Goal: Task Accomplishment & Management: Manage account settings

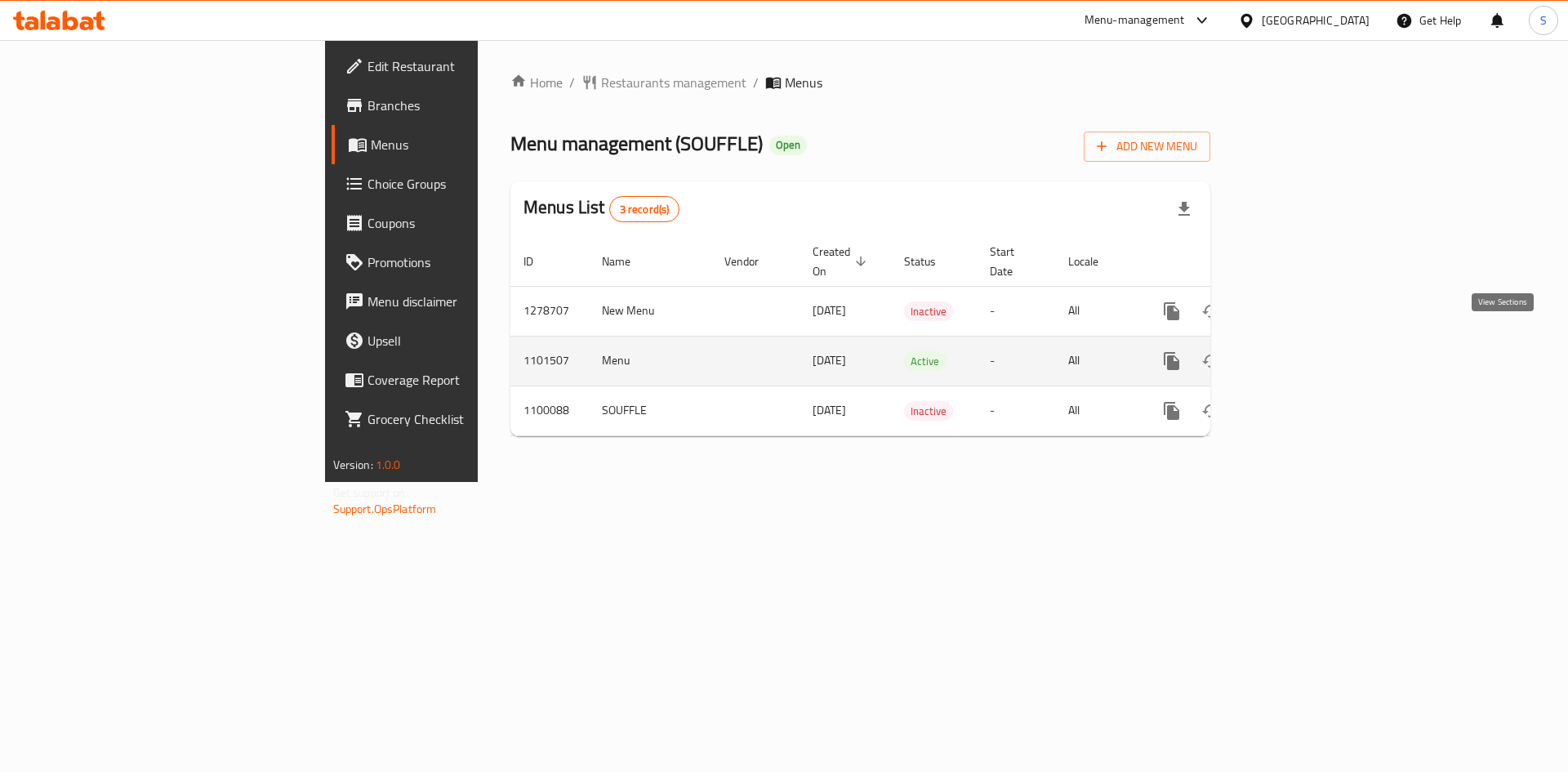
click at [1300, 351] on icon "enhanced table" at bounding box center [1290, 361] width 20 height 20
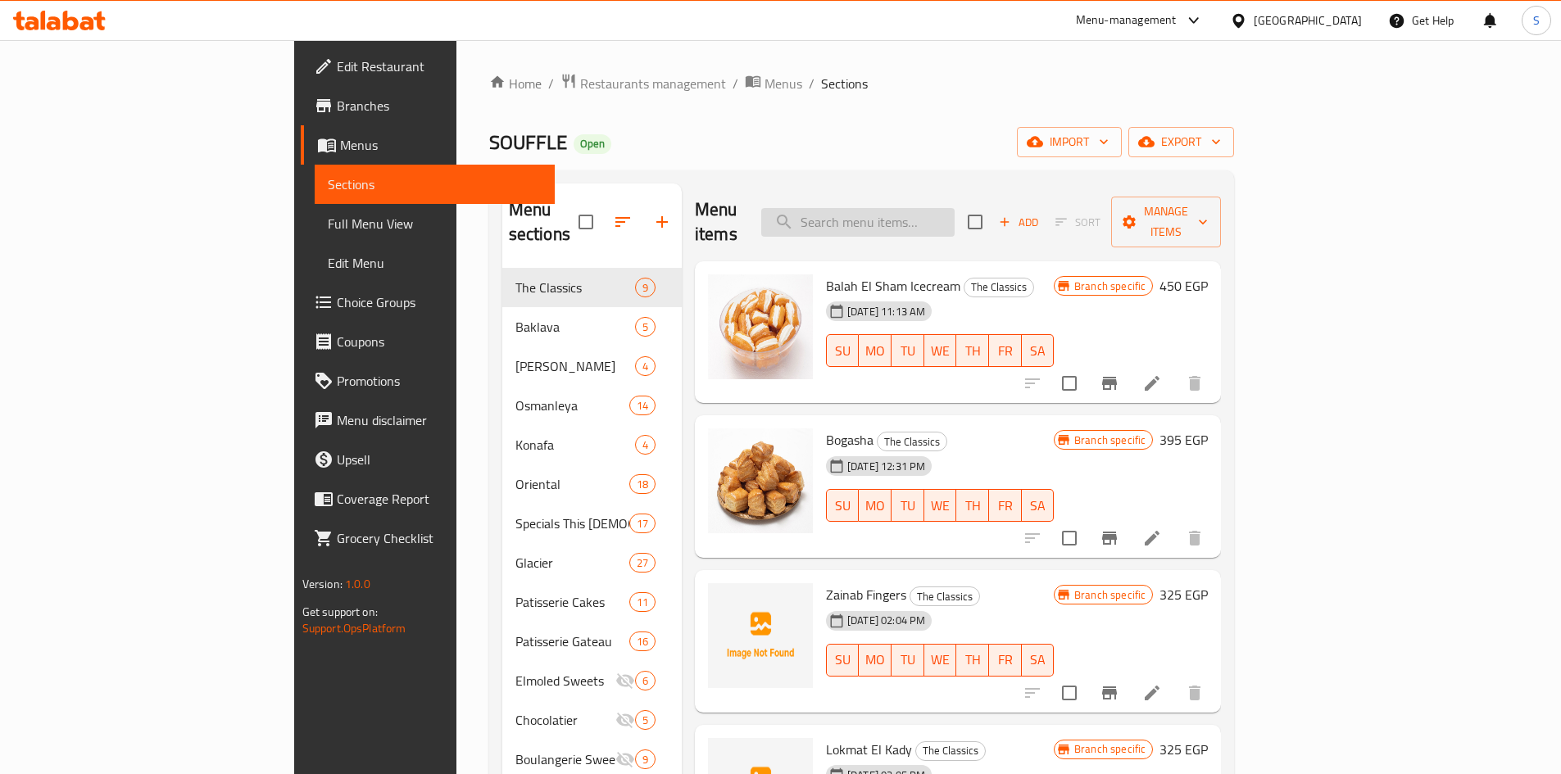
click at [949, 211] on input "search" at bounding box center [857, 222] width 193 height 29
paste input "Mixed Oriental box"
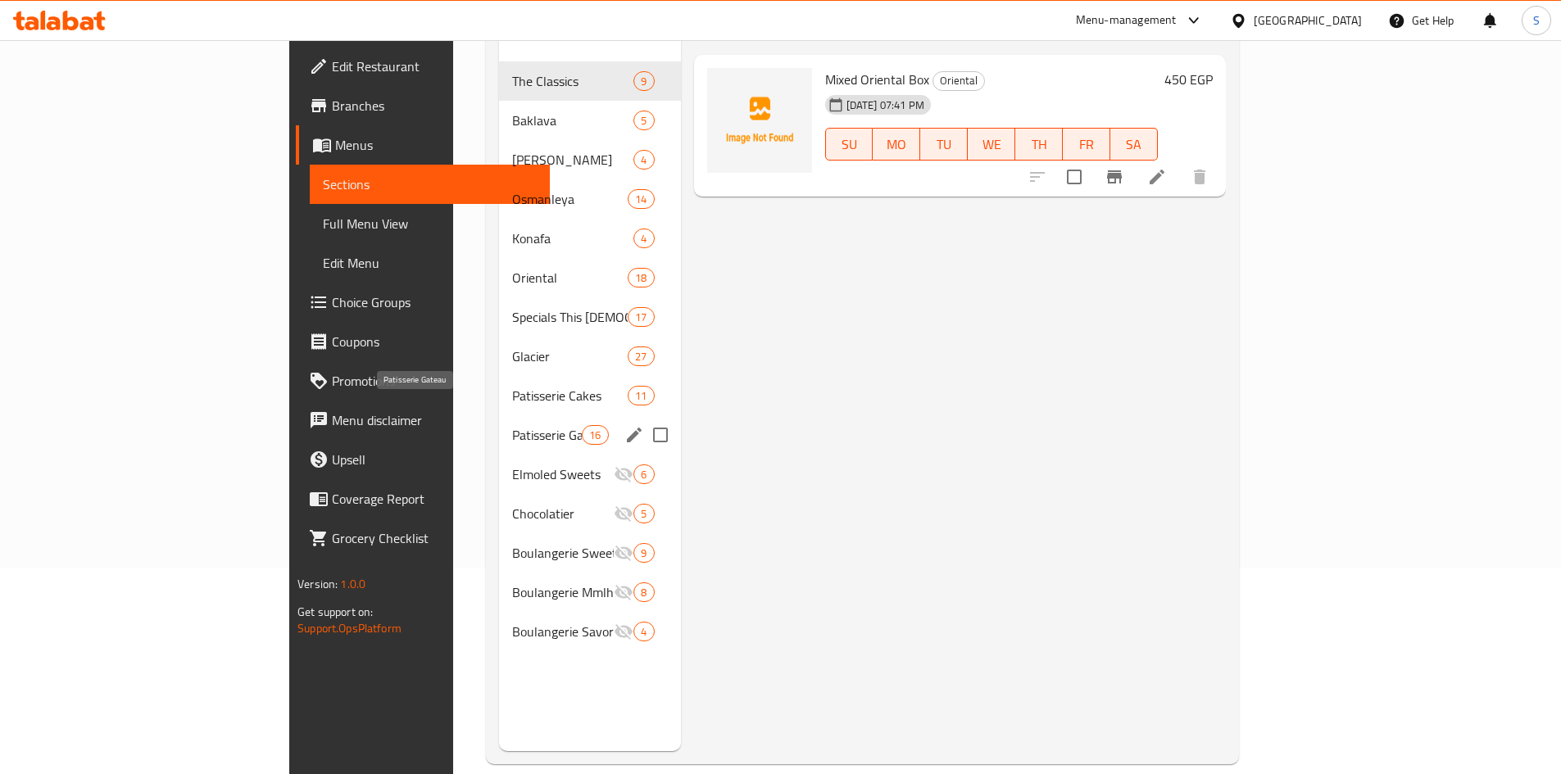
scroll to position [229, 0]
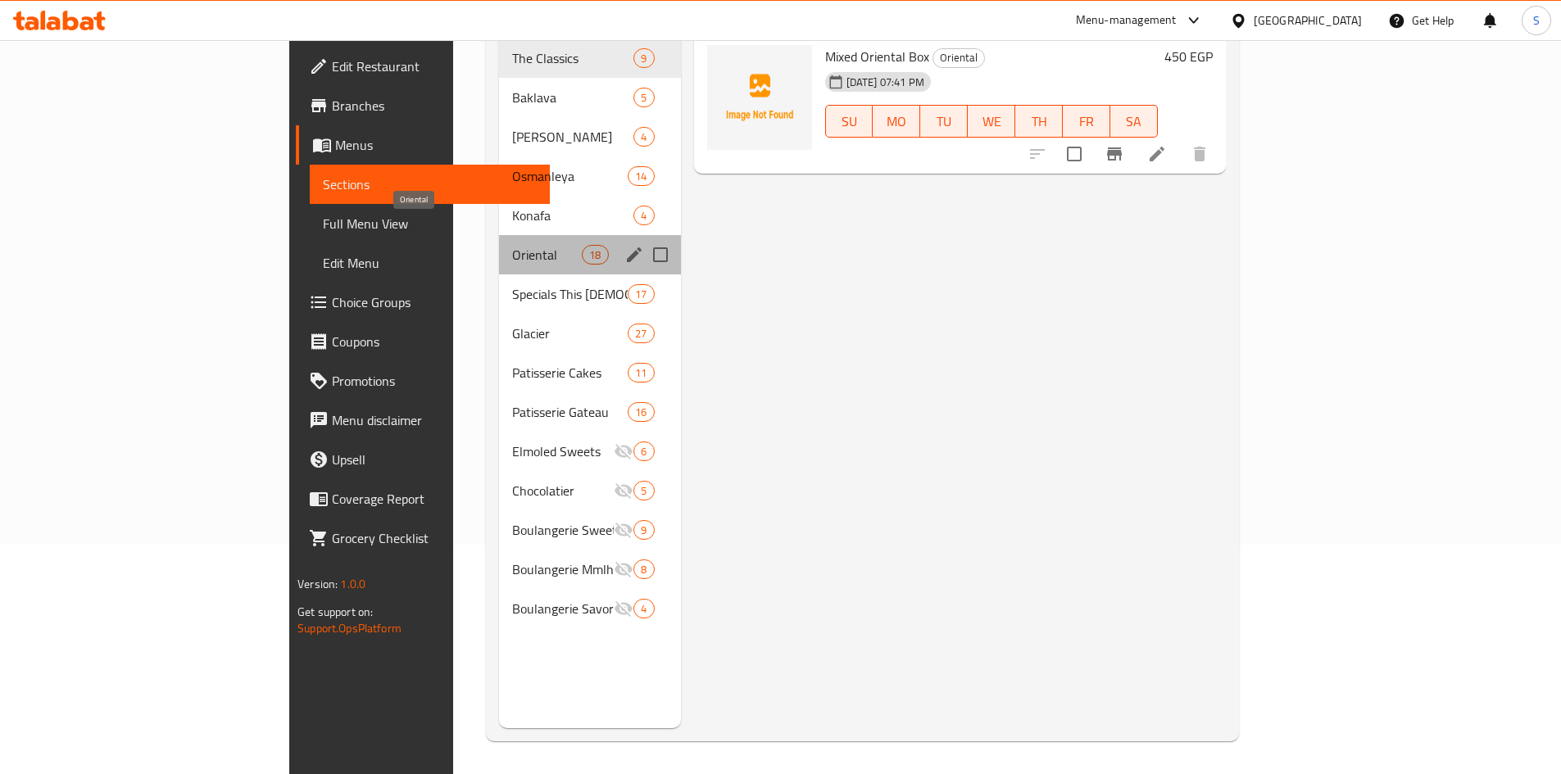
click at [512, 245] on span "Oriental" at bounding box center [547, 255] width 70 height 20
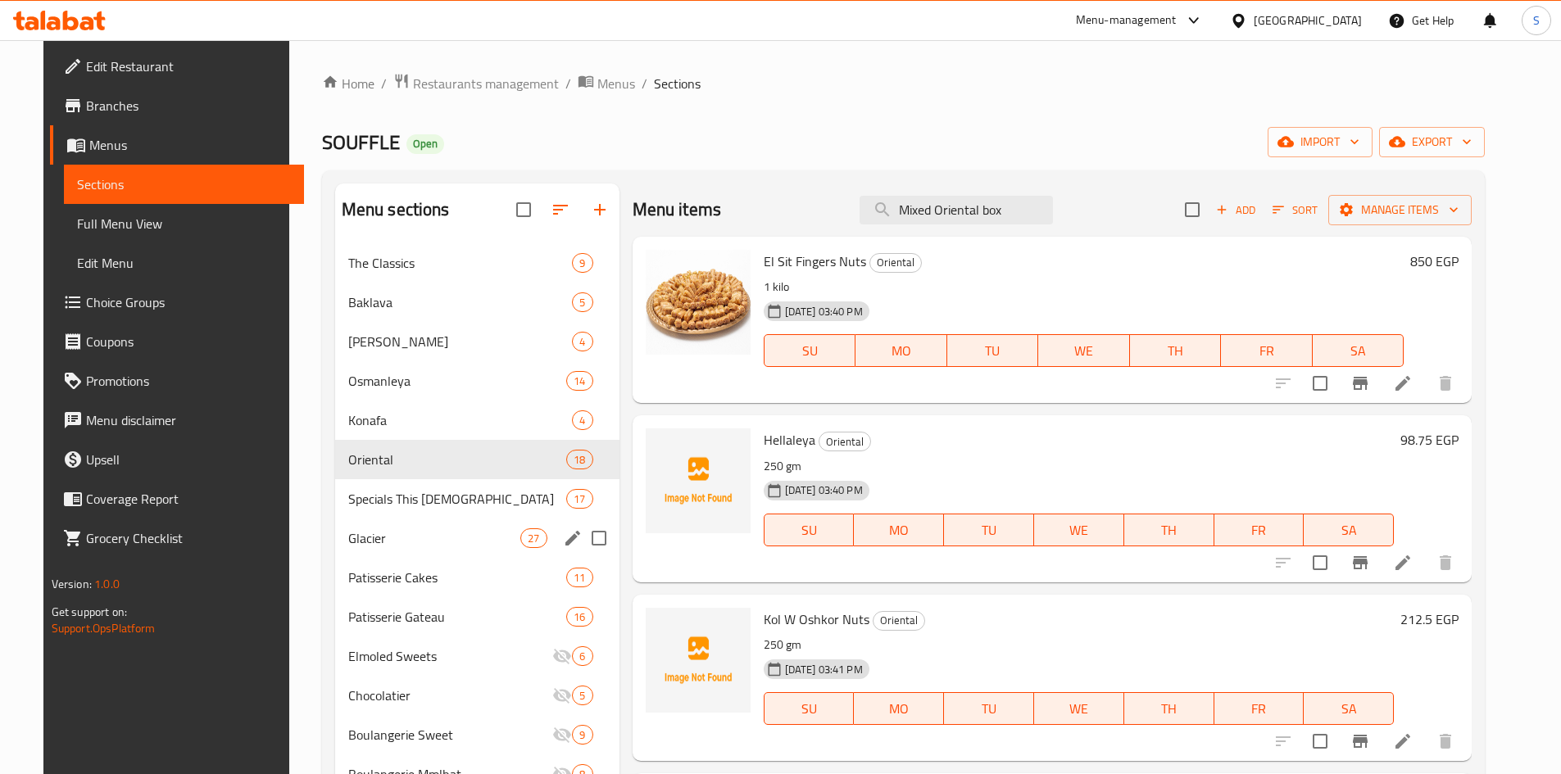
click at [392, 539] on span "Glacier" at bounding box center [434, 538] width 173 height 20
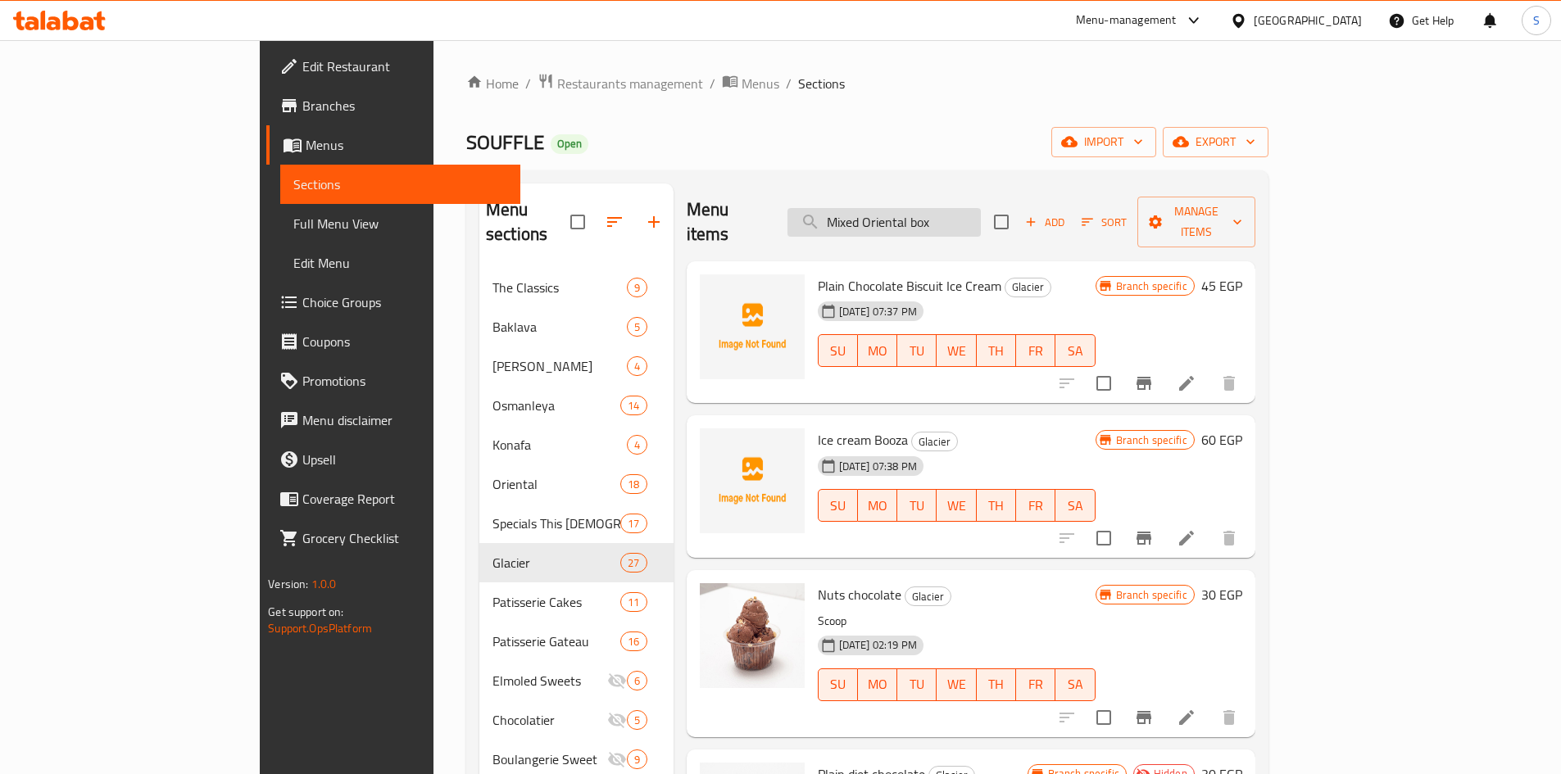
click at [981, 212] on input "Mixed Oriental box" at bounding box center [883, 222] width 193 height 29
paste input "s Chocol"
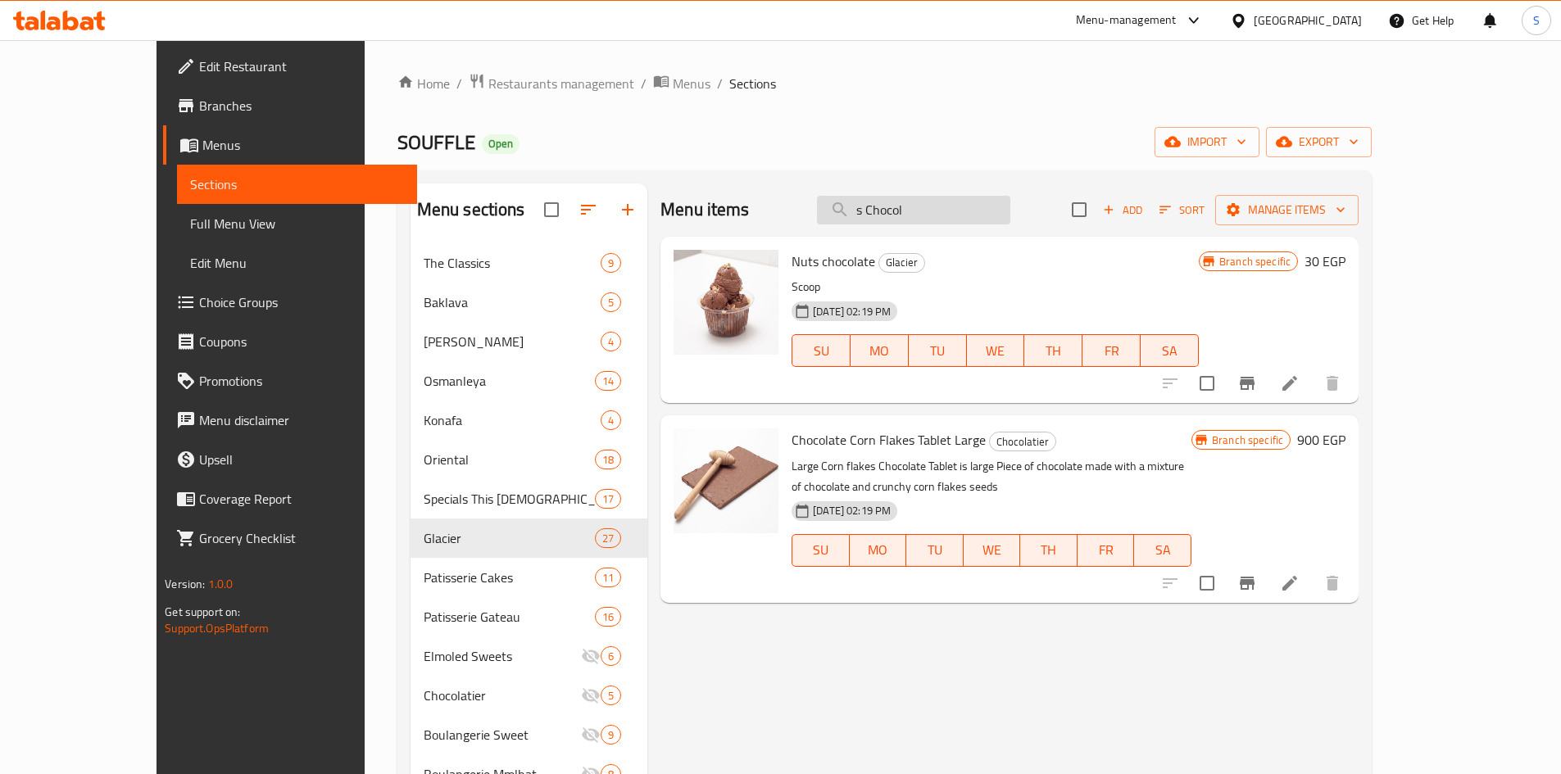
click at [1001, 211] on input "s Chocol" at bounding box center [913, 210] width 193 height 29
paste input "search"
click at [1001, 219] on input "s Chocol" at bounding box center [913, 210] width 193 height 29
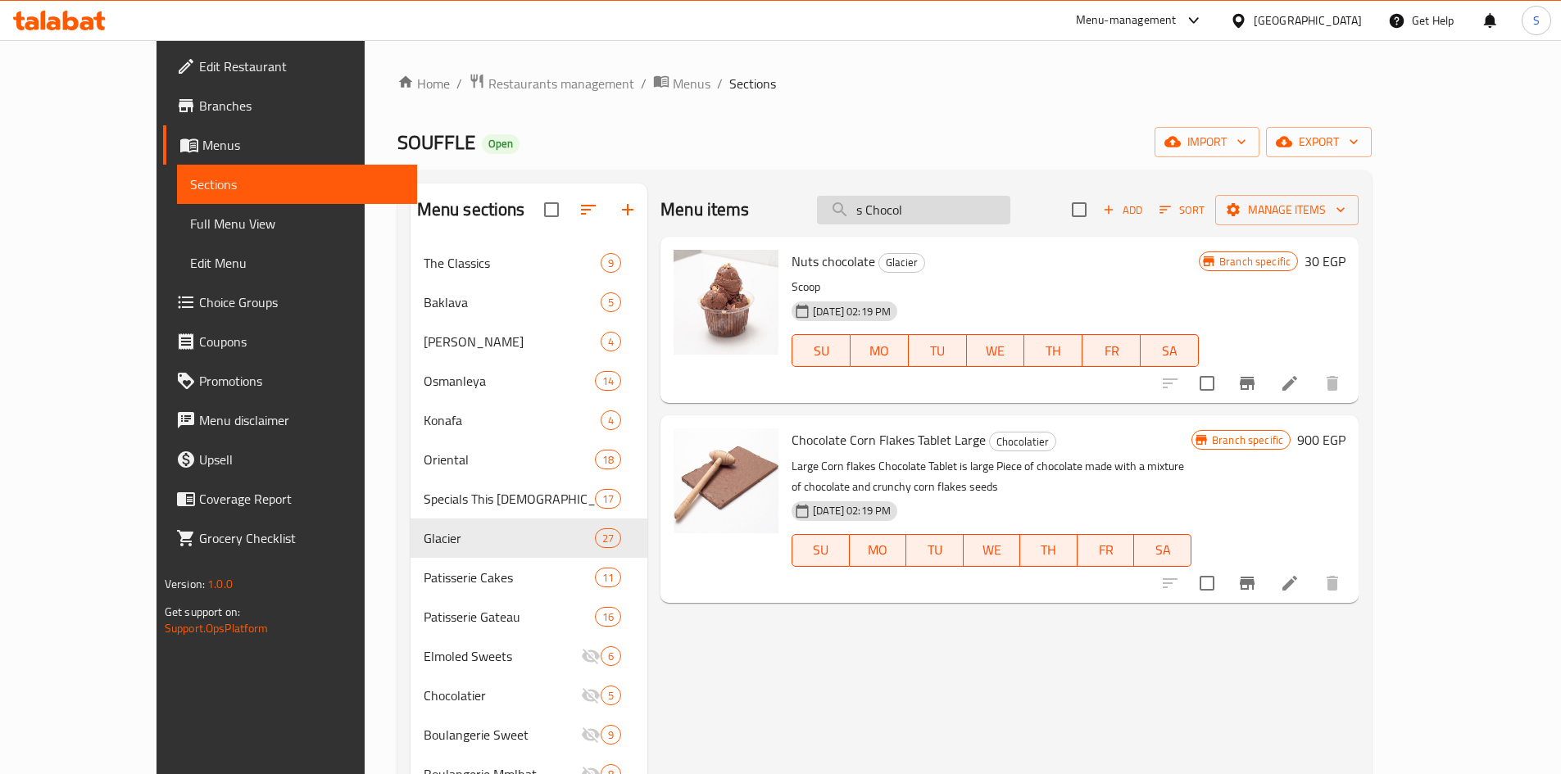
click at [1001, 219] on input "s Chocol" at bounding box center [913, 210] width 193 height 29
paste input "Chocolate"
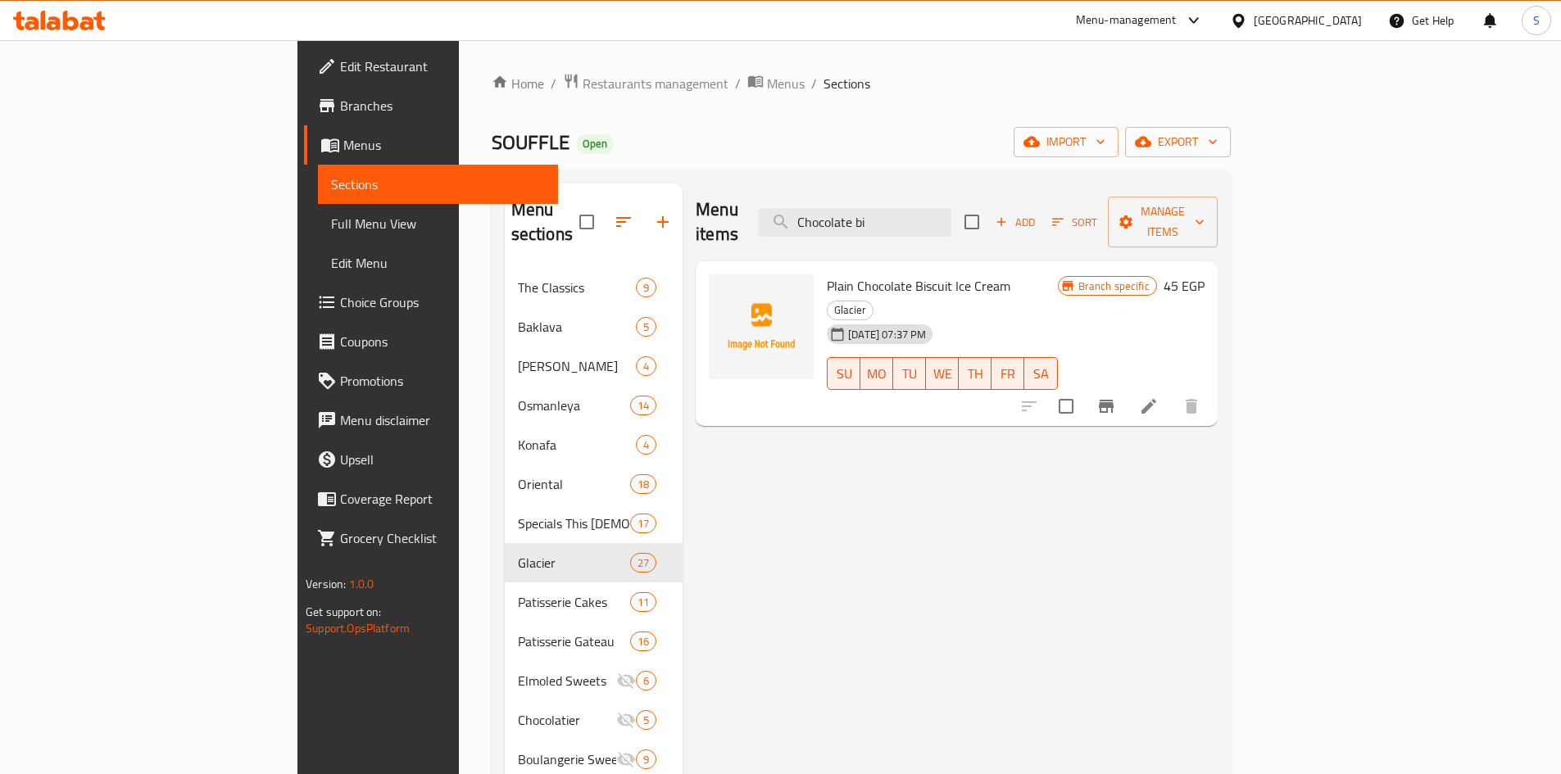
type input "Chocolate bi"
click at [1037, 213] on span "Add" at bounding box center [1015, 222] width 44 height 19
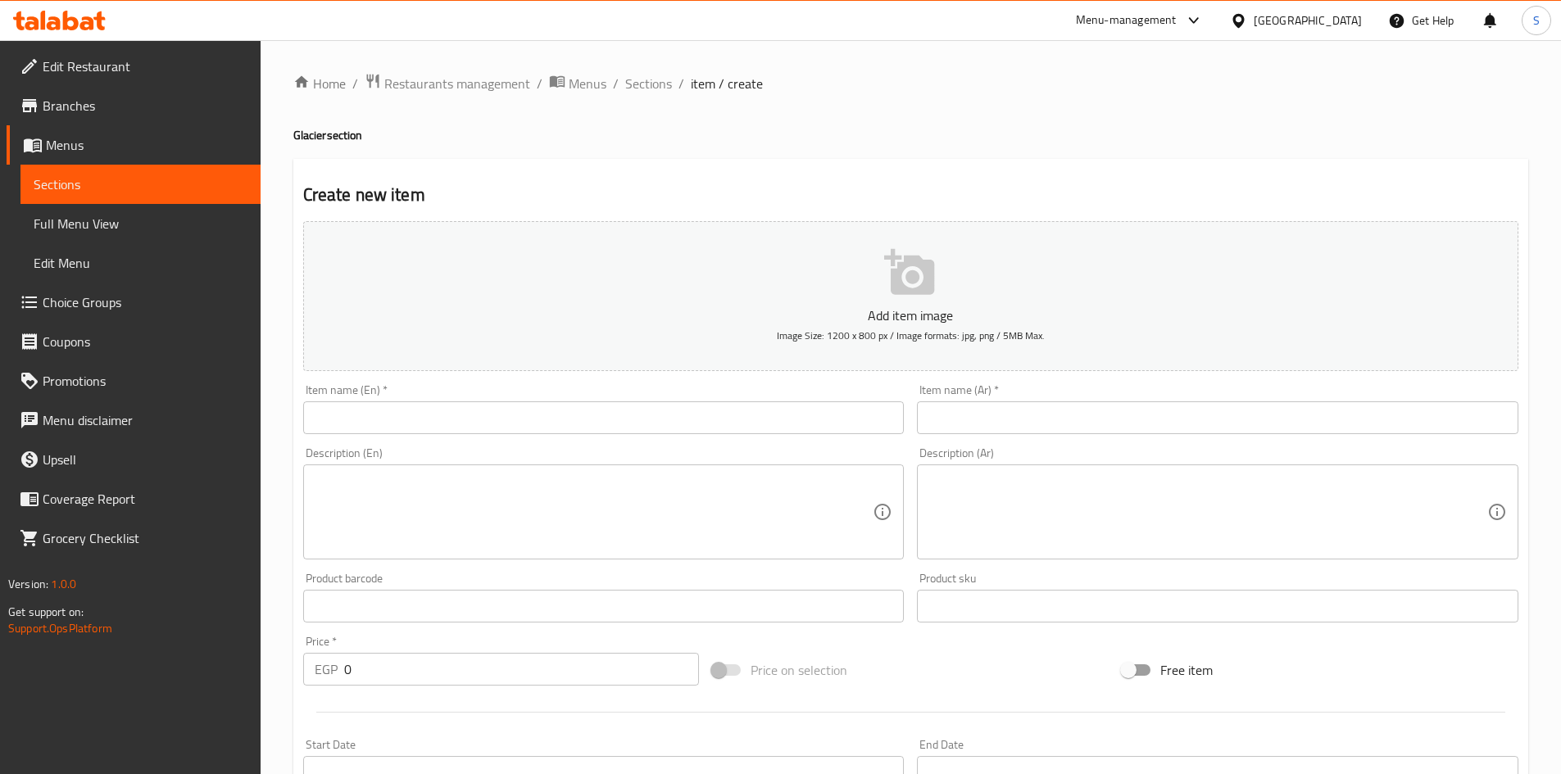
click at [545, 424] on input "text" at bounding box center [603, 417] width 601 height 33
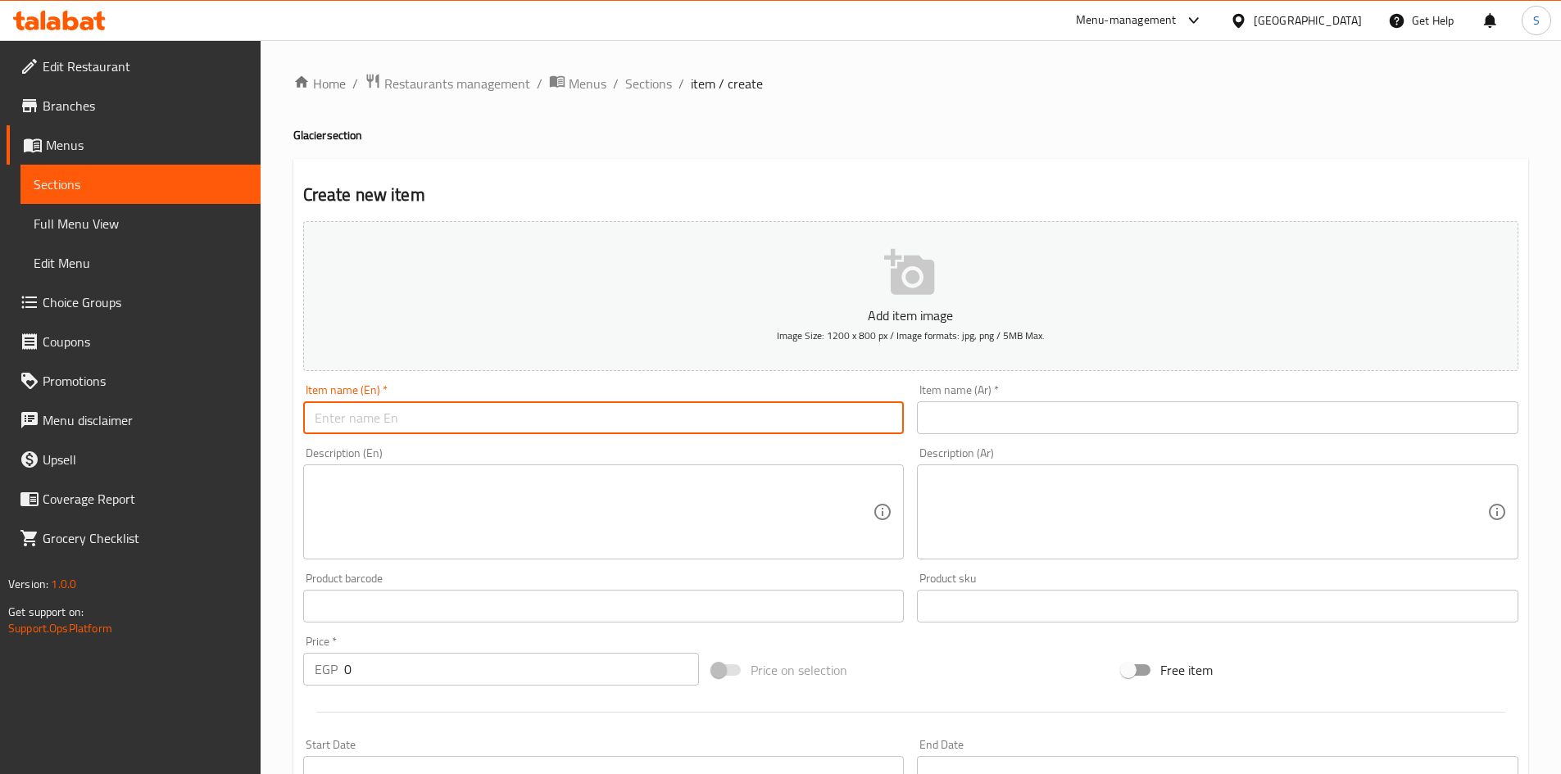
paste input "Chocolate"
type input "Chocolate"
click at [645, 90] on span "Sections" at bounding box center [648, 84] width 47 height 20
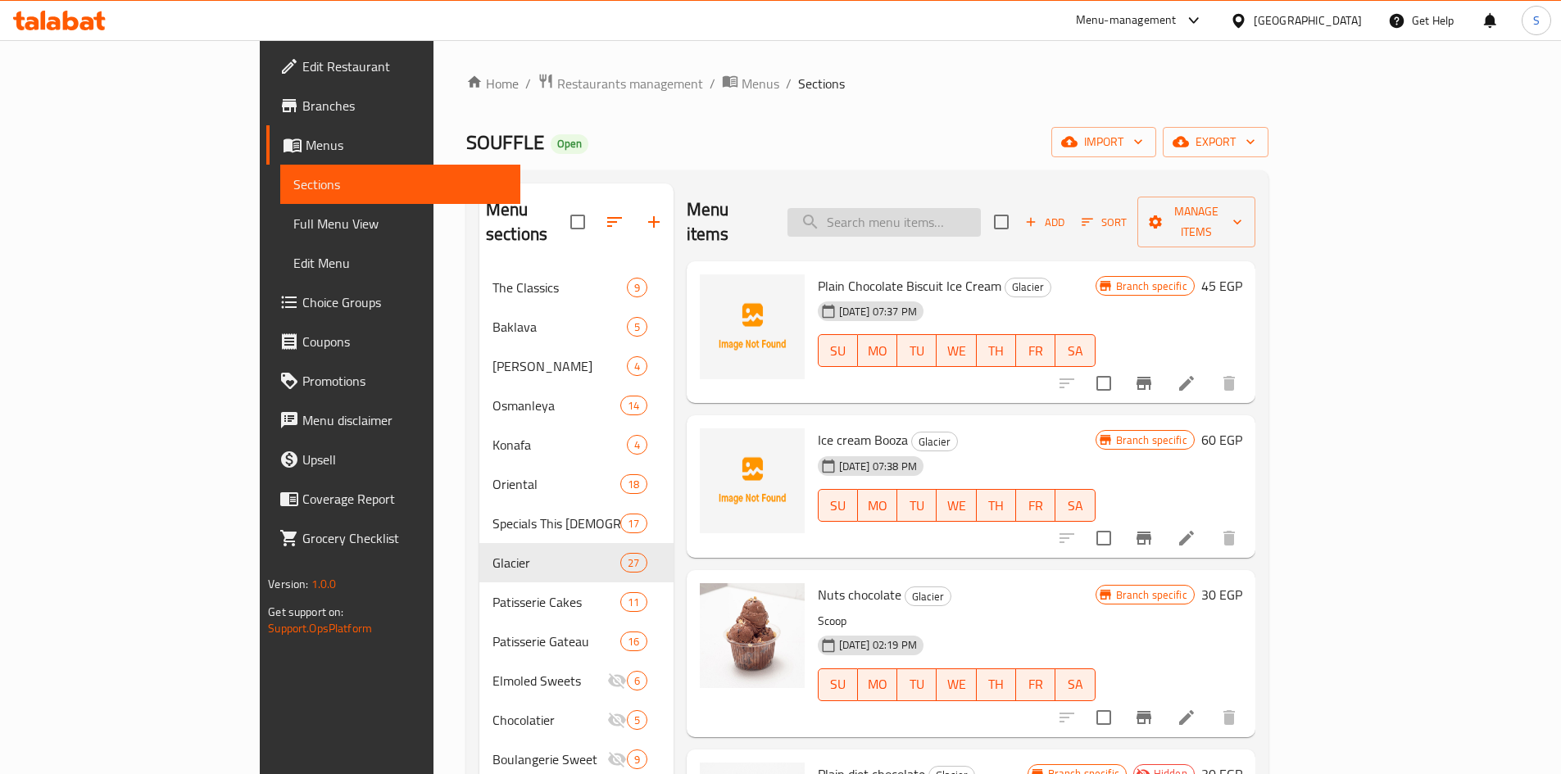
click at [955, 208] on input "search" at bounding box center [883, 222] width 193 height 29
paste input "Booza"
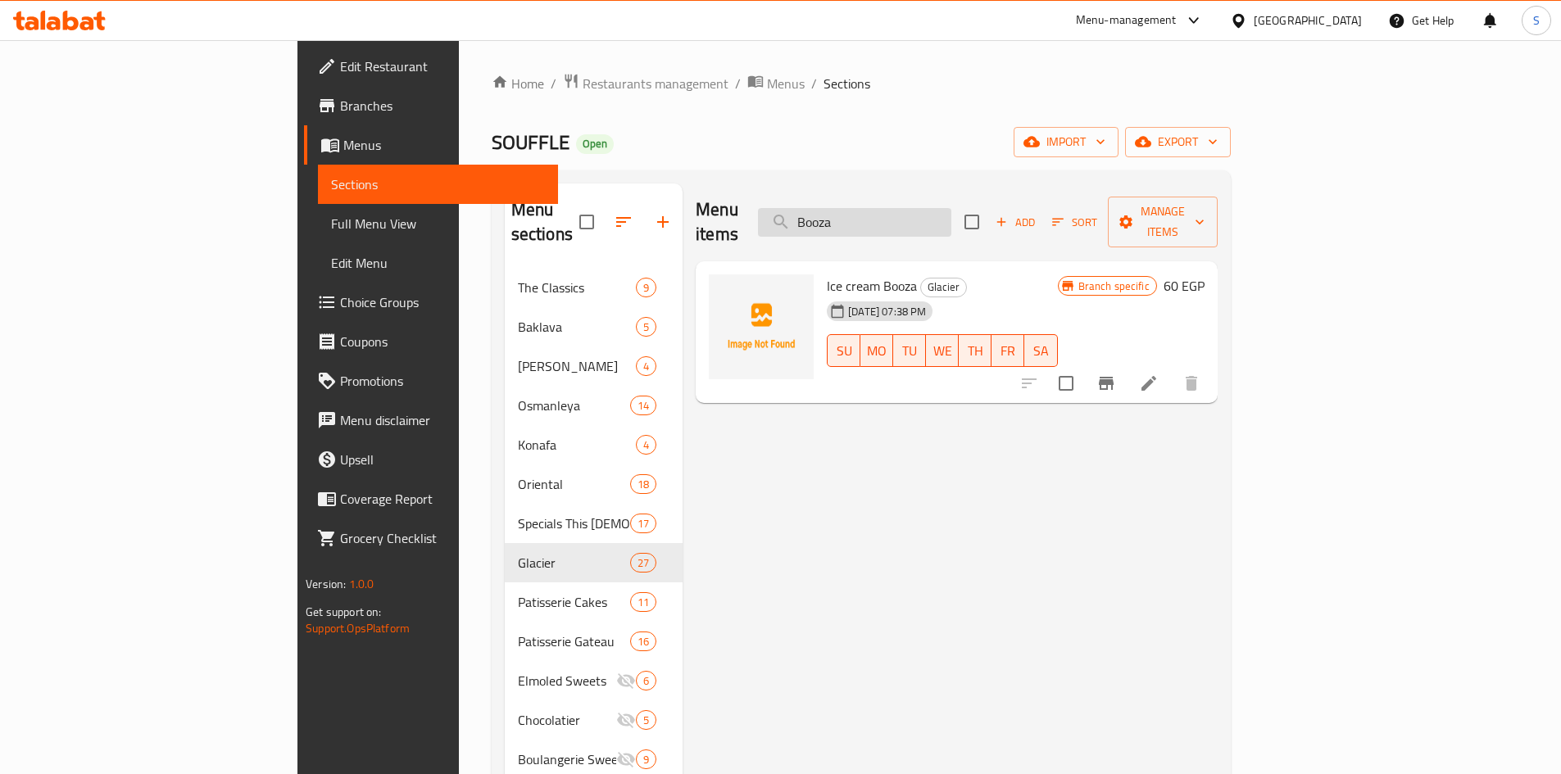
click at [951, 208] on input "Booza" at bounding box center [854, 222] width 193 height 29
paste input "s and Chocol"
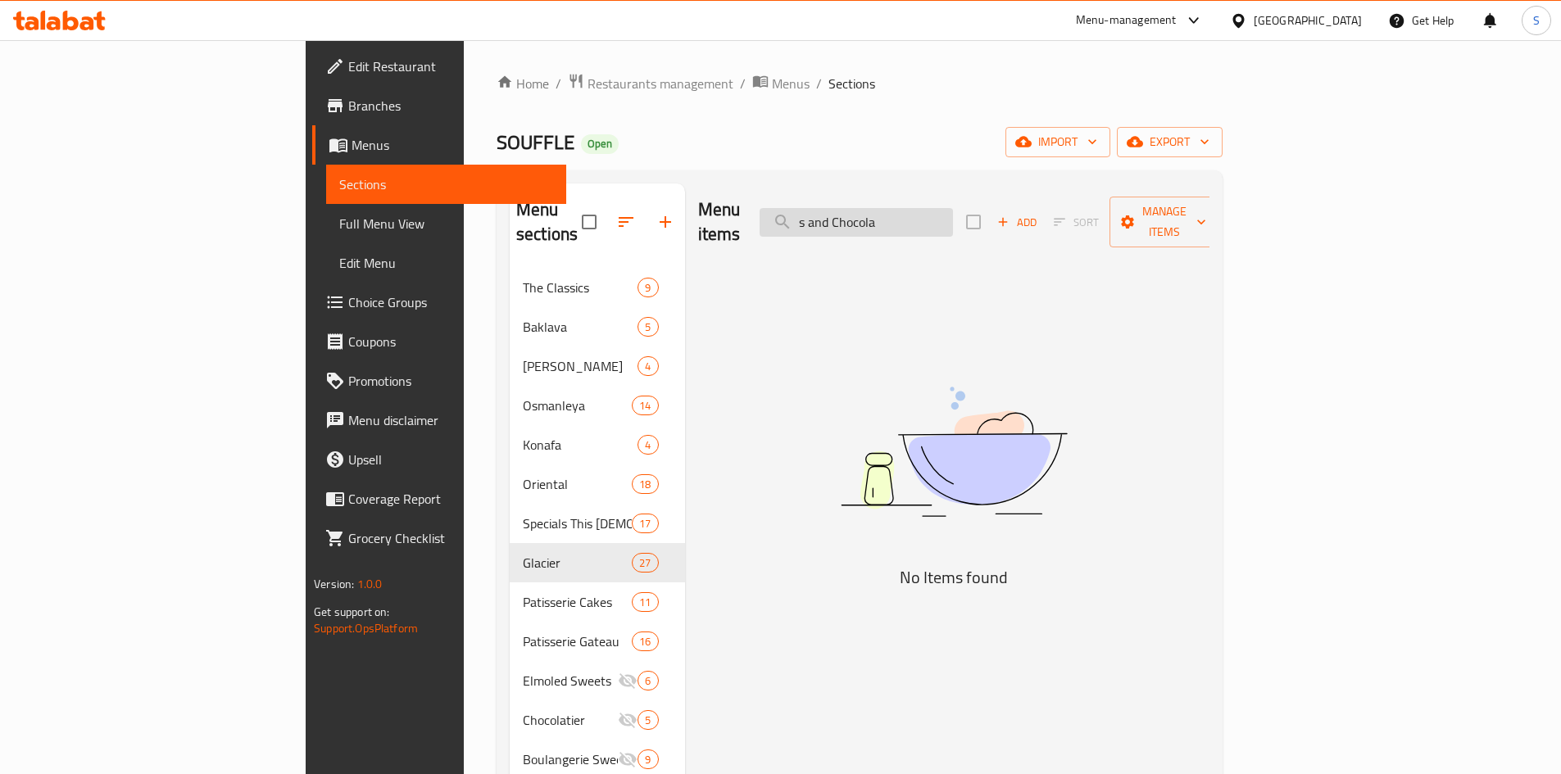
click at [943, 208] on input "s and Chocola" at bounding box center [856, 222] width 193 height 29
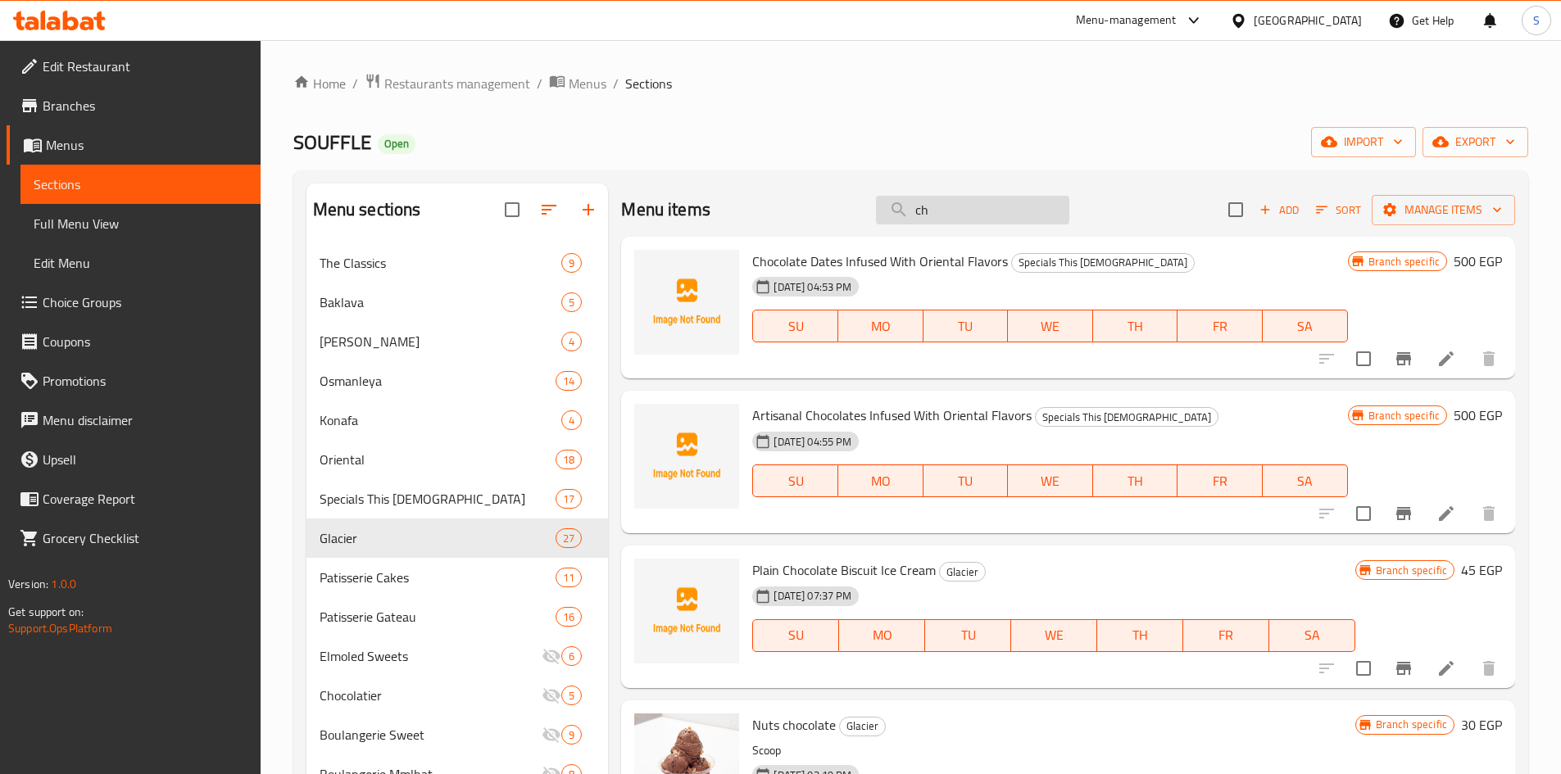
type input "c"
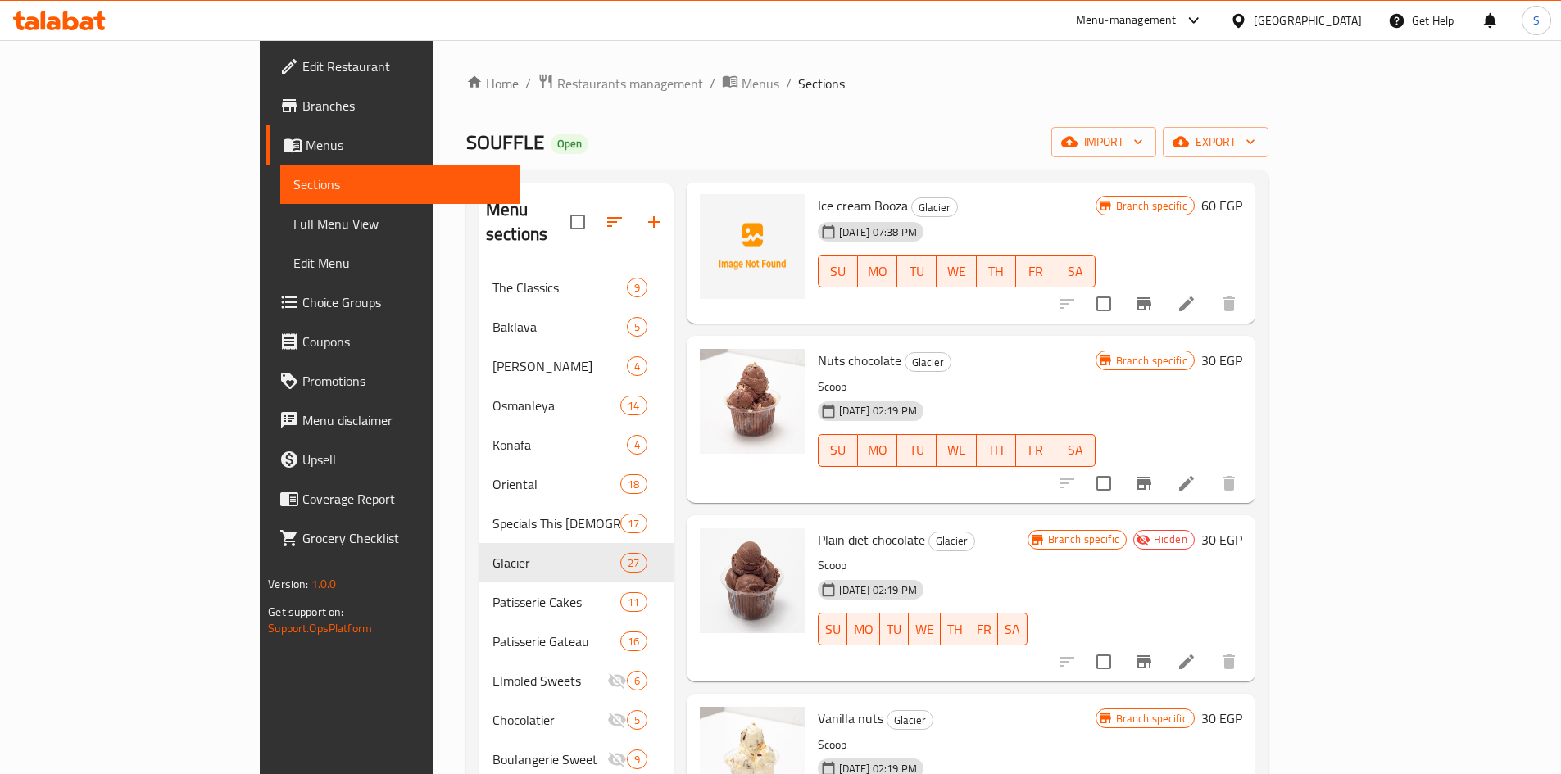
scroll to position [246, 0]
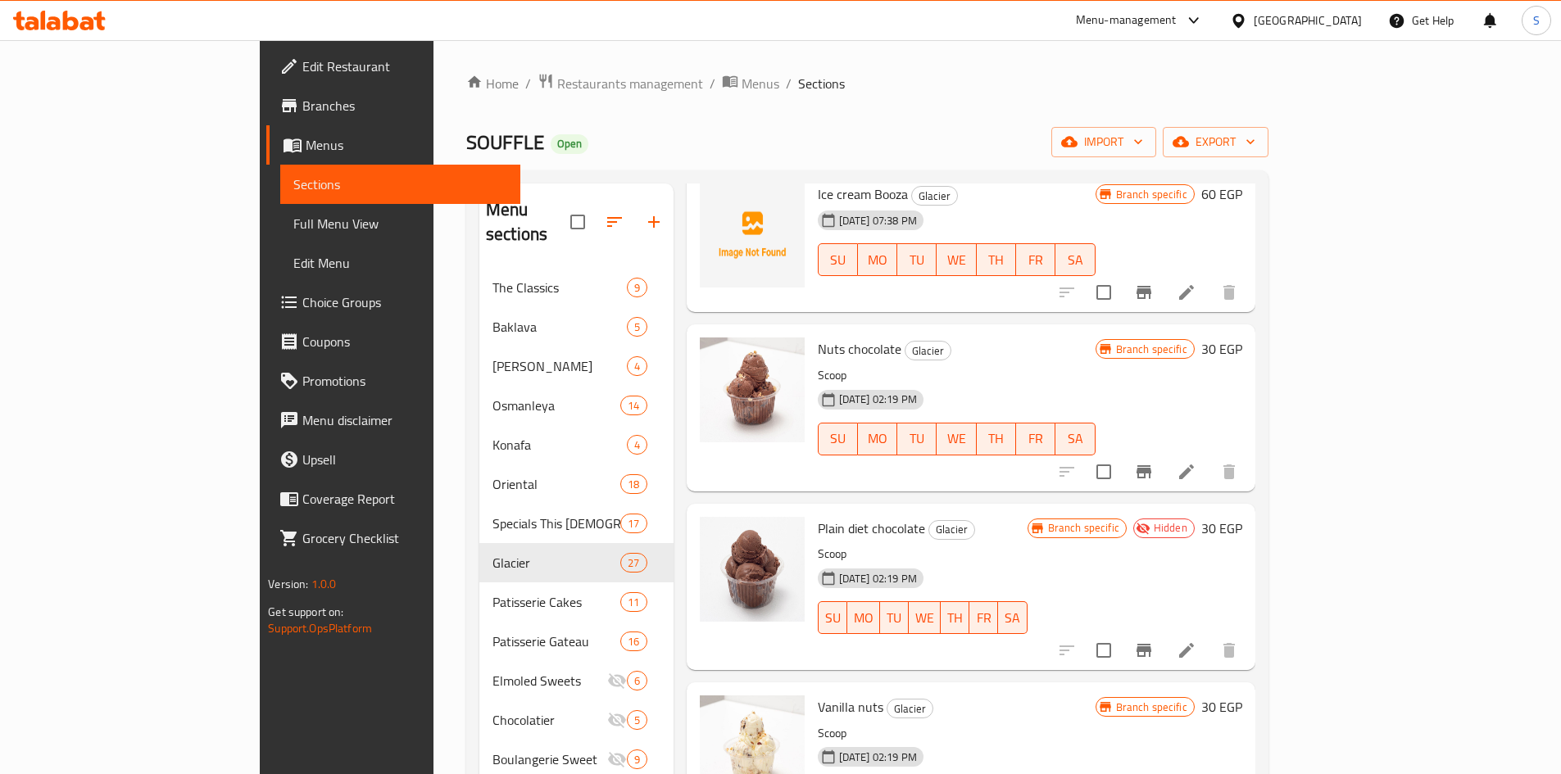
click at [1196, 462] on icon at bounding box center [1187, 472] width 20 height 20
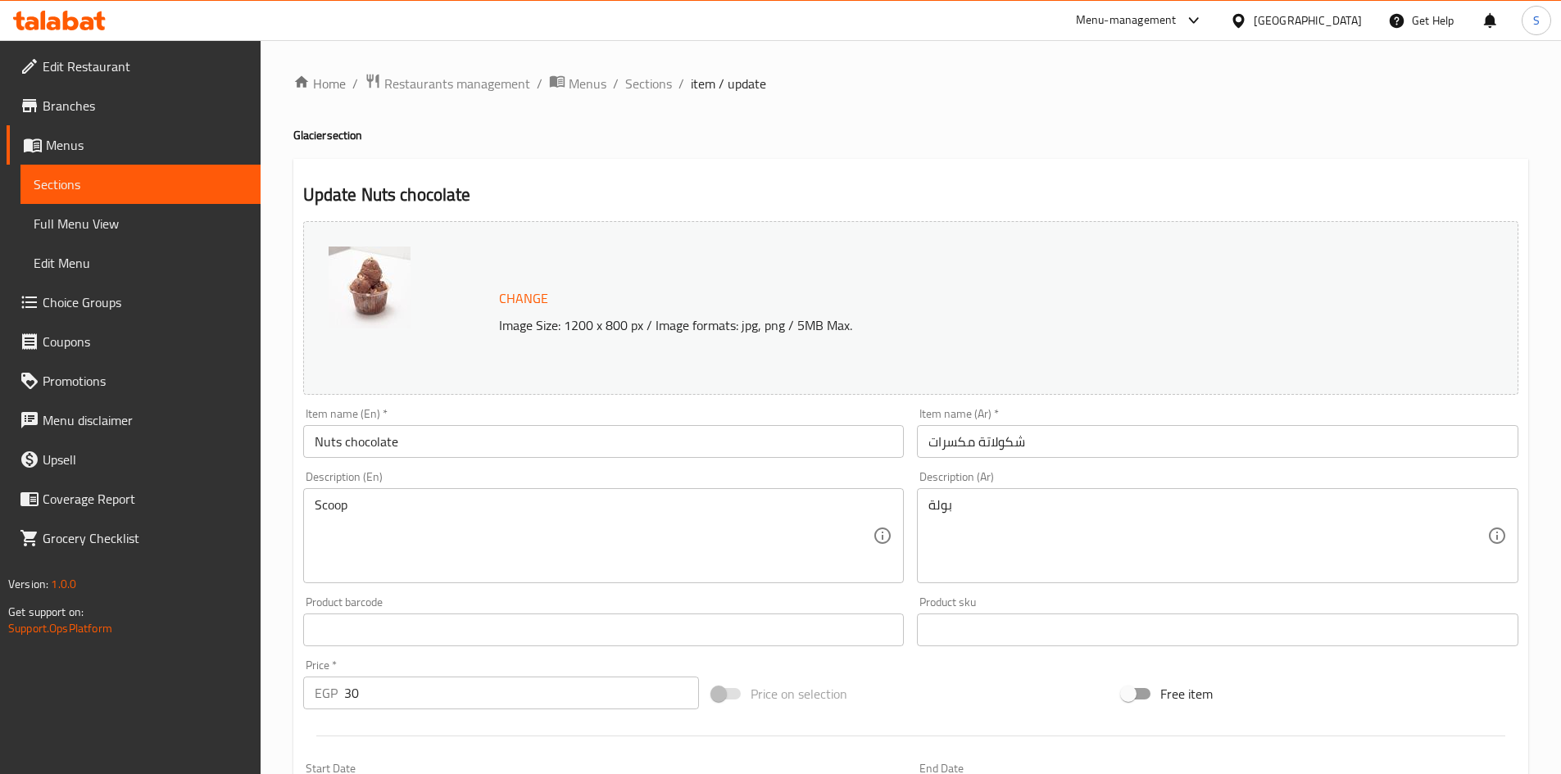
click at [506, 439] on input "Nuts chocolate" at bounding box center [603, 441] width 601 height 33
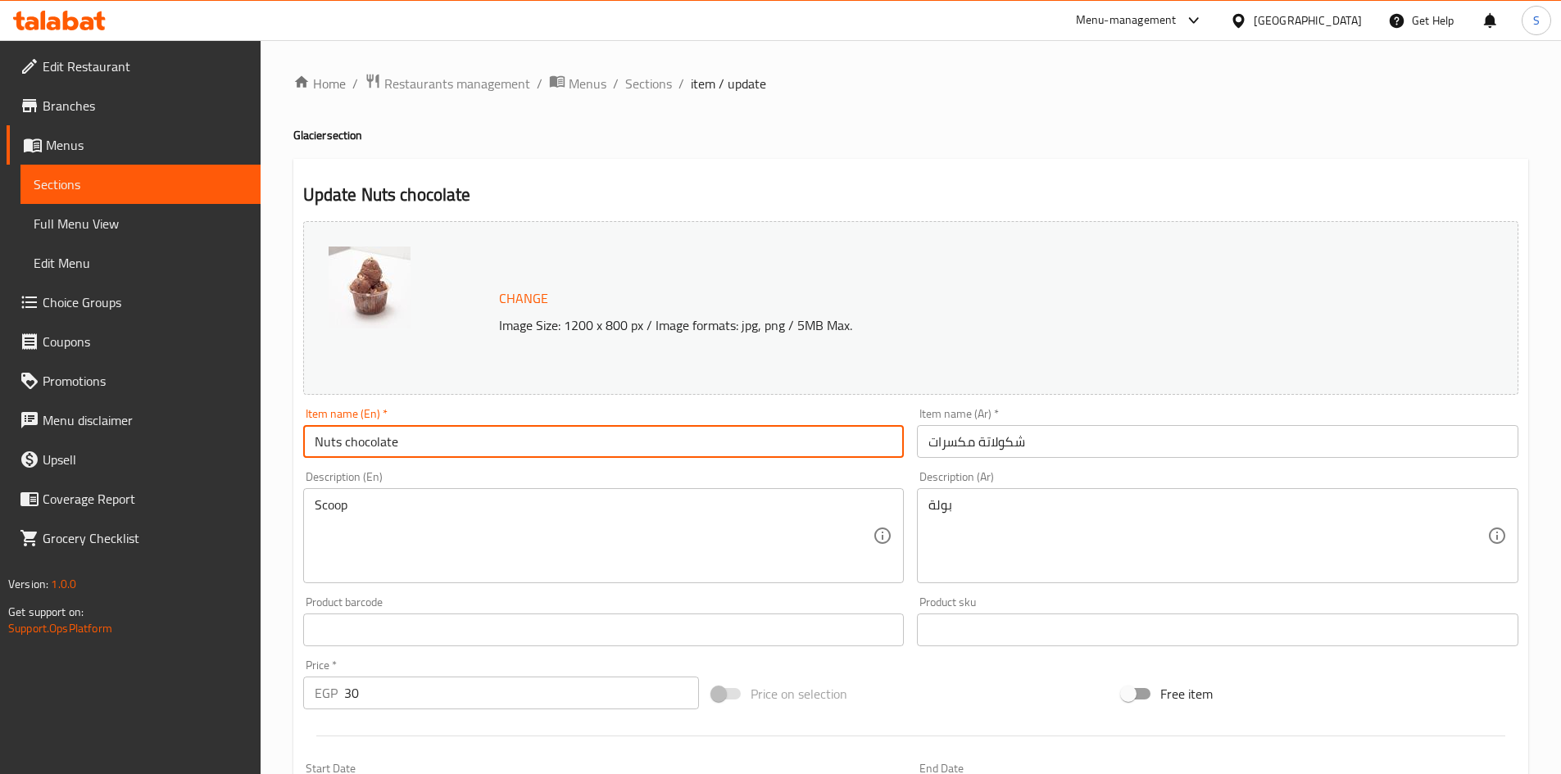
type input "Nuts chocolate"
click at [611, 457] on input "Nuts chocolate" at bounding box center [603, 441] width 601 height 33
click at [610, 446] on input "Nuts chocolate" at bounding box center [603, 441] width 601 height 33
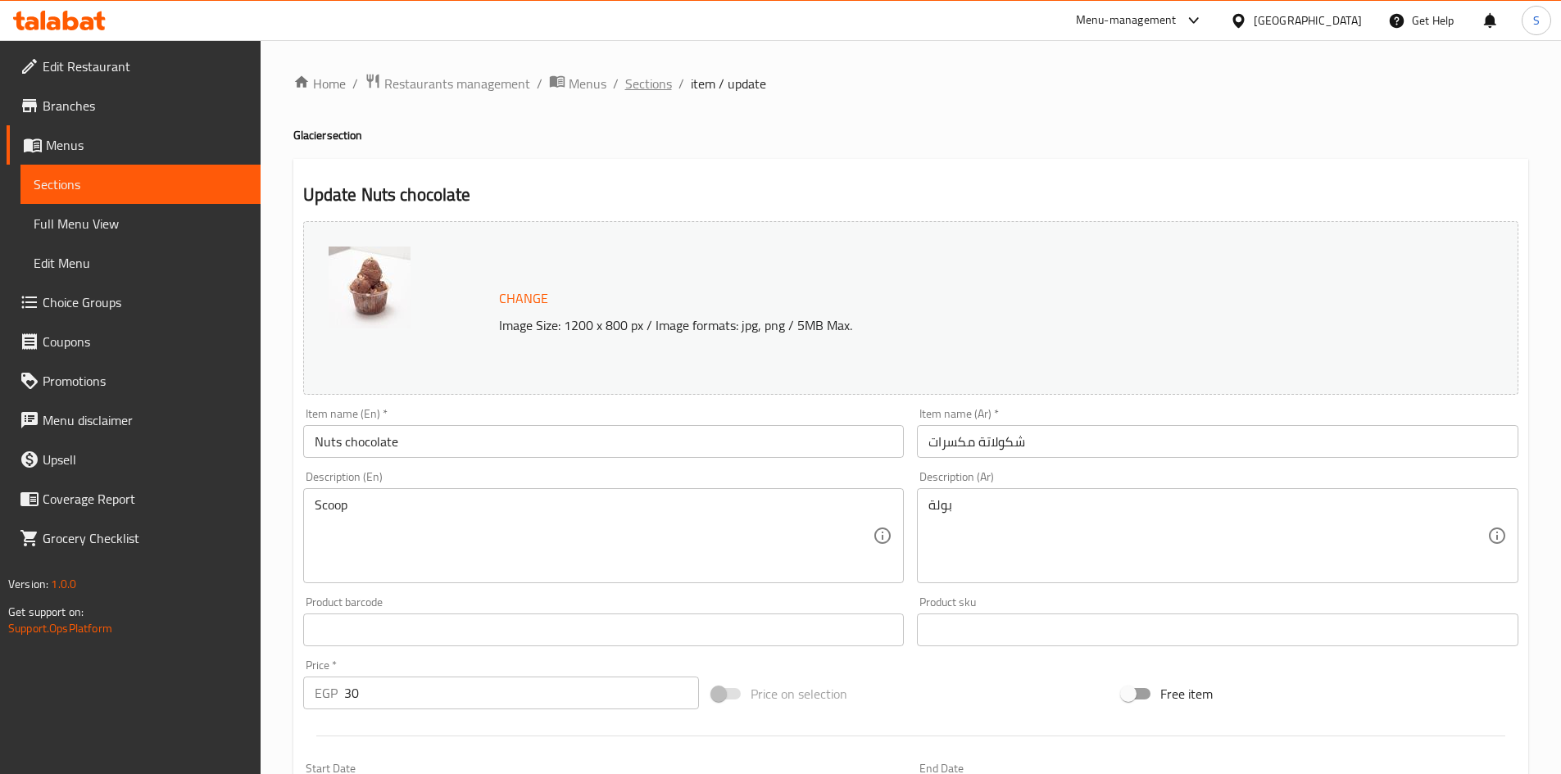
click at [649, 83] on span "Sections" at bounding box center [648, 84] width 47 height 20
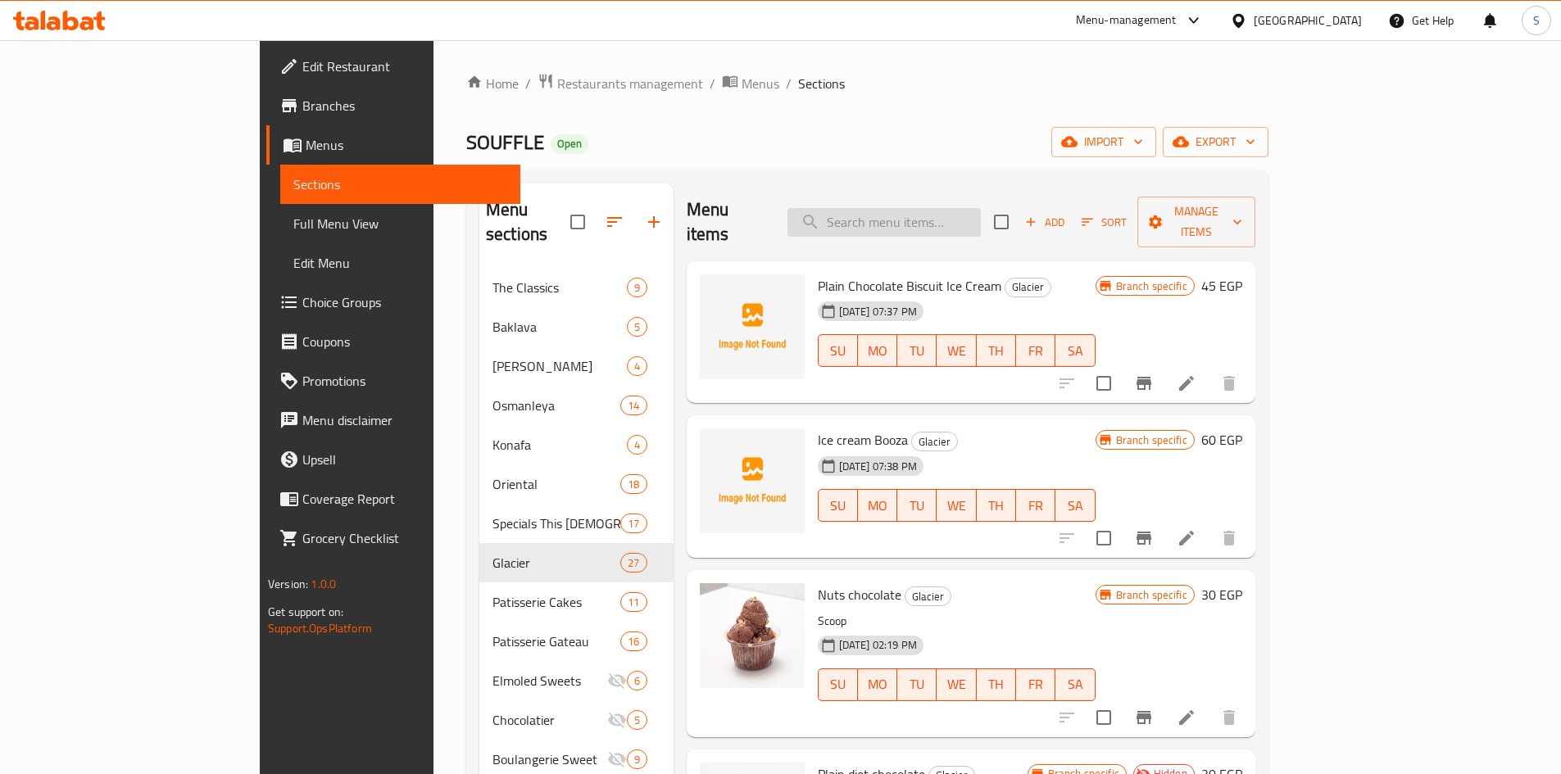
click at [981, 211] on input "search" at bounding box center [883, 222] width 193 height 29
paste input "Nuts chocolate"
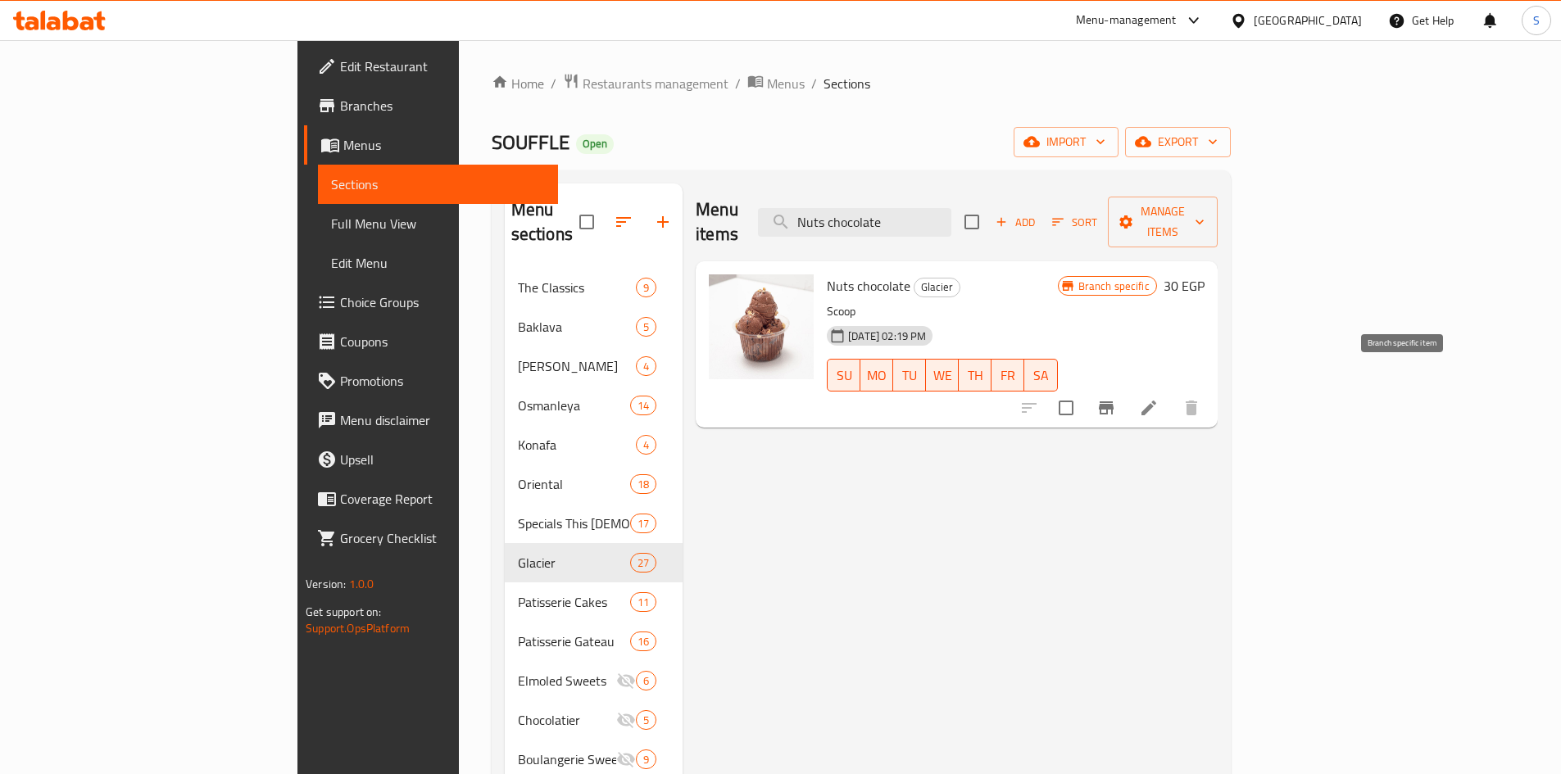
click at [1116, 398] on icon "Branch-specific-item" at bounding box center [1106, 408] width 20 height 20
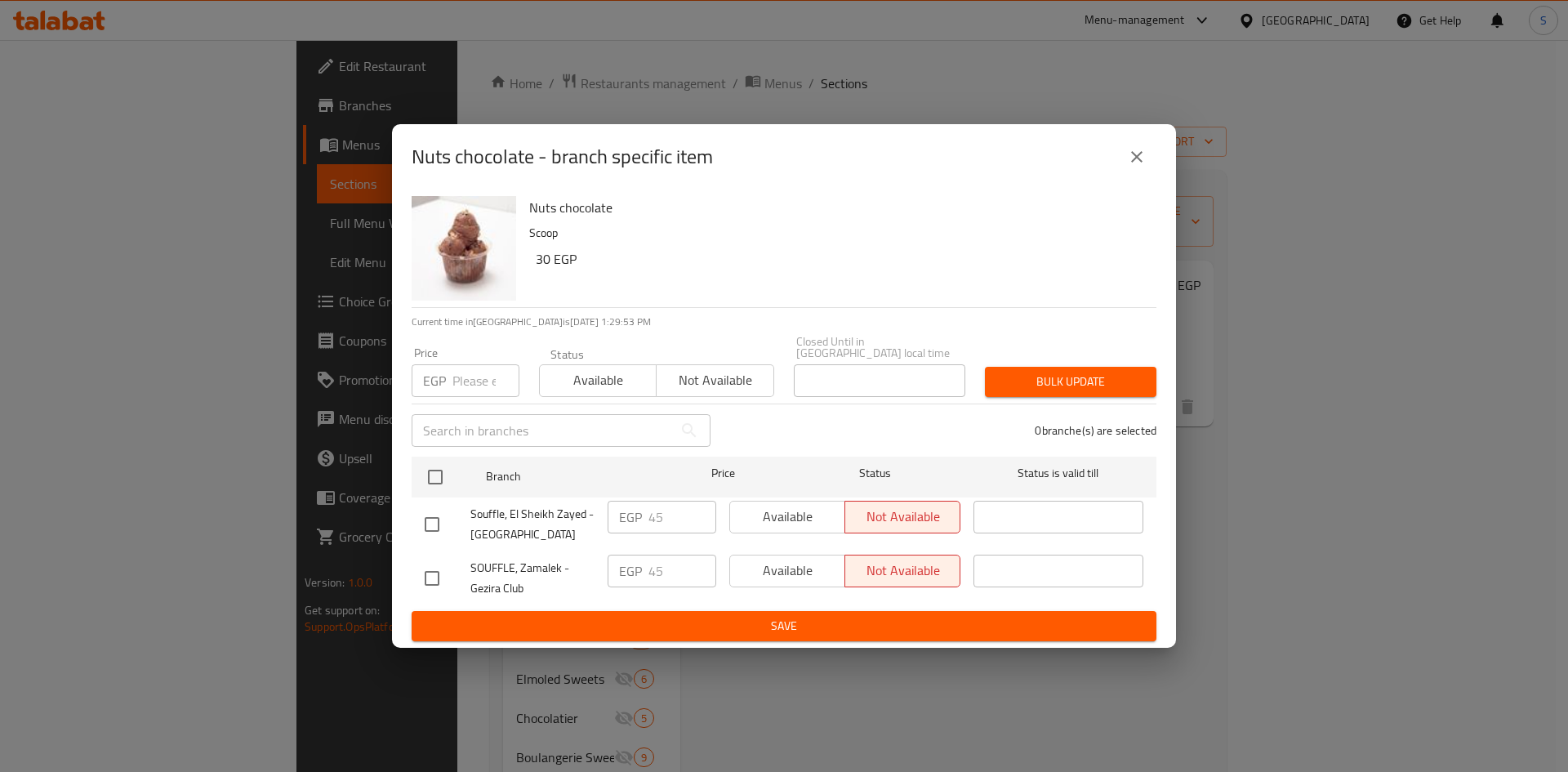
click at [1132, 160] on icon "close" at bounding box center [1137, 157] width 20 height 20
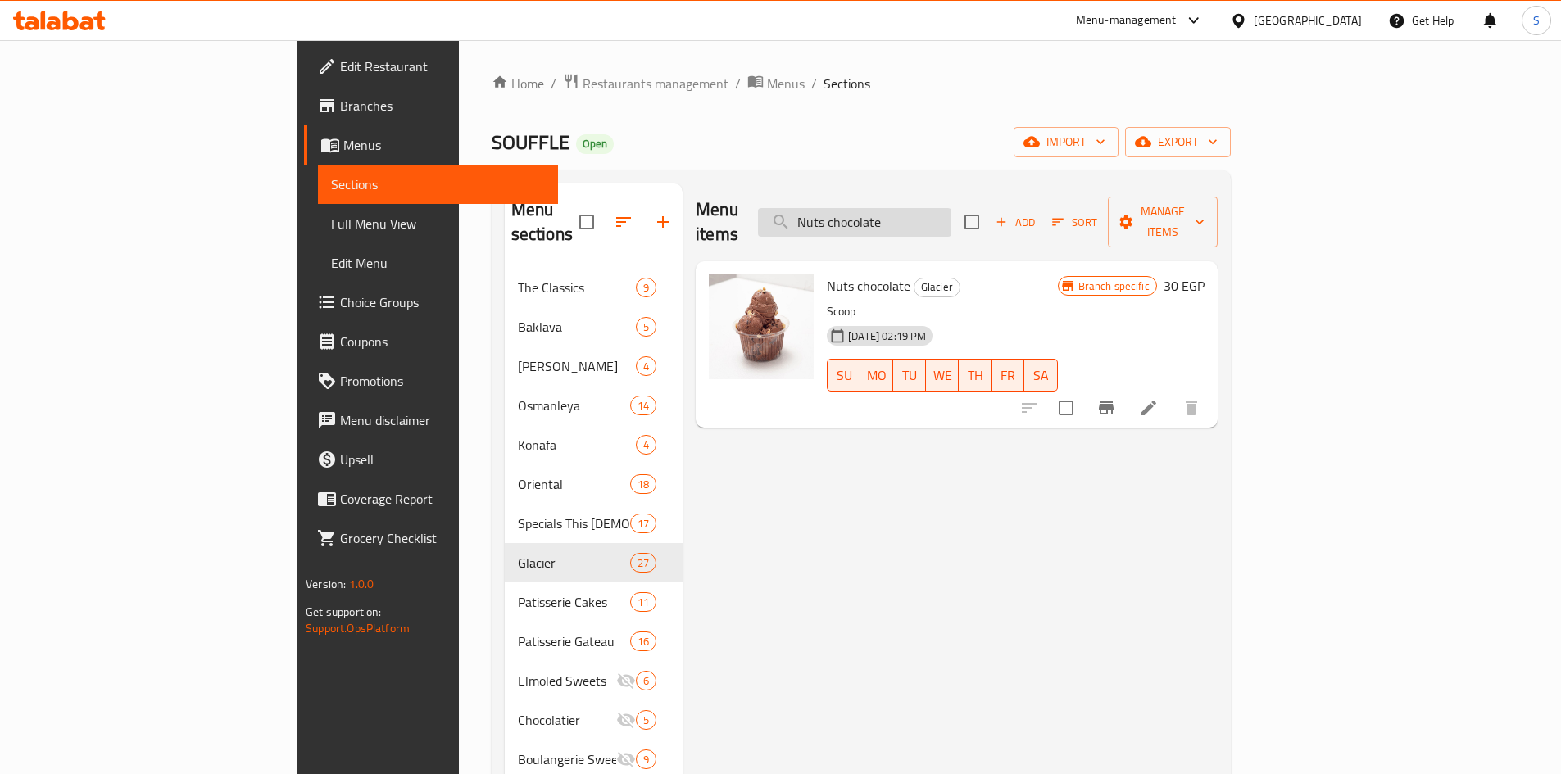
drag, startPoint x: 1001, startPoint y: 214, endPoint x: 941, endPoint y: 215, distance: 59.8
click at [941, 215] on input "Nuts chocolate" at bounding box center [854, 222] width 193 height 29
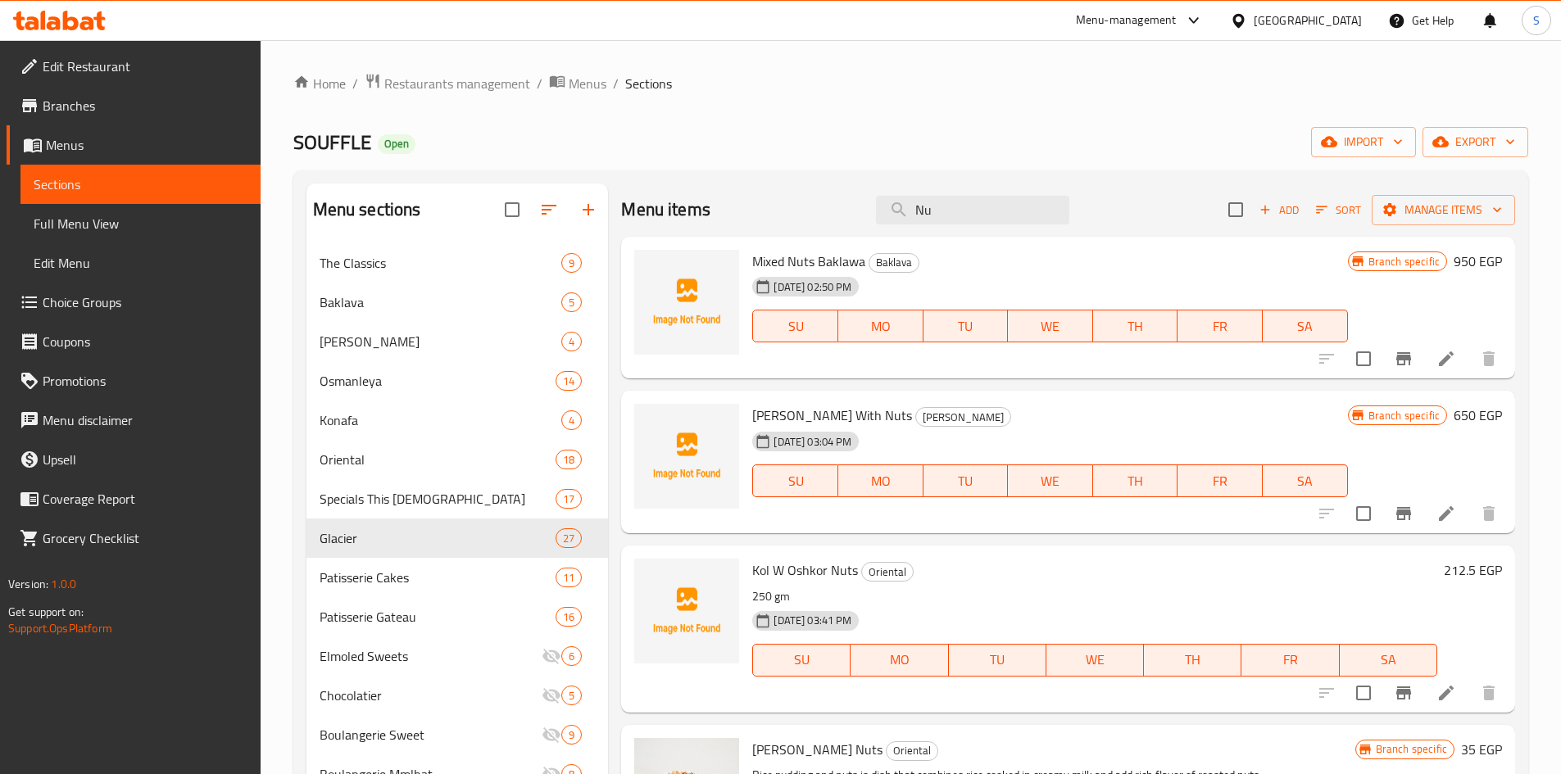
type input "N"
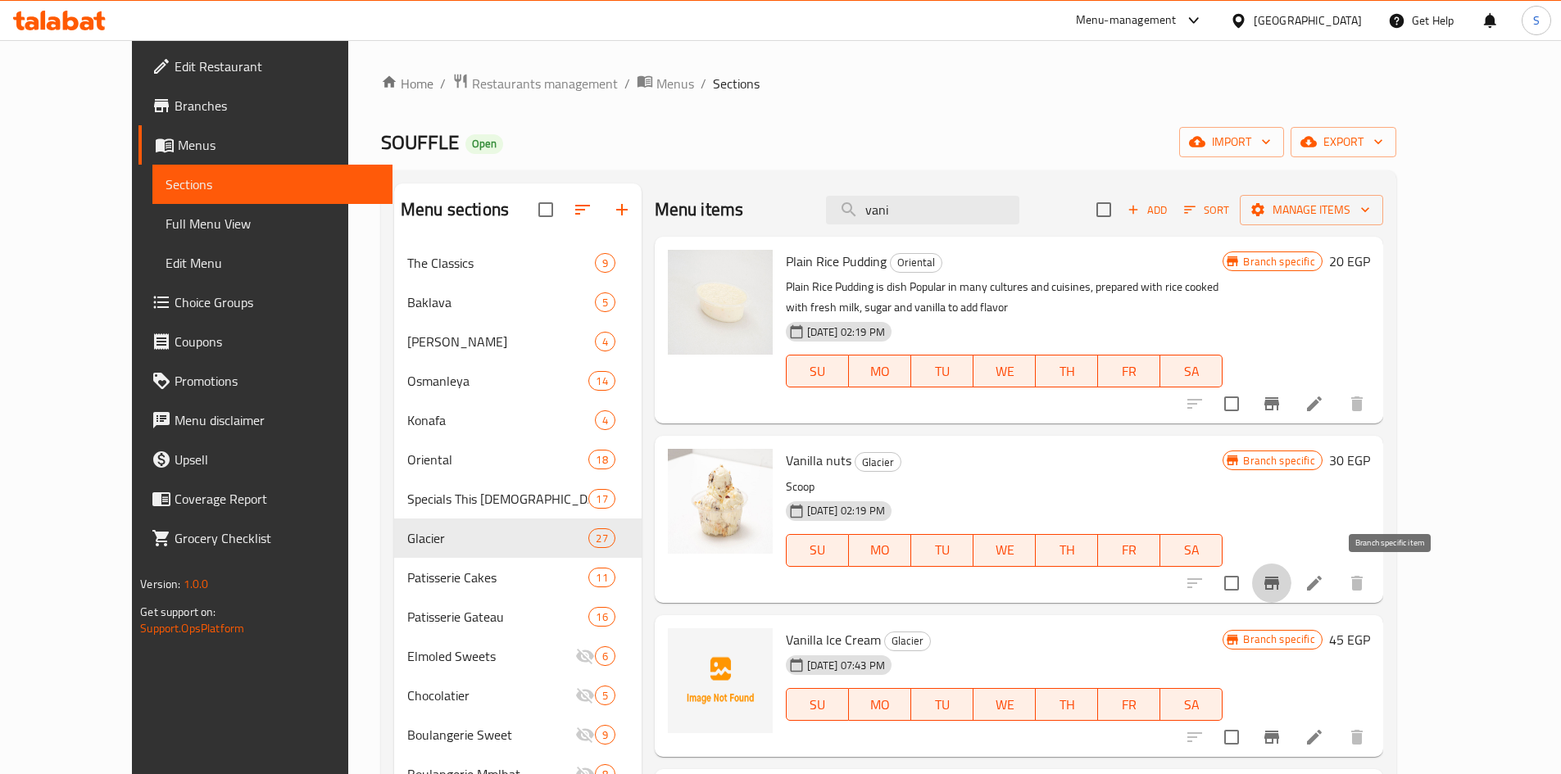
click at [1279, 582] on icon "Branch-specific-item" at bounding box center [1271, 583] width 15 height 13
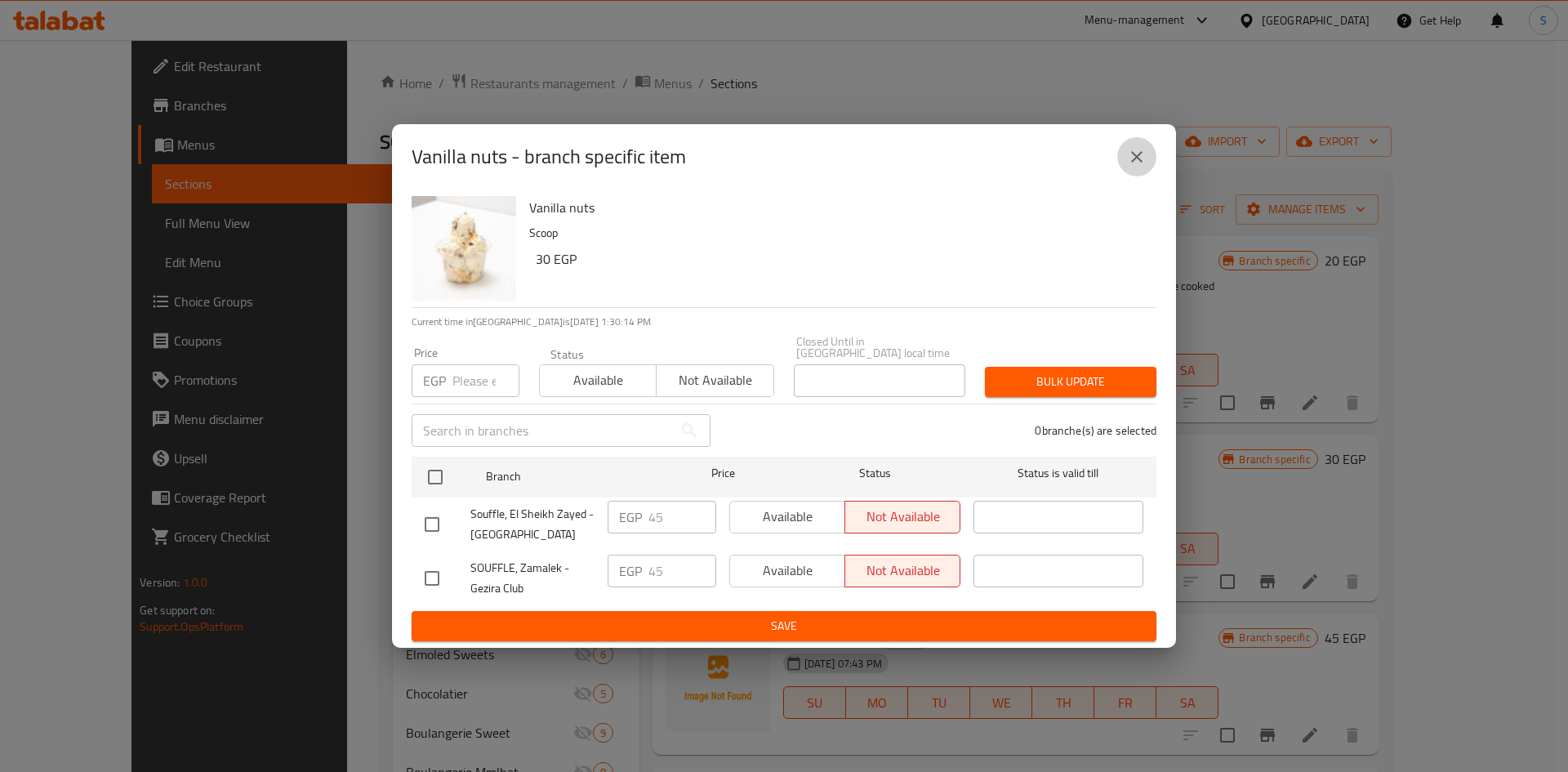
click at [1136, 149] on button "close" at bounding box center [1136, 157] width 39 height 39
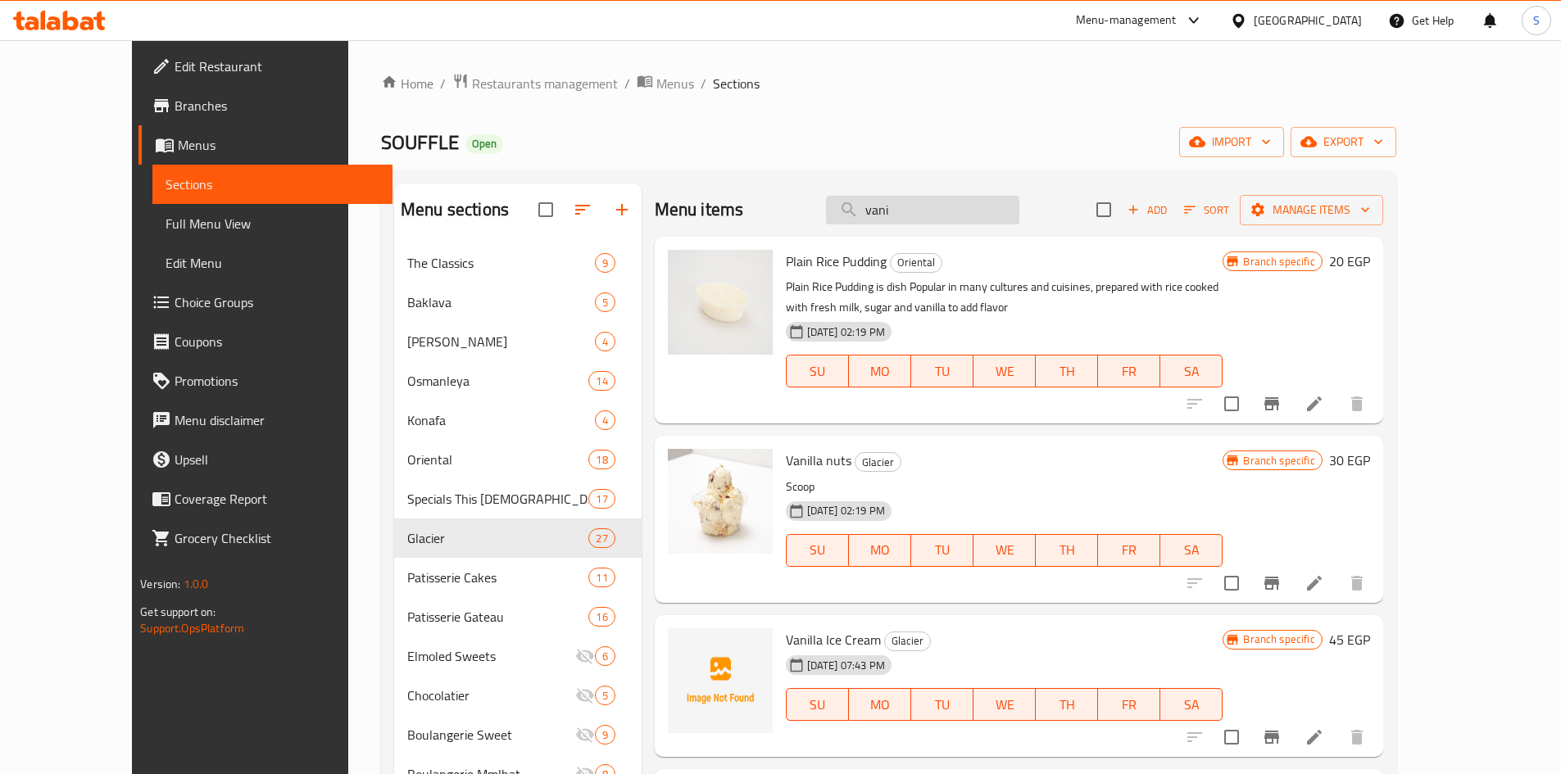
click at [958, 217] on input "vani" at bounding box center [922, 210] width 193 height 29
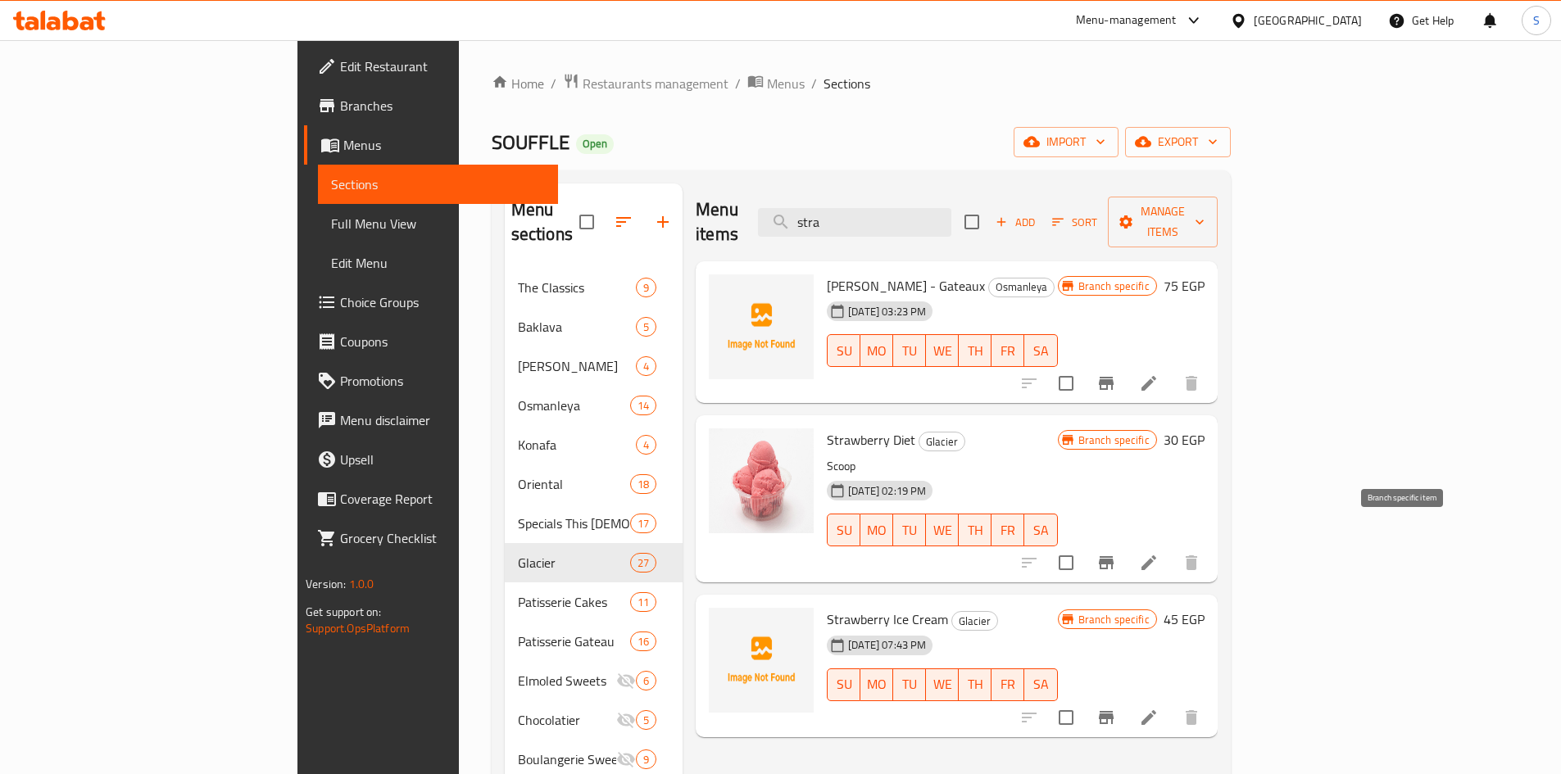
click at [1116, 553] on icon "Branch-specific-item" at bounding box center [1106, 563] width 20 height 20
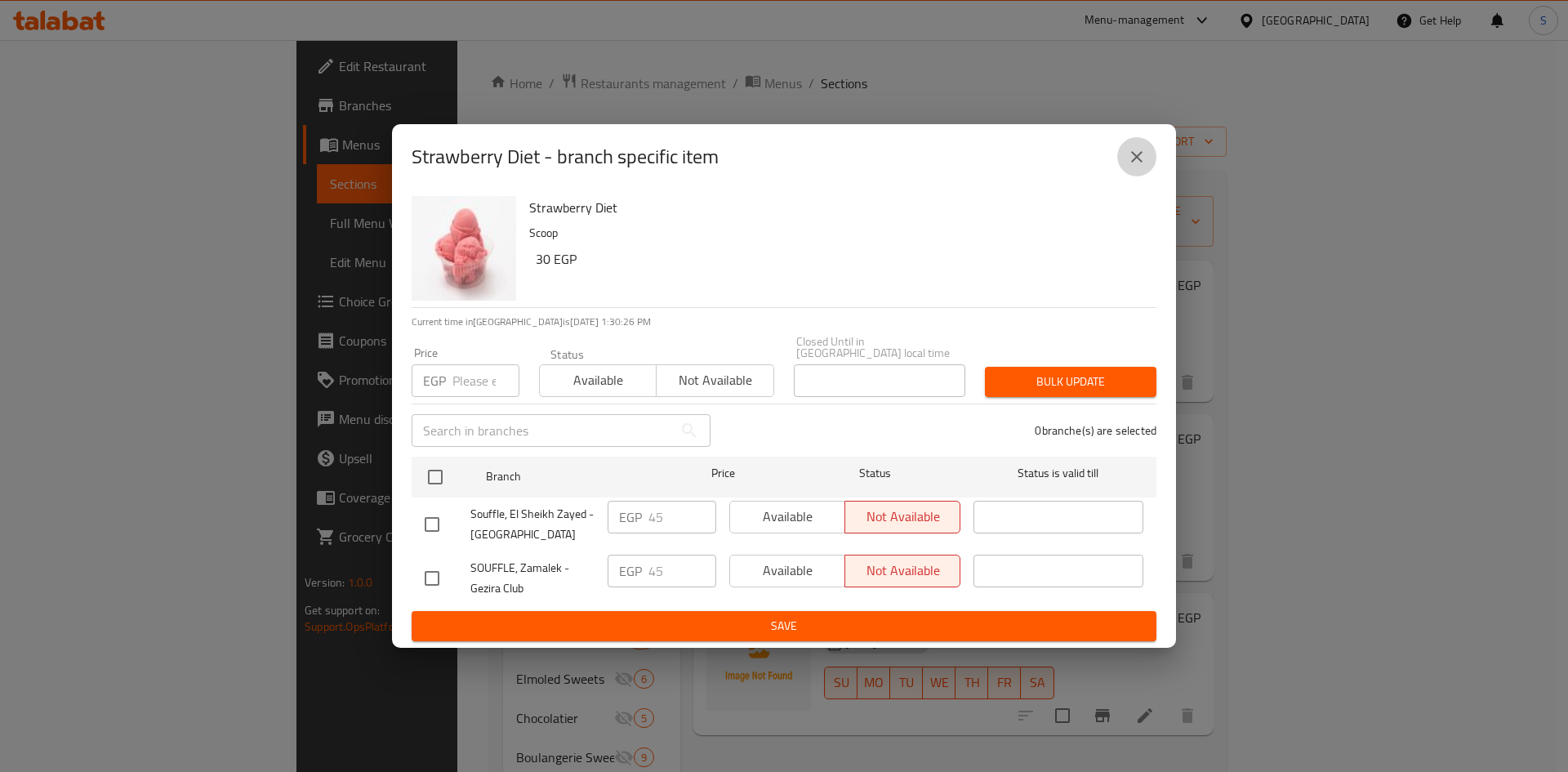
click at [1138, 154] on icon "close" at bounding box center [1137, 157] width 20 height 20
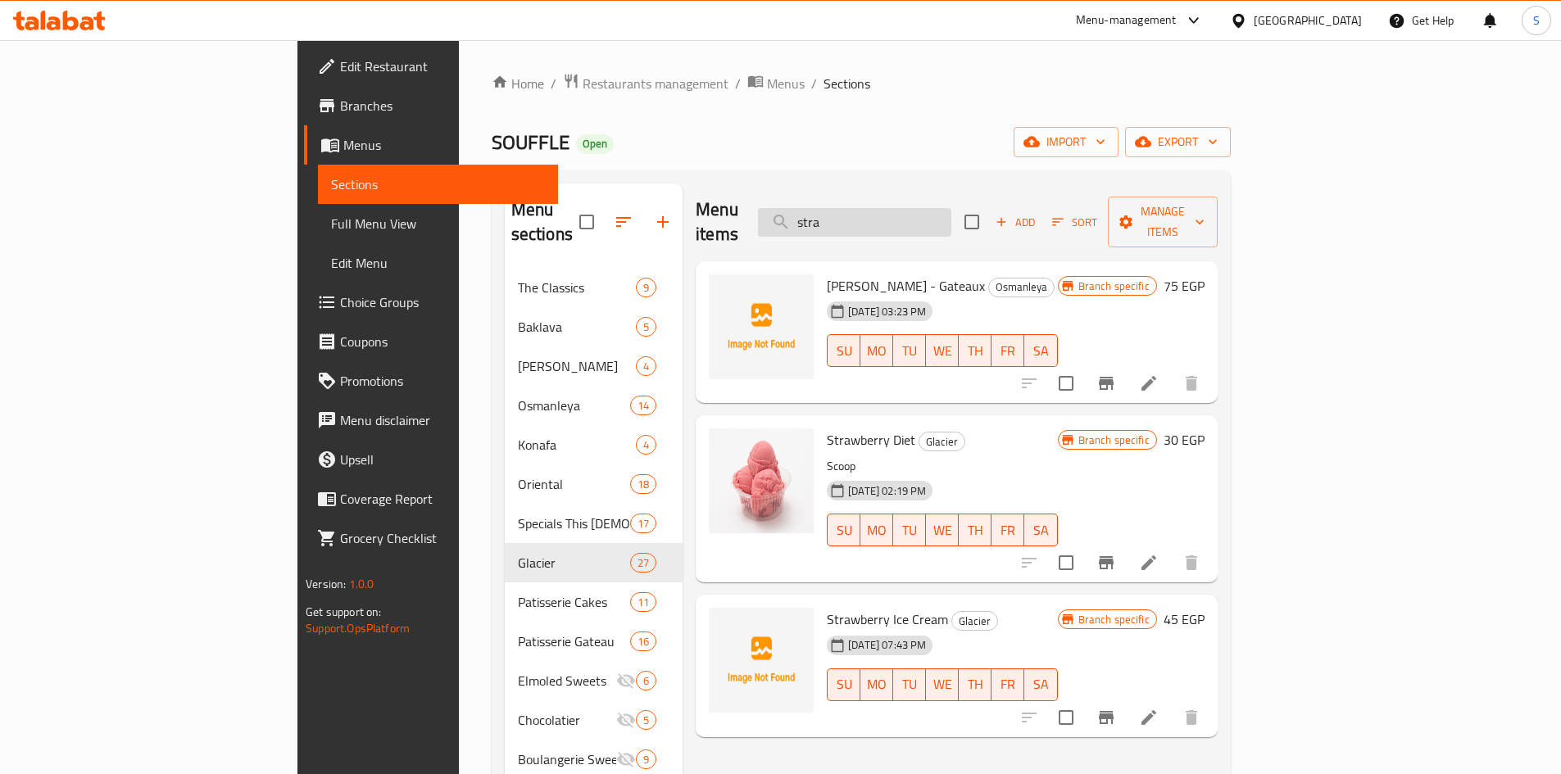
click at [951, 208] on input "stra" at bounding box center [854, 222] width 193 height 29
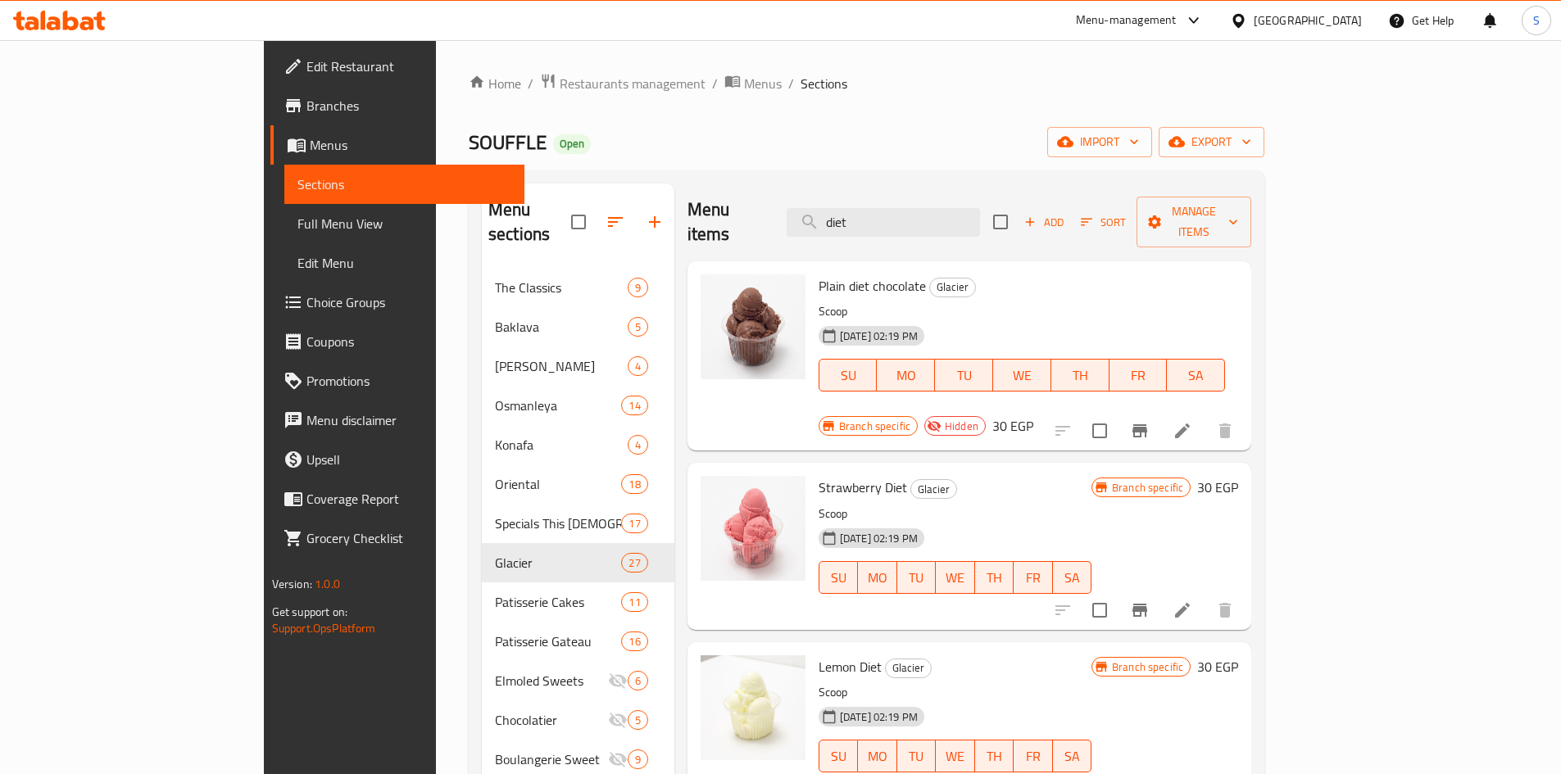
type input "diet"
click at [1147, 773] on icon "Branch-specific-item" at bounding box center [1139, 788] width 15 height 13
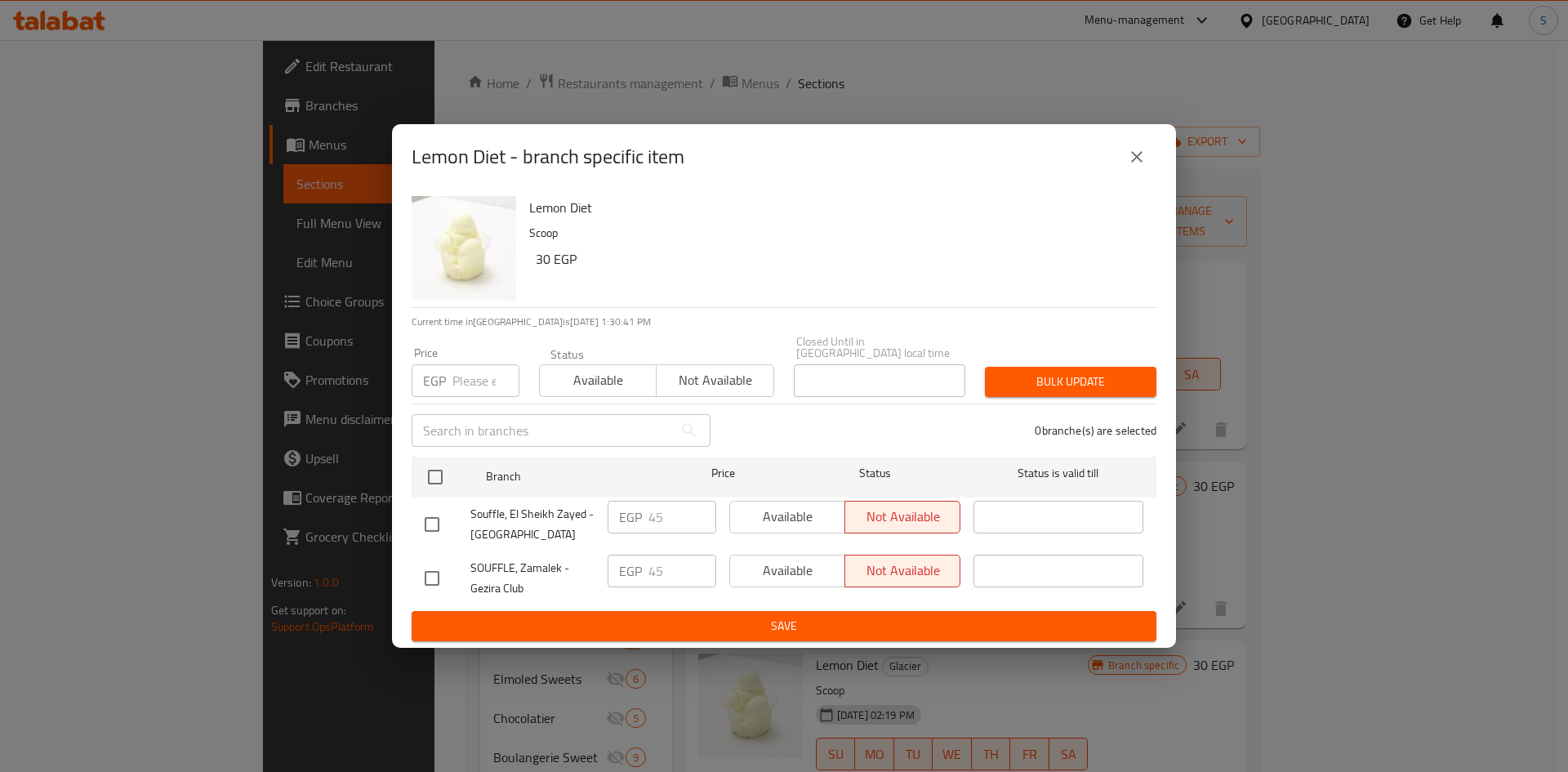
click at [1142, 162] on icon "close" at bounding box center [1137, 157] width 20 height 20
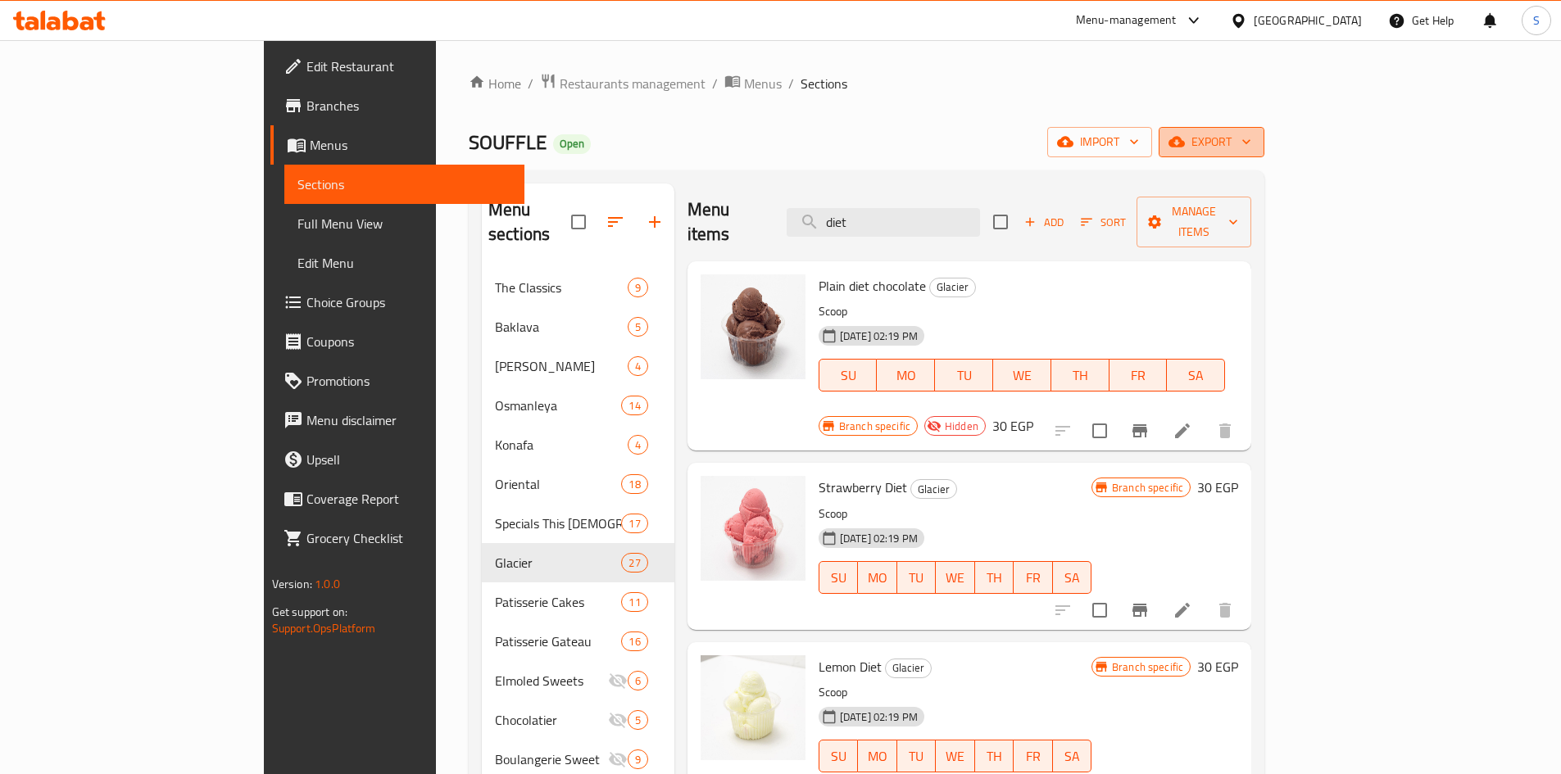
click at [1251, 134] on span "export" at bounding box center [1211, 142] width 79 height 20
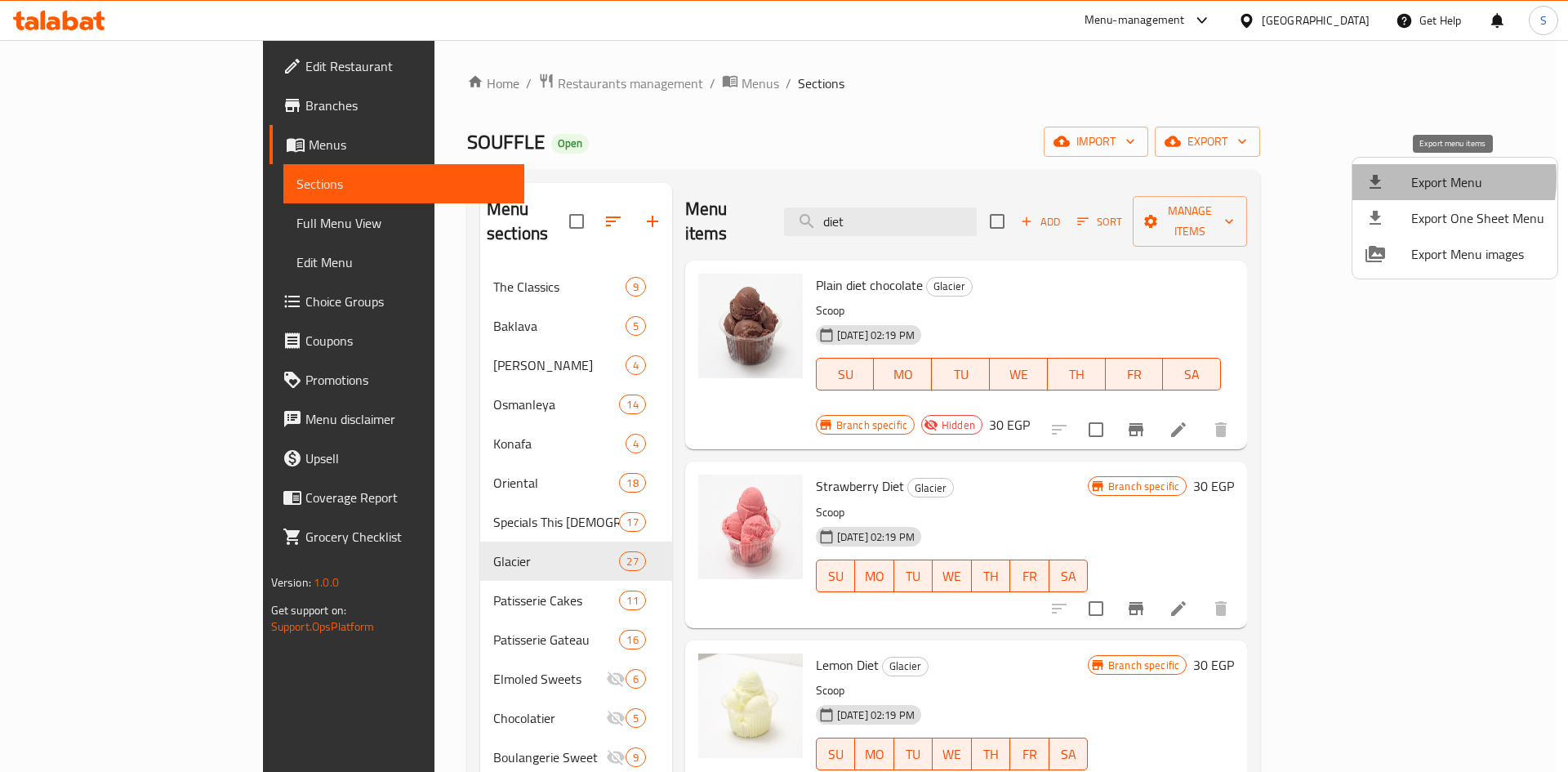
click at [1404, 179] on div at bounding box center [1389, 183] width 46 height 20
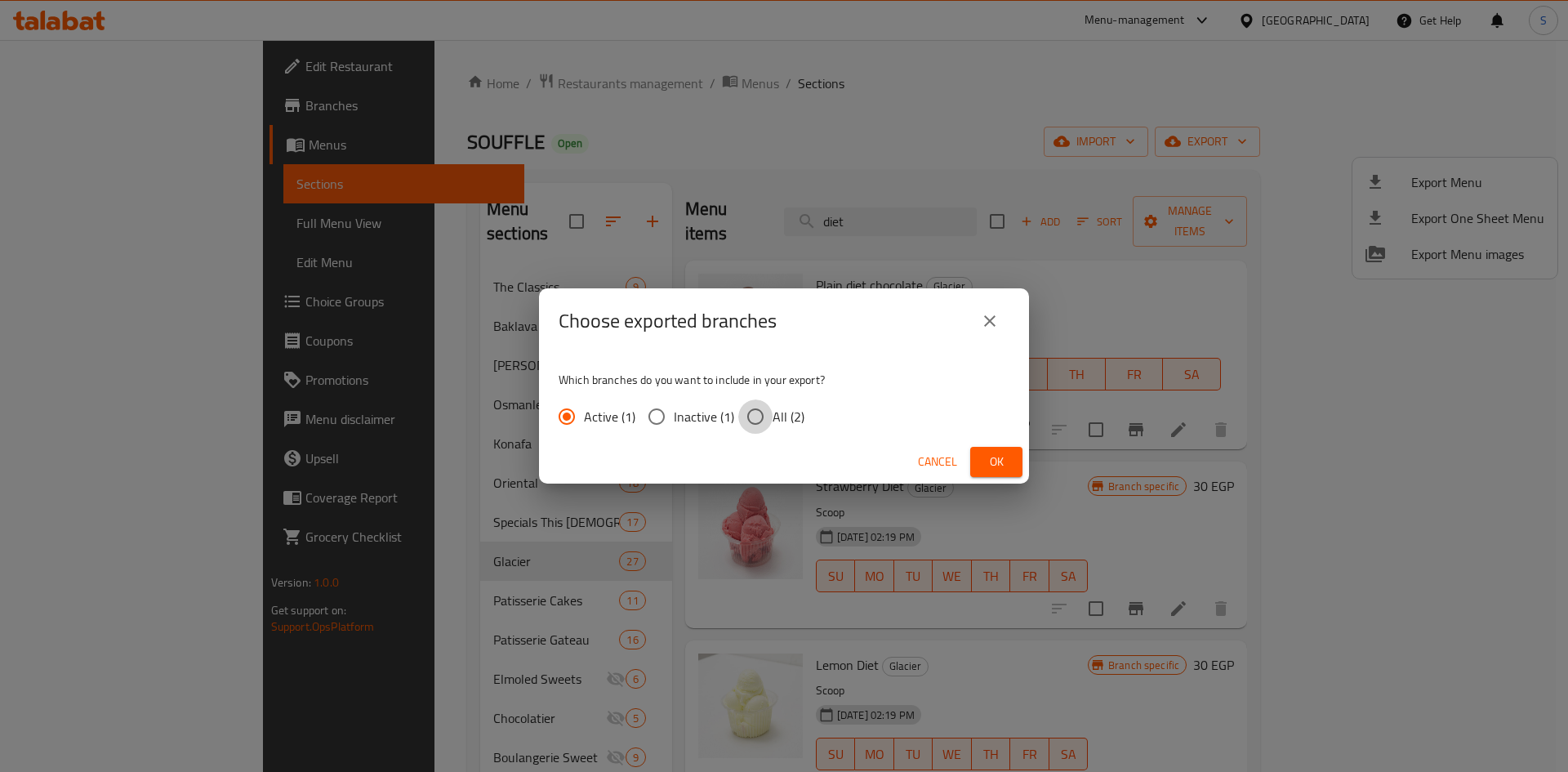
click at [762, 426] on input "All (2)" at bounding box center [756, 417] width 34 height 34
radio input "true"
click at [1007, 455] on span "Ok" at bounding box center [996, 462] width 26 height 20
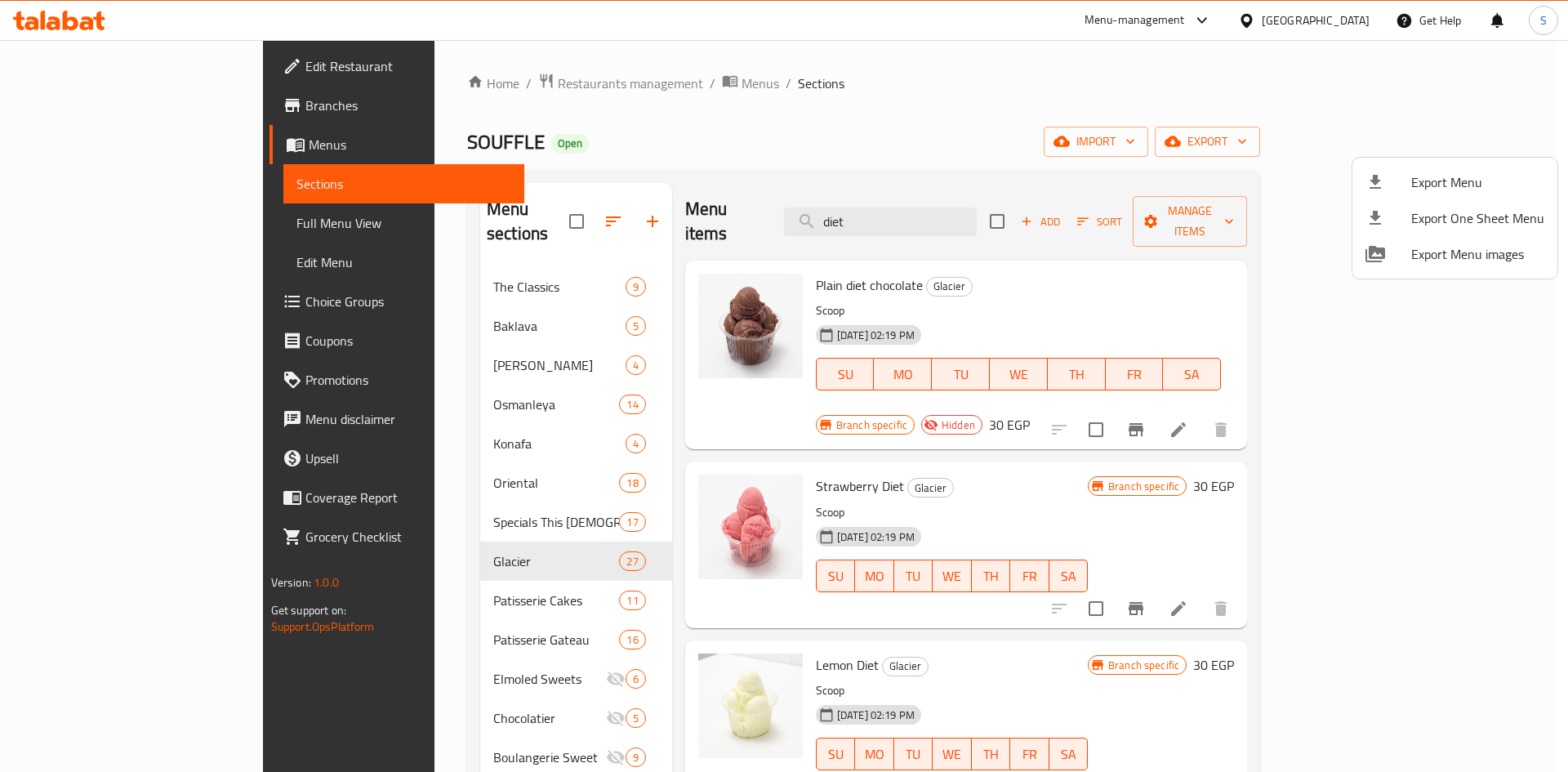
click at [1110, 165] on div at bounding box center [784, 386] width 1568 height 772
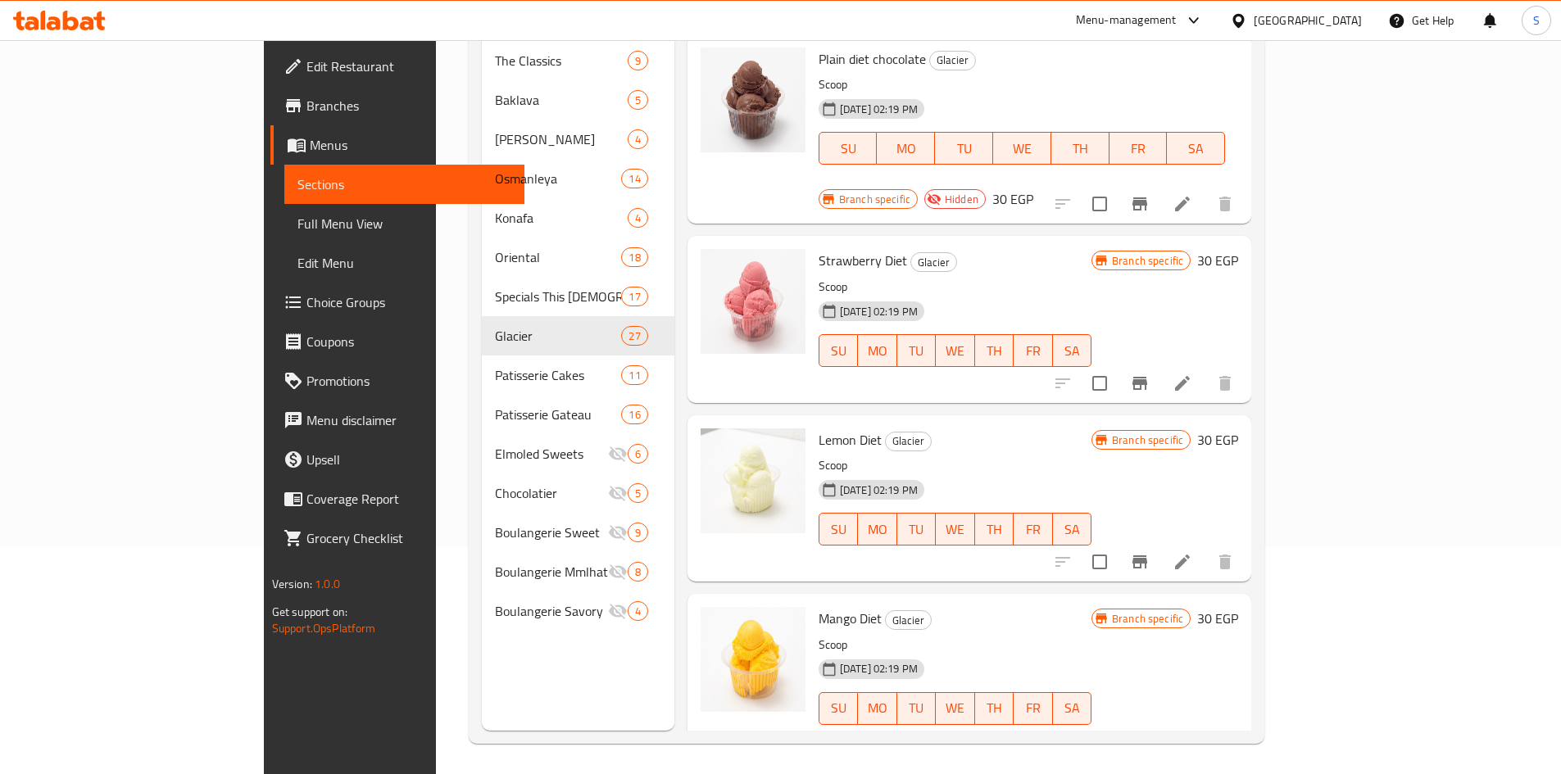
scroll to position [229, 0]
click at [1150, 729] on icon "Branch-specific-item" at bounding box center [1140, 739] width 20 height 20
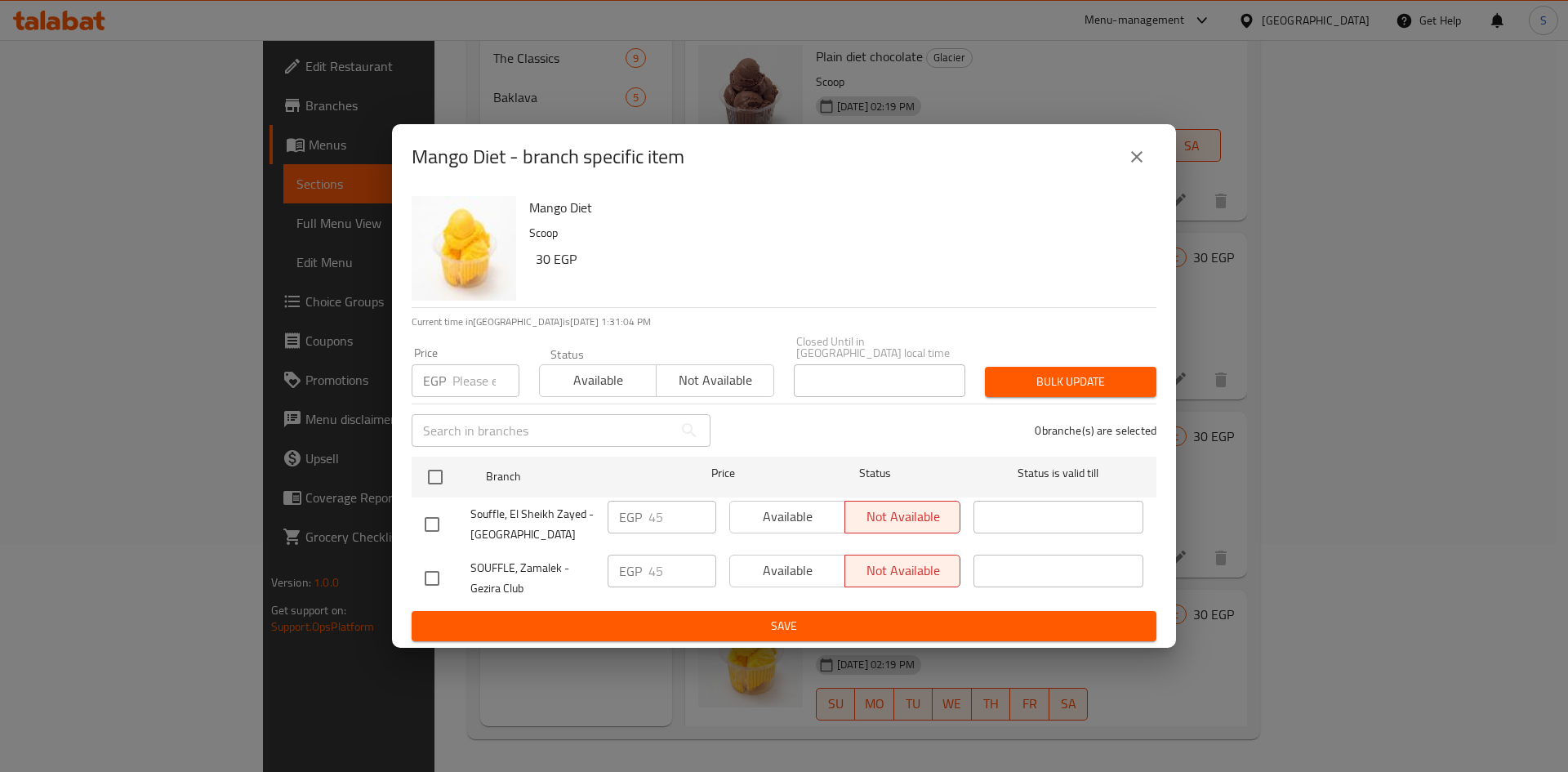
click at [1122, 156] on button "close" at bounding box center [1136, 157] width 39 height 39
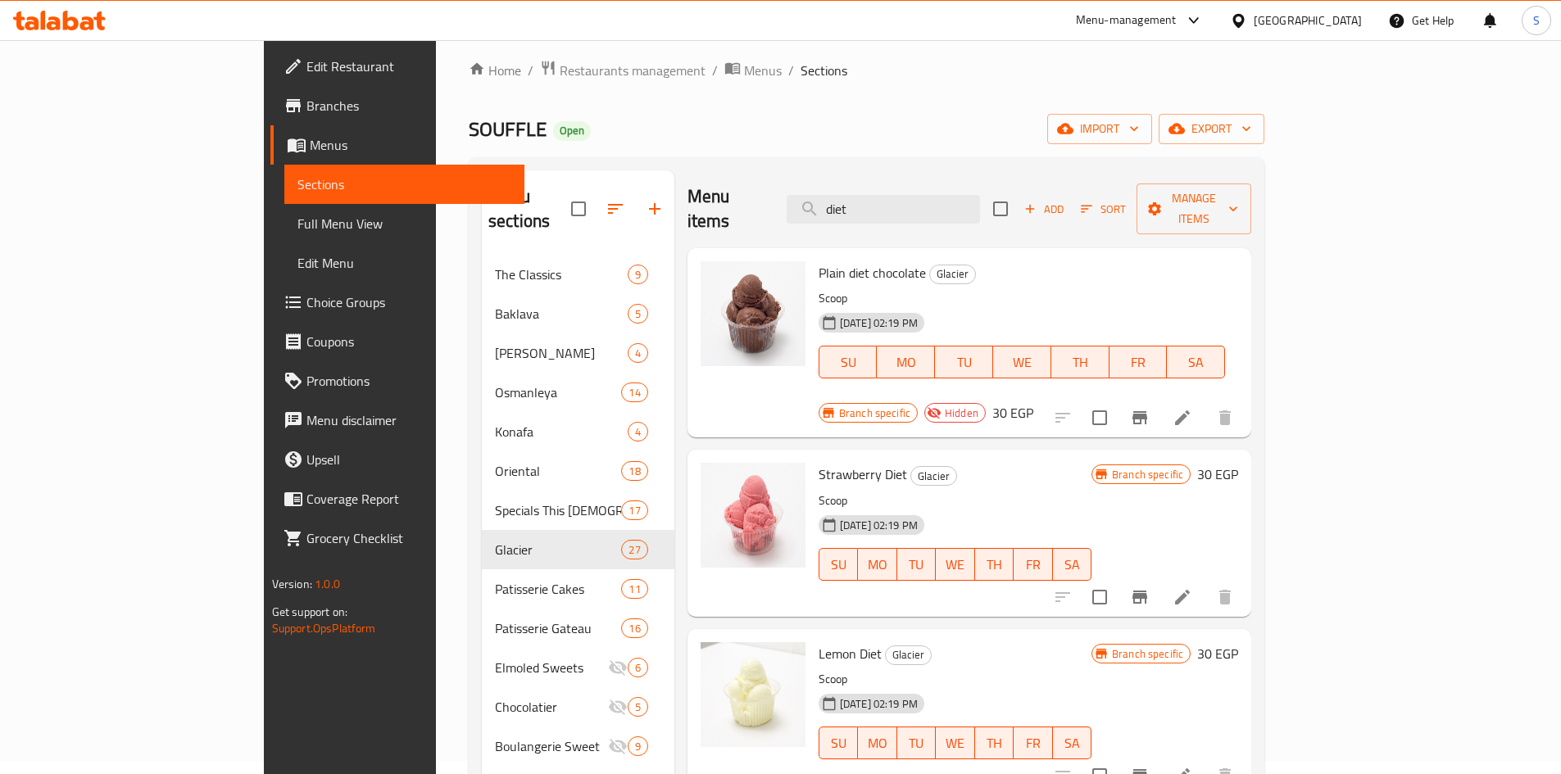
scroll to position [0, 0]
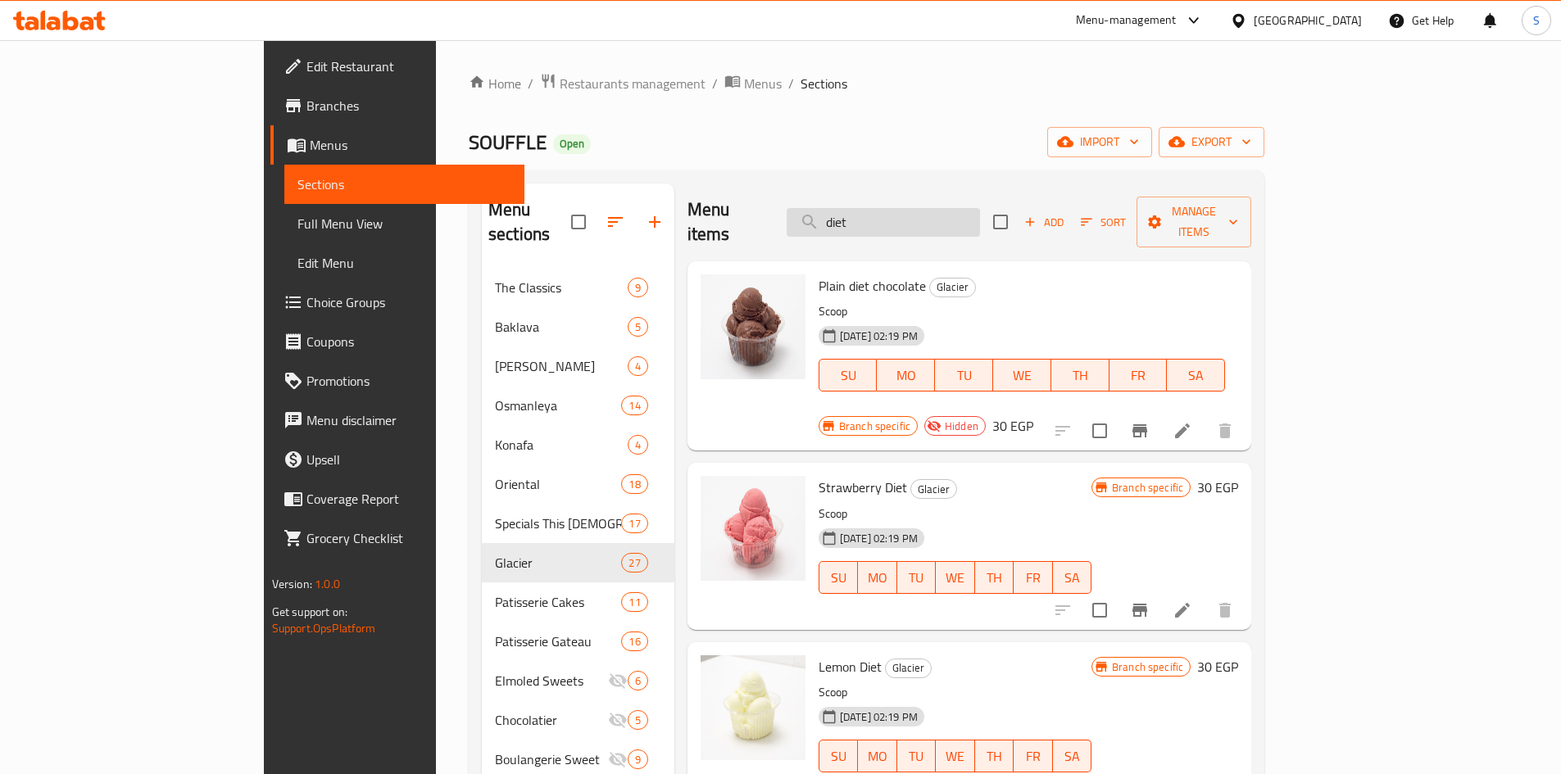
click at [980, 218] on input "diet" at bounding box center [883, 222] width 193 height 29
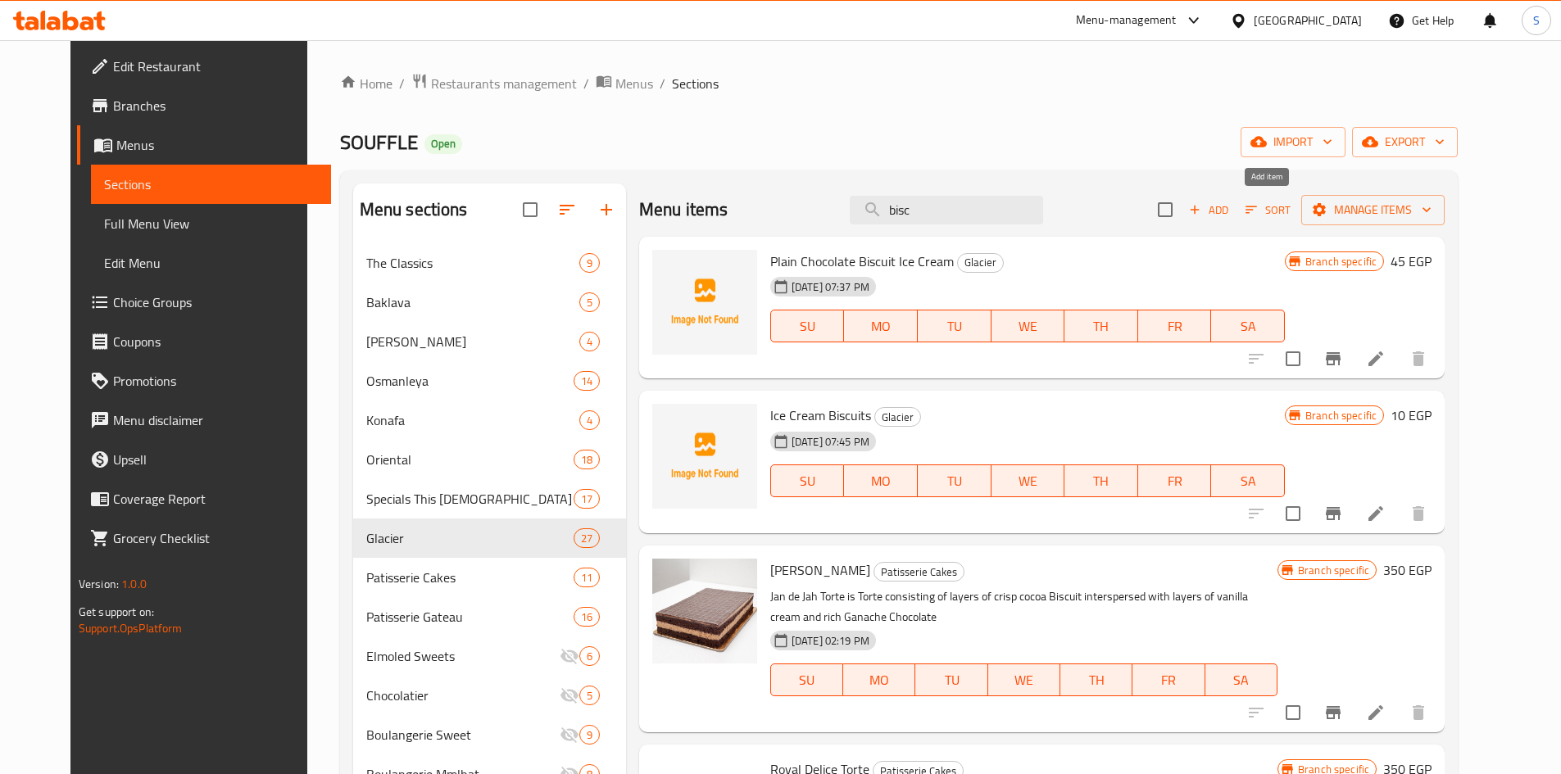
type input "bisc"
click at [1235, 219] on button "Add" at bounding box center [1208, 209] width 52 height 25
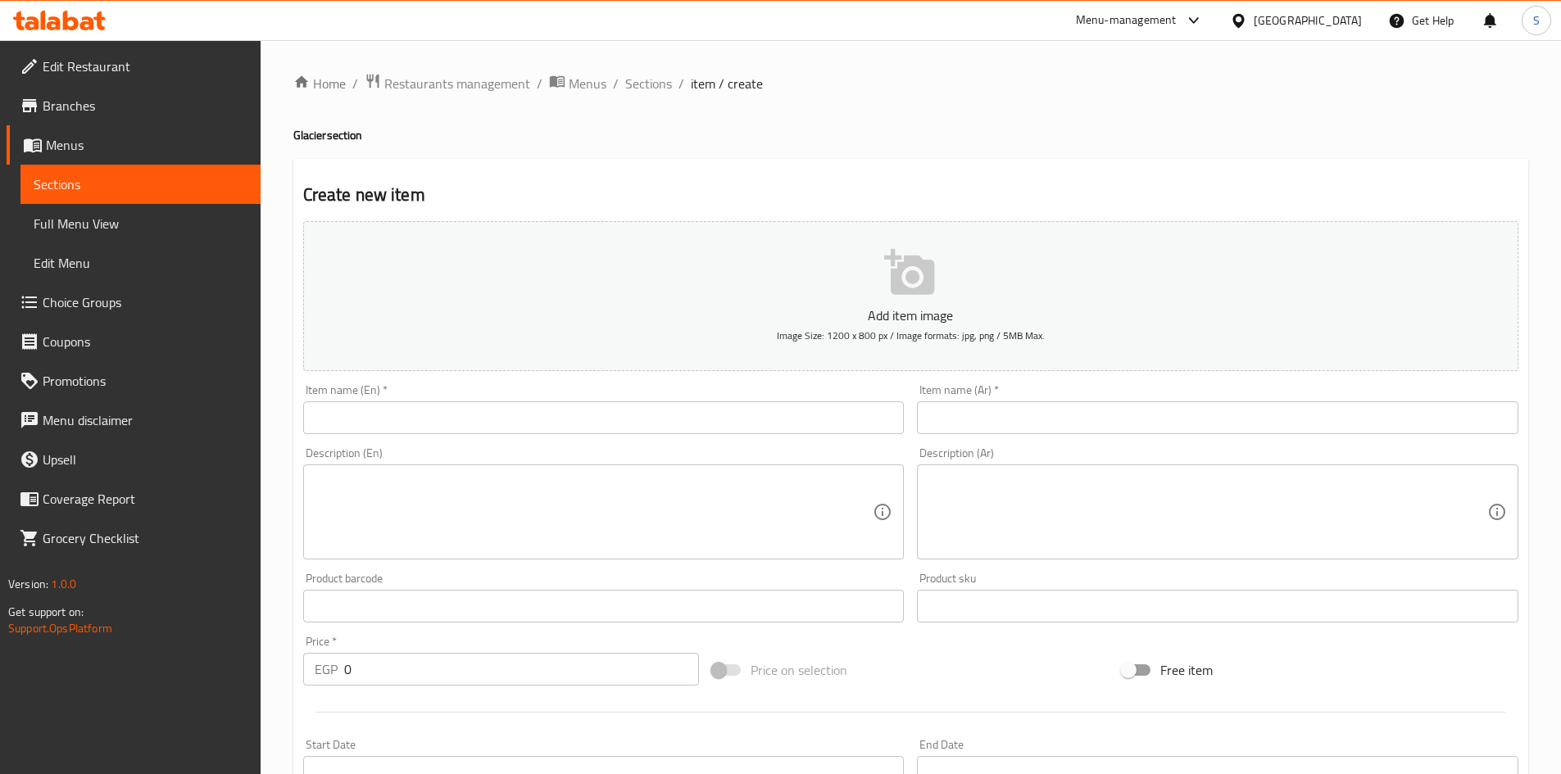
click at [773, 420] on input "text" at bounding box center [603, 417] width 601 height 33
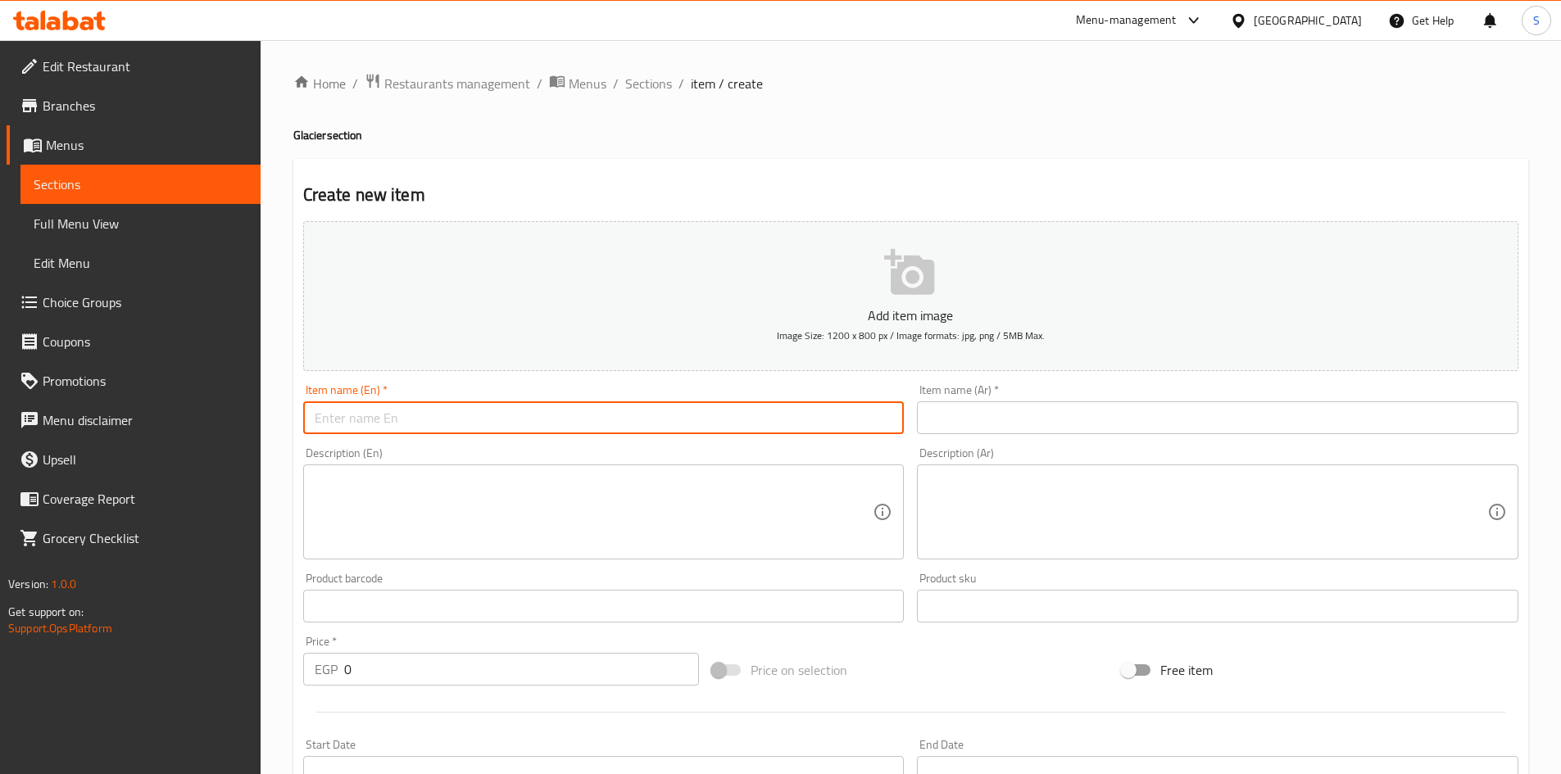
paste input "t Biscuits Chocolate"
click at [315, 421] on input "t Biscuits Chocolate" at bounding box center [603, 417] width 601 height 33
type input "Chocolate Biscuits Chocolate"
click at [996, 417] on input "text" at bounding box center [1217, 417] width 601 height 33
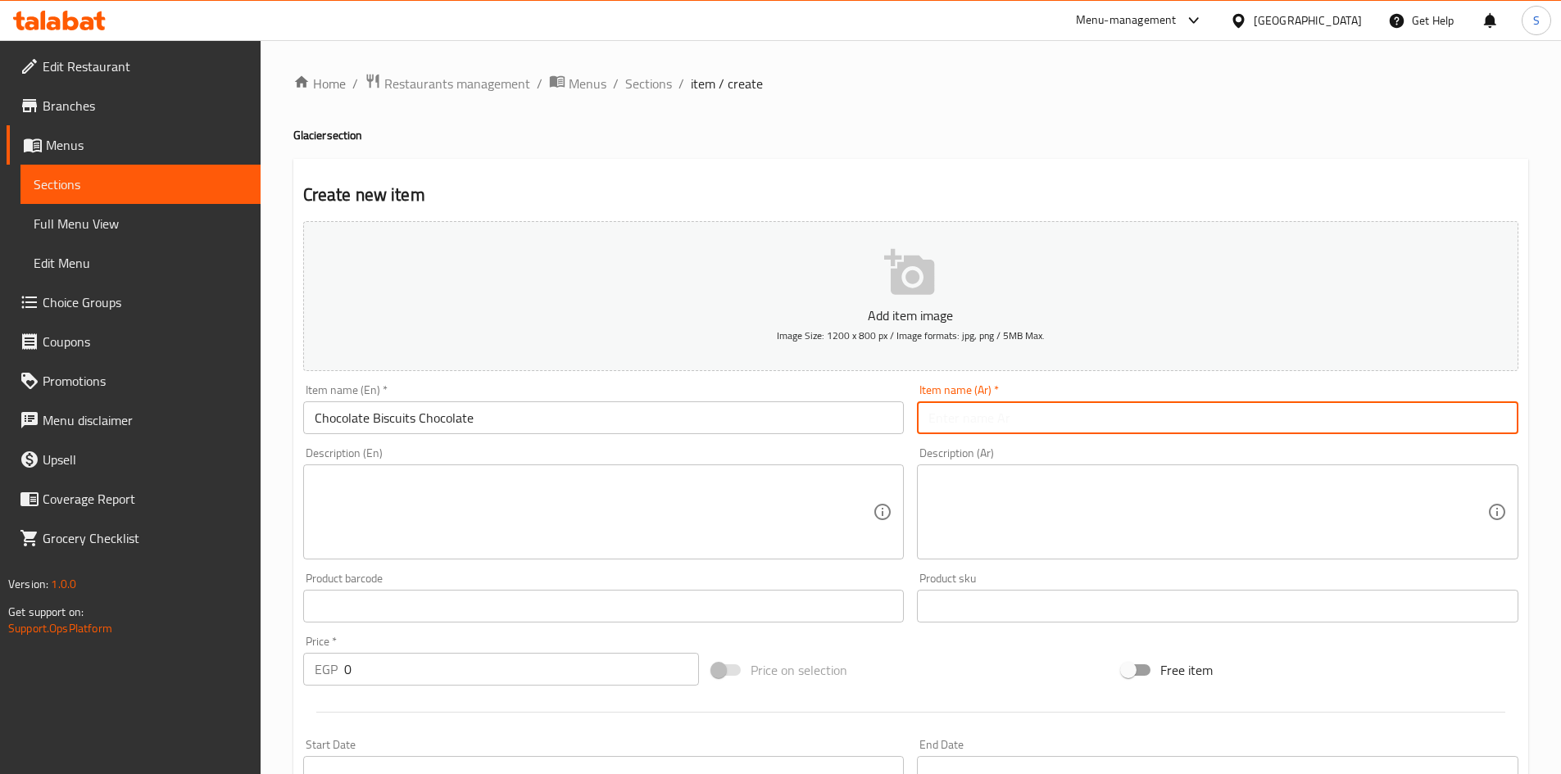
paste input "ايسكريم شوكوالتة سادة دايت"
type input "ايسكريم شوكوالتة سادة دايت"
click at [646, 83] on span "Sections" at bounding box center [648, 84] width 47 height 20
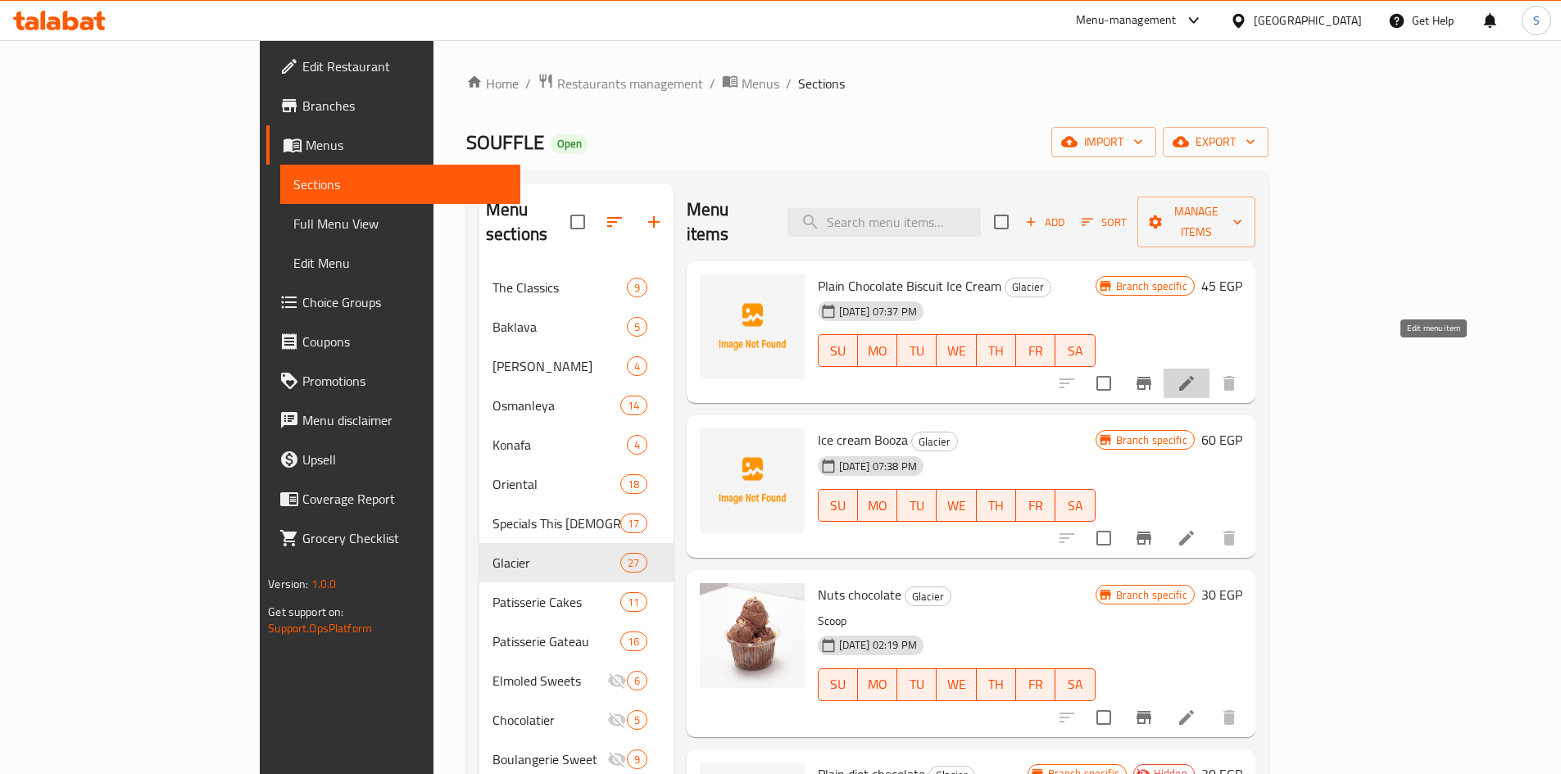
click at [1194, 376] on icon at bounding box center [1186, 383] width 15 height 15
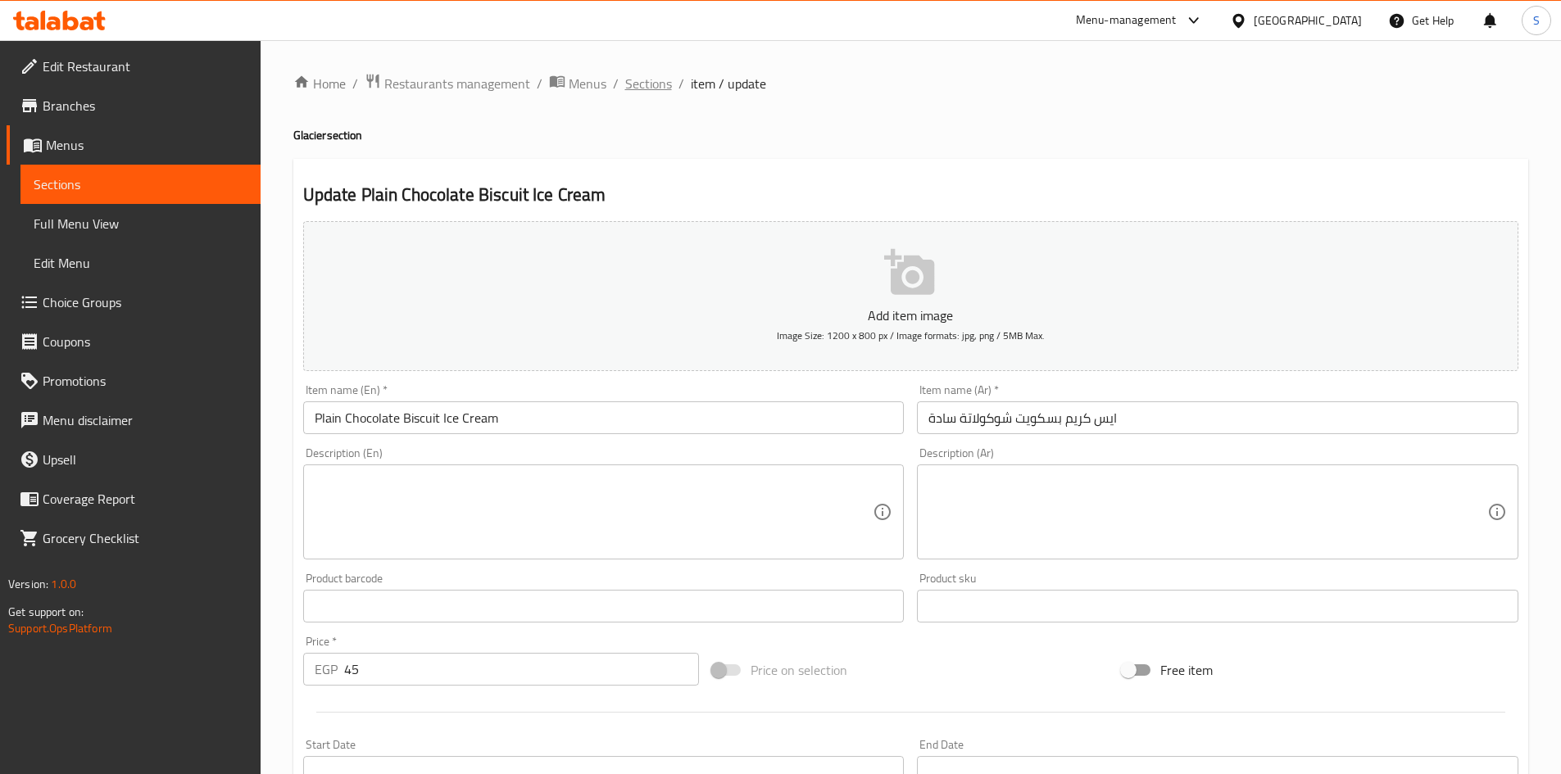
click at [658, 91] on span "Sections" at bounding box center [648, 84] width 47 height 20
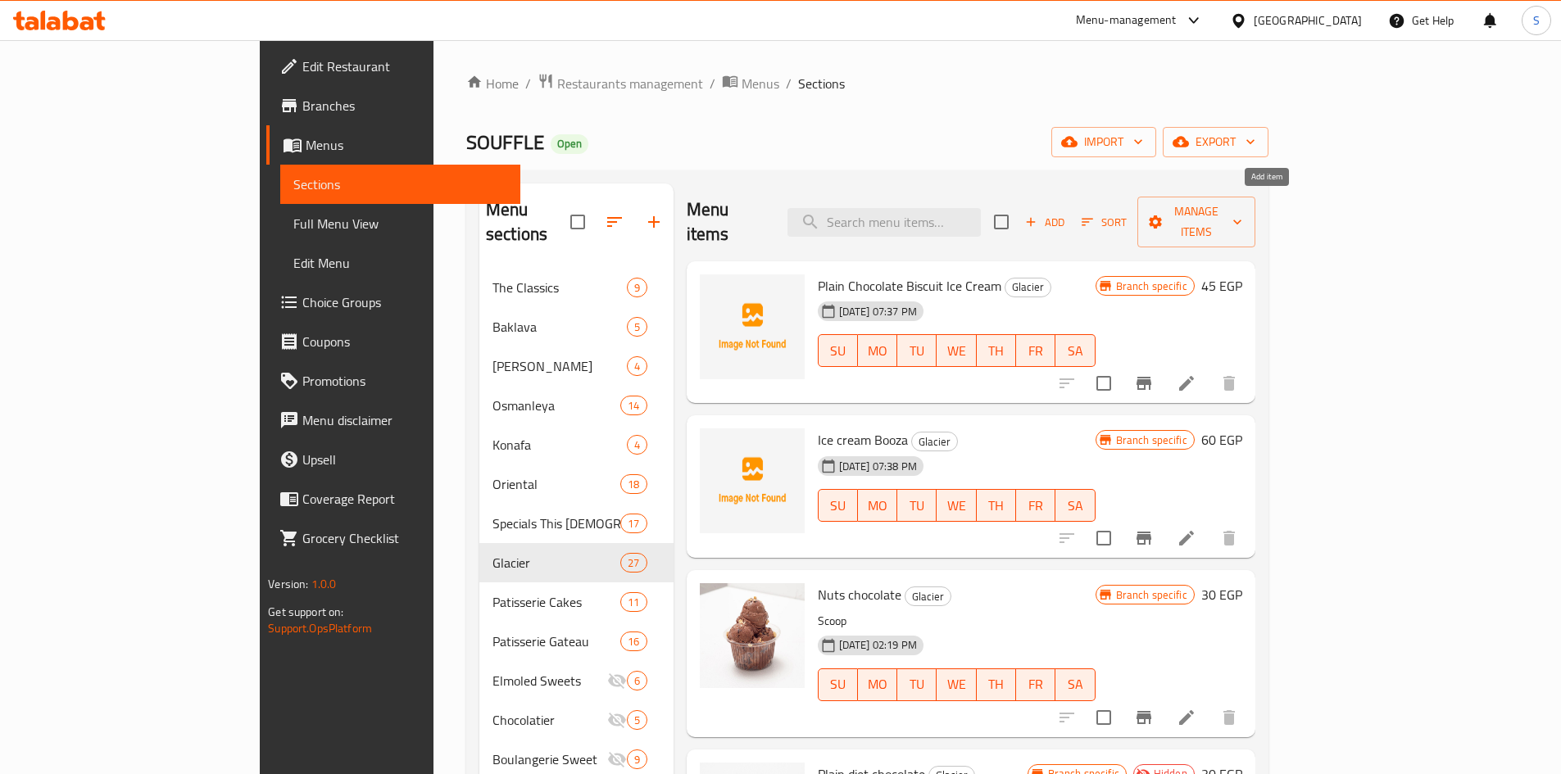
click at [1067, 213] on span "Add" at bounding box center [1045, 222] width 44 height 19
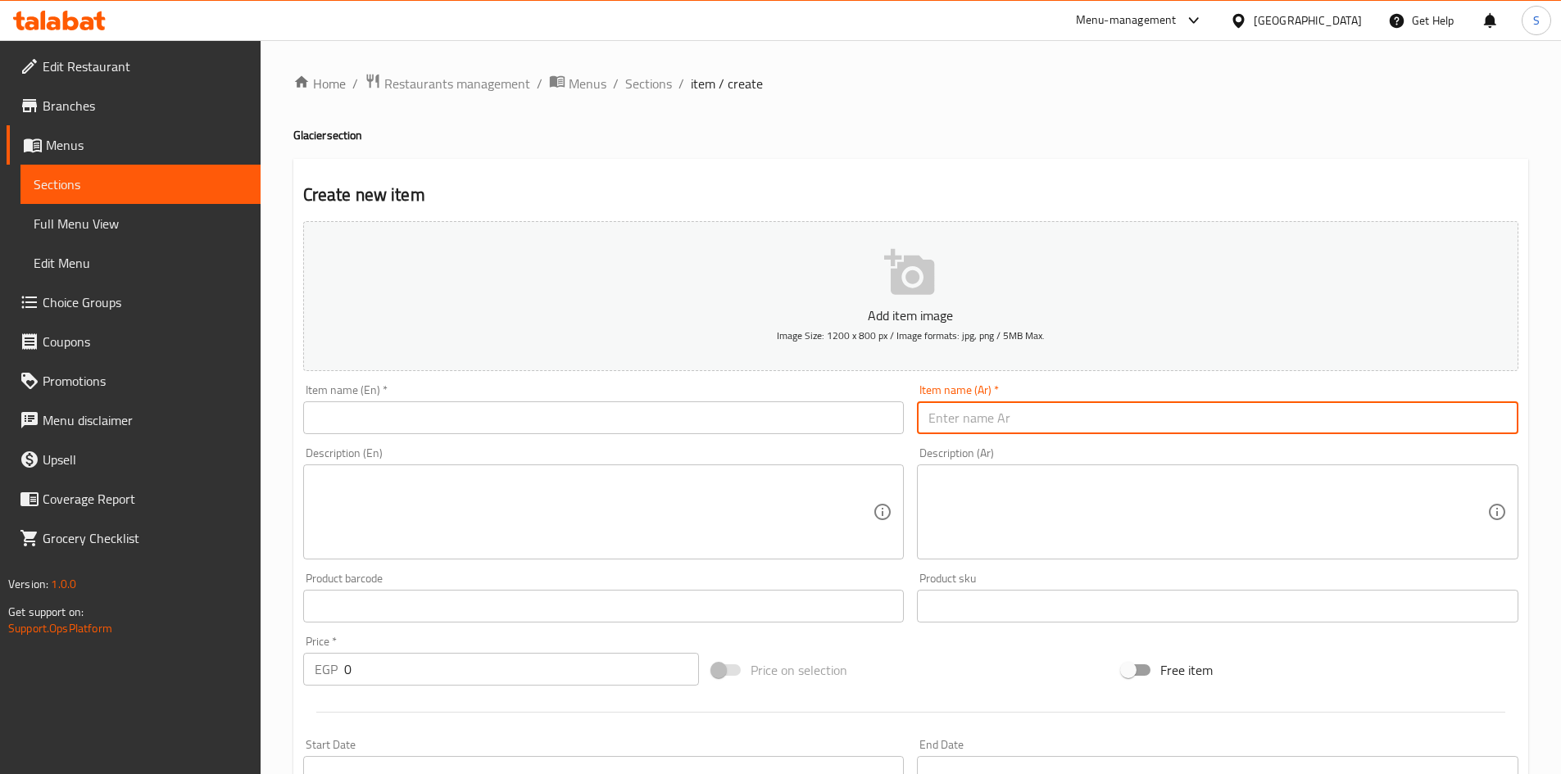
click at [1117, 415] on input "text" at bounding box center [1217, 417] width 601 height 33
paste input "ايسكريم شوكوالتة سادة دايت"
type input "ايسكريم شوكوالتة سادة دايت"
click at [754, 426] on input "text" at bounding box center [603, 417] width 601 height 33
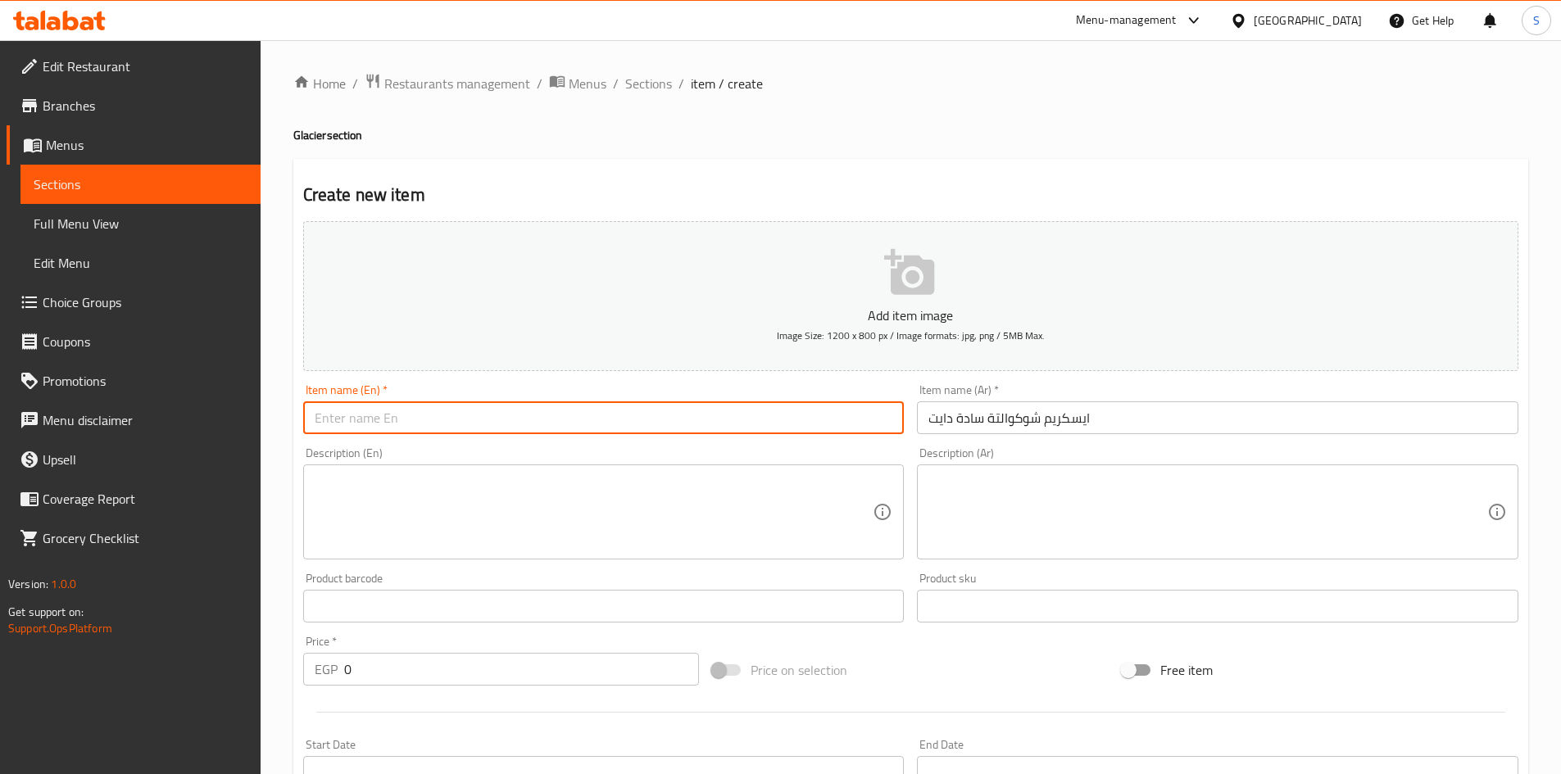
paste input "45 ايسكريم شوكوالتة سادة دايت diet Biscuits Chocolate"
drag, startPoint x: 515, startPoint y: 424, endPoint x: 309, endPoint y: 429, distance: 206.5
click at [309, 429] on input "45 ايسكريم شوكوالتة سادة دايت diet Biscuits Chocolate" at bounding box center [603, 417] width 601 height 33
click at [356, 417] on input "Chocolate Biscuits Chocolate" at bounding box center [603, 417] width 601 height 33
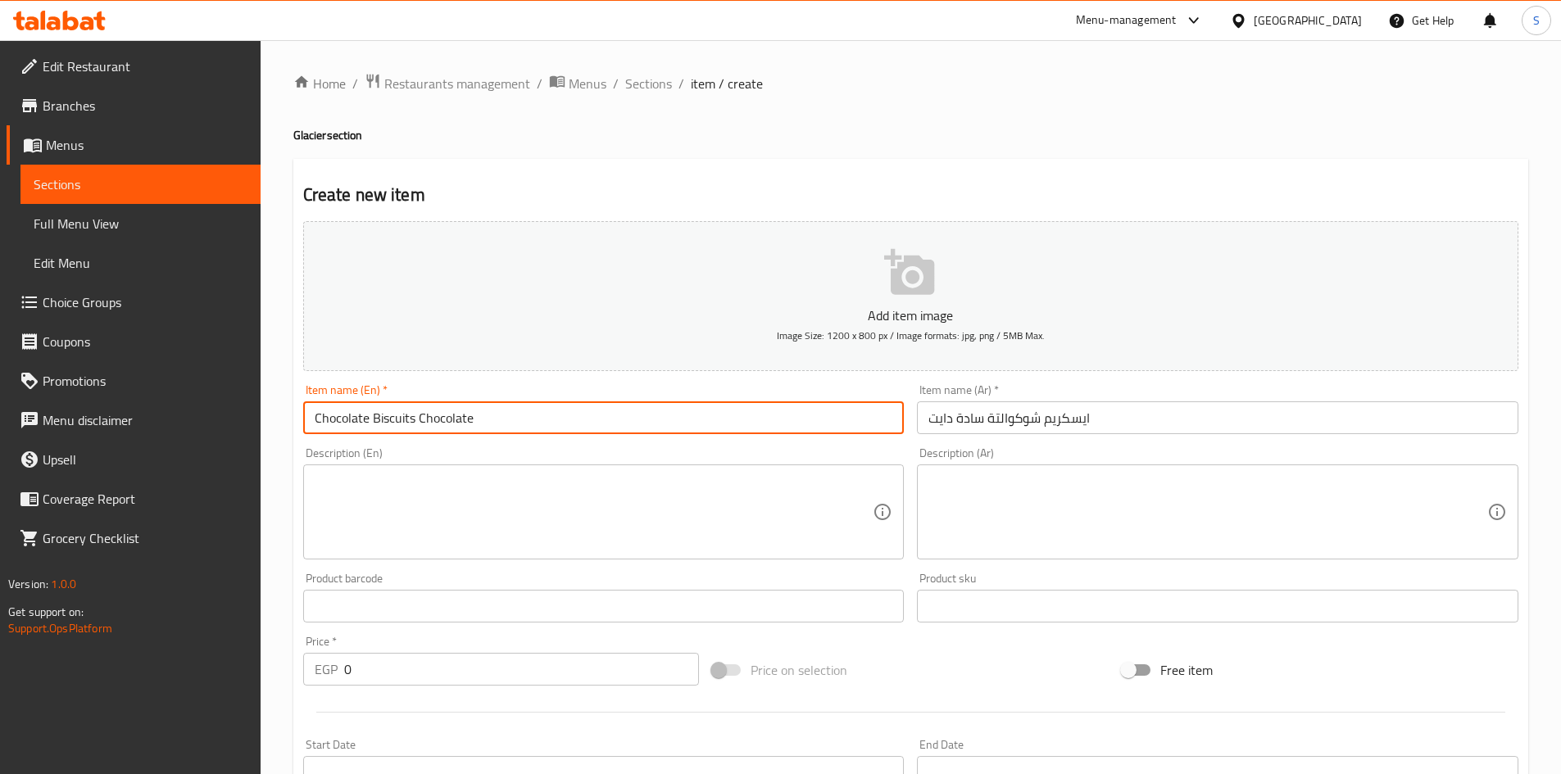
click at [427, 420] on input "Chocolate Biscuits Chocolate" at bounding box center [603, 417] width 601 height 33
drag, startPoint x: 421, startPoint y: 420, endPoint x: 554, endPoint y: 430, distance: 133.2
click at [554, 430] on input "Chocolate Biscuits Chocolate" at bounding box center [603, 417] width 601 height 33
click at [482, 422] on input "Chocolate Biscuits Diet icecream" at bounding box center [603, 417] width 601 height 33
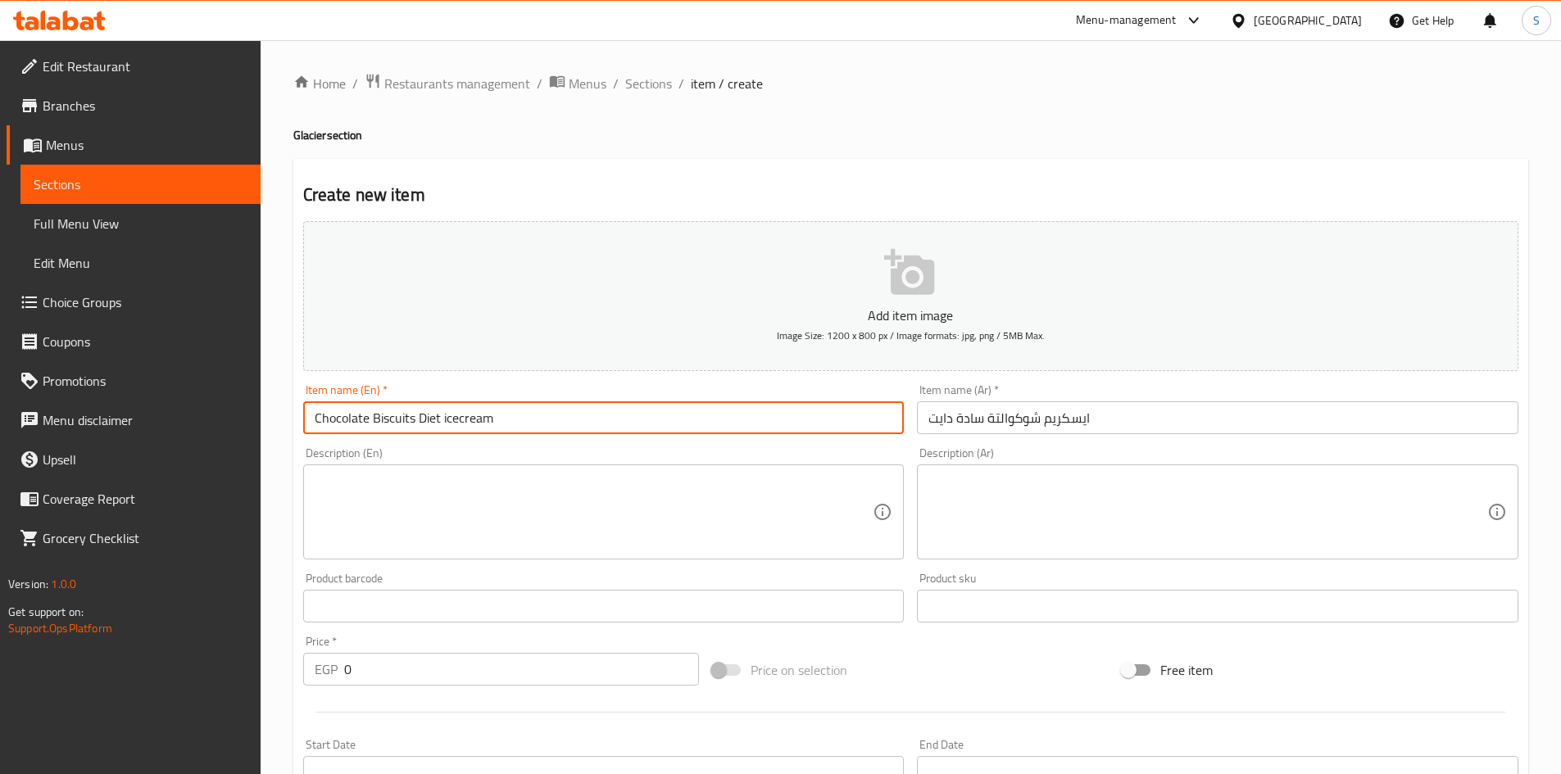
click at [482, 422] on input "Chocolate Biscuits Diet icecream" at bounding box center [603, 417] width 601 height 33
click at [498, 420] on input "Chocolate Biscuits Diet Icecream" at bounding box center [603, 417] width 601 height 33
click at [456, 419] on input "Chocolate Biscuits Diet Icecream" at bounding box center [603, 417] width 601 height 33
click at [471, 420] on input "Chocolate Biscuits Diet Ice cream" at bounding box center [603, 417] width 601 height 33
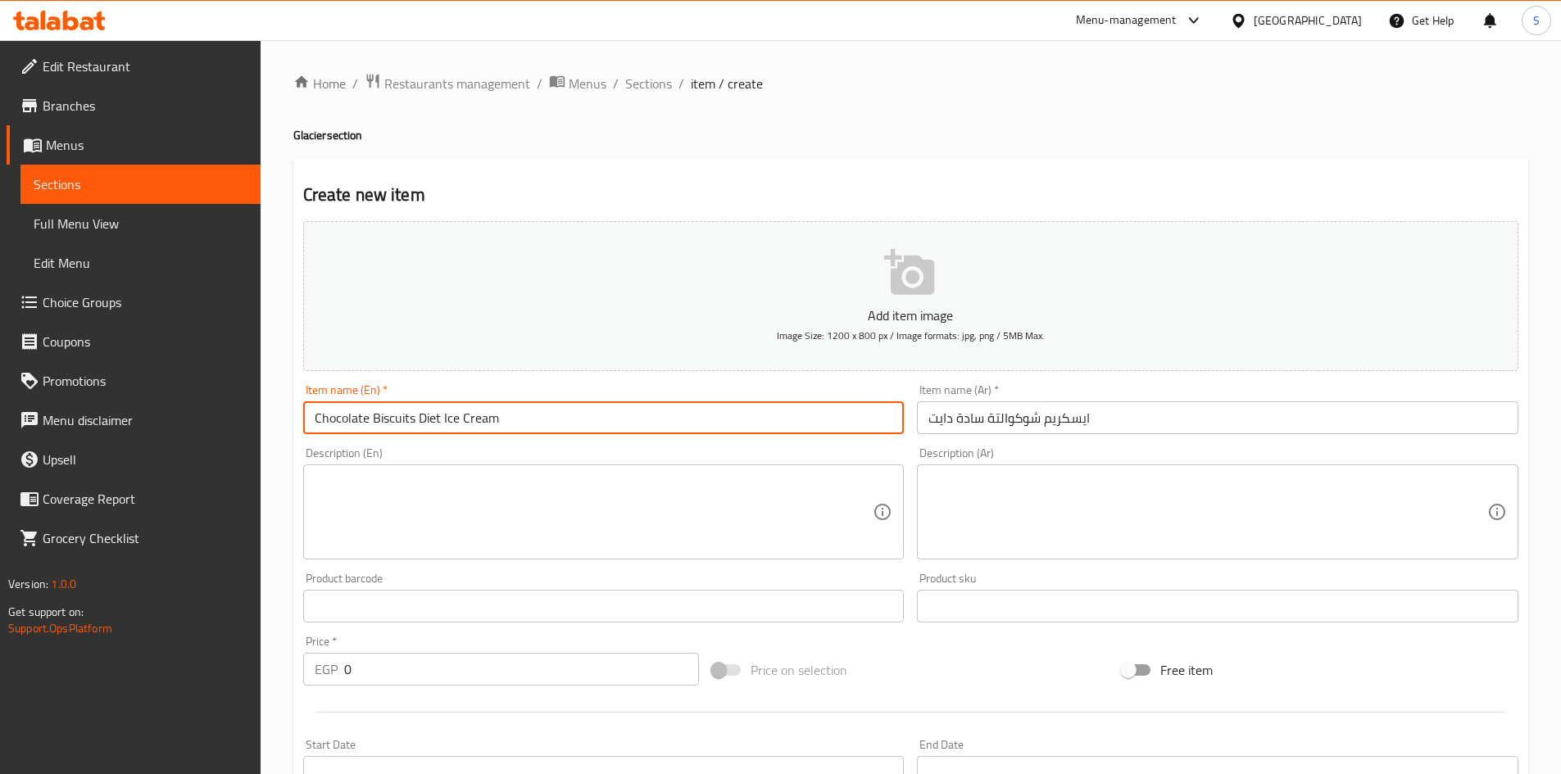
click at [547, 415] on input "Chocolate Biscuits Diet Ice Cream" at bounding box center [603, 417] width 601 height 33
click at [315, 420] on input "Chocolate Biscuits Diet Ice Cream" at bounding box center [603, 417] width 601 height 33
type input "Chocolate Biscuits Diet Ice Cream"
click at [937, 669] on div "Price on selection" at bounding box center [910, 670] width 410 height 44
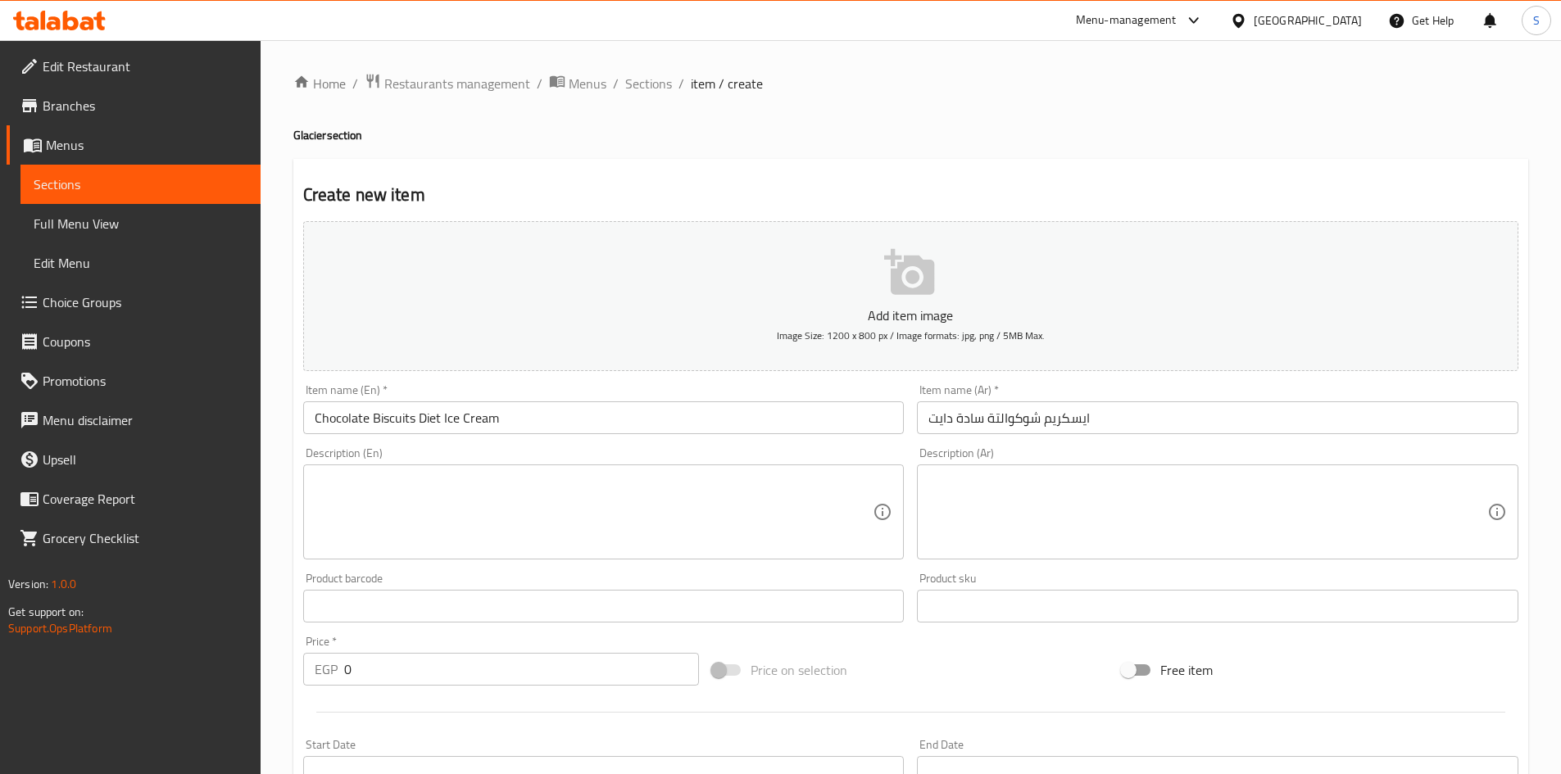
scroll to position [82, 0]
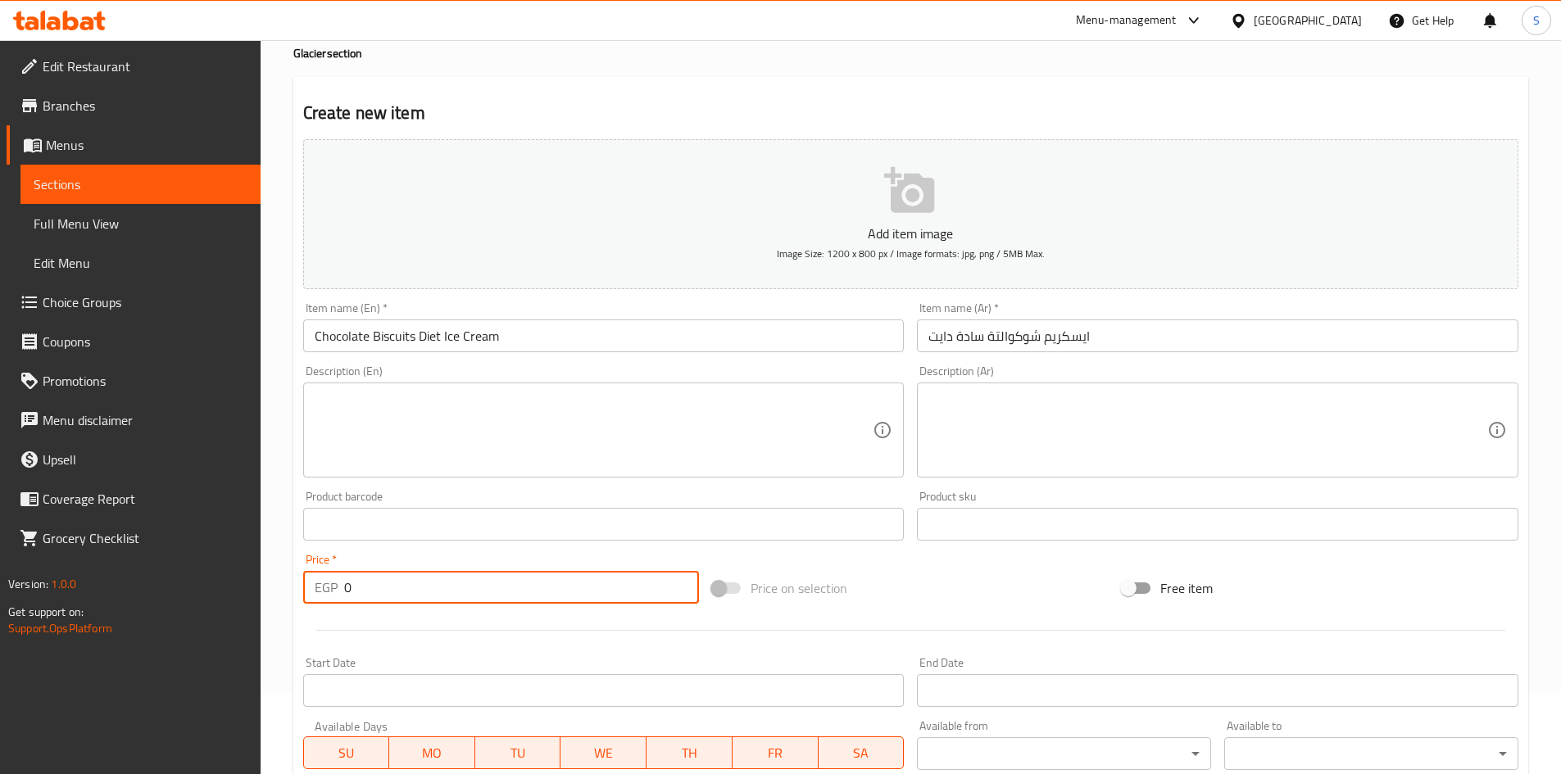
drag, startPoint x: 396, startPoint y: 585, endPoint x: 234, endPoint y: 583, distance: 161.4
click at [234, 583] on div "Edit Restaurant Branches Menus Sections Full Menu View Edit Menu Choice Groups …" at bounding box center [780, 517] width 1561 height 1118
type input "45"
drag, startPoint x: 879, startPoint y: 575, endPoint x: 891, endPoint y: 571, distance: 12.2
click at [887, 573] on div "Price on selection" at bounding box center [910, 588] width 410 height 44
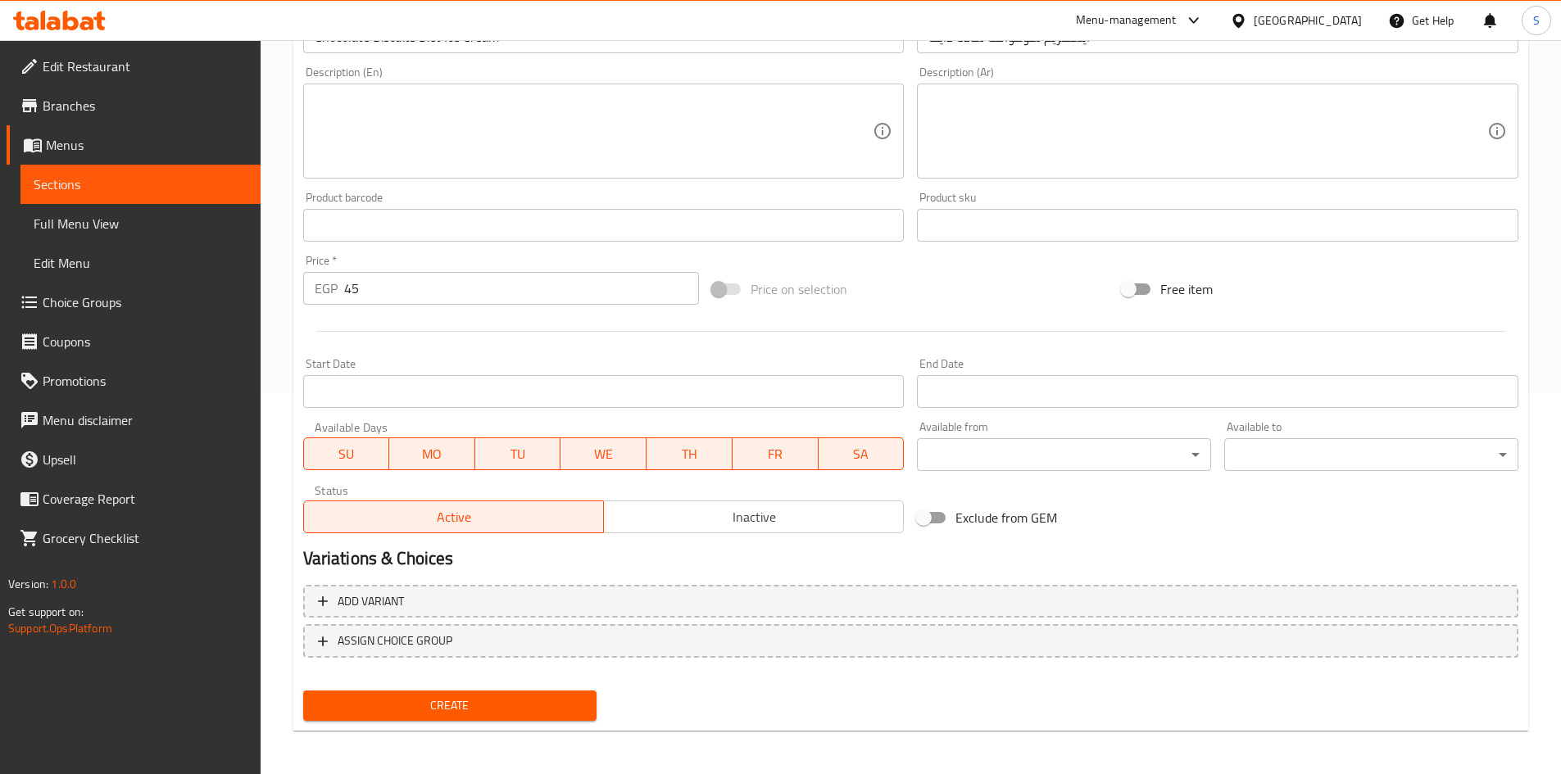
scroll to position [383, 0]
click at [428, 701] on span "Create" at bounding box center [450, 703] width 268 height 20
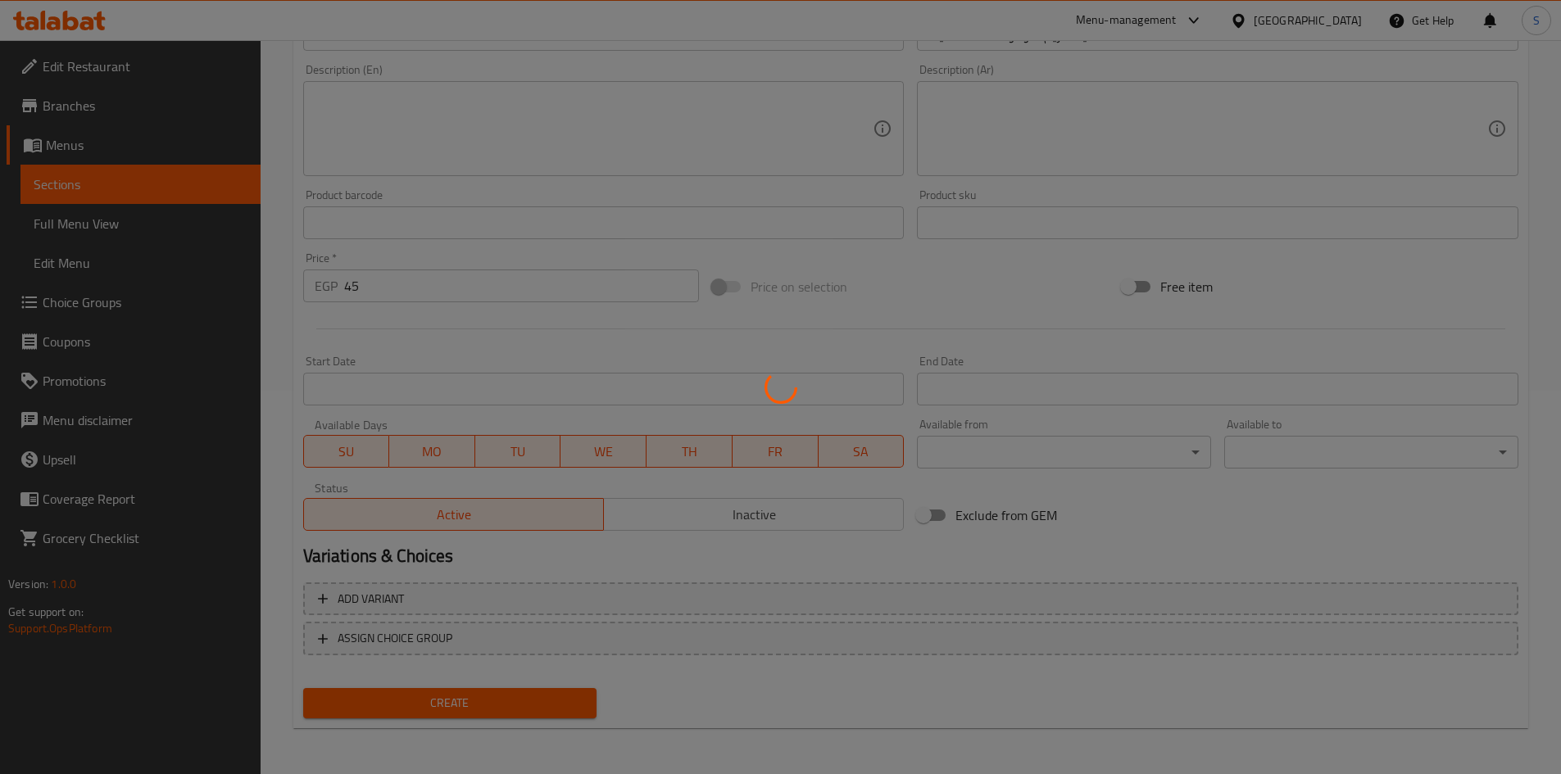
type input "0"
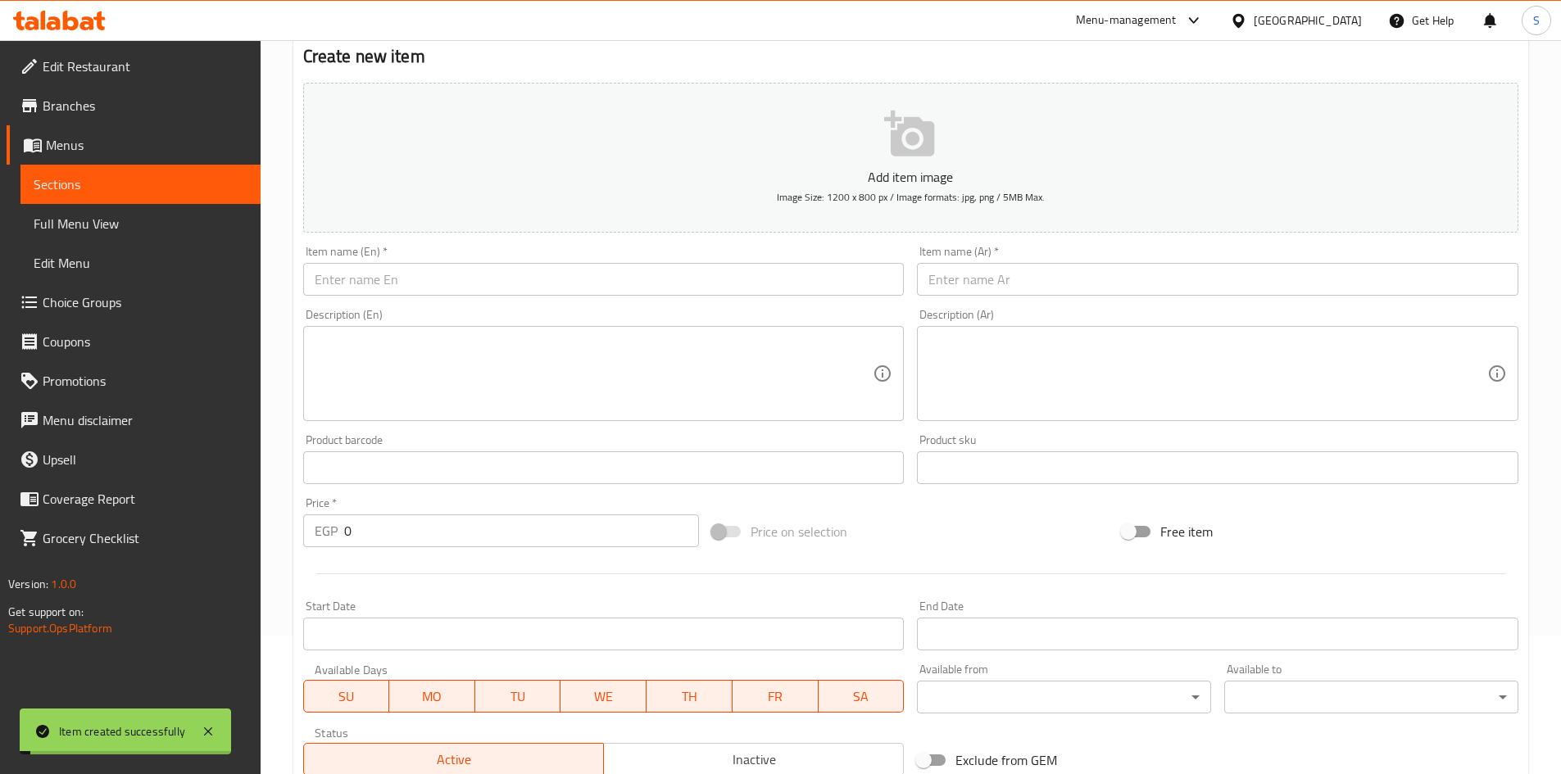
scroll to position [0, 0]
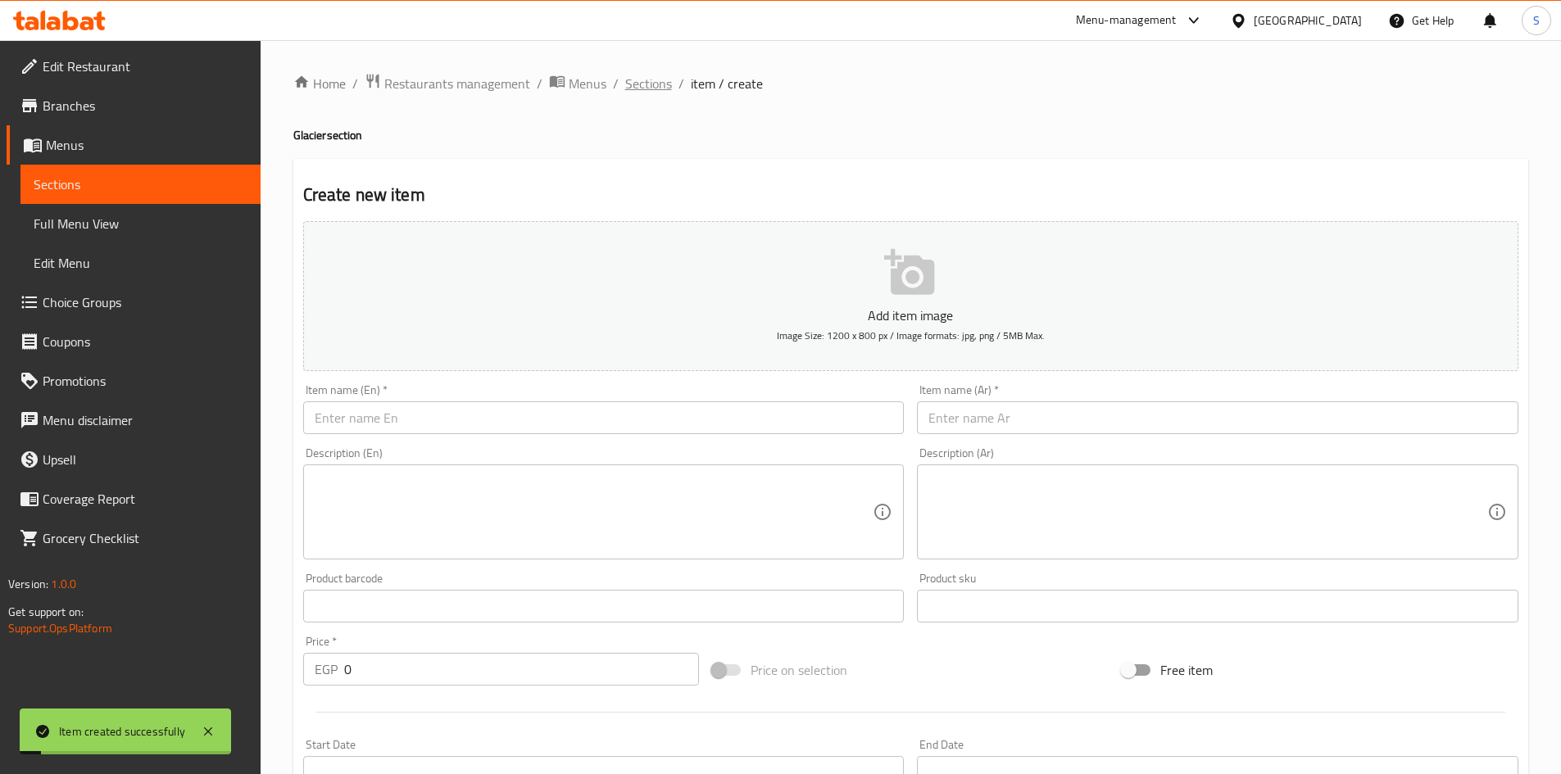
click at [640, 83] on span "Sections" at bounding box center [648, 84] width 47 height 20
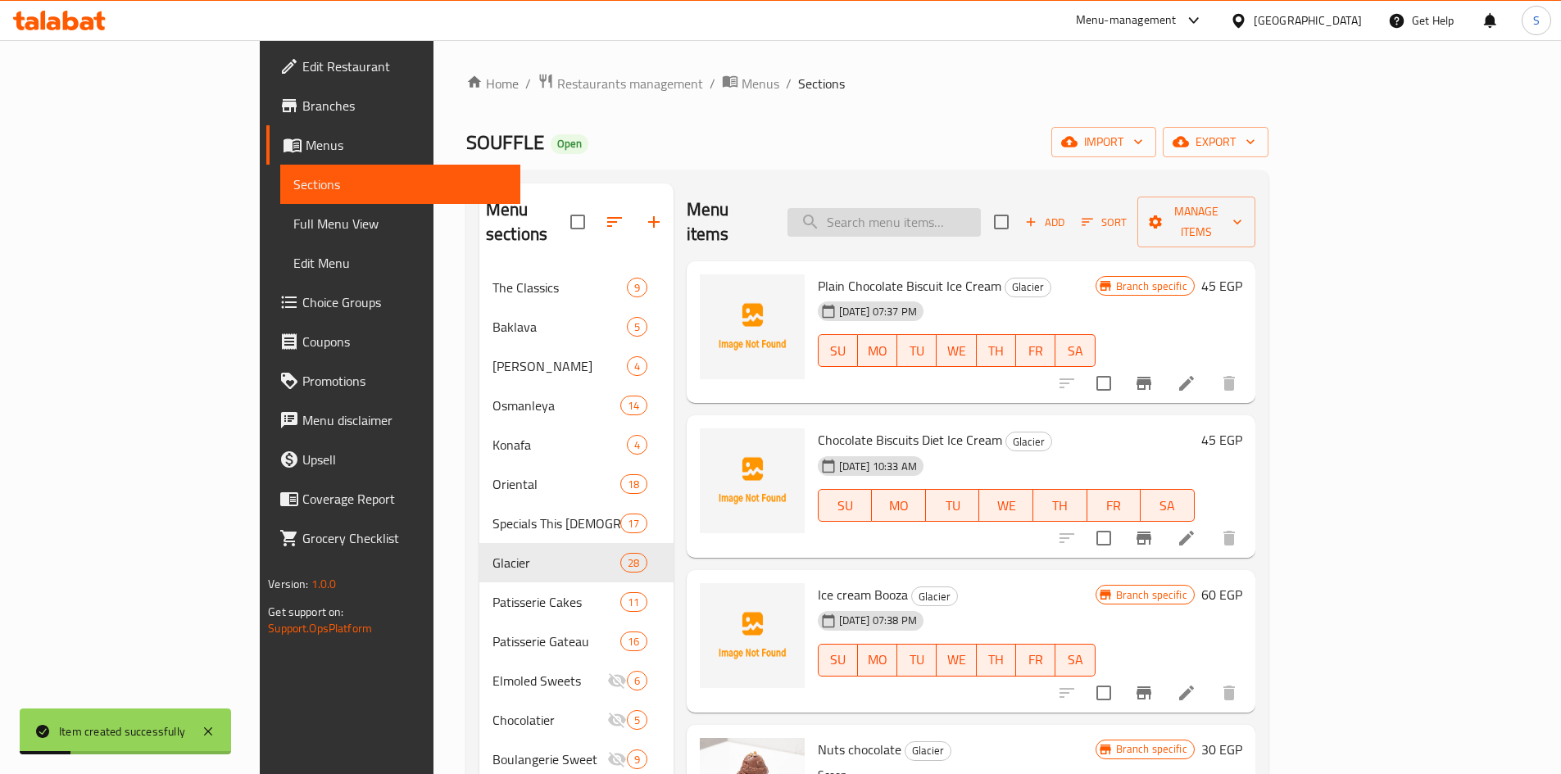
click at [945, 208] on input "search" at bounding box center [883, 222] width 193 height 29
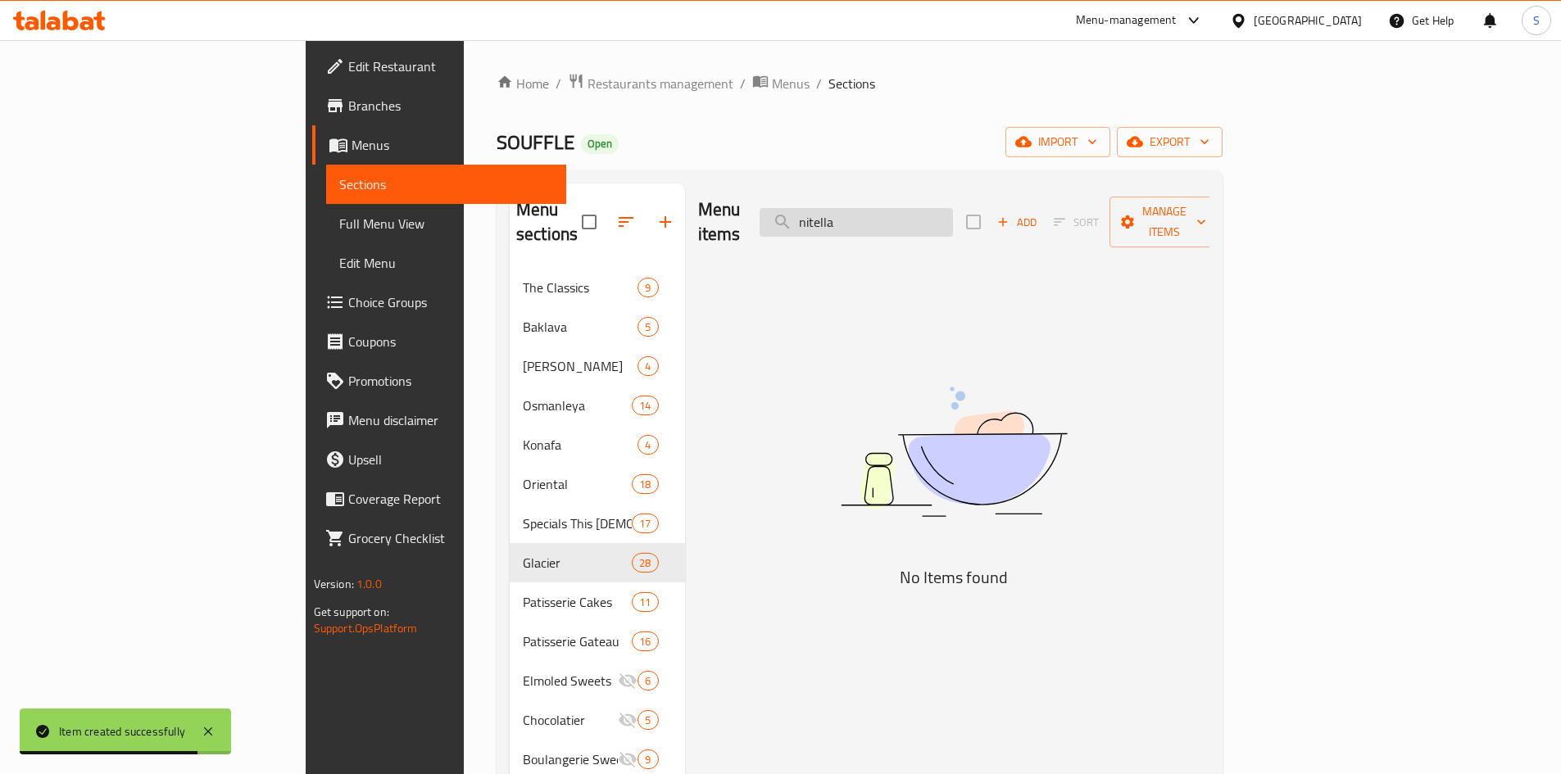
click at [922, 219] on input "nitella" at bounding box center [856, 222] width 193 height 29
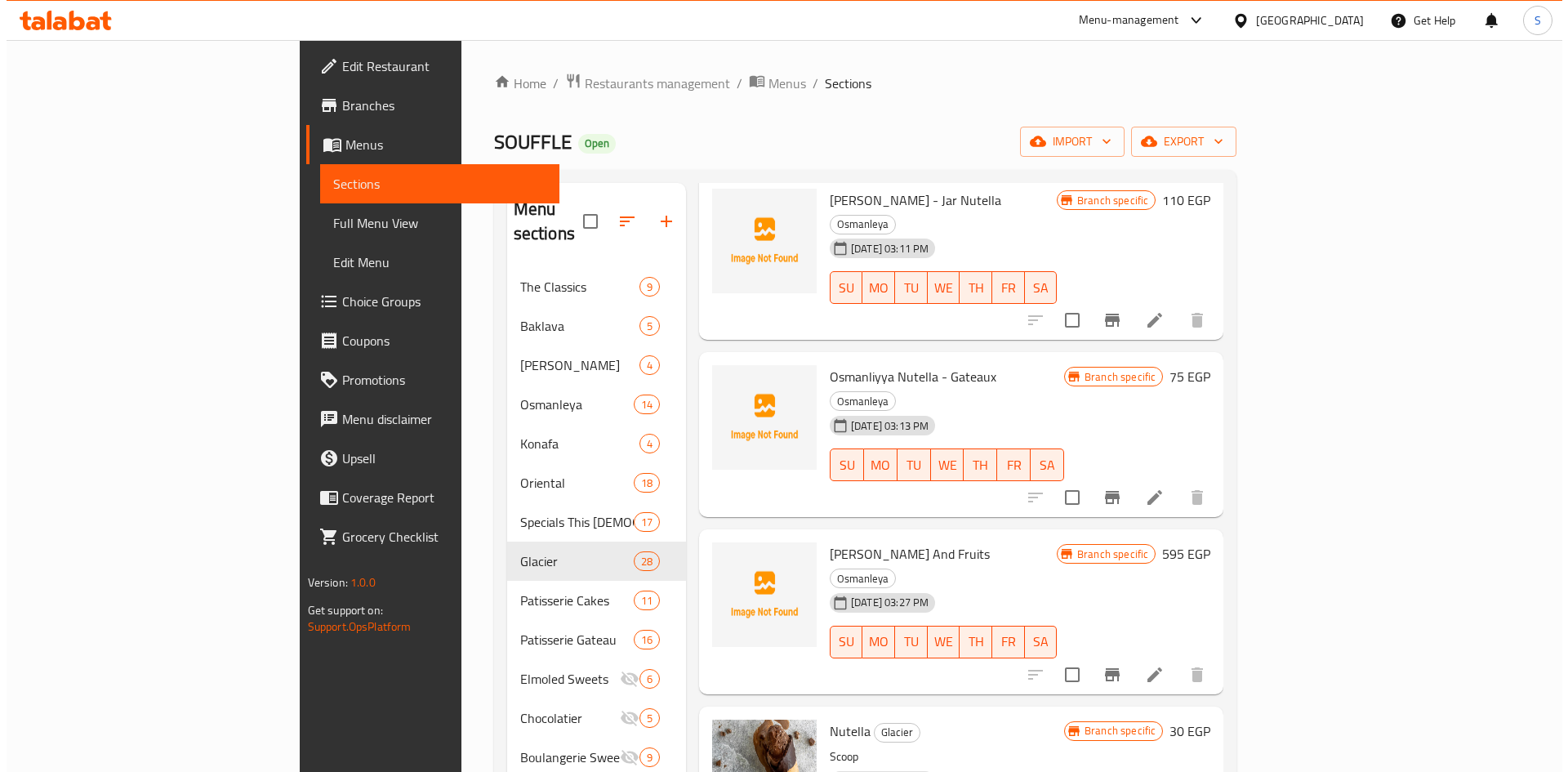
scroll to position [88, 0]
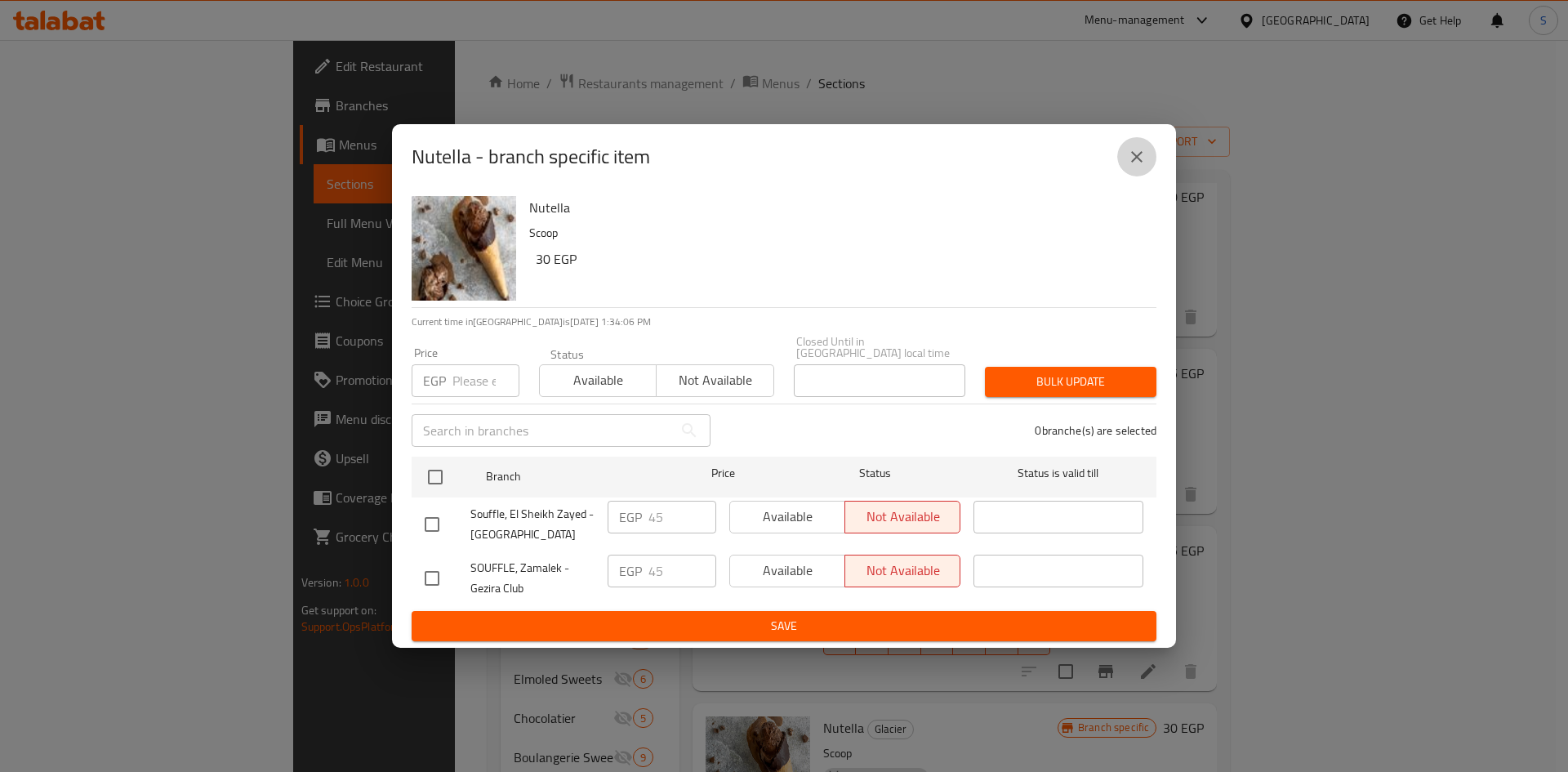
click at [1134, 163] on icon "close" at bounding box center [1136, 157] width 11 height 11
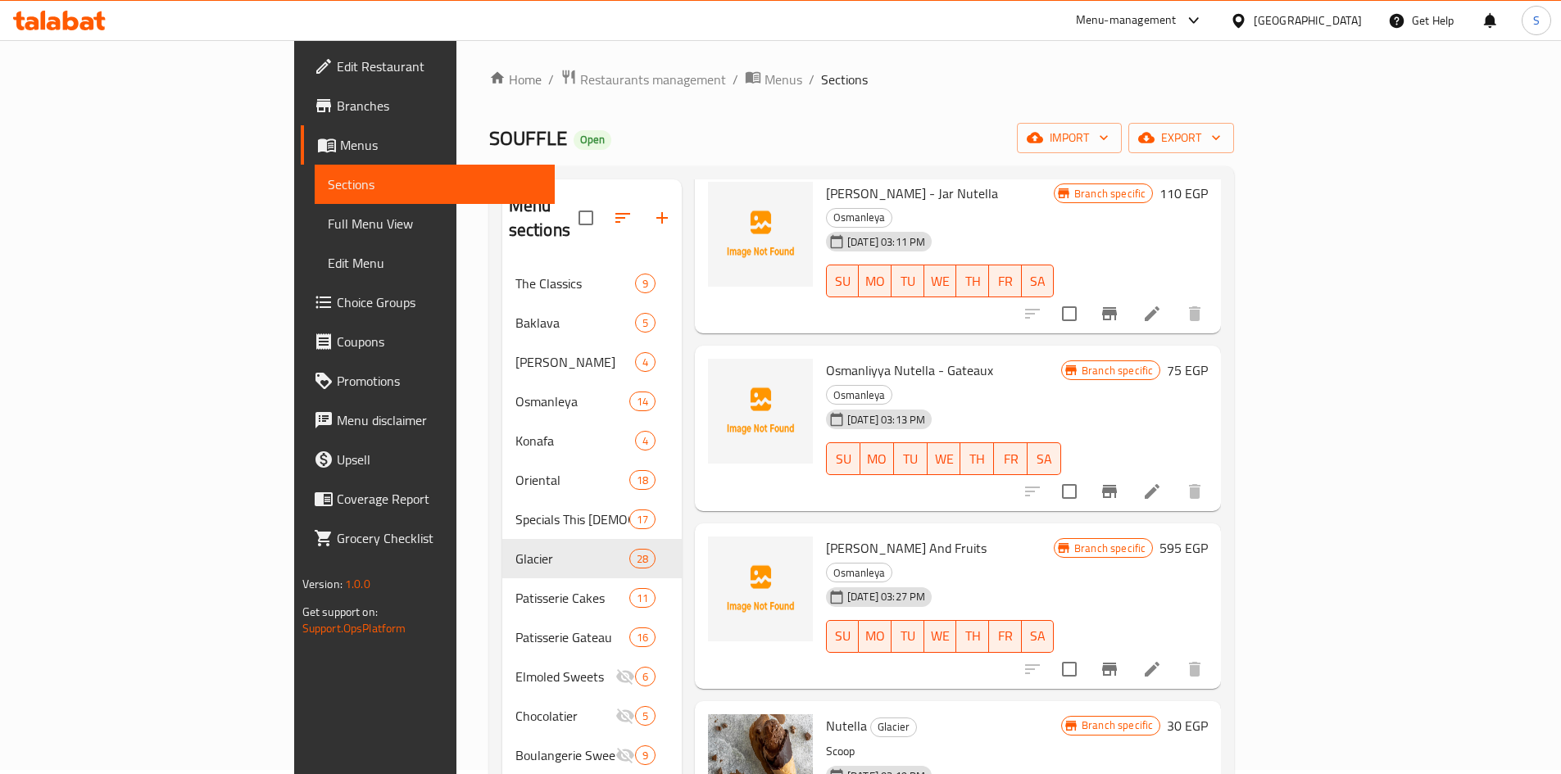
scroll to position [0, 0]
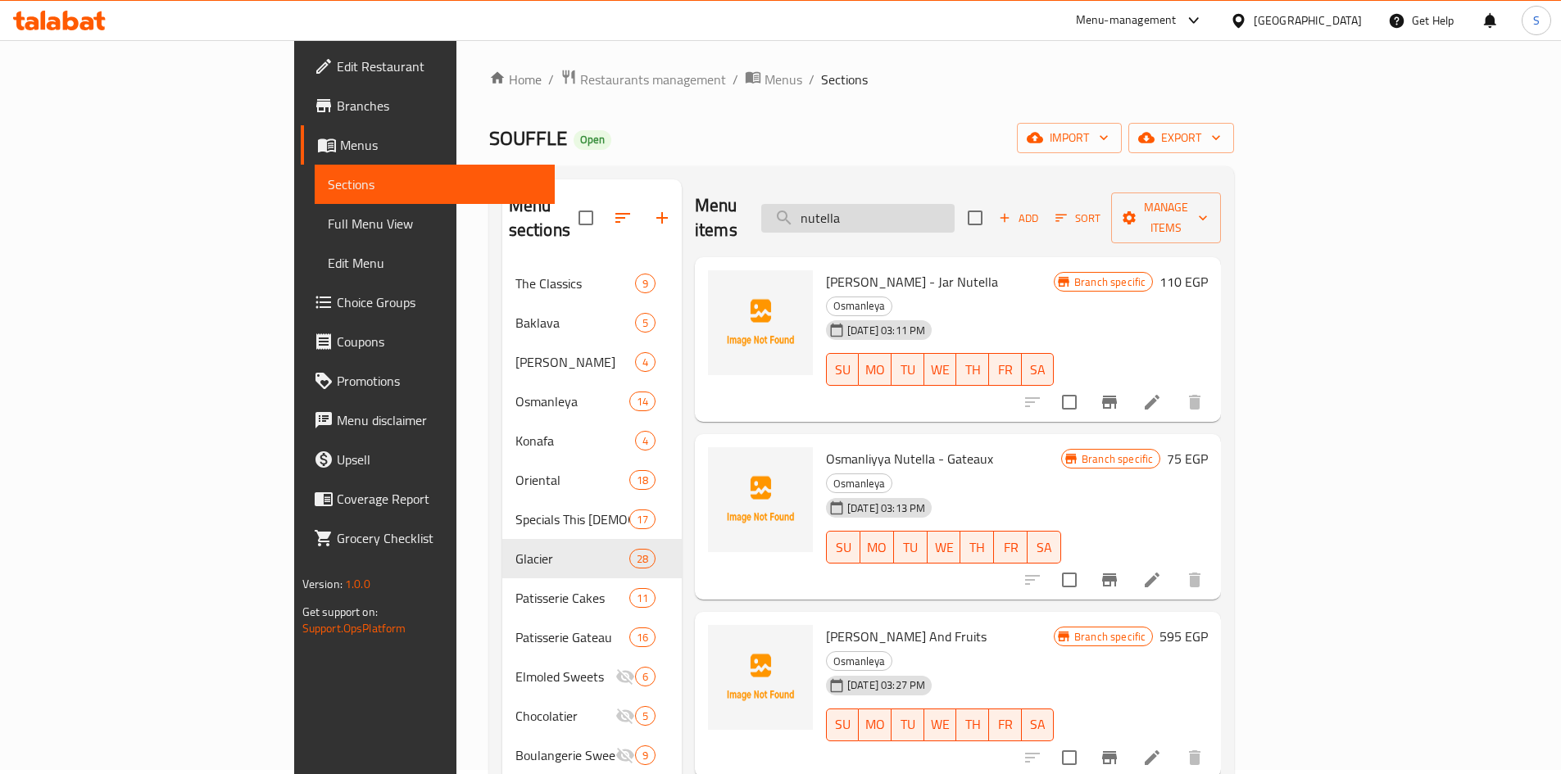
click at [955, 204] on input "nutella" at bounding box center [857, 218] width 193 height 29
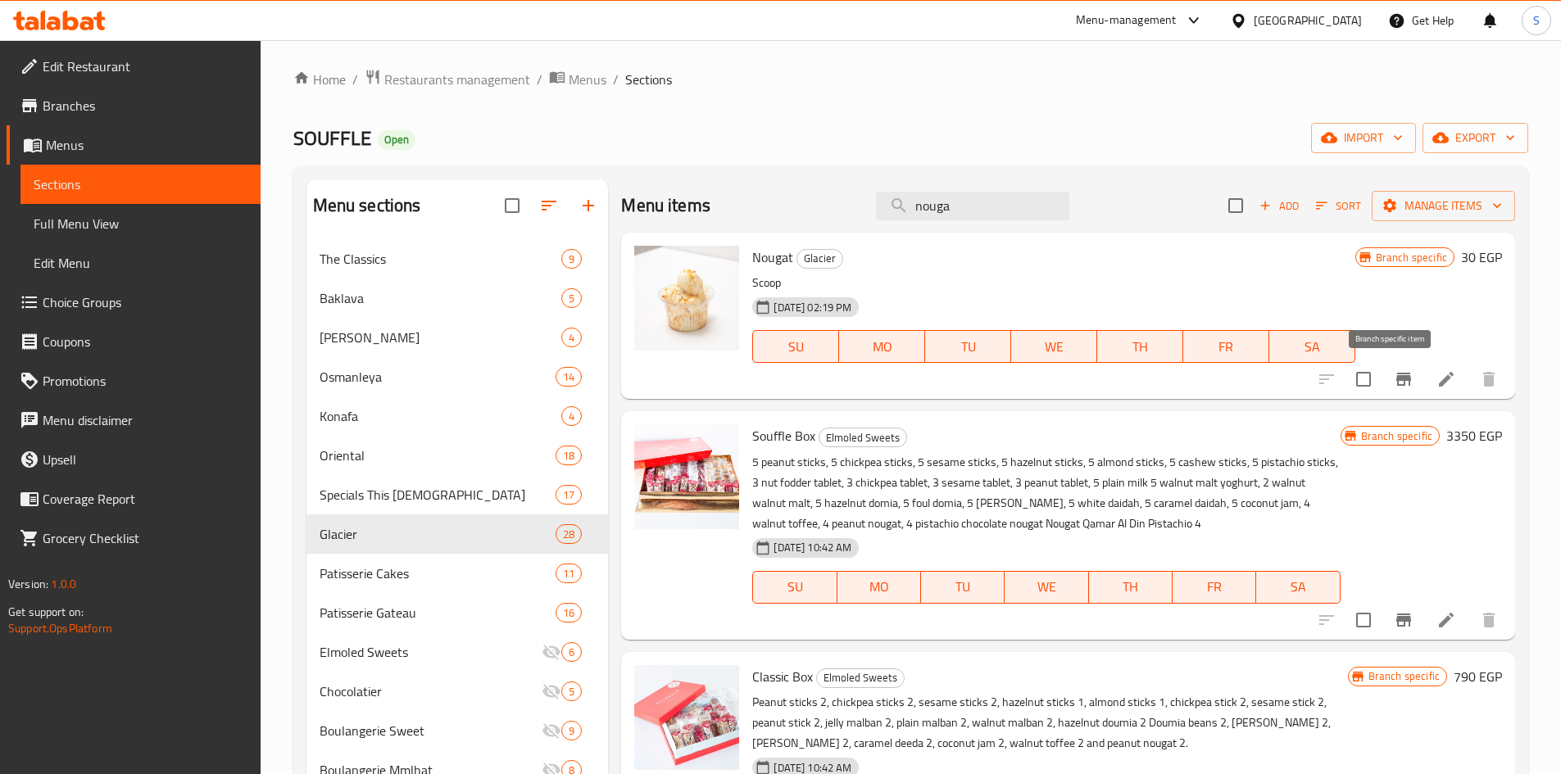
click at [1396, 380] on icon "Branch-specific-item" at bounding box center [1403, 379] width 15 height 13
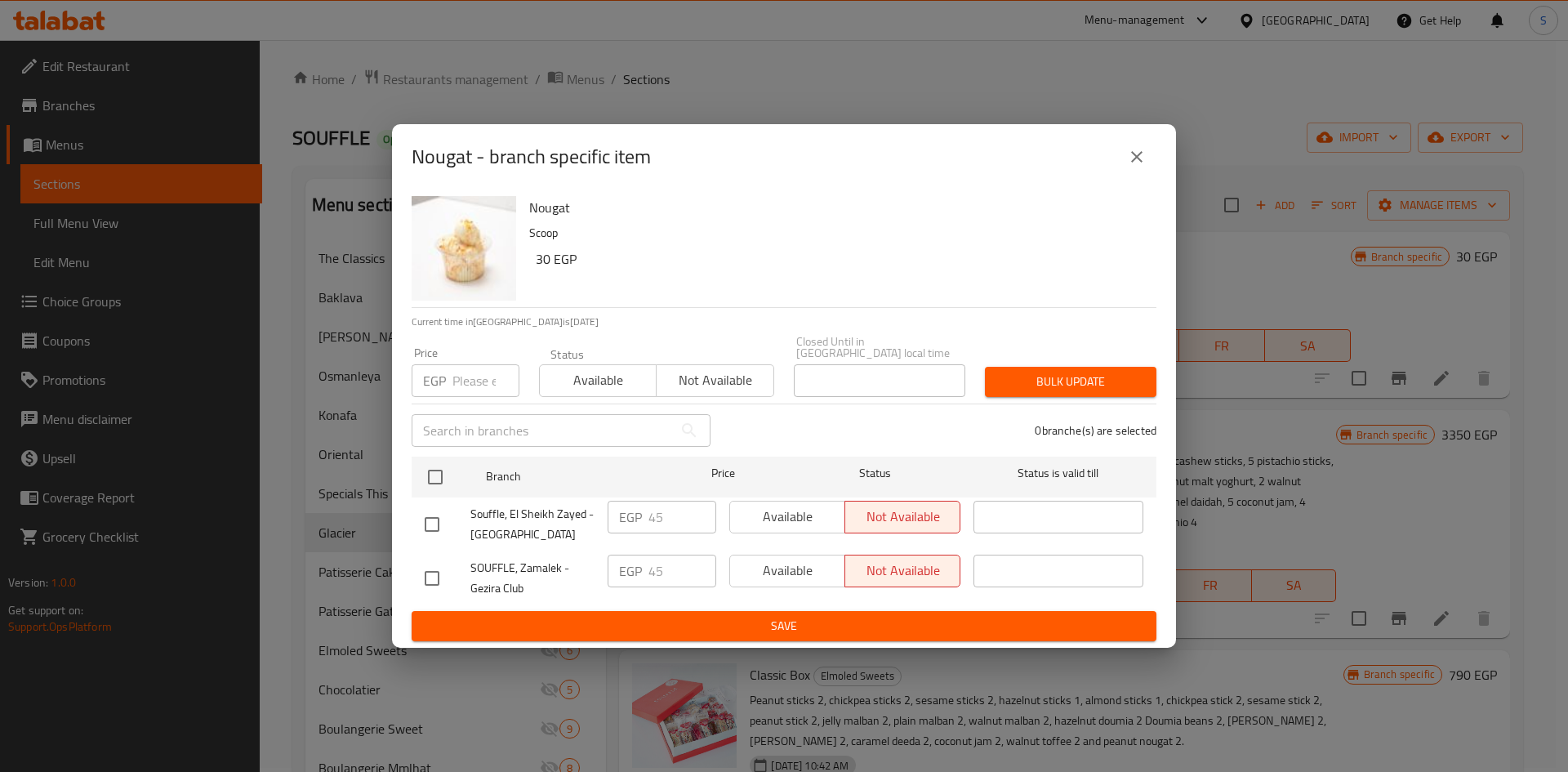
click at [1141, 159] on icon "close" at bounding box center [1136, 157] width 11 height 11
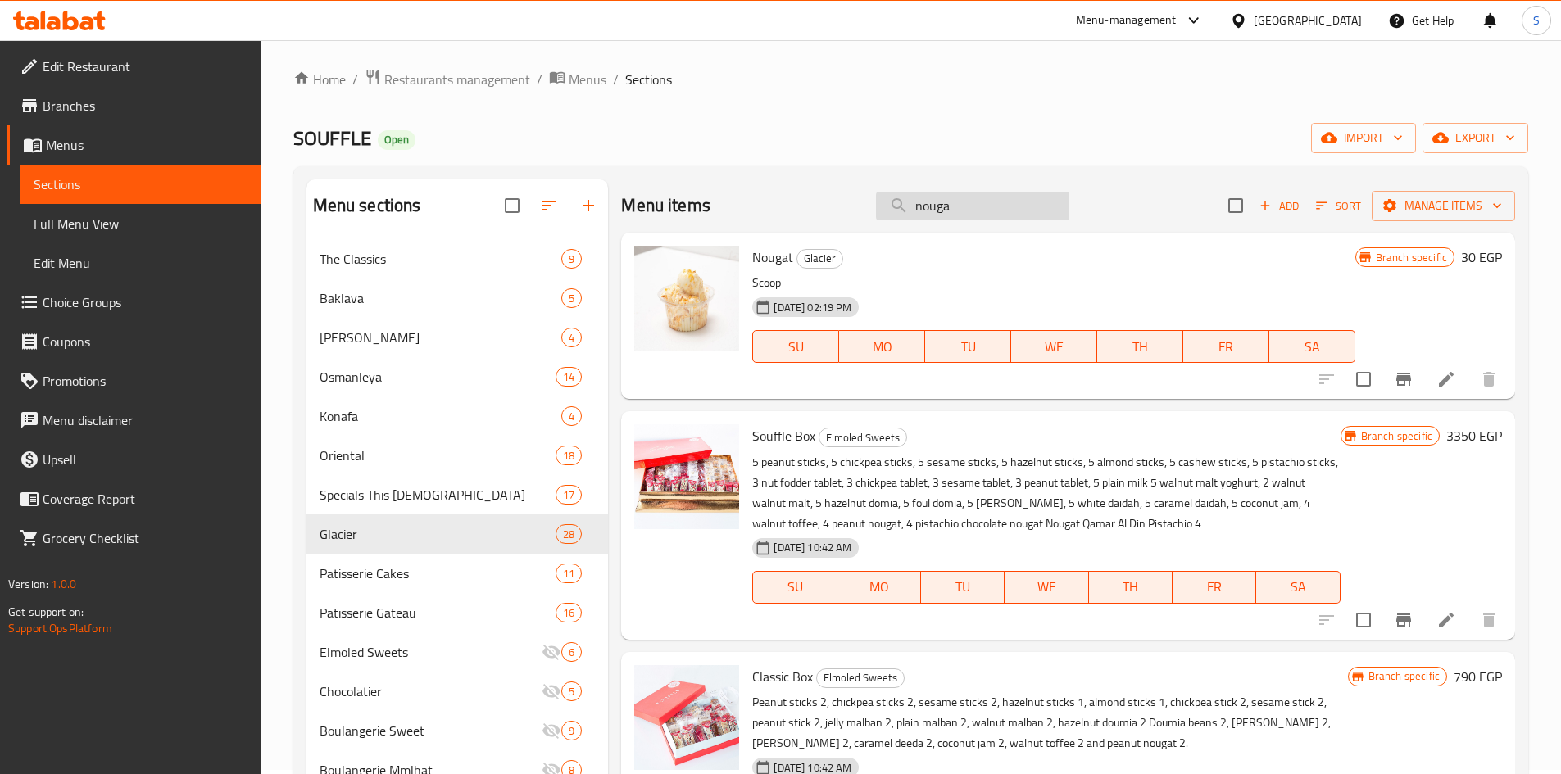
click at [1011, 214] on input "nouga" at bounding box center [972, 206] width 193 height 29
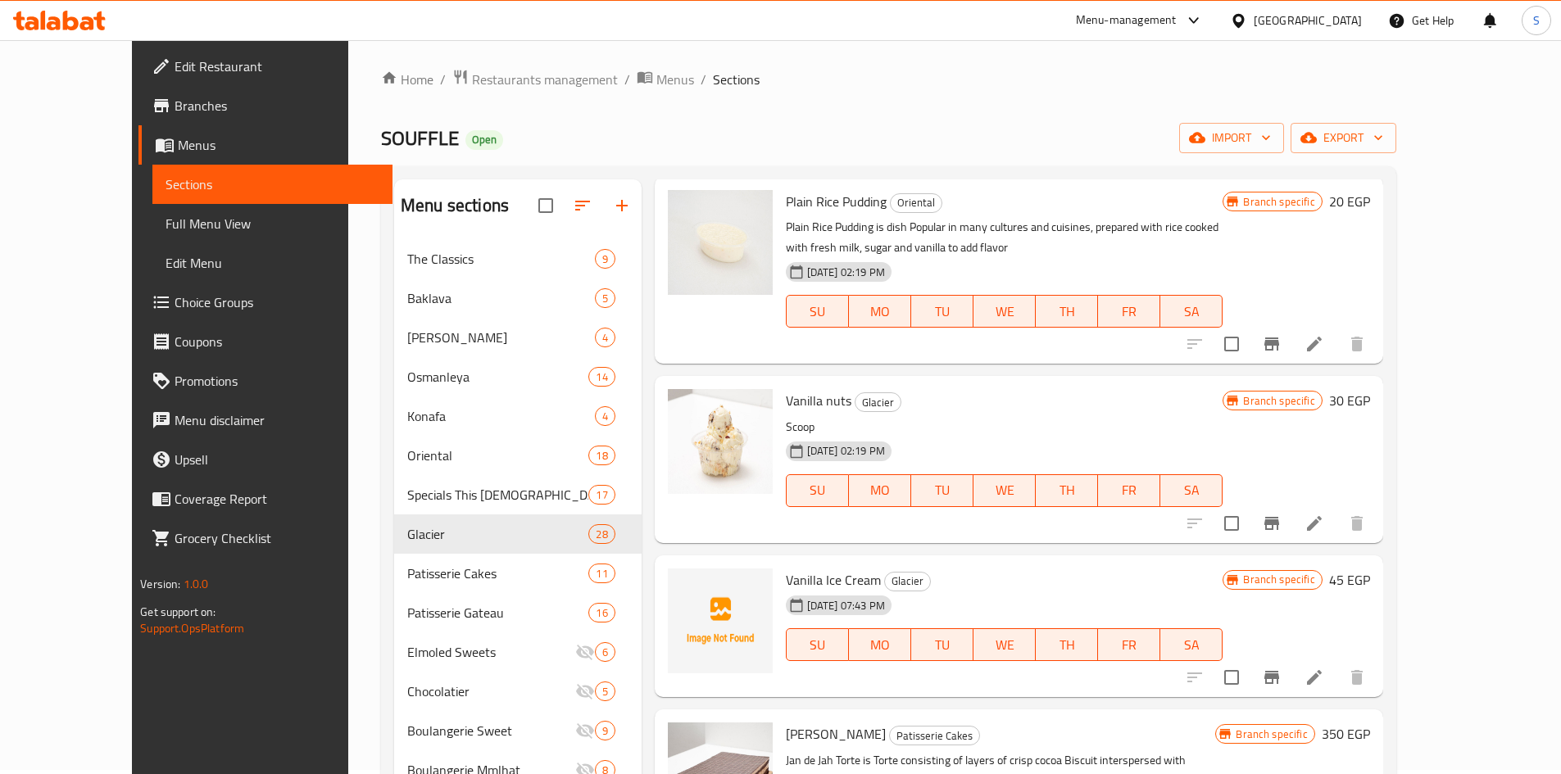
scroll to position [82, 0]
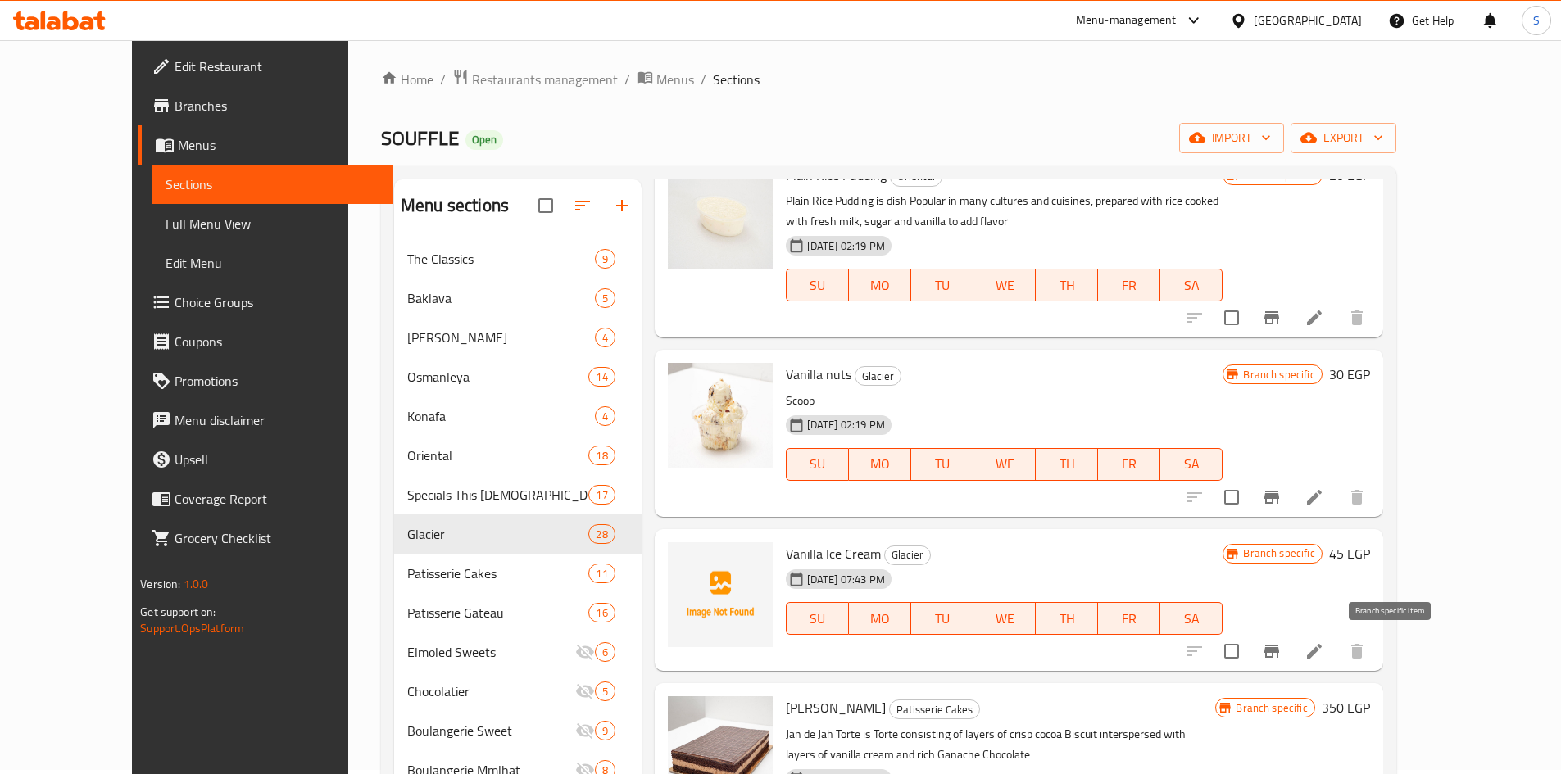
type input "vanilla"
click at [1281, 649] on icon "Branch-specific-item" at bounding box center [1272, 652] width 20 height 20
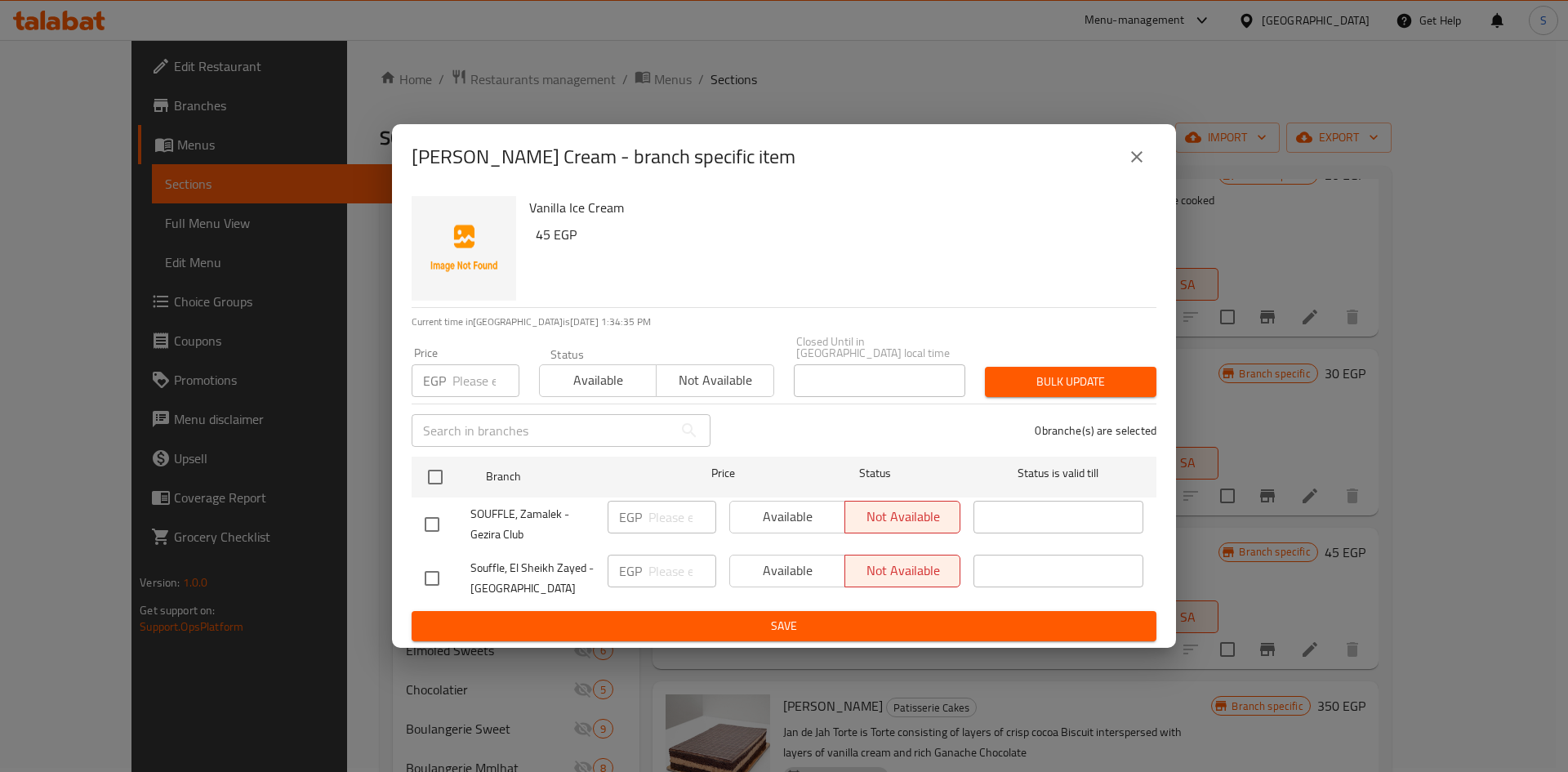
drag, startPoint x: 1138, startPoint y: 171, endPoint x: 932, endPoint y: 107, distance: 215.7
click at [1137, 167] on icon "close" at bounding box center [1137, 157] width 20 height 20
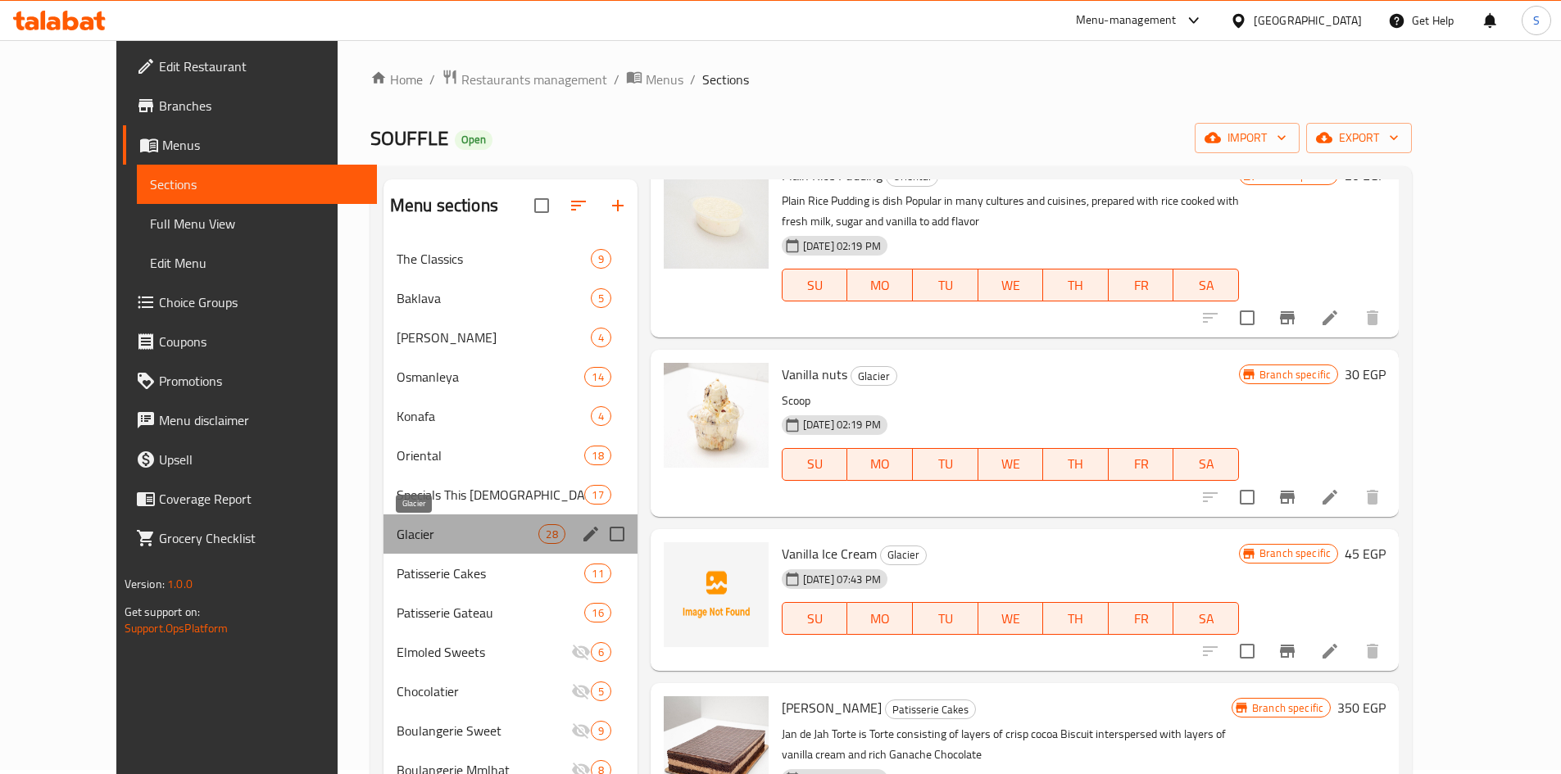
click at [456, 524] on span "Glacier" at bounding box center [468, 534] width 143 height 20
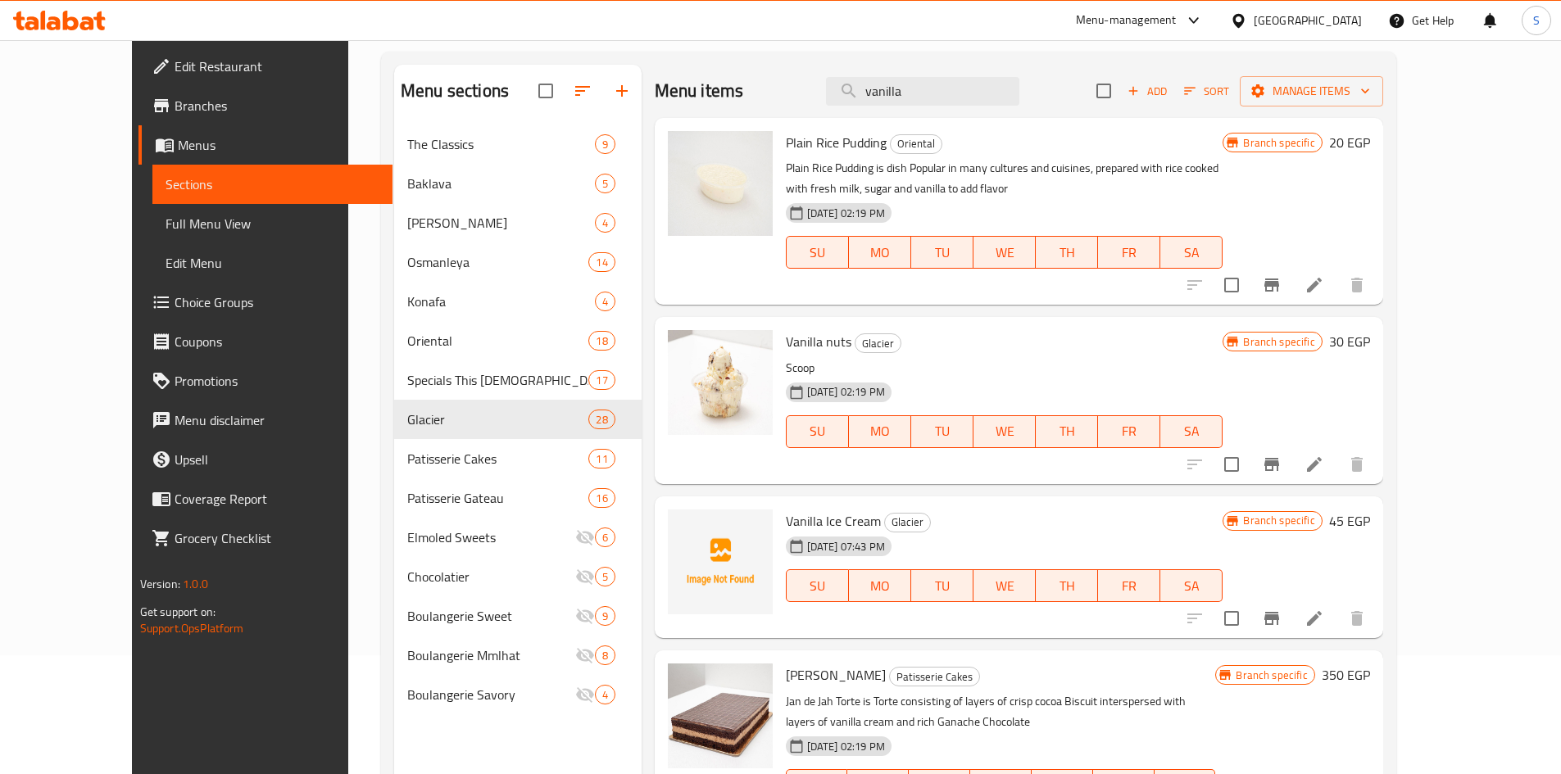
scroll to position [0, 0]
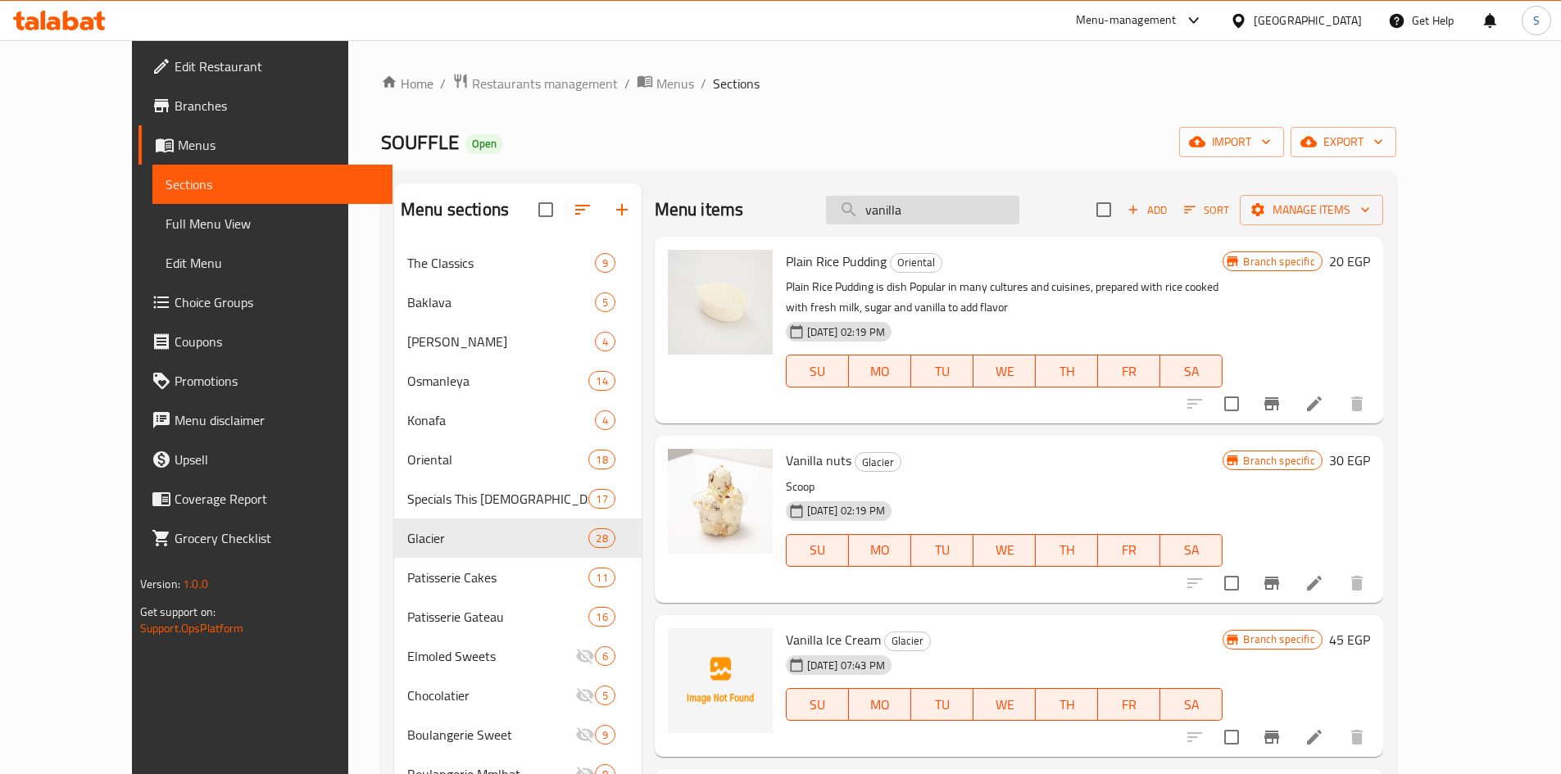
click at [987, 212] on input "vanilla" at bounding box center [922, 210] width 193 height 29
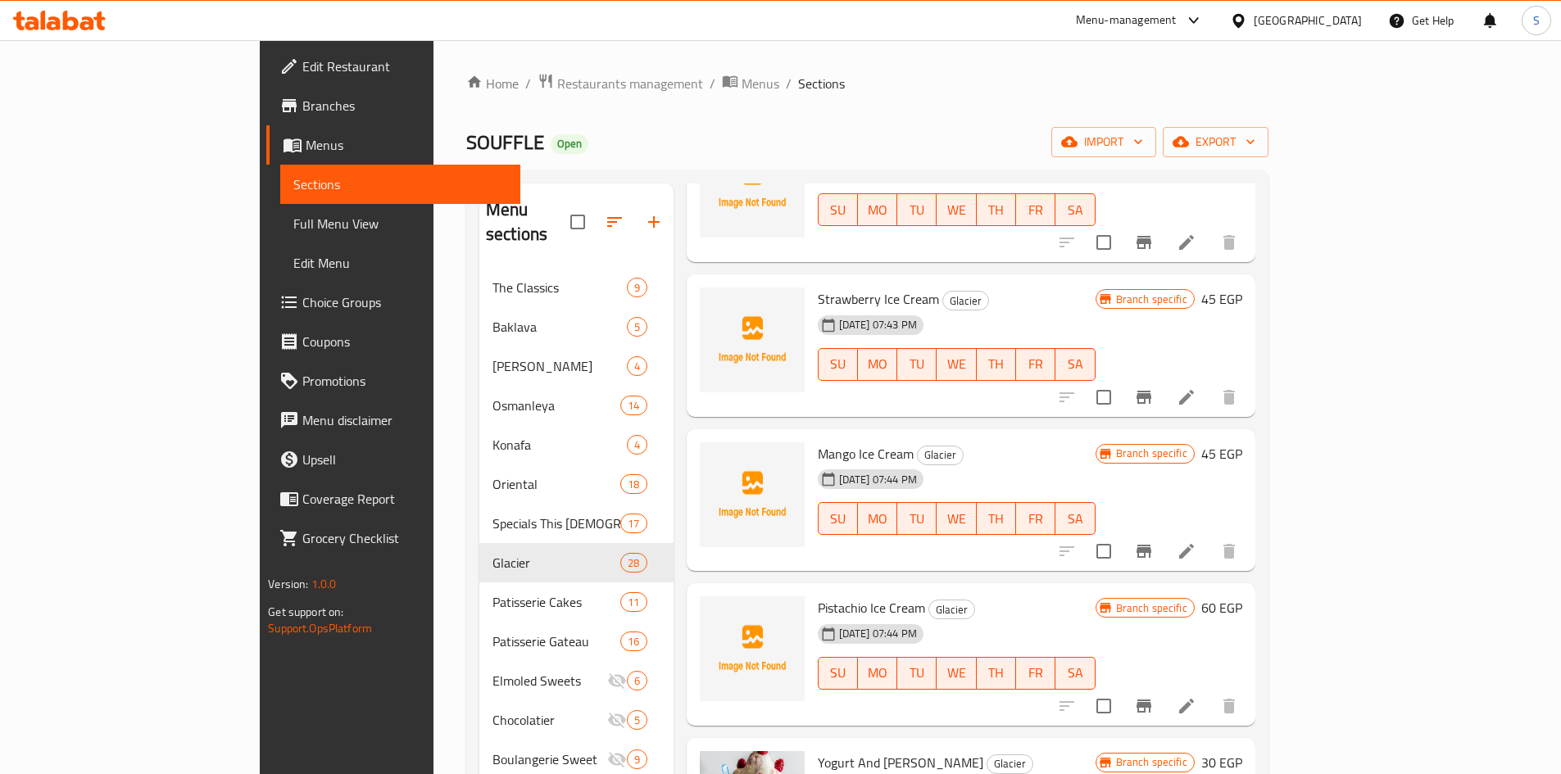
scroll to position [2048, 0]
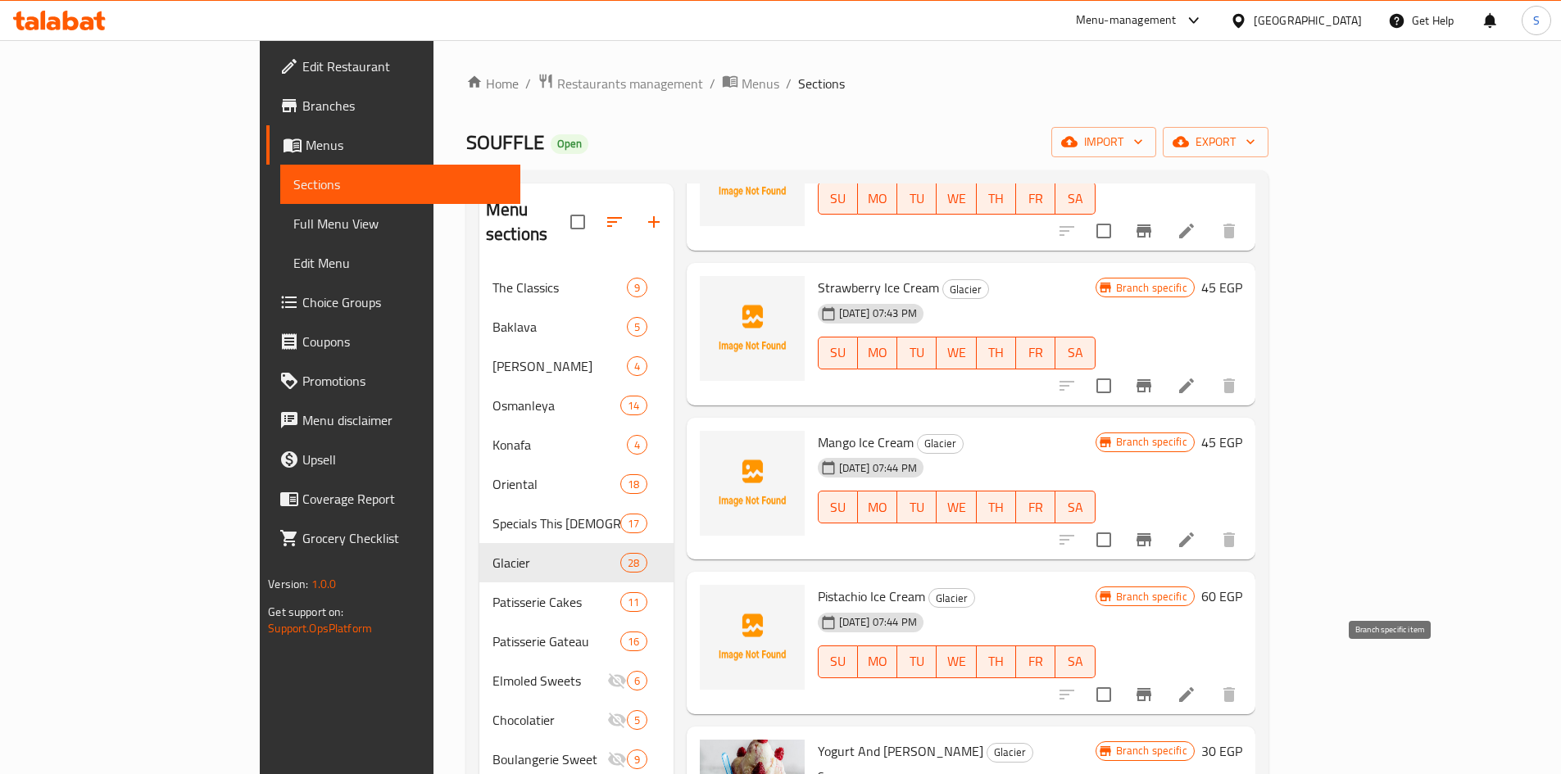
click at [1163, 675] on button "Branch-specific-item" at bounding box center [1143, 694] width 39 height 39
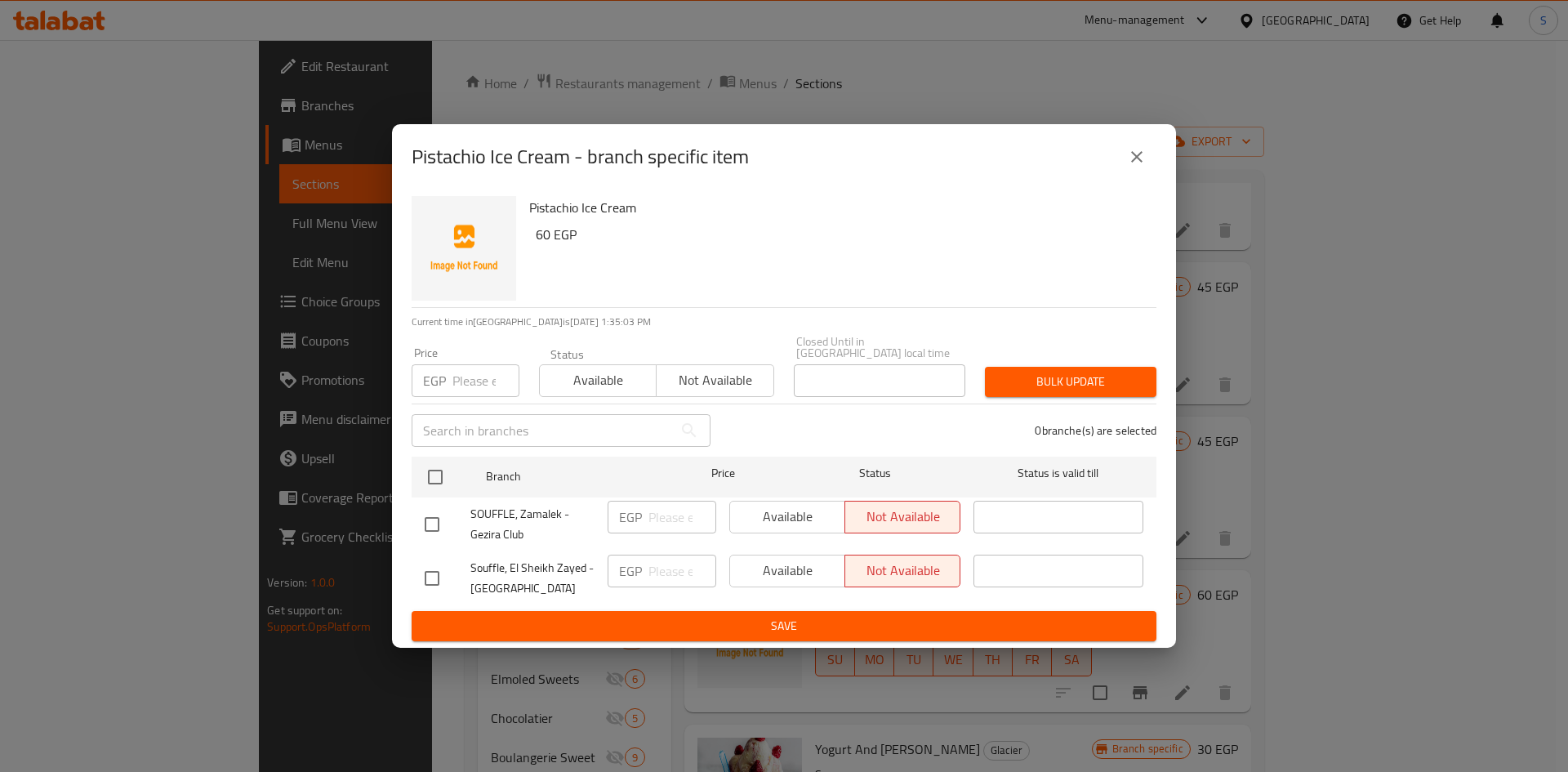
click at [1137, 162] on icon "close" at bounding box center [1136, 157] width 11 height 11
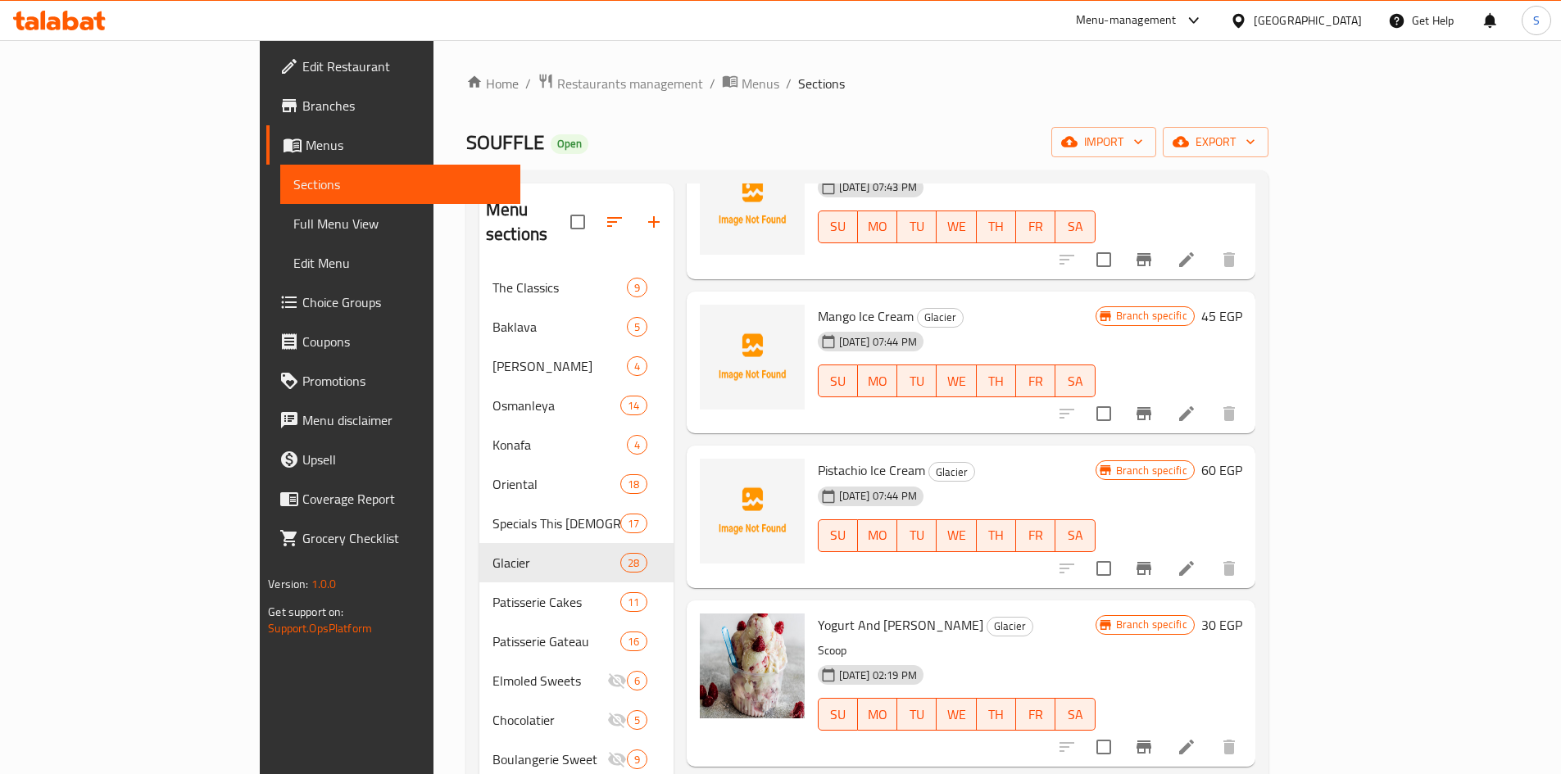
scroll to position [2212, 0]
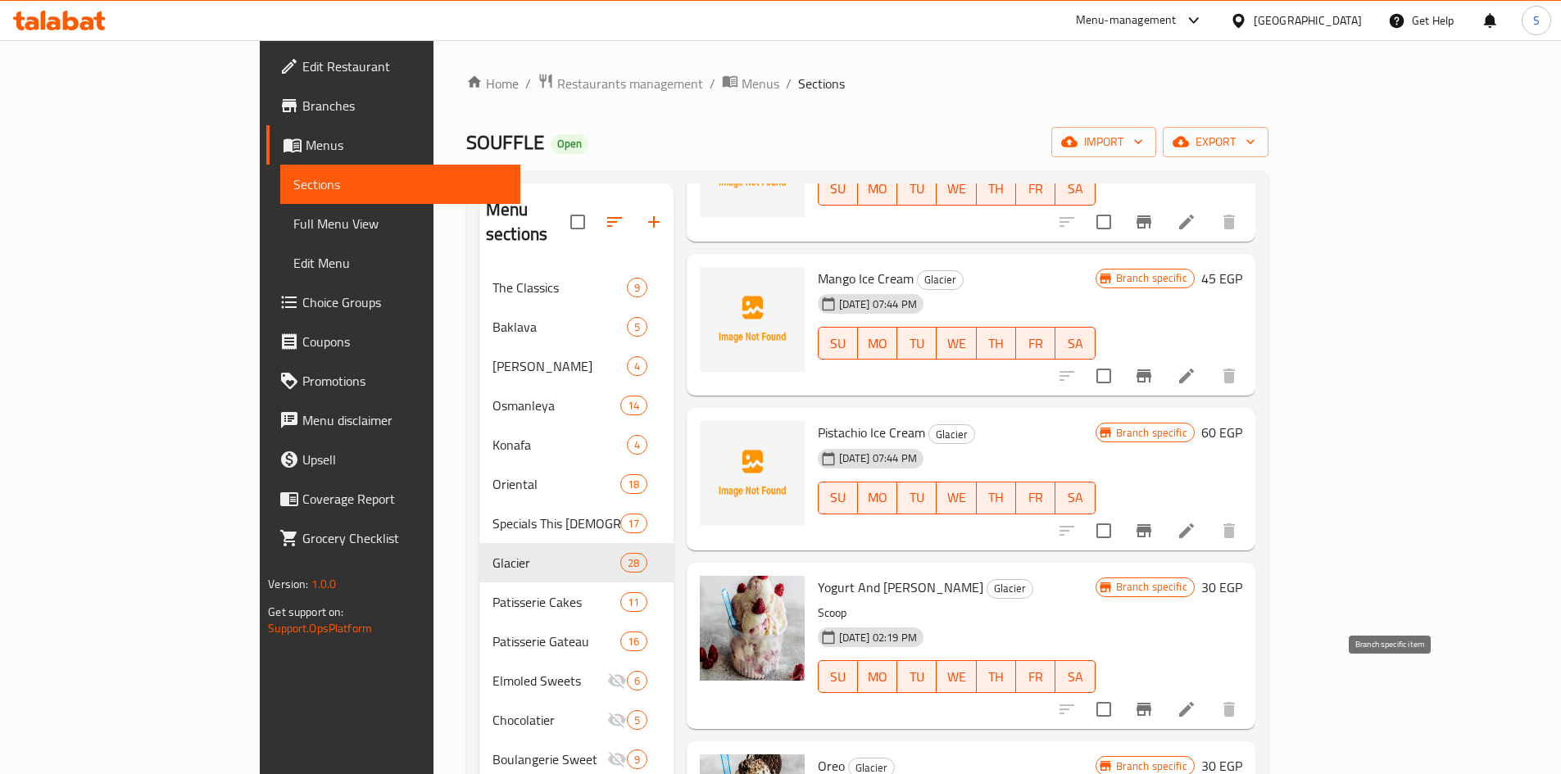
click at [1154, 700] on icon "Branch-specific-item" at bounding box center [1144, 710] width 20 height 20
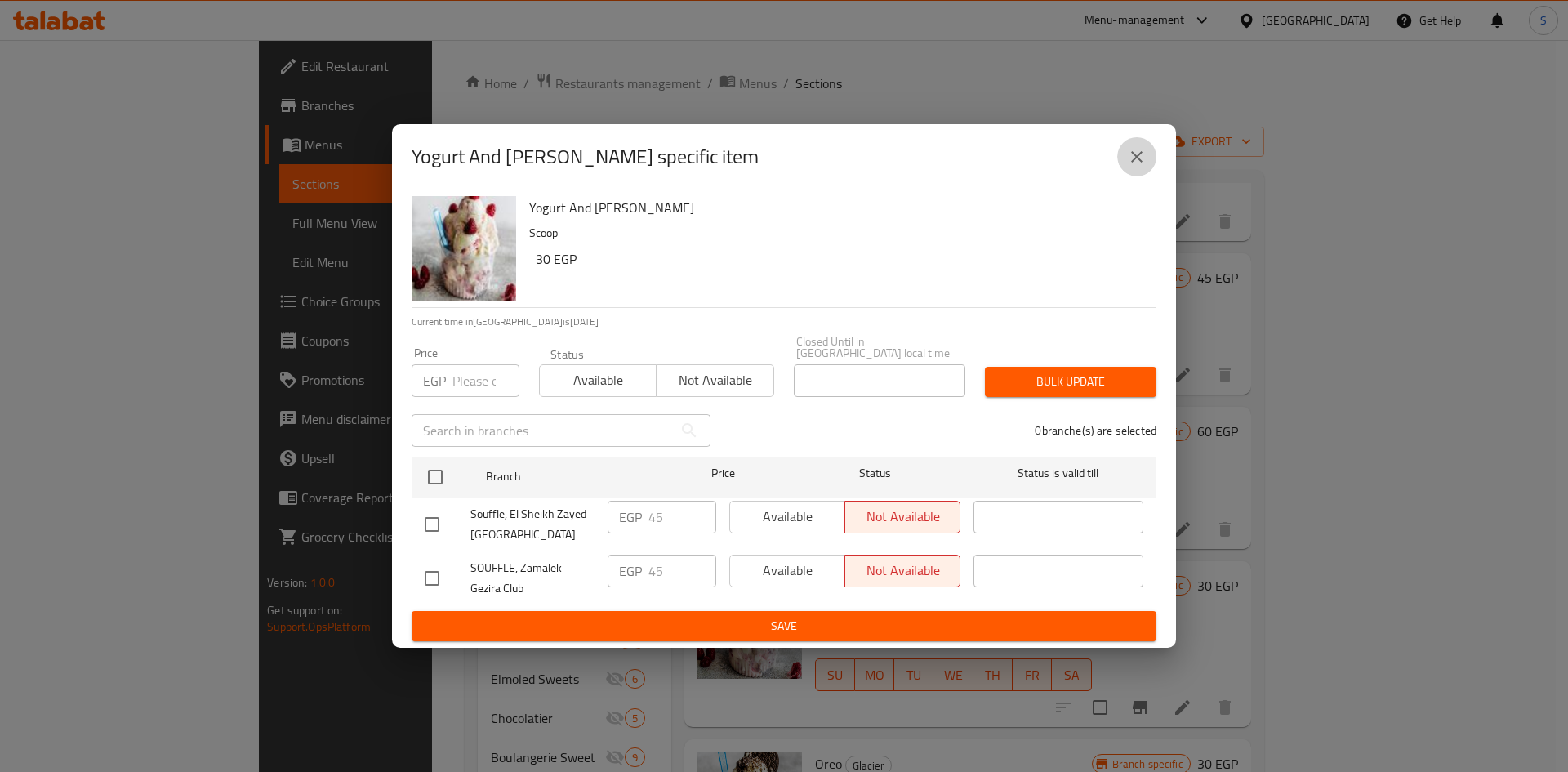
click at [1135, 157] on icon "close" at bounding box center [1137, 157] width 20 height 20
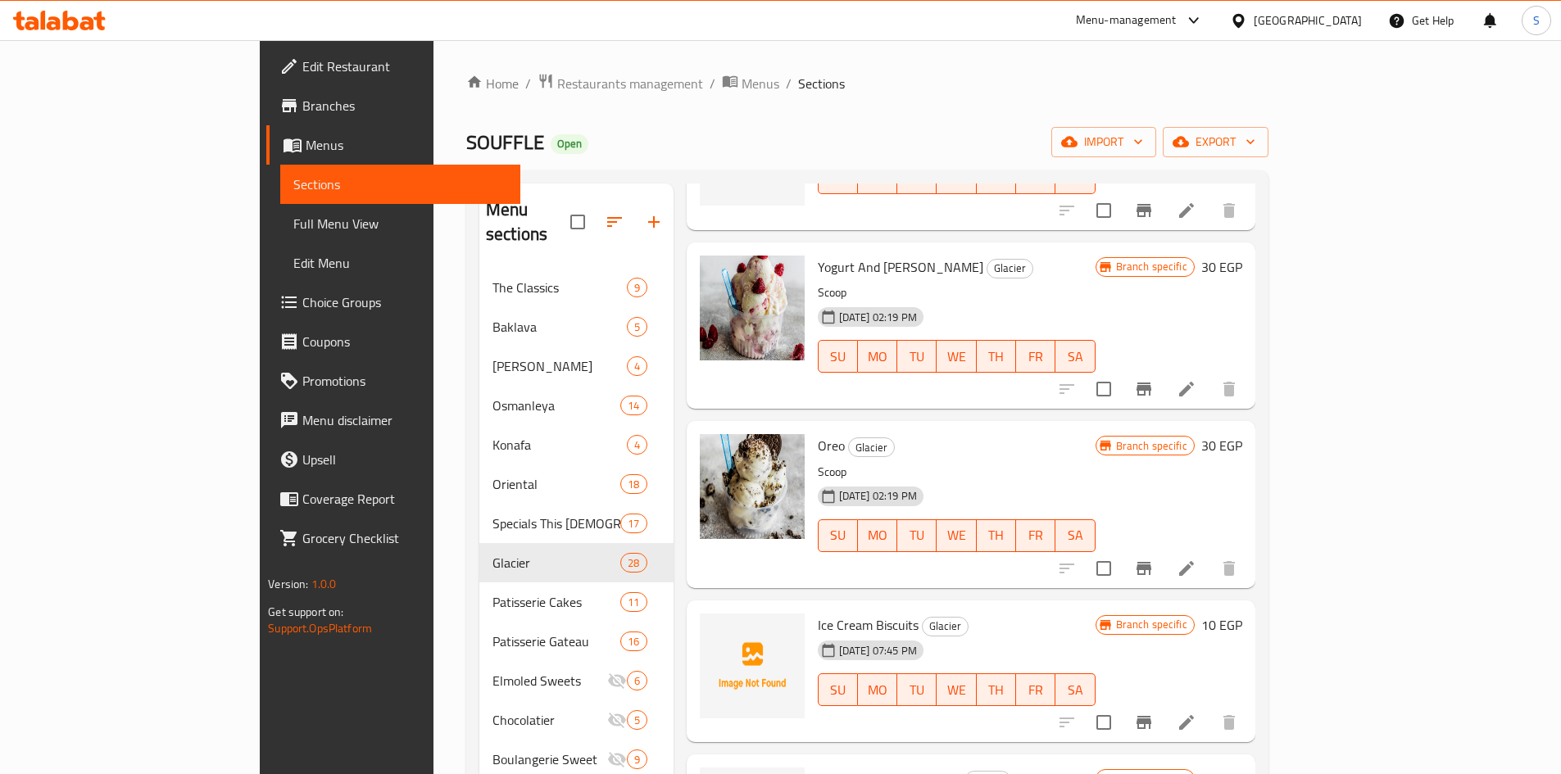
scroll to position [2540, 0]
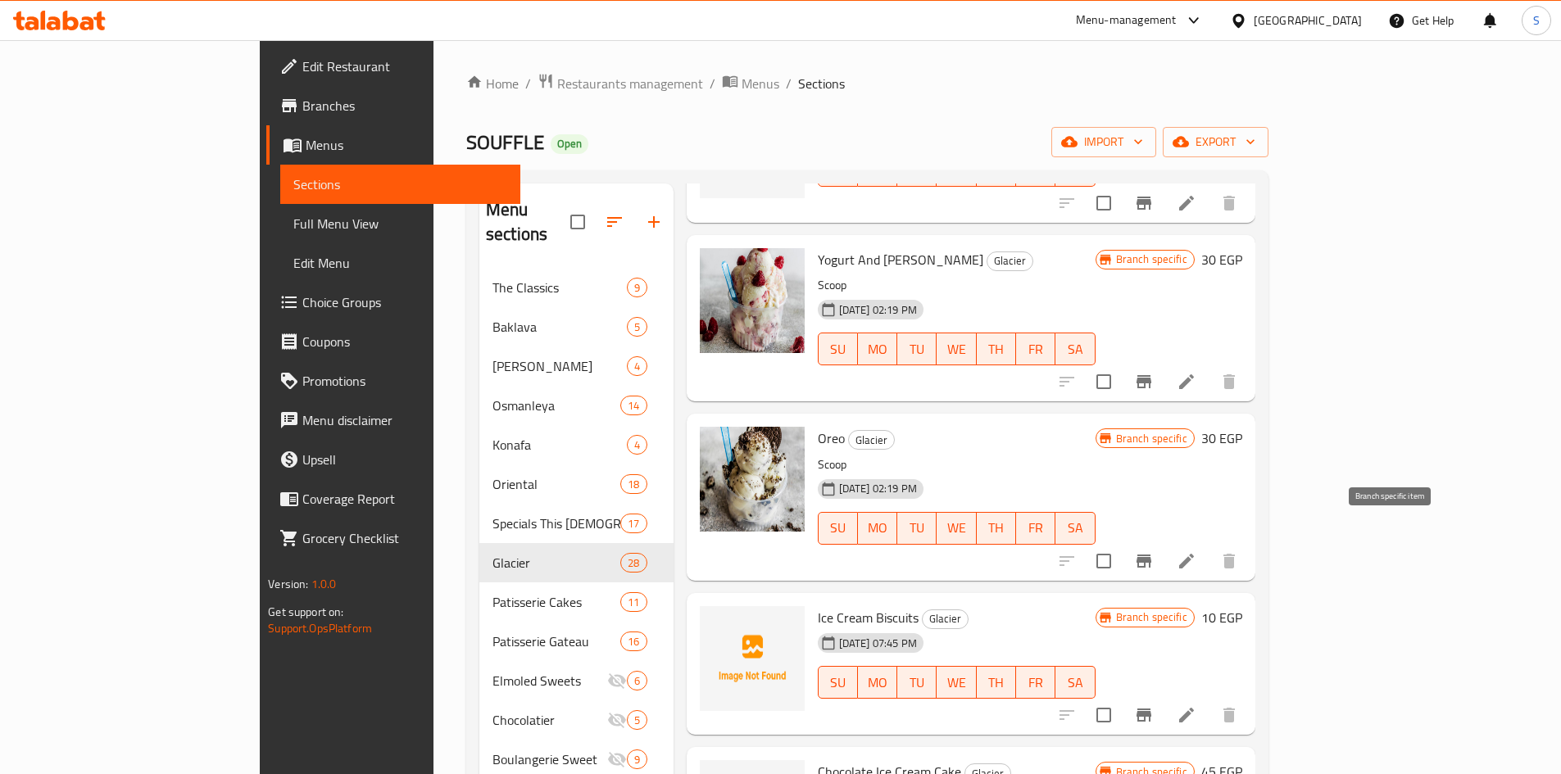
click at [1154, 551] on icon "Branch-specific-item" at bounding box center [1144, 561] width 20 height 20
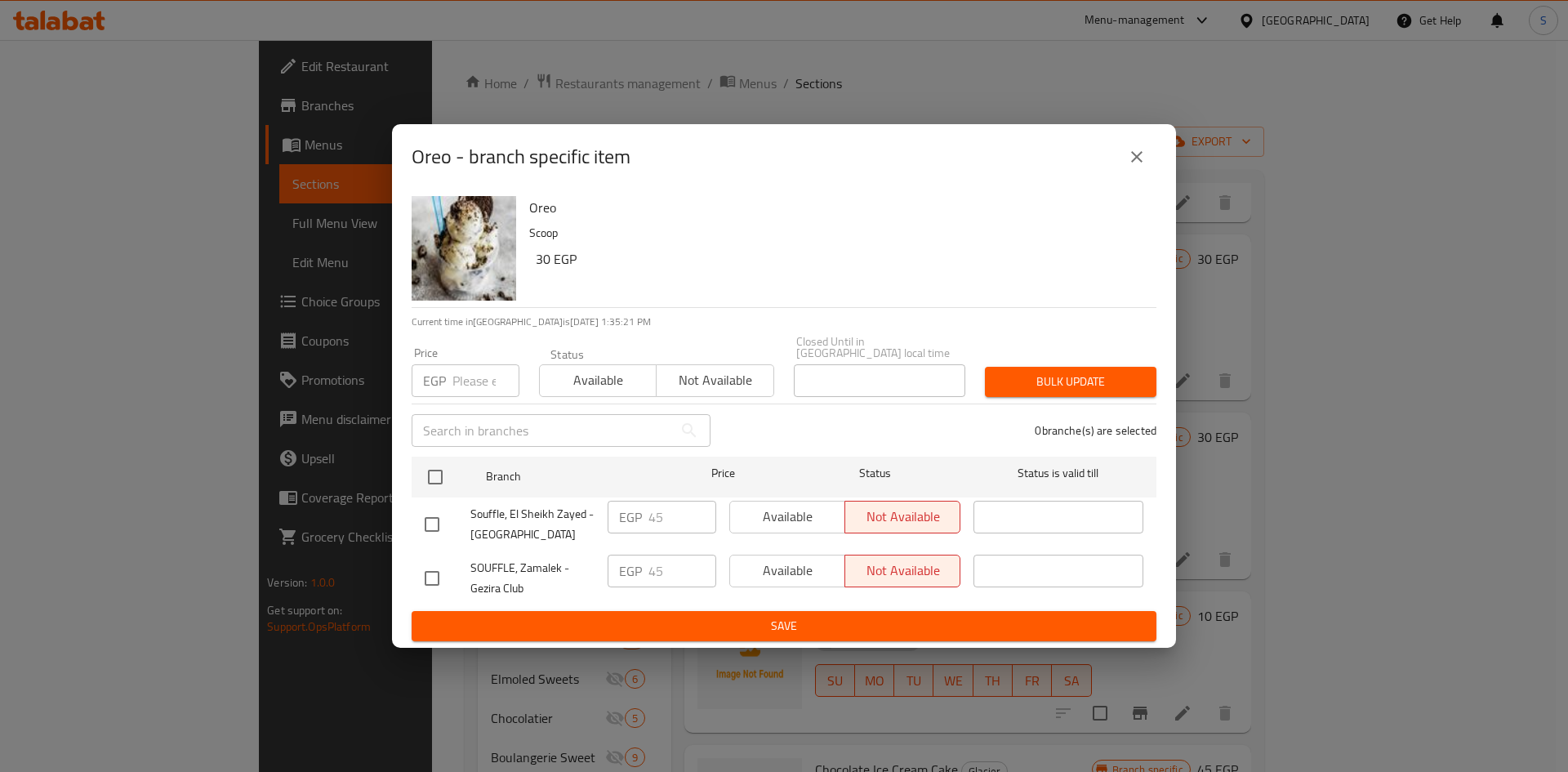
click at [1111, 154] on div "Oreo - branch specific item" at bounding box center [784, 157] width 745 height 39
click at [1132, 165] on icon "close" at bounding box center [1137, 157] width 20 height 20
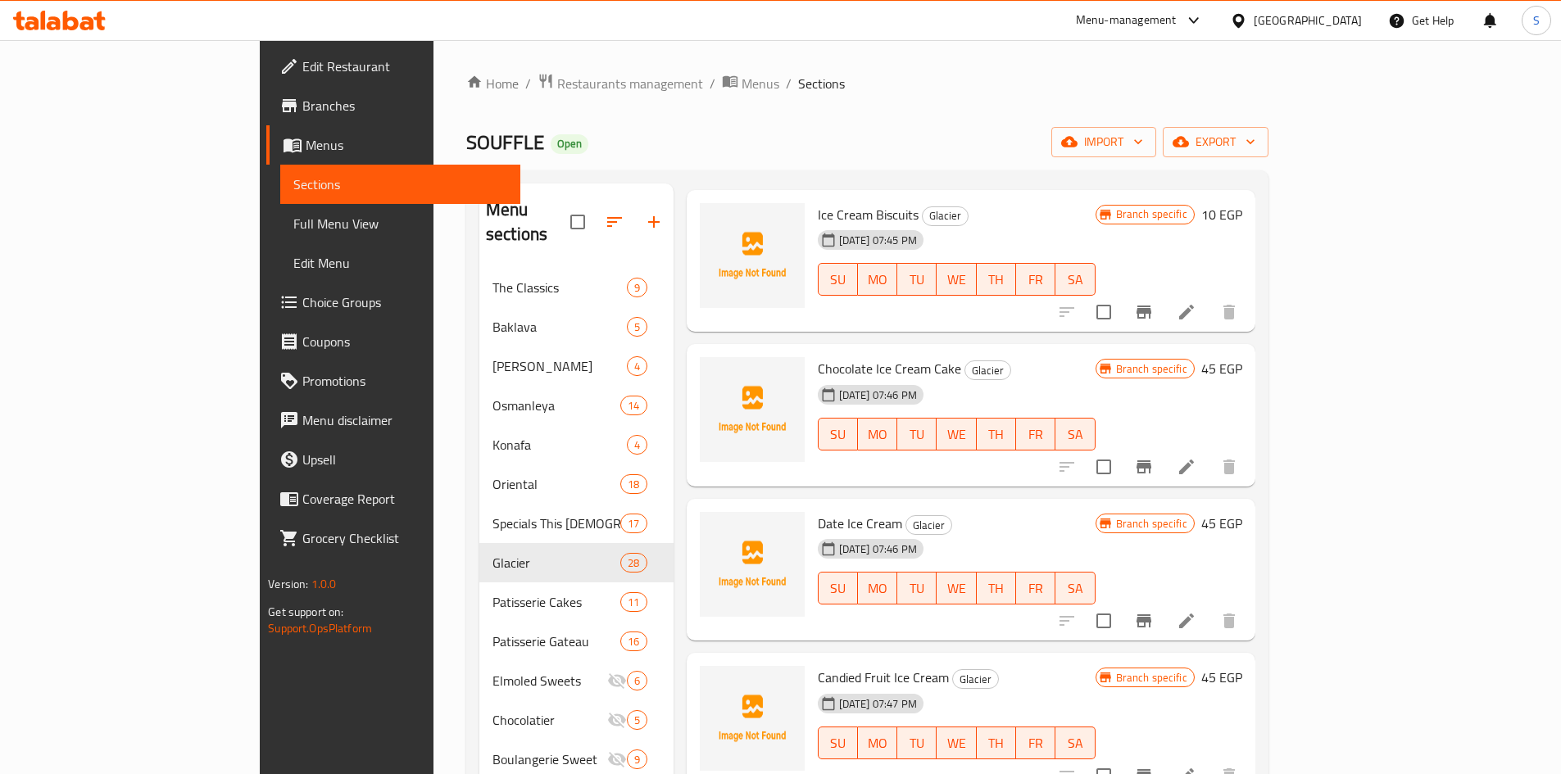
scroll to position [2950, 0]
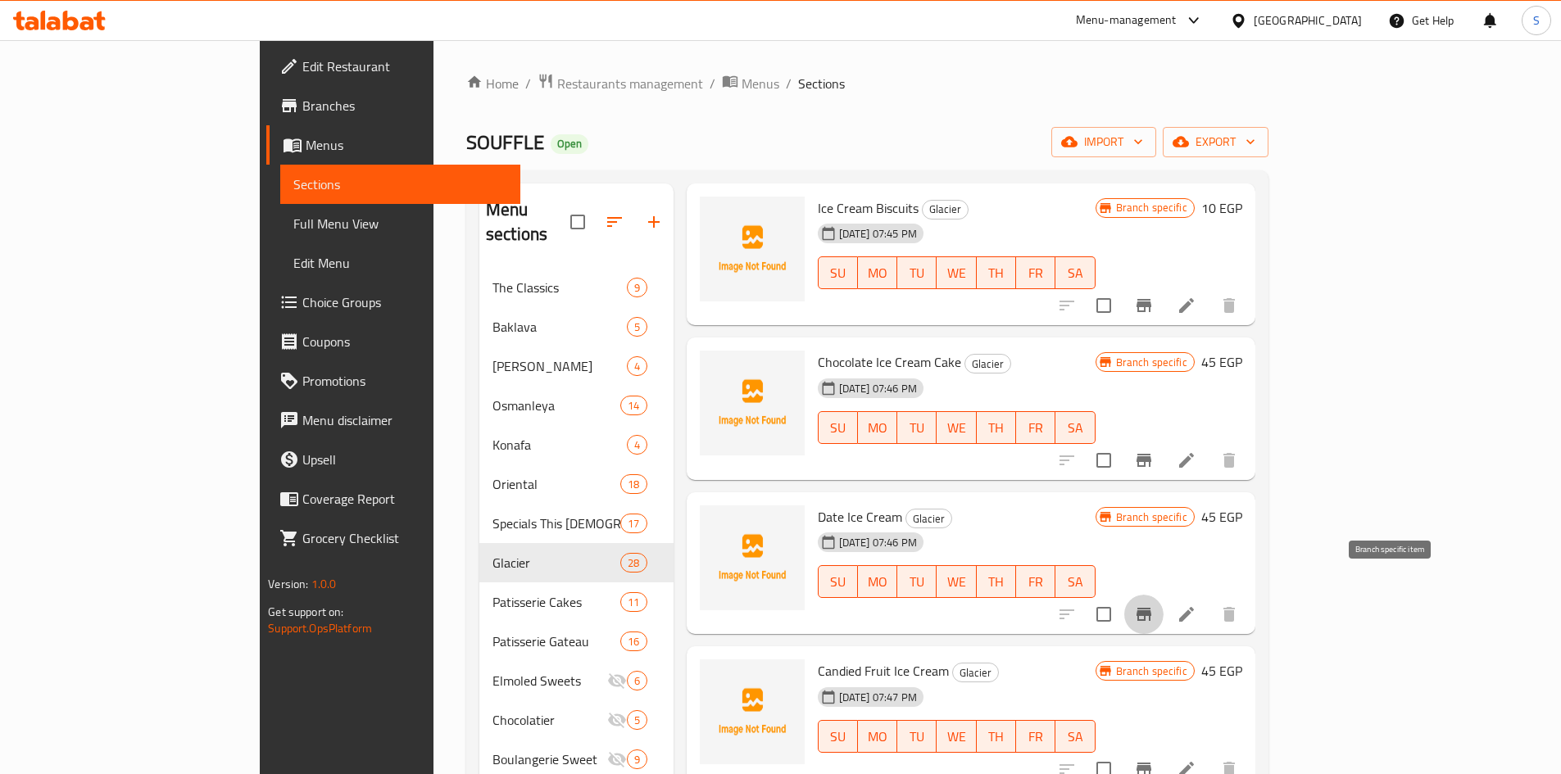
click at [1163, 595] on button "Branch-specific-item" at bounding box center [1143, 614] width 39 height 39
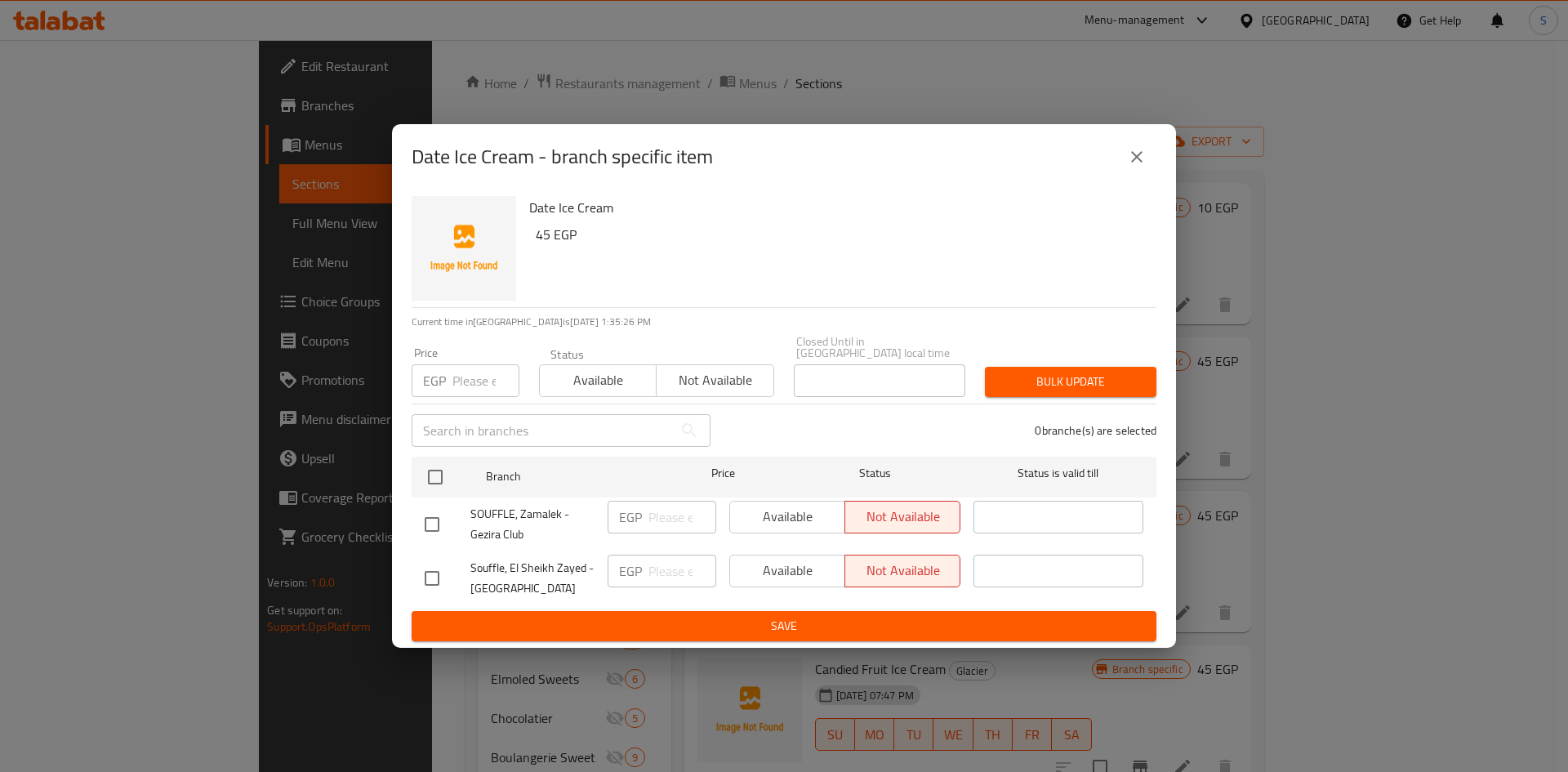
click at [1146, 166] on icon "close" at bounding box center [1137, 157] width 20 height 20
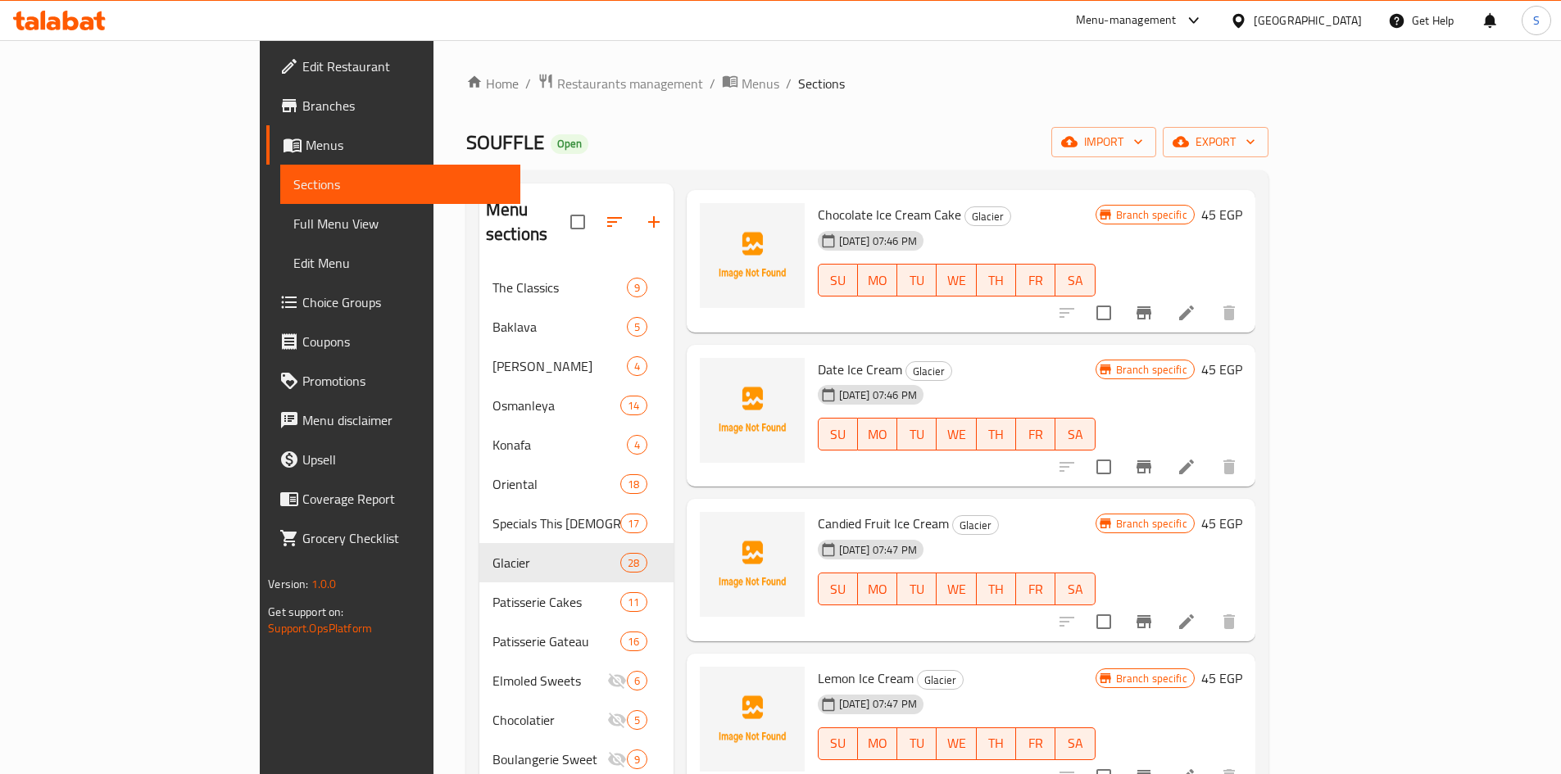
scroll to position [3114, 0]
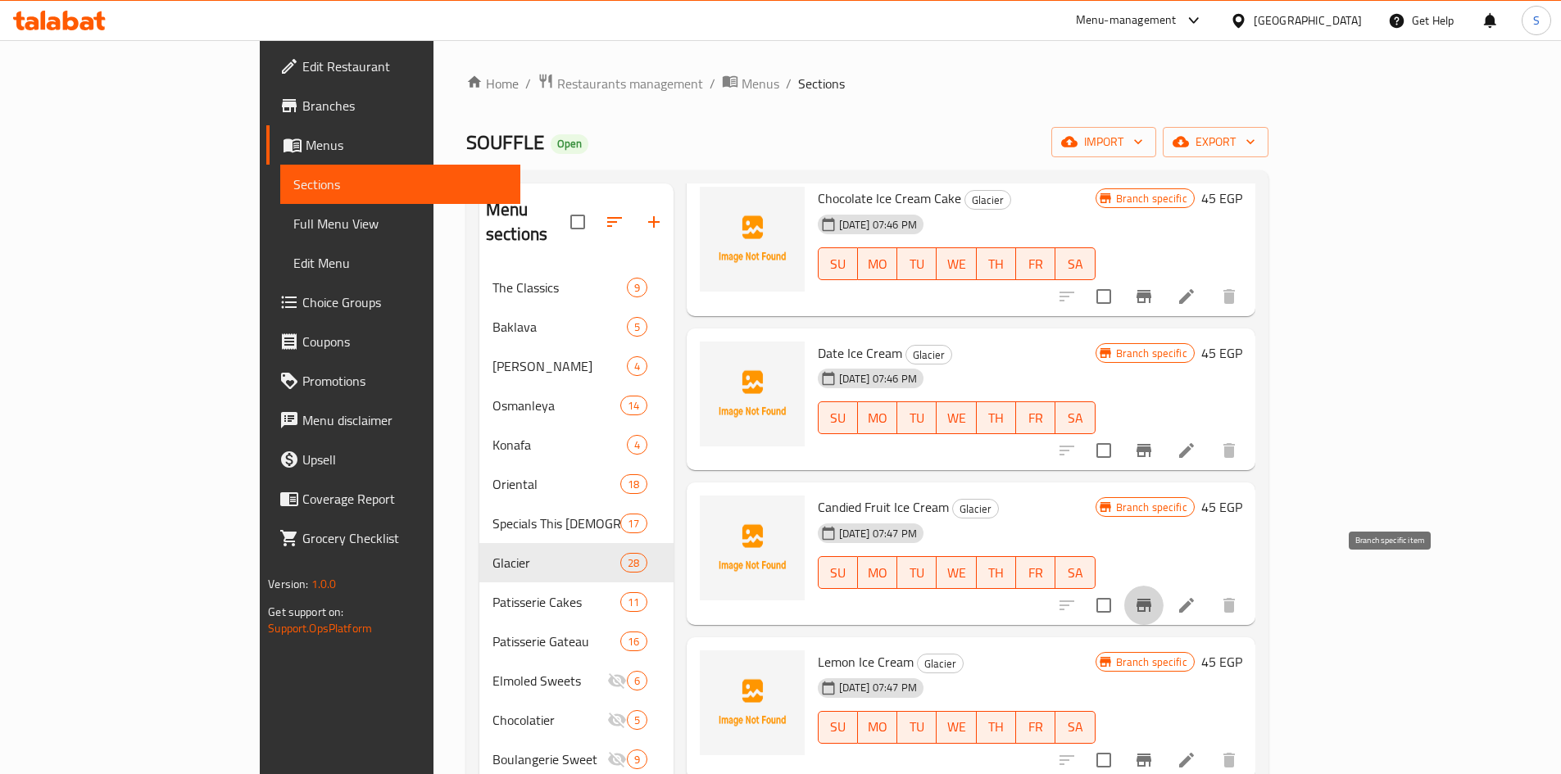
click at [1154, 596] on icon "Branch-specific-item" at bounding box center [1144, 606] width 20 height 20
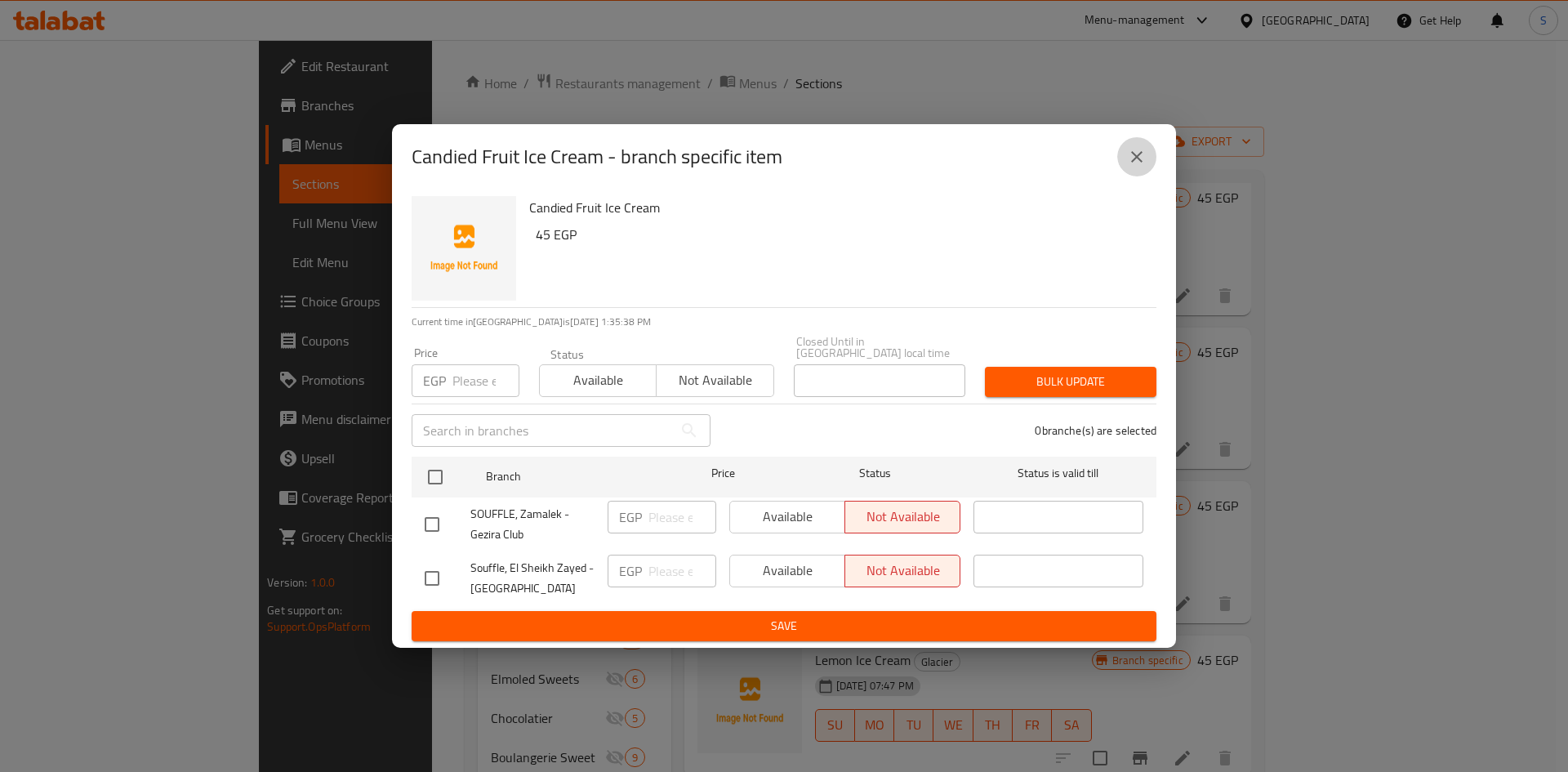
click at [1134, 156] on icon "close" at bounding box center [1137, 157] width 20 height 20
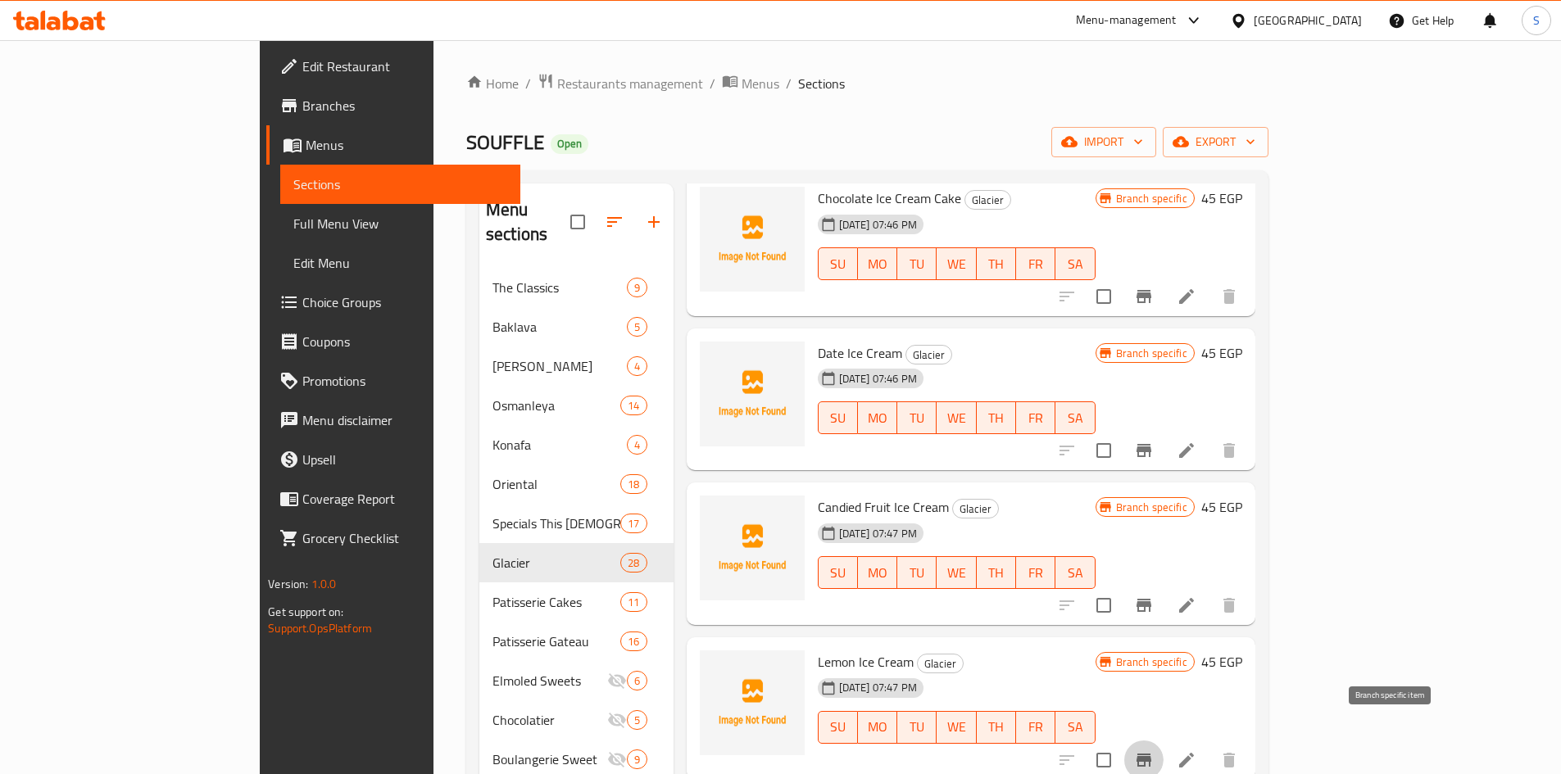
click at [1151, 754] on icon "Branch-specific-item" at bounding box center [1143, 760] width 15 height 13
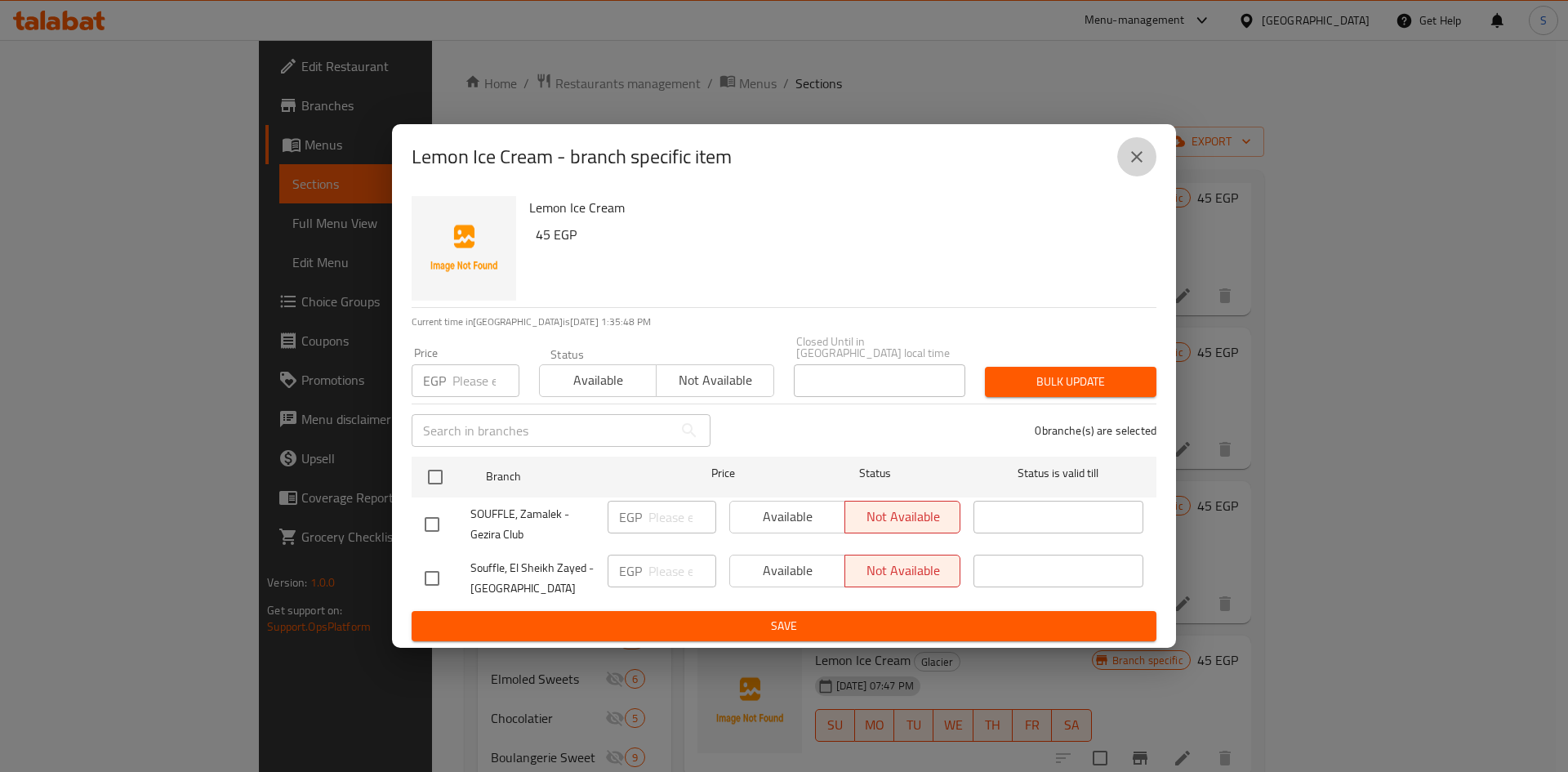
click at [1143, 160] on icon "close" at bounding box center [1137, 157] width 20 height 20
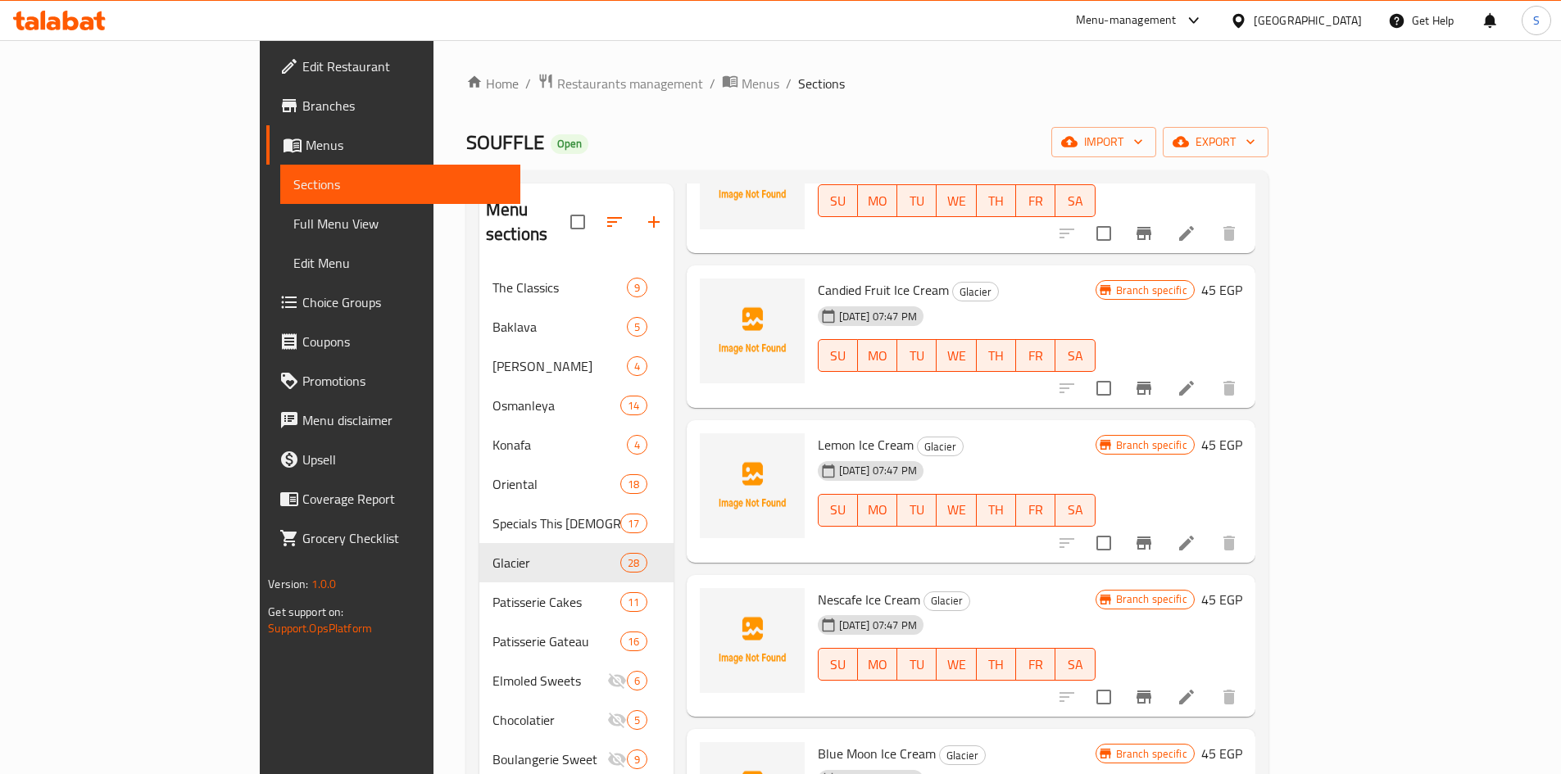
scroll to position [3359, 0]
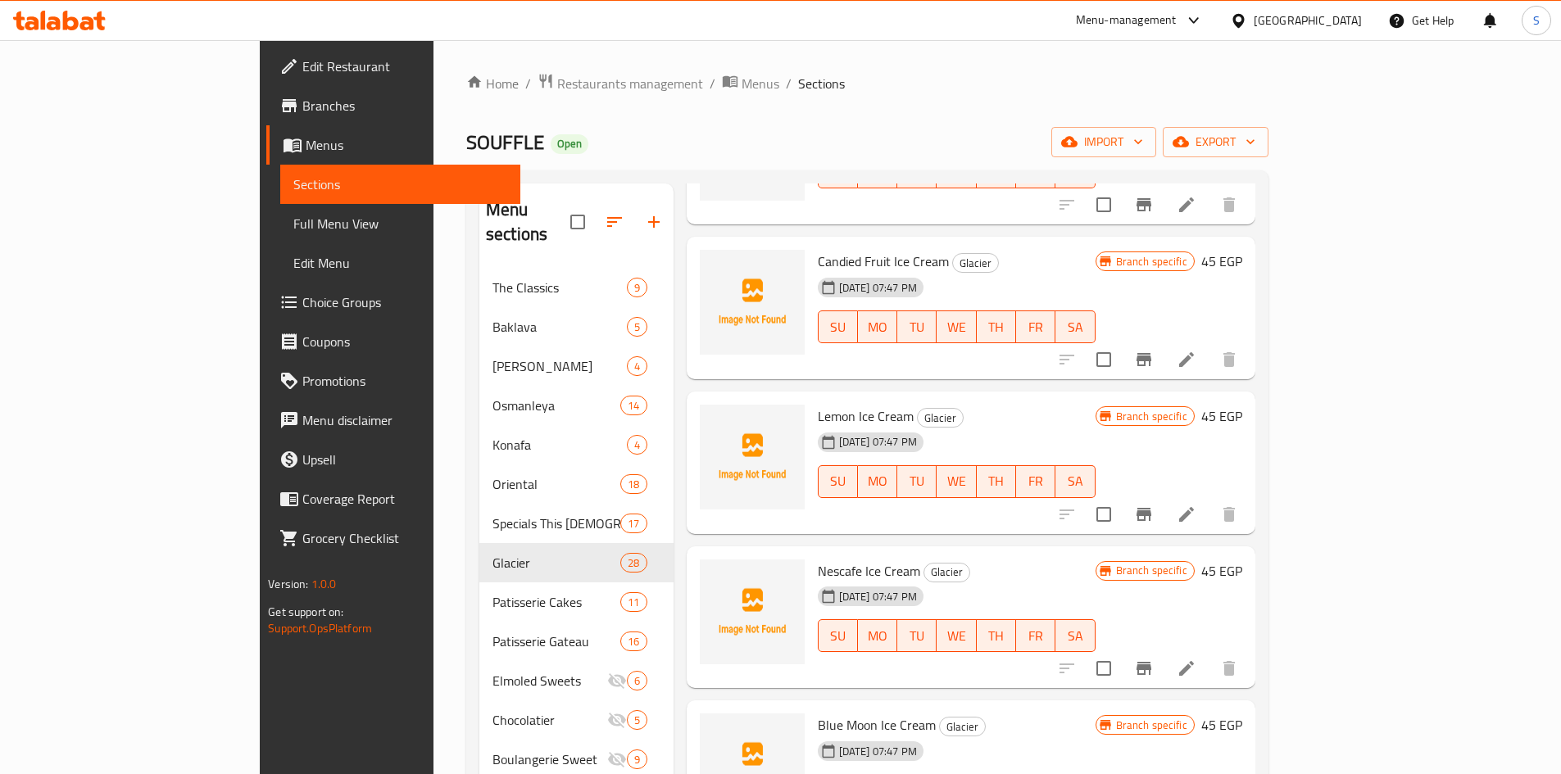
click at [1151, 662] on icon "Branch-specific-item" at bounding box center [1143, 668] width 15 height 13
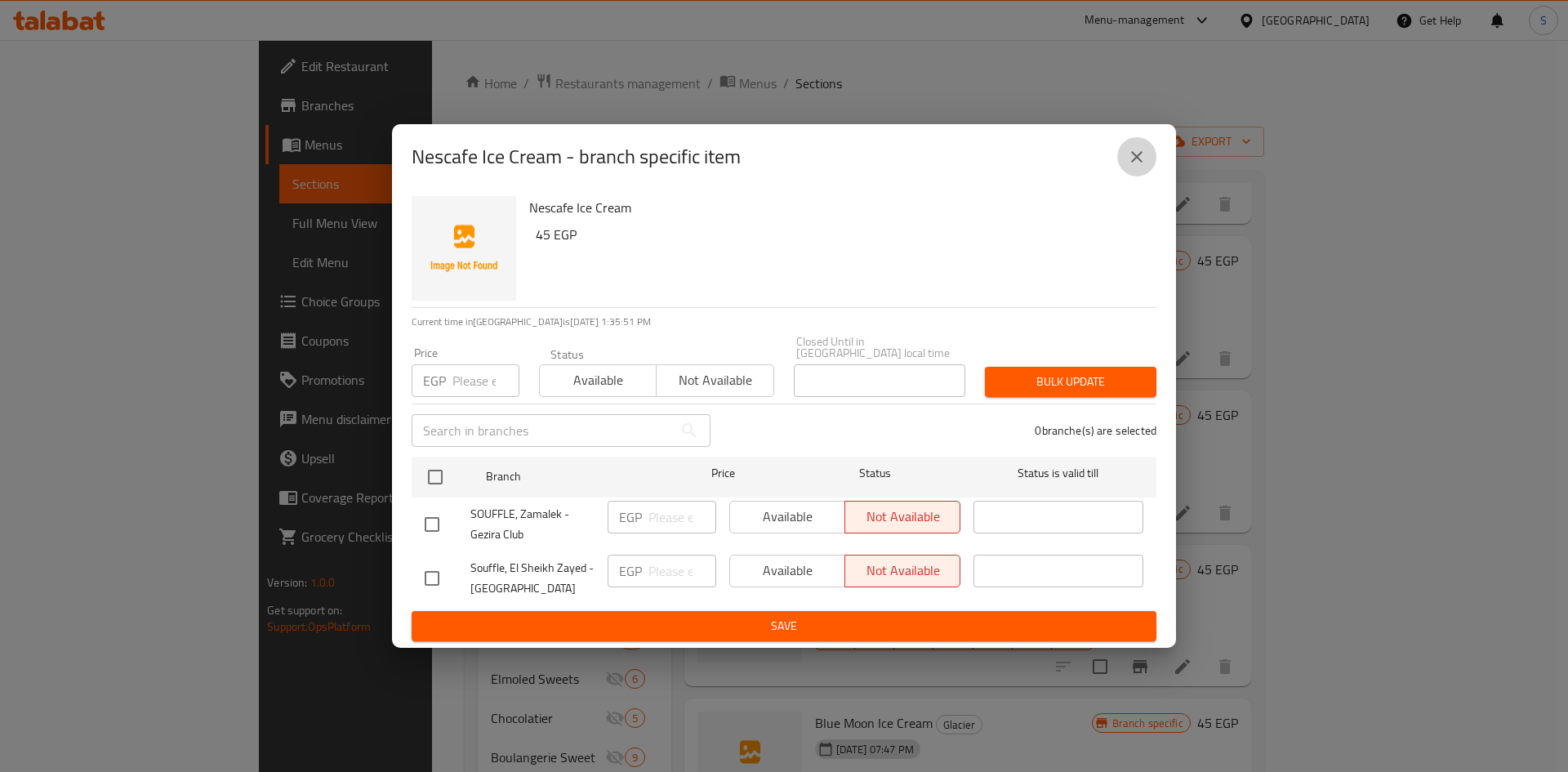
click at [1123, 175] on button "close" at bounding box center [1136, 157] width 39 height 39
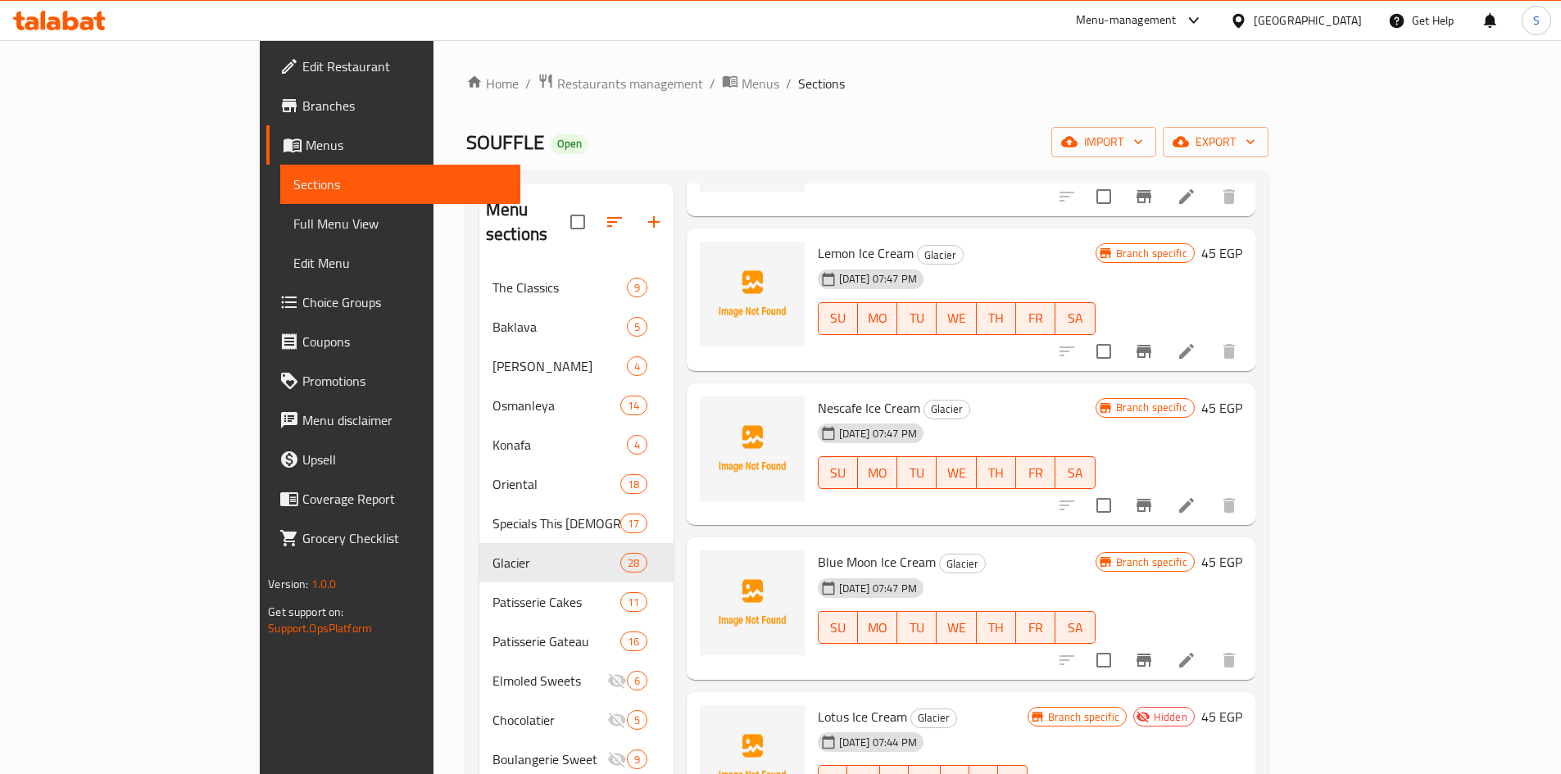
scroll to position [3523, 0]
click at [1154, 650] on icon "Branch-specific-item" at bounding box center [1144, 660] width 20 height 20
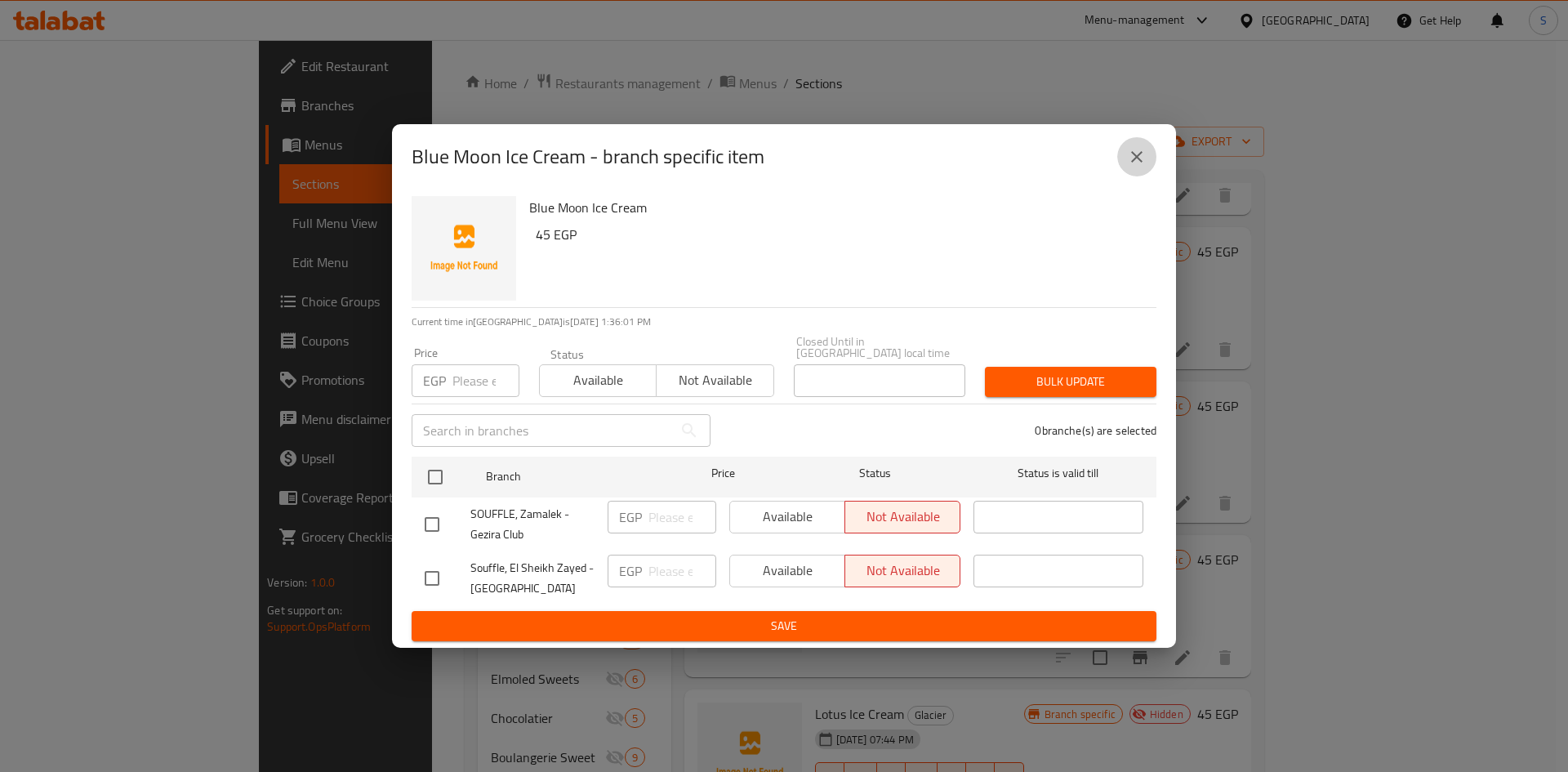
click at [1137, 167] on icon "close" at bounding box center [1137, 157] width 20 height 20
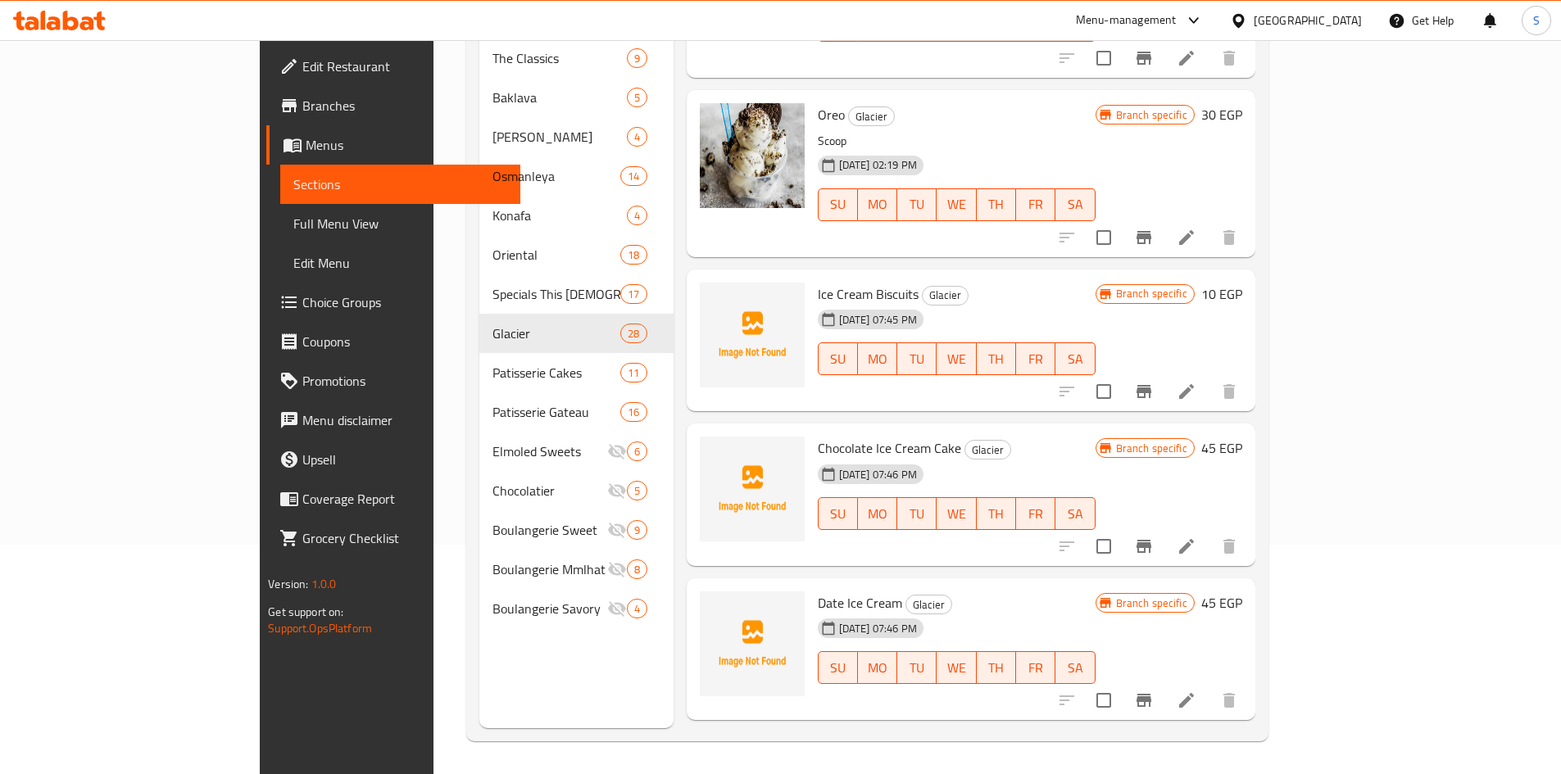
scroll to position [2633, 0]
click at [1163, 373] on button "Branch-specific-item" at bounding box center [1143, 392] width 39 height 39
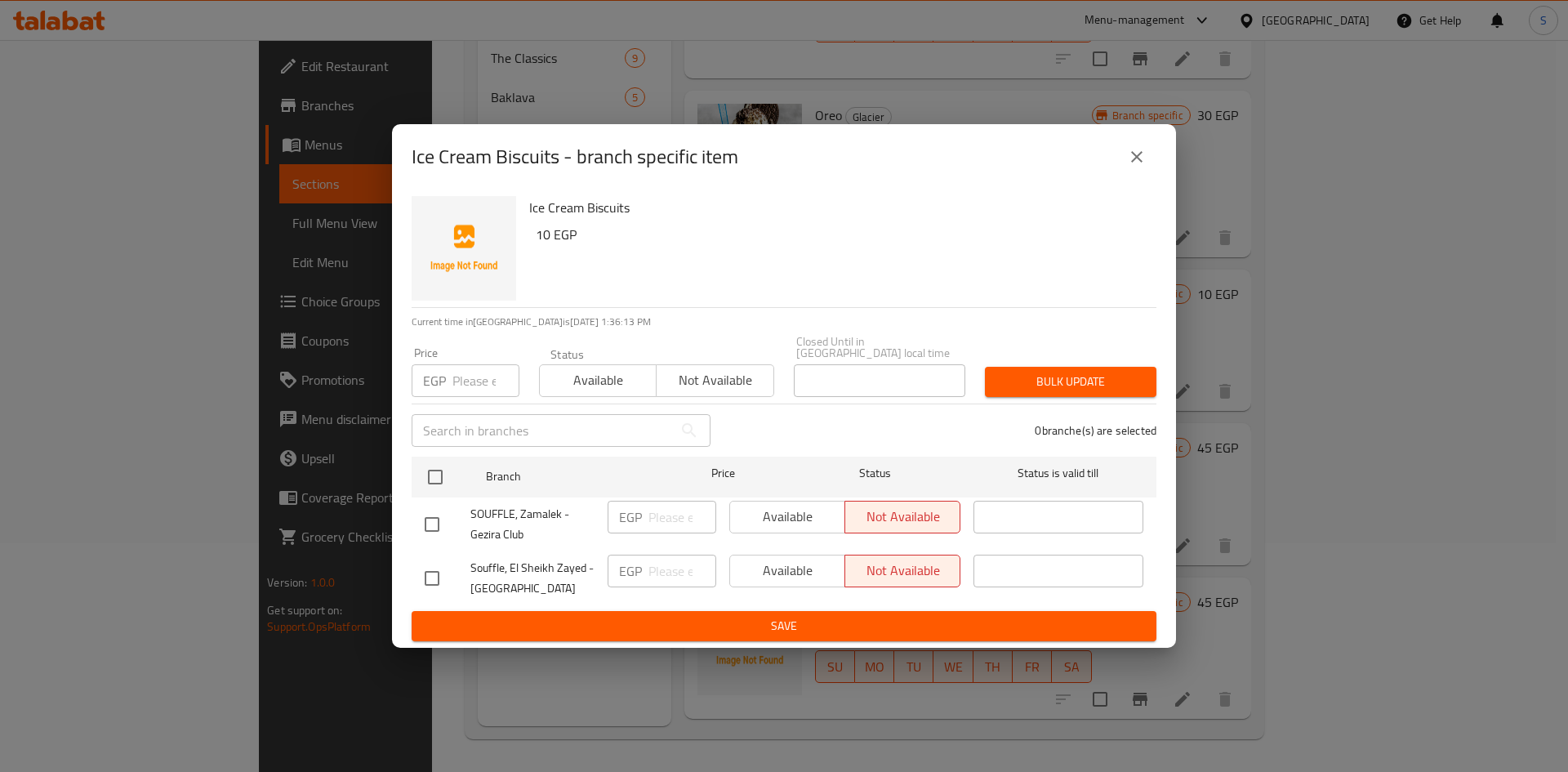
click at [1135, 176] on button "close" at bounding box center [1136, 157] width 39 height 39
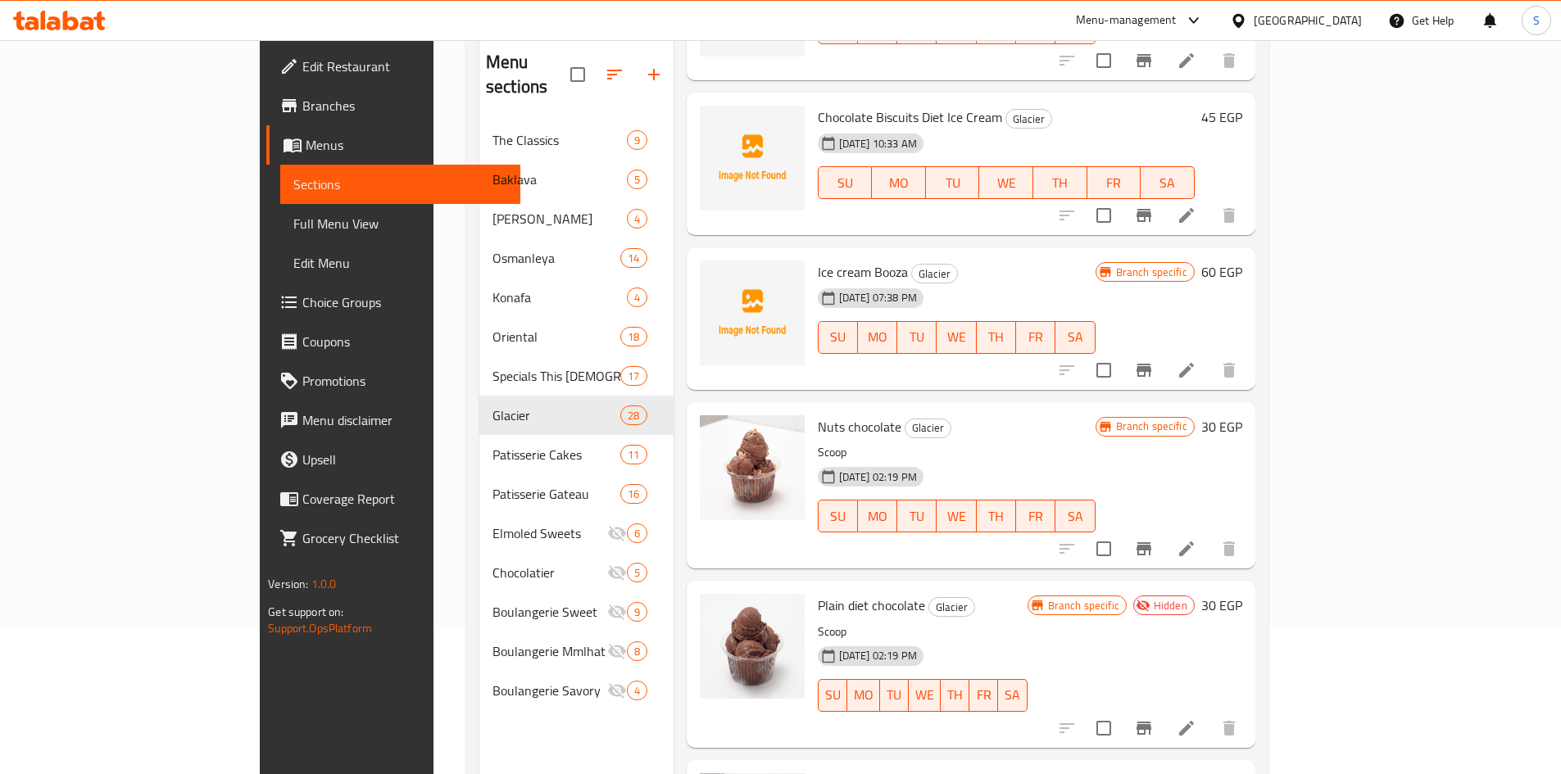
scroll to position [0, 0]
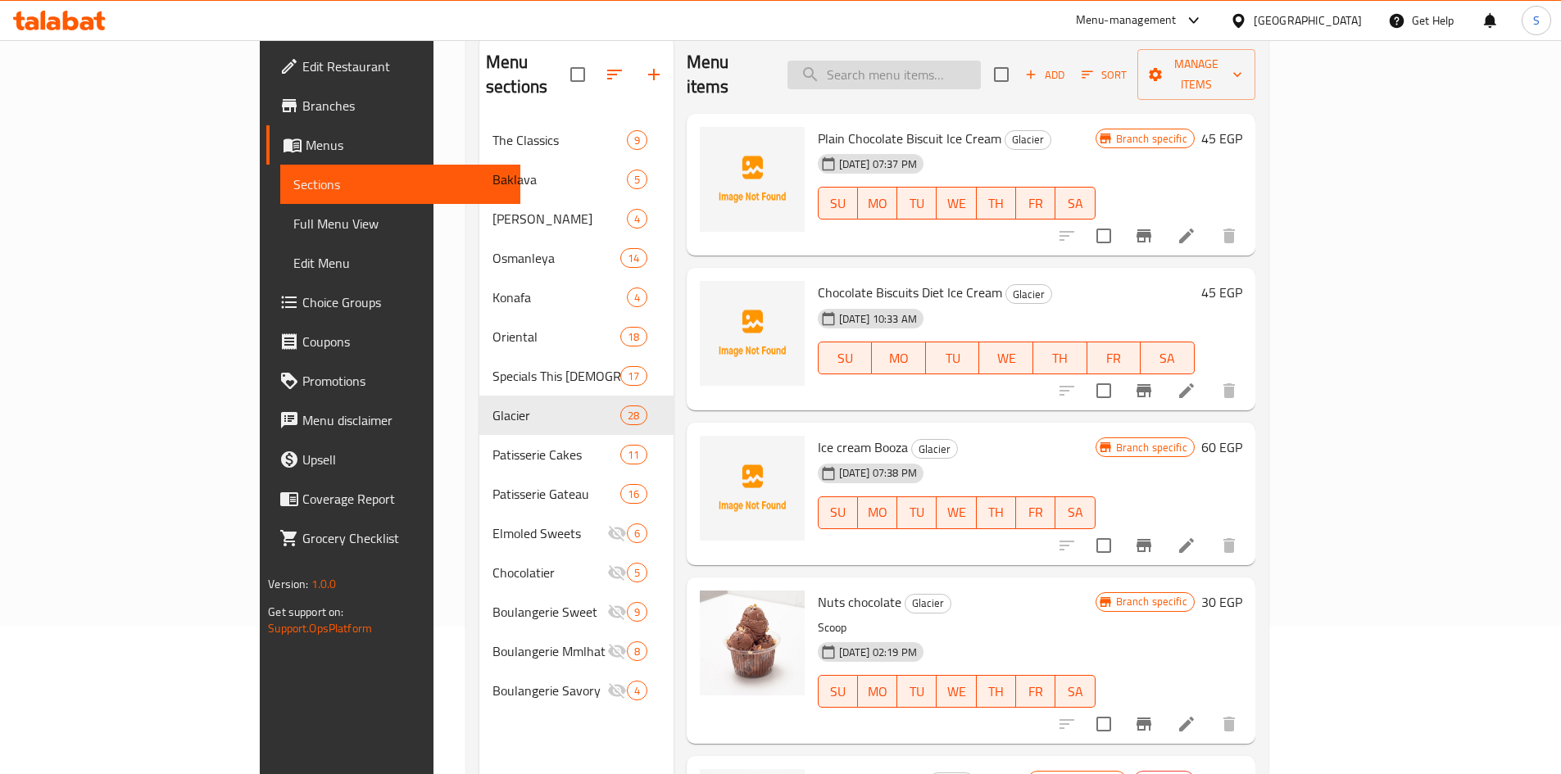
click at [976, 65] on input "search" at bounding box center [883, 75] width 193 height 29
paste input "e Gianduja"
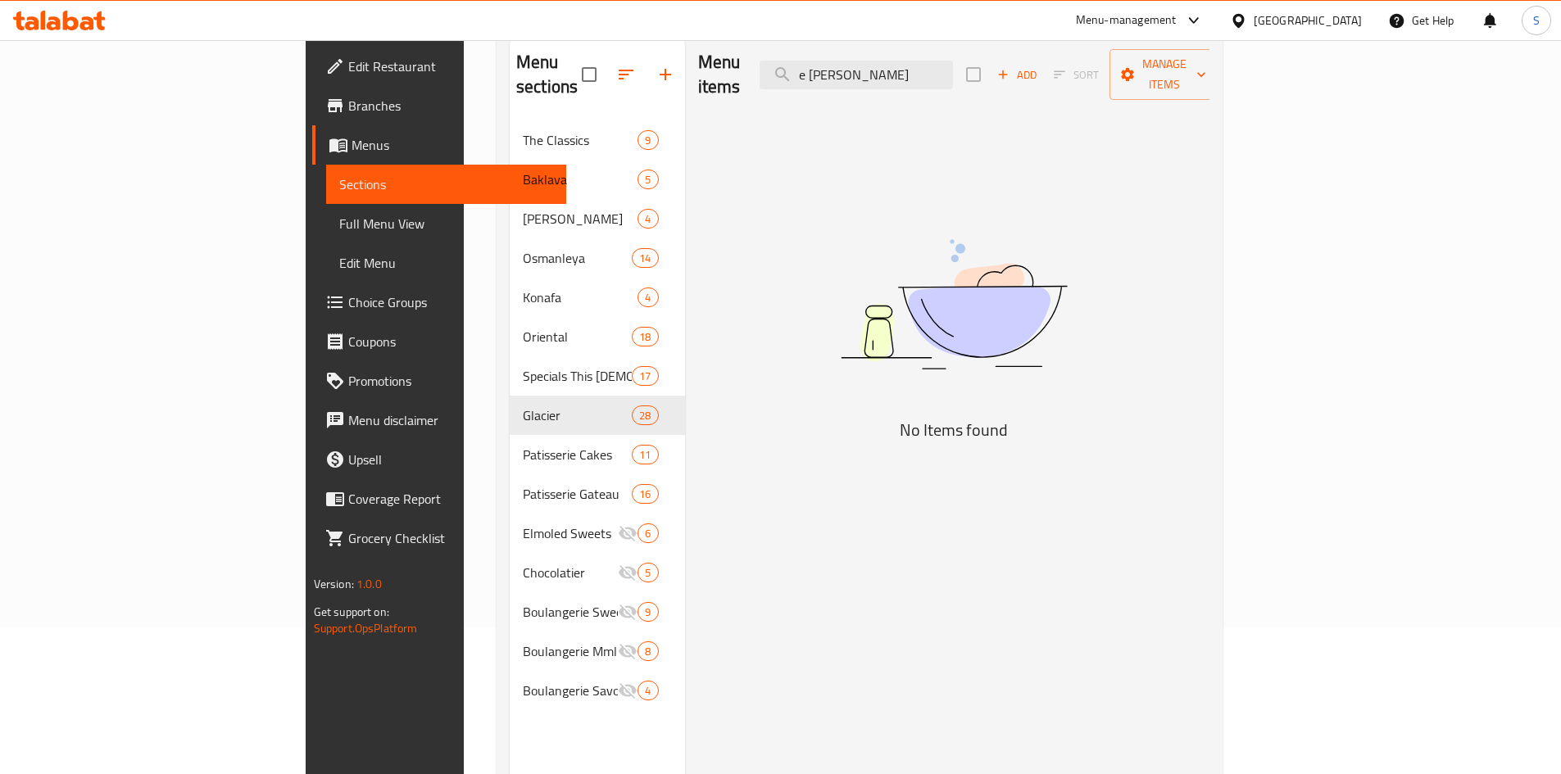
drag, startPoint x: 923, startPoint y: 65, endPoint x: 695, endPoint y: 66, distance: 227.8
click at [698, 66] on div "Menu items e Gianduja Add Sort Manage items" at bounding box center [954, 75] width 512 height 78
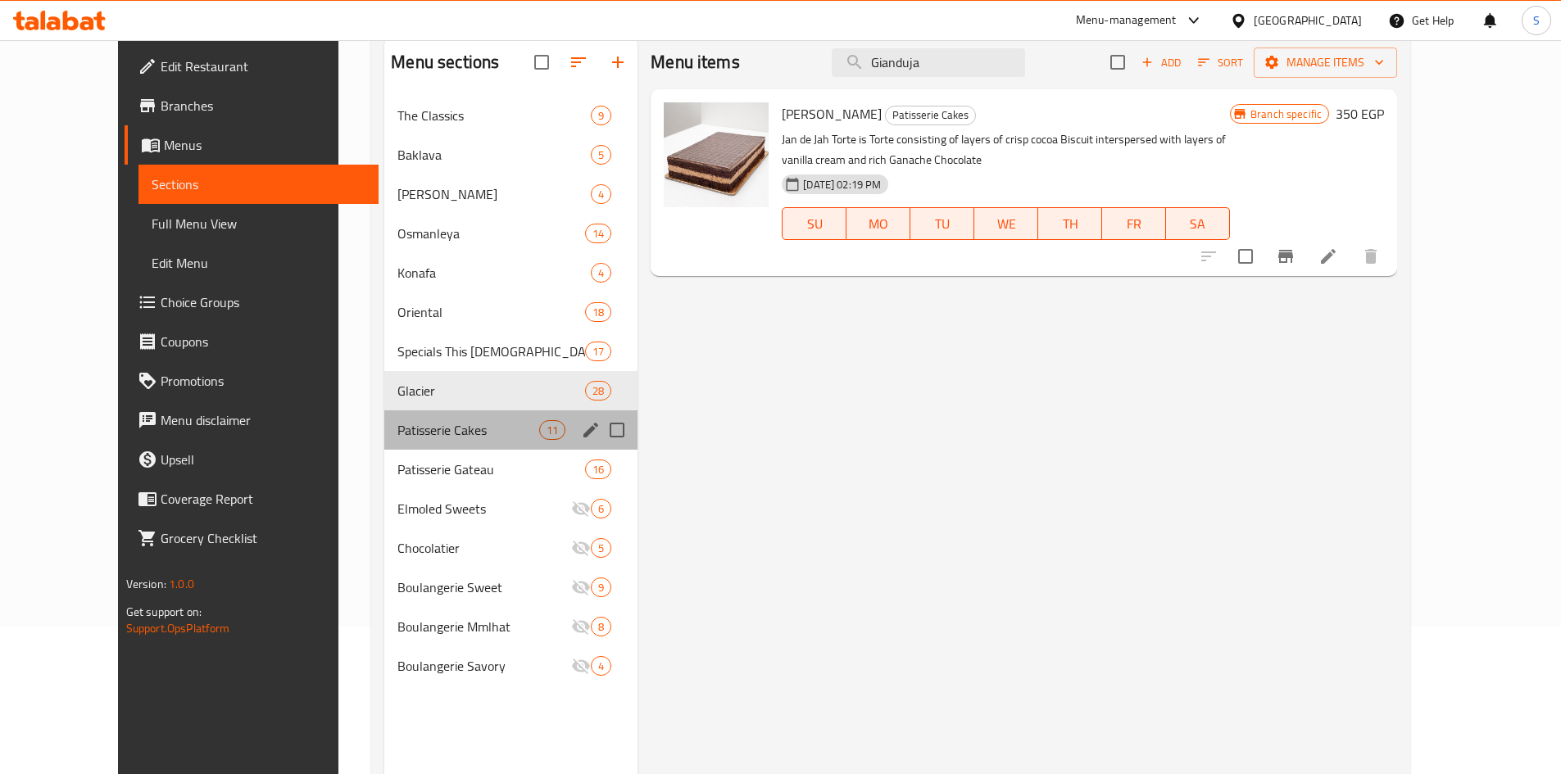
click at [405, 447] on div "Patisserie Cakes 11" at bounding box center [510, 429] width 253 height 39
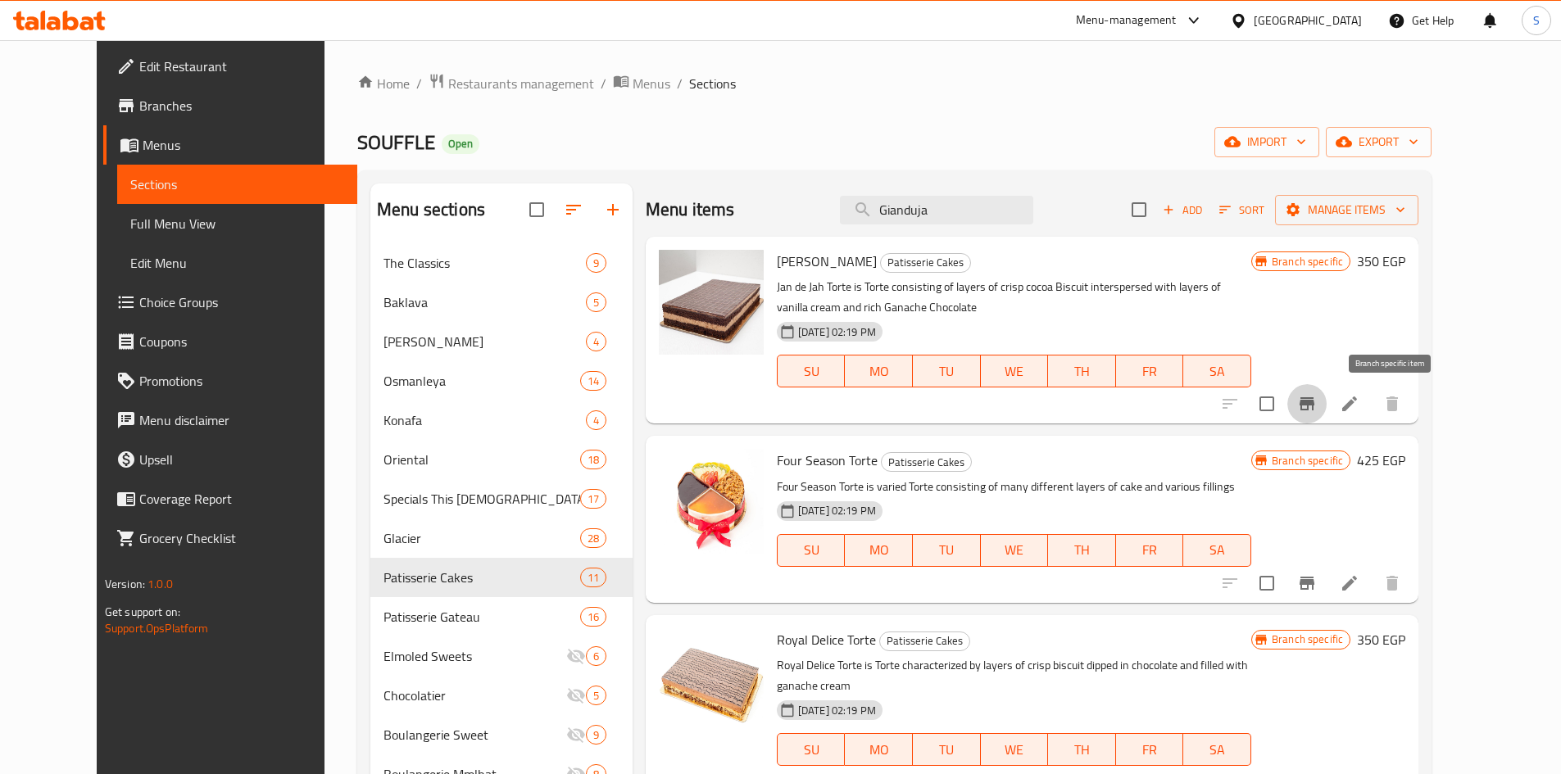
click at [1317, 399] on icon "Branch-specific-item" at bounding box center [1307, 404] width 20 height 20
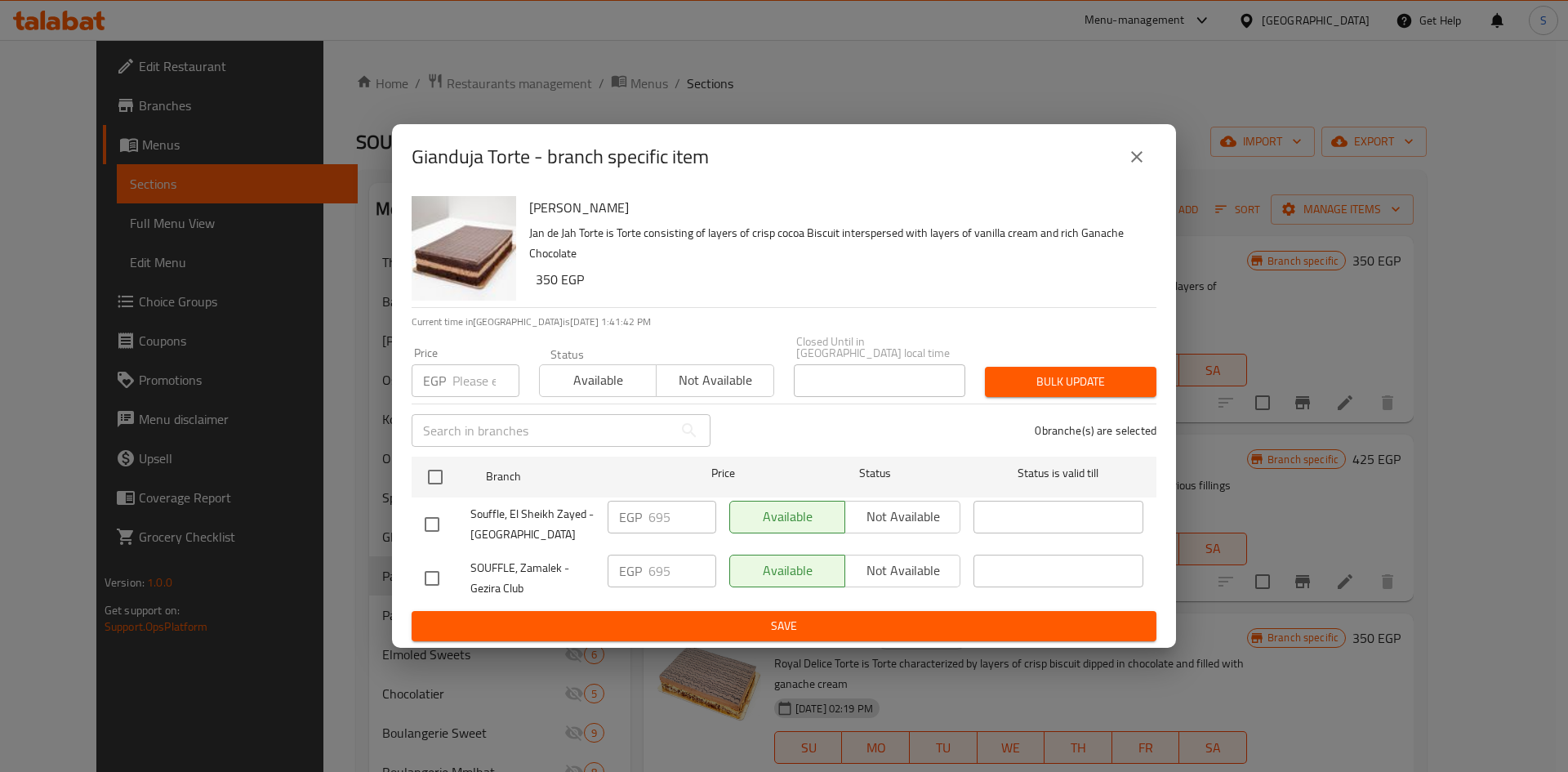
click at [1128, 167] on icon "close" at bounding box center [1137, 157] width 20 height 20
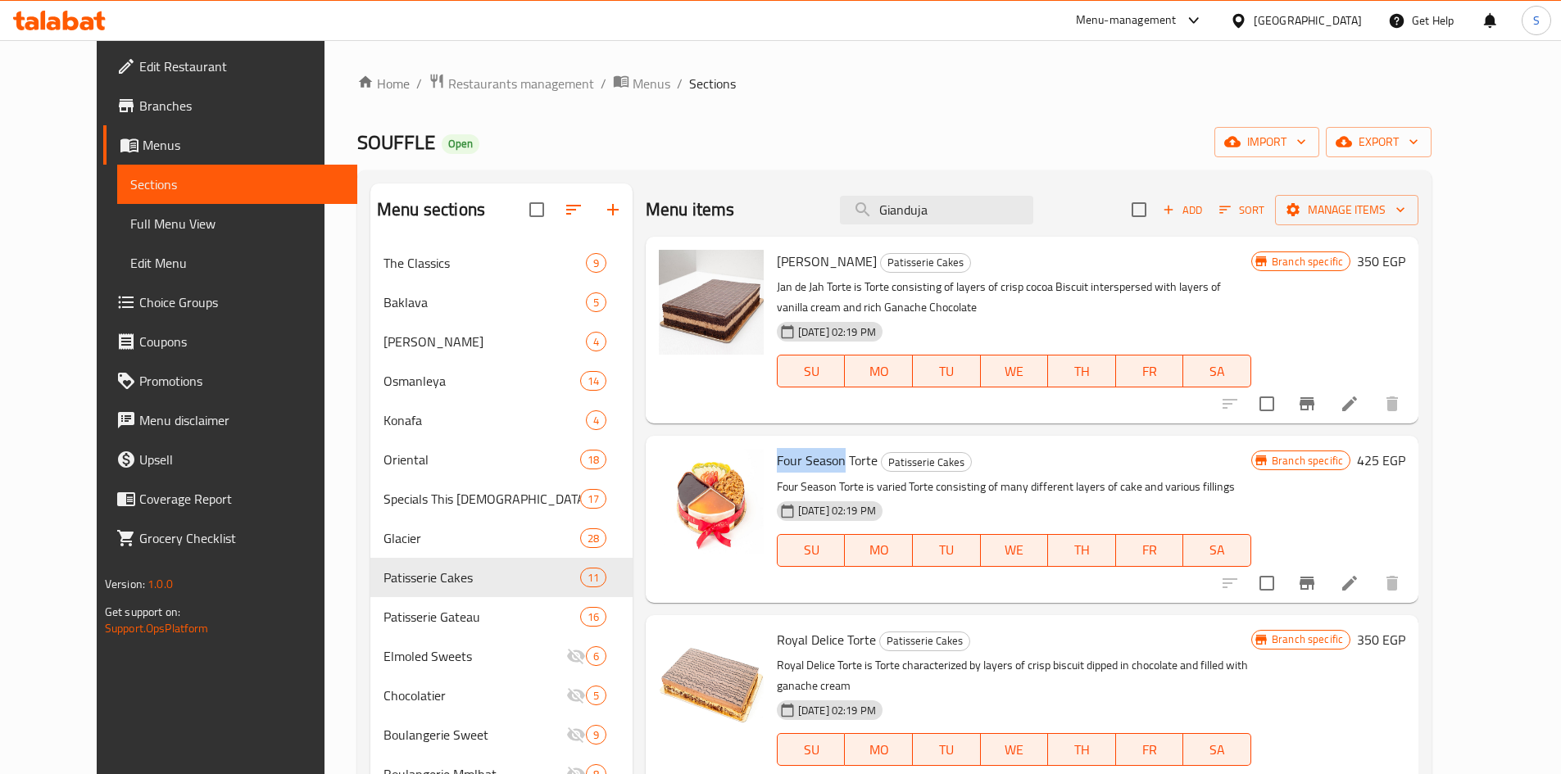
drag, startPoint x: 820, startPoint y: 464, endPoint x: 753, endPoint y: 448, distance: 69.0
click at [777, 448] on span "Four Season Torte" at bounding box center [827, 460] width 101 height 25
copy span "Four Season"
click at [975, 211] on input "Gianduja" at bounding box center [936, 210] width 193 height 29
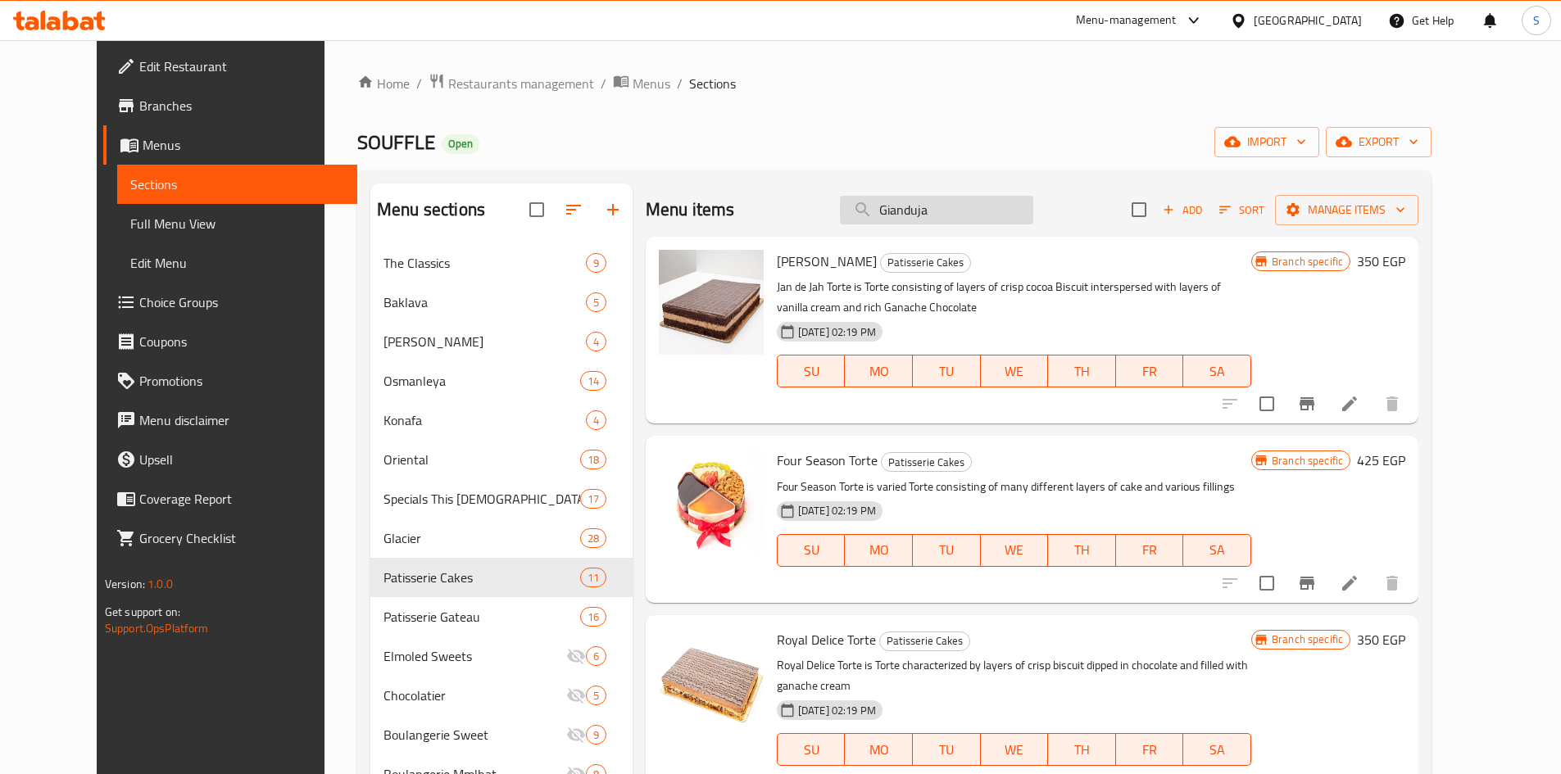
click at [975, 211] on input "Gianduja" at bounding box center [936, 210] width 193 height 29
paste input "Four Season"
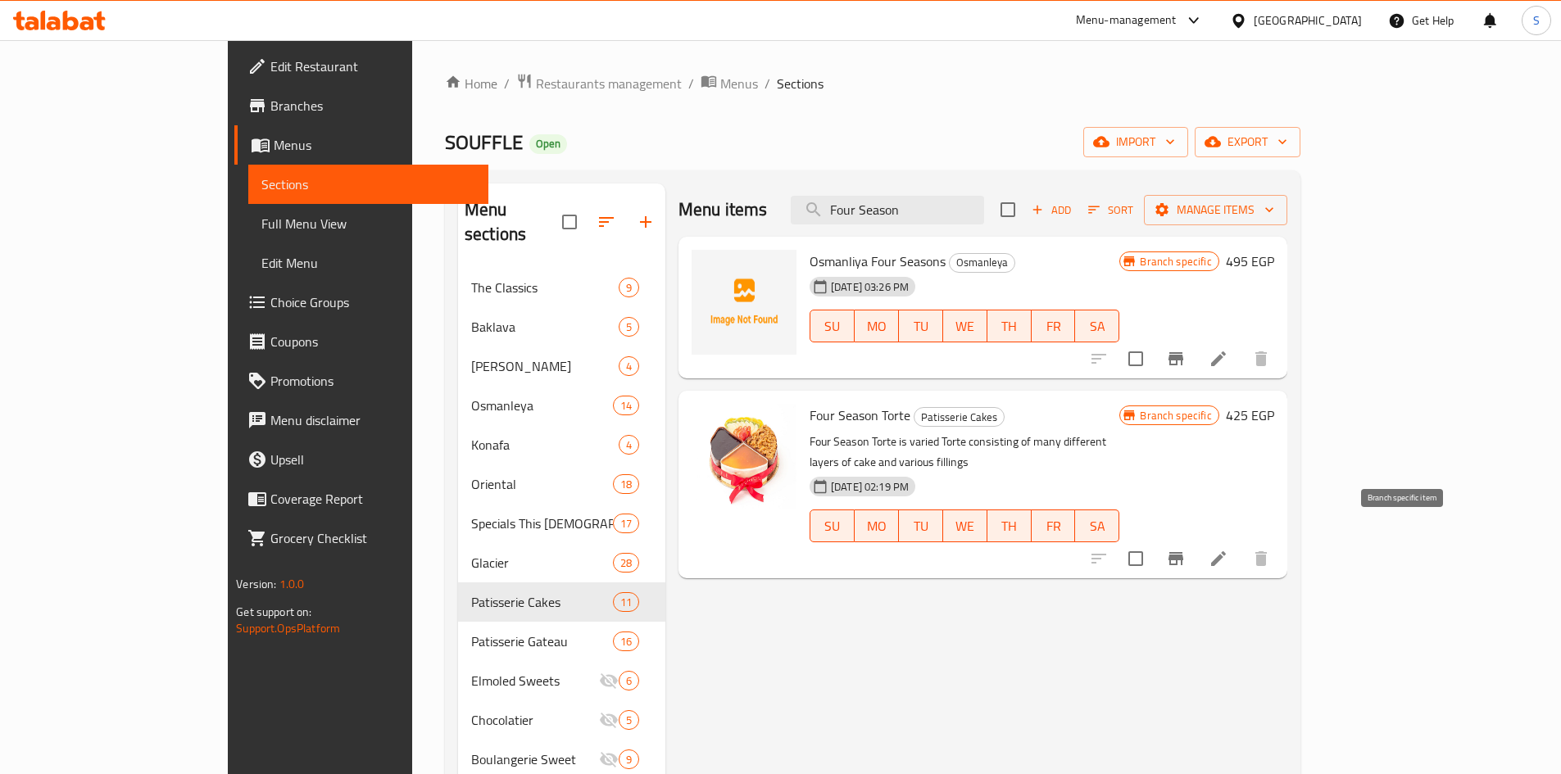
type input "Four Season"
click at [1195, 539] on button "Branch-specific-item" at bounding box center [1175, 558] width 39 height 39
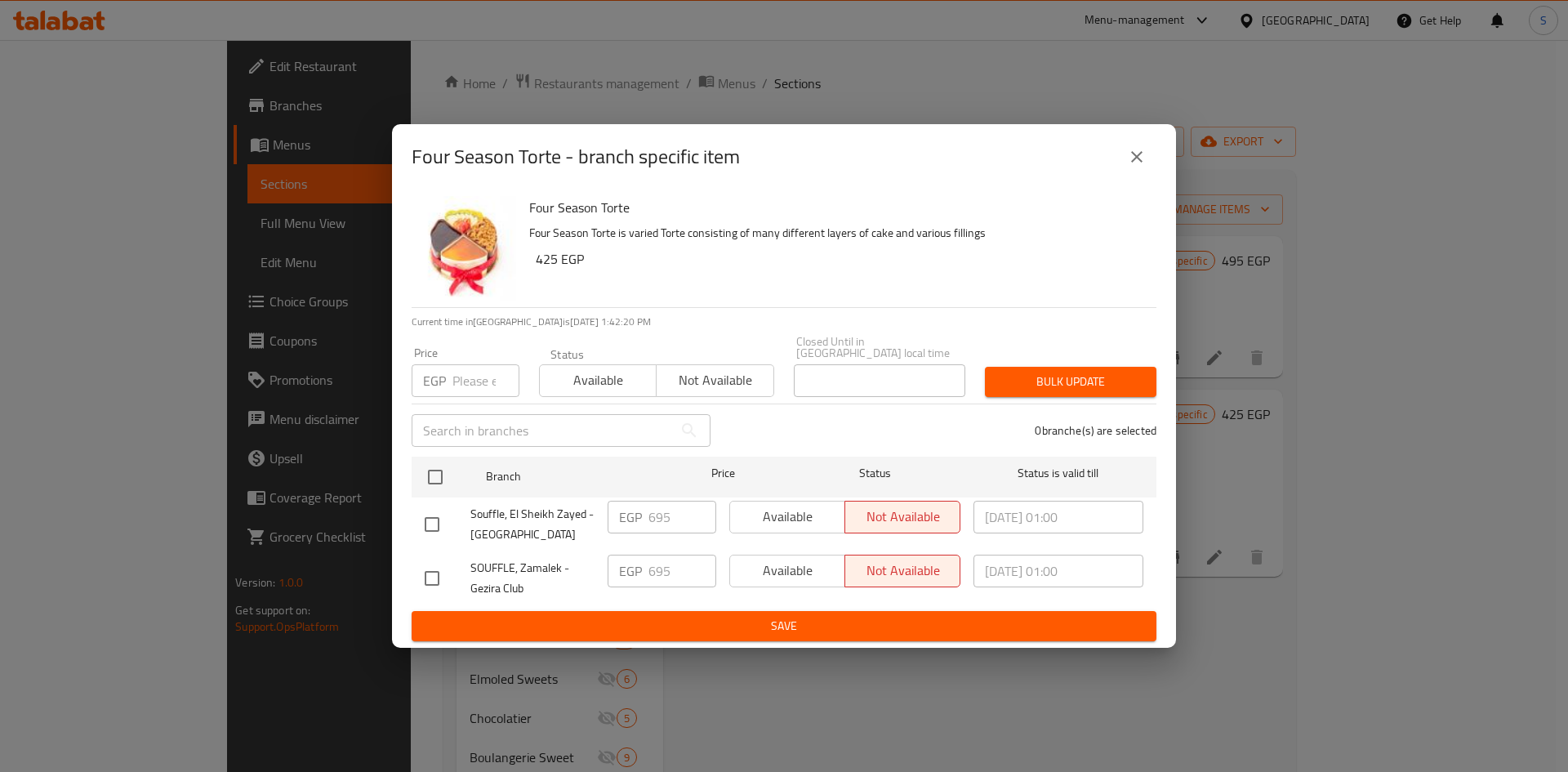
click at [1154, 156] on button "close" at bounding box center [1136, 157] width 39 height 39
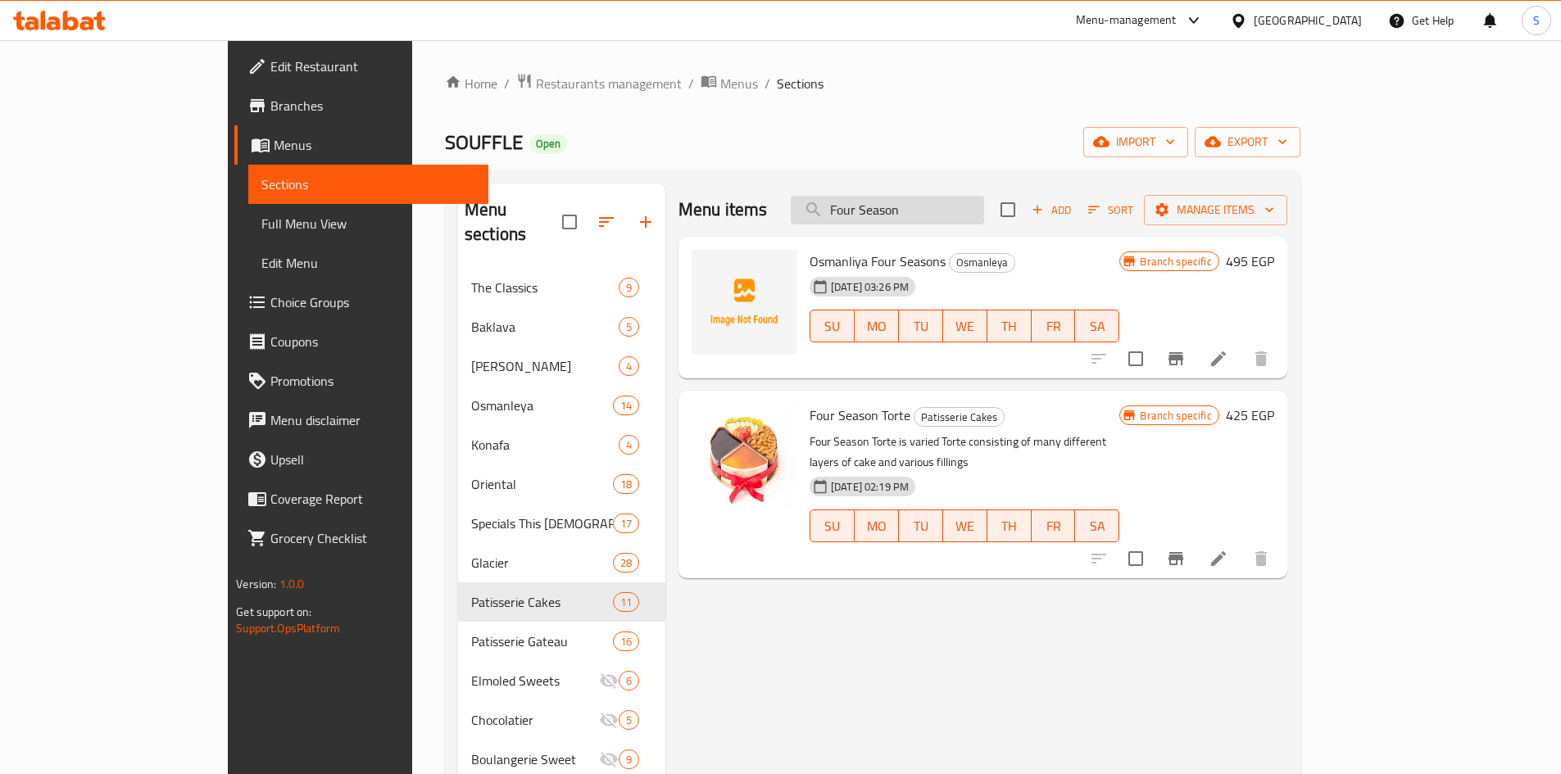
click at [984, 206] on input "Four Season" at bounding box center [887, 210] width 193 height 29
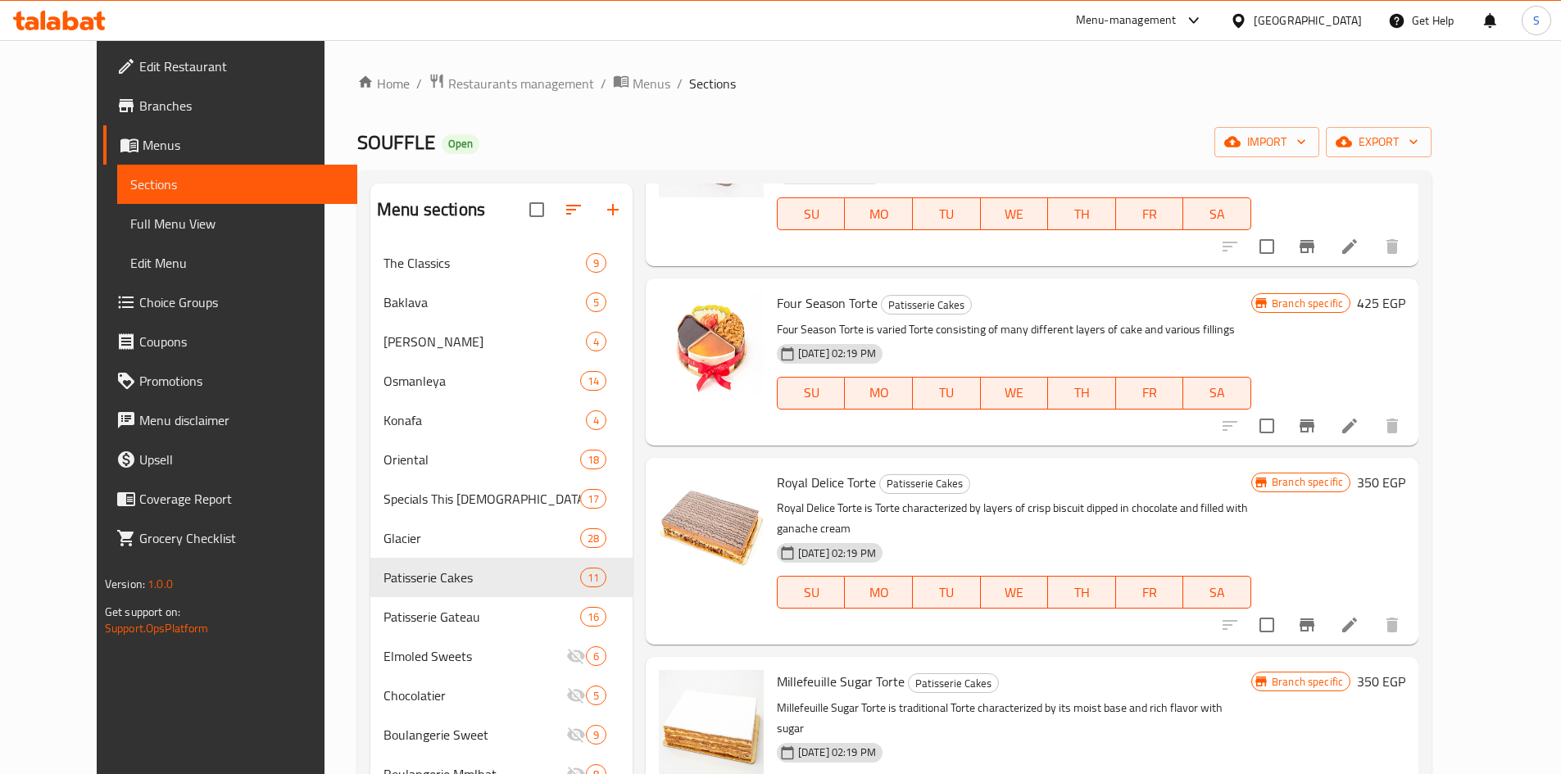
scroll to position [164, 0]
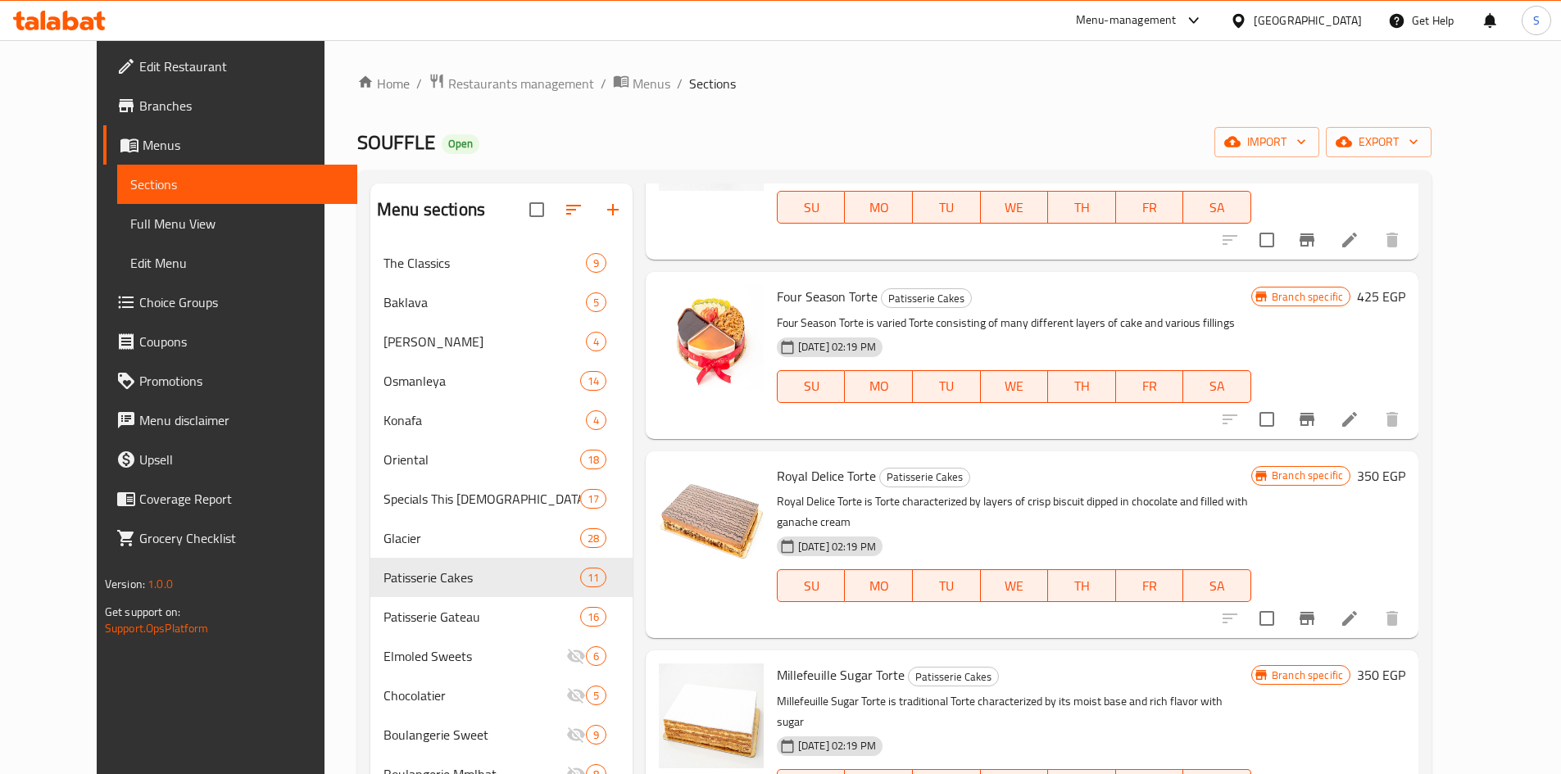
click at [1327, 599] on button "Branch-specific-item" at bounding box center [1306, 618] width 39 height 39
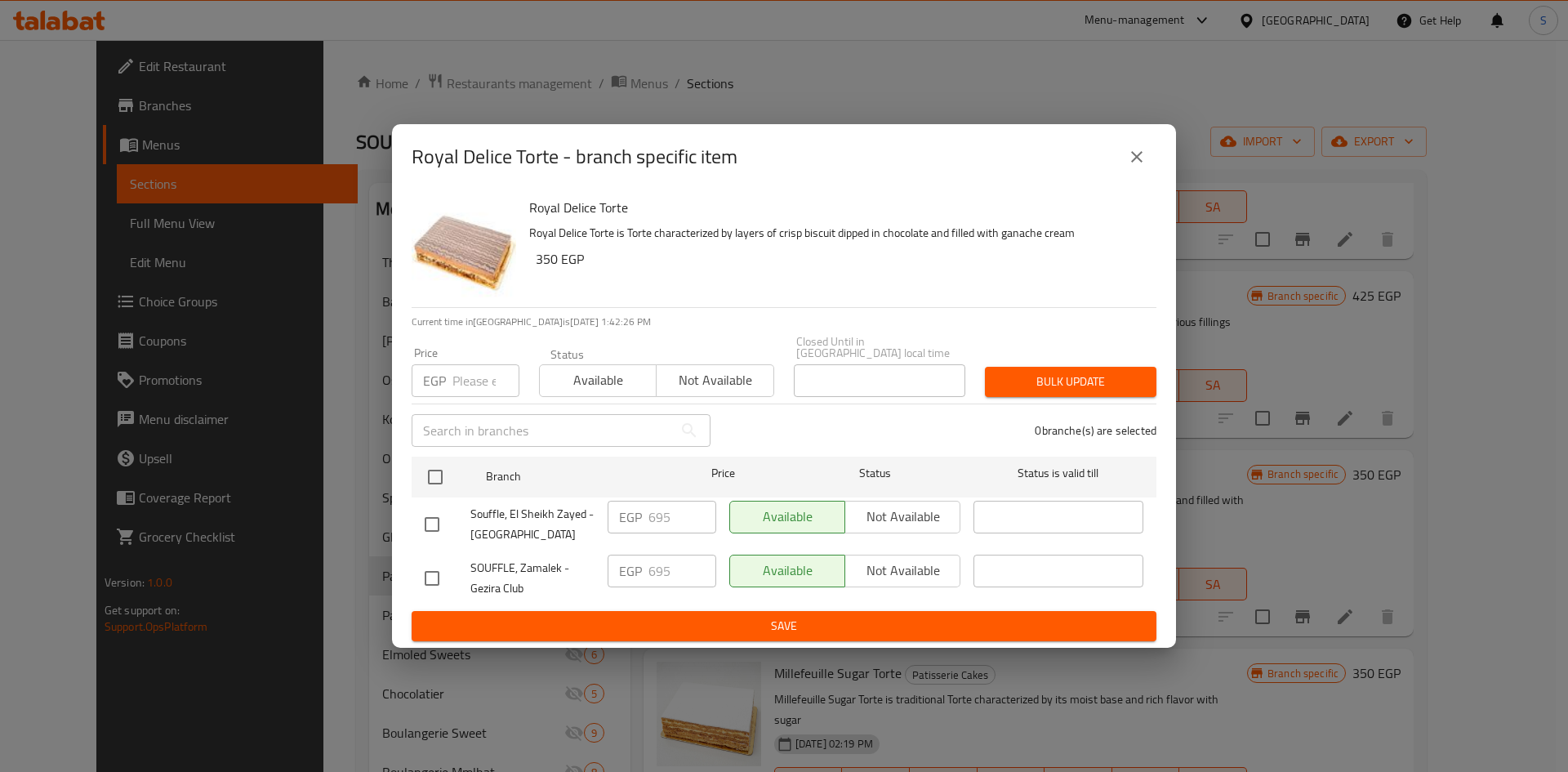
click at [1114, 147] on div "Royal Delice Torte - branch specific item" at bounding box center [784, 157] width 745 height 39
click at [1153, 170] on button "close" at bounding box center [1136, 157] width 39 height 39
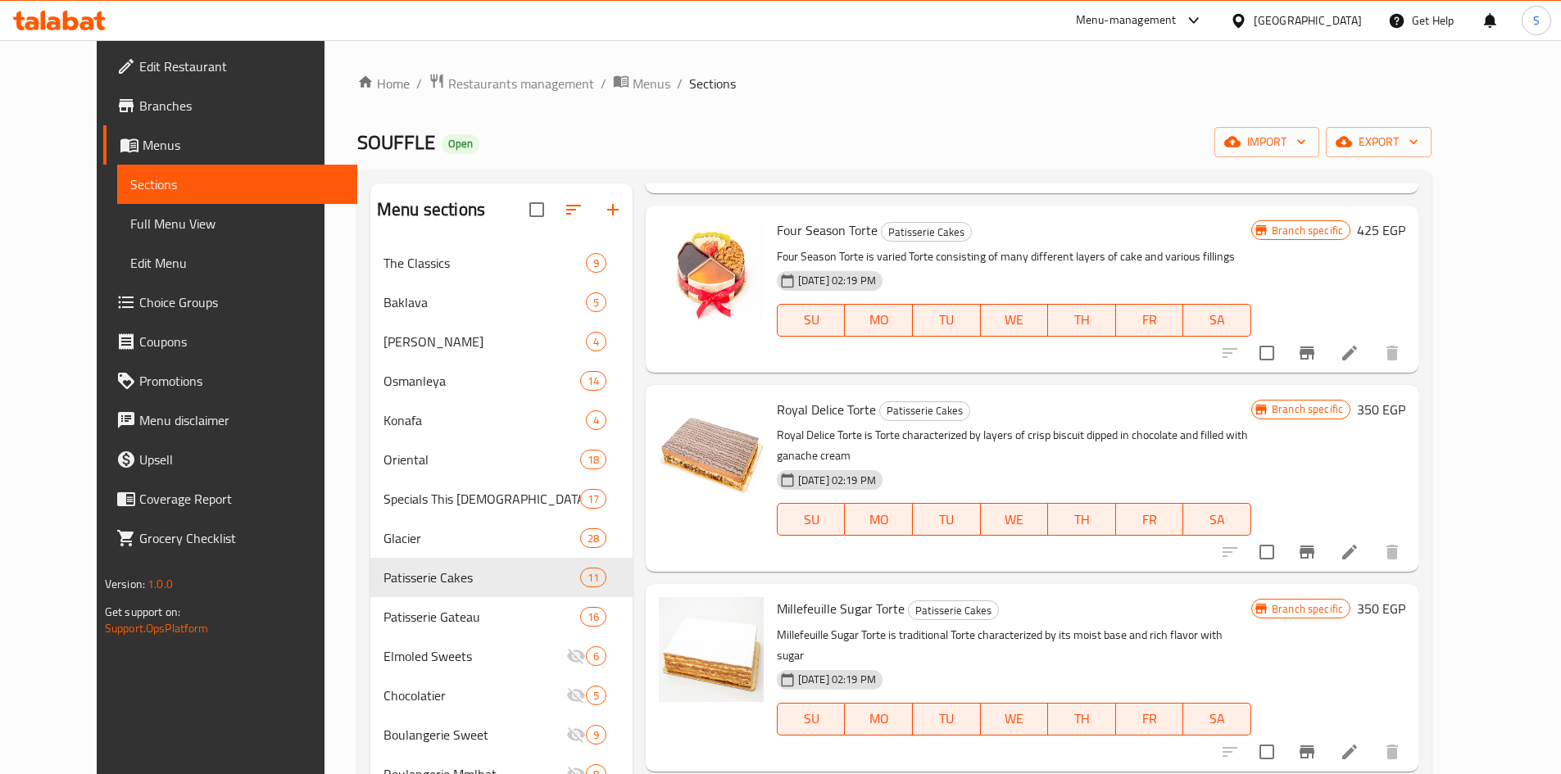
scroll to position [328, 0]
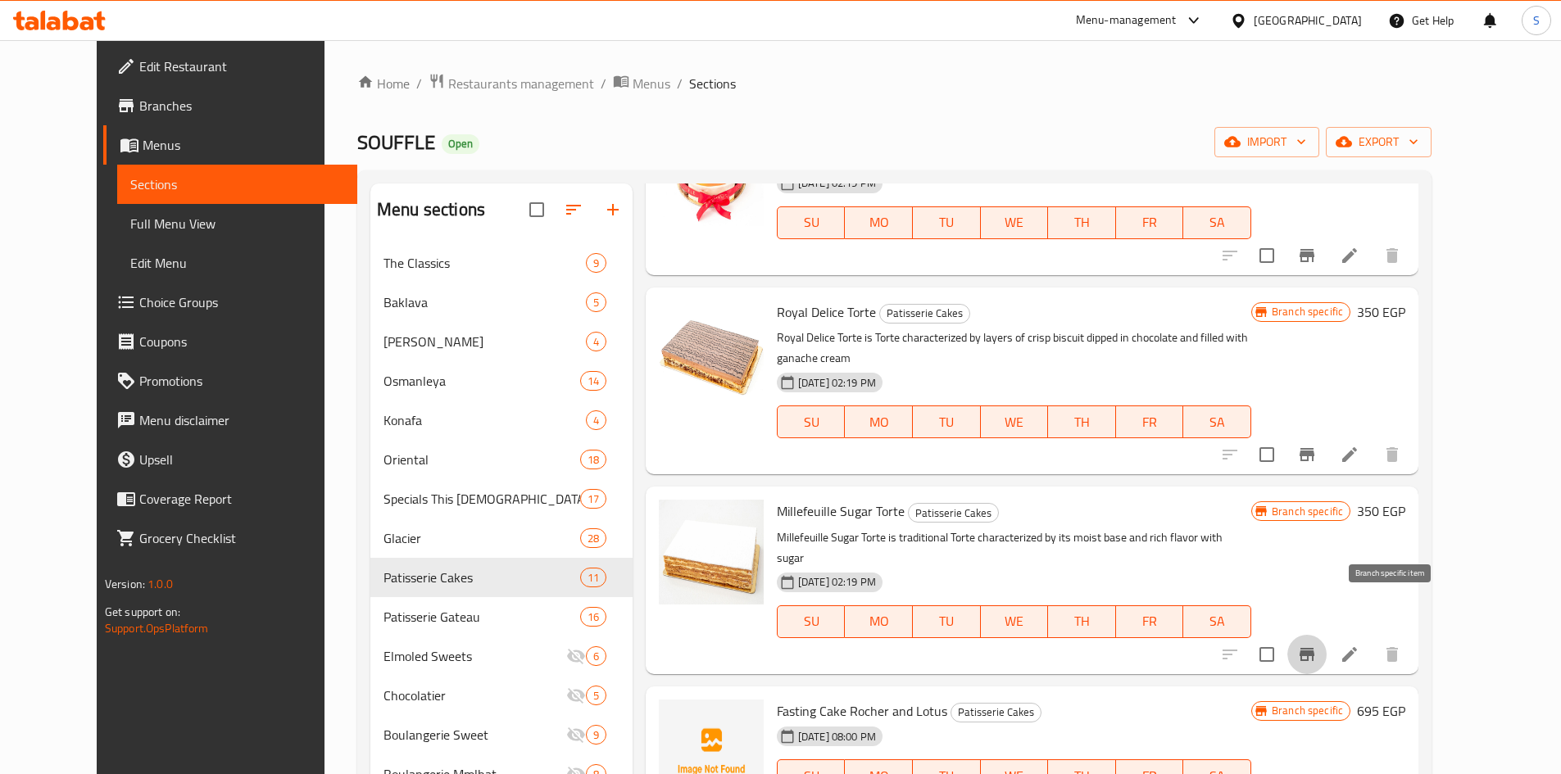
click at [1327, 635] on button "Branch-specific-item" at bounding box center [1306, 654] width 39 height 39
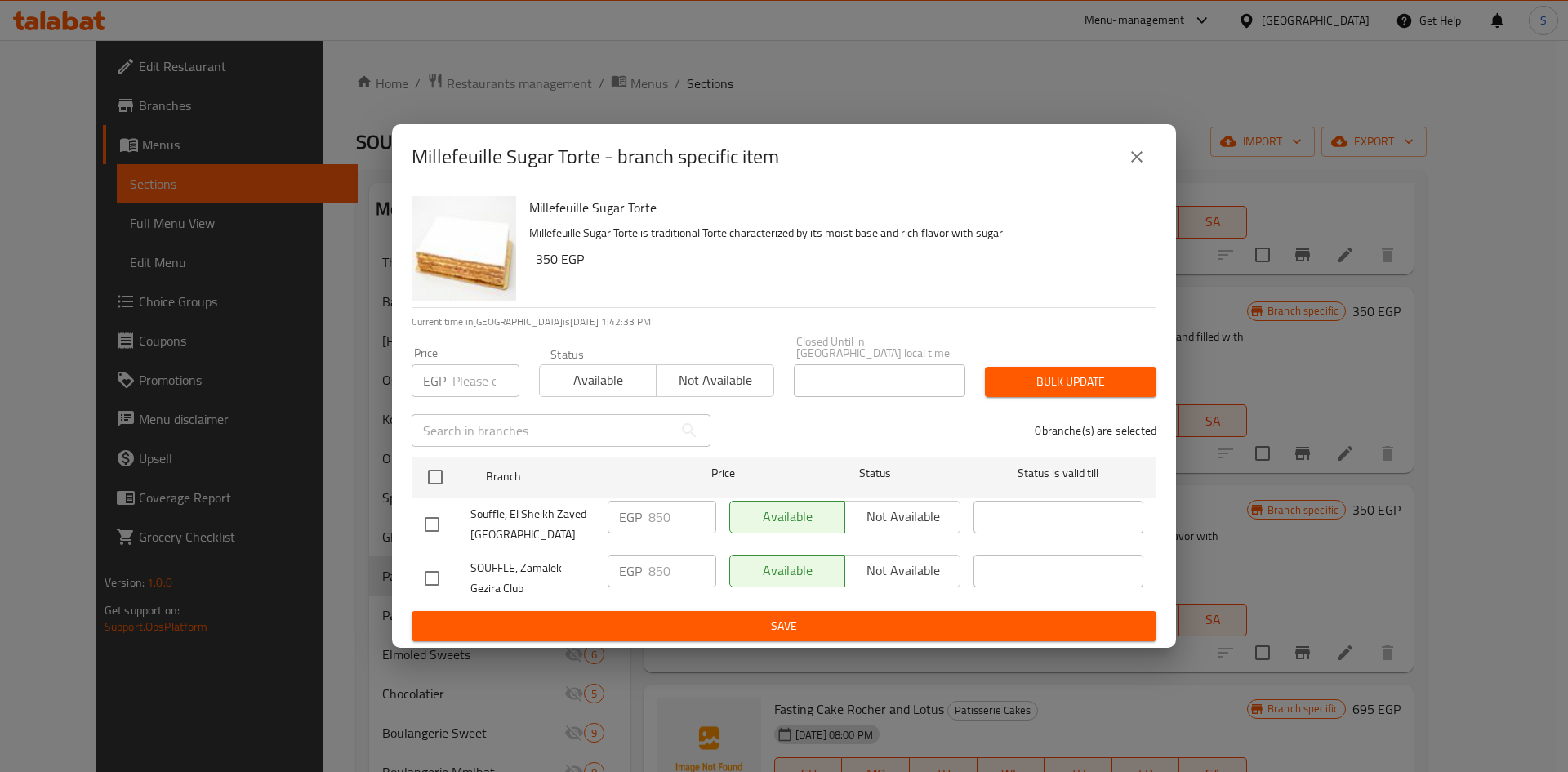
click at [1129, 167] on icon "close" at bounding box center [1137, 157] width 20 height 20
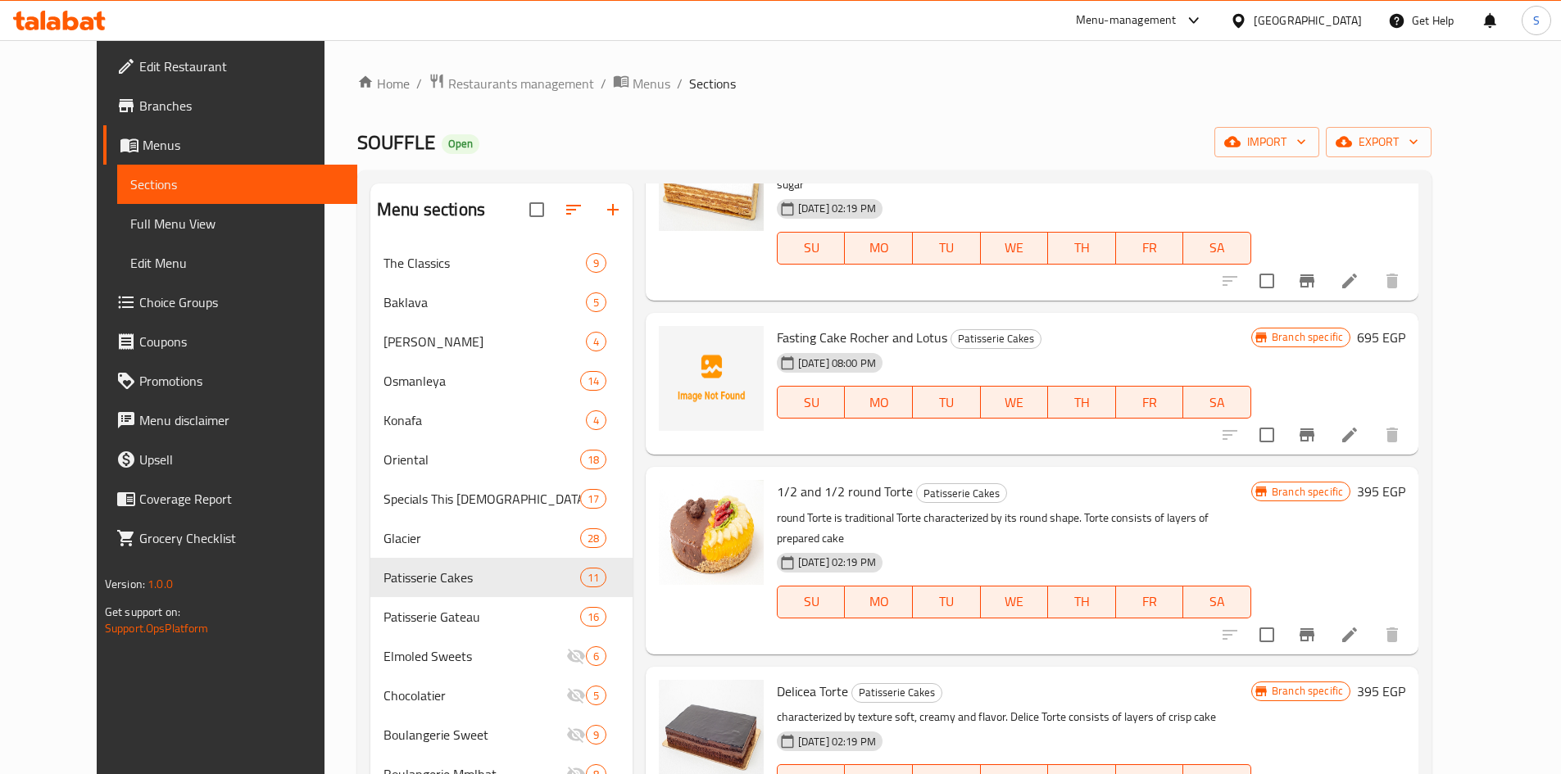
scroll to position [737, 0]
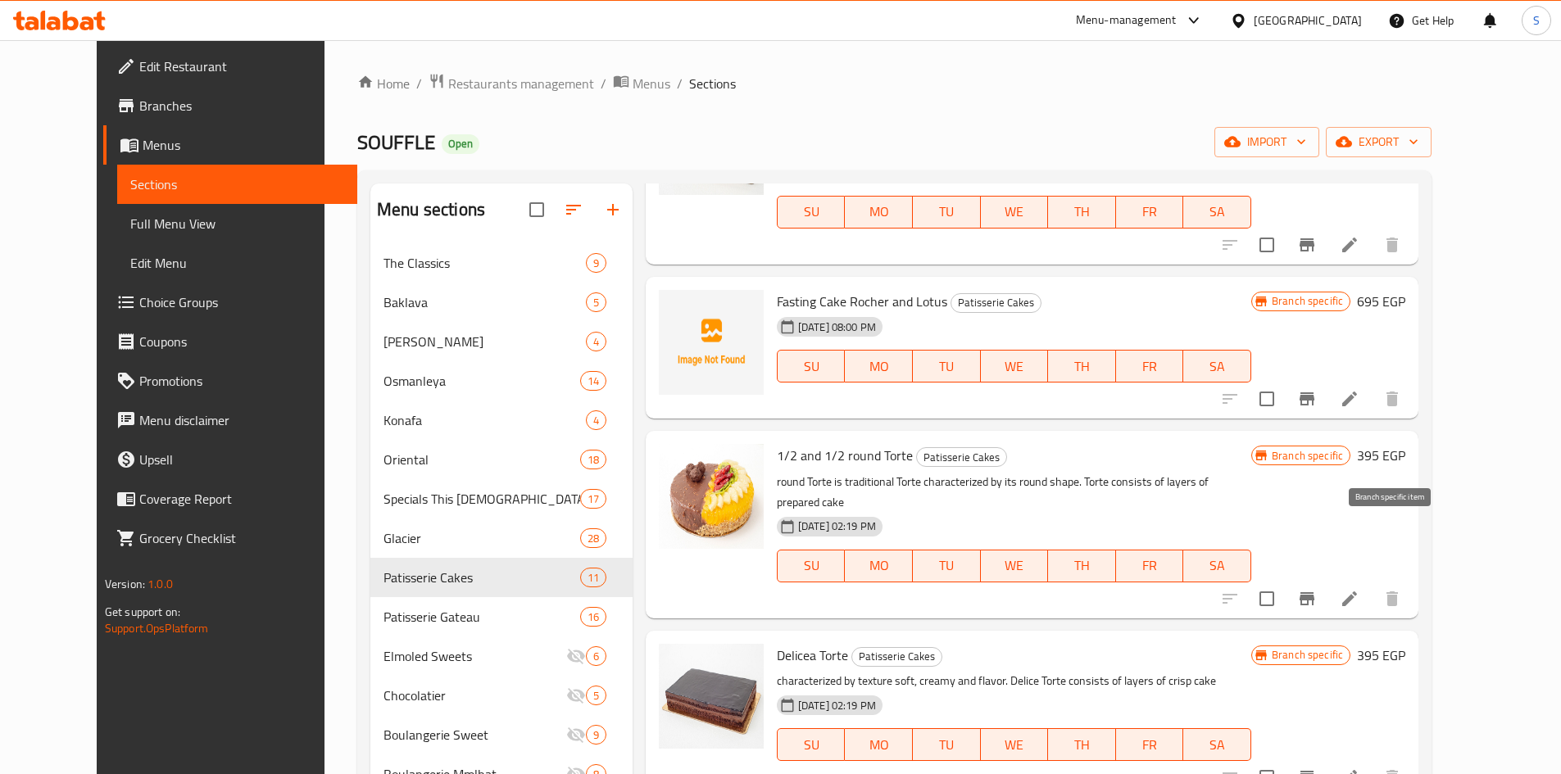
click at [1327, 579] on button "Branch-specific-item" at bounding box center [1306, 598] width 39 height 39
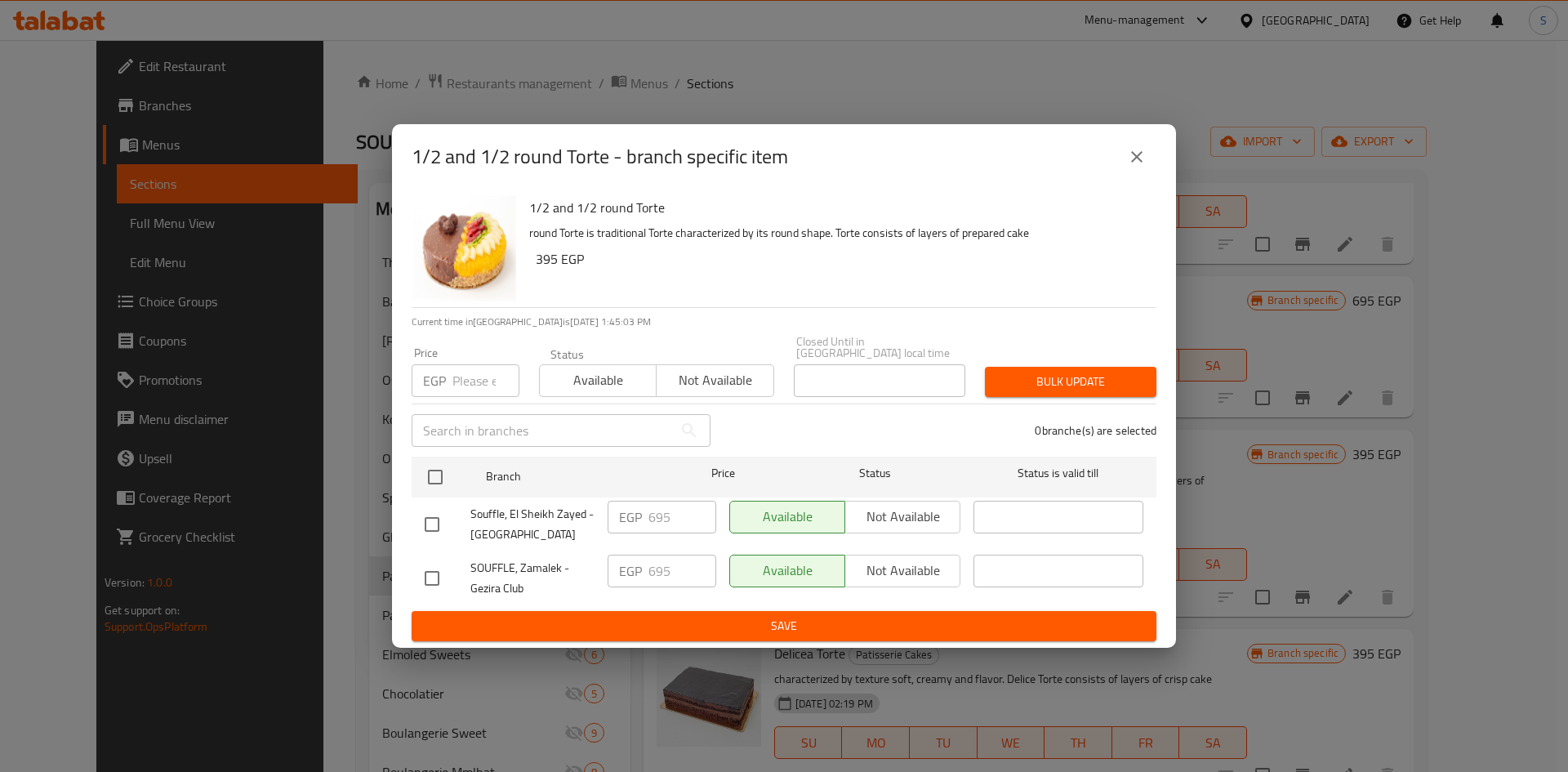
click at [1163, 156] on div "1/2 and 1/2 round Torte - branch specific item" at bounding box center [784, 158] width 784 height 66
click at [1141, 155] on icon "close" at bounding box center [1137, 157] width 20 height 20
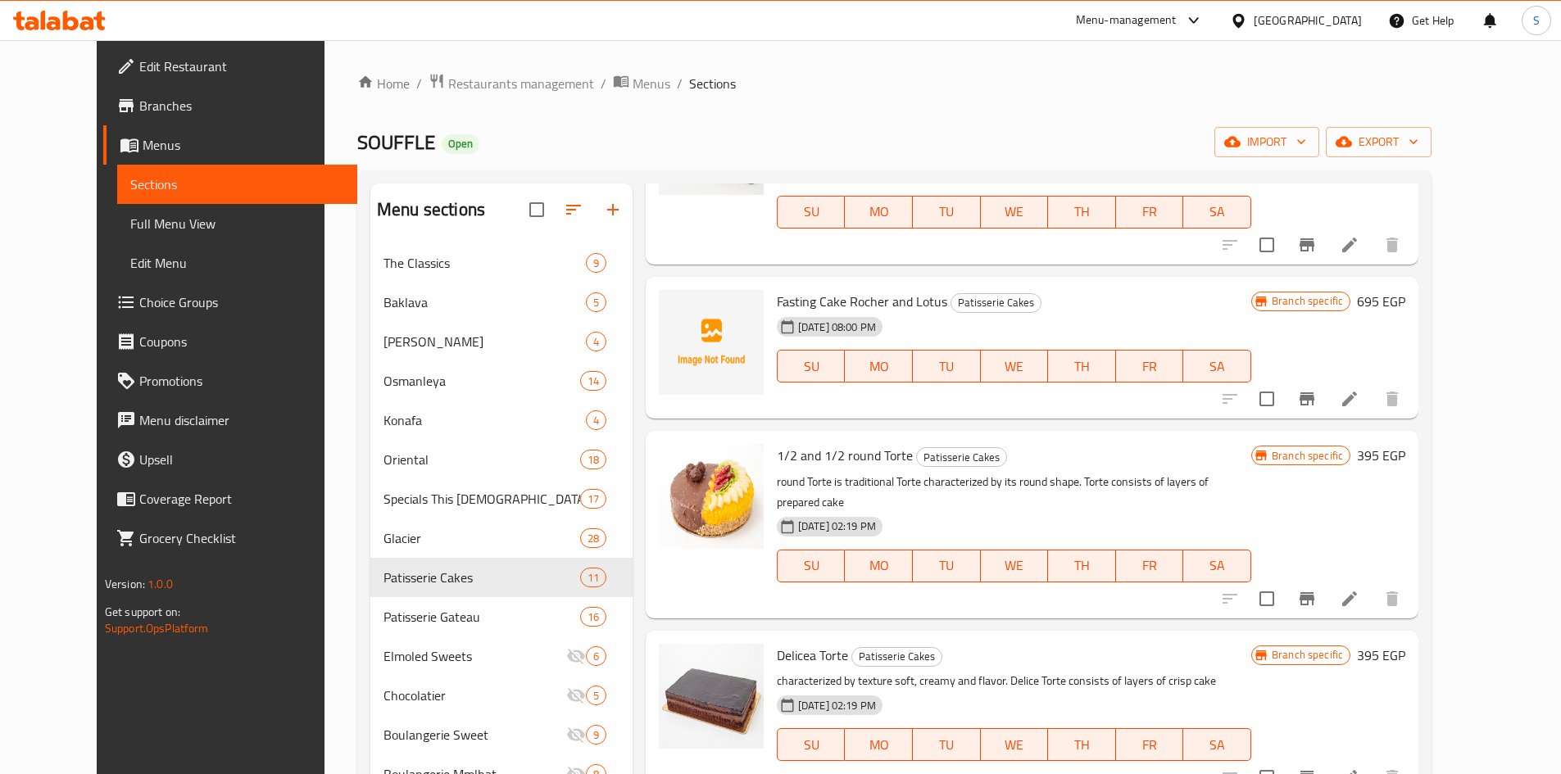
click at [1314, 771] on icon "Branch-specific-item" at bounding box center [1306, 777] width 15 height 13
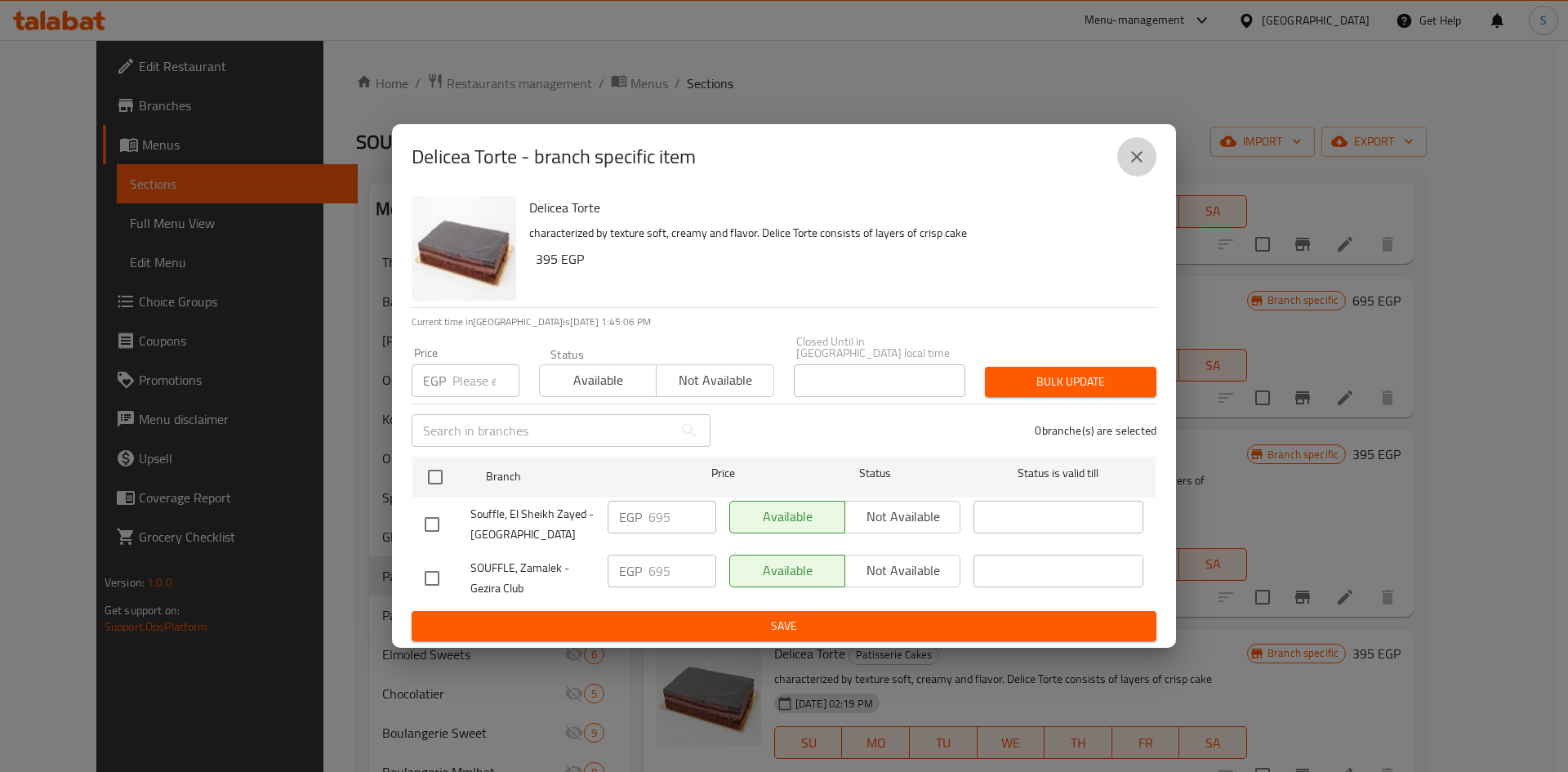
click at [1146, 166] on button "close" at bounding box center [1136, 157] width 39 height 39
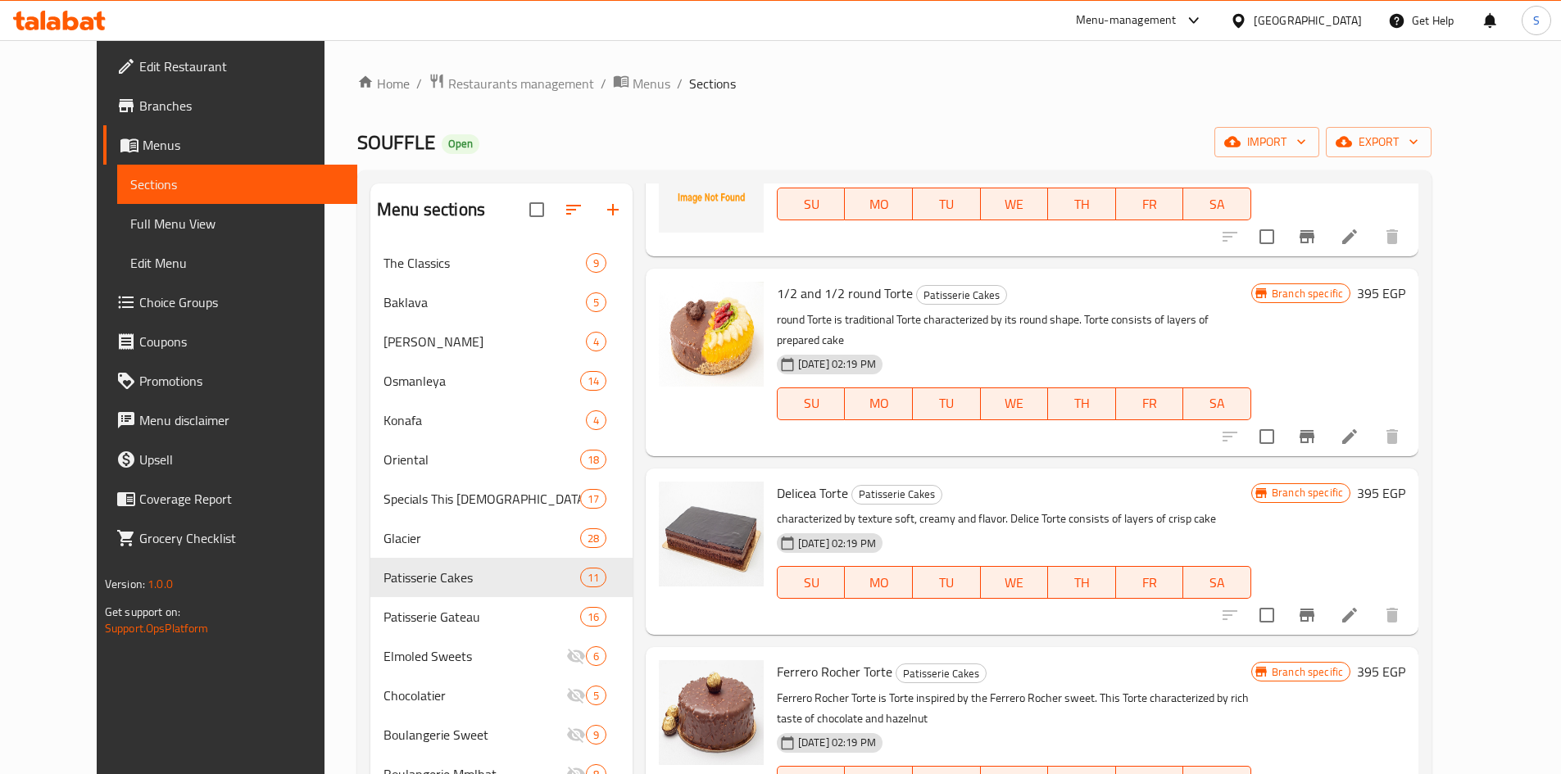
scroll to position [901, 0]
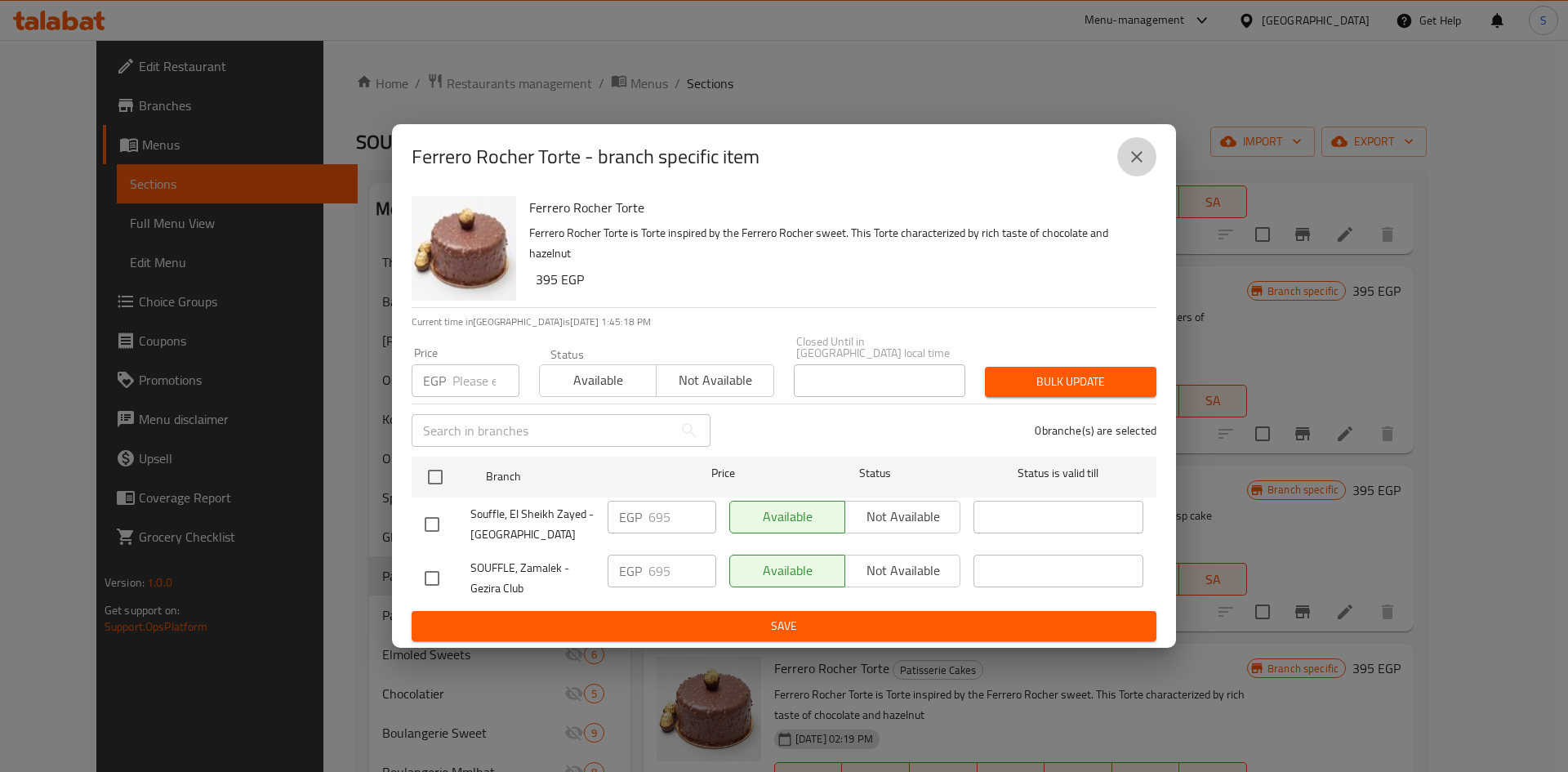
click at [1132, 159] on icon "close" at bounding box center [1136, 157] width 11 height 11
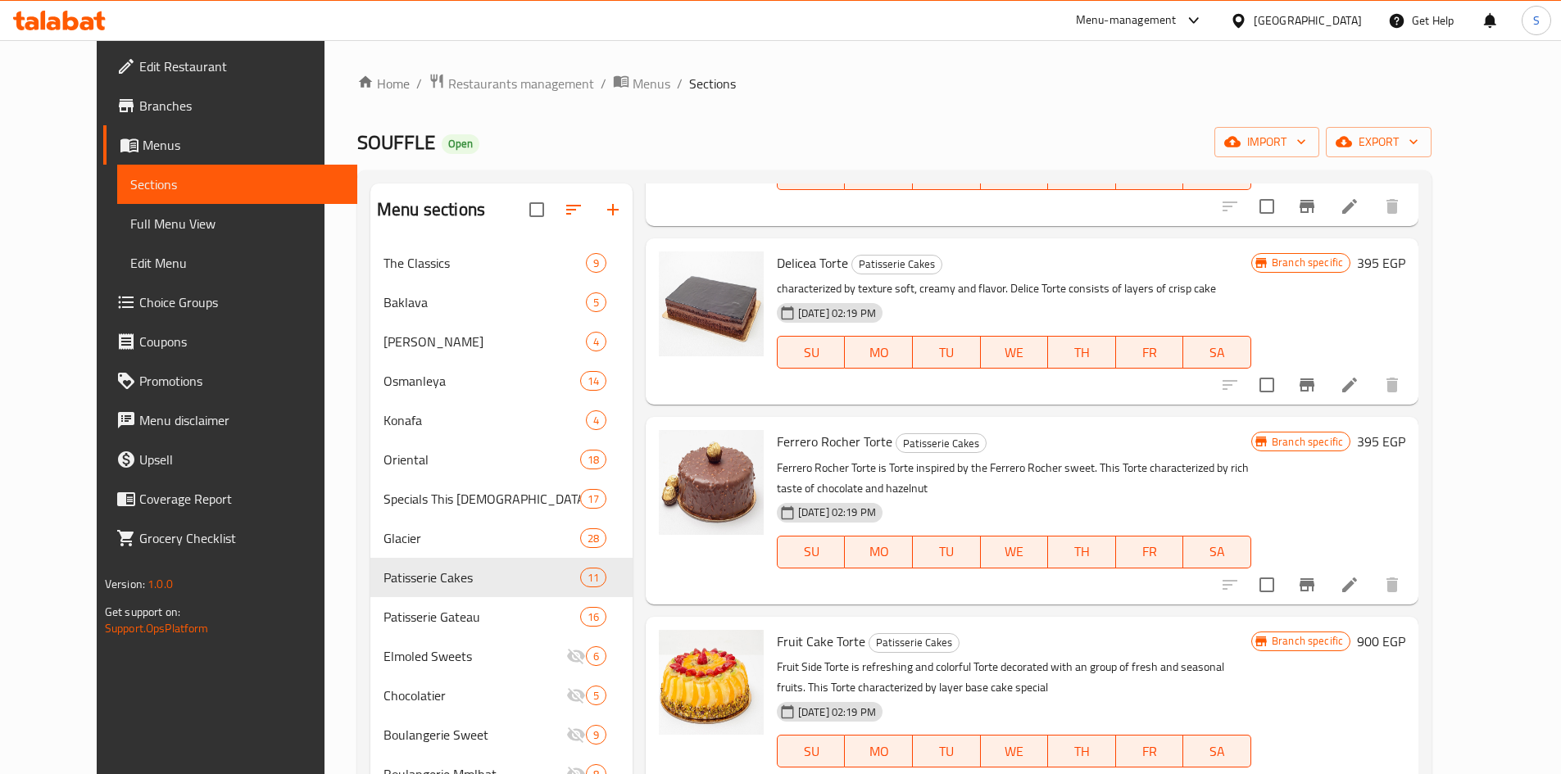
scroll to position [1147, 0]
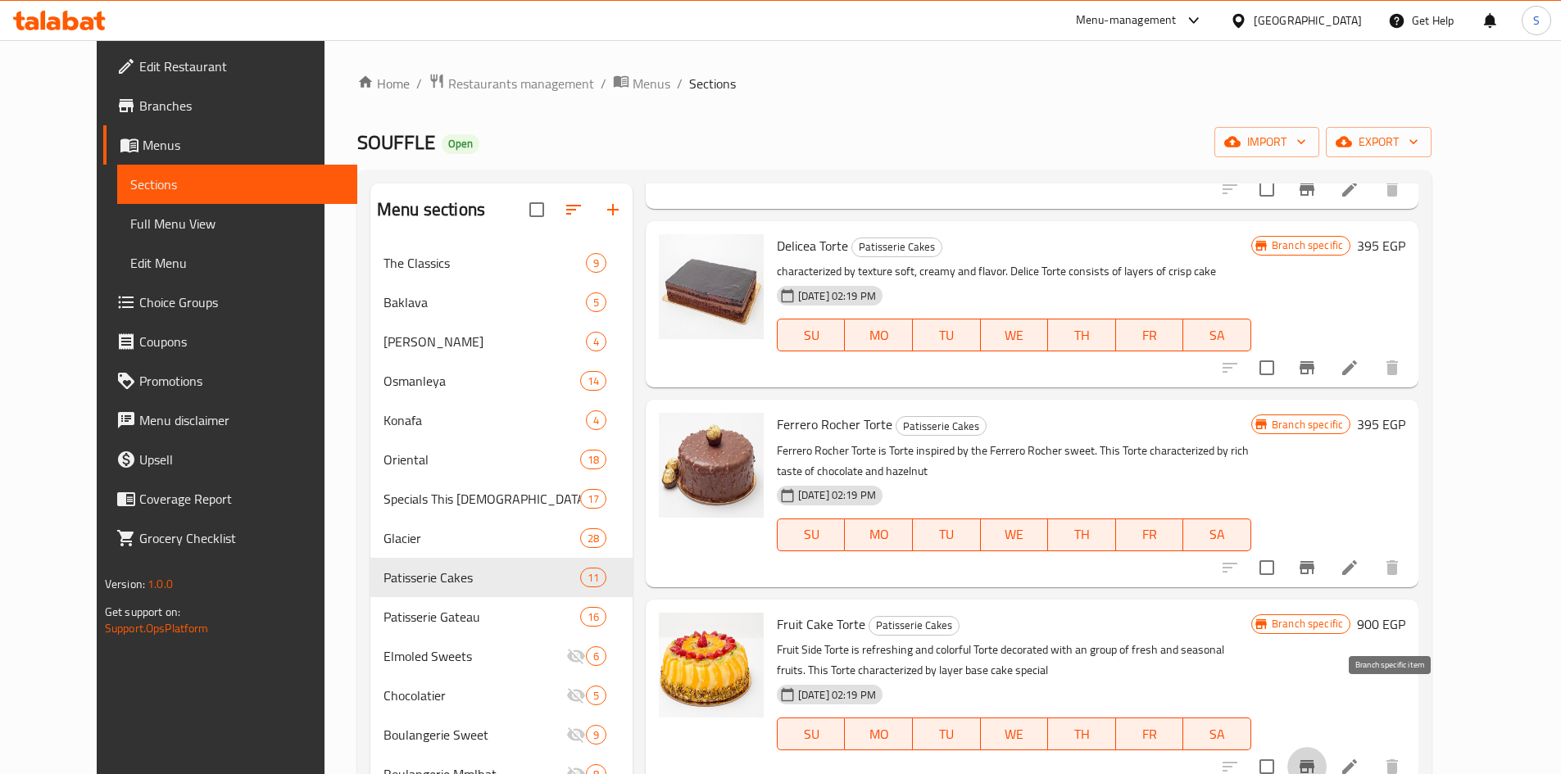
click at [1314, 760] on icon "Branch-specific-item" at bounding box center [1306, 766] width 15 height 13
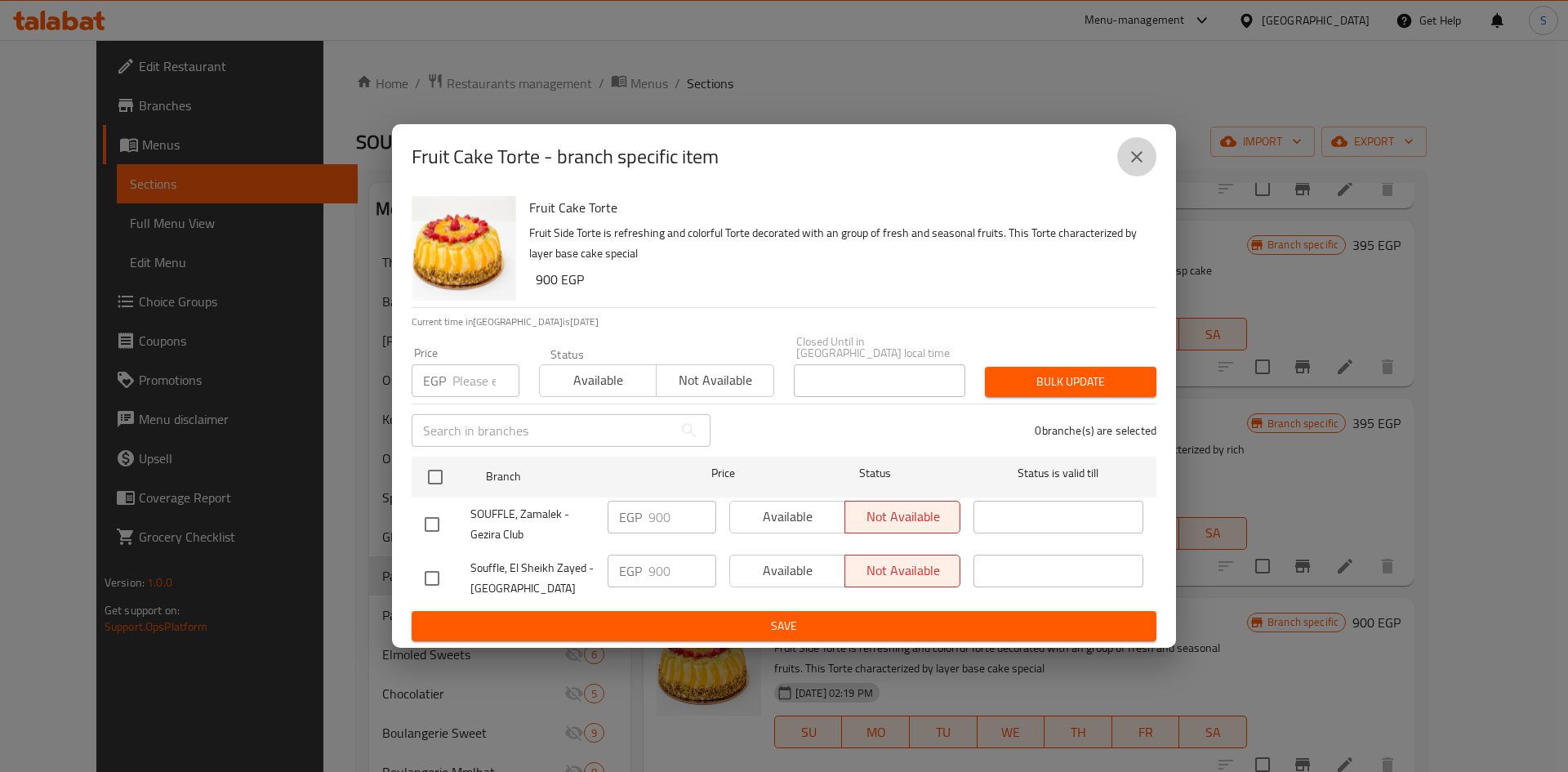
click at [1128, 158] on icon "close" at bounding box center [1137, 157] width 20 height 20
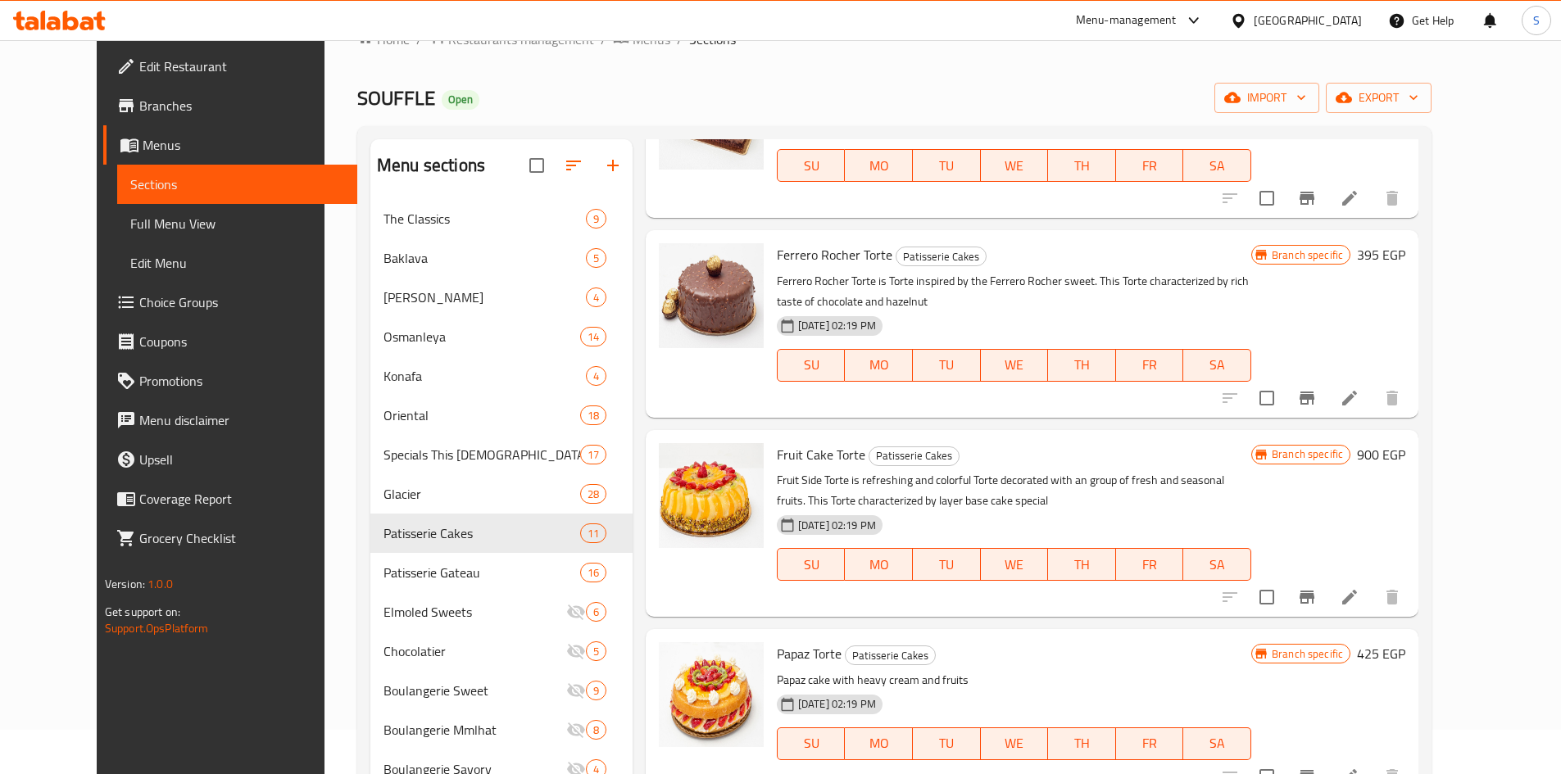
scroll to position [164, 0]
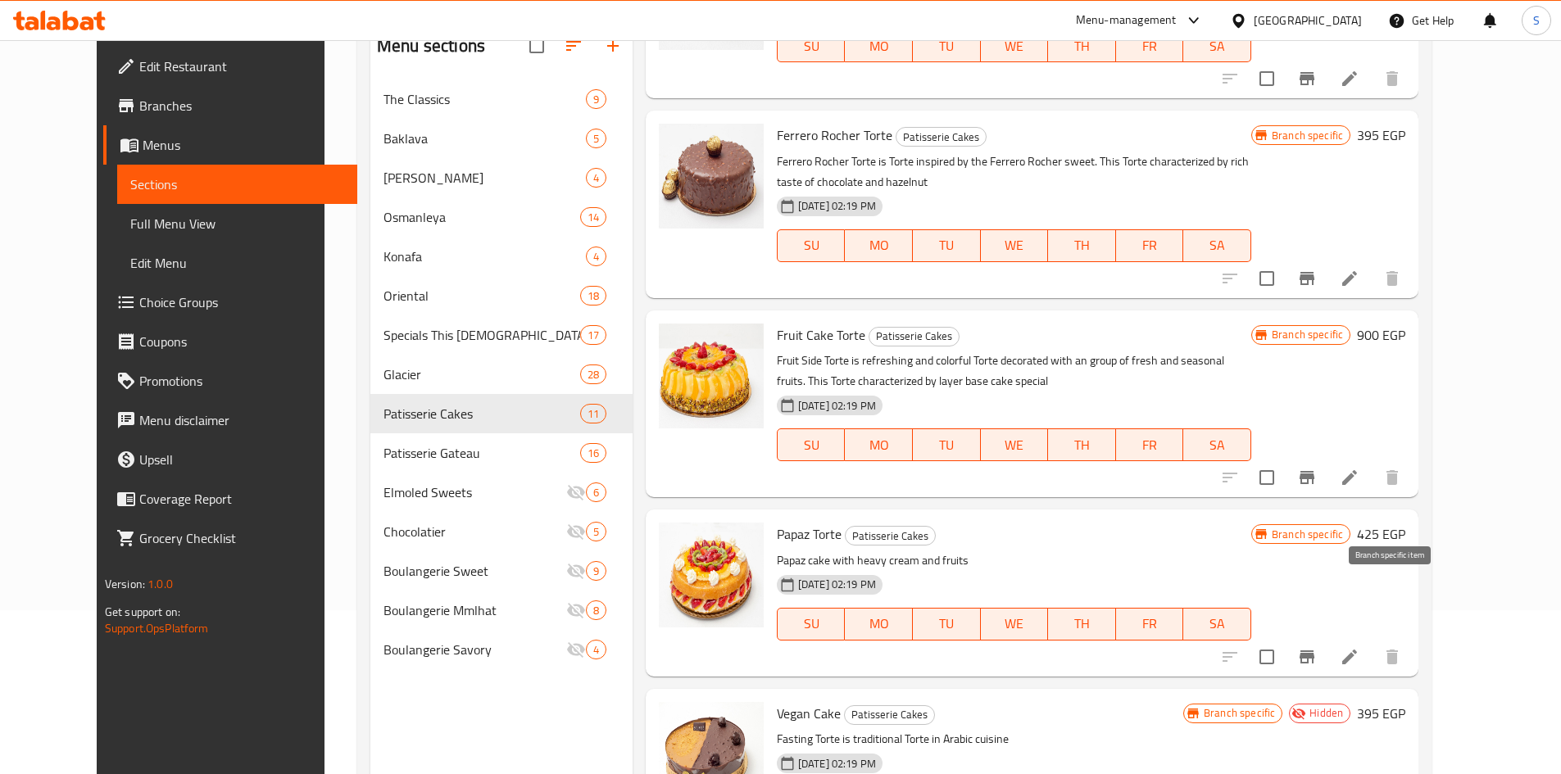
click at [1317, 647] on icon "Branch-specific-item" at bounding box center [1307, 657] width 20 height 20
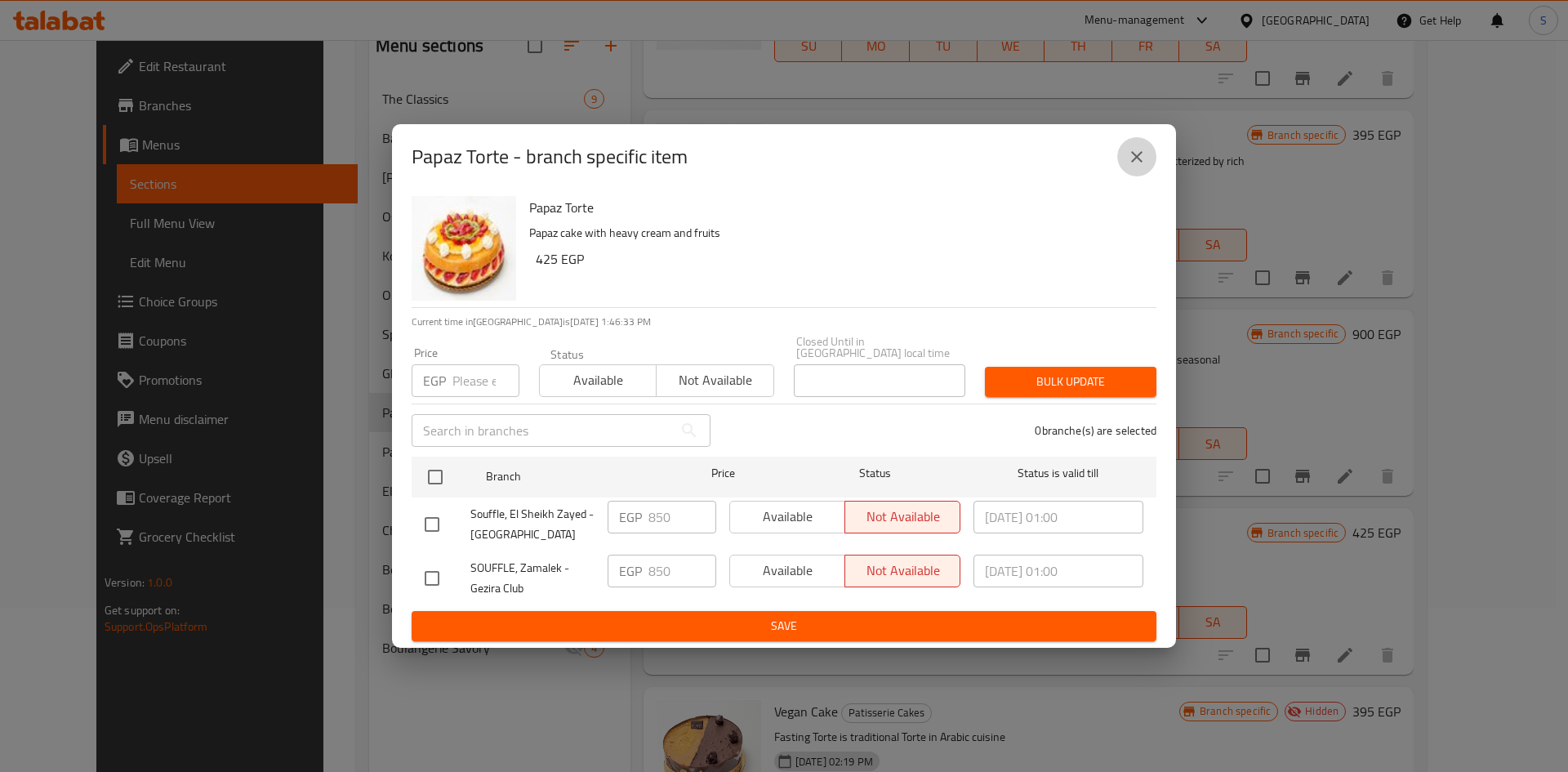
click at [1137, 166] on icon "close" at bounding box center [1137, 157] width 20 height 20
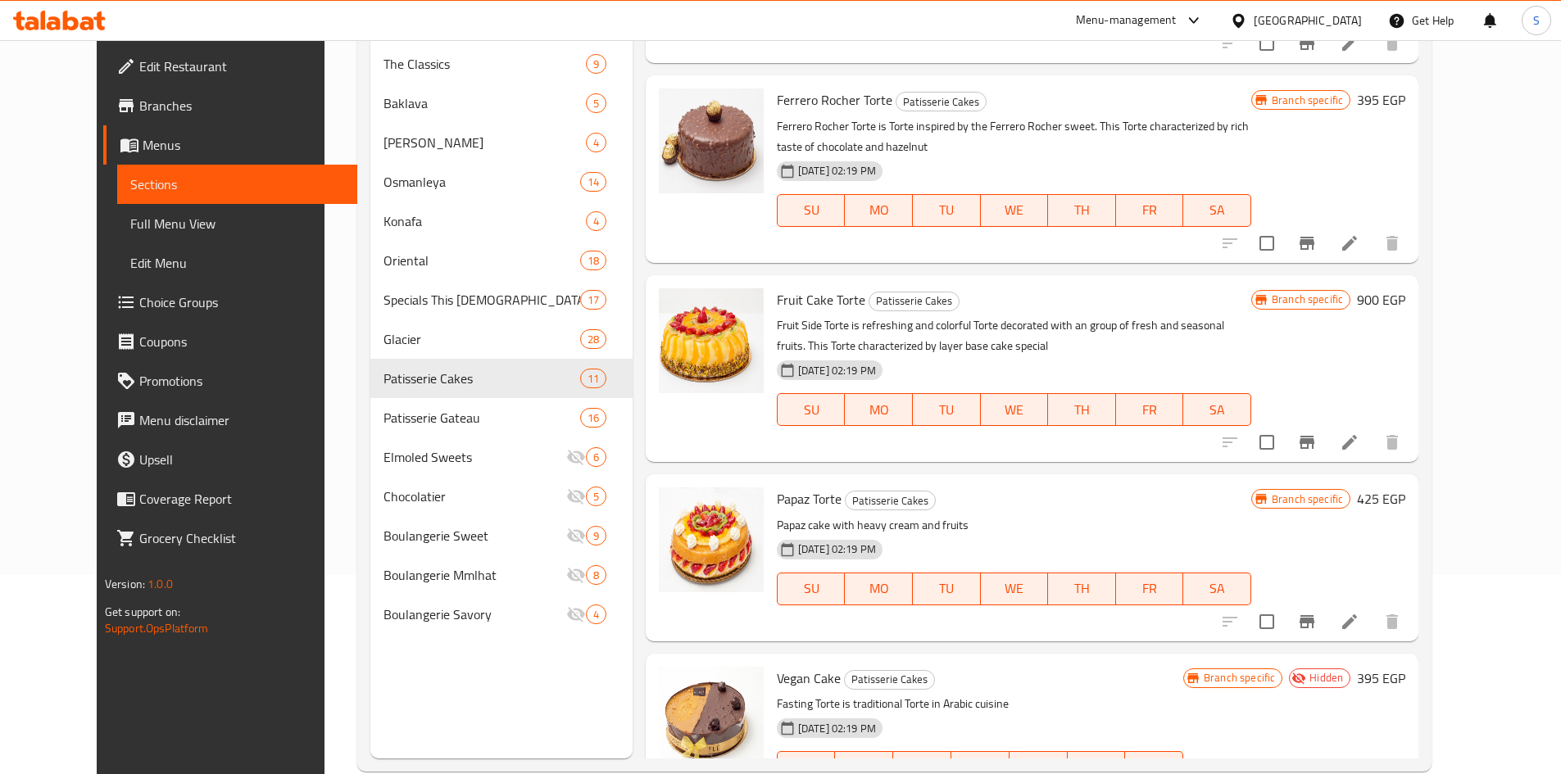
scroll to position [229, 0]
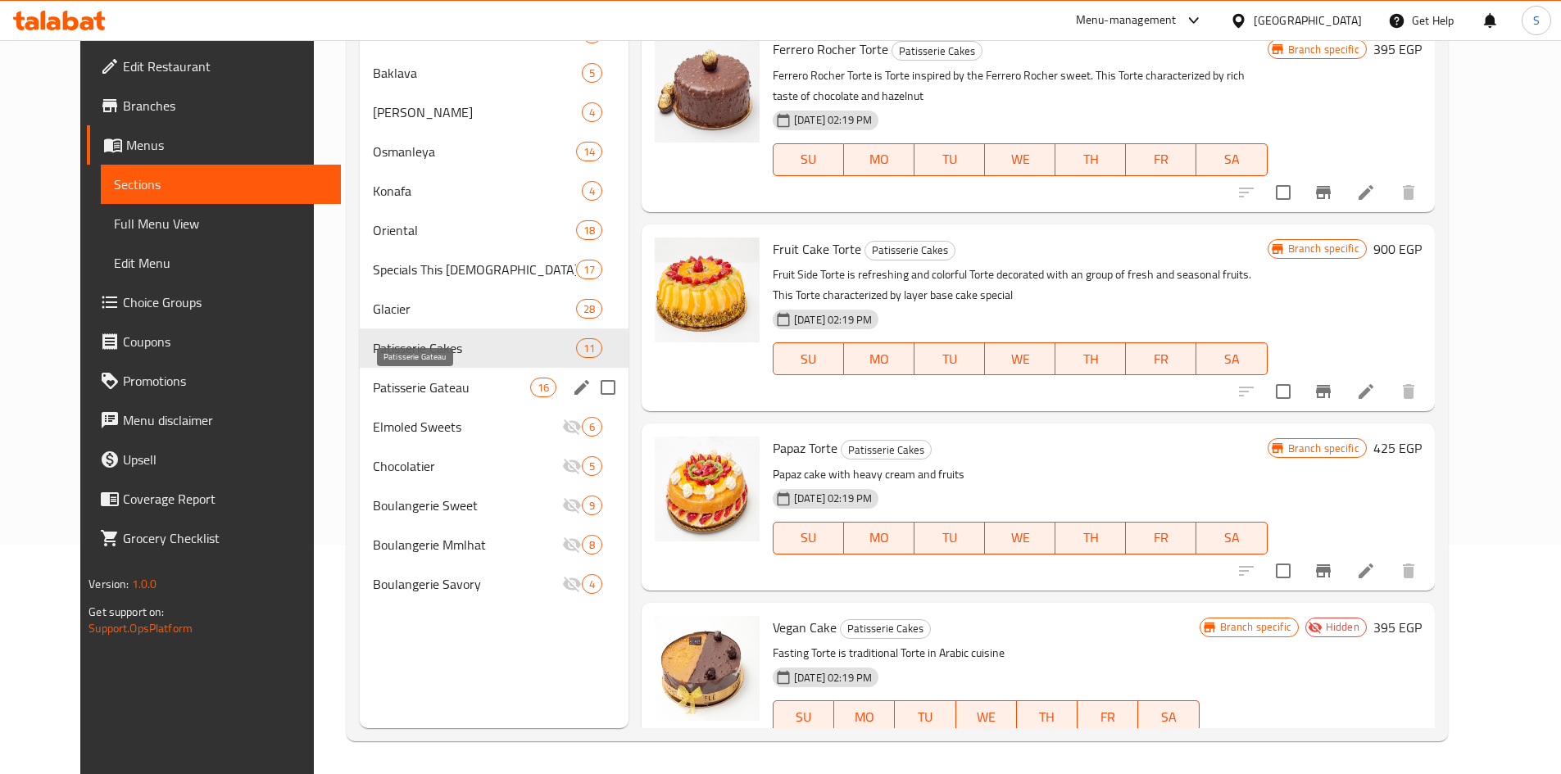
click at [421, 383] on span "Patisserie Gateau" at bounding box center [451, 388] width 157 height 20
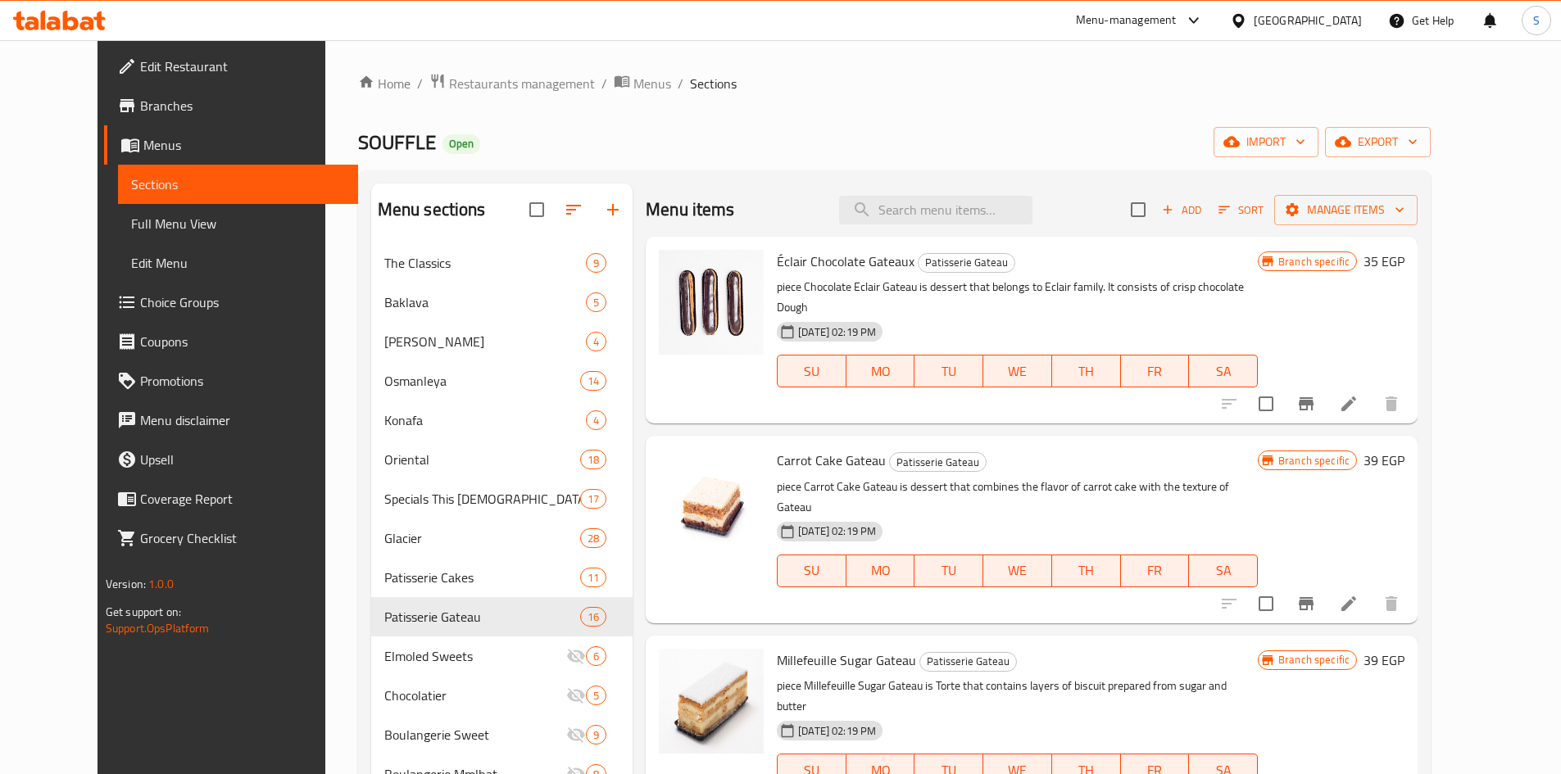
click at [1313, 397] on icon "Branch-specific-item" at bounding box center [1306, 403] width 15 height 13
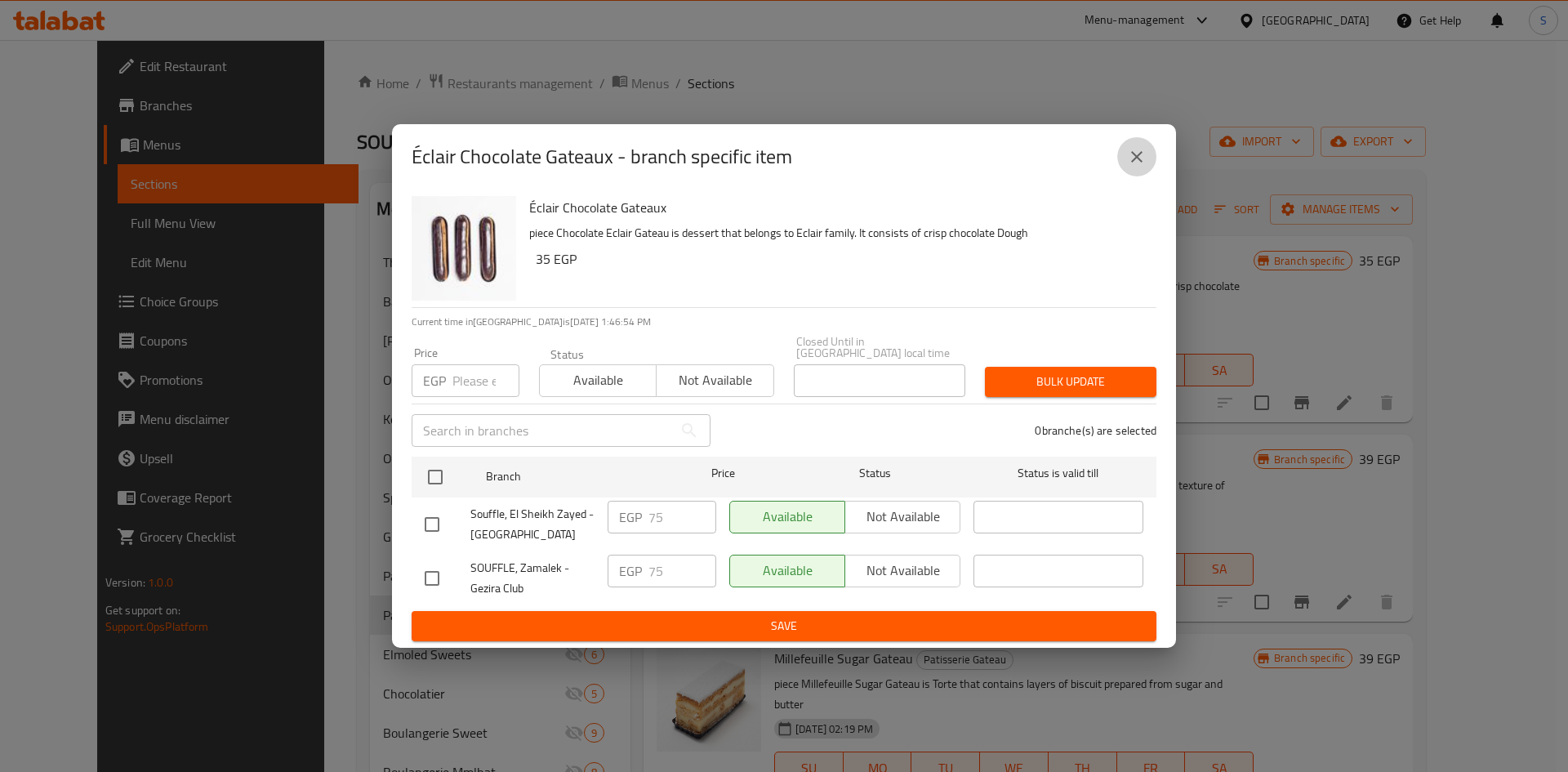
drag, startPoint x: 1134, startPoint y: 173, endPoint x: 661, endPoint y: 79, distance: 482.2
click at [1126, 167] on button "close" at bounding box center [1136, 157] width 39 height 39
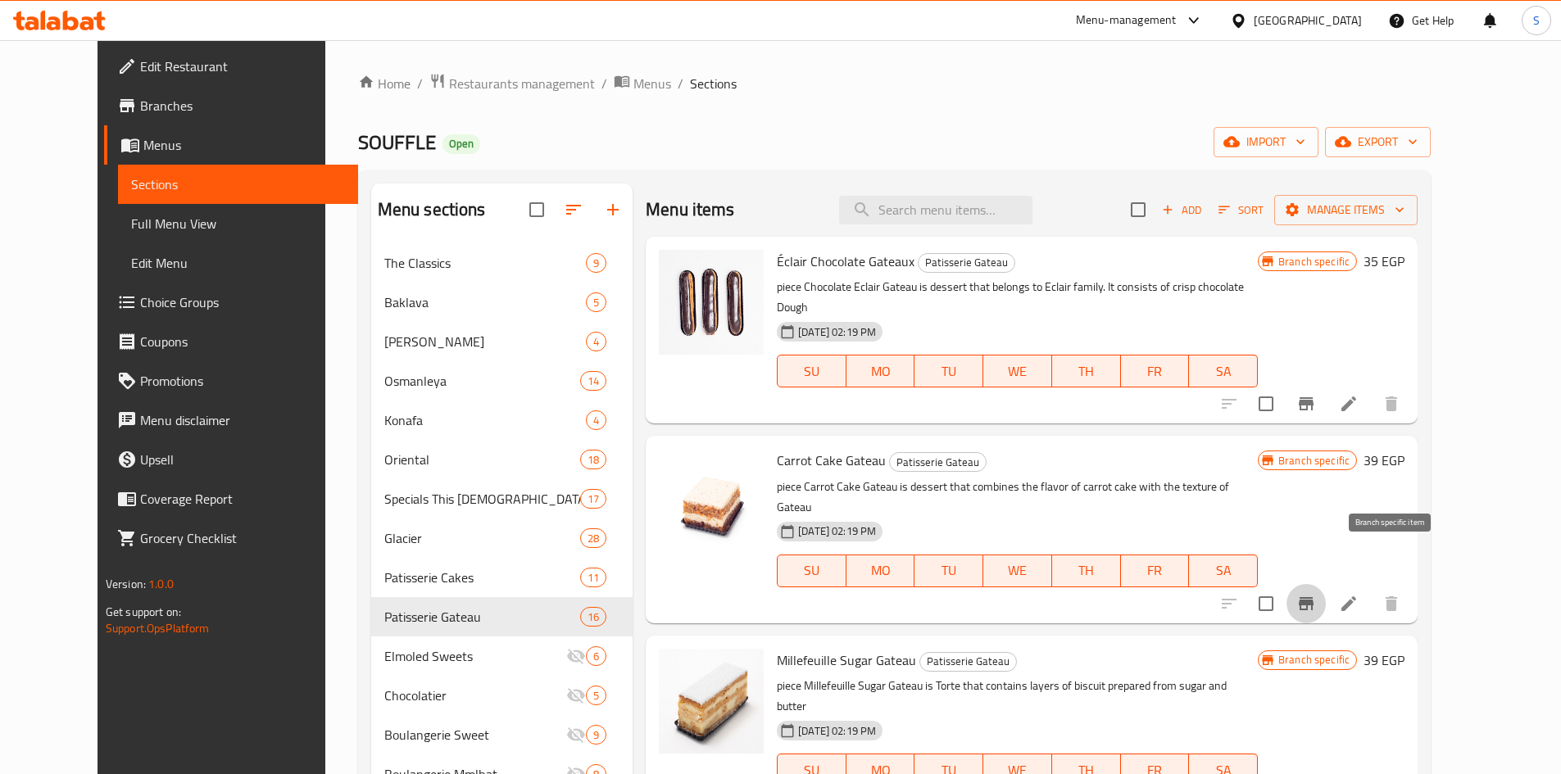
click at [1326, 584] on button "Branch-specific-item" at bounding box center [1305, 603] width 39 height 39
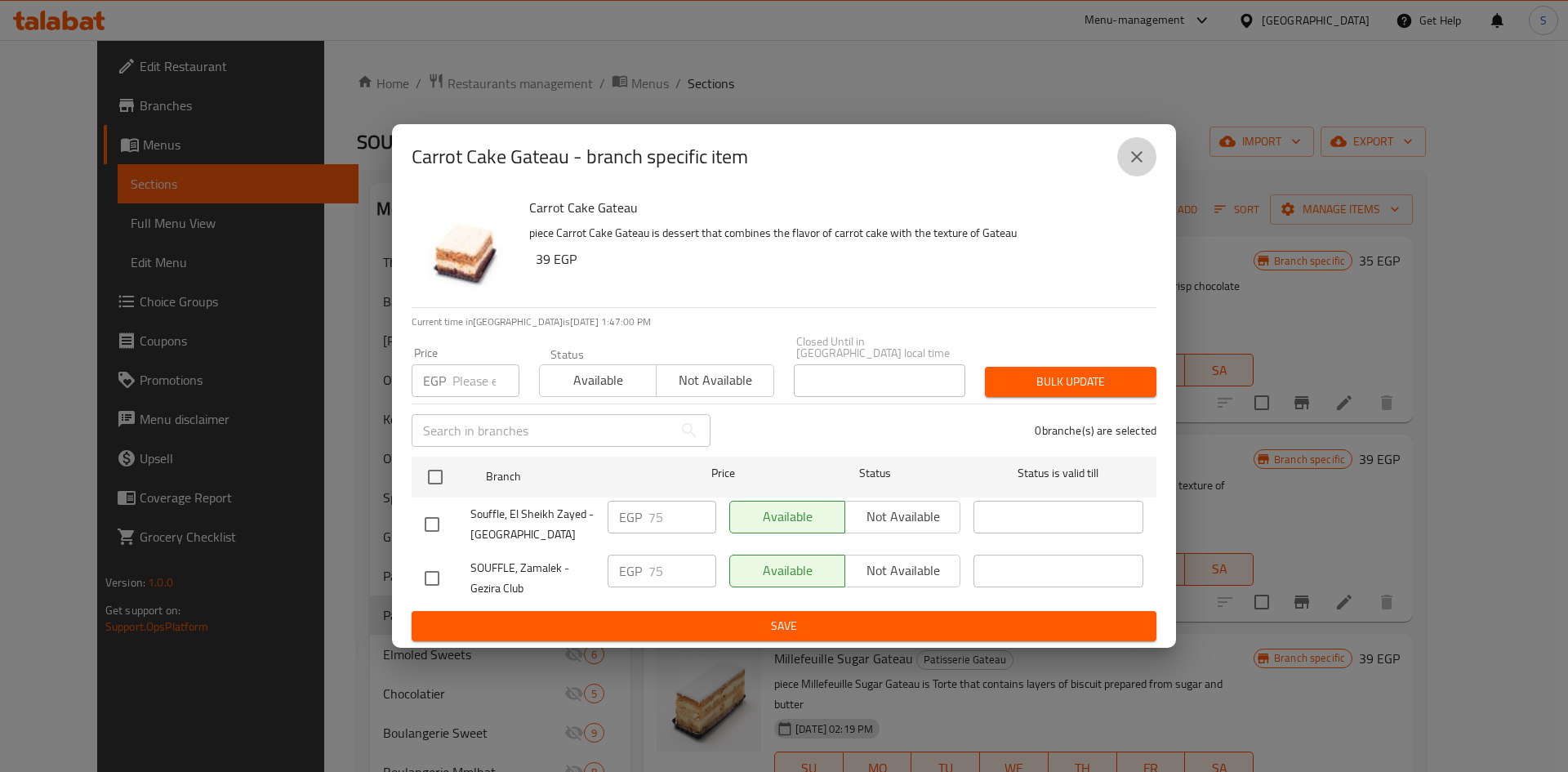
click at [1138, 162] on icon "close" at bounding box center [1137, 157] width 20 height 20
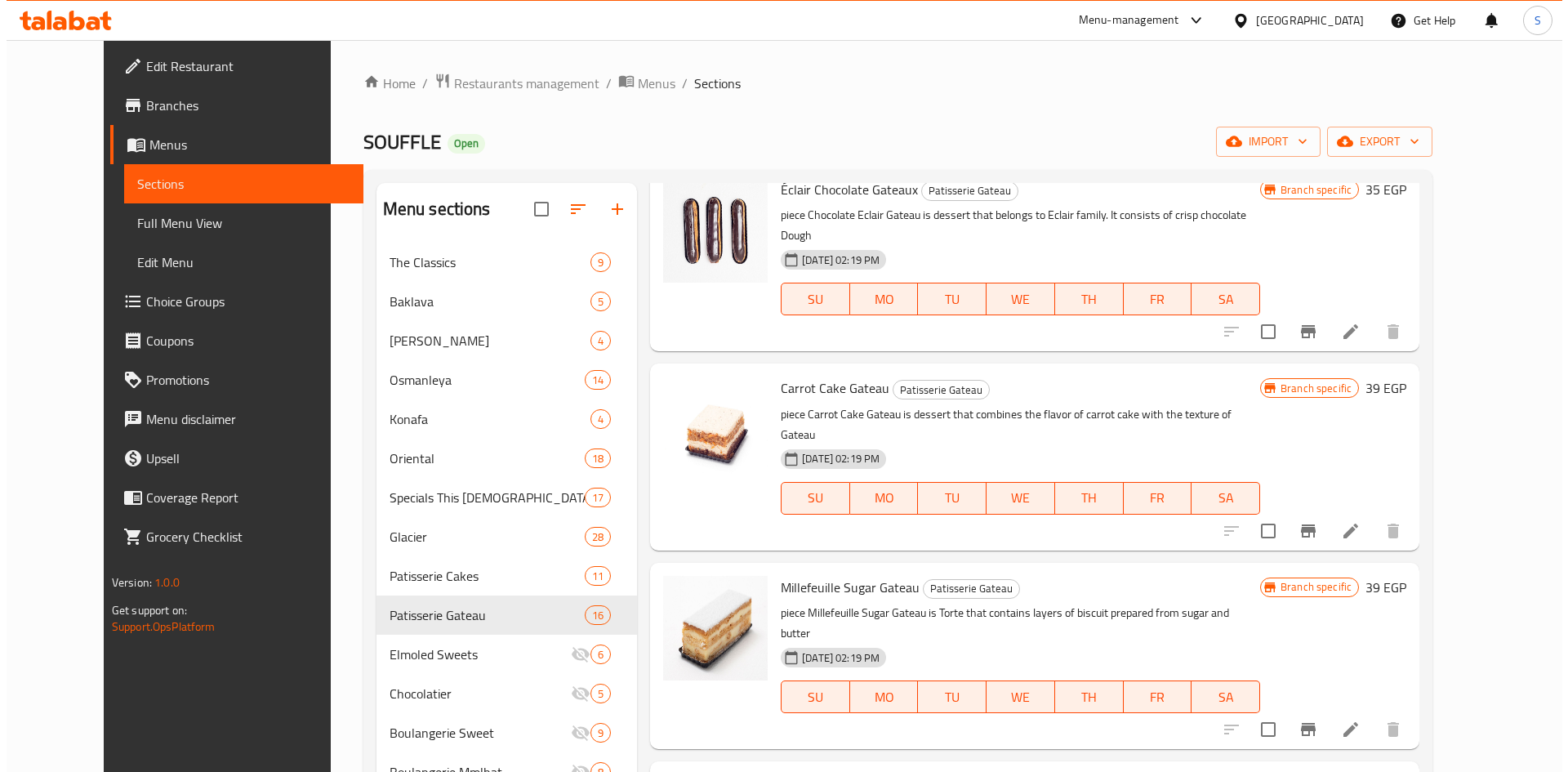
scroll to position [164, 0]
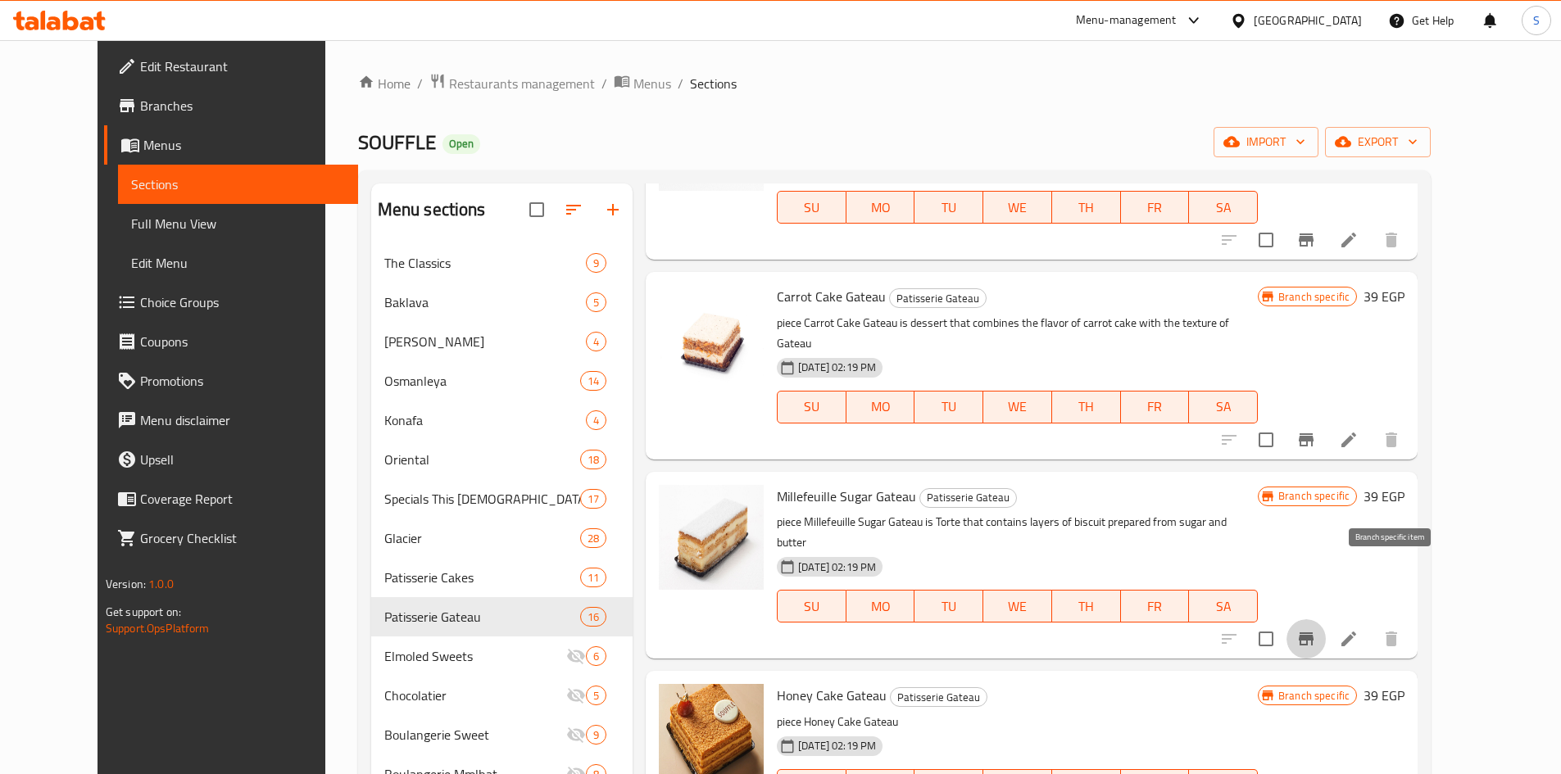
click at [1326, 619] on button "Branch-specific-item" at bounding box center [1305, 638] width 39 height 39
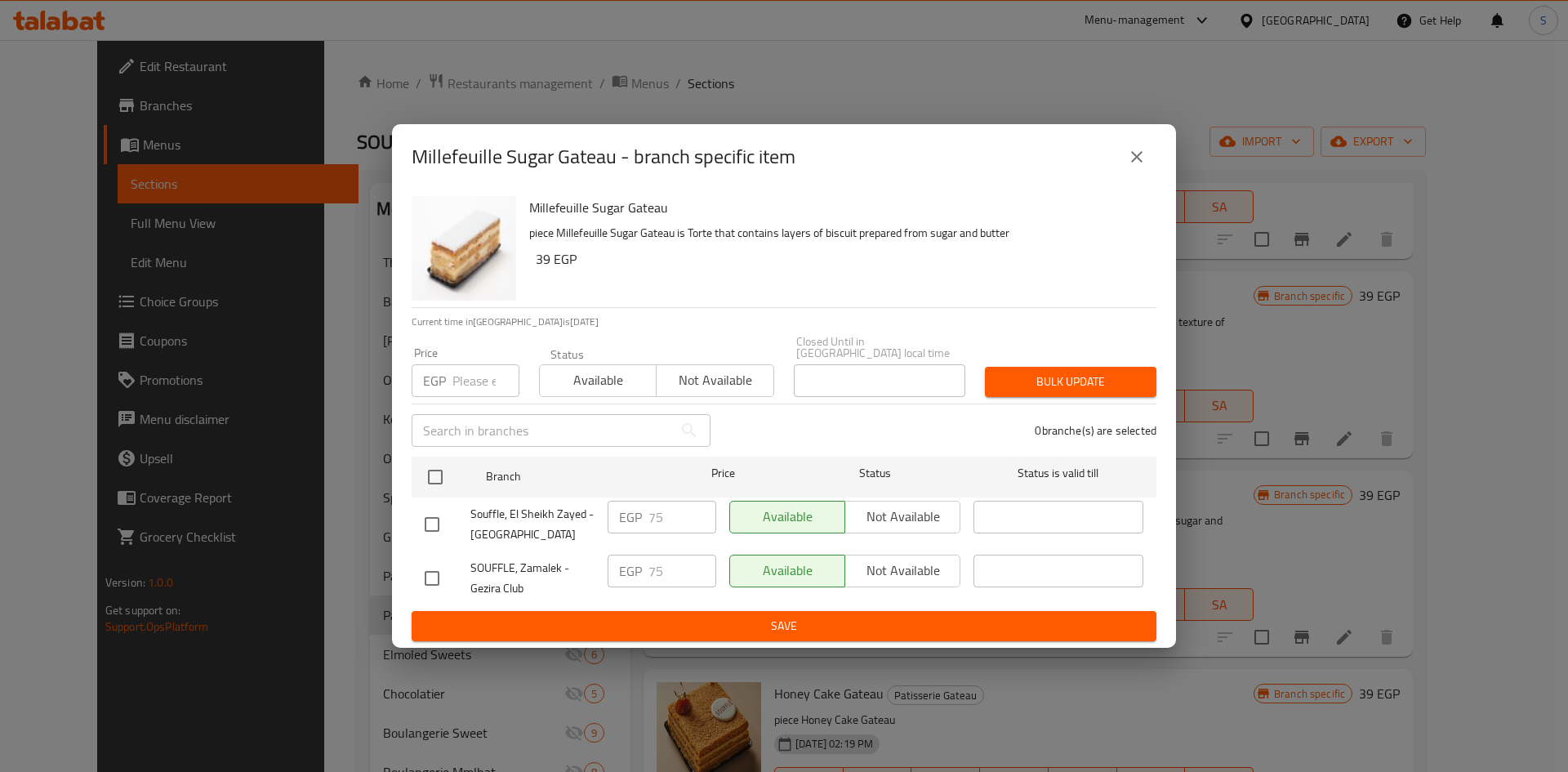
click at [1132, 163] on icon "close" at bounding box center [1136, 157] width 11 height 11
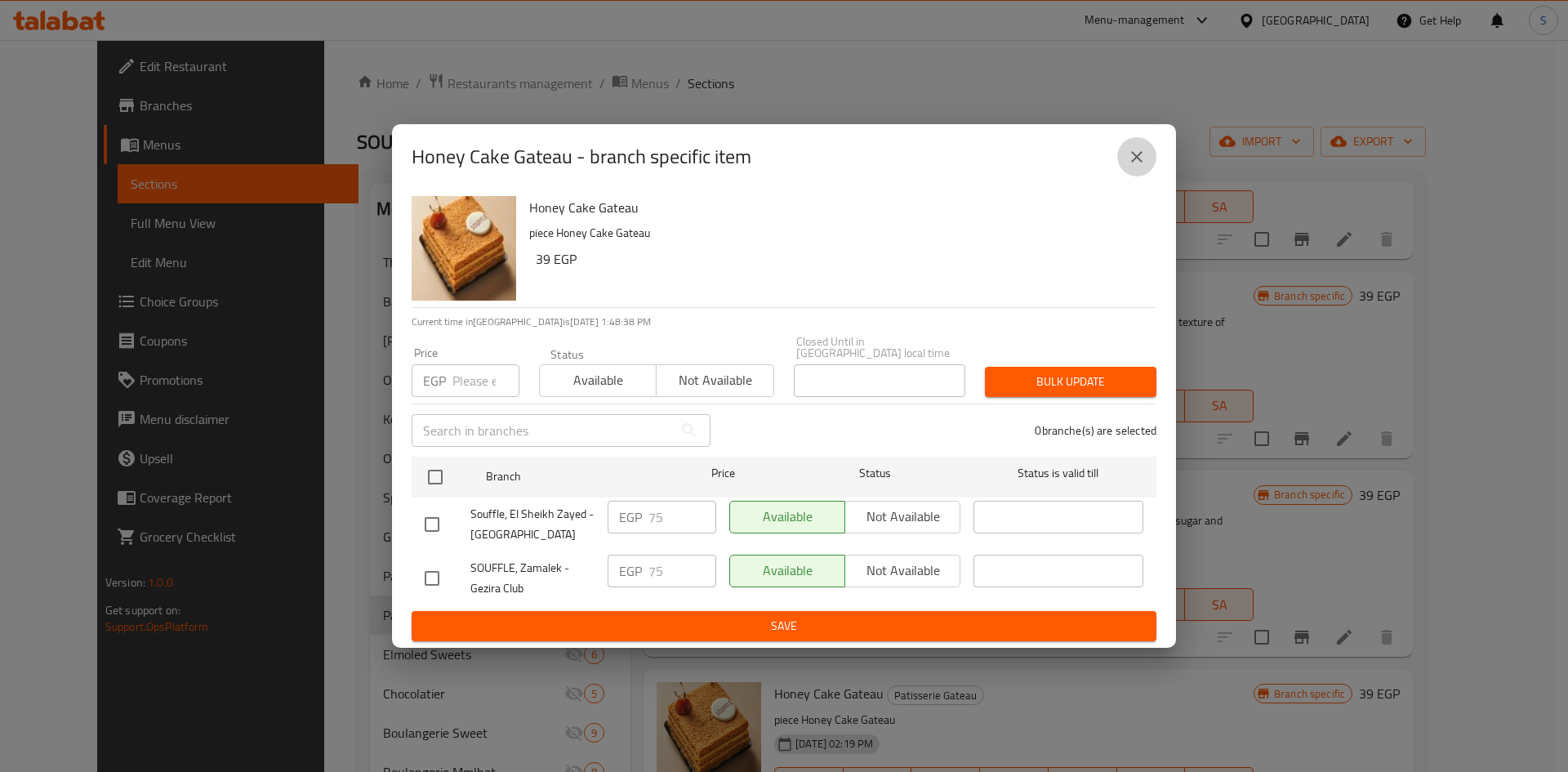
click at [1128, 166] on icon "close" at bounding box center [1137, 157] width 20 height 20
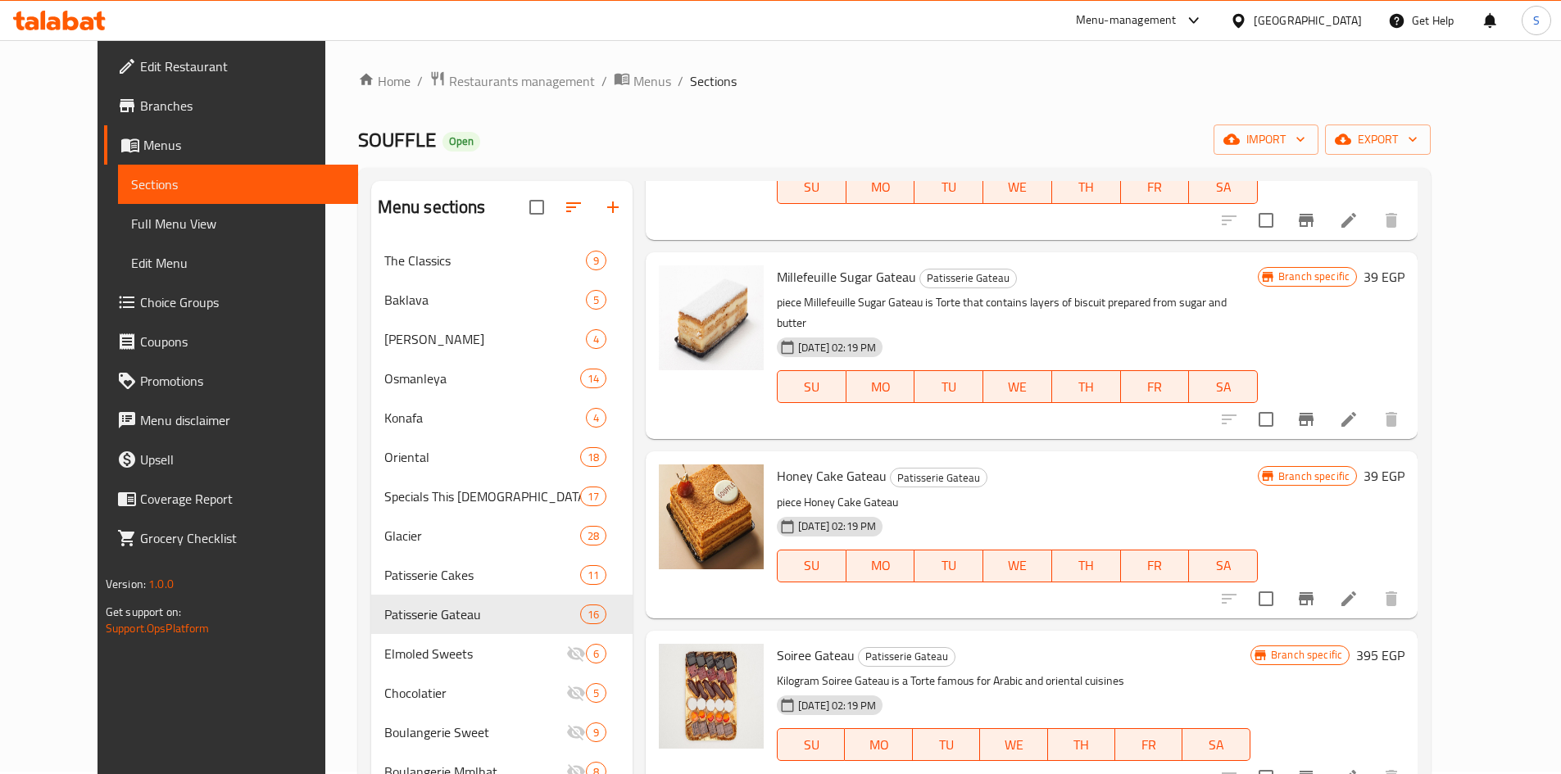
scroll to position [410, 0]
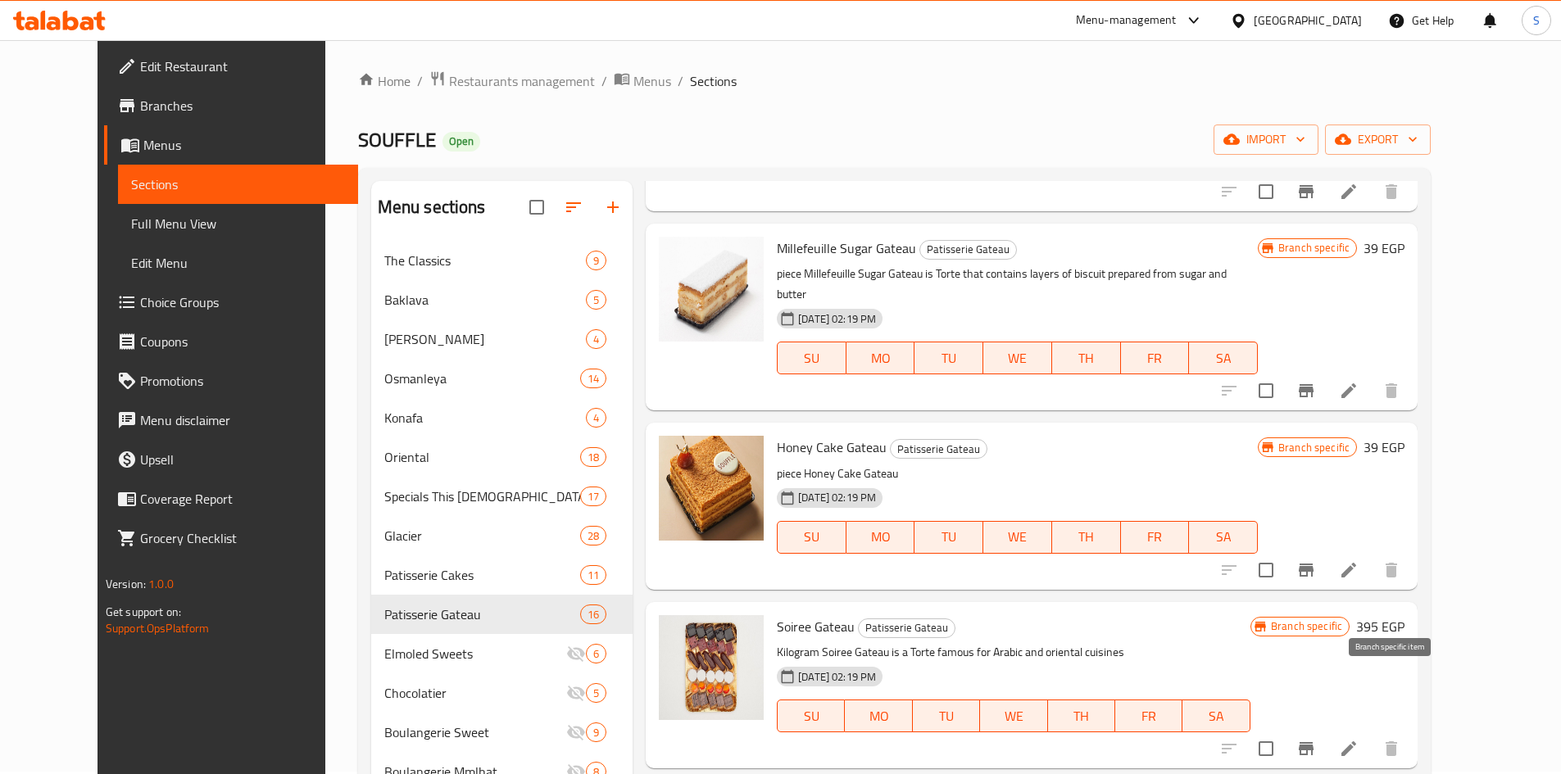
click at [1313, 742] on icon "Branch-specific-item" at bounding box center [1306, 748] width 15 height 13
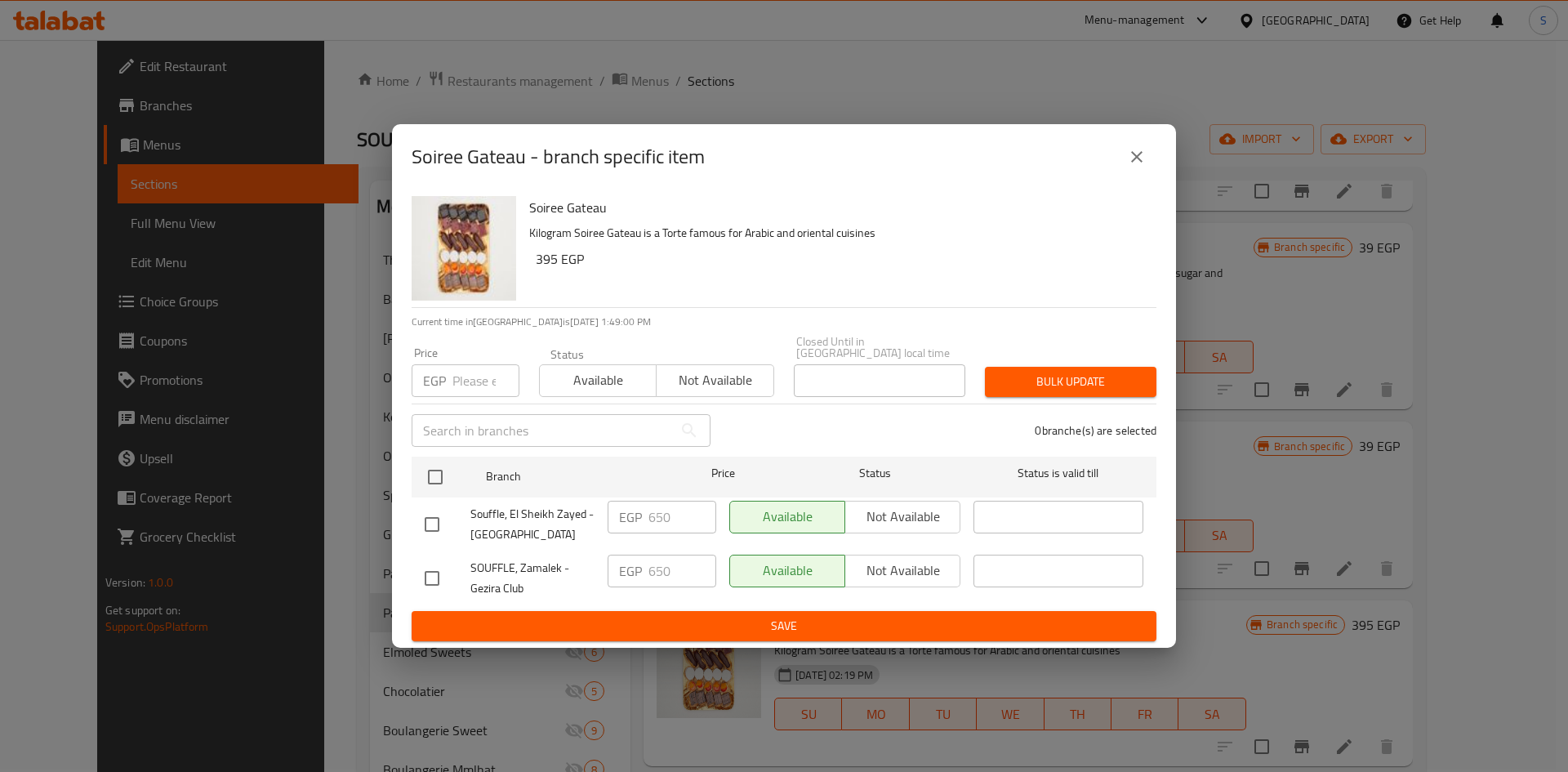
click at [1142, 162] on icon "close" at bounding box center [1137, 157] width 20 height 20
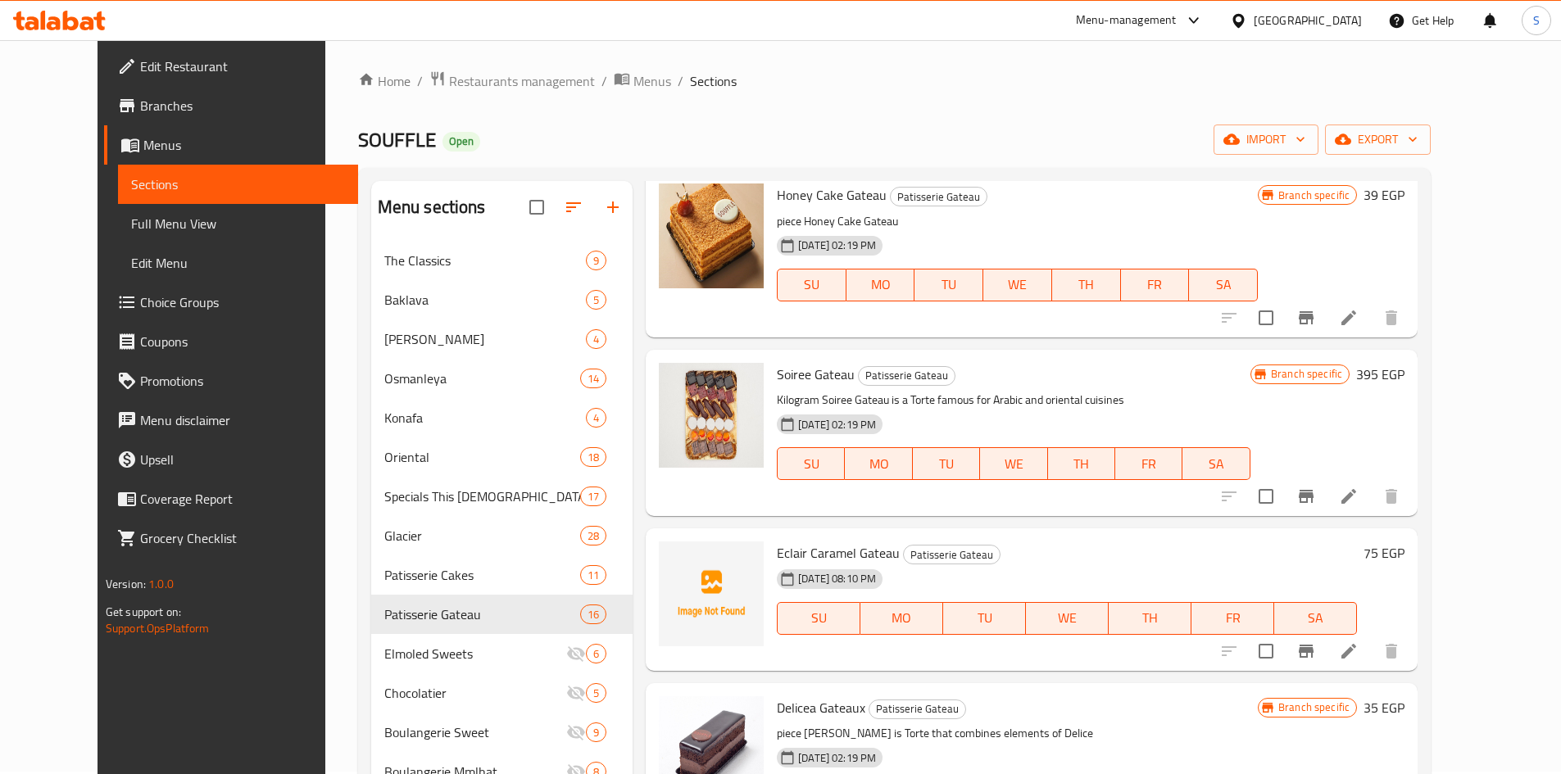
scroll to position [655, 0]
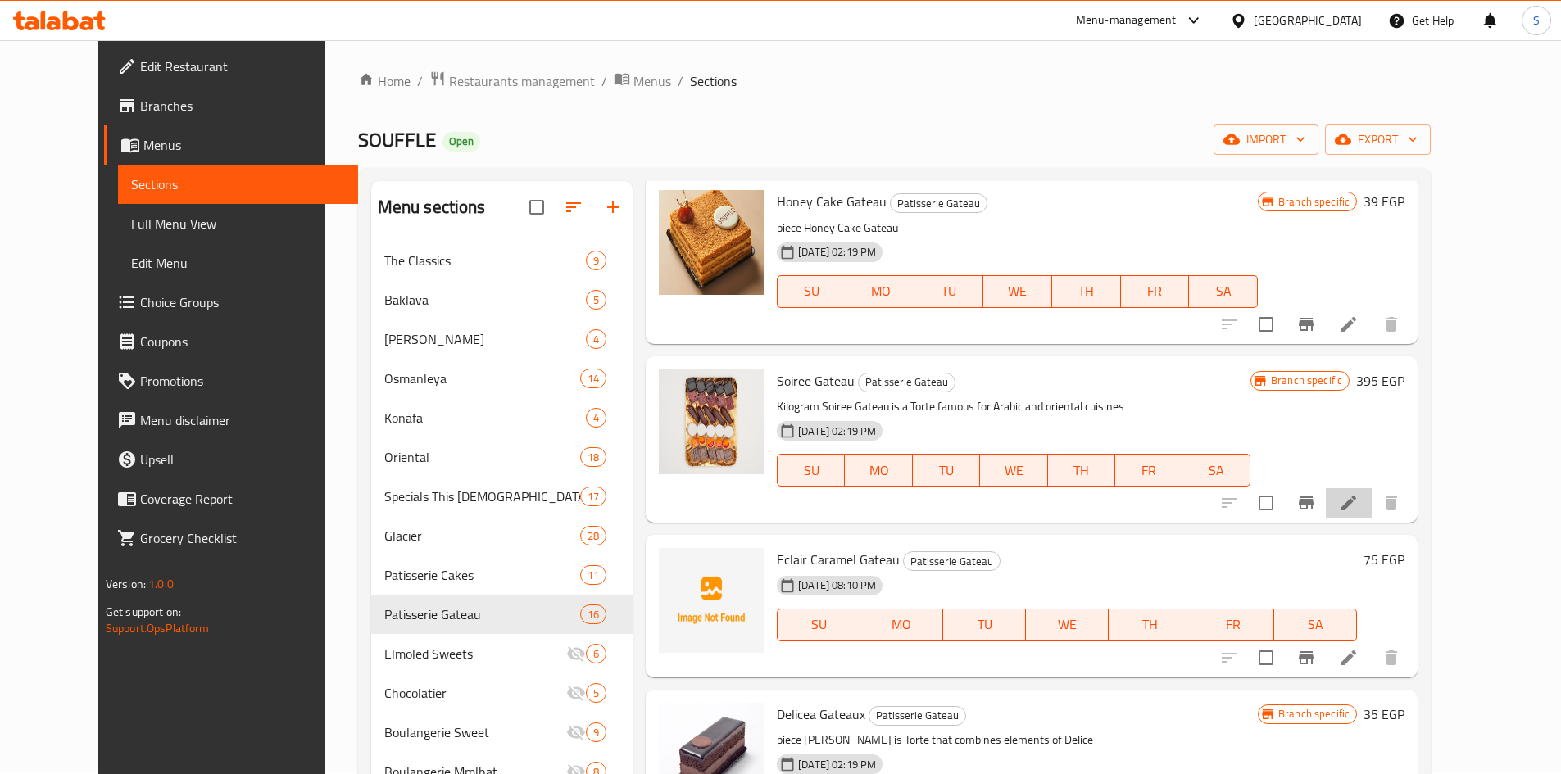
click at [1372, 488] on li at bounding box center [1349, 502] width 46 height 29
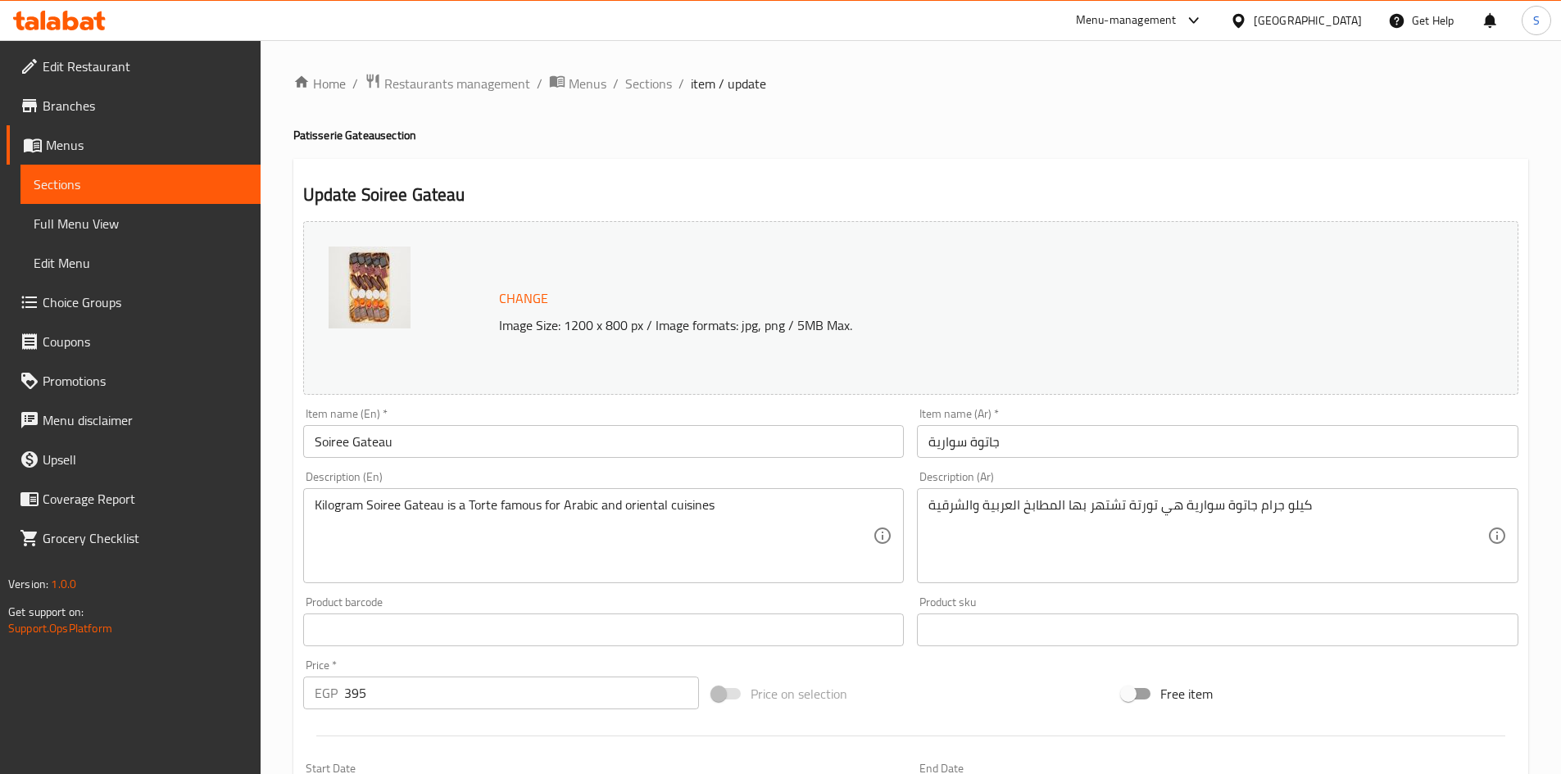
click at [714, 418] on div "Item name (En)   * Soiree Gateau Item name (En) *" at bounding box center [603, 433] width 601 height 50
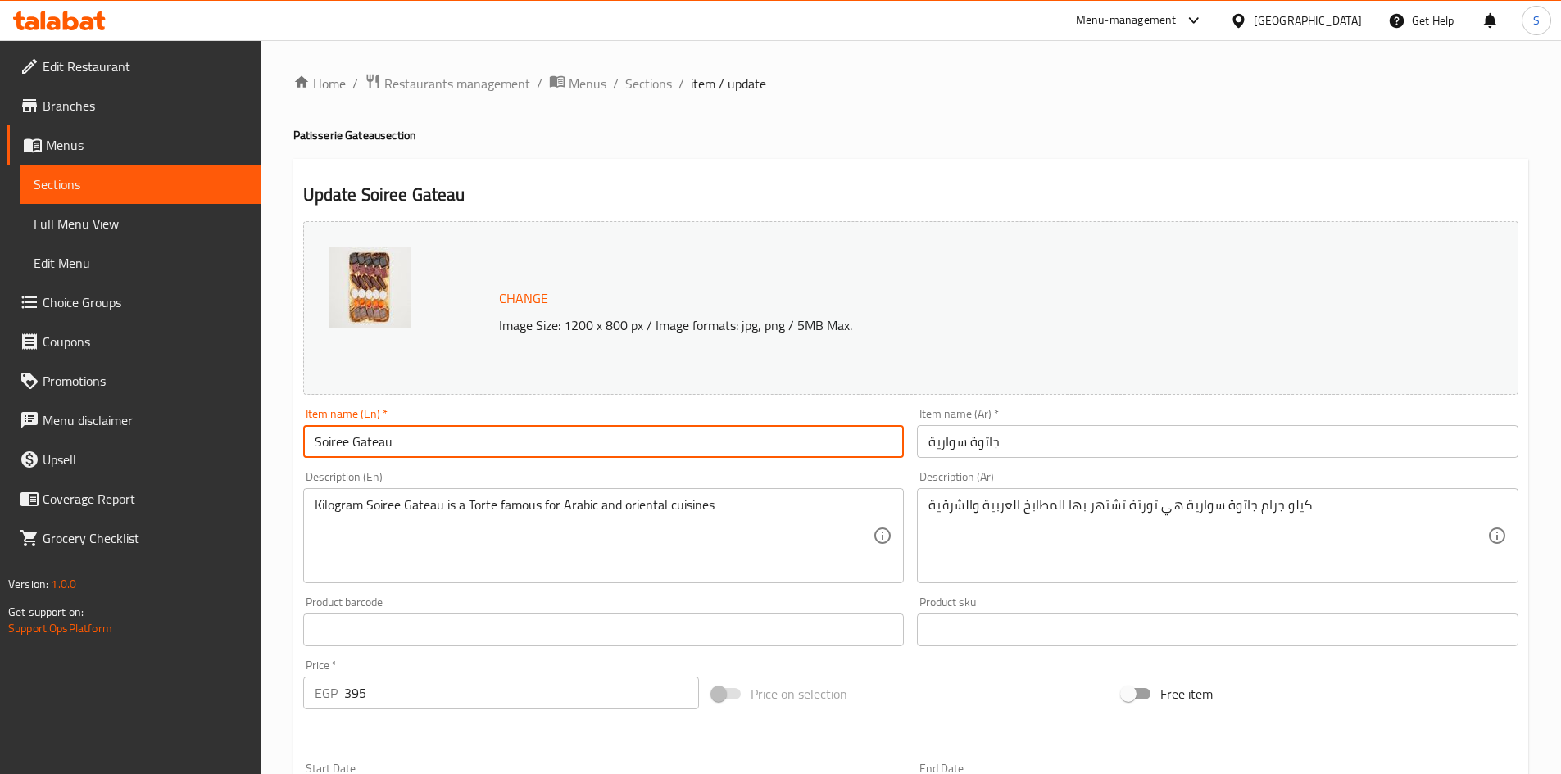
click at [712, 429] on input "Soiree Gateau" at bounding box center [603, 441] width 601 height 33
paste input "Gateaux Soirée Box 500 gm"
click at [390, 443] on input "Gateaux Soirée Box 500 gm" at bounding box center [603, 441] width 601 height 33
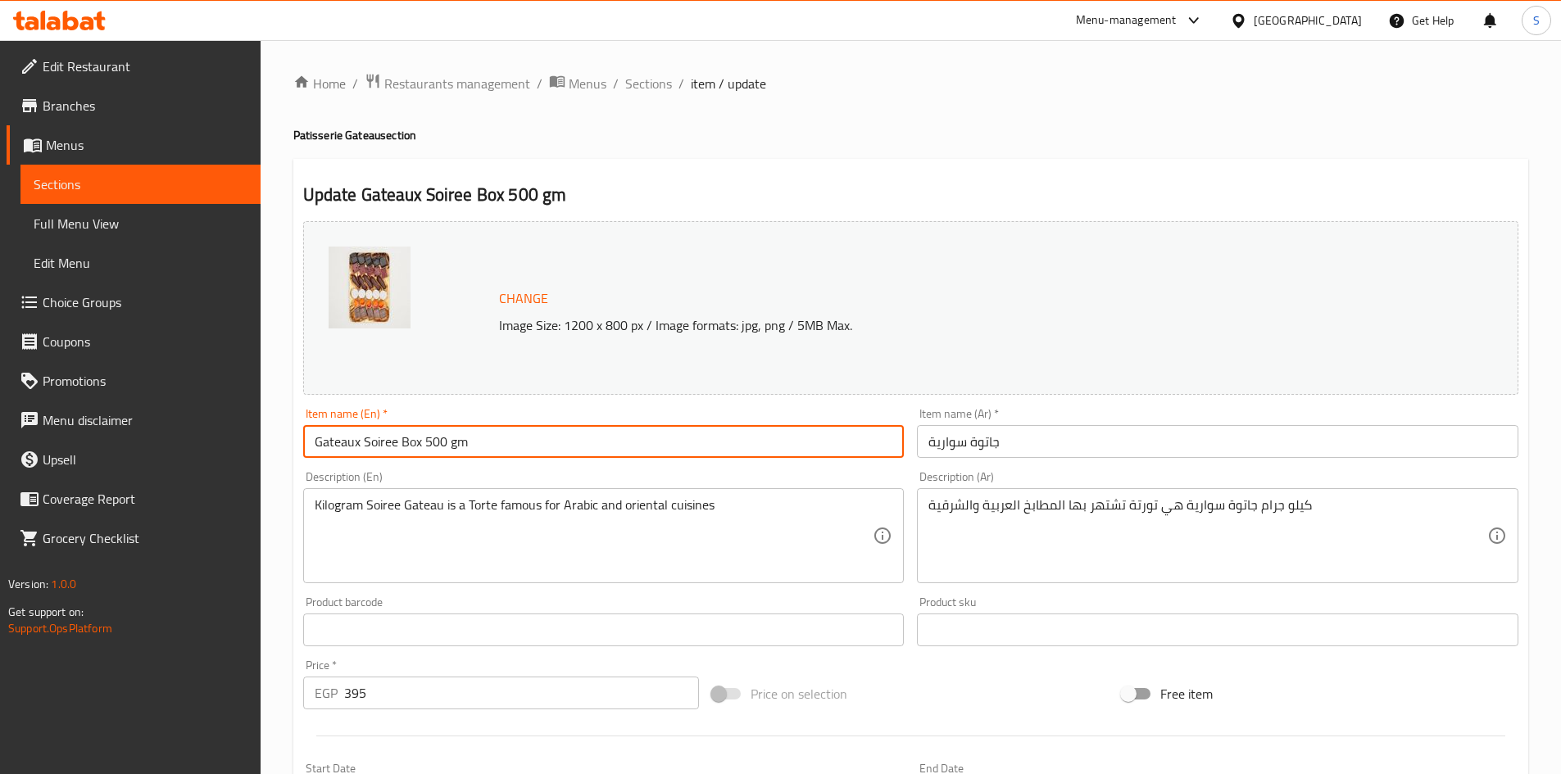
type input "Gateaux Soiree Box 500 gm"
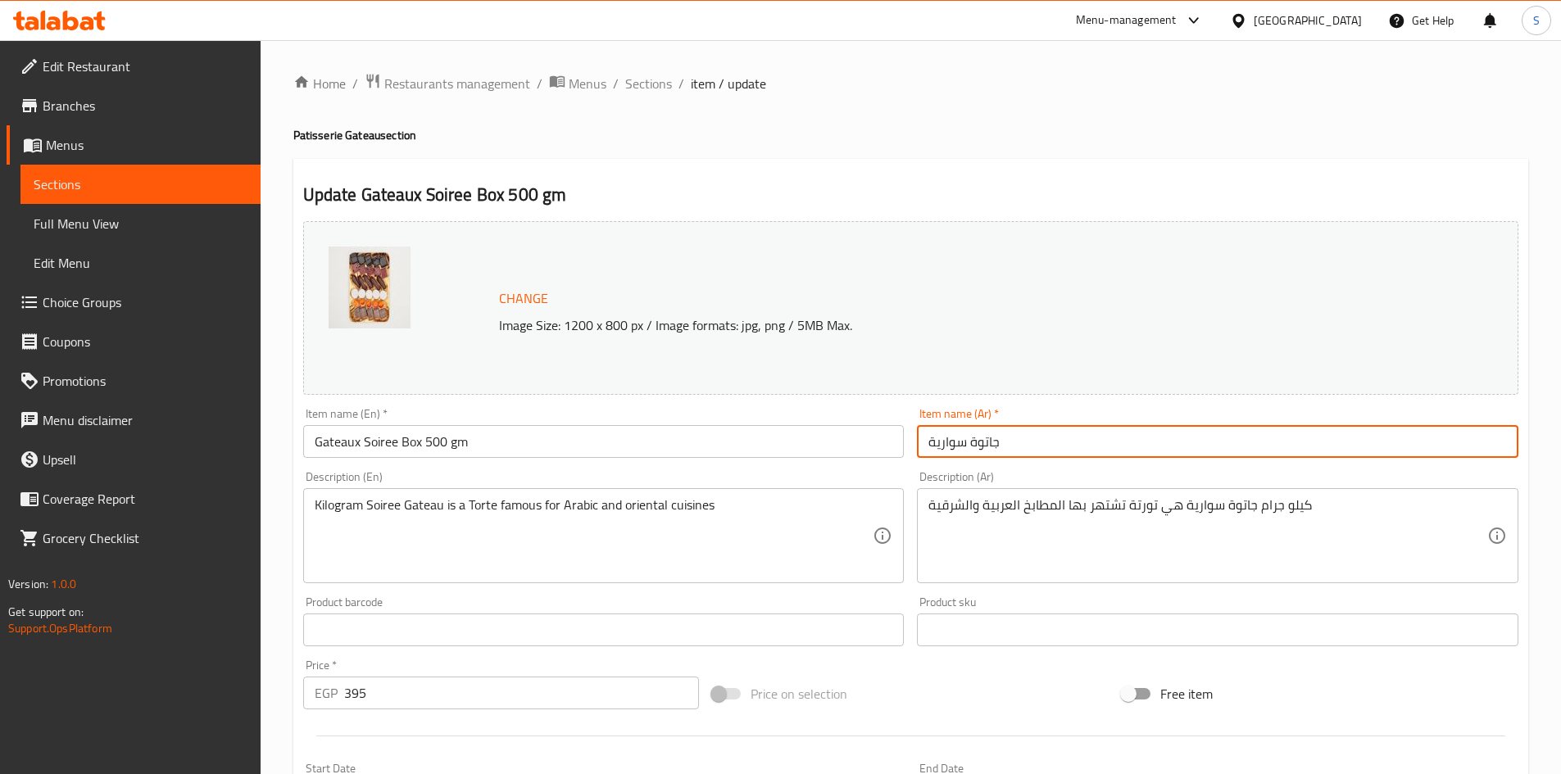
click at [1042, 443] on input "جاتوة سوارية" at bounding box center [1217, 441] width 601 height 33
paste input "م 500 سوارية جاتو"
click at [1047, 442] on input "جاتوة سوارية" at bounding box center [1217, 441] width 601 height 33
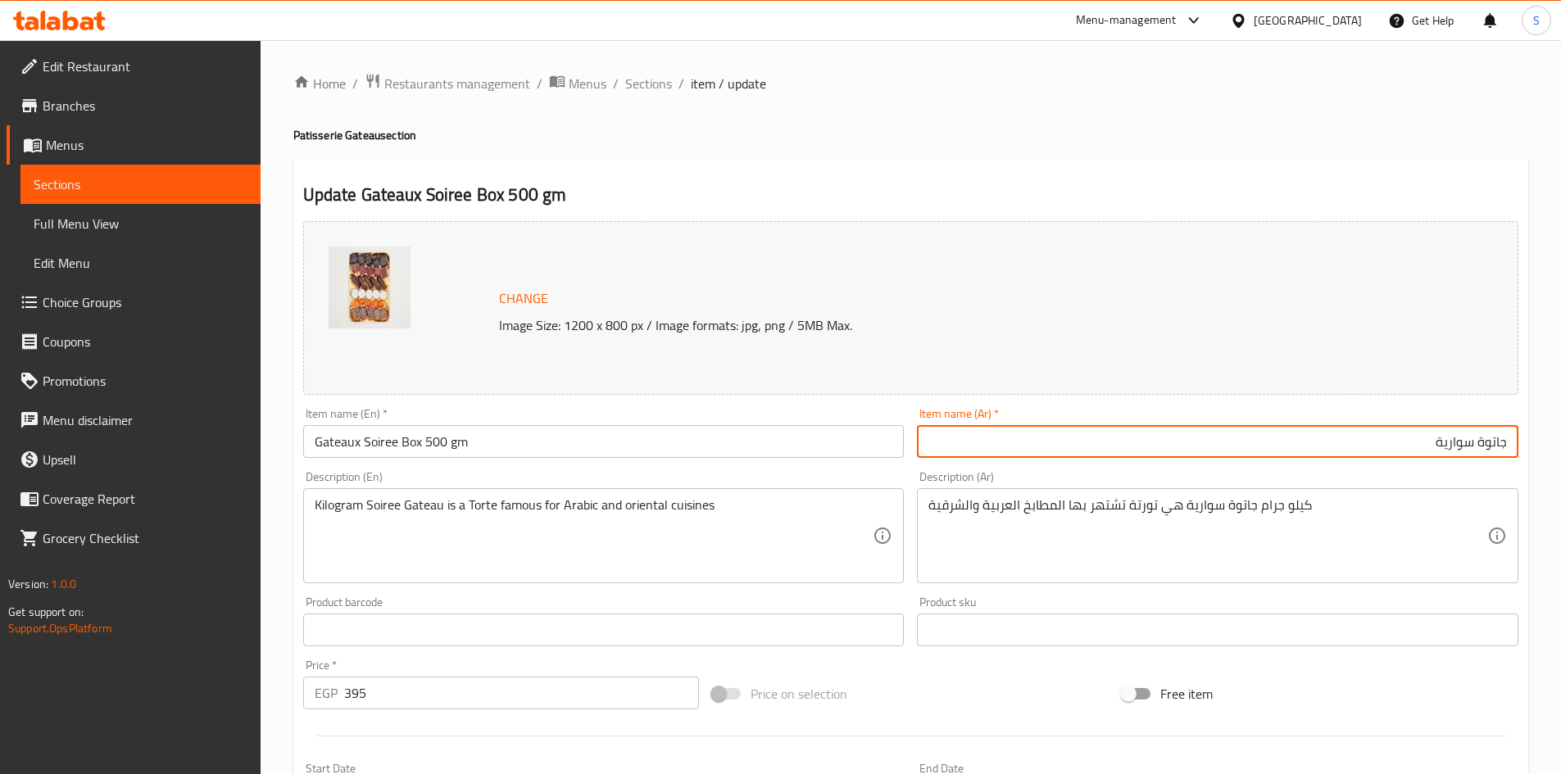
click at [1504, 448] on input "جاتوة سوارية" at bounding box center [1217, 441] width 601 height 33
click at [1369, 441] on input "علبة جاتوة سوارية" at bounding box center [1217, 441] width 601 height 33
type input "علبة جاتوة سوارية 500 جم"
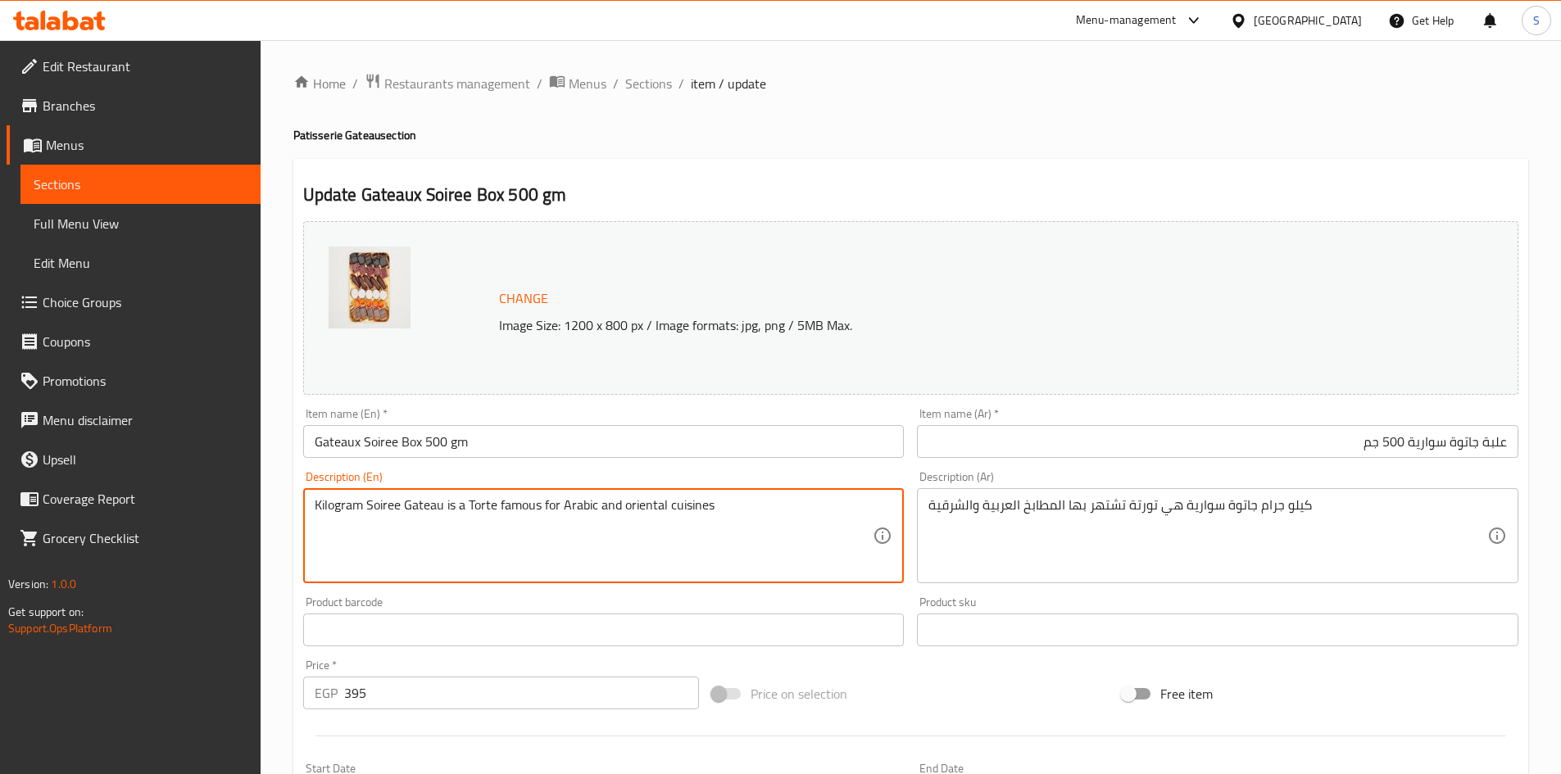
click at [757, 508] on textarea "Kilogram Soiree Gateau is a Torte famous for Arabic and oriental cuisines" at bounding box center [594, 536] width 559 height 78
click at [728, 525] on textarea "Kilogram Soiree Gateau is a Torte famous for Arabic and oriental cuisines" at bounding box center [594, 536] width 559 height 78
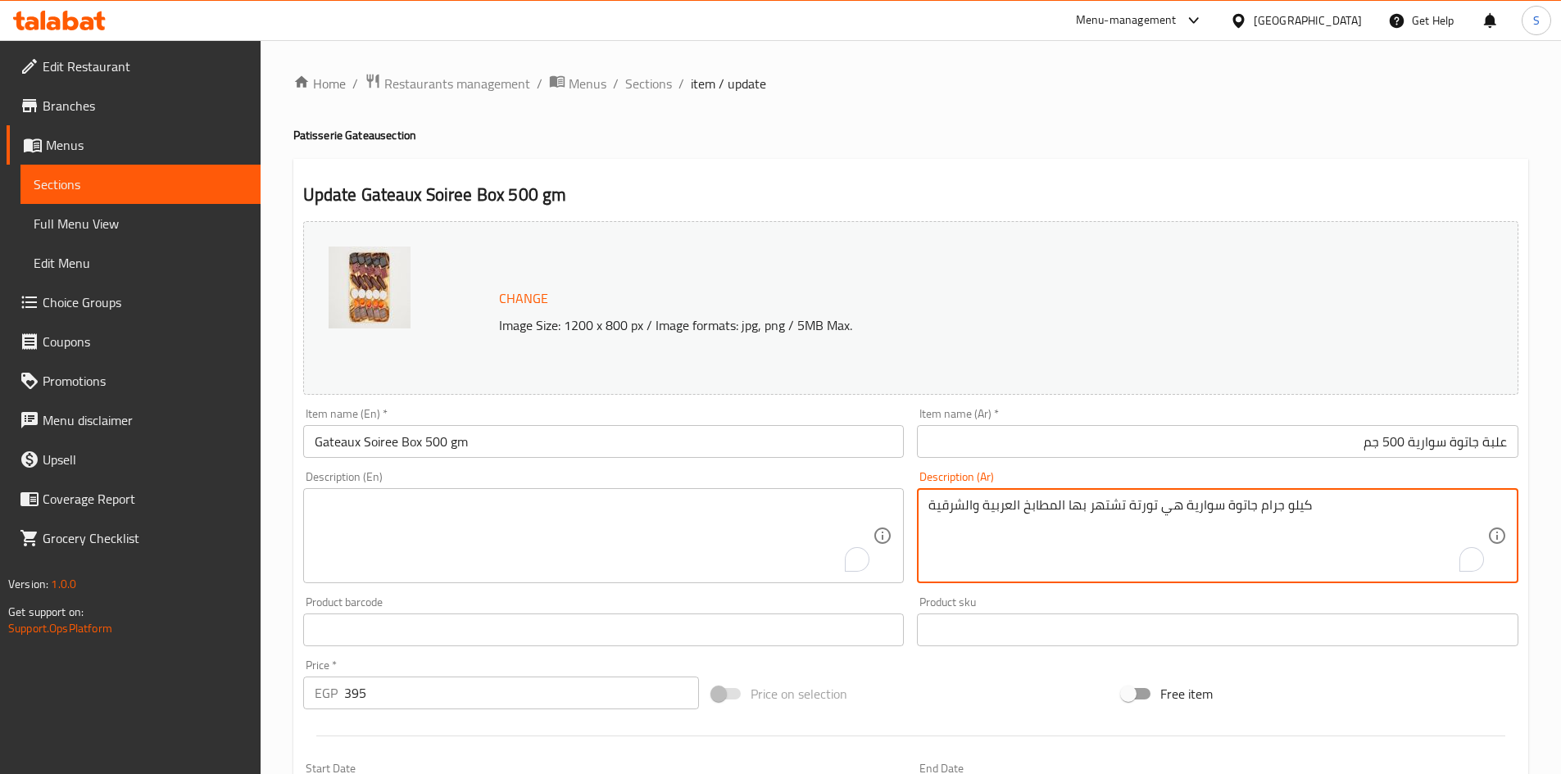
click at [1045, 519] on textarea "كيلو جرام جاتوة سوارية هي تورتة تشتهر بها المطابخ العربية والشرقية" at bounding box center [1207, 536] width 559 height 78
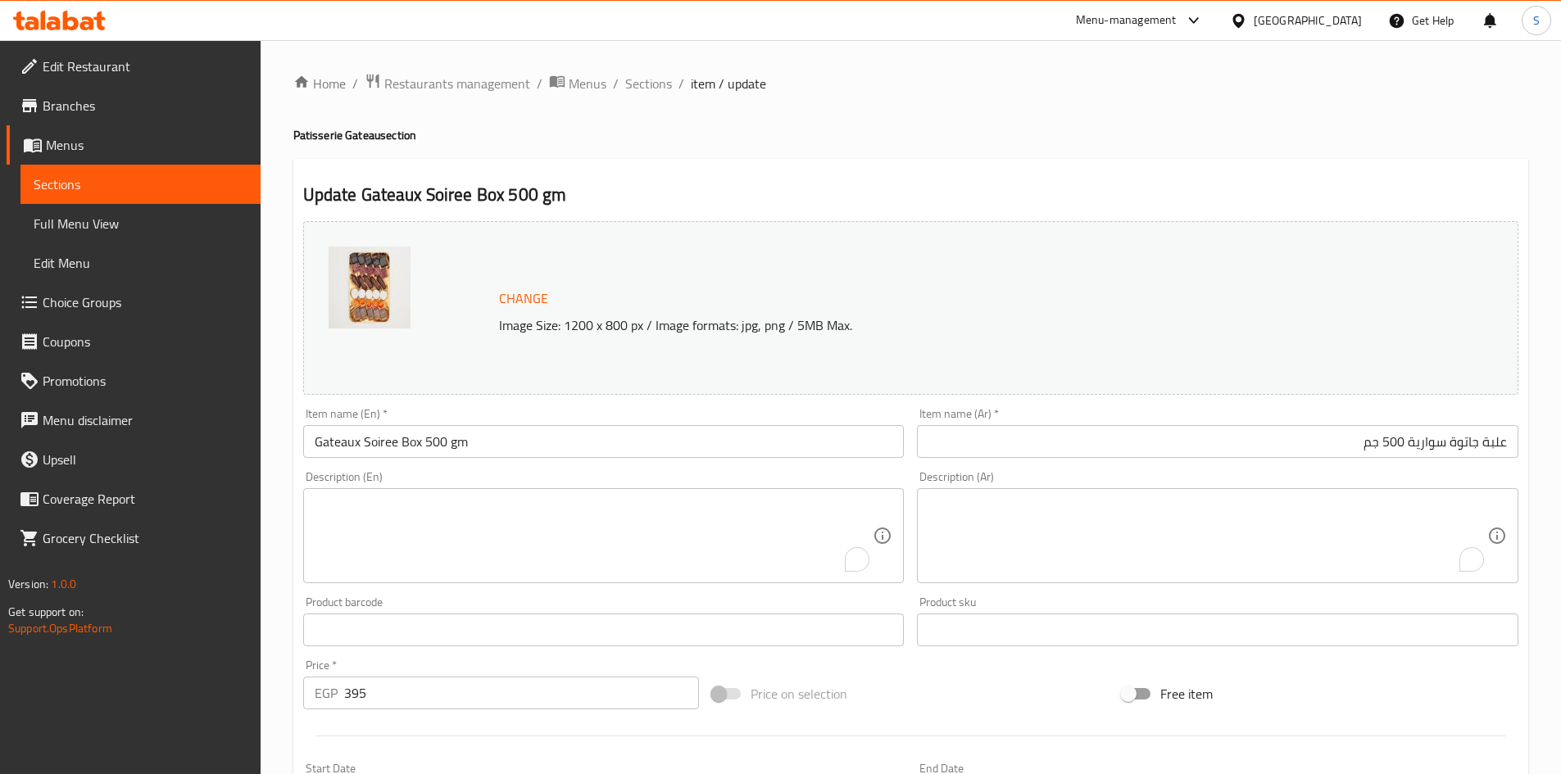
click at [1020, 714] on div "Price on selection" at bounding box center [910, 694] width 410 height 44
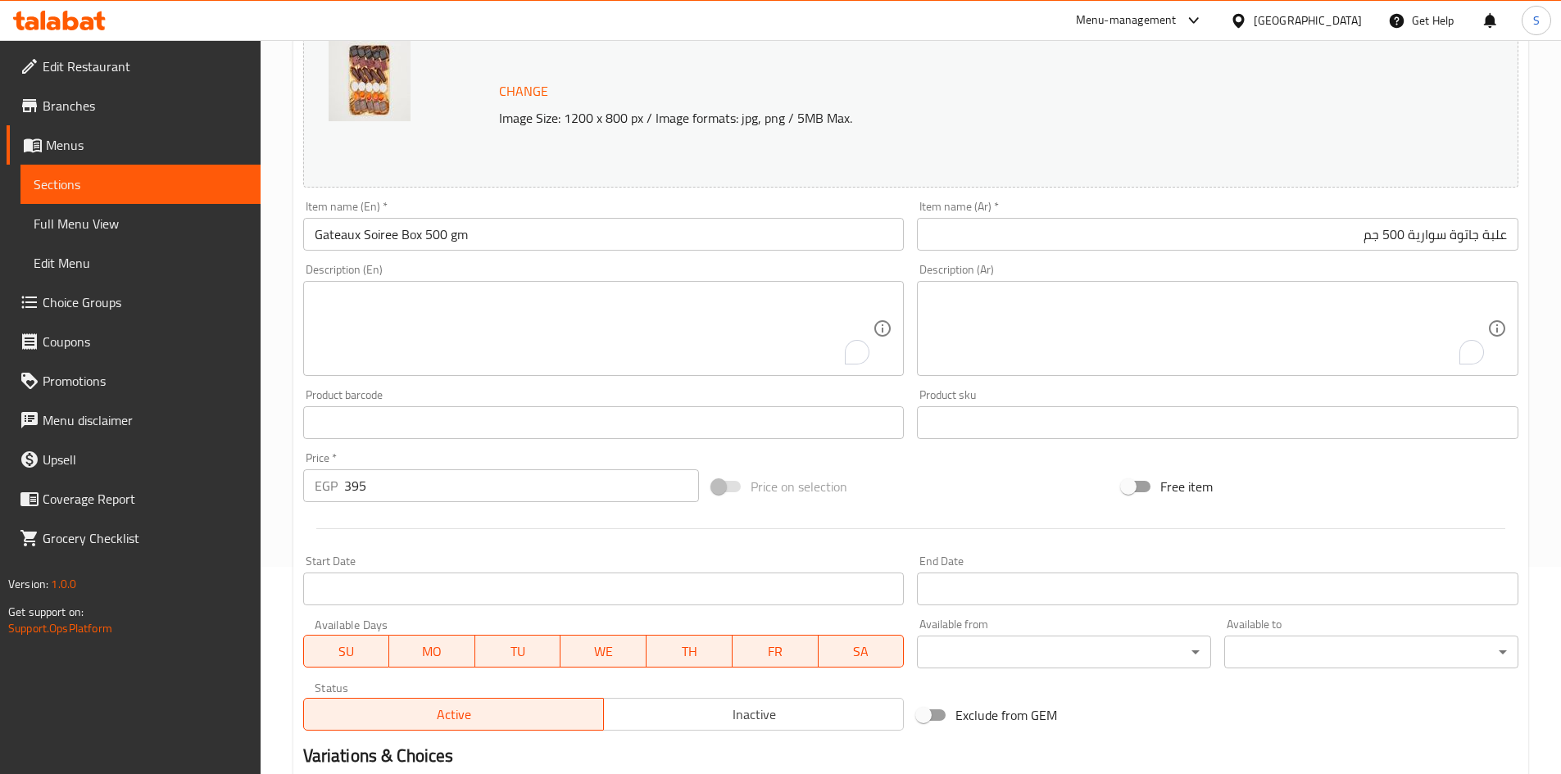
scroll to position [407, 0]
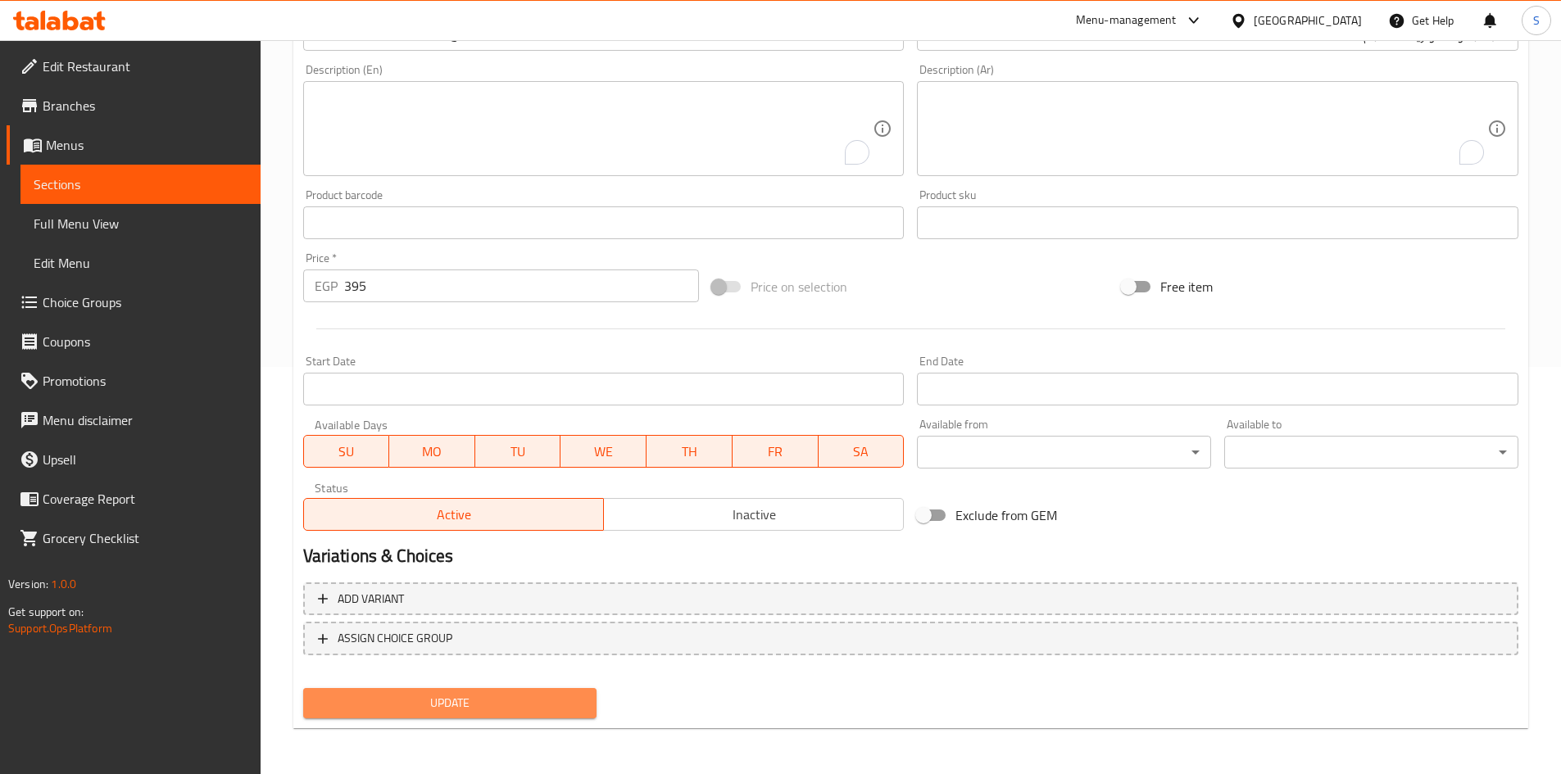
click at [575, 696] on span "Update" at bounding box center [450, 703] width 268 height 20
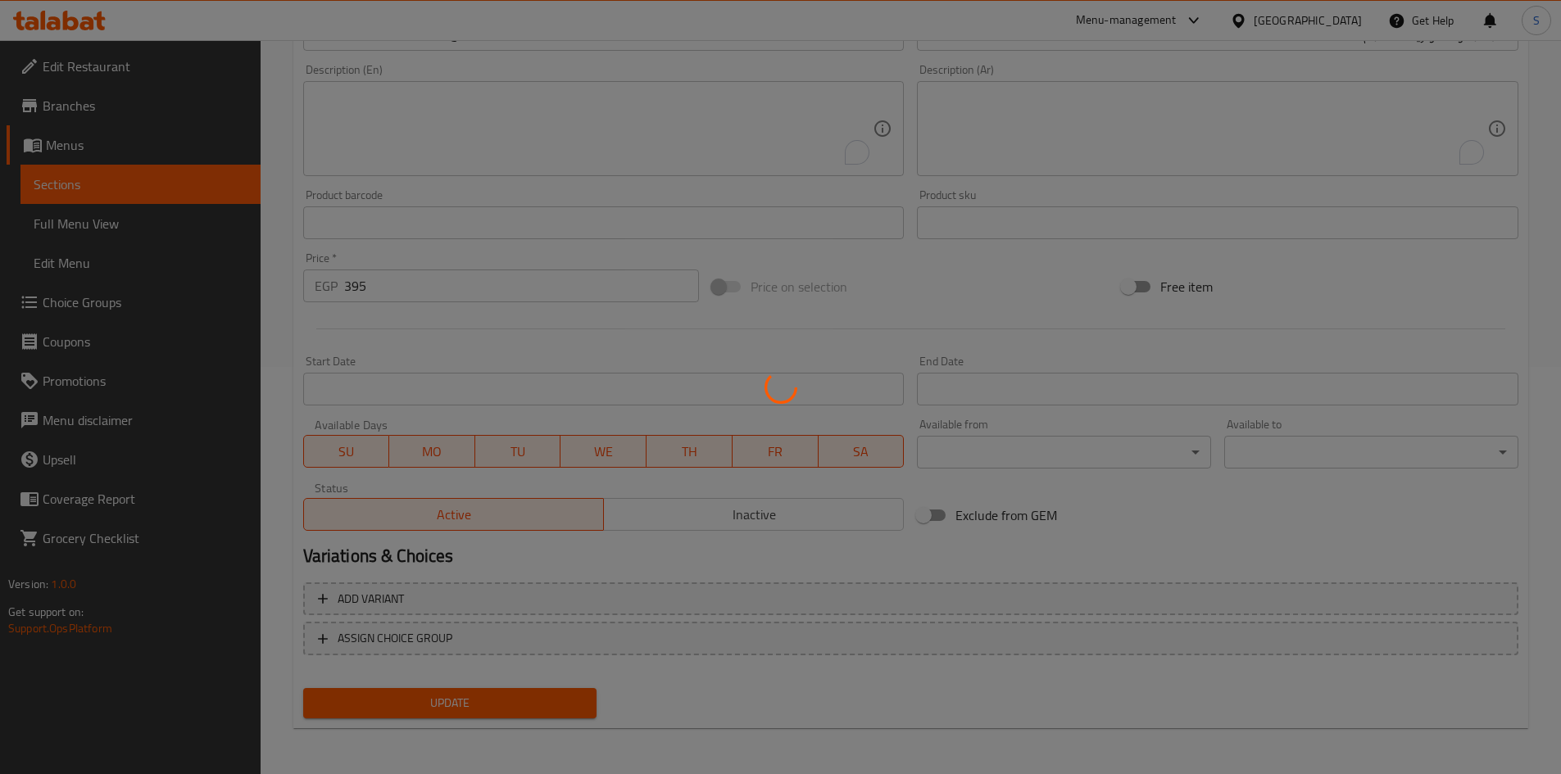
scroll to position [0, 0]
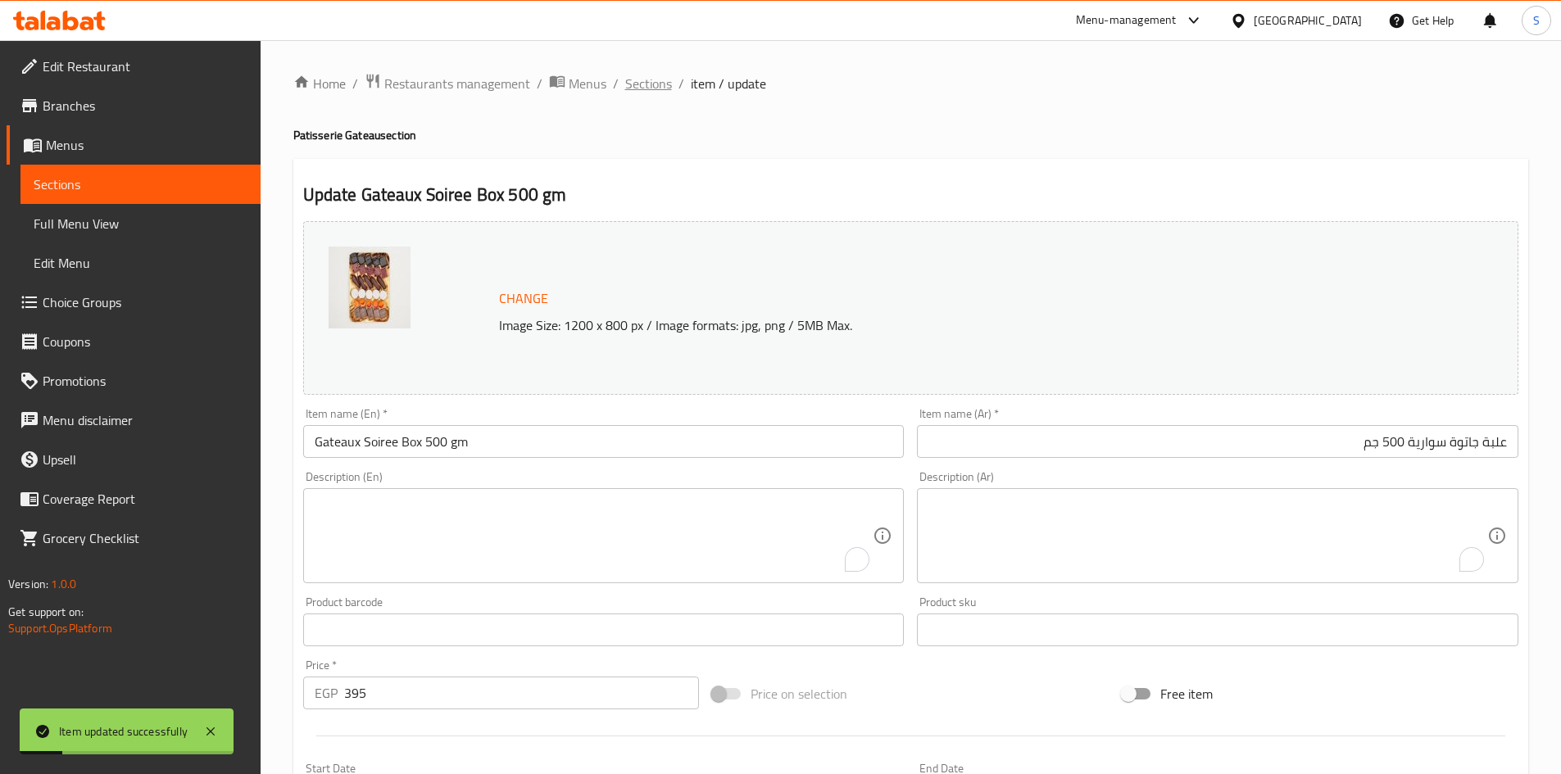
click at [646, 77] on span "Sections" at bounding box center [648, 84] width 47 height 20
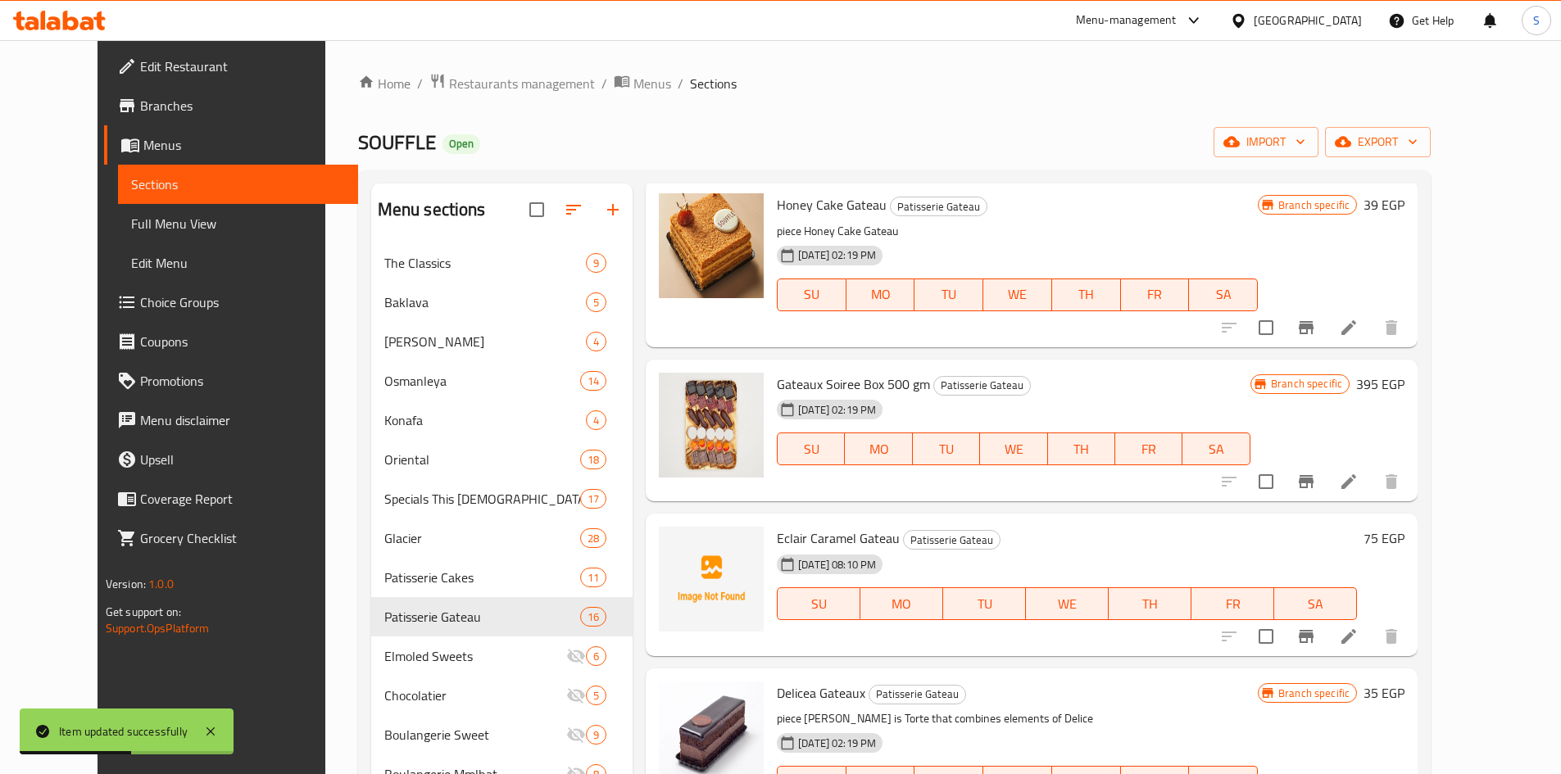
scroll to position [655, 0]
click at [1313, 474] on icon "Branch-specific-item" at bounding box center [1306, 480] width 15 height 13
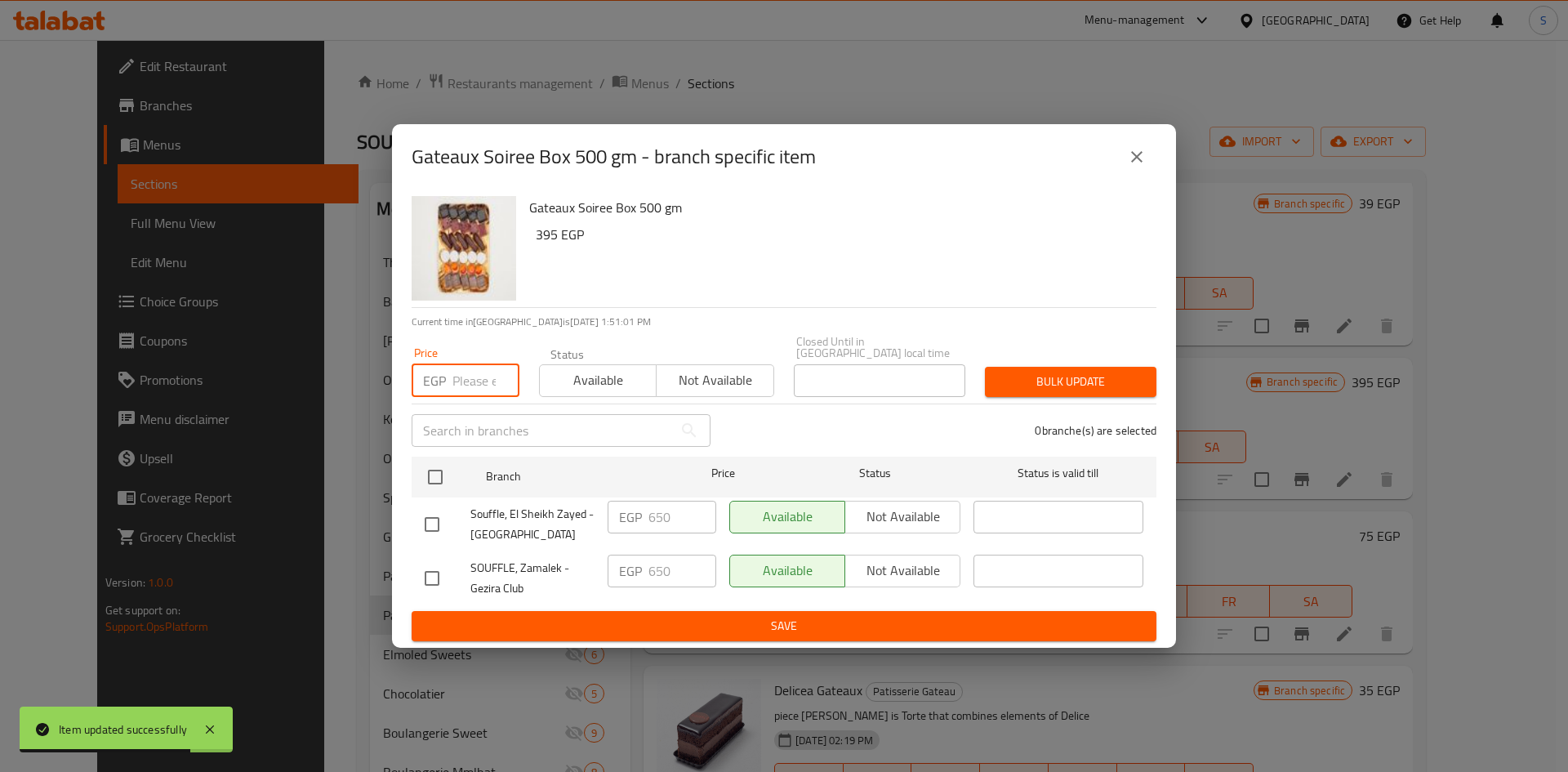
click at [472, 368] on input "number" at bounding box center [485, 380] width 67 height 33
click at [472, 368] on input "2" at bounding box center [485, 380] width 67 height 33
click at [472, 368] on input "23" at bounding box center [485, 380] width 67 height 33
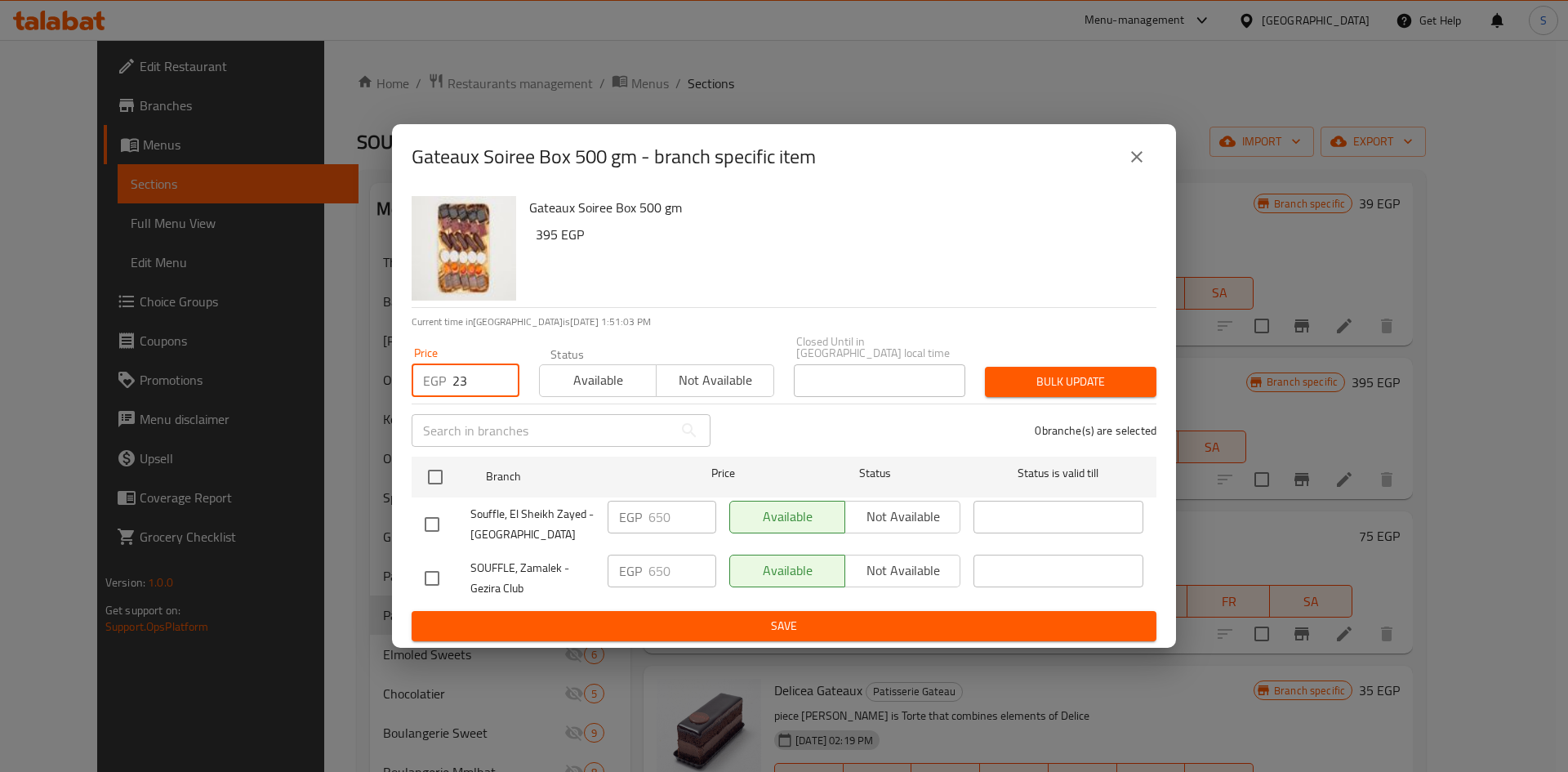
drag, startPoint x: 472, startPoint y: 377, endPoint x: 419, endPoint y: 375, distance: 53.0
click at [419, 375] on div "EGP 23 Price" at bounding box center [466, 380] width 108 height 33
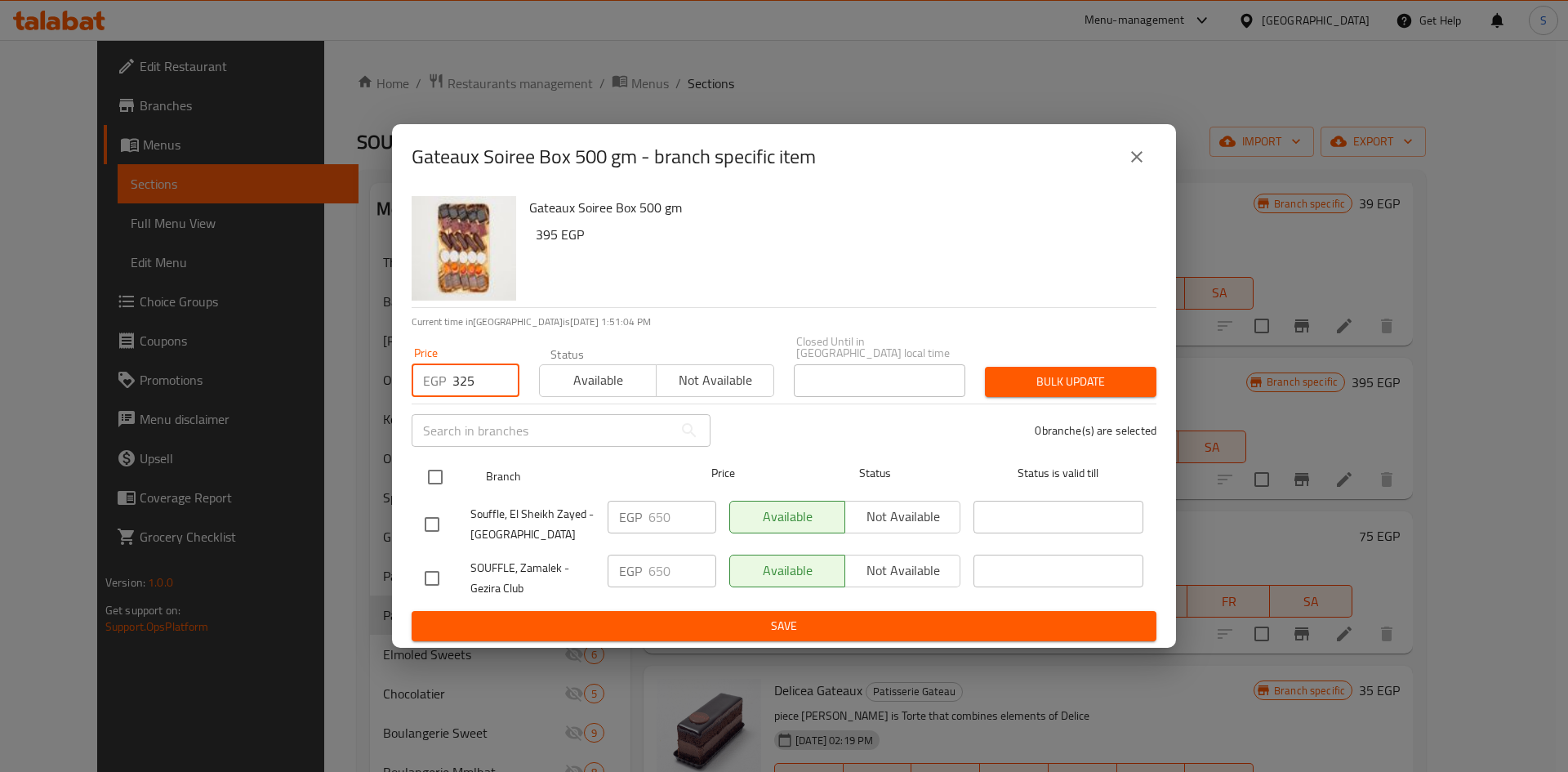
type input "325"
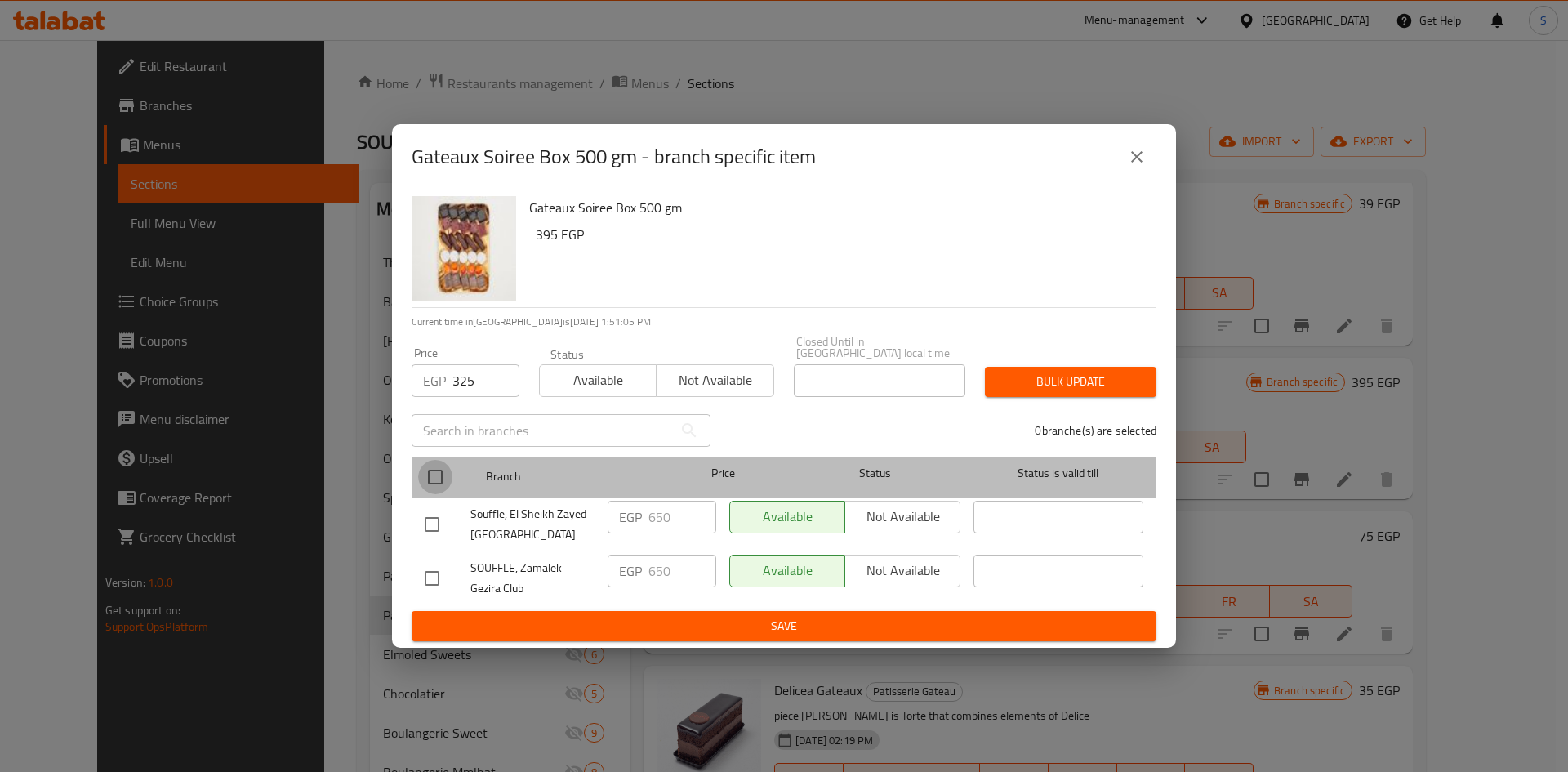
drag, startPoint x: 446, startPoint y: 468, endPoint x: 829, endPoint y: 426, distance: 385.3
click at [446, 468] on input "checkbox" at bounding box center [436, 477] width 34 height 34
checkbox input "true"
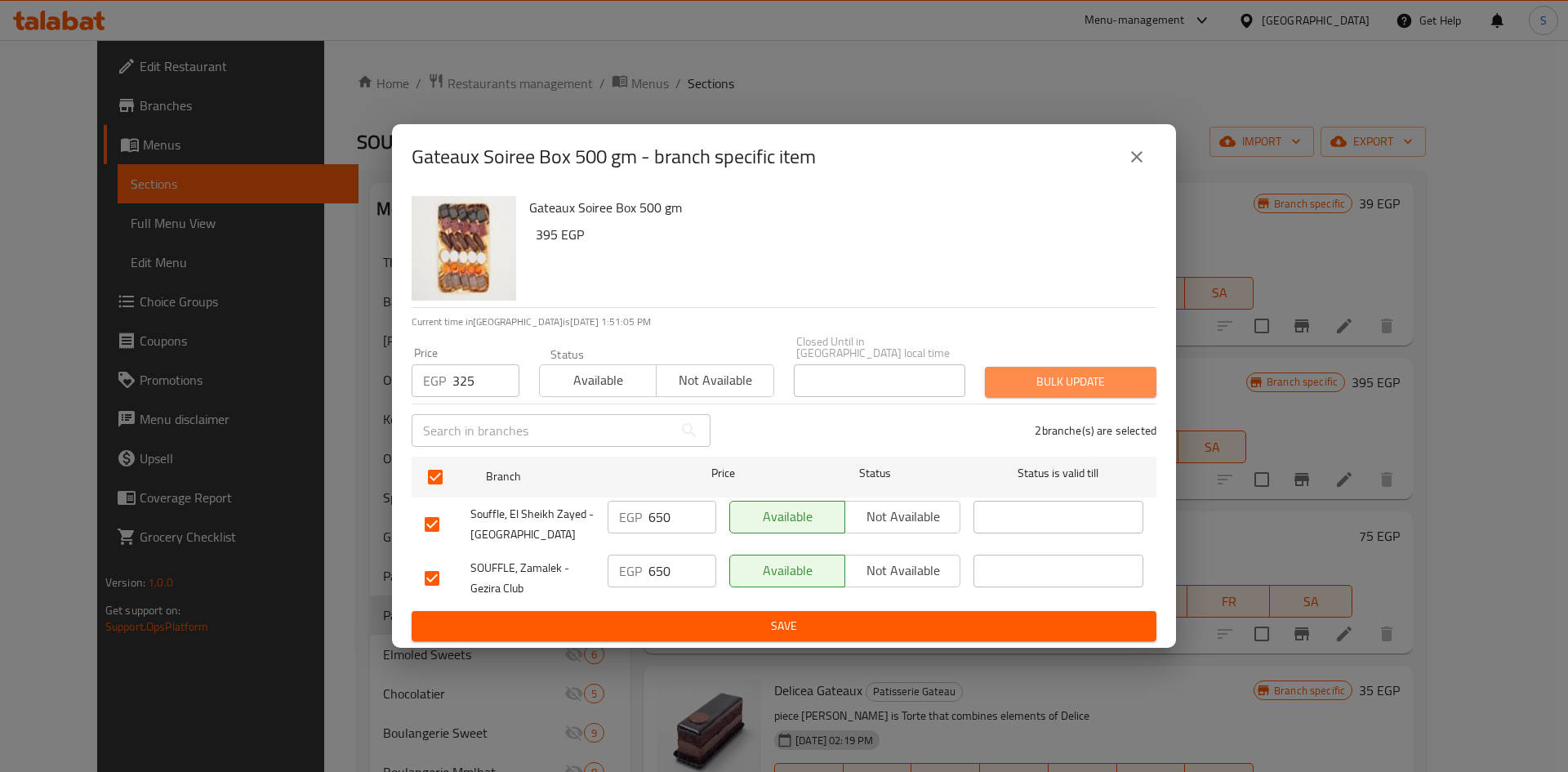
click at [1127, 367] on button "Bulk update" at bounding box center [1071, 382] width 171 height 30
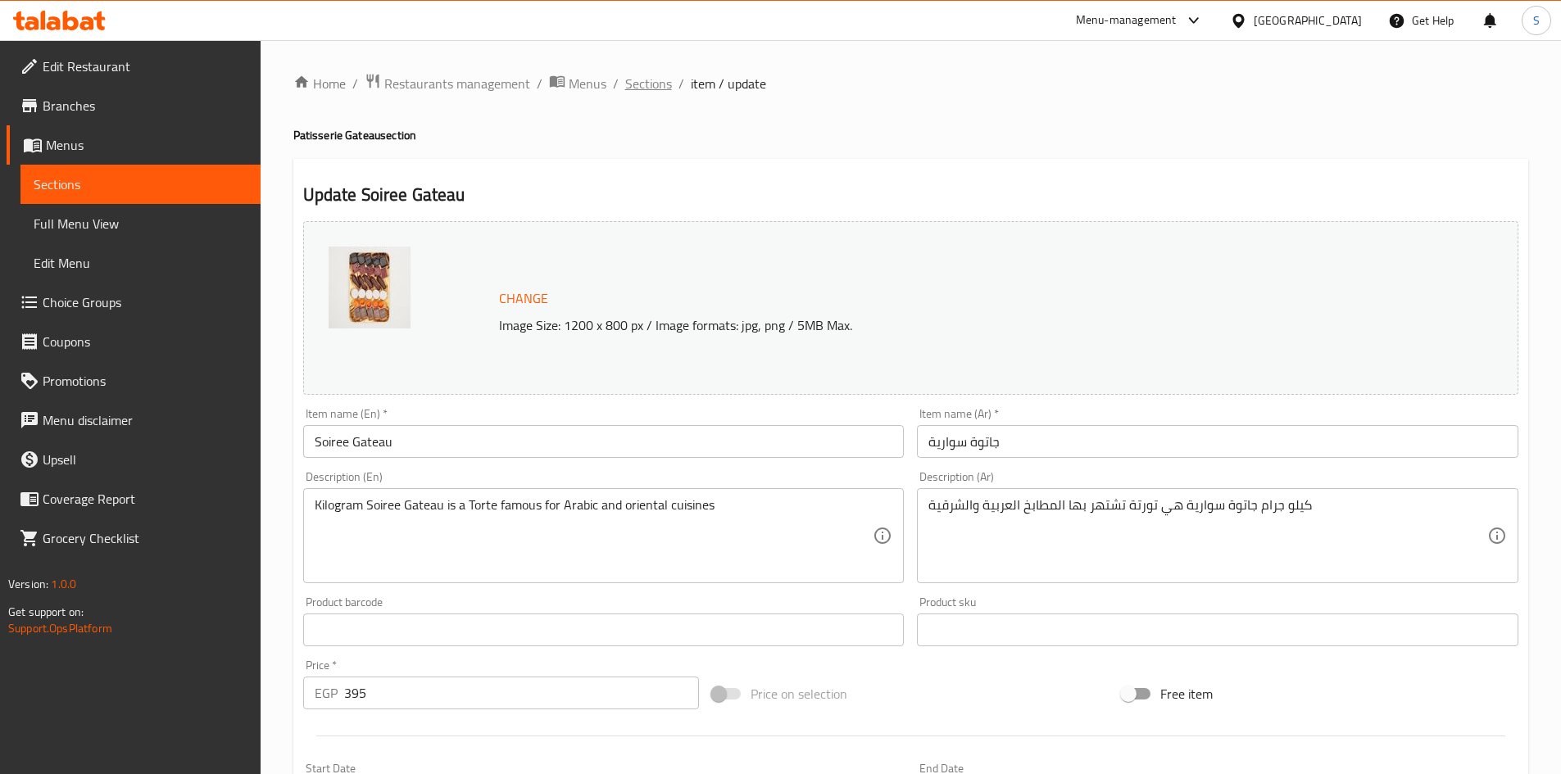
click at [650, 84] on span "Sections" at bounding box center [648, 84] width 47 height 20
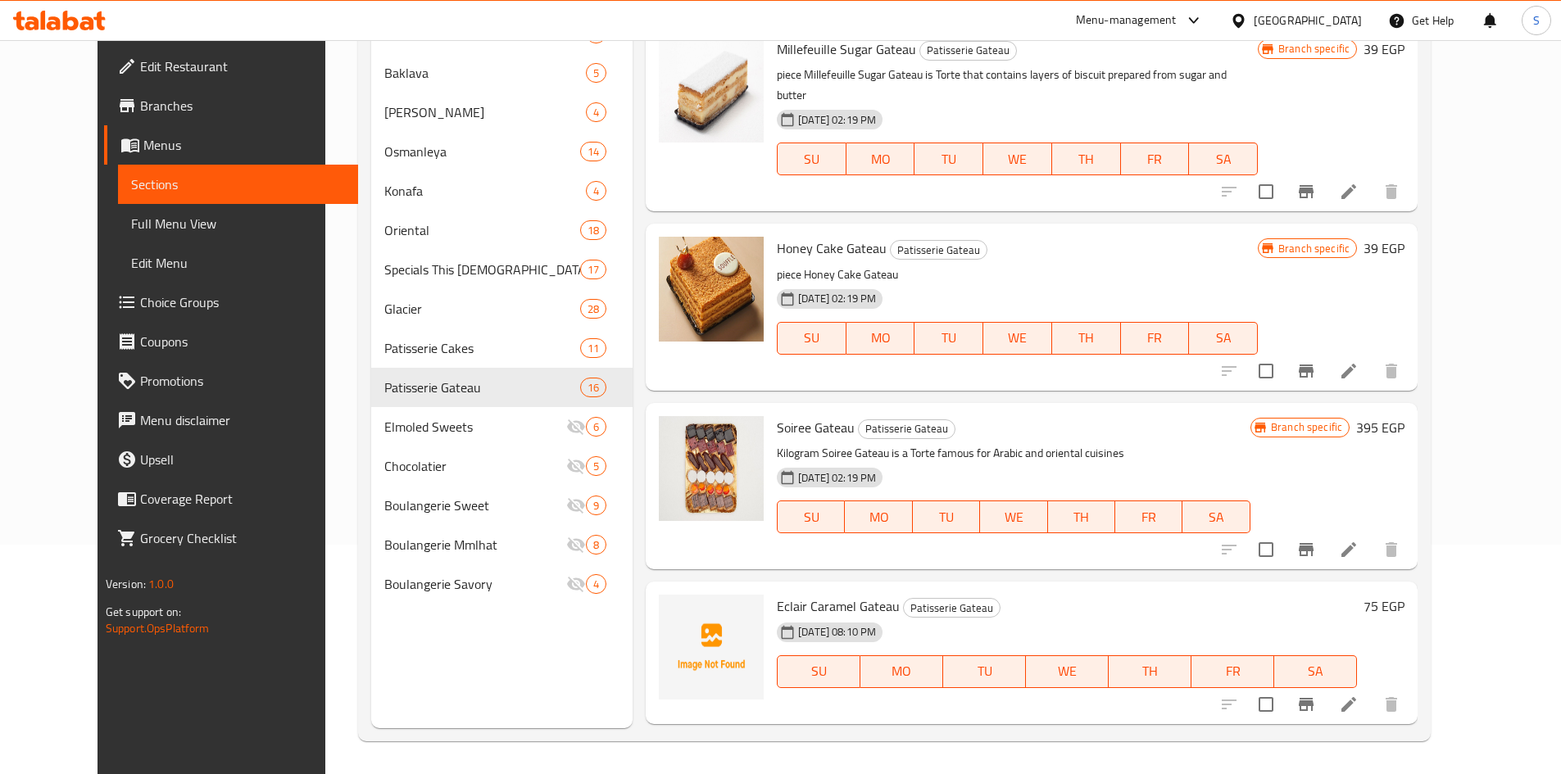
scroll to position [464, 0]
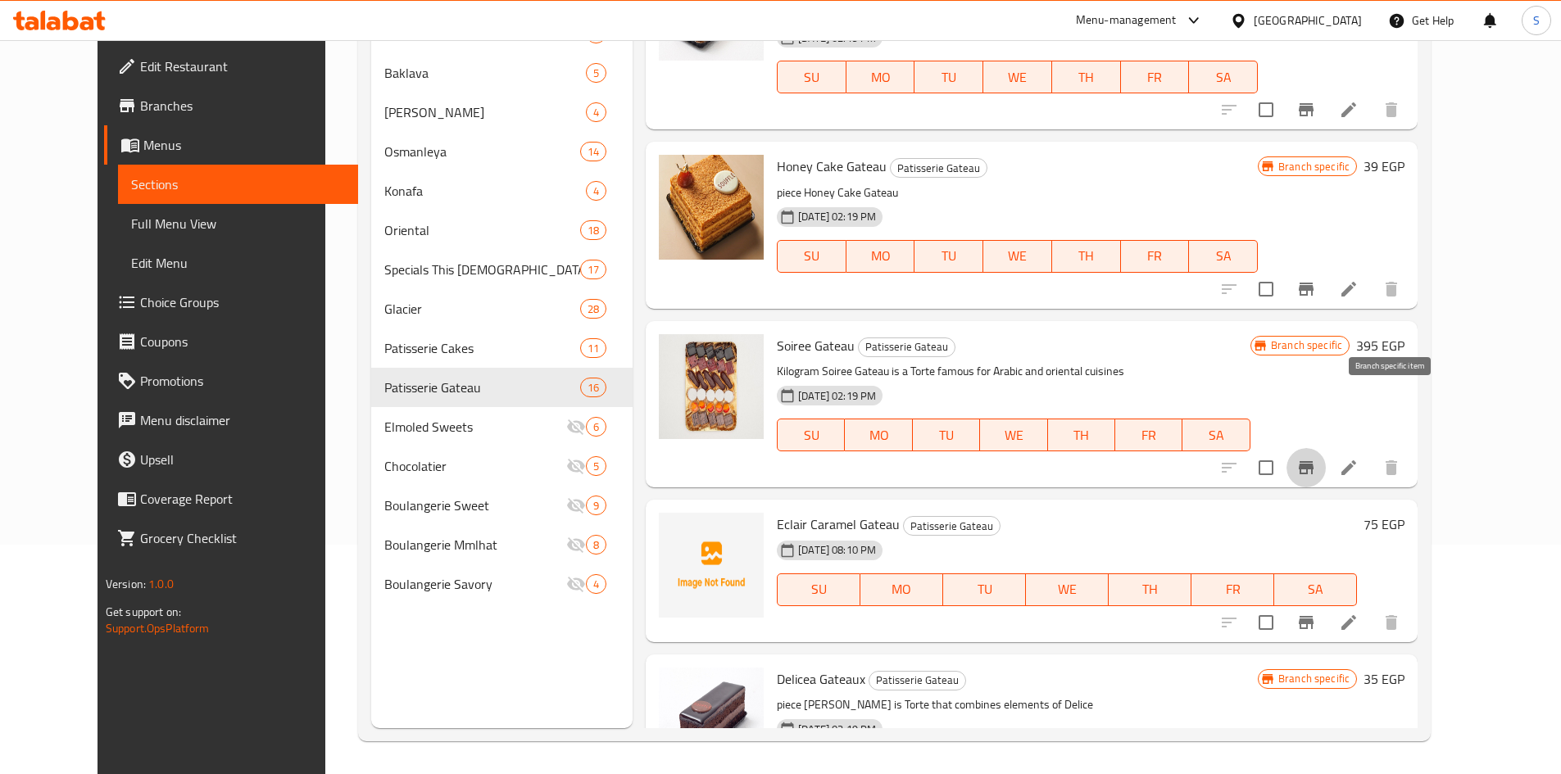
click at [1313, 461] on icon "Branch-specific-item" at bounding box center [1306, 467] width 15 height 13
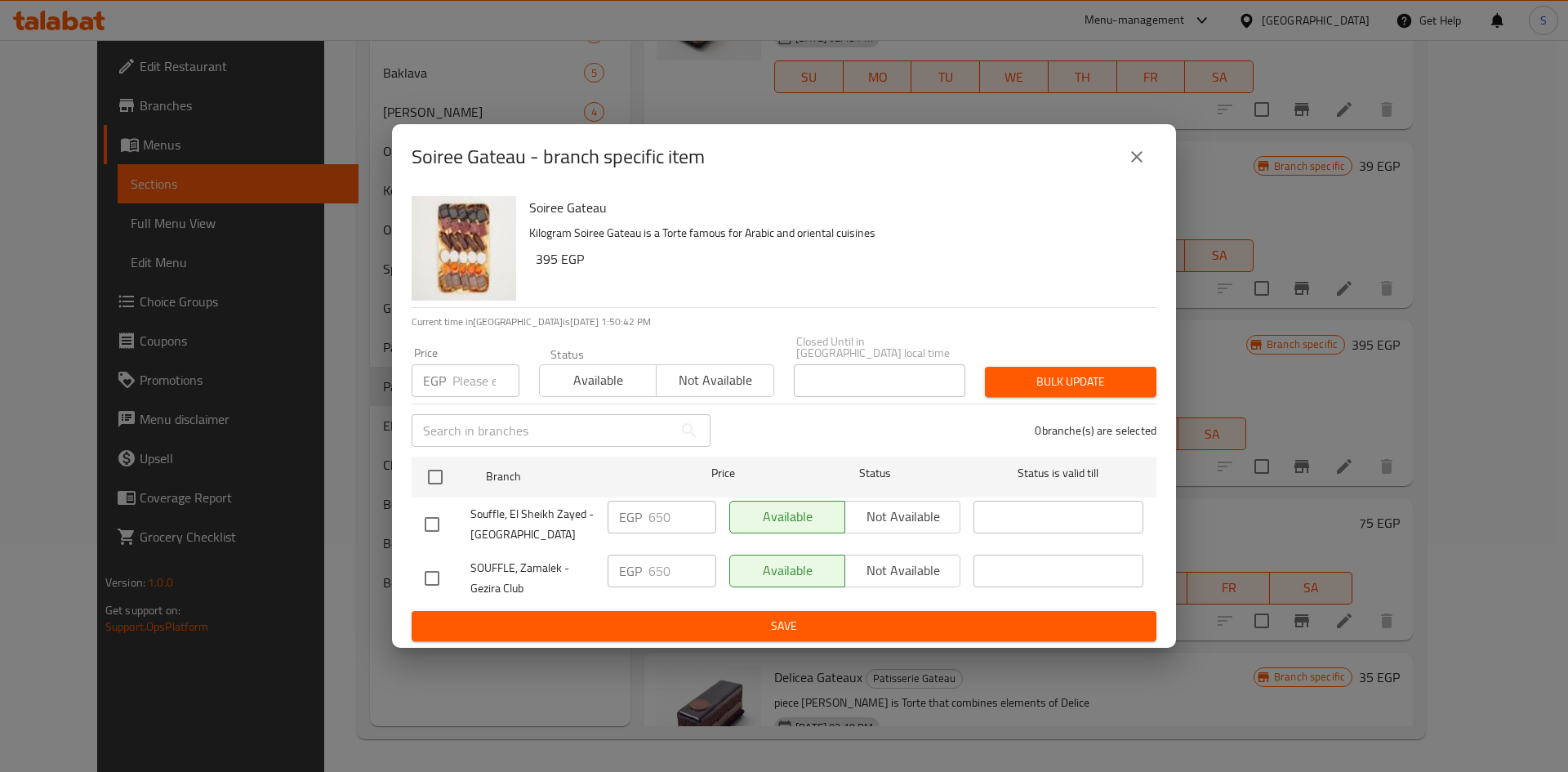
click at [1166, 158] on div "Soiree Gateau - branch specific item" at bounding box center [784, 158] width 784 height 66
click at [1139, 163] on icon "close" at bounding box center [1136, 157] width 11 height 11
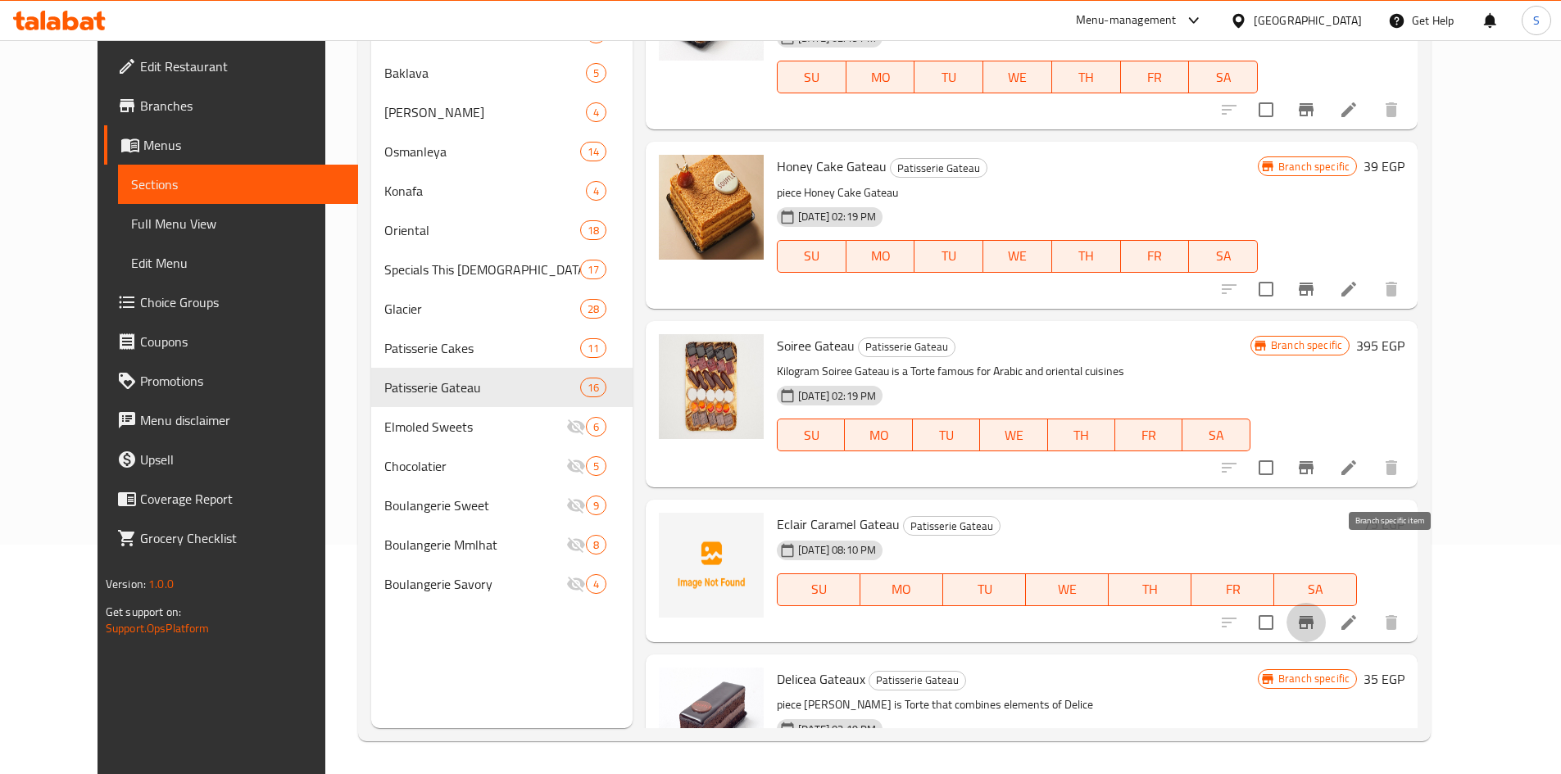
click at [1316, 613] on icon "Branch-specific-item" at bounding box center [1306, 623] width 20 height 20
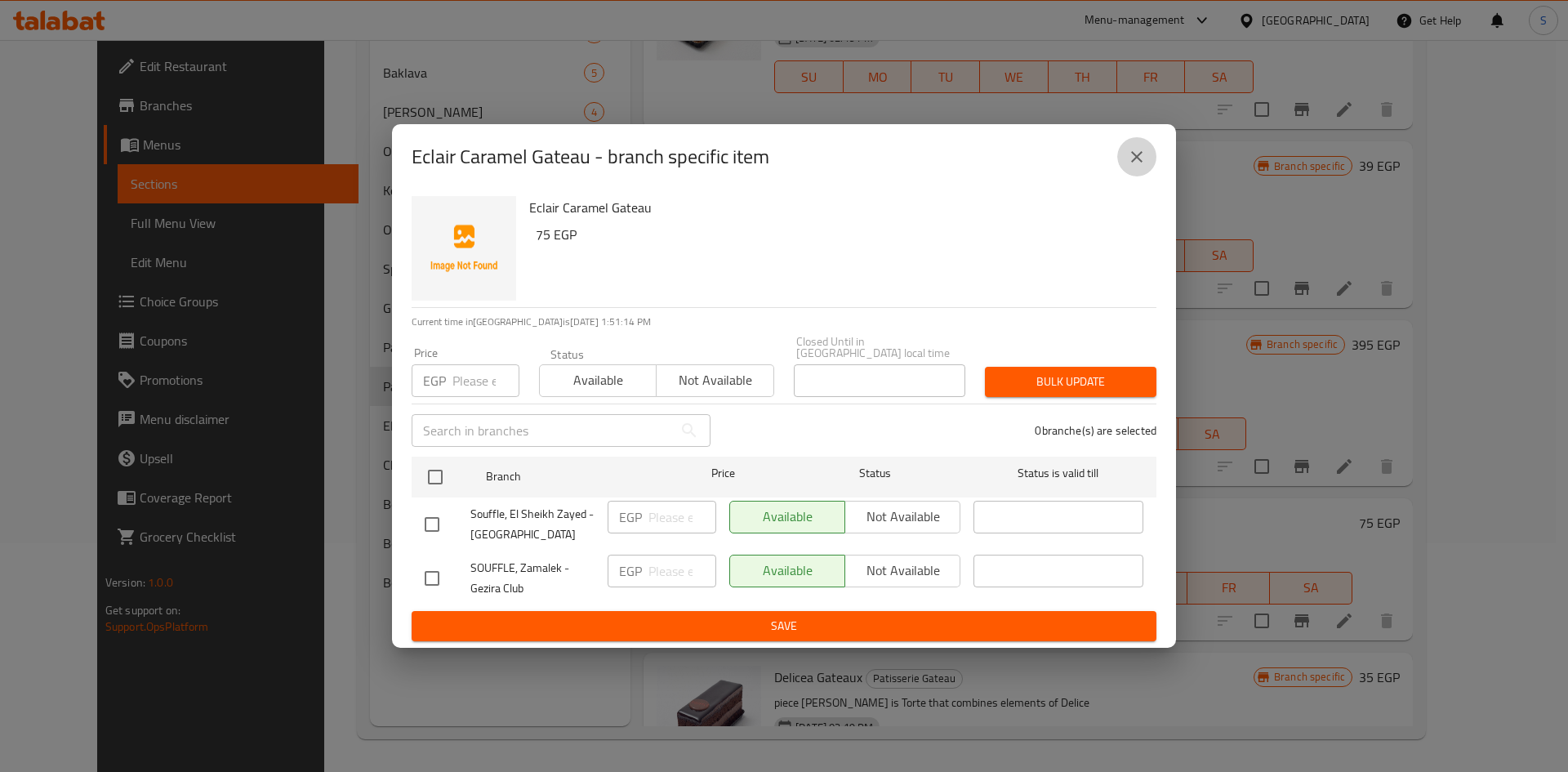
click at [1119, 166] on button "close" at bounding box center [1136, 157] width 39 height 39
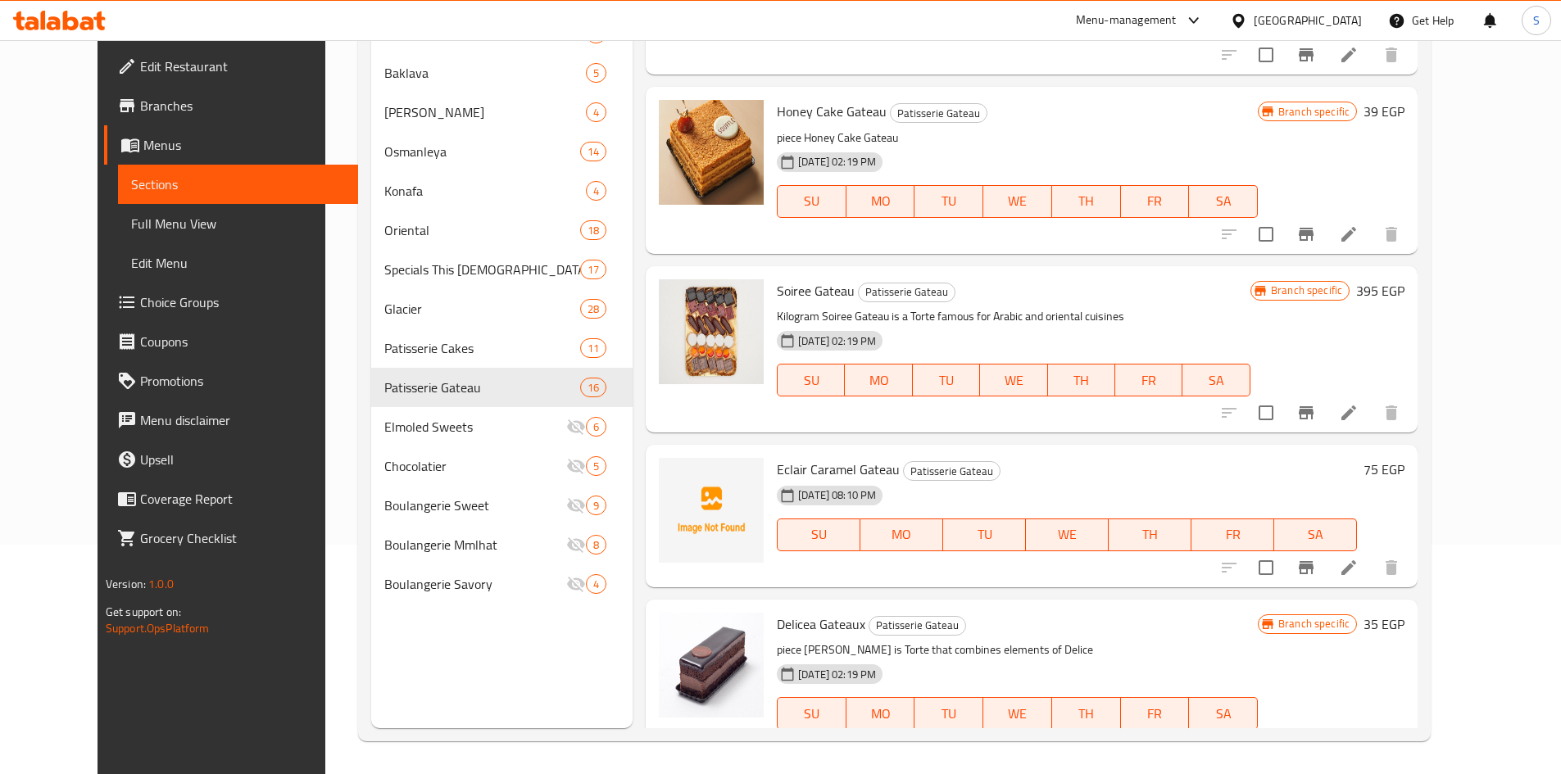
scroll to position [546, 0]
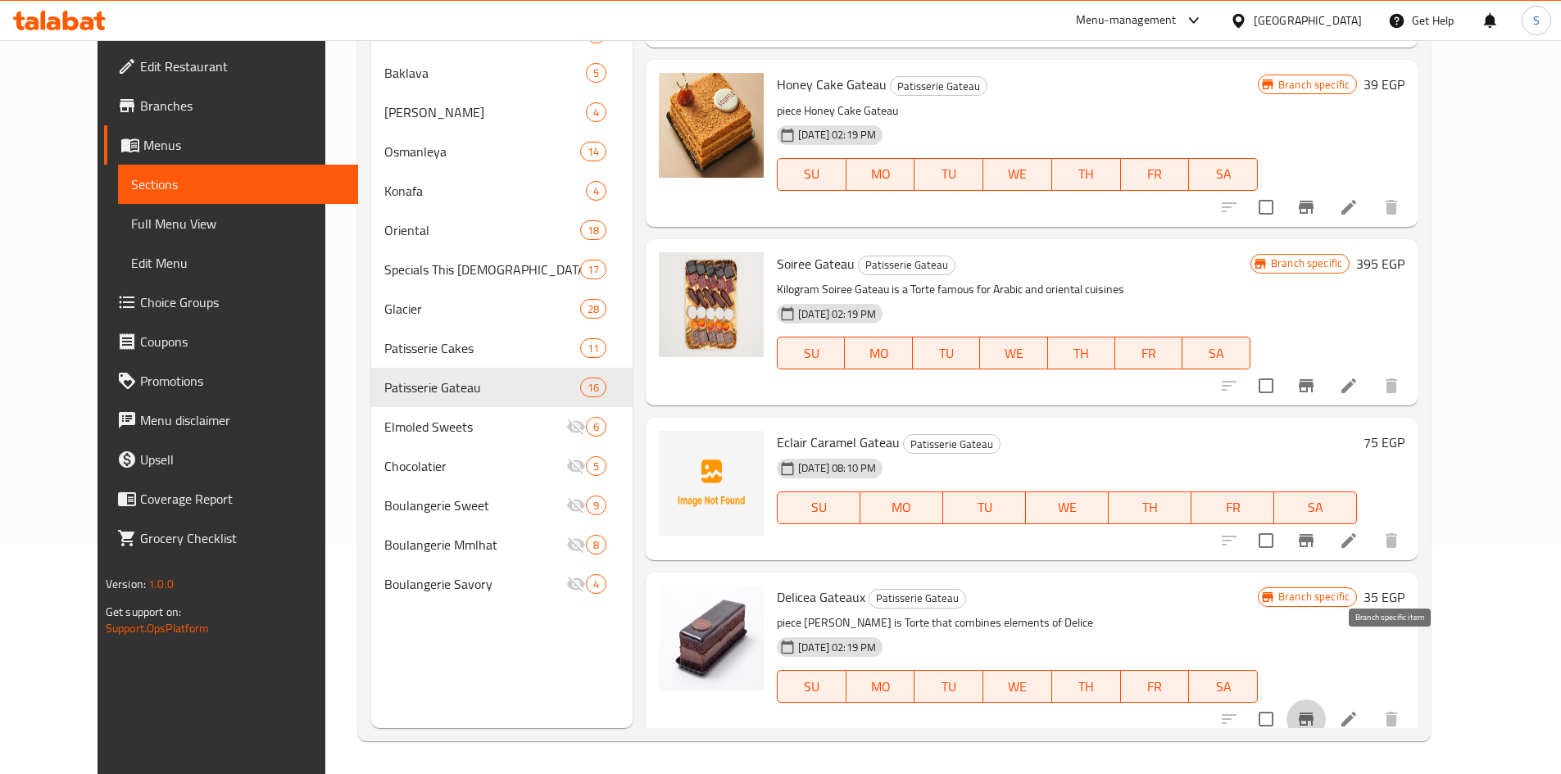
click at [1313, 713] on icon "Branch-specific-item" at bounding box center [1306, 719] width 15 height 13
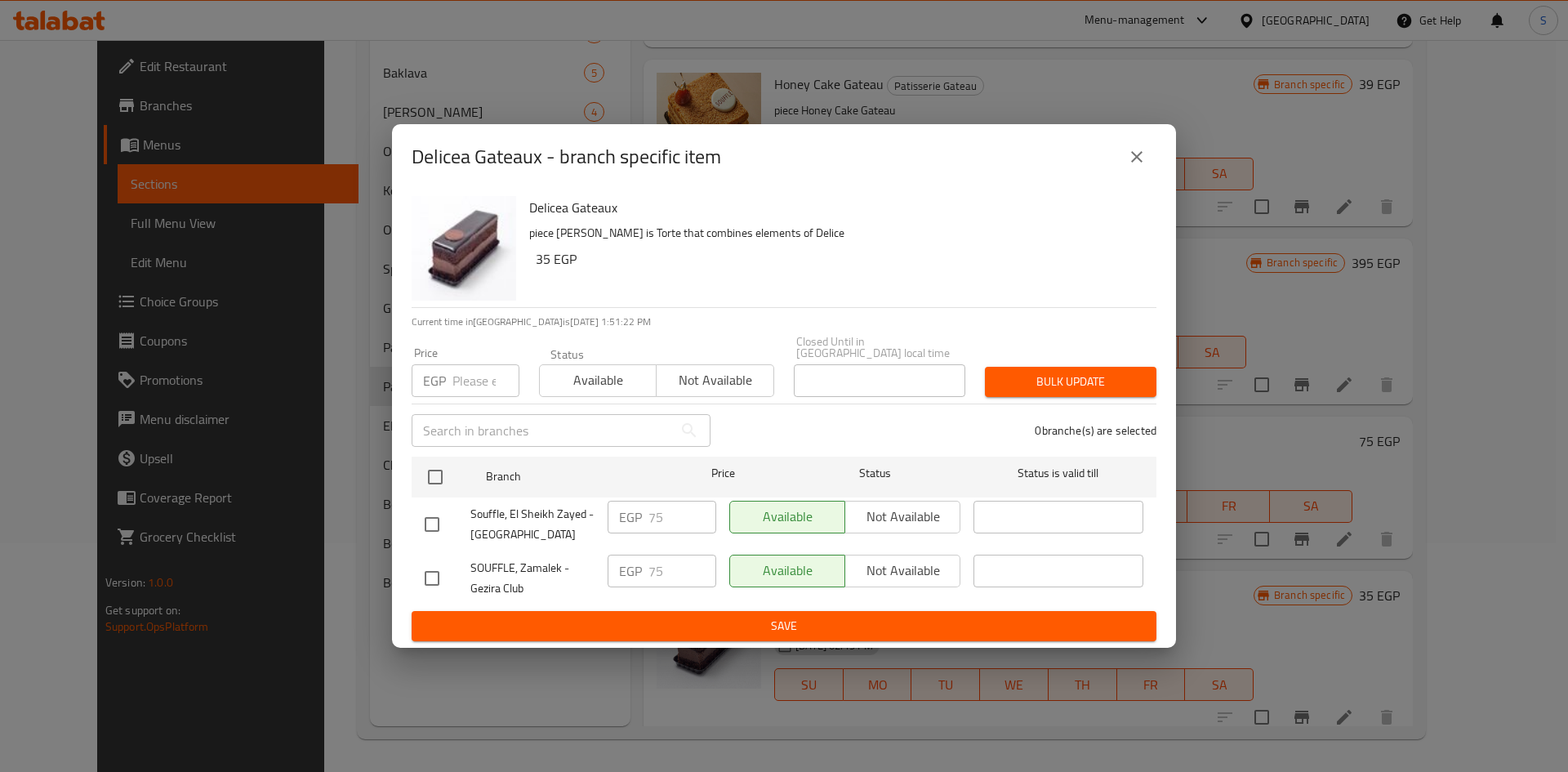
click at [1147, 166] on button "close" at bounding box center [1136, 157] width 39 height 39
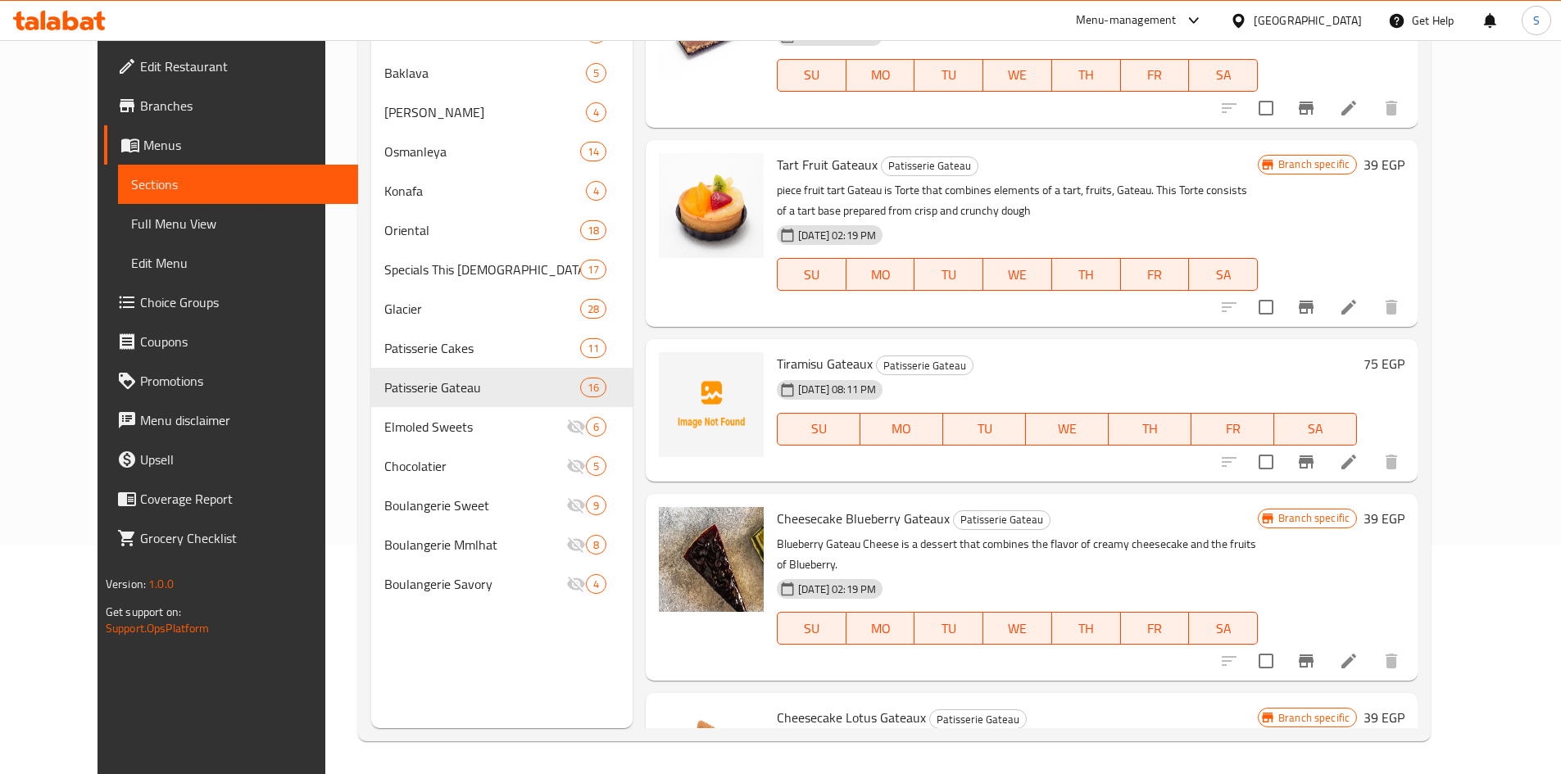
scroll to position [1365, 0]
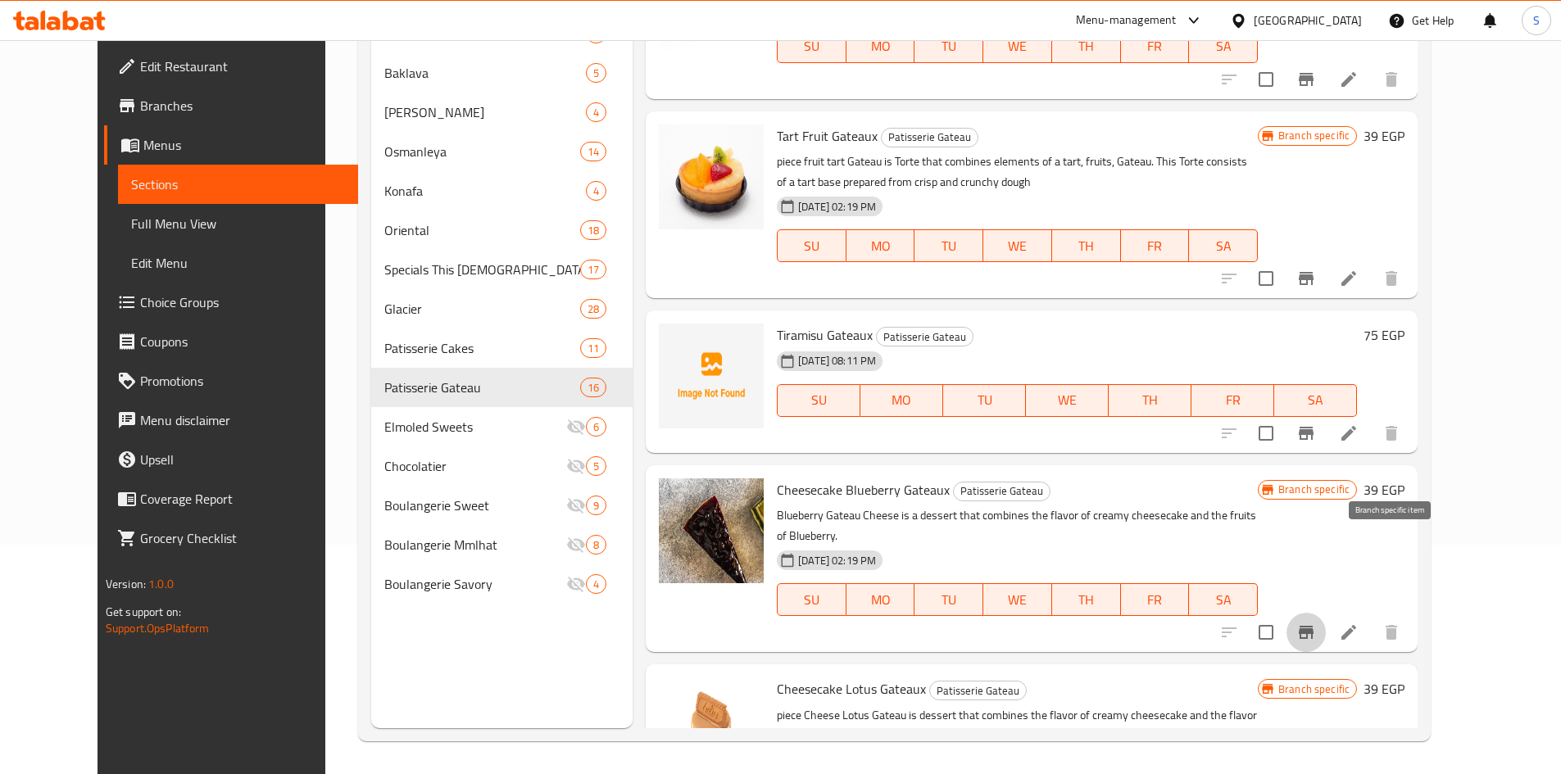
click at [1313, 626] on icon "Branch-specific-item" at bounding box center [1306, 632] width 15 height 13
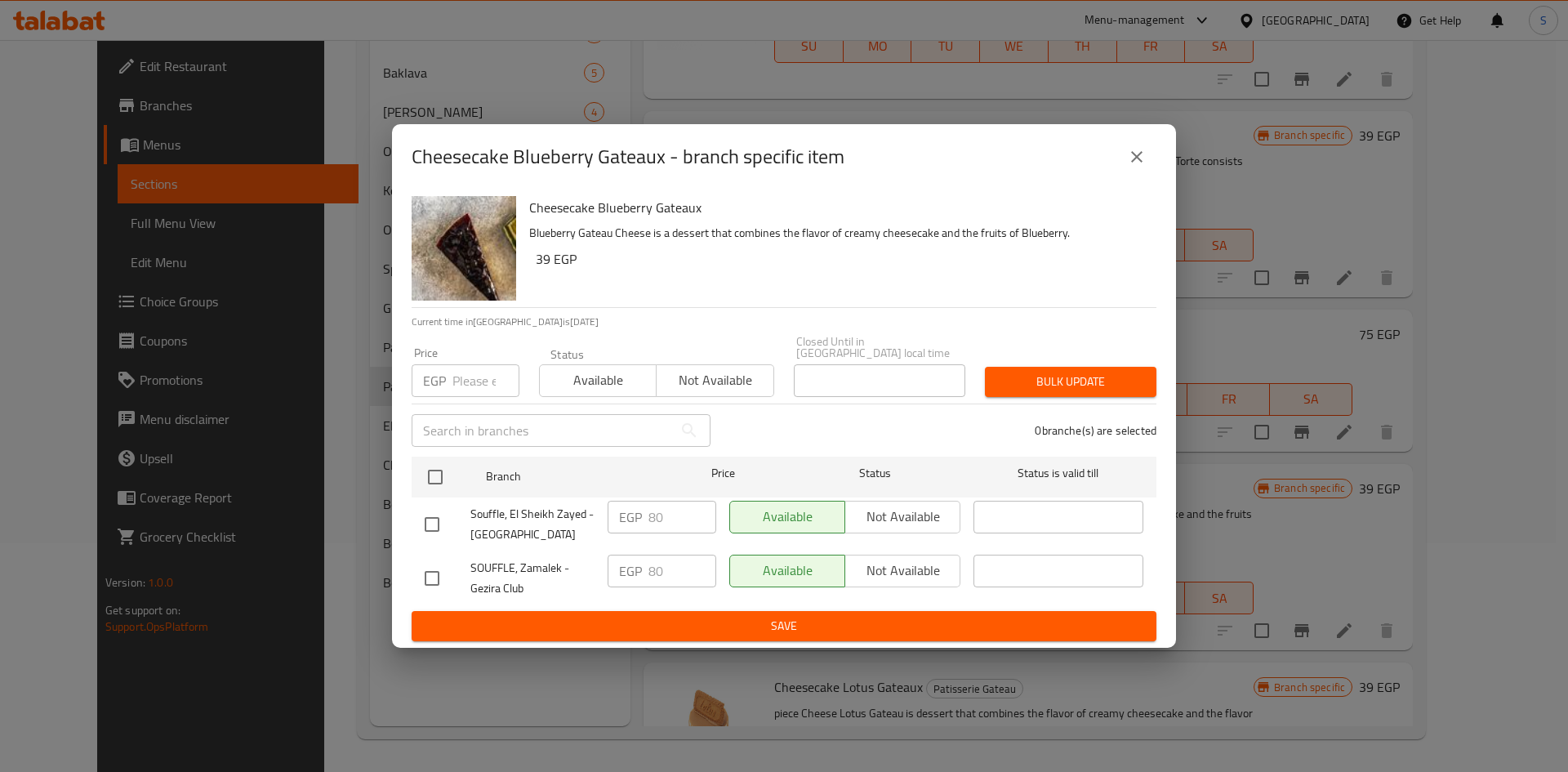
click at [1150, 162] on button "close" at bounding box center [1136, 157] width 39 height 39
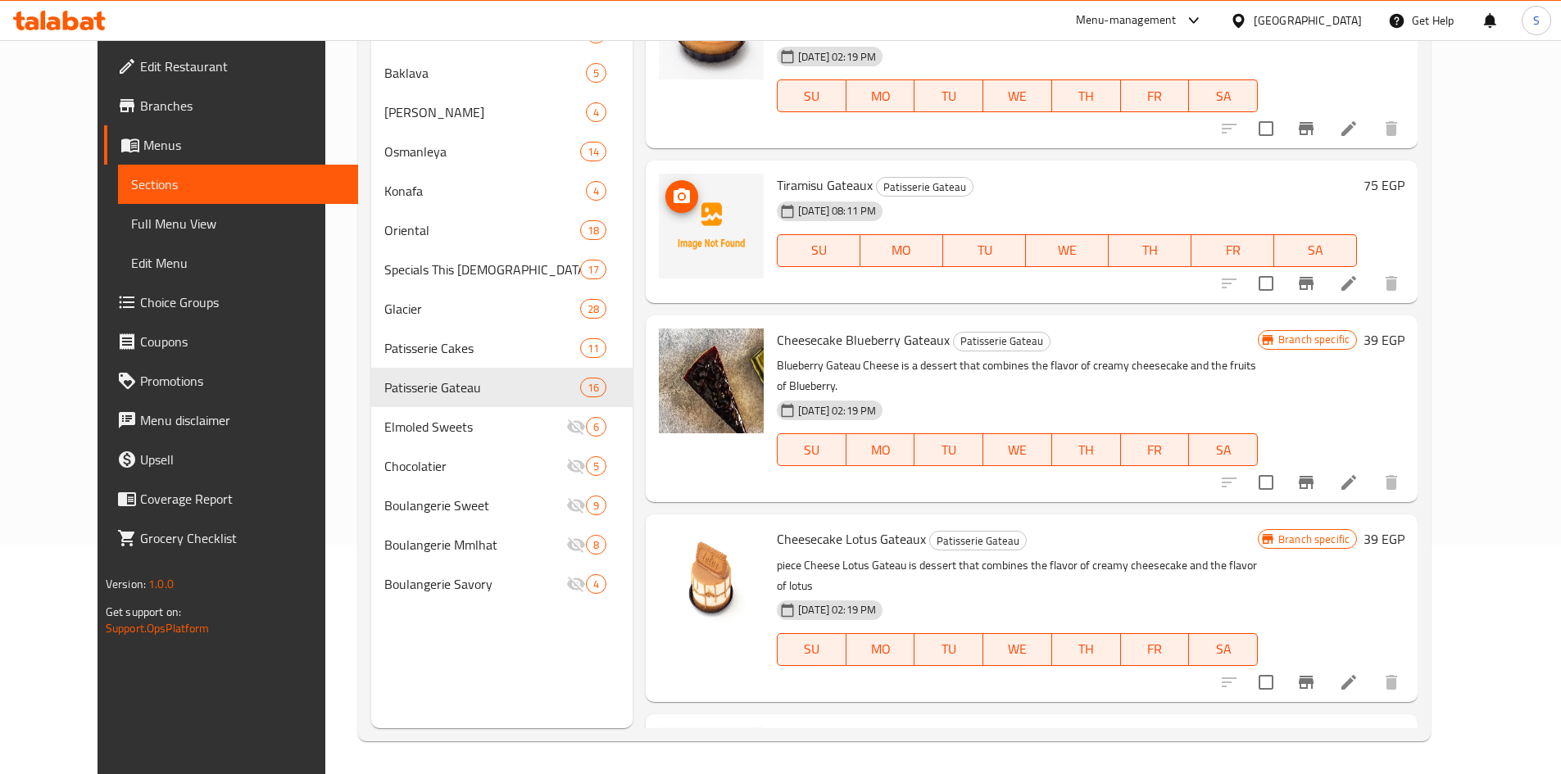
scroll to position [1529, 0]
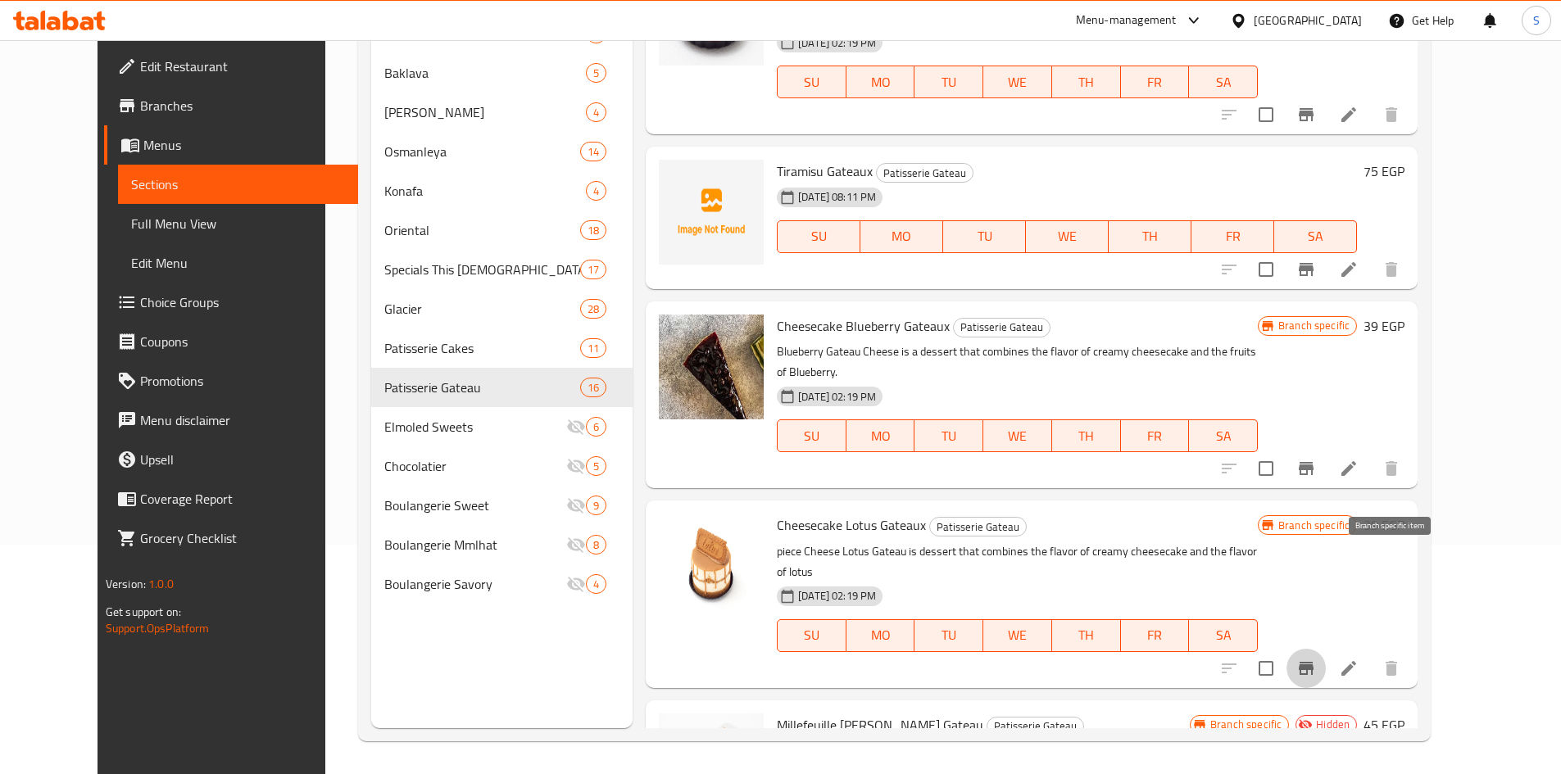
click at [1313, 662] on icon "Branch-specific-item" at bounding box center [1306, 668] width 15 height 13
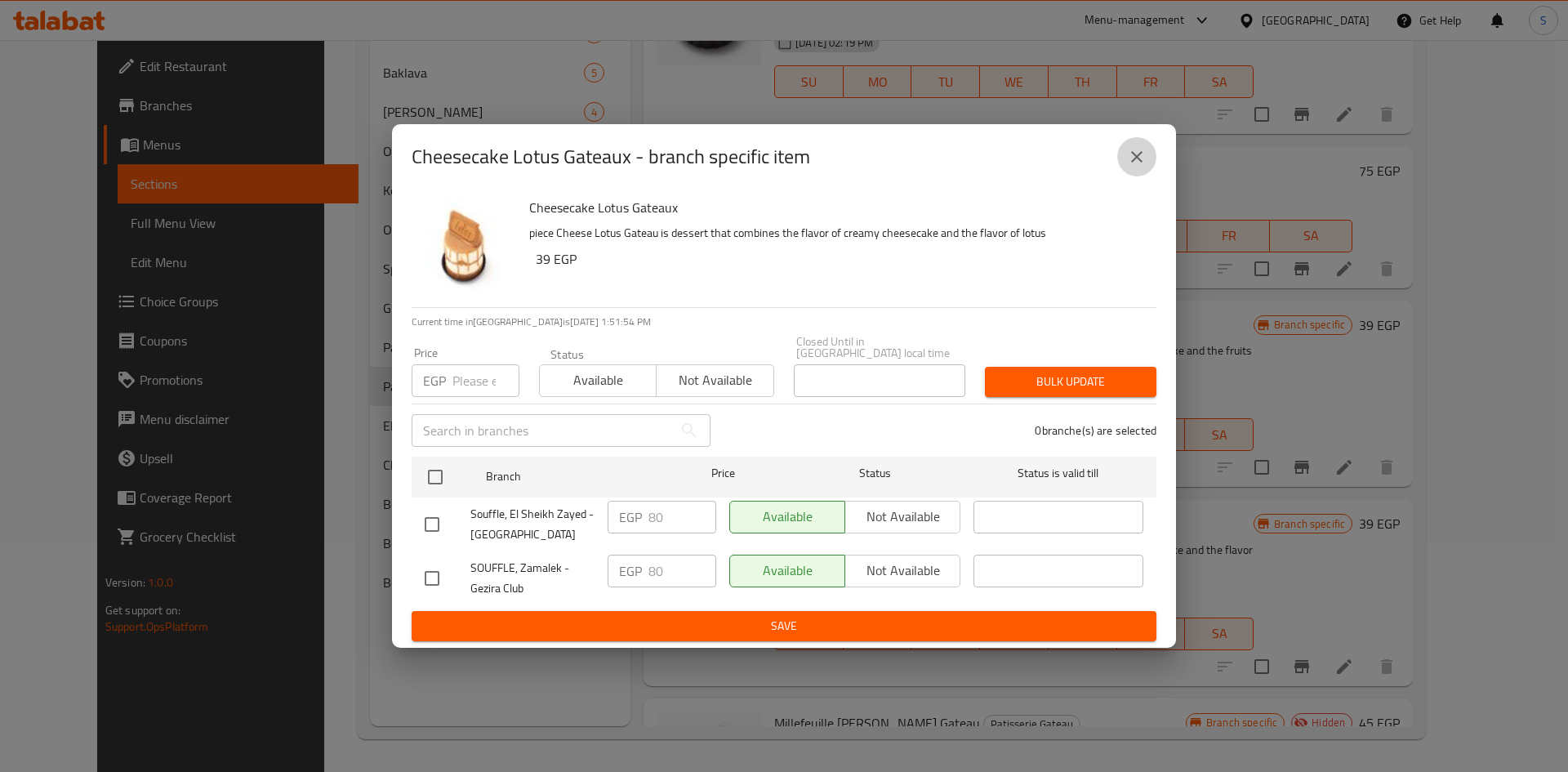
click at [1146, 163] on button "close" at bounding box center [1136, 157] width 39 height 39
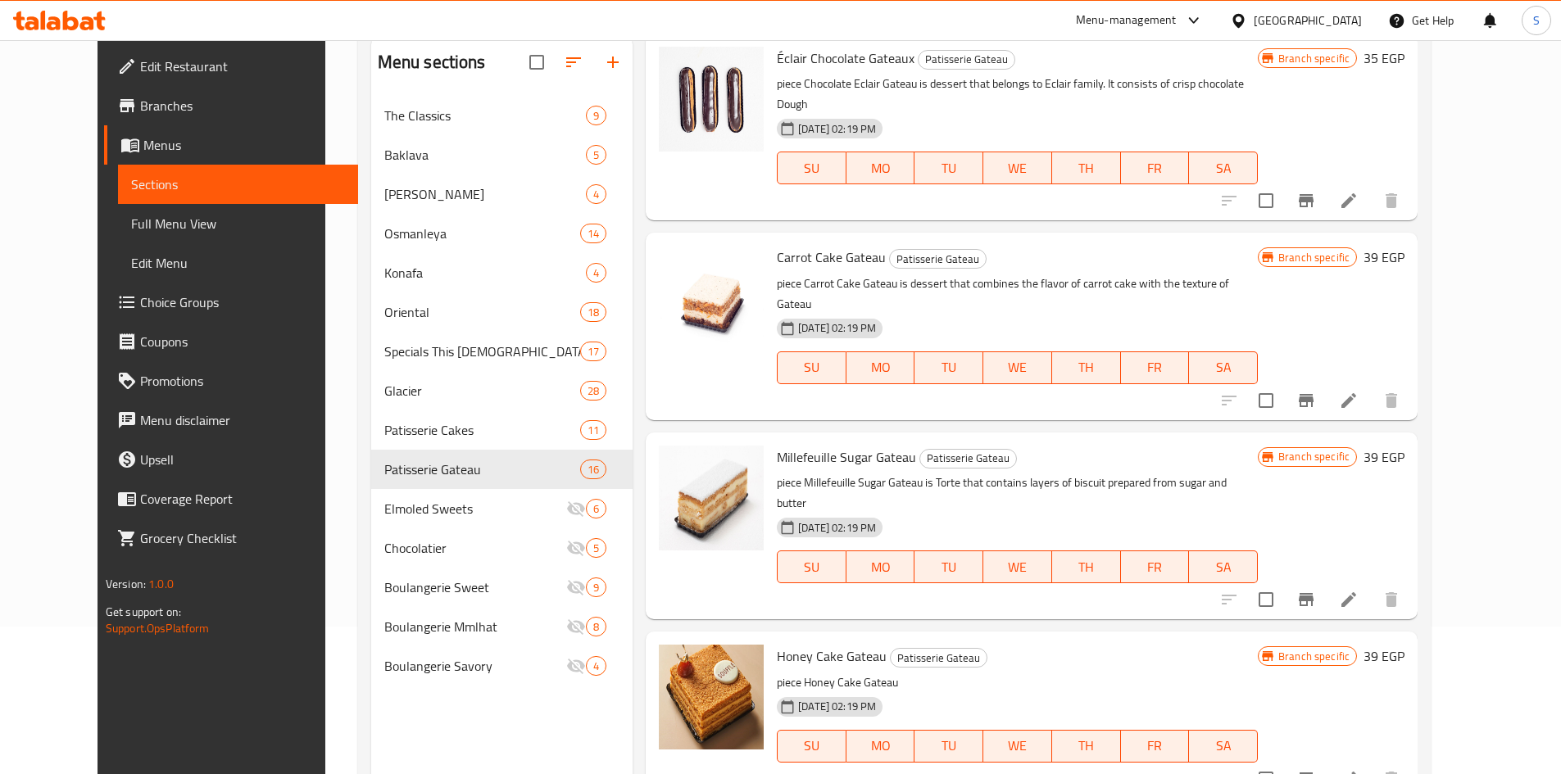
scroll to position [0, 0]
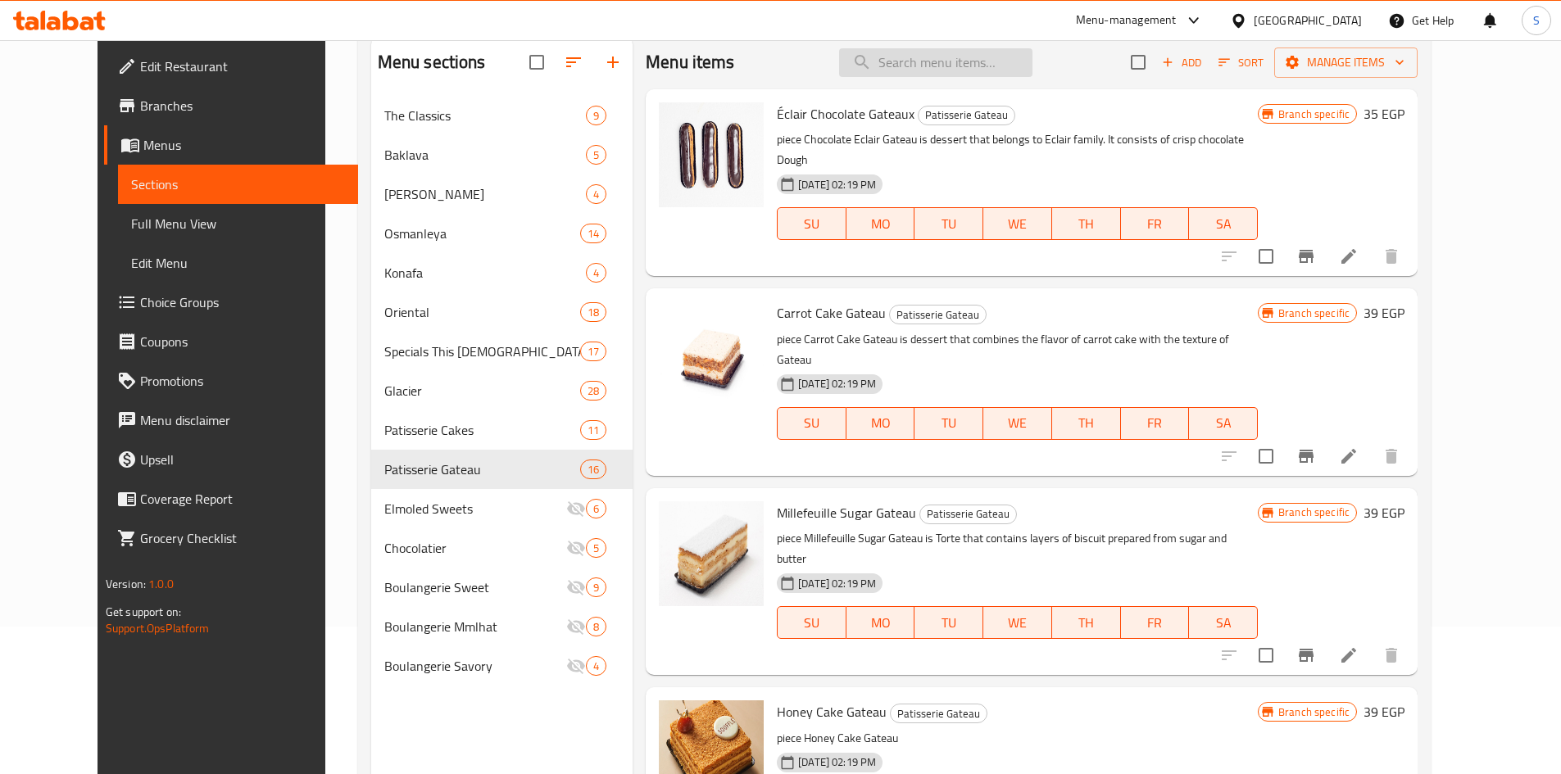
click at [979, 61] on input "search" at bounding box center [935, 62] width 193 height 29
paste input "English Cake Chocolate"
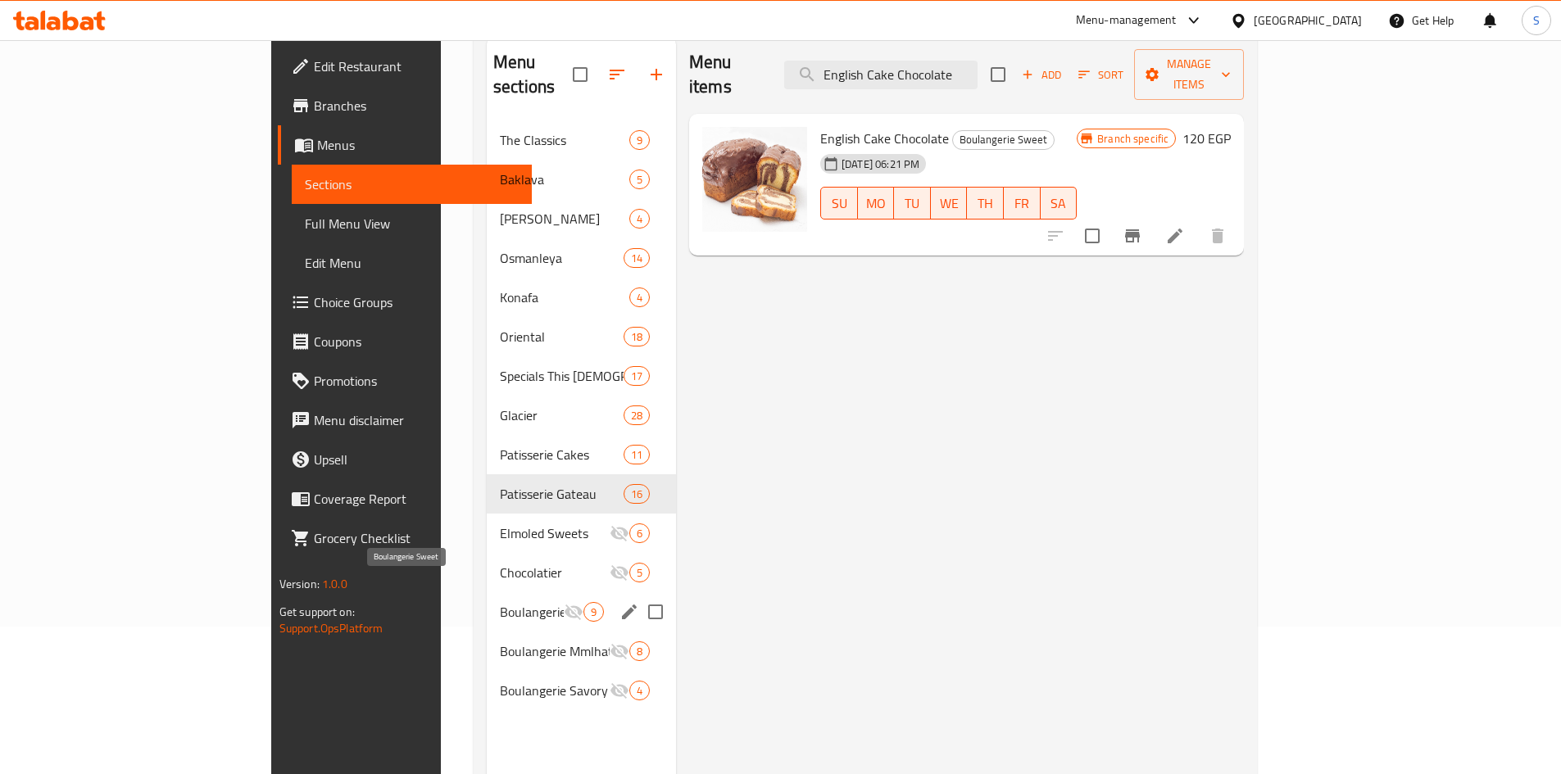
type input "English Cake Chocolate"
click at [500, 602] on span "Boulangerie Sweet" at bounding box center [532, 612] width 64 height 20
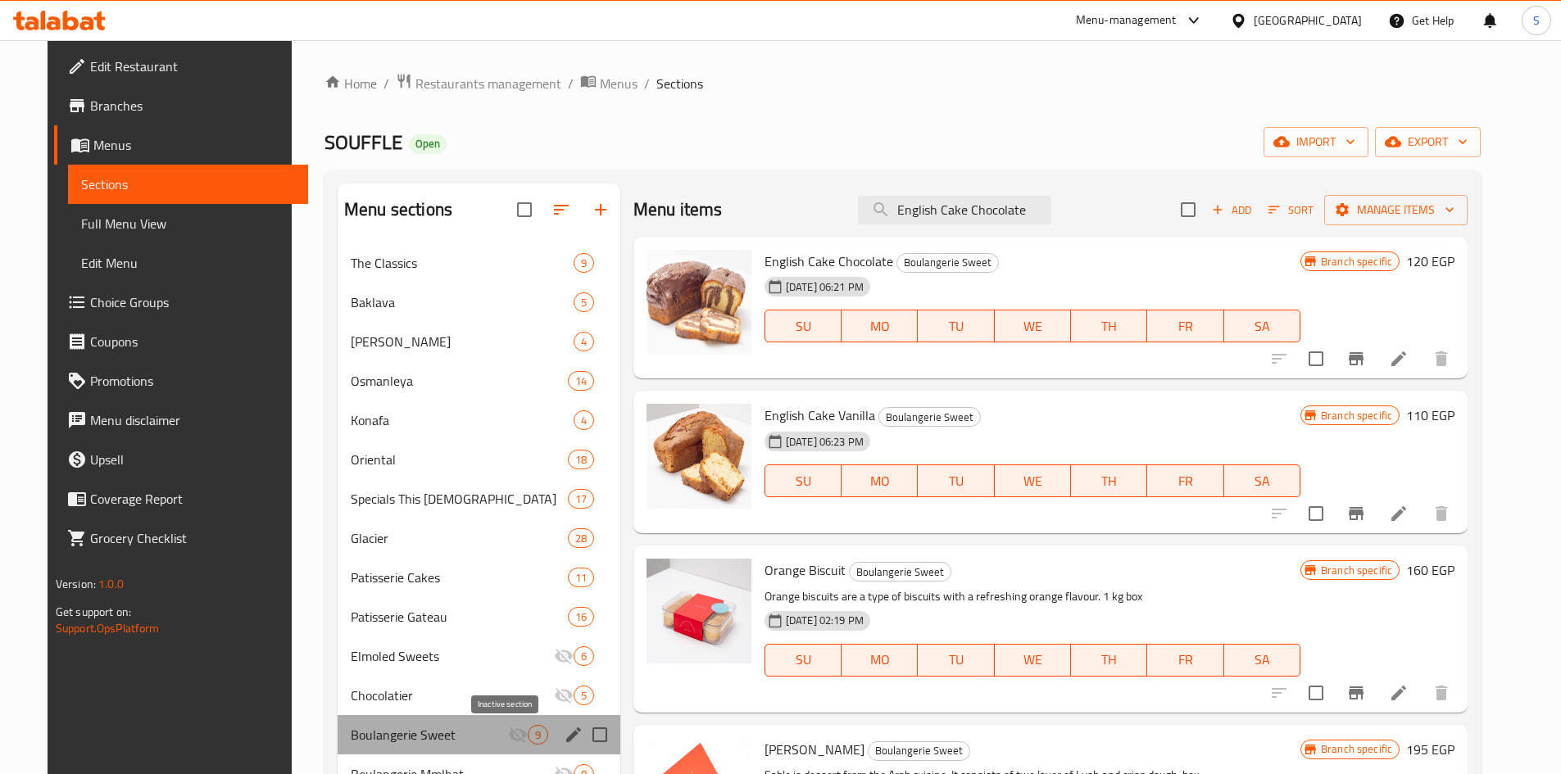
click at [508, 734] on icon "Menu sections" at bounding box center [518, 735] width 20 height 20
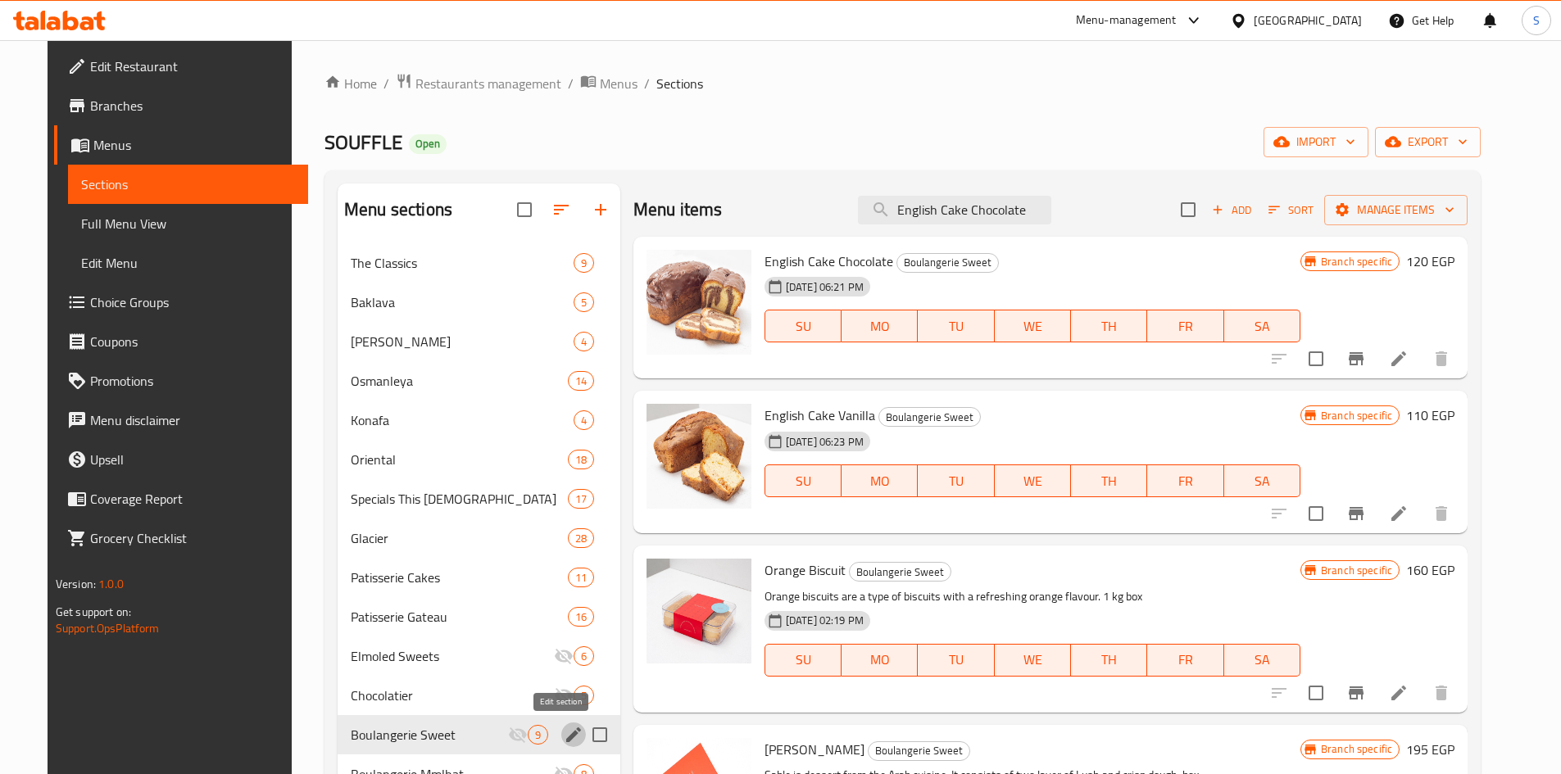
click at [564, 730] on icon "edit" at bounding box center [574, 735] width 20 height 20
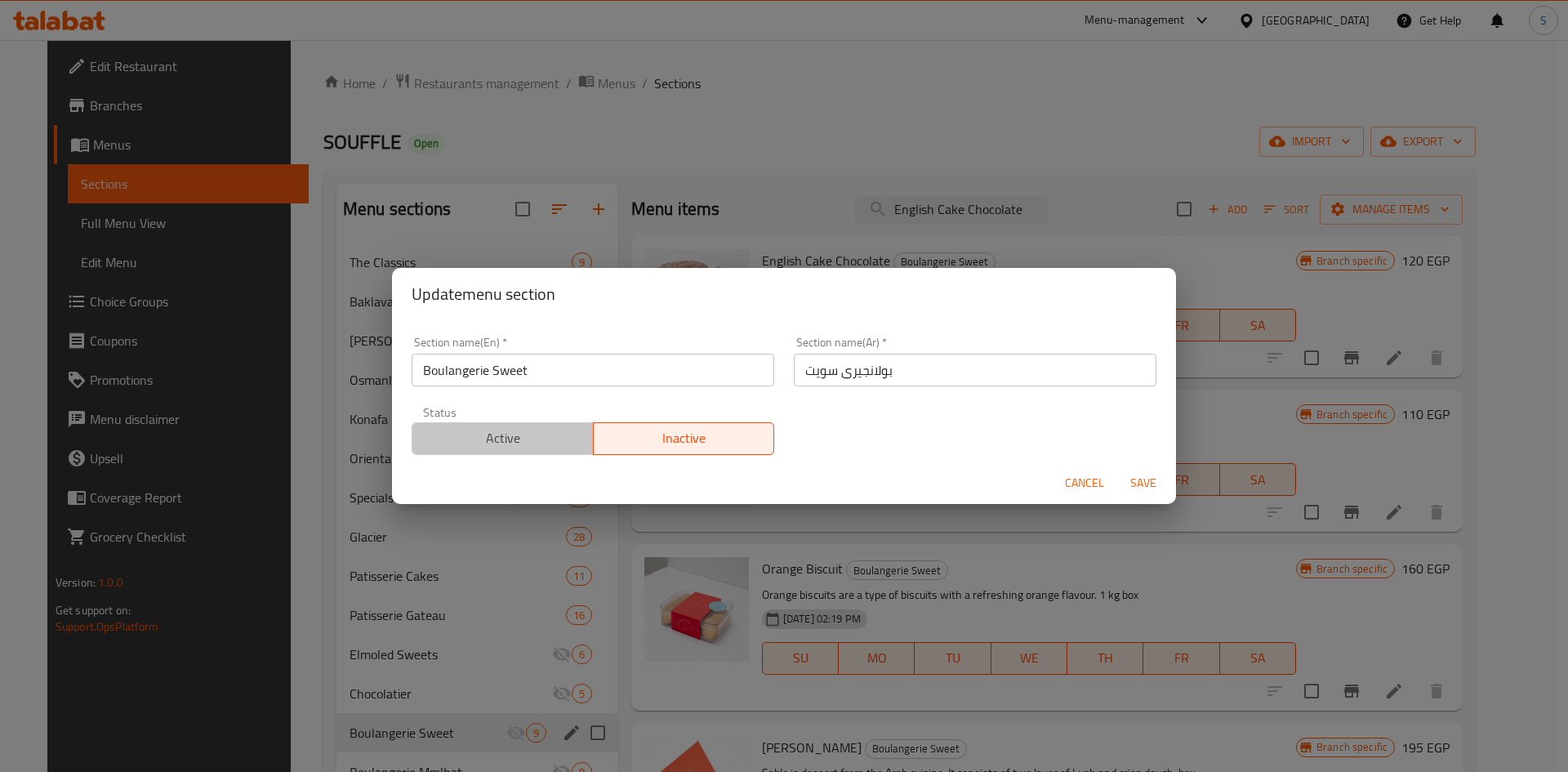
click at [546, 441] on span "Active" at bounding box center [502, 439] width 168 height 24
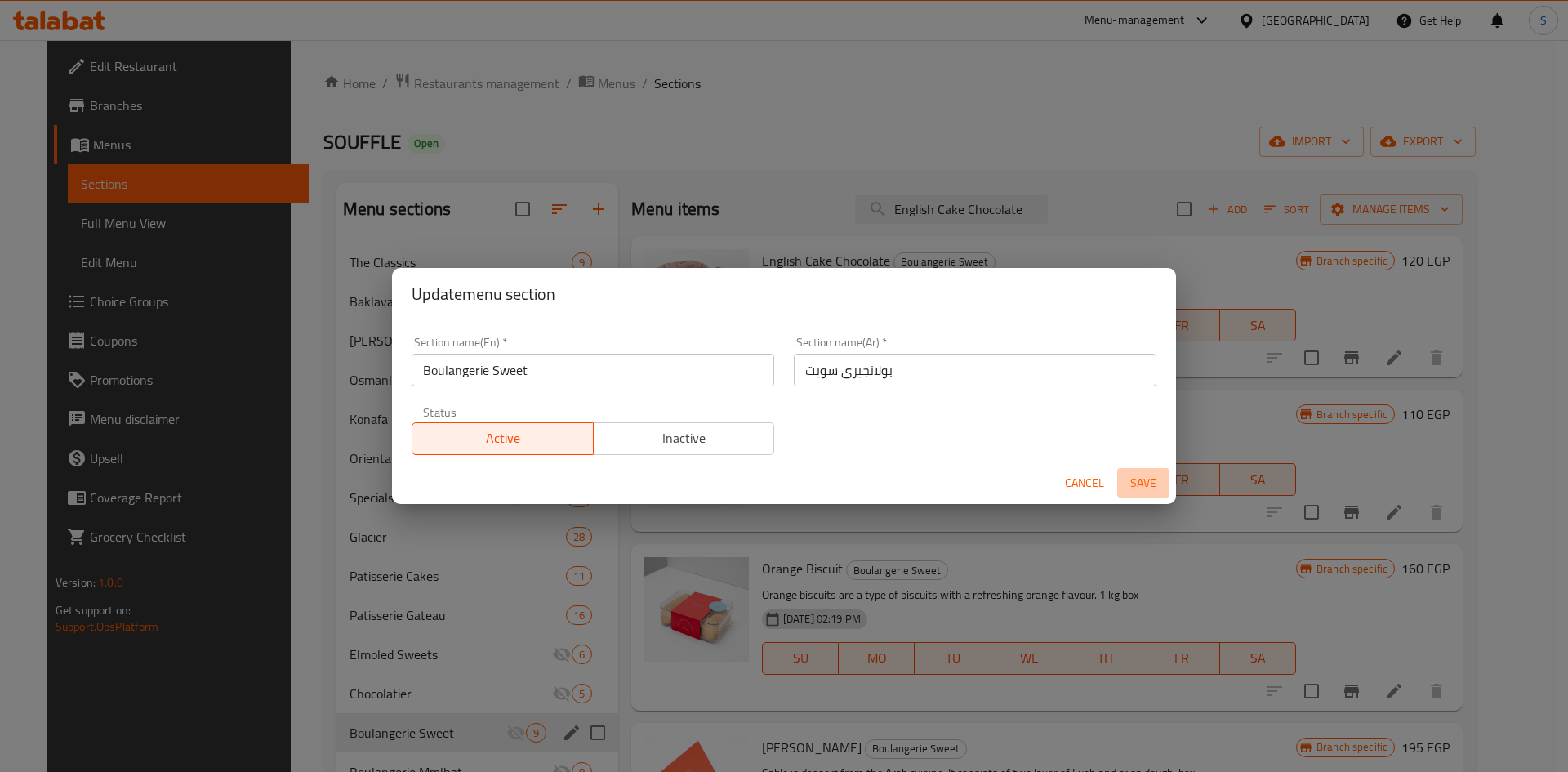
click at [1155, 482] on span "Save" at bounding box center [1142, 483] width 39 height 20
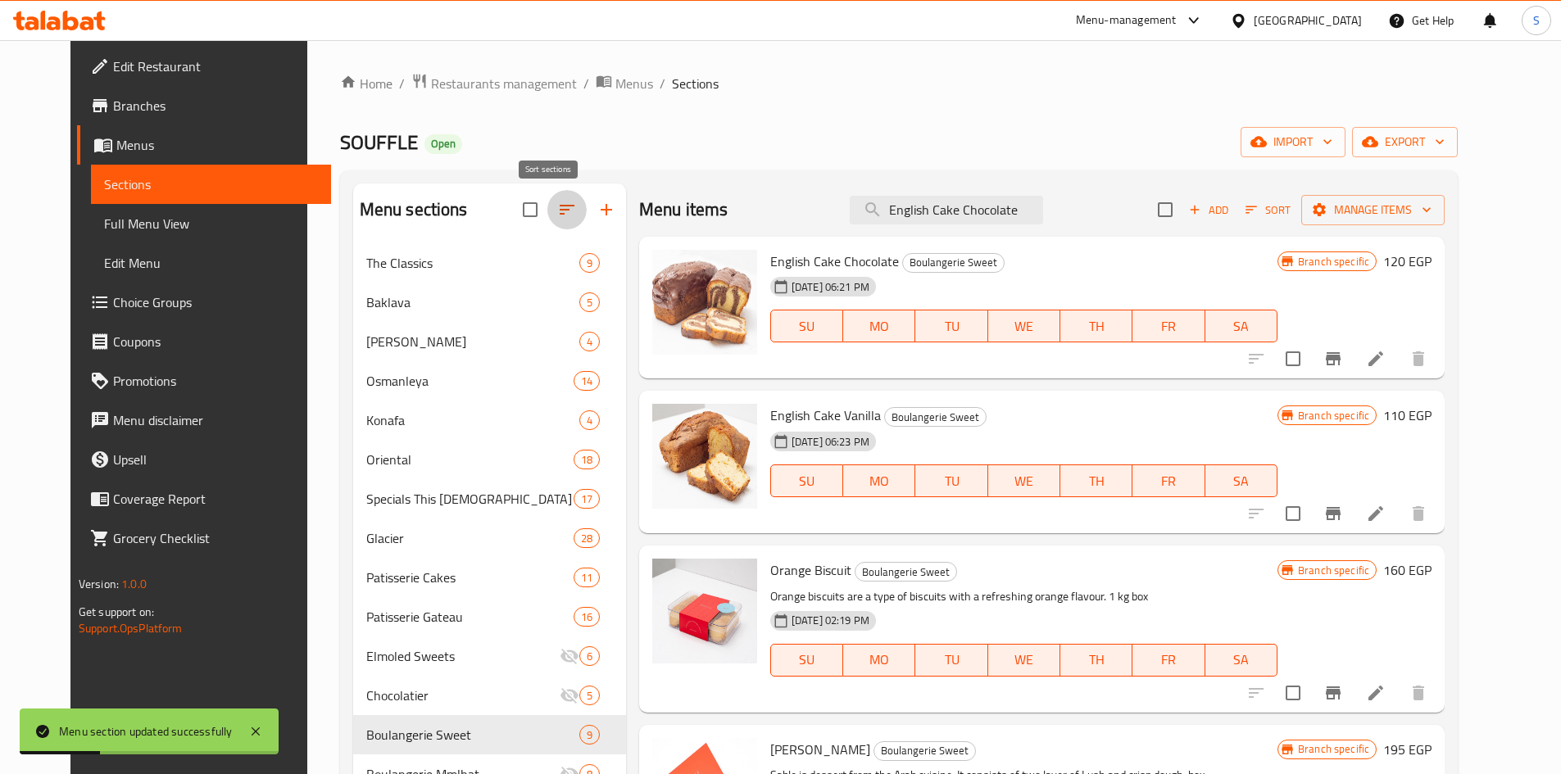
click at [547, 221] on button "button" at bounding box center [566, 209] width 39 height 39
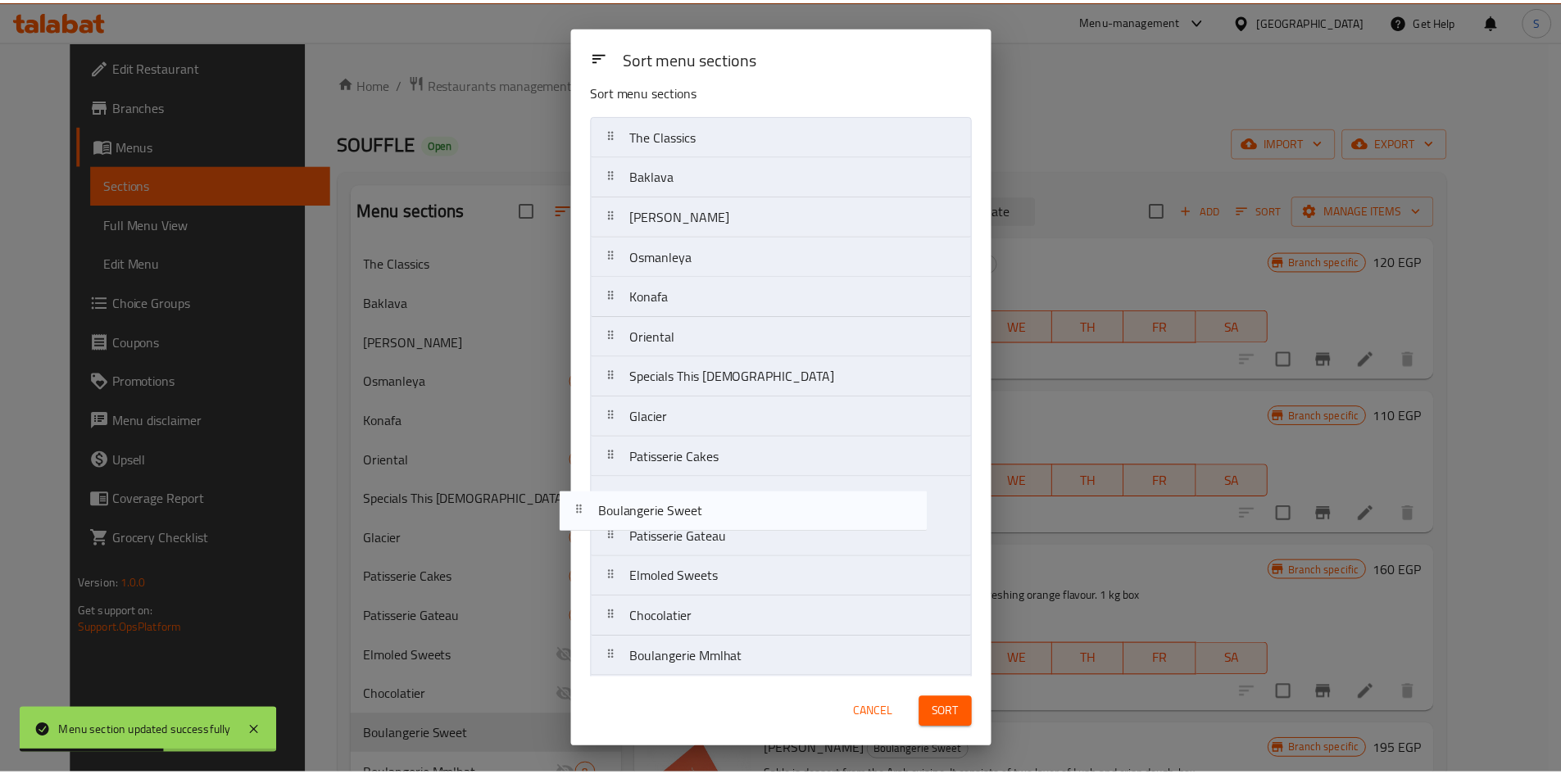
scroll to position [20, 0]
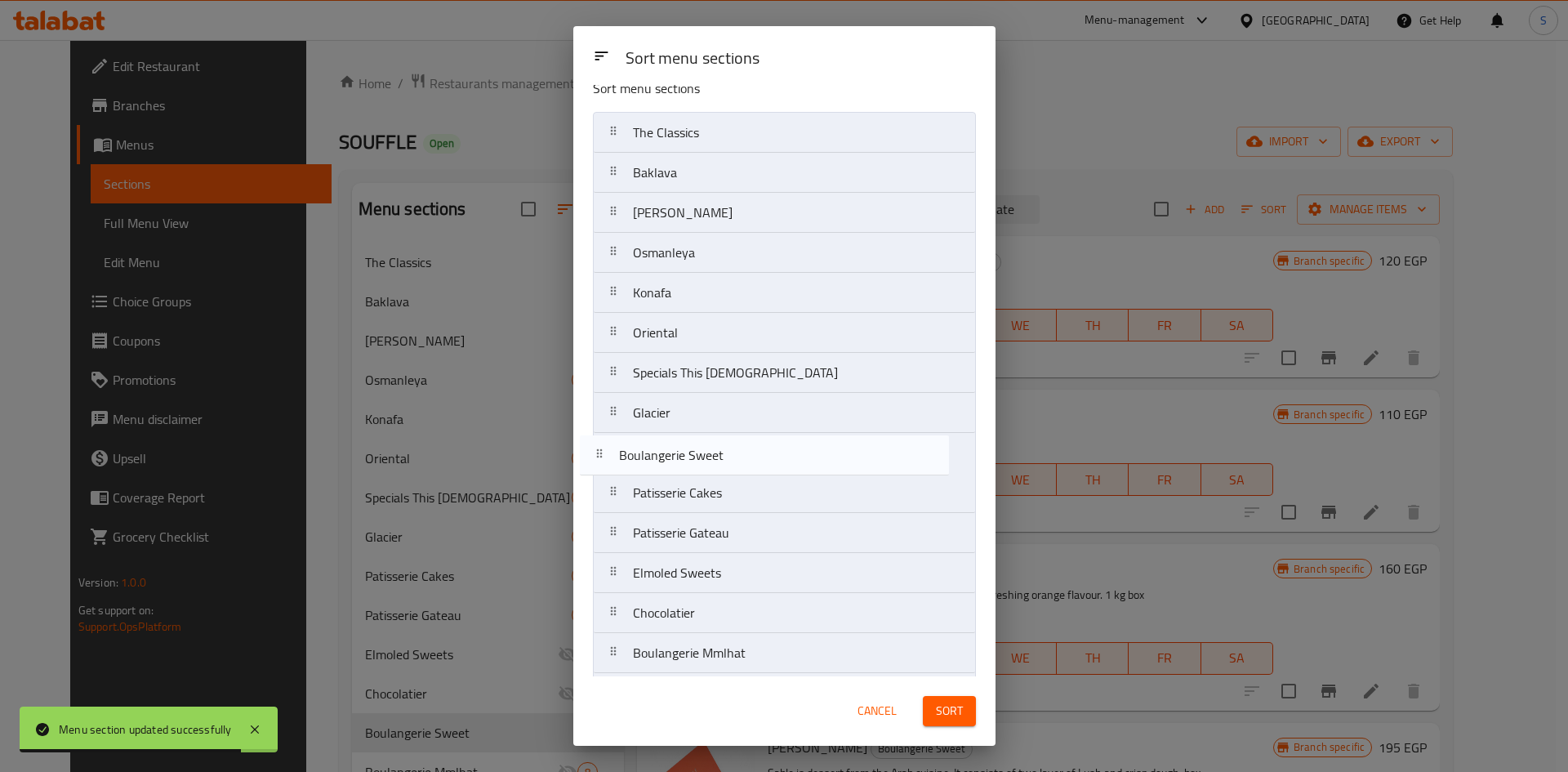
drag, startPoint x: 720, startPoint y: 645, endPoint x: 704, endPoint y: 464, distance: 181.7
click at [704, 464] on nav "The Classics Baklava Aish Al Saraya Osmanleya Konafa Oriental Specials This Ram…" at bounding box center [784, 413] width 383 height 602
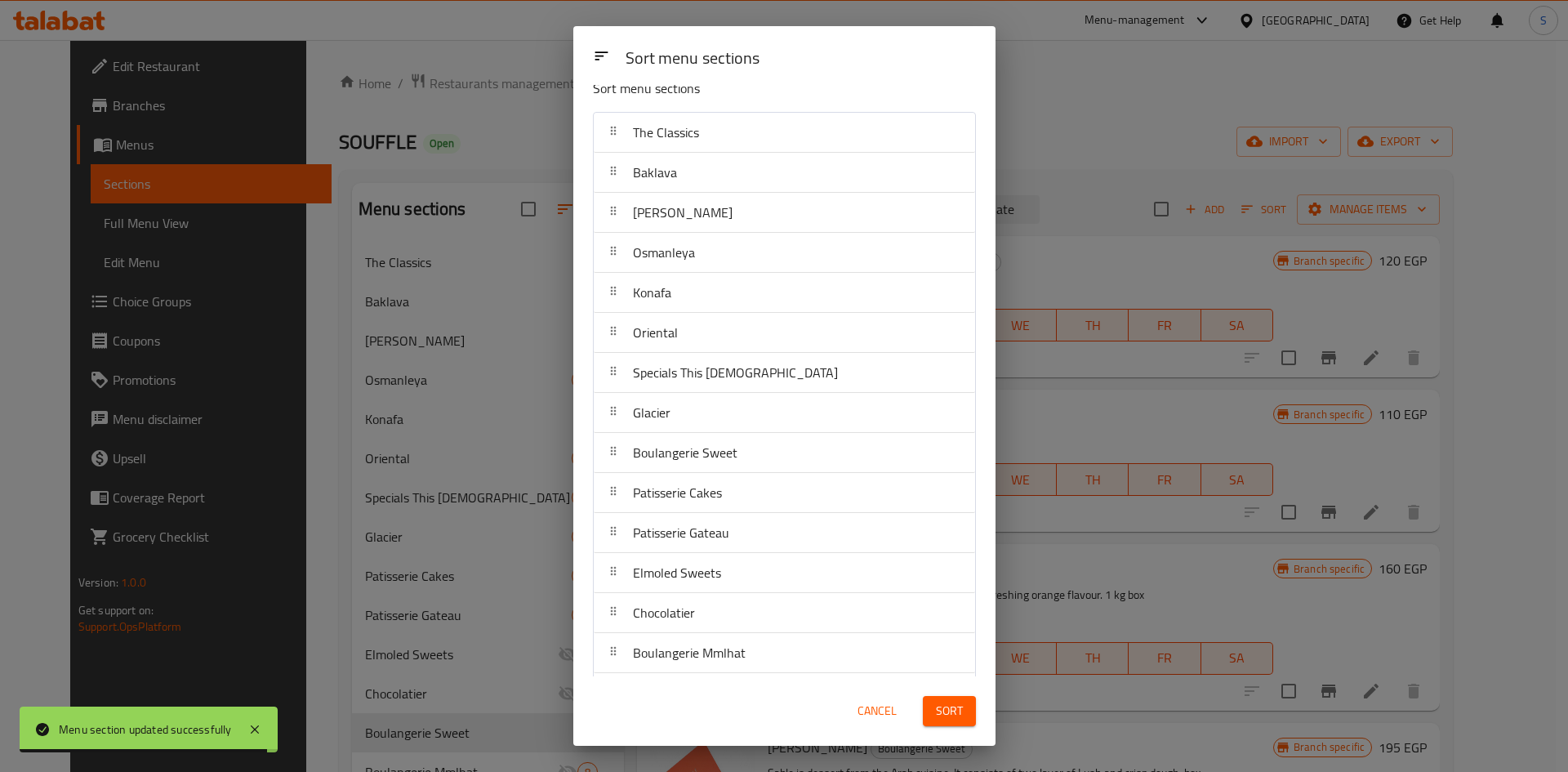
click at [953, 715] on span "Sort" at bounding box center [949, 711] width 27 height 20
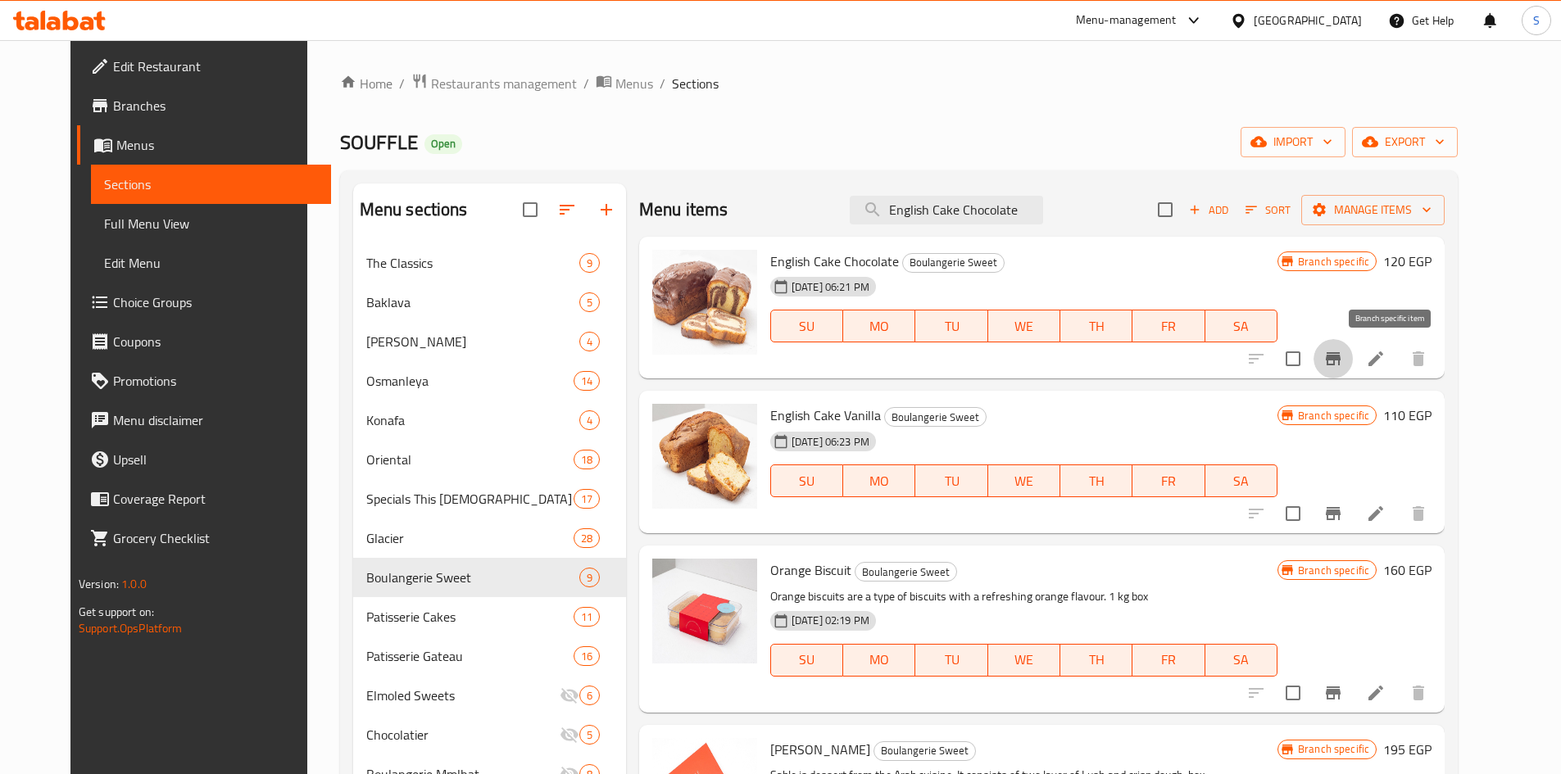
click at [1343, 355] on icon "Branch-specific-item" at bounding box center [1333, 359] width 20 height 20
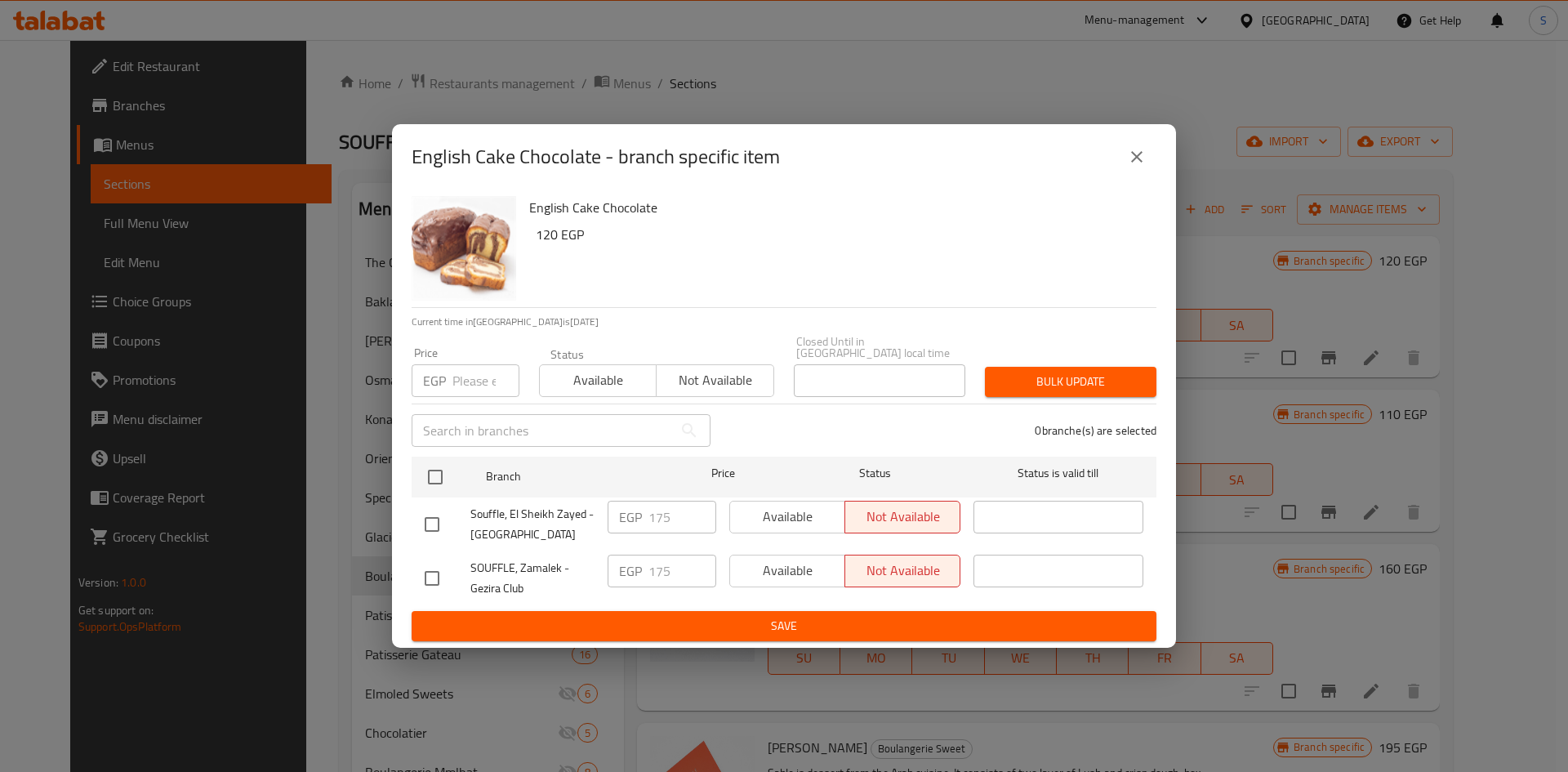
click at [1132, 153] on icon "close" at bounding box center [1137, 157] width 20 height 20
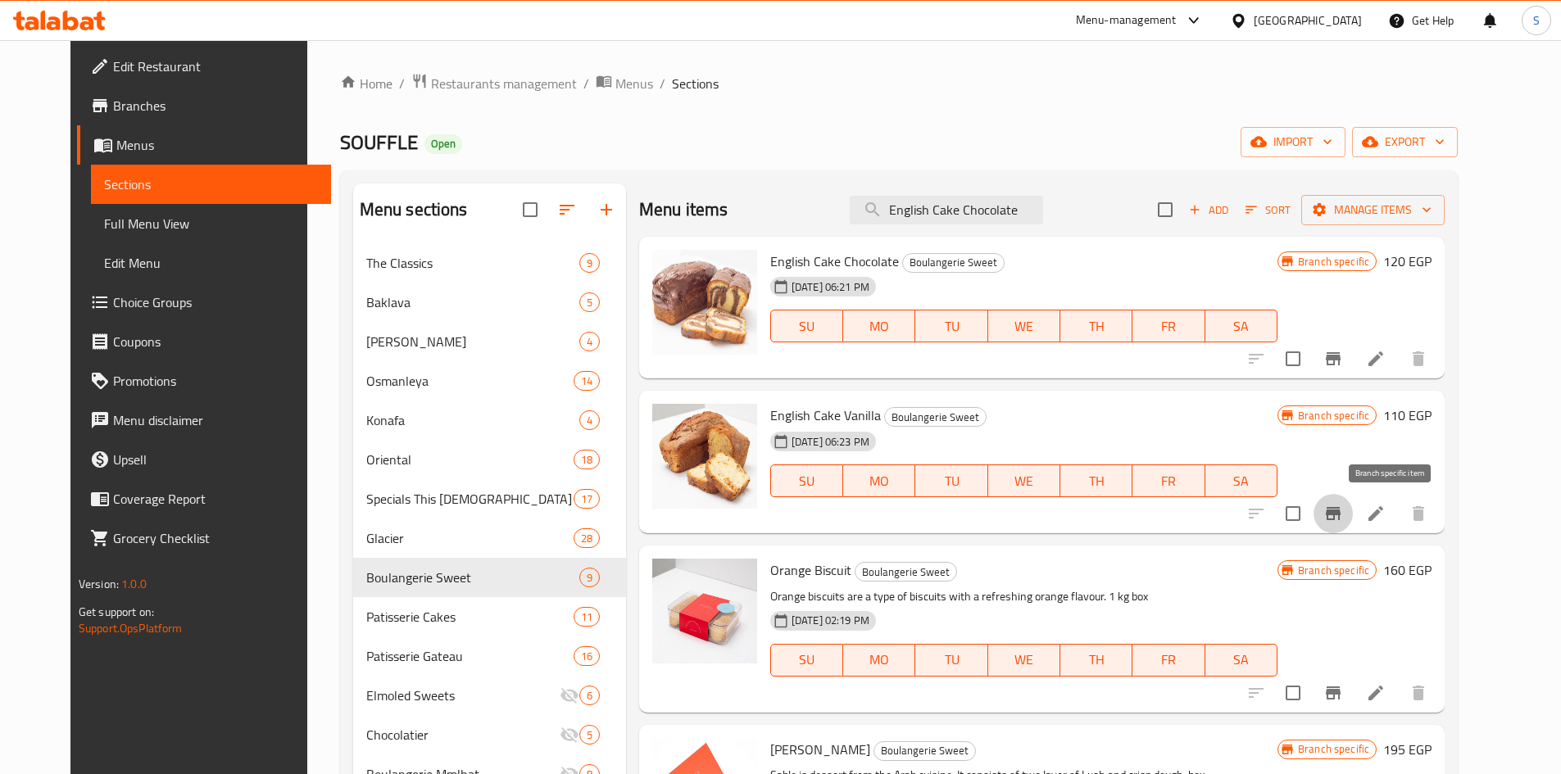
click at [1340, 515] on icon "Branch-specific-item" at bounding box center [1333, 513] width 15 height 13
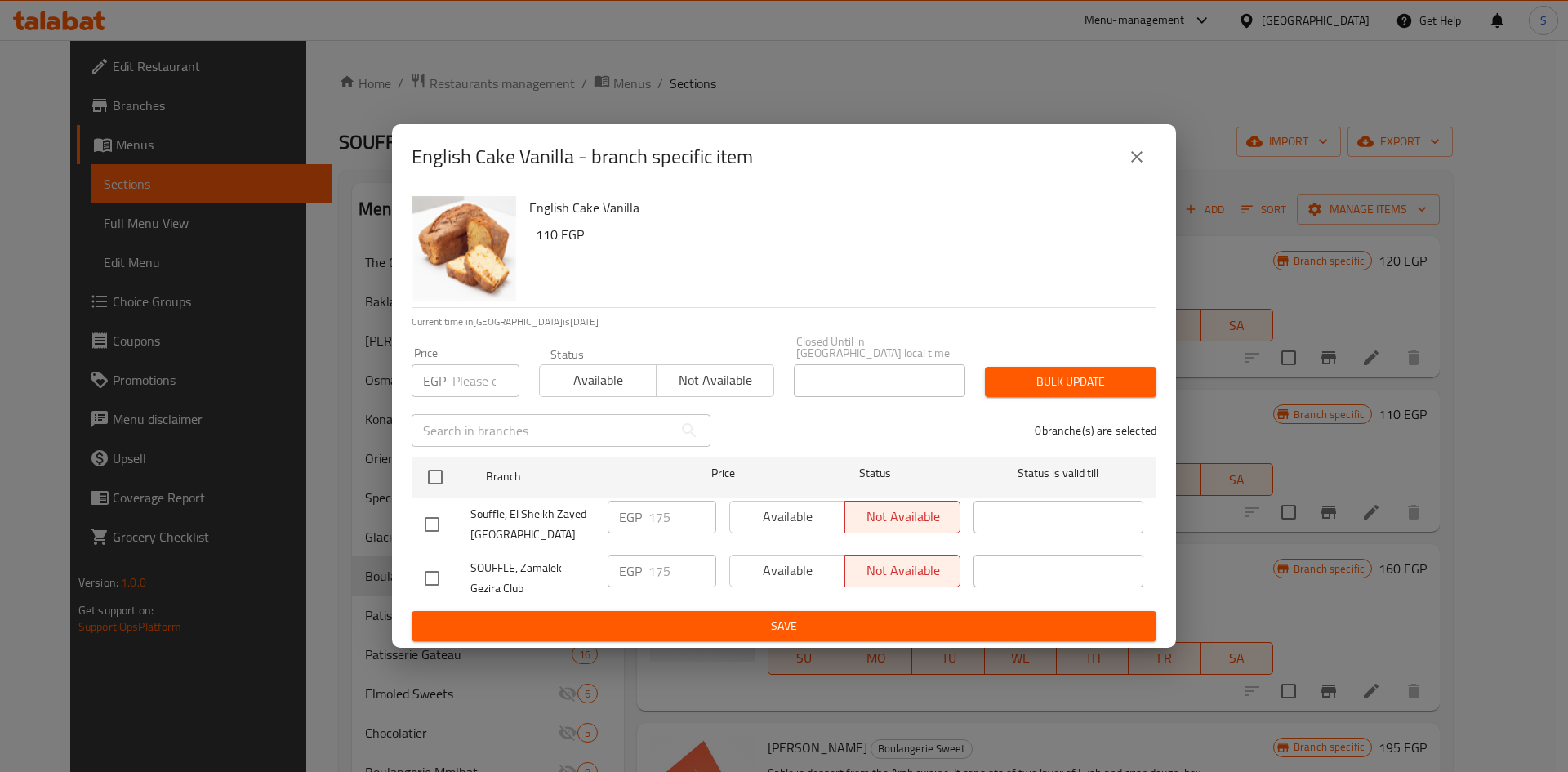
click at [1171, 155] on div "English Cake Vanilla - branch specific item" at bounding box center [784, 158] width 784 height 66
click at [1132, 164] on icon "close" at bounding box center [1137, 157] width 20 height 20
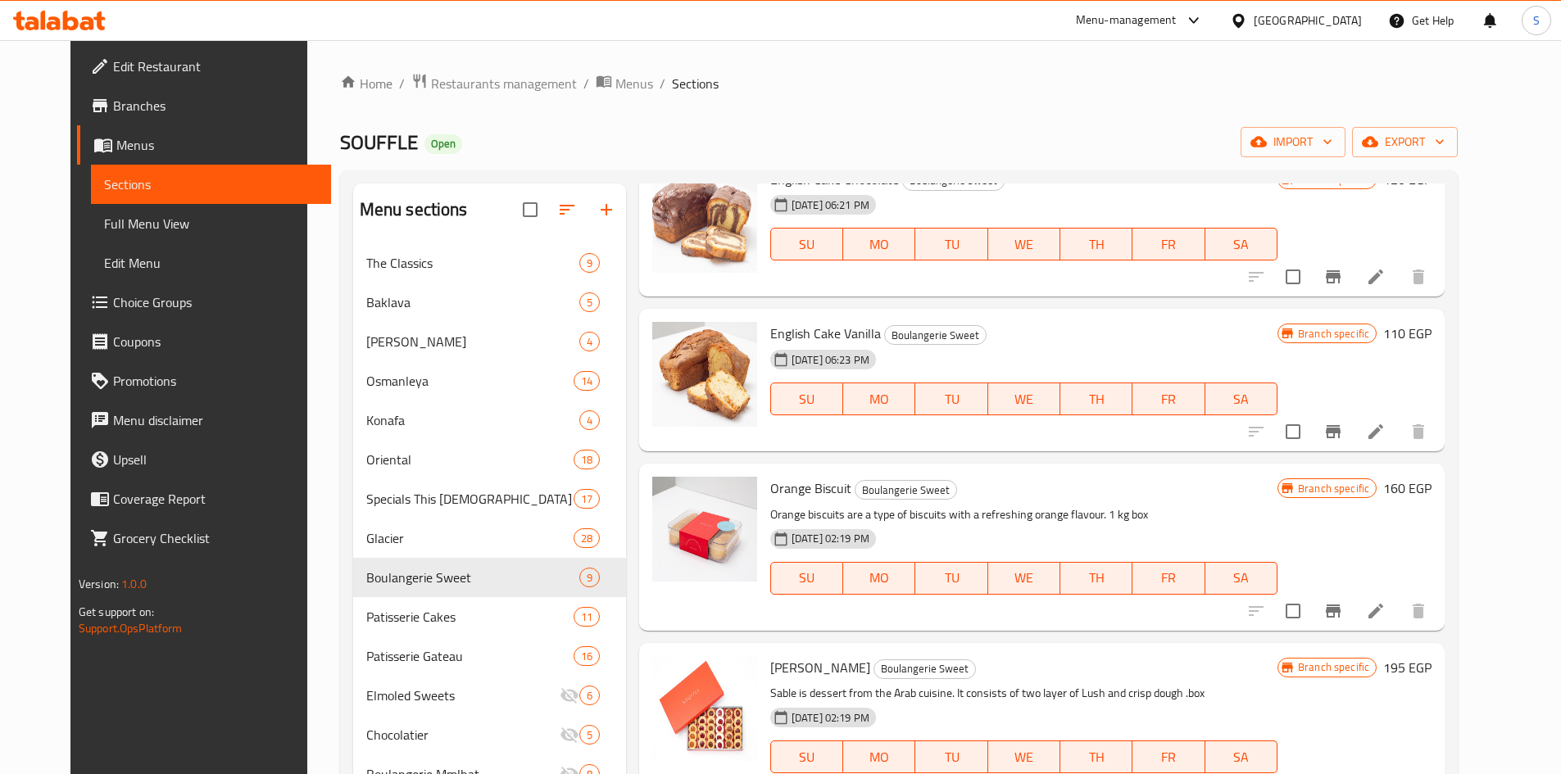
scroll to position [0, 0]
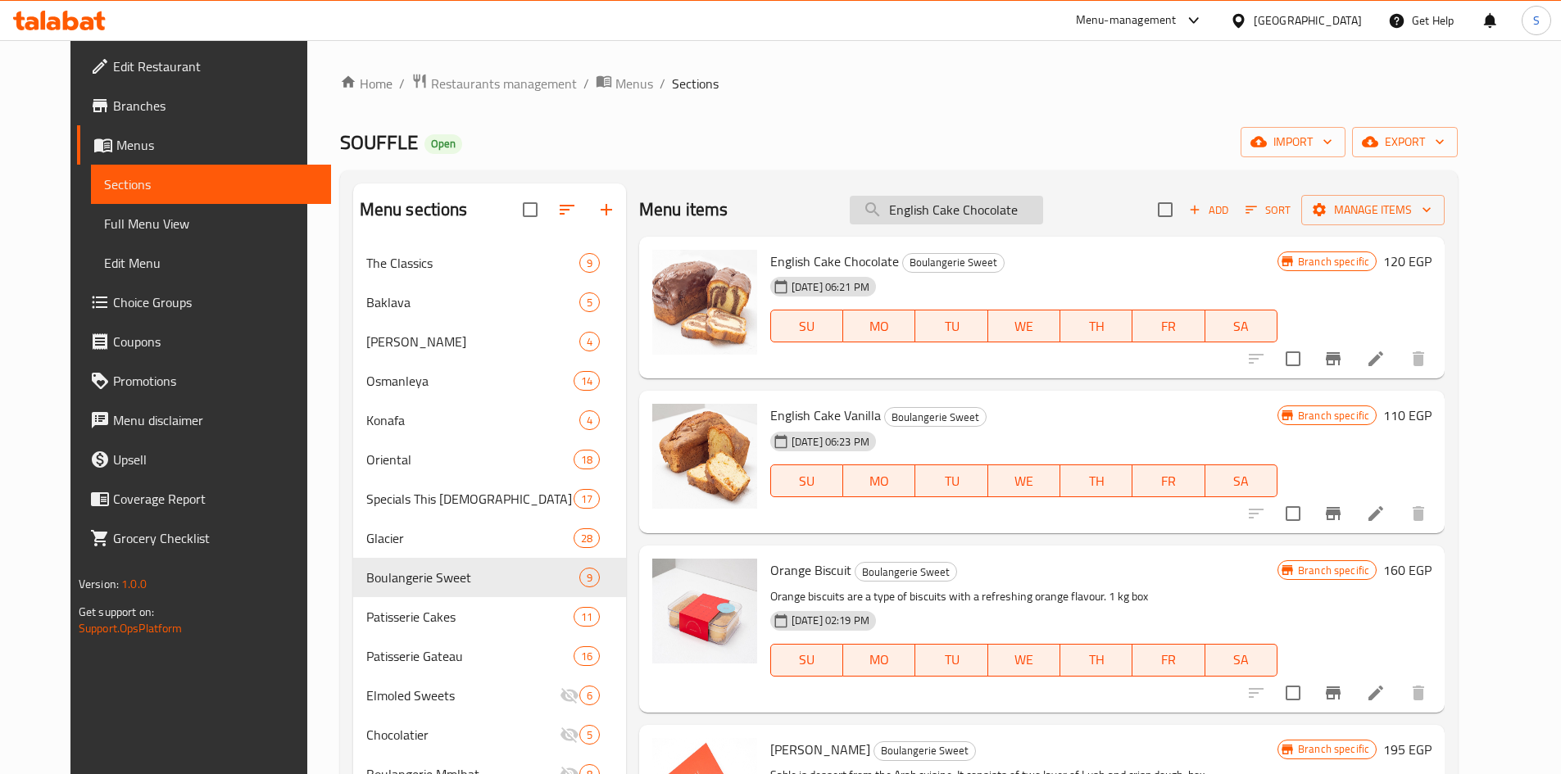
click at [1021, 207] on input "English Cake Chocolate" at bounding box center [946, 210] width 193 height 29
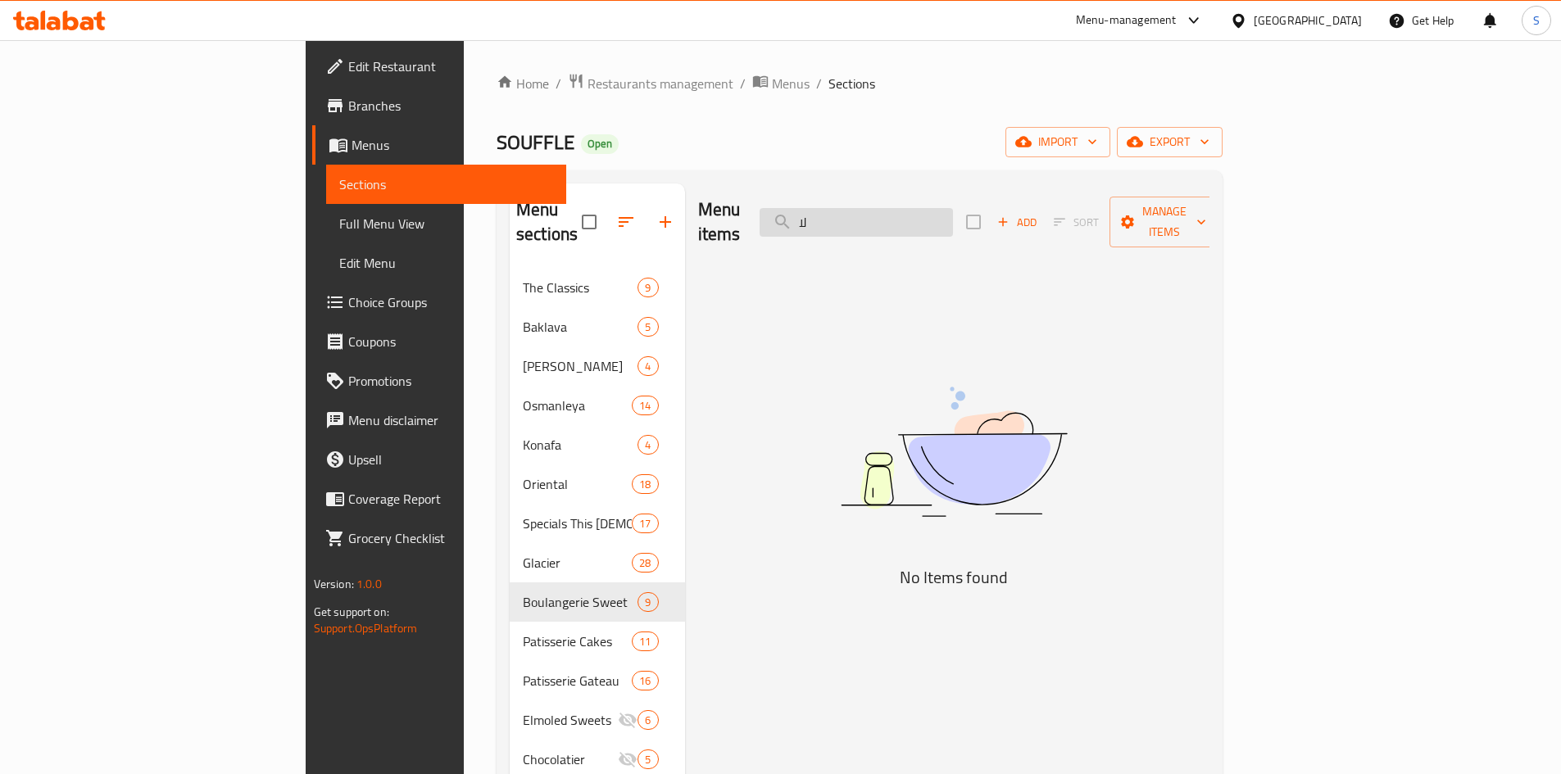
type input "ل"
type input "b"
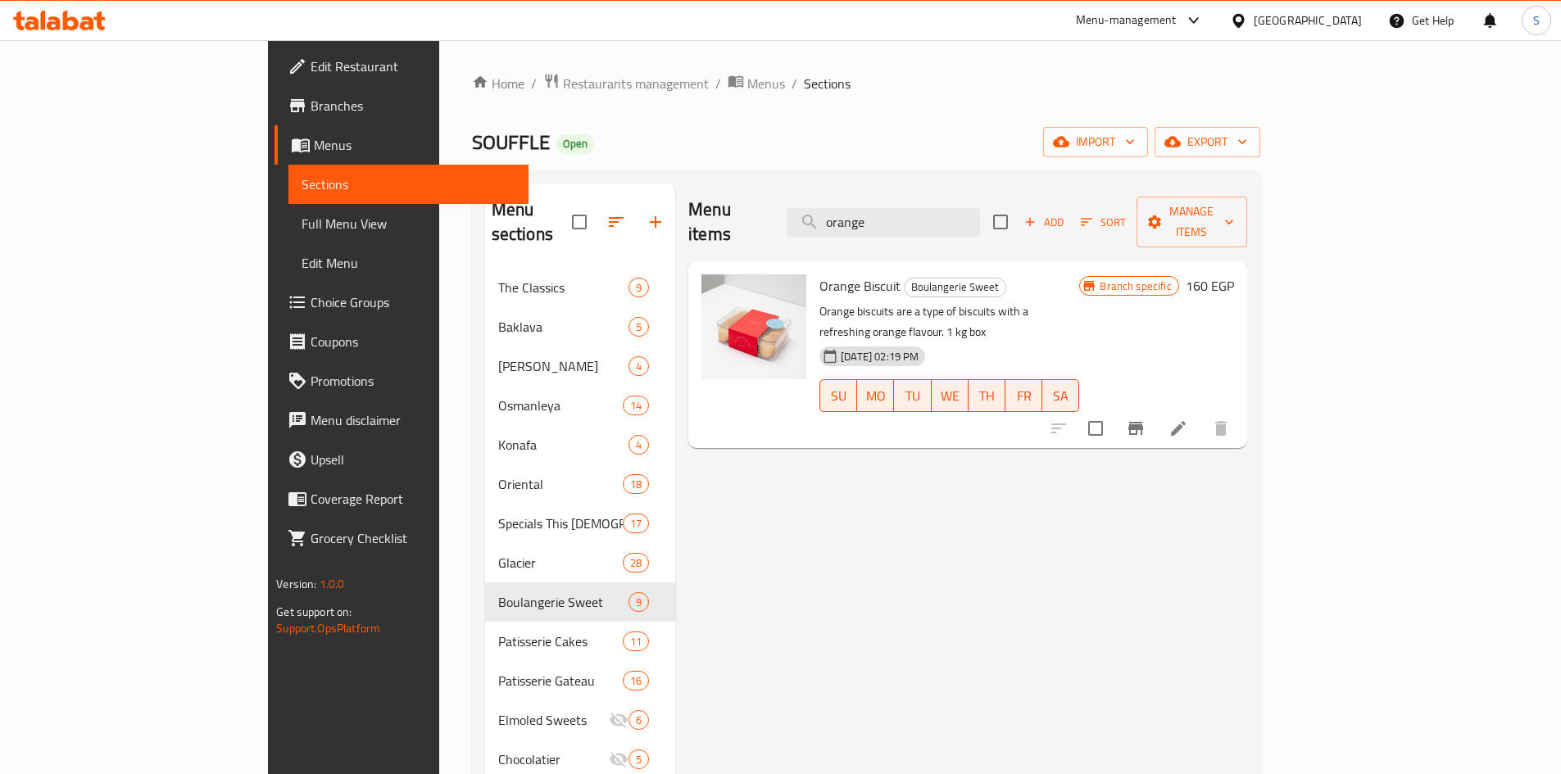
type input "orange"
drag, startPoint x: 831, startPoint y: 260, endPoint x: 742, endPoint y: 267, distance: 89.6
click at [742, 268] on div "Orange Biscuit Boulangerie Sweet Orange biscuits are a type of biscuits with a …" at bounding box center [968, 355] width 546 height 174
copy div "Orange Biscuit"
drag, startPoint x: 899, startPoint y: 92, endPoint x: 757, endPoint y: 15, distance: 161.3
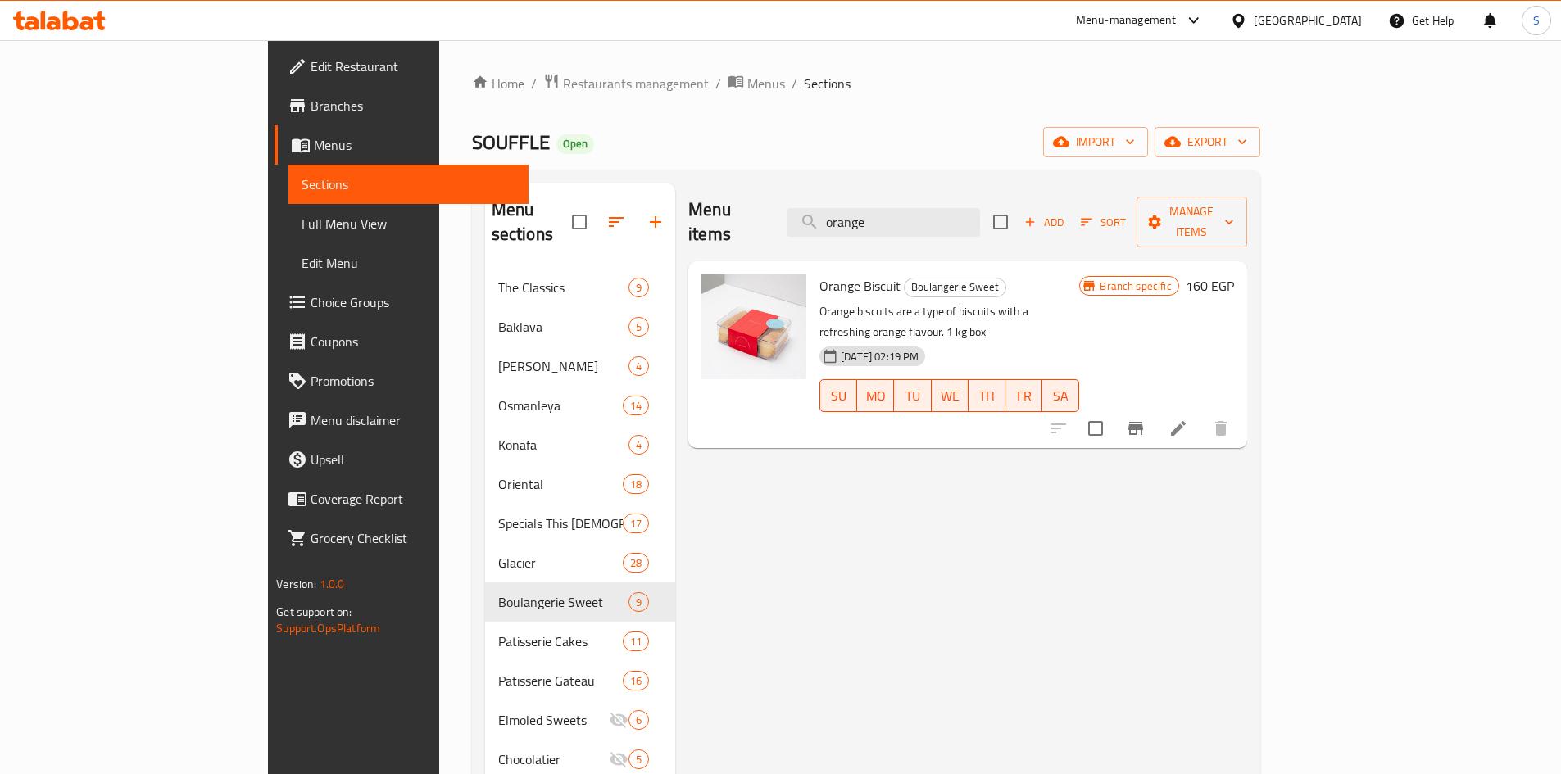
click at [899, 90] on ol "Home / Restaurants management / Menus / Sections" at bounding box center [866, 83] width 788 height 21
click at [875, 110] on div "Home / Restaurants management / Menus / Sections SOUFFLE Open import export Men…" at bounding box center [866, 522] width 788 height 898
click at [1155, 409] on button "Branch-specific-item" at bounding box center [1135, 428] width 39 height 39
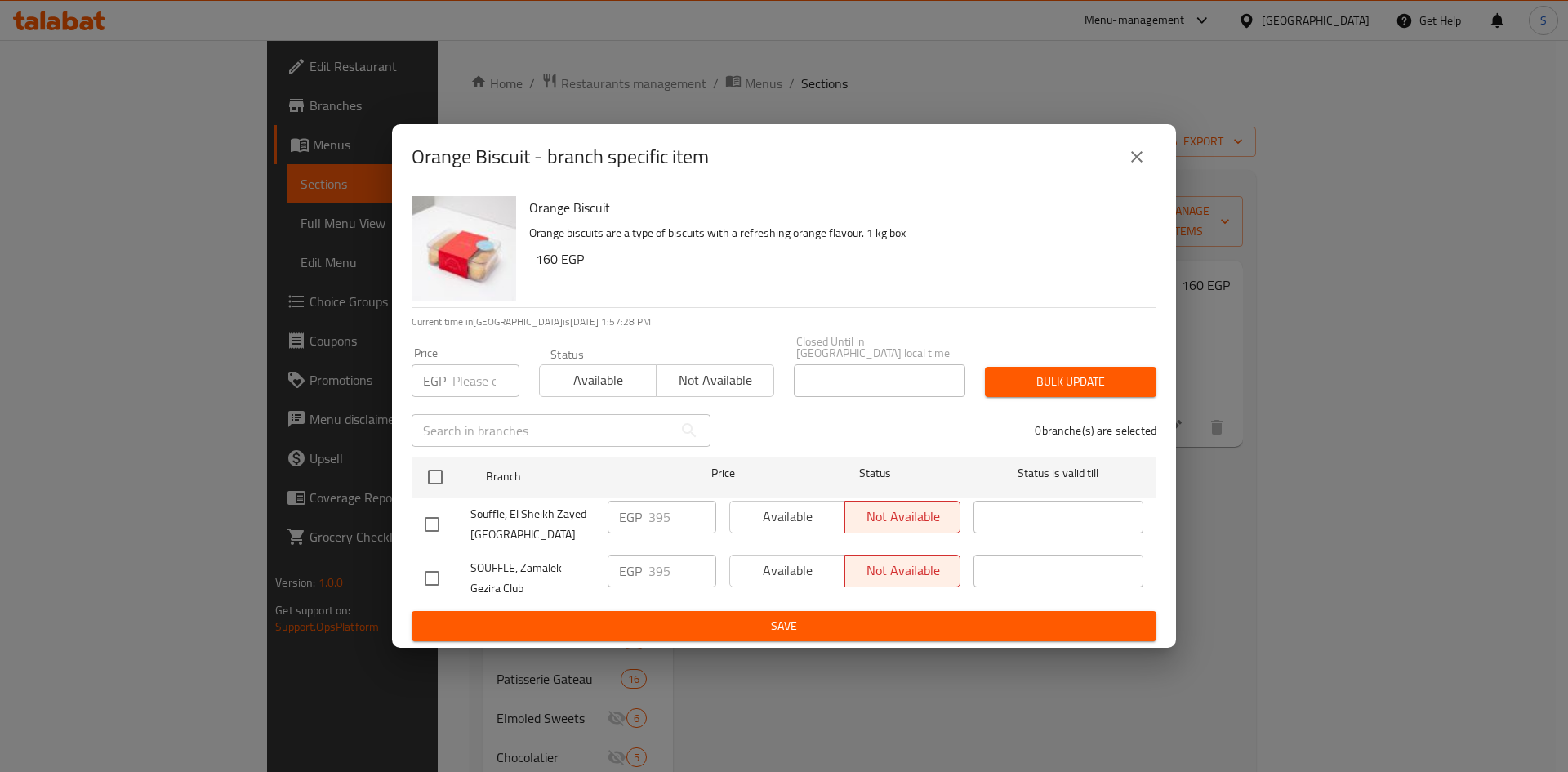
click at [1128, 175] on button "close" at bounding box center [1136, 157] width 39 height 39
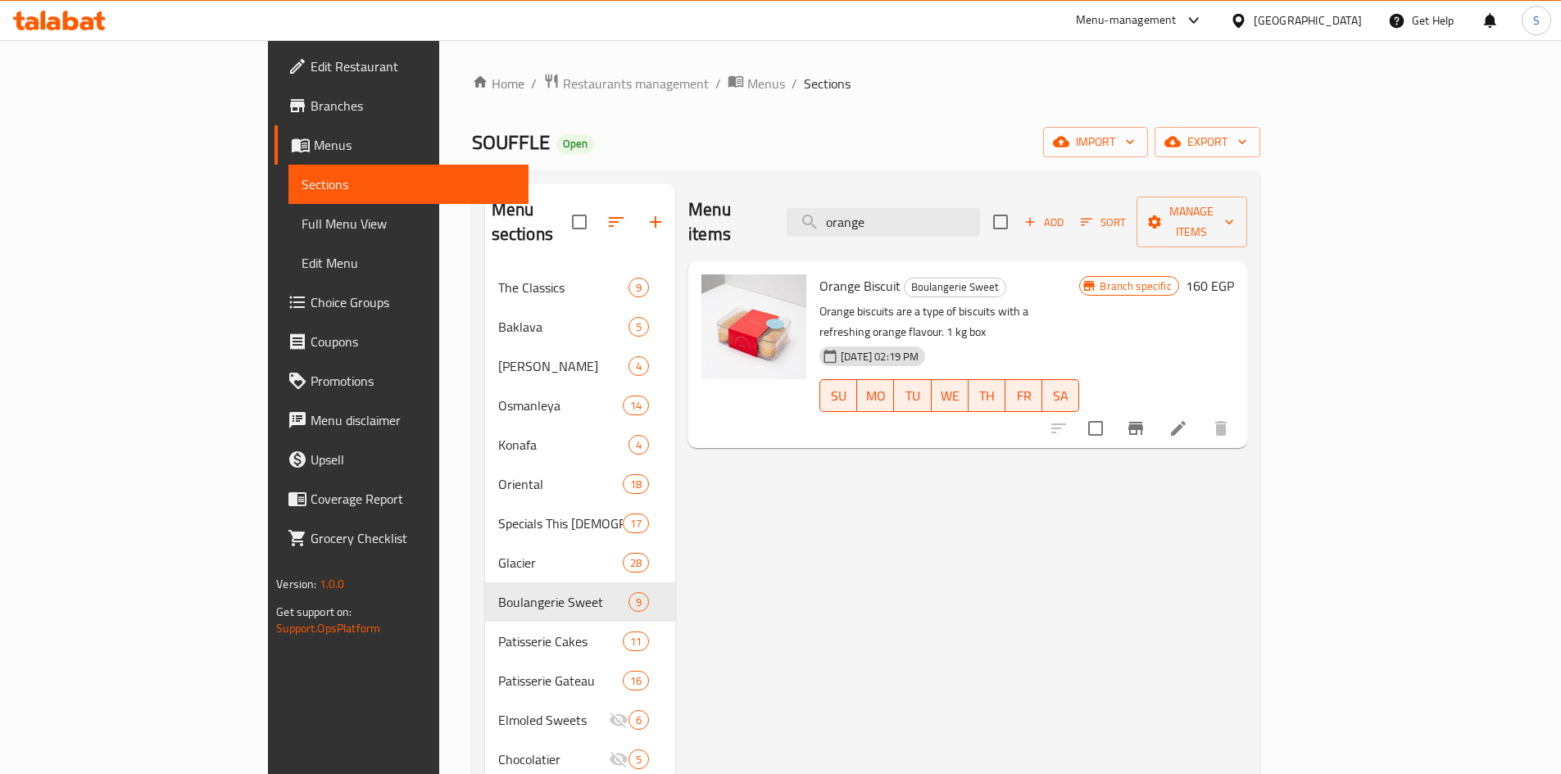
drag, startPoint x: 1006, startPoint y: 206, endPoint x: 520, endPoint y: 133, distance: 491.3
click at [520, 133] on div "Home / Restaurants management / Menus / Sections SOUFFLE Open import export Men…" at bounding box center [866, 522] width 788 height 898
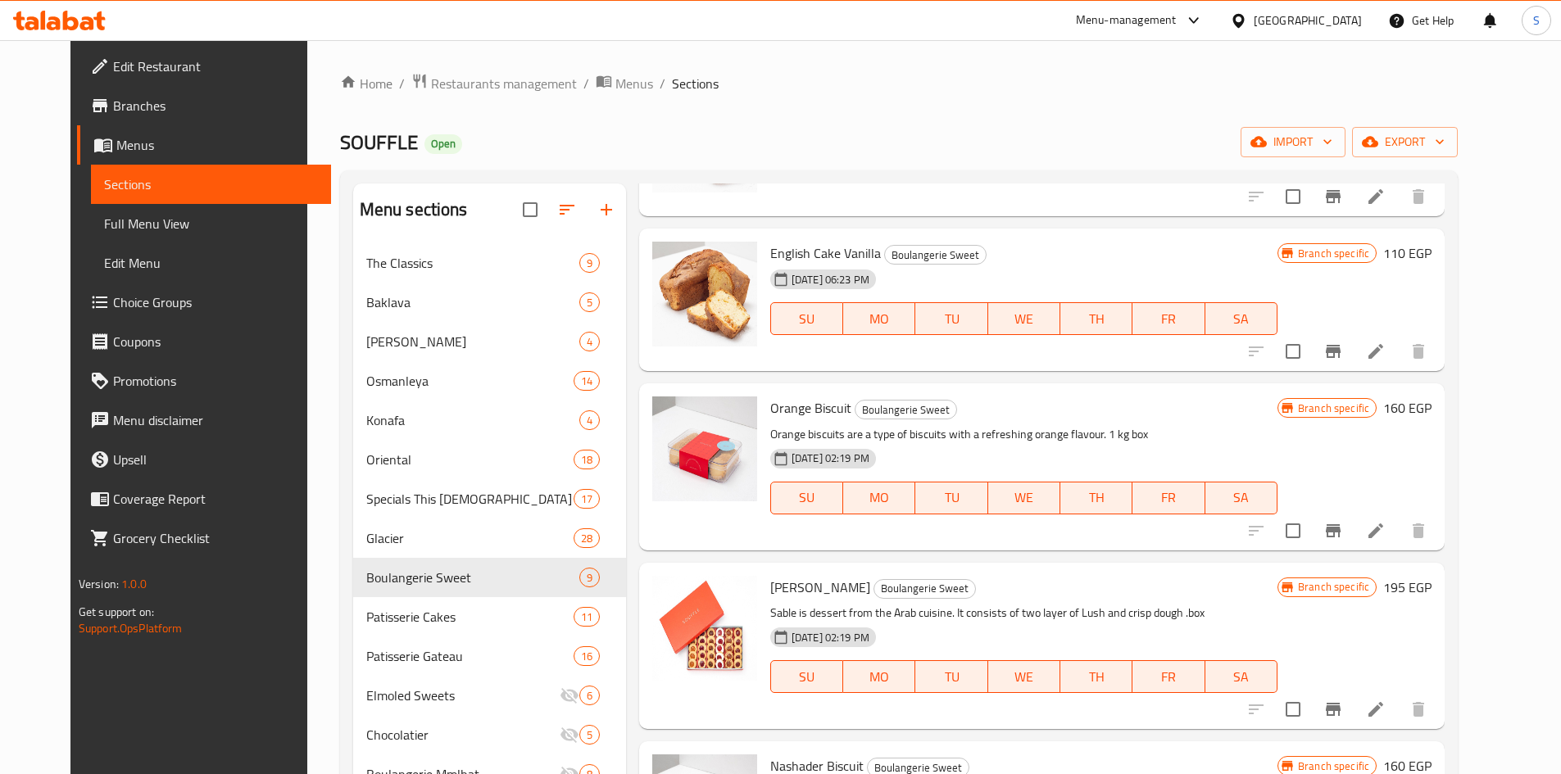
scroll to position [164, 0]
click at [1343, 709] on icon "Branch-specific-item" at bounding box center [1333, 708] width 20 height 20
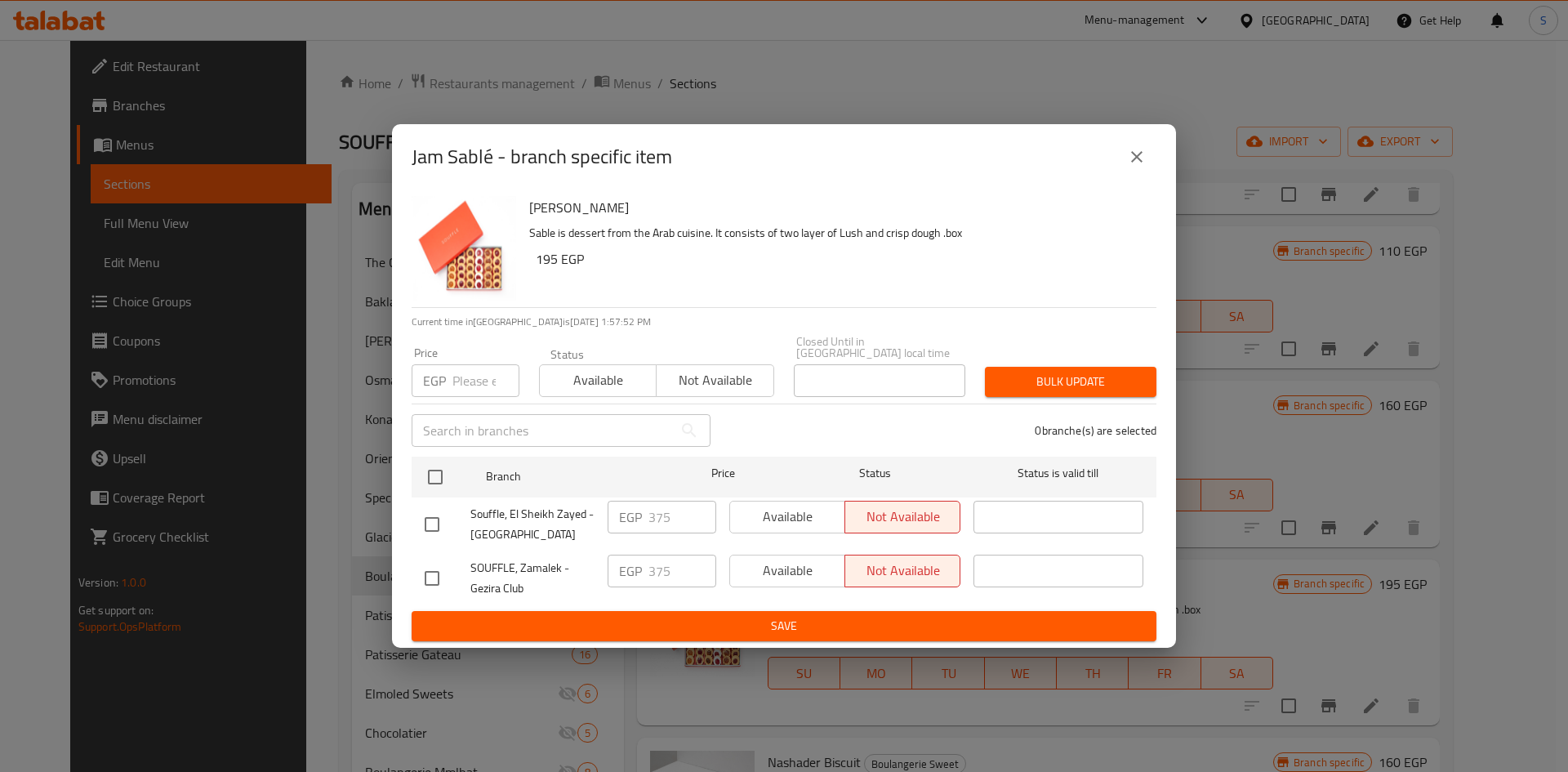
click at [1161, 160] on div "Jam Sablé - branch specific item" at bounding box center [784, 158] width 784 height 66
click at [1145, 166] on icon "close" at bounding box center [1137, 157] width 20 height 20
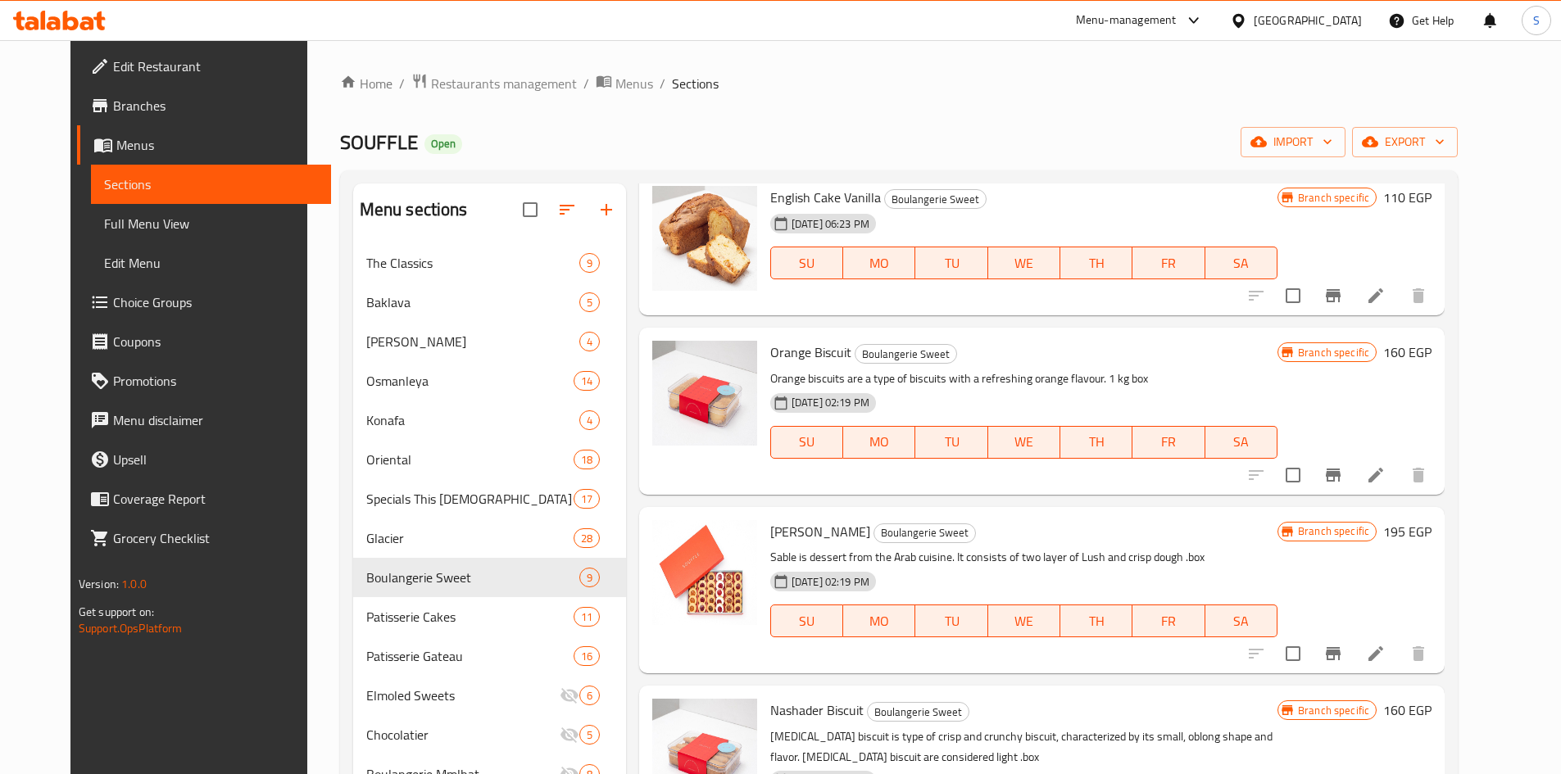
scroll to position [246, 0]
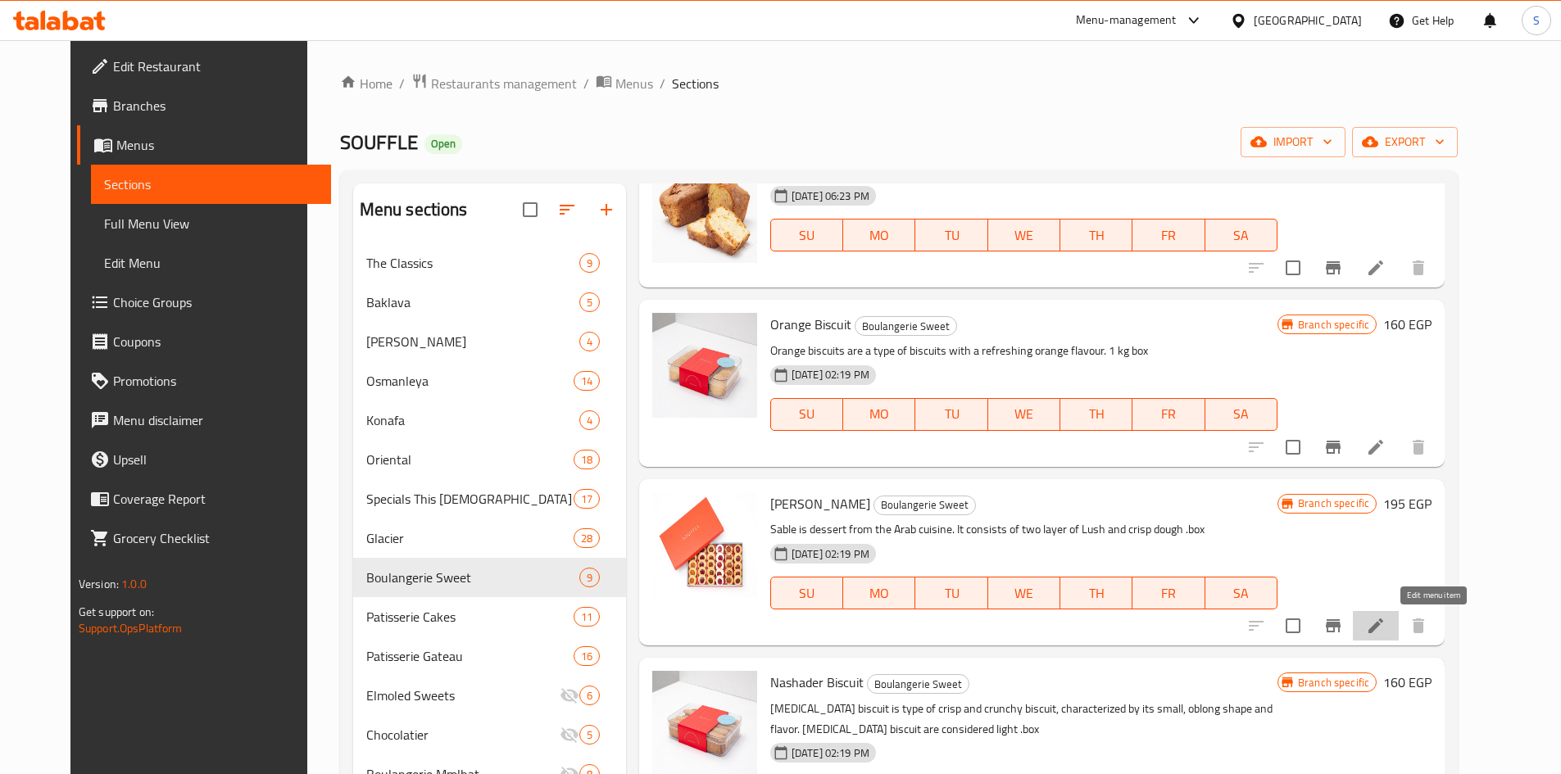
click at [1386, 631] on icon at bounding box center [1376, 626] width 20 height 20
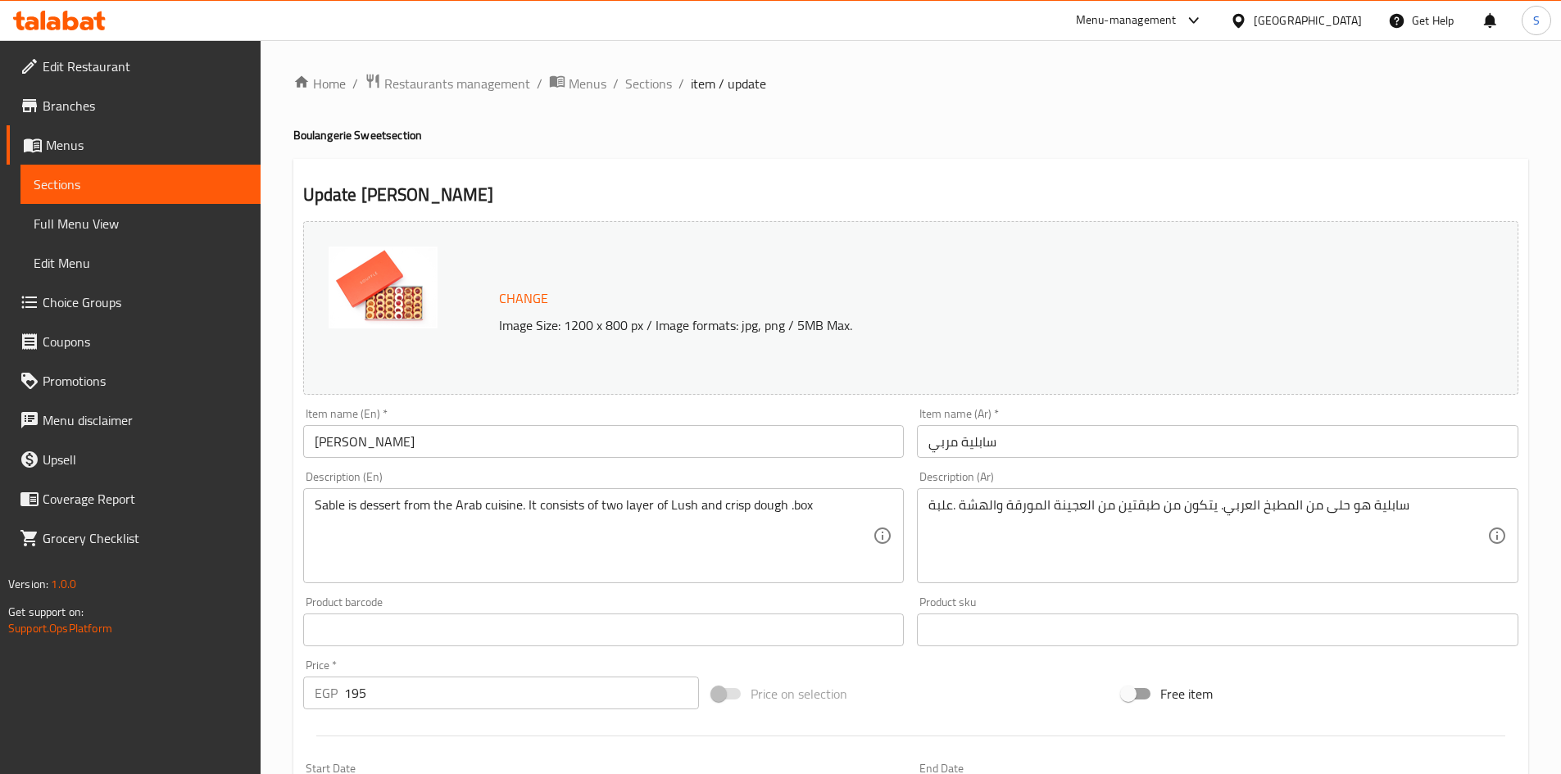
scroll to position [82, 0]
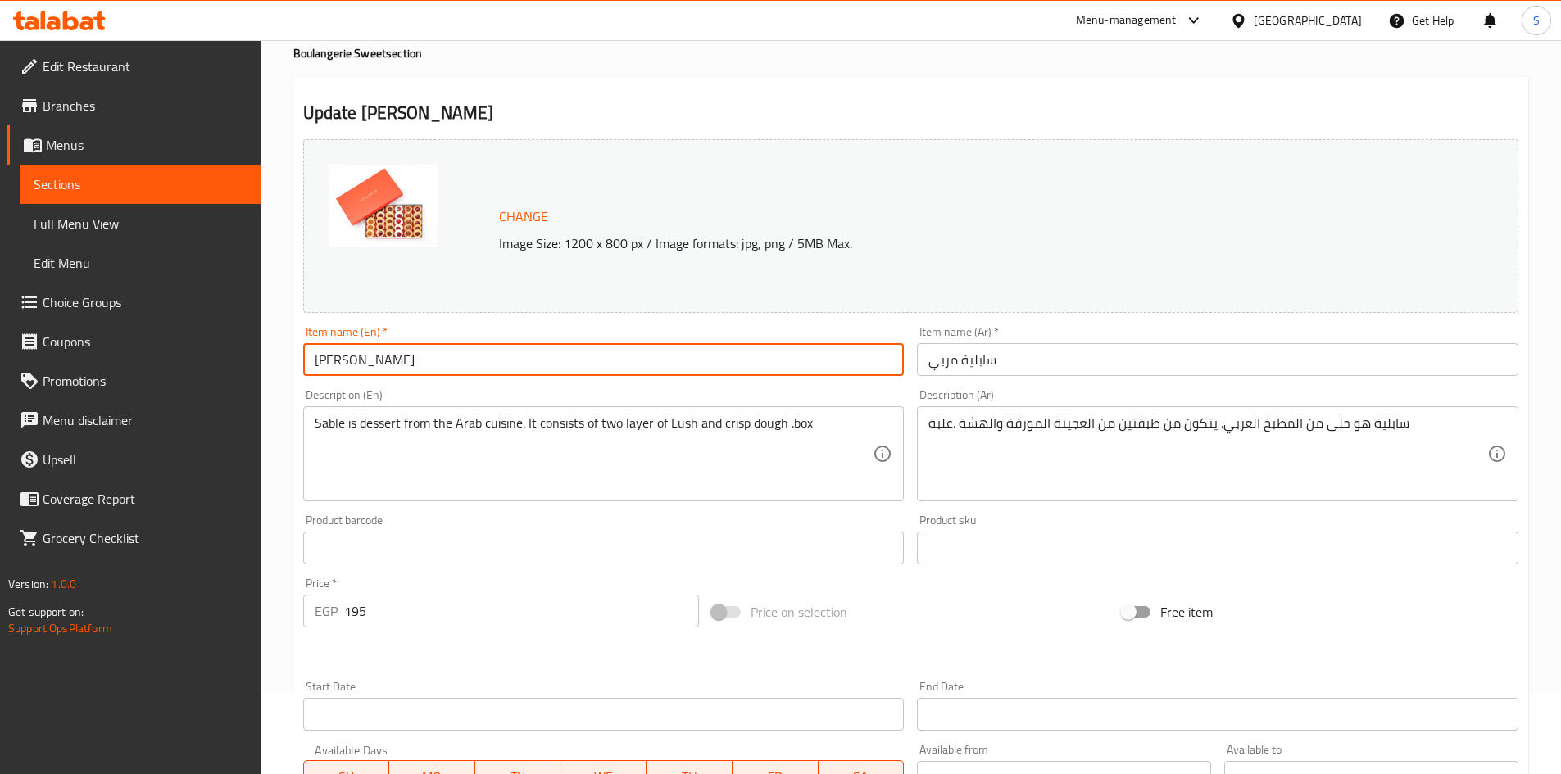
click at [710, 350] on input "Jam Sablé" at bounding box center [603, 359] width 601 height 33
paste input "gm 250 Mix Sablé J"
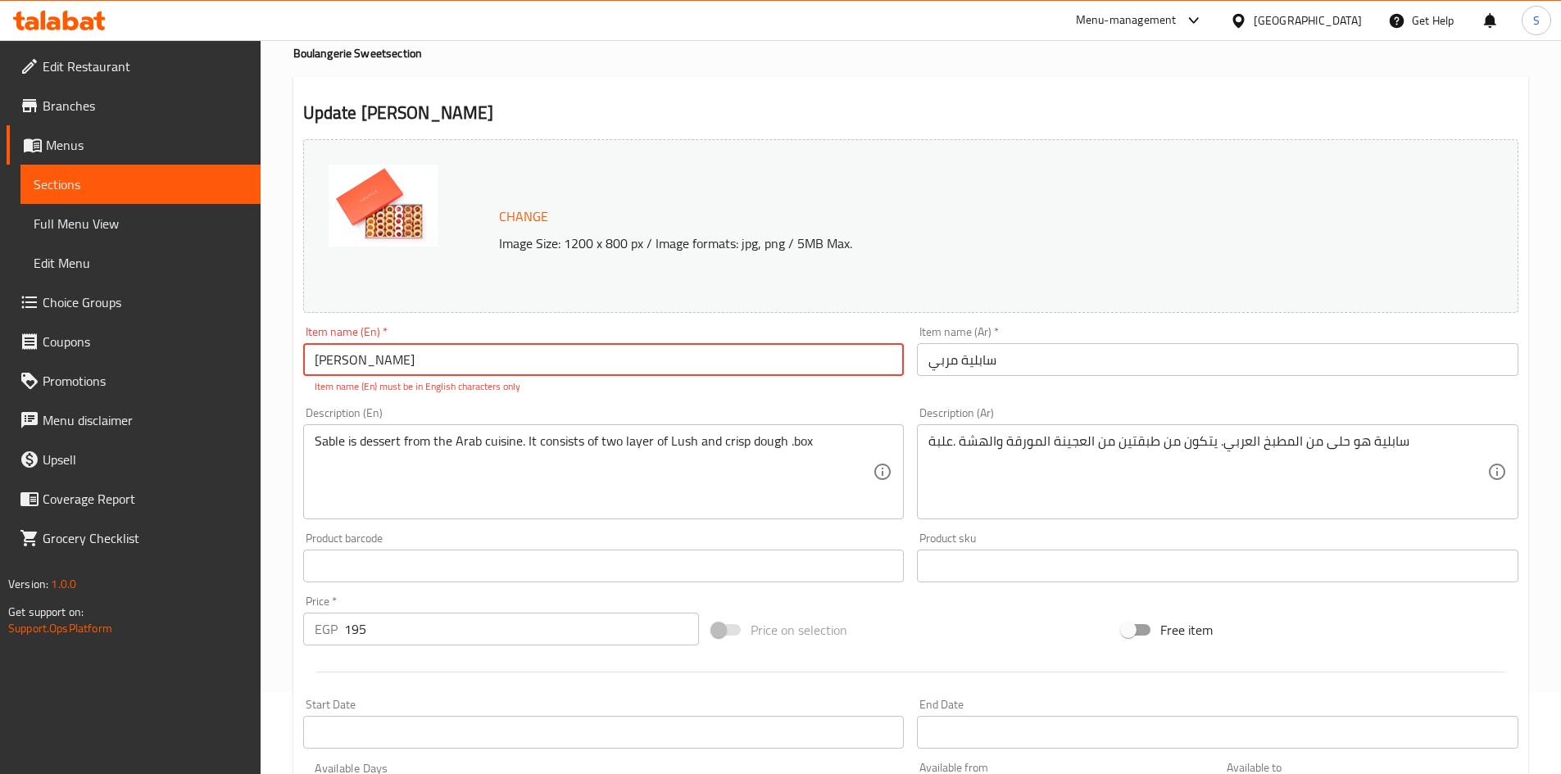
click at [688, 357] on input "Jam Sablé" at bounding box center [603, 359] width 601 height 33
paste input "Mix 250 gm"
click at [365, 361] on input "Jam Sablé Mix 250 gm" at bounding box center [603, 359] width 601 height 33
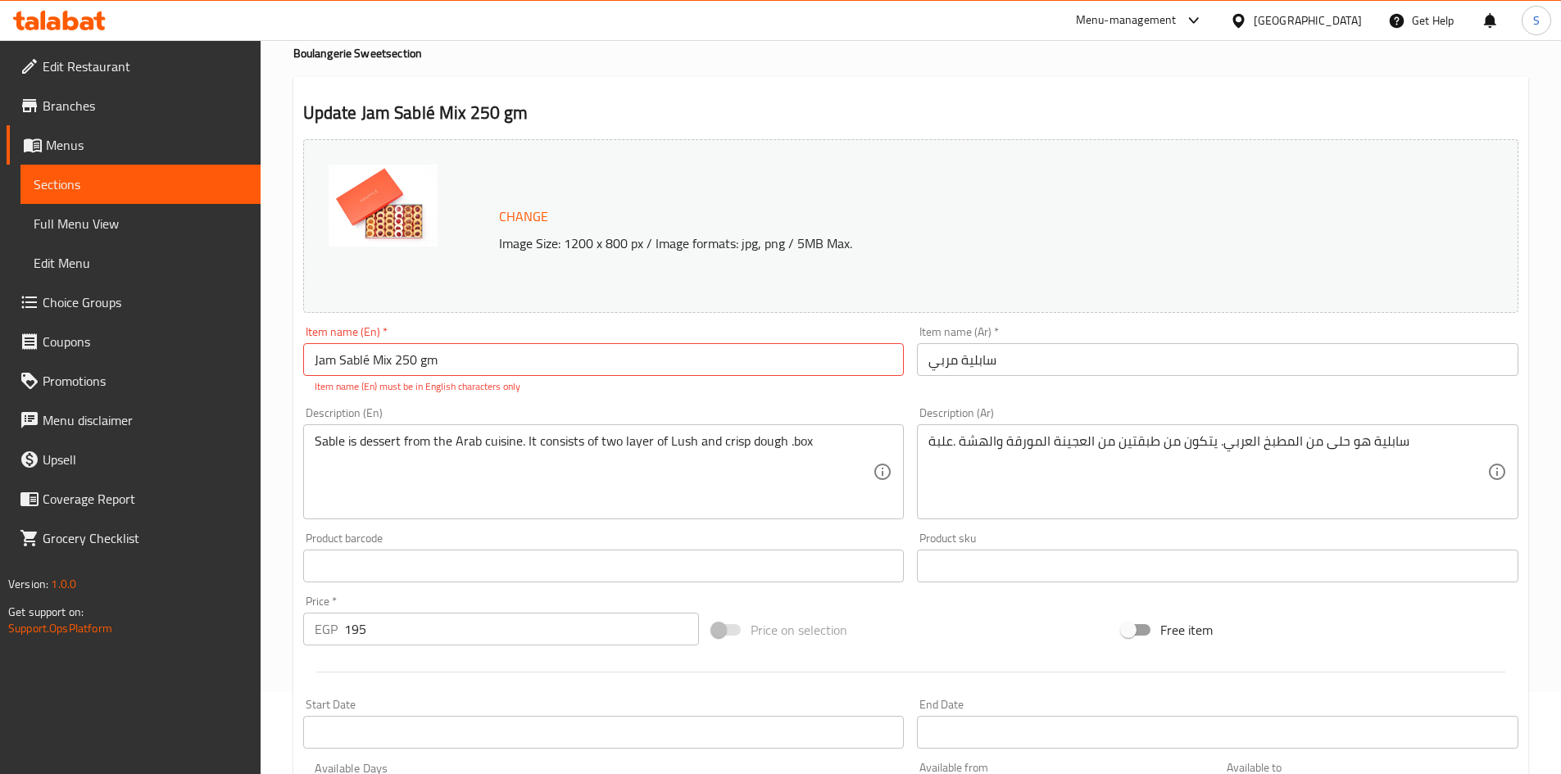
click at [368, 363] on input "Jam Sablé Mix 250 gm" at bounding box center [603, 359] width 601 height 33
type input "Jam Sable Mix 250 gm"
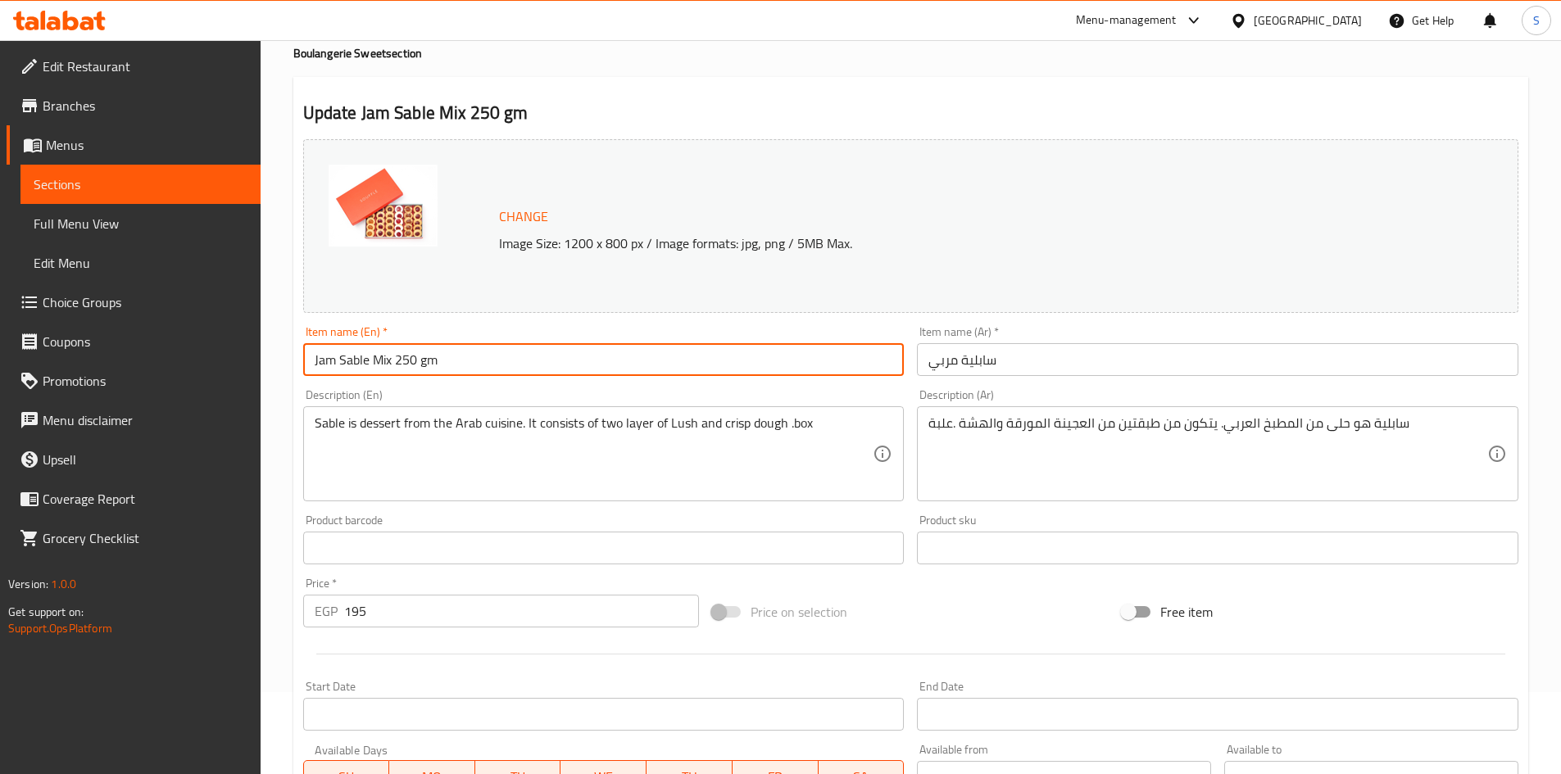
click at [1150, 356] on input "سابلية مربي" at bounding box center [1217, 359] width 601 height 33
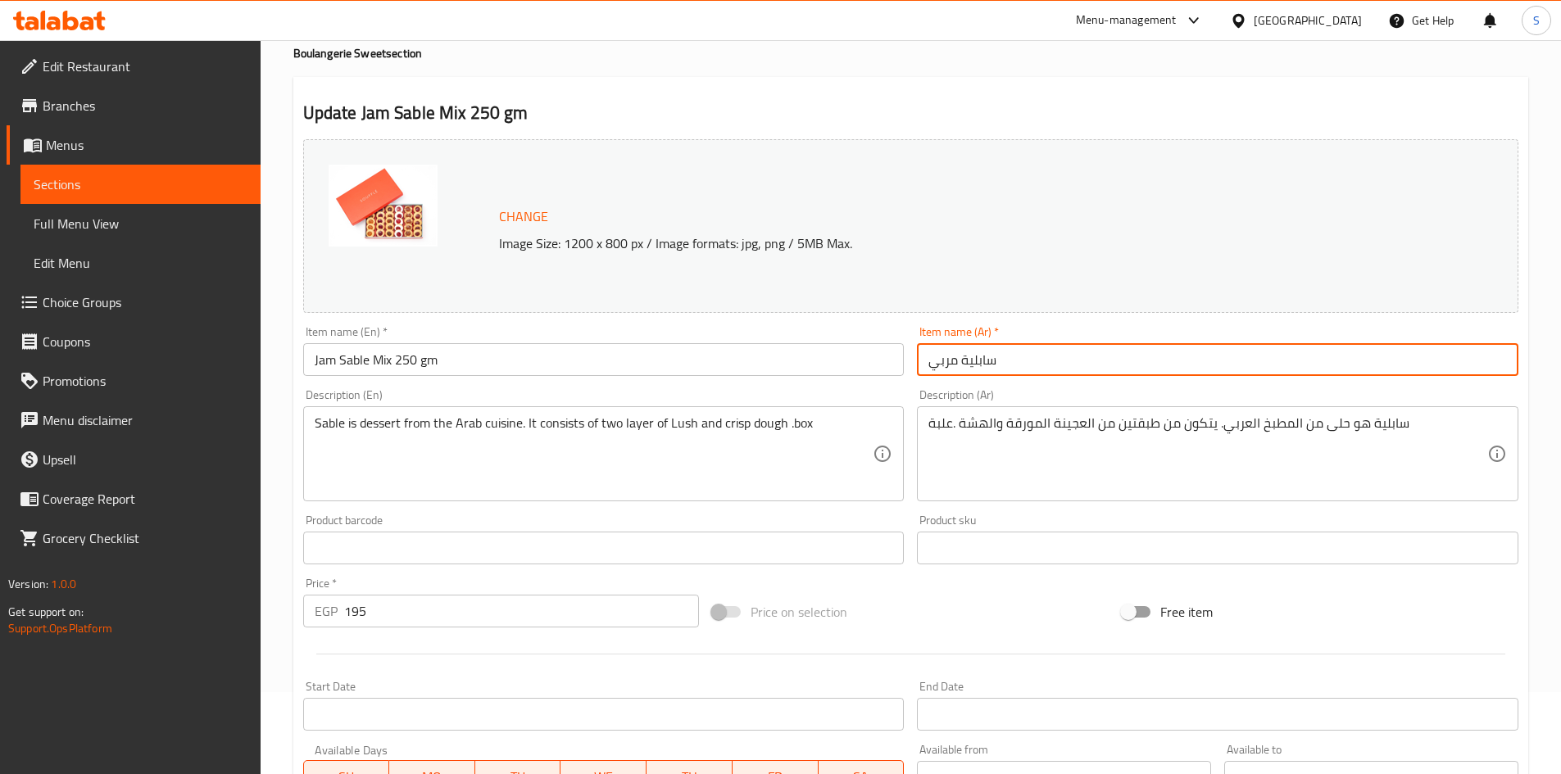
click at [1150, 356] on input "سابلية مربي" at bounding box center [1217, 359] width 601 height 33
paste input "م سابليه مربی میکس ٢٥٠ جم"
drag, startPoint x: 1077, startPoint y: 361, endPoint x: 1166, endPoint y: 365, distance: 89.4
click at [1164, 366] on input "جم سابليه مربی میکس ٢٥٠ جم" at bounding box center [1217, 359] width 601 height 33
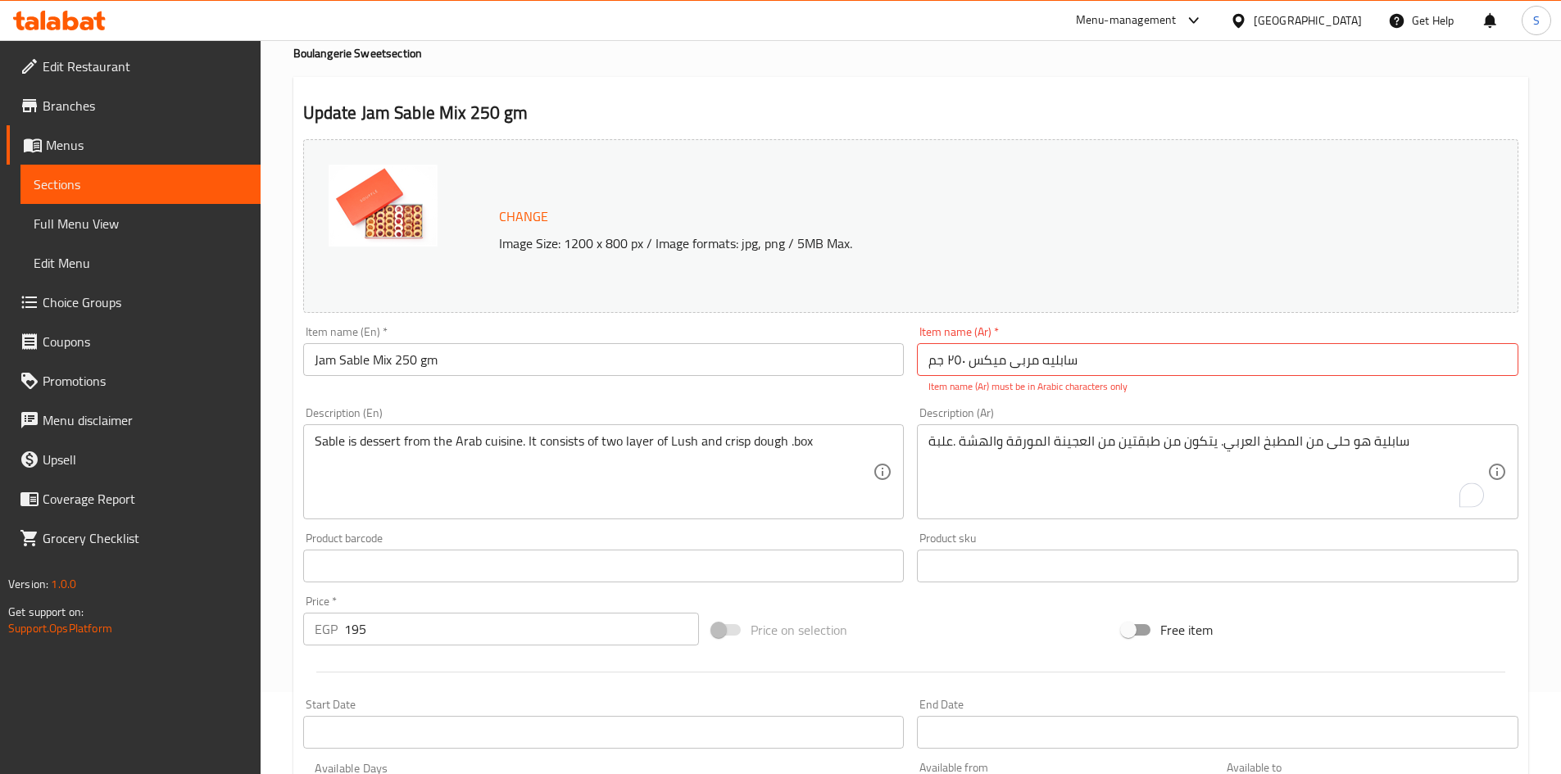
click at [1005, 631] on div "Price on selection" at bounding box center [910, 630] width 410 height 44
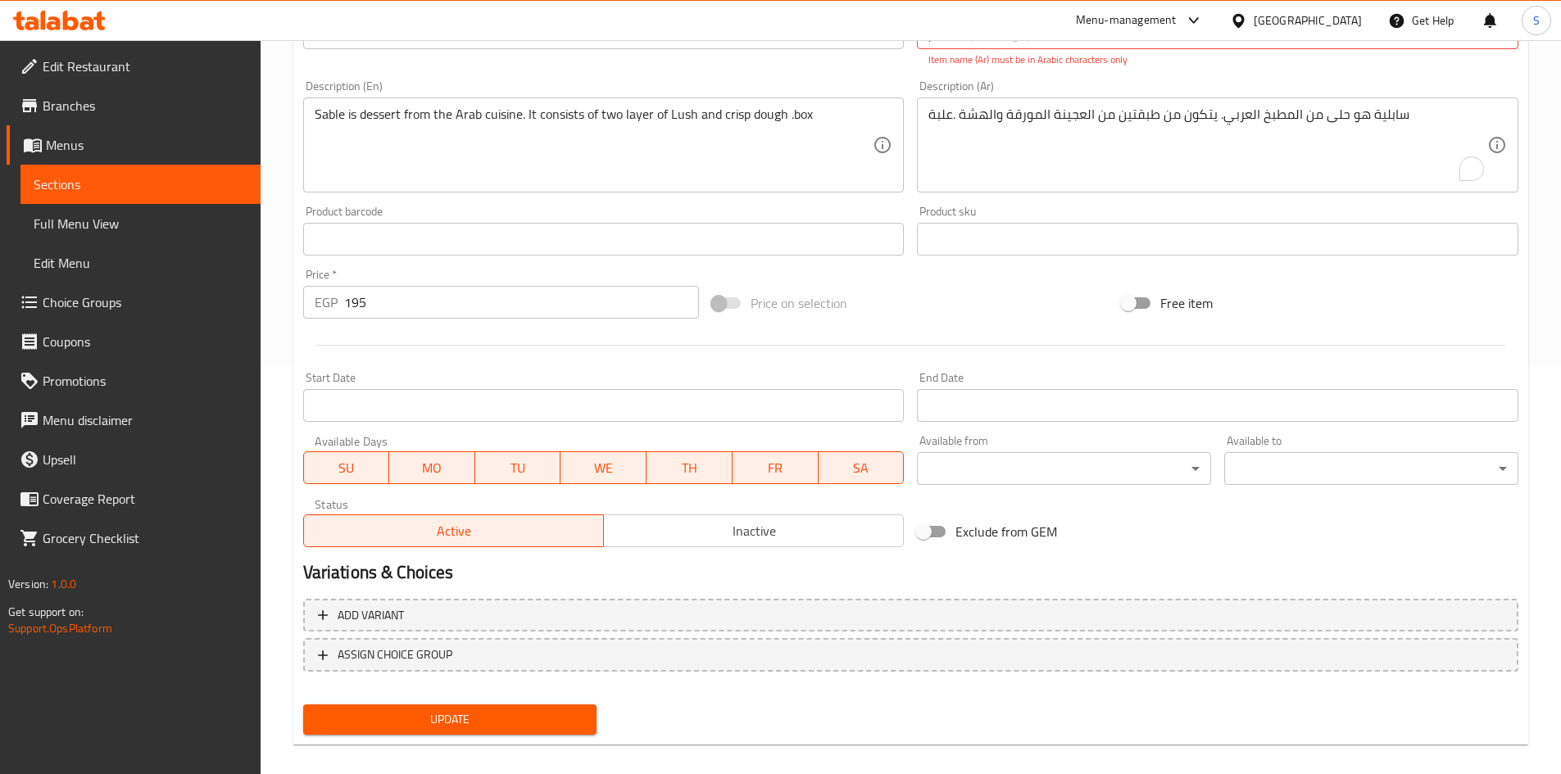
scroll to position [410, 0]
click at [519, 702] on div "Update" at bounding box center [450, 718] width 307 height 43
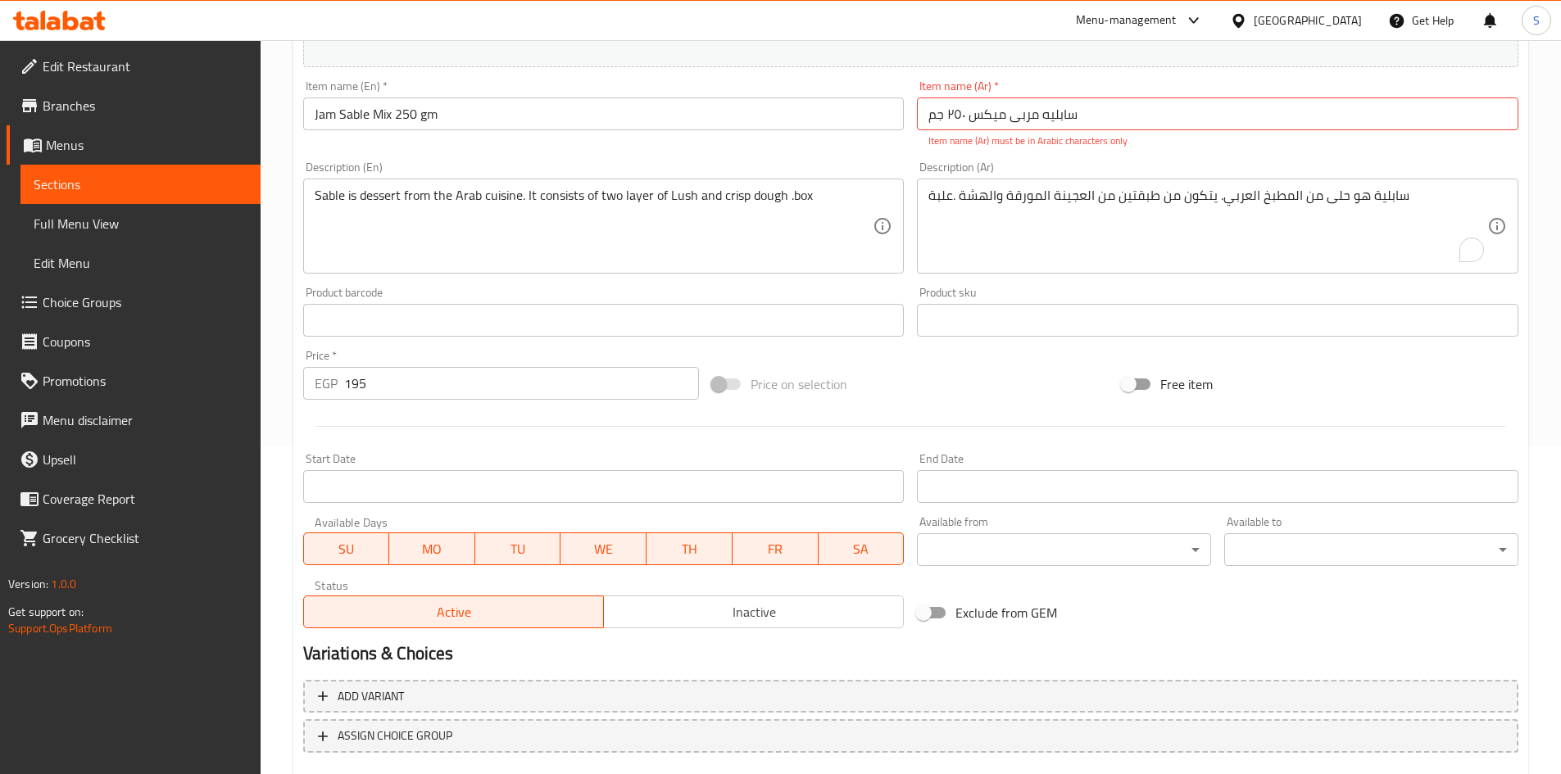
scroll to position [164, 0]
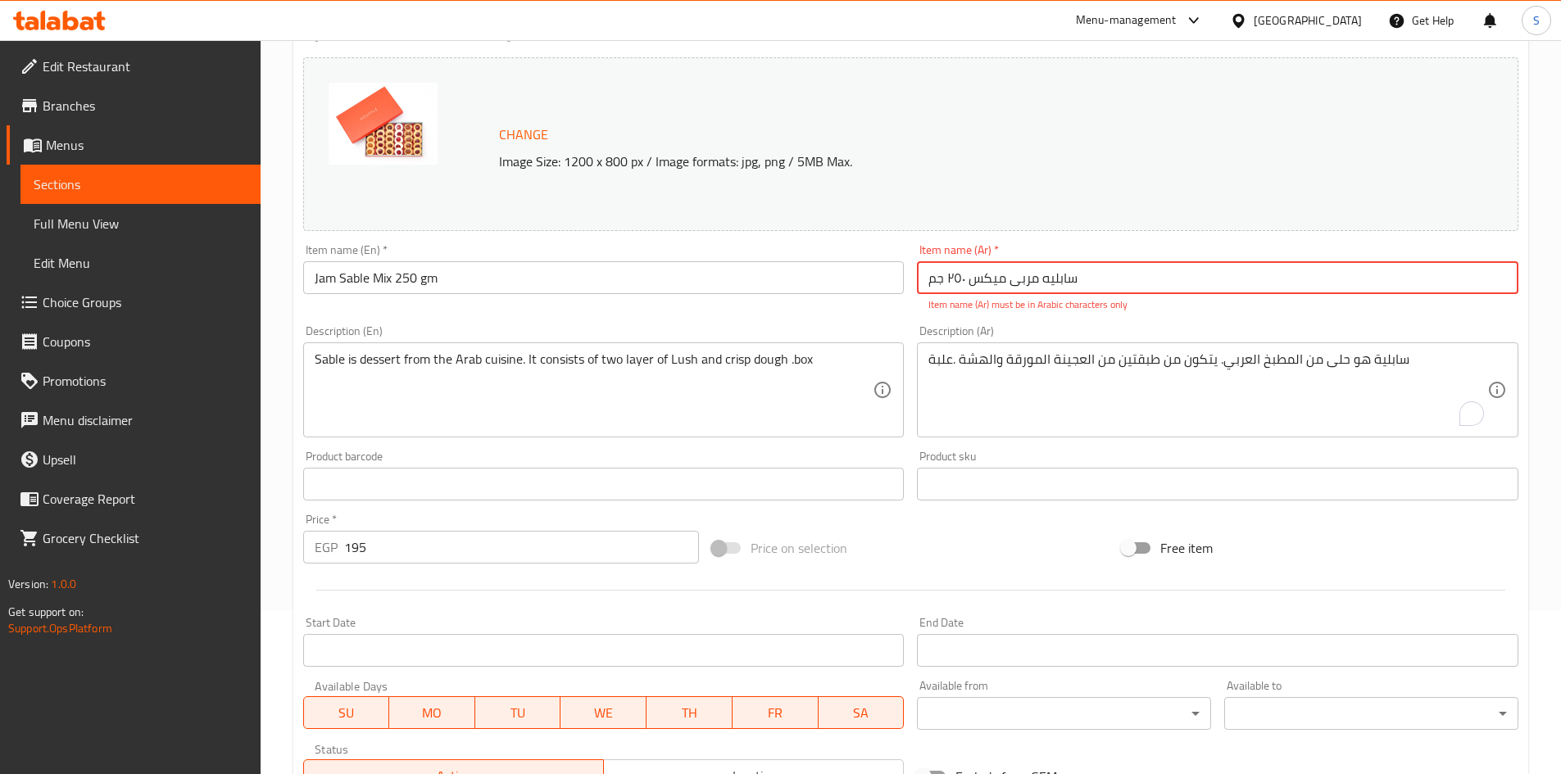
click at [1118, 288] on input "سابليه مربی میکس ٢٥٠ جم" at bounding box center [1217, 277] width 601 height 33
click at [1376, 279] on input "سابليه مربی میکس ٢٥٠ جم" at bounding box center [1217, 277] width 601 height 33
click at [1321, 288] on input "سابليه مربی میکس ٢٥٠ جم" at bounding box center [1217, 277] width 601 height 33
click at [1376, 283] on input "سابليه مربی میکس ٢٥٠ جم" at bounding box center [1217, 277] width 601 height 33
click at [1274, 279] on input "سابليه مربی میکس ٢٥٠ جم" at bounding box center [1217, 277] width 601 height 33
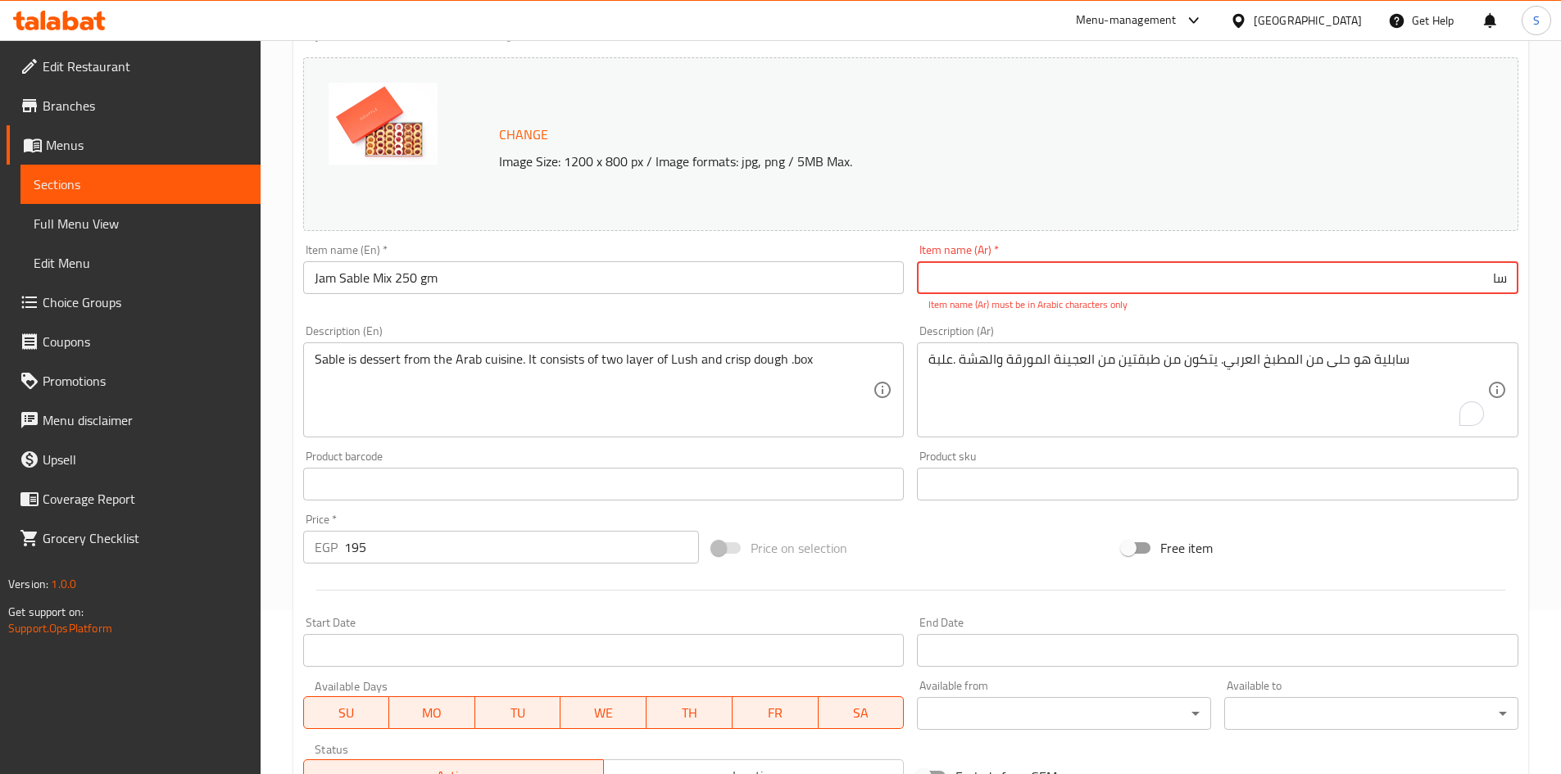
type input "س"
click at [1255, 323] on div "Description (Ar) سابلية هو حلى من المطبخ العربي. يتكون من طبقتين من العجينة الم…" at bounding box center [1217, 381] width 615 height 125
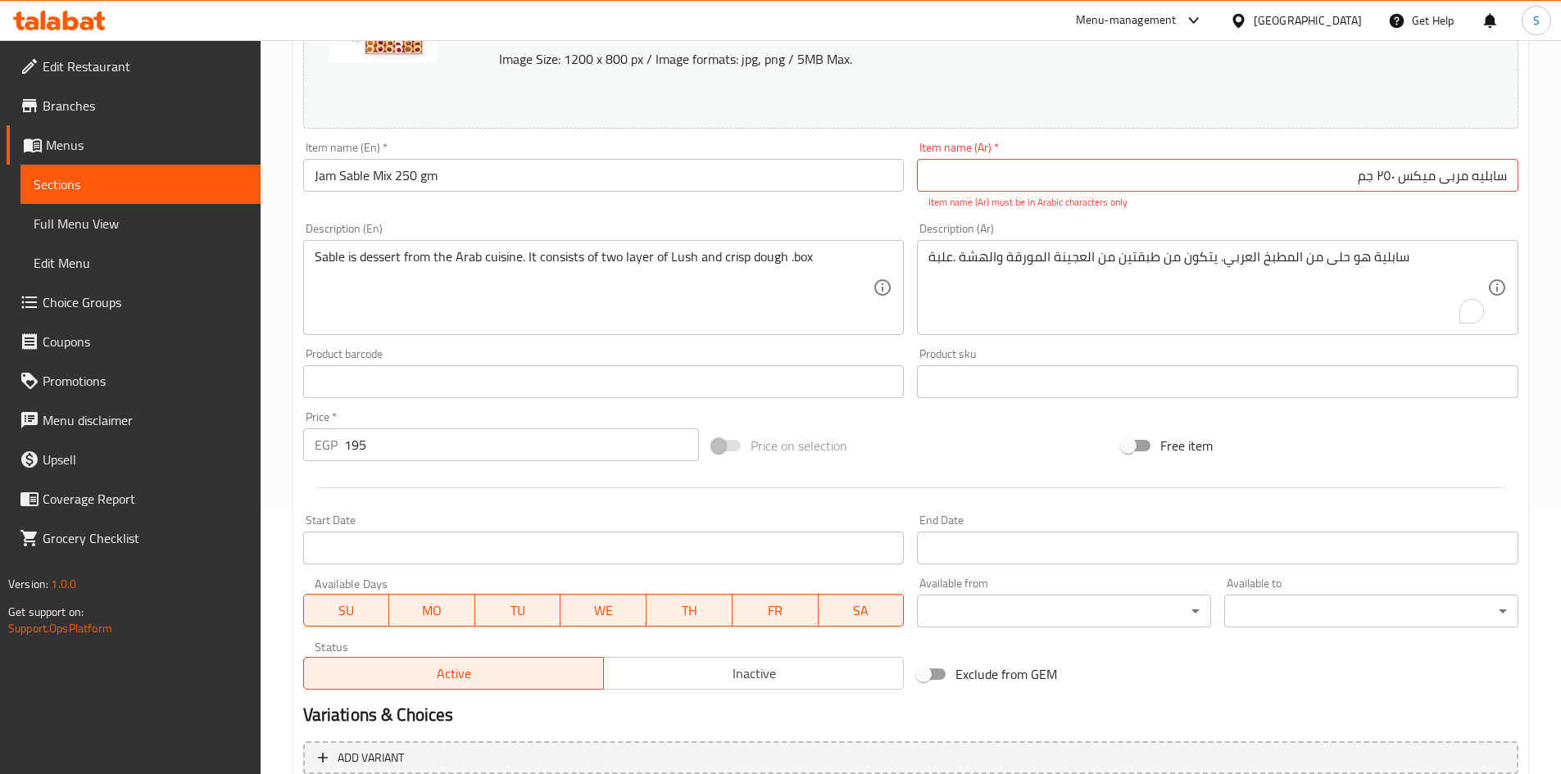
scroll to position [410, 0]
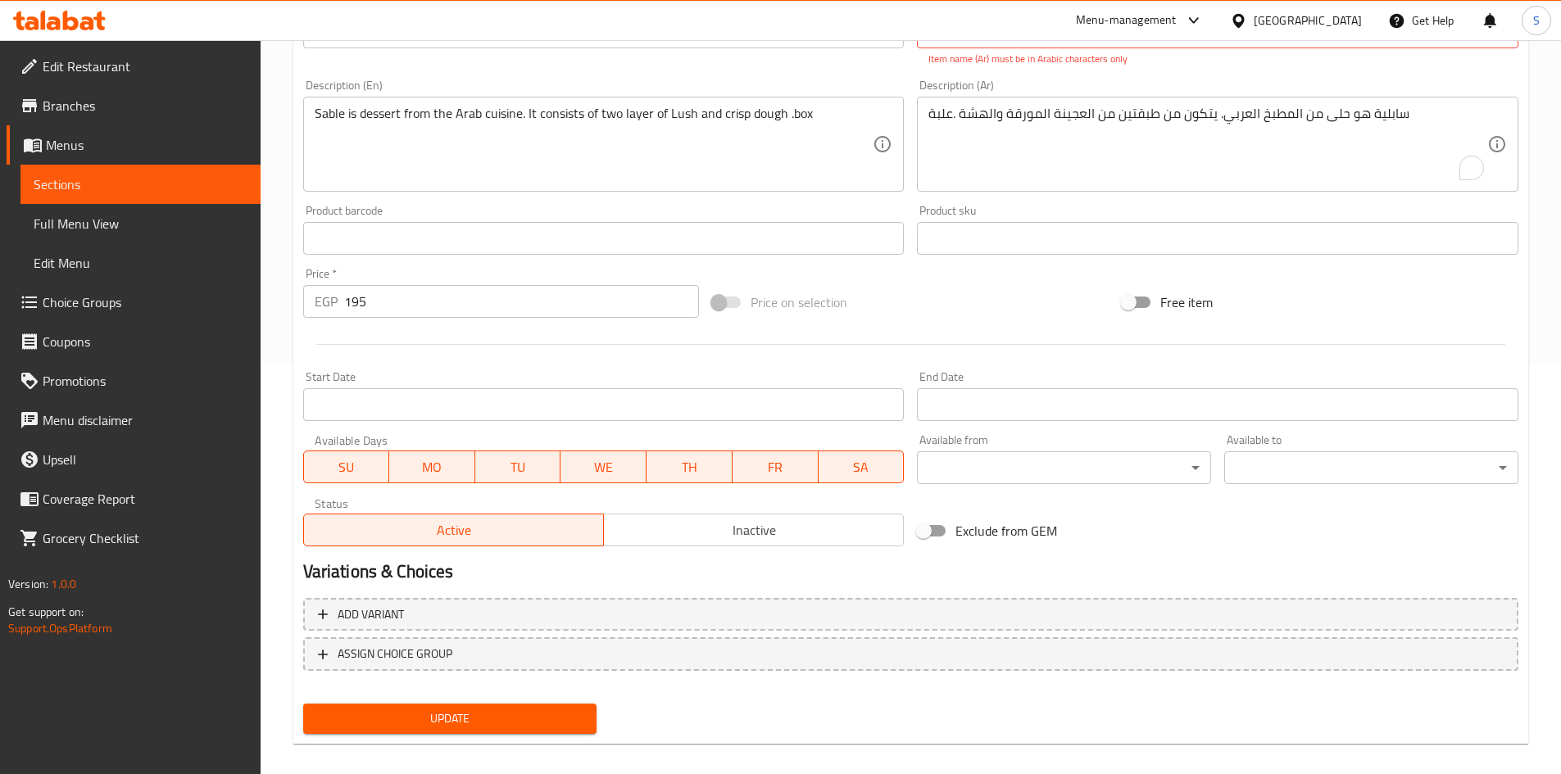
click at [459, 719] on span "Update" at bounding box center [450, 719] width 268 height 20
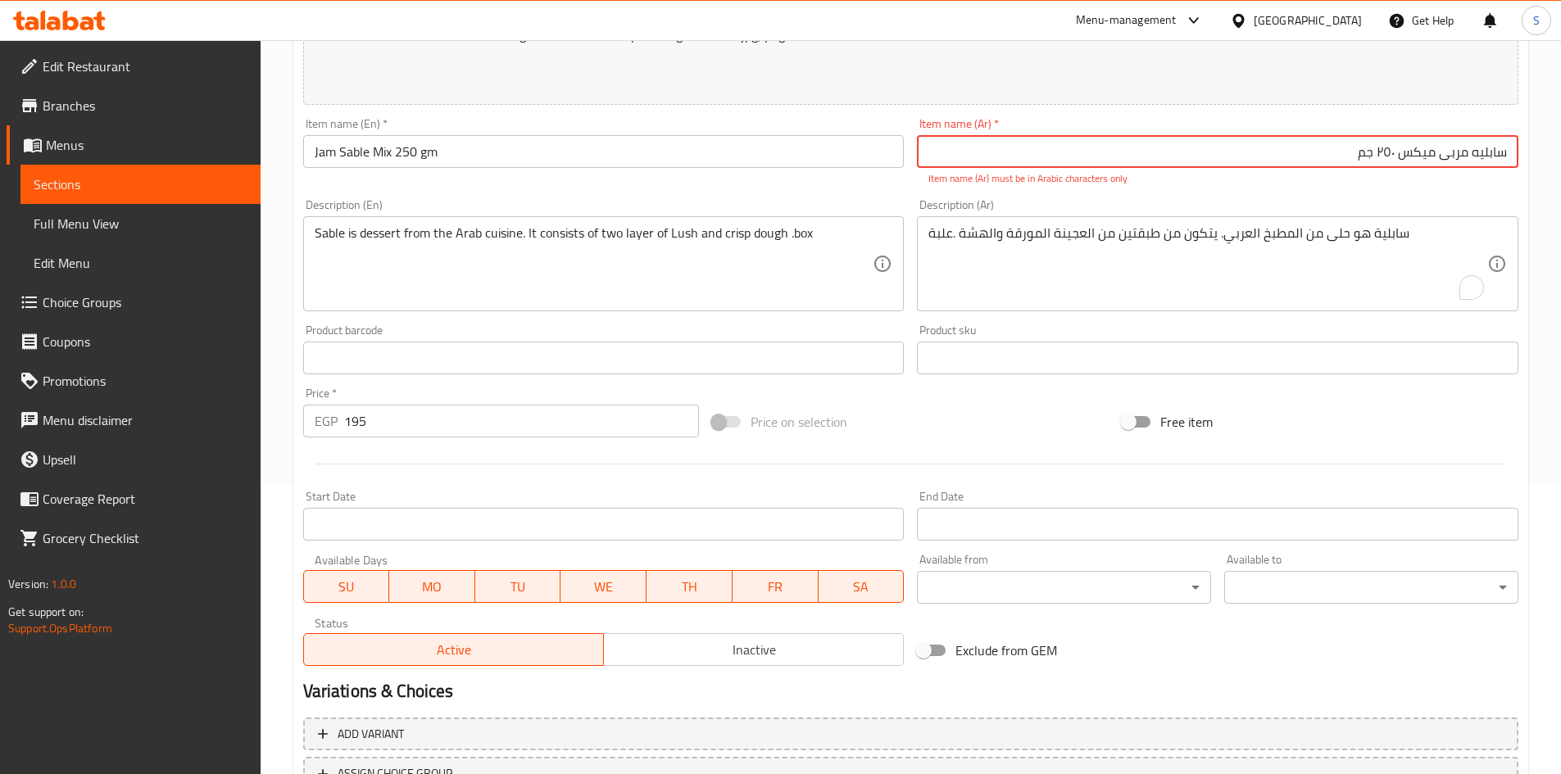
scroll to position [82, 0]
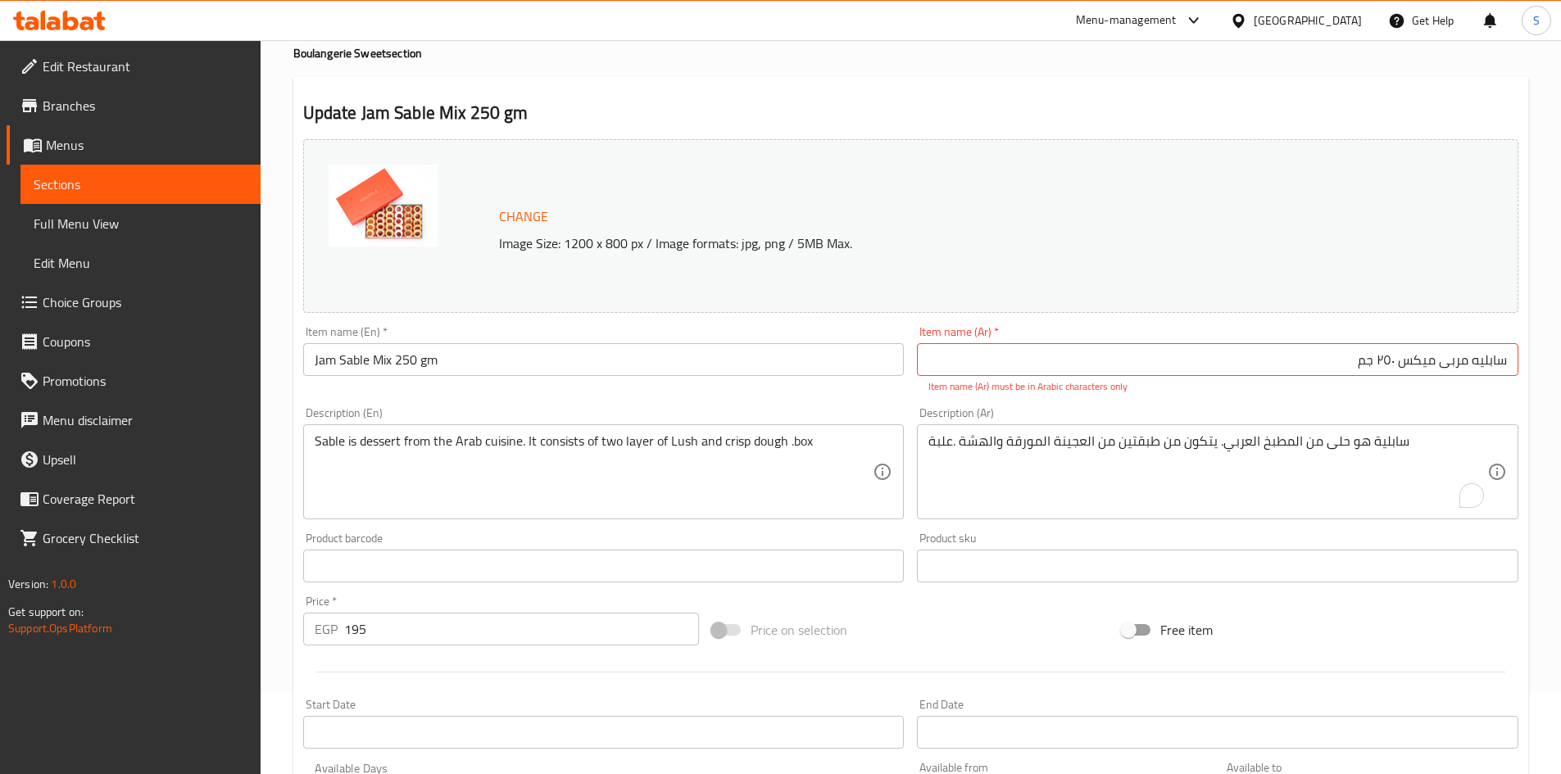
click at [1204, 387] on p "Item name (Ar) must be in Arabic characters only" at bounding box center [1217, 386] width 578 height 15
click at [1469, 361] on input "سابليه مربی میکس ٢٥٠ جم" at bounding box center [1217, 359] width 601 height 33
drag, startPoint x: 1377, startPoint y: 360, endPoint x: 1395, endPoint y: 367, distance: 19.5
click at [1395, 367] on input "سابليه مربی میکس ٢٥٠ جم" at bounding box center [1217, 359] width 601 height 33
click at [1336, 401] on div "Description (Ar) سابلية هو حلى من المطبخ العربي. يتكون من طبقتين من العجينة الم…" at bounding box center [1217, 463] width 615 height 125
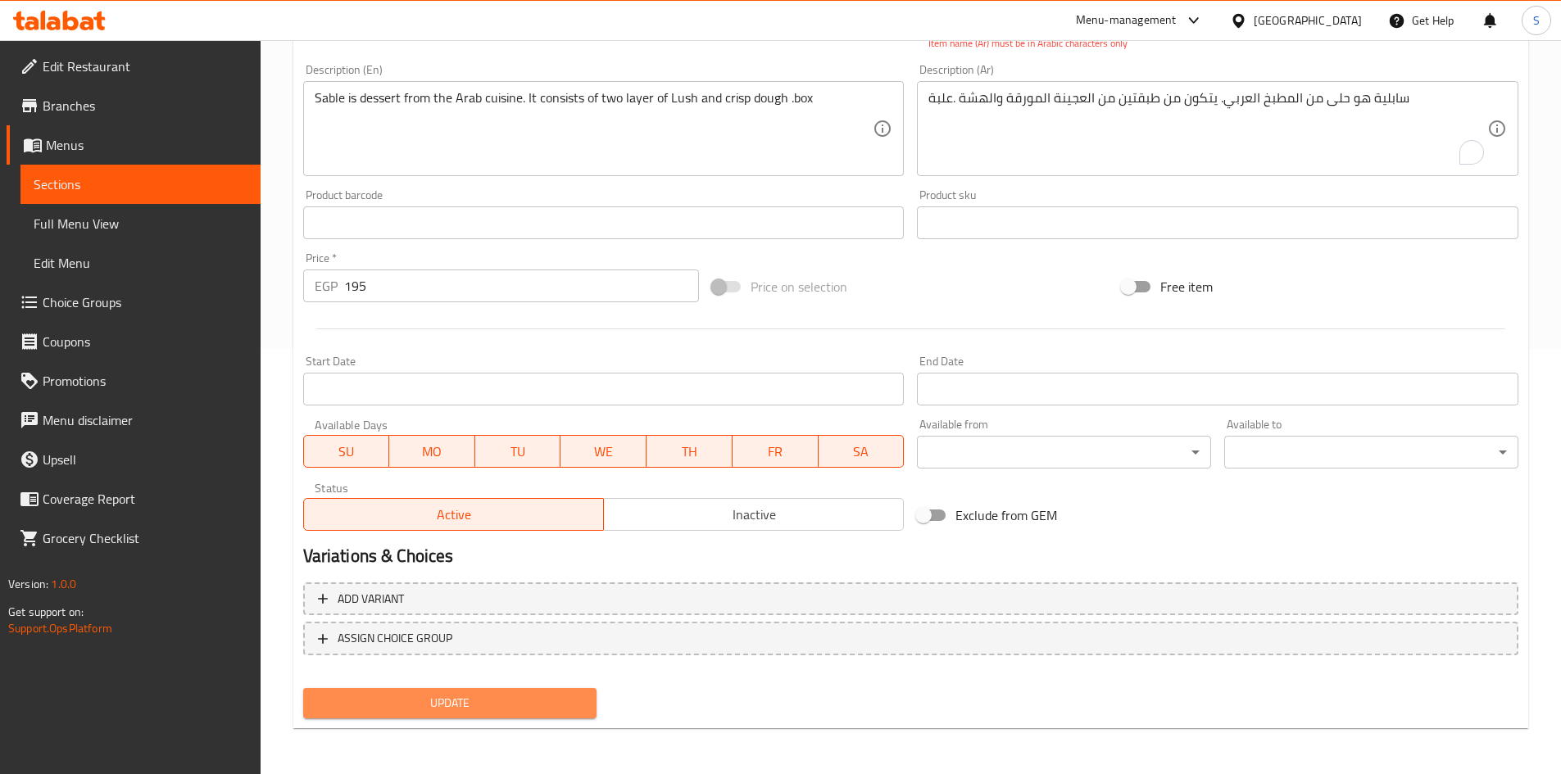
click at [515, 690] on button "Update" at bounding box center [450, 703] width 294 height 30
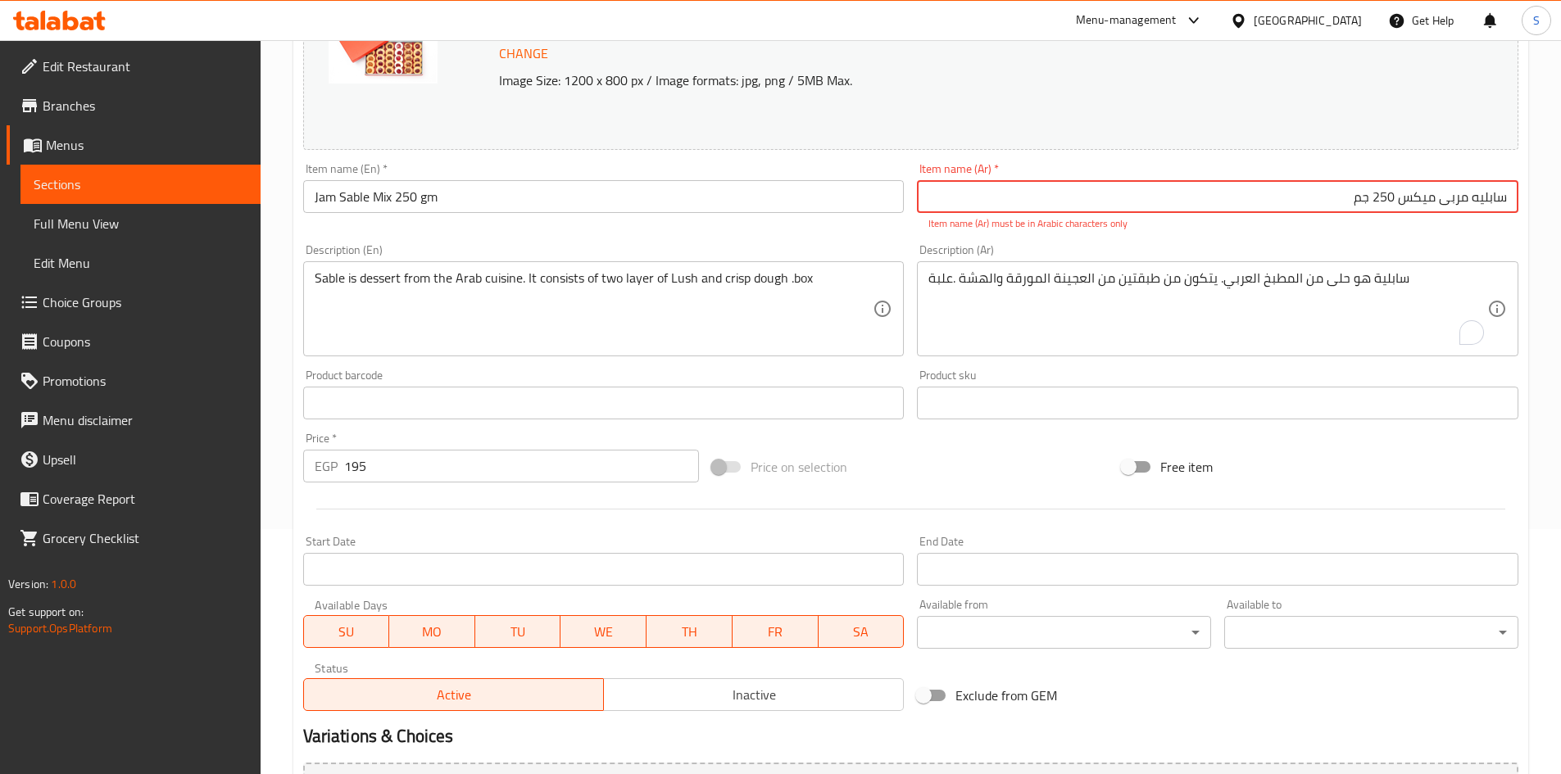
scroll to position [16, 0]
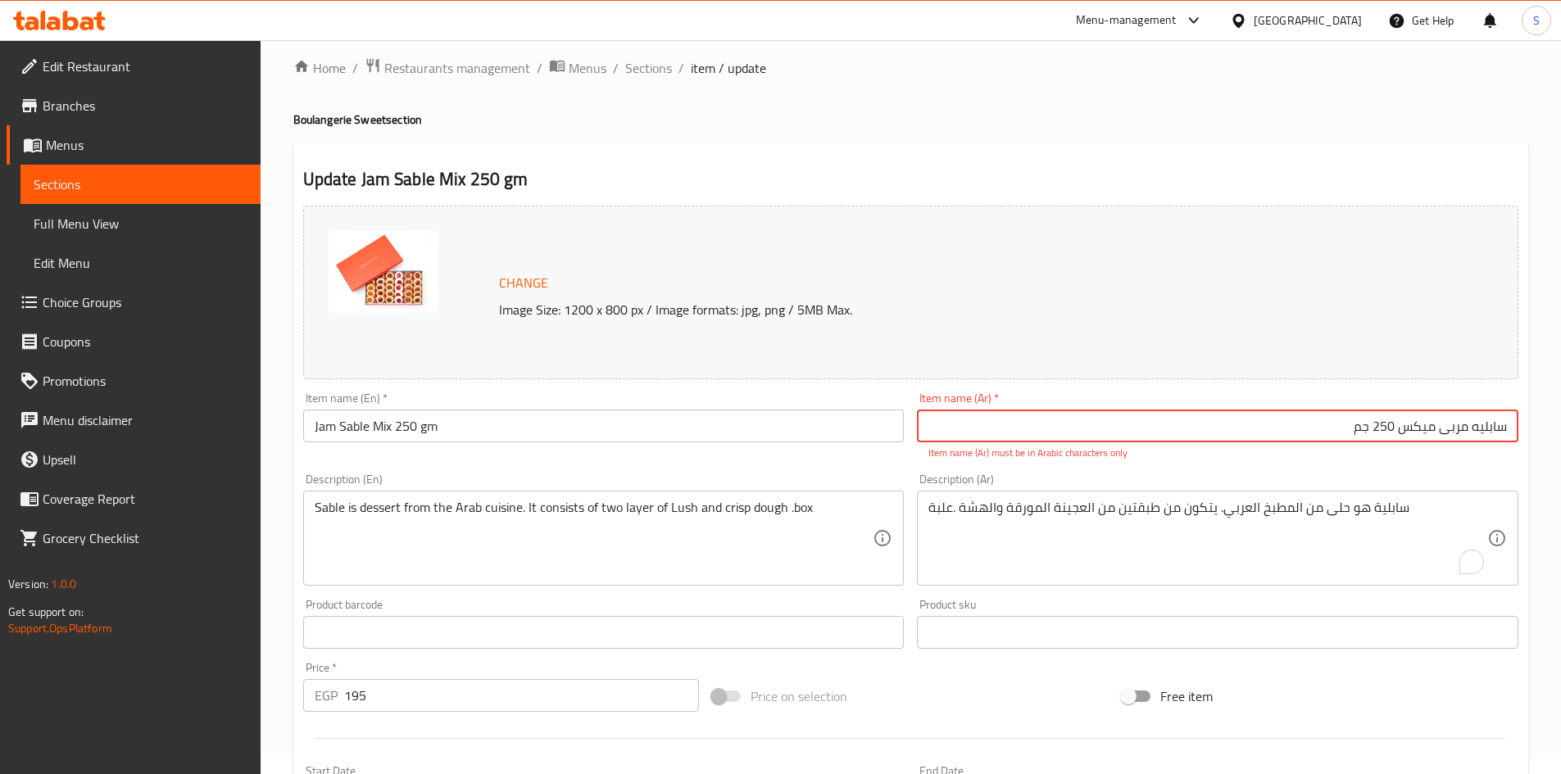
click at [1196, 436] on input "سابليه مربی میکس 250 جم" at bounding box center [1217, 426] width 601 height 33
drag, startPoint x: 1520, startPoint y: 431, endPoint x: 1408, endPoint y: 447, distance: 112.6
click at [1408, 447] on div "Item name (Ar)   * سابليه مربی میکس 250 جم Item name (Ar) * Item name (Ar) must…" at bounding box center [1217, 426] width 615 height 81
click at [1409, 433] on input "سابليه مربی میکس 250 جم" at bounding box center [1217, 426] width 601 height 33
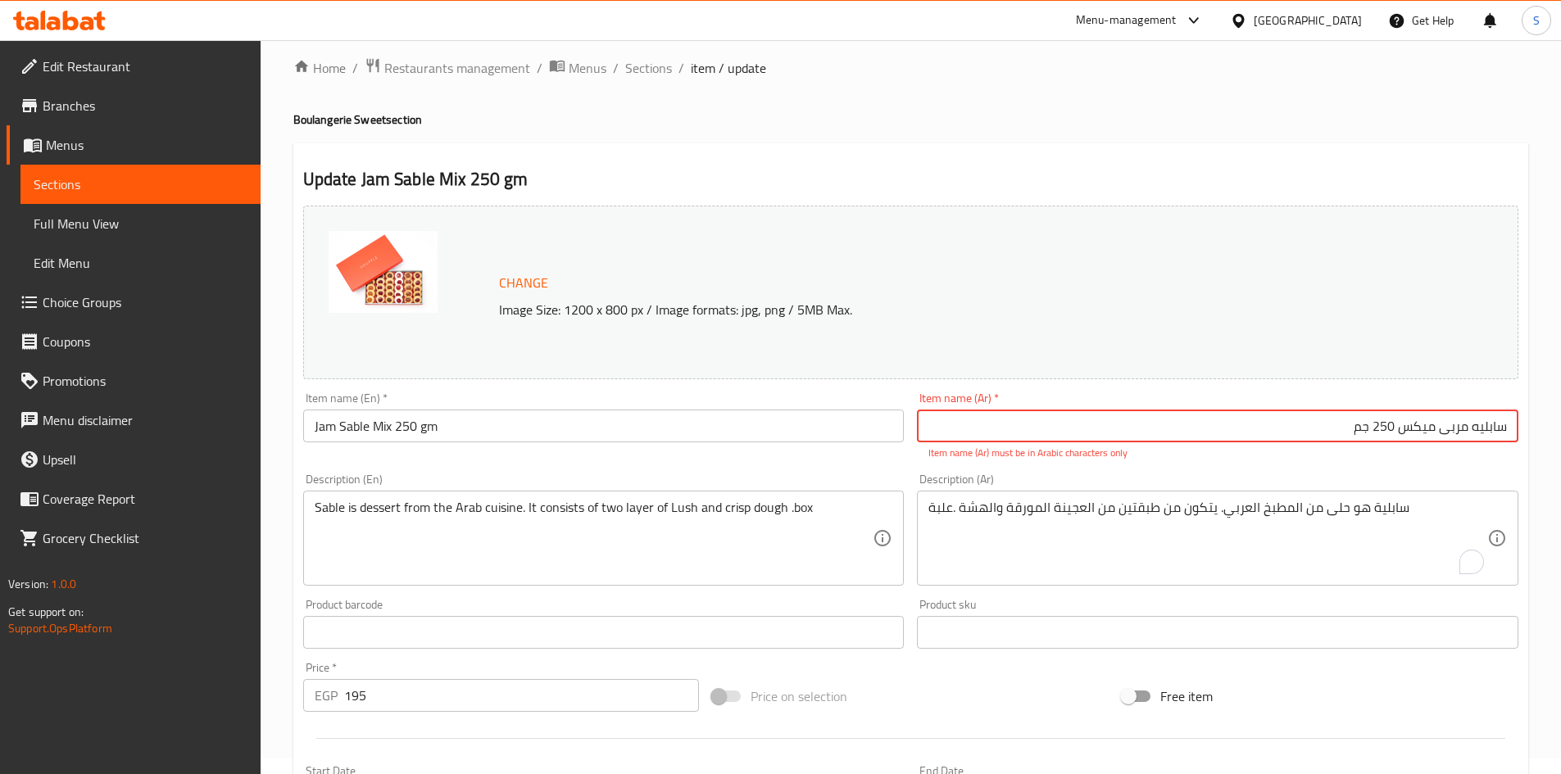
click at [1409, 433] on input "سابليه مربی میکس 250 جم" at bounding box center [1217, 426] width 601 height 33
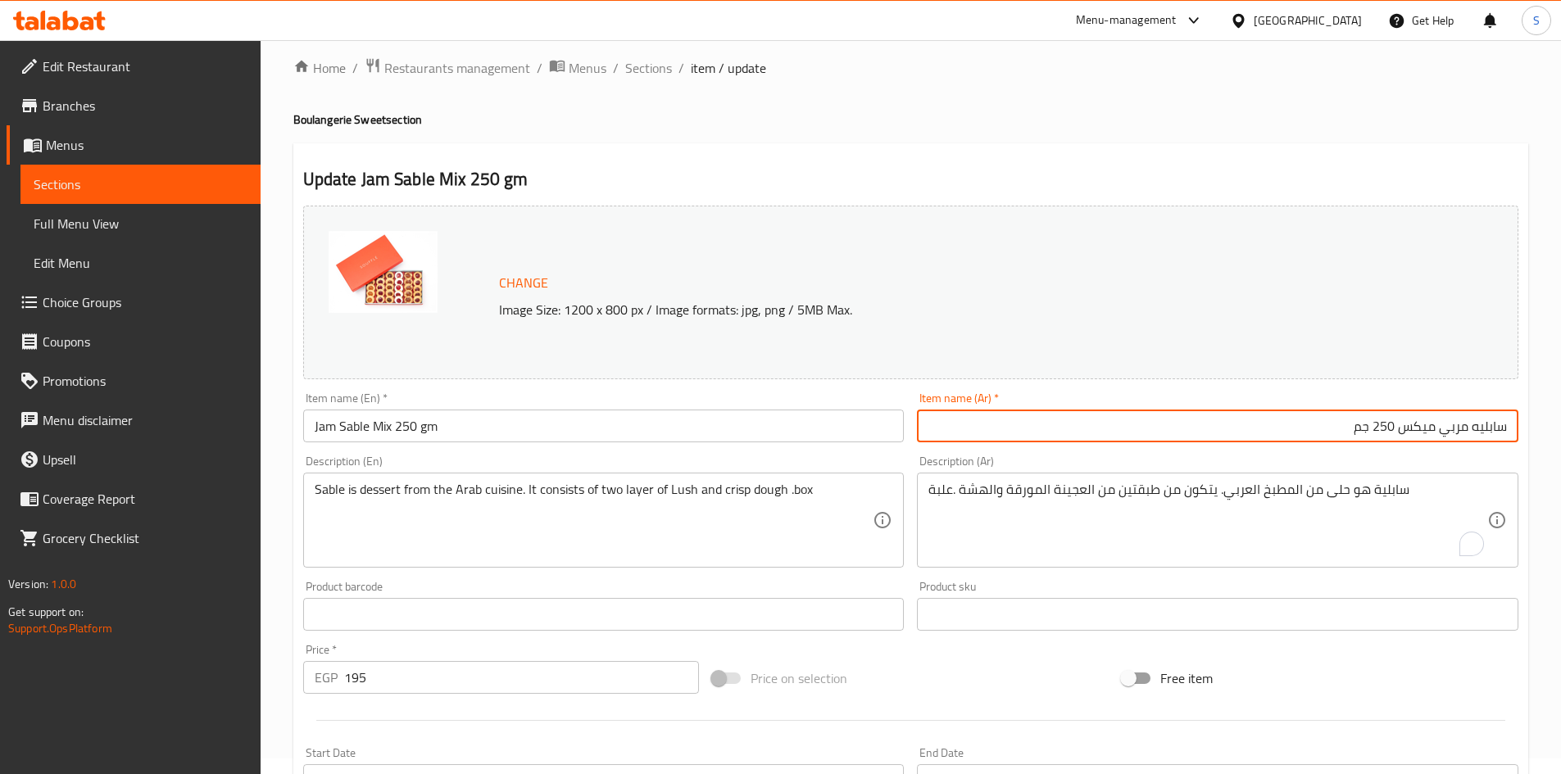
type input "سابليه مربي ميكس 250 جم"
click at [1195, 577] on div "Product sku Product sku" at bounding box center [1217, 605] width 615 height 63
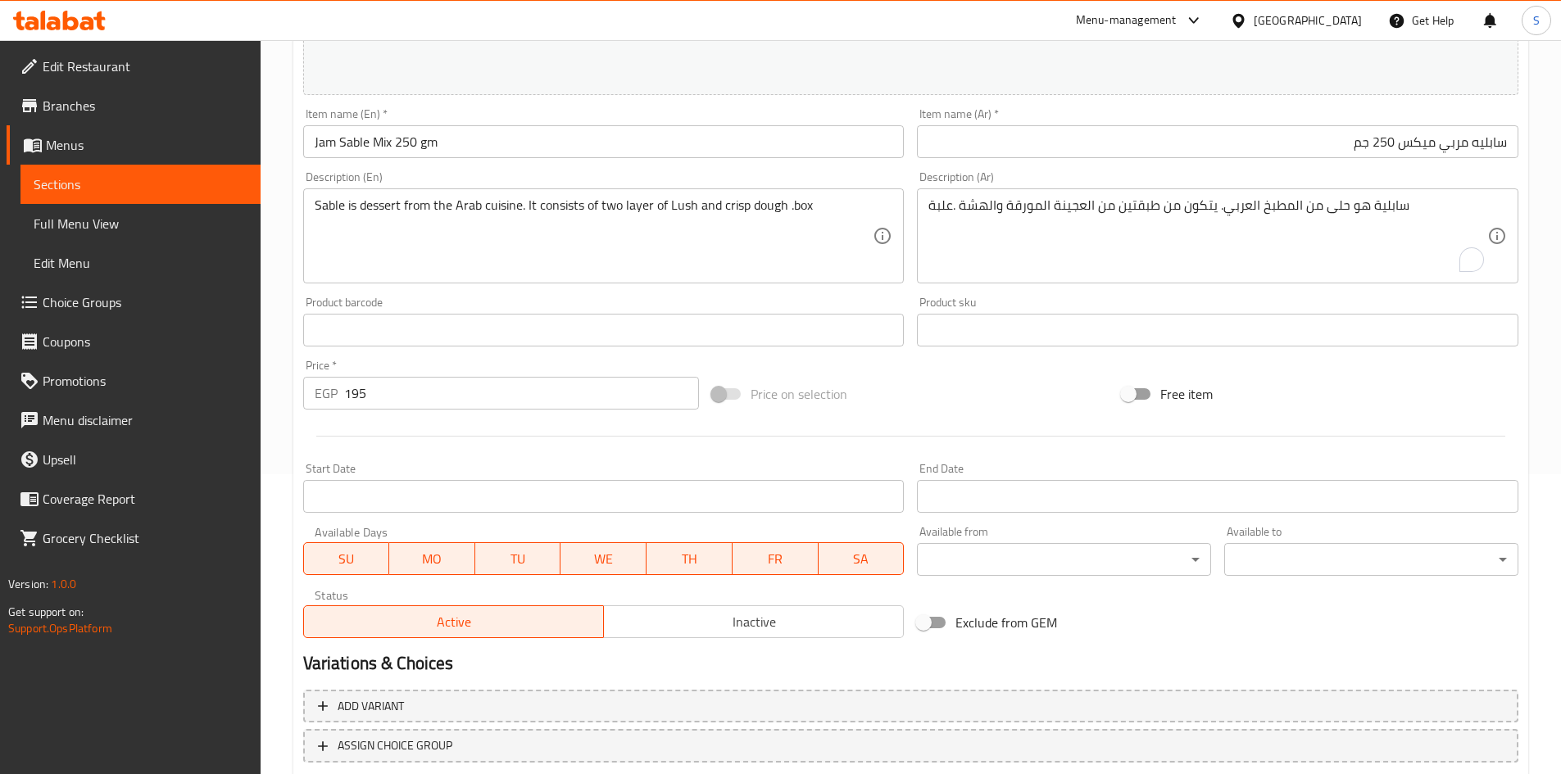
scroll to position [407, 0]
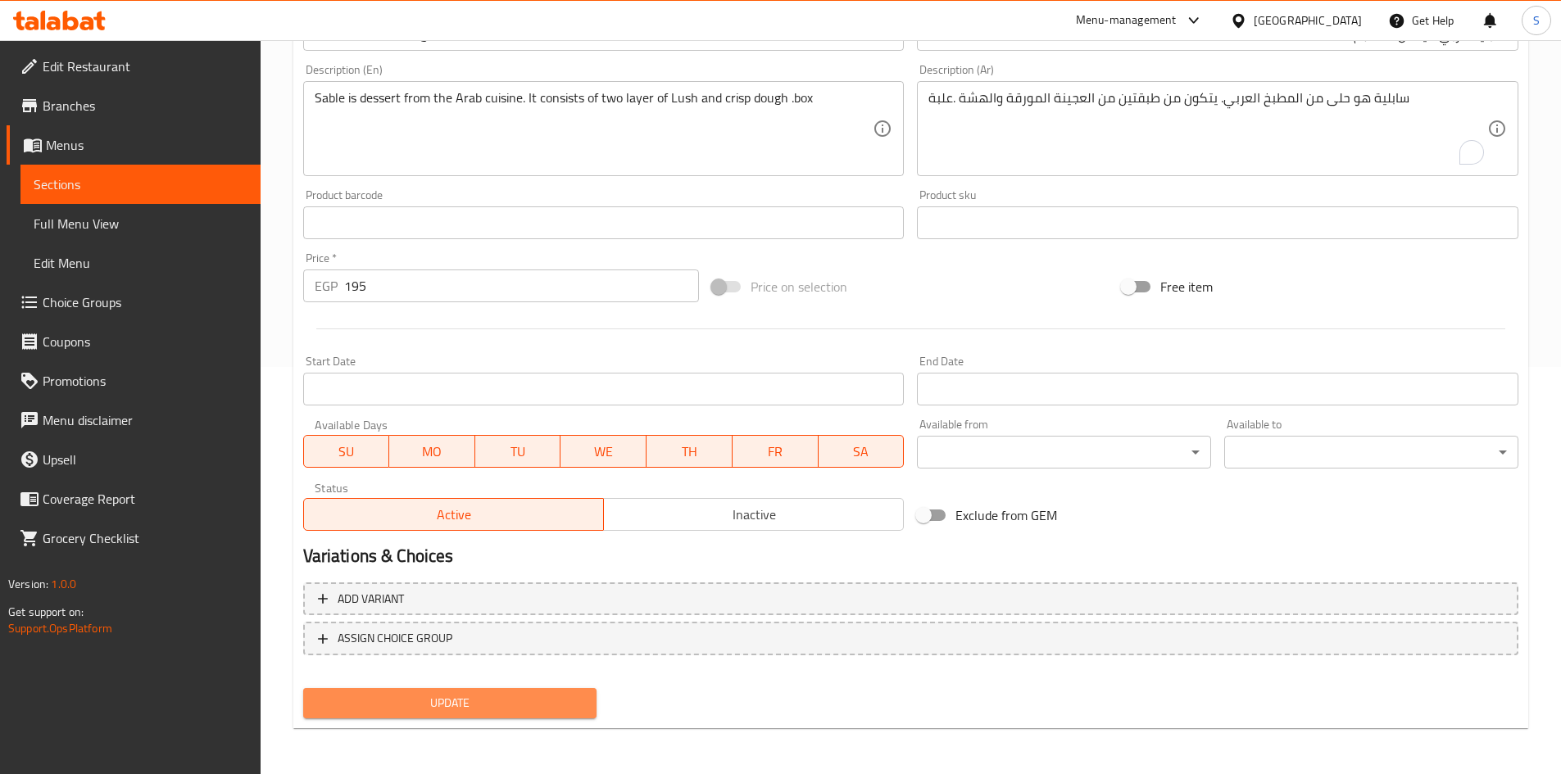
click at [406, 708] on span "Update" at bounding box center [450, 703] width 268 height 20
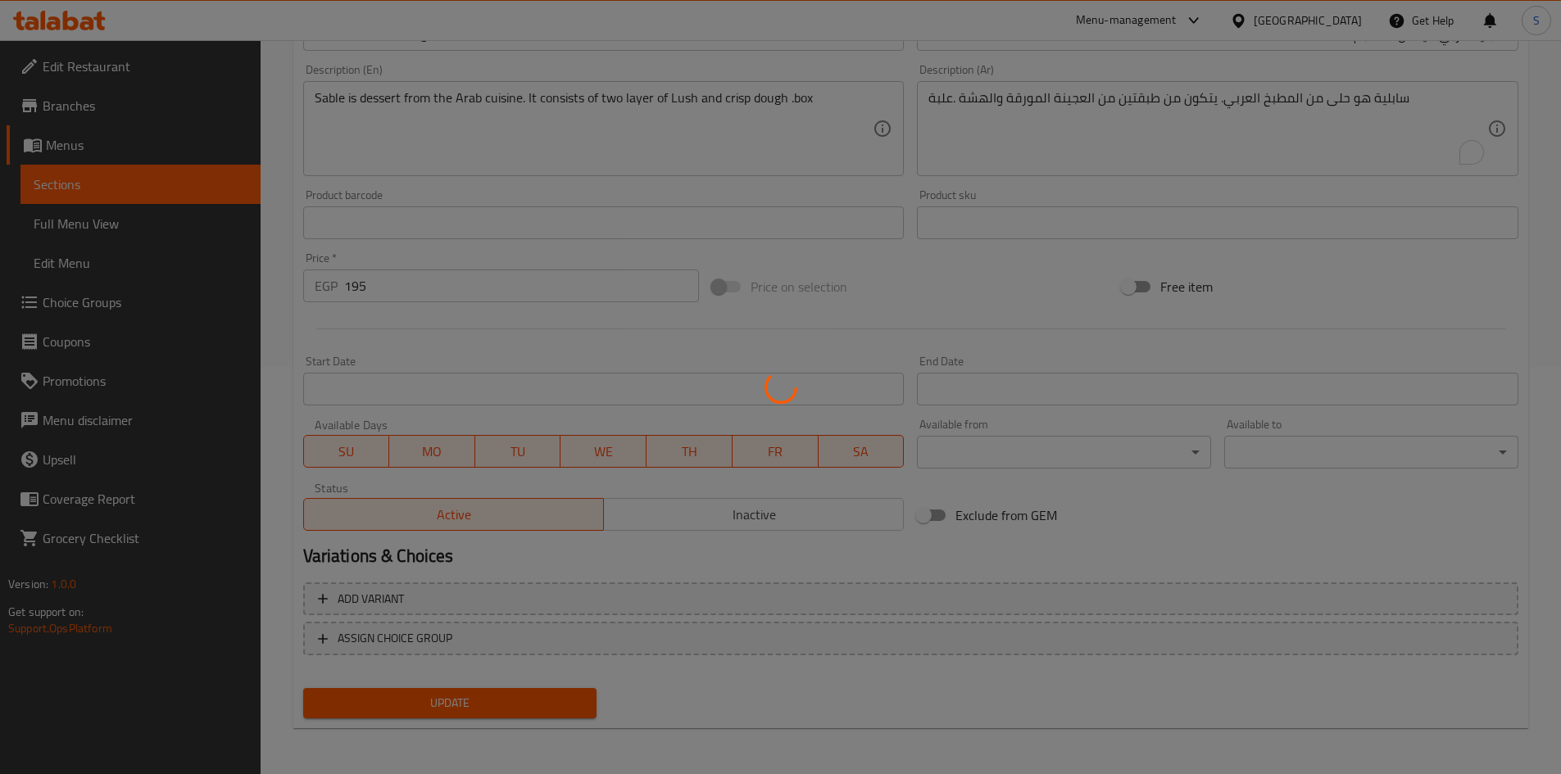
scroll to position [0, 0]
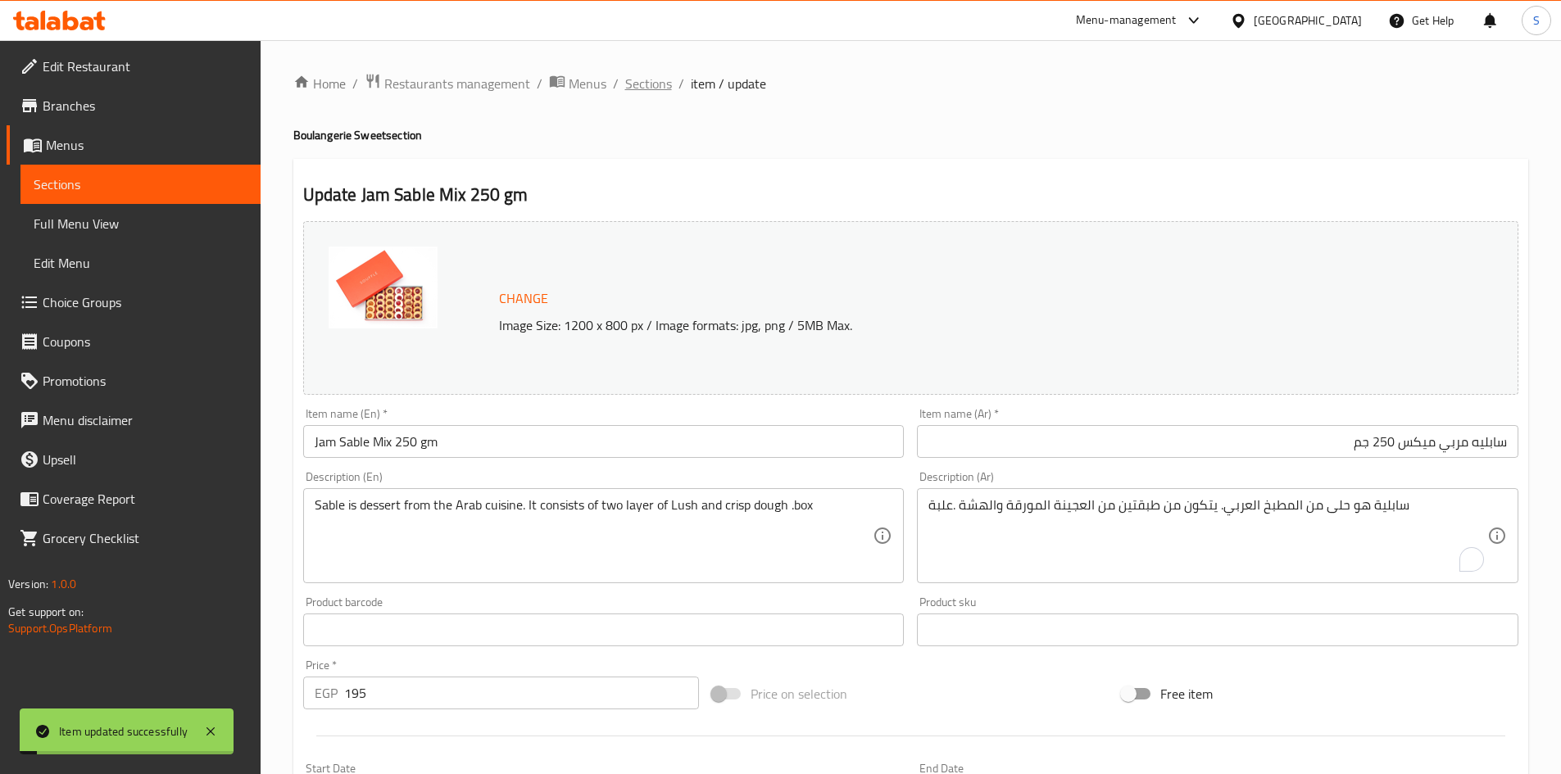
click at [635, 77] on span "Sections" at bounding box center [648, 84] width 47 height 20
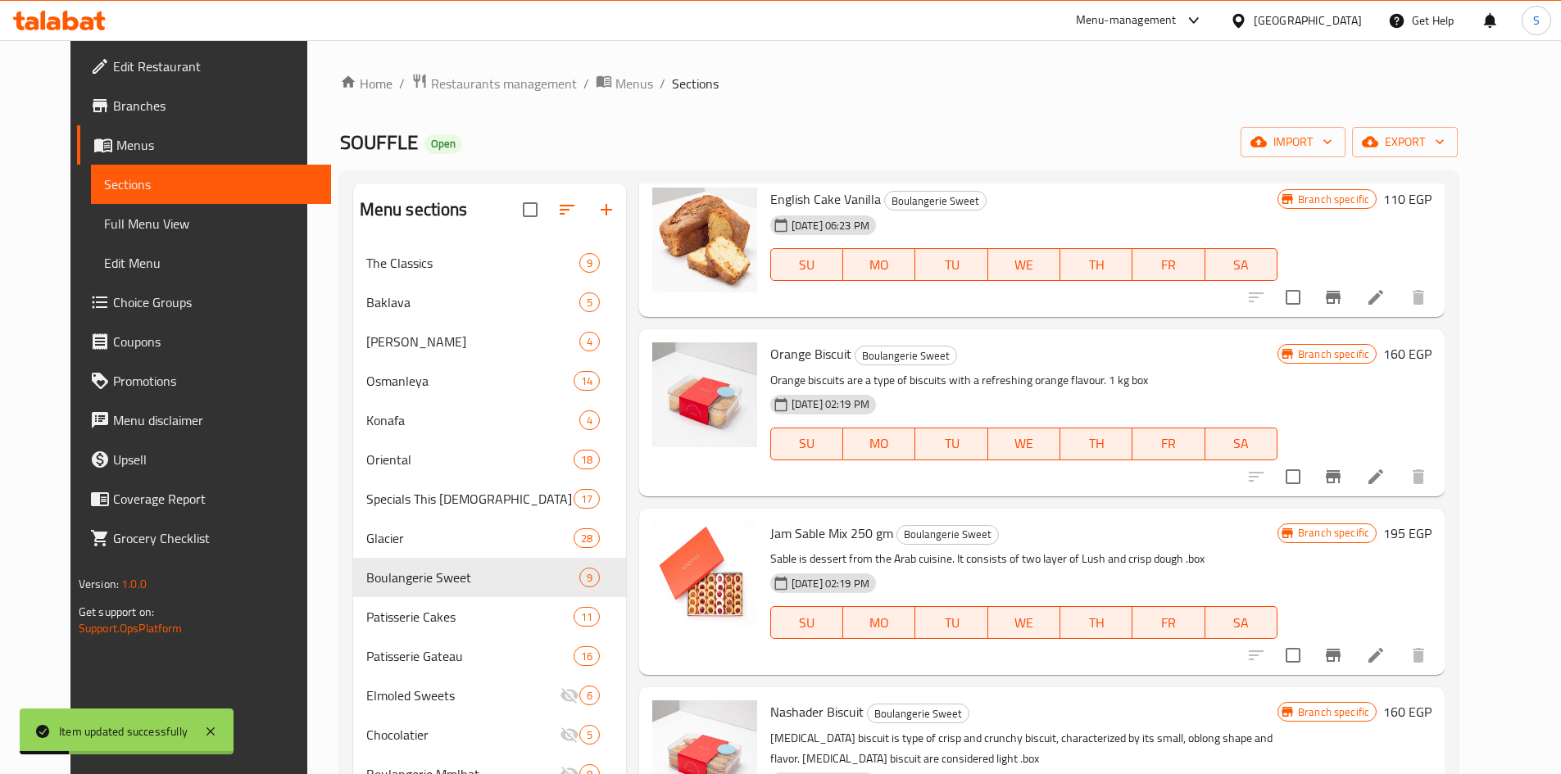
scroll to position [246, 0]
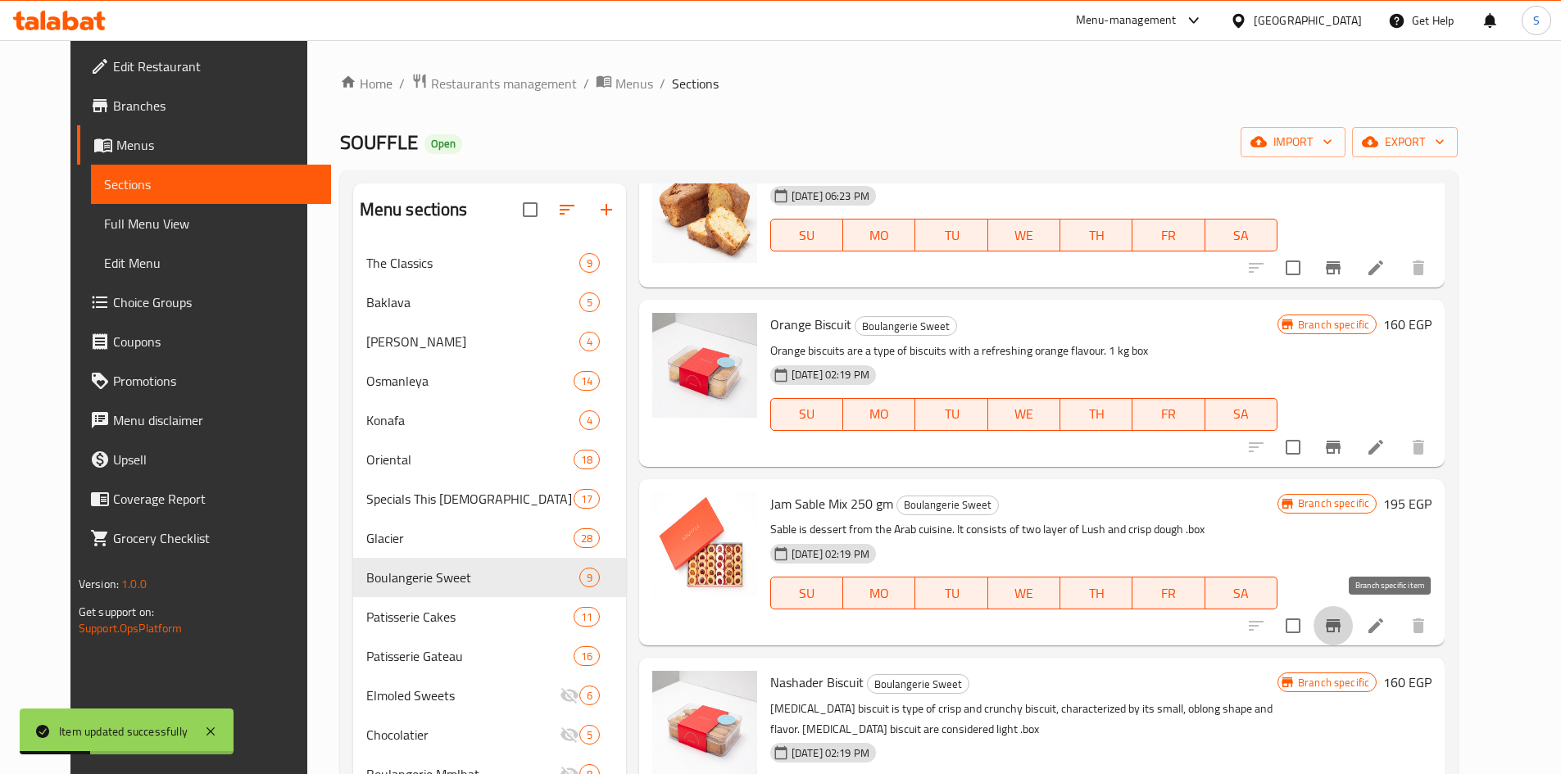
click at [1340, 620] on icon "Branch-specific-item" at bounding box center [1333, 625] width 15 height 13
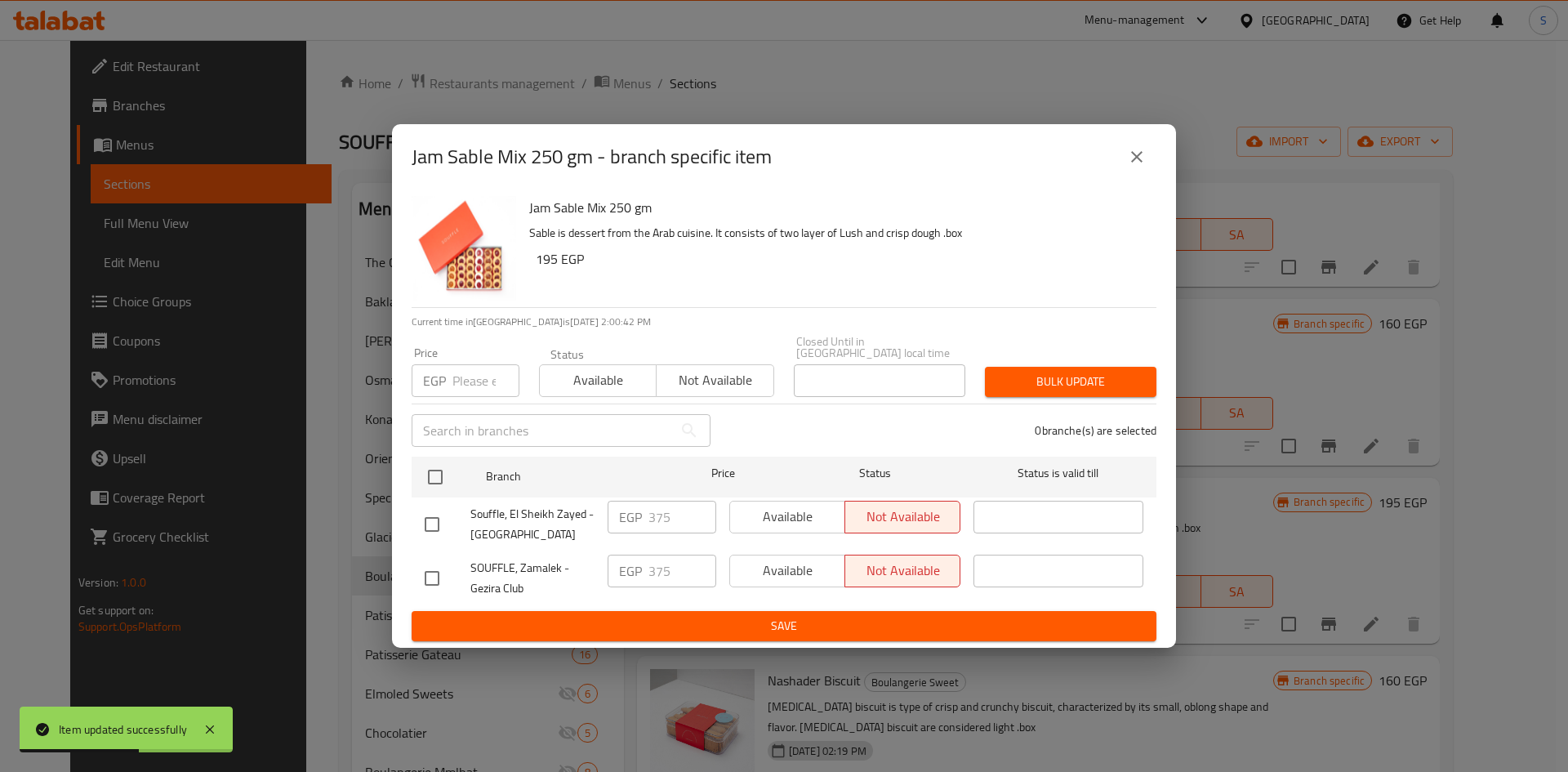
click at [488, 374] on input "number" at bounding box center [485, 380] width 67 height 33
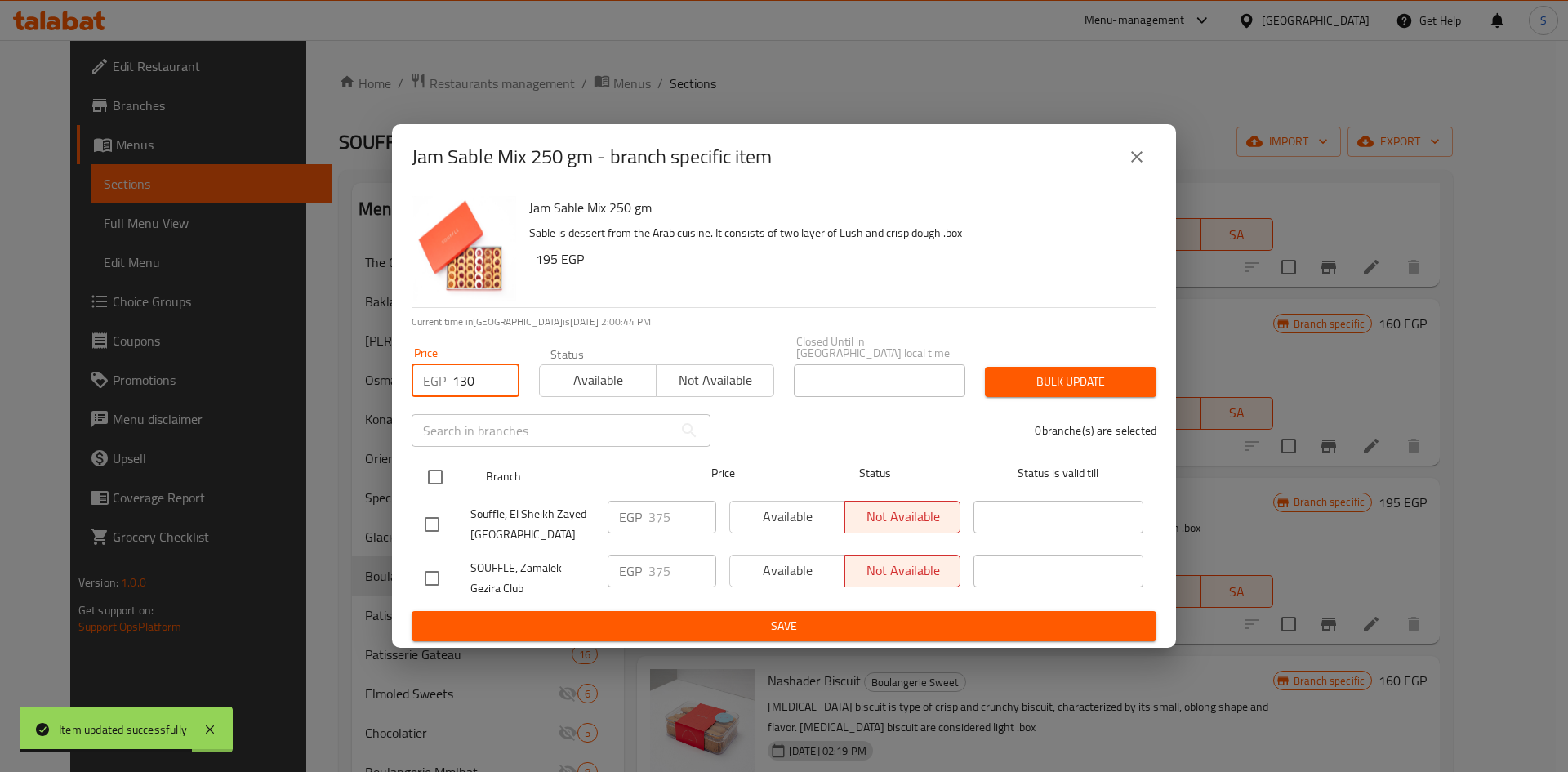
type input "130"
click at [428, 476] on input "checkbox" at bounding box center [436, 477] width 34 height 34
checkbox input "true"
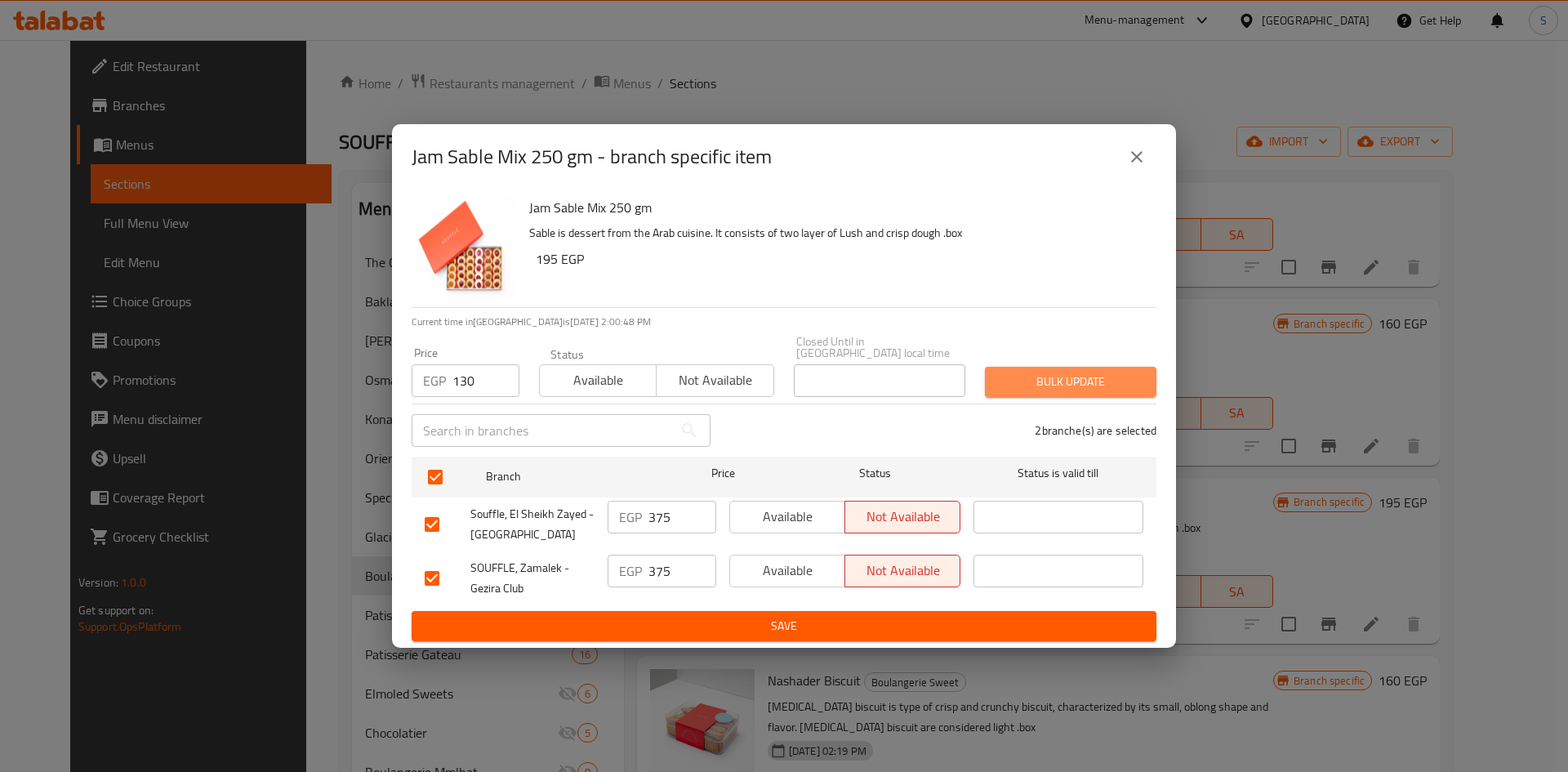
click at [1043, 378] on span "Bulk update" at bounding box center [1071, 382] width 146 height 20
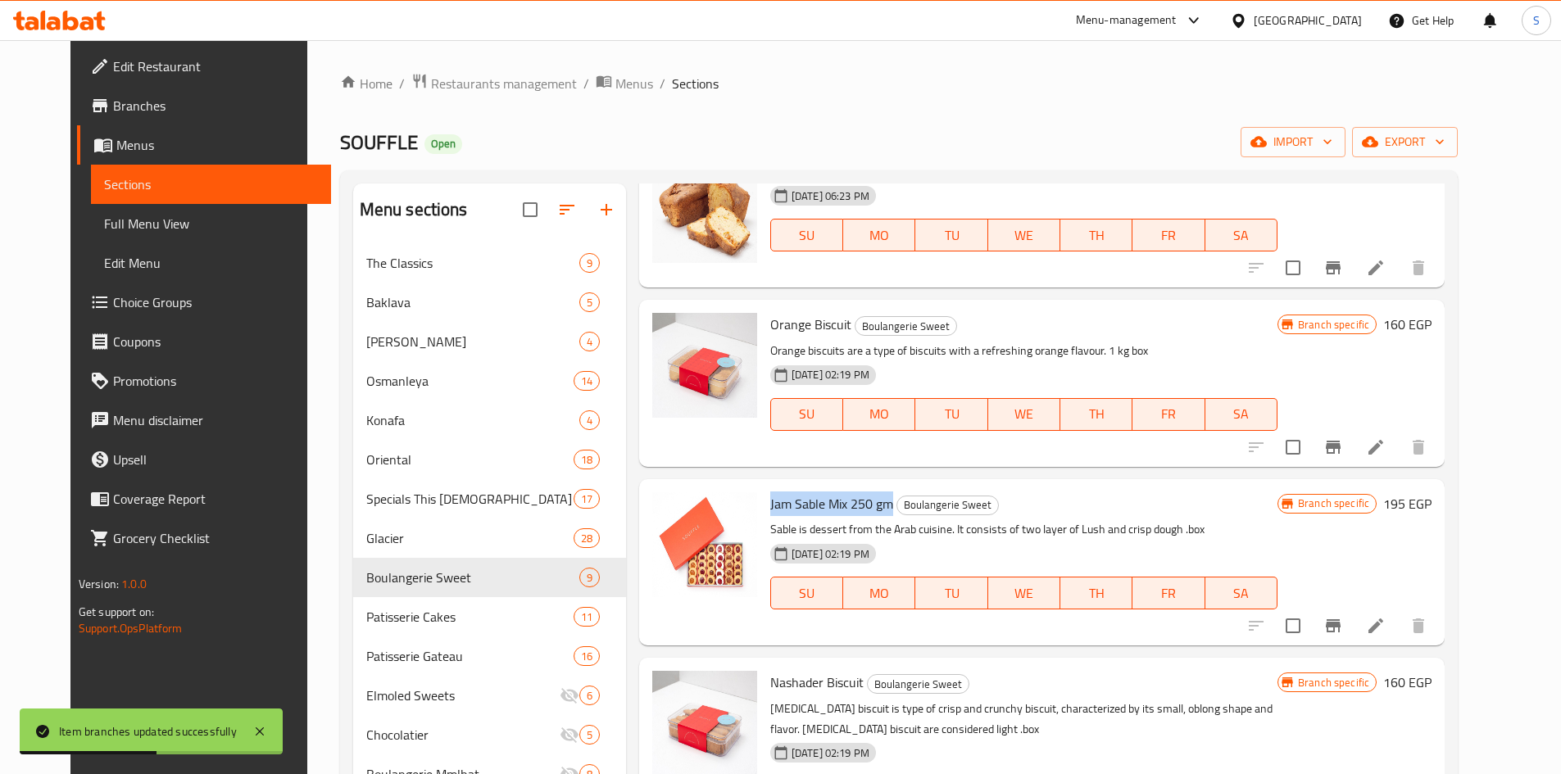
drag, startPoint x: 875, startPoint y: 503, endPoint x: 753, endPoint y: 506, distance: 122.1
click at [770, 506] on h6 "Jam Sable Mix 250 gm Boulangerie Sweet" at bounding box center [1023, 503] width 507 height 23
copy span "Jam Sable Mix 250 gm"
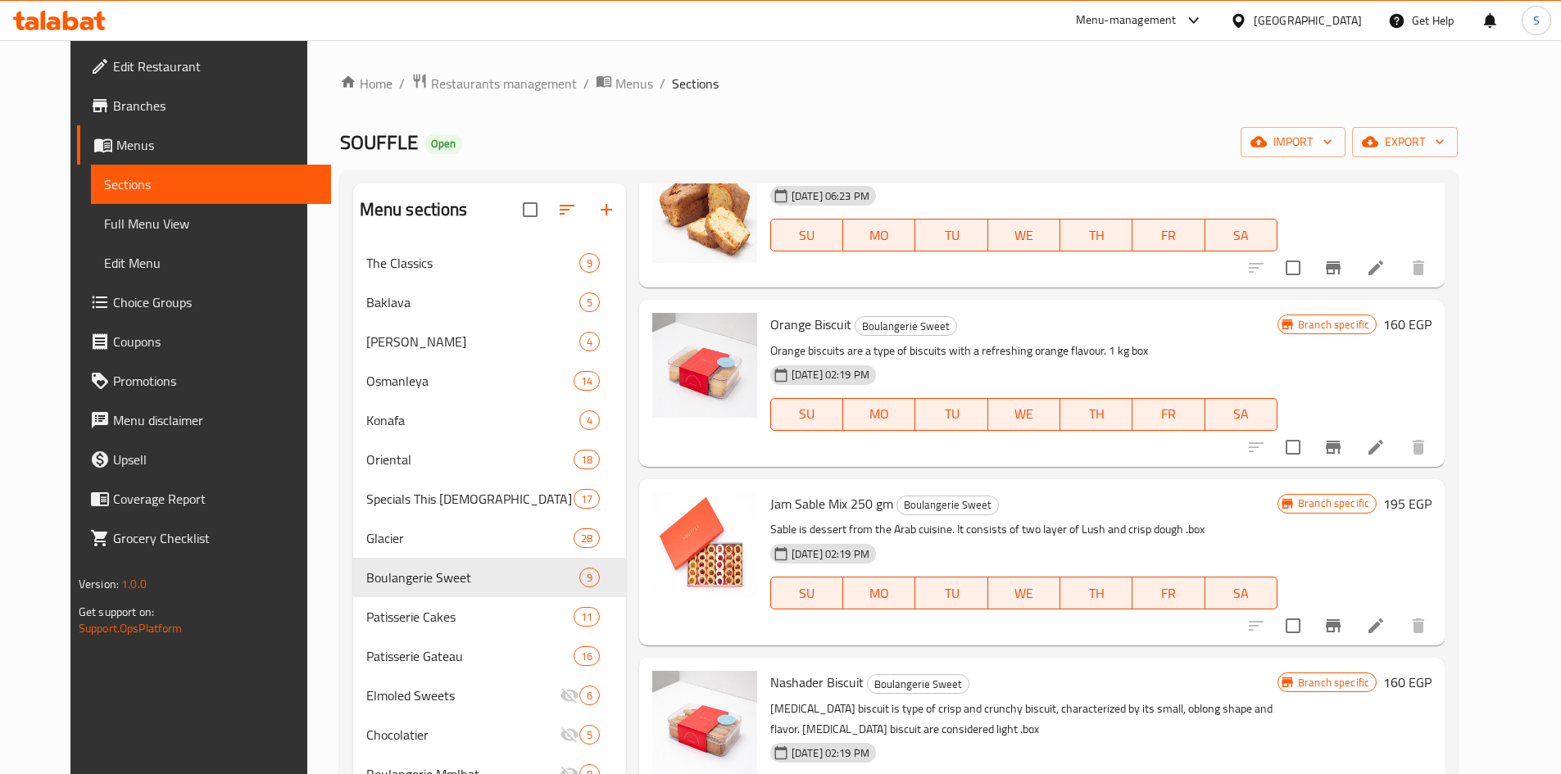
click at [1034, 480] on div "Jam Sable Mix 250 gm Boulangerie Sweet Sable is dessert from the Arab cuisine. …" at bounding box center [1041, 562] width 805 height 166
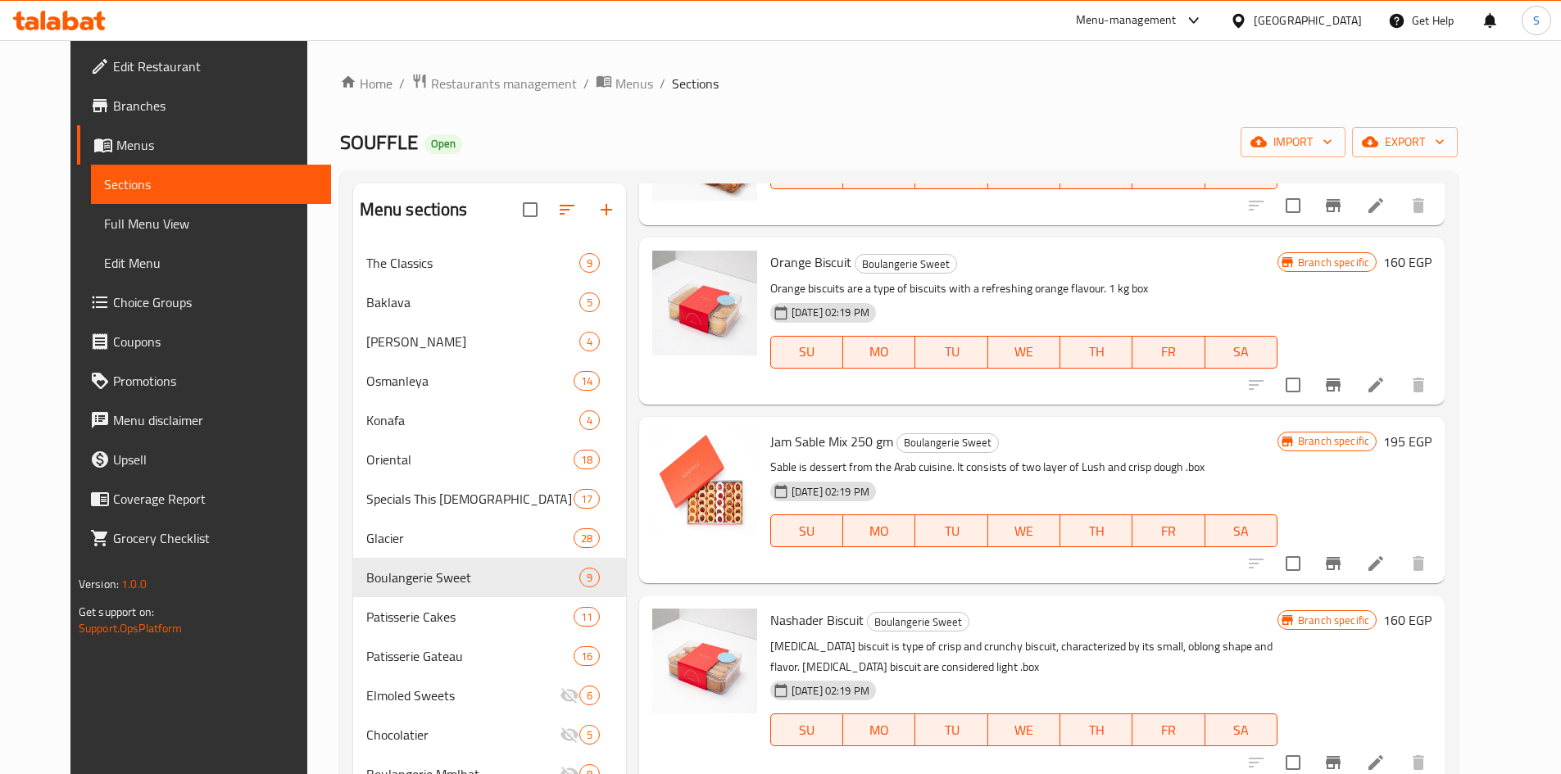
scroll to position [410, 0]
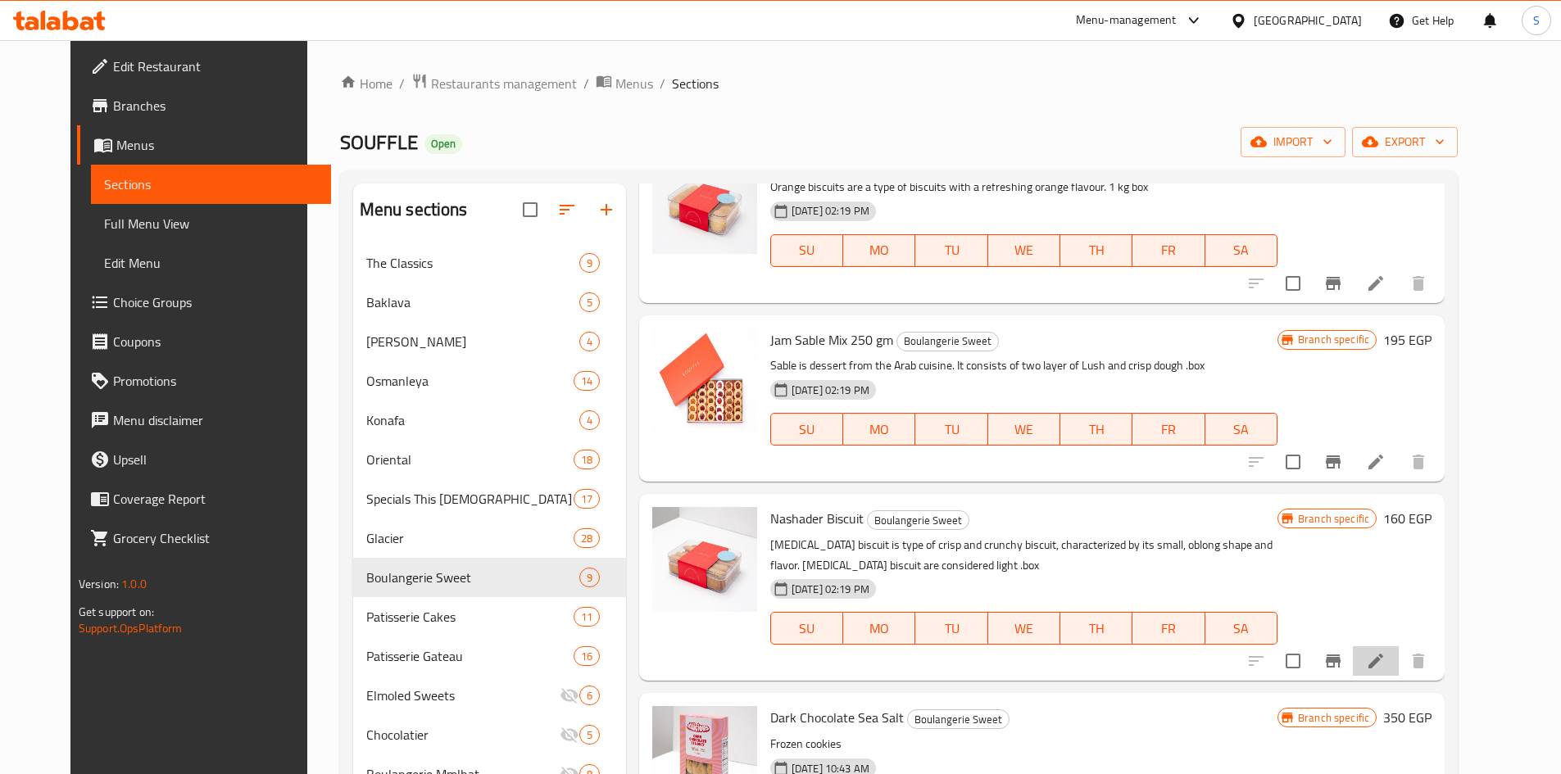
click at [1399, 657] on li at bounding box center [1376, 660] width 46 height 29
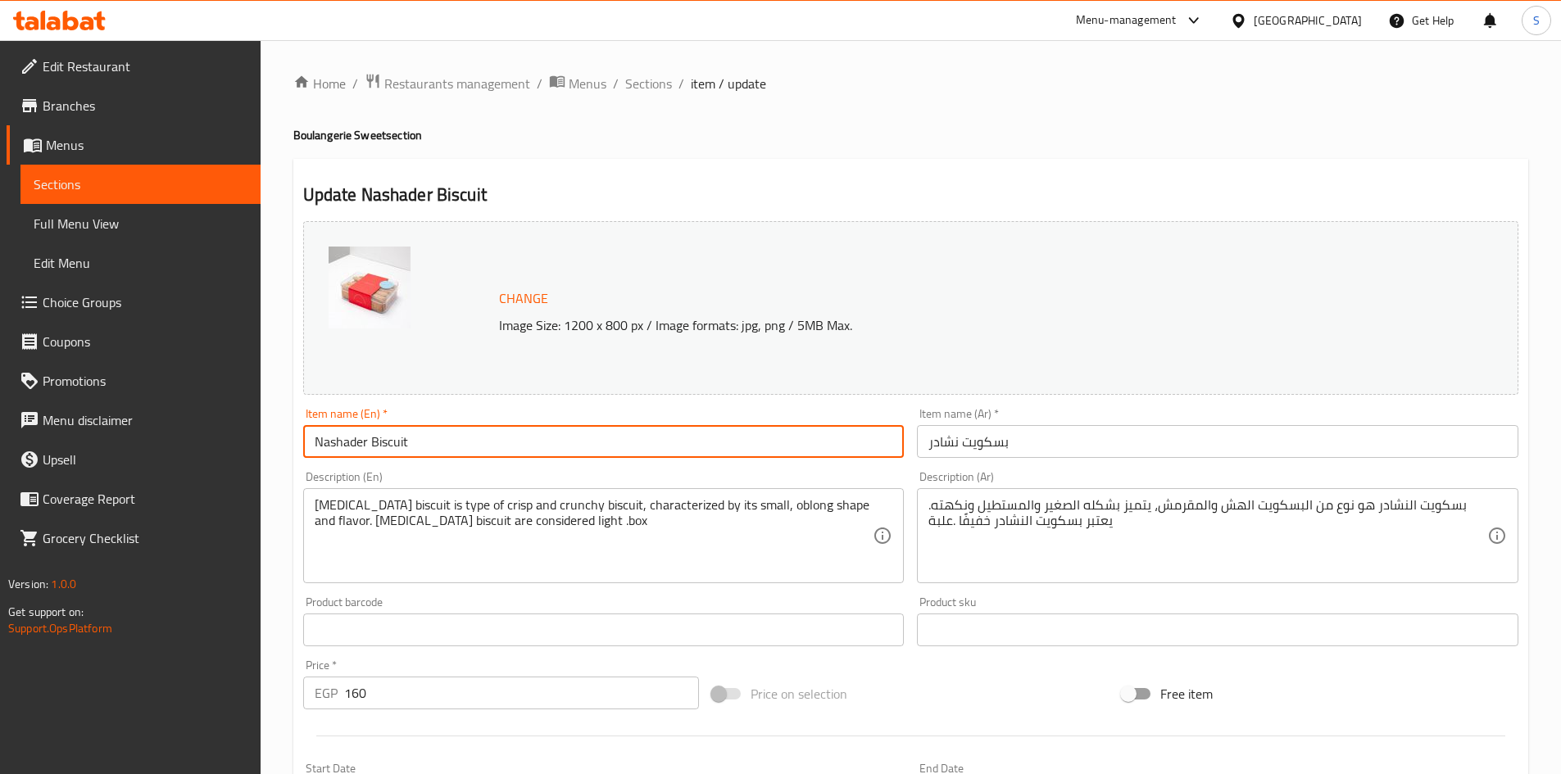
click at [658, 447] on input "Nashader Biscuit" at bounding box center [603, 441] width 601 height 33
paste input "Biscuits Nashader 250 gm"
type input "Biscuits Nashader 250 gm"
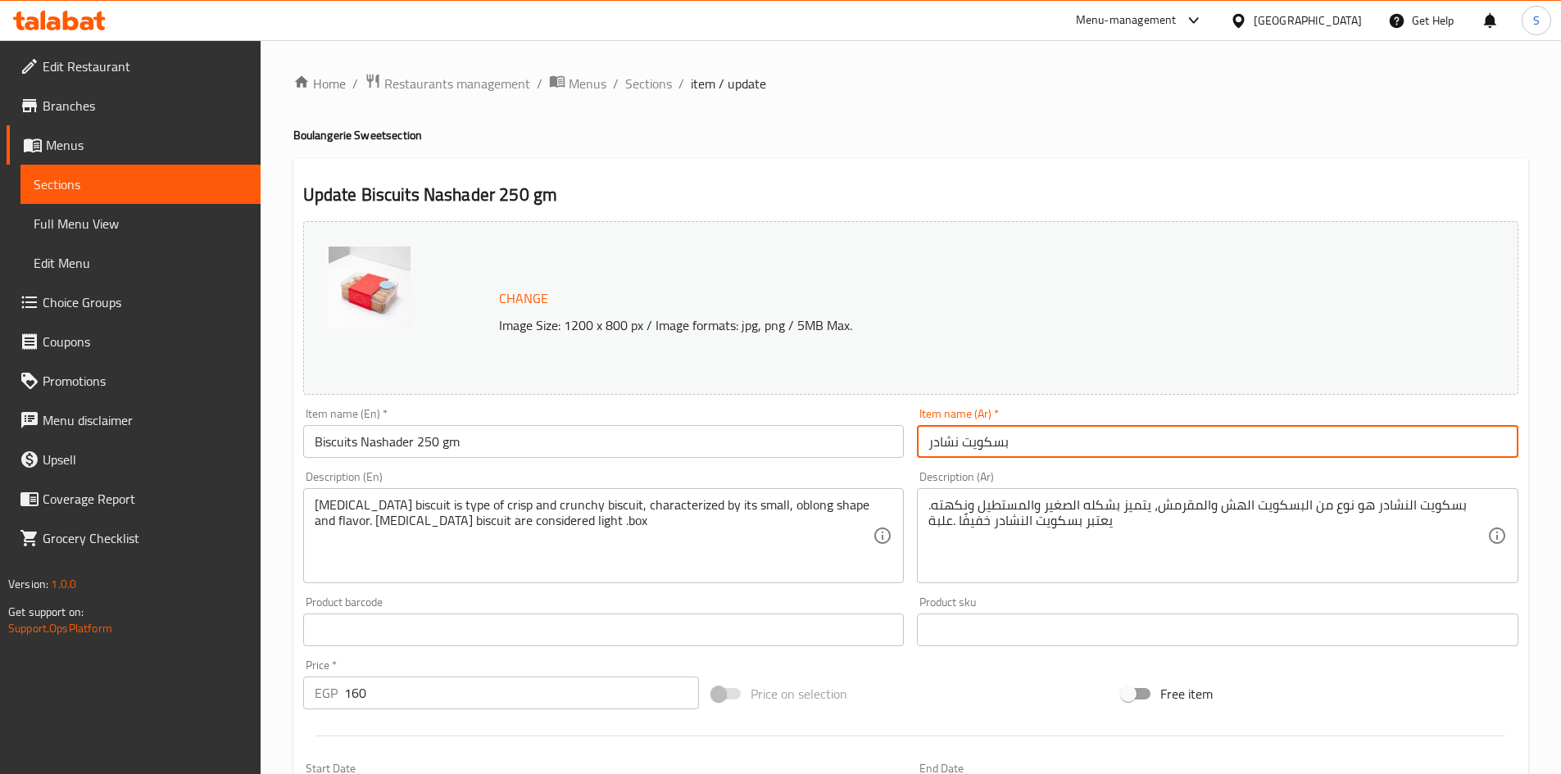
click at [1104, 451] on input "بسكويت نشادر" at bounding box center [1217, 441] width 601 height 33
paste input "کویت نشادر ٢٥٠ جم"
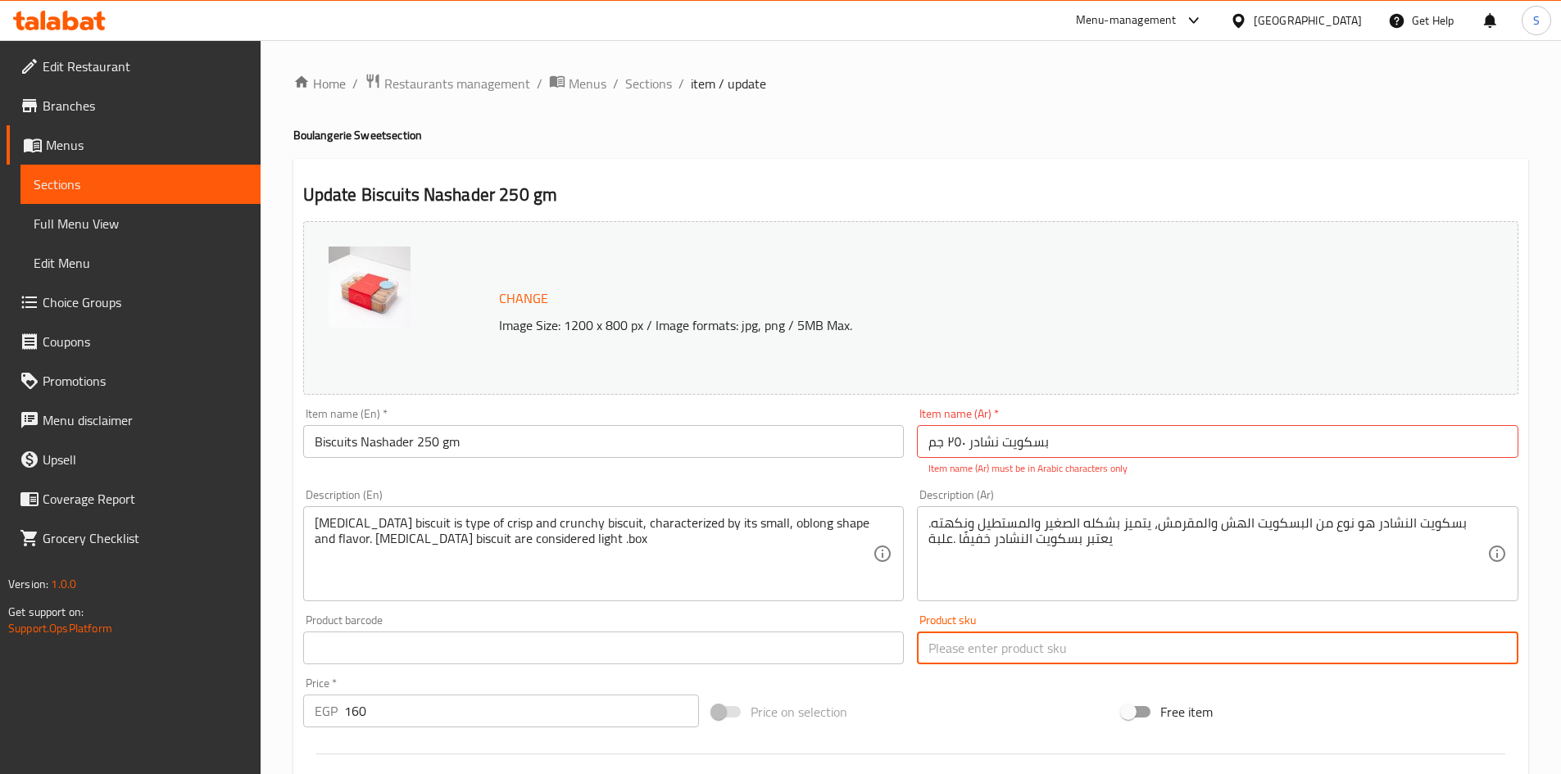
click at [966, 620] on div "Product sku Product sku" at bounding box center [1217, 640] width 601 height 50
click at [968, 693] on div "Price on selection" at bounding box center [910, 712] width 410 height 44
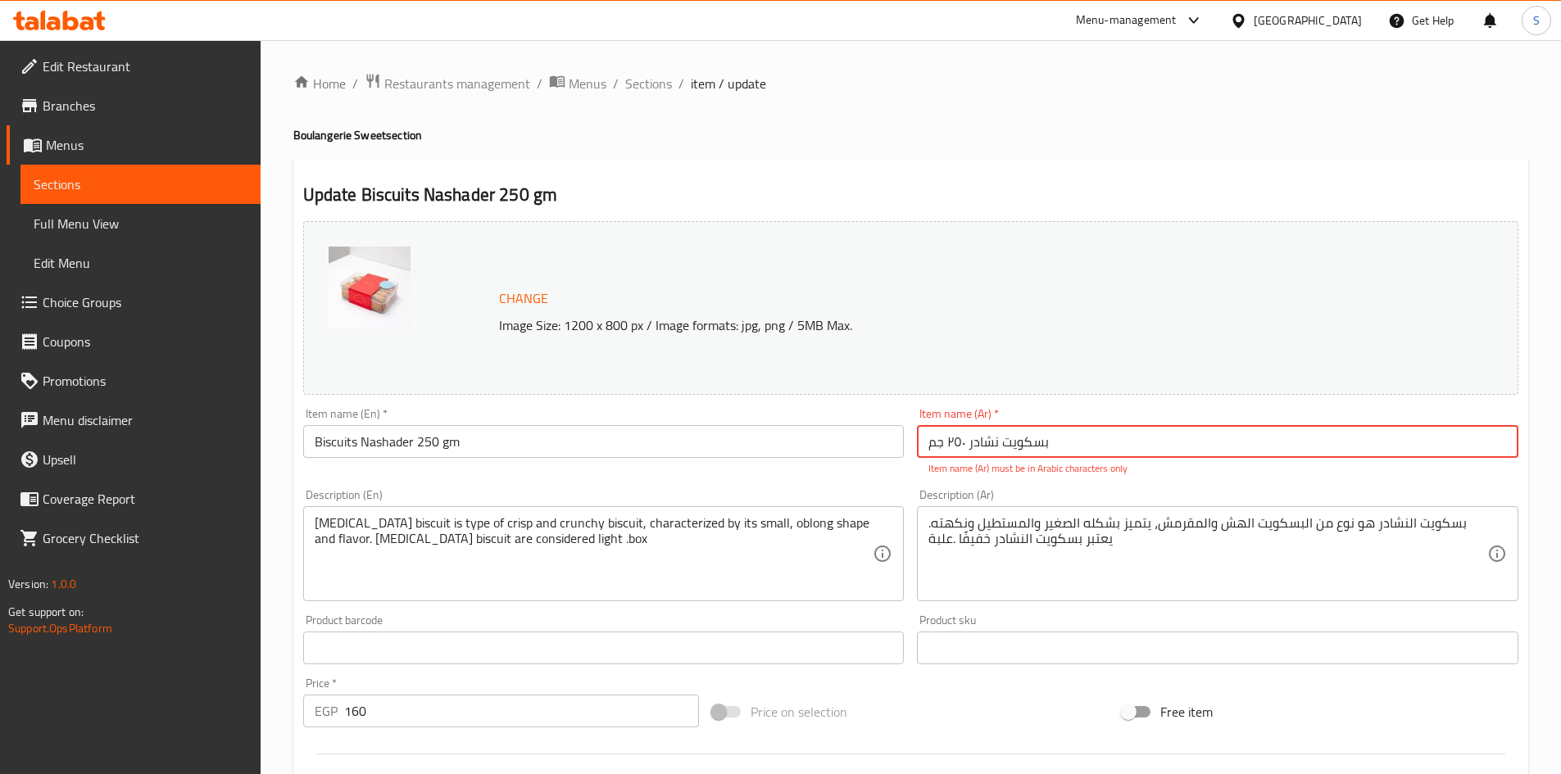
click at [1123, 436] on input "بسکویت نشادر ٢٥٠ جم" at bounding box center [1217, 441] width 601 height 33
type input "بسكوت نشادر 250 جم"
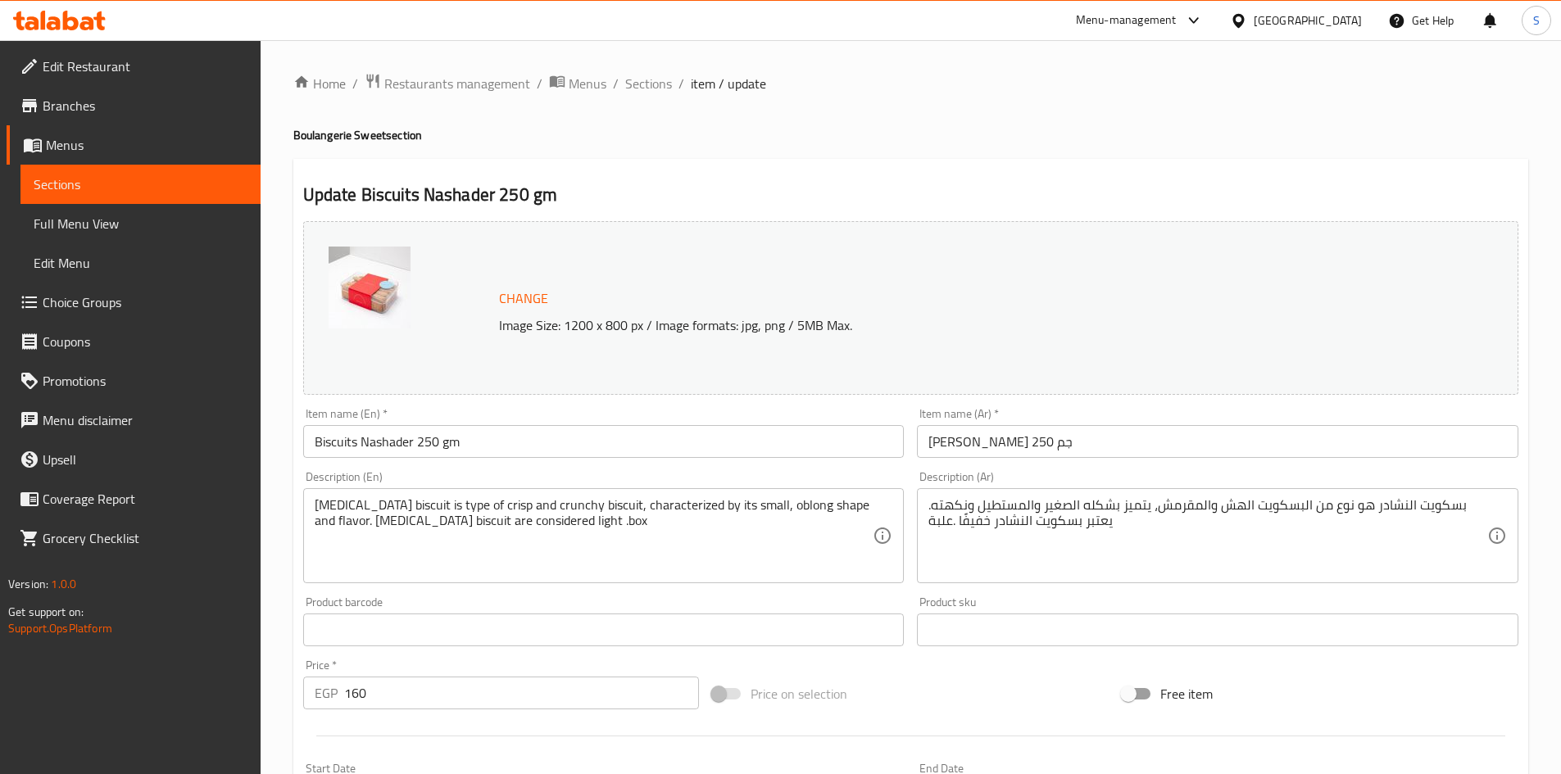
click at [1209, 479] on div "Change Image Size: 1200 x 800 px / Image formats: jpg, png / 5MB Max. Item name…" at bounding box center [911, 580] width 1228 height 730
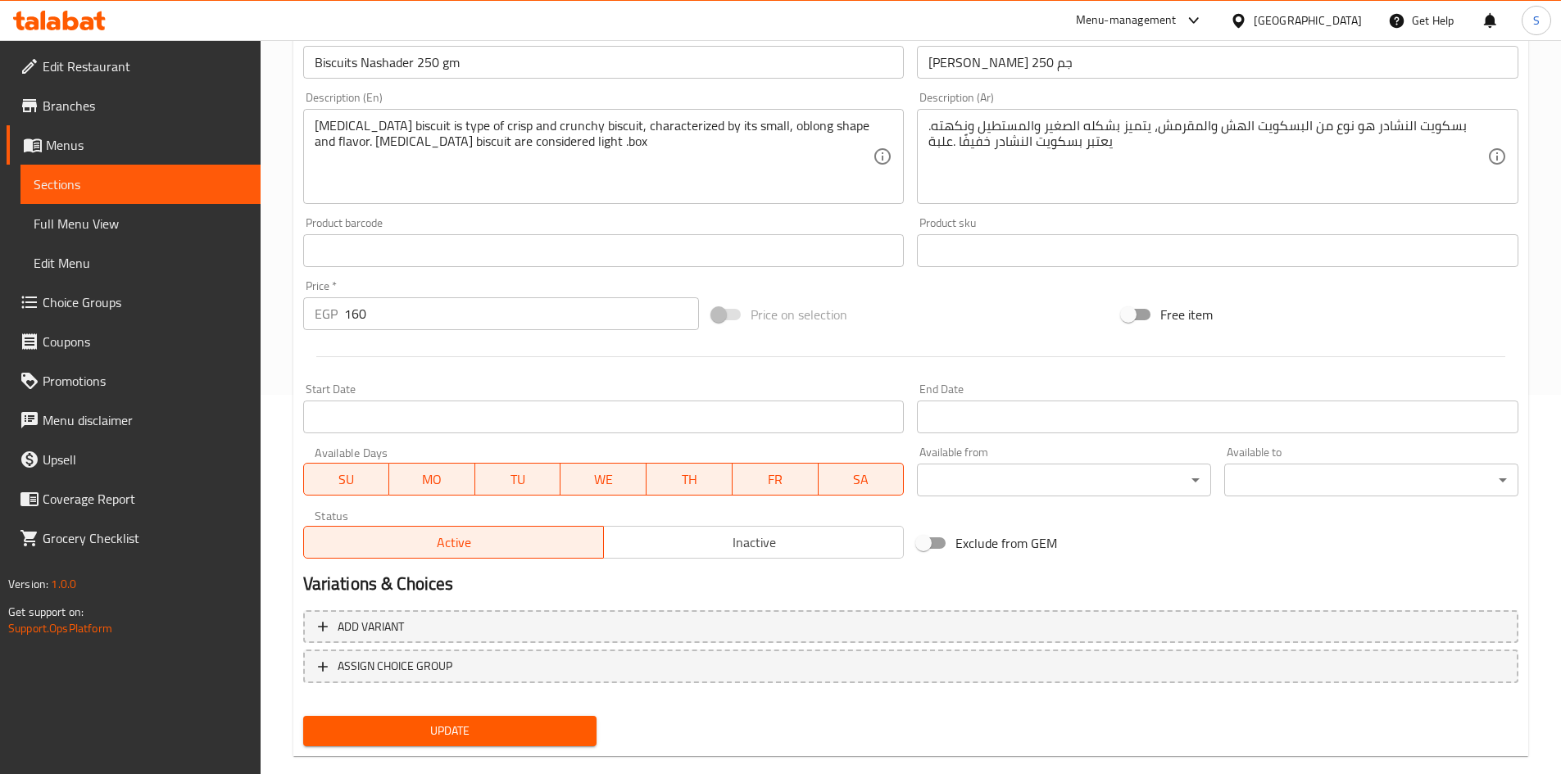
scroll to position [407, 0]
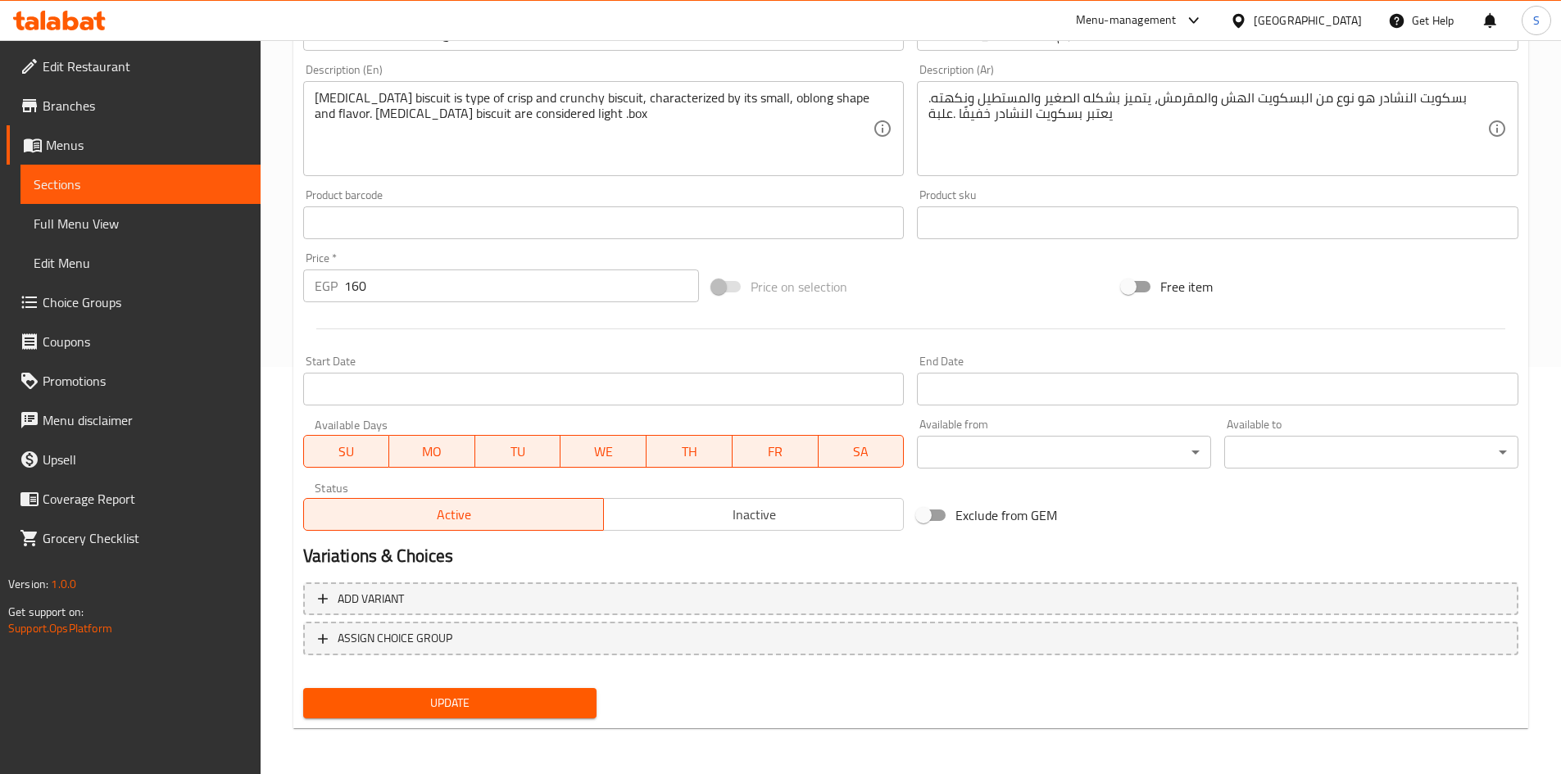
click at [541, 699] on span "Update" at bounding box center [450, 703] width 268 height 20
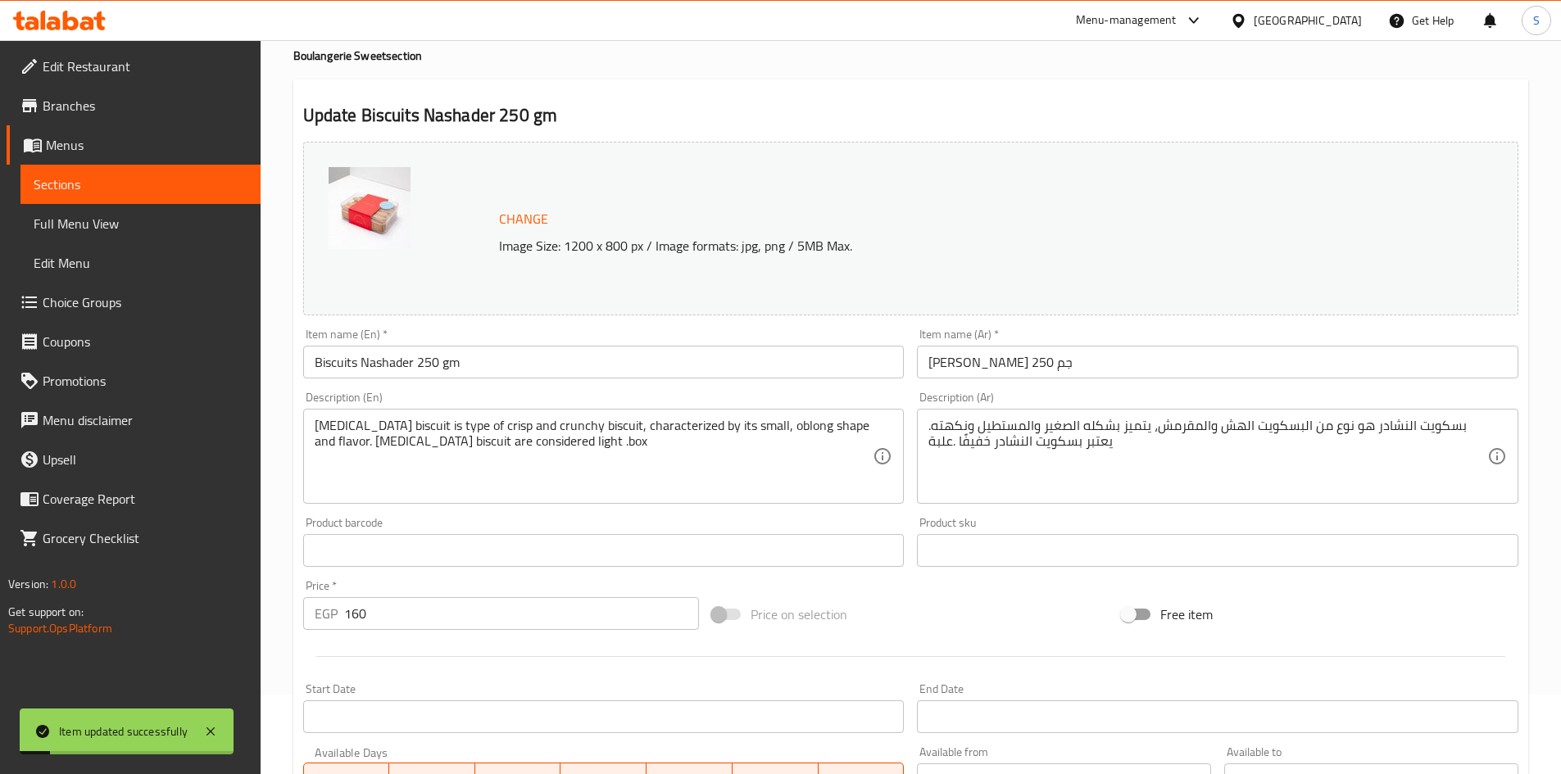
scroll to position [0, 0]
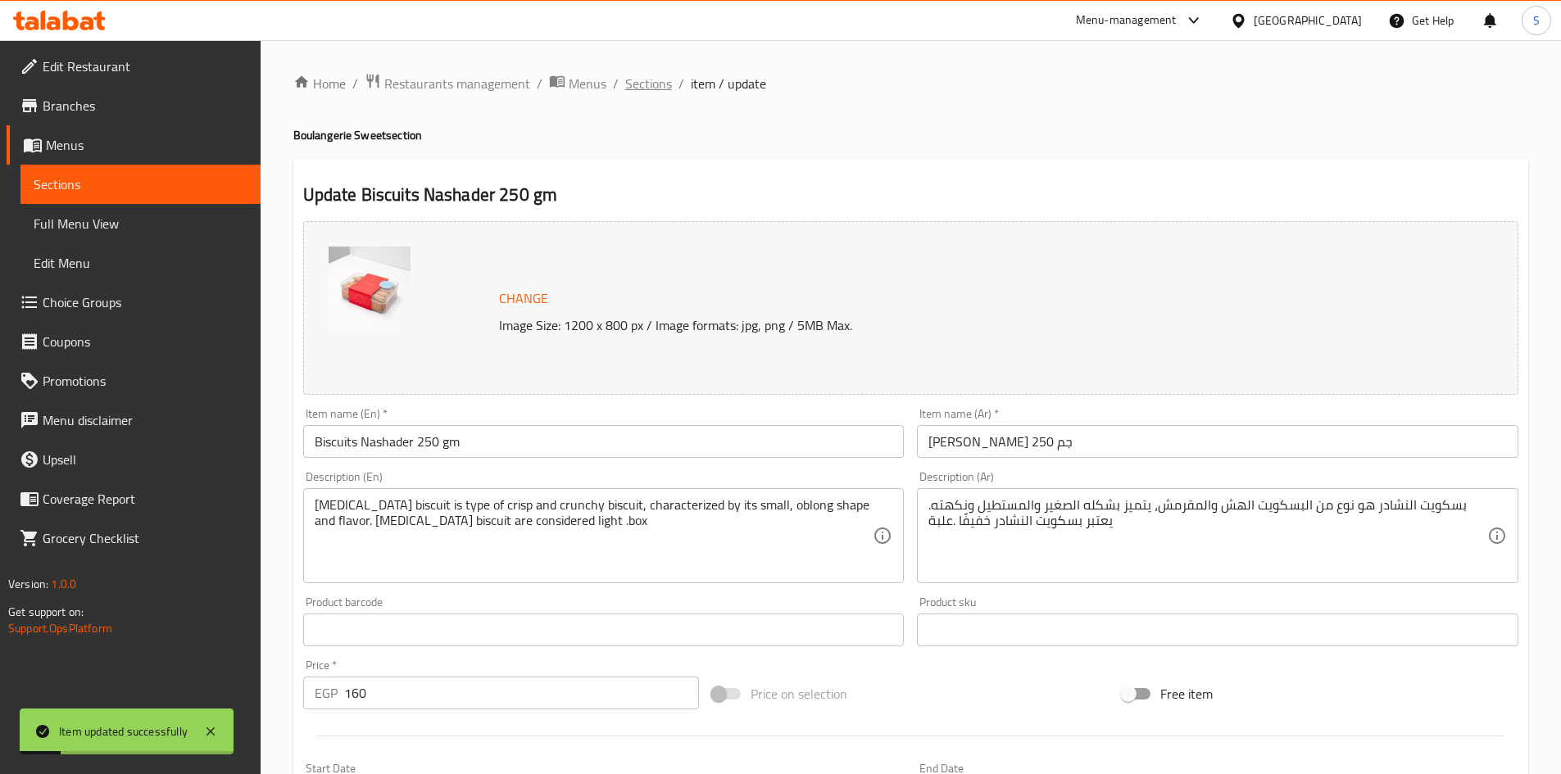
click at [629, 85] on span "Sections" at bounding box center [648, 84] width 47 height 20
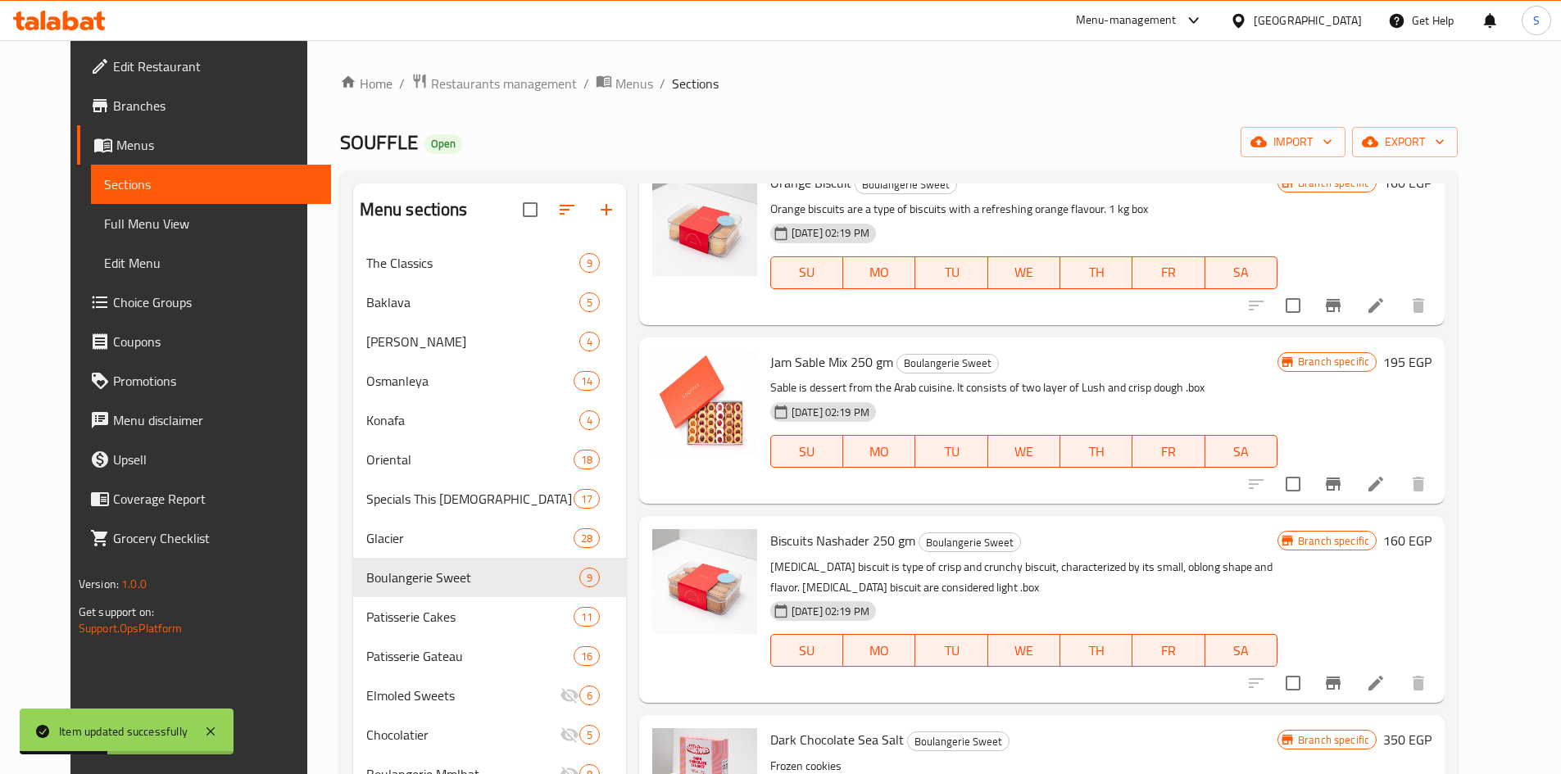
scroll to position [492, 0]
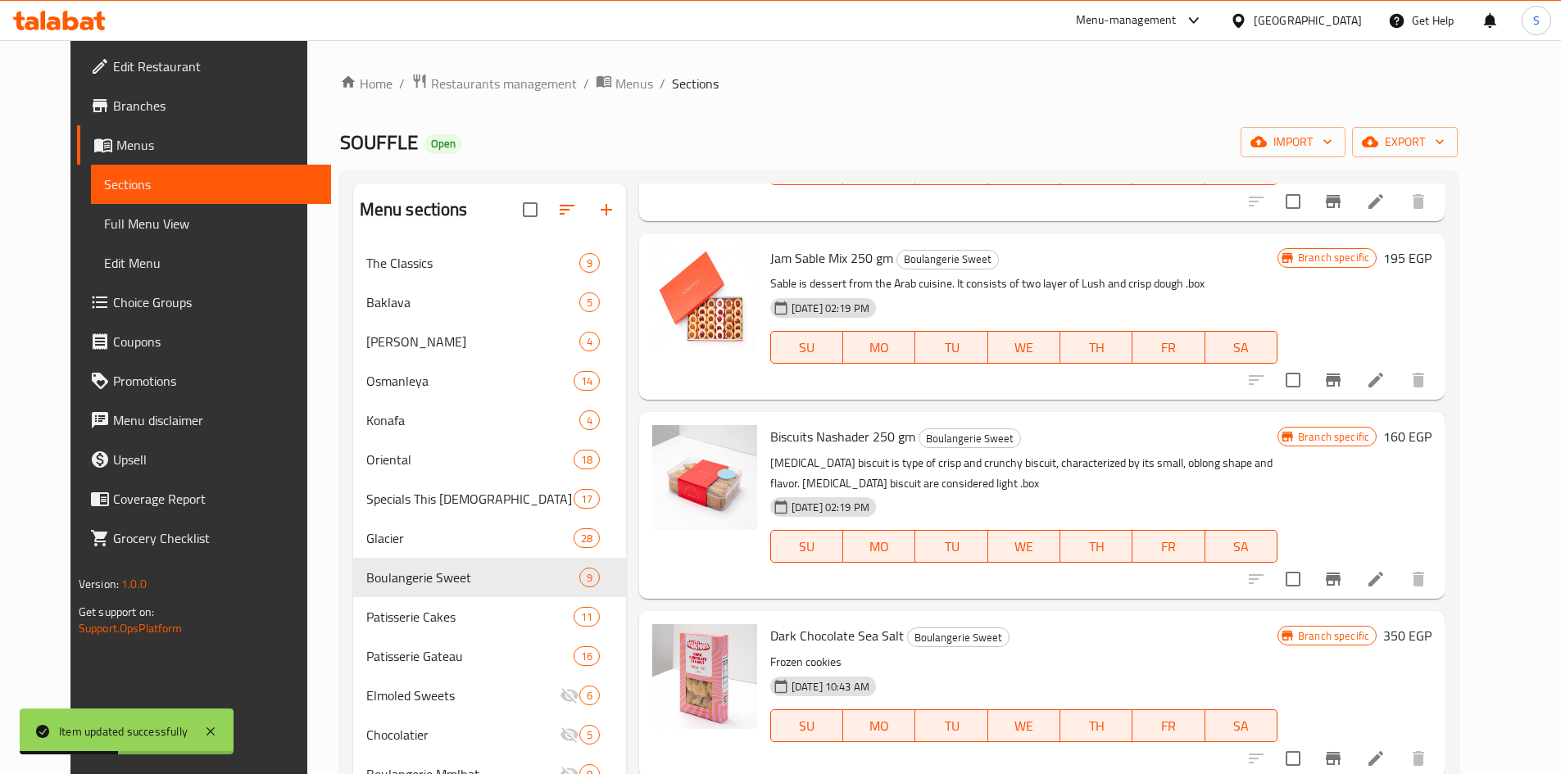
click at [1340, 583] on icon "Branch-specific-item" at bounding box center [1333, 579] width 15 height 13
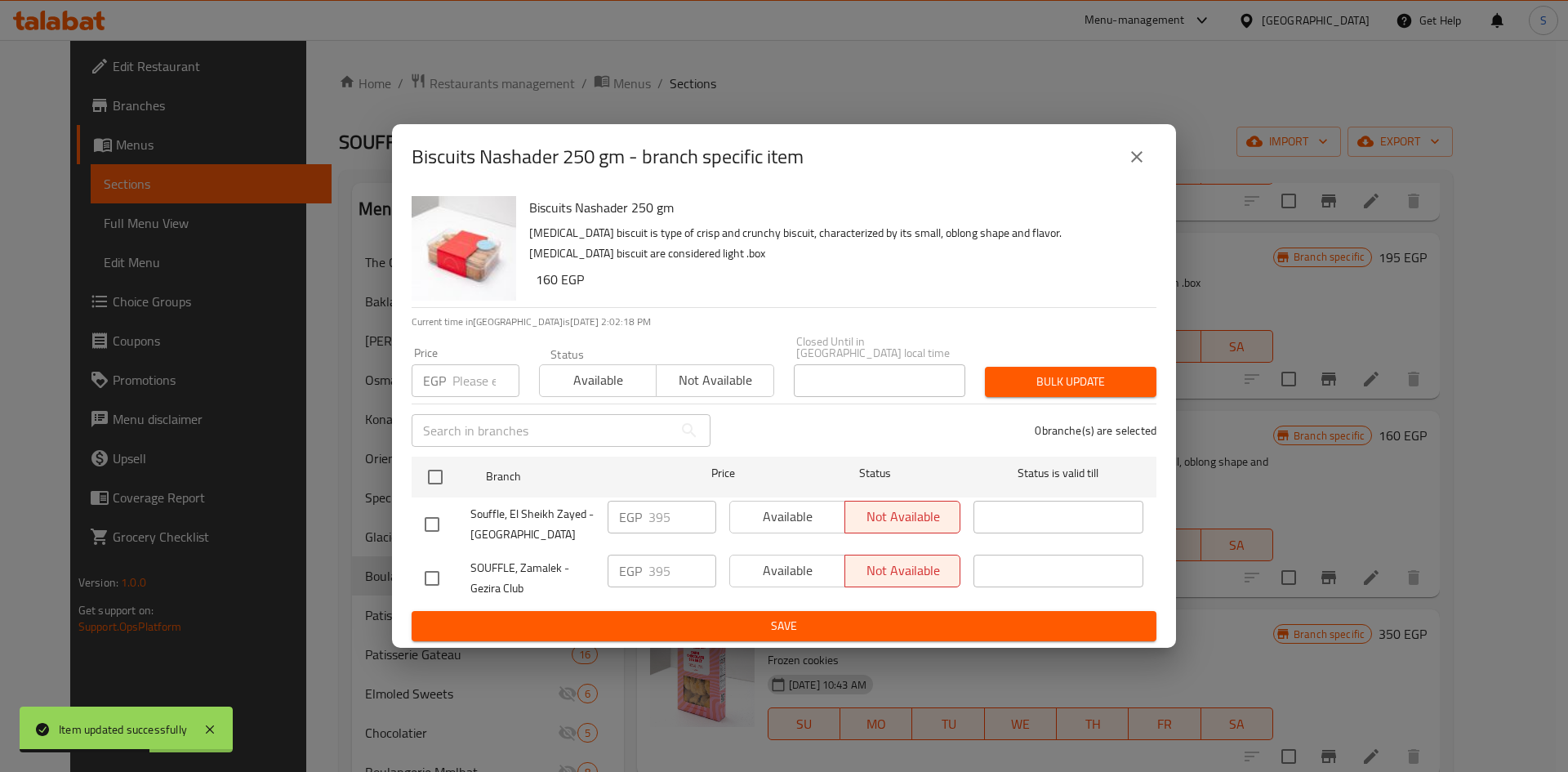
click at [462, 369] on input "number" at bounding box center [485, 380] width 67 height 33
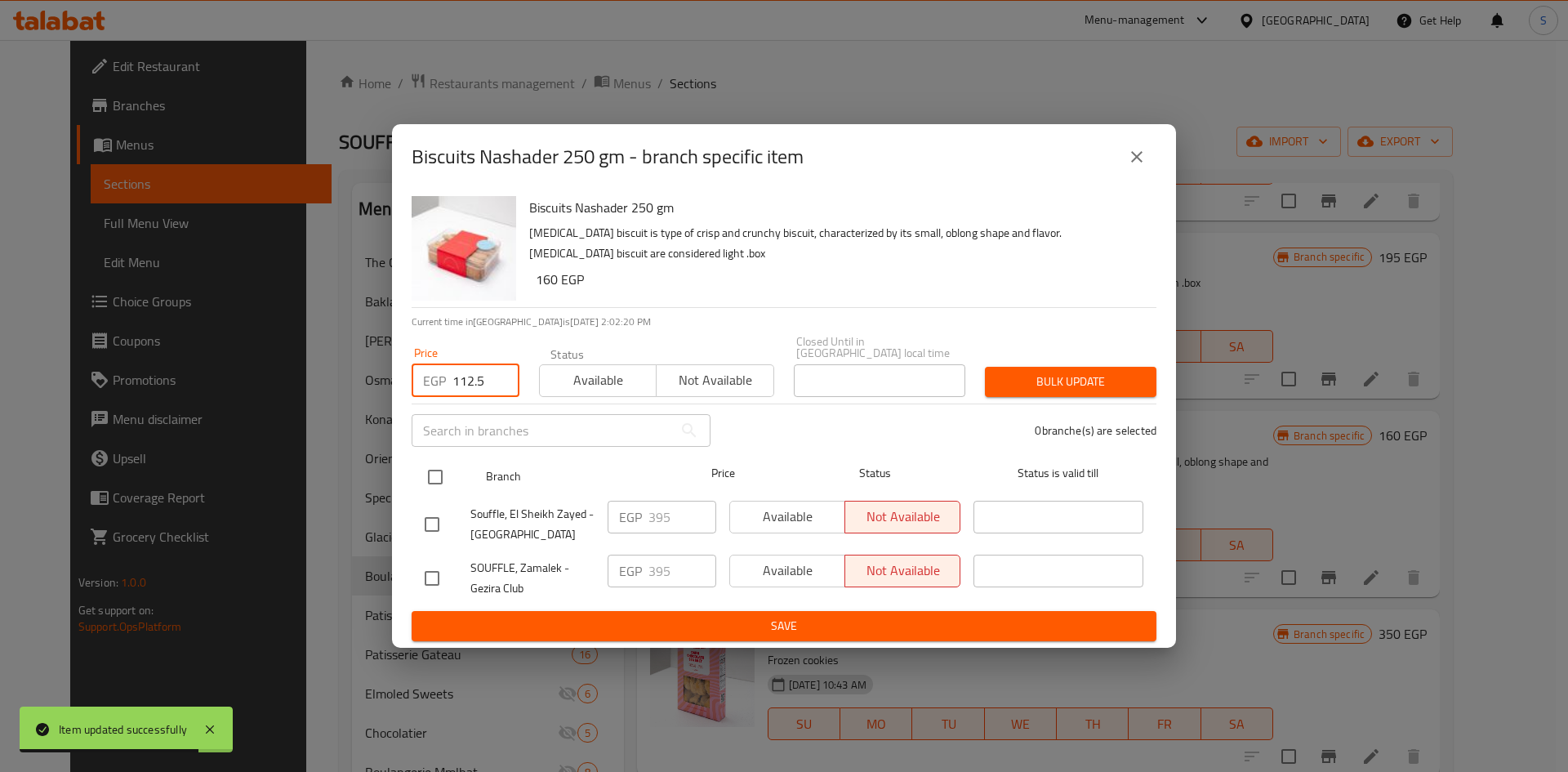
type input "112.5"
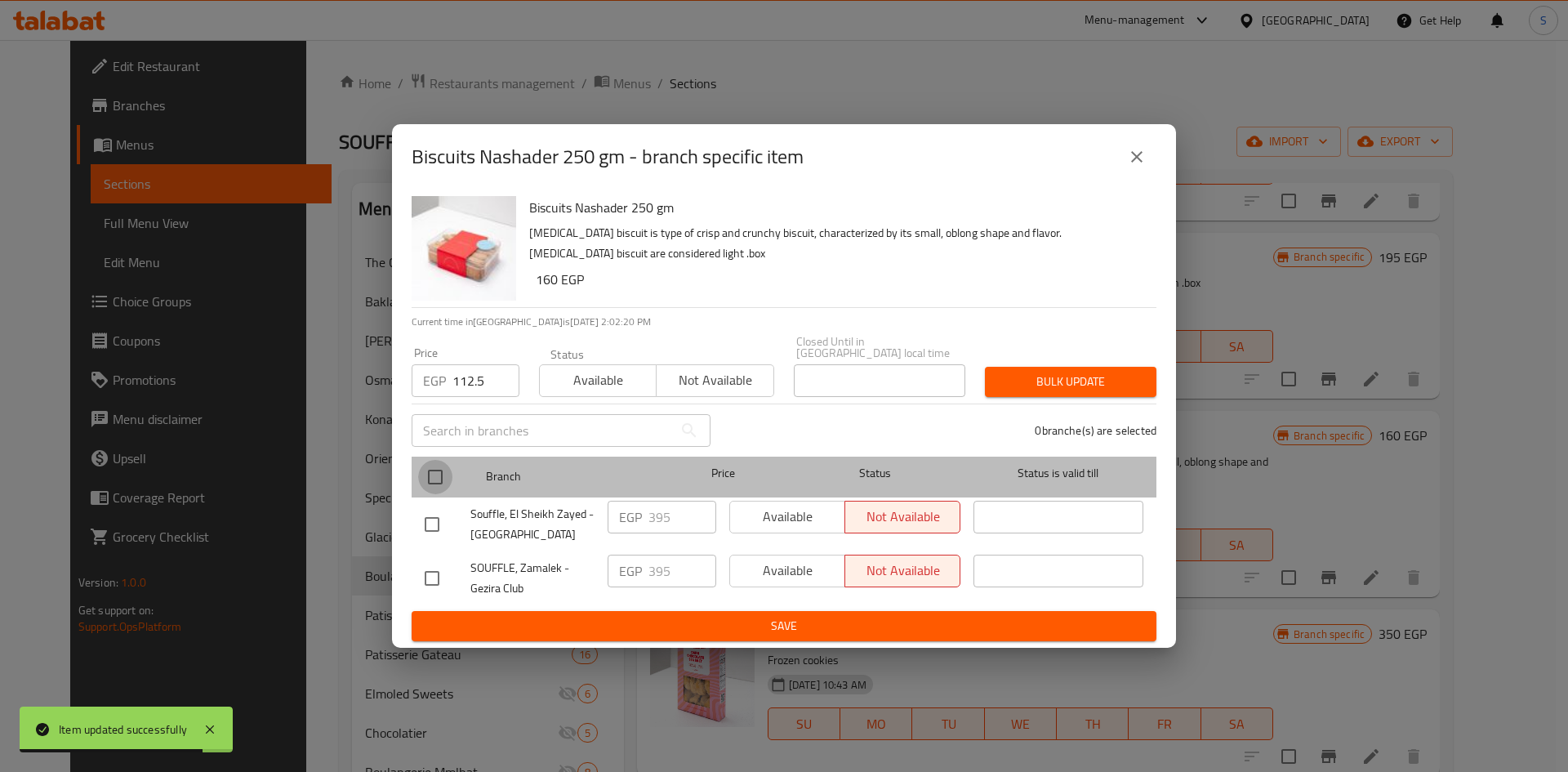
click at [430, 481] on input "checkbox" at bounding box center [436, 477] width 34 height 34
checkbox input "true"
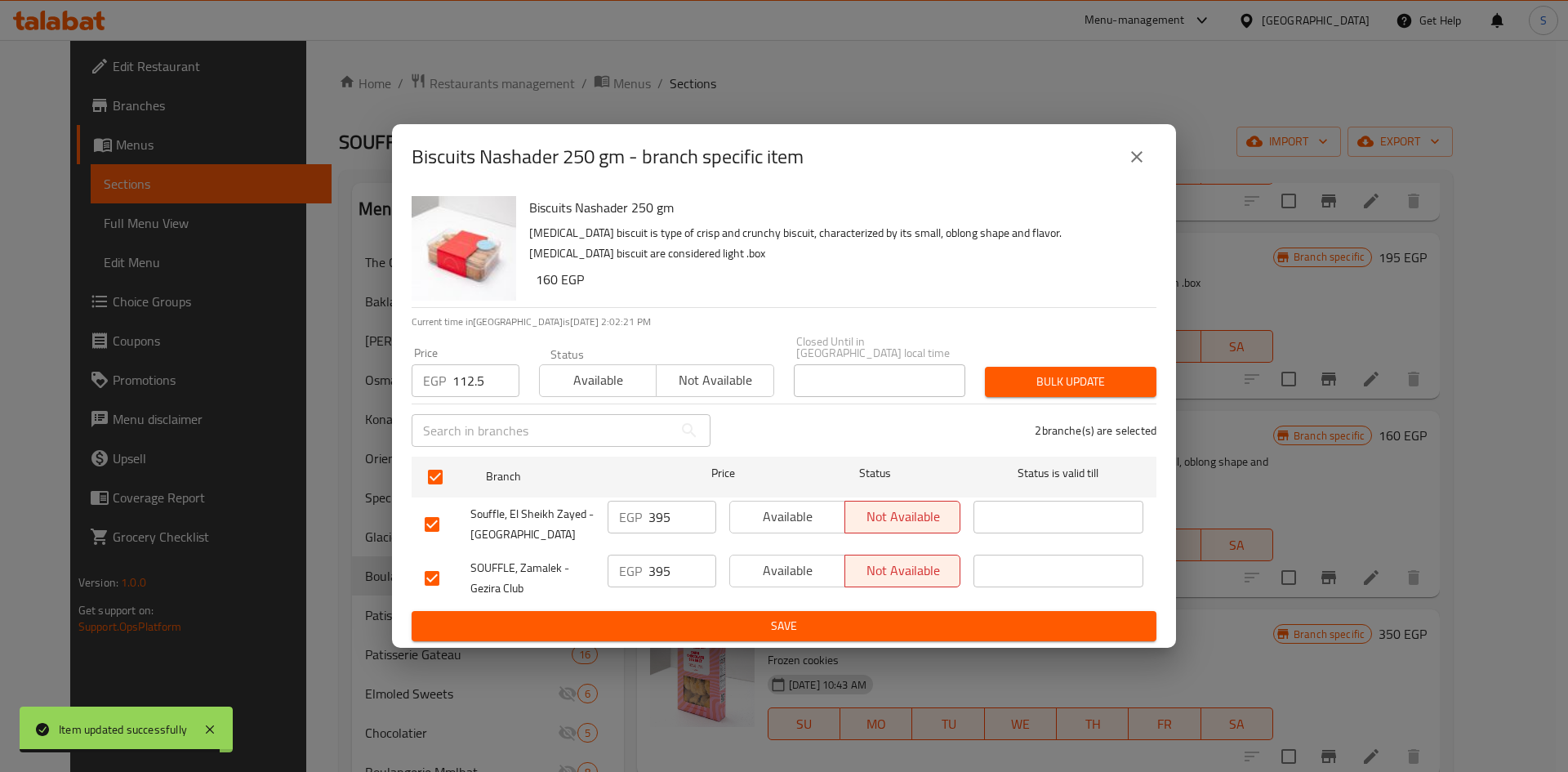
click at [1047, 357] on div "Bulk update" at bounding box center [1071, 382] width 191 height 50
click at [1047, 372] on span "Bulk update" at bounding box center [1071, 382] width 146 height 20
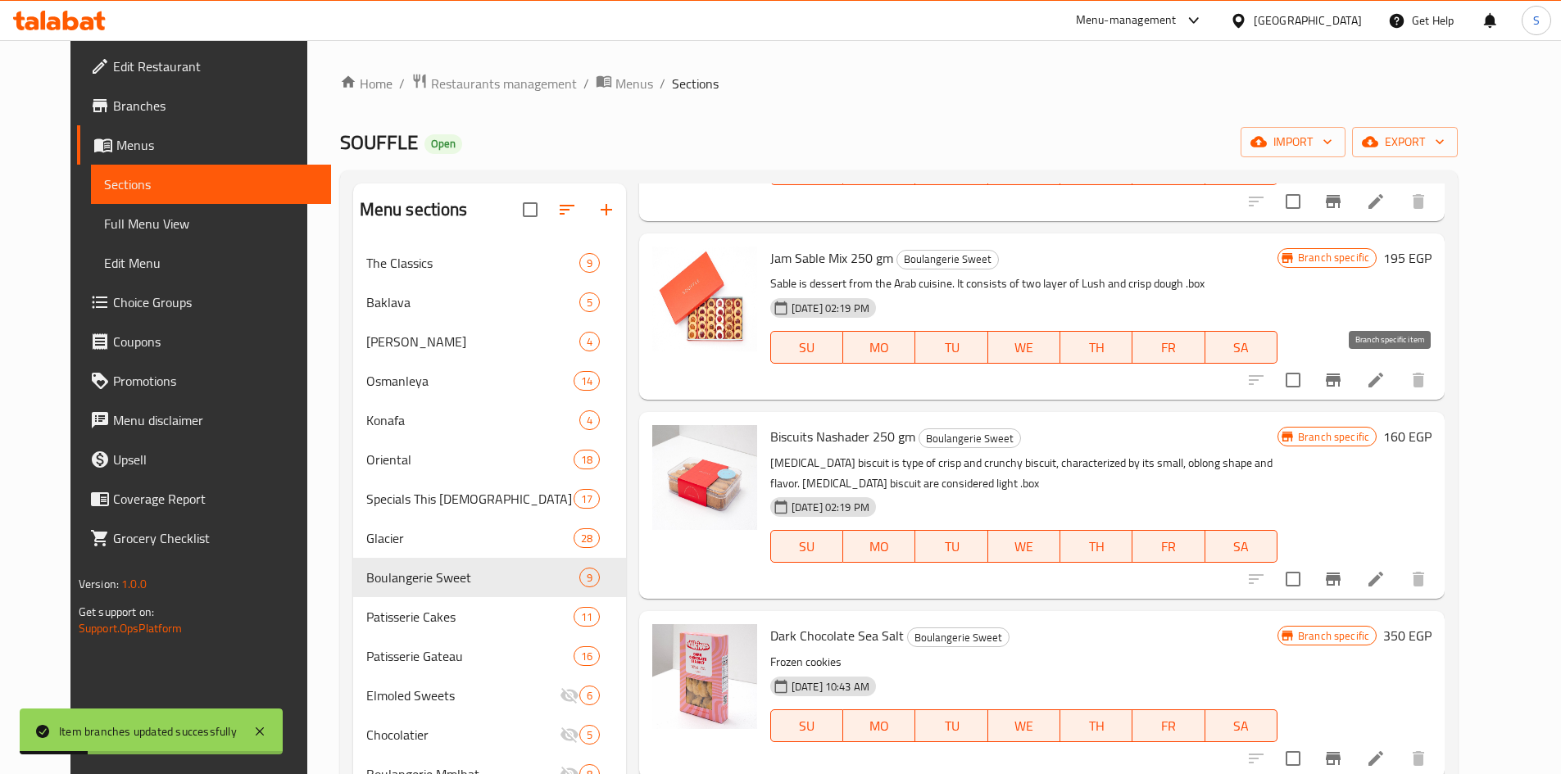
click at [1340, 376] on icon "Branch-specific-item" at bounding box center [1333, 380] width 15 height 13
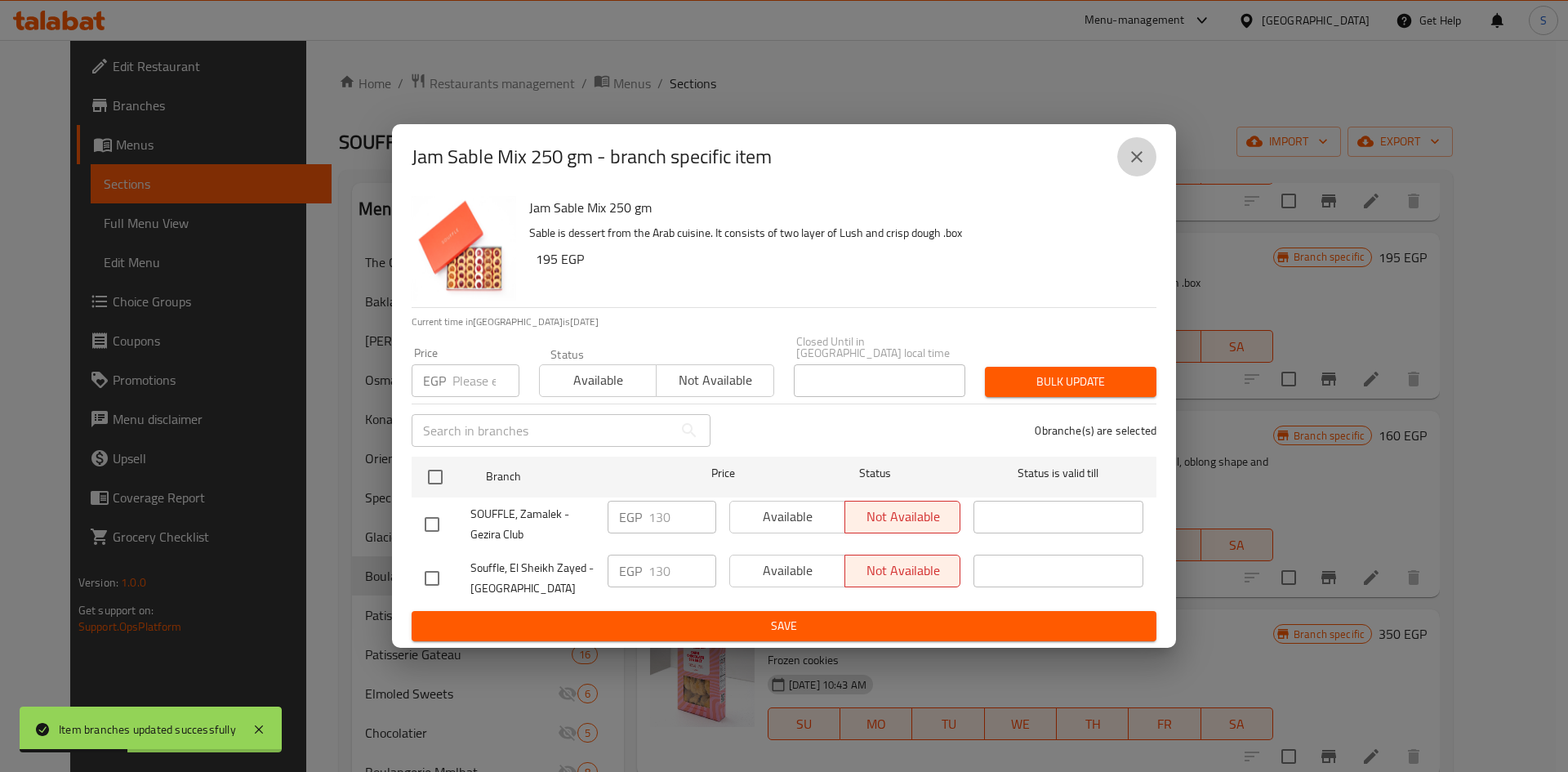
click at [1119, 169] on button "close" at bounding box center [1136, 157] width 39 height 39
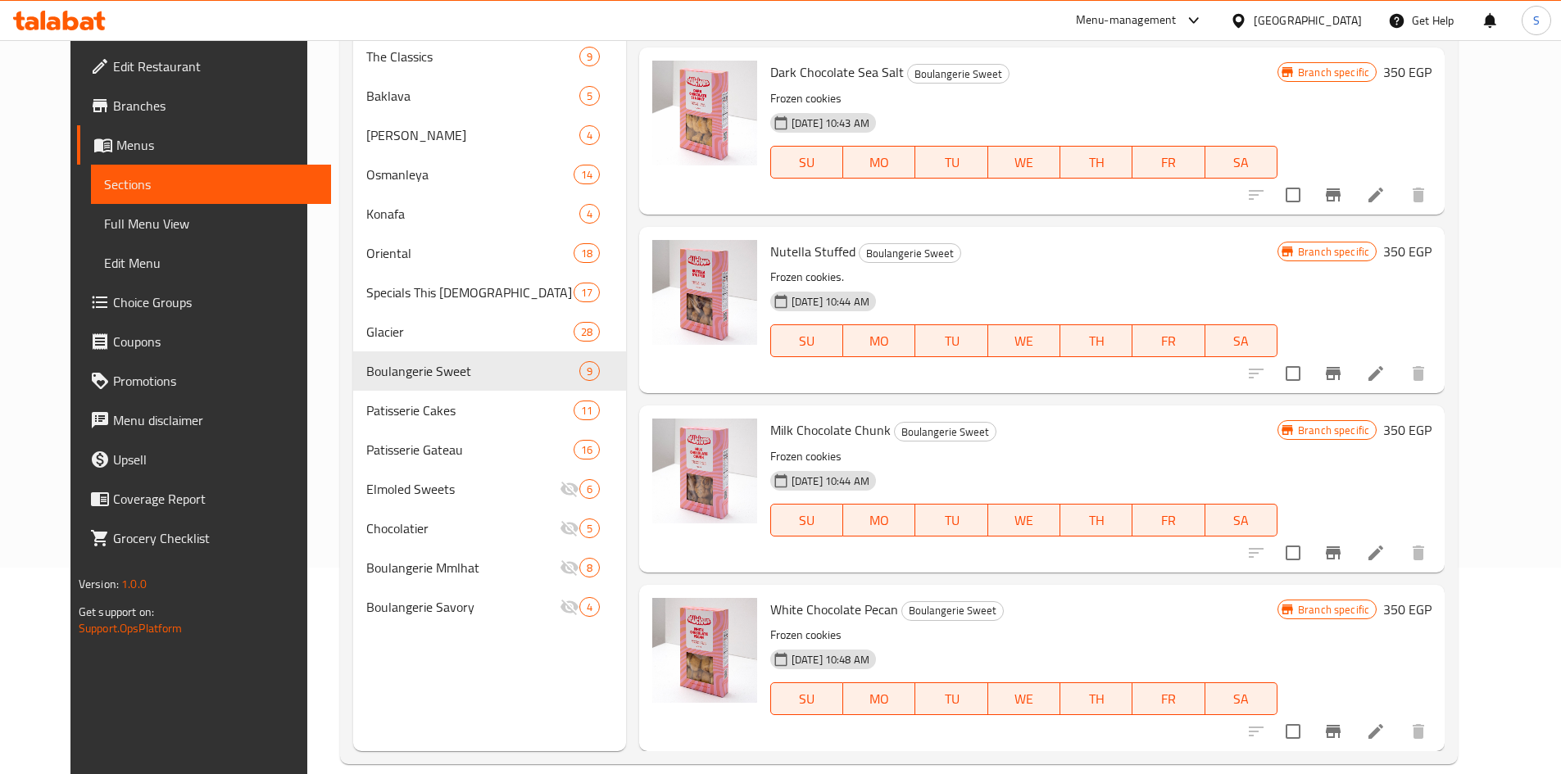
scroll to position [229, 0]
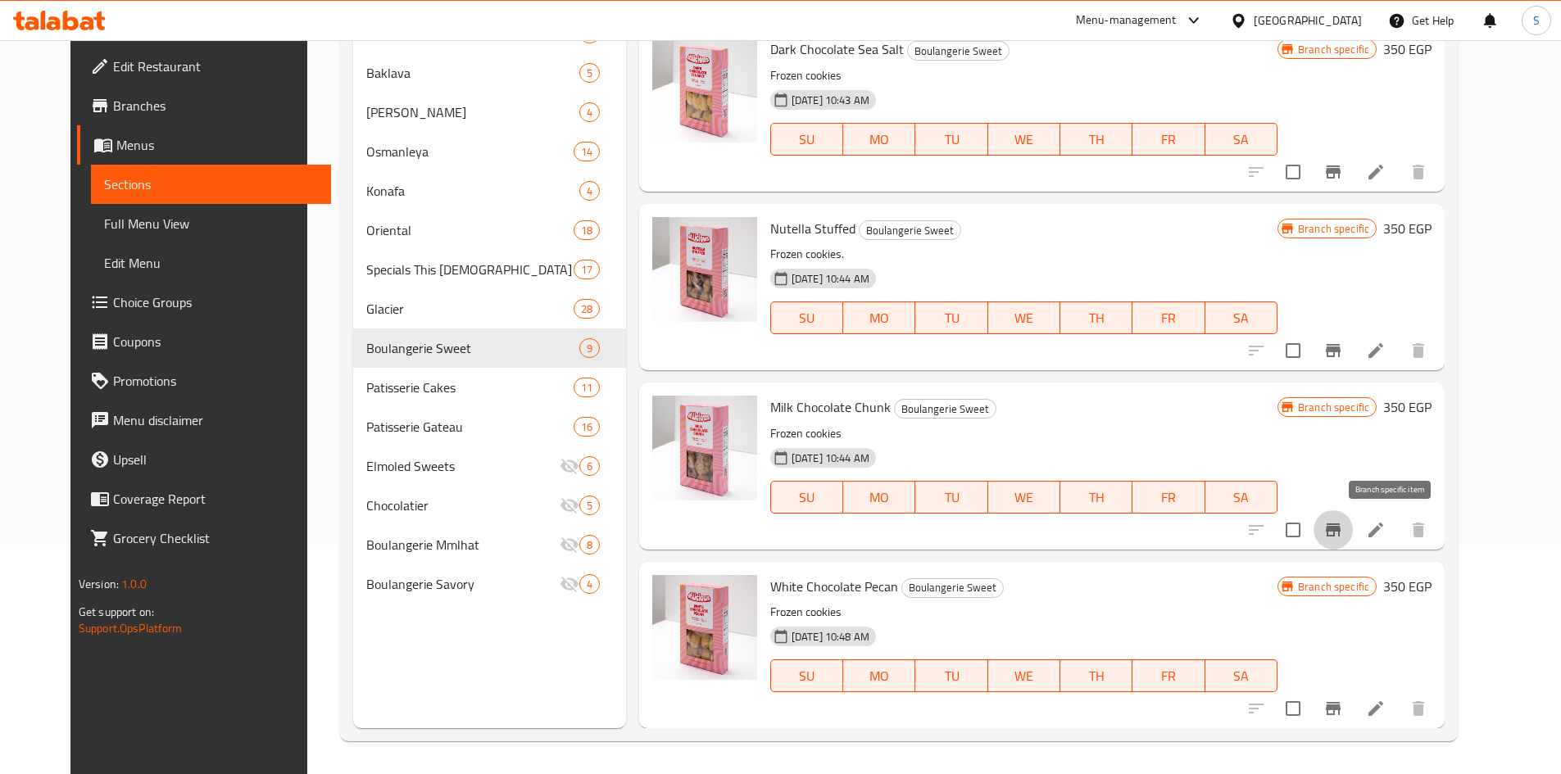
click at [1353, 517] on button "Branch-specific-item" at bounding box center [1332, 529] width 39 height 39
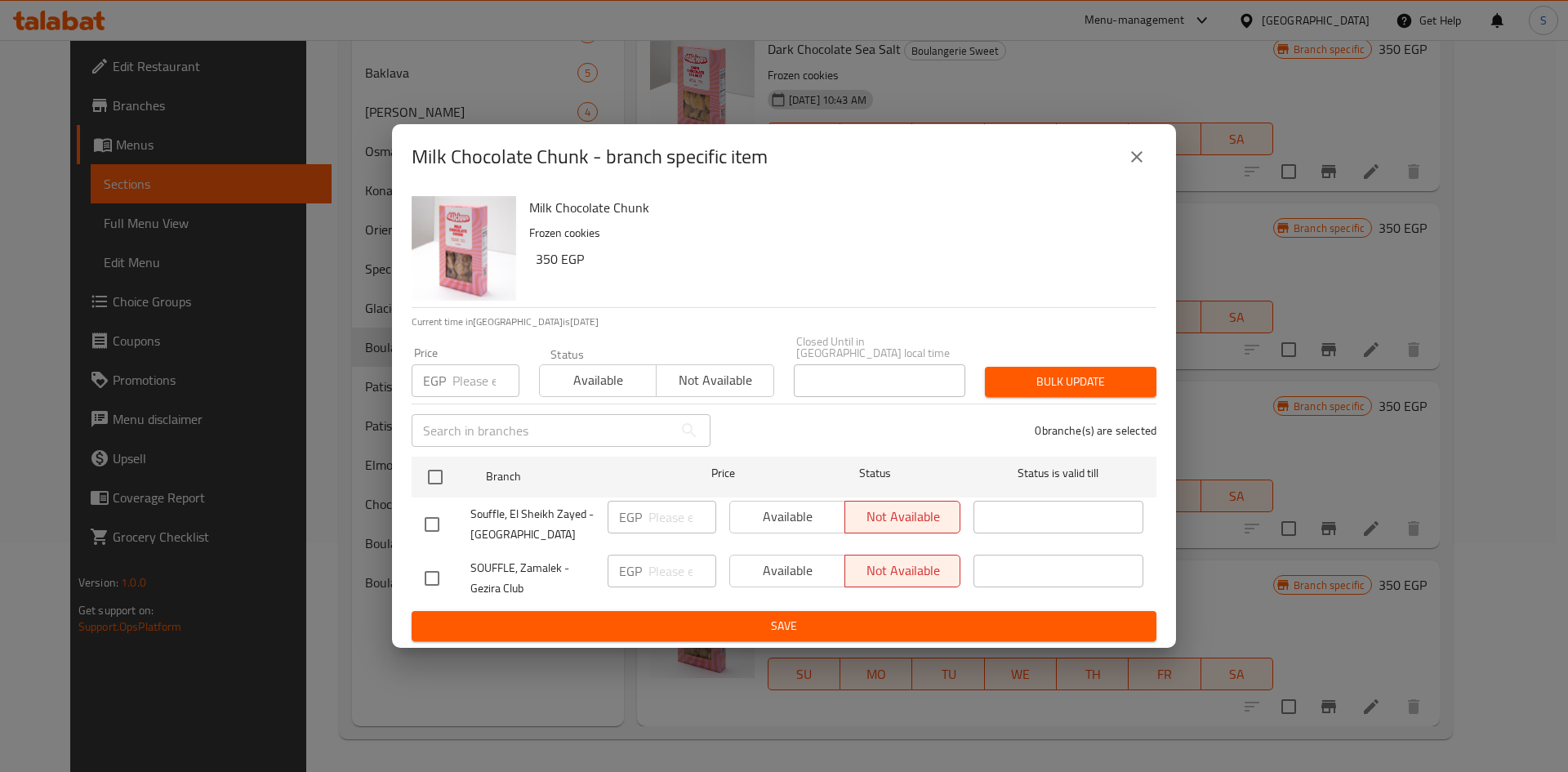
click at [1137, 167] on icon "close" at bounding box center [1137, 157] width 20 height 20
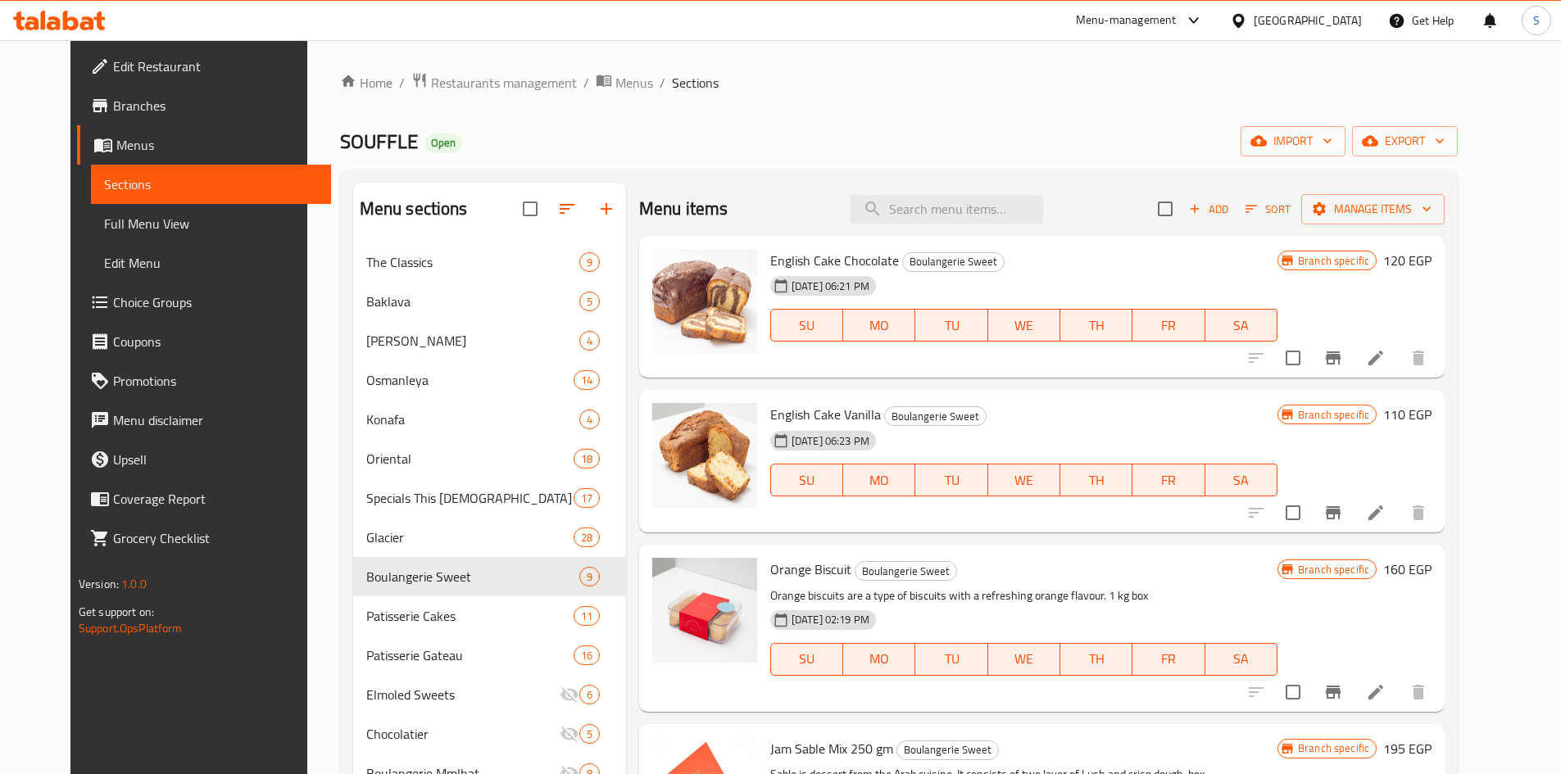
scroll to position [0, 0]
click at [999, 206] on input "search" at bounding box center [946, 210] width 193 height 29
paste input "Mini Pizza"
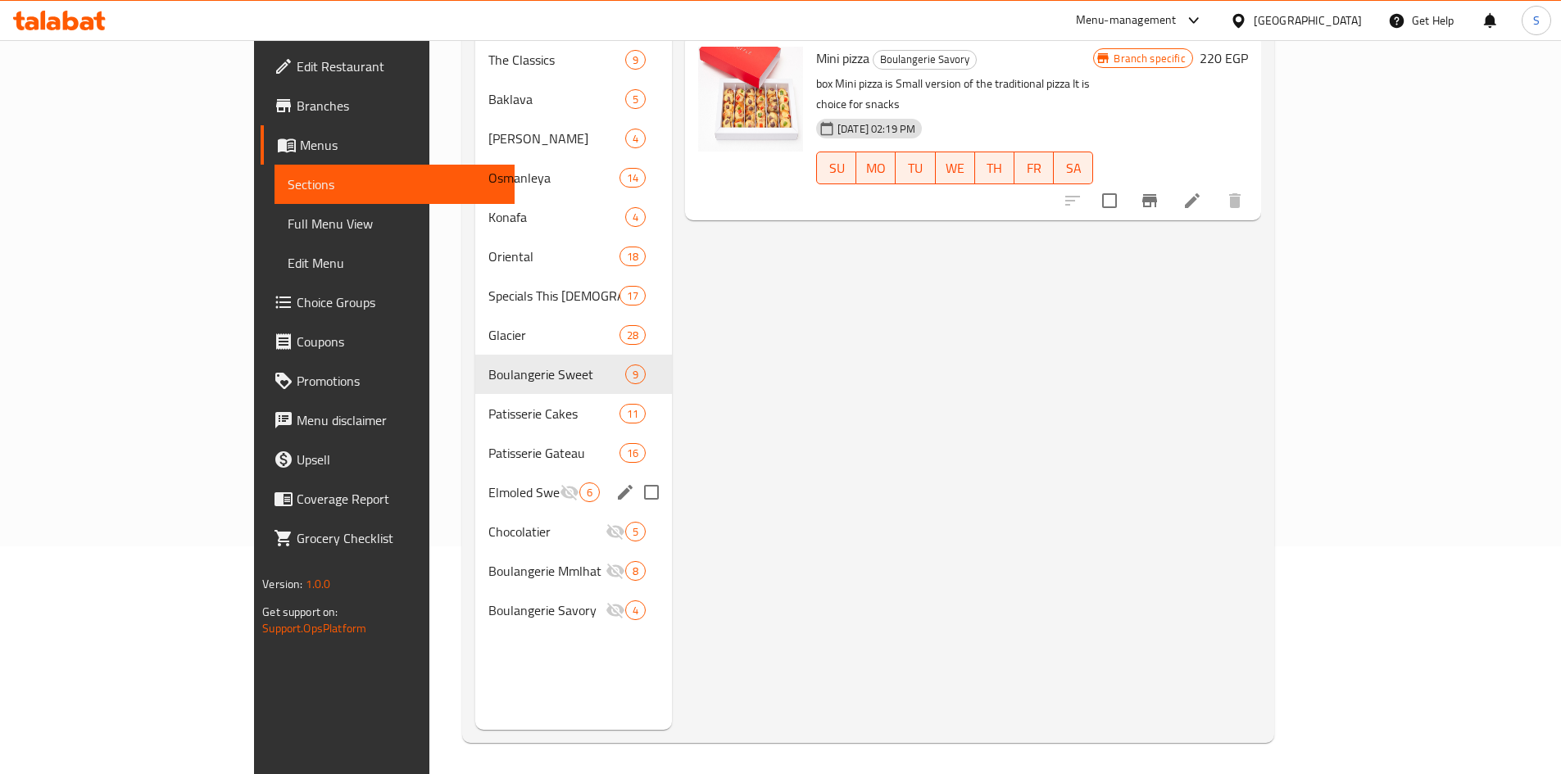
scroll to position [229, 0]
type input "Mini Pizza"
click at [488, 599] on span "Boulangerie Savory" at bounding box center [523, 609] width 70 height 20
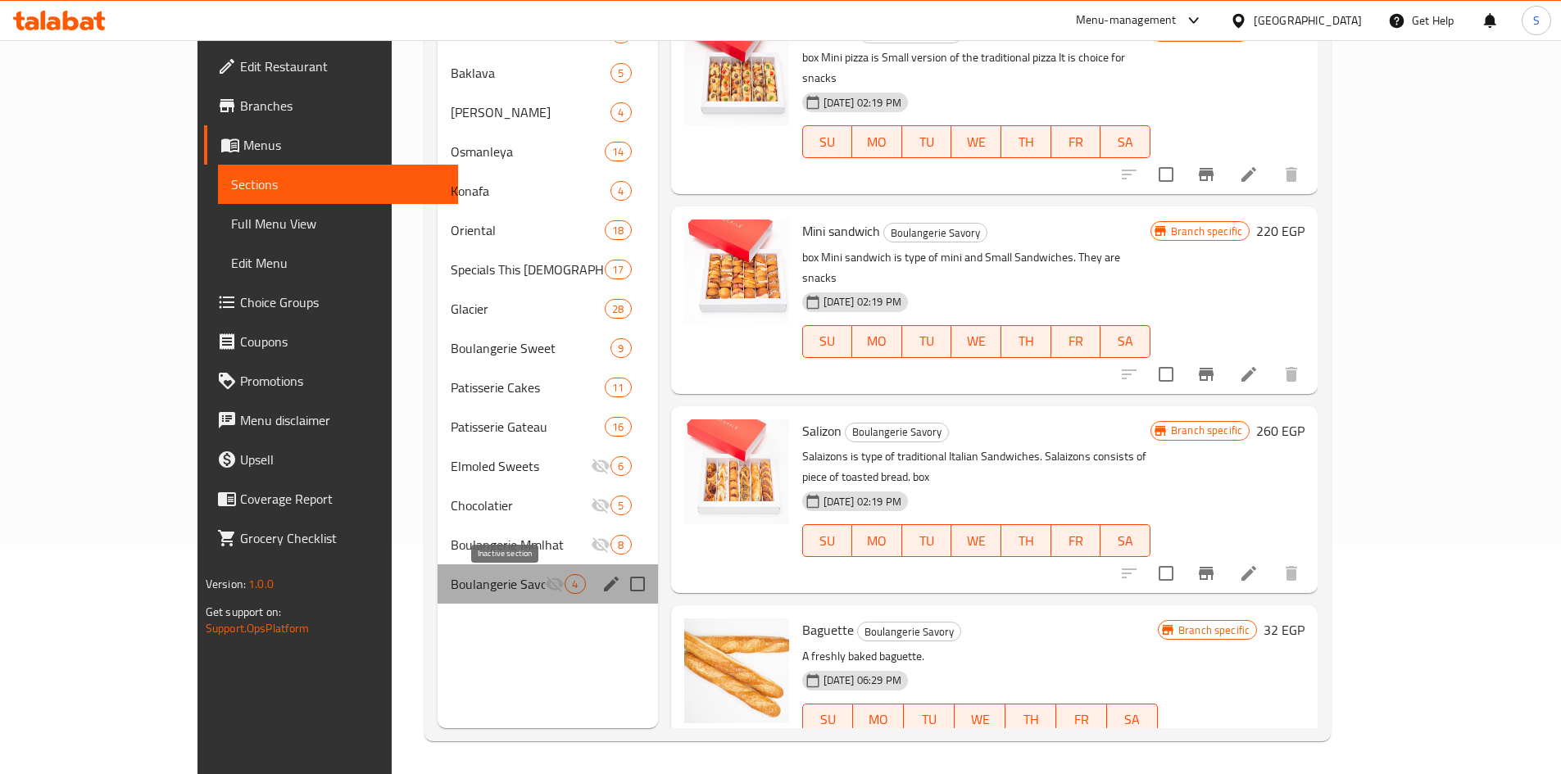
click at [545, 592] on icon "Menu sections" at bounding box center [555, 584] width 20 height 20
click at [601, 586] on icon "edit" at bounding box center [611, 584] width 20 height 20
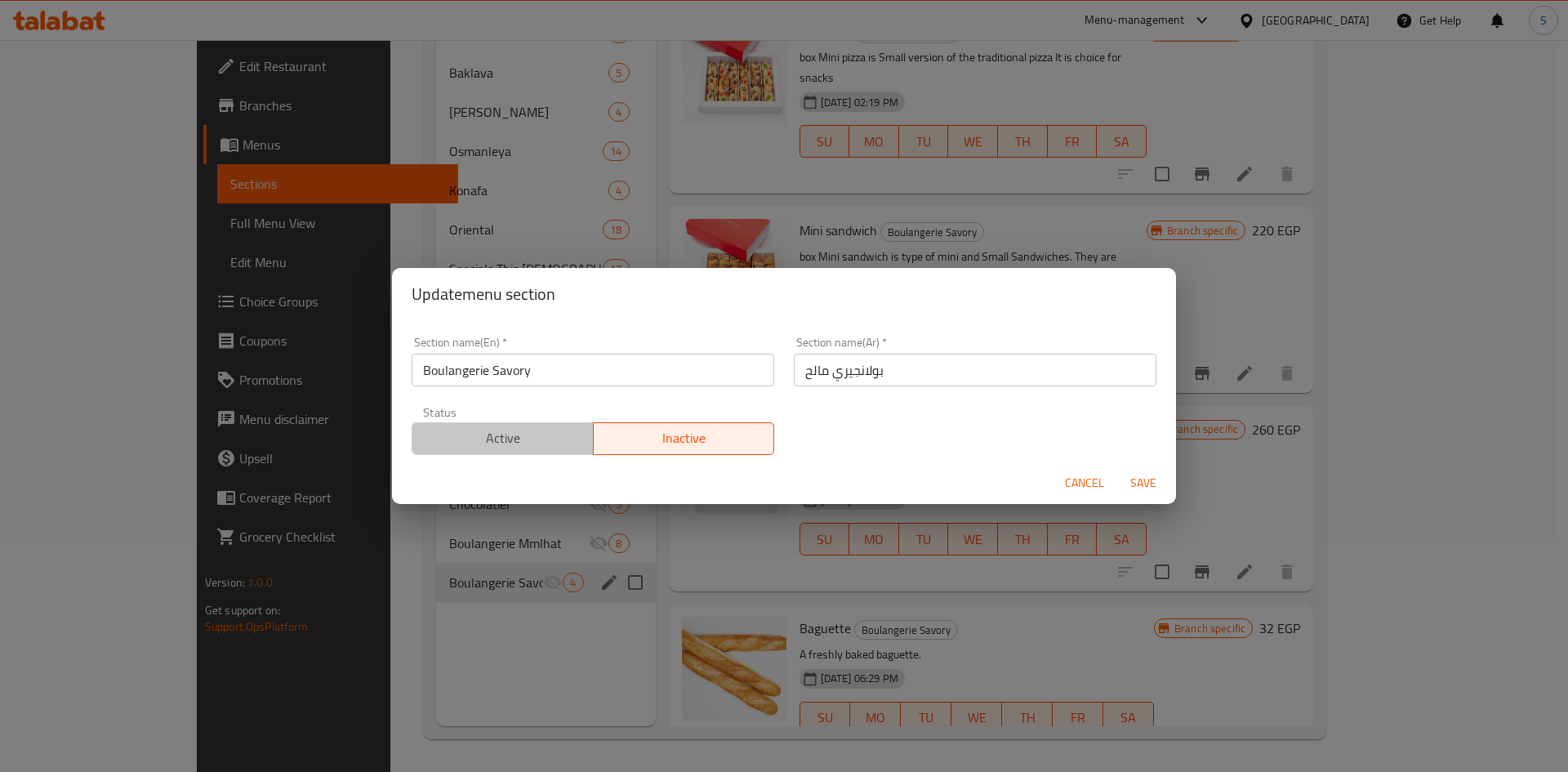
drag, startPoint x: 509, startPoint y: 442, endPoint x: 826, endPoint y: 495, distance: 321.4
click at [508, 442] on span "Active" at bounding box center [502, 439] width 168 height 24
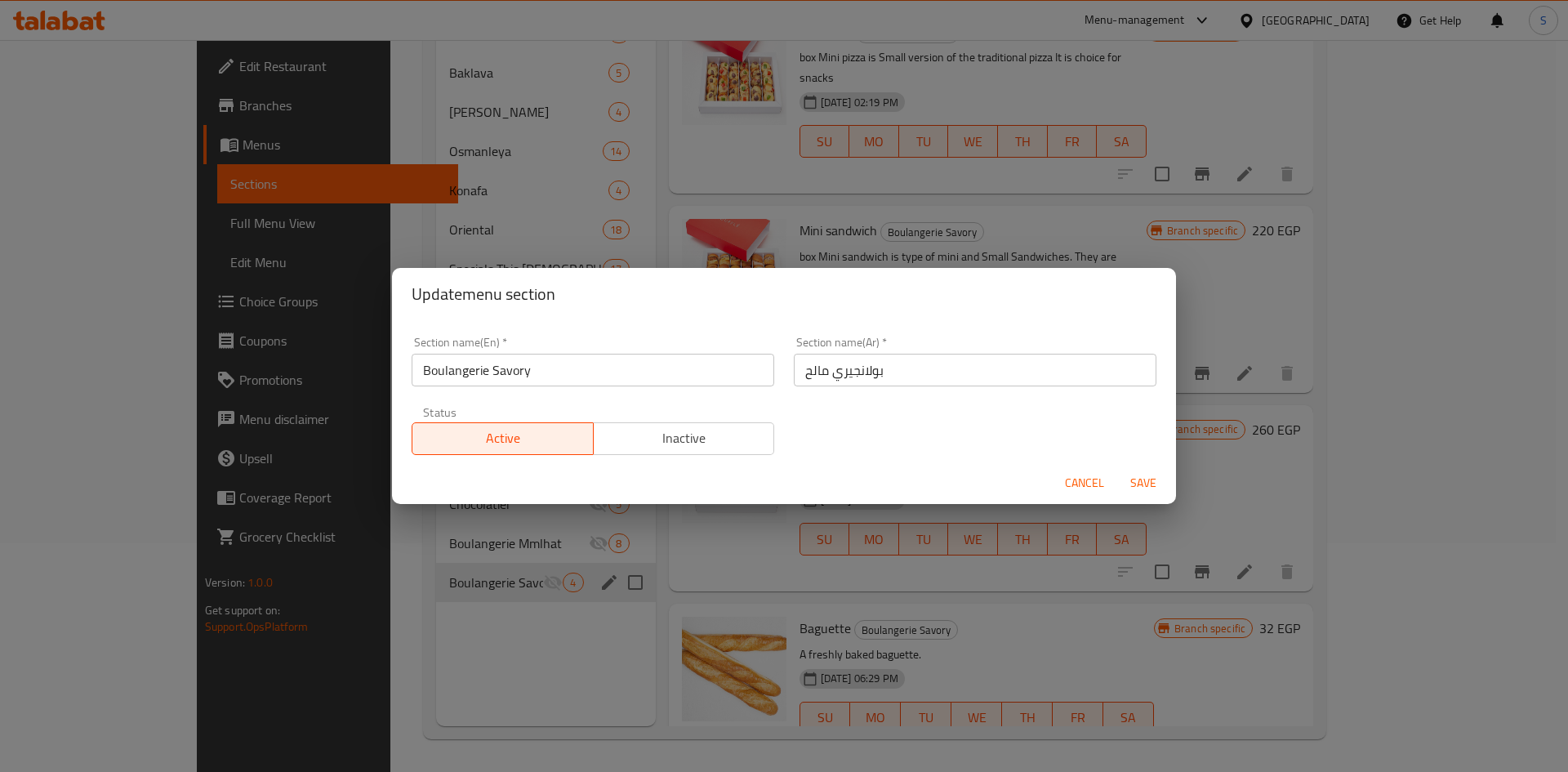
click at [1132, 467] on div "Cancel Save" at bounding box center [784, 483] width 784 height 43
click at [1131, 474] on span "Save" at bounding box center [1142, 483] width 39 height 20
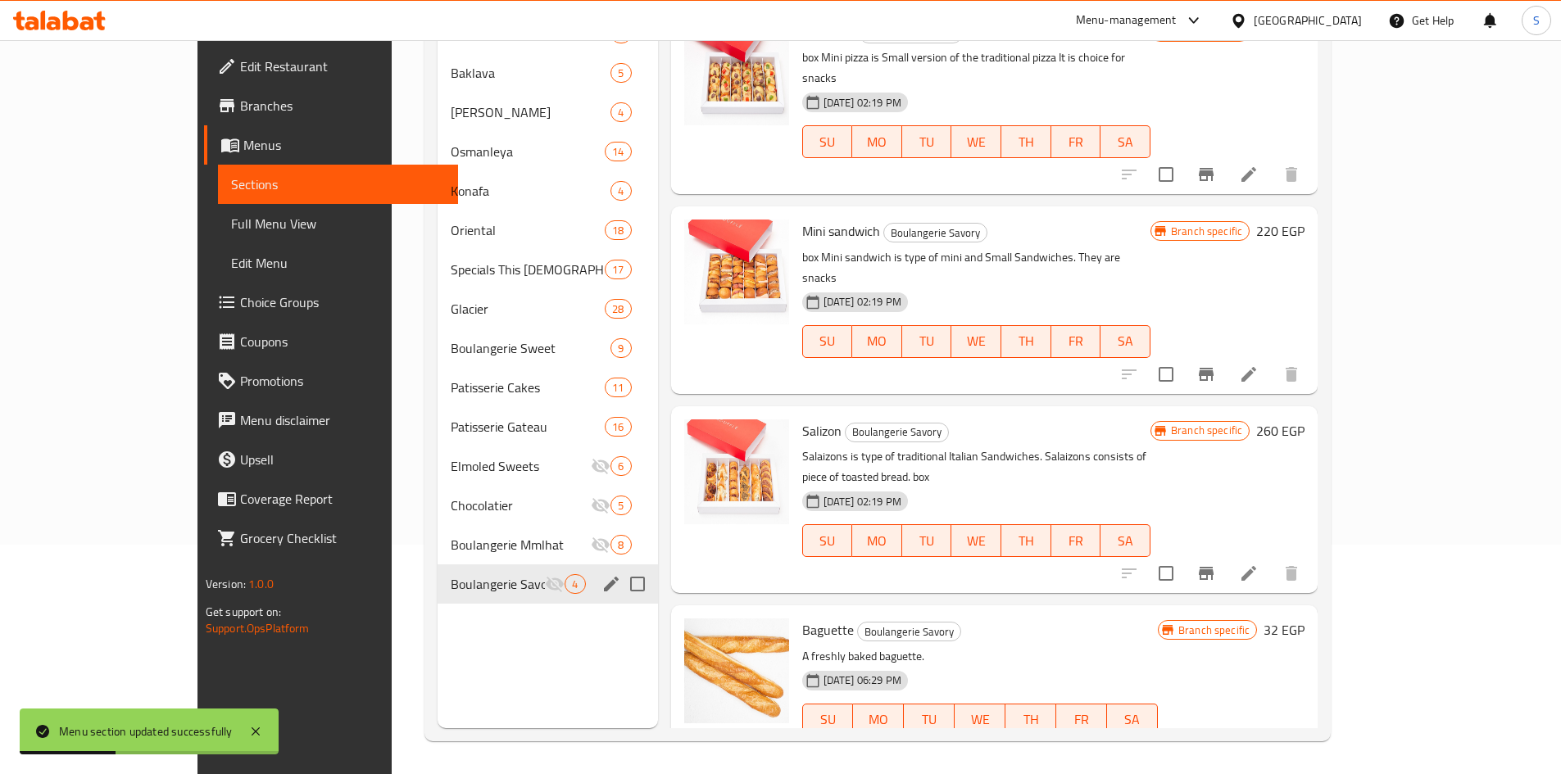
click at [457, 595] on div "Boulangerie Savory 4" at bounding box center [548, 584] width 220 height 39
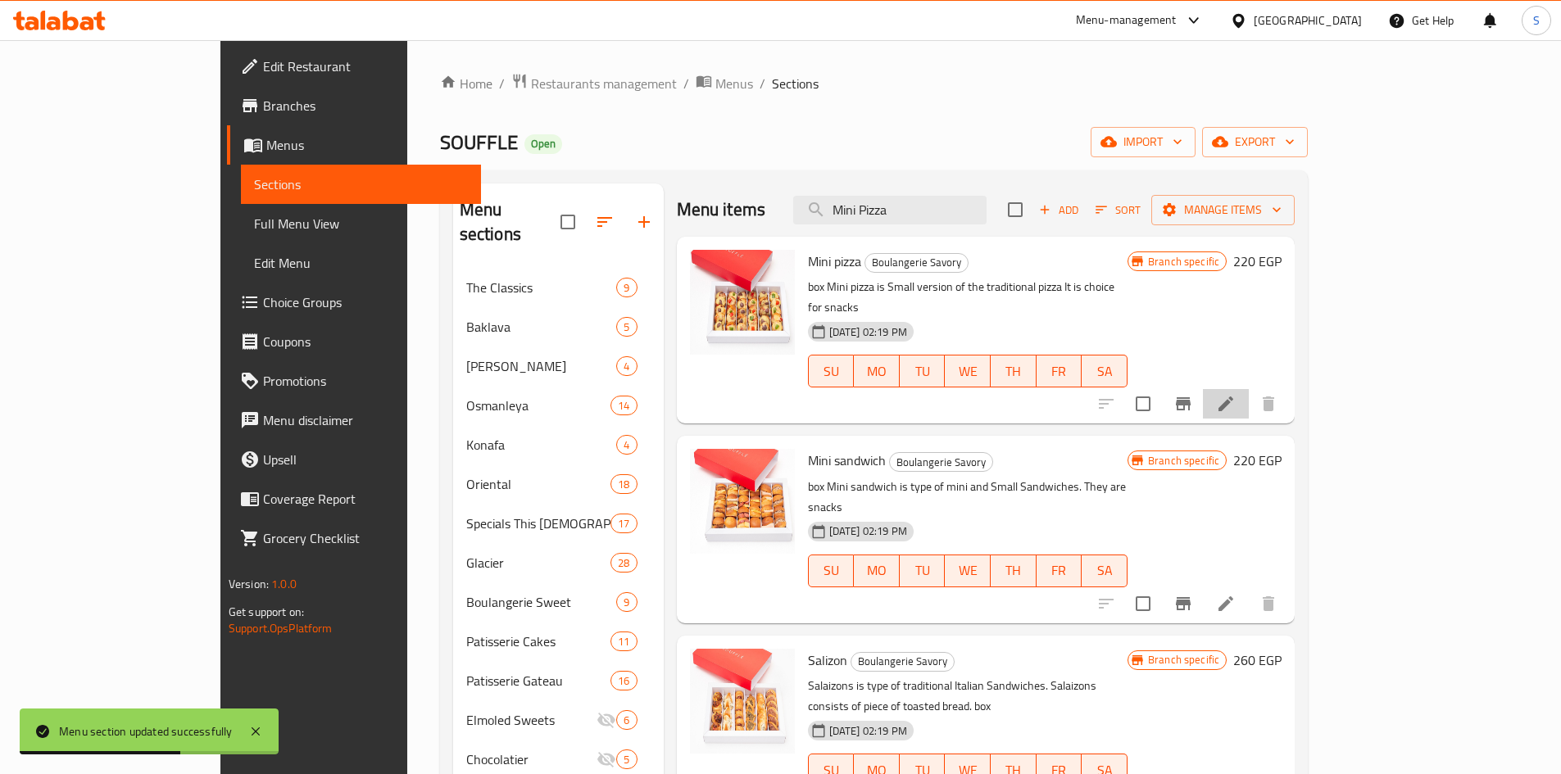
click at [1249, 389] on li at bounding box center [1226, 403] width 46 height 29
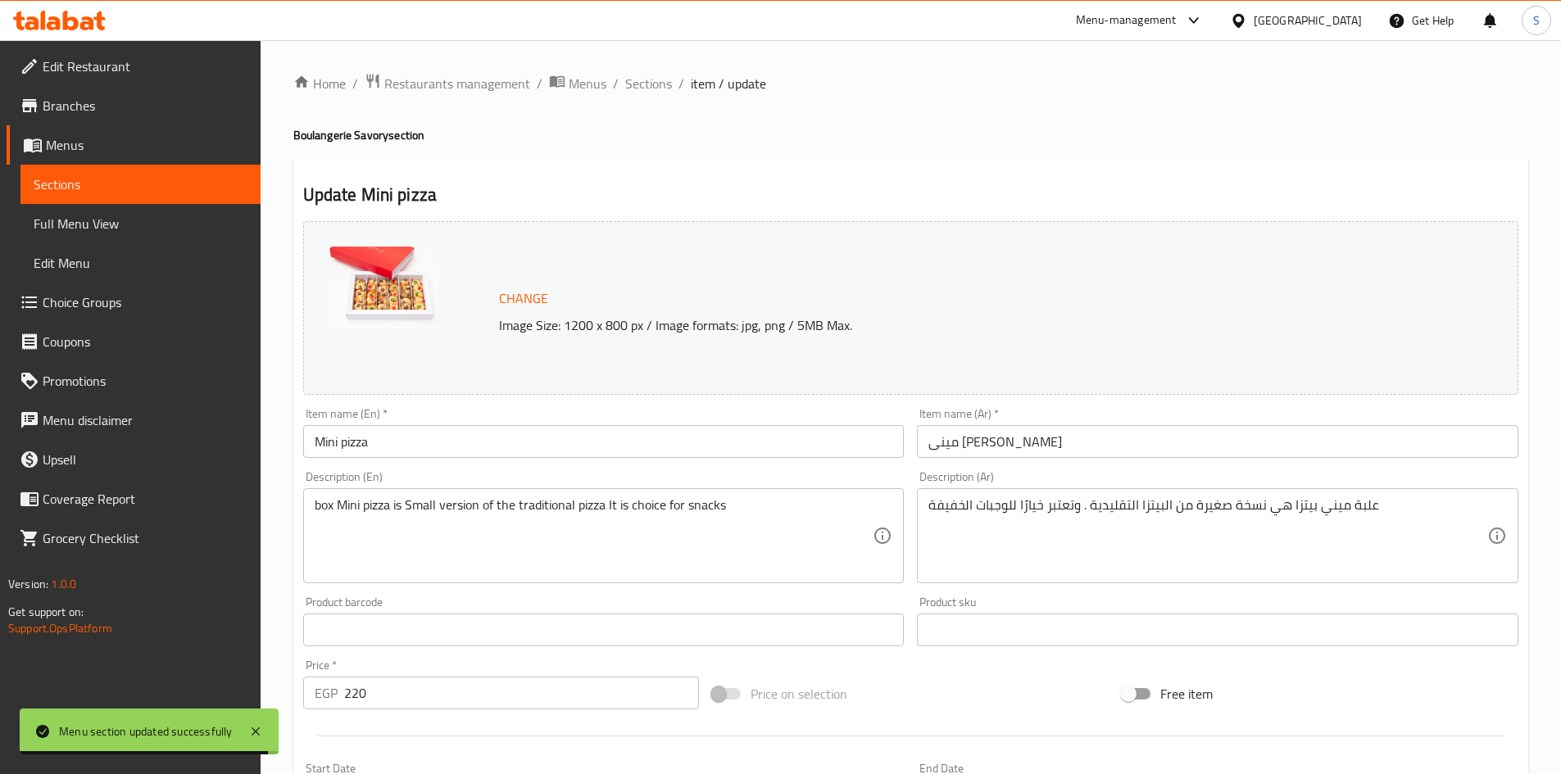
click at [616, 95] on div "Home / Restaurants management / Menus / Sections / item / update Boulangerie Sa…" at bounding box center [910, 611] width 1235 height 1076
click at [642, 86] on span "Sections" at bounding box center [648, 84] width 47 height 20
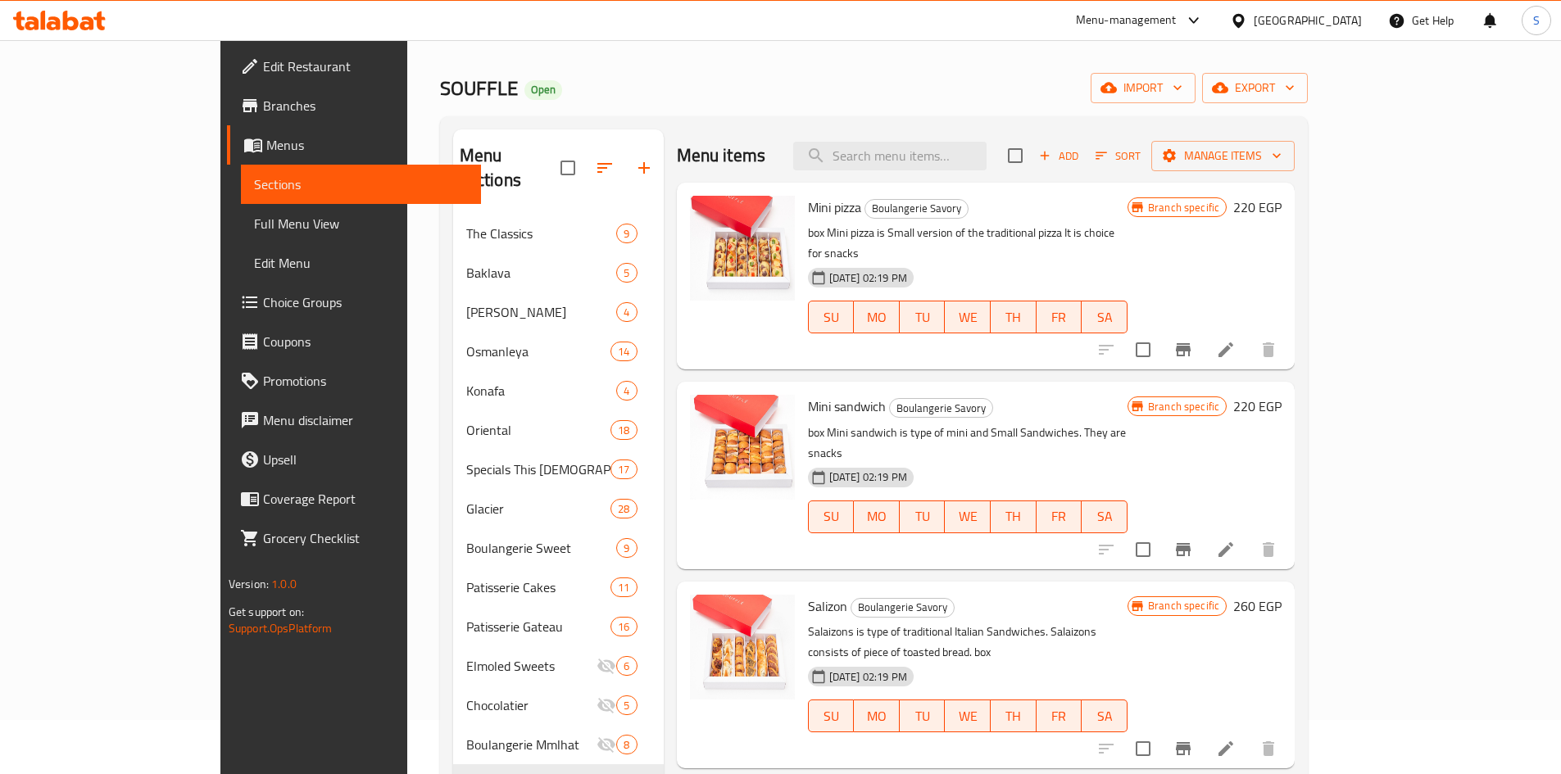
scroll to position [82, 0]
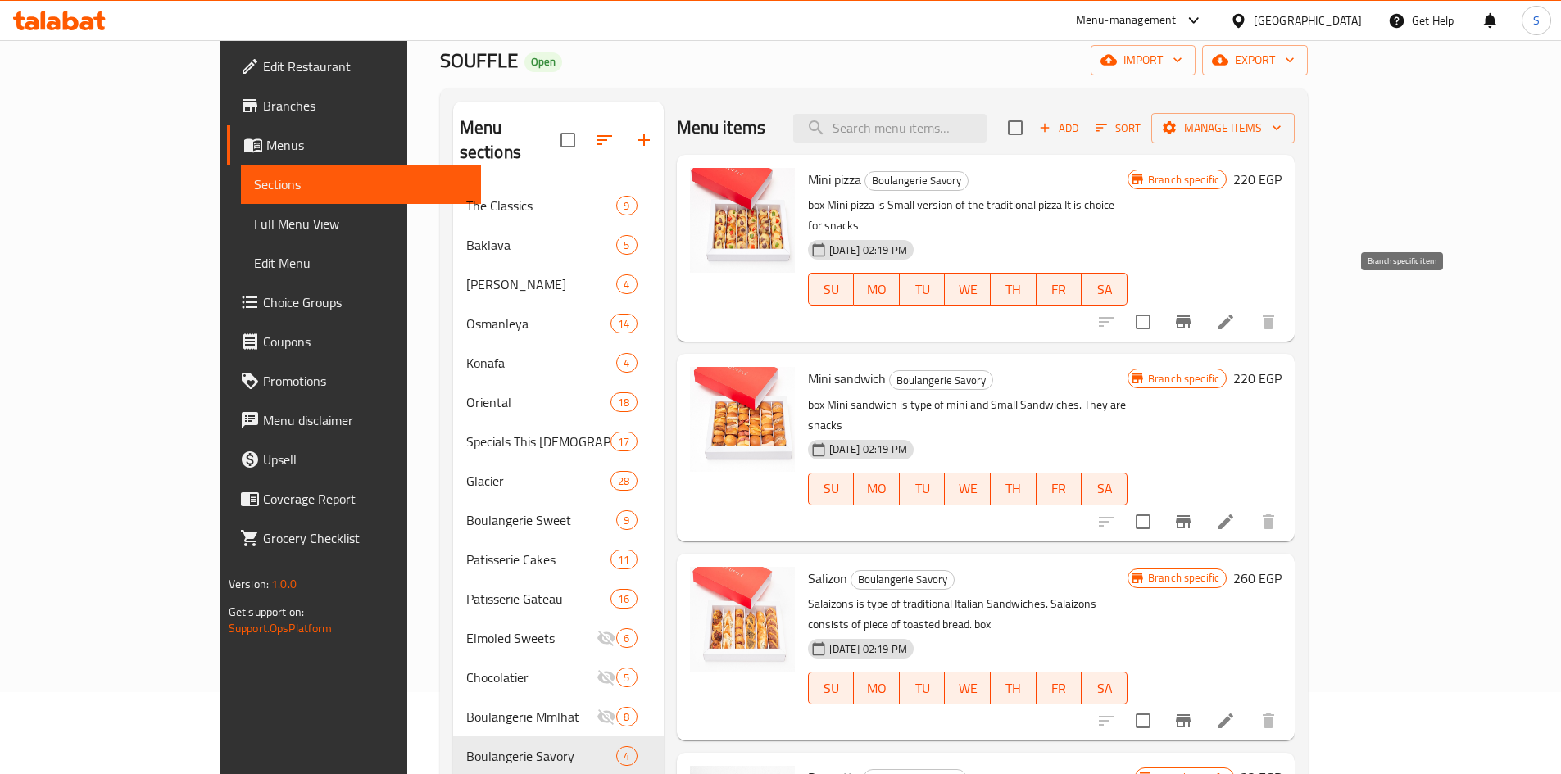
click at [1203, 302] on button "Branch-specific-item" at bounding box center [1182, 321] width 39 height 39
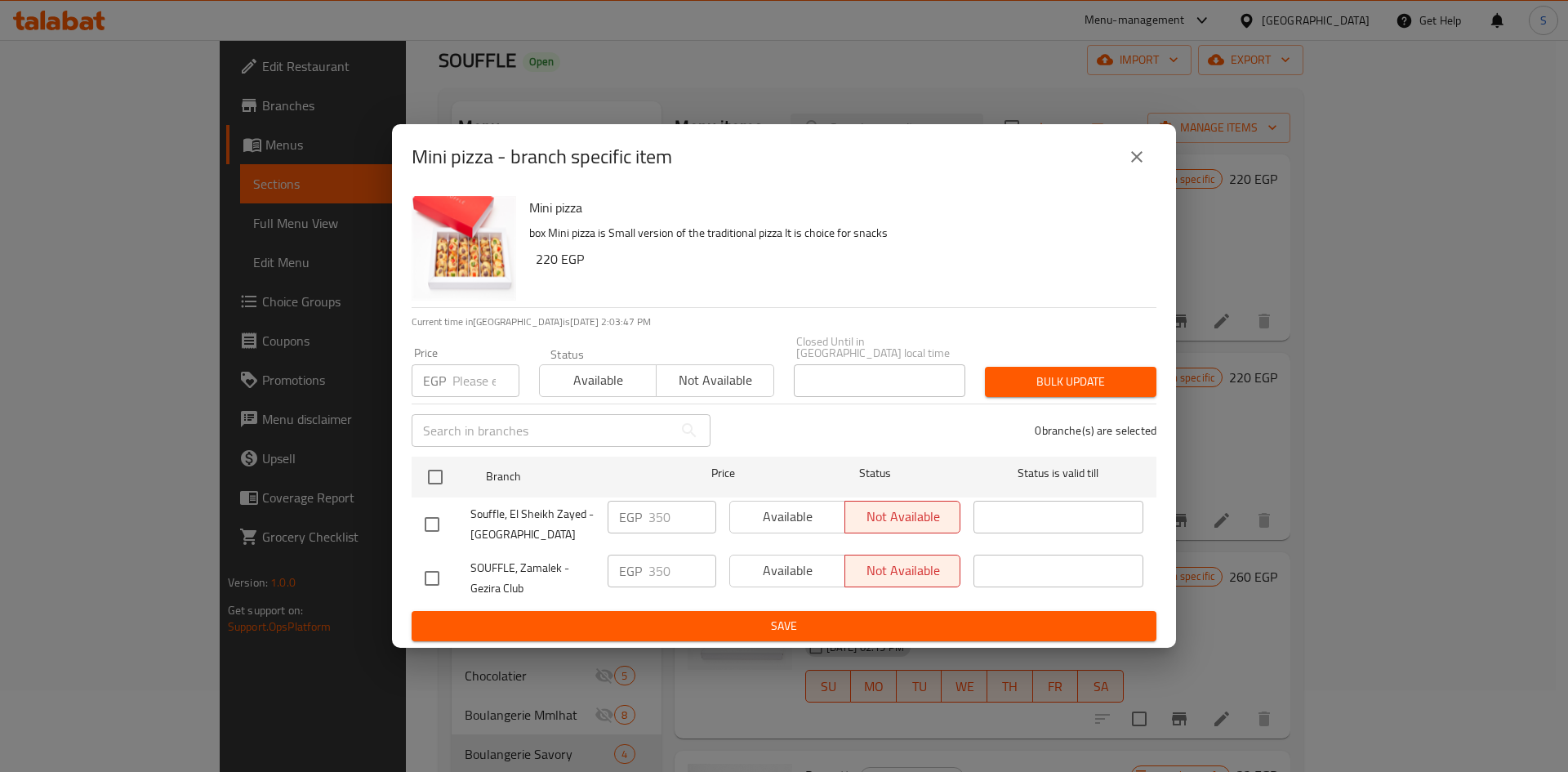
click at [1125, 146] on button "close" at bounding box center [1136, 157] width 39 height 39
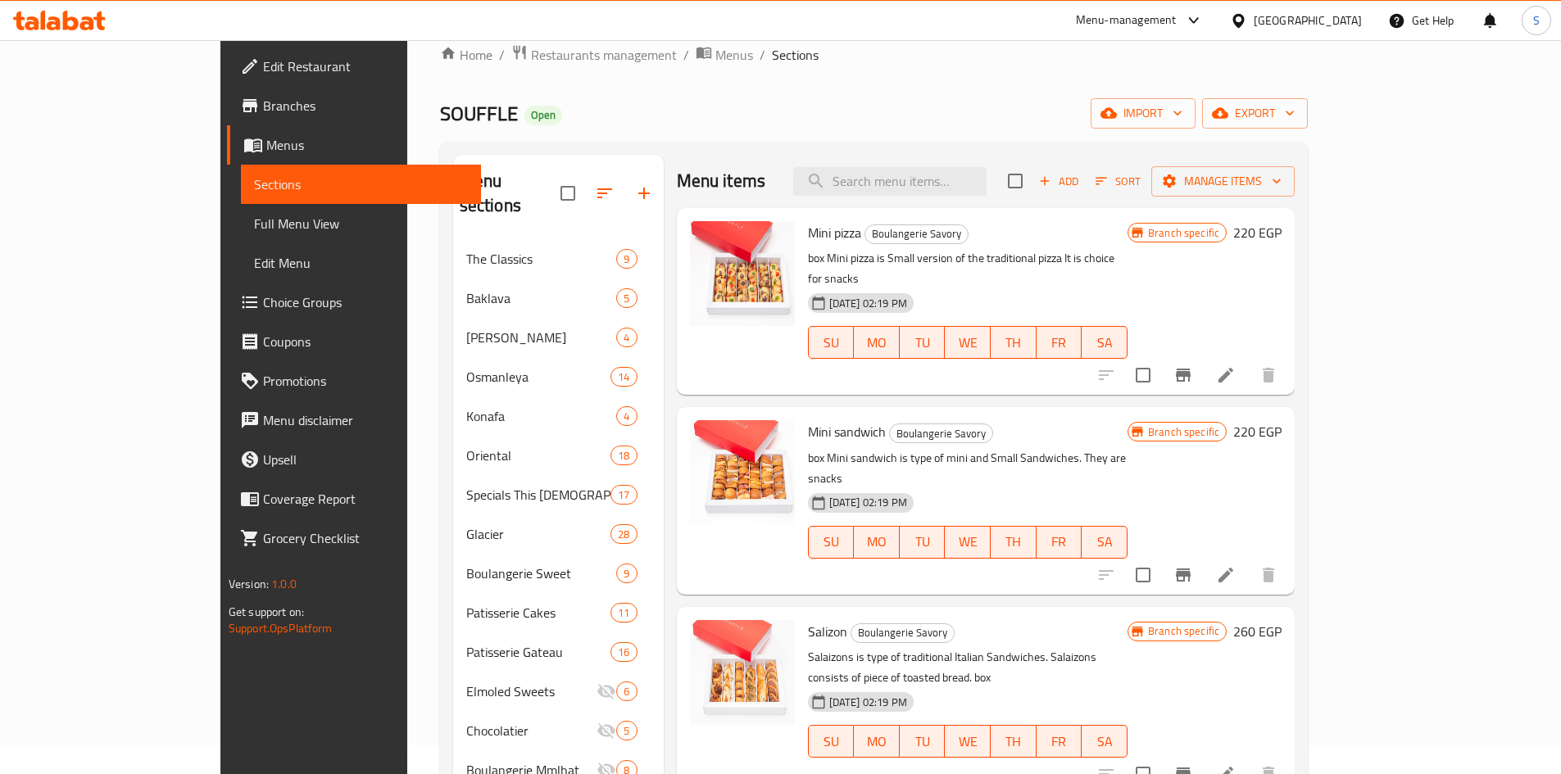
scroll to position [0, 0]
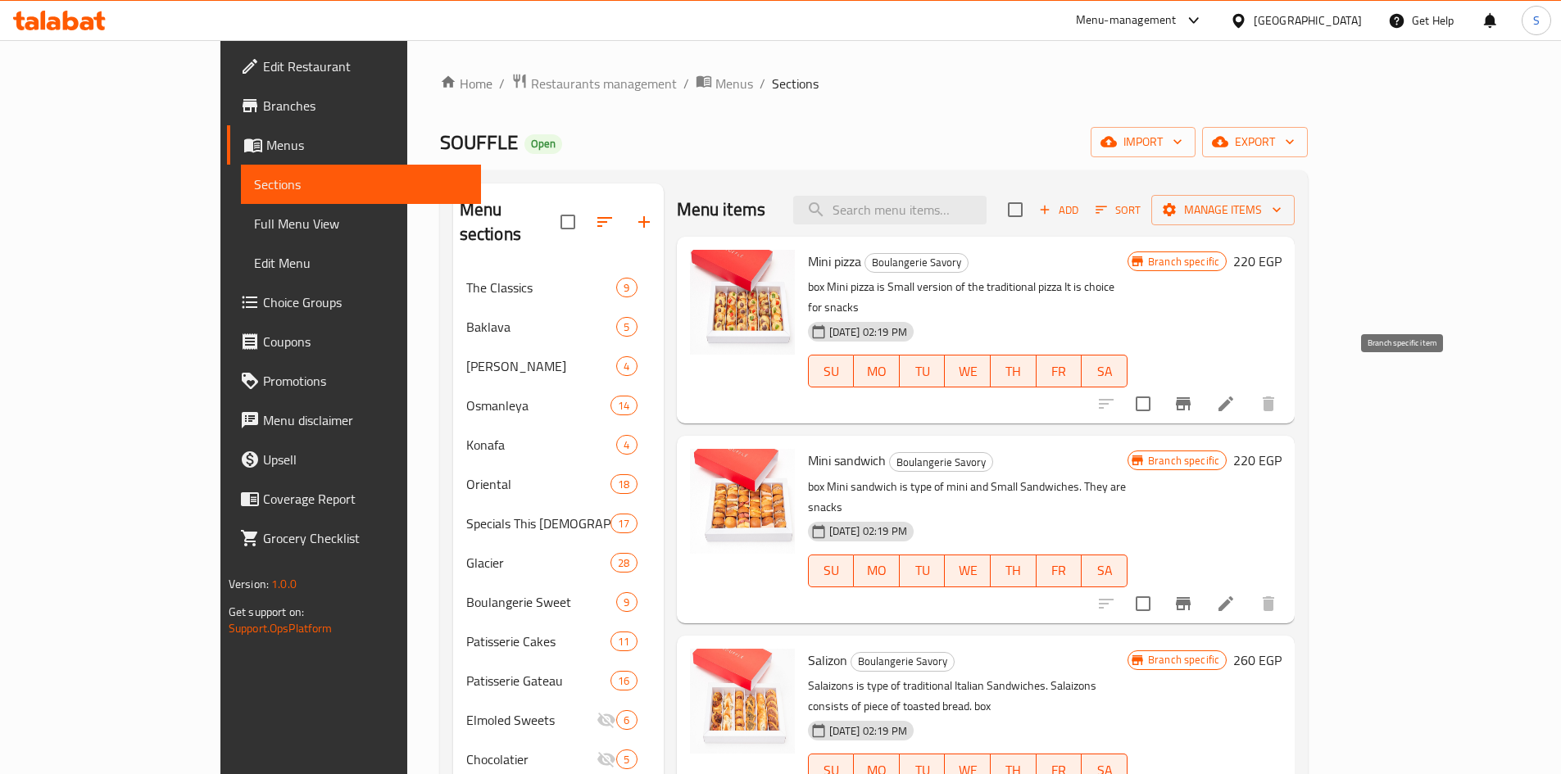
click at [1191, 397] on icon "Branch-specific-item" at bounding box center [1183, 403] width 15 height 13
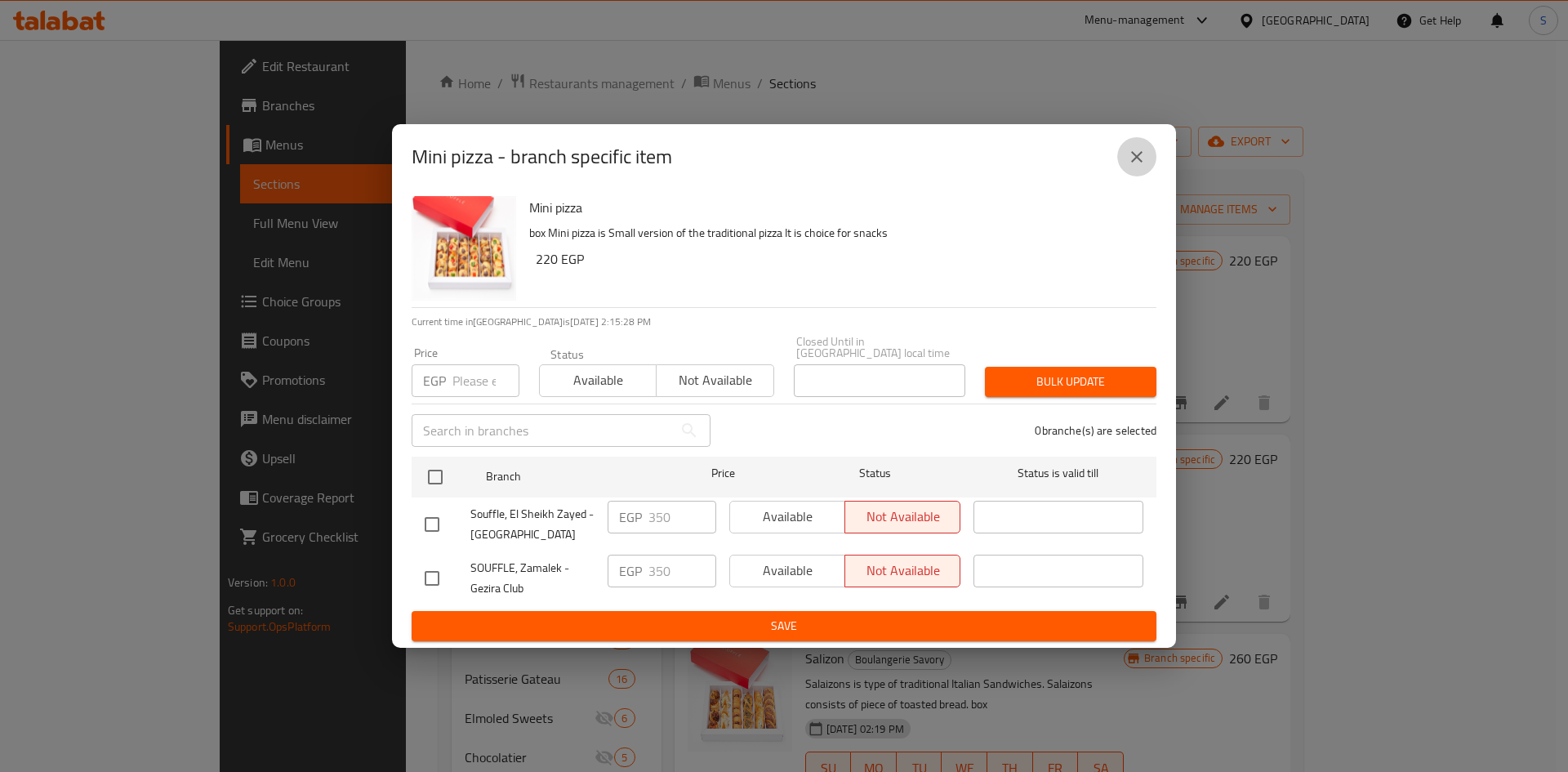
click at [1141, 159] on icon "close" at bounding box center [1137, 157] width 20 height 20
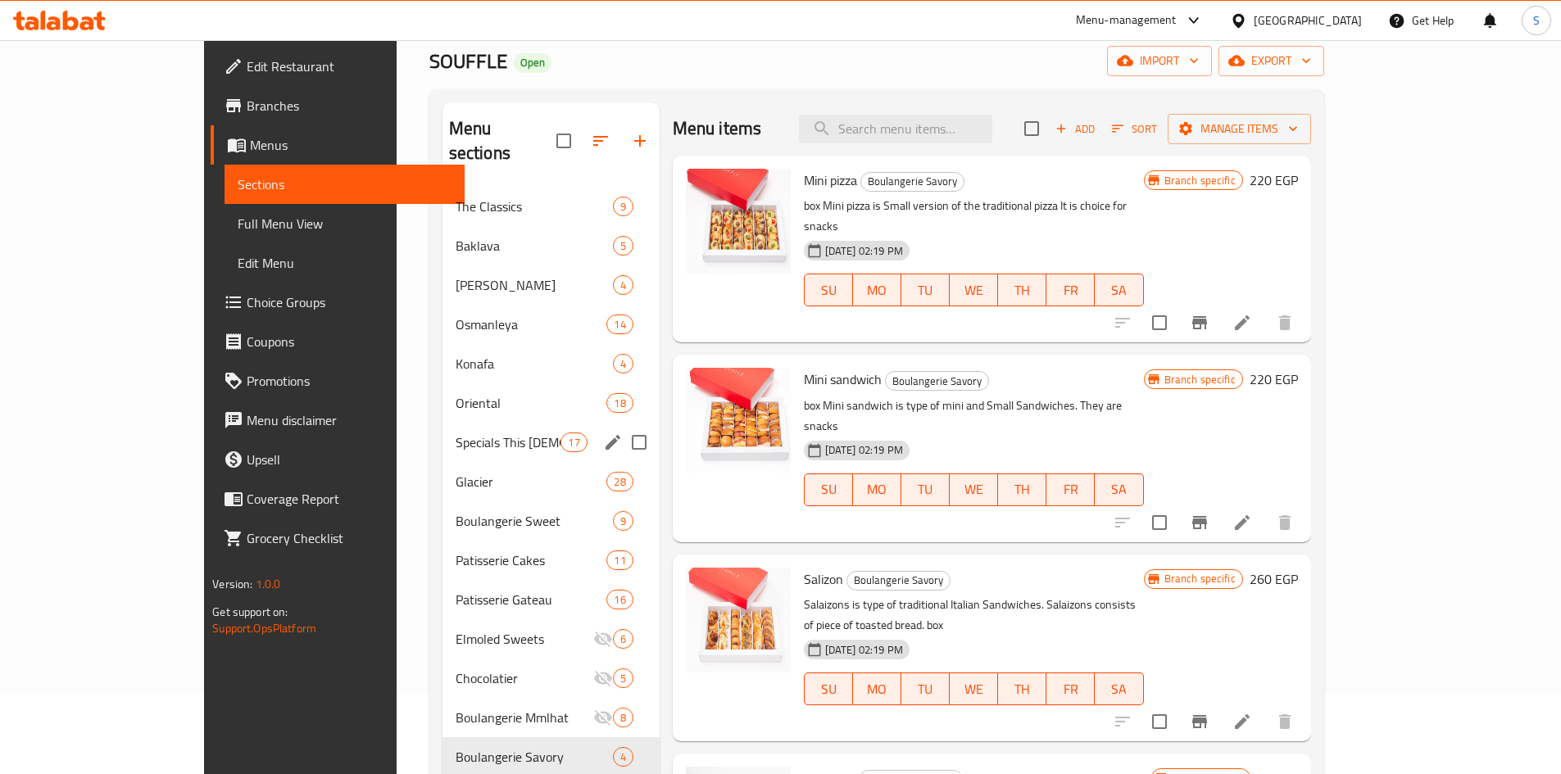
scroll to position [82, 0]
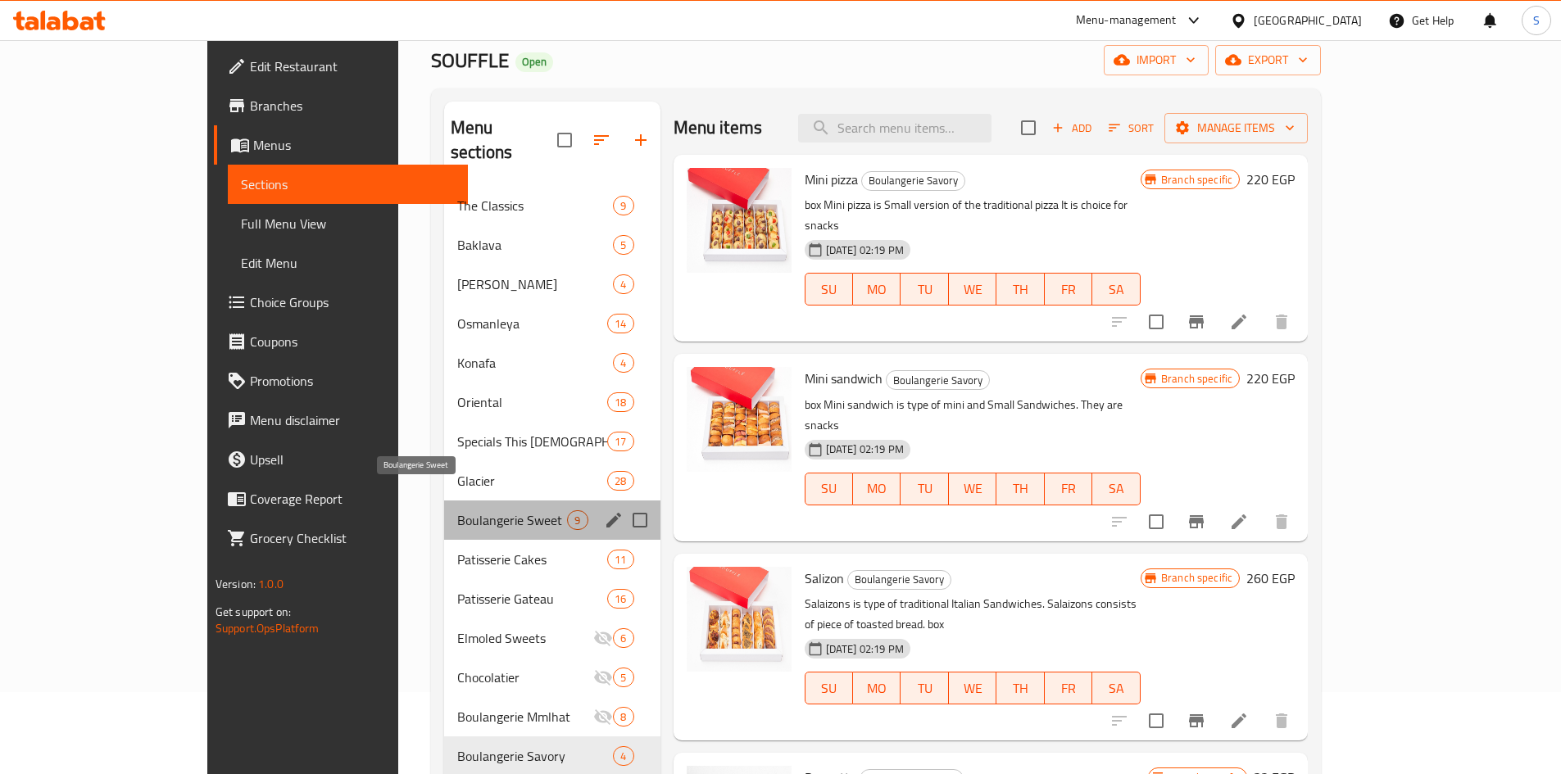
click at [457, 510] on span "Boulangerie Sweet" at bounding box center [512, 520] width 110 height 20
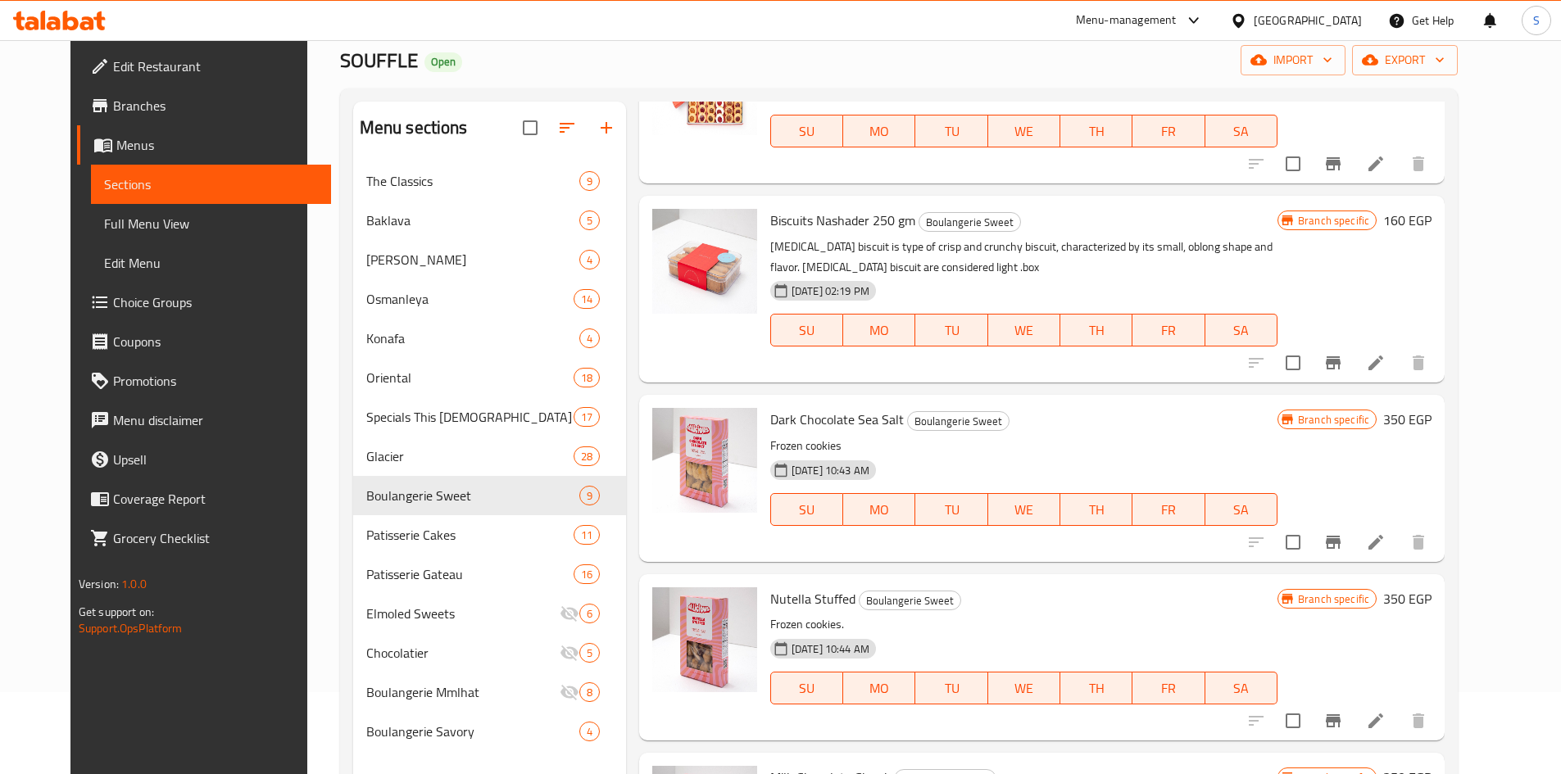
scroll to position [655, 0]
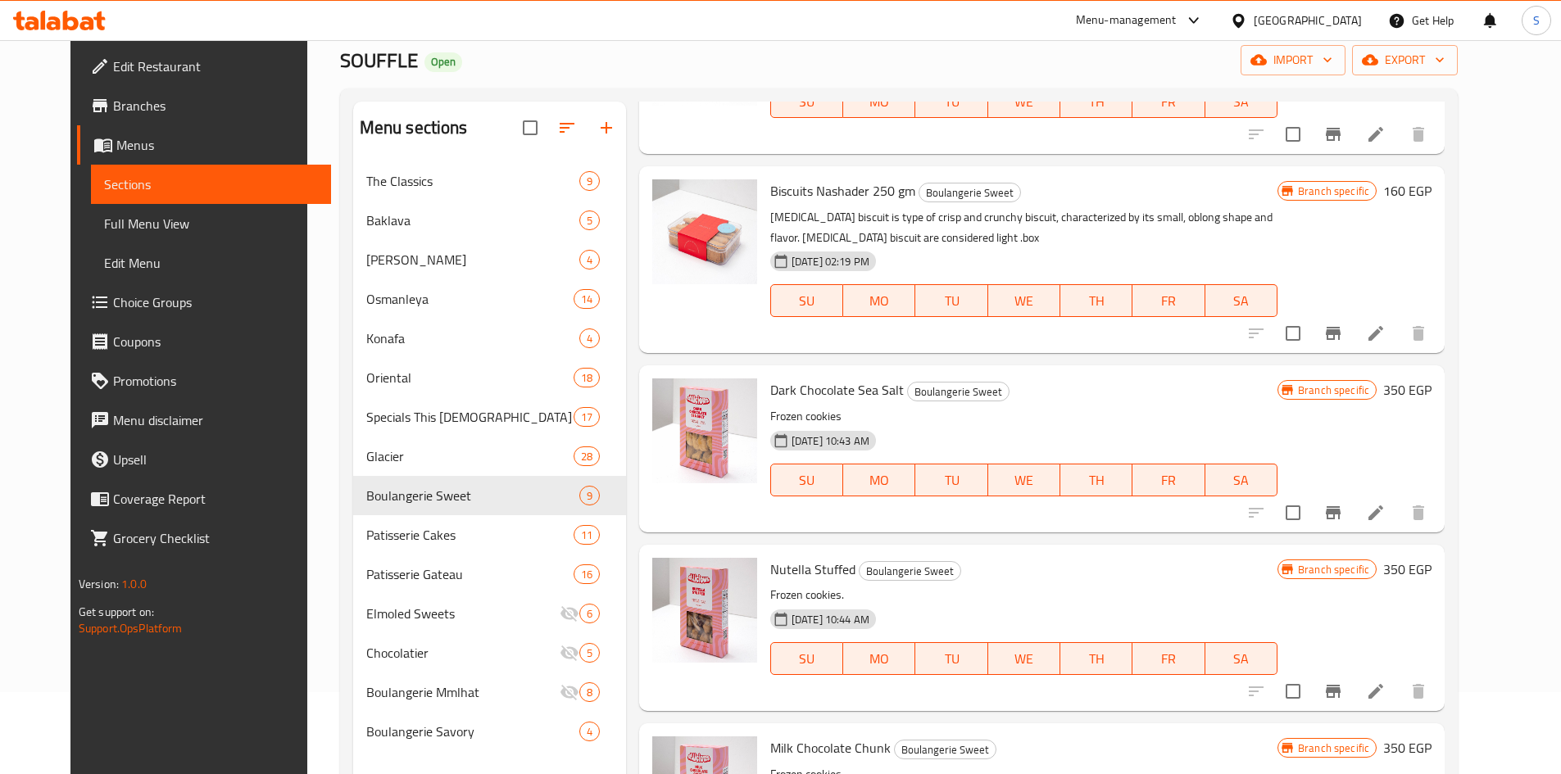
click at [1382, 493] on div at bounding box center [1337, 512] width 202 height 39
click at [1353, 498] on button "Branch-specific-item" at bounding box center [1332, 512] width 39 height 39
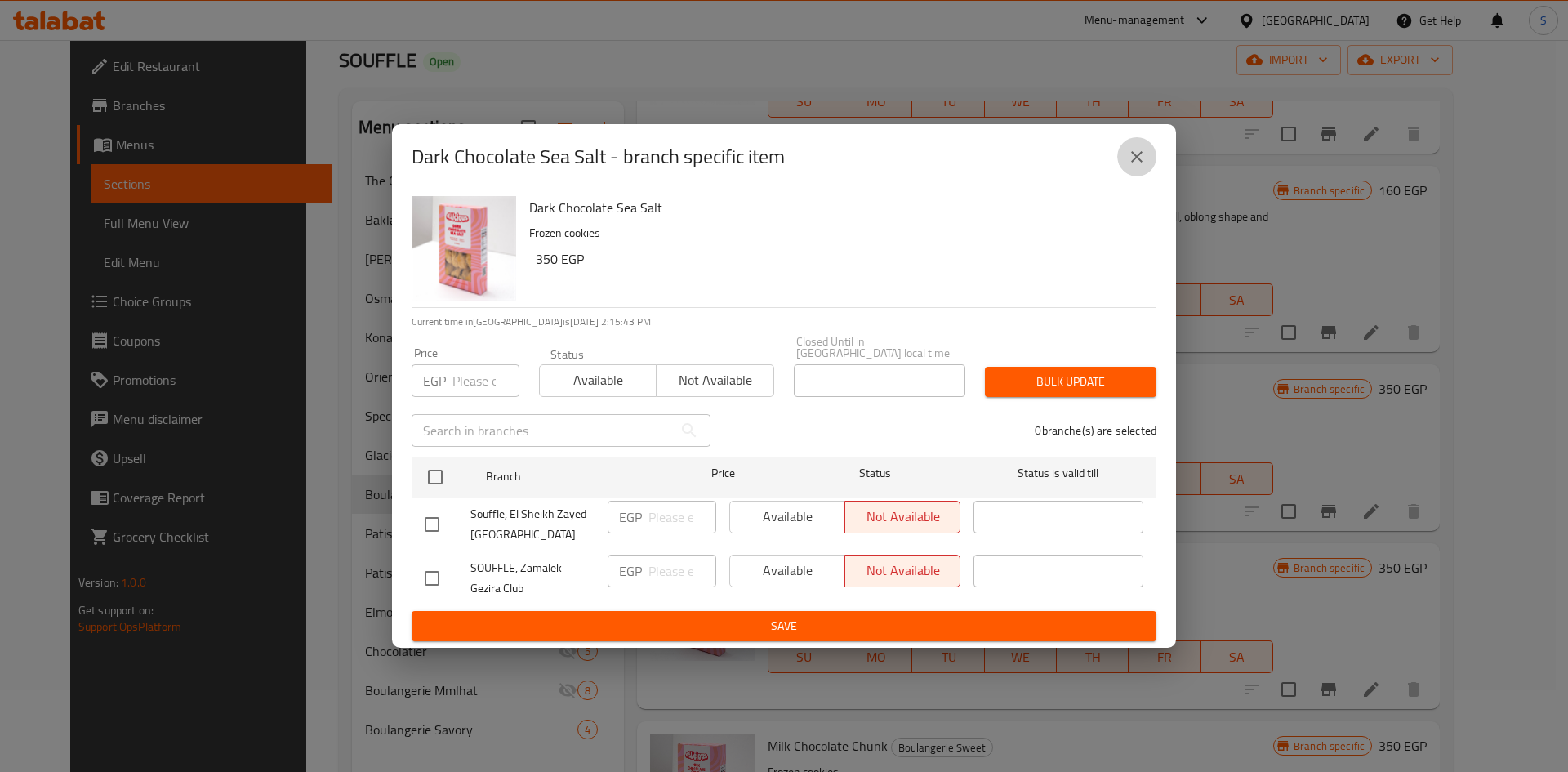
click at [1123, 170] on button "close" at bounding box center [1136, 157] width 39 height 39
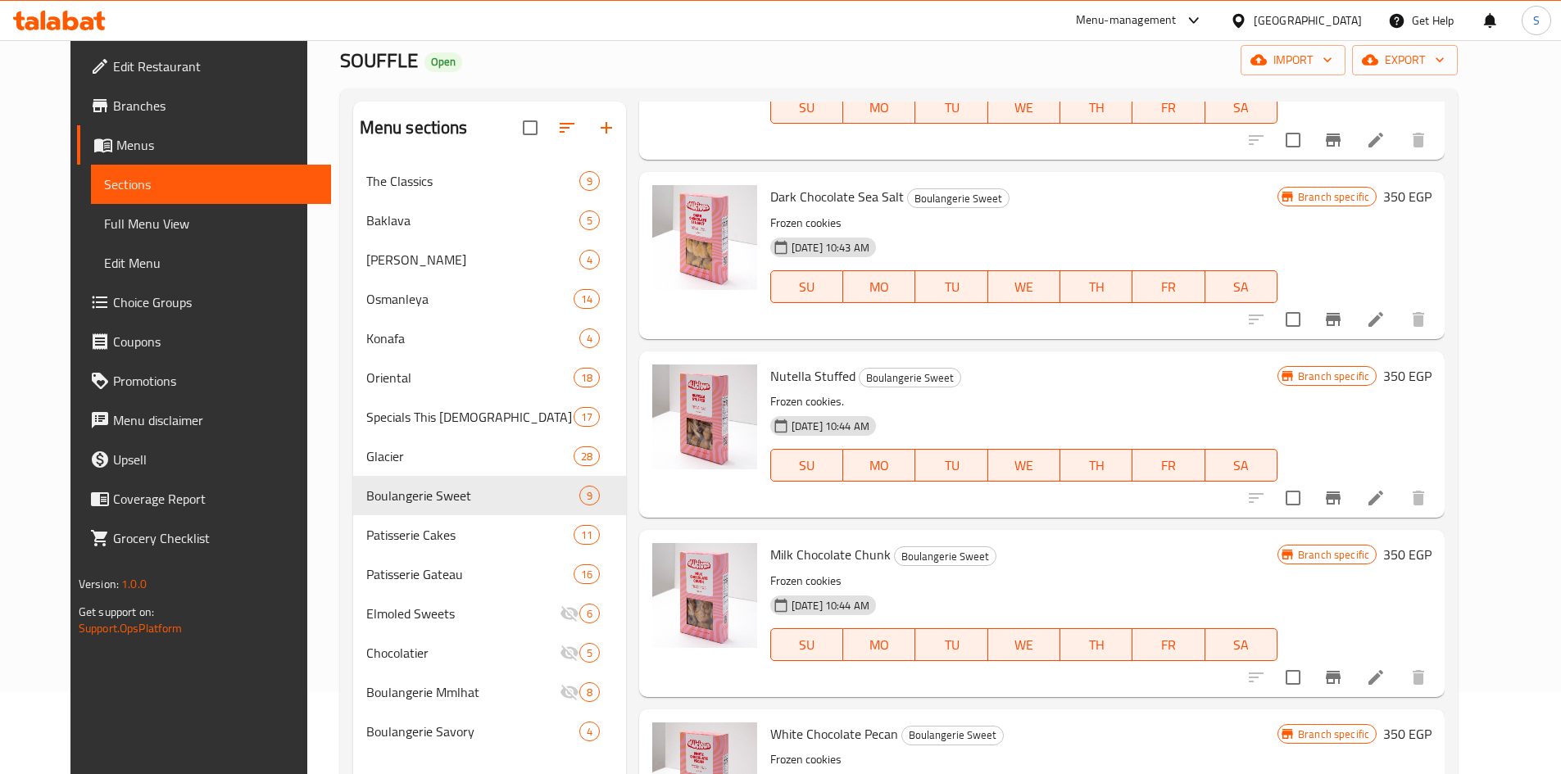
scroll to position [229, 0]
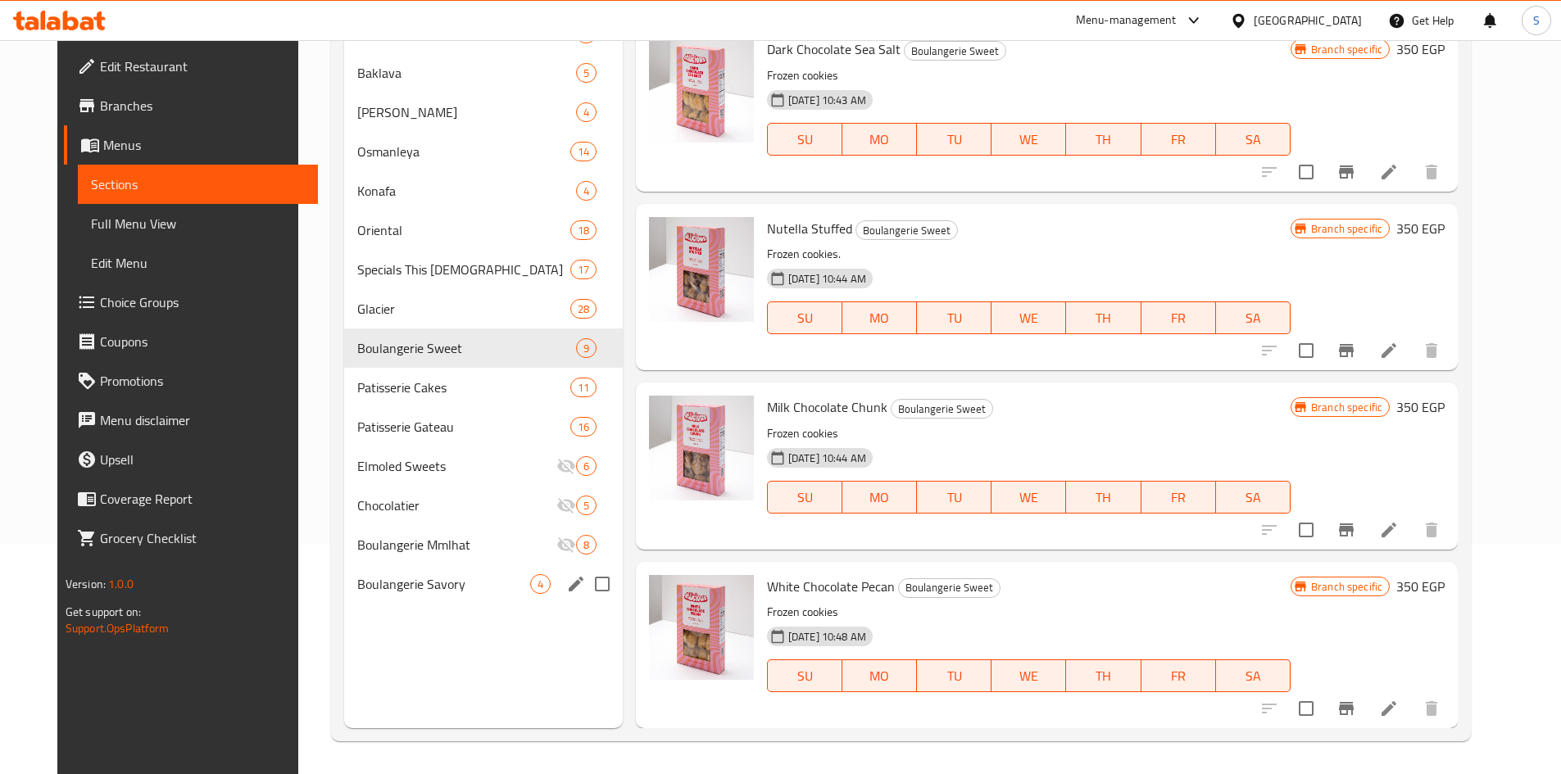
click at [398, 579] on span "Boulangerie Savory" at bounding box center [443, 584] width 173 height 20
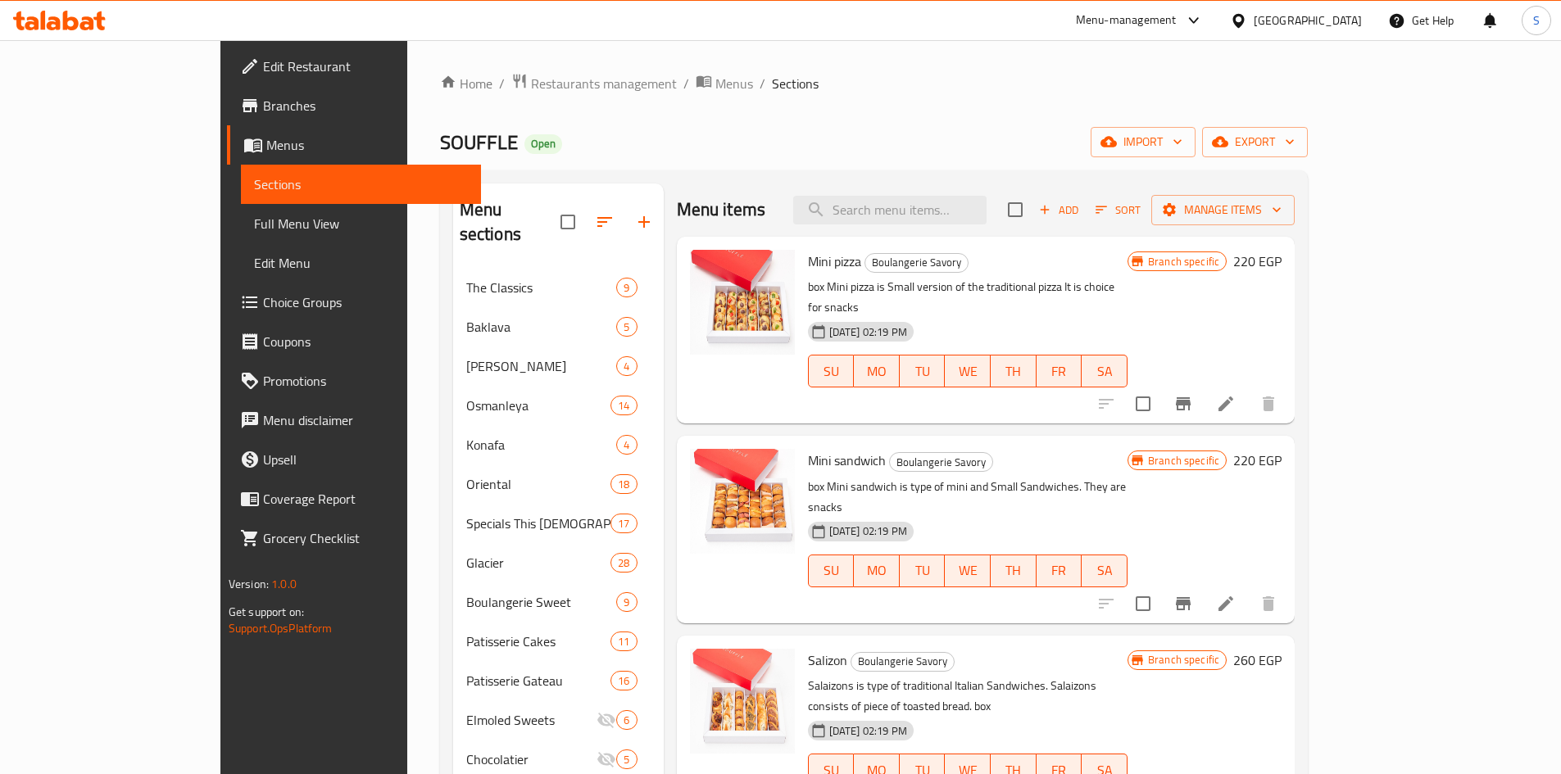
click at [1236, 394] on icon at bounding box center [1226, 404] width 20 height 20
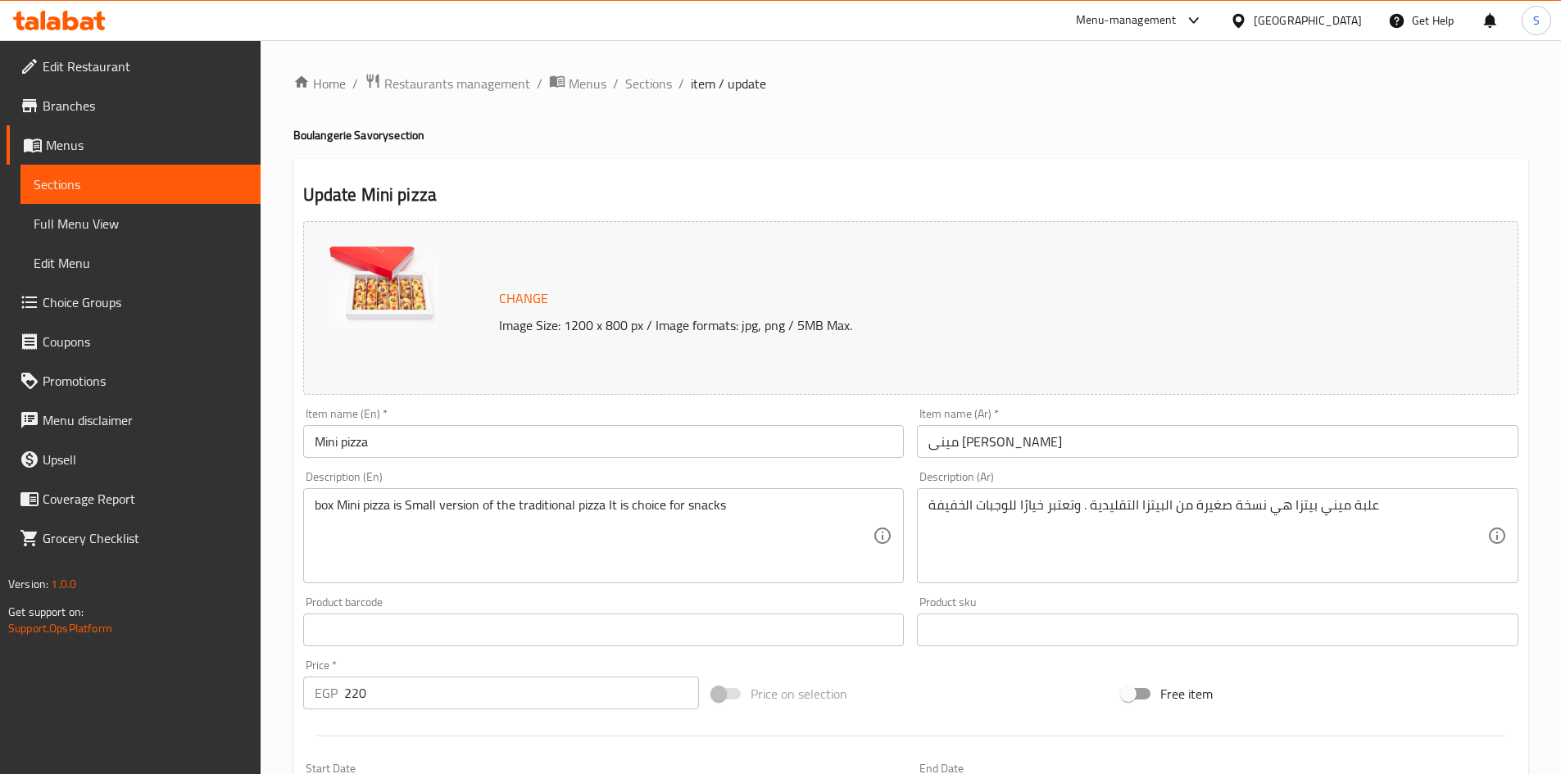
click at [692, 459] on div "Item name (En)   * Mini pizza Item name (En) *" at bounding box center [604, 432] width 615 height 63
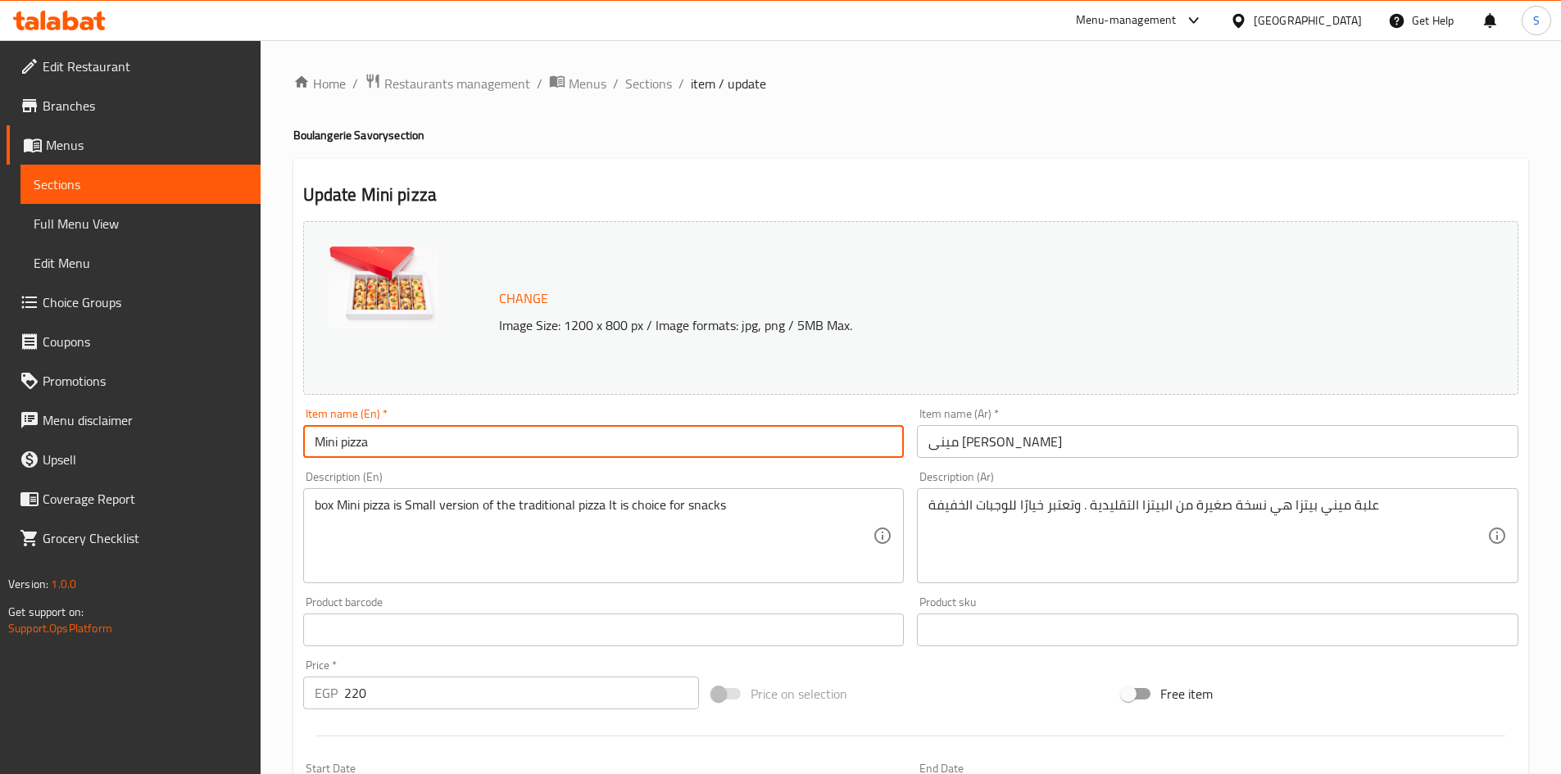
click at [692, 448] on input "Mini pizza" at bounding box center [603, 441] width 601 height 33
paste input "Pizza Mix 250 gm"
type input "Mini Pizza Mix 250 gm"
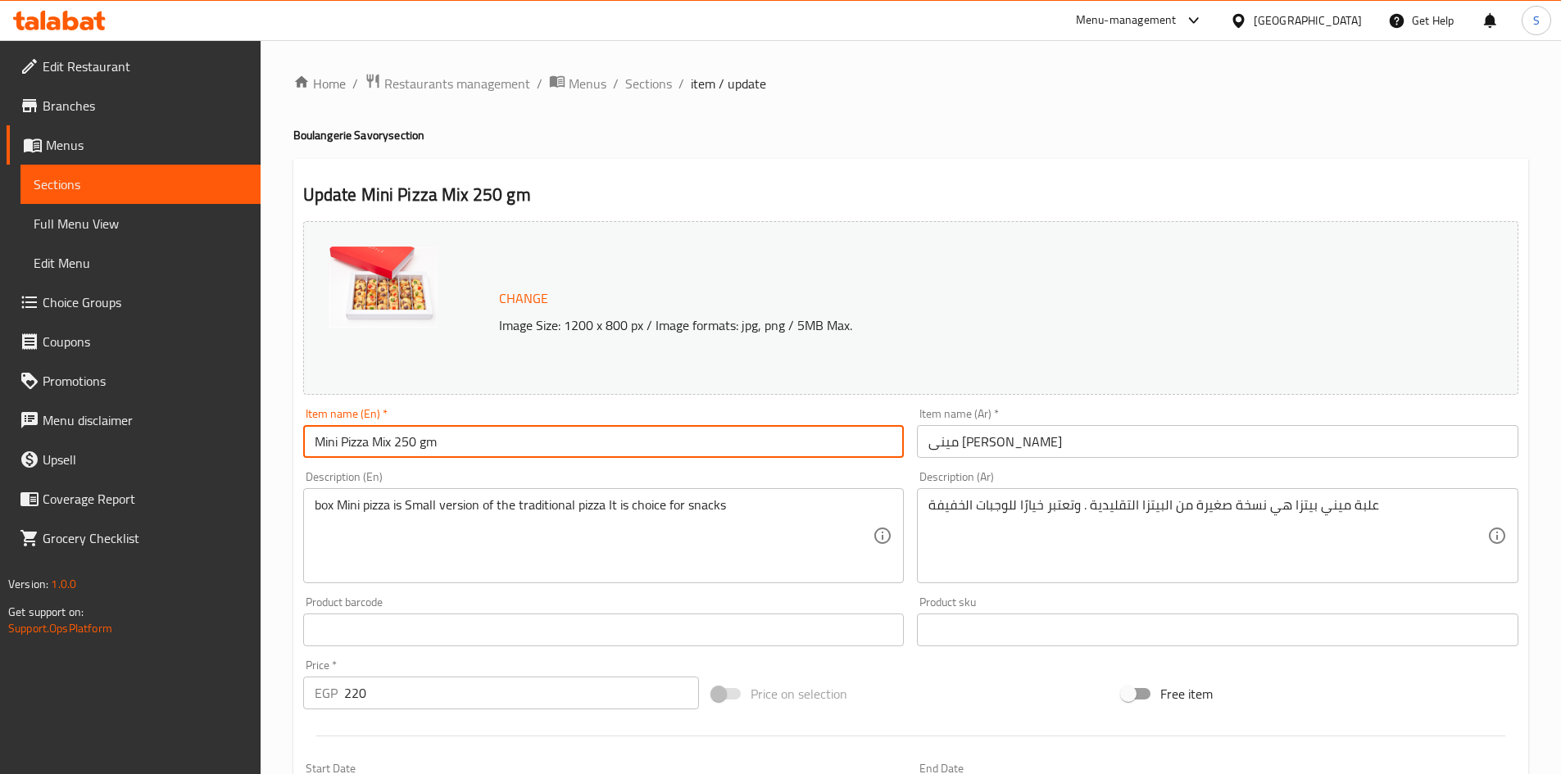
click at [1095, 442] on input "مينى بيتزا" at bounding box center [1217, 441] width 601 height 33
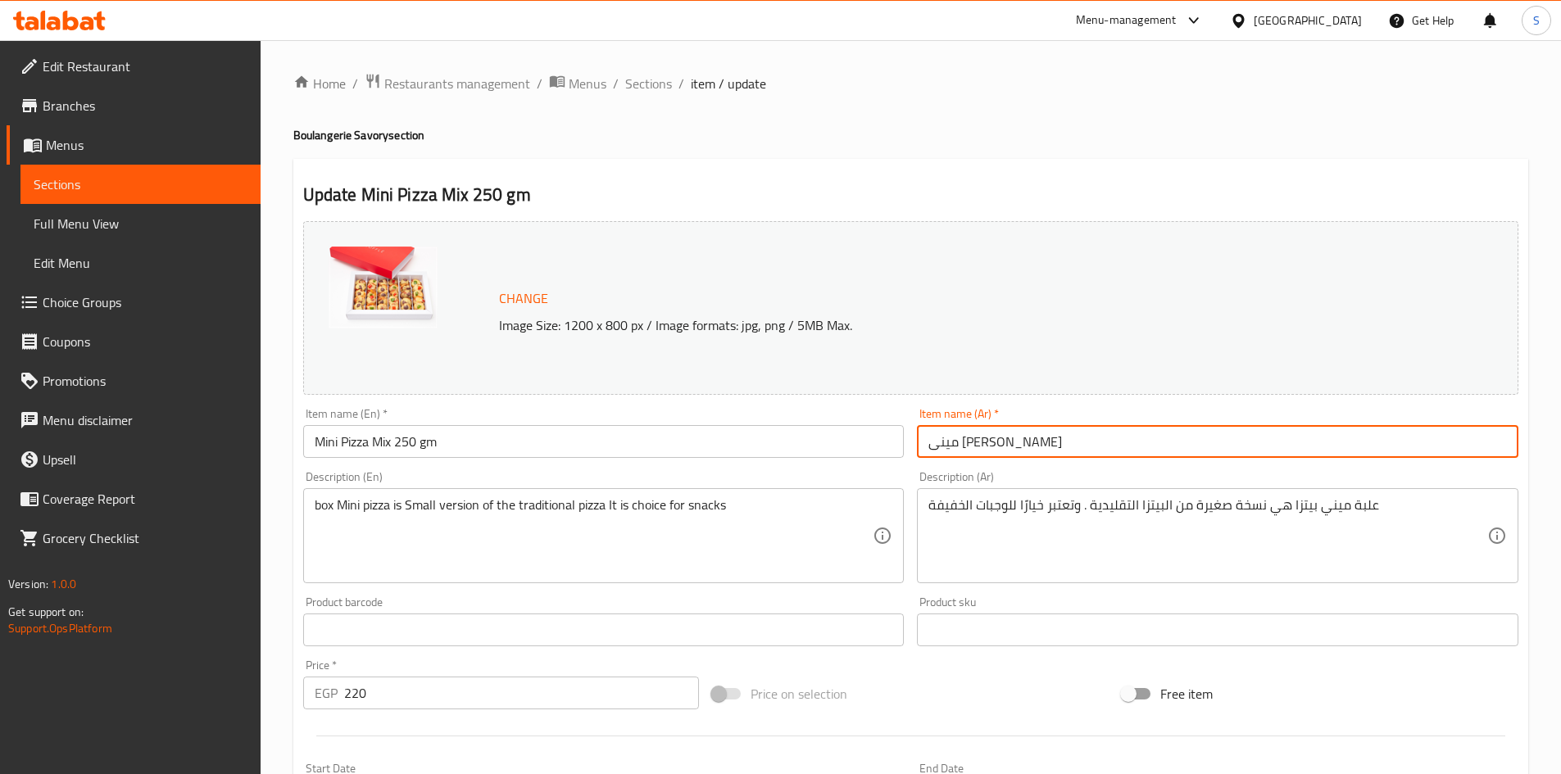
click at [1095, 442] on input "مينى بيتزا" at bounding box center [1217, 441] width 601 height 33
paste input "ینی بيتزا میکس ٢٥٠ جم Mini Pizza Mix 250 gm 162.5 مینی بان میکس ٢٥٠ جم"
click at [1095, 442] on input "مینی بيتزا میکس ٢٥٠ جم Mini Pizza Mix 250 gm 162.5 مینی بان میکس ٢٥٠ جم" at bounding box center [1217, 441] width 601 height 33
drag, startPoint x: 1064, startPoint y: 440, endPoint x: 1491, endPoint y: 453, distance: 427.1
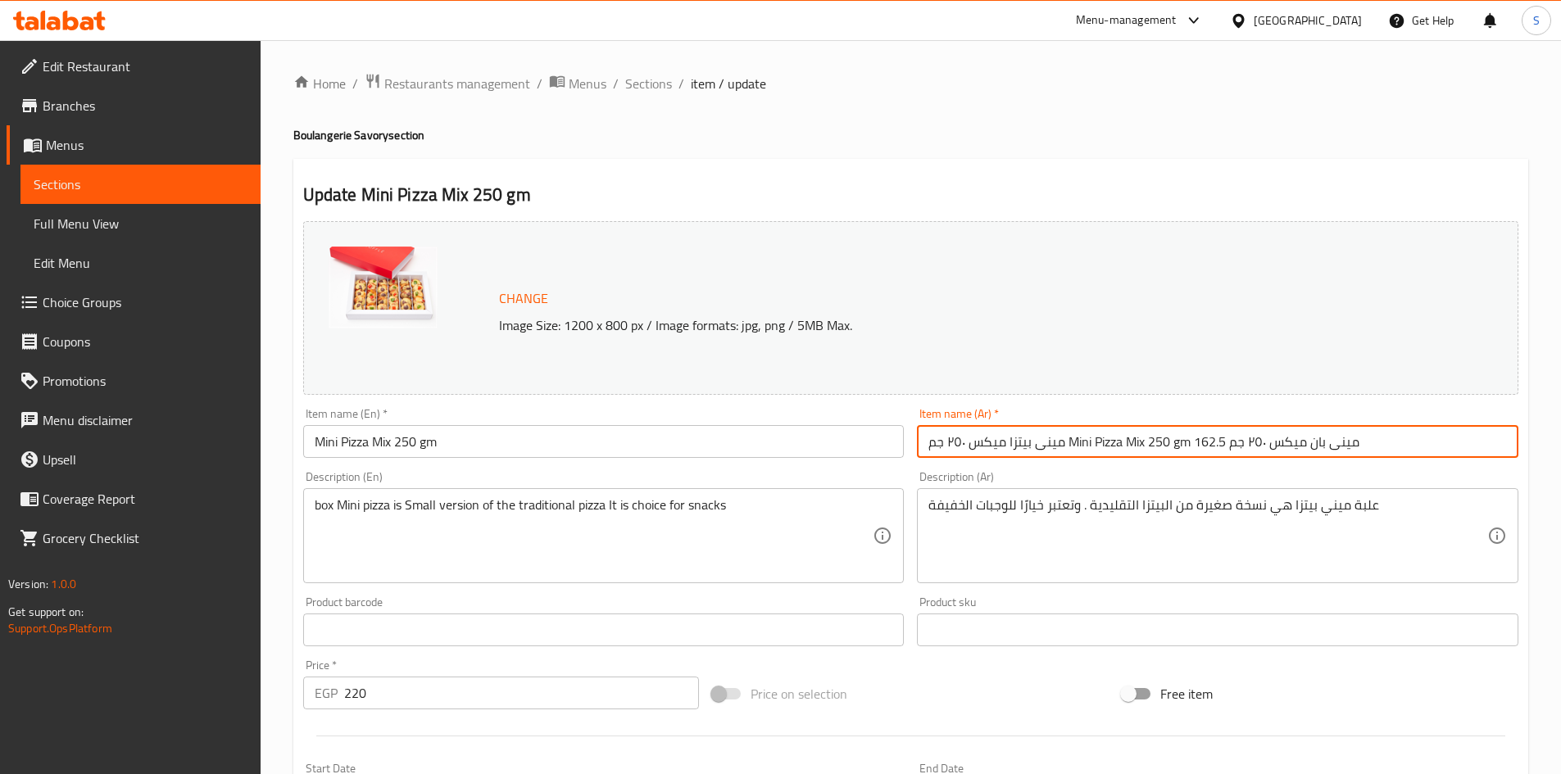
click at [1491, 453] on input "مینی بيتزا میکس ٢٥٠ جم Mini Pizza Mix 250 gm 162.5 مینی بان میکس ٢٥٠ جم" at bounding box center [1217, 441] width 601 height 33
type input "مینی بيتزا میکس ٢٥٠ جم"
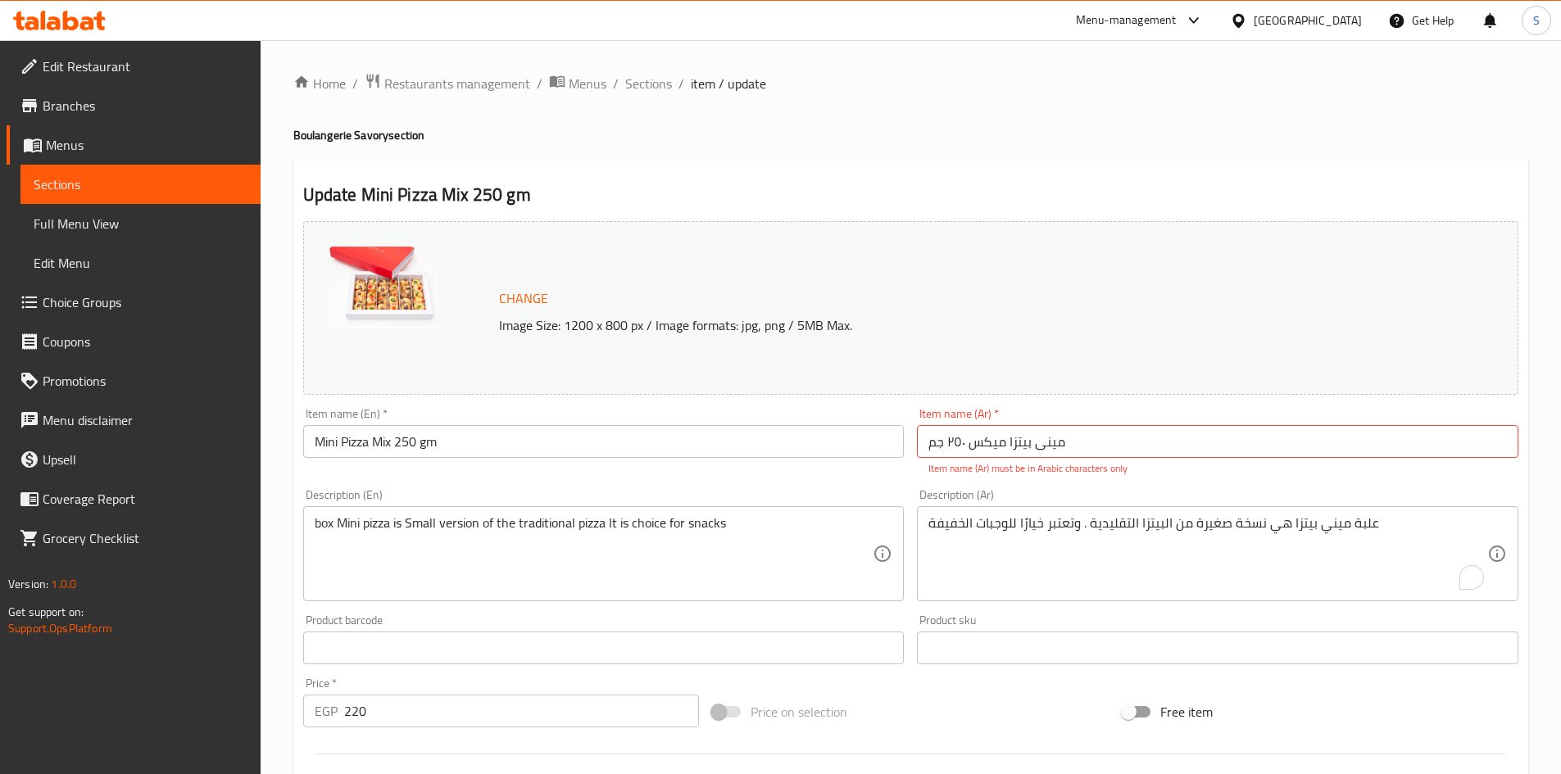
click at [1070, 506] on div "Description (Ar) علبة ميني بيتزا هي نسخة صغيرة من البيتزا التقليدية . وتعتبر خي…" at bounding box center [1217, 545] width 601 height 112
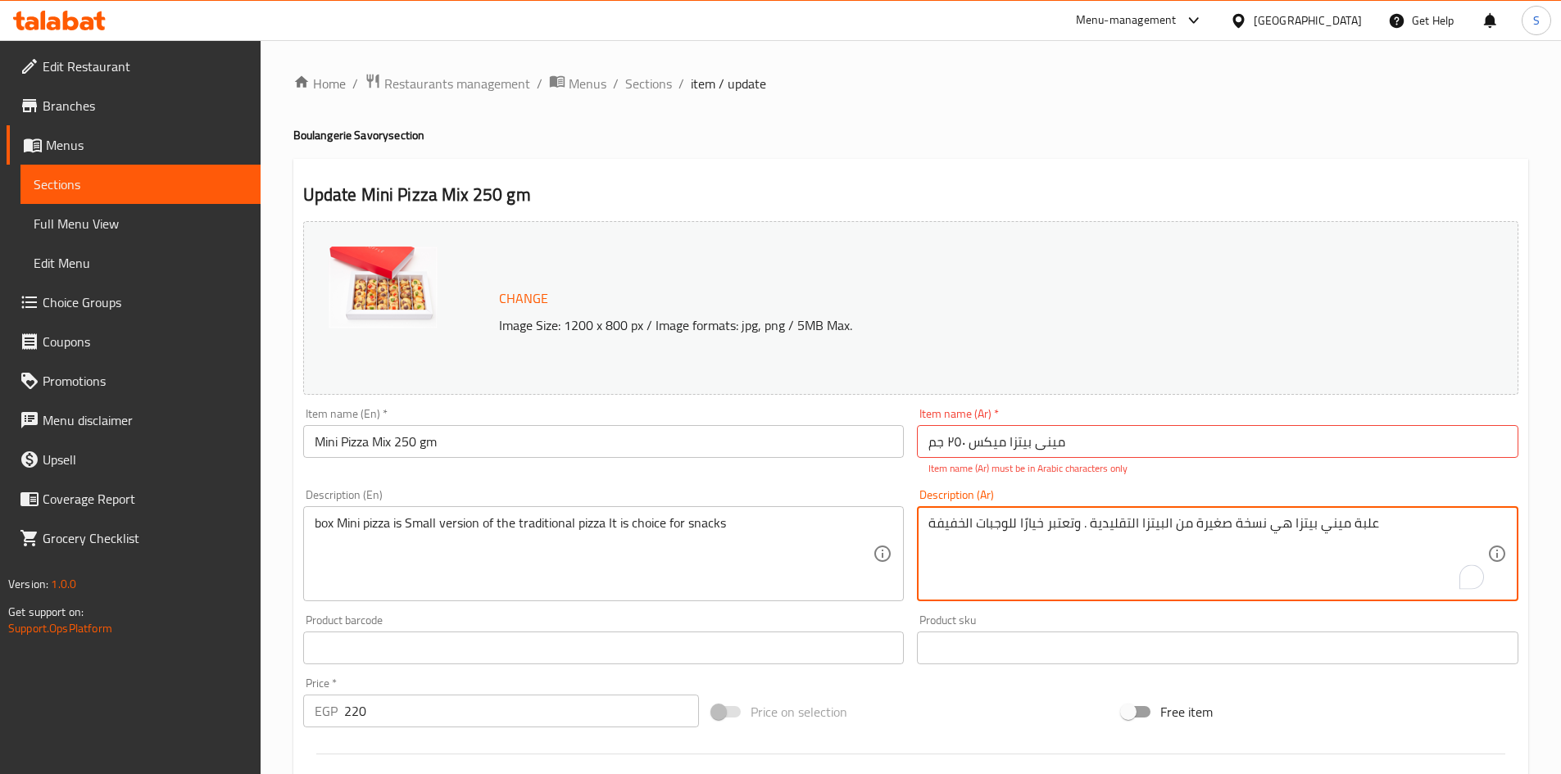
click at [1081, 524] on textarea "علبة ميني بيتزا هي نسخة صغيرة من البيتزا التقليدية . وتعتبر خيارًا للوجبات الخف…" at bounding box center [1207, 554] width 559 height 78
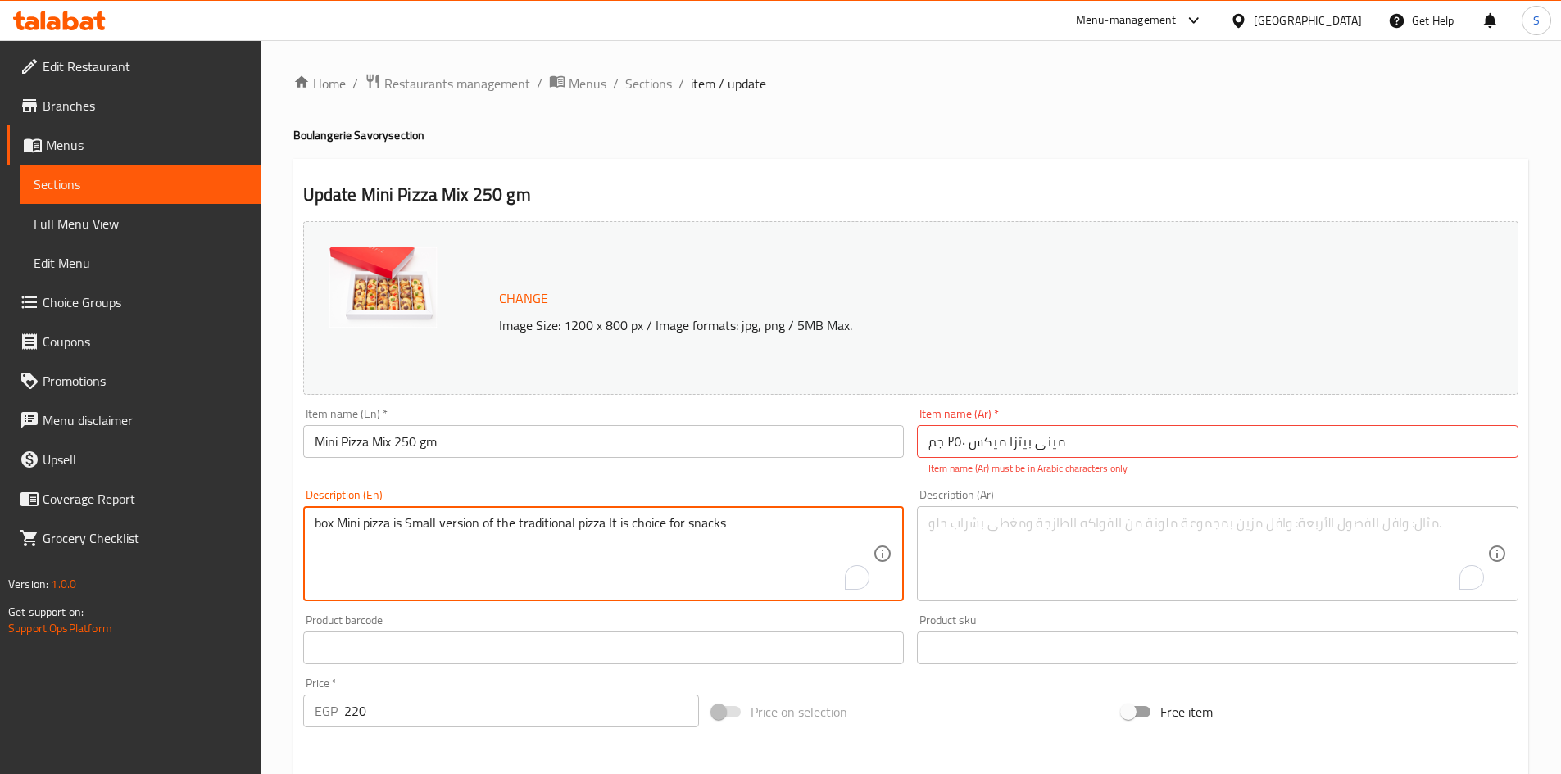
click at [649, 530] on textarea "box Mini pizza is Small version of the traditional pizza It is choice for snacks" at bounding box center [594, 554] width 559 height 78
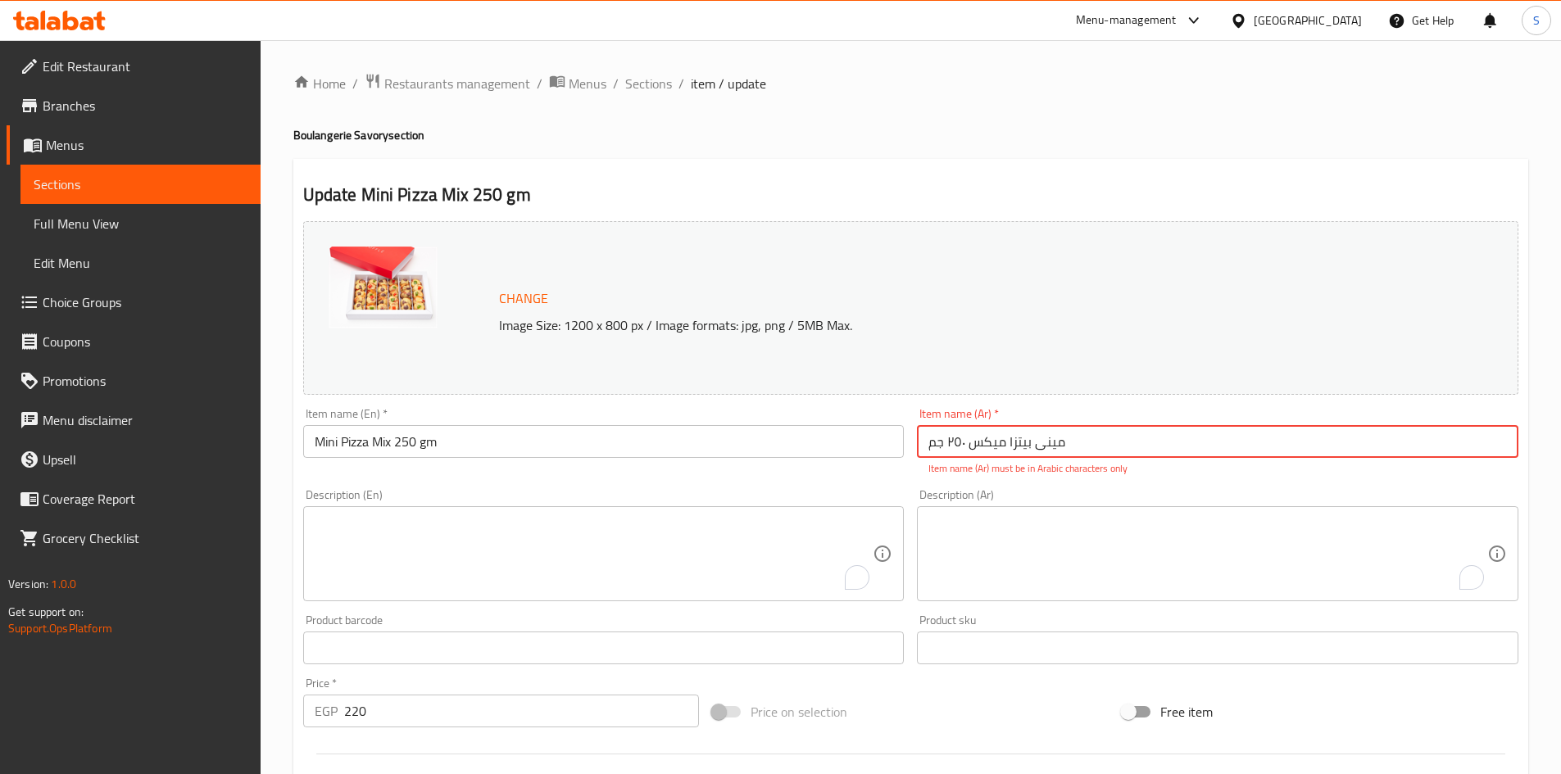
click at [1140, 433] on input "مینی بيتزا میکس ٢٥٠ جم" at bounding box center [1217, 441] width 601 height 33
type input "ميني بيتزا ميكس 250 جم"
click at [1148, 497] on div "Description (Ar) Description (Ar)" at bounding box center [1217, 545] width 601 height 112
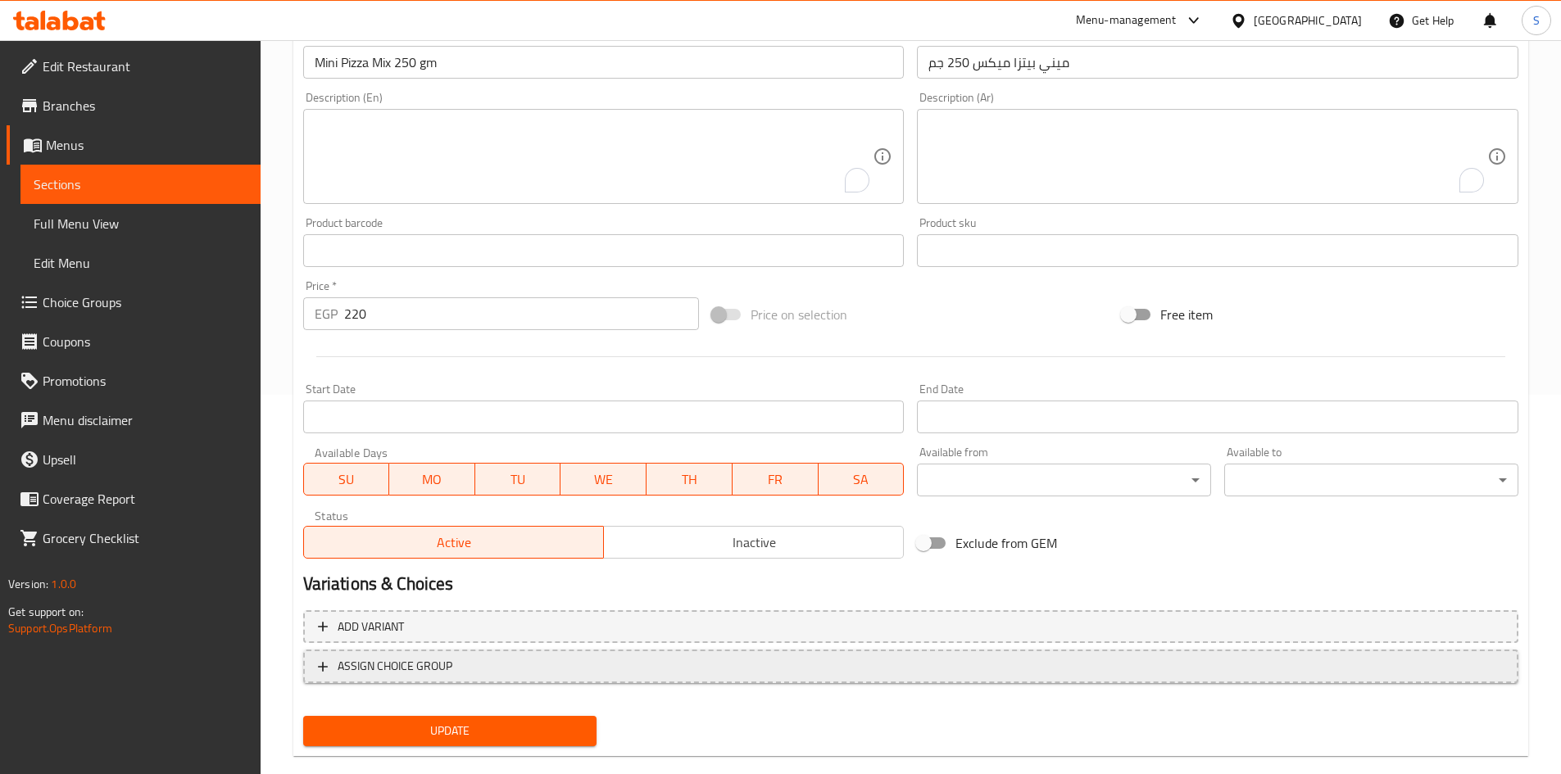
scroll to position [407, 0]
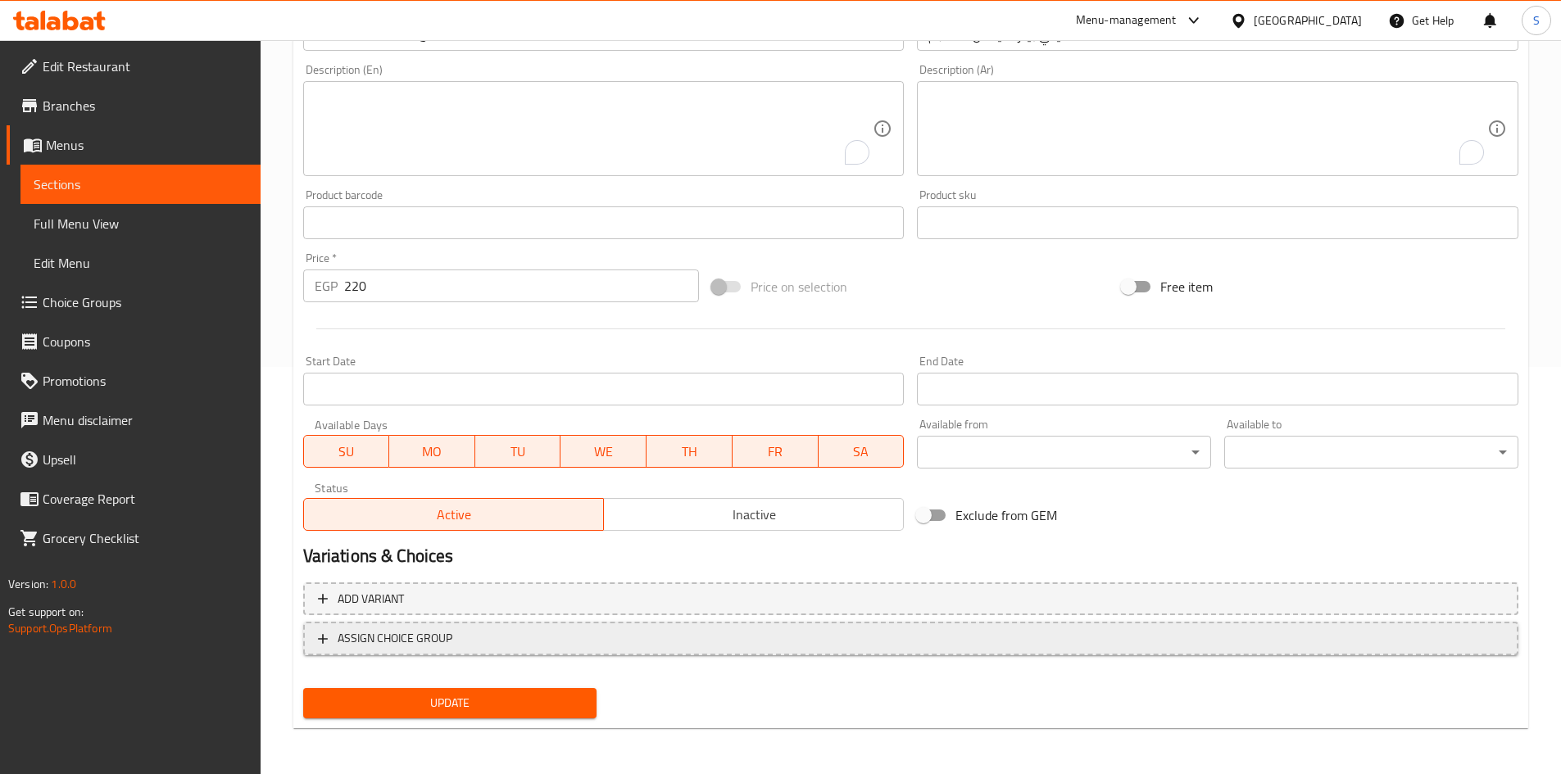
click at [519, 712] on span "Update" at bounding box center [450, 703] width 268 height 20
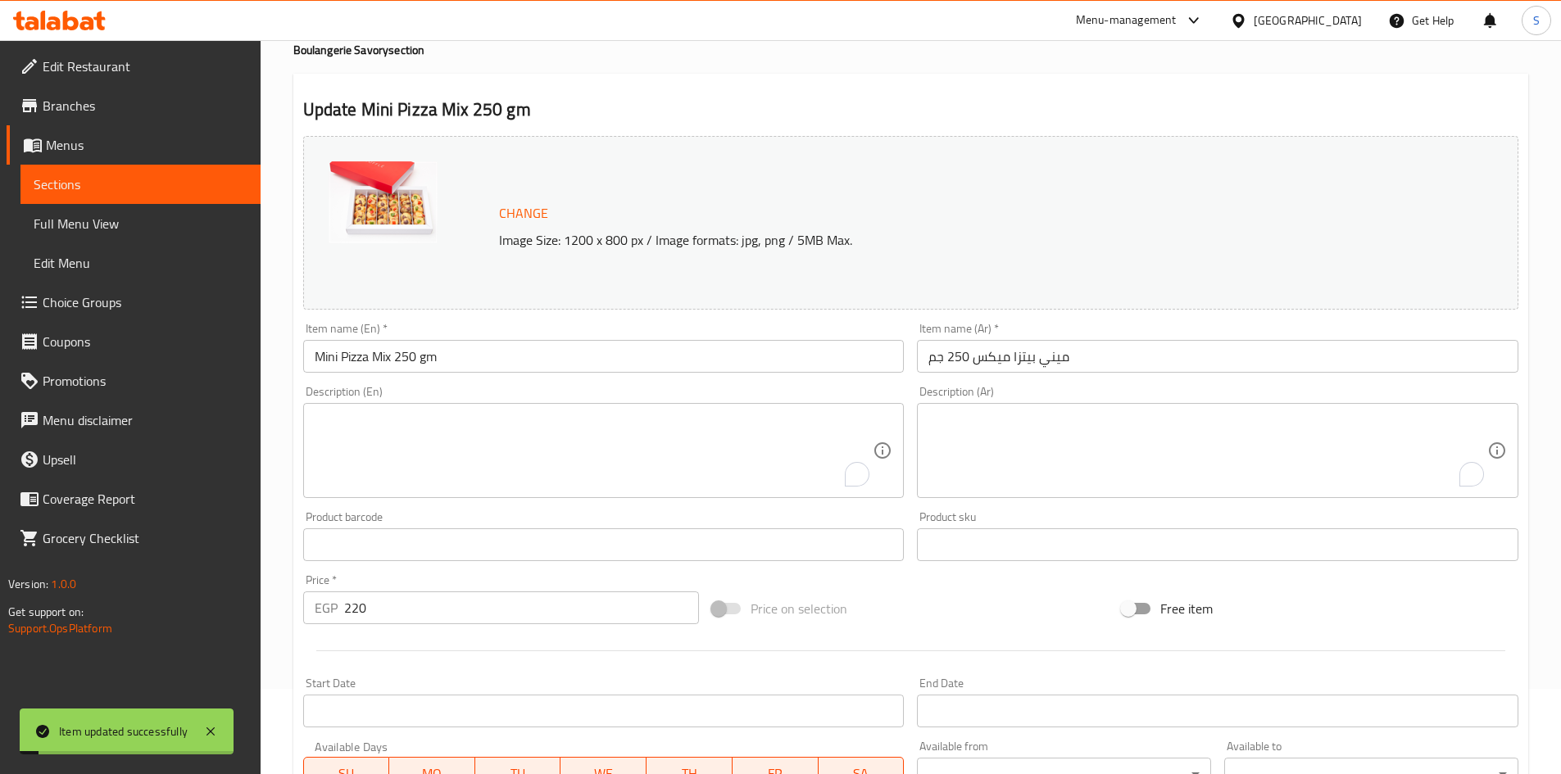
scroll to position [0, 0]
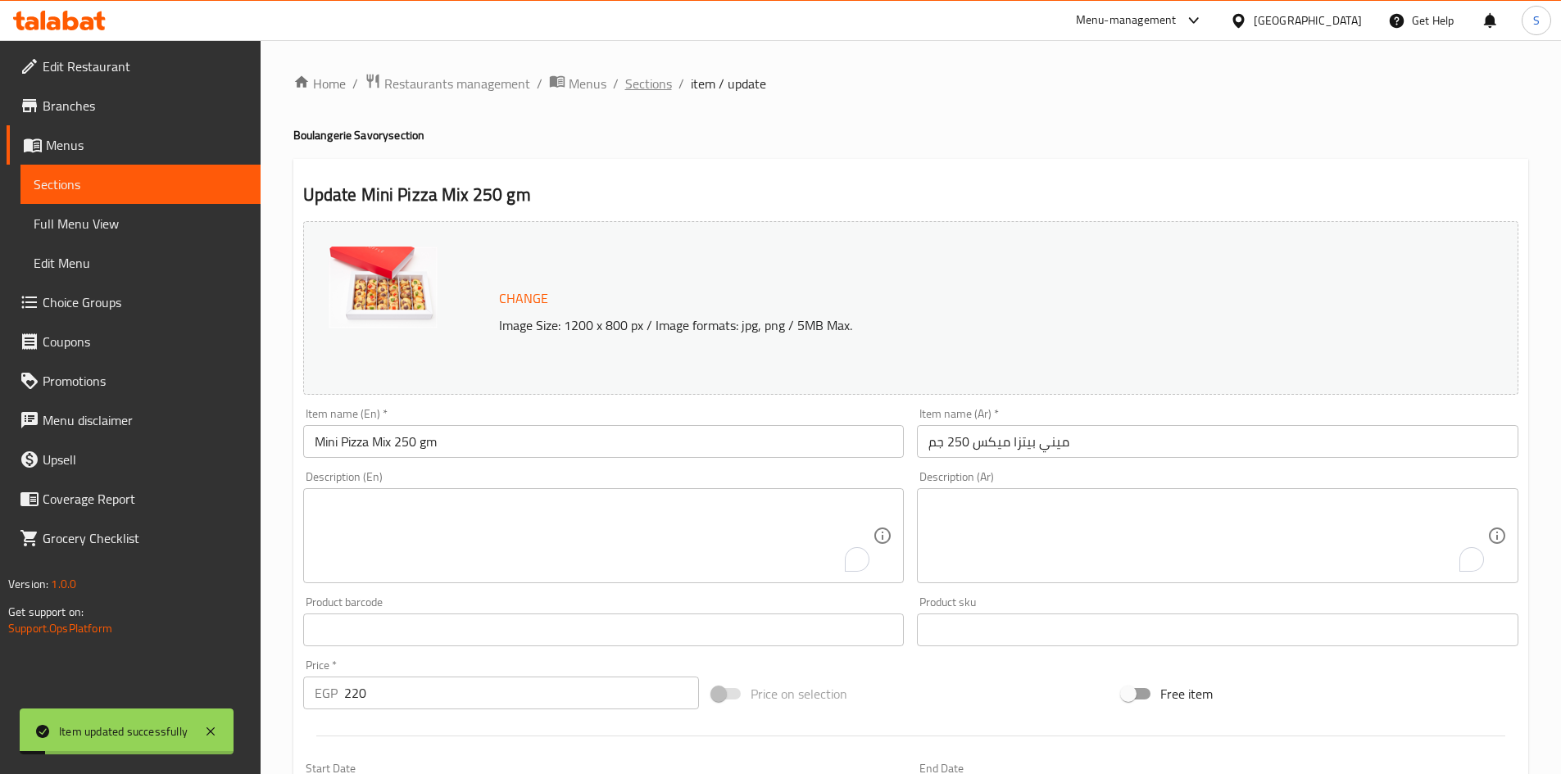
click at [636, 83] on span "Sections" at bounding box center [648, 84] width 47 height 20
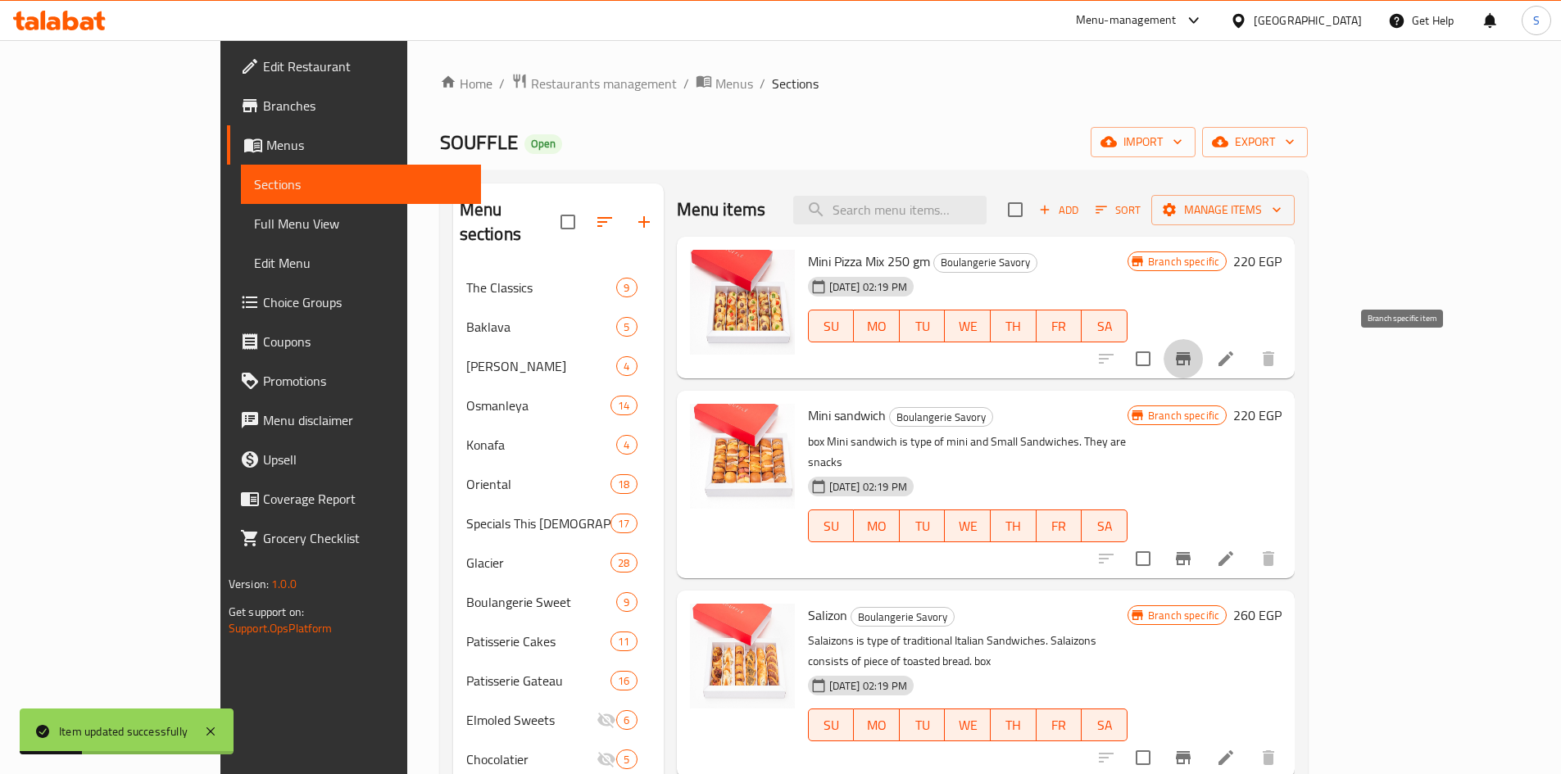
click at [1191, 363] on icon "Branch-specific-item" at bounding box center [1183, 358] width 15 height 13
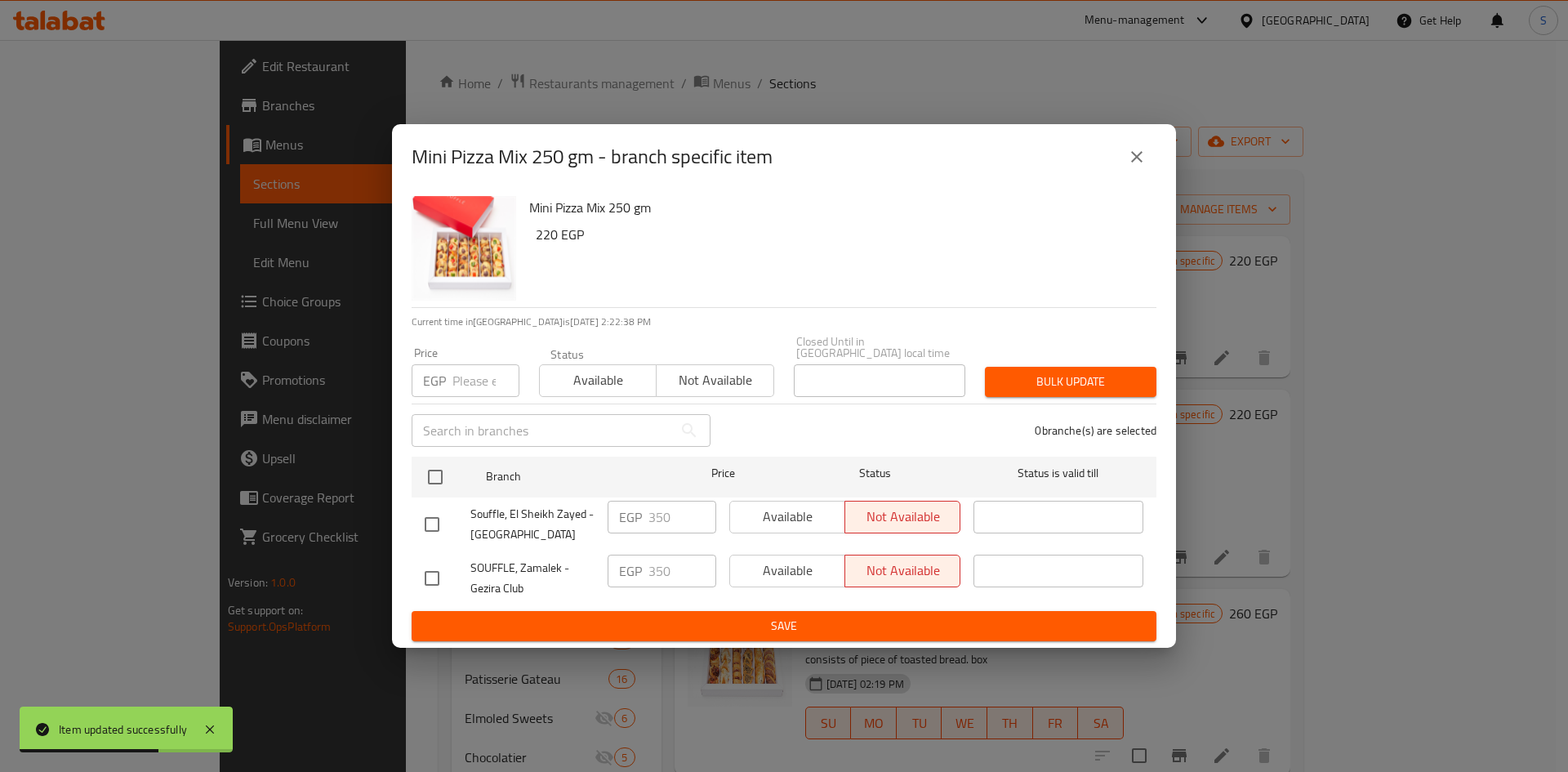
click at [464, 382] on input "number" at bounding box center [485, 380] width 67 height 33
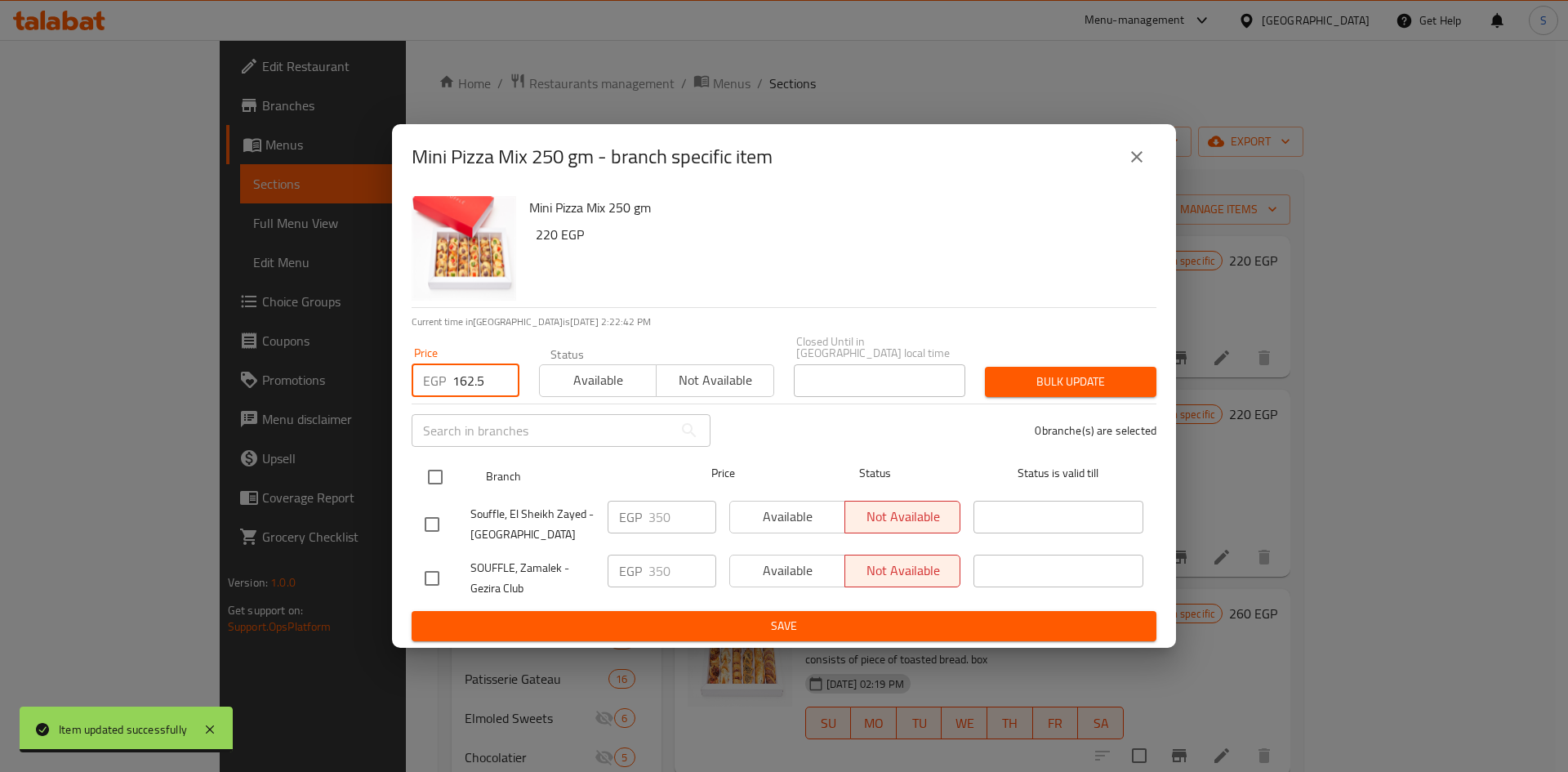
type input "162.5"
click at [425, 488] on input "checkbox" at bounding box center [436, 477] width 34 height 34
checkbox input "true"
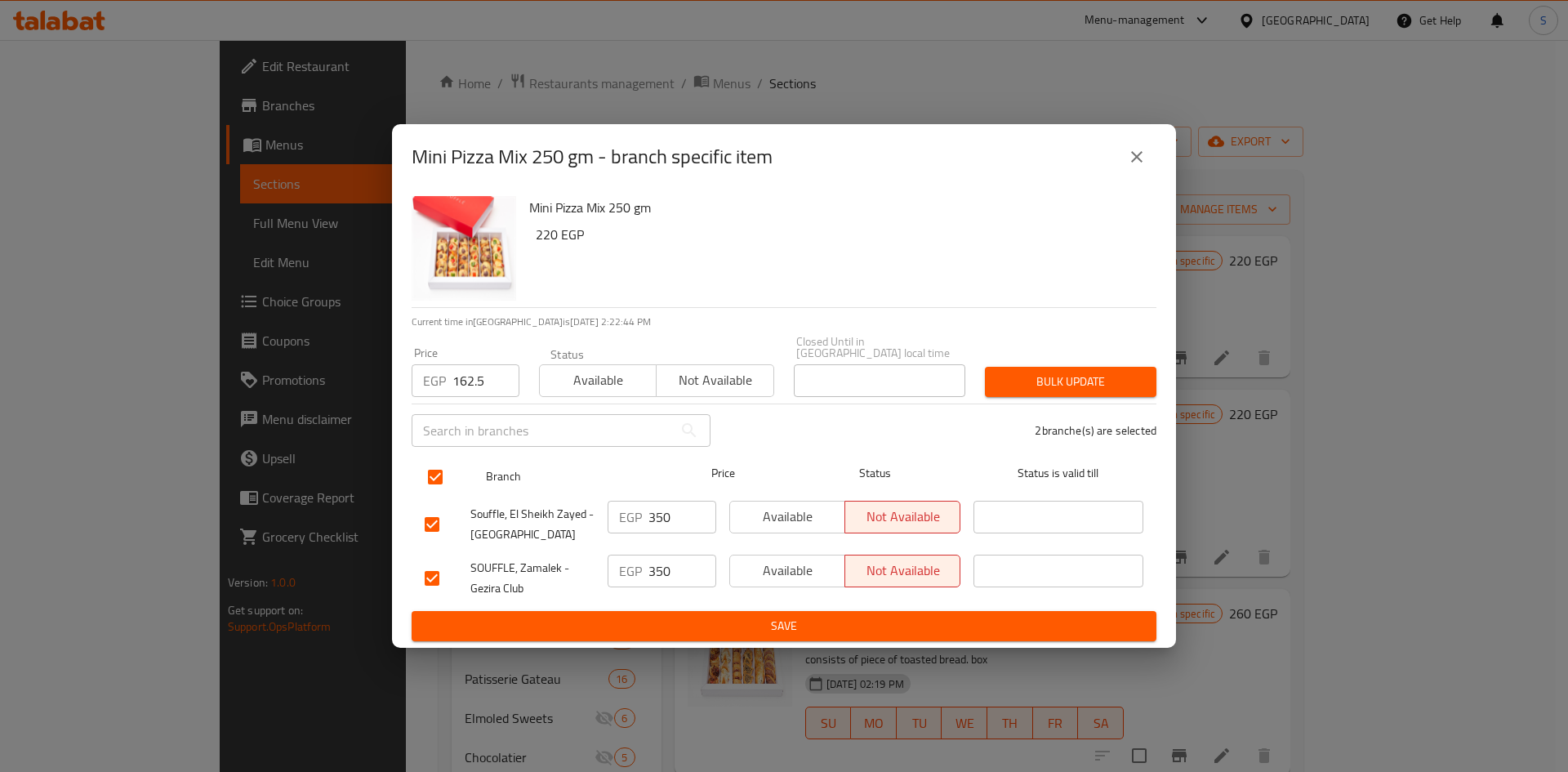
drag, startPoint x: 1036, startPoint y: 381, endPoint x: 470, endPoint y: 467, distance: 572.5
click at [477, 468] on div "Mini Pizza Mix 250 gm 220 EGP Current time in Egypt is 30 Aug 2025 2:22:44 PM P…" at bounding box center [784, 419] width 784 height 459
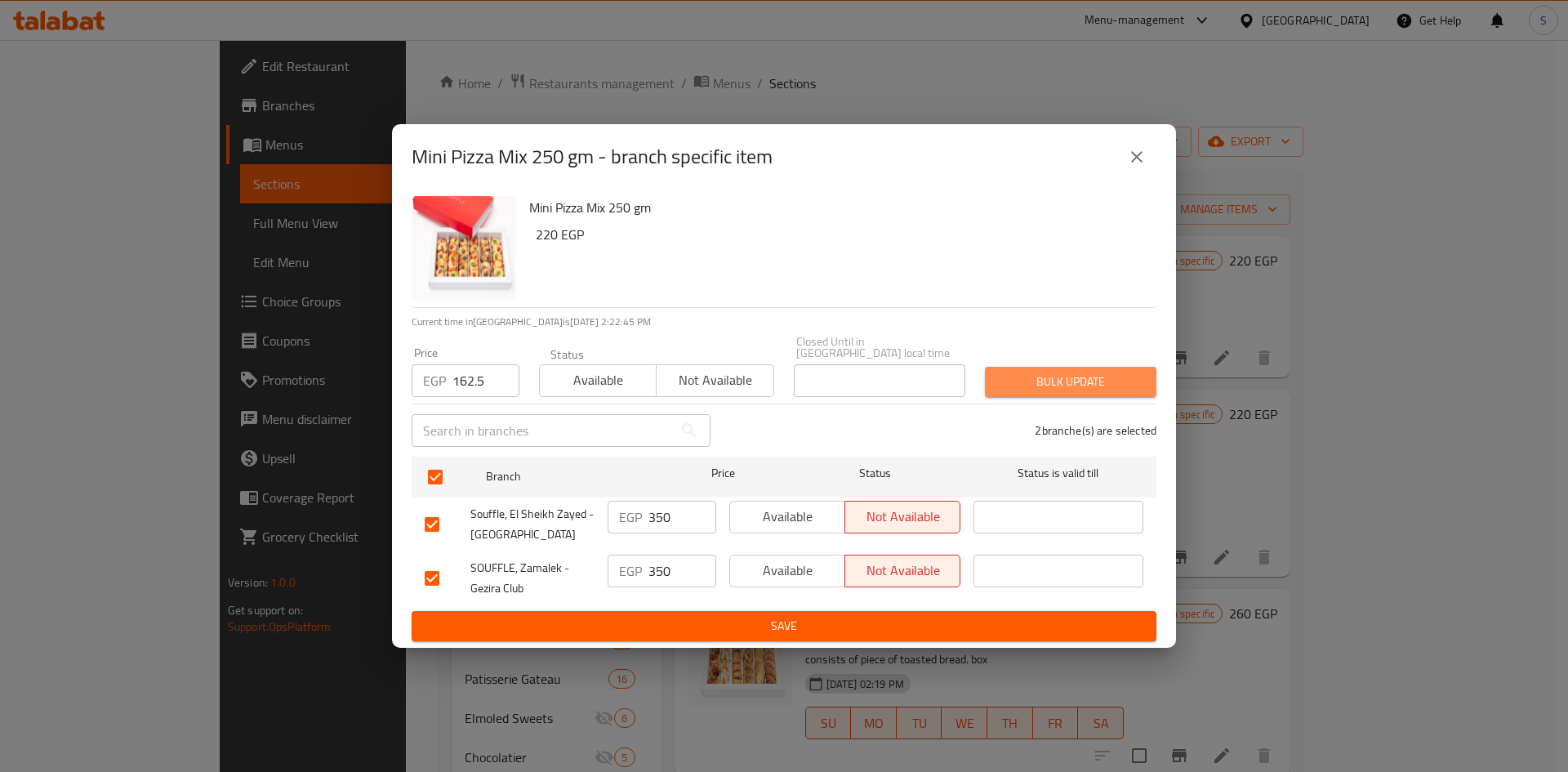
click at [1040, 379] on span "Bulk update" at bounding box center [1071, 382] width 146 height 20
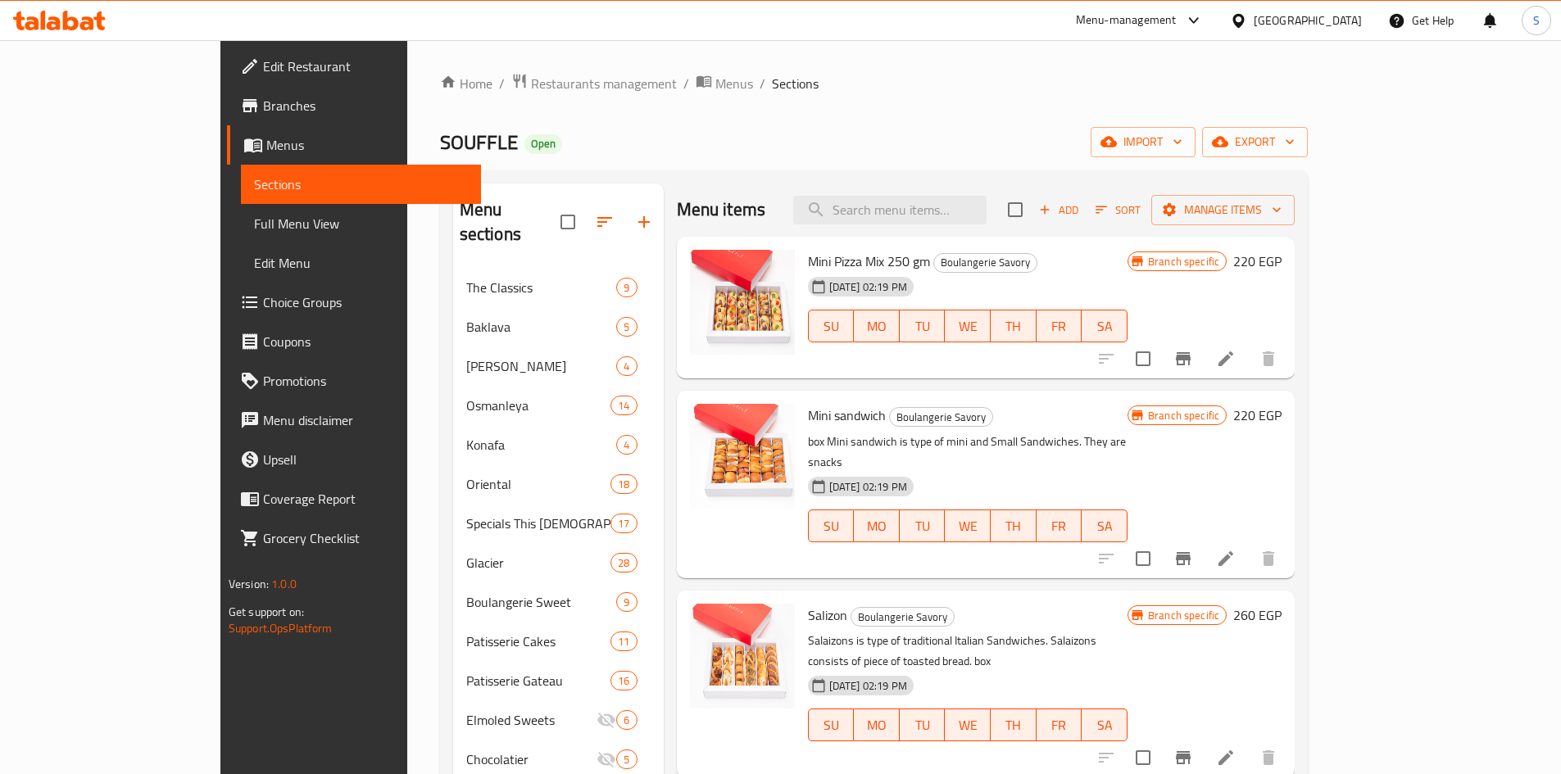
click at [1236, 549] on icon at bounding box center [1226, 559] width 20 height 20
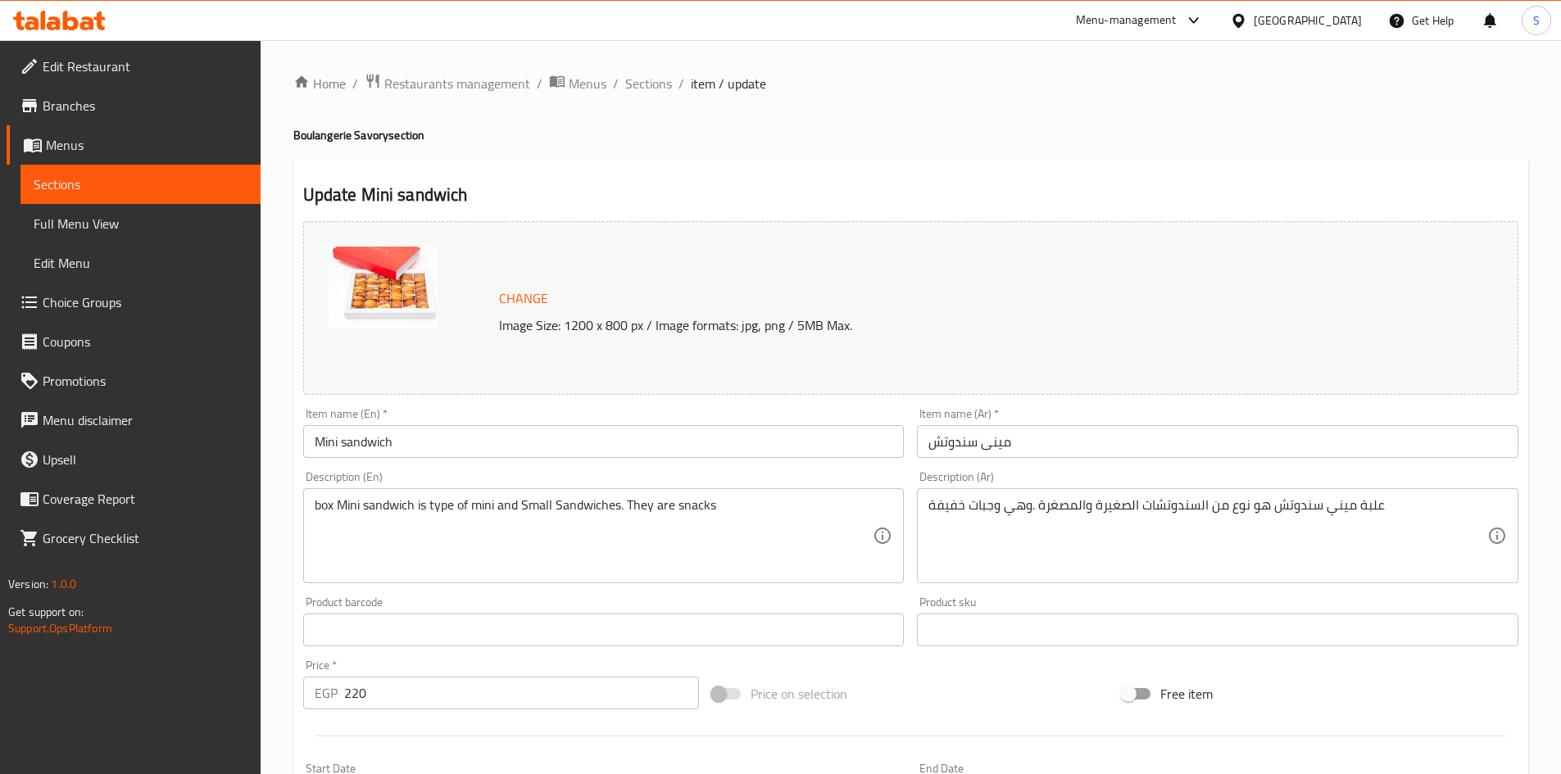
click at [556, 429] on input "Mini sandwich" at bounding box center [603, 441] width 601 height 33
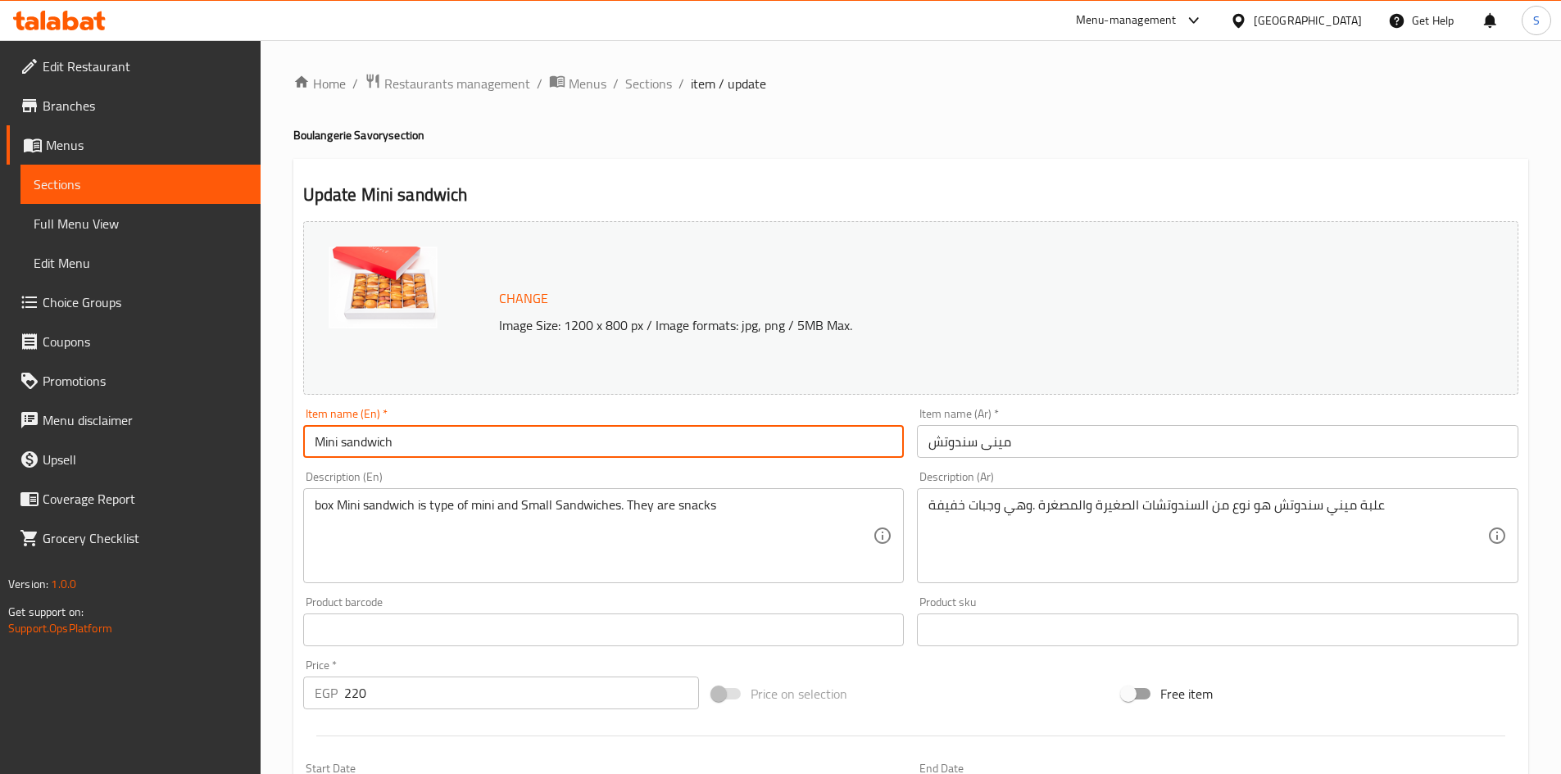
click at [556, 429] on input "Mini sandwich" at bounding box center [603, 441] width 601 height 33
paste input "Mini Sandwich Mix 250 gm"
click at [731, 445] on input "Mini Mini Sandwich Mix 250 gm" at bounding box center [603, 441] width 601 height 33
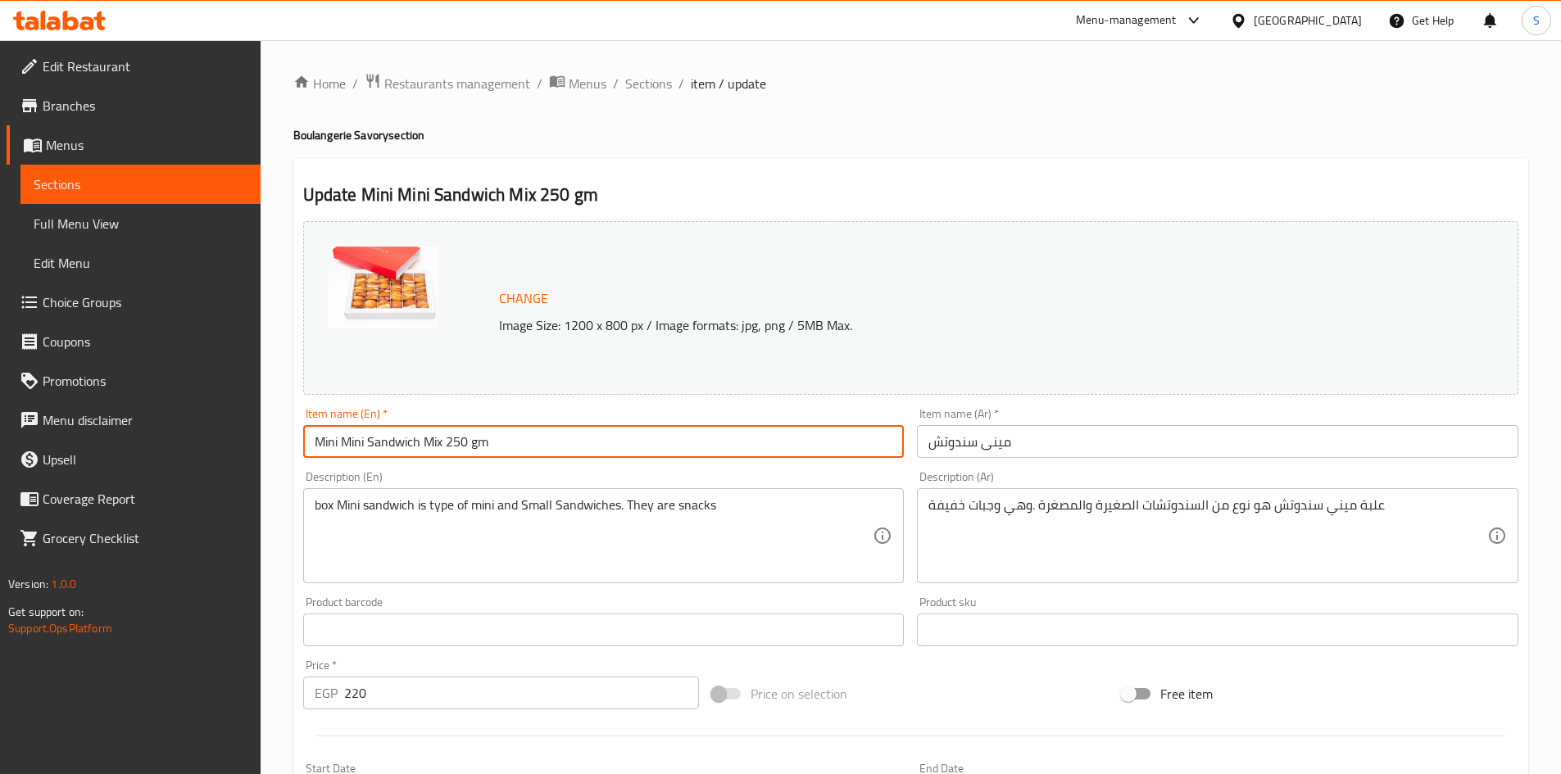
click at [731, 445] on input "Mini Mini Sandwich Mix 250 gm" at bounding box center [603, 441] width 601 height 33
paste input "text"
type input "Mini Sandwich Mix 250 gm"
click at [1151, 442] on input "مينى سندوتش" at bounding box center [1217, 441] width 601 height 33
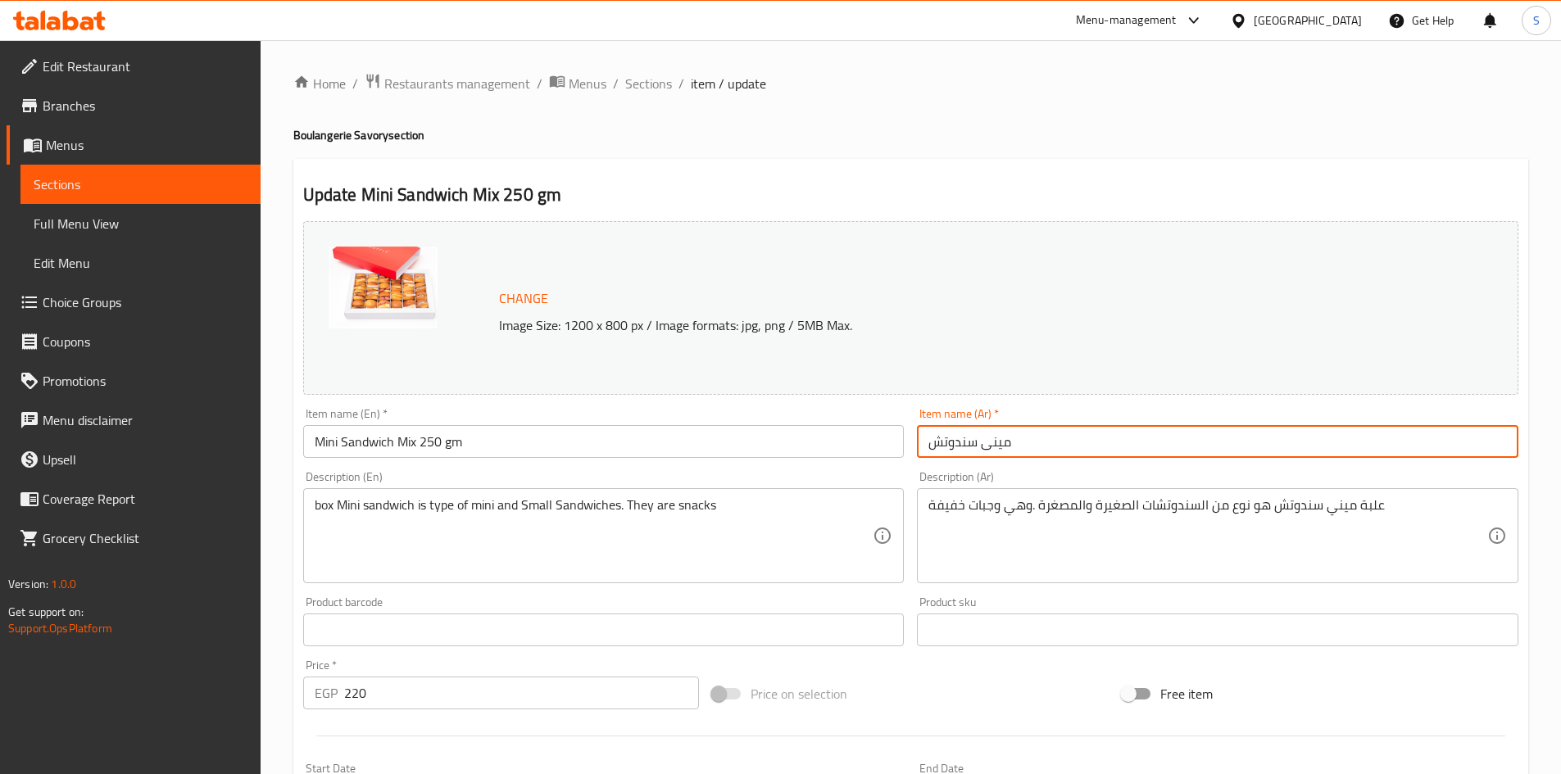
click at [1151, 442] on input "مينى سندوتش" at bounding box center [1217, 441] width 601 height 33
click at [1381, 444] on input "مينى سندوتش" at bounding box center [1217, 441] width 601 height 33
type input "مينى سندوتش ميكس 250 جم"
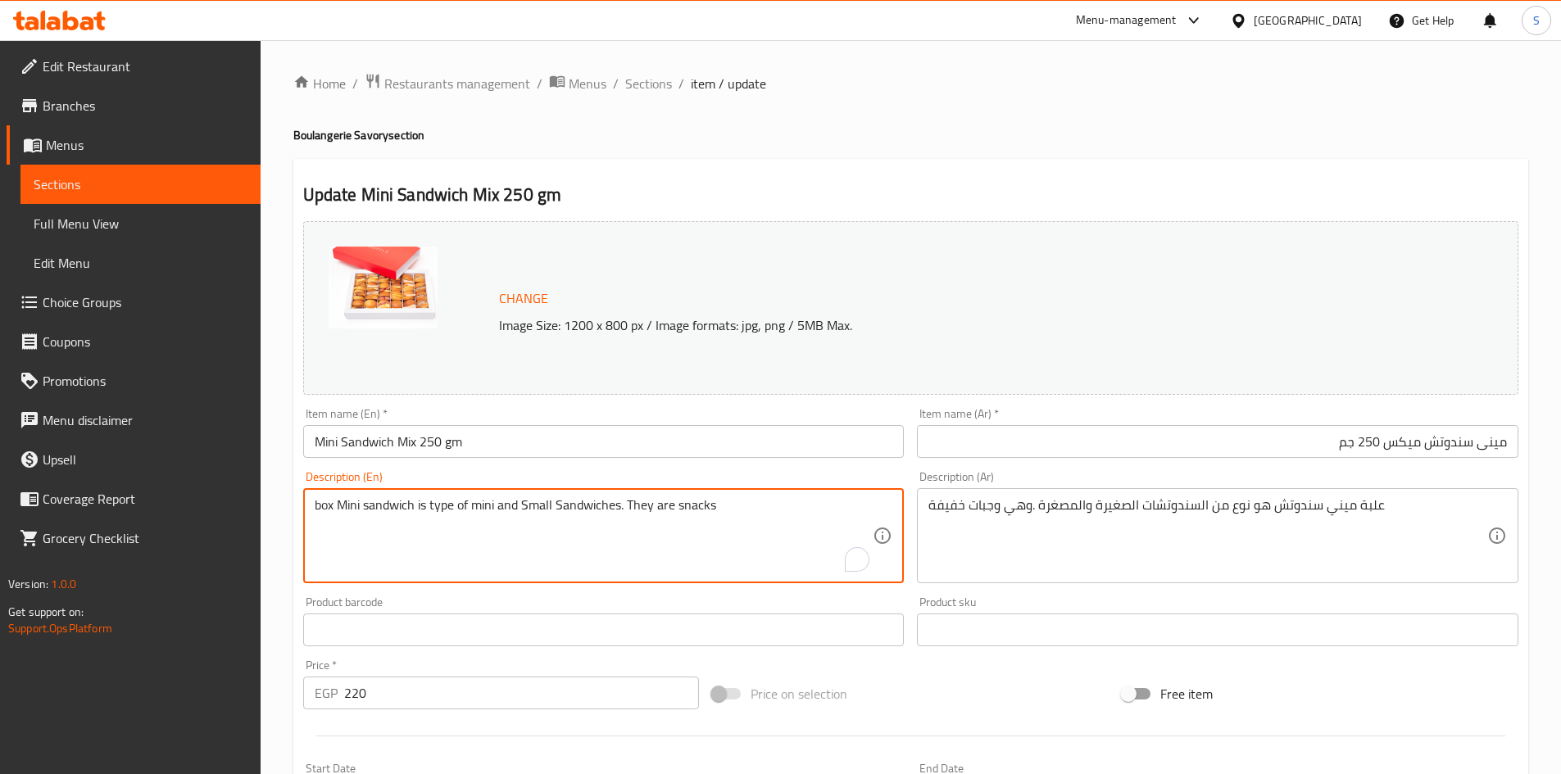
click at [689, 528] on textarea "box Mini sandwich is type of mini and Small Sandwiches. They are snacks" at bounding box center [594, 536] width 559 height 78
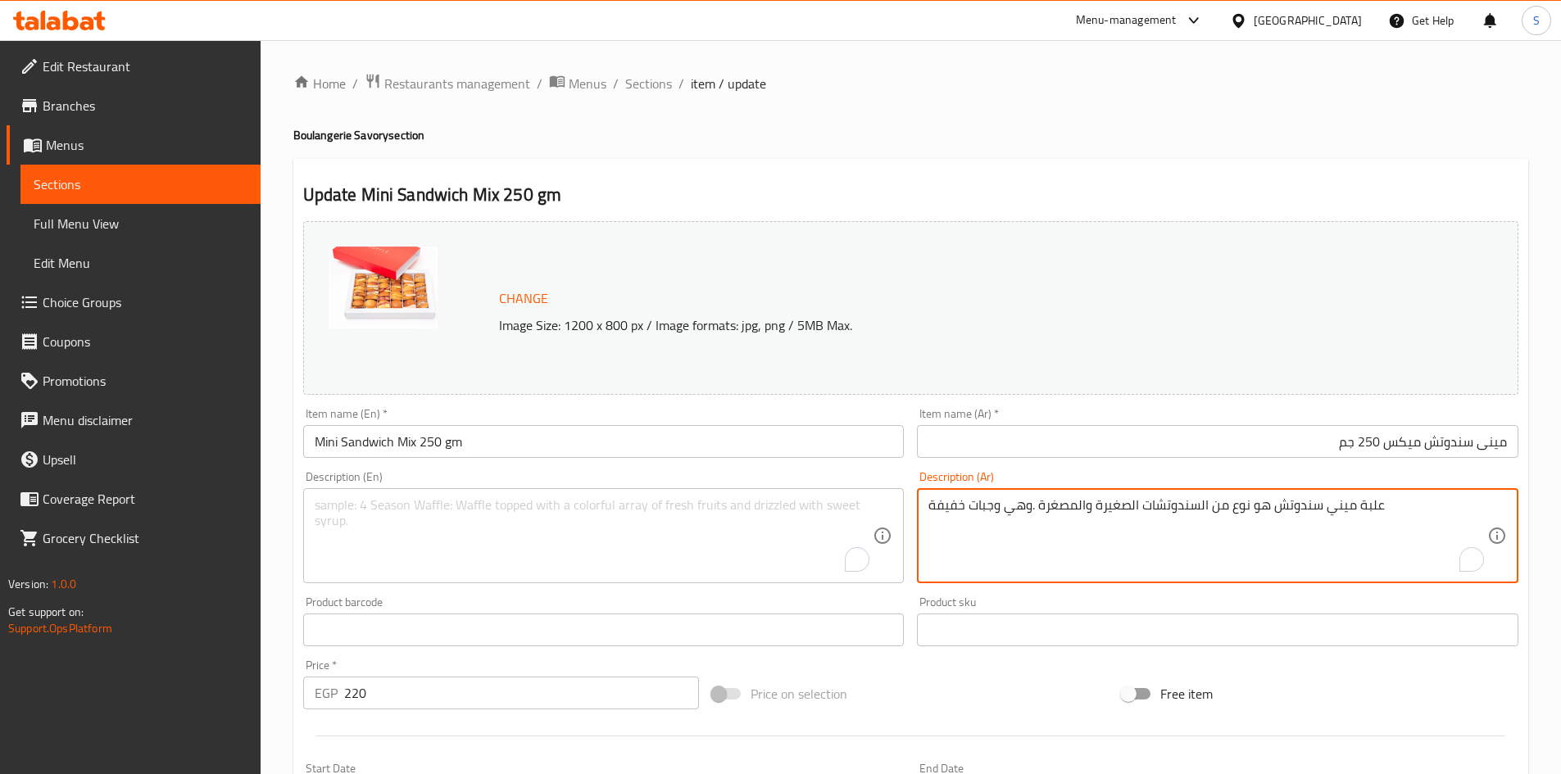
click at [1081, 535] on textarea "علبة ميني سندوتش هو نوع من السندوتشات الصغيرة والمصغرة .وهي وجبات خفيفة" at bounding box center [1207, 536] width 559 height 78
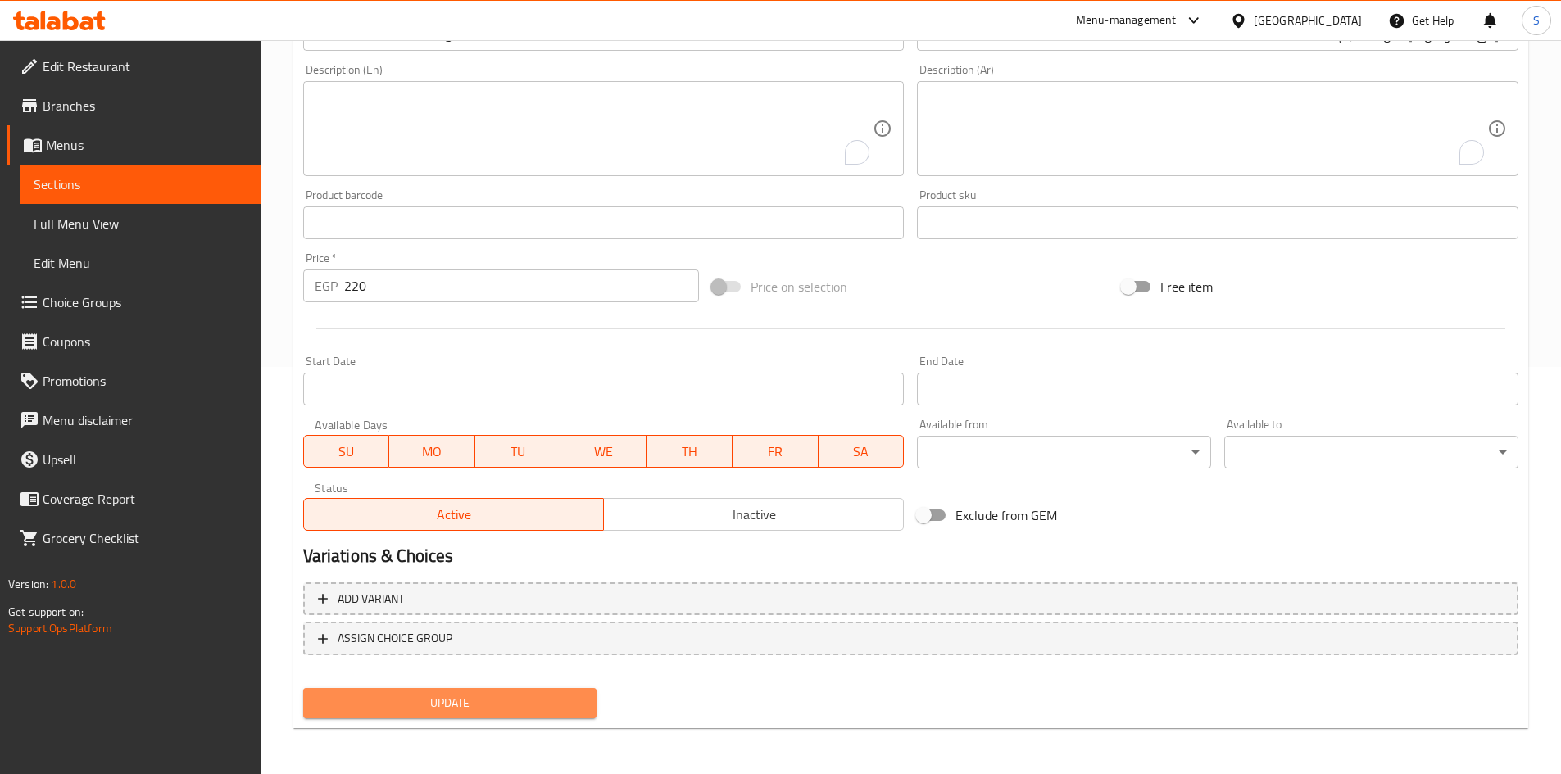
click at [490, 701] on span "Update" at bounding box center [450, 703] width 268 height 20
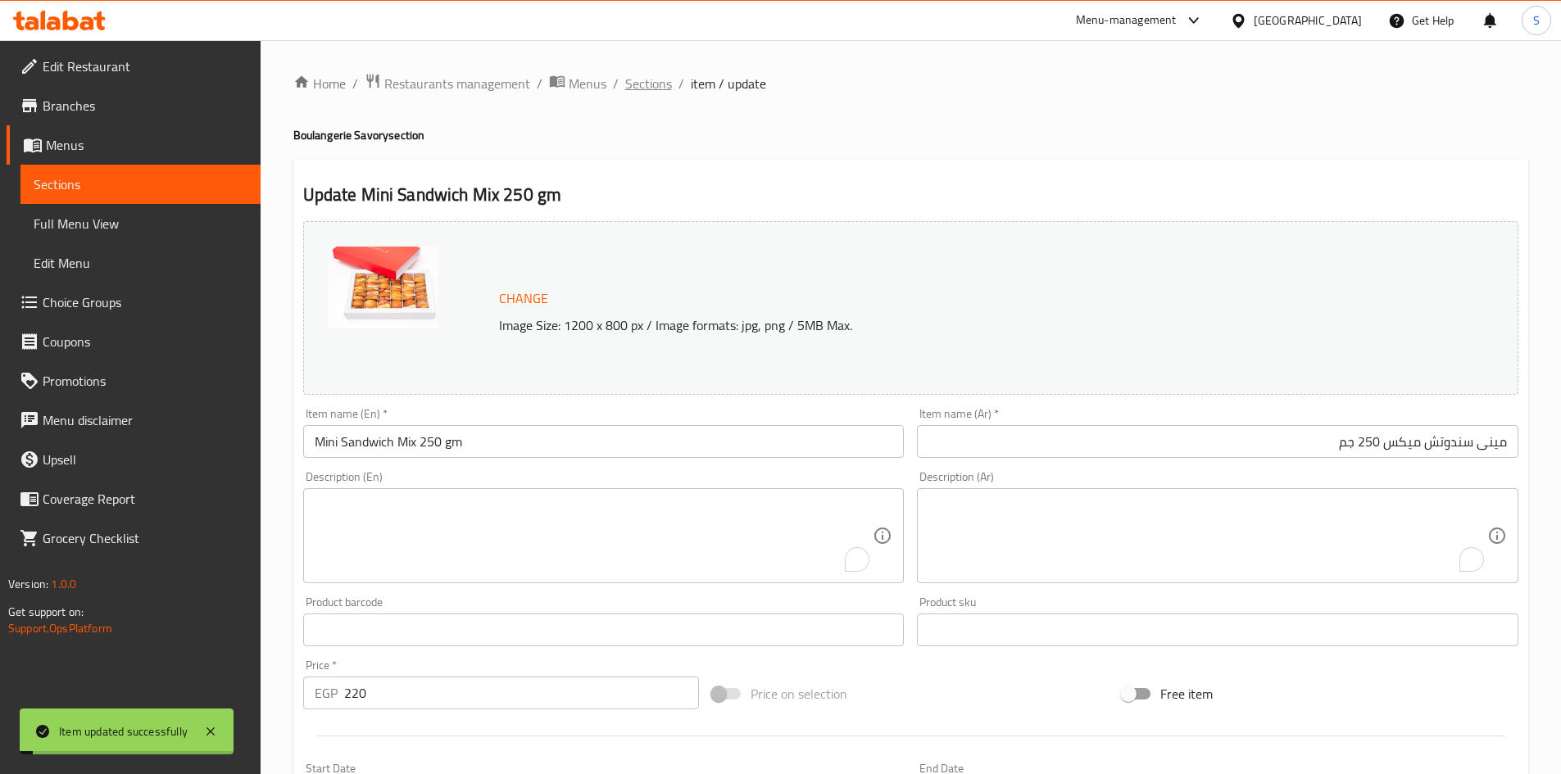
click at [649, 78] on span "Sections" at bounding box center [648, 84] width 47 height 20
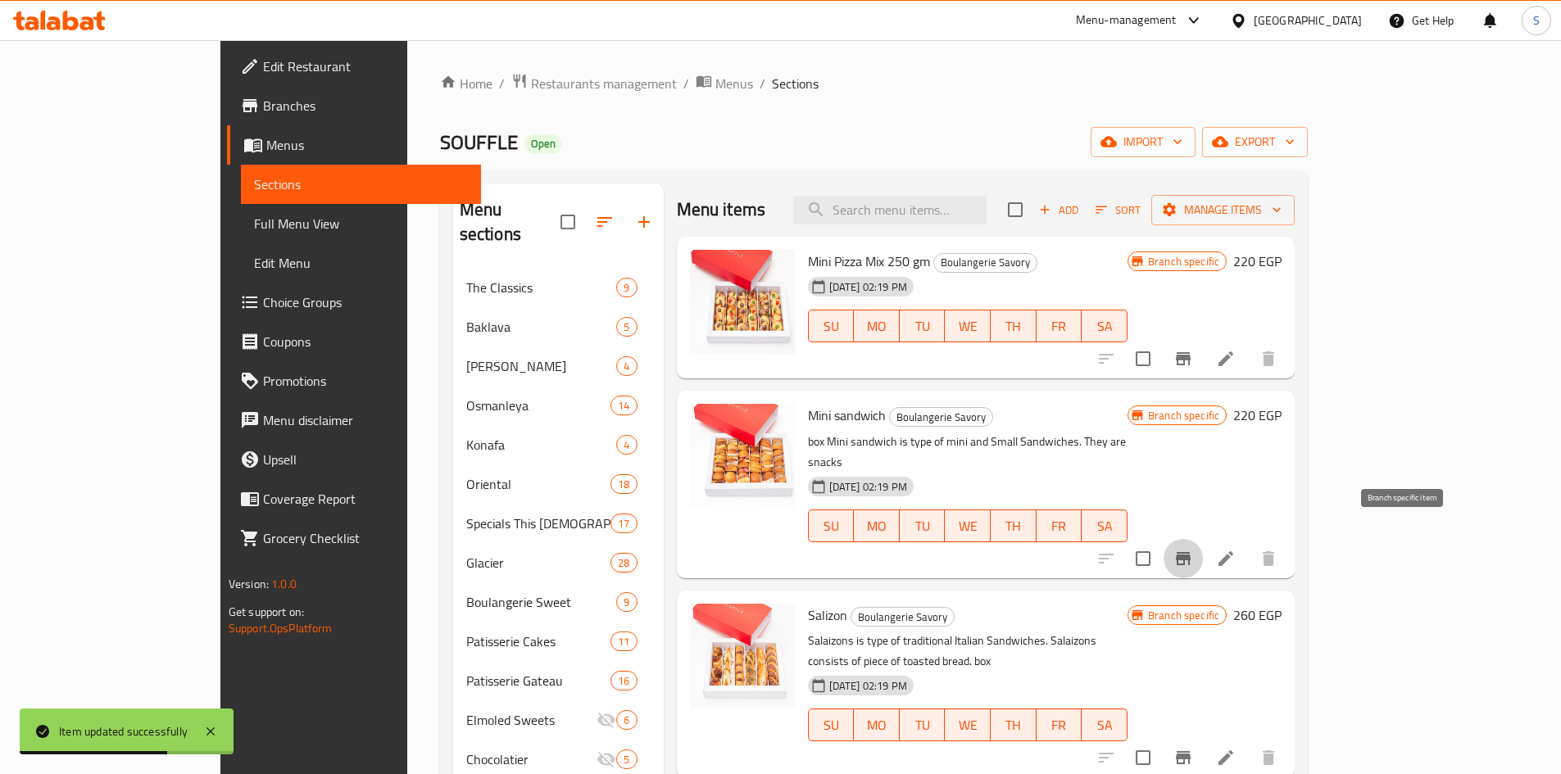
click at [1203, 539] on button "Branch-specific-item" at bounding box center [1182, 558] width 39 height 39
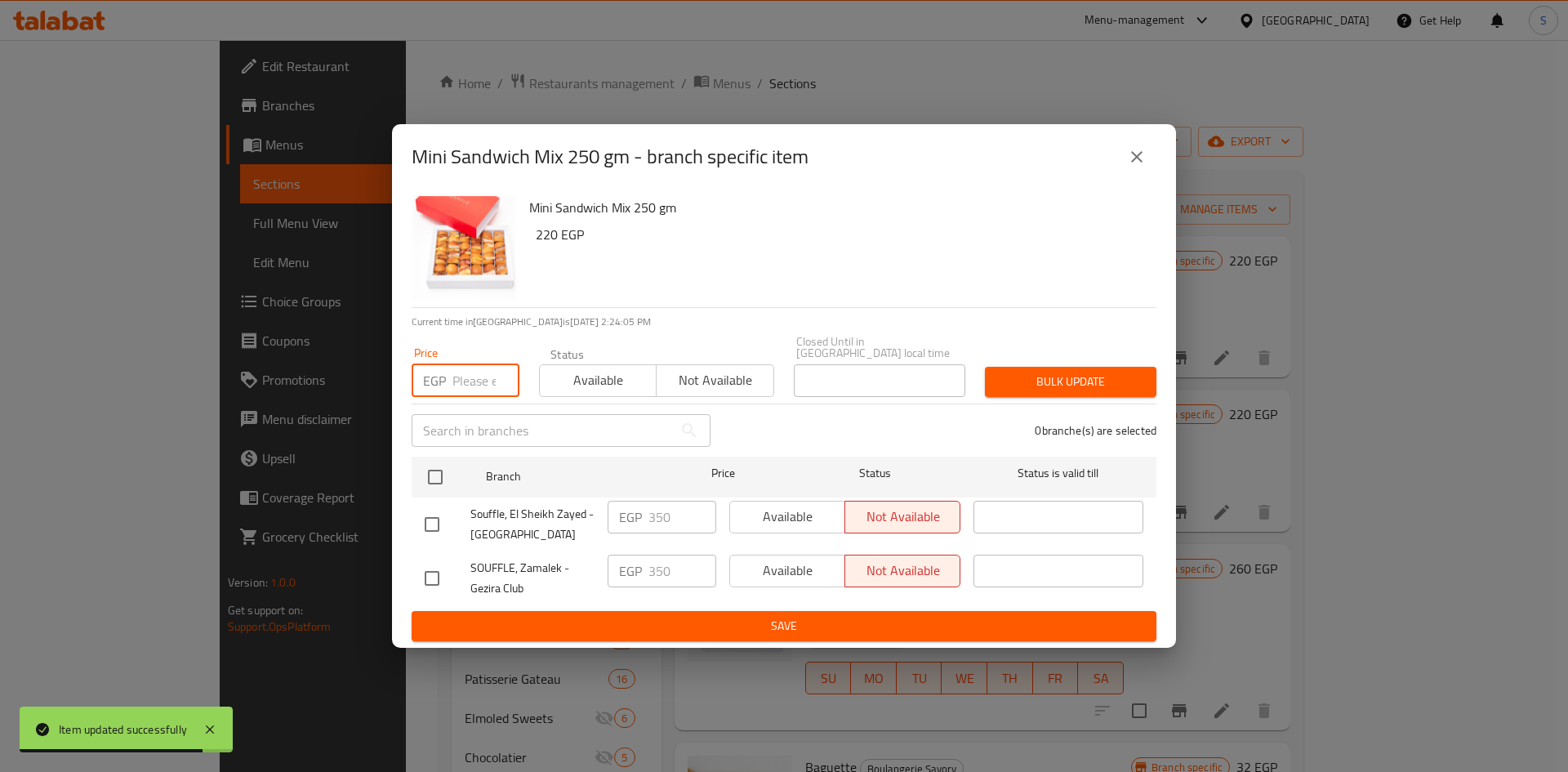
click at [477, 373] on input "number" at bounding box center [485, 380] width 67 height 33
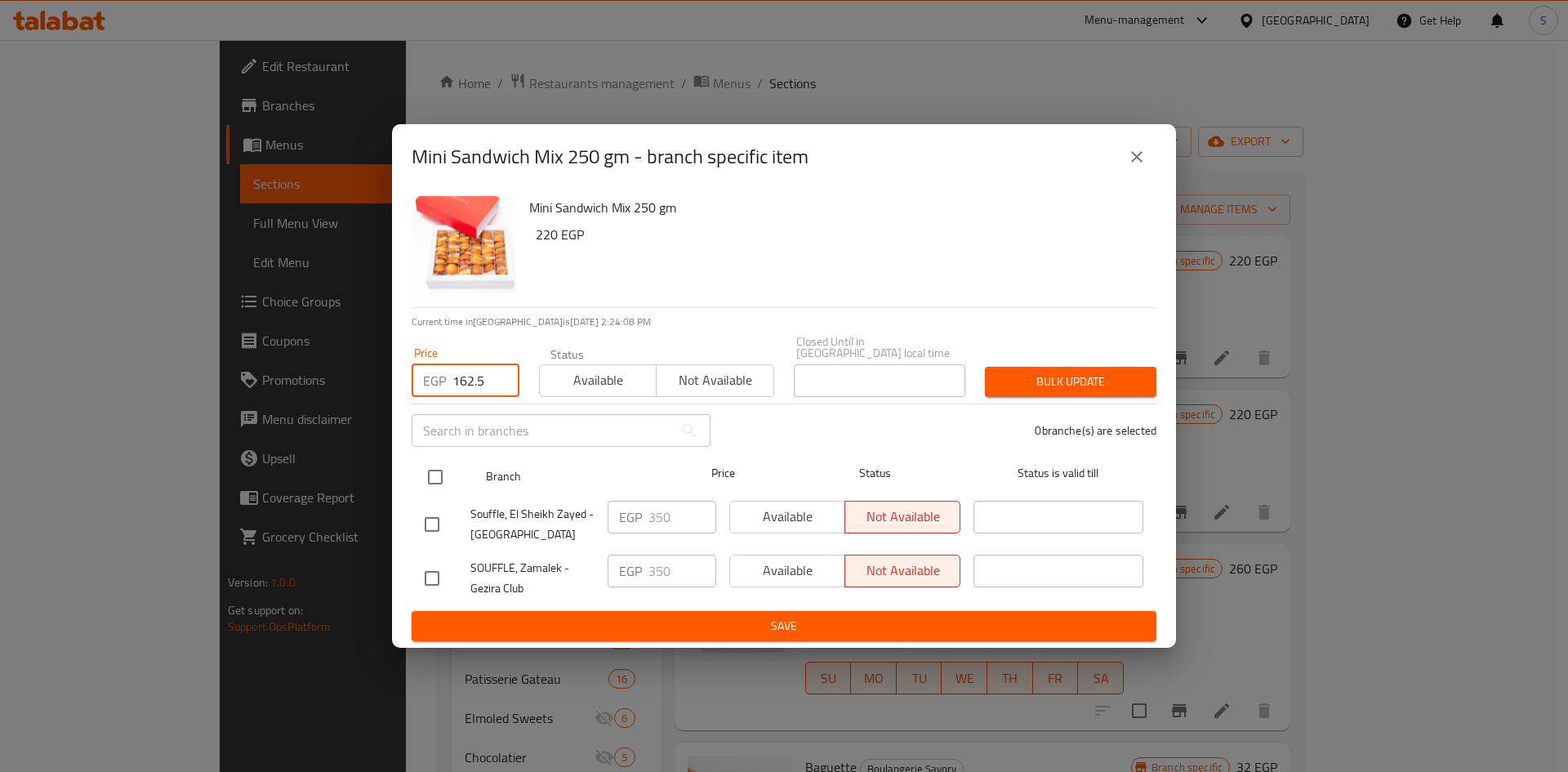
type input "162.5"
click at [431, 480] on input "checkbox" at bounding box center [436, 477] width 34 height 34
checkbox input "true"
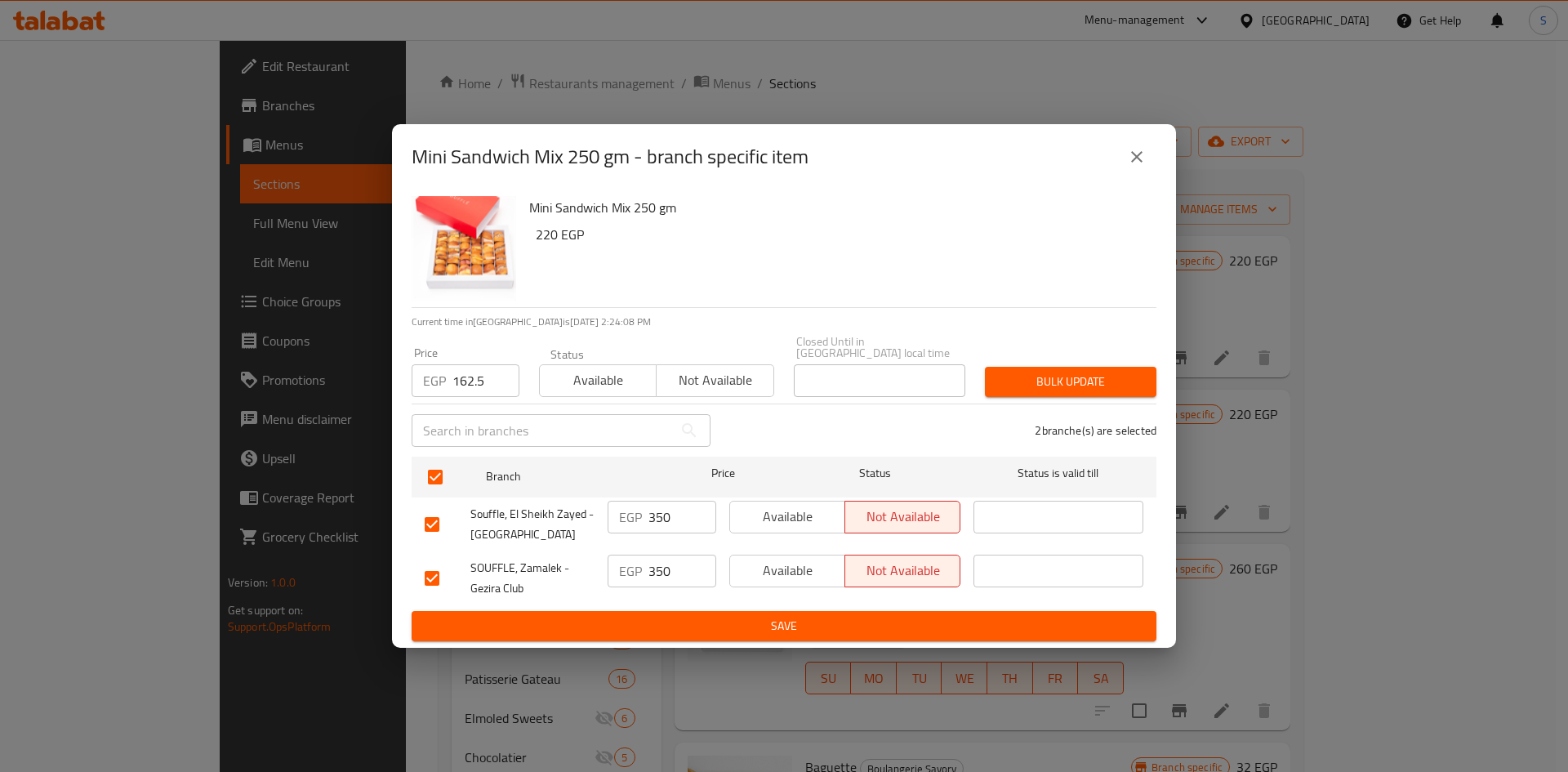
click at [1057, 389] on button "Bulk update" at bounding box center [1071, 382] width 171 height 30
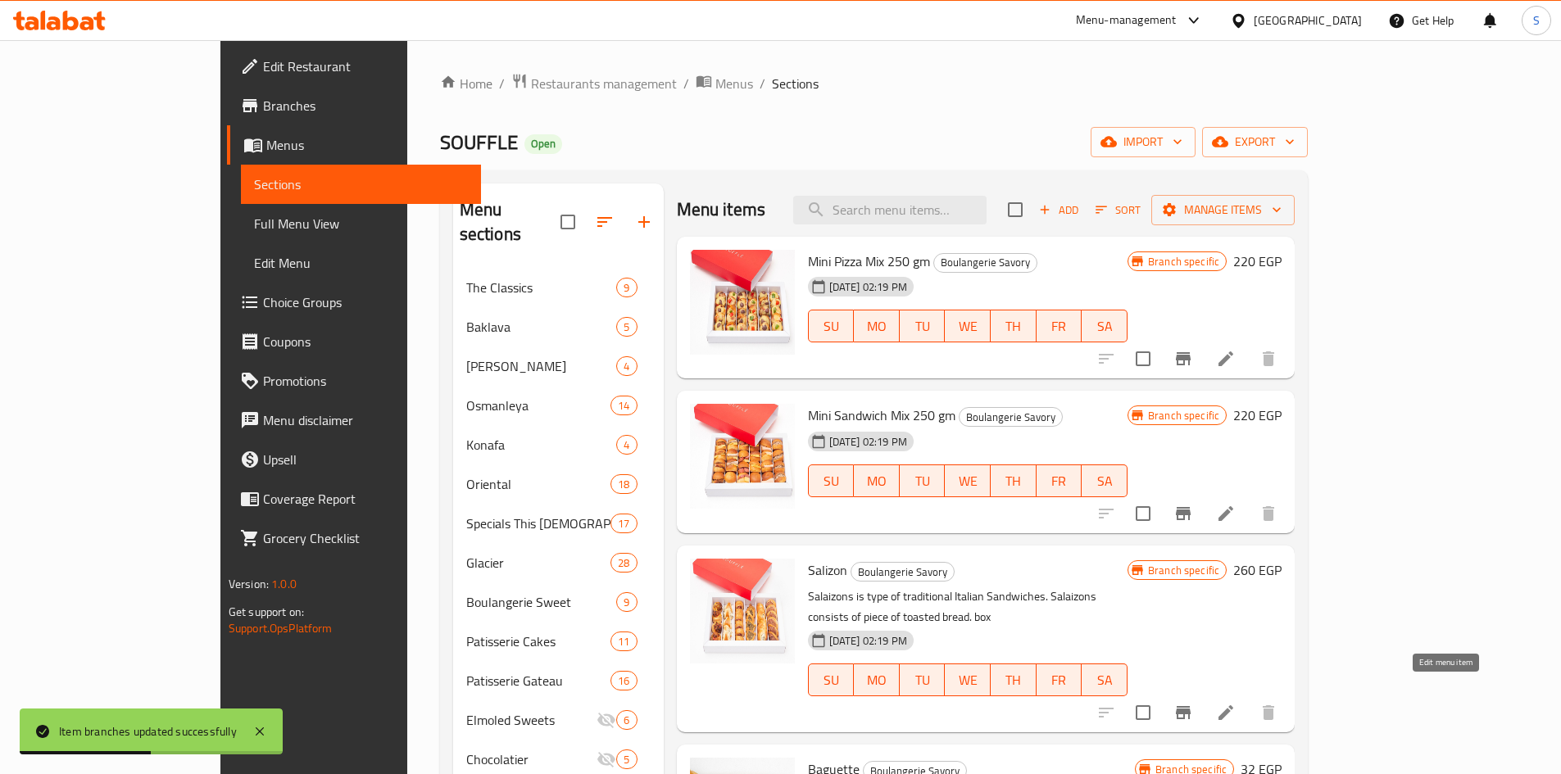
click at [1236, 703] on icon at bounding box center [1226, 713] width 20 height 20
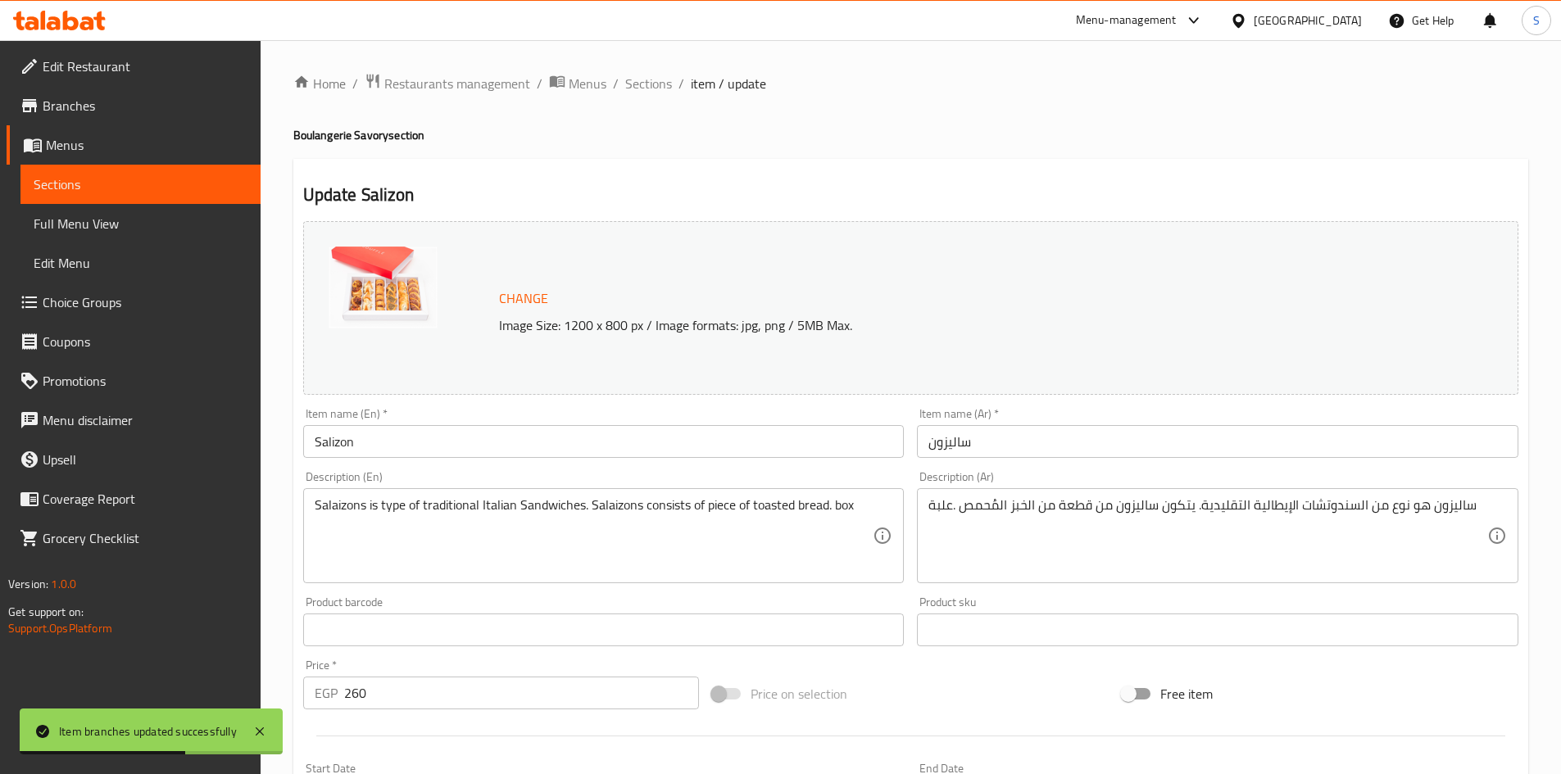
click at [534, 460] on div "Item name (En)   * Salizon Item name (En) *" at bounding box center [604, 432] width 615 height 63
click at [542, 447] on input "Salizon" at bounding box center [603, 441] width 601 height 33
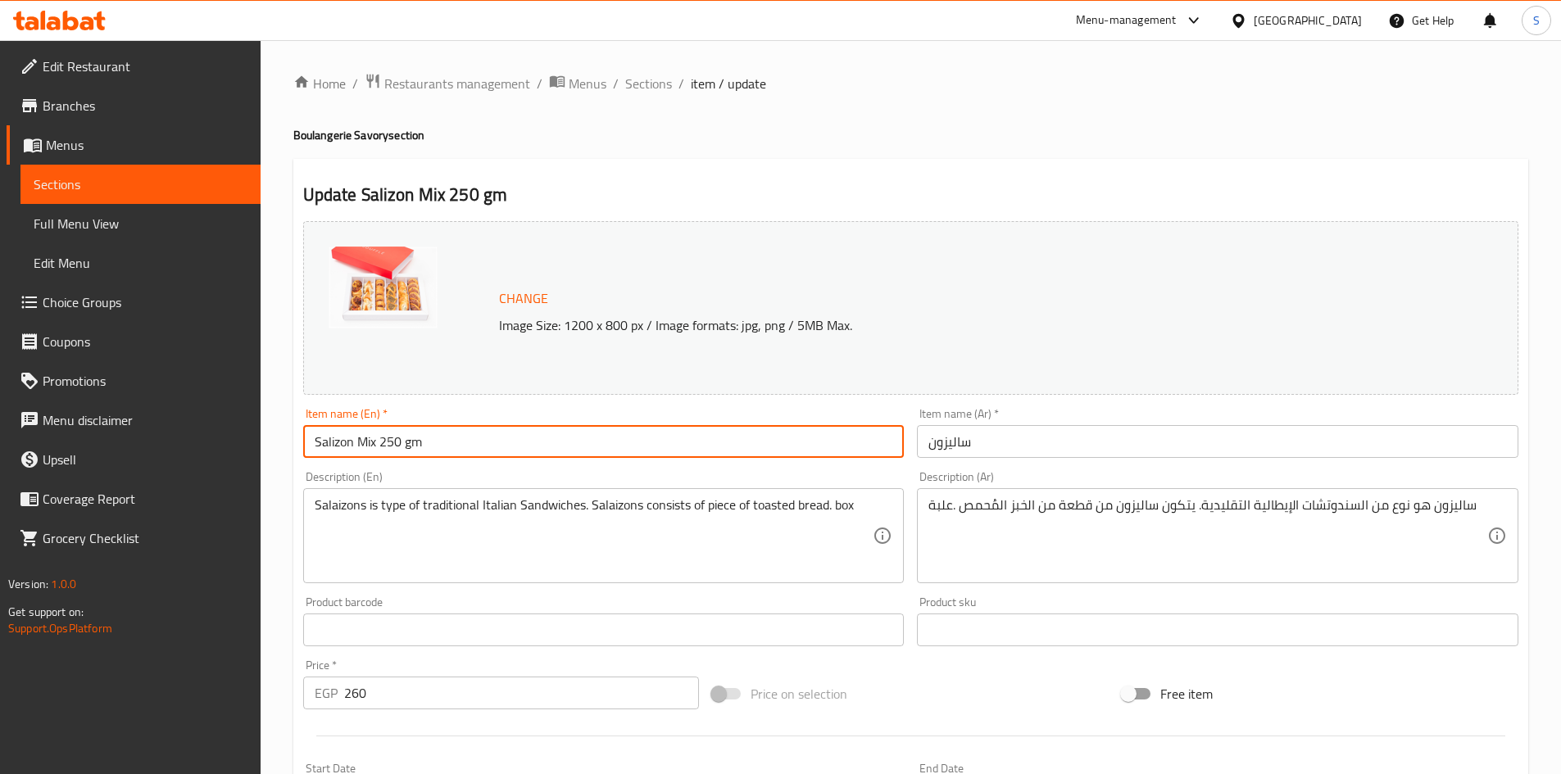
type input "Salizon Mix 250 gm"
click at [1035, 447] on input "ساليزون" at bounding box center [1217, 441] width 601 height 33
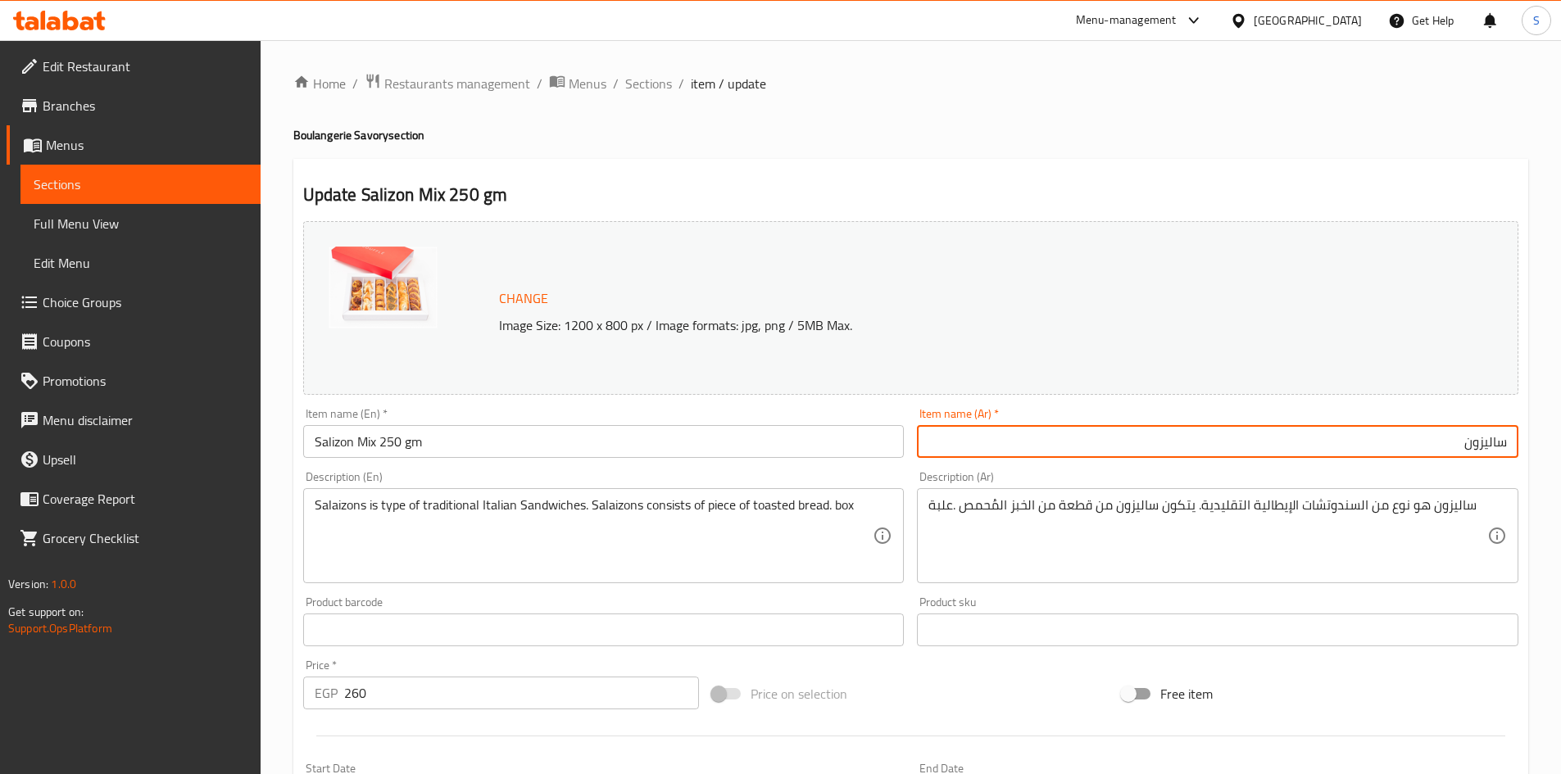
click at [1290, 432] on input "ساليزون" at bounding box center [1217, 441] width 601 height 33
type input "ساليزون ميكس 250 جم"
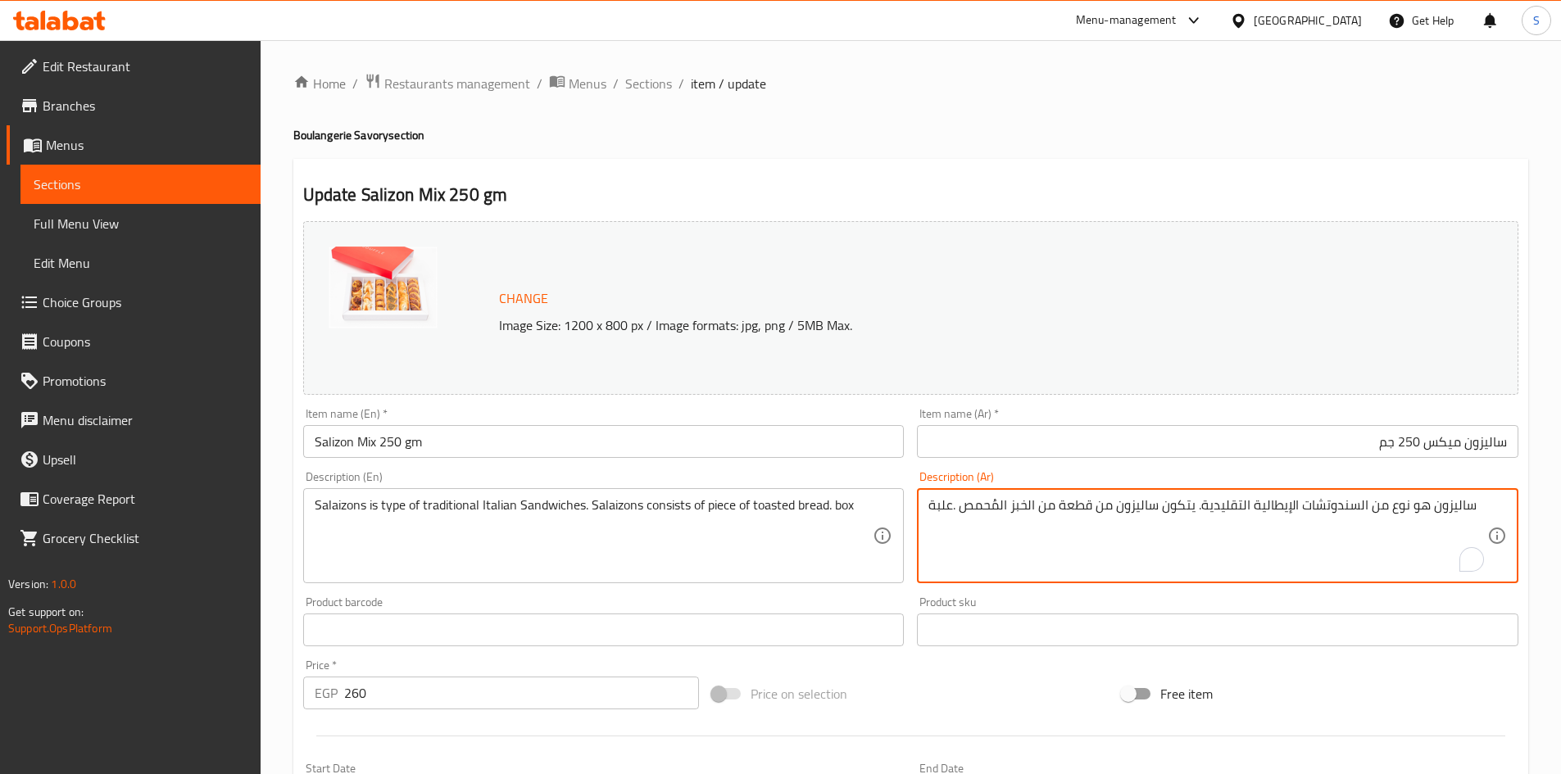
click at [1144, 523] on textarea "ساليزون هو نوع من السندوتشات الإيطالية التقليدية. يتكون ساليزون من قطعة من الخب…" at bounding box center [1207, 536] width 559 height 78
click at [1145, 524] on textarea "ساليزون هو نوع من السندوتشات الإيطالية التقليدية. يتكون ساليزون من قطعة من الخب…" at bounding box center [1207, 536] width 559 height 78
type textarea "ساليزون هو نوع من السندوتشات الإيطالية التقليدية. يتكون من قطعة من الخبز المُحم…"
click at [1159, 523] on textarea "ساليزون هو نوع من السندوتشات الإيطالية التقليدية. يتكون من قطعة من الخبز المُحم…" at bounding box center [1207, 536] width 559 height 78
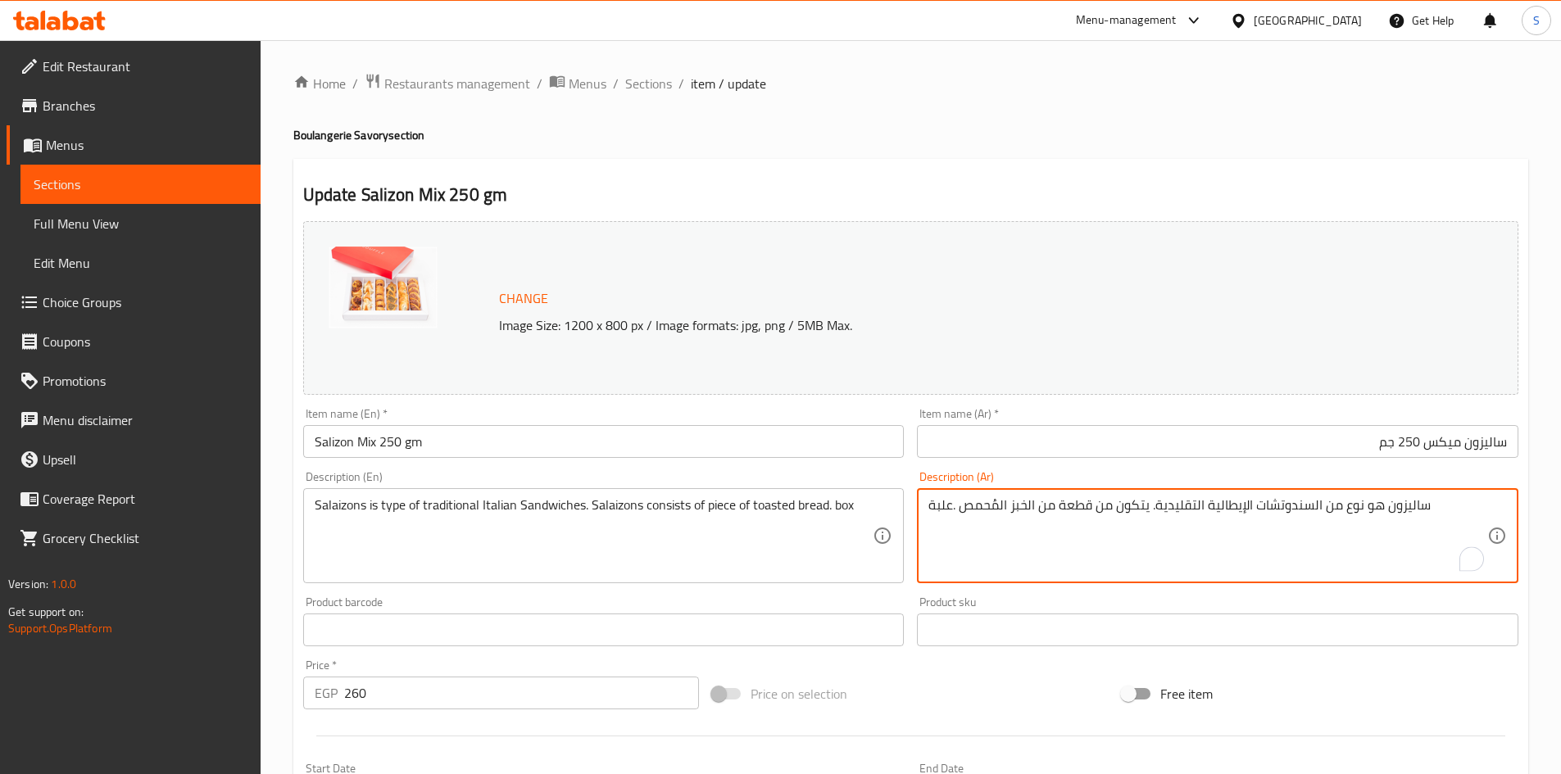
click at [1159, 523] on textarea "ساليزون هو نوع من السندوتشات الإيطالية التقليدية. يتكون من قطعة من الخبز المُحم…" at bounding box center [1207, 536] width 559 height 78
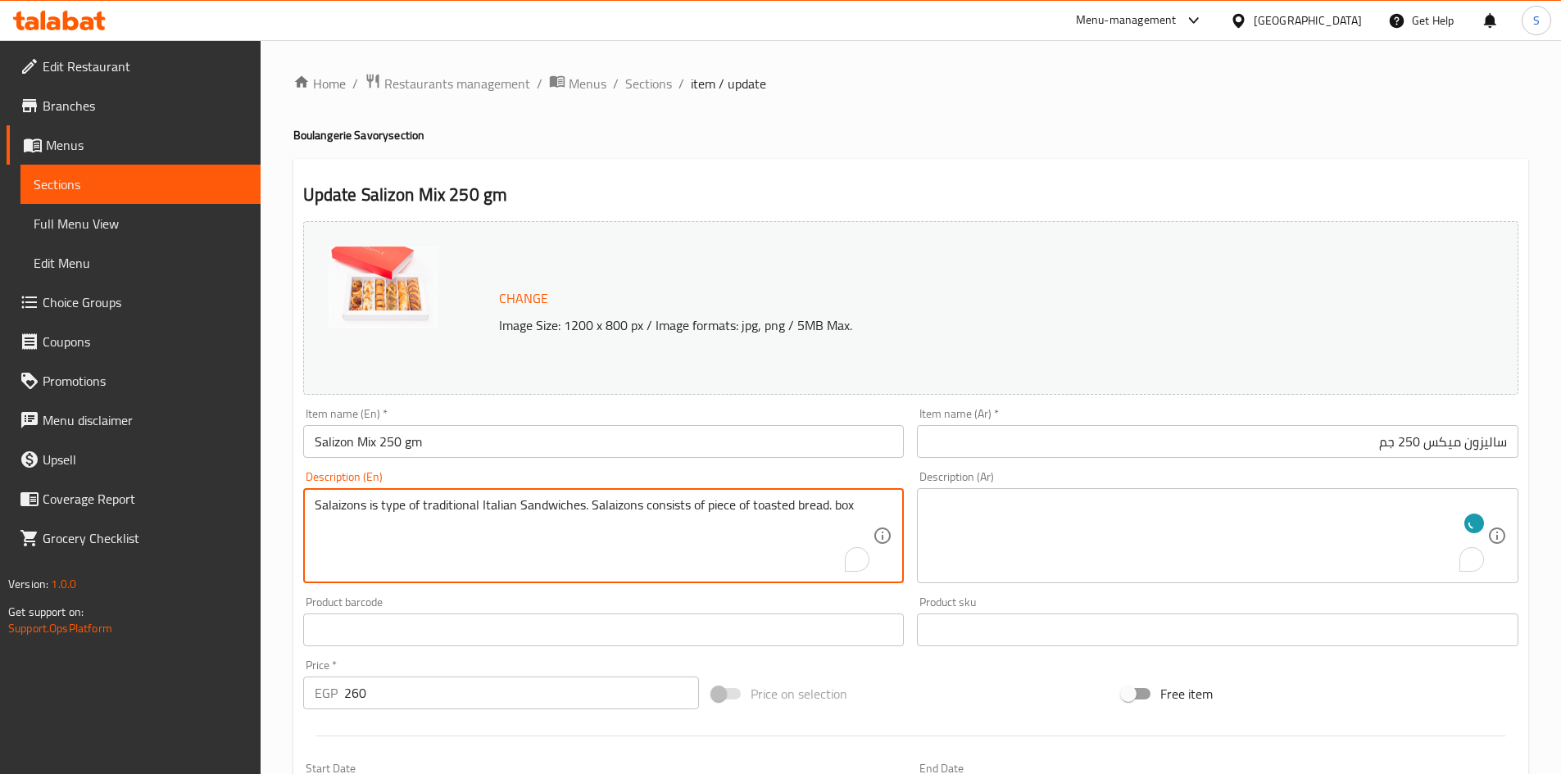
click at [630, 507] on textarea "Salaizons is type of traditional Italian Sandwiches. Salaizons consists of piec…" at bounding box center [594, 536] width 559 height 78
click at [1006, 699] on div "Price on selection" at bounding box center [910, 694] width 410 height 44
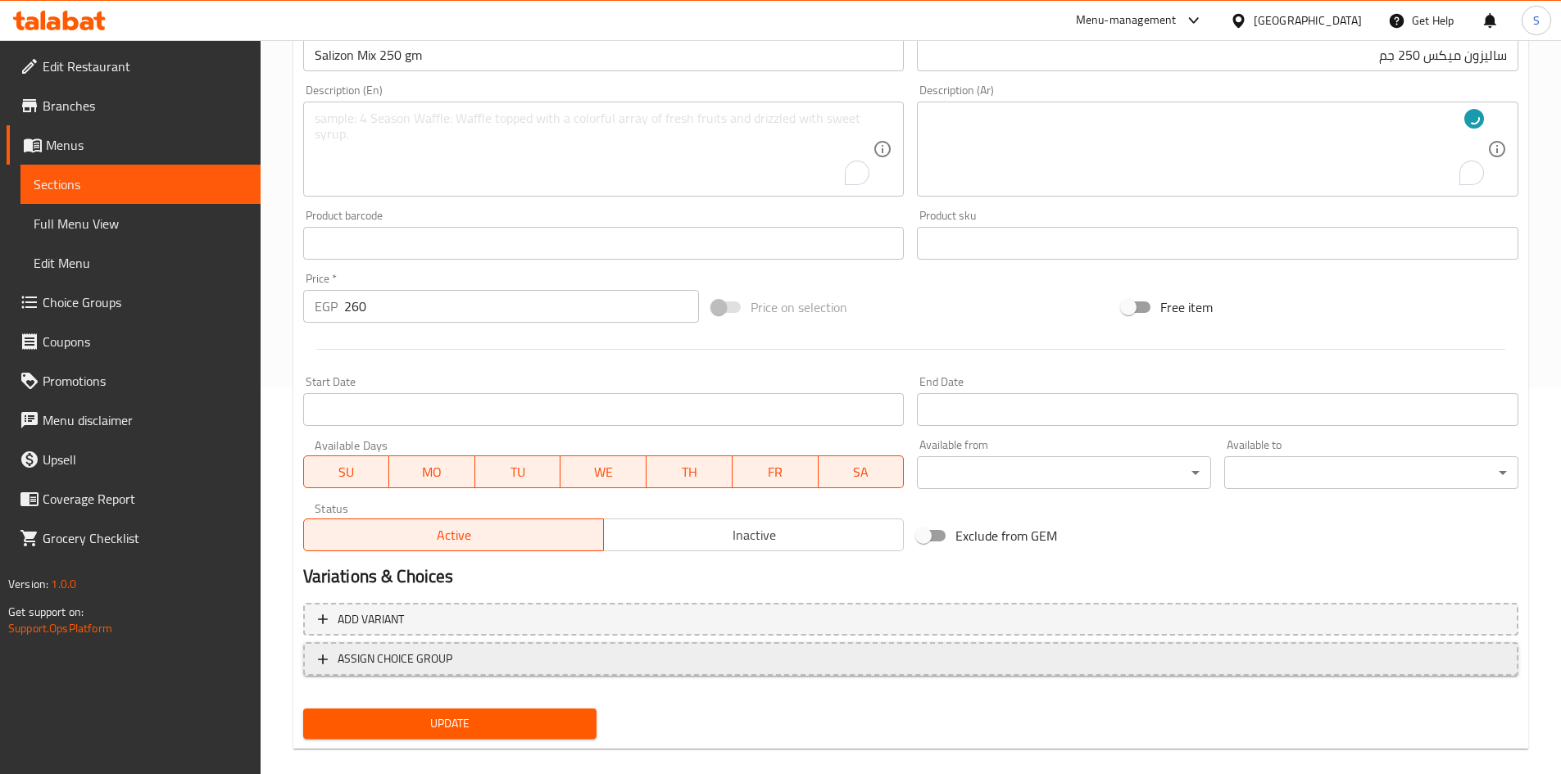
scroll to position [407, 0]
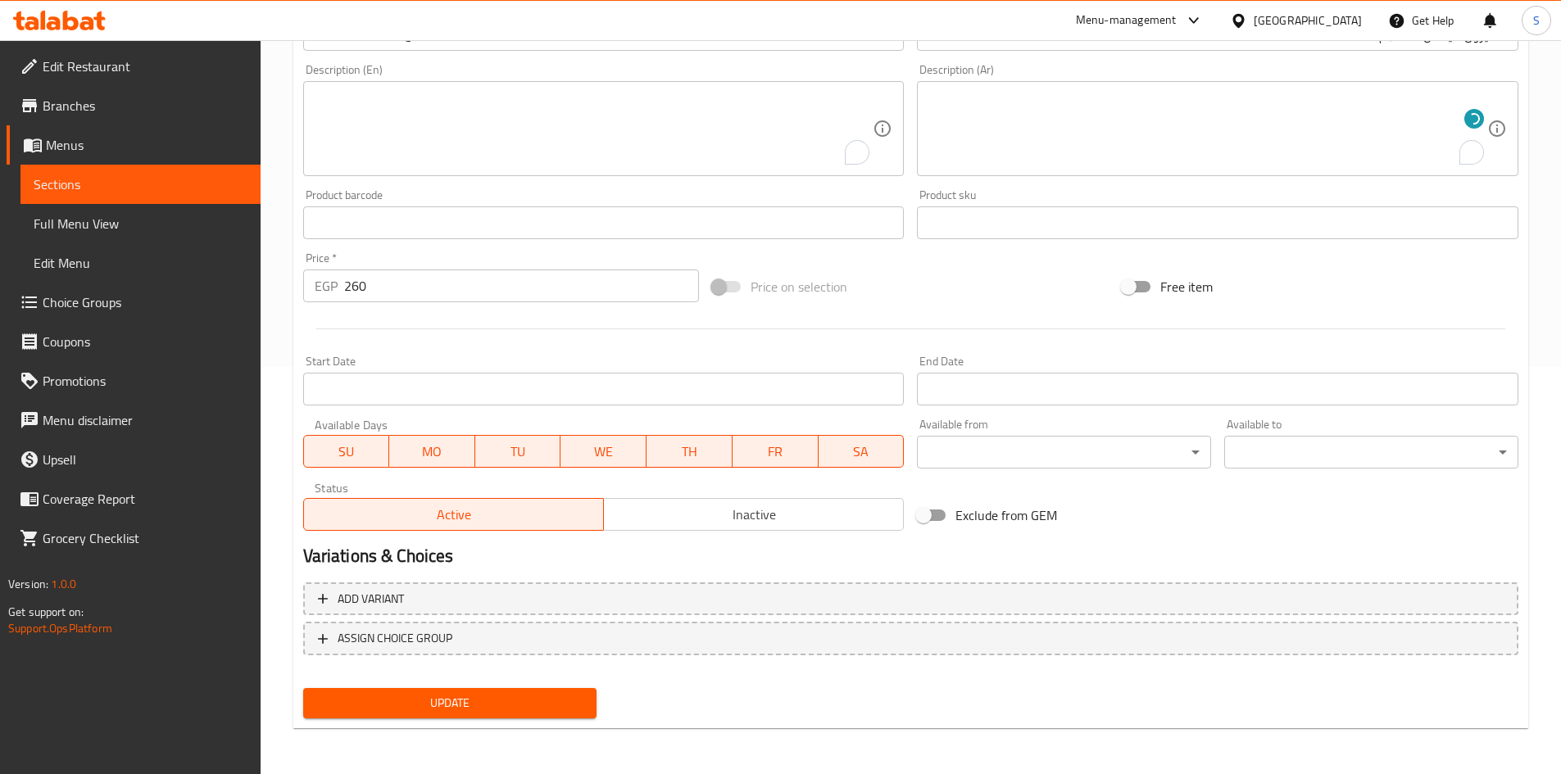
click at [451, 696] on span "Update" at bounding box center [450, 703] width 268 height 20
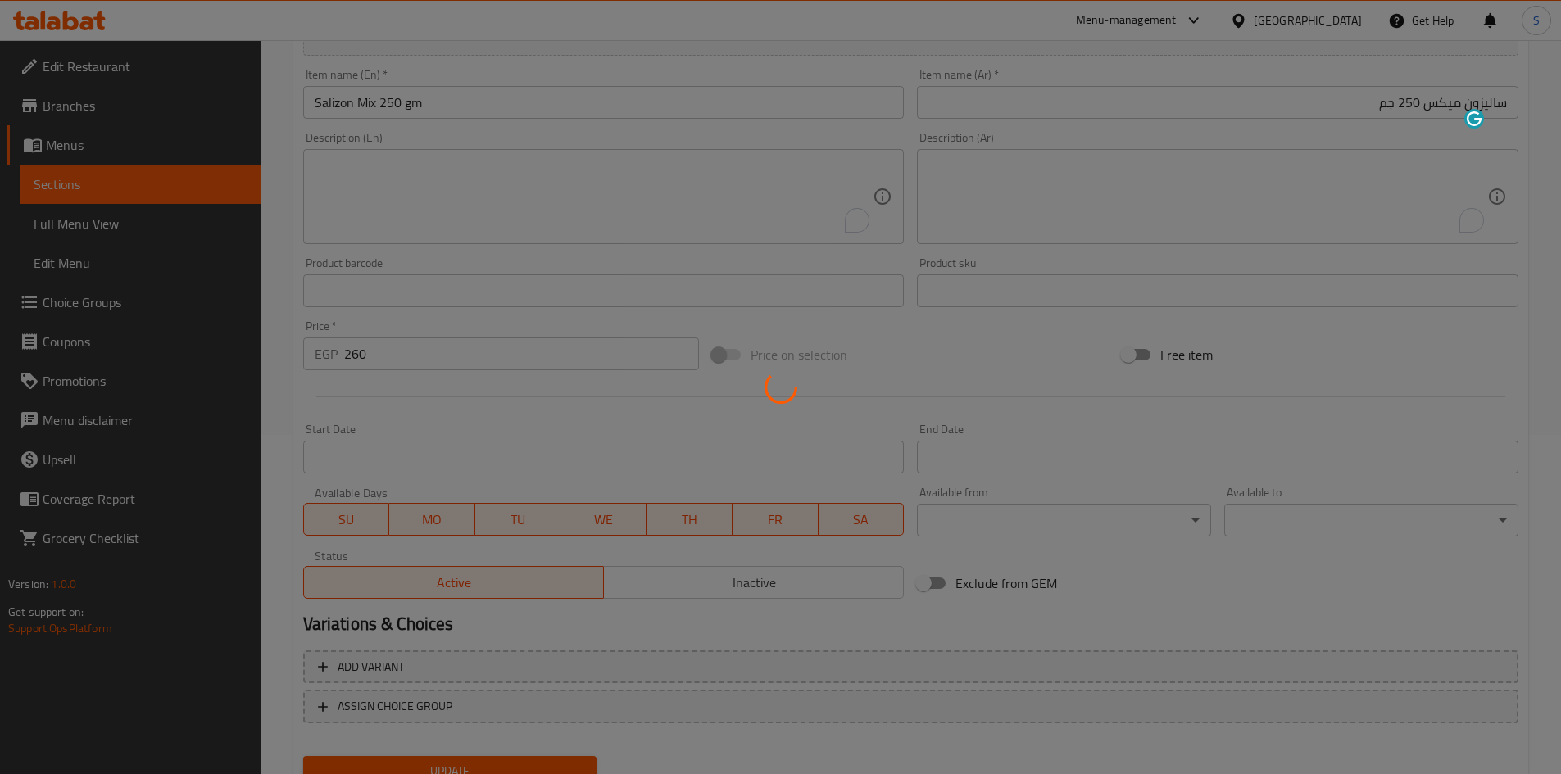
scroll to position [0, 0]
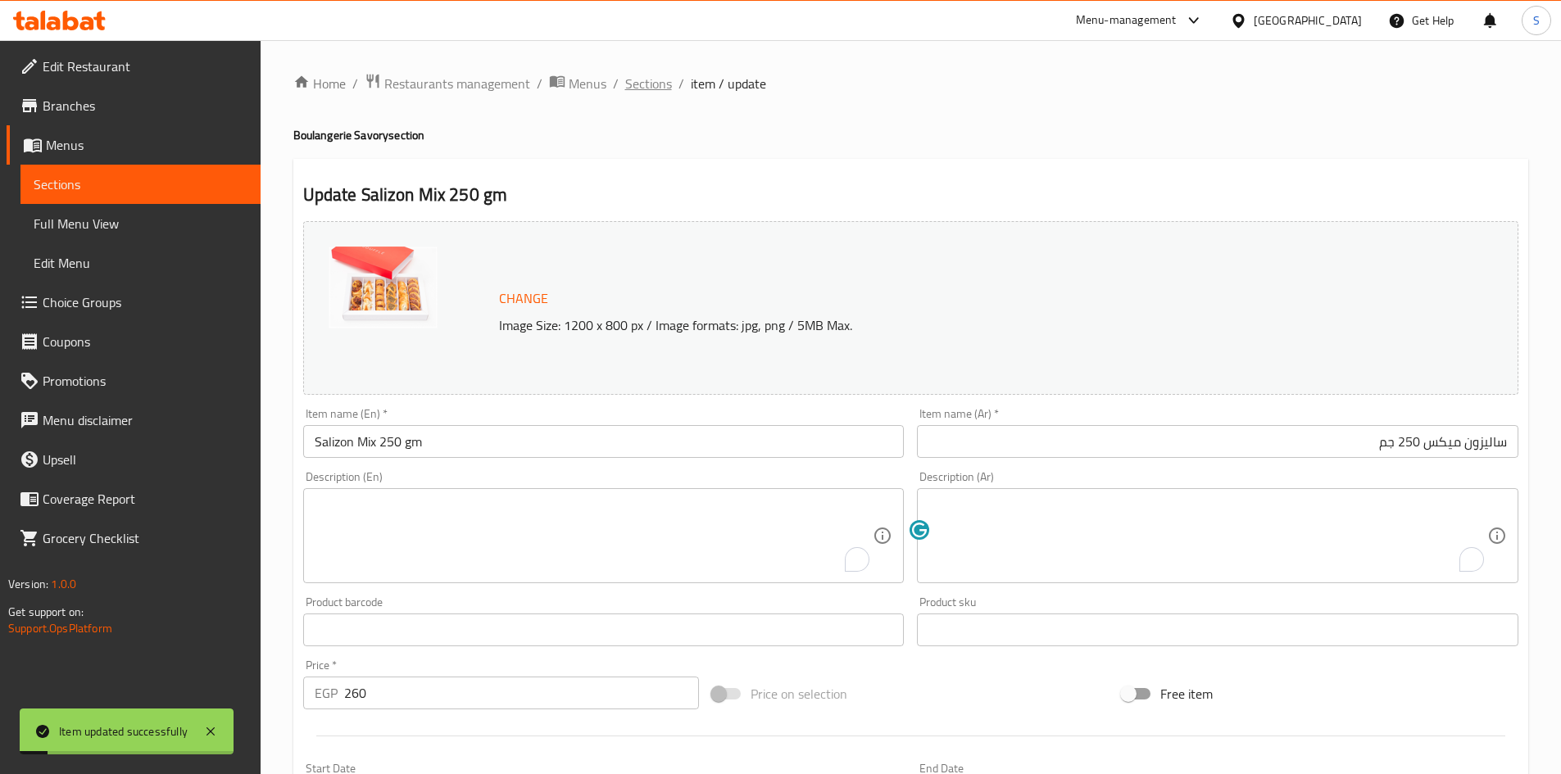
click at [653, 80] on span "Sections" at bounding box center [648, 84] width 47 height 20
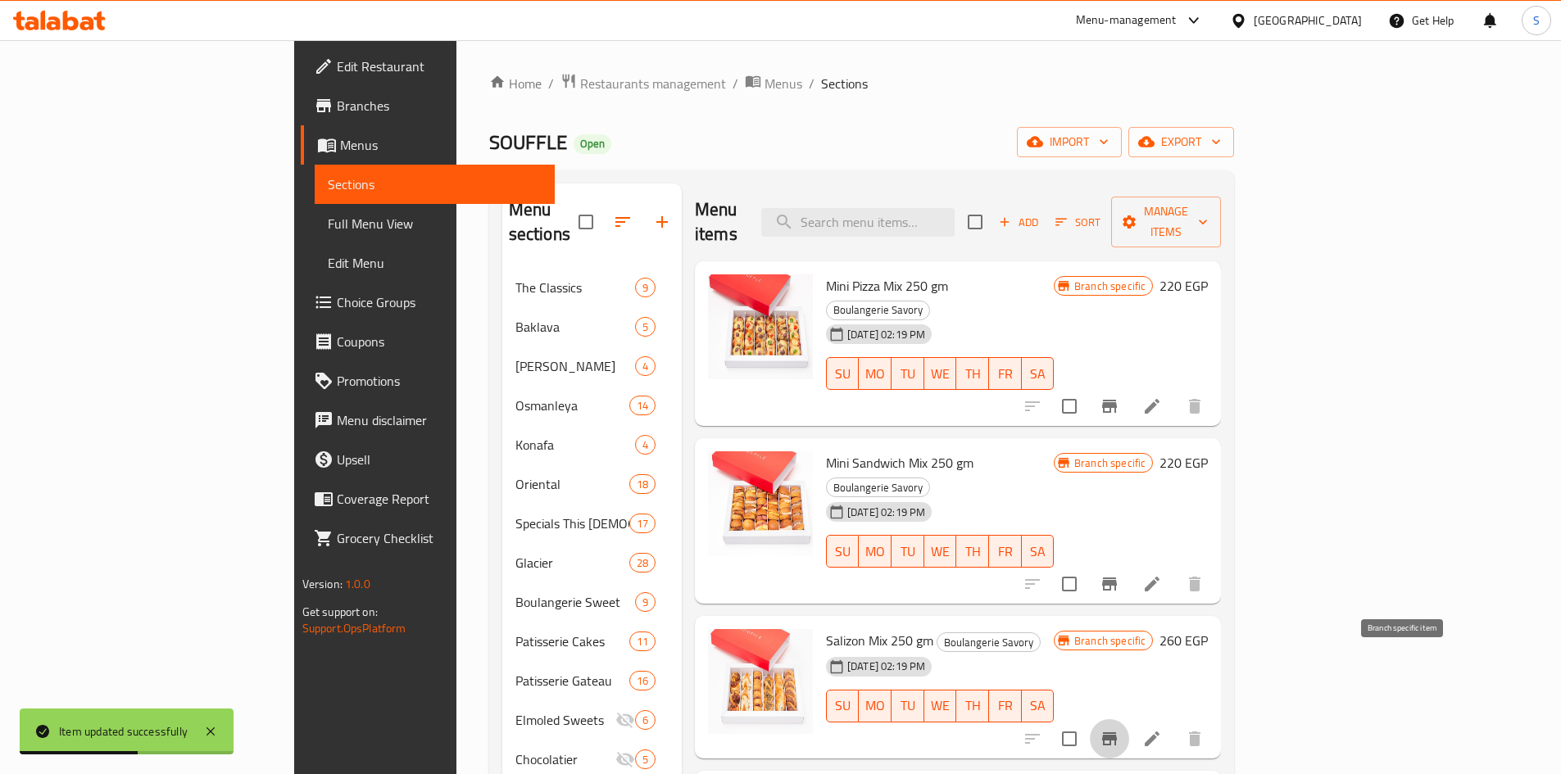
click at [1117, 732] on icon "Branch-specific-item" at bounding box center [1109, 738] width 15 height 13
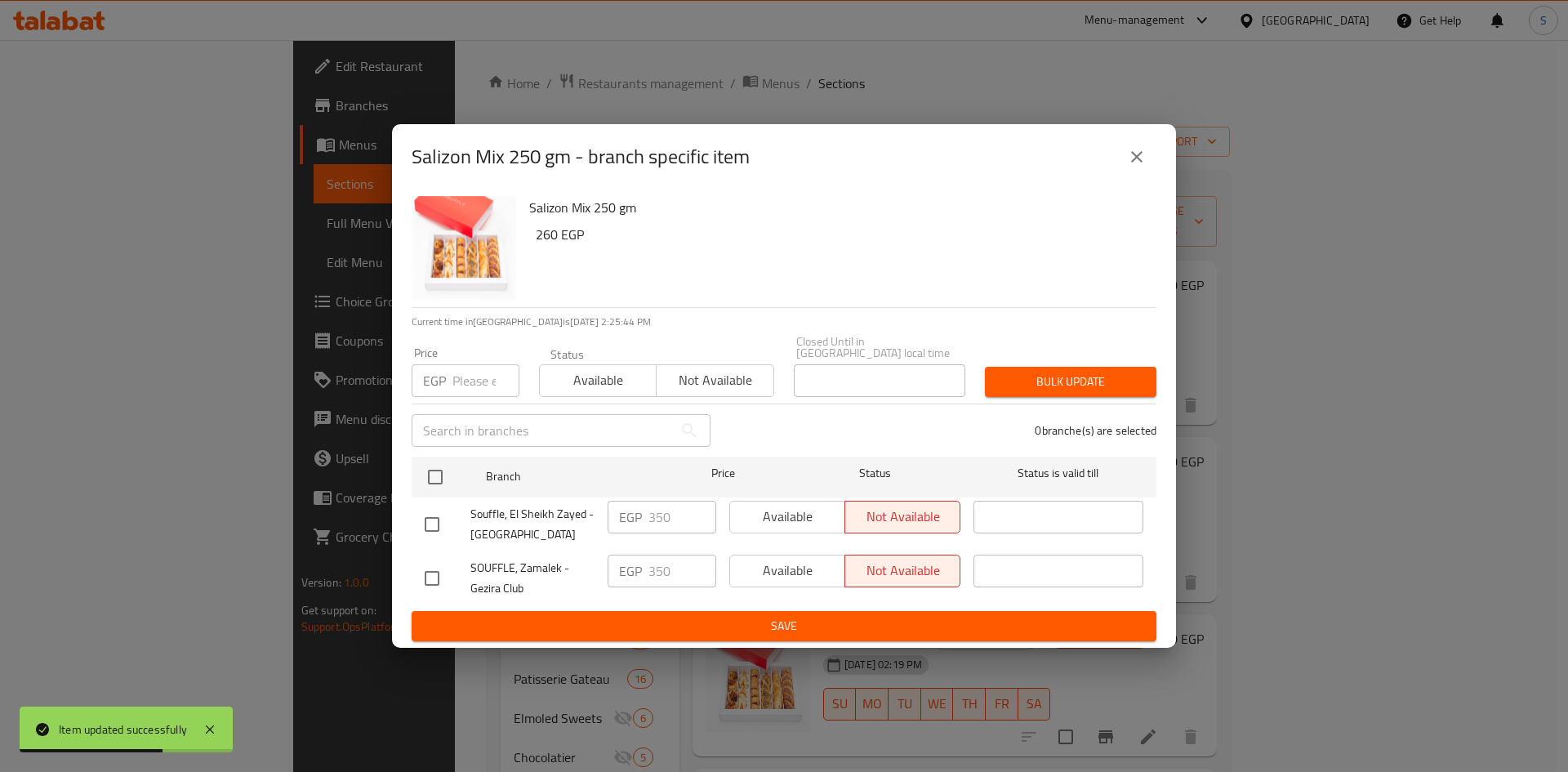
click at [461, 372] on input "number" at bounding box center [485, 380] width 67 height 33
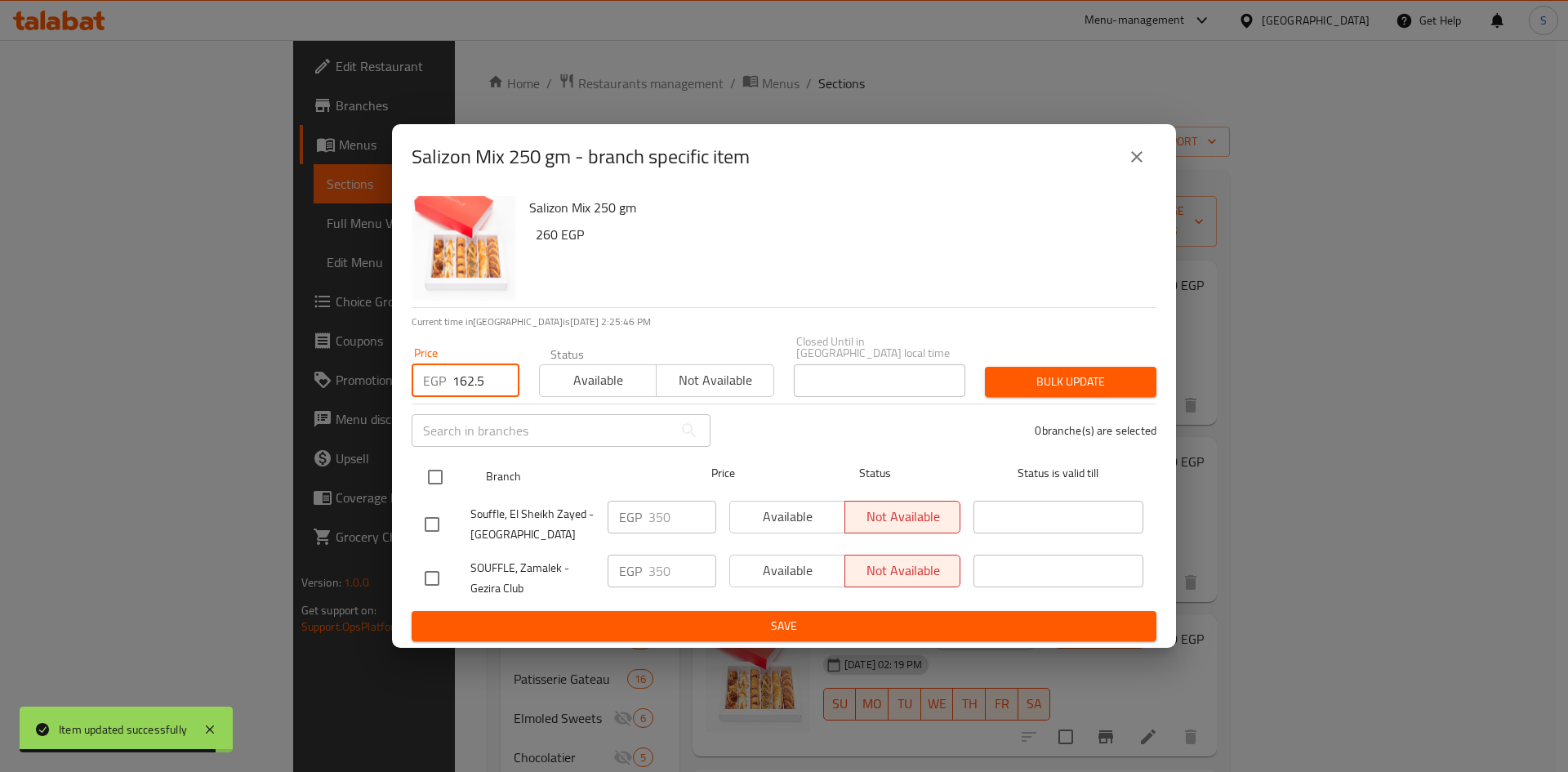
type input "162.5"
click at [425, 479] on input "checkbox" at bounding box center [436, 477] width 34 height 34
checkbox input "true"
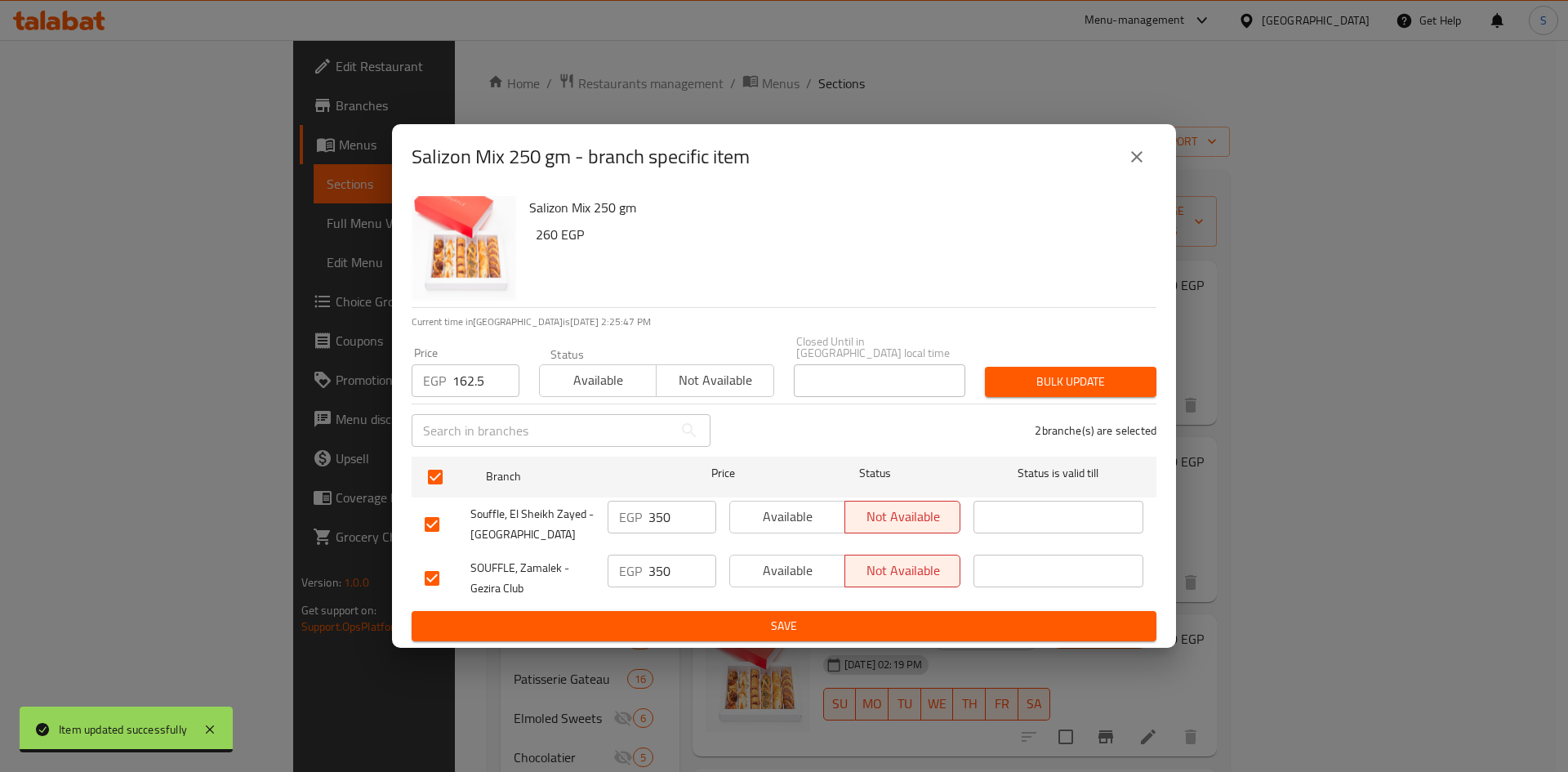
click at [1186, 405] on div "Salizon Mix 250 gm - branch specific item Salizon Mix 250 gm 260 EGP Current ti…" at bounding box center [784, 386] width 1568 height 772
click at [1115, 401] on div "2 branche(s) are selected" at bounding box center [943, 430] width 446 height 59
click at [1104, 376] on span "Bulk update" at bounding box center [1071, 382] width 146 height 20
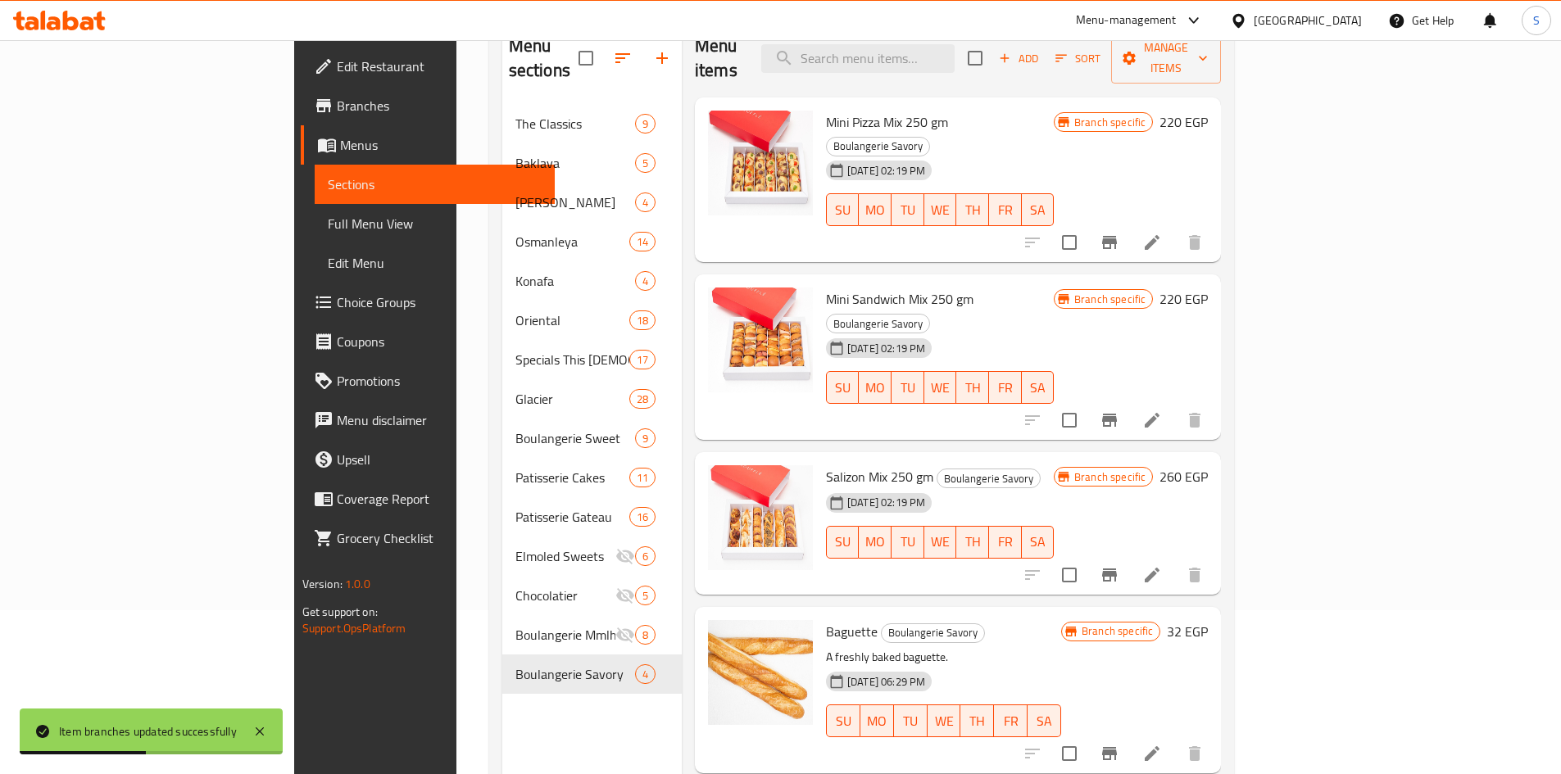
scroll to position [229, 0]
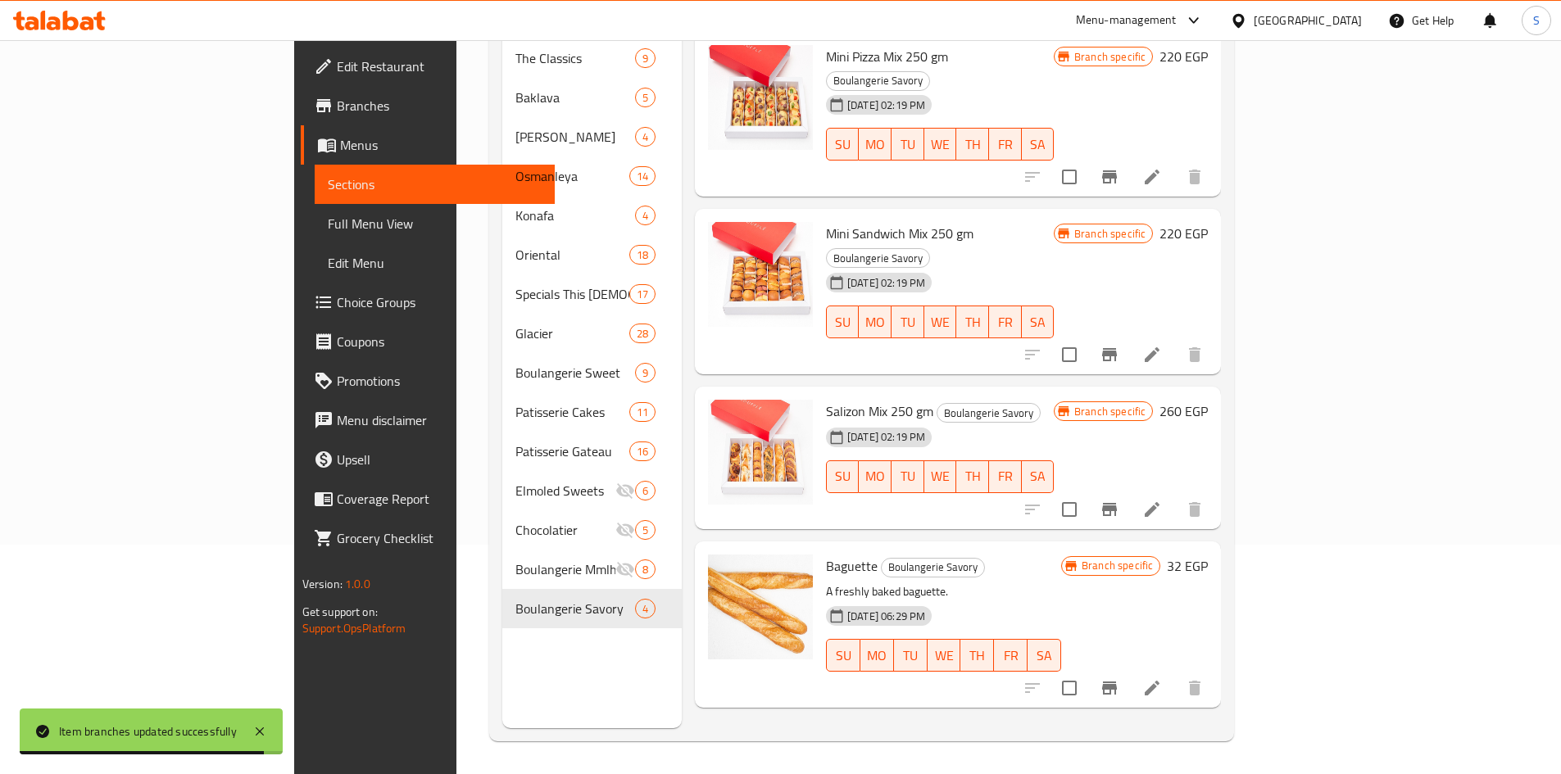
click at [1159, 681] on icon at bounding box center [1152, 688] width 15 height 15
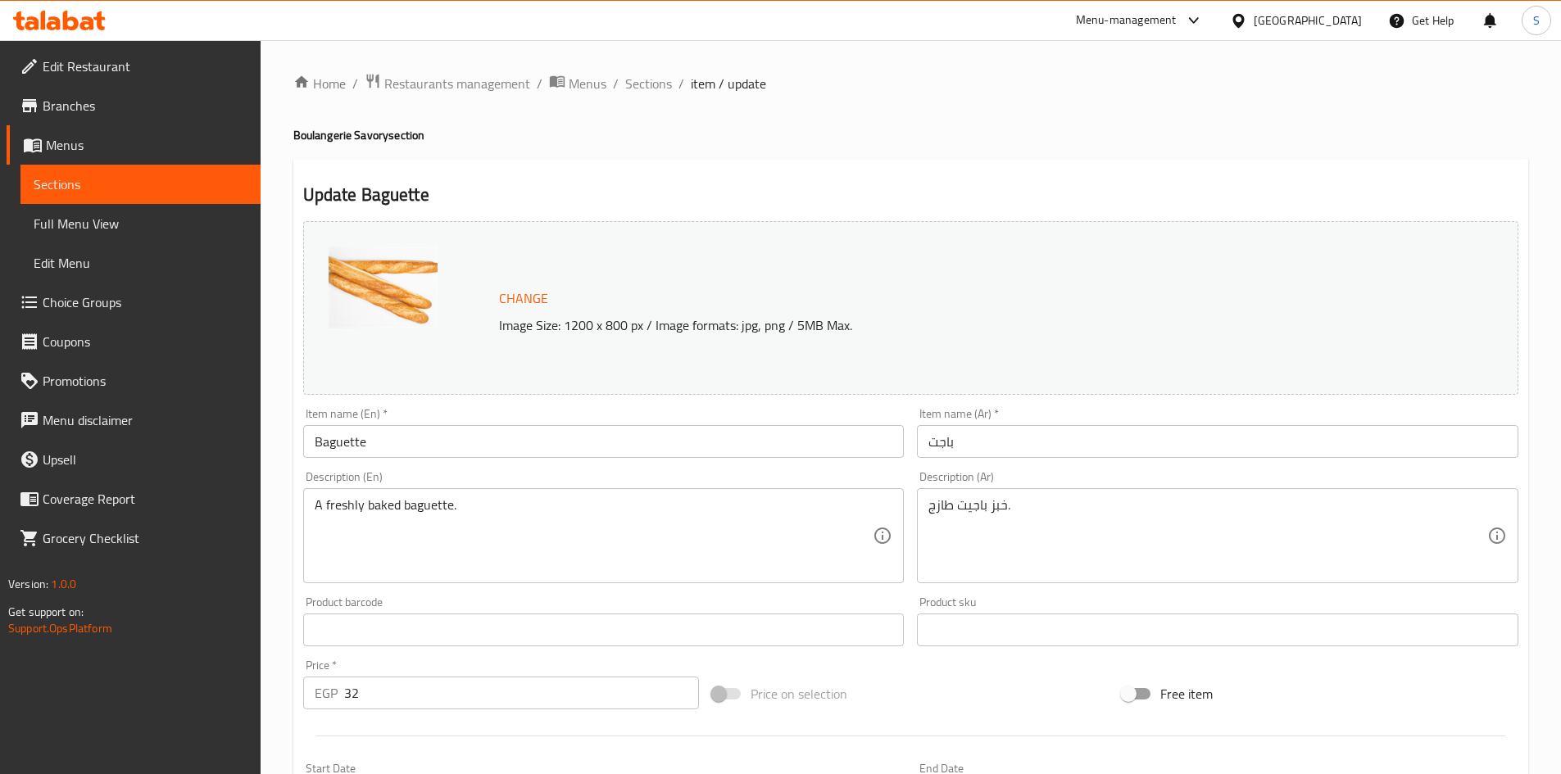
click at [672, 81] on ol "Home / Restaurants management / Menus / Sections / item / update" at bounding box center [910, 83] width 1235 height 21
click at [660, 84] on span "Sections" at bounding box center [648, 84] width 47 height 20
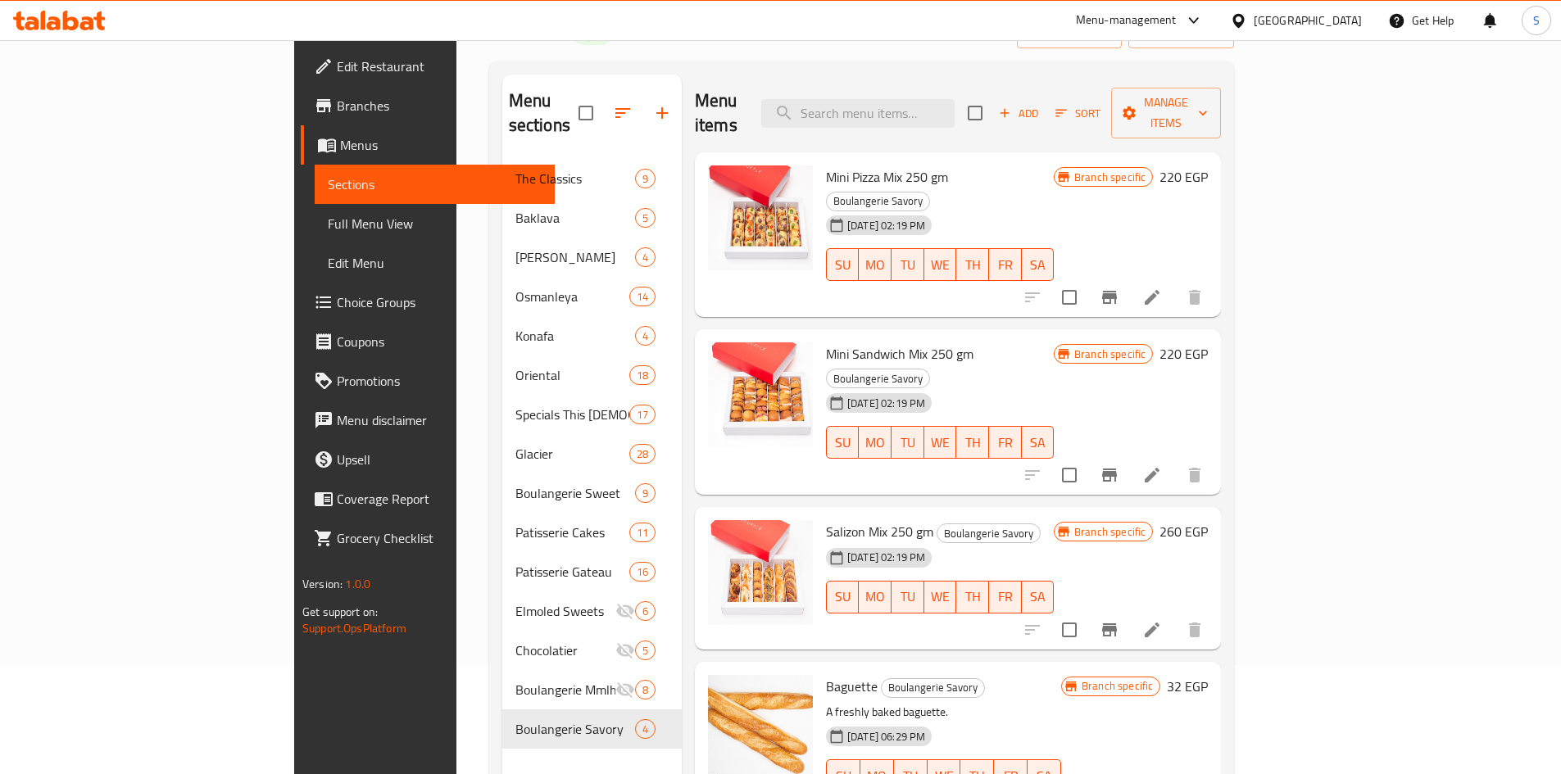
scroll to position [229, 0]
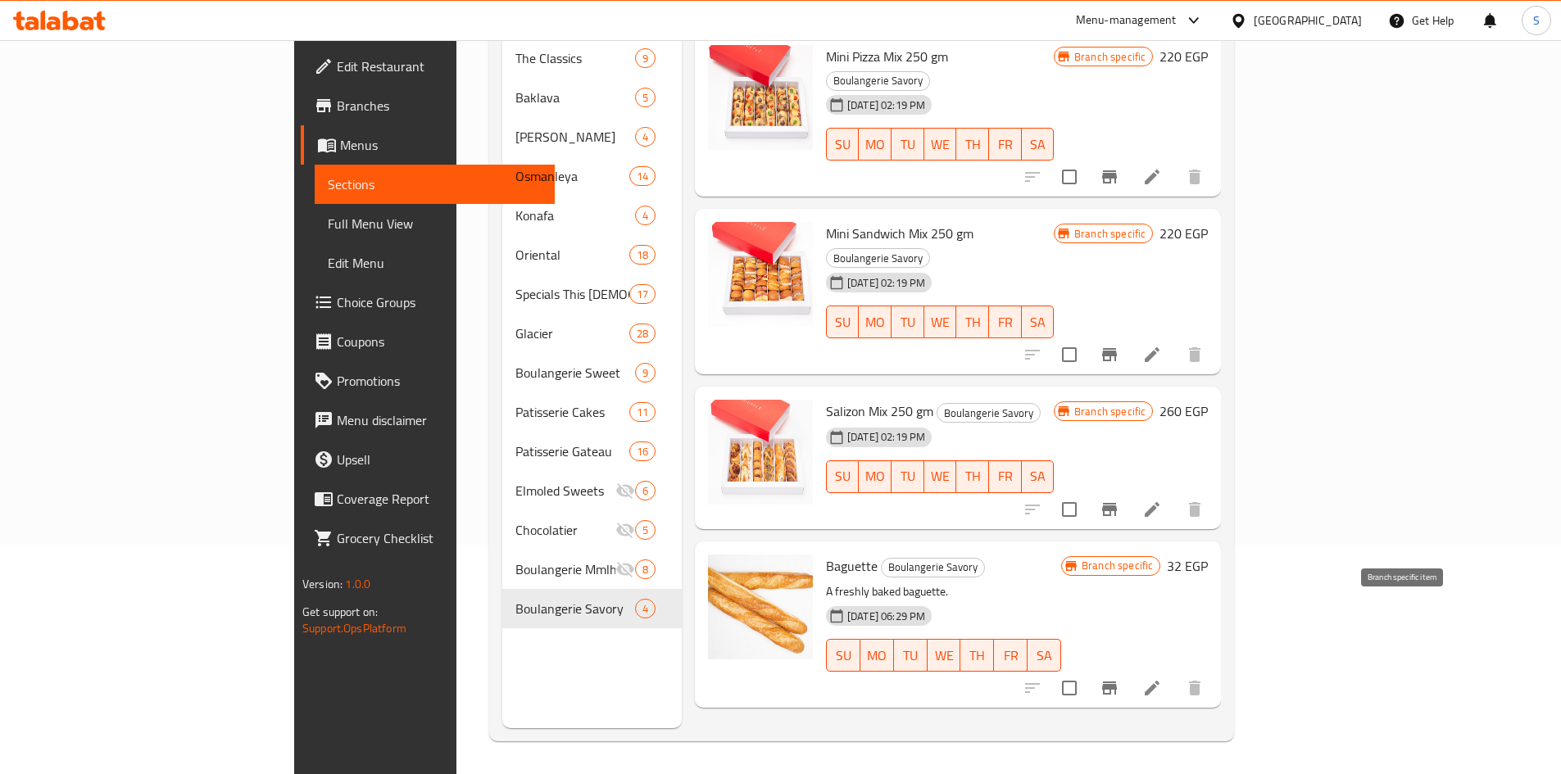
click at [1119, 678] on icon "Branch-specific-item" at bounding box center [1110, 688] width 20 height 20
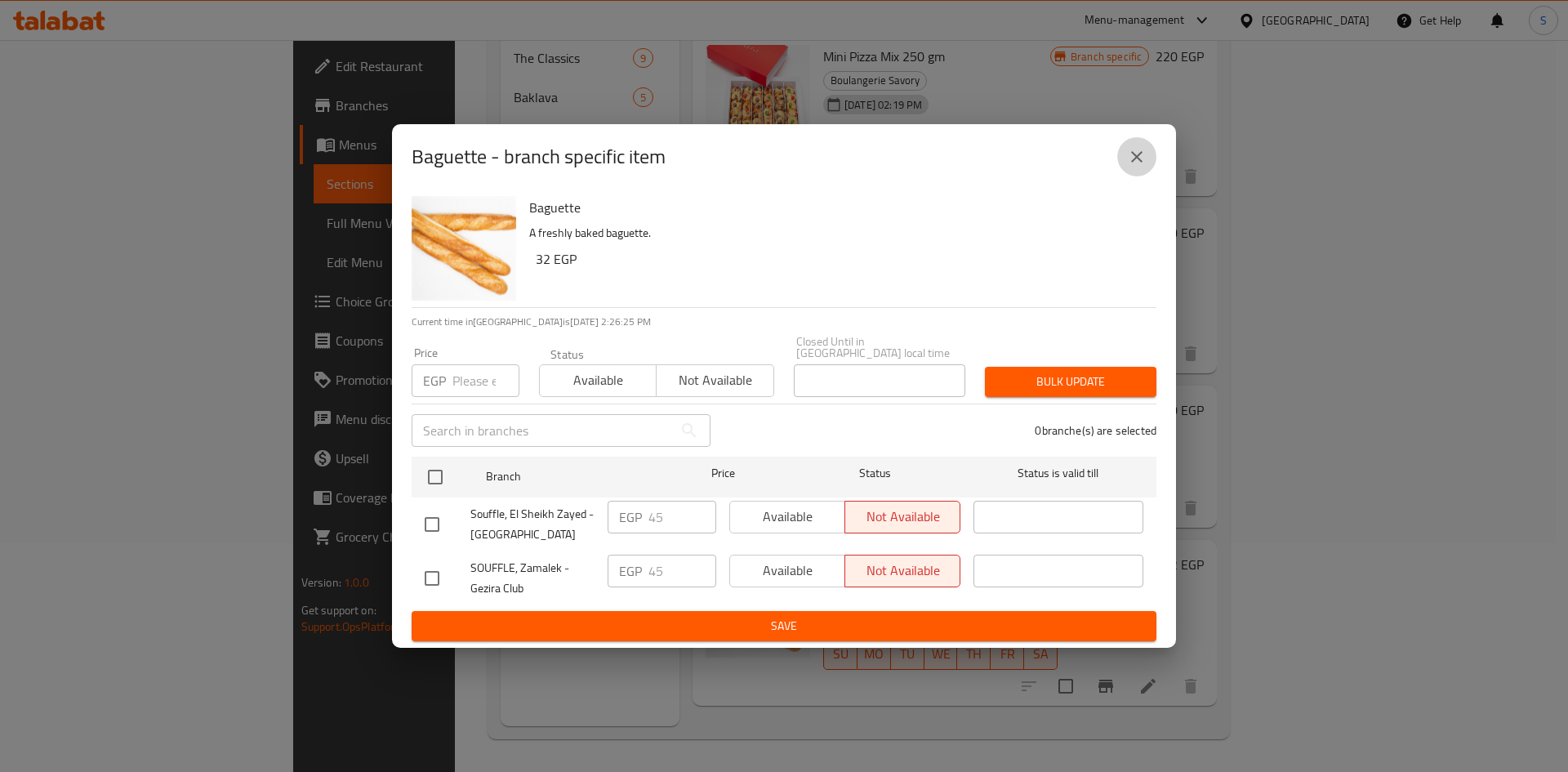
click at [1135, 167] on icon "close" at bounding box center [1137, 157] width 20 height 20
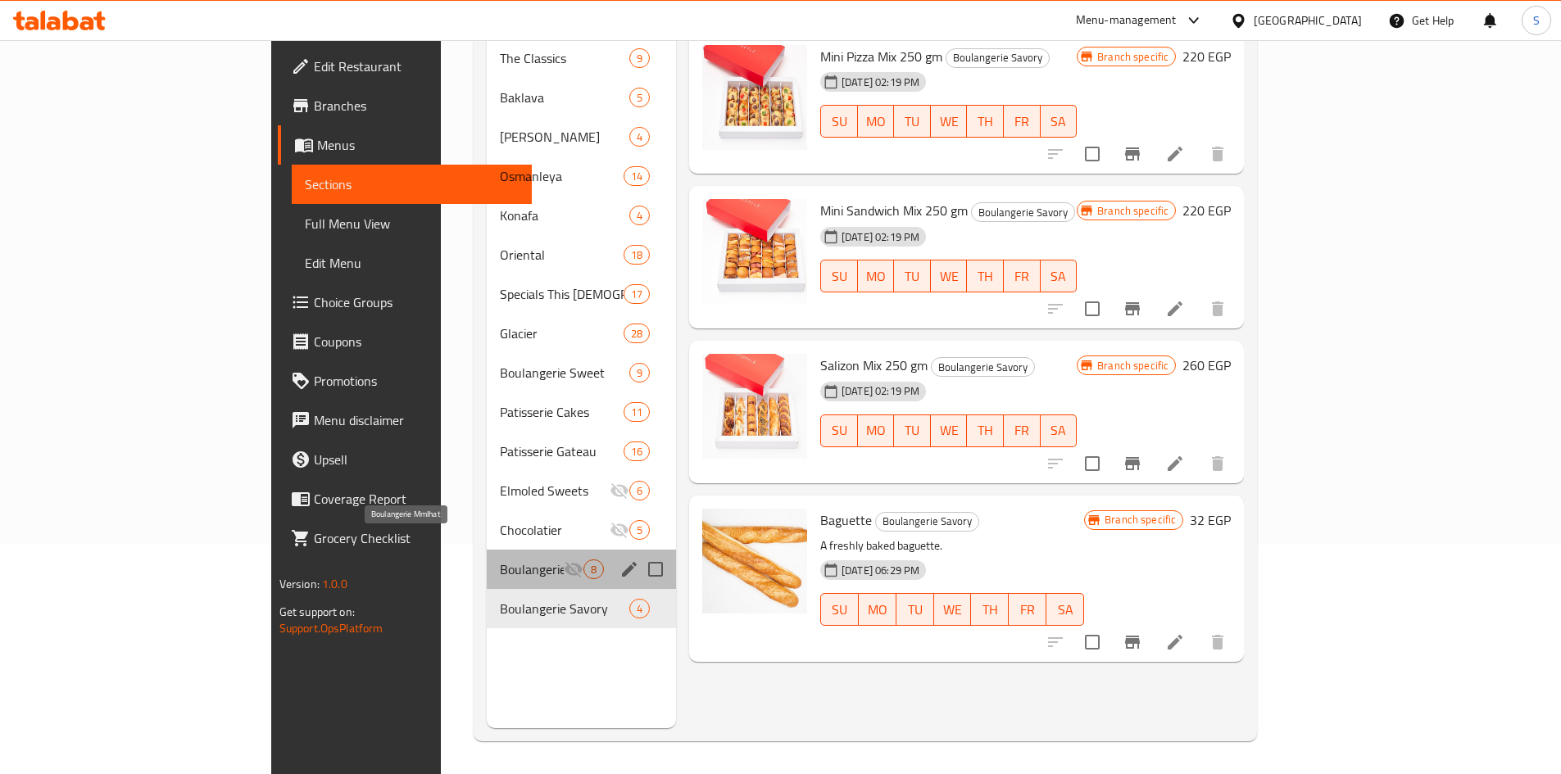
click at [500, 560] on span "Boulangerie Mmlhat" at bounding box center [532, 570] width 64 height 20
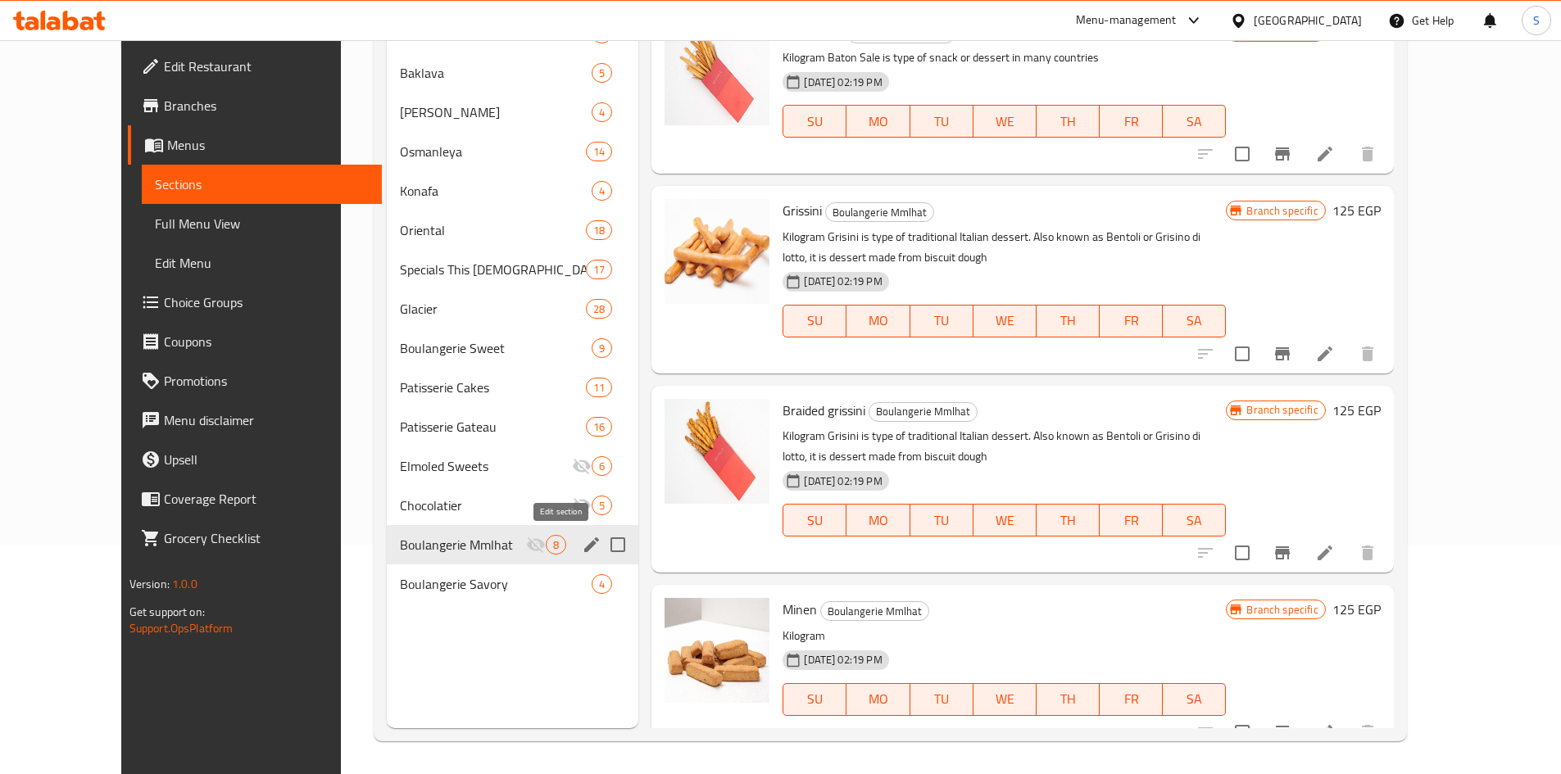
click at [582, 551] on icon "edit" at bounding box center [592, 545] width 20 height 20
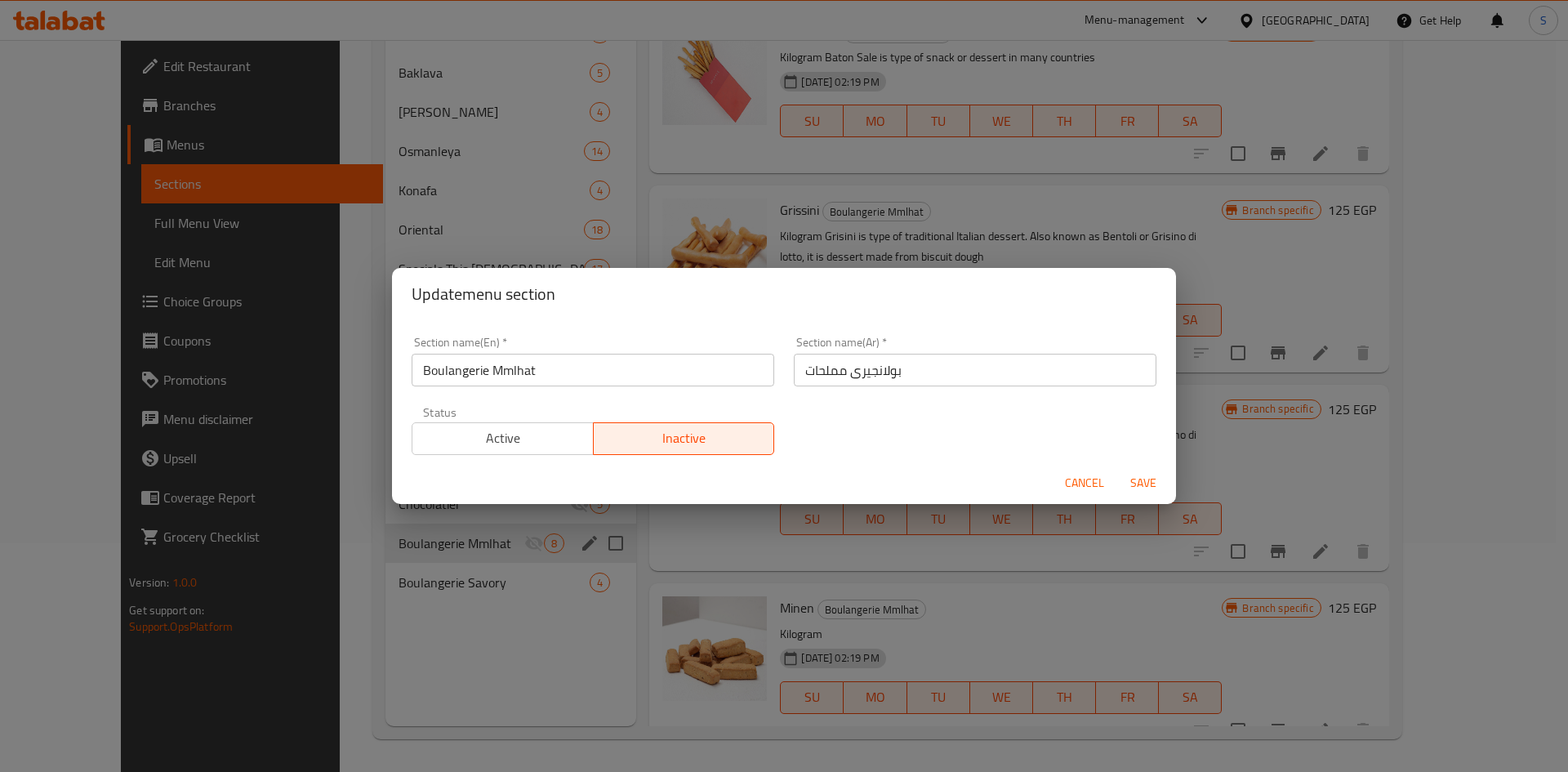
click at [490, 434] on span "Active" at bounding box center [502, 439] width 168 height 24
click at [1186, 486] on div "Update menu section Section name(En)   * Boulangerie Mmlhat Section name(En) * …" at bounding box center [784, 386] width 1568 height 772
click at [1145, 487] on span "Save" at bounding box center [1142, 483] width 39 height 20
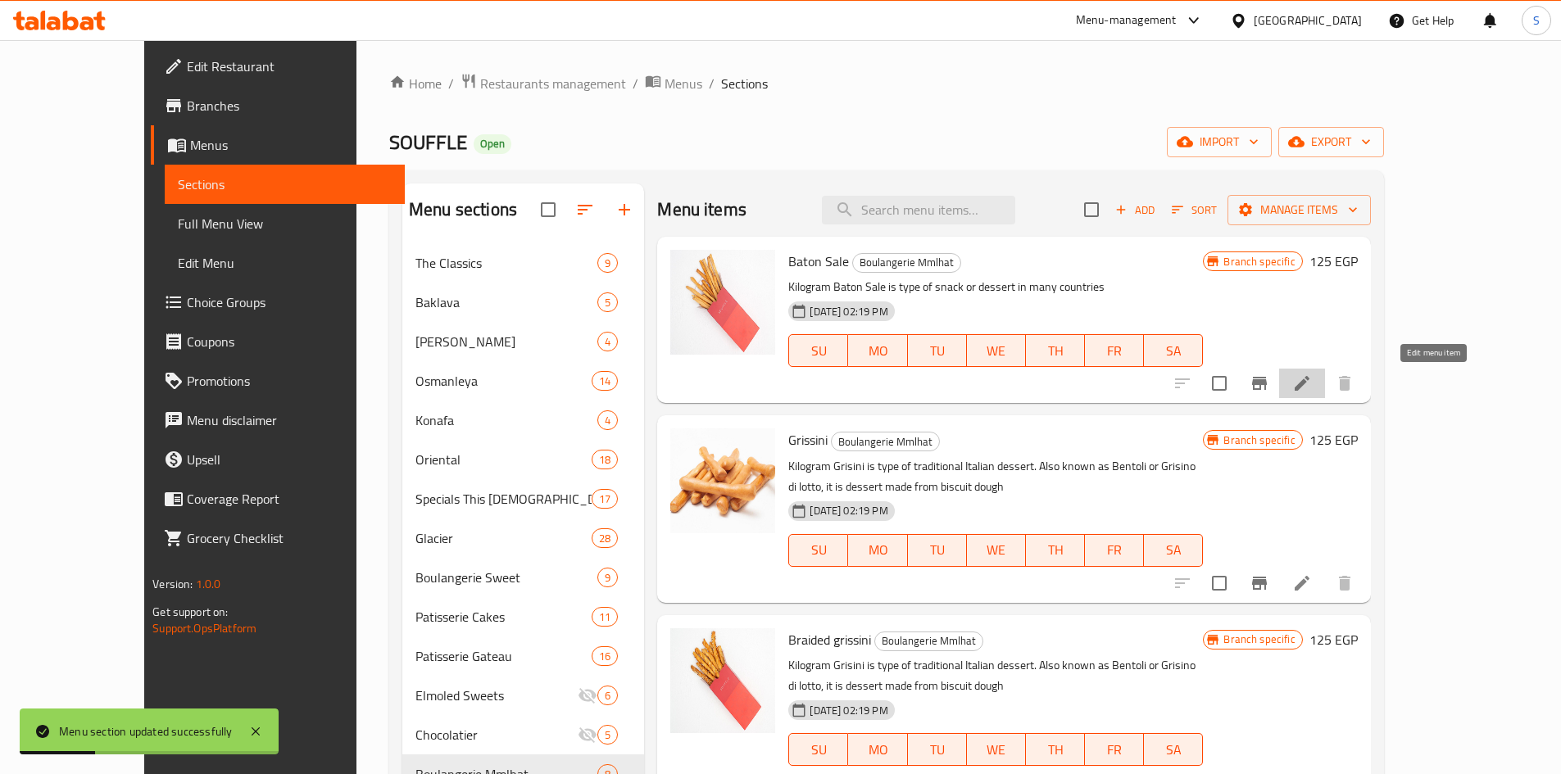
click at [1309, 378] on icon at bounding box center [1302, 383] width 15 height 15
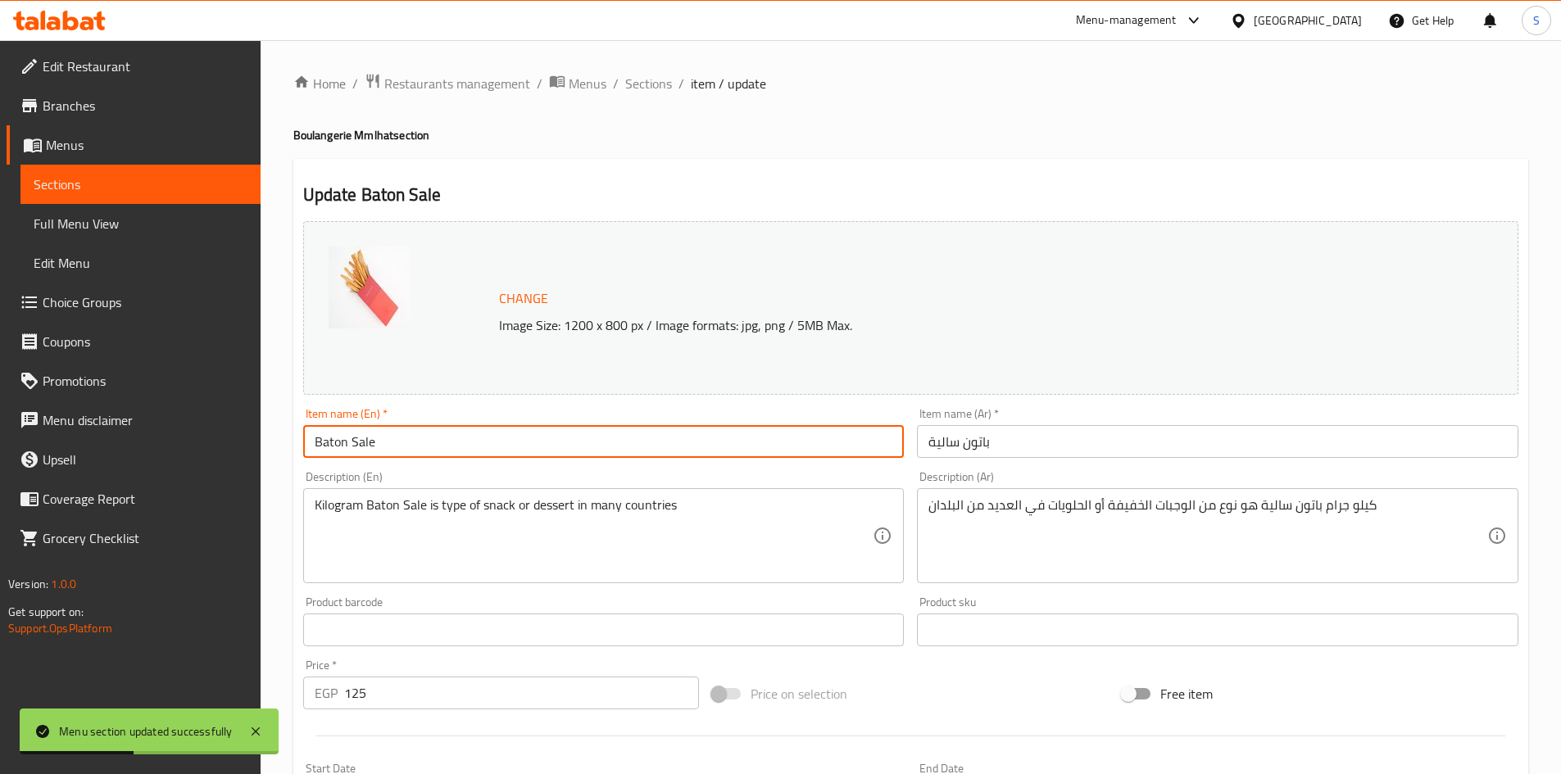
click at [502, 443] on input "Baton Sale" at bounding box center [603, 441] width 601 height 33
paste input "250 gm"
type input "Baton Sale 250 gm"
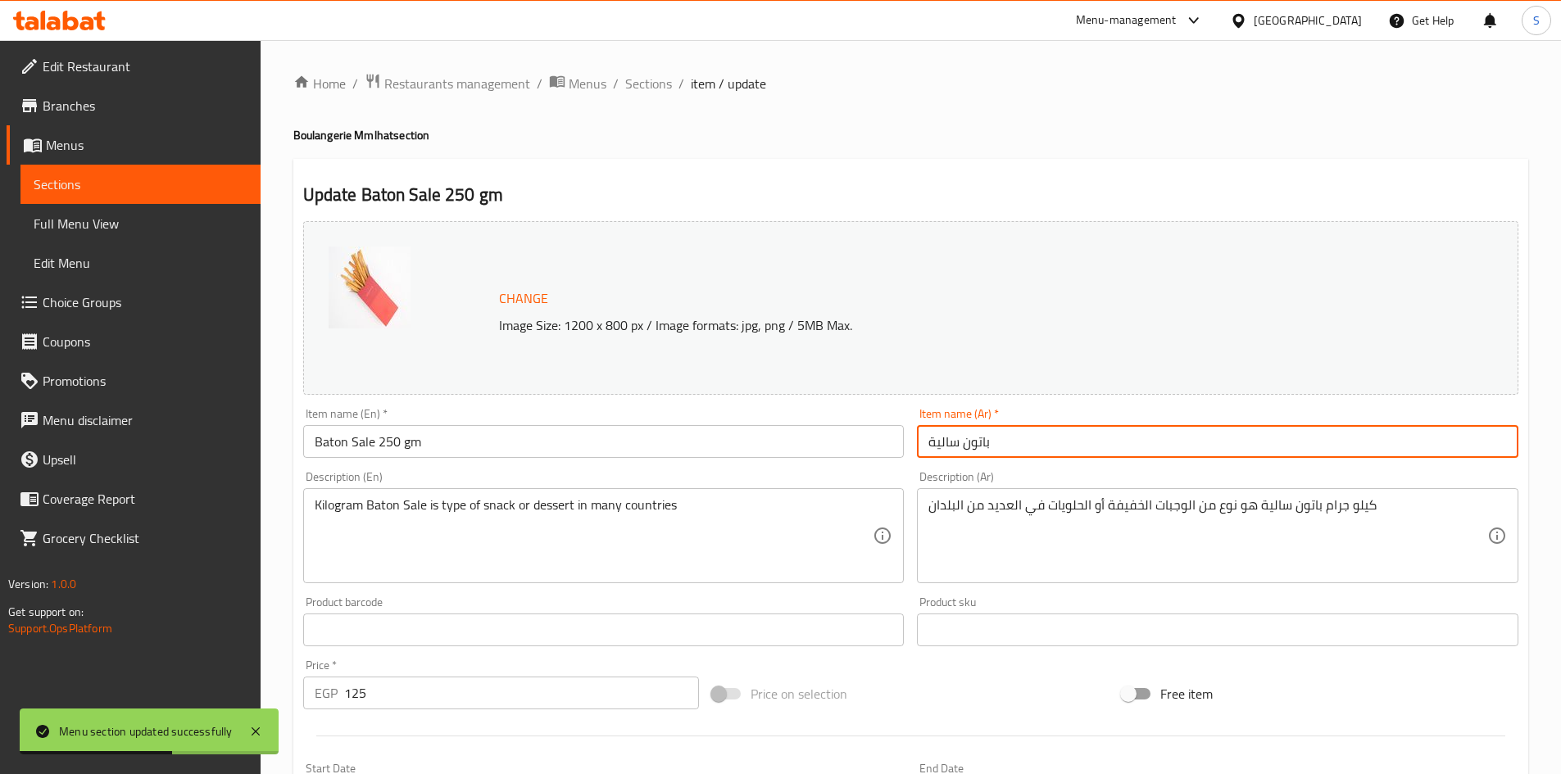
click at [1062, 443] on input "باتون سالية" at bounding box center [1217, 441] width 601 height 33
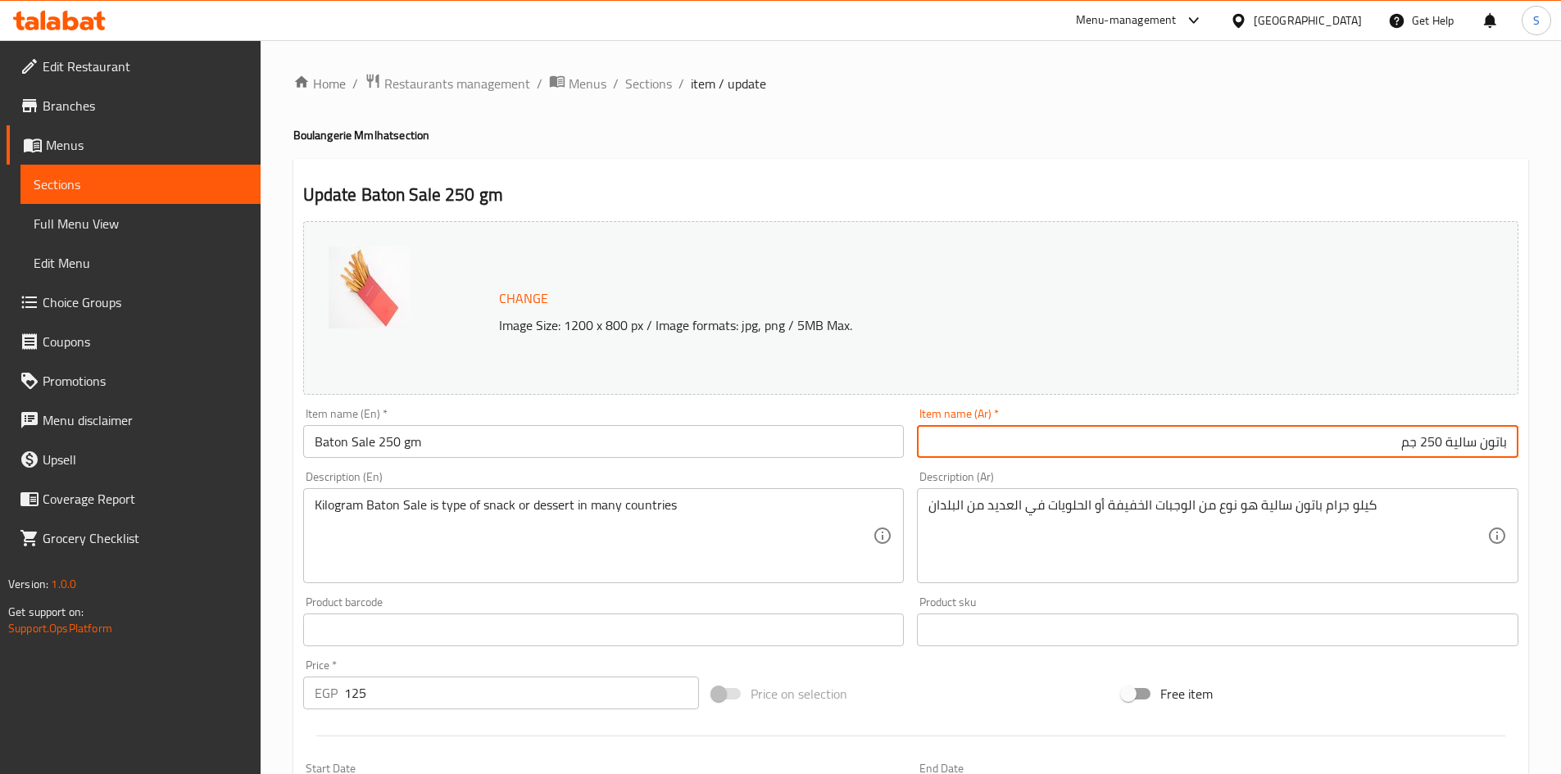
type input "باتون سالية 250 جم"
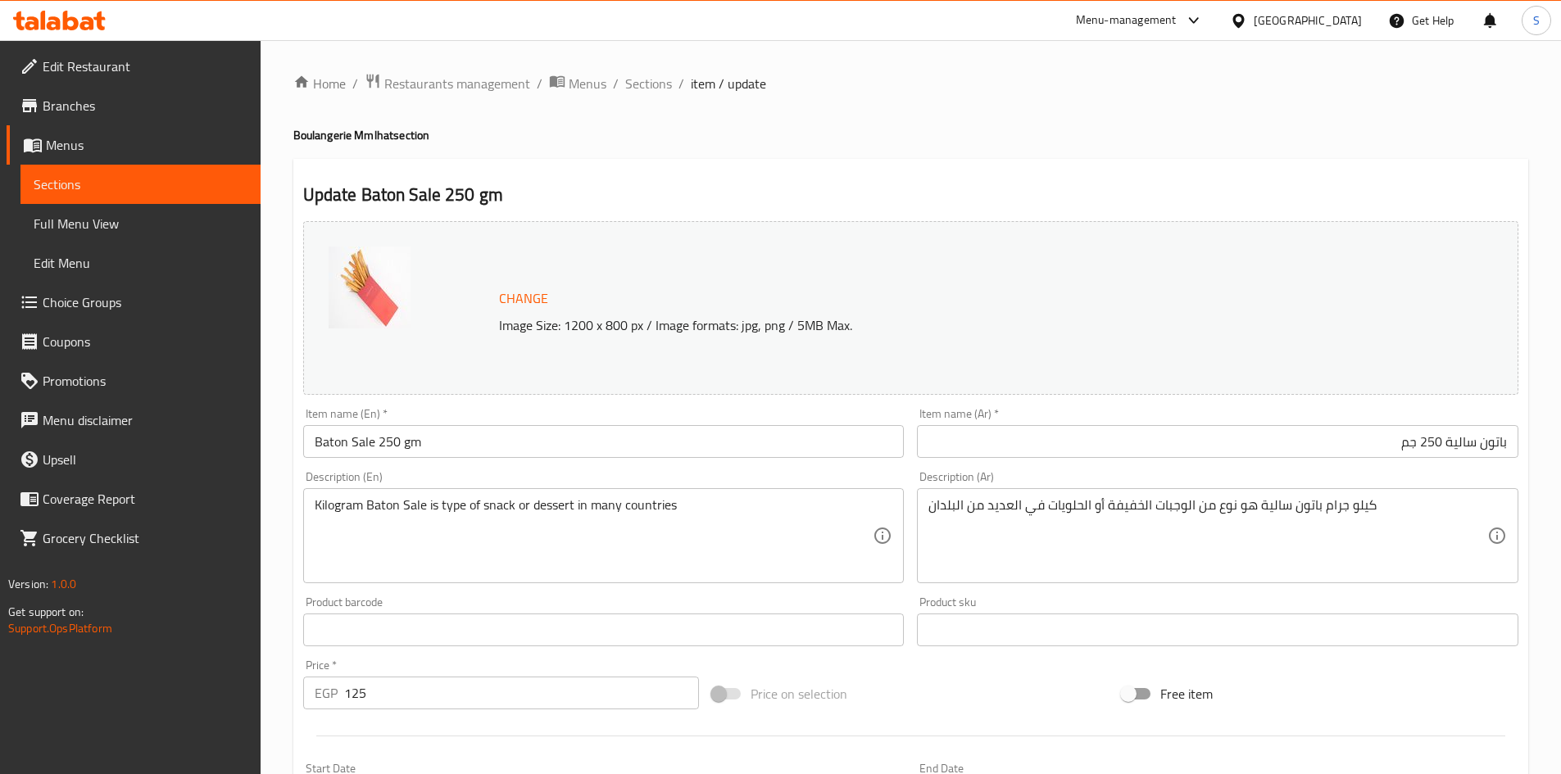
click at [1001, 695] on div "Price on selection" at bounding box center [910, 694] width 410 height 44
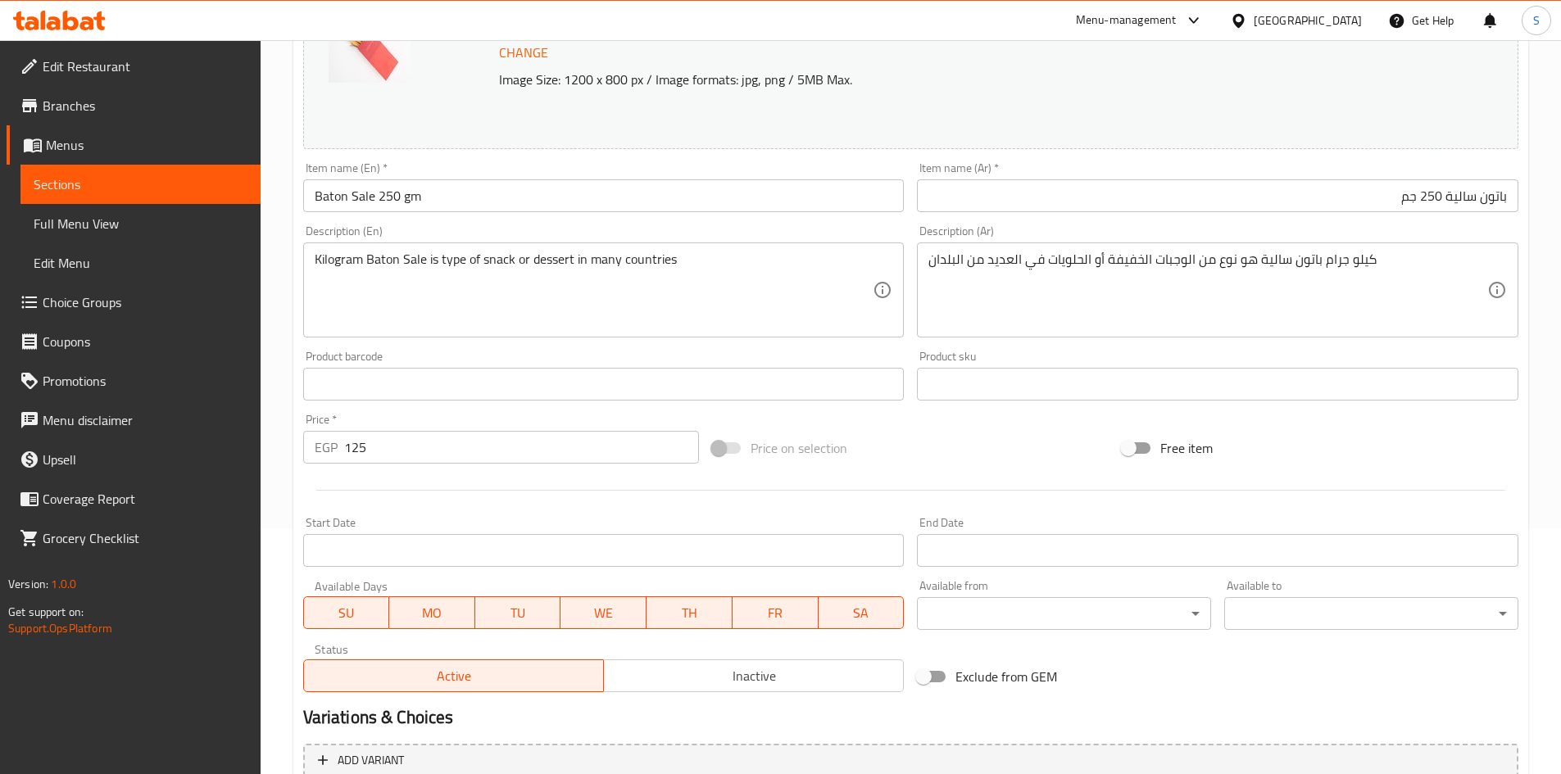
scroll to position [407, 0]
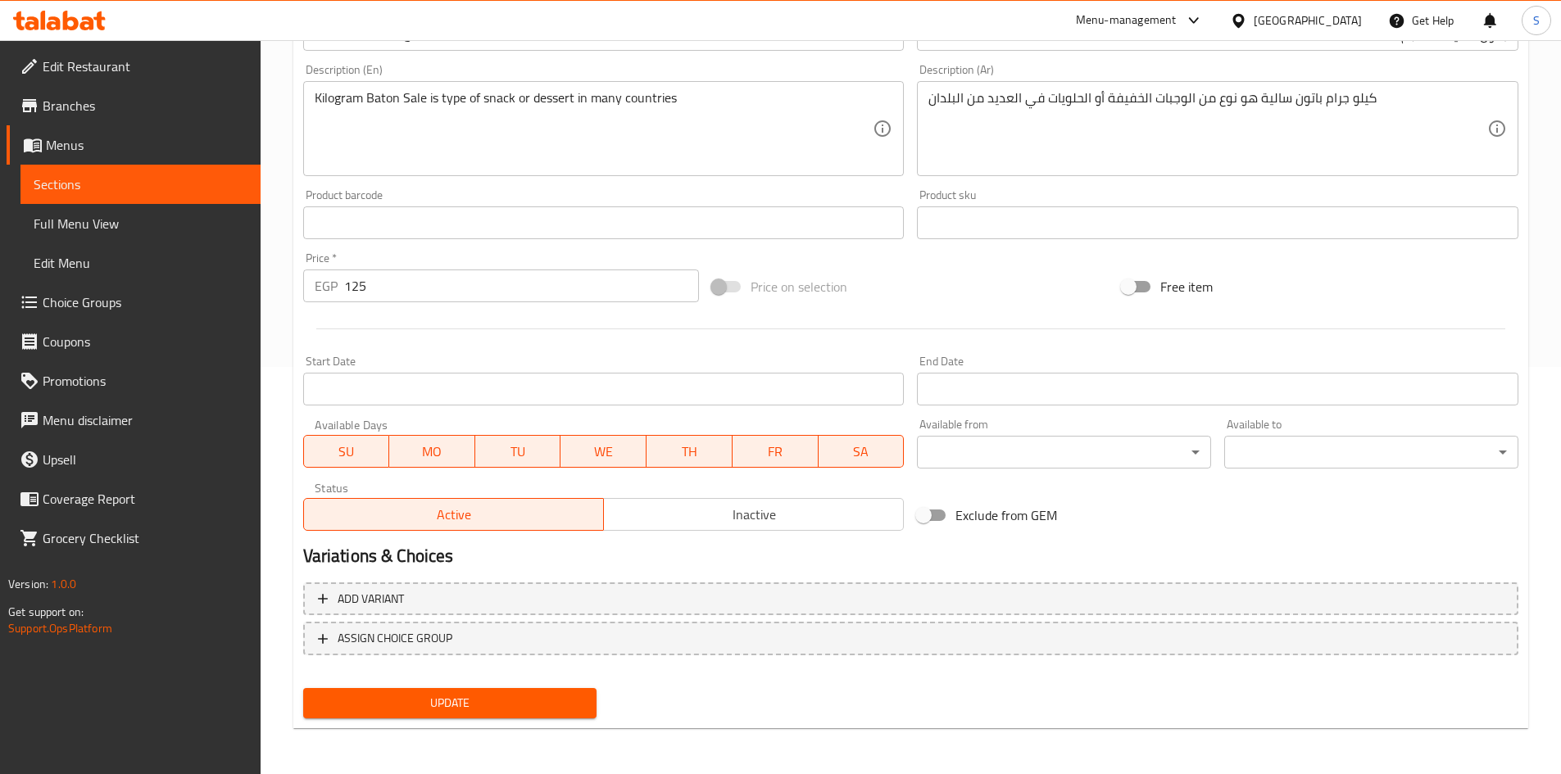
drag, startPoint x: 515, startPoint y: 705, endPoint x: 692, endPoint y: 154, distance: 578.6
click at [671, 193] on div "Change Image Size: 1200 x 800 px / Image formats: jpg, png / 5MB Max. Item name…" at bounding box center [911, 266] width 1228 height 918
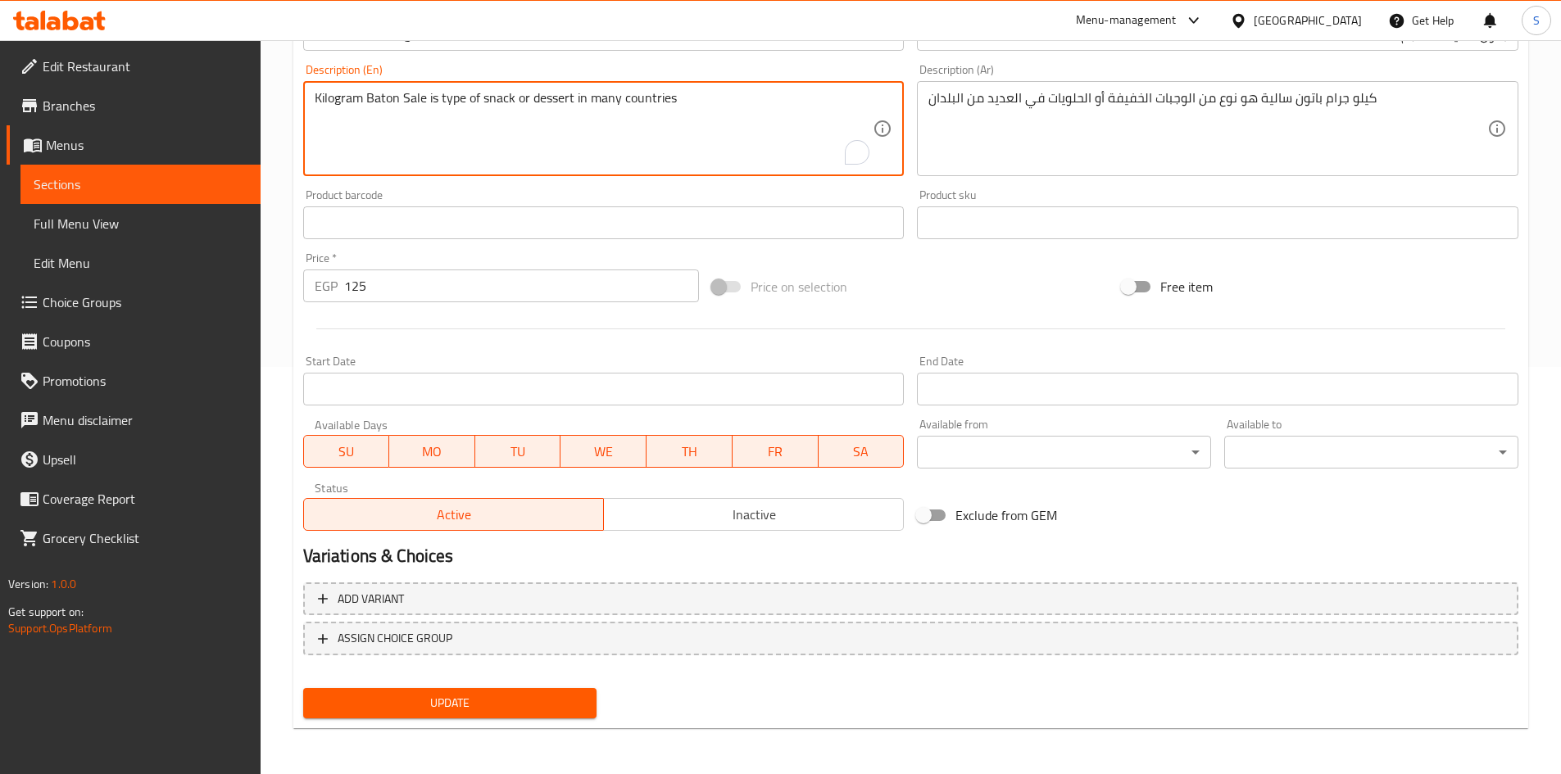
click at [714, 115] on textarea "Kilogram Baton Sale is type of snack or dessert in many countries" at bounding box center [594, 129] width 559 height 78
click at [714, 116] on textarea "Kilogram Baton Sale is type of snack or dessert in many countries" at bounding box center [594, 129] width 559 height 78
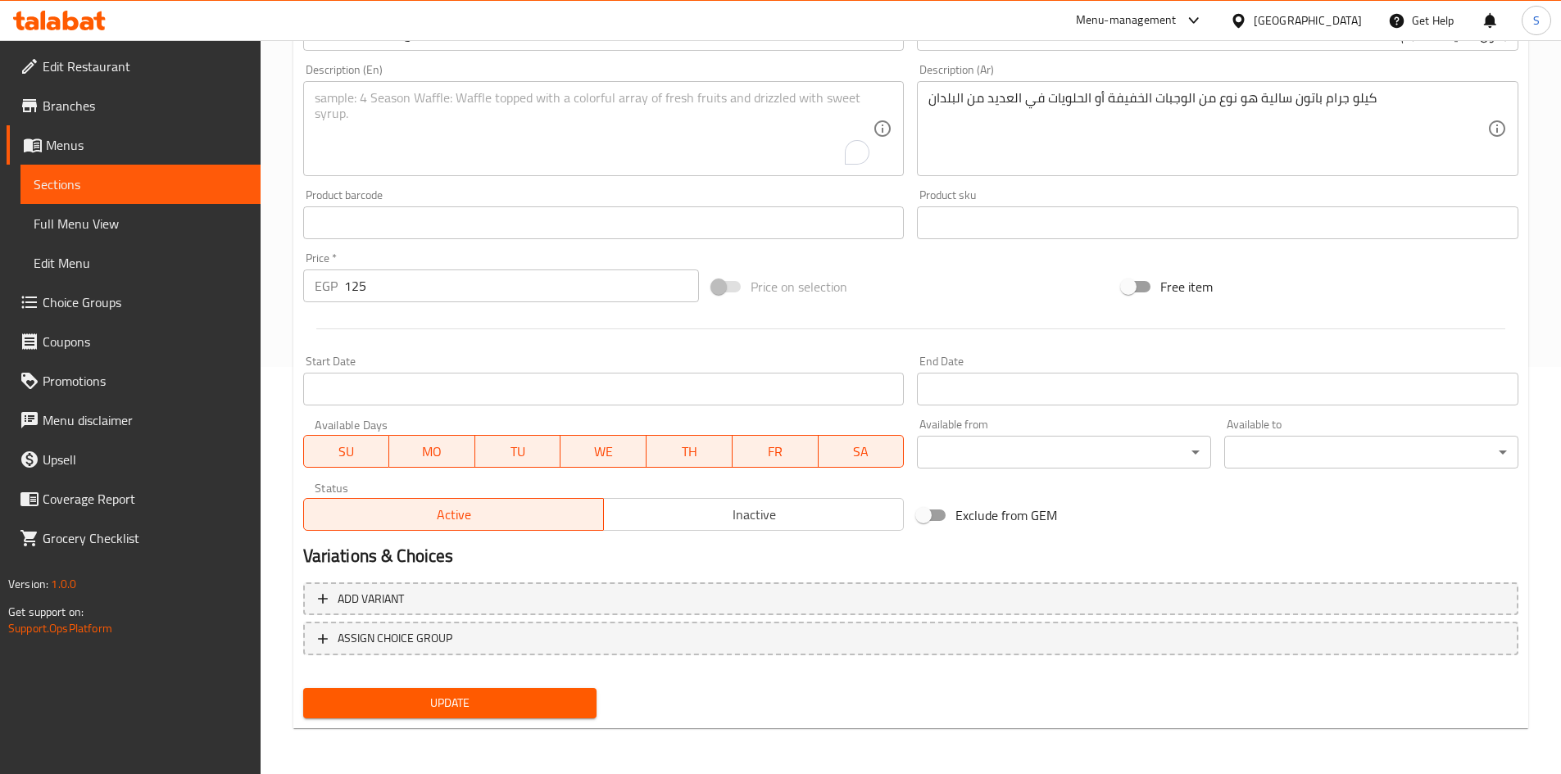
click at [1077, 79] on div "Description (Ar) كيلو جرام باتون سالية هو نوع من الوجبات الخفيفة أو الحلويات في…" at bounding box center [1217, 120] width 601 height 112
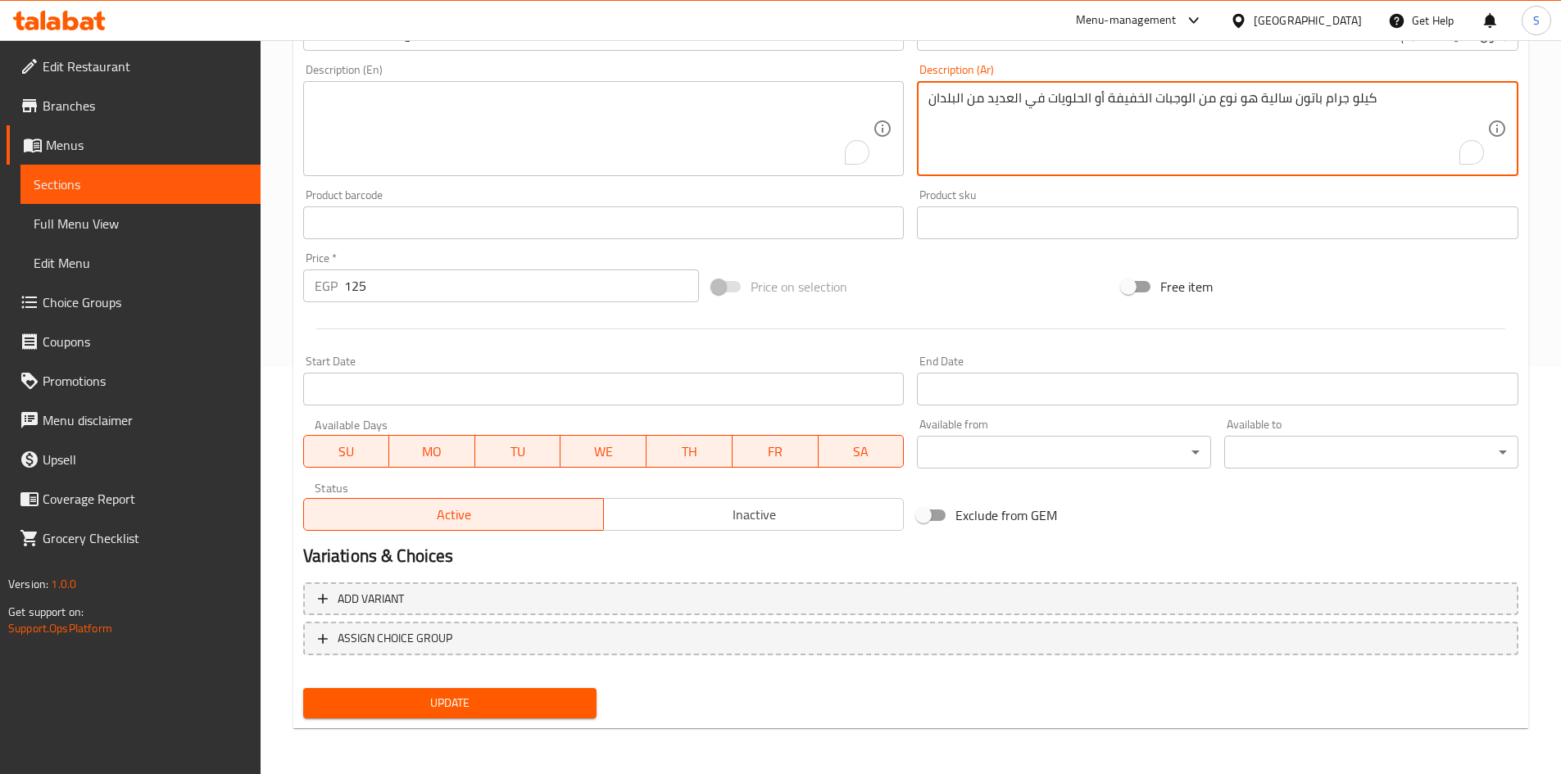
click at [1069, 90] on textarea "كيلو جرام باتون سالية هو نوع من الوجبات الخفيفة أو الحلويات في العديد من البلدان" at bounding box center [1207, 129] width 559 height 78
drag, startPoint x: 796, startPoint y: 687, endPoint x: 545, endPoint y: 670, distance: 251.3
click at [793, 687] on div "Update" at bounding box center [911, 703] width 1228 height 43
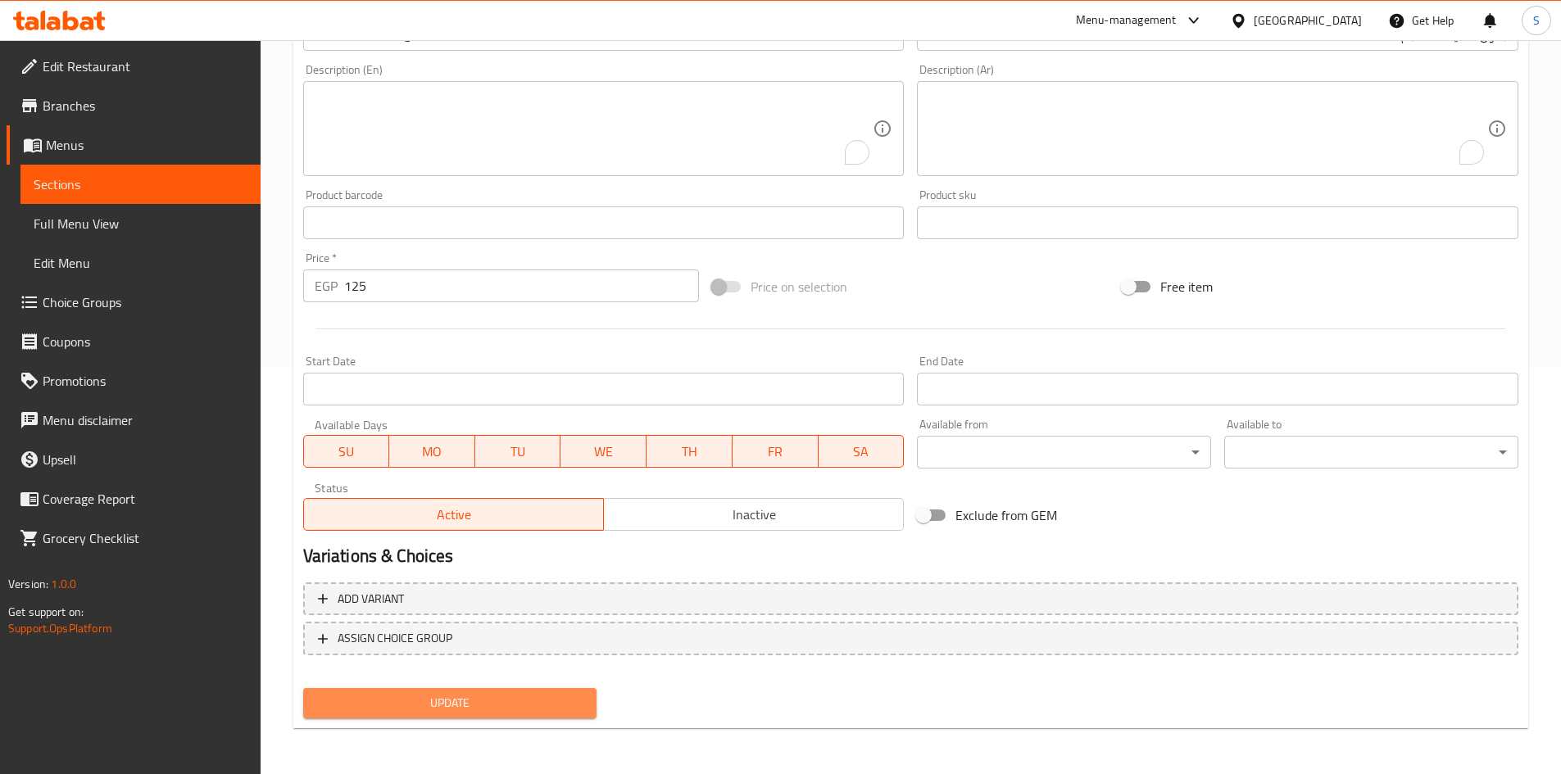
click at [461, 691] on button "Update" at bounding box center [450, 703] width 294 height 30
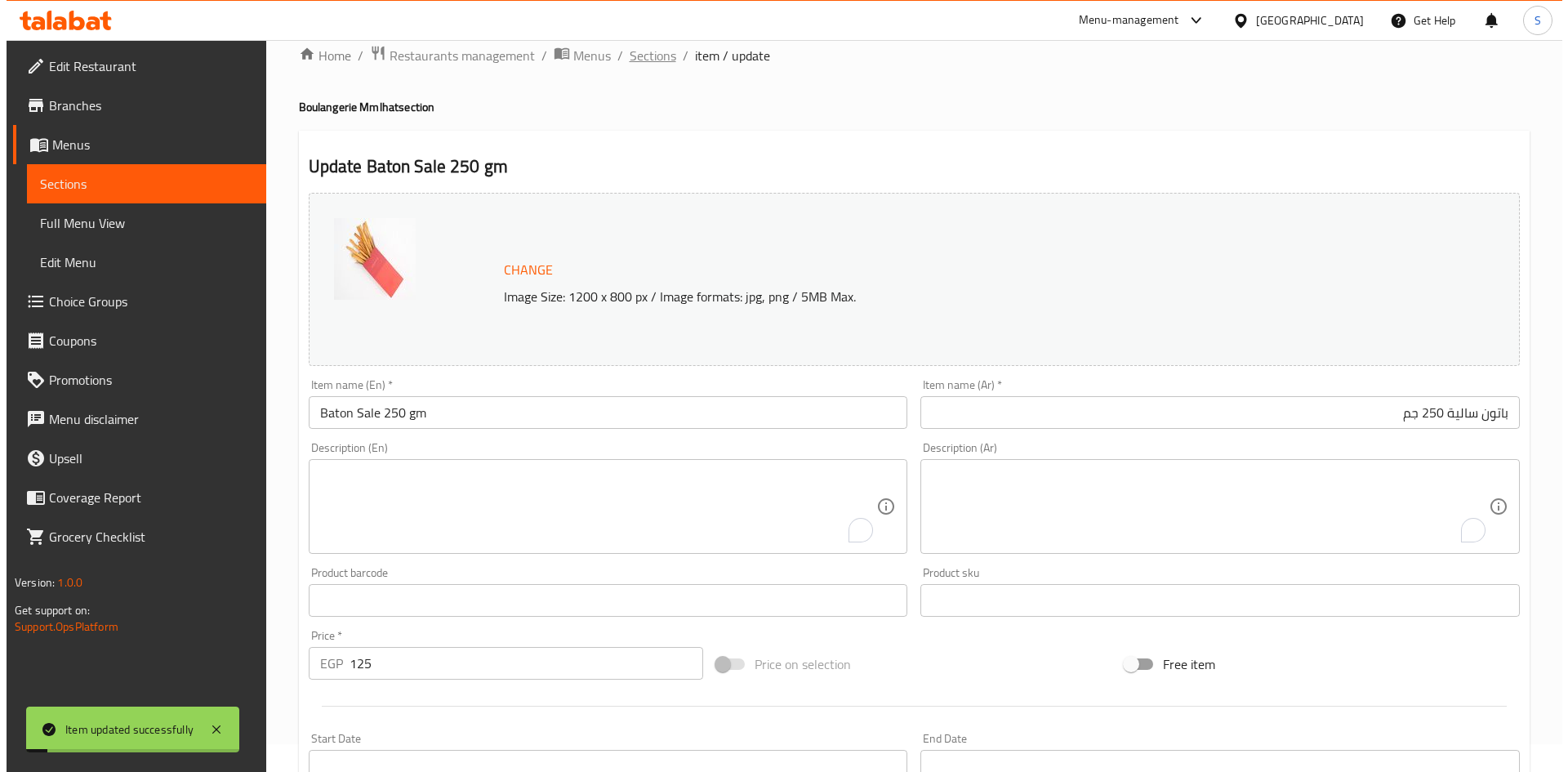
scroll to position [0, 0]
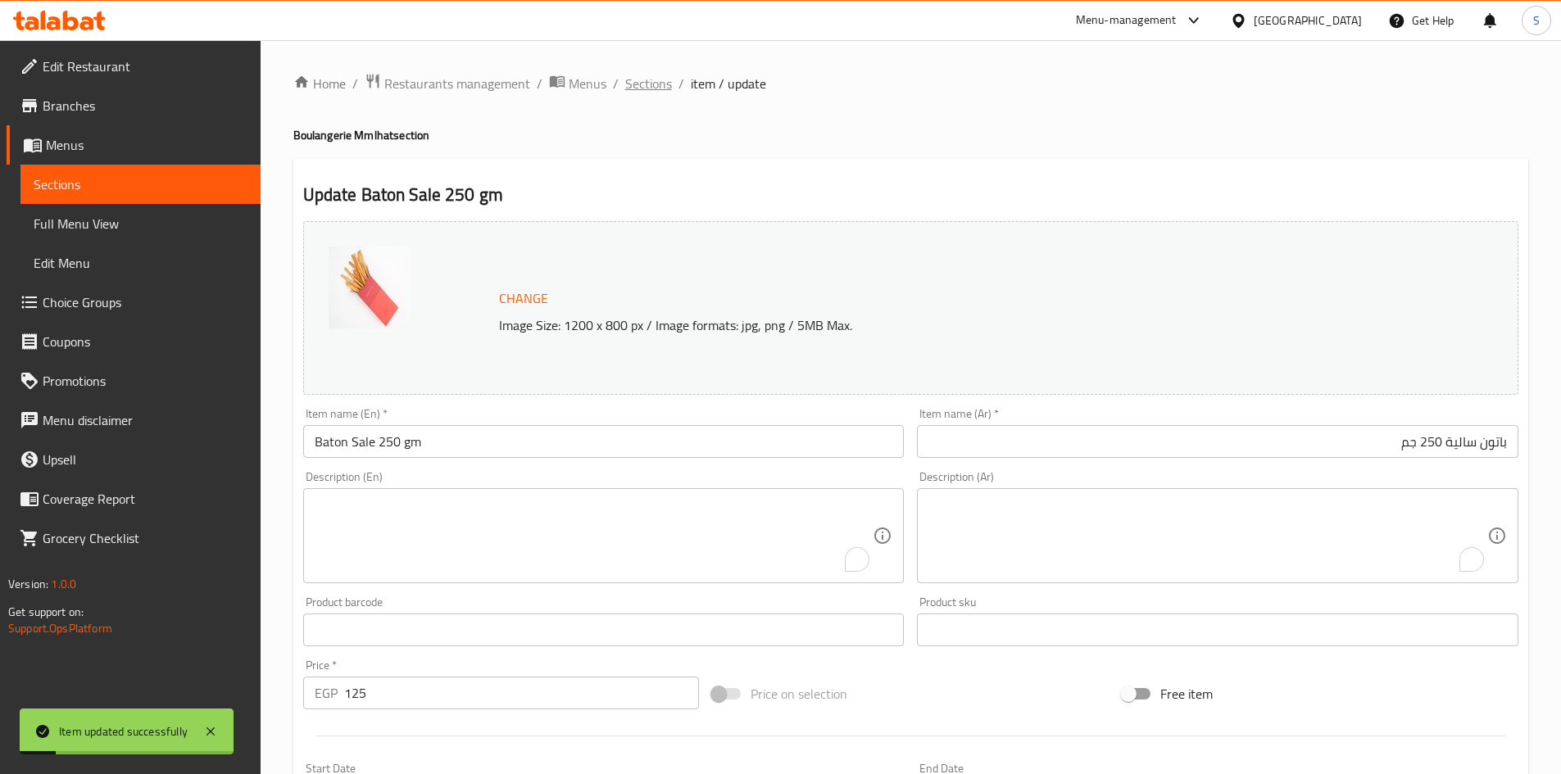
click at [649, 82] on span "Sections" at bounding box center [648, 84] width 47 height 20
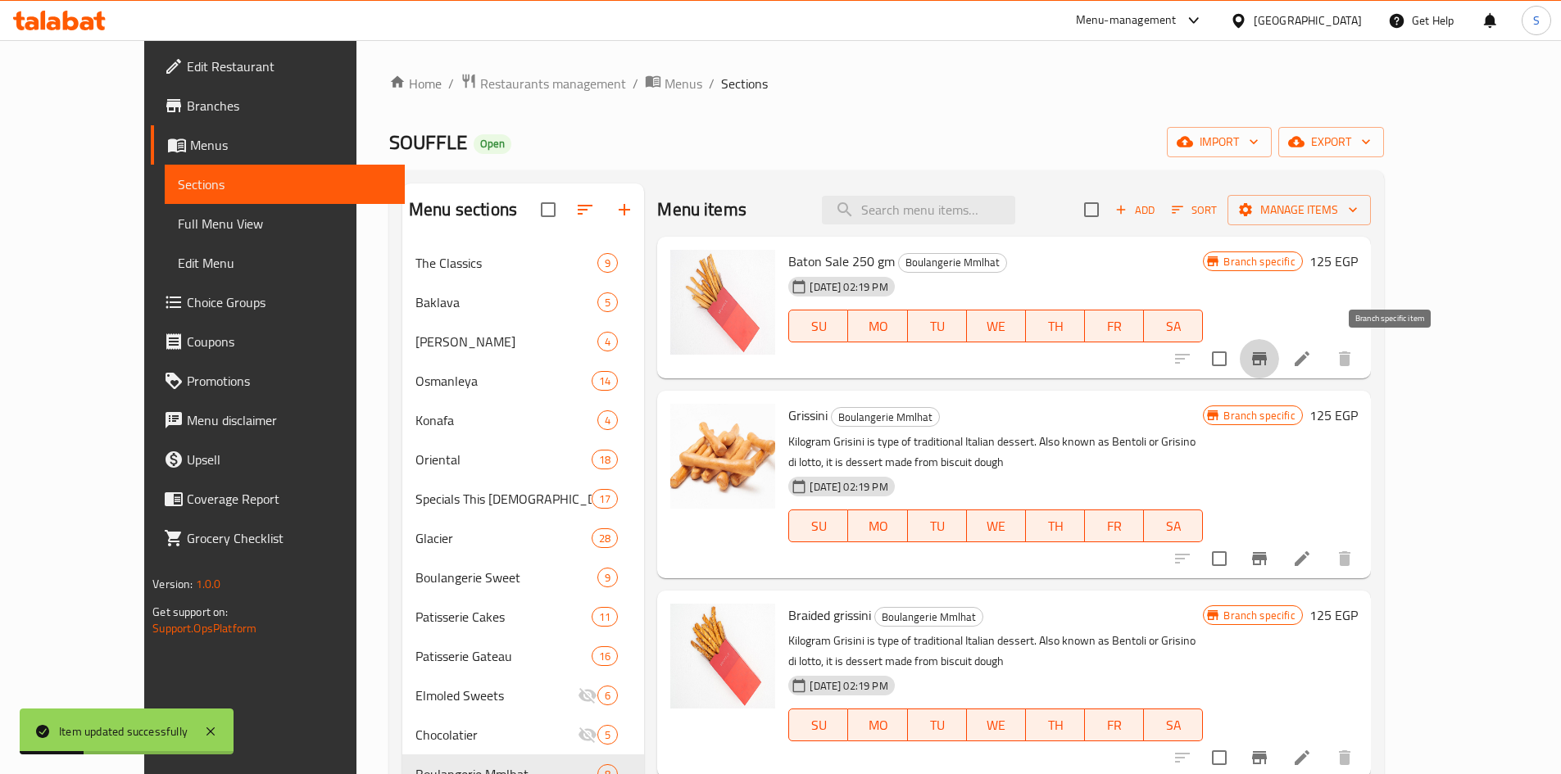
click at [1269, 352] on icon "Branch-specific-item" at bounding box center [1260, 359] width 20 height 20
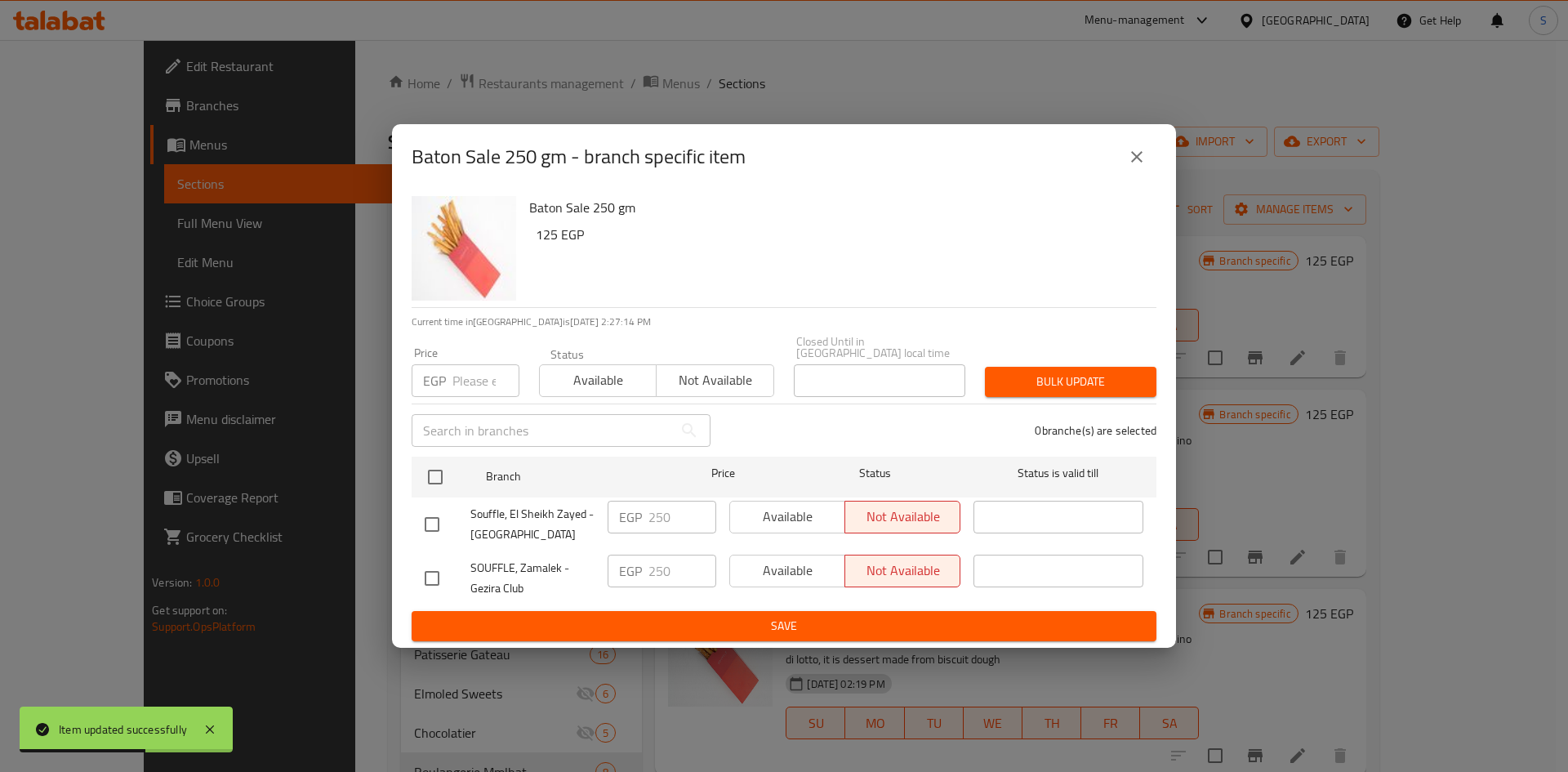
click at [468, 376] on input "number" at bounding box center [485, 380] width 67 height 33
type input "73.75"
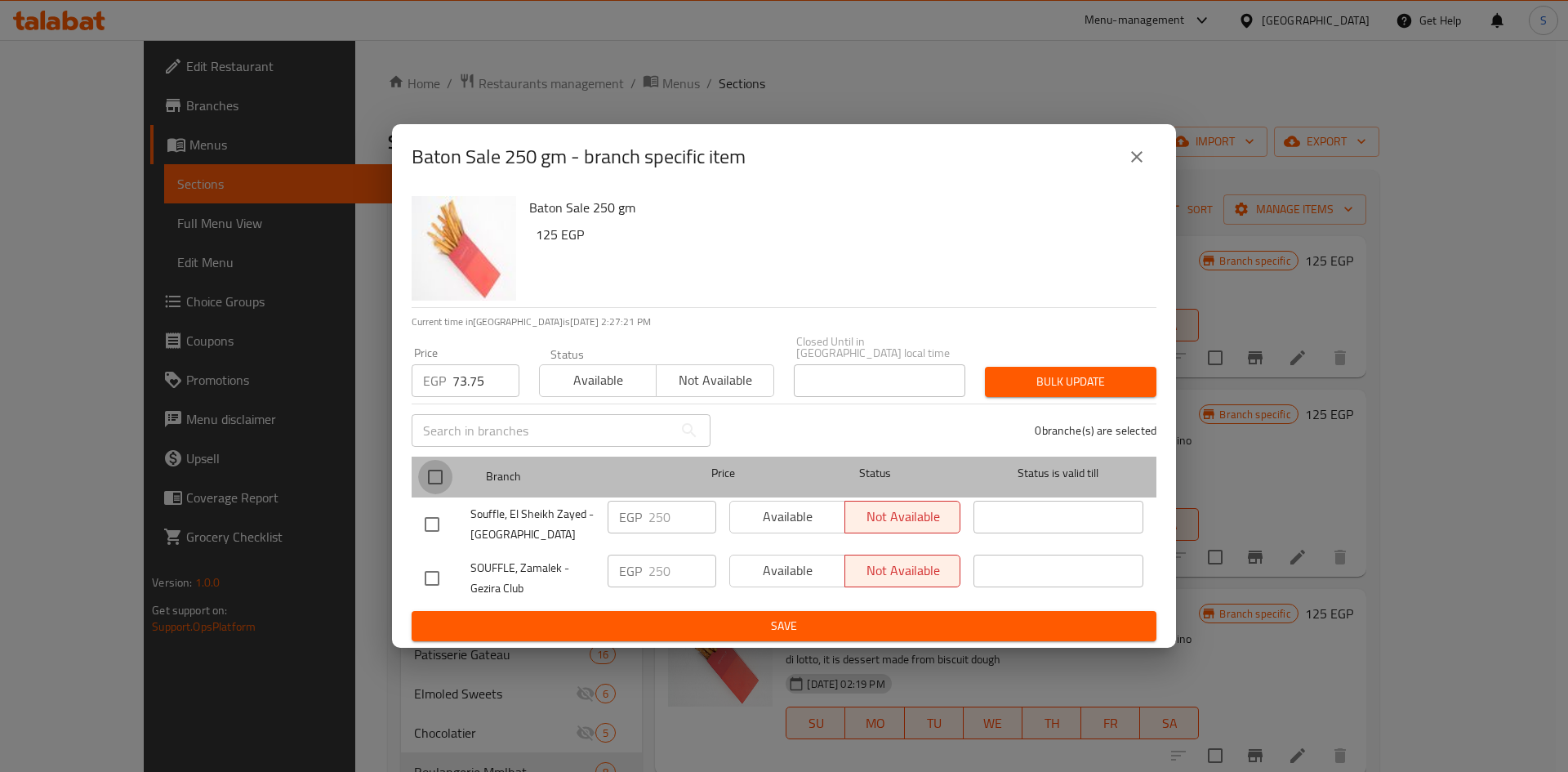
click at [428, 460] on input "checkbox" at bounding box center [436, 477] width 34 height 34
checkbox input "true"
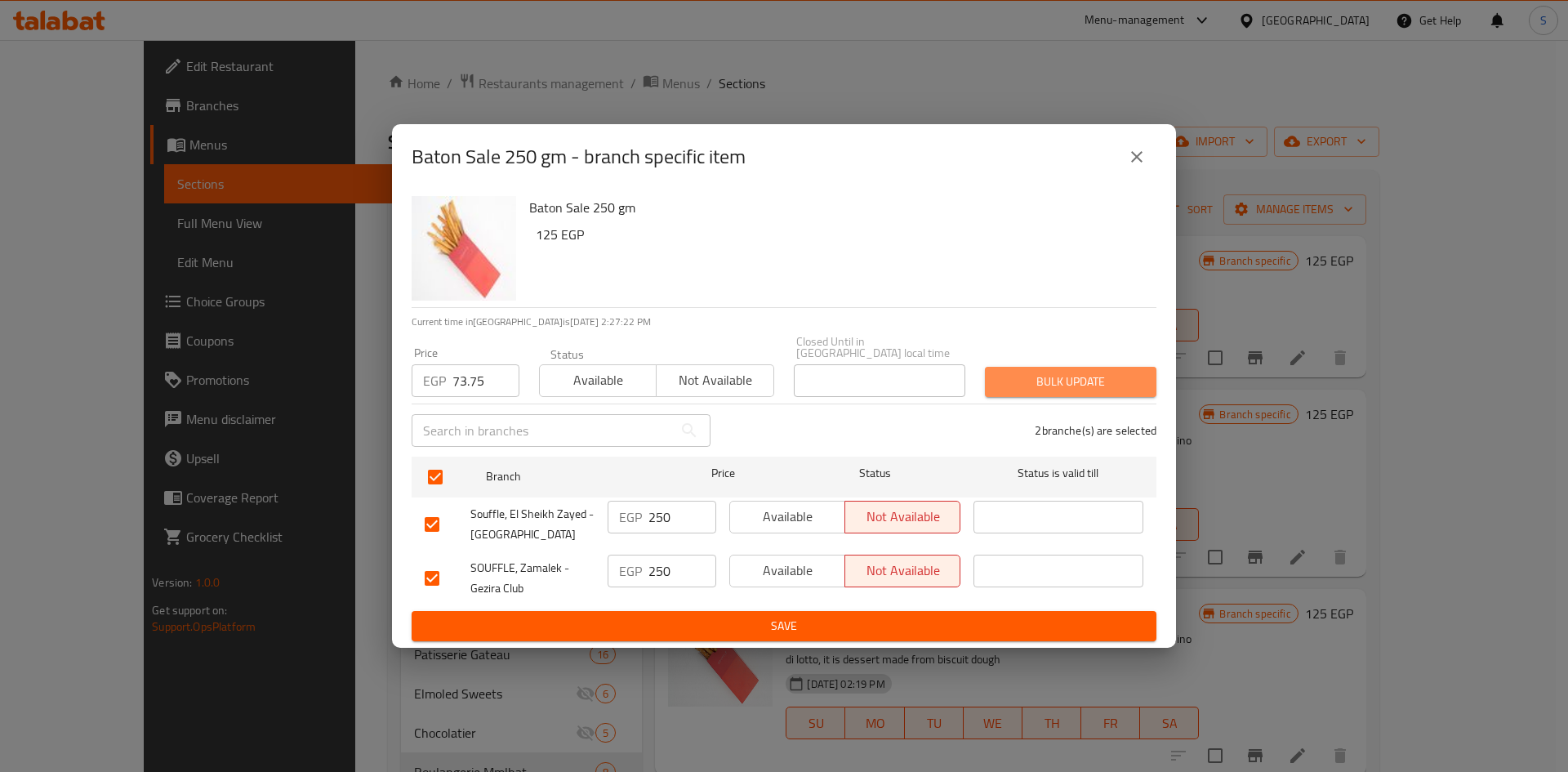
click at [1070, 380] on span "Bulk update" at bounding box center [1071, 382] width 146 height 20
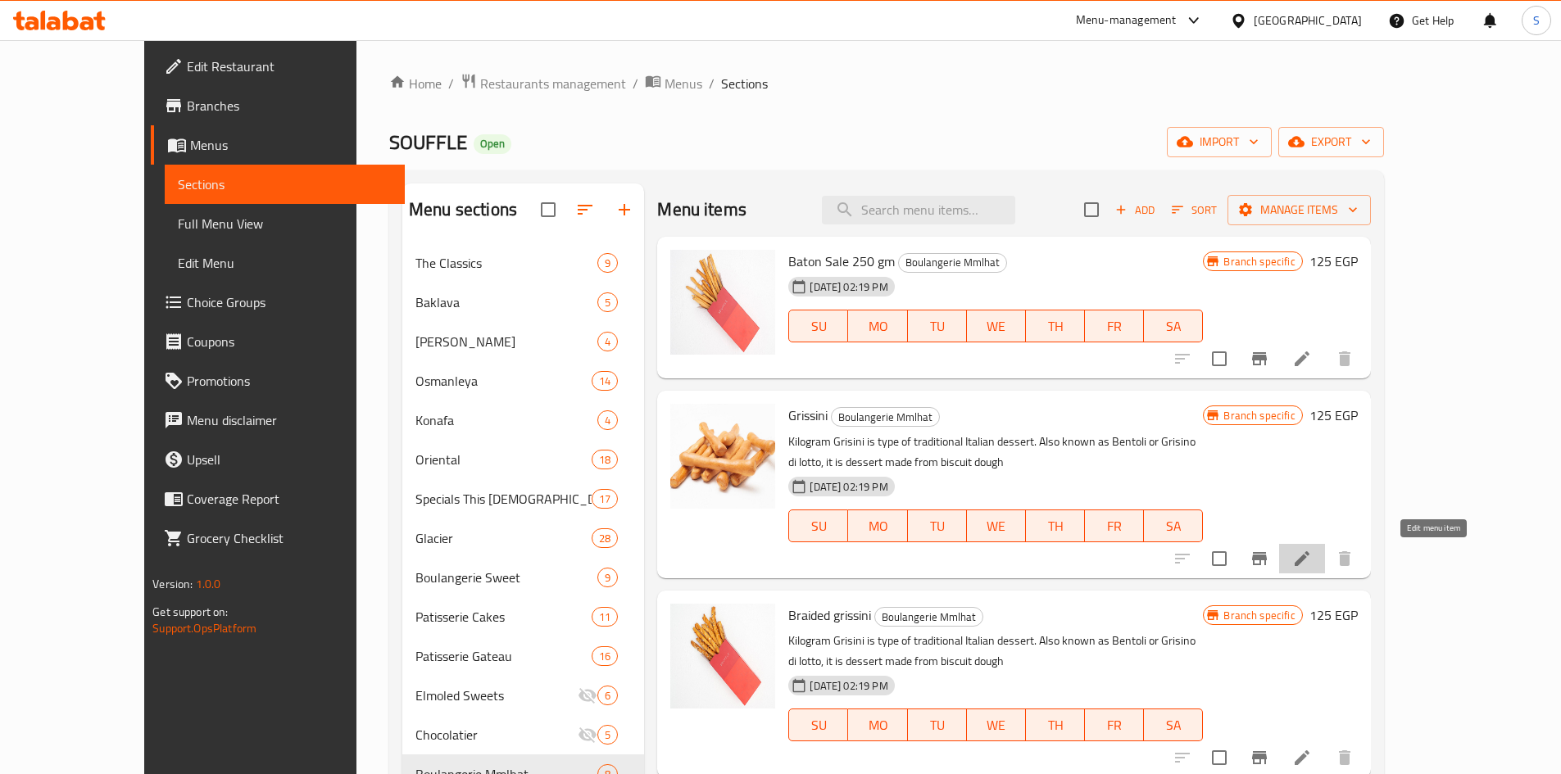
click at [1309, 563] on icon at bounding box center [1302, 558] width 15 height 15
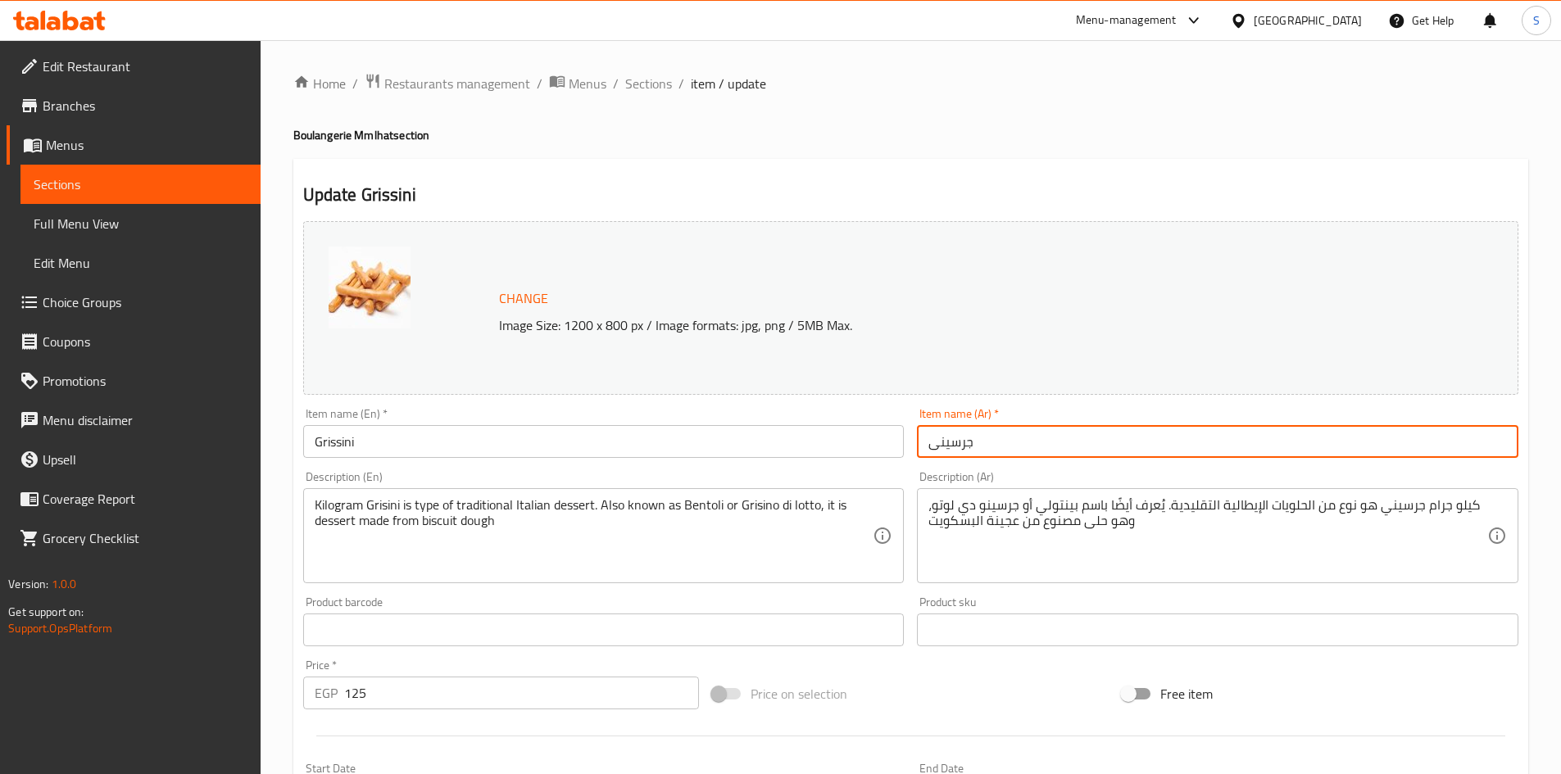
click at [1039, 455] on input "جرسينى" at bounding box center [1217, 441] width 601 height 33
click at [1313, 429] on input "جرسينى" at bounding box center [1217, 441] width 601 height 33
type input "جرسينى 250 جم"
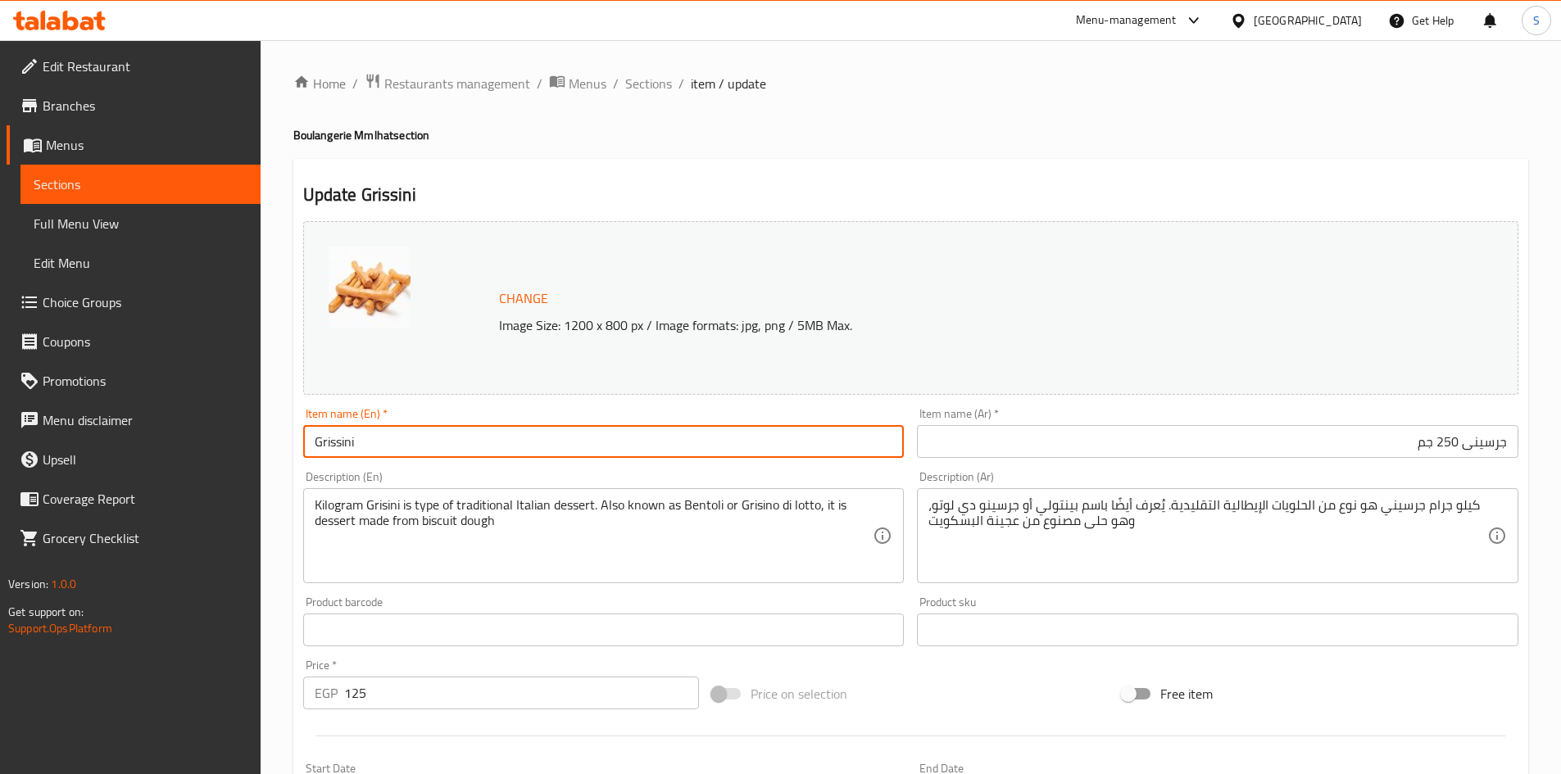
click at [529, 440] on input "Grissini" at bounding box center [603, 441] width 601 height 33
type input "Grissini 250 gm"
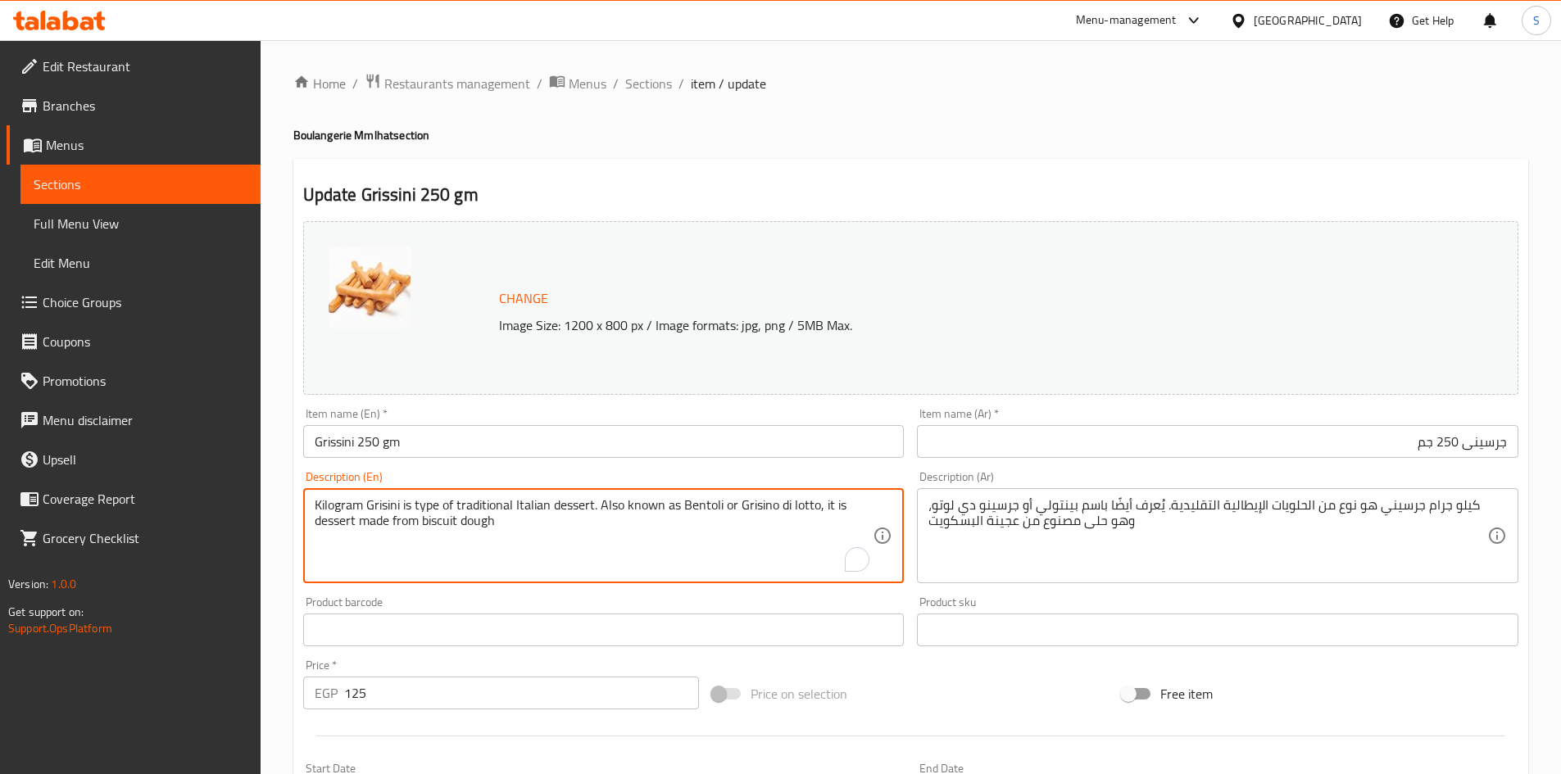
click at [635, 524] on textarea "Kilogram Grisini is type of traditional Italian dessert. Also known as Bentoli …" at bounding box center [594, 536] width 559 height 78
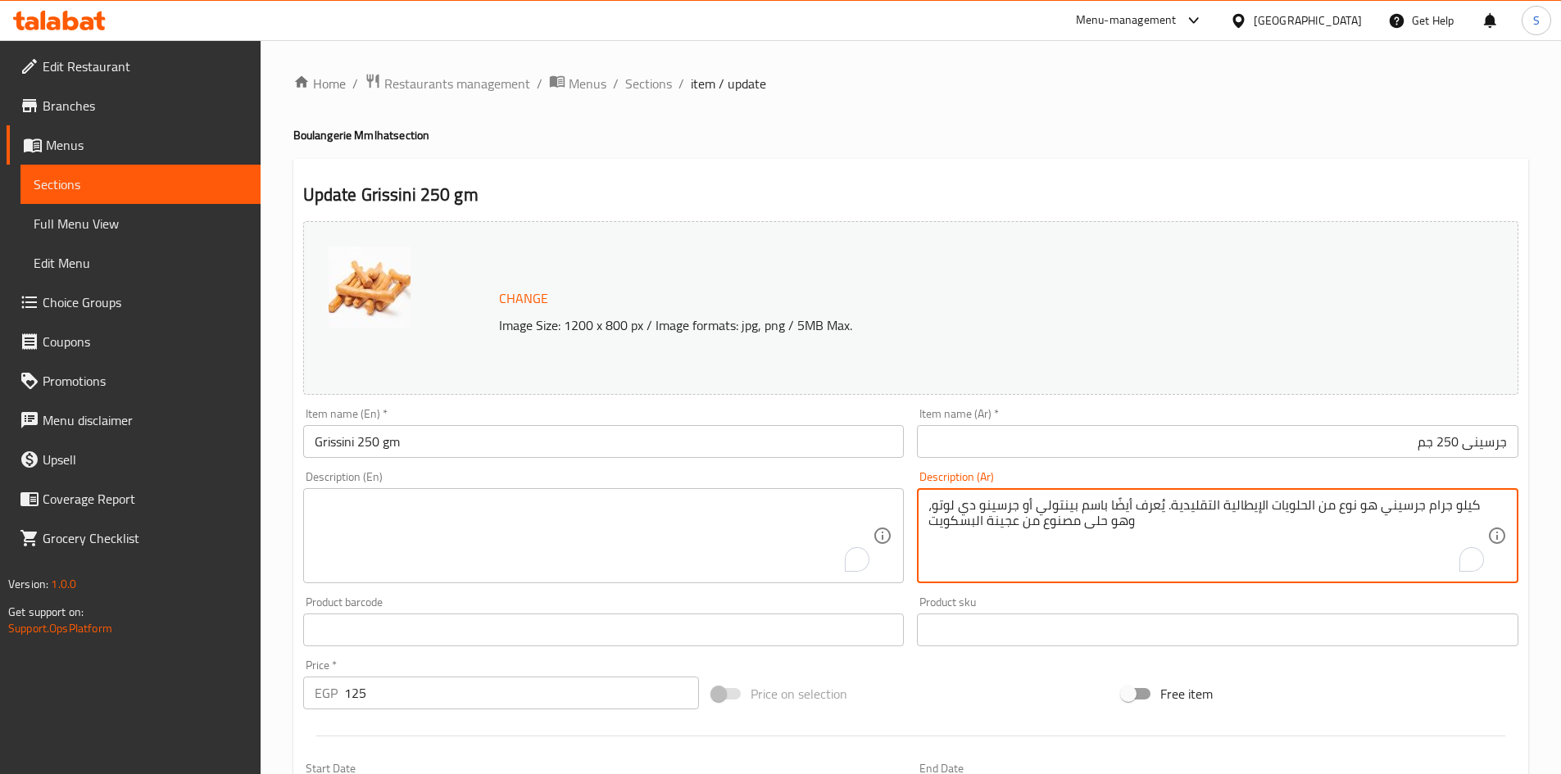
type textarea "كيلو جرام جرسيني هو نوع من الحلويات الإيطالية التقليدية. يُعرف أيضًا باسم بينتو…"
click at [1036, 519] on textarea "كيلو جرام جرسيني هو نوع من الحلويات الإيطالية التقليدية. يُعرف أيضًا باسم بينتو…" at bounding box center [1207, 536] width 559 height 78
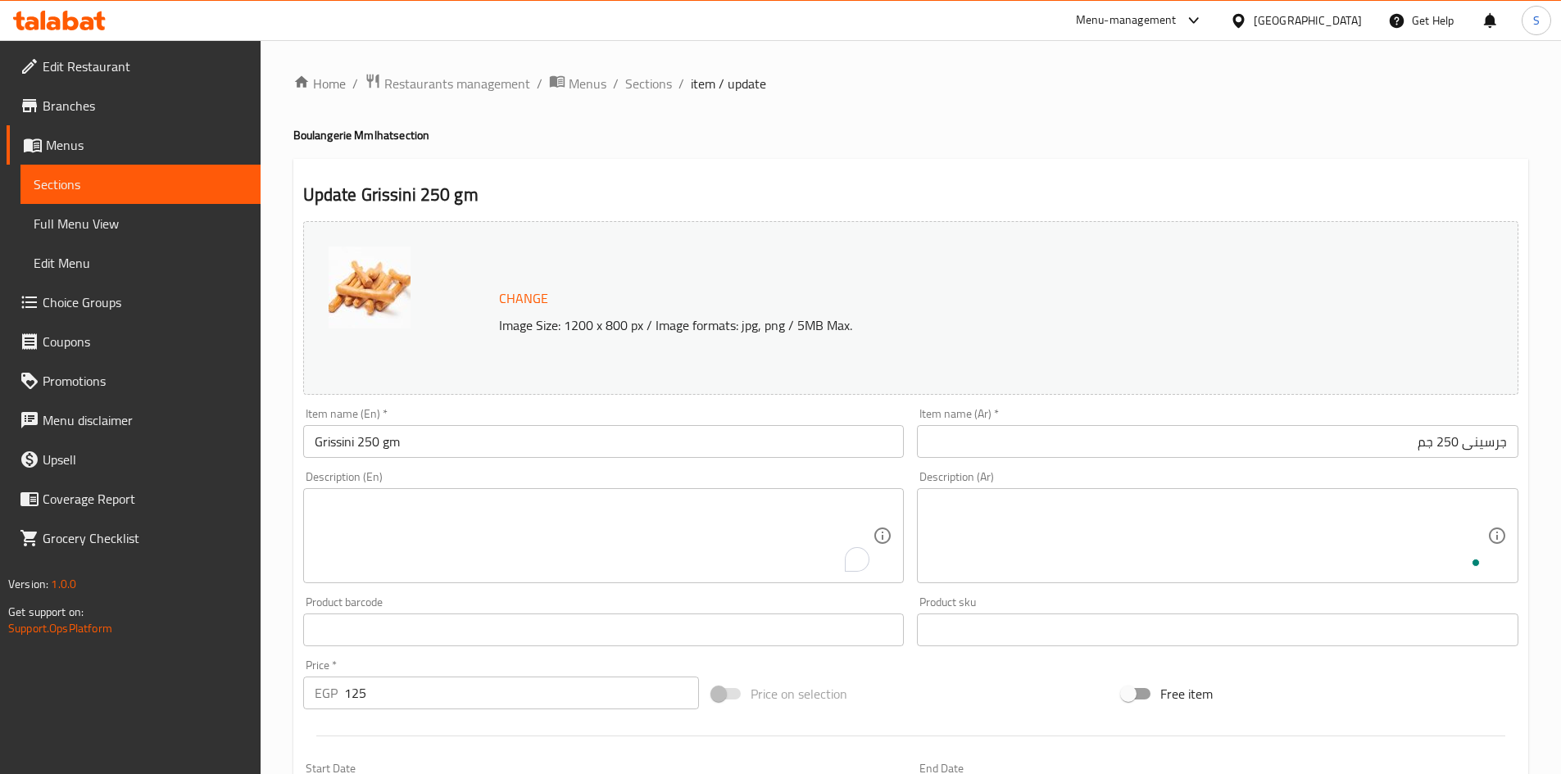
click at [956, 685] on div "Price on selection" at bounding box center [910, 694] width 410 height 44
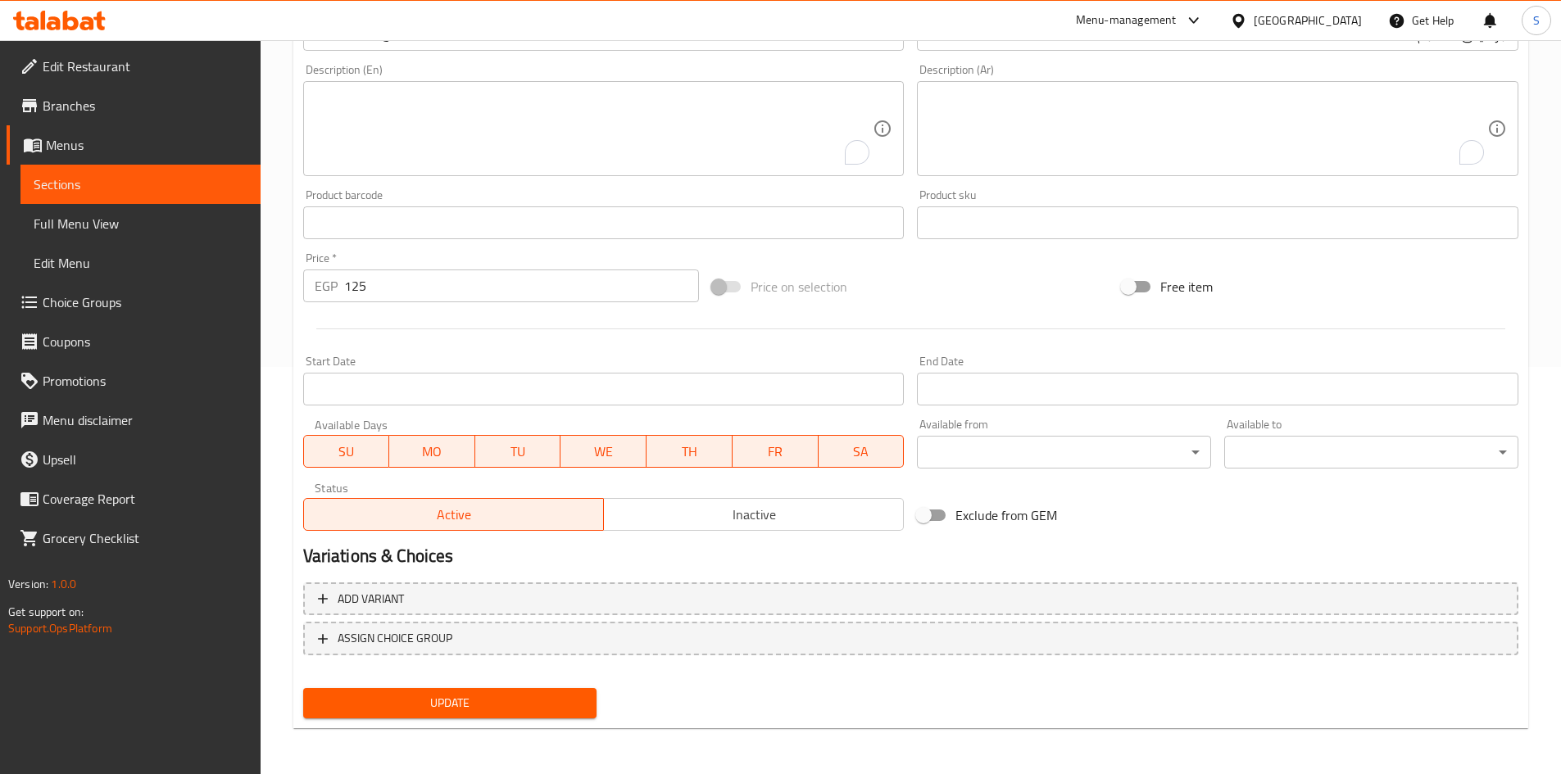
click at [478, 701] on span "Update" at bounding box center [450, 703] width 268 height 20
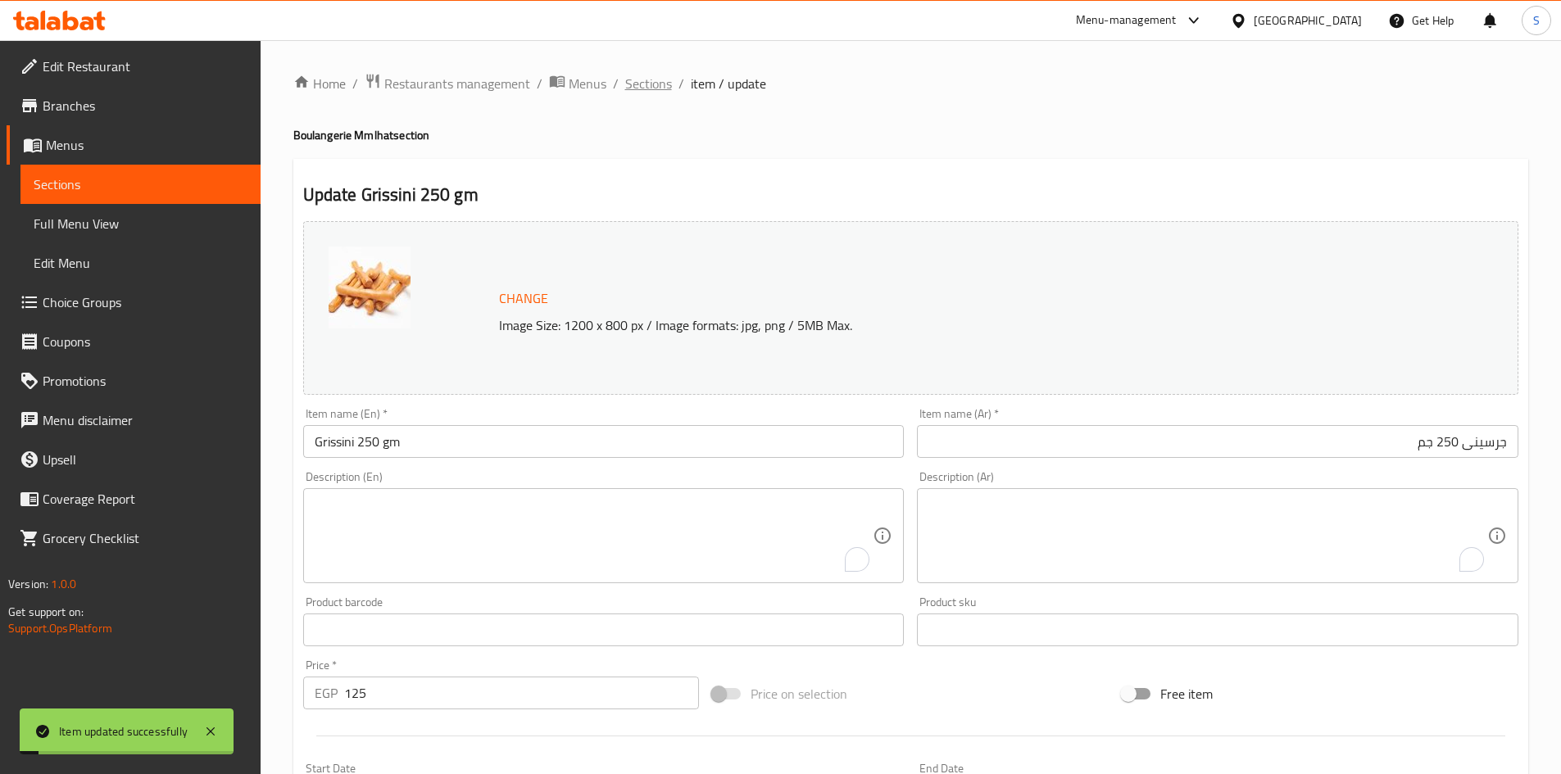
click at [637, 84] on span "Sections" at bounding box center [648, 84] width 47 height 20
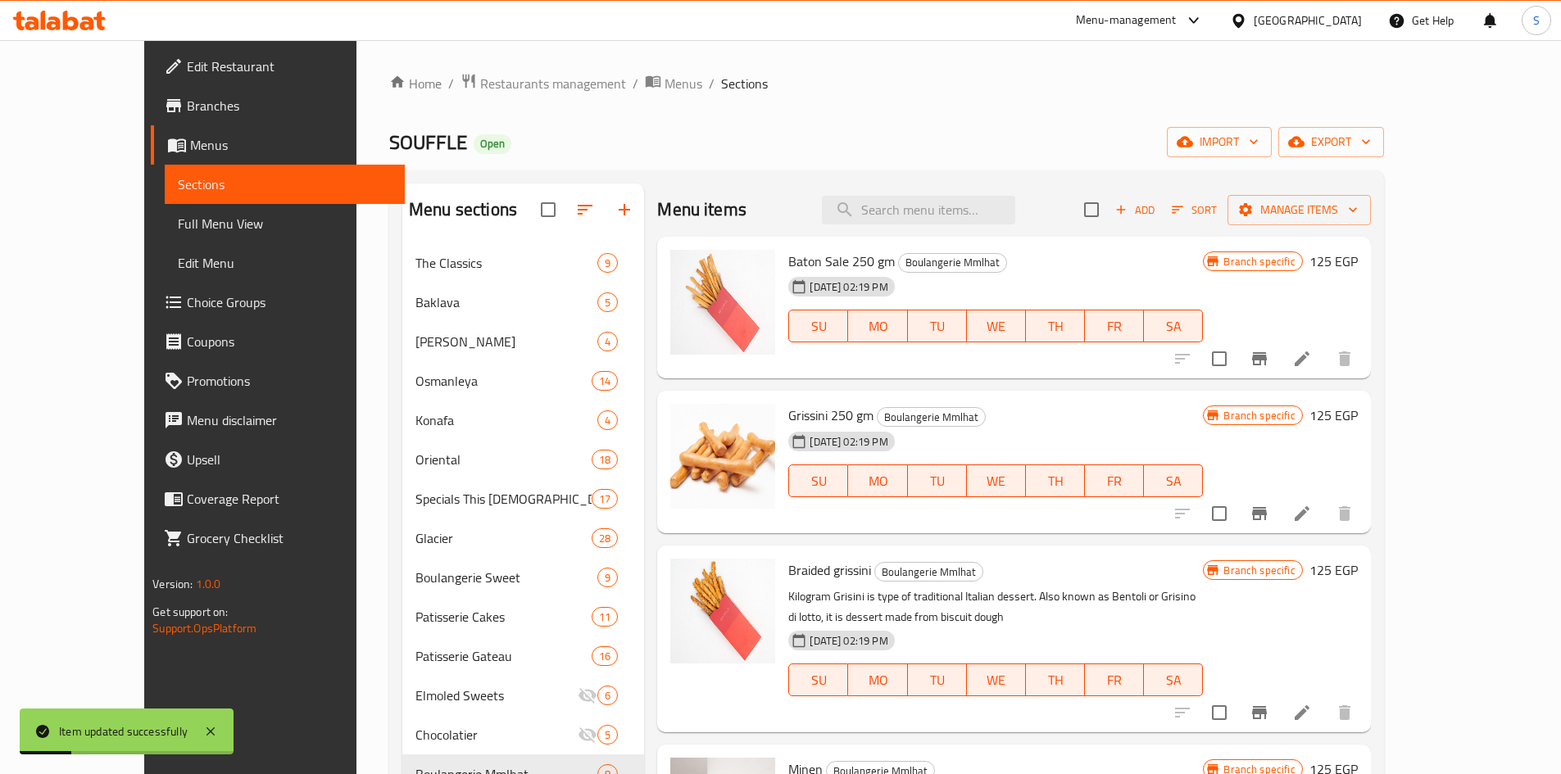
click at [1370, 547] on div "Braided grissini Boulangerie Mmlhat Kilogram Grisini is type of traditional Ita…" at bounding box center [1013, 639] width 713 height 187
click at [1267, 516] on icon "Branch-specific-item" at bounding box center [1259, 513] width 15 height 13
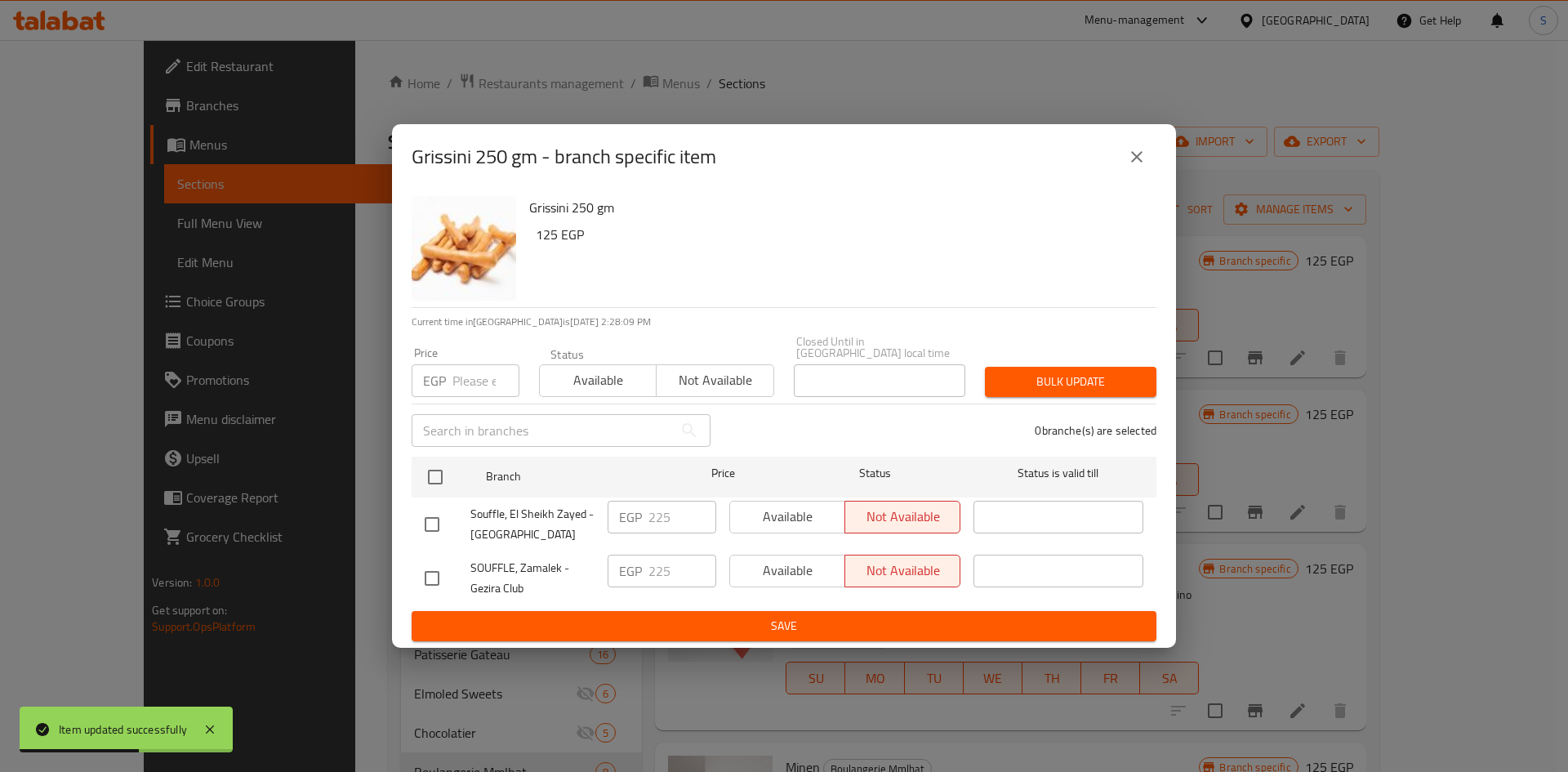
click at [474, 384] on input "number" at bounding box center [485, 380] width 67 height 33
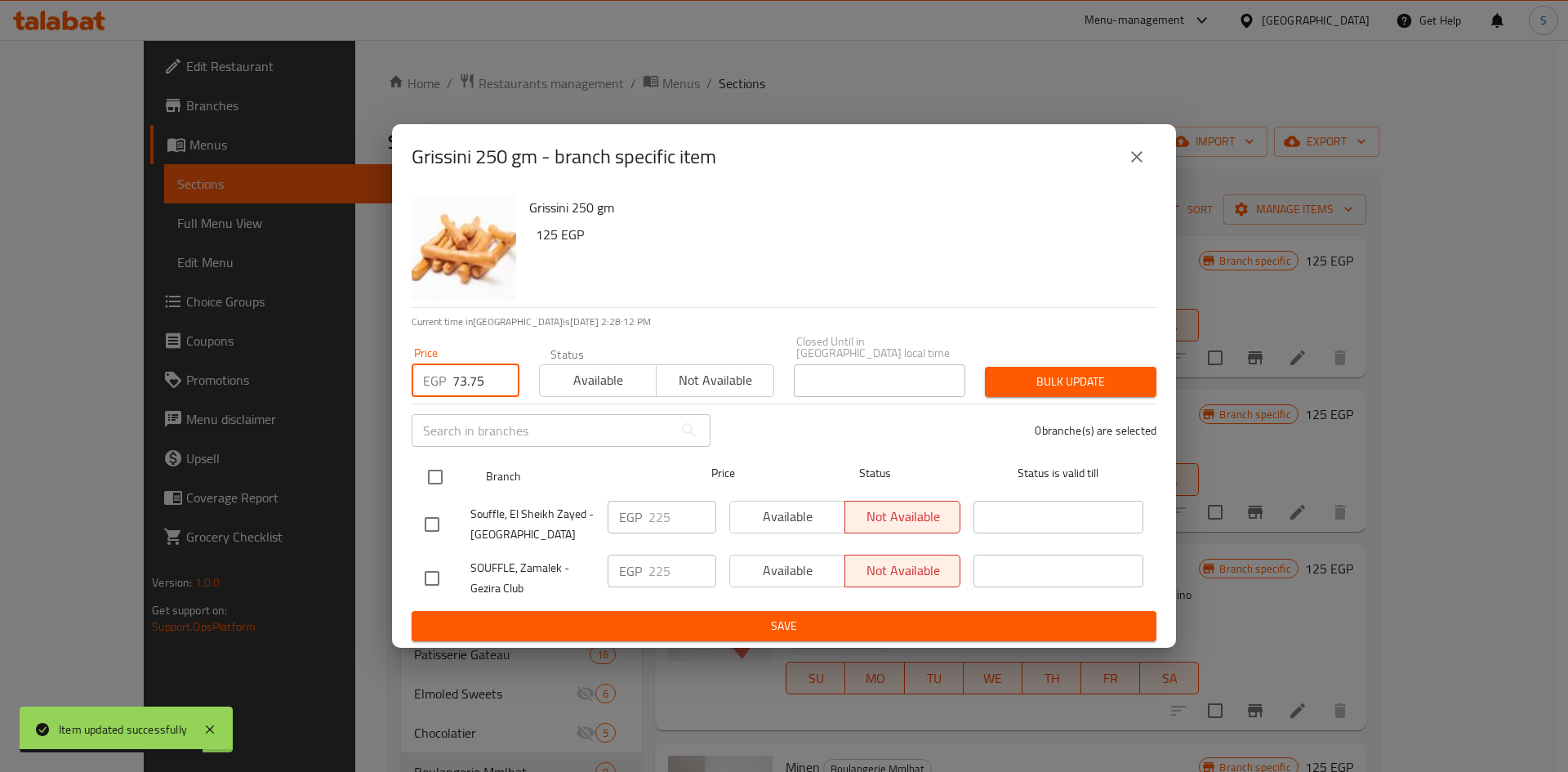
type input "73.75"
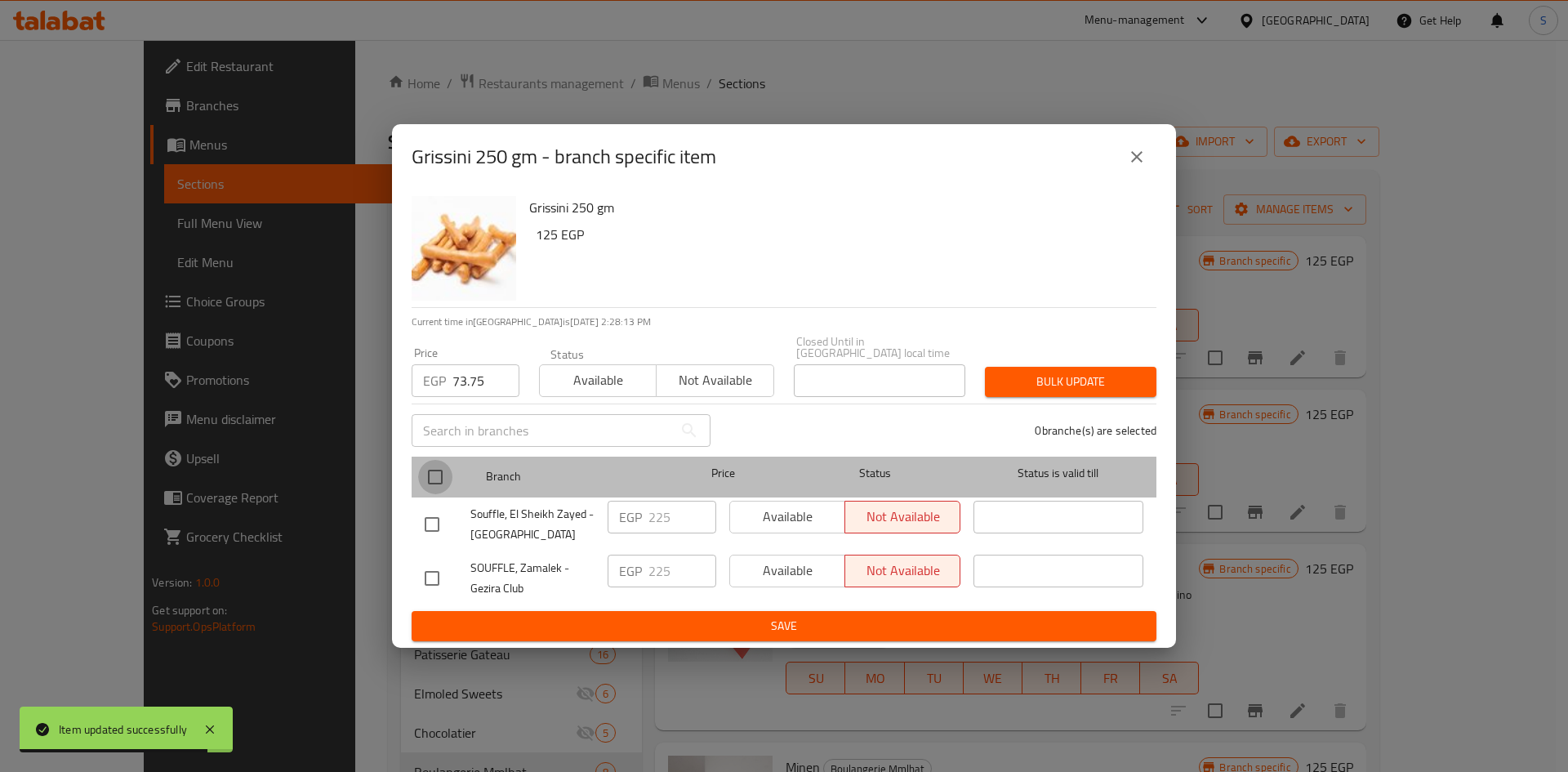
drag, startPoint x: 434, startPoint y: 464, endPoint x: 753, endPoint y: 382, distance: 329.4
click at [438, 464] on input "checkbox" at bounding box center [436, 477] width 34 height 34
checkbox input "true"
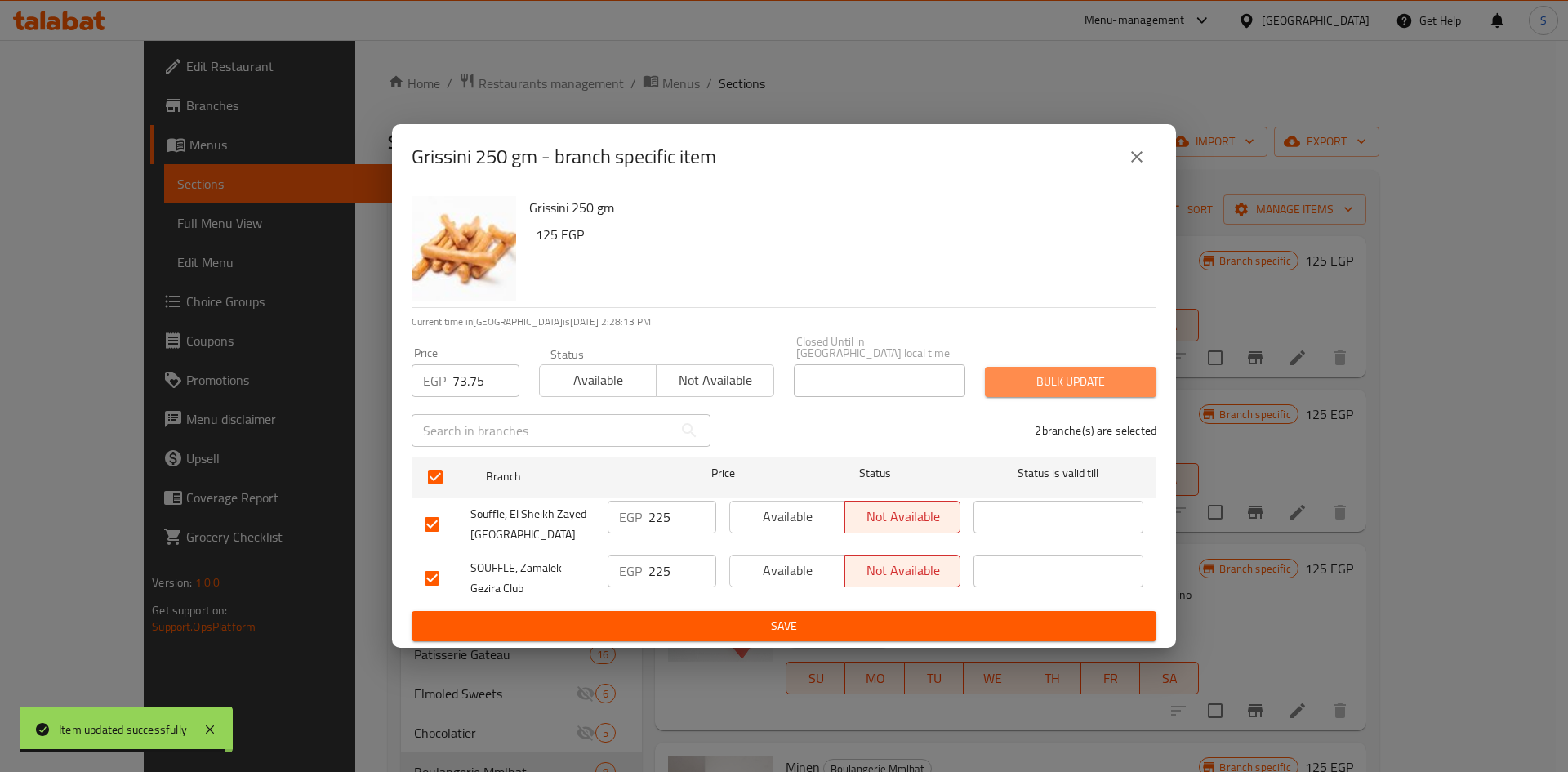
click at [1031, 372] on span "Bulk update" at bounding box center [1071, 382] width 146 height 20
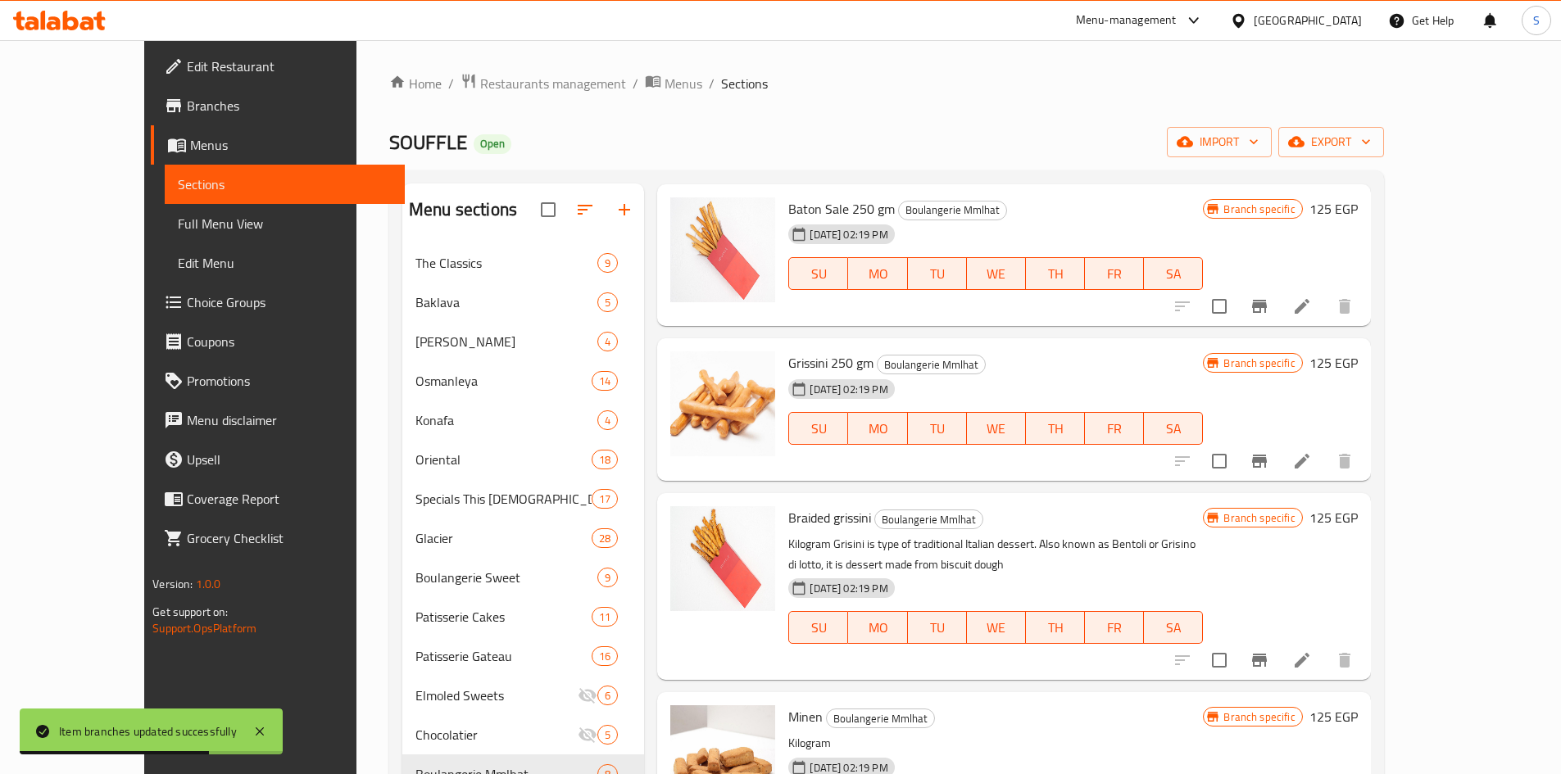
scroll to position [82, 0]
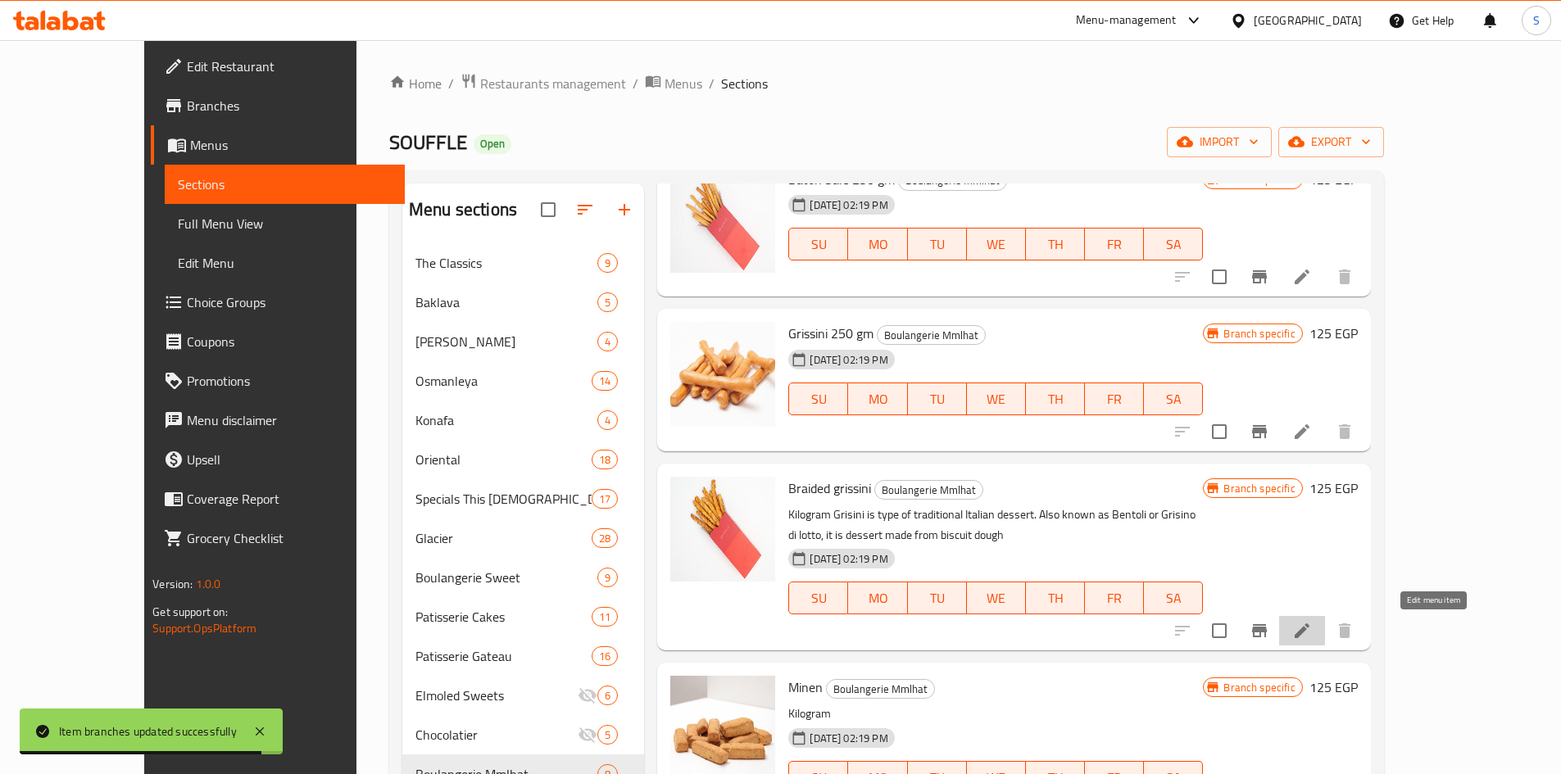
click at [1312, 637] on icon at bounding box center [1302, 631] width 20 height 20
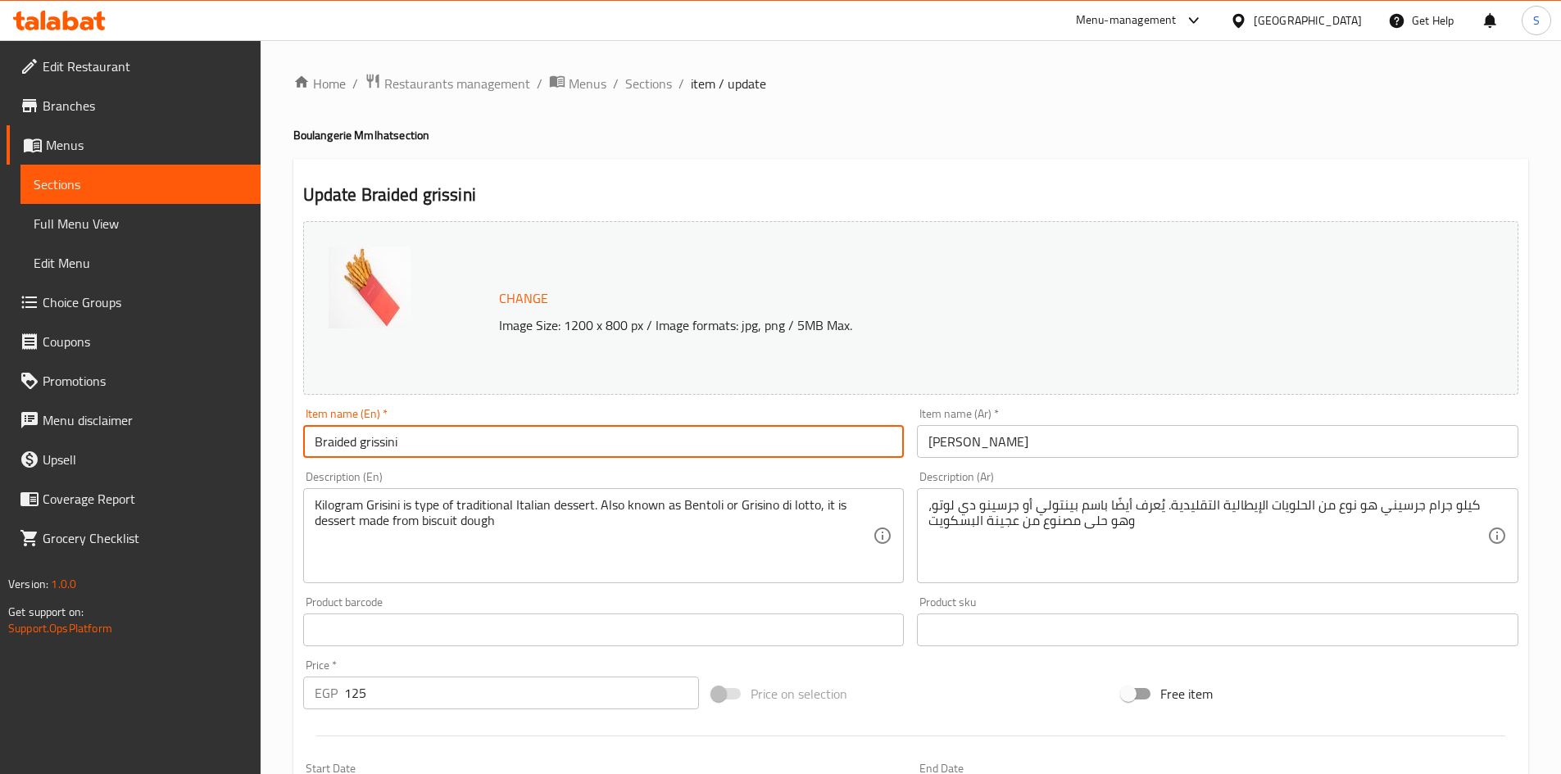
click at [671, 433] on input "Braided grissini" at bounding box center [603, 441] width 601 height 33
paste input "Grissini 250 gm"
type input "Braided Grissini 250 gm"
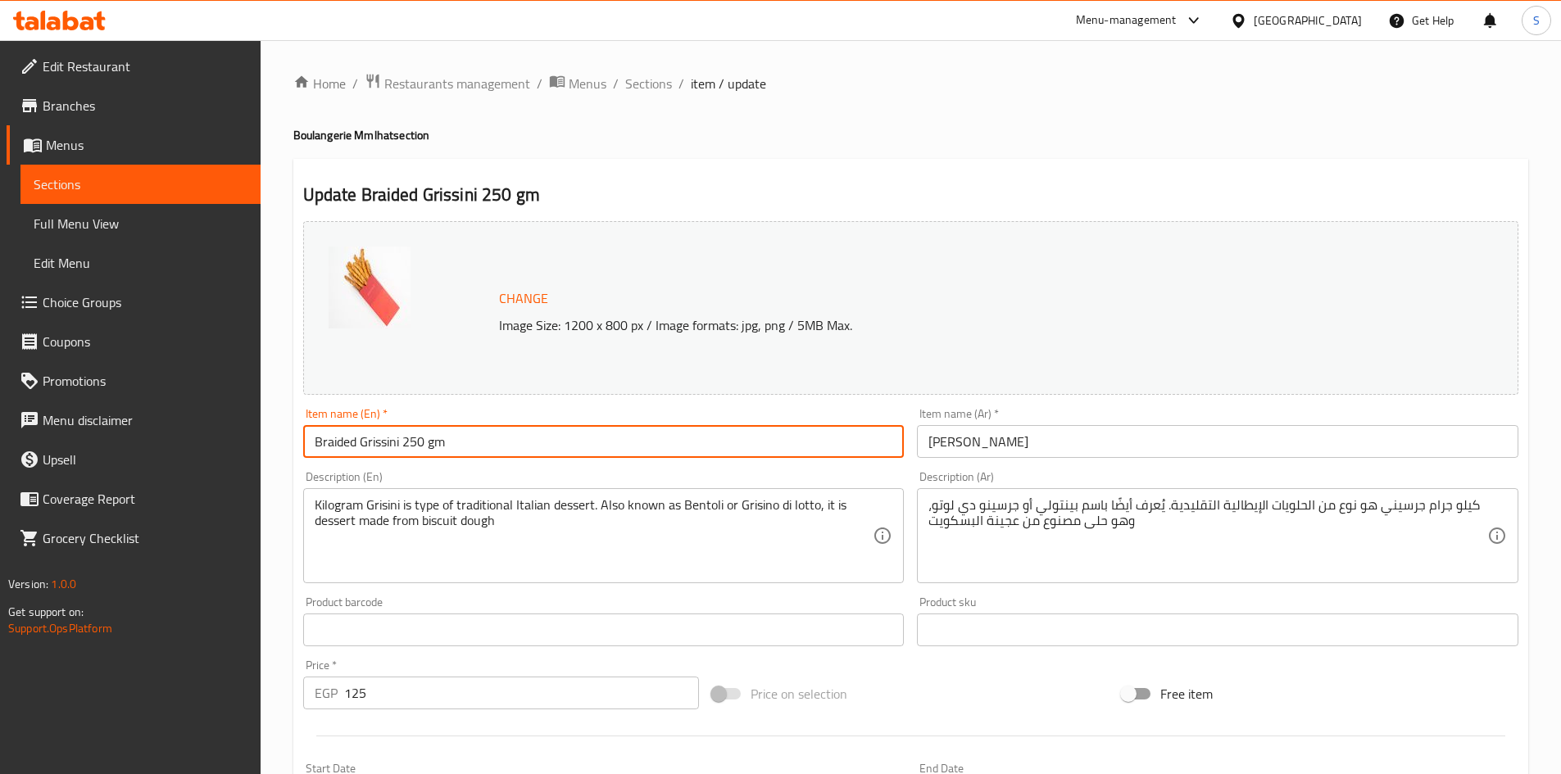
click at [1055, 447] on input "جريسيني مضفر" at bounding box center [1217, 441] width 601 height 33
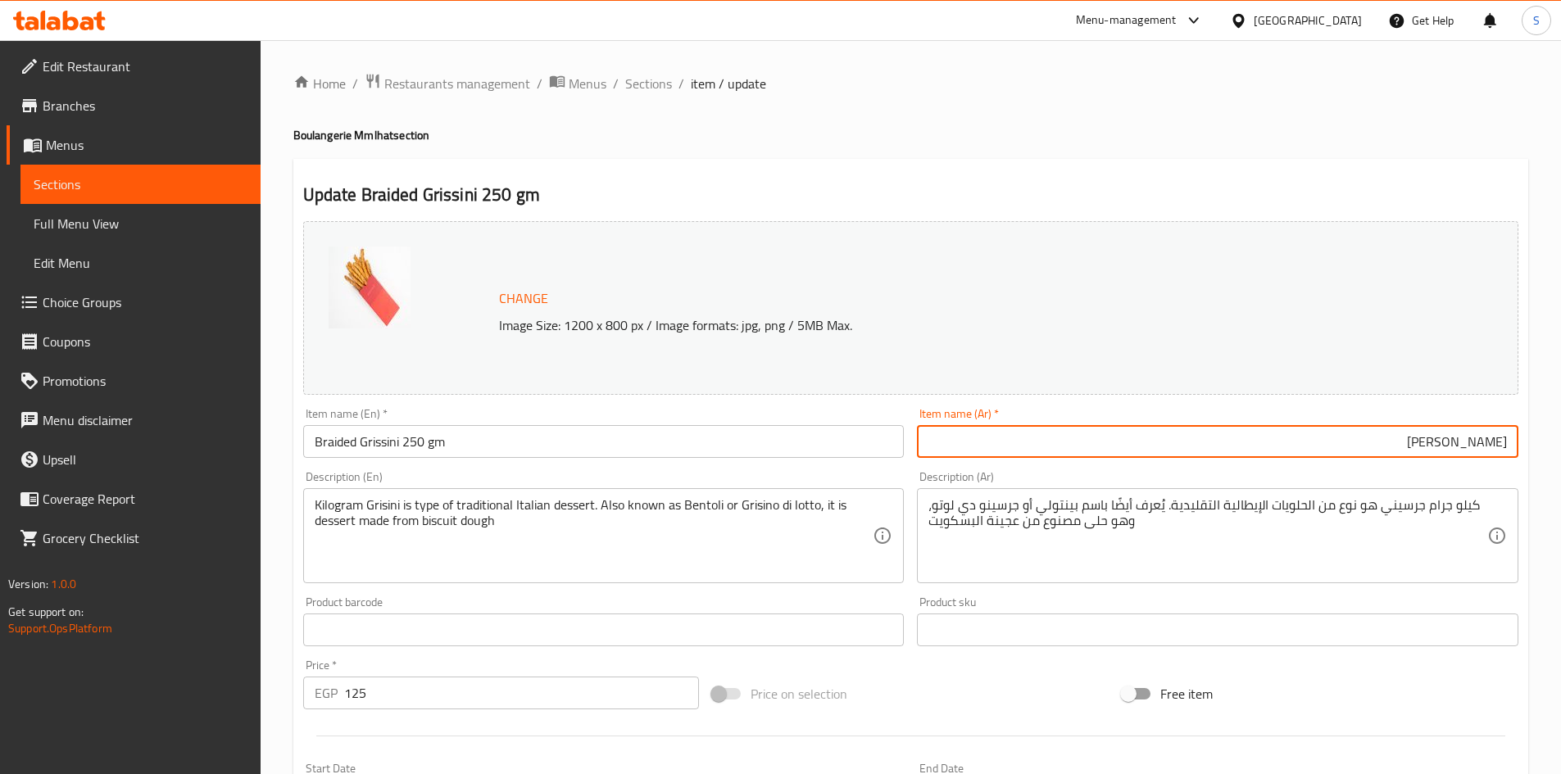
click at [1300, 433] on input "جريسيني مضفر" at bounding box center [1217, 441] width 601 height 33
type input "جريسيني مضفر 250 جم"
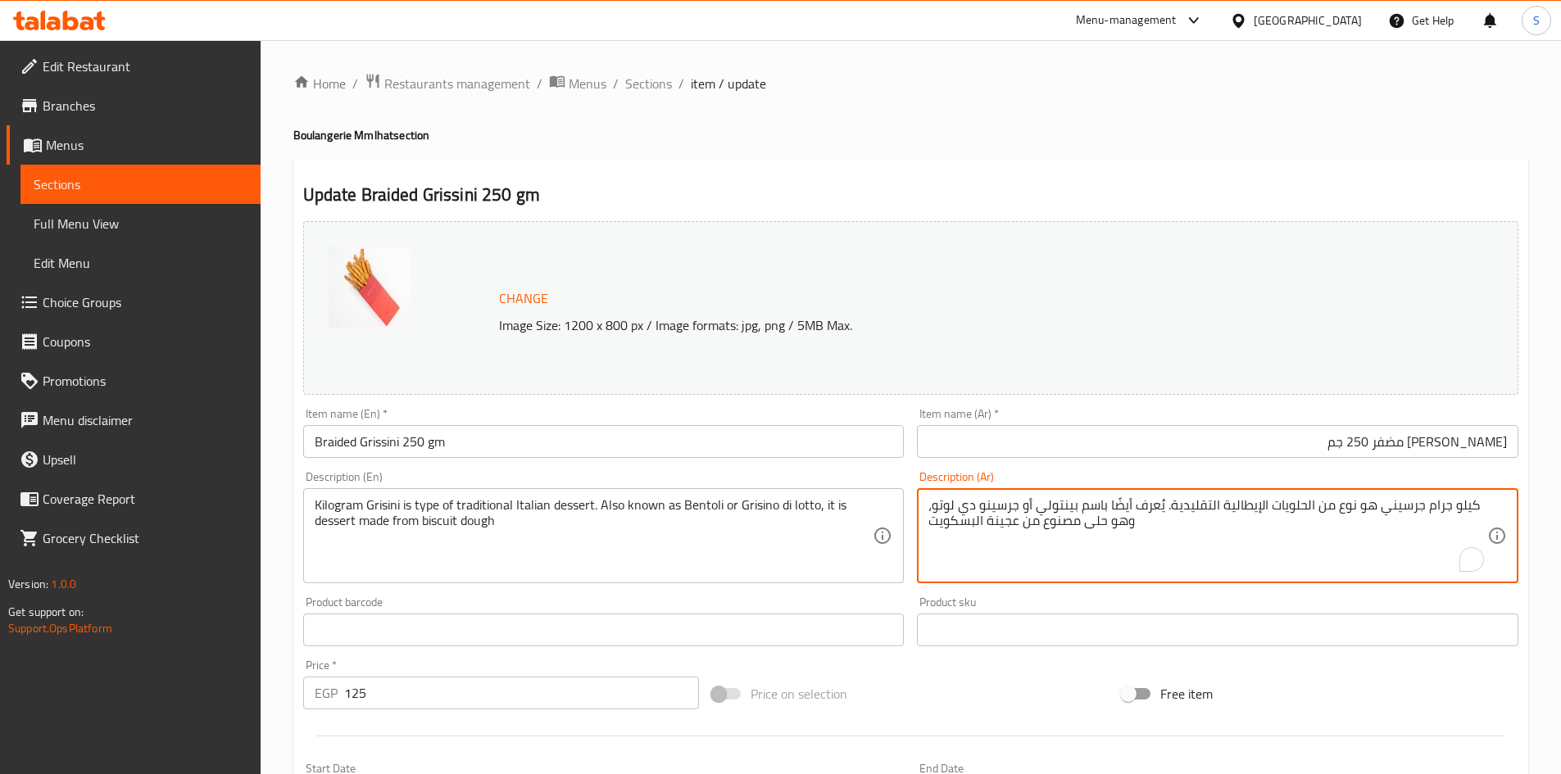
click at [1261, 515] on textarea "كيلو جرام جرسيني هو نوع من الحلويات الإيطالية التقليدية. يُعرف أيضًا باسم بينتو…" at bounding box center [1207, 536] width 559 height 78
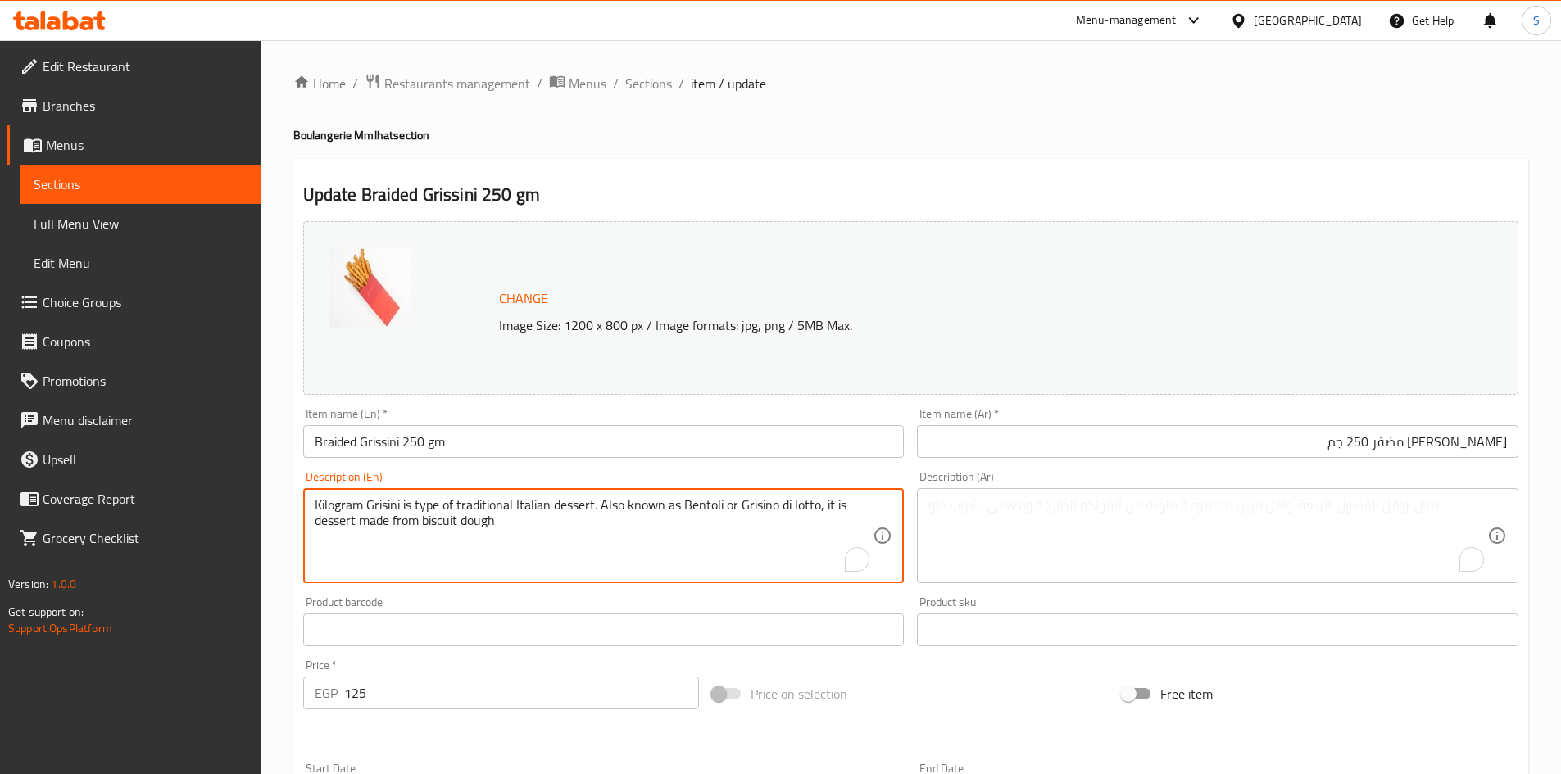
click at [696, 498] on textarea "Kilogram Grisini is type of traditional Italian dessert. Also known as Bentoli …" at bounding box center [594, 536] width 559 height 78
click at [1021, 709] on div "Price on selection" at bounding box center [910, 694] width 410 height 44
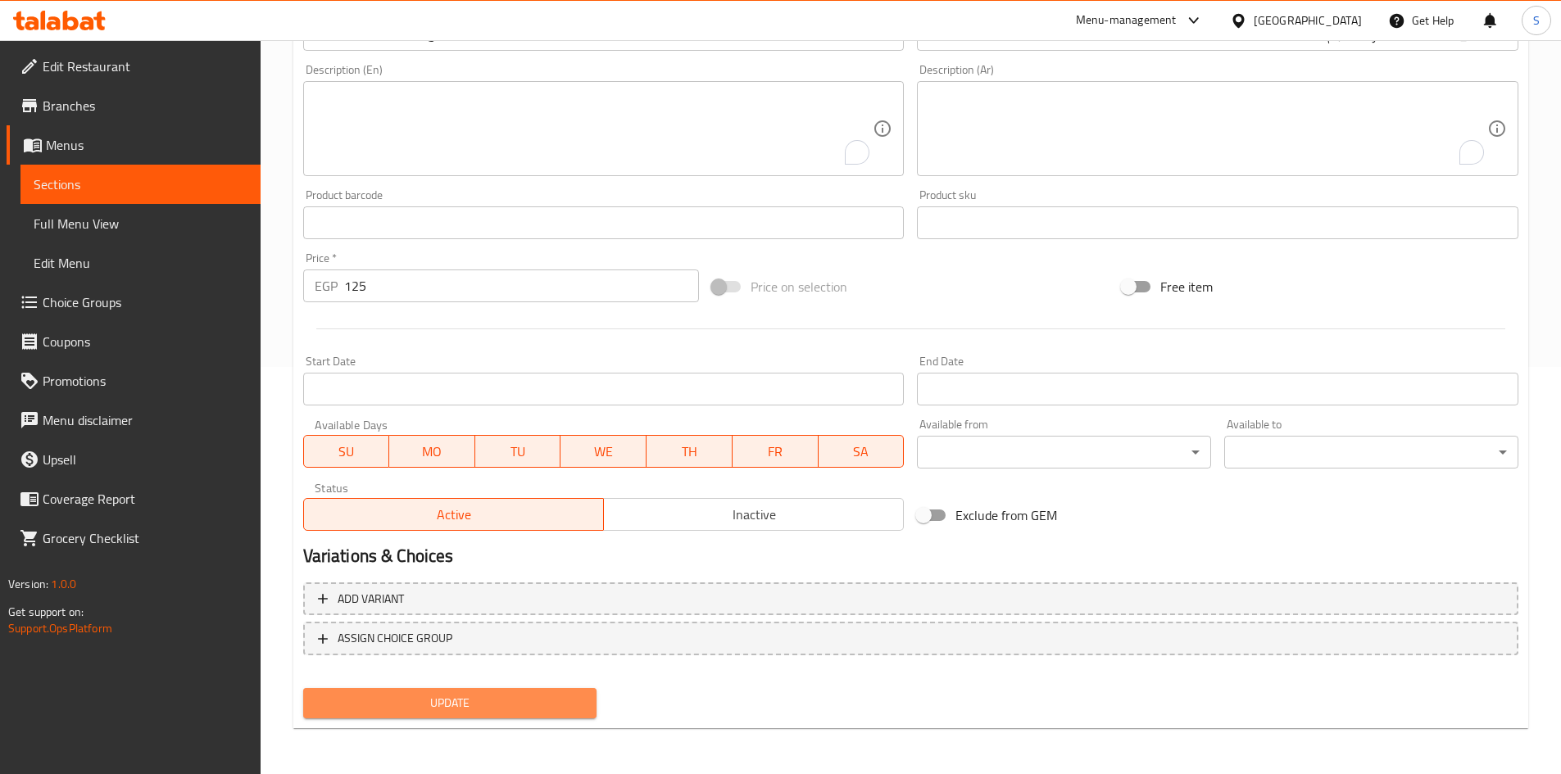
click at [497, 699] on span "Update" at bounding box center [450, 703] width 268 height 20
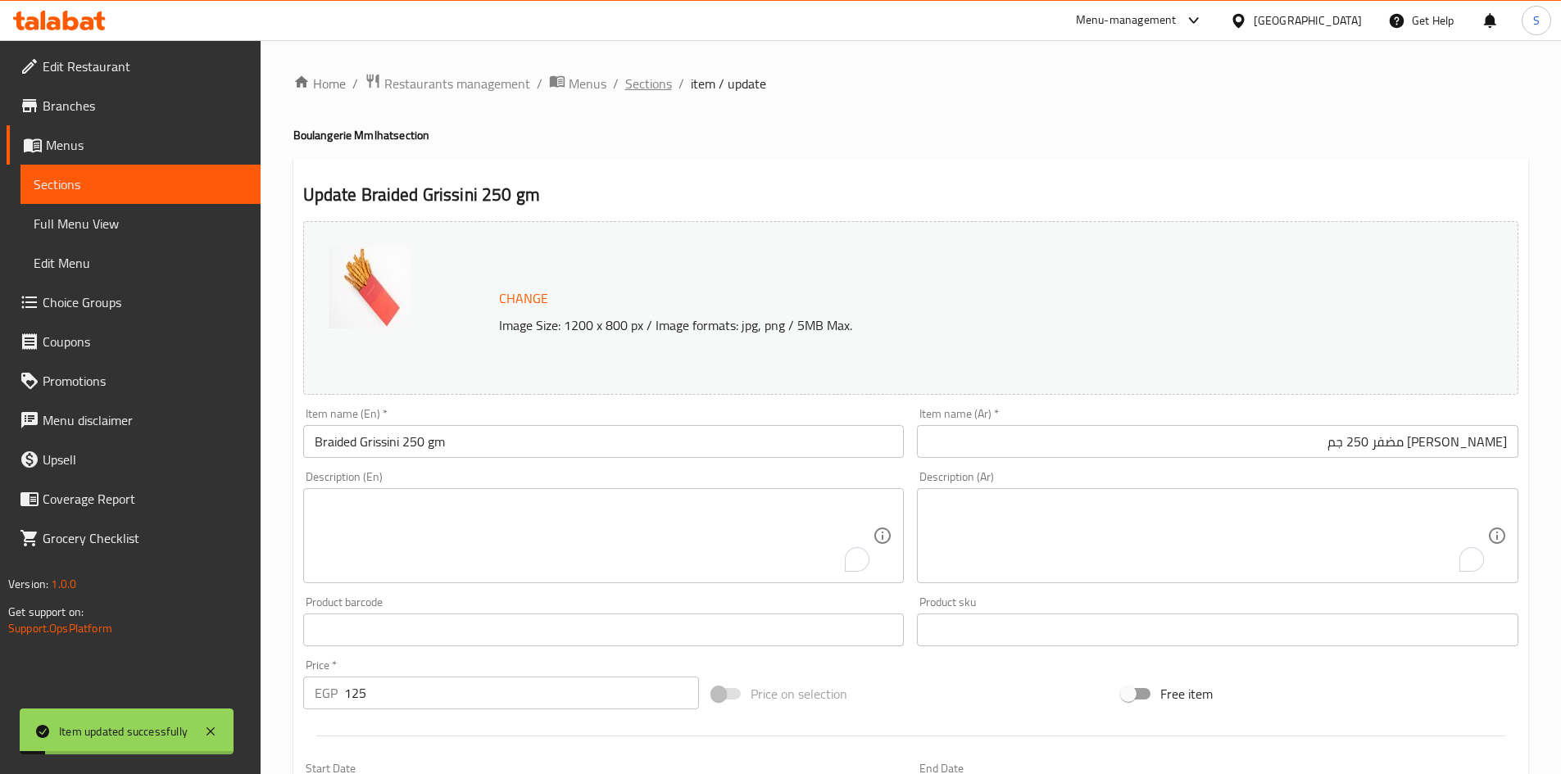
click at [646, 80] on span "Sections" at bounding box center [648, 84] width 47 height 20
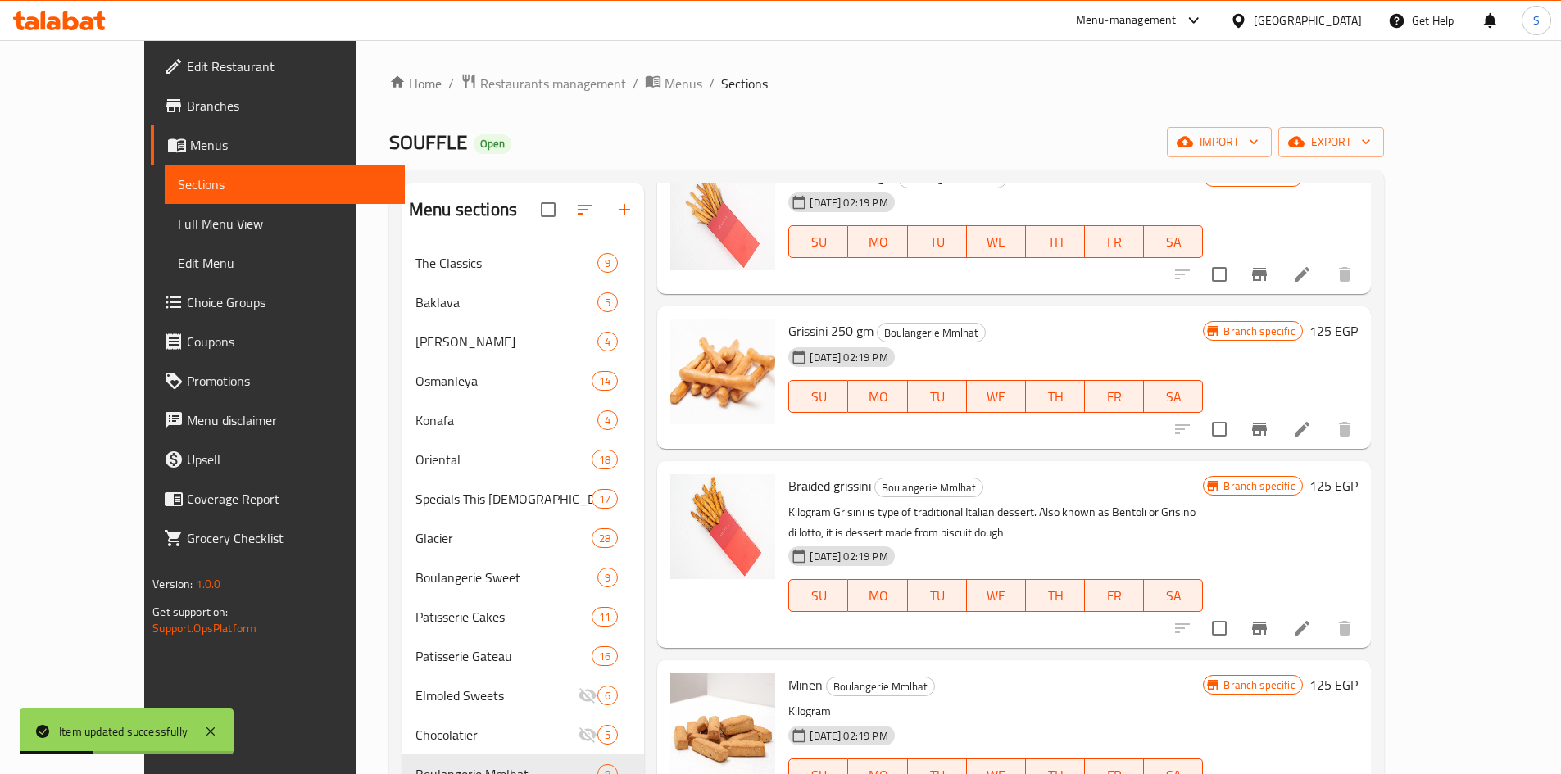
scroll to position [164, 0]
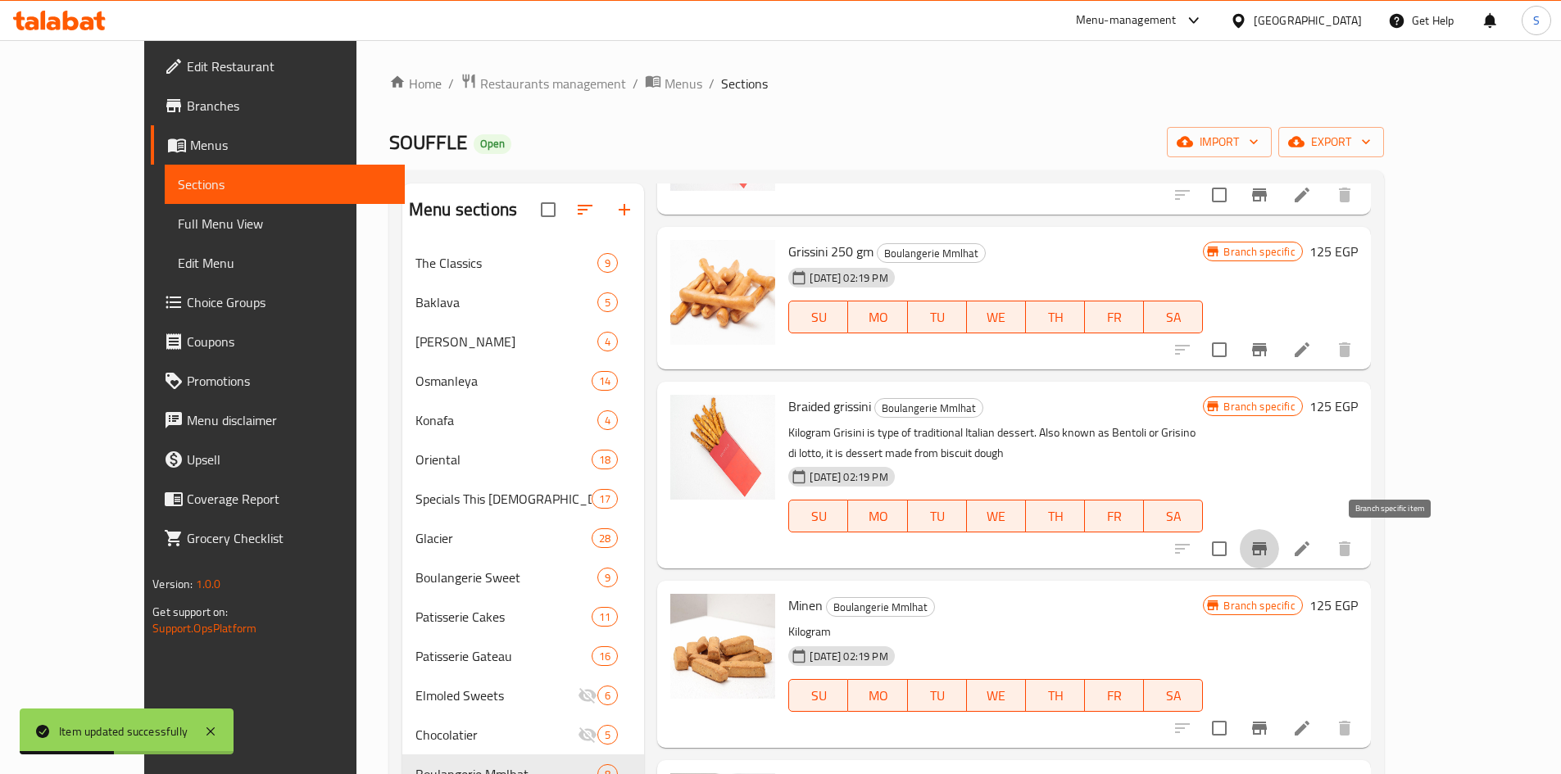
click at [1267, 547] on icon "Branch-specific-item" at bounding box center [1259, 548] width 15 height 13
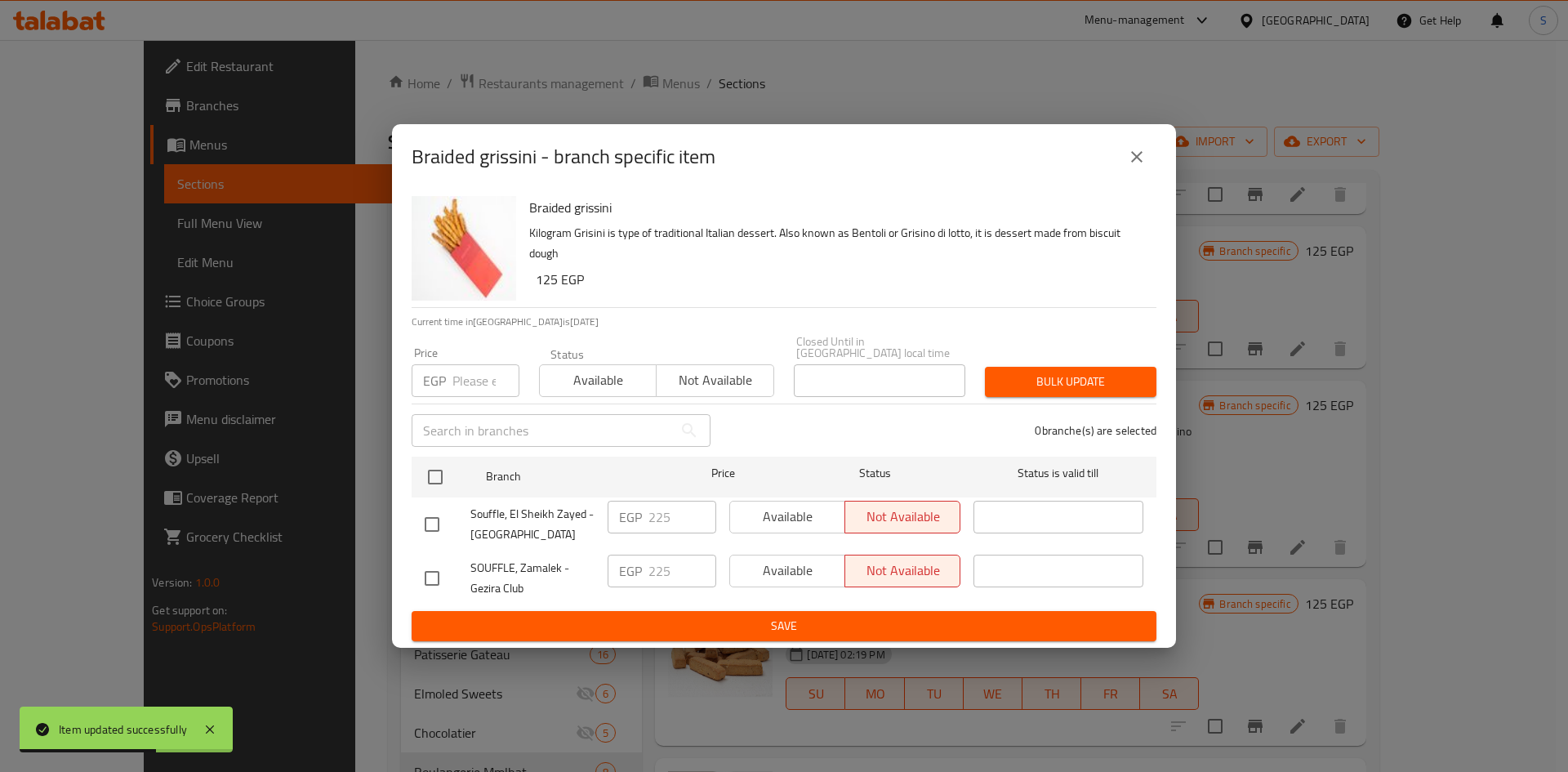
click at [481, 373] on input "number" at bounding box center [485, 380] width 67 height 33
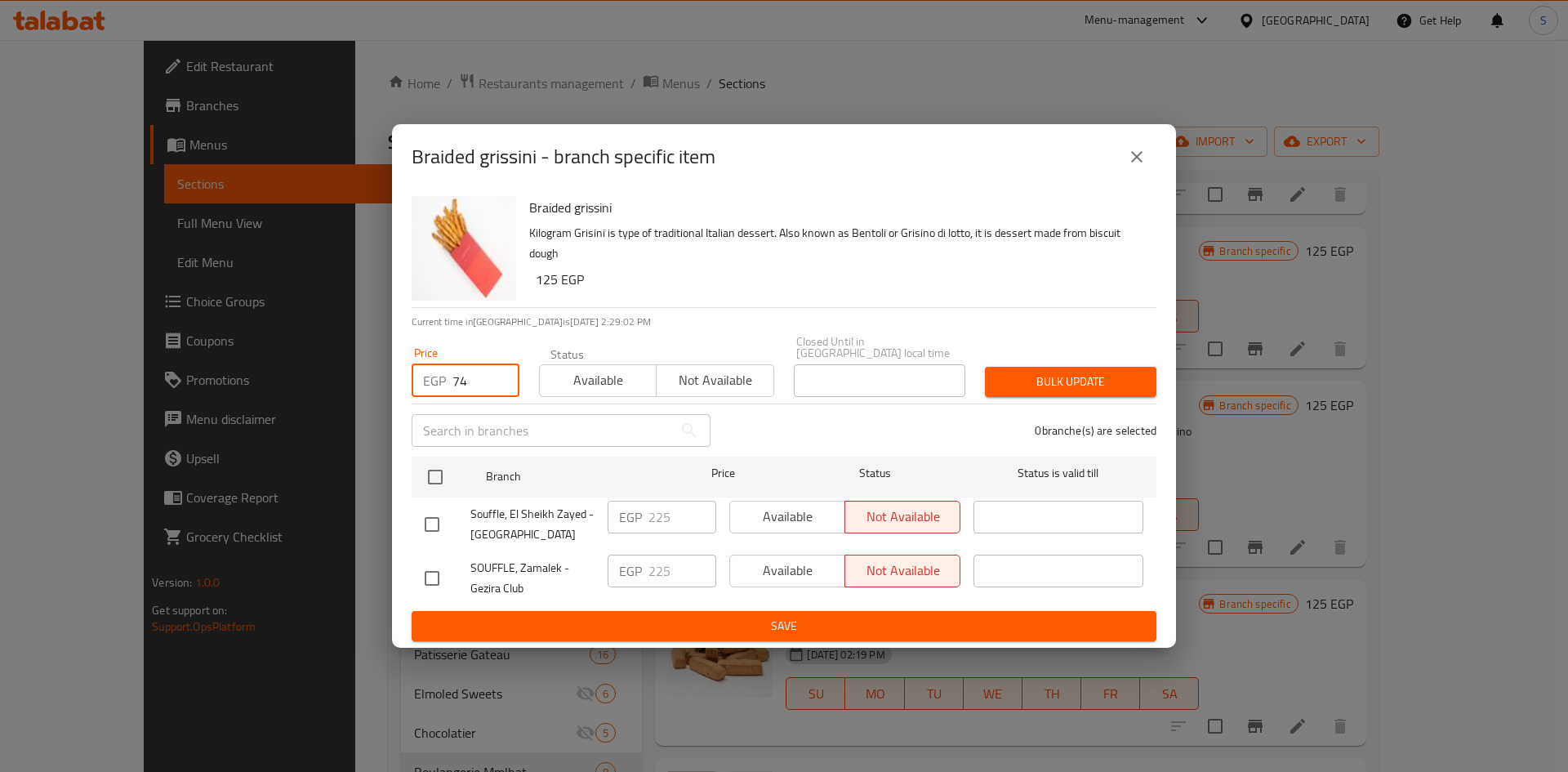
click at [477, 380] on input "74" at bounding box center [485, 380] width 67 height 33
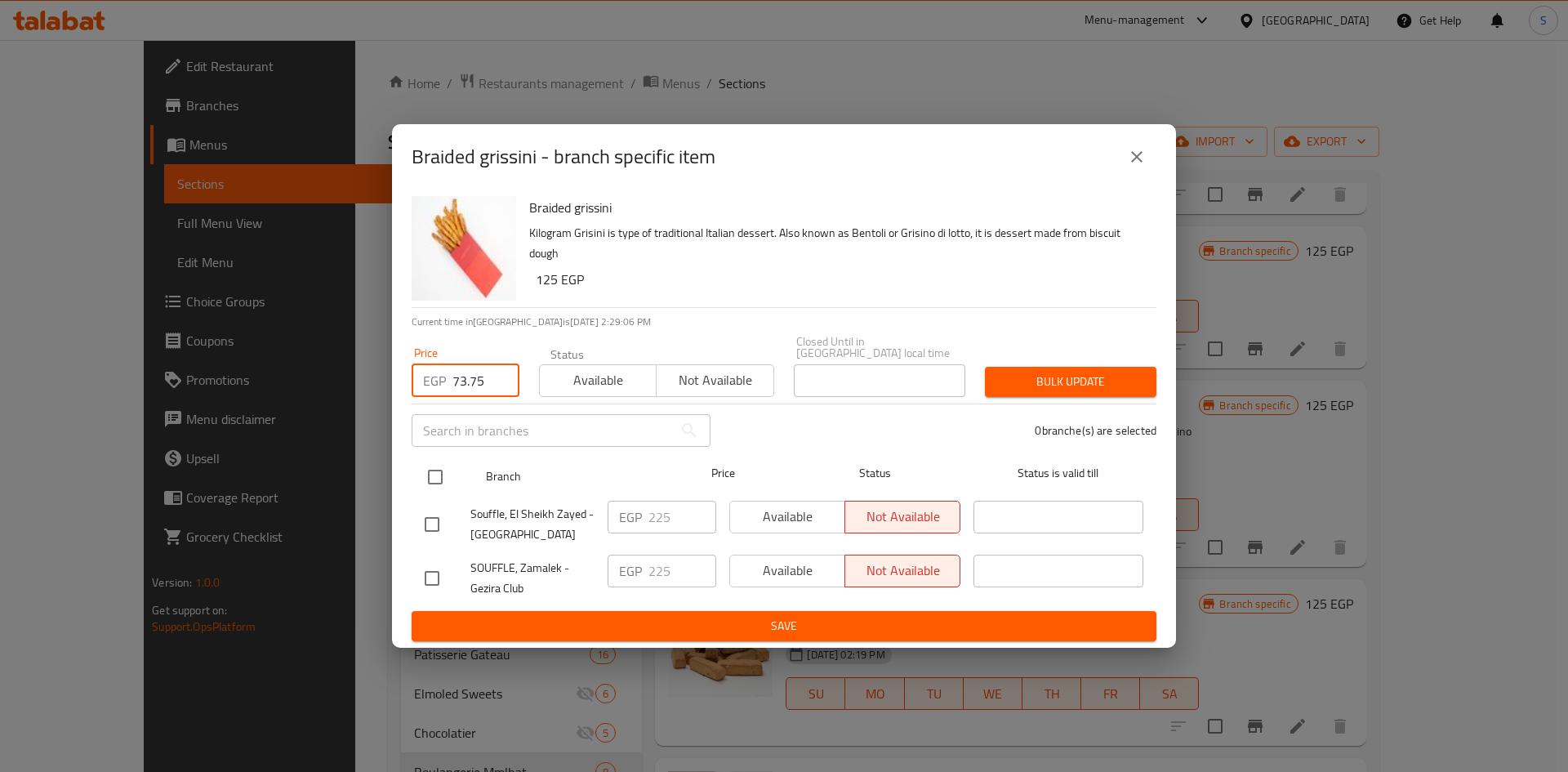
type input "73.75"
click at [432, 477] on input "checkbox" at bounding box center [436, 477] width 34 height 34
checkbox input "true"
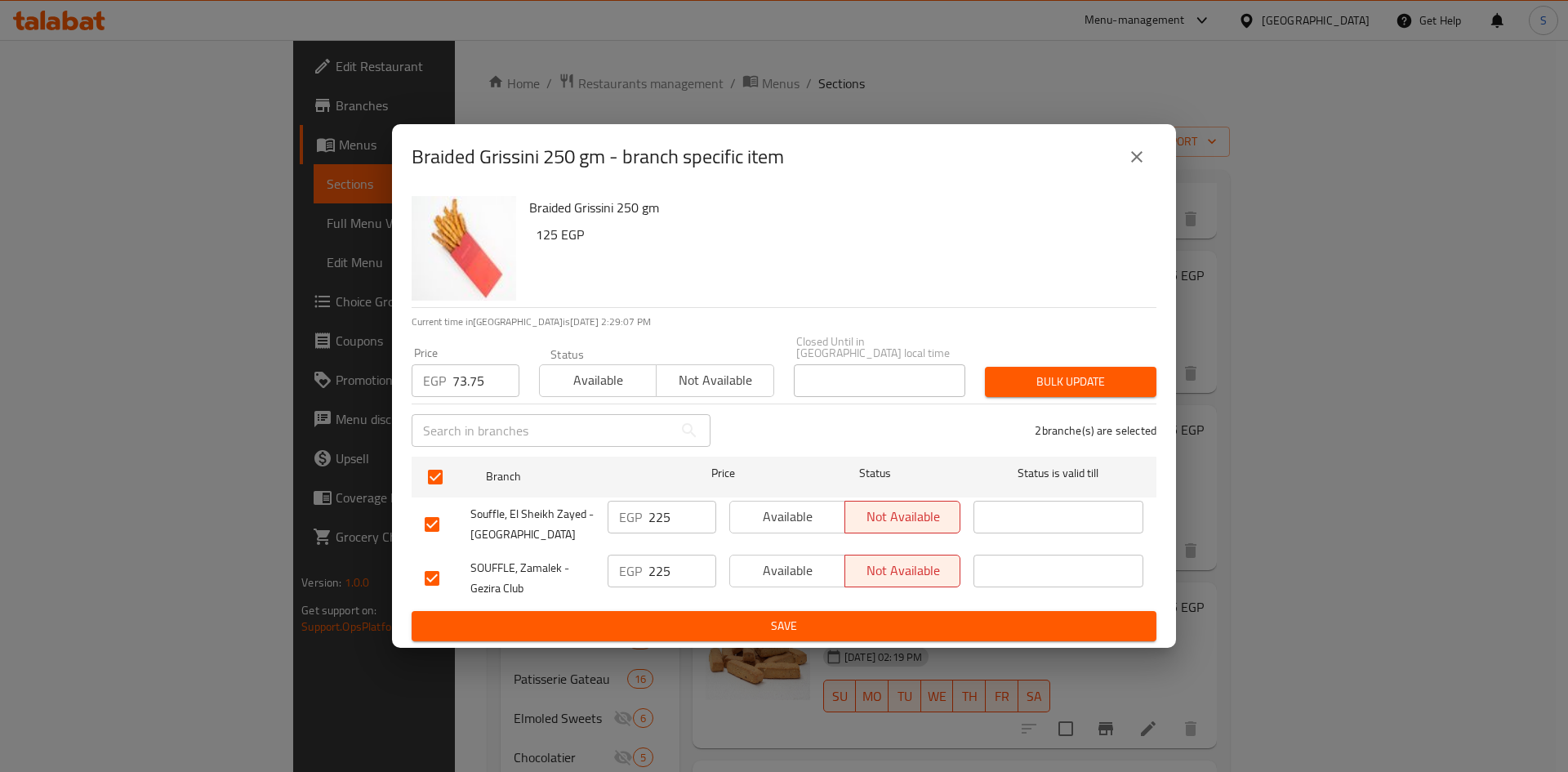
click at [1044, 382] on span "Bulk update" at bounding box center [1071, 382] width 146 height 20
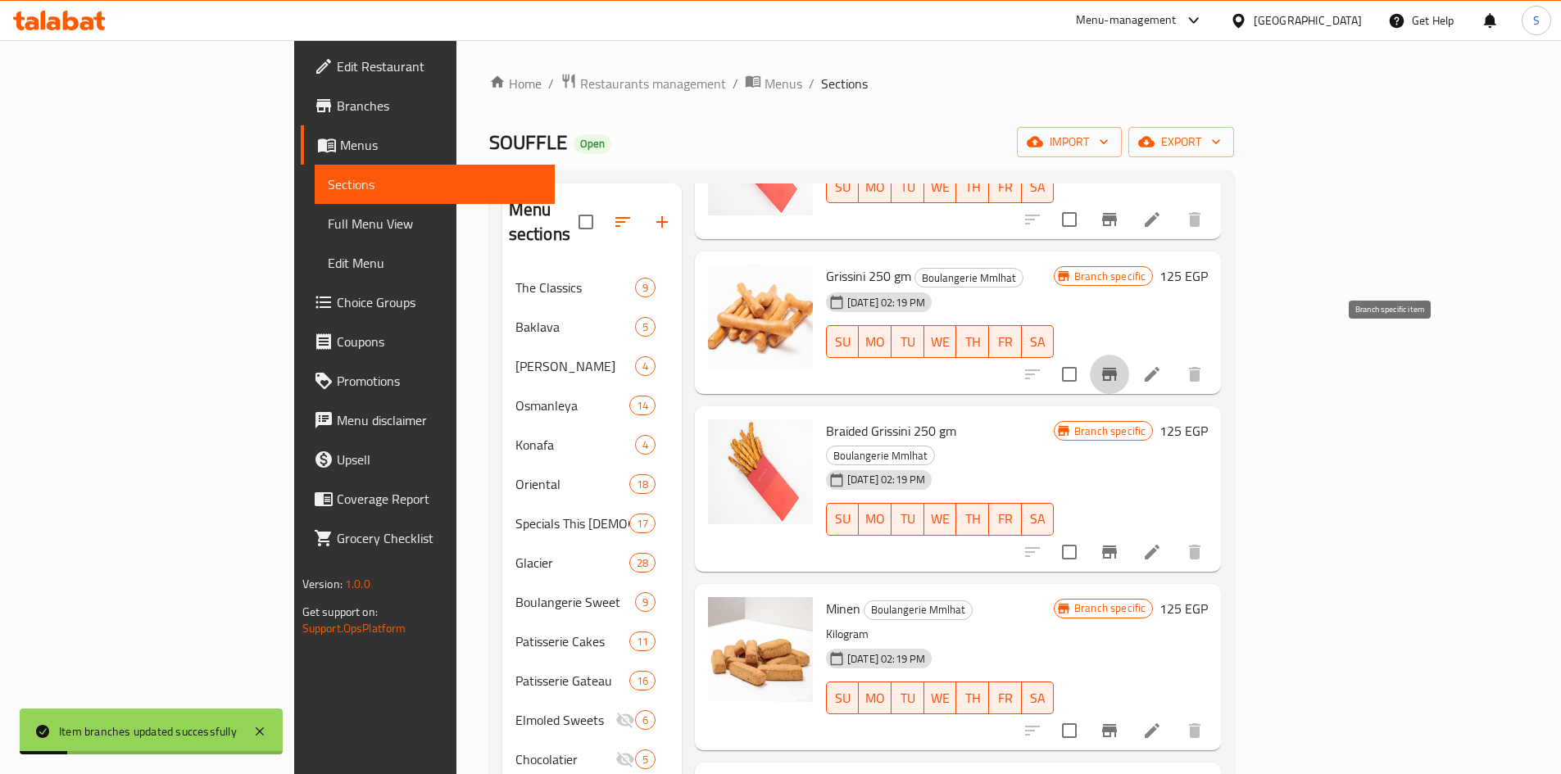
click at [1129, 361] on button "Branch-specific-item" at bounding box center [1109, 374] width 39 height 39
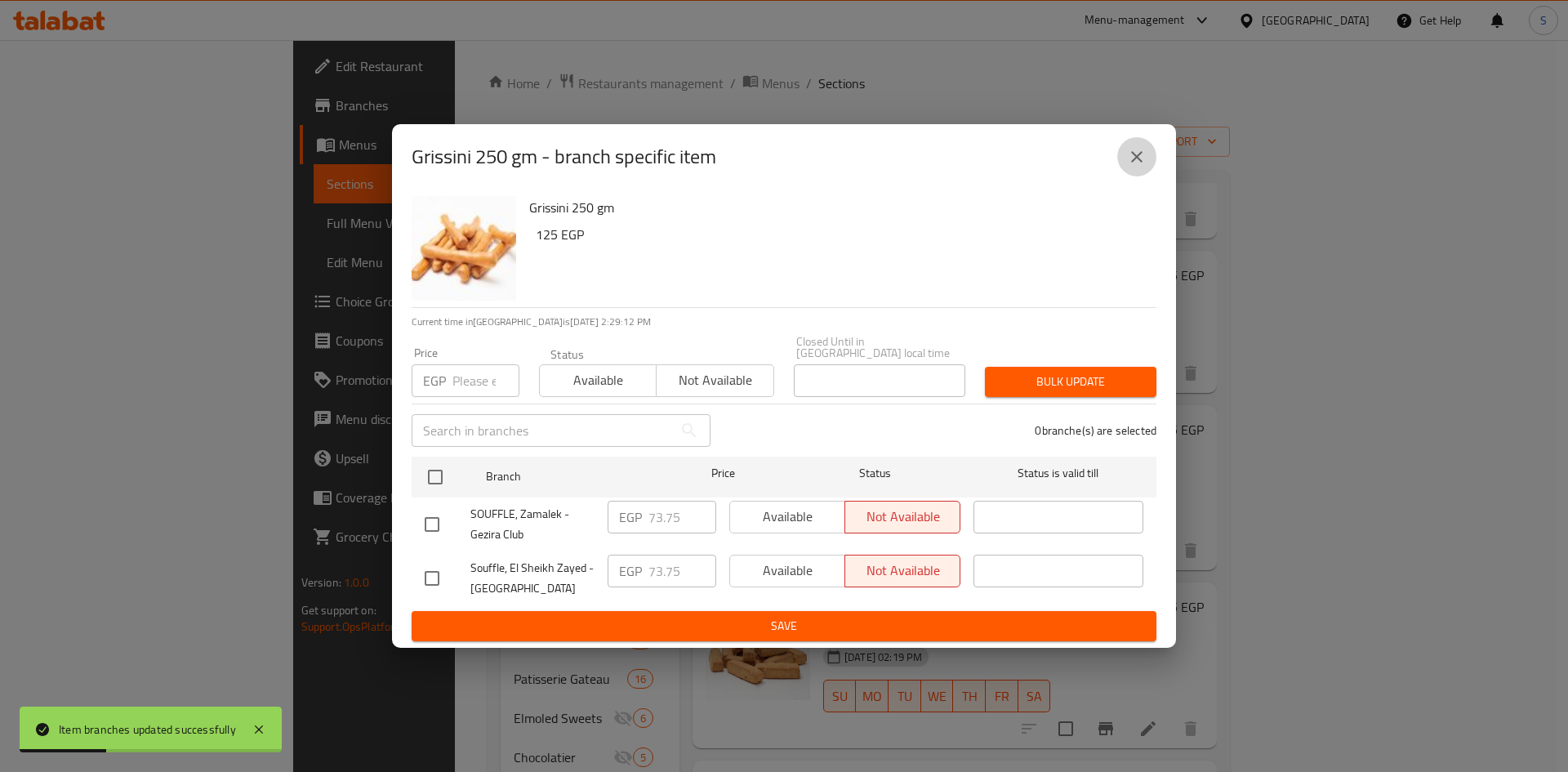
click at [1137, 167] on icon "close" at bounding box center [1137, 157] width 20 height 20
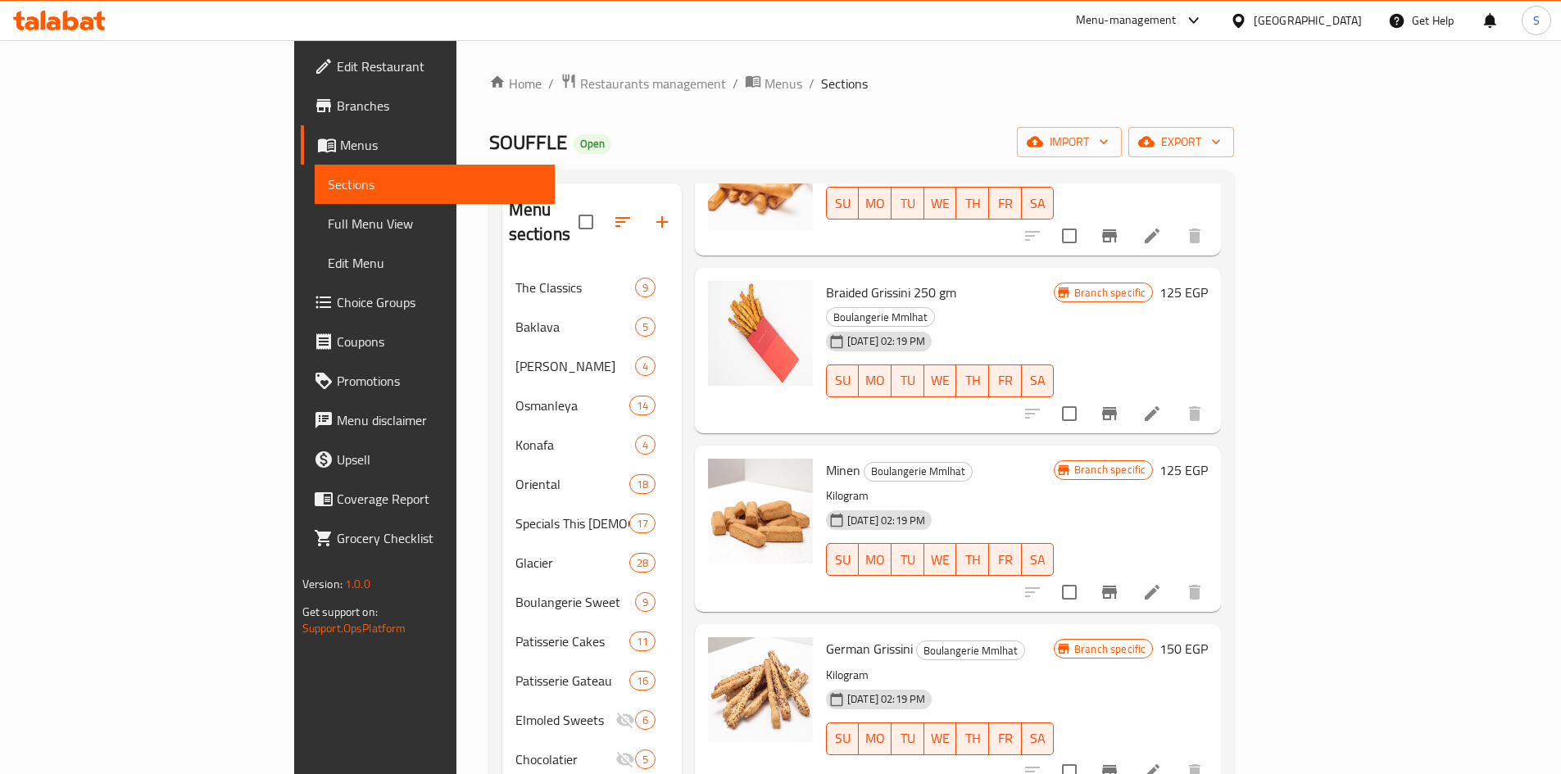
scroll to position [328, 0]
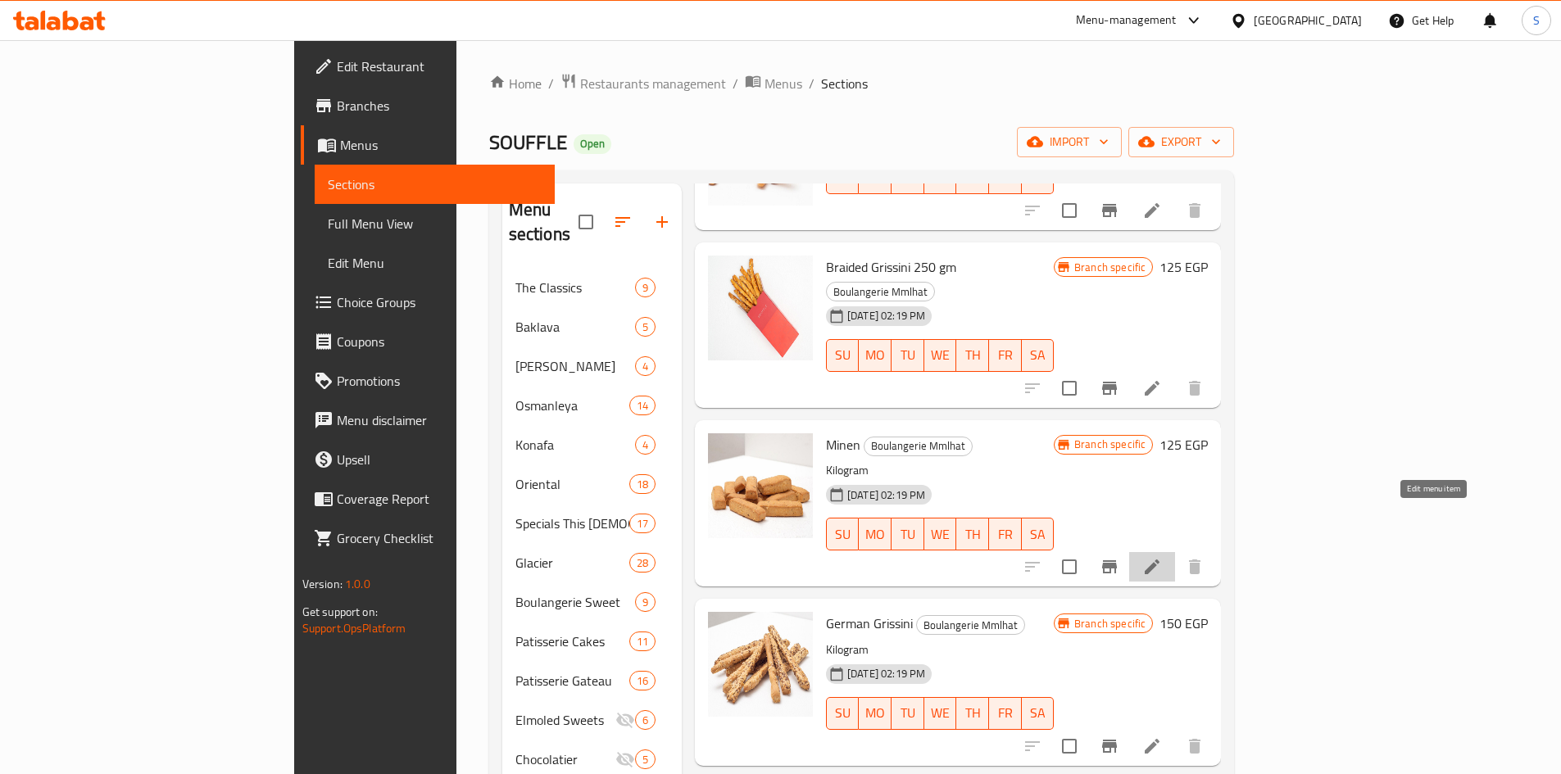
click at [1162, 557] on icon at bounding box center [1152, 567] width 20 height 20
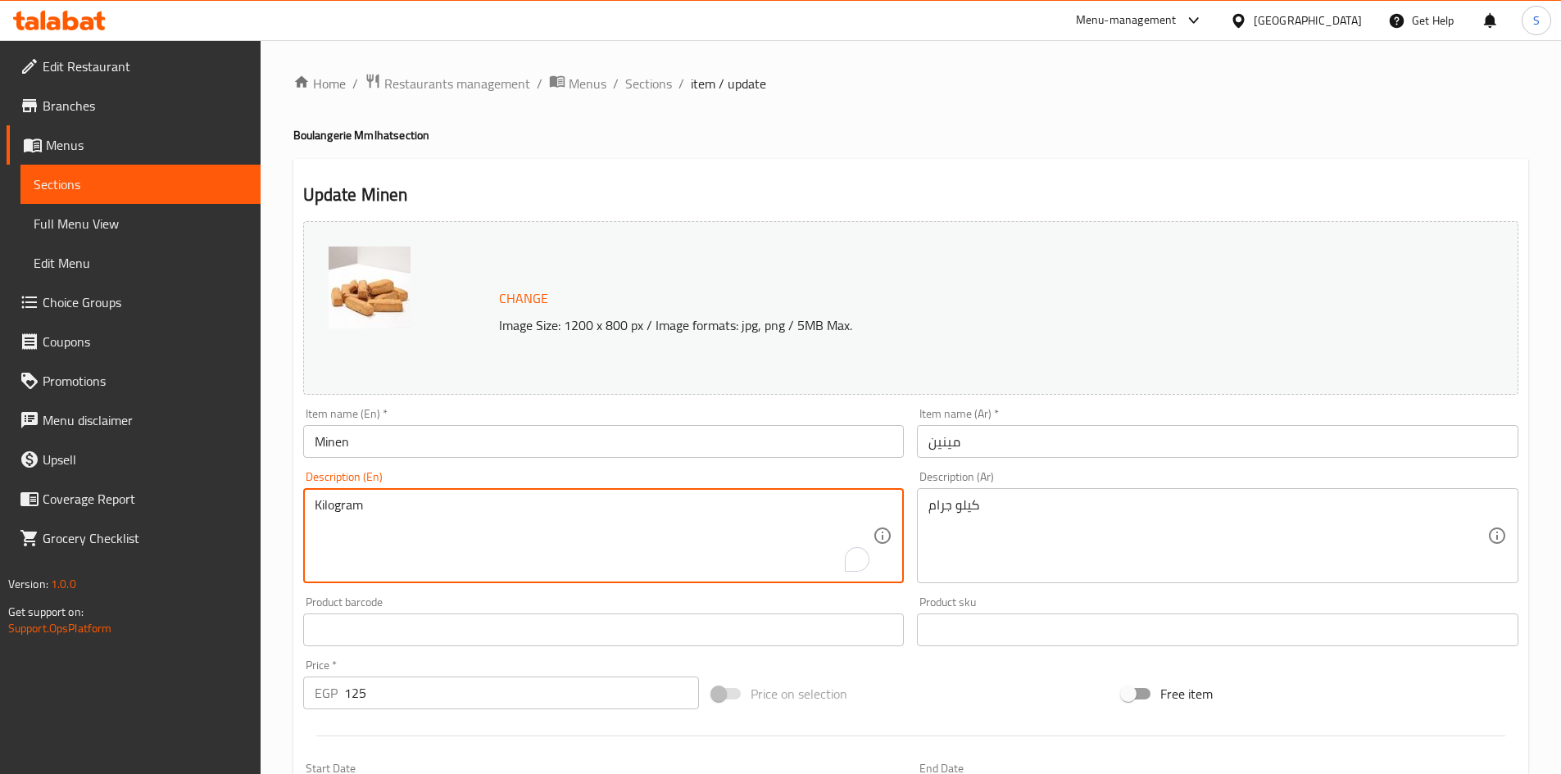
click at [634, 501] on textarea "Kilogram" at bounding box center [594, 536] width 559 height 78
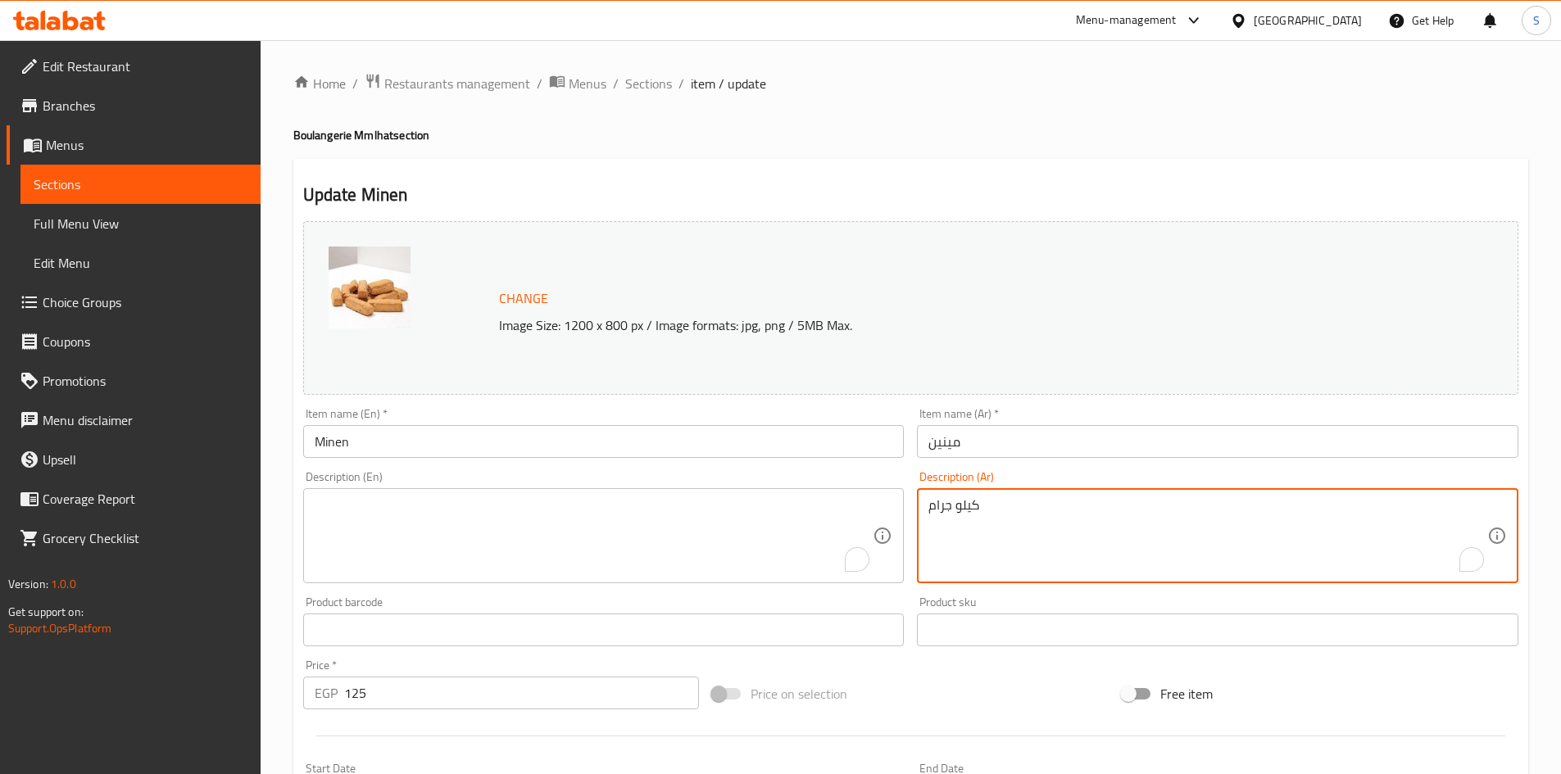
click at [1052, 549] on textarea "كيلو جرام" at bounding box center [1207, 536] width 559 height 78
click at [646, 428] on input "Minen" at bounding box center [603, 441] width 601 height 33
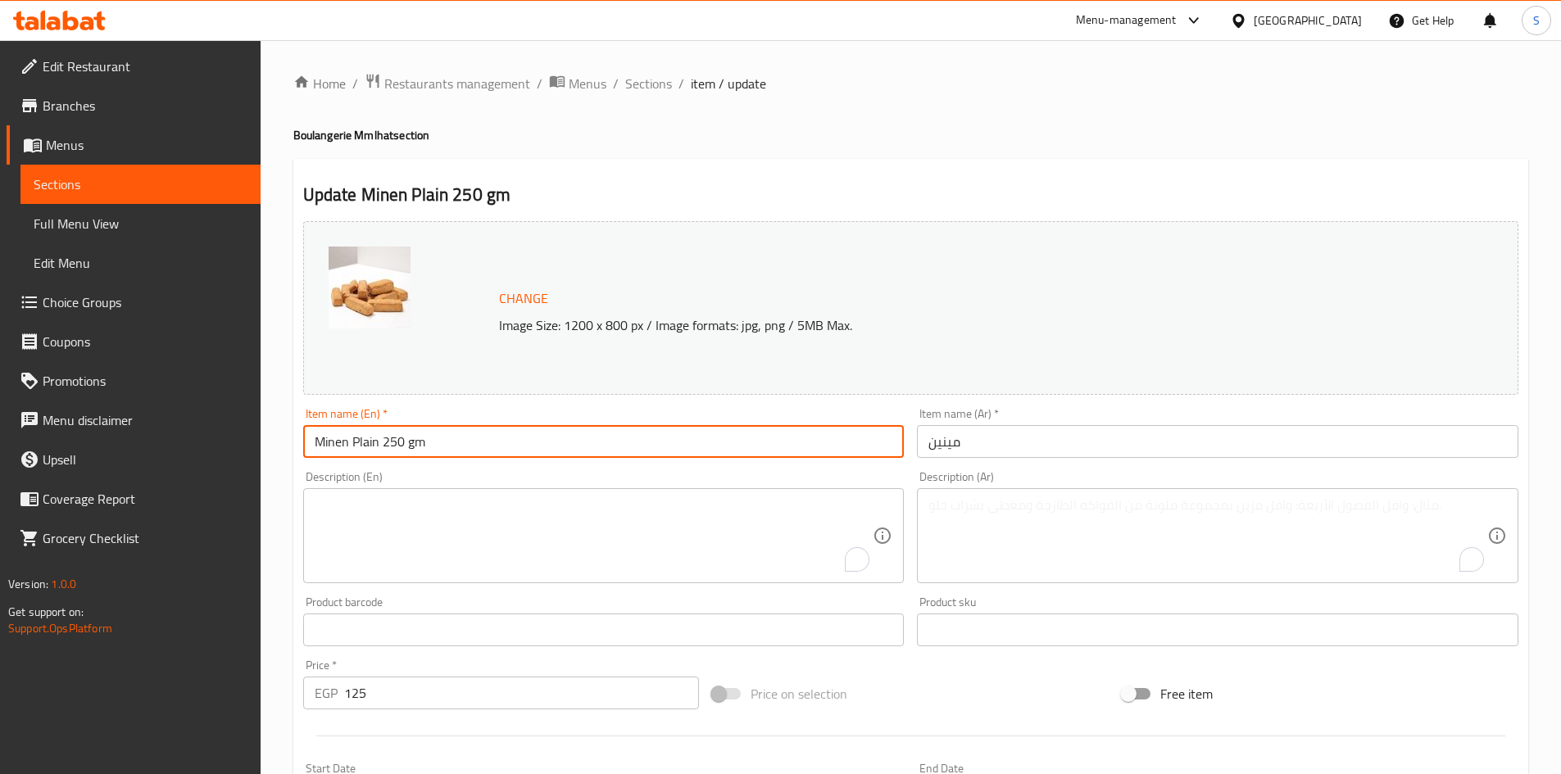
type input "Minen Plain 250 gm"
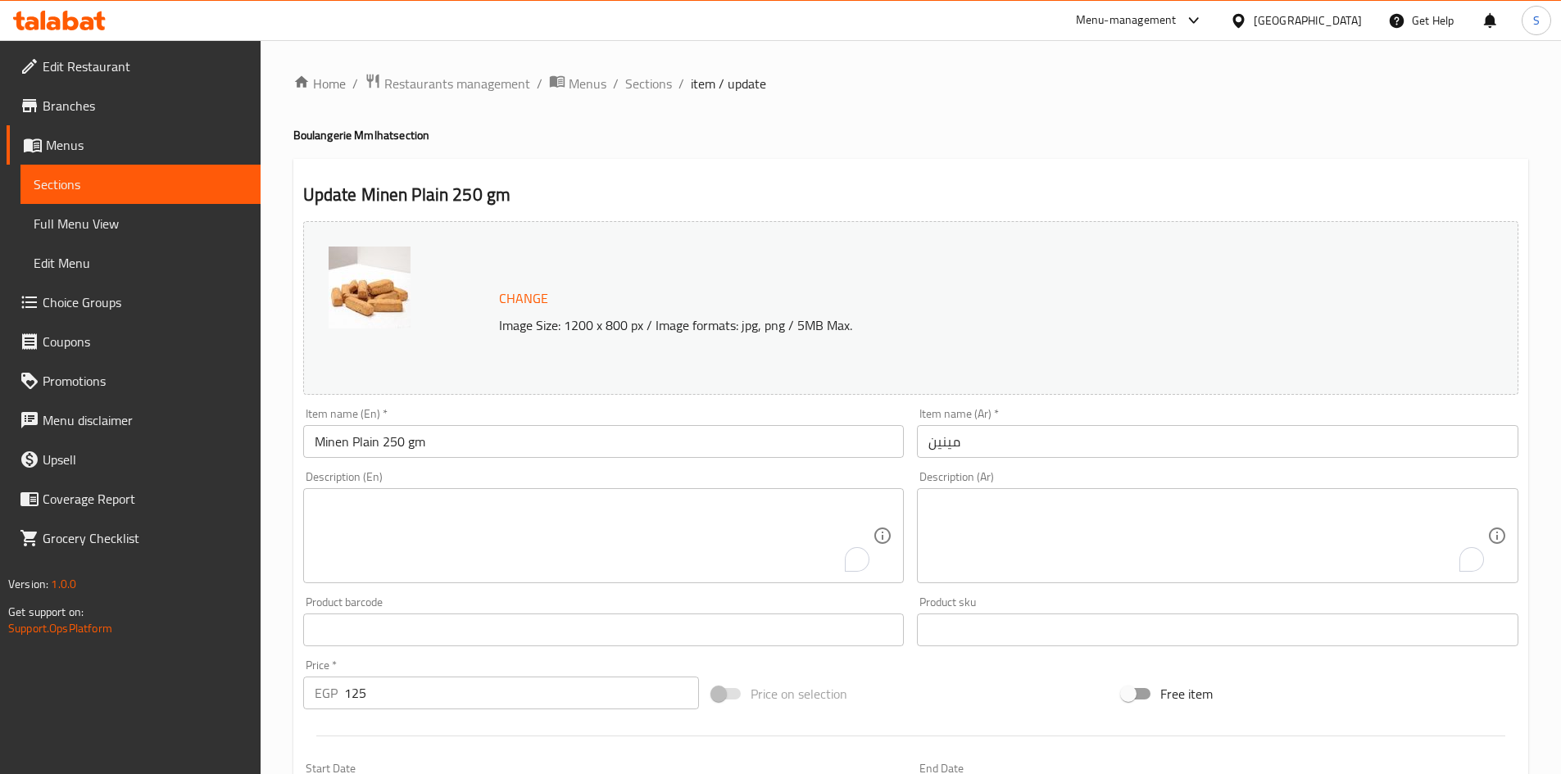
click at [1204, 420] on div "Item name (Ar)   * مينين Item name (Ar) *" at bounding box center [1217, 433] width 601 height 50
click at [1200, 425] on input "مينين" at bounding box center [1217, 441] width 601 height 33
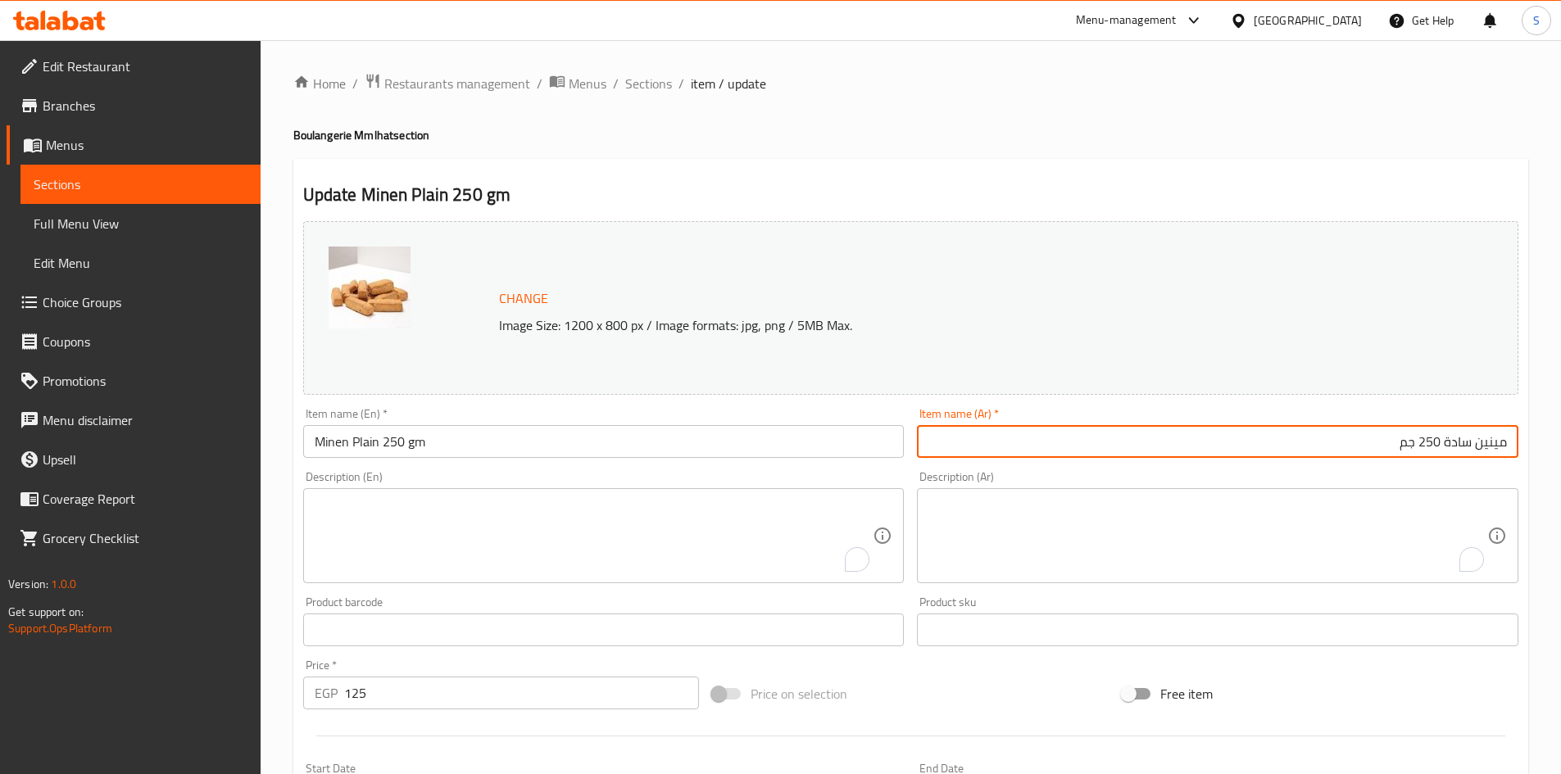
type input "مينين سادة 250 جم"
click at [1005, 674] on div "Price on selection" at bounding box center [910, 694] width 410 height 44
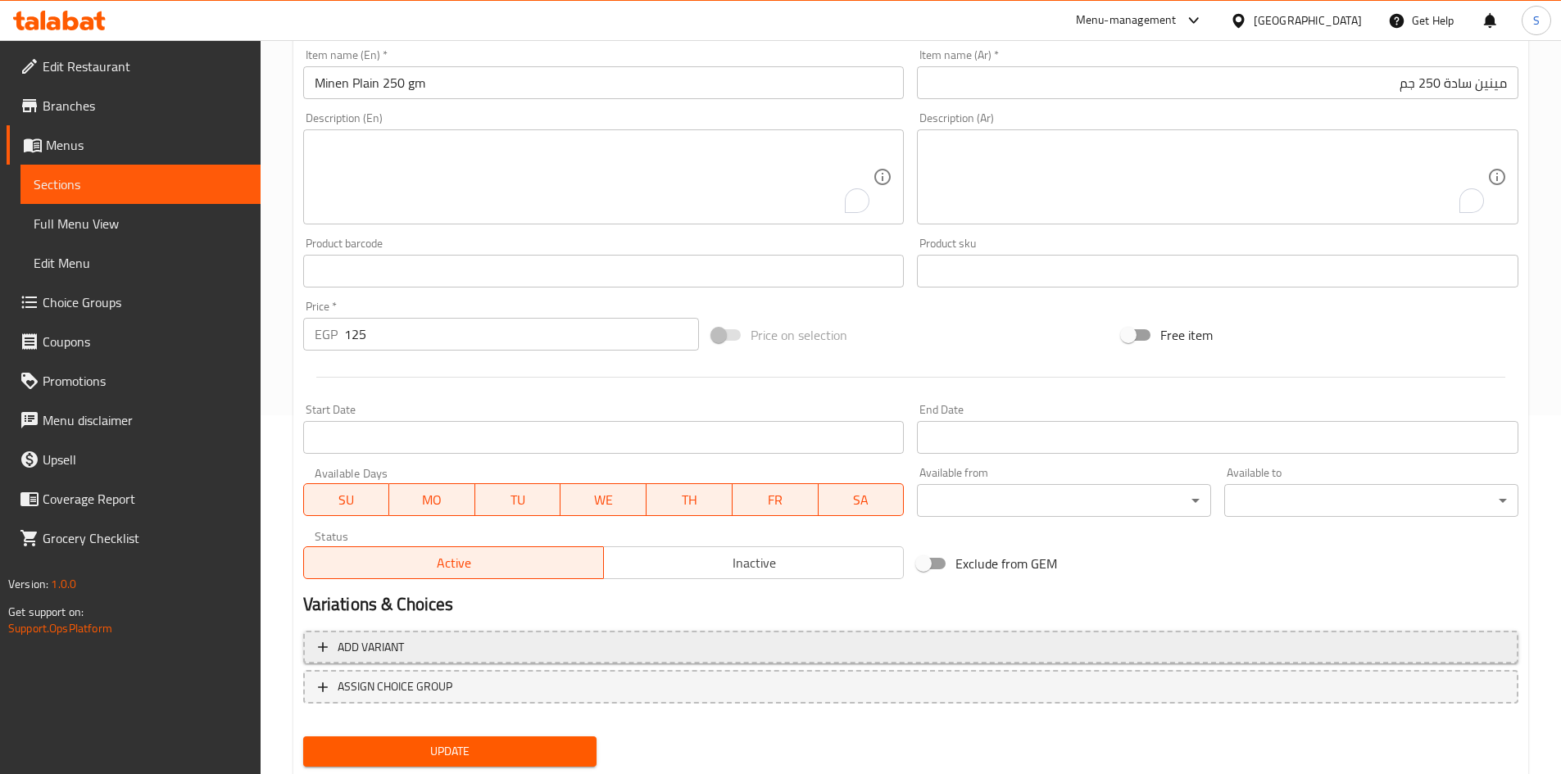
scroll to position [407, 0]
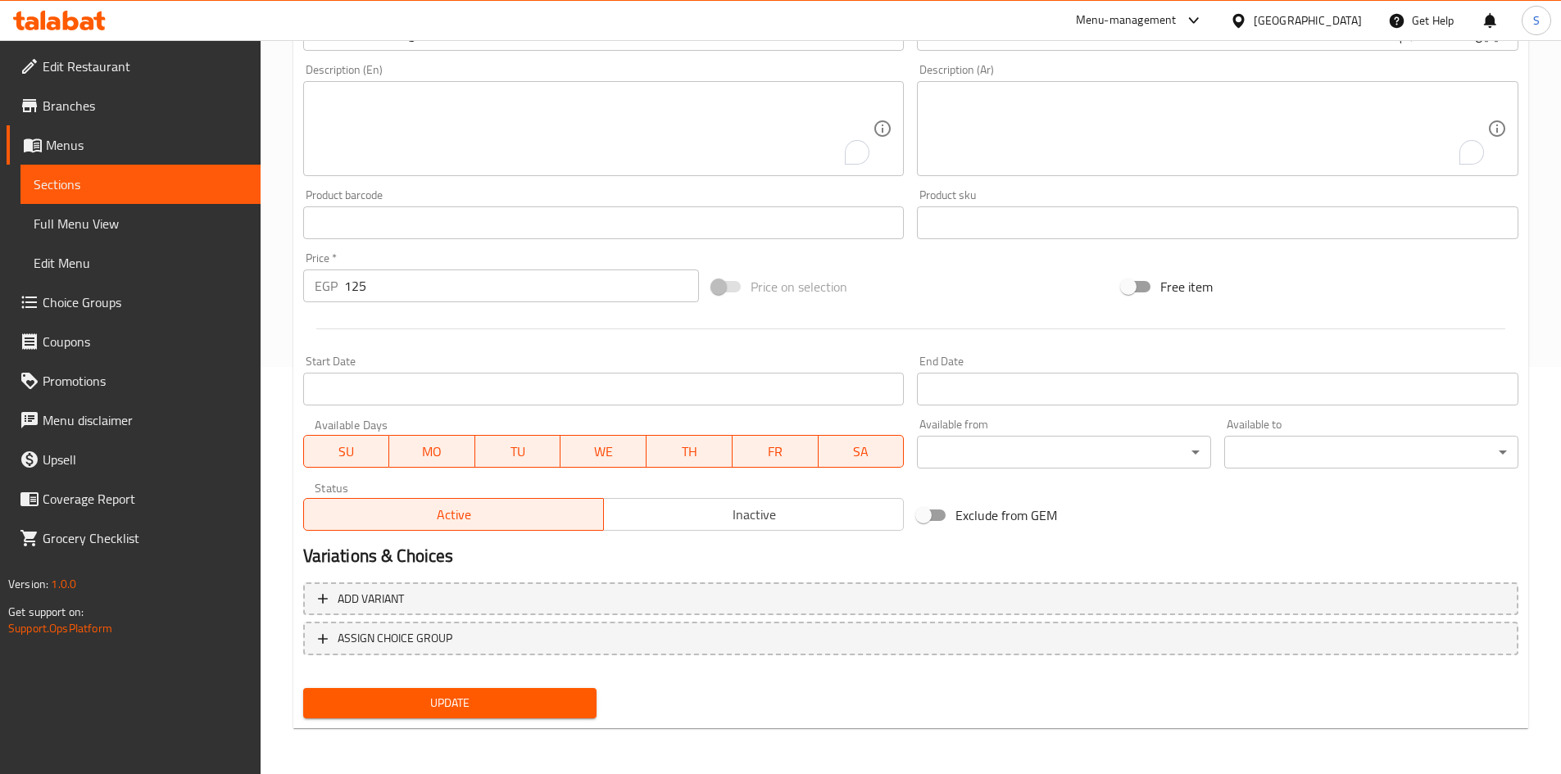
click at [497, 698] on span "Update" at bounding box center [450, 703] width 268 height 20
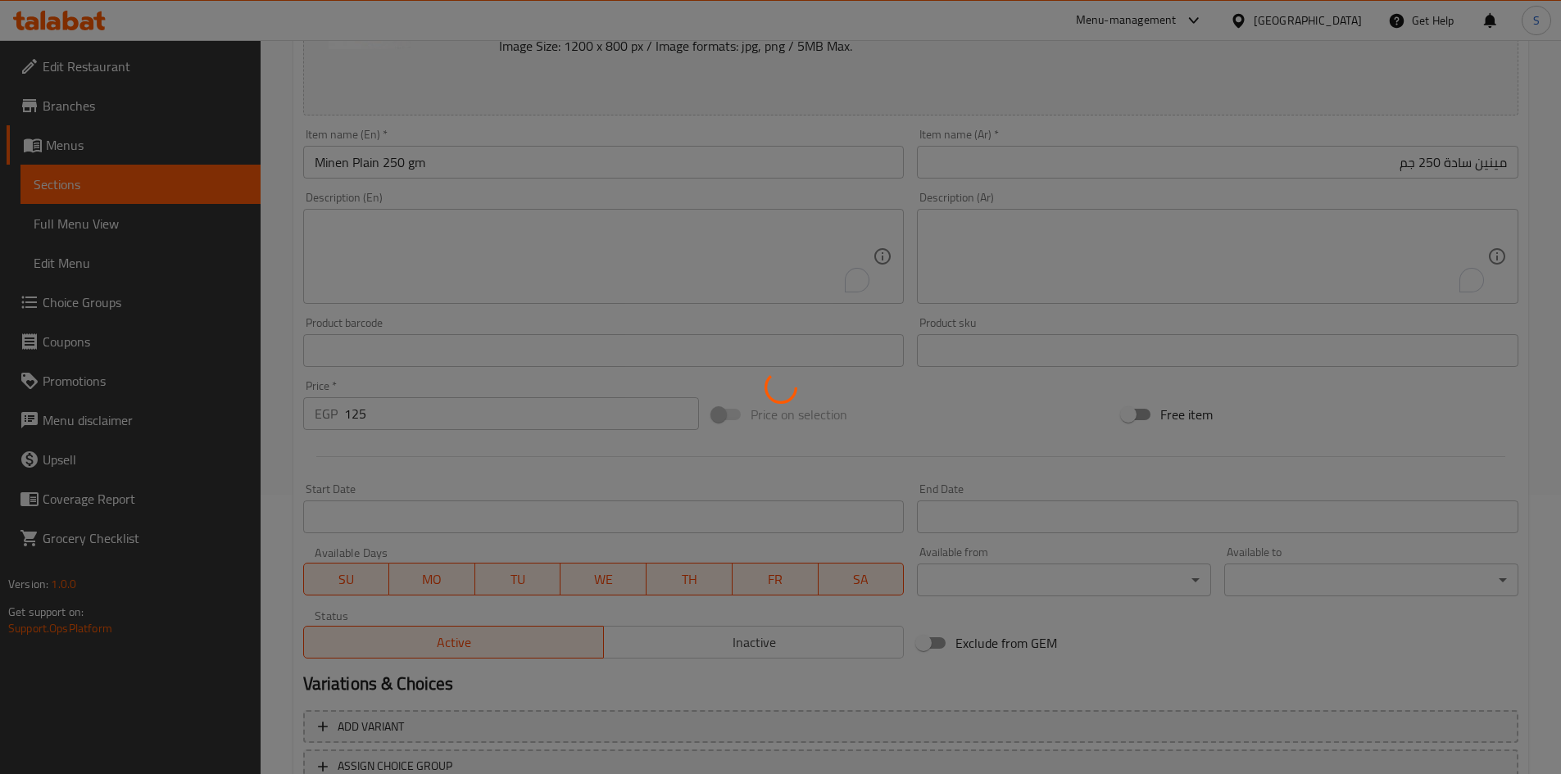
scroll to position [0, 0]
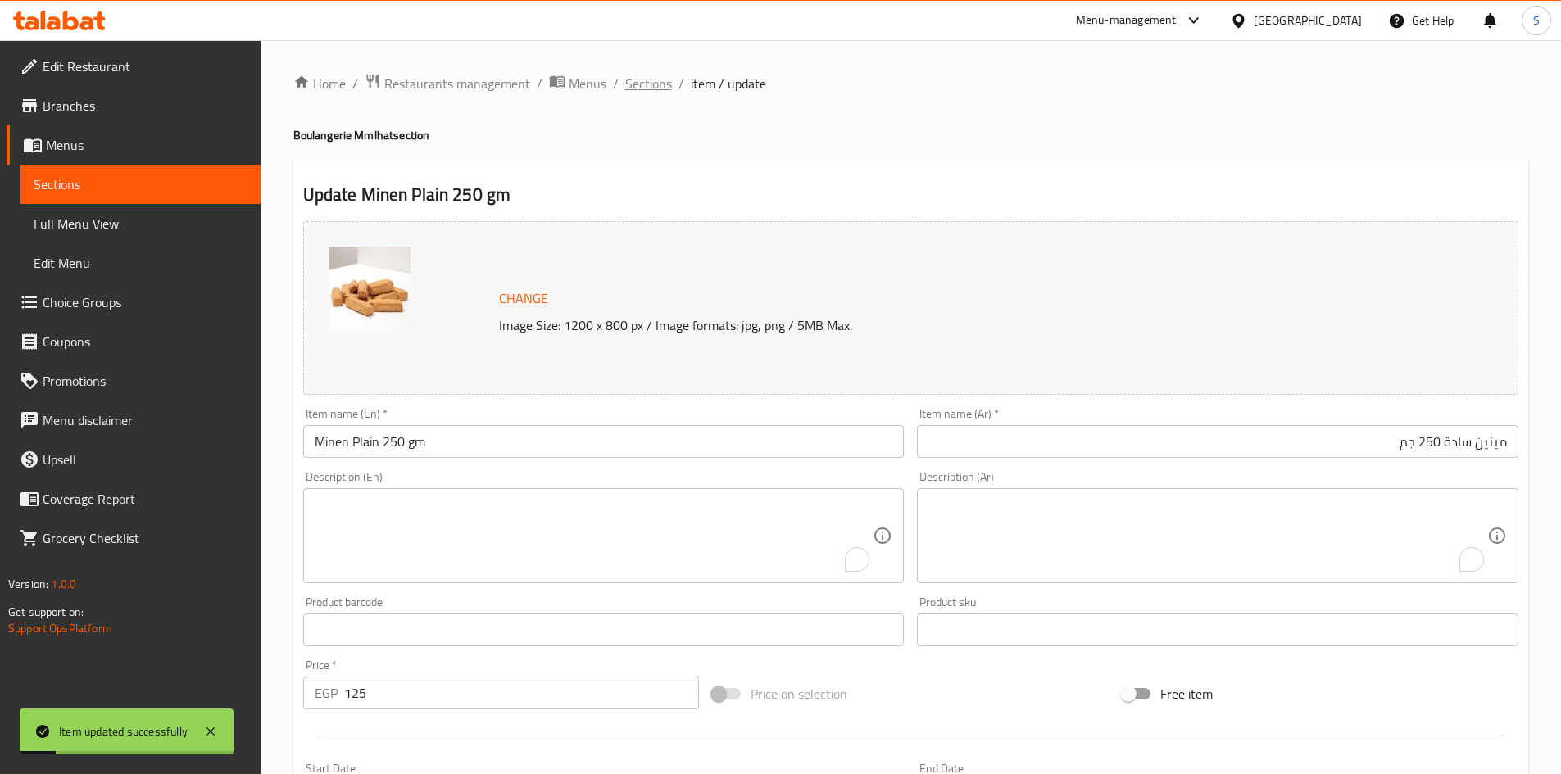
click at [664, 91] on span "Sections" at bounding box center [648, 84] width 47 height 20
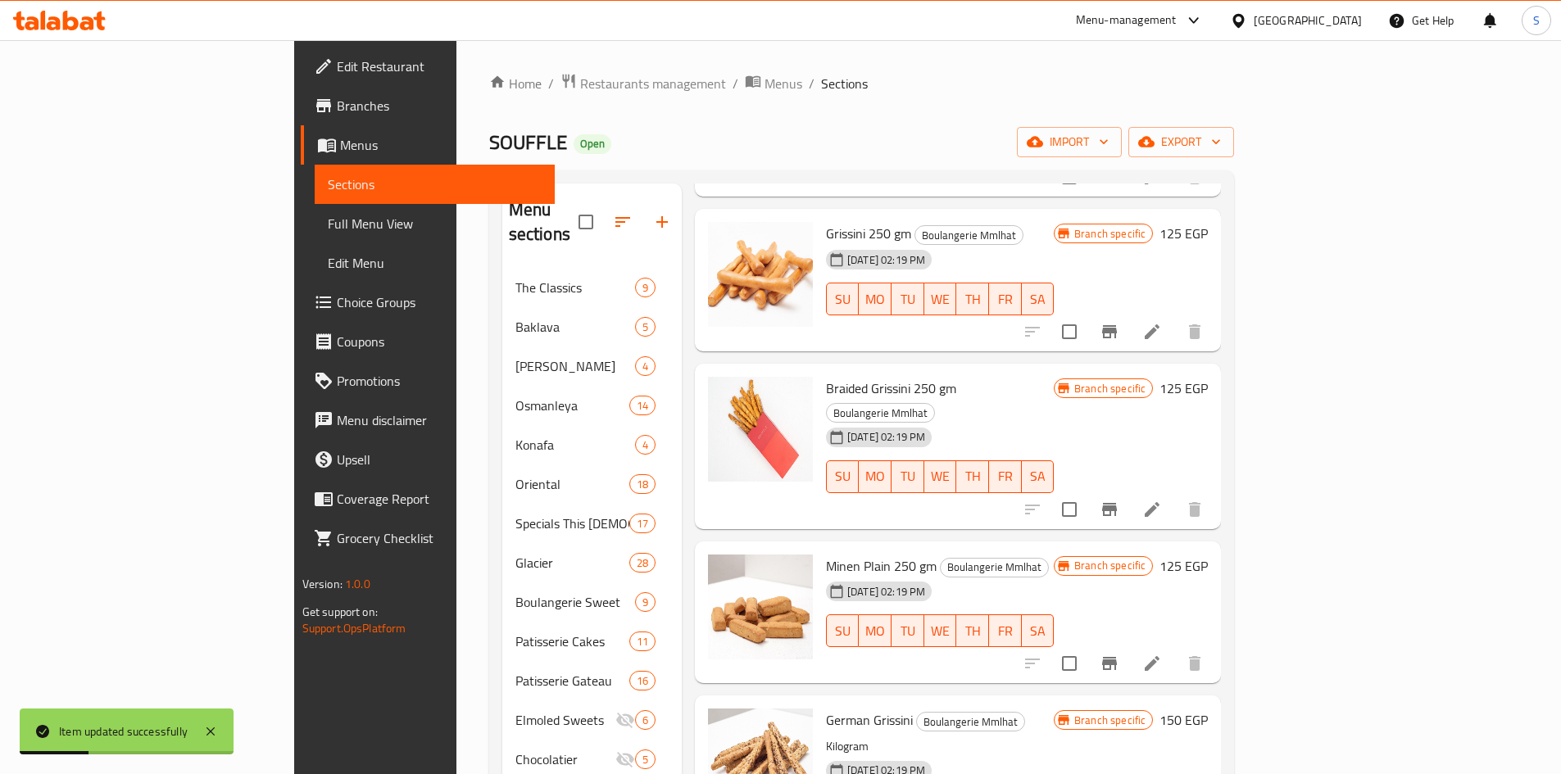
scroll to position [246, 0]
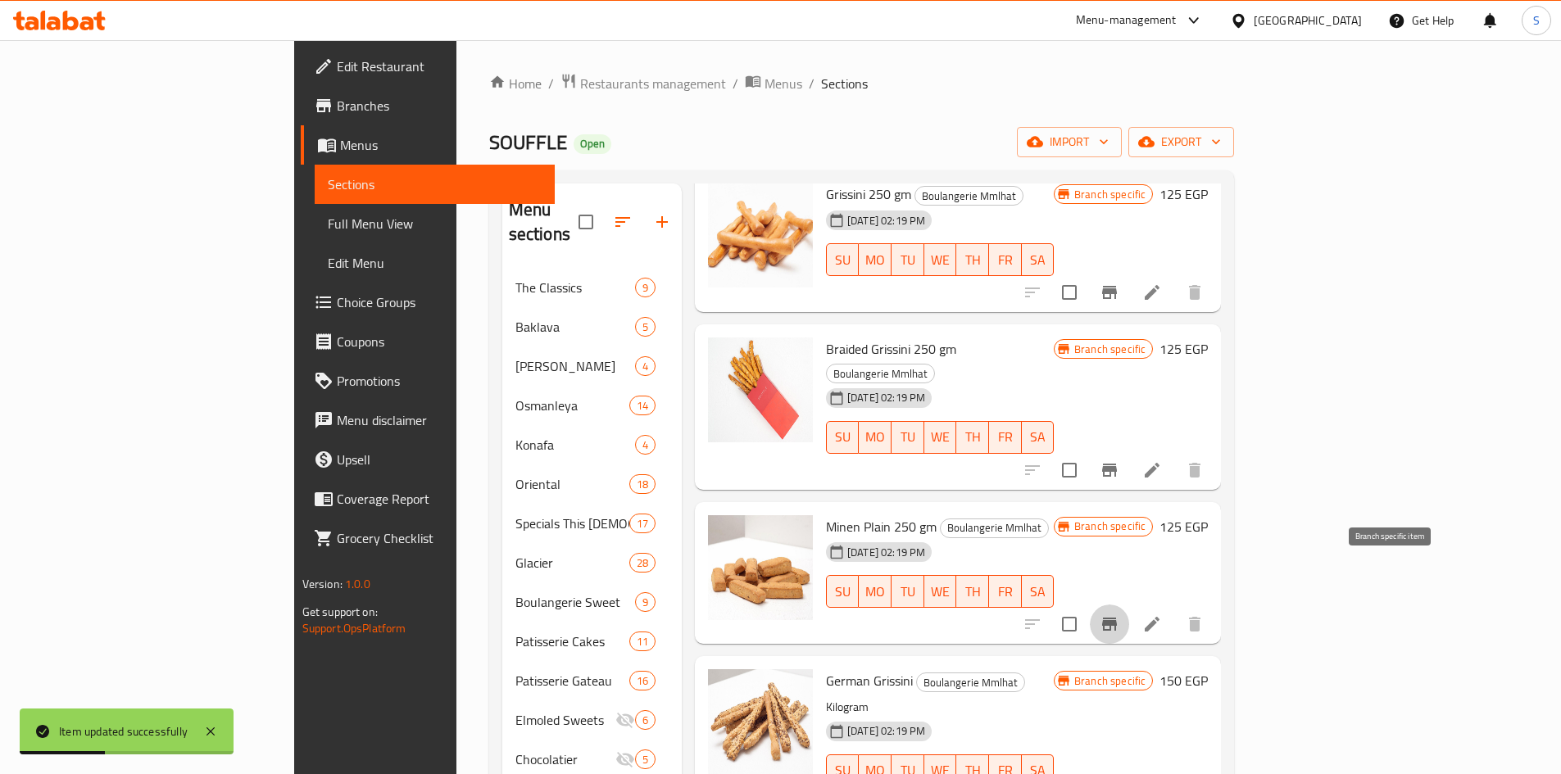
click at [1119, 615] on icon "Branch-specific-item" at bounding box center [1110, 625] width 20 height 20
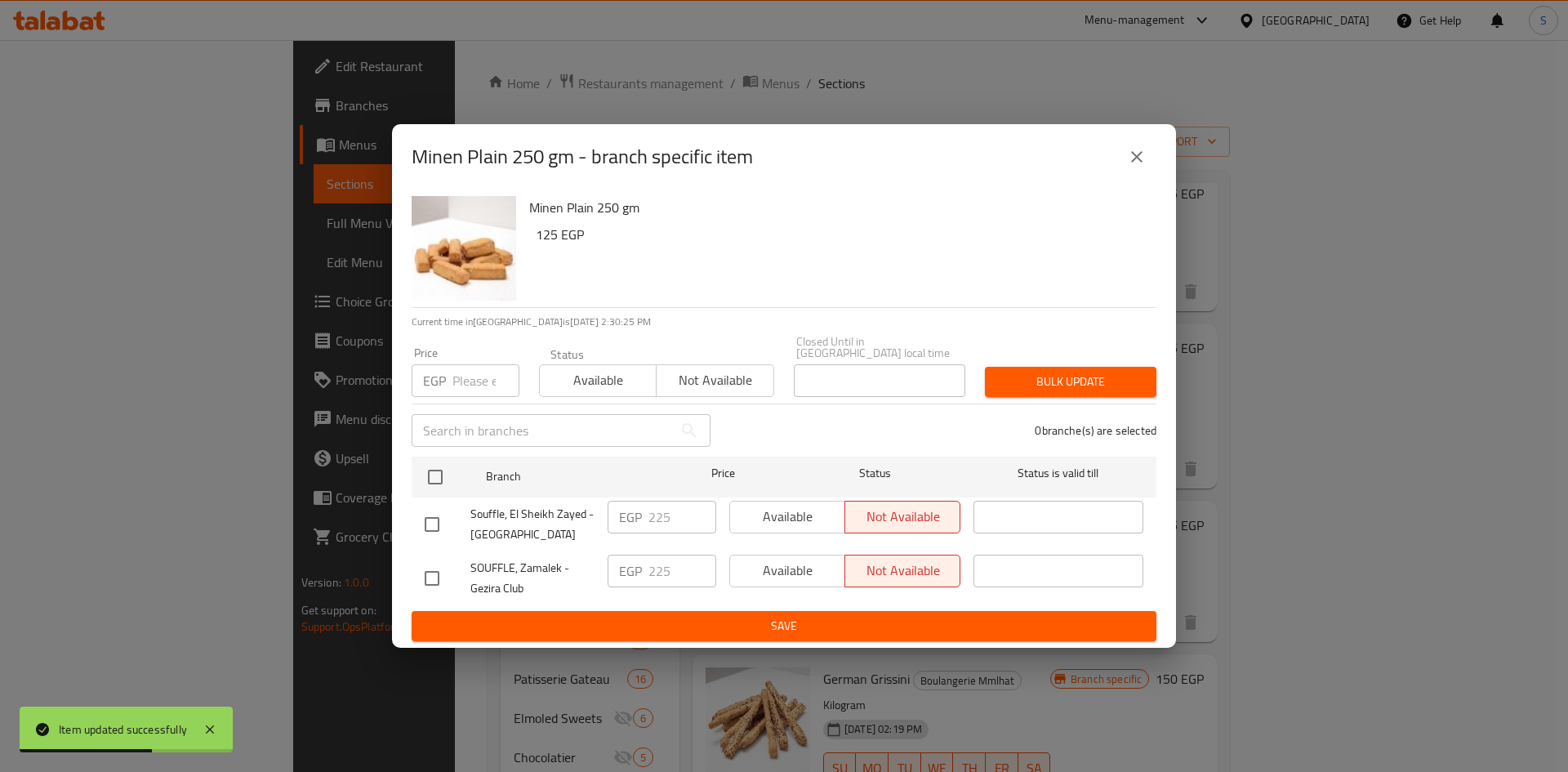
click at [477, 364] on input "number" at bounding box center [485, 380] width 67 height 33
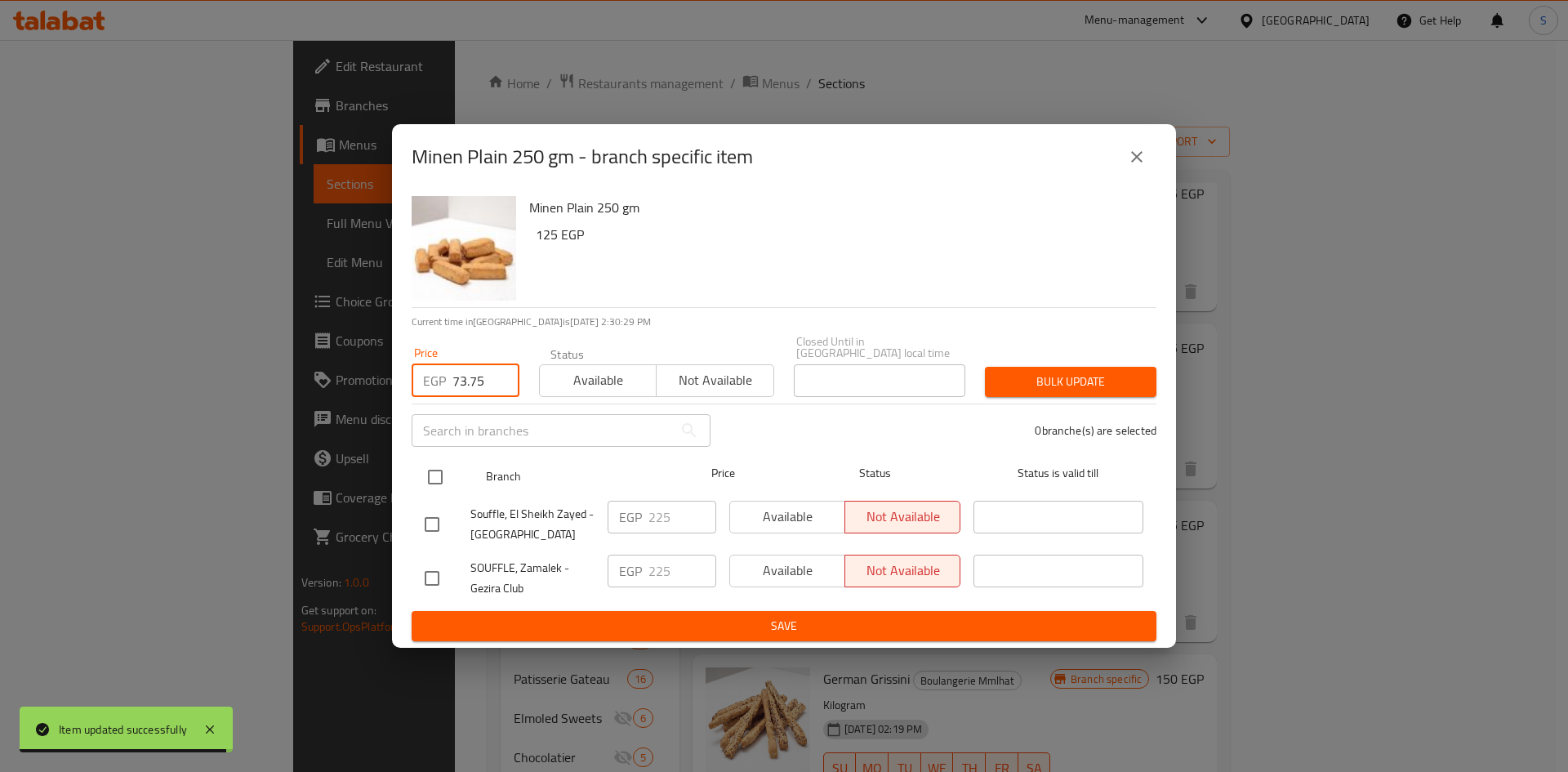
type input "73.75"
click at [423, 460] on input "checkbox" at bounding box center [436, 477] width 34 height 34
checkbox input "true"
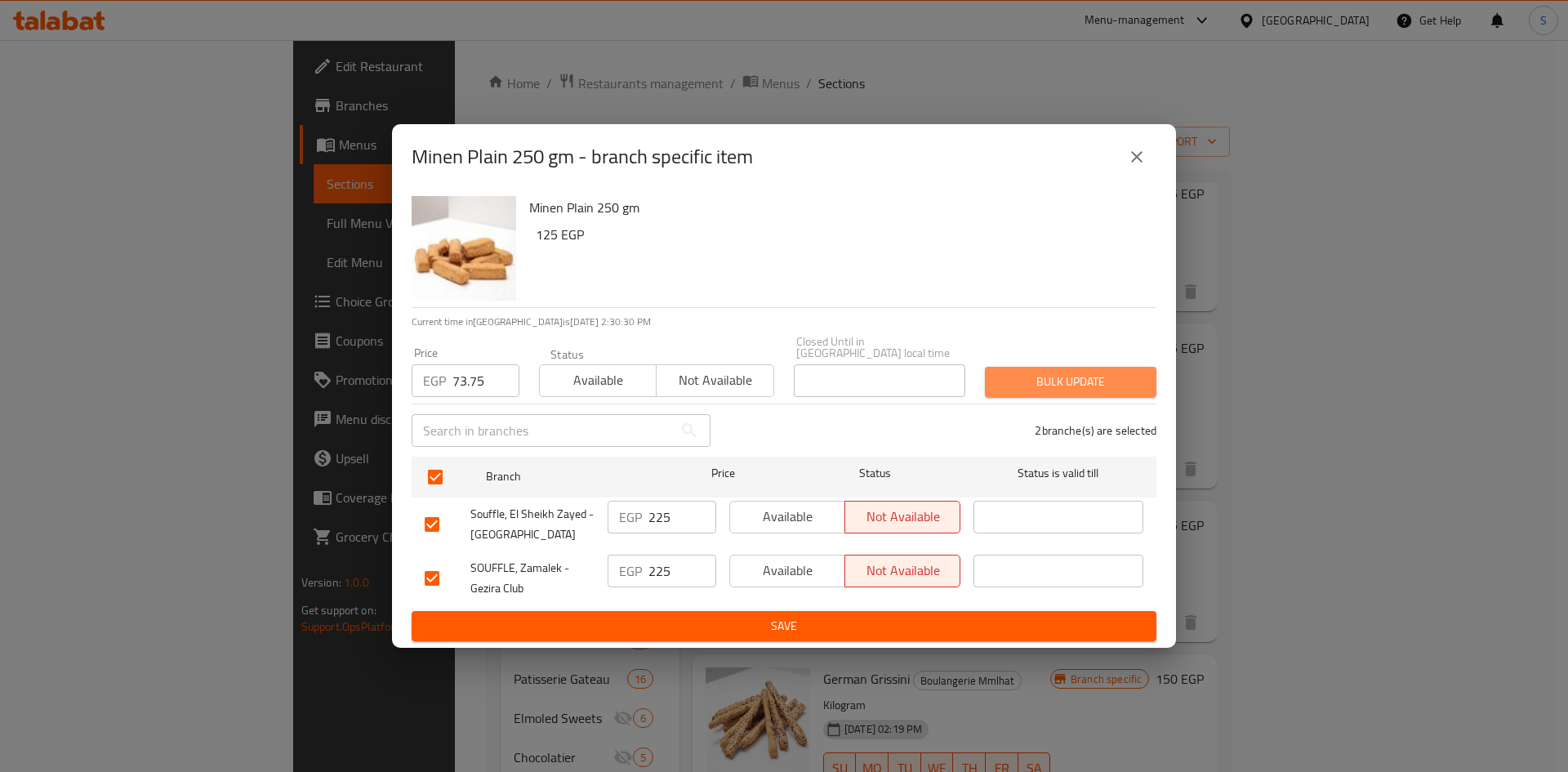
click at [1049, 372] on span "Bulk update" at bounding box center [1071, 382] width 146 height 20
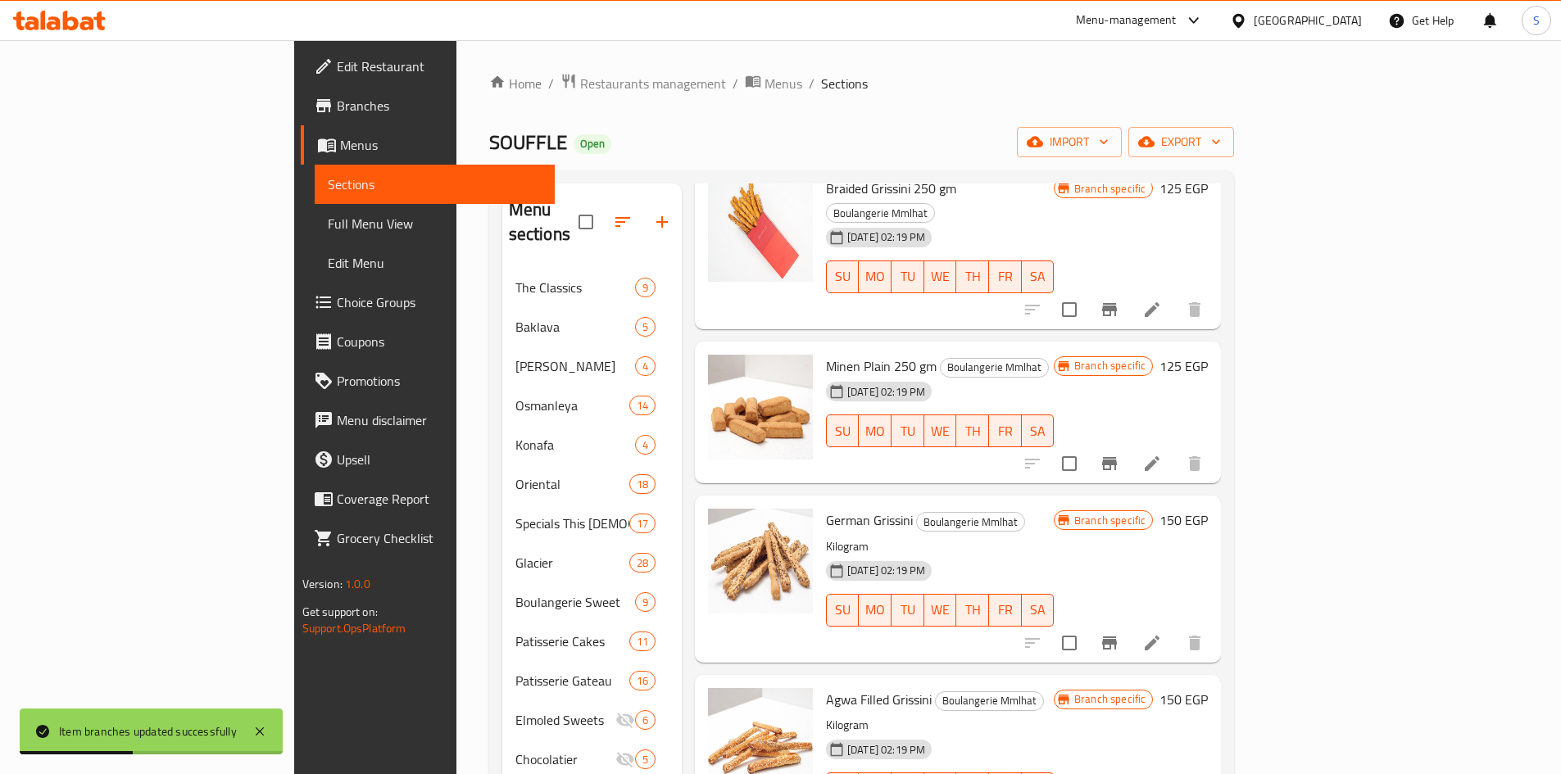
scroll to position [410, 0]
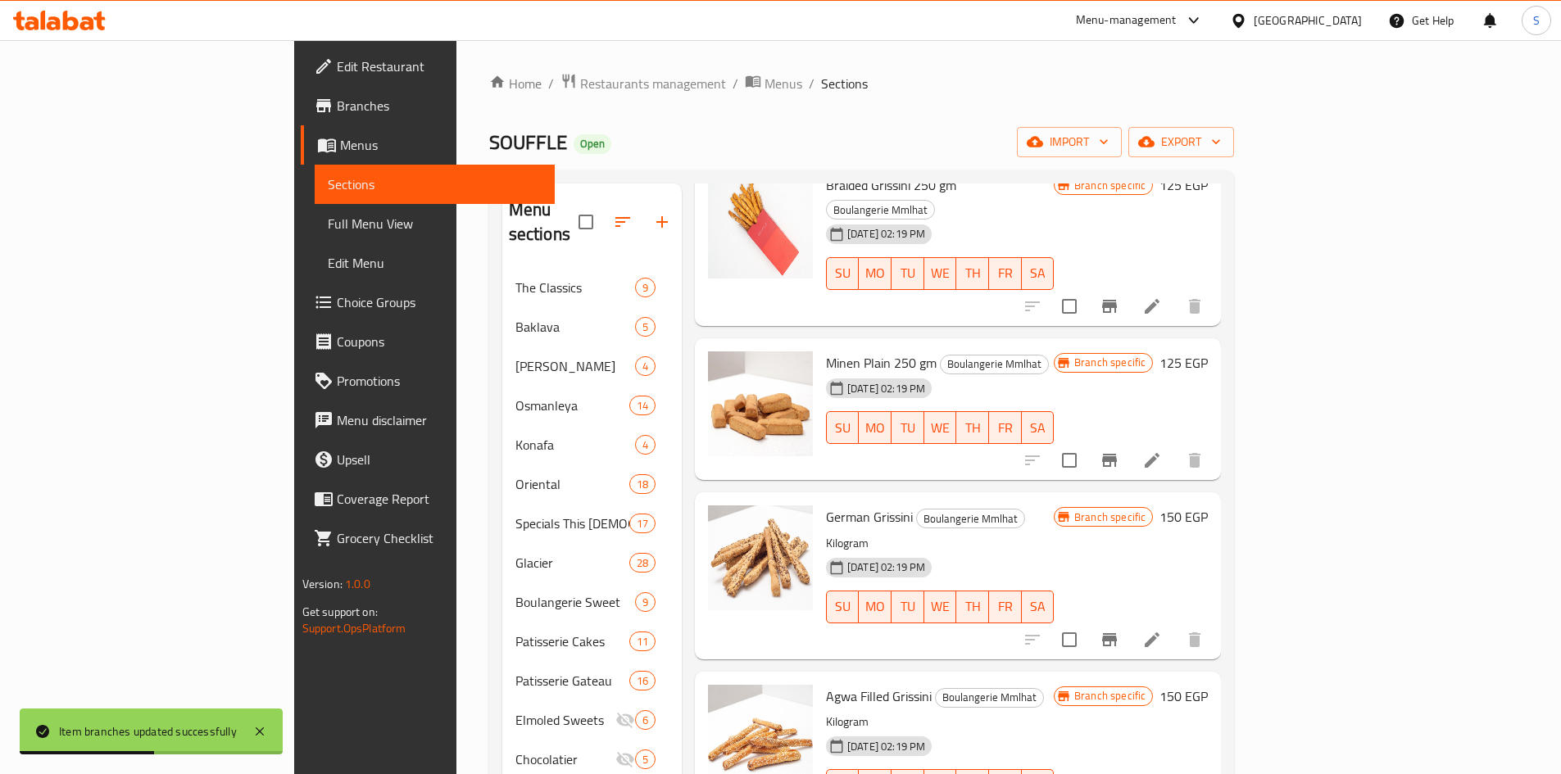
click at [1162, 630] on icon at bounding box center [1152, 640] width 20 height 20
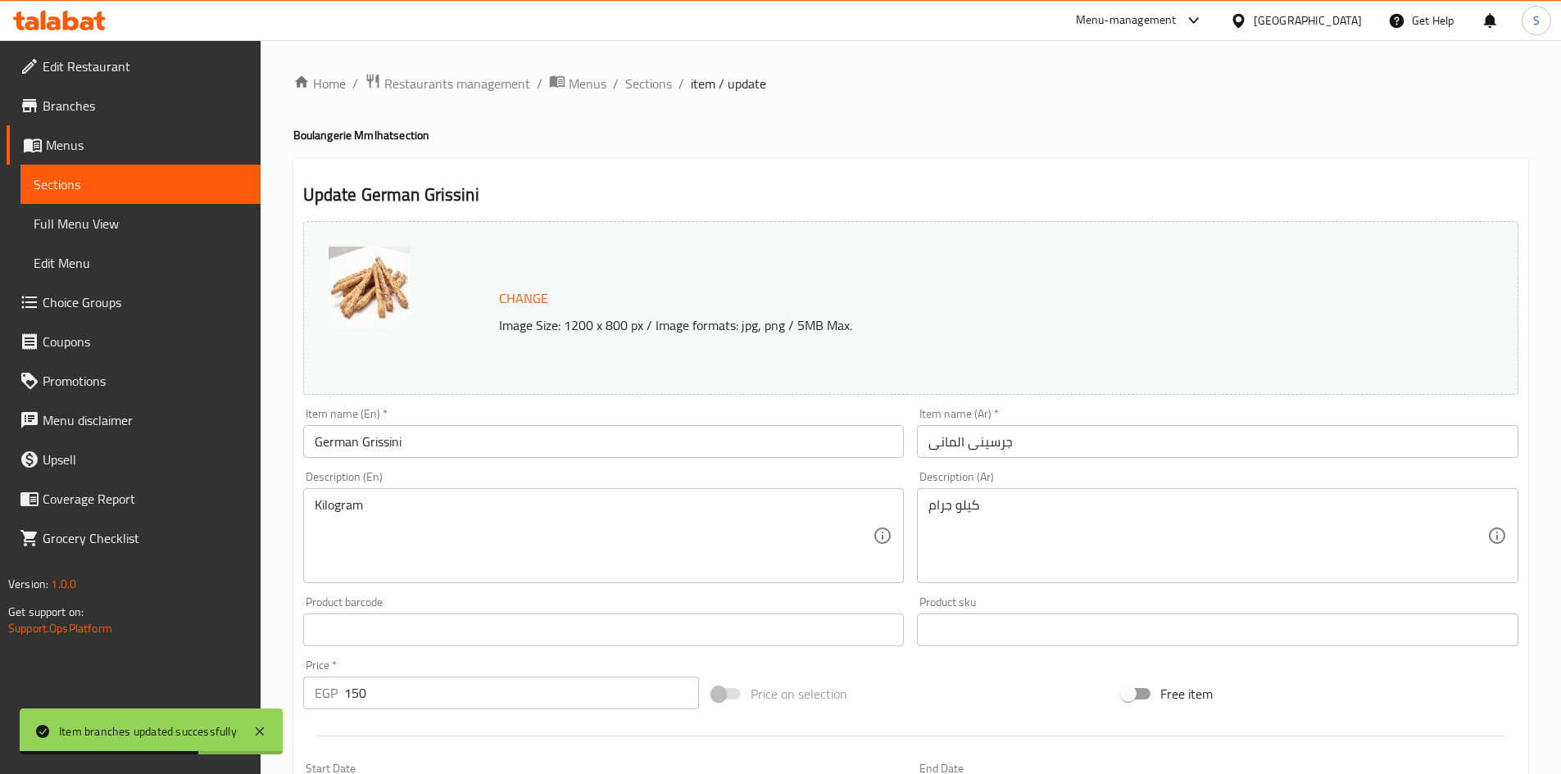
click at [664, 443] on input "German Grissini" at bounding box center [603, 441] width 601 height 33
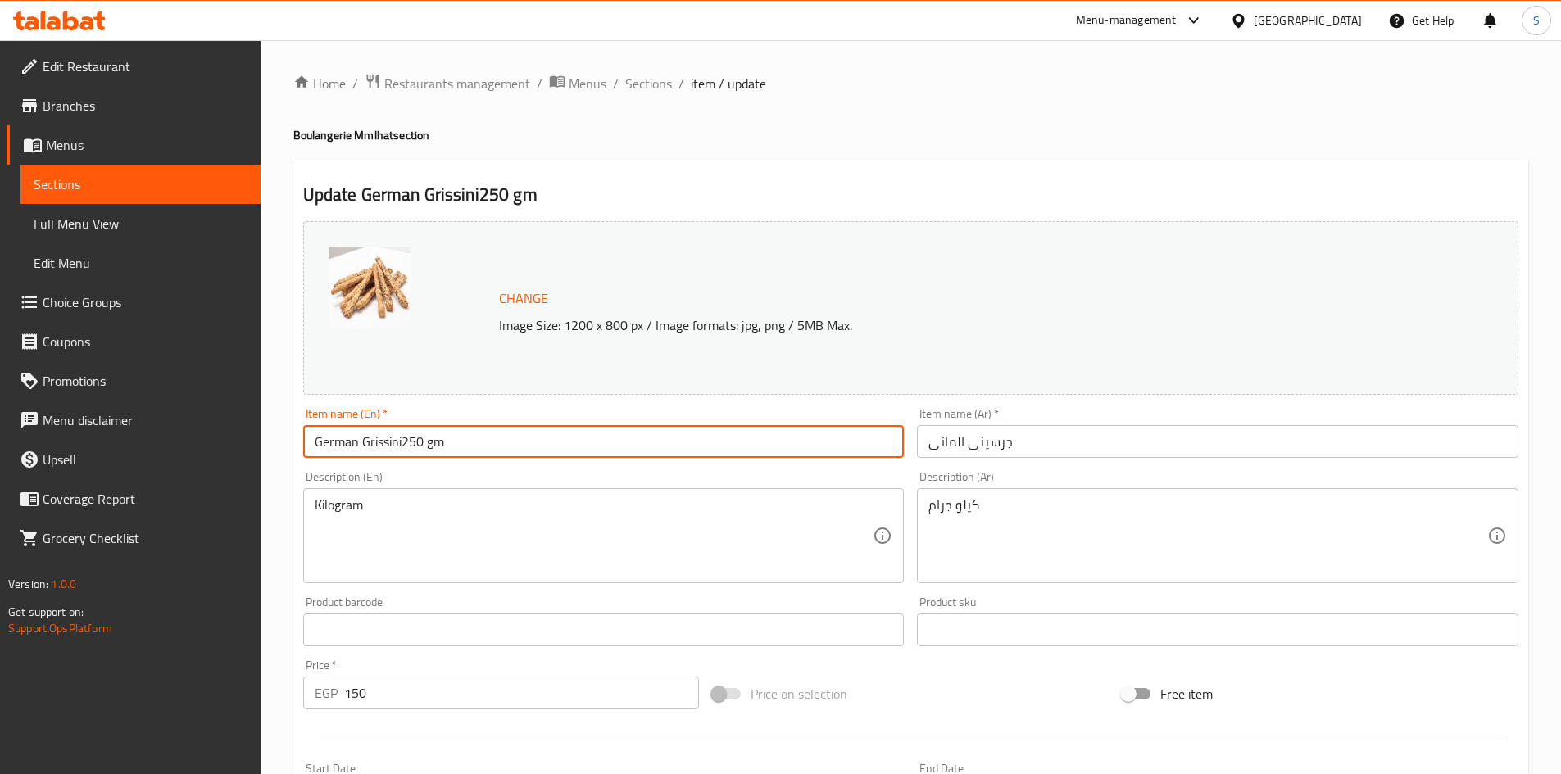
click at [404, 446] on input "German Grissini250 gm" at bounding box center [603, 441] width 601 height 33
type input "German Grissini 250 gm"
click at [1079, 433] on input "جرسينى المانى" at bounding box center [1217, 441] width 601 height 33
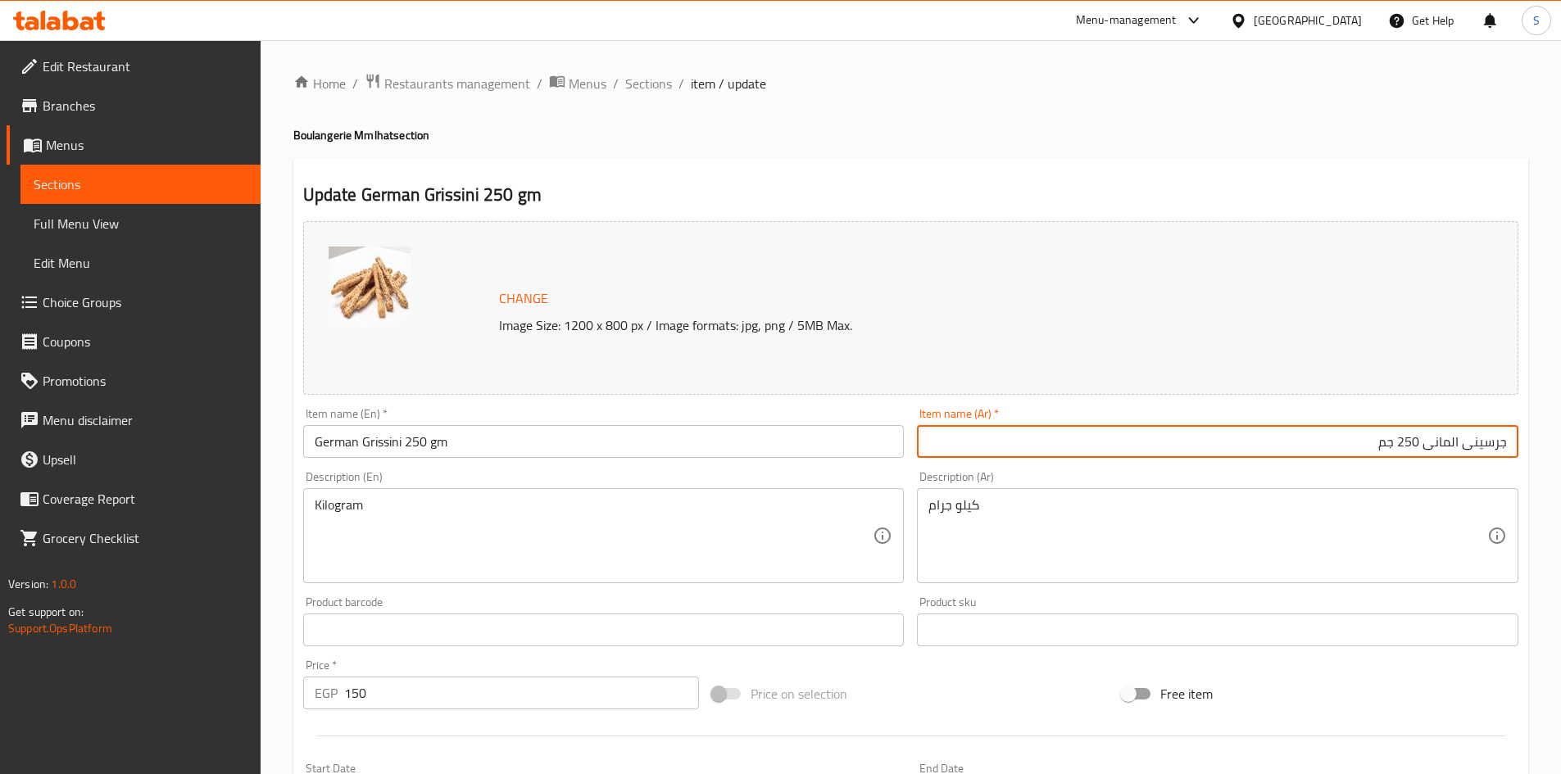
type input "جرسينى المانى 250 جم"
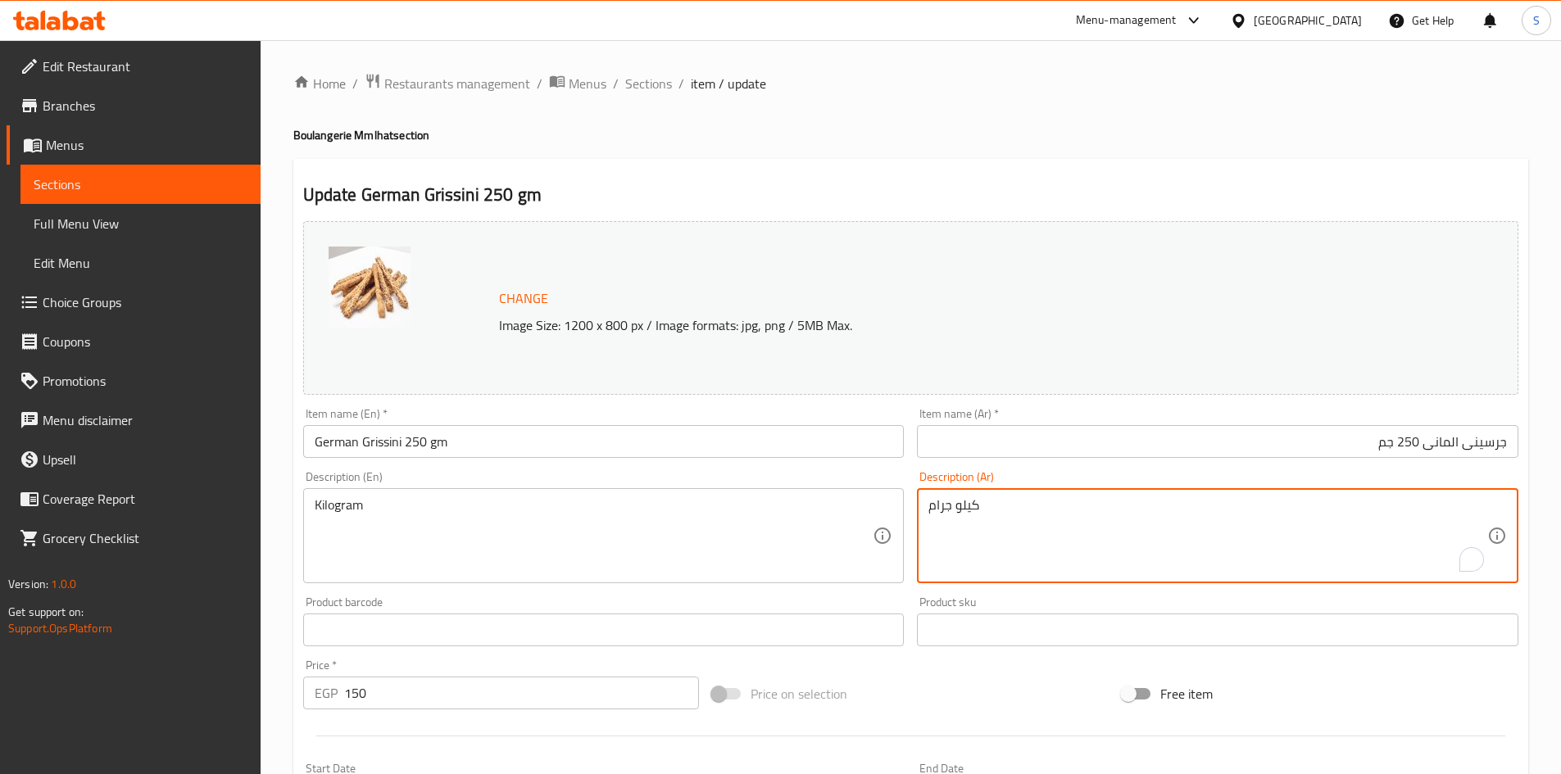
click at [1015, 509] on textarea "كيلو جرام" at bounding box center [1207, 536] width 559 height 78
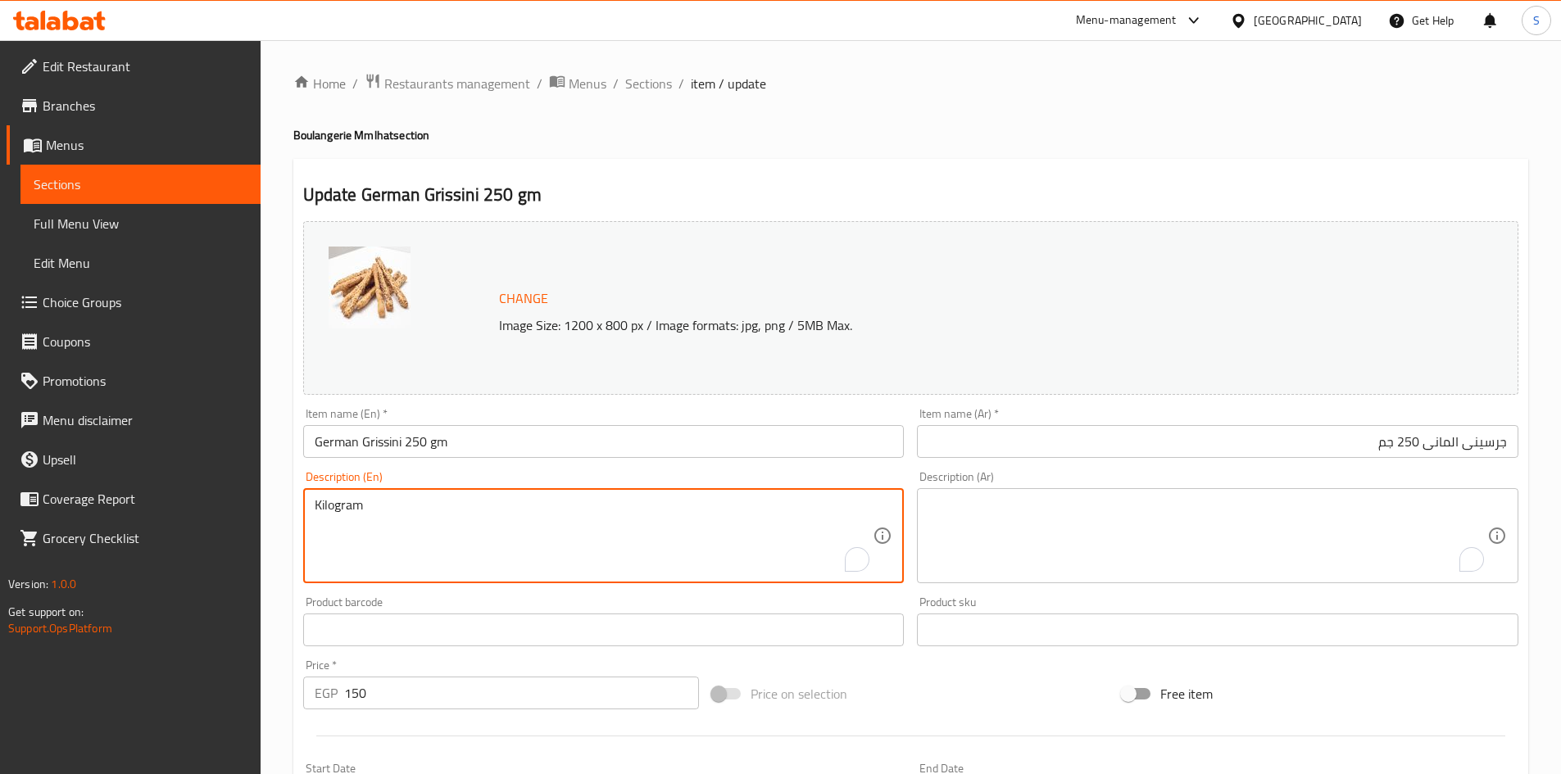
click at [692, 524] on textarea "Kilogram" at bounding box center [594, 536] width 559 height 78
click at [960, 690] on div "Price on selection" at bounding box center [910, 694] width 410 height 44
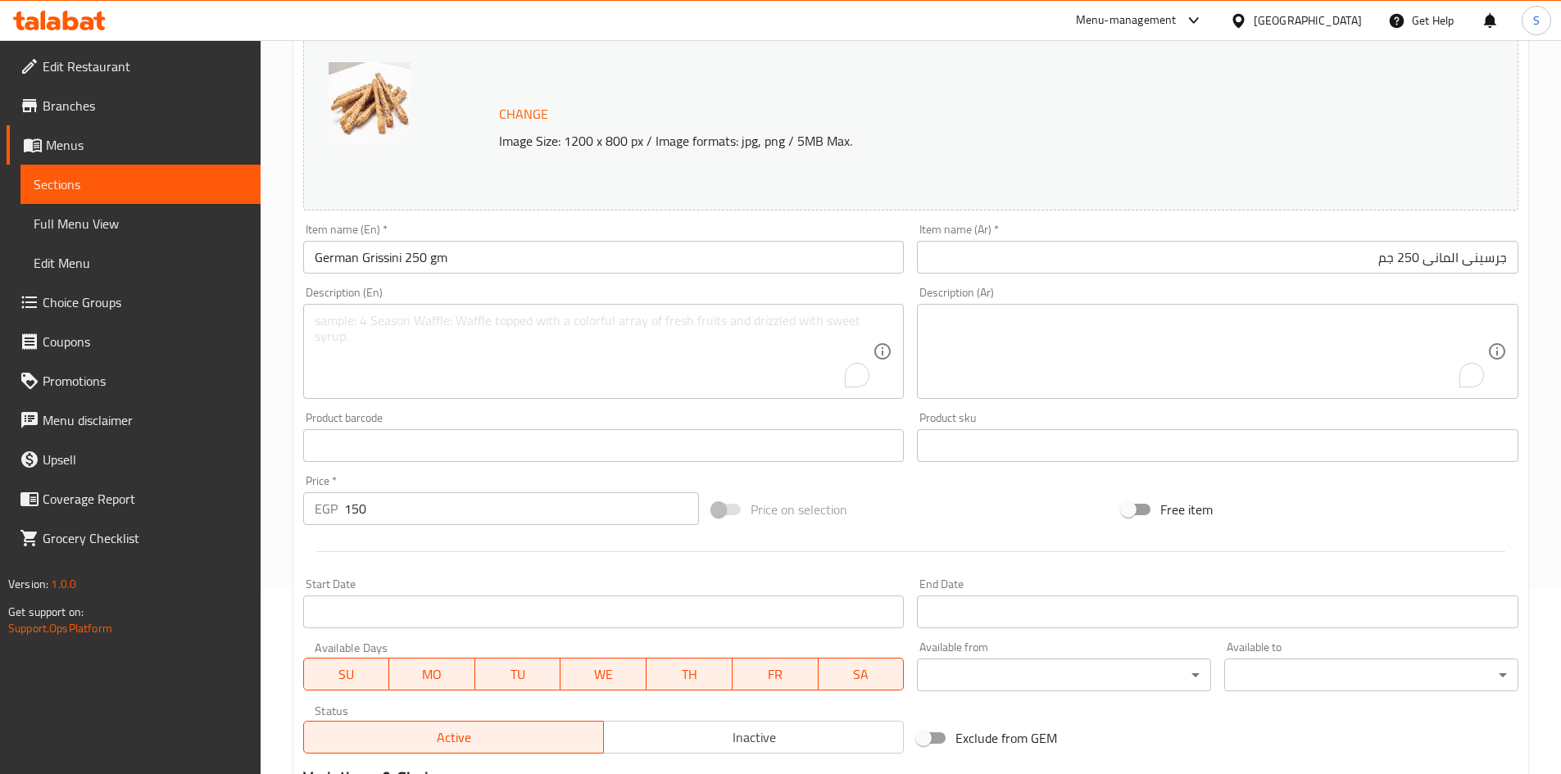
scroll to position [407, 0]
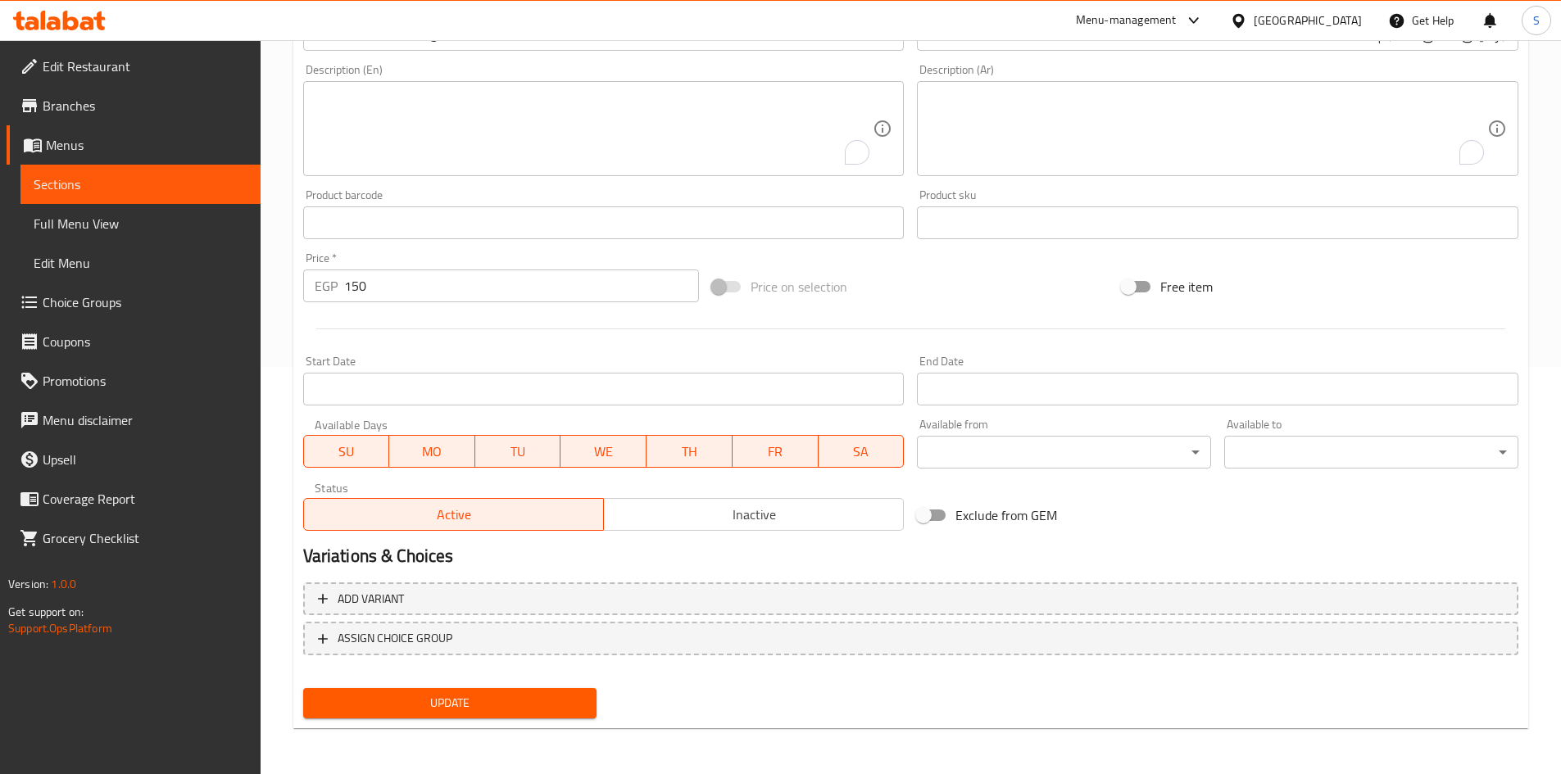
click at [533, 687] on div "Update" at bounding box center [450, 703] width 307 height 43
click at [525, 715] on button "Update" at bounding box center [450, 703] width 294 height 30
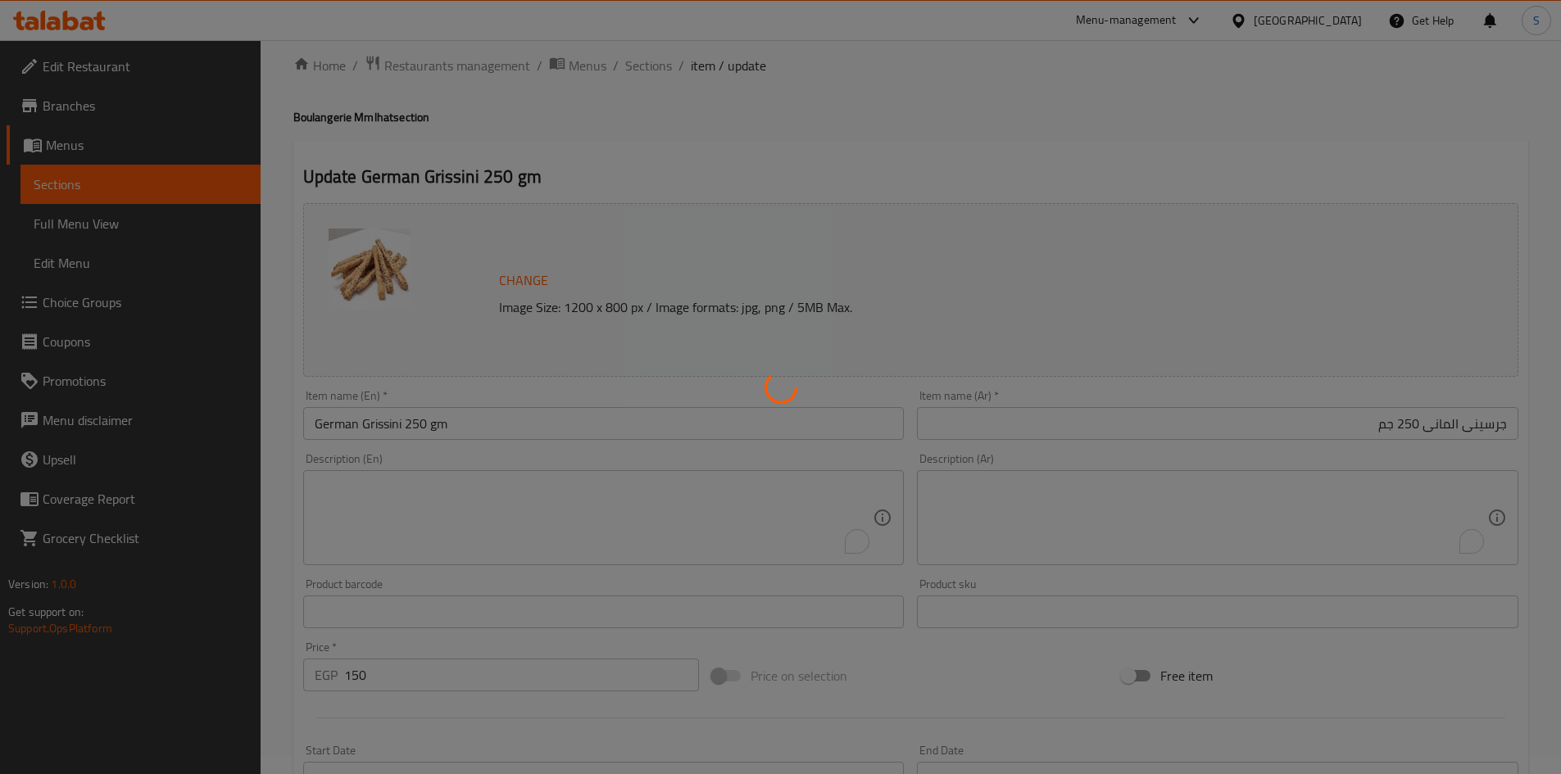
scroll to position [0, 0]
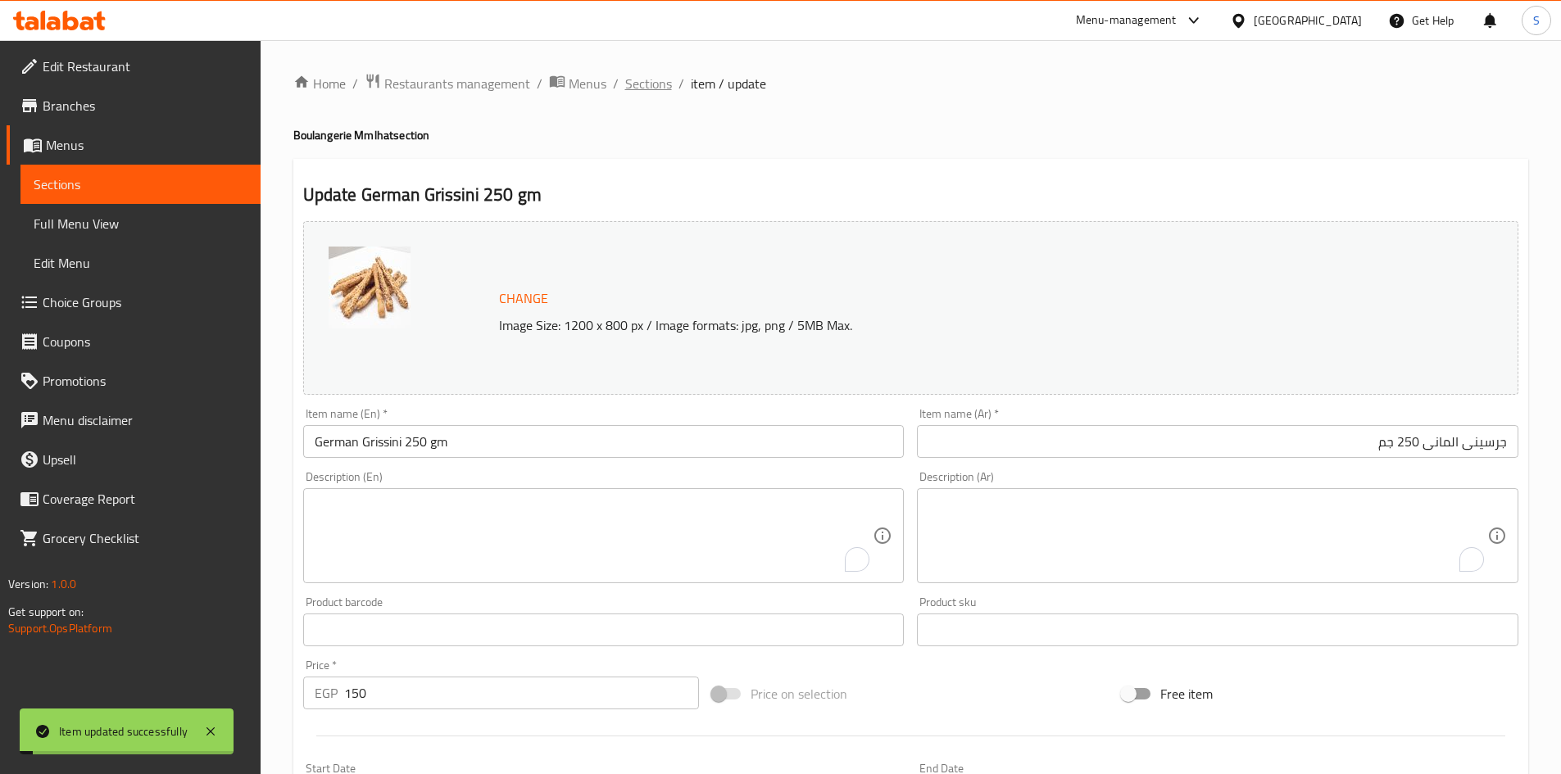
click at [651, 75] on span "Sections" at bounding box center [648, 84] width 47 height 20
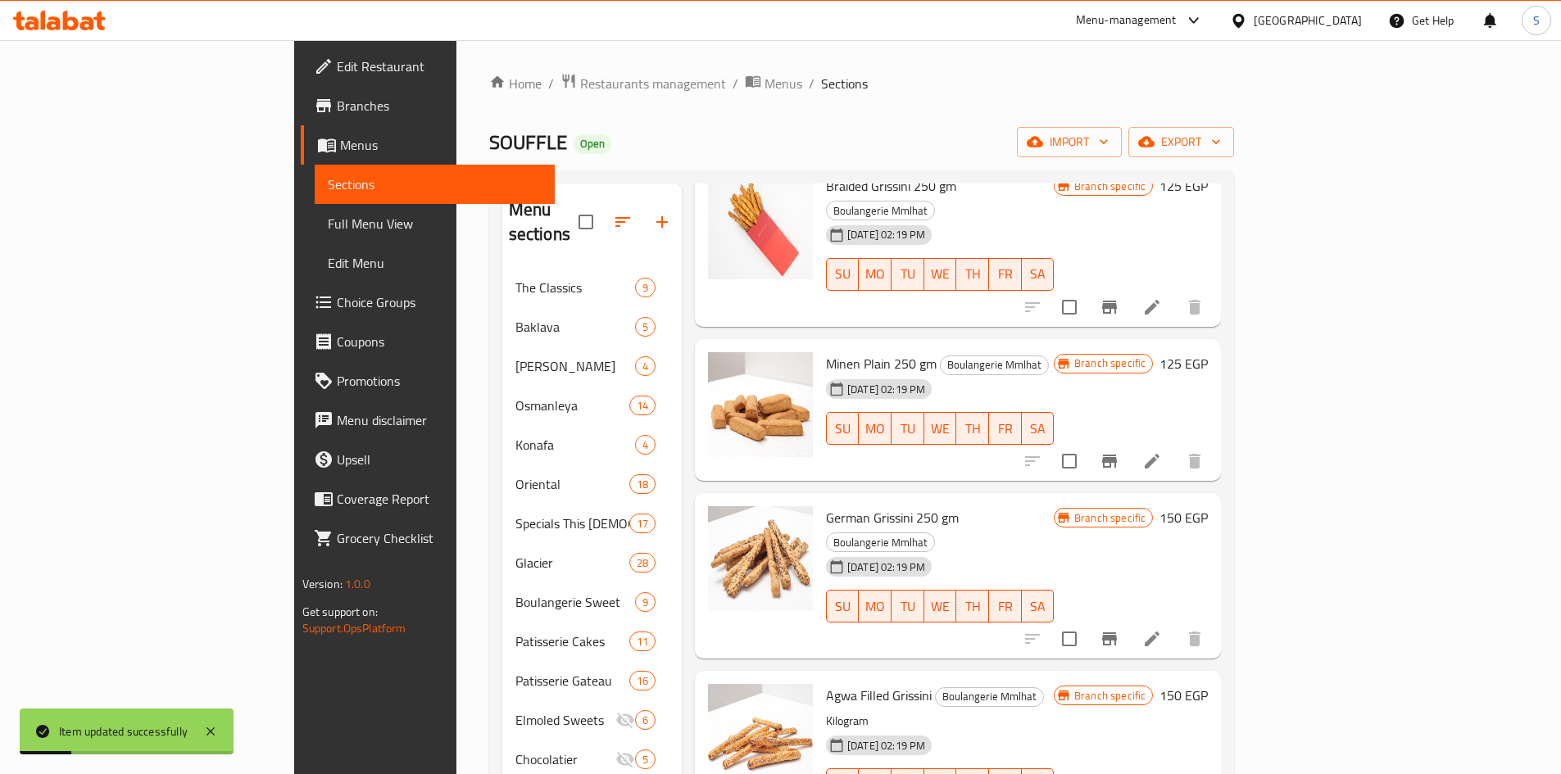
scroll to position [410, 0]
click at [1129, 619] on button "Branch-specific-item" at bounding box center [1109, 638] width 39 height 39
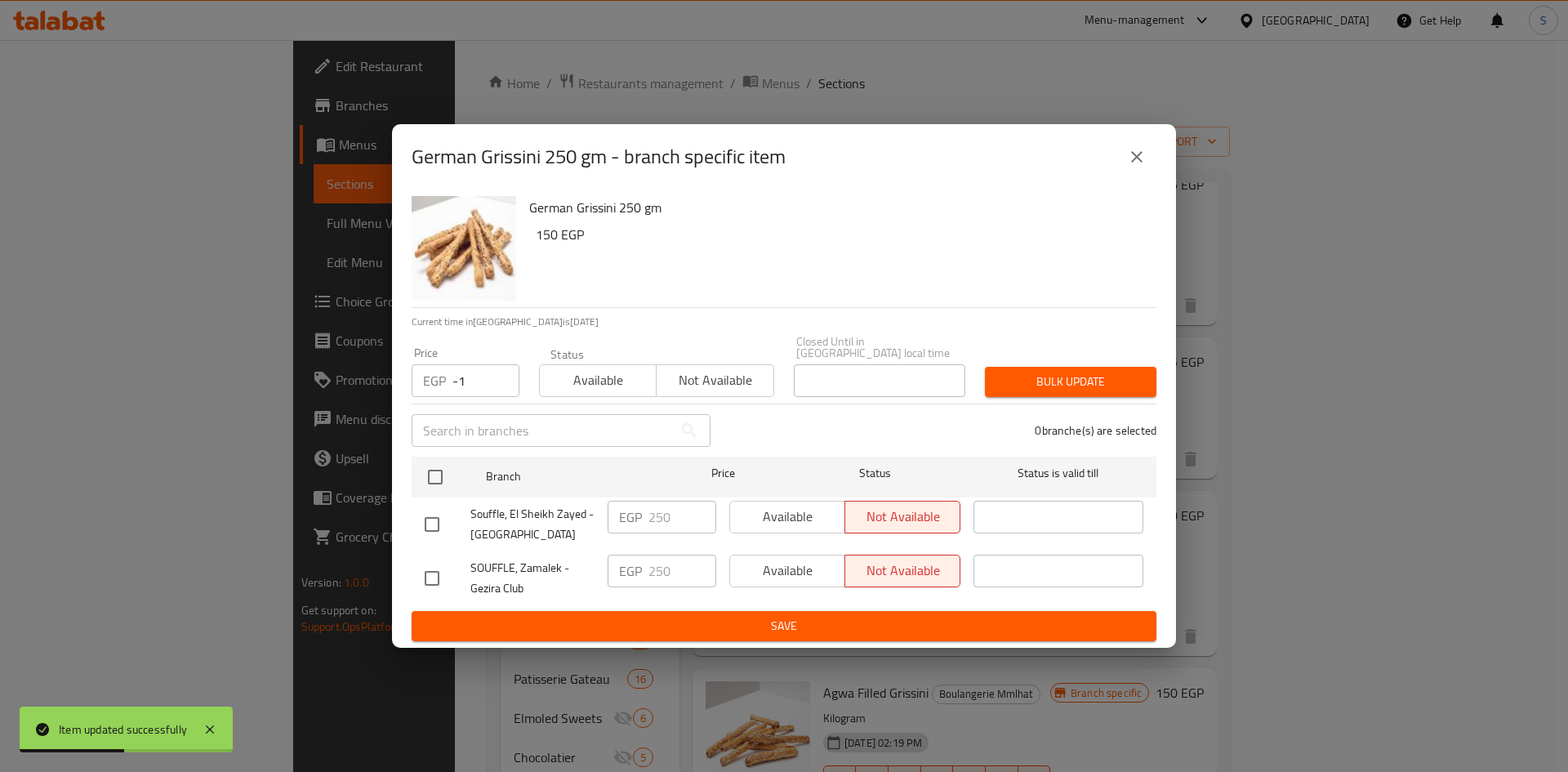
click at [500, 377] on input "-1" at bounding box center [485, 380] width 67 height 33
click at [459, 378] on input "-1" at bounding box center [485, 380] width 67 height 33
drag, startPoint x: 459, startPoint y: 378, endPoint x: 443, endPoint y: 382, distance: 16.5
click at [443, 382] on div "EGP -73 Price" at bounding box center [466, 380] width 108 height 33
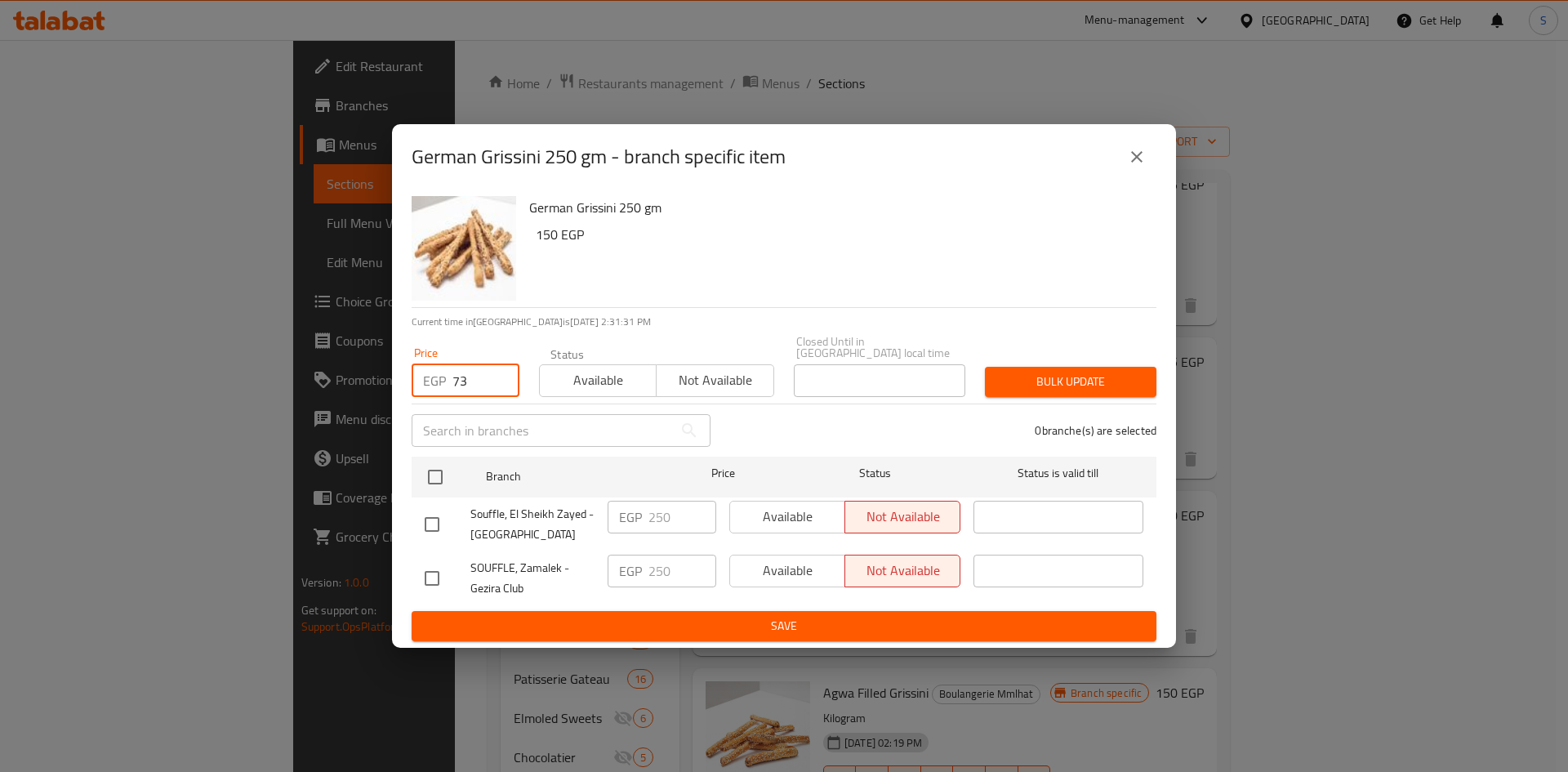
click at [471, 374] on input "73" at bounding box center [485, 380] width 67 height 33
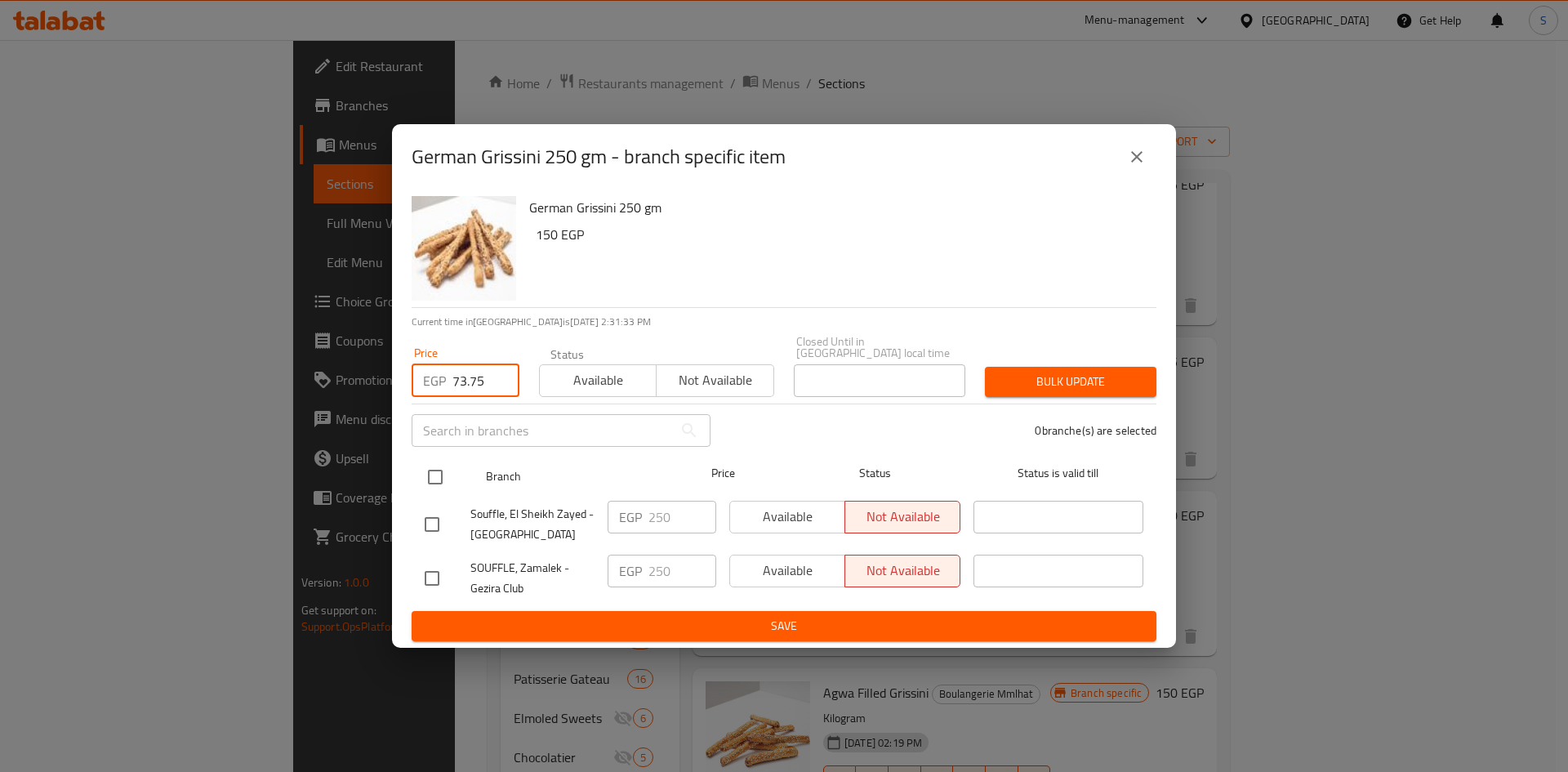
type input "73.75"
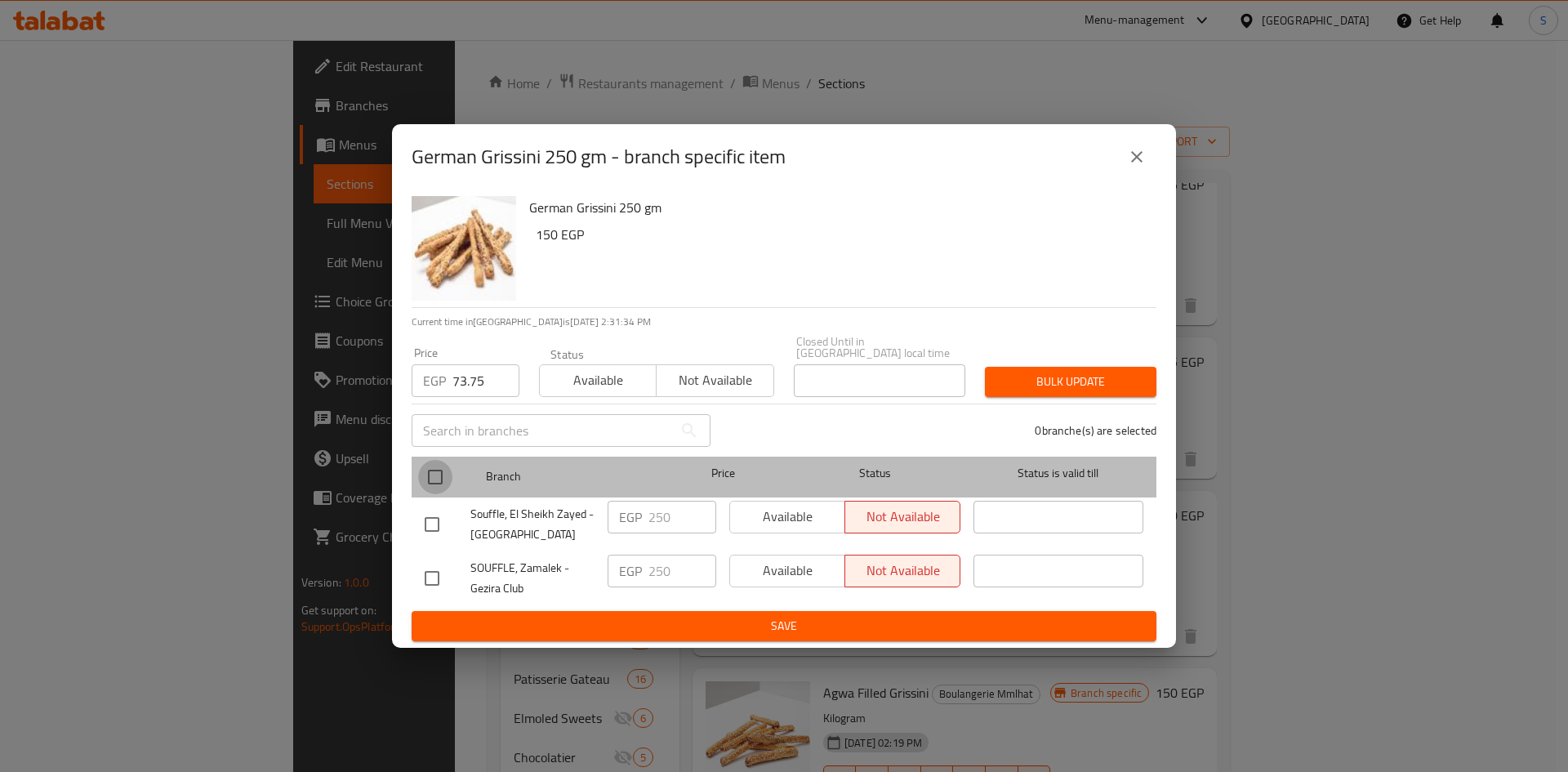
click at [432, 466] on input "checkbox" at bounding box center [436, 477] width 34 height 34
checkbox input "true"
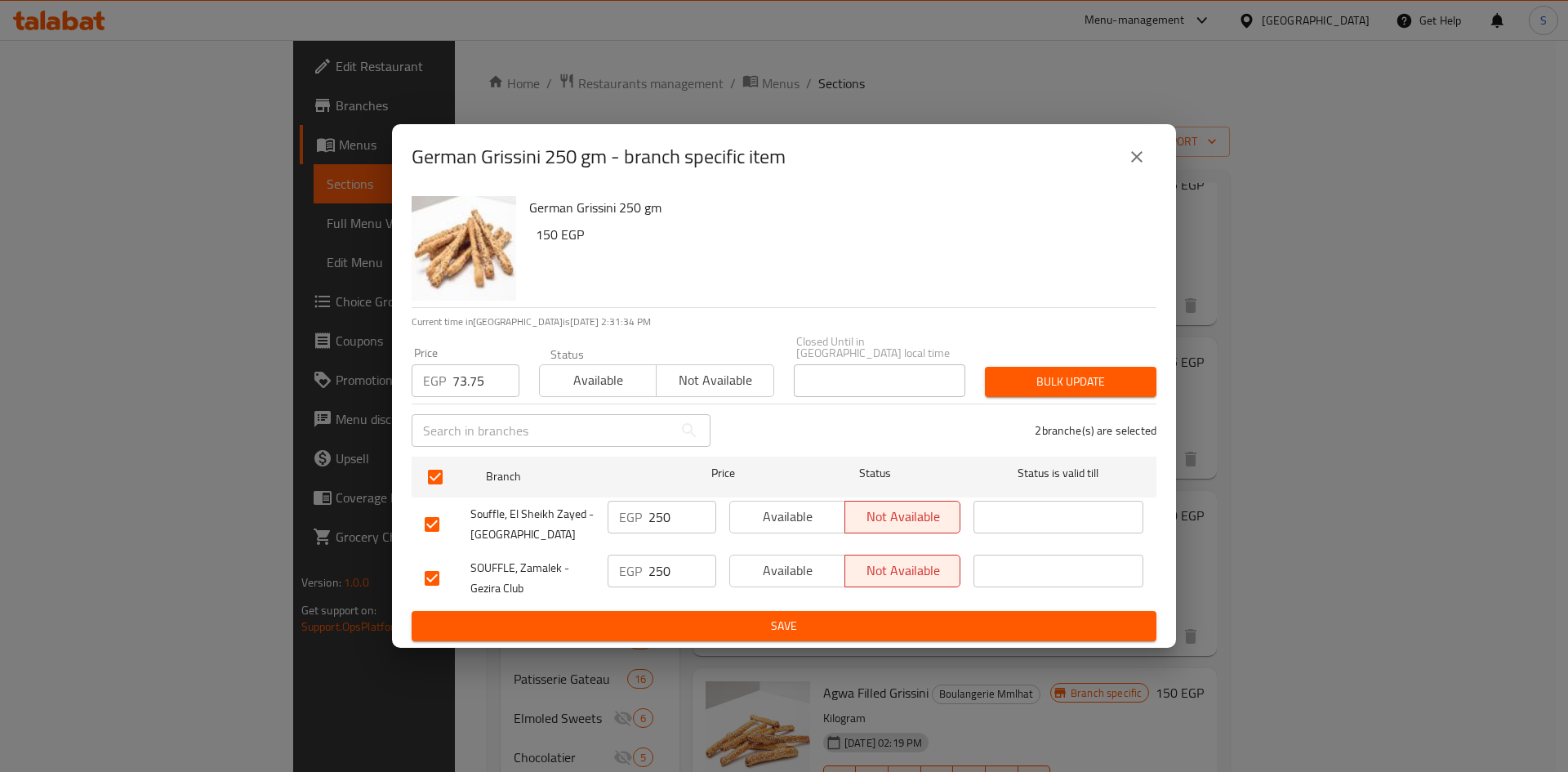
click at [1066, 357] on div "Bulk update" at bounding box center [1071, 382] width 191 height 50
click at [1060, 374] on span "Bulk update" at bounding box center [1071, 382] width 146 height 20
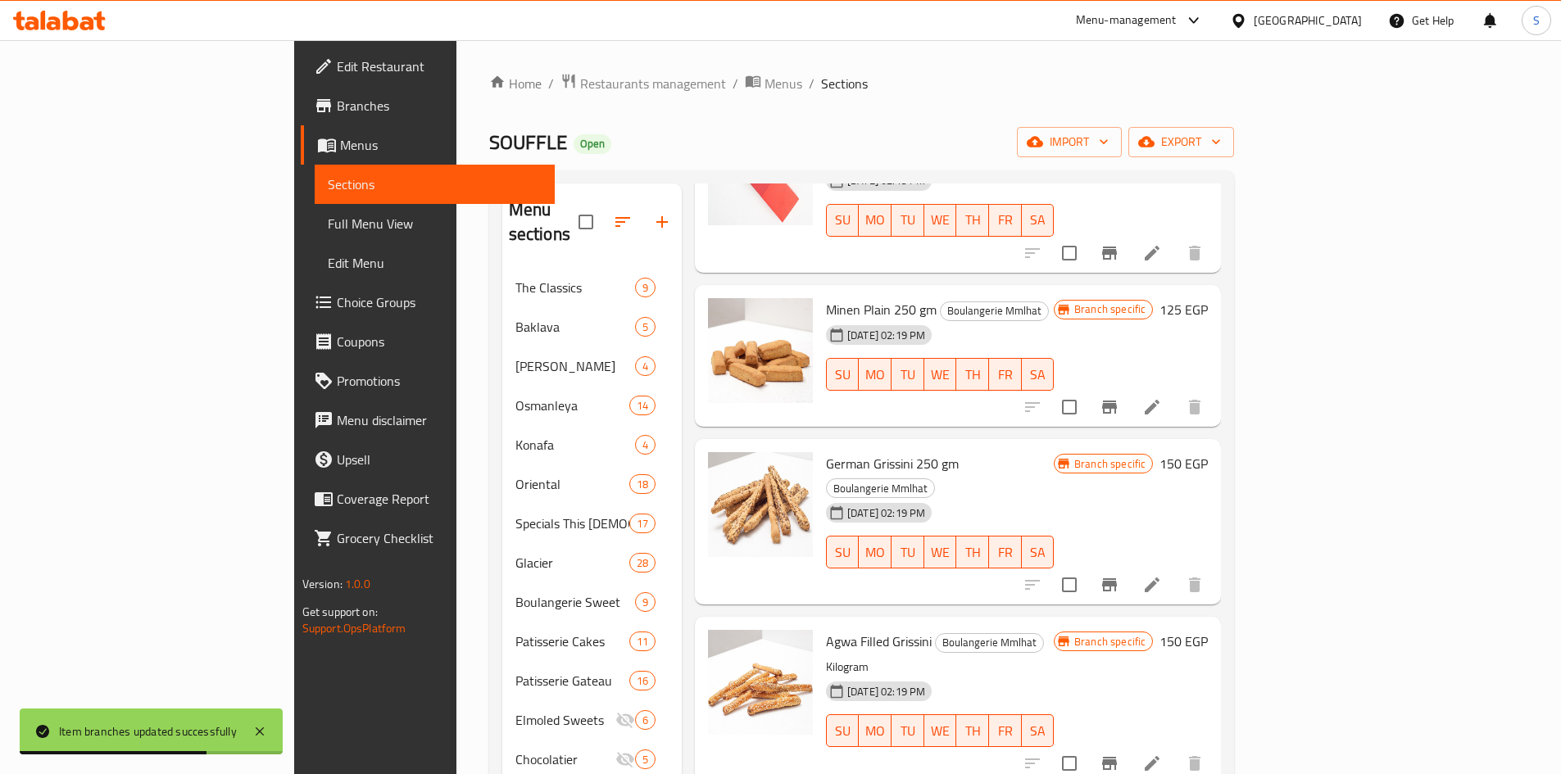
scroll to position [492, 0]
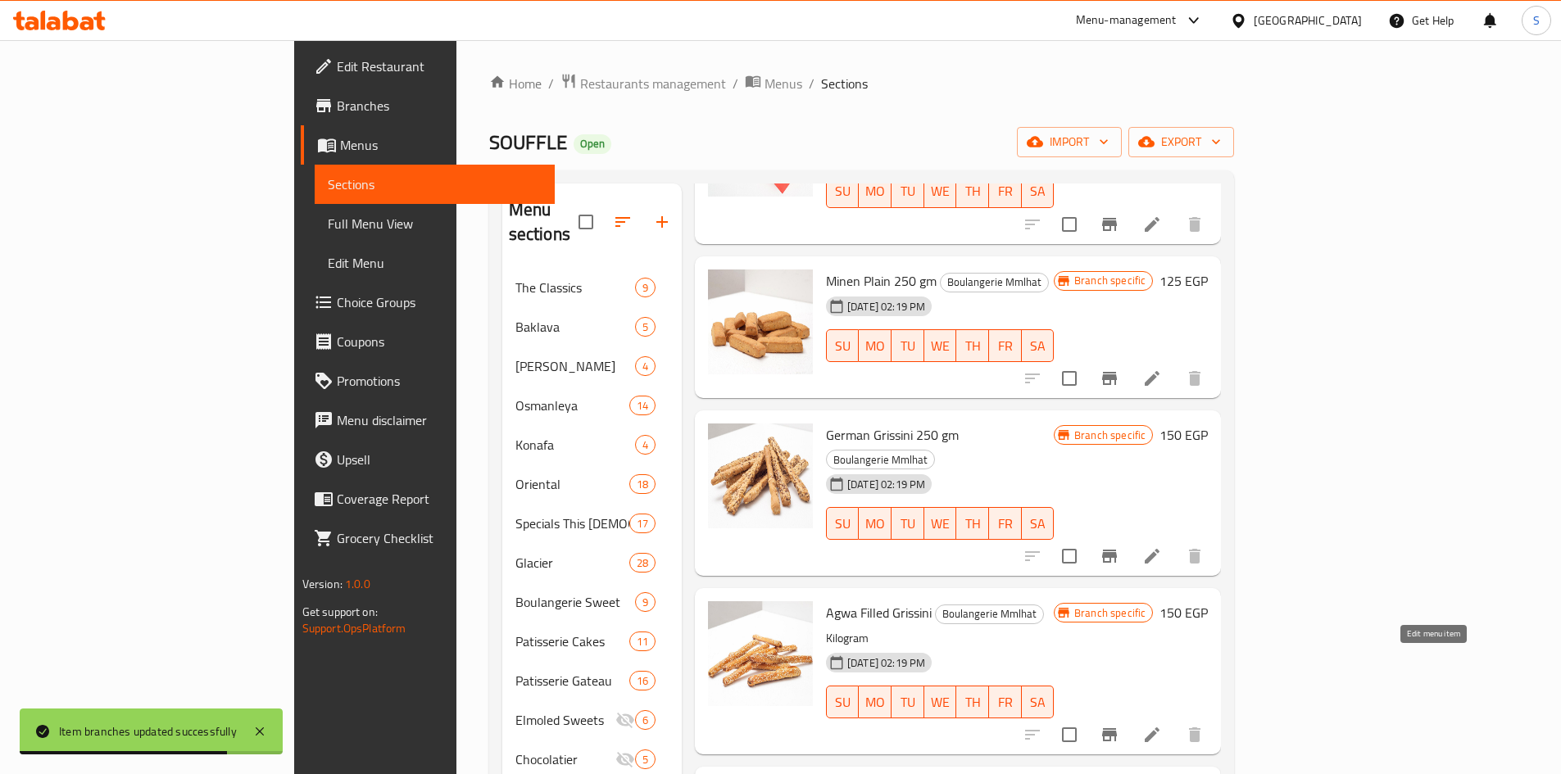
click at [1175, 720] on li at bounding box center [1152, 734] width 46 height 29
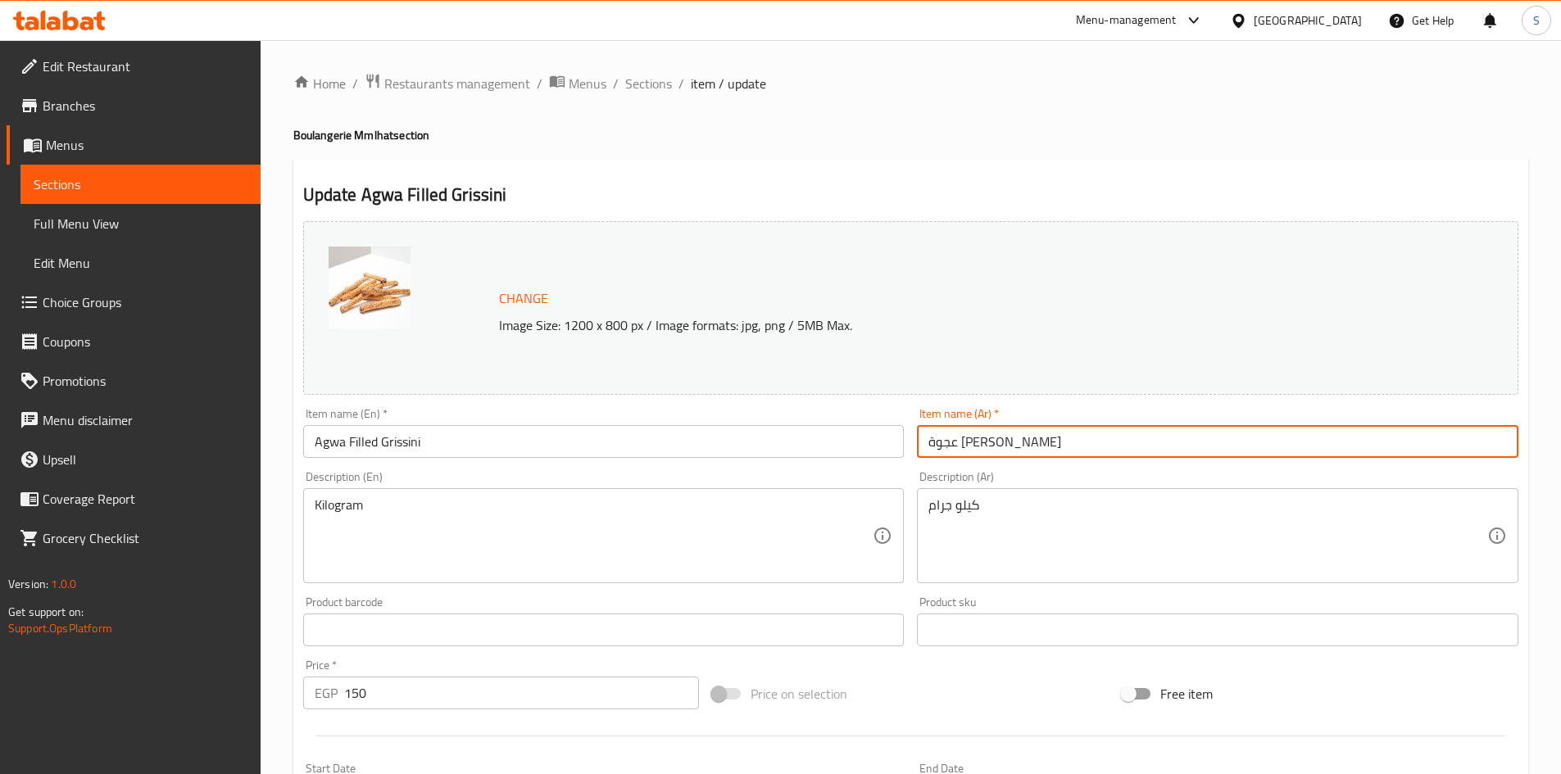
click at [1069, 435] on input "عجوة محشوة جريسيني" at bounding box center [1217, 441] width 601 height 33
drag, startPoint x: 1433, startPoint y: 443, endPoint x: 1526, endPoint y: 443, distance: 92.6
click at [1526, 443] on div "Update Agwa Filled Grissini Change Image Size: 1200 x 800 px / Image formats: j…" at bounding box center [910, 647] width 1235 height 977
click at [1348, 446] on input "عجوة محشوة جريسيني" at bounding box center [1217, 441] width 601 height 33
drag, startPoint x: 1431, startPoint y: 444, endPoint x: 1517, endPoint y: 444, distance: 85.2
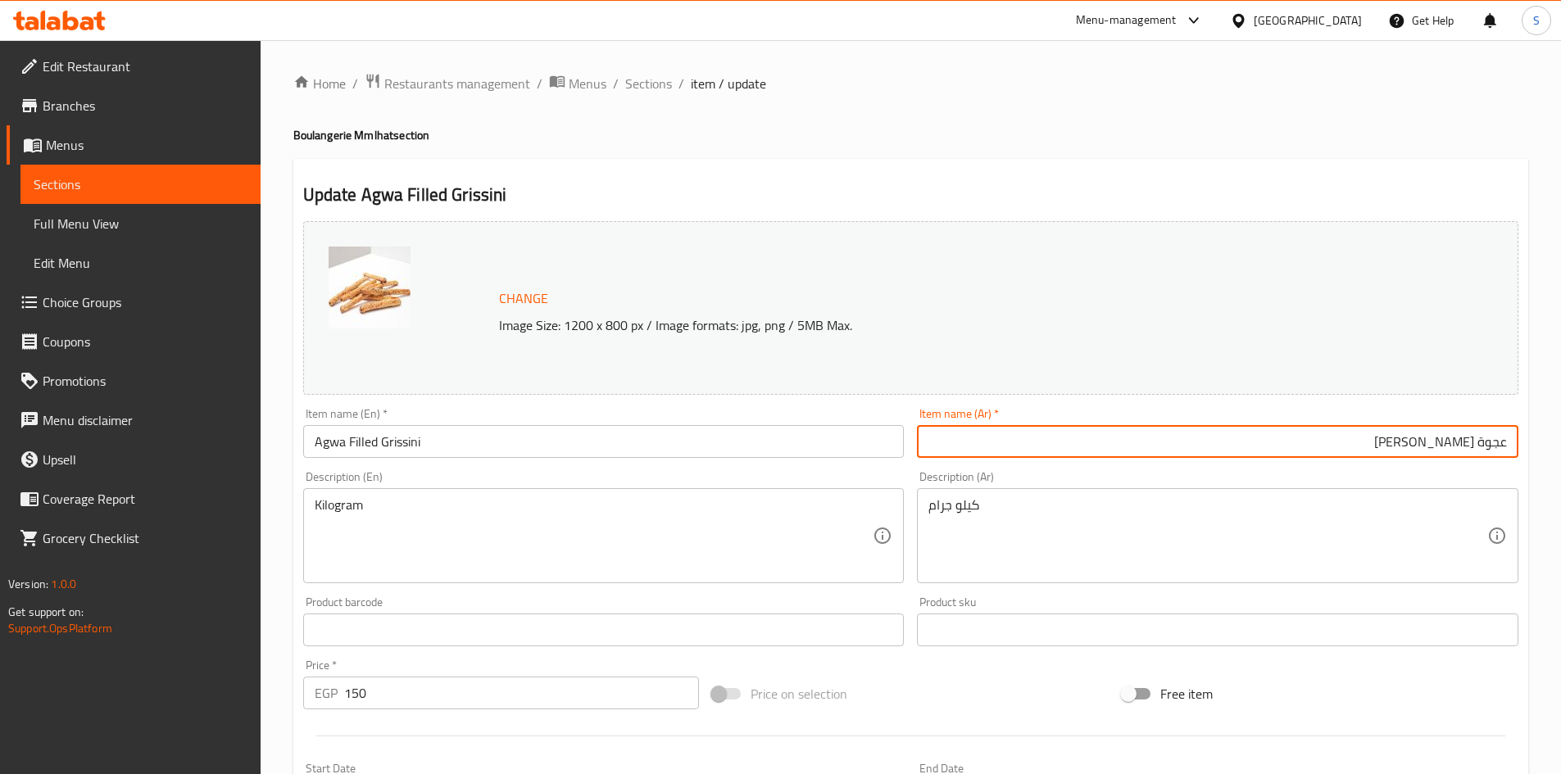
click at [1517, 444] on input "عجوة محشوة جريسيني" at bounding box center [1217, 441] width 601 height 33
click at [1451, 456] on input "جريسيني" at bounding box center [1217, 441] width 601 height 33
type input "جريسيني محشو عجوة 250 جم"
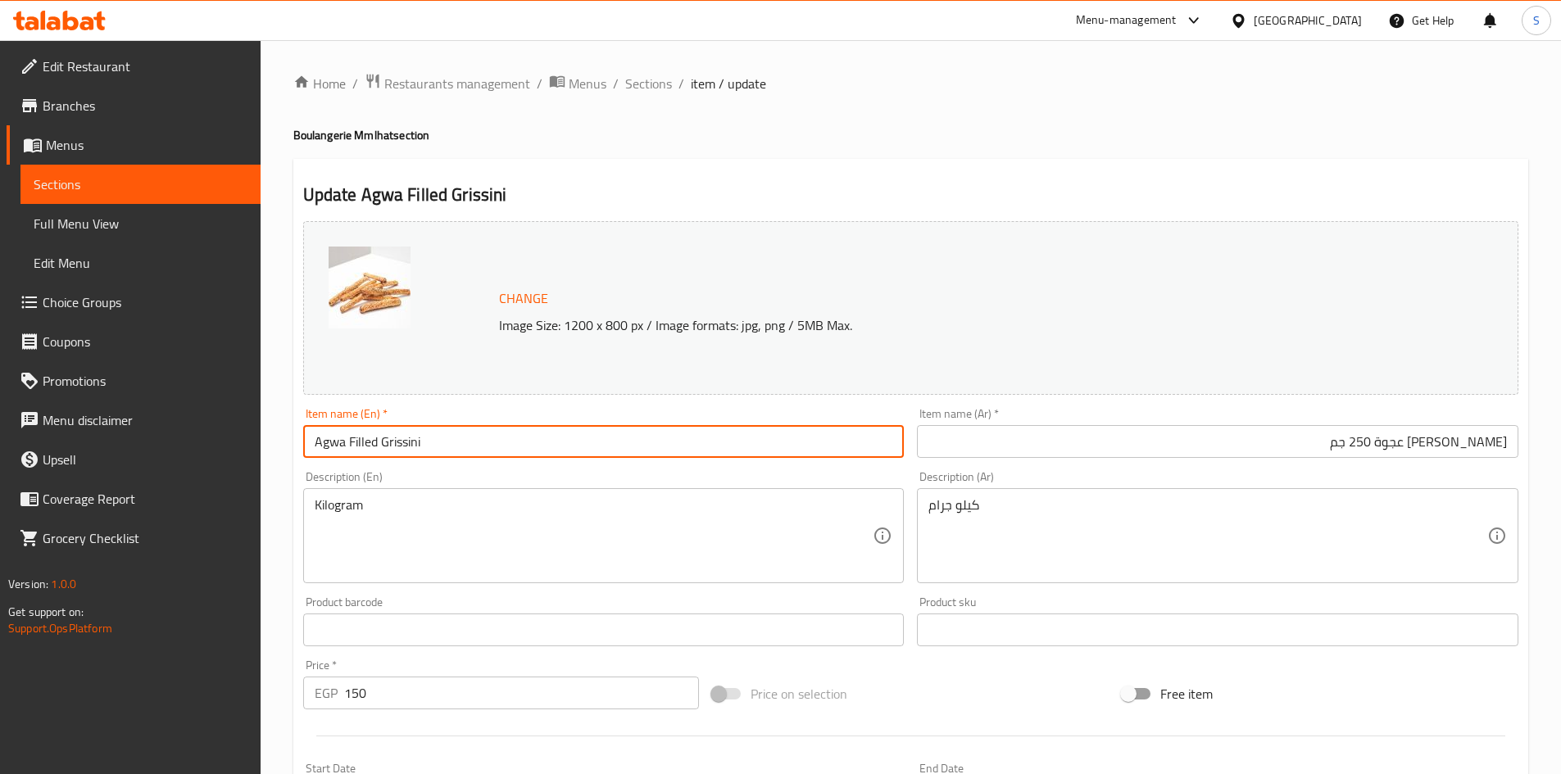
click at [667, 442] on input "Agwa Filled Grissini" at bounding box center [603, 441] width 601 height 33
click at [447, 441] on input "Agwa Filled Grissini 250gm" at bounding box center [603, 441] width 601 height 33
type input "Agwa Filled Grissini 250 gm"
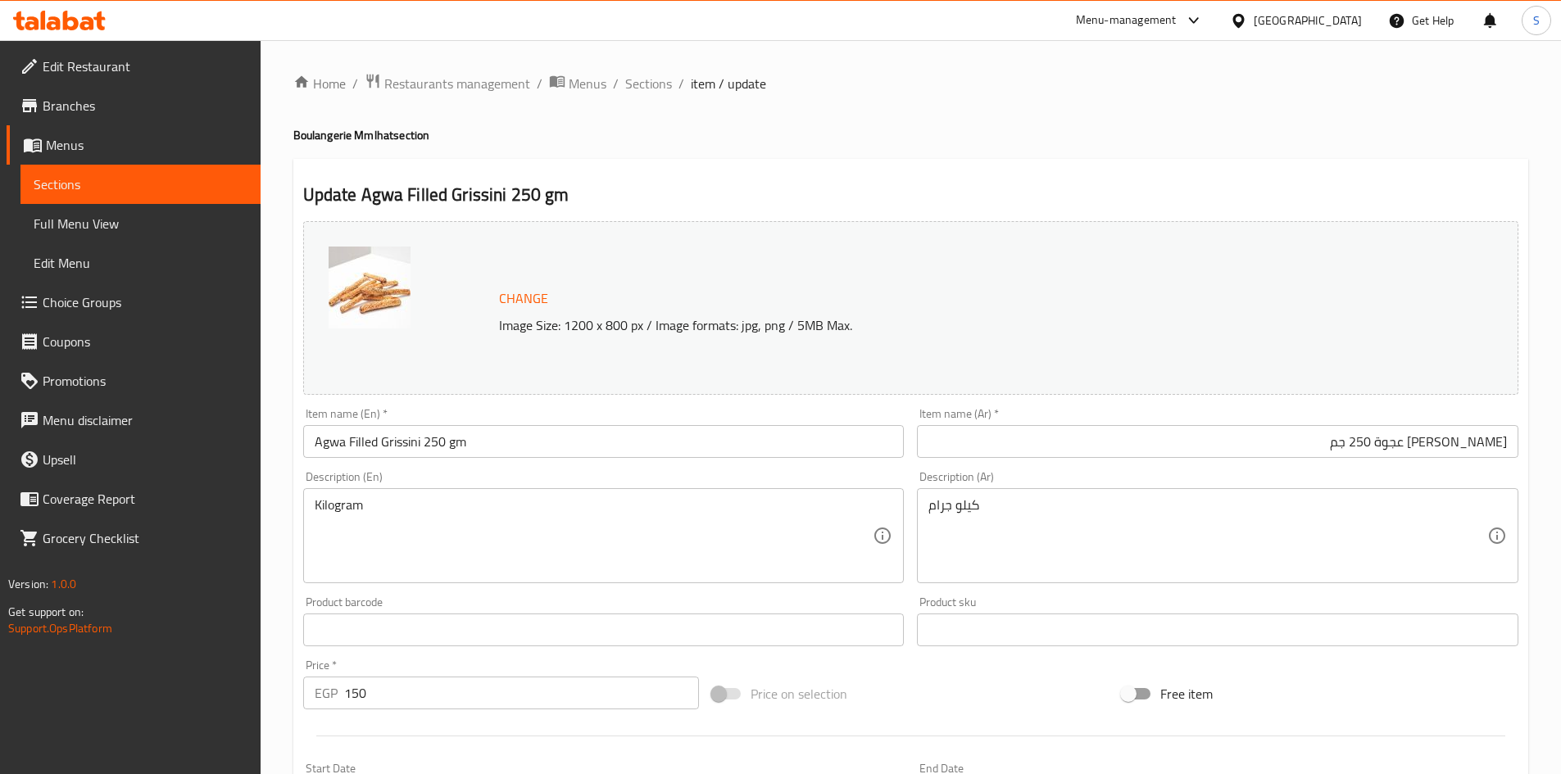
click at [925, 691] on div "Price on selection" at bounding box center [910, 694] width 410 height 44
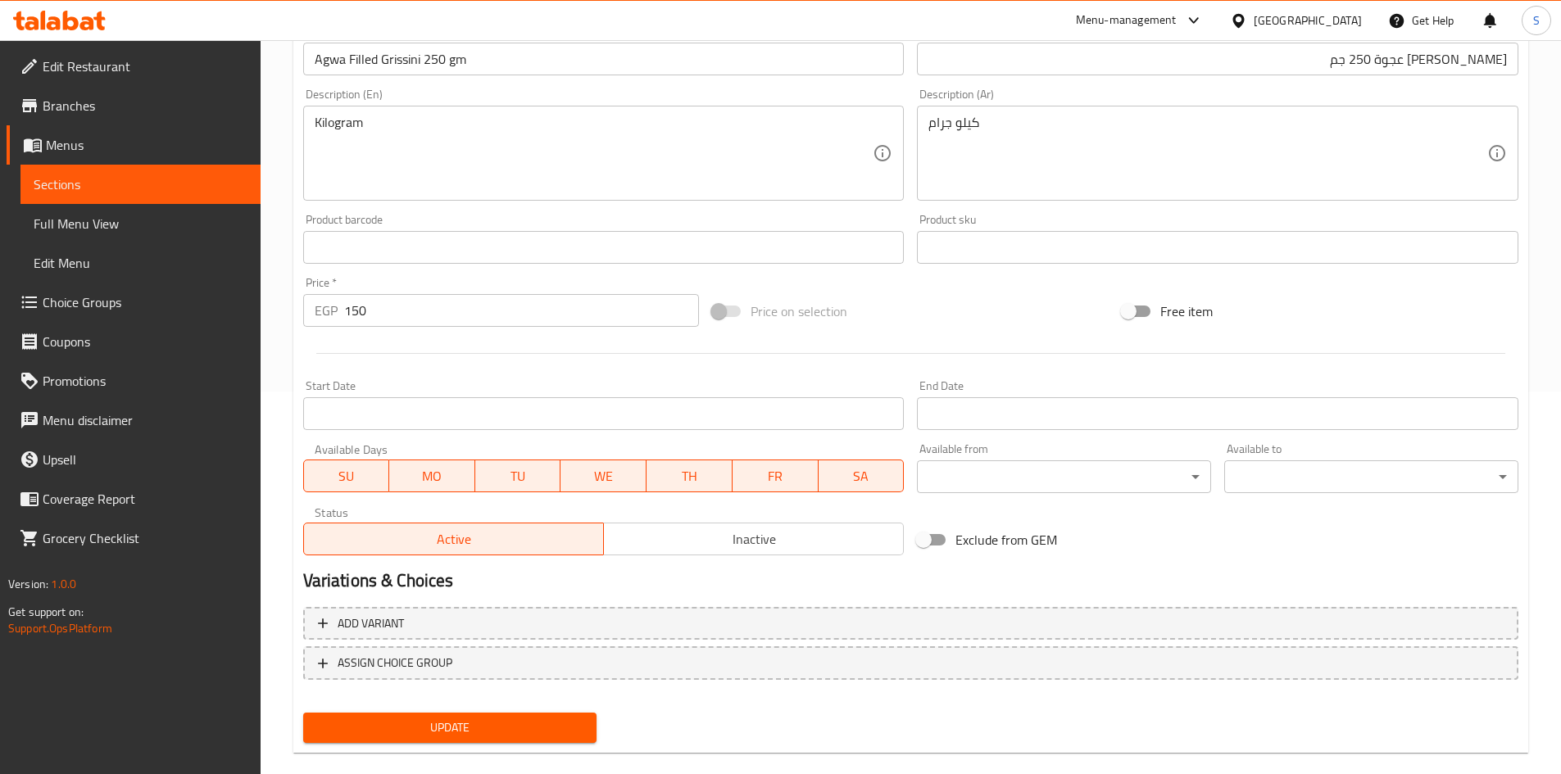
scroll to position [407, 0]
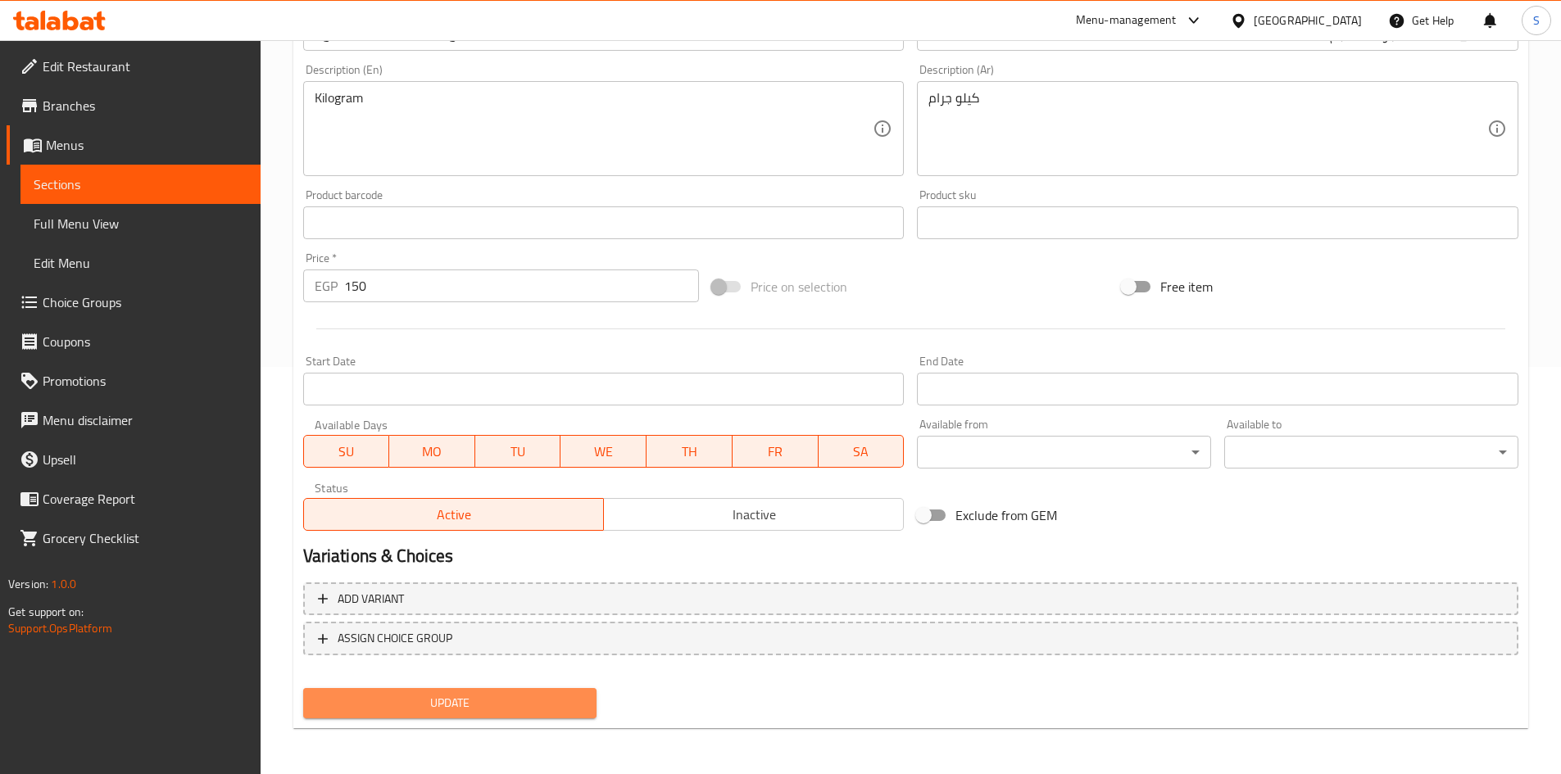
click at [487, 698] on span "Update" at bounding box center [450, 703] width 268 height 20
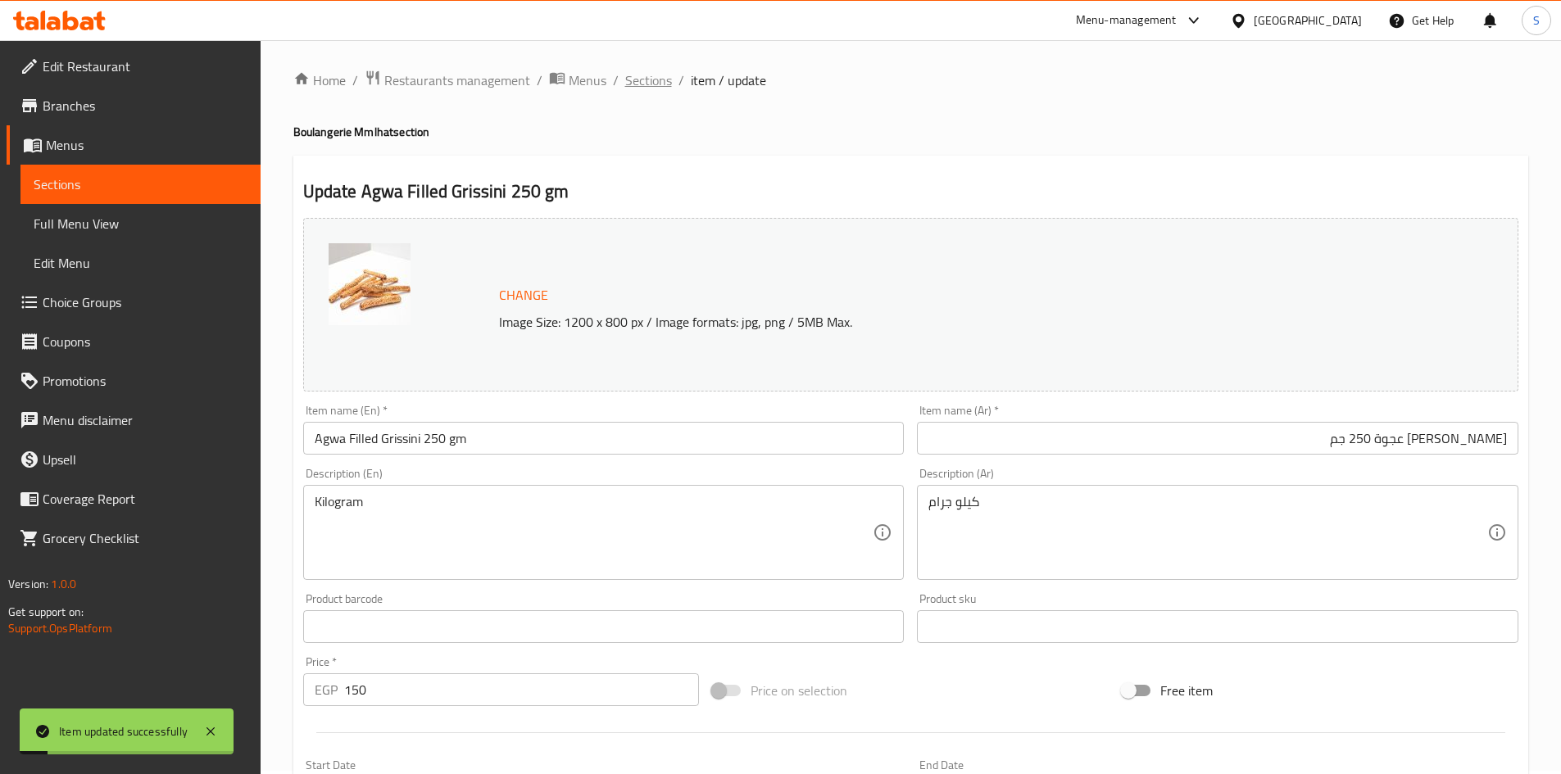
scroll to position [0, 0]
click at [653, 88] on span "Sections" at bounding box center [648, 84] width 47 height 20
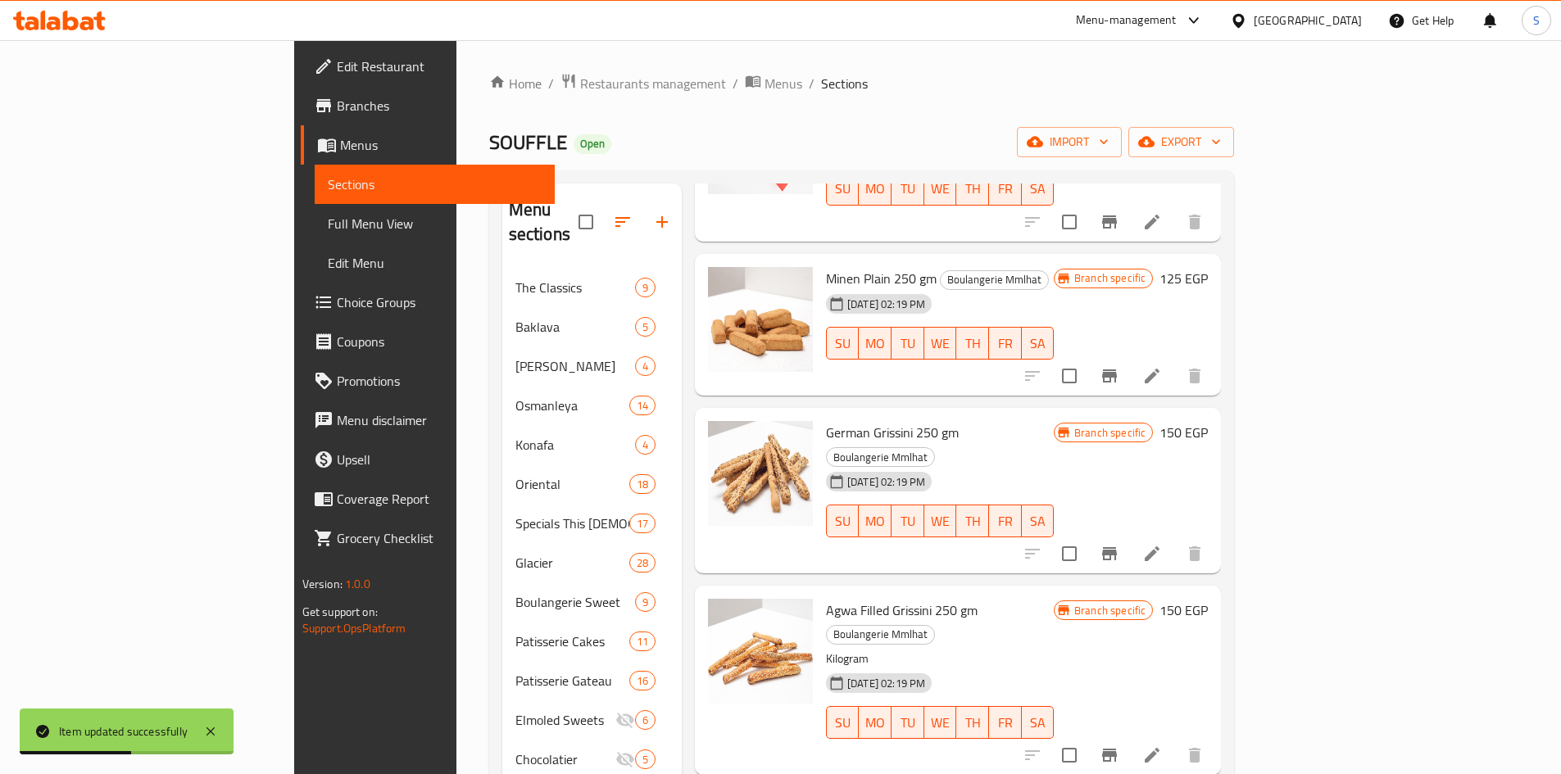
scroll to position [574, 0]
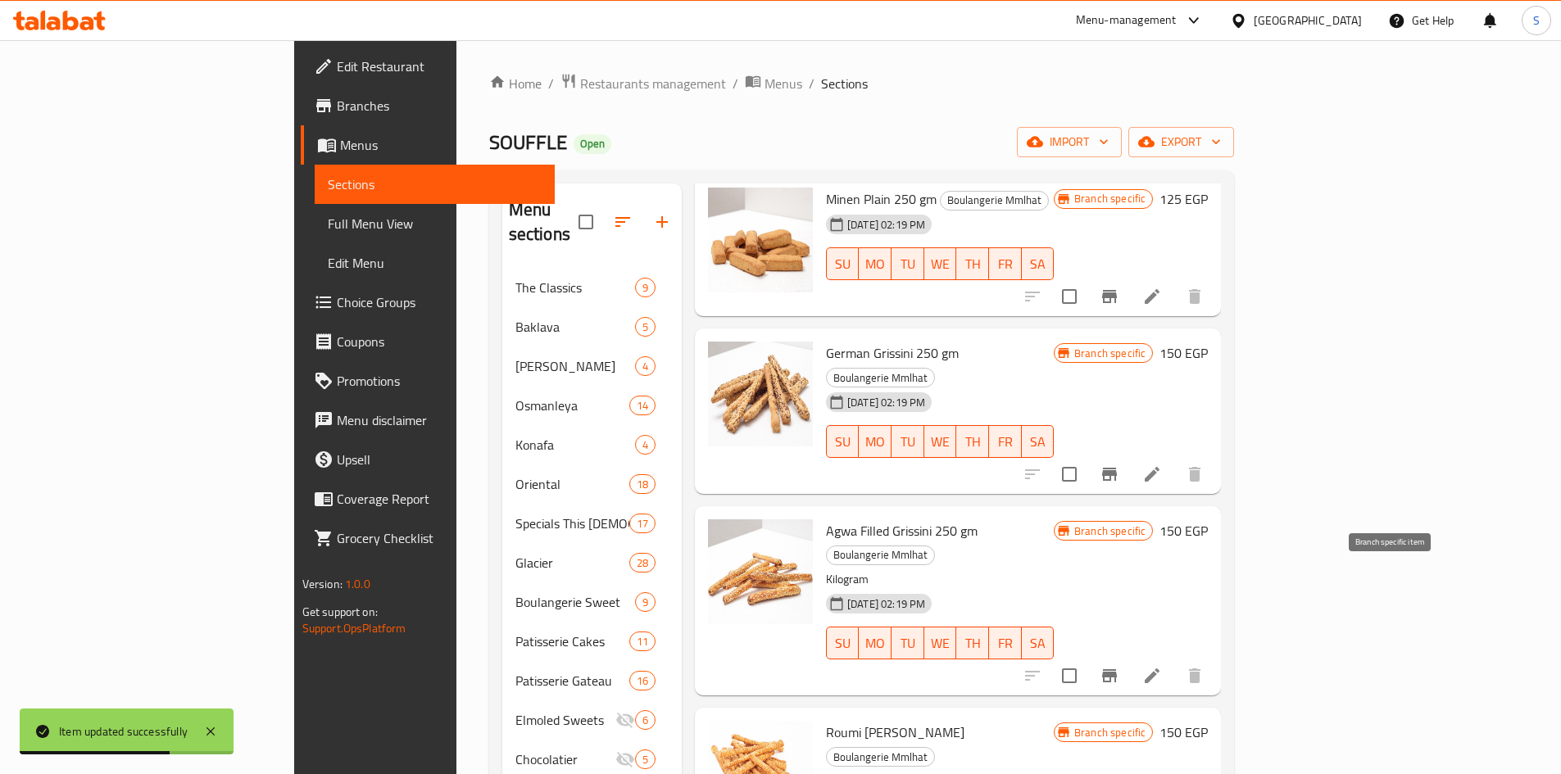
click at [1117, 669] on icon "Branch-specific-item" at bounding box center [1109, 675] width 15 height 13
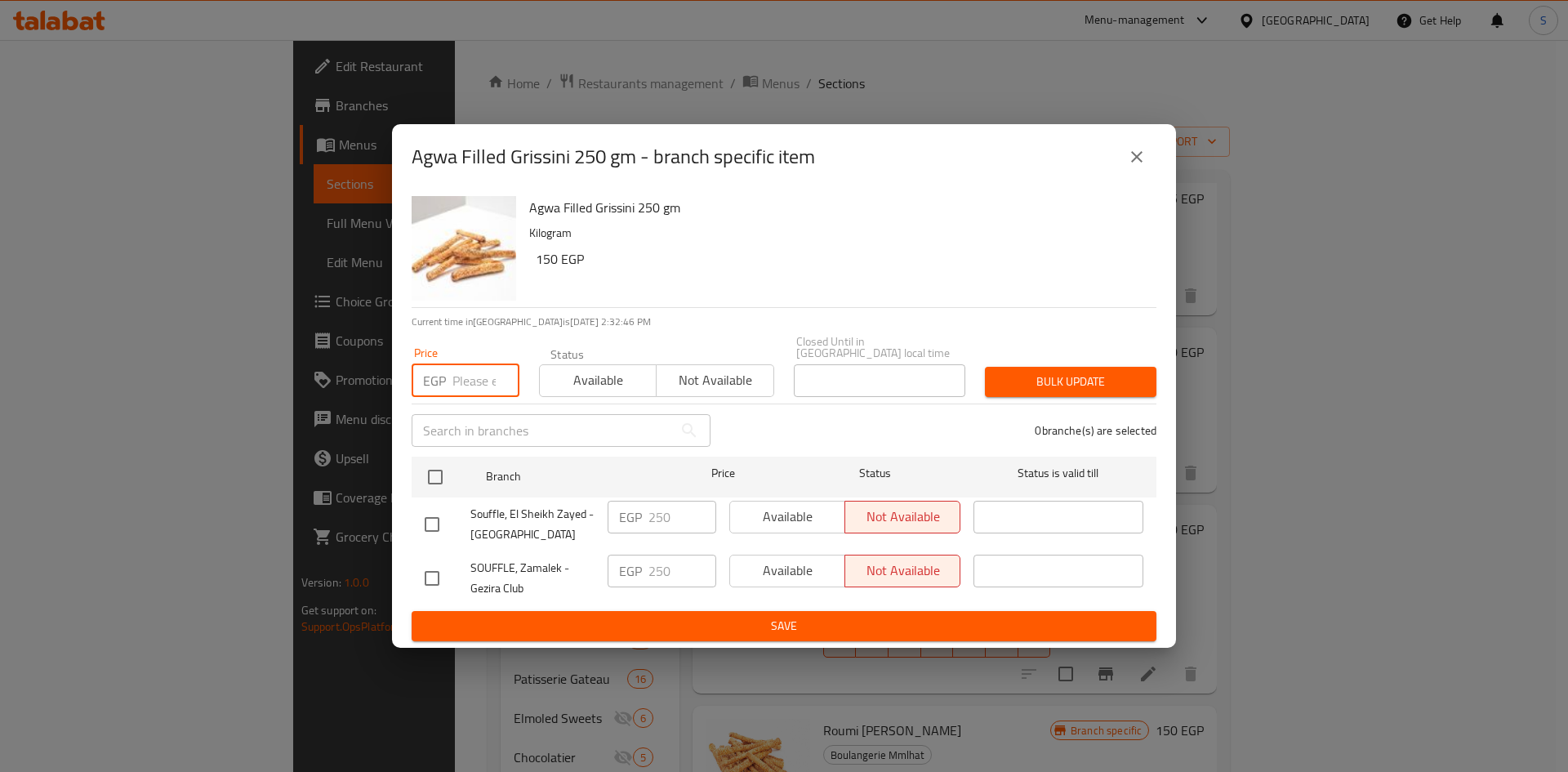
click at [464, 366] on input "number" at bounding box center [485, 380] width 67 height 33
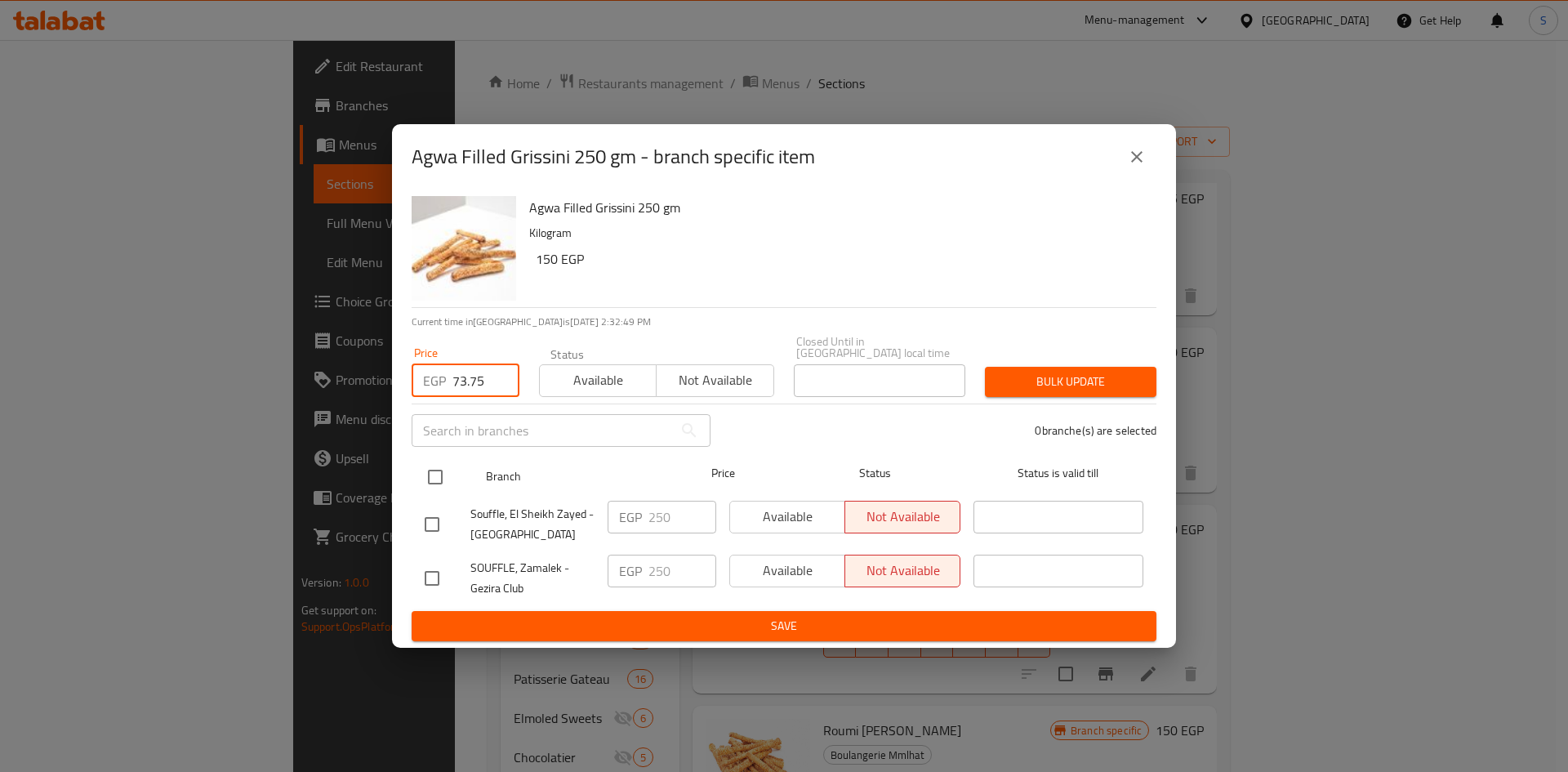
type input "73.75"
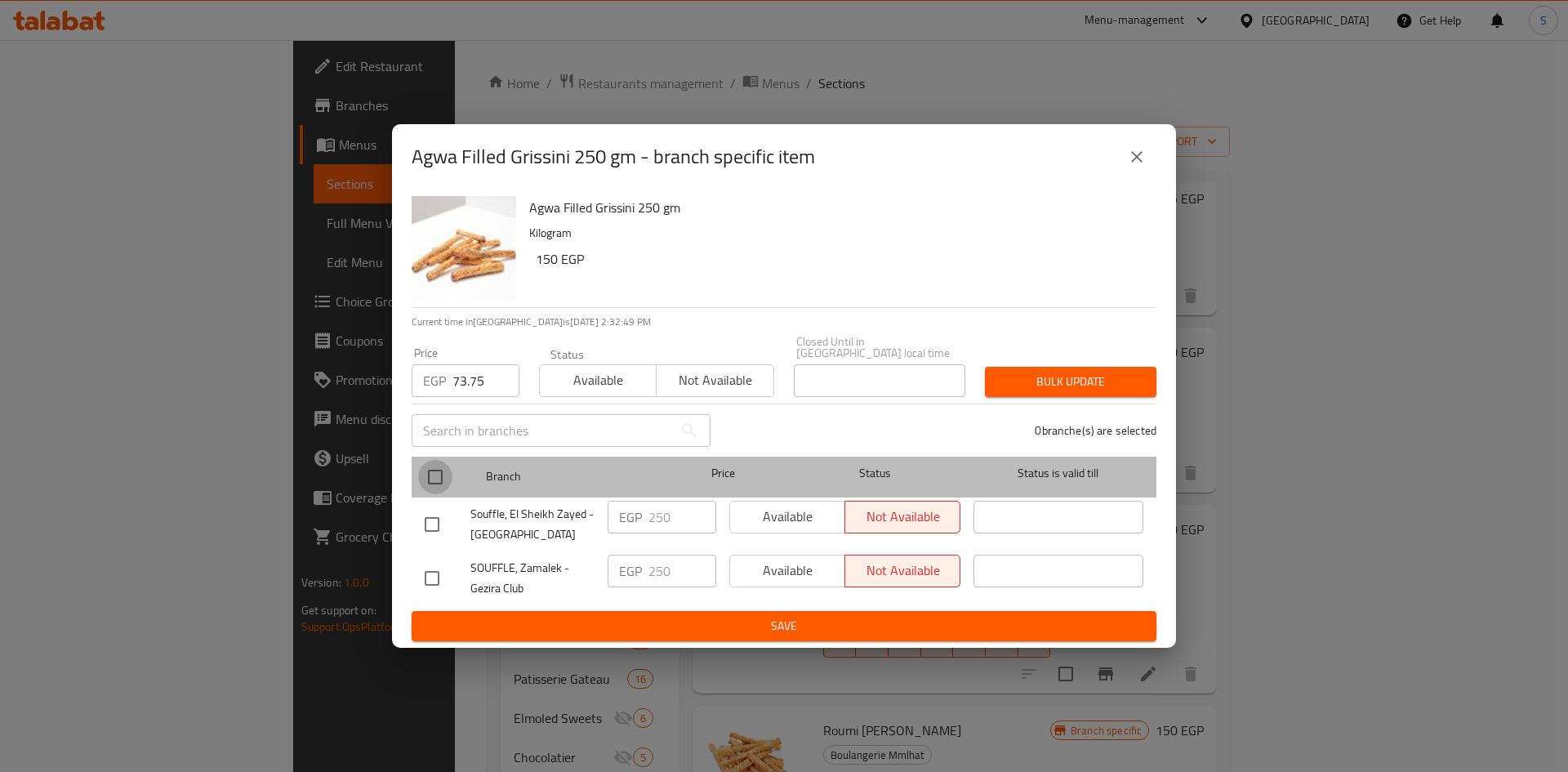
click at [432, 482] on input "checkbox" at bounding box center [436, 477] width 34 height 34
checkbox input "true"
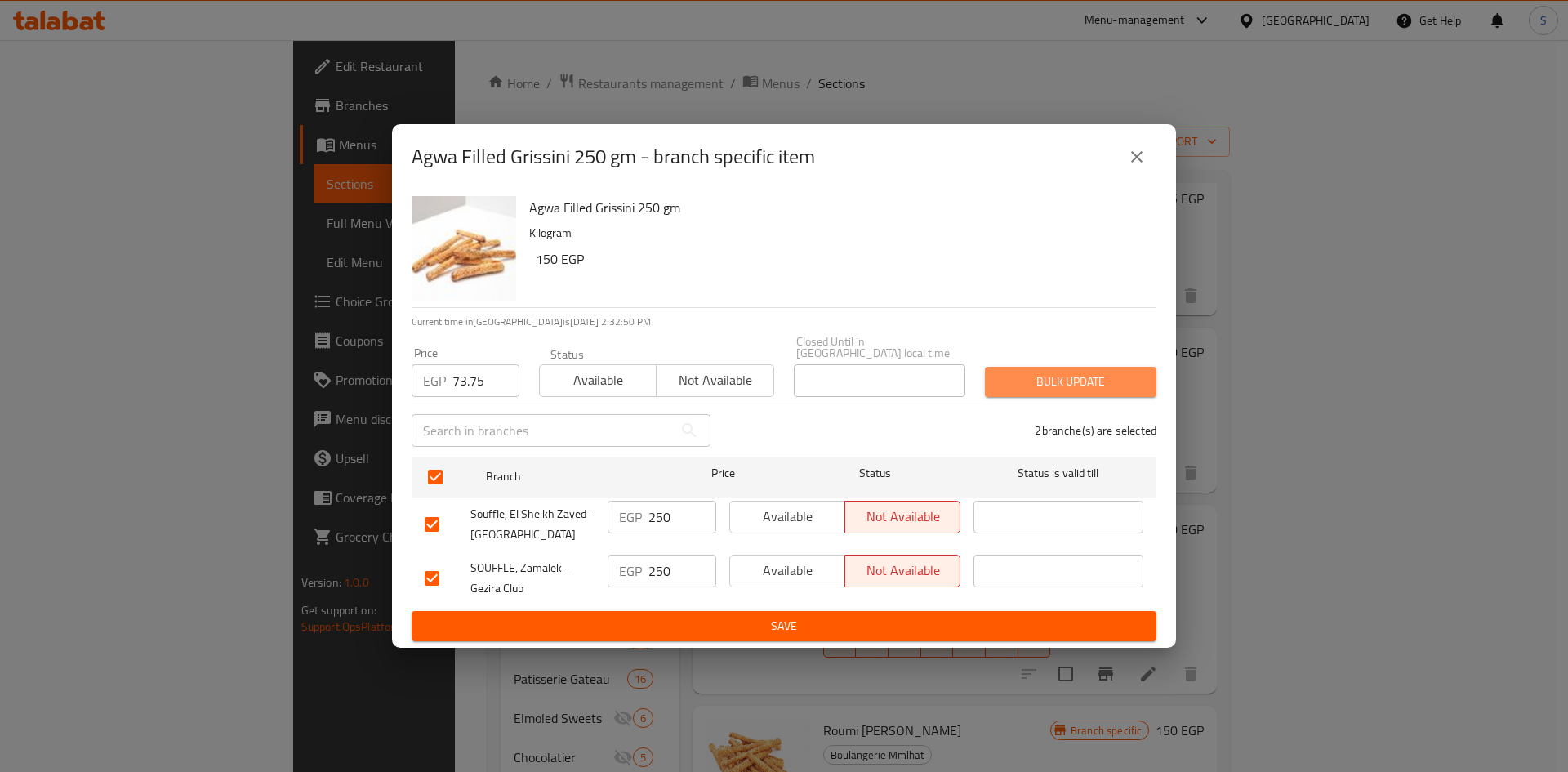
click at [1067, 382] on span "Bulk update" at bounding box center [1071, 382] width 146 height 20
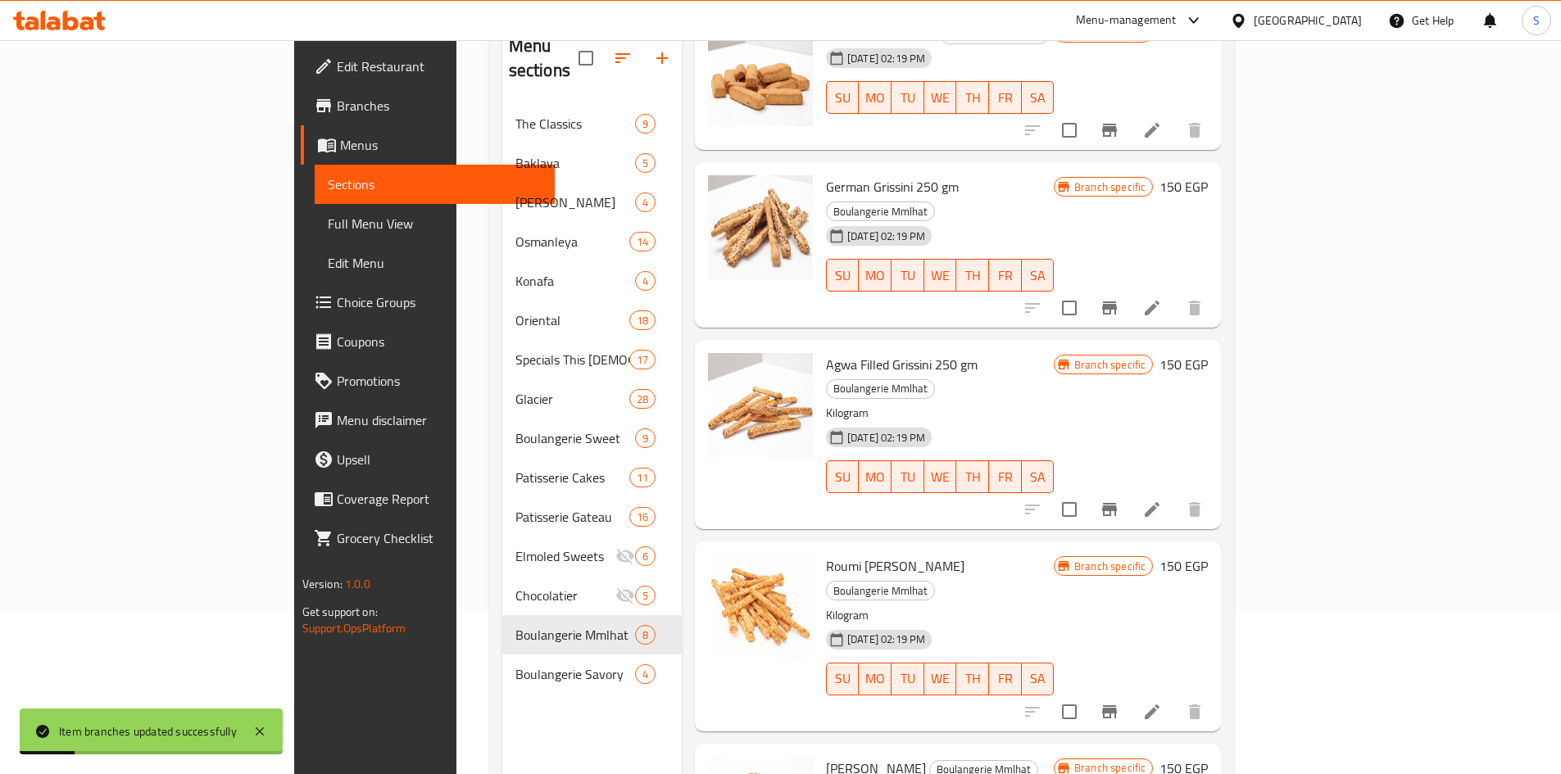
scroll to position [229, 0]
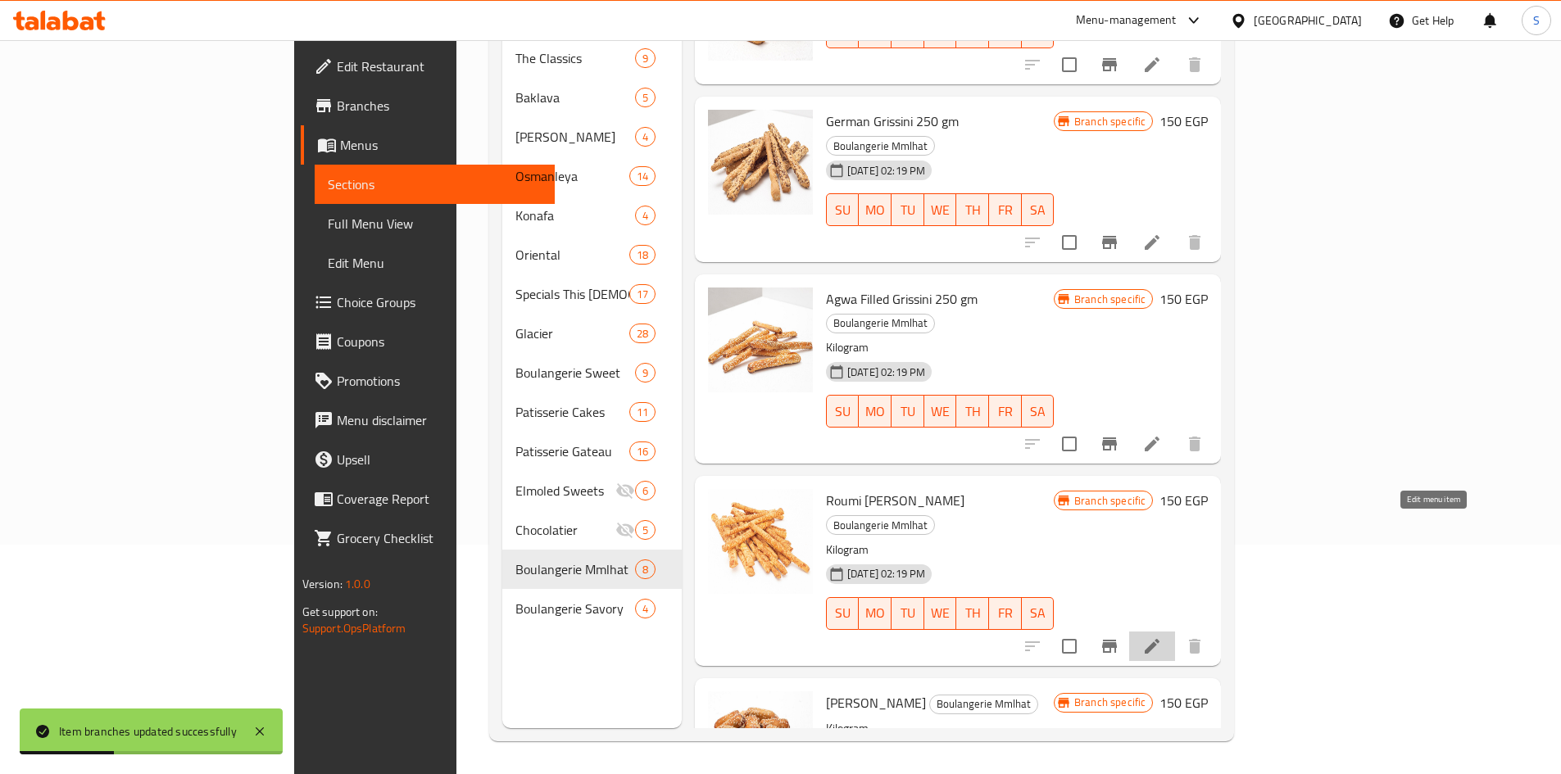
click at [1162, 637] on icon at bounding box center [1152, 647] width 20 height 20
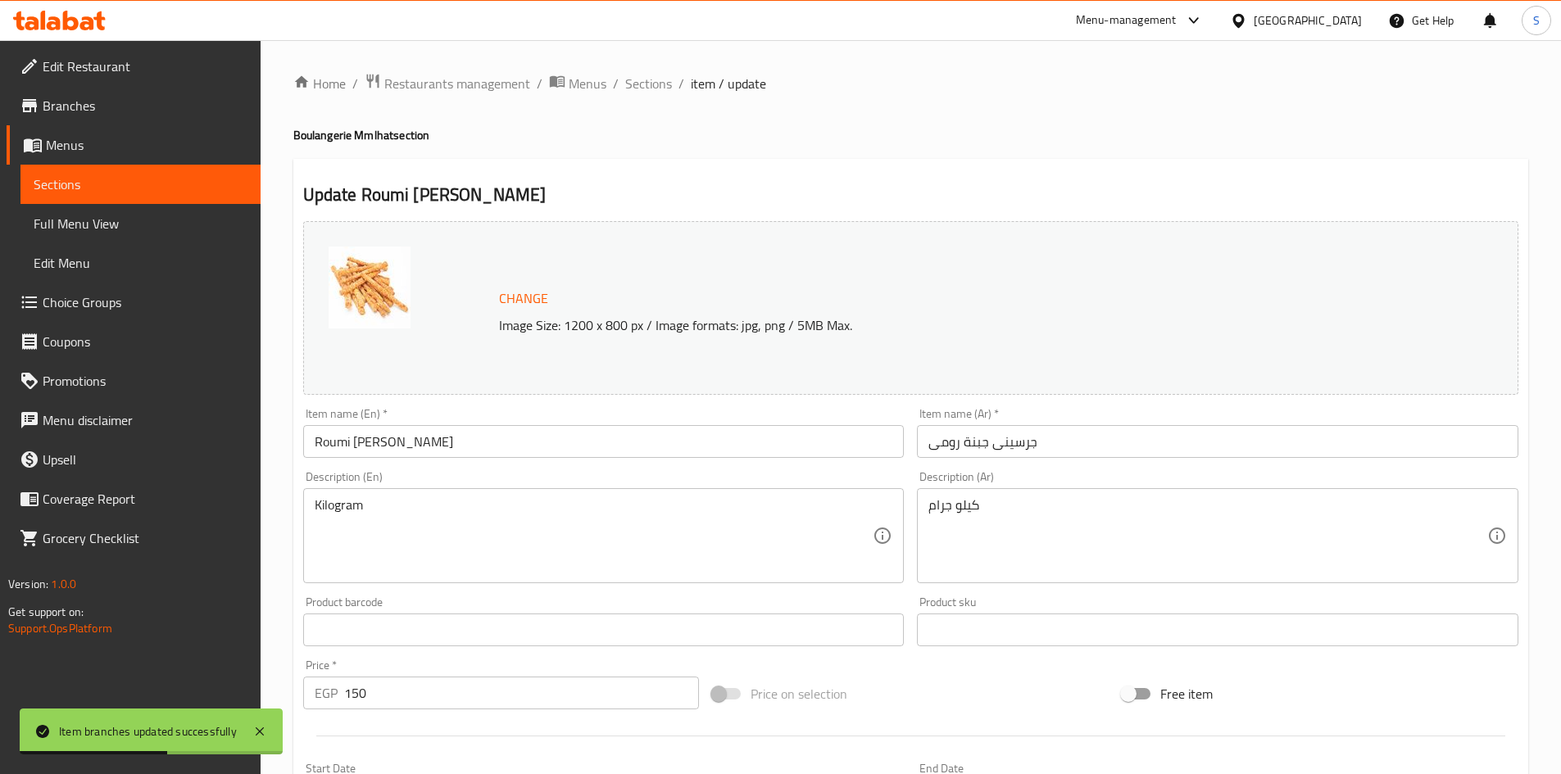
click at [615, 453] on input "Roumi Cheese Grissini" at bounding box center [603, 441] width 601 height 33
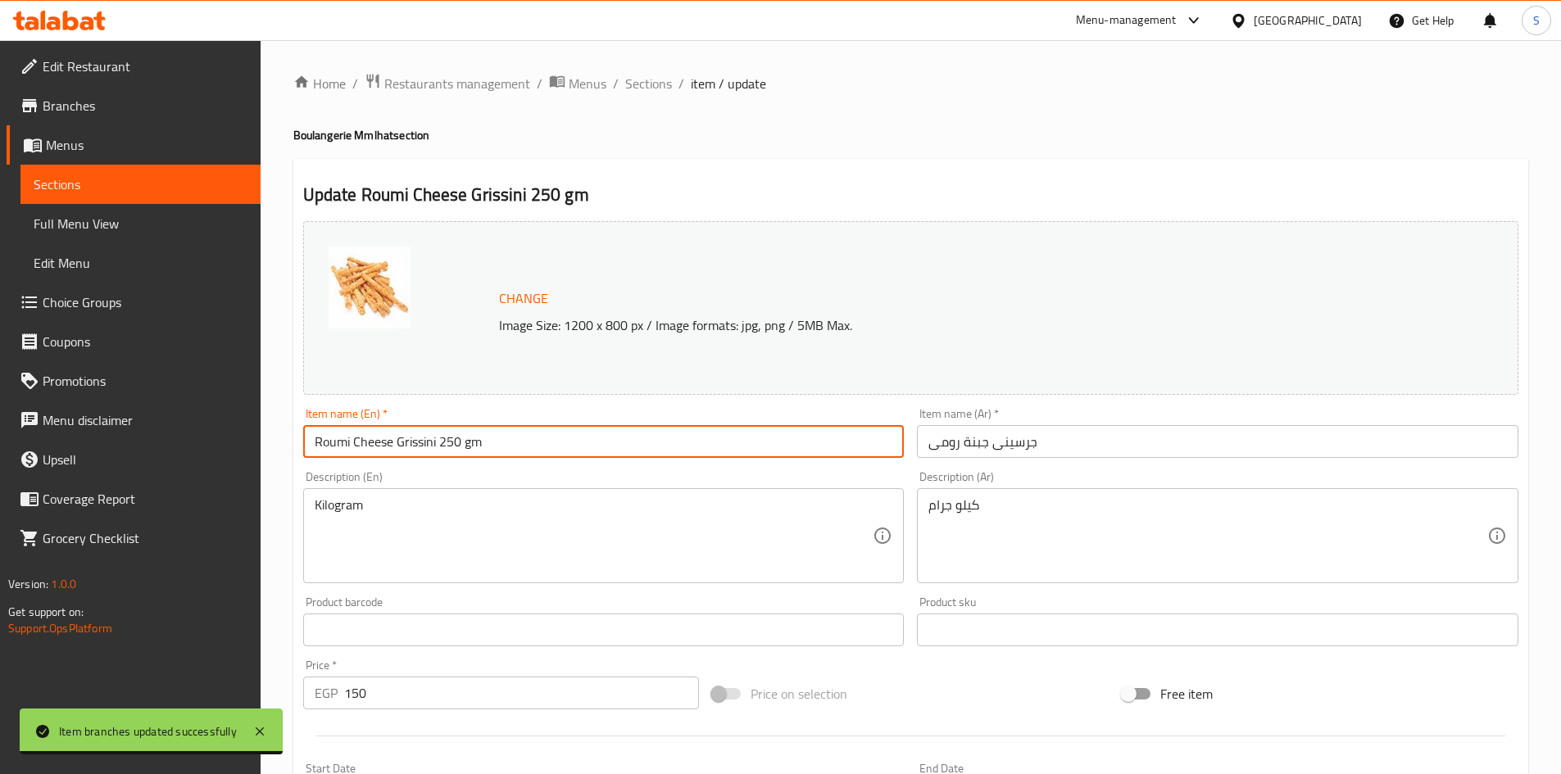
type input "Roumi Cheese Grissini 250 gm"
click at [1127, 451] on input "جرسينى جبنة رومى" at bounding box center [1217, 441] width 601 height 33
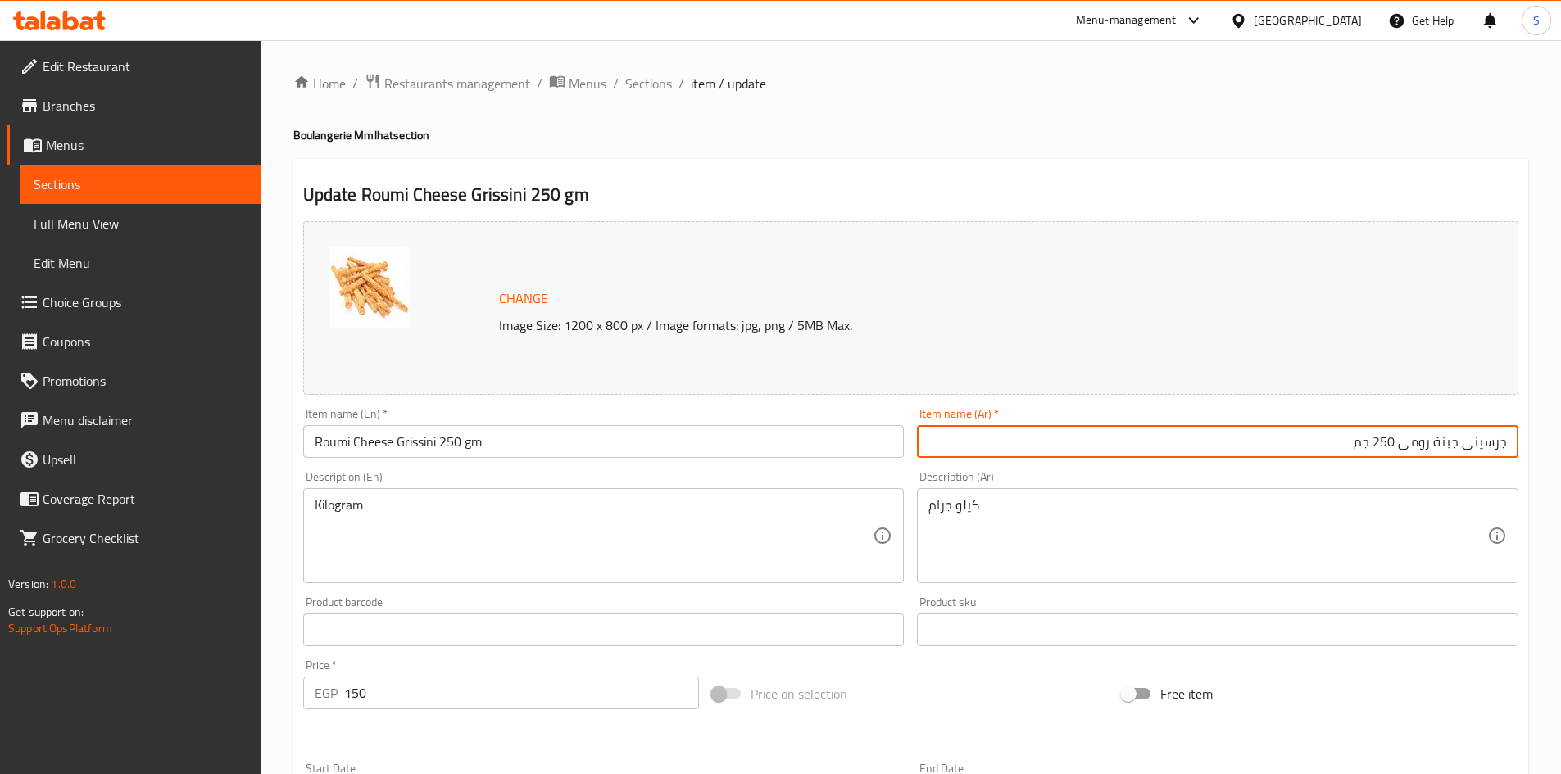
type input "جرسينى جبنة رومى 250 جم"
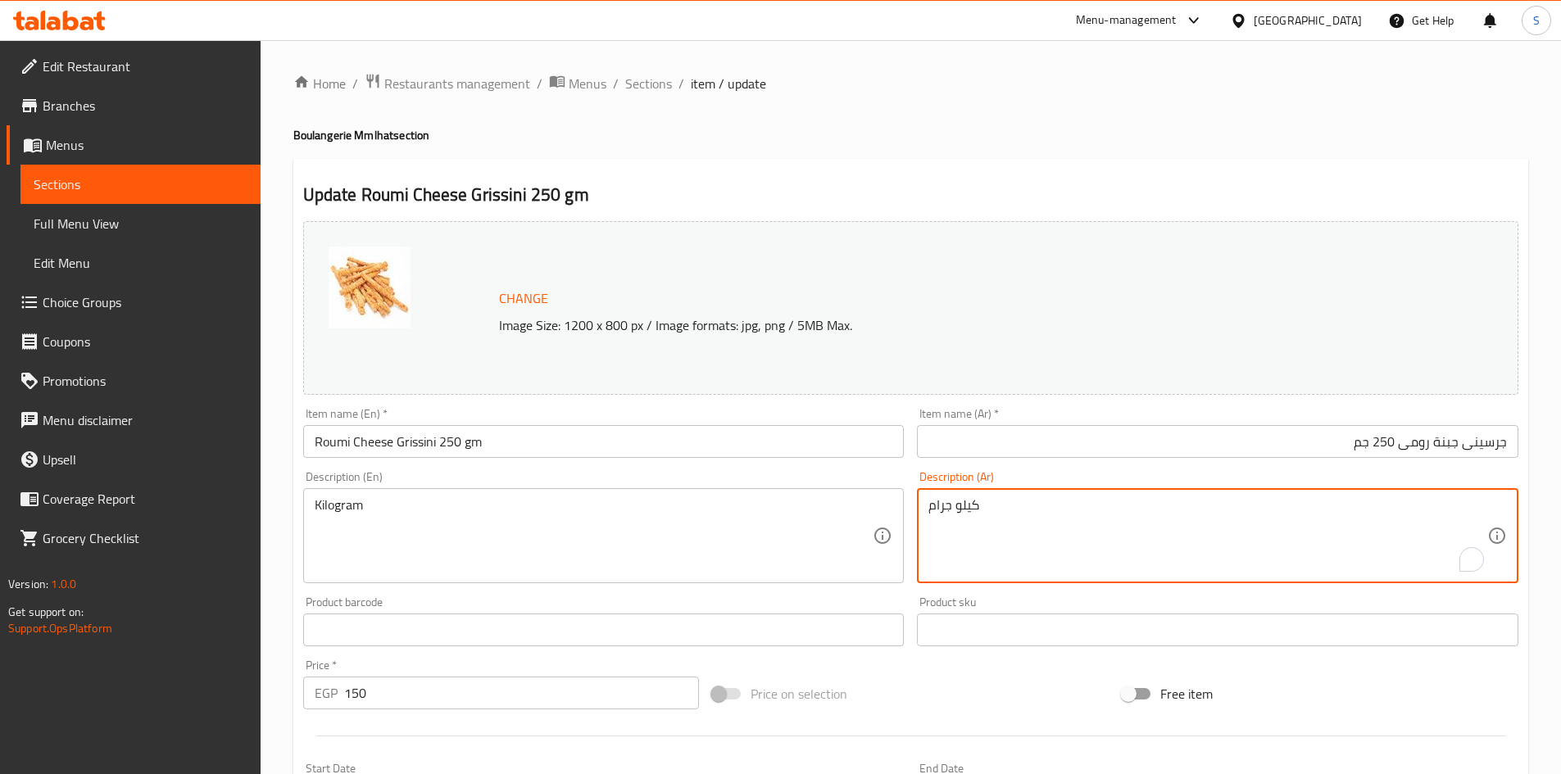
click at [1092, 524] on textarea "كيلو جرام" at bounding box center [1207, 536] width 559 height 78
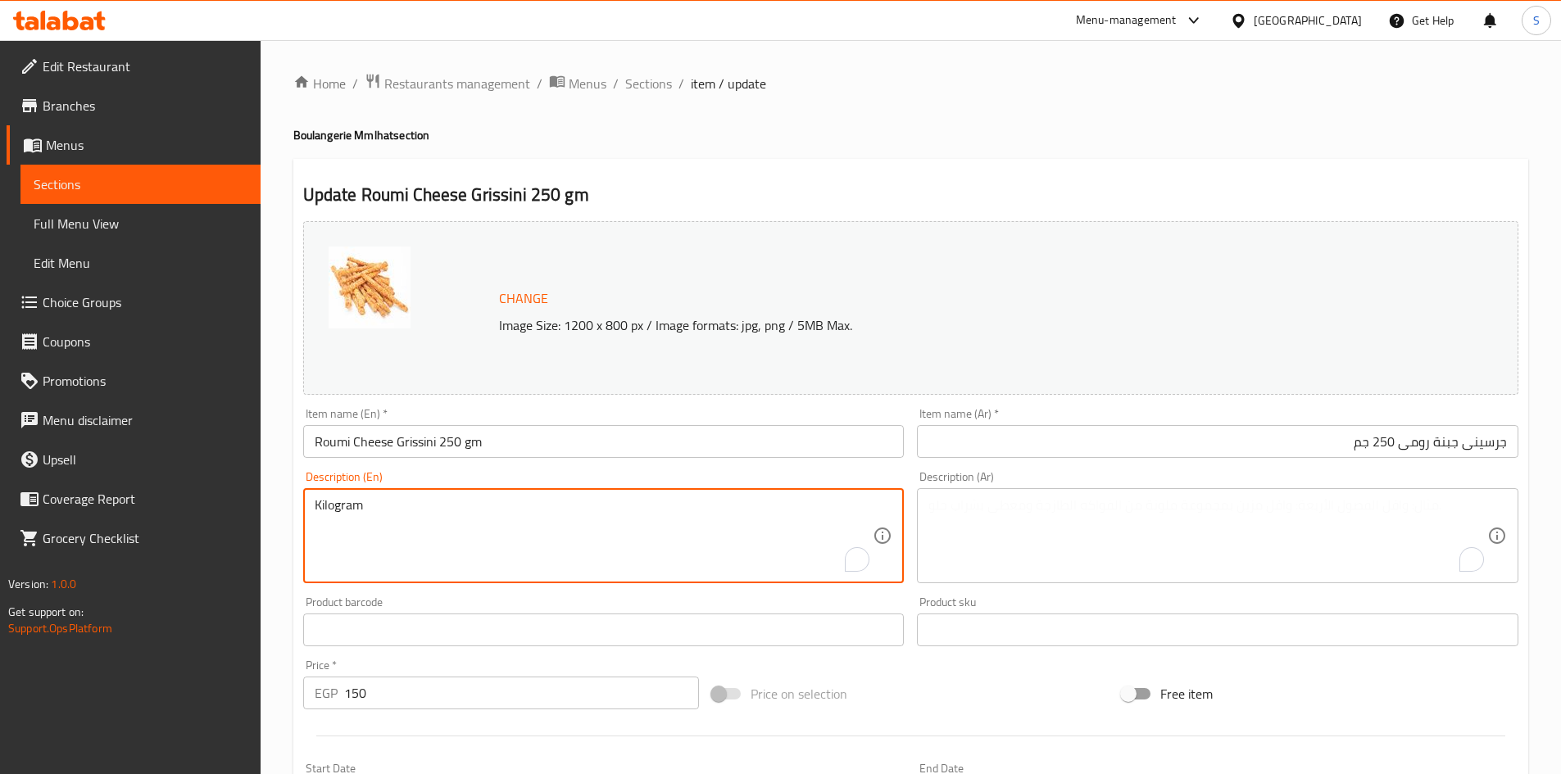
click at [591, 514] on textarea "Kilogram" at bounding box center [594, 536] width 559 height 78
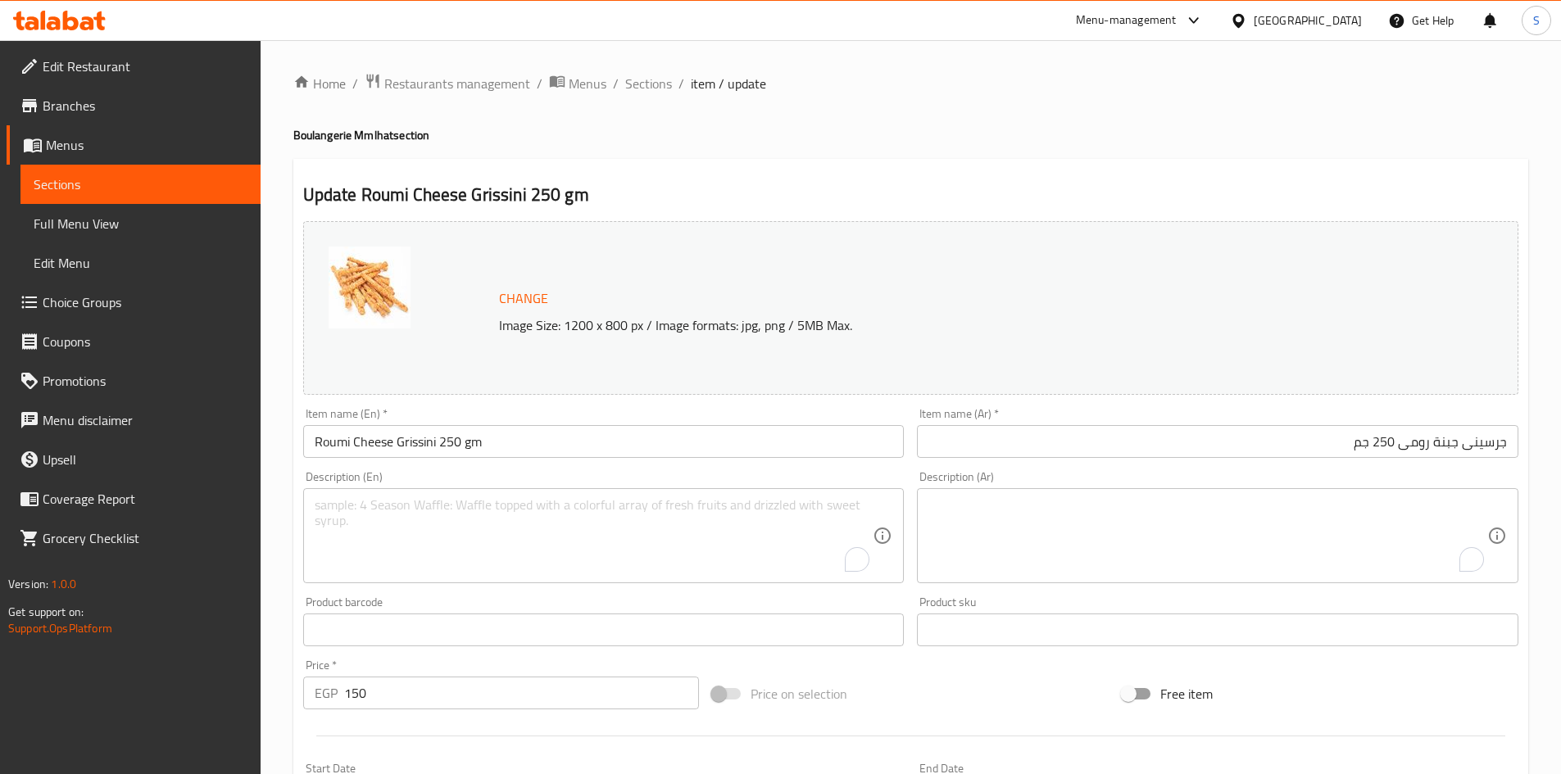
click at [984, 691] on div "Price on selection" at bounding box center [910, 694] width 410 height 44
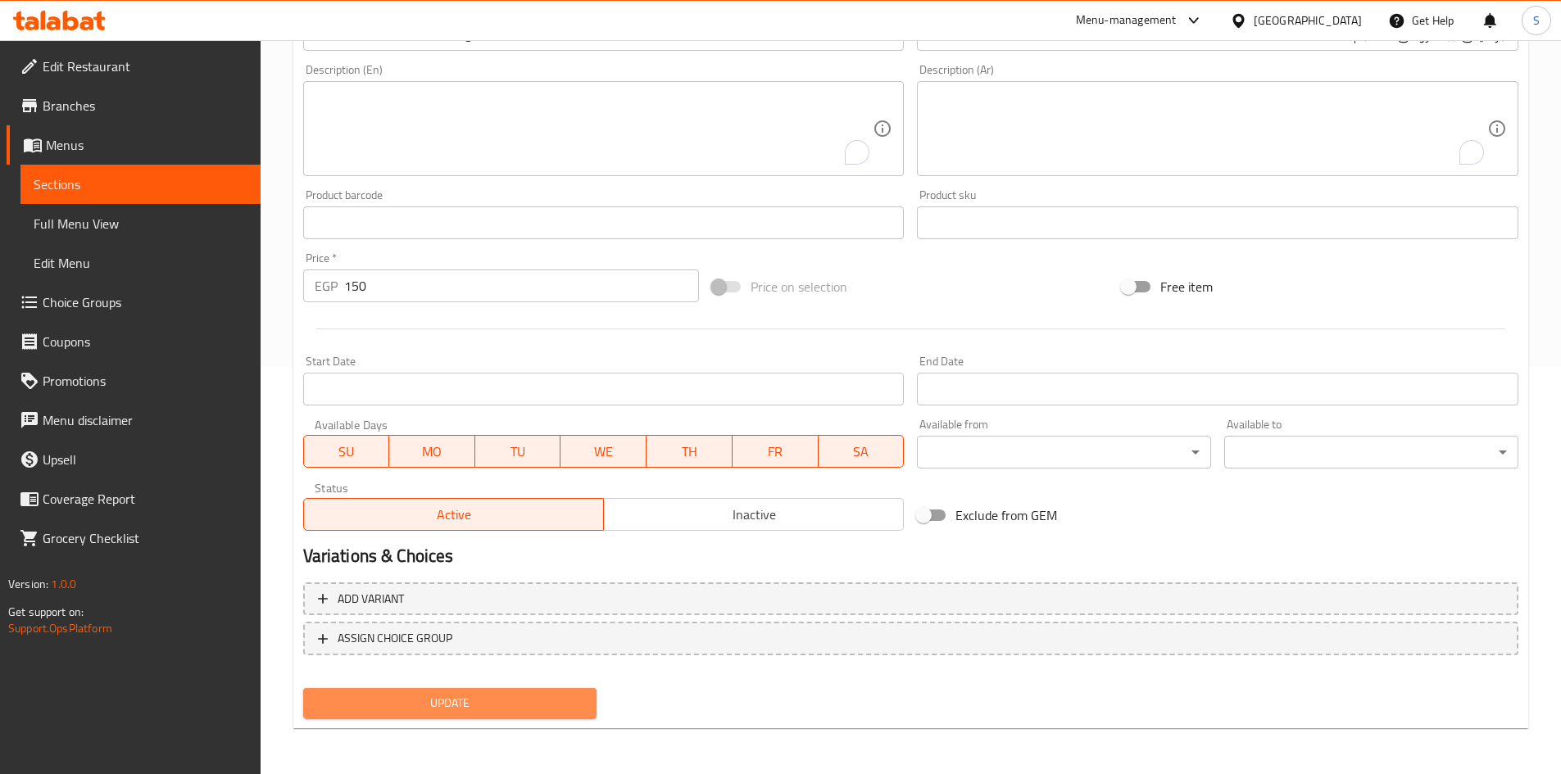
click at [471, 708] on span "Update" at bounding box center [450, 703] width 268 height 20
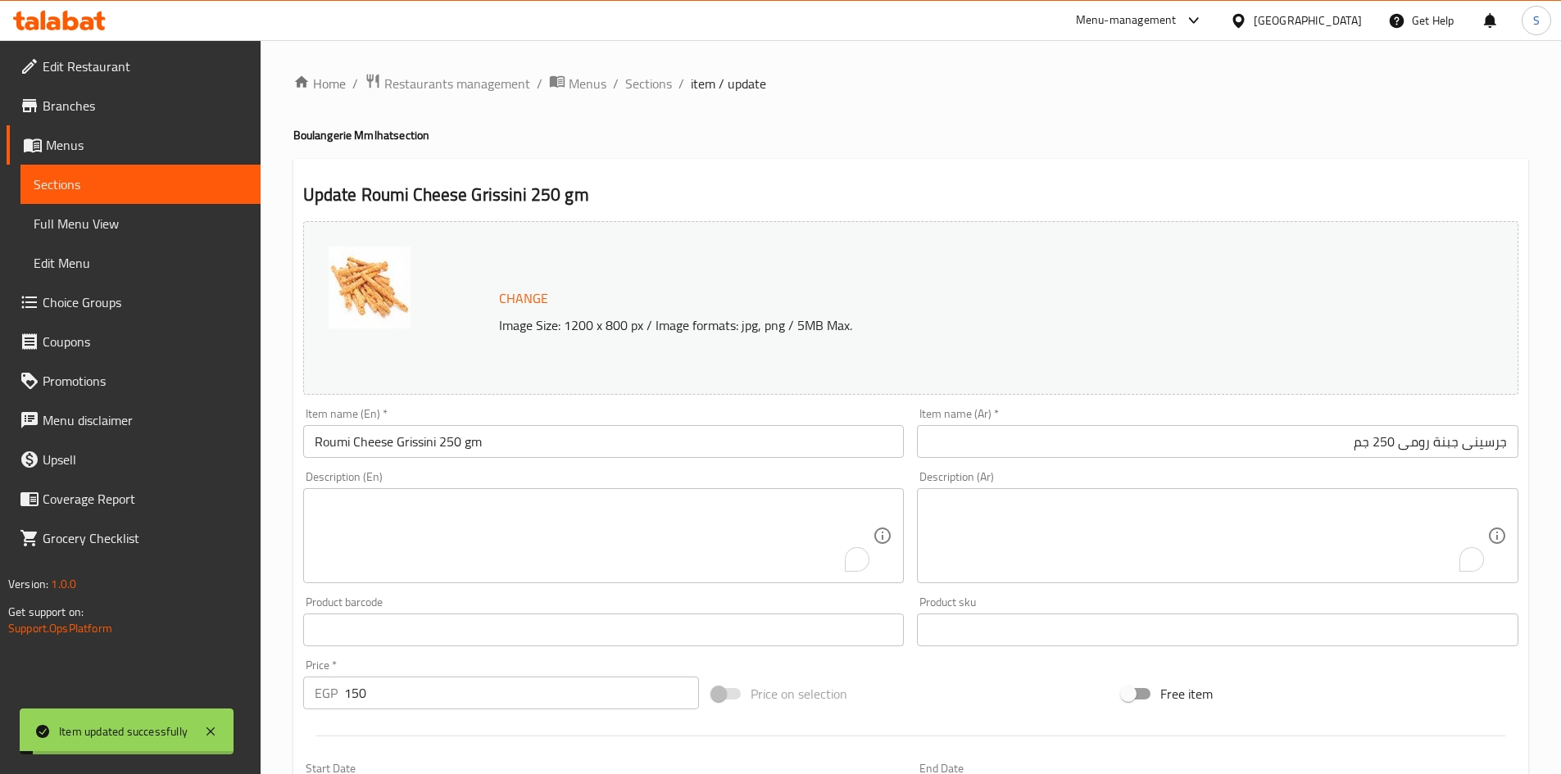
click at [641, 70] on div "Home / Restaurants management / Menus / Sections / item / update Boulangerie Mm…" at bounding box center [911, 610] width 1300 height 1141
click at [643, 78] on span "Sections" at bounding box center [648, 84] width 47 height 20
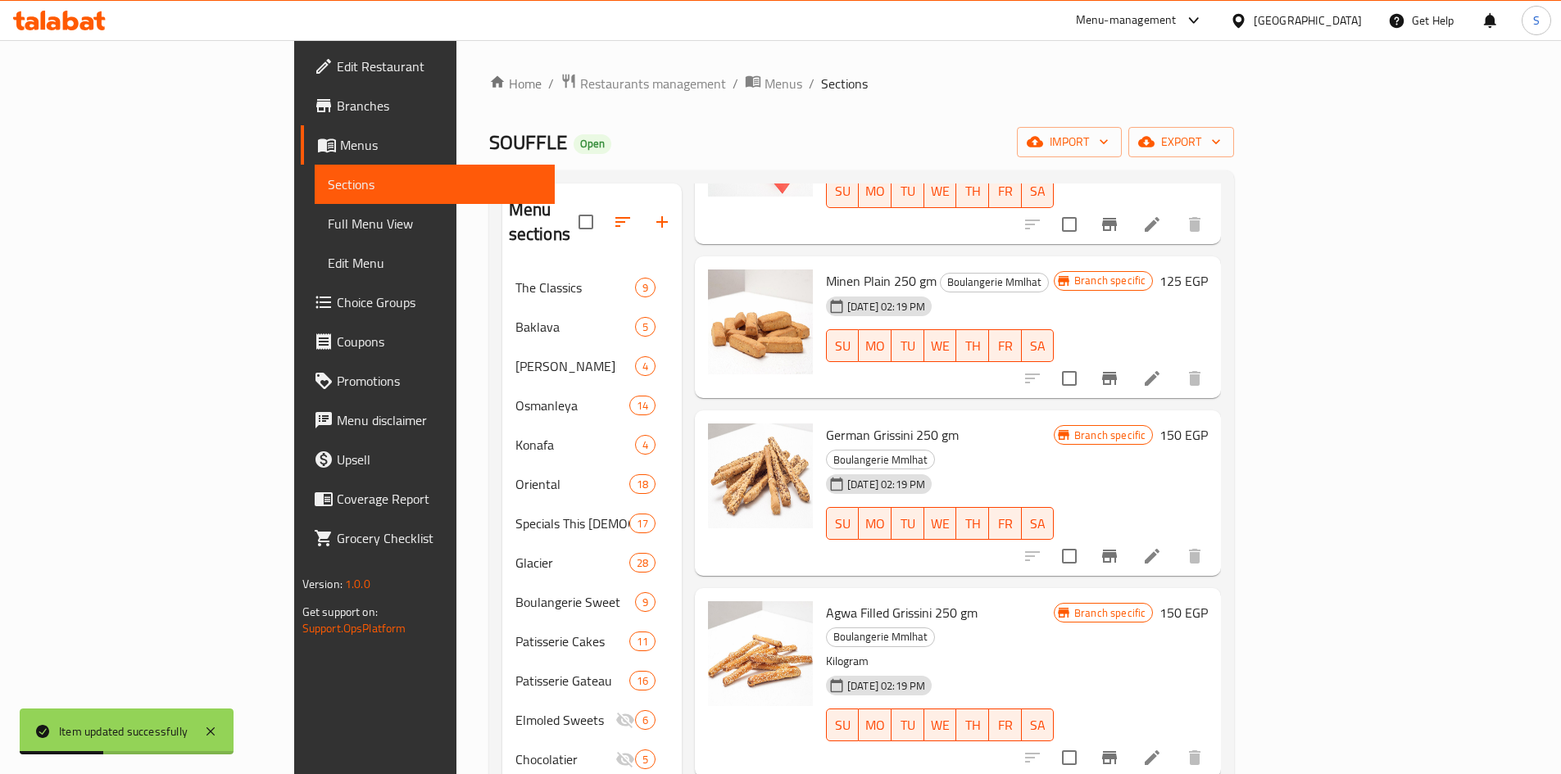
scroll to position [551, 0]
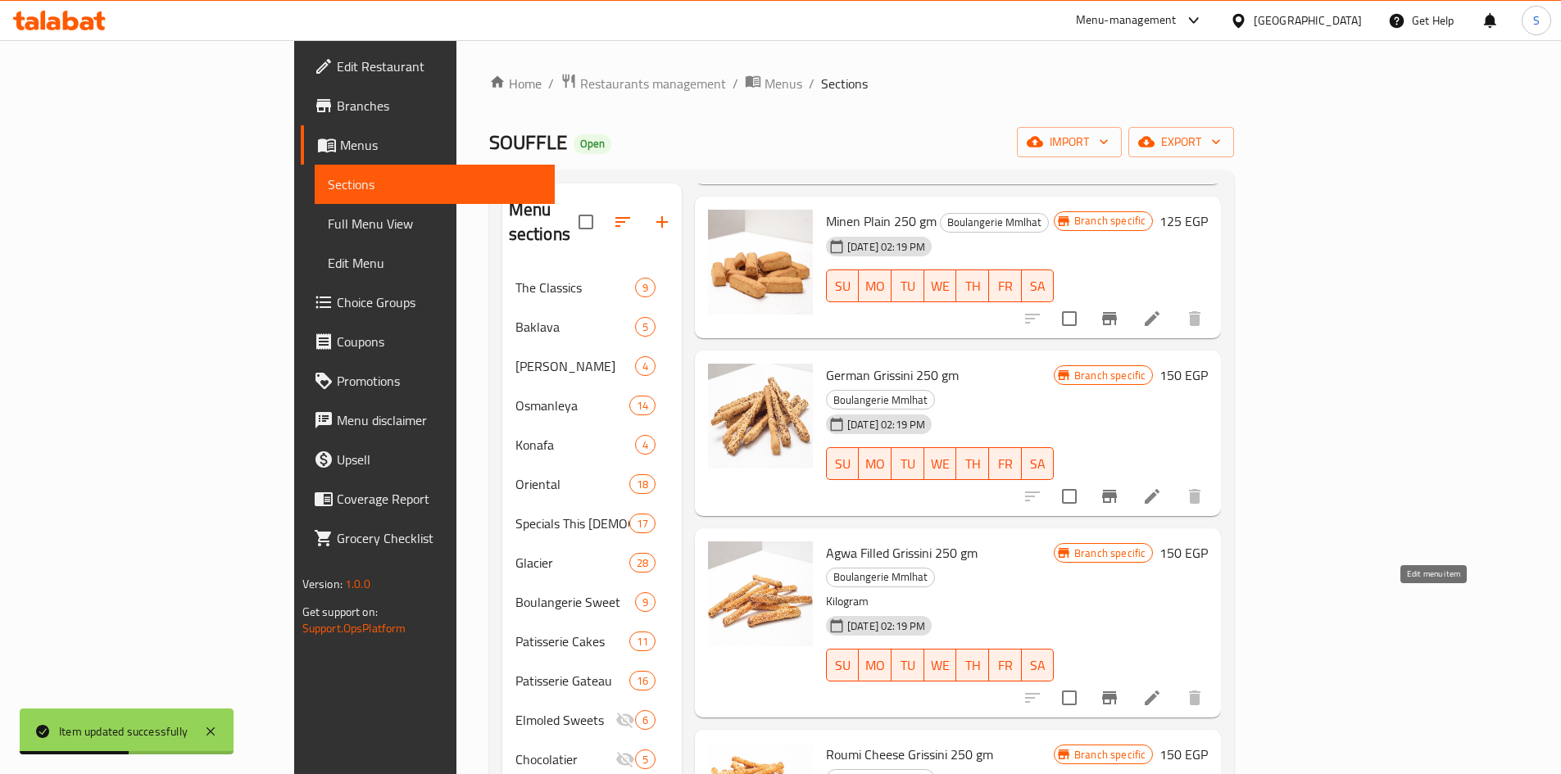
click at [1159, 691] on icon at bounding box center [1152, 698] width 15 height 15
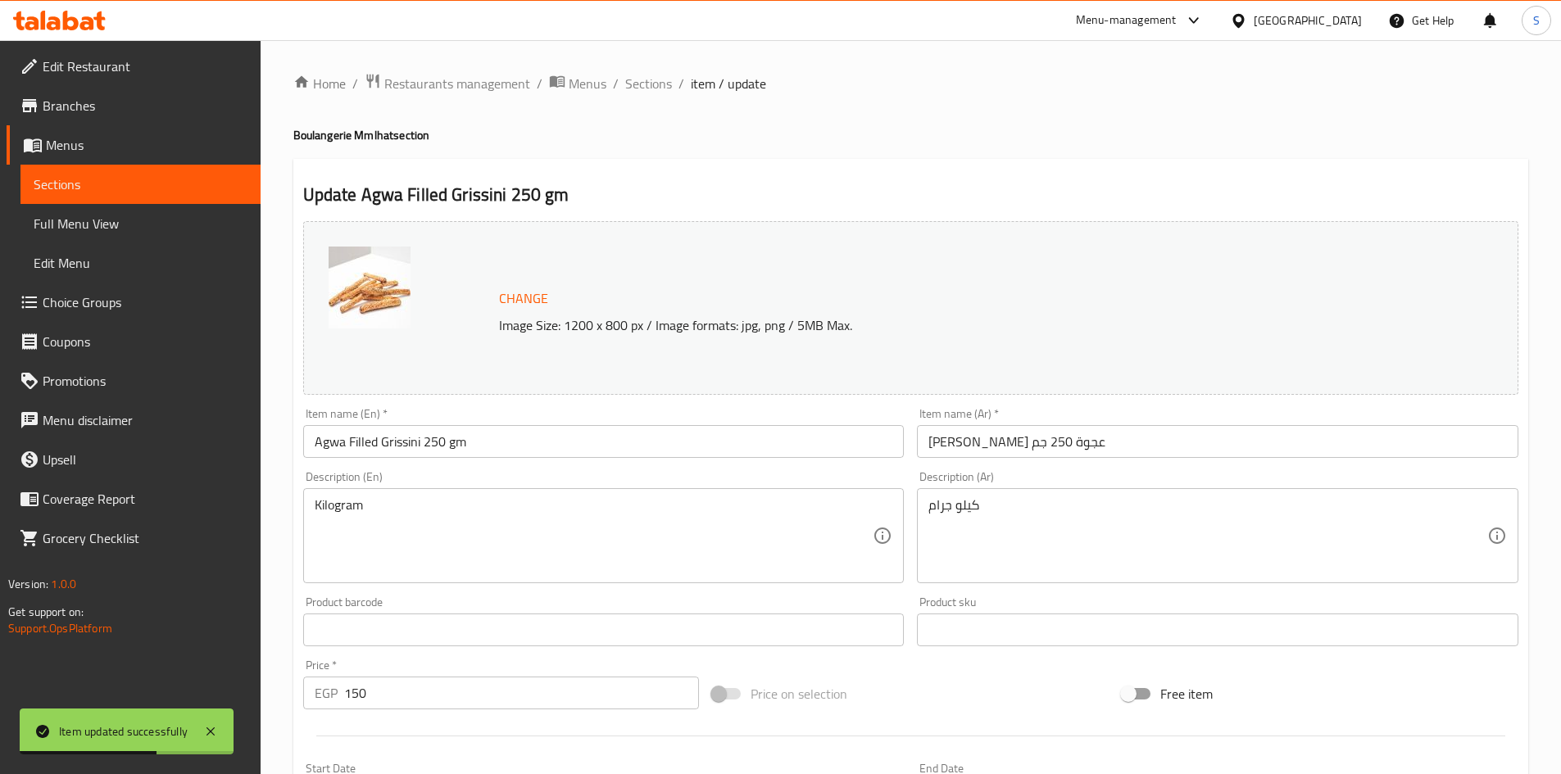
click at [460, 488] on div "Description (En) Kilogram Description (En)" at bounding box center [603, 527] width 601 height 112
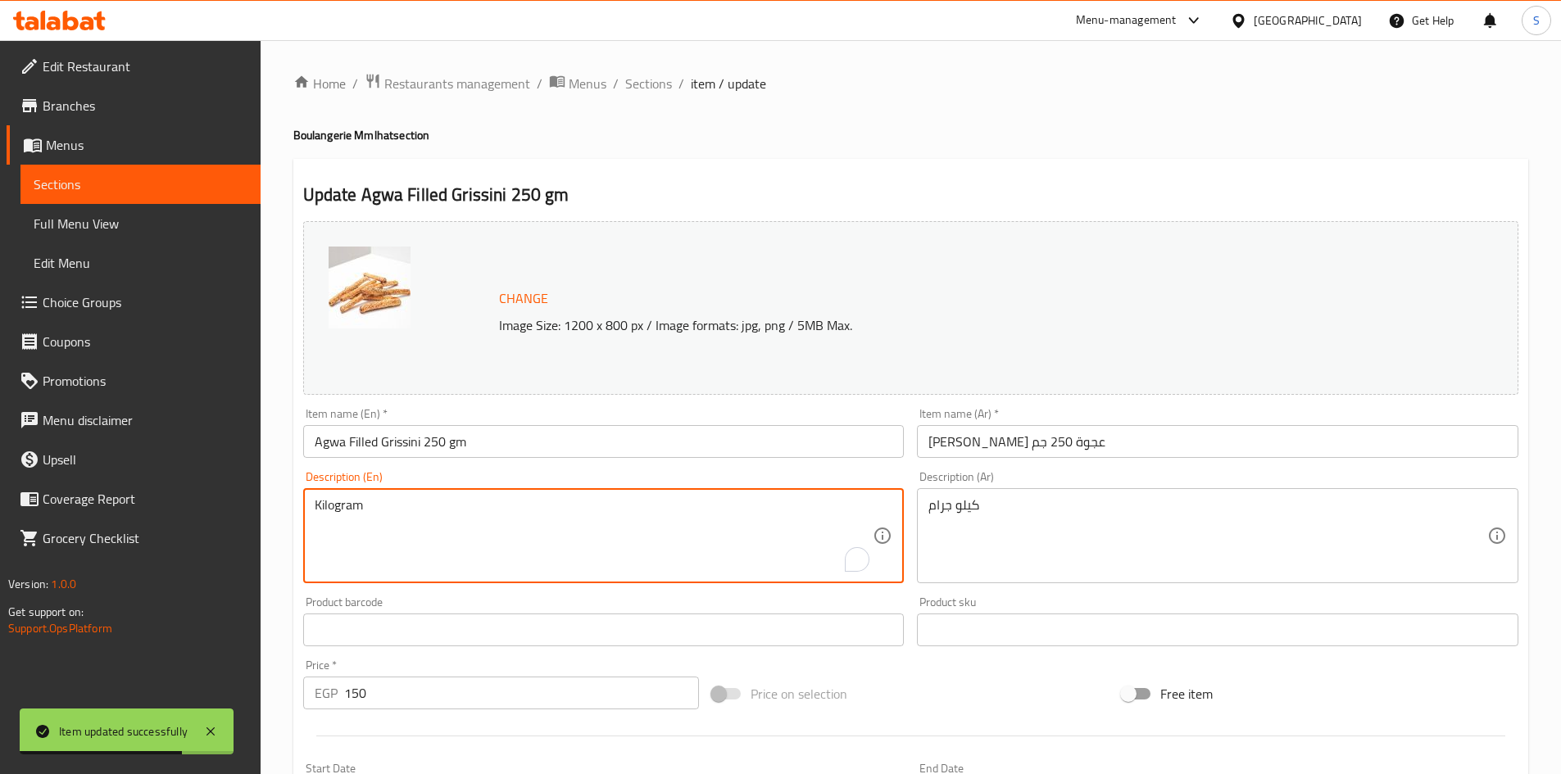
click at [448, 510] on textarea "Kilogram" at bounding box center [594, 536] width 559 height 78
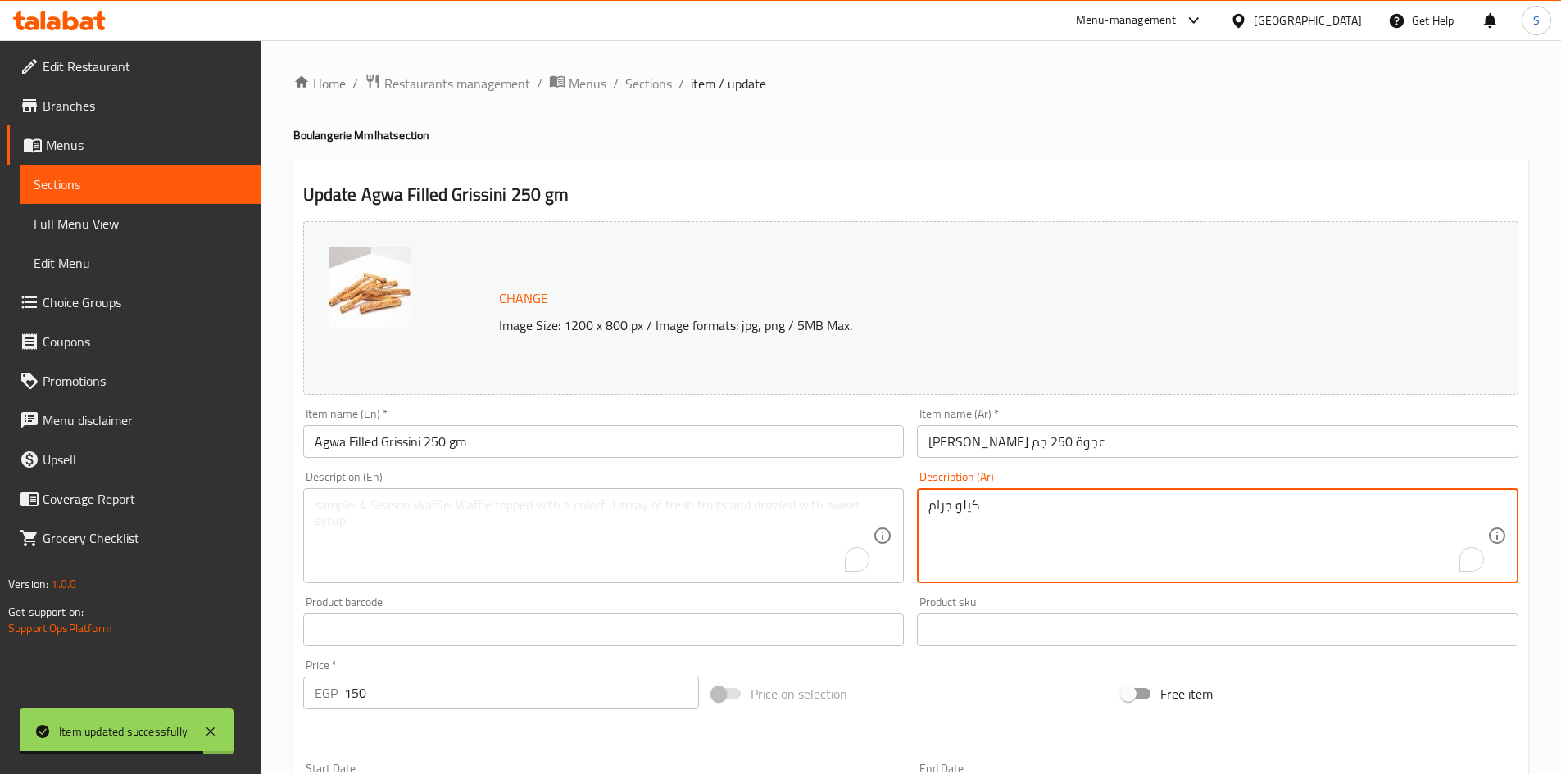
click at [992, 522] on textarea "كيلو جرام" at bounding box center [1207, 536] width 559 height 78
click at [955, 711] on div "Price on selection" at bounding box center [910, 694] width 410 height 44
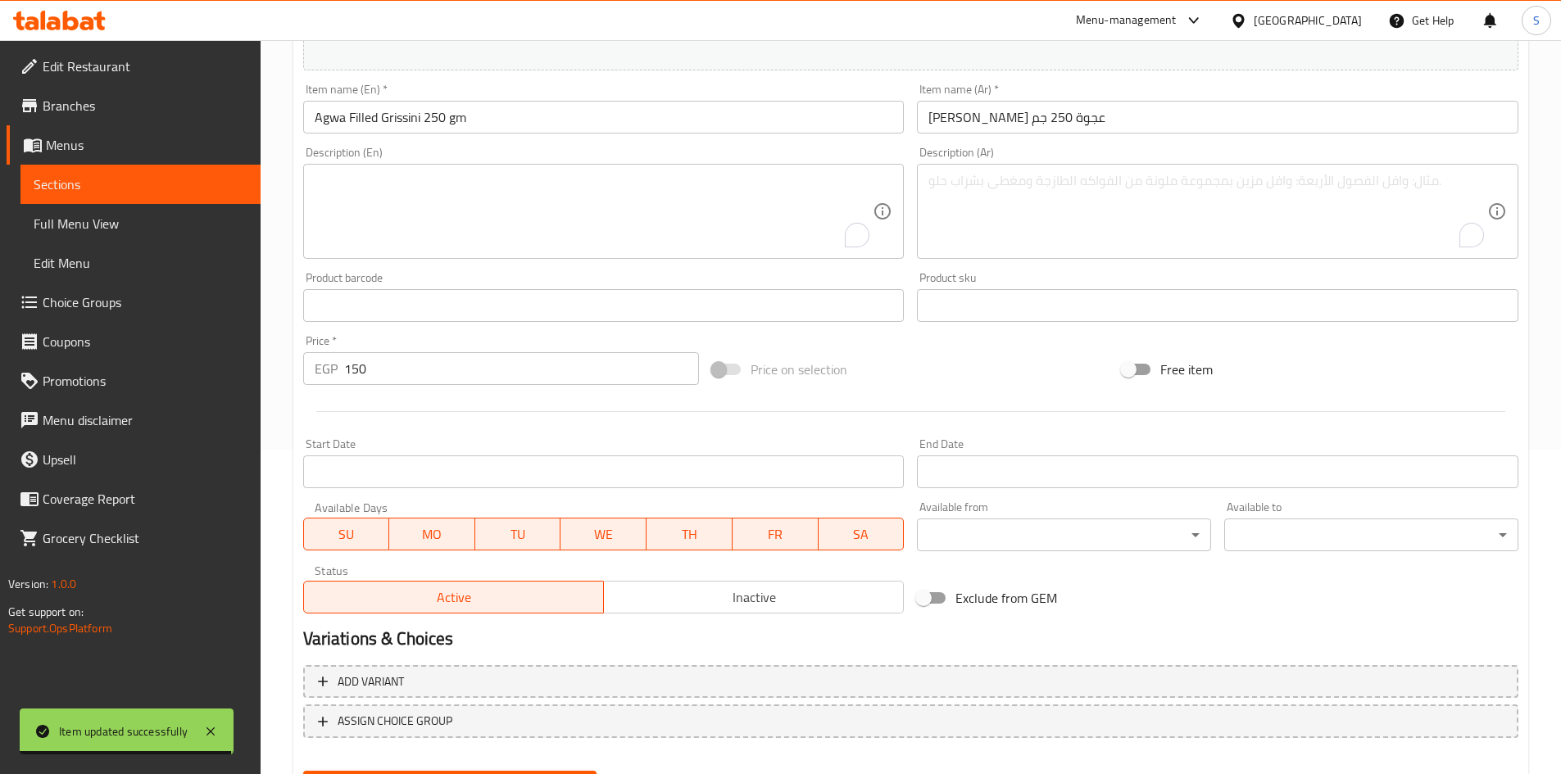
scroll to position [407, 0]
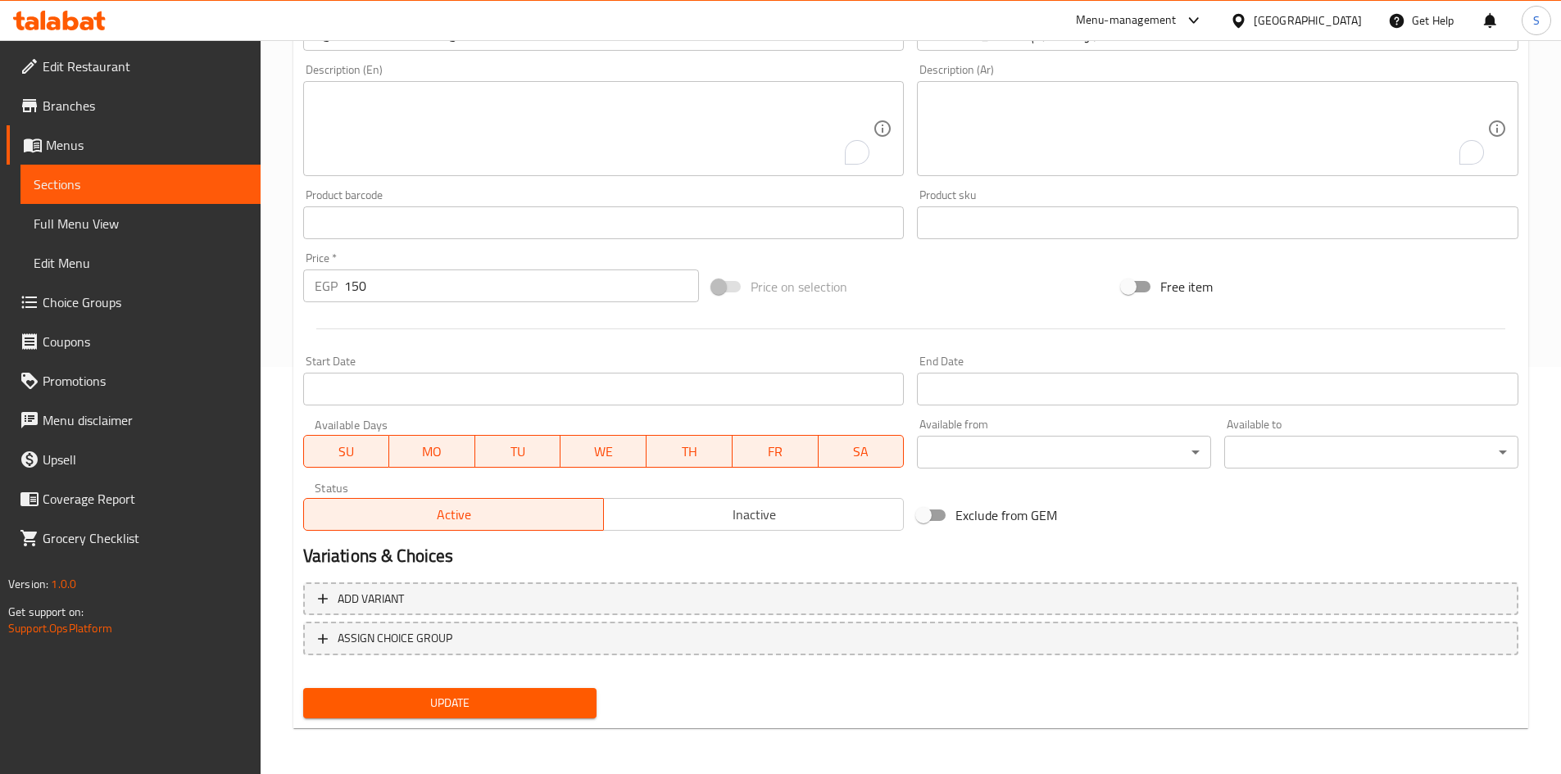
click at [488, 701] on span "Update" at bounding box center [450, 703] width 268 height 20
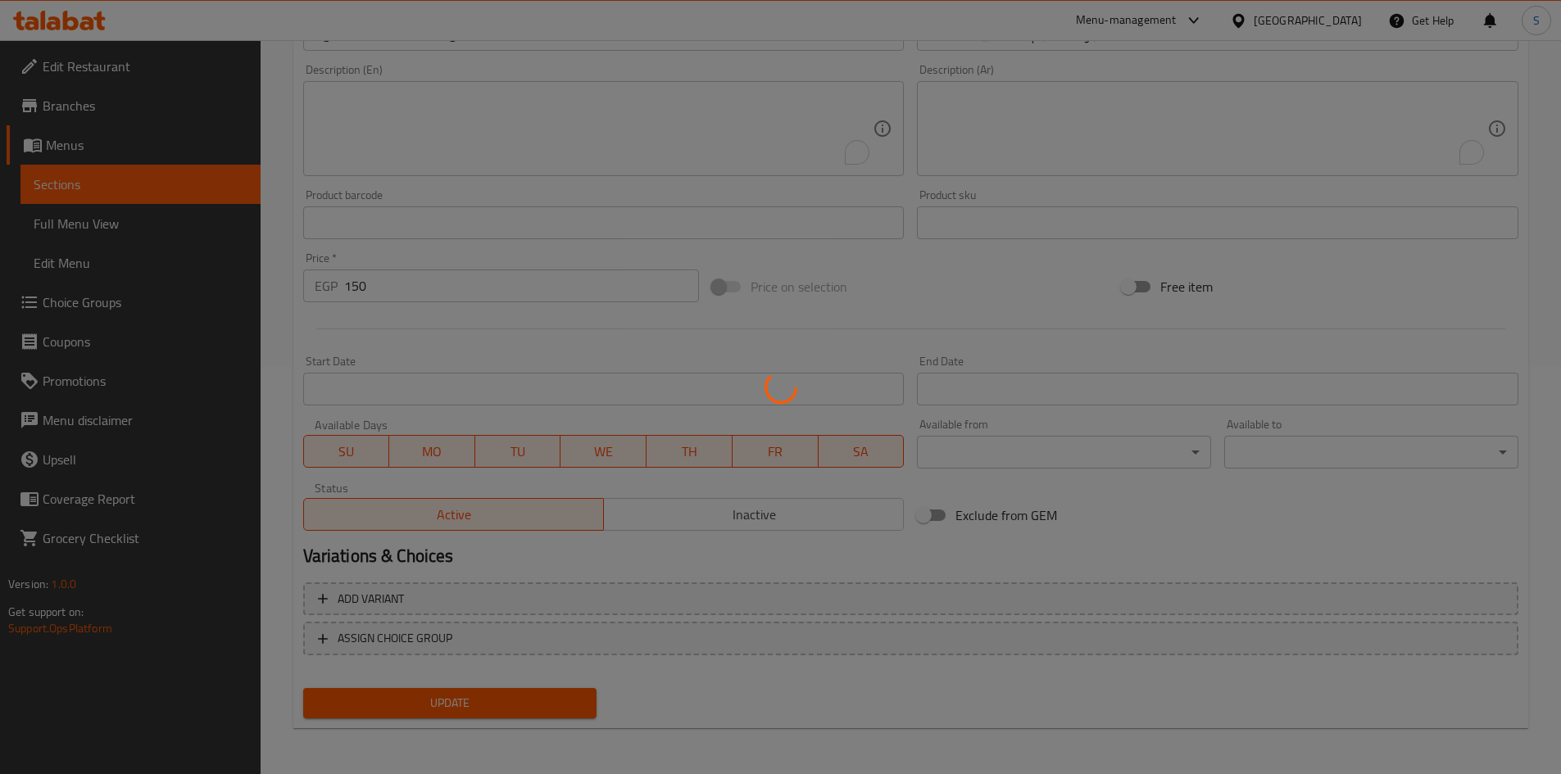
scroll to position [0, 0]
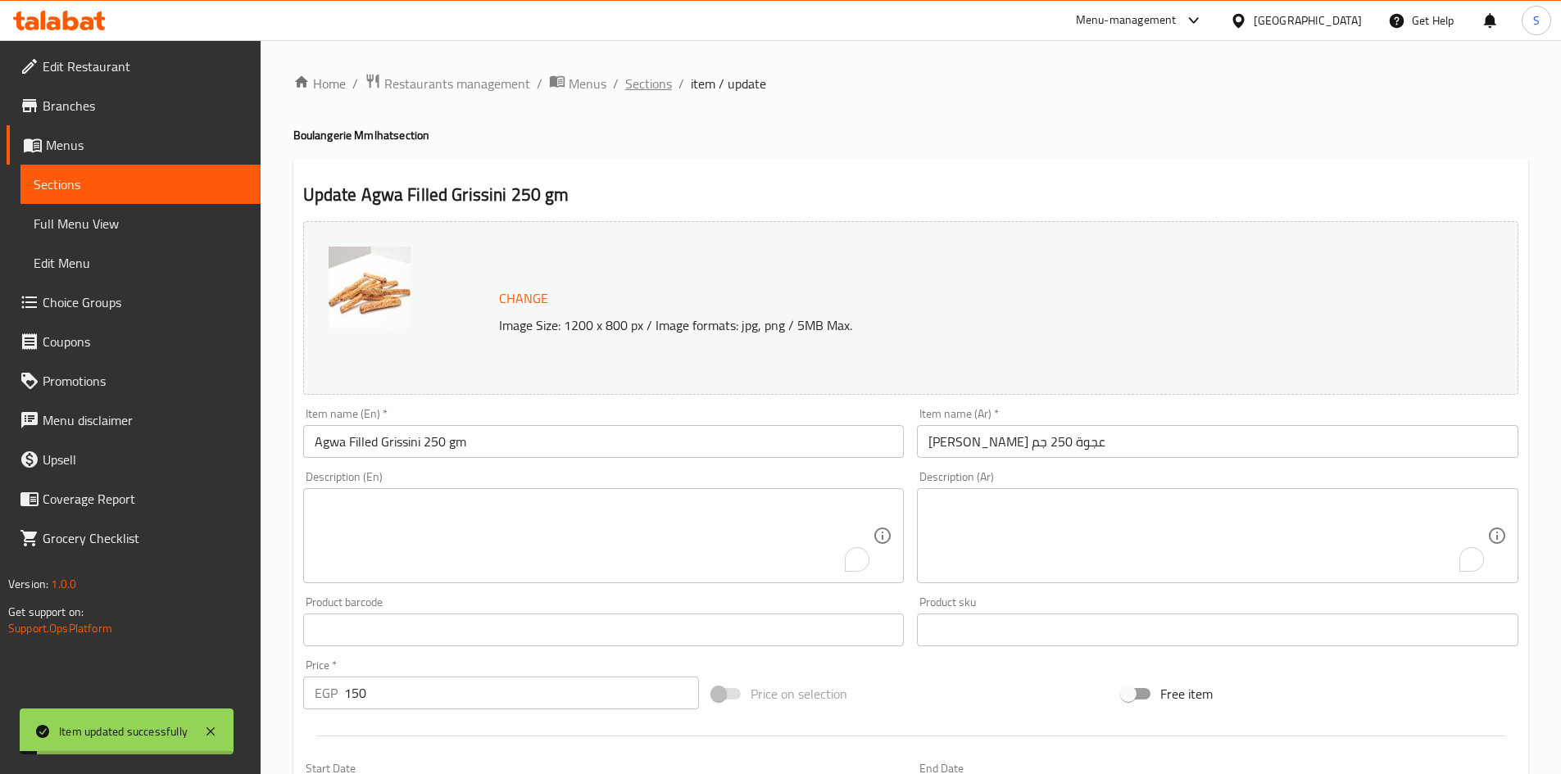
click at [645, 88] on span "Sections" at bounding box center [648, 84] width 47 height 20
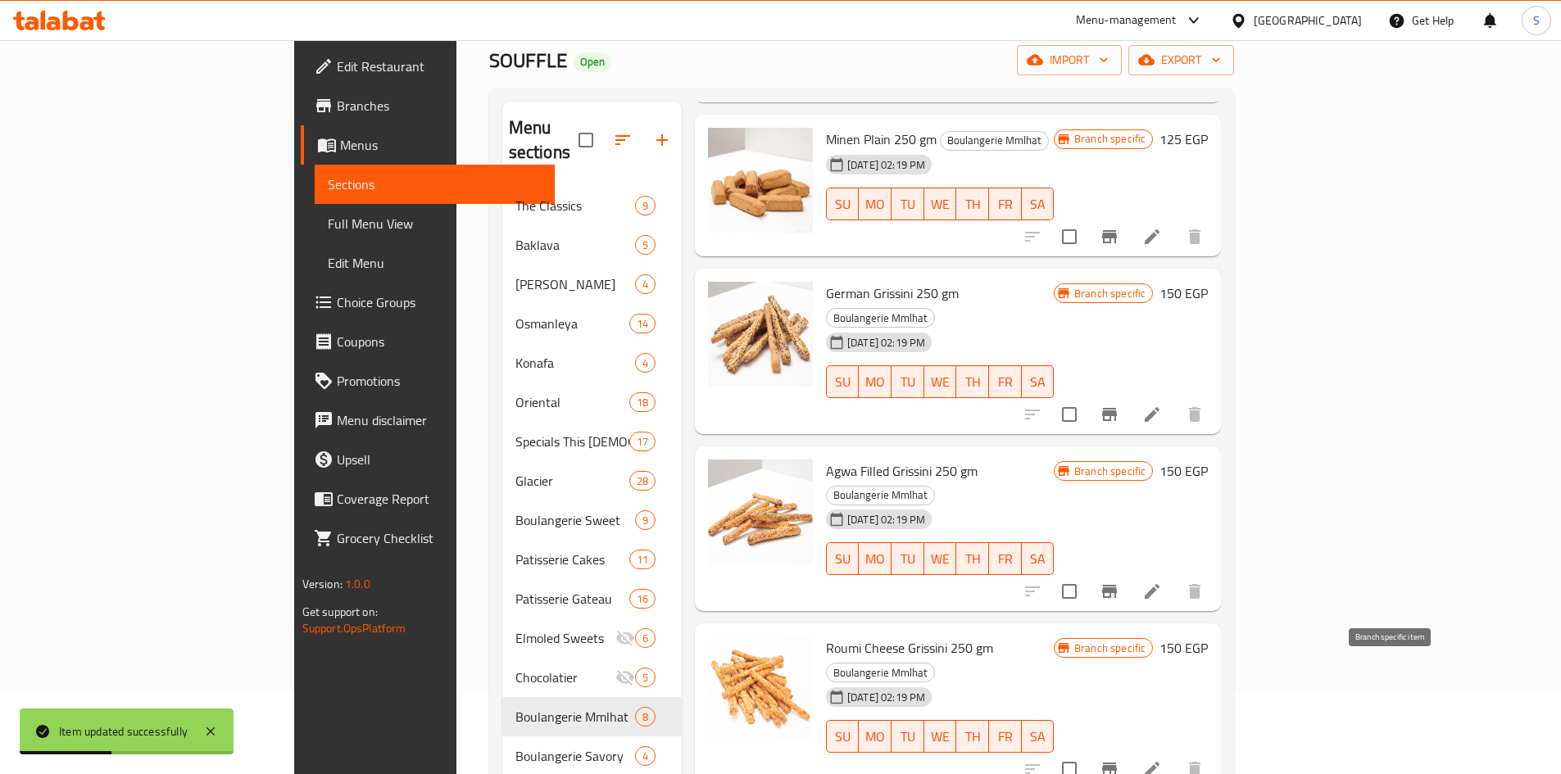
scroll to position [527, 0]
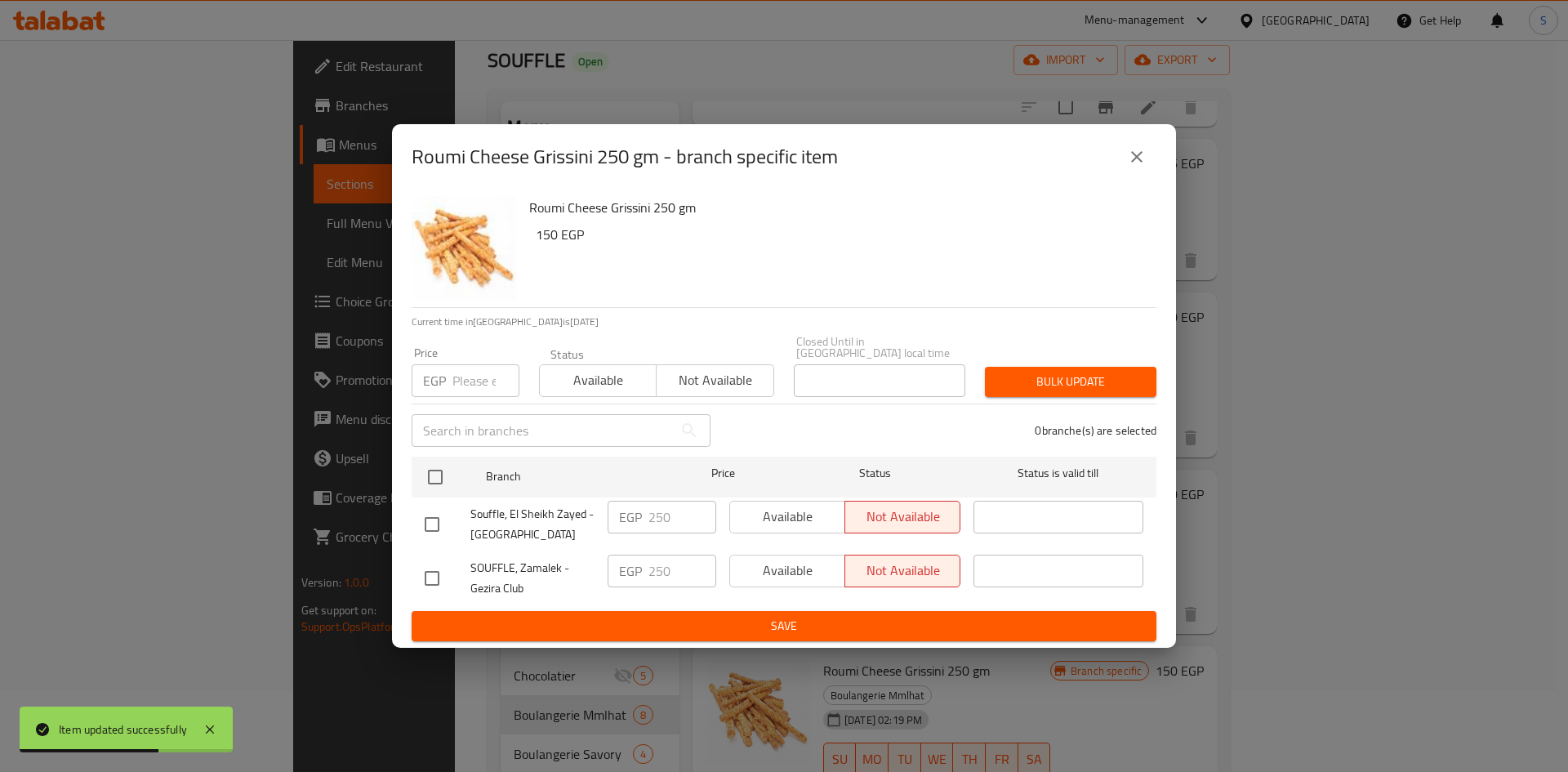
click at [477, 375] on input "number" at bounding box center [485, 380] width 67 height 33
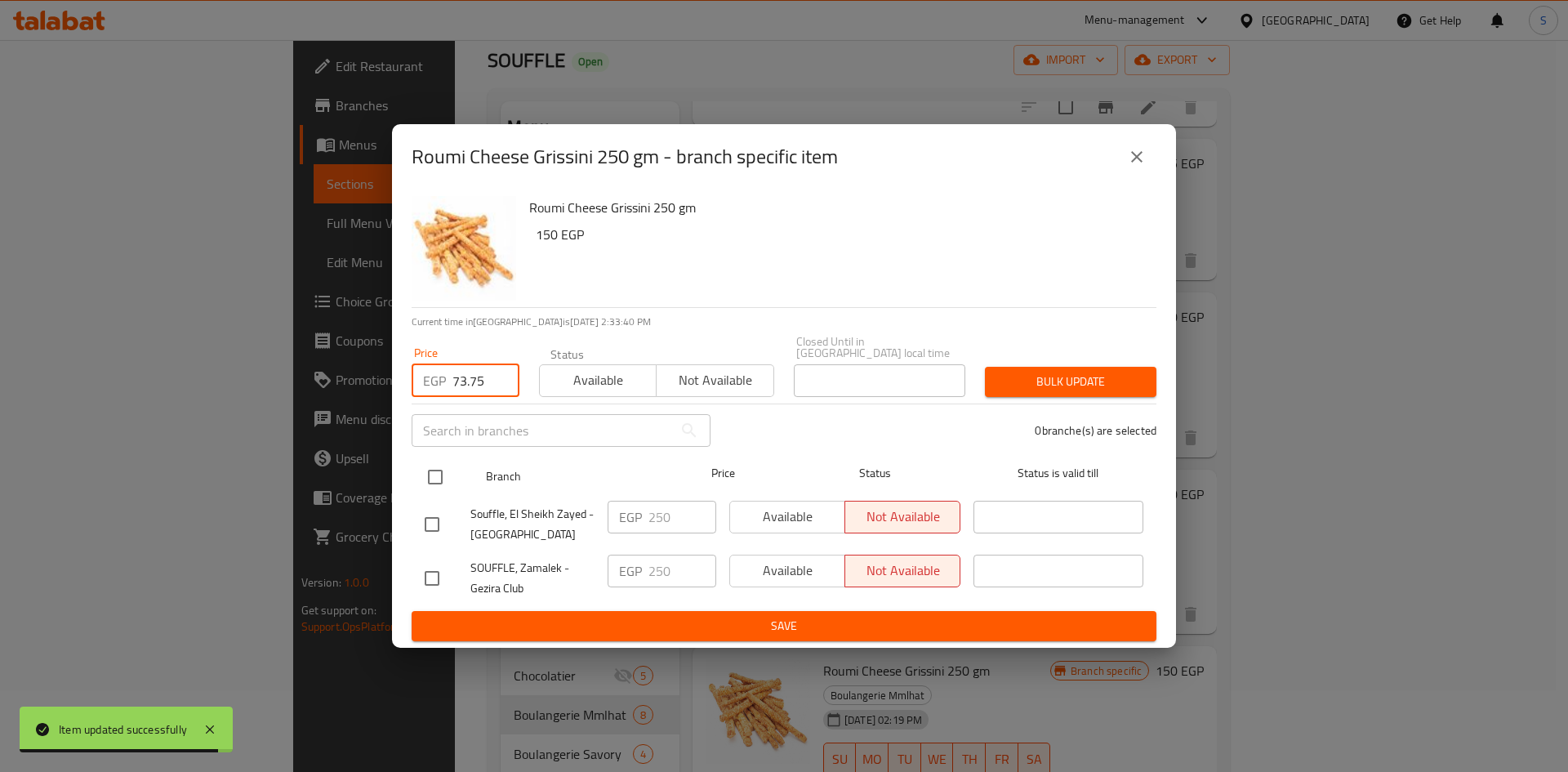
type input "73.75"
click at [433, 460] on input "checkbox" at bounding box center [436, 477] width 34 height 34
checkbox input "true"
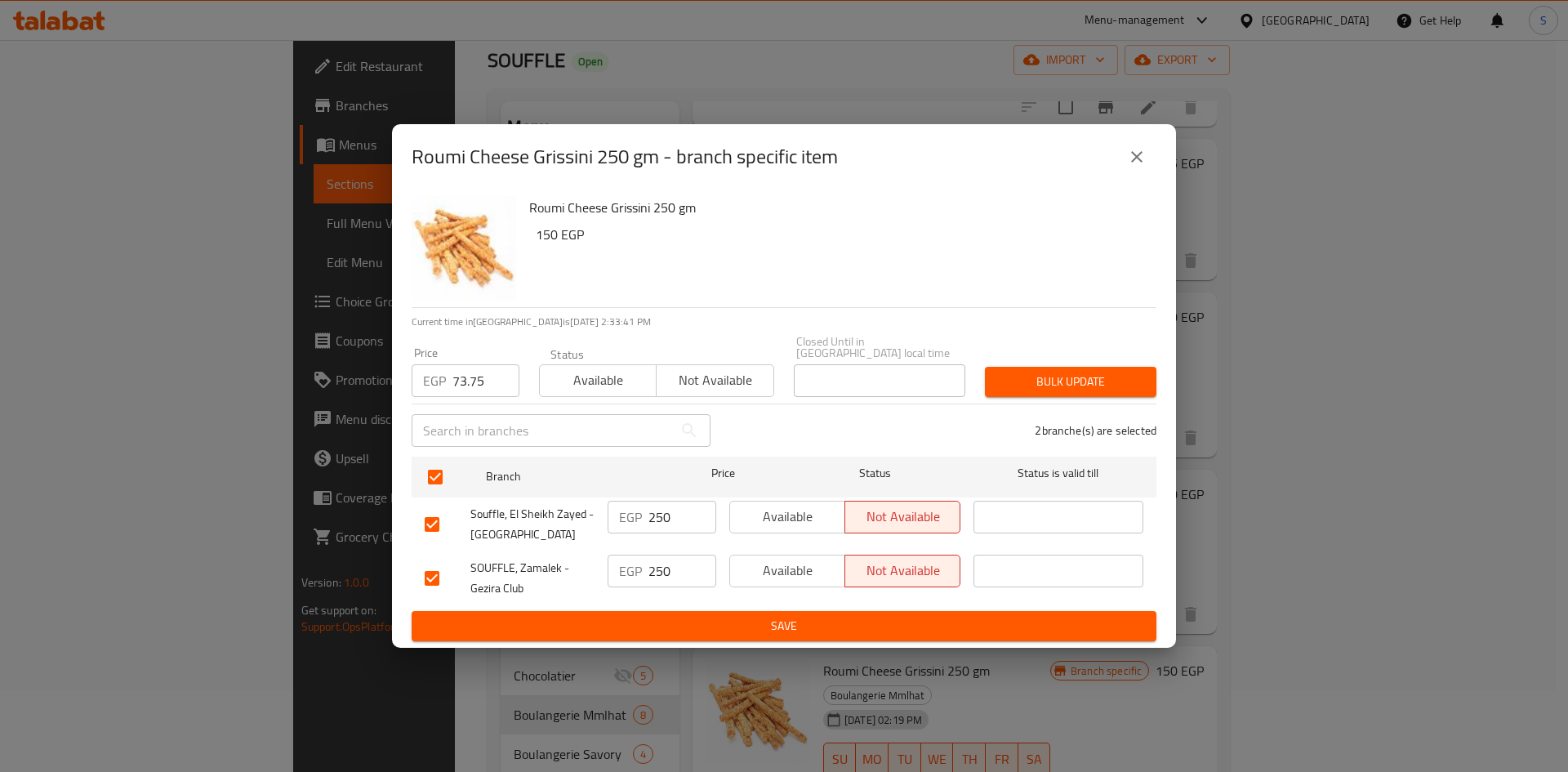
click at [1031, 374] on span "Bulk update" at bounding box center [1071, 382] width 146 height 20
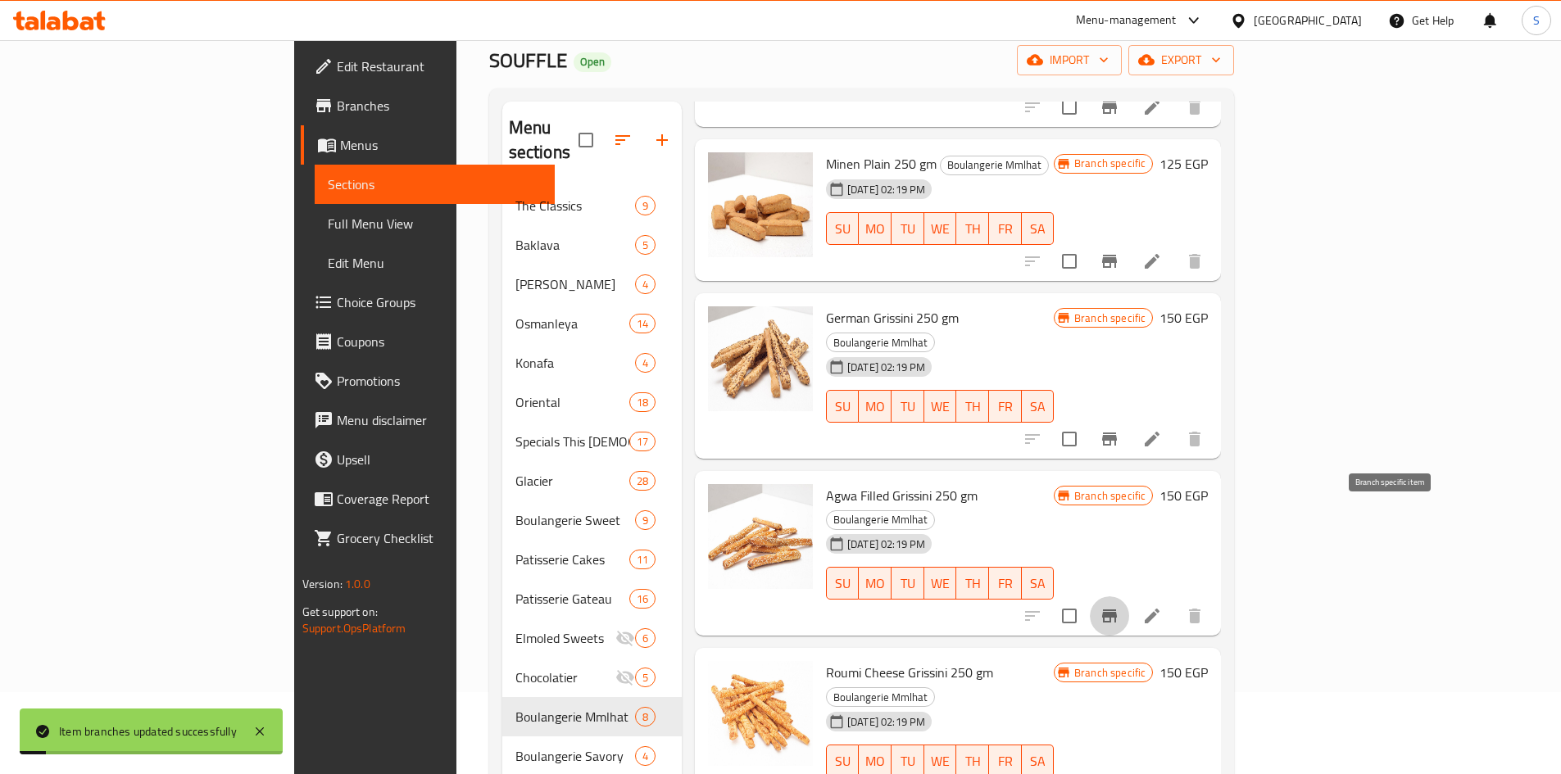
click at [1117, 610] on icon "Branch-specific-item" at bounding box center [1109, 616] width 15 height 13
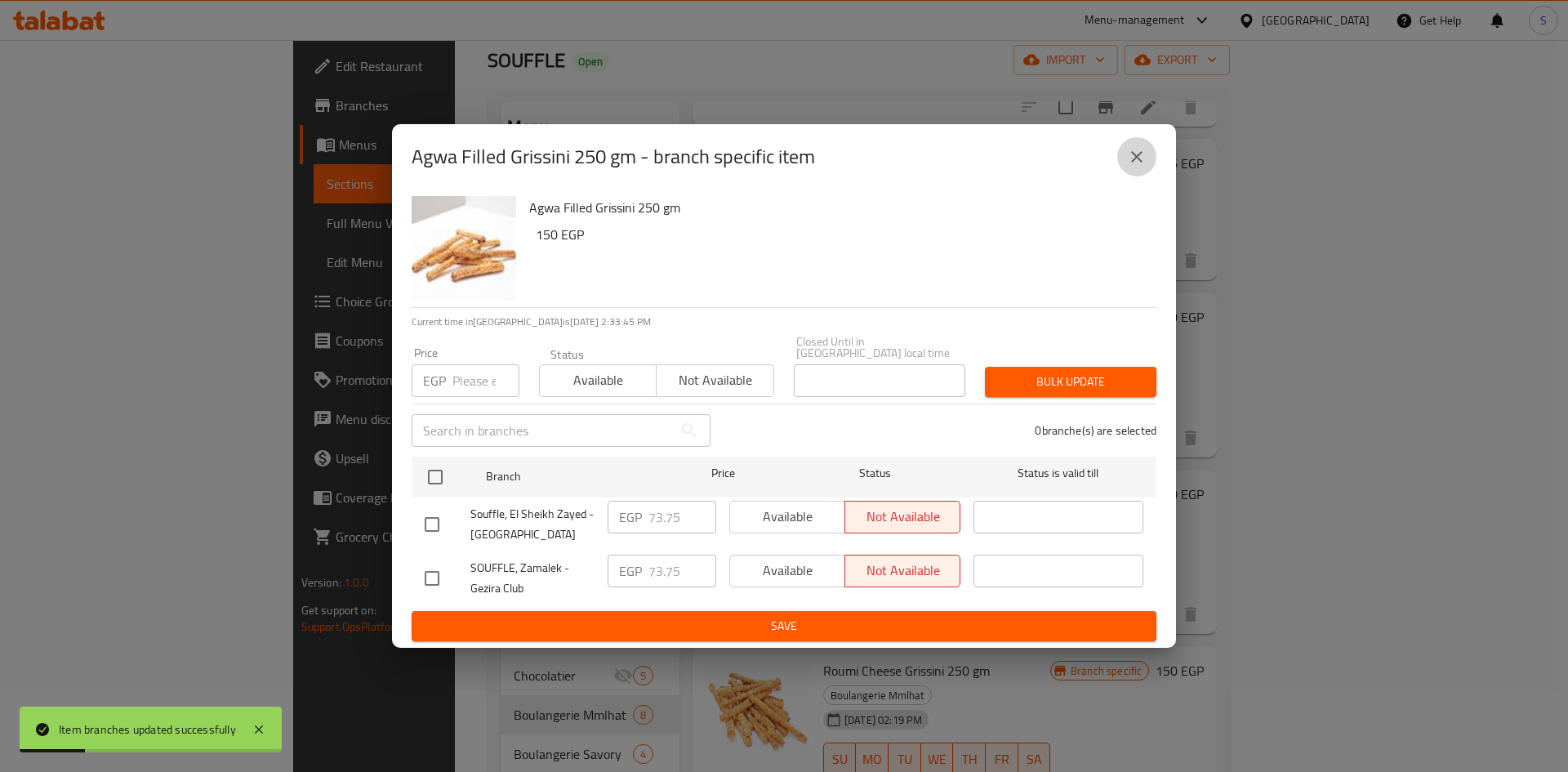
click at [1125, 174] on button "close" at bounding box center [1136, 157] width 39 height 39
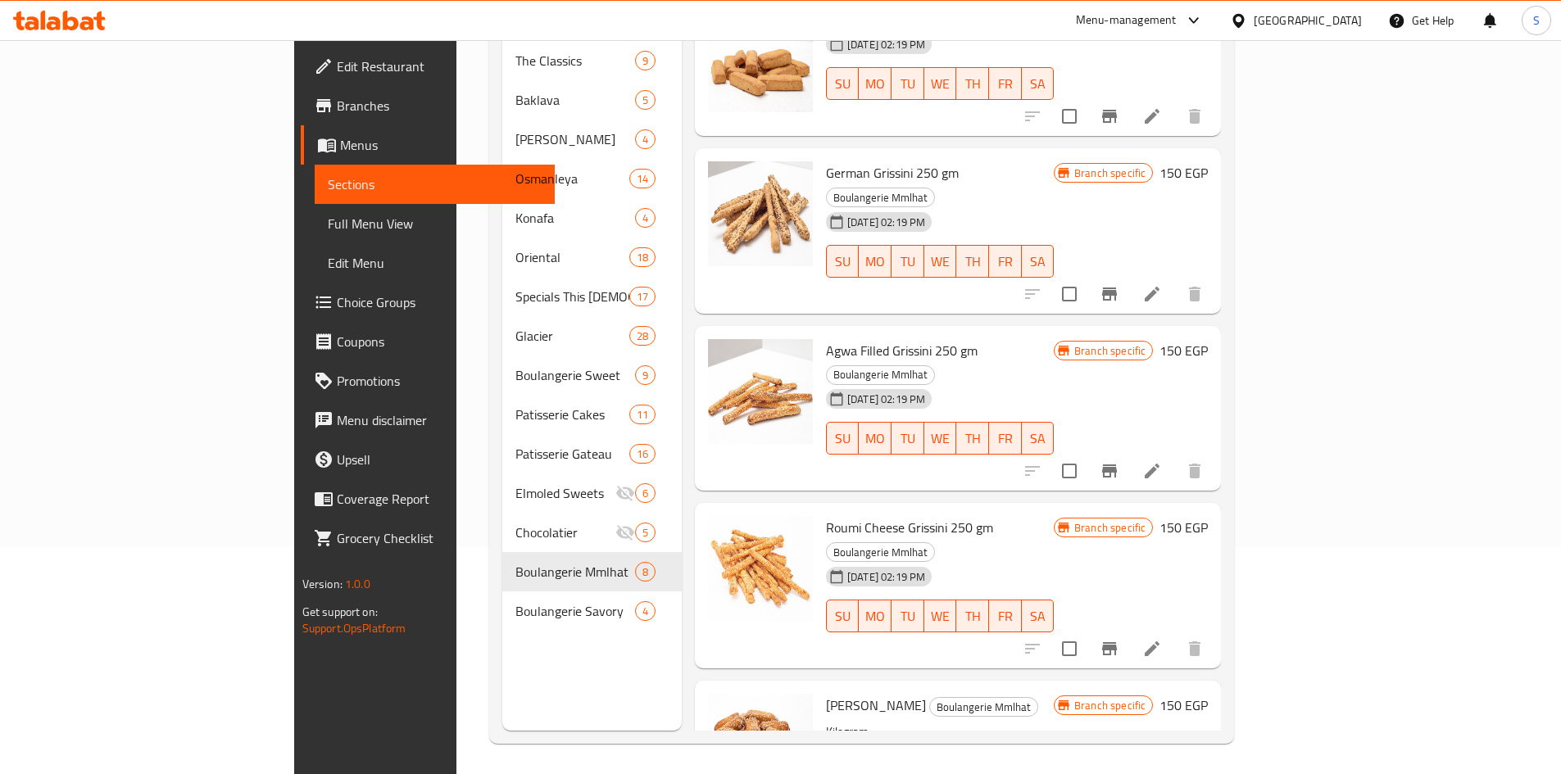
scroll to position [229, 0]
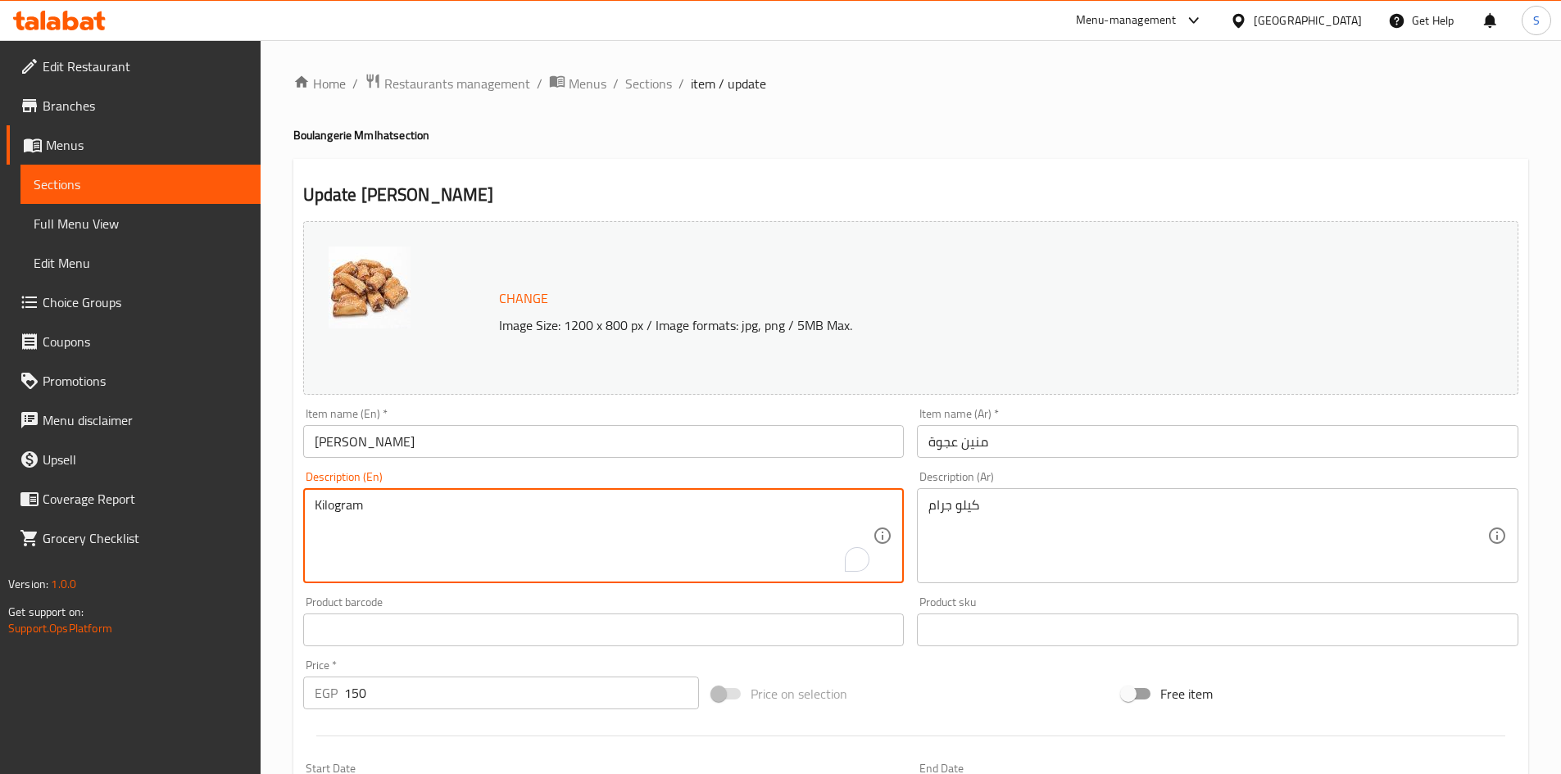
click at [395, 511] on textarea "Kilogram" at bounding box center [594, 536] width 559 height 78
click at [395, 512] on textarea "Kilogram" at bounding box center [594, 536] width 559 height 78
click at [1133, 496] on div "كيلو جرام Description (Ar)" at bounding box center [1217, 535] width 601 height 95
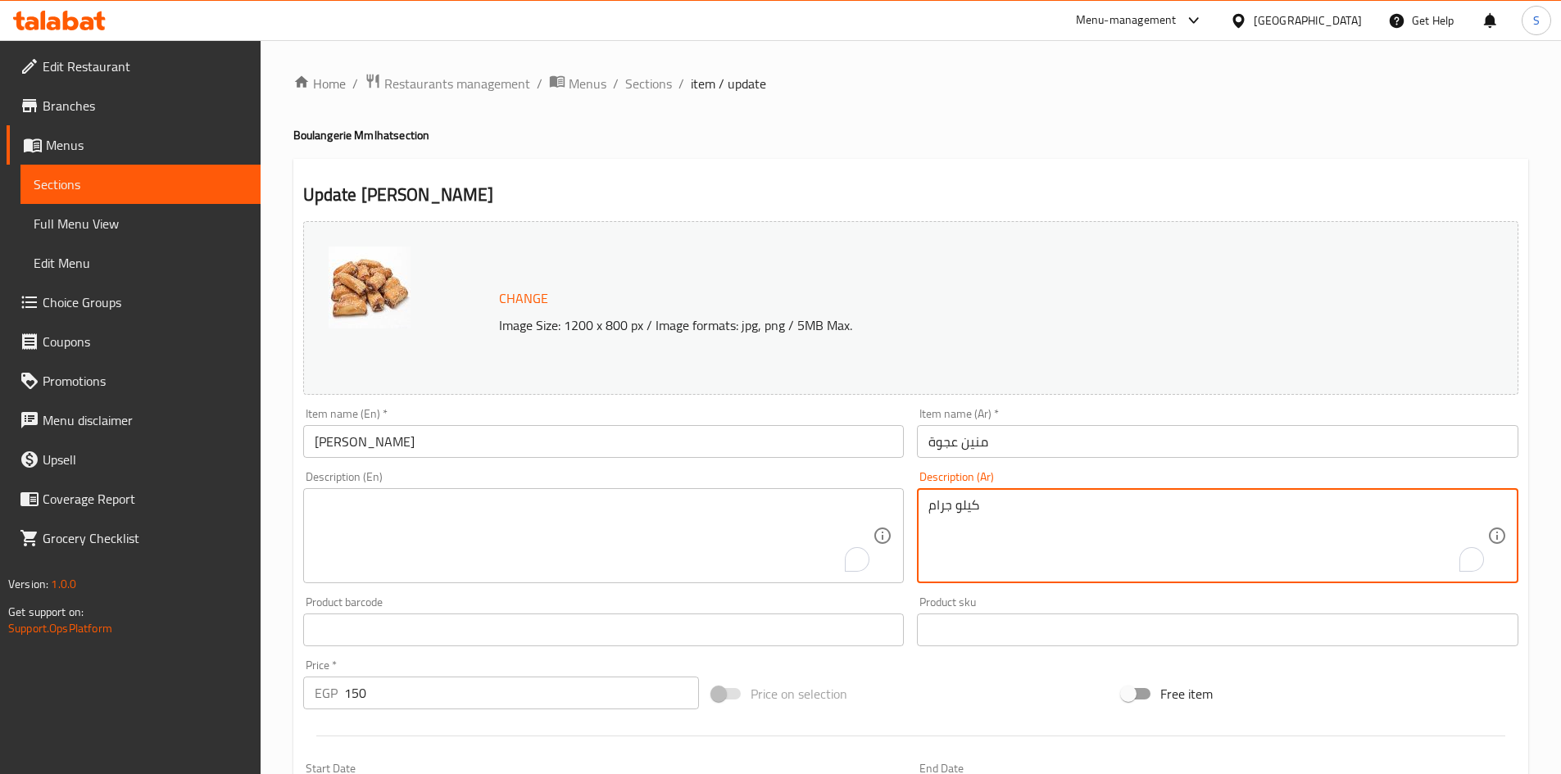
click at [1094, 510] on textarea "كيلو جرام" at bounding box center [1207, 536] width 559 height 78
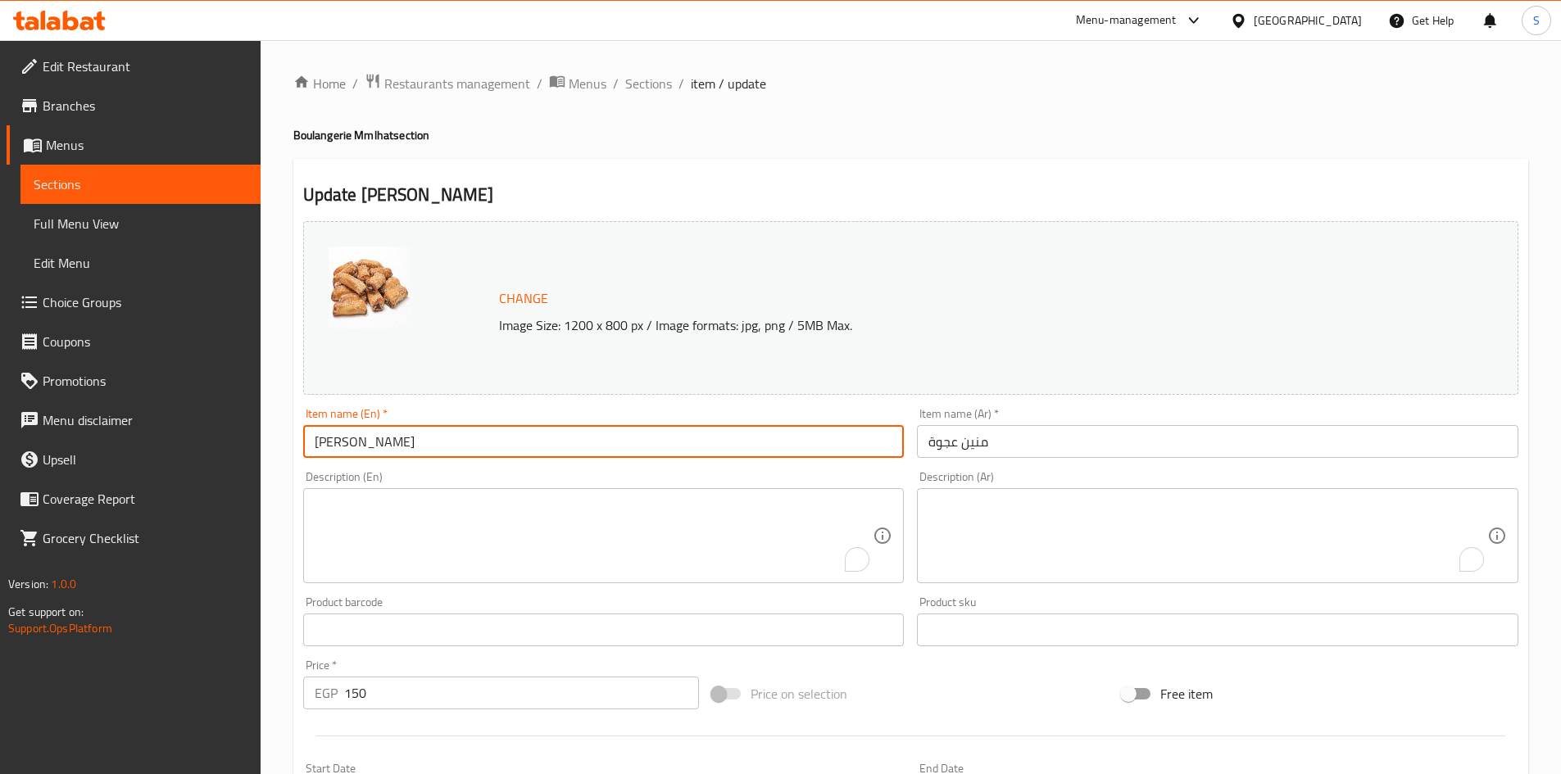
click at [600, 441] on input "[PERSON_NAME]" at bounding box center [603, 441] width 601 height 33
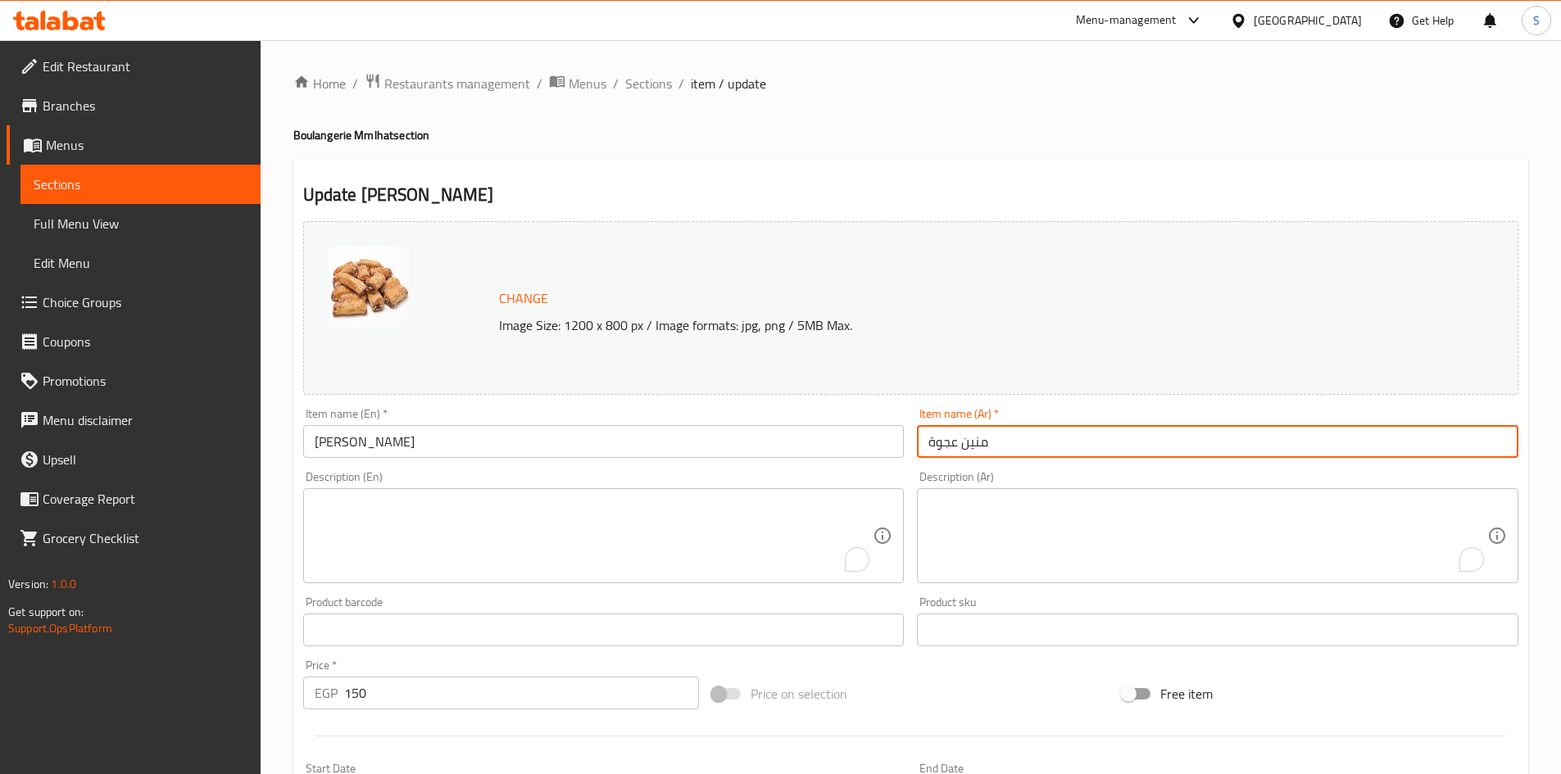
click at [1104, 453] on input "منين عجوة" at bounding box center [1217, 441] width 601 height 33
type input "منين عجوة 250 جم"
click at [695, 448] on input "[PERSON_NAME]" at bounding box center [603, 441] width 601 height 33
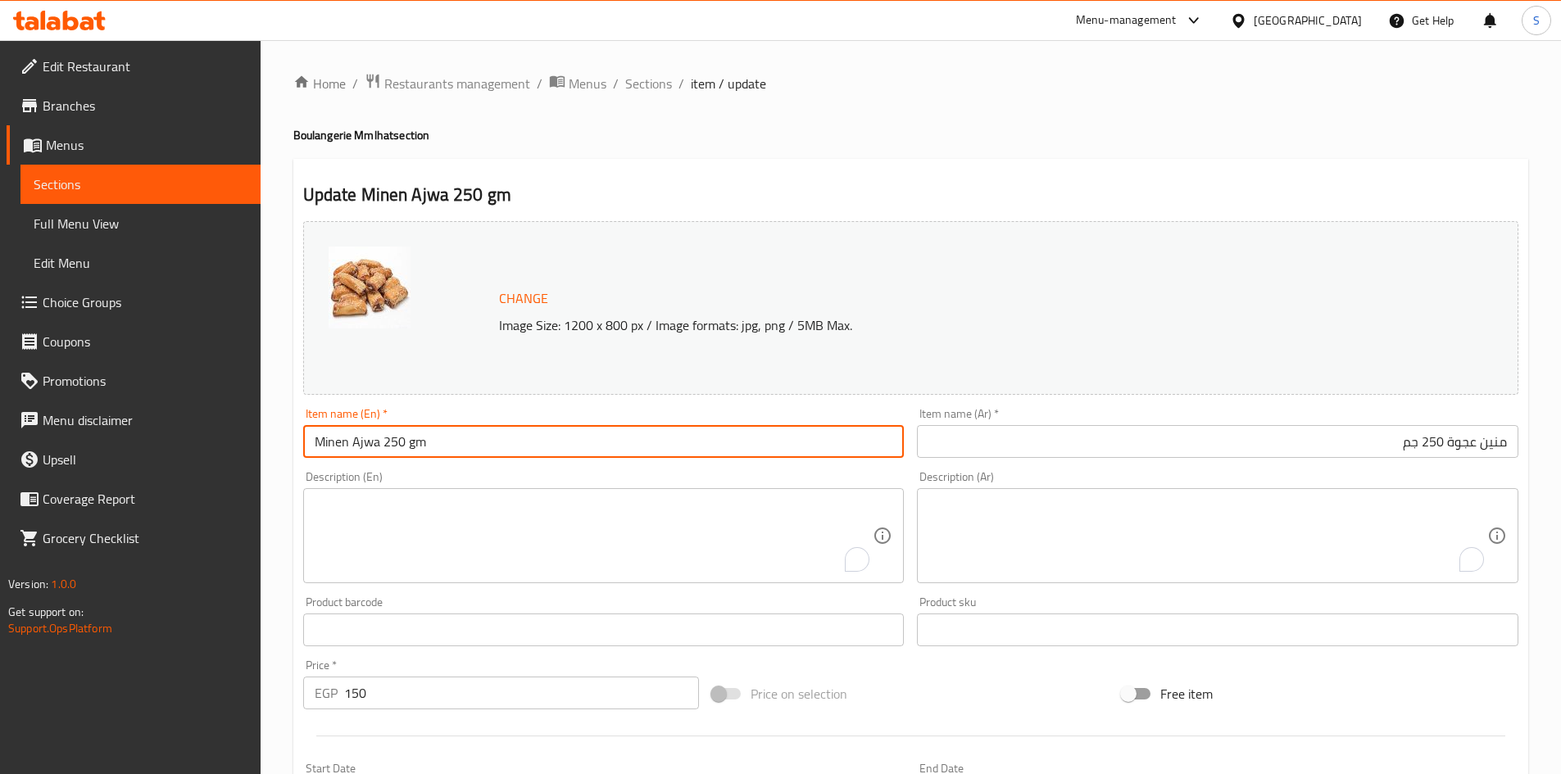
type input "Minen Ajwa 250 gm"
click at [896, 681] on div "Price on selection" at bounding box center [910, 694] width 410 height 44
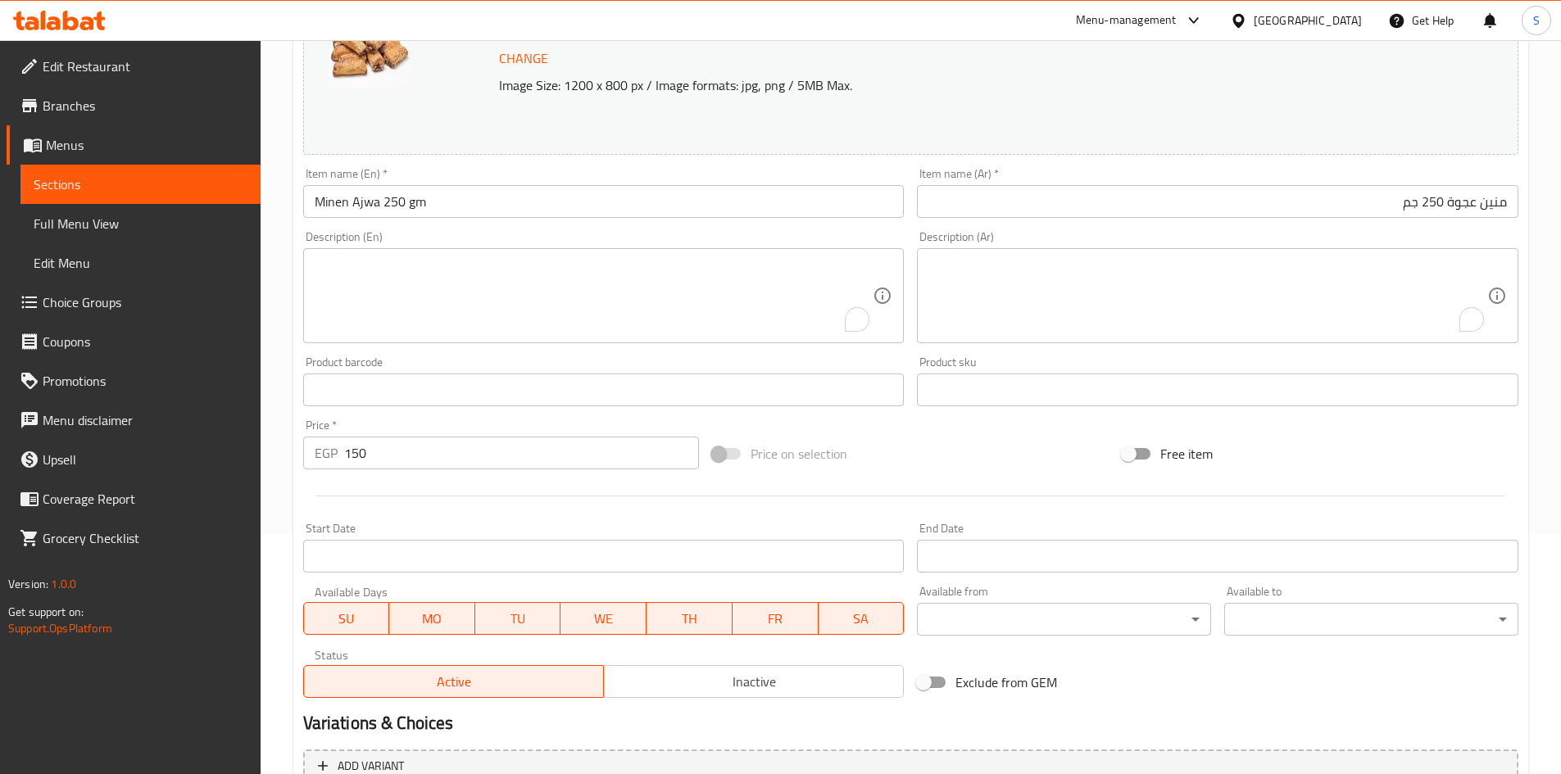
scroll to position [407, 0]
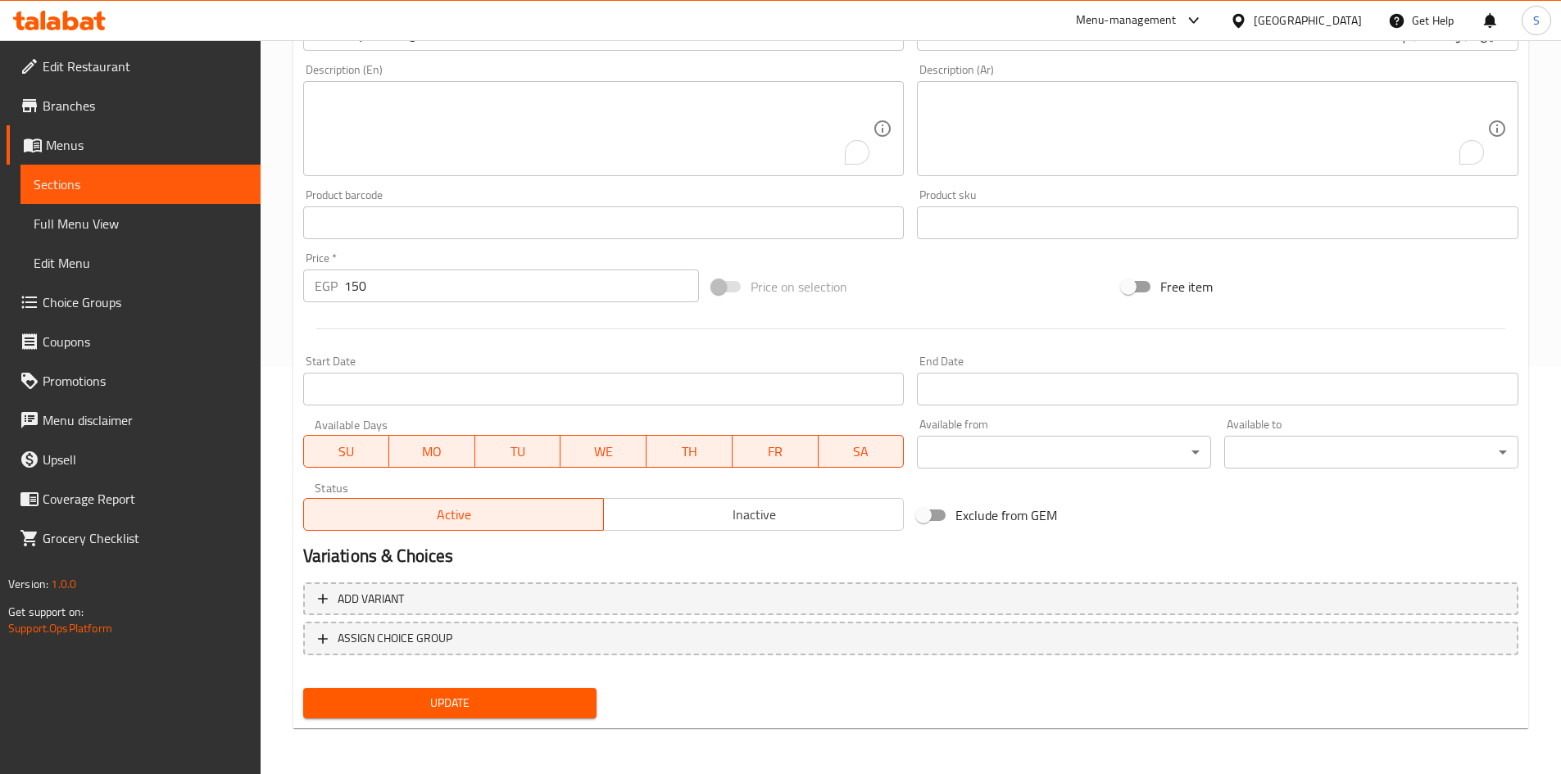
click at [379, 676] on div "Add variant ASSIGN CHOICE GROUP" at bounding box center [911, 629] width 1228 height 107
click at [390, 705] on span "Update" at bounding box center [450, 703] width 268 height 20
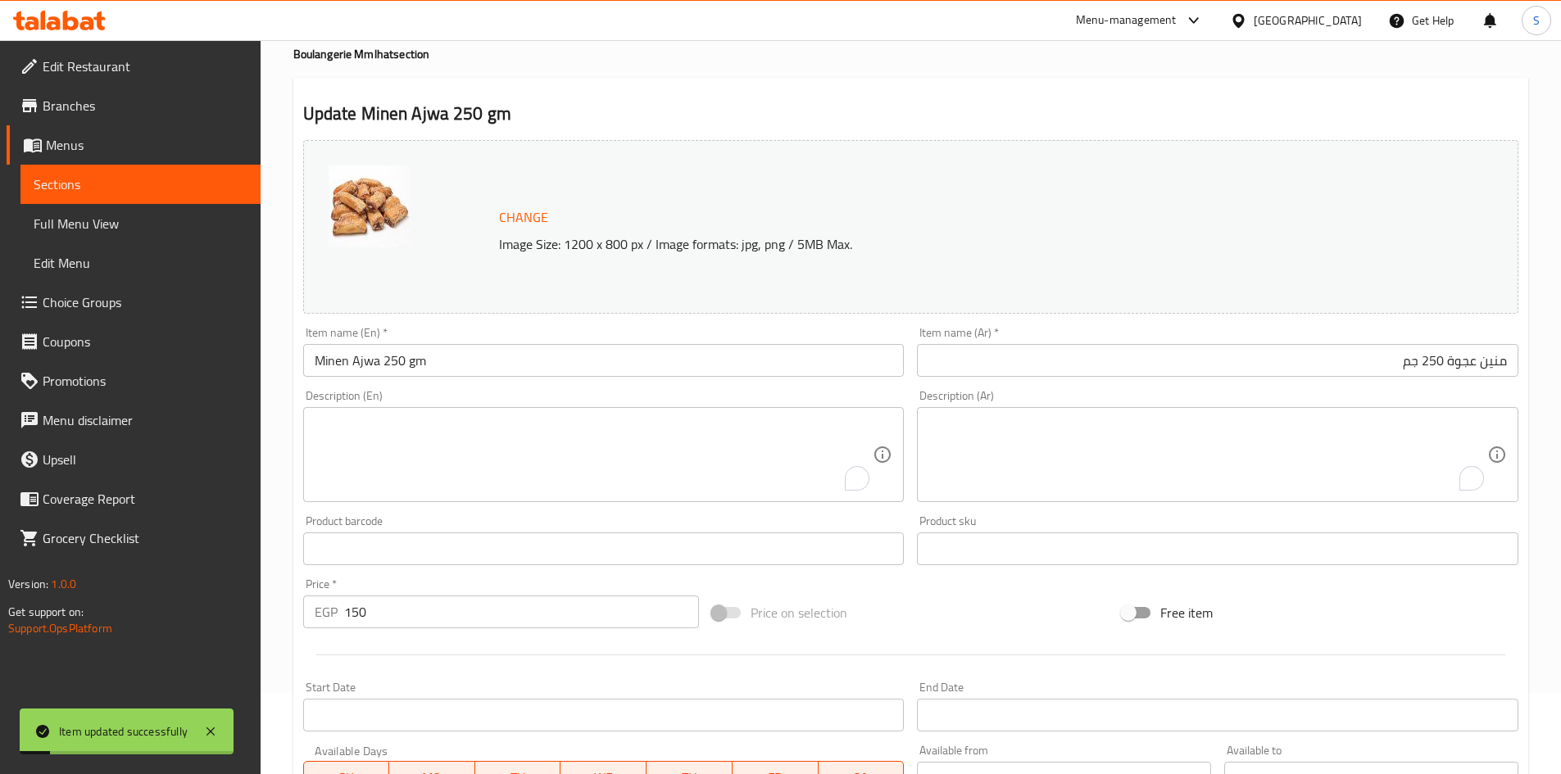
scroll to position [0, 0]
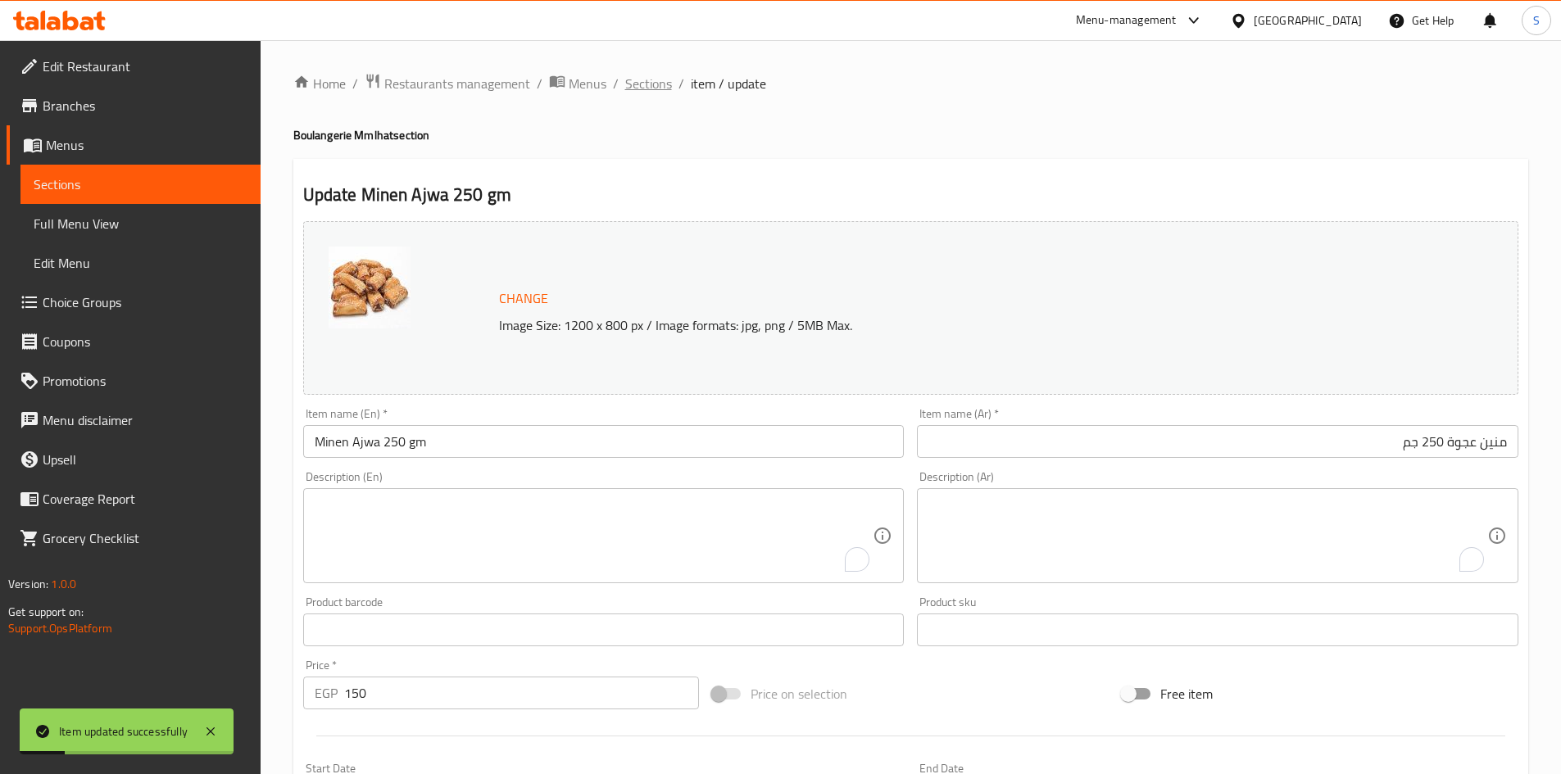
click at [655, 93] on span "Sections" at bounding box center [648, 84] width 47 height 20
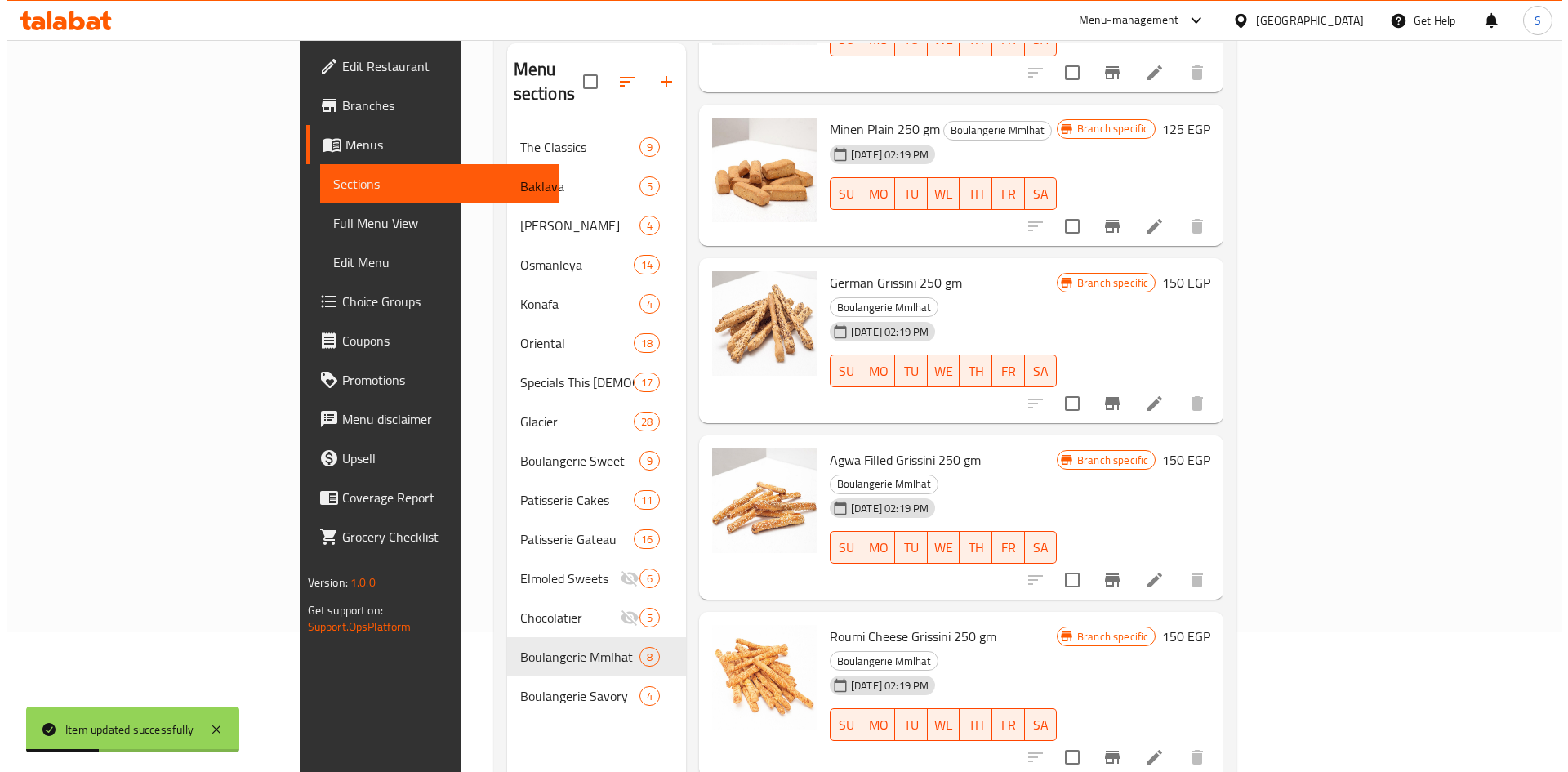
scroll to position [228, 0]
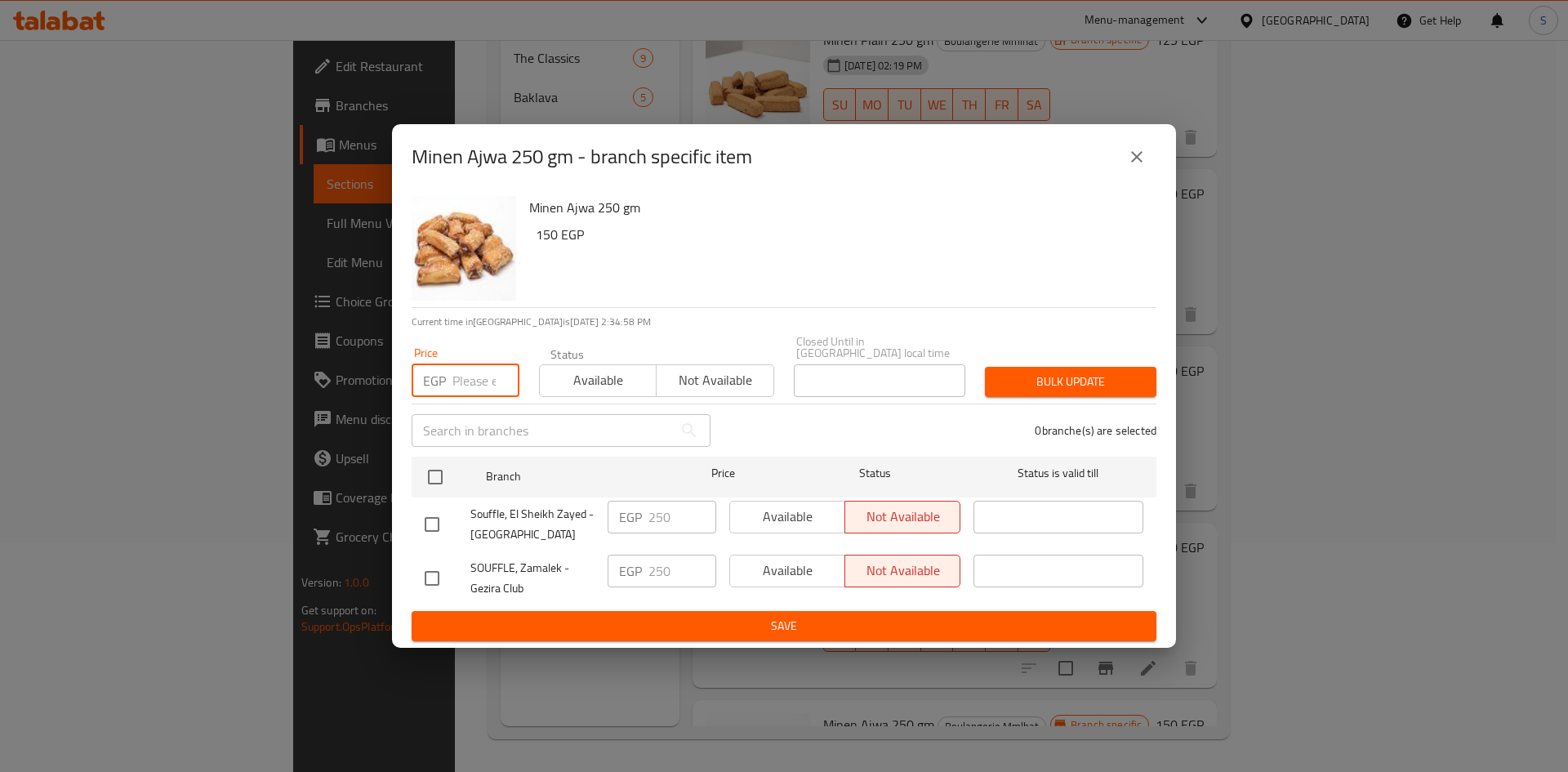
click at [485, 381] on input "number" at bounding box center [485, 380] width 67 height 33
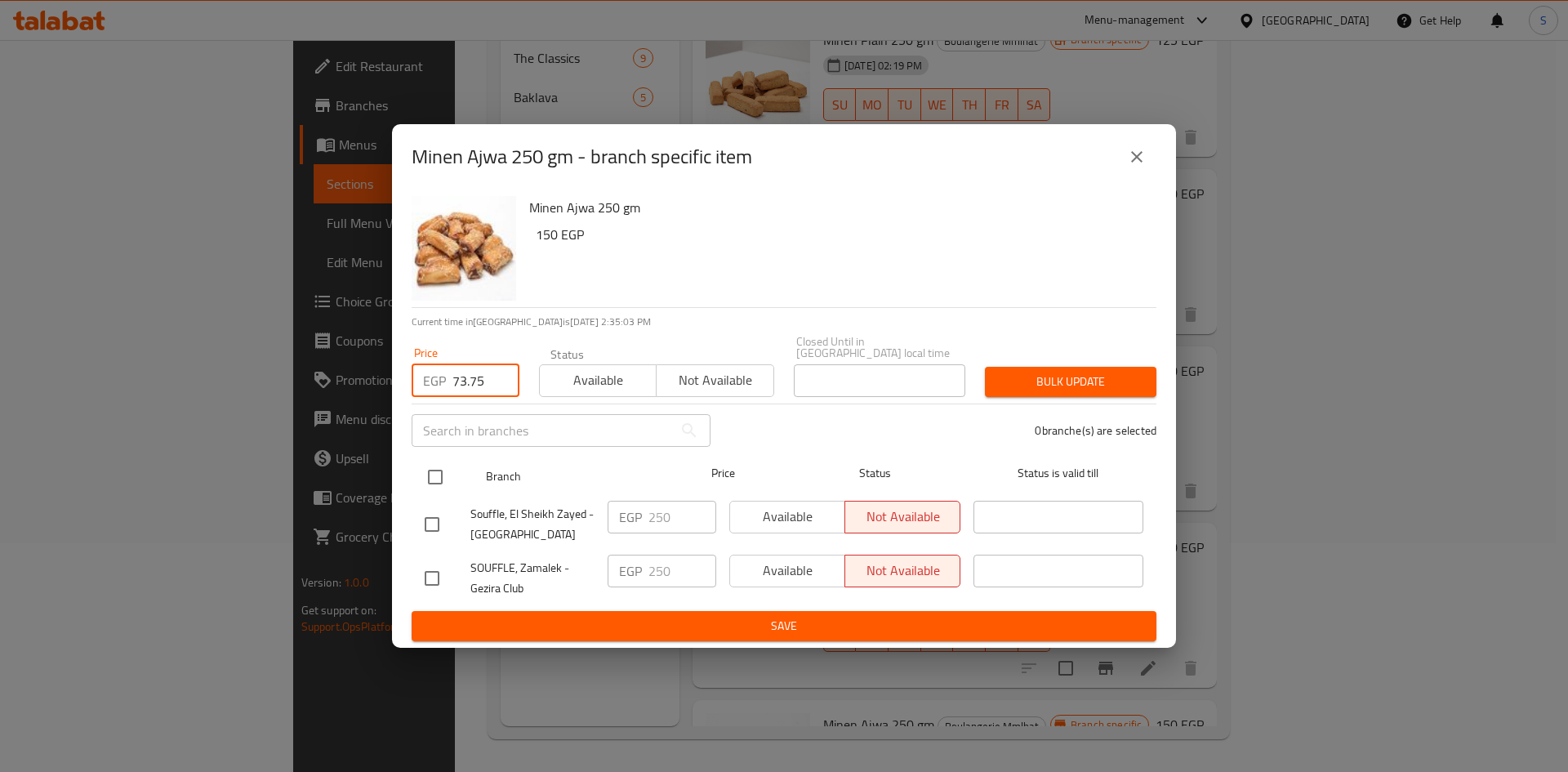
type input "73.75"
click at [433, 460] on input "checkbox" at bounding box center [436, 477] width 34 height 34
checkbox input "true"
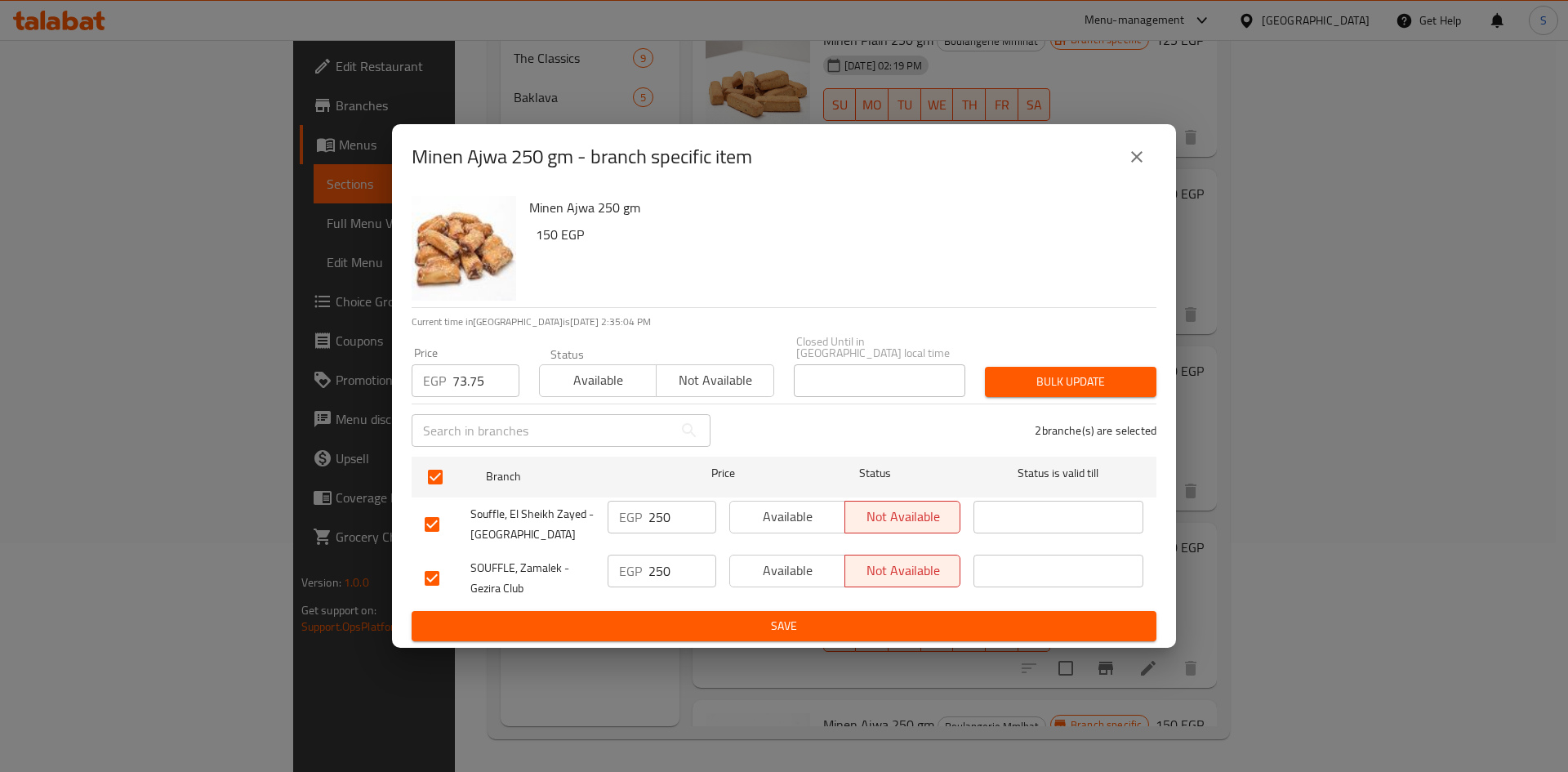
click at [1016, 385] on span "Bulk update" at bounding box center [1071, 382] width 146 height 20
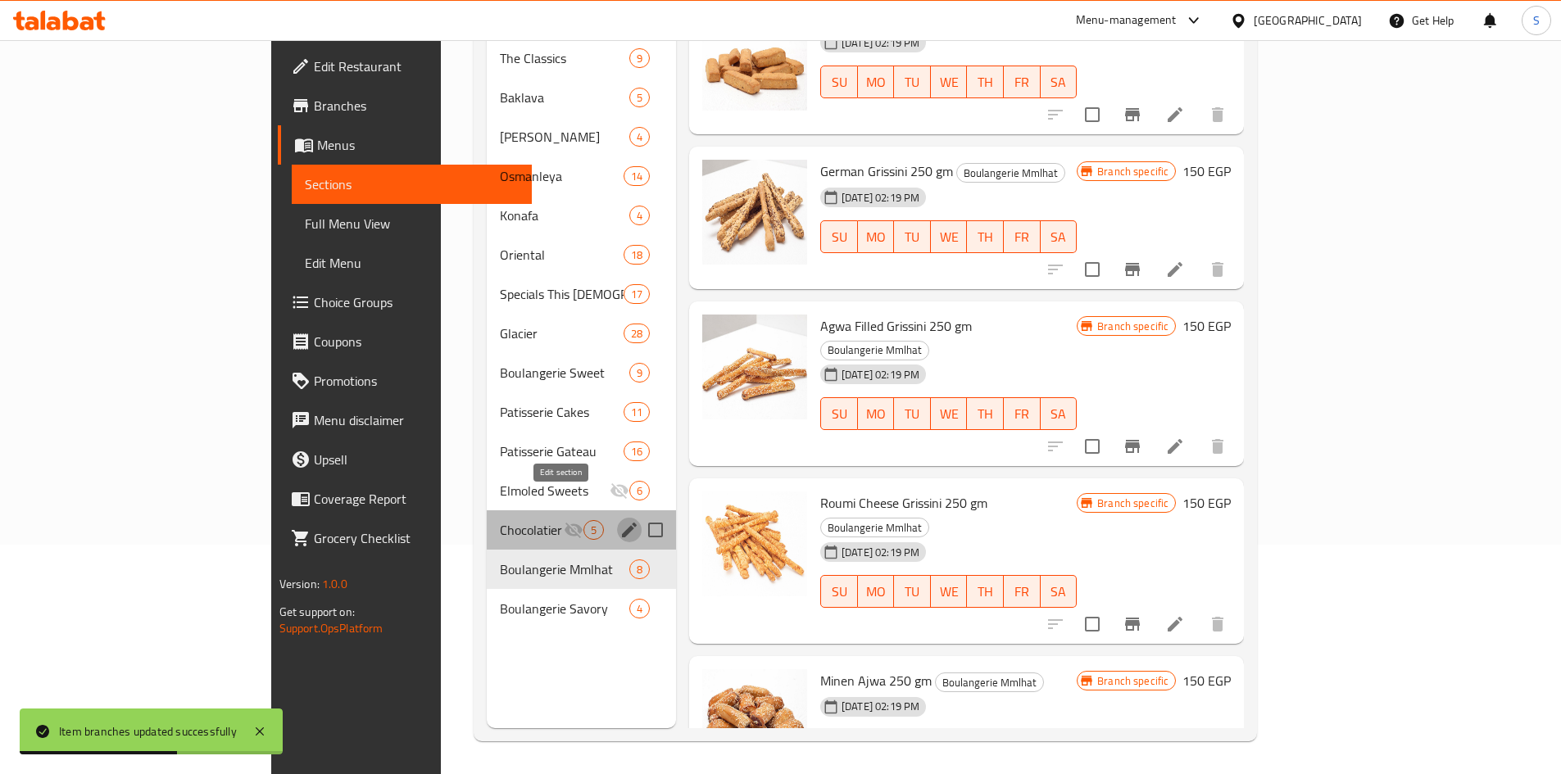
click at [617, 518] on button "edit" at bounding box center [629, 530] width 25 height 25
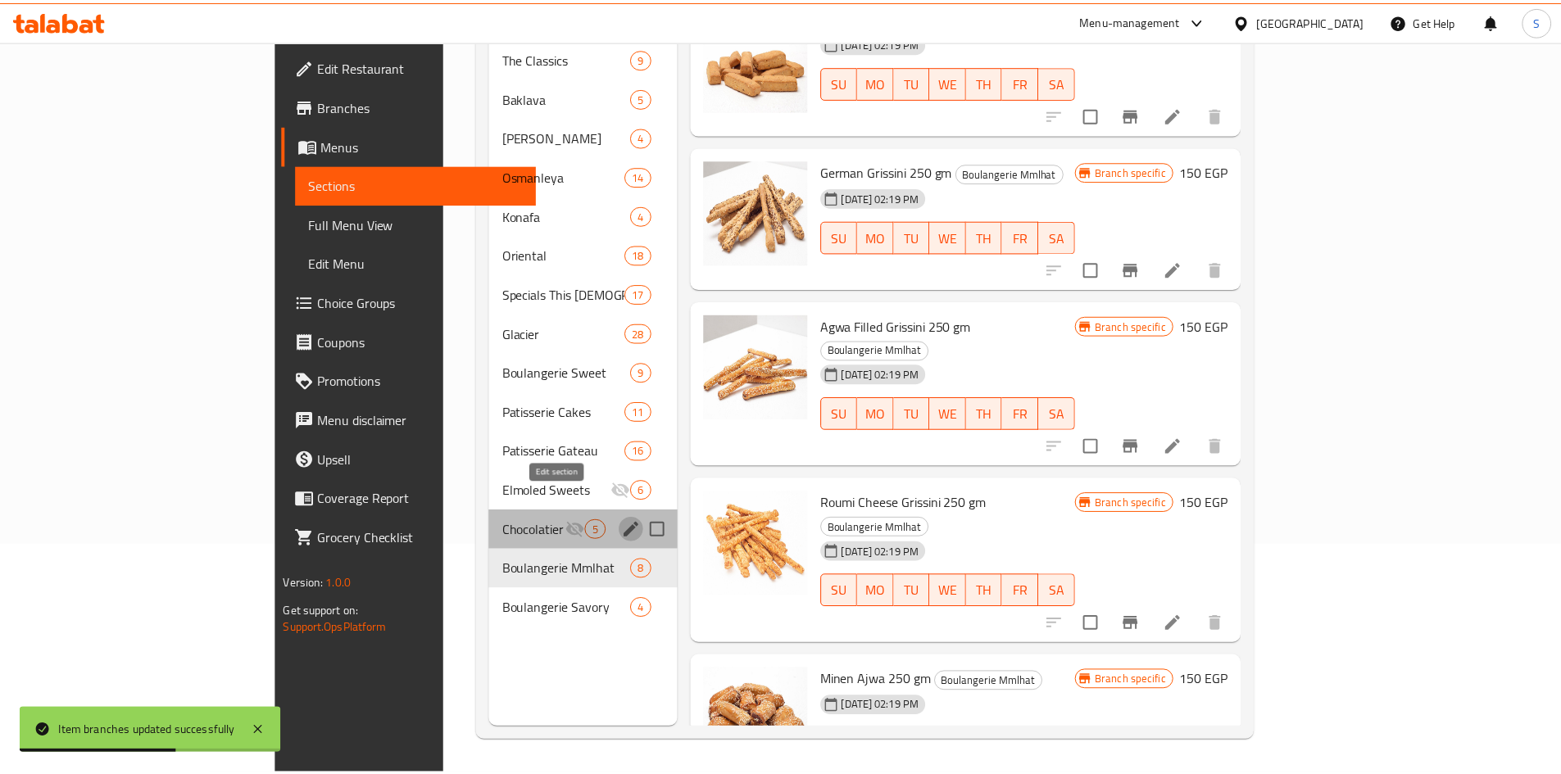
scroll to position [182, 0]
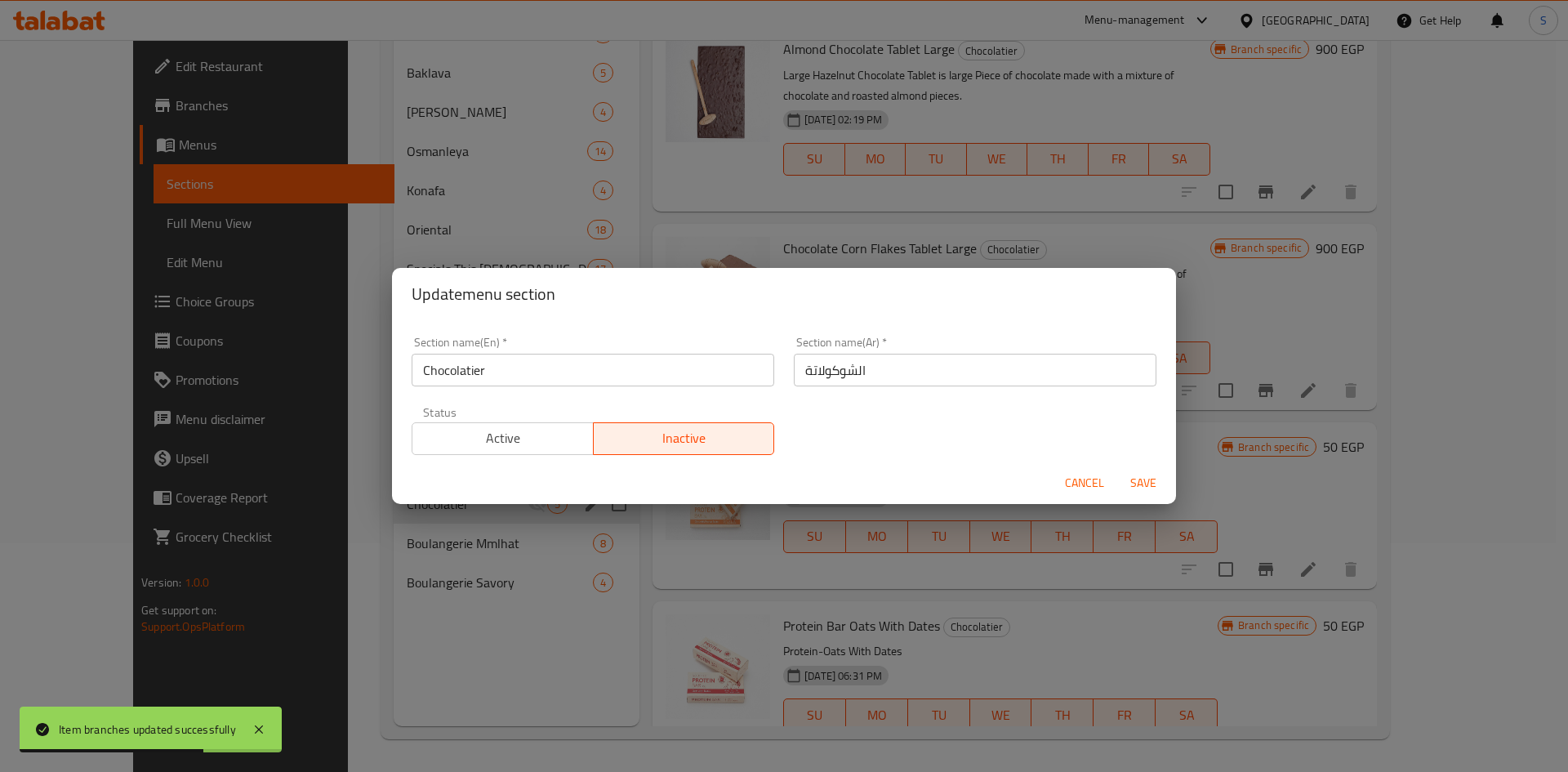
click at [479, 442] on span "Active" at bounding box center [502, 439] width 168 height 24
click at [1139, 489] on span "Save" at bounding box center [1142, 483] width 39 height 20
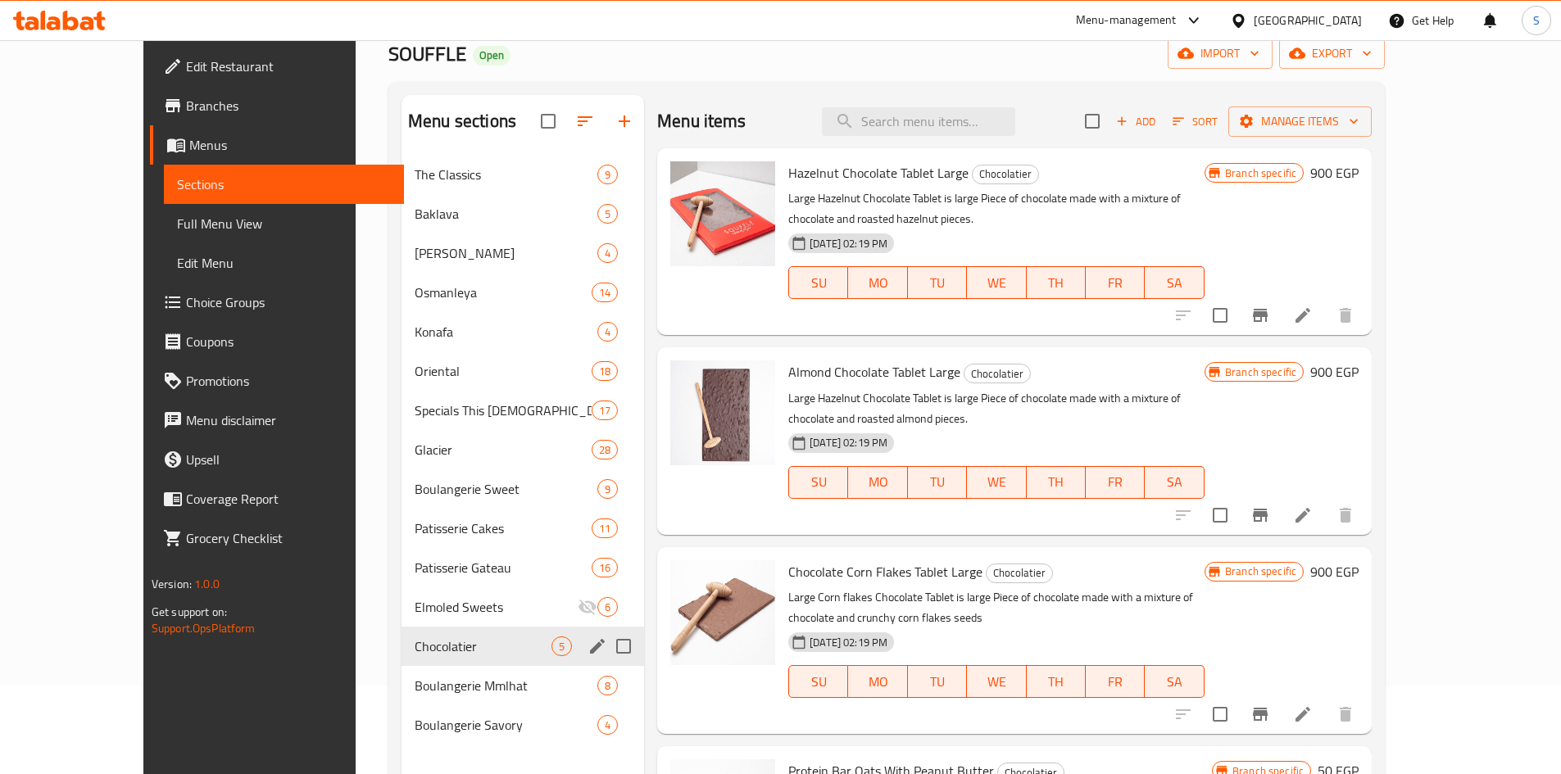
scroll to position [0, 0]
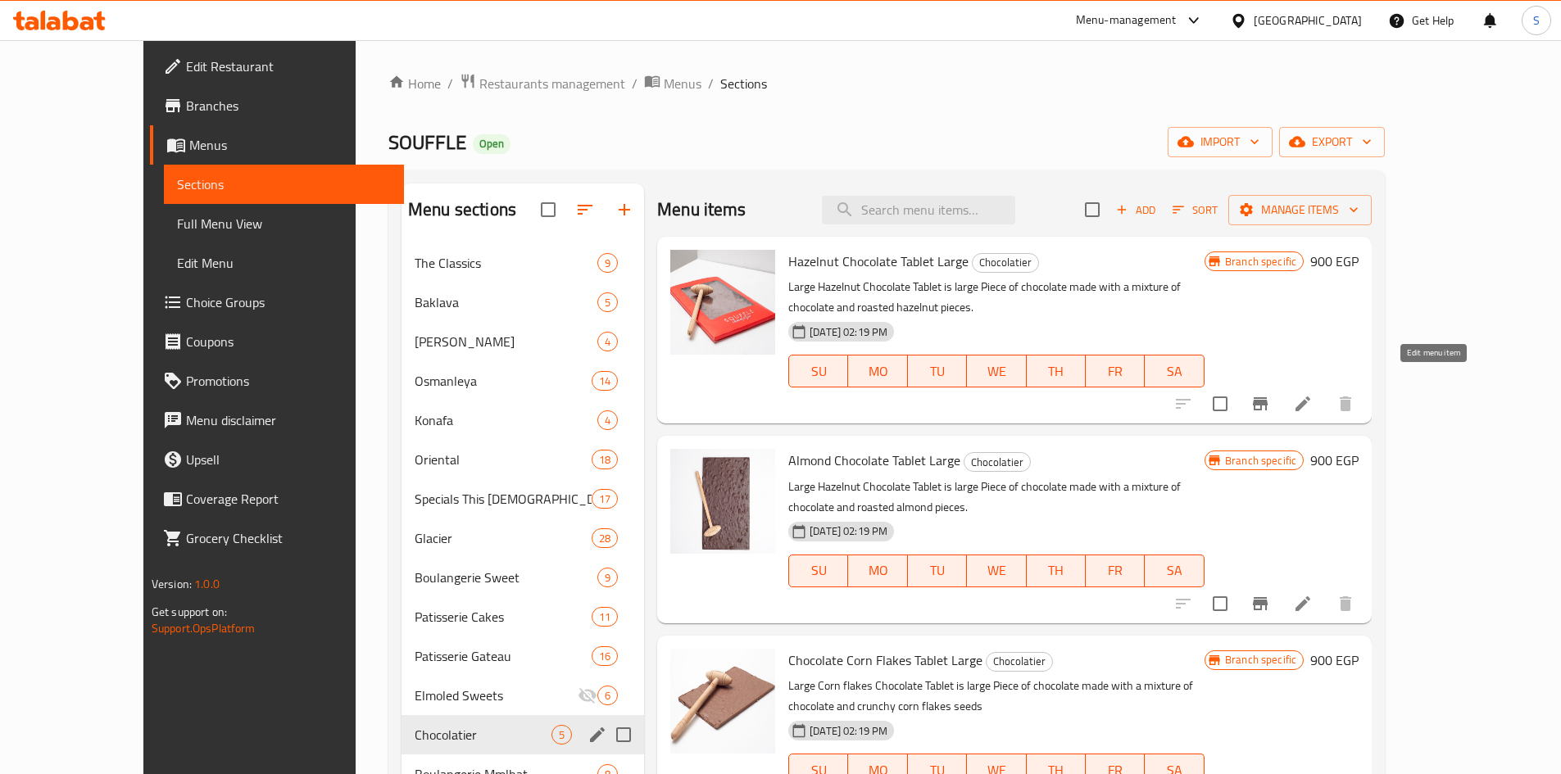
click at [1313, 394] on icon at bounding box center [1303, 404] width 20 height 20
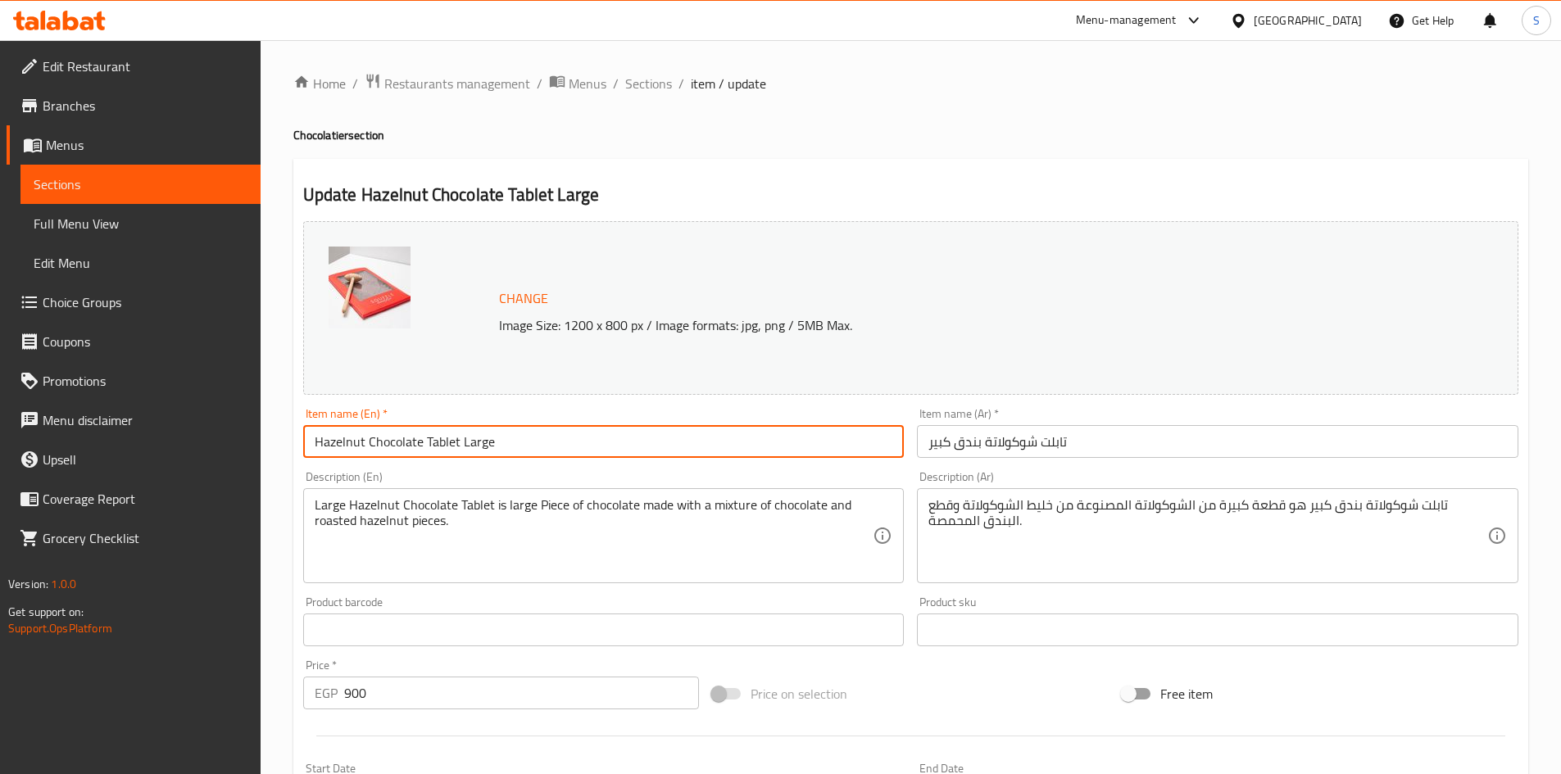
click at [626, 453] on input "Hazelnut Chocolate Tablet Large" at bounding box center [603, 441] width 601 height 33
paste input "CHOCOLATIER Milk Chocolate - Tablet Hazelnuts Large"
drag, startPoint x: 398, startPoint y: 447, endPoint x: 269, endPoint y: 430, distance: 130.6
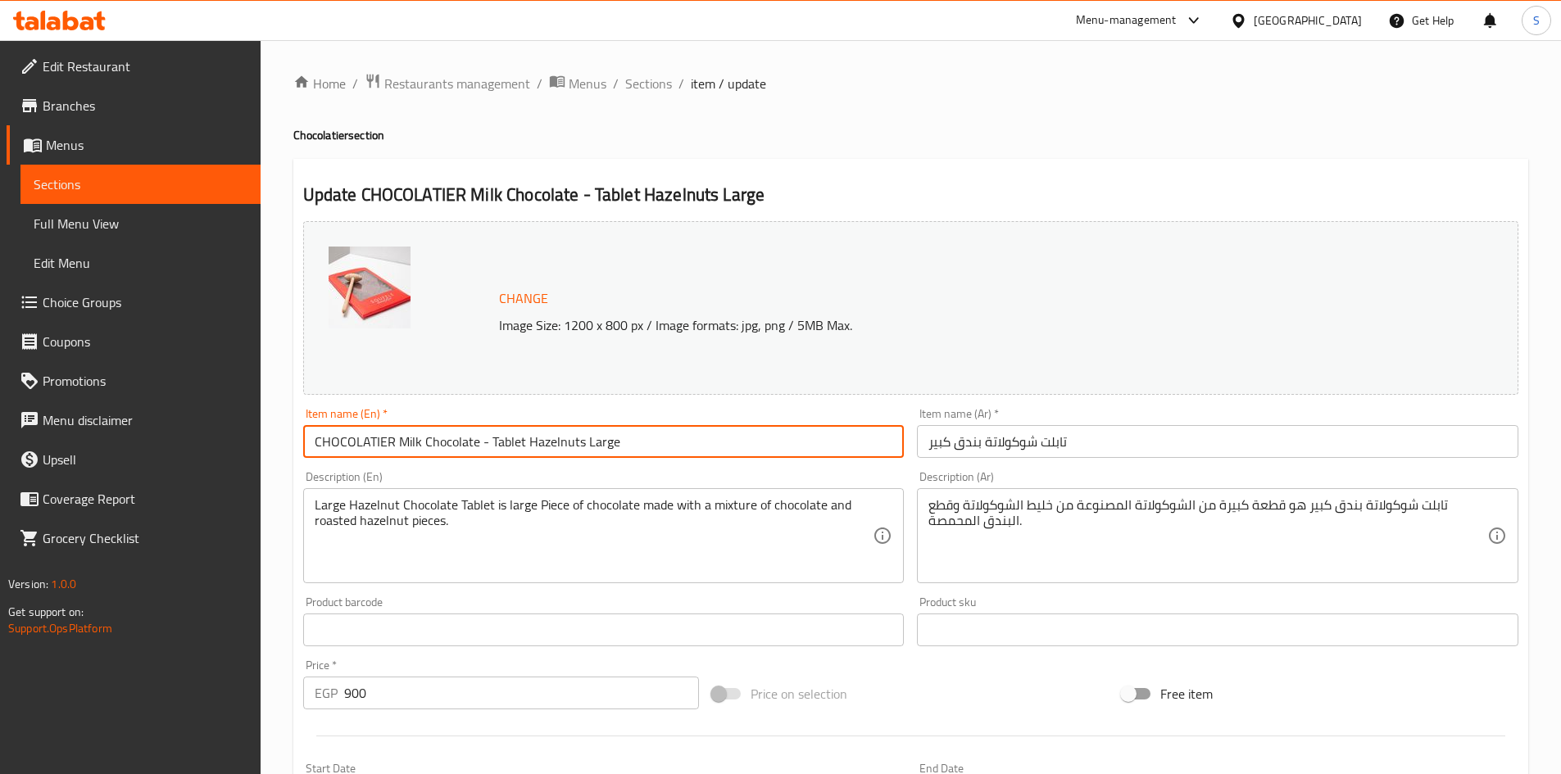
click at [269, 430] on div "Home / Restaurants management / Menus / Sections / item / update Chocolatier se…" at bounding box center [911, 610] width 1300 height 1141
click at [409, 447] on input "Milk Chocolate - Tablet Hazelnuts Large" at bounding box center [603, 441] width 601 height 33
type input "Milk Chocolate Tablet Hazelnuts Large"
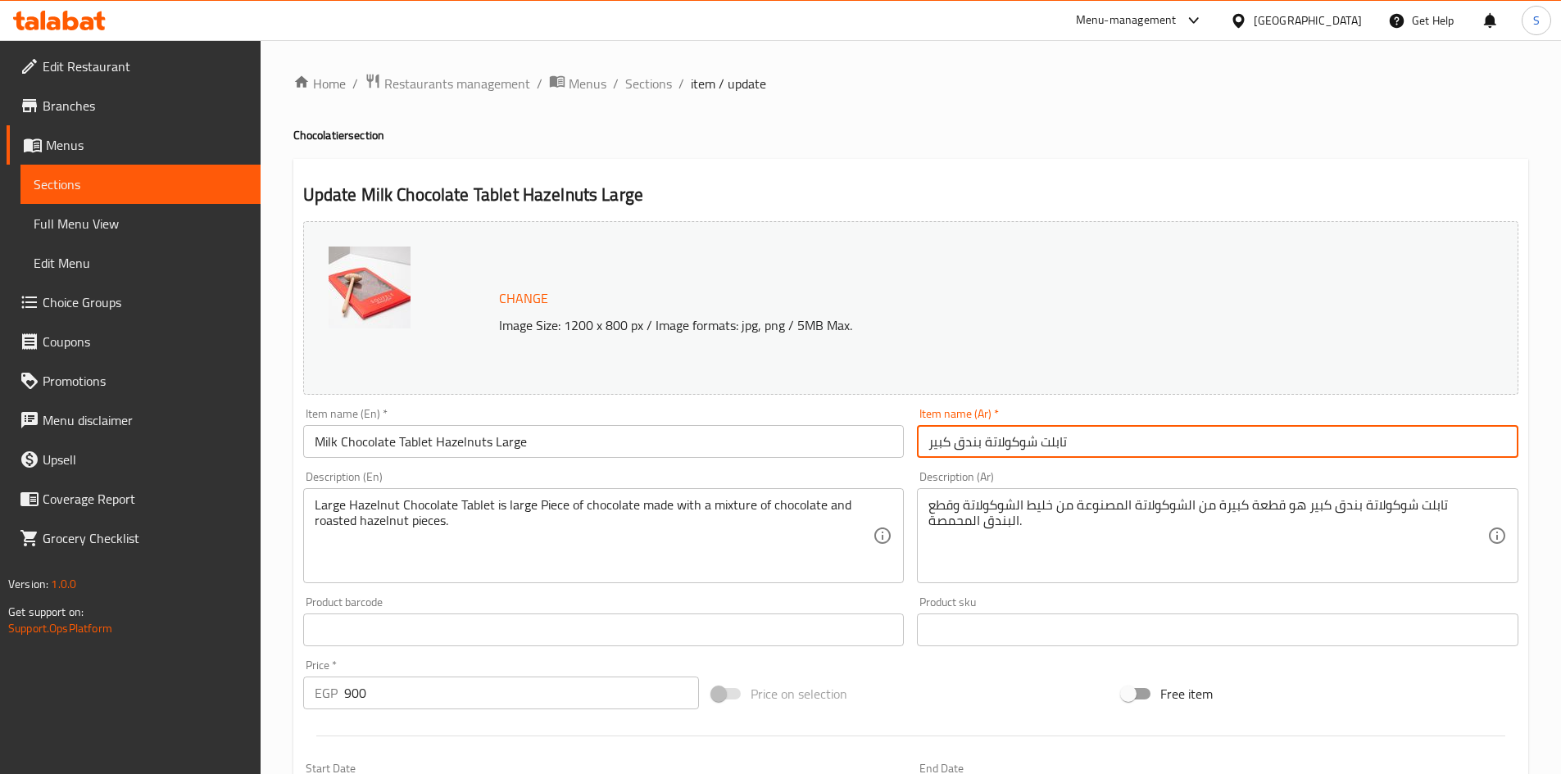
click at [1117, 443] on input "تابلت شوكولاتة بندق كبير" at bounding box center [1217, 441] width 601 height 33
click at [1118, 442] on input "تابلت شوكولاتة بندق كبير" at bounding box center [1217, 441] width 601 height 33
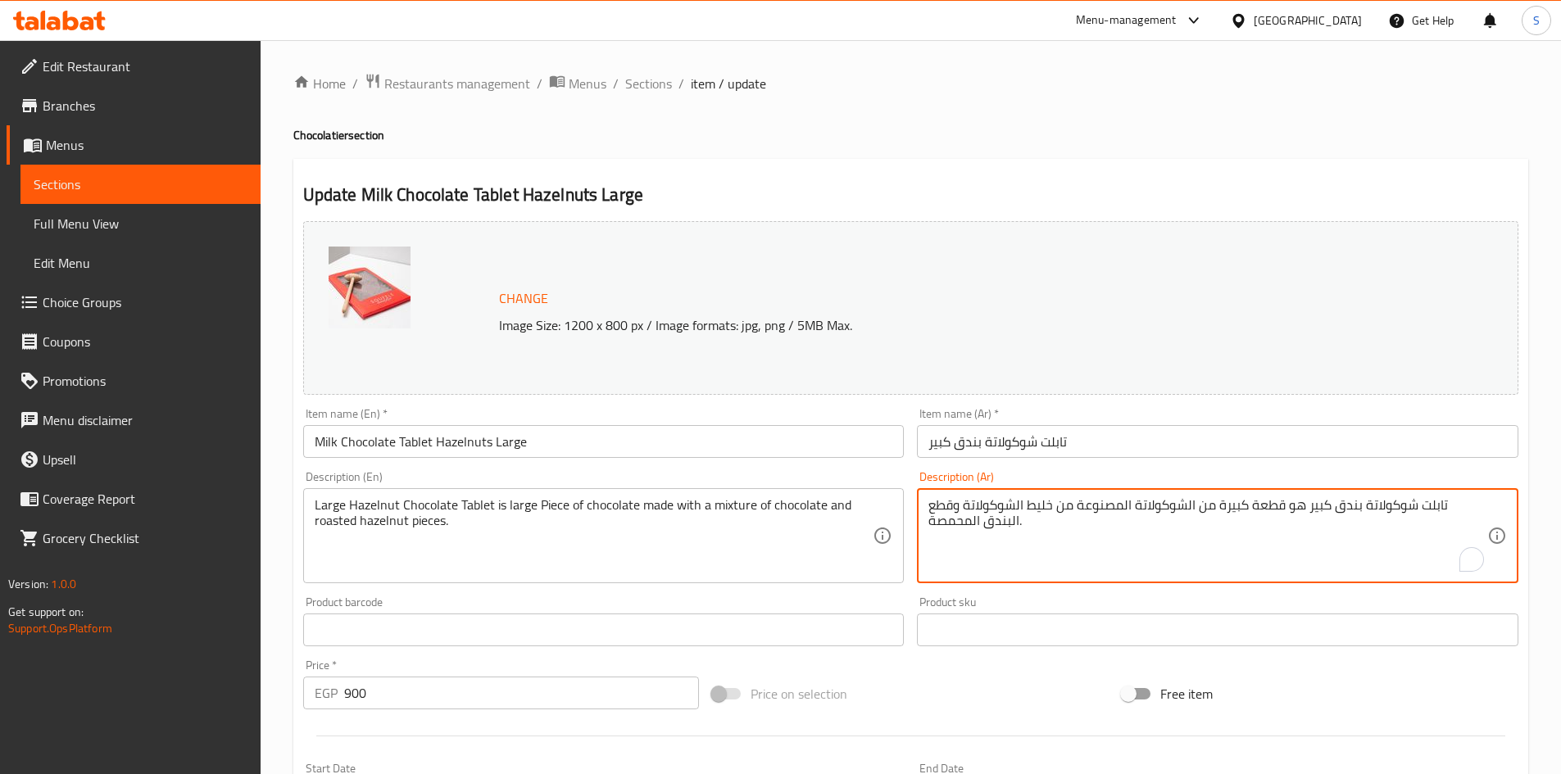
click at [991, 517] on textarea "تابلت شوكولاتة بندق كبير هو قطعة كبيرة من الشوكولاتة المصنوعة من خليط الشوكولات…" at bounding box center [1207, 536] width 559 height 78
click at [559, 501] on textarea "Large Hazelnut Chocolate Tablet is large Piece of chocolate made with a mixture…" at bounding box center [594, 536] width 559 height 78
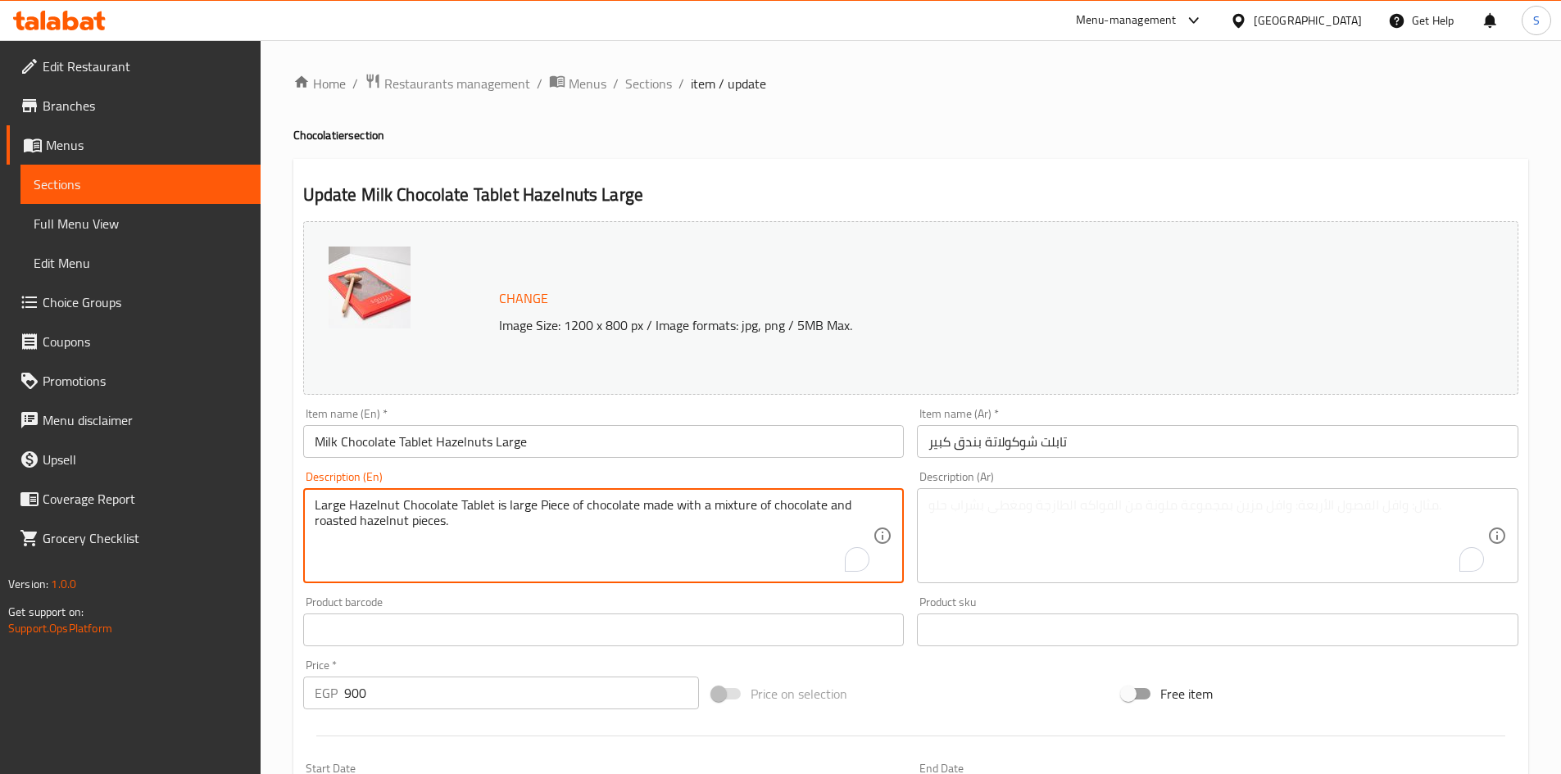
click at [559, 501] on textarea "Large Hazelnut Chocolate Tablet is large Piece of chocolate made with a mixture…" at bounding box center [594, 536] width 559 height 78
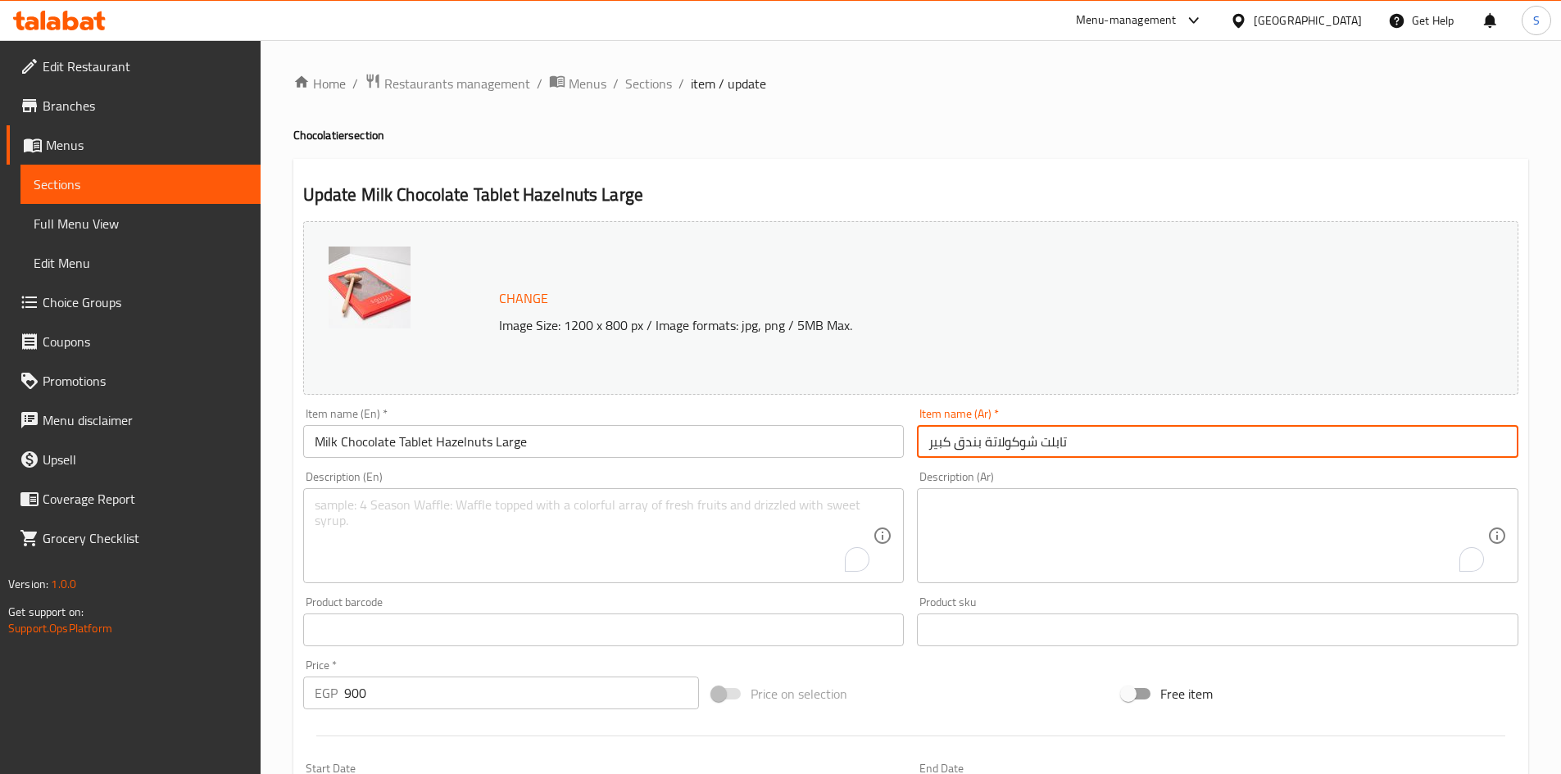
click at [1077, 451] on input "تابلت شوكولاتة بندق كبير" at bounding box center [1217, 441] width 601 height 33
click at [1422, 446] on input "تابلت شوكولاتة بندق كبير" at bounding box center [1217, 441] width 601 height 33
type input "تابلت شوكولاتة حليب بندق كبير"
click at [986, 709] on div "Price on selection" at bounding box center [910, 694] width 410 height 44
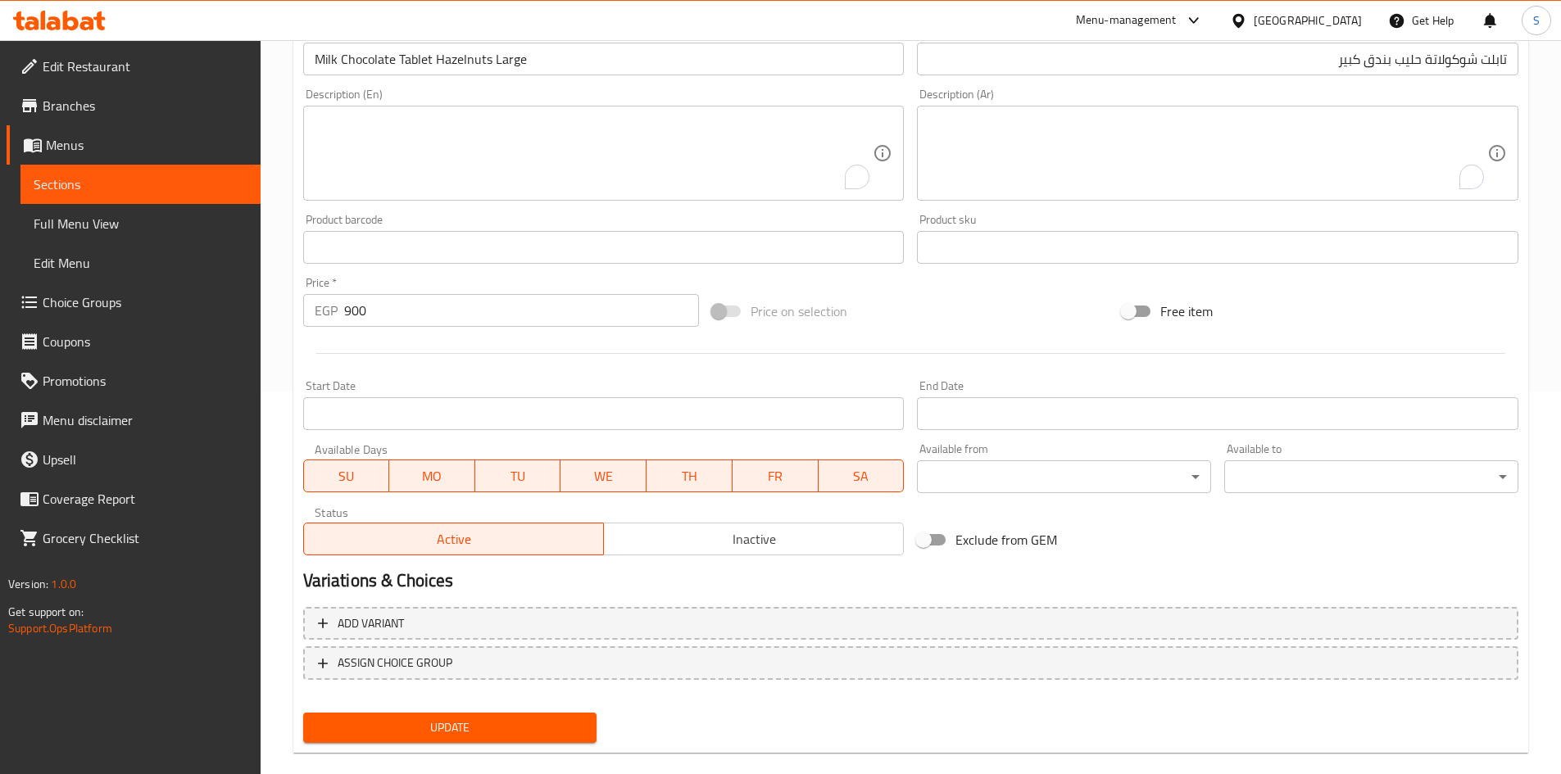
scroll to position [407, 0]
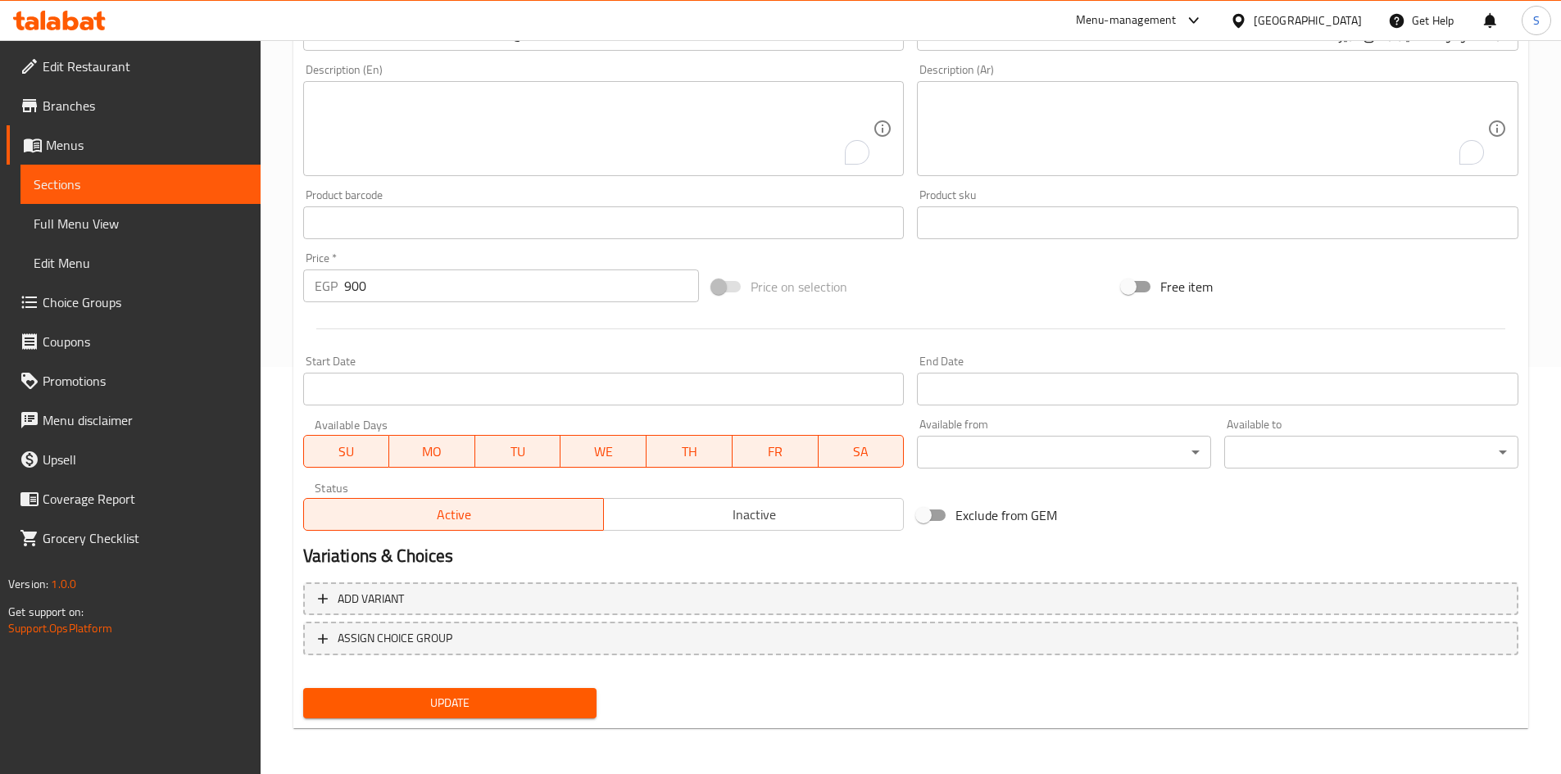
click at [492, 695] on span "Update" at bounding box center [450, 703] width 268 height 20
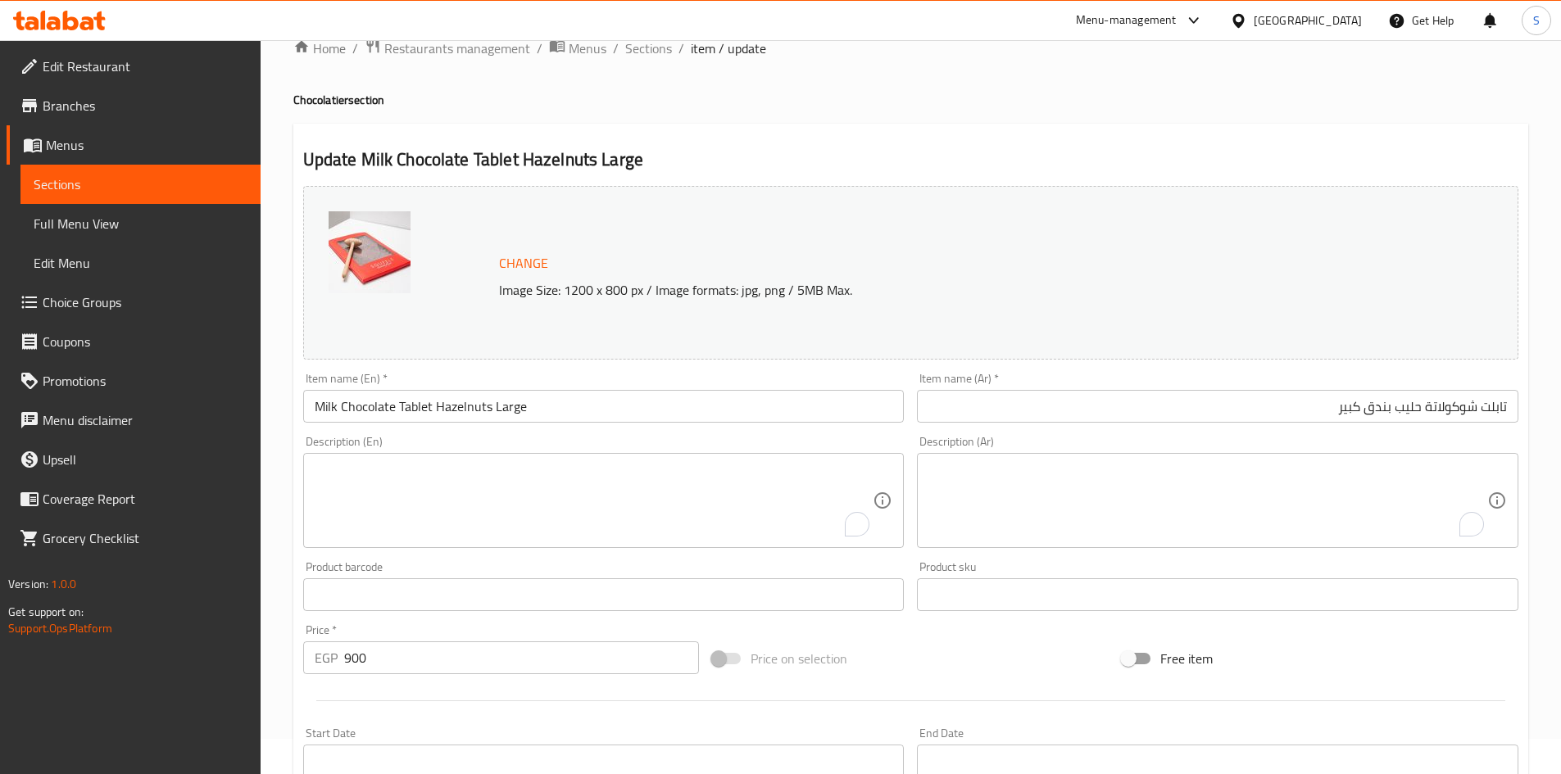
scroll to position [0, 0]
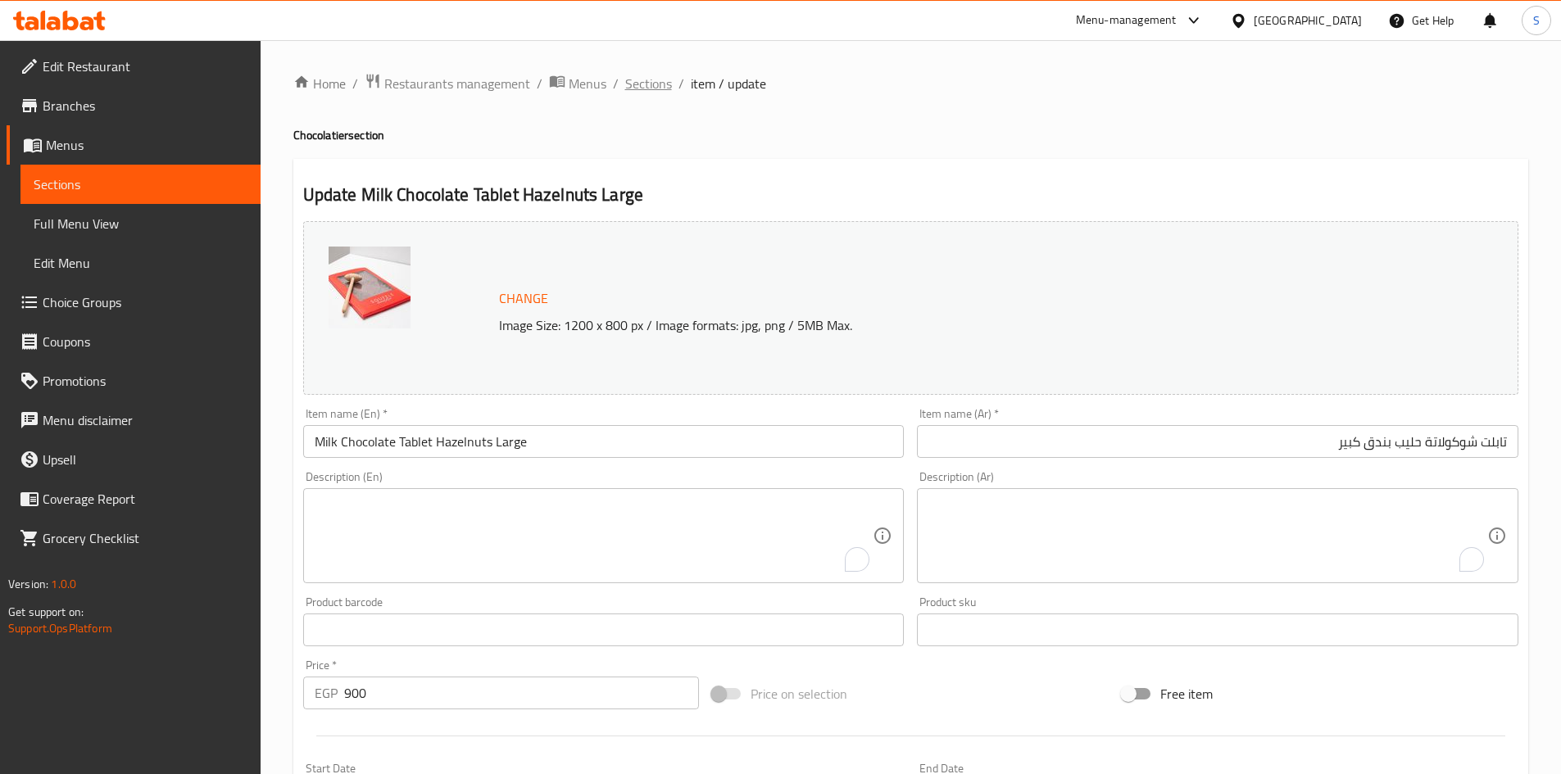
click at [637, 79] on span "Sections" at bounding box center [648, 84] width 47 height 20
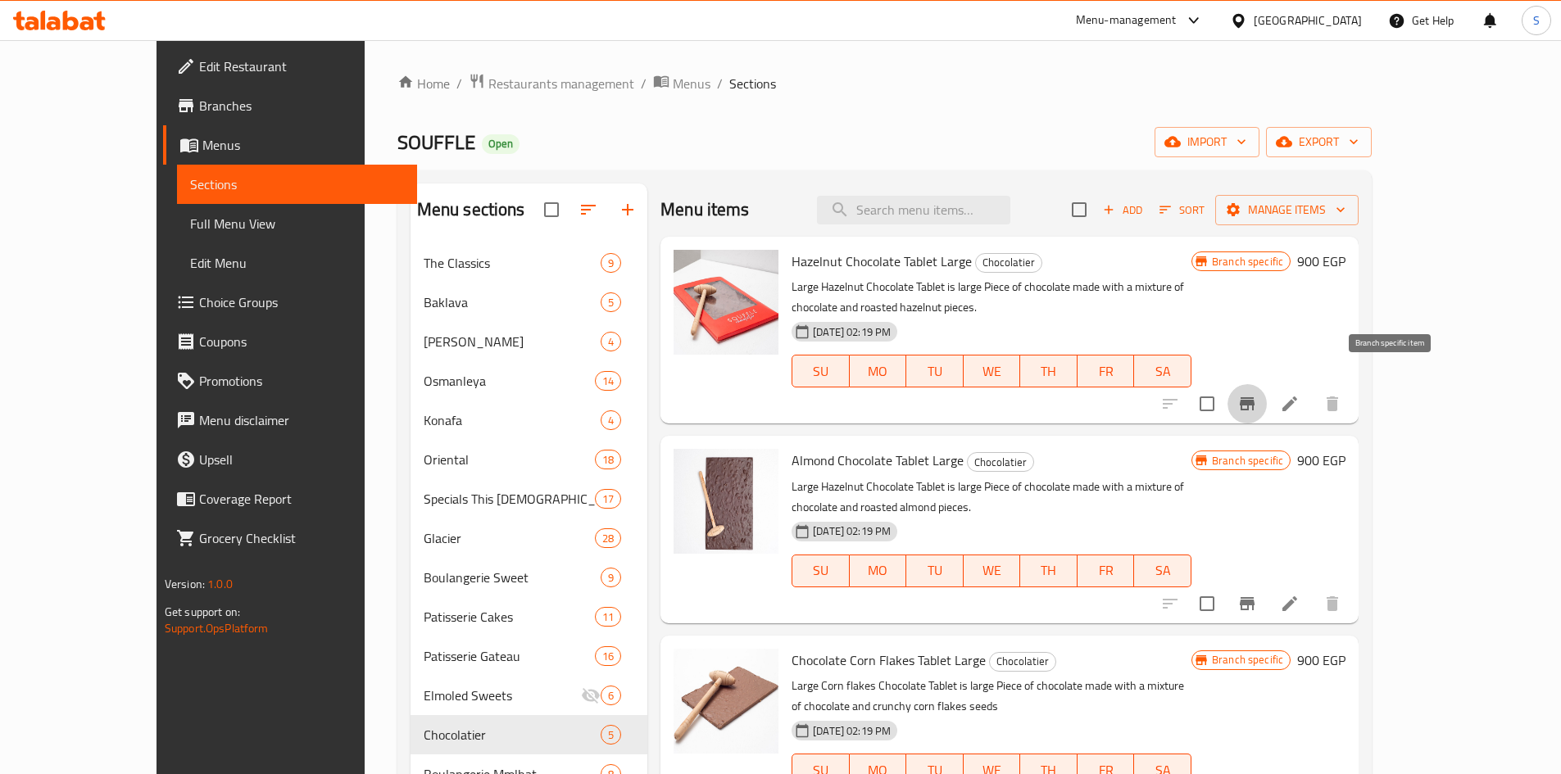
click at [1267, 384] on button "Branch-specific-item" at bounding box center [1246, 403] width 39 height 39
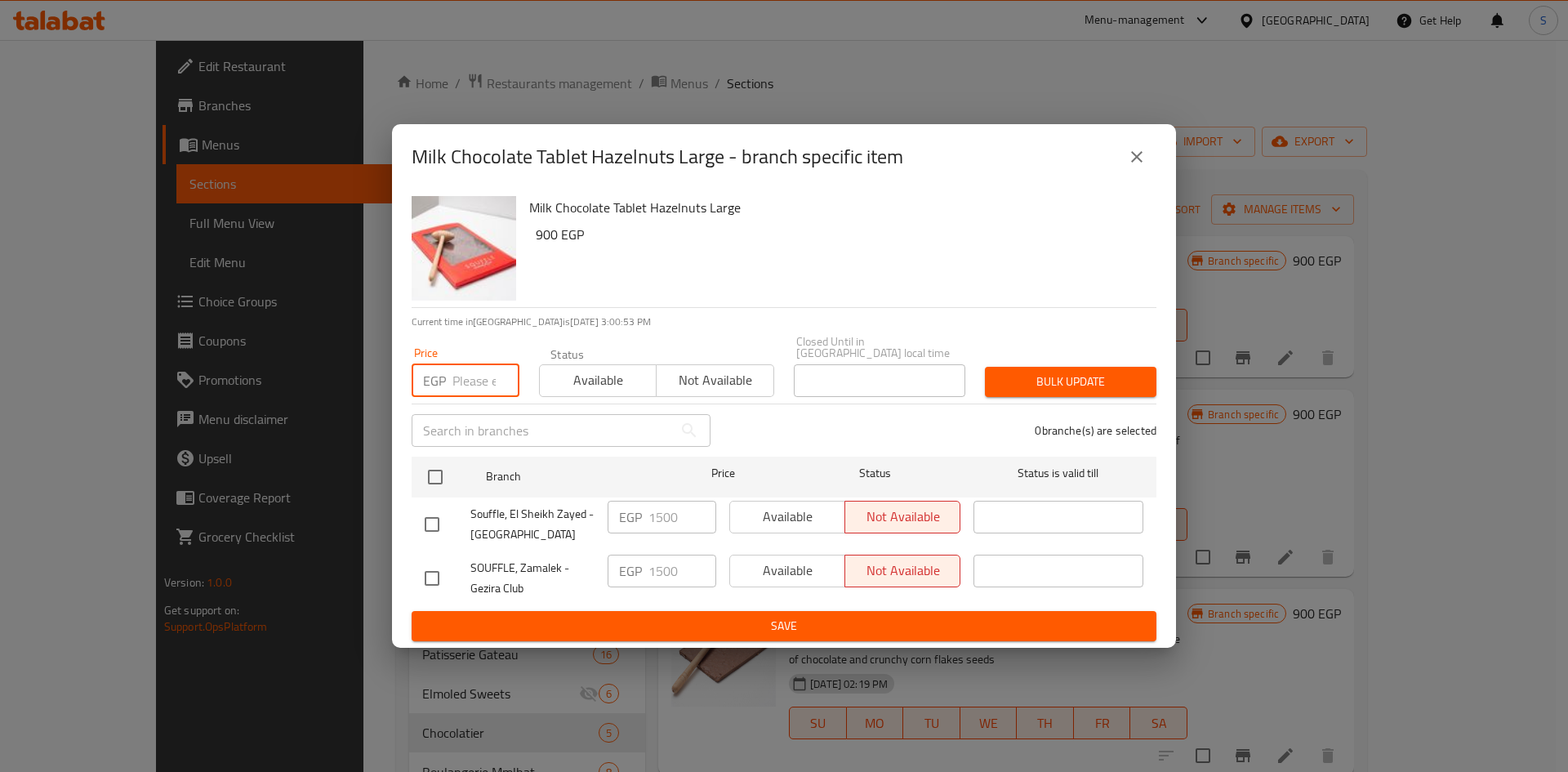
click at [457, 375] on input "number" at bounding box center [485, 380] width 67 height 33
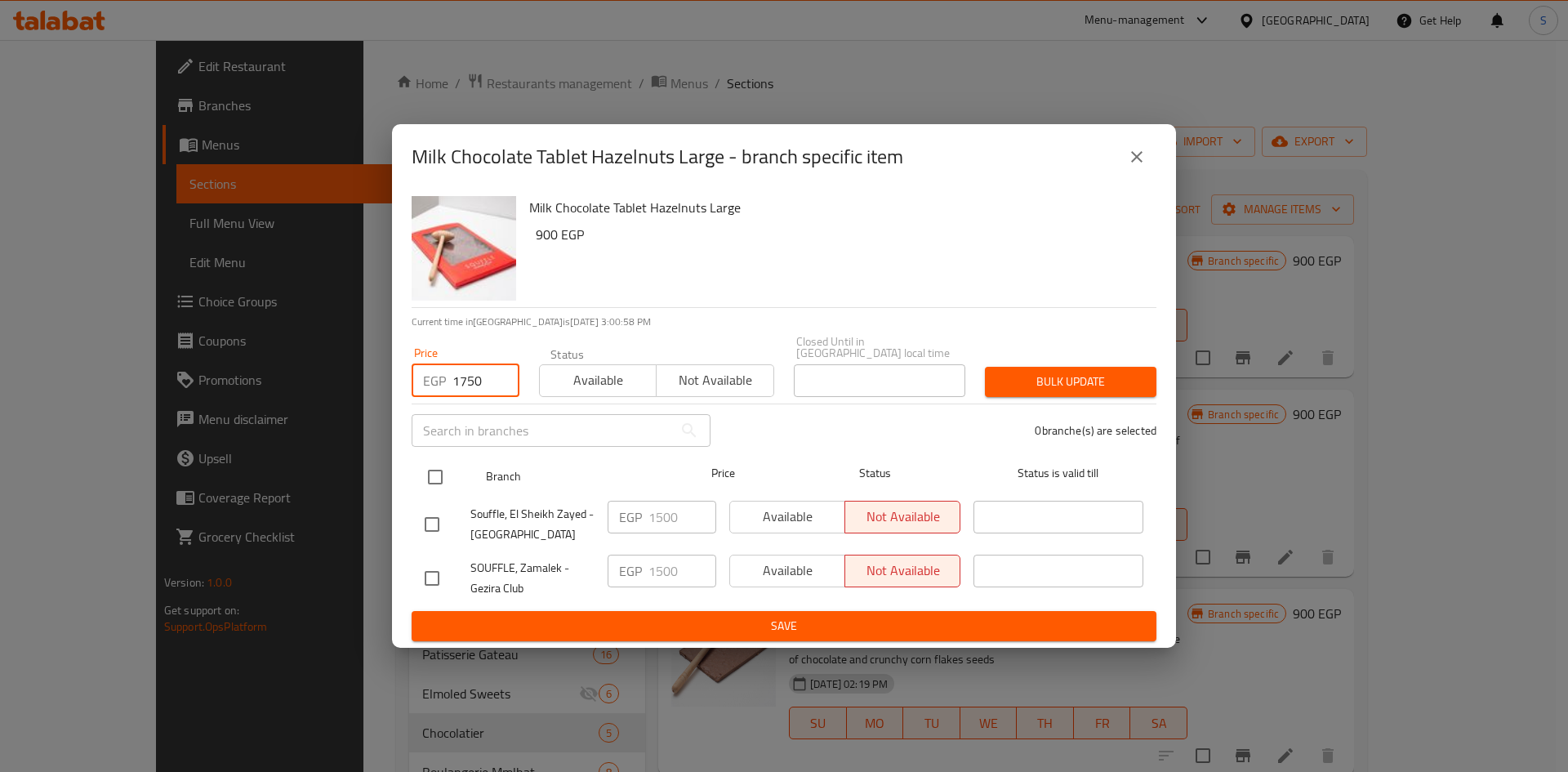
type input "1750"
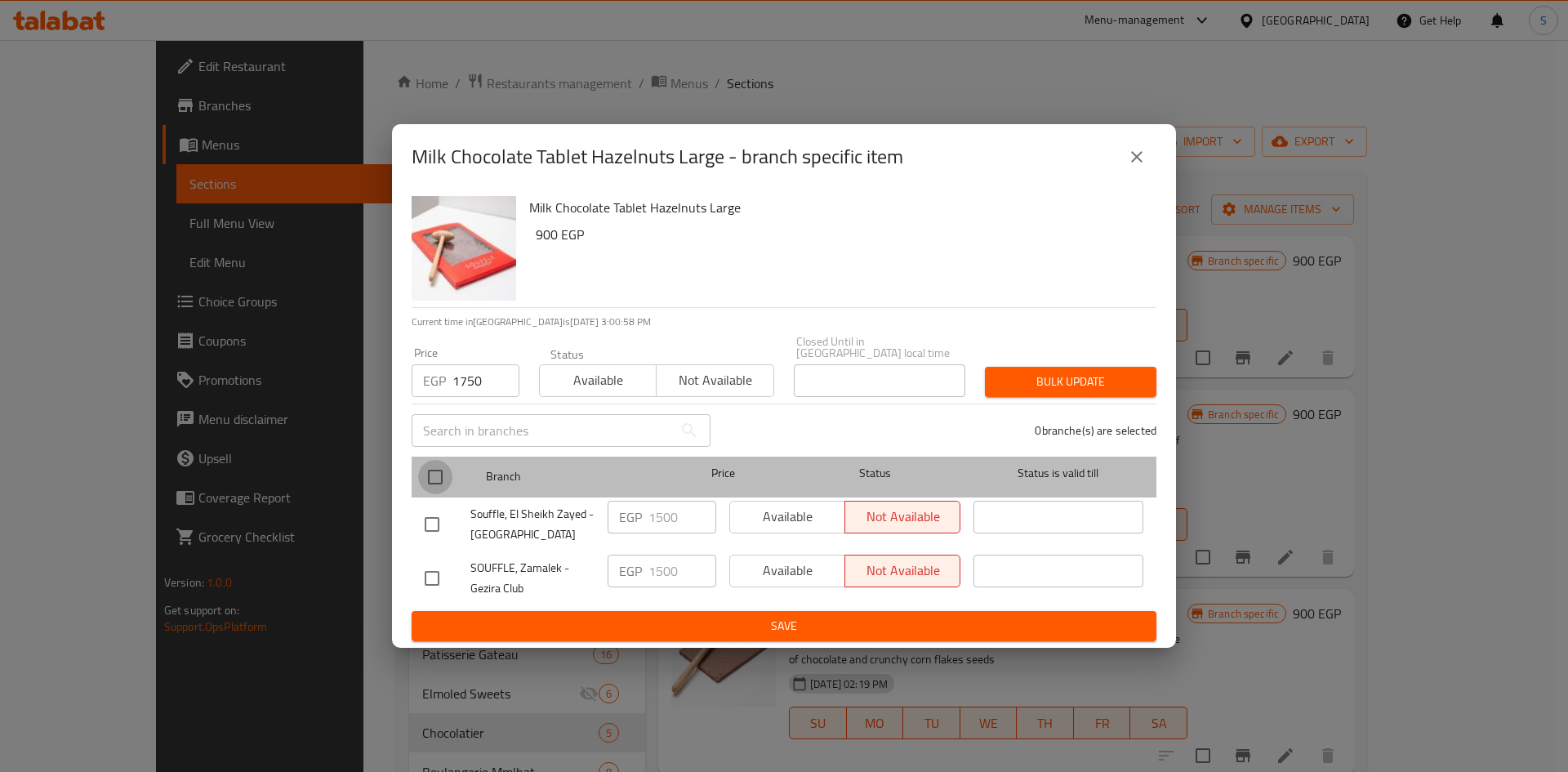
click at [428, 473] on input "checkbox" at bounding box center [436, 477] width 34 height 34
checkbox input "true"
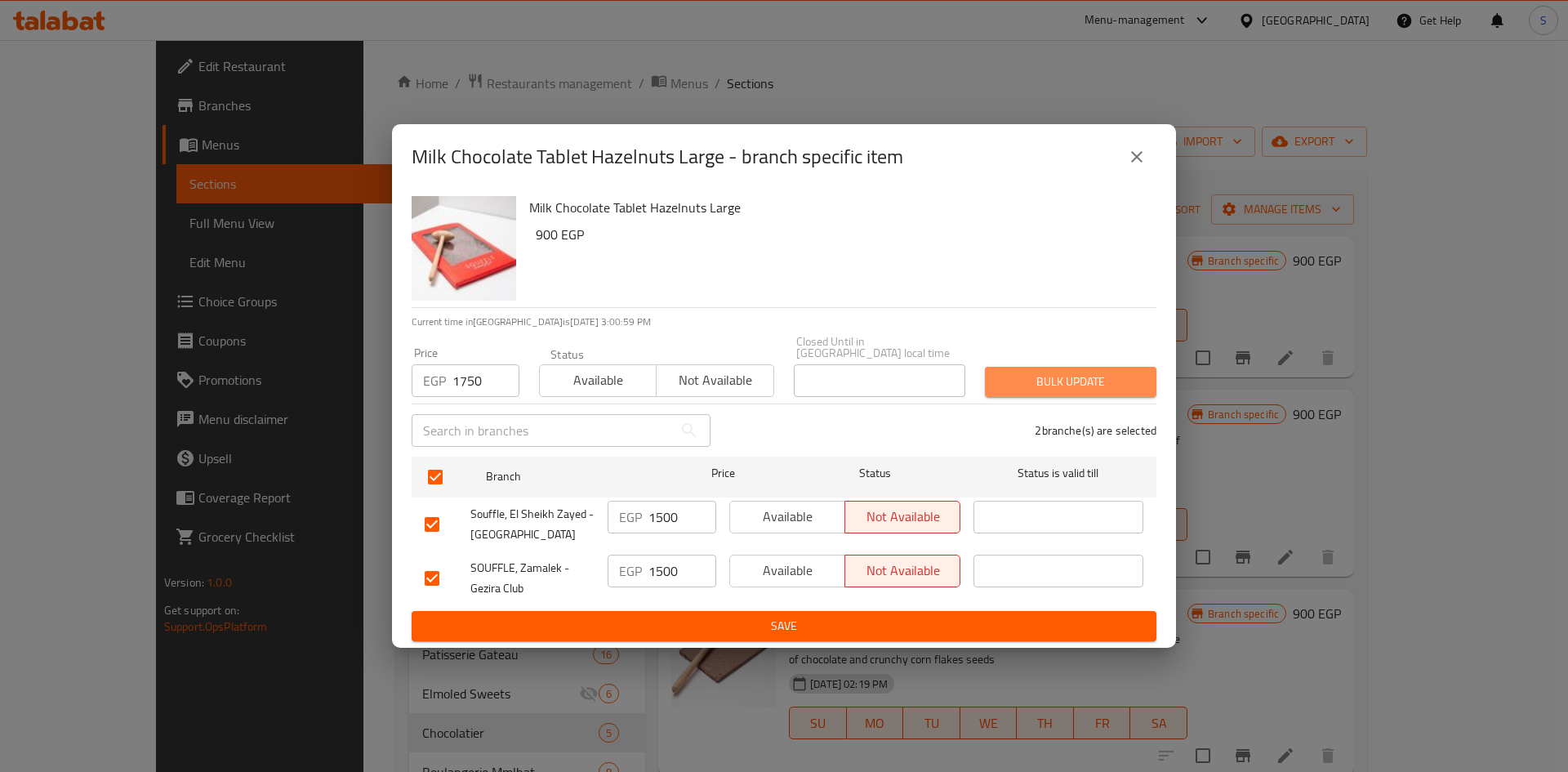
click at [1073, 382] on span "Bulk update" at bounding box center [1071, 382] width 146 height 20
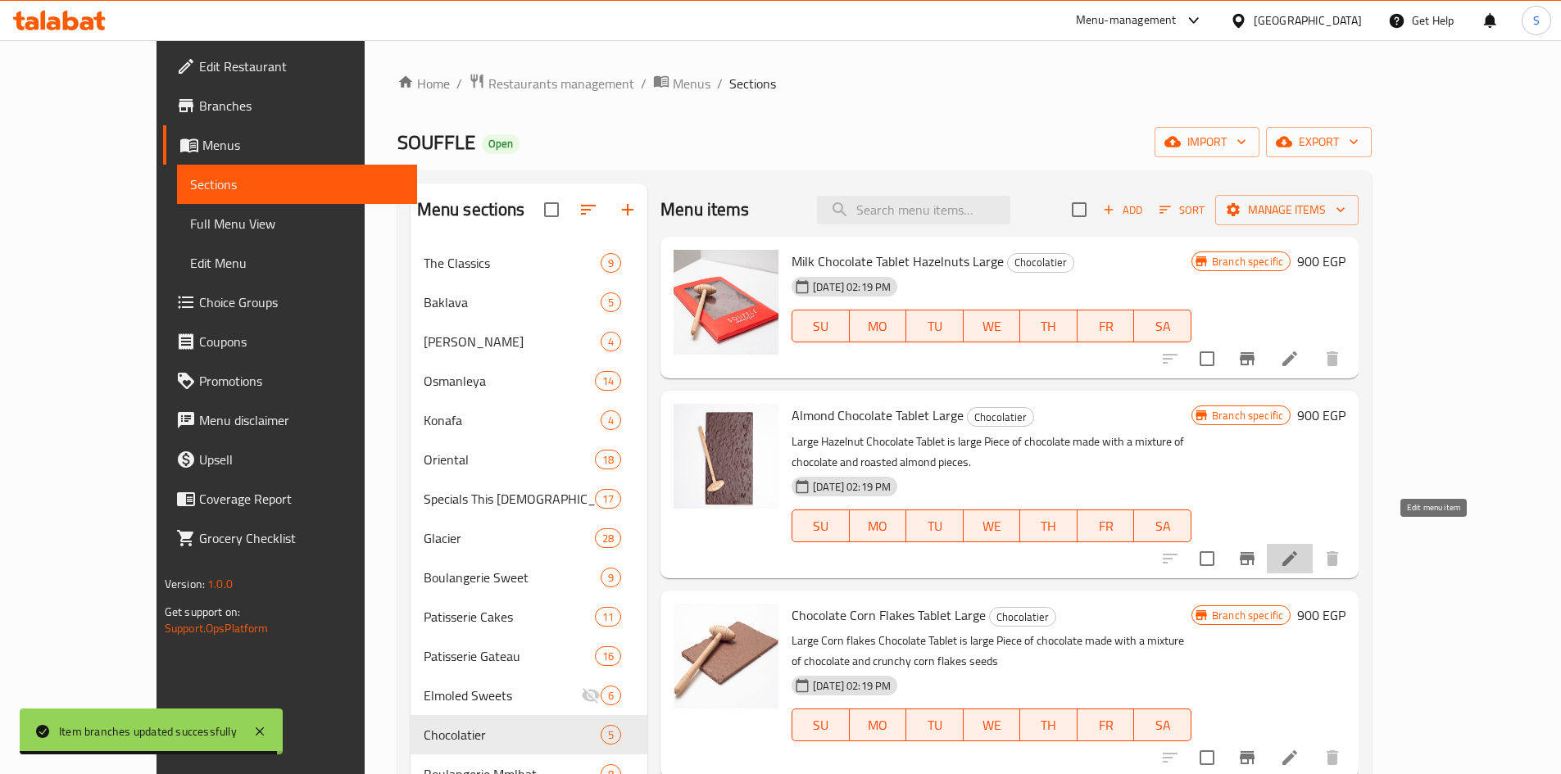
click at [1297, 551] on icon at bounding box center [1289, 558] width 15 height 15
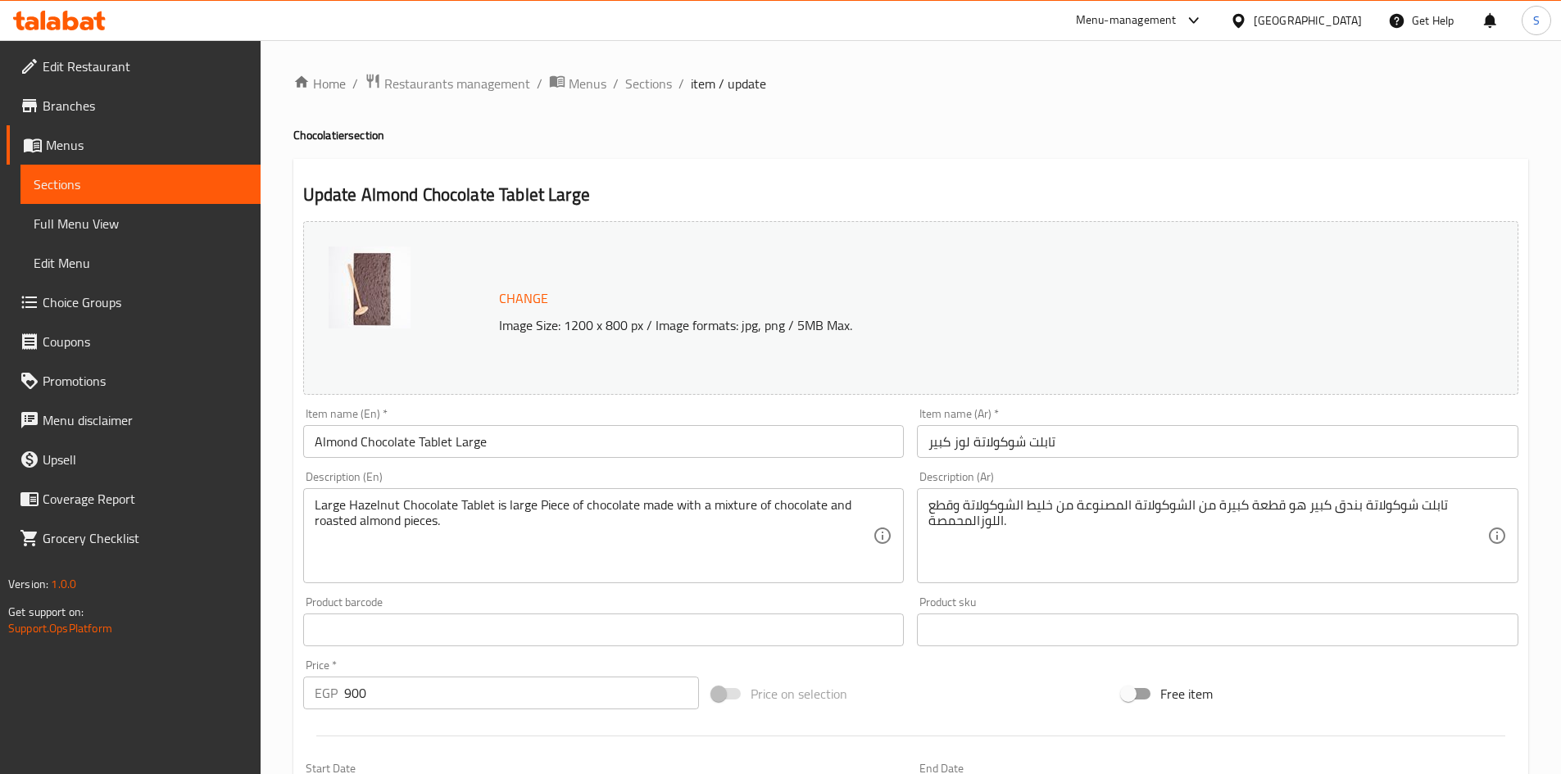
click at [599, 458] on input "Almond Chocolate Tablet Large" at bounding box center [603, 441] width 601 height 33
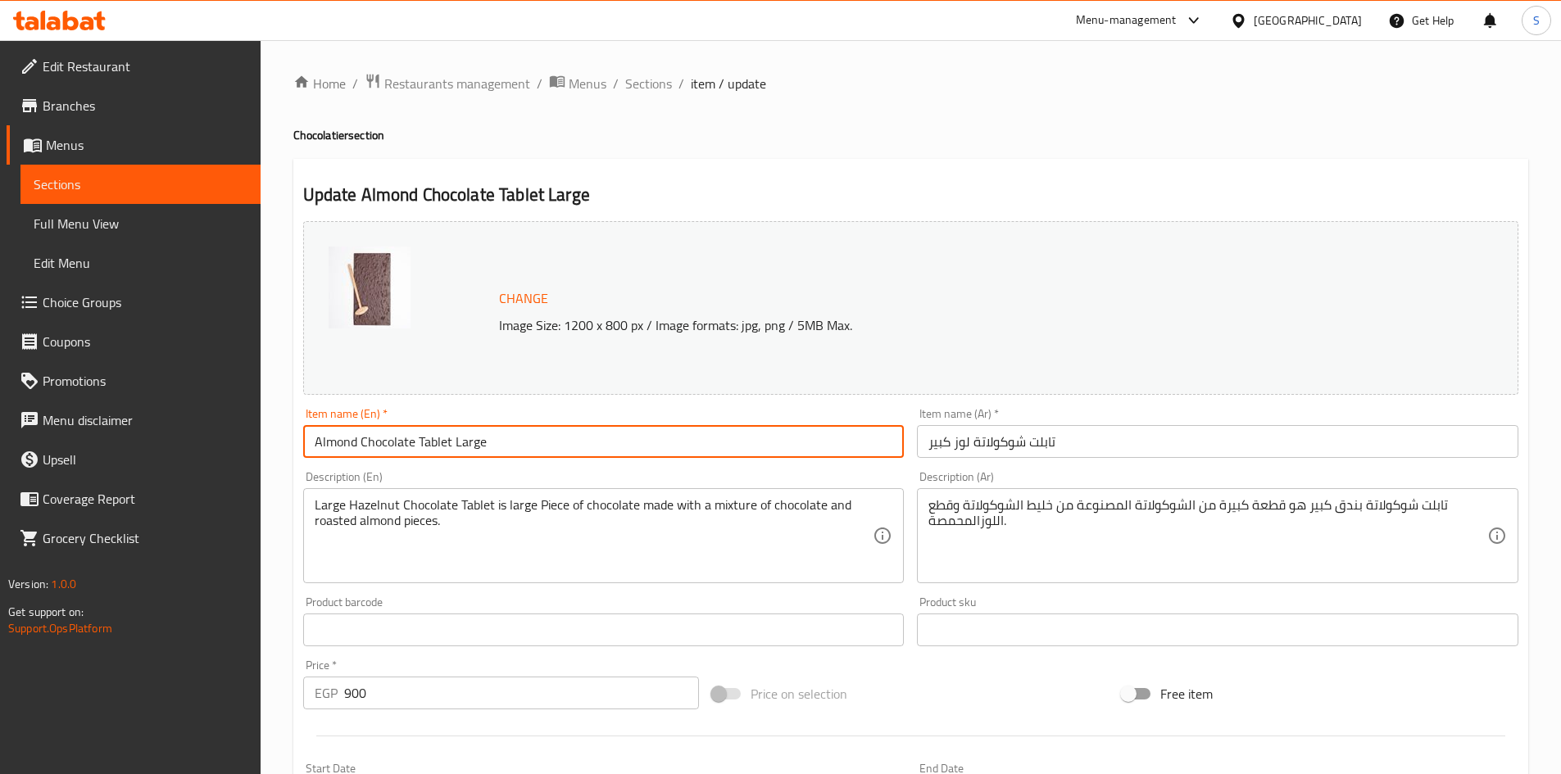
click at [607, 460] on div "Item name (En)   * Almond Chocolate Tablet Large Item name (En) *" at bounding box center [604, 432] width 615 height 63
click at [606, 435] on input "Almond Chocolate Tablet Large" at bounding box center [603, 441] width 601 height 33
click at [608, 445] on input "Almond Chocolate Tablet Large" at bounding box center [603, 441] width 601 height 33
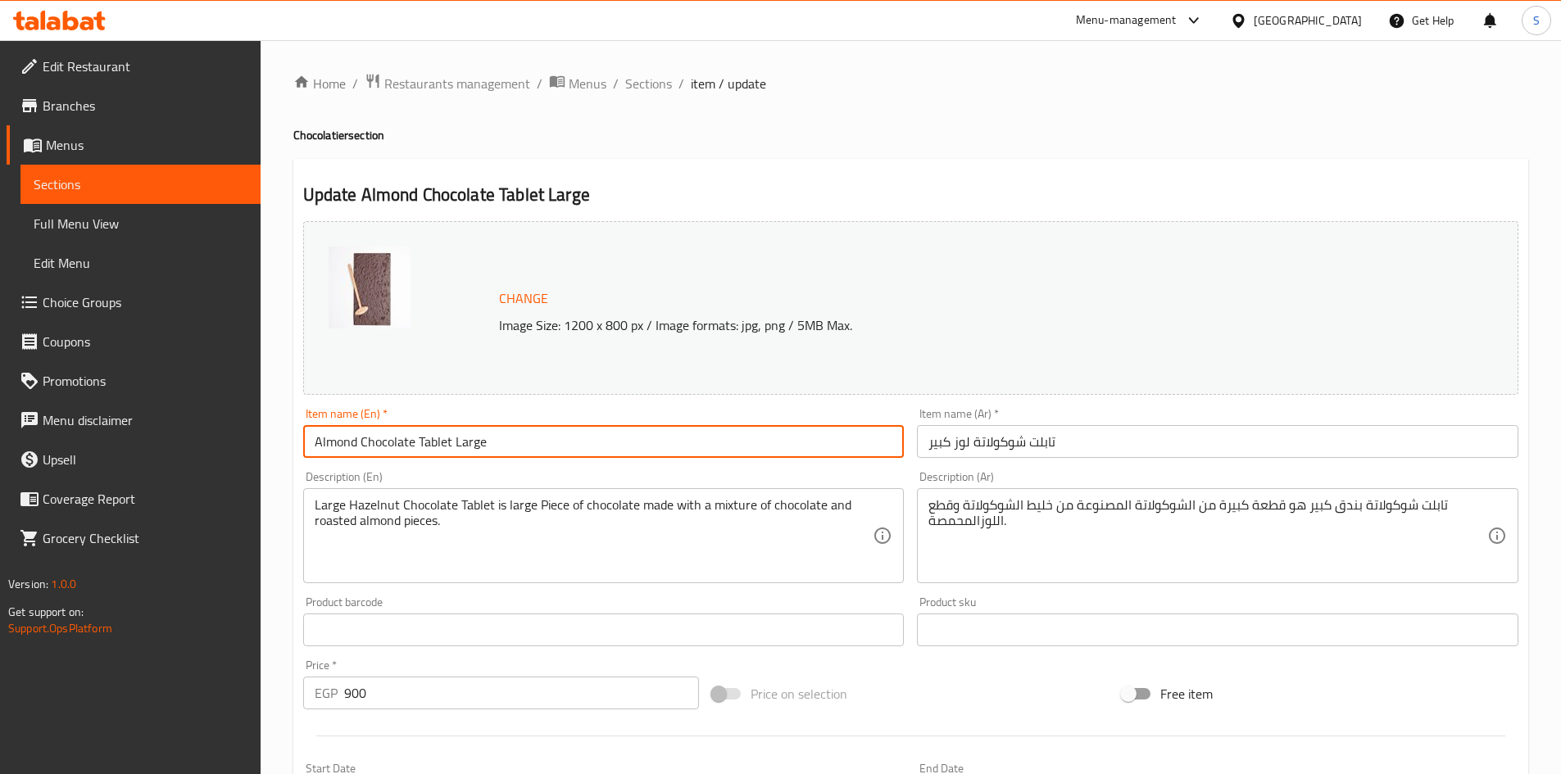
paste input "Milk Chocolate - Tablet Almond Large"
click at [409, 447] on input "Milk Chocolate - Tablet Almond Large" at bounding box center [603, 441] width 601 height 33
type input "Milk Chocolate Tablet Almond Large"
click at [1122, 451] on input "تابلت شوكولاتة لوز كبير" at bounding box center [1217, 441] width 601 height 33
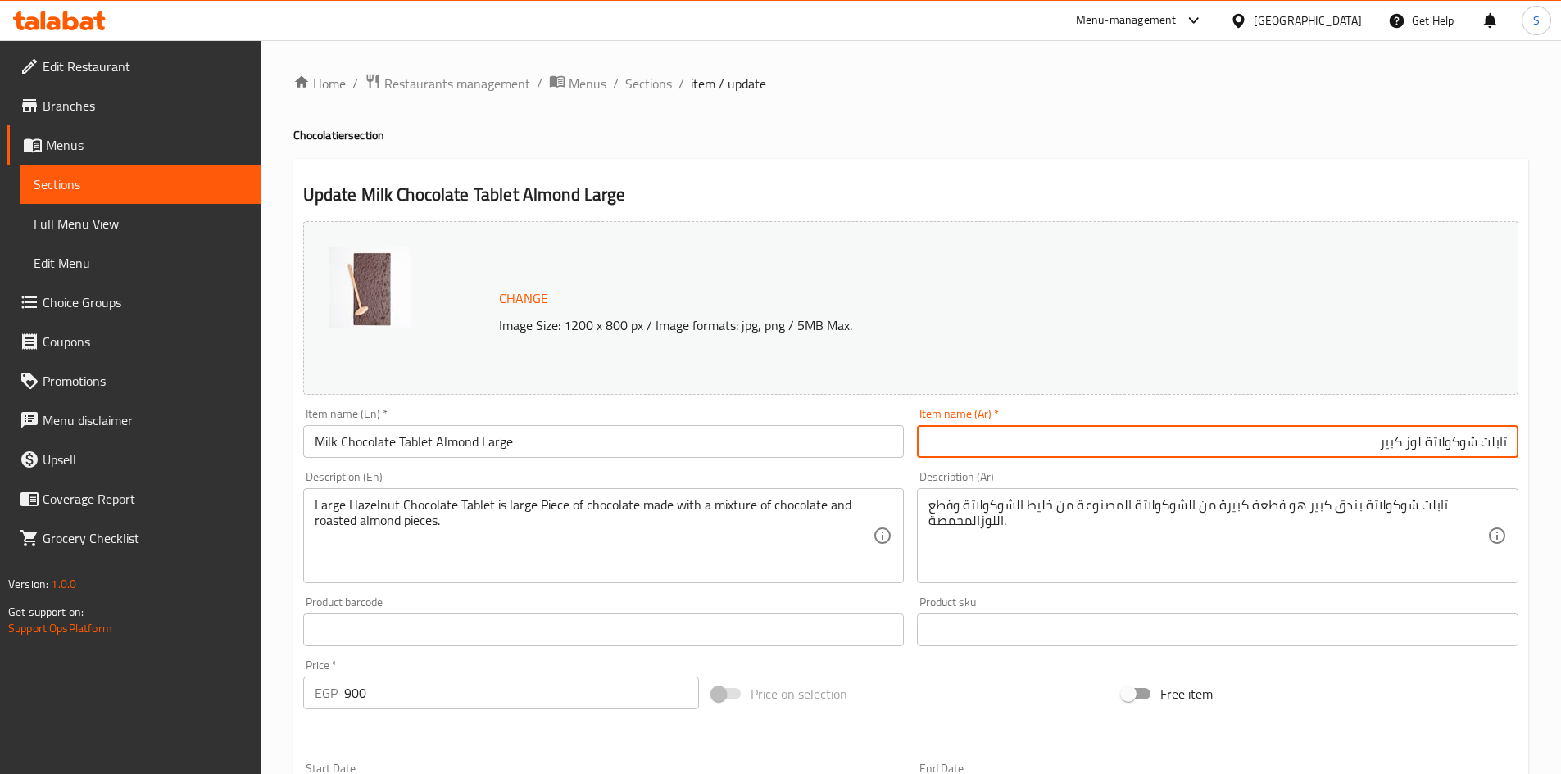
click at [1431, 449] on input "تابلت شوكولاتة لوز كبير" at bounding box center [1217, 441] width 601 height 33
click at [1424, 446] on input "تابلت شوكولاتة لوز كبير" at bounding box center [1217, 441] width 601 height 33
type input "تابلت شوكولاتة حليب لوز كبير"
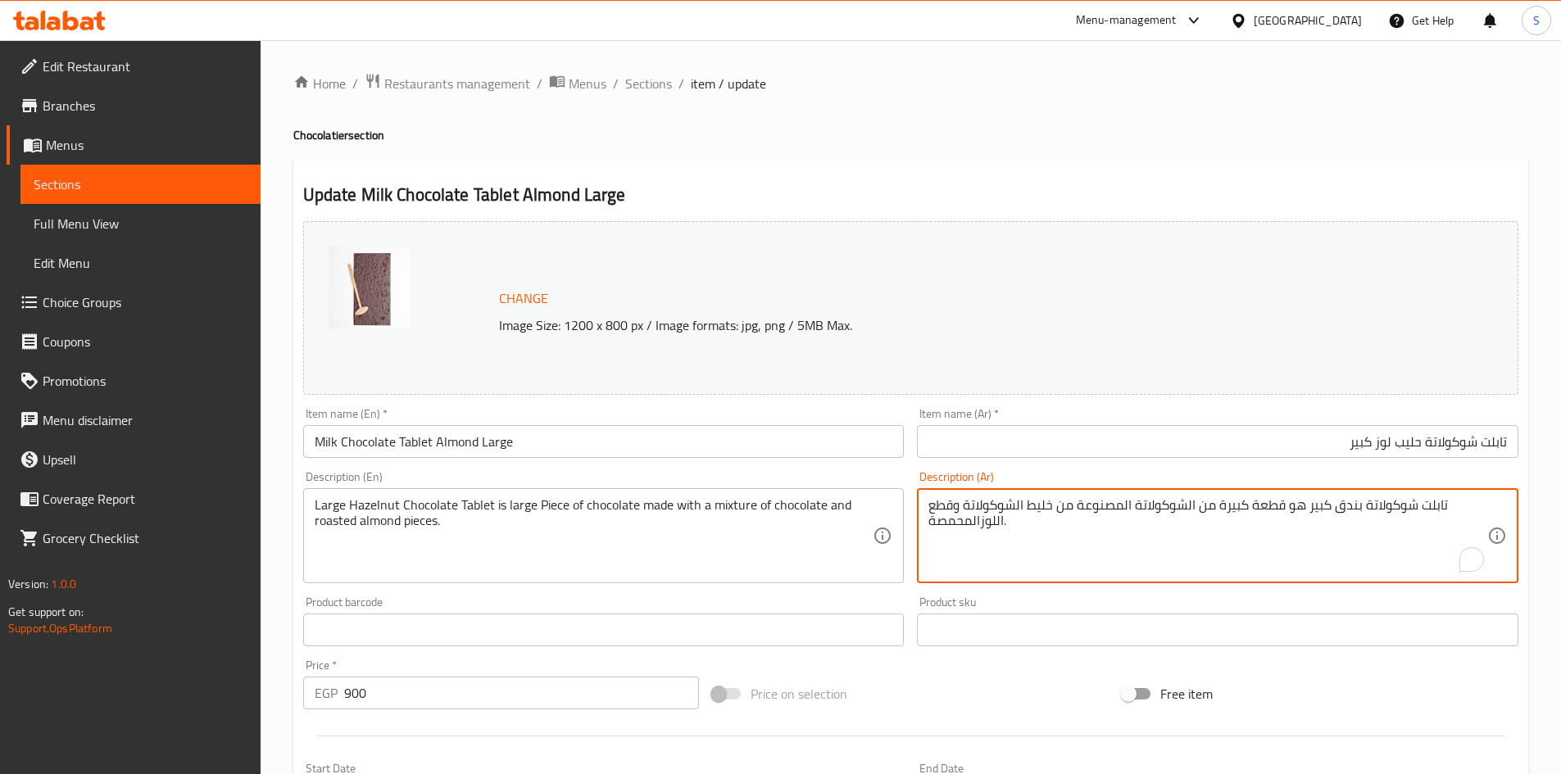
click at [986, 529] on textarea "تابلت شوكولاتة بندق كبير هو قطعة كبيرة من الشوكولاتة المصنوعة من خليط الشوكولات…" at bounding box center [1207, 536] width 559 height 78
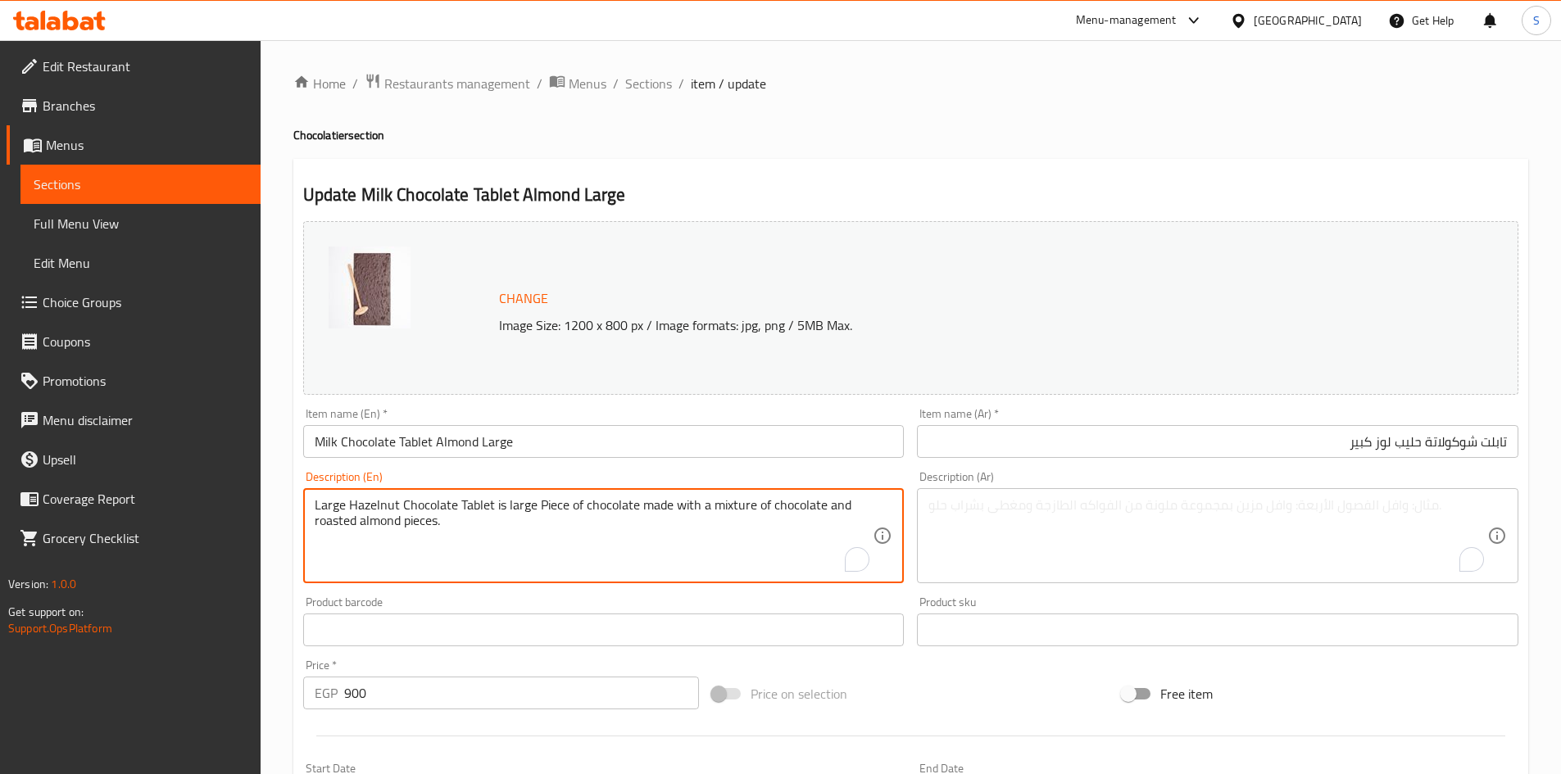
click at [646, 501] on textarea "Large Hazelnut Chocolate Tablet is large Piece of chocolate made with a mixture…" at bounding box center [594, 536] width 559 height 78
click at [943, 686] on div "Price on selection" at bounding box center [910, 694] width 410 height 44
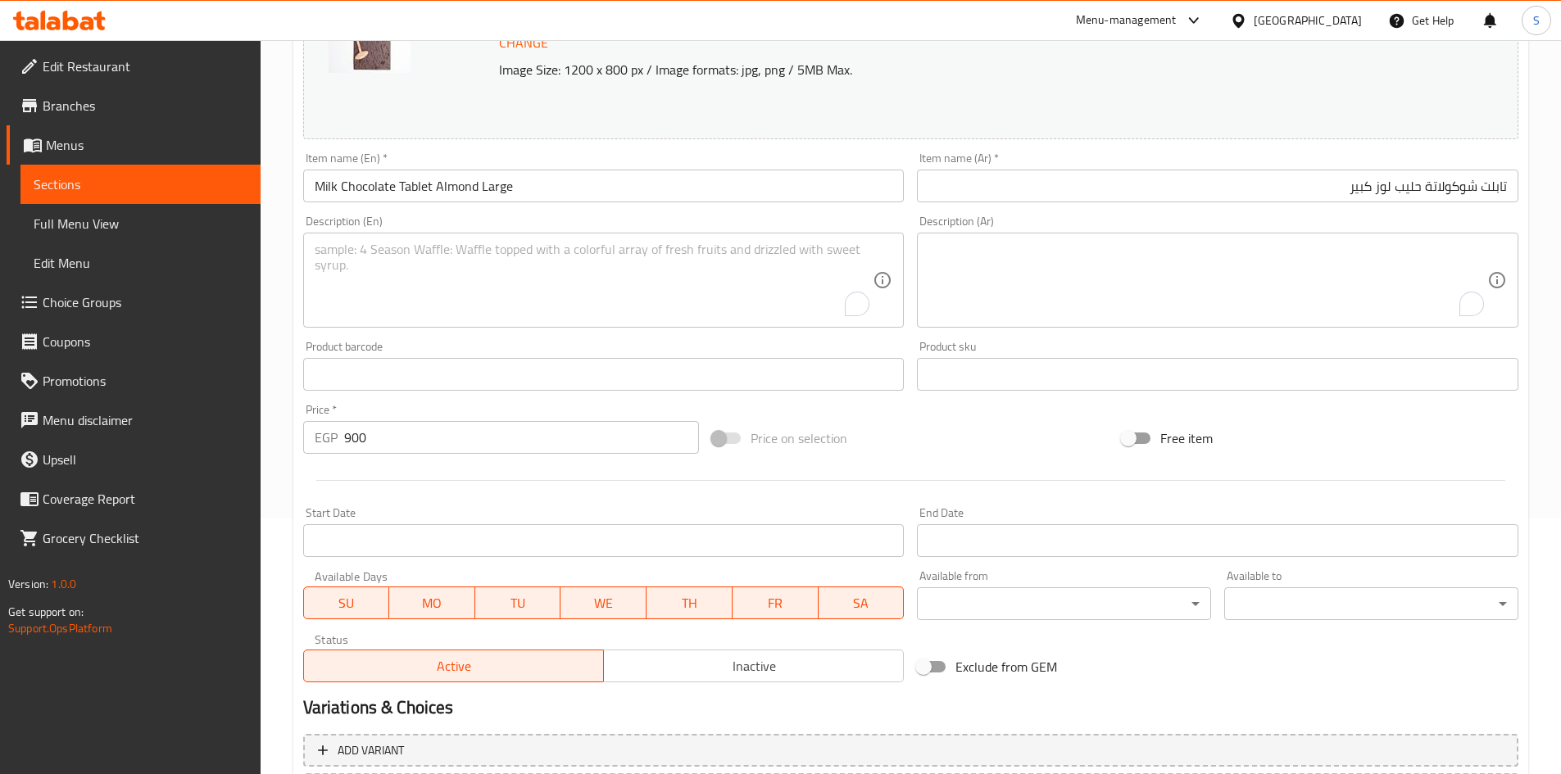
scroll to position [407, 0]
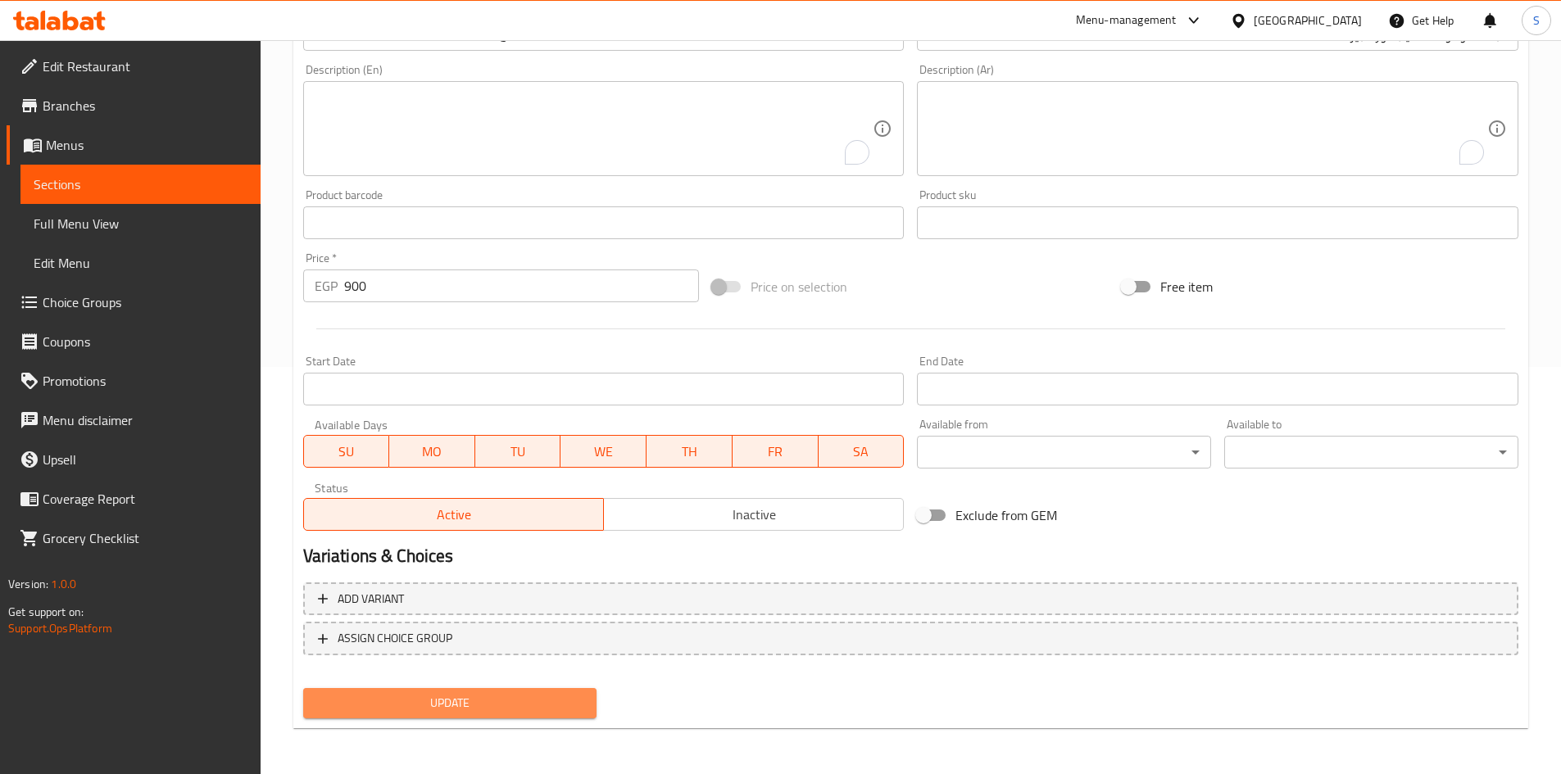
click at [451, 712] on span "Update" at bounding box center [450, 703] width 268 height 20
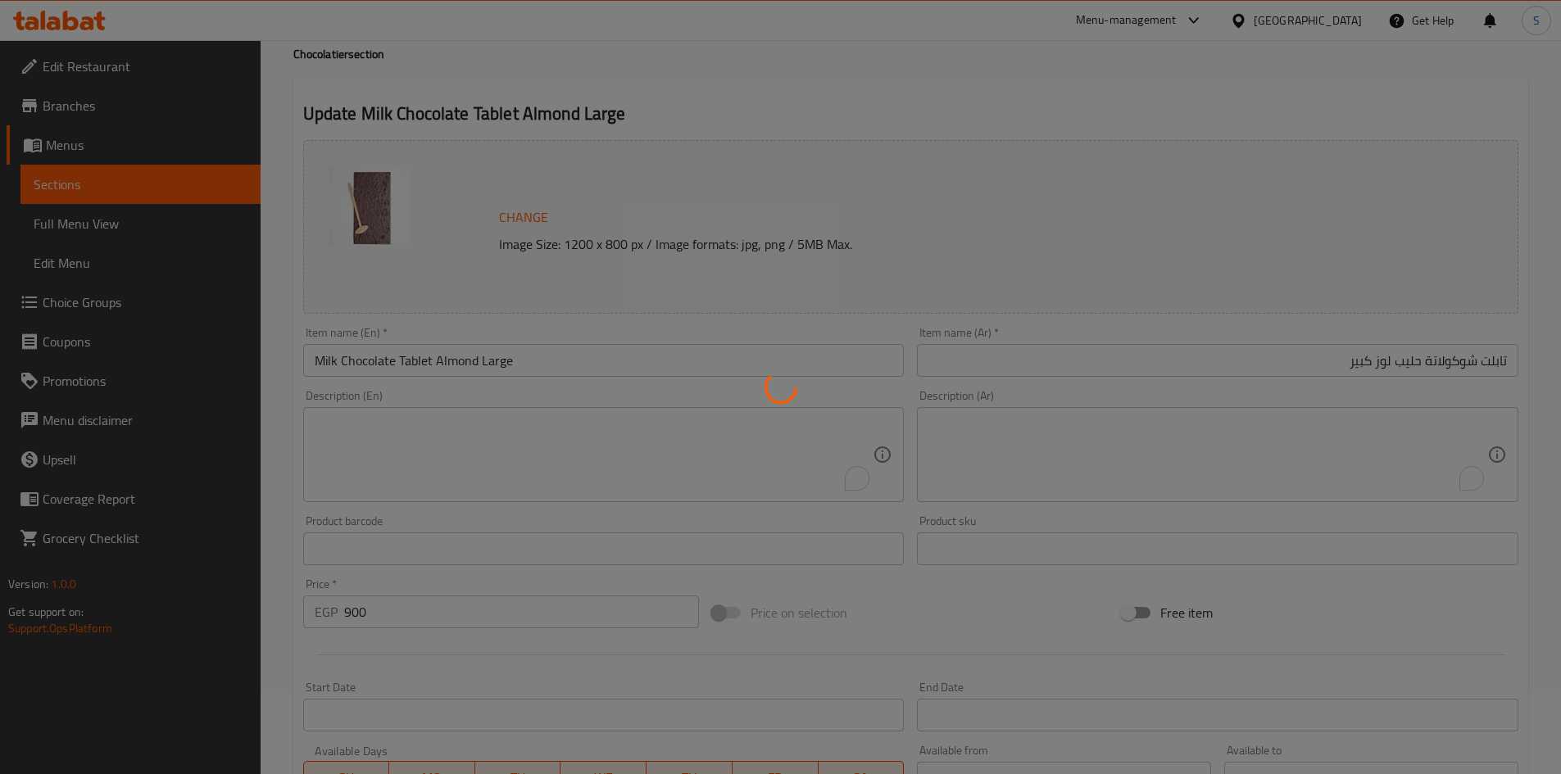
scroll to position [0, 0]
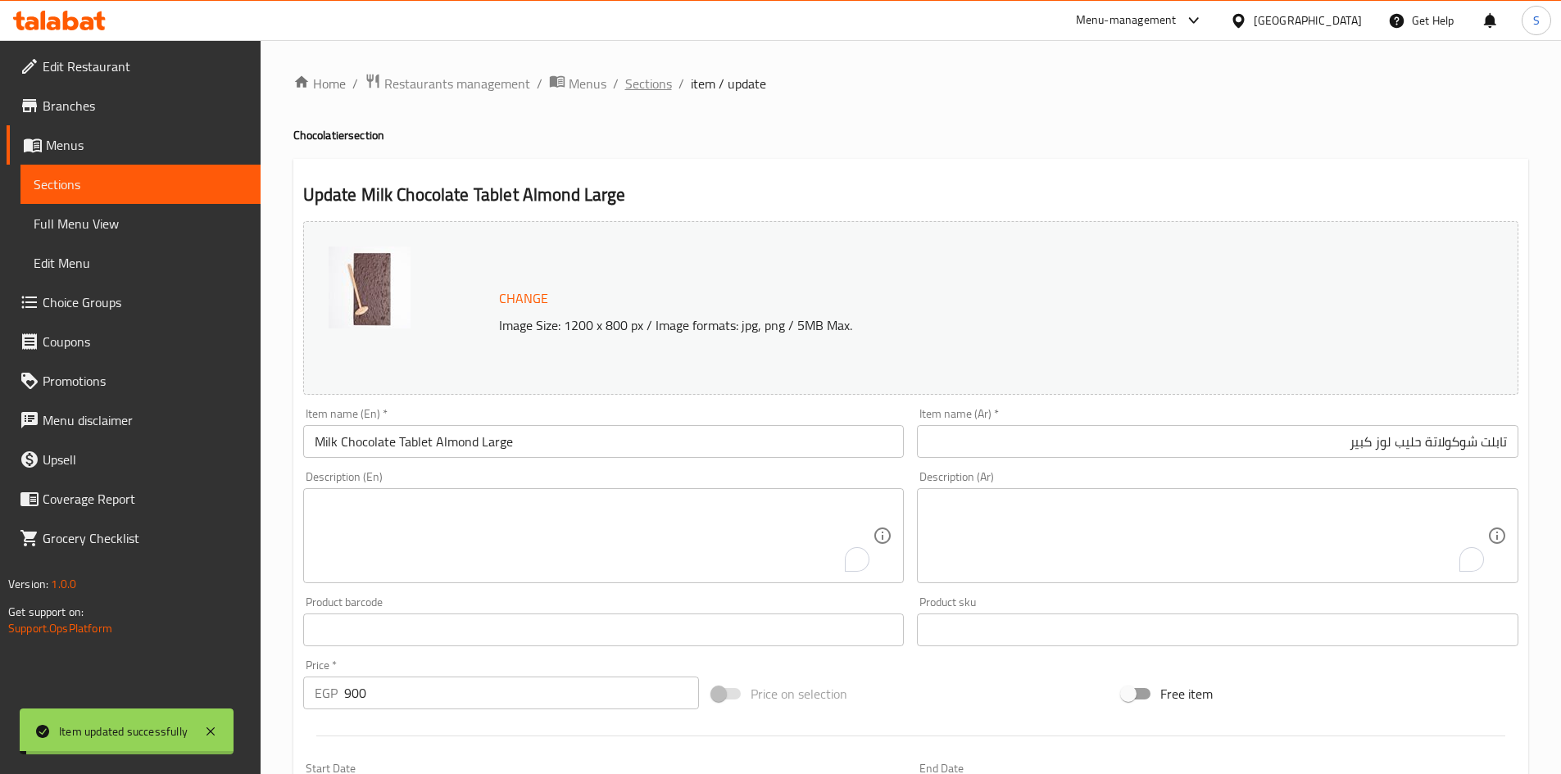
click at [628, 84] on span "Sections" at bounding box center [648, 84] width 47 height 20
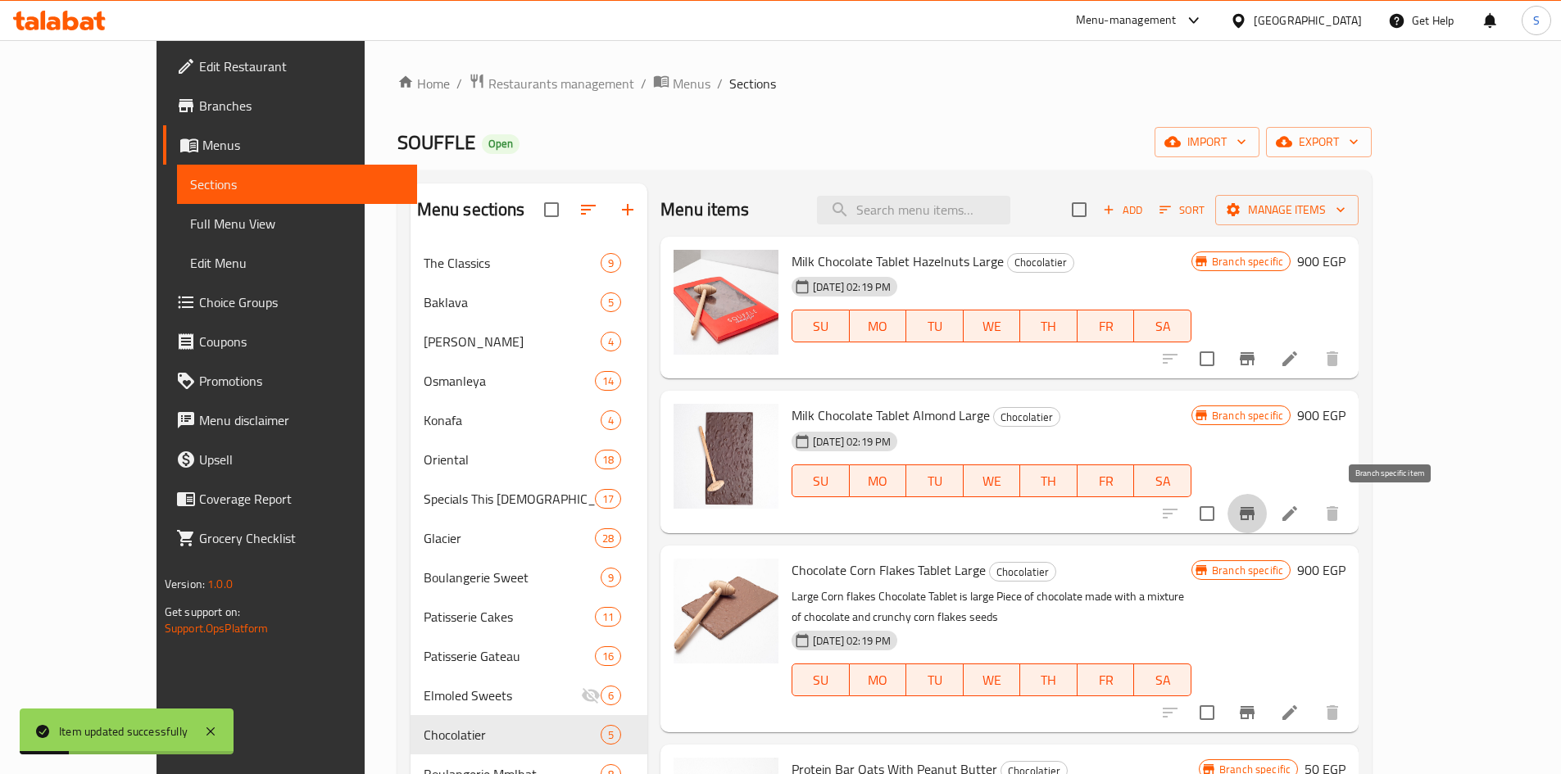
click at [1267, 519] on button "Branch-specific-item" at bounding box center [1246, 513] width 39 height 39
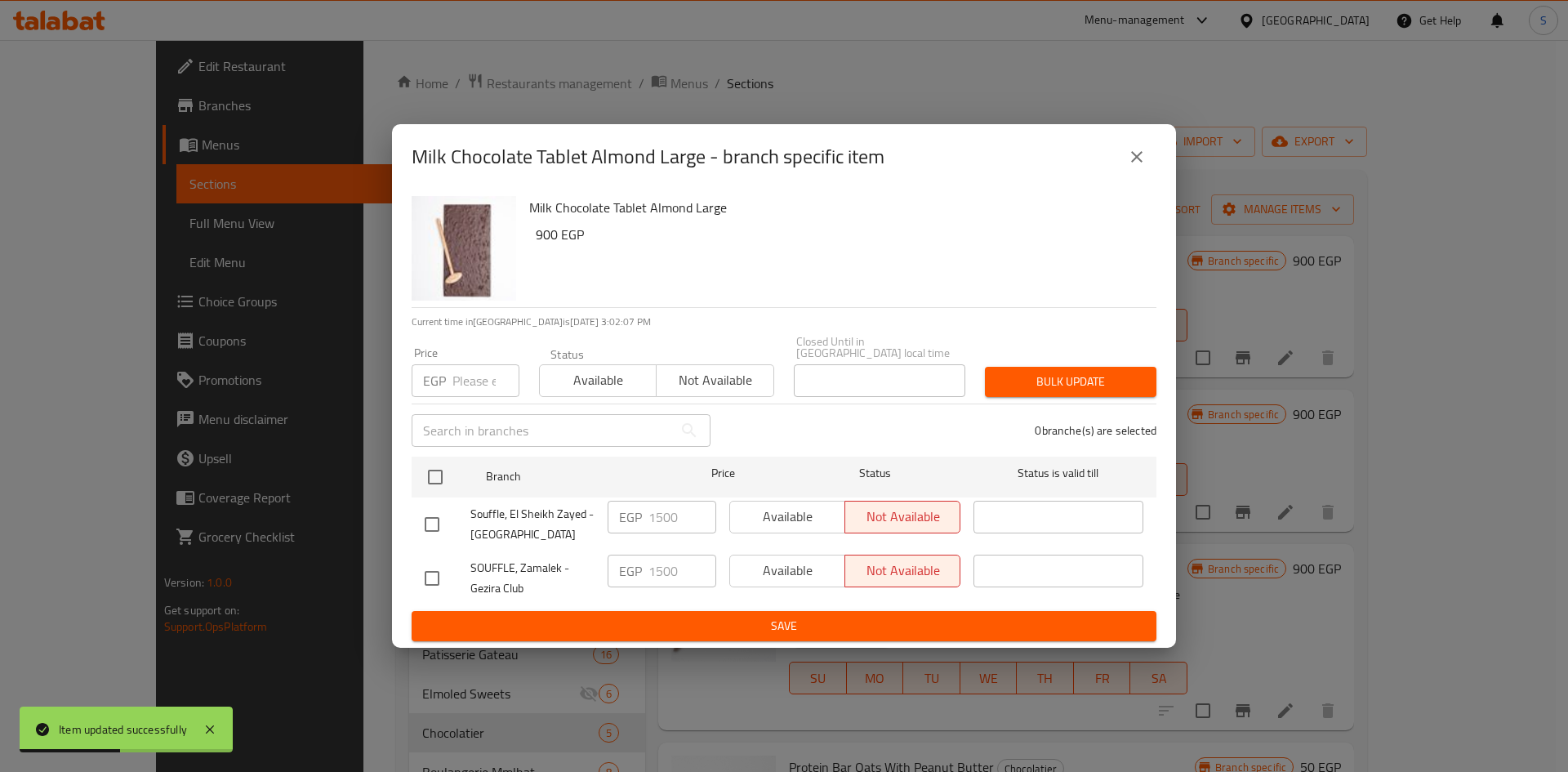
click at [468, 392] on div "Price EGP Price" at bounding box center [466, 372] width 128 height 70
click at [476, 380] on input "number" at bounding box center [485, 380] width 67 height 33
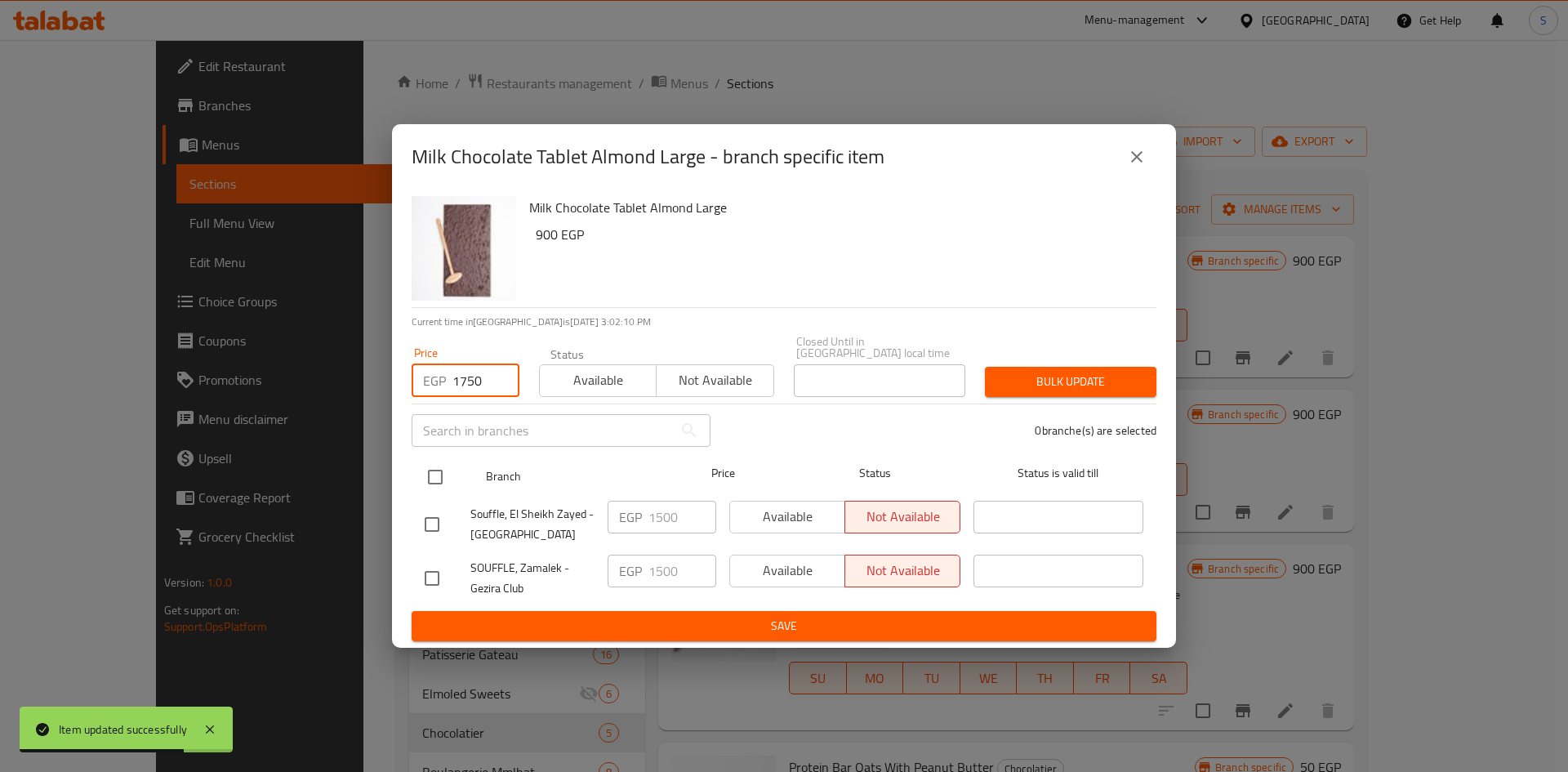
type input "1750"
drag, startPoint x: 434, startPoint y: 473, endPoint x: 710, endPoint y: 441, distance: 277.8
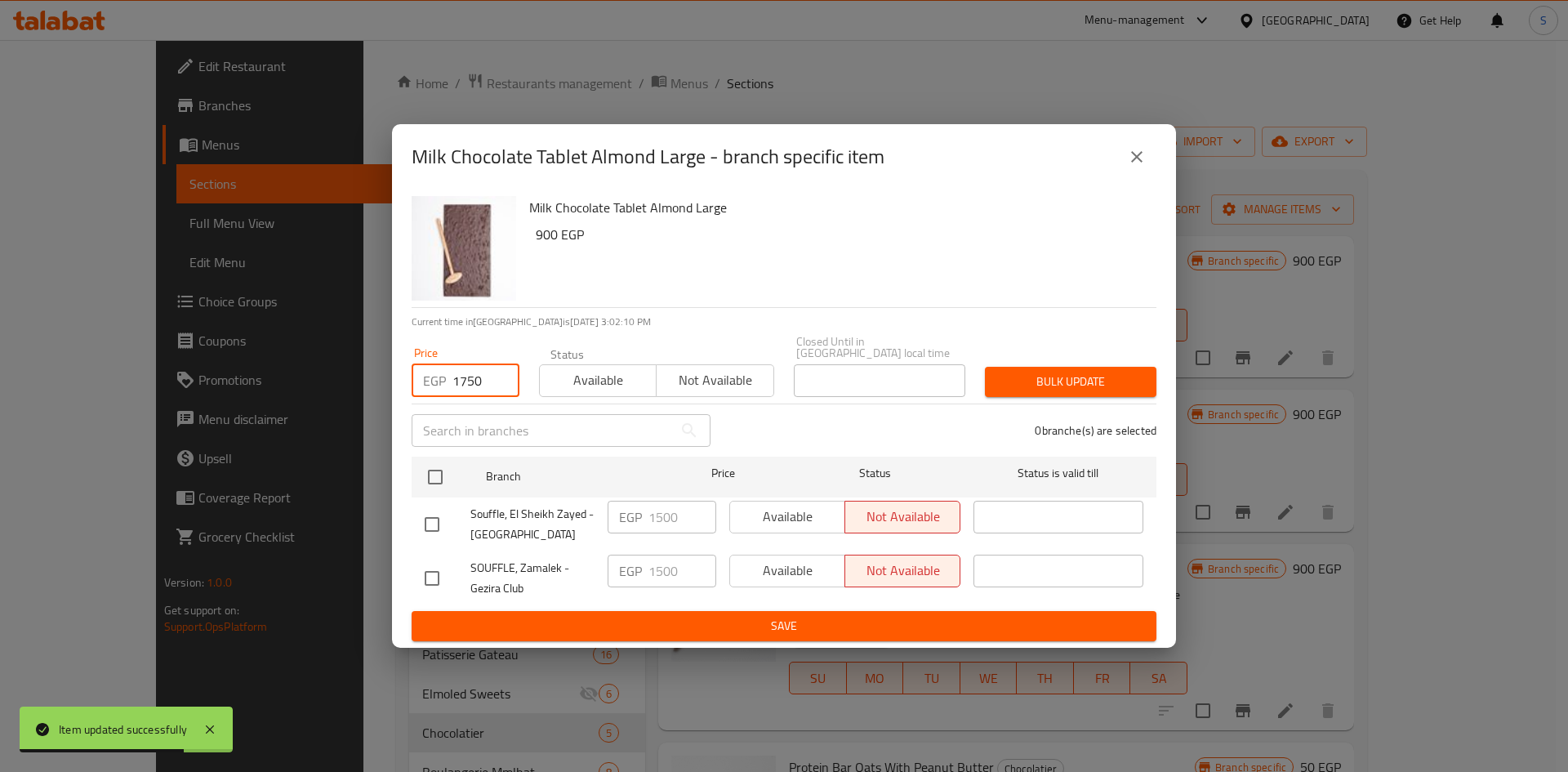
click at [435, 473] on input "checkbox" at bounding box center [436, 477] width 34 height 34
checkbox input "true"
click at [1098, 373] on span "Bulk update" at bounding box center [1071, 382] width 146 height 20
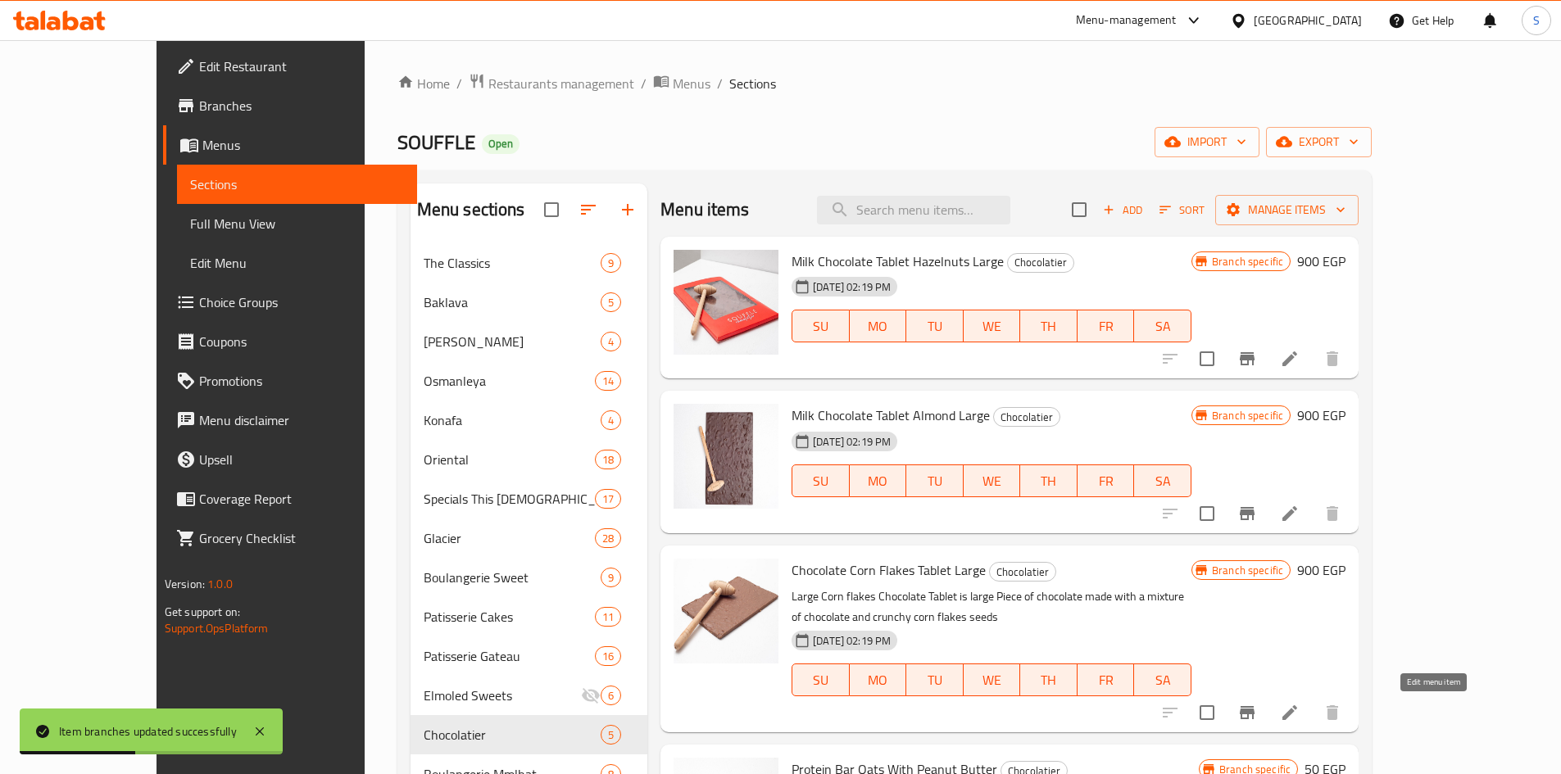
click at [1297, 715] on icon at bounding box center [1289, 712] width 15 height 15
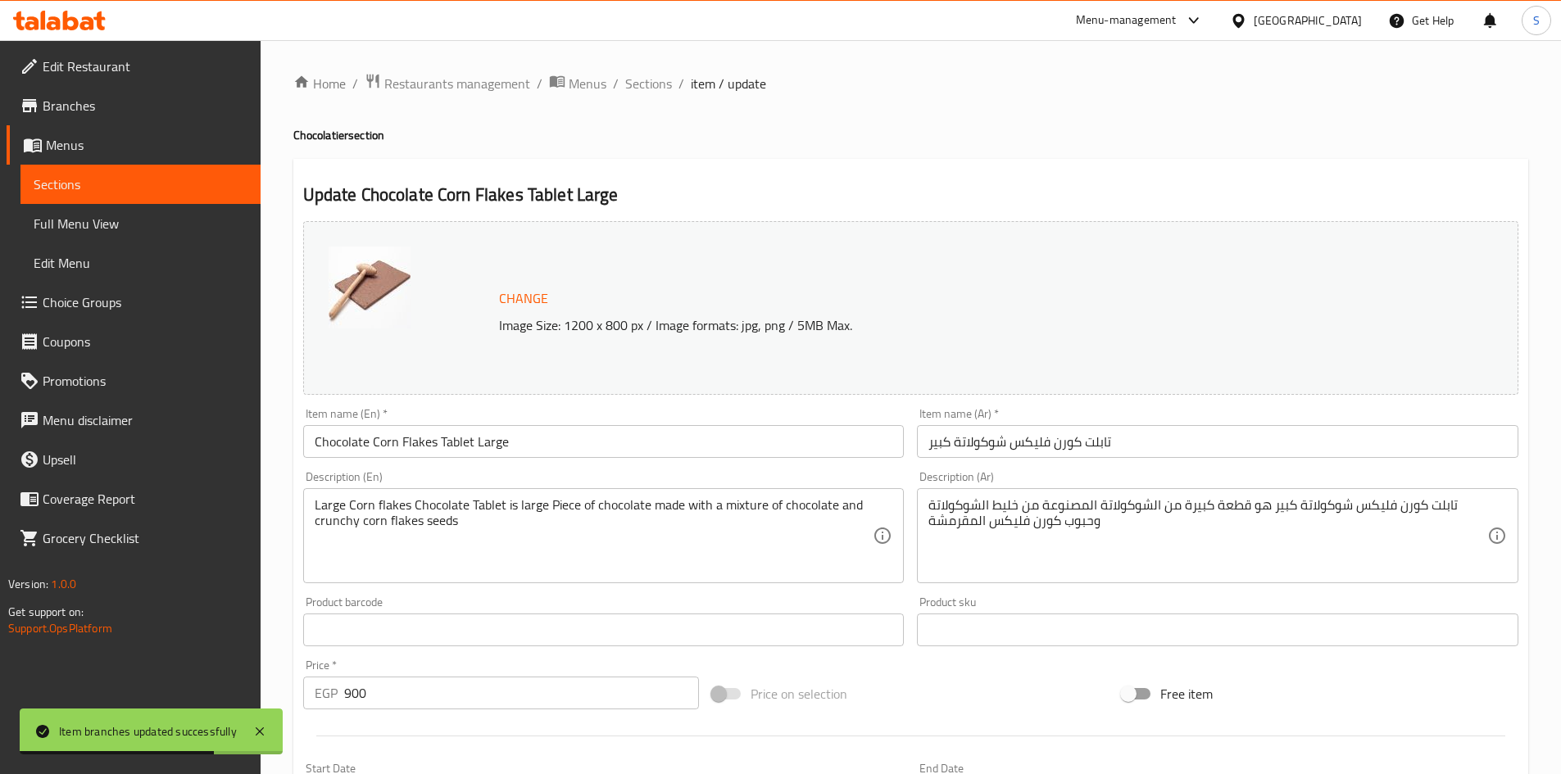
click at [320, 447] on input "Chocolate Corn Flakes Tablet Large" at bounding box center [603, 441] width 601 height 33
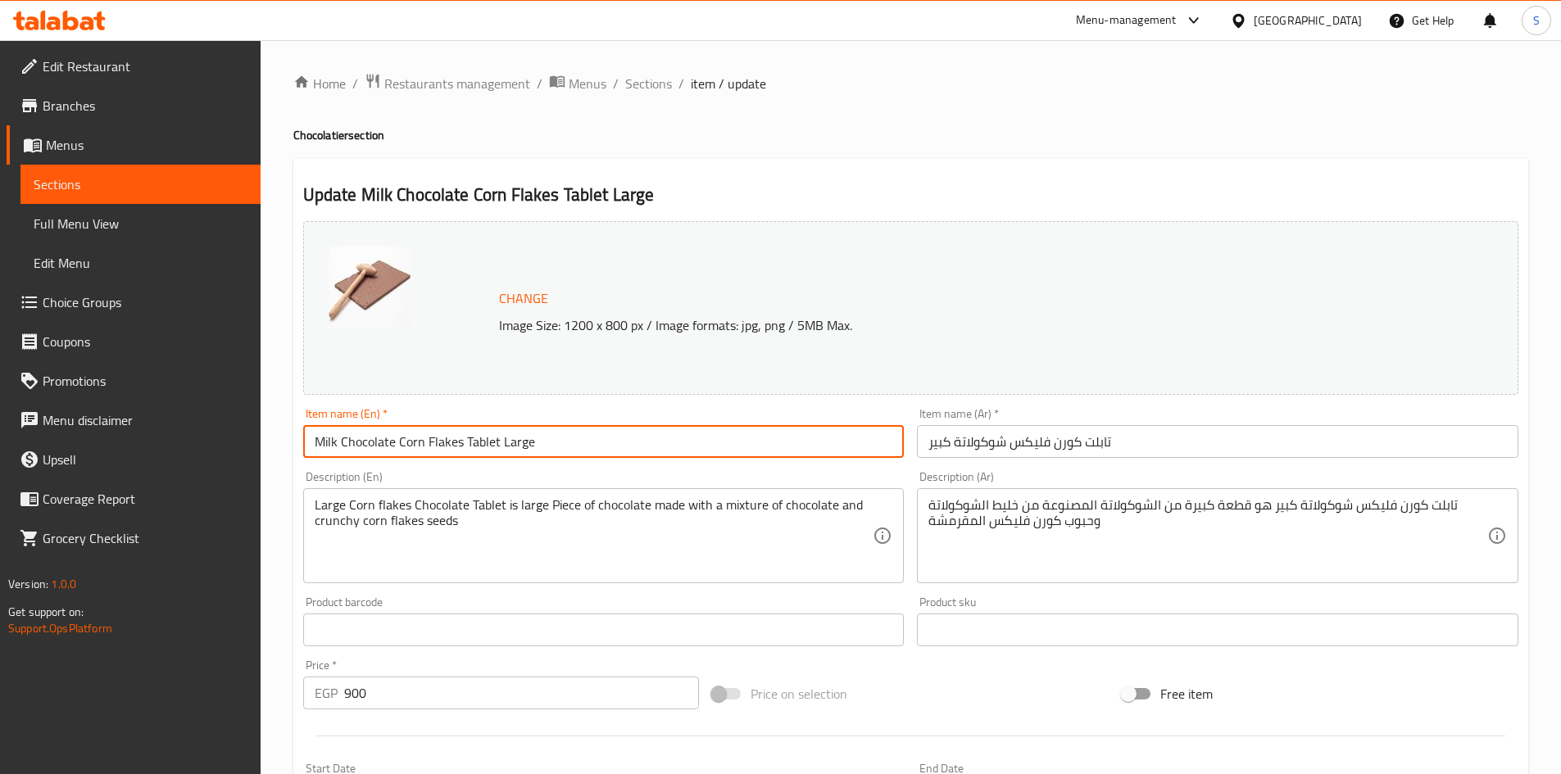
click at [484, 450] on input "Milk Chocolate Corn Flakes Tablet Large" at bounding box center [603, 441] width 601 height 33
paste input "Tablet"
type input "Milk Chocolate Tablet Corn Flakes Large"
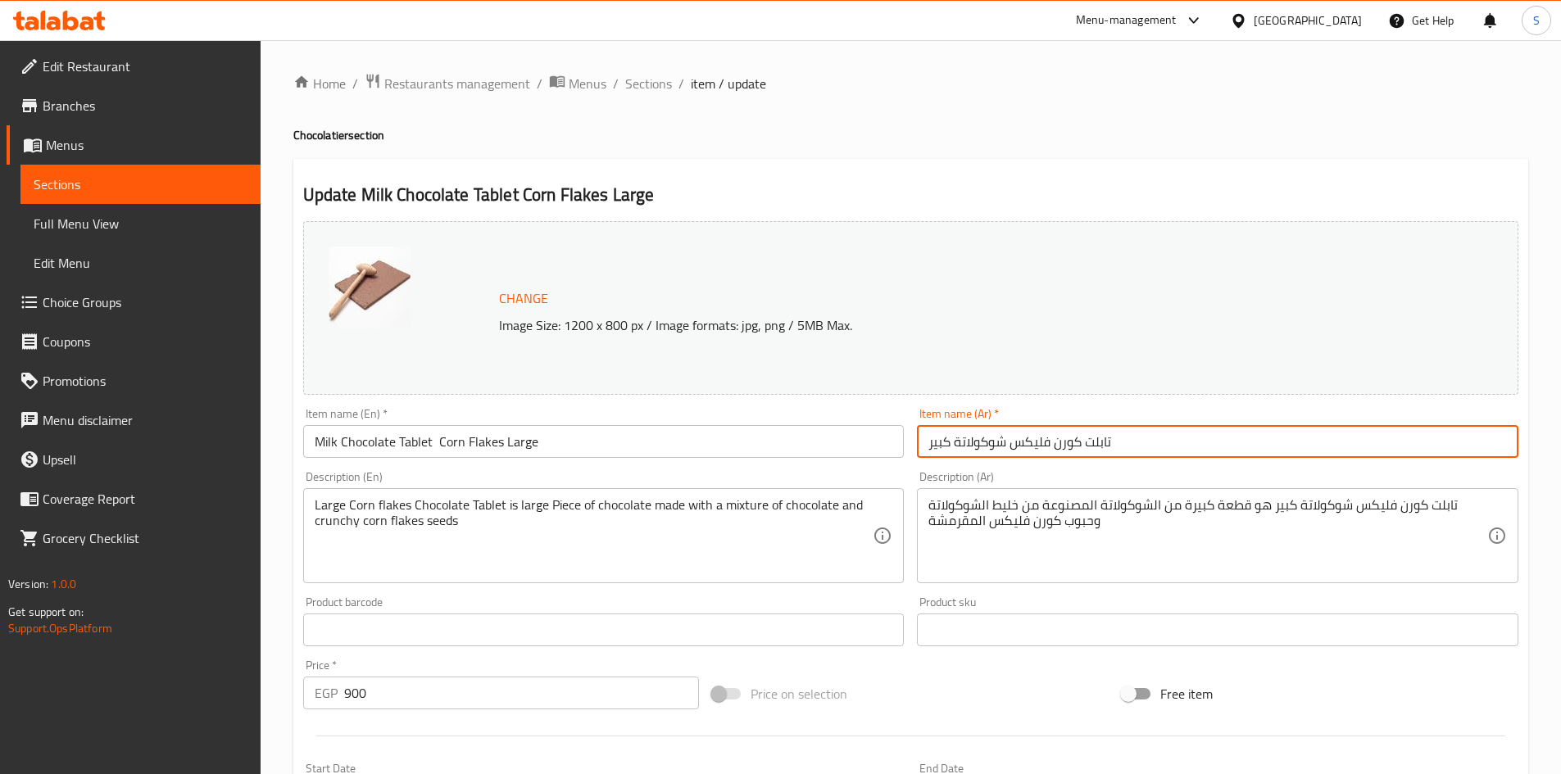
click at [1151, 451] on input "تابلت كورن فليكس شوكولاتة كبير" at bounding box center [1217, 441] width 601 height 33
click at [954, 446] on input "تابلت كورن فليكس شوكولاتة كبير" at bounding box center [1217, 441] width 601 height 33
type input "تابلت كورن فليكس شوكولاتة حليب كبير"
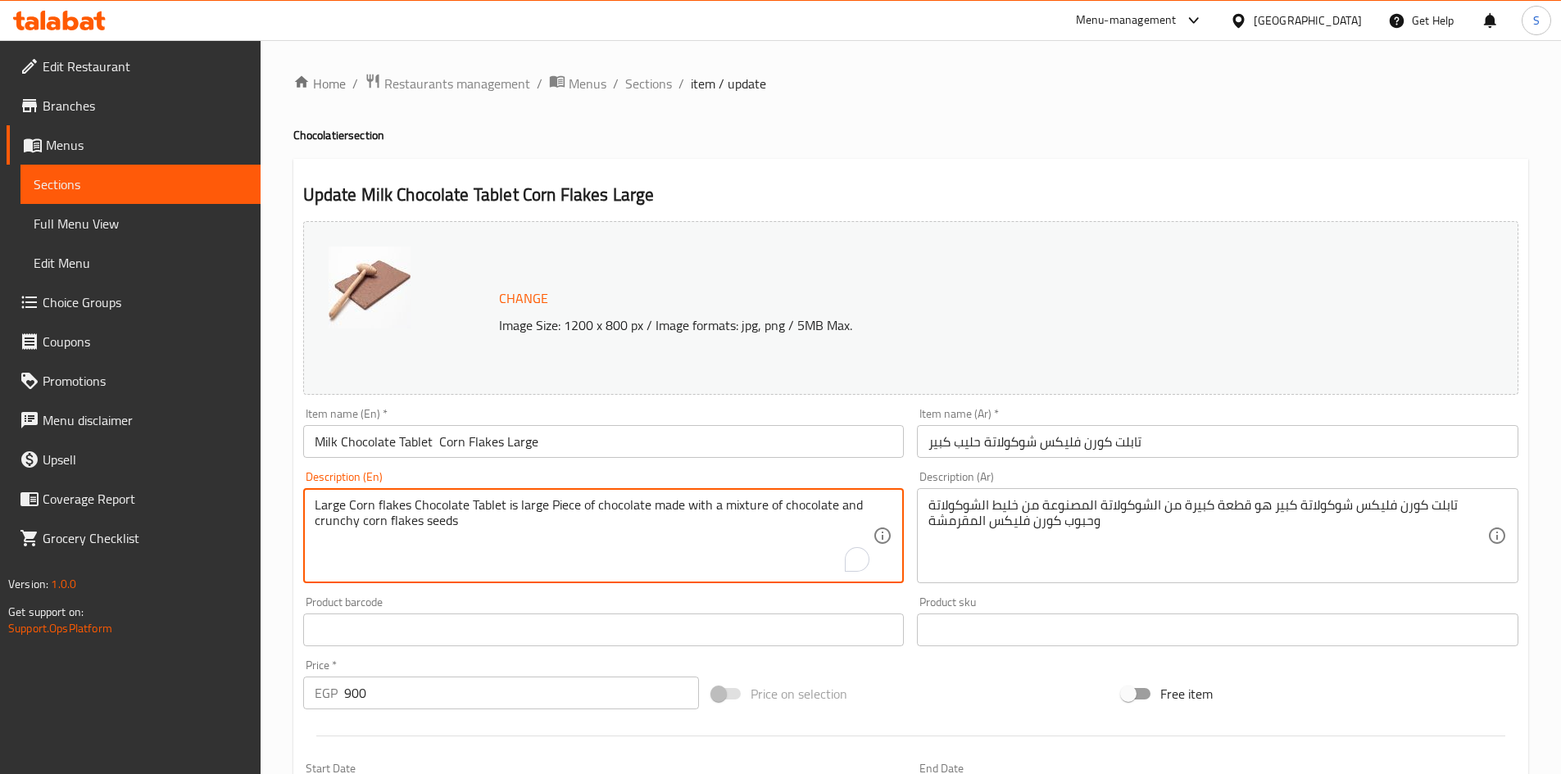
click at [736, 519] on textarea "Large Corn flakes Chocolate Tablet is large Piece of chocolate made with a mixt…" at bounding box center [594, 536] width 559 height 78
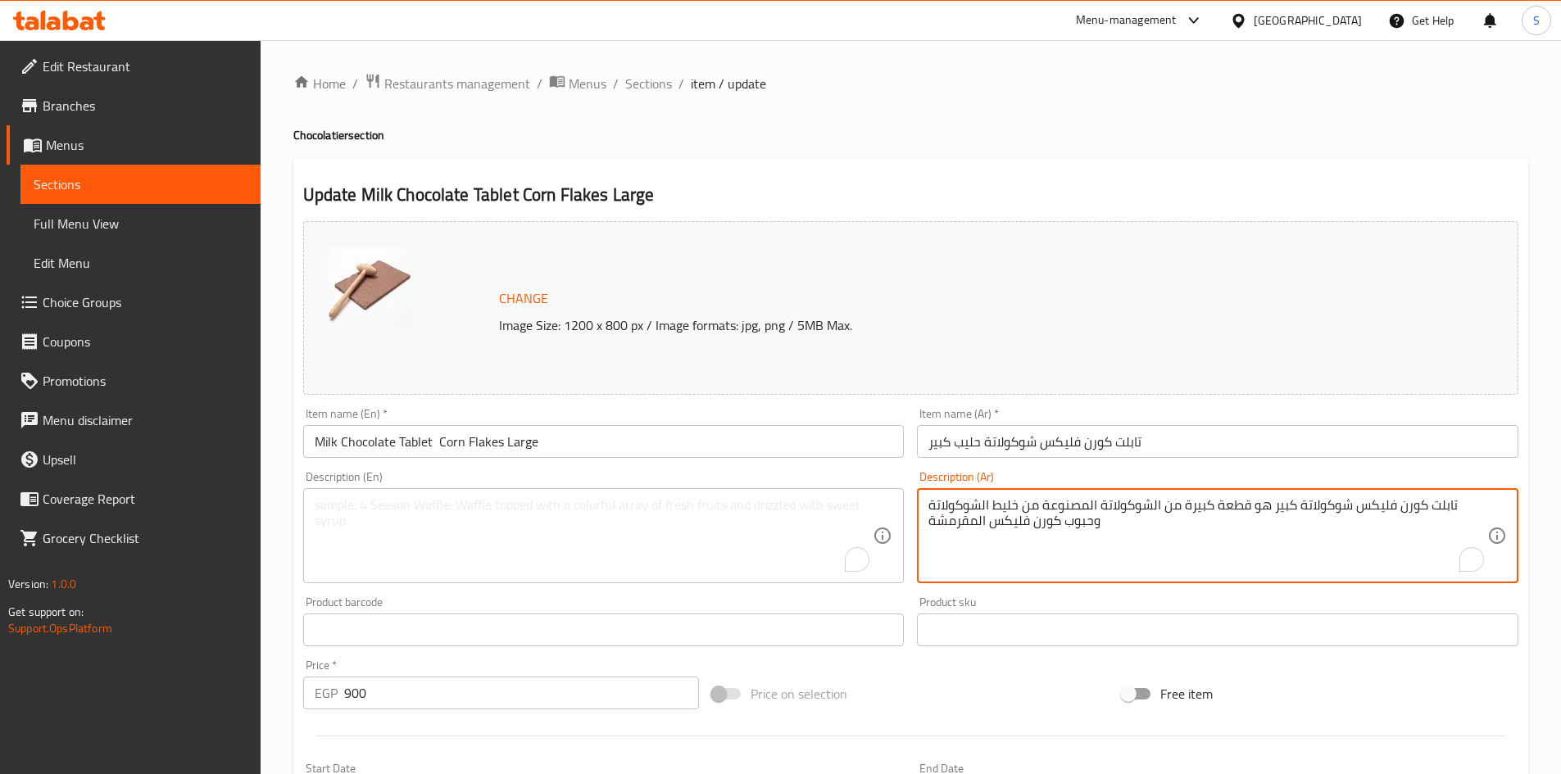
click at [1159, 497] on textarea "تابلت كورن فليكس شوكولاتة كبير هو قطعة كبيرة من الشوكولاتة المصنوعة من خليط الش…" at bounding box center [1207, 536] width 559 height 78
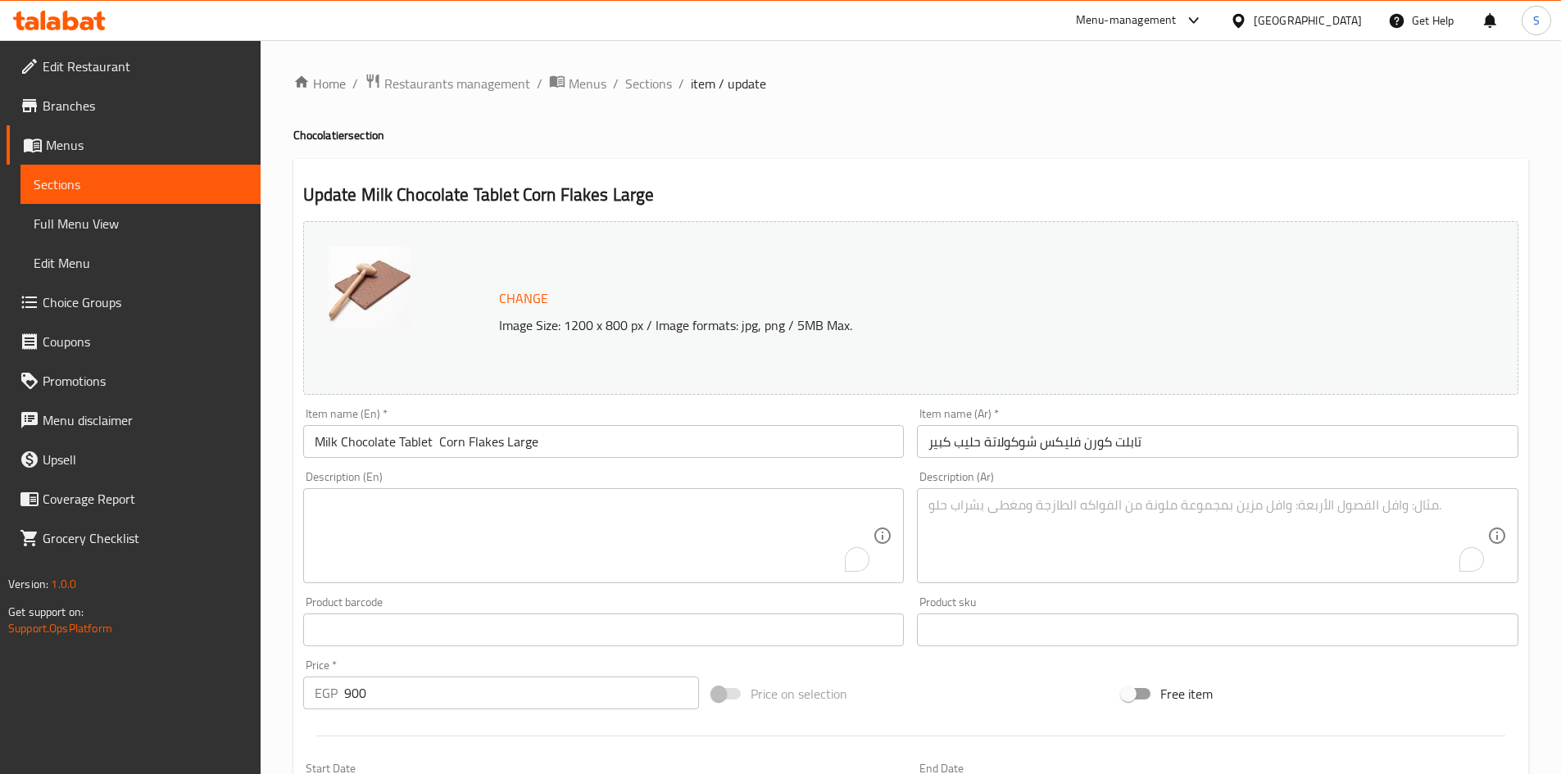
click at [1030, 690] on div "Price on selection" at bounding box center [910, 694] width 410 height 44
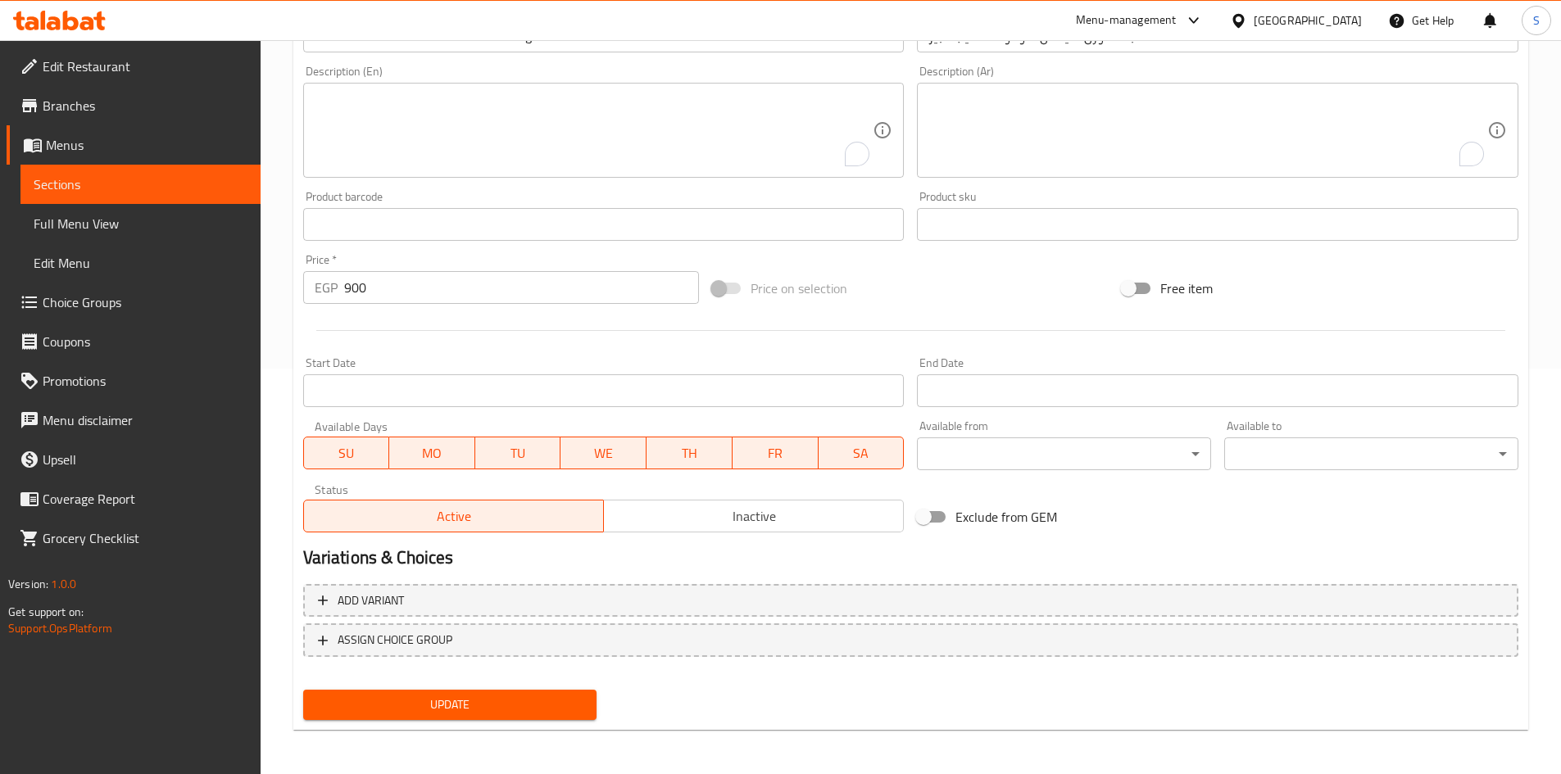
scroll to position [407, 0]
click at [535, 694] on span "Update" at bounding box center [450, 703] width 268 height 20
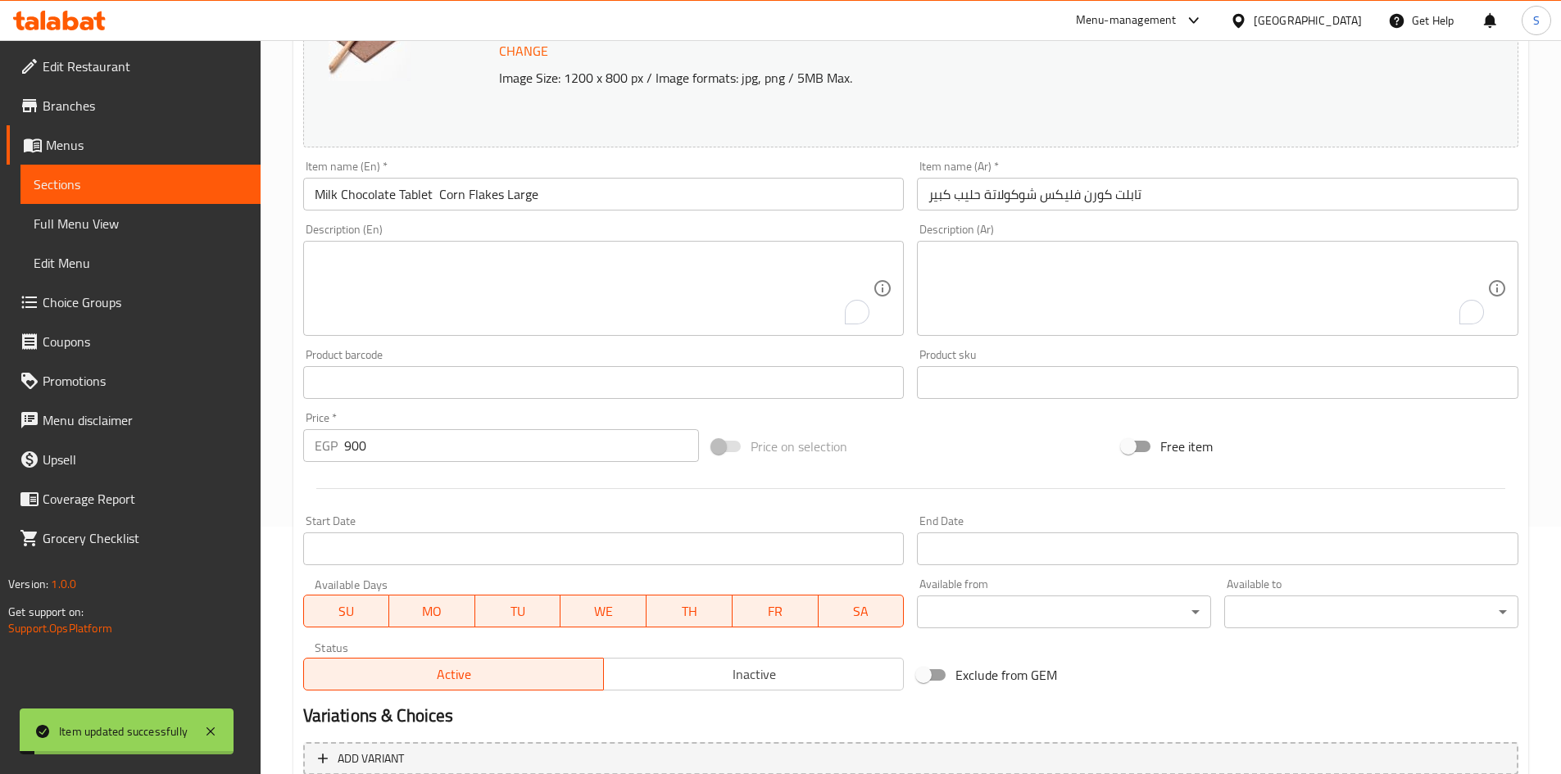
scroll to position [0, 0]
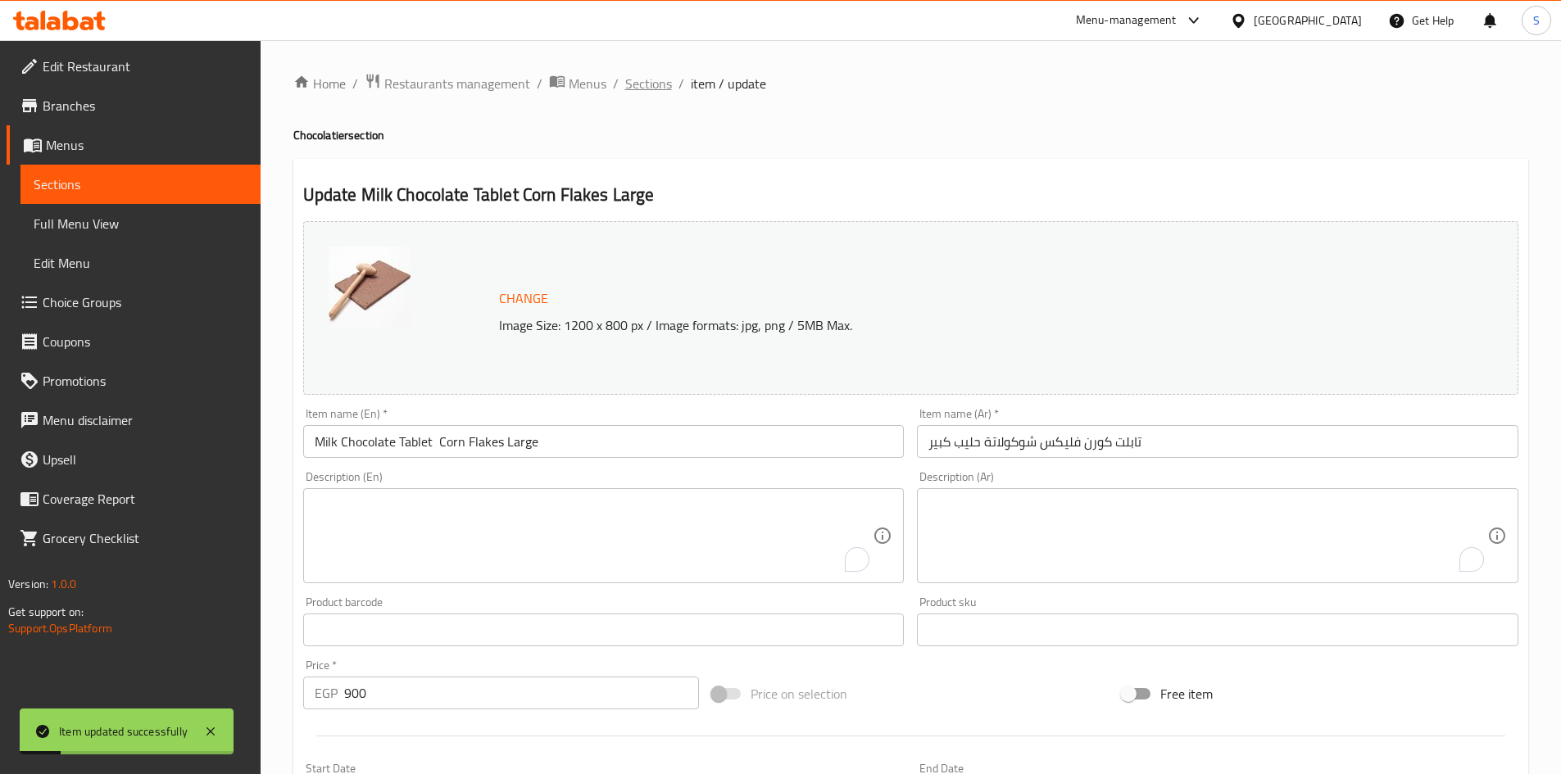
click at [652, 89] on span "Sections" at bounding box center [648, 84] width 47 height 20
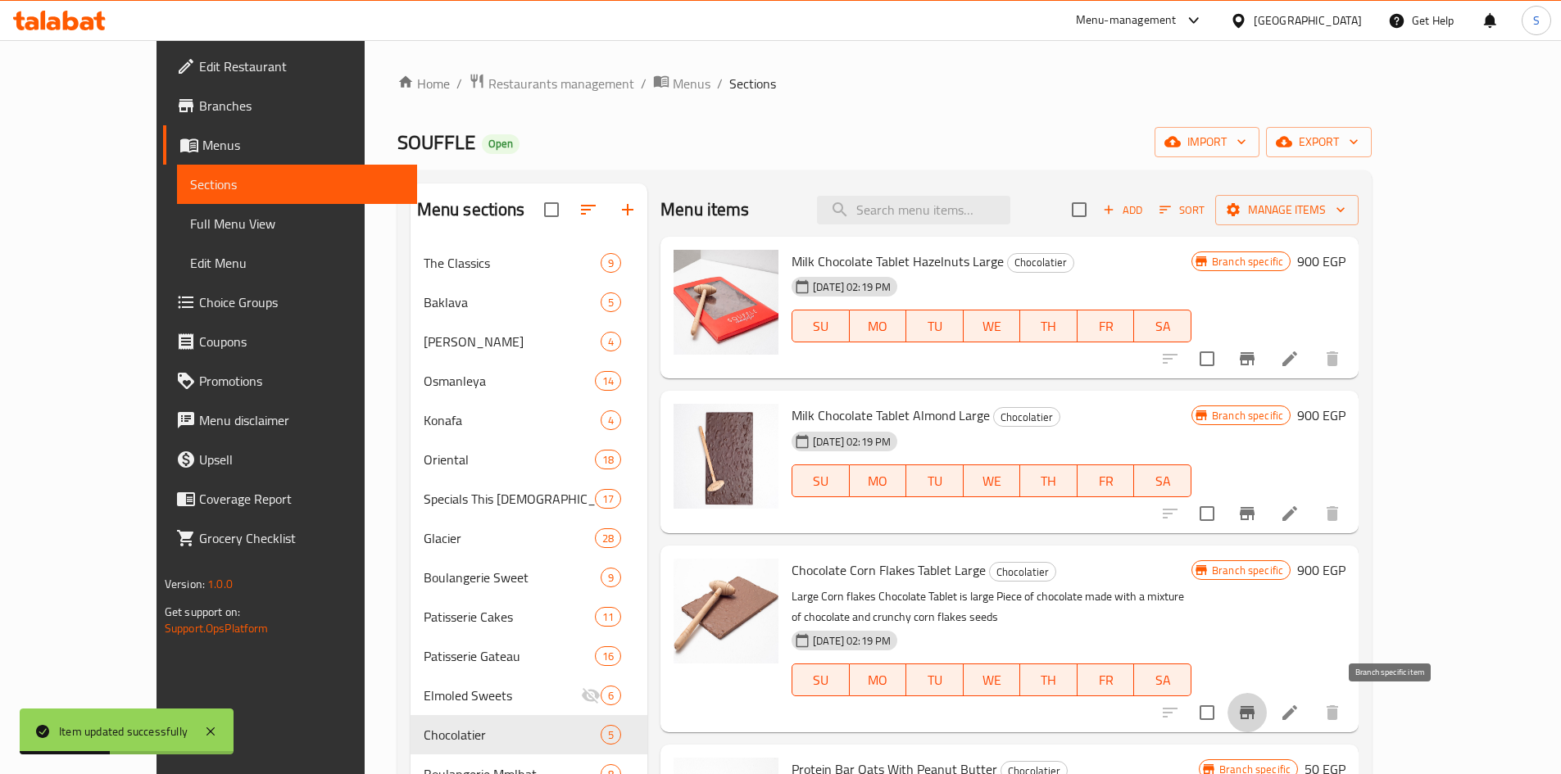
click at [1254, 711] on icon "Branch-specific-item" at bounding box center [1247, 712] width 15 height 13
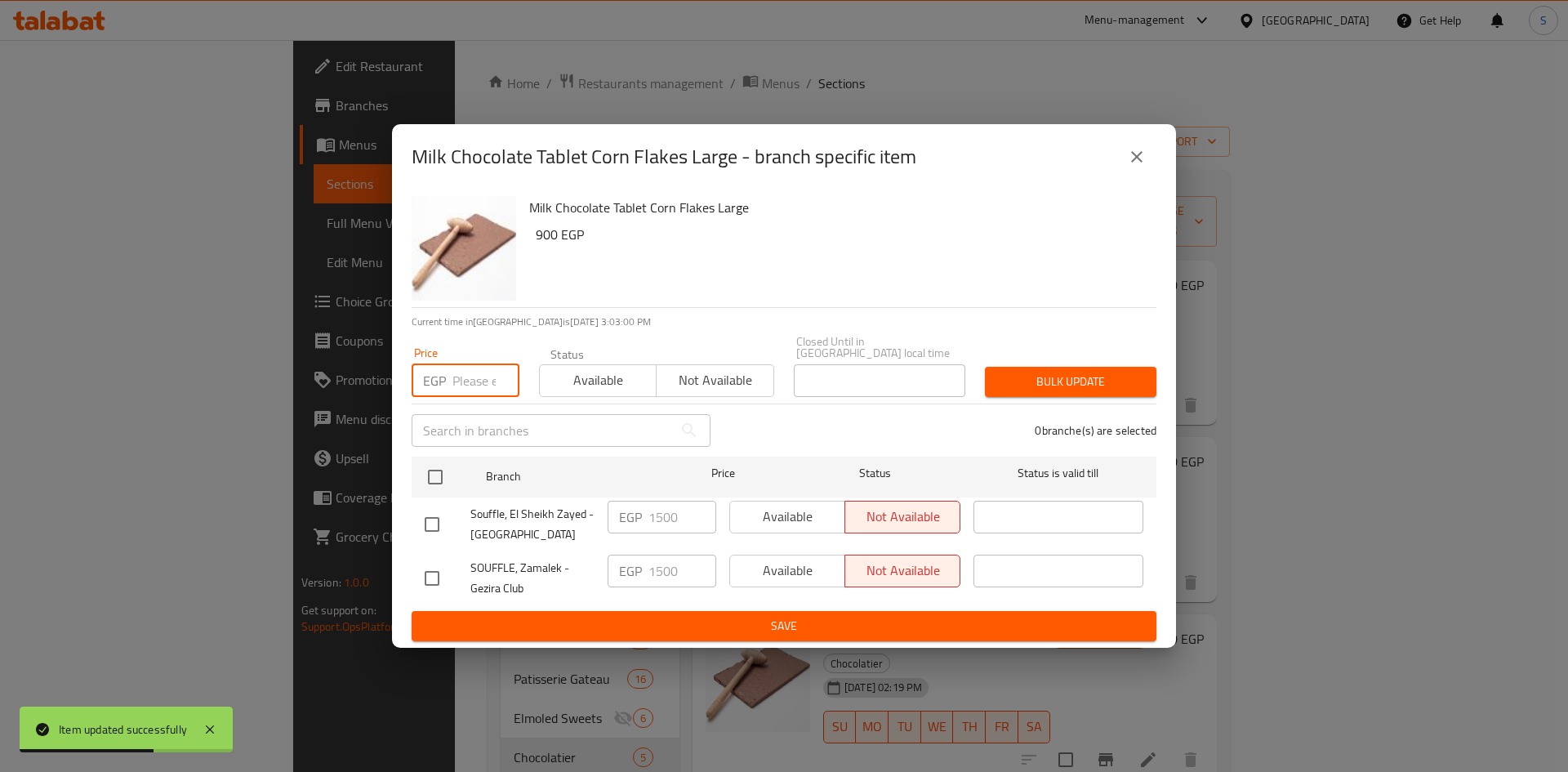
click at [472, 371] on input "number" at bounding box center [485, 380] width 67 height 33
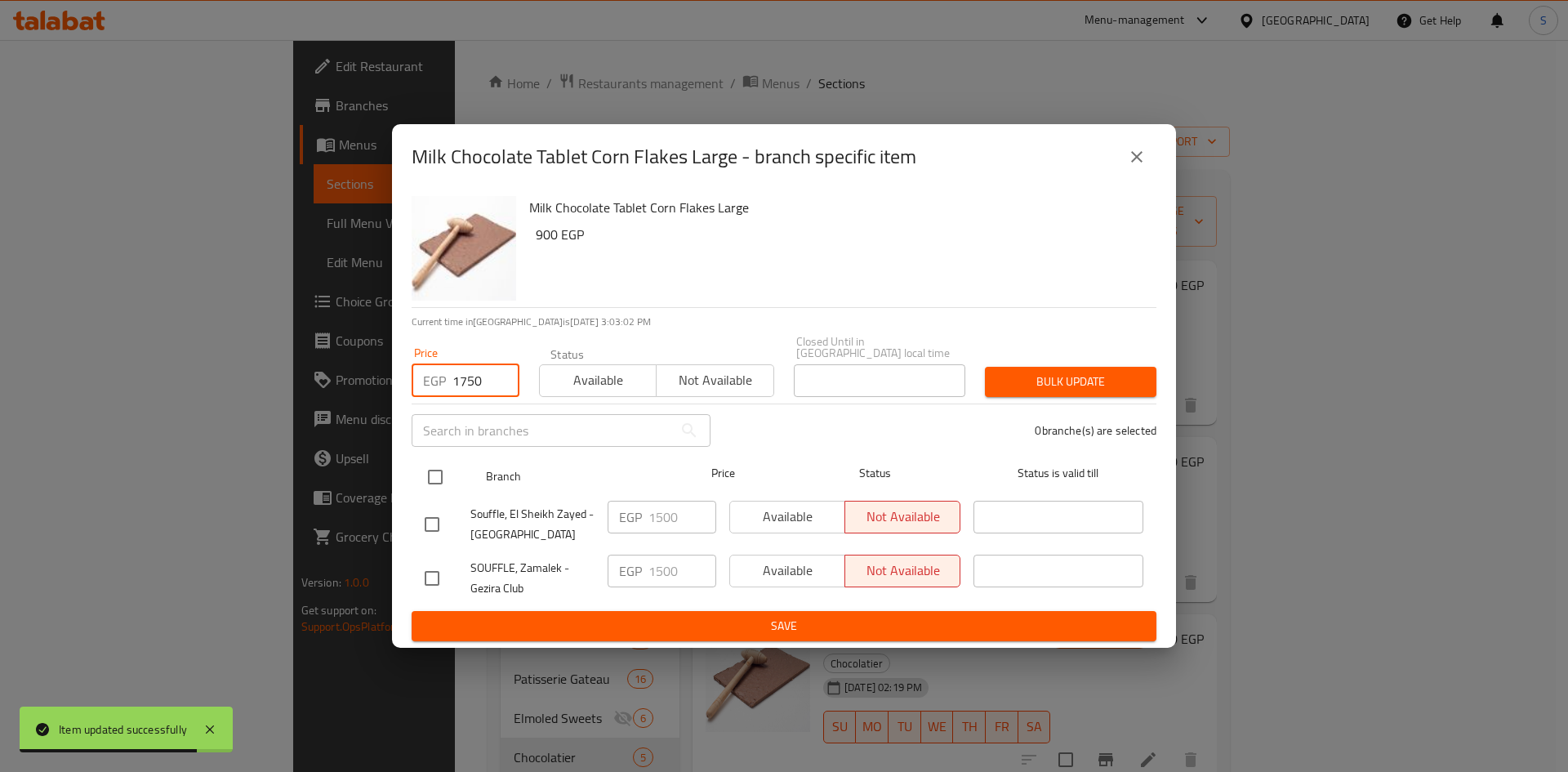
type input "1750"
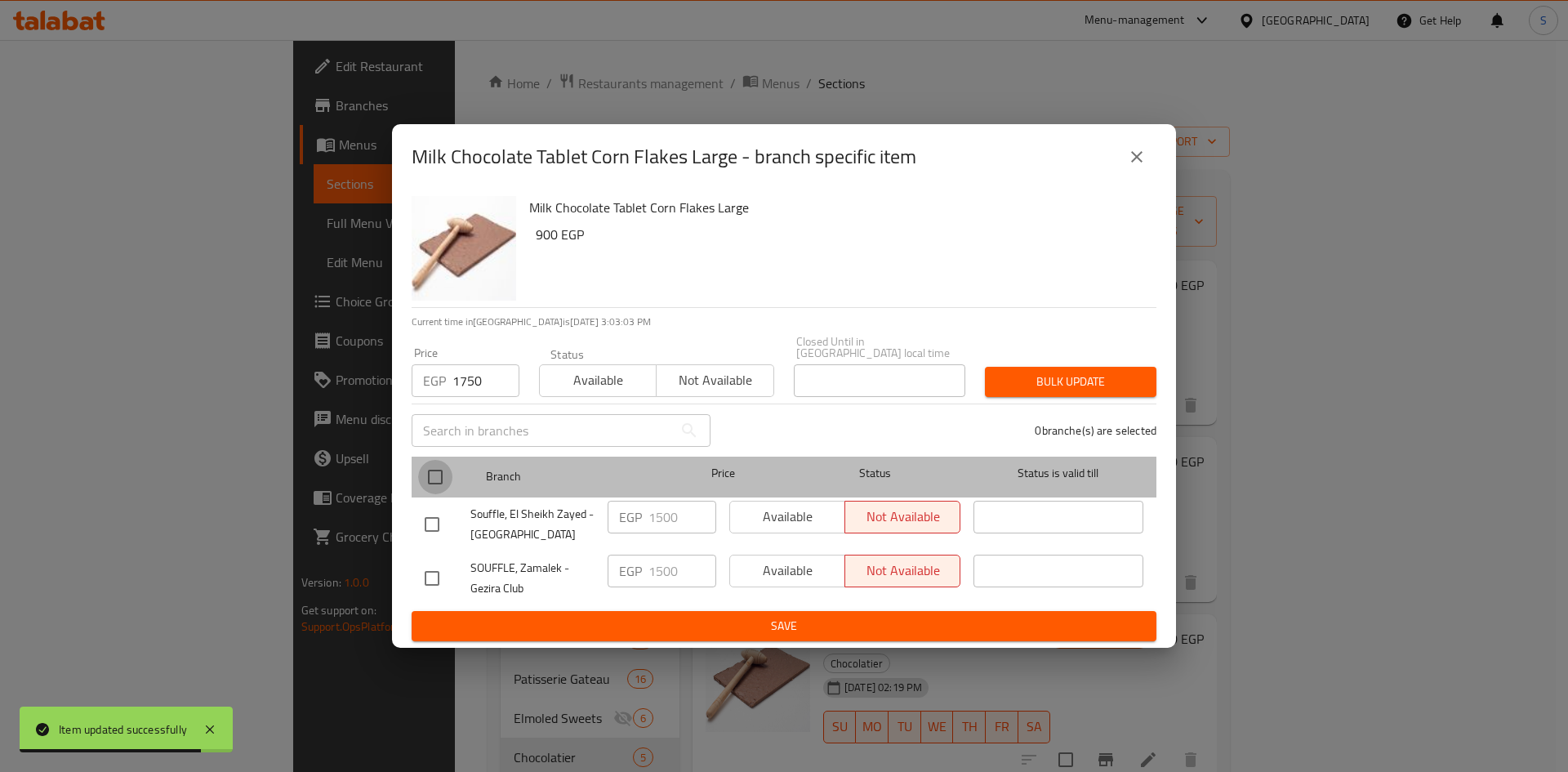
click at [449, 468] on input "checkbox" at bounding box center [436, 477] width 34 height 34
checkbox input "true"
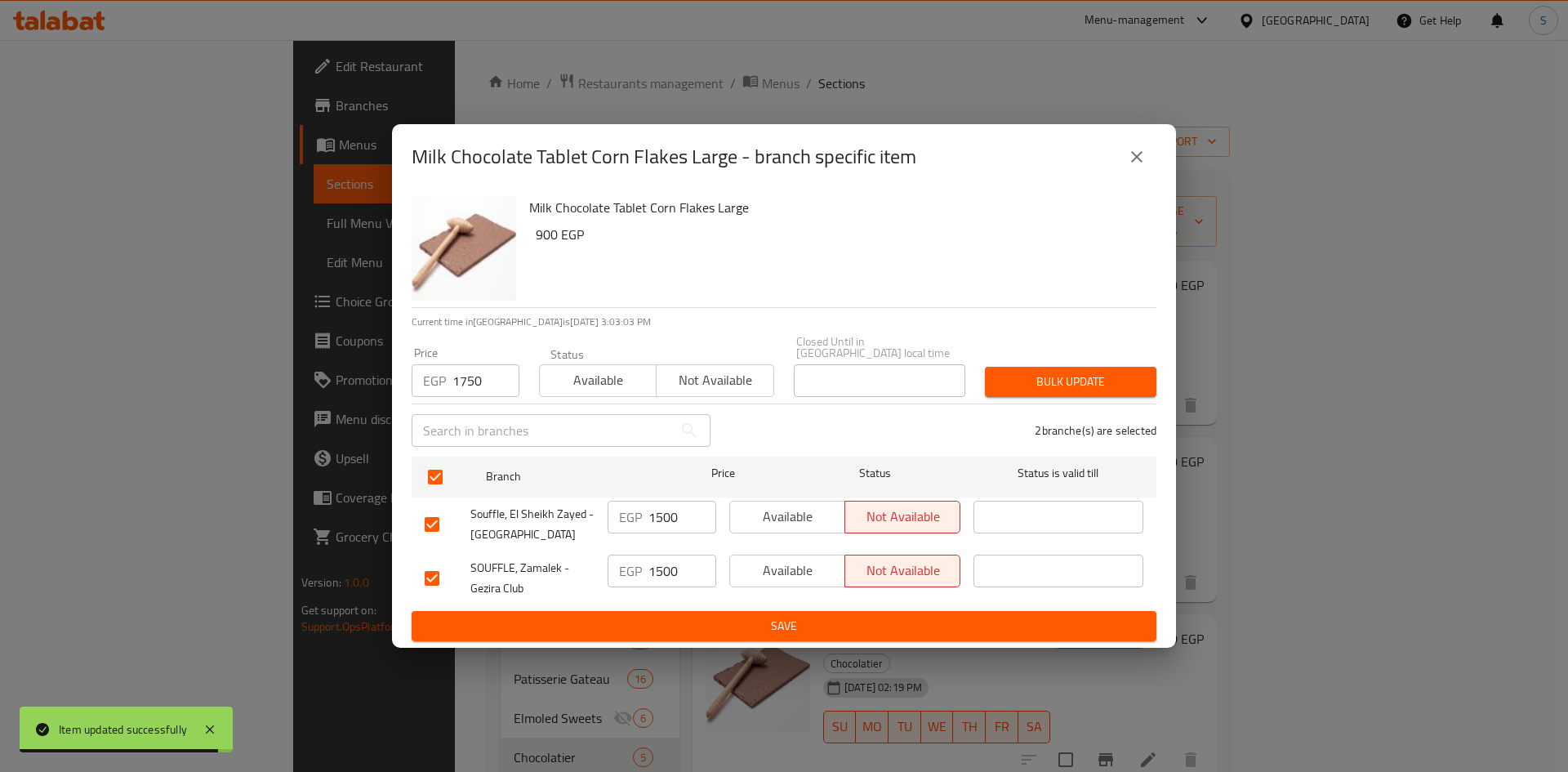
click at [1064, 372] on span "Bulk update" at bounding box center [1071, 382] width 146 height 20
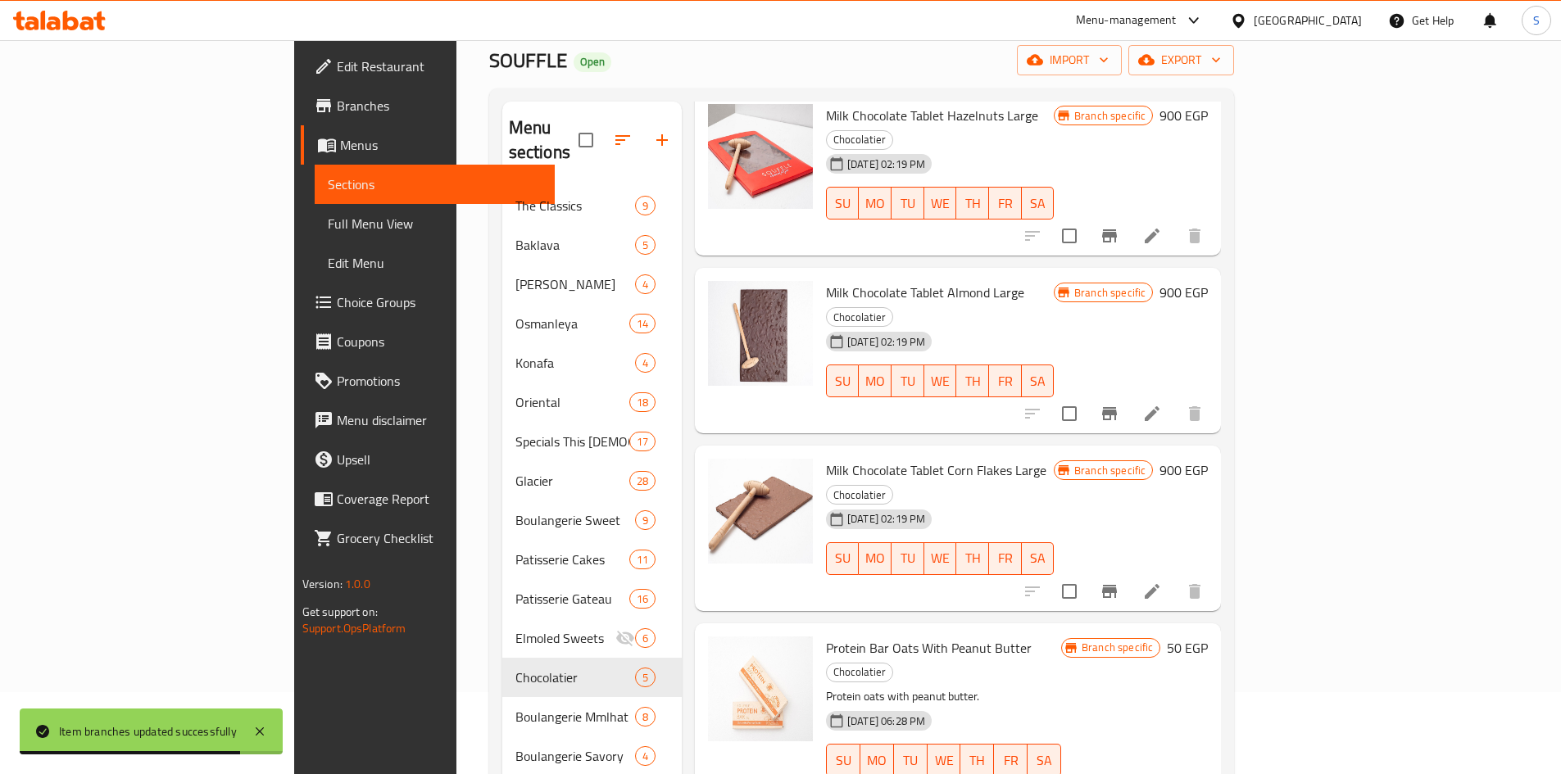
scroll to position [164, 0]
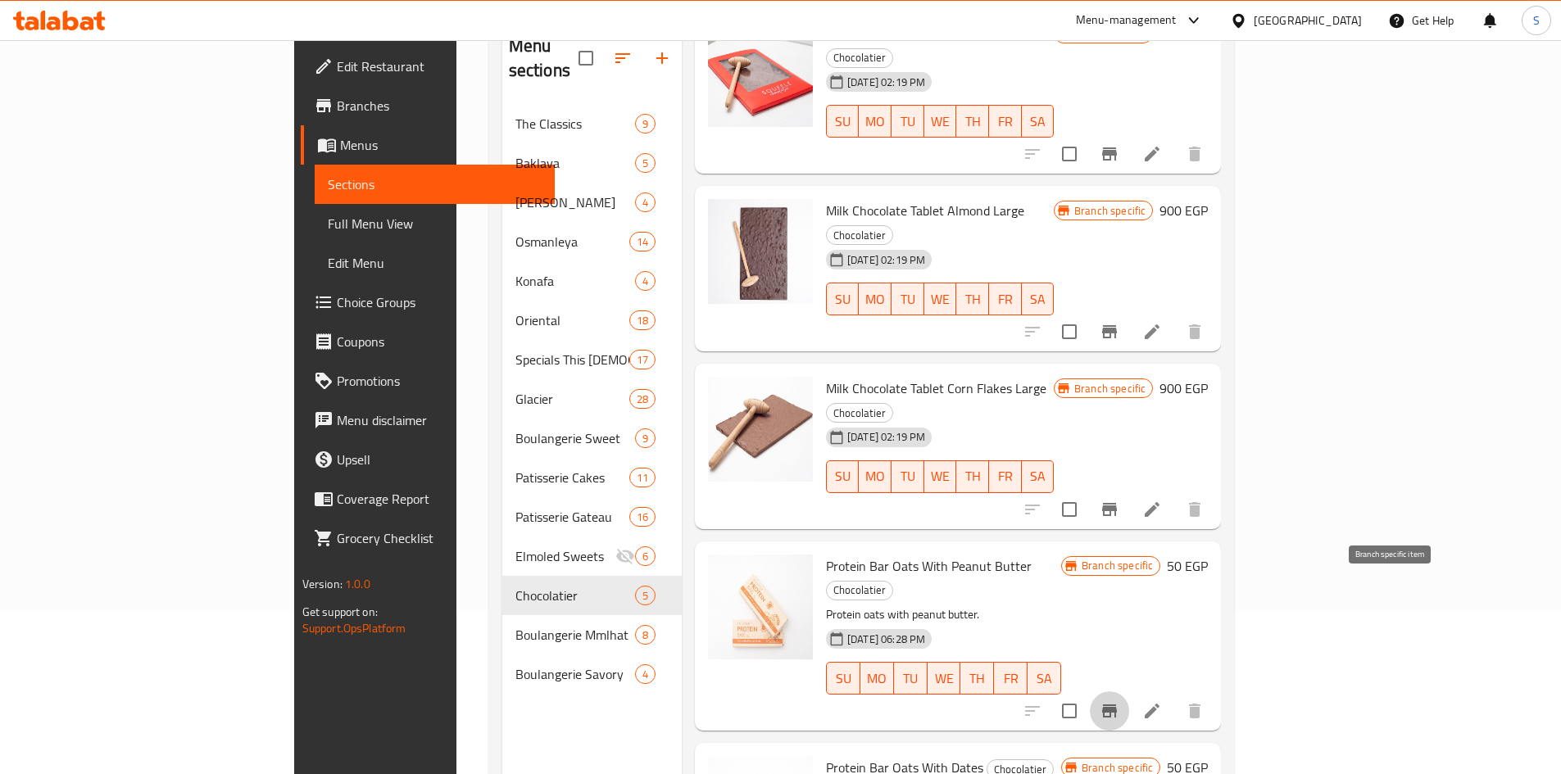
click at [1117, 705] on icon "Branch-specific-item" at bounding box center [1109, 711] width 15 height 13
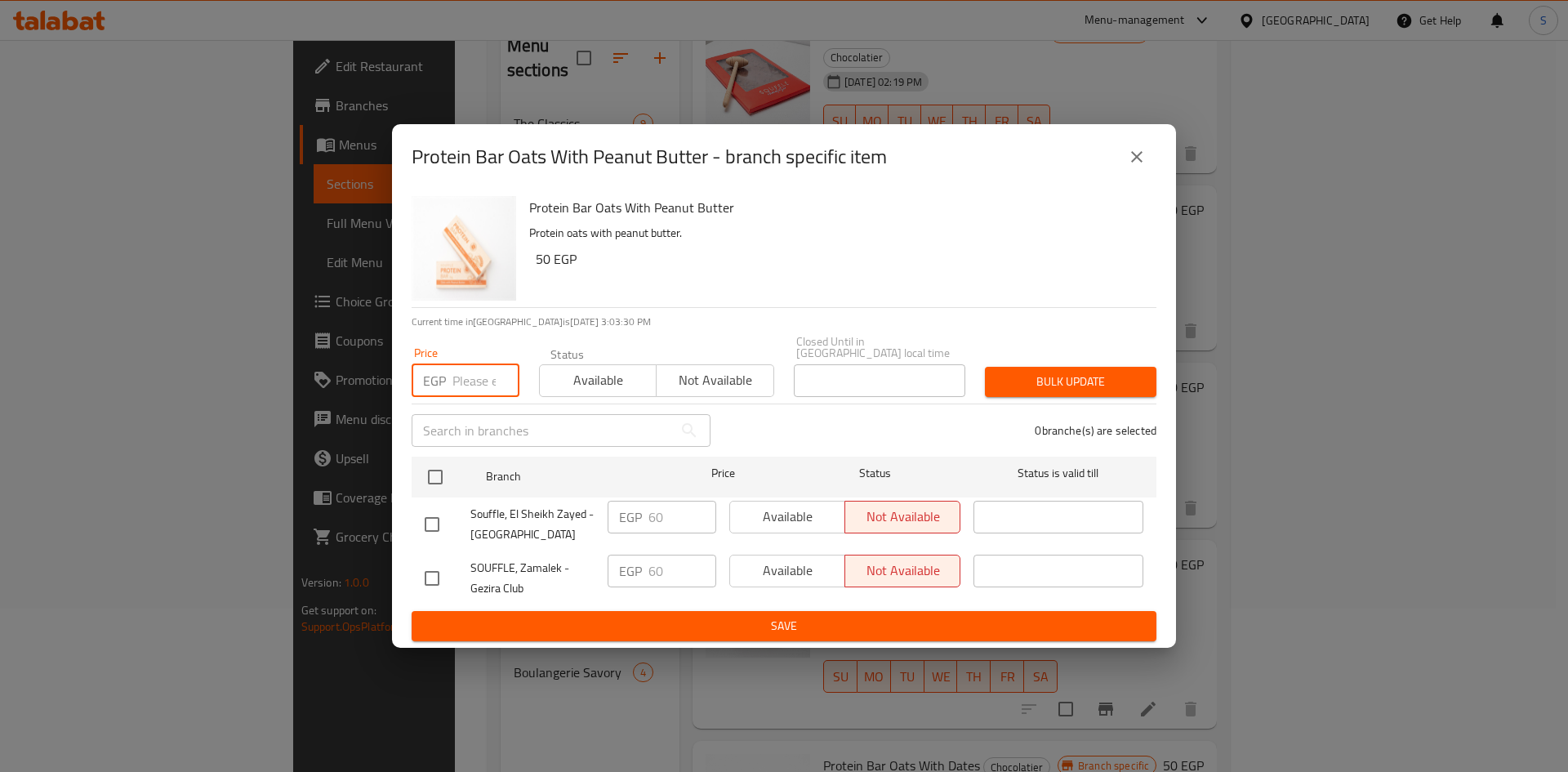
click at [470, 384] on input "number" at bounding box center [485, 380] width 67 height 33
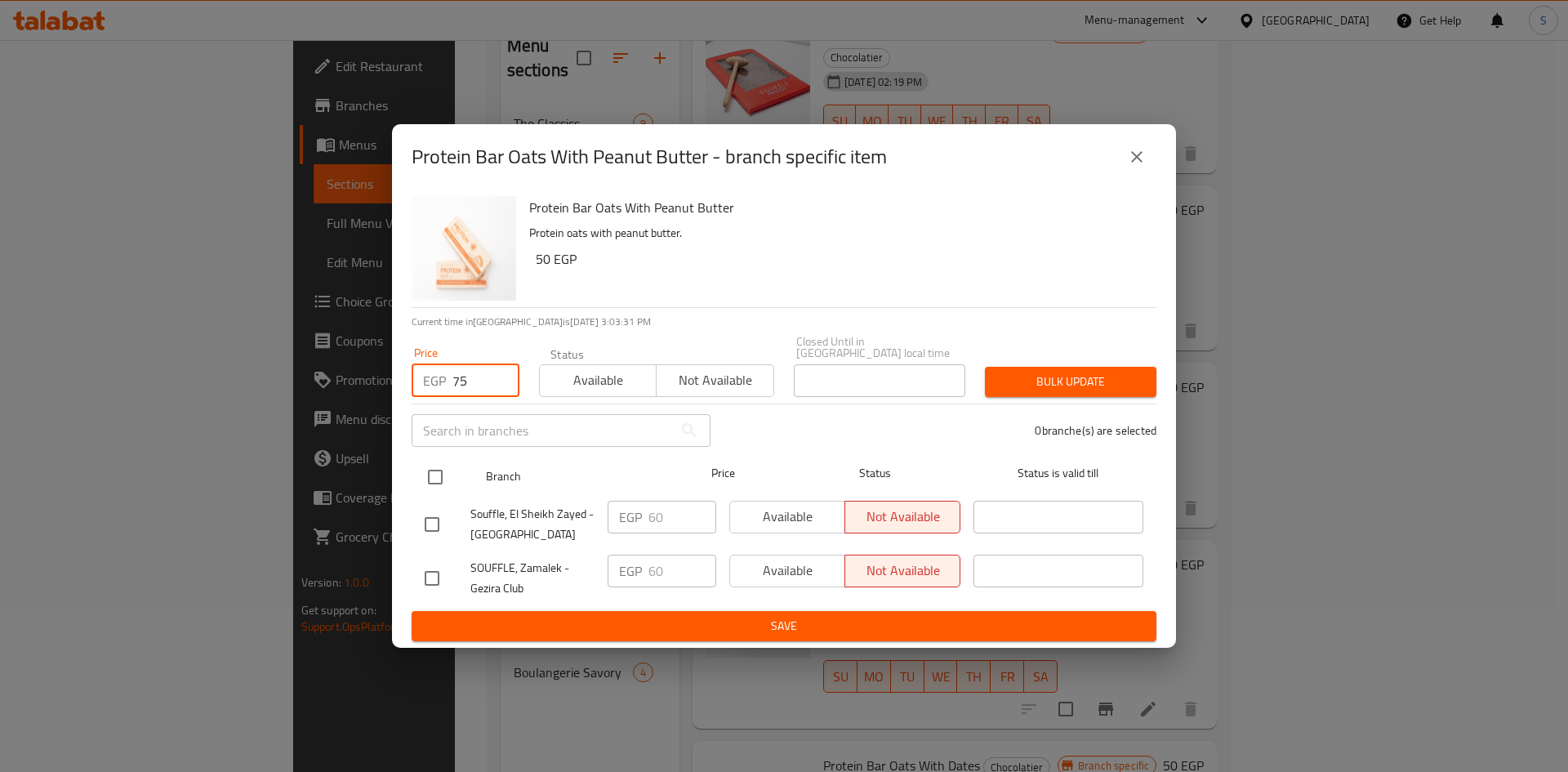
type input "75"
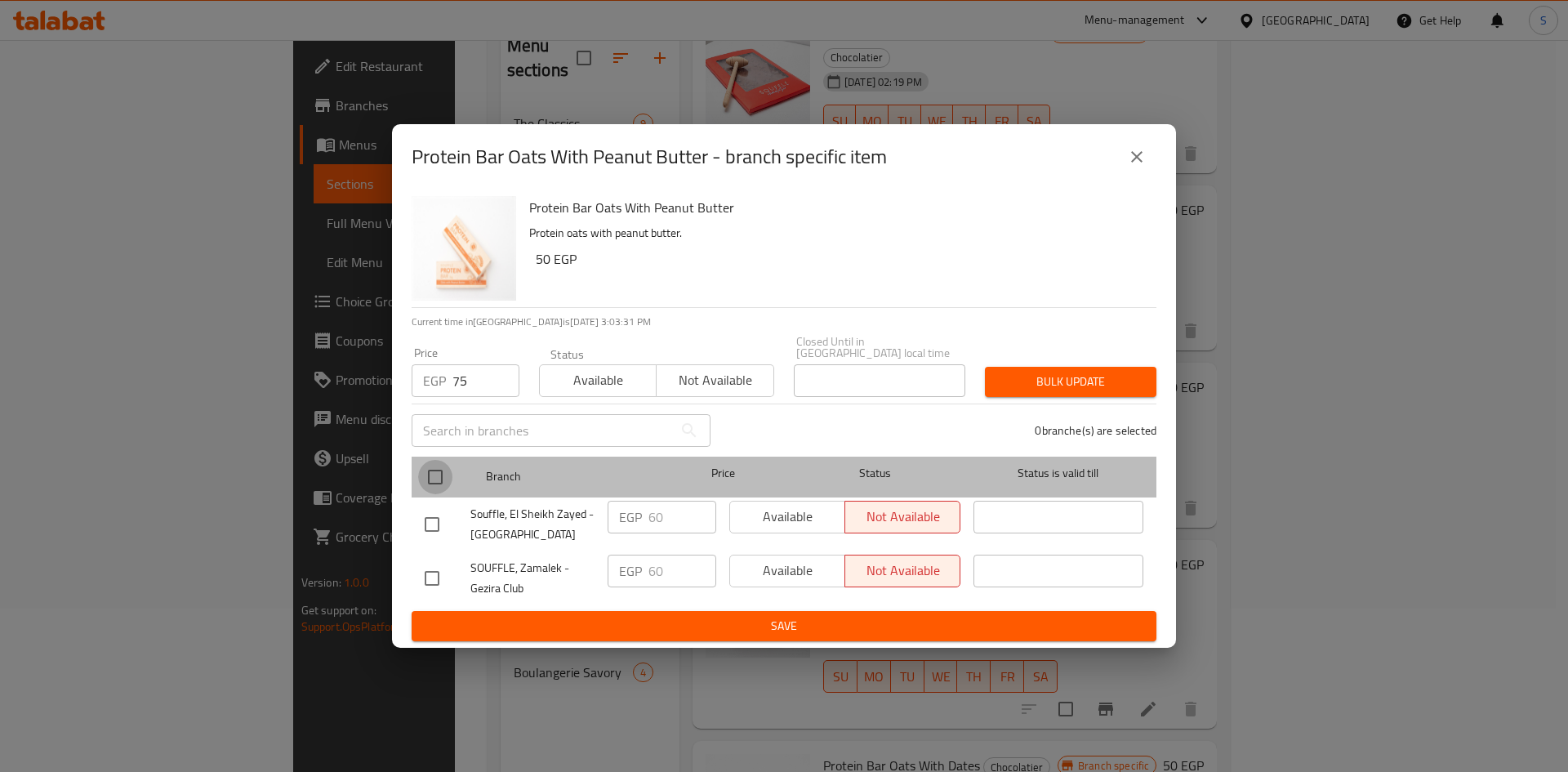
click at [439, 480] on input "checkbox" at bounding box center [436, 477] width 34 height 34
checkbox input "true"
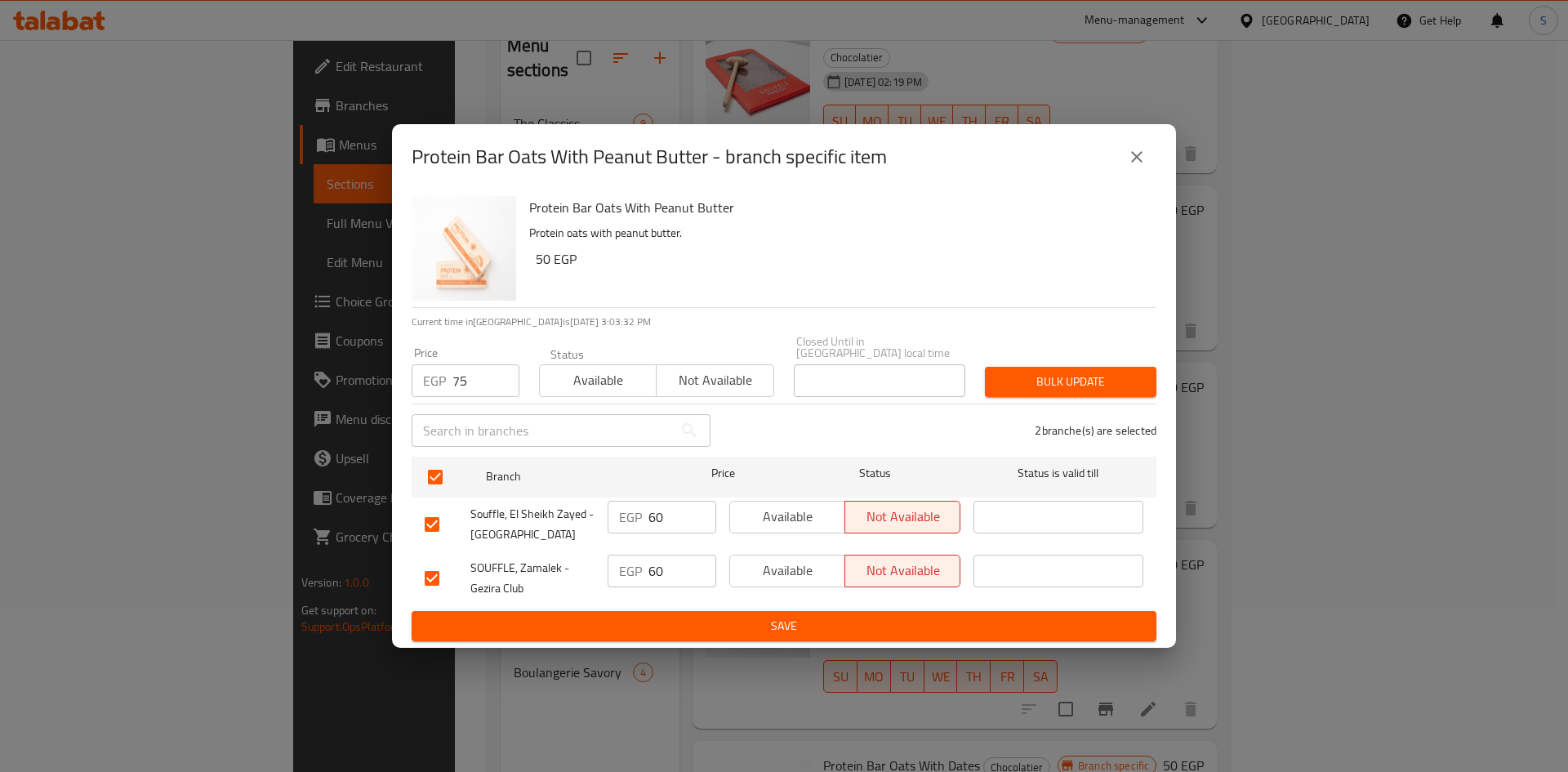
click at [1028, 376] on span "Bulk update" at bounding box center [1071, 382] width 146 height 20
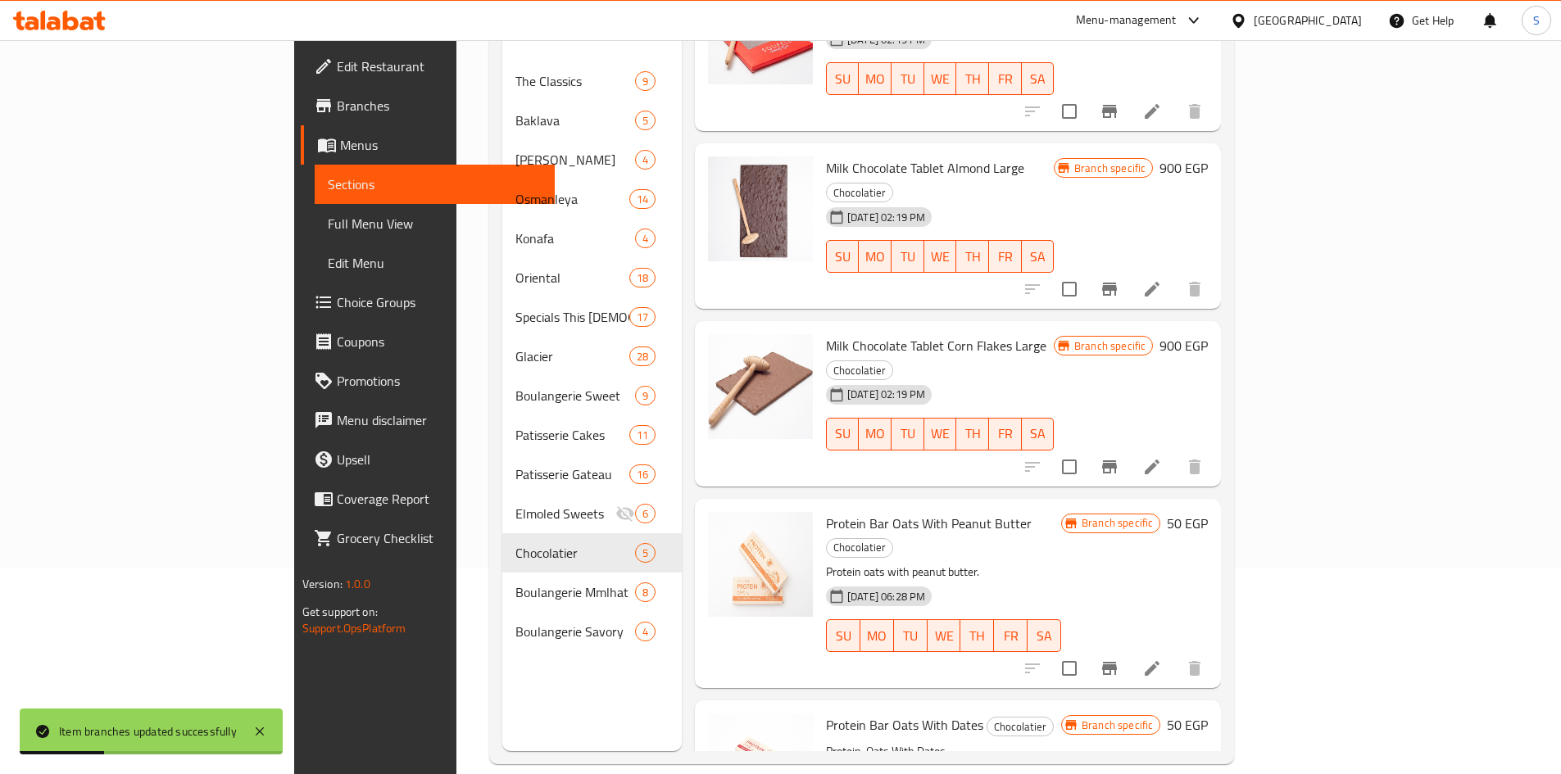
scroll to position [229, 0]
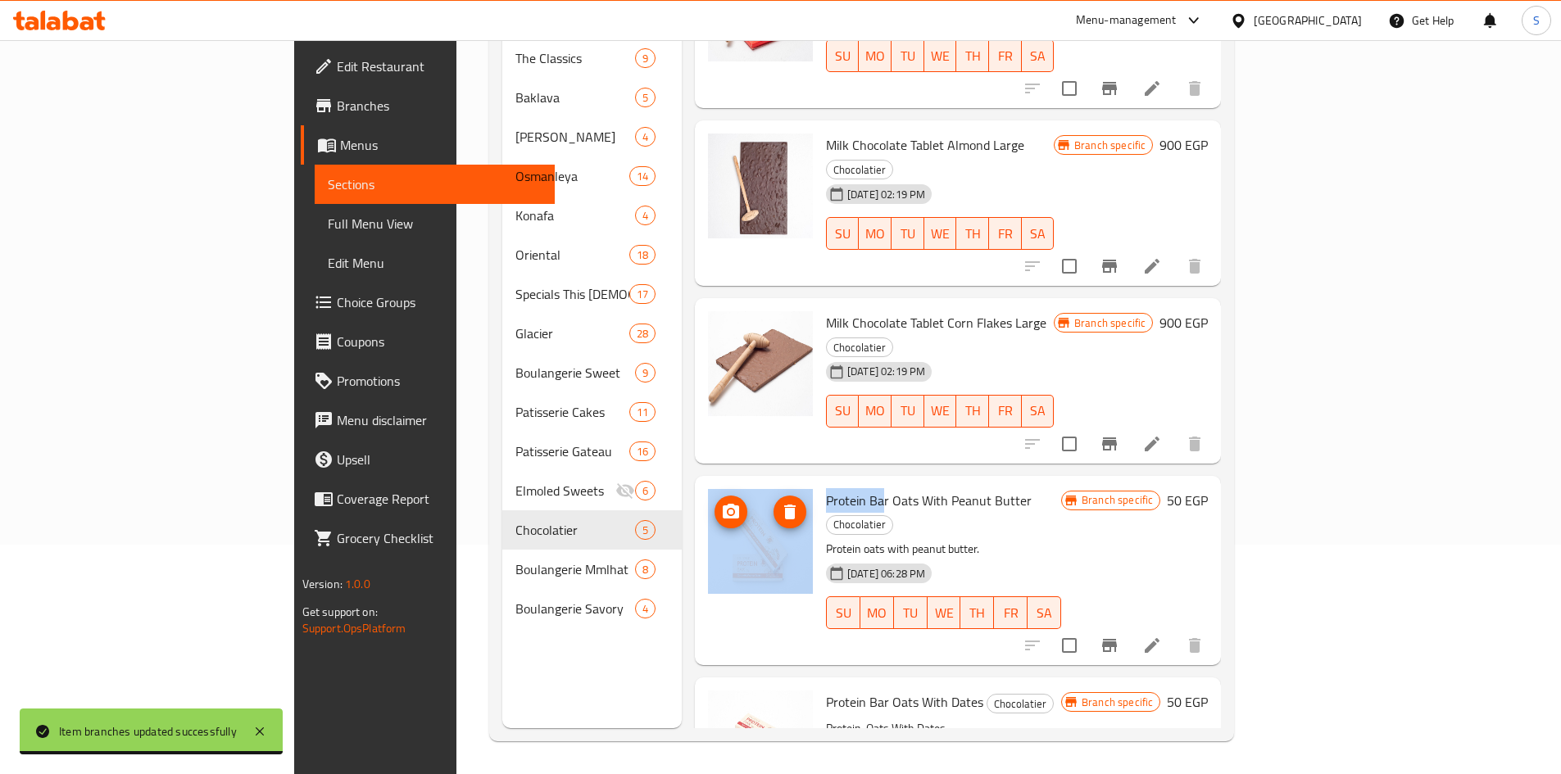
drag, startPoint x: 812, startPoint y: 413, endPoint x: 701, endPoint y: 406, distance: 110.8
click at [701, 483] on div "Protein Bar Oats With Peanut Butter Chocolatier Protein oats with peanut butter…" at bounding box center [957, 571] width 513 height 176
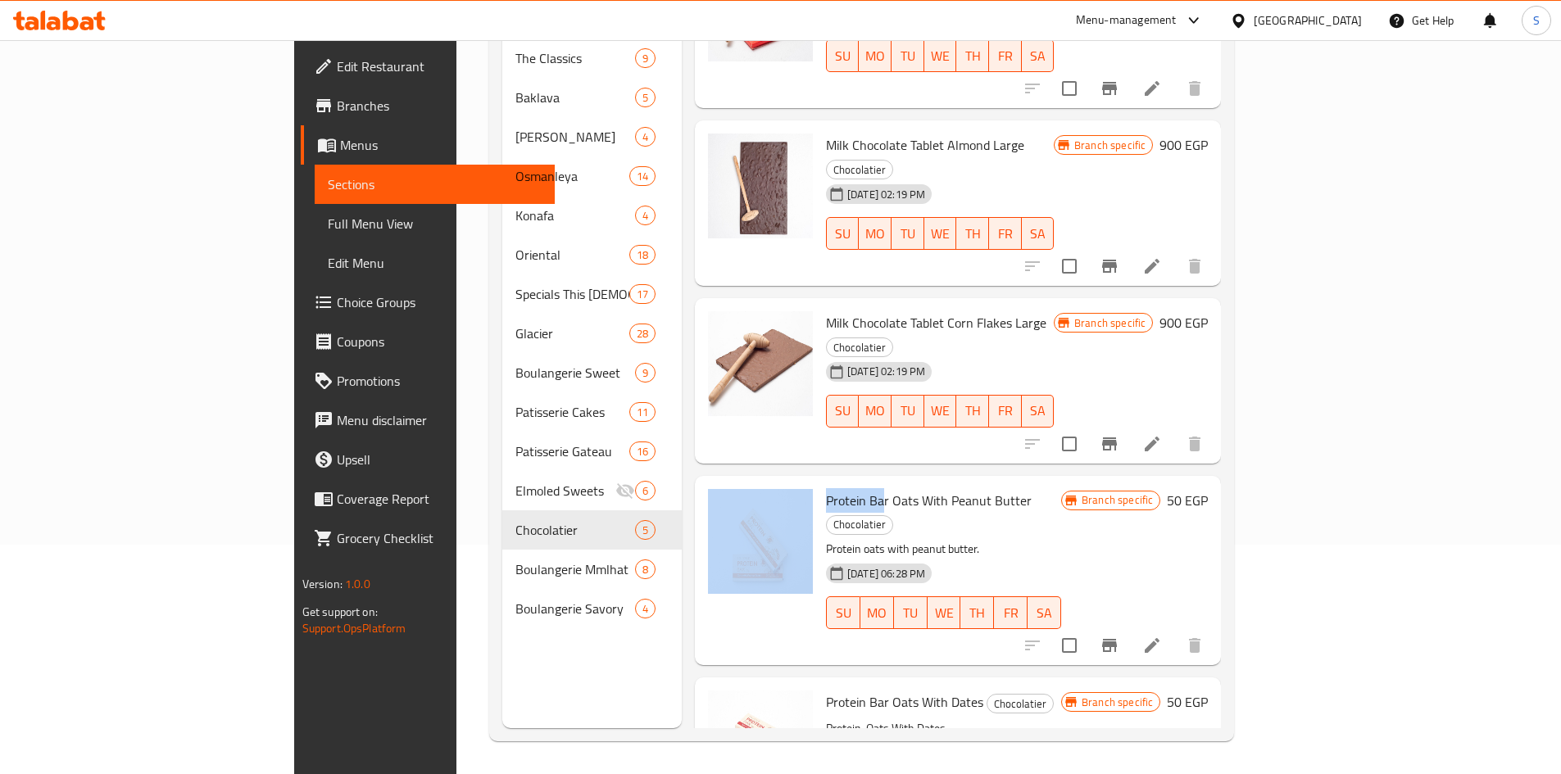
copy div "Protein Ba"
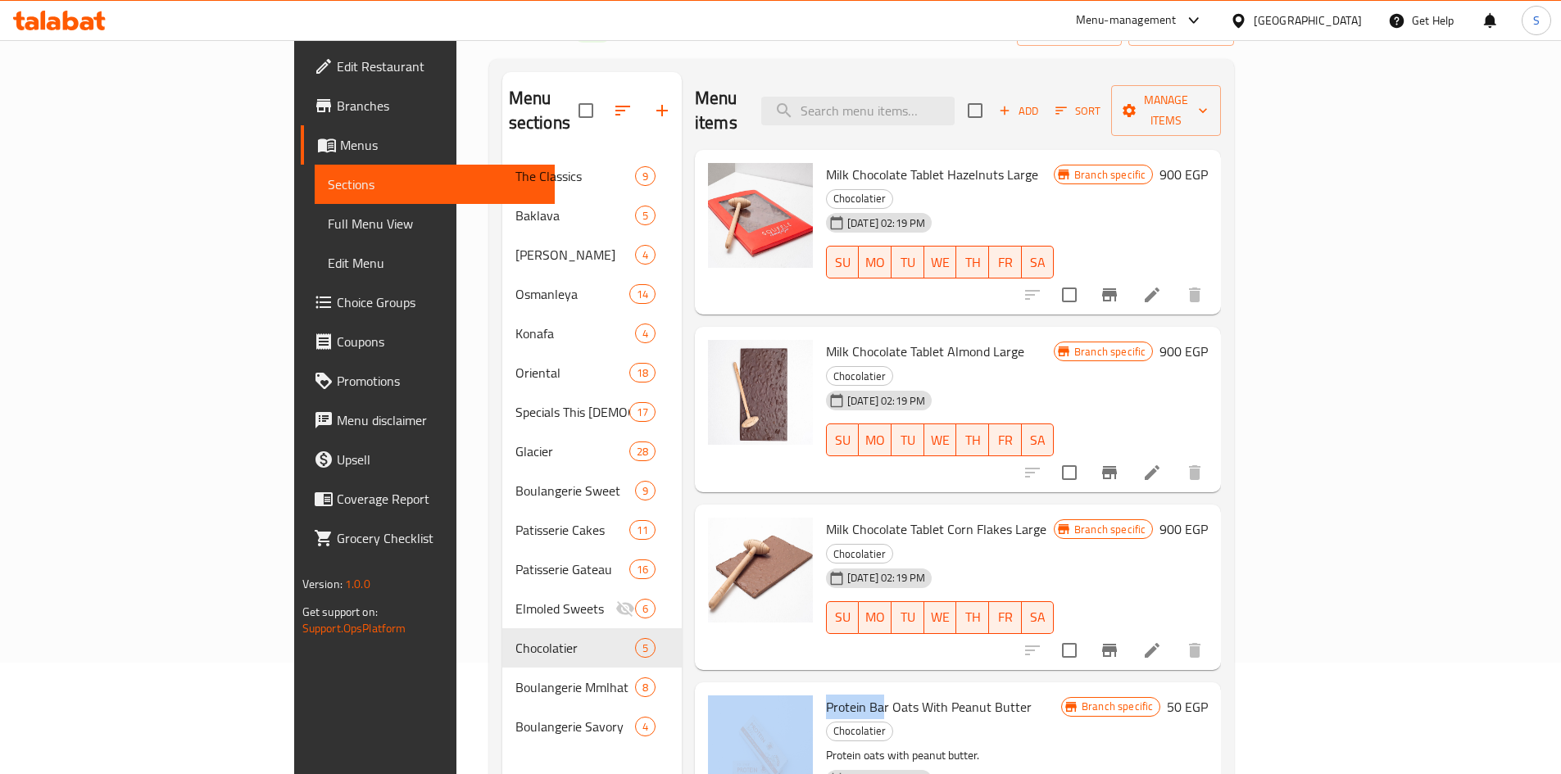
scroll to position [0, 0]
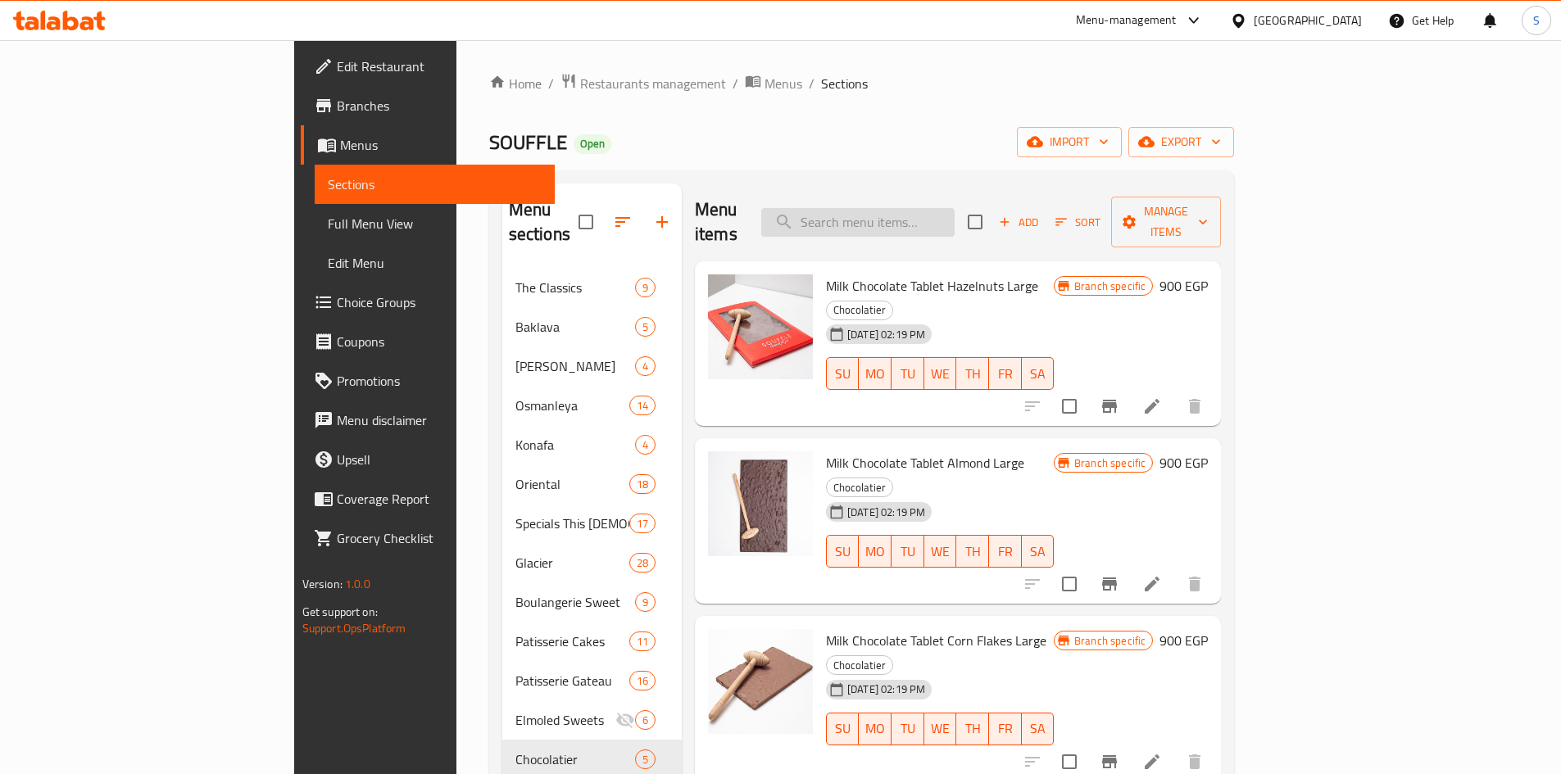
click at [955, 208] on input "search" at bounding box center [857, 222] width 193 height 29
paste input "Protein Ba"
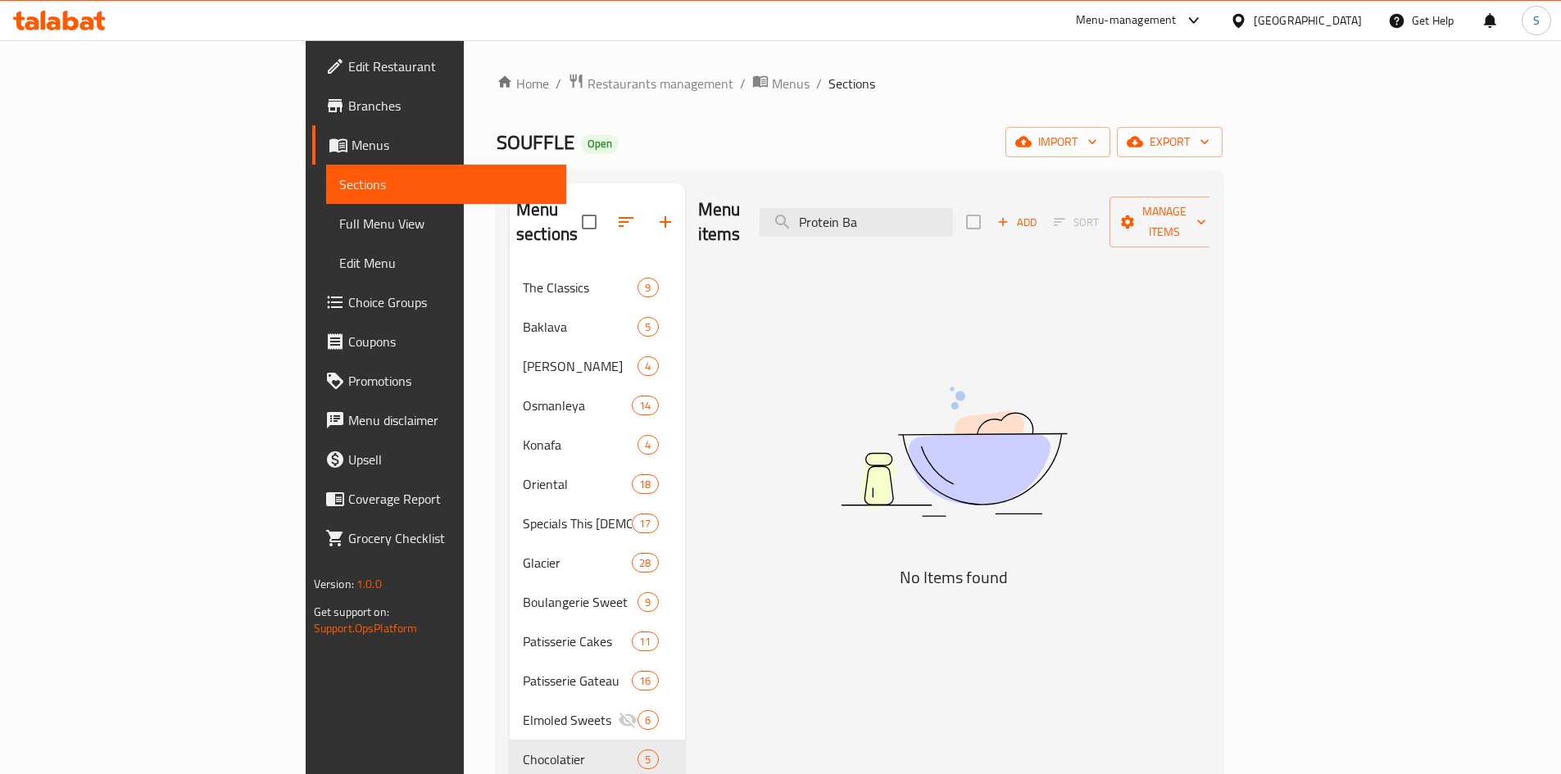
drag, startPoint x: 919, startPoint y: 213, endPoint x: 873, endPoint y: 216, distance: 46.0
click at [873, 216] on div "Menu items Protein Ba Add Sort Manage items" at bounding box center [954, 223] width 512 height 78
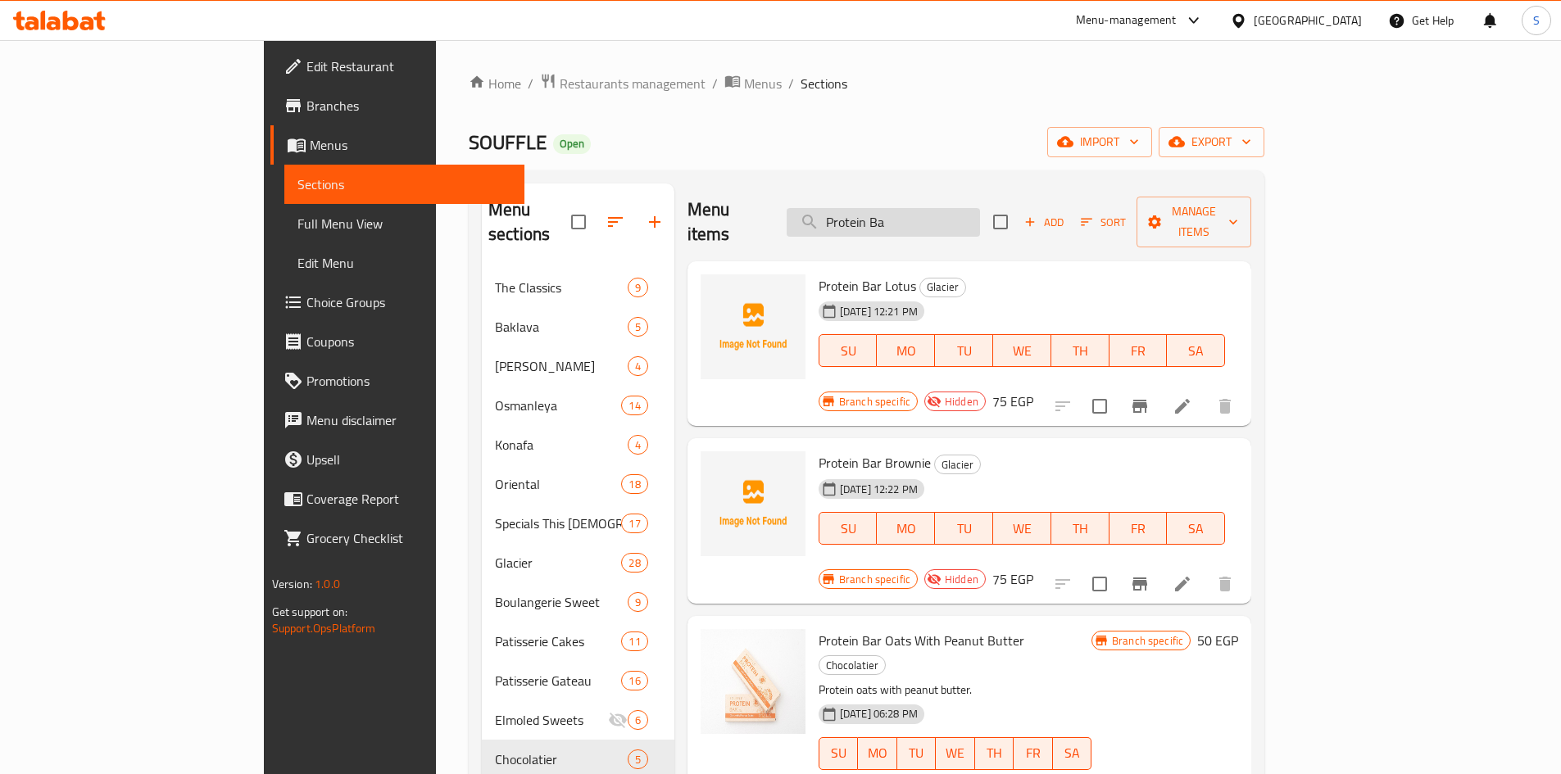
click at [980, 208] on input "Protein Ba" at bounding box center [883, 222] width 193 height 29
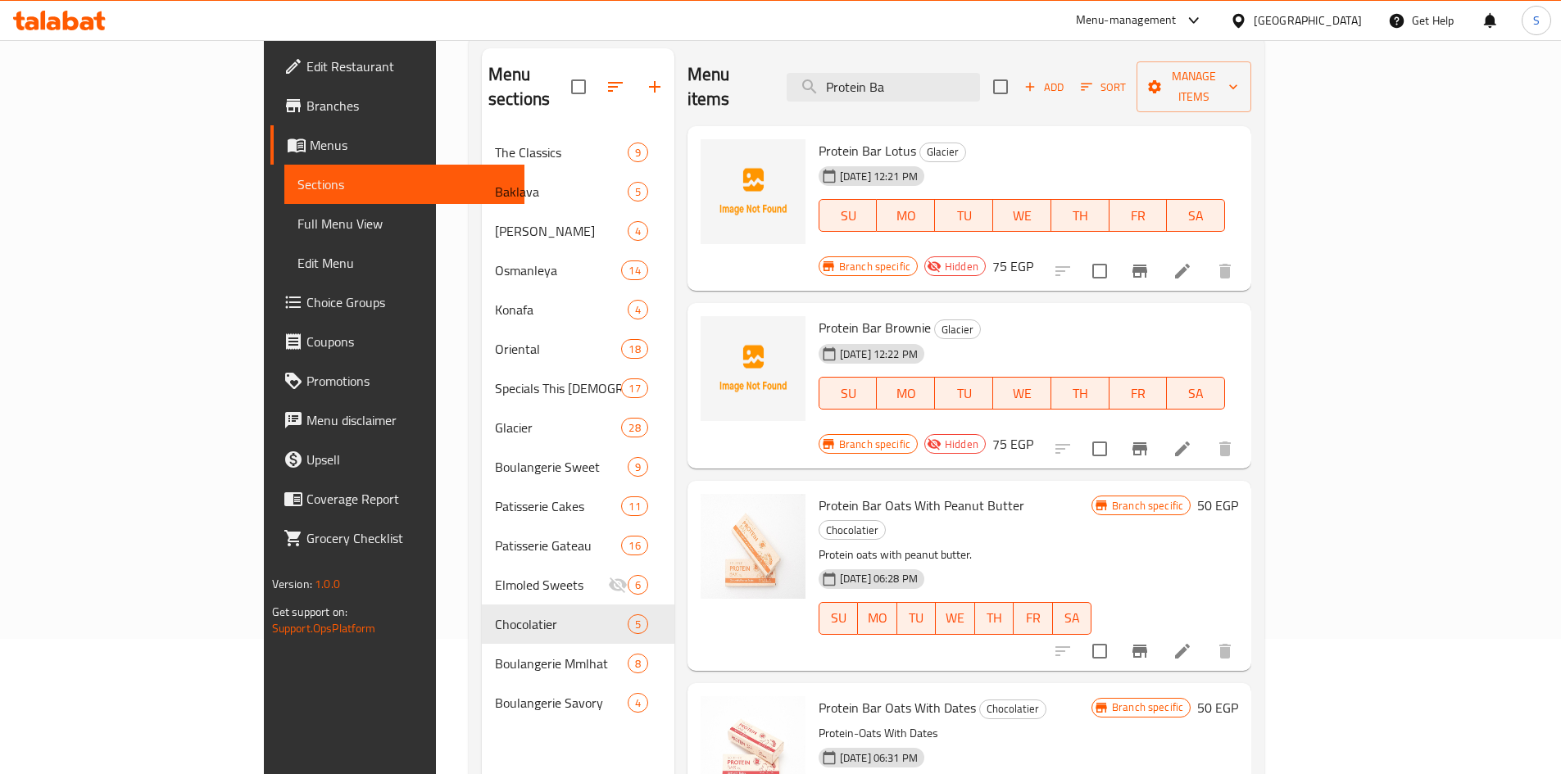
scroll to position [164, 0]
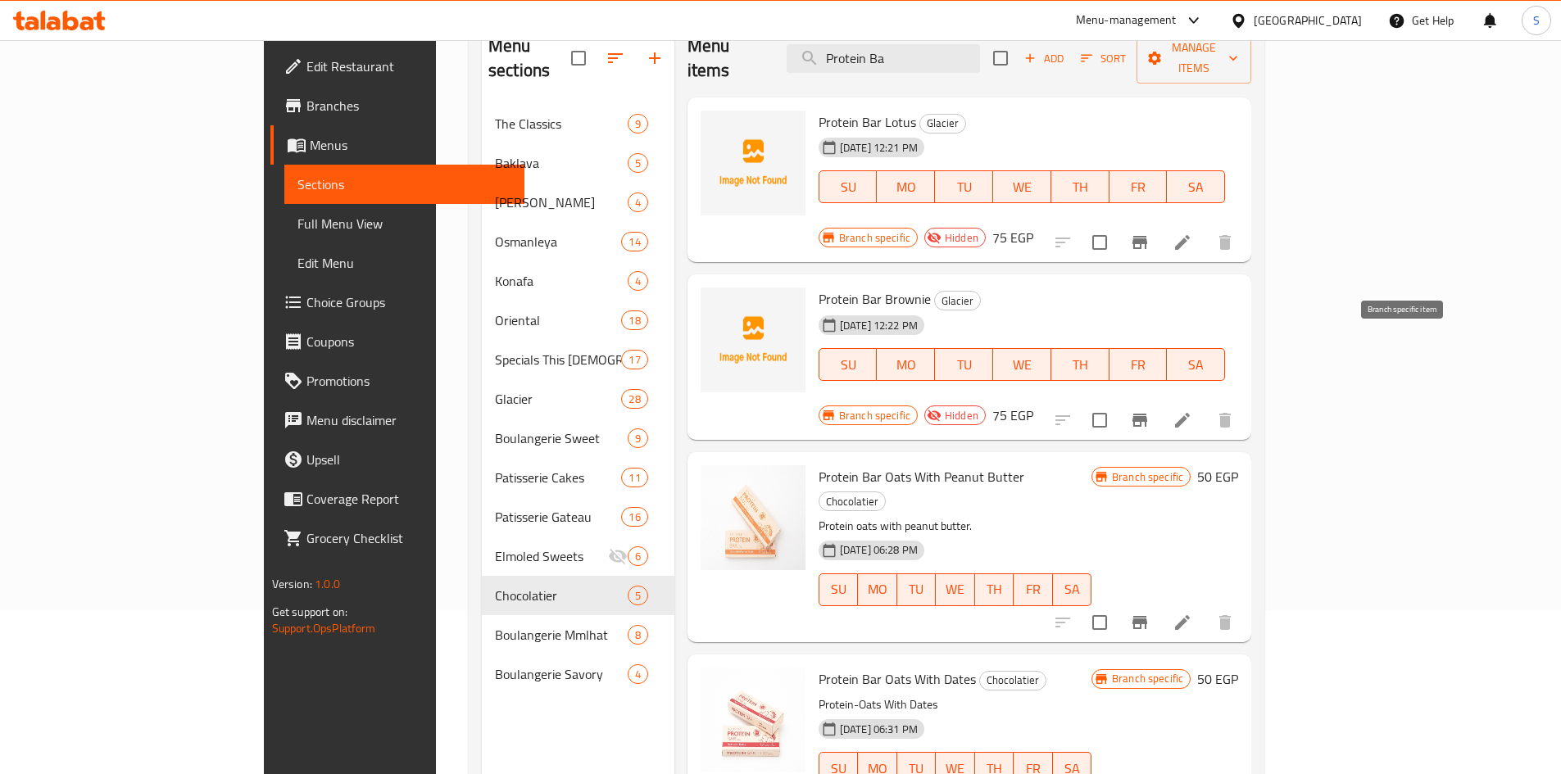
type input "Protein Ba"
click at [1150, 410] on icon "Branch-specific-item" at bounding box center [1140, 420] width 20 height 20
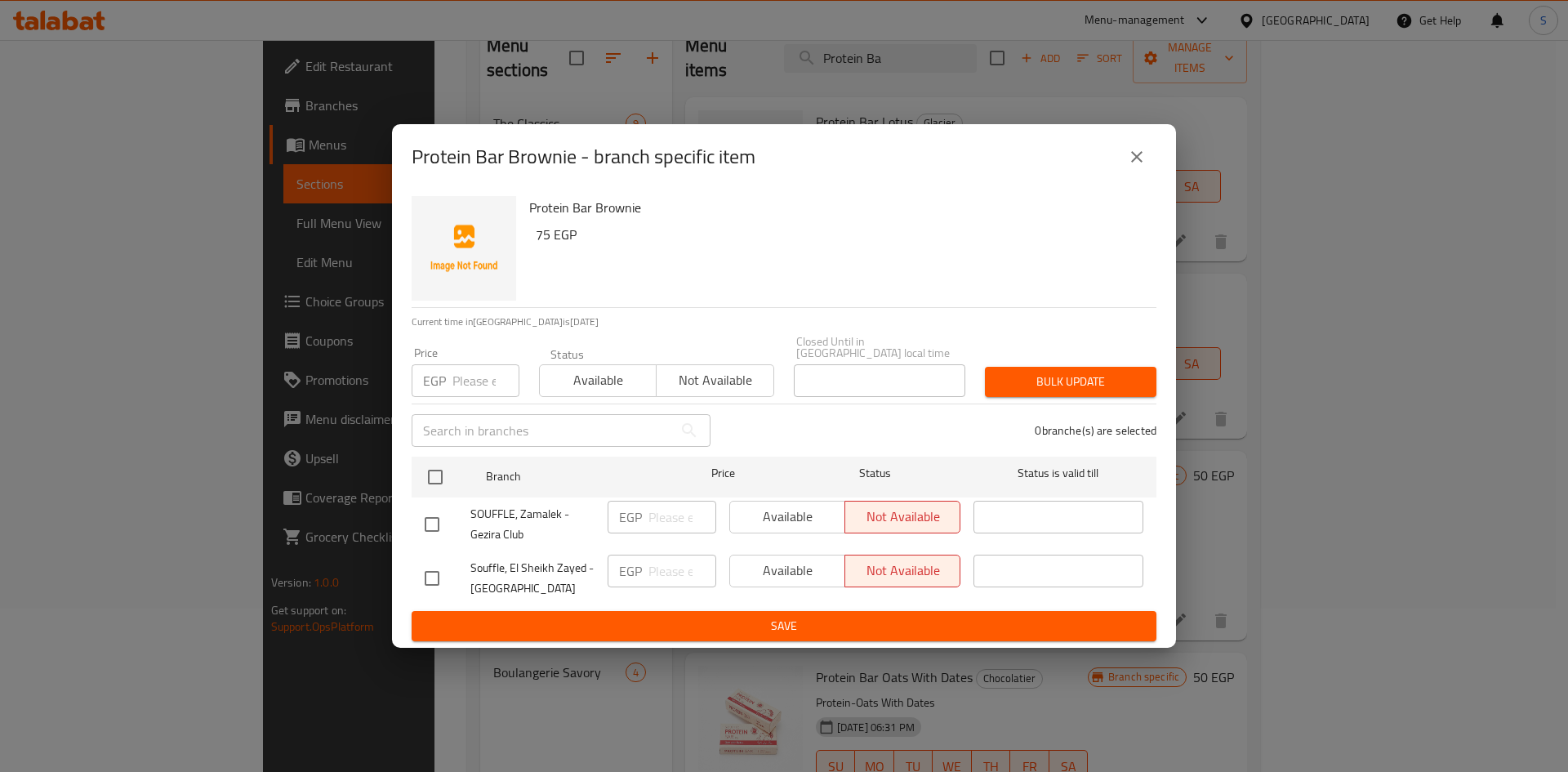
drag, startPoint x: 1131, startPoint y: 161, endPoint x: 1469, endPoint y: 284, distance: 359.7
click at [1132, 161] on icon "close" at bounding box center [1137, 157] width 20 height 20
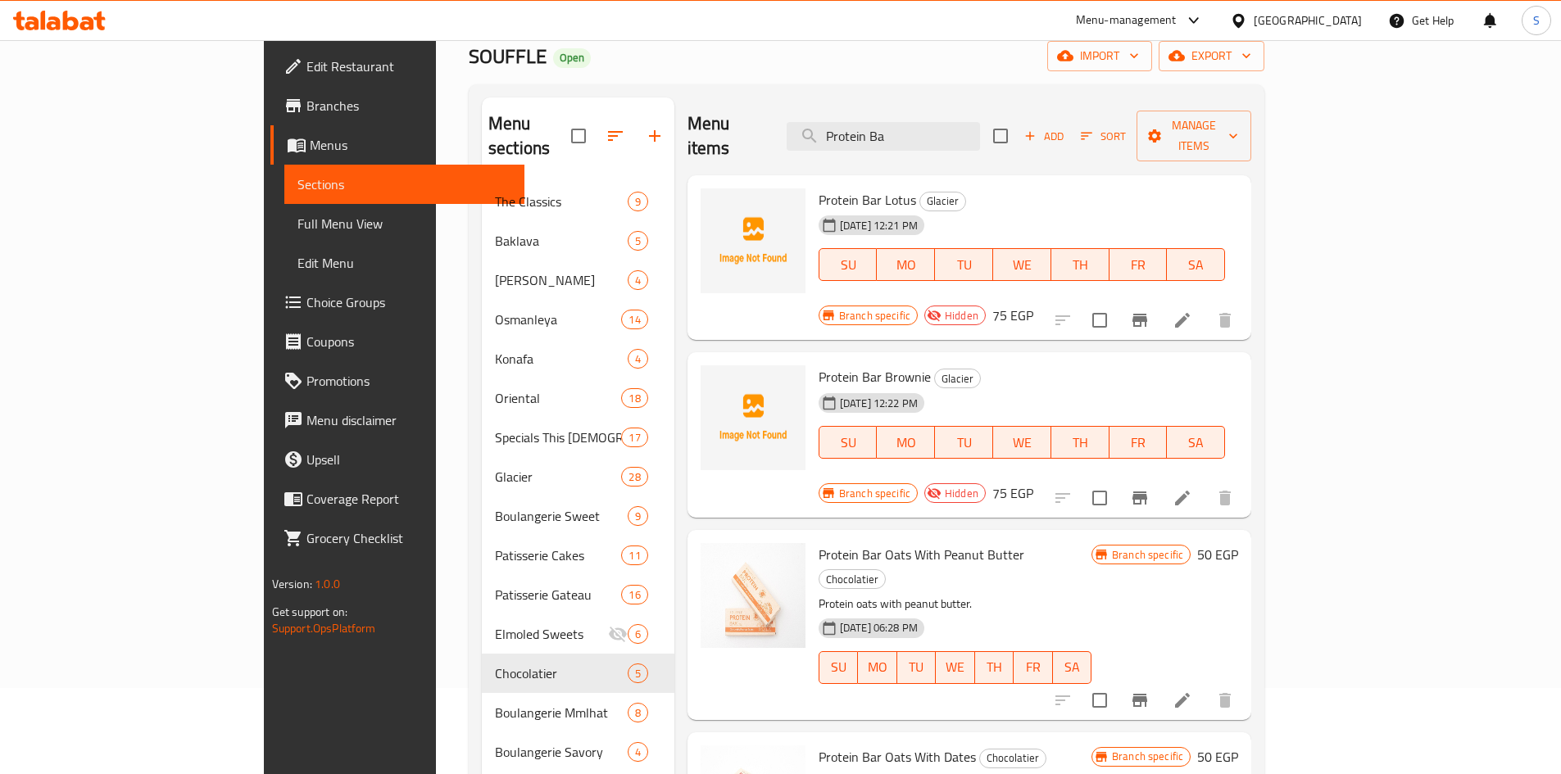
scroll to position [229, 0]
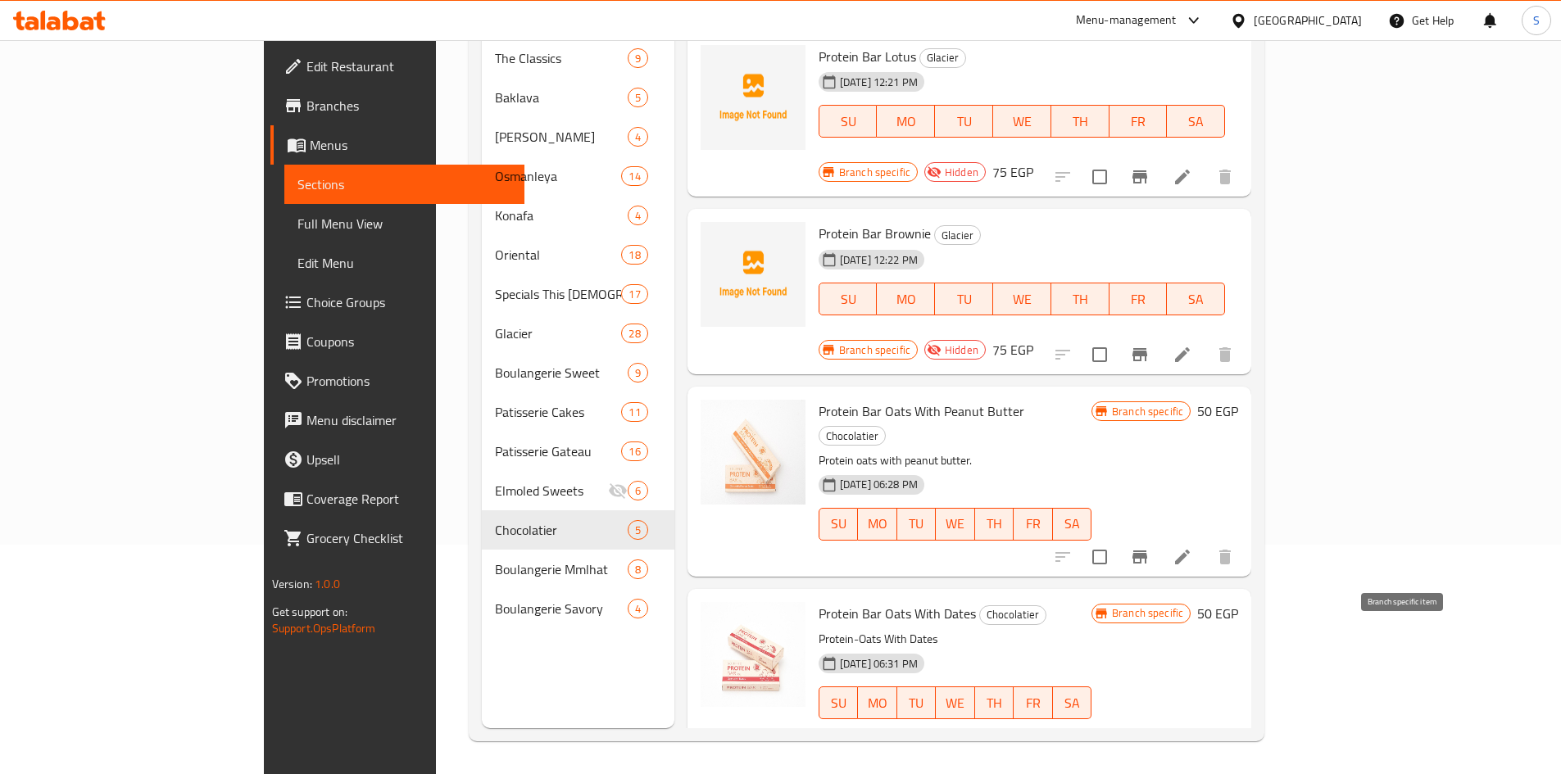
drag, startPoint x: 1432, startPoint y: 640, endPoint x: 1404, endPoint y: 636, distance: 29.0
click at [1245, 716] on div at bounding box center [1144, 735] width 202 height 39
click at [1147, 729] on icon "Branch-specific-item" at bounding box center [1139, 735] width 15 height 13
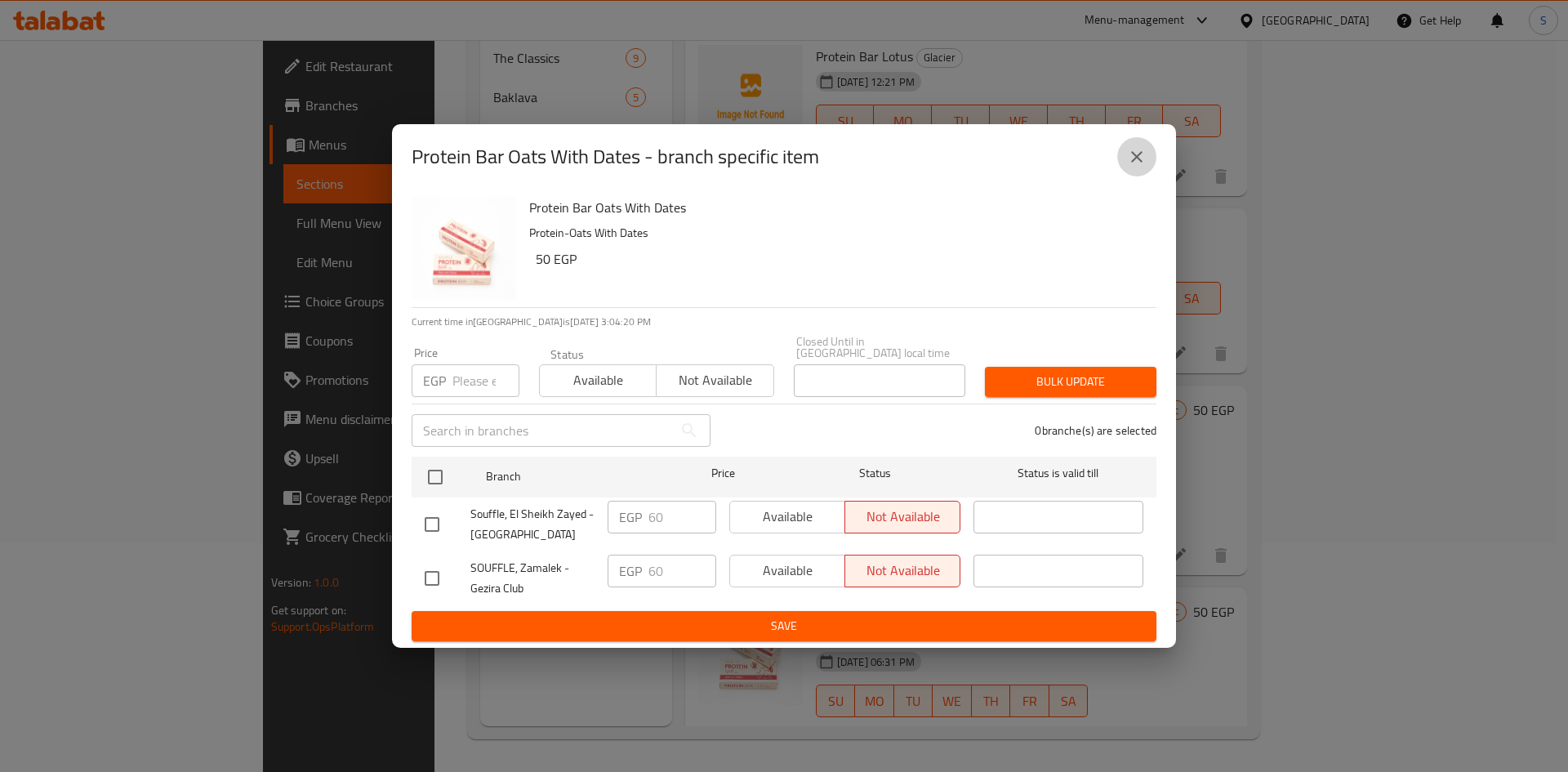
click at [1134, 167] on icon "close" at bounding box center [1137, 157] width 20 height 20
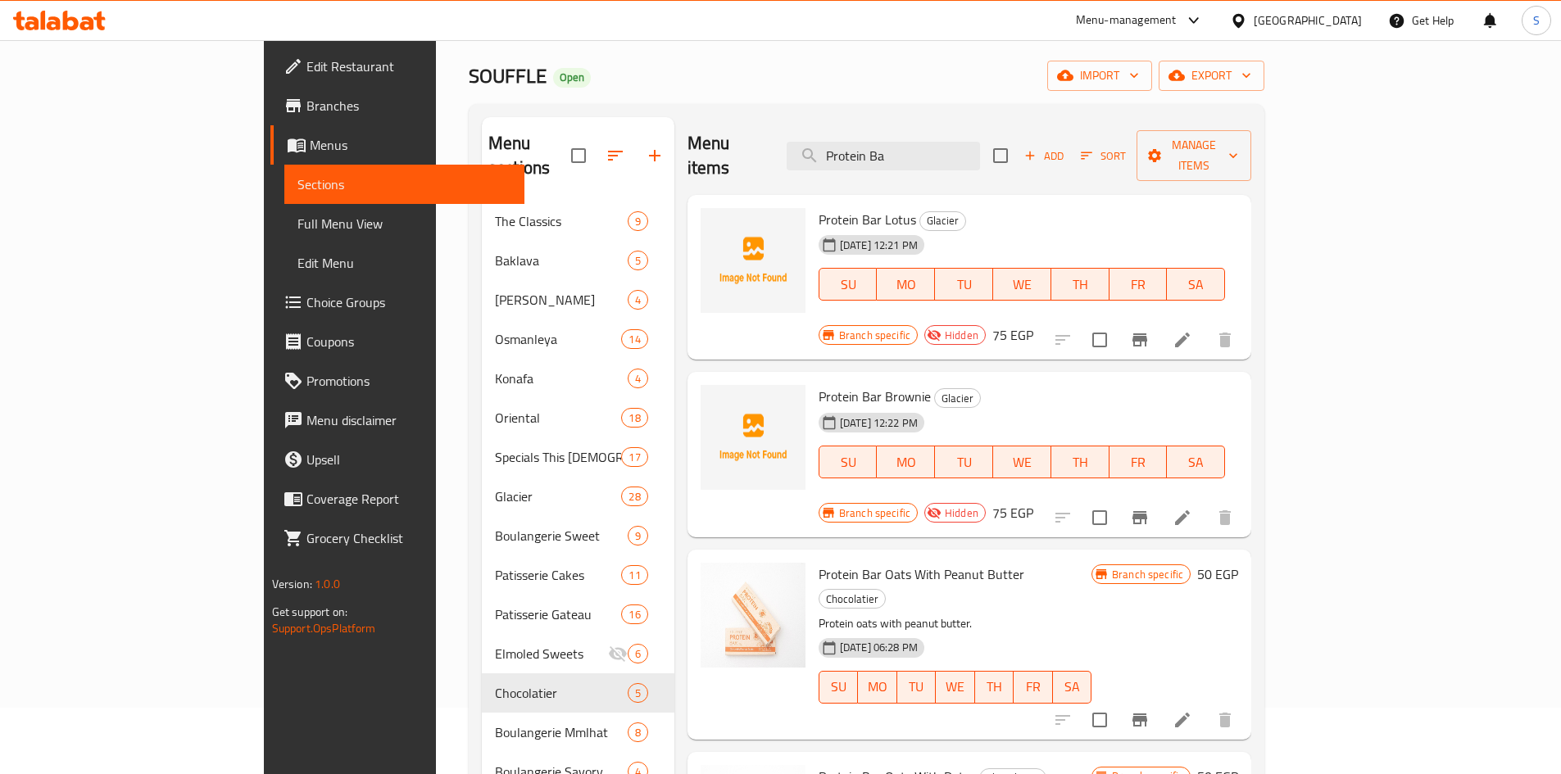
scroll to position [66, 0]
click at [1159, 321] on button "Branch-specific-item" at bounding box center [1139, 340] width 39 height 39
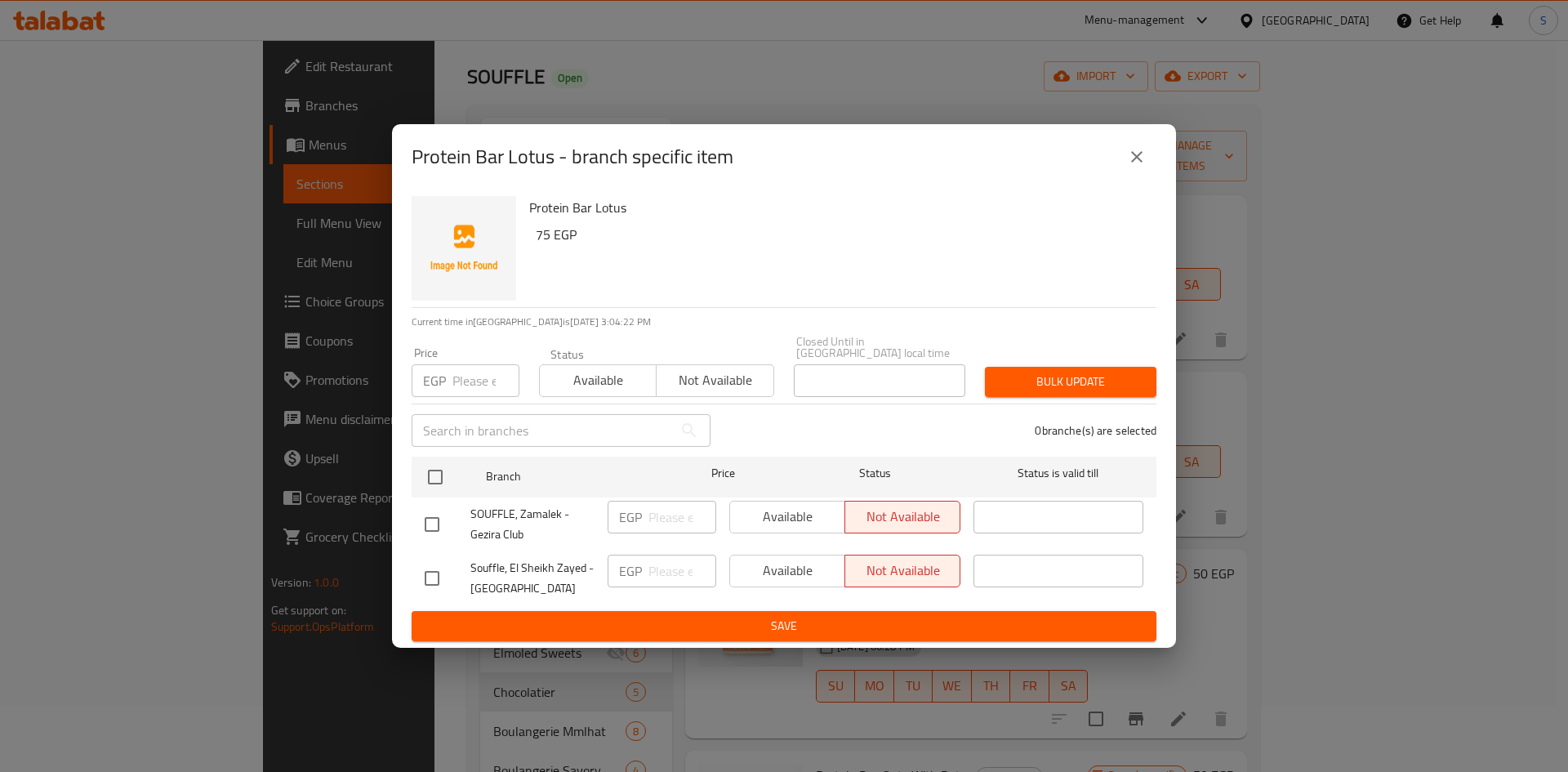
click at [1139, 149] on button "close" at bounding box center [1136, 157] width 39 height 39
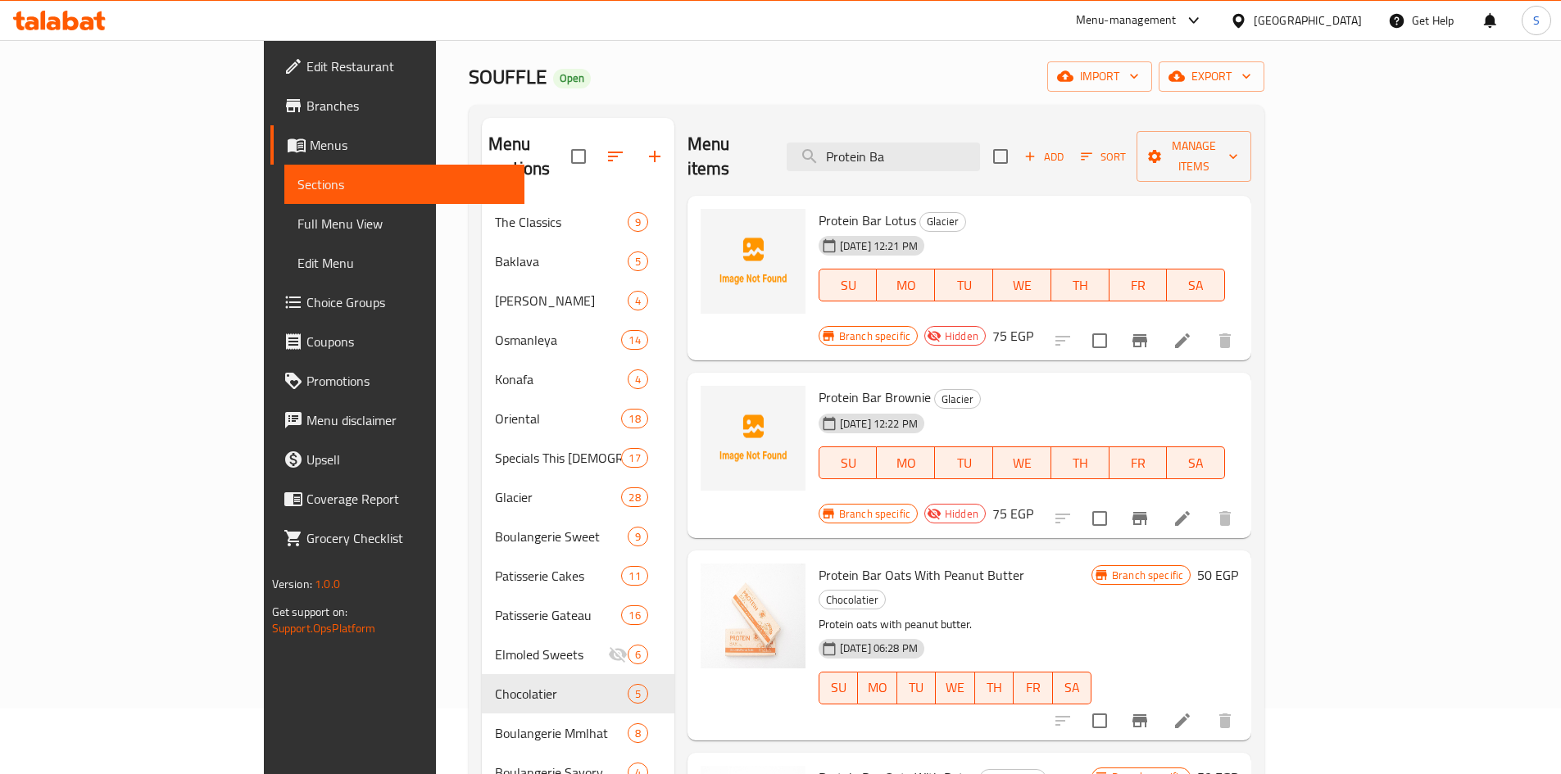
click at [1205, 326] on li at bounding box center [1182, 340] width 46 height 29
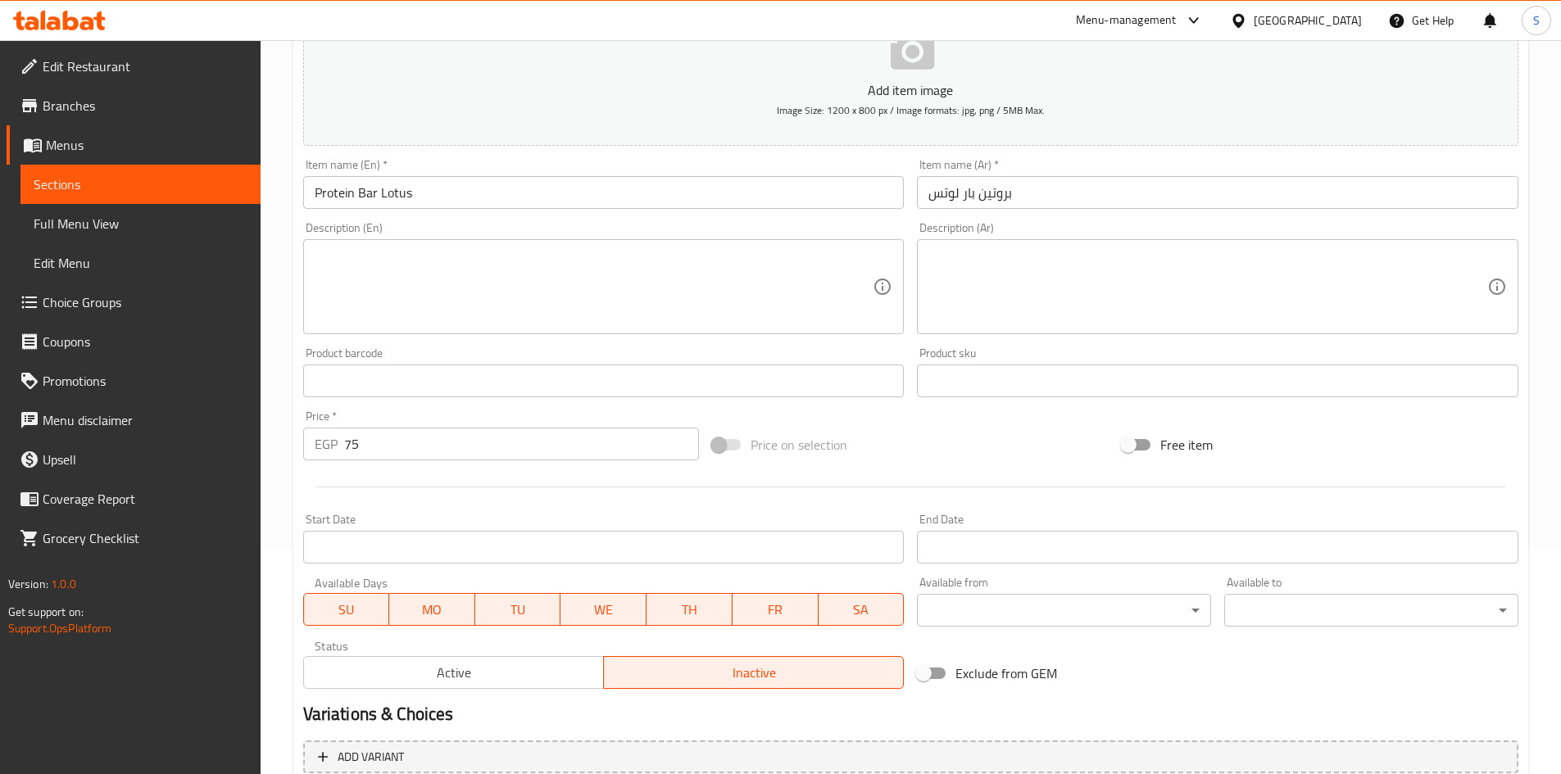
scroll to position [383, 0]
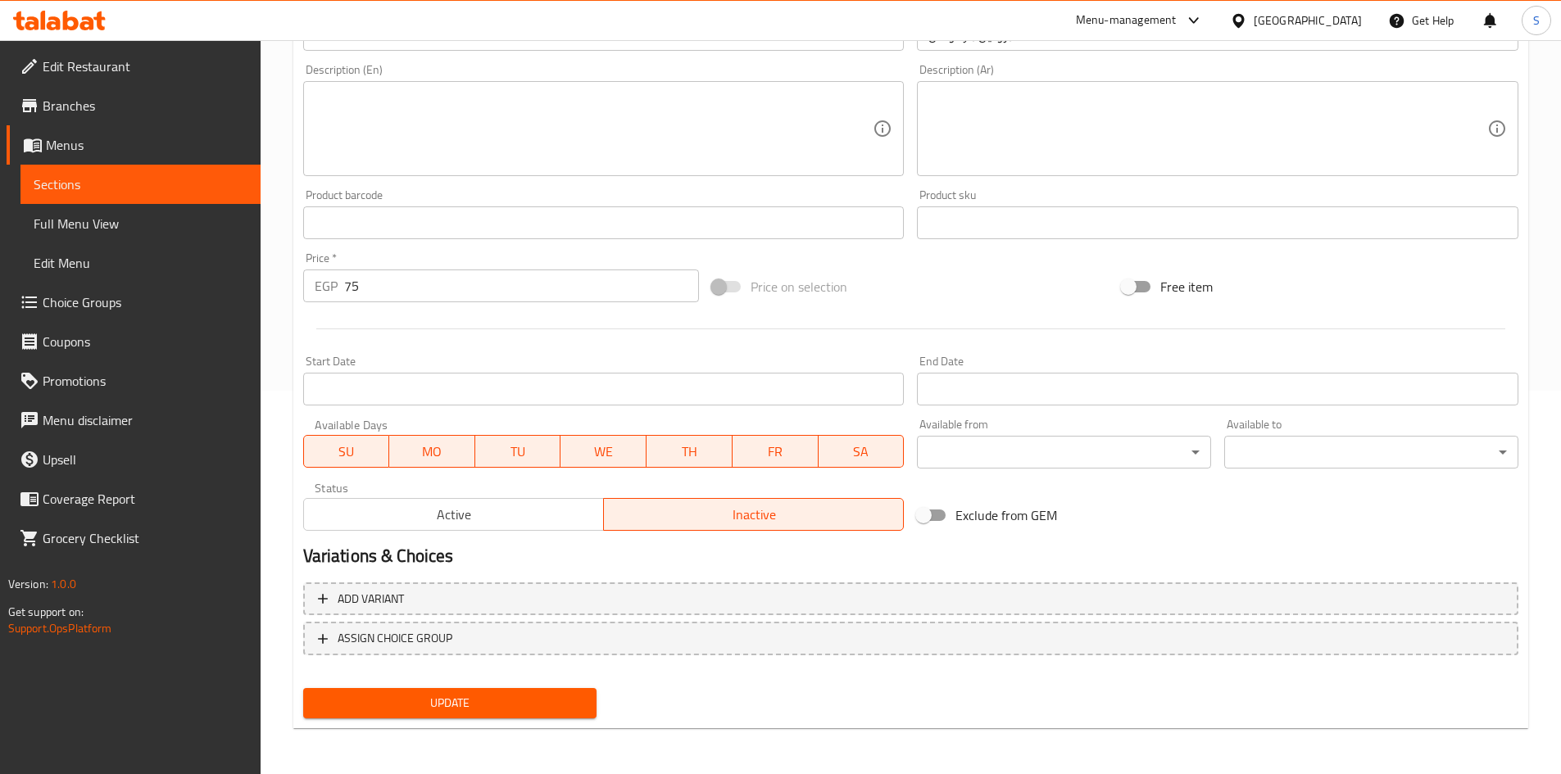
click at [555, 517] on span "Active" at bounding box center [454, 515] width 287 height 24
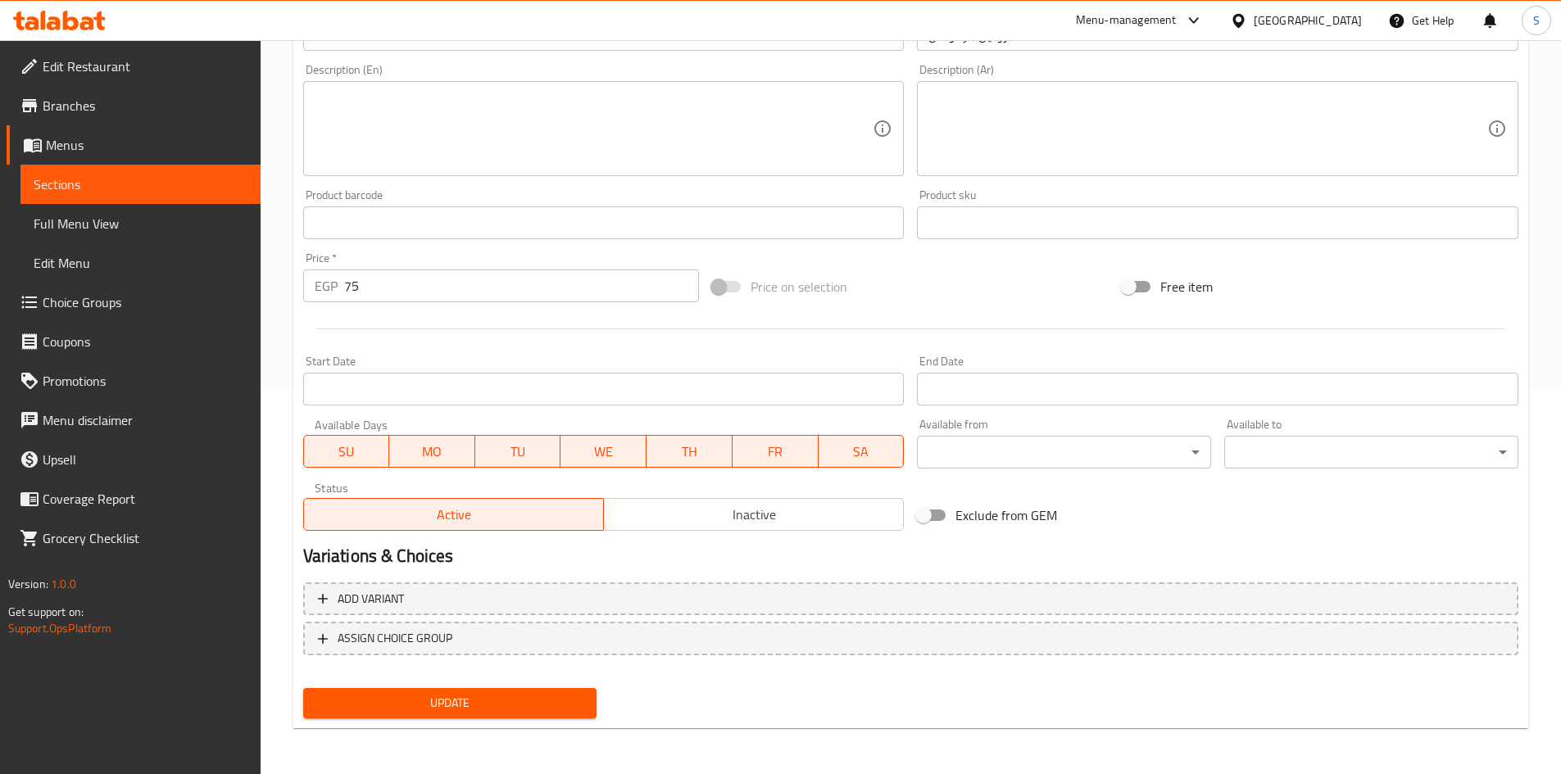
click at [509, 705] on span "Update" at bounding box center [450, 703] width 268 height 20
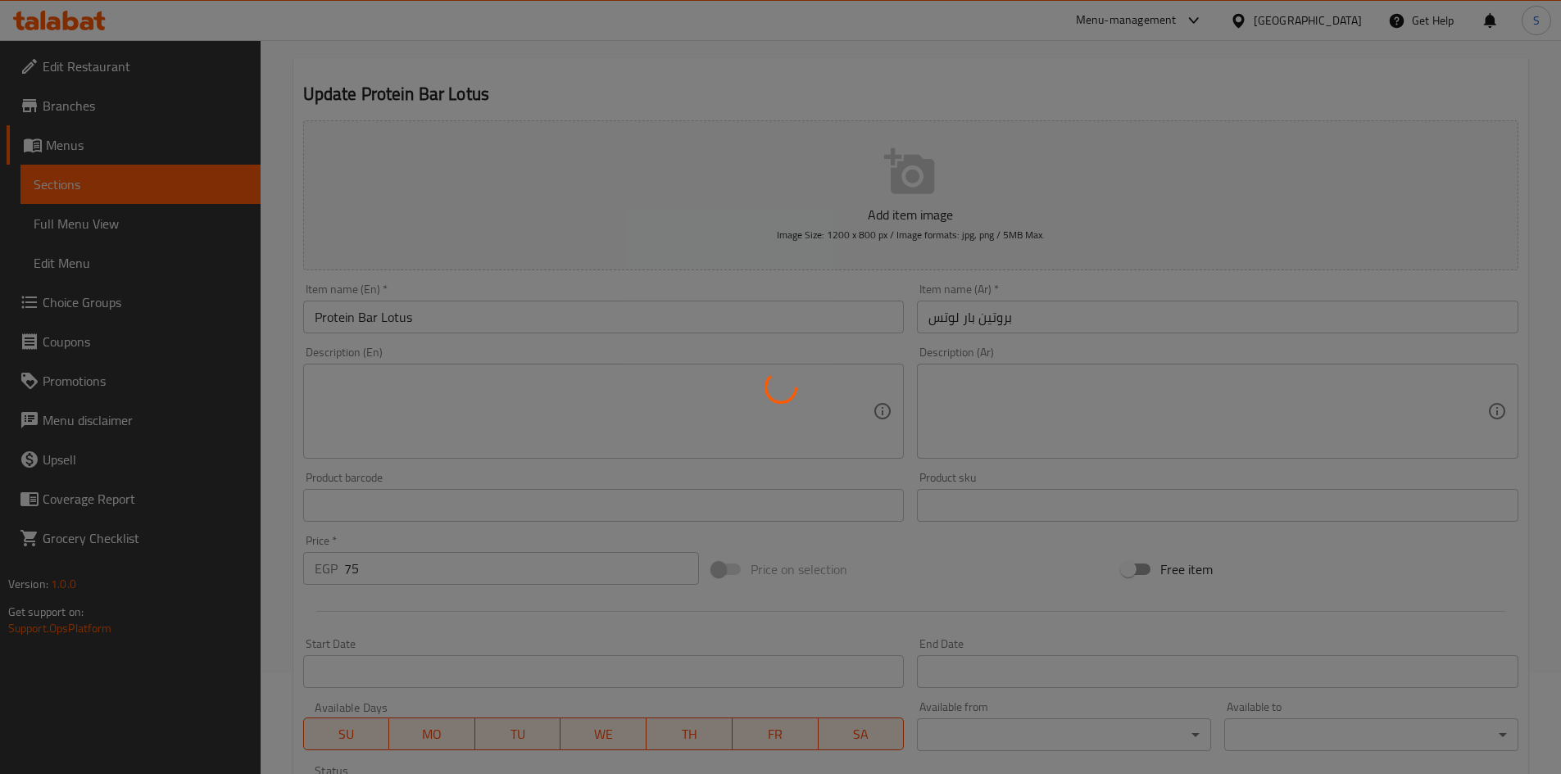
scroll to position [0, 0]
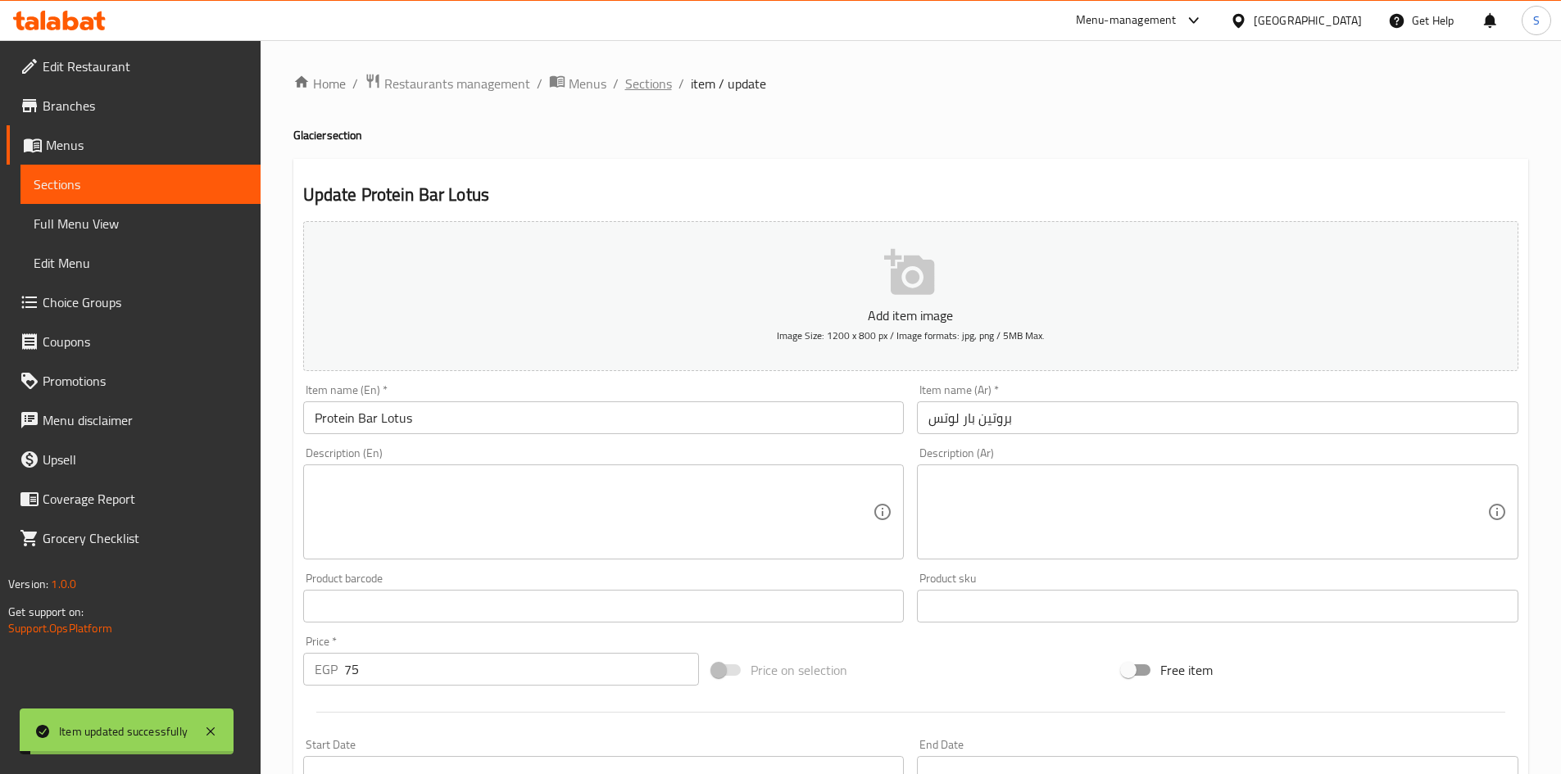
click at [625, 80] on span "Sections" at bounding box center [648, 84] width 47 height 20
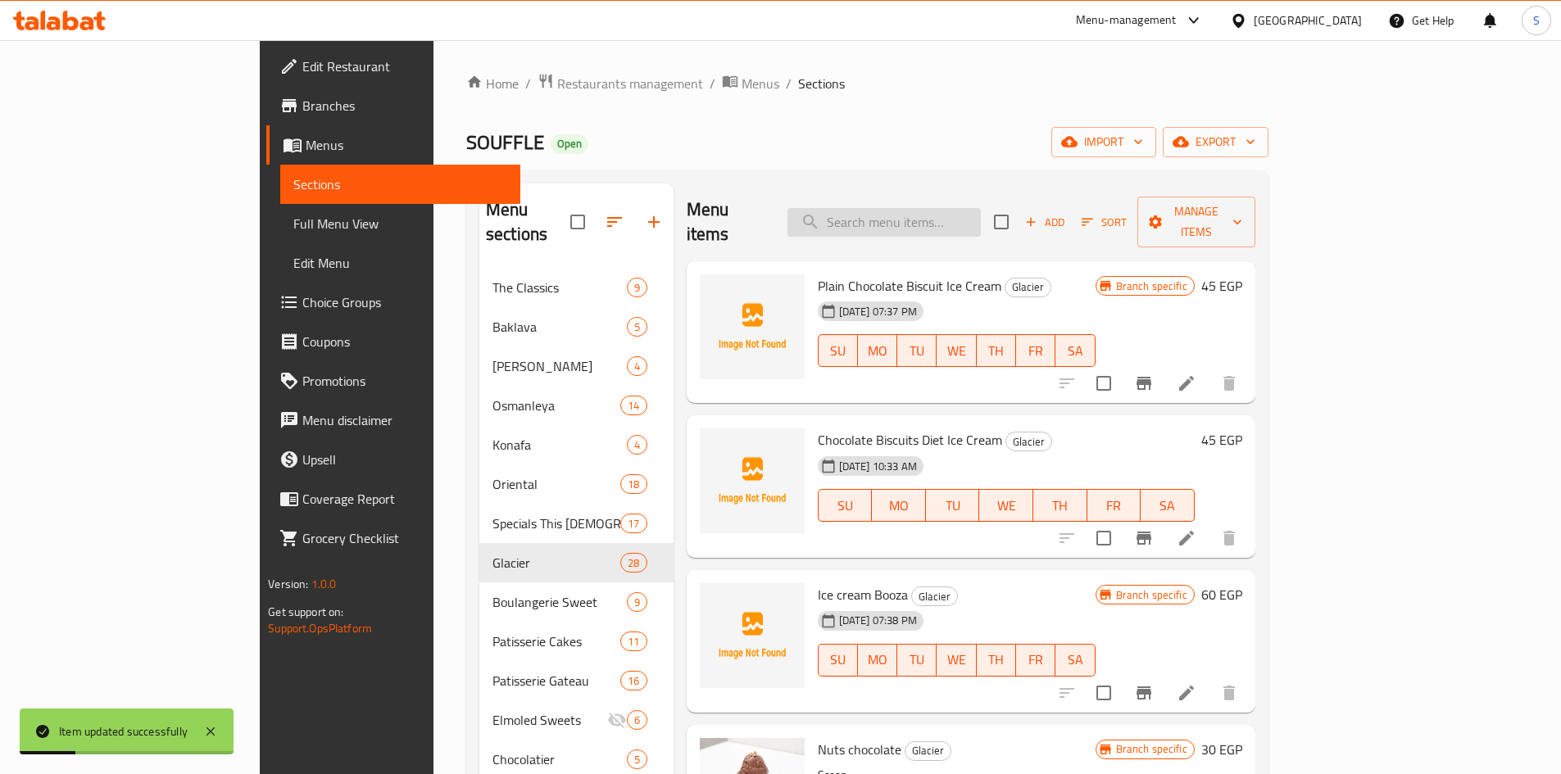
click at [956, 209] on input "search" at bounding box center [883, 222] width 193 height 29
paste input "Protein Ba"
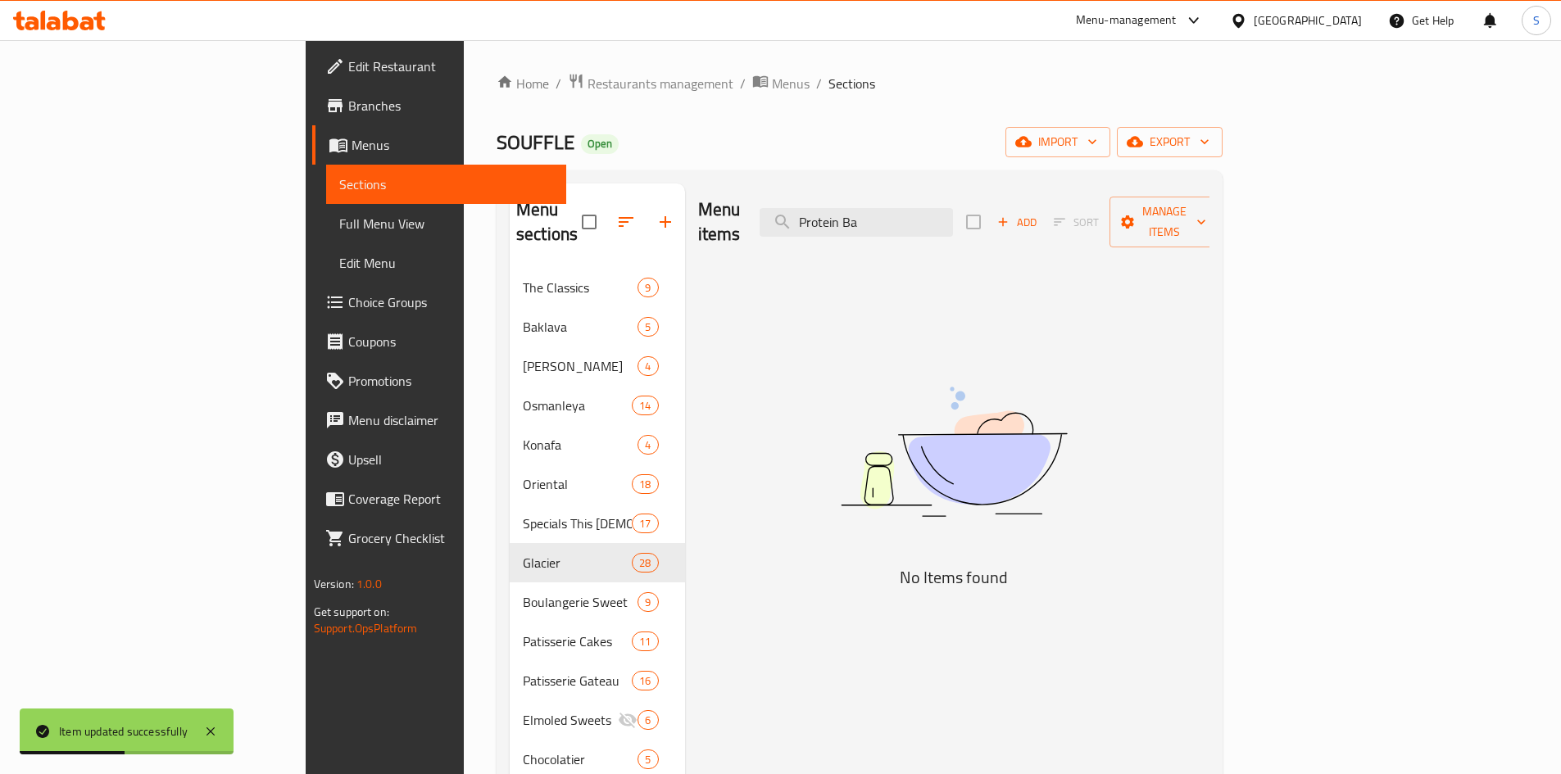
drag, startPoint x: 919, startPoint y: 208, endPoint x: 824, endPoint y: 202, distance: 95.2
click at [824, 202] on div "Menu items Protein Ba Add Sort Manage items" at bounding box center [954, 223] width 512 height 78
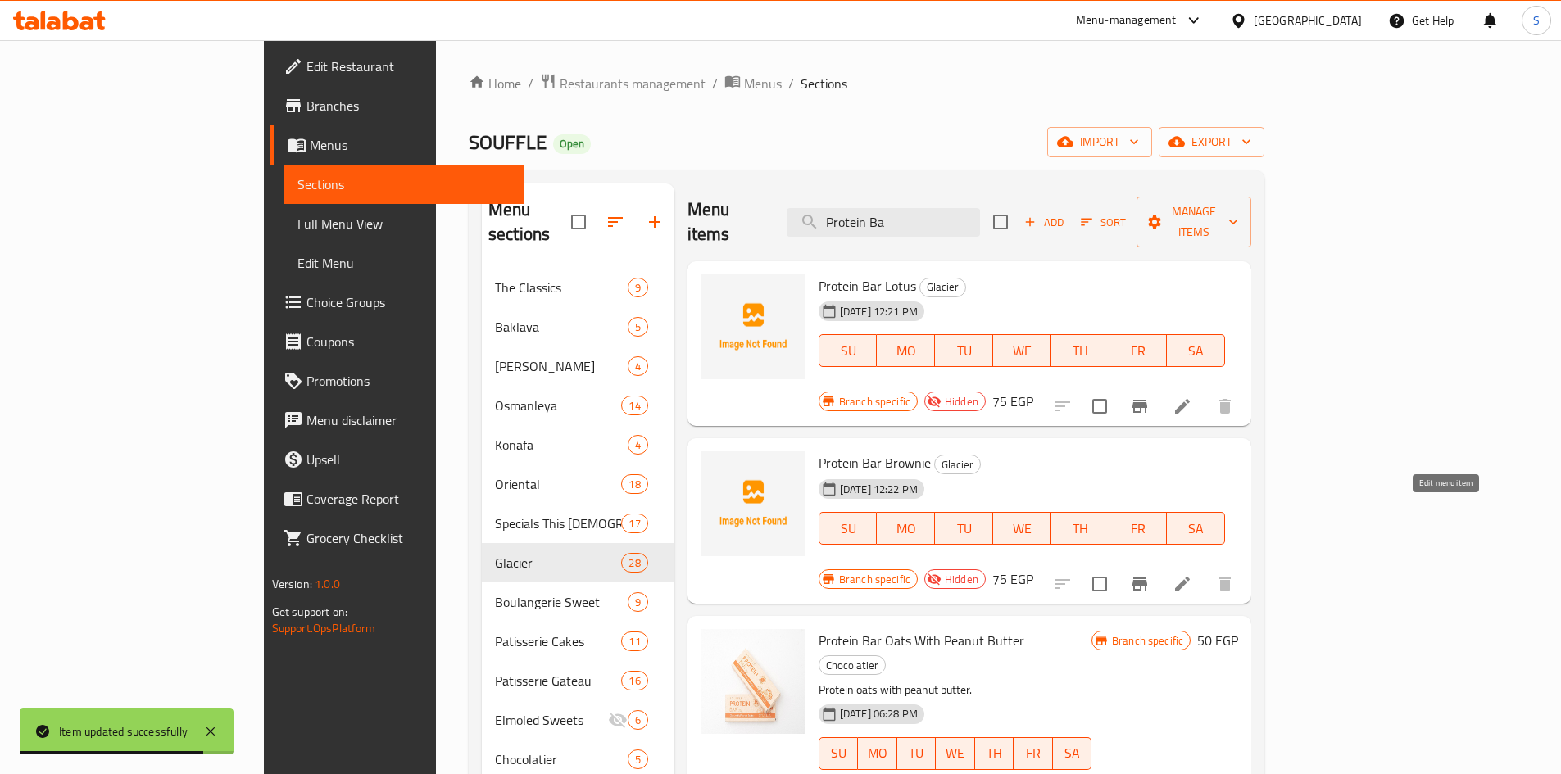
type input "Protein Ba"
click at [1190, 577] on icon at bounding box center [1182, 584] width 15 height 15
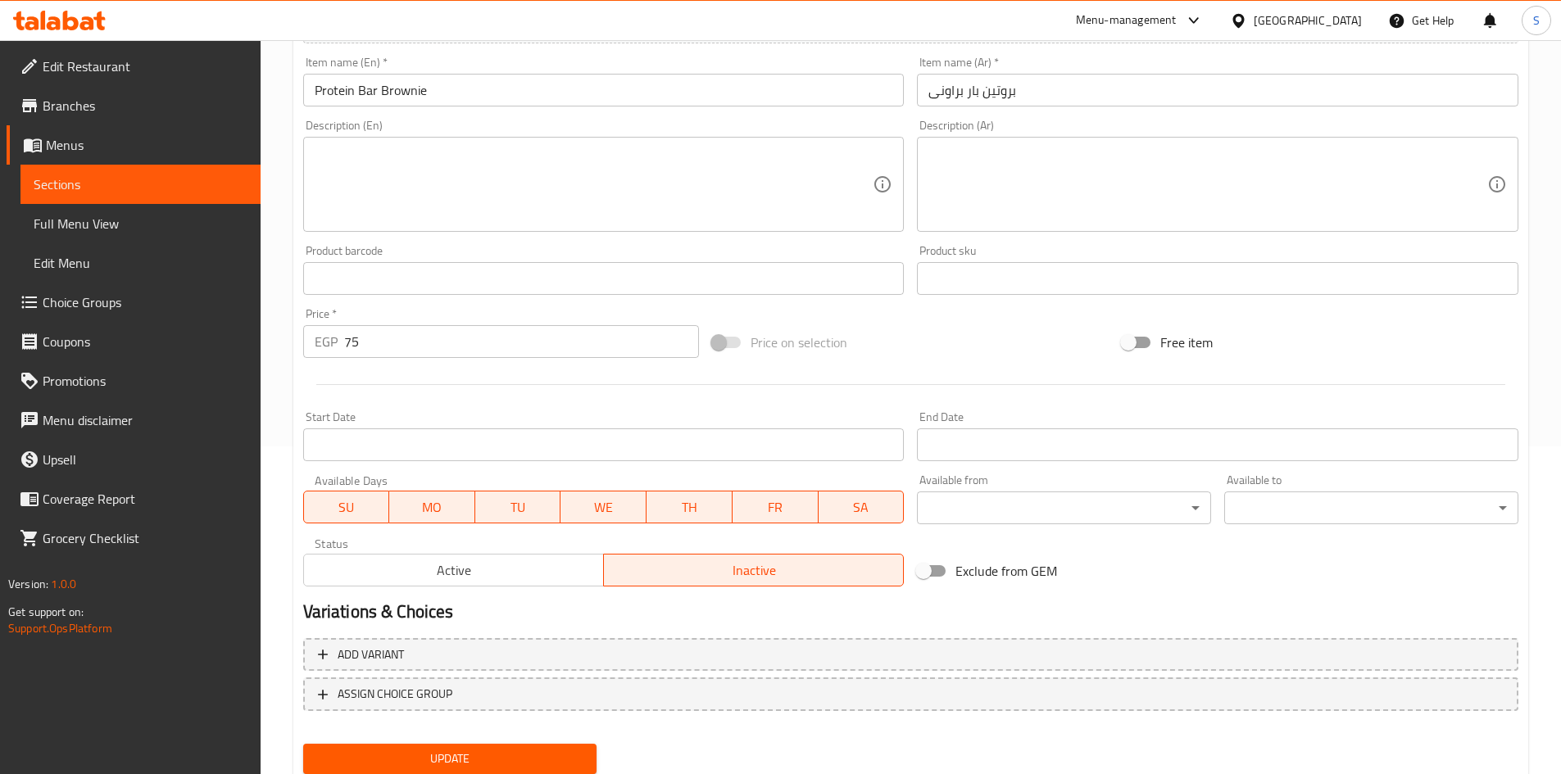
click at [540, 557] on button "Active" at bounding box center [453, 570] width 301 height 33
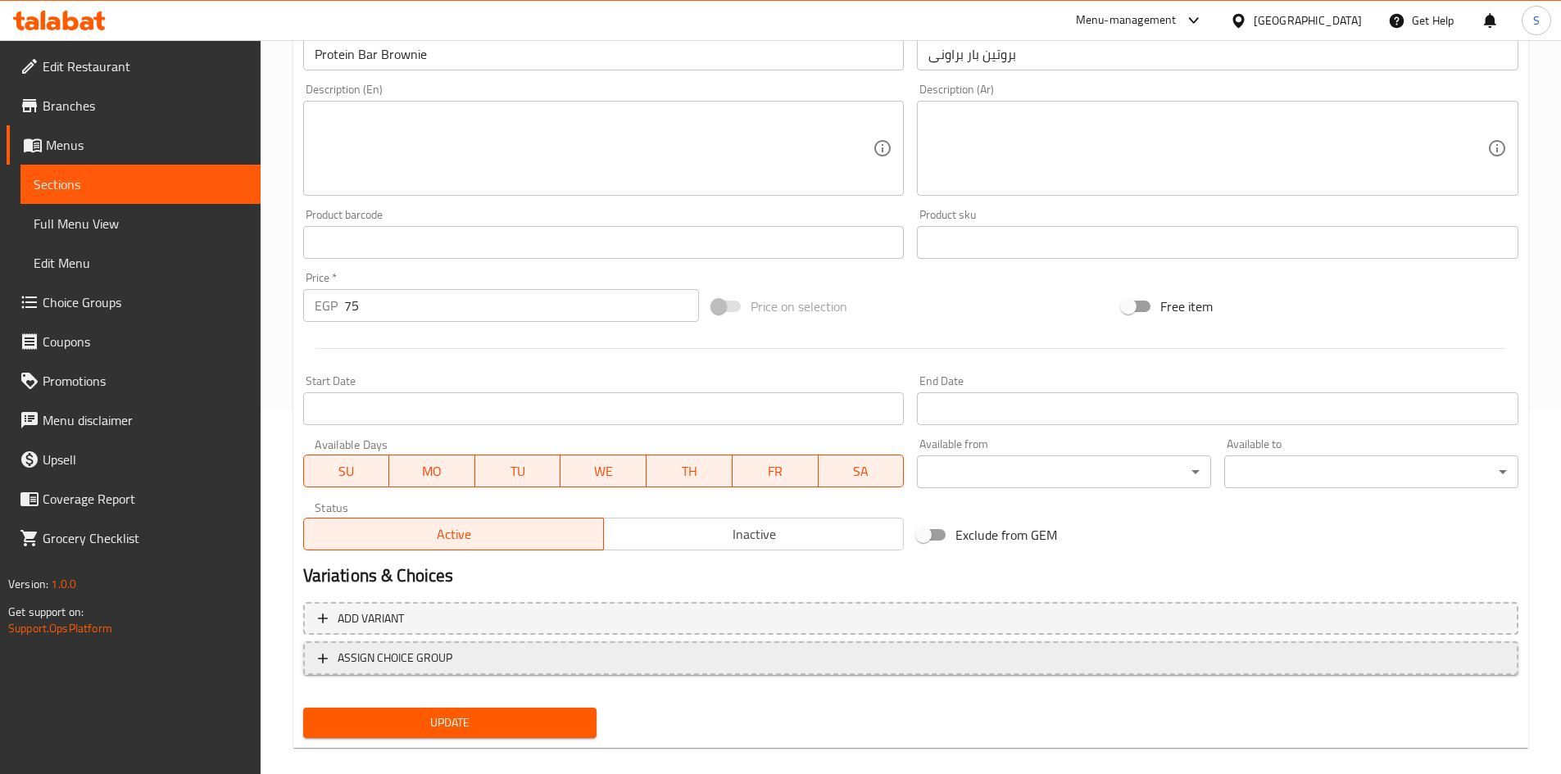
scroll to position [383, 0]
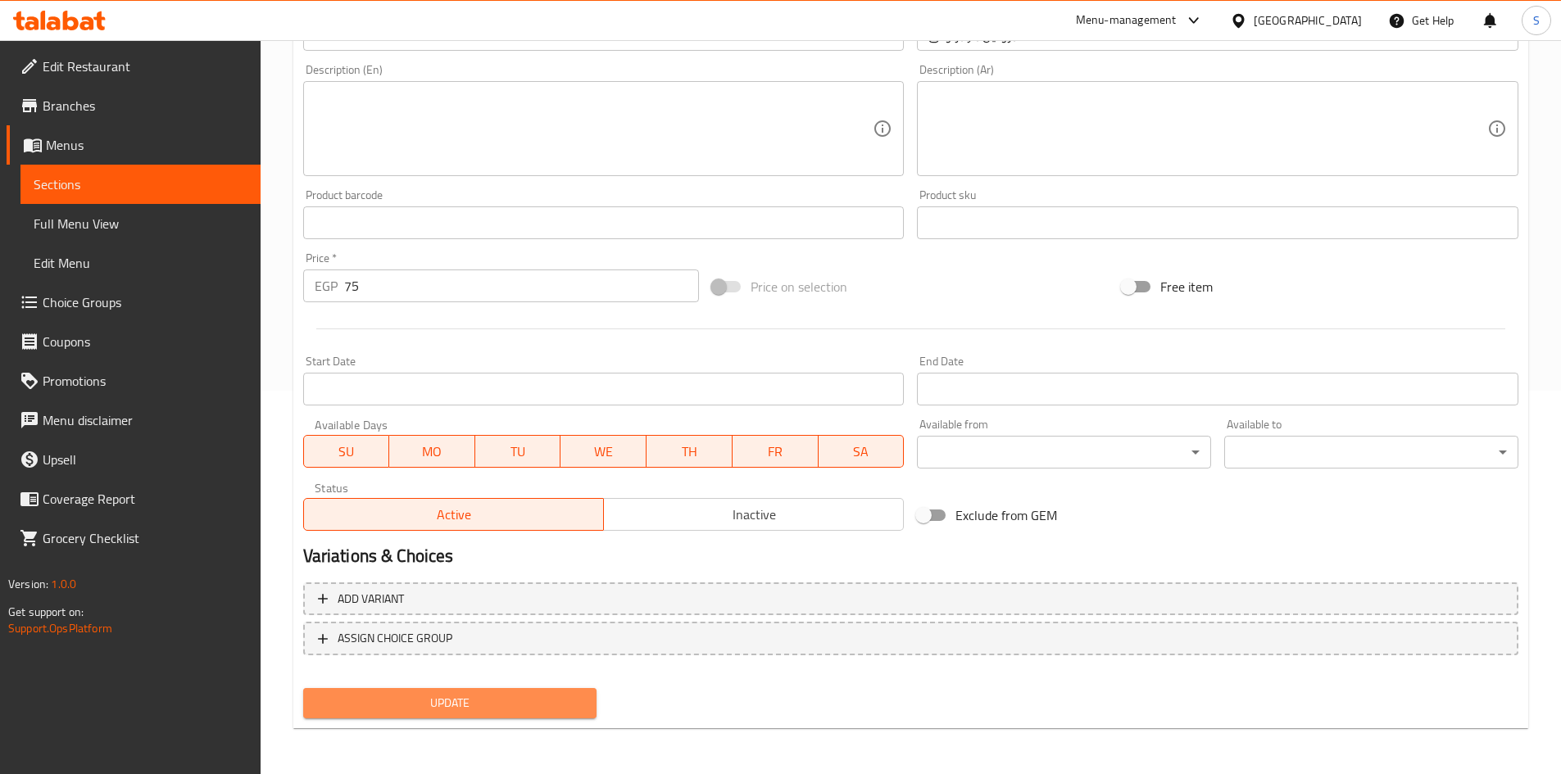
click at [508, 698] on span "Update" at bounding box center [450, 703] width 268 height 20
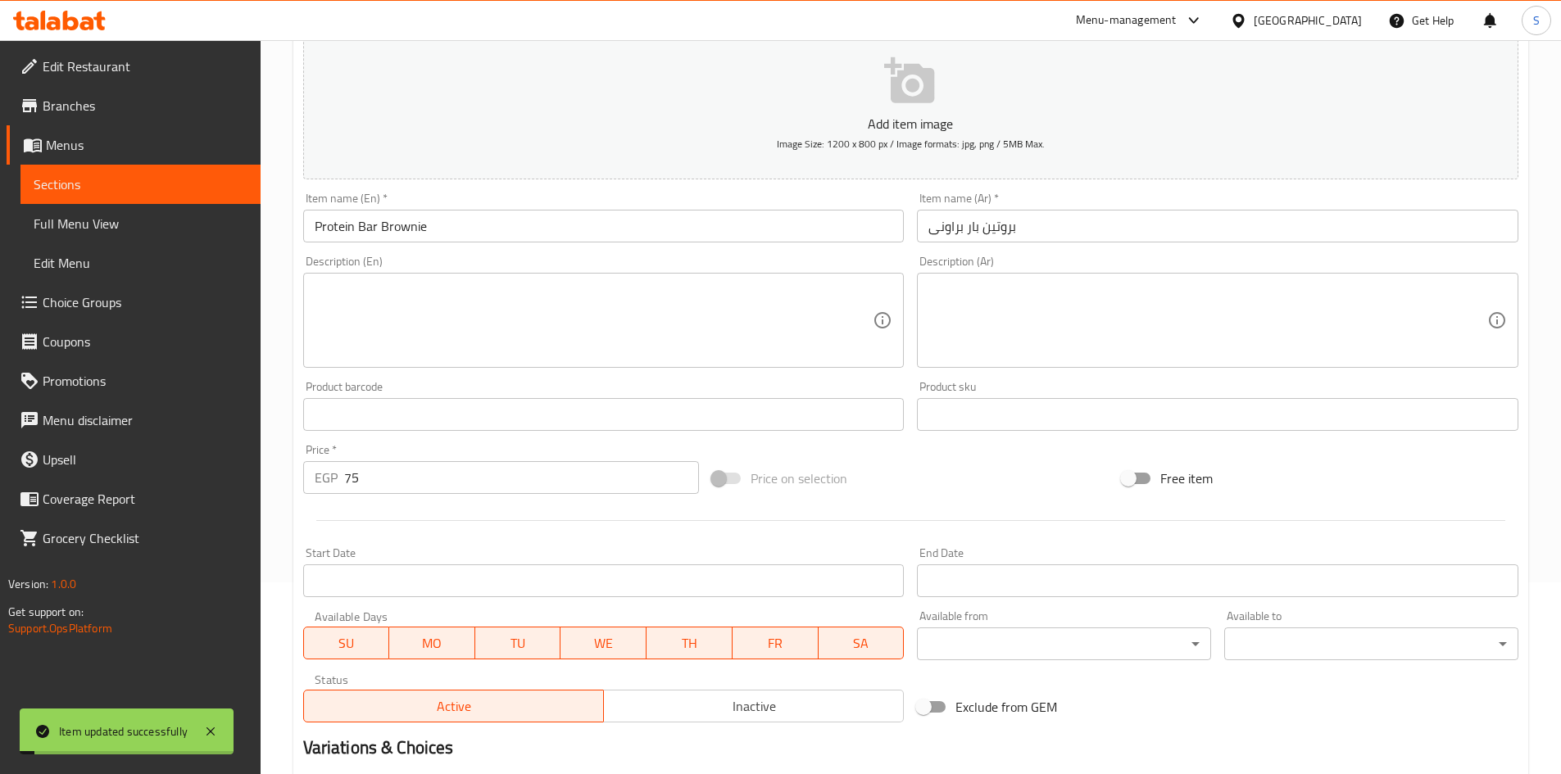
scroll to position [0, 0]
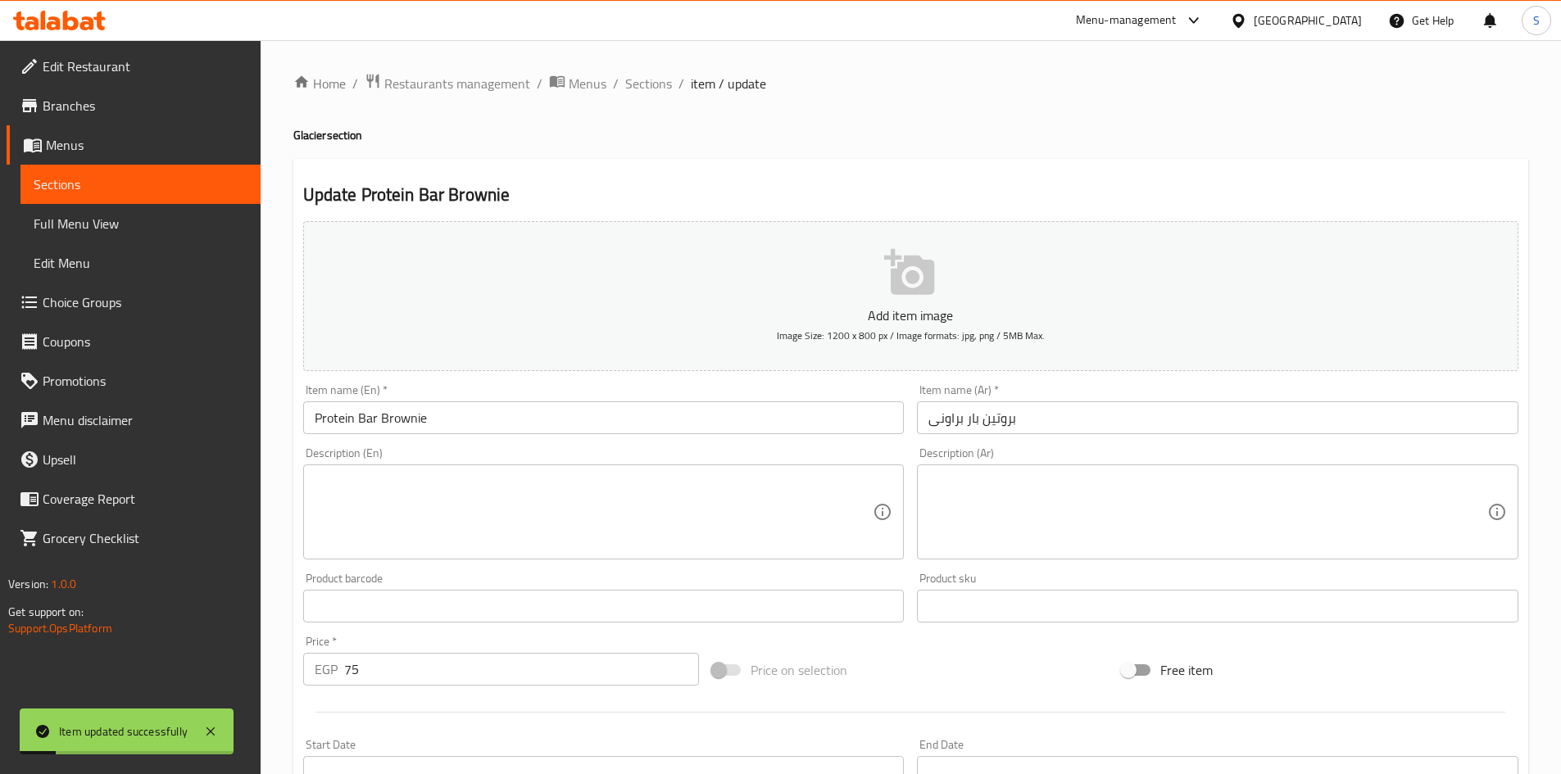
click at [646, 102] on div "Home / Restaurants management / Menus / Sections / item / update Glacier sectio…" at bounding box center [910, 599] width 1235 height 1052
click at [650, 83] on span "Sections" at bounding box center [648, 84] width 47 height 20
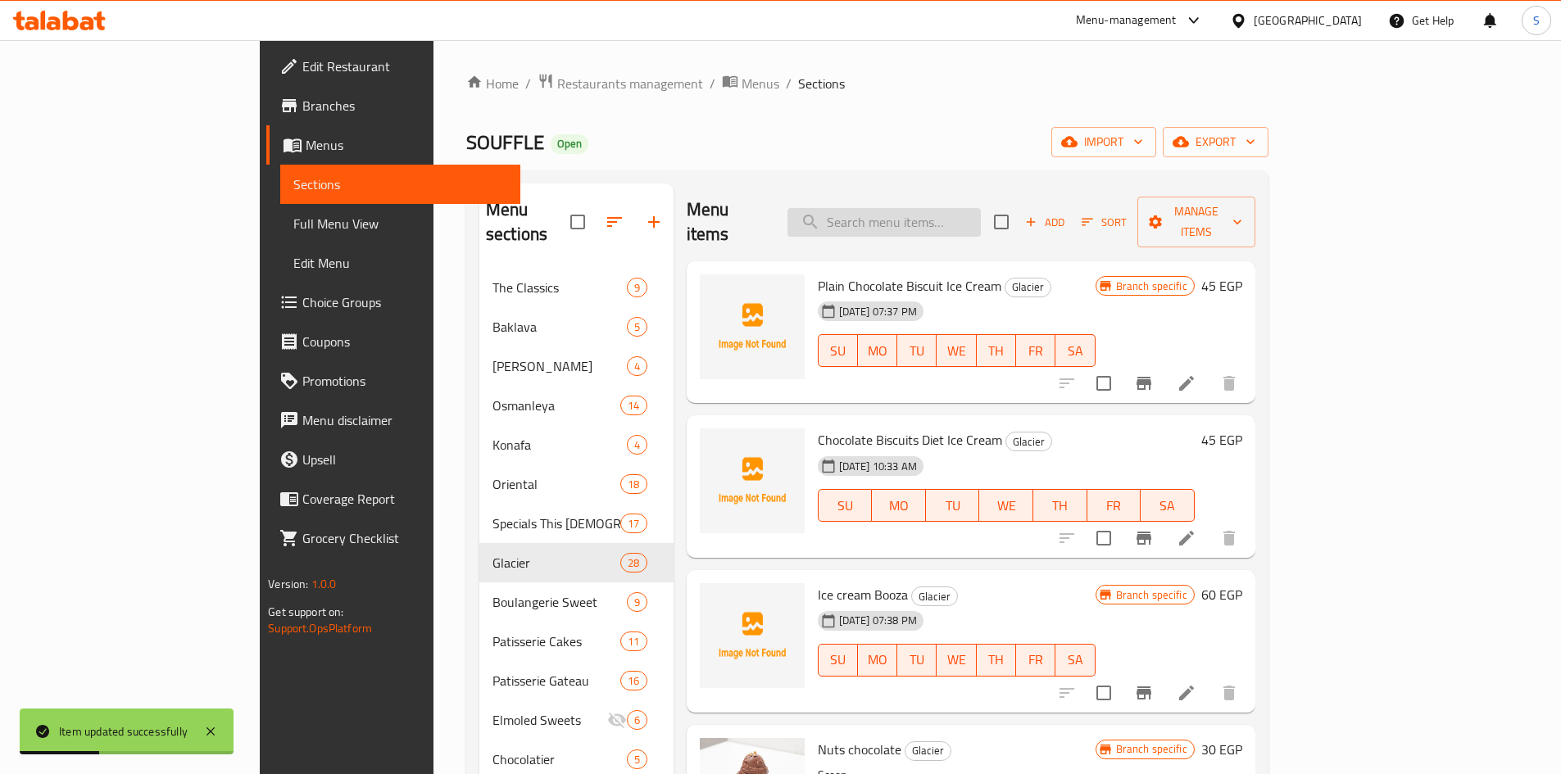
click at [916, 215] on input "search" at bounding box center [883, 222] width 193 height 29
paste input "Protein Ba"
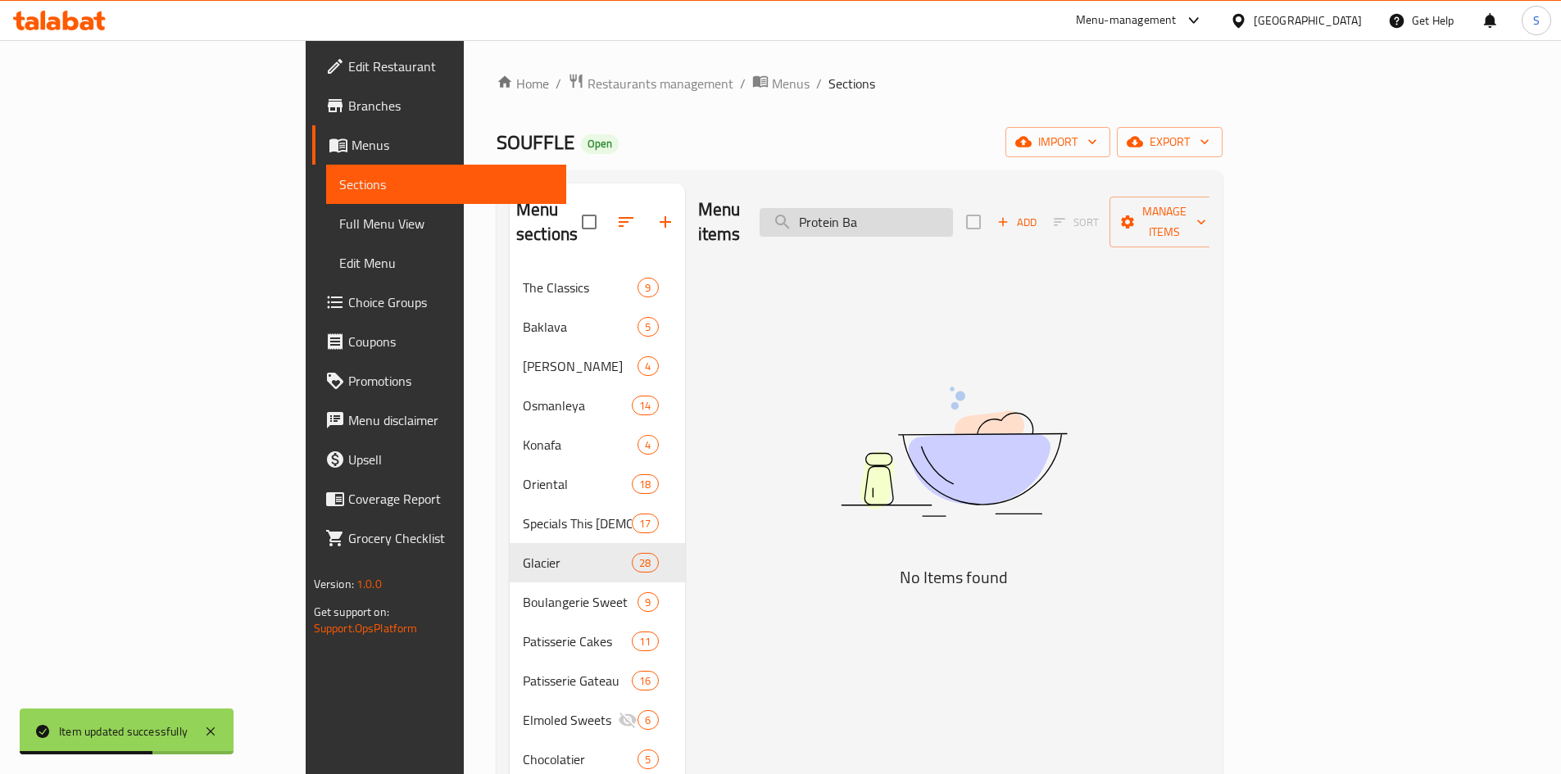
drag, startPoint x: 918, startPoint y: 217, endPoint x: 895, endPoint y: 223, distance: 24.4
click at [895, 223] on input "Protein Ba" at bounding box center [856, 222] width 193 height 29
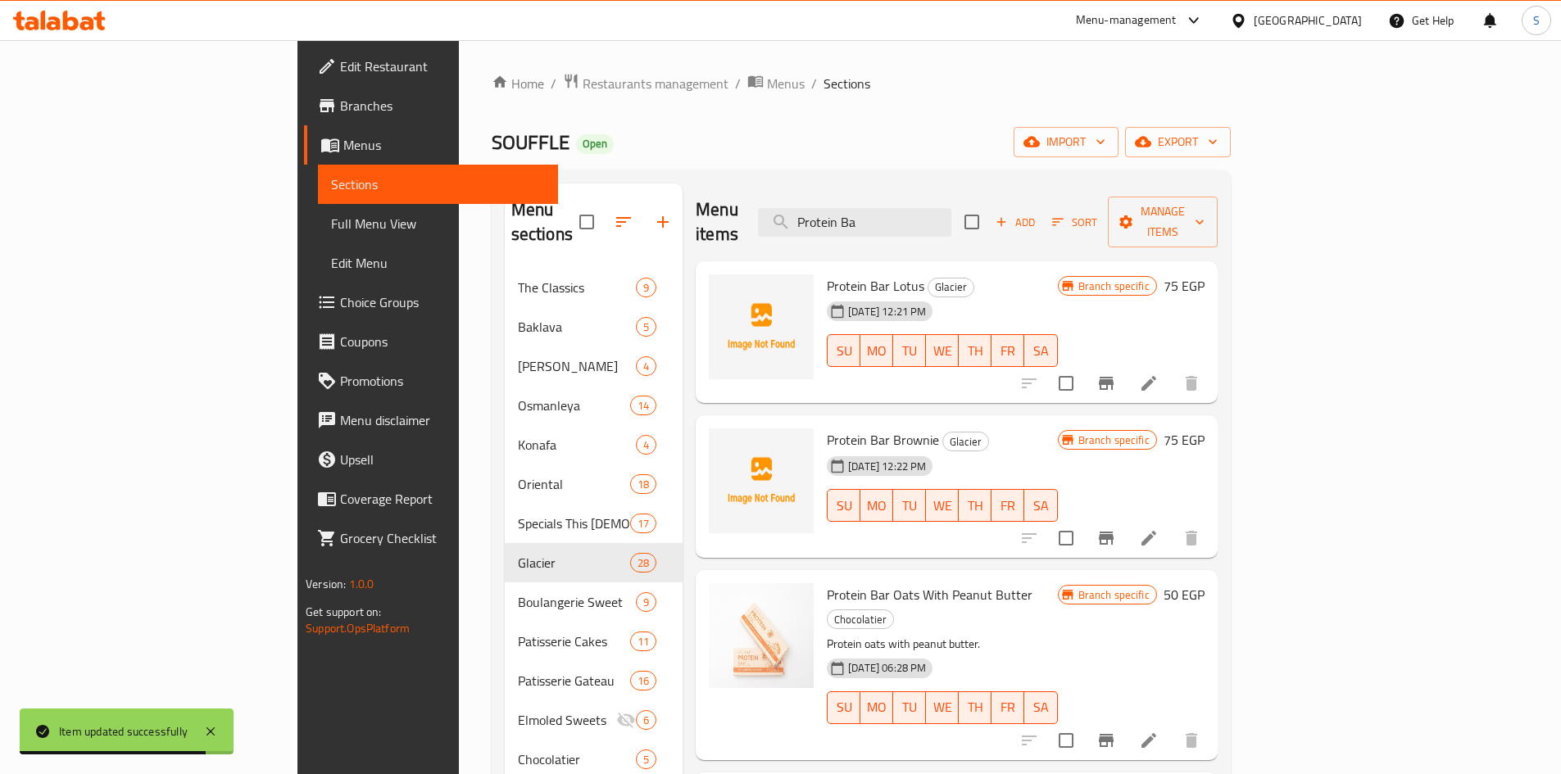
click at [1113, 377] on icon "Branch-specific-item" at bounding box center [1106, 383] width 15 height 13
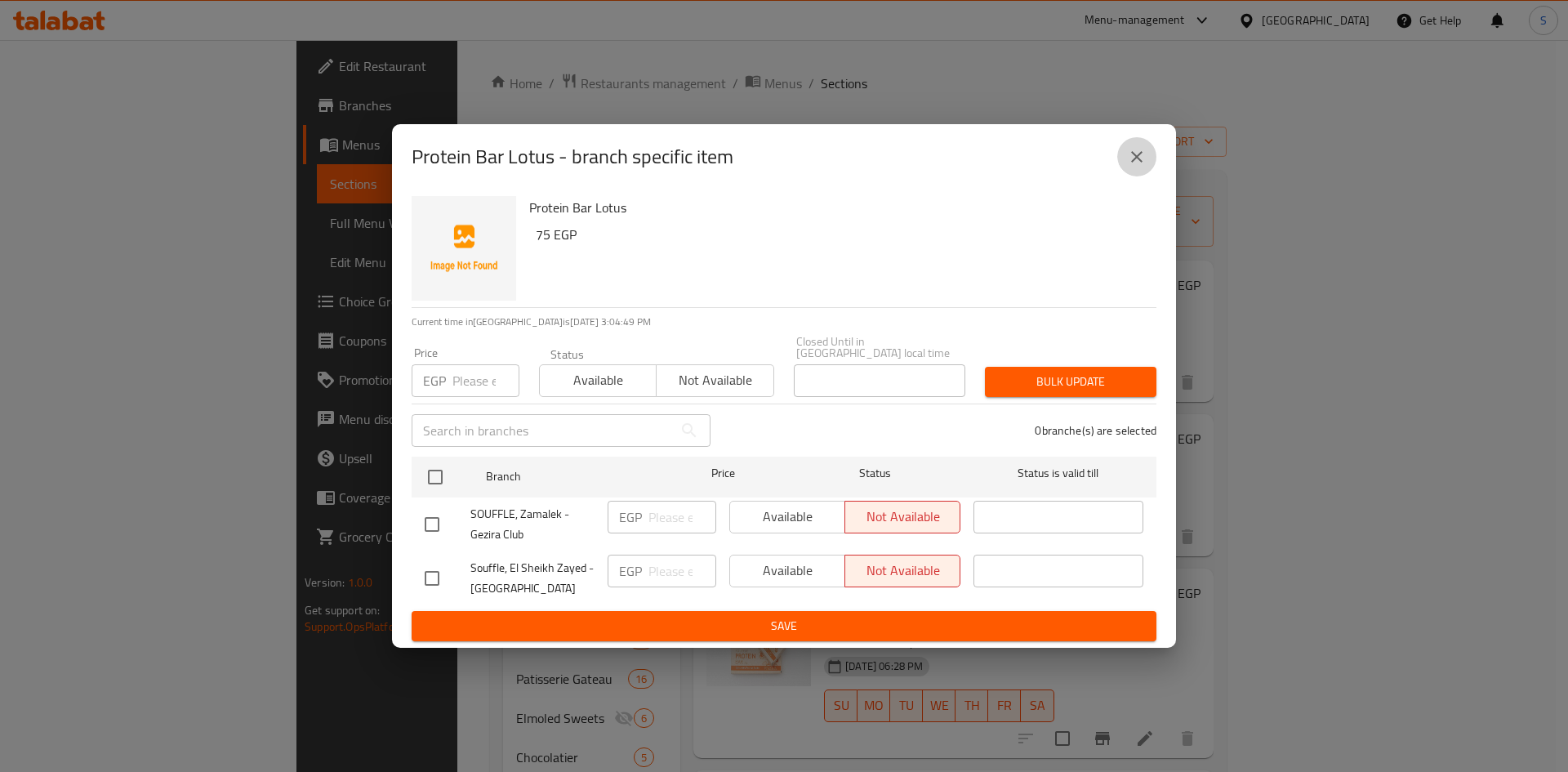
click at [1134, 155] on icon "close" at bounding box center [1137, 157] width 20 height 20
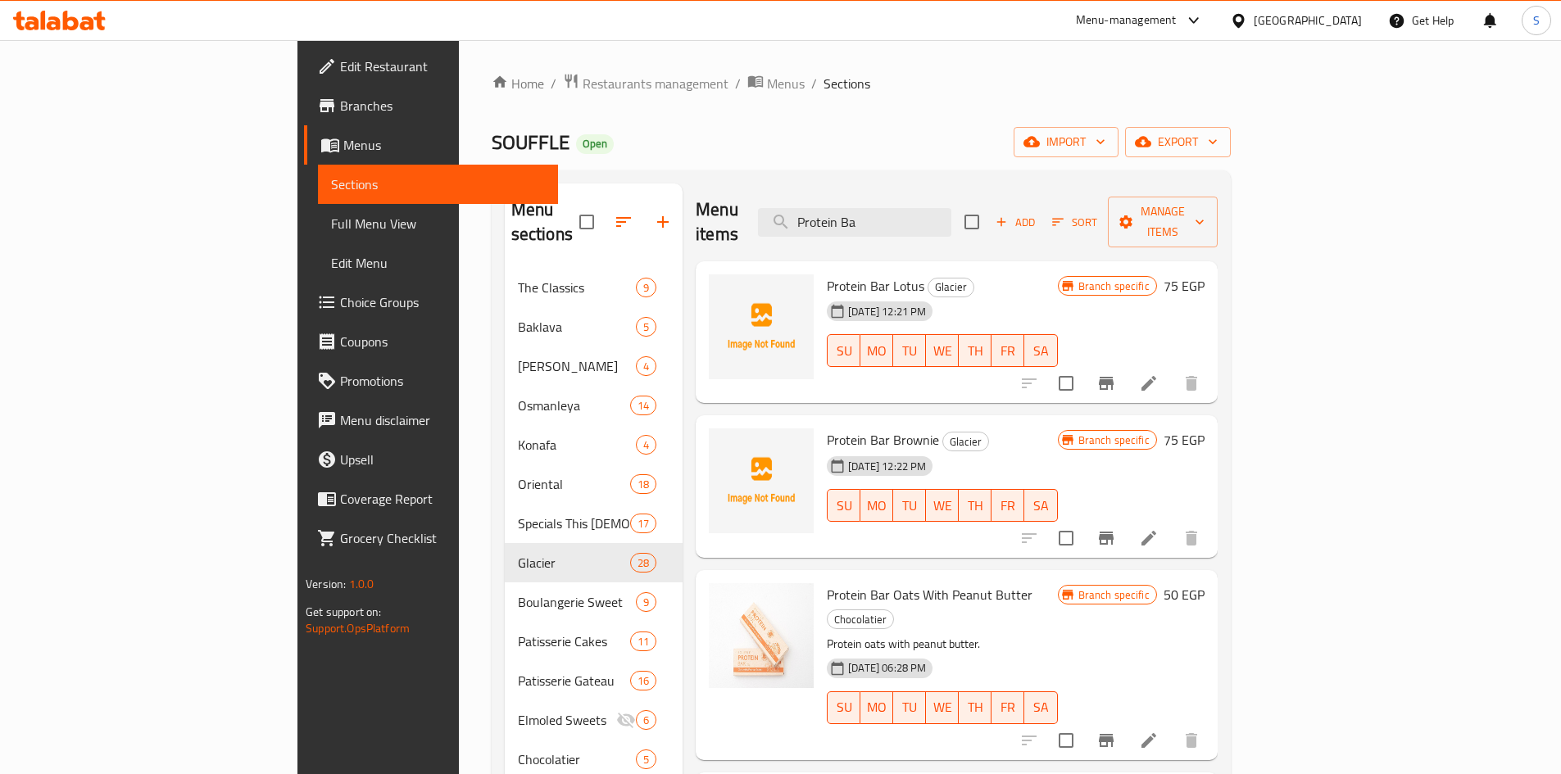
click at [1126, 519] on button "Branch-specific-item" at bounding box center [1105, 538] width 39 height 39
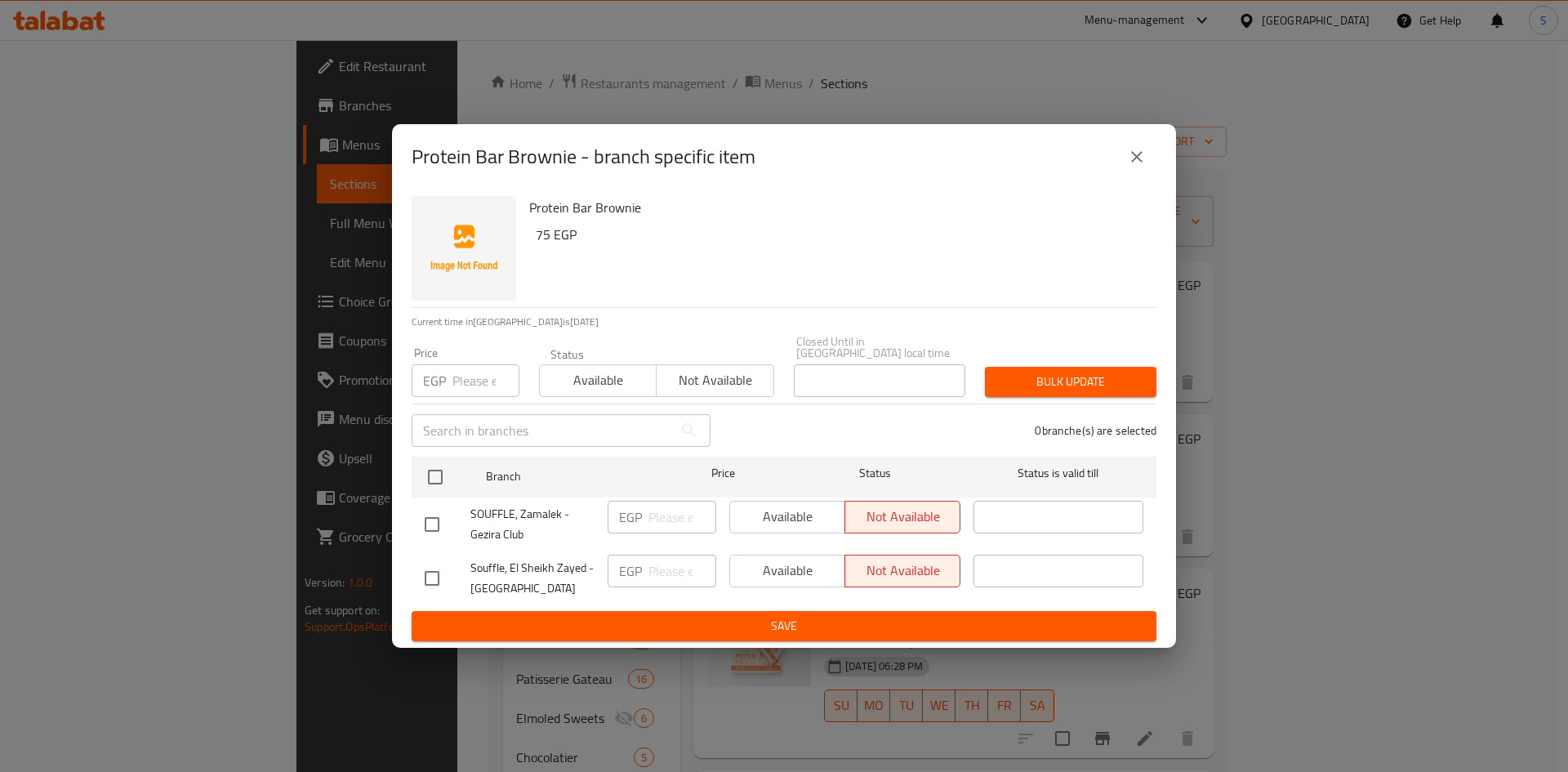
click at [1139, 163] on icon "close" at bounding box center [1136, 157] width 11 height 11
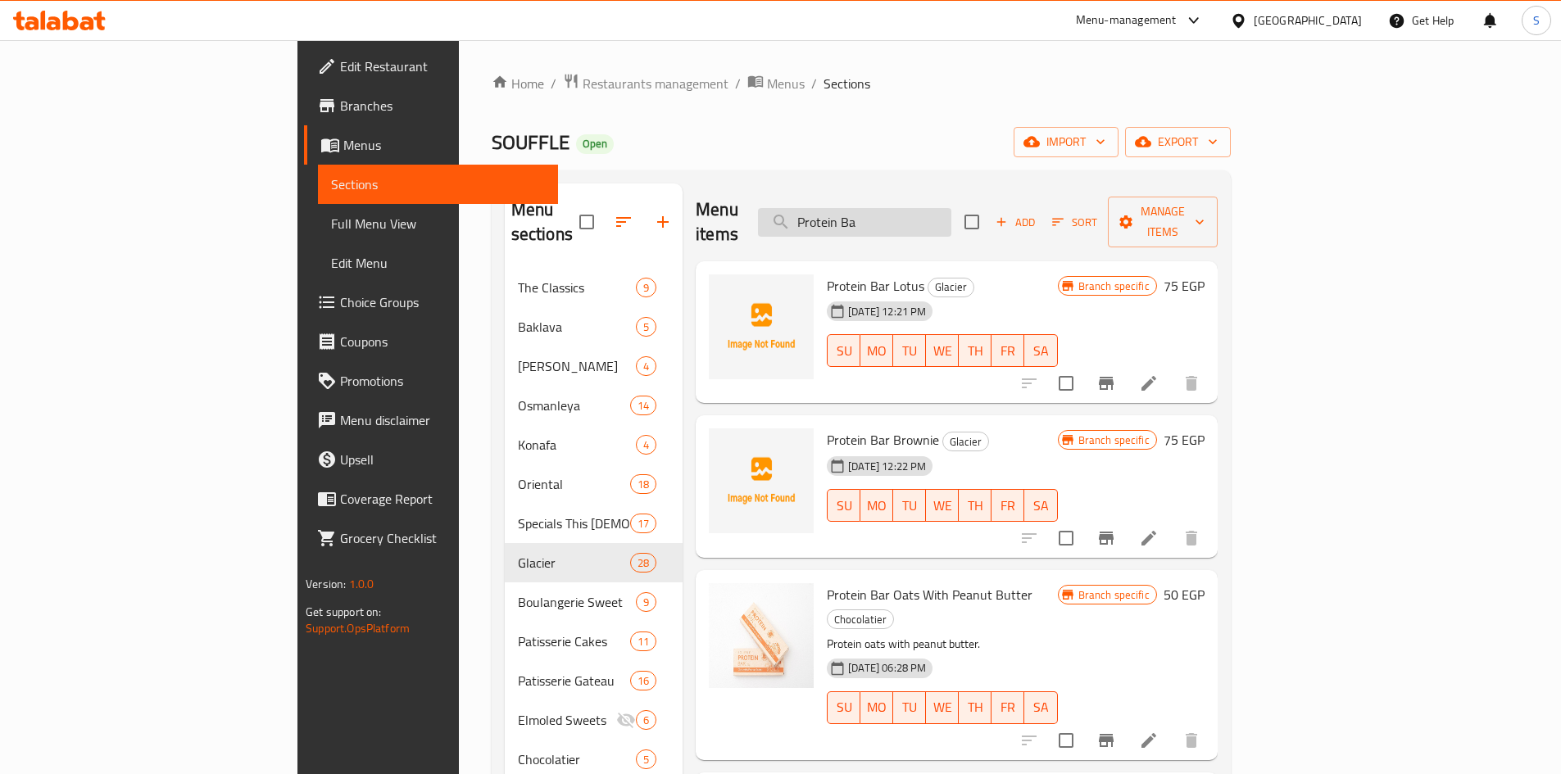
click at [951, 208] on input "Protein Ba" at bounding box center [854, 222] width 193 height 29
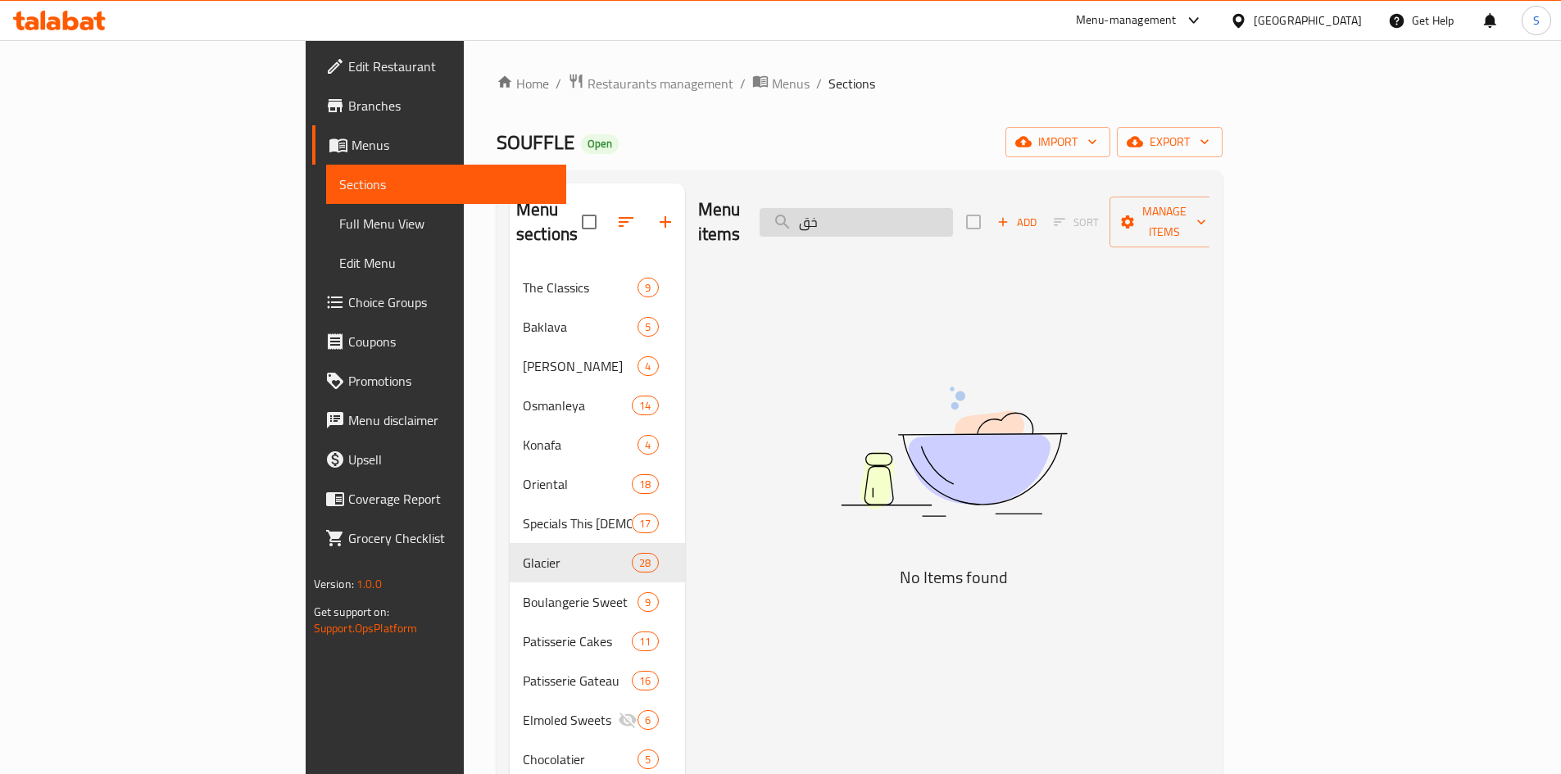
type input "خ"
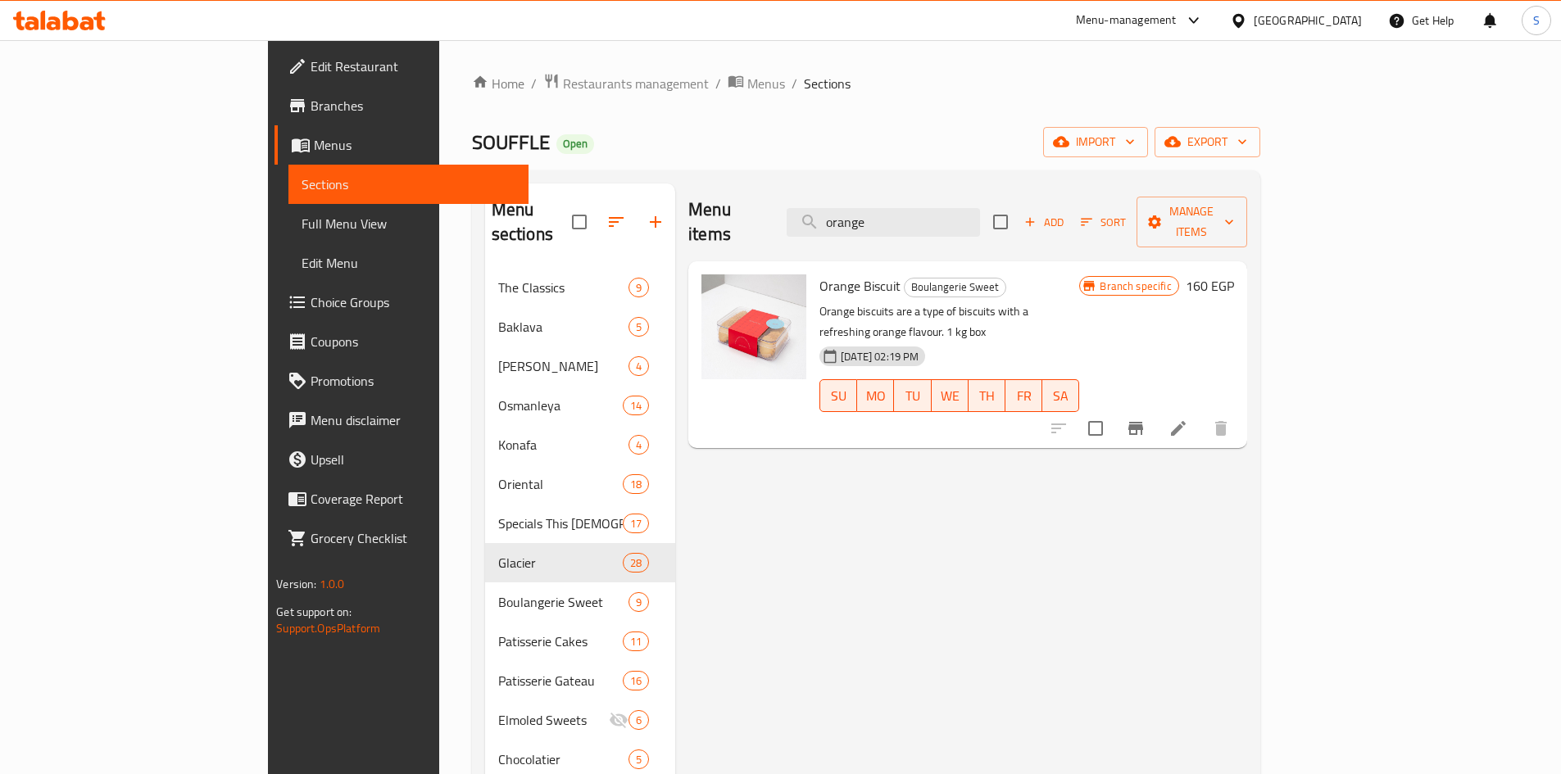
type input "orange"
click at [1201, 414] on li at bounding box center [1178, 428] width 46 height 29
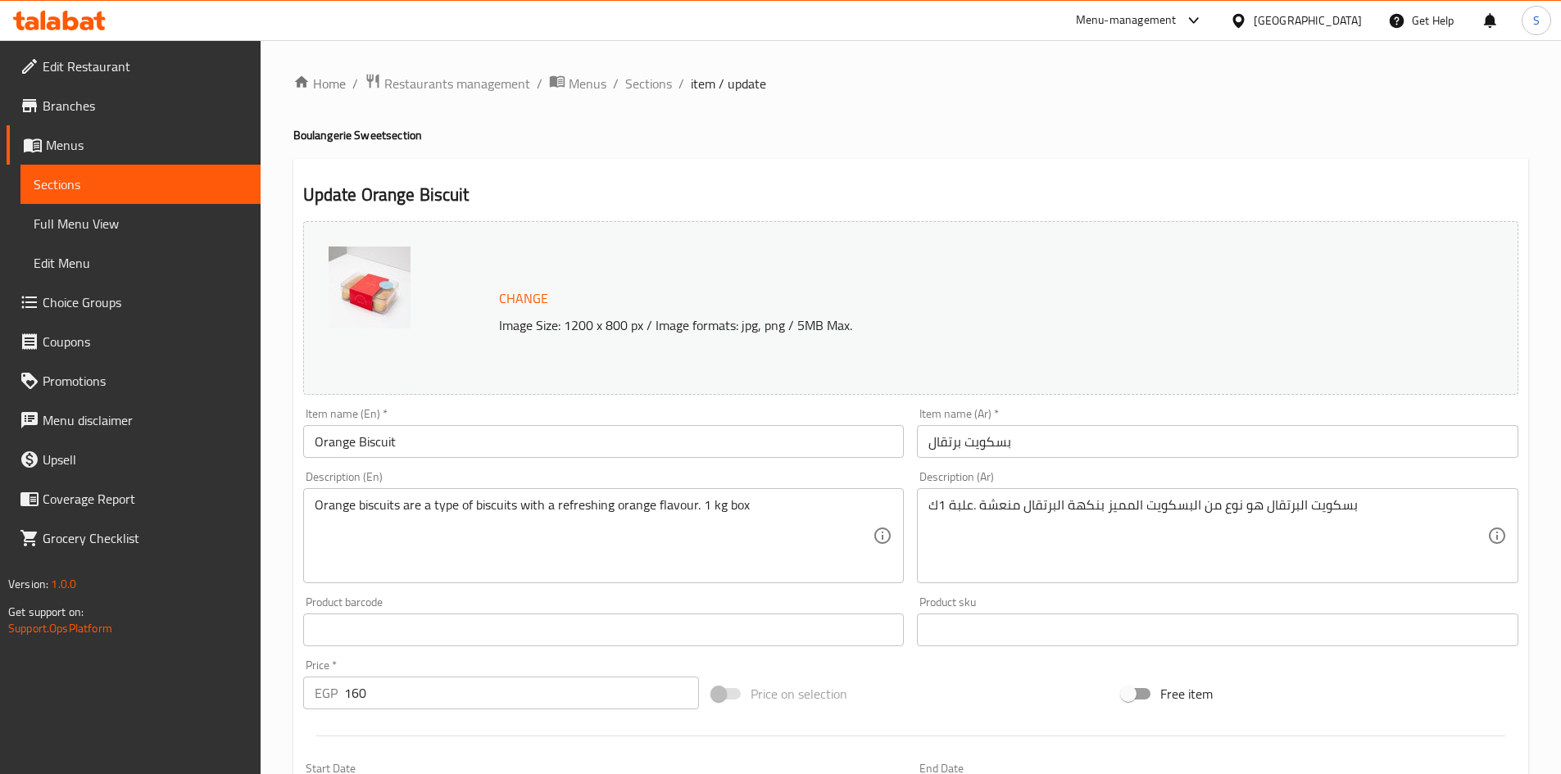
click at [660, 447] on input "Orange Biscuit" at bounding box center [603, 441] width 601 height 33
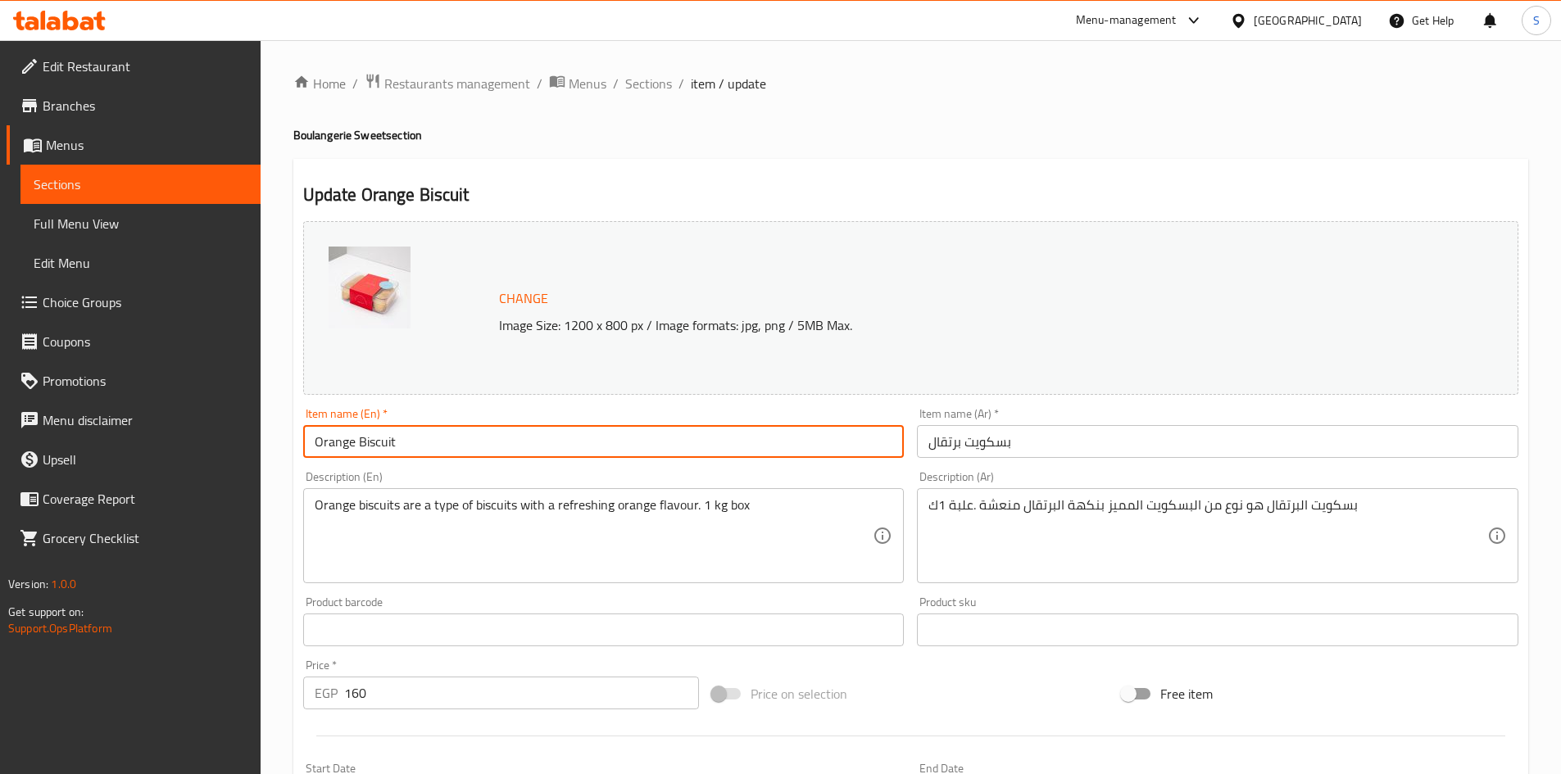
click at [660, 447] on input "Orange Biscuit" at bounding box center [603, 441] width 601 height 33
paste input "Biscuits Orange 250 gm"
type input "Biscuits Orange 250 gm"
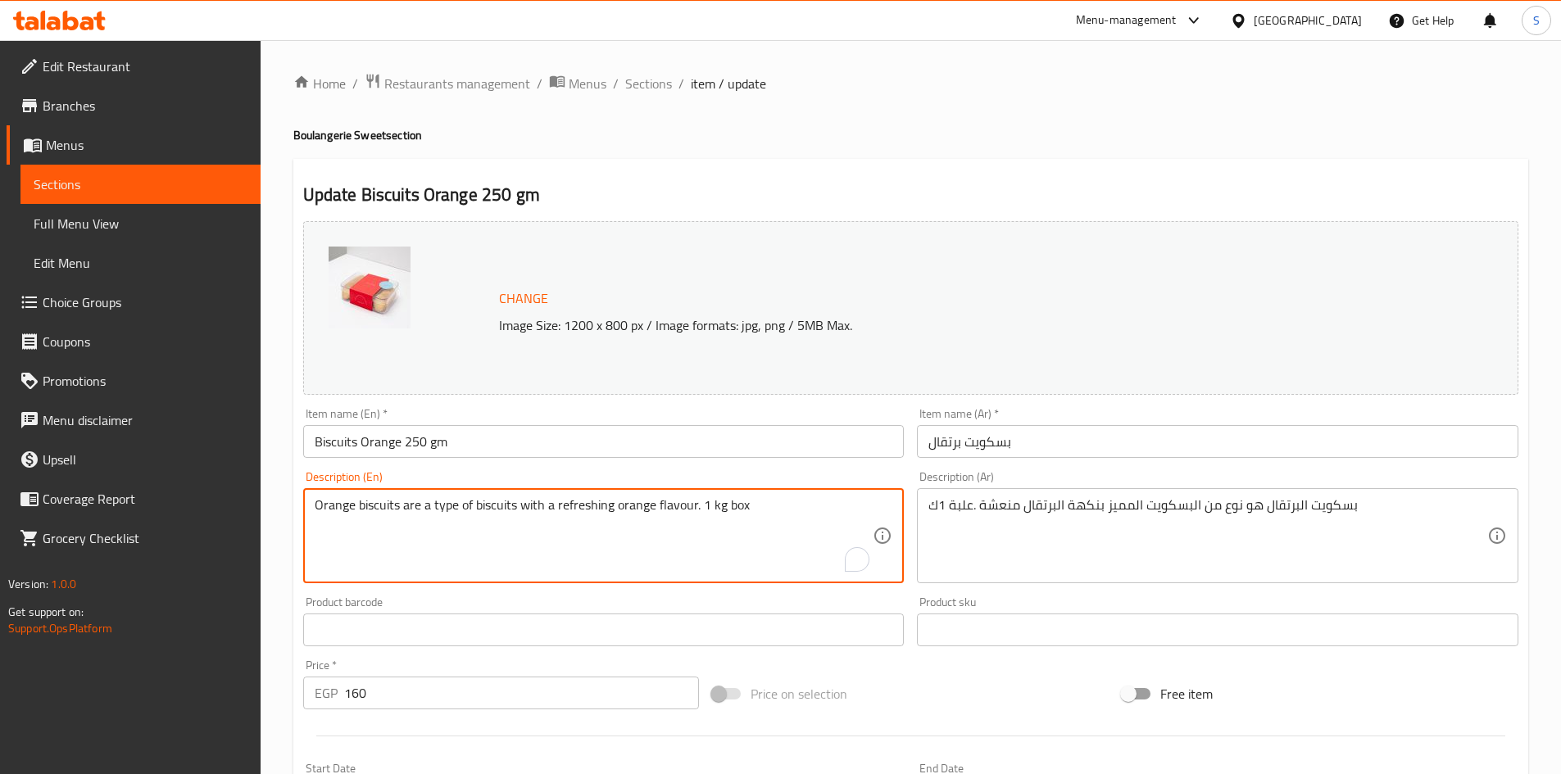
click at [718, 517] on textarea "Orange biscuits are a type of biscuits with a refreshing orange flavour. 1 kg b…" at bounding box center [594, 536] width 559 height 78
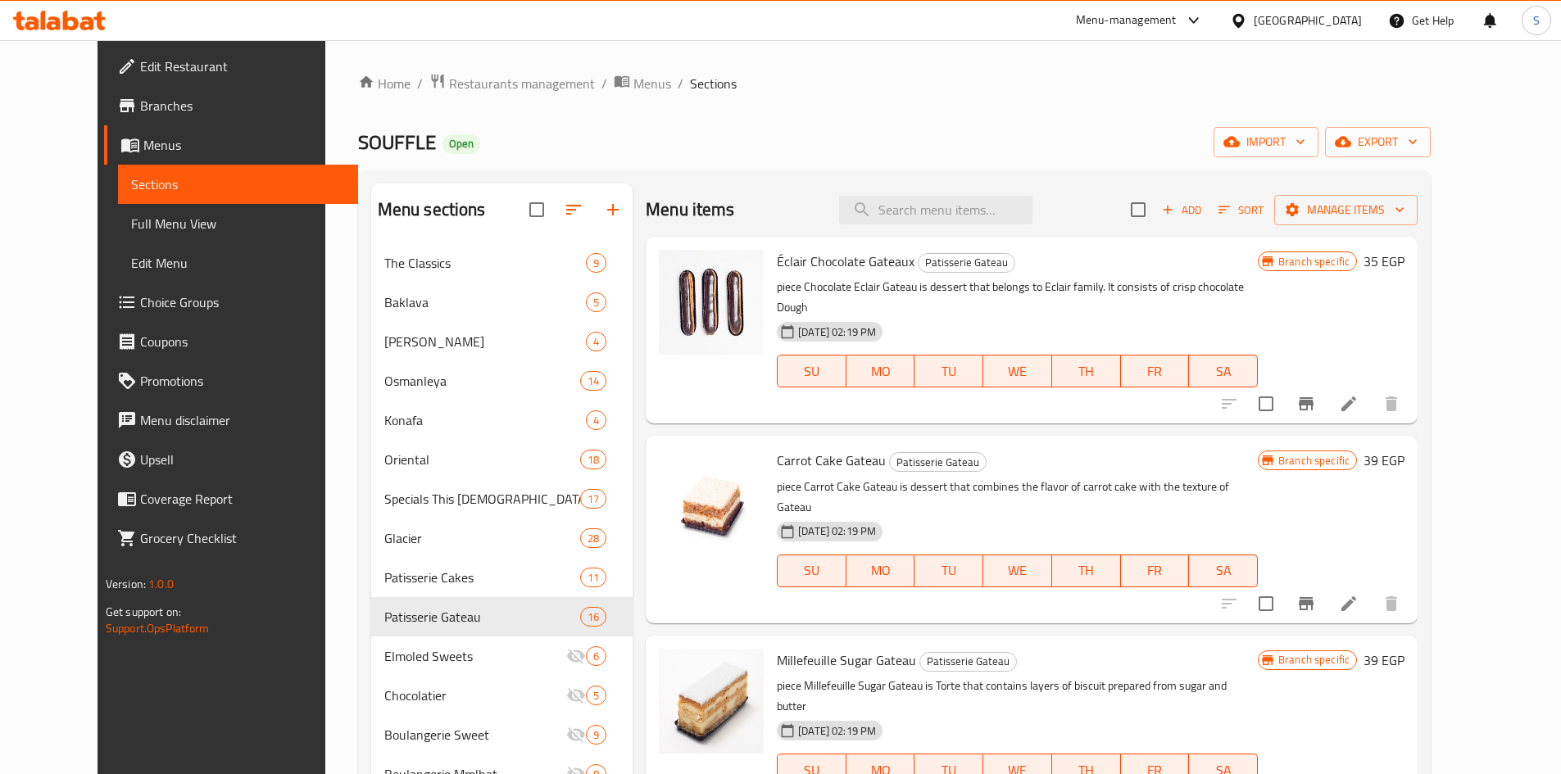
scroll to position [655, 0]
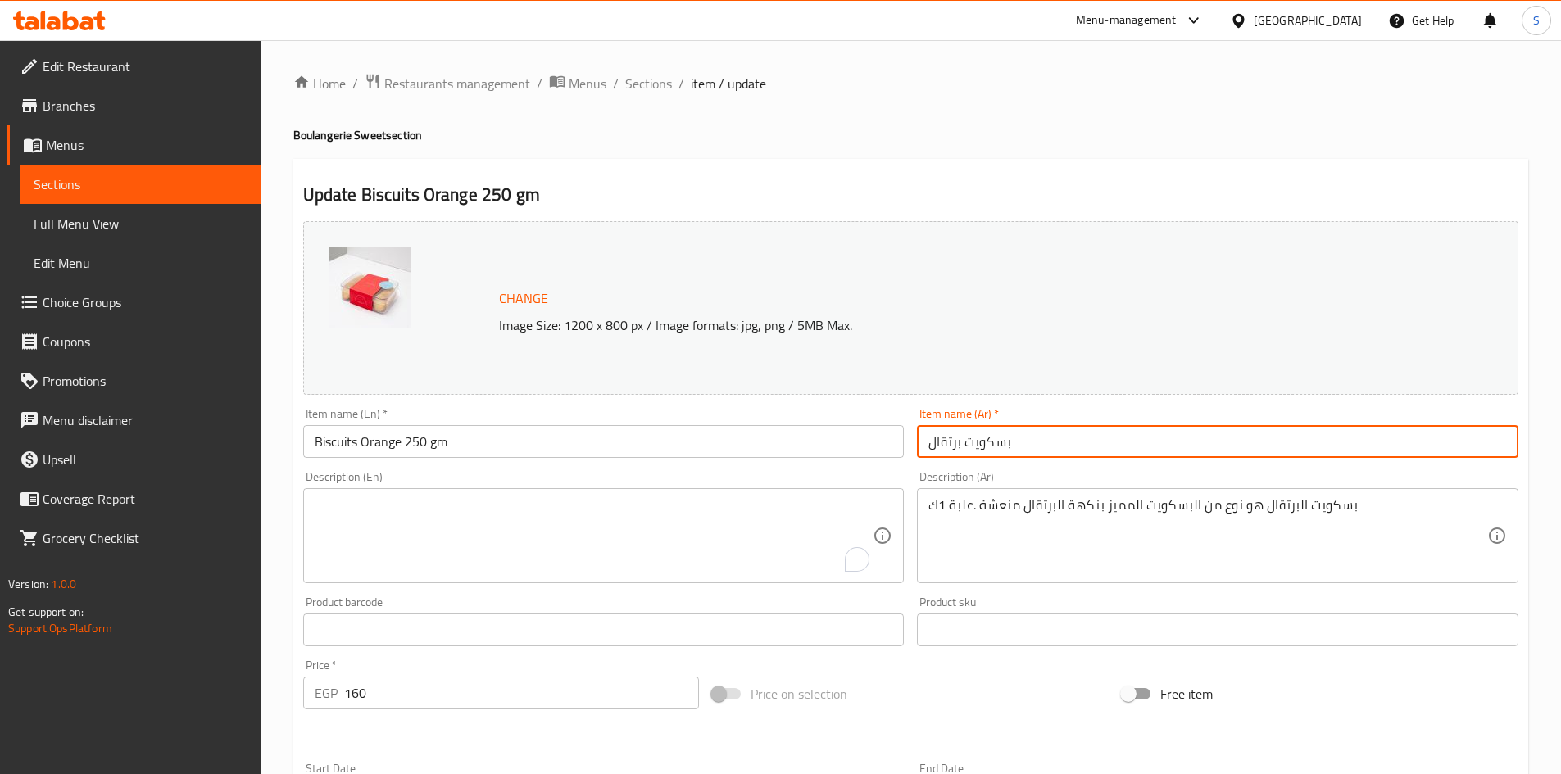
click at [1036, 447] on input "بسكويت برتقال" at bounding box center [1217, 441] width 601 height 33
paste input "٢٥٠ جم"
type input "بسكويت برتقال ٢٥٠ جم"
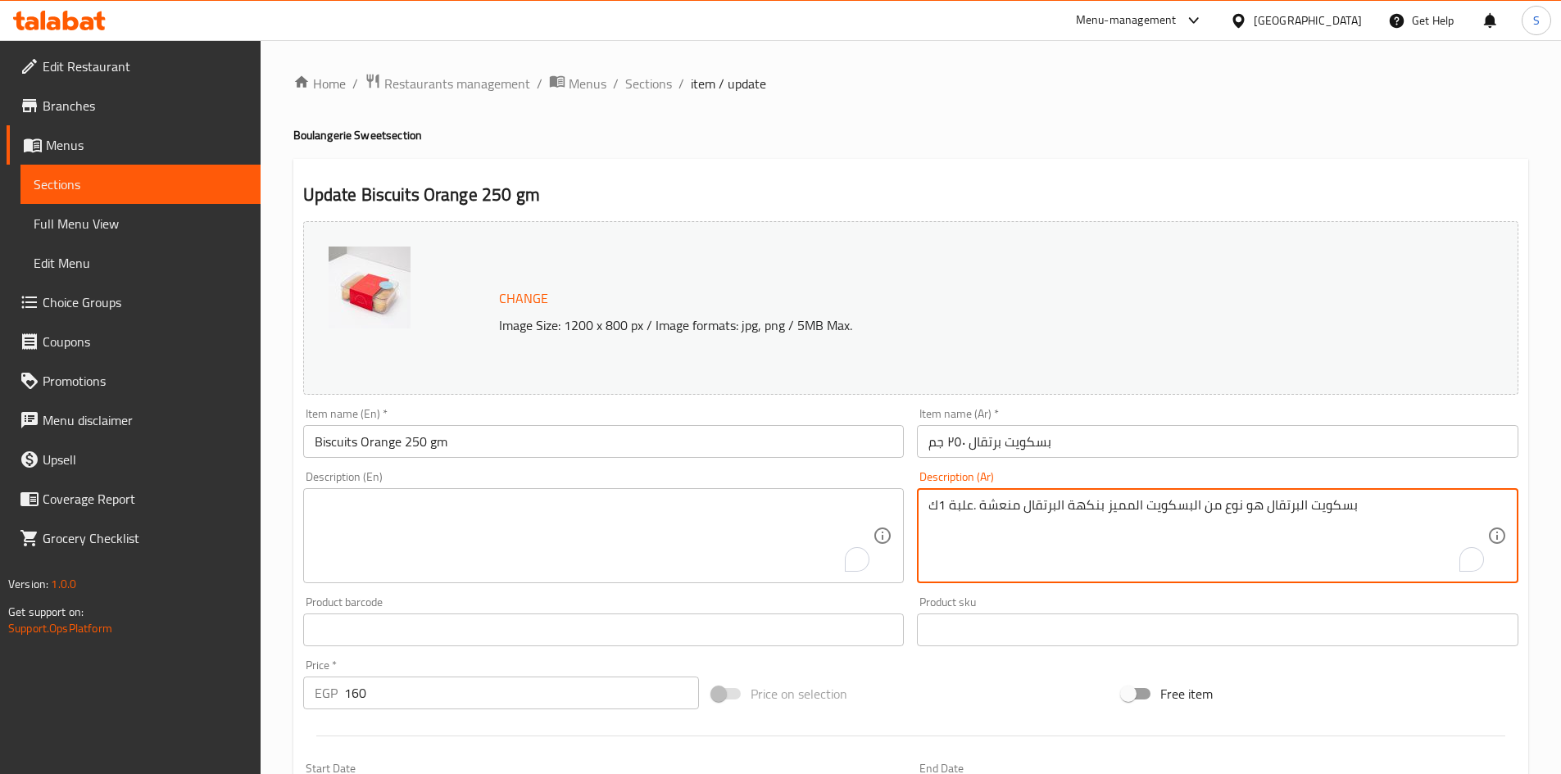
click at [1064, 502] on textarea "بسكويت البرتقال هو نوع من البسكويت المميز بنكهة البرتقال منعشة .علبة 1ك" at bounding box center [1207, 536] width 559 height 78
click at [1065, 502] on textarea "بسكويت البرتقال هو نوع من البسكويت المميز بنكهة البرتقال منعشة .علبة 1ك" at bounding box center [1207, 536] width 559 height 78
click at [1032, 691] on div "Price on selection" at bounding box center [910, 694] width 410 height 44
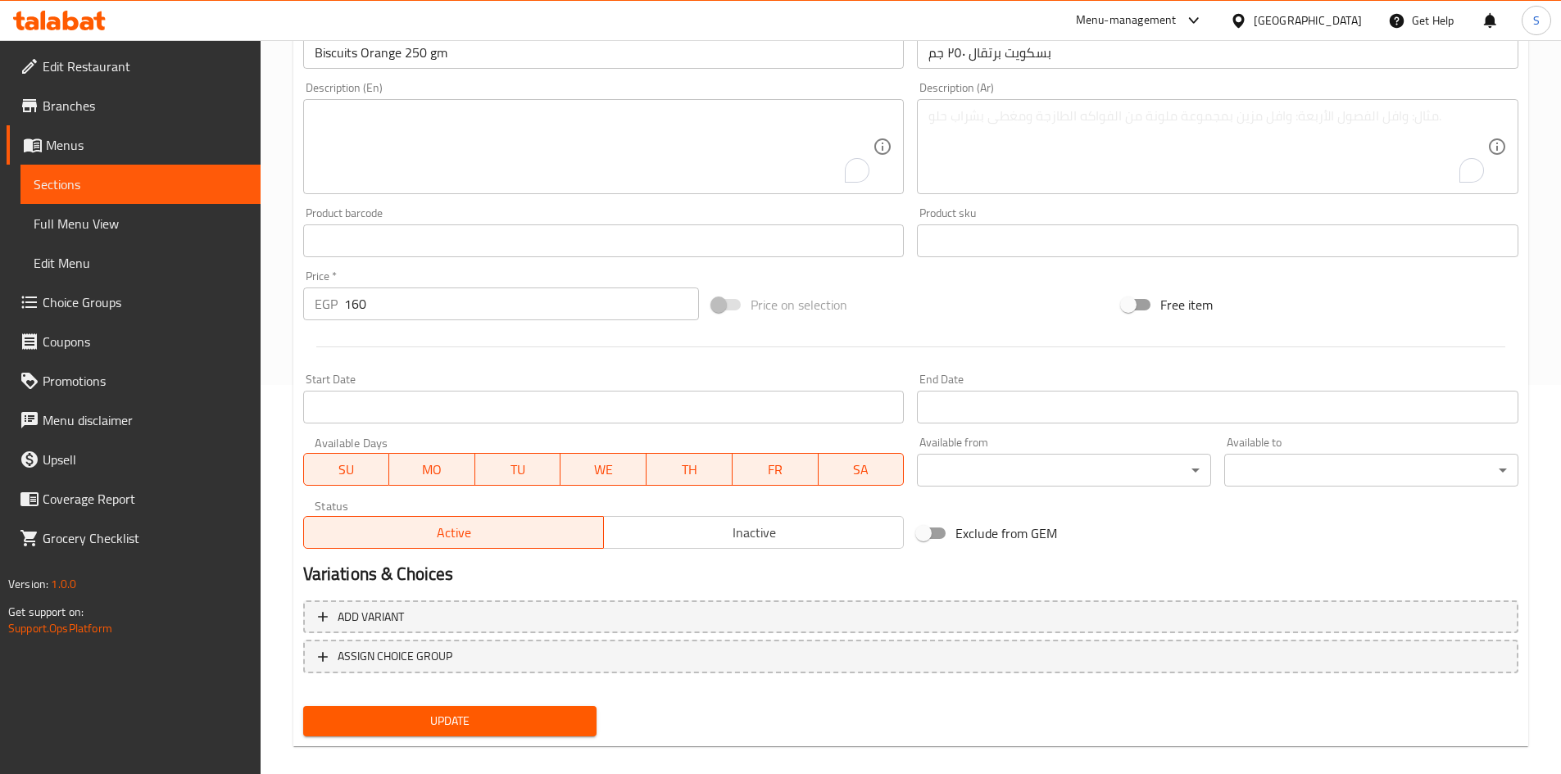
scroll to position [407, 0]
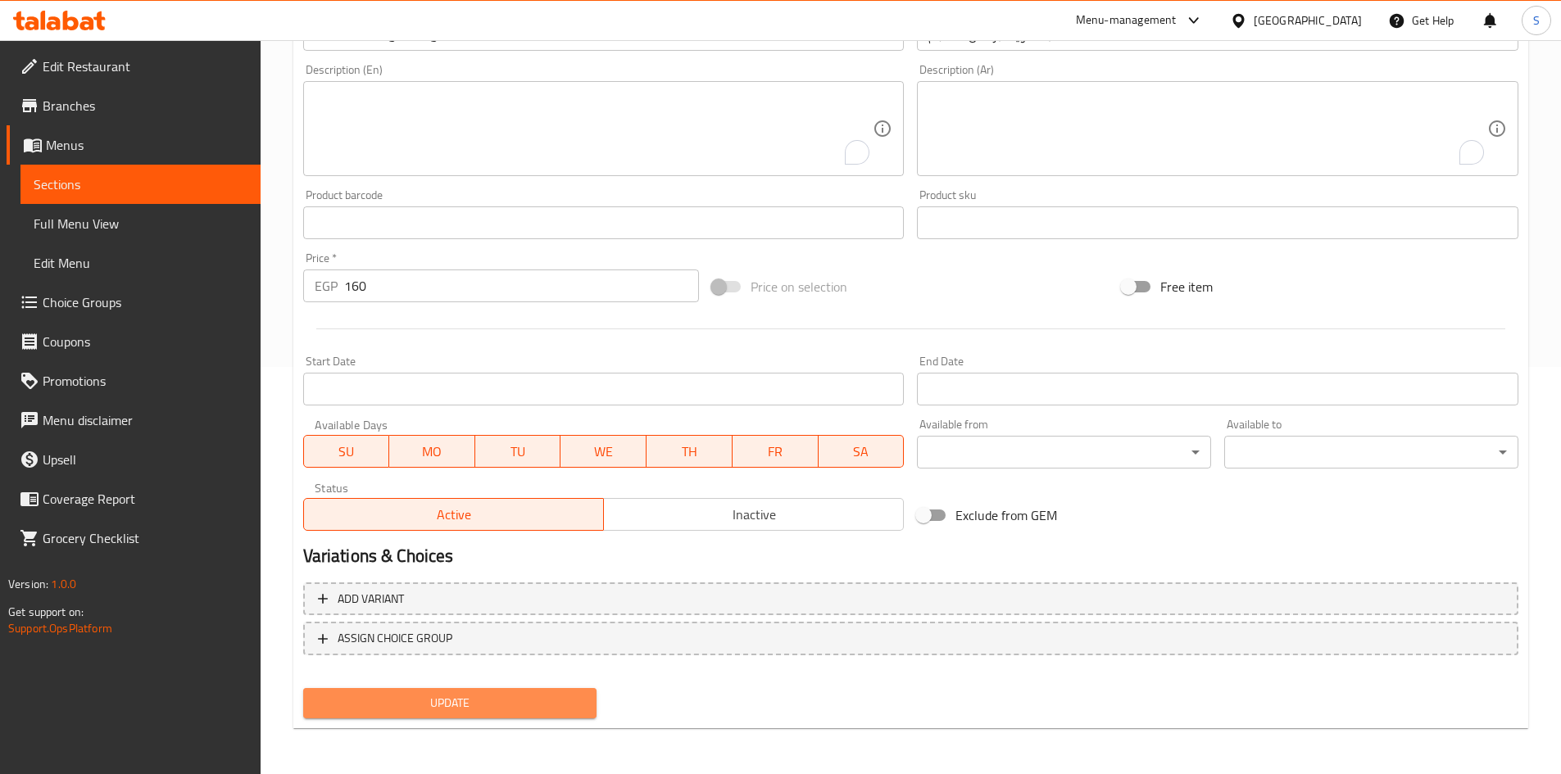
click at [451, 710] on span "Update" at bounding box center [450, 703] width 268 height 20
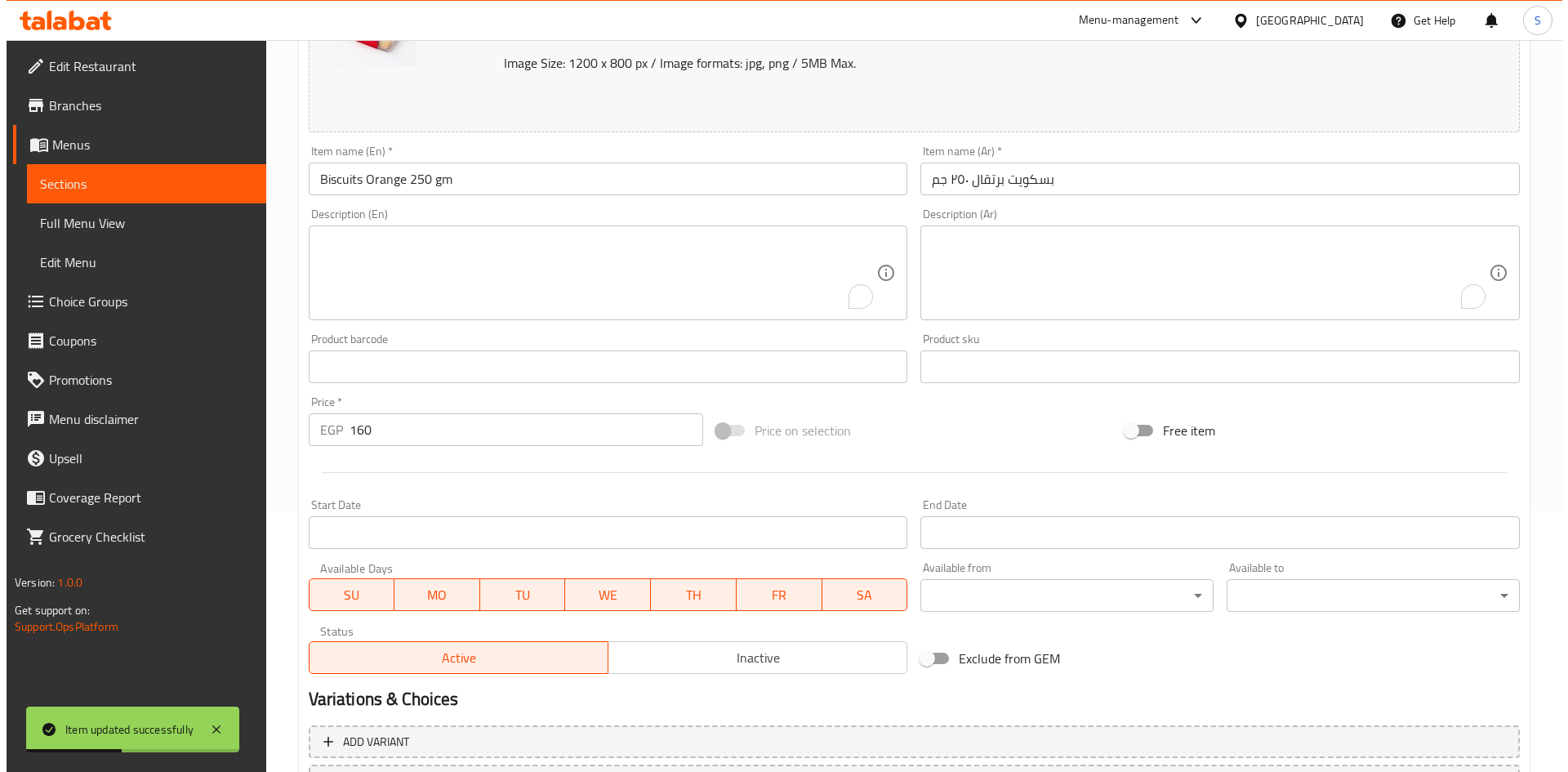
scroll to position [0, 0]
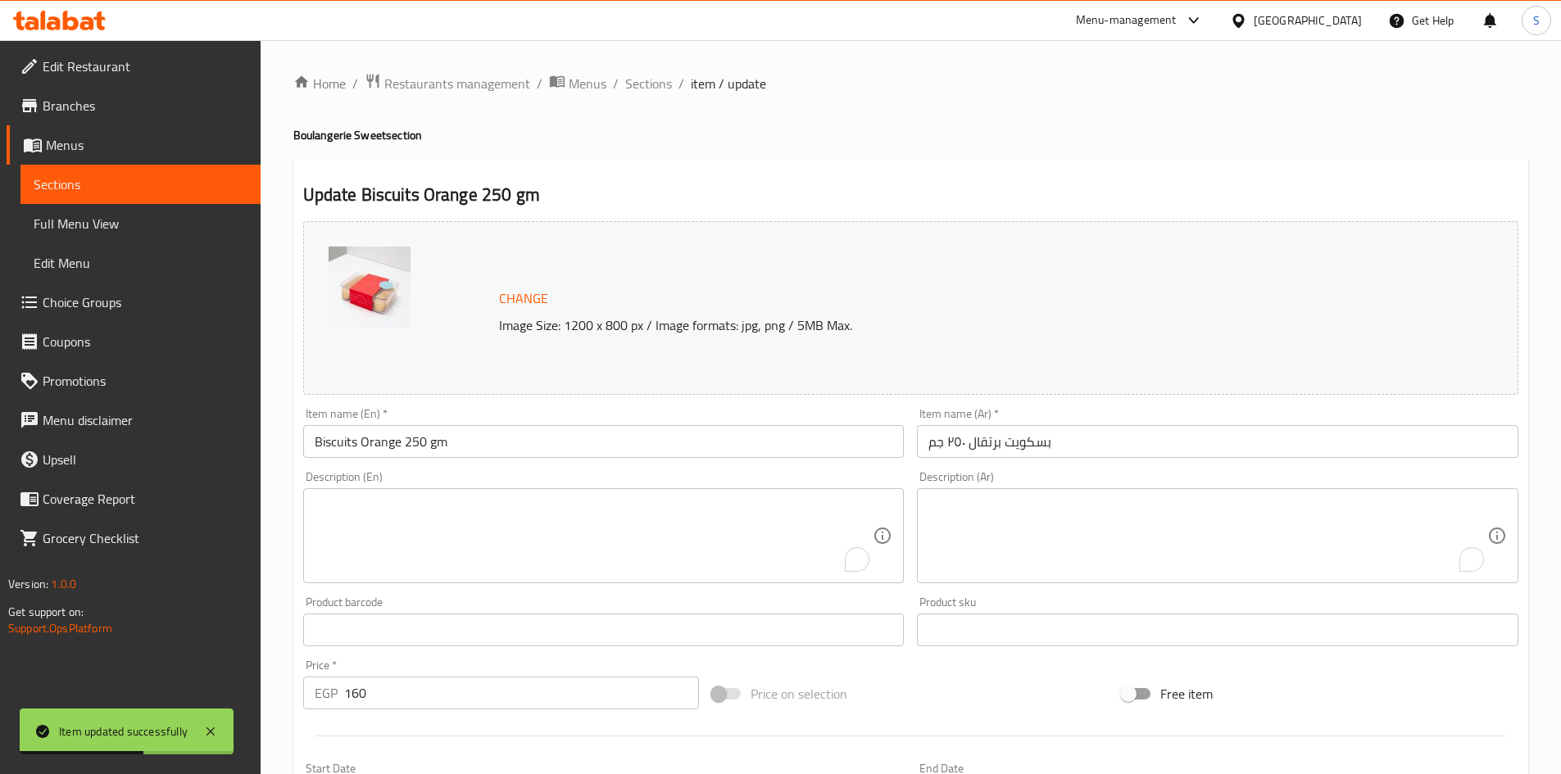
click at [617, 448] on input "Biscuits Orange 250 gm" at bounding box center [603, 441] width 601 height 33
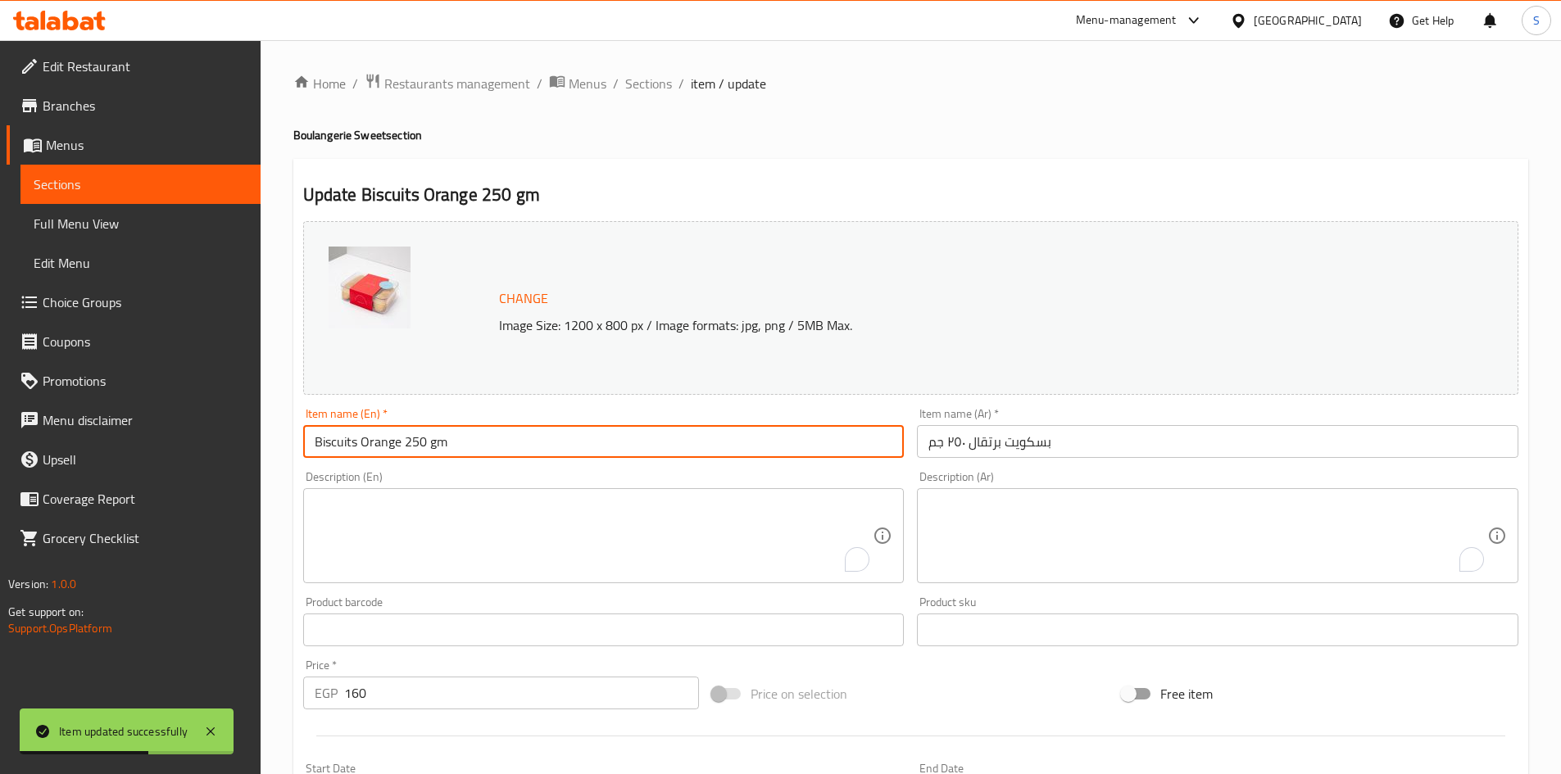
click at [617, 448] on input "Biscuits Orange 250 gm" at bounding box center [603, 441] width 601 height 33
click at [637, 78] on span "Sections" at bounding box center [648, 84] width 47 height 20
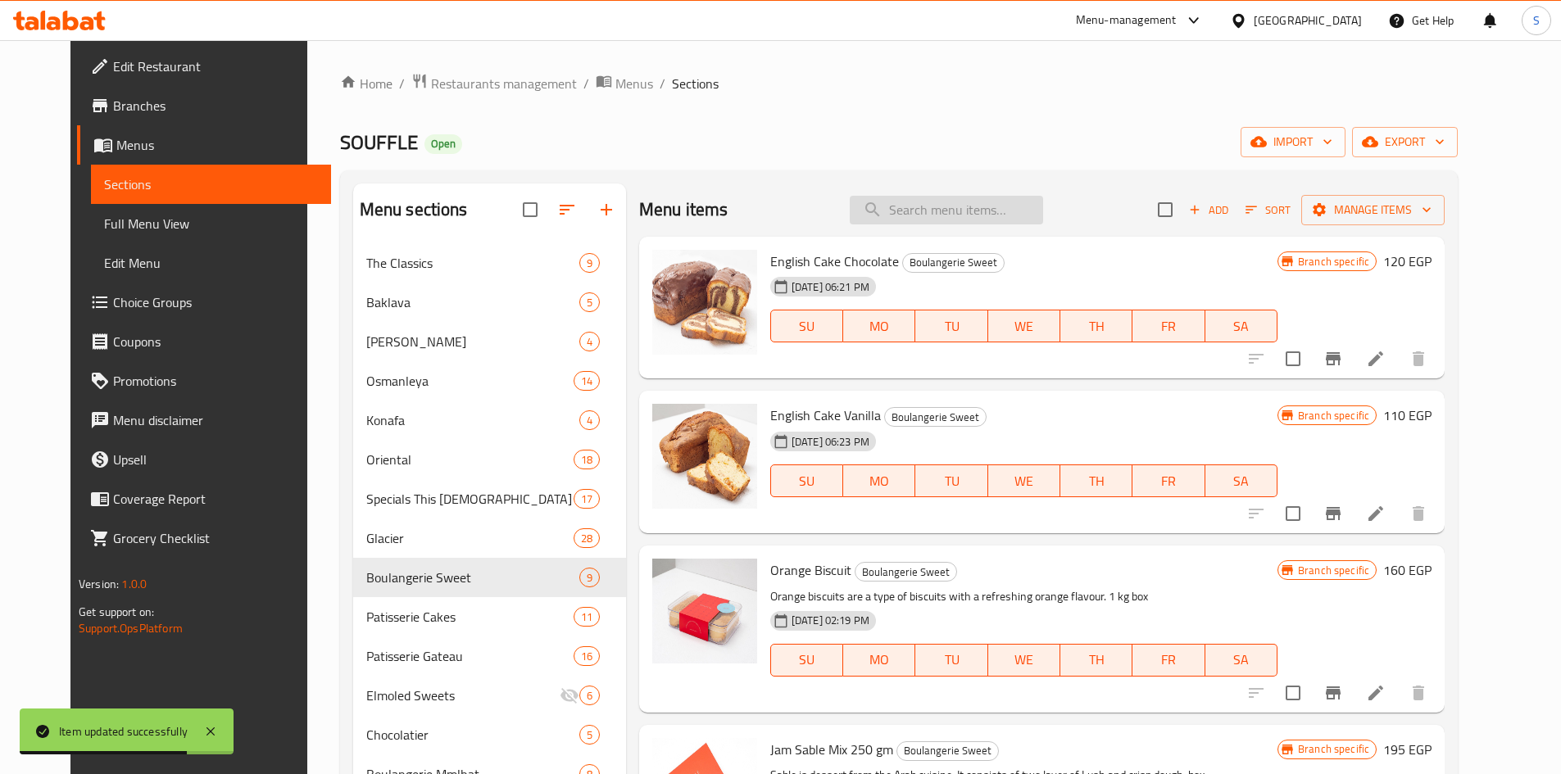
click at [981, 211] on input "search" at bounding box center [946, 210] width 193 height 29
paste input "Biscuits Orange 250 gm"
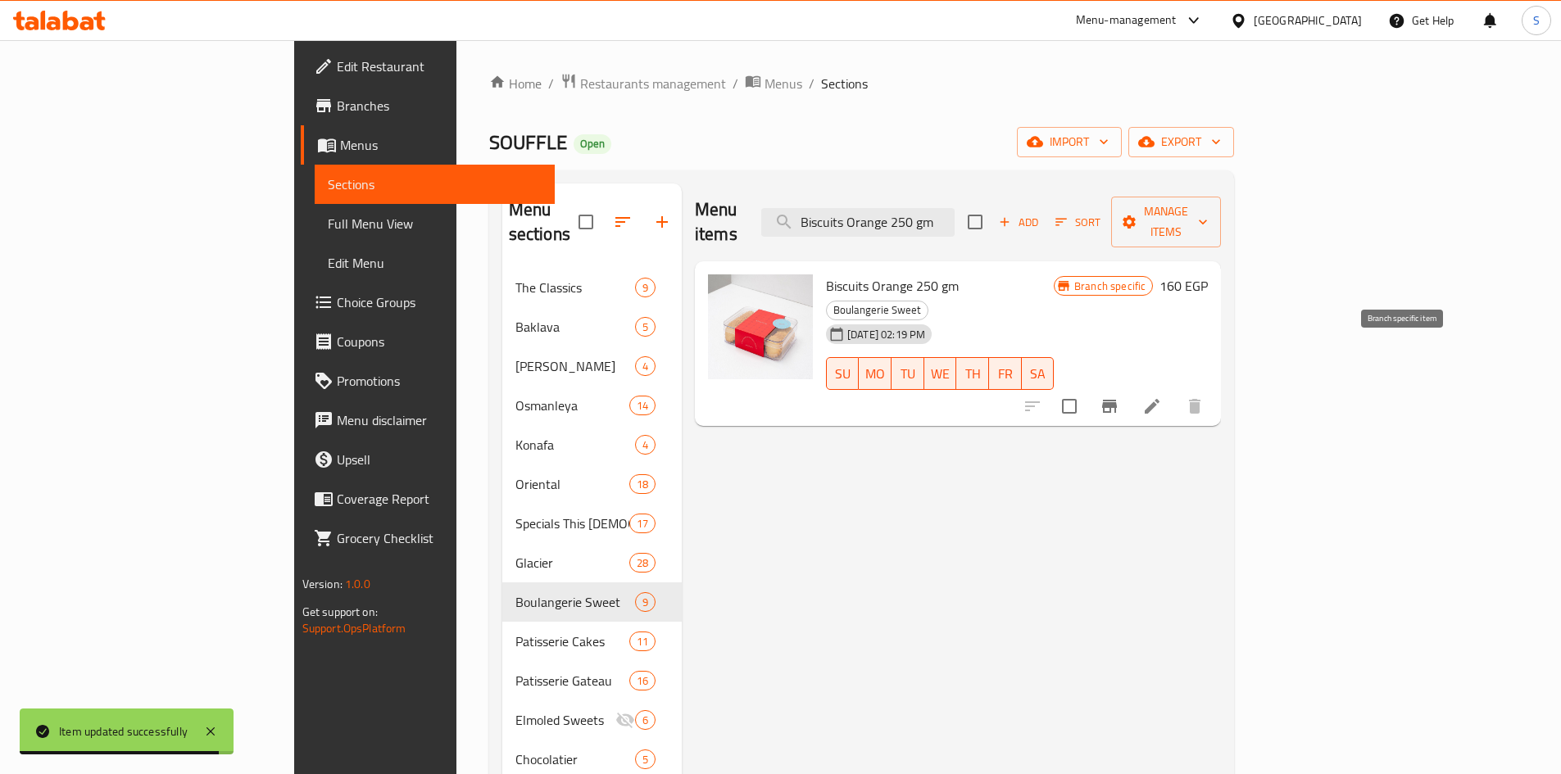
type input "Biscuits Orange 250 gm"
click at [1117, 400] on icon "Branch-specific-item" at bounding box center [1109, 406] width 15 height 13
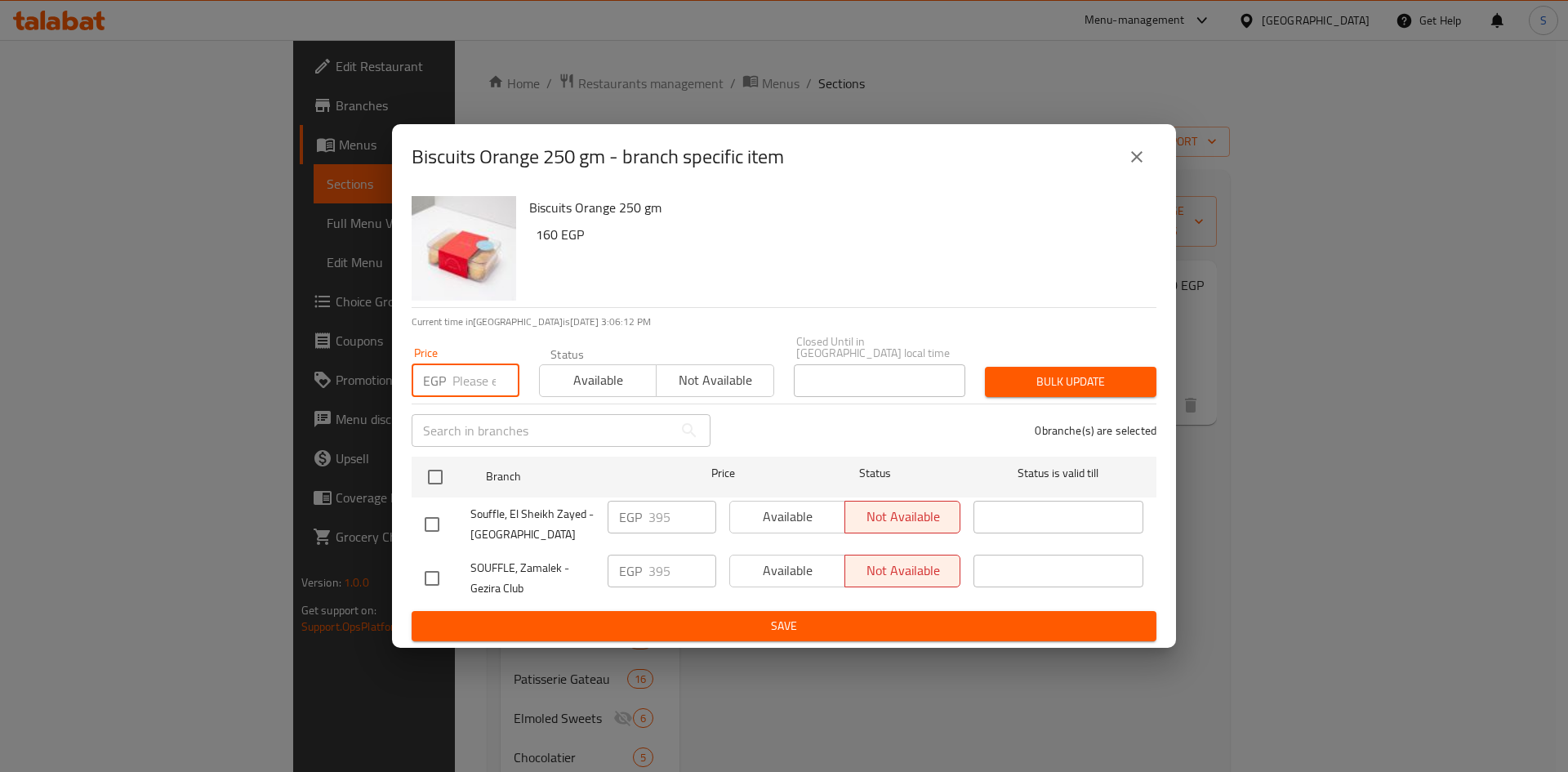
click at [462, 384] on input "number" at bounding box center [485, 380] width 67 height 33
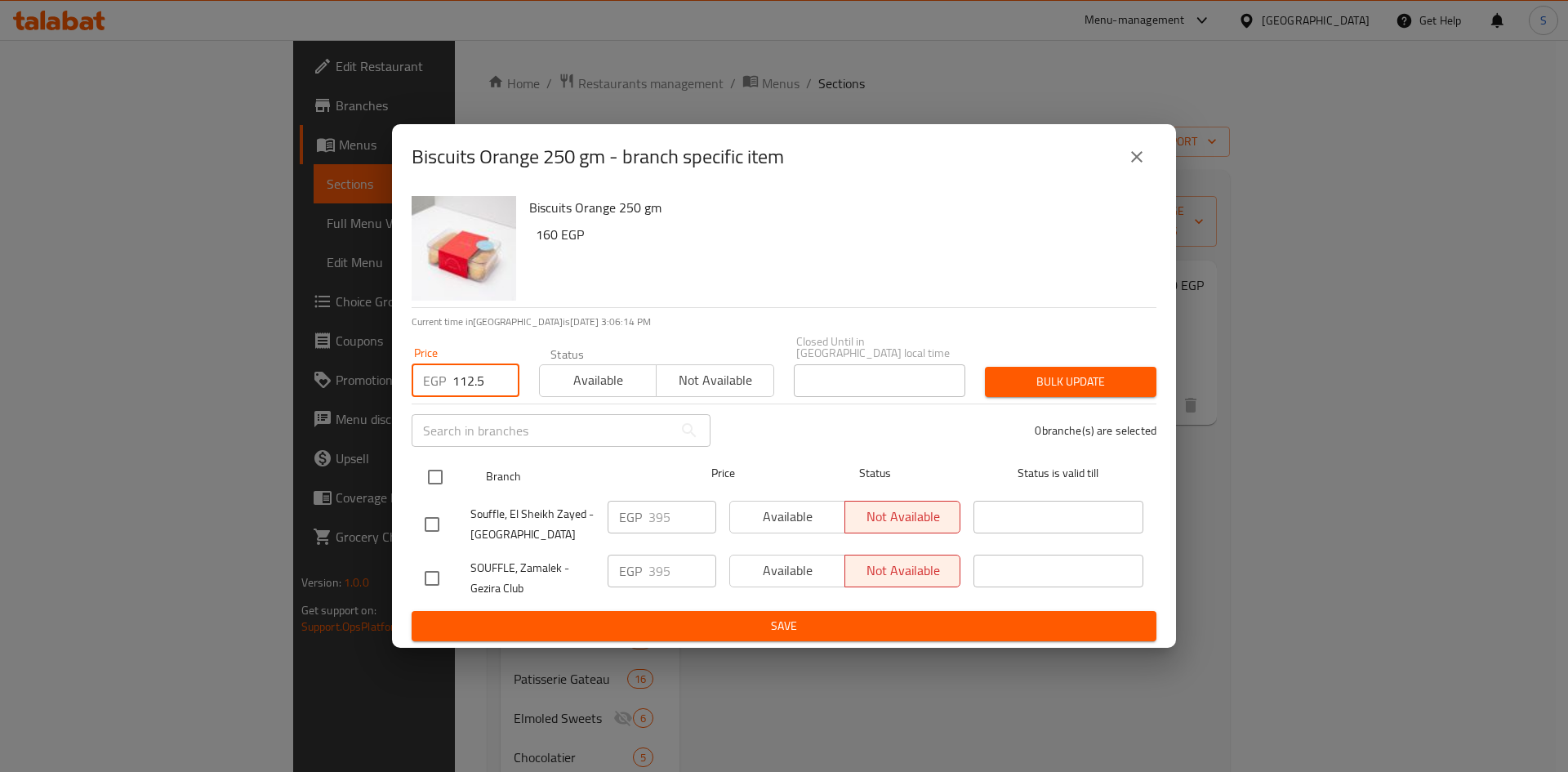
type input "112.5"
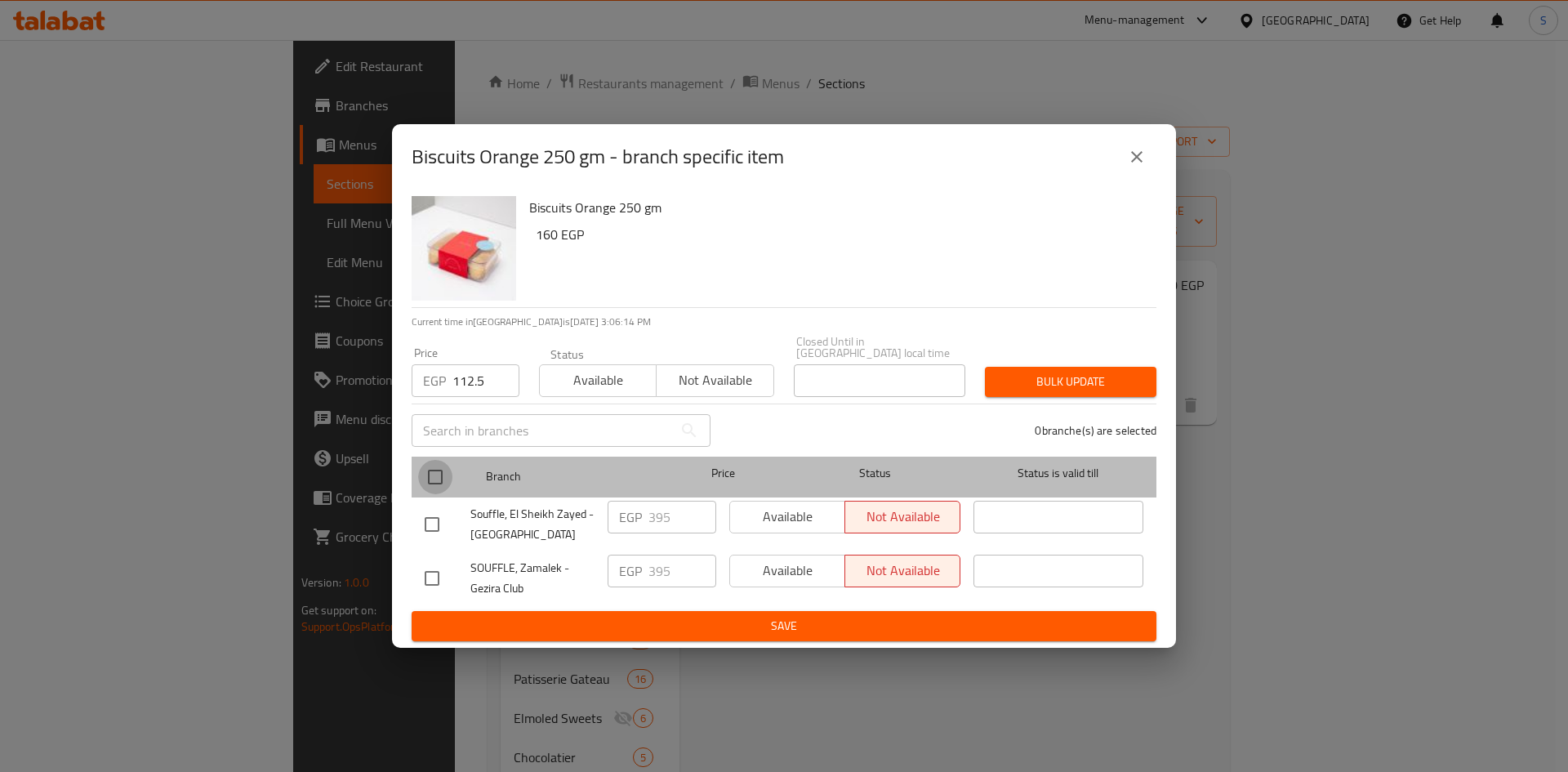
click at [428, 460] on input "checkbox" at bounding box center [436, 477] width 34 height 34
checkbox input "true"
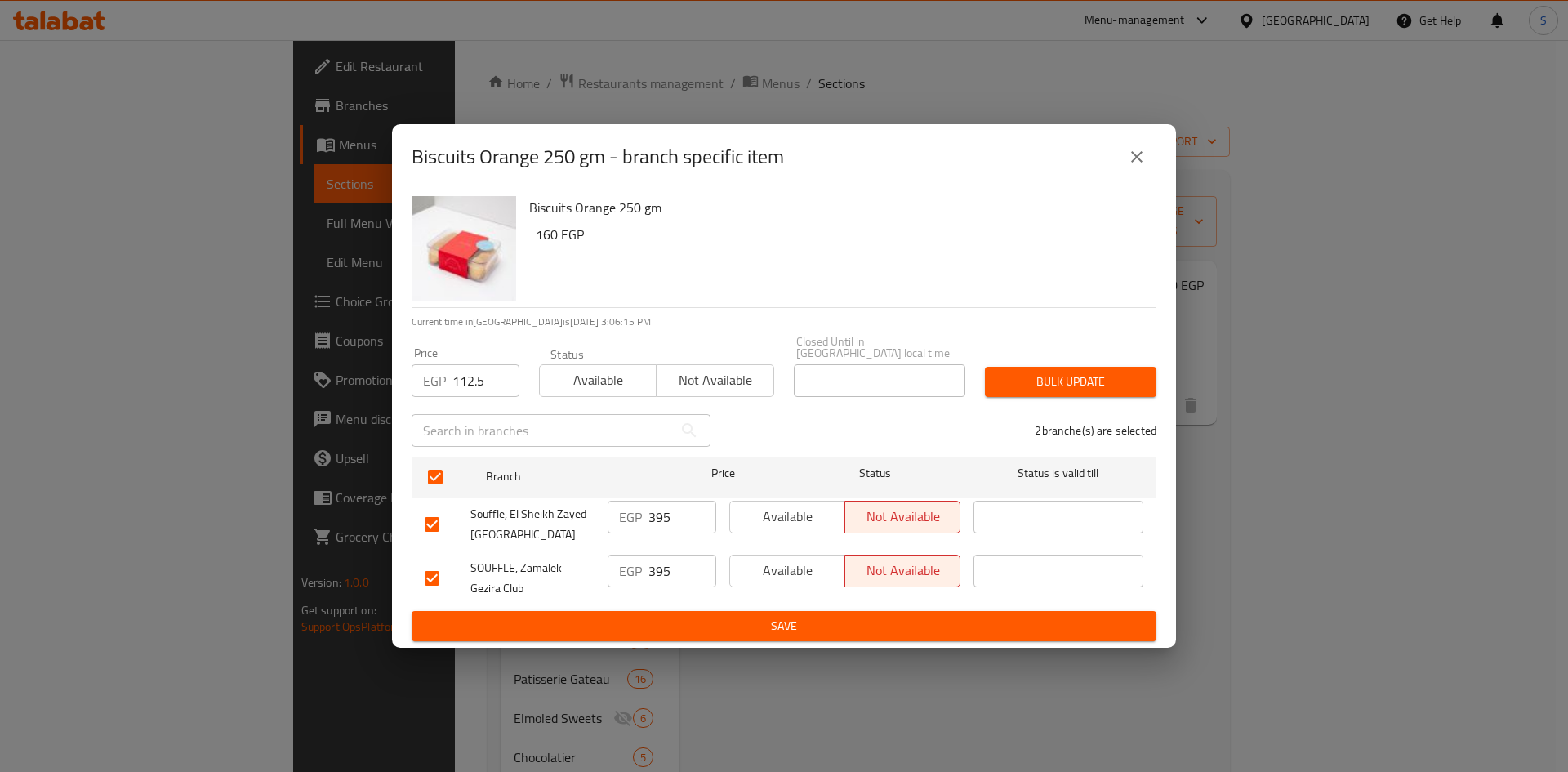
click at [1022, 372] on span "Bulk update" at bounding box center [1071, 382] width 146 height 20
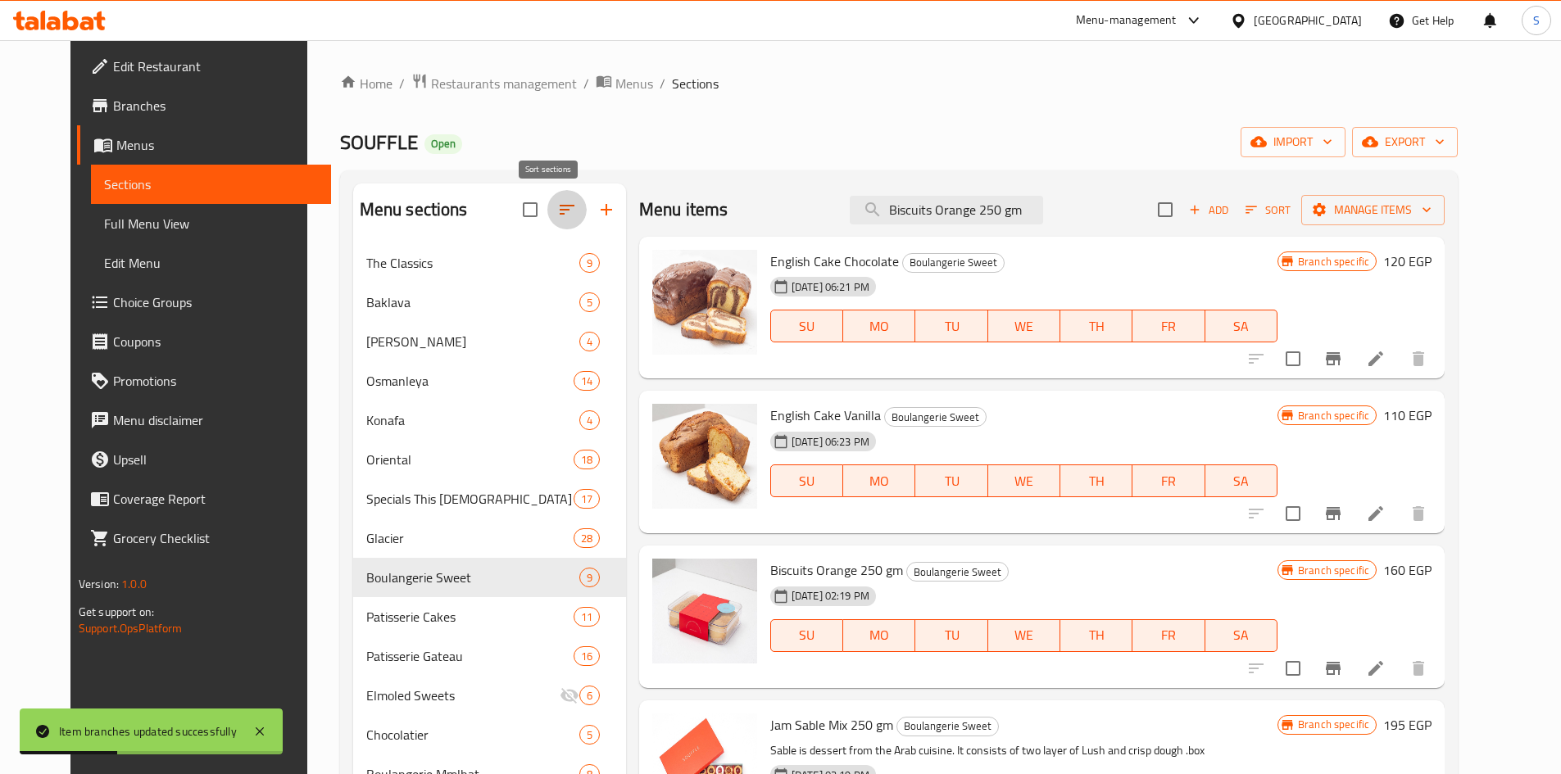
click at [547, 213] on button "button" at bounding box center [566, 209] width 39 height 39
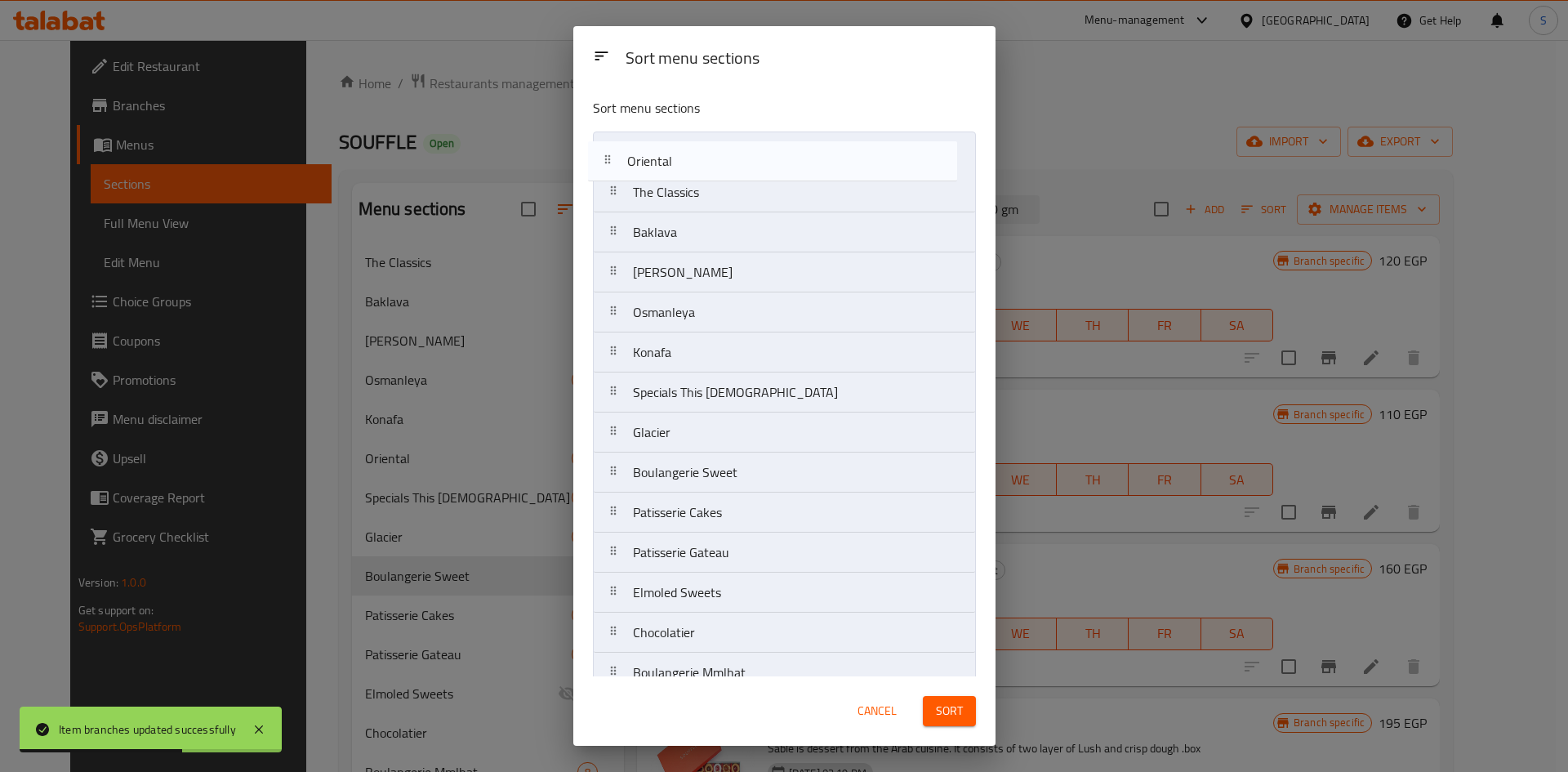
drag, startPoint x: 704, startPoint y: 369, endPoint x: 691, endPoint y: 170, distance: 199.4
click at [691, 170] on nav "The Classics Baklava Aish [PERSON_NAME] Konafa Oriental Specials This [DATE] Gl…" at bounding box center [784, 433] width 383 height 602
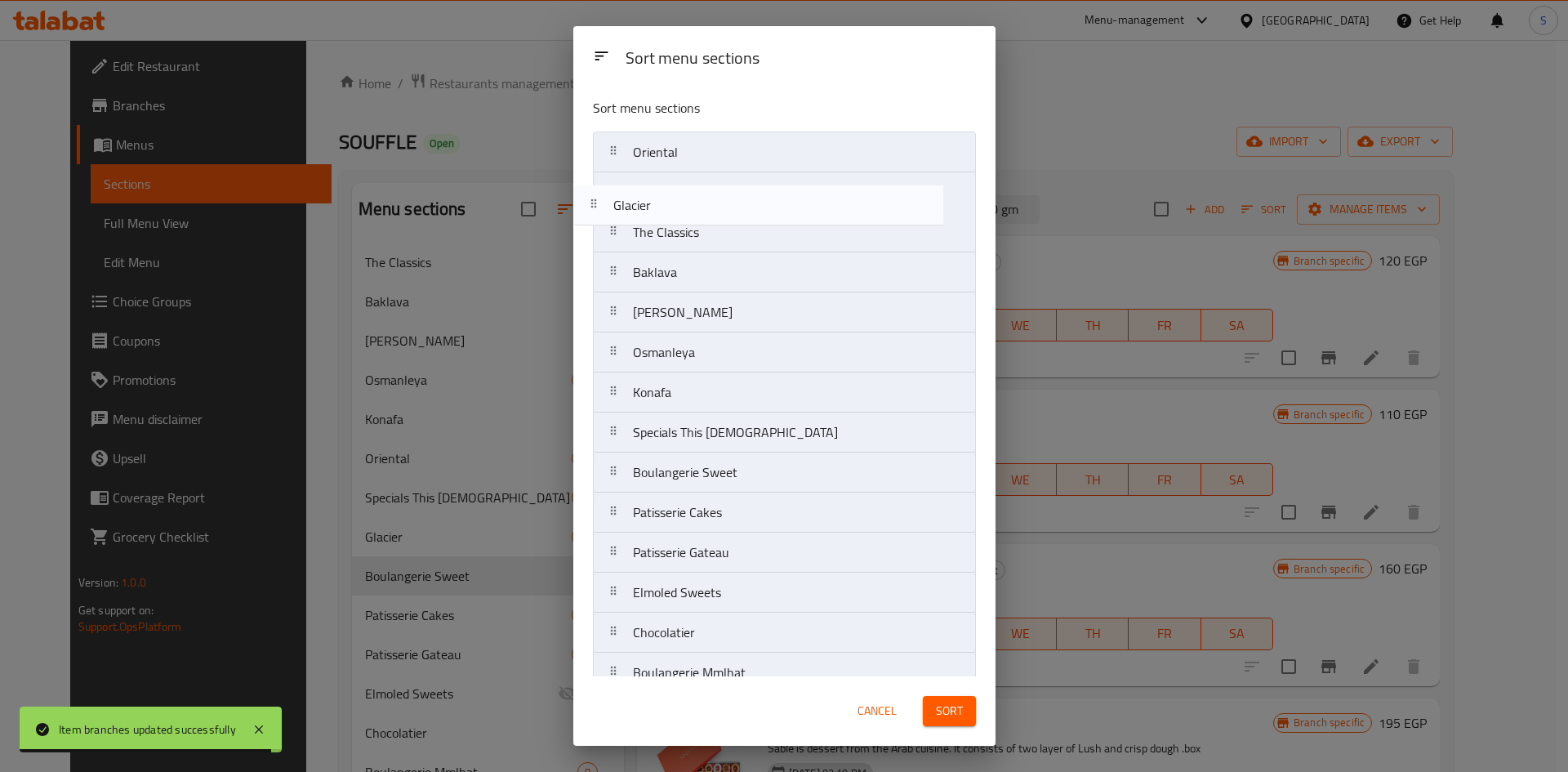
drag, startPoint x: 715, startPoint y: 449, endPoint x: 682, endPoint y: 188, distance: 263.1
click at [682, 188] on nav "Oriental The Classics Baklava Aish [PERSON_NAME] Konafa Specials This [DATE] Gl…" at bounding box center [784, 433] width 383 height 602
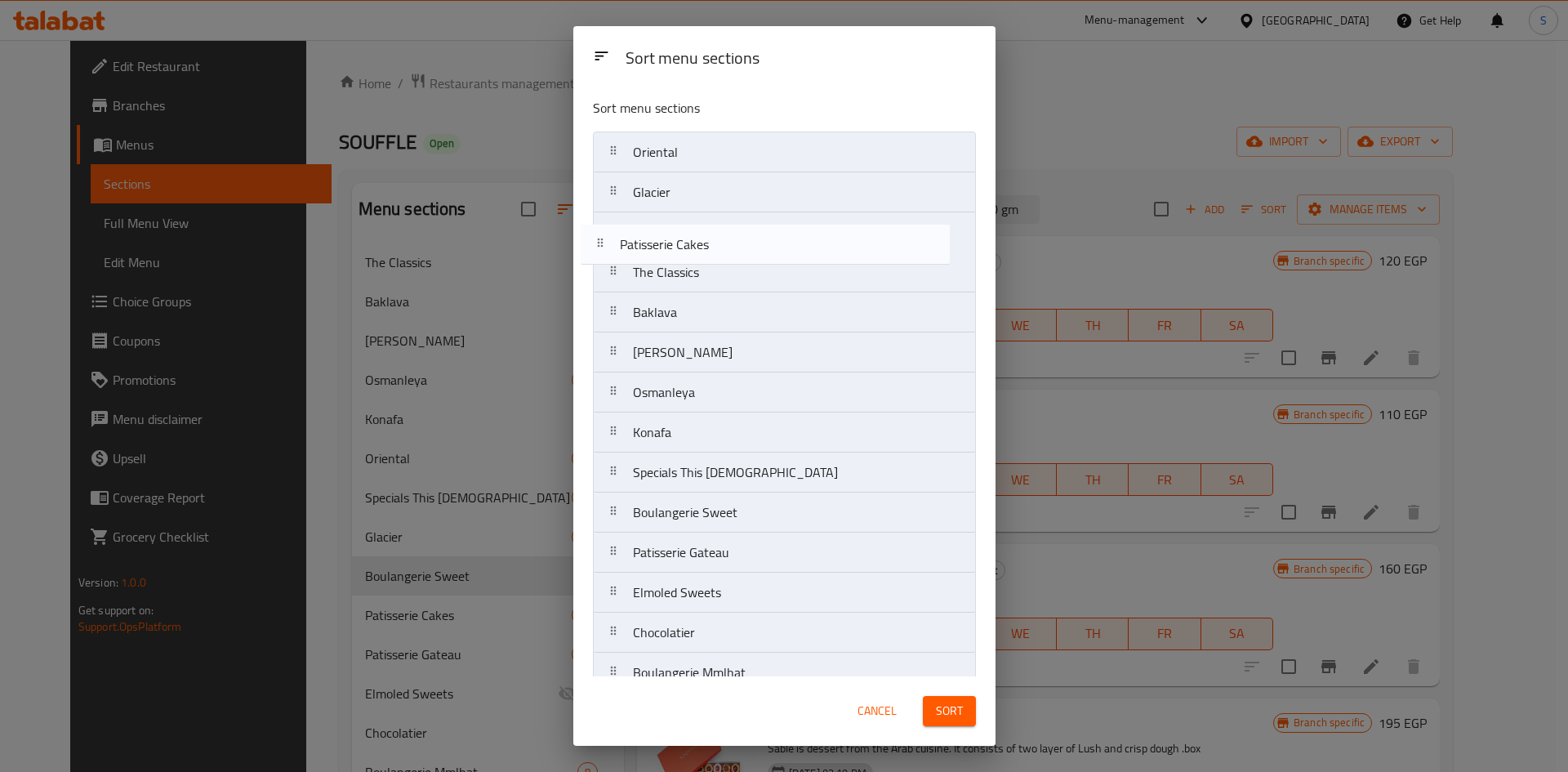
drag, startPoint x: 750, startPoint y: 518, endPoint x: 729, endPoint y: 229, distance: 289.8
click at [729, 229] on nav "Oriental Glacier The Classics Baklava Aish [PERSON_NAME] Konafa Specials This […" at bounding box center [784, 433] width 383 height 602
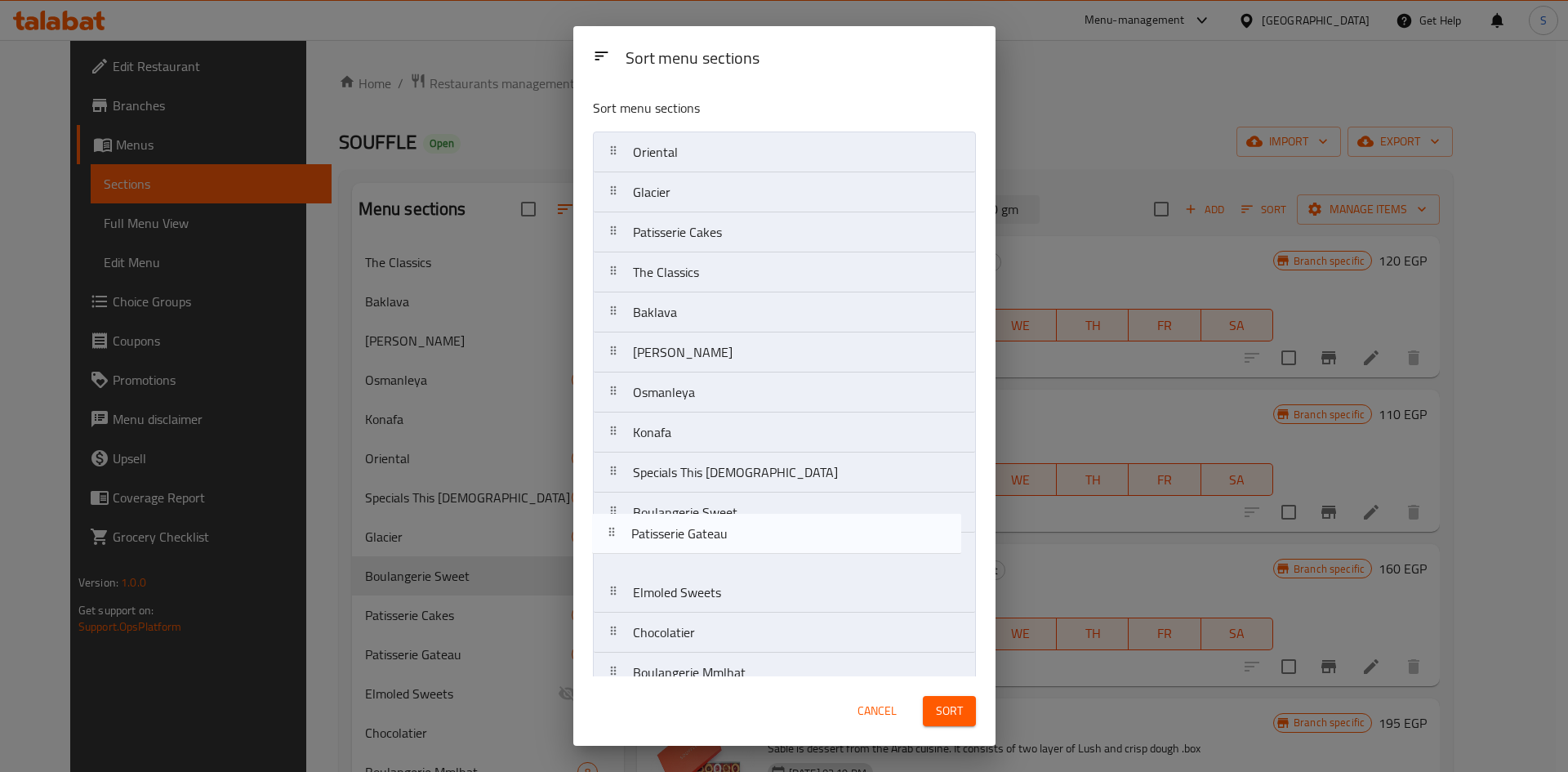
scroll to position [2, 0]
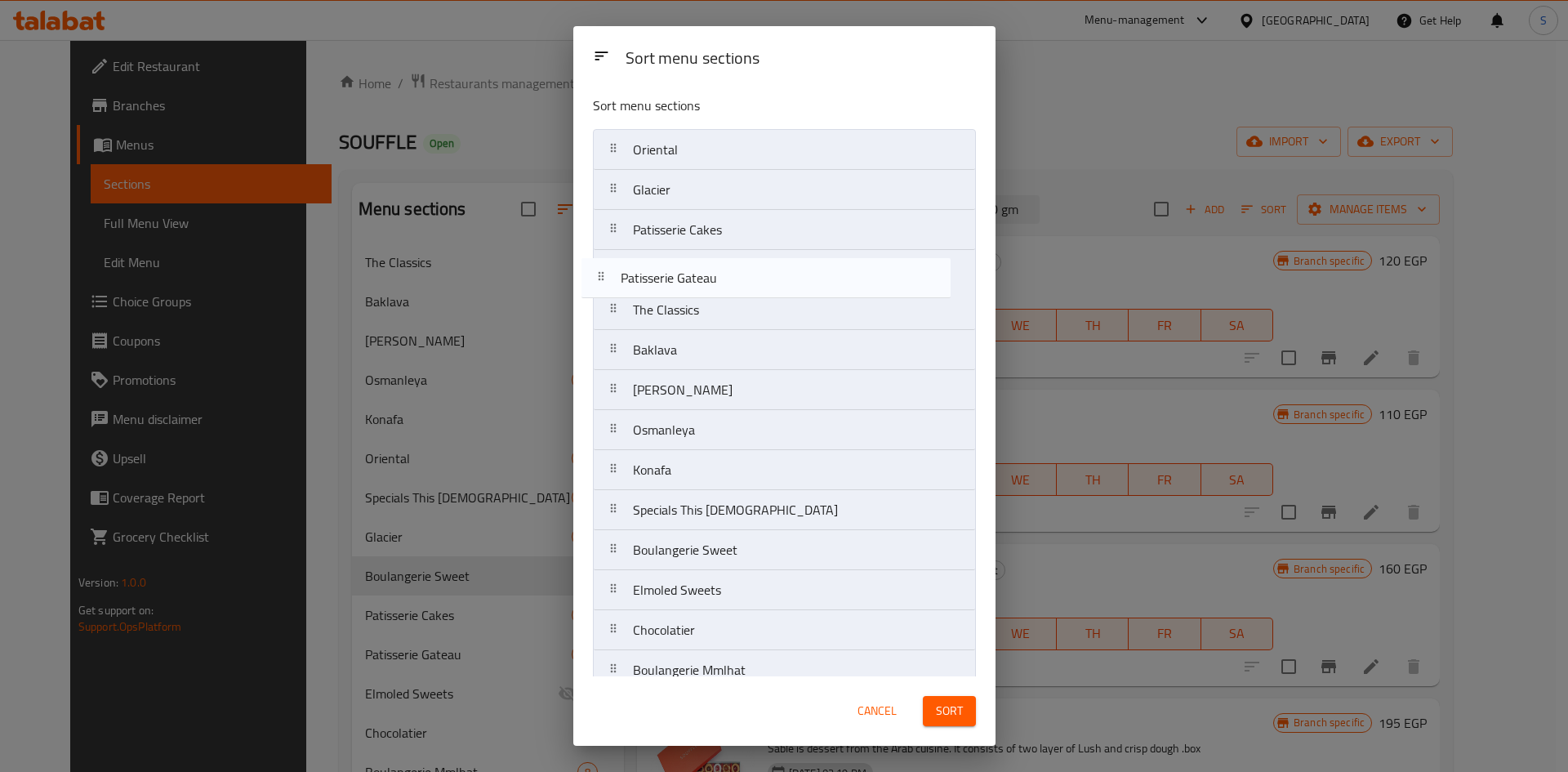
drag, startPoint x: 740, startPoint y: 554, endPoint x: 728, endPoint y: 271, distance: 283.3
click at [728, 271] on nav "Oriental Glacier Patisserie Cakes The Classics Baklava Aish [PERSON_NAME] Konaf…" at bounding box center [784, 430] width 383 height 602
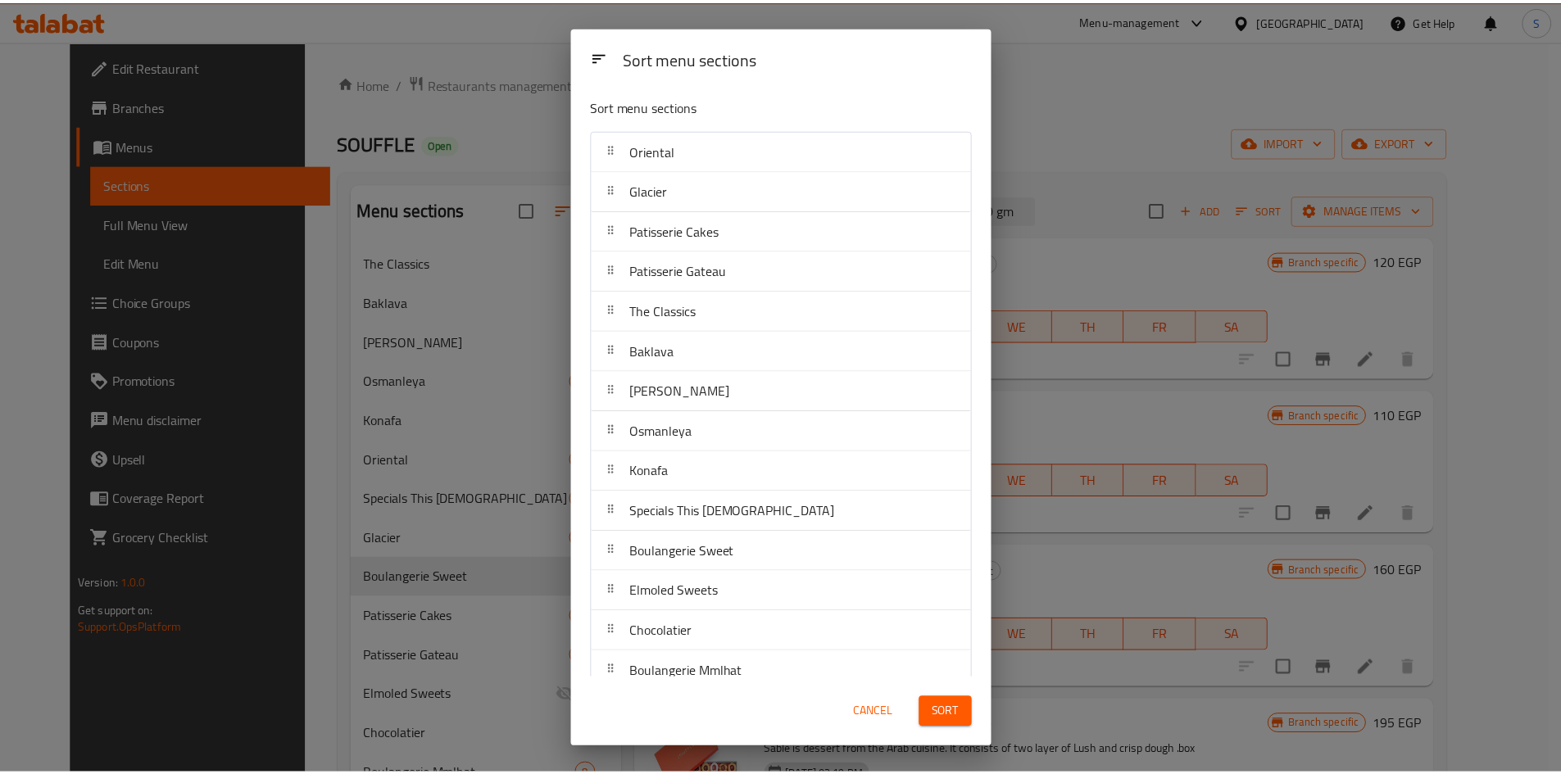
scroll to position [64, 0]
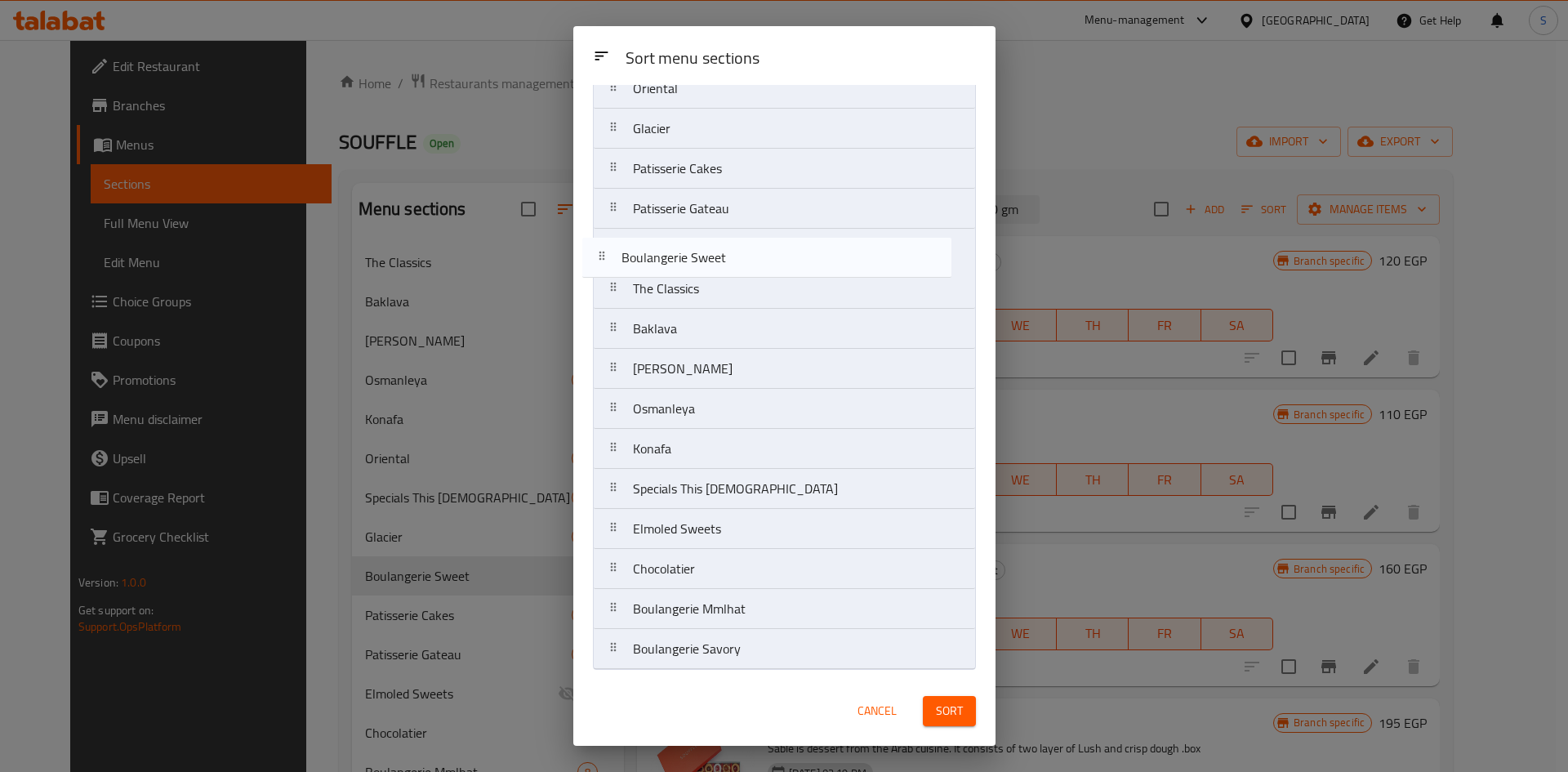
drag, startPoint x: 731, startPoint y: 504, endPoint x: 719, endPoint y: 266, distance: 238.3
click at [719, 266] on nav "Oriental Glacier Patisserie Cakes Patisserie Gateau The Classics Baklava Aish […" at bounding box center [784, 369] width 383 height 602
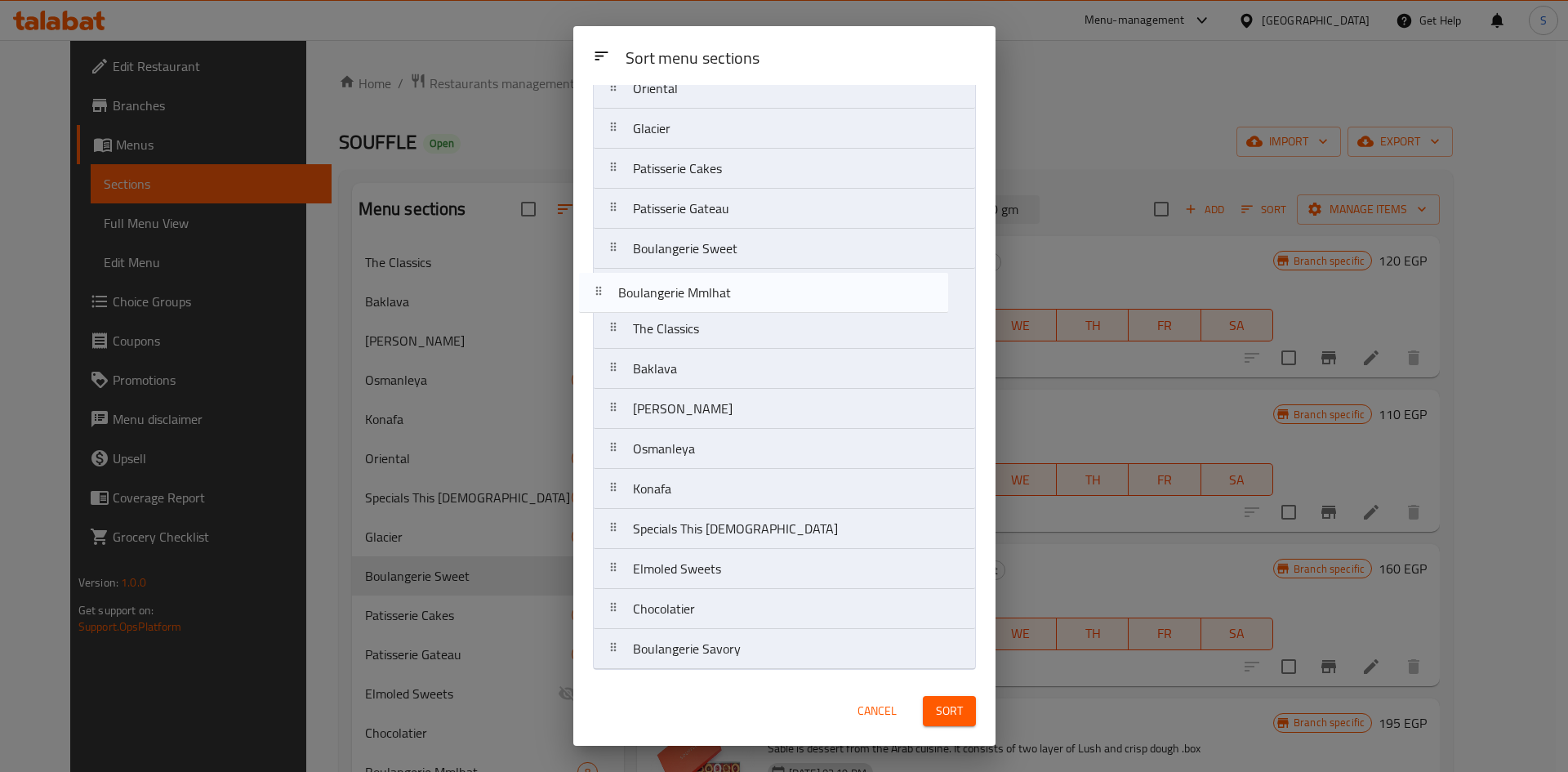
drag, startPoint x: 771, startPoint y: 608, endPoint x: 750, endPoint y: 269, distance: 339.6
click at [750, 267] on nav "Oriental Glacier Patisserie Cakes Patisserie Gateau Boulangerie Sweet The Class…" at bounding box center [784, 369] width 383 height 602
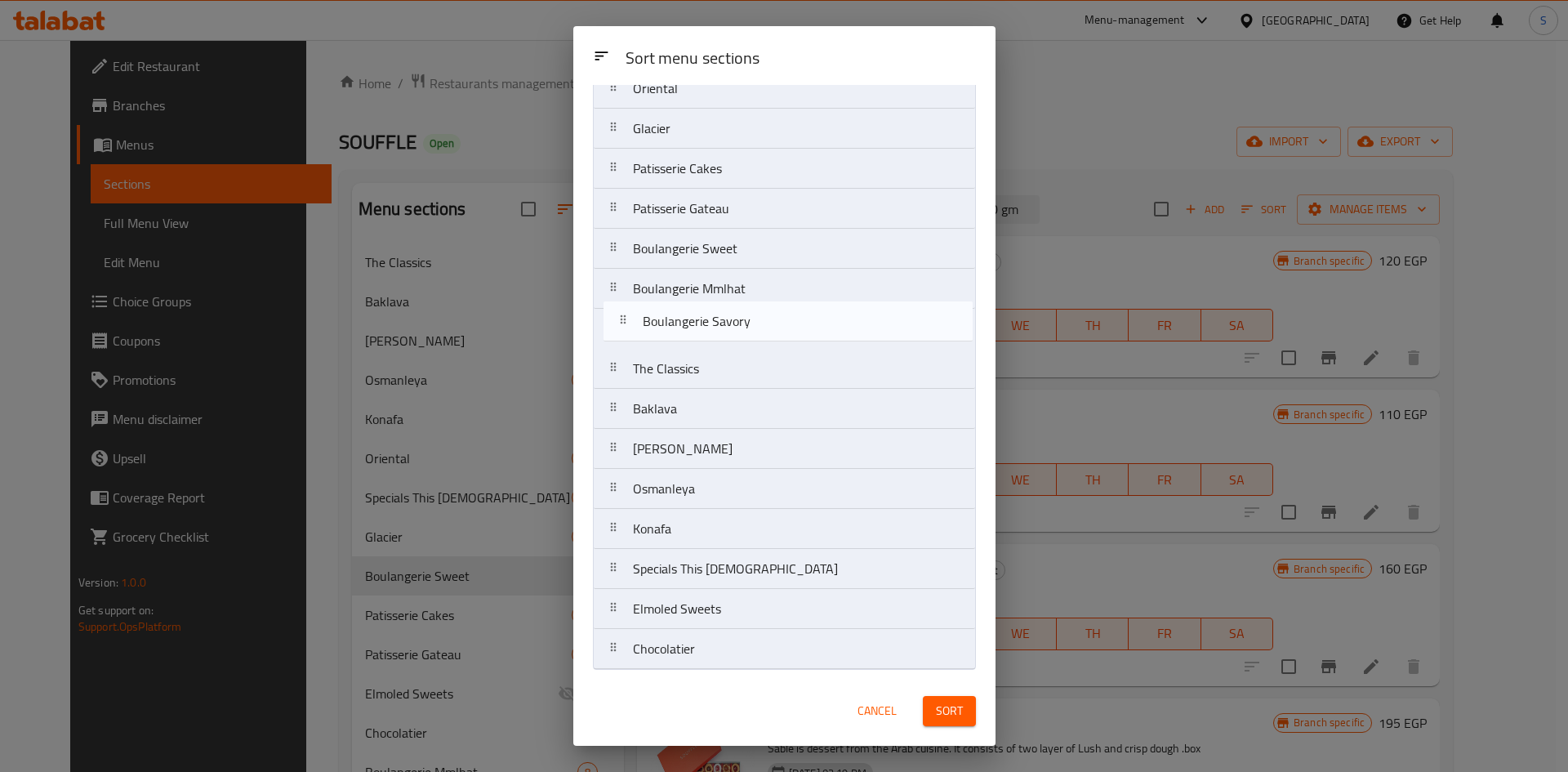
drag, startPoint x: 784, startPoint y: 656, endPoint x: 788, endPoint y: 313, distance: 343.0
click at [788, 313] on nav "Oriental Glacier Patisserie Cakes Patisserie Gateau Boulangerie Sweet Boulanger…" at bounding box center [784, 369] width 383 height 602
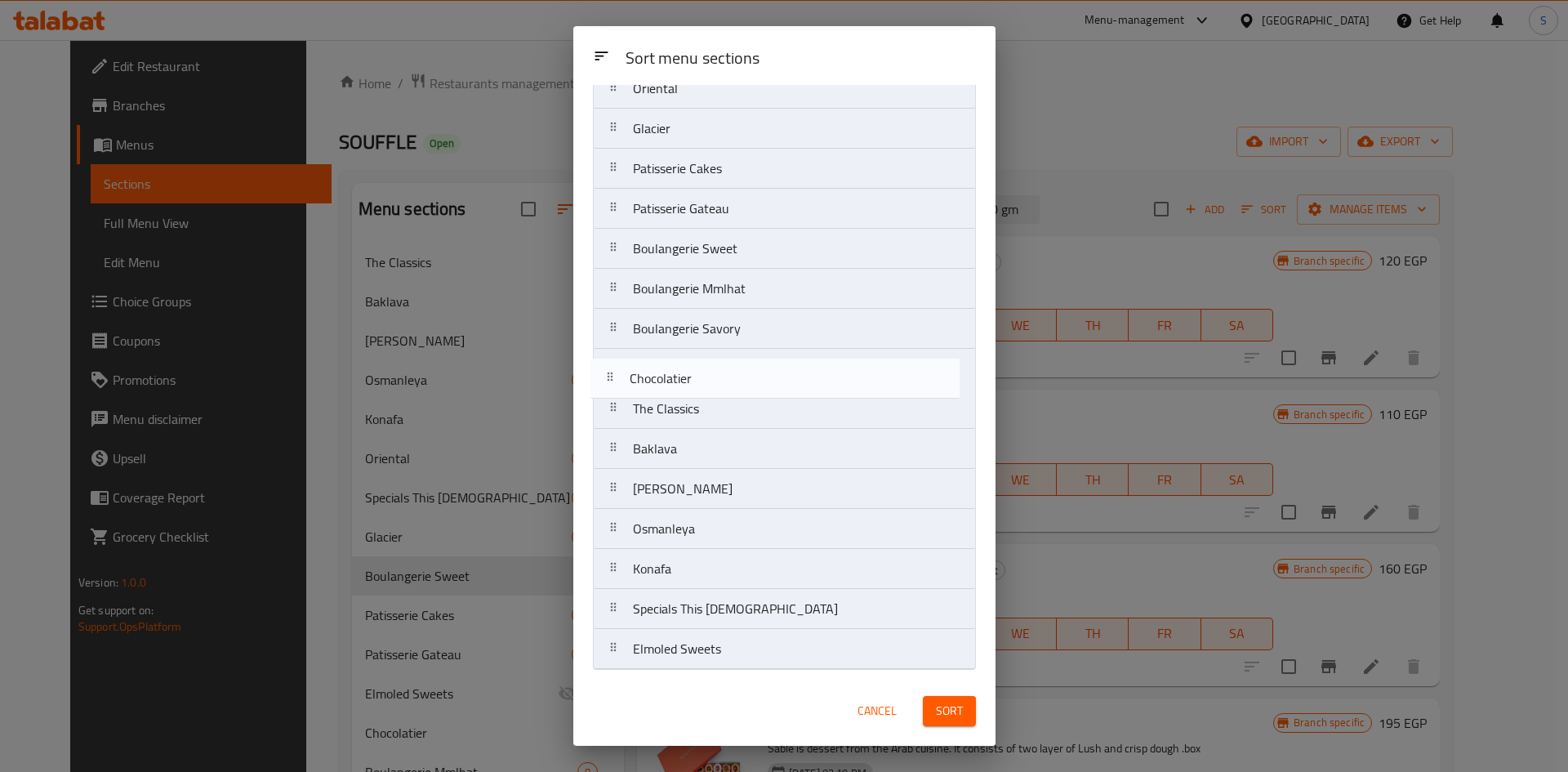
drag, startPoint x: 773, startPoint y: 646, endPoint x: 772, endPoint y: 351, distance: 295.0
click at [767, 351] on nav "Oriental Glacier Patisserie Cakes Patisserie Gateau Boulangerie Sweet Boulanger…" at bounding box center [784, 369] width 383 height 602
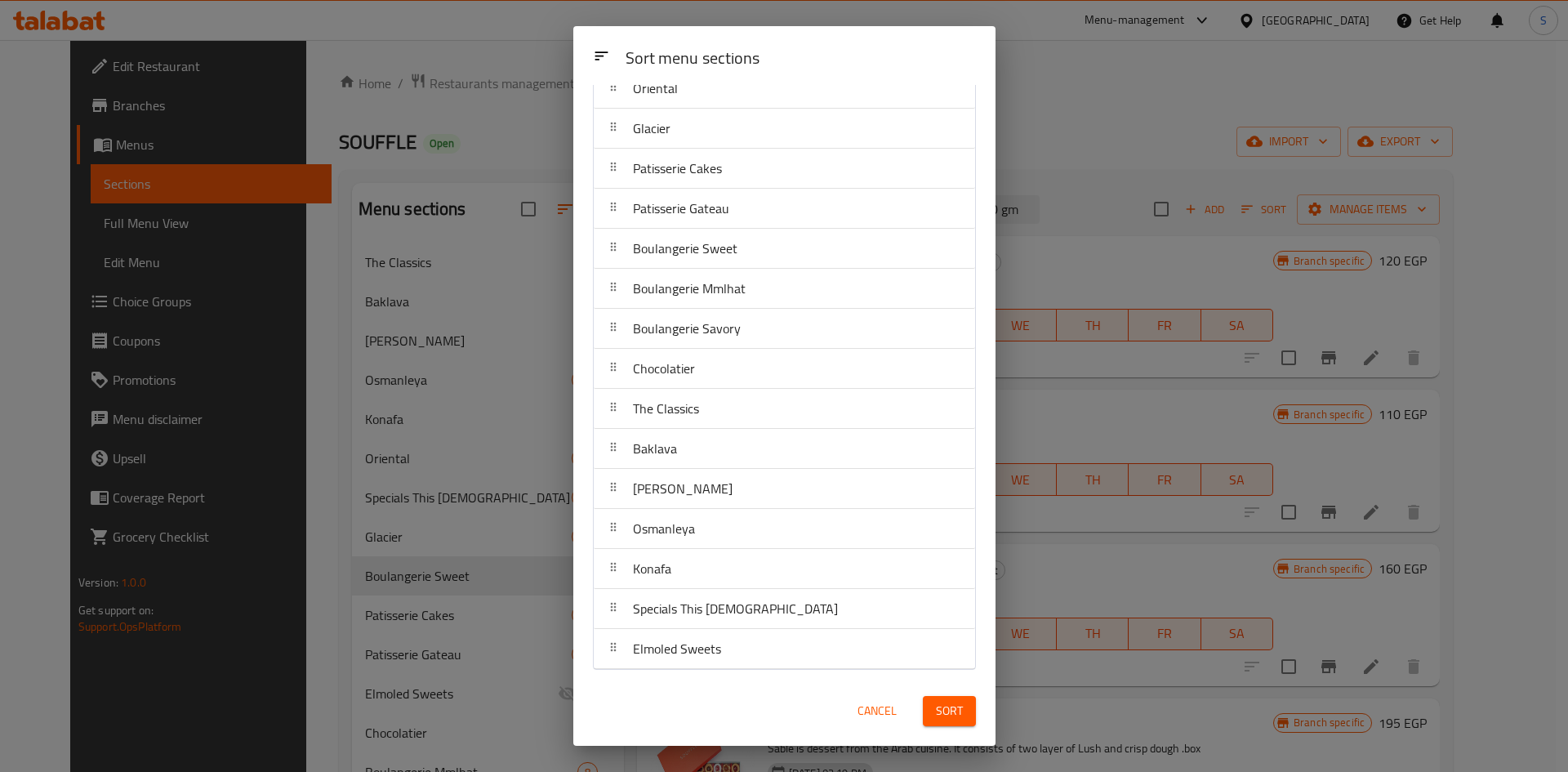
click at [958, 716] on span "Sort" at bounding box center [949, 711] width 27 height 20
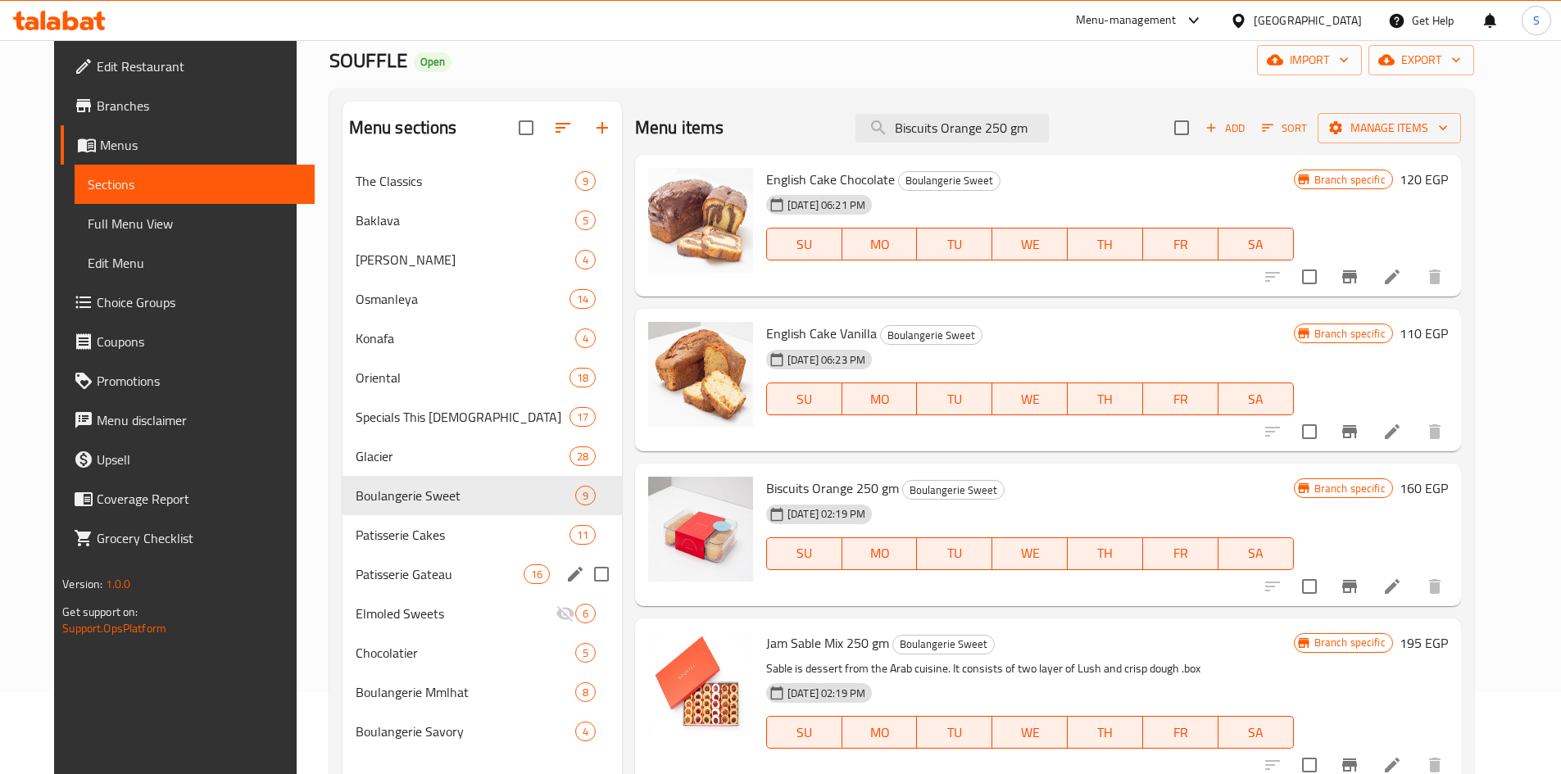
scroll to position [164, 0]
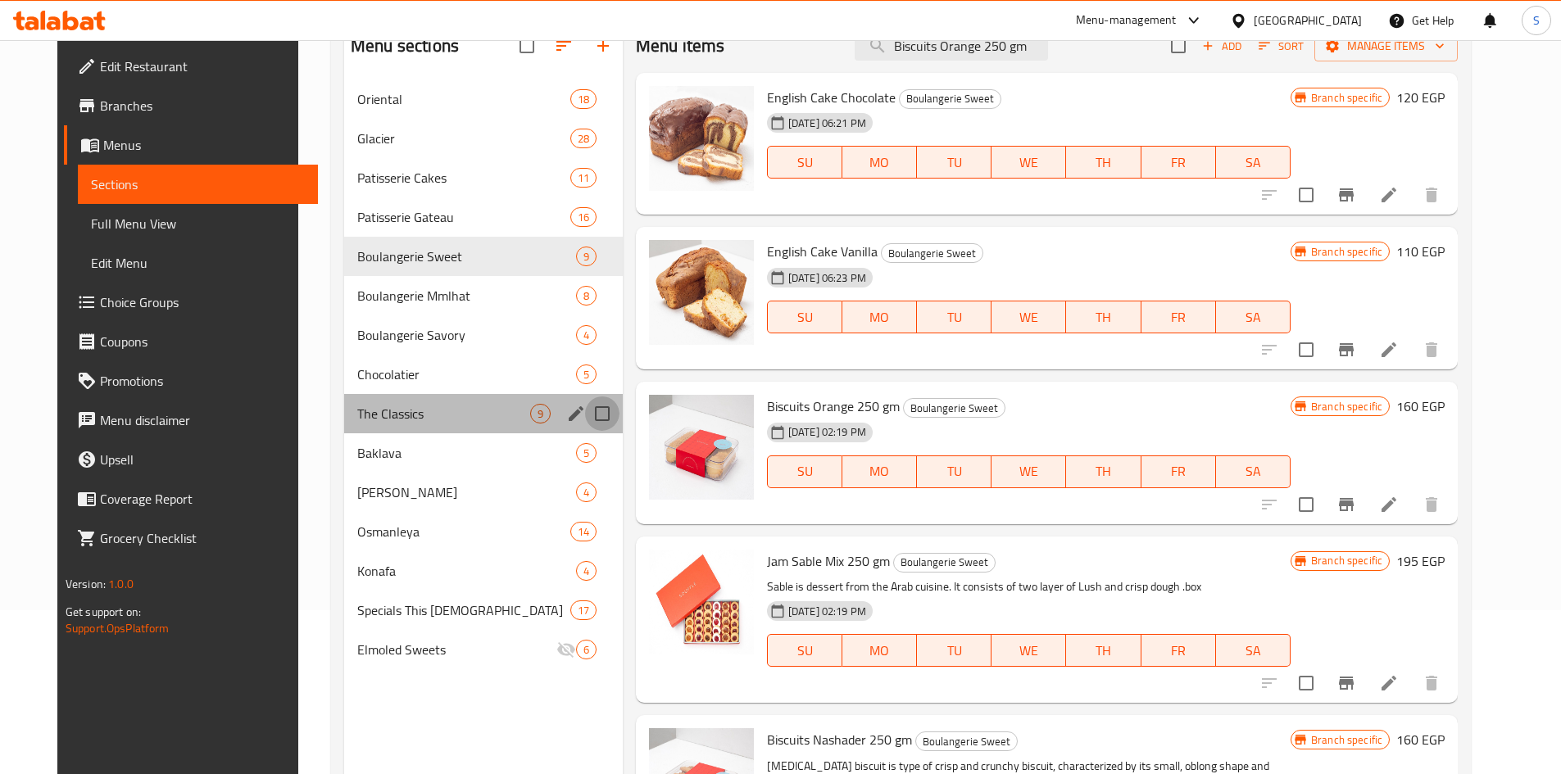
click at [585, 411] on input "Menu sections" at bounding box center [602, 414] width 34 height 34
checkbox input "true"
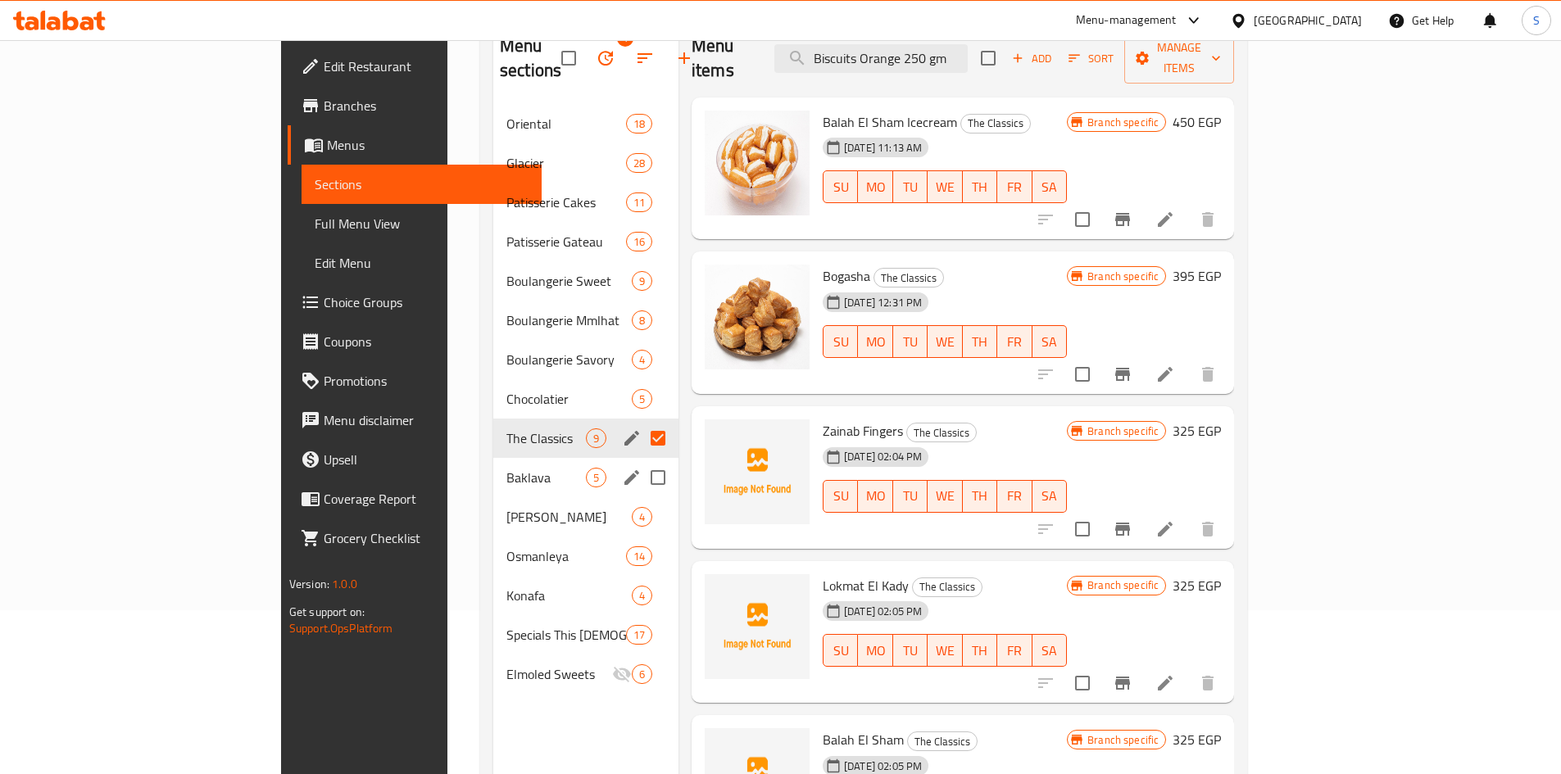
click at [641, 462] on input "Menu sections" at bounding box center [658, 477] width 34 height 34
checkbox input "true"
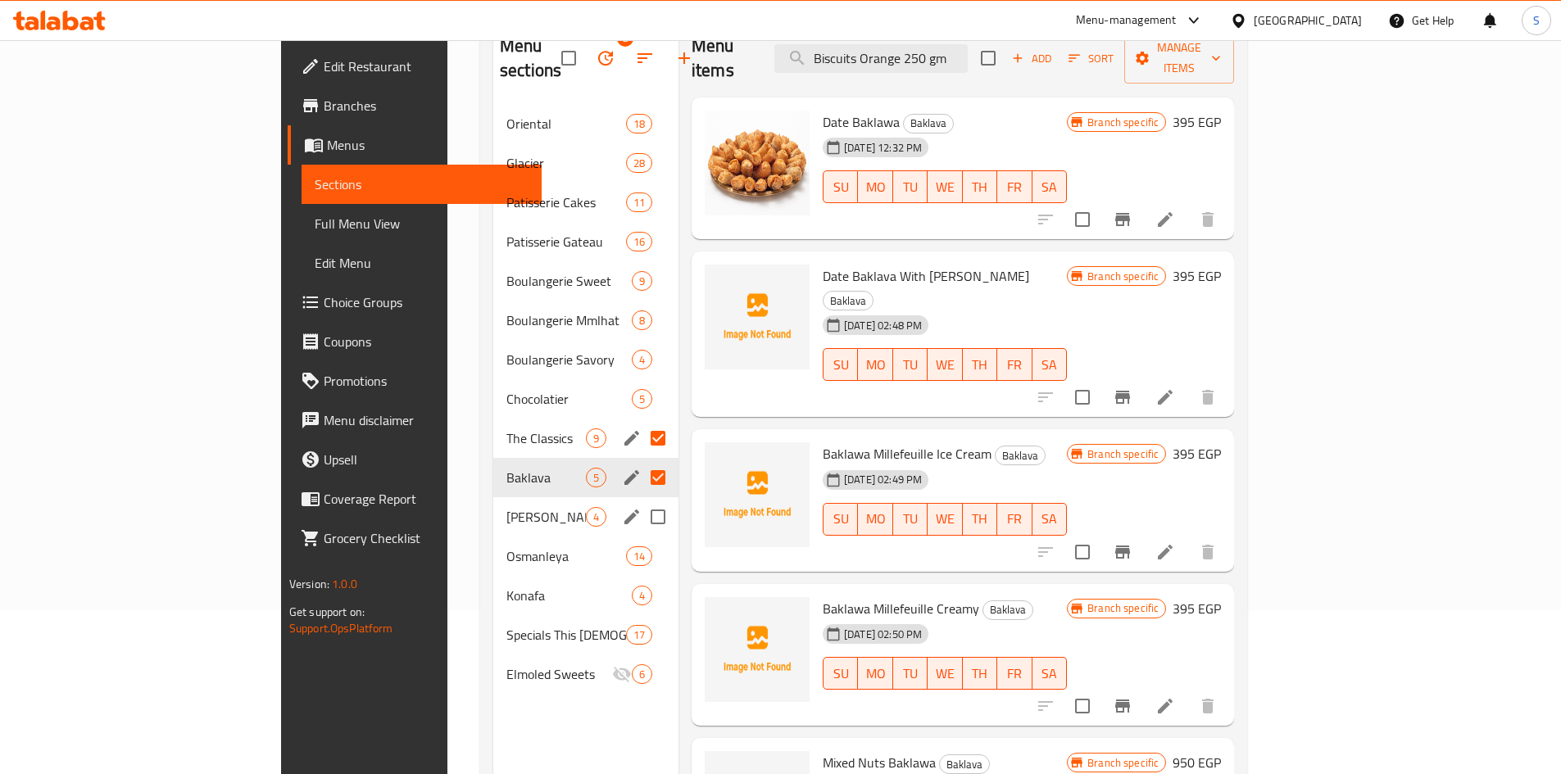
click at [641, 500] on input "Menu sections" at bounding box center [658, 517] width 34 height 34
checkbox input "true"
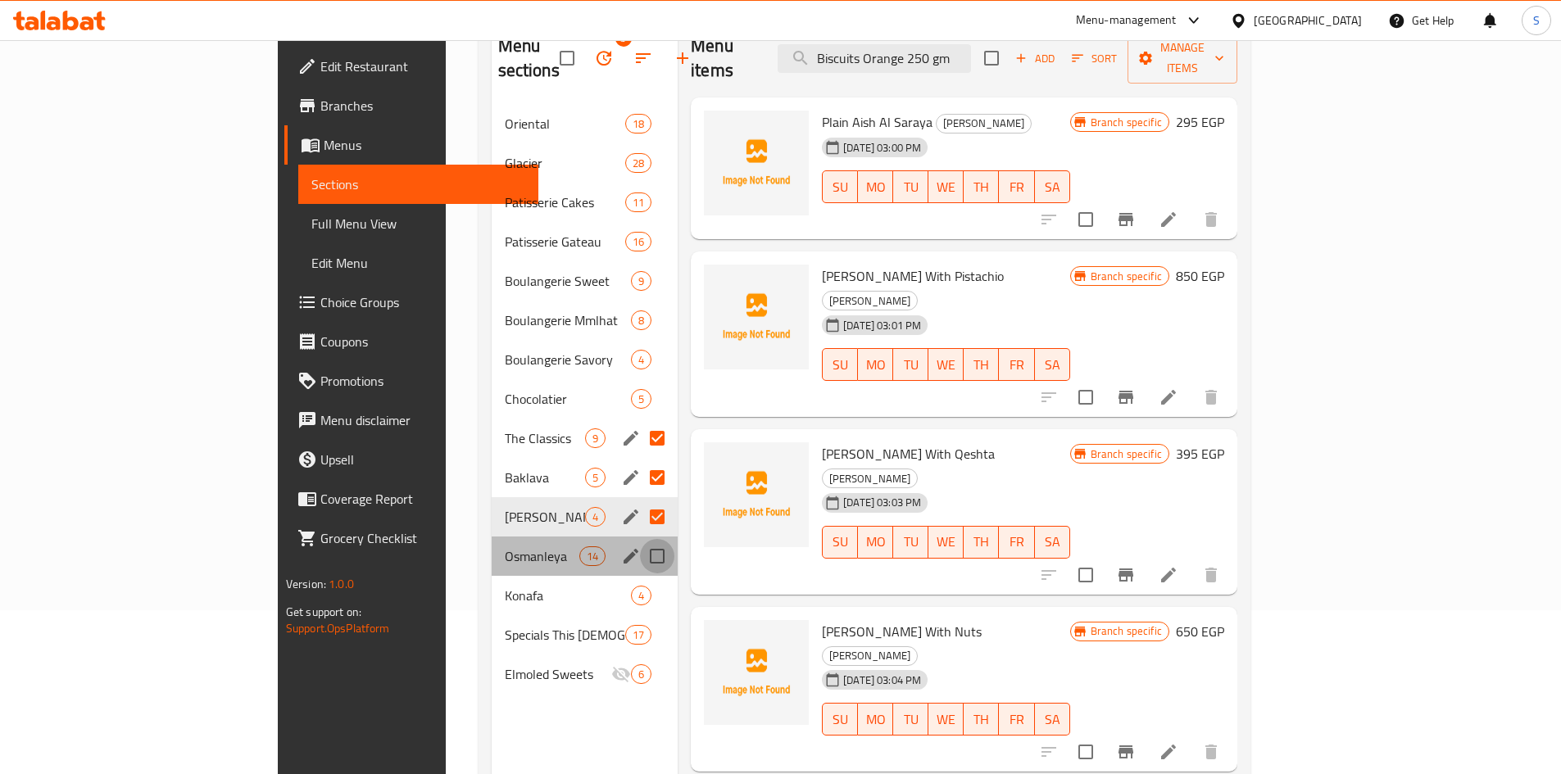
drag, startPoint x: 587, startPoint y: 529, endPoint x: 597, endPoint y: 549, distance: 22.0
click at [640, 539] on input "Menu sections" at bounding box center [657, 556] width 34 height 34
checkbox input "true"
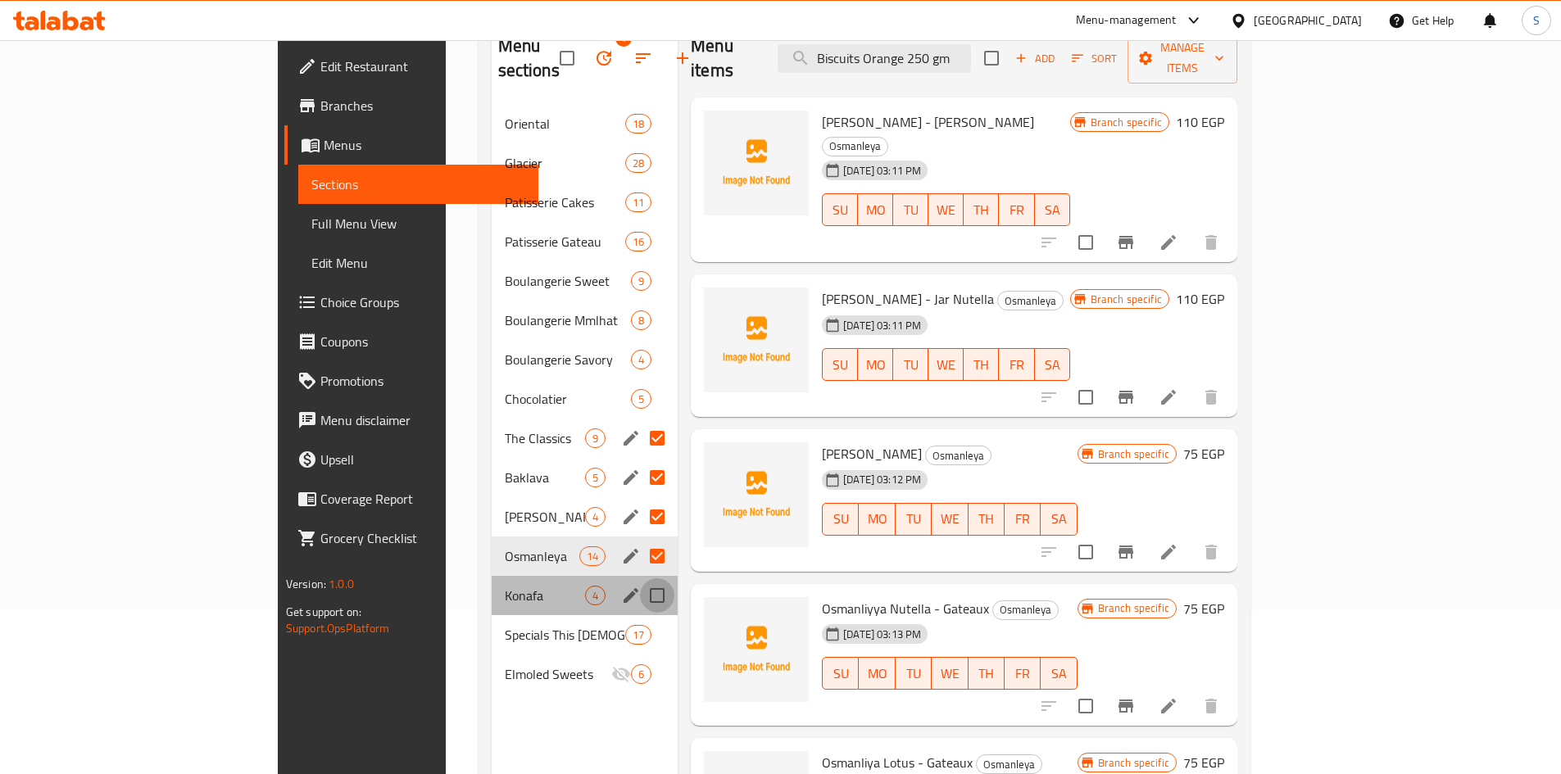
click at [640, 578] on input "Menu sections" at bounding box center [657, 595] width 34 height 34
checkbox input "true"
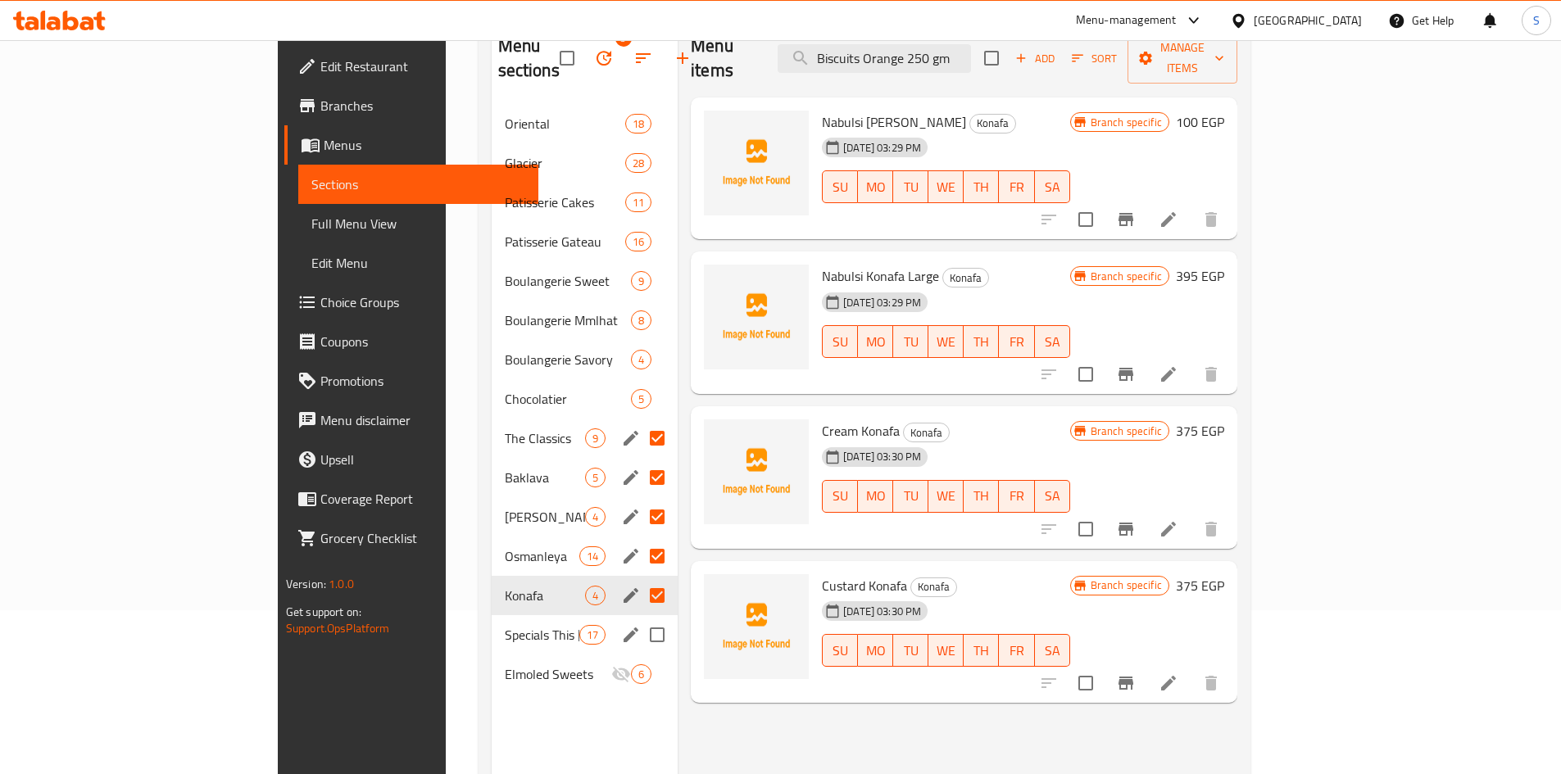
click at [640, 618] on input "Menu sections" at bounding box center [657, 635] width 34 height 34
checkbox input "true"
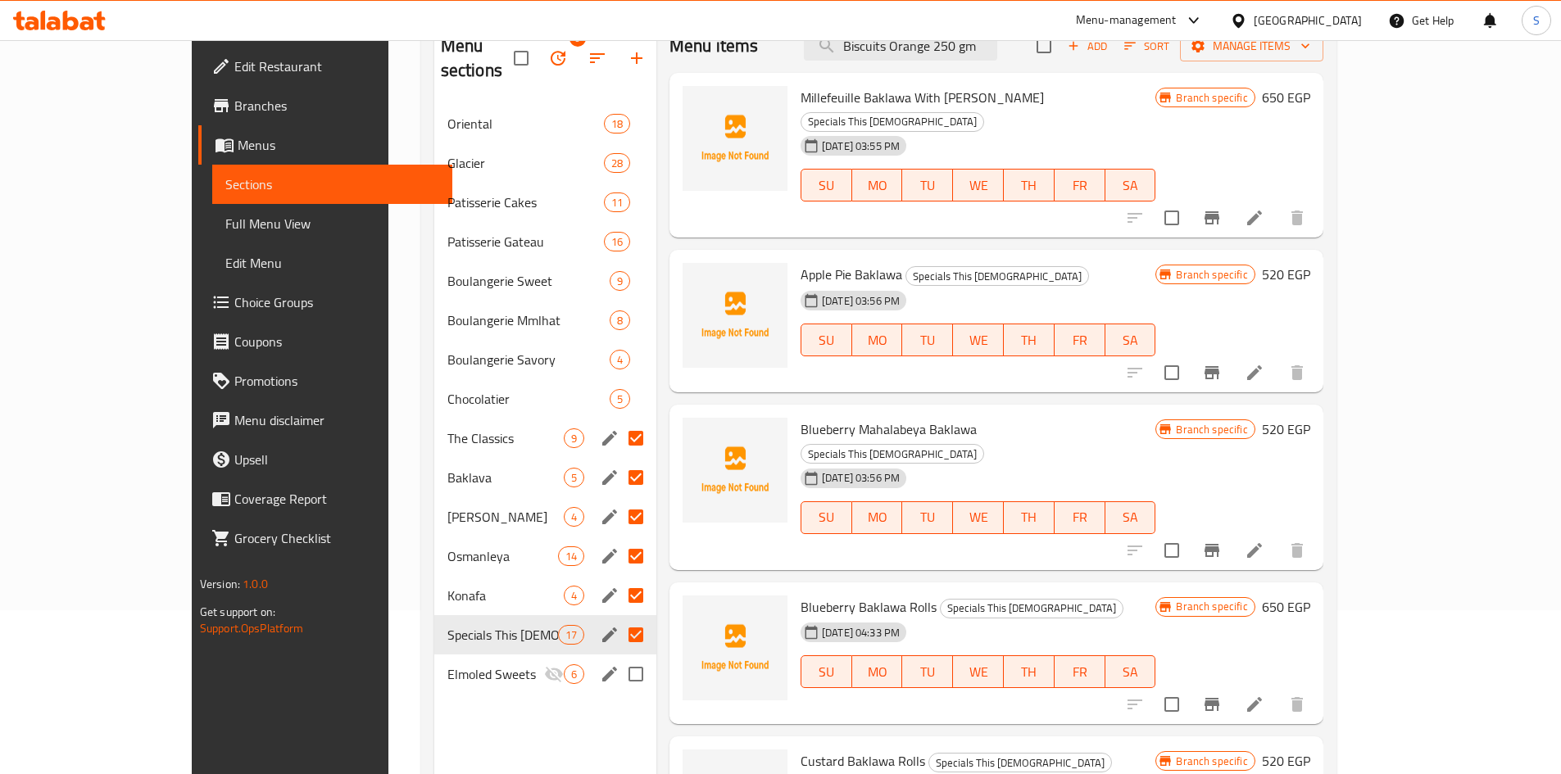
click at [619, 657] on input "Menu sections" at bounding box center [636, 674] width 34 height 34
checkbox input "true"
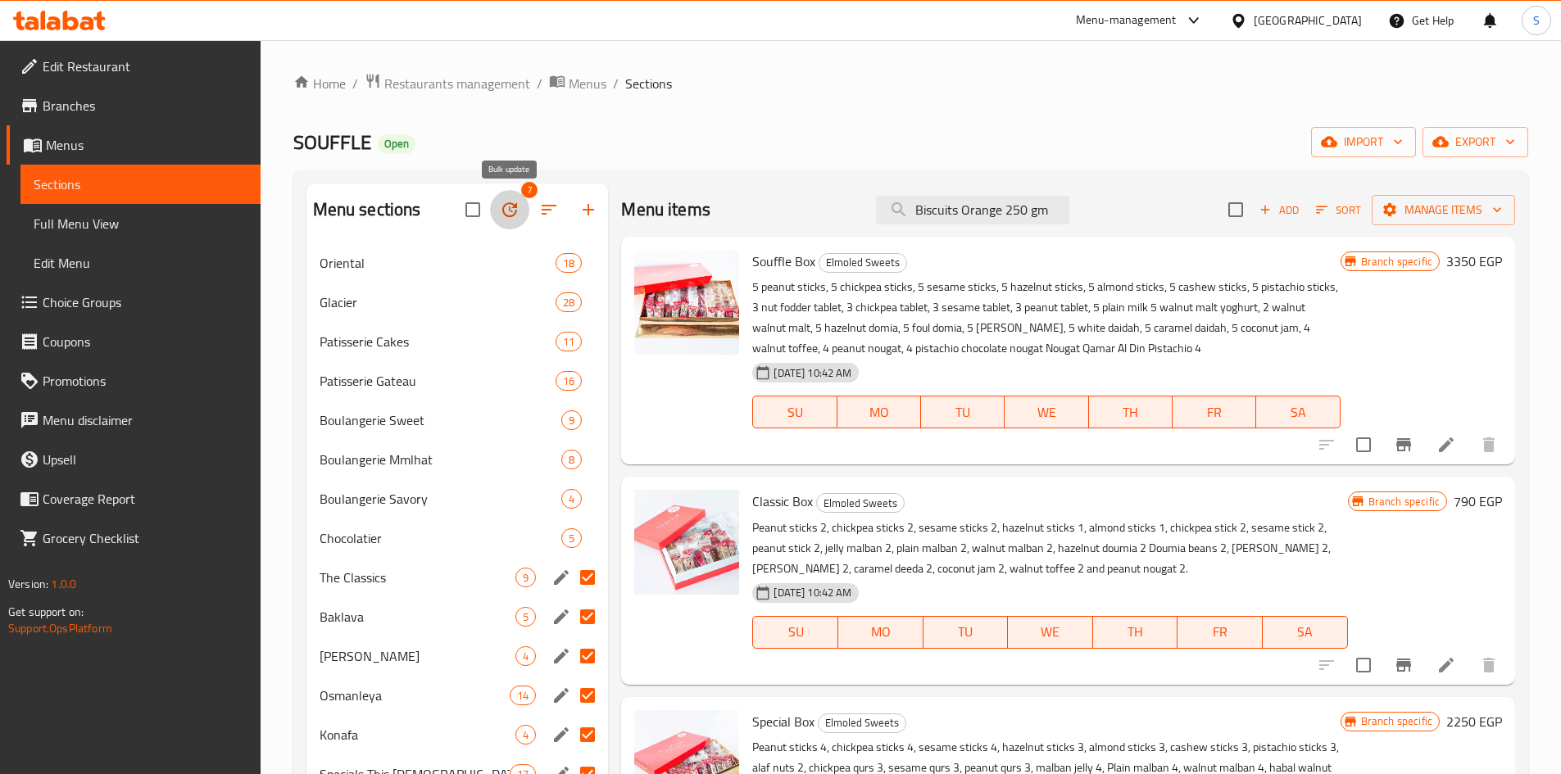
click at [500, 213] on icon "button" at bounding box center [510, 210] width 20 height 20
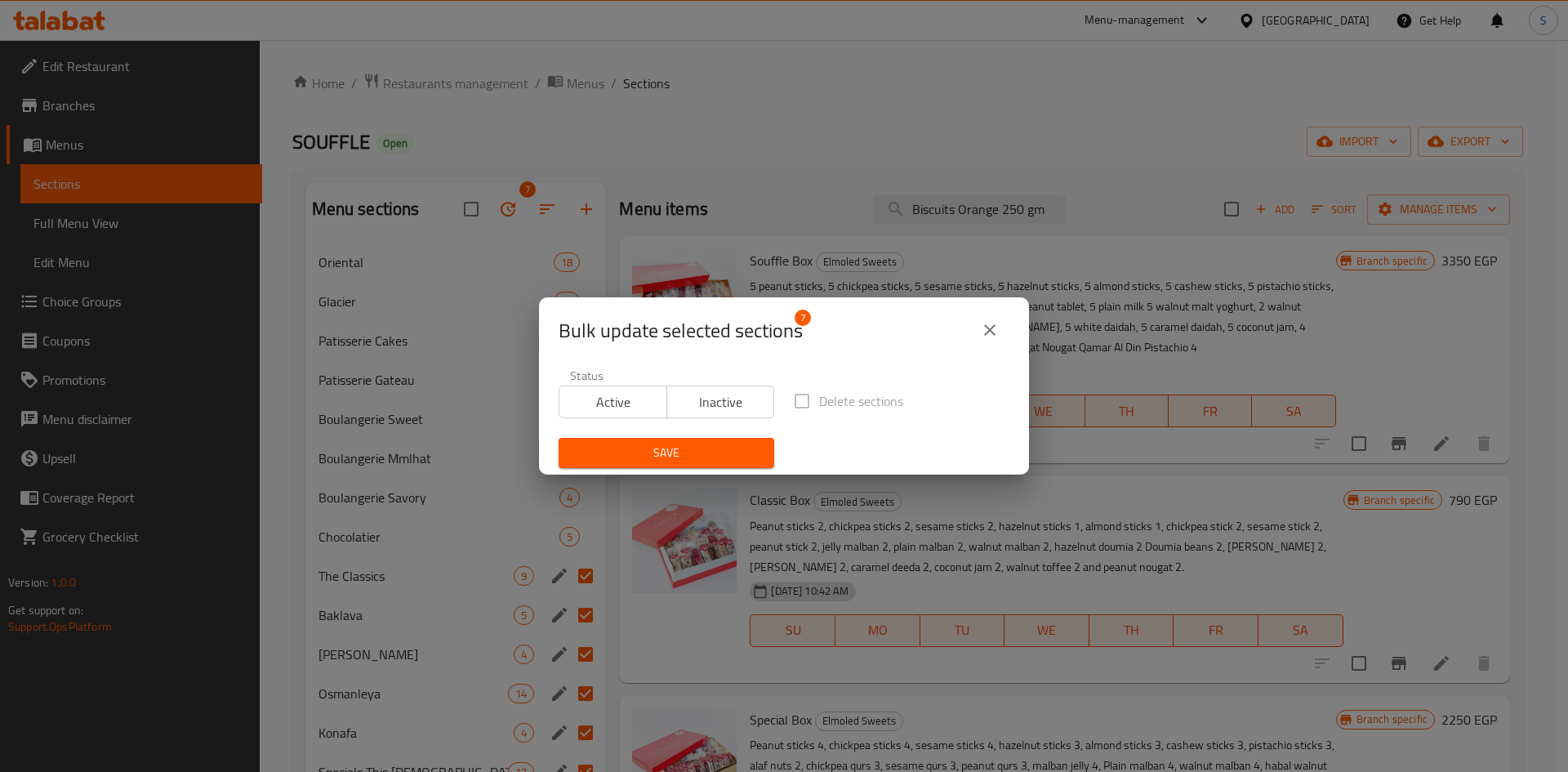
click at [693, 409] on span "Inactive" at bounding box center [721, 403] width 95 height 24
click at [677, 459] on span "Save" at bounding box center [667, 453] width 189 height 20
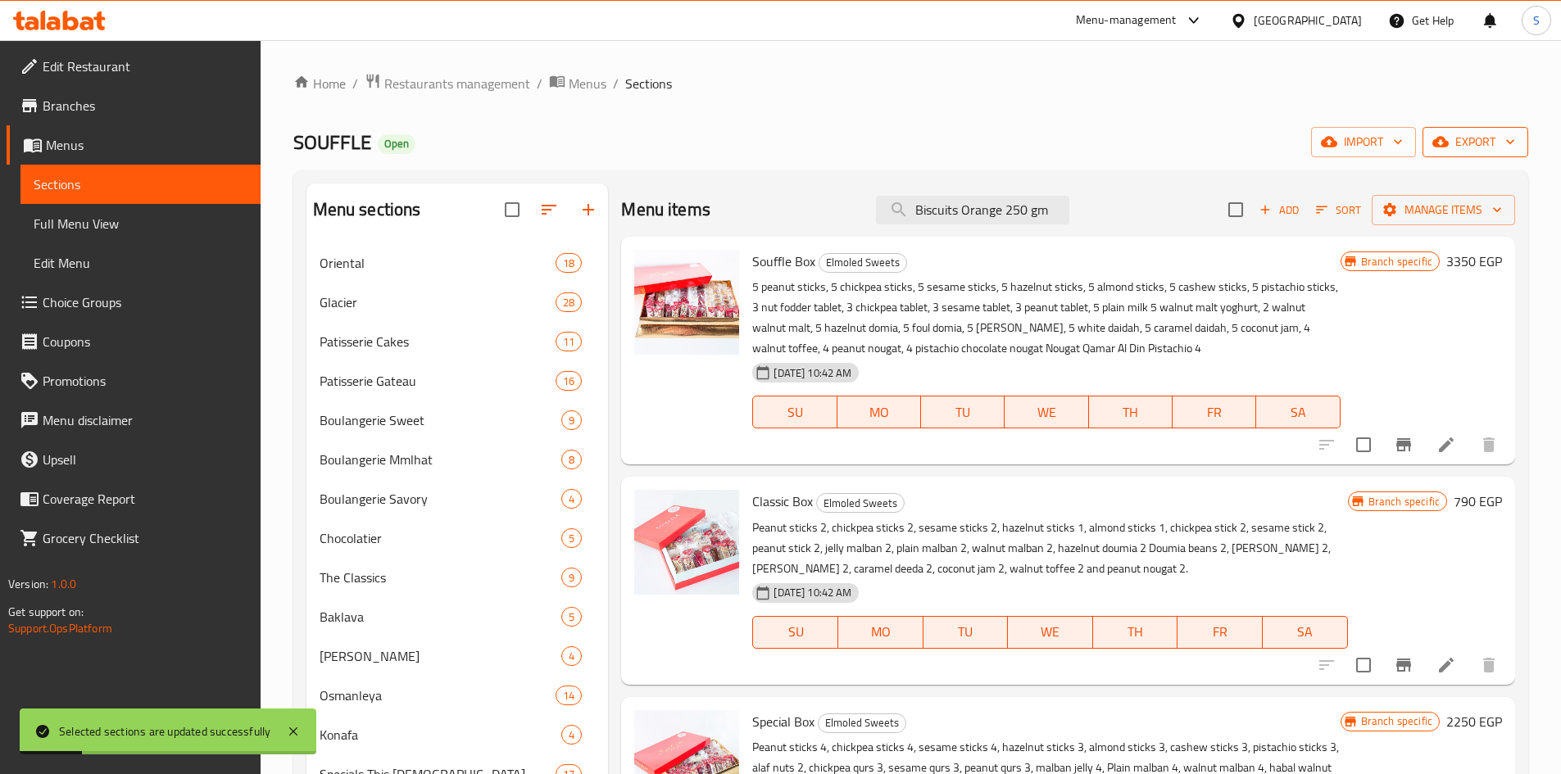
click at [1462, 145] on span "export" at bounding box center [1475, 142] width 79 height 20
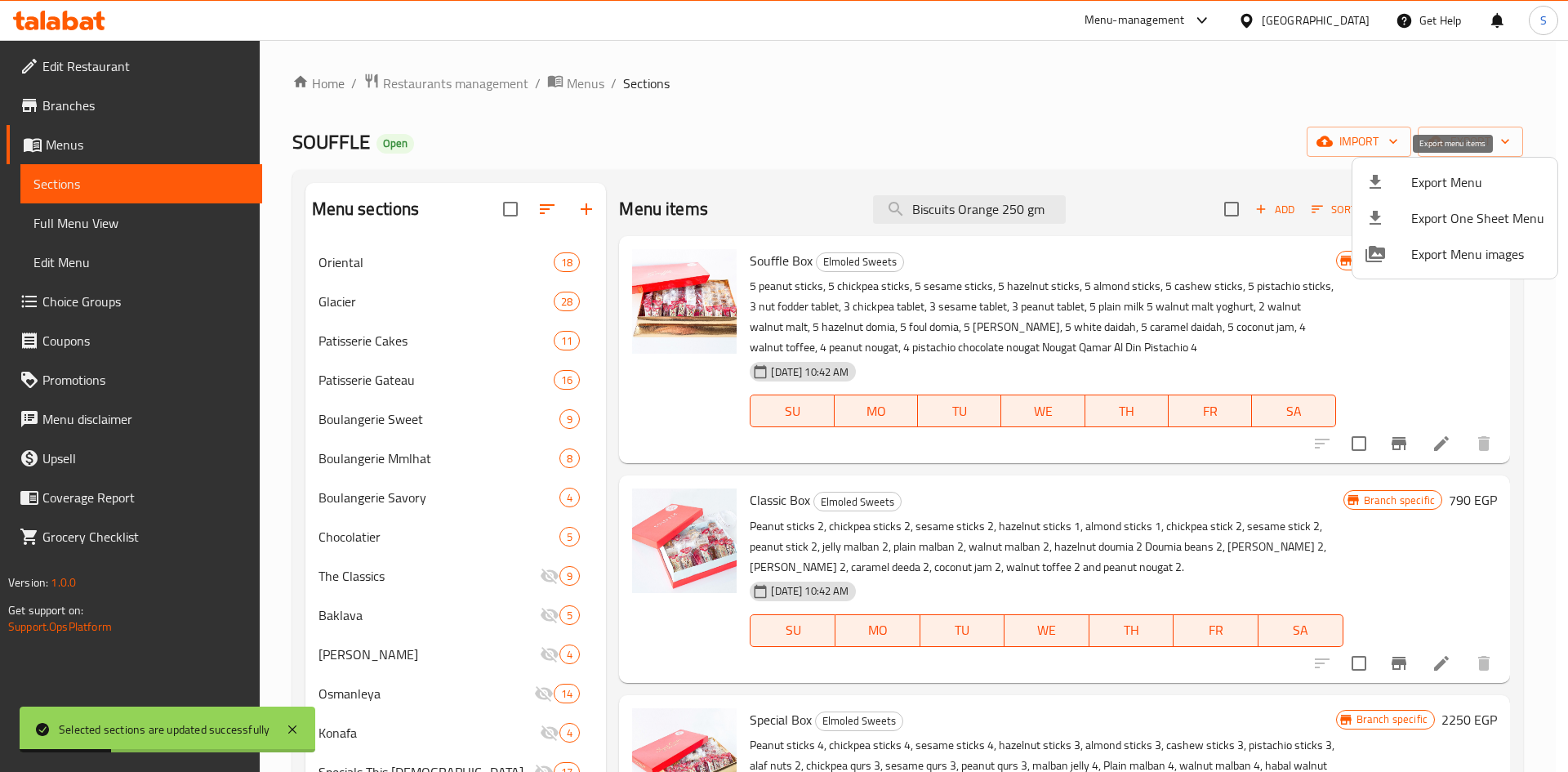
click at [1417, 193] on span "Export Menu" at bounding box center [1478, 183] width 134 height 20
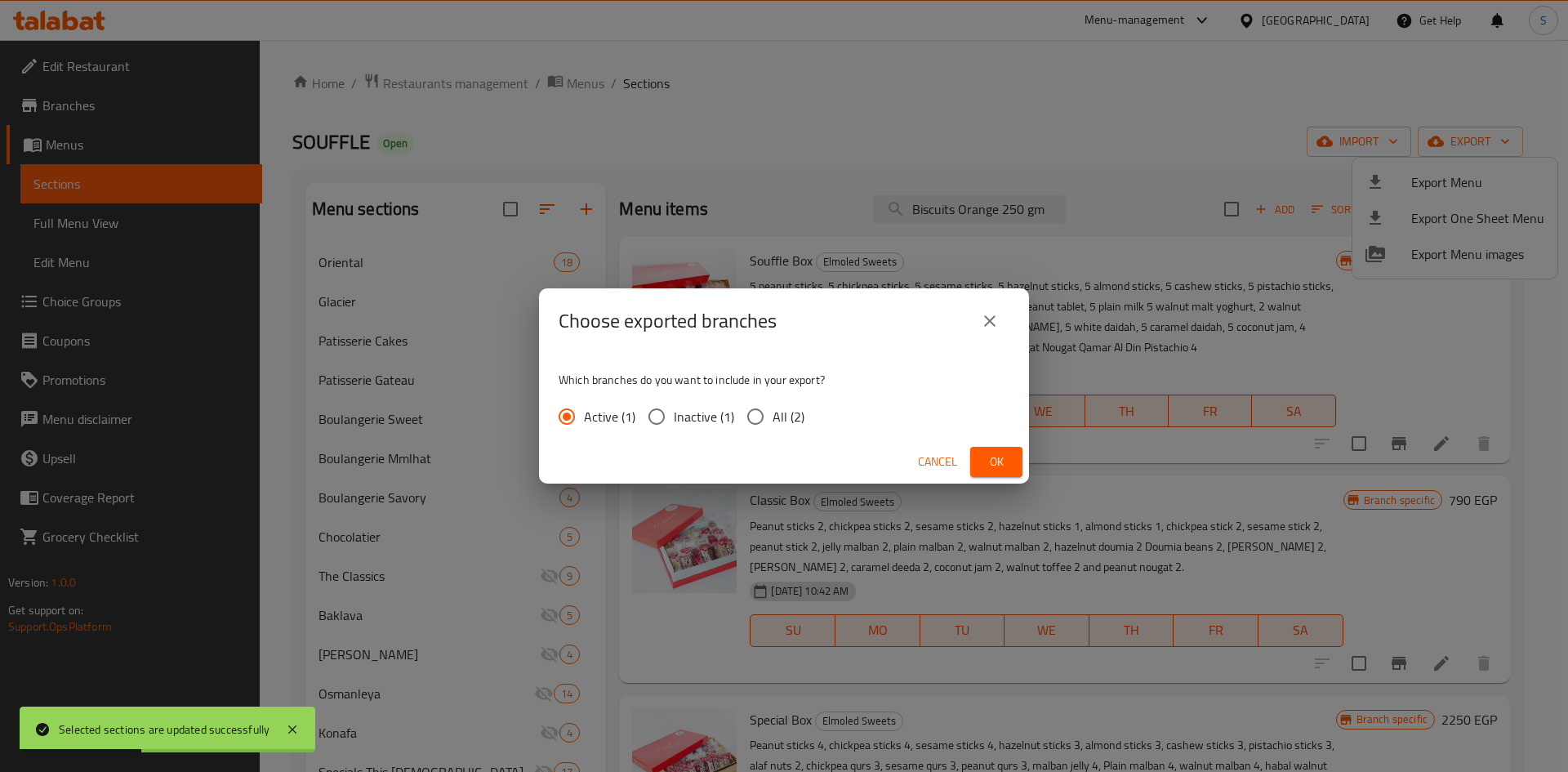
click at [753, 421] on input "All (2)" at bounding box center [756, 417] width 34 height 34
radio input "true"
click at [985, 467] on span "Ok" at bounding box center [996, 462] width 26 height 20
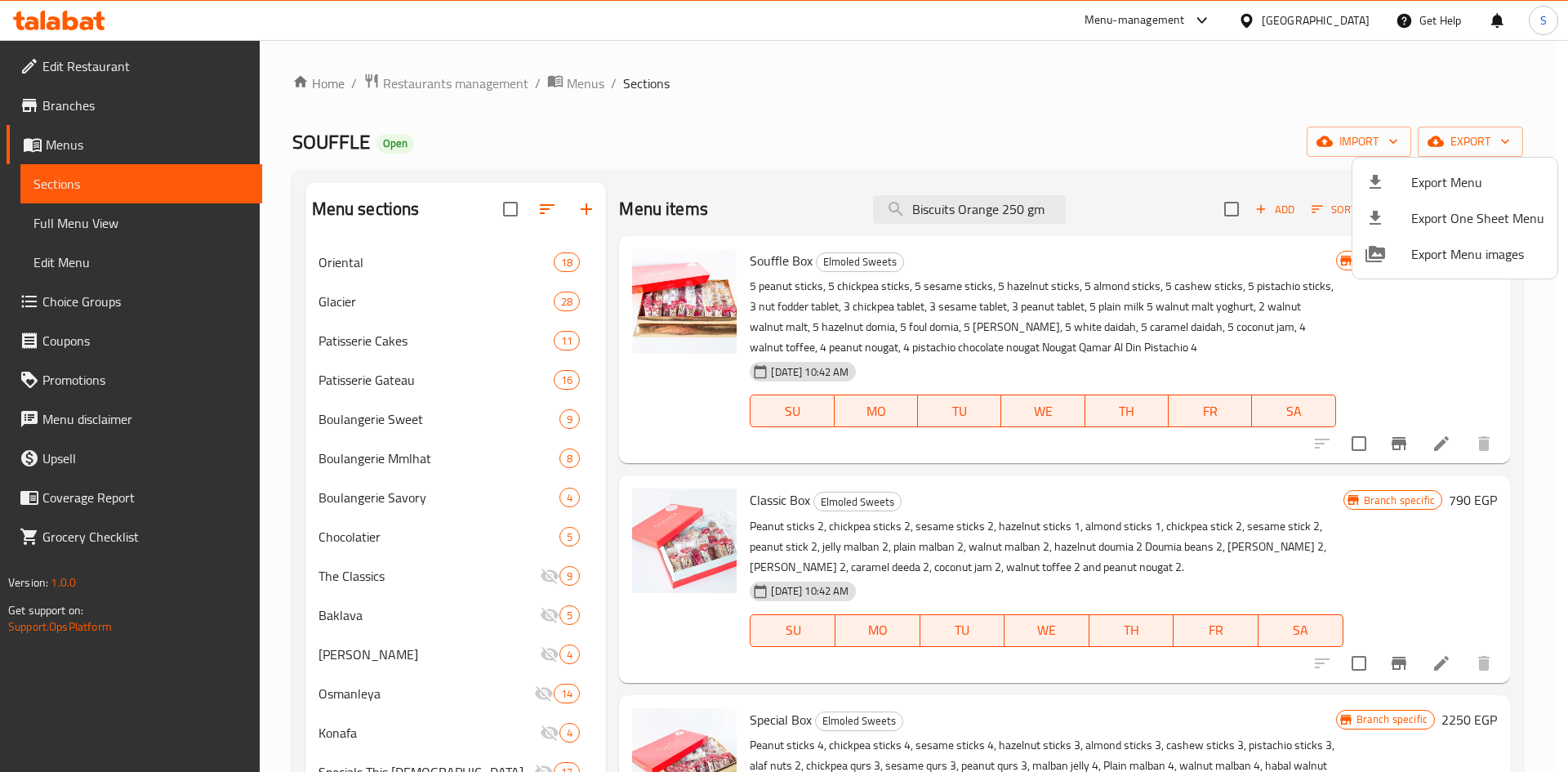
click at [970, 93] on div at bounding box center [784, 386] width 1568 height 772
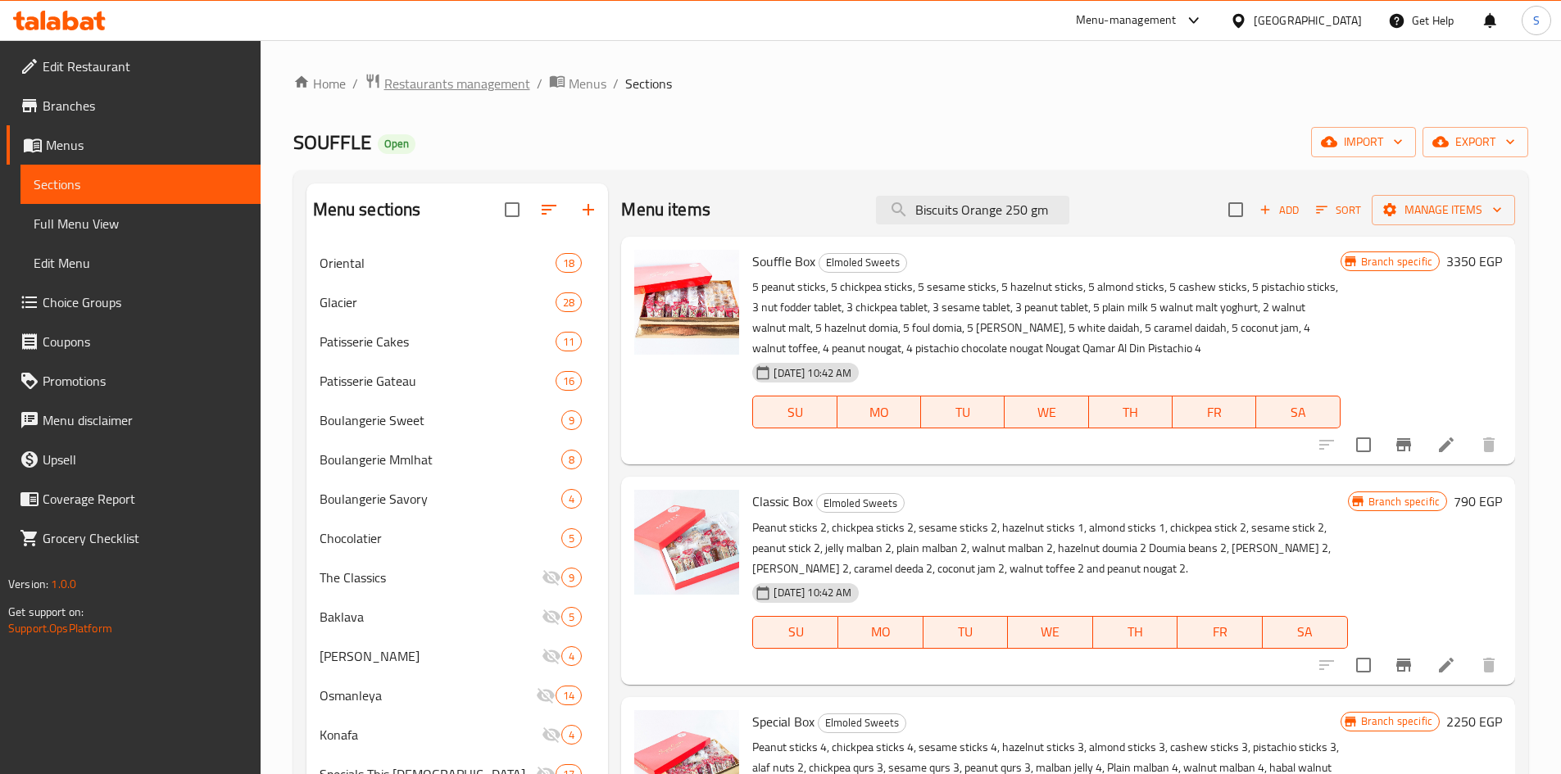
click at [429, 80] on span "Restaurants management" at bounding box center [457, 84] width 146 height 20
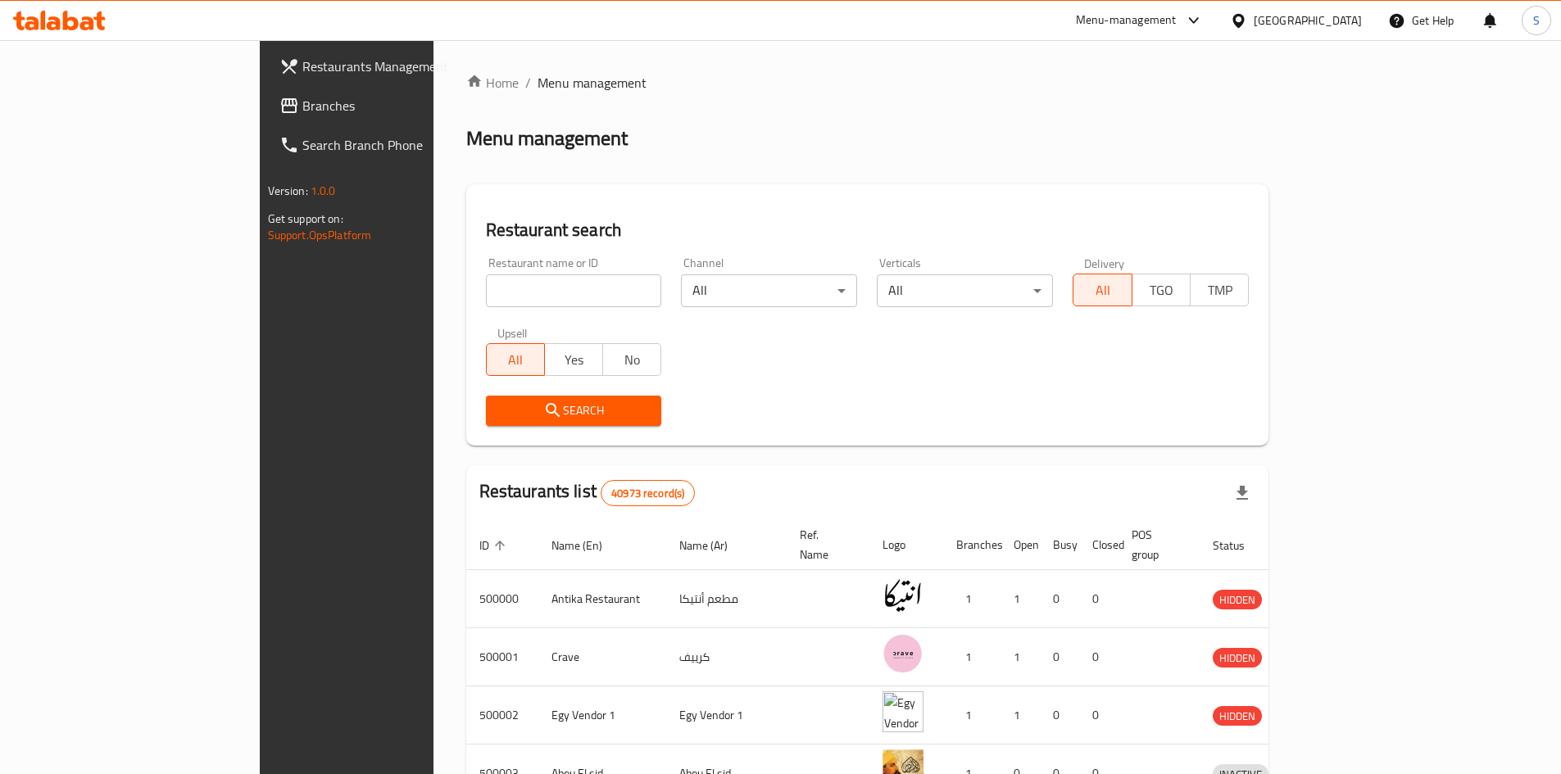
click at [302, 113] on span "Branches" at bounding box center [404, 106] width 205 height 20
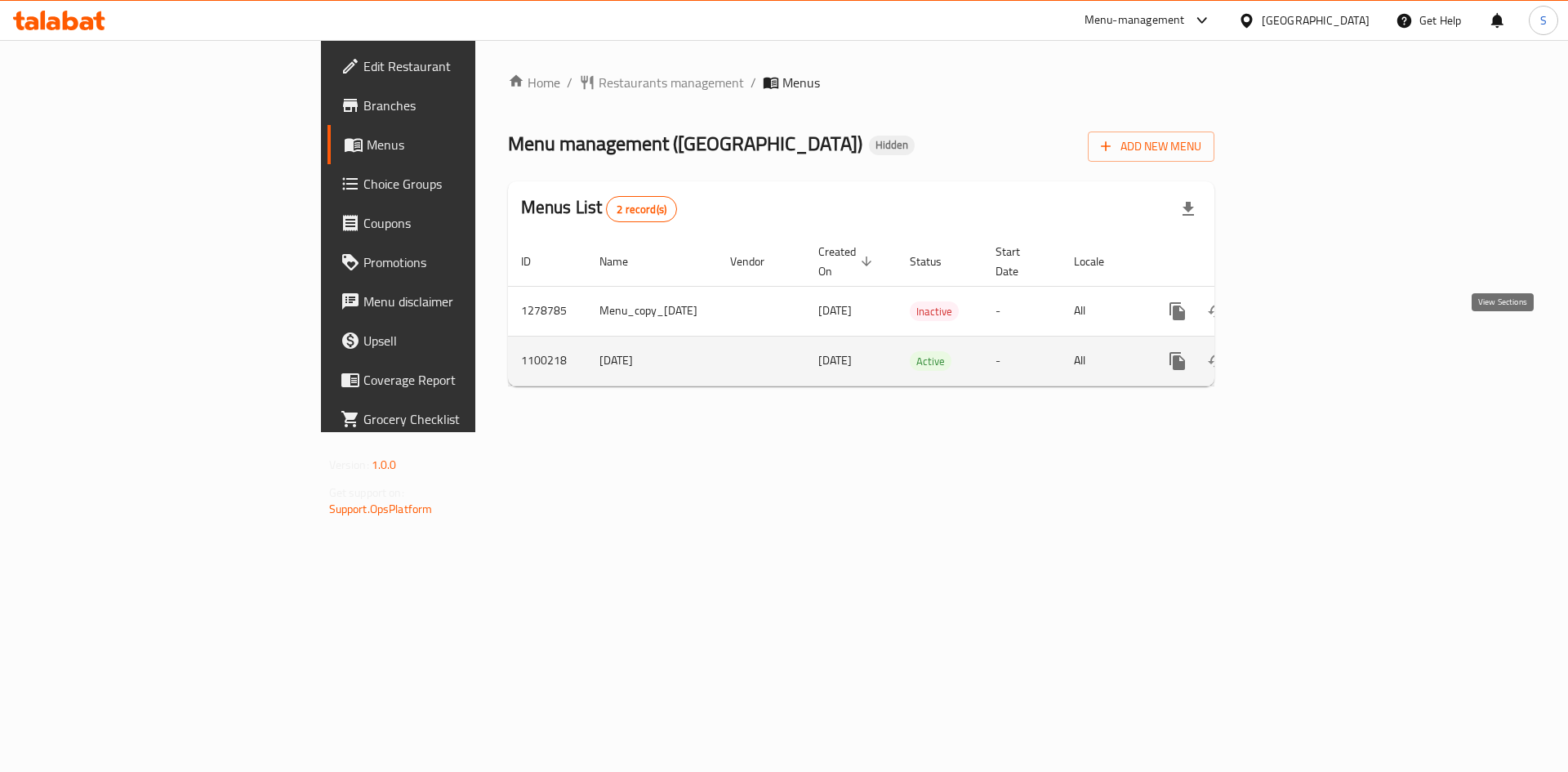
click at [1305, 352] on icon "enhanced table" at bounding box center [1296, 361] width 20 height 20
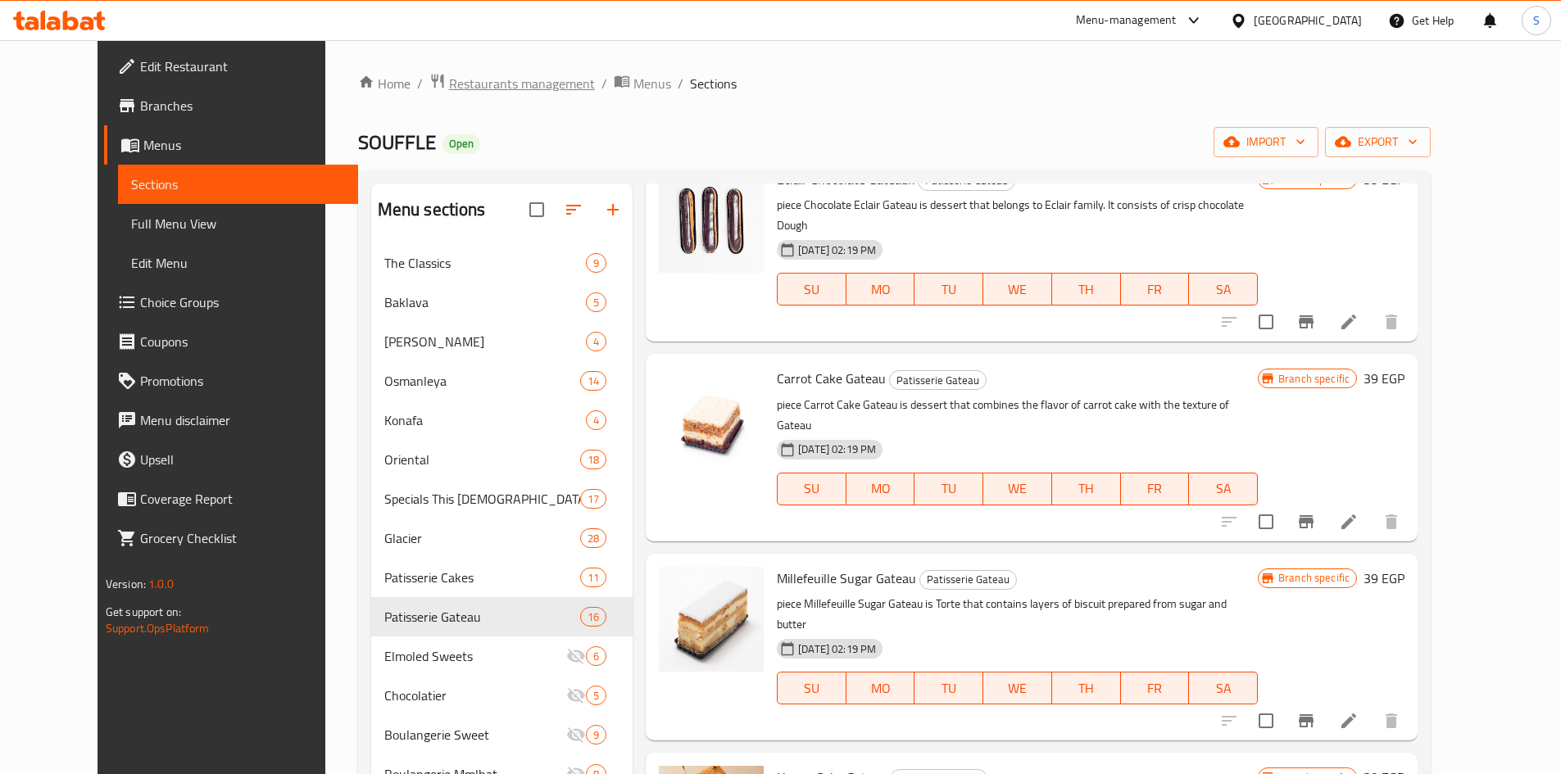
click at [449, 74] on span "Restaurants management" at bounding box center [522, 84] width 146 height 20
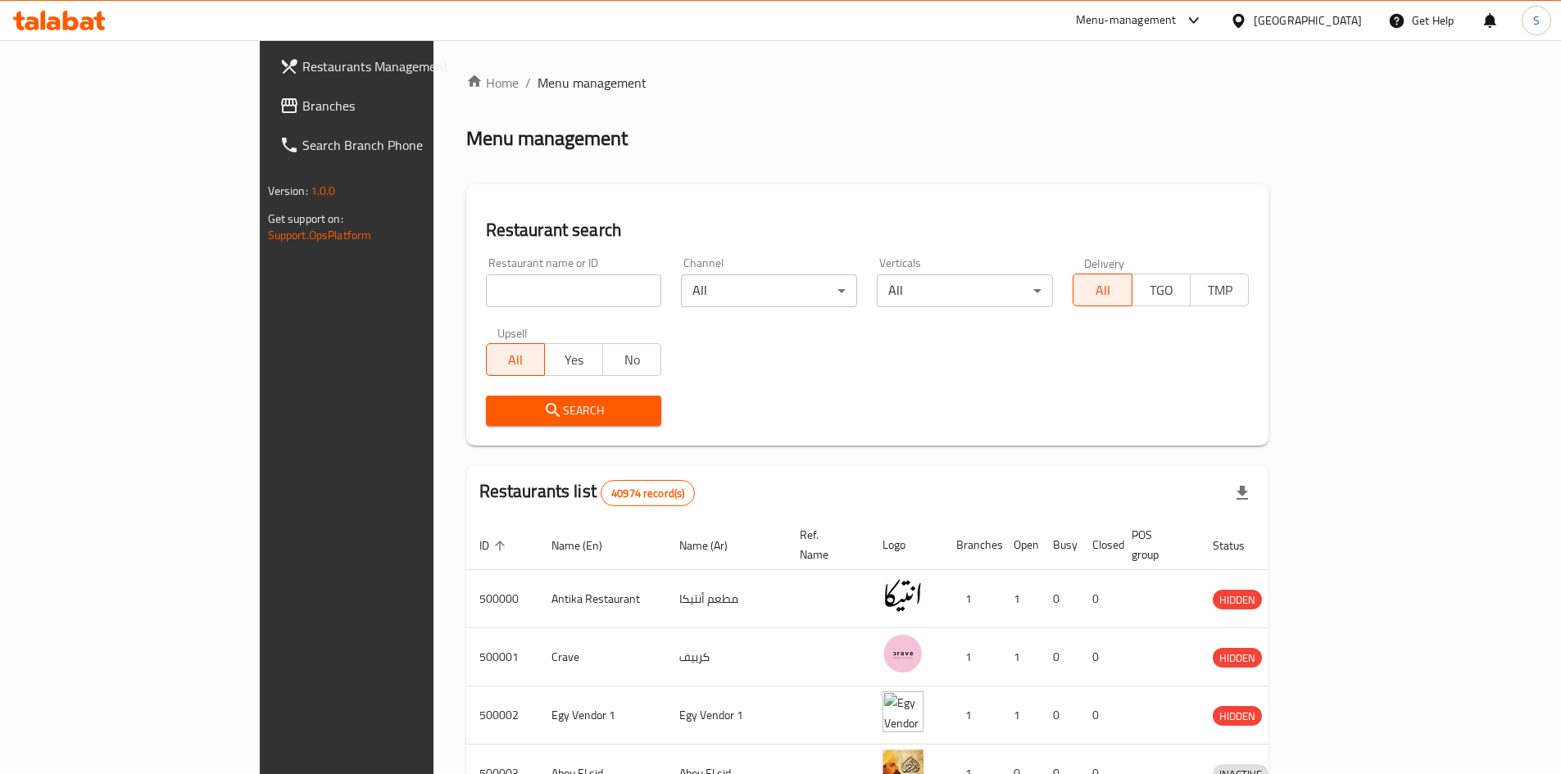
click at [302, 103] on span "Branches" at bounding box center [404, 106] width 205 height 20
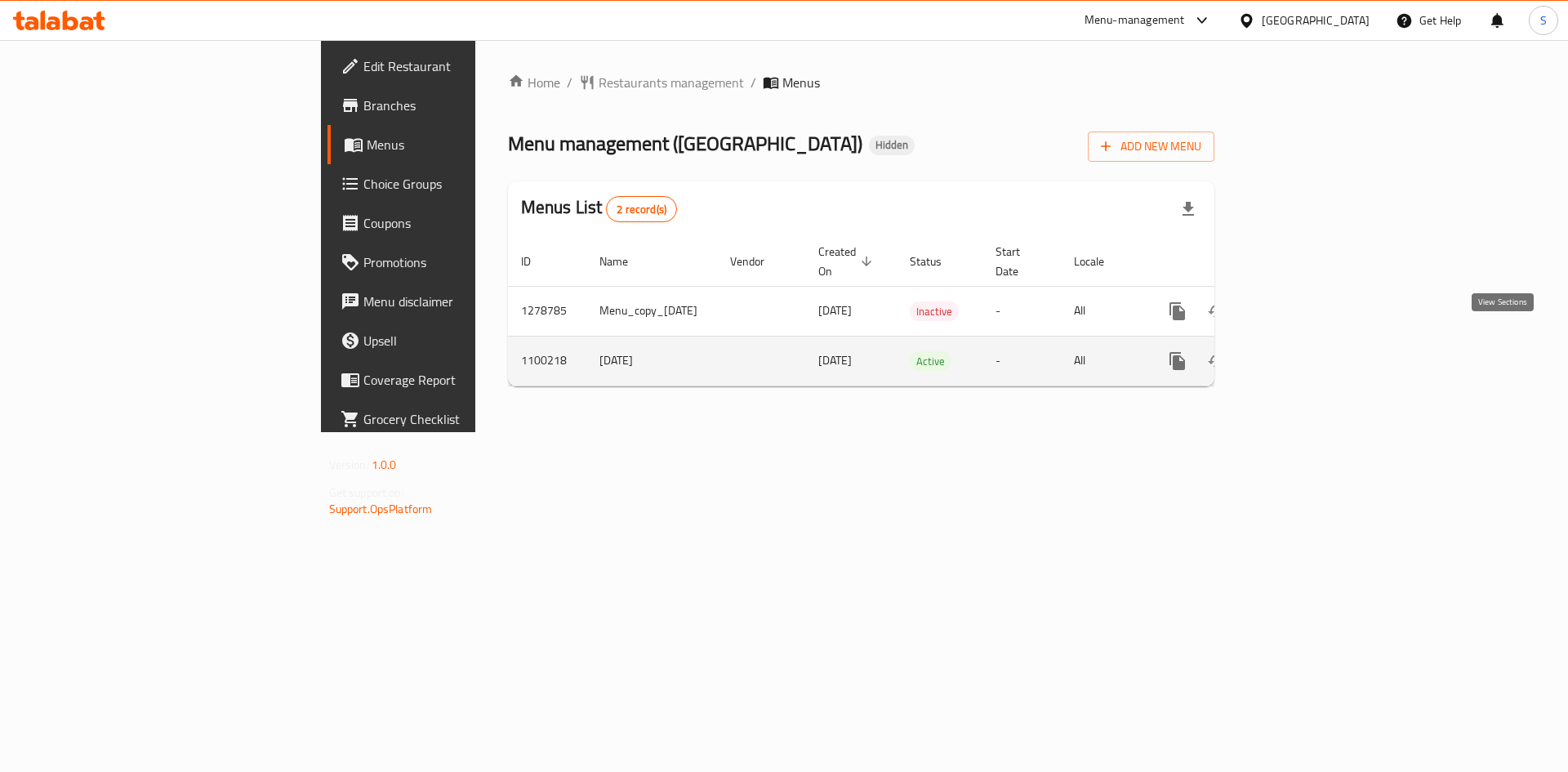
click at [1305, 351] on icon "enhanced table" at bounding box center [1296, 361] width 20 height 20
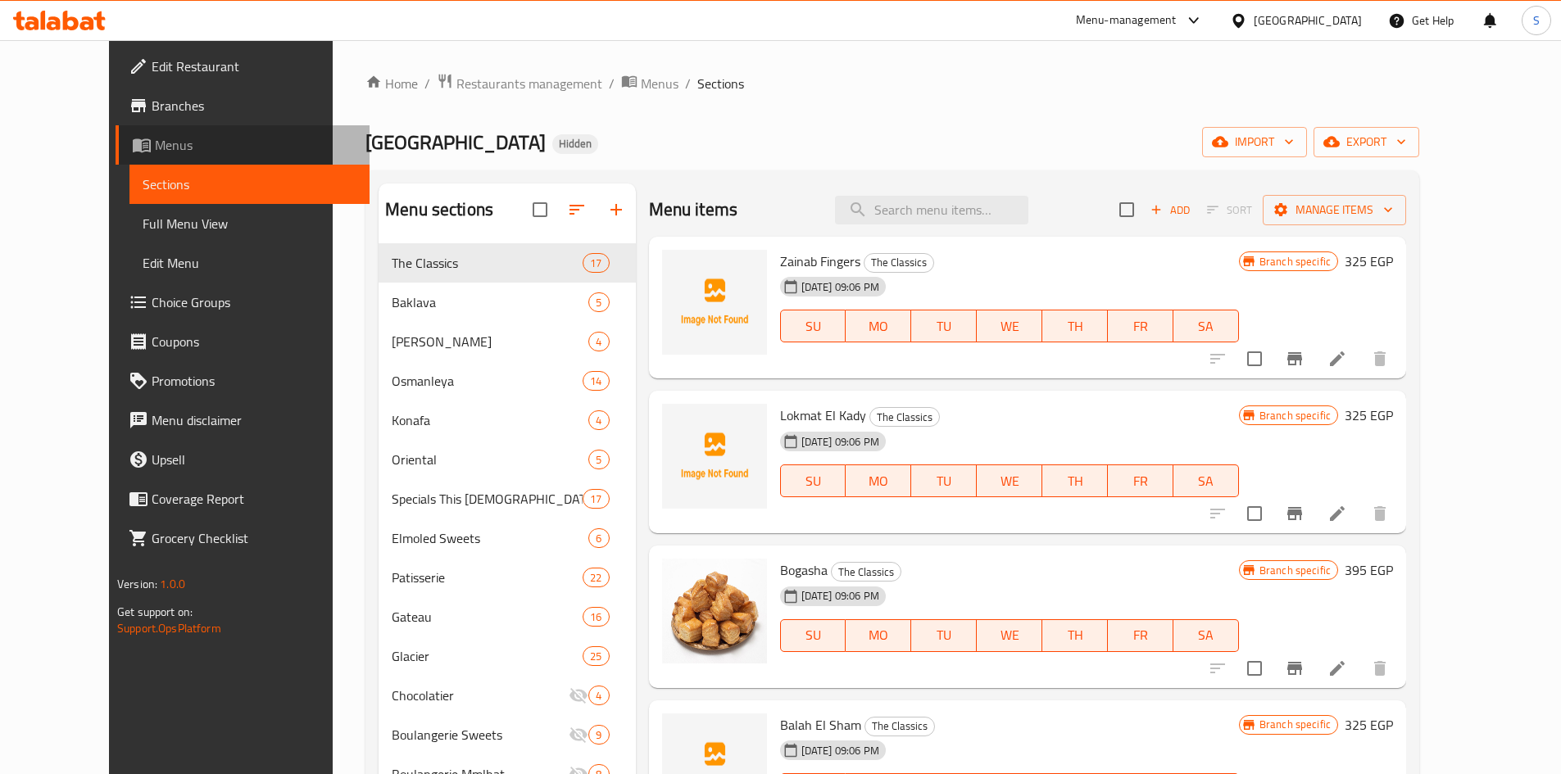
click at [155, 154] on span "Menus" at bounding box center [256, 145] width 202 height 20
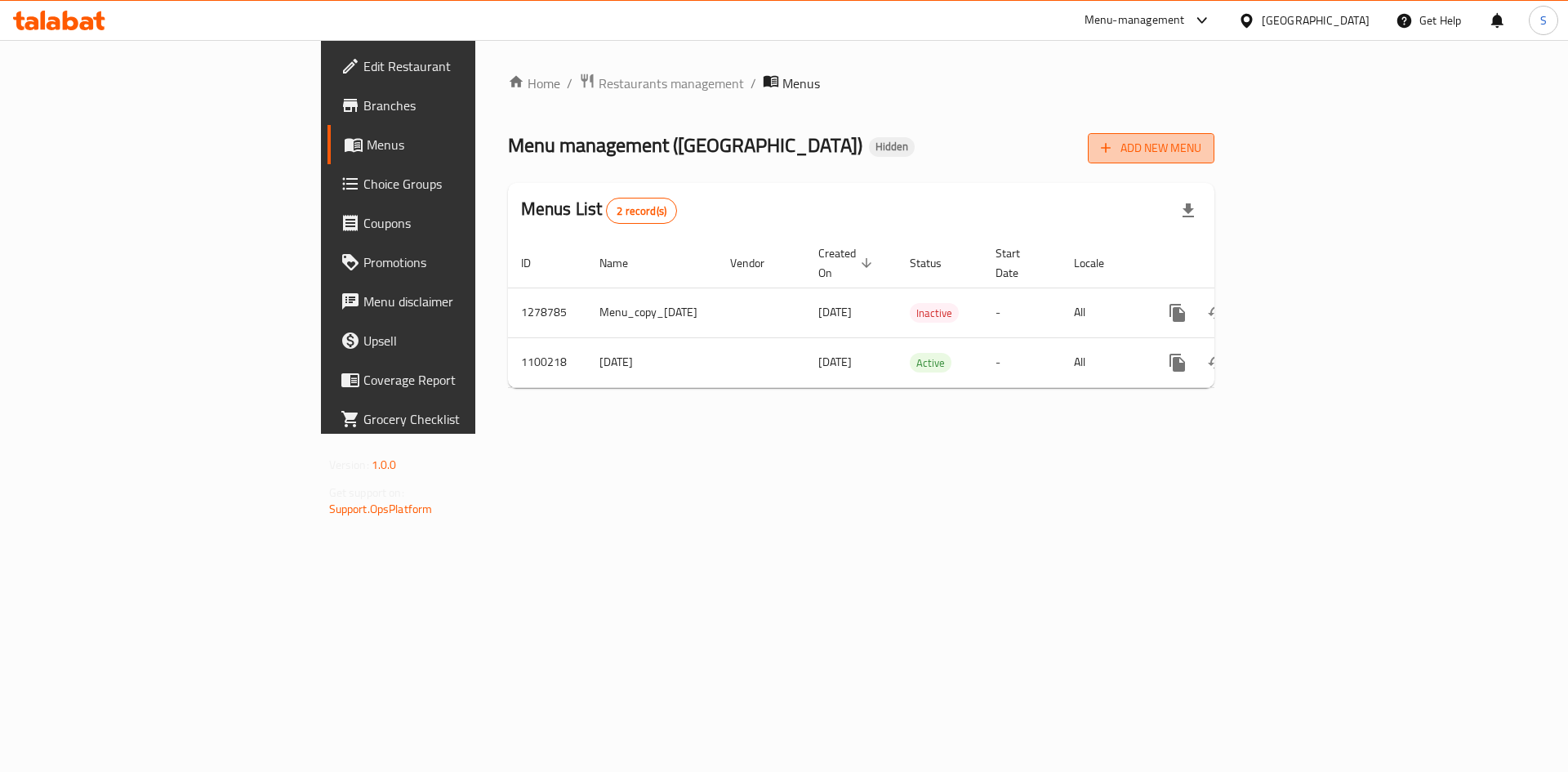
click at [1114, 143] on icon "button" at bounding box center [1105, 148] width 16 height 16
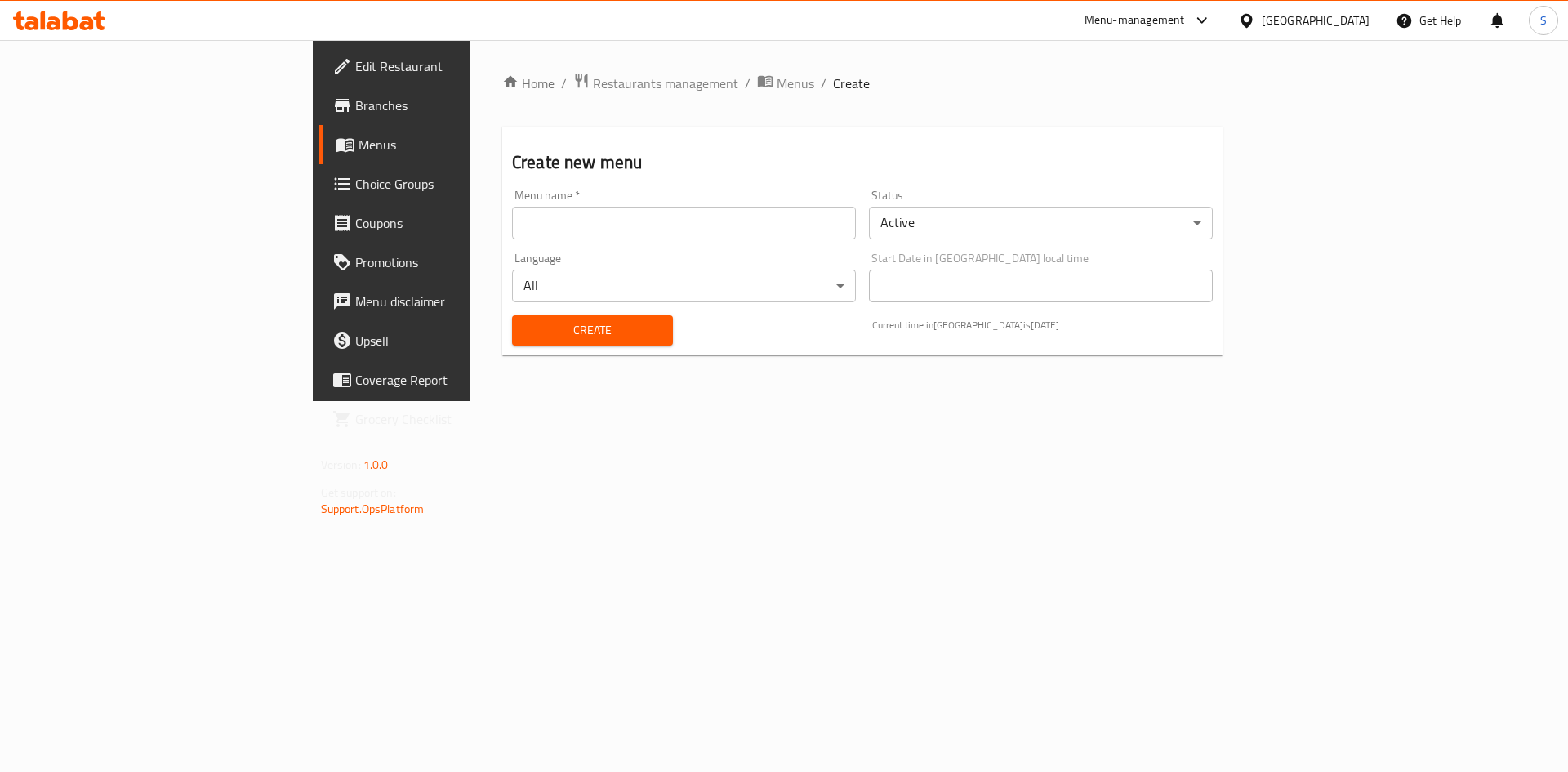
click at [512, 231] on input "text" at bounding box center [684, 222] width 344 height 33
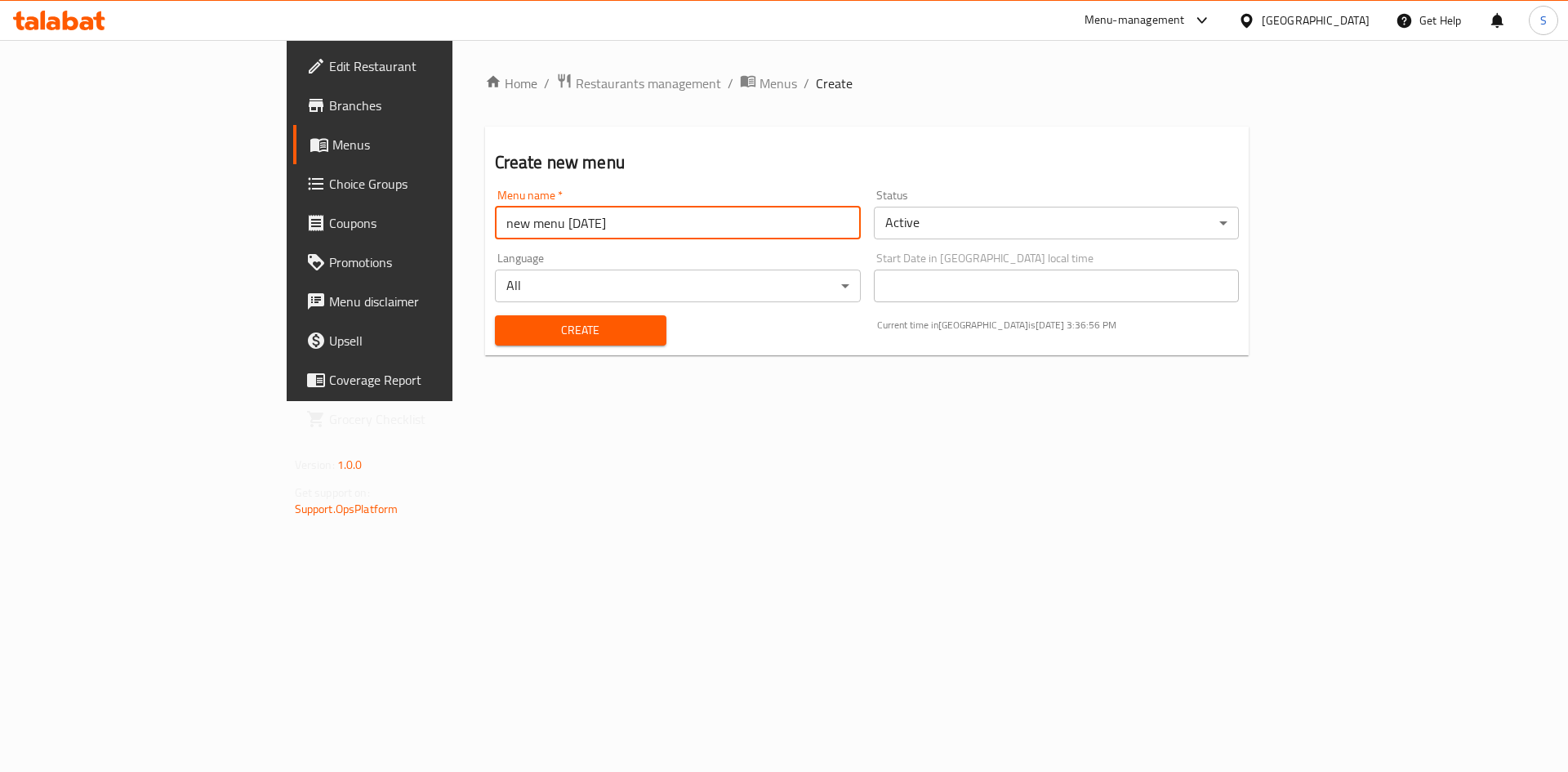
drag, startPoint x: 389, startPoint y: 224, endPoint x: 381, endPoint y: 223, distance: 8.1
click at [495, 223] on input "new menu [DATE]" at bounding box center [678, 222] width 366 height 33
type input "new menu 130/8/2025"
click at [1062, 223] on body "​ Menu-management [GEOGRAPHIC_DATA] Get Help S Edit Restaurant Branches Menus C…" at bounding box center [784, 406] width 1568 height 732
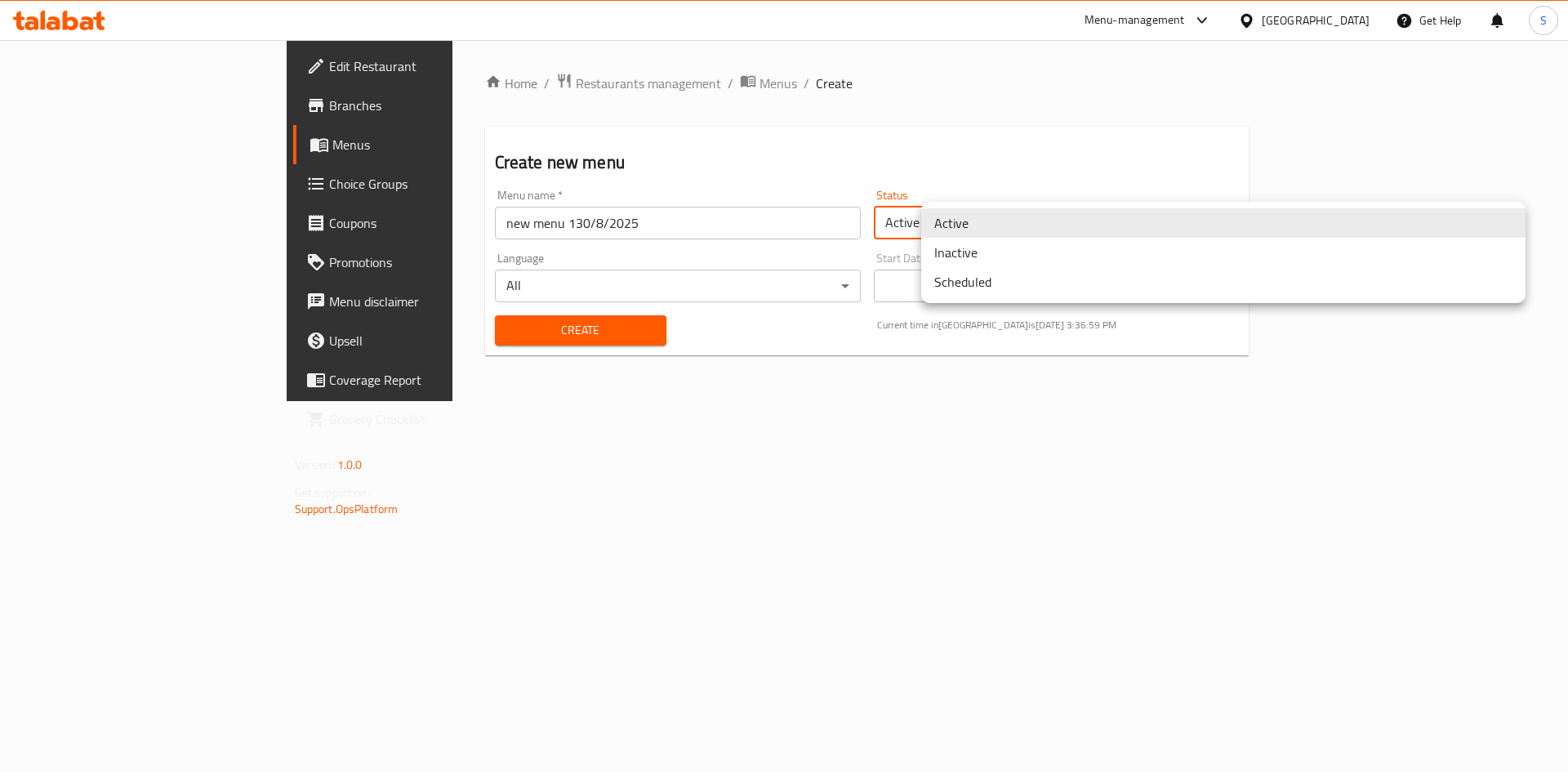
click at [1030, 260] on li "Inactive" at bounding box center [1223, 251] width 604 height 29
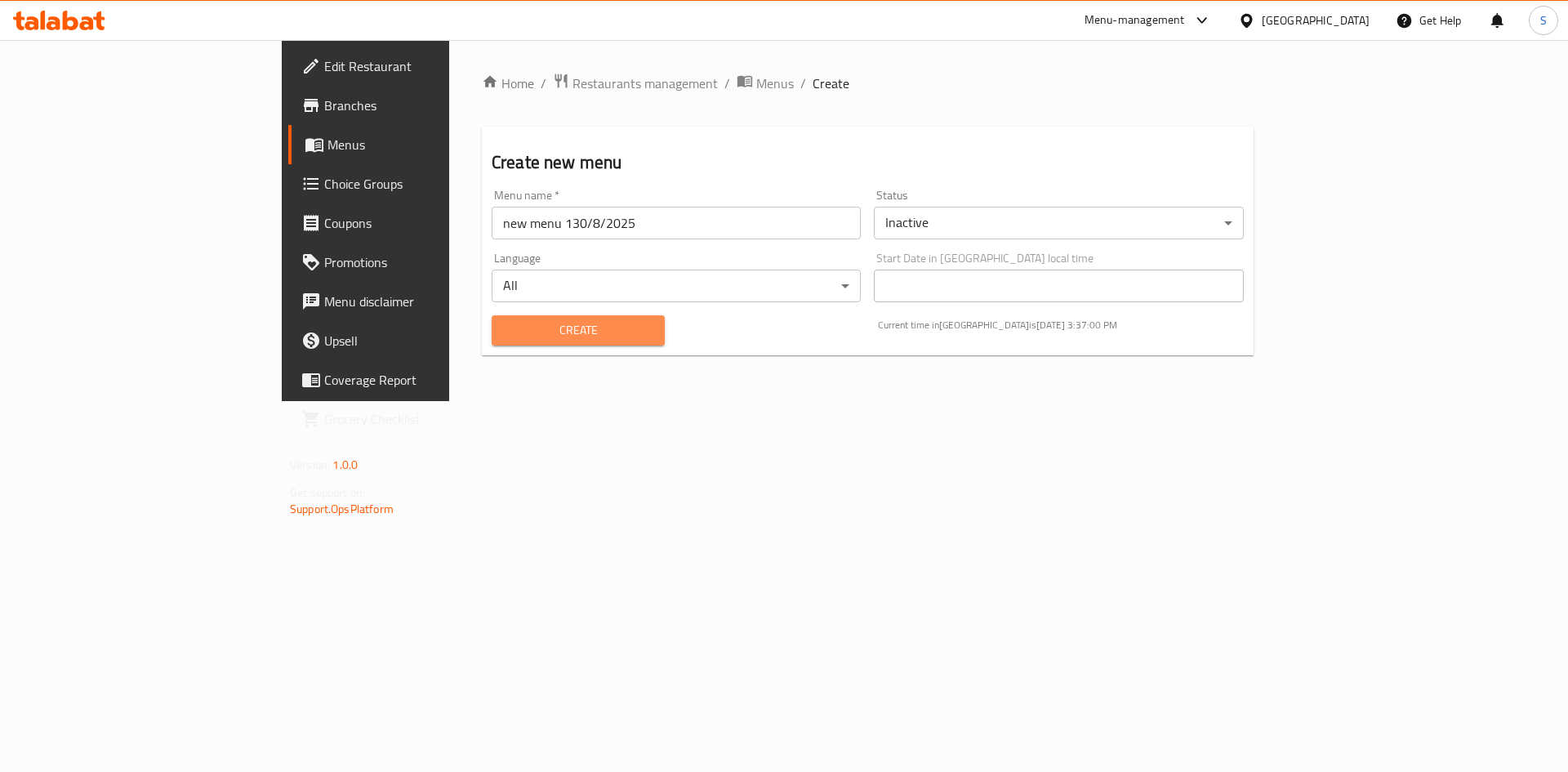
click at [506, 326] on span "Create" at bounding box center [577, 330] width 147 height 20
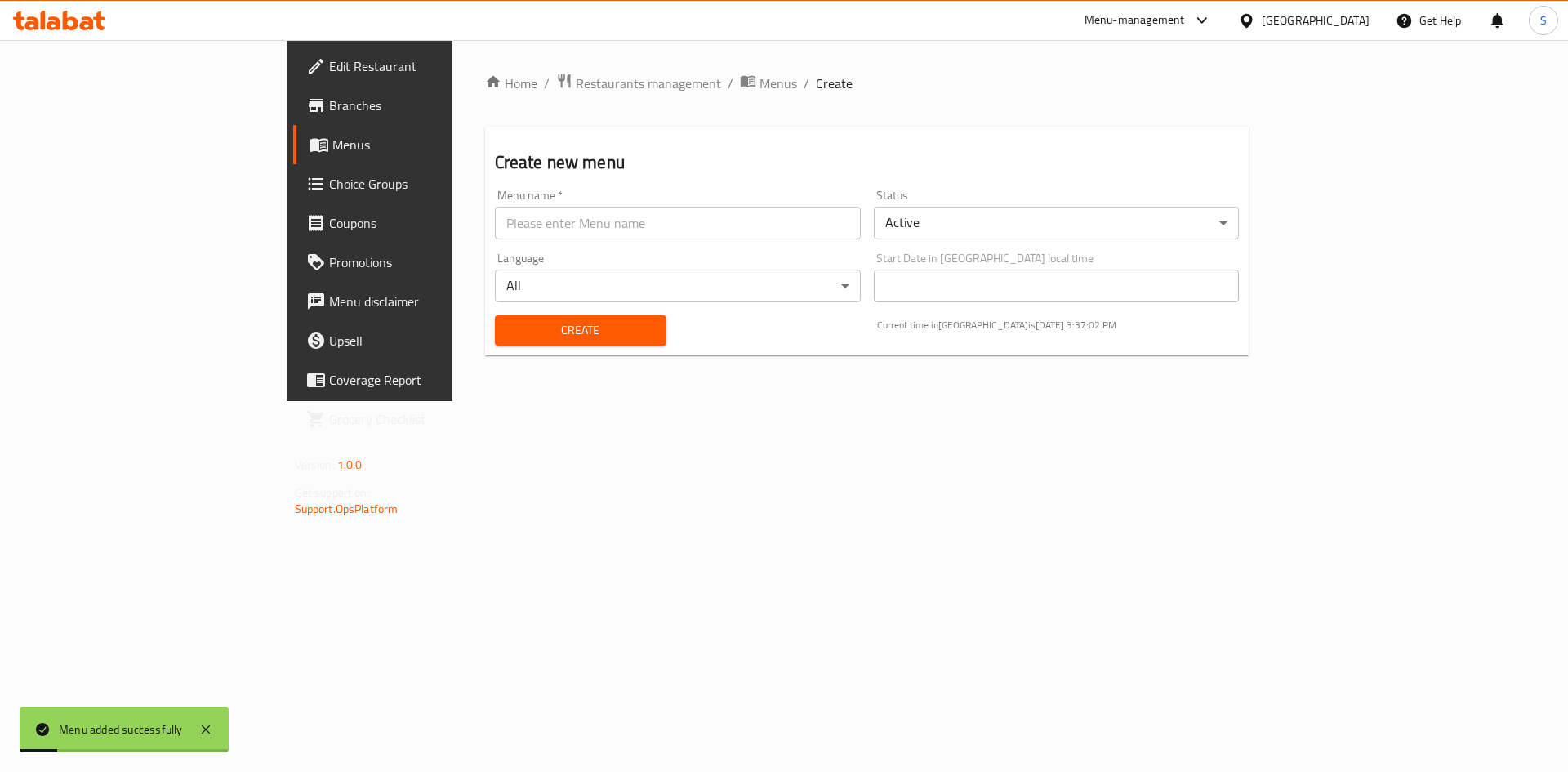
click at [332, 152] on span "Menus" at bounding box center [434, 145] width 203 height 20
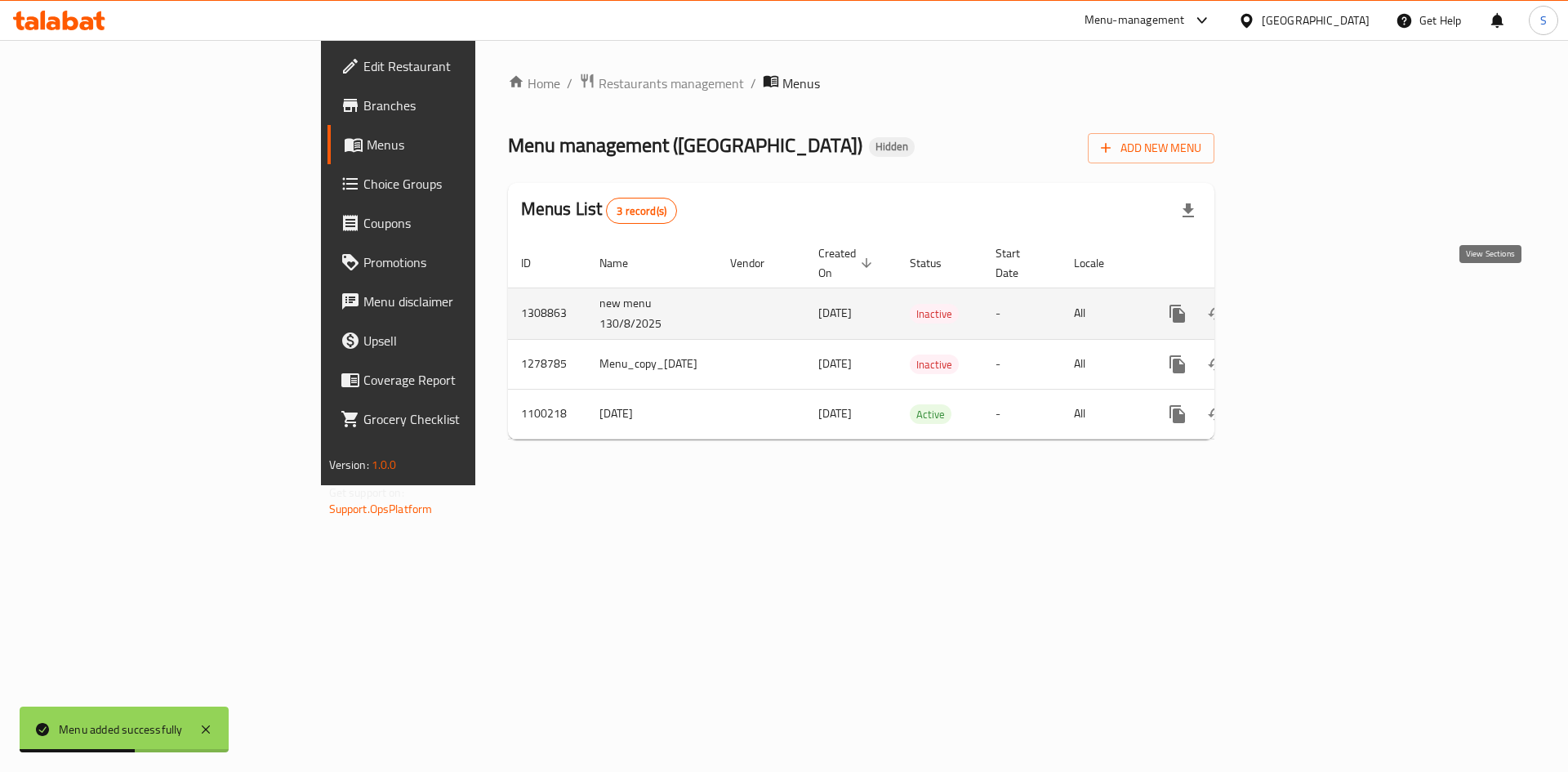
click at [1305, 304] on icon "enhanced table" at bounding box center [1296, 314] width 20 height 20
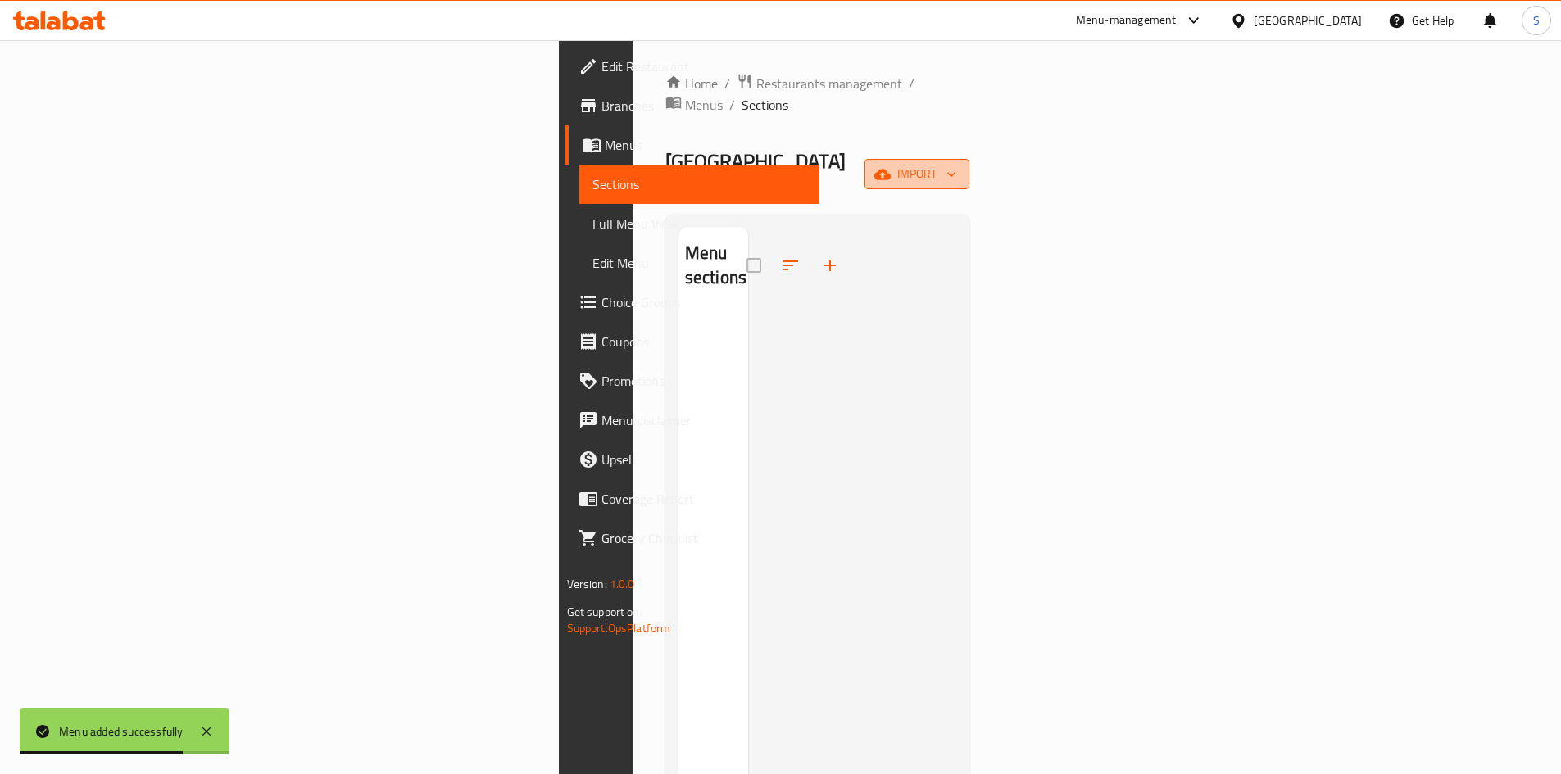
click at [956, 164] on span "import" at bounding box center [917, 174] width 79 height 20
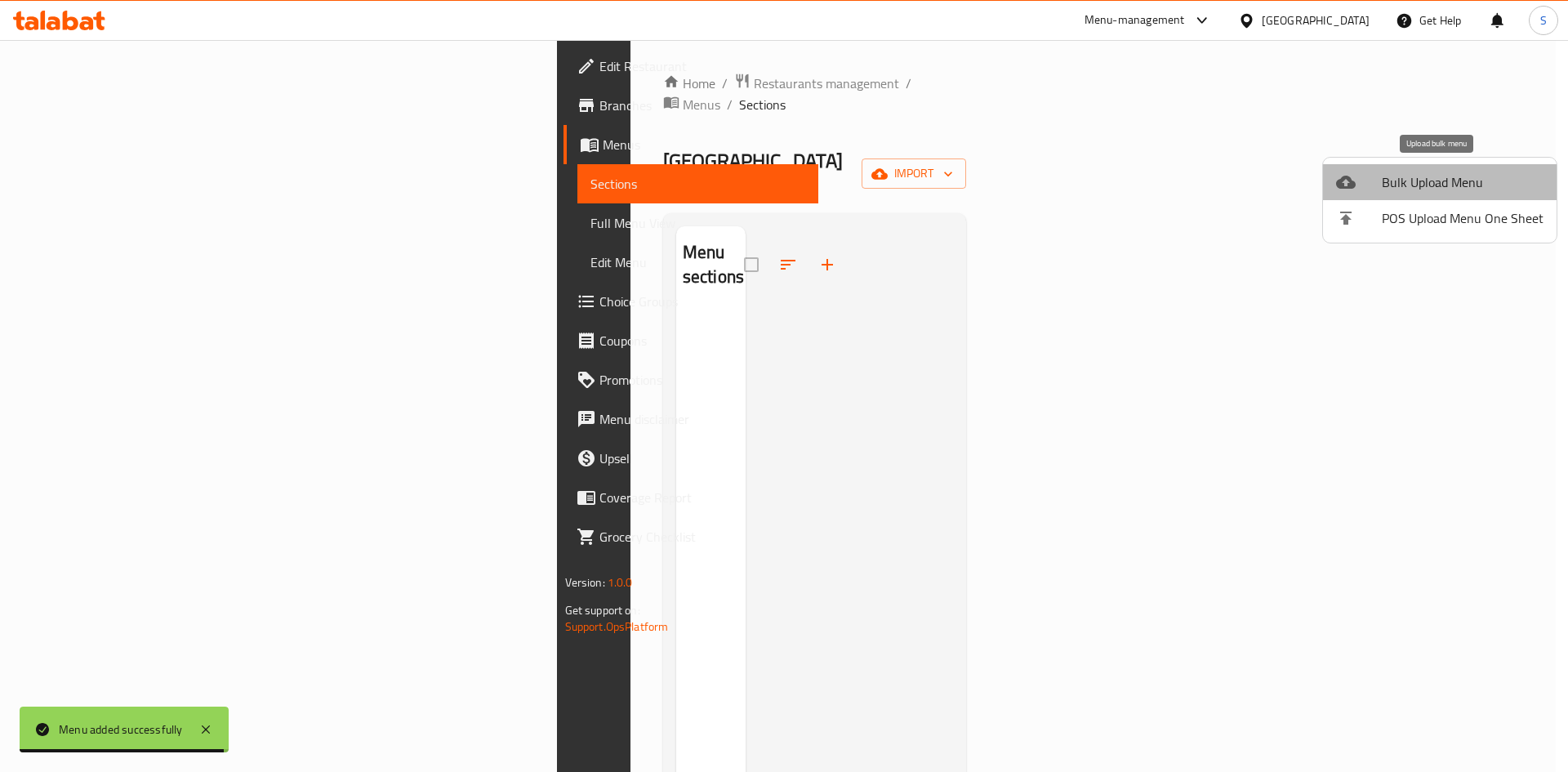
click at [1456, 179] on span "Bulk Upload Menu" at bounding box center [1462, 183] width 161 height 20
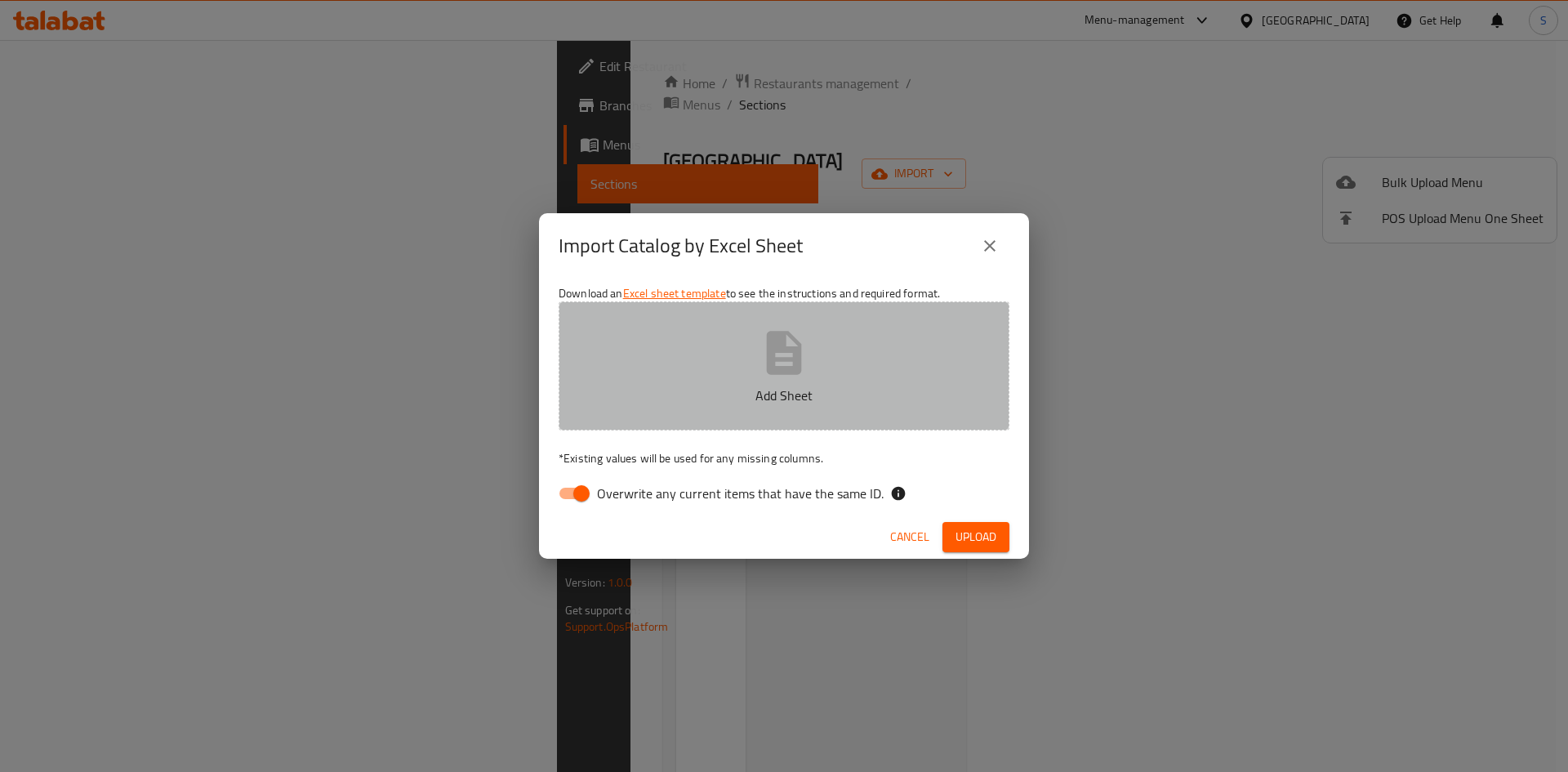
click at [761, 377] on icon "button" at bounding box center [784, 353] width 52 height 52
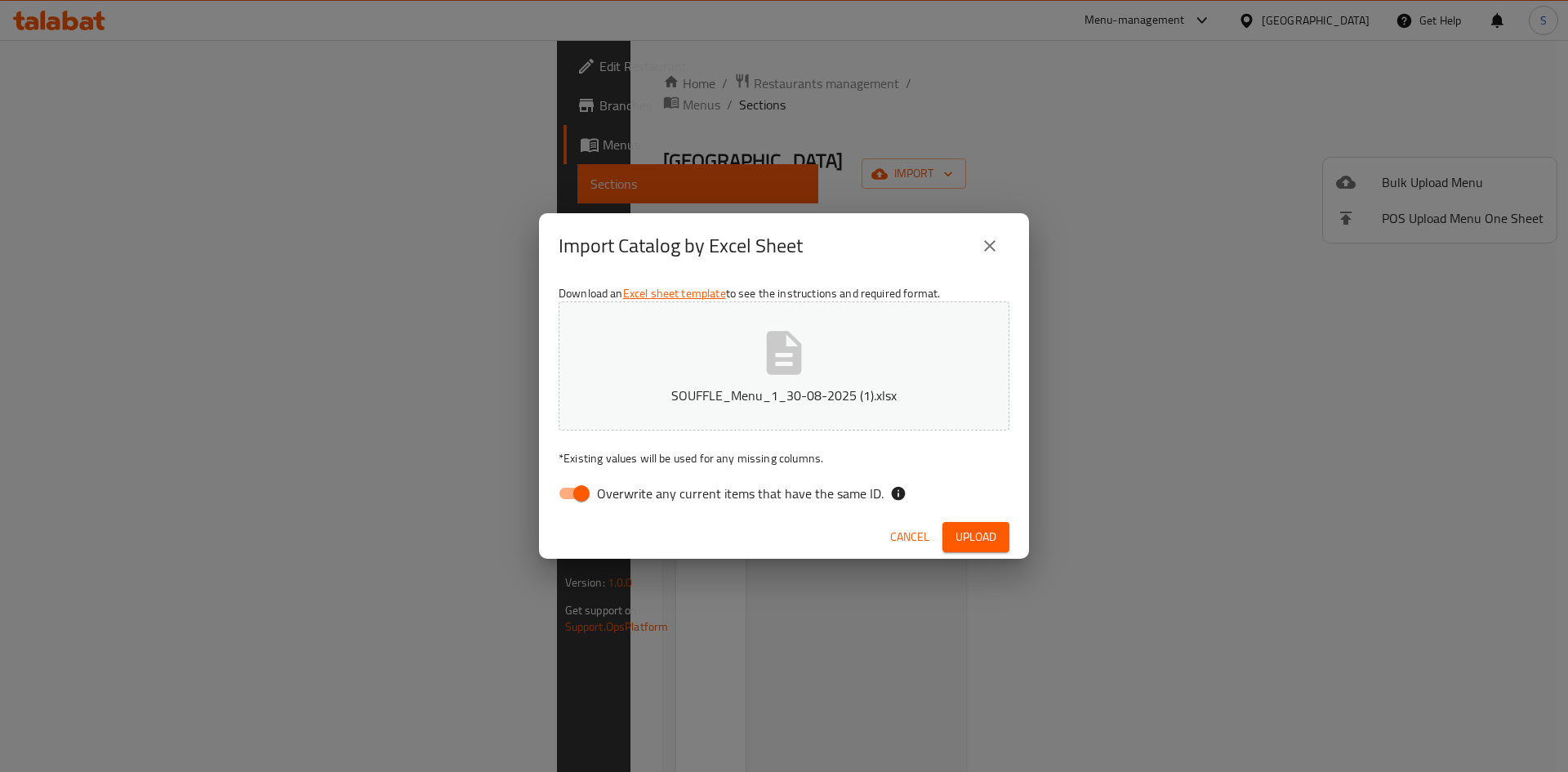
click at [980, 535] on span "Upload" at bounding box center [976, 537] width 41 height 20
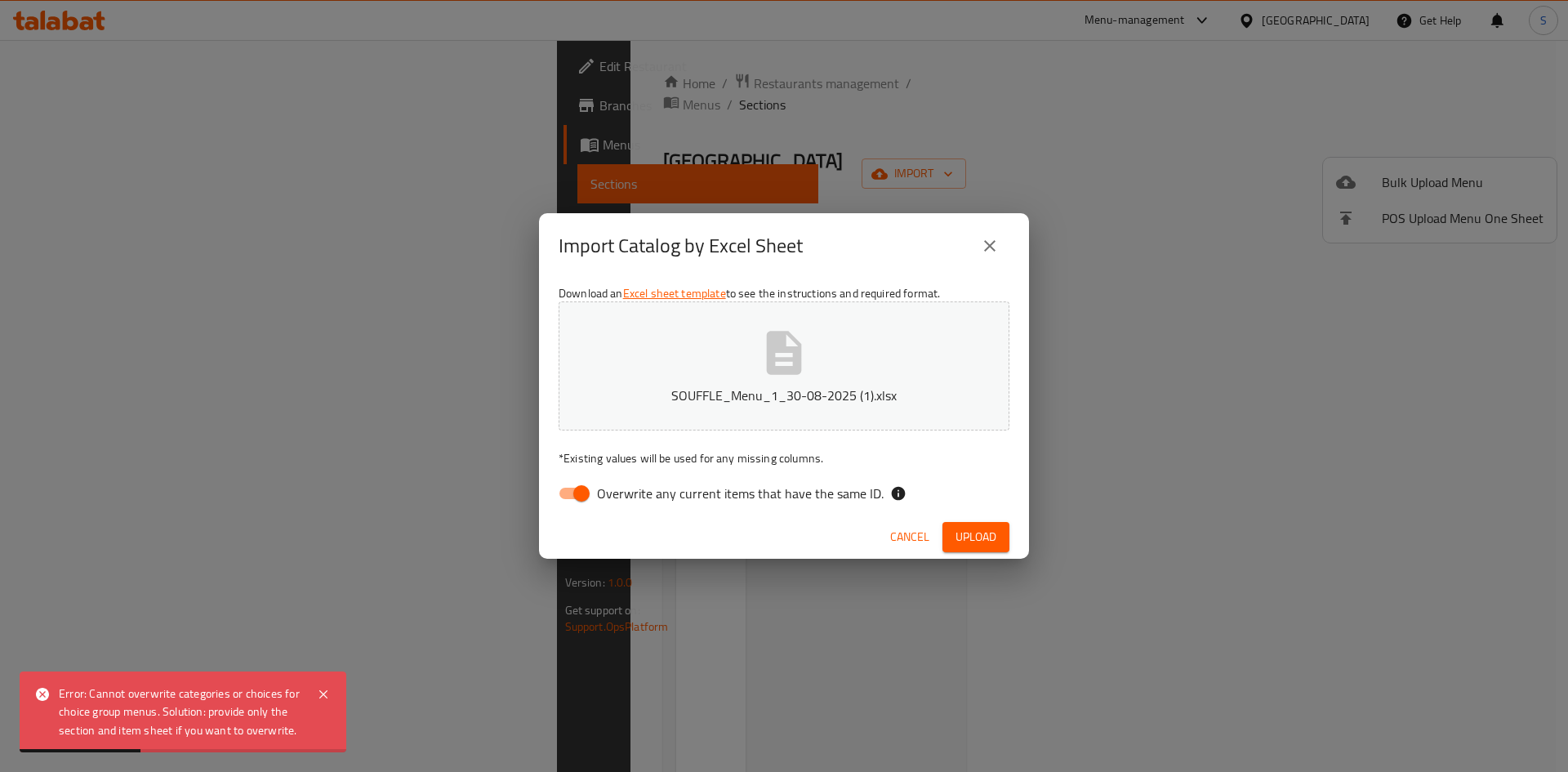
click at [590, 492] on input "Overwrite any current items that have the same ID." at bounding box center [581, 493] width 93 height 31
checkbox input "false"
click at [971, 552] on button "Upload" at bounding box center [976, 538] width 67 height 30
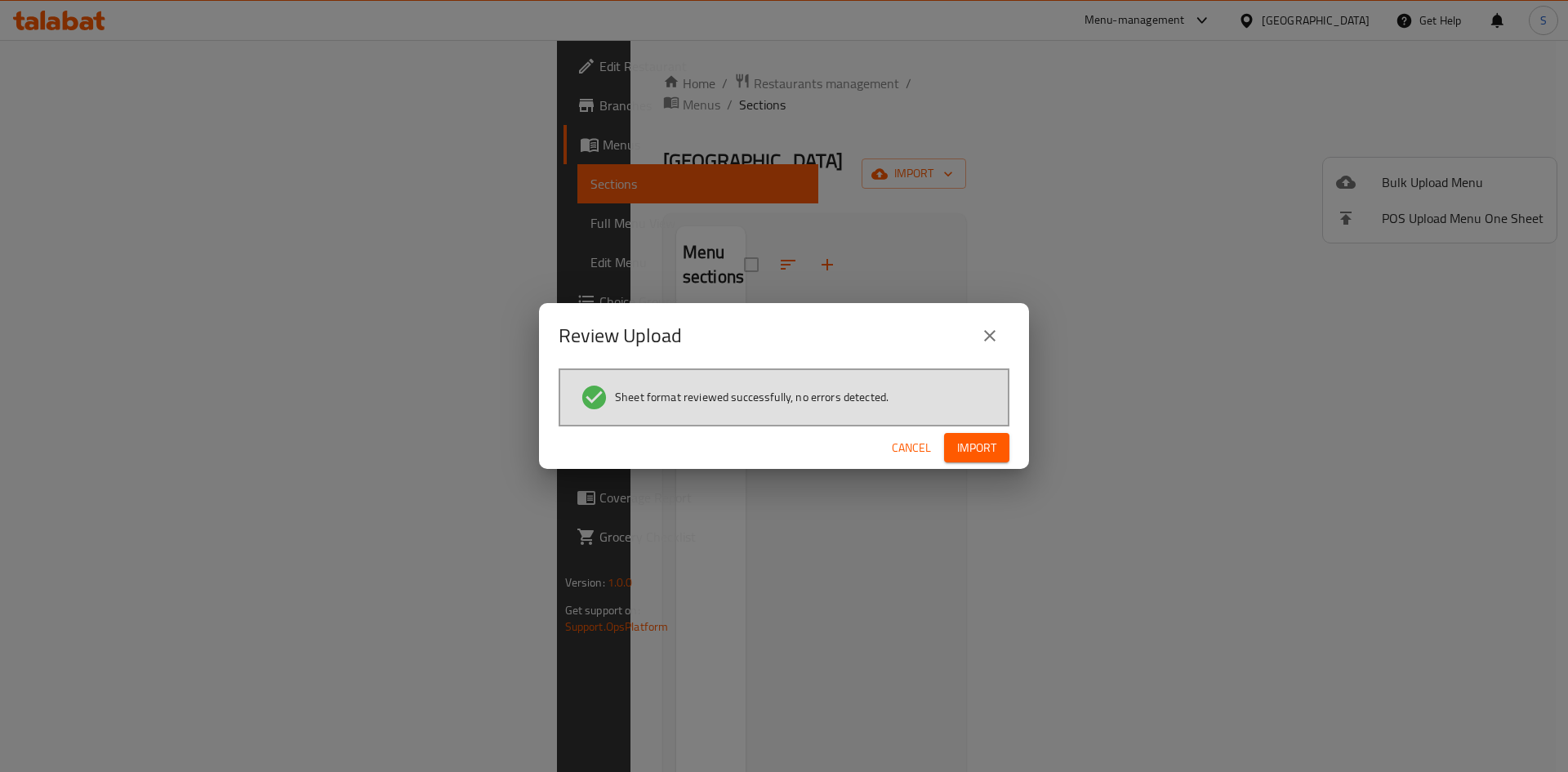
click at [963, 445] on span "Import" at bounding box center [976, 448] width 39 height 20
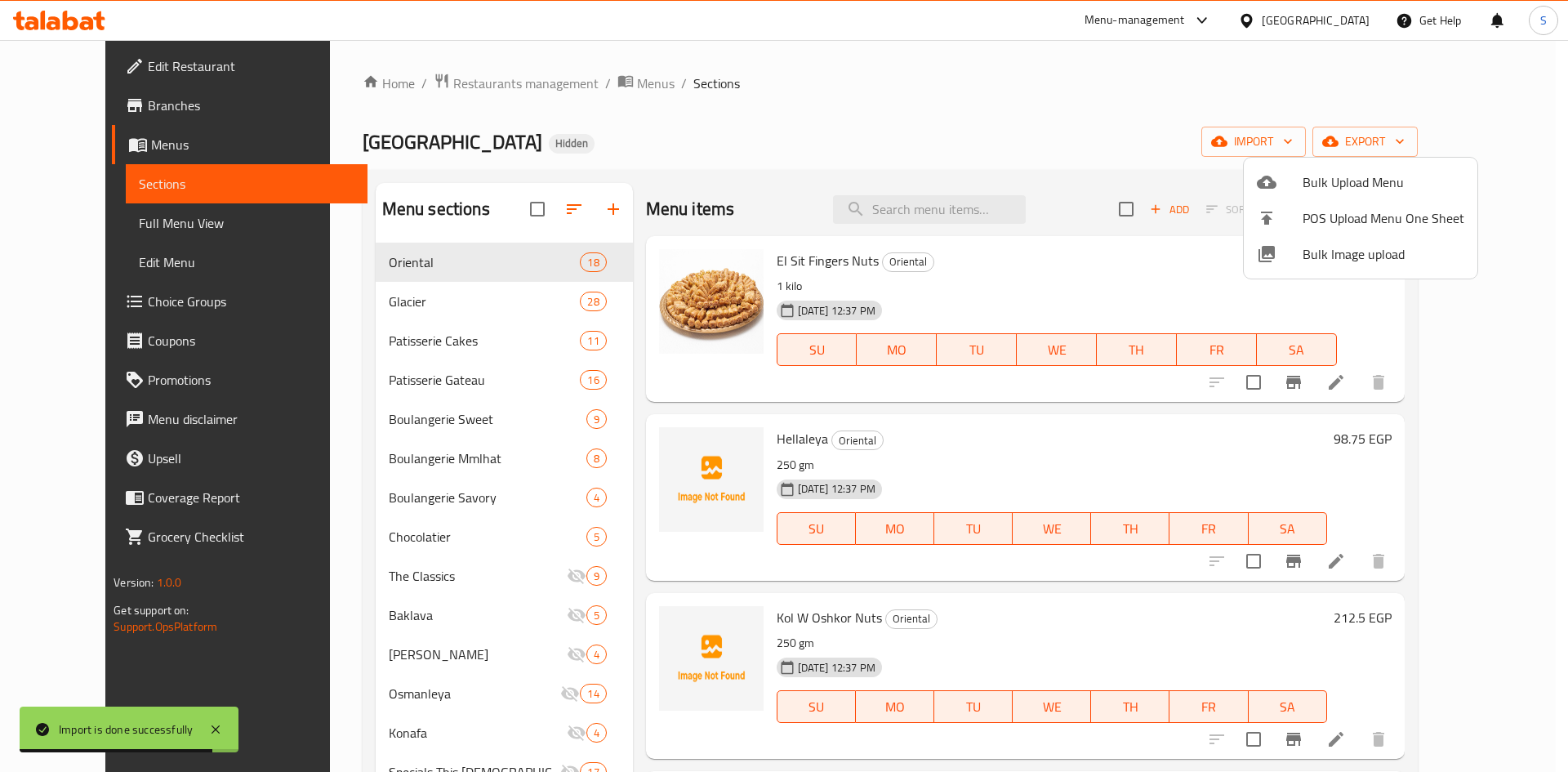
click at [944, 114] on div at bounding box center [784, 386] width 1568 height 772
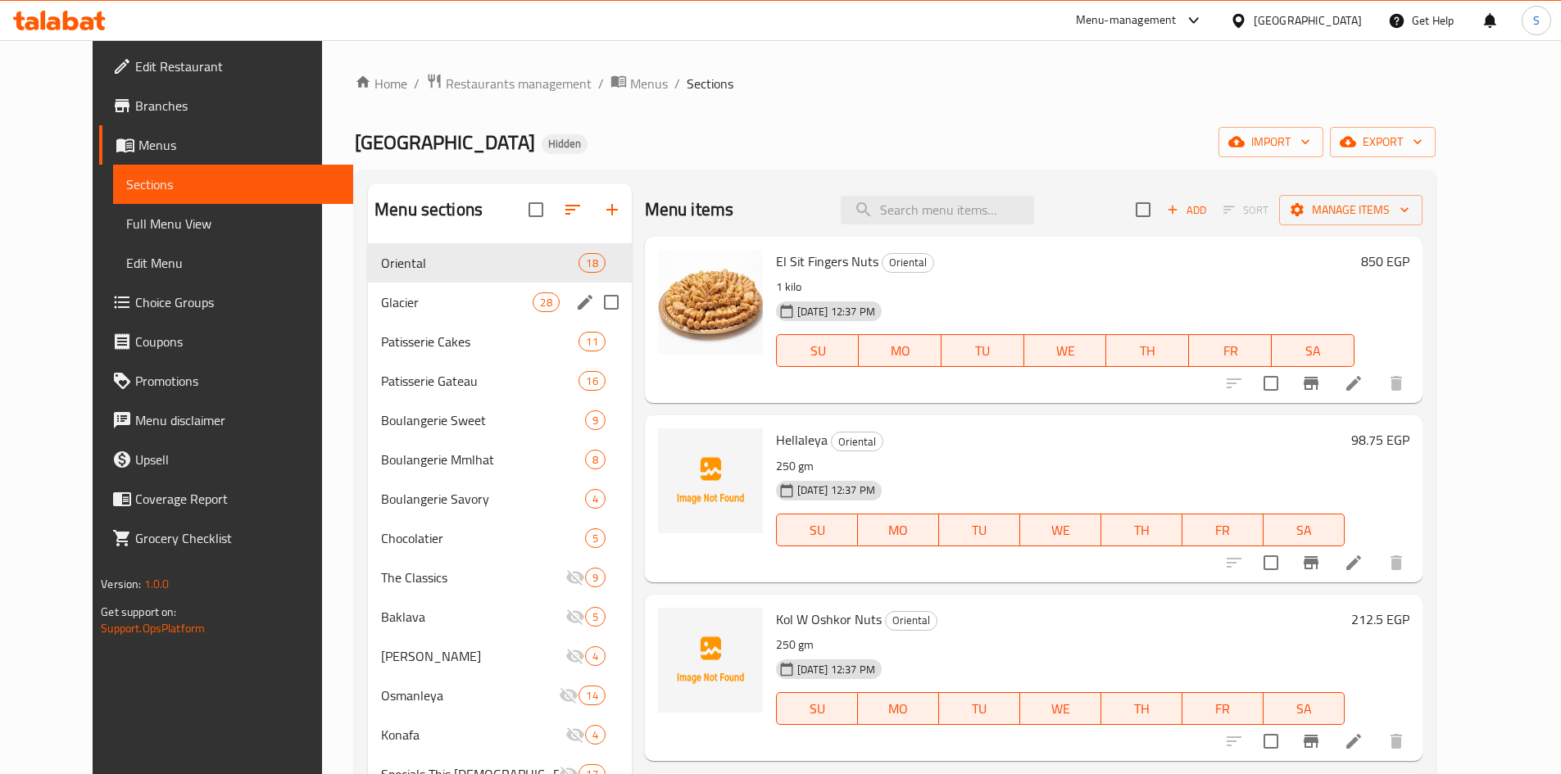
click at [411, 311] on span "Glacier" at bounding box center [457, 303] width 152 height 20
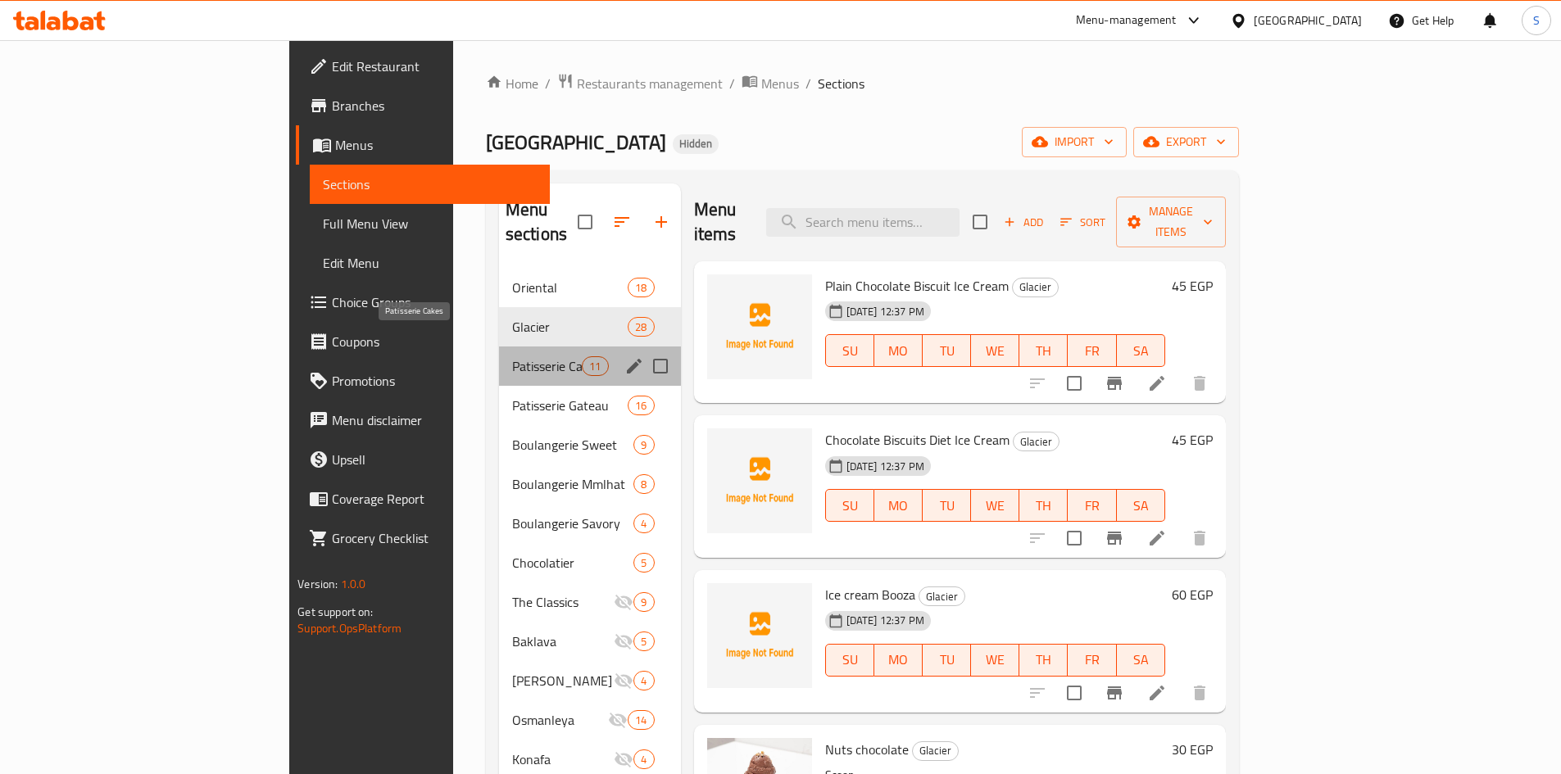
click at [512, 356] on span "Patisserie Cakes" at bounding box center [547, 366] width 70 height 20
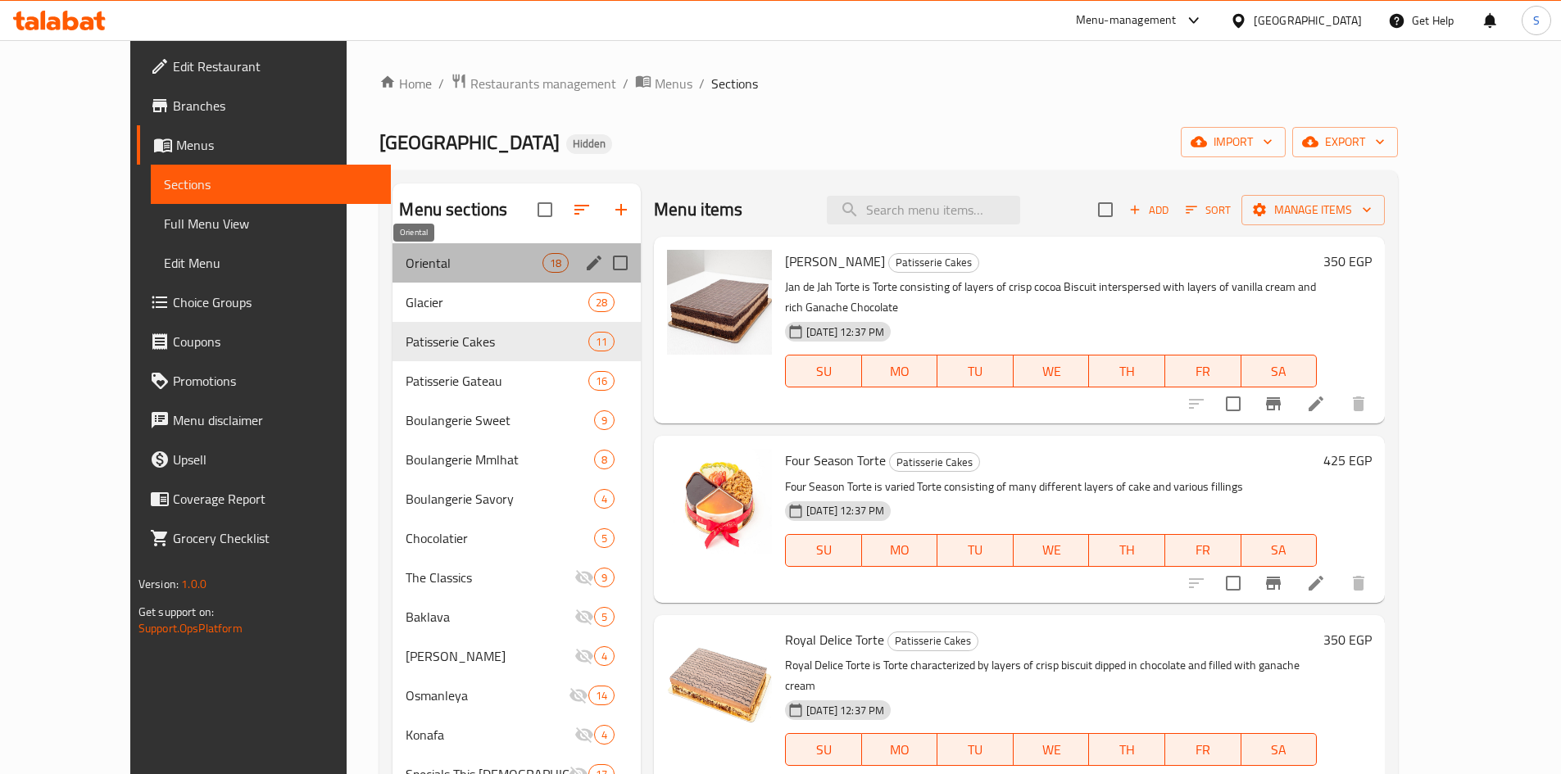
click at [407, 267] on span "Oriental" at bounding box center [474, 263] width 136 height 20
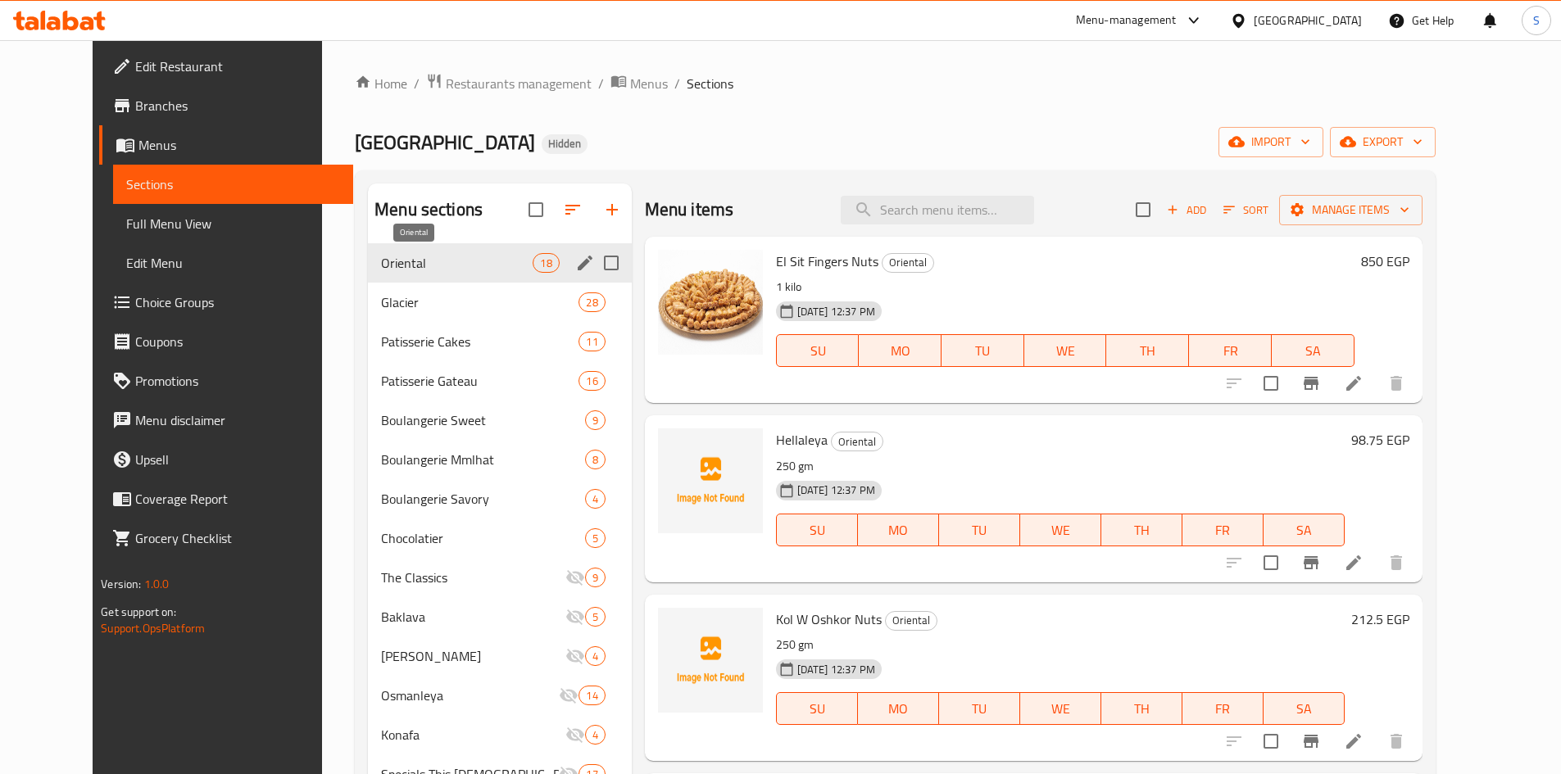
click at [474, 269] on span "Oriental" at bounding box center [457, 263] width 152 height 20
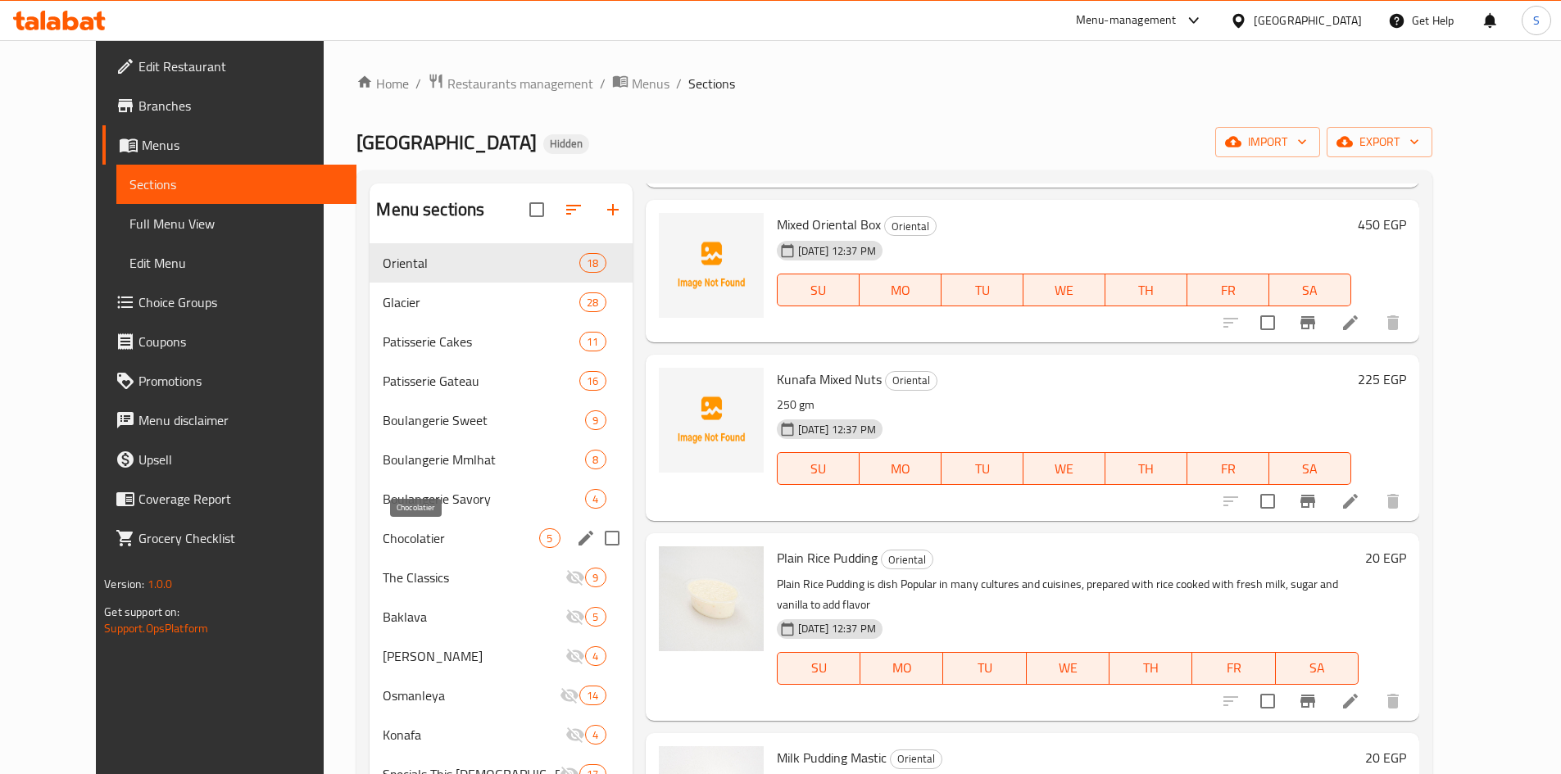
click at [438, 537] on span "Chocolatier" at bounding box center [461, 538] width 156 height 20
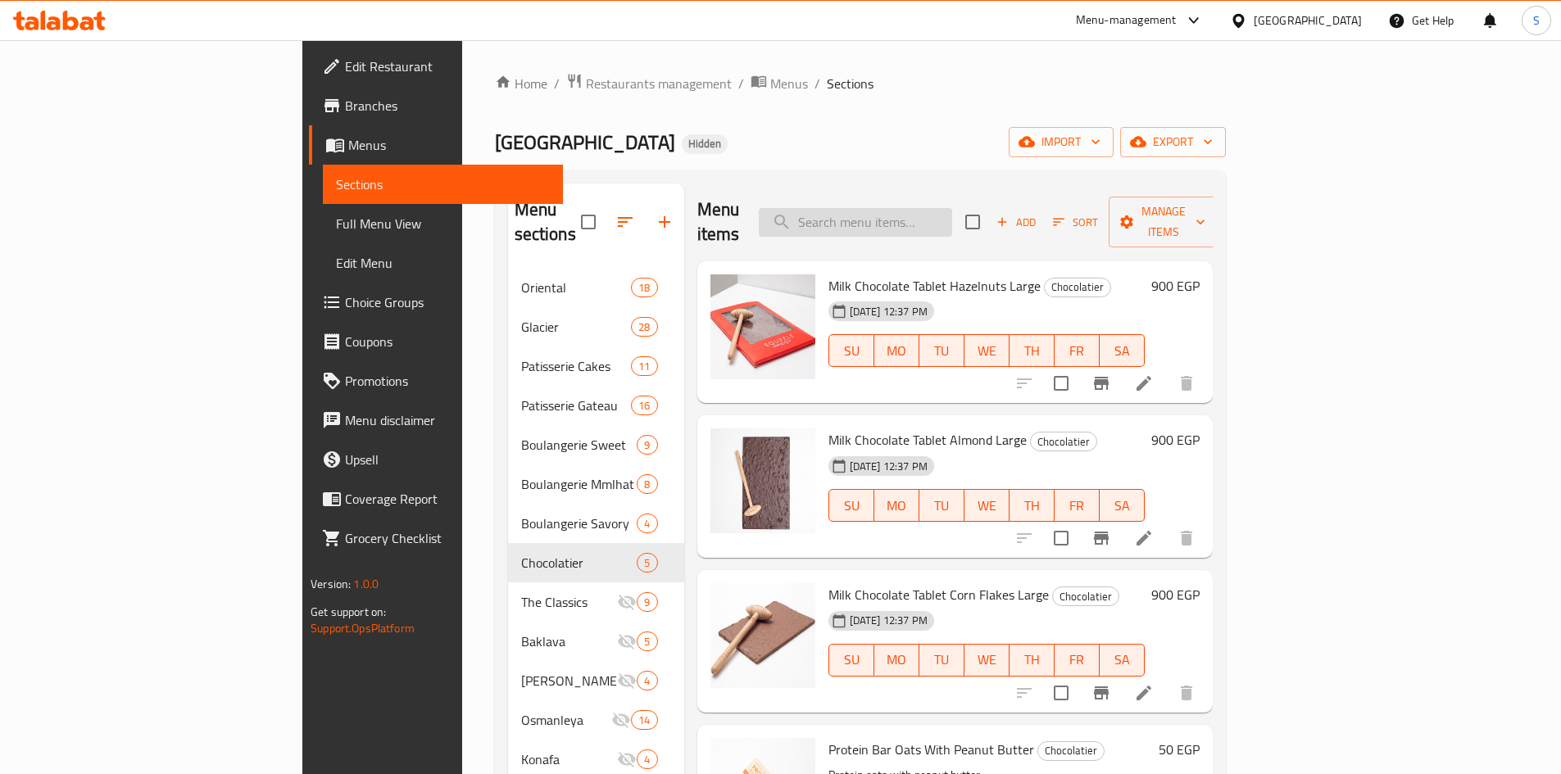
click at [930, 214] on input "search" at bounding box center [855, 222] width 193 height 29
paste input "El Sit Fingers With Nuts 250 Gm"
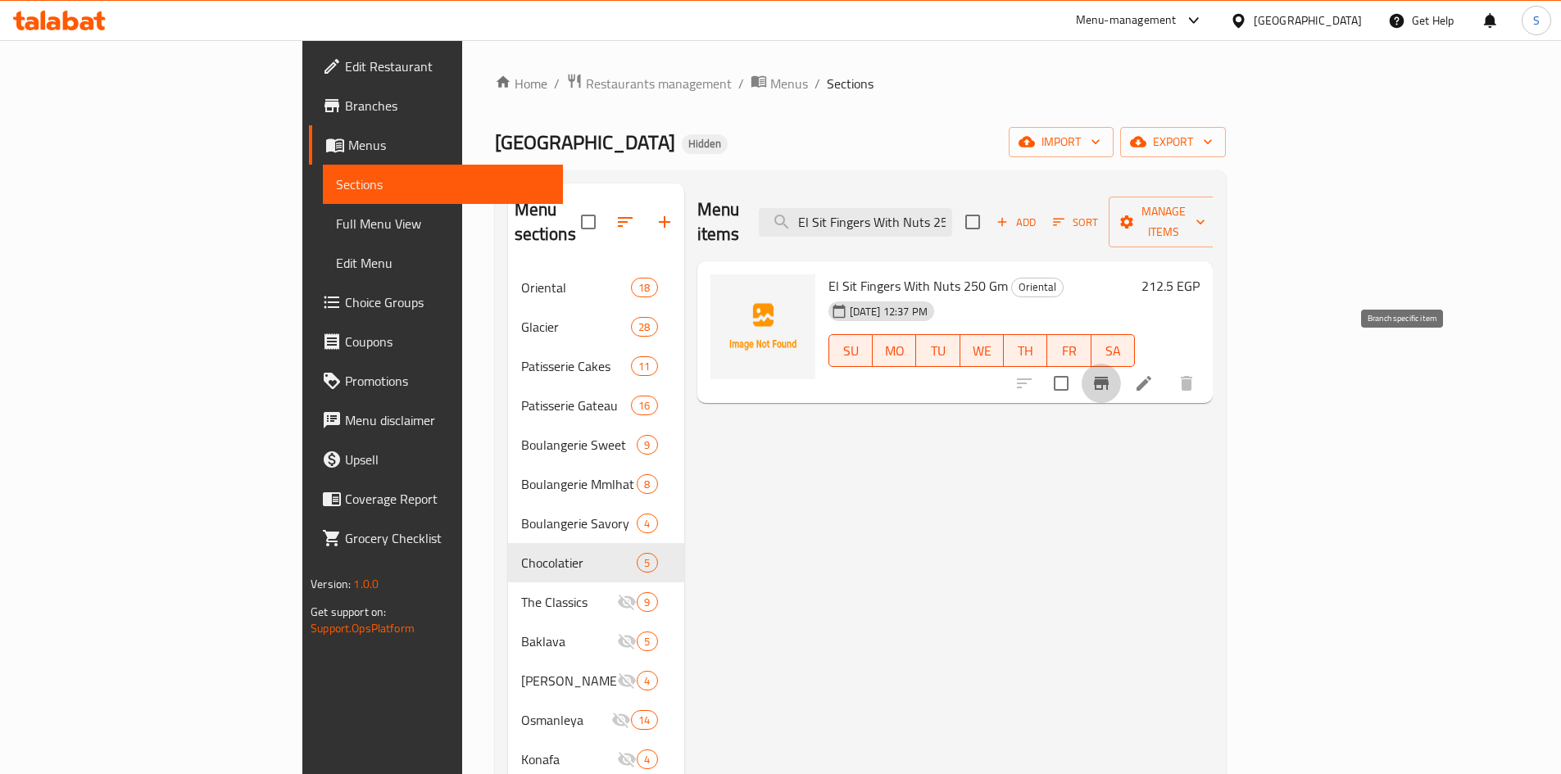
click at [1109, 377] on icon "Branch-specific-item" at bounding box center [1101, 383] width 15 height 13
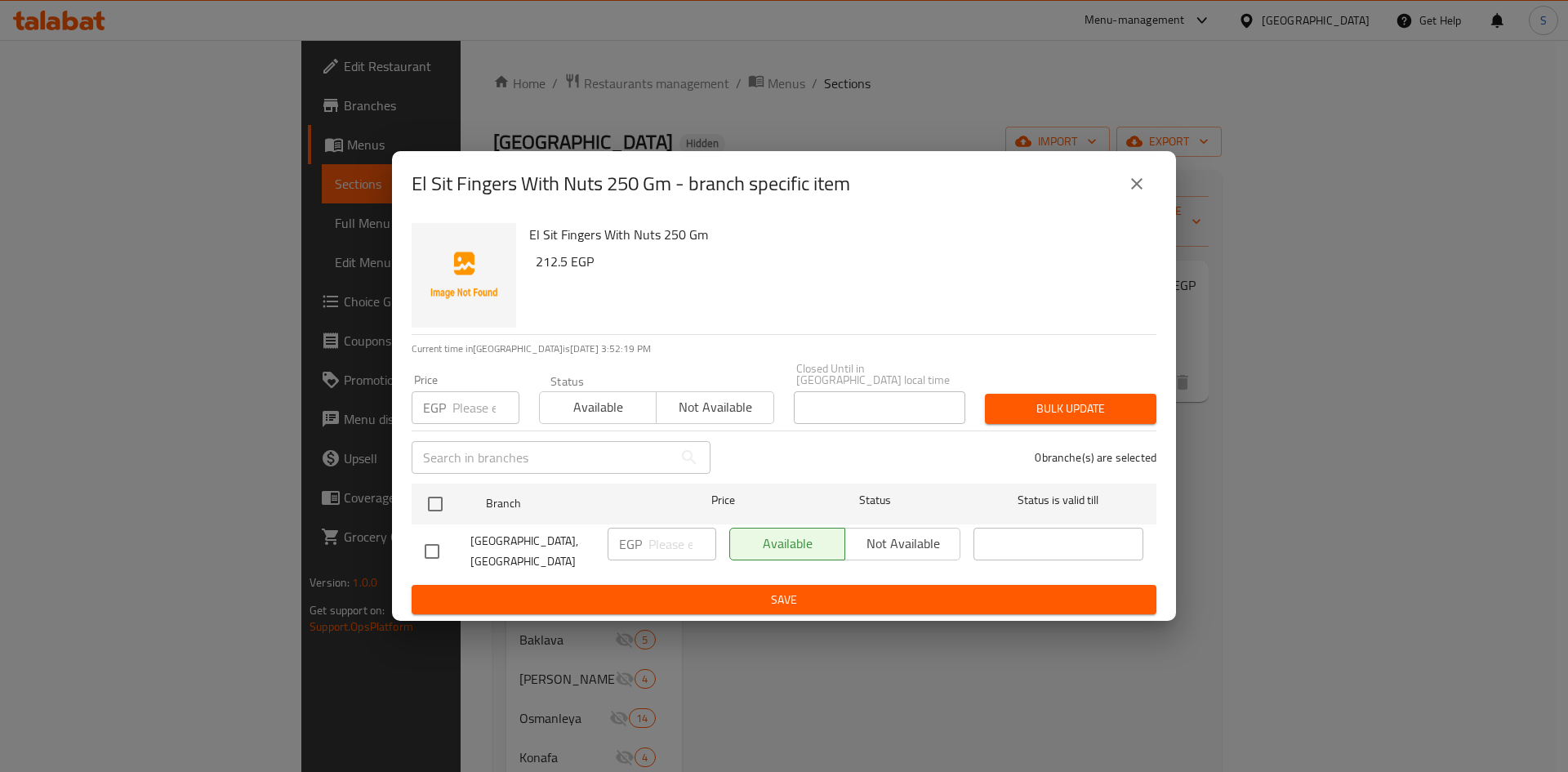
click at [1137, 203] on button "close" at bounding box center [1136, 184] width 39 height 39
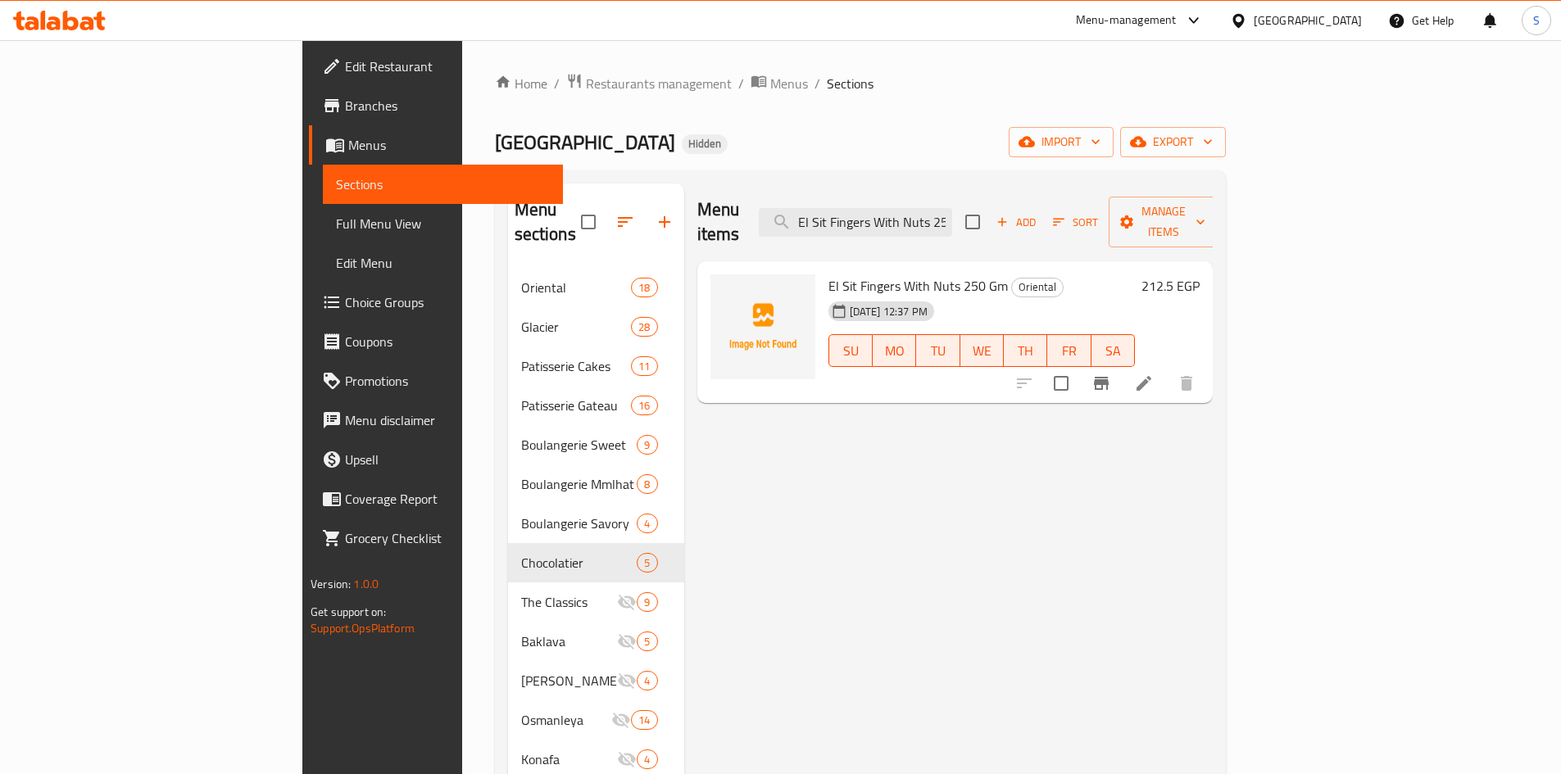
click at [955, 228] on div "Menu items El Sit Fingers With Nuts 250 Gm Add Sort Manage items" at bounding box center [954, 223] width 515 height 78
click at [952, 221] on input "El Sit Fingers With Nuts 250 Gm" at bounding box center [855, 222] width 193 height 29
paste input "Mixed Oriental box"
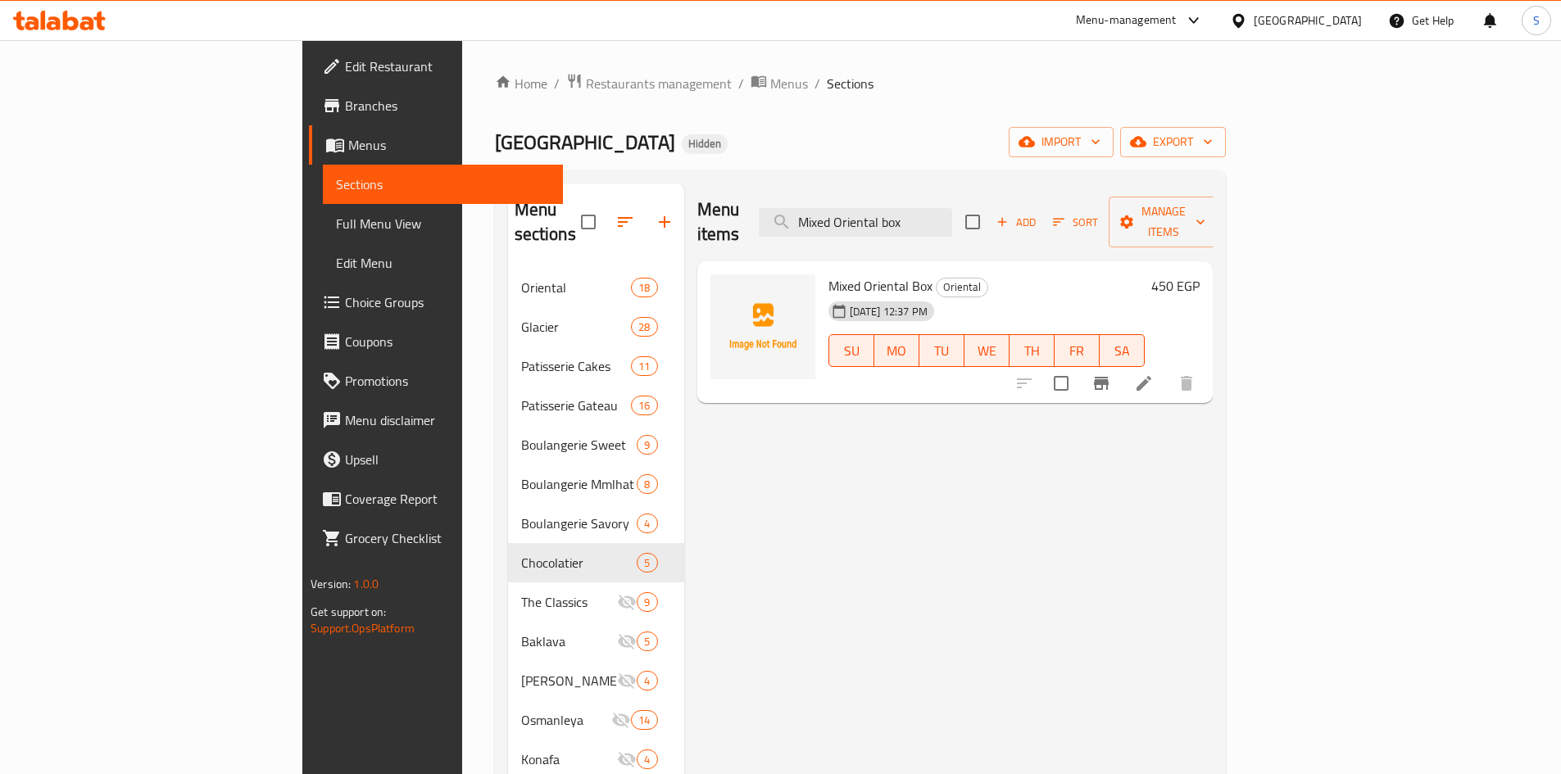
type input "Mixed Oriental box"
click at [1111, 374] on icon "Branch-specific-item" at bounding box center [1101, 384] width 20 height 20
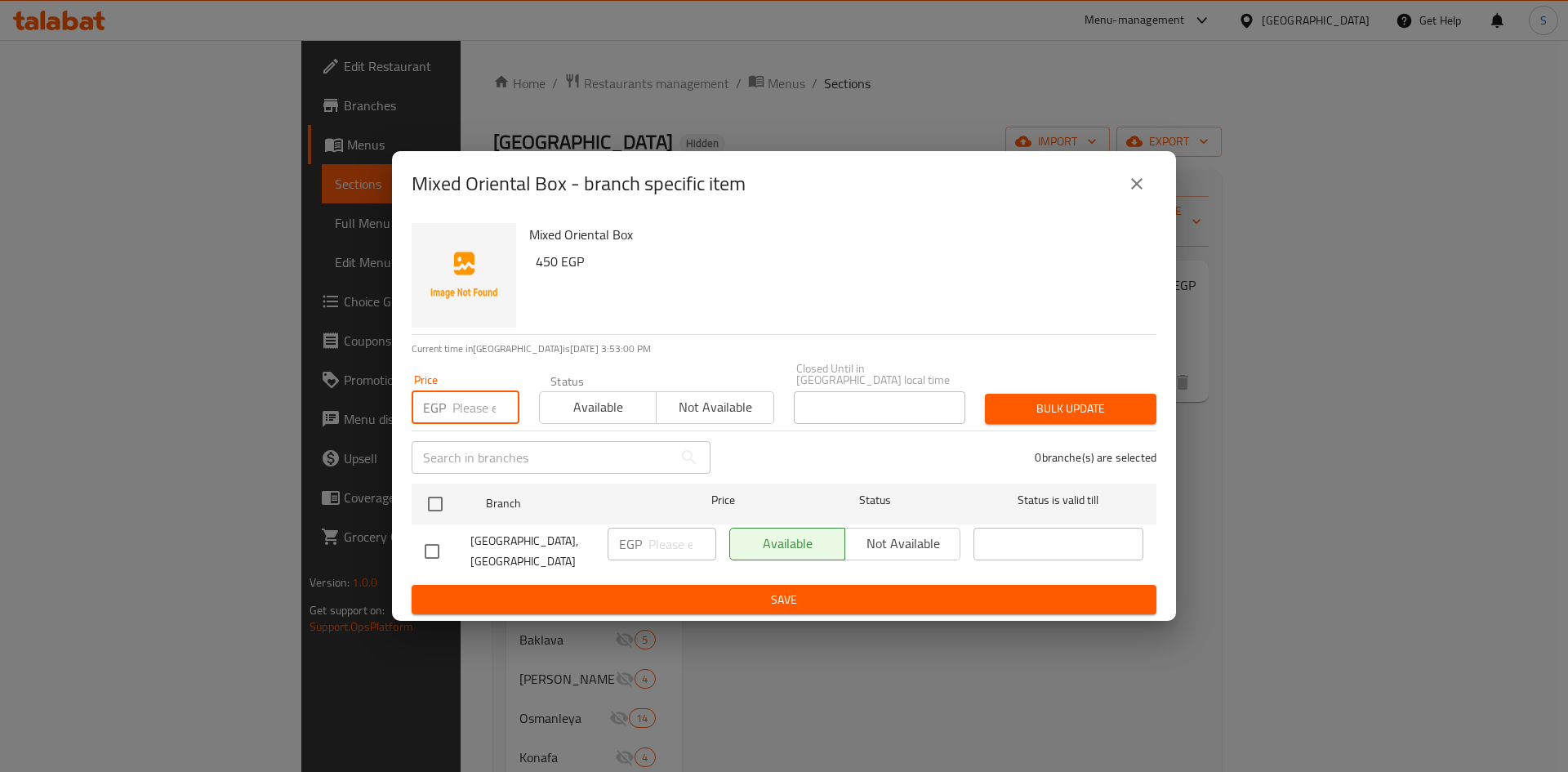
click at [477, 423] on input "number" at bounding box center [485, 407] width 67 height 33
type input "1149"
click at [439, 502] on input "checkbox" at bounding box center [436, 504] width 34 height 34
checkbox input "true"
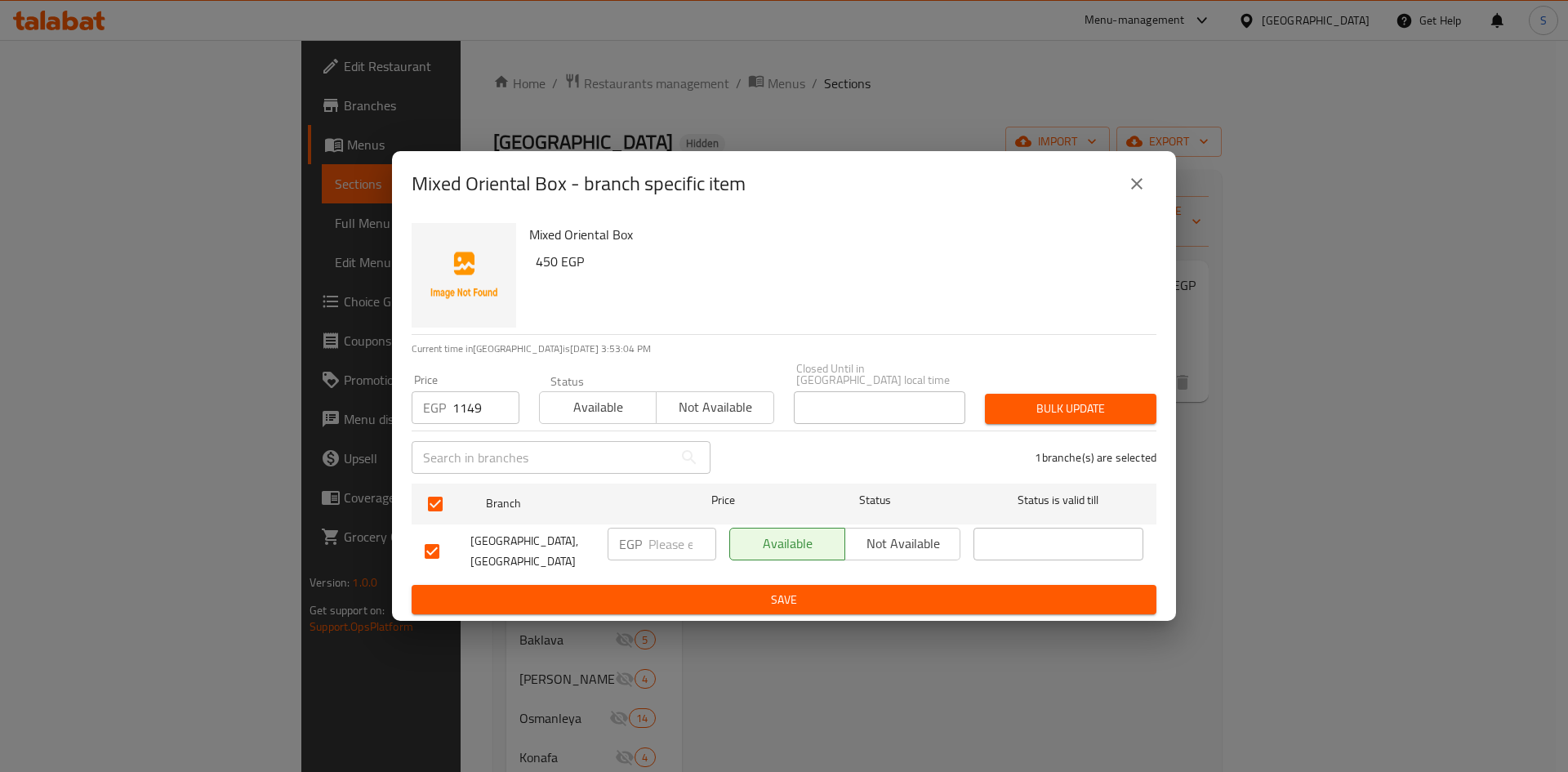
click at [1056, 400] on span "Bulk update" at bounding box center [1071, 409] width 146 height 20
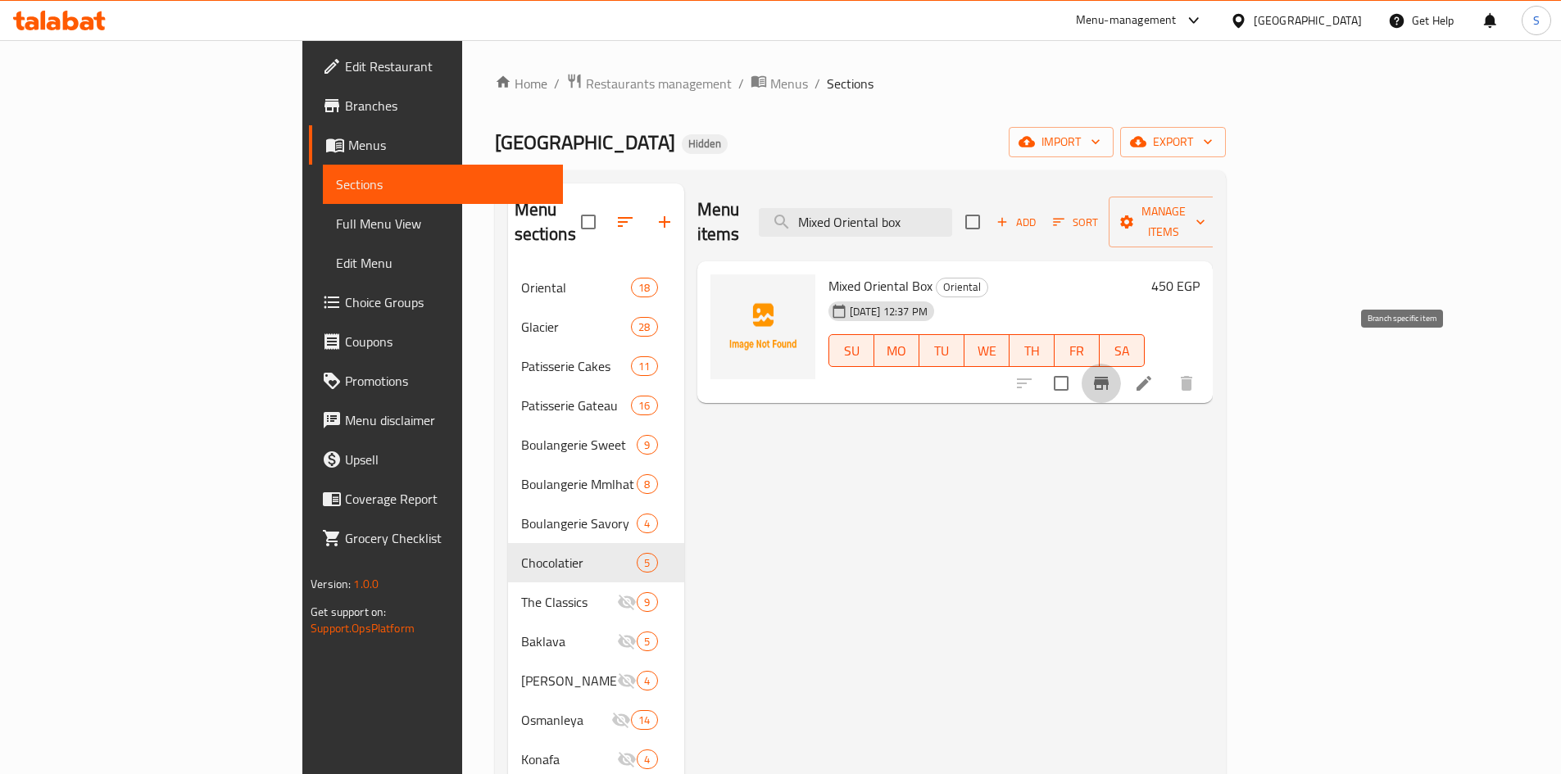
click at [1109, 377] on icon "Branch-specific-item" at bounding box center [1101, 383] width 15 height 13
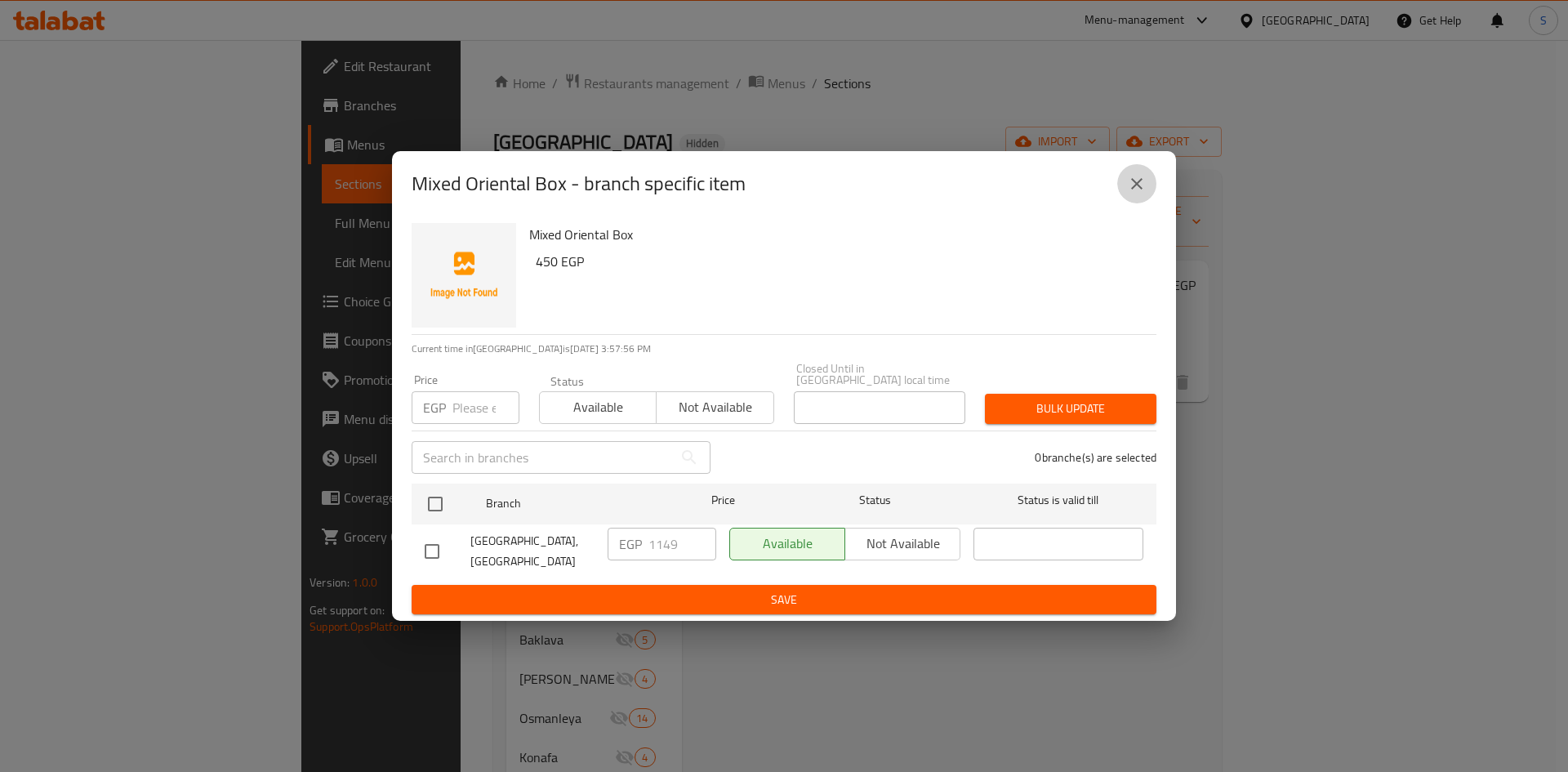
click at [1139, 192] on icon "close" at bounding box center [1137, 185] width 20 height 20
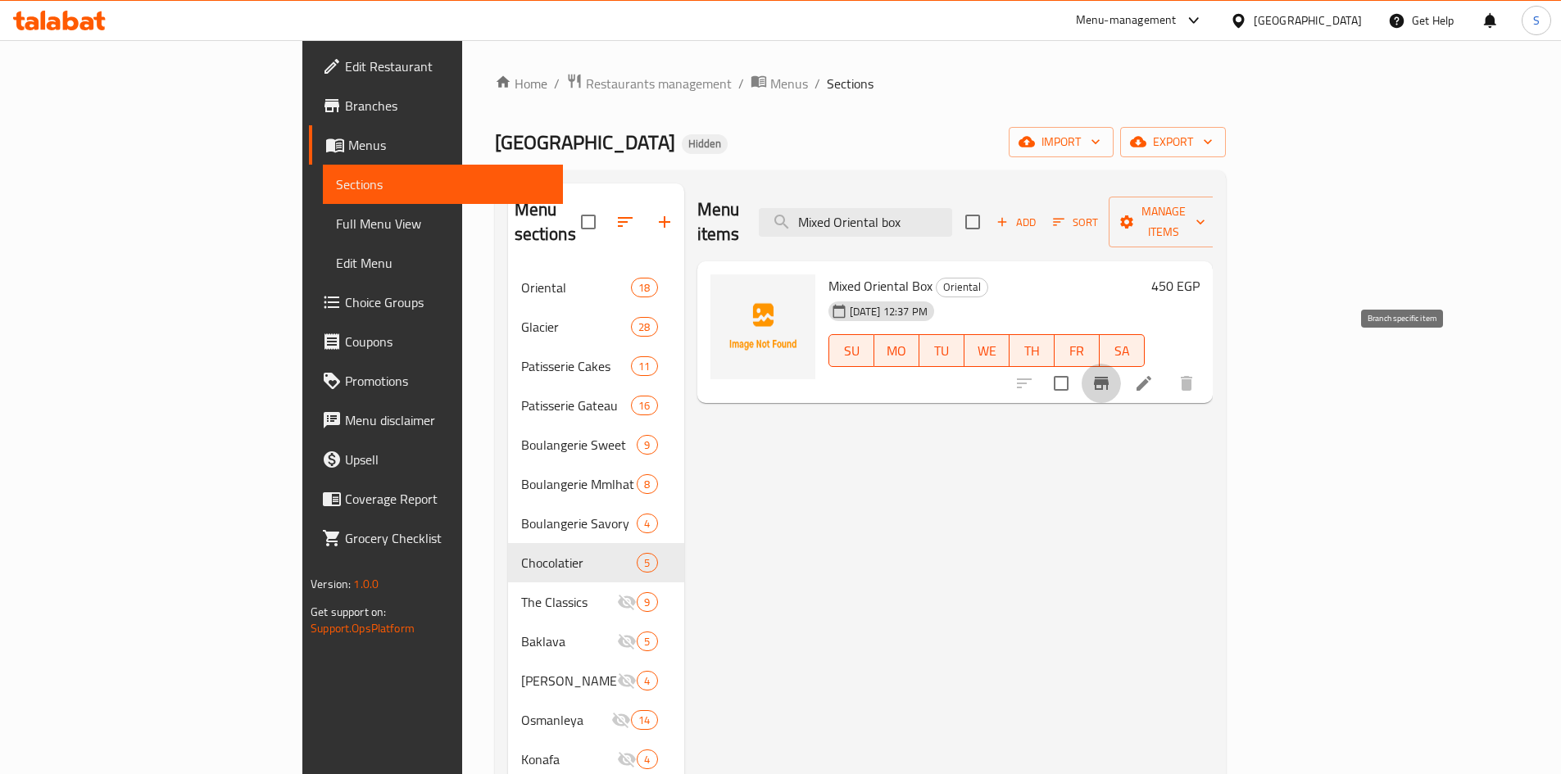
click at [1121, 364] on button "Branch-specific-item" at bounding box center [1101, 383] width 39 height 39
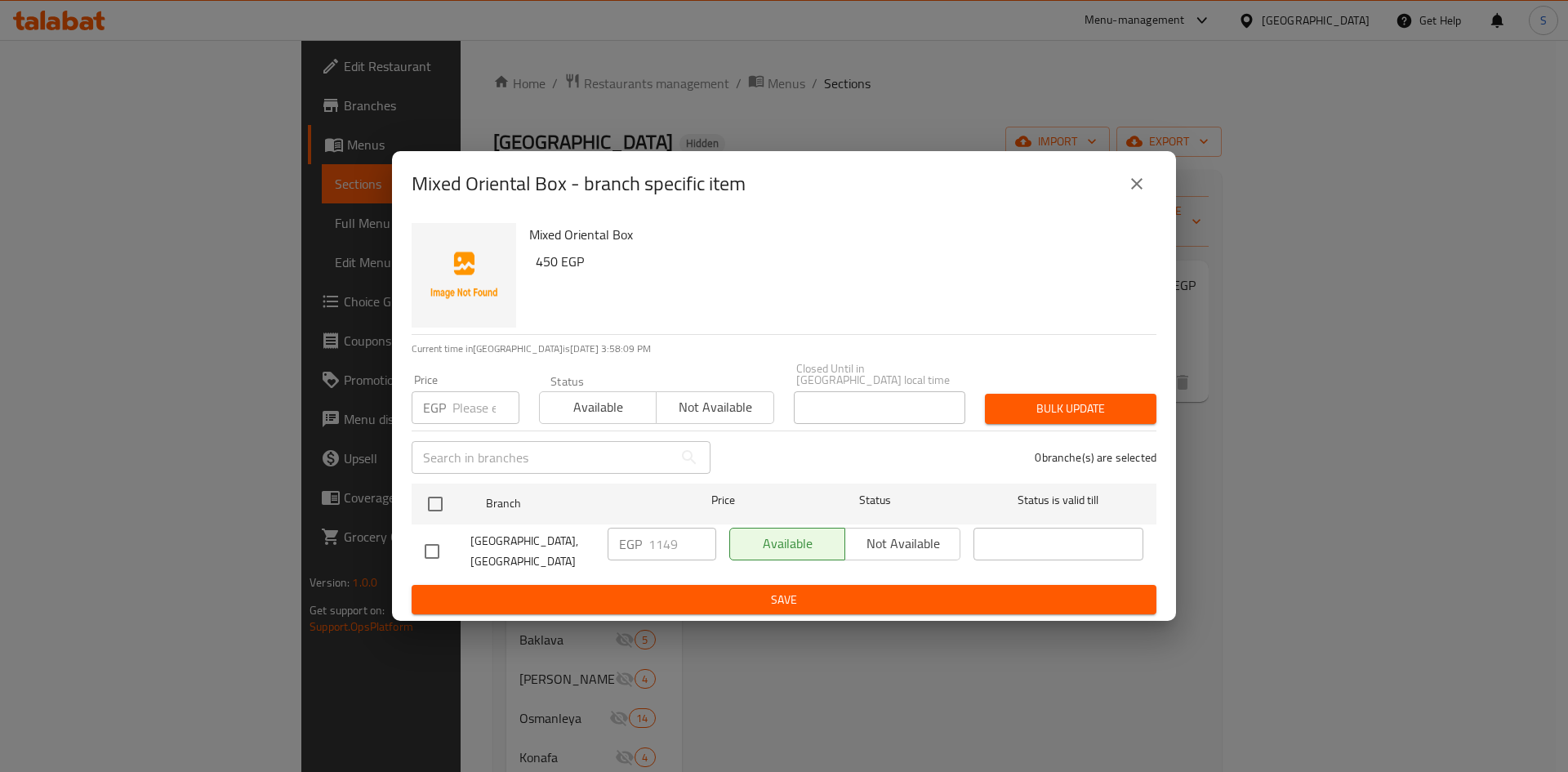
click at [472, 415] on input "number" at bounding box center [485, 407] width 67 height 33
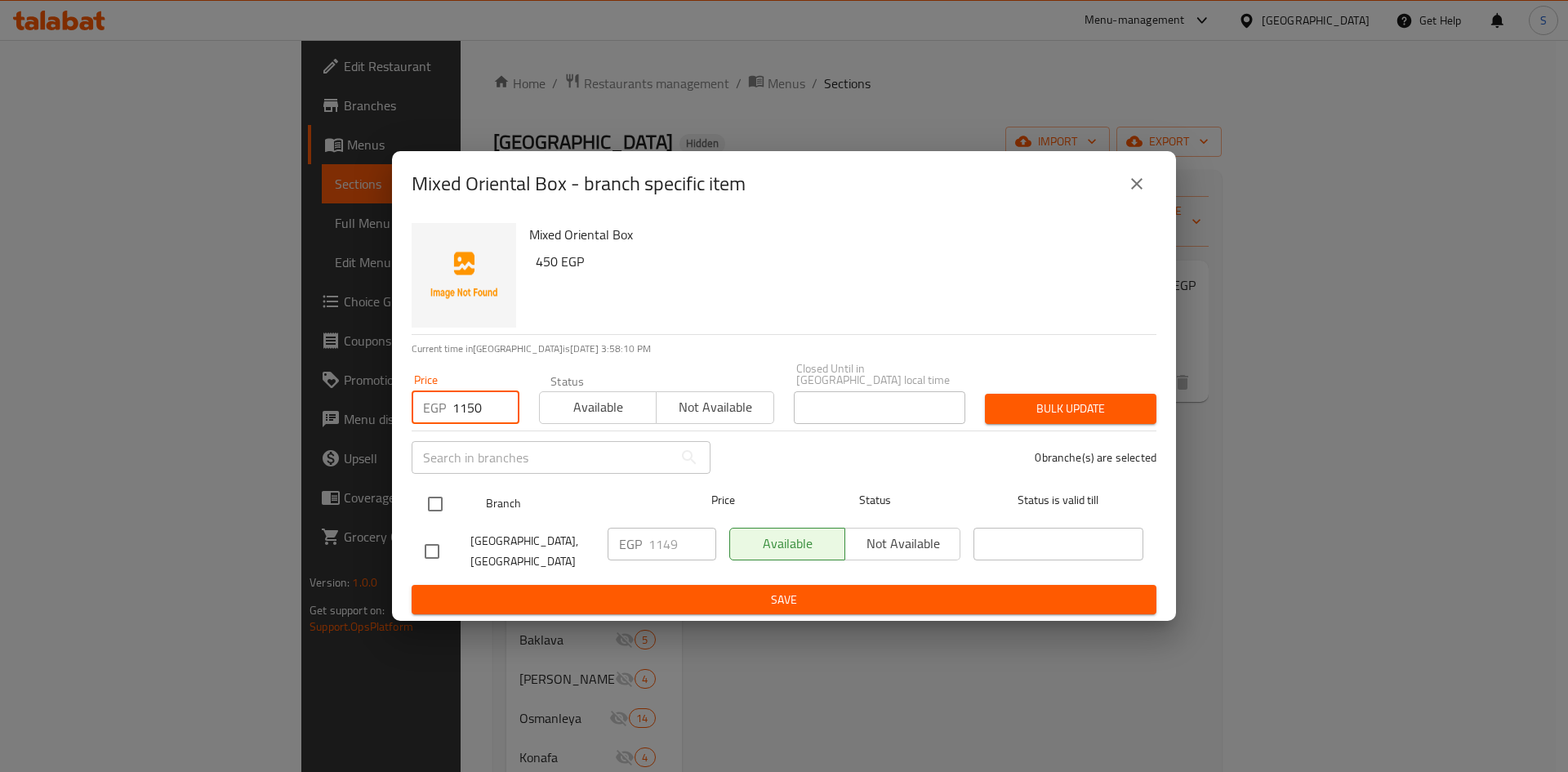
type input "1150"
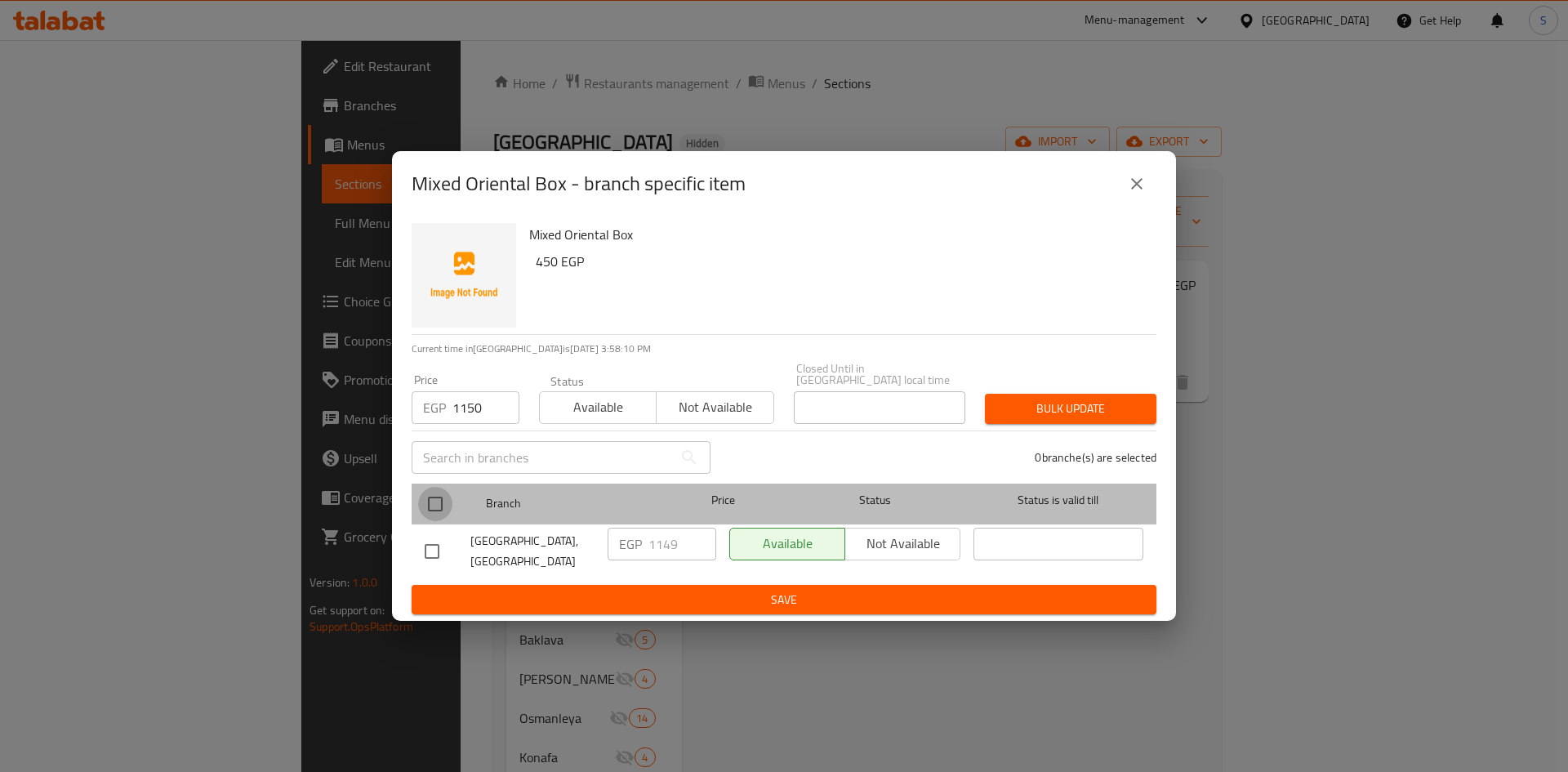
click at [441, 501] on input "checkbox" at bounding box center [436, 504] width 34 height 34
checkbox input "true"
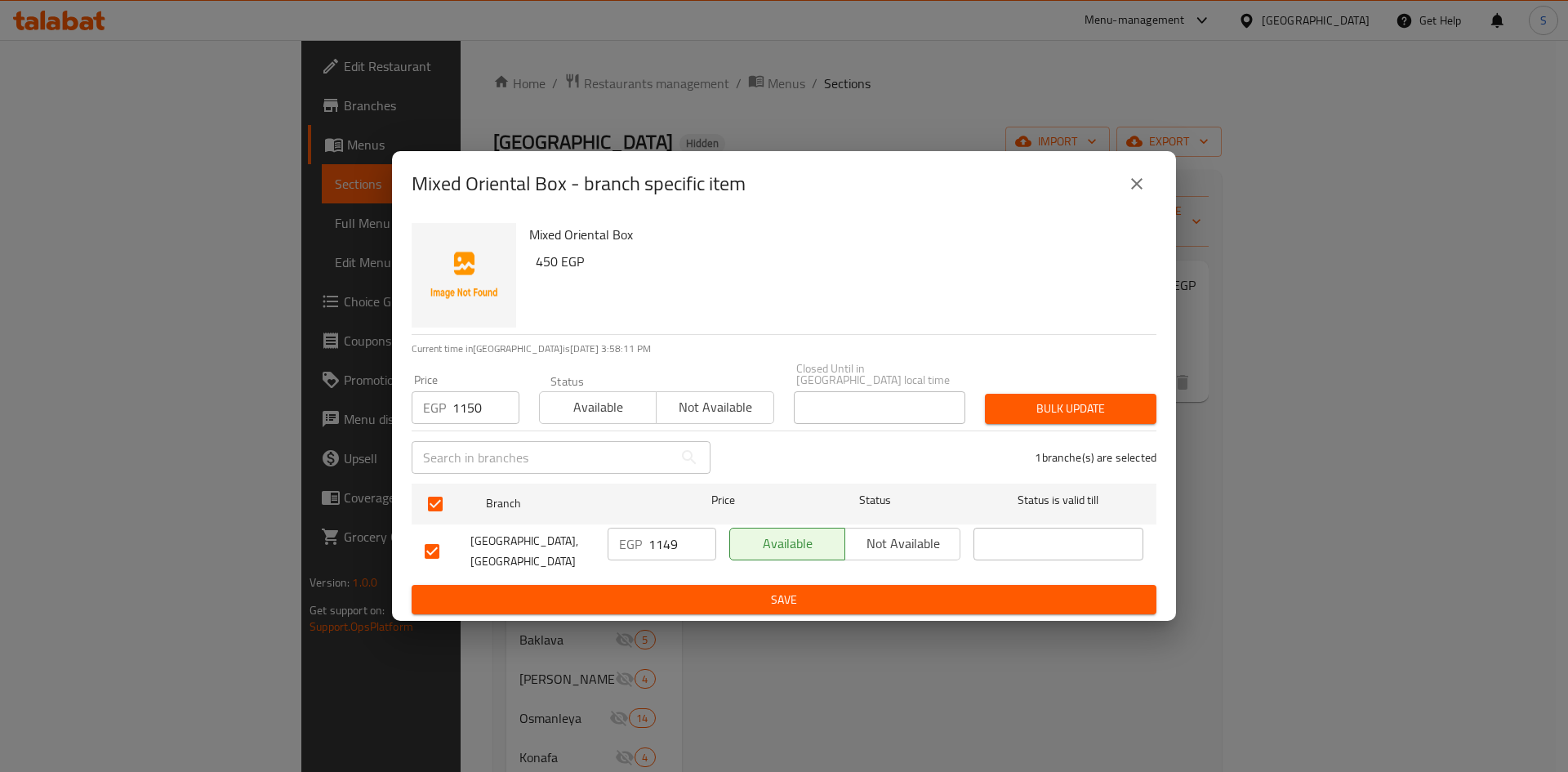
click at [1034, 396] on button "Bulk update" at bounding box center [1071, 409] width 171 height 30
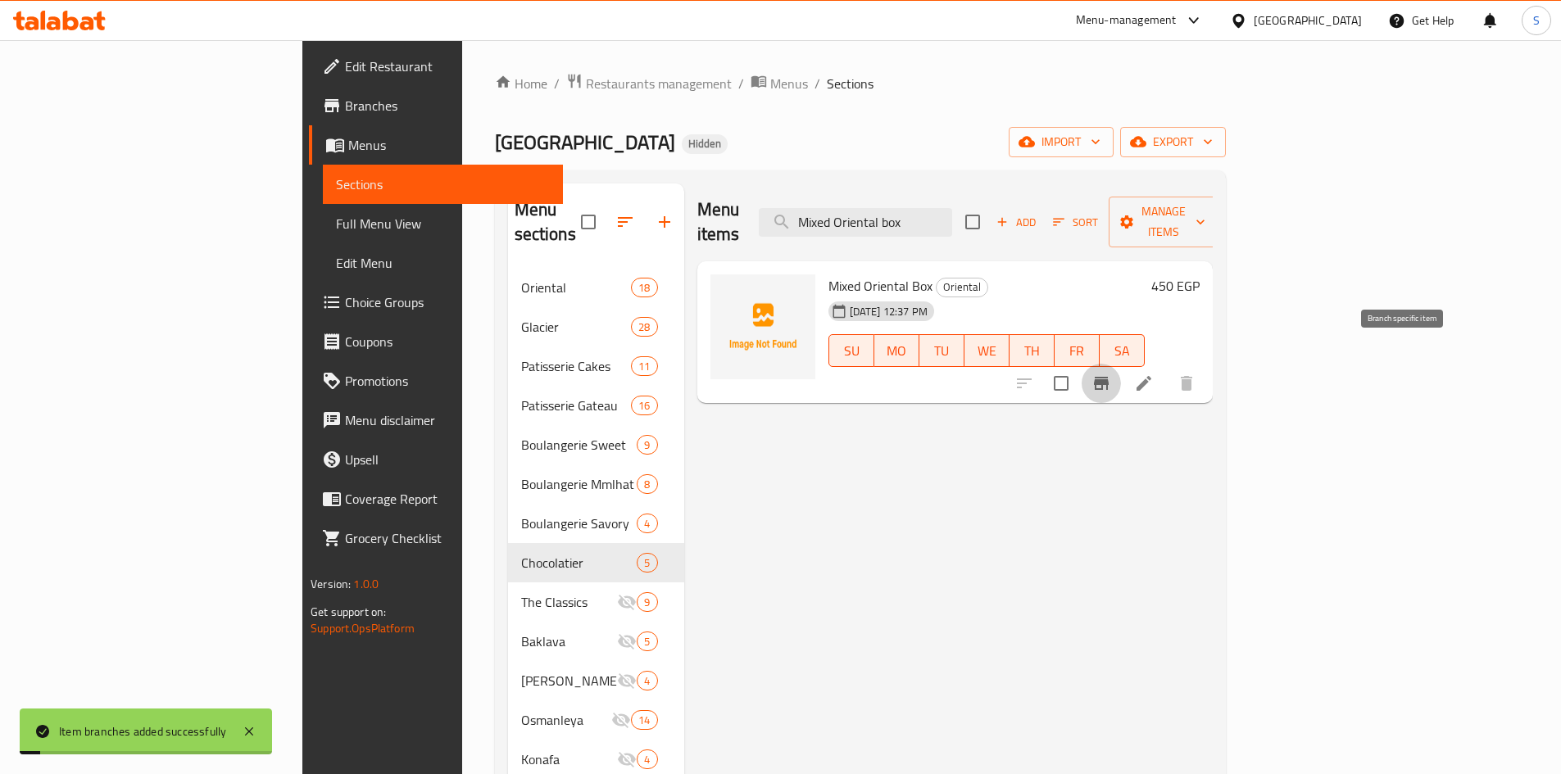
click at [1121, 364] on button "Branch-specific-item" at bounding box center [1101, 383] width 39 height 39
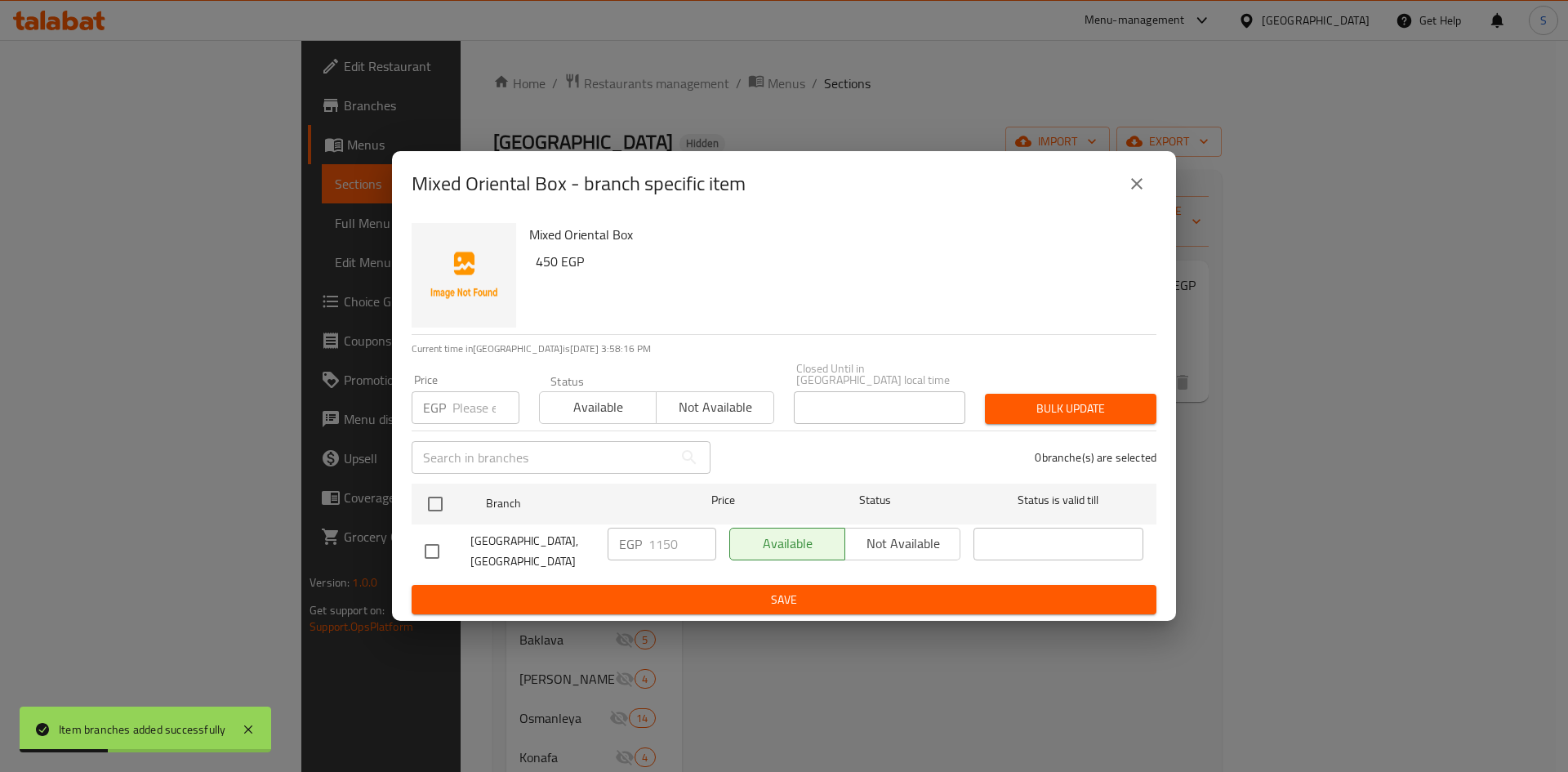
click at [1137, 193] on icon "close" at bounding box center [1137, 185] width 20 height 20
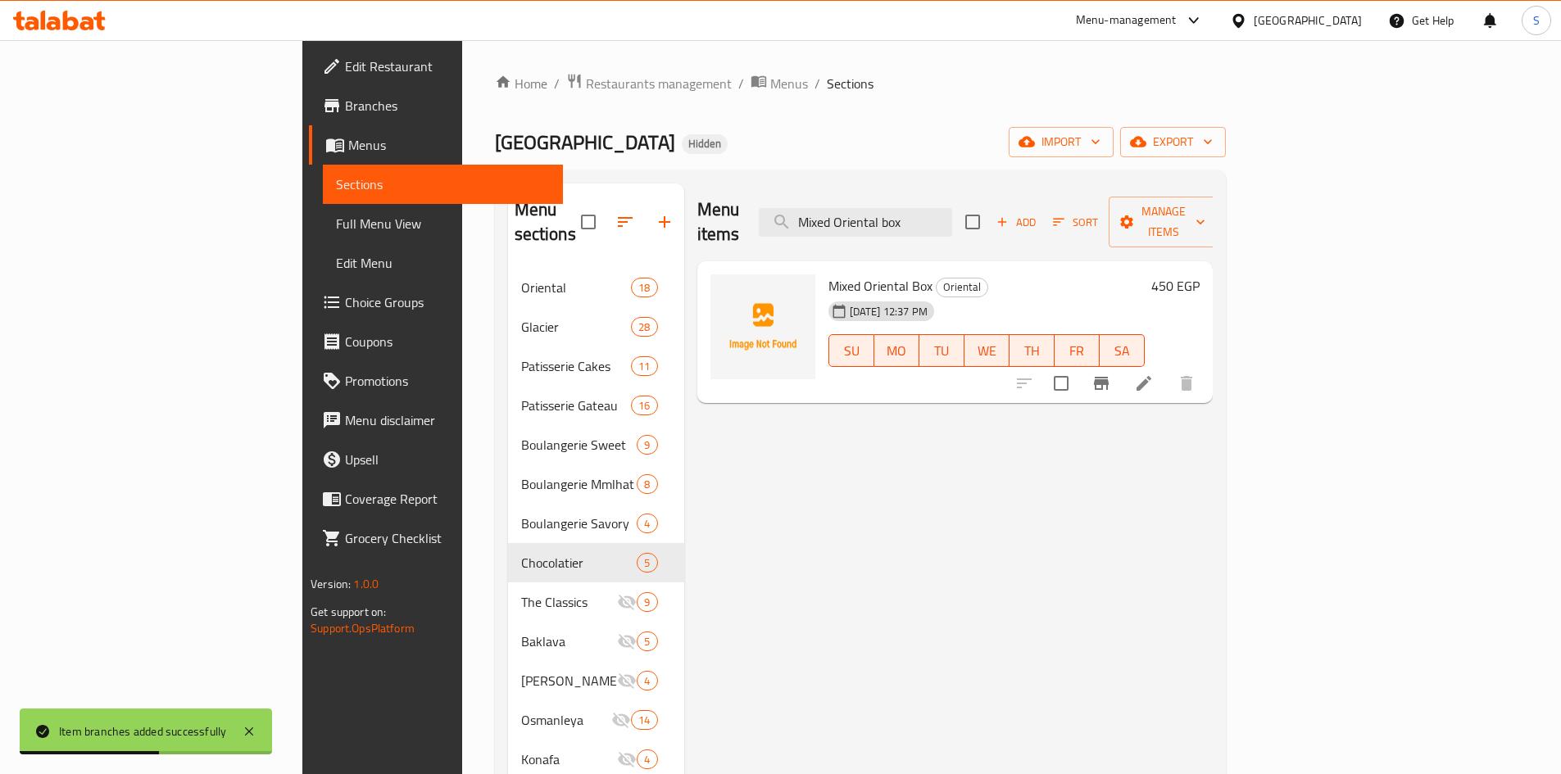
click at [1027, 226] on div "Menu items Mixed Oriental box Add Sort Manage items" at bounding box center [954, 223] width 515 height 78
click at [952, 208] on input "Mixed Oriental box" at bounding box center [855, 222] width 193 height 29
paste input "Hellaleya"
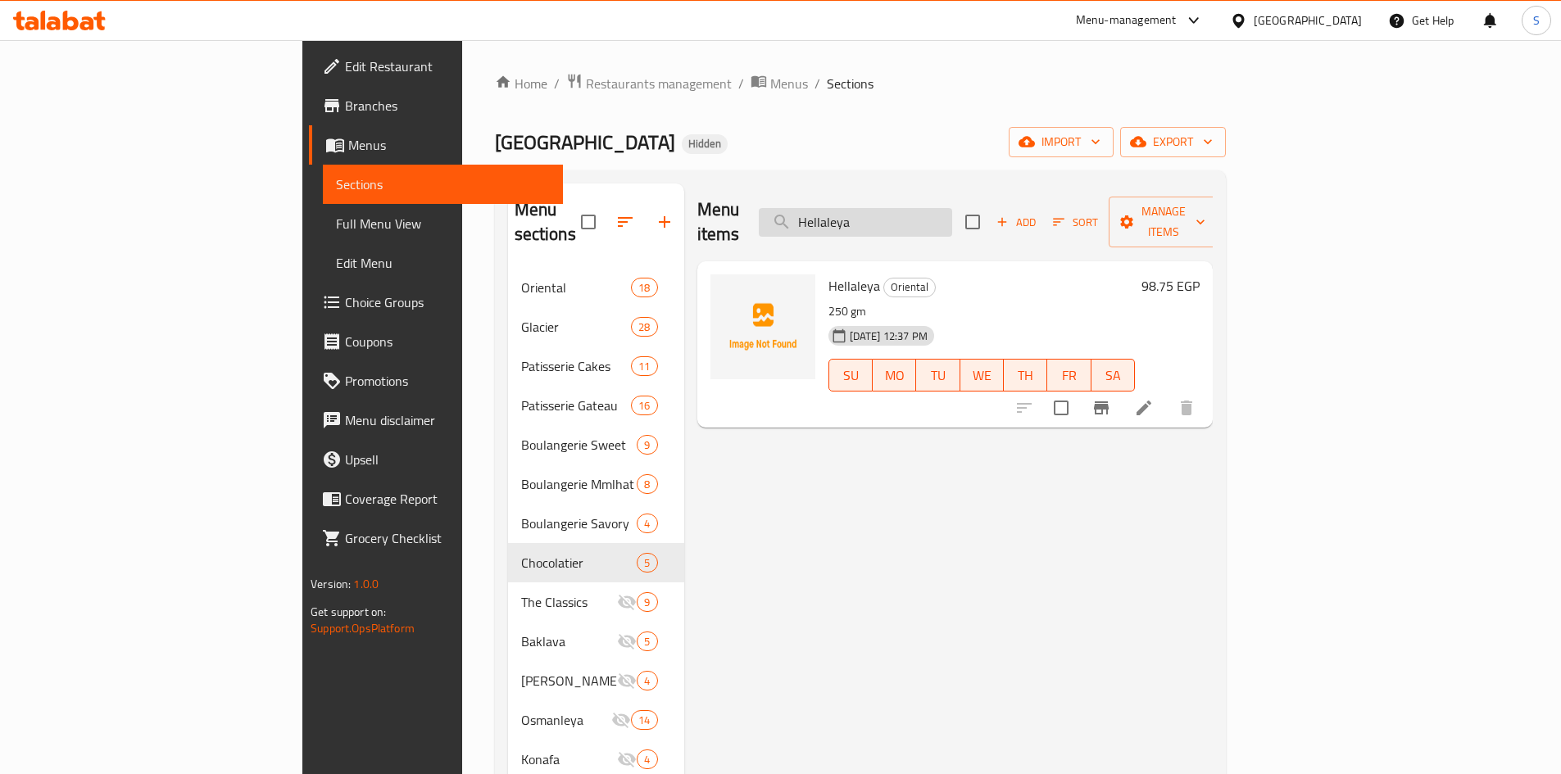
click at [952, 208] on input "Hellaleya" at bounding box center [855, 222] width 193 height 29
paste input "Kol w Oshkor"
drag, startPoint x: 1051, startPoint y: 222, endPoint x: 1031, endPoint y: 201, distance: 29.6
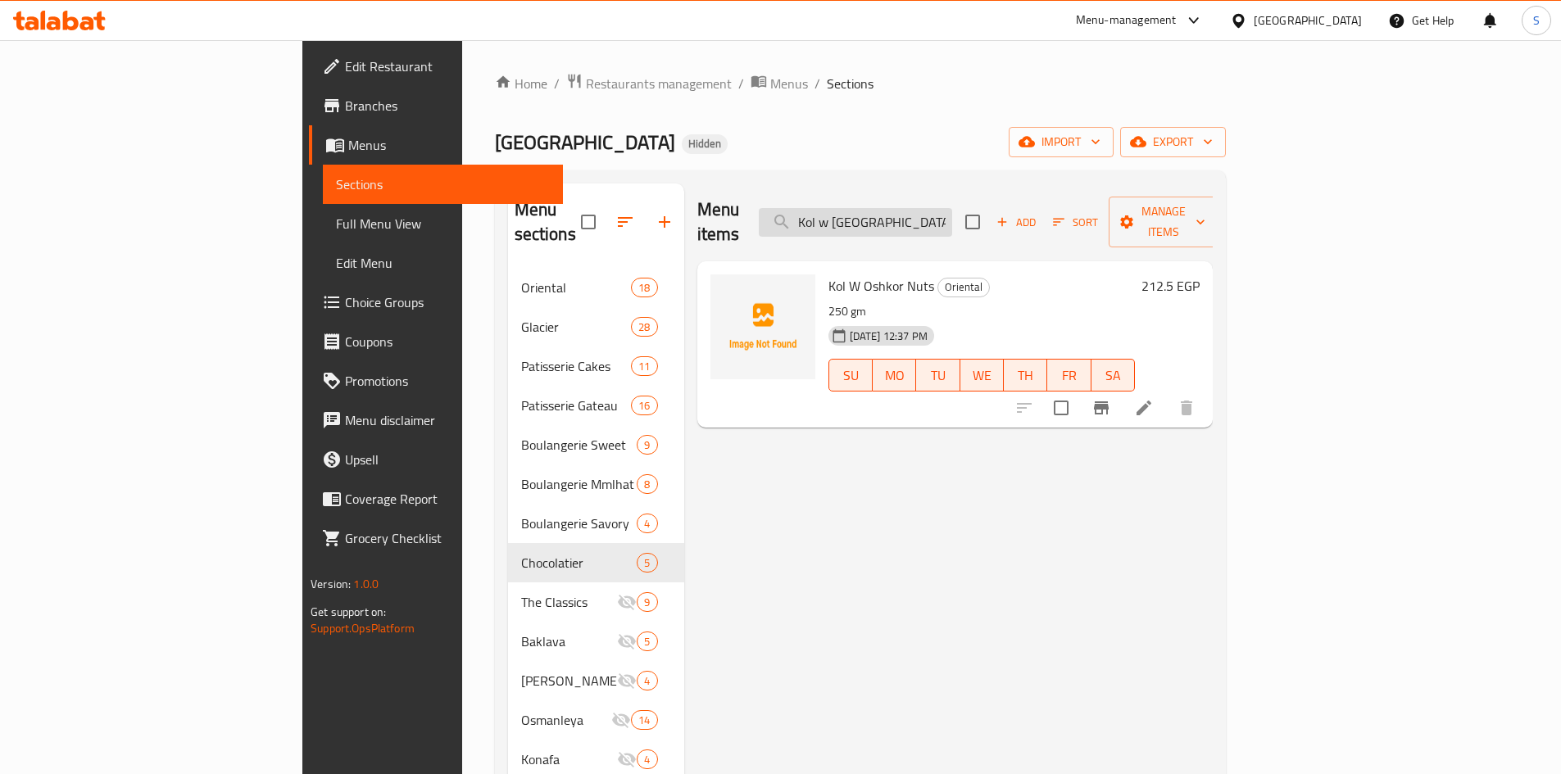
click at [952, 220] on input "Kol w Oshkor" at bounding box center [855, 222] width 193 height 29
click at [952, 208] on input "Kol w Oshkor" at bounding box center [855, 222] width 193 height 29
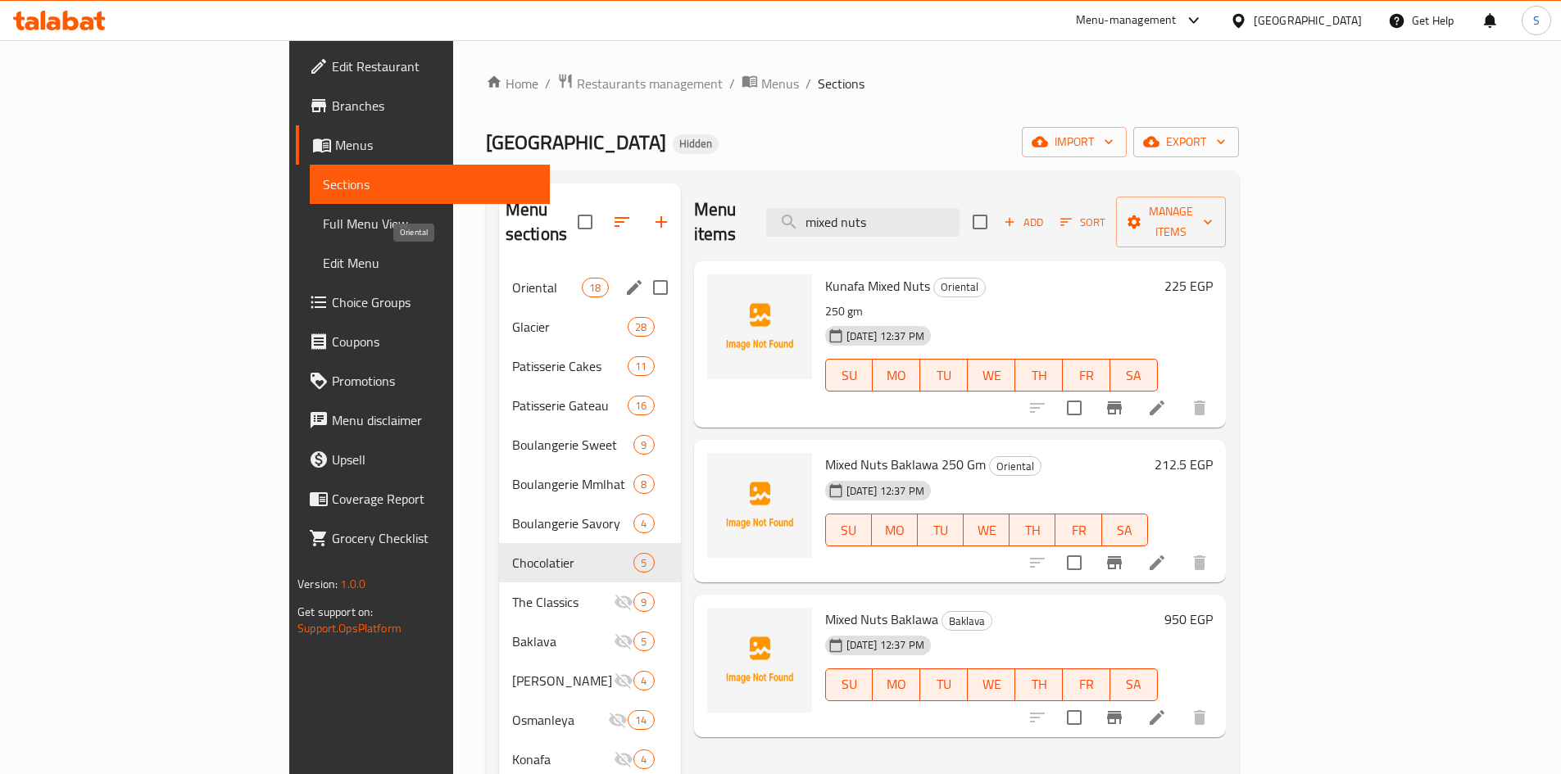
click at [512, 278] on span "Oriental" at bounding box center [547, 288] width 70 height 20
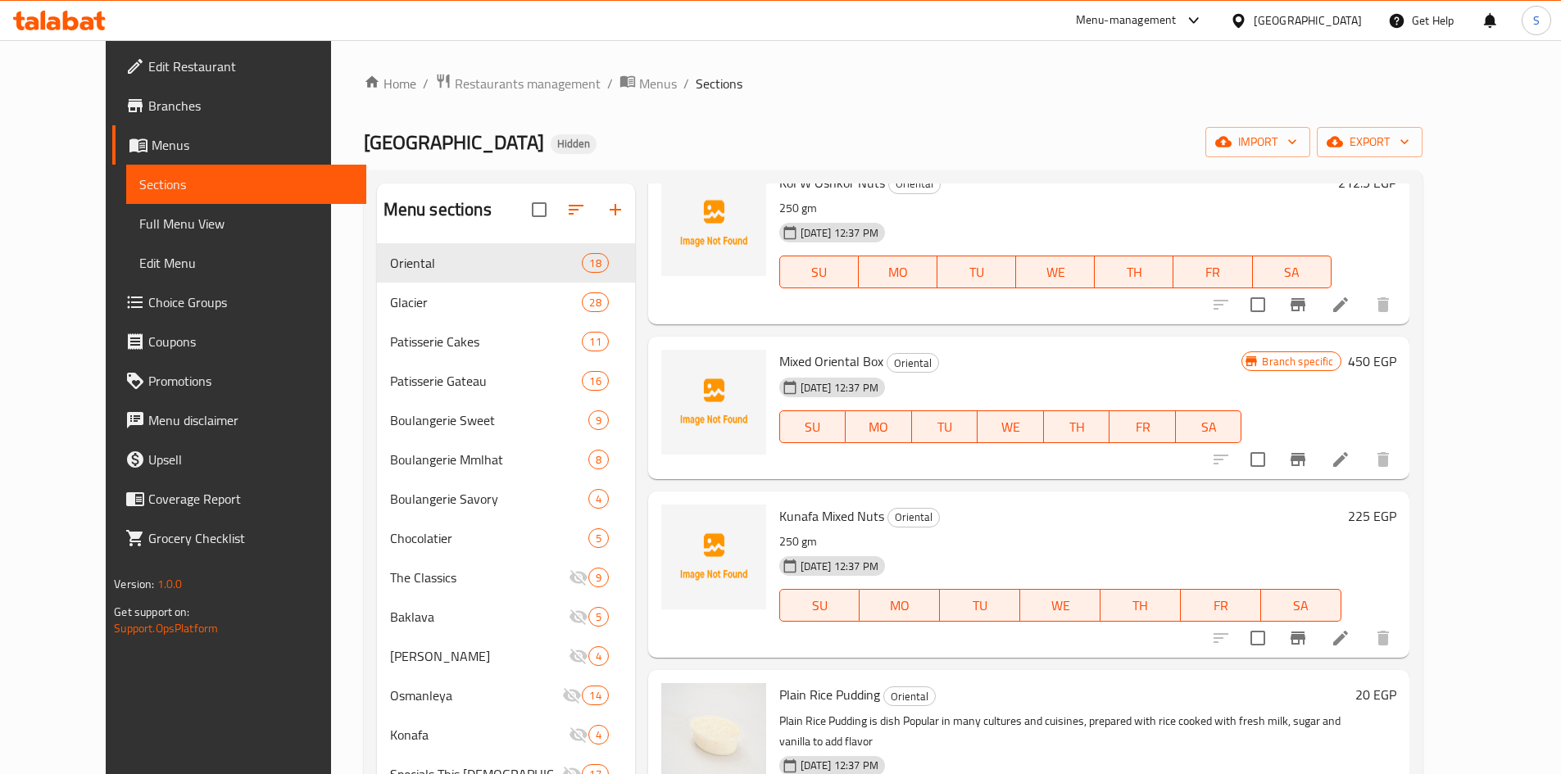
scroll to position [445, 0]
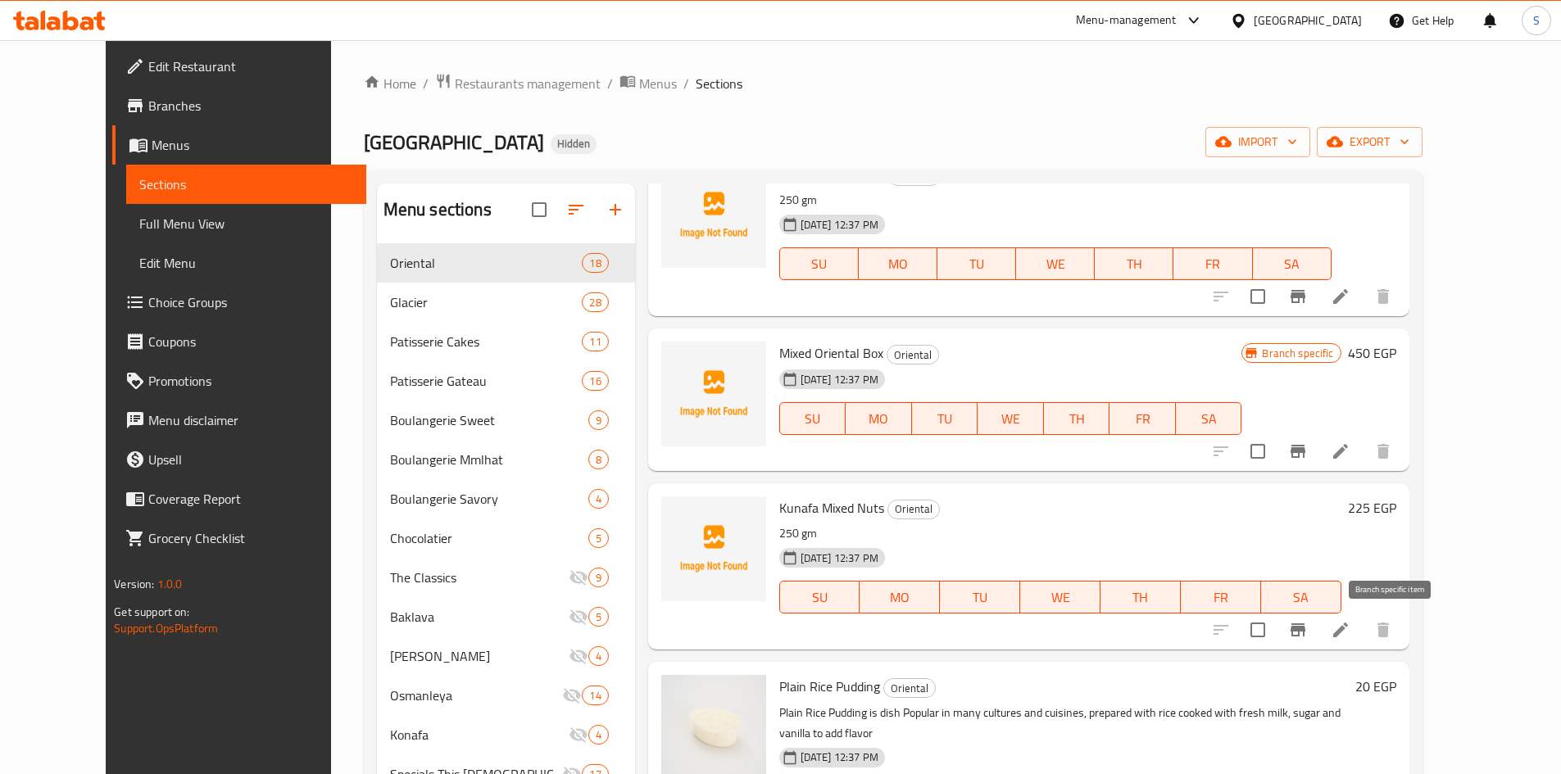
click at [1305, 630] on icon "Branch-specific-item" at bounding box center [1297, 630] width 15 height 13
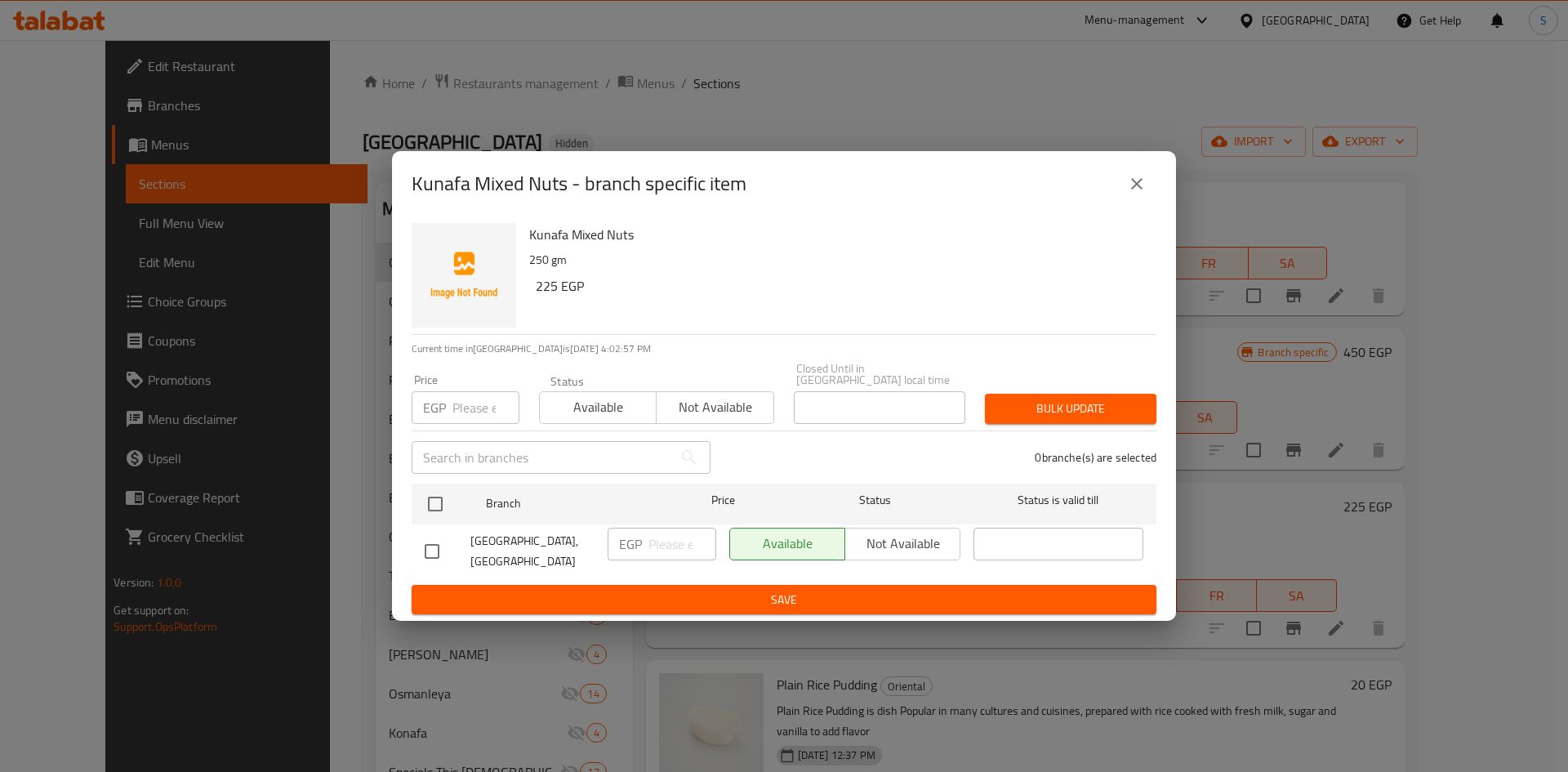
click at [1133, 173] on div "Kunafa Mixed Nuts - branch specific item" at bounding box center [784, 185] width 784 height 66
click at [1133, 203] on button "close" at bounding box center [1136, 184] width 39 height 39
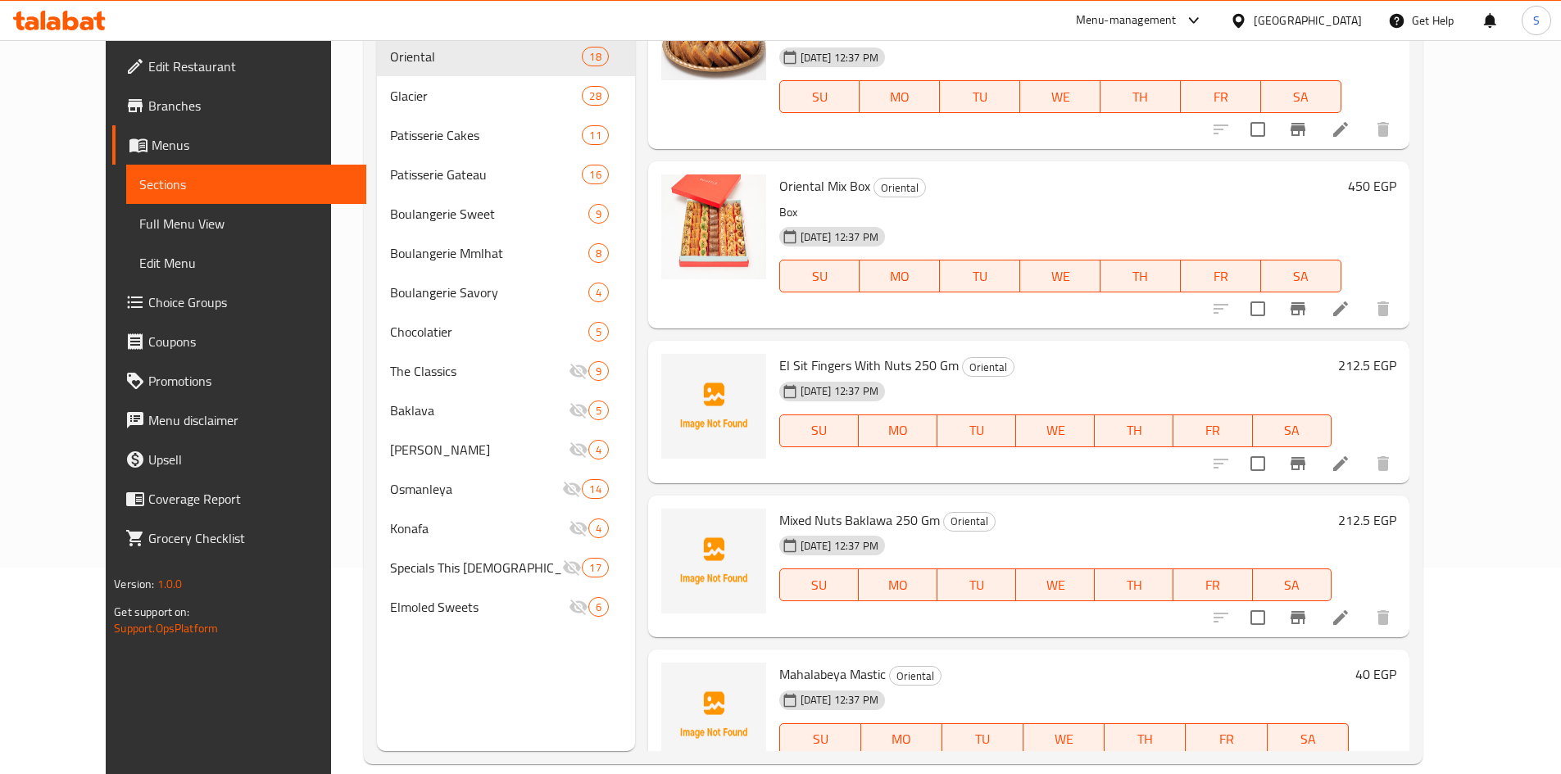
scroll to position [229, 0]
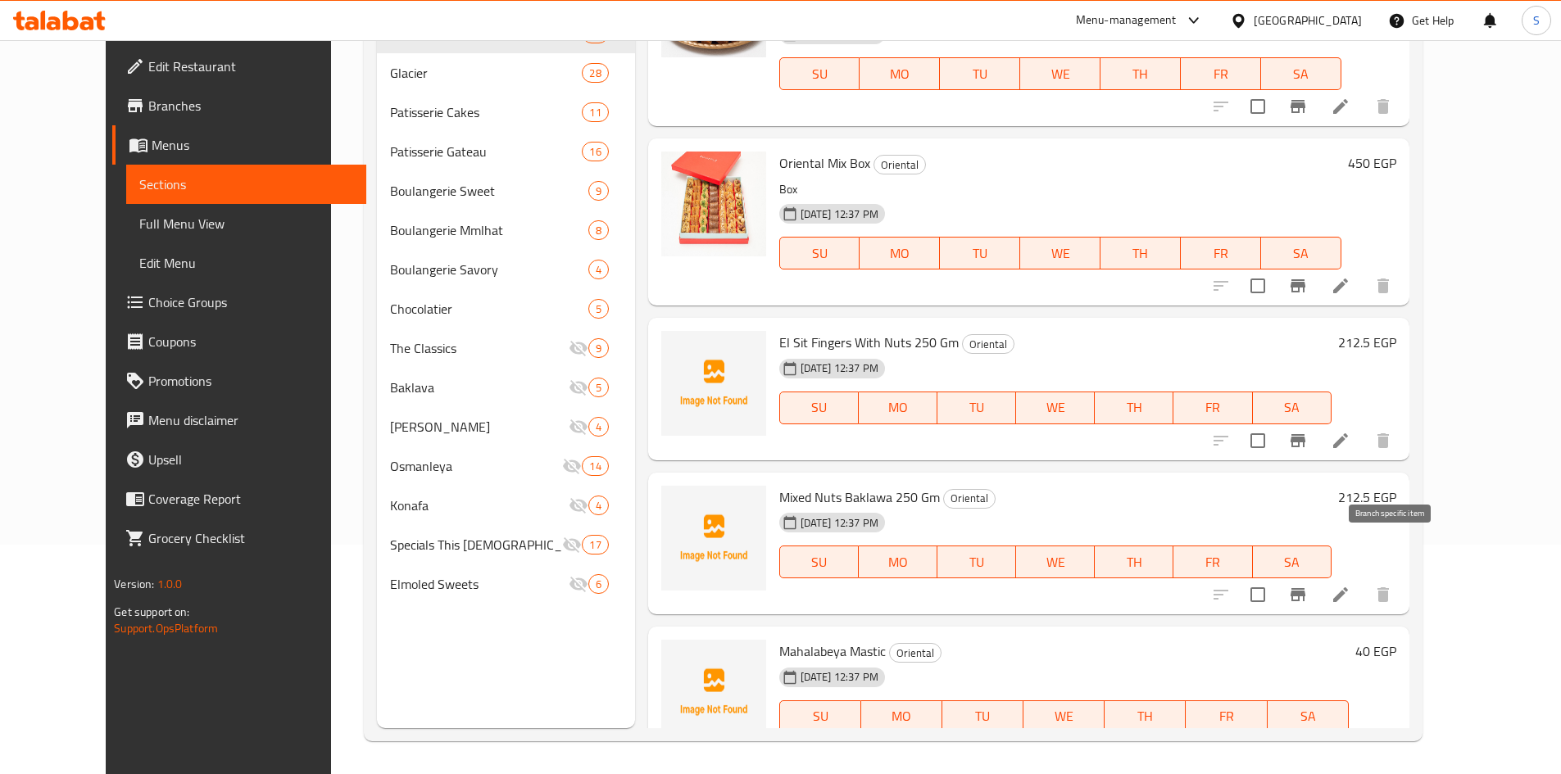
click at [1305, 588] on icon "Branch-specific-item" at bounding box center [1297, 594] width 15 height 13
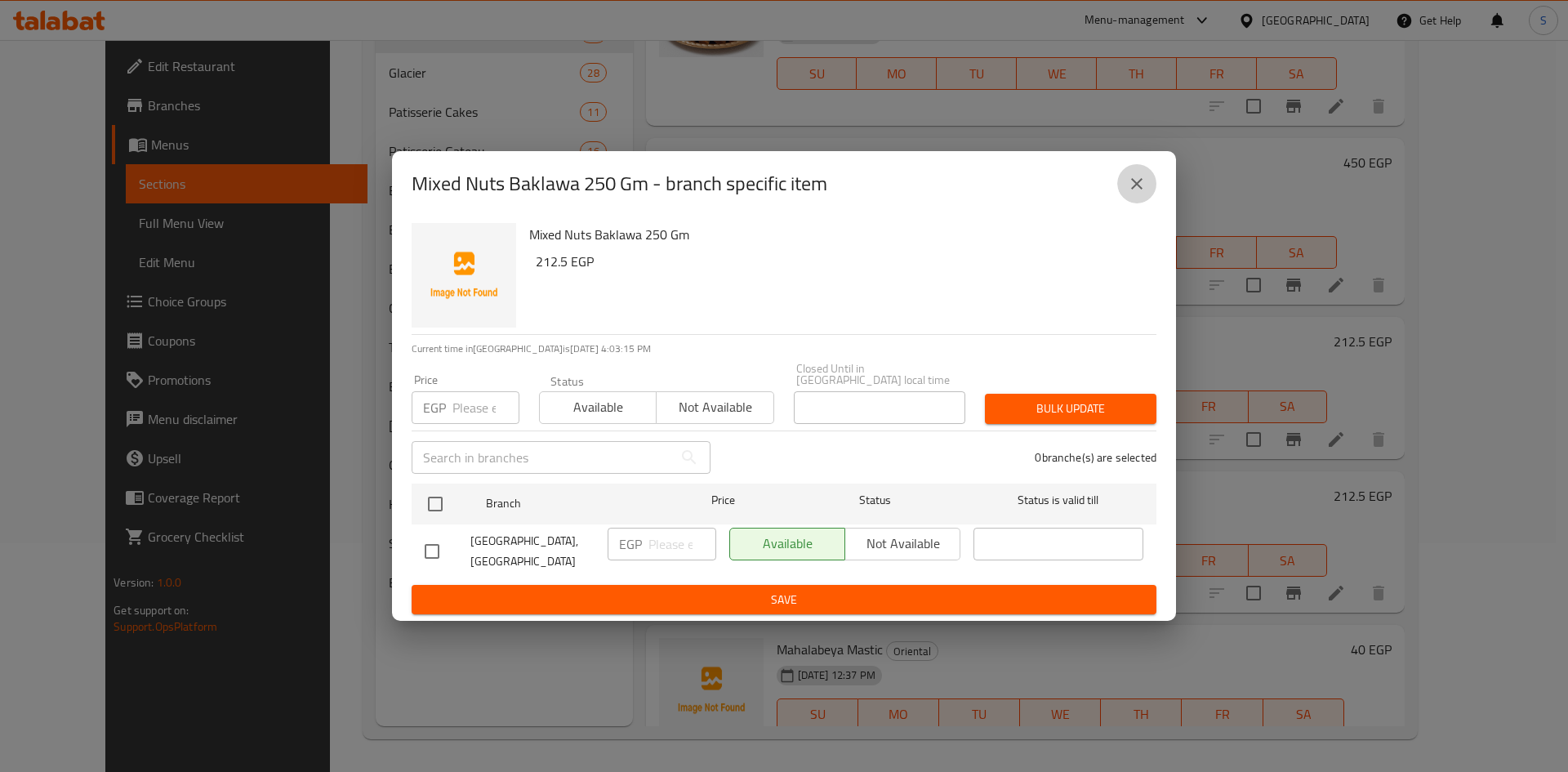
click at [1141, 193] on icon "close" at bounding box center [1137, 185] width 20 height 20
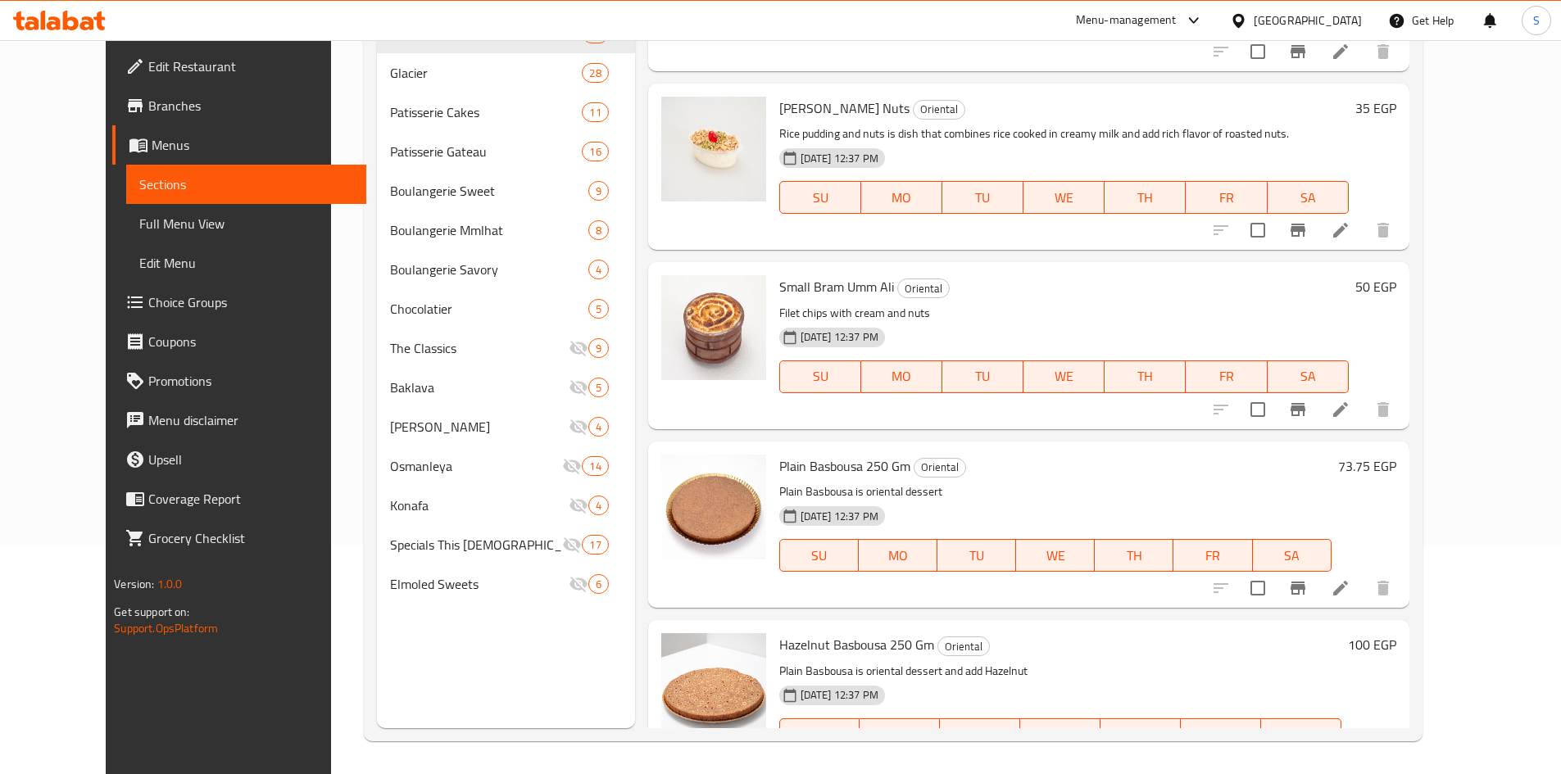
scroll to position [1346, 0]
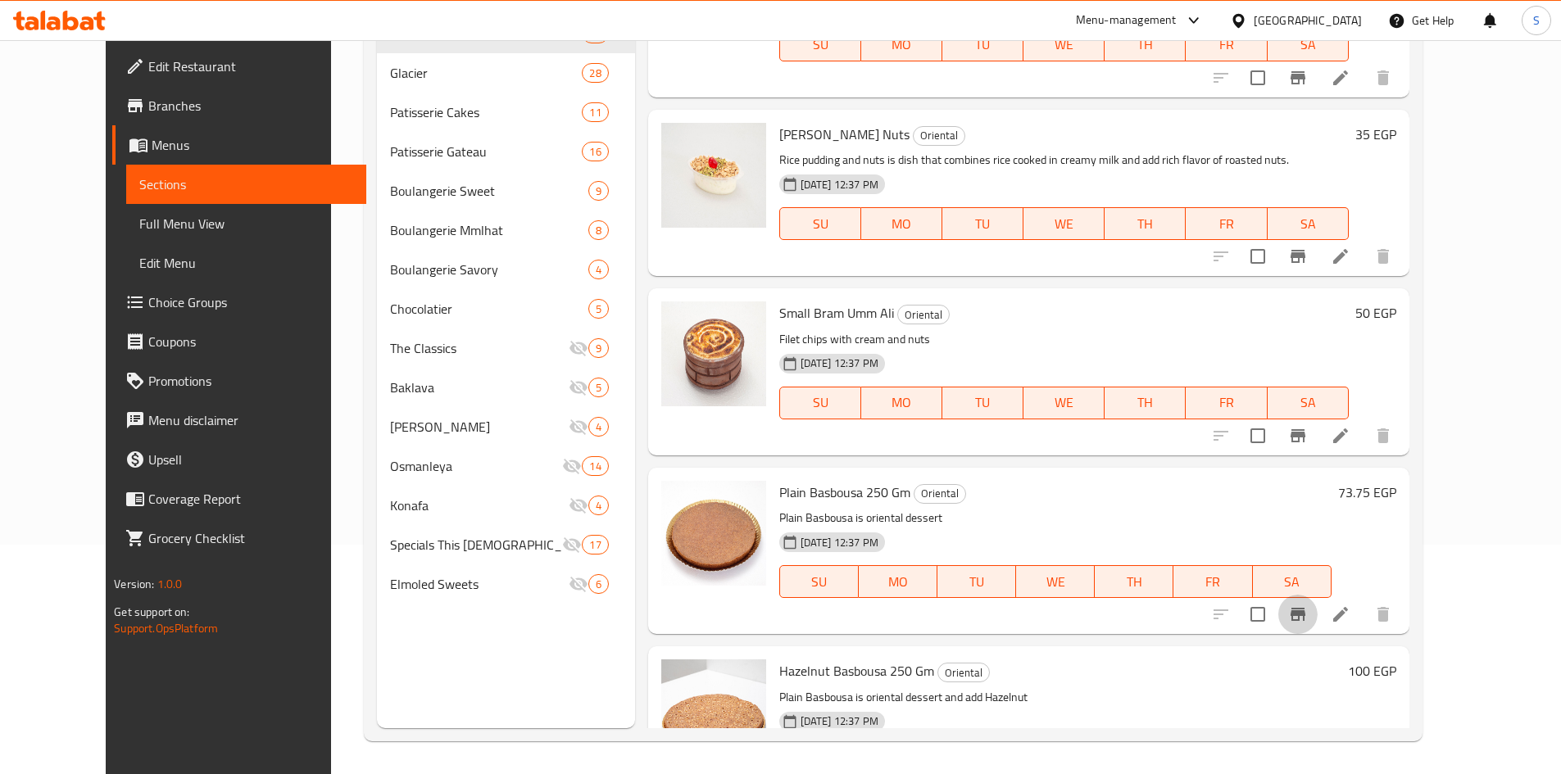
click at [1305, 608] on icon "Branch-specific-item" at bounding box center [1297, 614] width 15 height 13
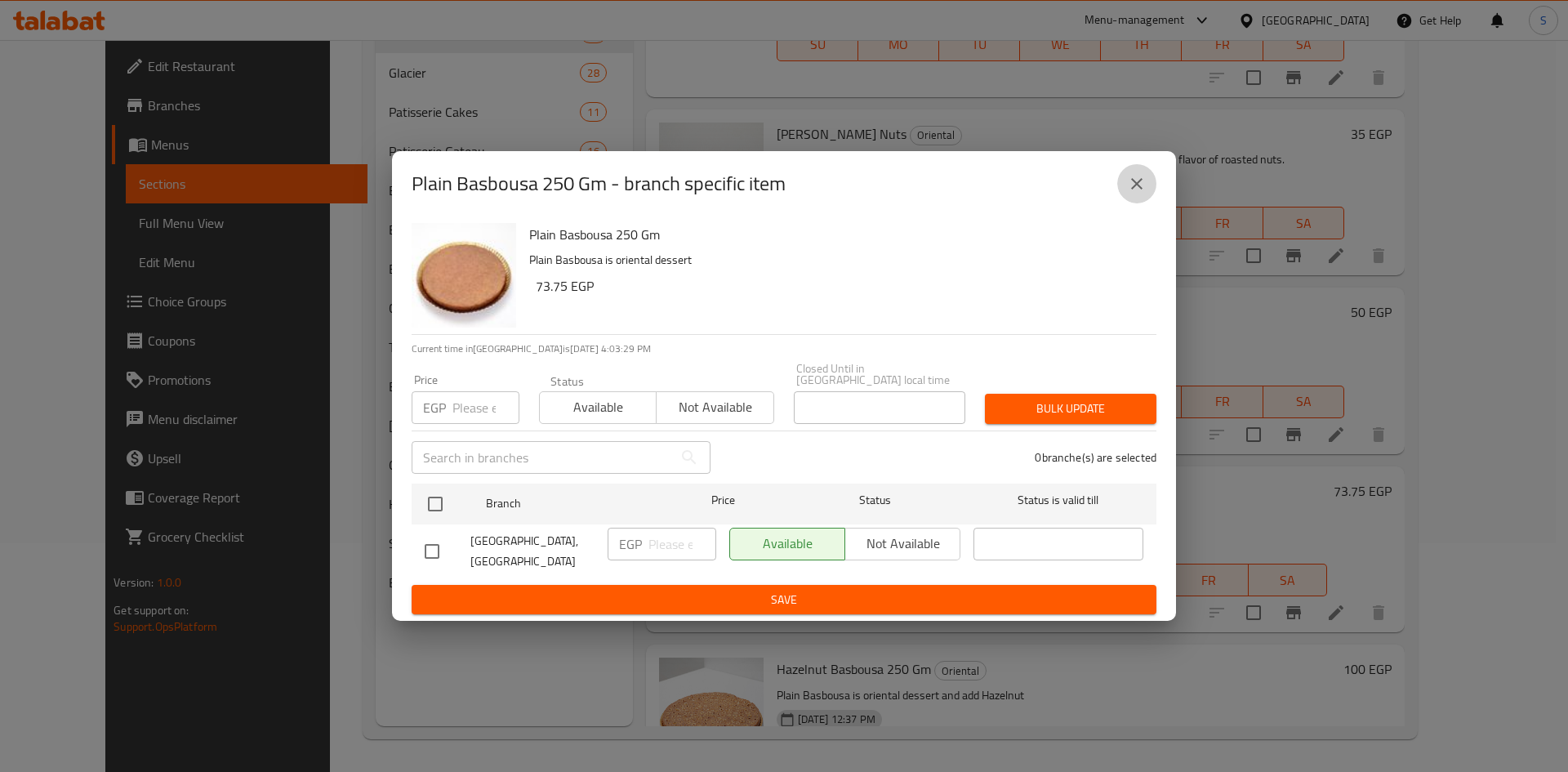
click at [1133, 190] on icon "close" at bounding box center [1136, 184] width 11 height 11
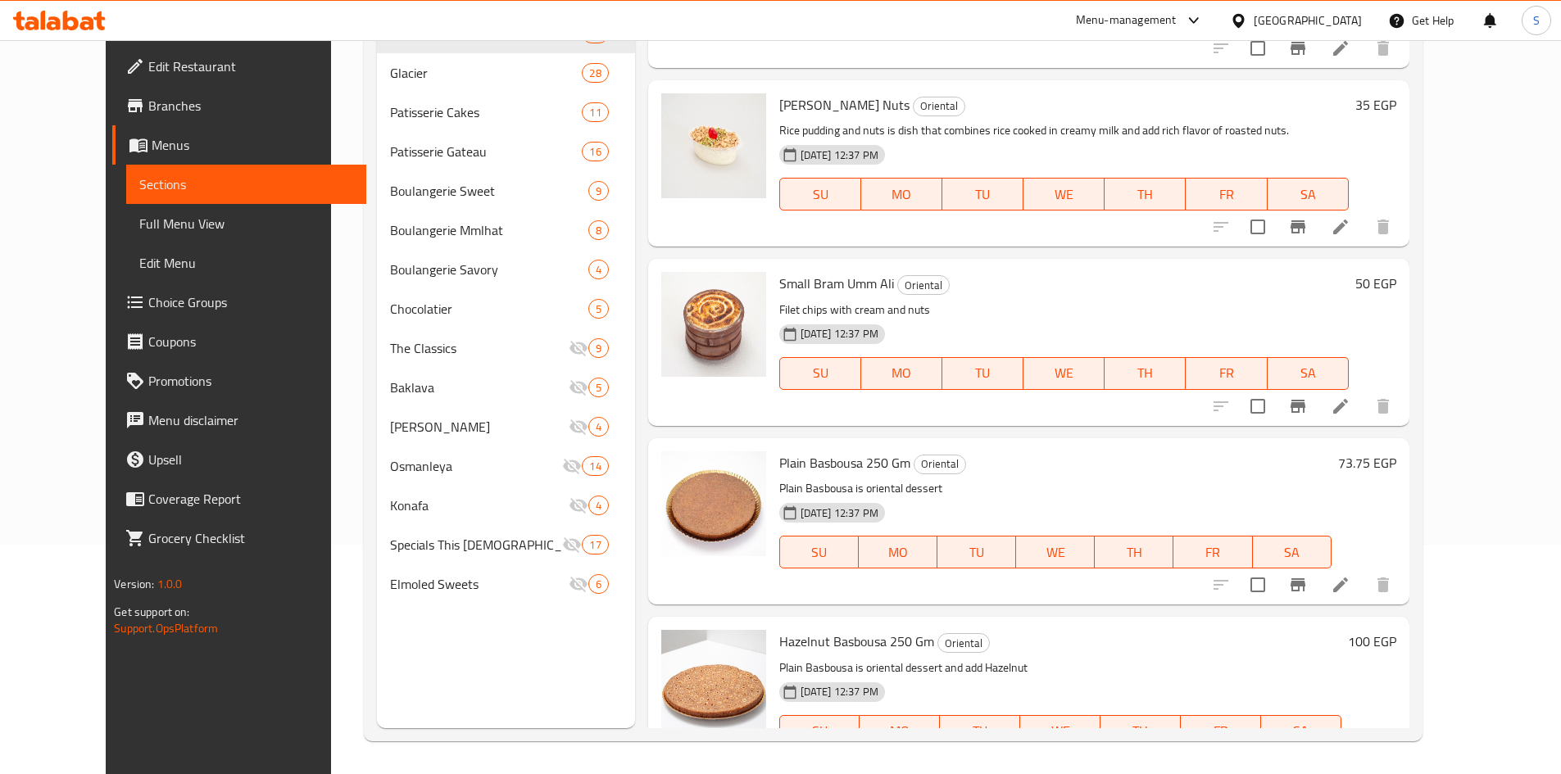
scroll to position [1428, 0]
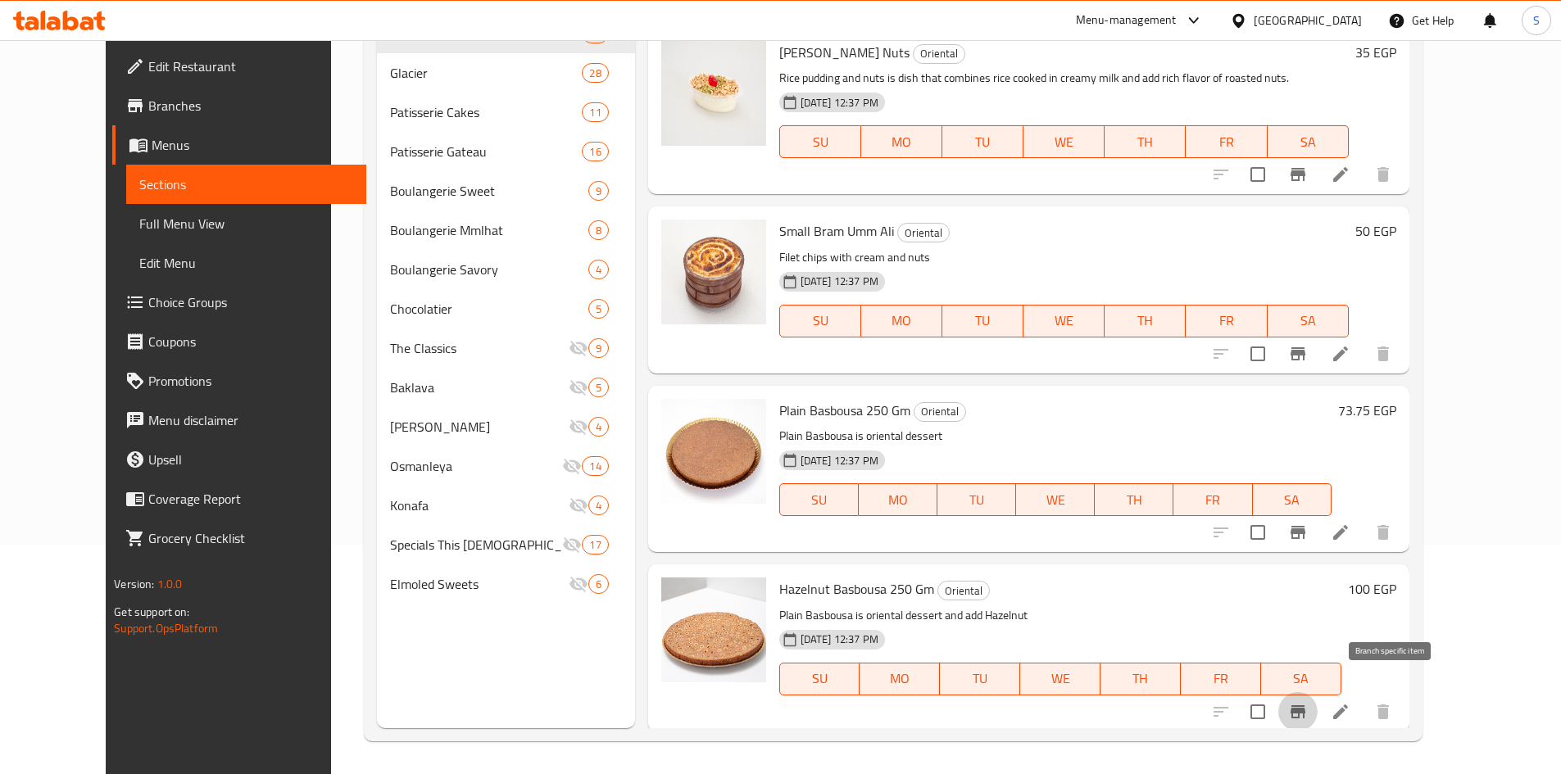
click at [1308, 702] on icon "Branch-specific-item" at bounding box center [1298, 712] width 20 height 20
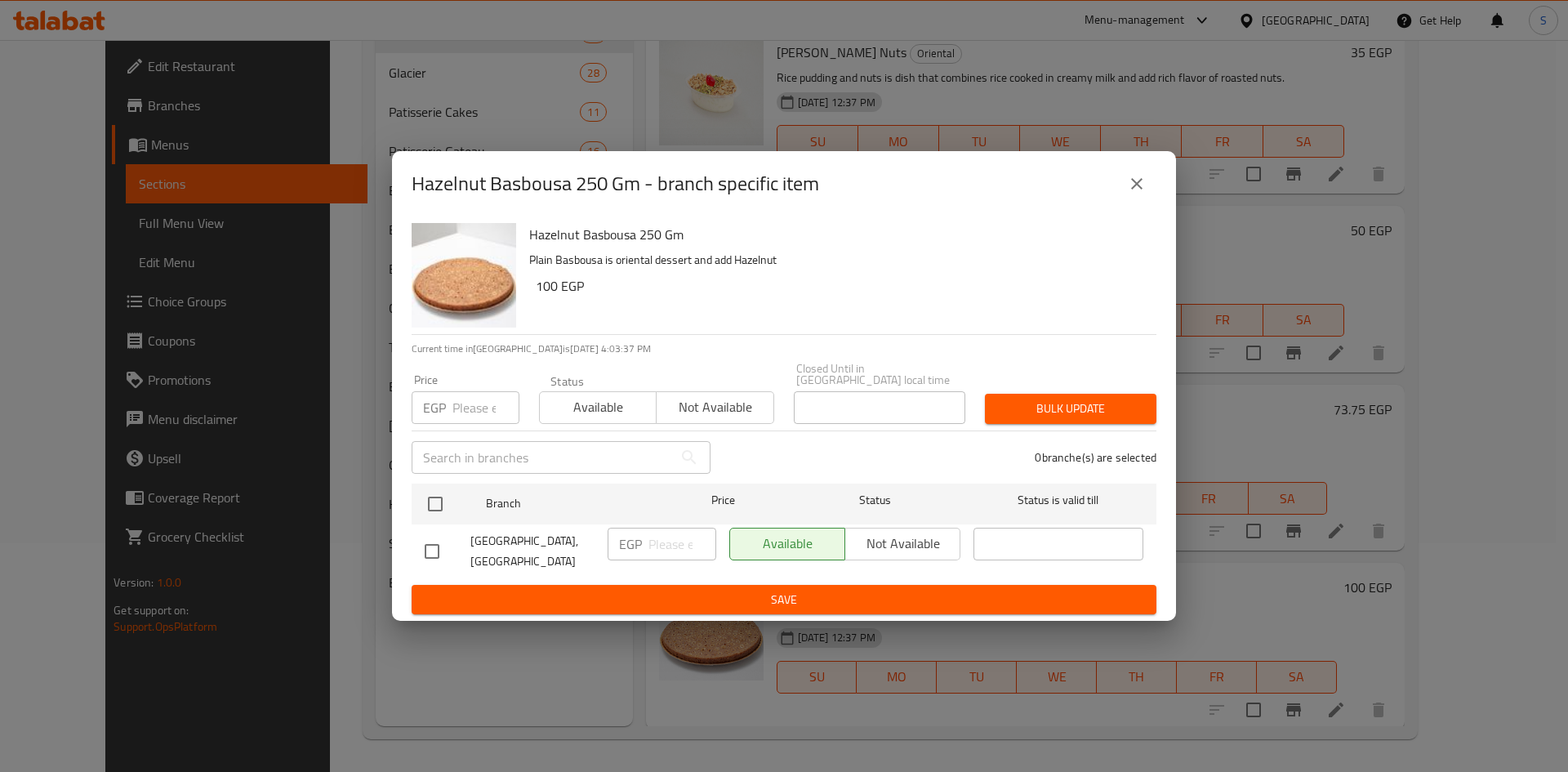
click at [1131, 193] on icon "close" at bounding box center [1137, 185] width 20 height 20
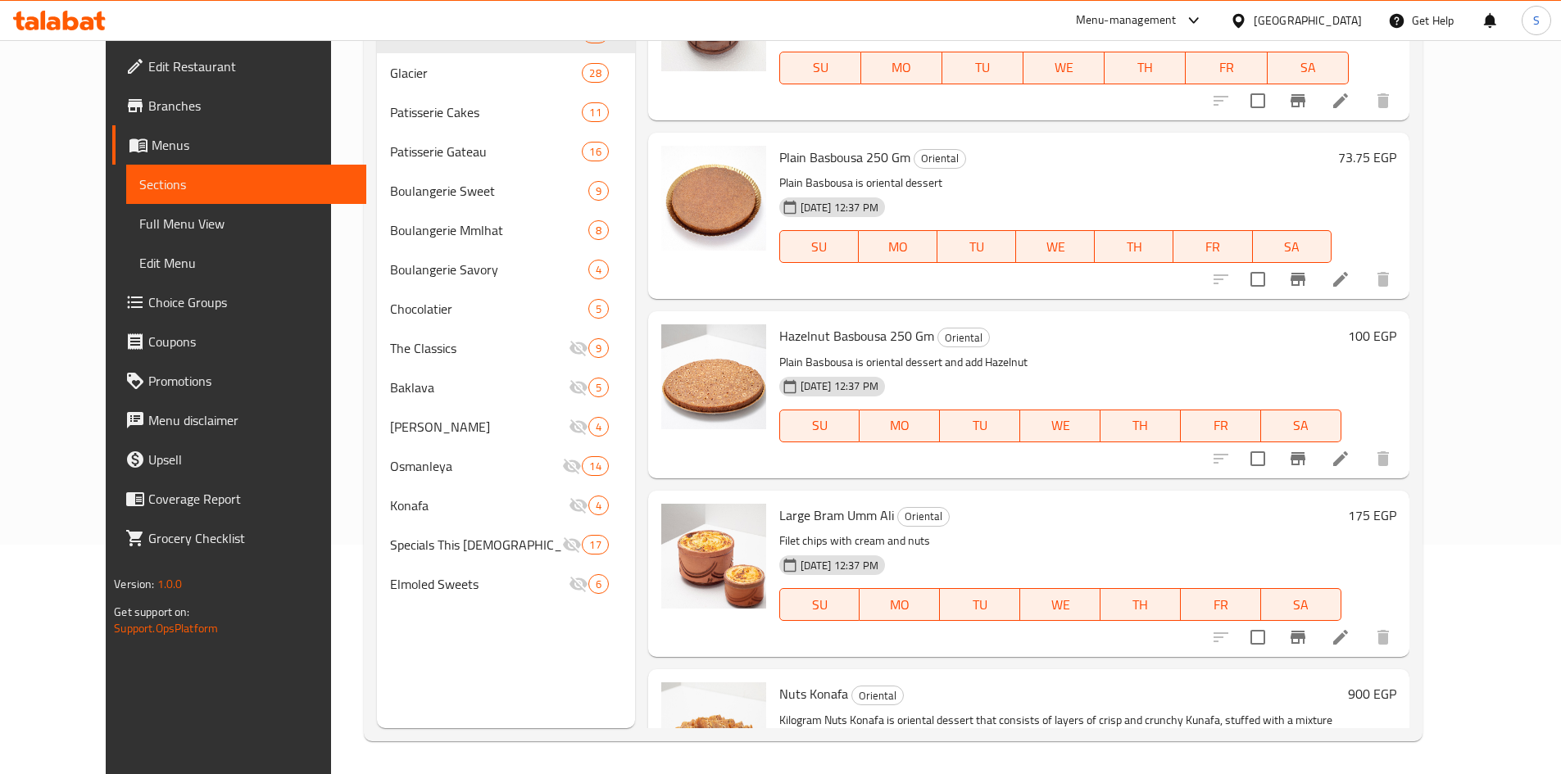
scroll to position [1674, 0]
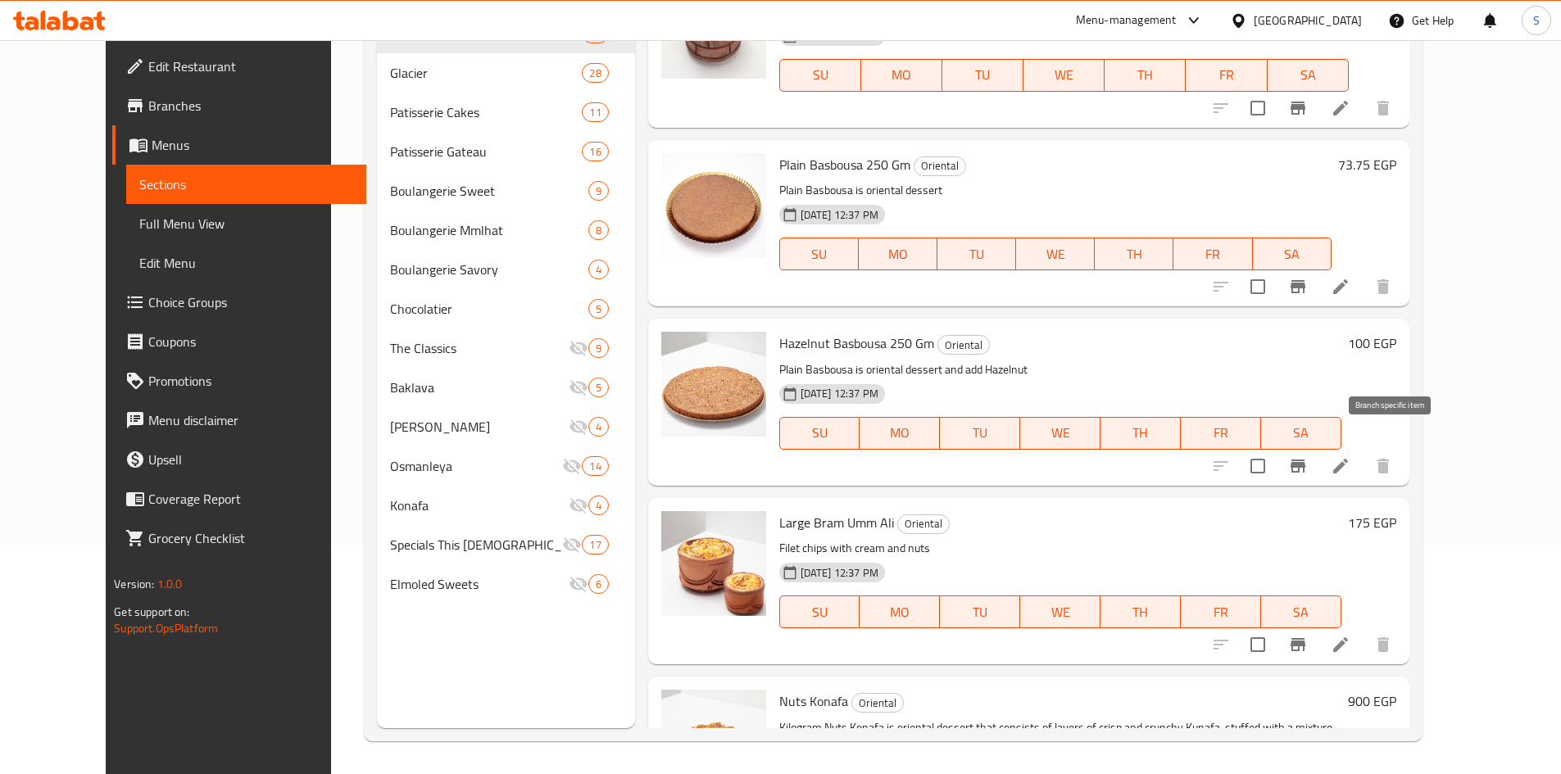
click at [1308, 456] on icon "Branch-specific-item" at bounding box center [1298, 466] width 20 height 20
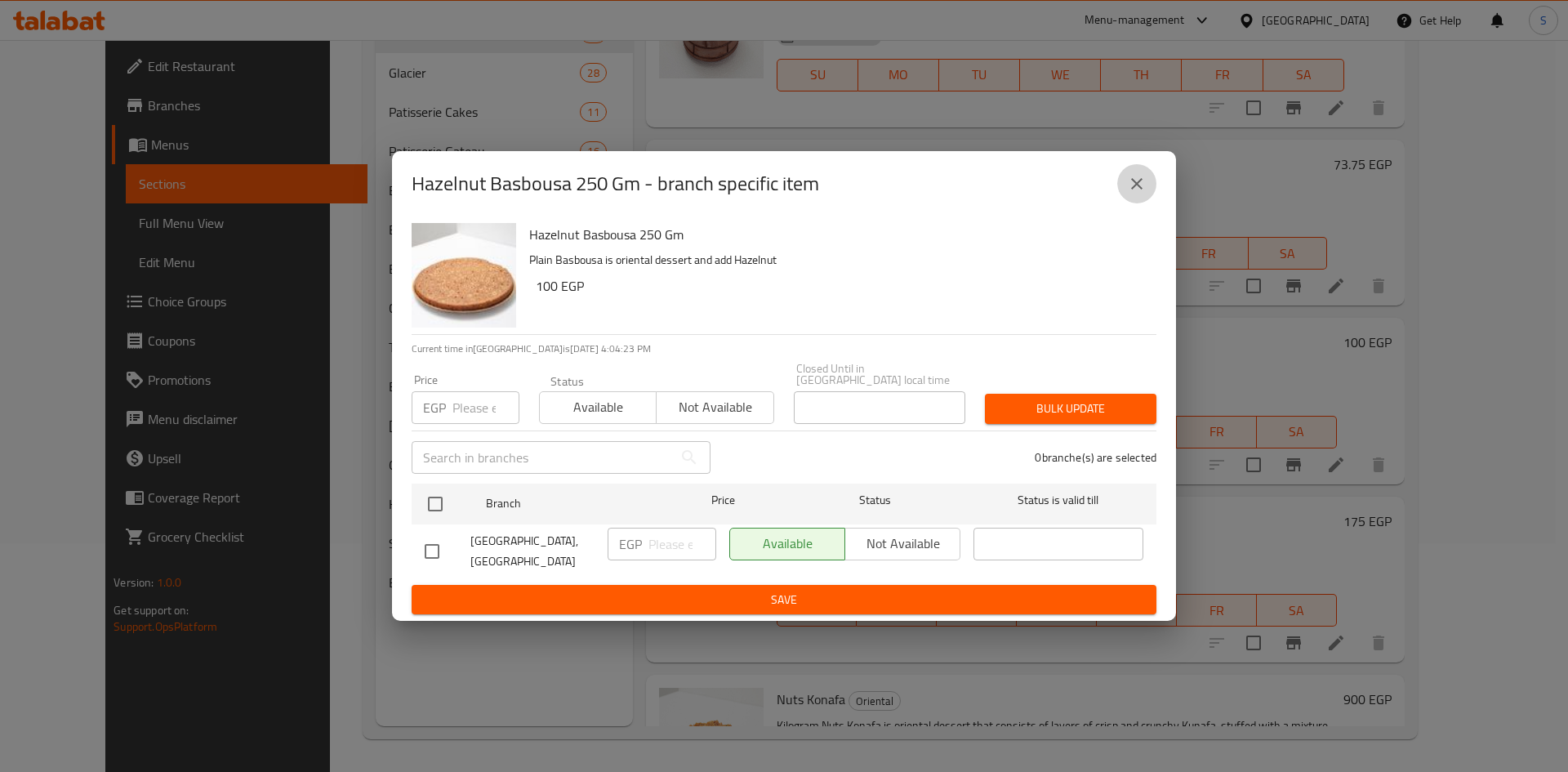
drag, startPoint x: 1137, startPoint y: 198, endPoint x: 382, endPoint y: 11, distance: 777.8
click at [1135, 193] on icon "close" at bounding box center [1137, 185] width 20 height 20
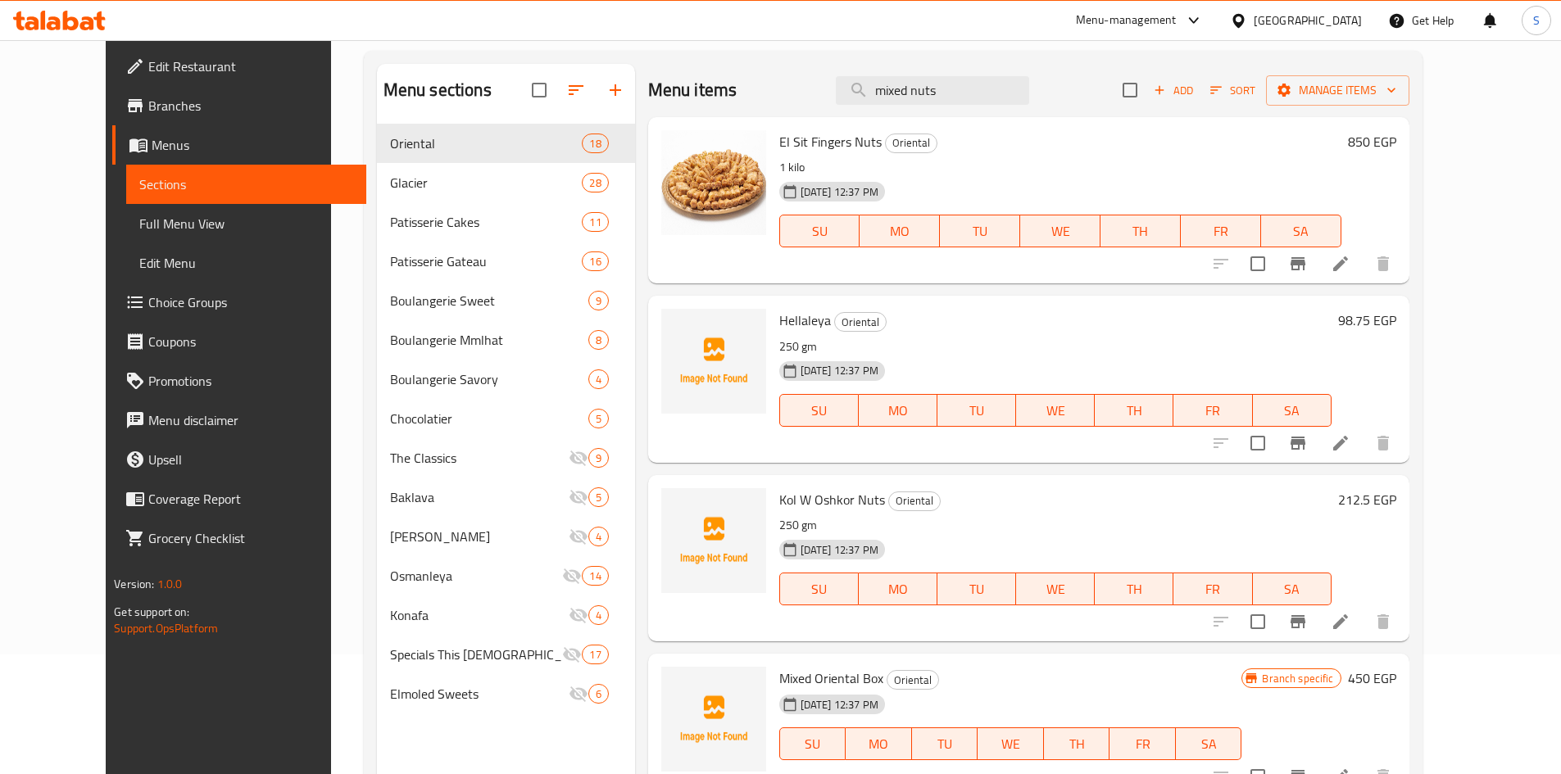
scroll to position [0, 0]
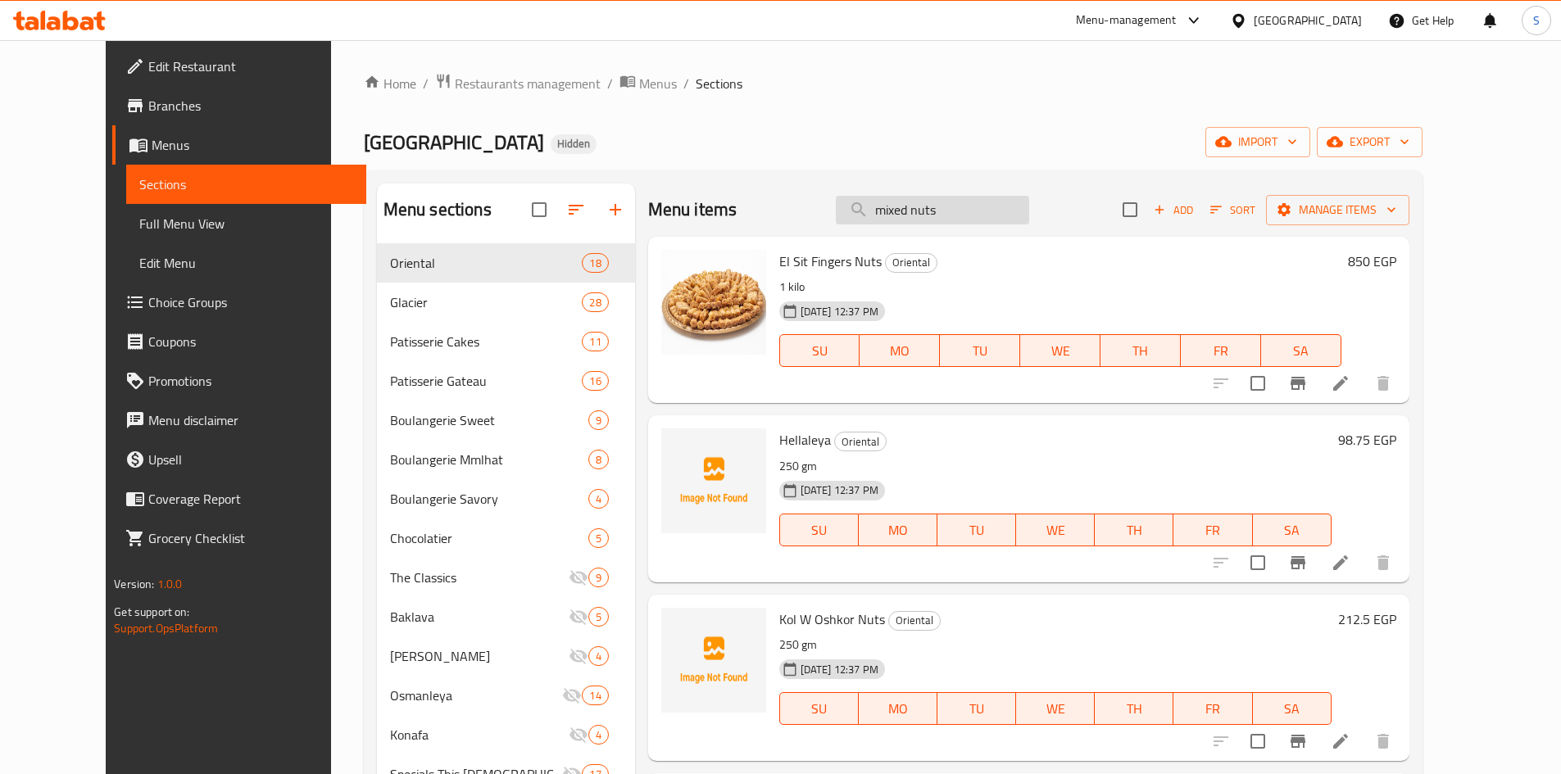
click at [1008, 204] on input "mixed nuts" at bounding box center [932, 210] width 193 height 29
type input "ع"
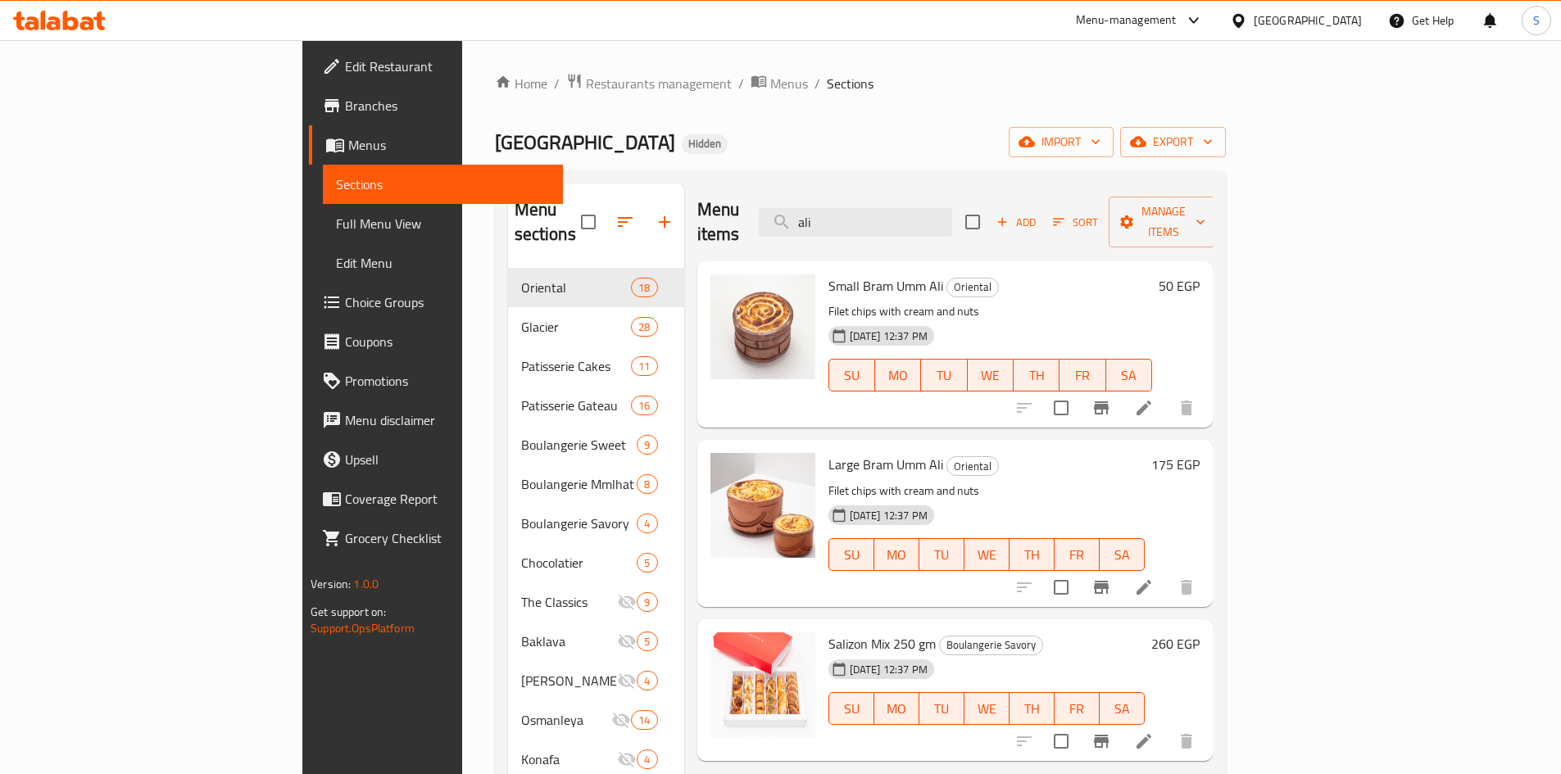
type input "ali"
click at [1121, 388] on button "Branch-specific-item" at bounding box center [1101, 407] width 39 height 39
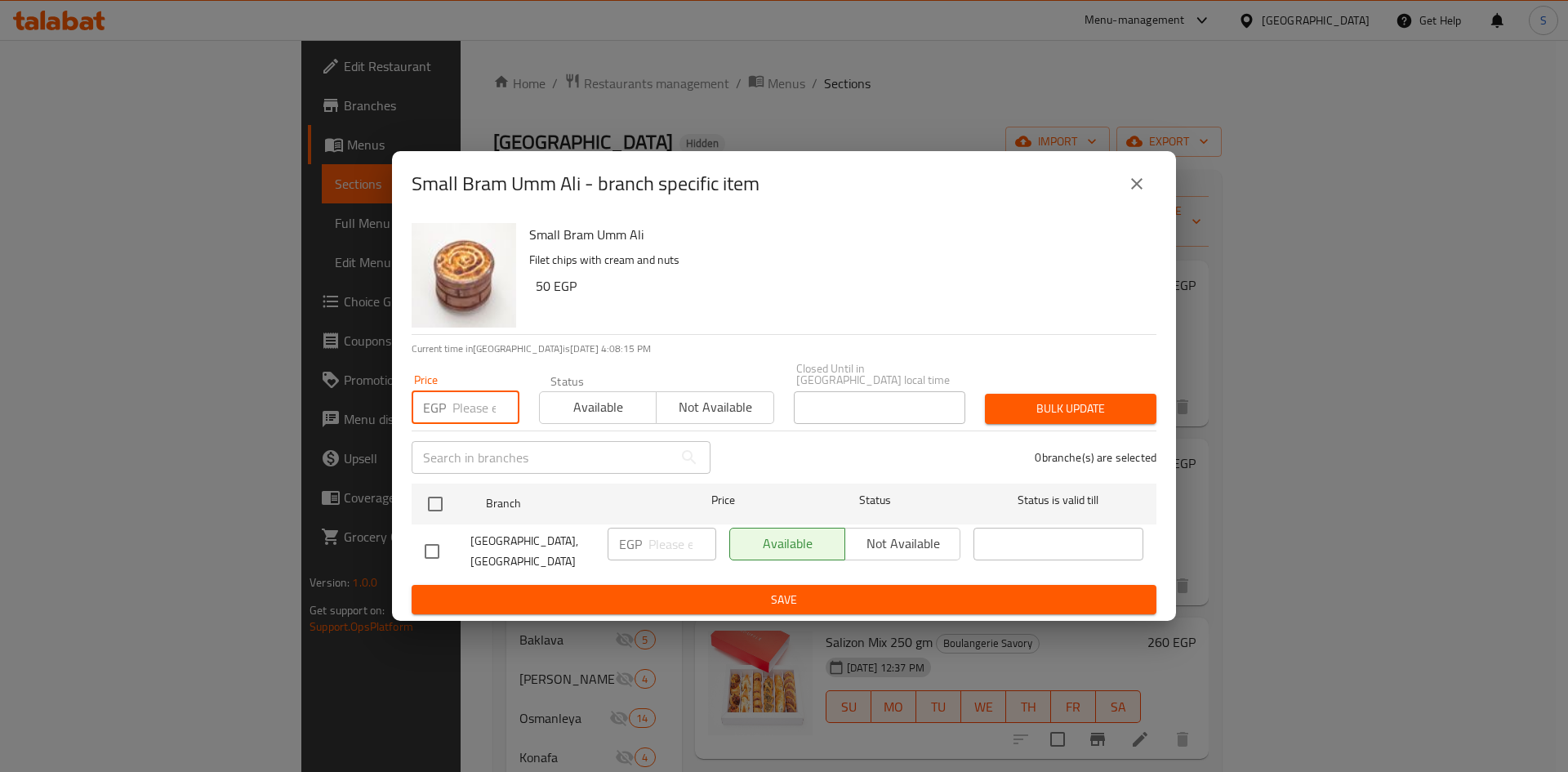
click at [486, 407] on input "number" at bounding box center [485, 407] width 67 height 33
type input "65"
drag, startPoint x: 437, startPoint y: 499, endPoint x: 687, endPoint y: 482, distance: 250.6
click at [437, 500] on input "checkbox" at bounding box center [436, 504] width 34 height 34
checkbox input "true"
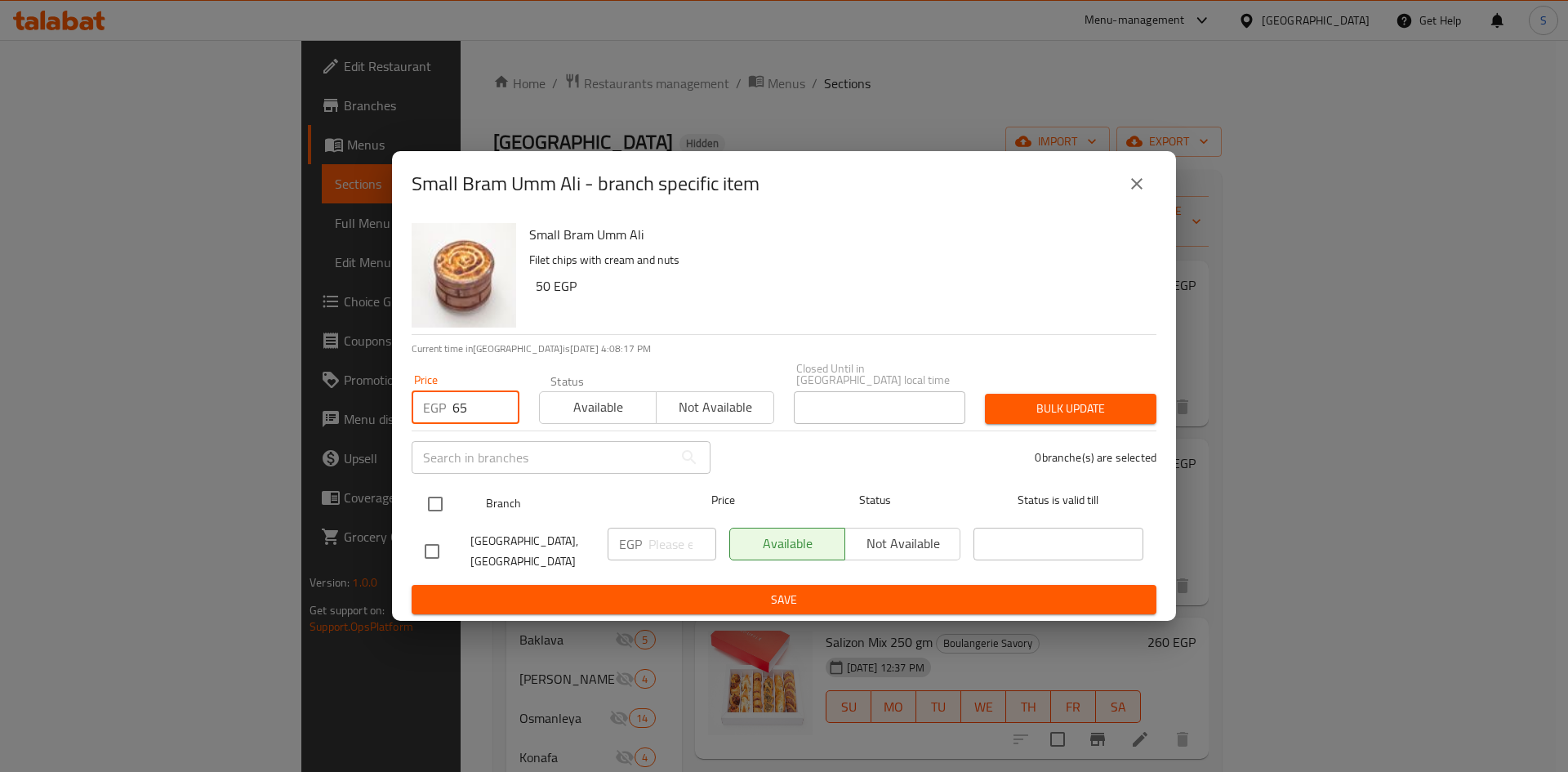
checkbox input "true"
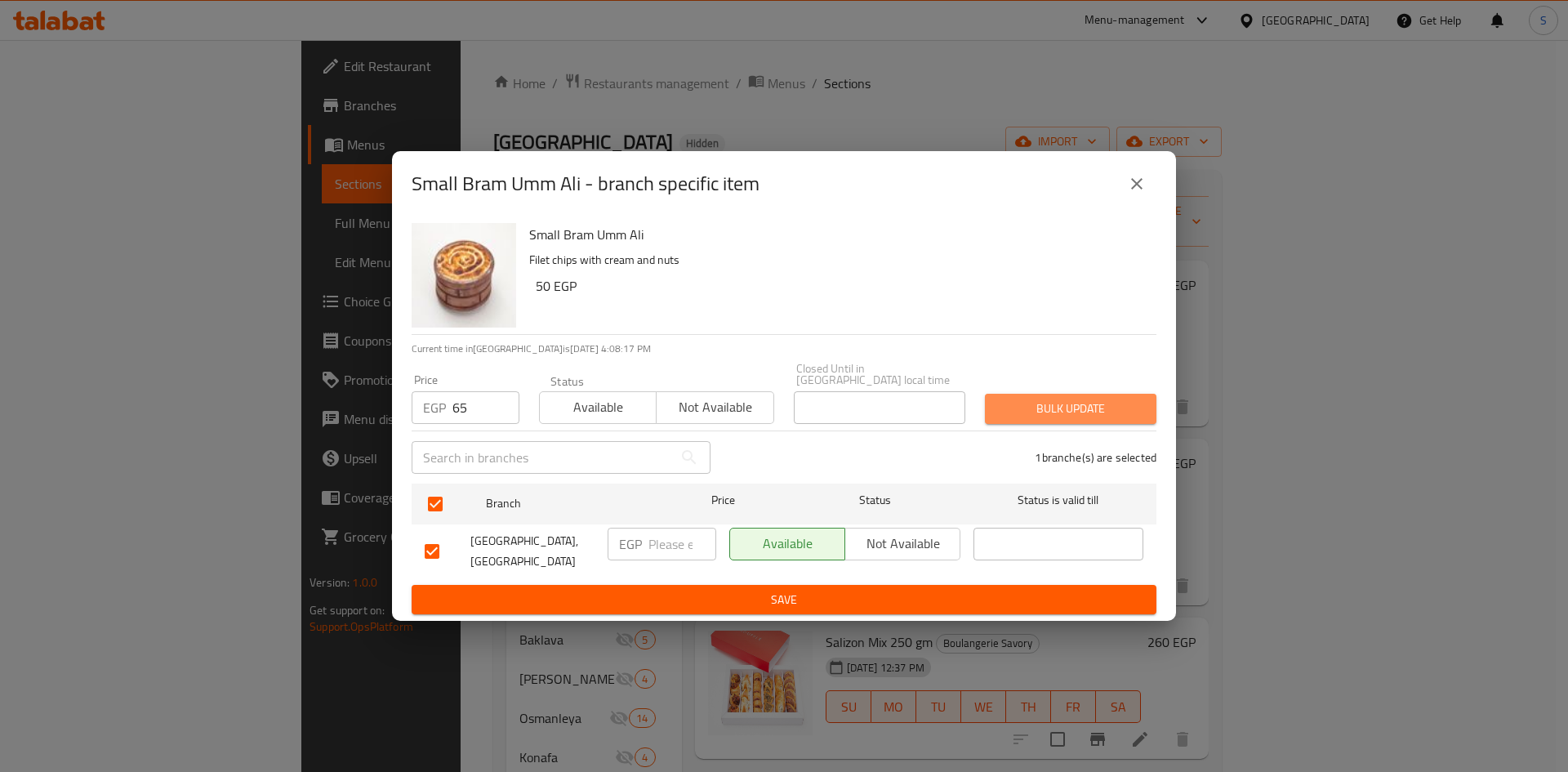
click at [1055, 412] on span "Bulk update" at bounding box center [1071, 409] width 146 height 20
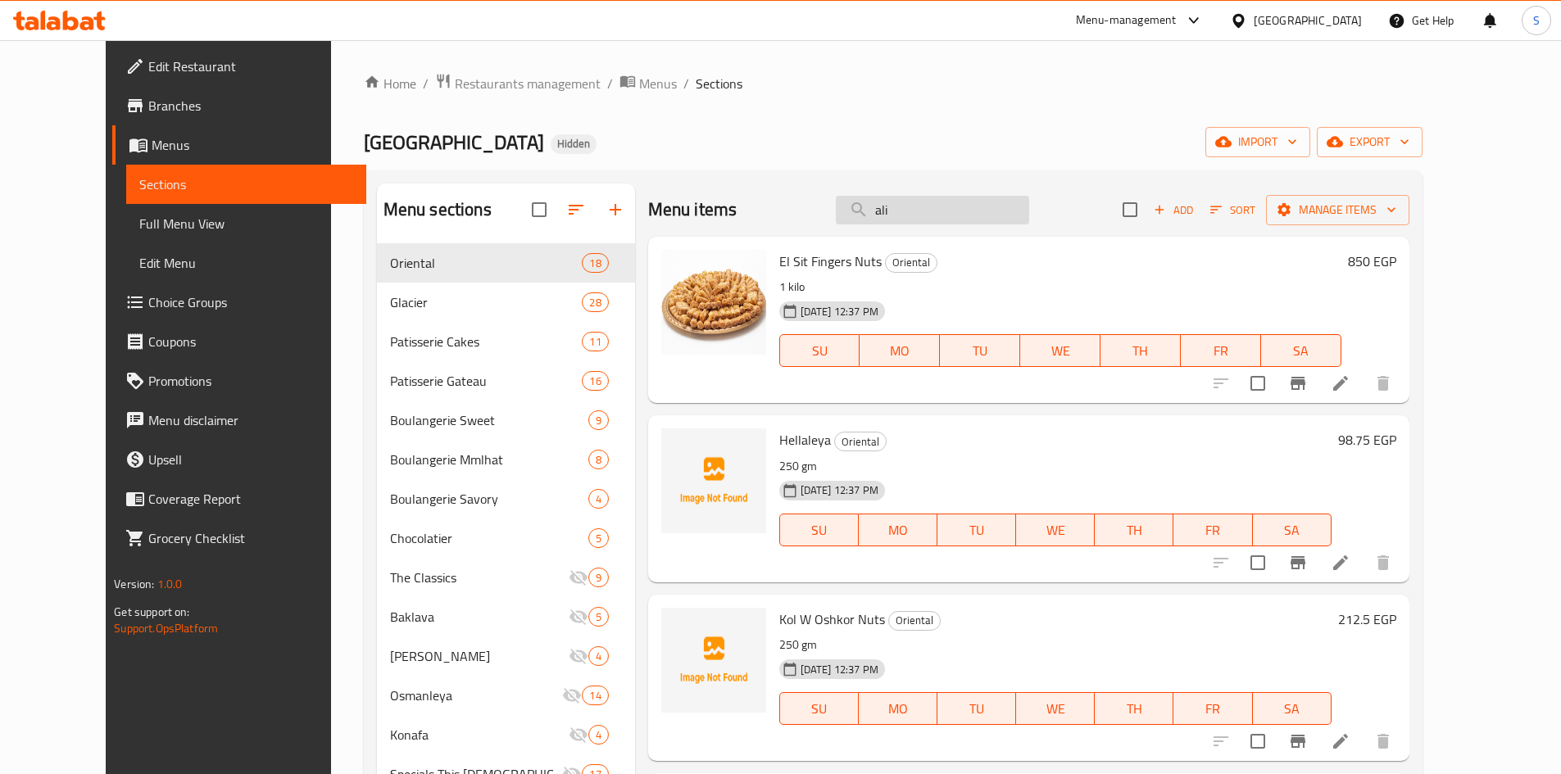
click at [965, 214] on input "ali" at bounding box center [932, 210] width 193 height 29
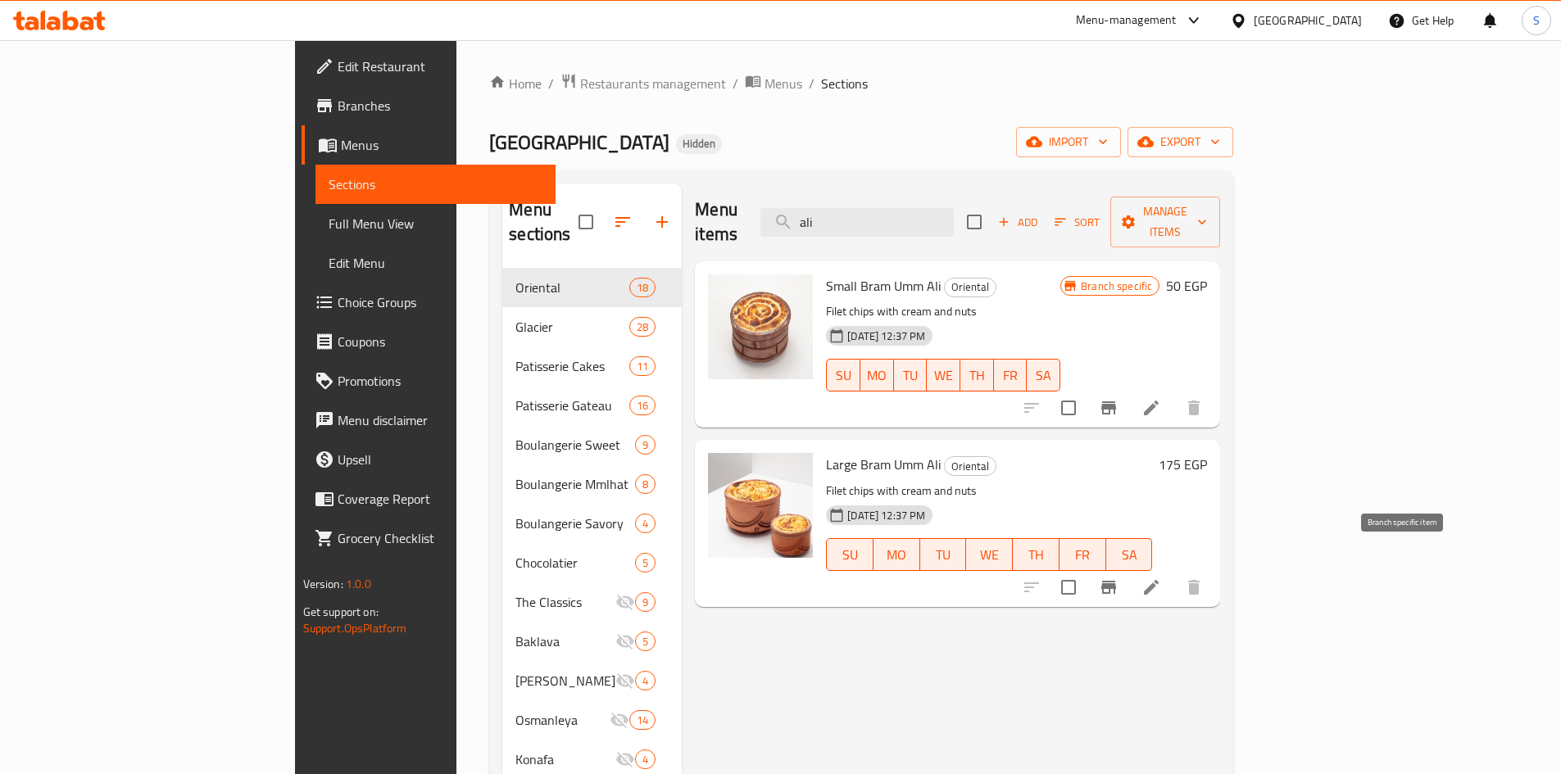
type input "ali"
click at [1116, 581] on icon "Branch-specific-item" at bounding box center [1108, 587] width 15 height 13
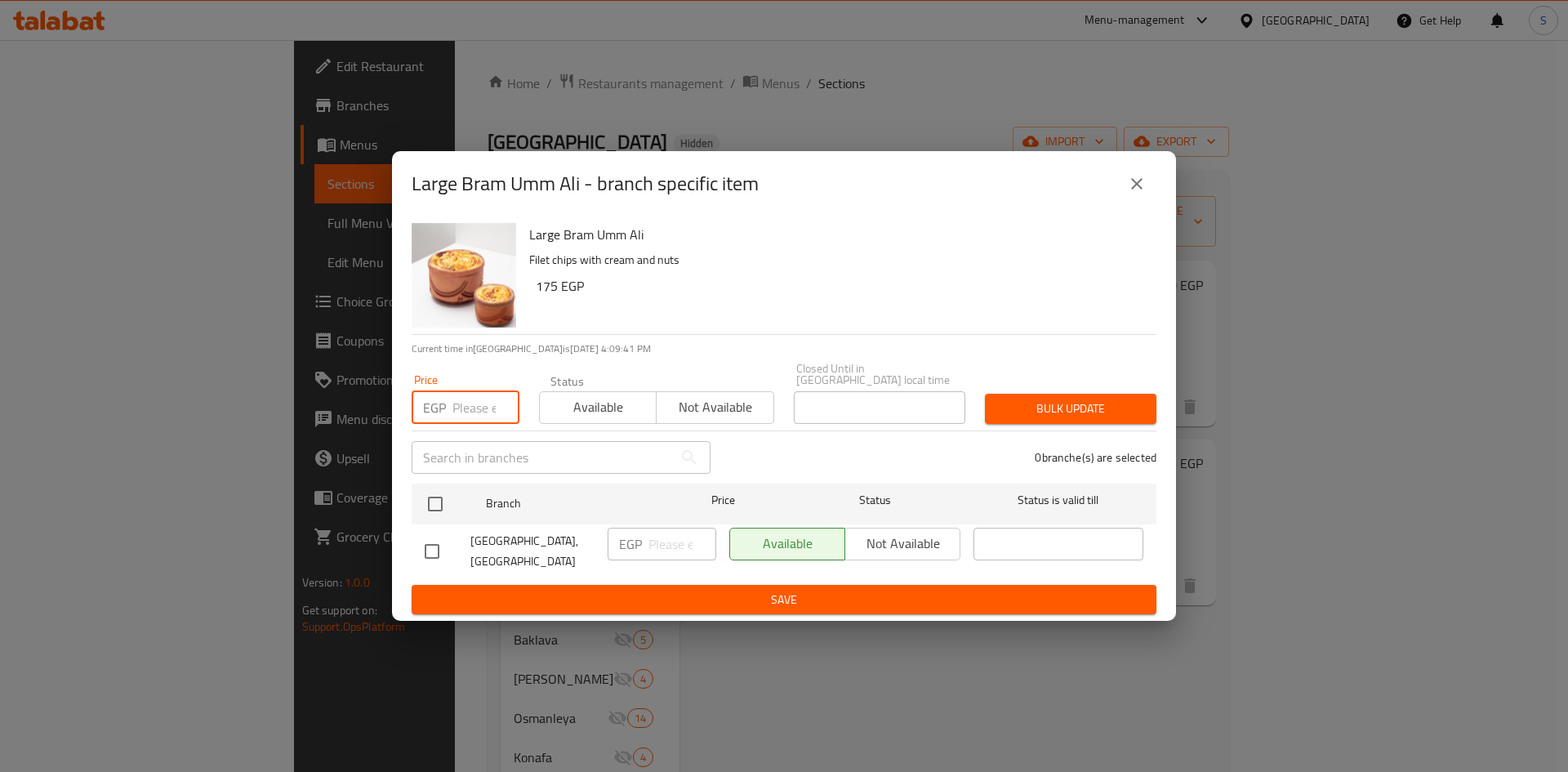
click at [481, 400] on input "number" at bounding box center [485, 407] width 67 height 33
type input "325"
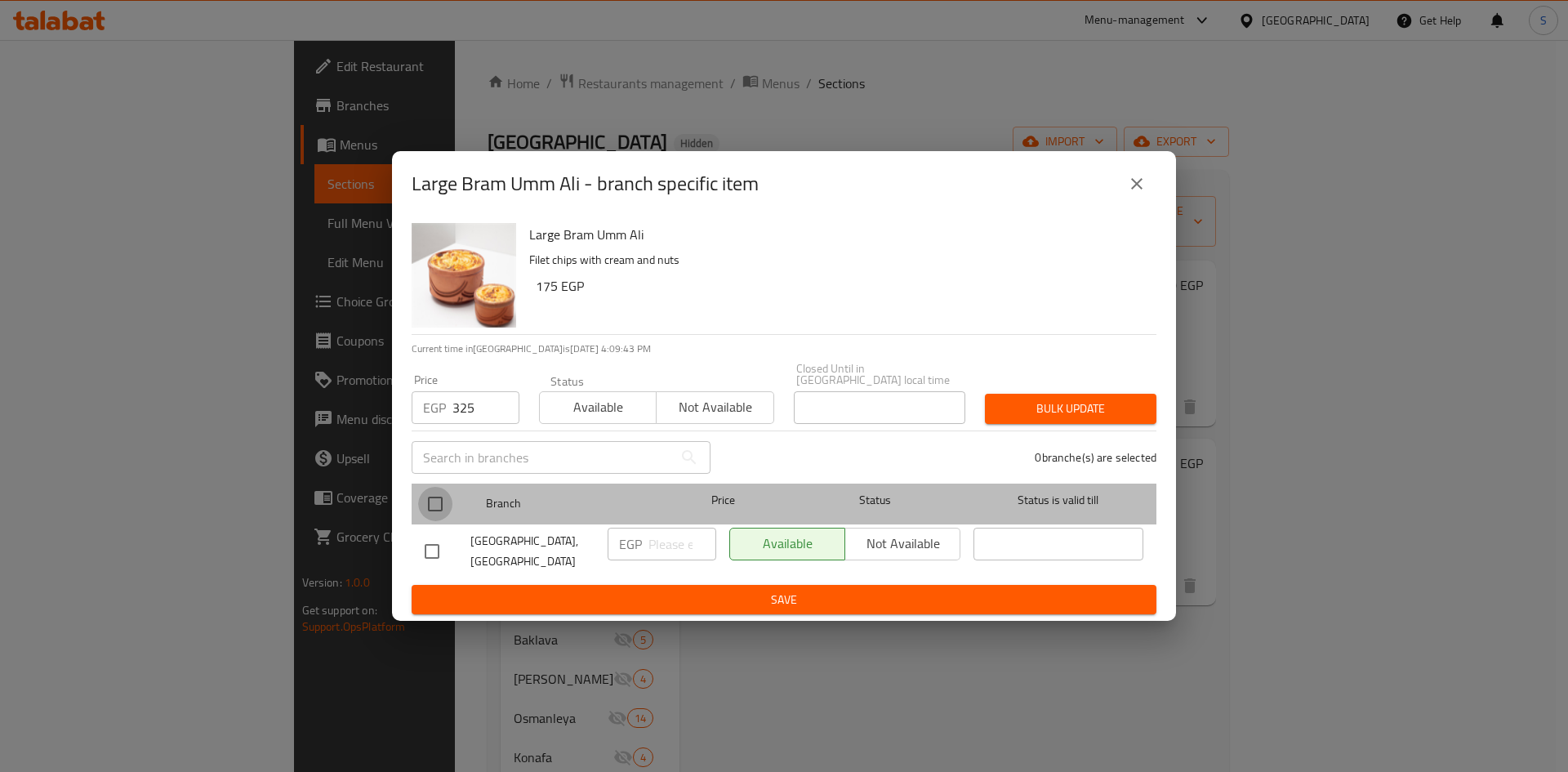
click at [434, 504] on input "checkbox" at bounding box center [436, 504] width 34 height 34
checkbox input "true"
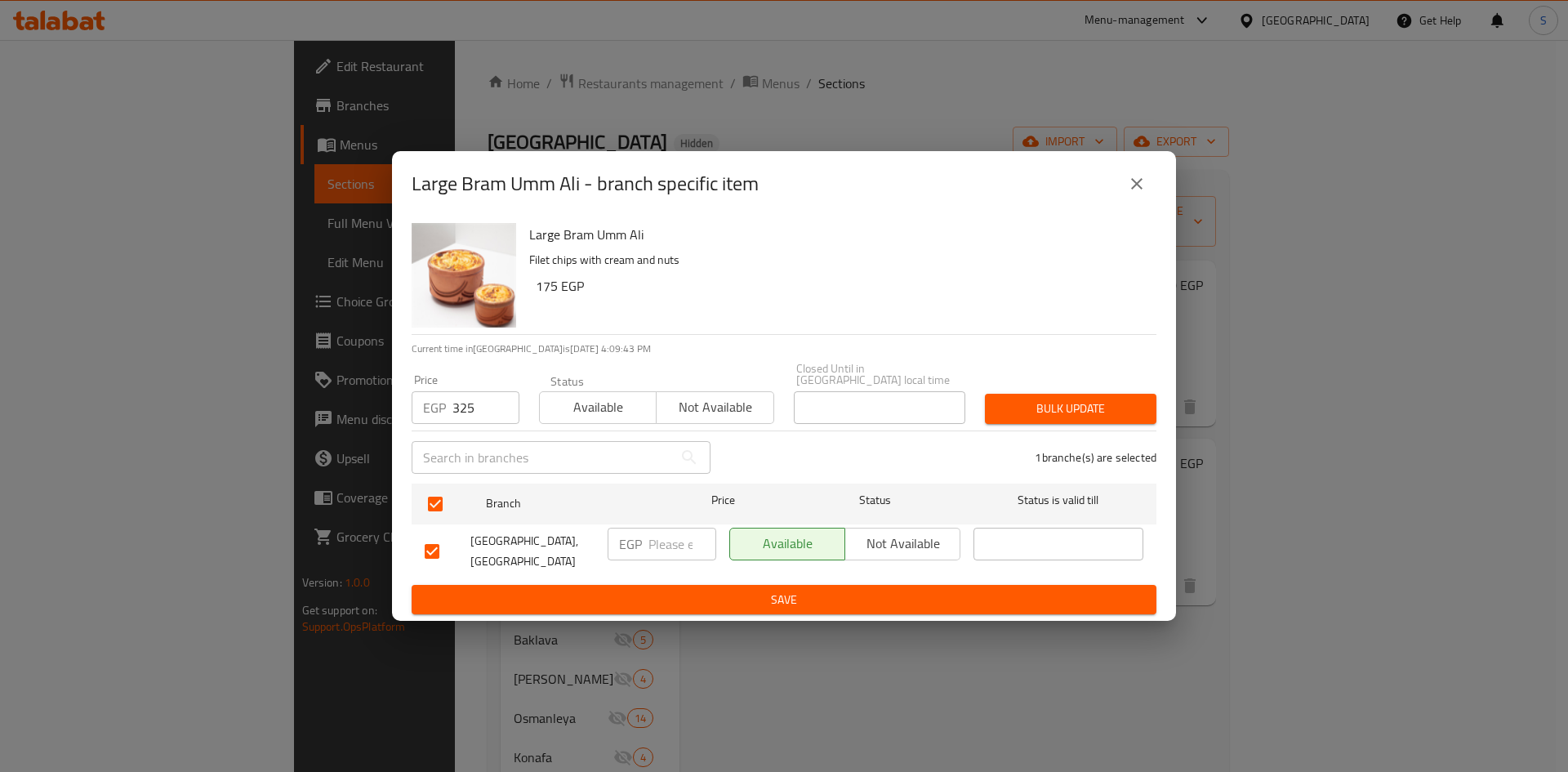
click at [994, 408] on button "Bulk update" at bounding box center [1071, 409] width 171 height 30
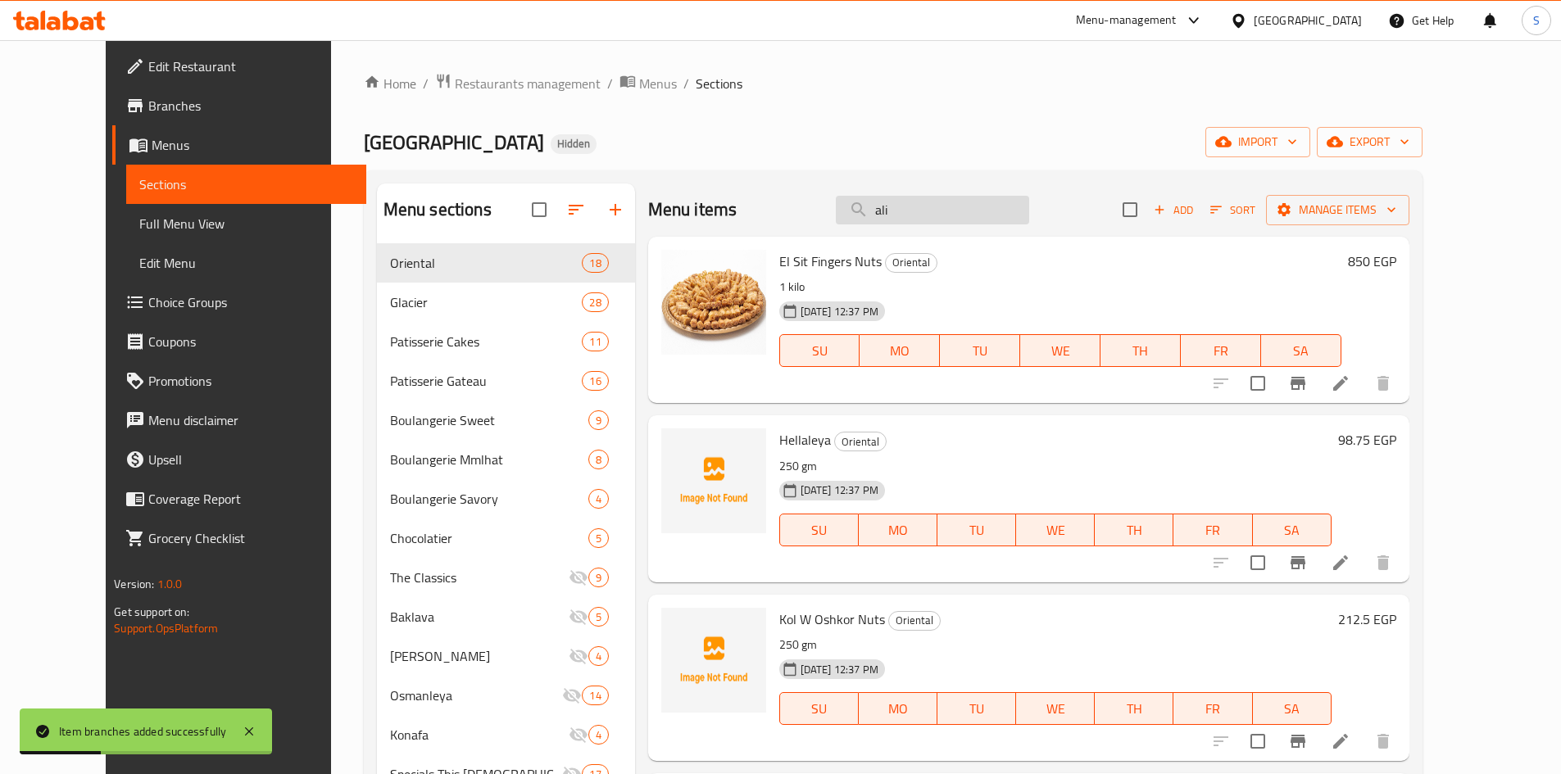
click at [987, 209] on input "ali" at bounding box center [932, 210] width 193 height 29
paste input "Mahalabeya"
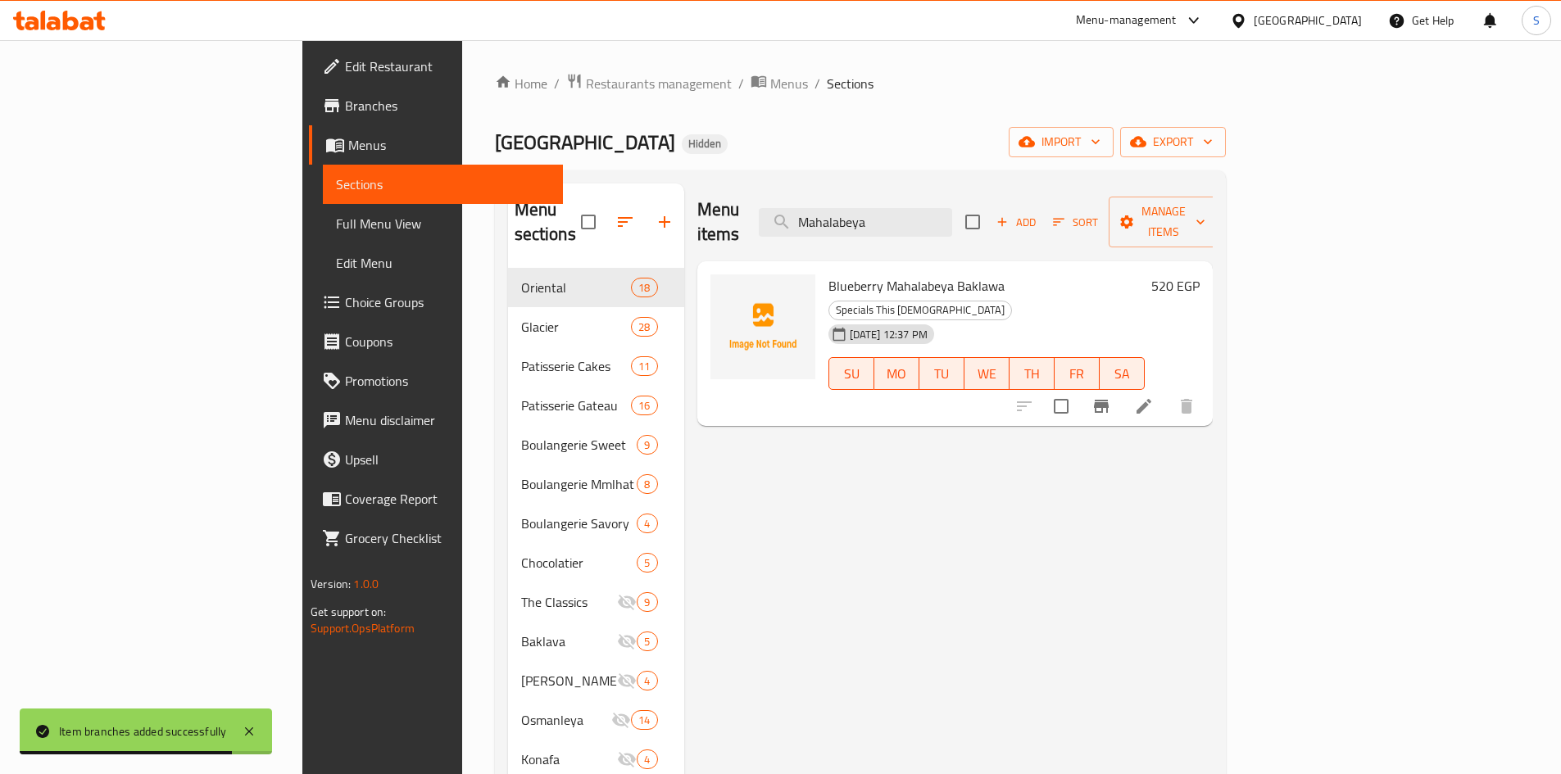
drag, startPoint x: 918, startPoint y: 217, endPoint x: 854, endPoint y: 206, distance: 64.8
click at [854, 206] on div "Menu items Mahalabeya Add Sort Manage items" at bounding box center [954, 223] width 515 height 78
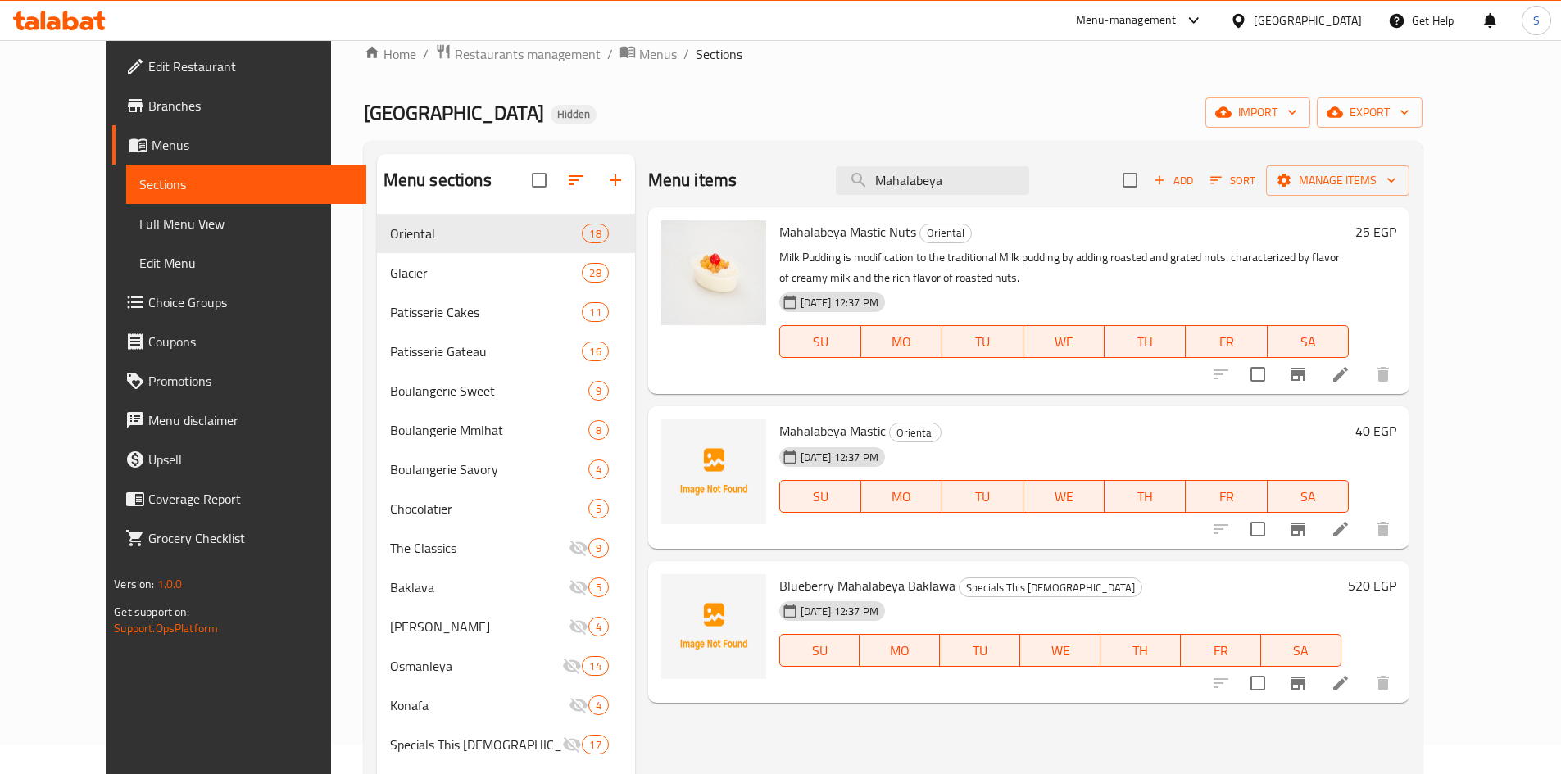
scroll to position [82, 0]
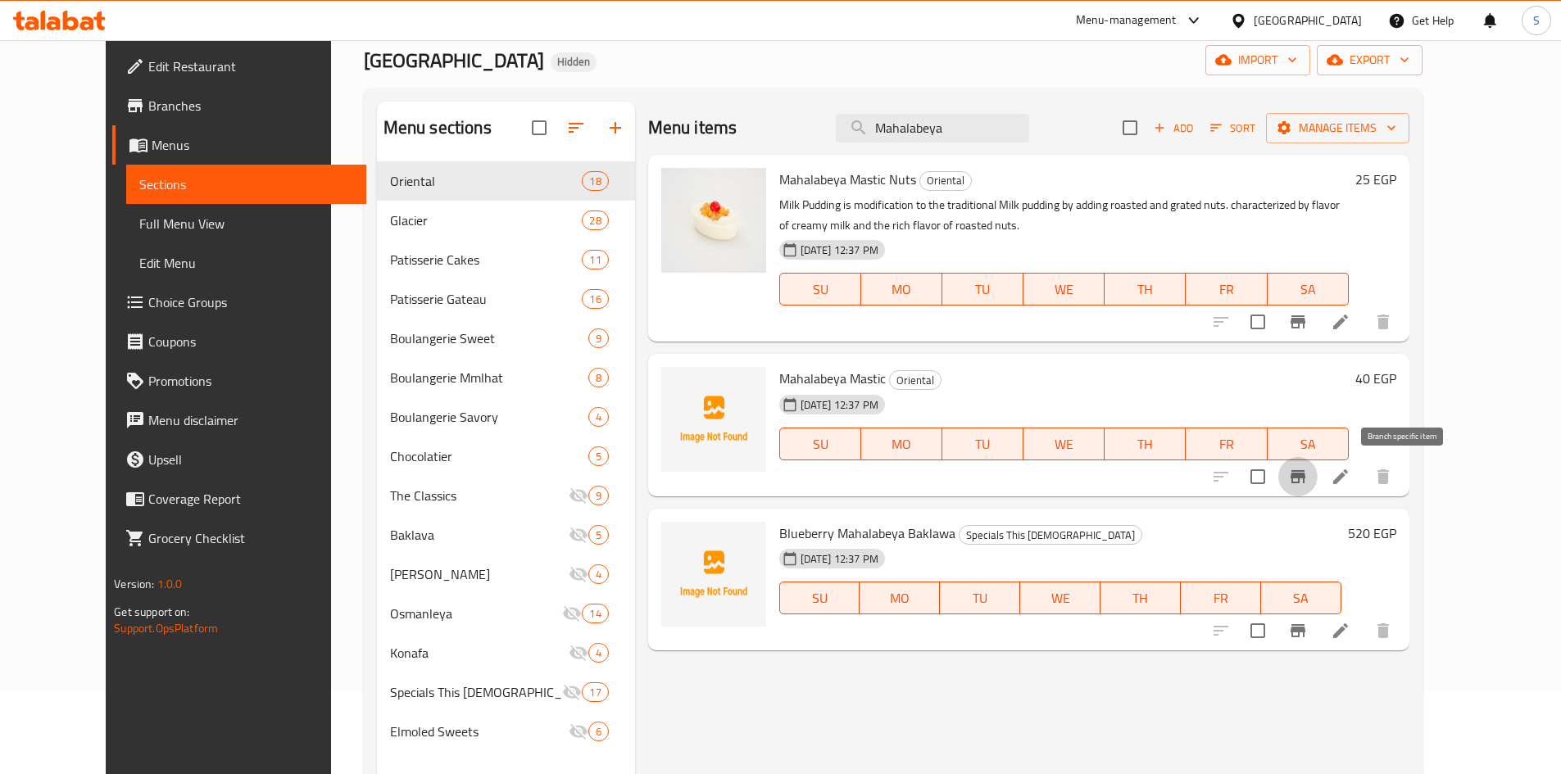
click at [1318, 487] on button "Branch-specific-item" at bounding box center [1297, 476] width 39 height 39
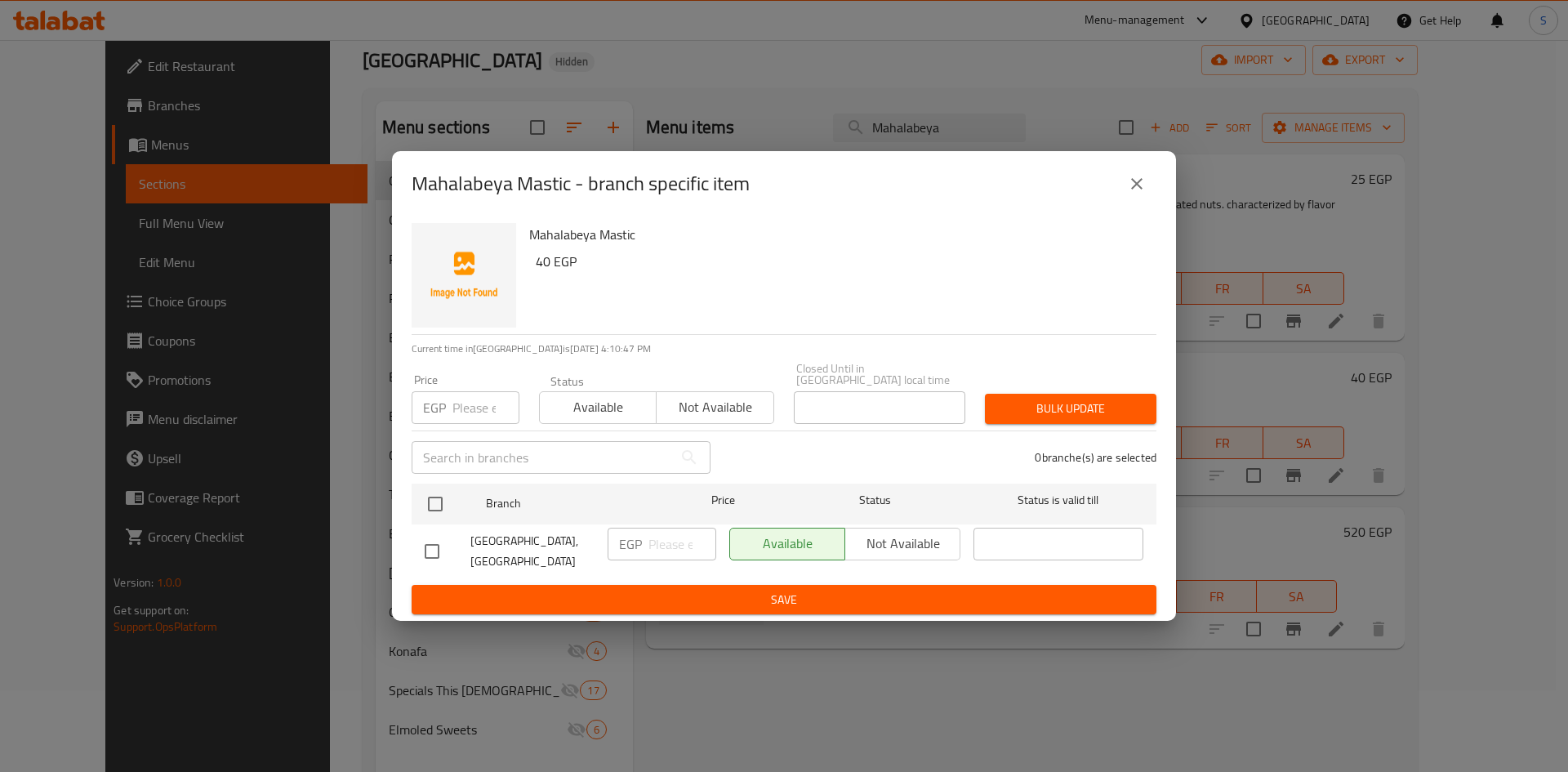
click at [1131, 193] on icon "close" at bounding box center [1137, 185] width 20 height 20
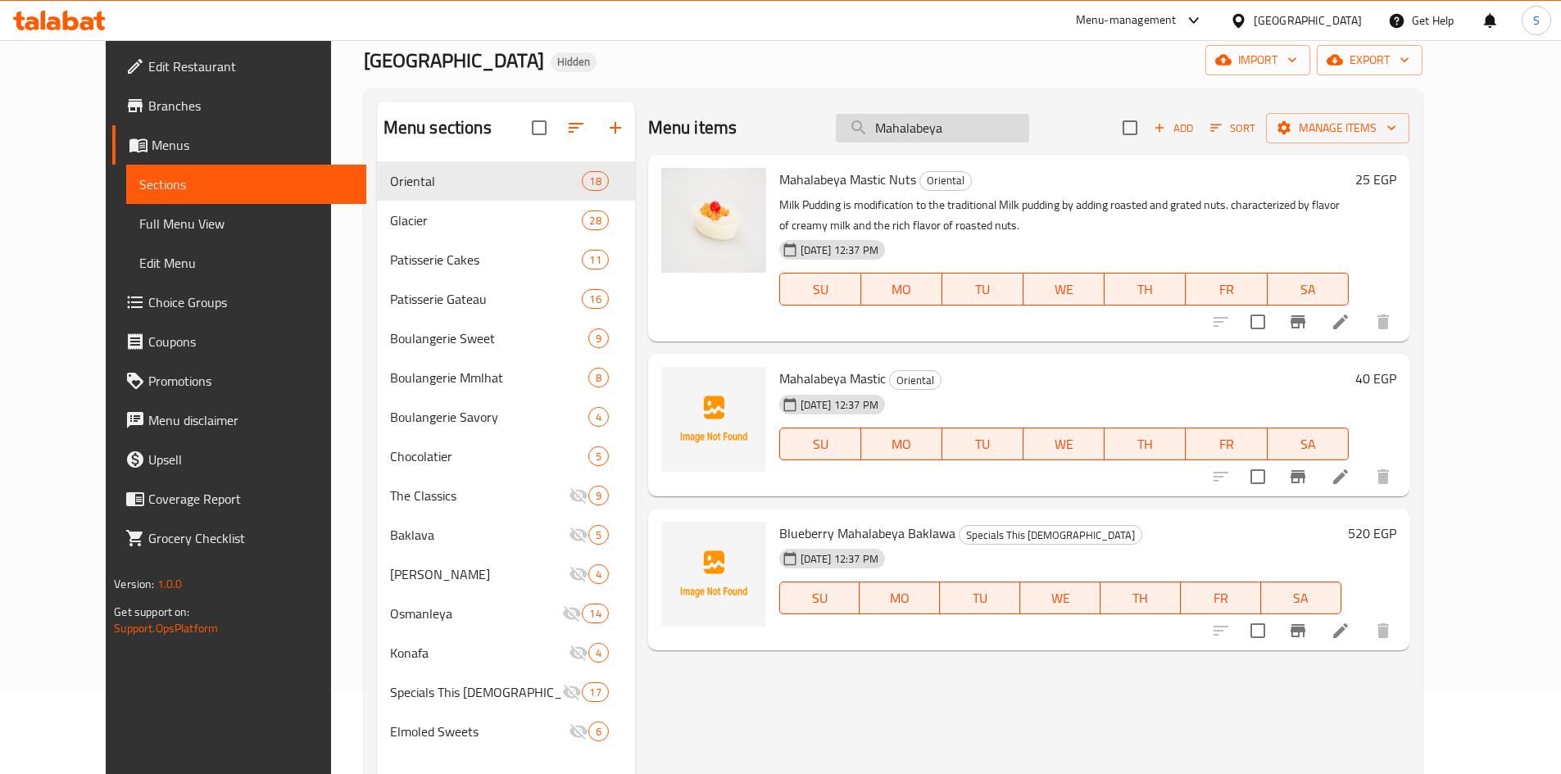
click at [979, 130] on input "Mahalabeya" at bounding box center [932, 128] width 193 height 29
type input "Mahalabeya"
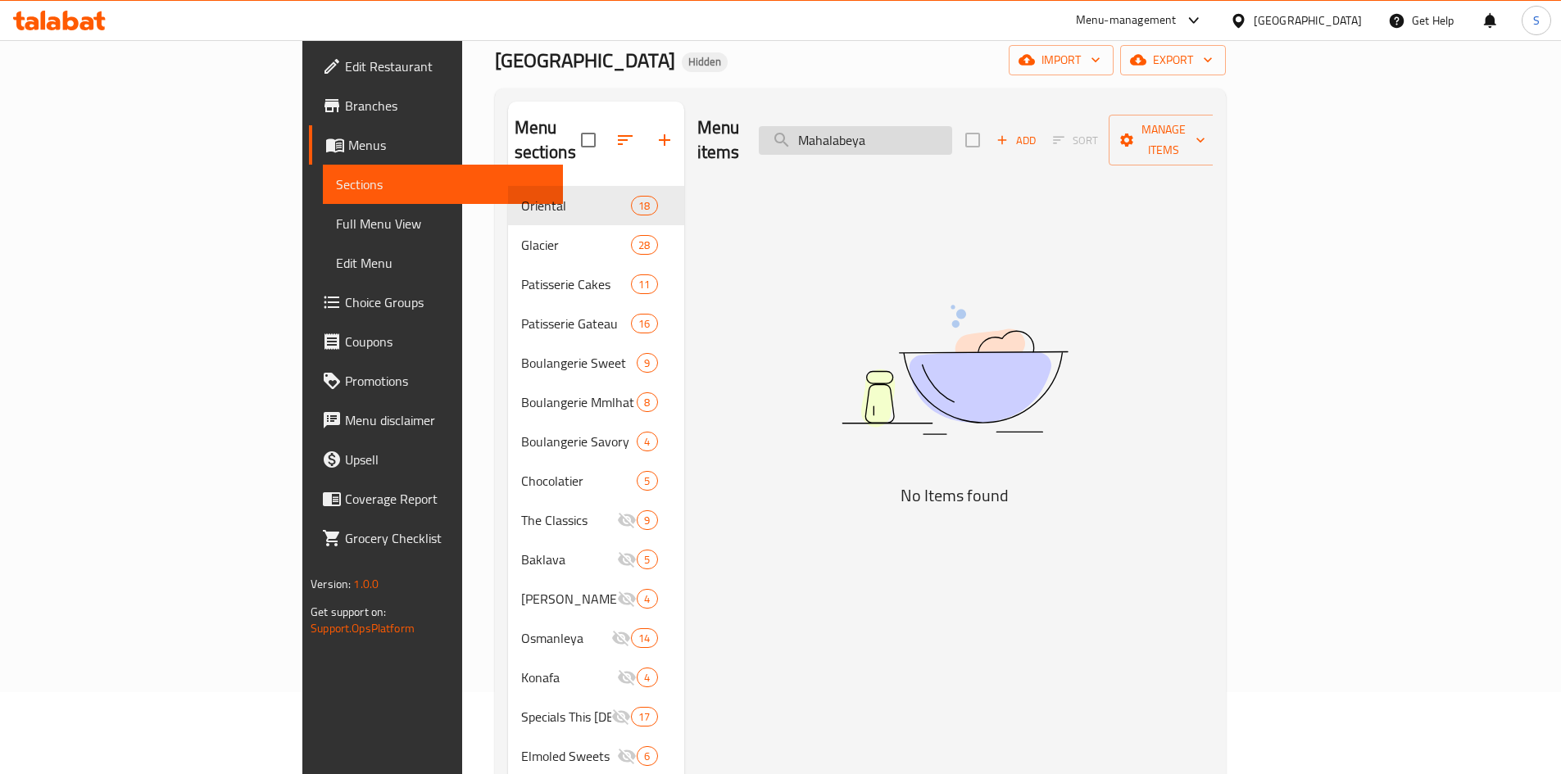
drag, startPoint x: 918, startPoint y: 132, endPoint x: 905, endPoint y: 132, distance: 13.9
click at [905, 132] on input "Mahalabeya" at bounding box center [855, 140] width 193 height 29
click at [937, 130] on input "Mahalabeya" at bounding box center [855, 140] width 193 height 29
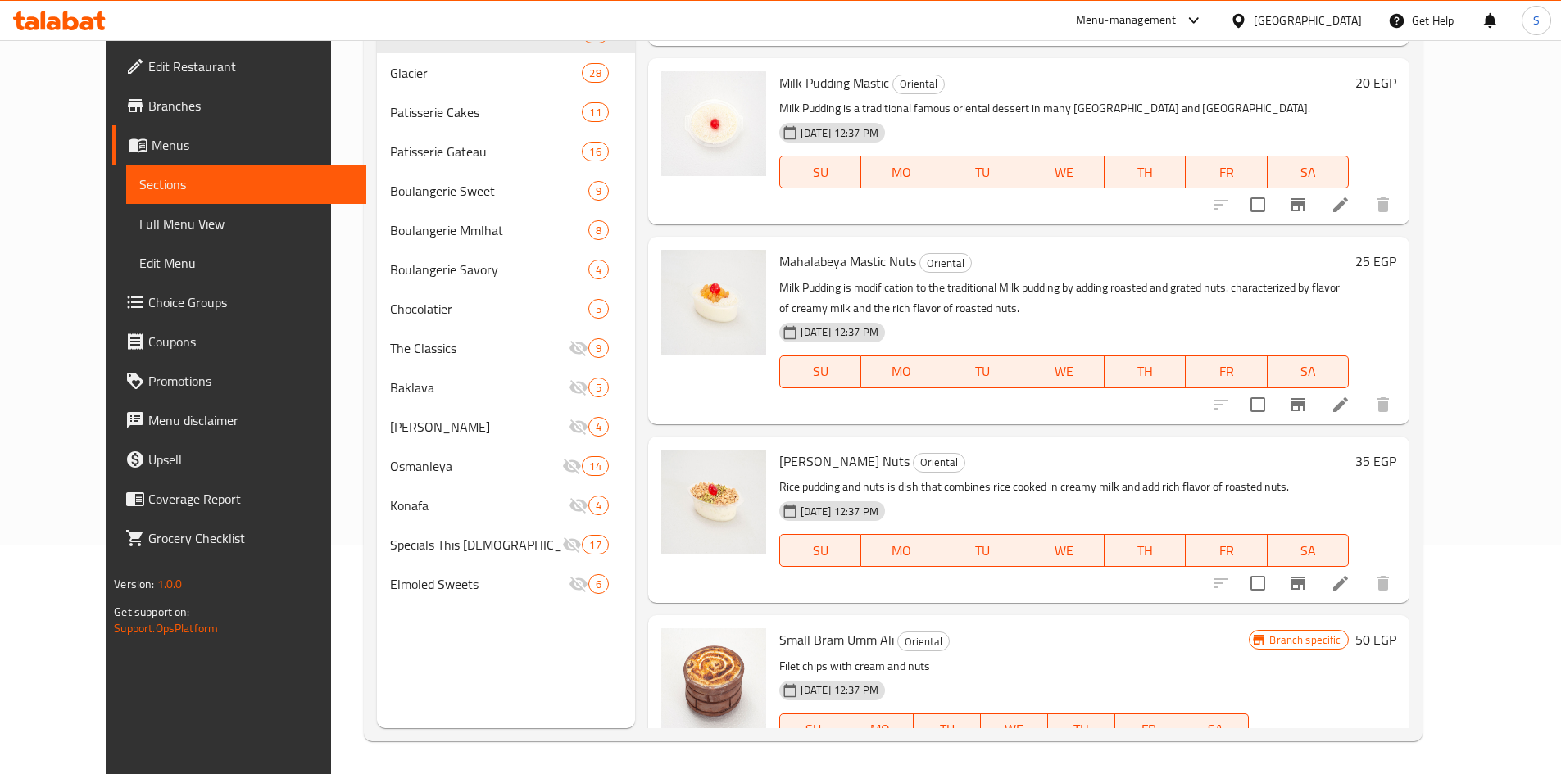
scroll to position [1018, 0]
click at [1363, 394] on li at bounding box center [1341, 405] width 46 height 29
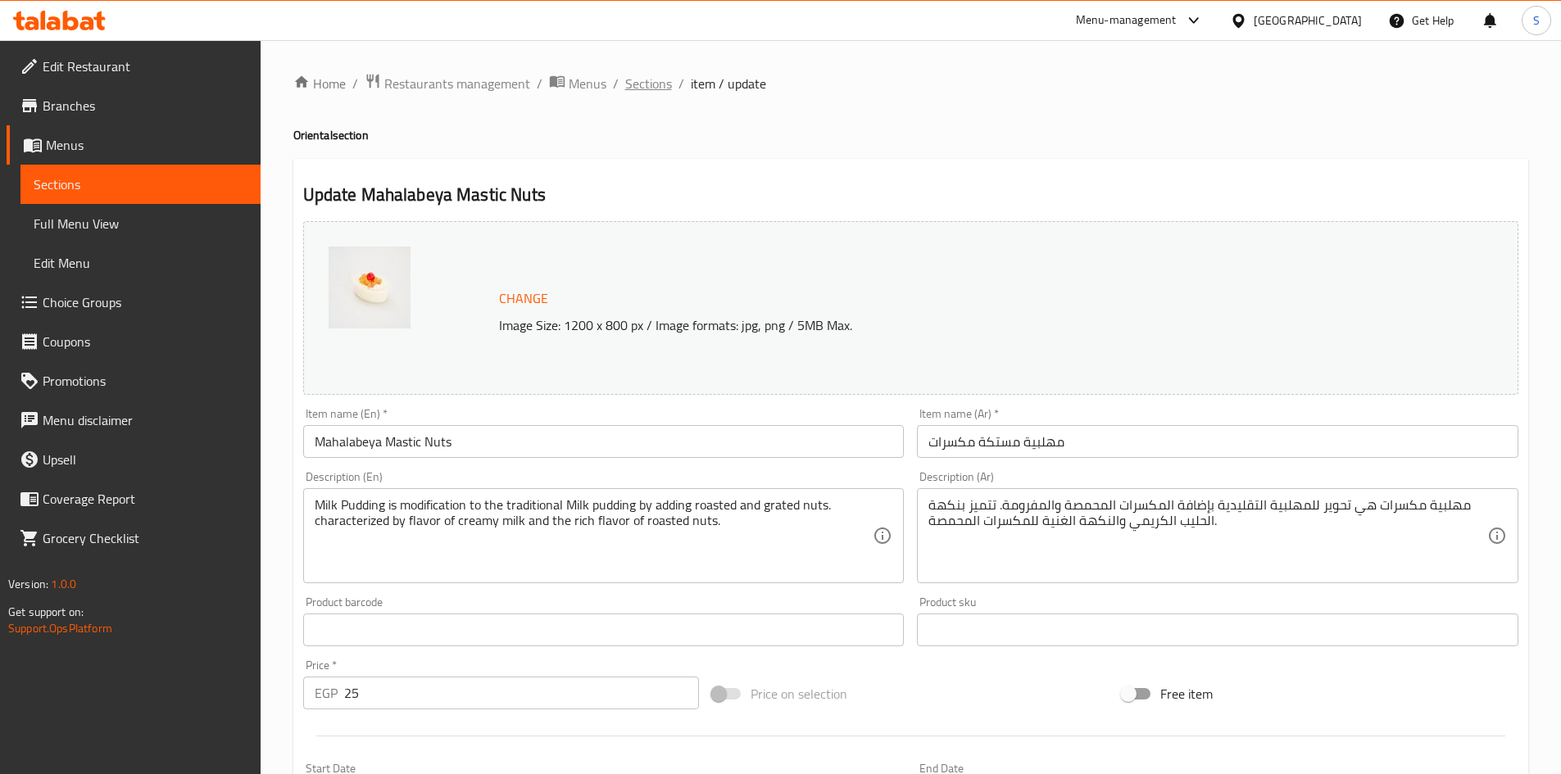
click at [657, 82] on span "Sections" at bounding box center [648, 84] width 47 height 20
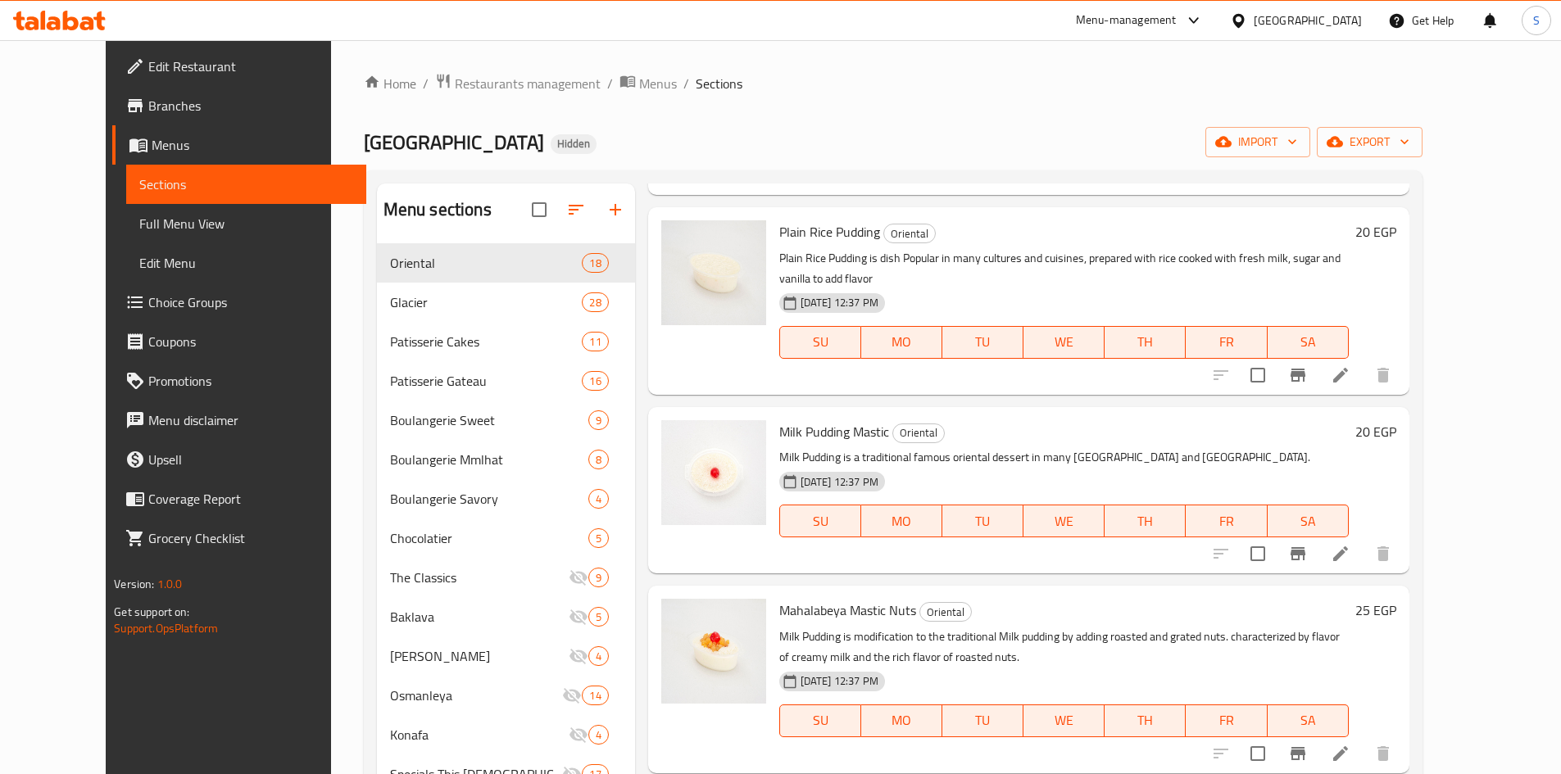
scroll to position [901, 0]
click at [1363, 537] on li at bounding box center [1341, 551] width 46 height 29
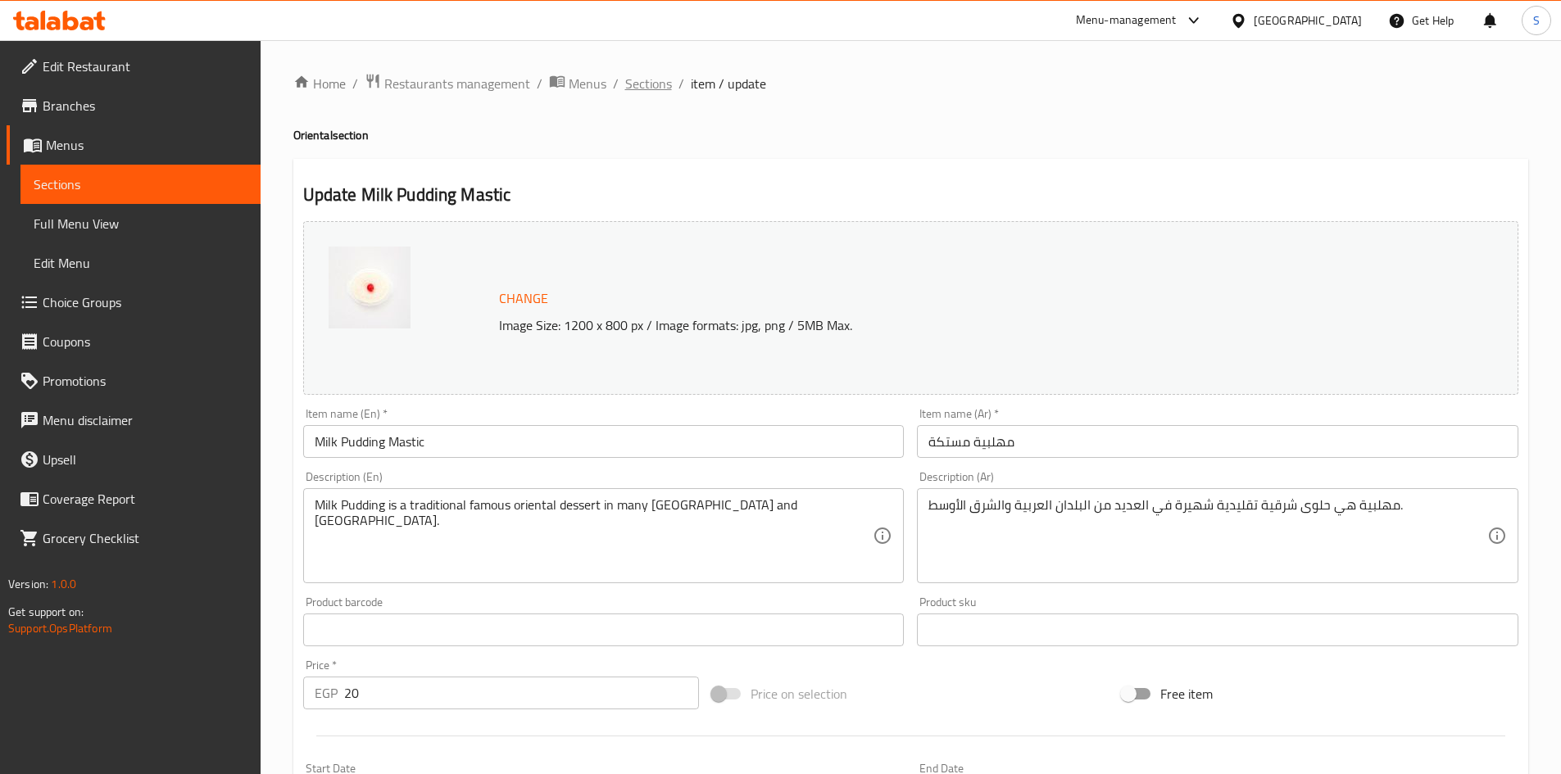
click at [655, 87] on span "Sections" at bounding box center [648, 84] width 47 height 20
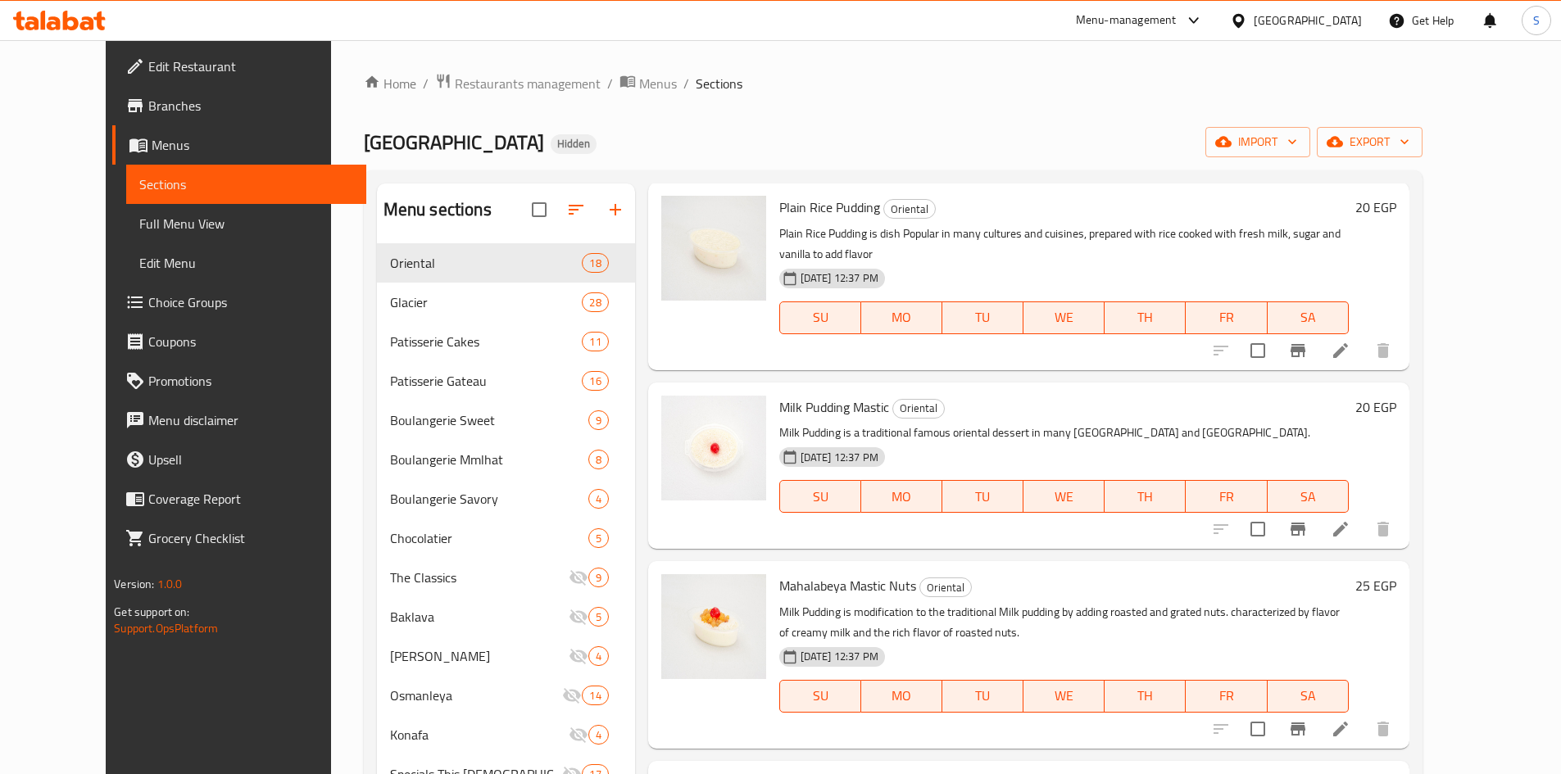
scroll to position [1065, 0]
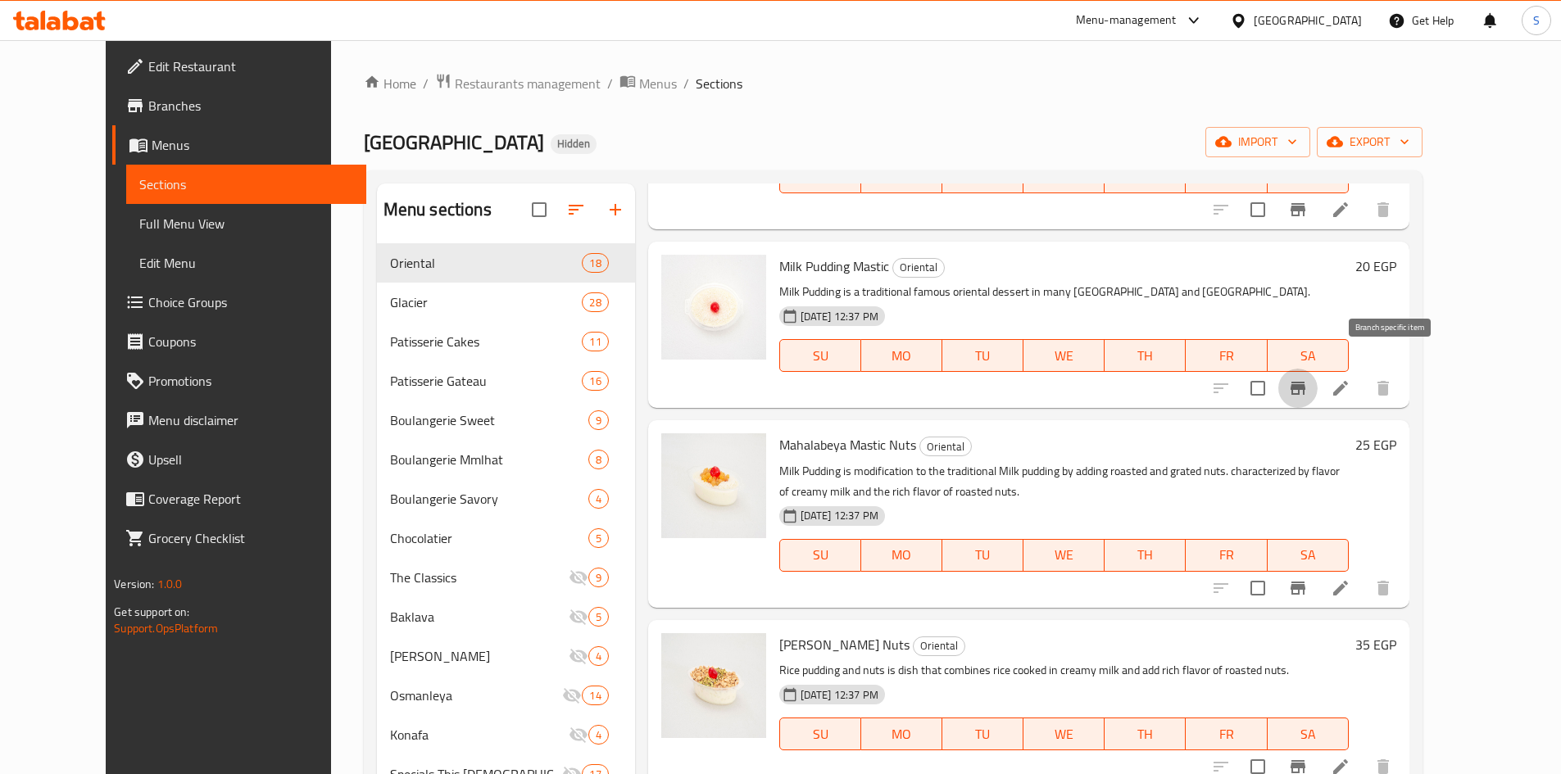
click at [1308, 379] on icon "Branch-specific-item" at bounding box center [1298, 389] width 20 height 20
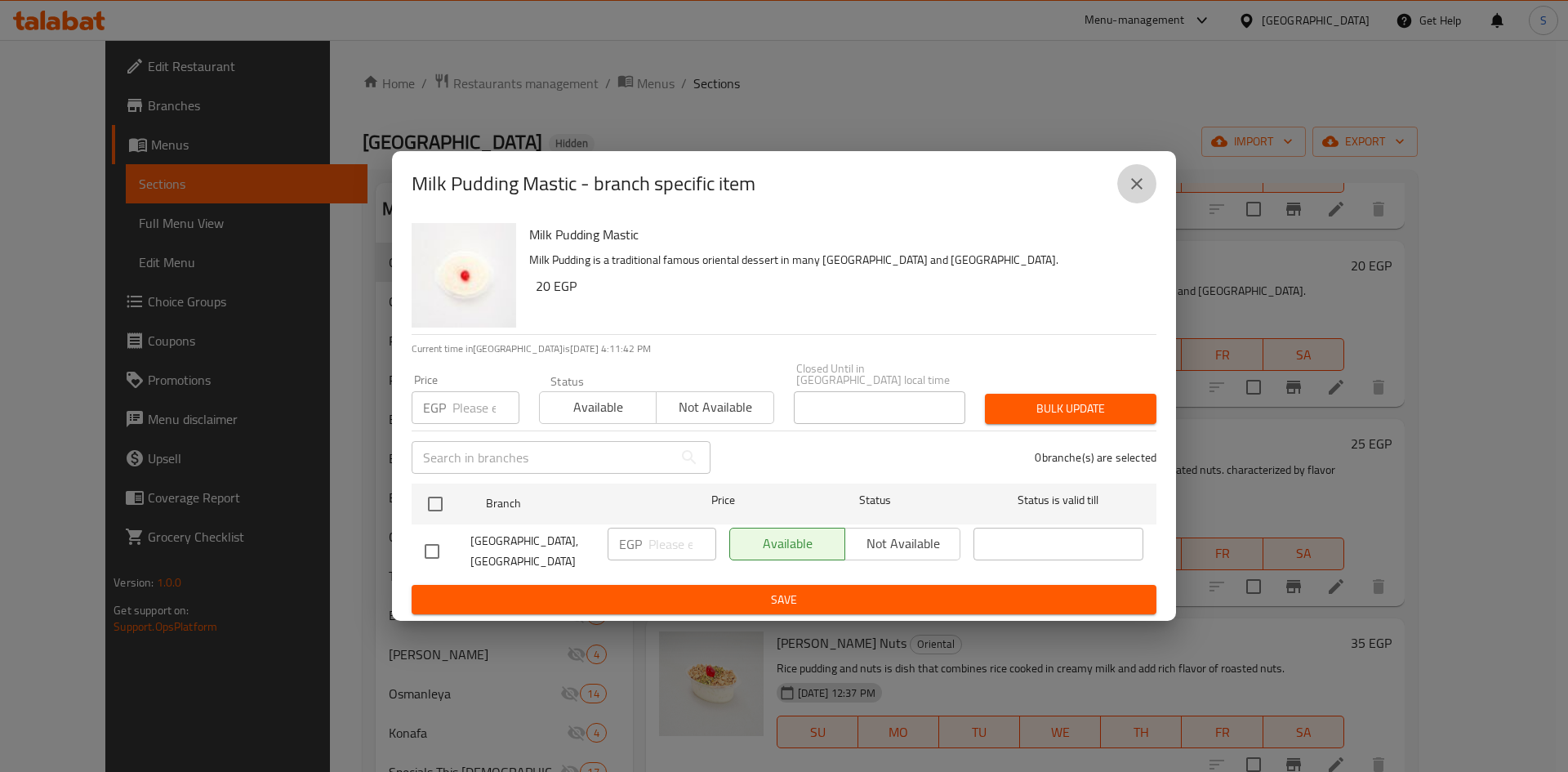
click at [1140, 193] on icon "close" at bounding box center [1137, 185] width 20 height 20
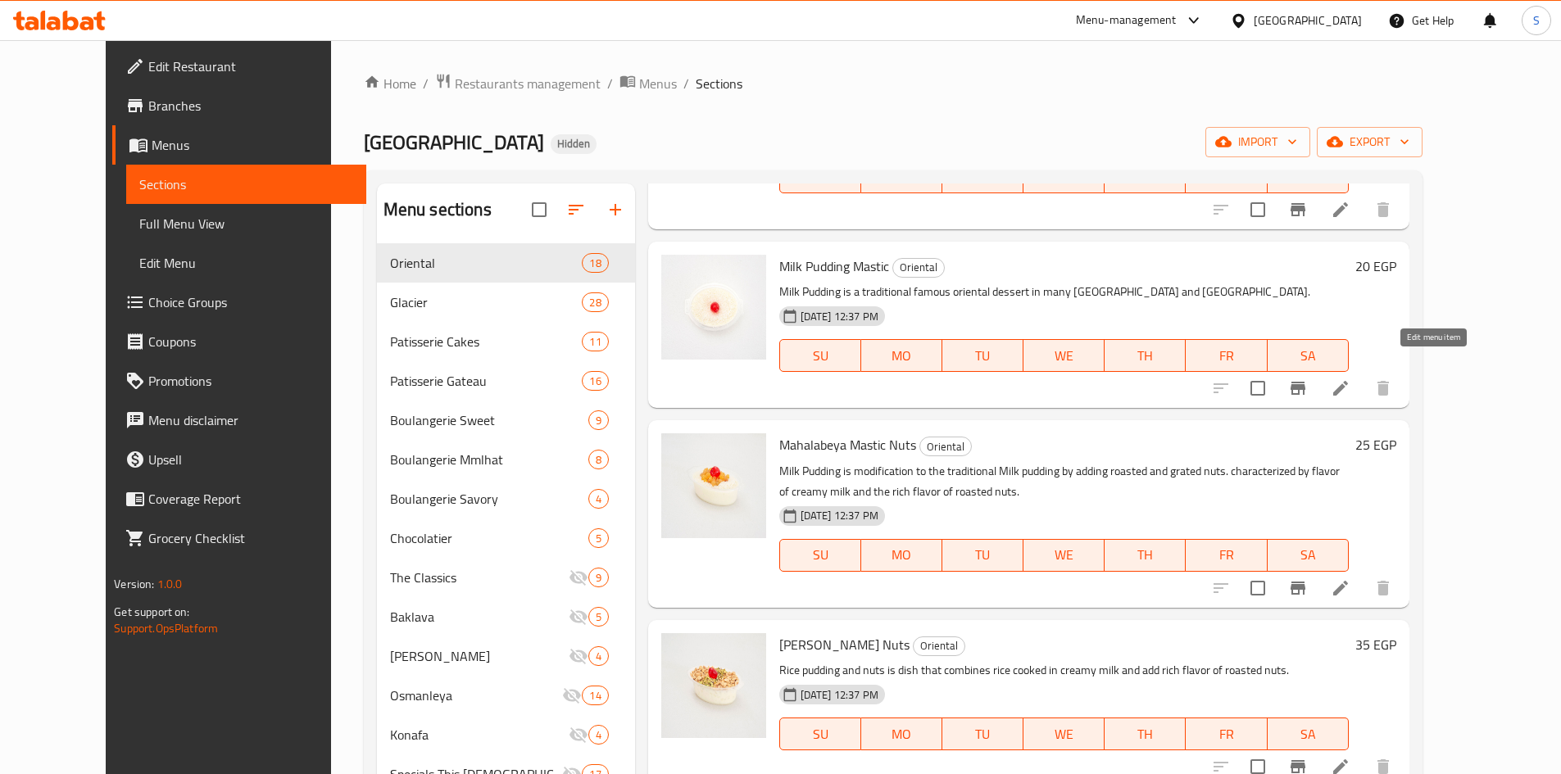
click at [1350, 379] on icon at bounding box center [1341, 389] width 20 height 20
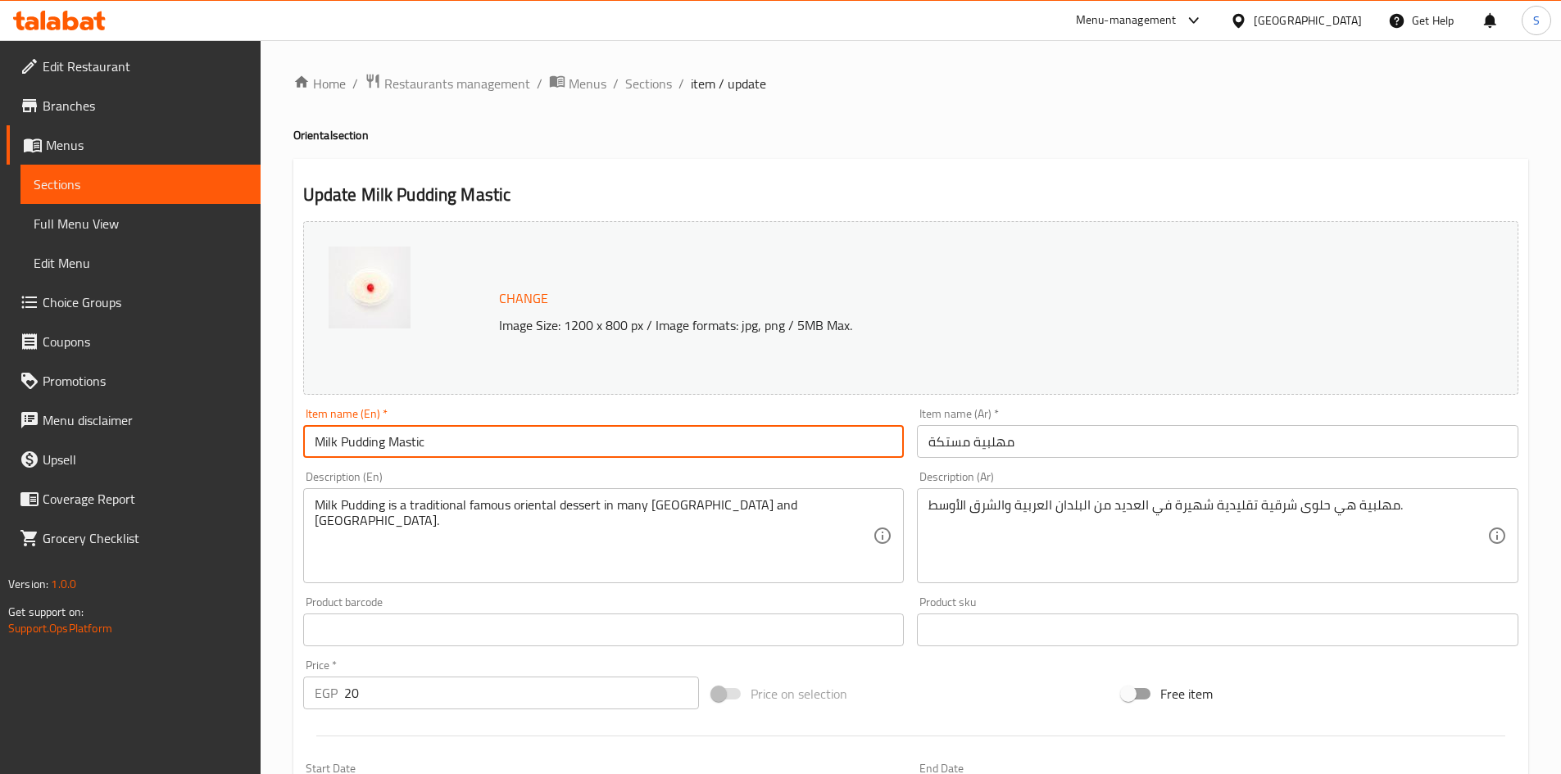
drag, startPoint x: 384, startPoint y: 440, endPoint x: 301, endPoint y: 429, distance: 84.2
click at [301, 429] on div "Item name (En)   * Milk Pudding Mastic Item name (En) *" at bounding box center [604, 432] width 615 height 63
paste input "ahalabeya"
type input "Mahalabeya Mastic"
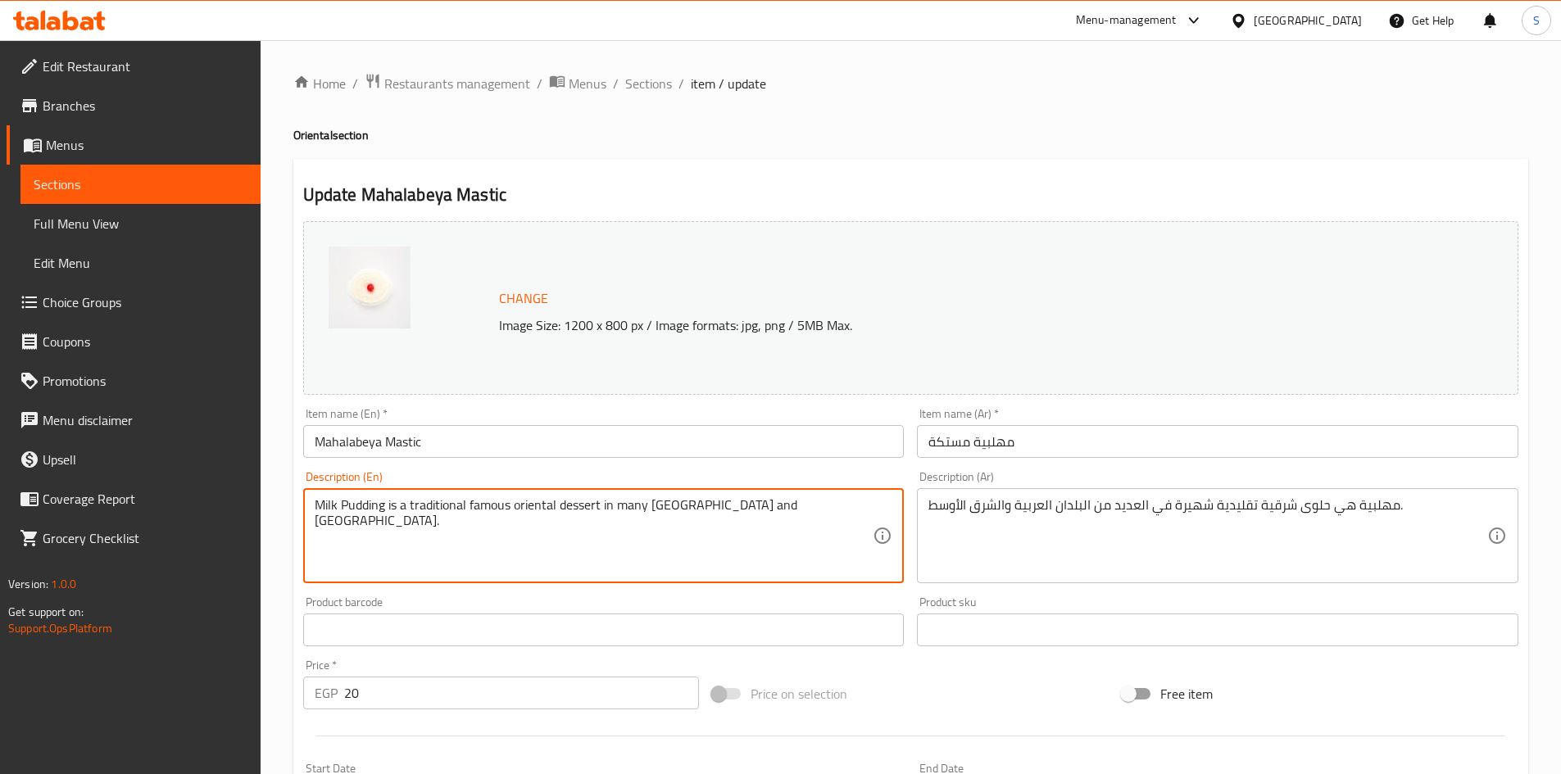
click at [803, 525] on textarea "Milk Pudding is a traditional famous oriental dessert in many Arab countries an…" at bounding box center [594, 536] width 559 height 78
click at [1152, 472] on div "Description (Ar) مهلبية هي حلوى شرقية تقليدية شهيرة في العديد من البلدان العربي…" at bounding box center [1217, 527] width 601 height 112
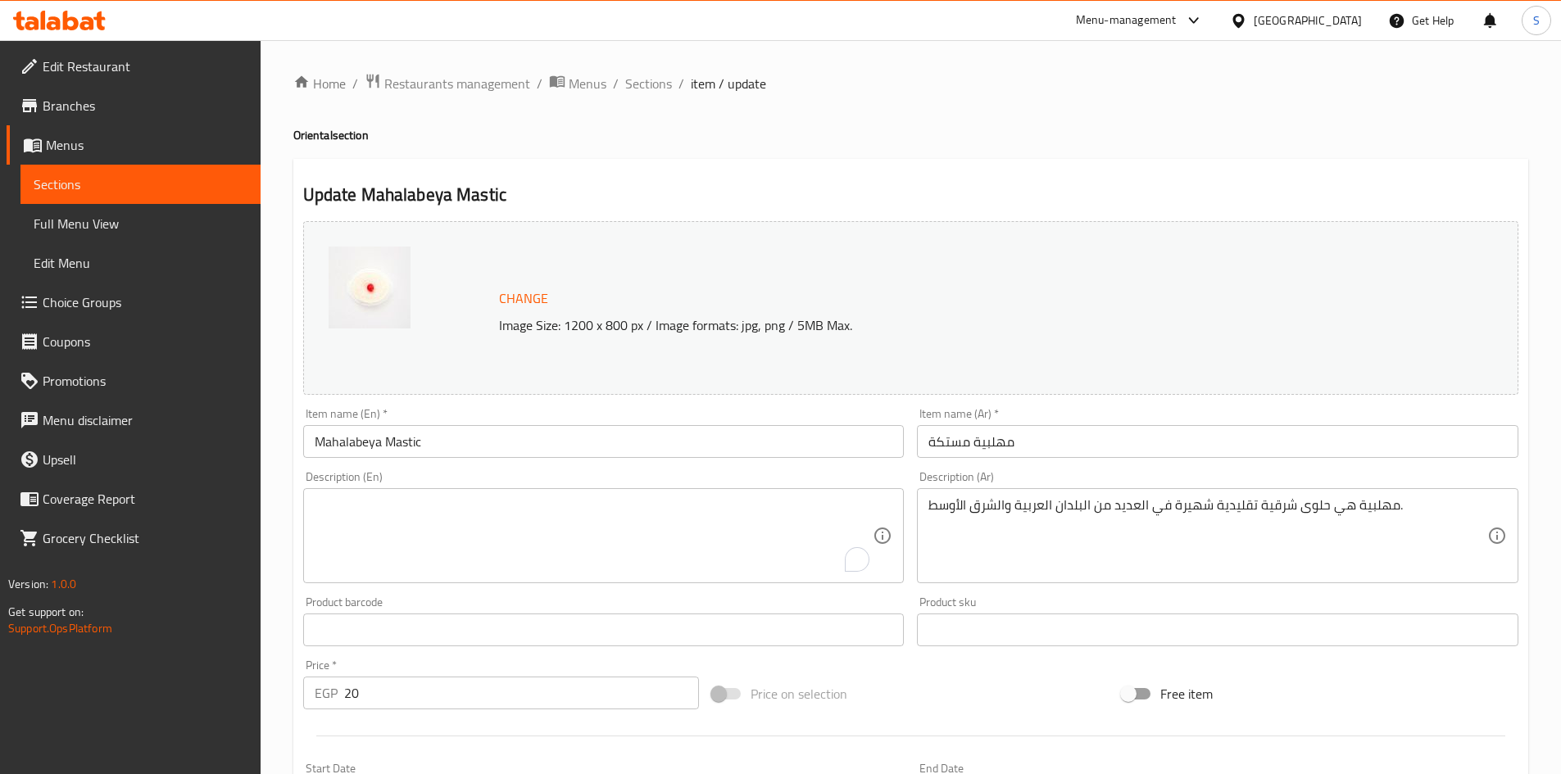
click at [1138, 488] on div "Description (Ar) مهلبية هي حلوى شرقية تقليدية شهيرة في العديد من البلدان العربي…" at bounding box center [1217, 527] width 601 height 112
click at [1138, 496] on div "مهلبية هي حلوى شرقية تقليدية شهيرة في العديد من البلدان العربية والشرق الأوسط. …" at bounding box center [1217, 535] width 601 height 95
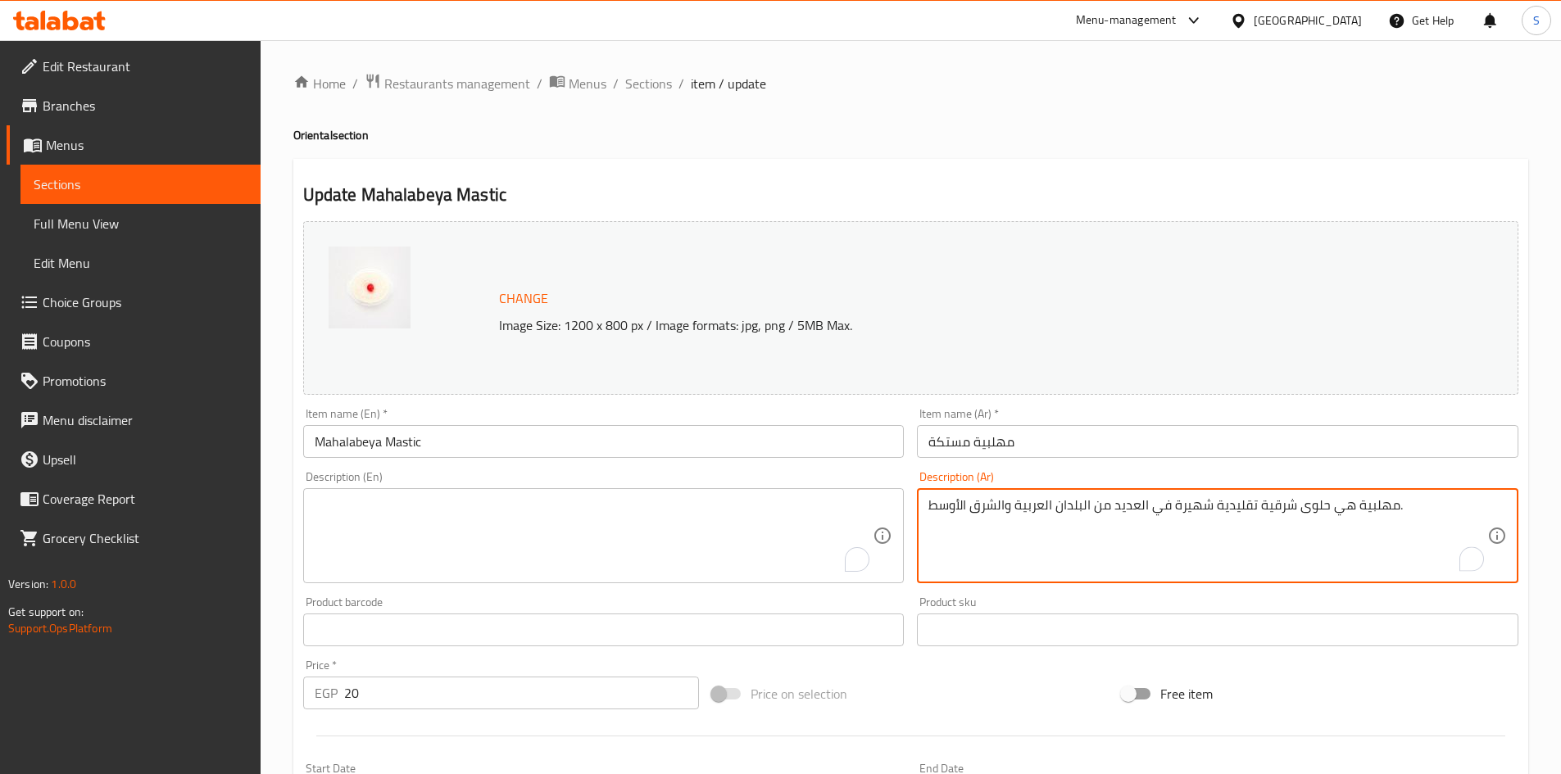
click at [1138, 502] on textarea "مهلبية هي حلوى شرقية تقليدية شهيرة في العديد من البلدان العربية والشرق الأوسط." at bounding box center [1207, 536] width 559 height 78
click at [1012, 716] on div at bounding box center [911, 736] width 1228 height 40
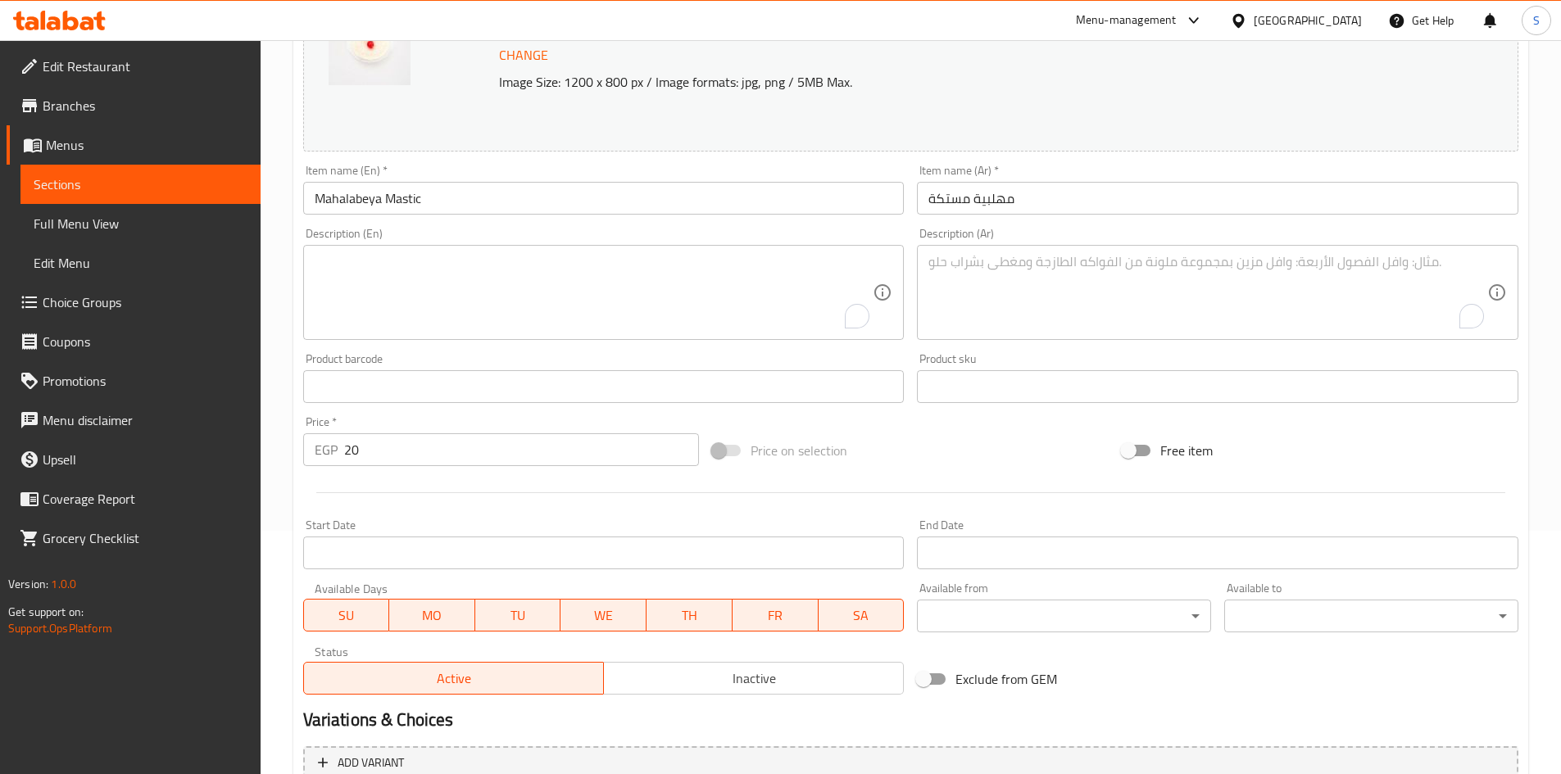
scroll to position [407, 0]
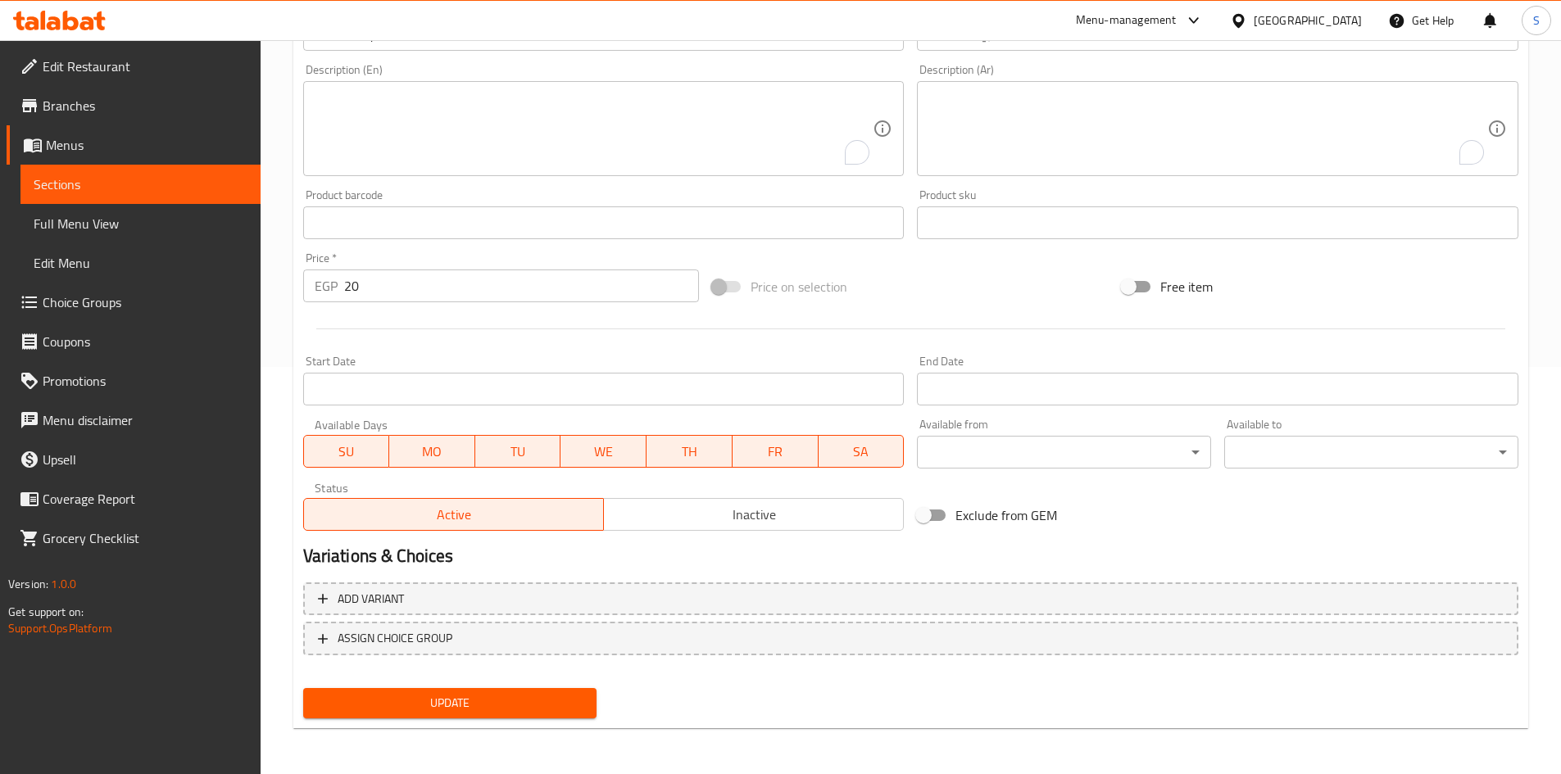
click at [478, 719] on div "Update" at bounding box center [450, 703] width 307 height 43
click at [485, 710] on span "Update" at bounding box center [450, 703] width 268 height 20
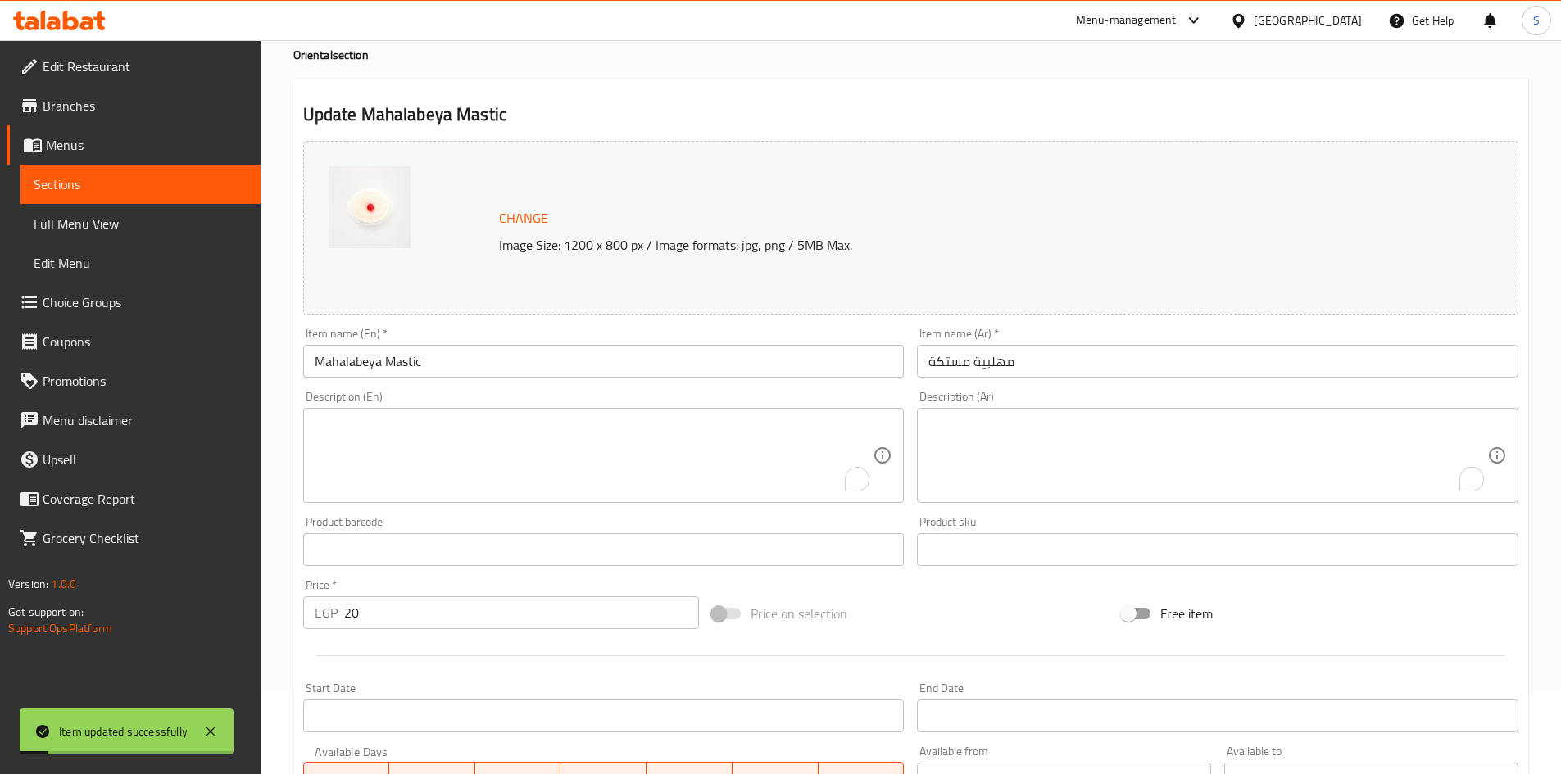
scroll to position [0, 0]
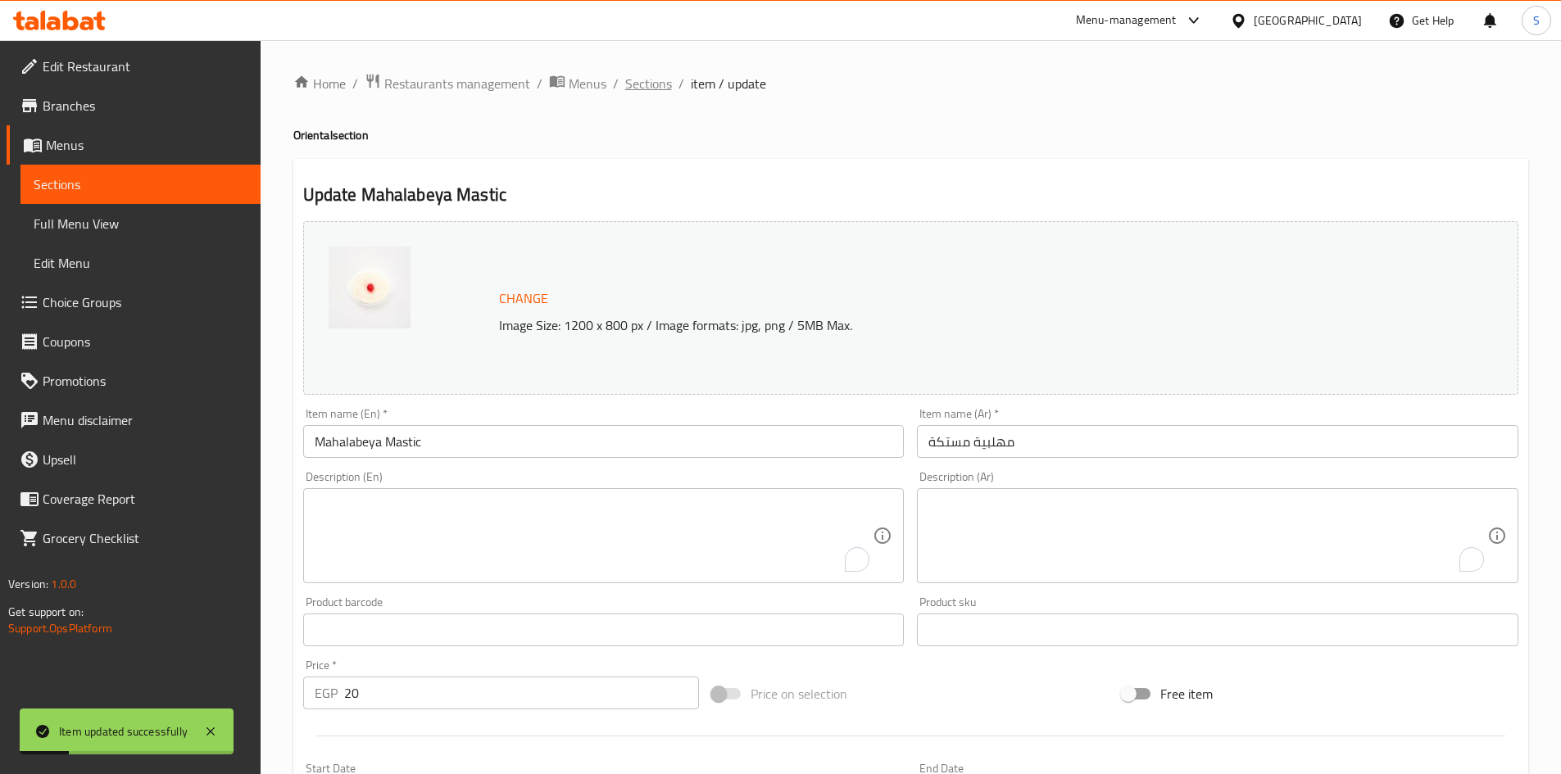
click at [644, 93] on span "Sections" at bounding box center [648, 84] width 47 height 20
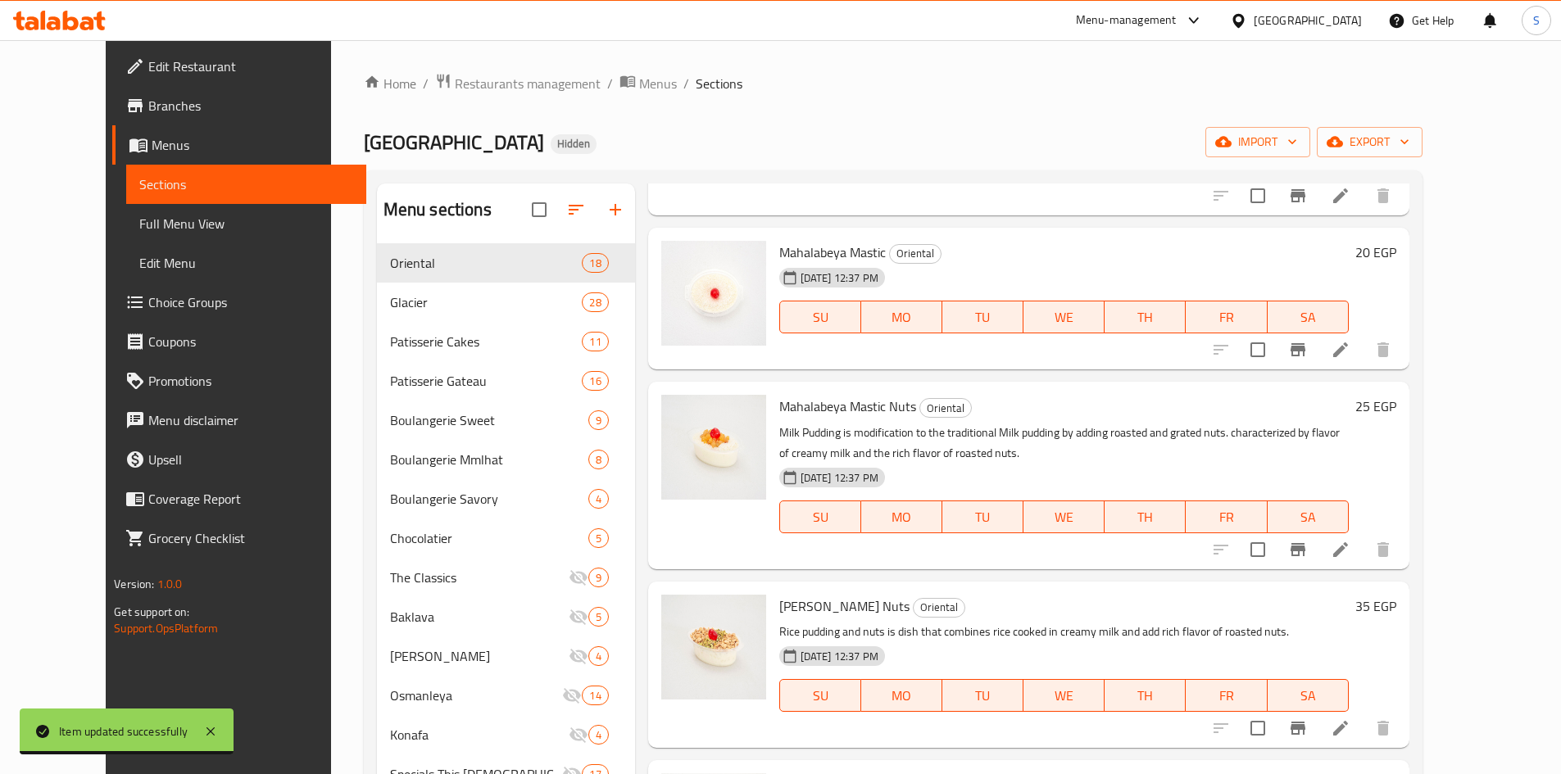
scroll to position [1065, 0]
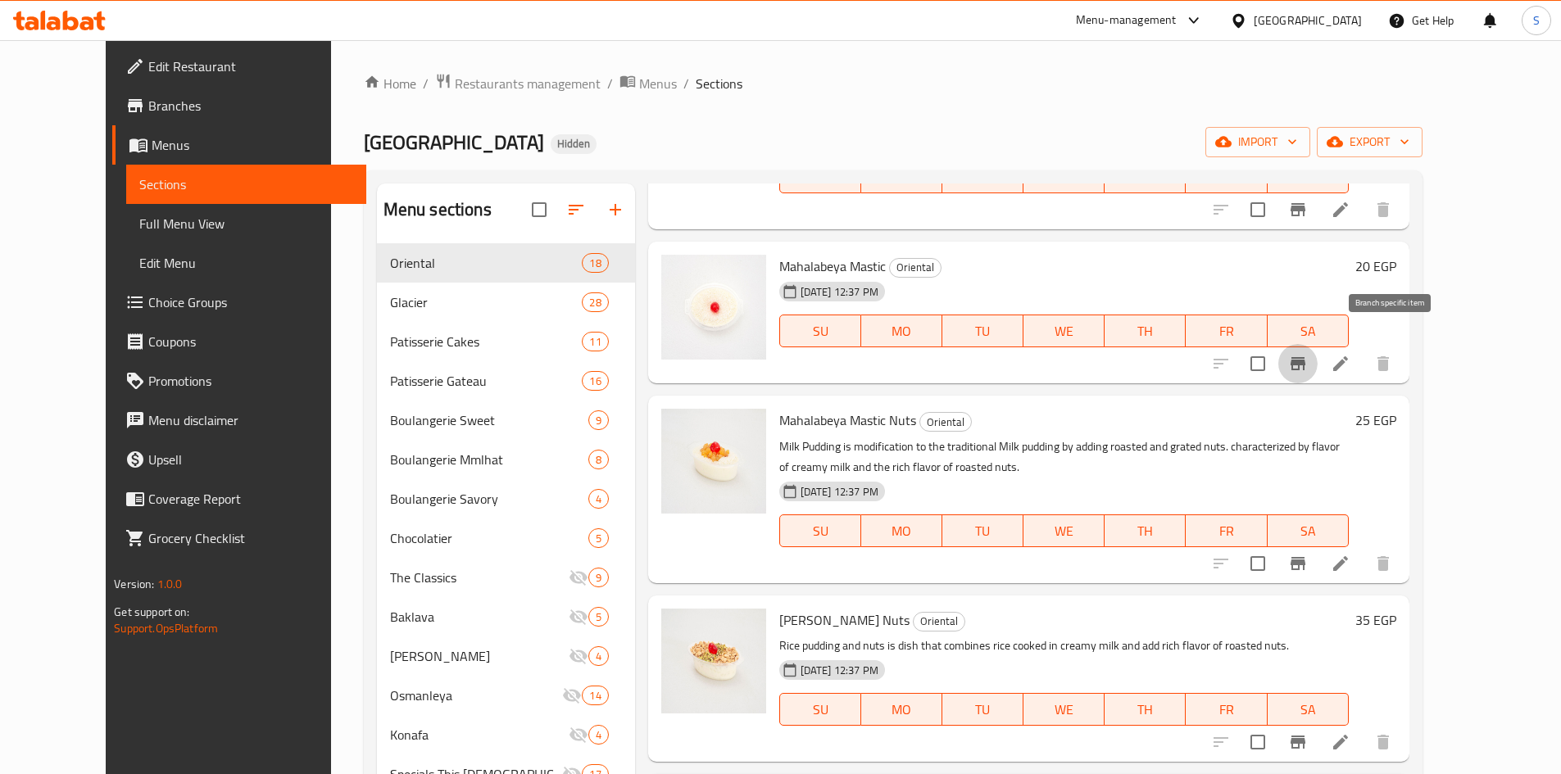
click at [1308, 354] on icon "Branch-specific-item" at bounding box center [1298, 364] width 20 height 20
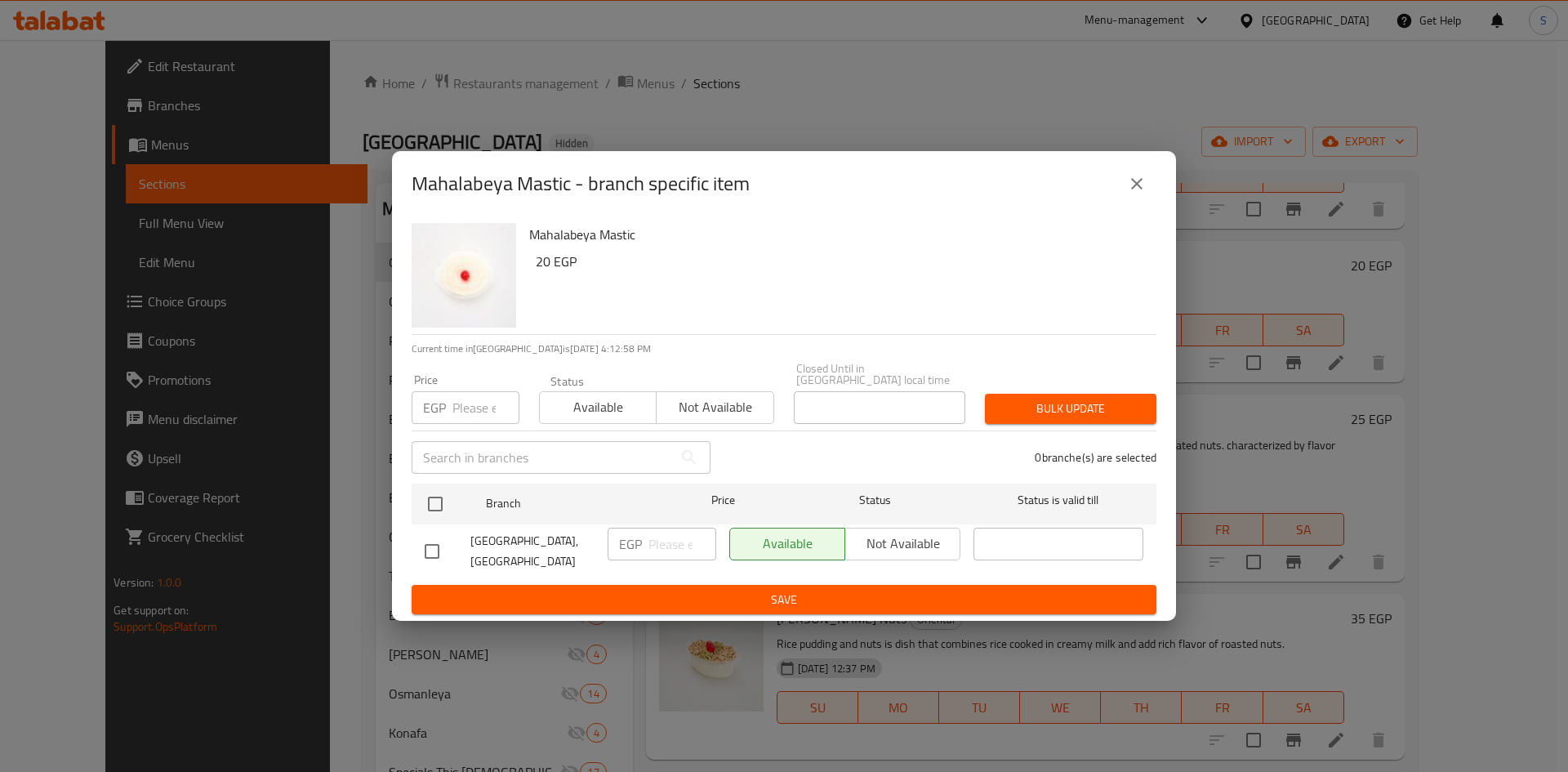
click at [490, 414] on input "number" at bounding box center [485, 407] width 67 height 33
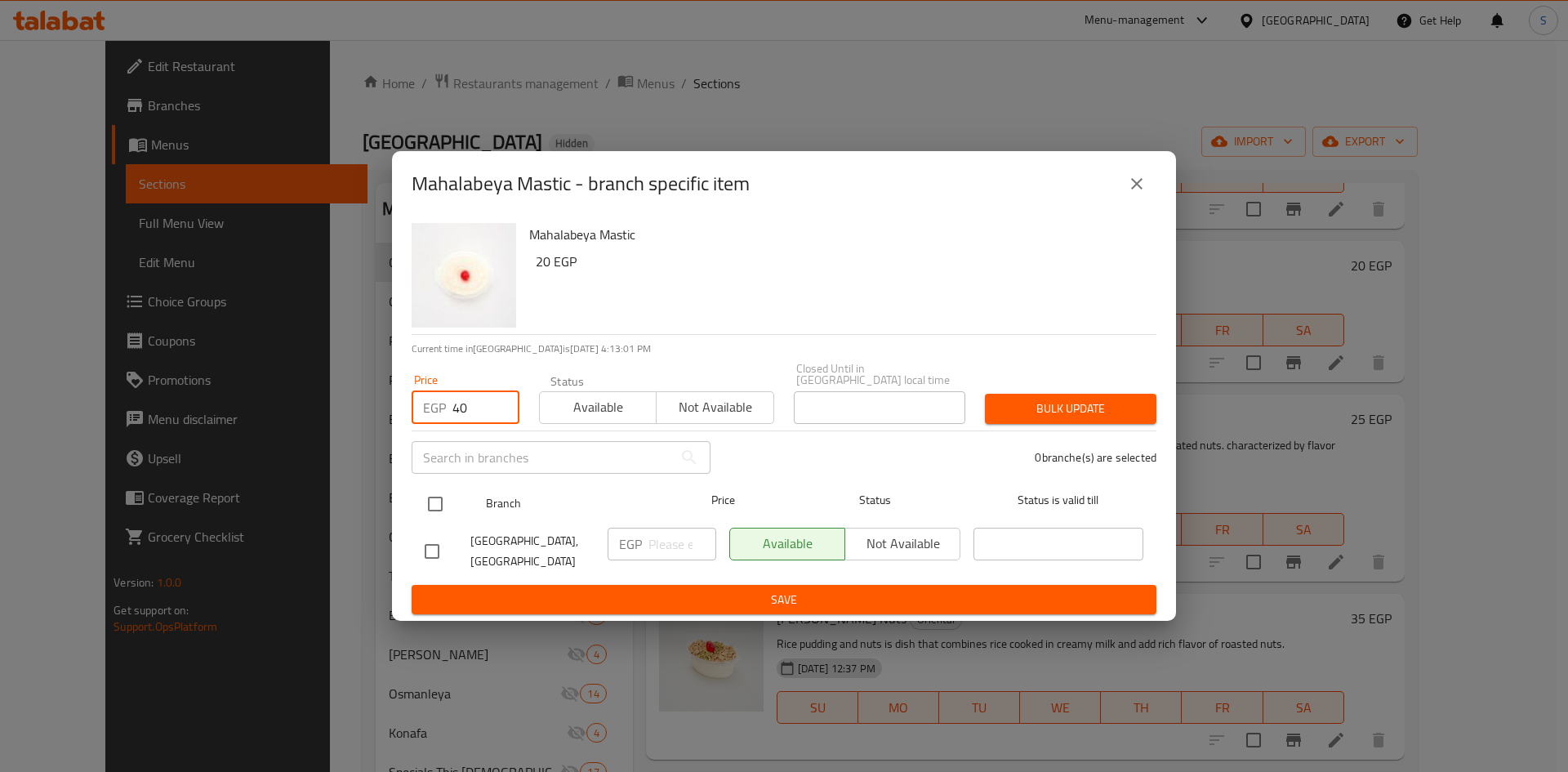
type input "40"
click at [450, 509] on input "checkbox" at bounding box center [436, 504] width 34 height 34
checkbox input "true"
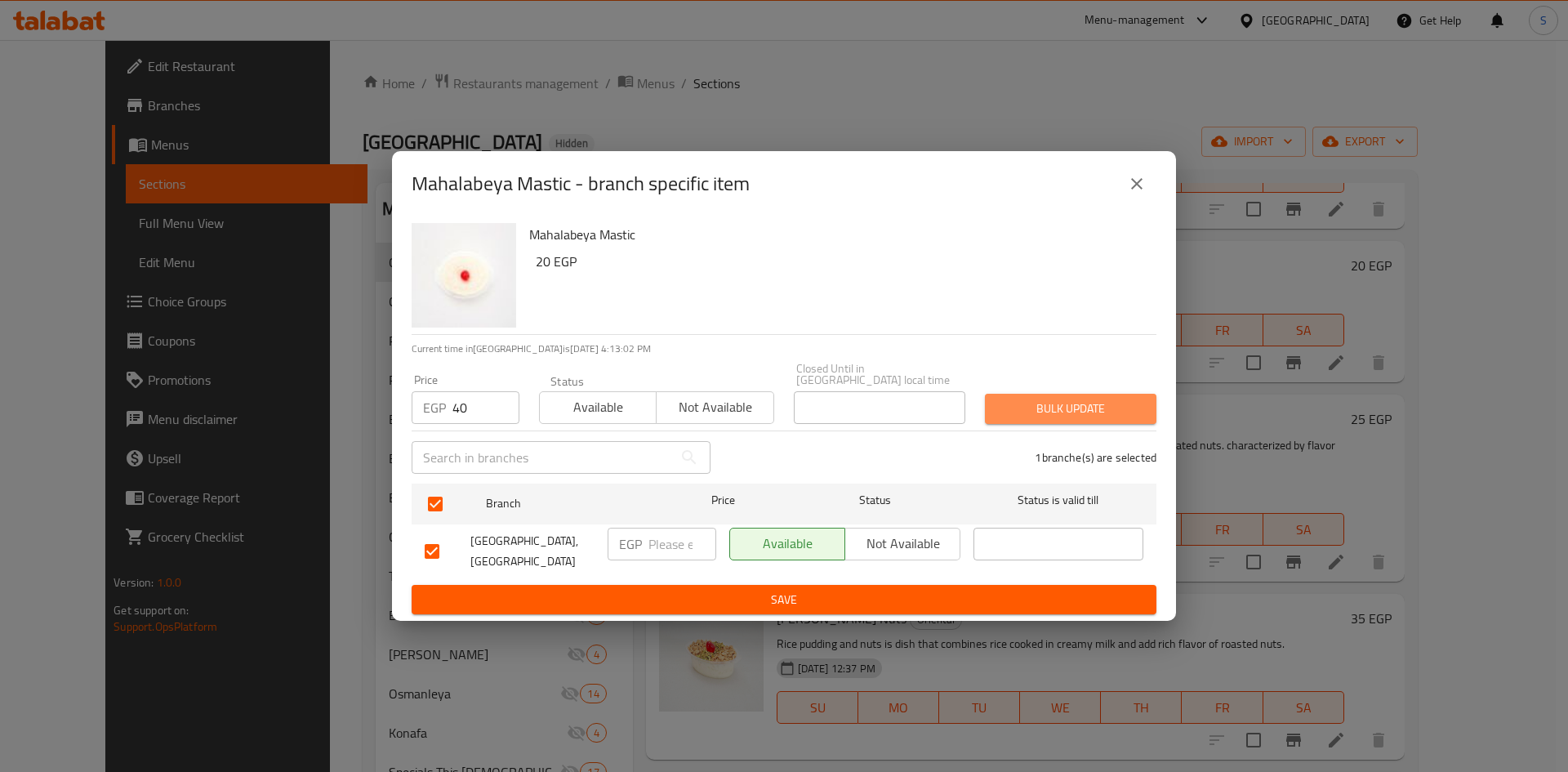
click at [1028, 423] on button "Bulk update" at bounding box center [1071, 409] width 171 height 30
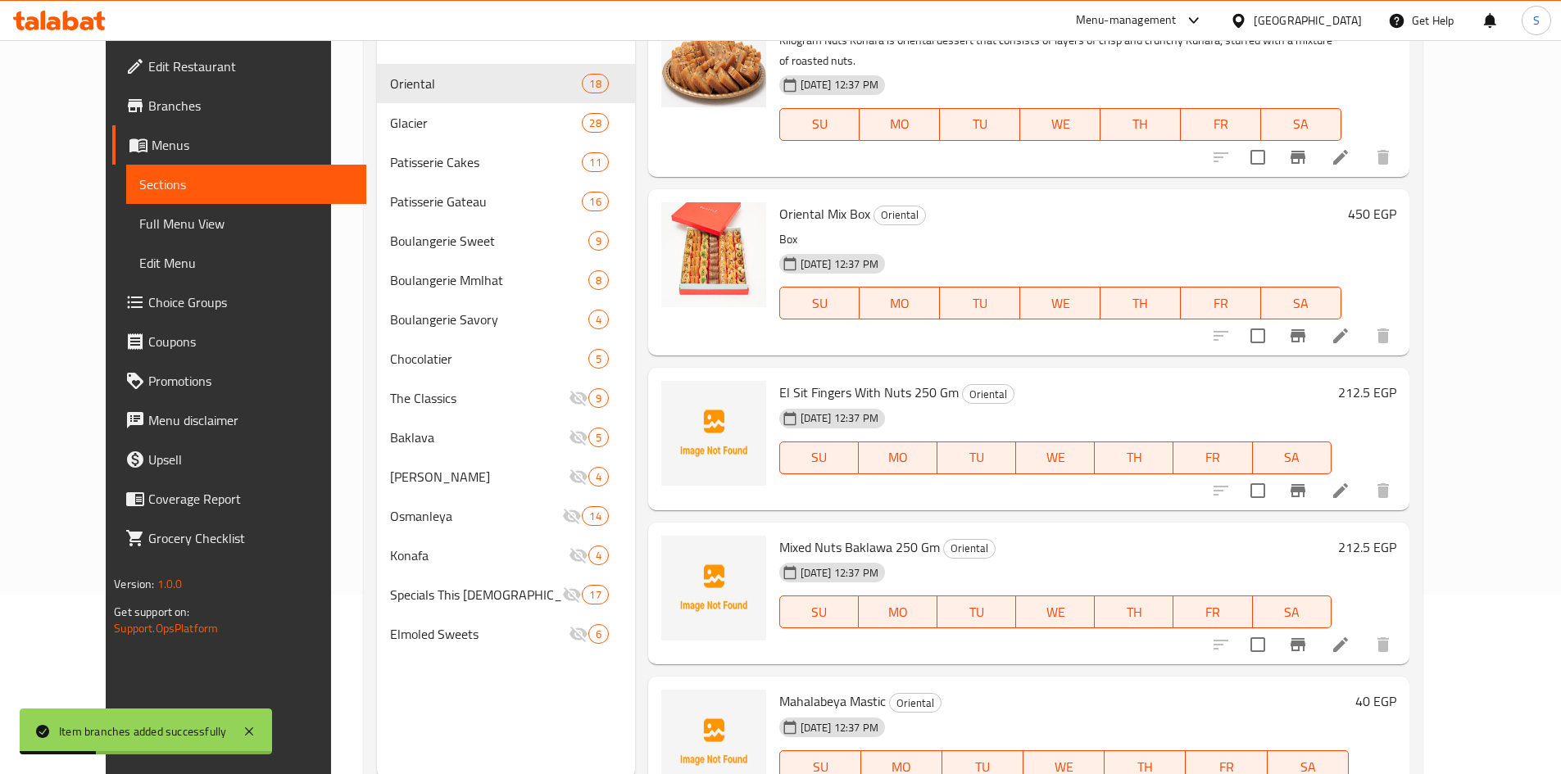
scroll to position [229, 0]
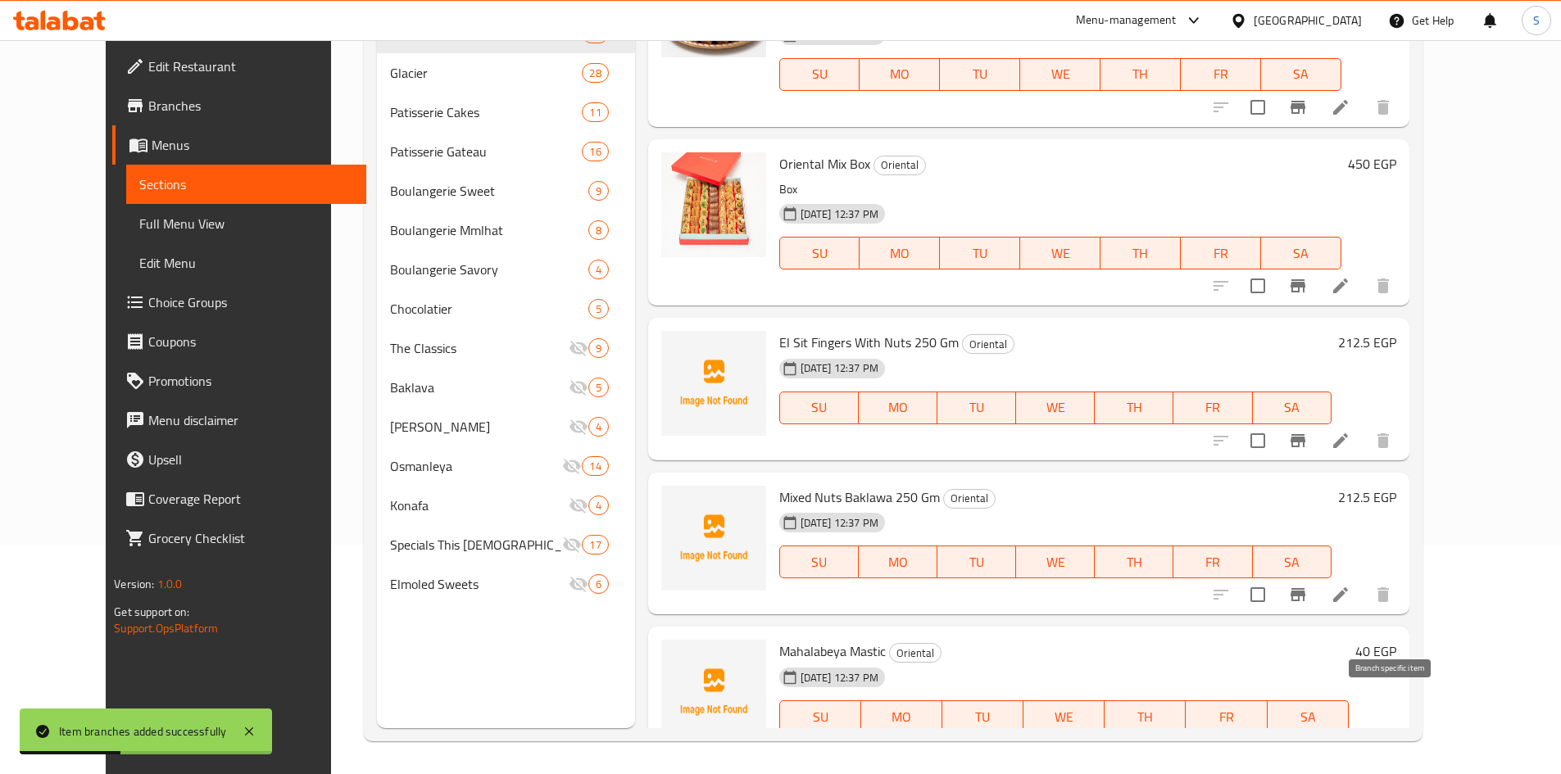
click at [1308, 740] on icon "Branch-specific-item" at bounding box center [1298, 750] width 20 height 20
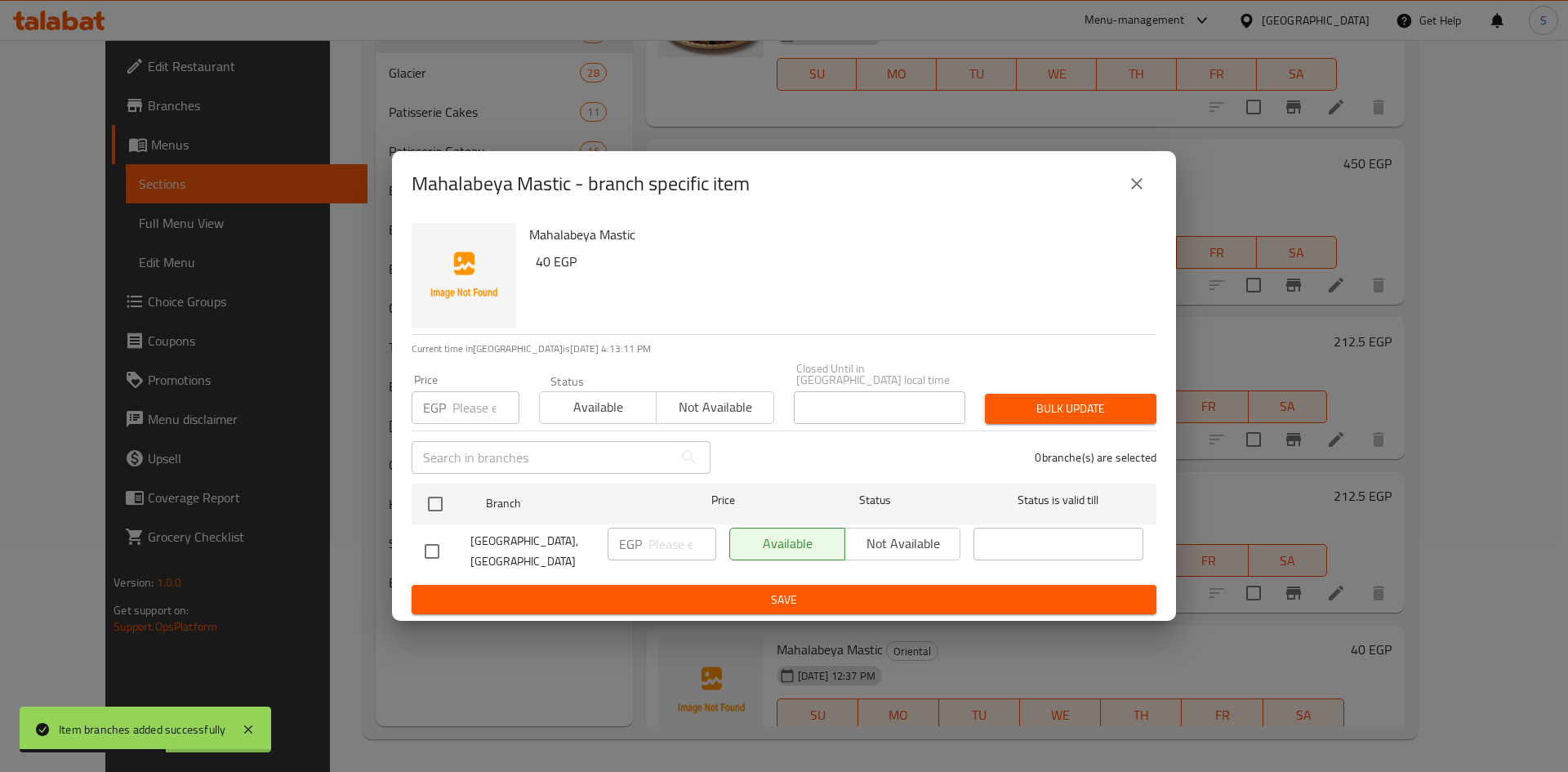
click at [1109, 188] on div "Mahalabeya Mastic - branch specific item" at bounding box center [784, 184] width 745 height 39
click at [1151, 193] on button "close" at bounding box center [1136, 184] width 39 height 39
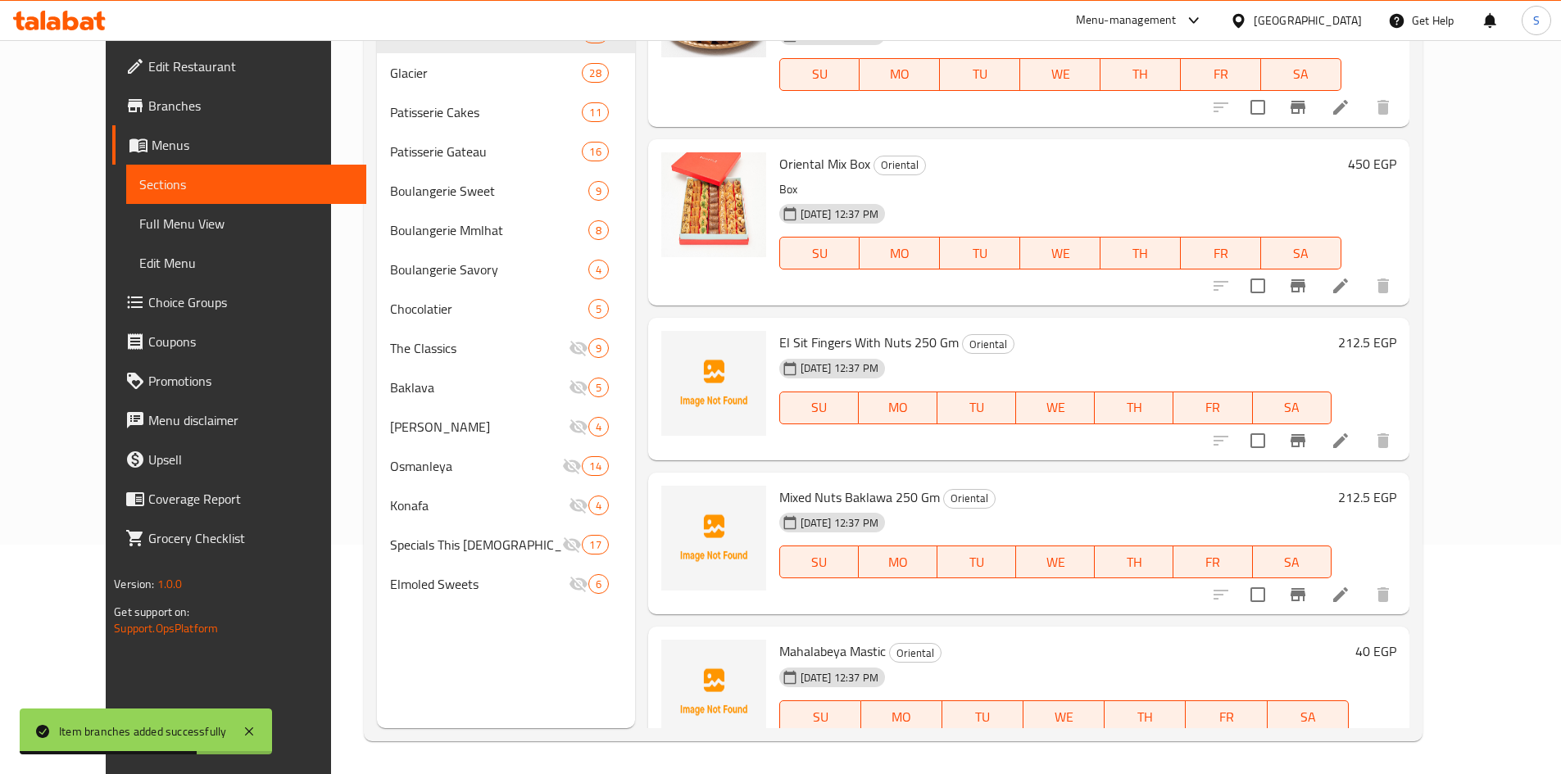
click at [1363, 735] on li at bounding box center [1341, 749] width 46 height 29
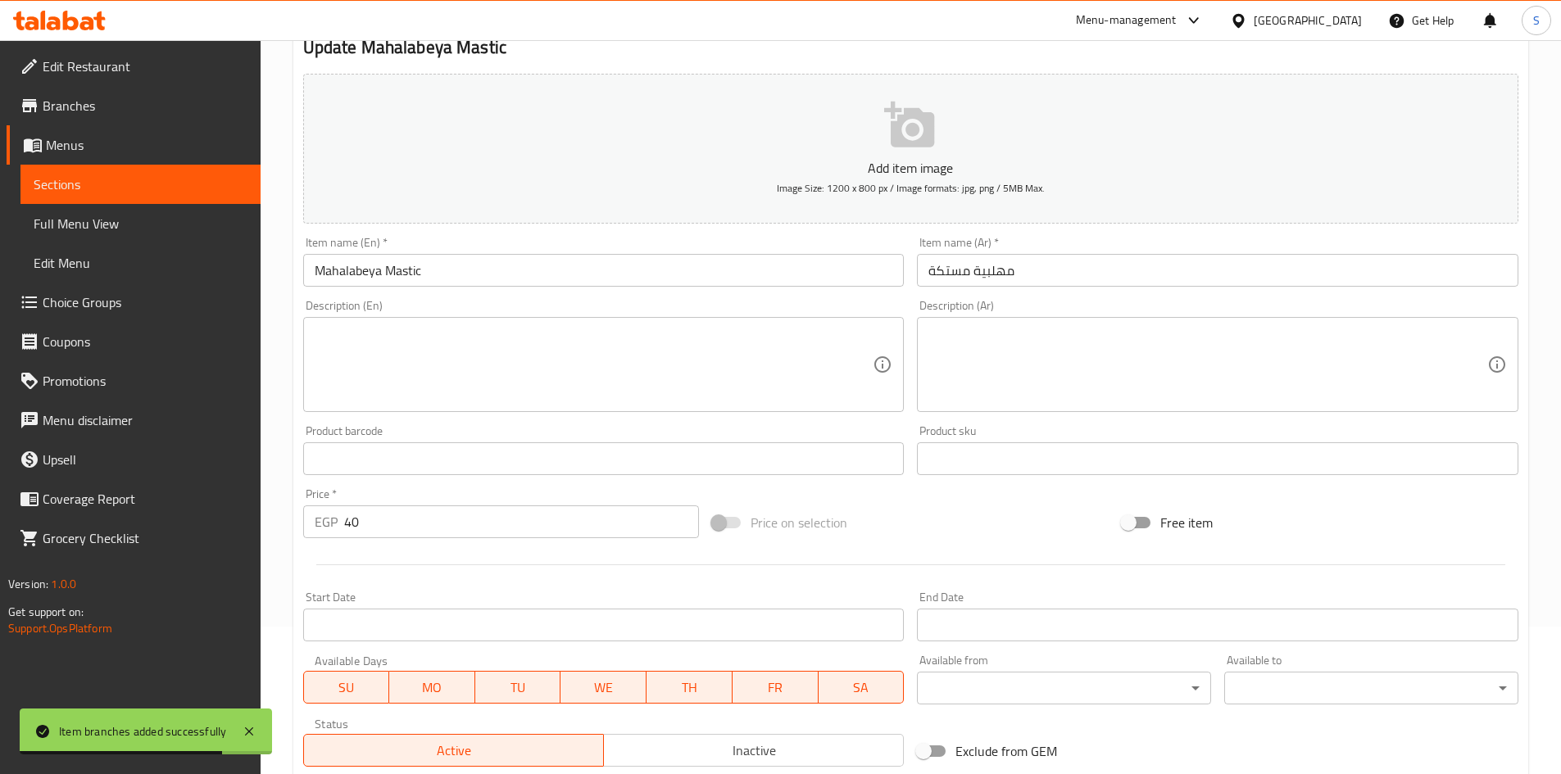
scroll to position [328, 0]
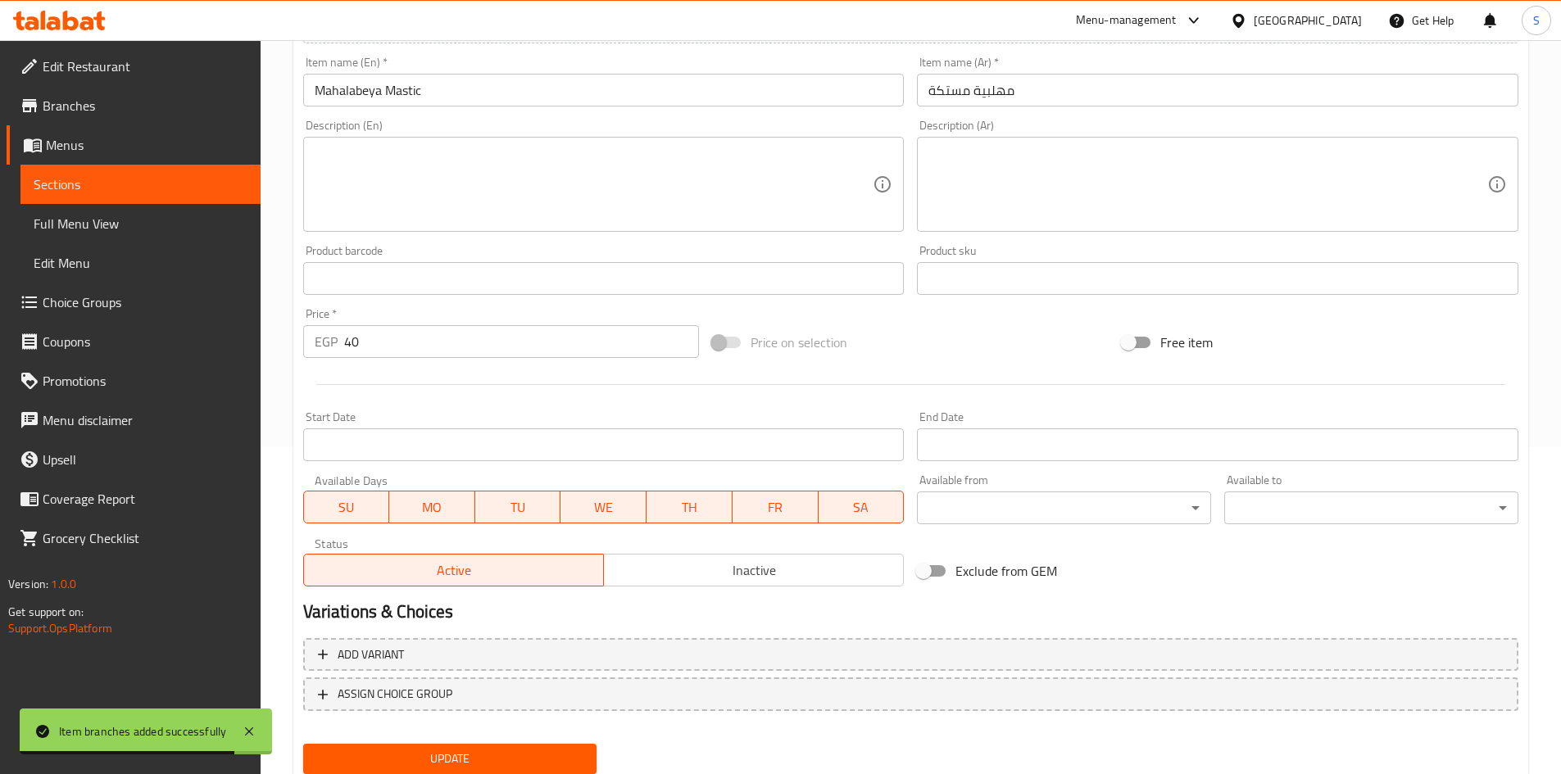
click at [700, 574] on span "Inactive" at bounding box center [753, 571] width 287 height 24
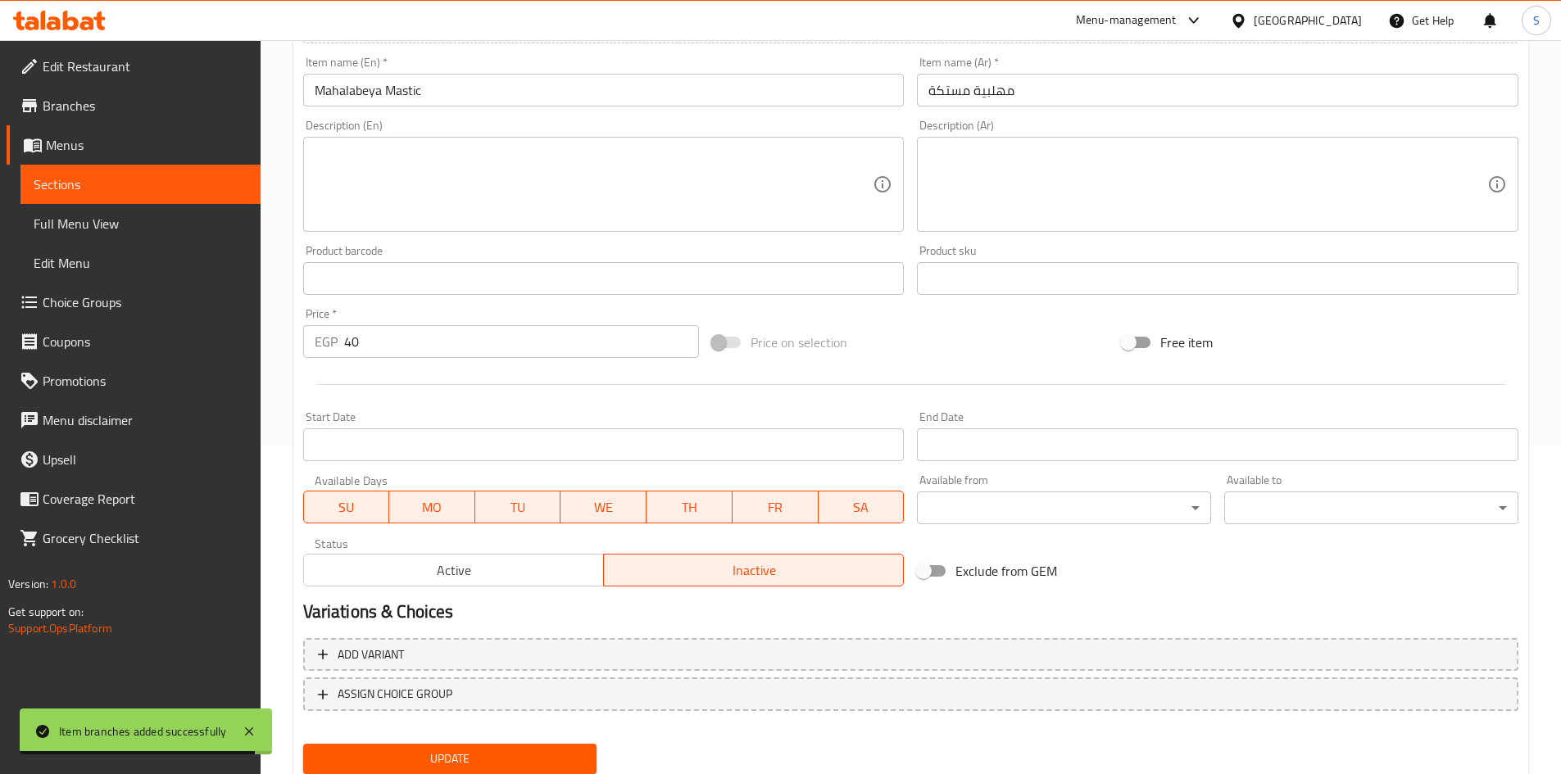
click at [483, 746] on button "Update" at bounding box center [450, 759] width 294 height 30
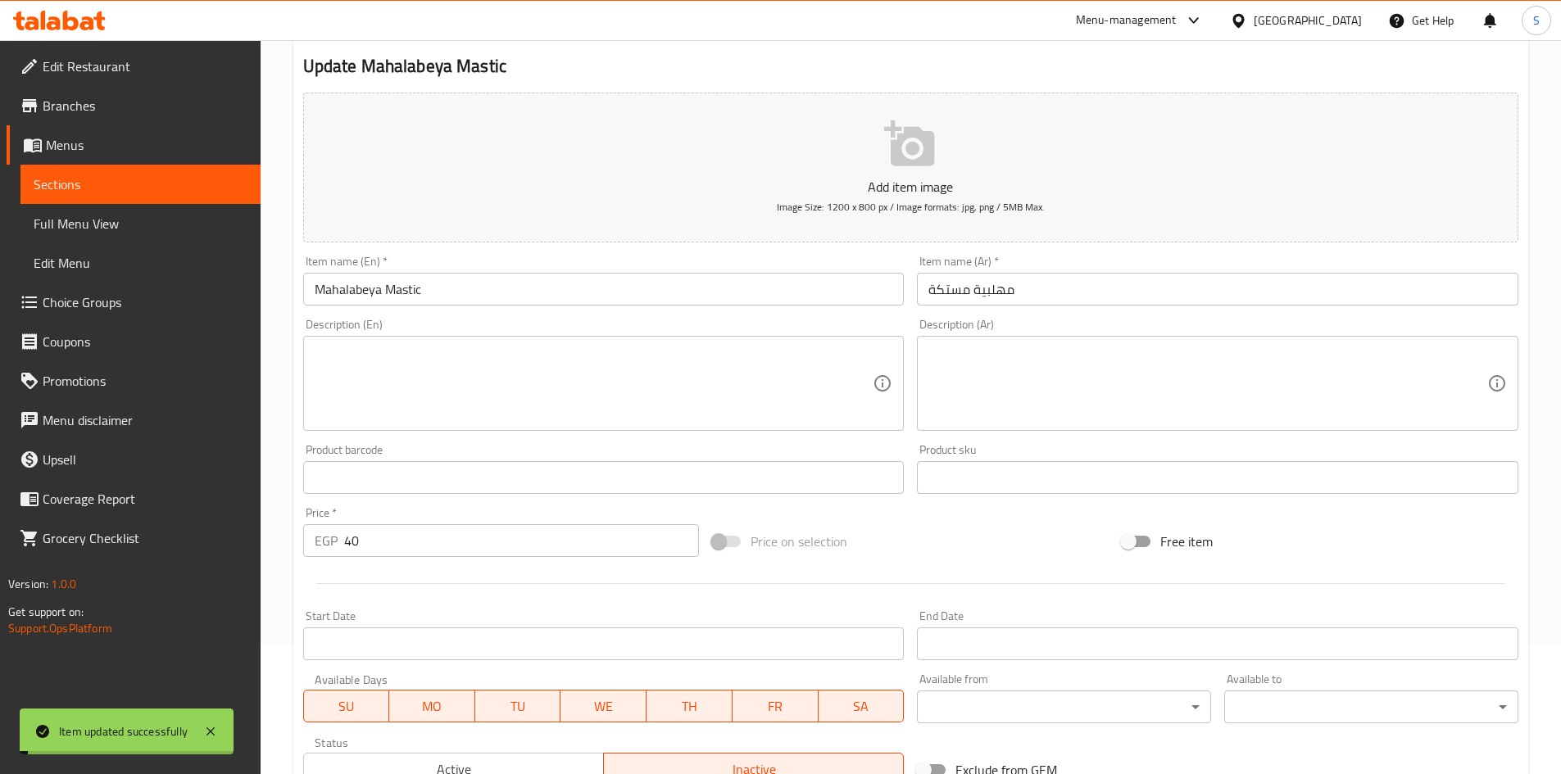
scroll to position [0, 0]
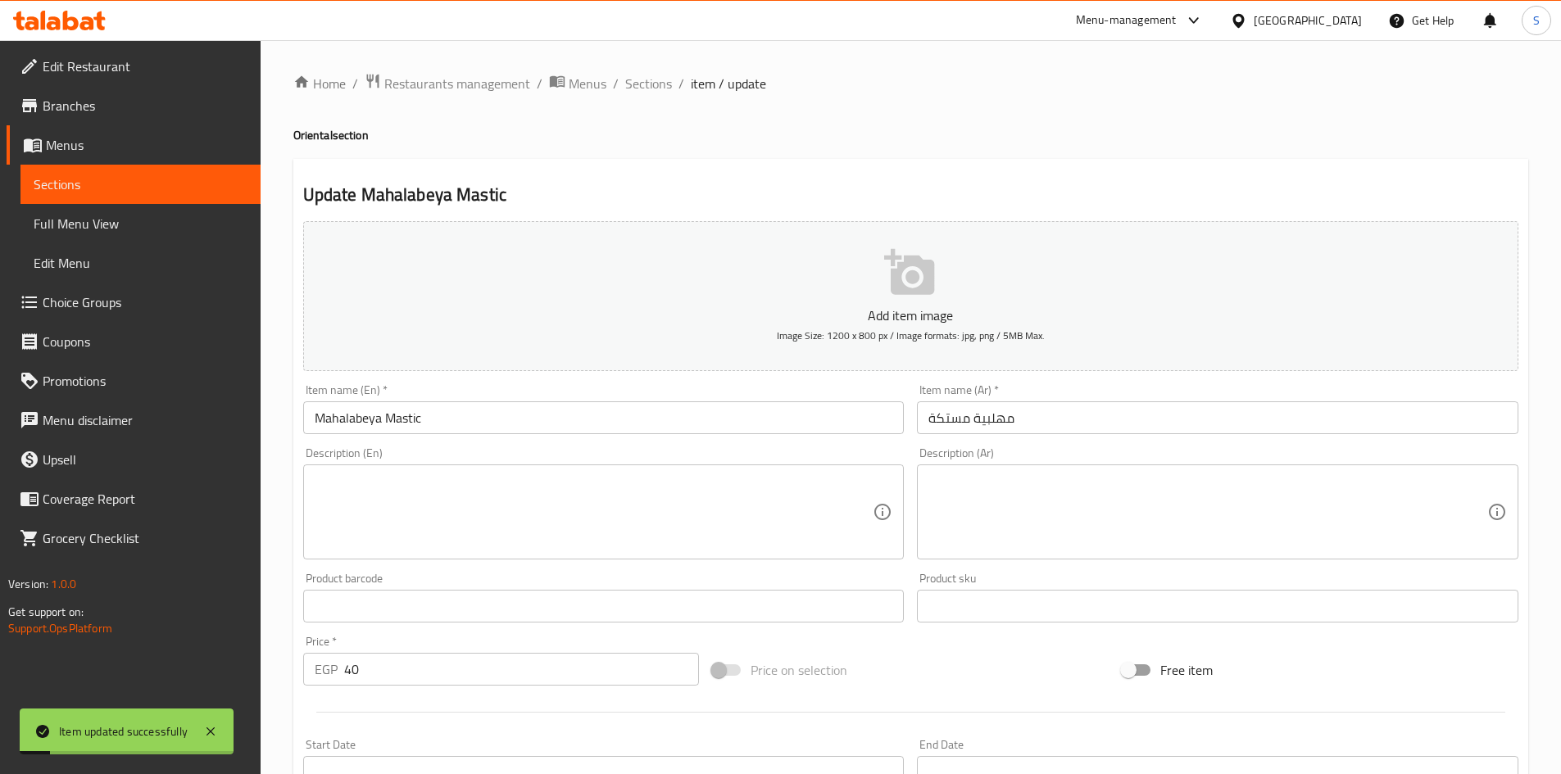
click at [633, 96] on div "Home / Restaurants management / Menus / Sections / item / update Oriental secti…" at bounding box center [910, 599] width 1235 height 1052
click at [644, 81] on span "Sections" at bounding box center [648, 84] width 47 height 20
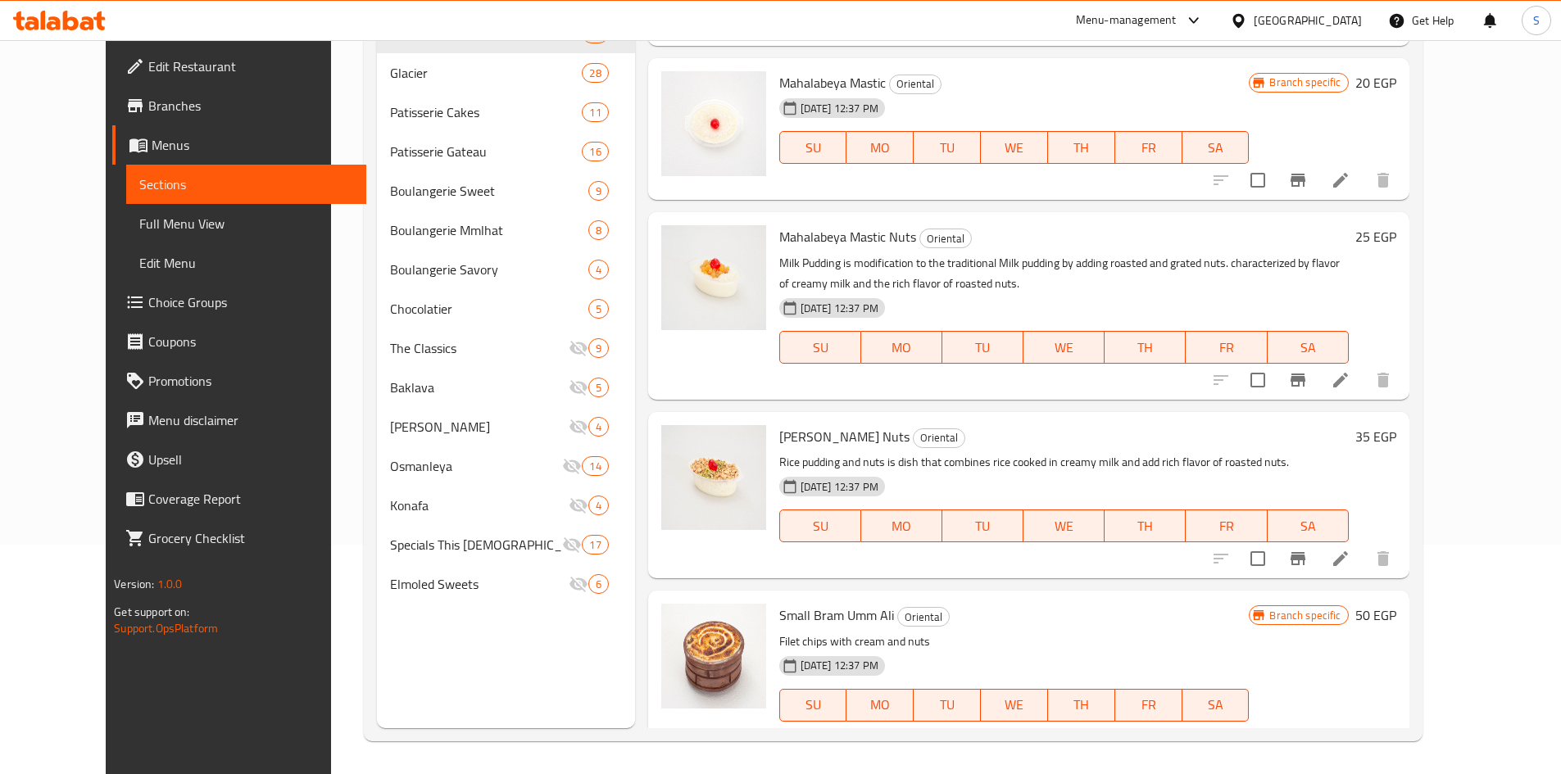
scroll to position [994, 0]
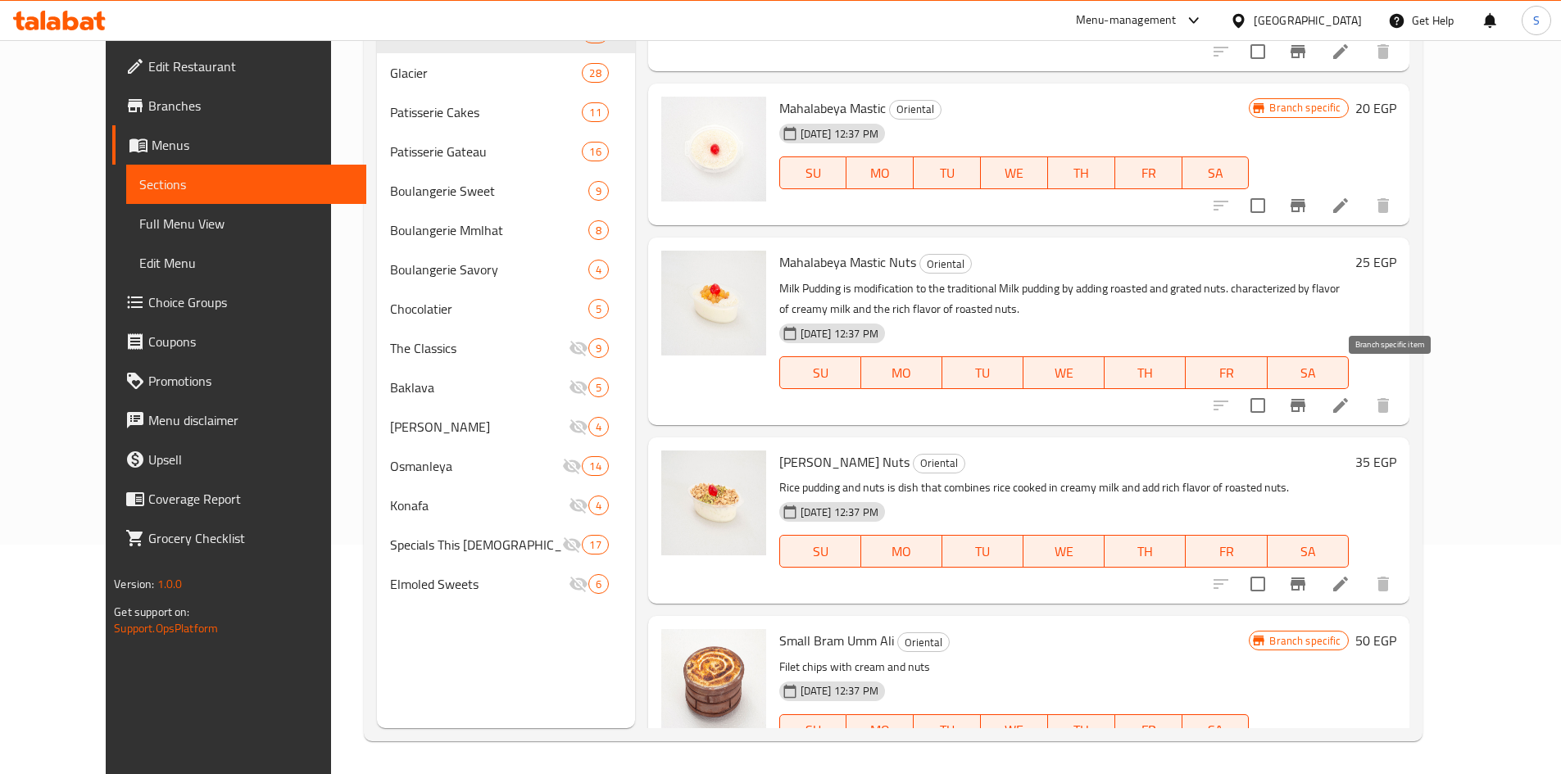
click at [1308, 396] on icon "Branch-specific-item" at bounding box center [1298, 406] width 20 height 20
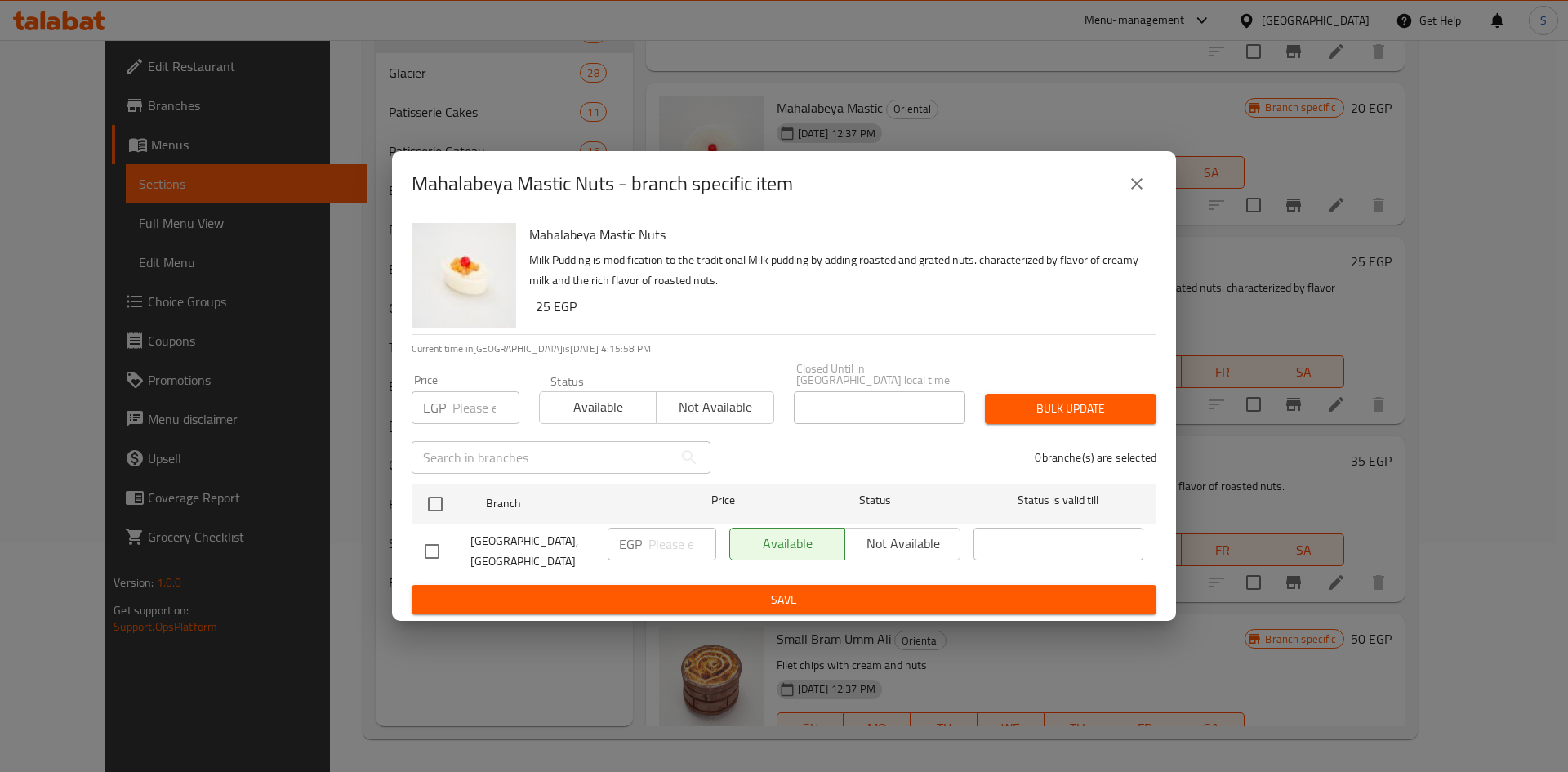
click at [480, 413] on input "number" at bounding box center [485, 407] width 67 height 33
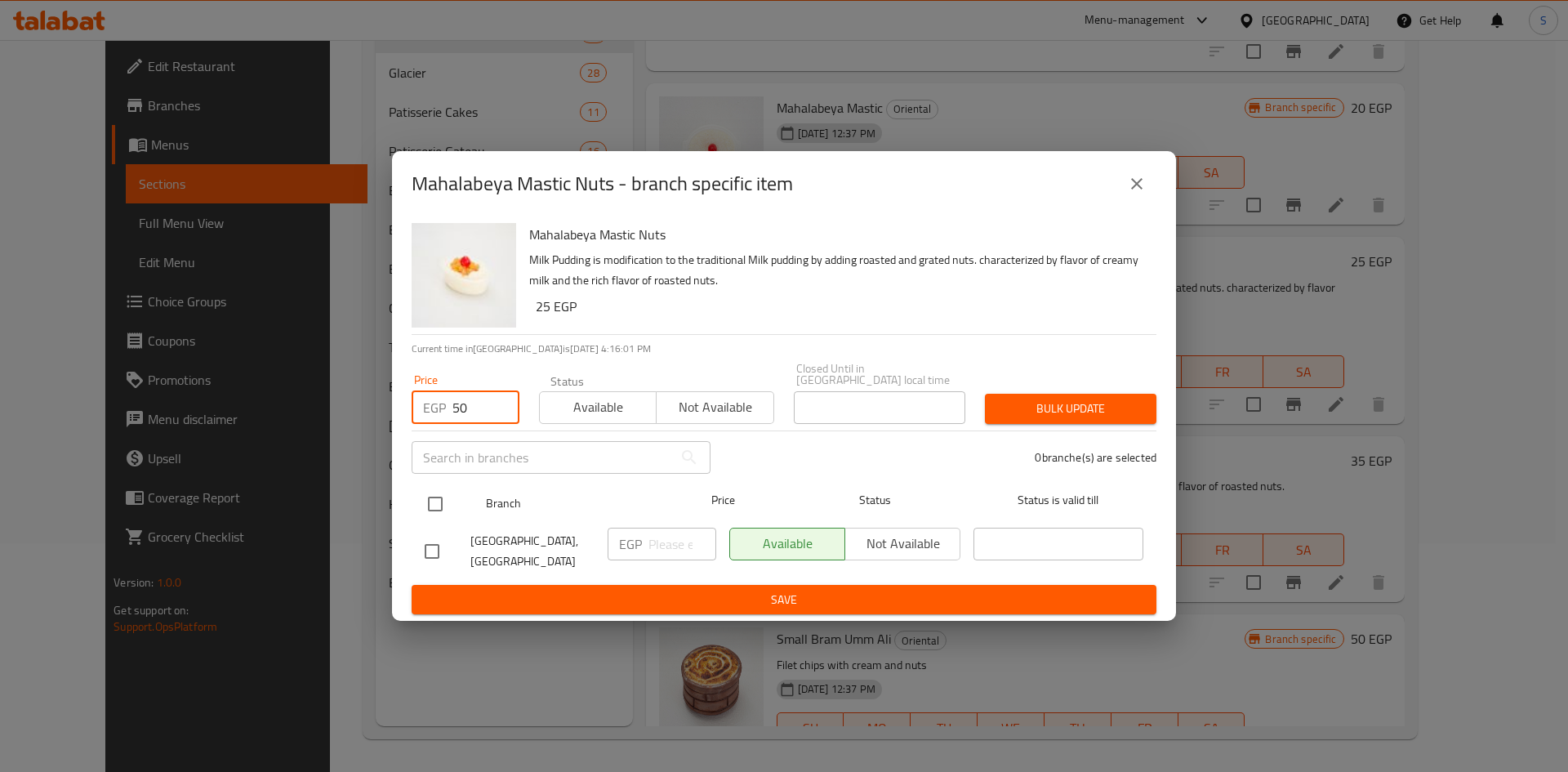
type input "50"
click at [418, 491] on div "Branch Price Status Status is valid till" at bounding box center [784, 504] width 745 height 41
click at [446, 509] on input "checkbox" at bounding box center [436, 504] width 34 height 34
checkbox input "true"
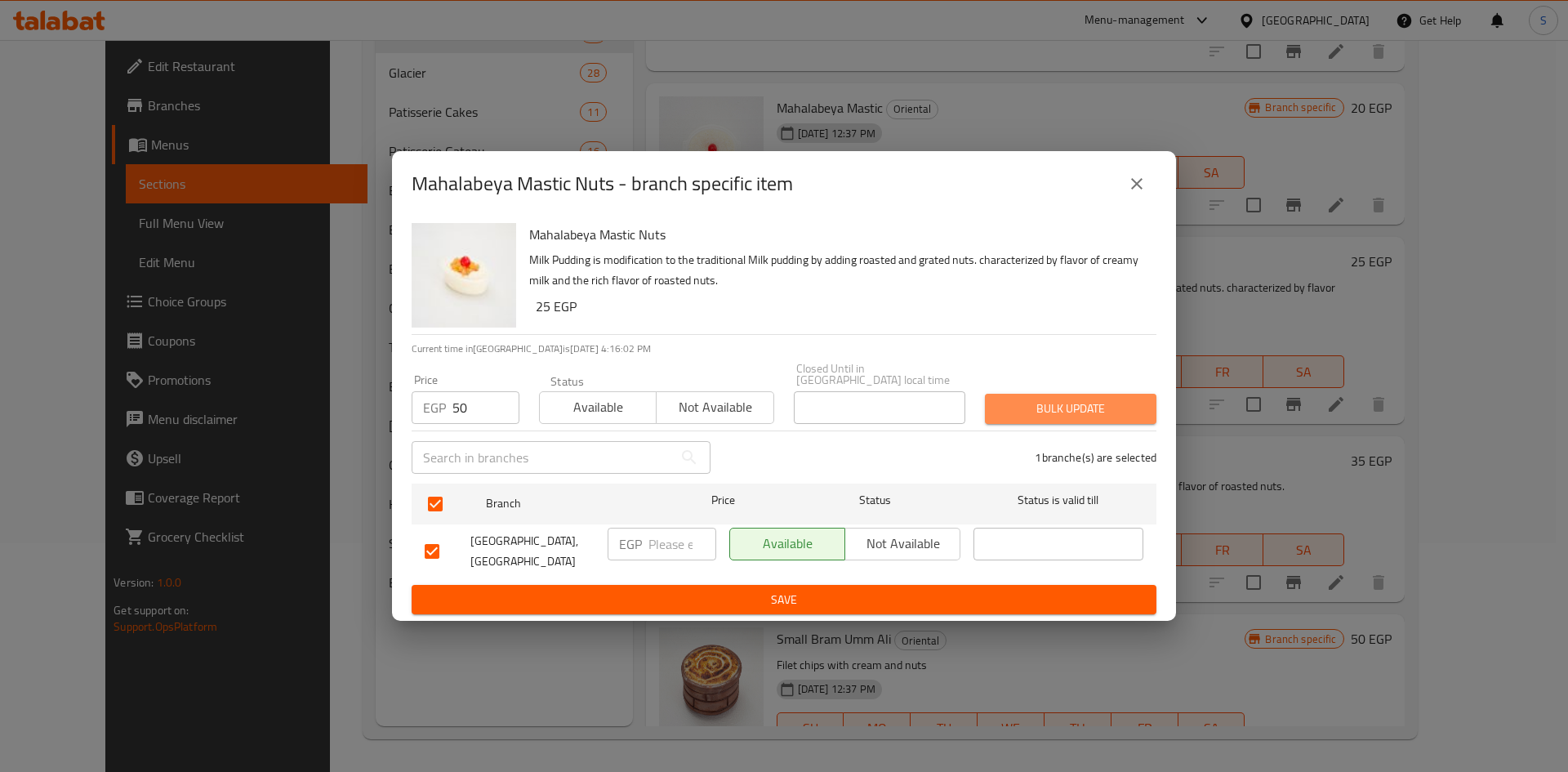
click at [1056, 405] on span "Bulk update" at bounding box center [1071, 409] width 146 height 20
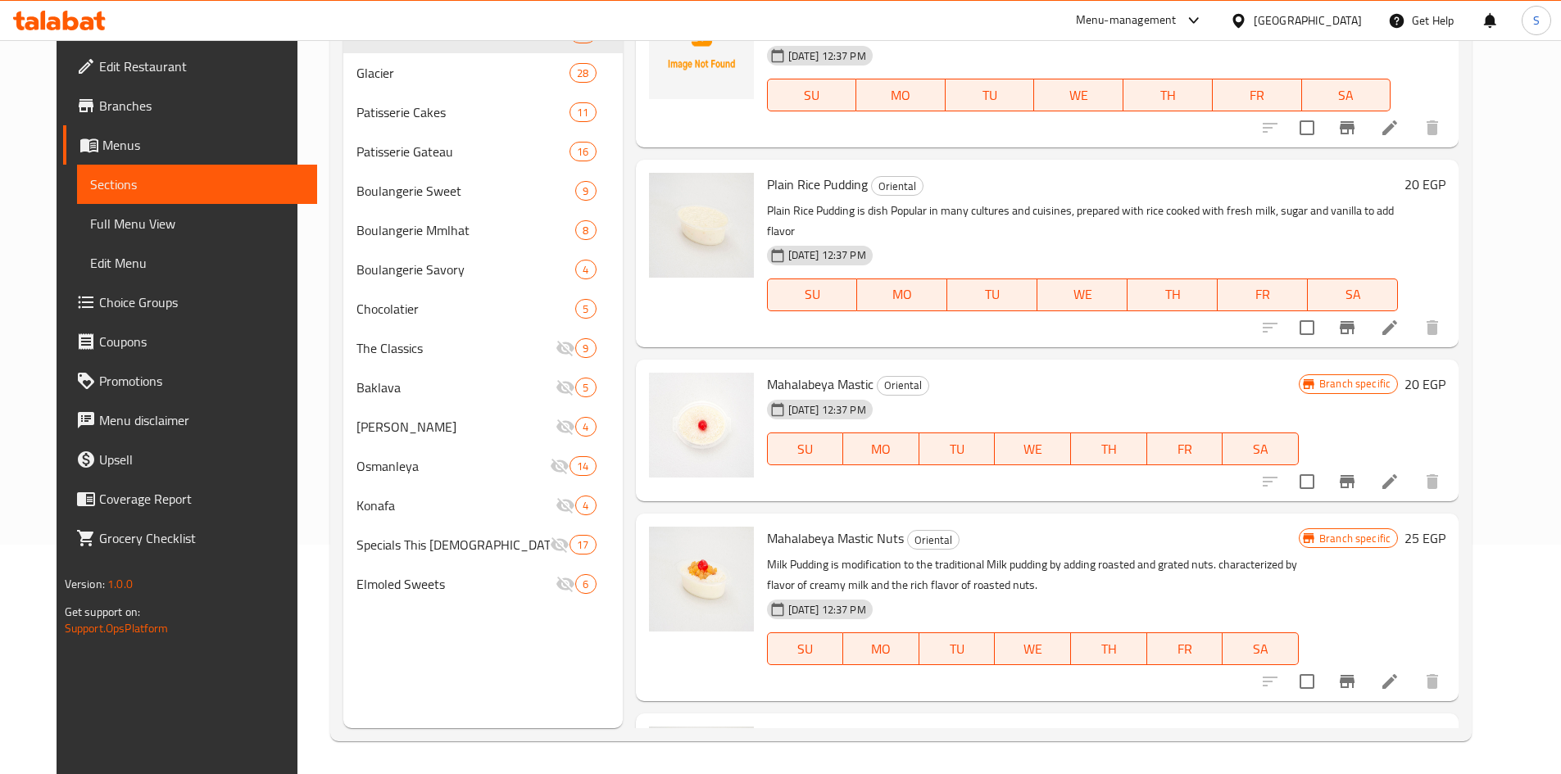
scroll to position [666, 0]
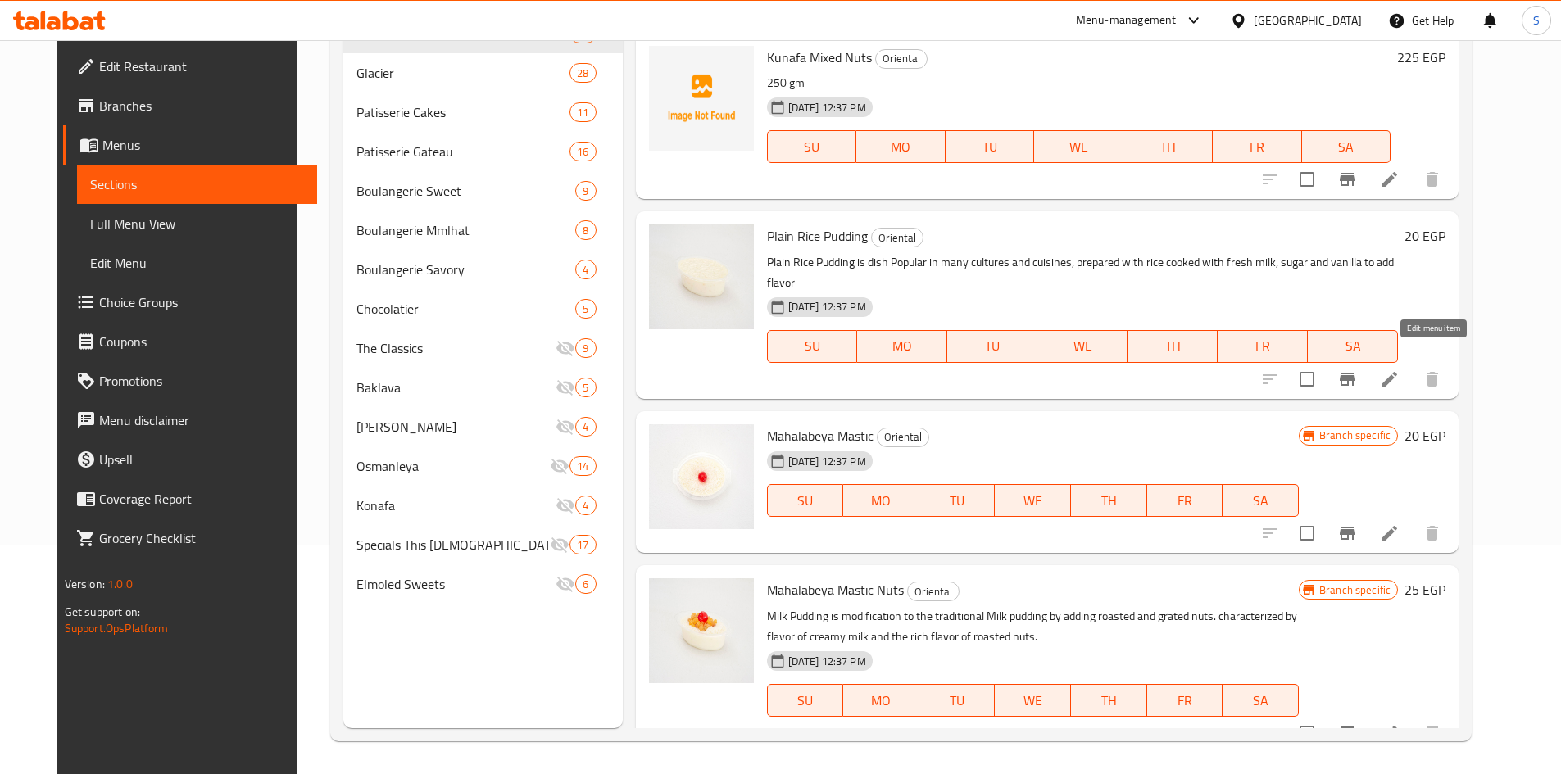
click at [1399, 370] on icon at bounding box center [1390, 380] width 20 height 20
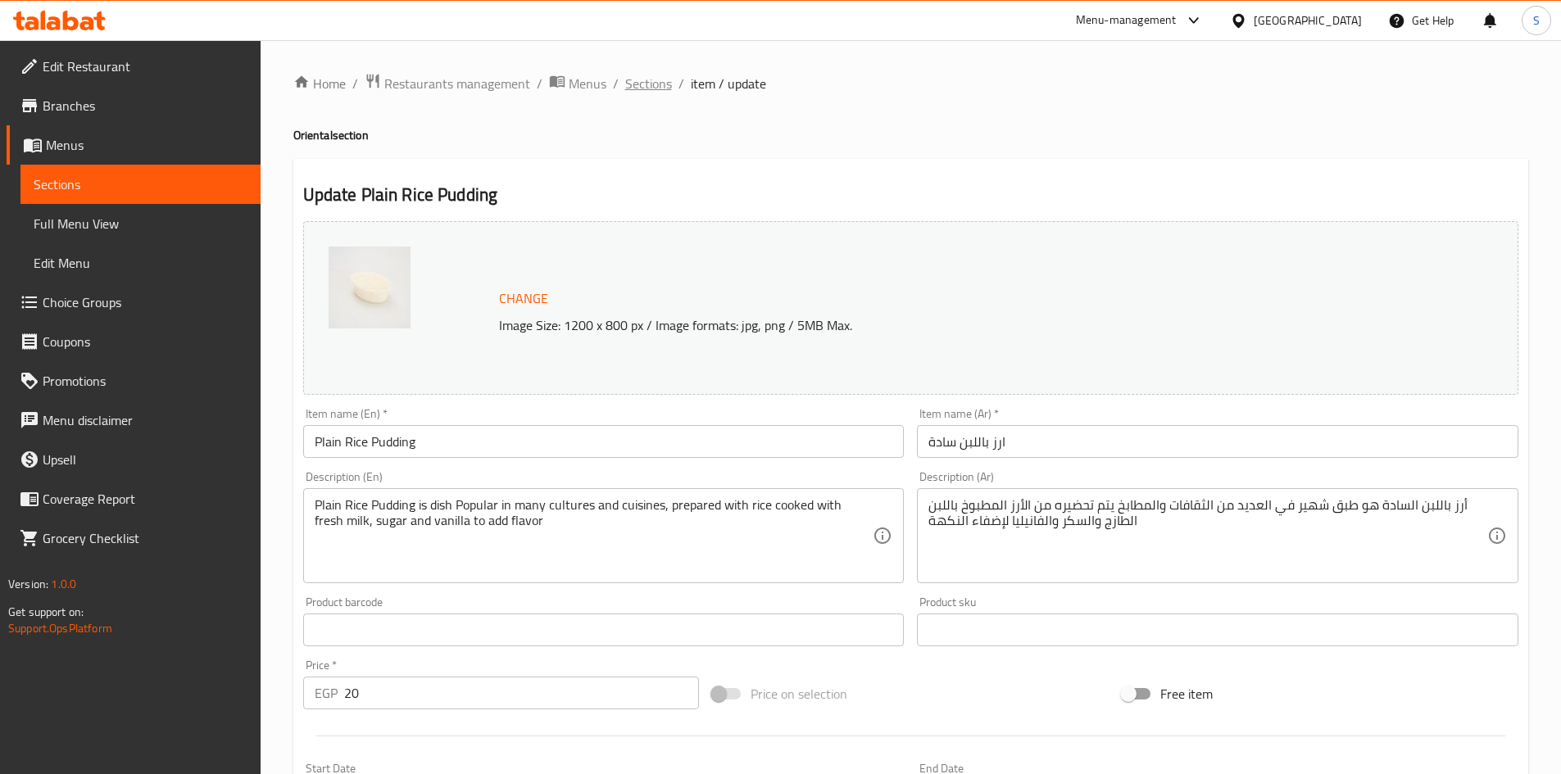
click at [640, 93] on span "Sections" at bounding box center [648, 84] width 47 height 20
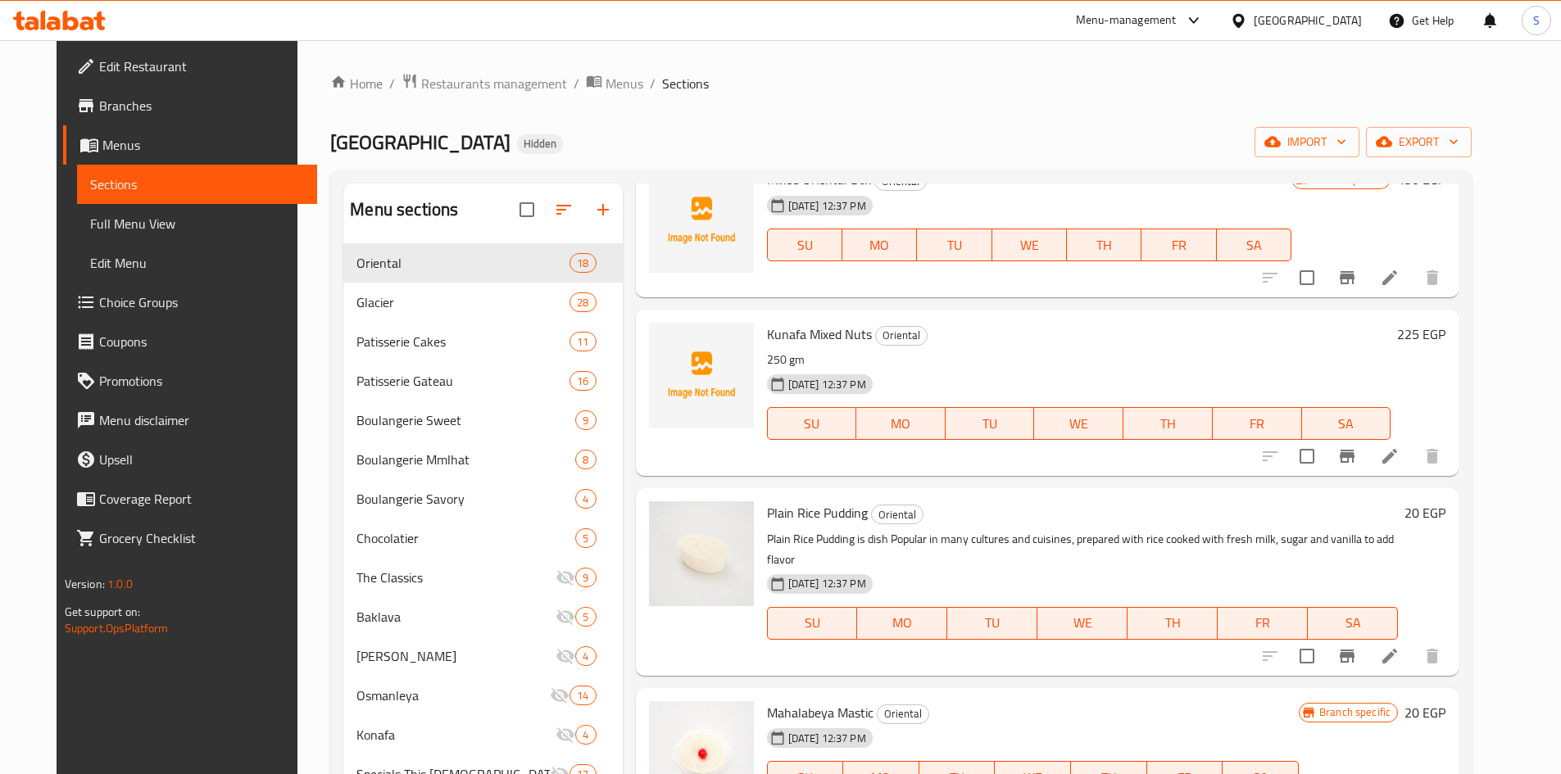
scroll to position [655, 0]
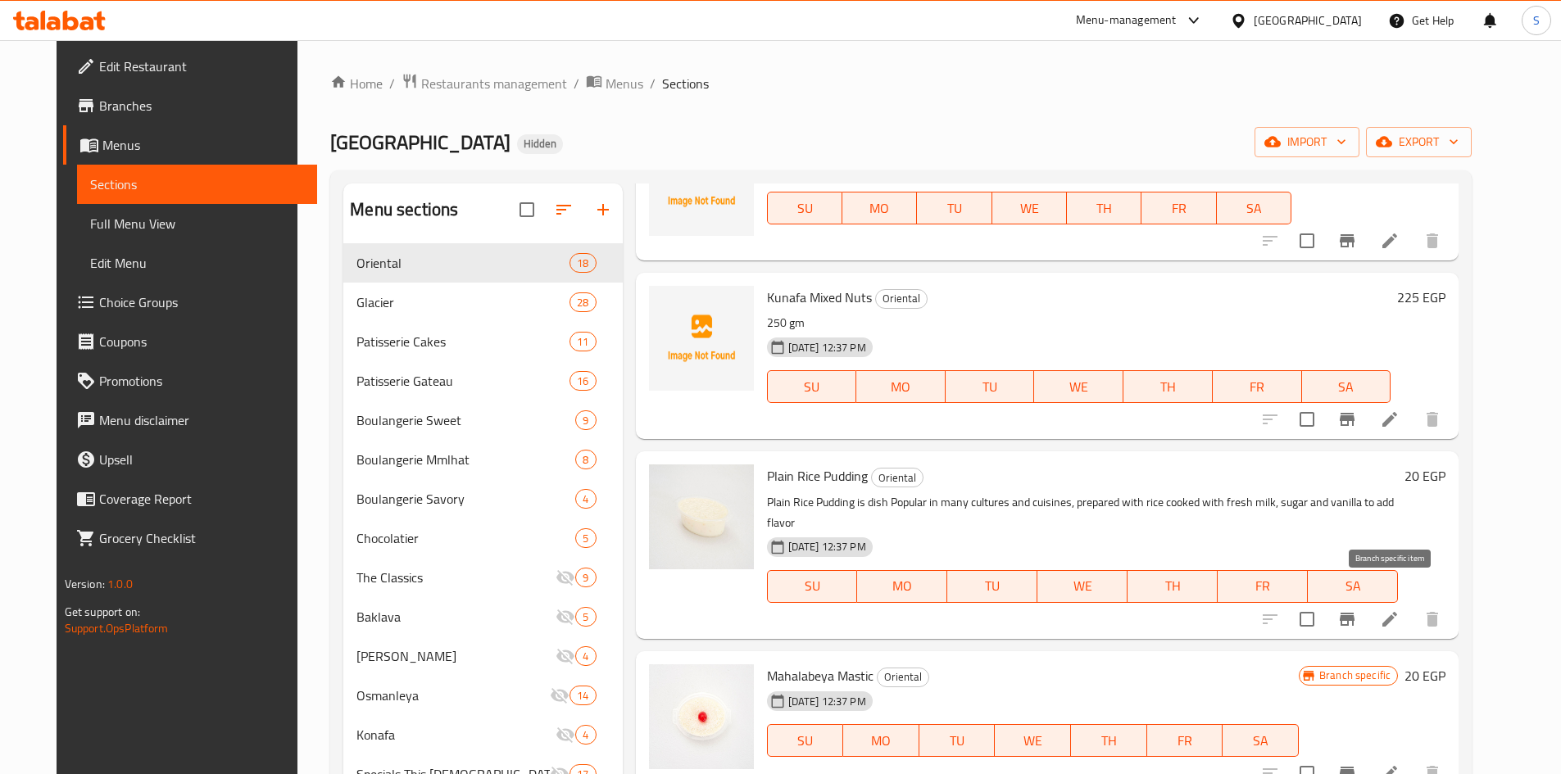
click at [1357, 610] on icon "Branch-specific-item" at bounding box center [1347, 620] width 20 height 20
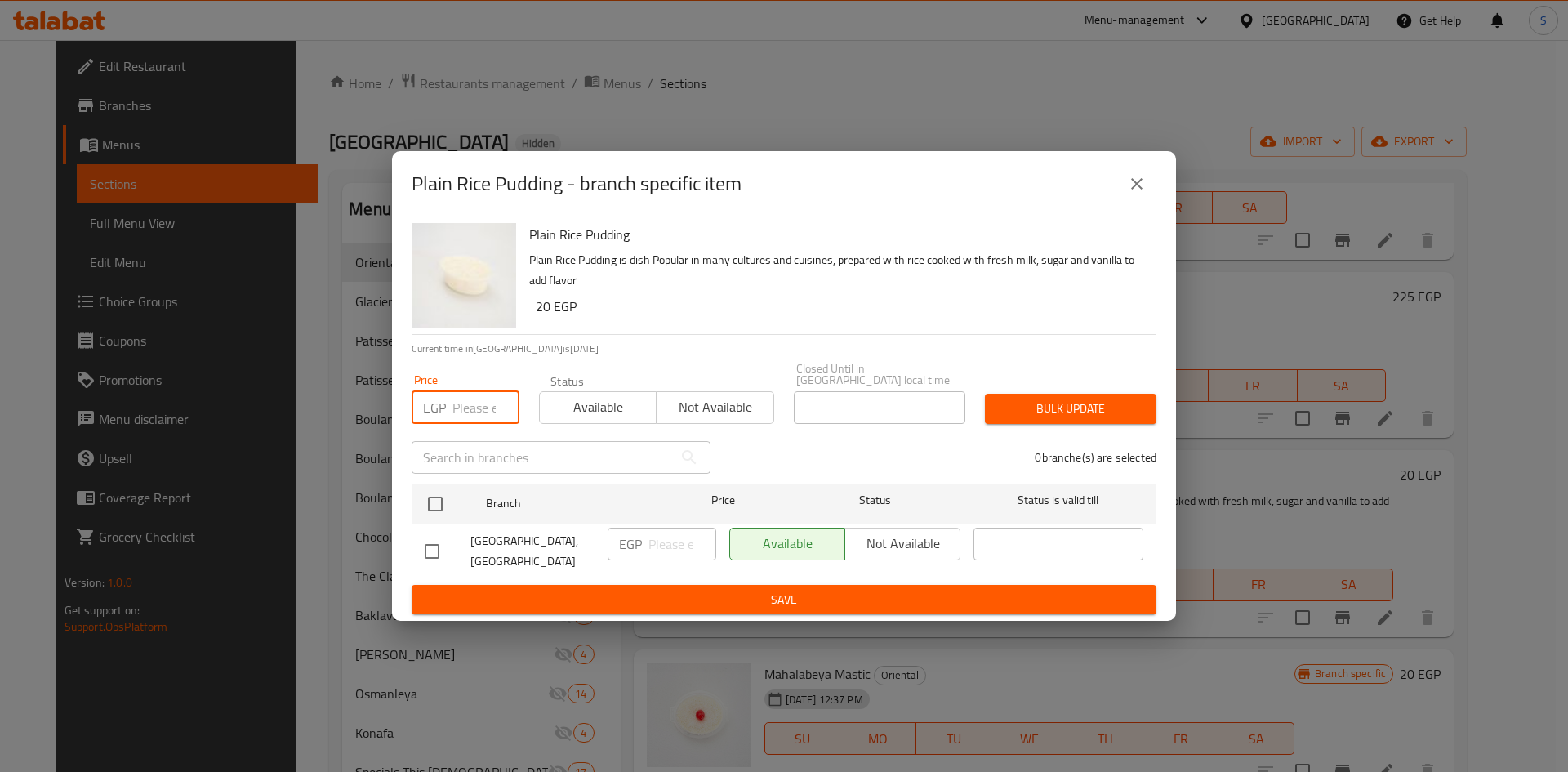
click at [470, 416] on input "number" at bounding box center [485, 407] width 67 height 33
type input "40"
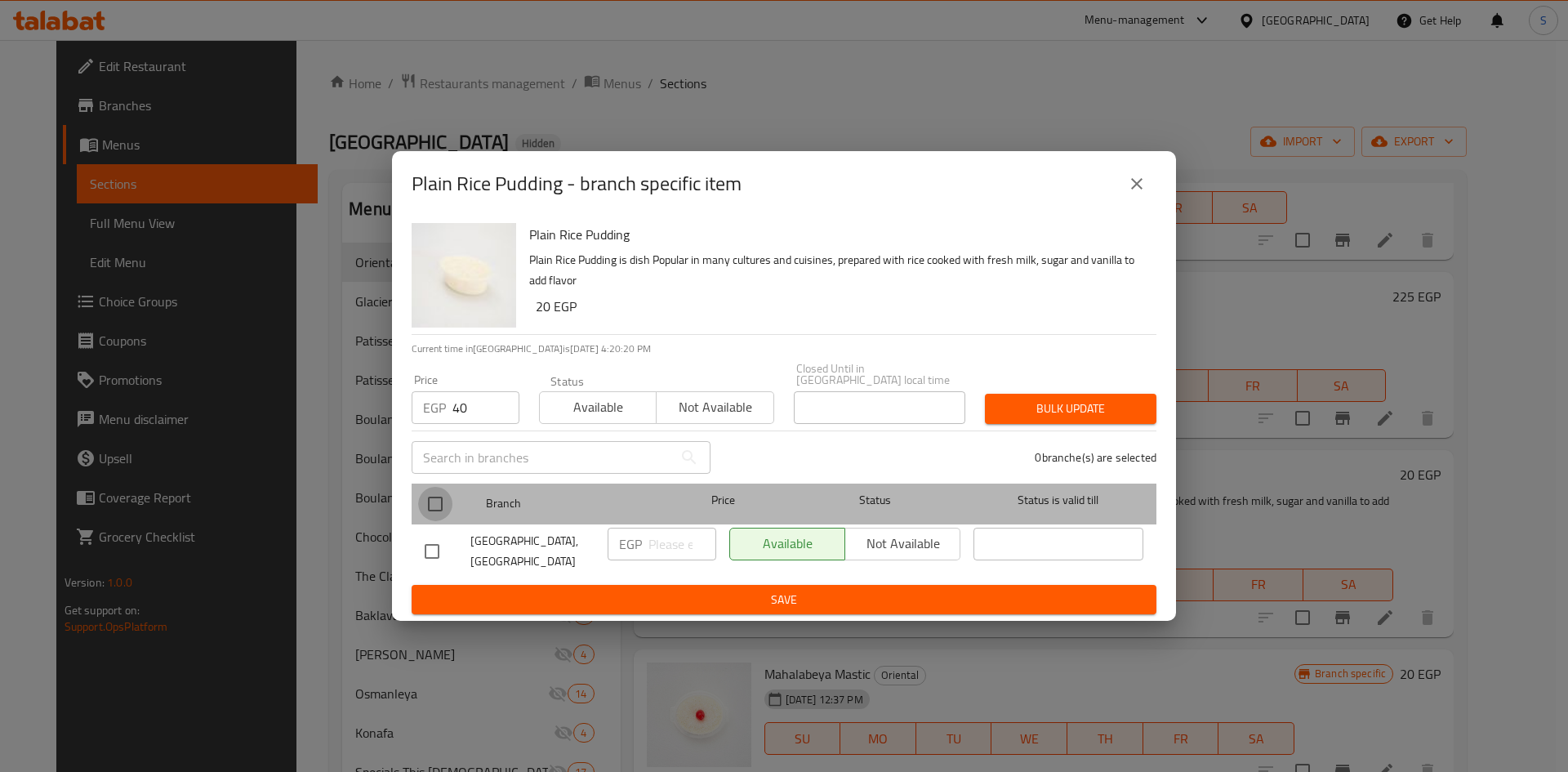
drag, startPoint x: 438, startPoint y: 508, endPoint x: 842, endPoint y: 450, distance: 408.1
click at [437, 509] on input "checkbox" at bounding box center [436, 504] width 34 height 34
checkbox input "true"
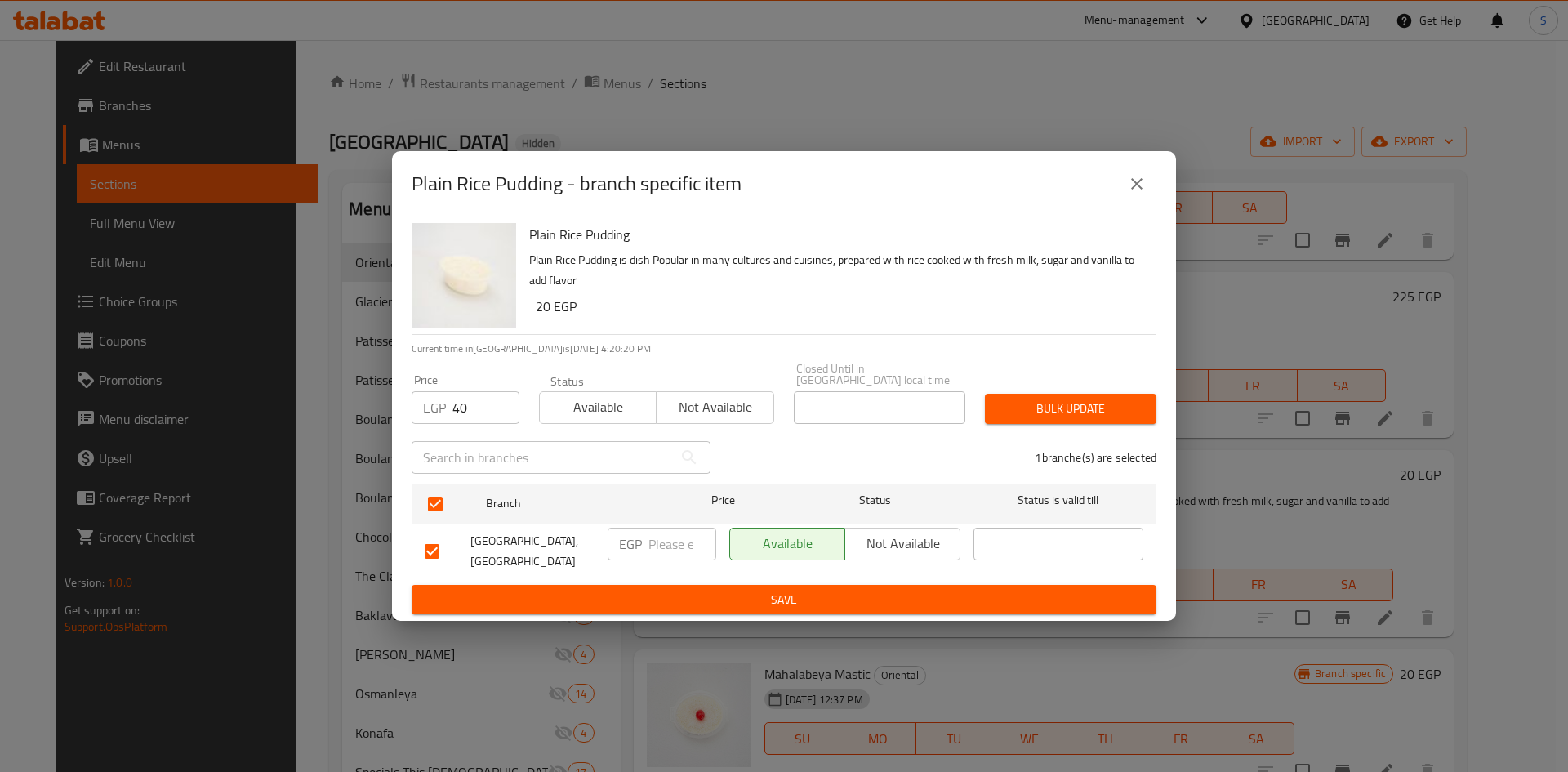
click at [1045, 413] on span "Bulk update" at bounding box center [1071, 409] width 146 height 20
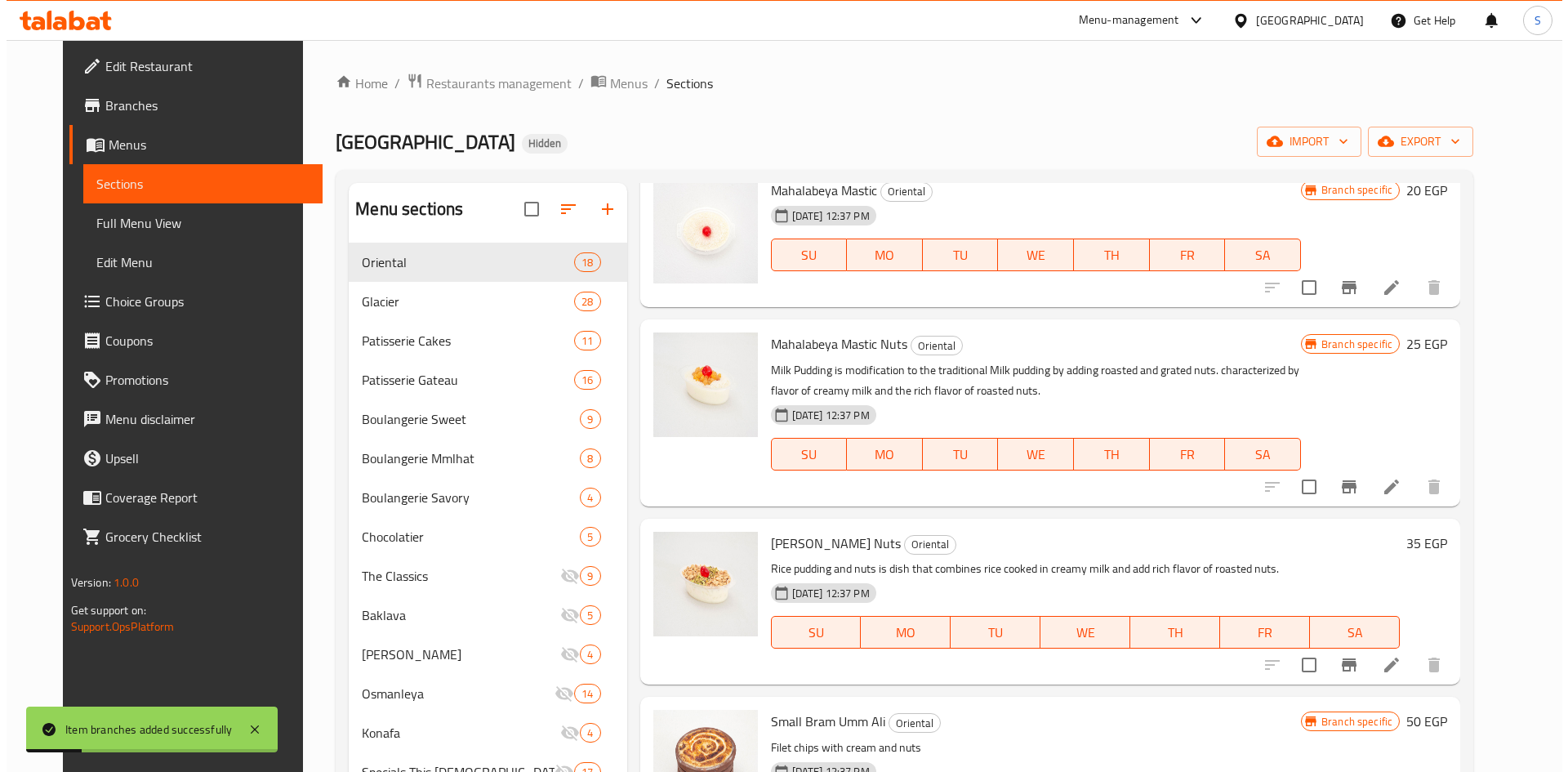
scroll to position [1144, 0]
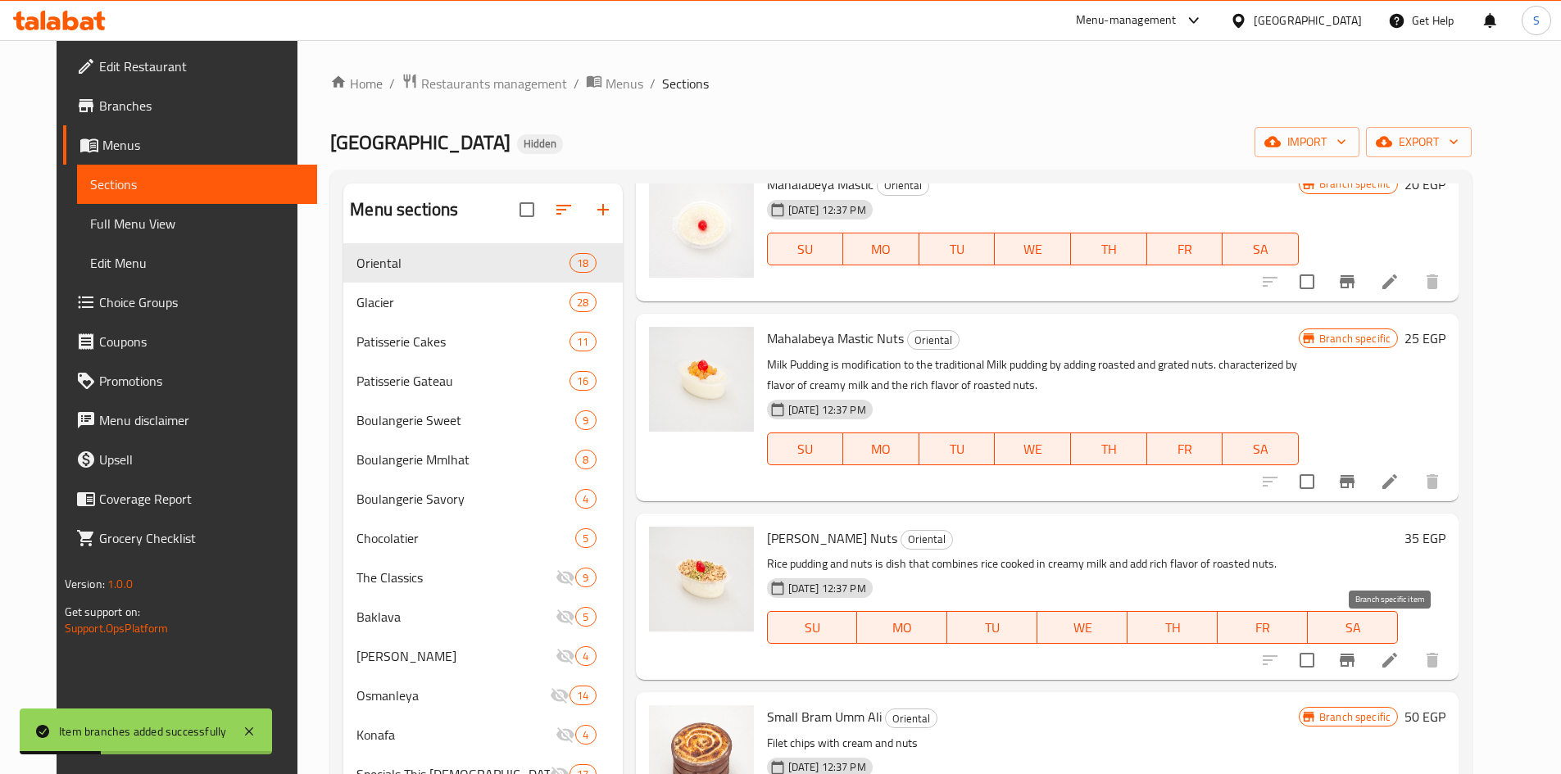
click at [1367, 650] on button "Branch-specific-item" at bounding box center [1346, 660] width 39 height 39
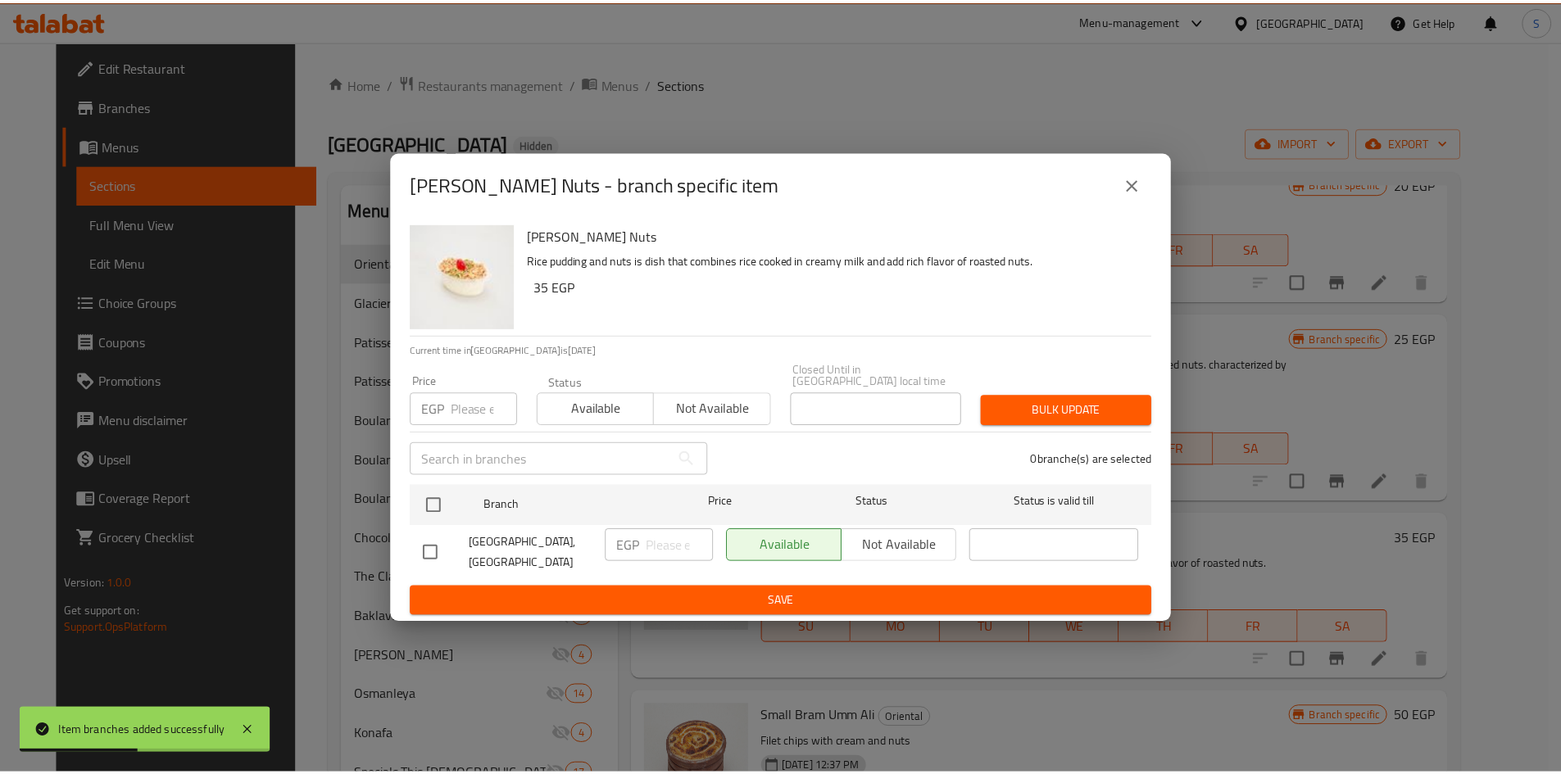
scroll to position [1168, 0]
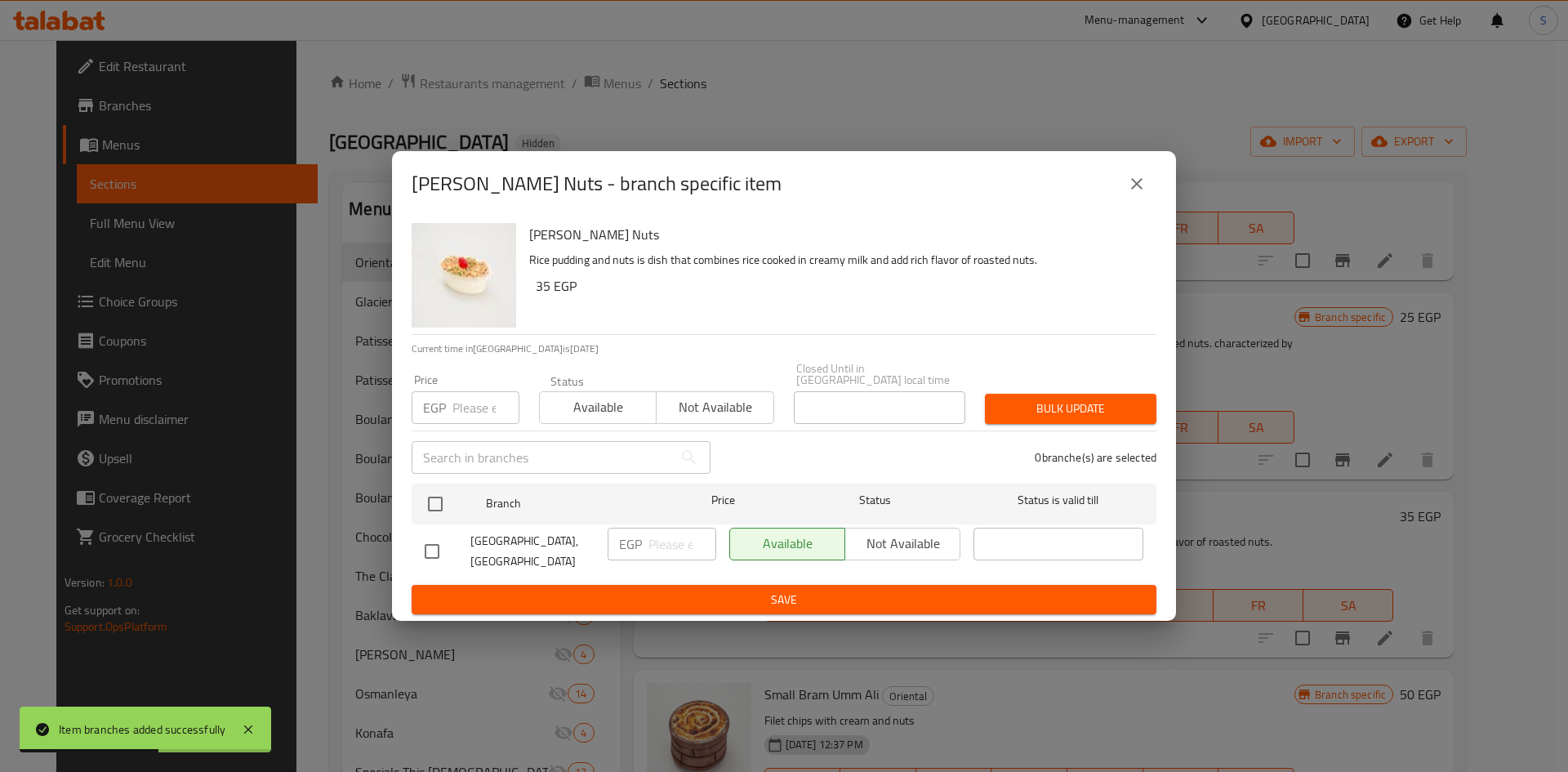
click at [481, 407] on input "number" at bounding box center [485, 407] width 67 height 33
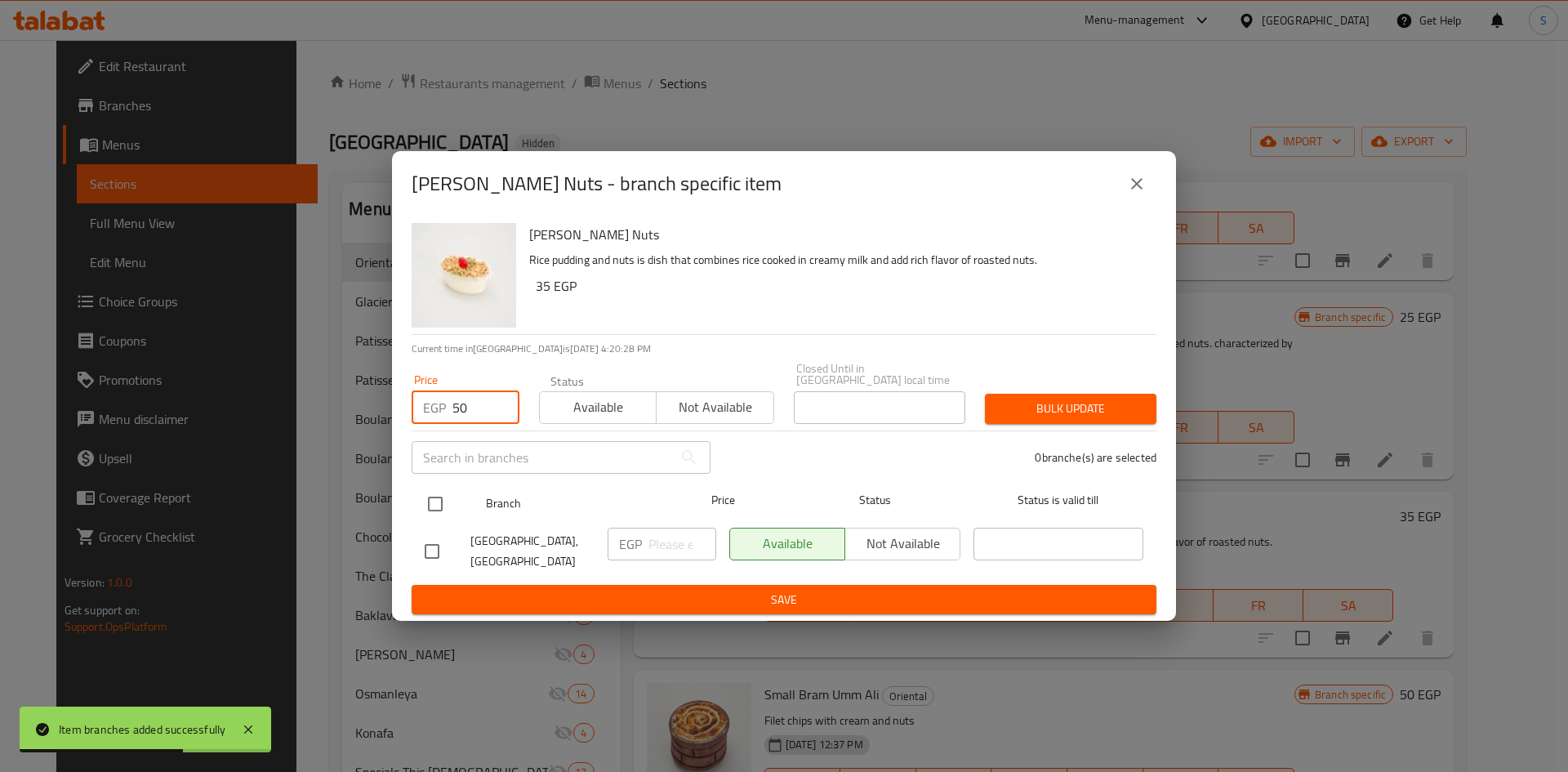
type input "50"
click at [434, 501] on input "checkbox" at bounding box center [436, 504] width 34 height 34
checkbox input "true"
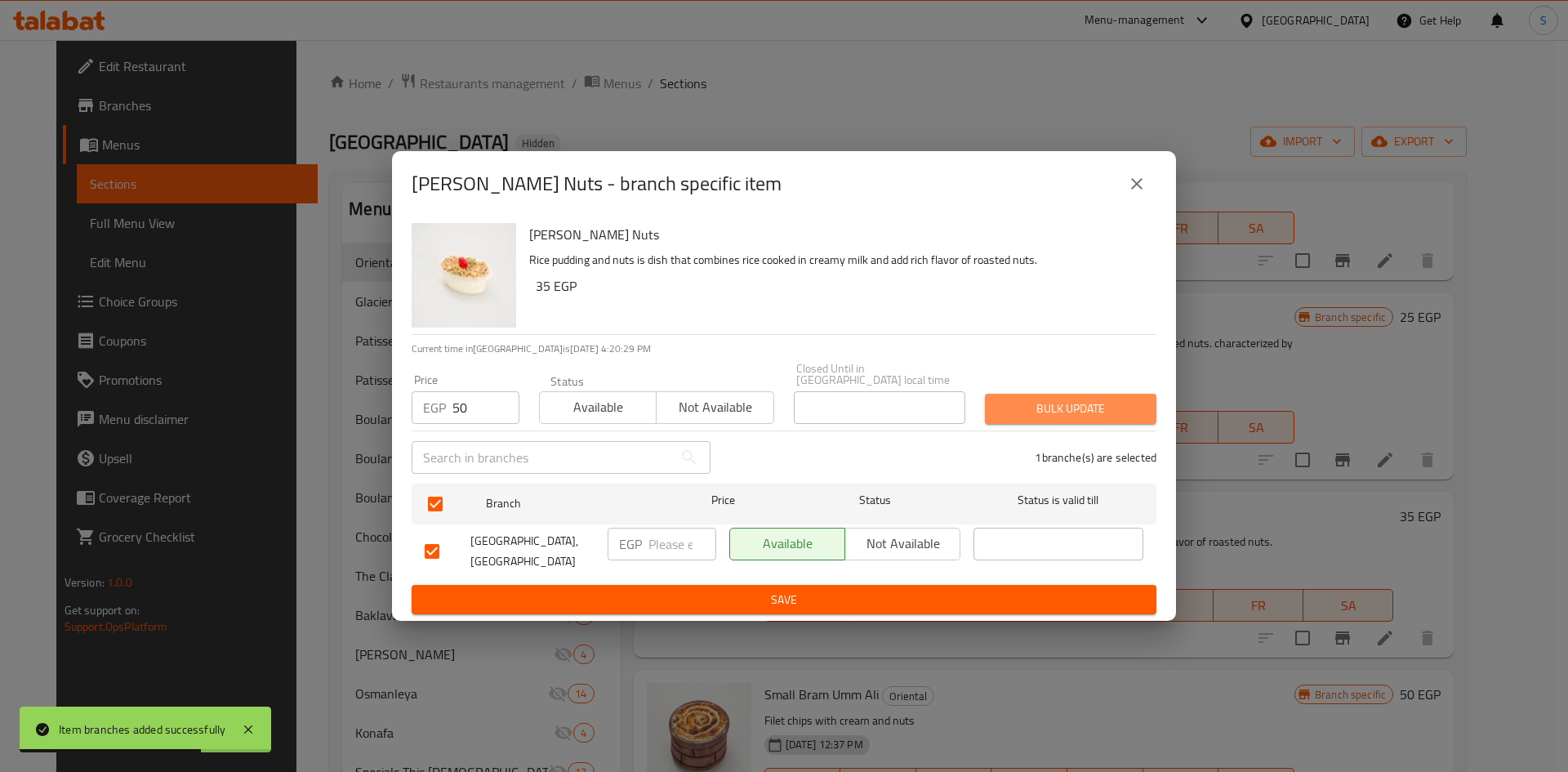
click at [1046, 400] on span "Bulk update" at bounding box center [1071, 409] width 146 height 20
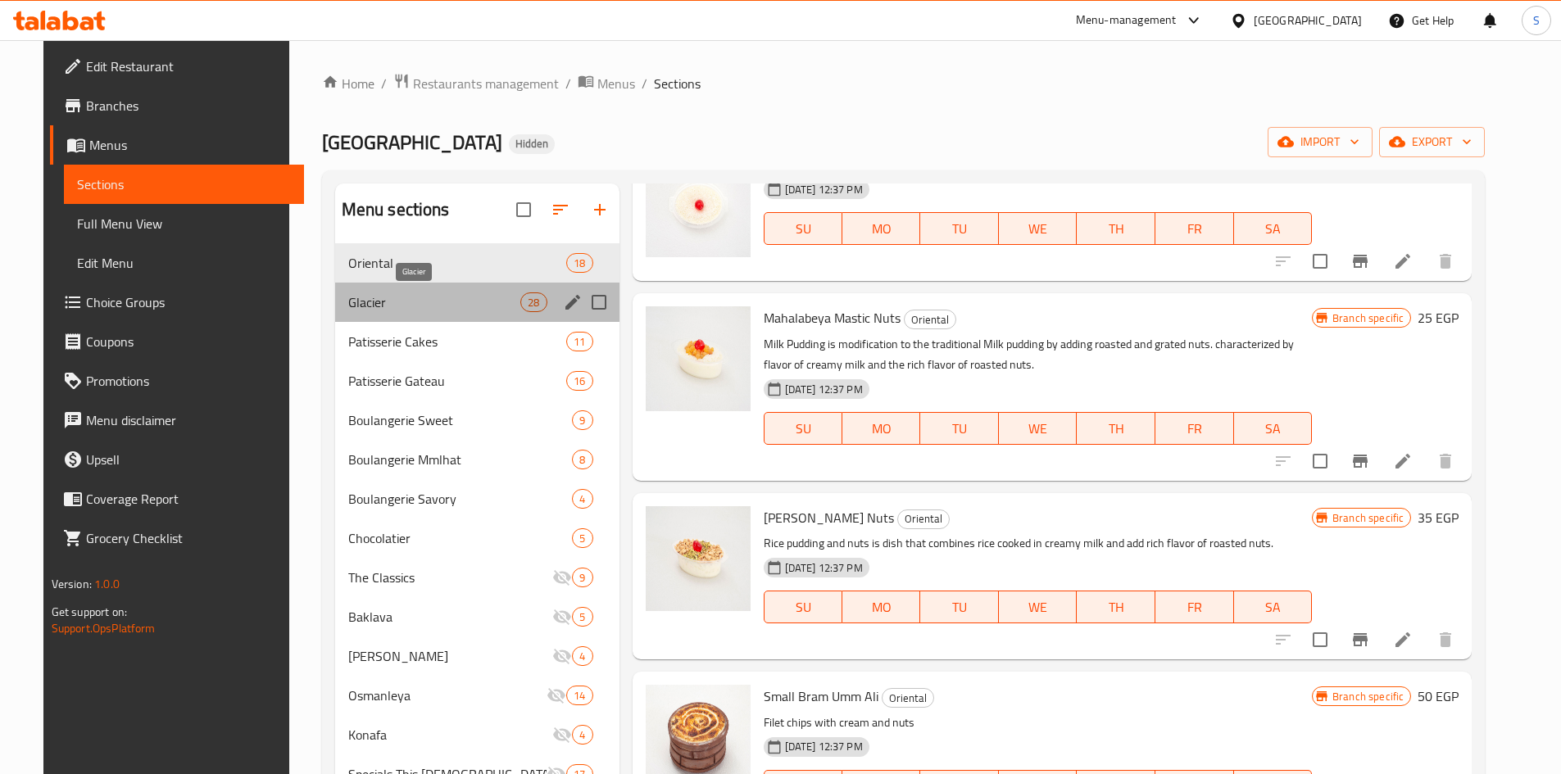
click at [428, 302] on span "Glacier" at bounding box center [434, 303] width 173 height 20
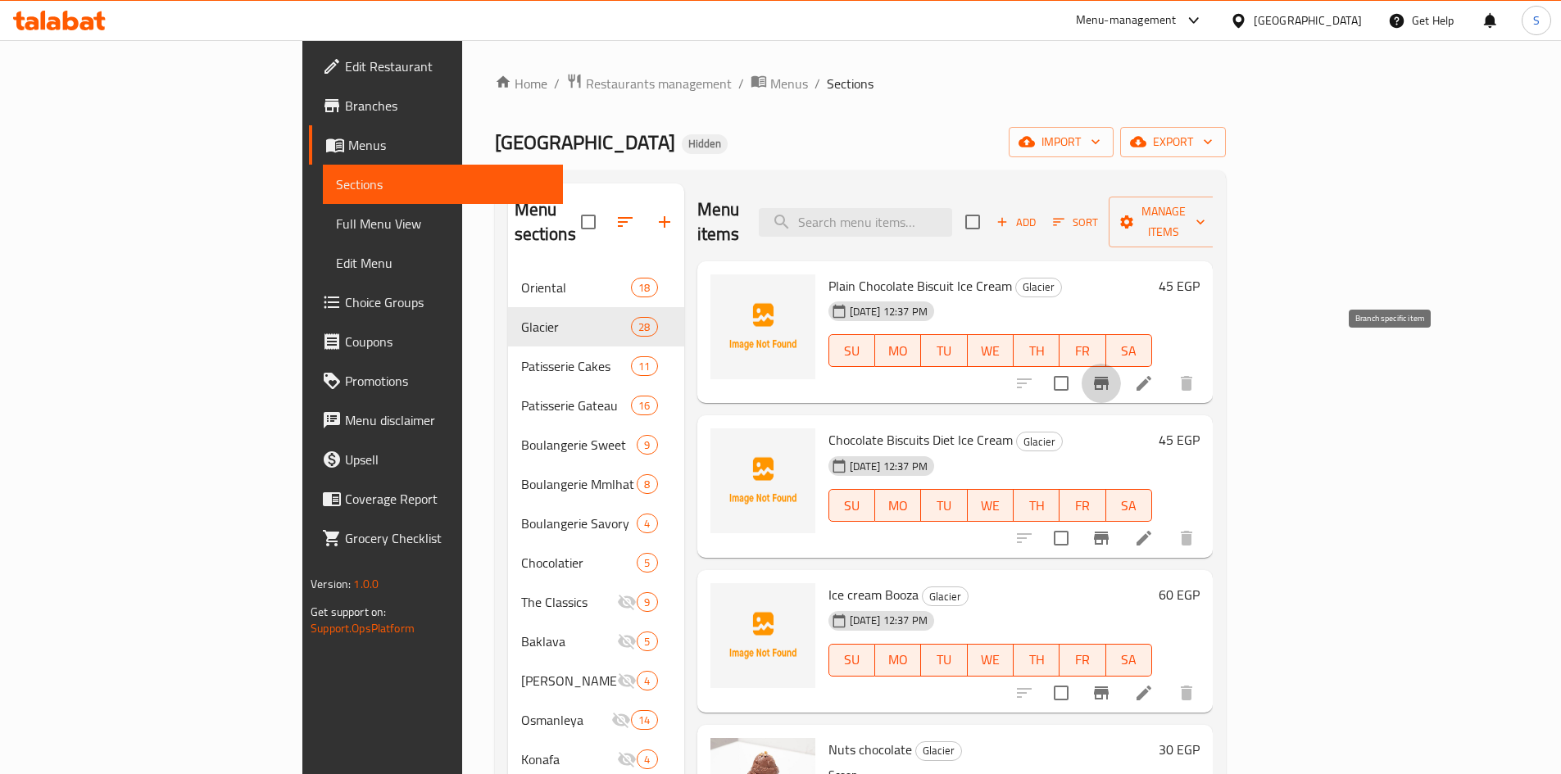
click at [1111, 374] on icon "Branch-specific-item" at bounding box center [1101, 384] width 20 height 20
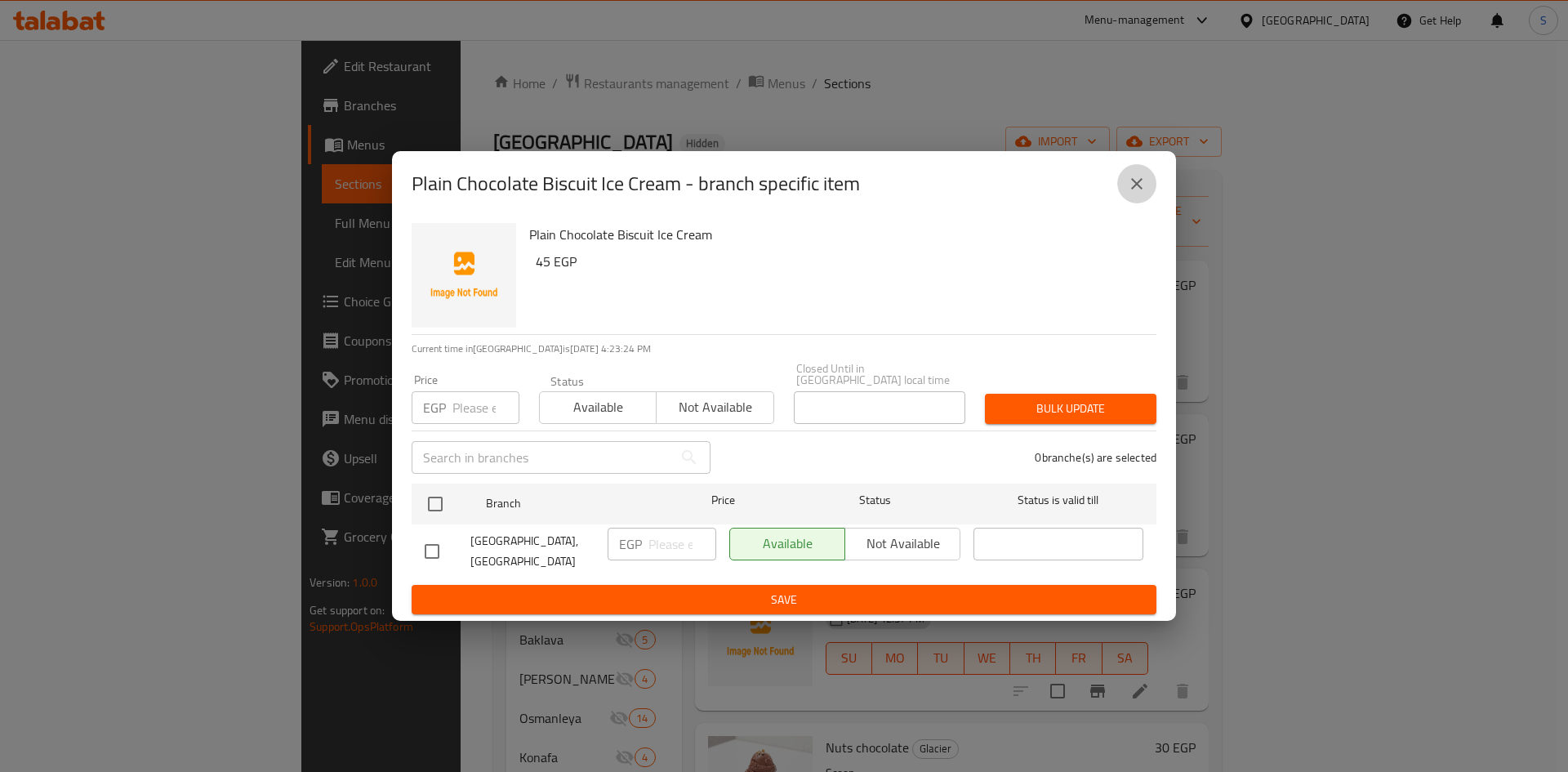
click at [1136, 203] on button "close" at bounding box center [1136, 184] width 39 height 39
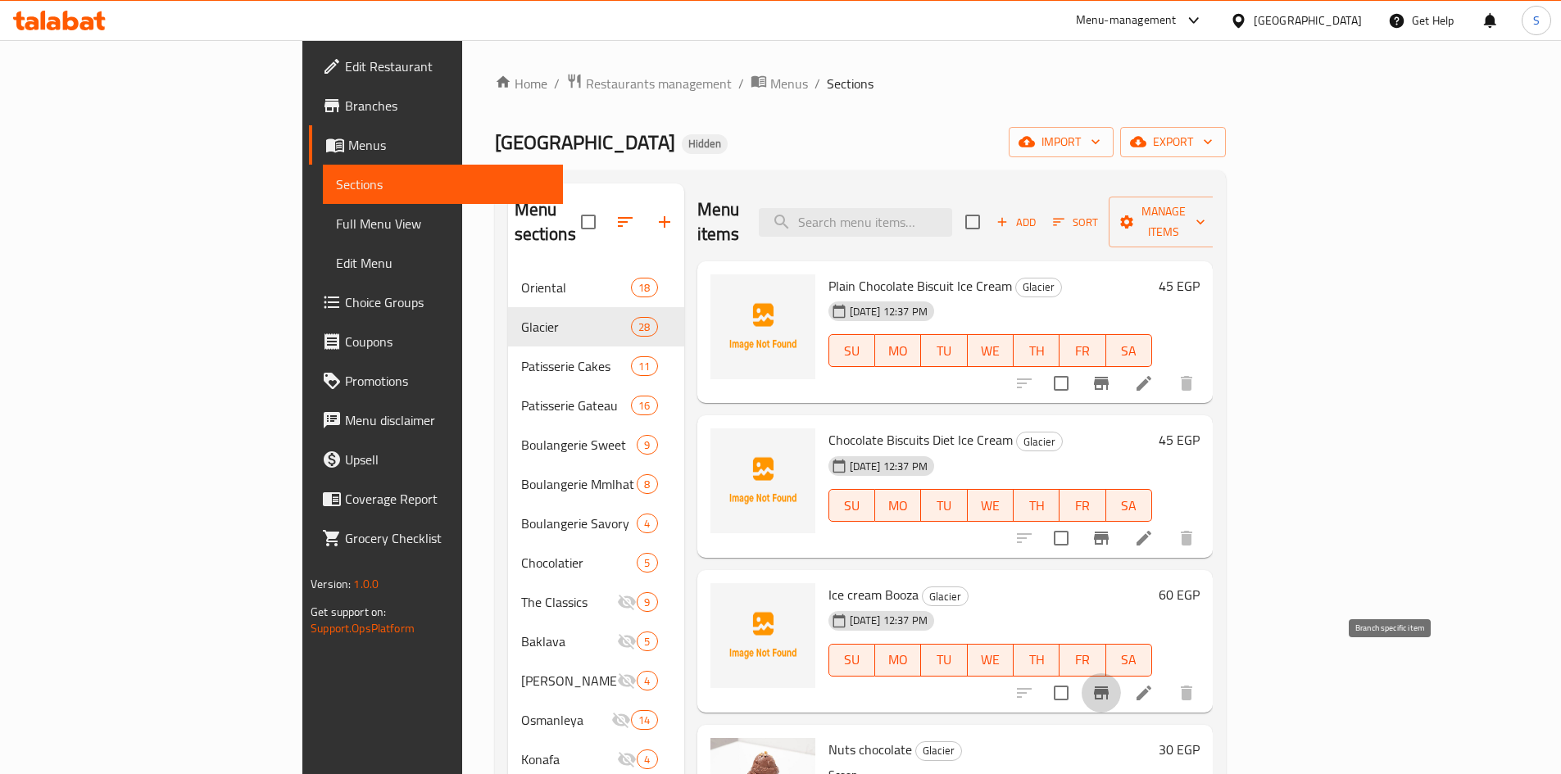
click at [1121, 674] on button "Branch-specific-item" at bounding box center [1101, 693] width 39 height 39
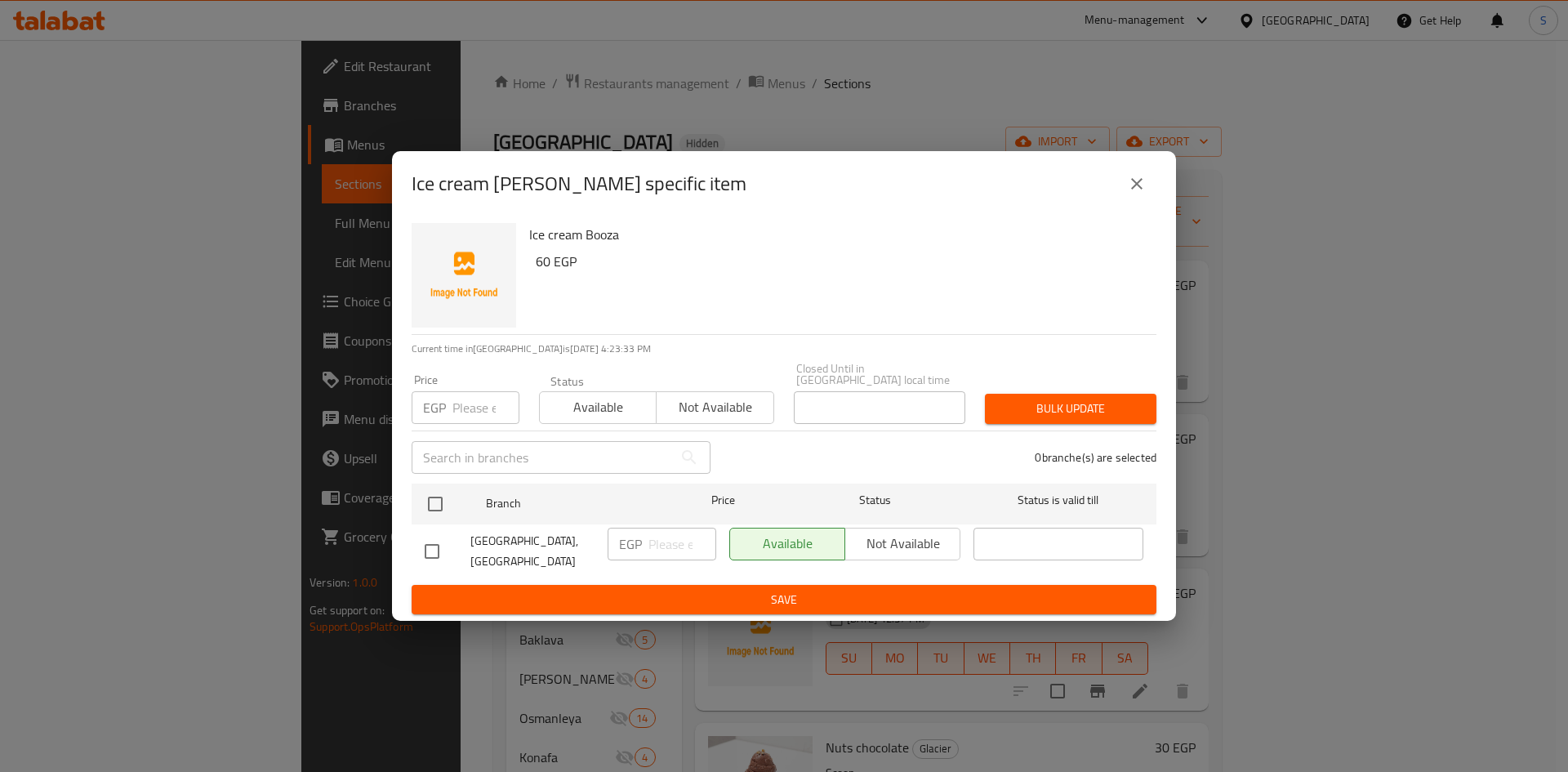
click at [1152, 203] on div "Ice cream Booza - branch specific item" at bounding box center [784, 184] width 745 height 39
click at [1140, 193] on icon "close" at bounding box center [1137, 185] width 20 height 20
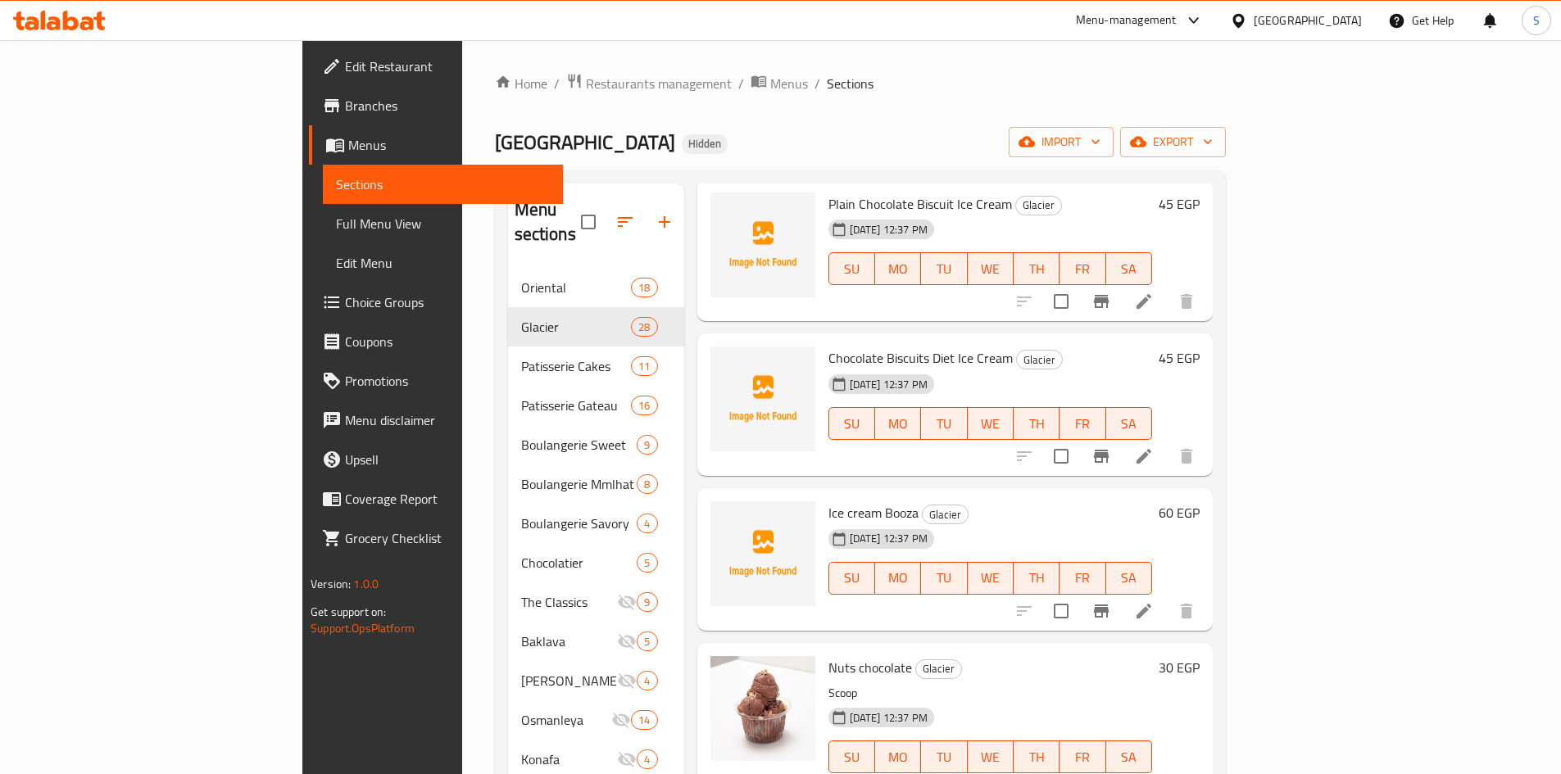
scroll to position [164, 0]
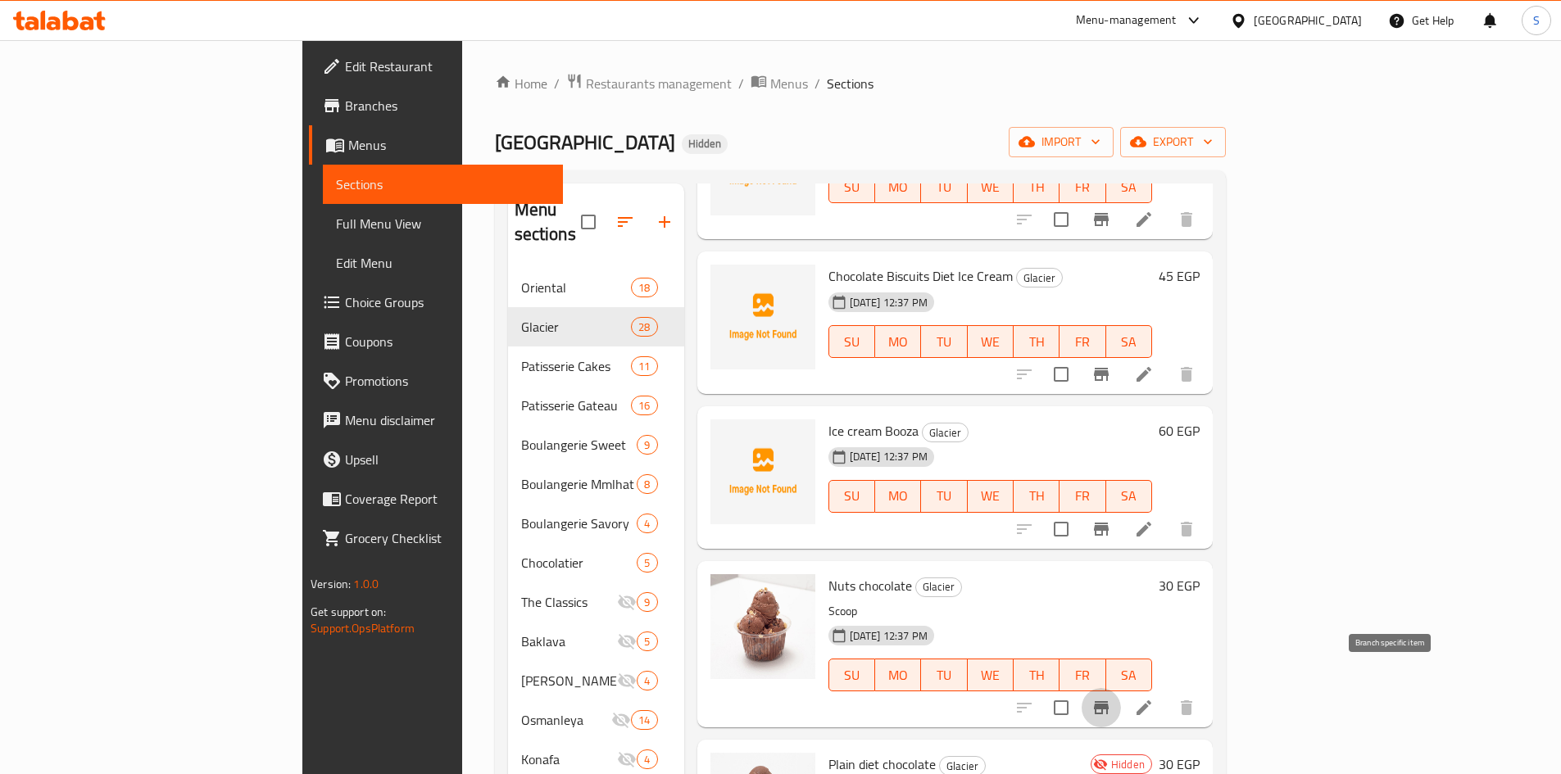
click at [1111, 698] on icon "Branch-specific-item" at bounding box center [1101, 708] width 20 height 20
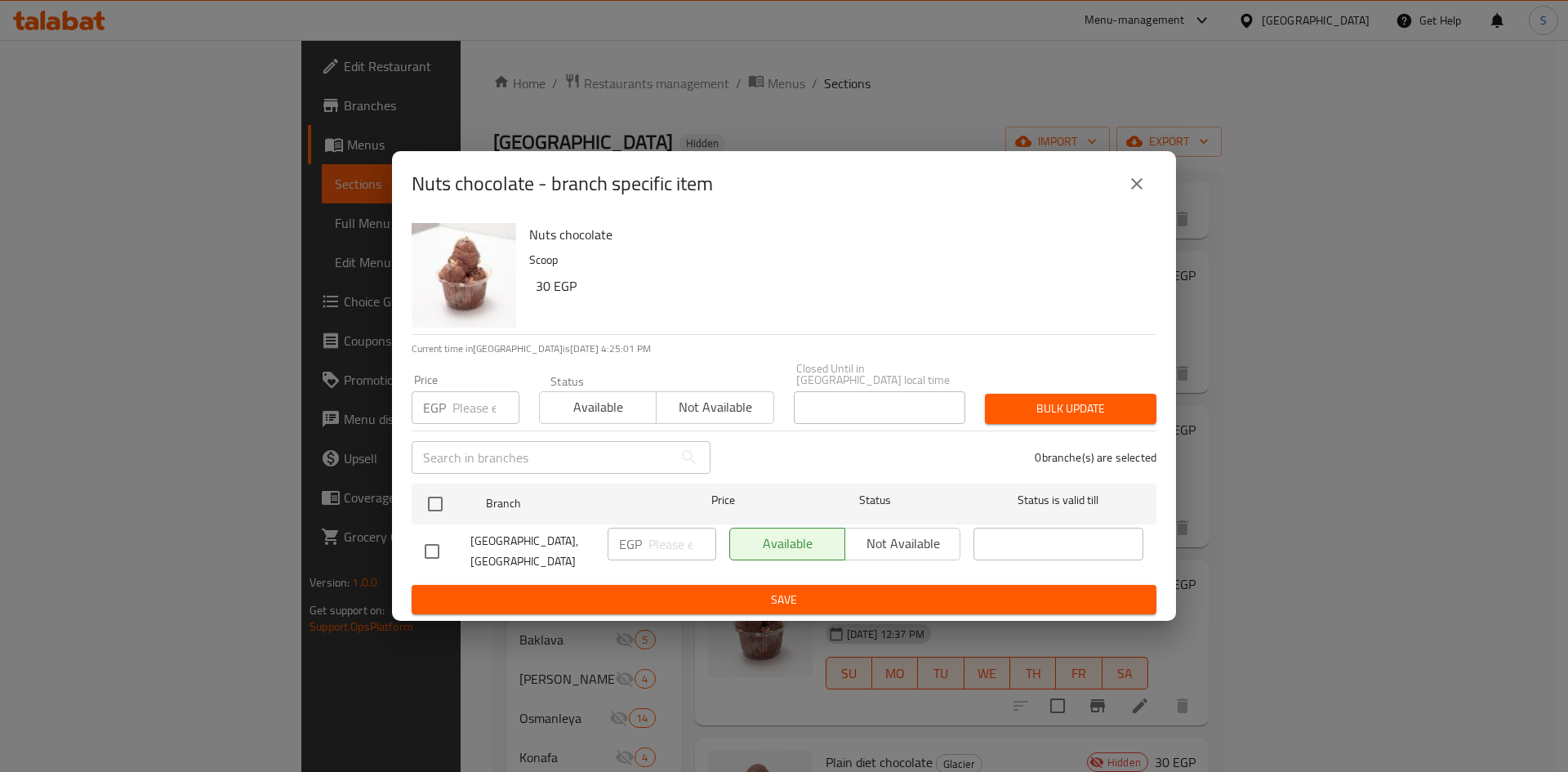
click at [467, 420] on input "number" at bounding box center [485, 407] width 67 height 33
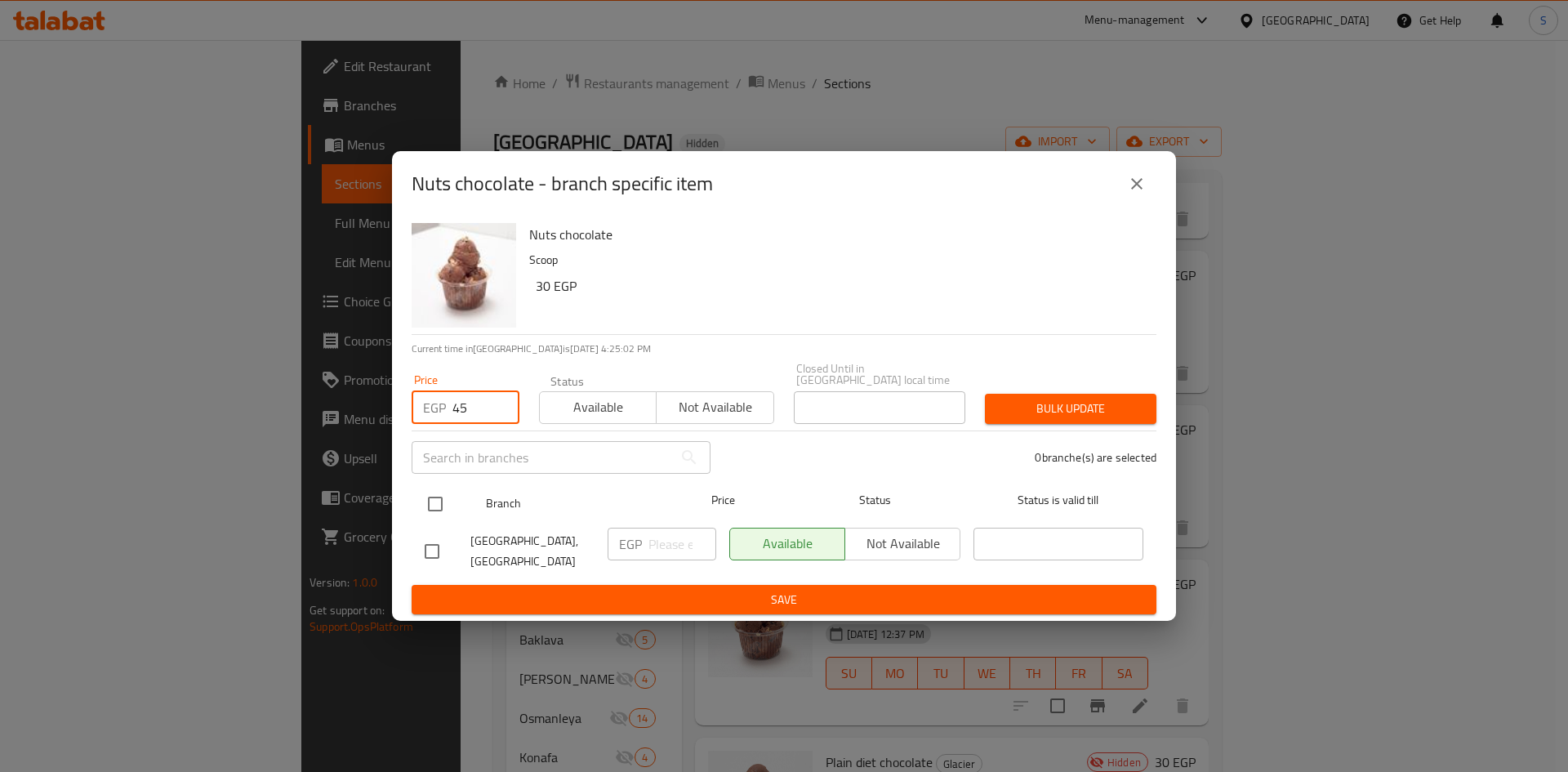
type input "45"
click at [432, 518] on input "checkbox" at bounding box center [436, 504] width 34 height 34
checkbox input "true"
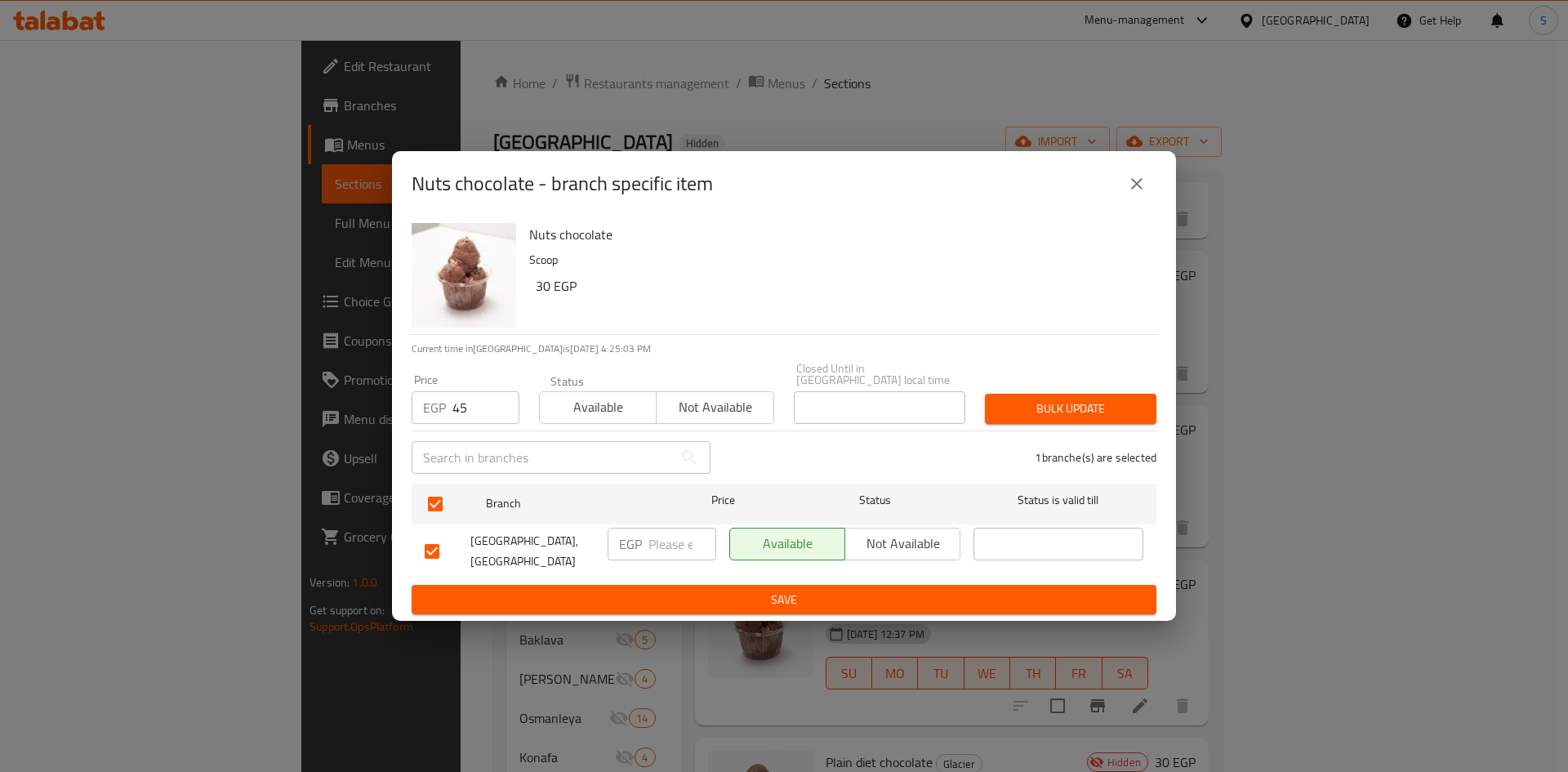
click at [1050, 396] on button "Bulk update" at bounding box center [1071, 409] width 171 height 30
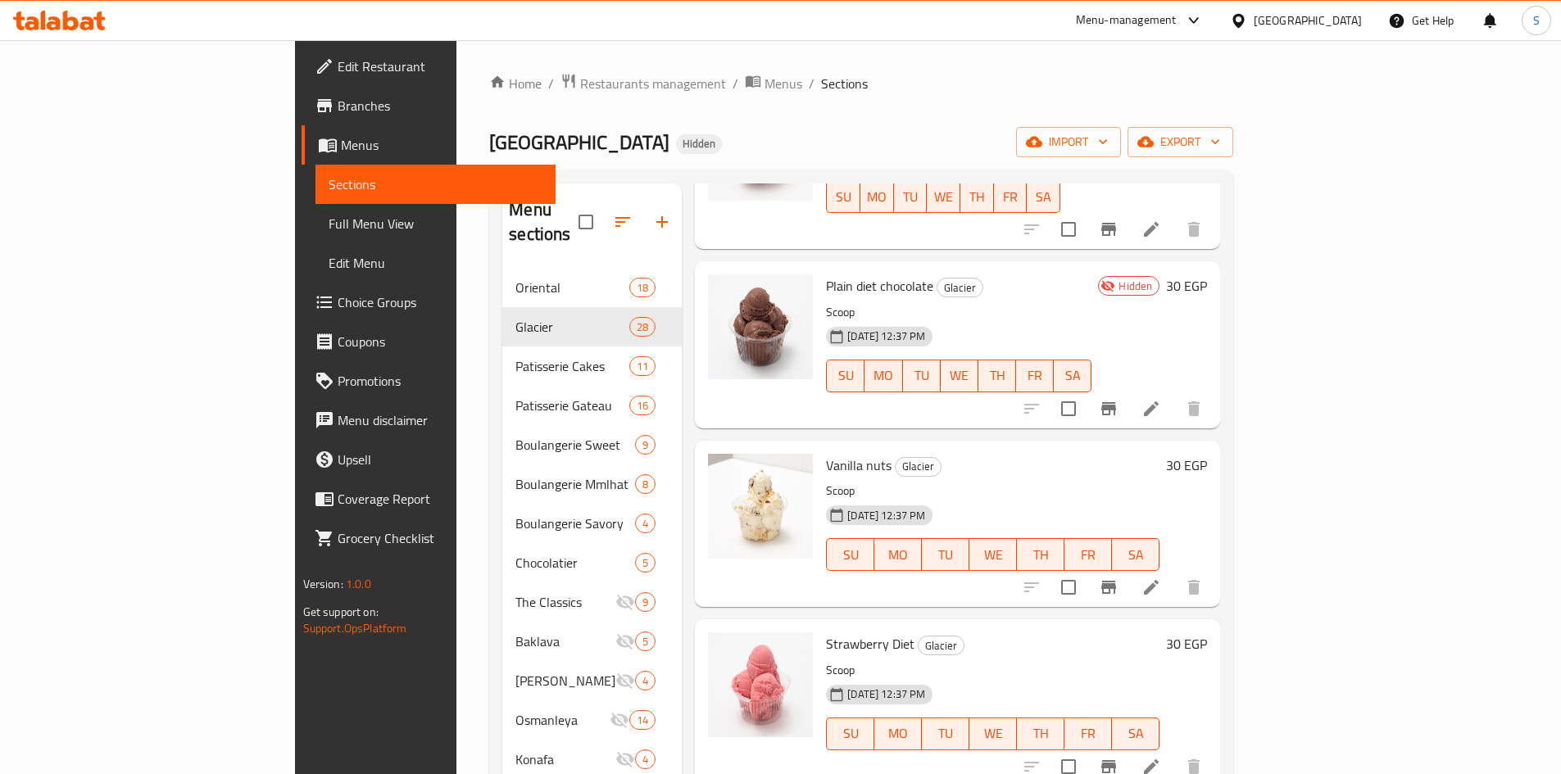
scroll to position [655, 0]
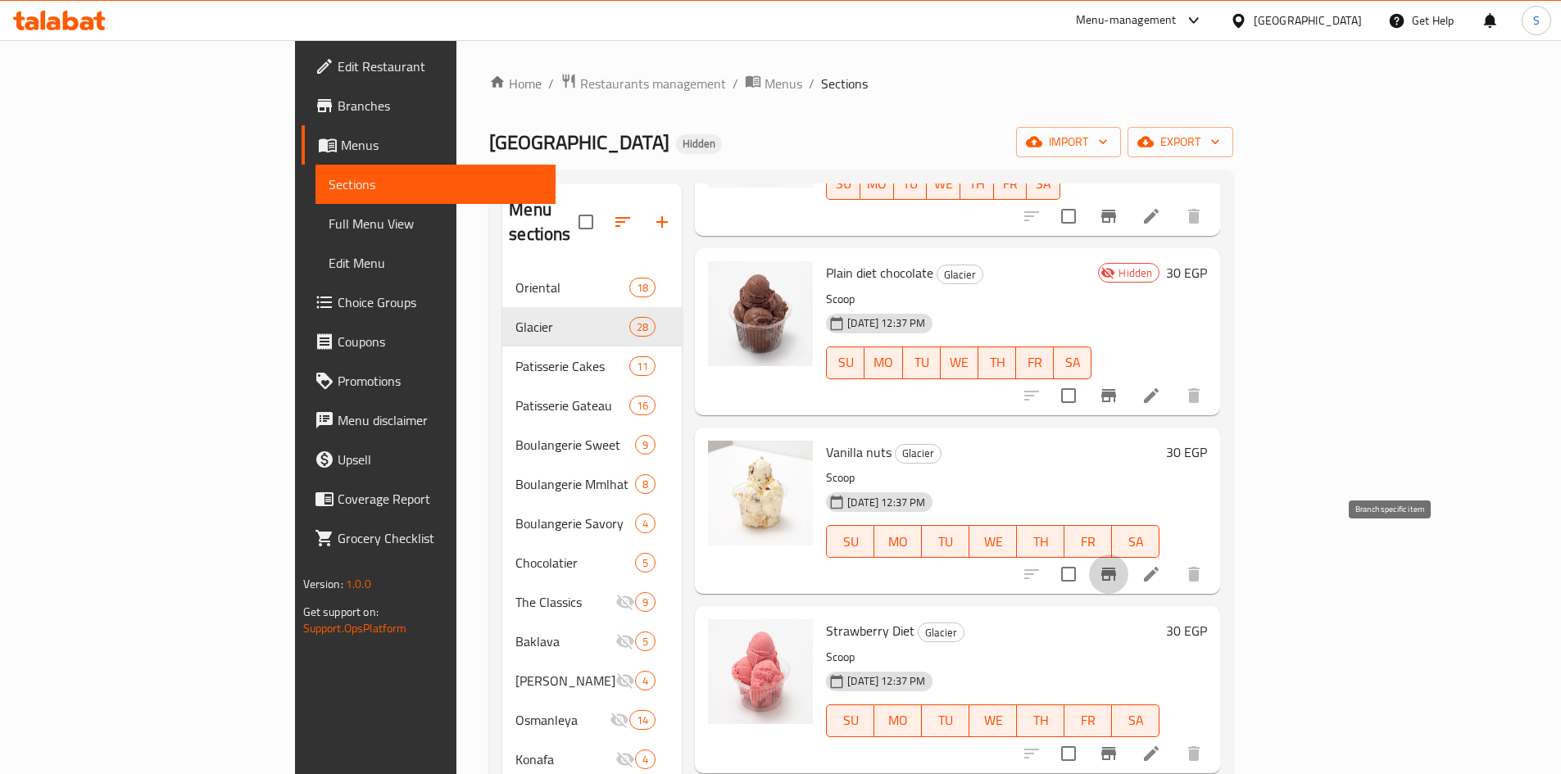
click at [1116, 568] on icon "Branch-specific-item" at bounding box center [1108, 574] width 15 height 13
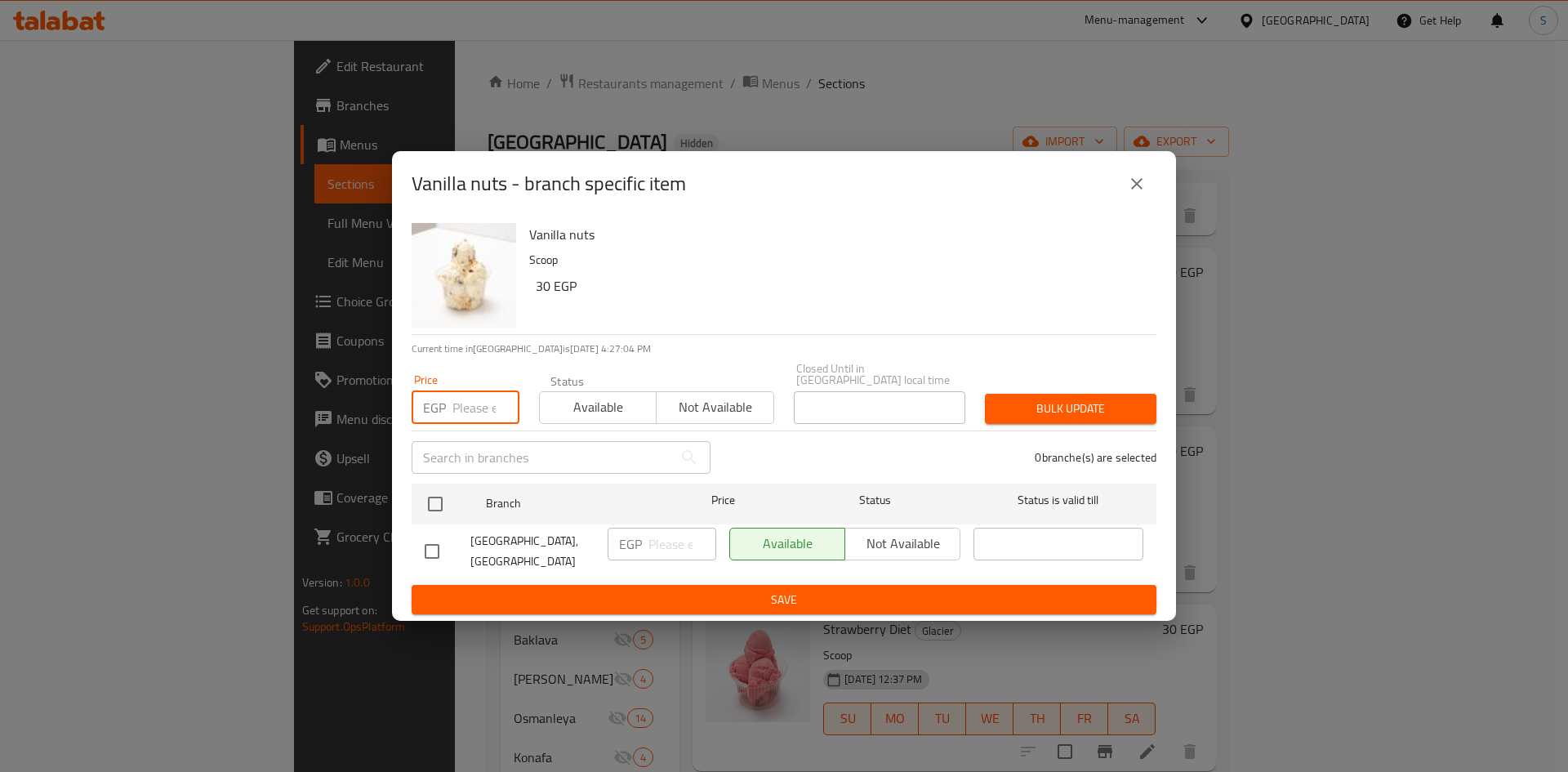
click at [472, 418] on input "number" at bounding box center [485, 407] width 67 height 33
type input "45"
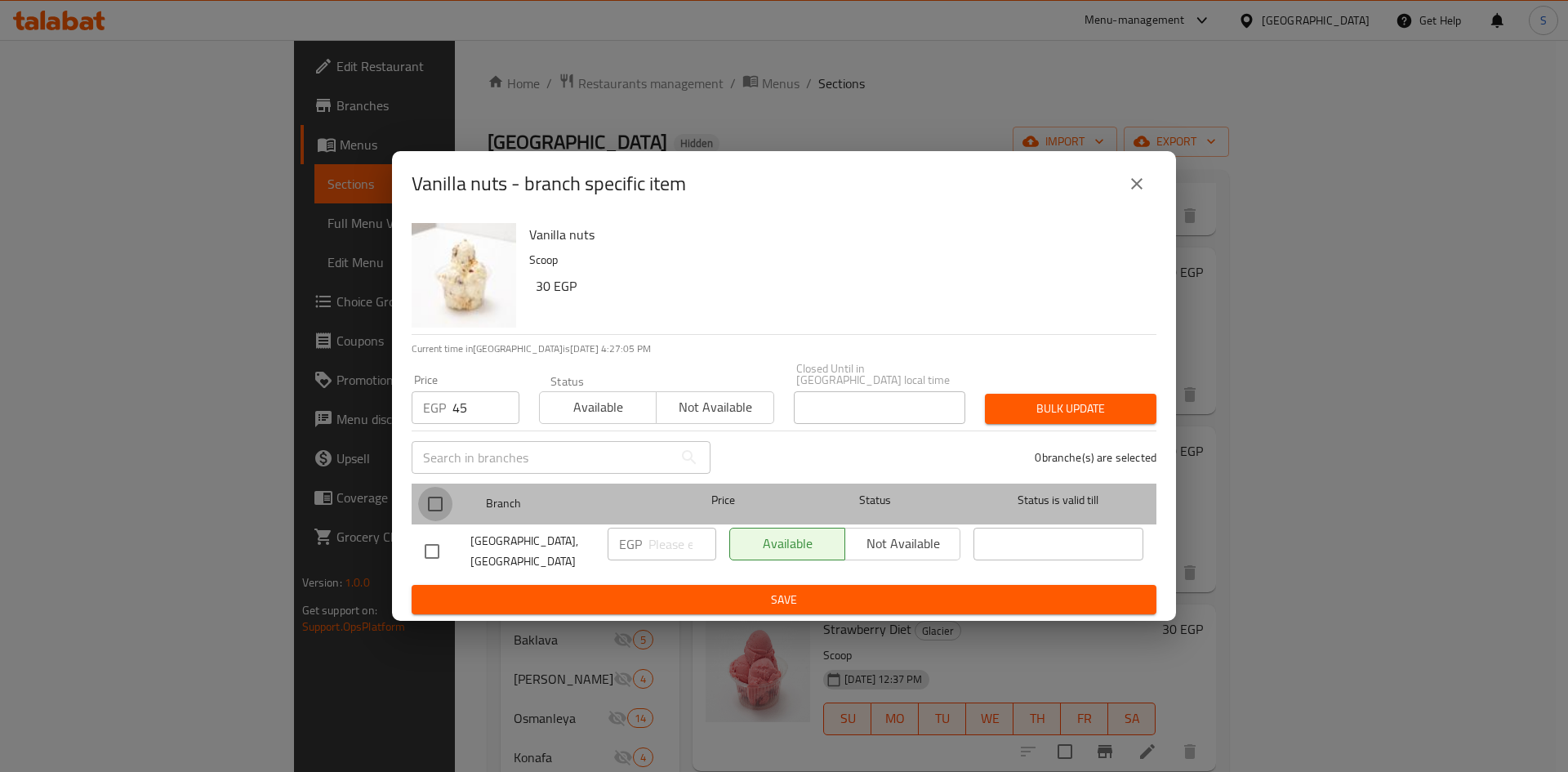
click at [441, 505] on input "checkbox" at bounding box center [436, 504] width 34 height 34
checkbox input "true"
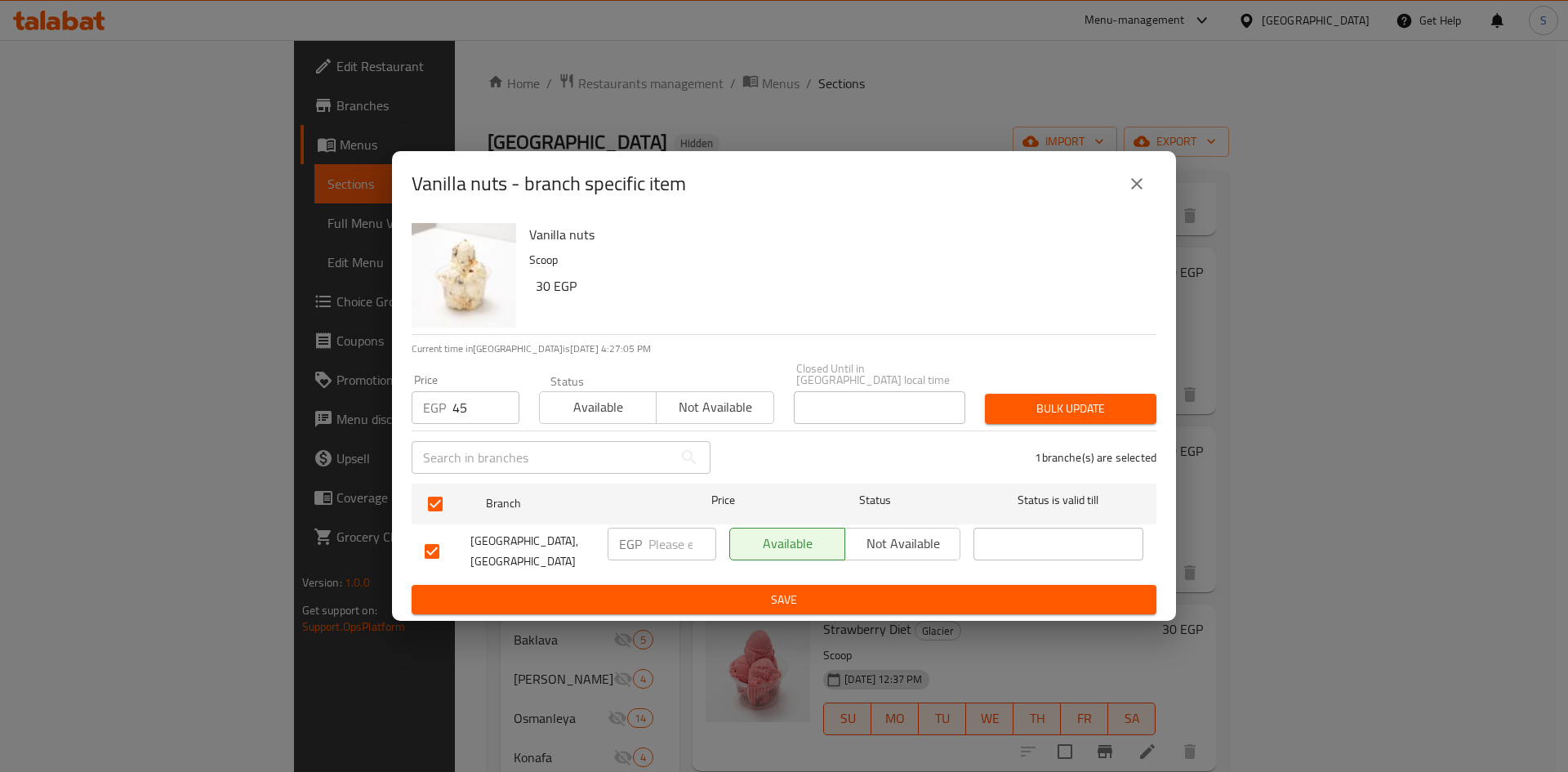
click at [1029, 403] on span "Bulk update" at bounding box center [1071, 409] width 146 height 20
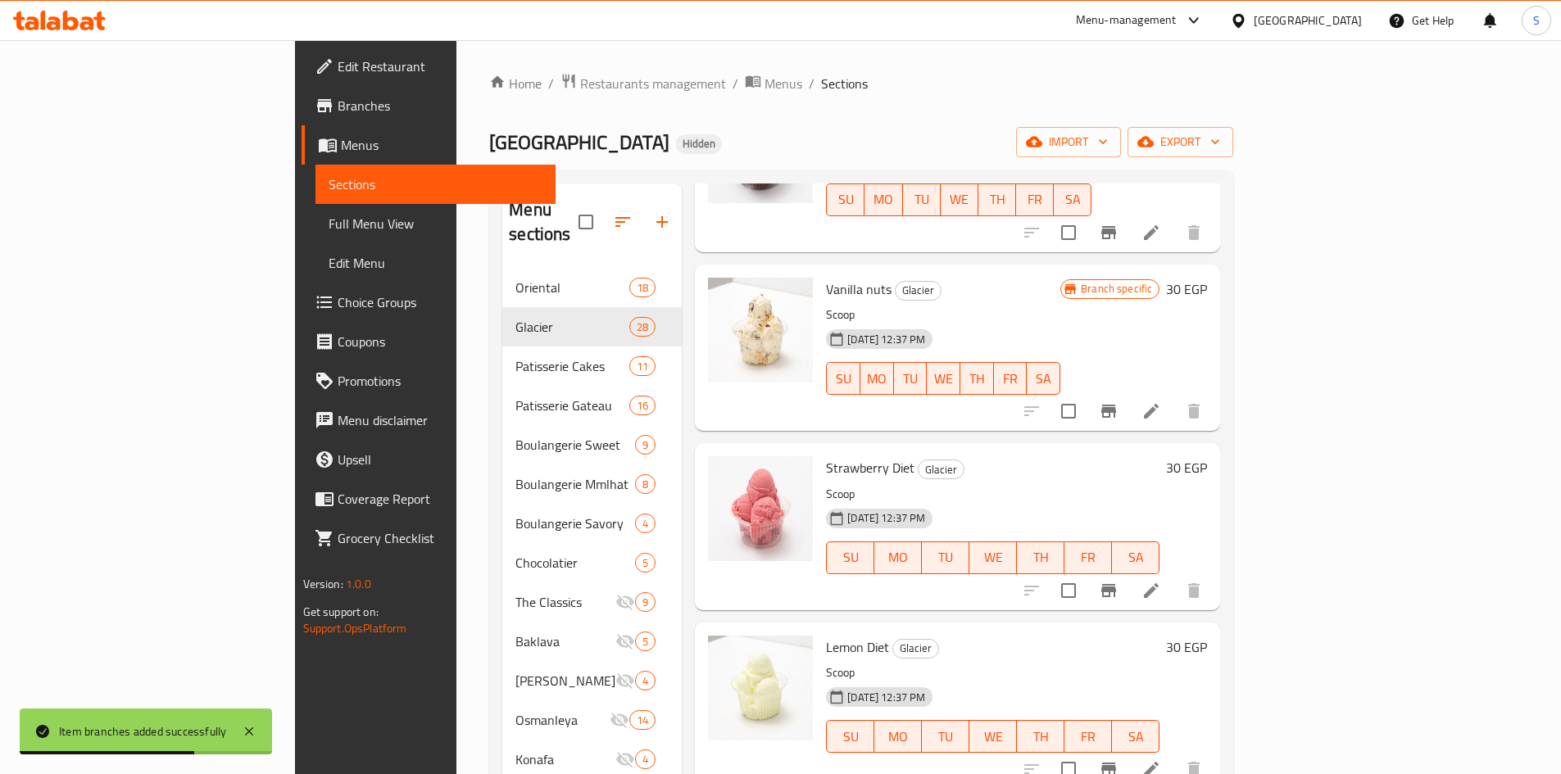
scroll to position [819, 0]
click at [1118, 580] on icon "Branch-specific-item" at bounding box center [1109, 590] width 20 height 20
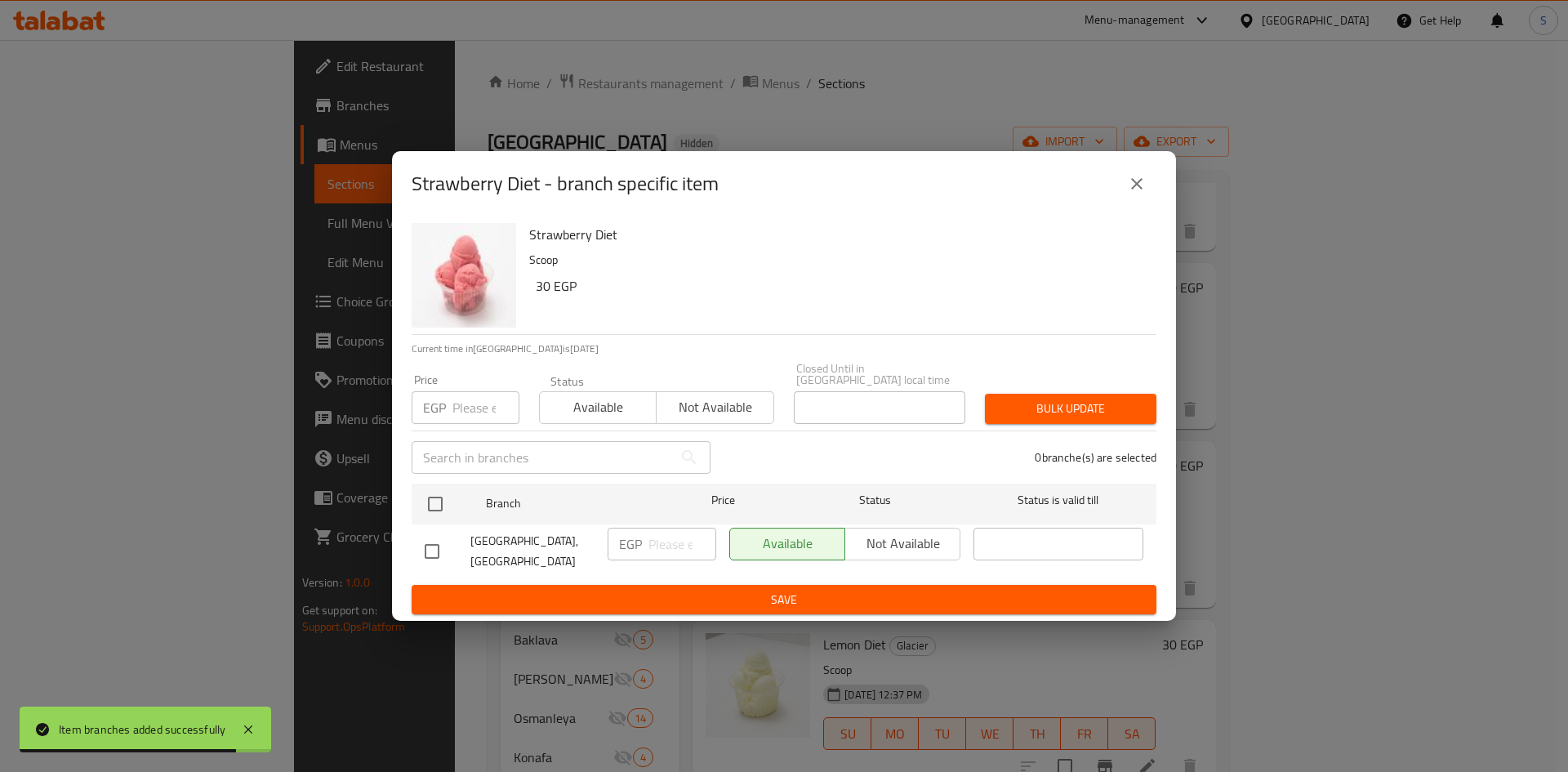
click at [470, 424] on input "number" at bounding box center [485, 407] width 67 height 33
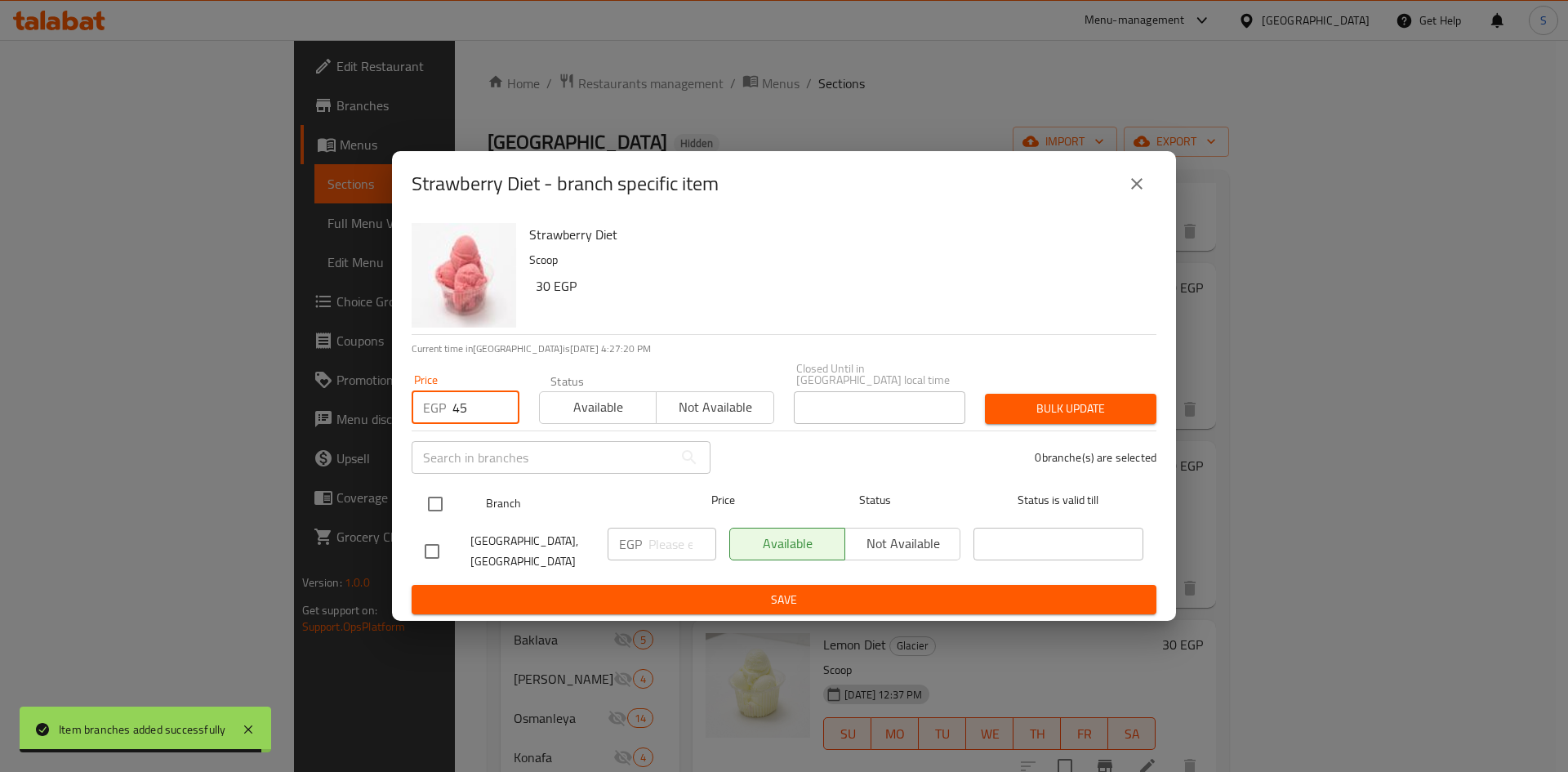
type input "45"
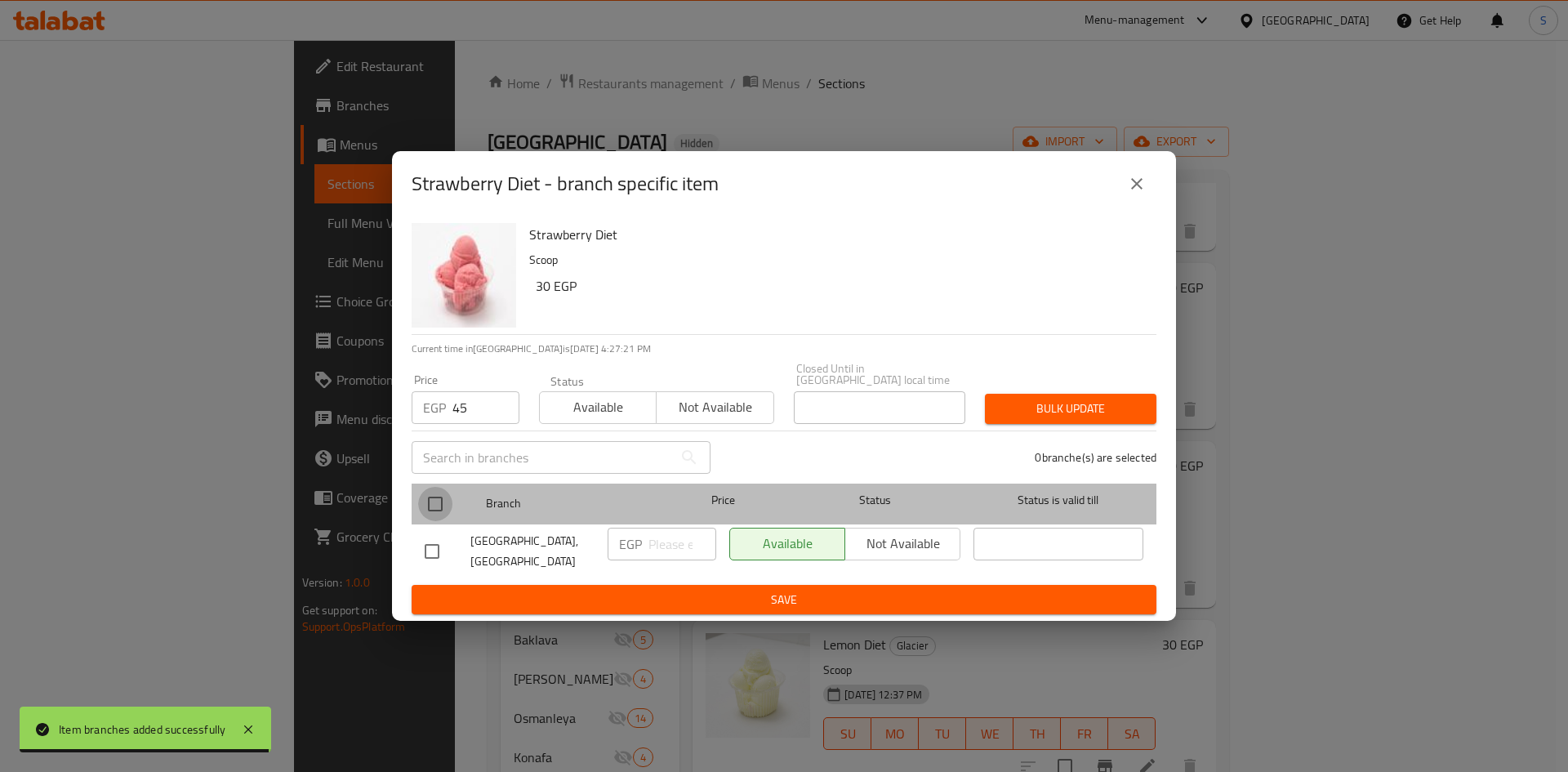
click at [424, 496] on input "checkbox" at bounding box center [436, 504] width 34 height 34
checkbox input "true"
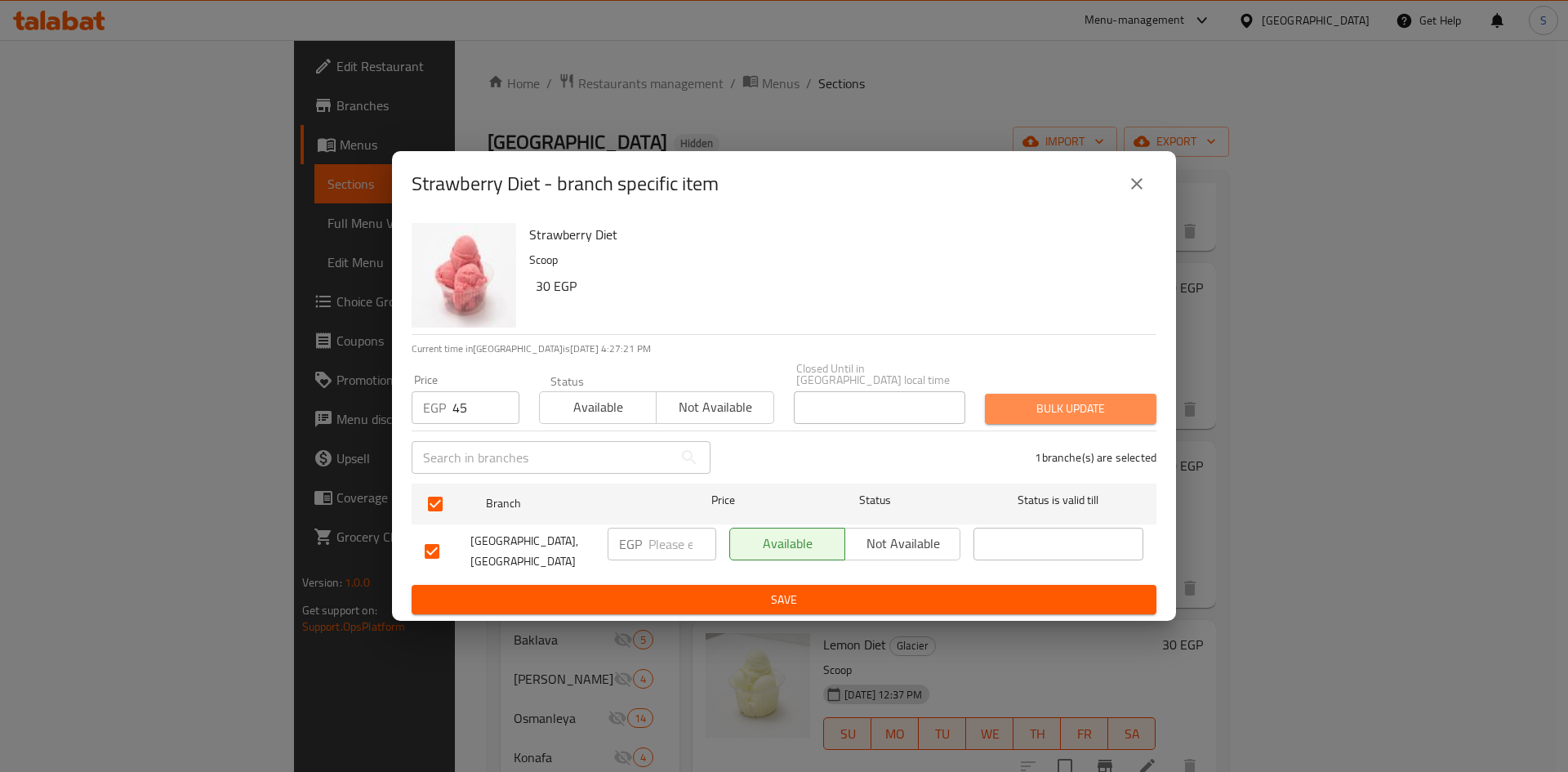
click at [1105, 409] on span "Bulk update" at bounding box center [1071, 409] width 146 height 20
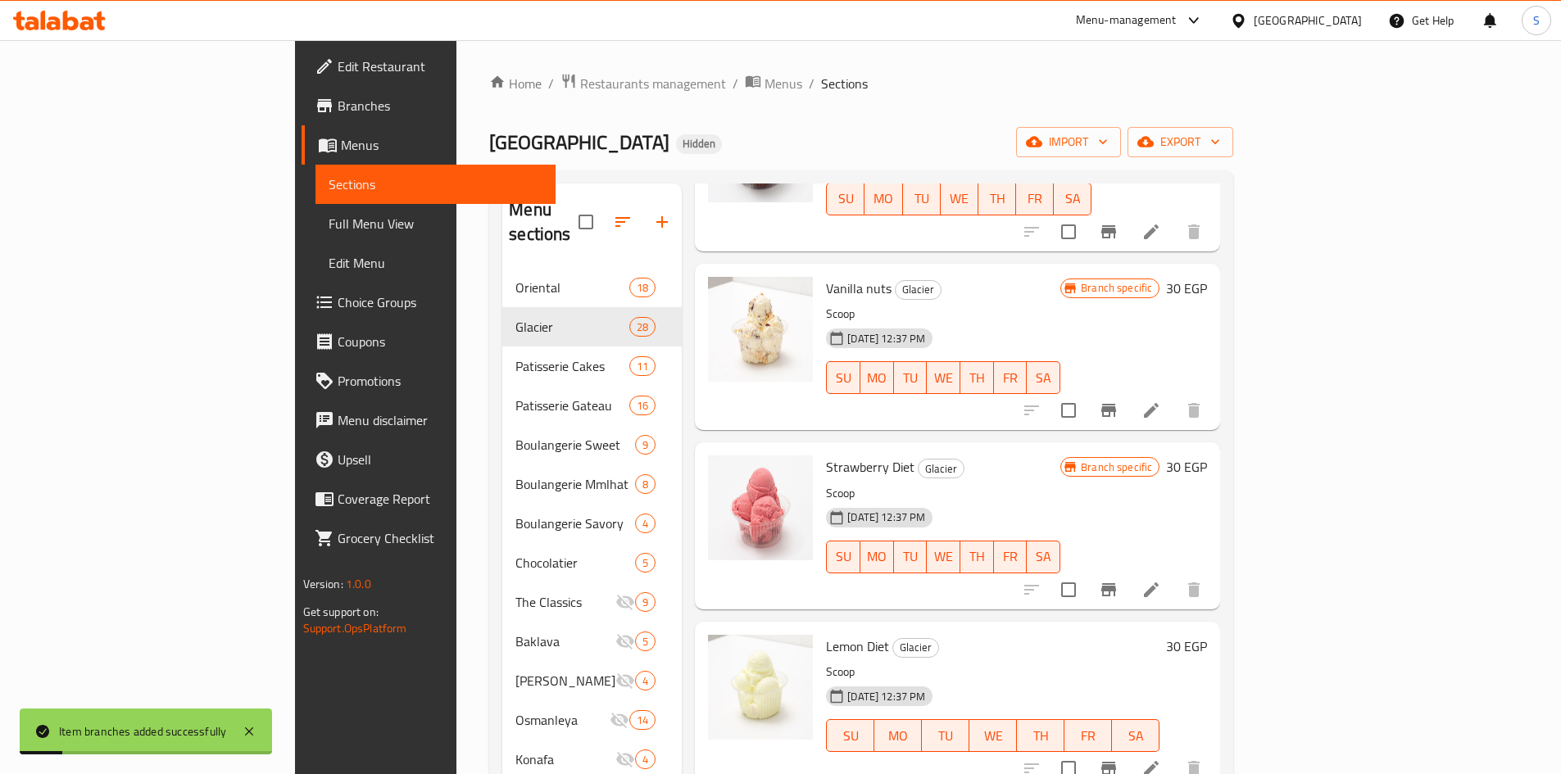
click at [1128, 749] on button "Branch-specific-item" at bounding box center [1108, 768] width 39 height 39
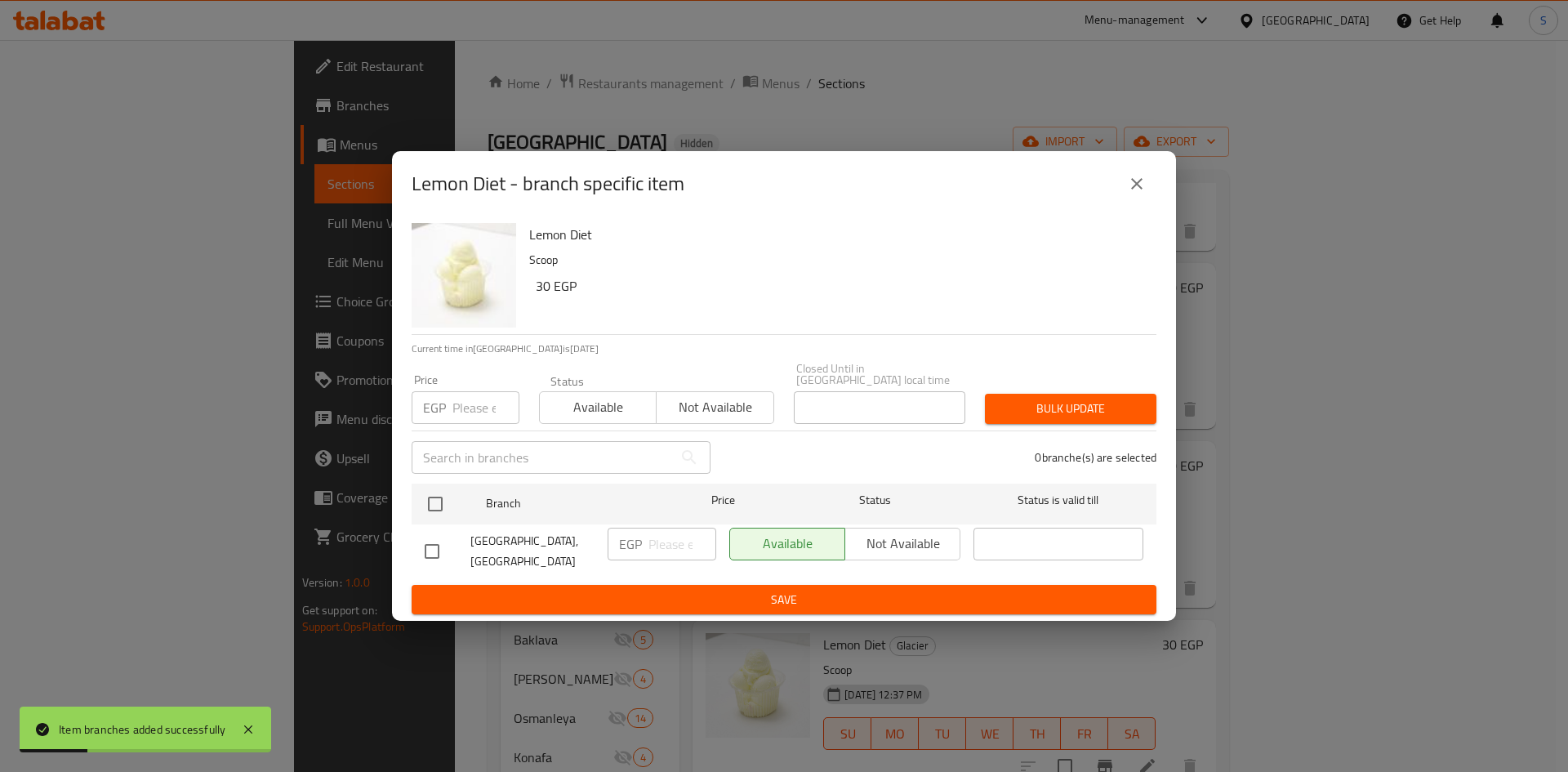
click at [468, 405] on input "number" at bounding box center [485, 407] width 67 height 33
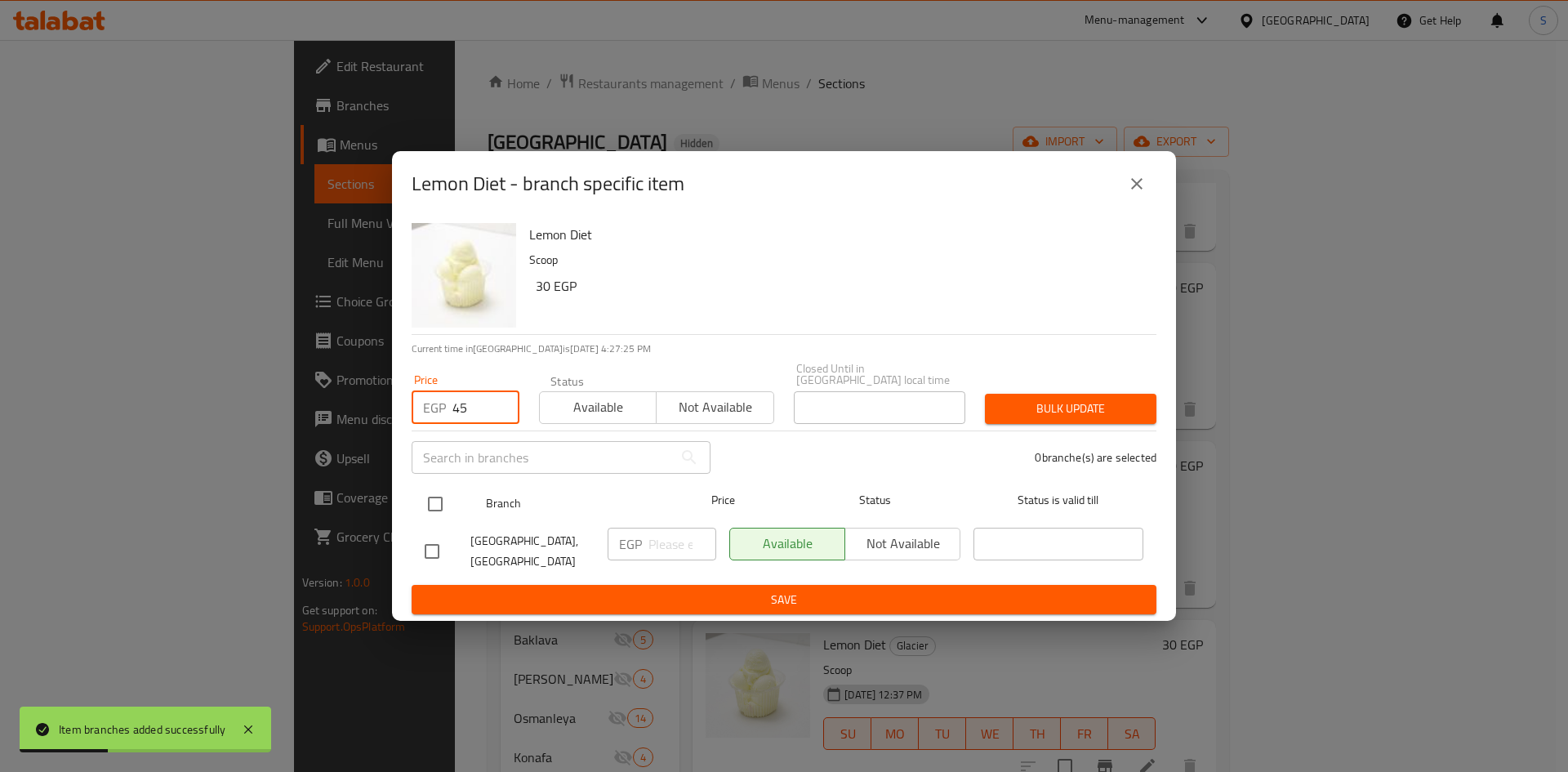
type input "45"
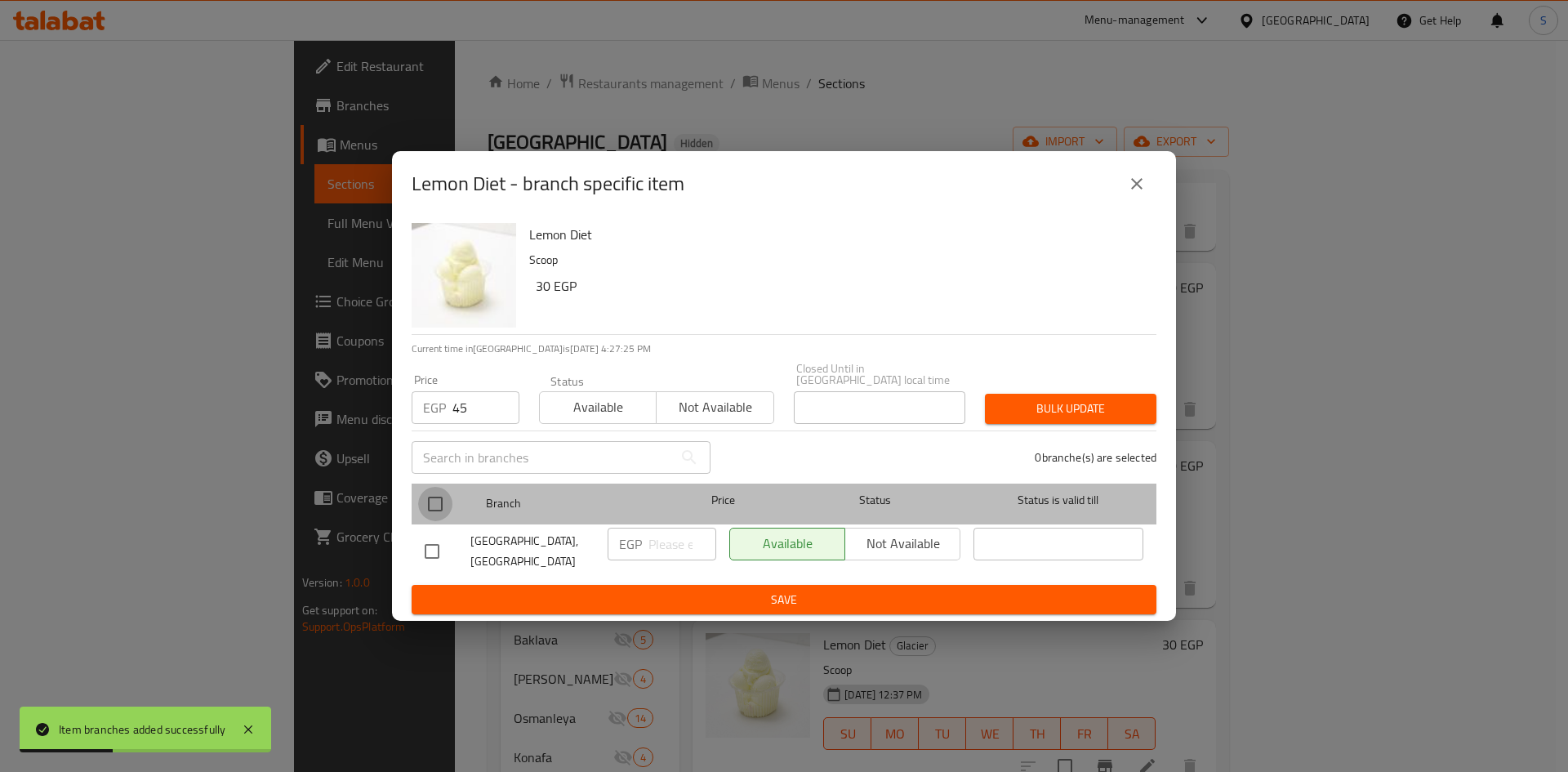
click at [444, 498] on input "checkbox" at bounding box center [436, 504] width 34 height 34
checkbox input "true"
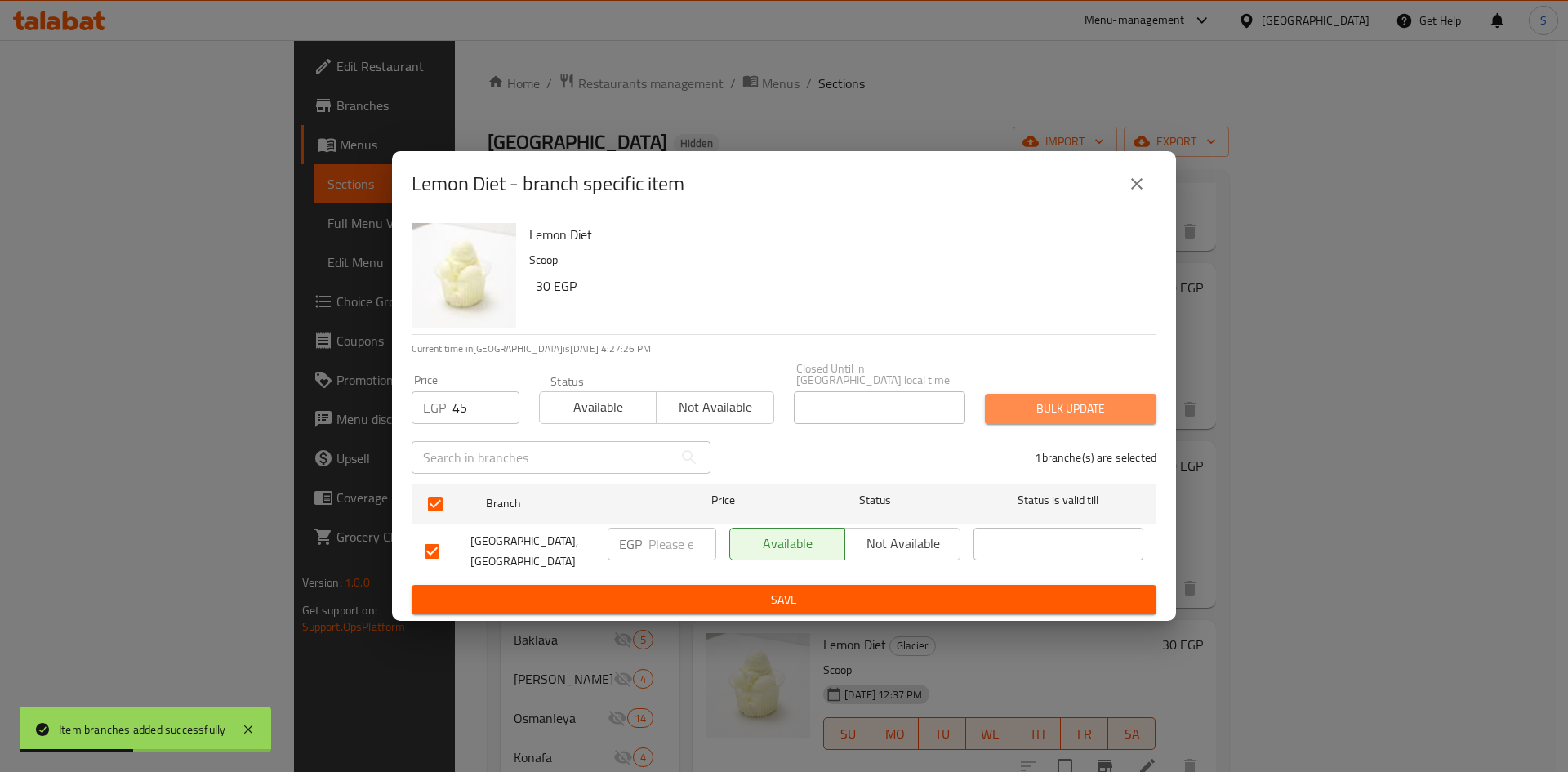
click at [1073, 398] on button "Bulk update" at bounding box center [1071, 409] width 171 height 30
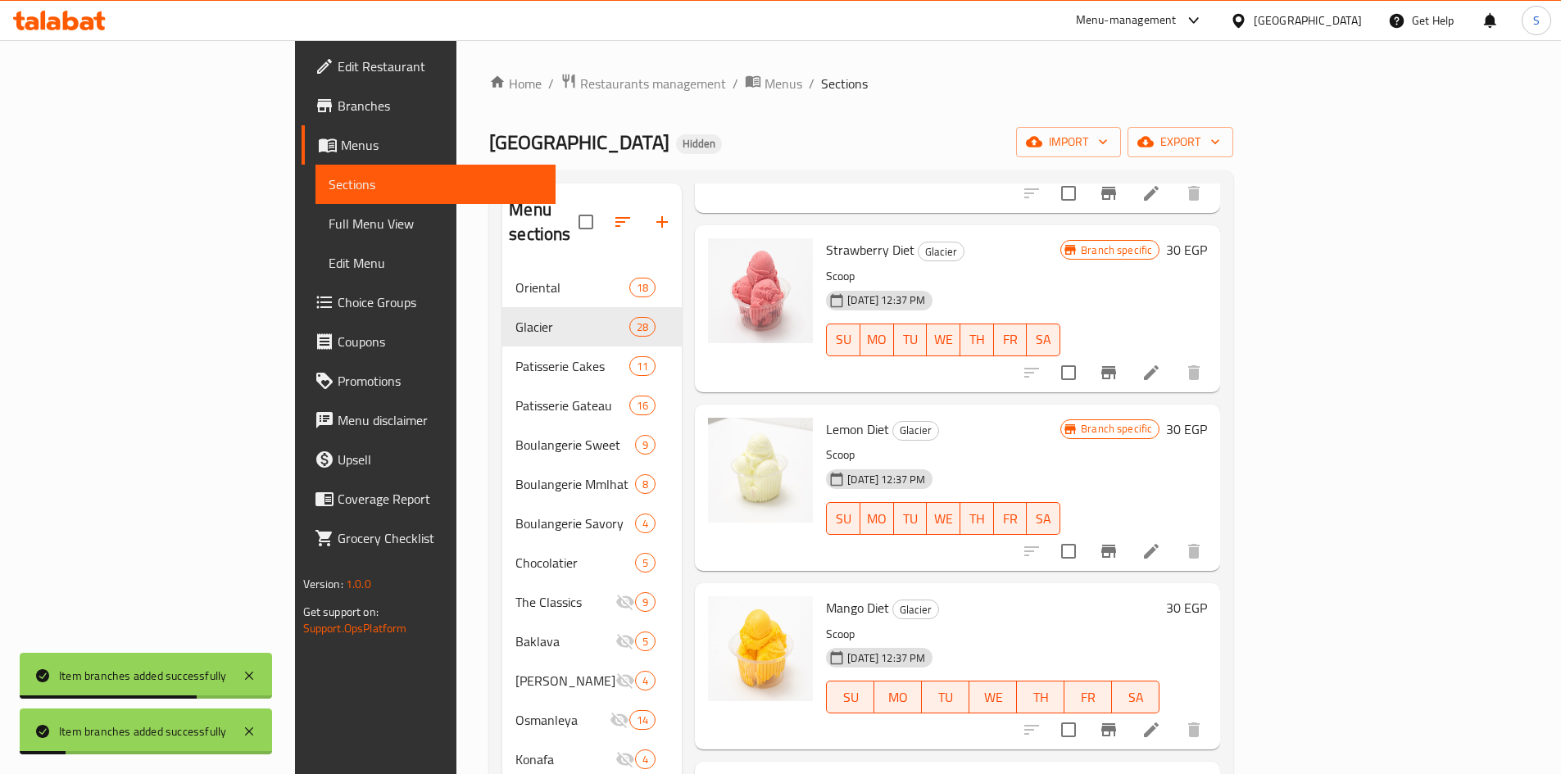
scroll to position [1065, 0]
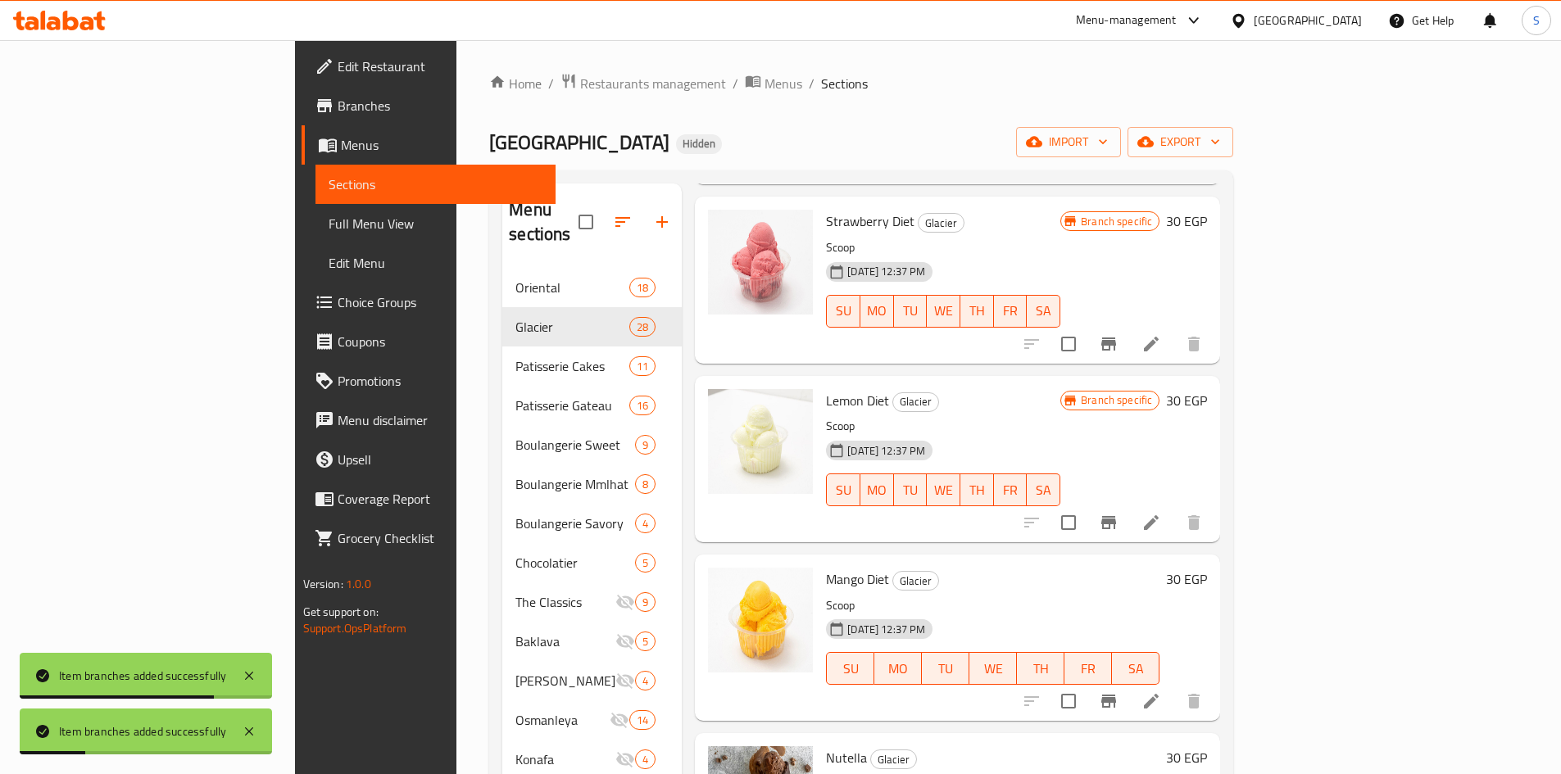
click at [1116, 695] on icon "Branch-specific-item" at bounding box center [1108, 701] width 15 height 13
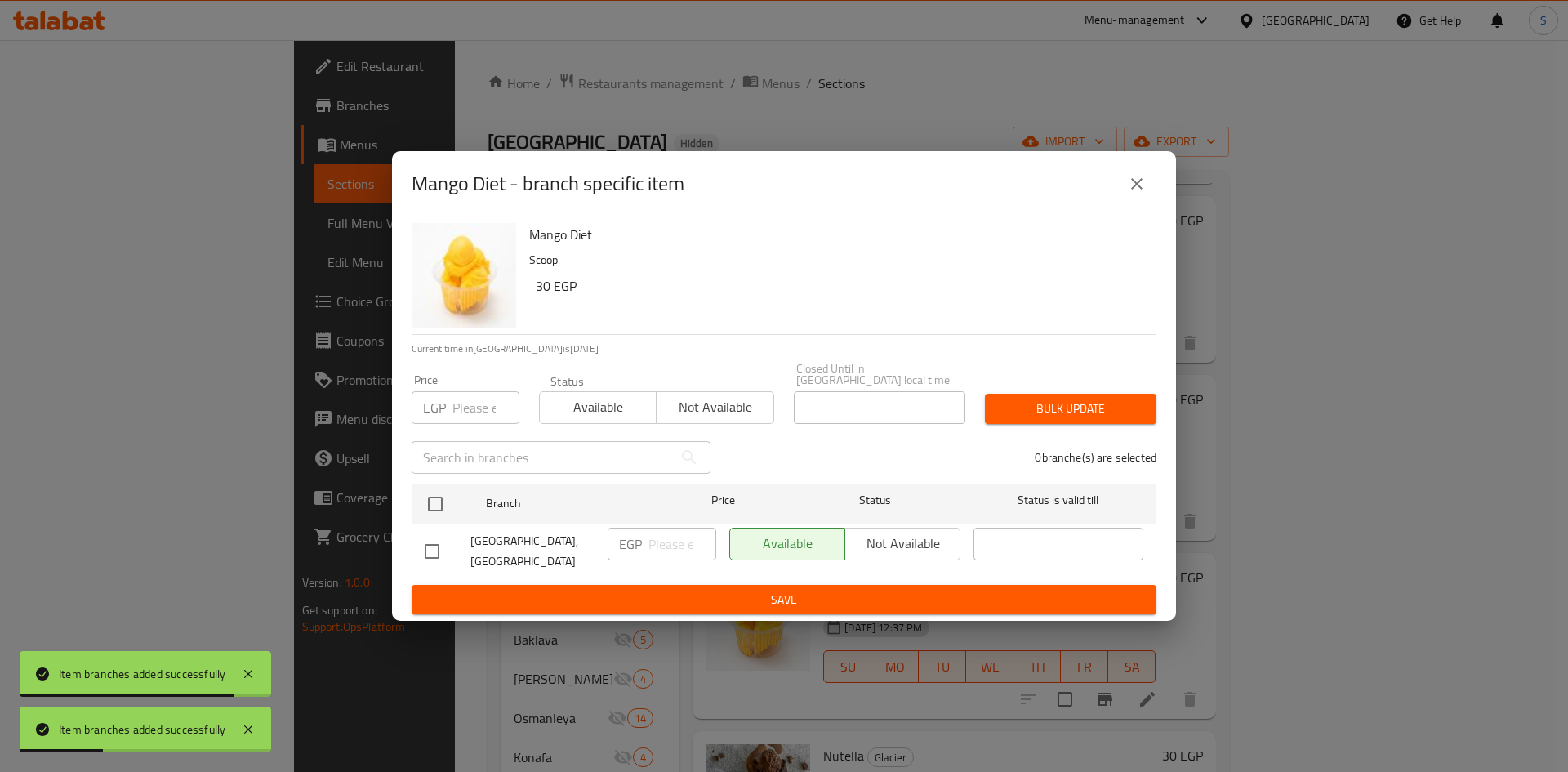
click at [478, 408] on input "number" at bounding box center [485, 407] width 67 height 33
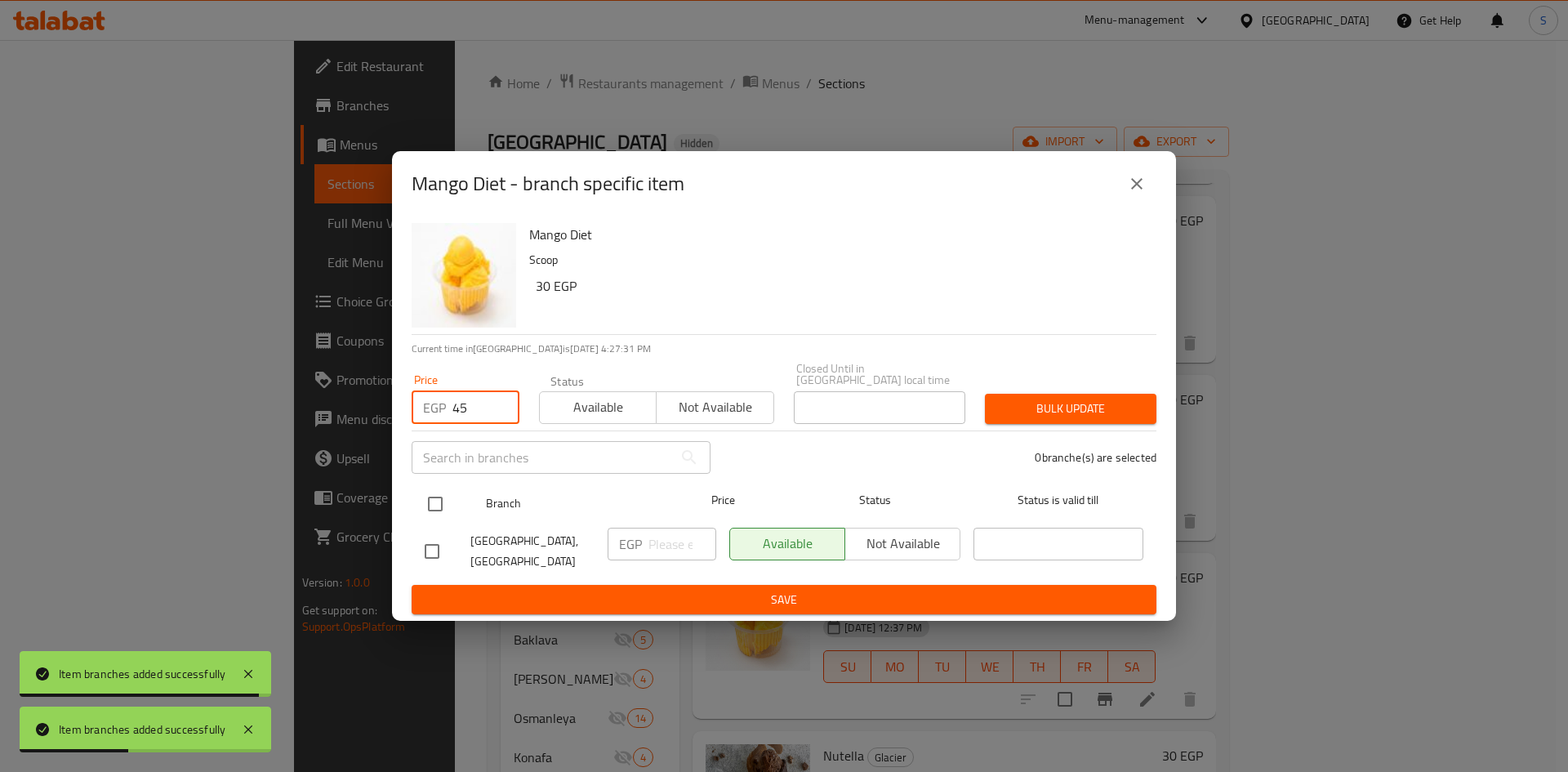
type input "45"
click at [439, 491] on input "checkbox" at bounding box center [436, 504] width 34 height 34
checkbox input "true"
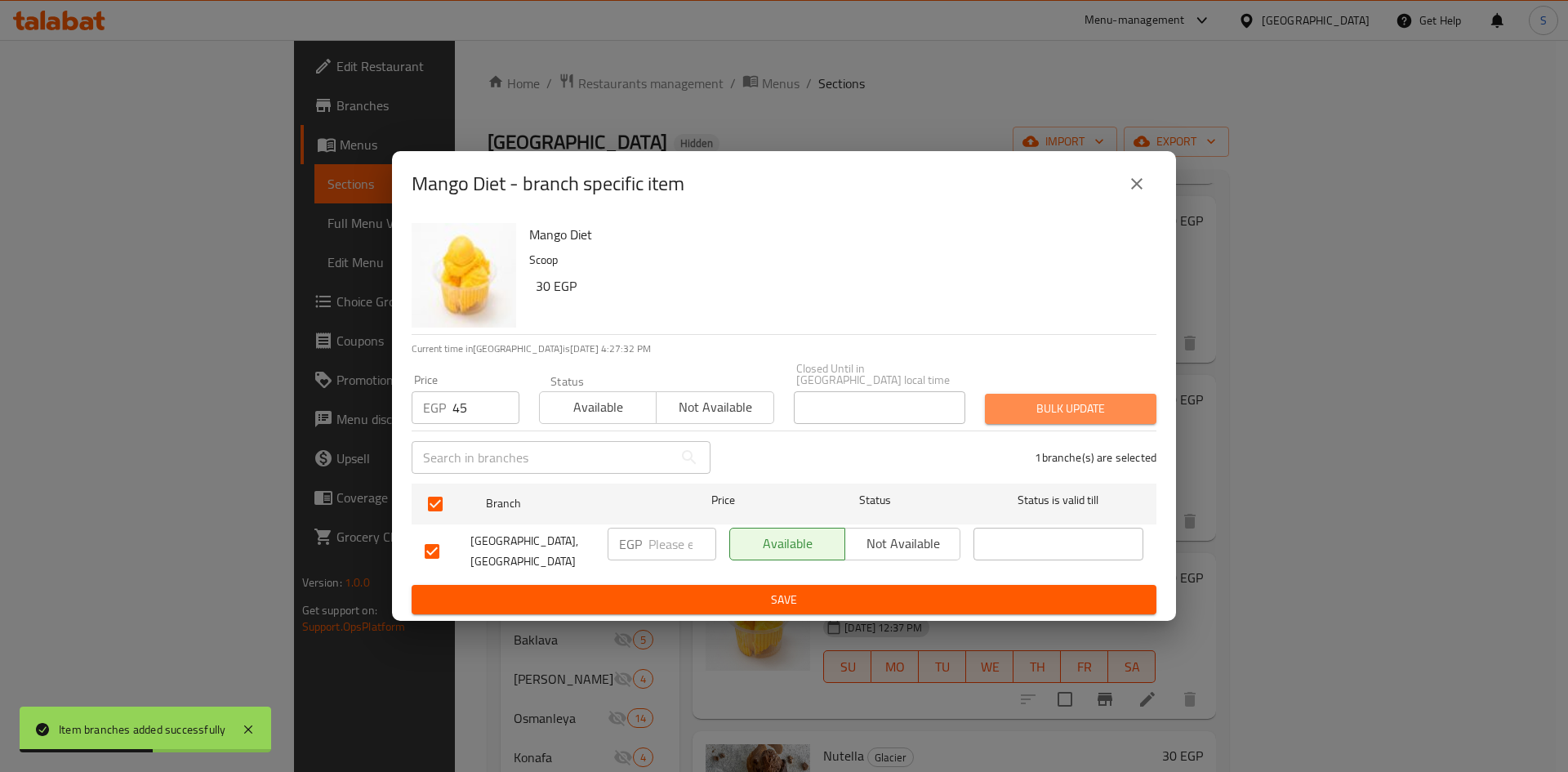
click at [1033, 420] on button "Bulk update" at bounding box center [1071, 409] width 171 height 30
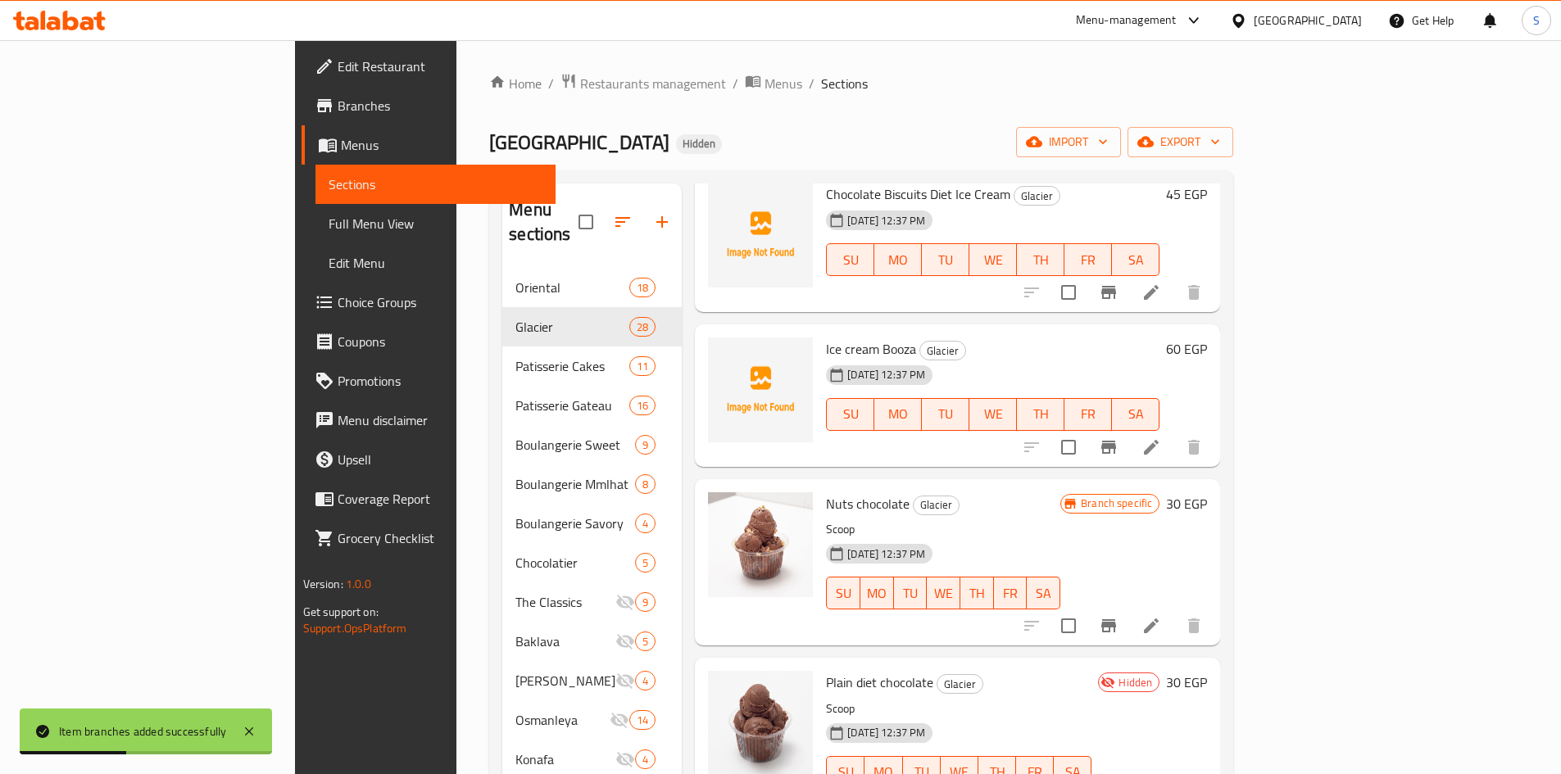
scroll to position [0, 0]
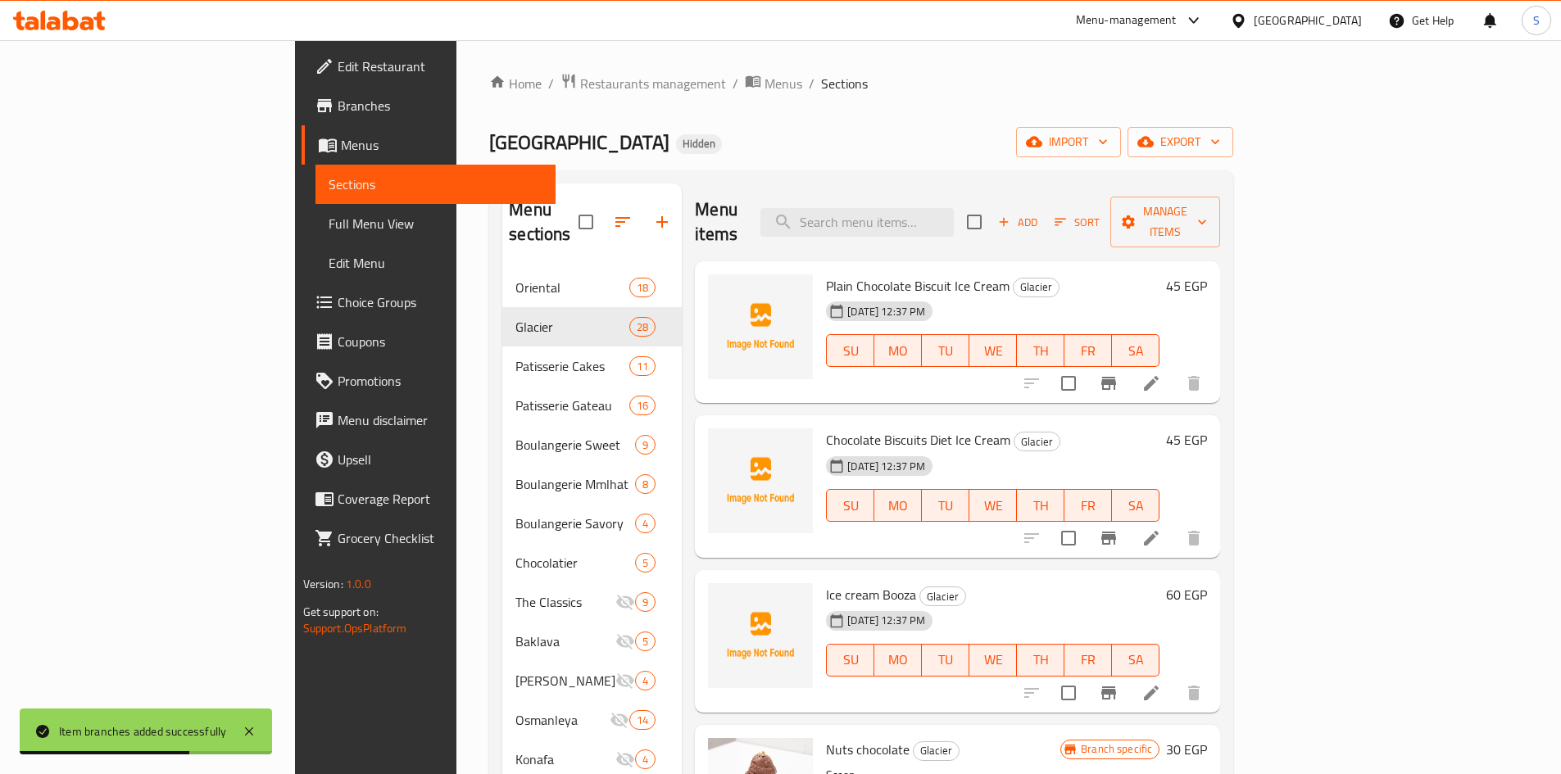
click at [1116, 532] on icon "Branch-specific-item" at bounding box center [1108, 538] width 15 height 13
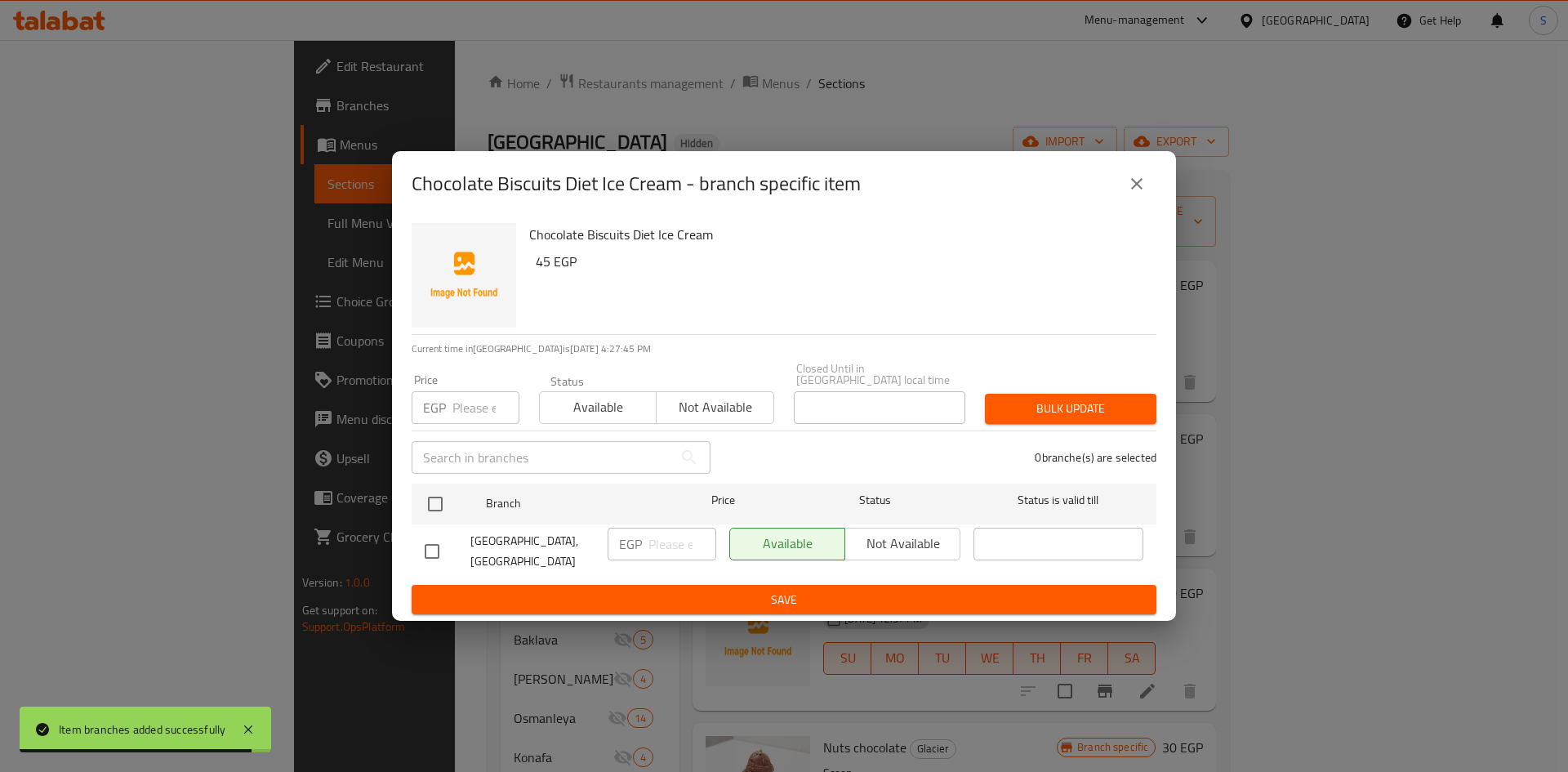
click at [1122, 197] on button "close" at bounding box center [1136, 184] width 39 height 39
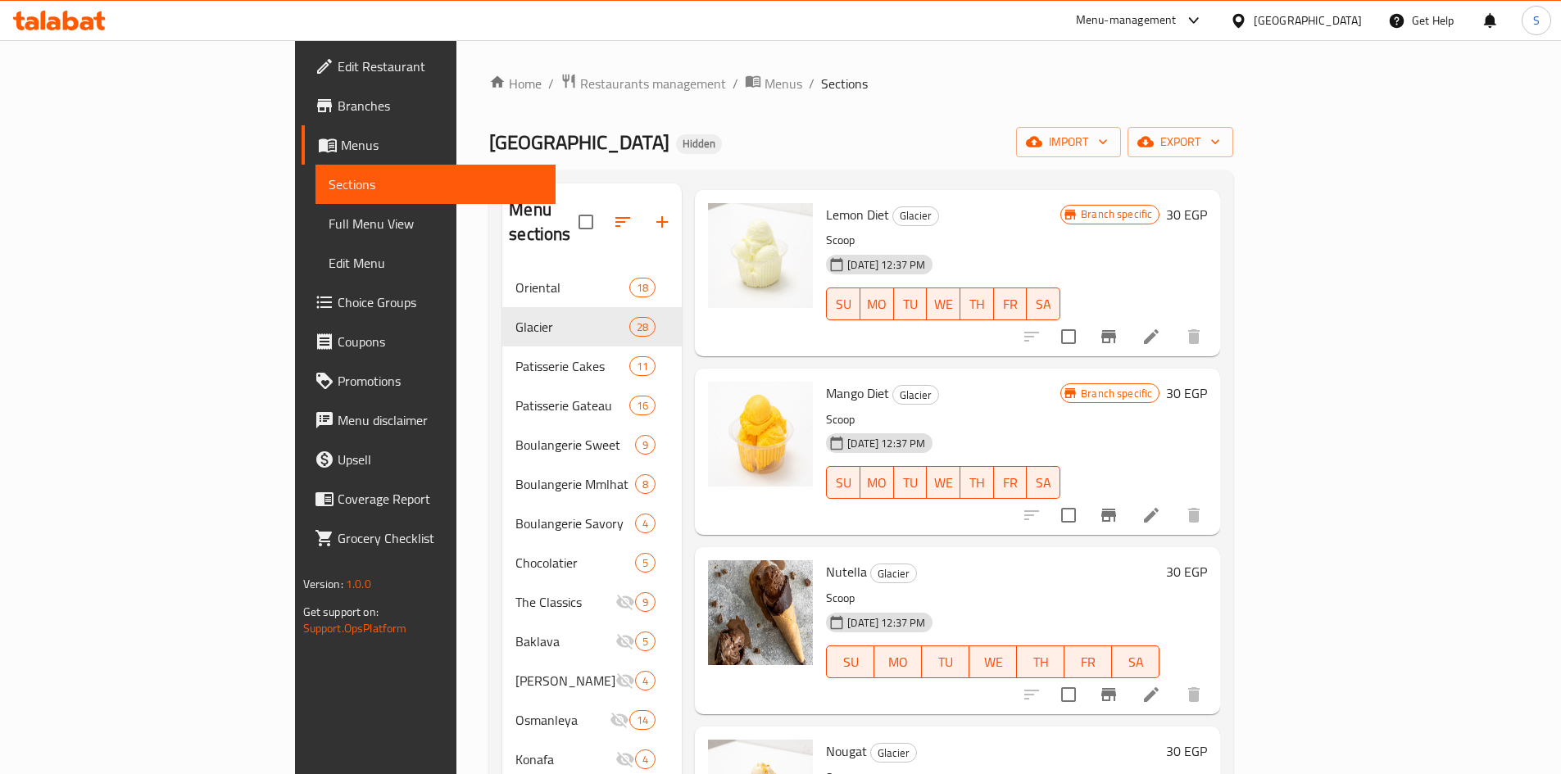
scroll to position [1393, 0]
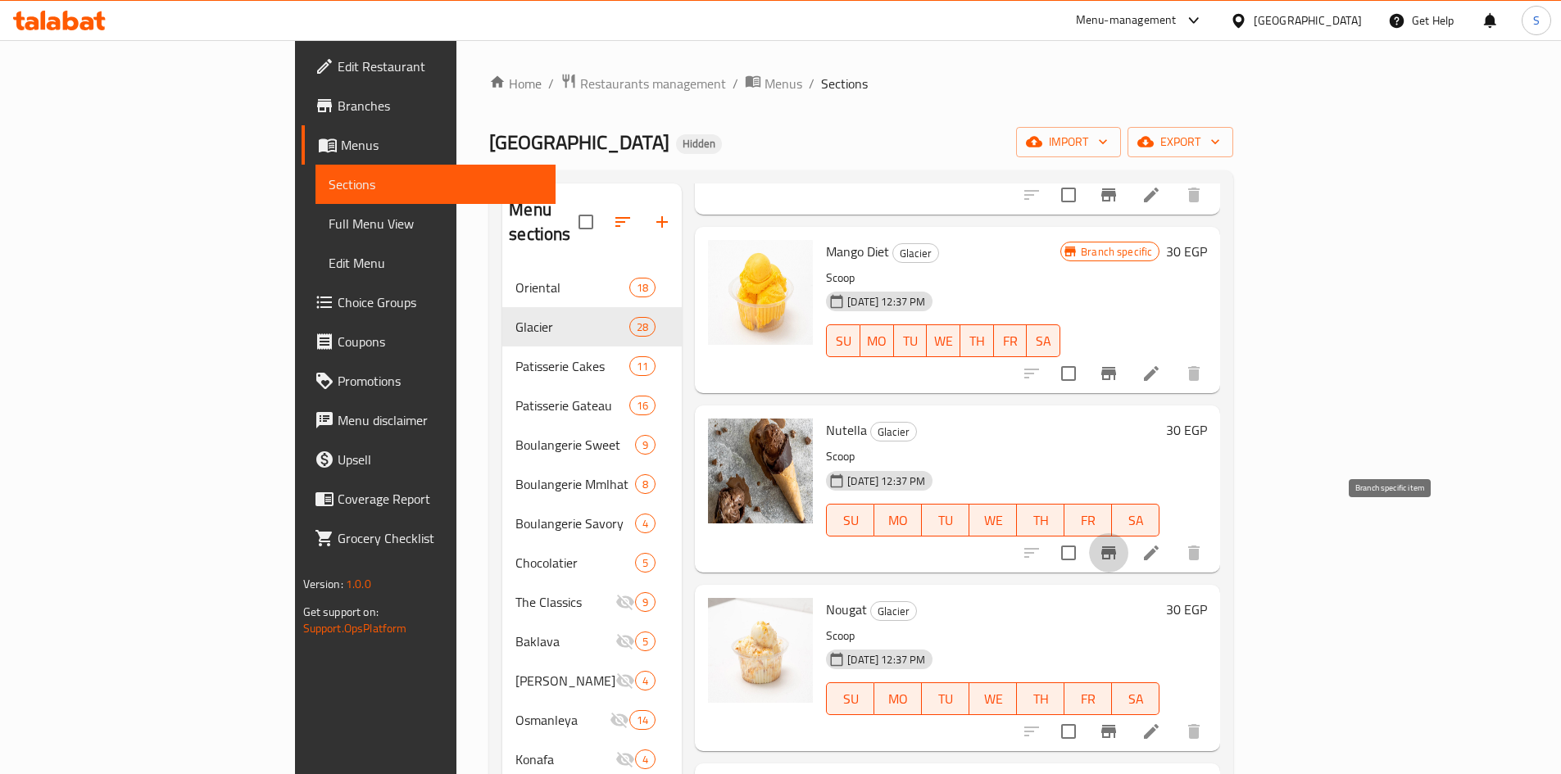
click at [1118, 543] on icon "Branch-specific-item" at bounding box center [1109, 553] width 20 height 20
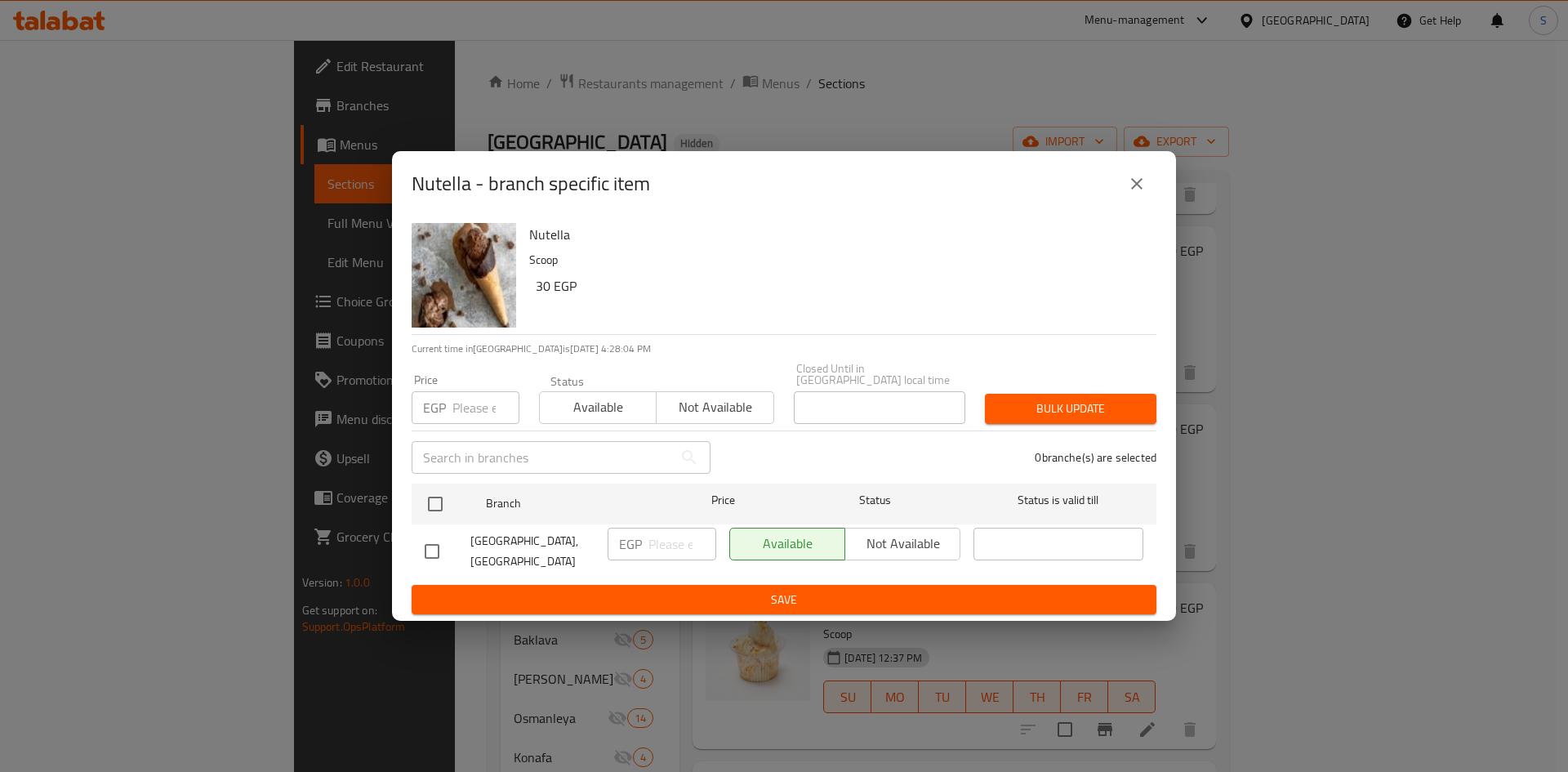
click at [479, 428] on div "Price EGP Price" at bounding box center [466, 399] width 128 height 70
click at [471, 407] on input "4" at bounding box center [485, 407] width 67 height 33
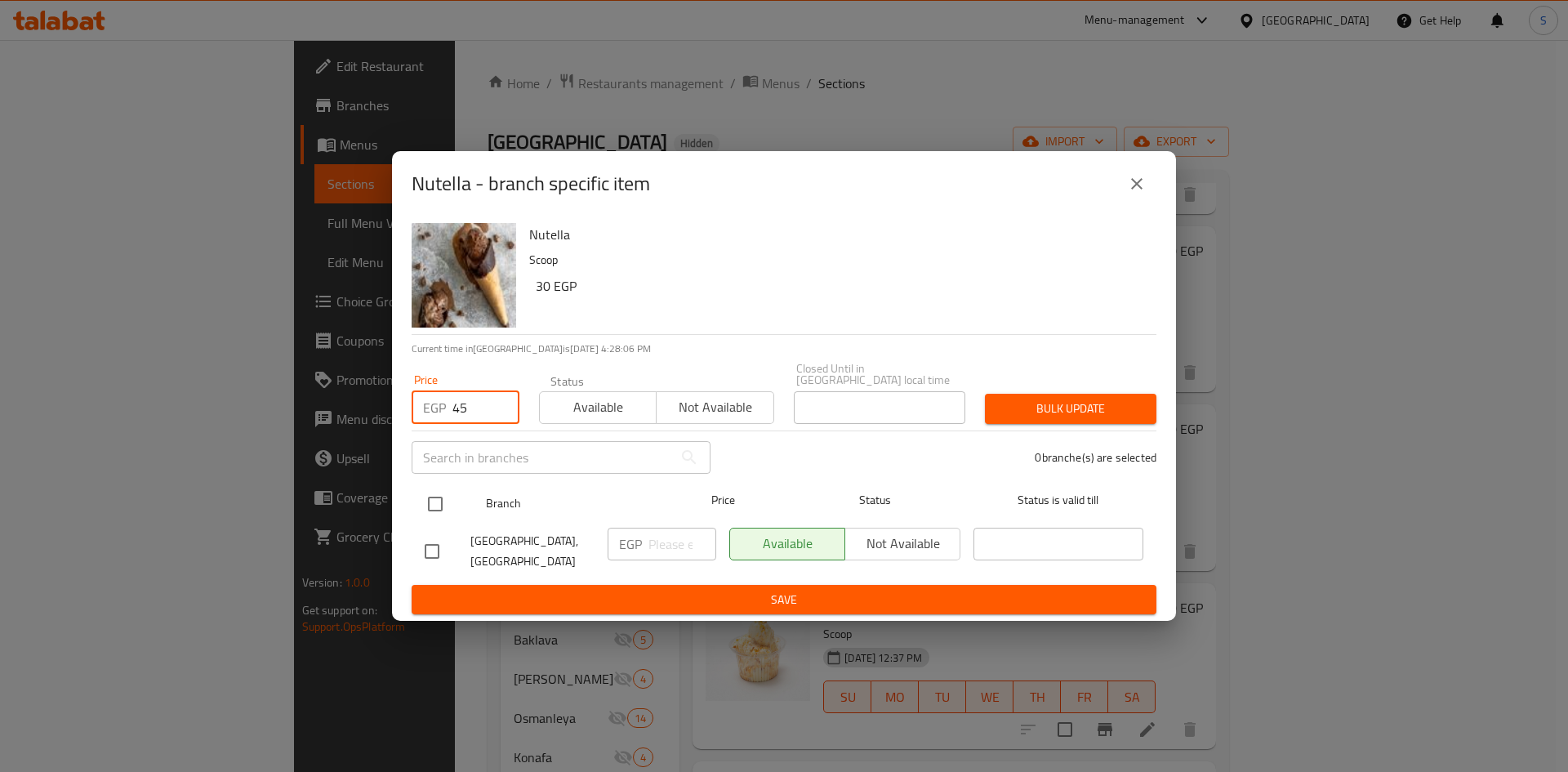
type input "45"
click at [438, 501] on input "checkbox" at bounding box center [436, 504] width 34 height 34
checkbox input "true"
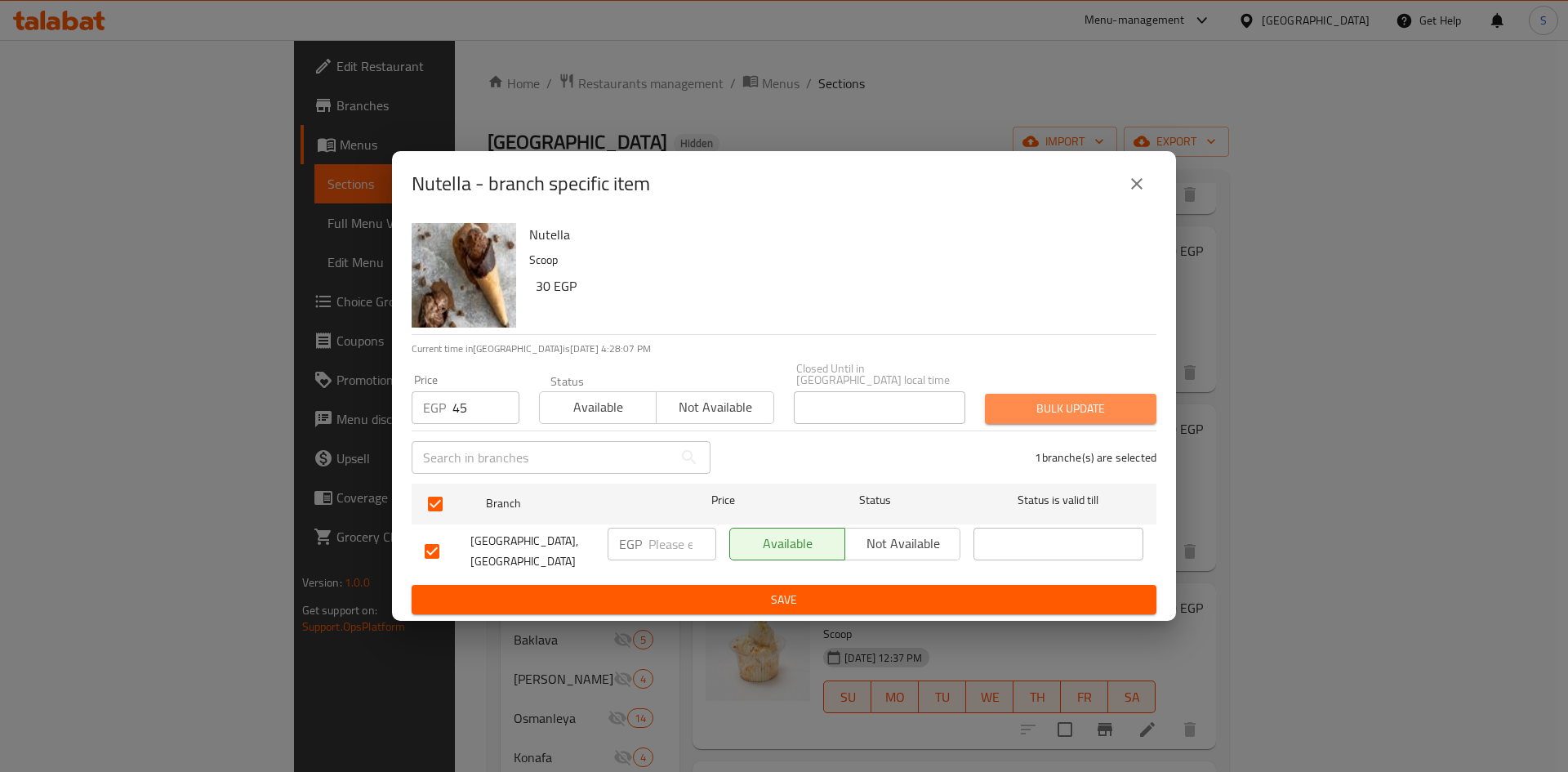
click at [1078, 409] on span "Bulk update" at bounding box center [1071, 409] width 146 height 20
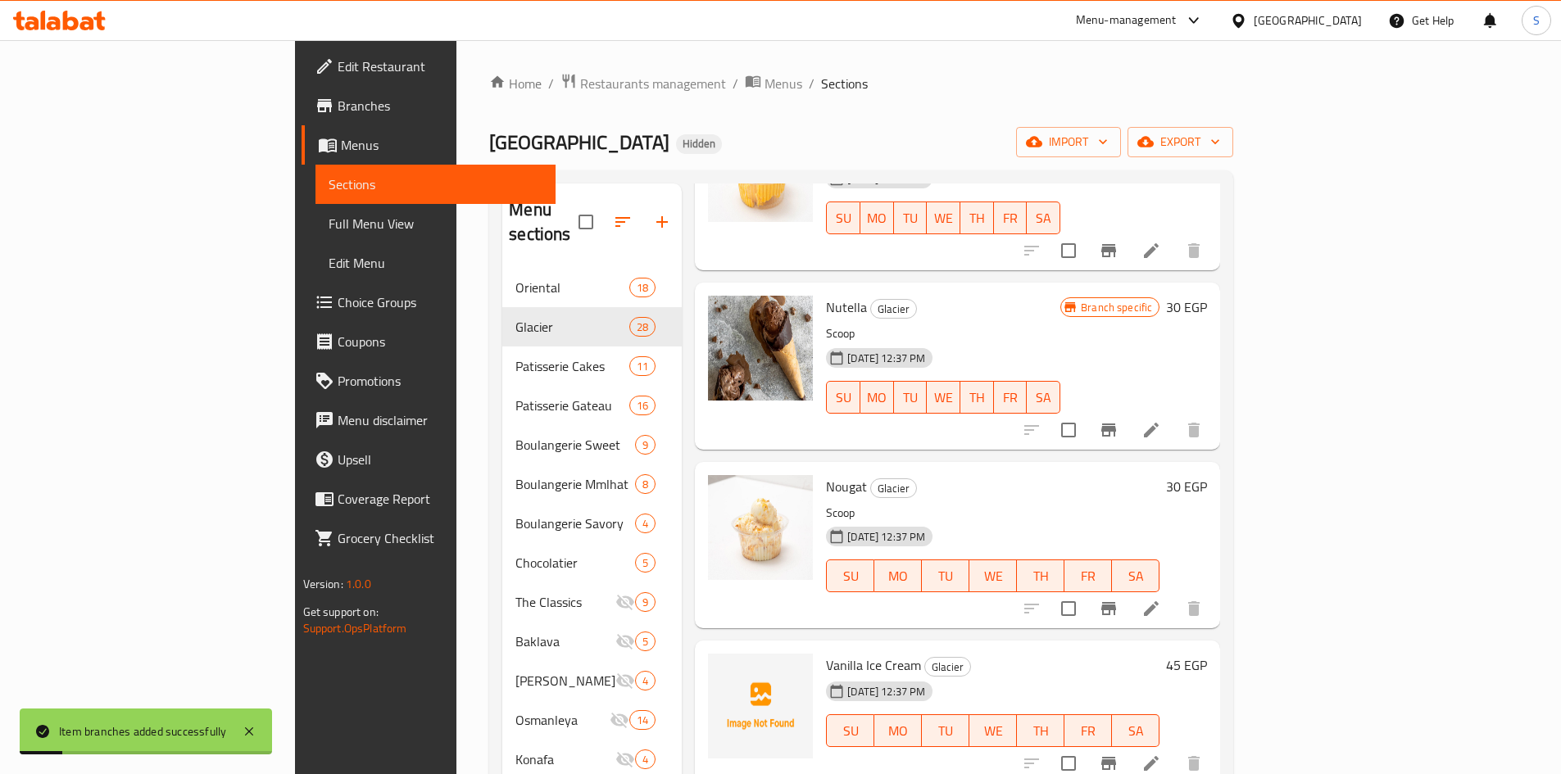
scroll to position [1557, 0]
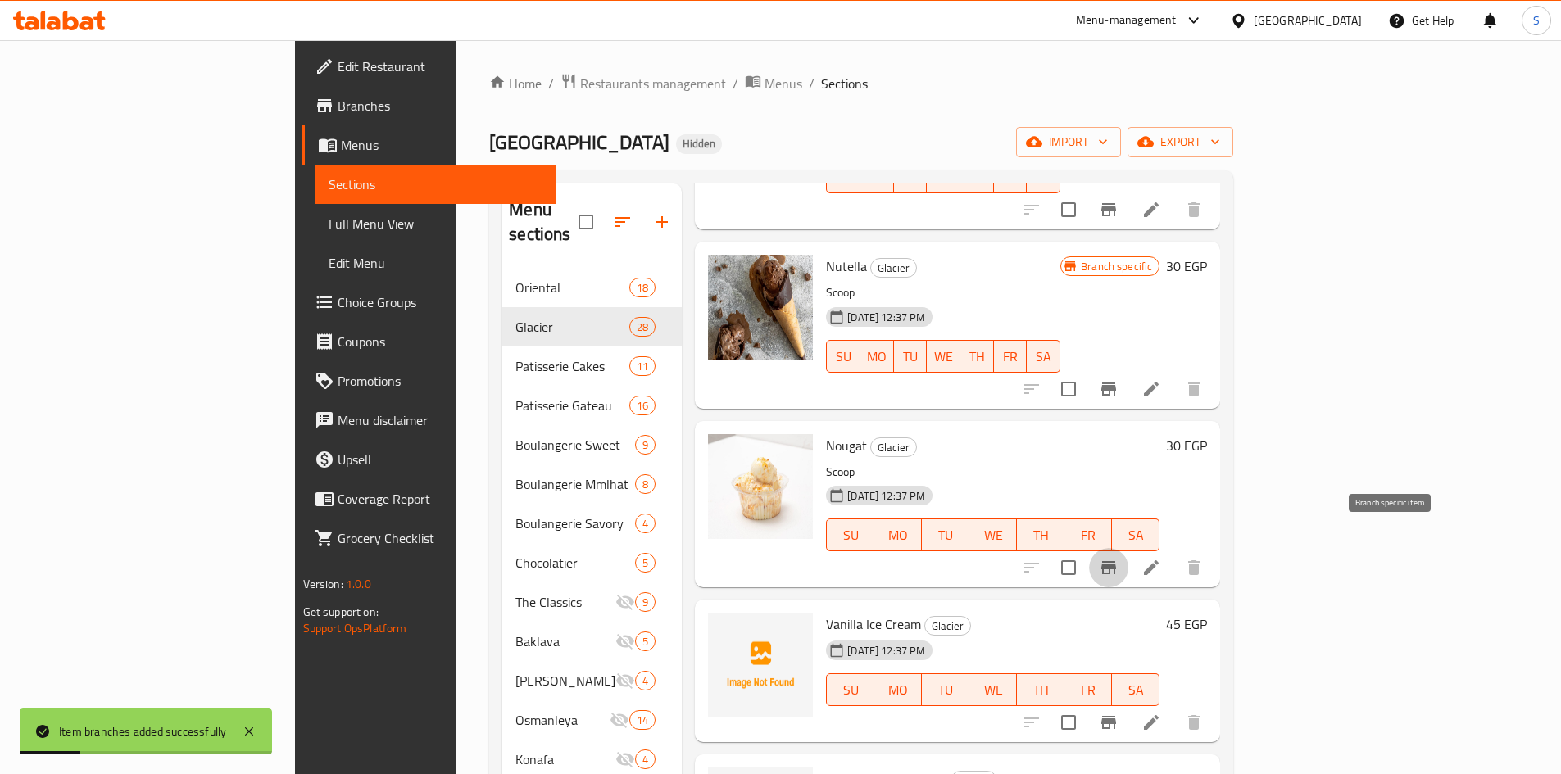
click at [1116, 561] on icon "Branch-specific-item" at bounding box center [1108, 567] width 15 height 13
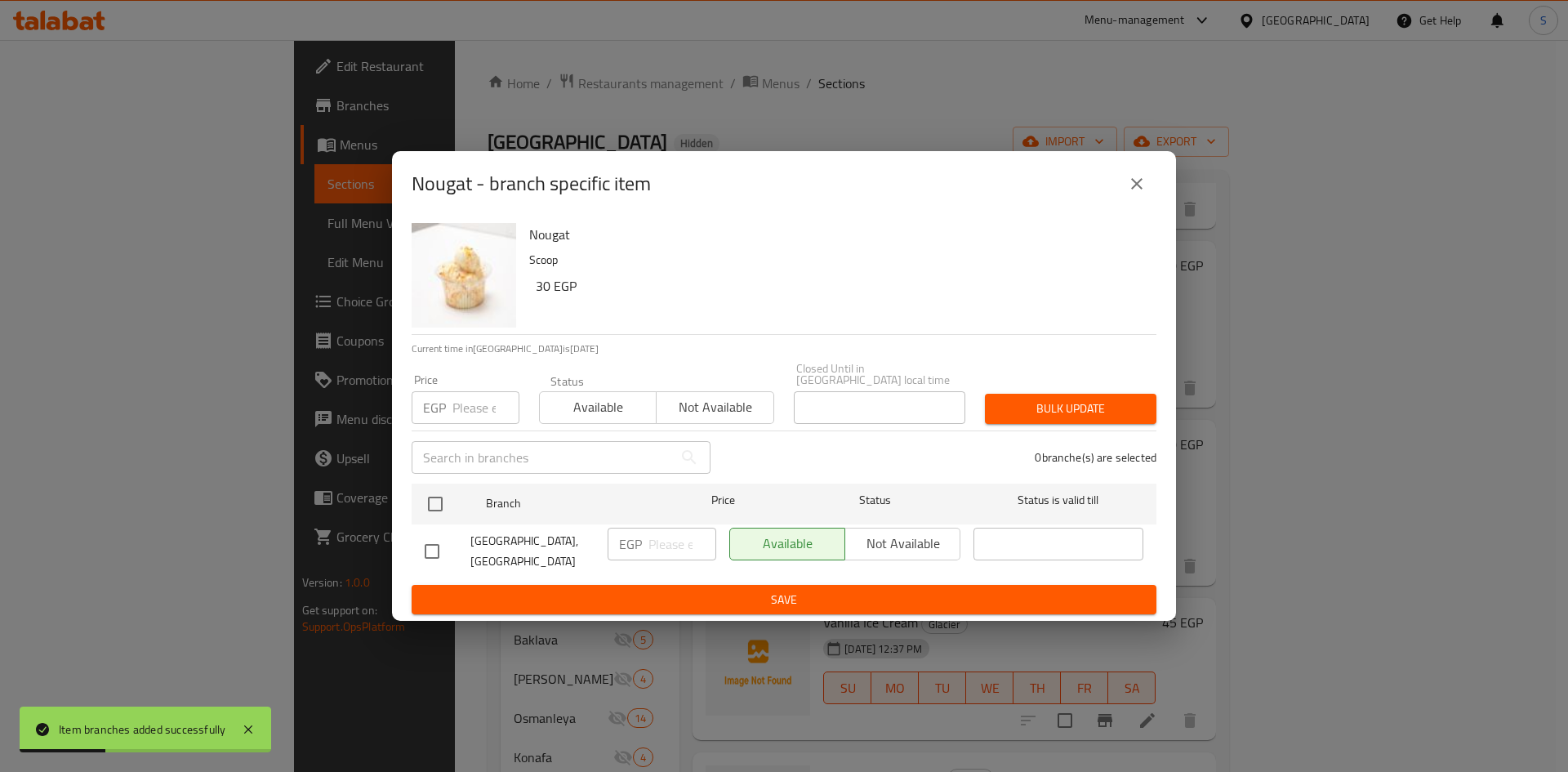
click at [472, 400] on input "number" at bounding box center [485, 407] width 67 height 33
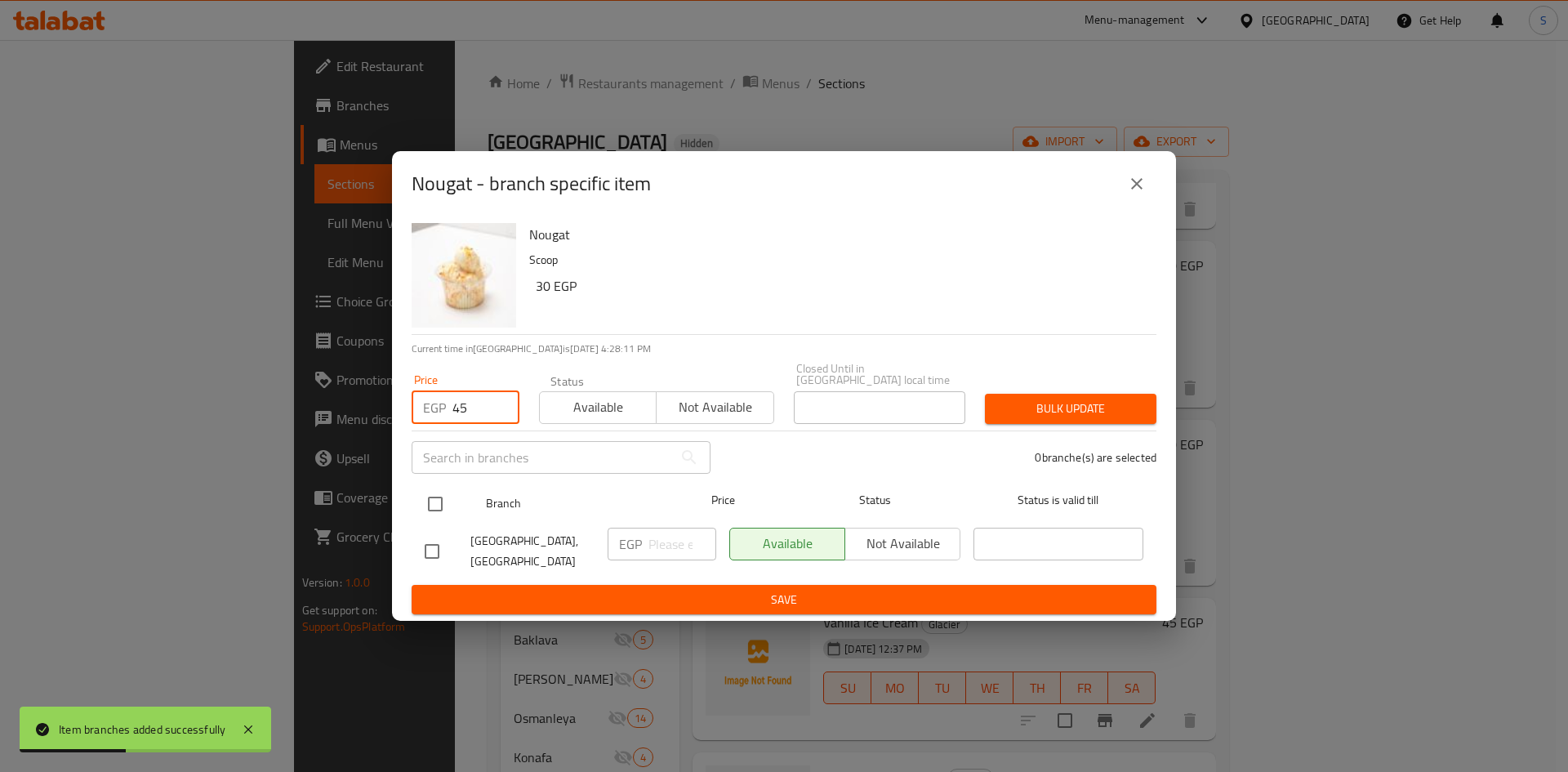
type input "45"
click at [432, 502] on input "checkbox" at bounding box center [436, 504] width 34 height 34
checkbox input "true"
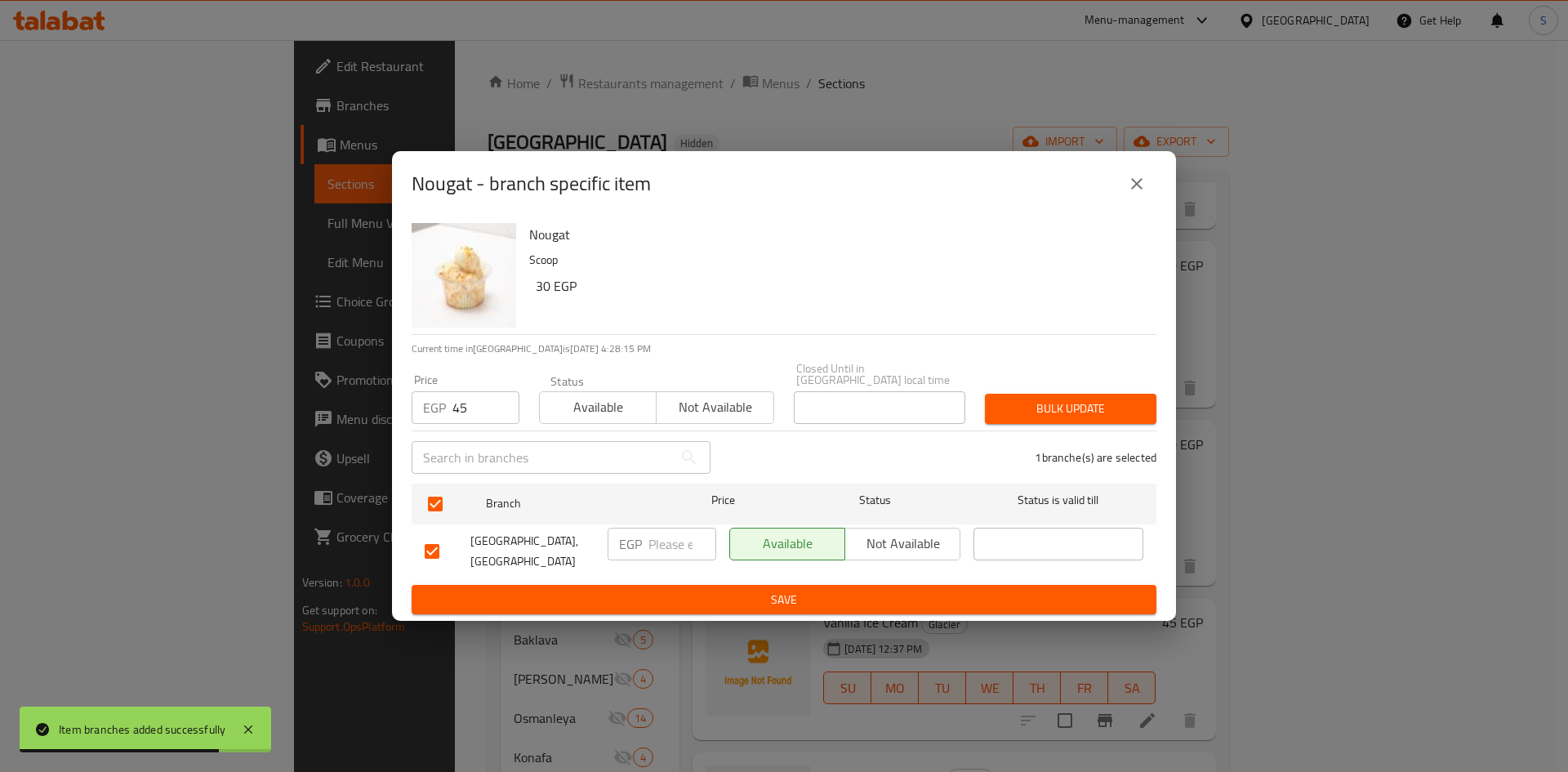
click at [1085, 414] on span "Bulk update" at bounding box center [1071, 409] width 146 height 20
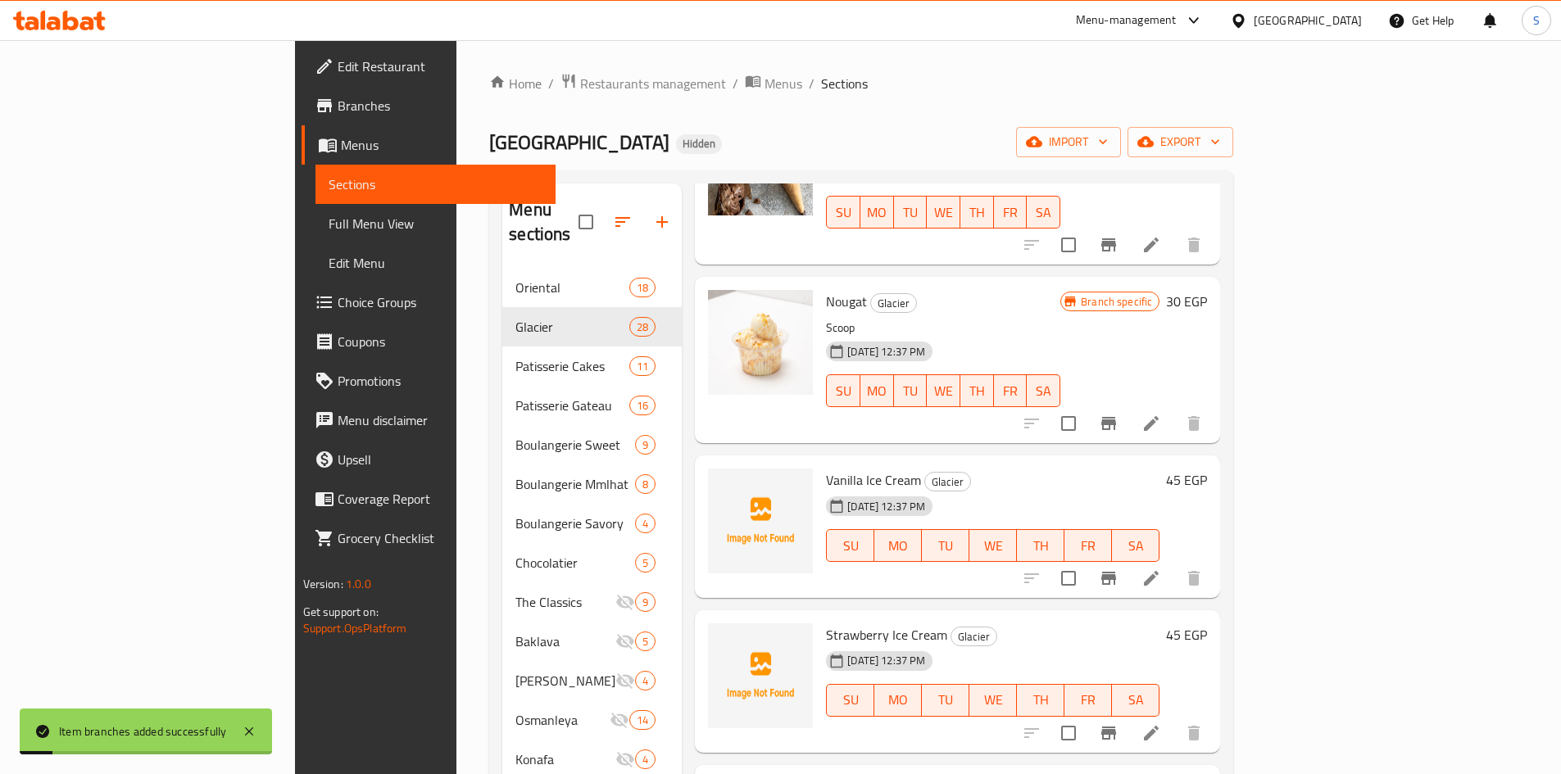
scroll to position [1721, 0]
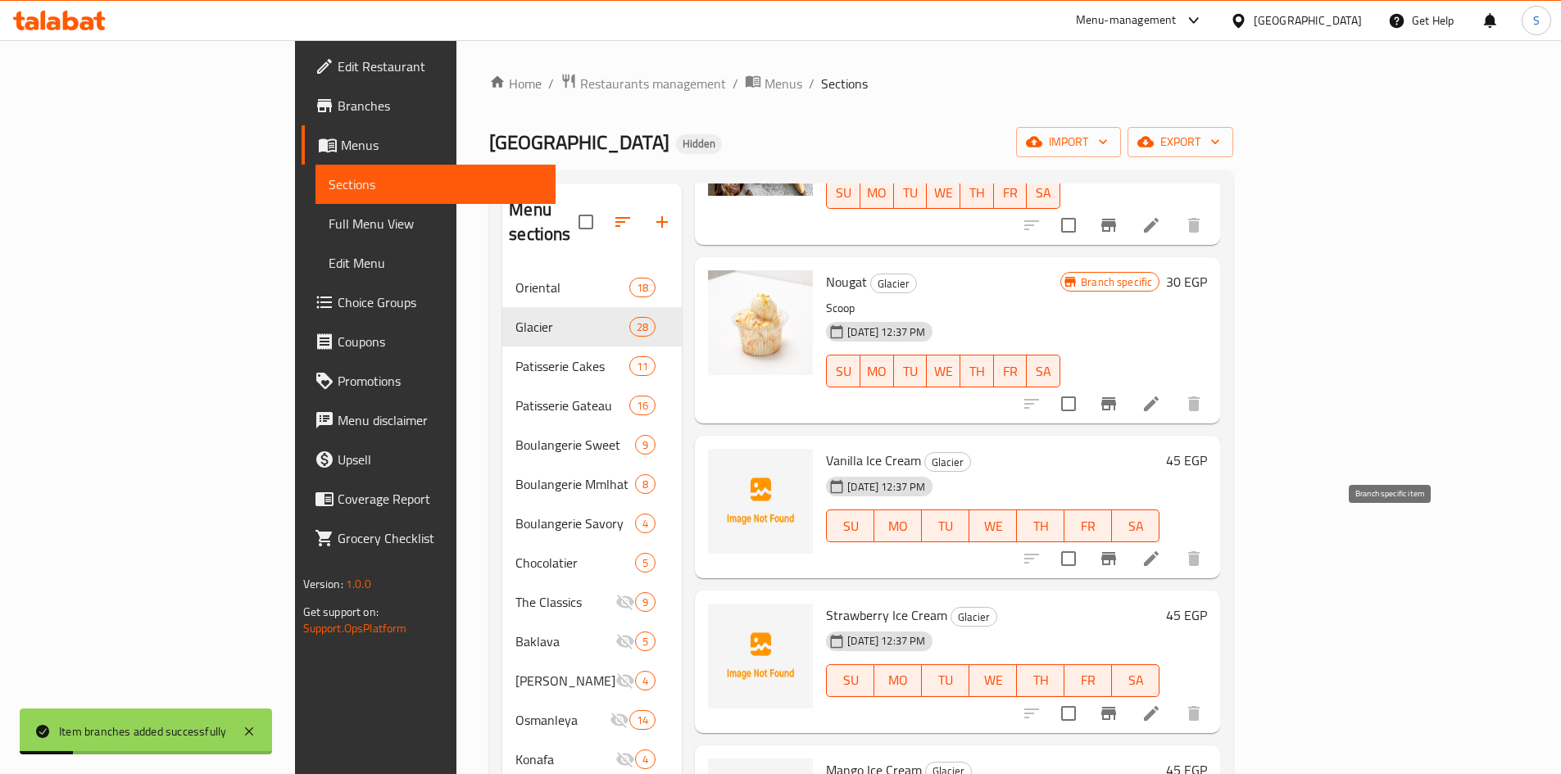
click at [1118, 549] on icon "Branch-specific-item" at bounding box center [1109, 559] width 20 height 20
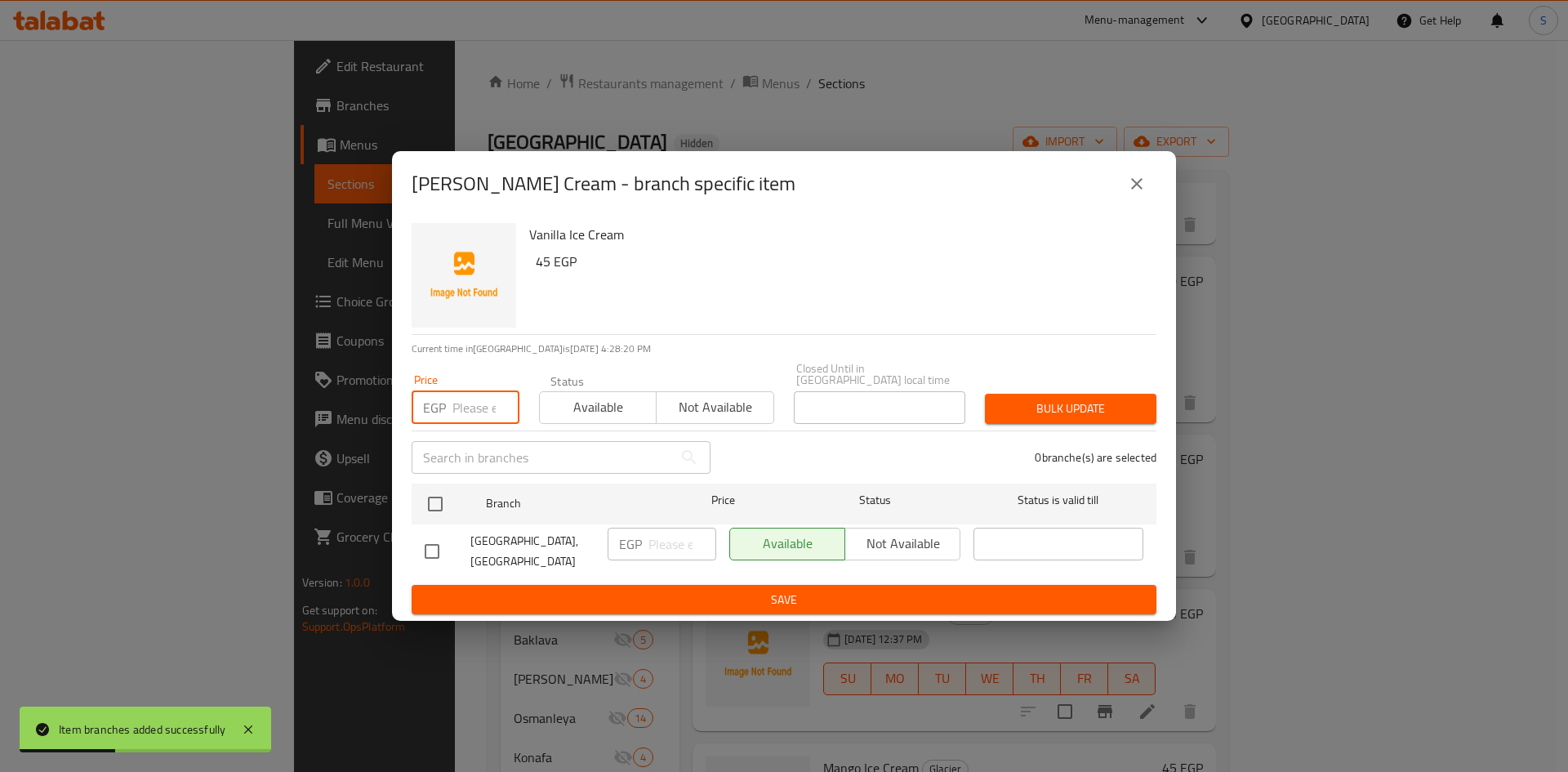
click at [474, 413] on input "number" at bounding box center [485, 407] width 67 height 33
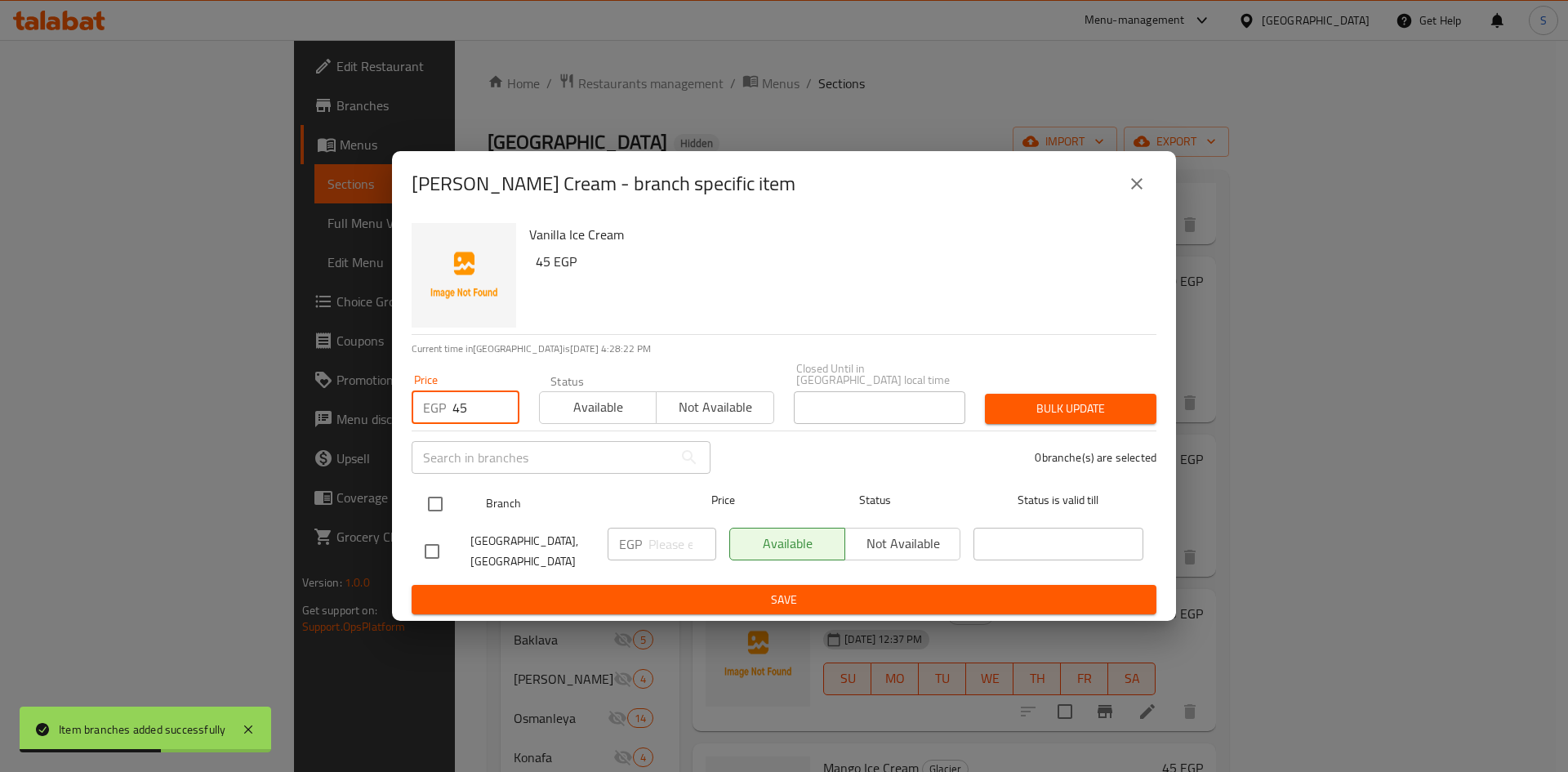
type input "45"
click at [438, 496] on input "checkbox" at bounding box center [436, 504] width 34 height 34
checkbox input "true"
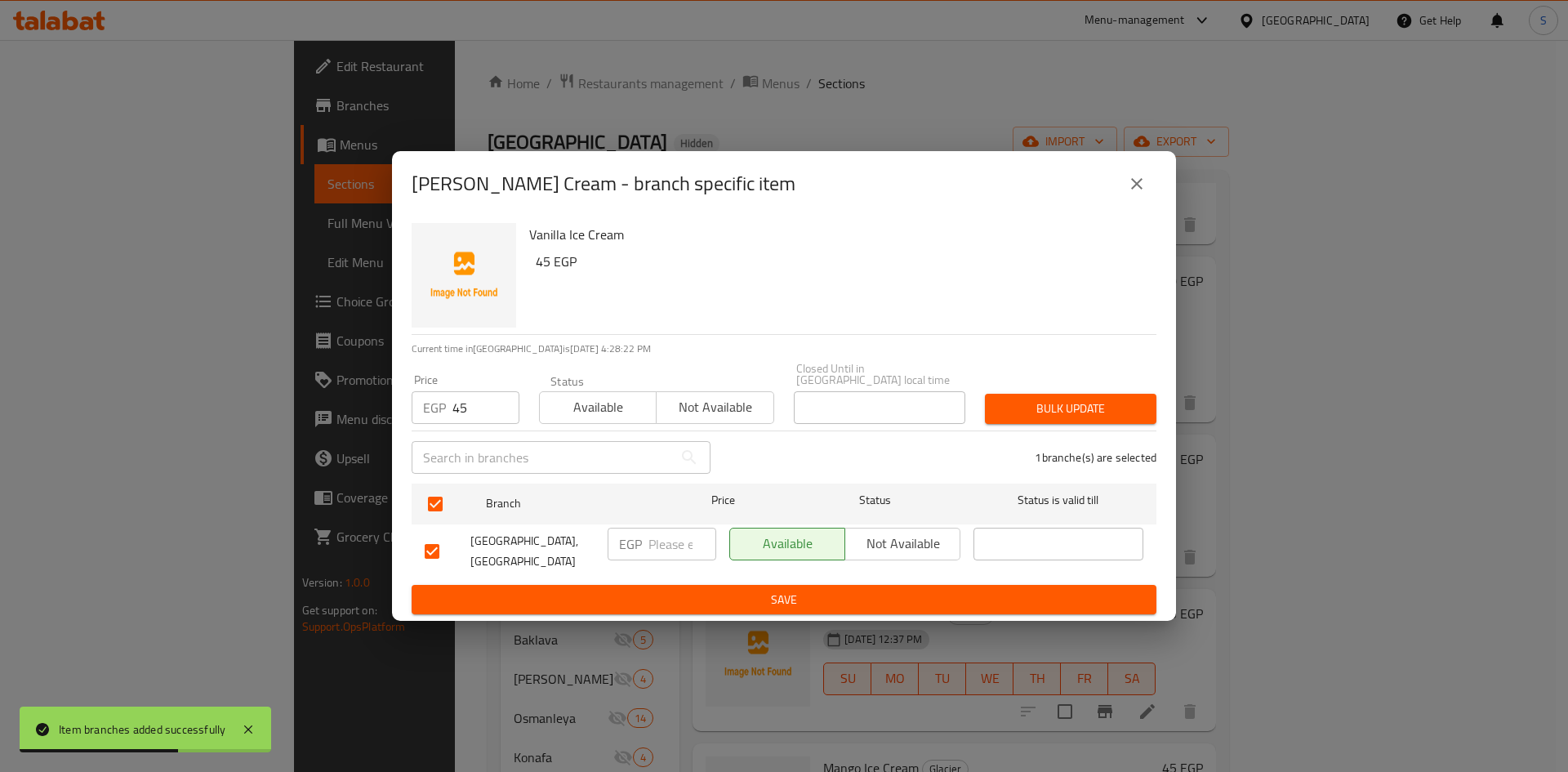
click at [1011, 403] on span "Bulk update" at bounding box center [1071, 409] width 146 height 20
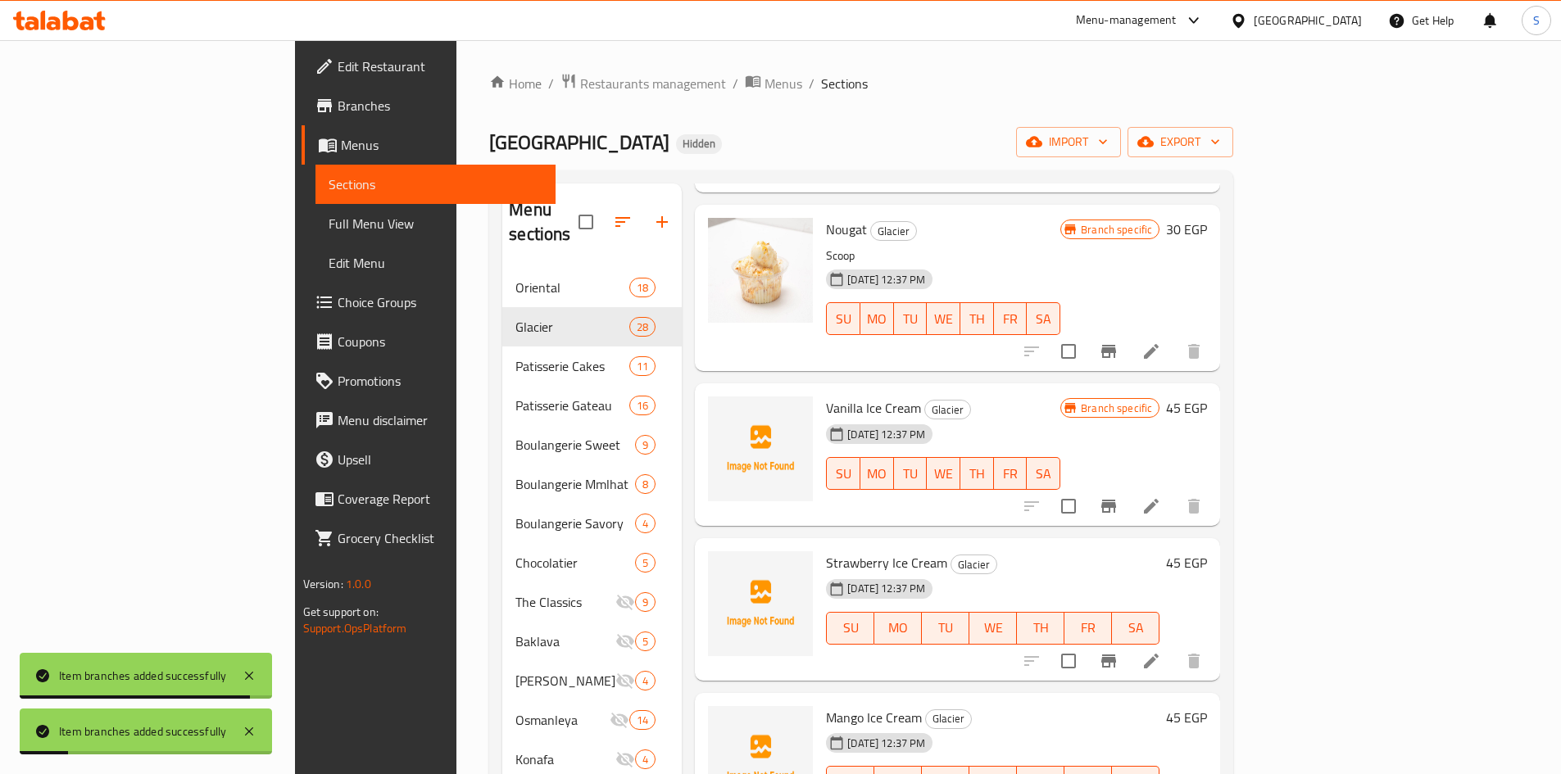
scroll to position [1803, 0]
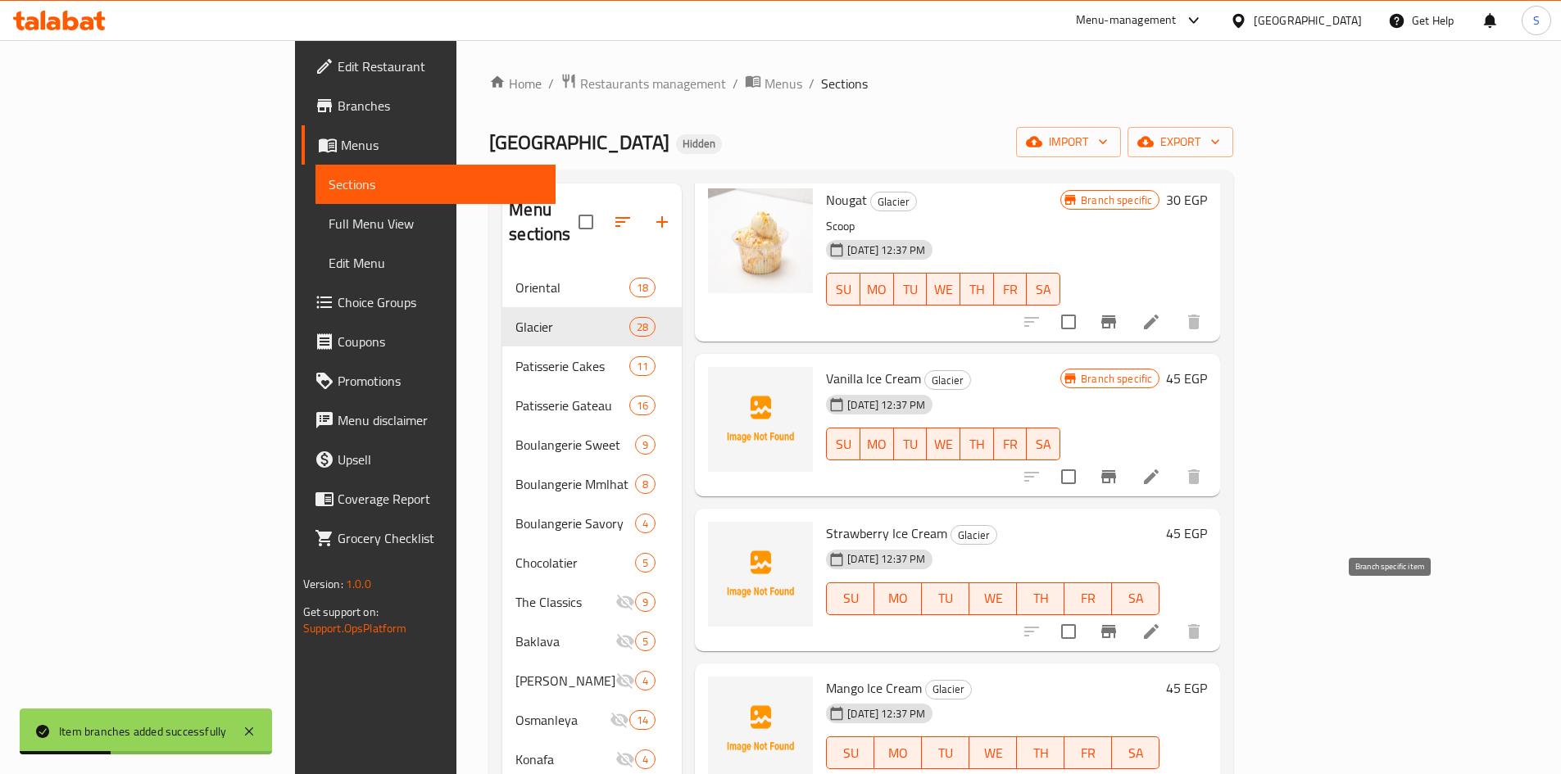
click at [1116, 625] on icon "Branch-specific-item" at bounding box center [1108, 631] width 15 height 13
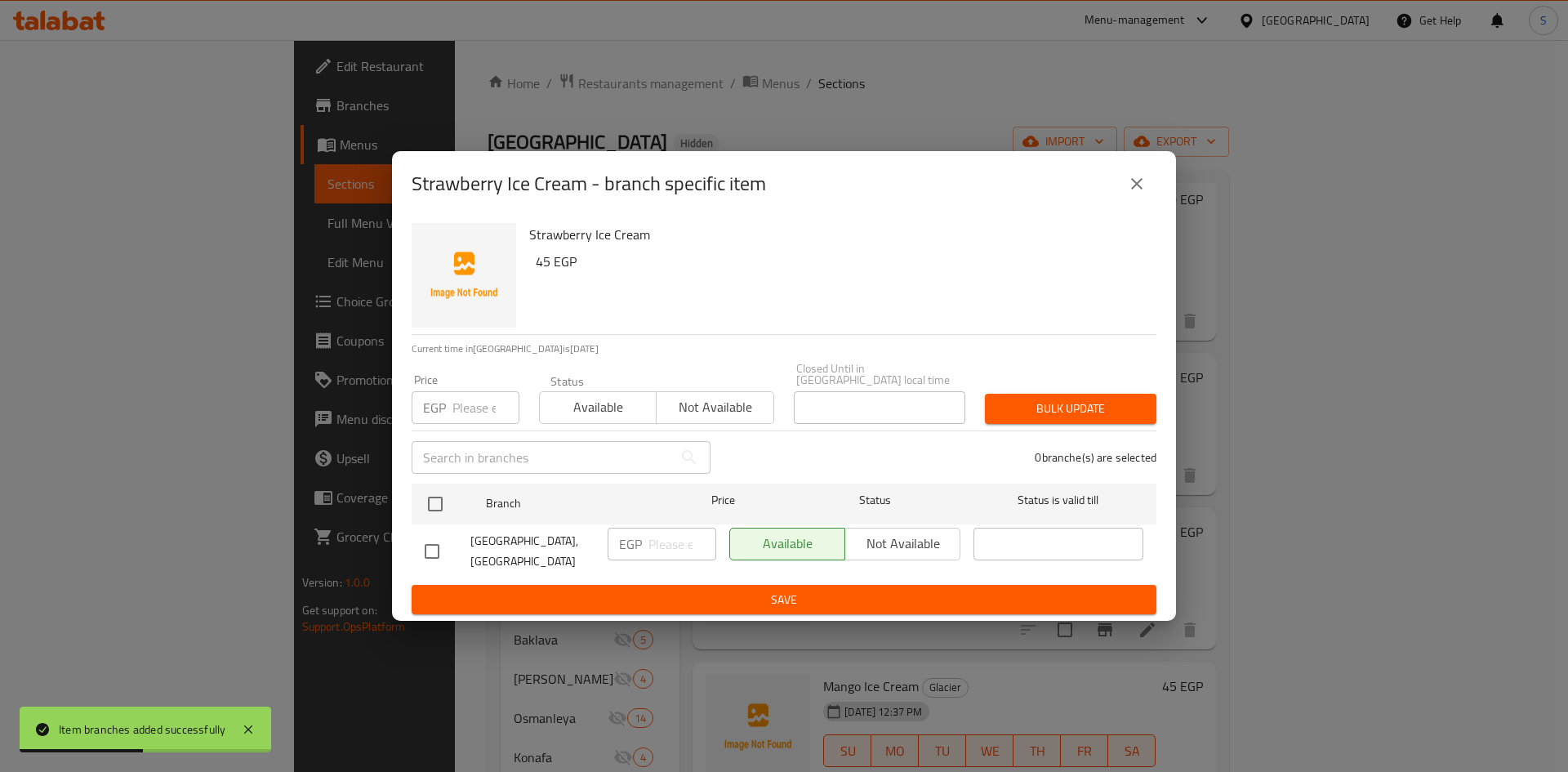
click at [464, 407] on input "number" at bounding box center [485, 407] width 67 height 33
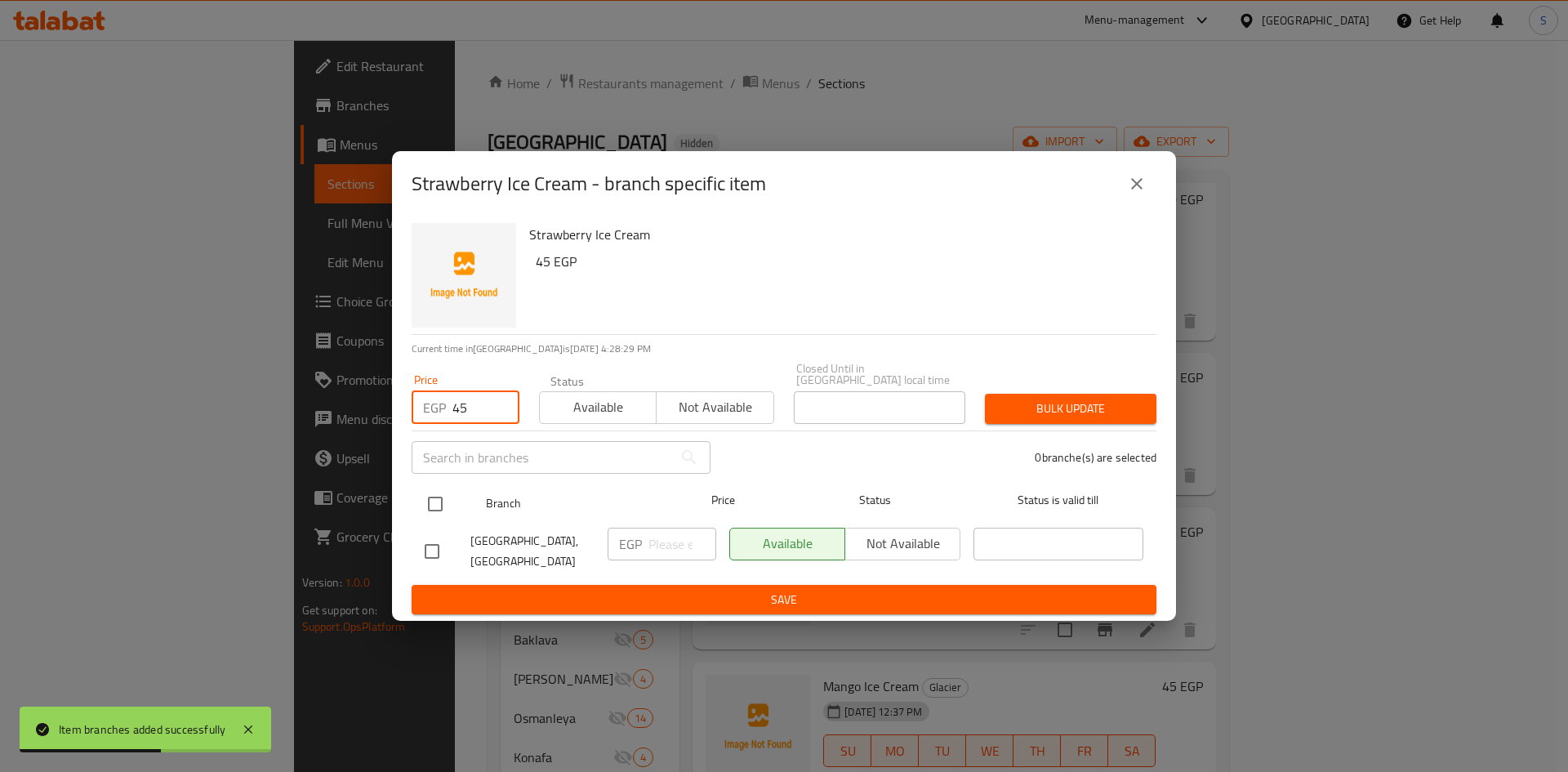
type input "45"
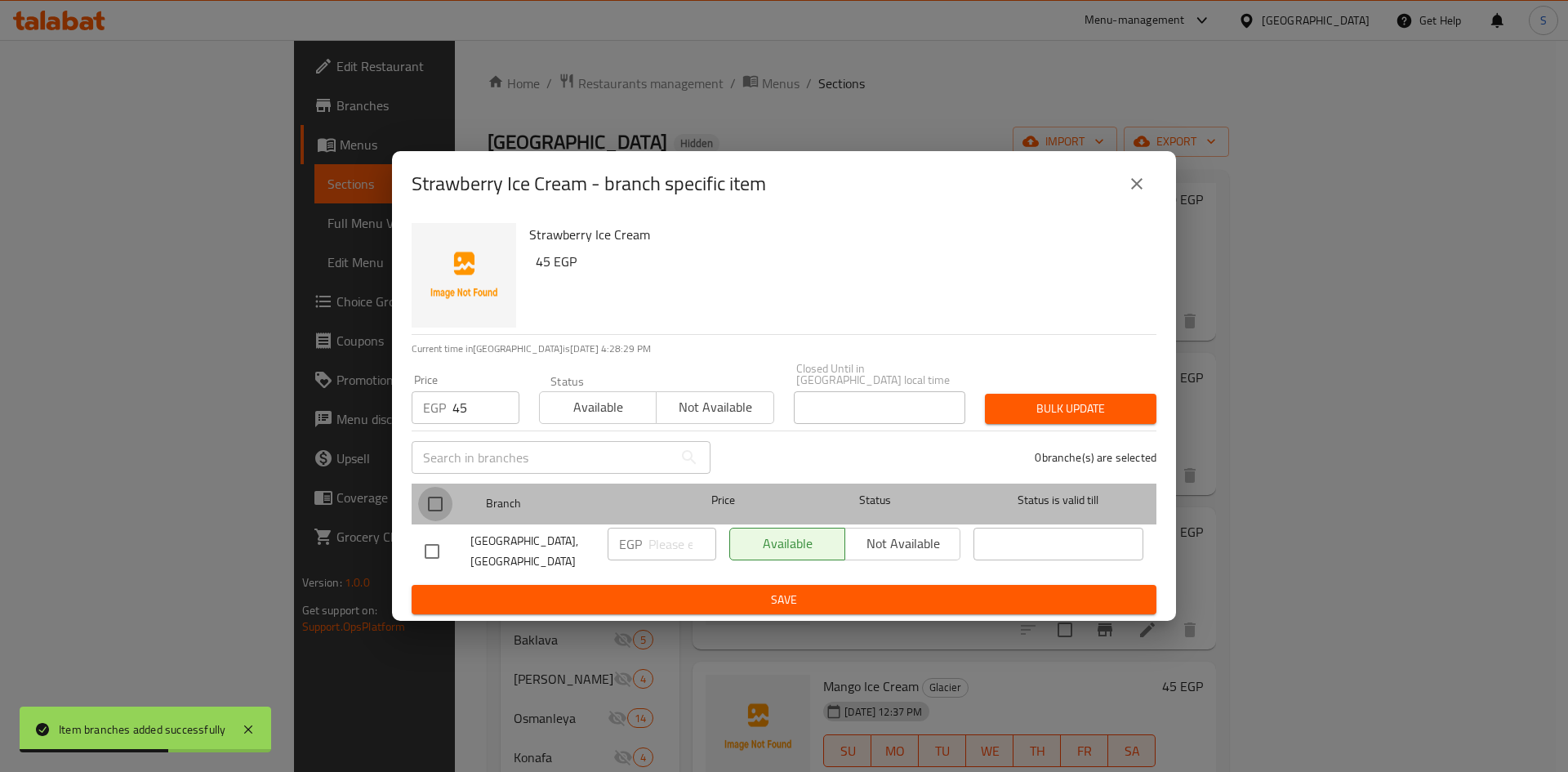
click at [437, 492] on input "checkbox" at bounding box center [436, 504] width 34 height 34
checkbox input "true"
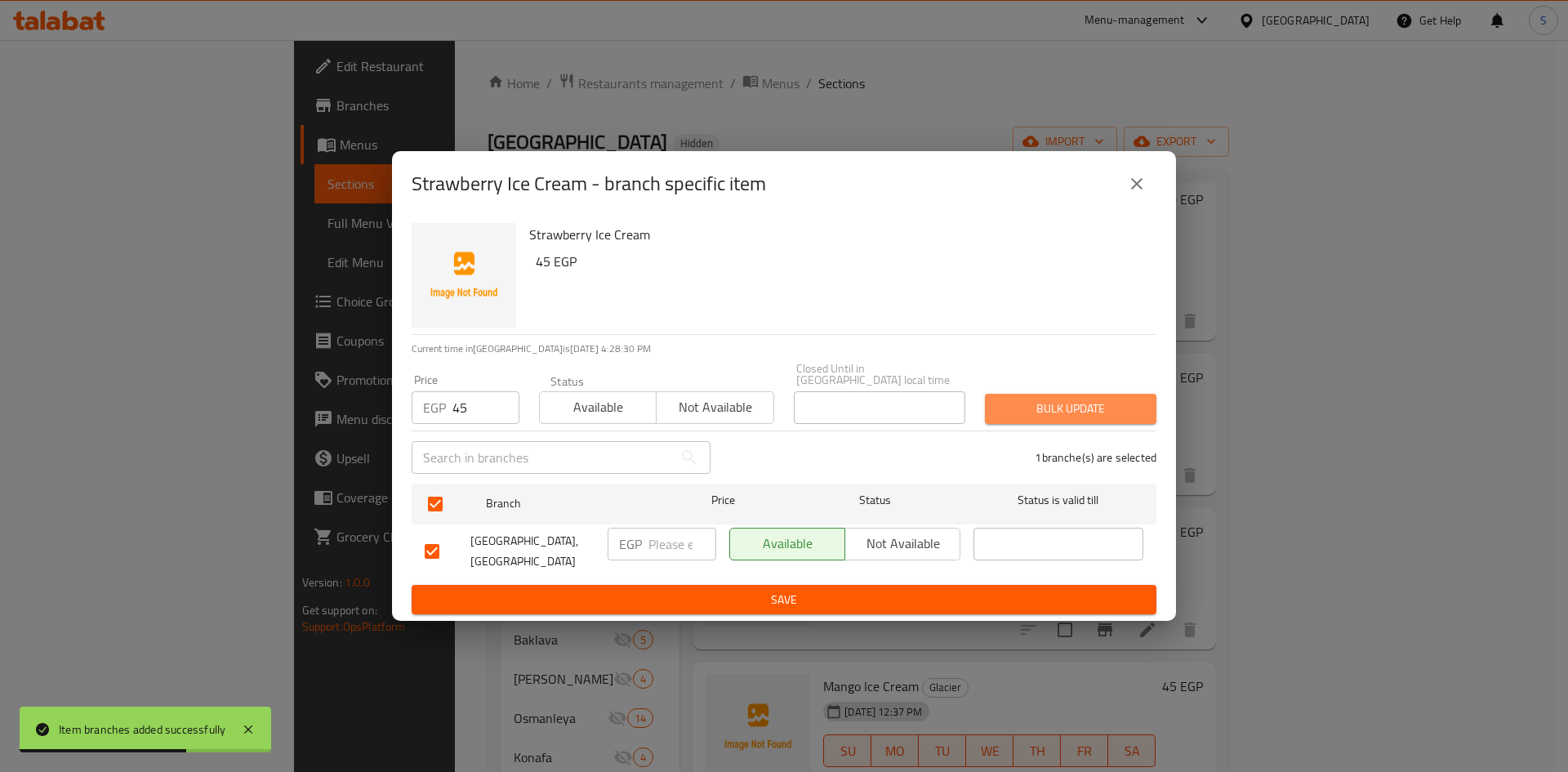
click at [1059, 405] on span "Bulk update" at bounding box center [1071, 409] width 146 height 20
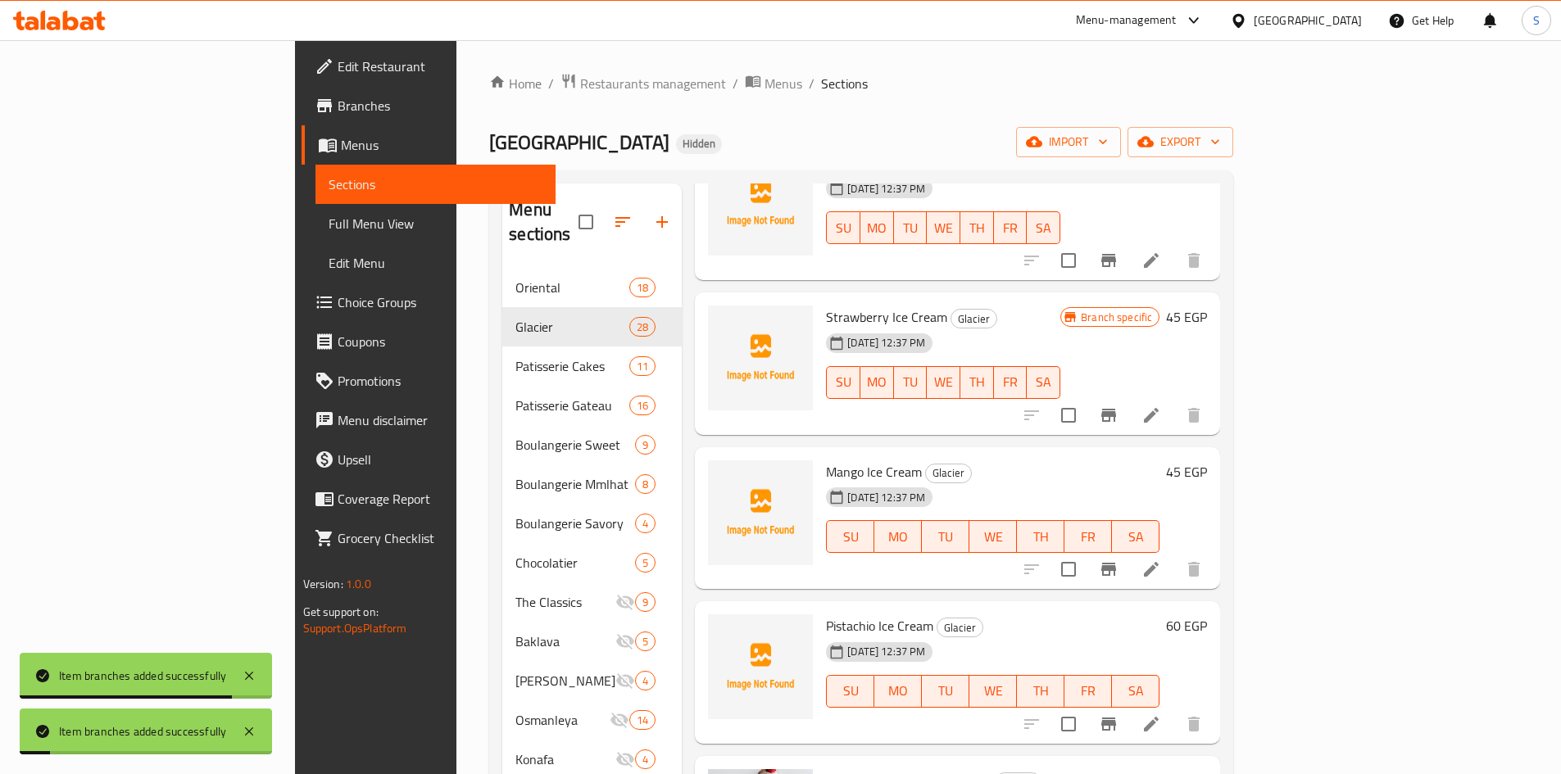
scroll to position [2048, 0]
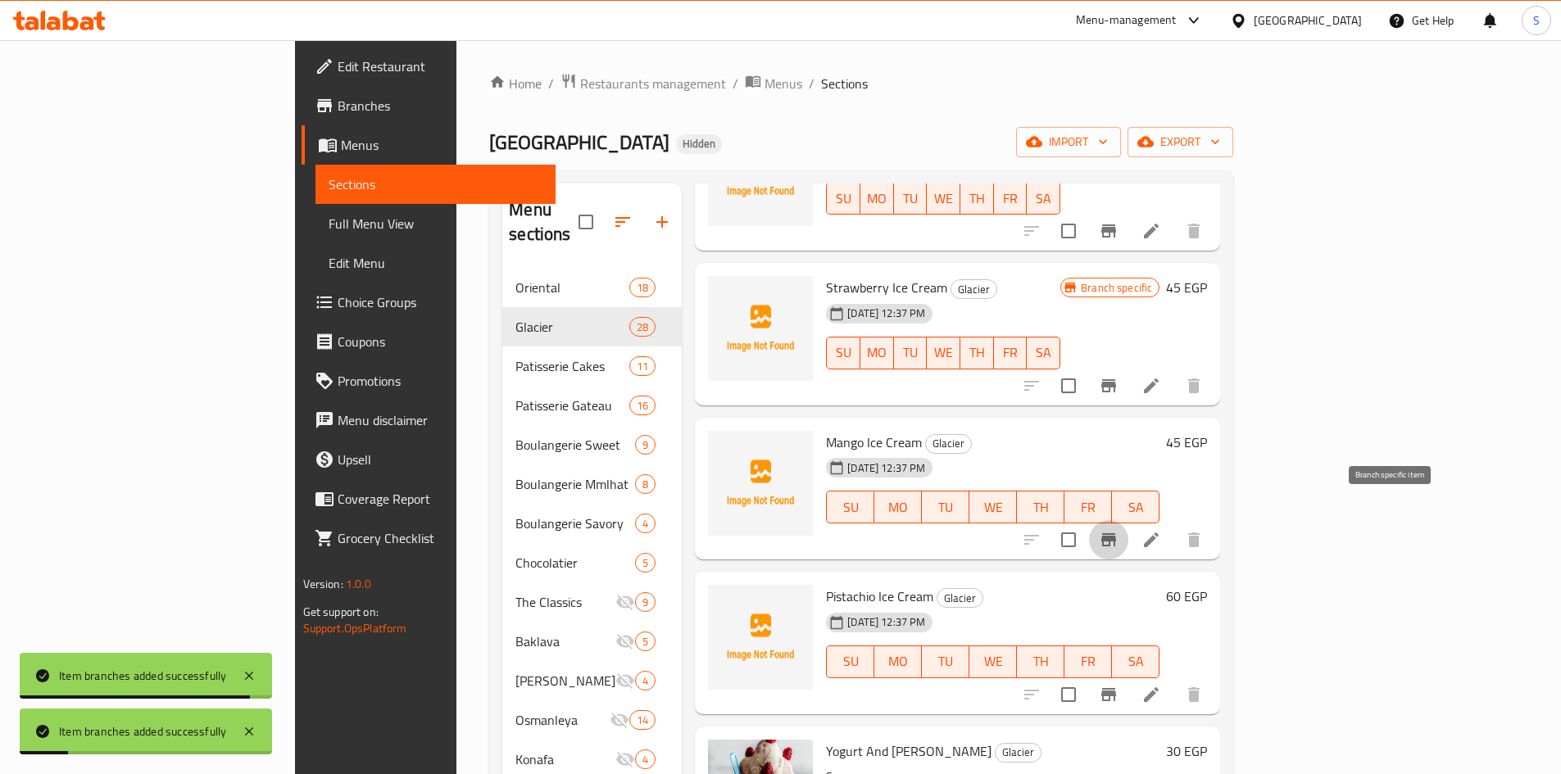
click at [1118, 530] on icon "Branch-specific-item" at bounding box center [1109, 540] width 20 height 20
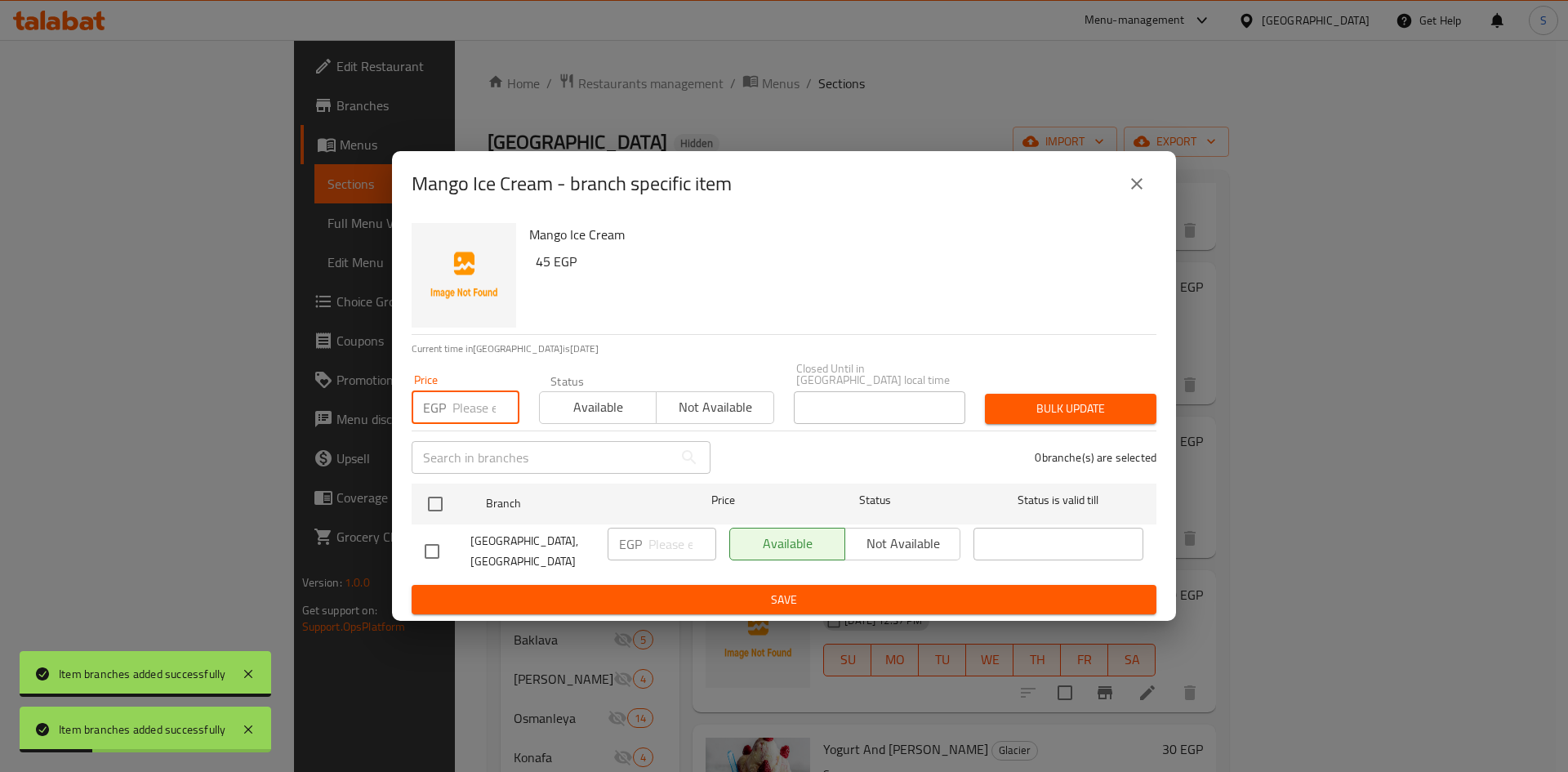
click at [455, 414] on input "number" at bounding box center [485, 407] width 67 height 33
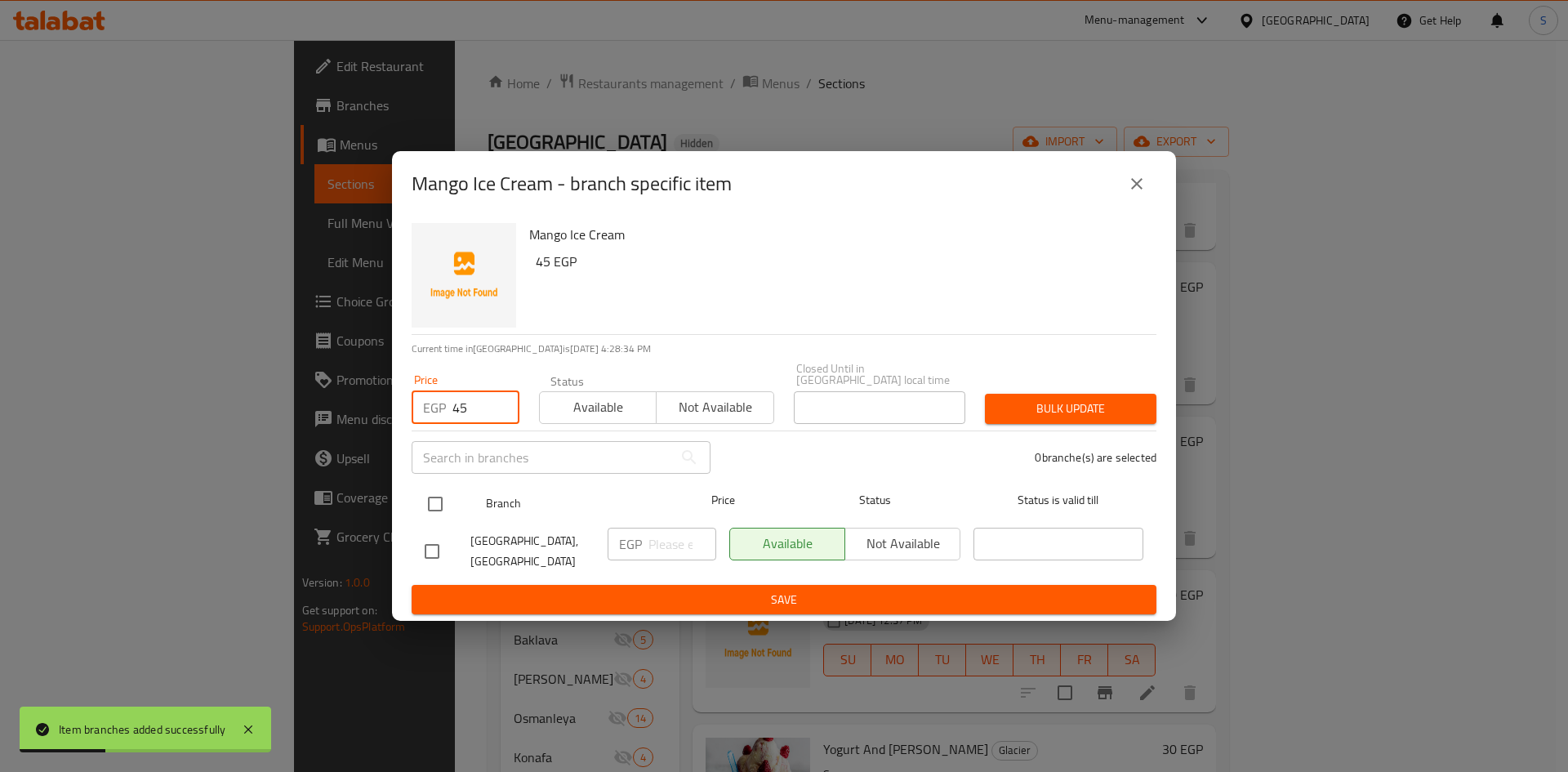
type input "45"
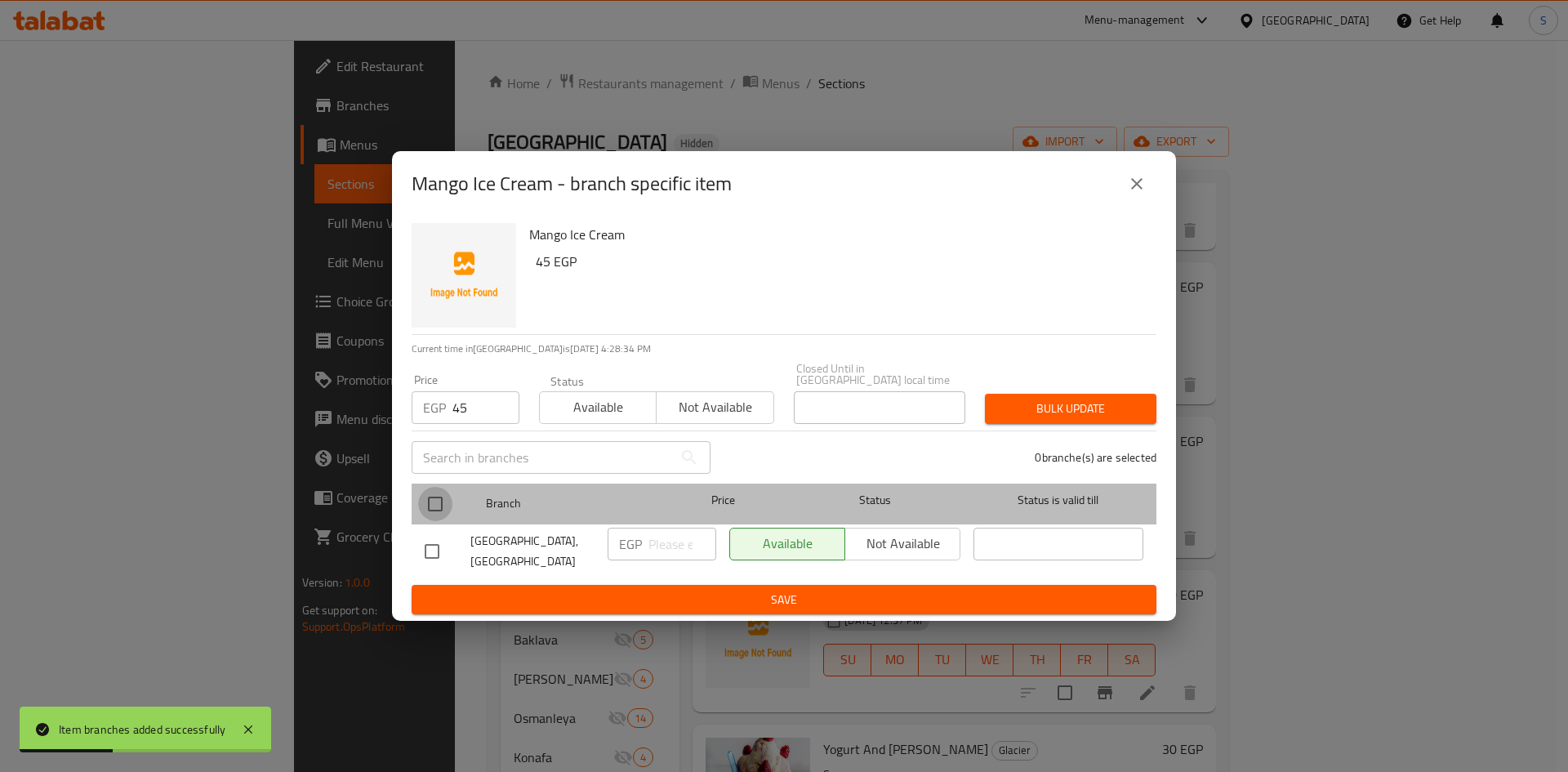
click at [434, 495] on input "checkbox" at bounding box center [436, 504] width 34 height 34
checkbox input "true"
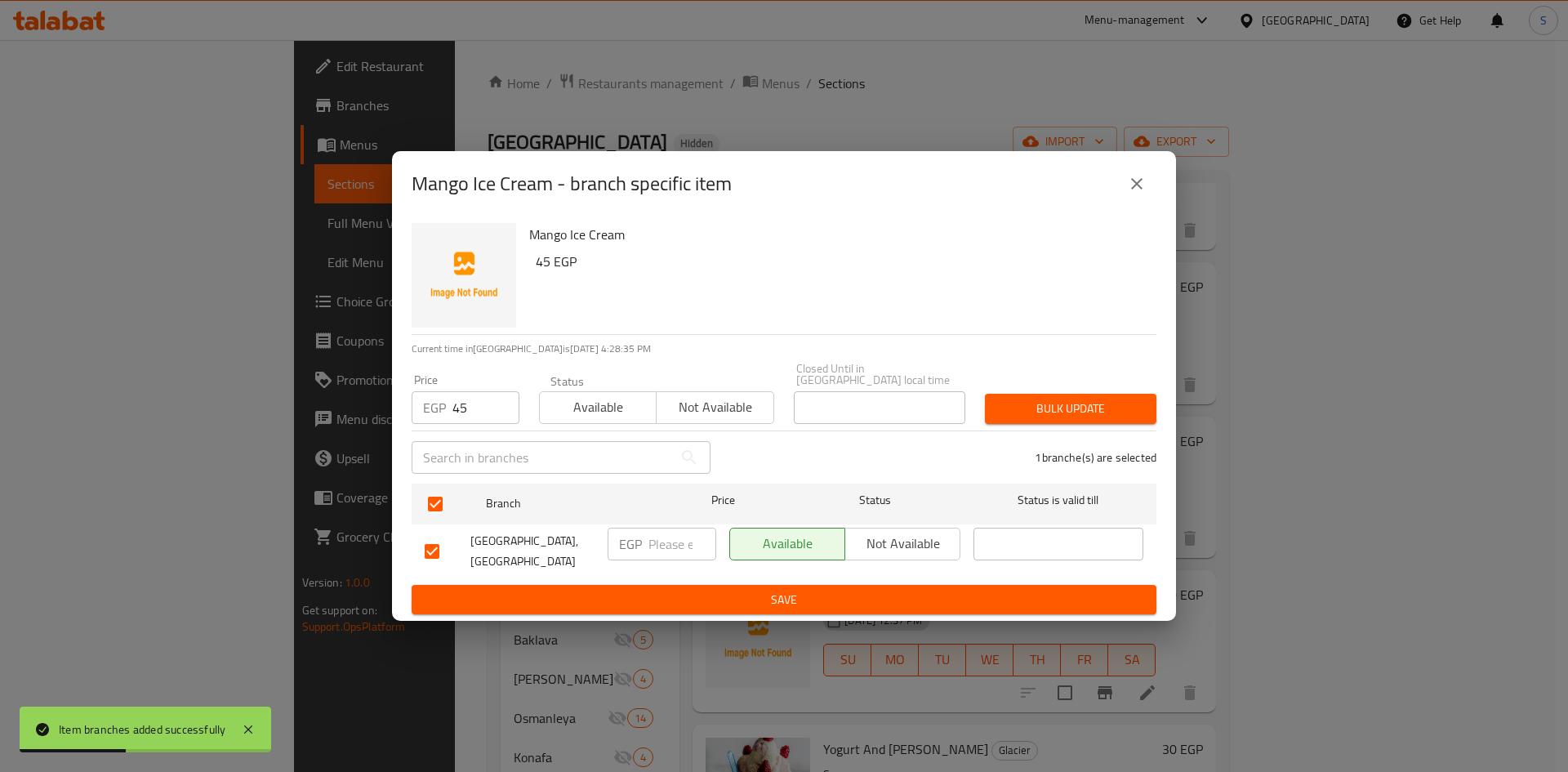
click at [1121, 405] on span "Bulk update" at bounding box center [1071, 409] width 146 height 20
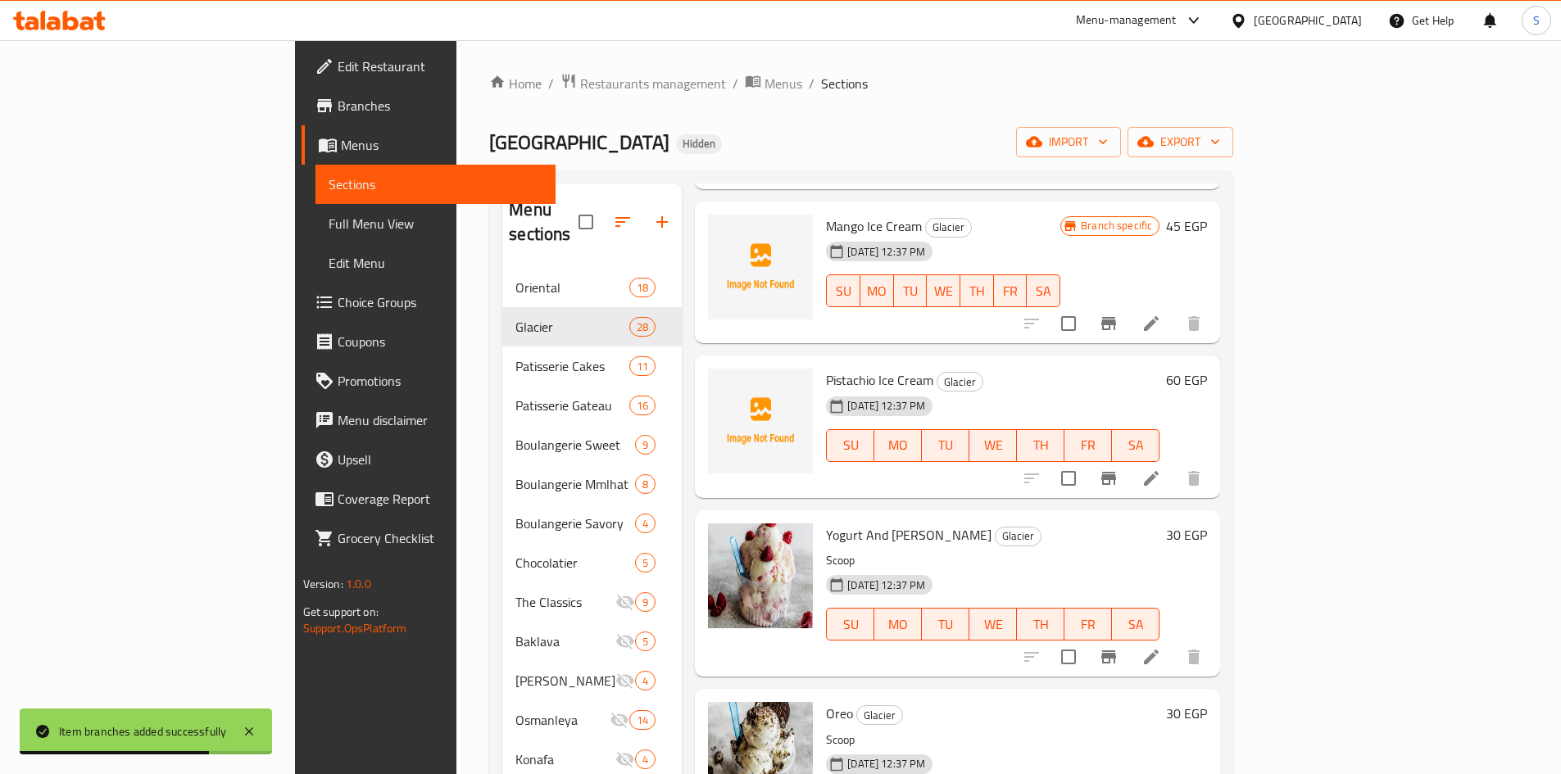
scroll to position [2294, 0]
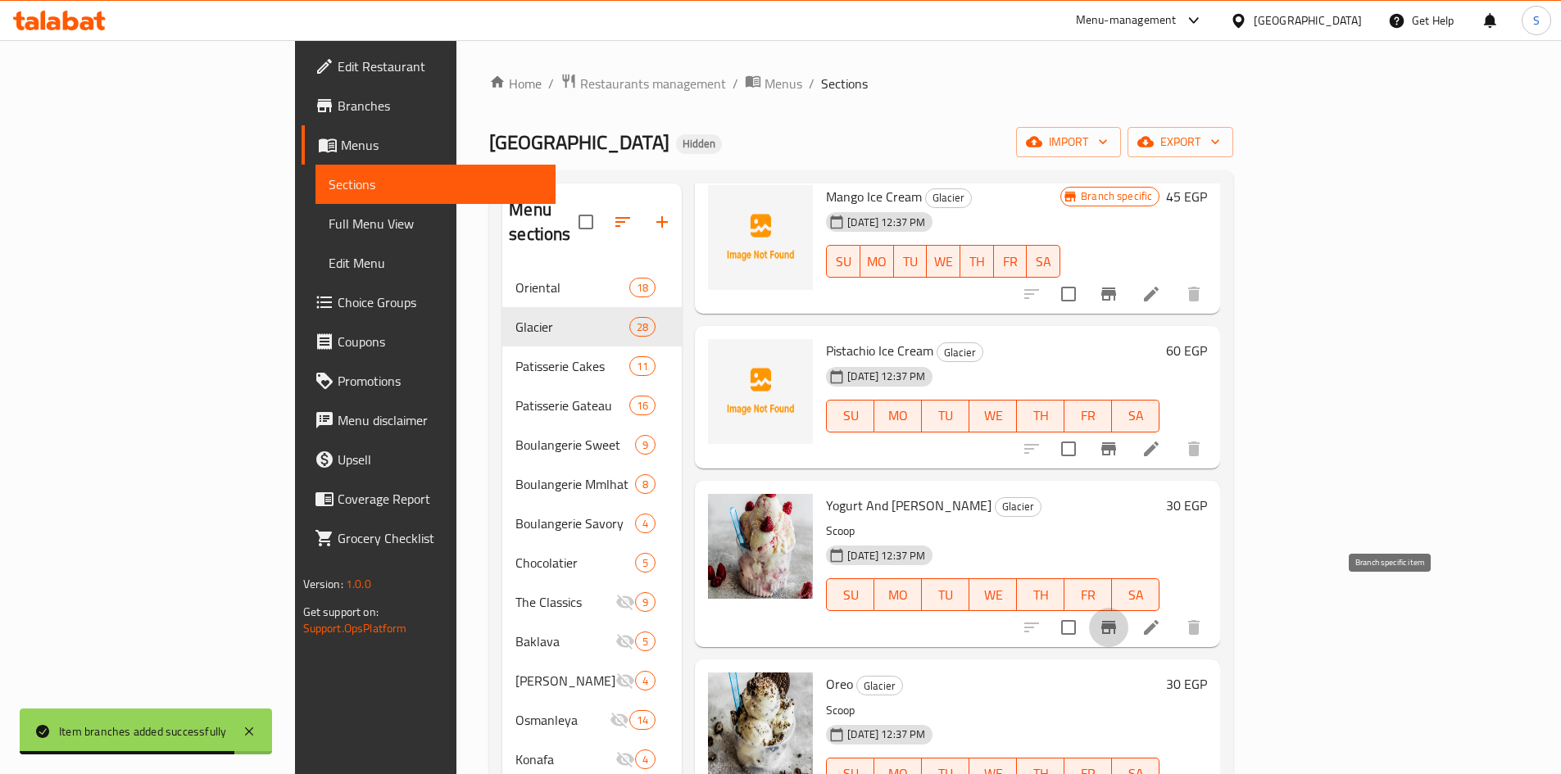
click at [1118, 618] on icon "Branch-specific-item" at bounding box center [1109, 628] width 20 height 20
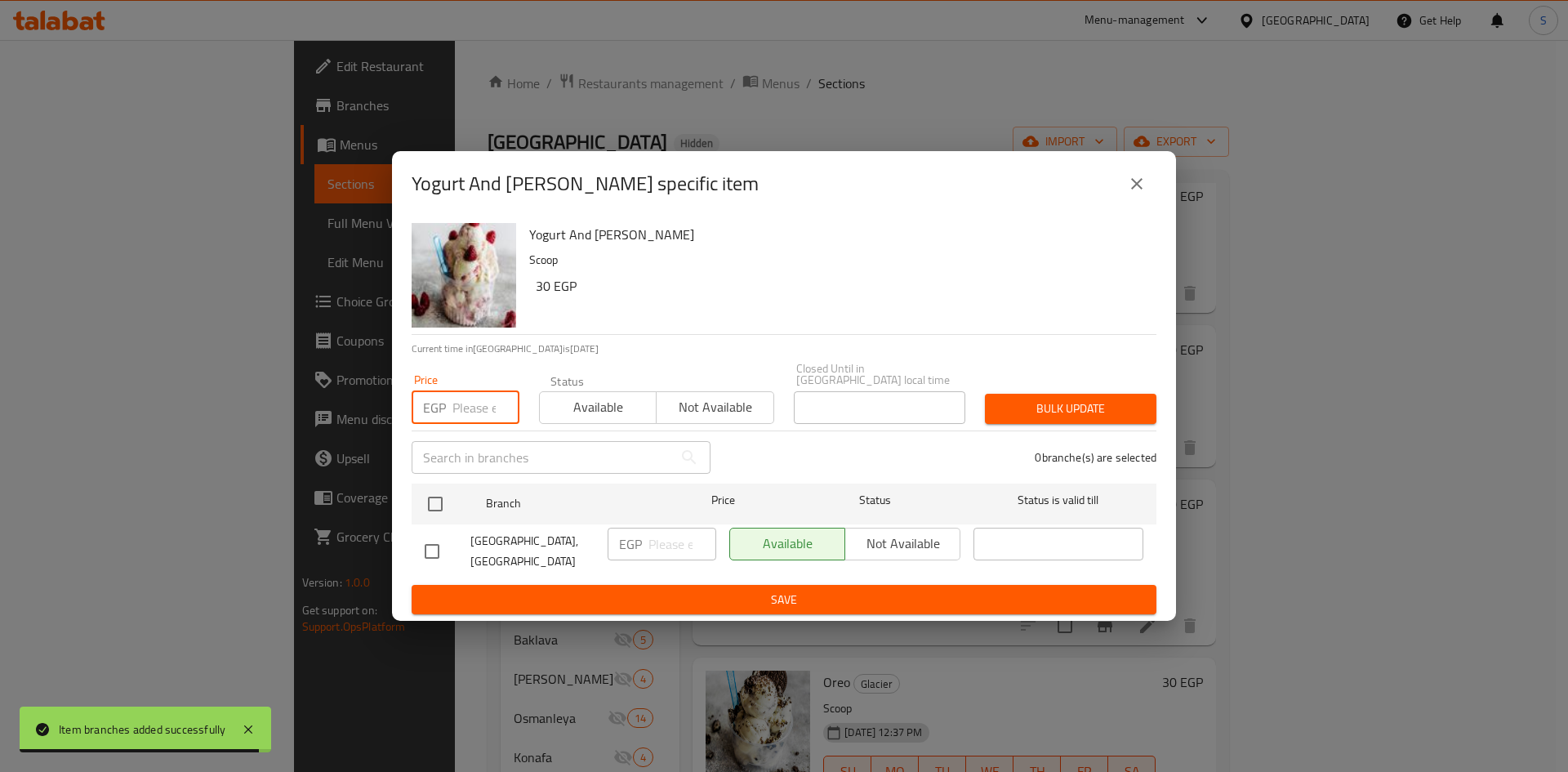
click at [458, 418] on input "number" at bounding box center [485, 407] width 67 height 33
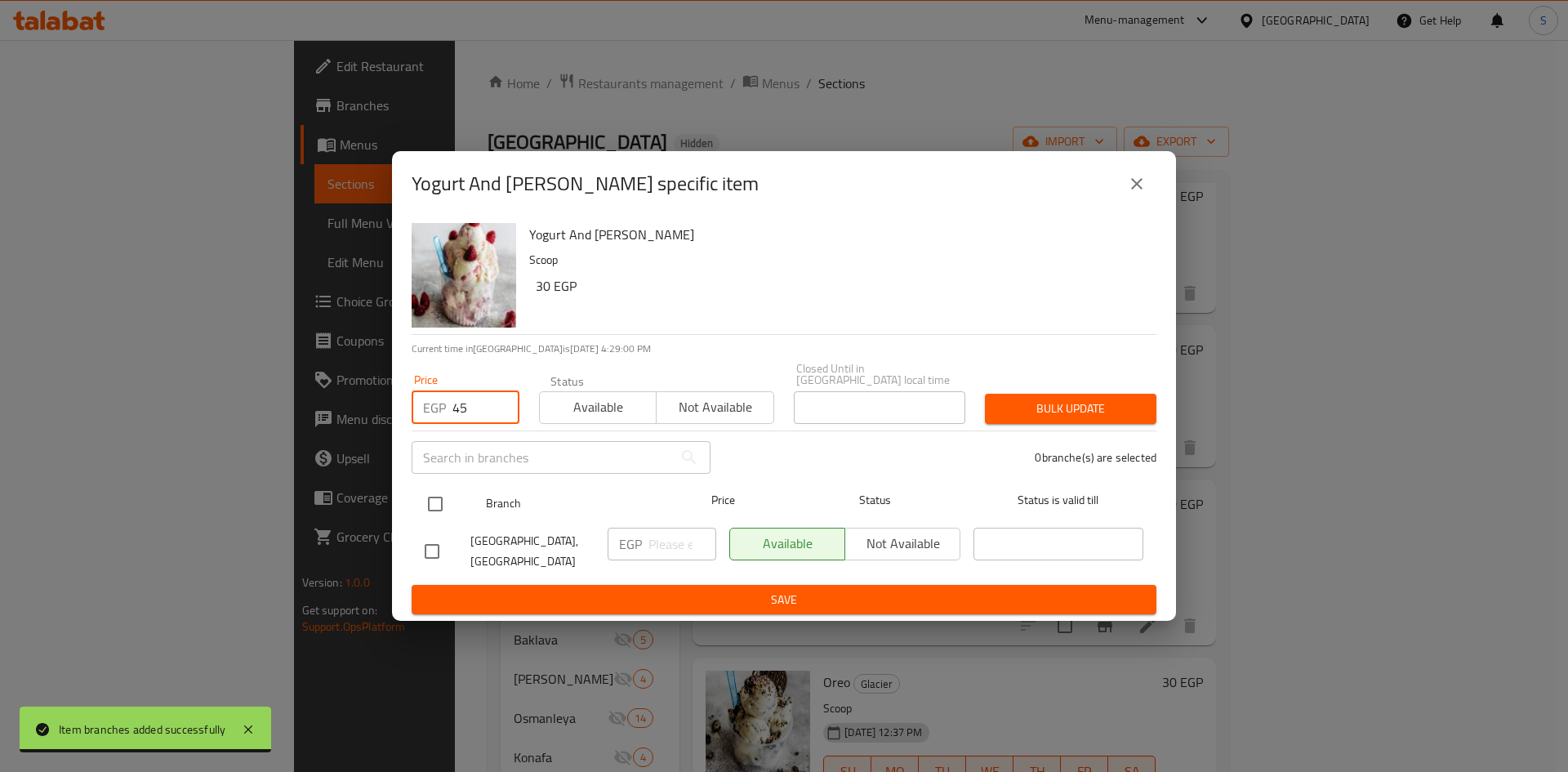
type input "45"
click at [441, 504] on input "checkbox" at bounding box center [436, 504] width 34 height 34
checkbox input "true"
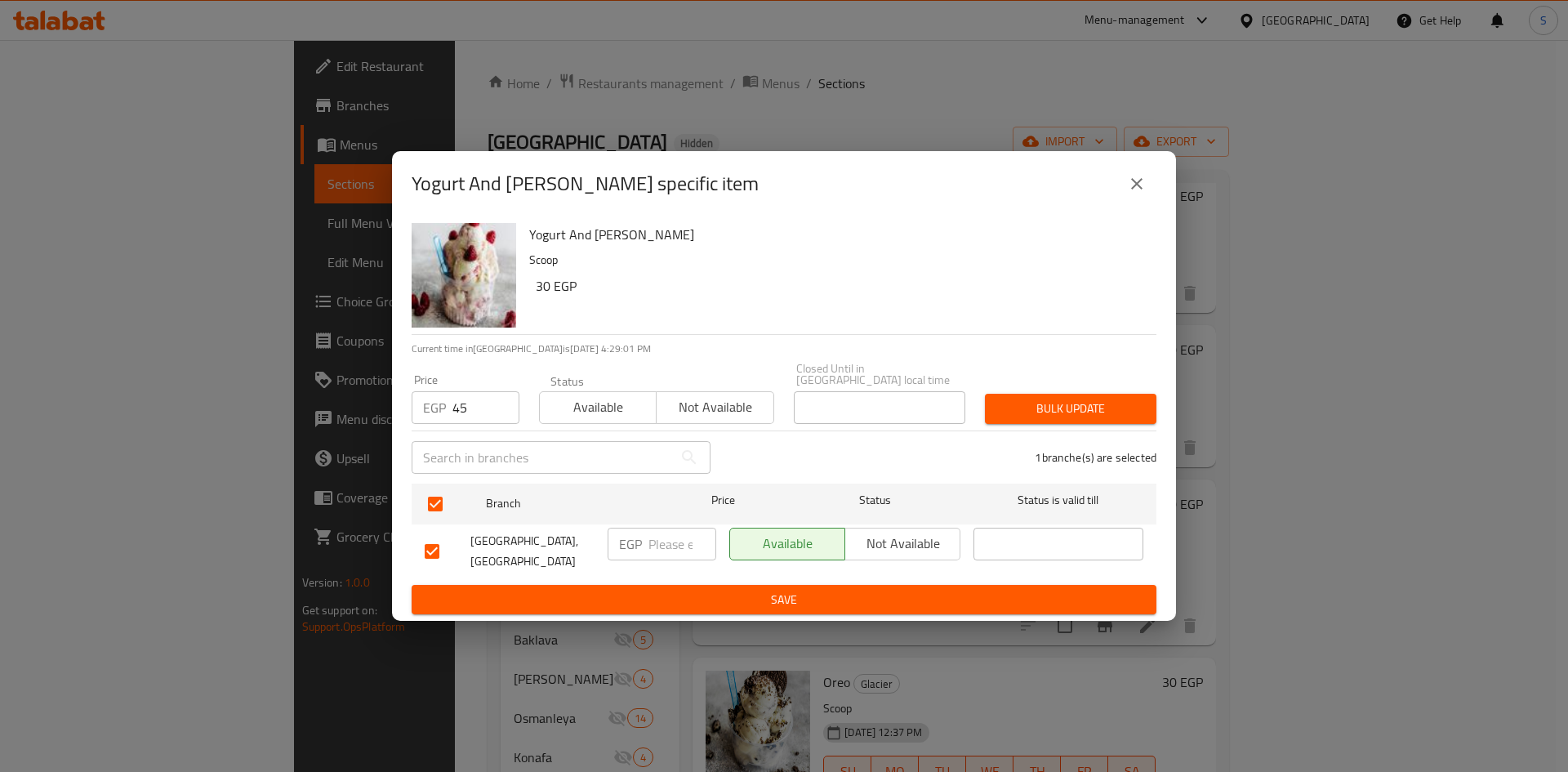
click at [1092, 385] on div "Bulk update" at bounding box center [1071, 409] width 191 height 50
click at [1077, 408] on span "Bulk update" at bounding box center [1071, 409] width 146 height 20
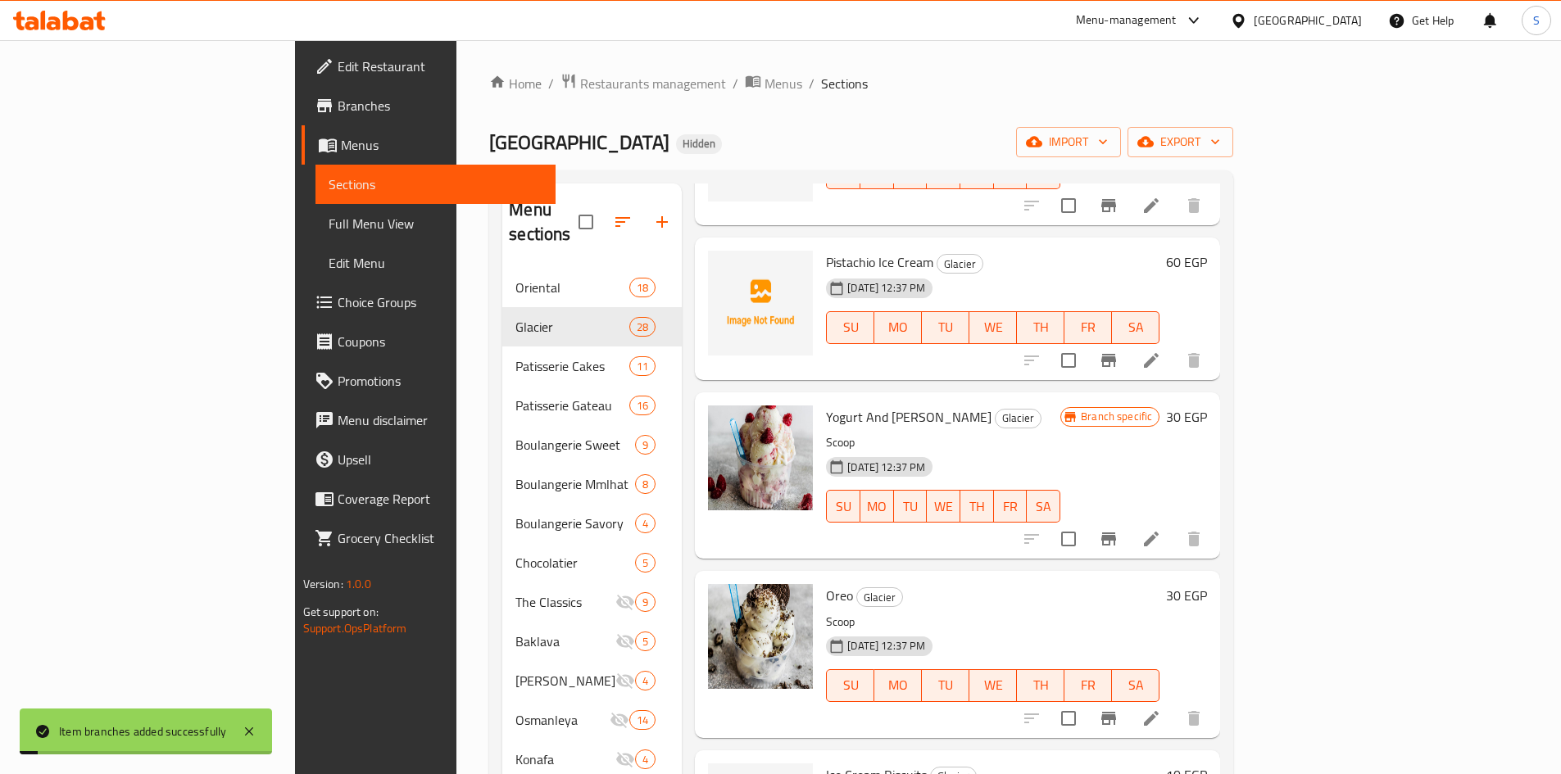
scroll to position [2458, 0]
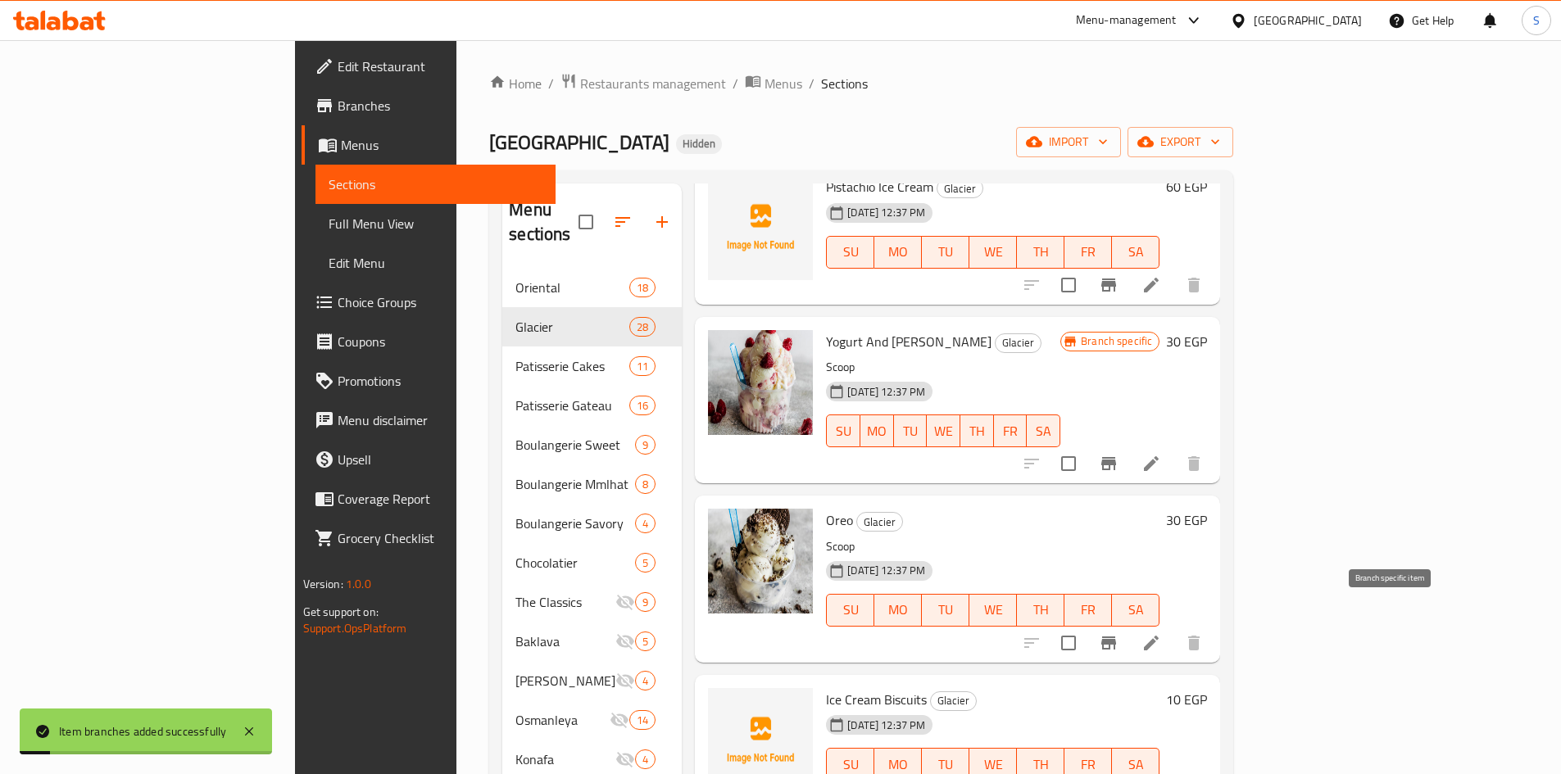
click at [1128, 628] on button "Branch-specific-item" at bounding box center [1108, 643] width 39 height 39
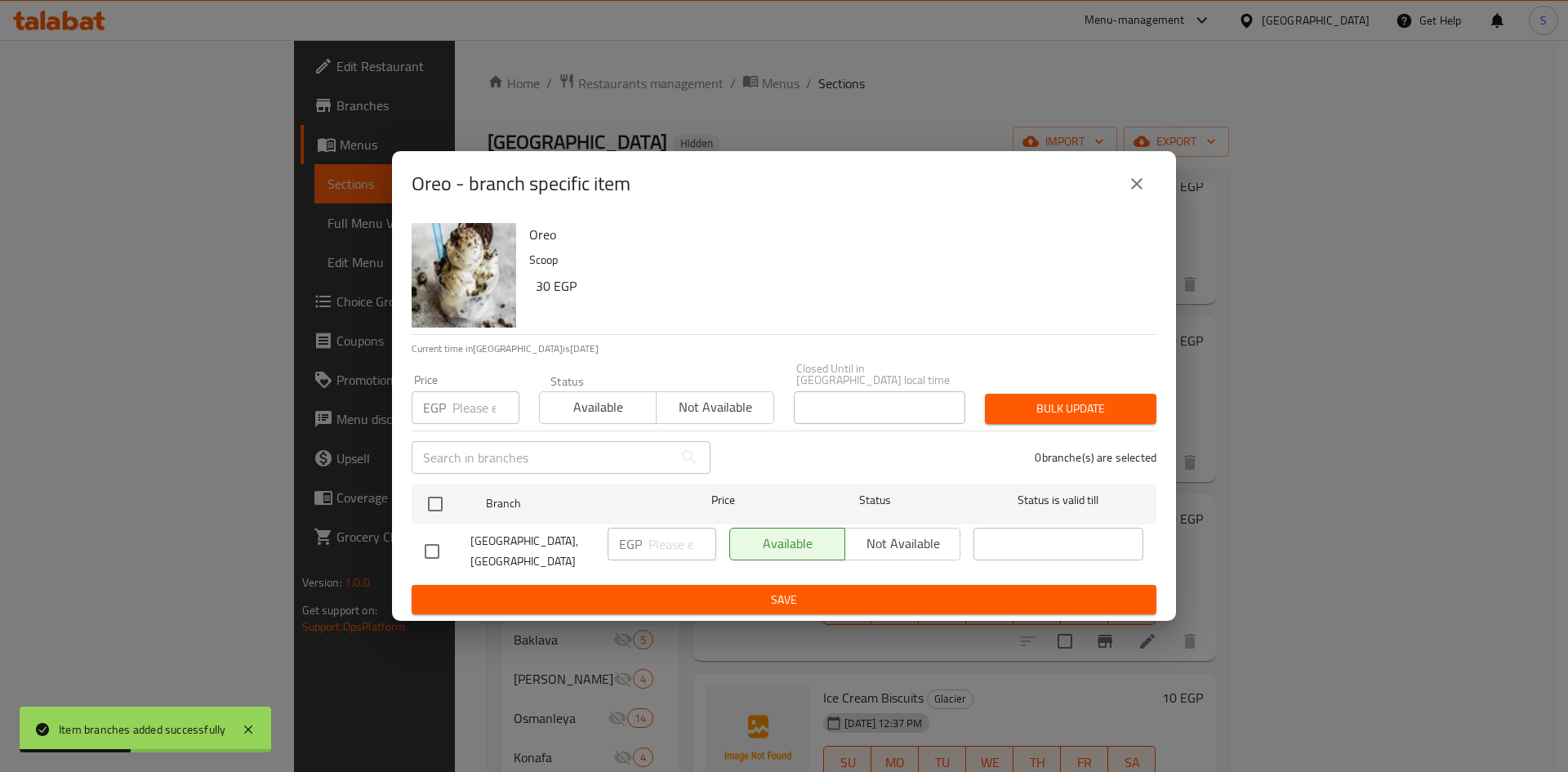
click at [464, 414] on input "number" at bounding box center [485, 407] width 67 height 33
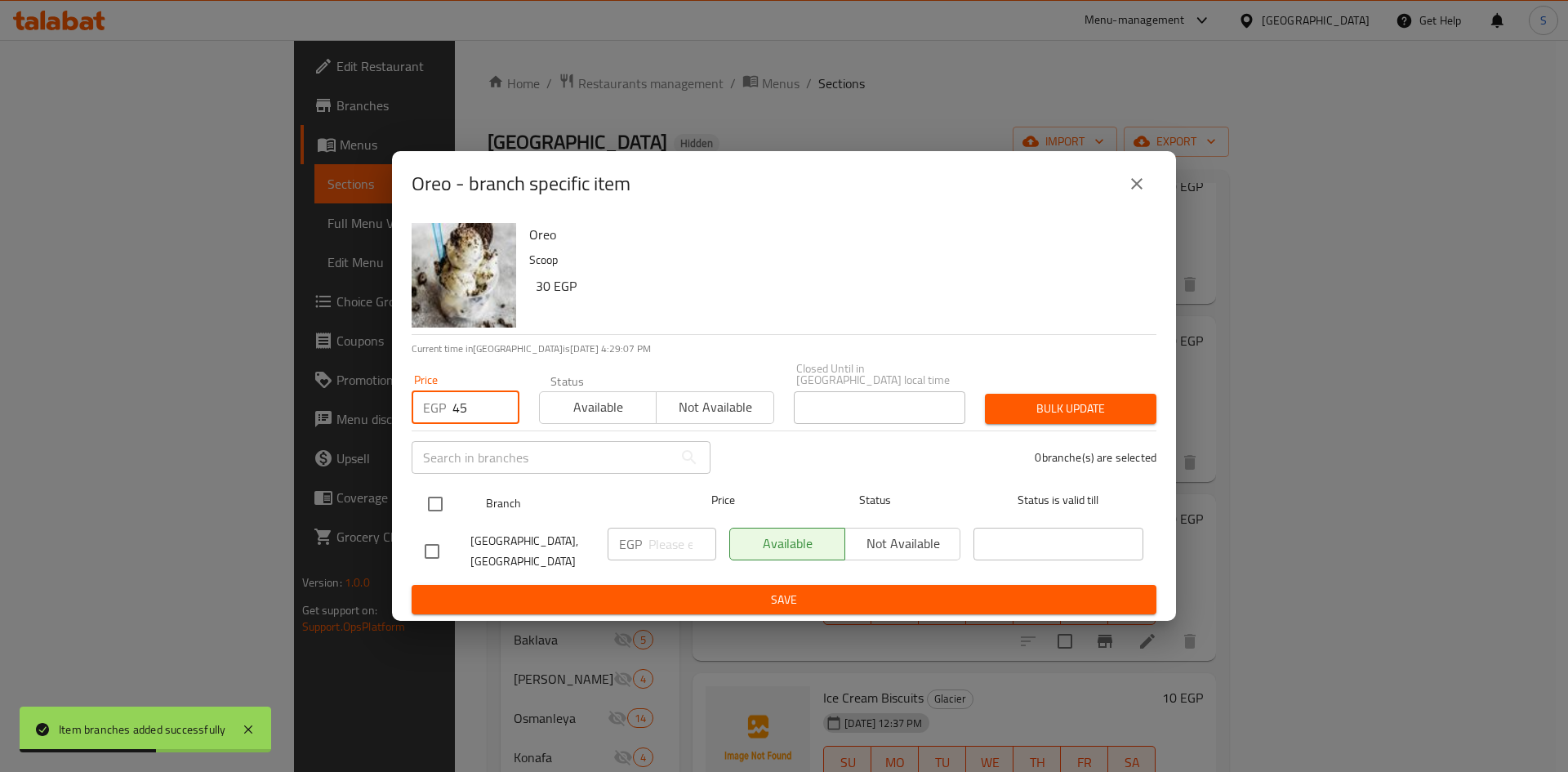
type input "45"
click at [445, 508] on input "checkbox" at bounding box center [436, 504] width 34 height 34
checkbox input "true"
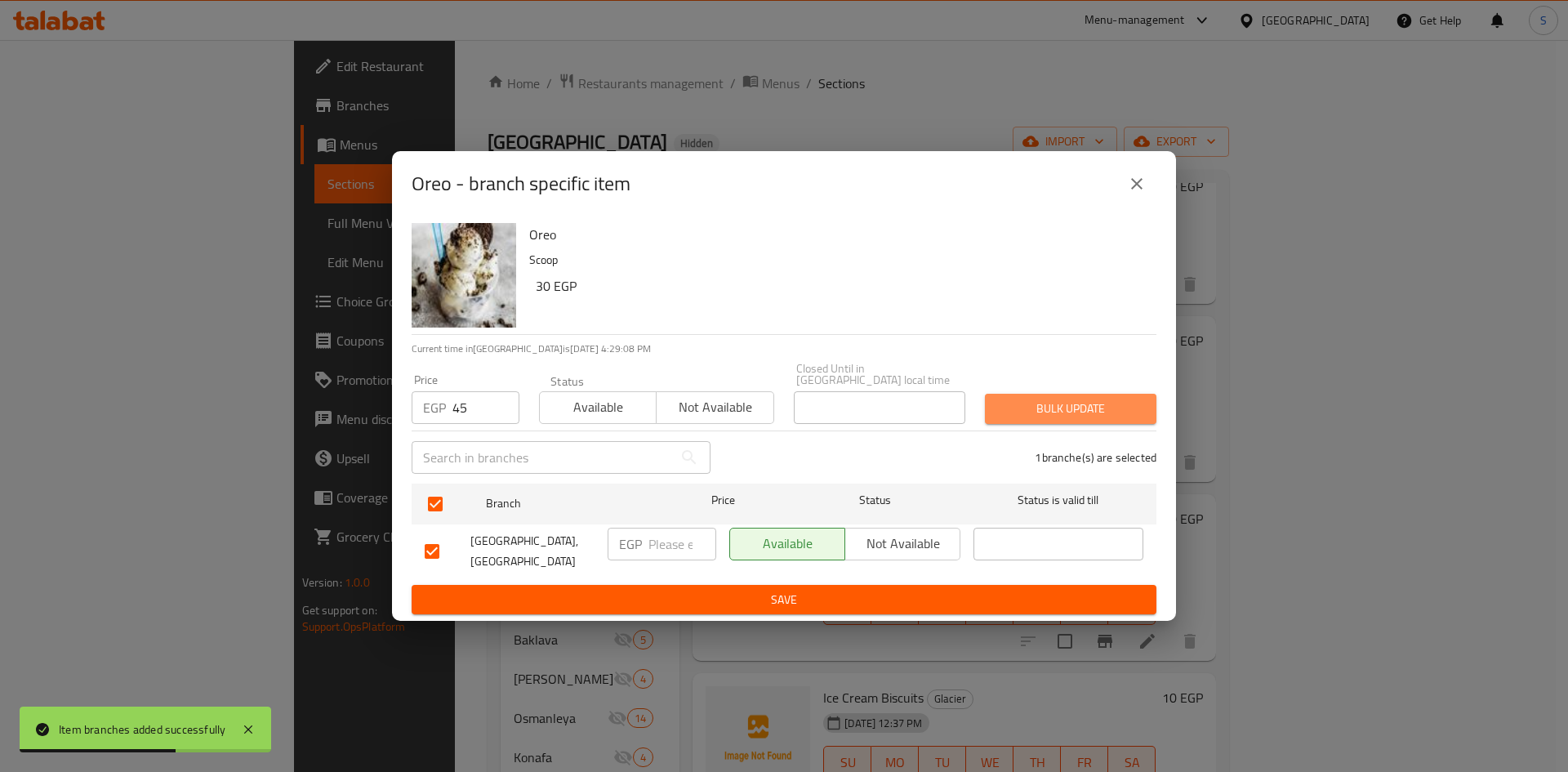
click at [1041, 415] on span "Bulk update" at bounding box center [1071, 409] width 146 height 20
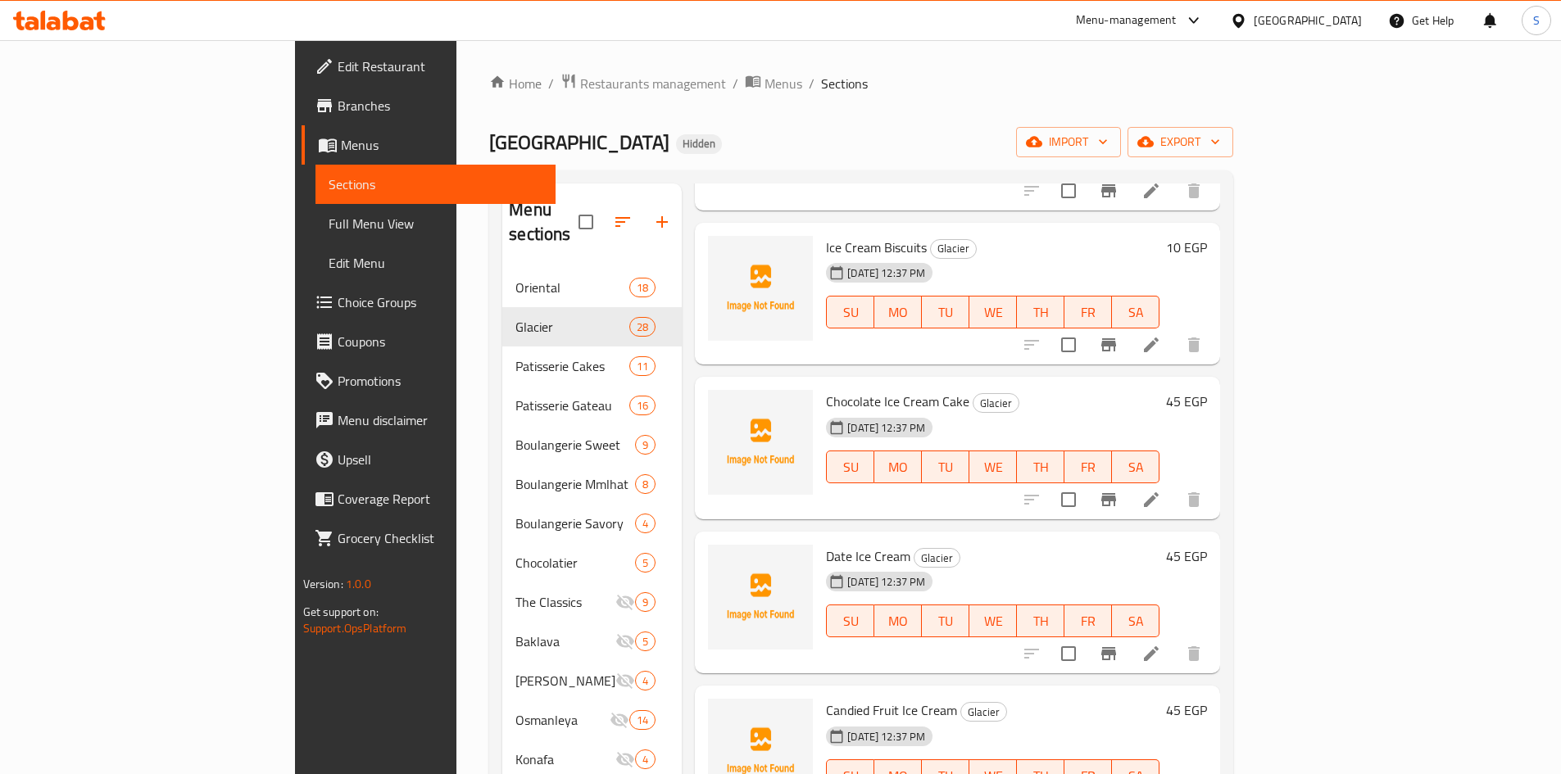
scroll to position [2950, 0]
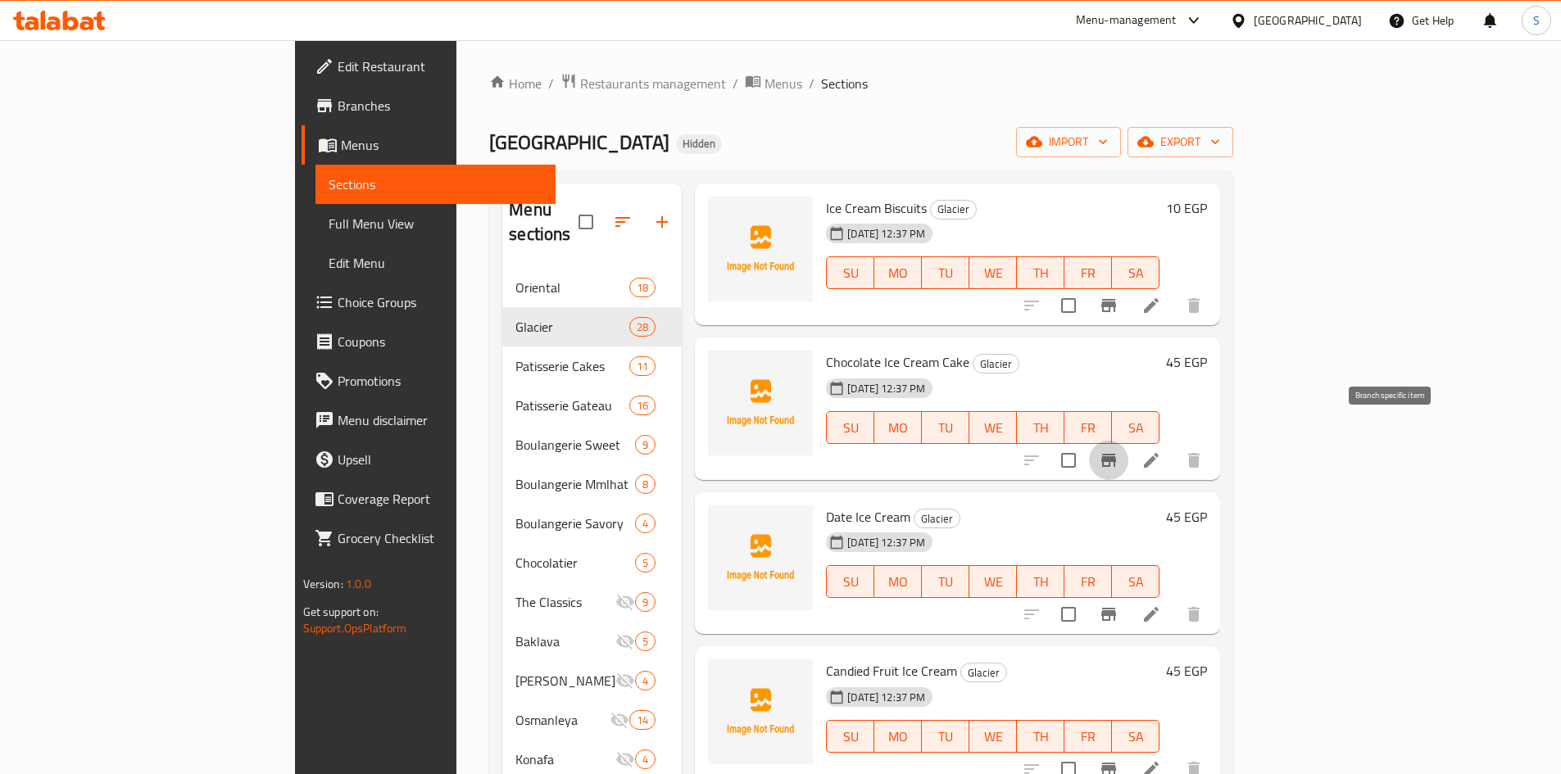
click at [1118, 451] on icon "Branch-specific-item" at bounding box center [1109, 461] width 20 height 20
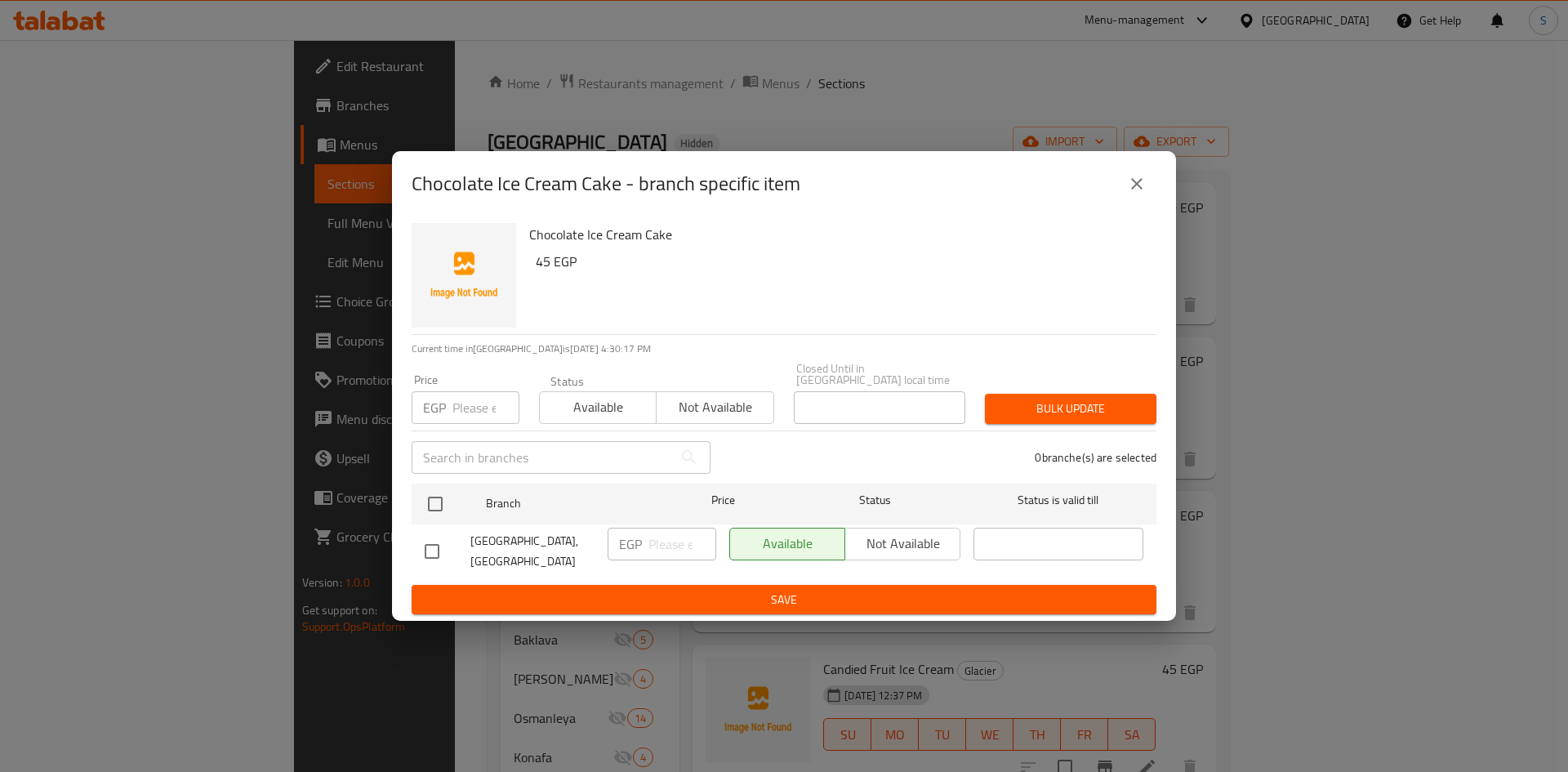
drag, startPoint x: 762, startPoint y: 414, endPoint x: 751, endPoint y: 413, distance: 11.0
click at [762, 413] on span "Not available" at bounding box center [715, 408] width 104 height 24
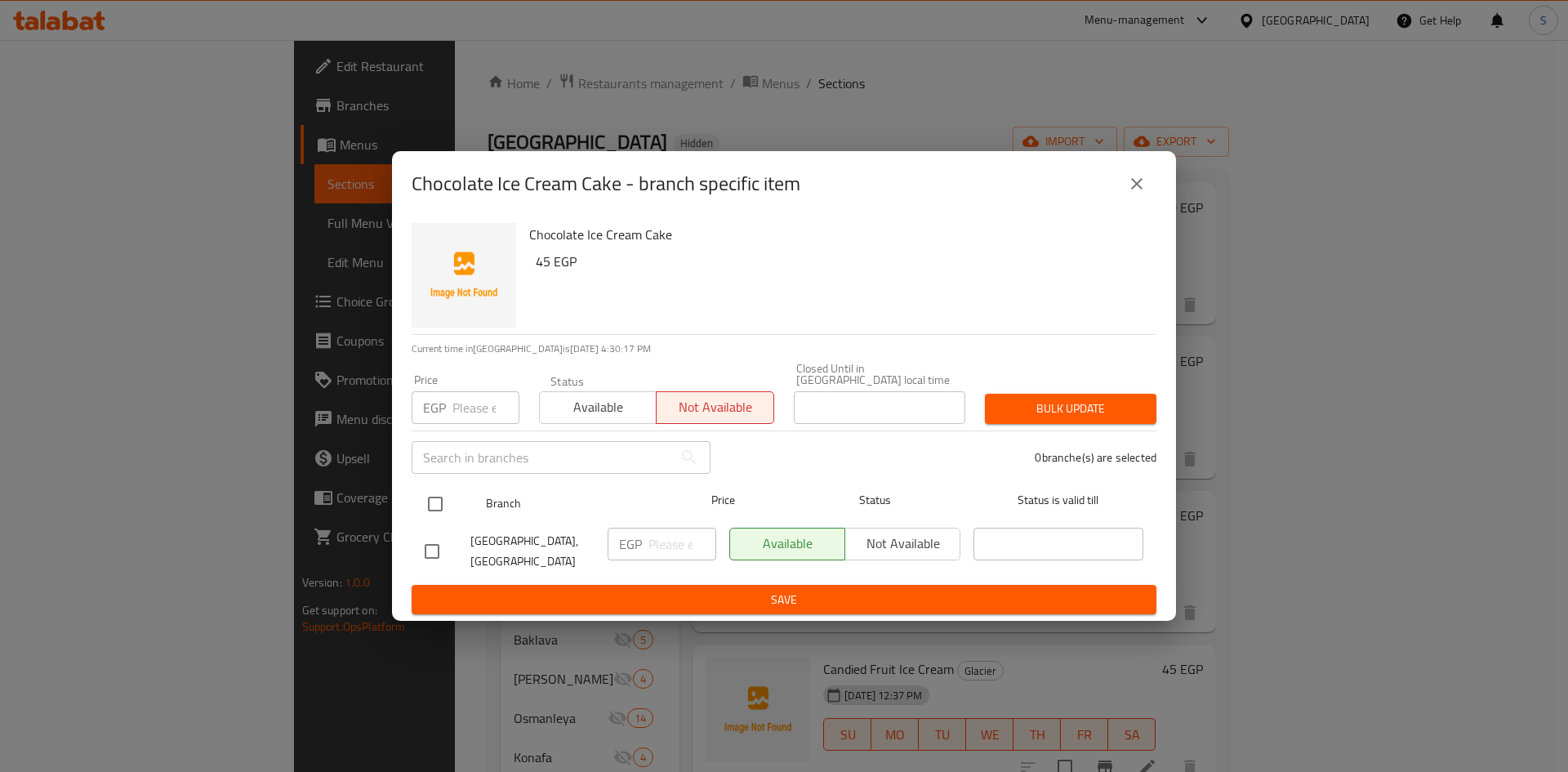
drag, startPoint x: 426, startPoint y: 511, endPoint x: 453, endPoint y: 511, distance: 27.0
click at [437, 511] on input "checkbox" at bounding box center [436, 504] width 34 height 34
checkbox input "true"
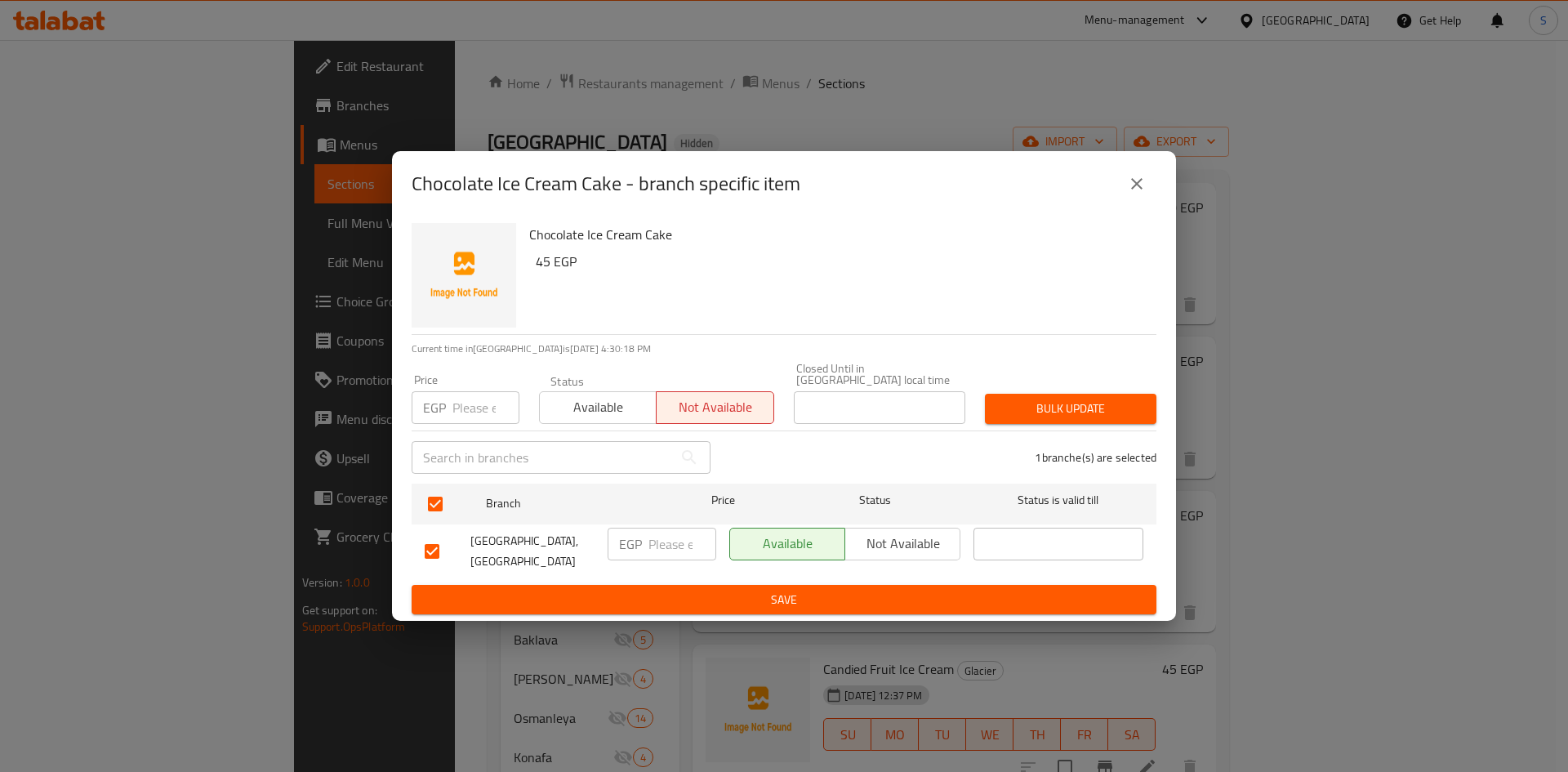
click at [966, 424] on div "Closed Until in Egypt local time Closed Until in Egypt local time" at bounding box center [880, 393] width 191 height 81
click at [1015, 413] on span "Bulk update" at bounding box center [1071, 409] width 146 height 20
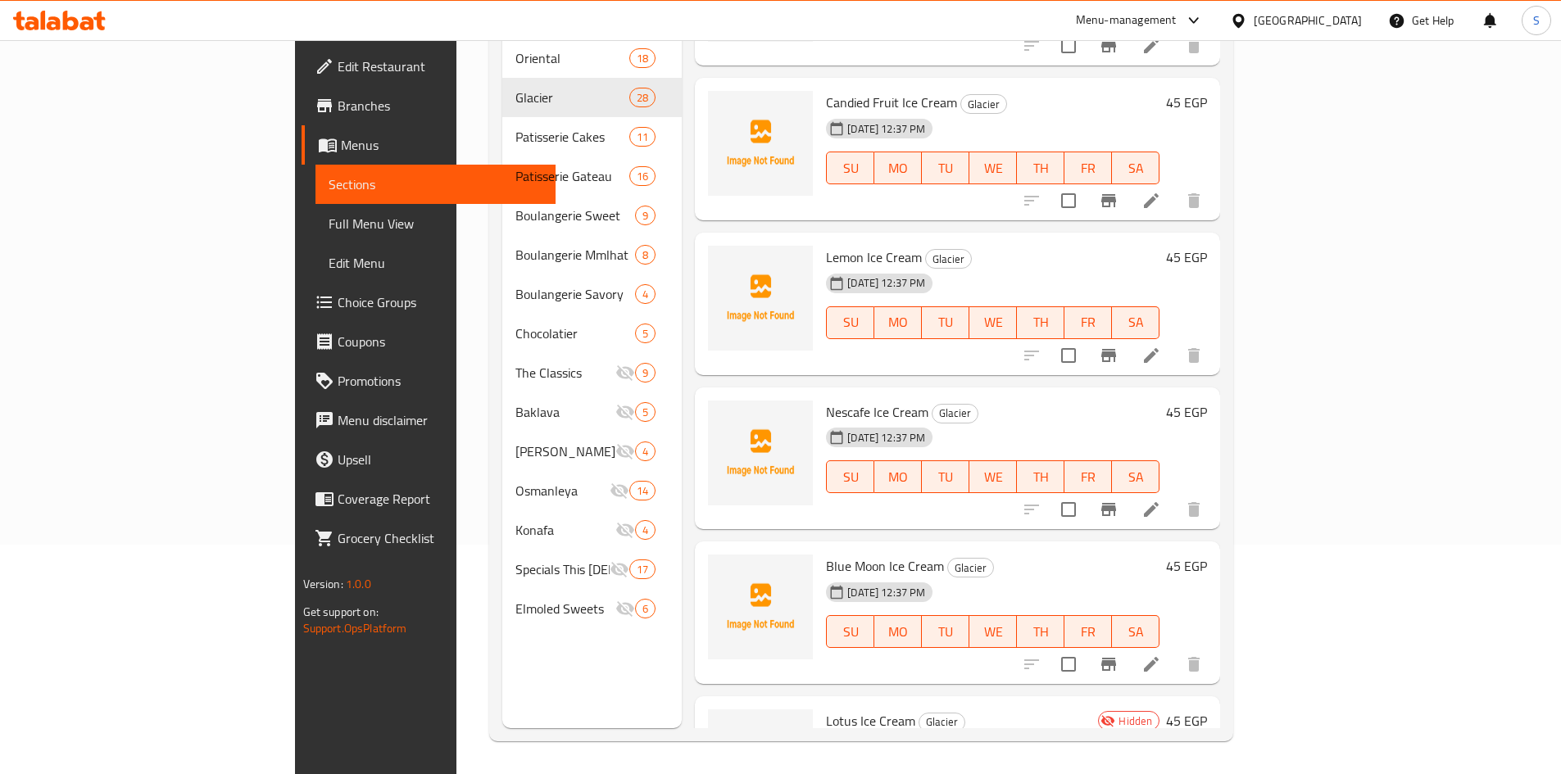
scroll to position [3125, 0]
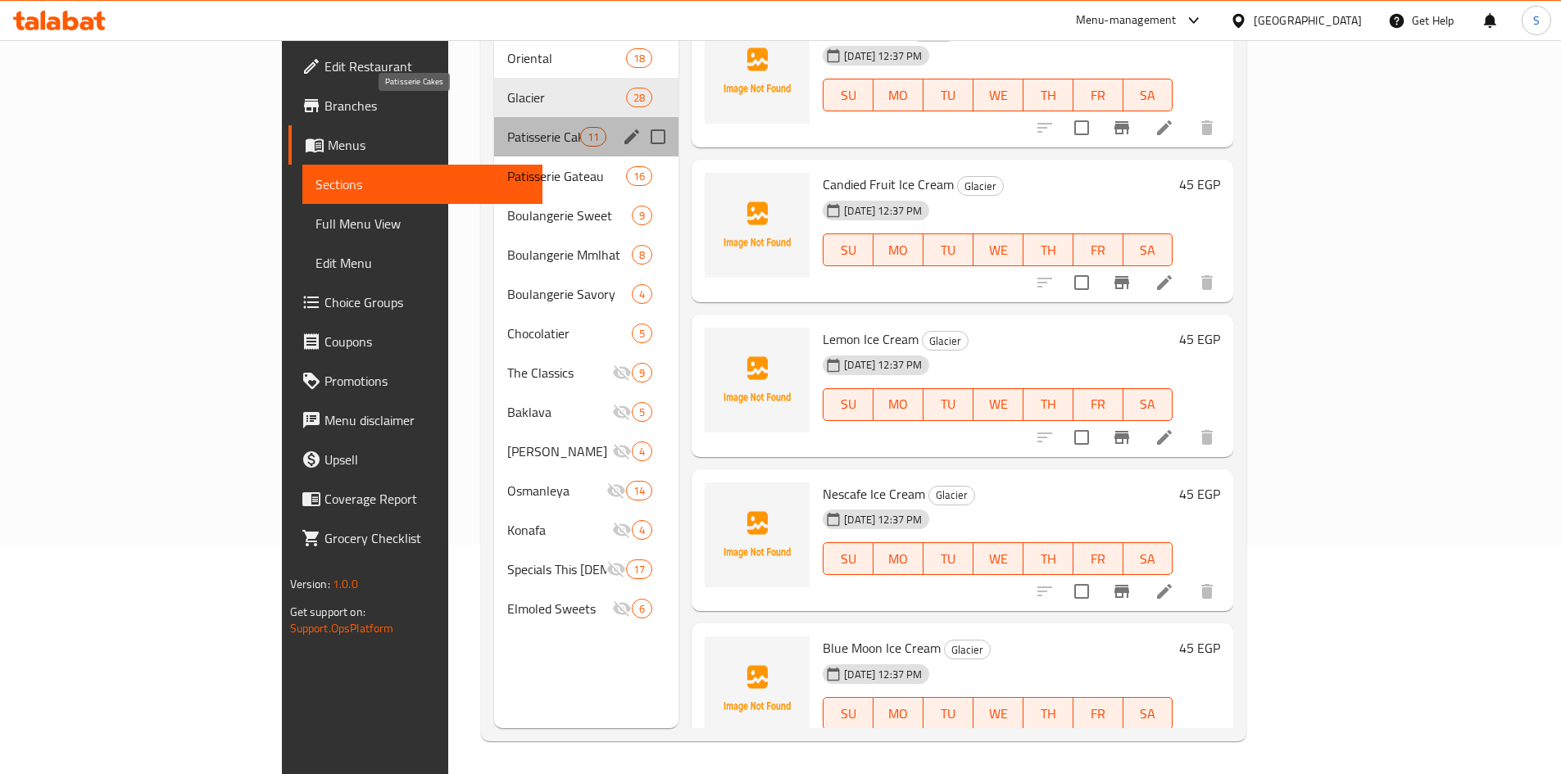
click at [507, 127] on span "Patisserie Cakes" at bounding box center [543, 137] width 73 height 20
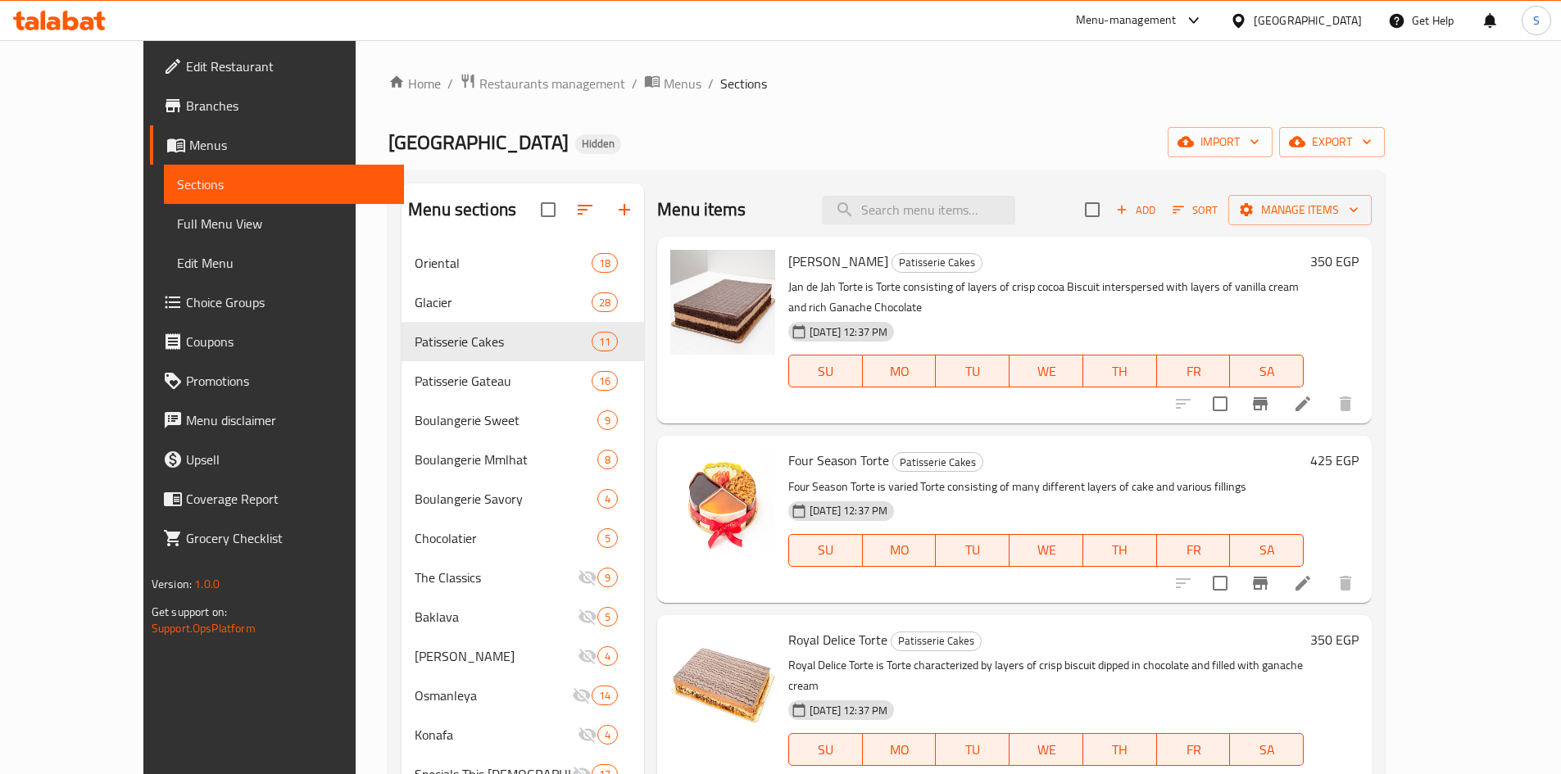
click at [1270, 394] on icon "Branch-specific-item" at bounding box center [1260, 404] width 20 height 20
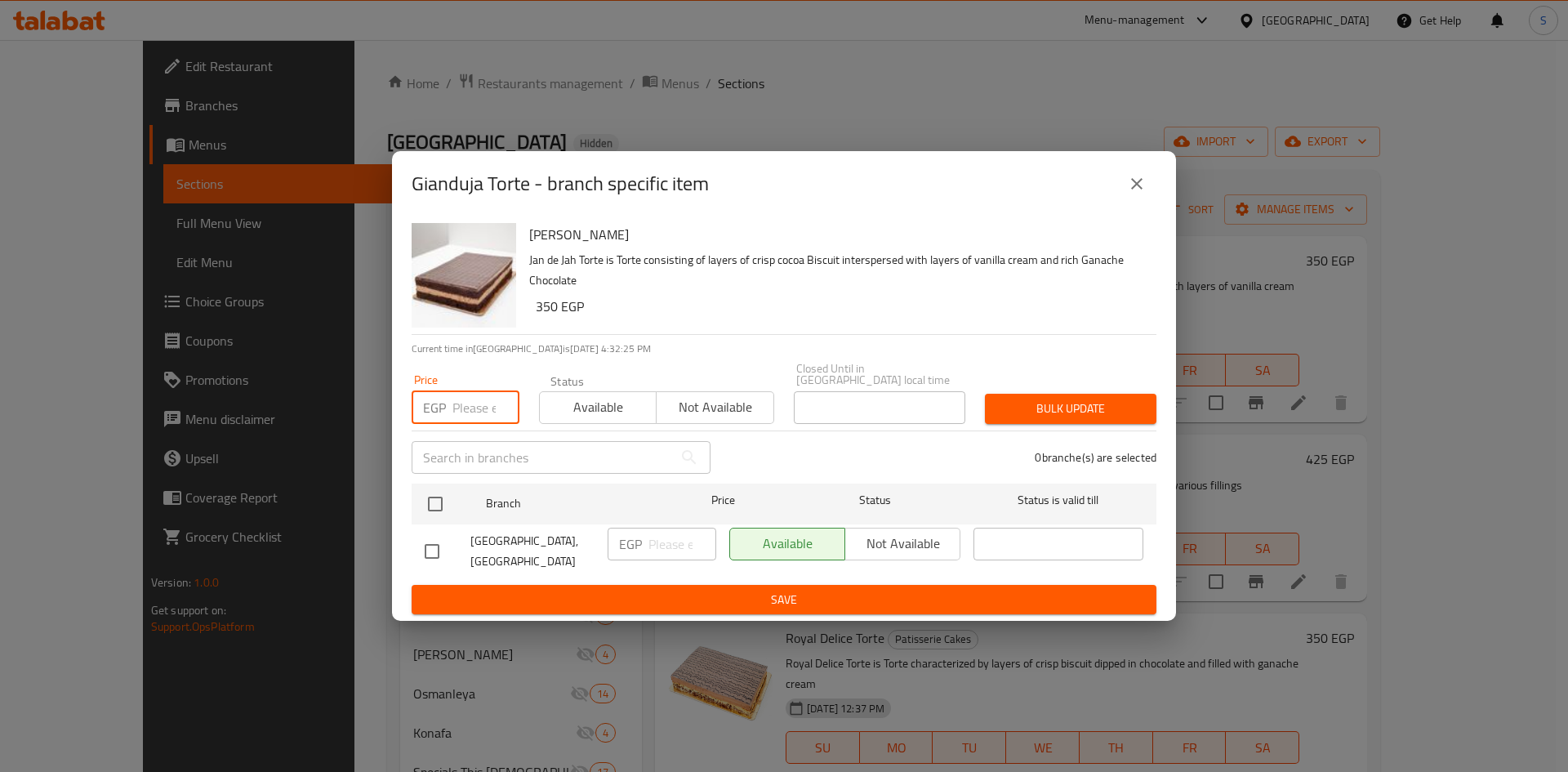
click at [477, 408] on input "number" at bounding box center [485, 407] width 67 height 33
type input "695"
click at [439, 502] on input "checkbox" at bounding box center [436, 504] width 34 height 34
checkbox input "true"
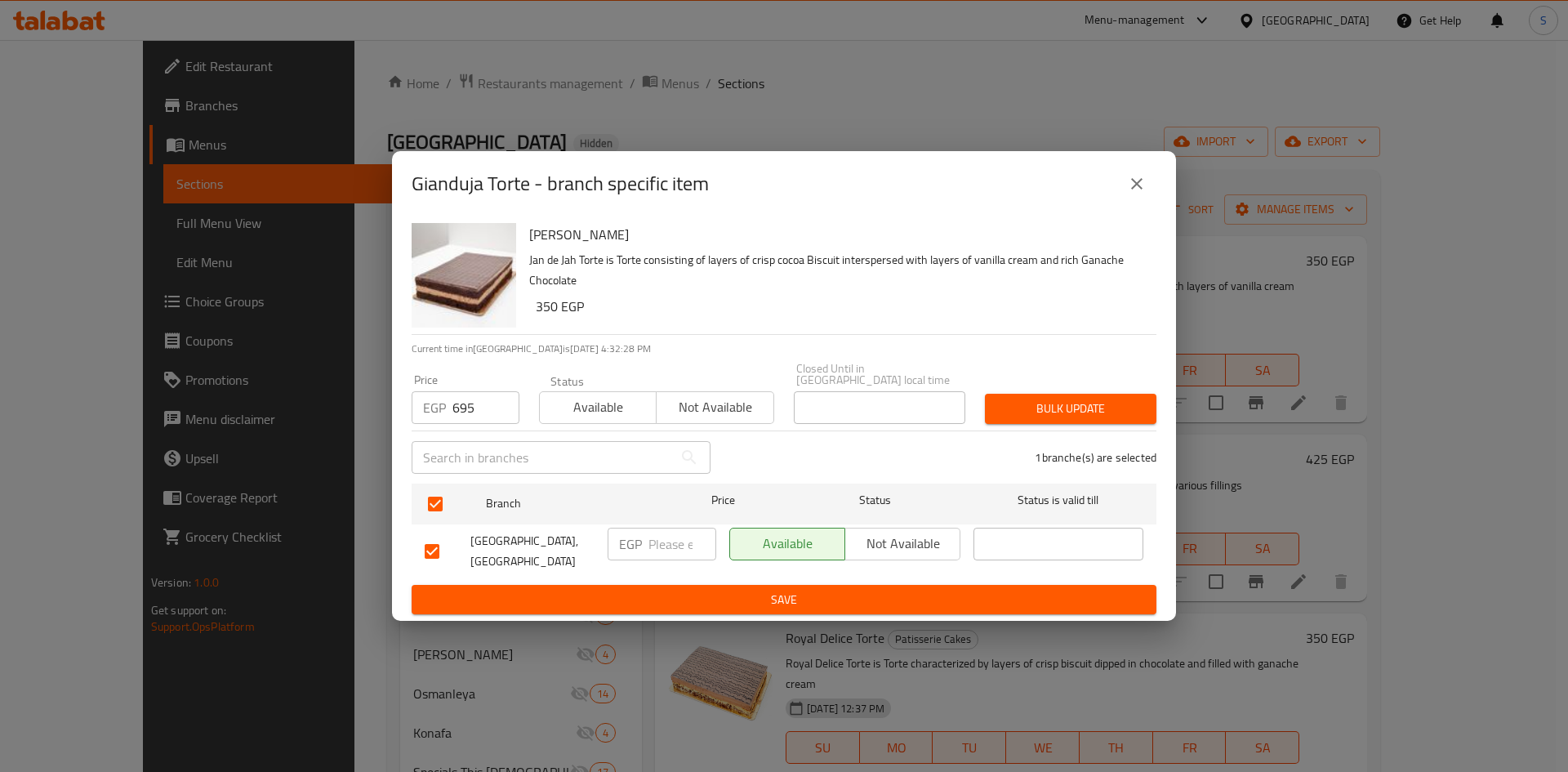
click at [1021, 396] on button "Bulk update" at bounding box center [1071, 409] width 171 height 30
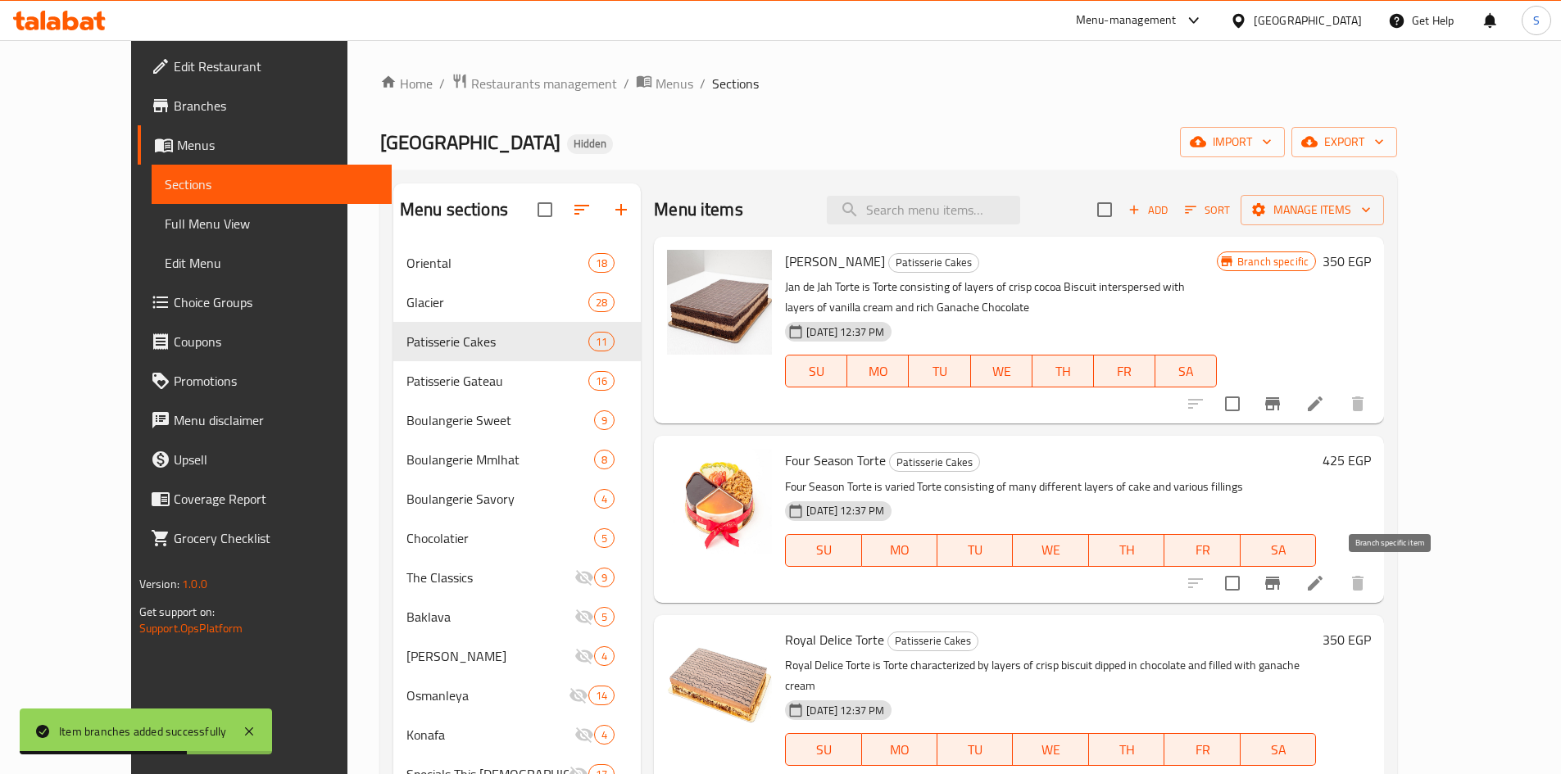
click at [1280, 583] on icon "Branch-specific-item" at bounding box center [1272, 583] width 15 height 13
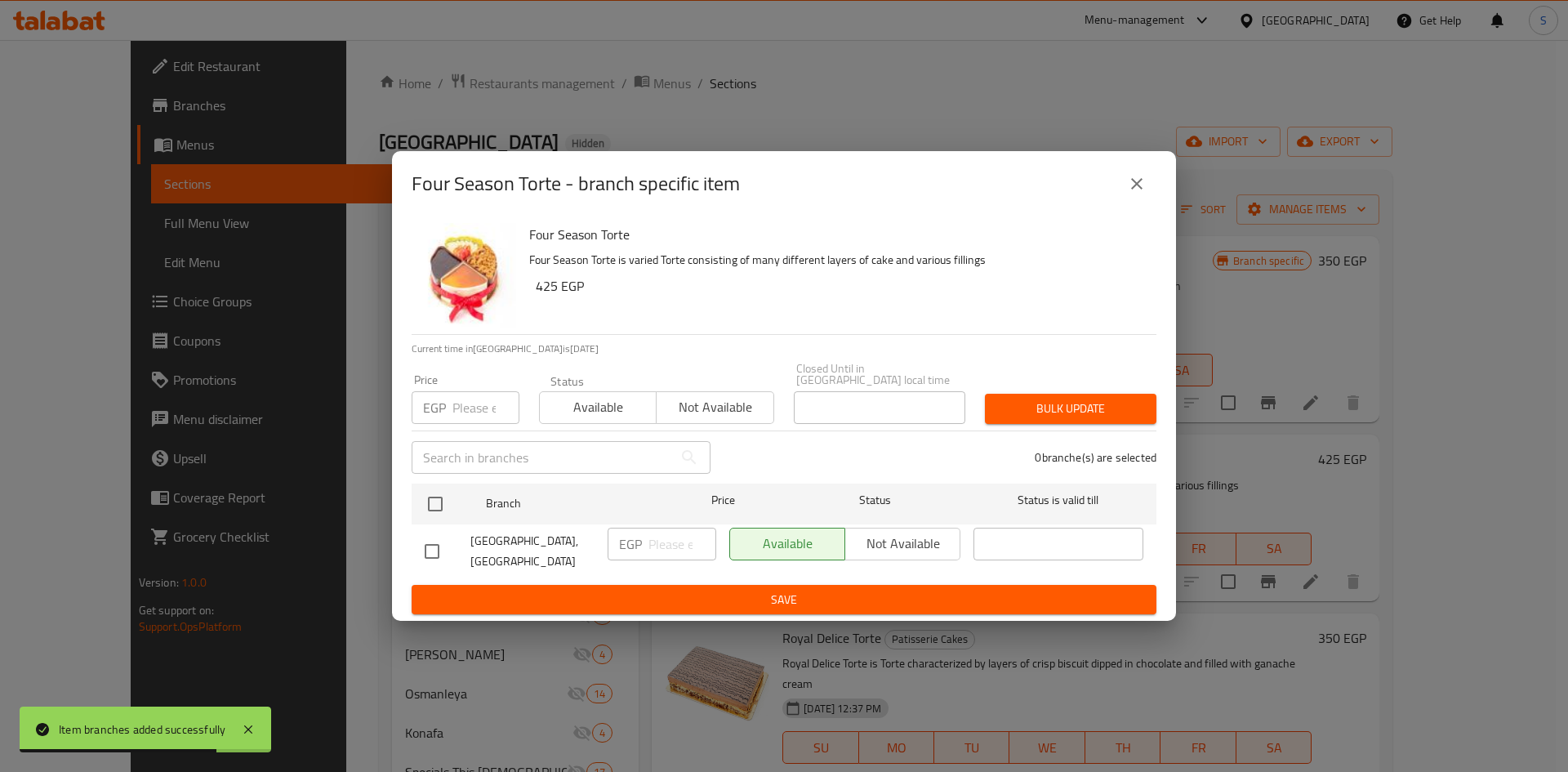
click at [481, 409] on input "number" at bounding box center [485, 407] width 67 height 33
type input "9"
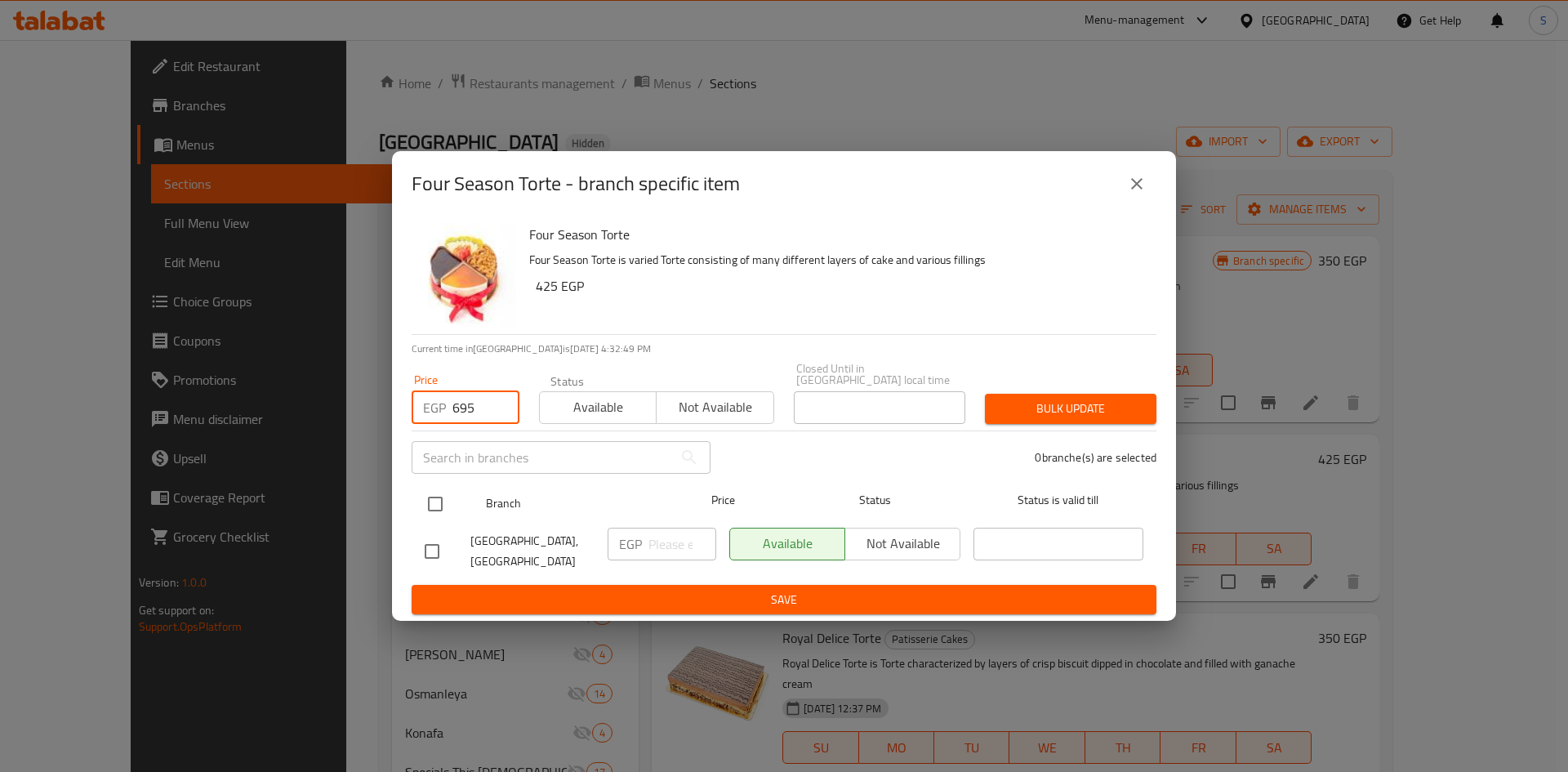
type input "695"
drag, startPoint x: 429, startPoint y: 507, endPoint x: 455, endPoint y: 506, distance: 26.0
click at [429, 508] on input "checkbox" at bounding box center [436, 504] width 34 height 34
checkbox input "true"
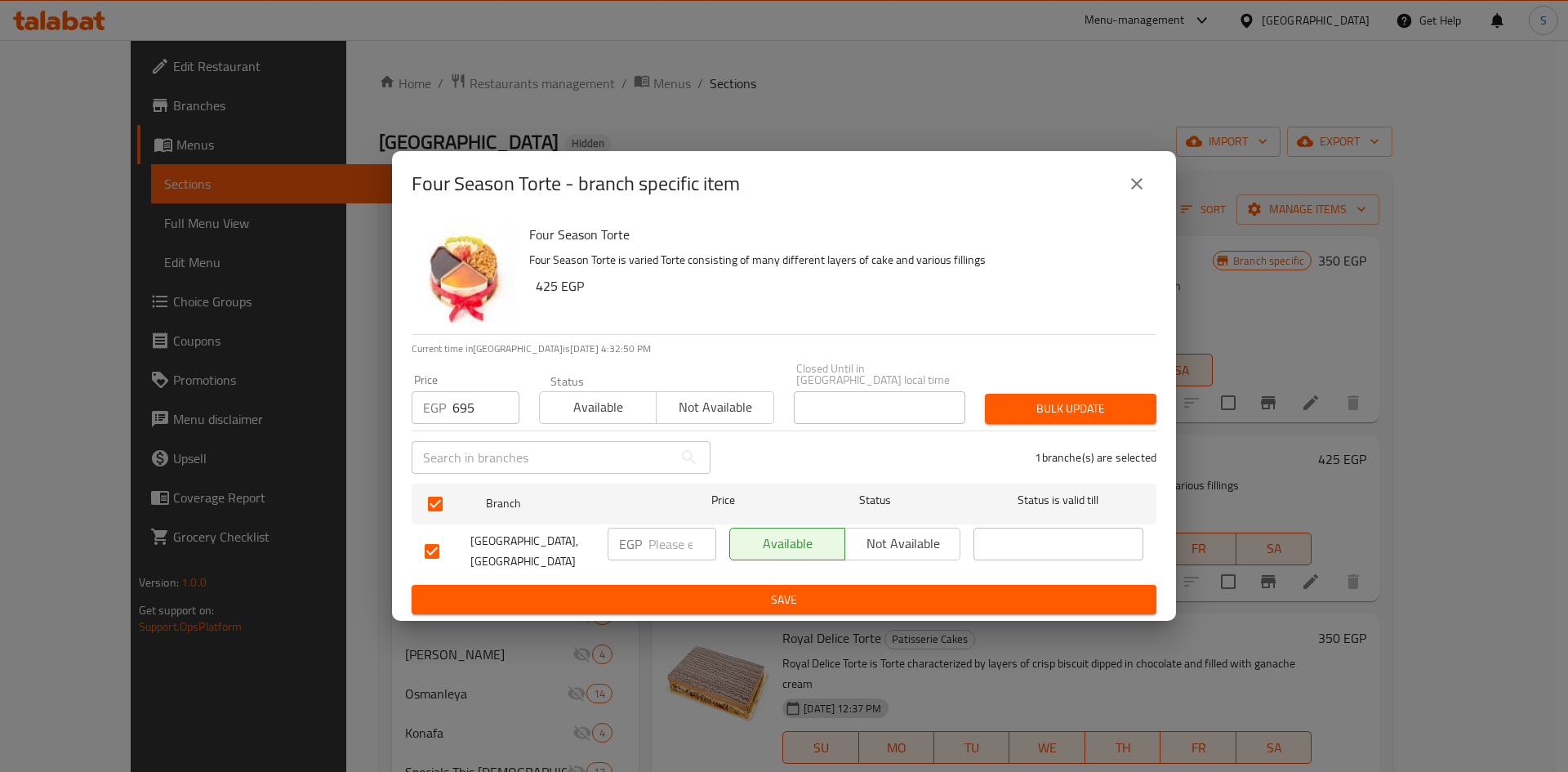
click at [1092, 426] on div "Bulk update" at bounding box center [1071, 409] width 191 height 50
click at [1083, 403] on span "Bulk update" at bounding box center [1071, 409] width 146 height 20
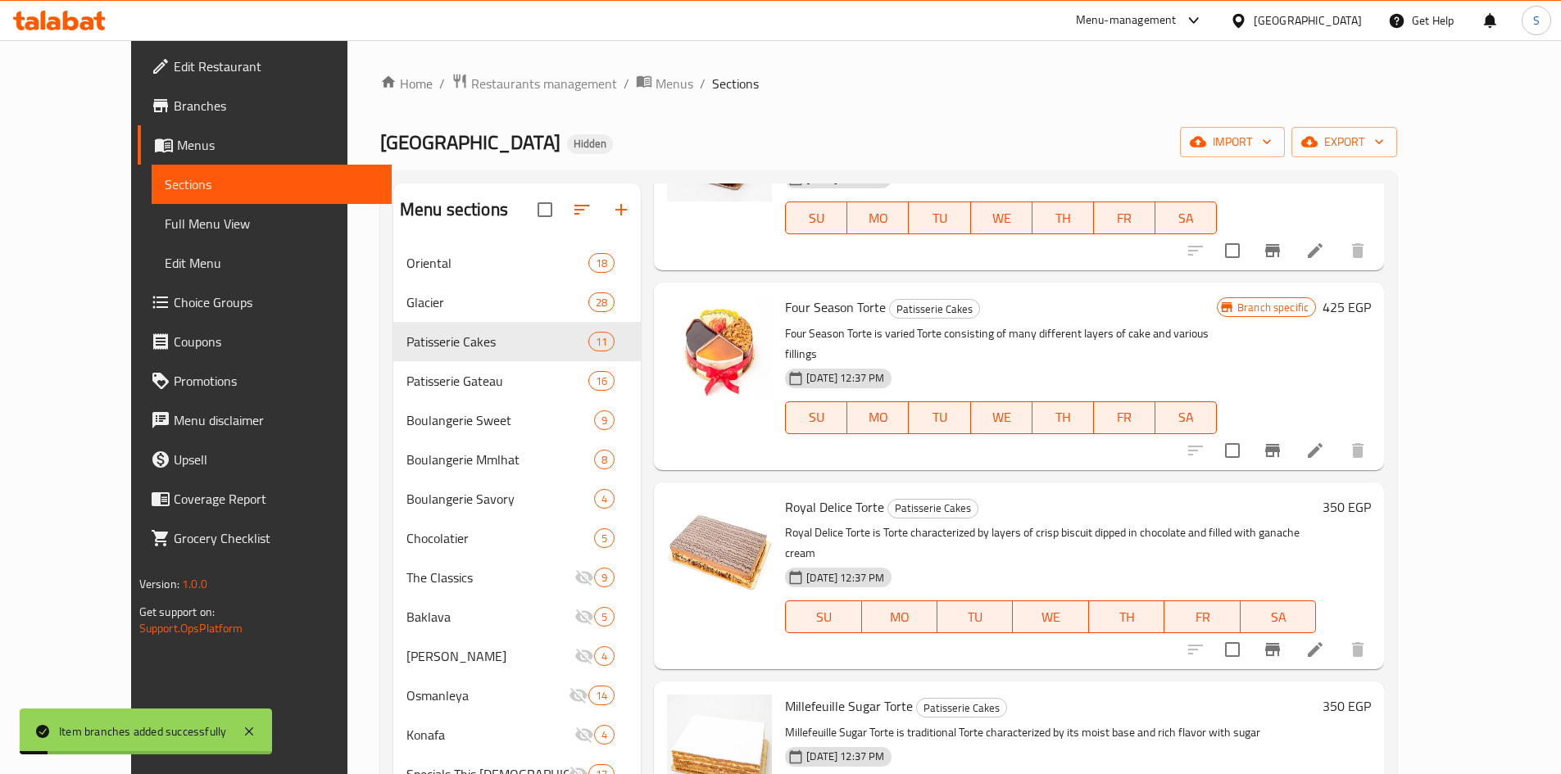
scroll to position [164, 0]
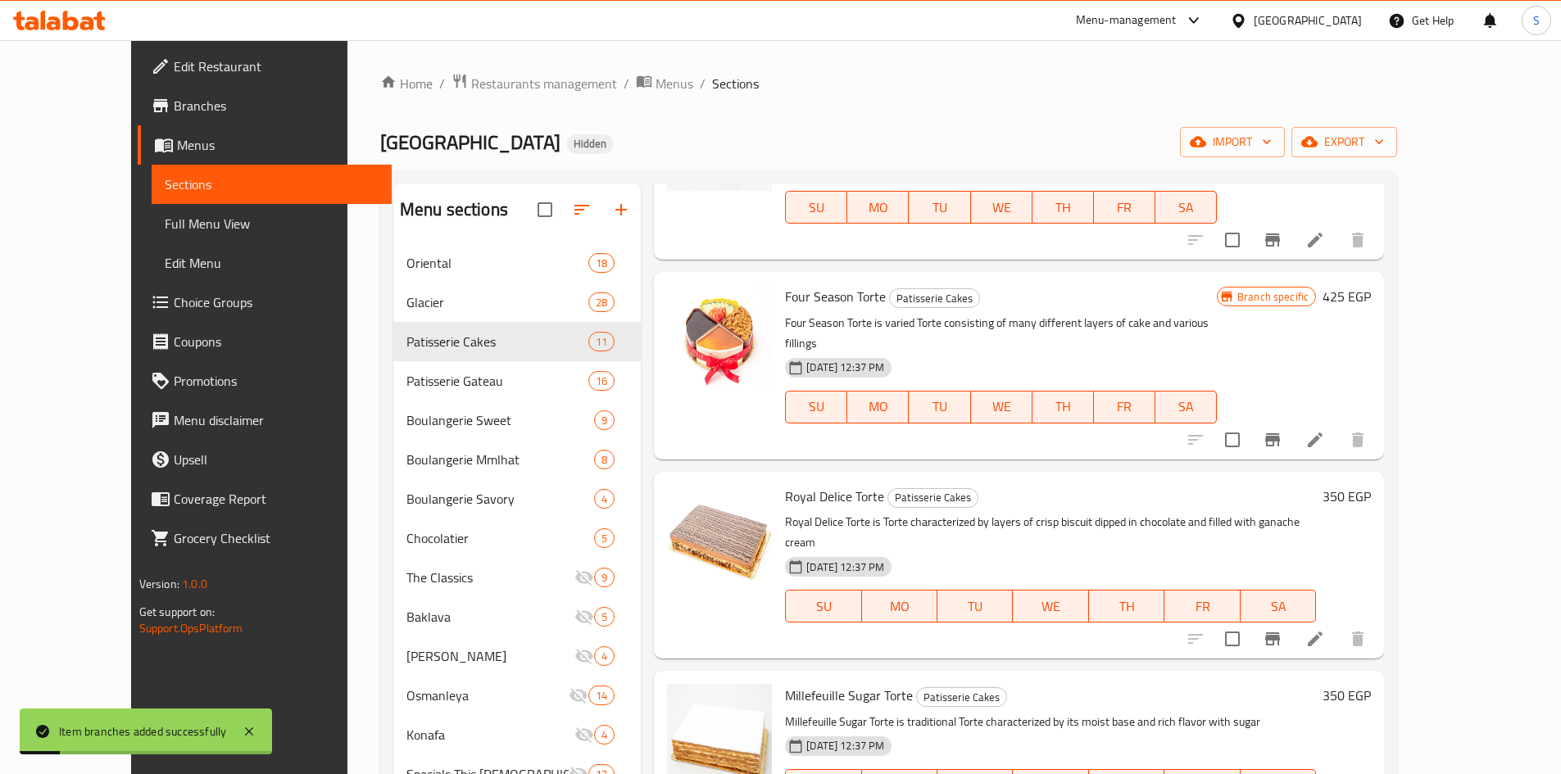
click at [1292, 619] on button "Branch-specific-item" at bounding box center [1272, 638] width 39 height 39
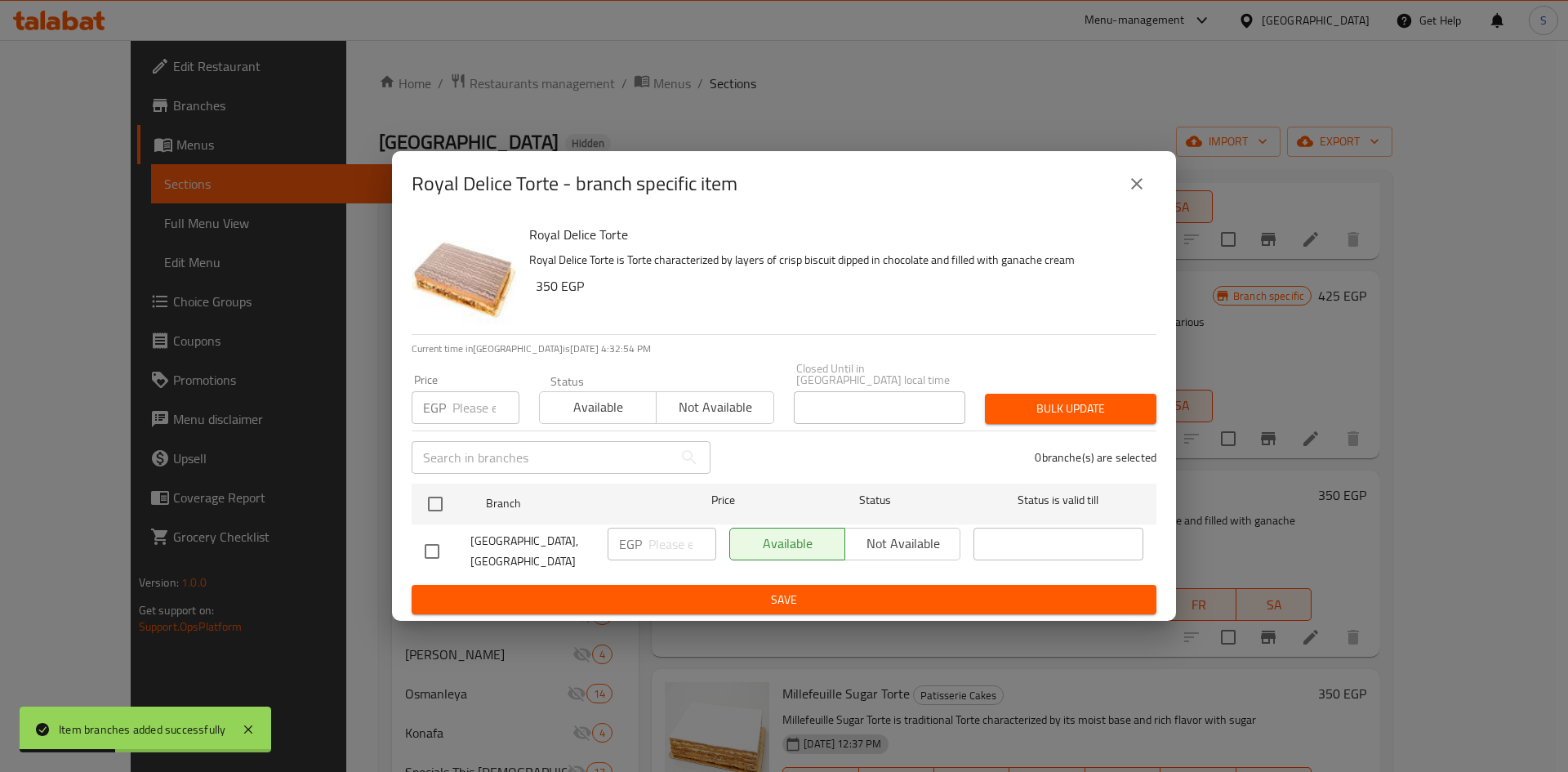
click at [479, 410] on input "number" at bounding box center [485, 407] width 67 height 33
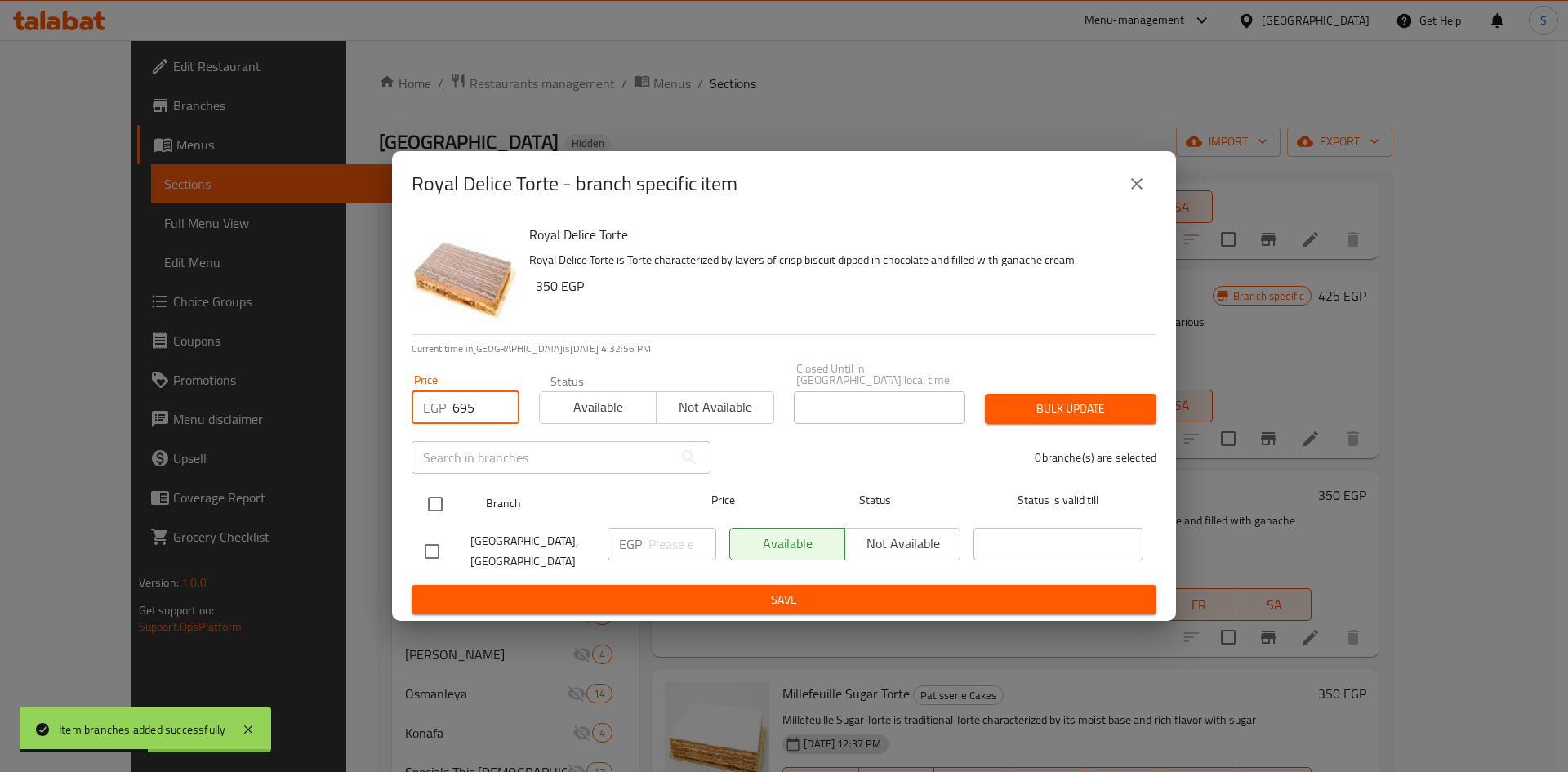
type input "695"
click at [438, 515] on input "checkbox" at bounding box center [436, 504] width 34 height 34
checkbox input "true"
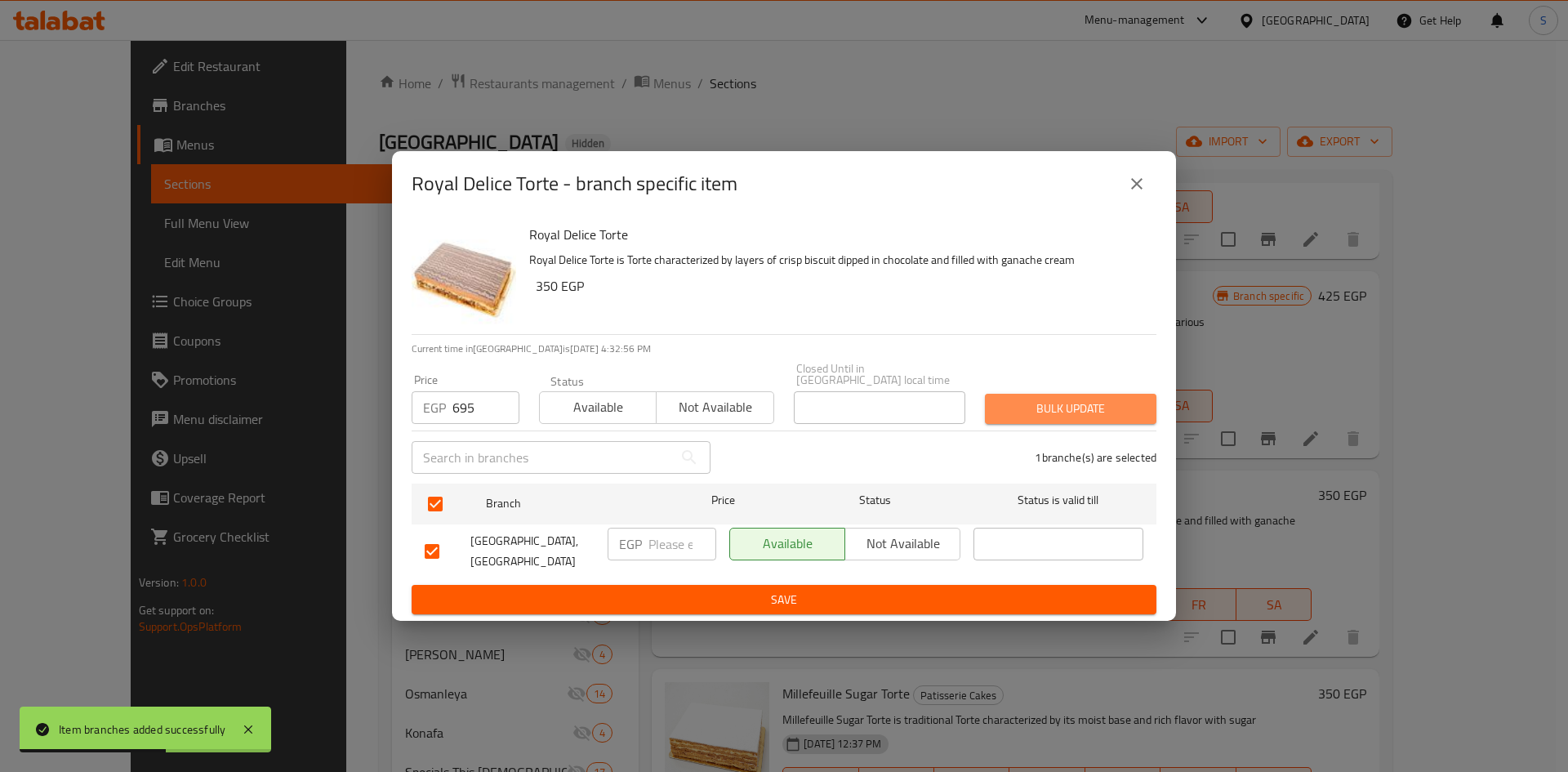
click at [1042, 423] on button "Bulk update" at bounding box center [1071, 409] width 171 height 30
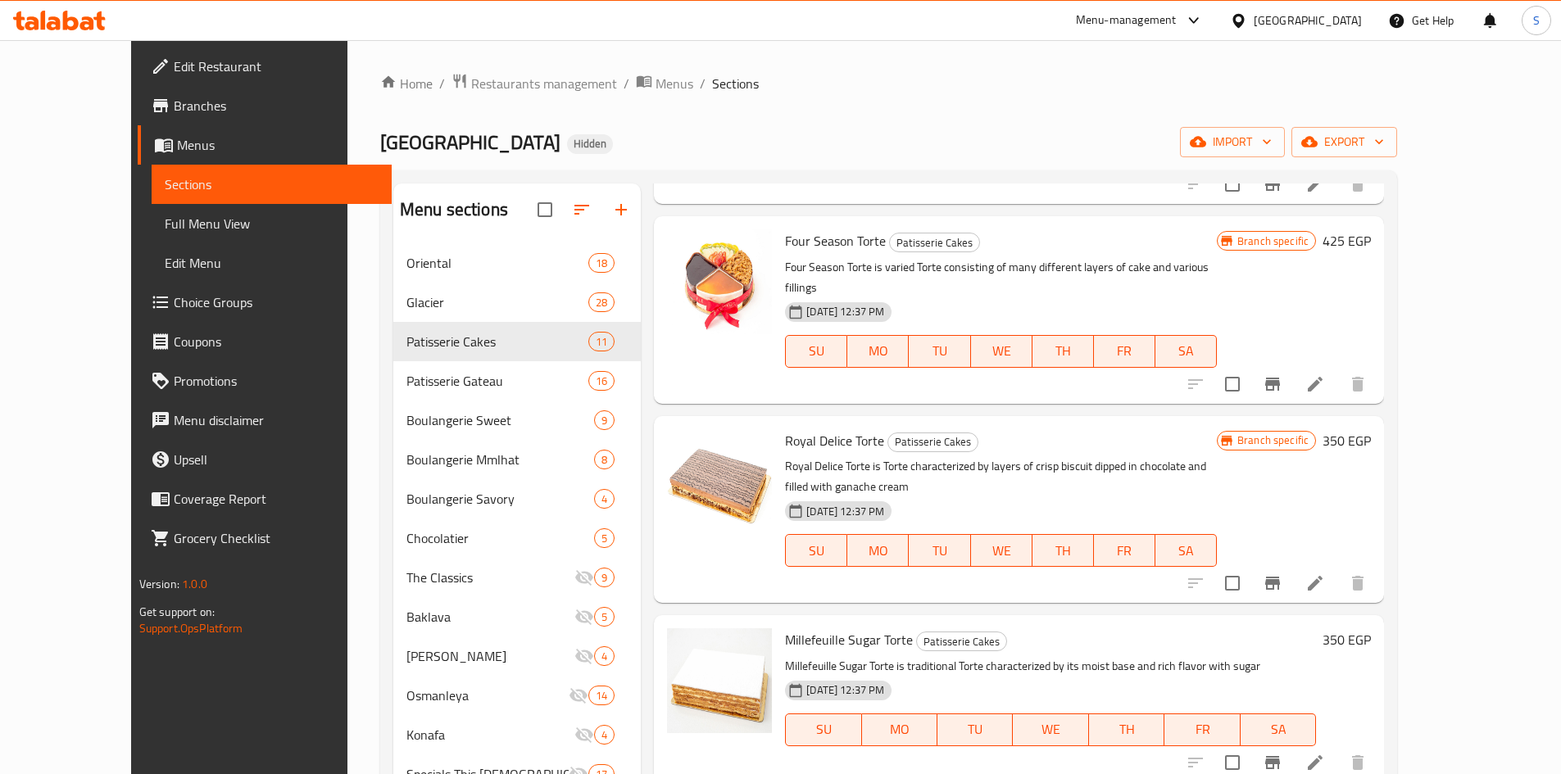
scroll to position [246, 0]
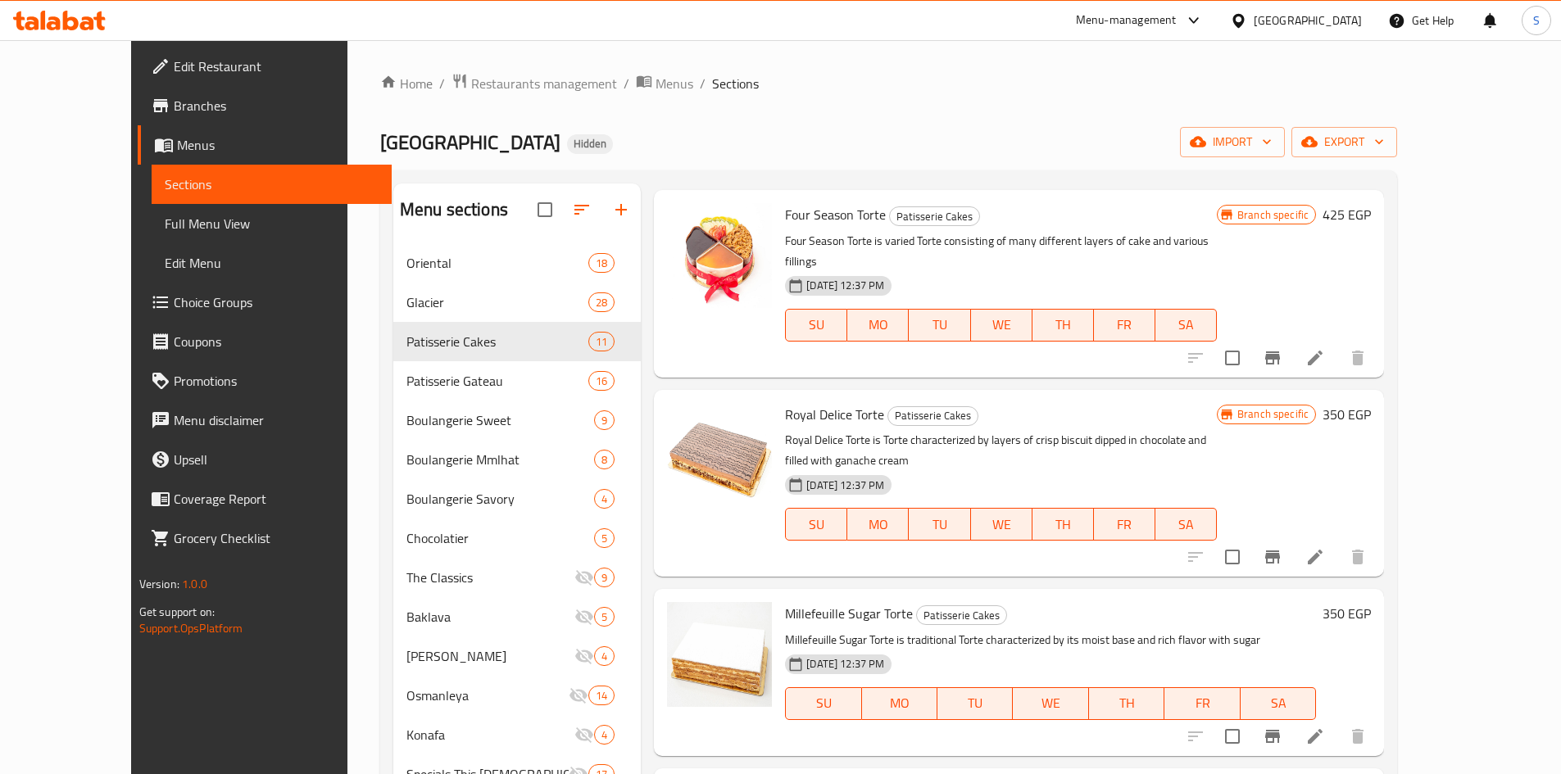
click at [1280, 730] on icon "Branch-specific-item" at bounding box center [1272, 736] width 15 height 13
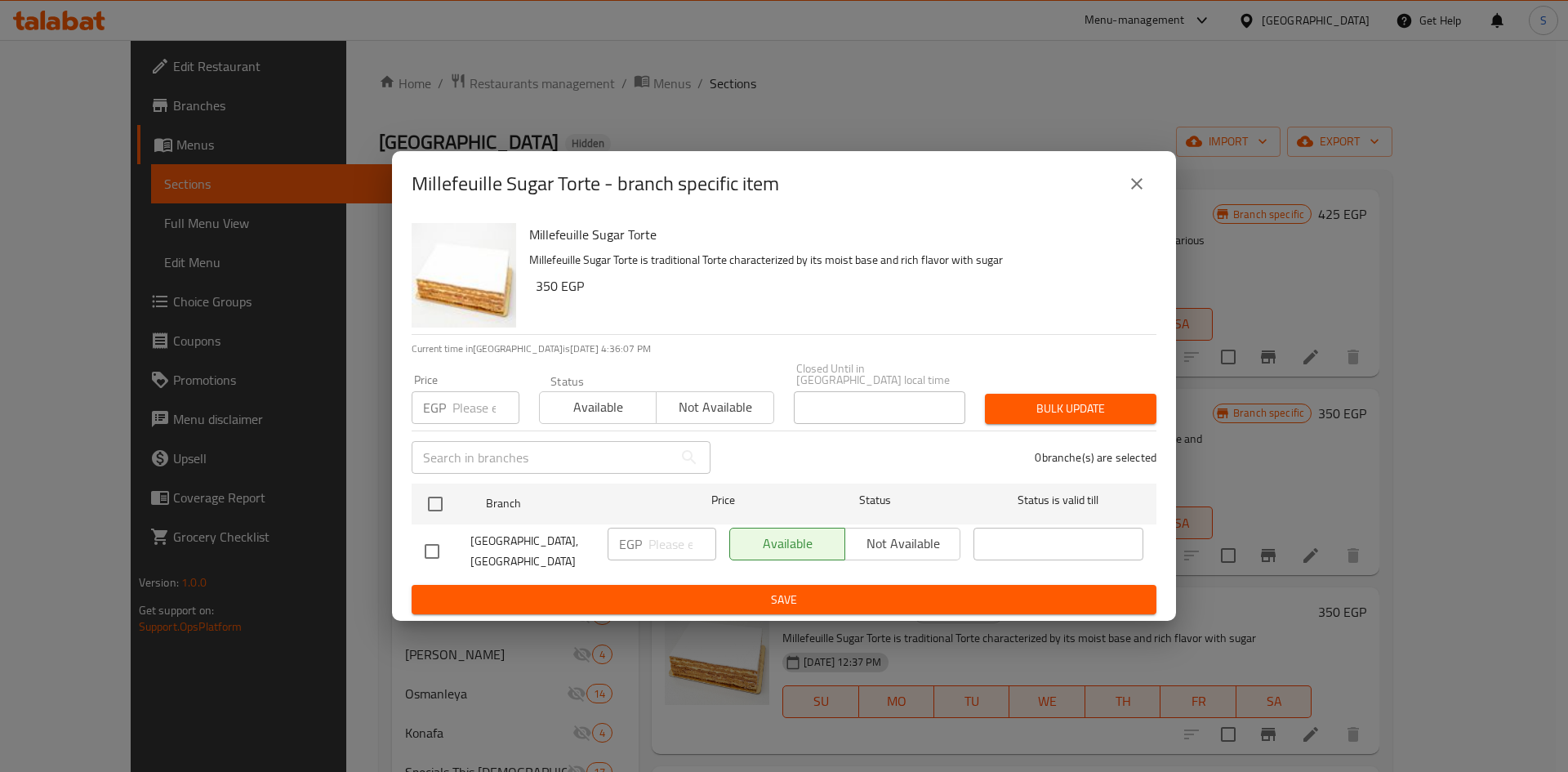
click at [465, 407] on input "number" at bounding box center [485, 407] width 67 height 33
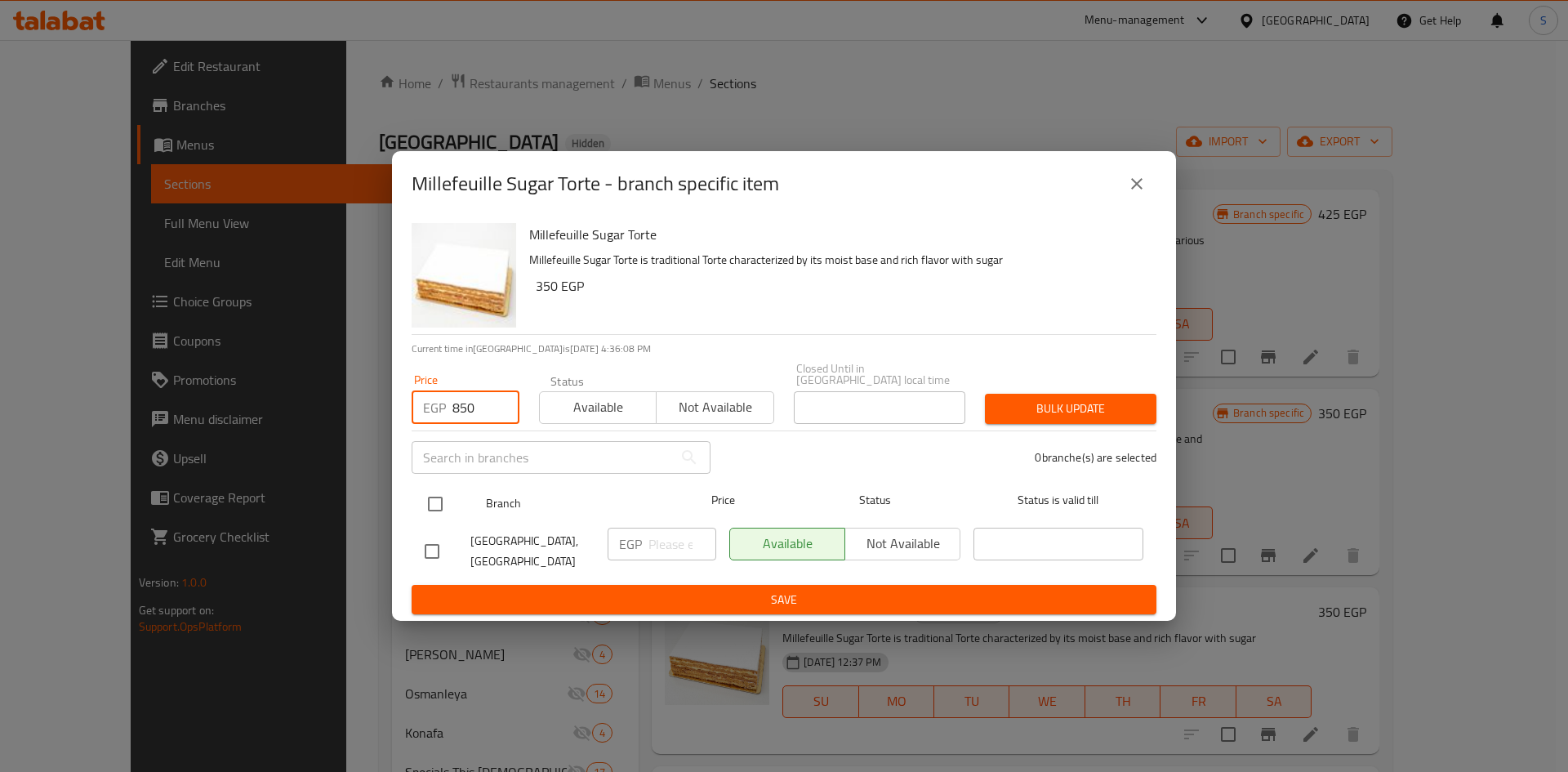
type input "850"
click at [434, 509] on input "checkbox" at bounding box center [436, 504] width 34 height 34
checkbox input "true"
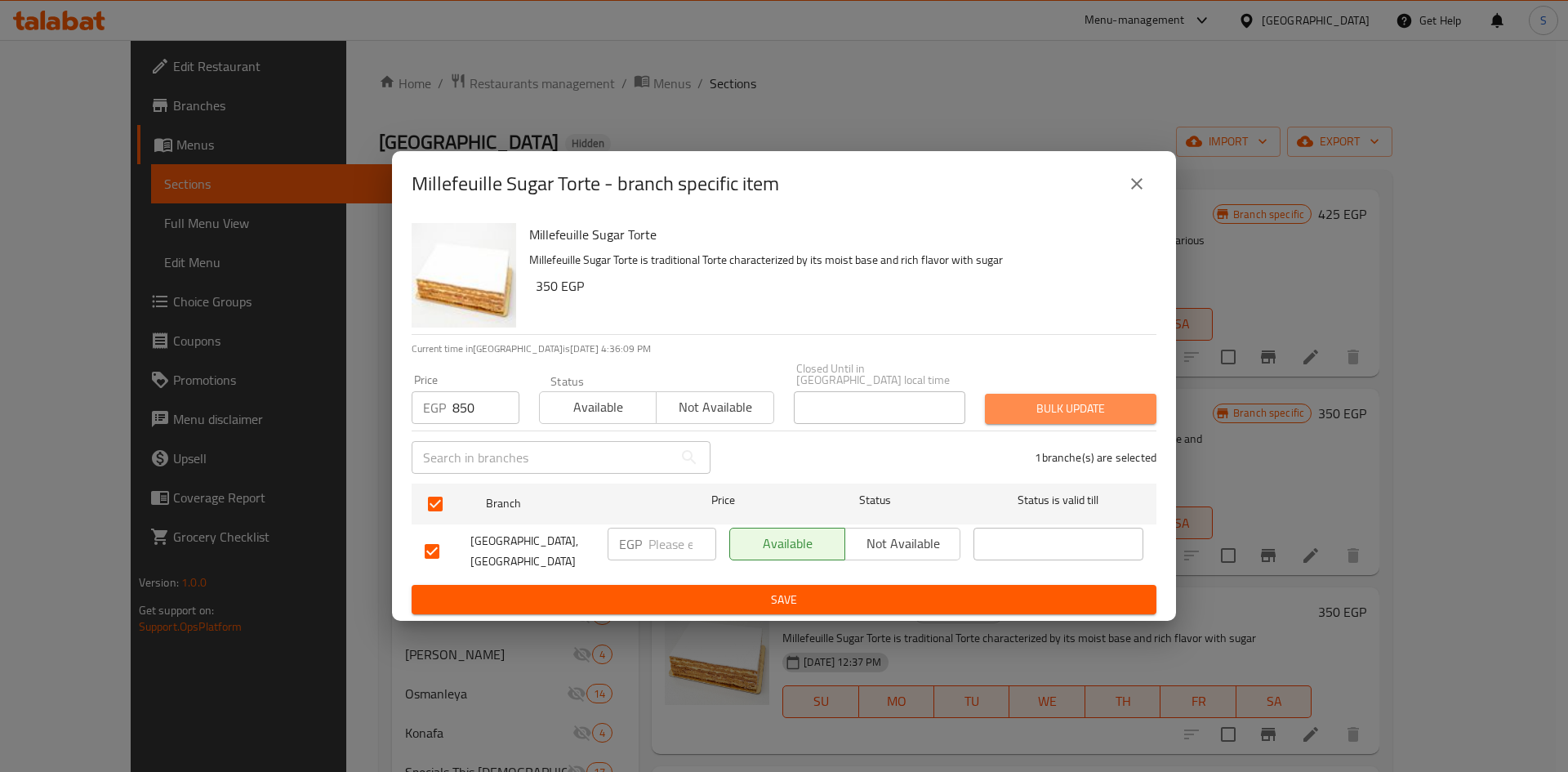
click at [1039, 414] on span "Bulk update" at bounding box center [1071, 409] width 146 height 20
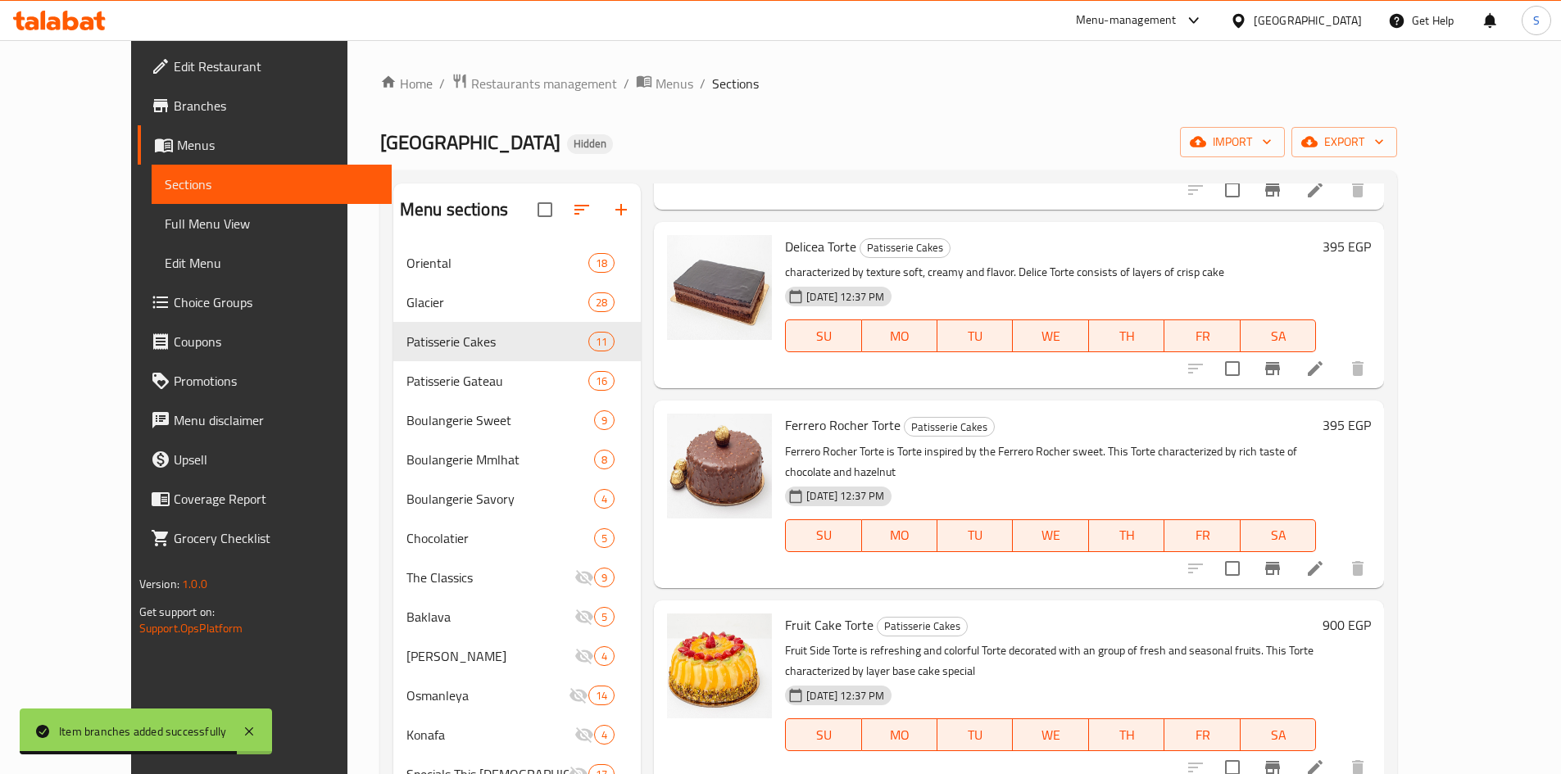
scroll to position [1147, 0]
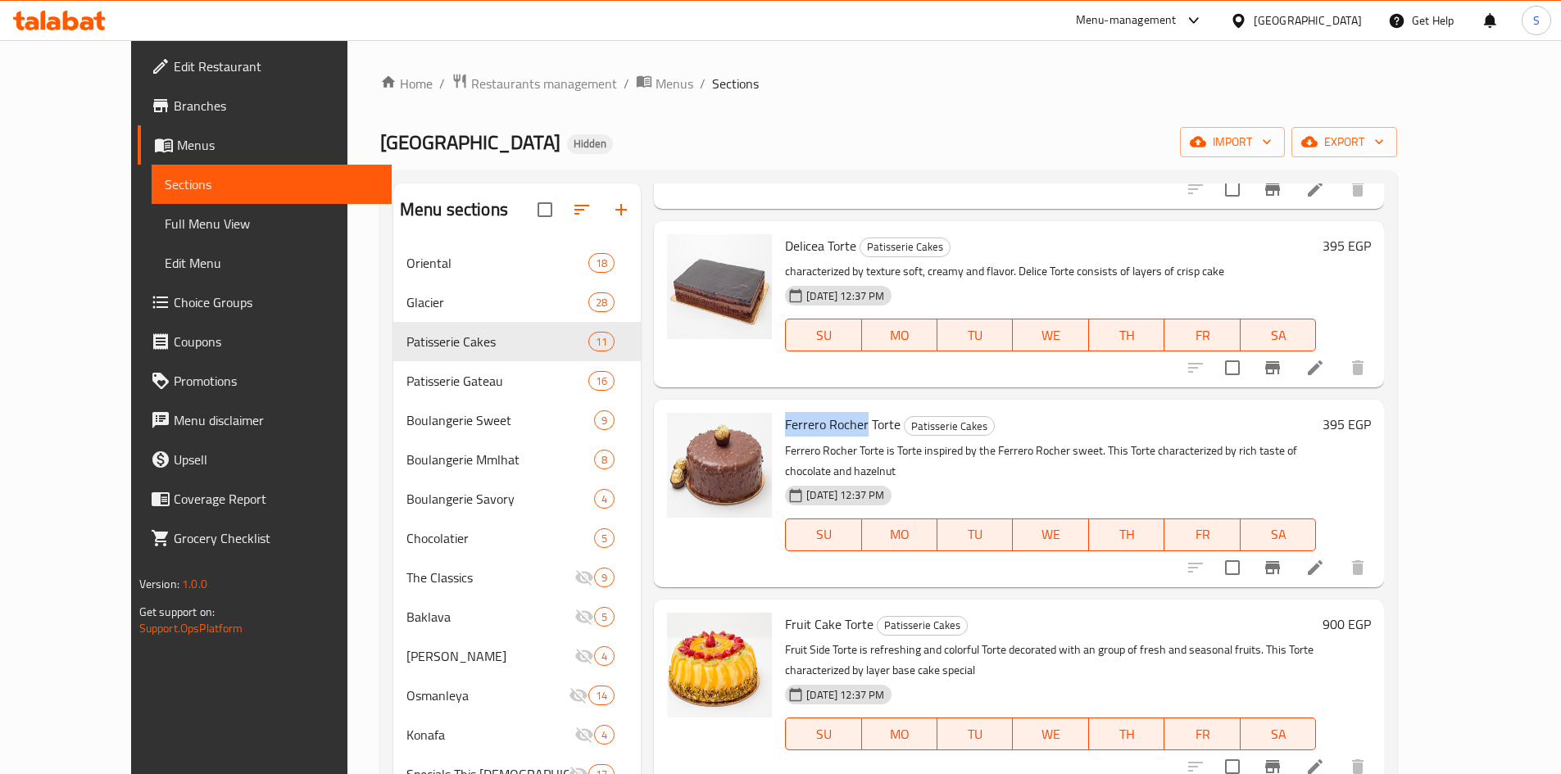
drag, startPoint x: 833, startPoint y: 370, endPoint x: 750, endPoint y: 362, distance: 84.0
click at [778, 406] on div "Ferrero Rocher Torte Patisserie Cakes Ferrero Rocher Torte is Torte inspired by…" at bounding box center [1050, 493] width 544 height 174
copy span "Ferrero Rocher"
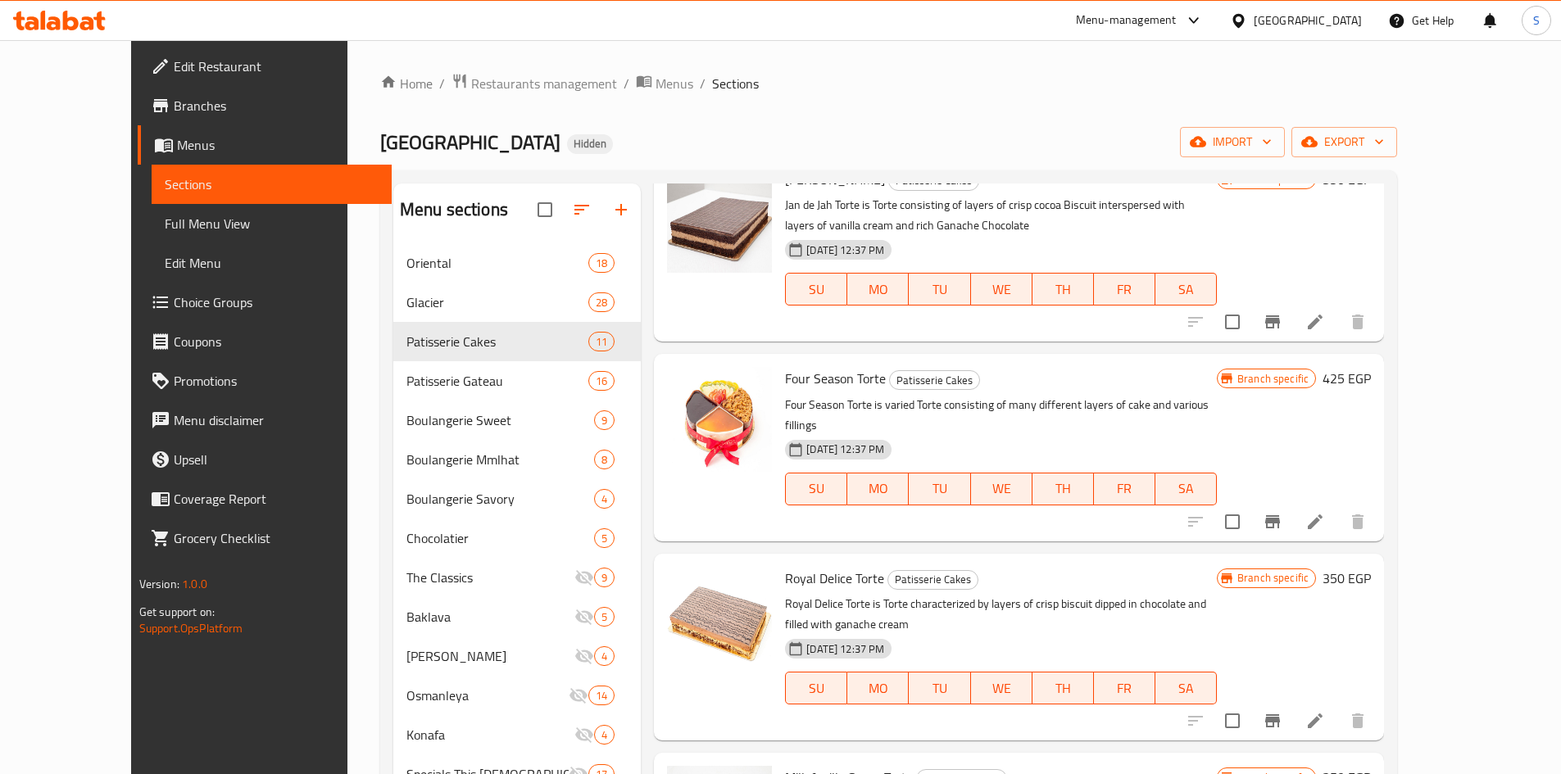
scroll to position [0, 0]
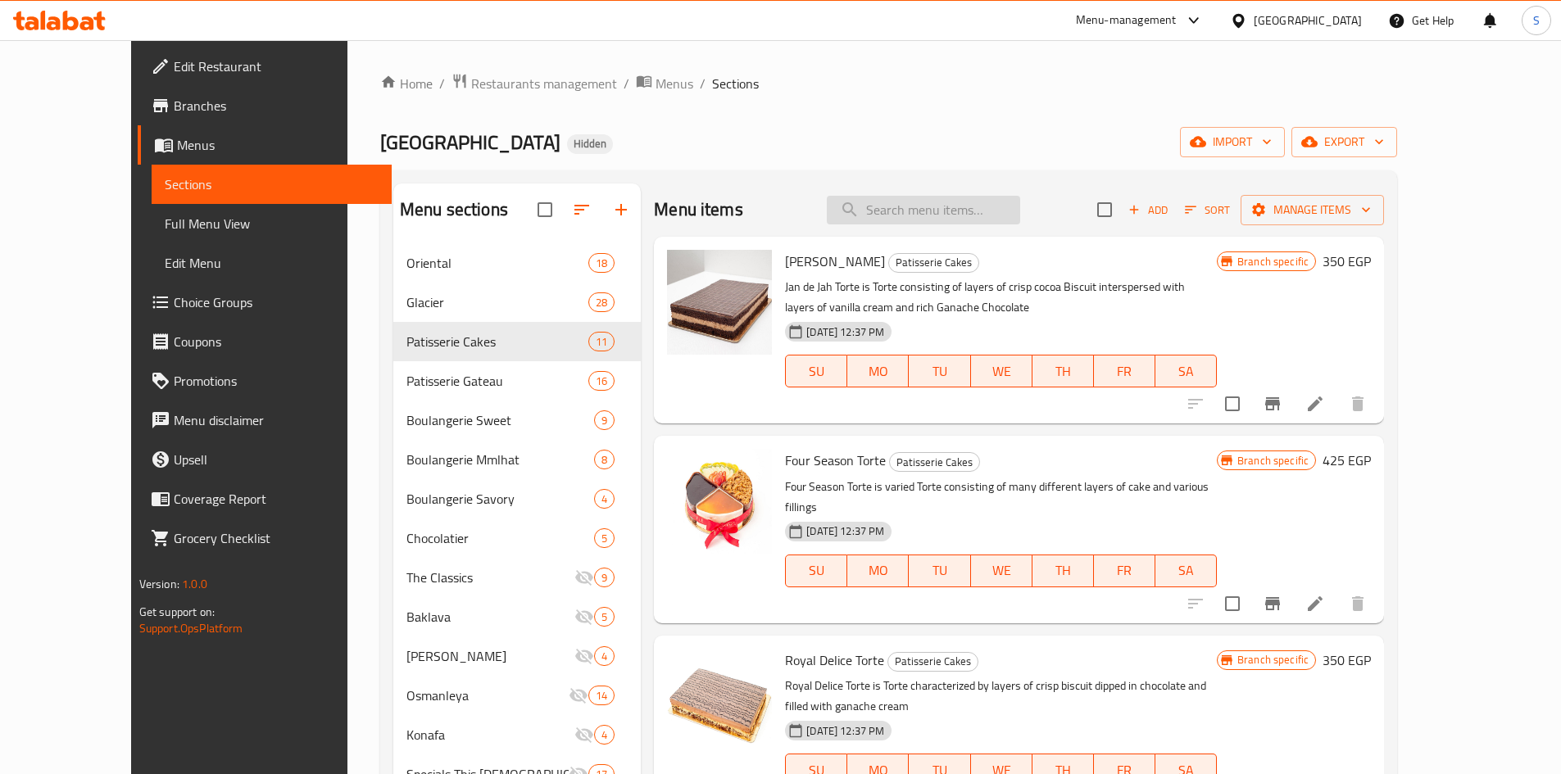
click at [942, 213] on input "search" at bounding box center [923, 210] width 193 height 29
paste input "Ferrero Rocher"
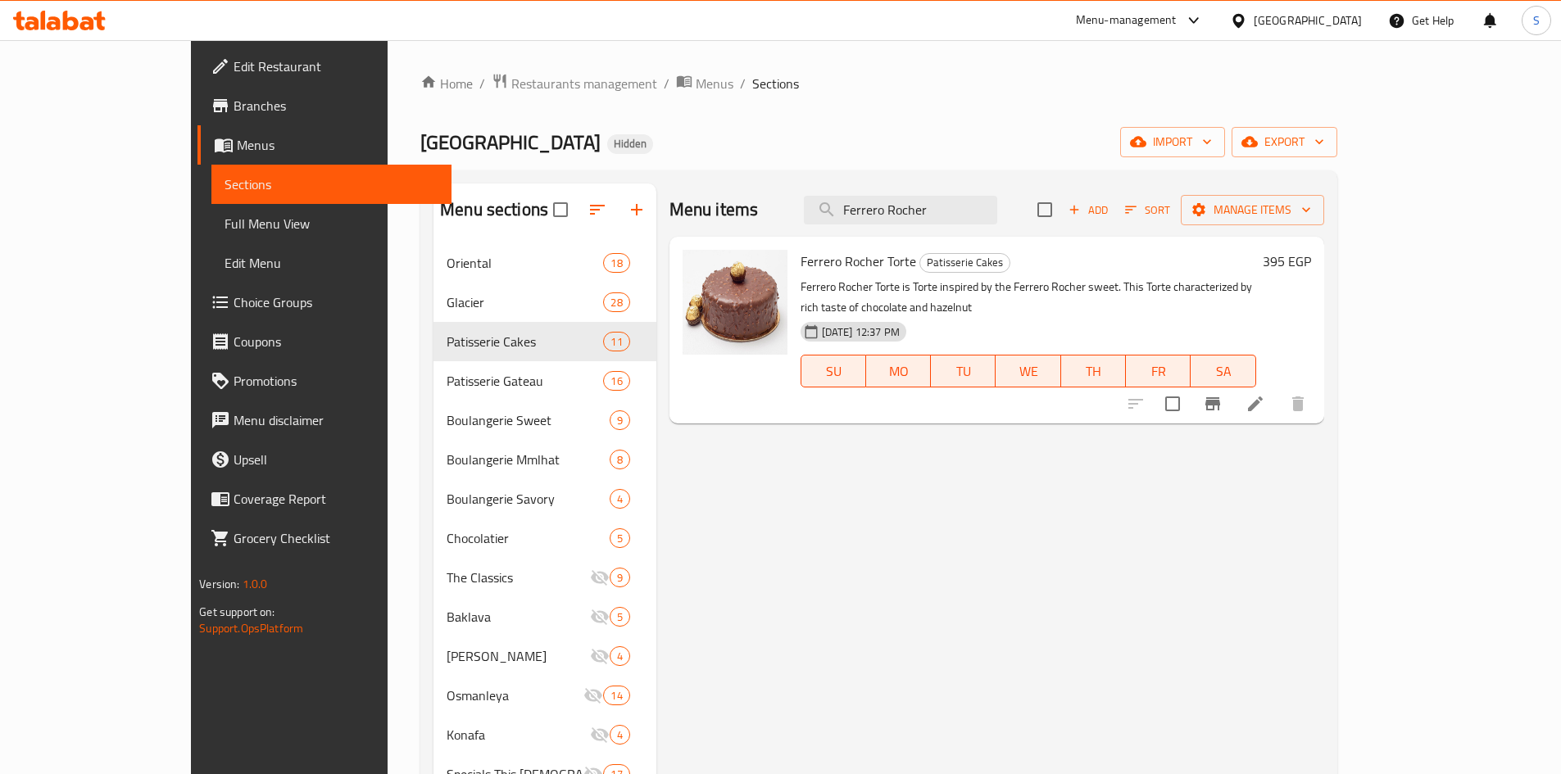
type input "Ferrero Rocher"
click at [1265, 394] on icon at bounding box center [1255, 404] width 20 height 20
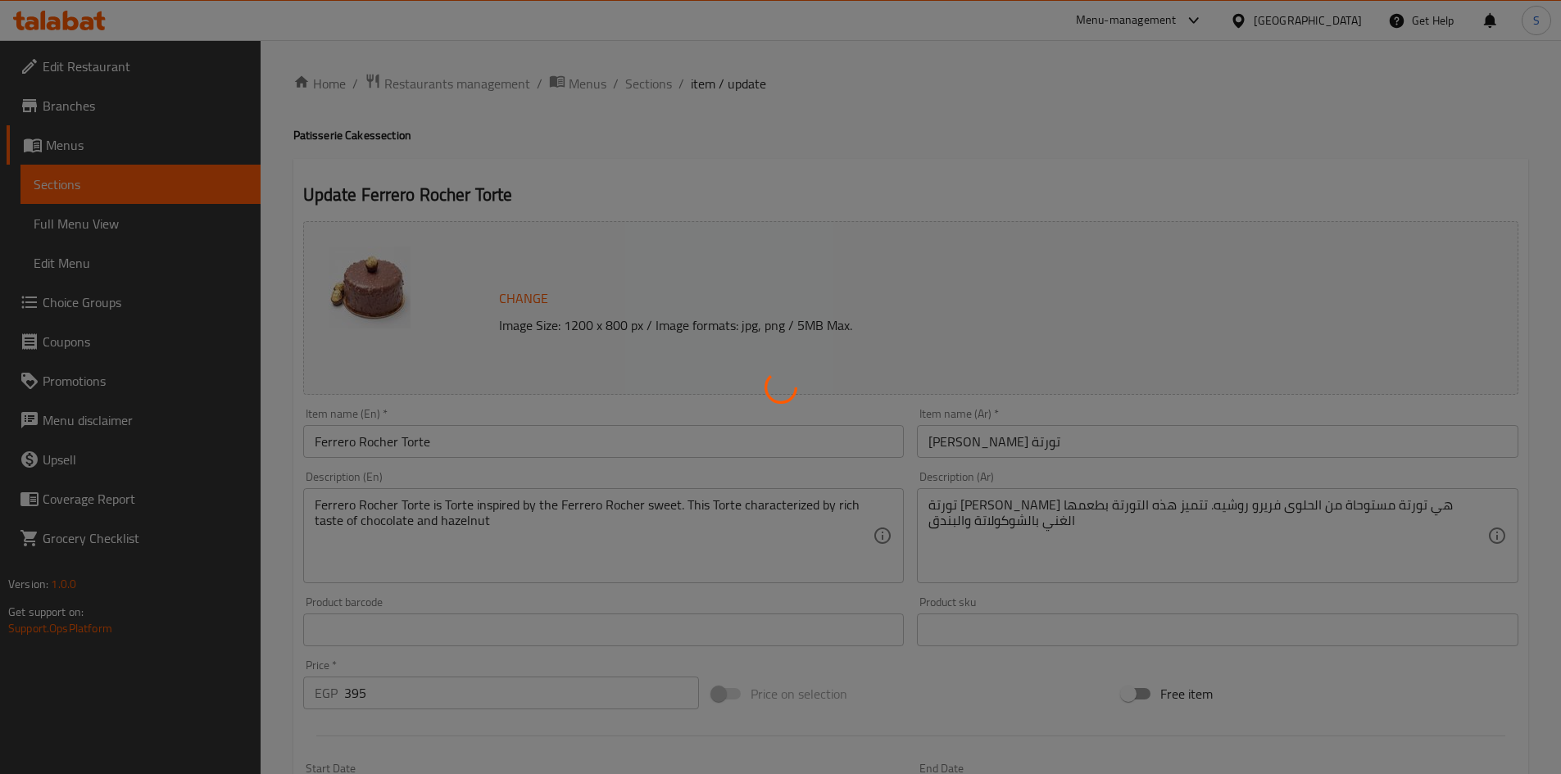
click at [406, 443] on div at bounding box center [780, 387] width 1561 height 774
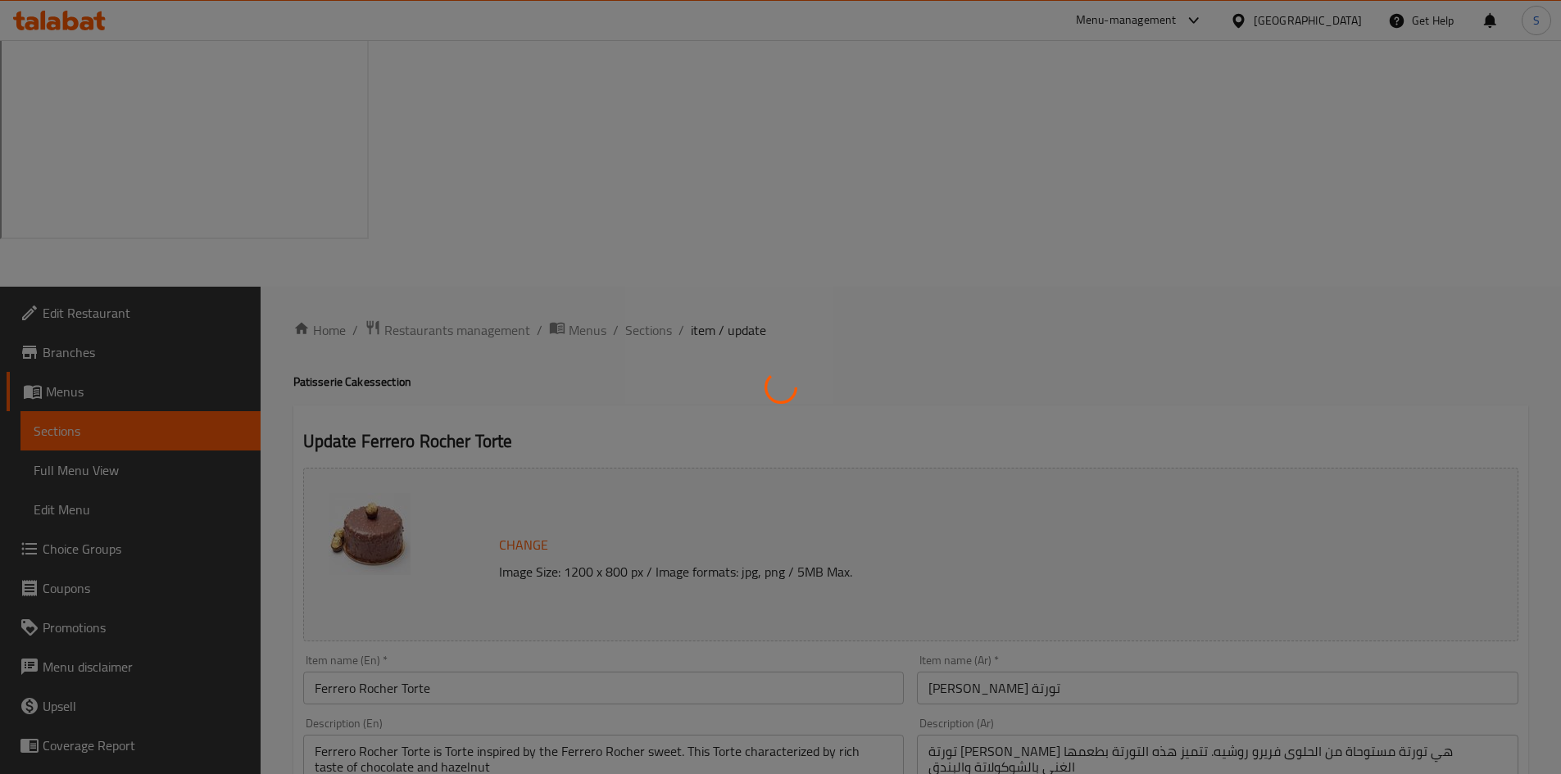
click at [405, 442] on div at bounding box center [780, 387] width 1561 height 774
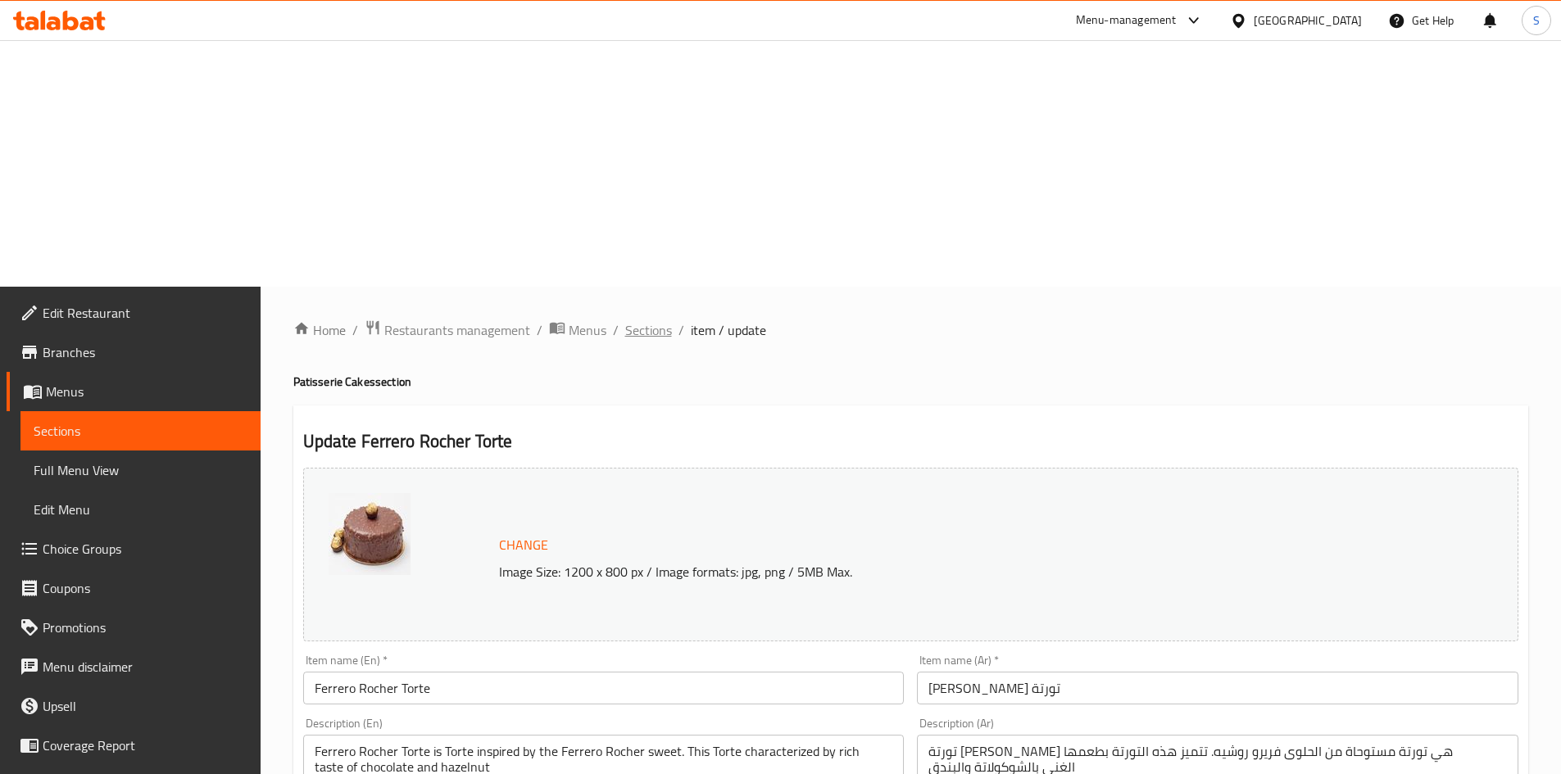
click at [637, 320] on span "Sections" at bounding box center [648, 330] width 47 height 20
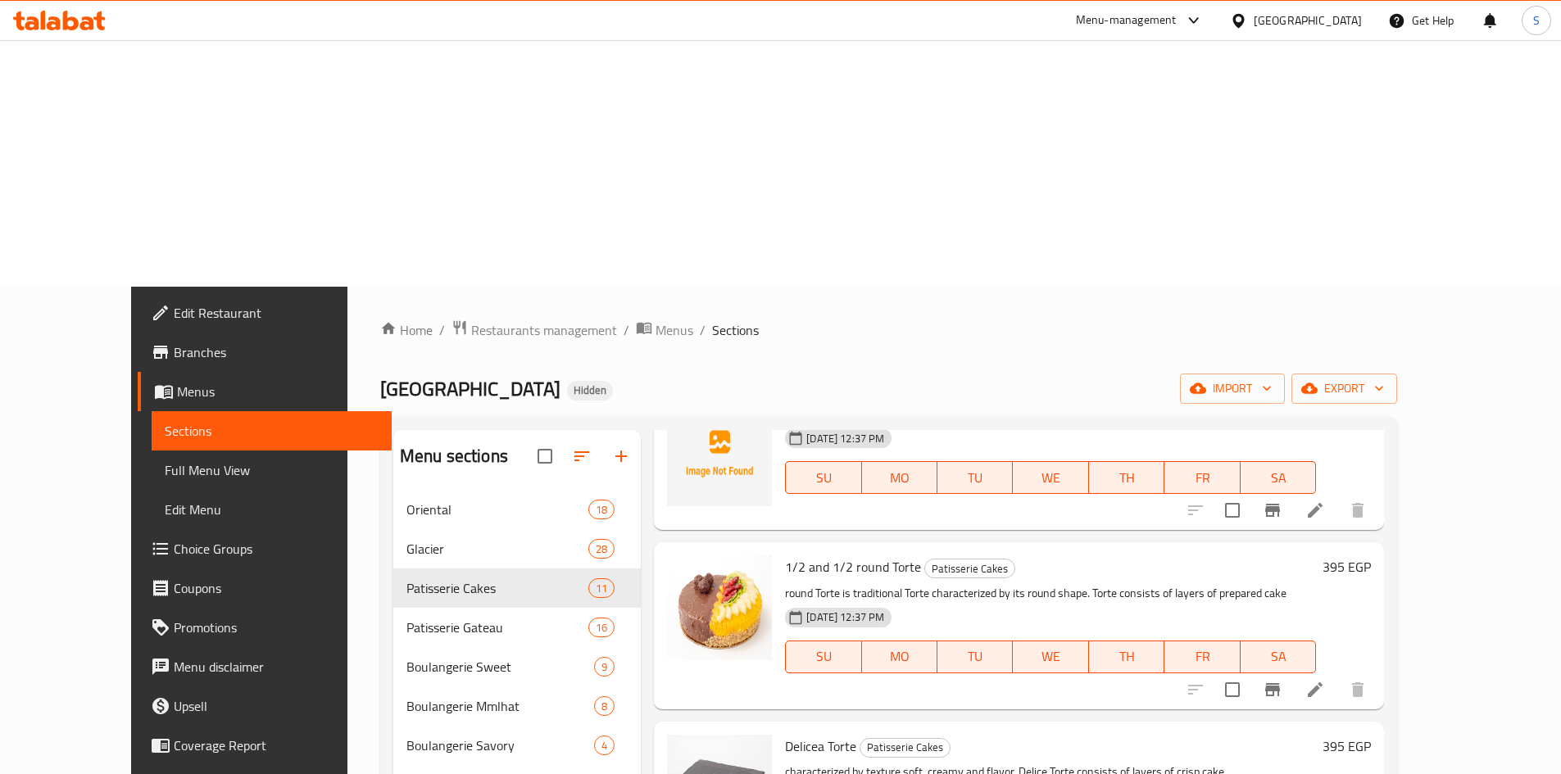
scroll to position [901, 0]
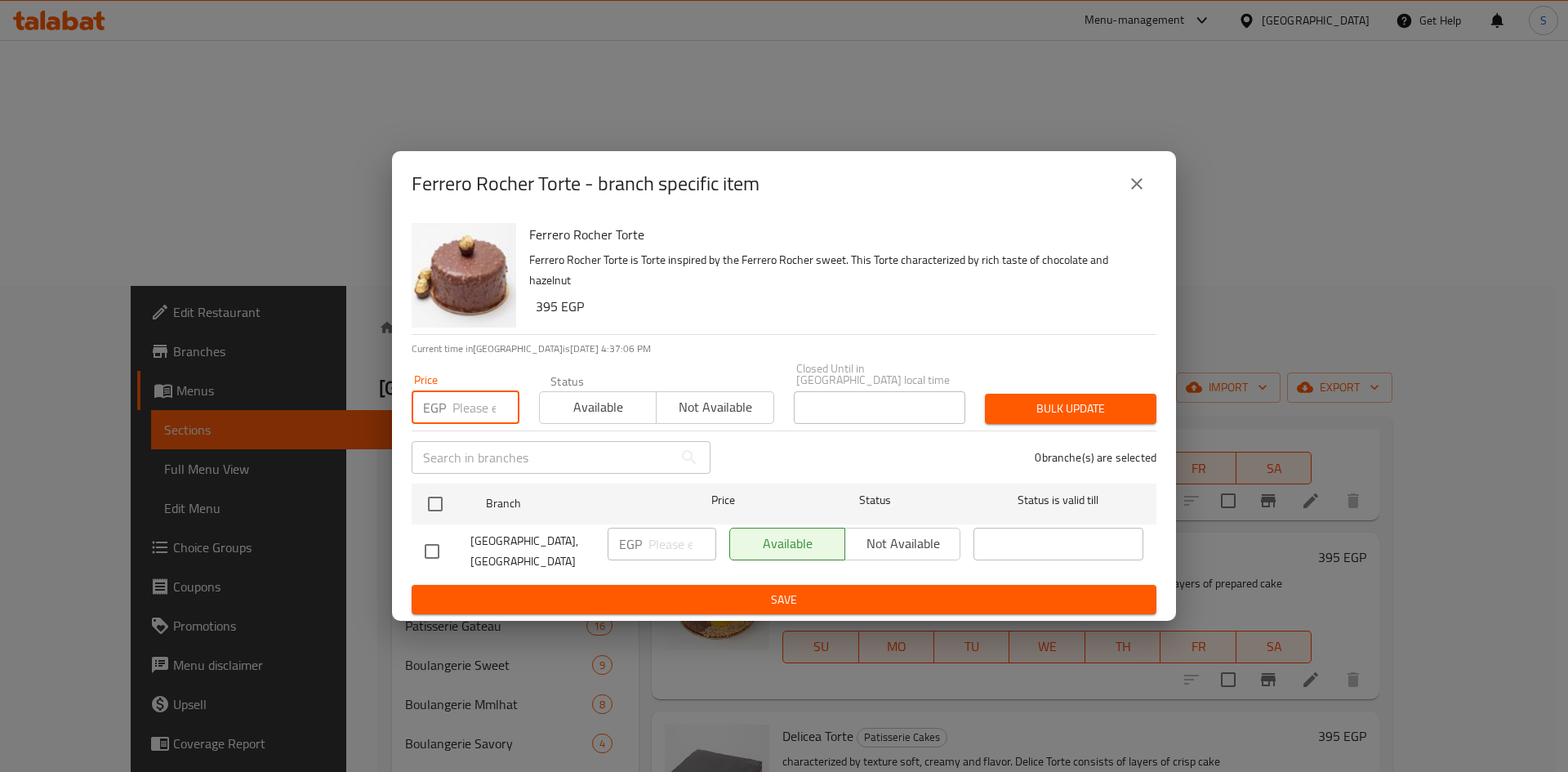
click at [469, 406] on input "number" at bounding box center [485, 407] width 67 height 33
type input "695"
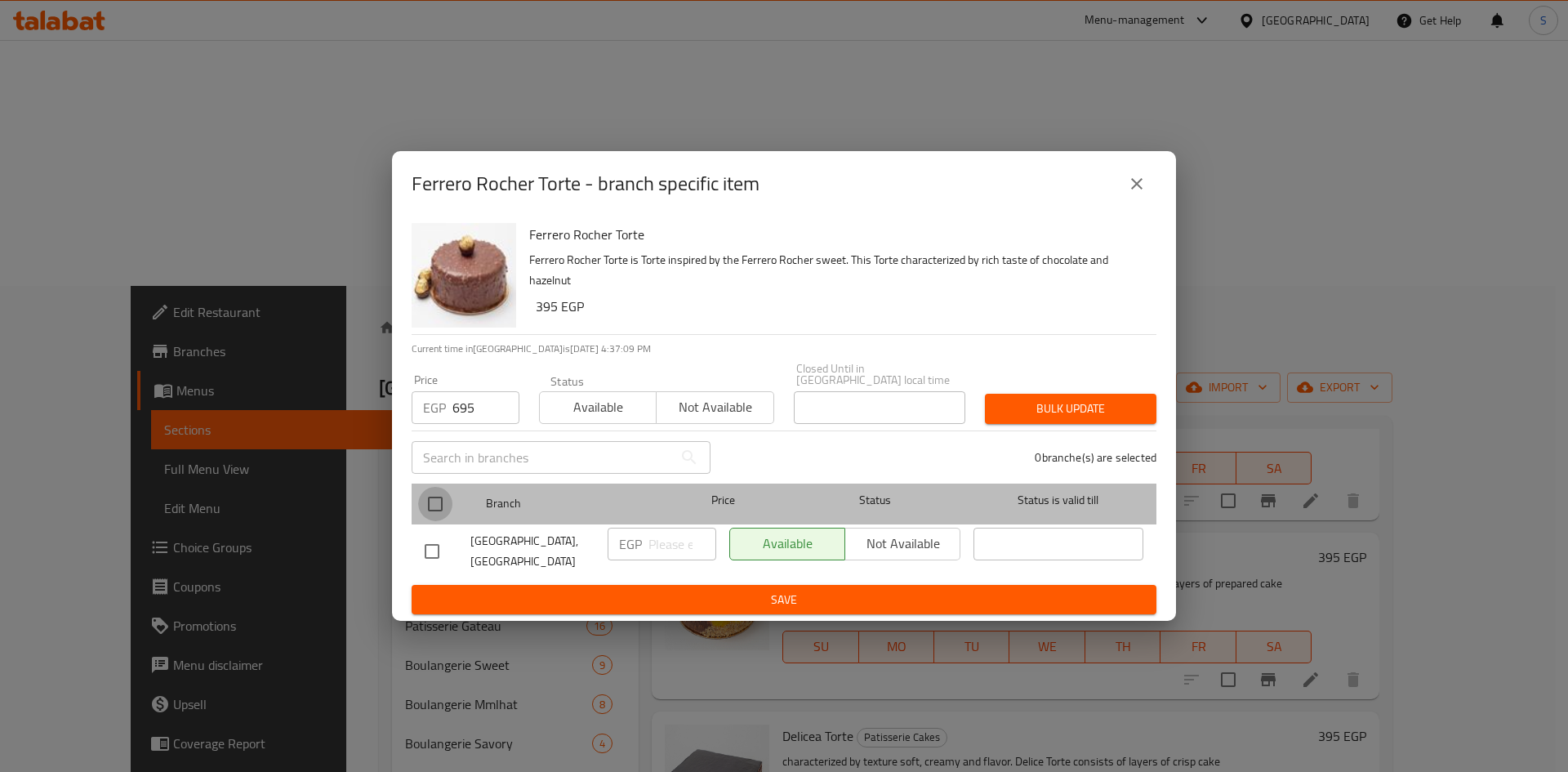
click at [433, 503] on input "checkbox" at bounding box center [436, 504] width 34 height 34
checkbox input "true"
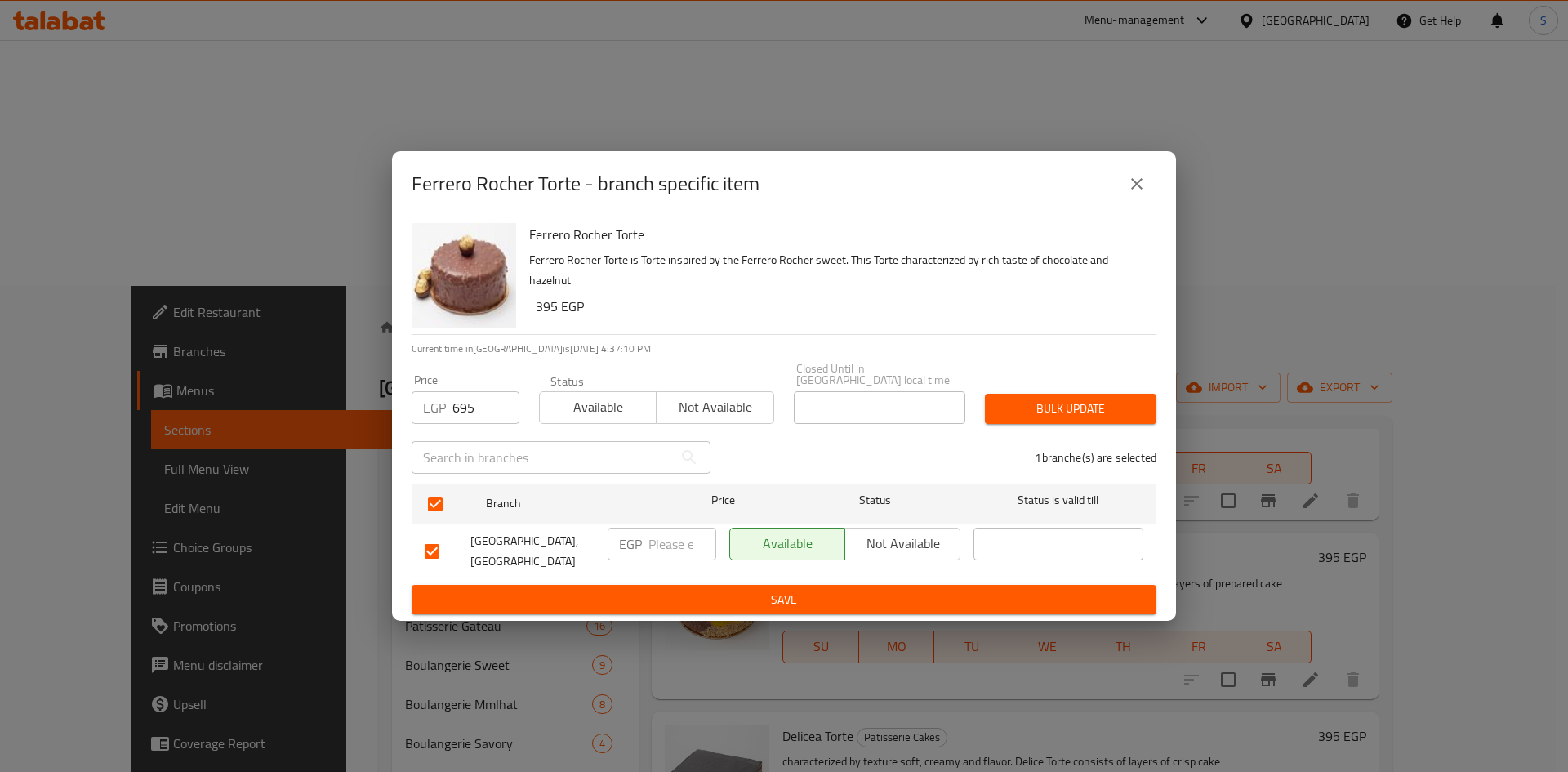
click at [1056, 425] on div "Bulk update" at bounding box center [1071, 409] width 191 height 50
click at [1058, 419] on span "Bulk update" at bounding box center [1071, 409] width 146 height 20
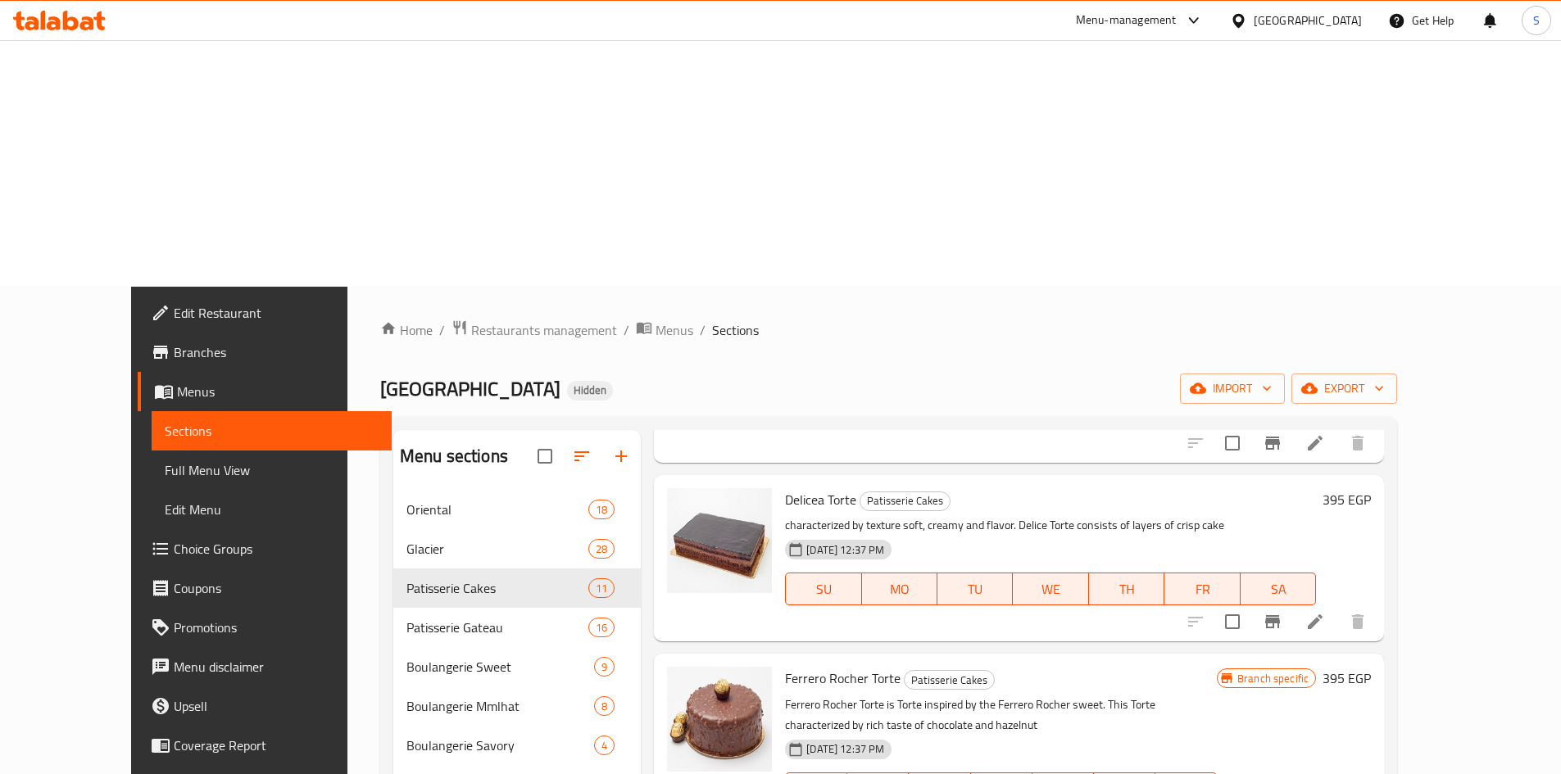
scroll to position [1229, 0]
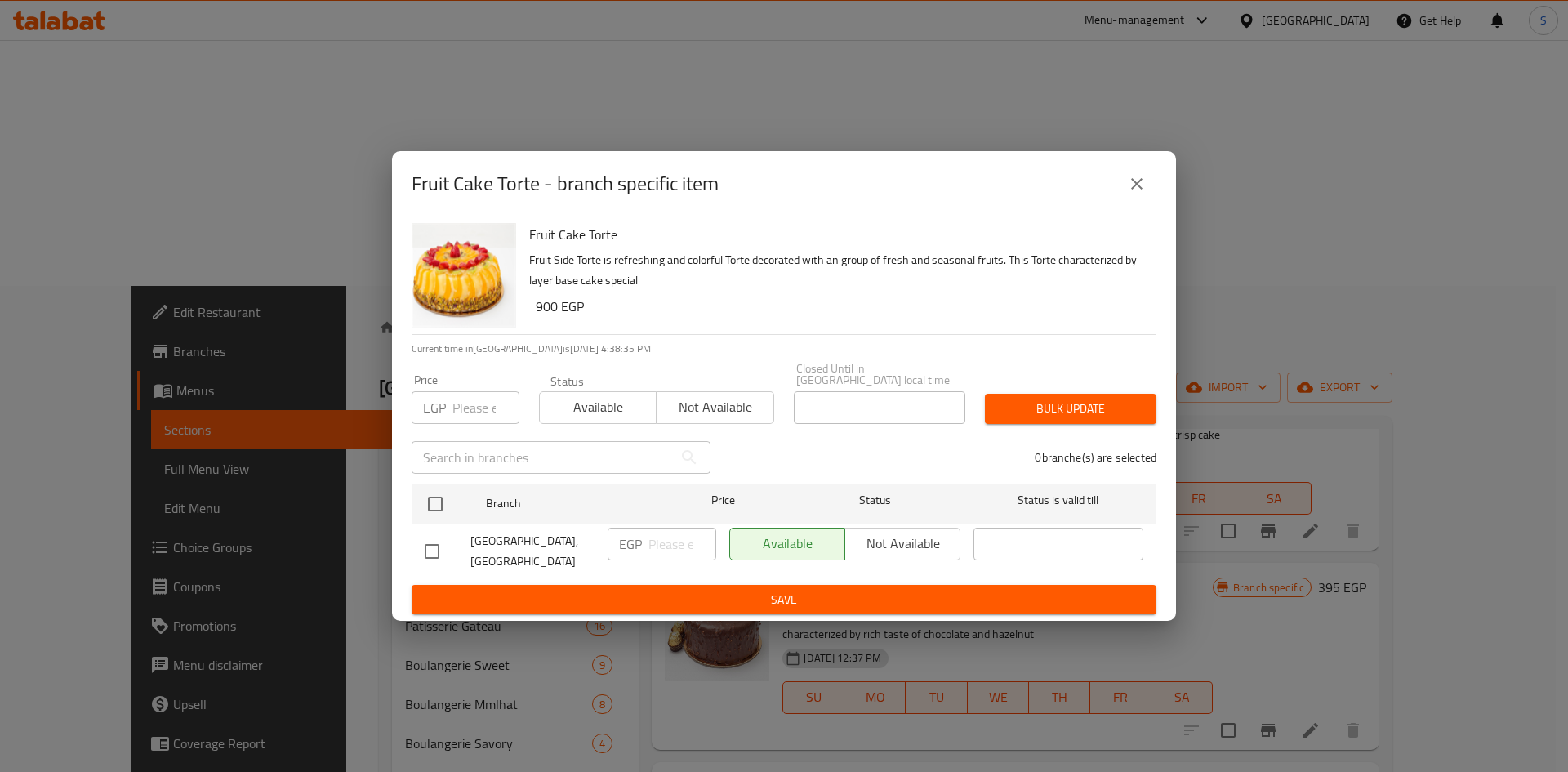
click at [1137, 203] on button "close" at bounding box center [1136, 184] width 39 height 39
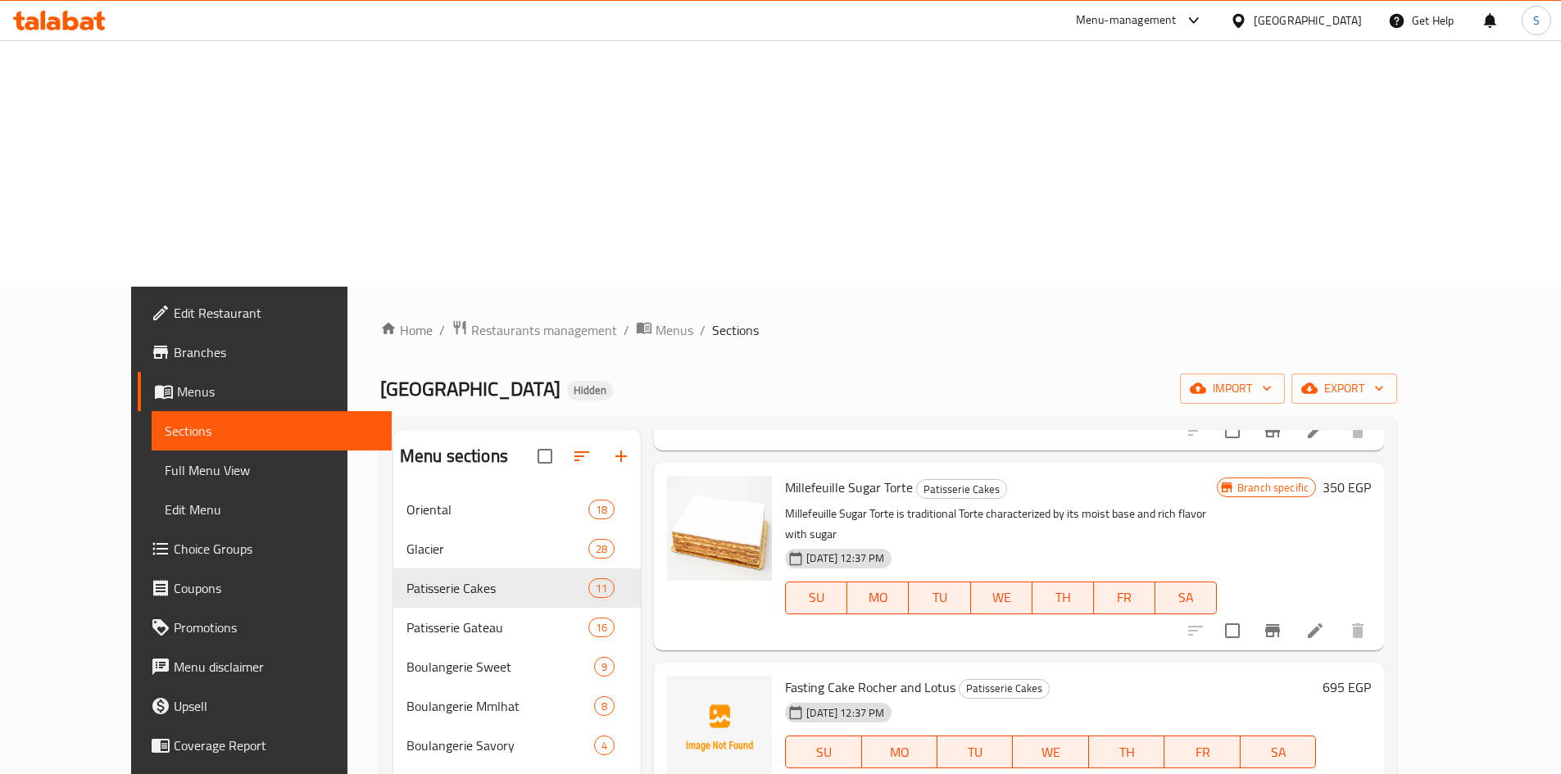
scroll to position [617, 0]
click at [1280, 773] on icon "Branch-specific-item" at bounding box center [1272, 786] width 15 height 13
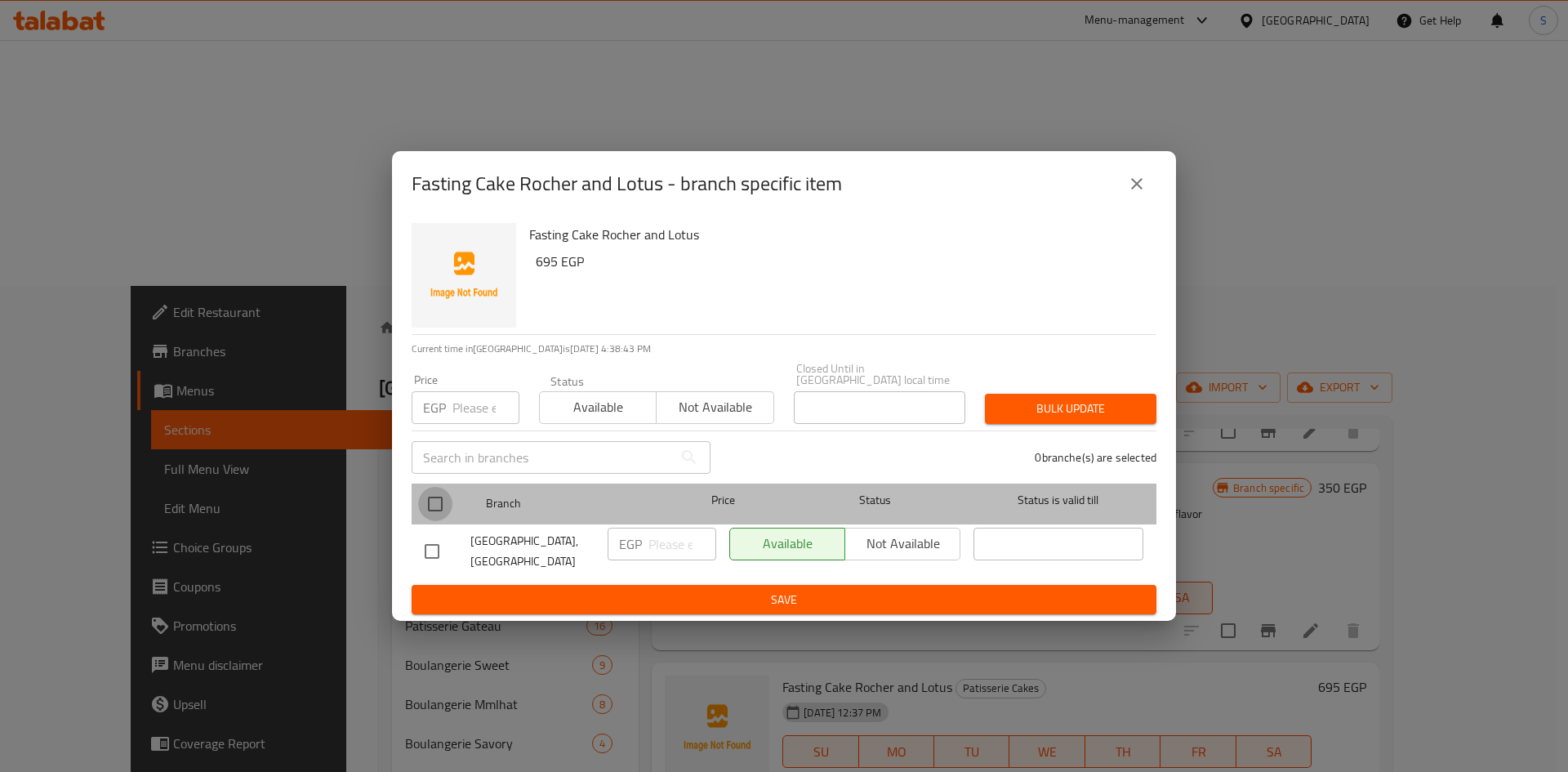
click at [428, 503] on input "checkbox" at bounding box center [436, 504] width 34 height 34
checkbox input "true"
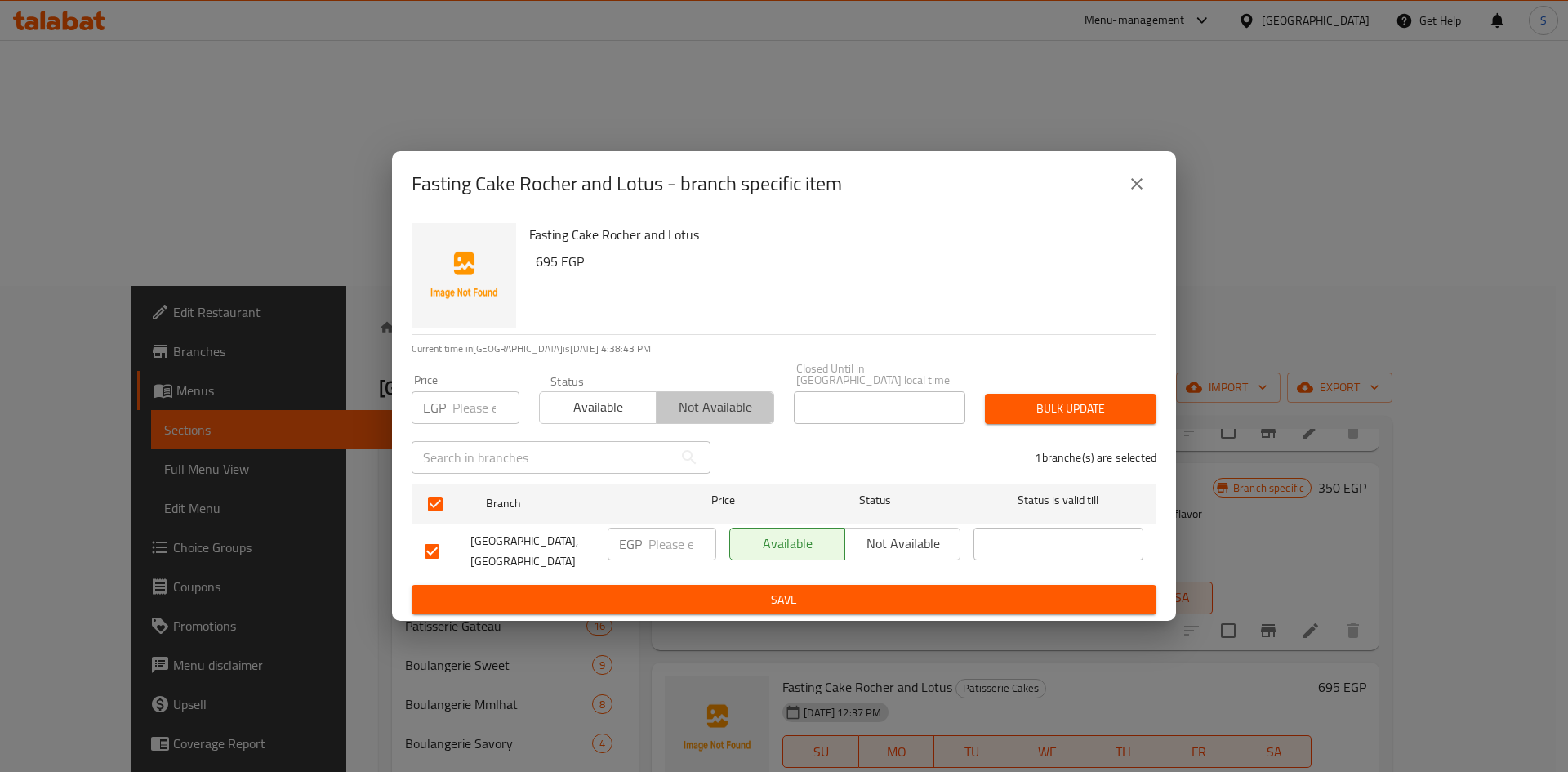
click at [690, 408] on span "Not available" at bounding box center [715, 408] width 104 height 24
click at [1082, 420] on button "Bulk update" at bounding box center [1071, 409] width 171 height 30
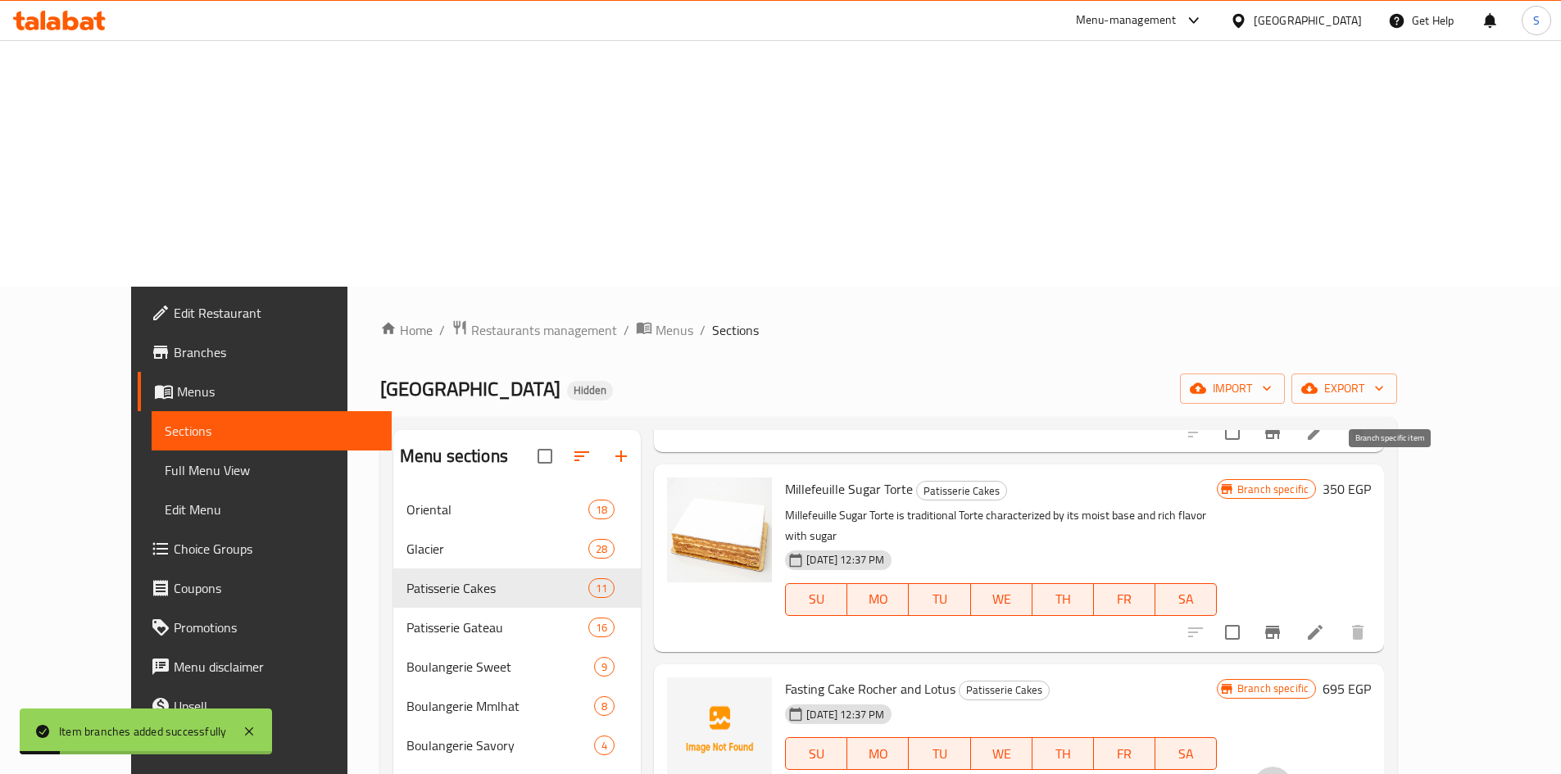
click at [1280, 773] on icon "Branch-specific-item" at bounding box center [1272, 786] width 15 height 13
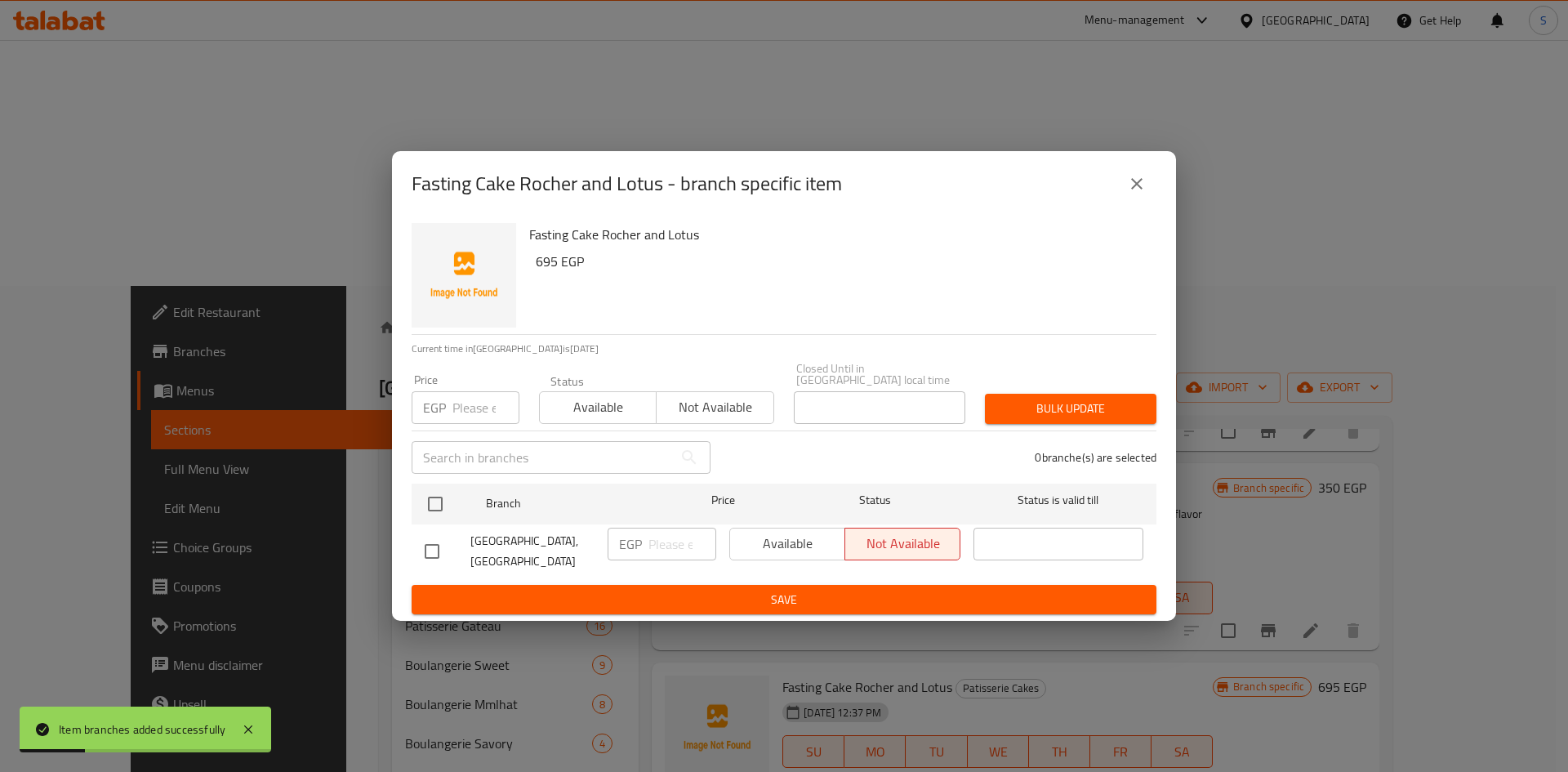
click at [1147, 198] on button "close" at bounding box center [1136, 184] width 39 height 39
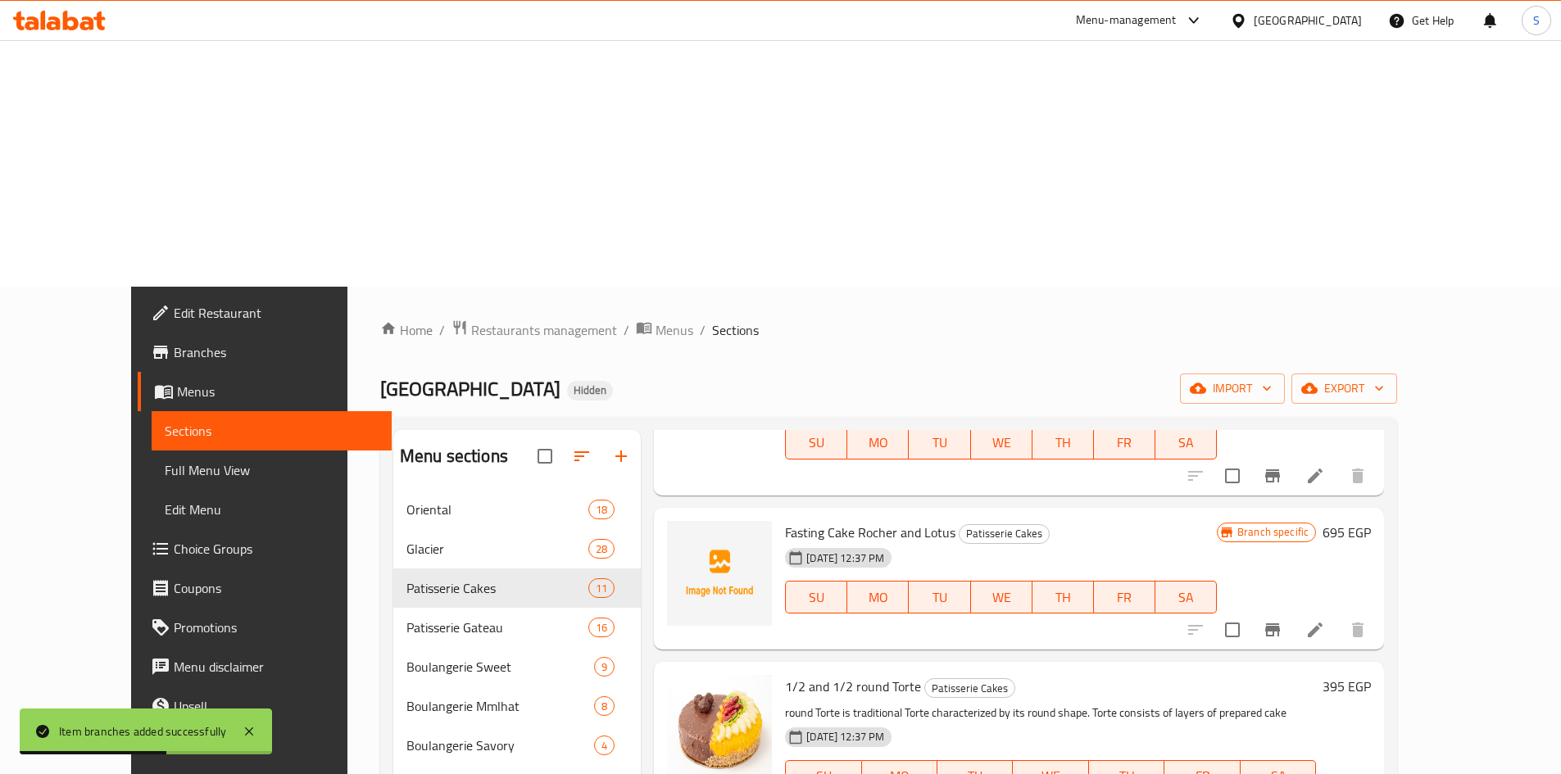
scroll to position [781, 0]
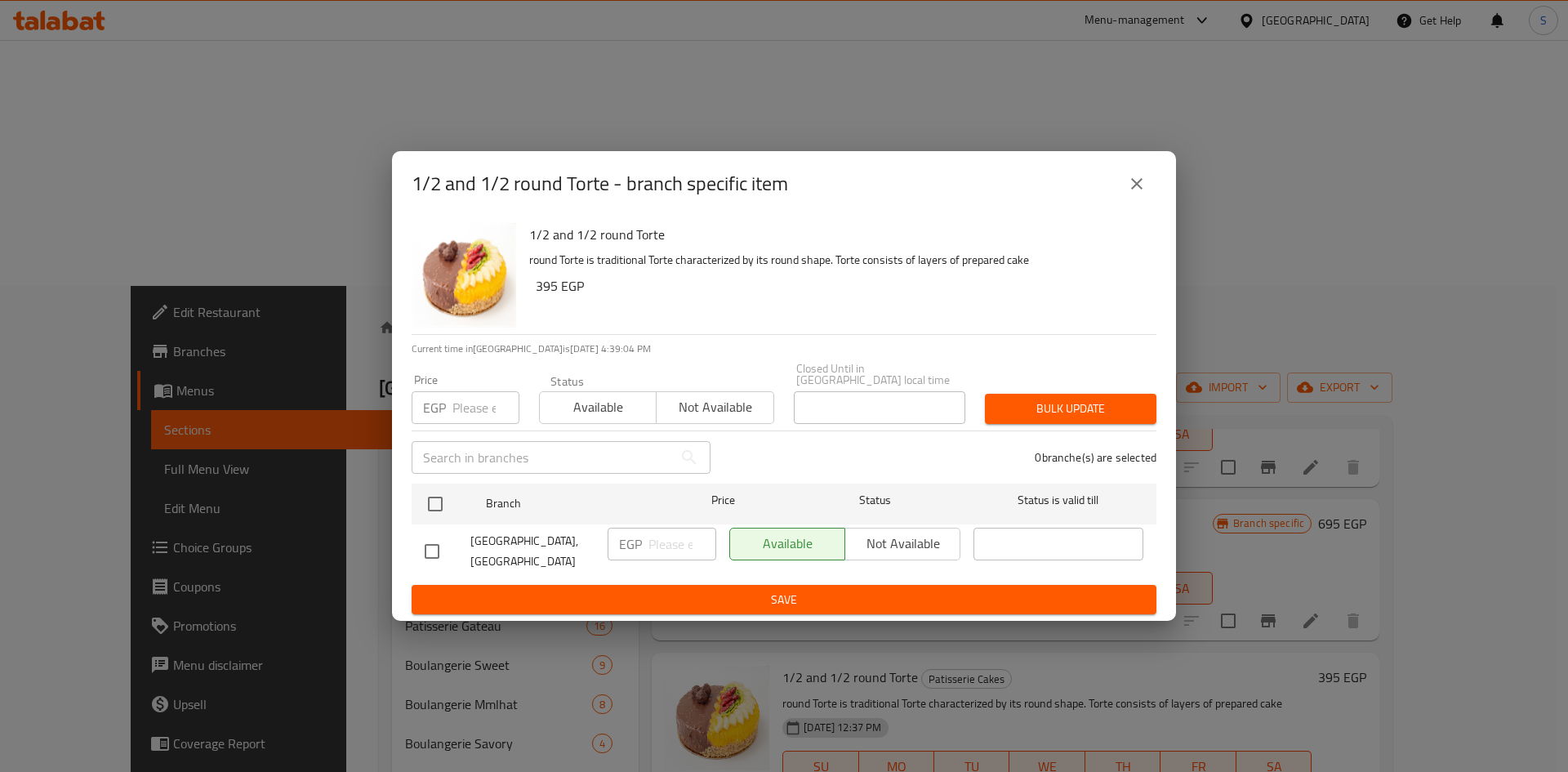
click at [471, 421] on input "number" at bounding box center [485, 407] width 67 height 33
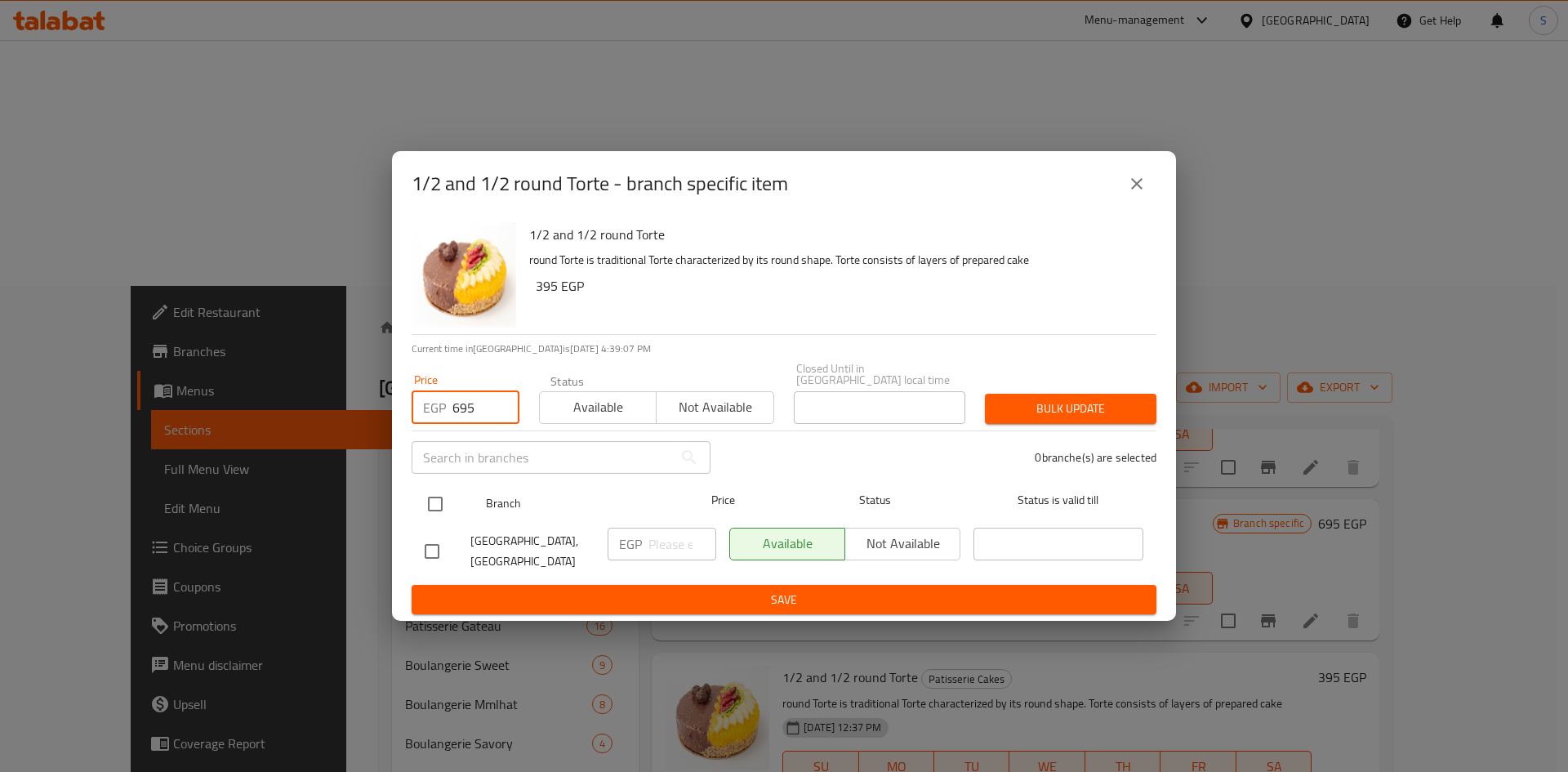
type input "695"
click at [439, 514] on input "checkbox" at bounding box center [436, 504] width 34 height 34
checkbox input "true"
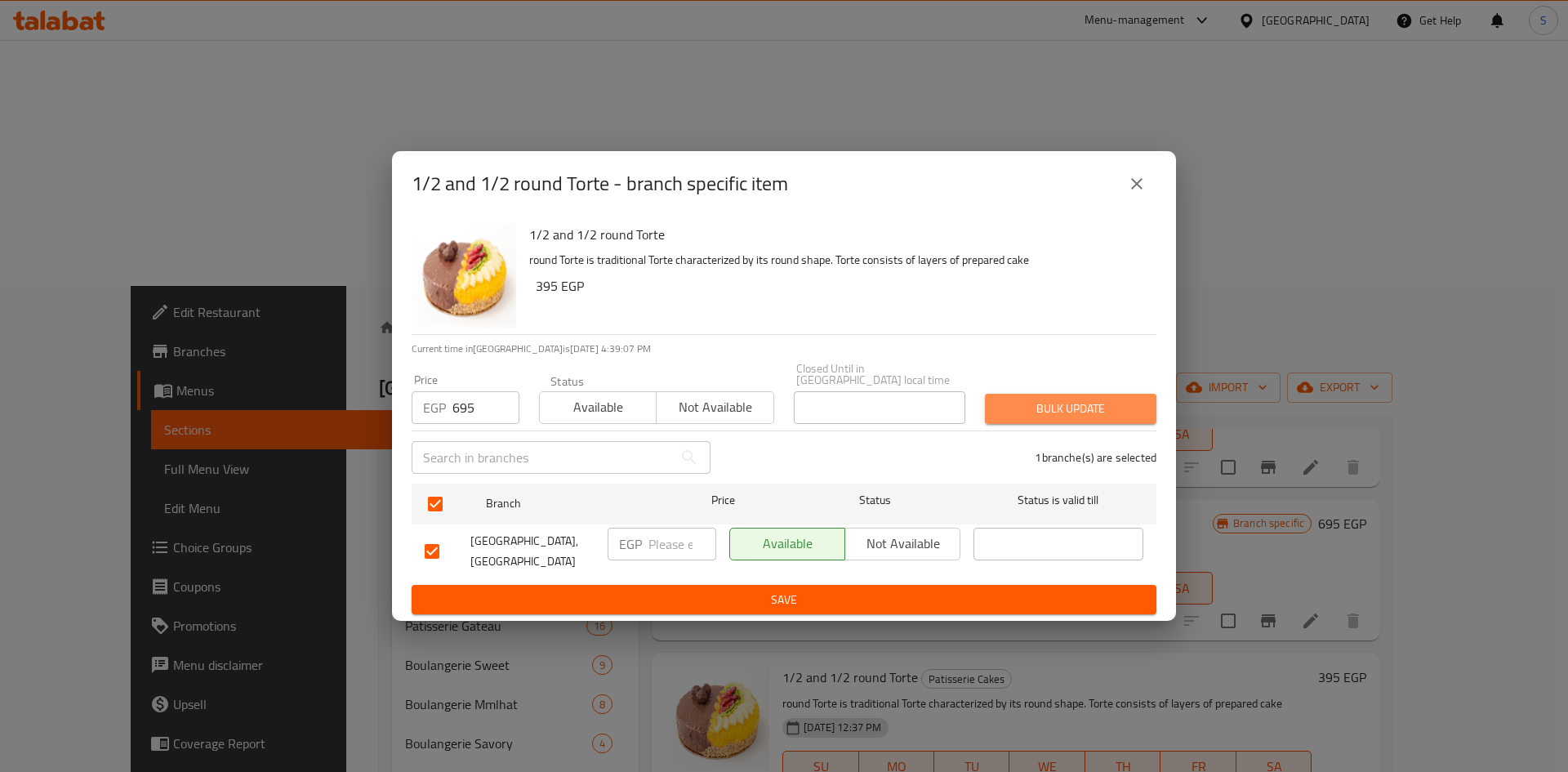
click at [1027, 419] on span "Bulk update" at bounding box center [1071, 409] width 146 height 20
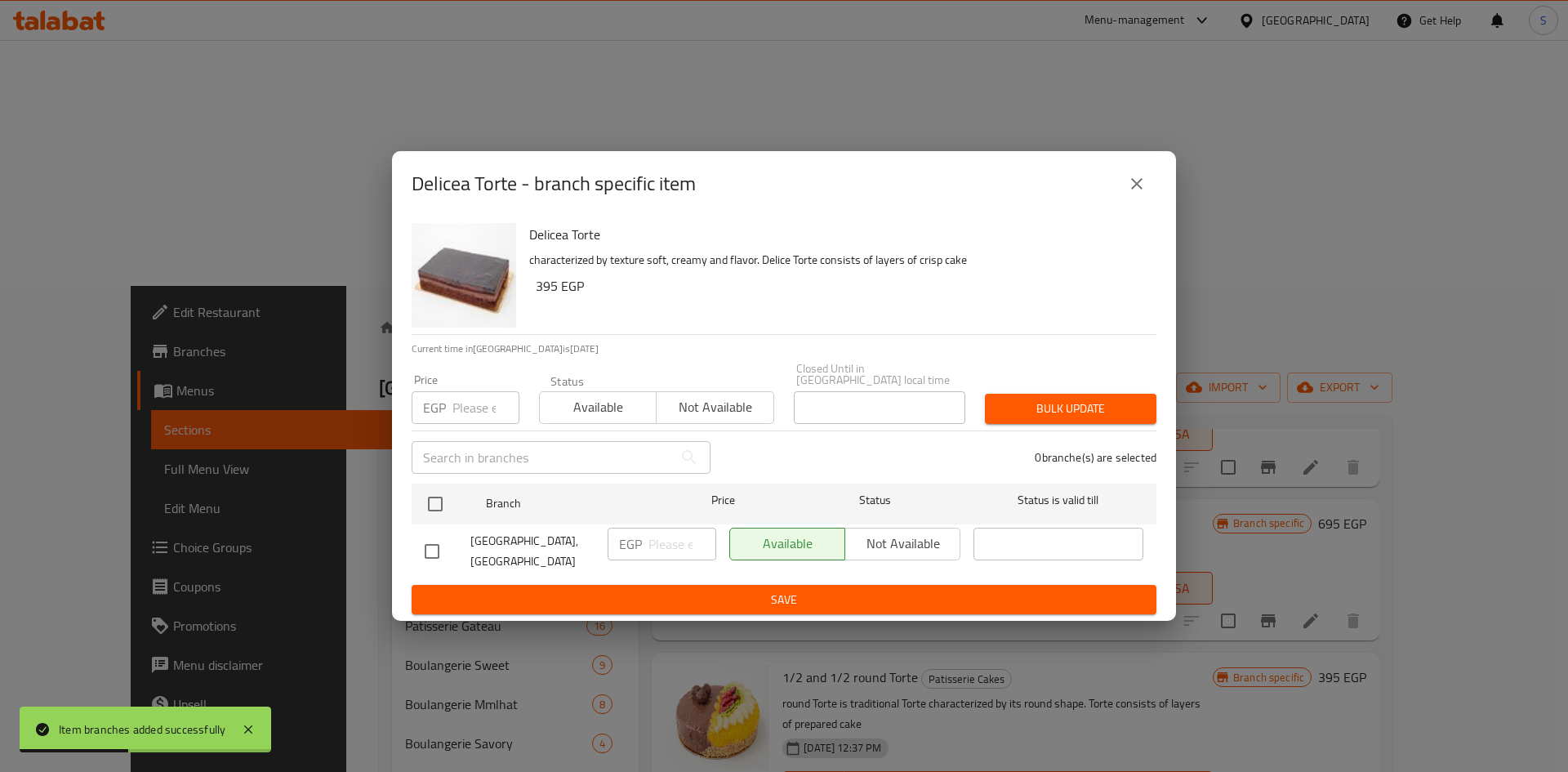
click at [476, 414] on input "number" at bounding box center [485, 407] width 67 height 33
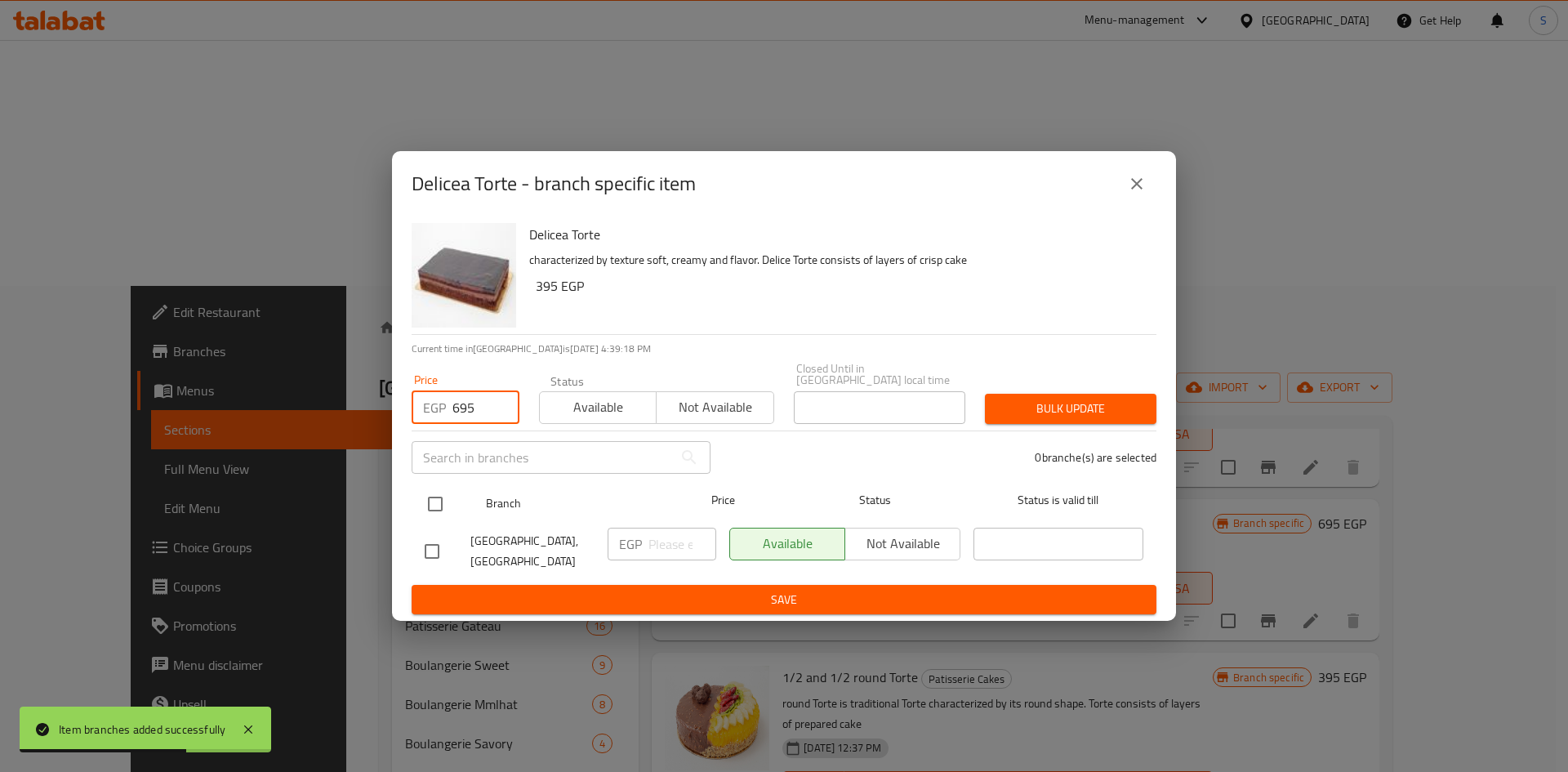
type input "695"
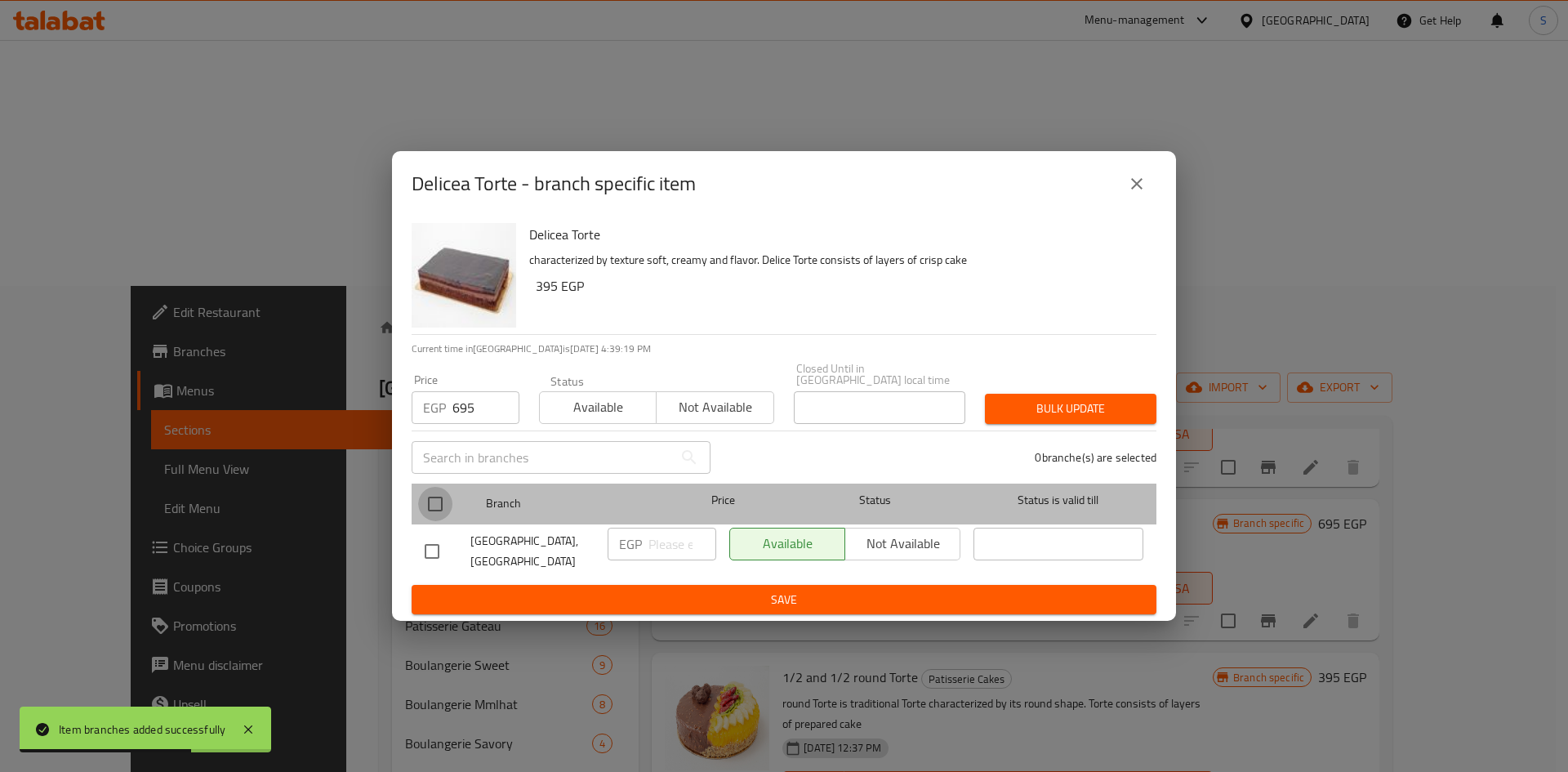
click at [441, 489] on input "checkbox" at bounding box center [436, 504] width 34 height 34
checkbox input "true"
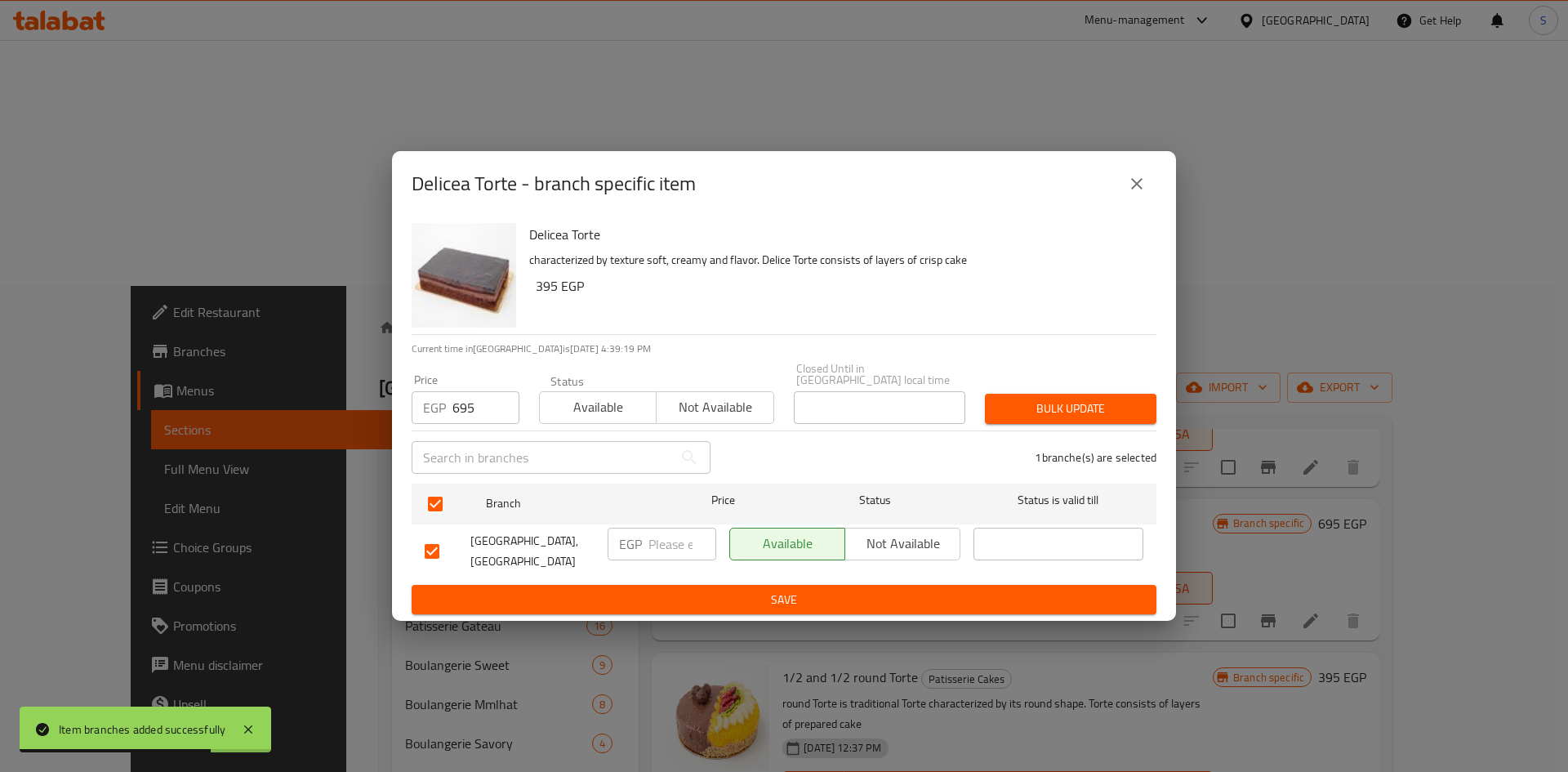
click at [1055, 407] on span "Bulk update" at bounding box center [1071, 409] width 146 height 20
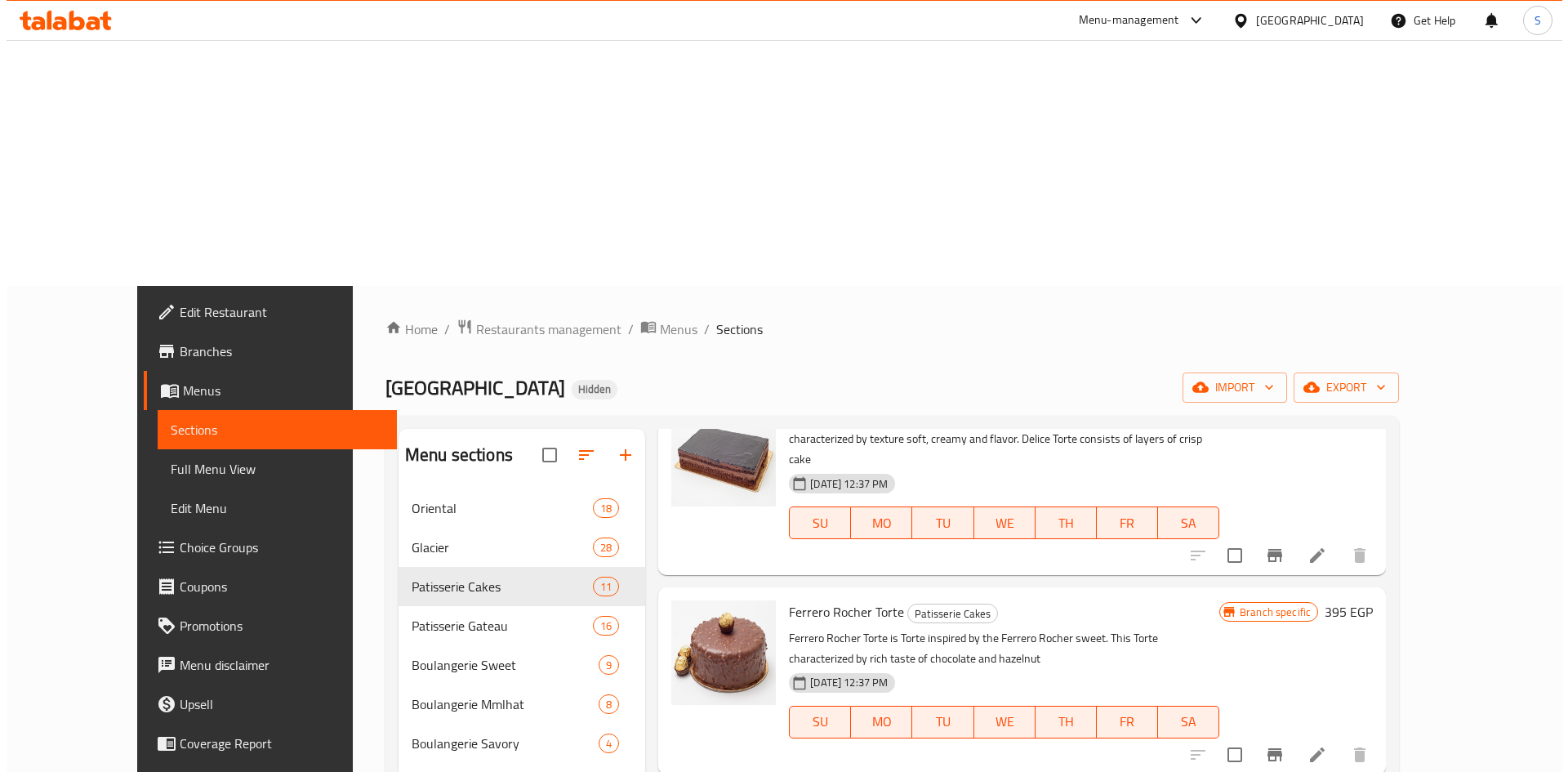
scroll to position [1269, 0]
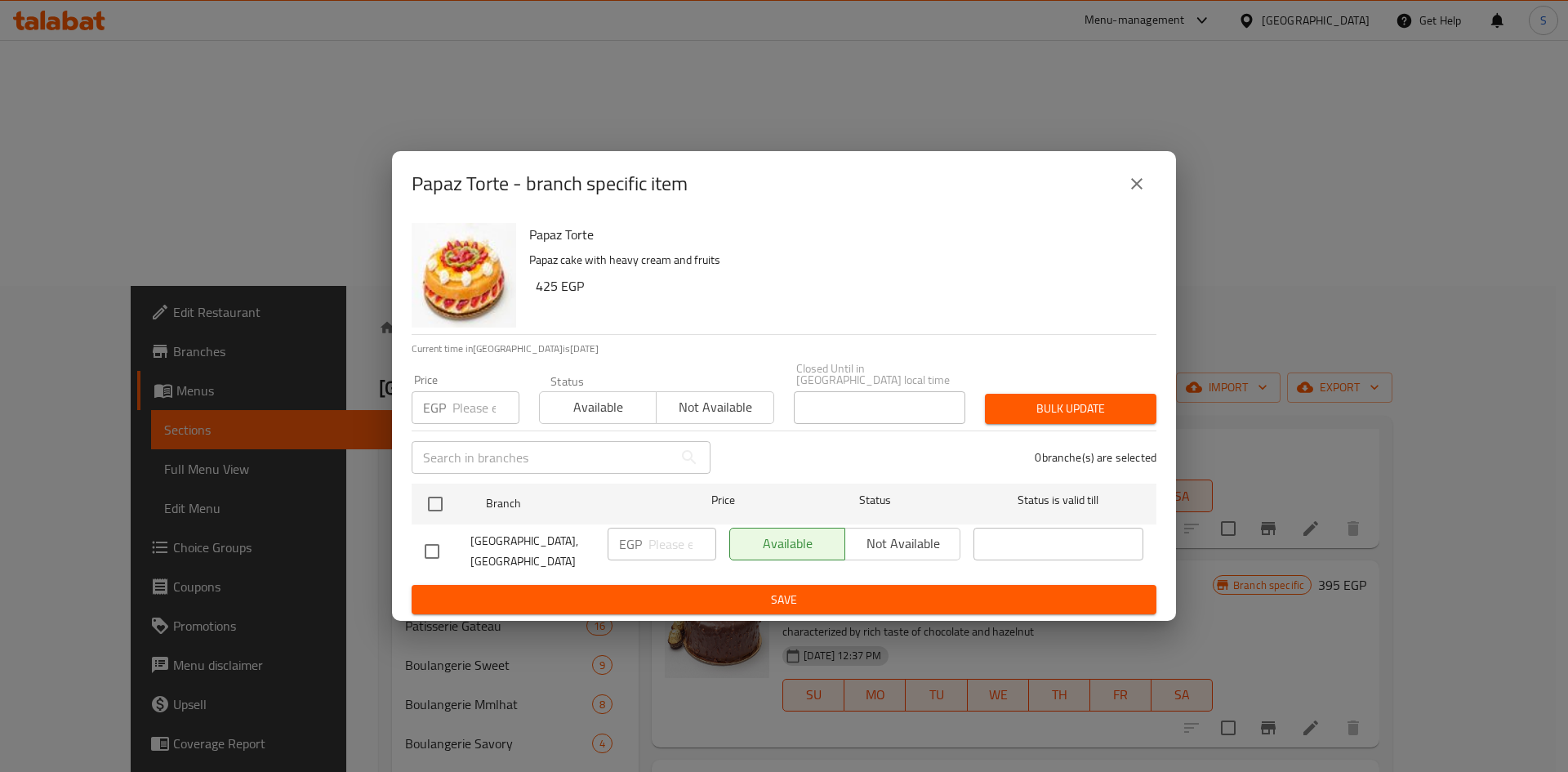
click at [473, 401] on input "number" at bounding box center [485, 407] width 67 height 33
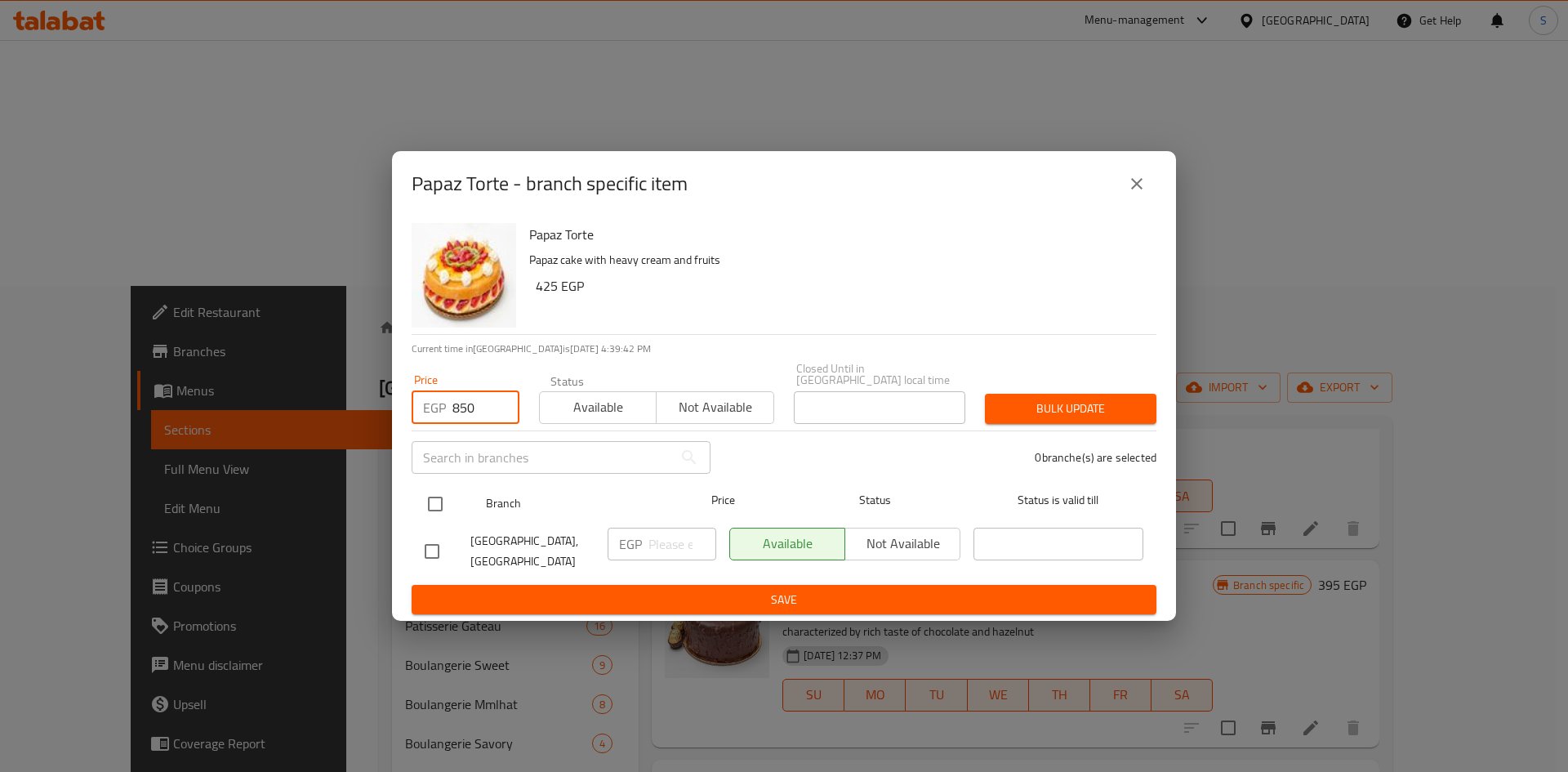
type input "850"
click at [435, 505] on input "checkbox" at bounding box center [436, 504] width 34 height 34
checkbox input "true"
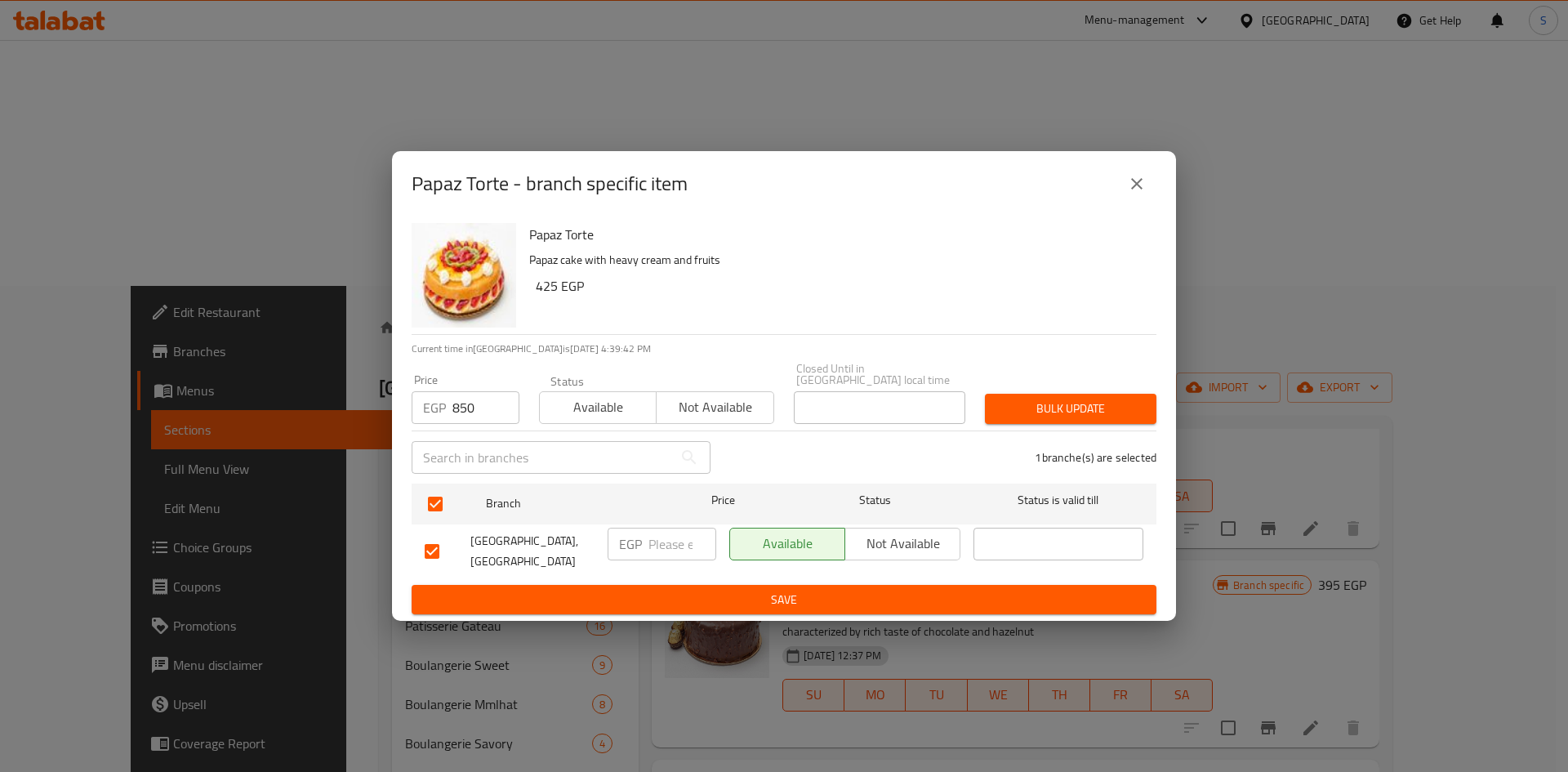
click at [1097, 413] on span "Bulk update" at bounding box center [1071, 409] width 146 height 20
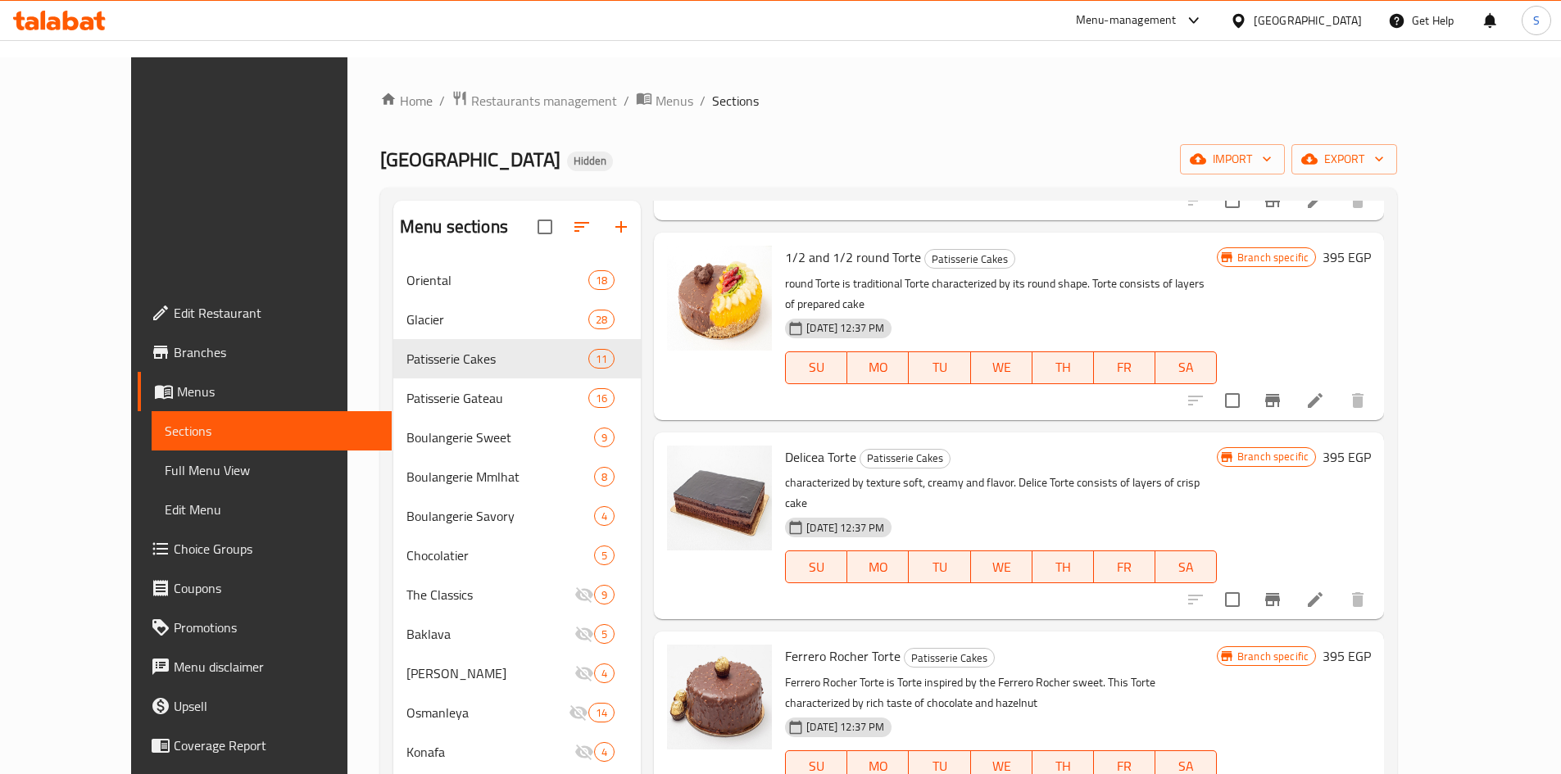
scroll to position [945, 0]
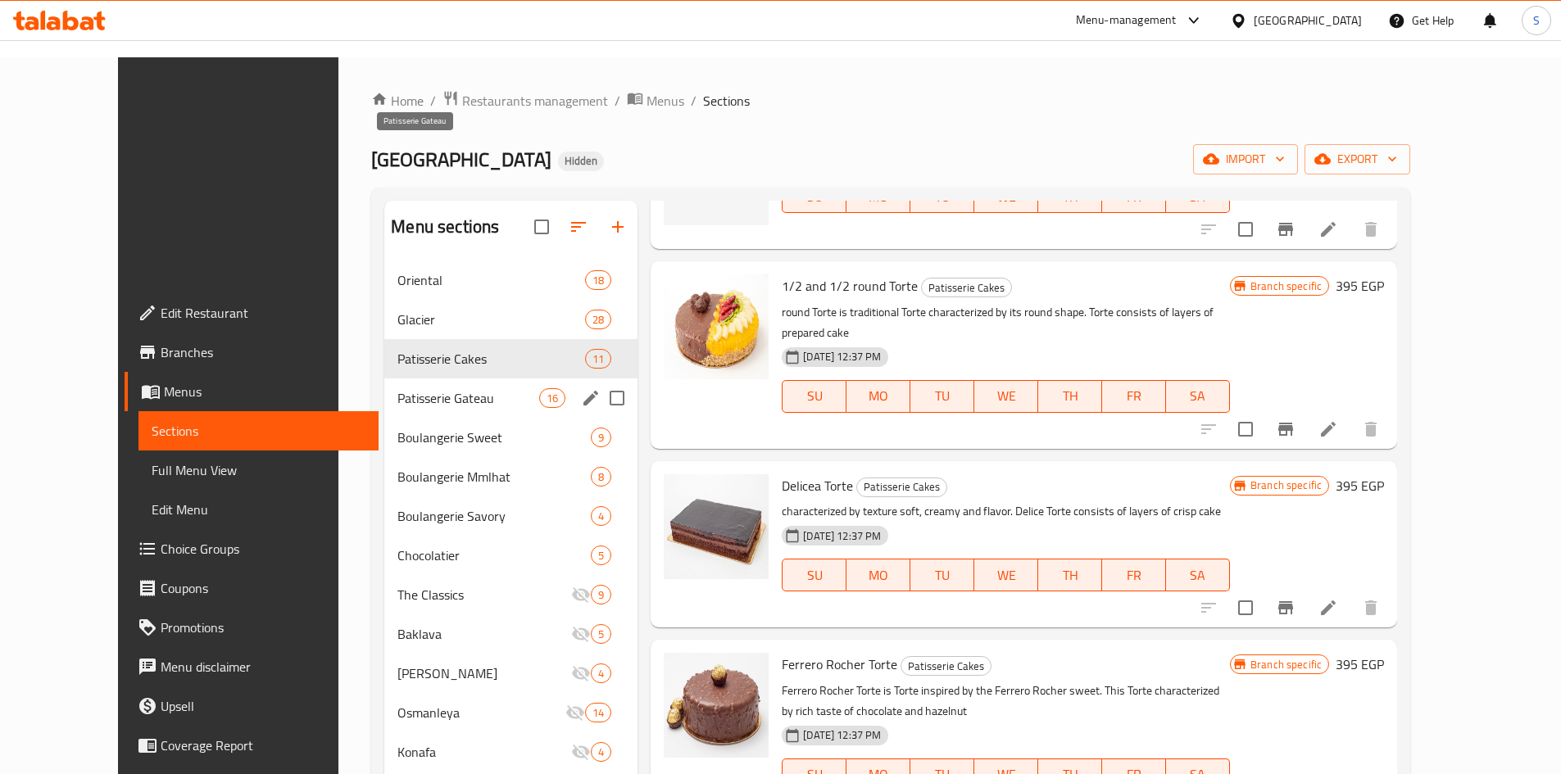
click at [399, 388] on span "Patisserie Gateau" at bounding box center [468, 398] width 142 height 20
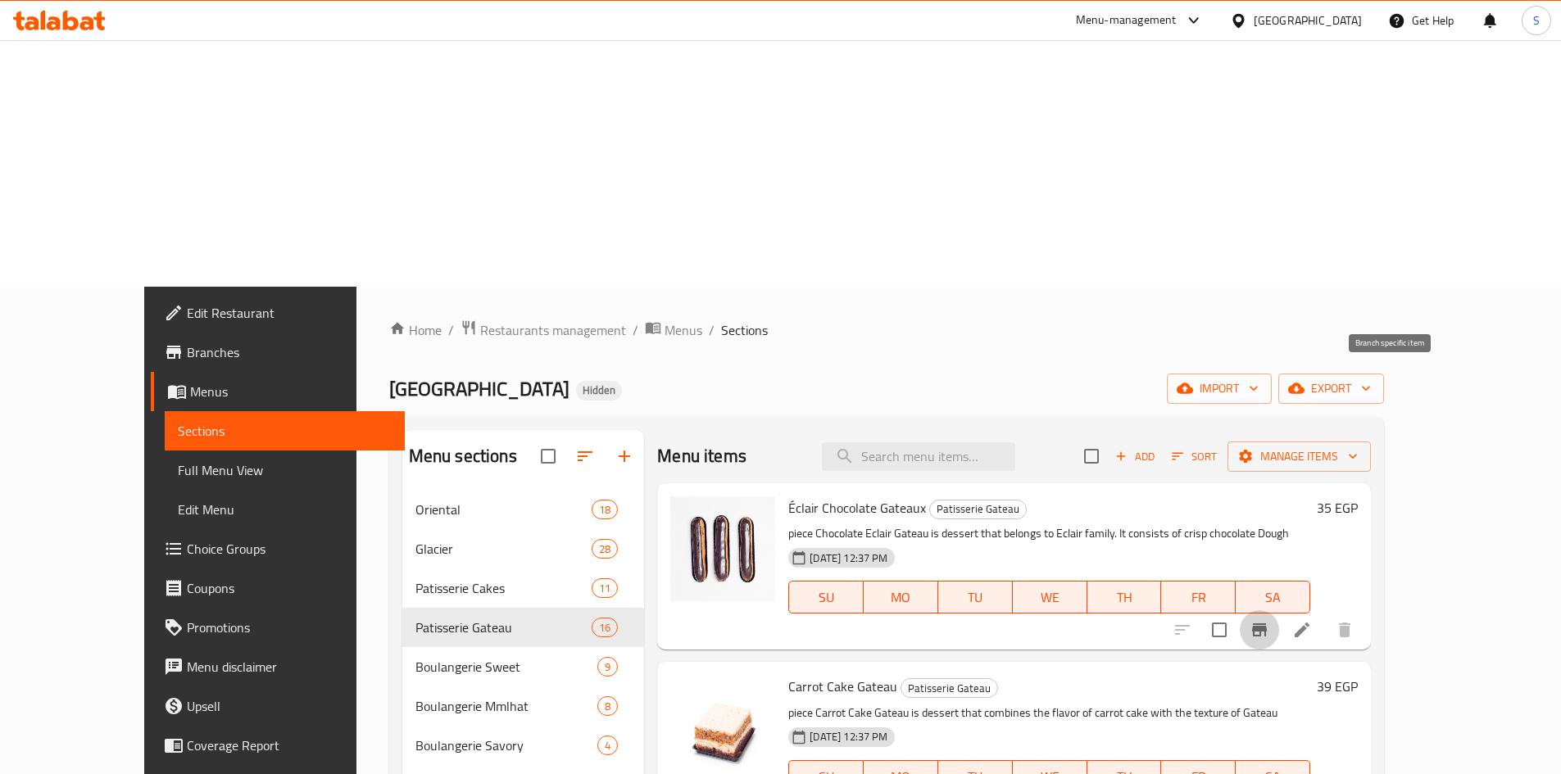
click at [1269, 620] on icon "Branch-specific-item" at bounding box center [1260, 630] width 20 height 20
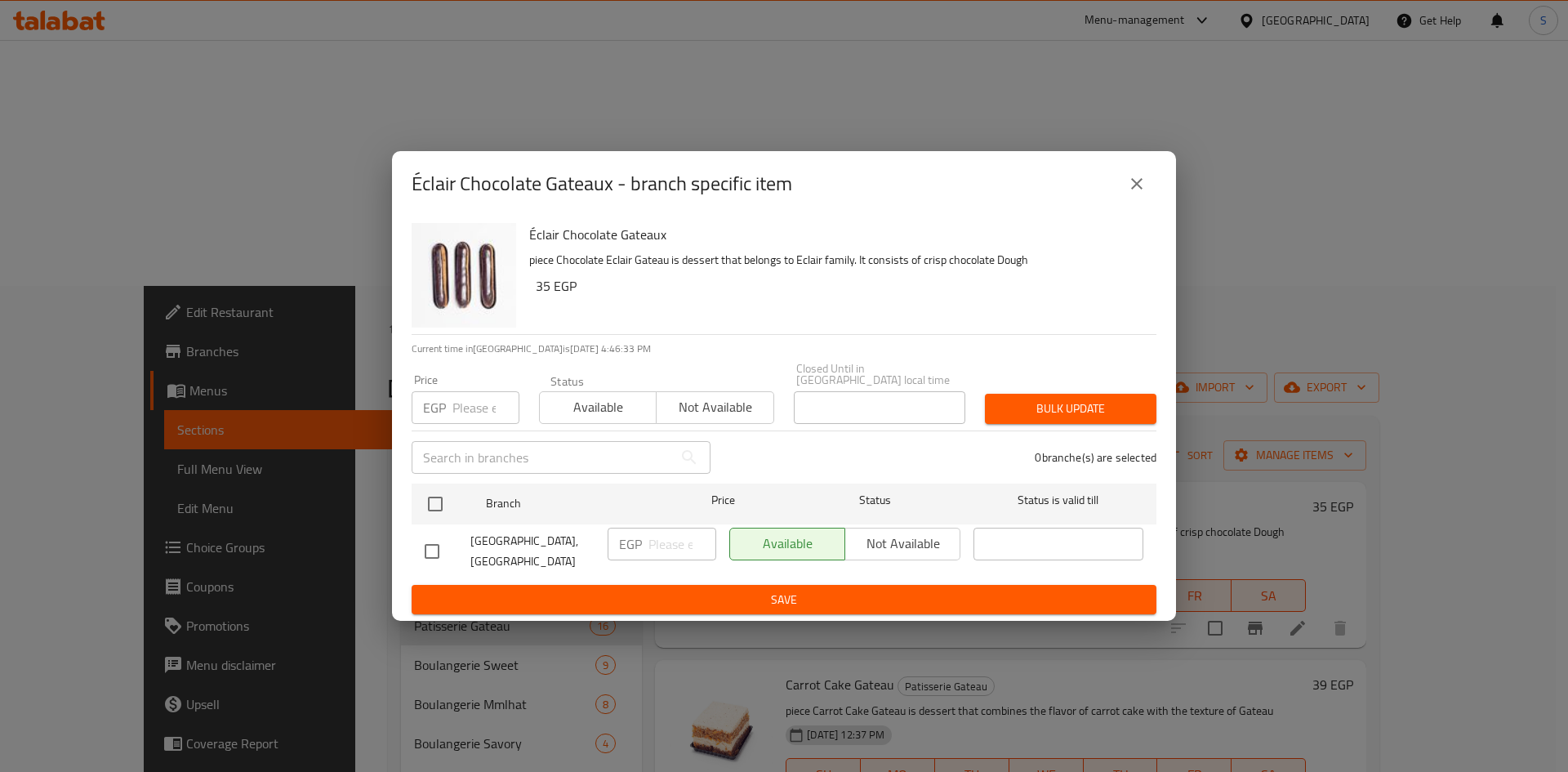
click at [462, 410] on input "number" at bounding box center [485, 407] width 67 height 33
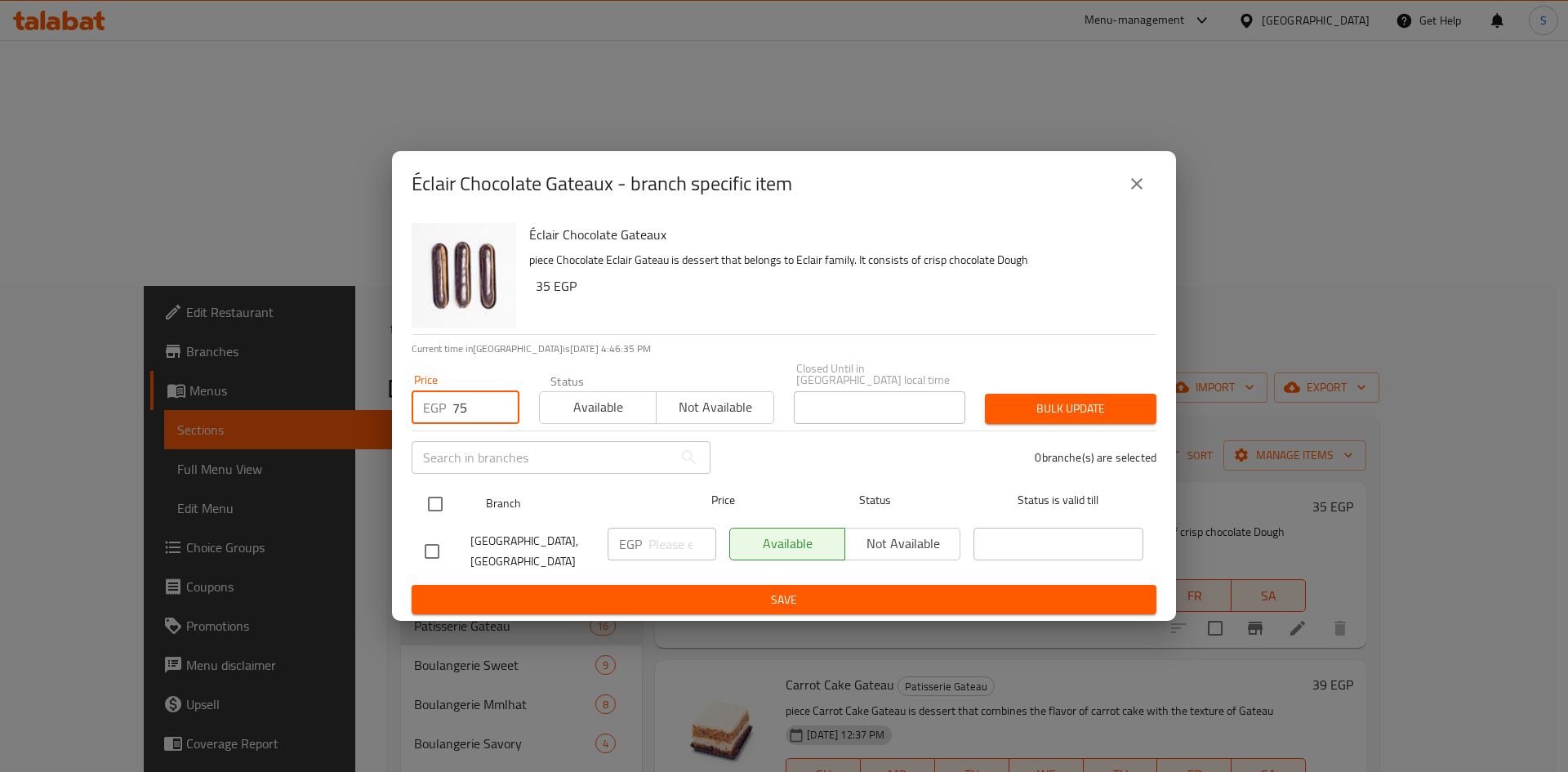
type input "75"
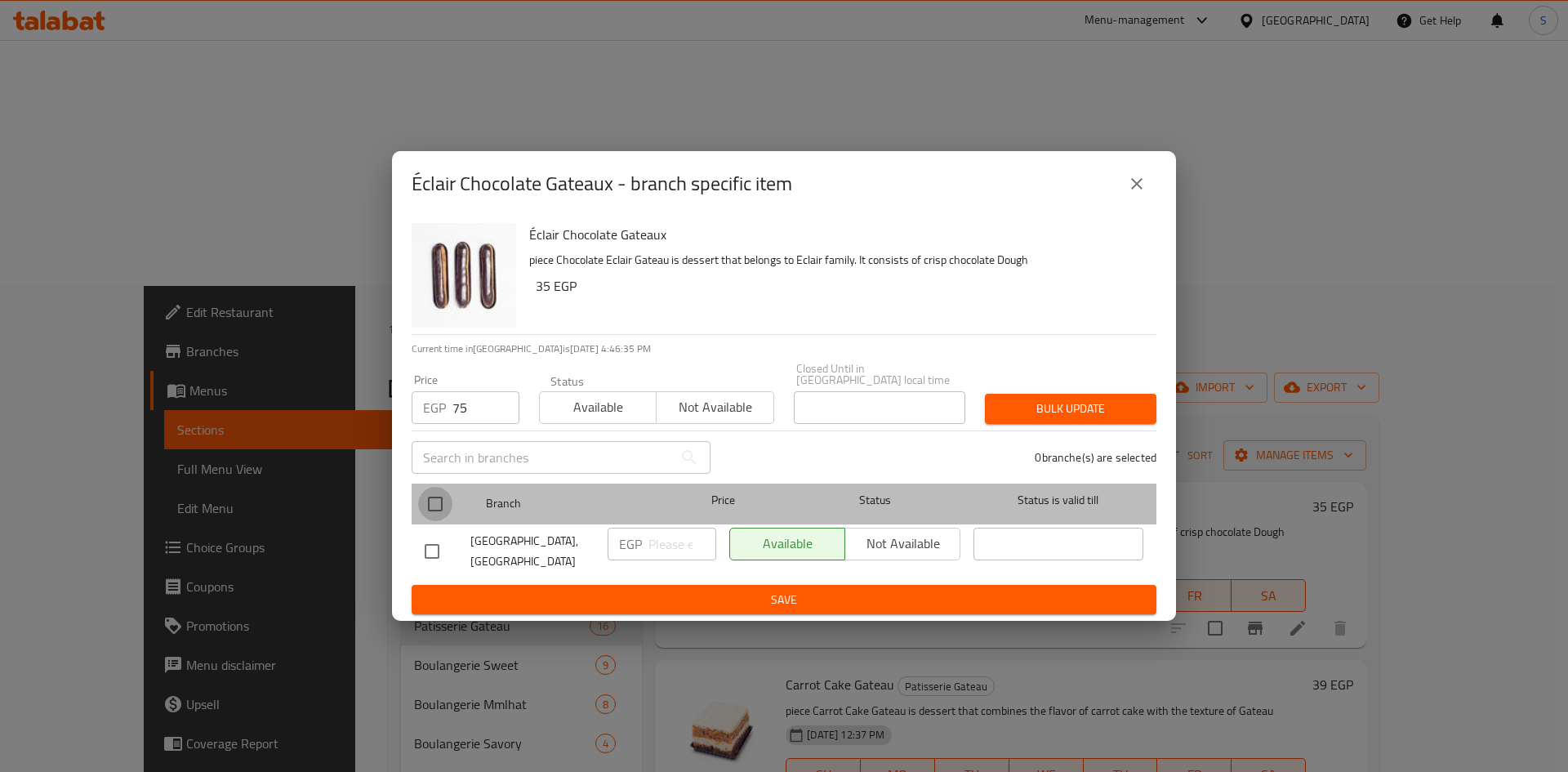
click at [441, 502] on input "checkbox" at bounding box center [436, 504] width 34 height 34
checkbox input "true"
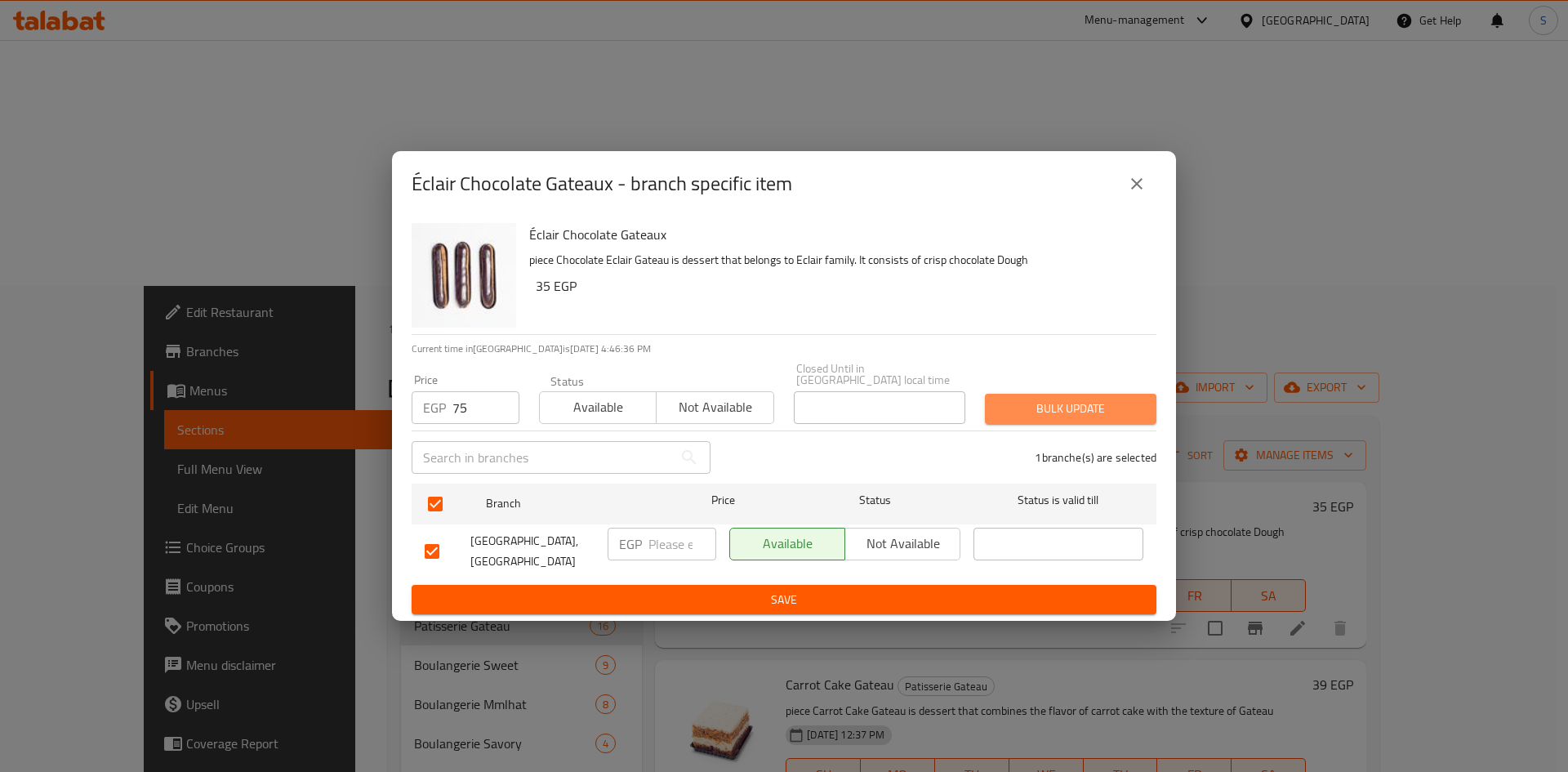
click at [1027, 410] on span "Bulk update" at bounding box center [1071, 409] width 146 height 20
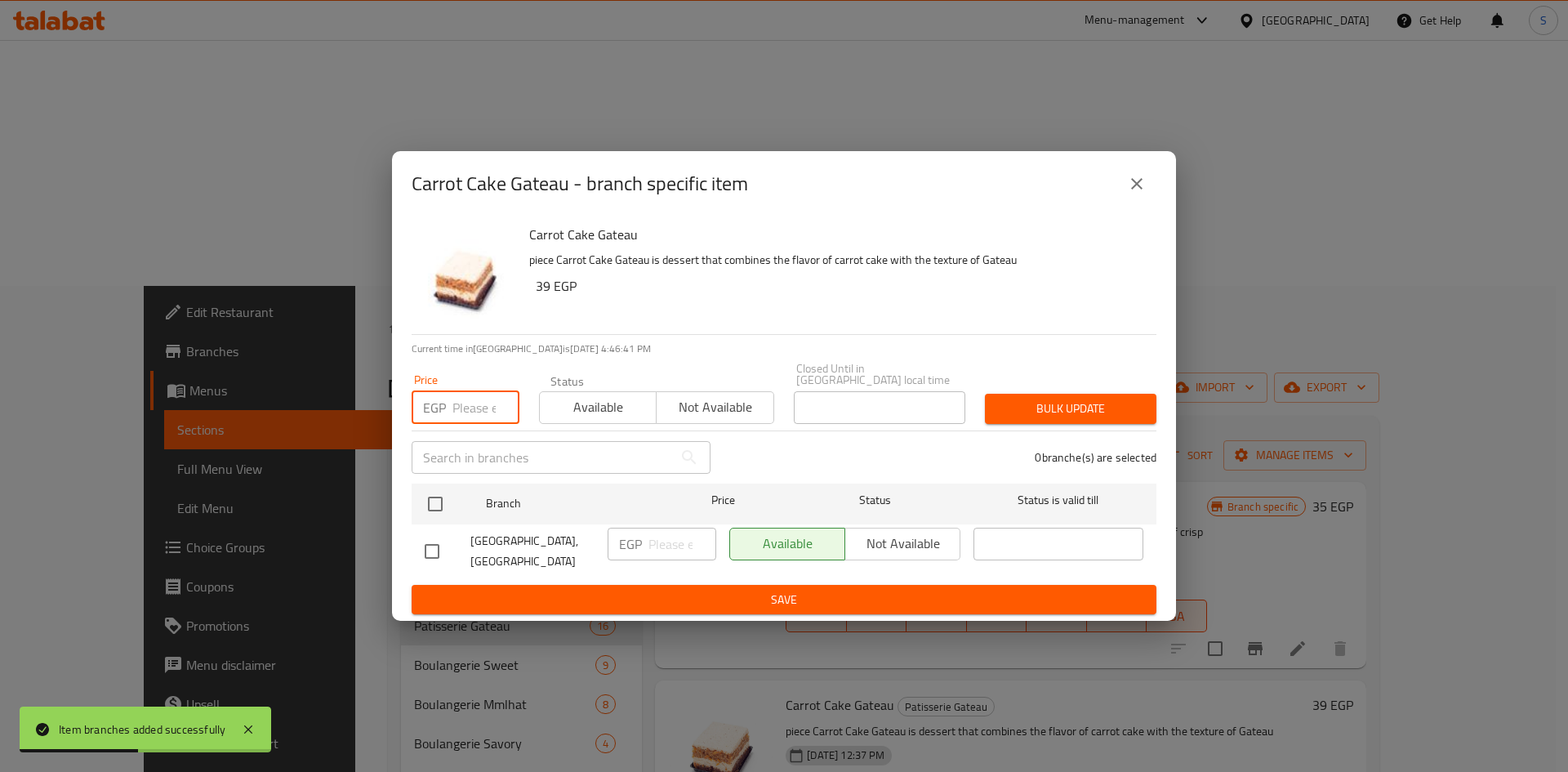
click at [475, 403] on input "number" at bounding box center [485, 407] width 67 height 33
type input "75"
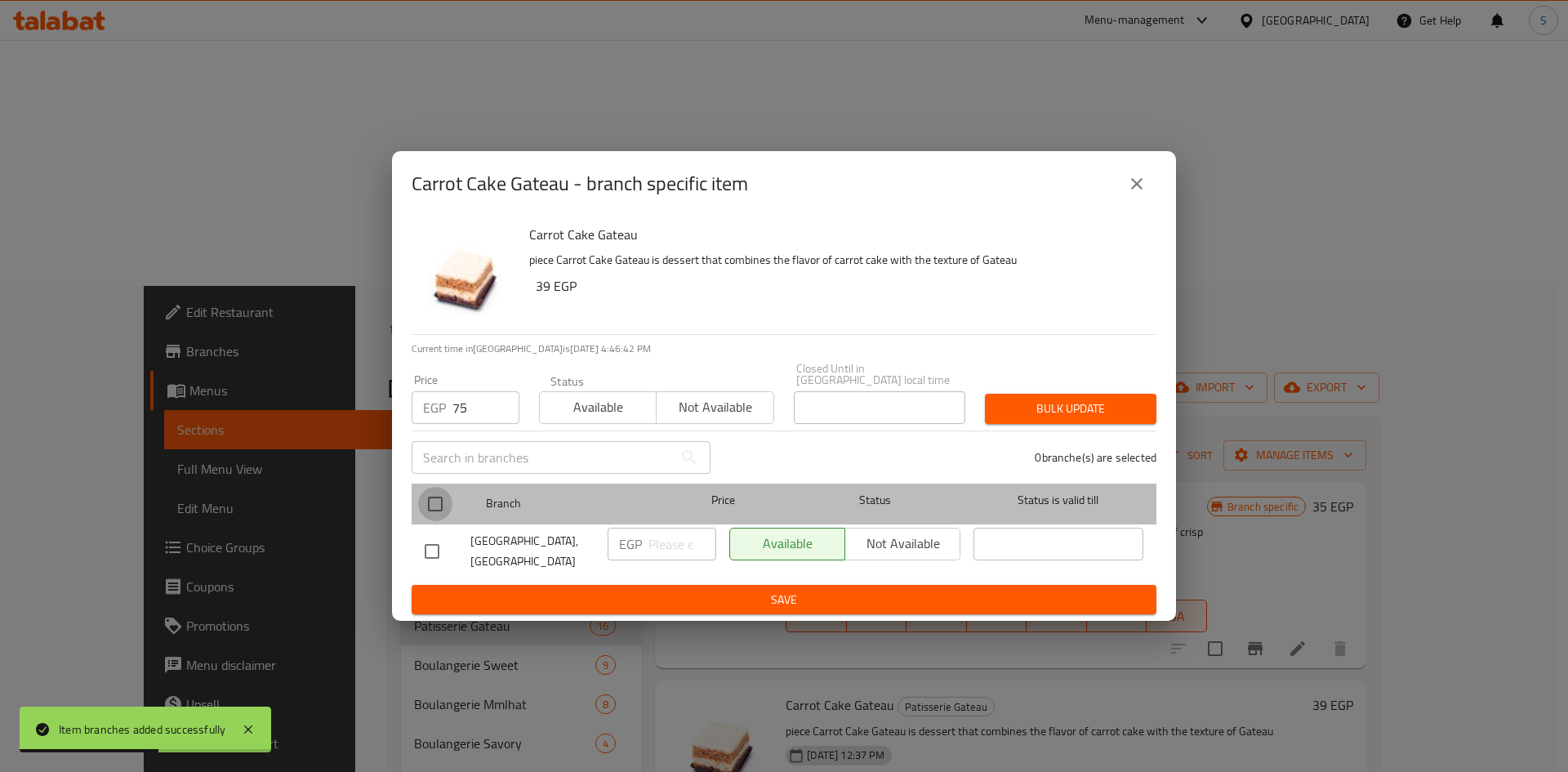
click at [427, 499] on input "checkbox" at bounding box center [436, 504] width 34 height 34
checkbox input "true"
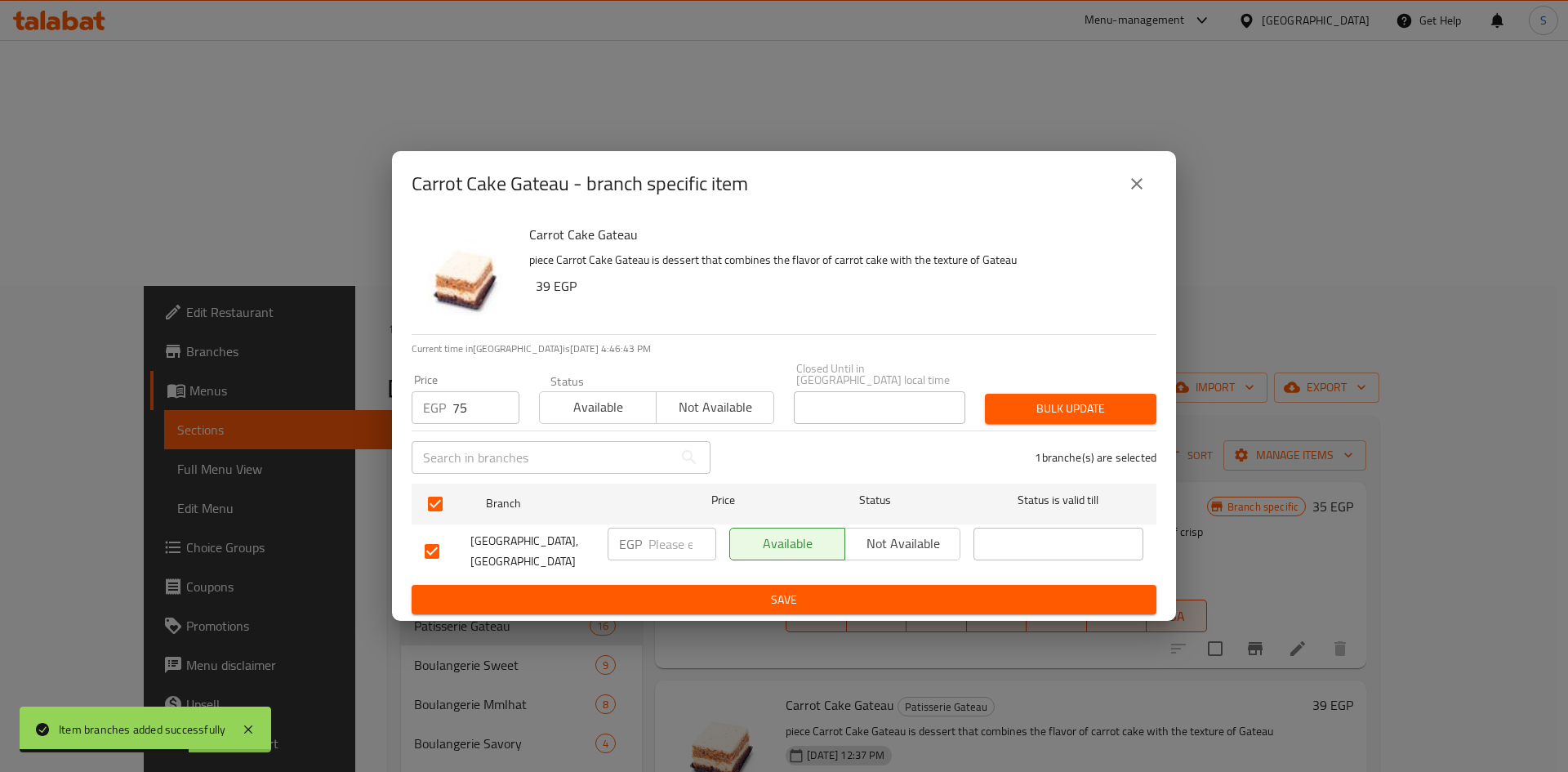
click at [1054, 409] on span "Bulk update" at bounding box center [1071, 409] width 146 height 20
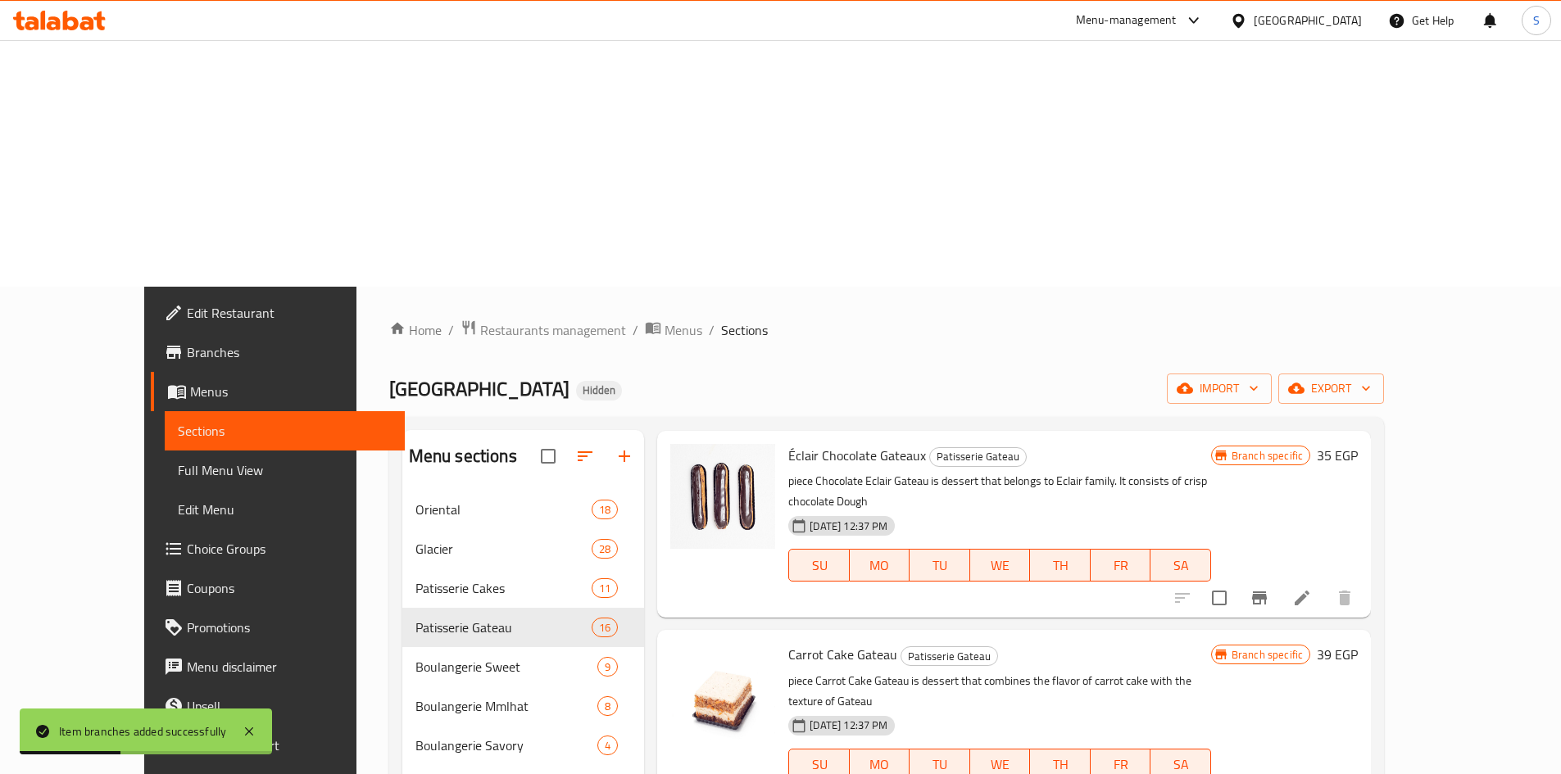
scroll to position [82, 0]
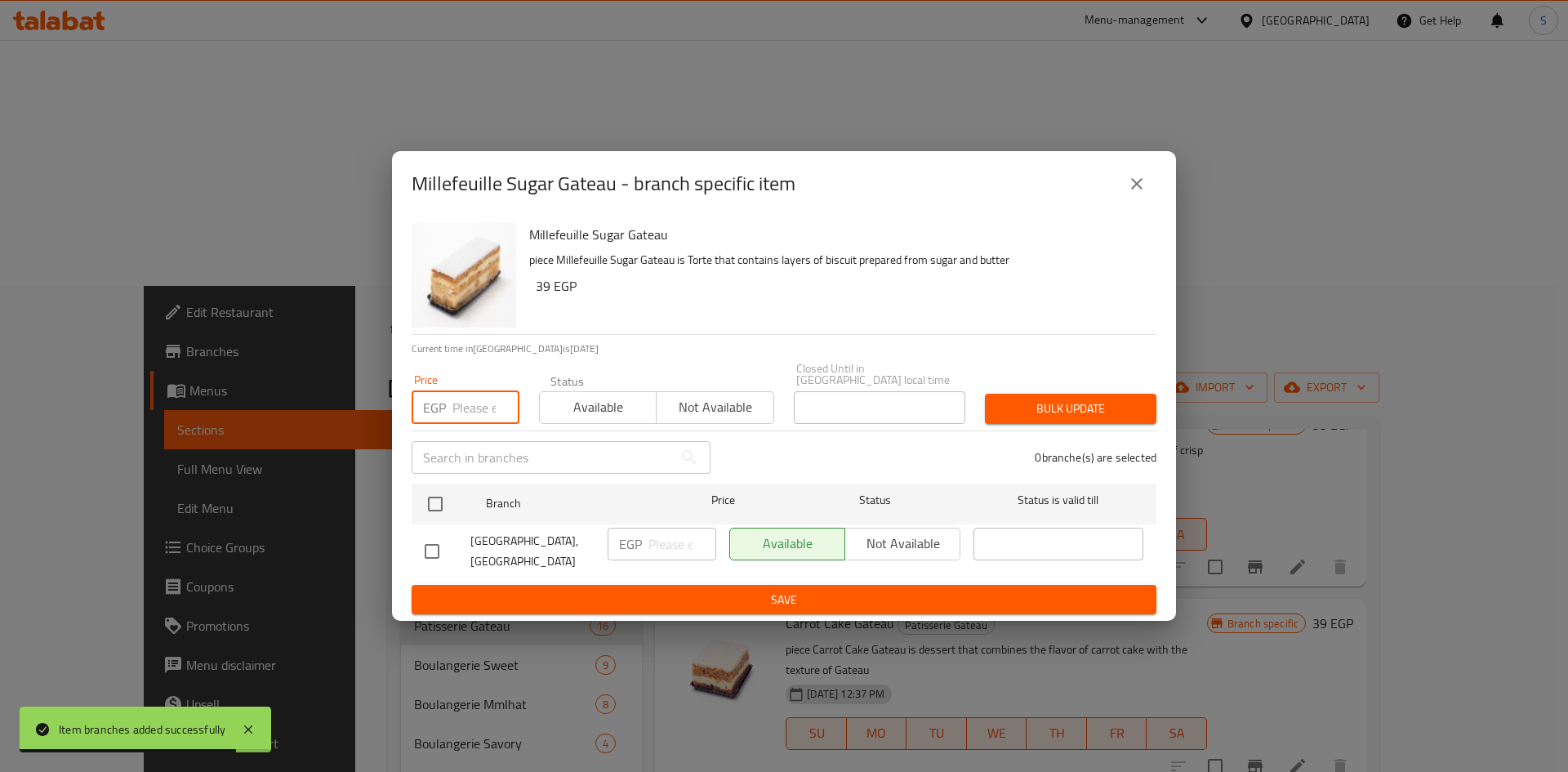
click at [473, 403] on input "number" at bounding box center [485, 407] width 67 height 33
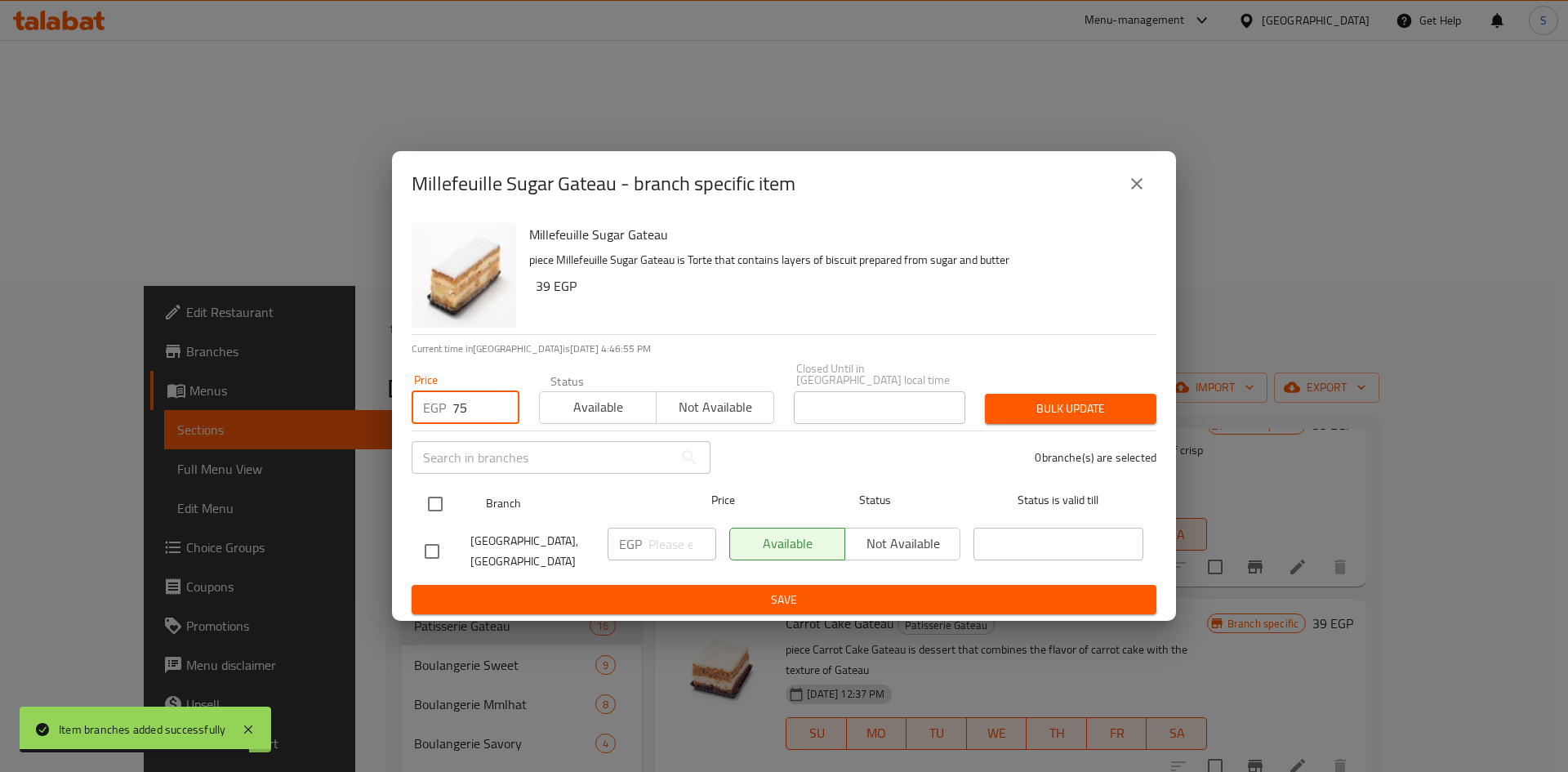
type input "75"
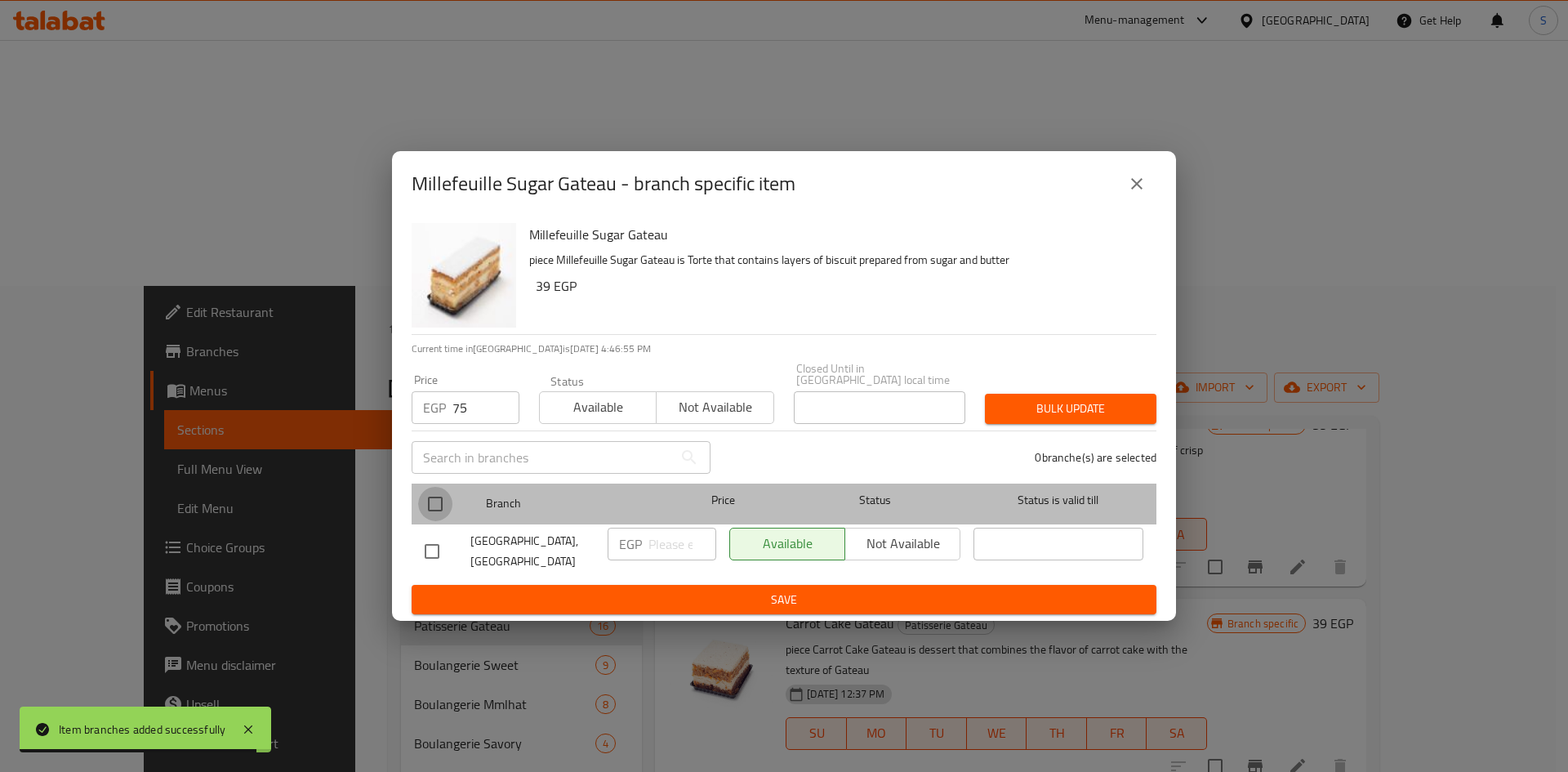
click at [437, 497] on input "checkbox" at bounding box center [436, 504] width 34 height 34
checkbox input "true"
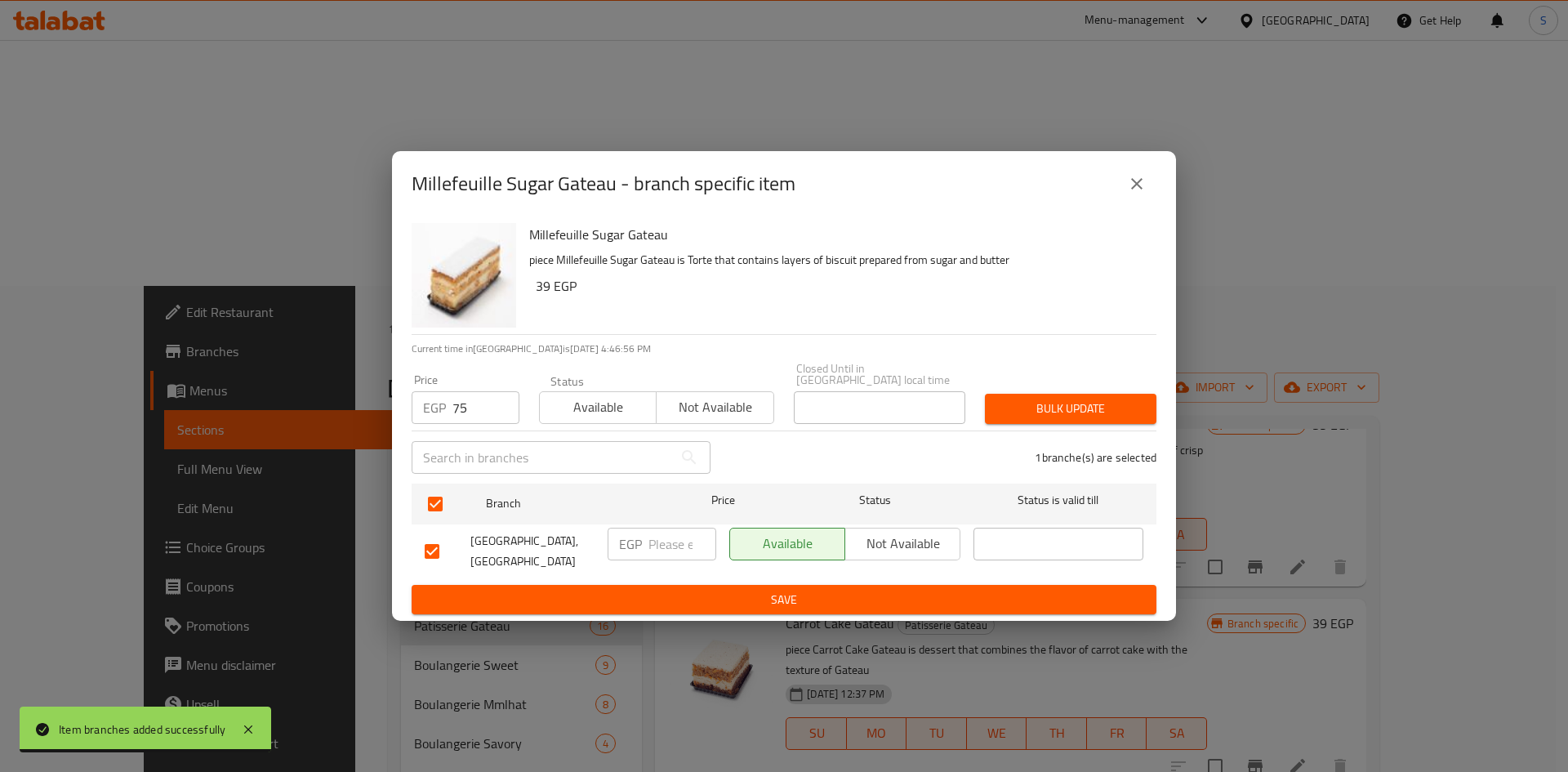
click at [1123, 397] on button "Bulk update" at bounding box center [1071, 409] width 171 height 30
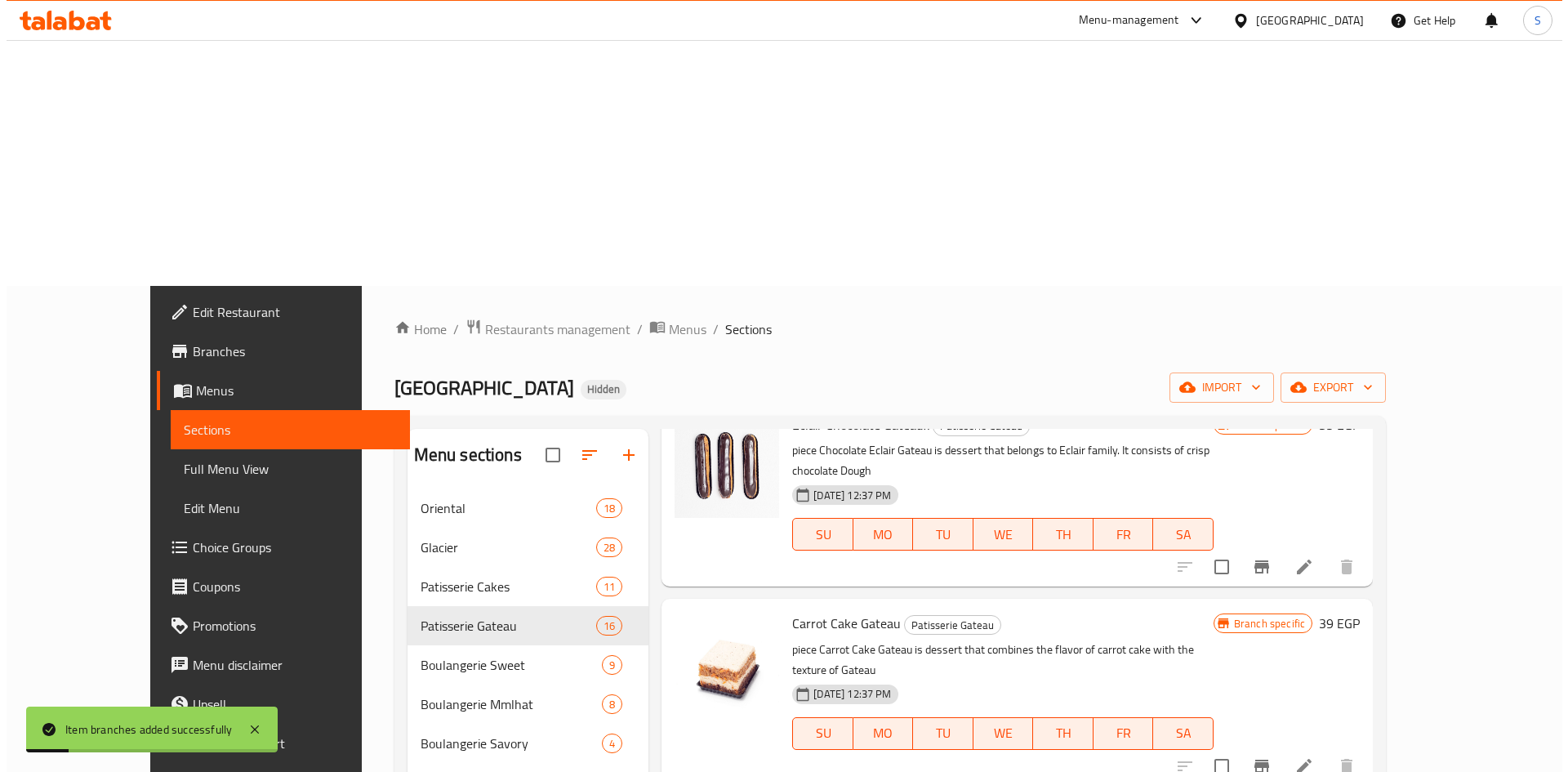
scroll to position [164, 0]
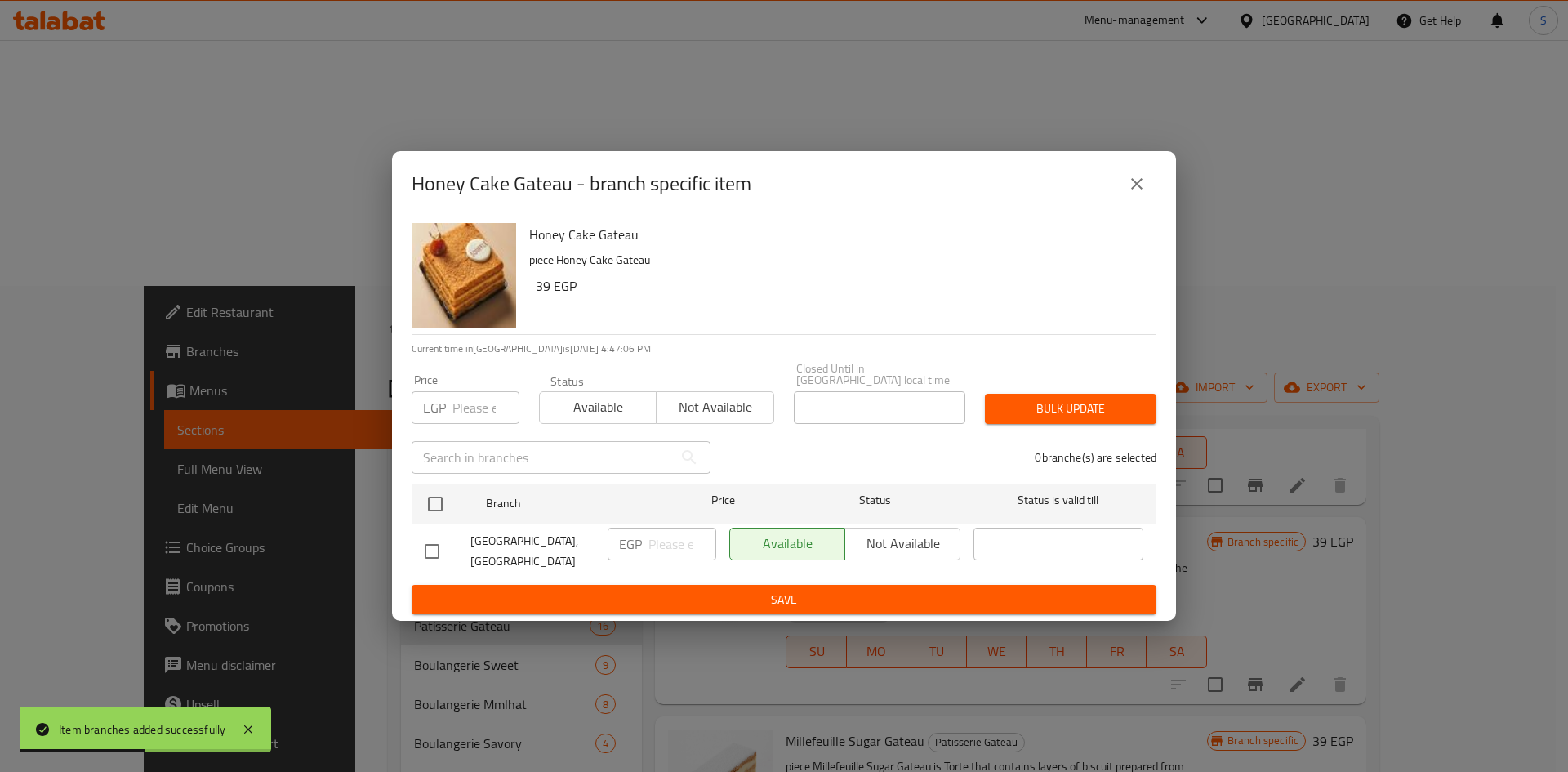
click at [459, 405] on input "number" at bounding box center [485, 407] width 67 height 33
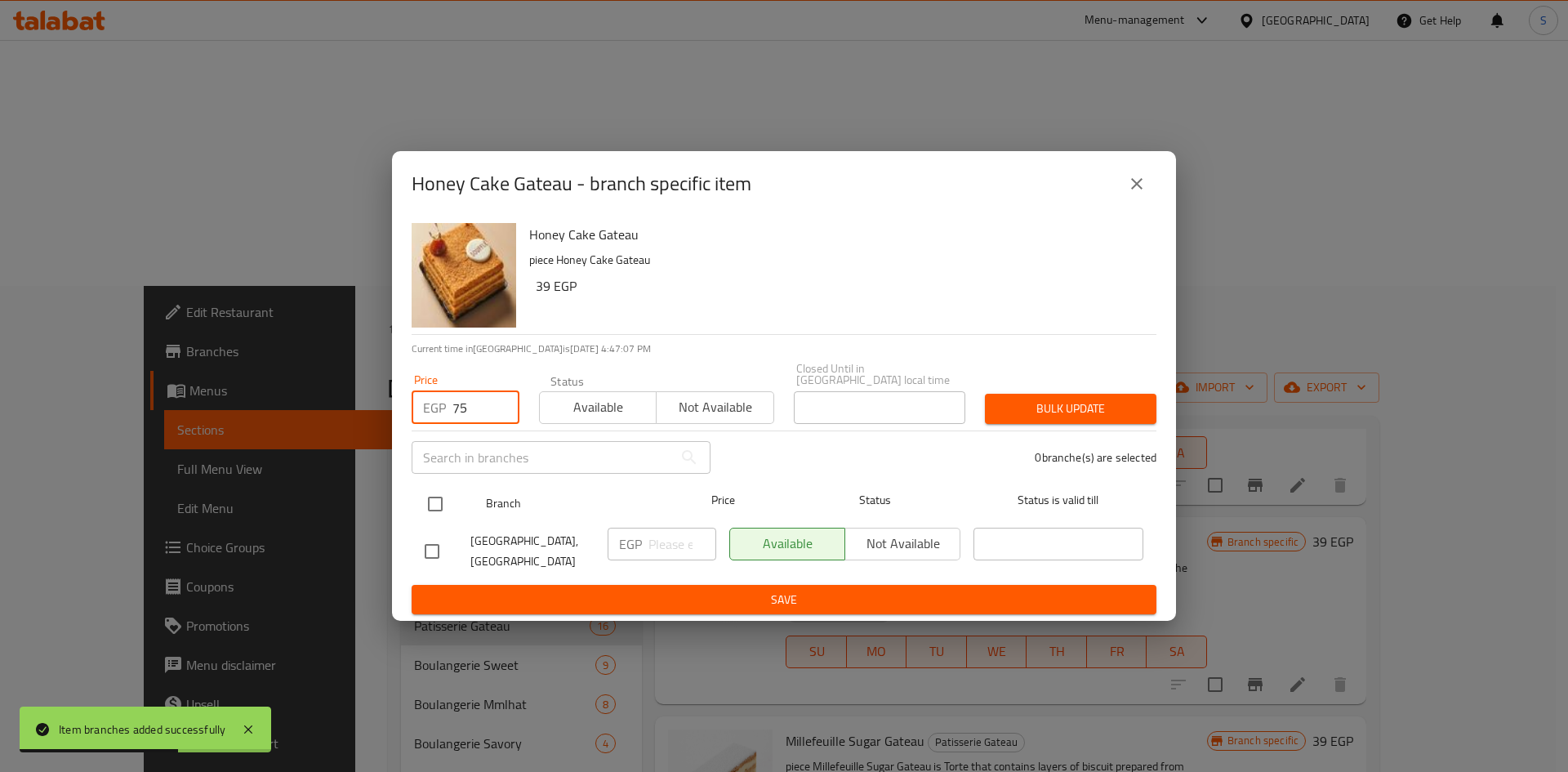
type input "75"
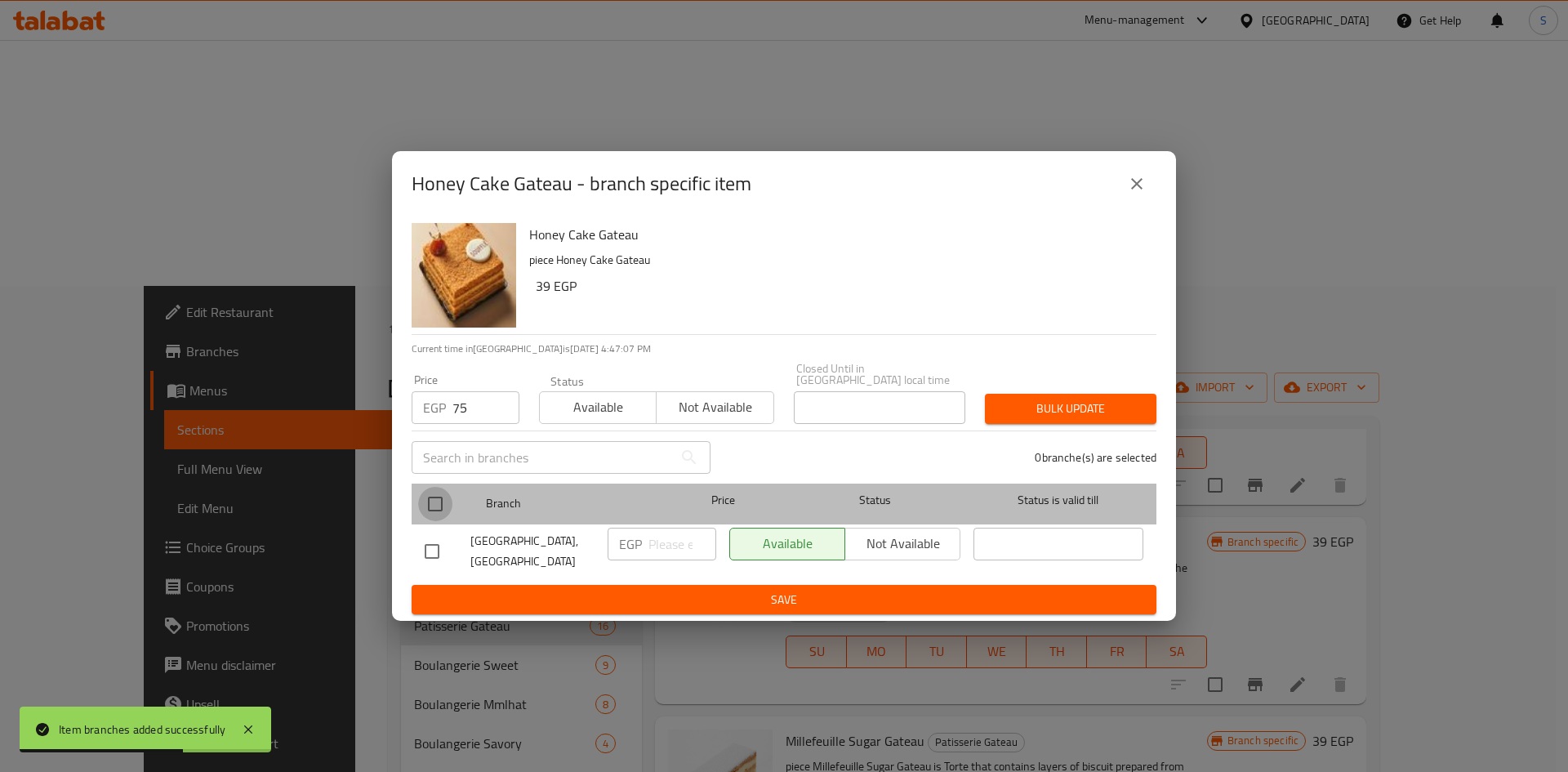
click at [426, 505] on input "checkbox" at bounding box center [436, 504] width 34 height 34
checkbox input "true"
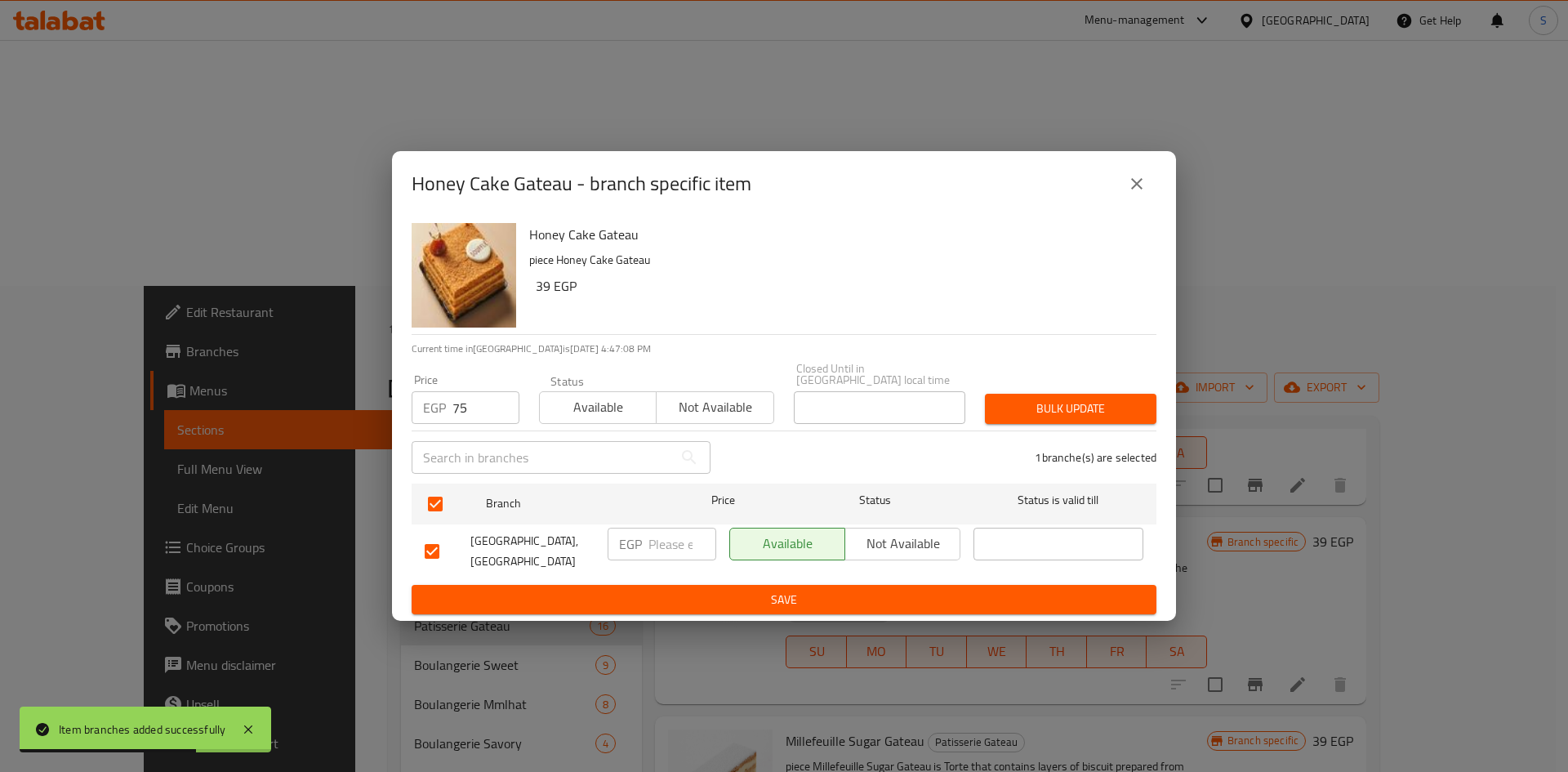
click at [1063, 423] on button "Bulk update" at bounding box center [1071, 409] width 171 height 30
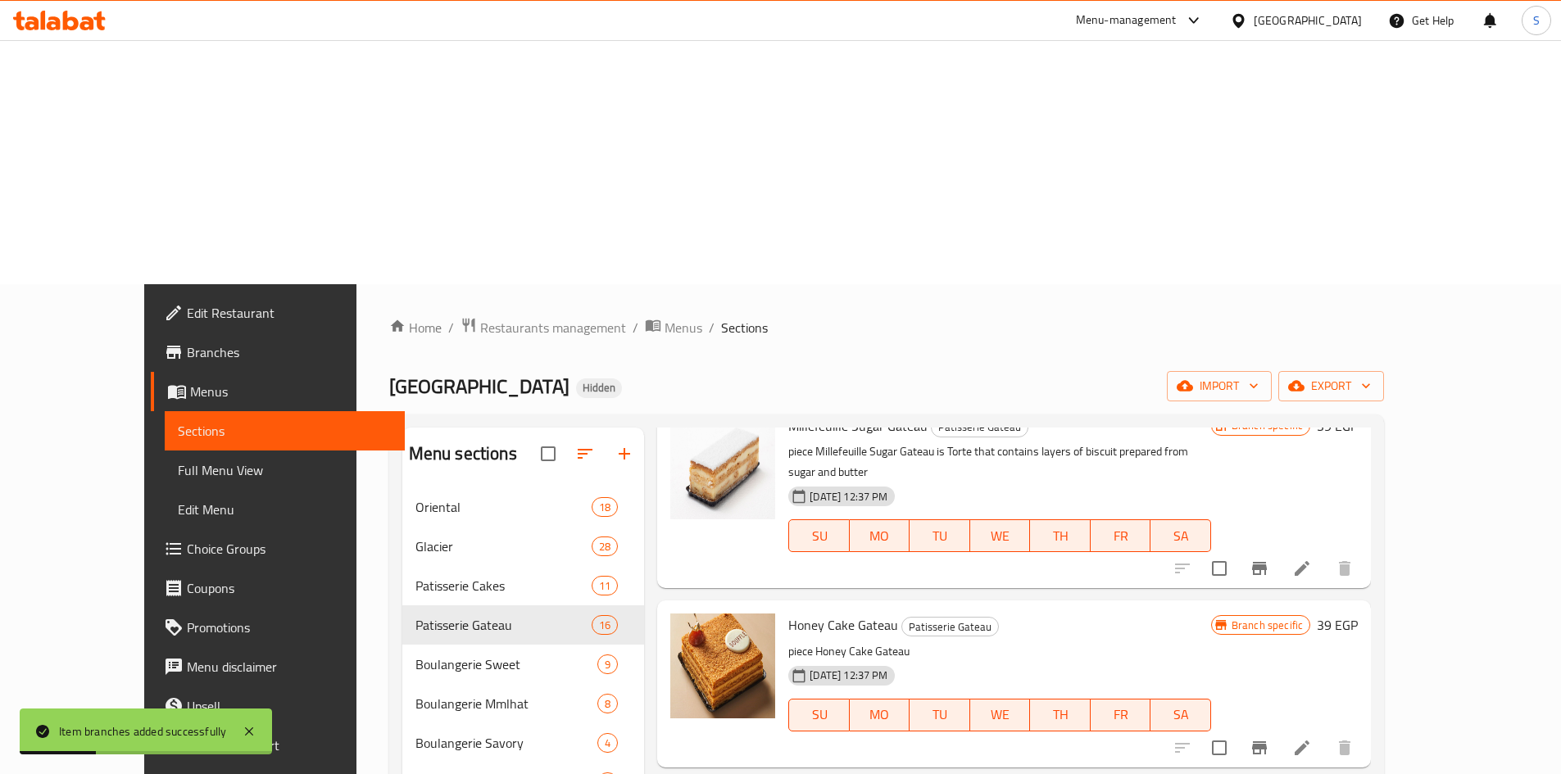
scroll to position [574, 0]
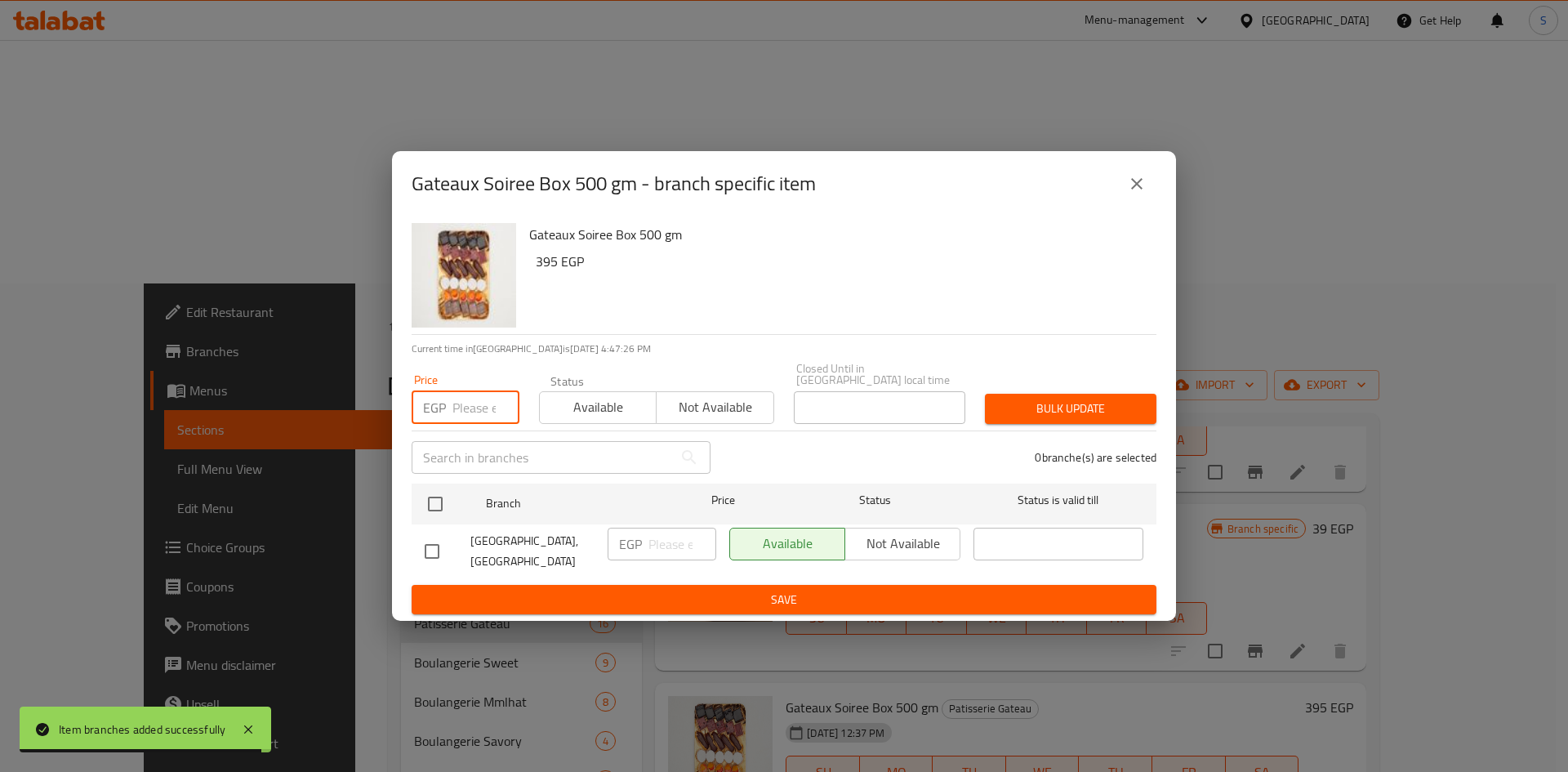
click at [469, 412] on input "number" at bounding box center [485, 407] width 67 height 33
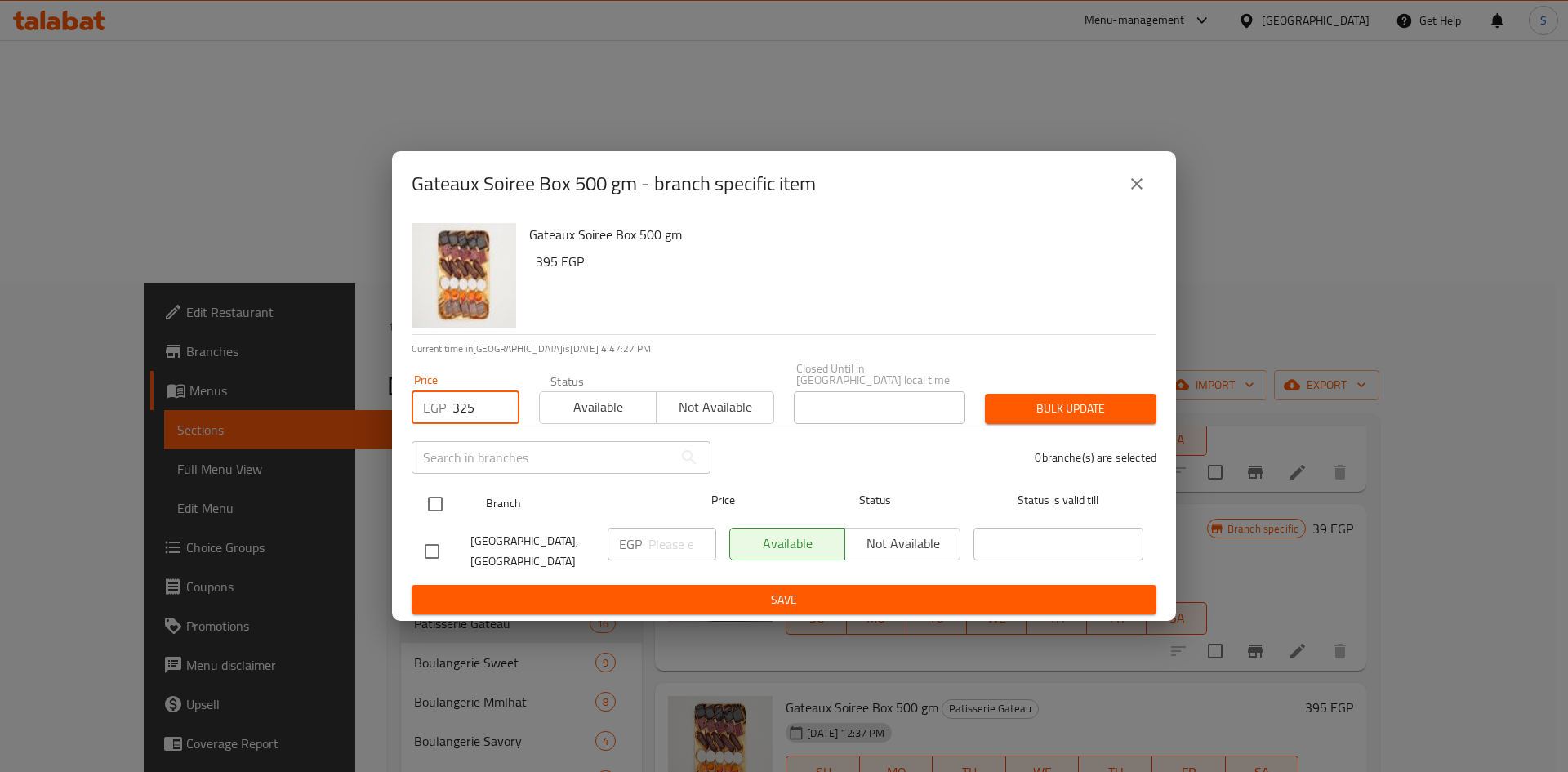
type input "325"
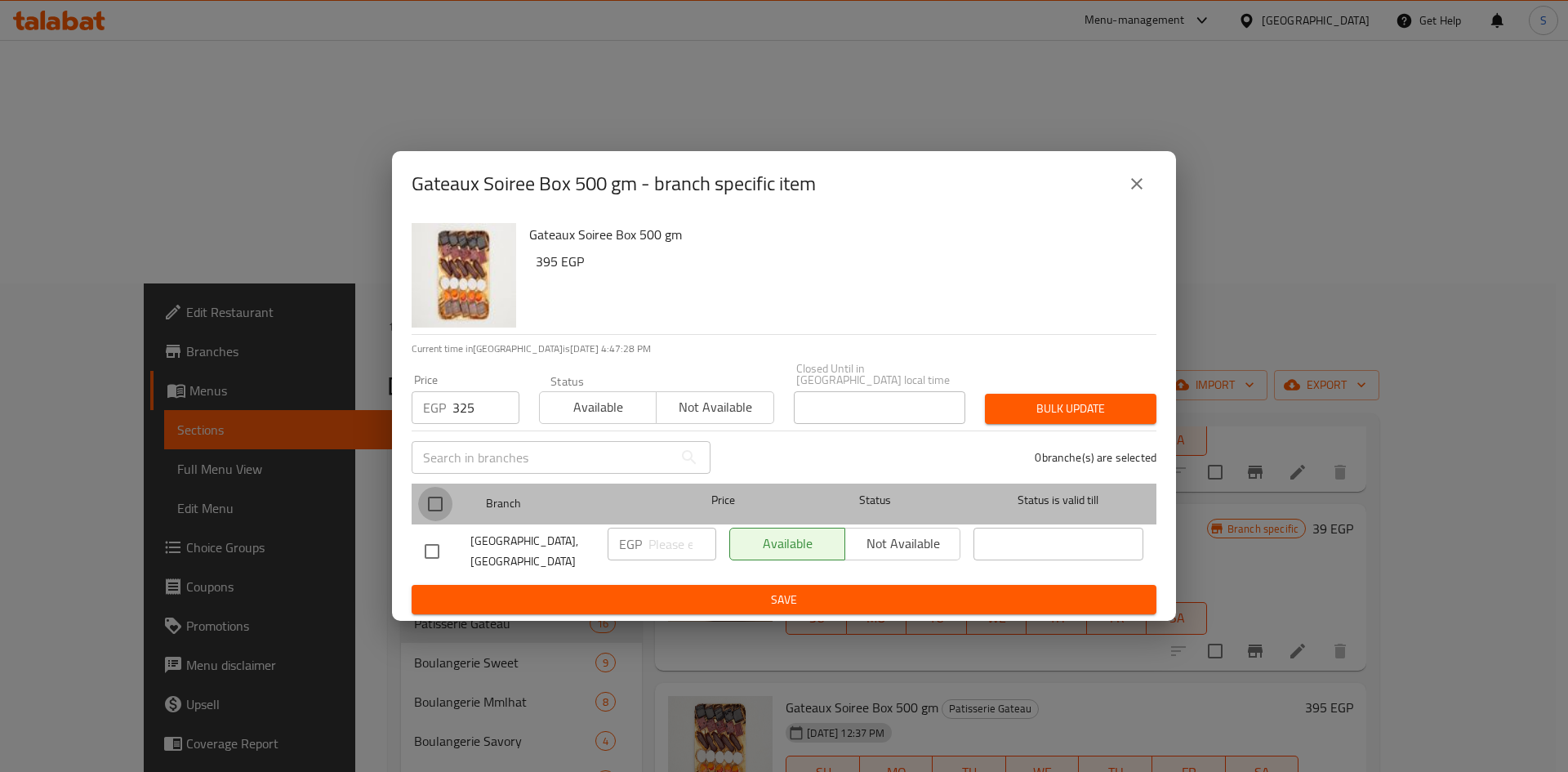
click at [445, 489] on input "checkbox" at bounding box center [436, 504] width 34 height 34
checkbox input "true"
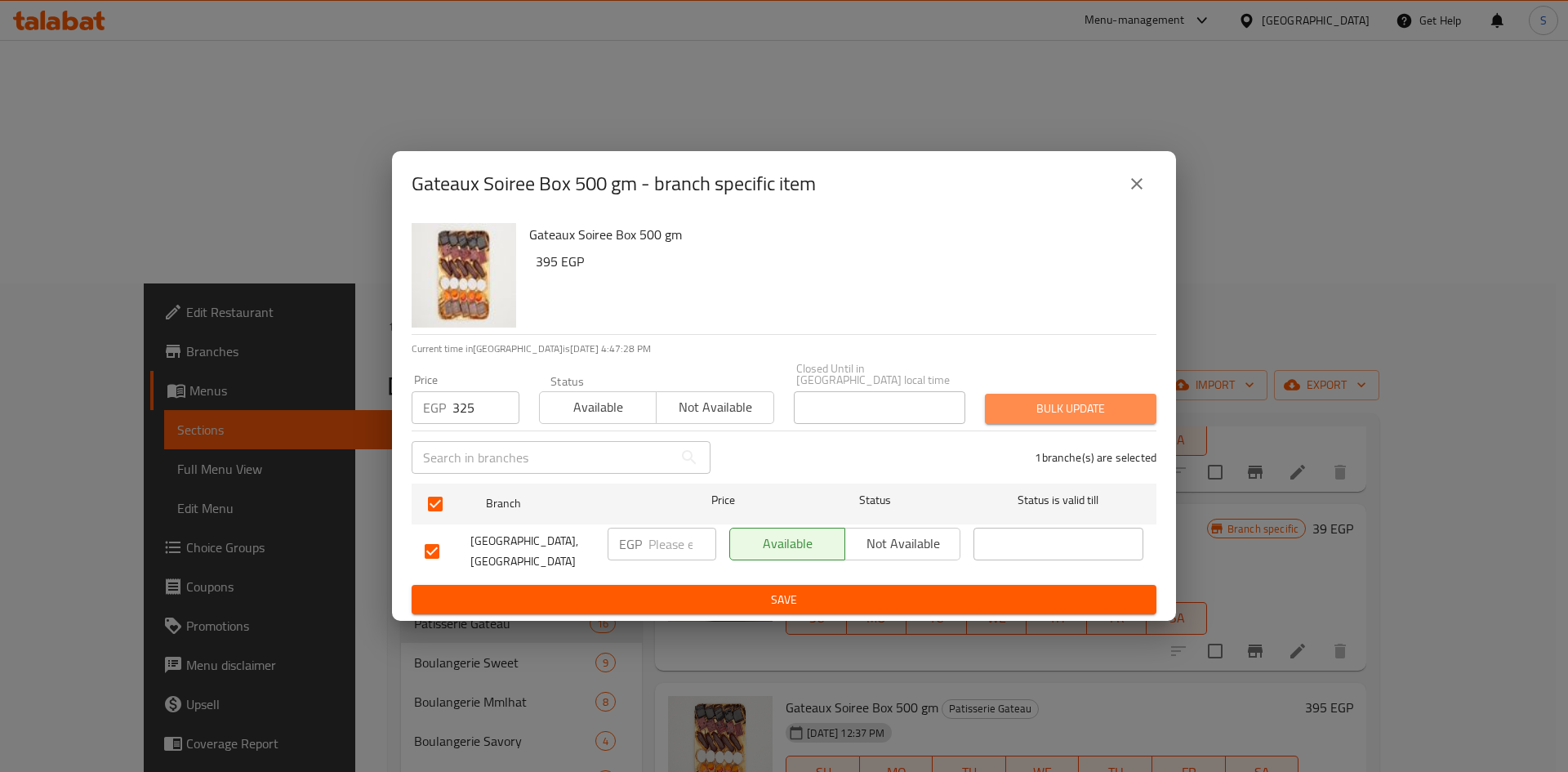
click at [1015, 413] on span "Bulk update" at bounding box center [1071, 409] width 146 height 20
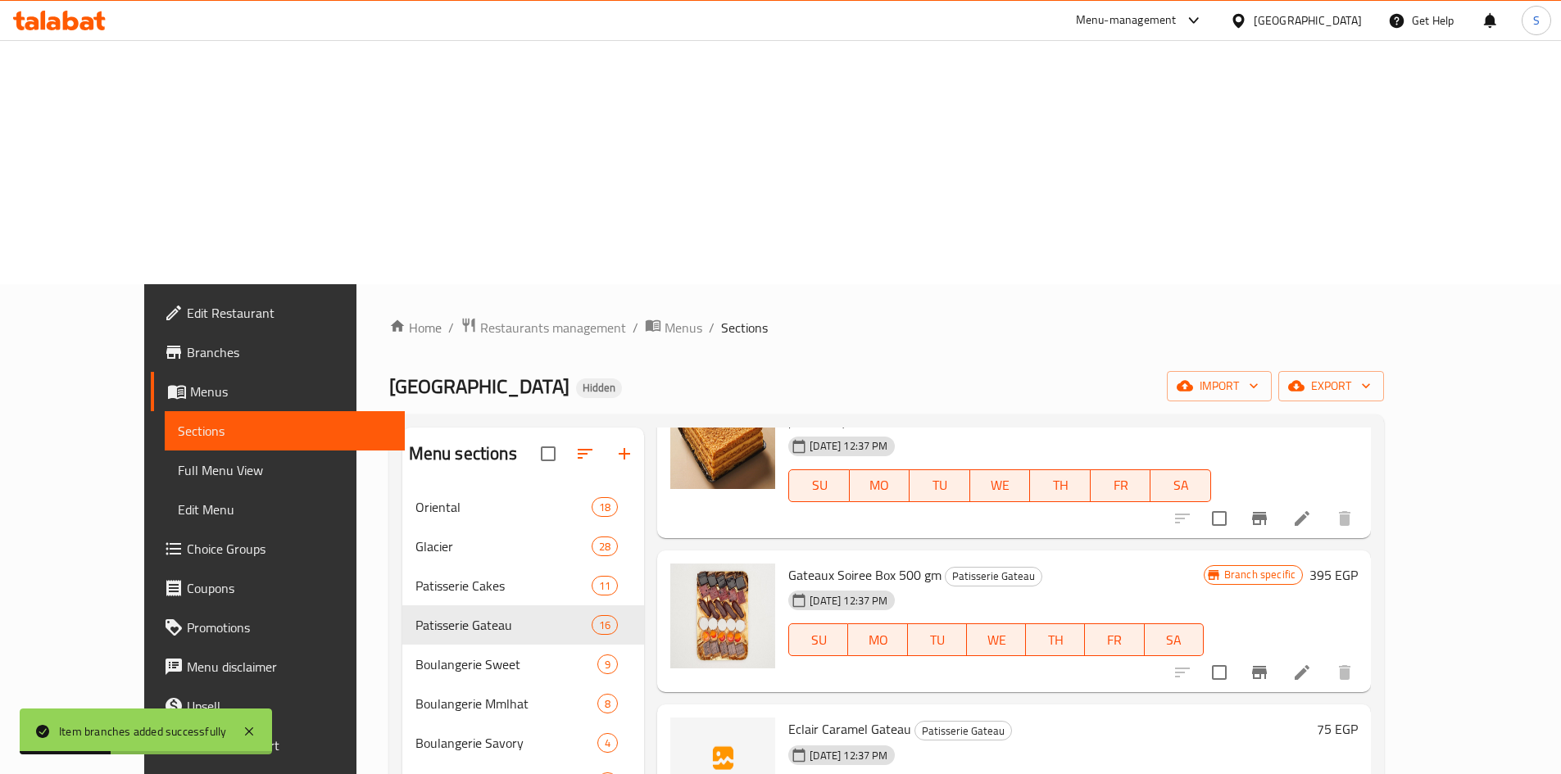
scroll to position [737, 0]
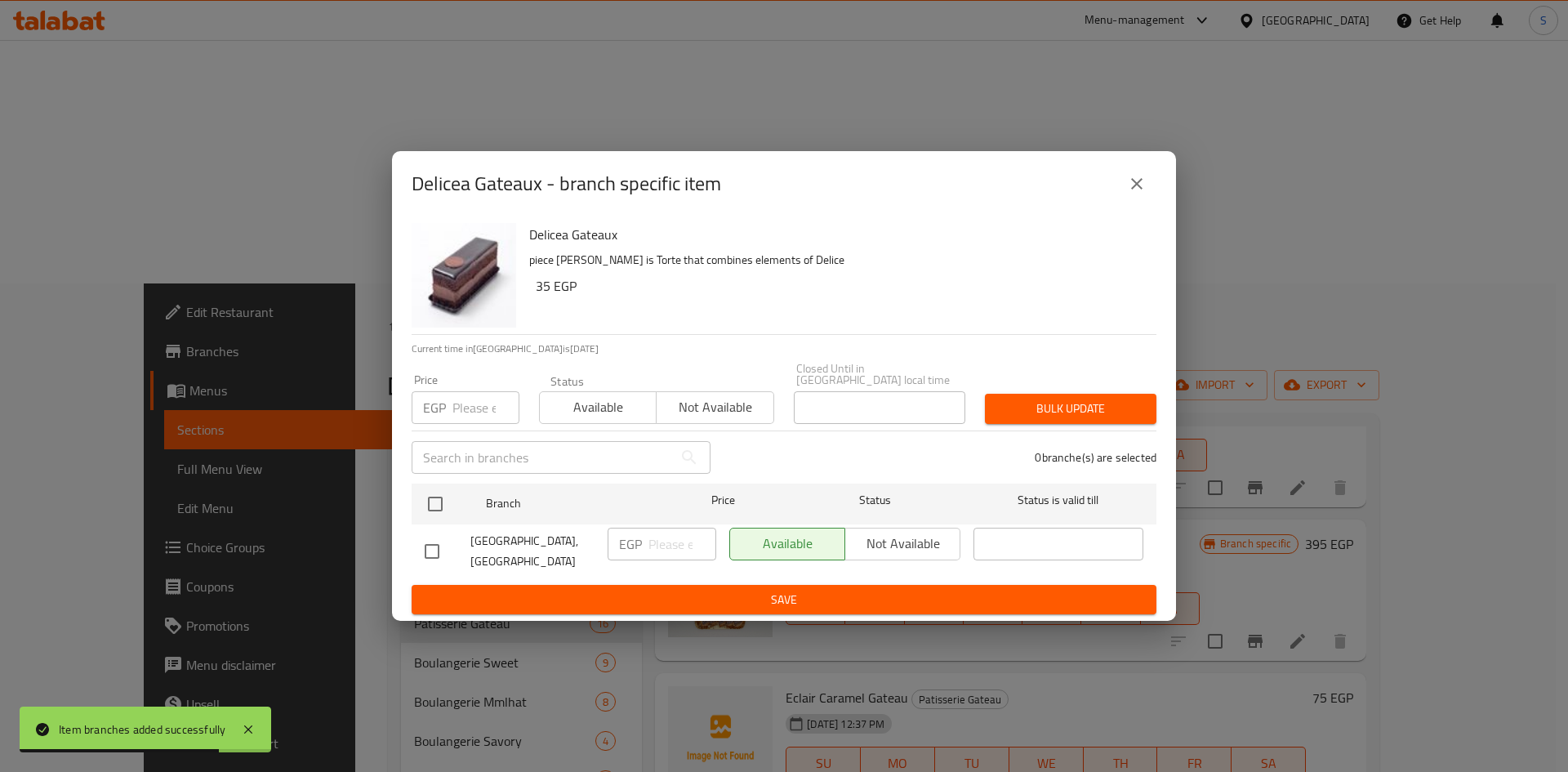
click at [465, 413] on input "number" at bounding box center [485, 407] width 67 height 33
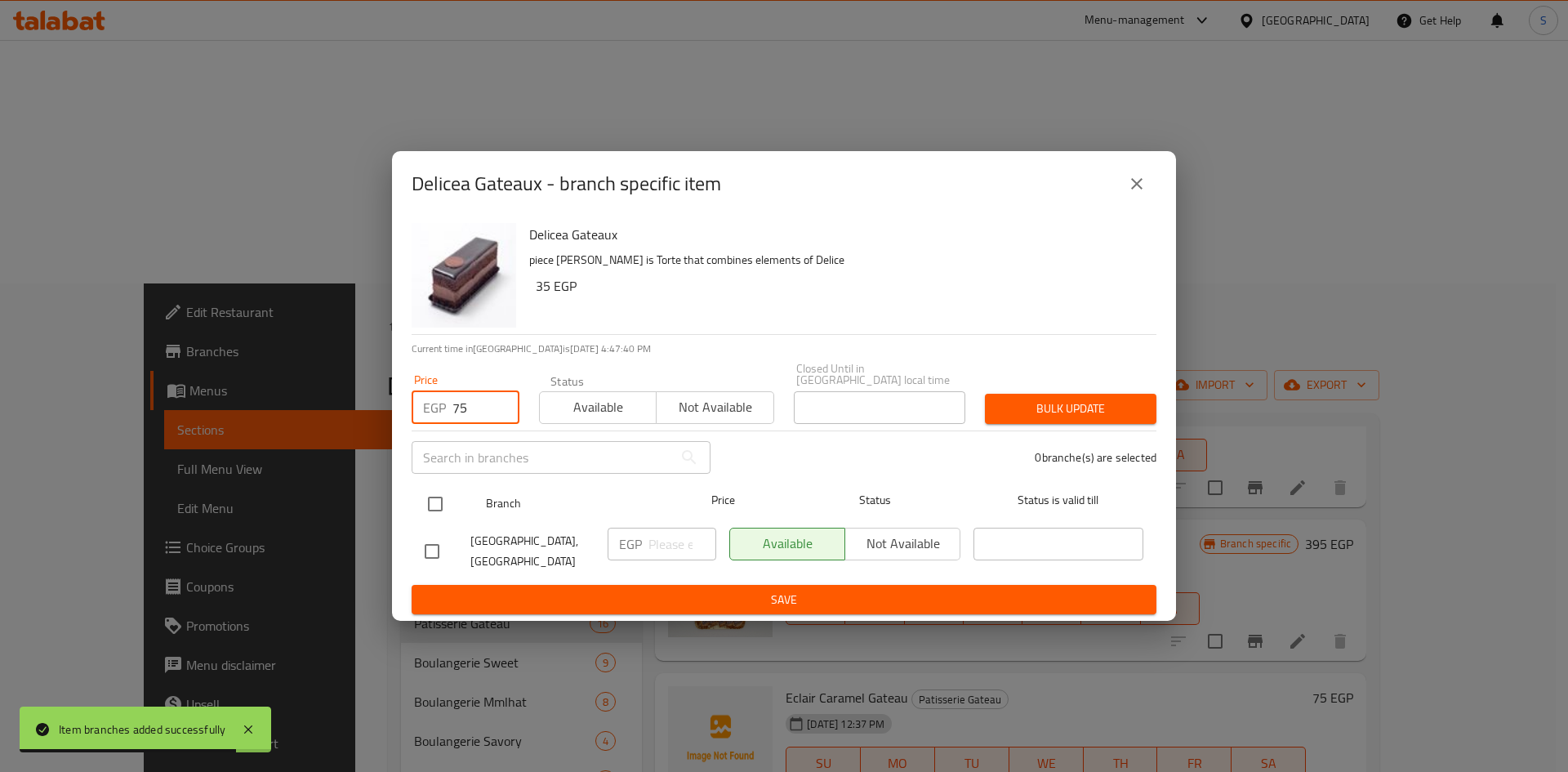
type input "75"
click at [432, 505] on input "checkbox" at bounding box center [436, 504] width 34 height 34
checkbox input "true"
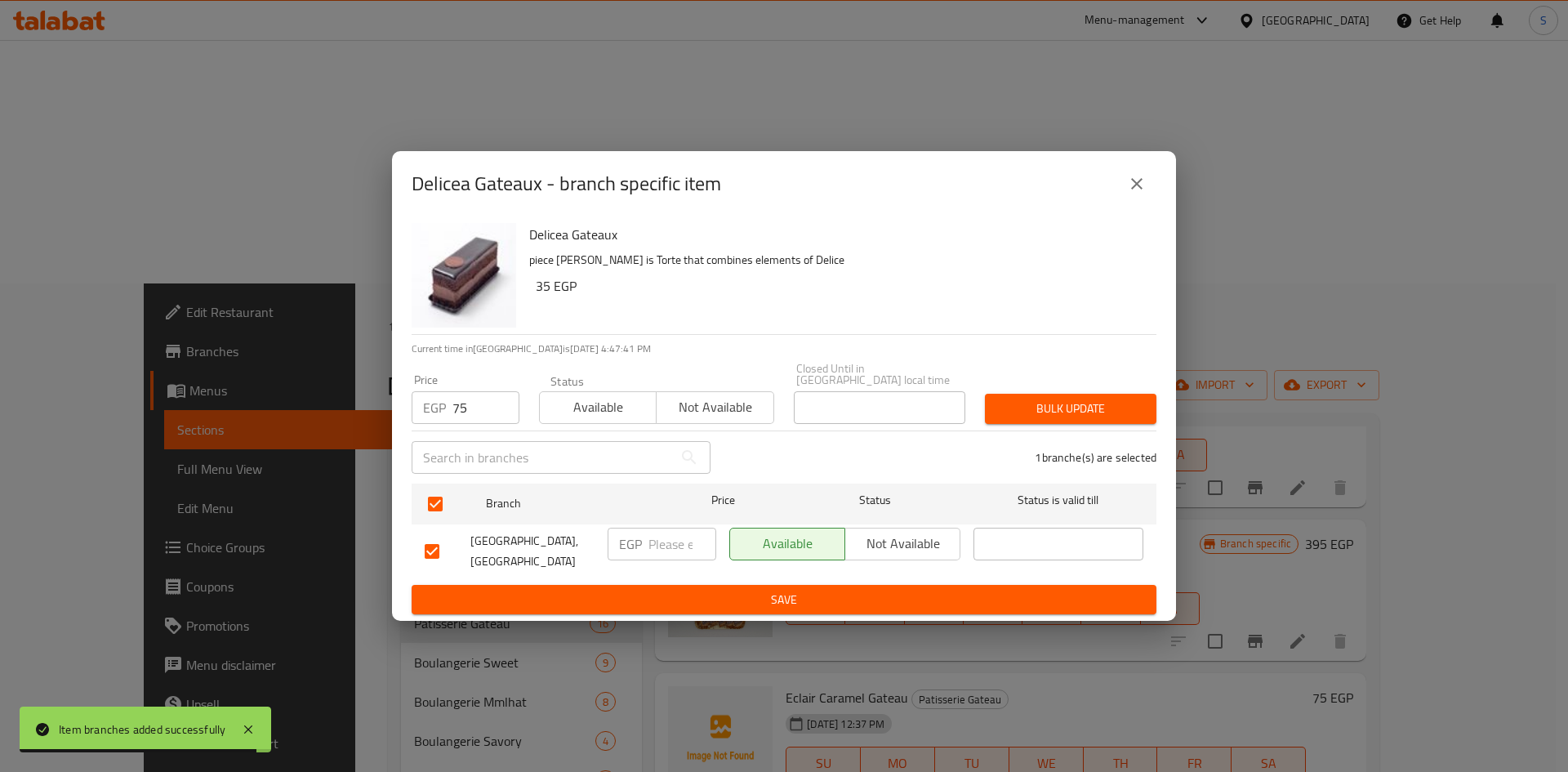
click at [1057, 422] on button "Bulk update" at bounding box center [1071, 409] width 171 height 30
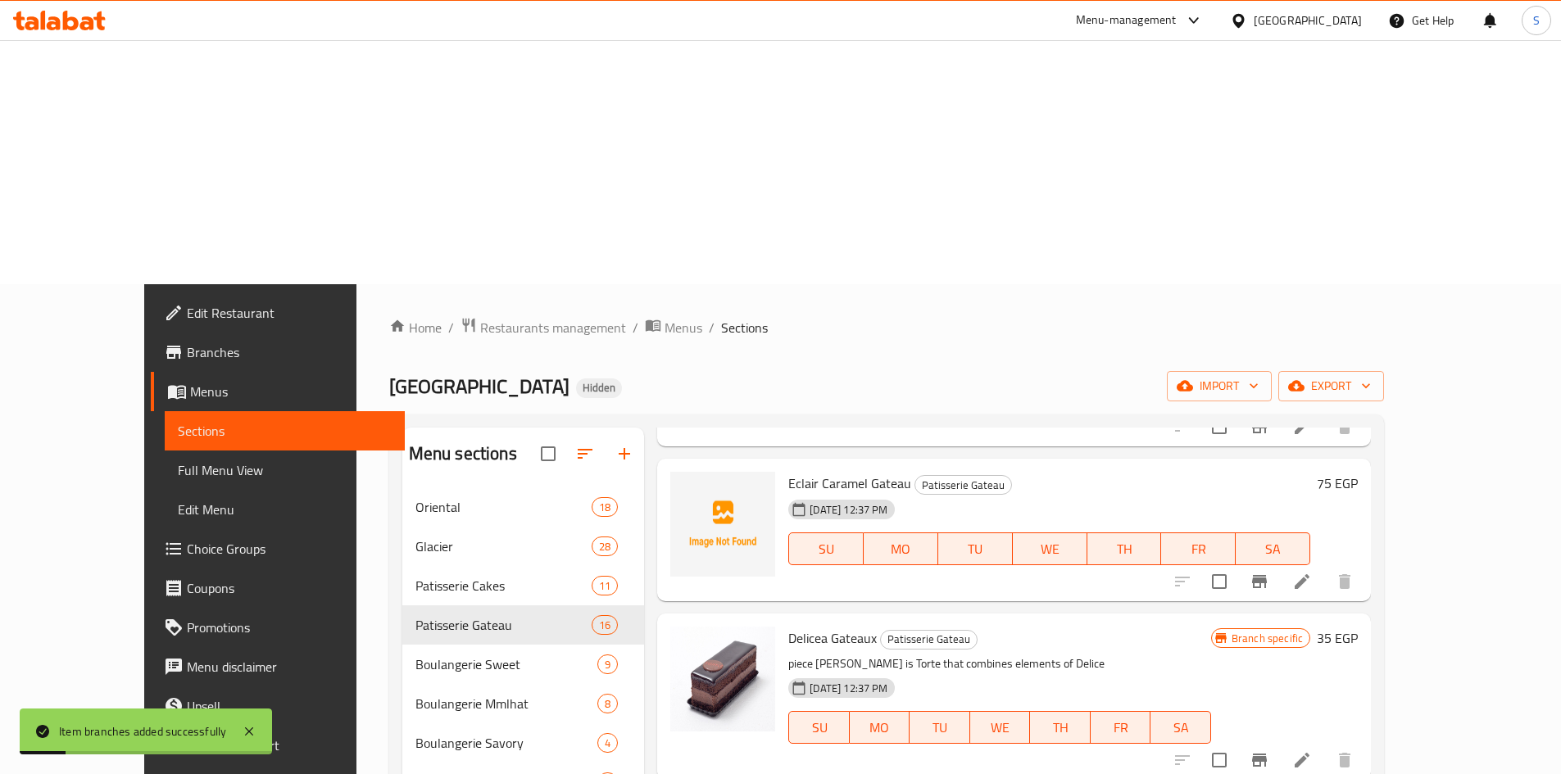
scroll to position [983, 0]
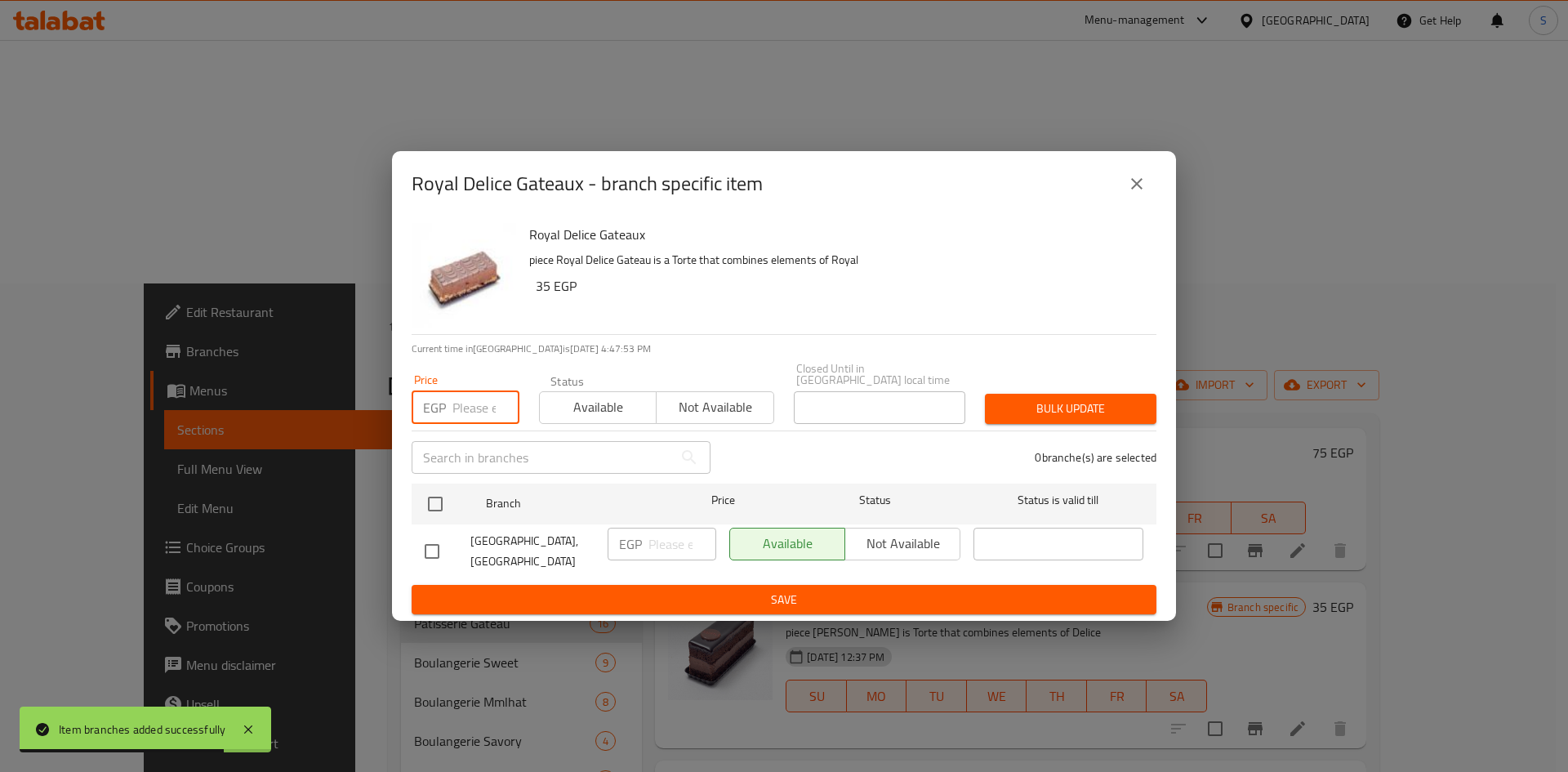
click at [481, 410] on input "number" at bounding box center [485, 407] width 67 height 33
type input "75"
click at [428, 513] on input "checkbox" at bounding box center [436, 504] width 34 height 34
checkbox input "true"
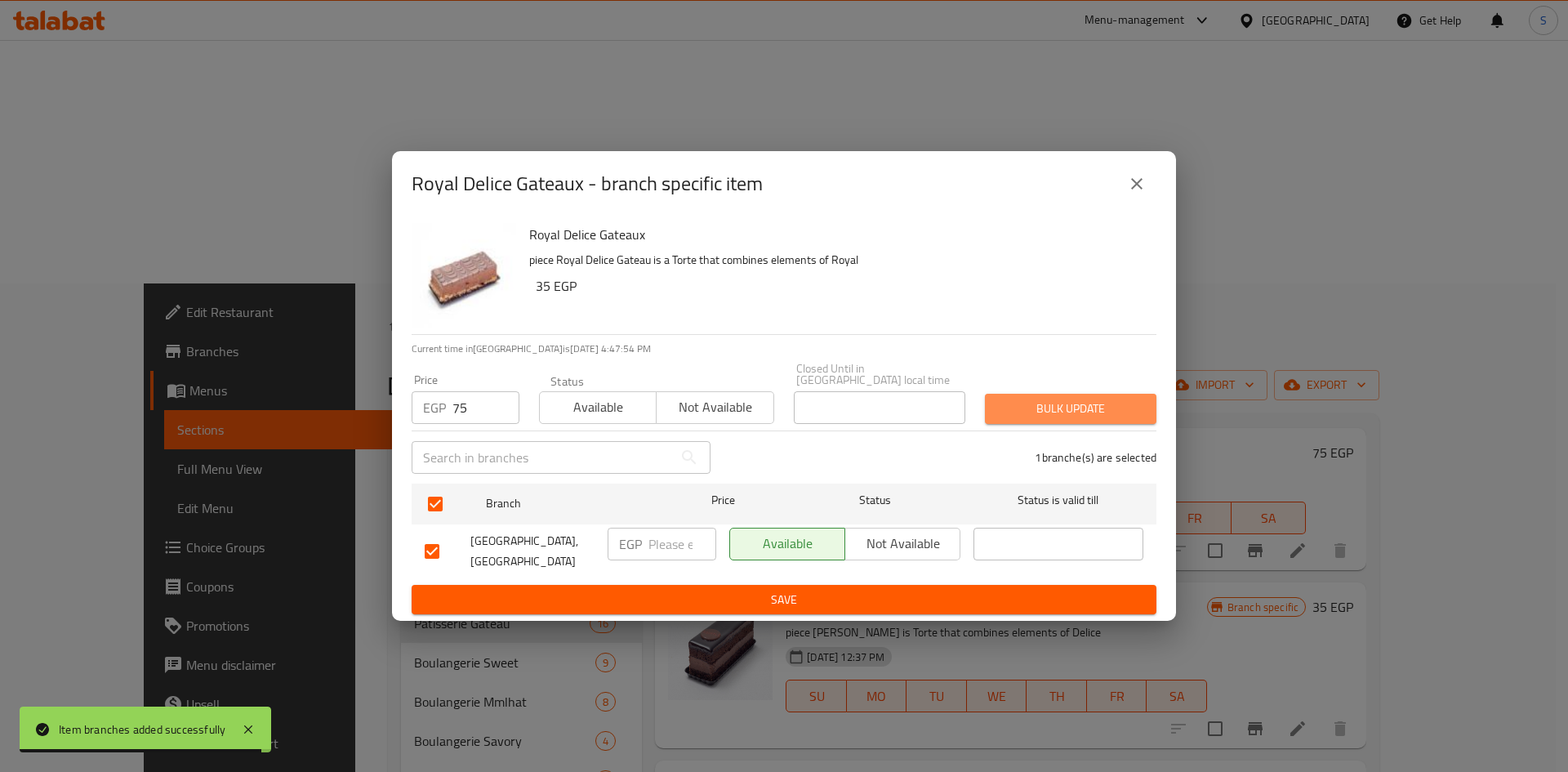
click at [1059, 410] on span "Bulk update" at bounding box center [1071, 409] width 146 height 20
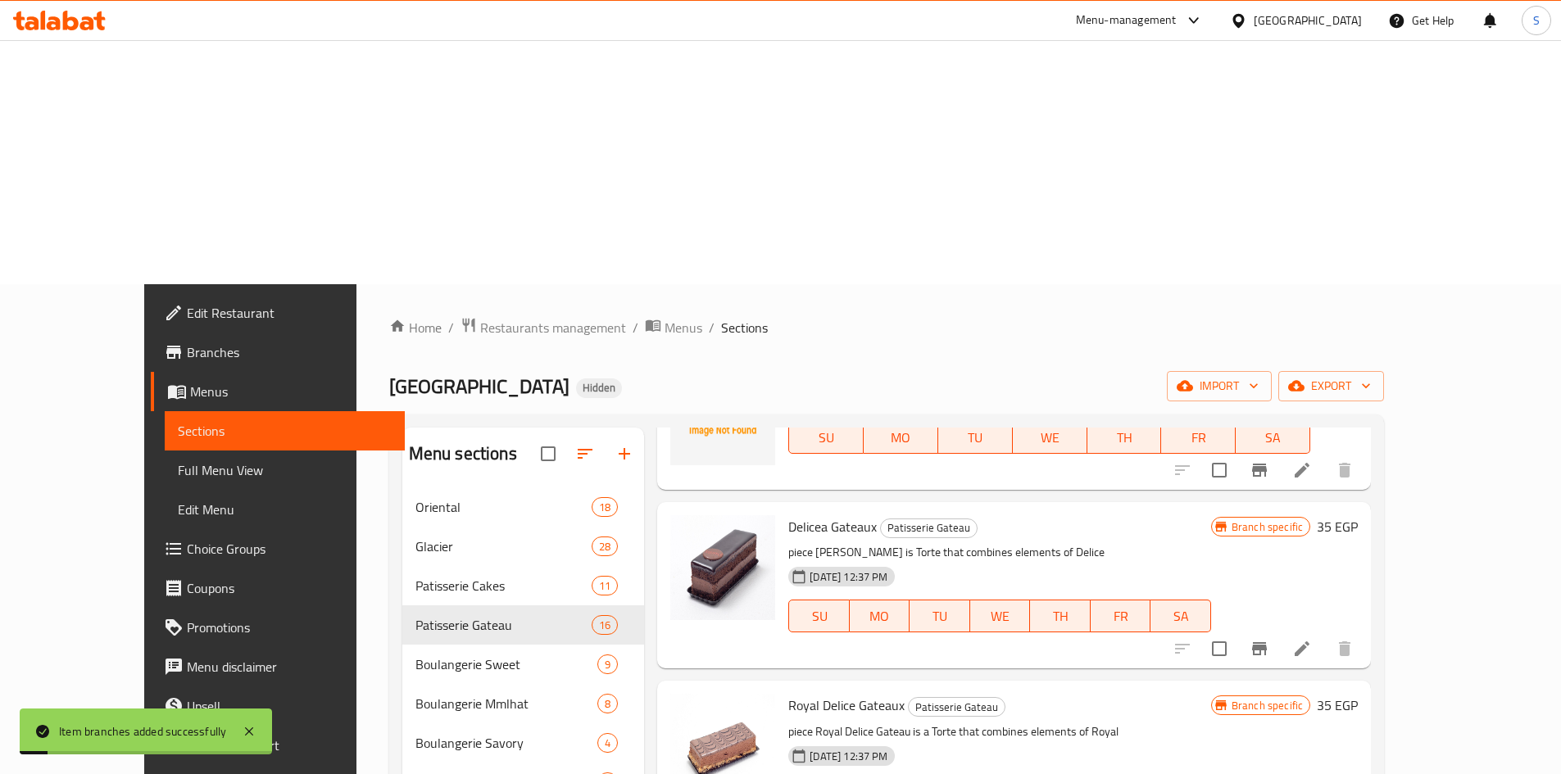
scroll to position [1147, 0]
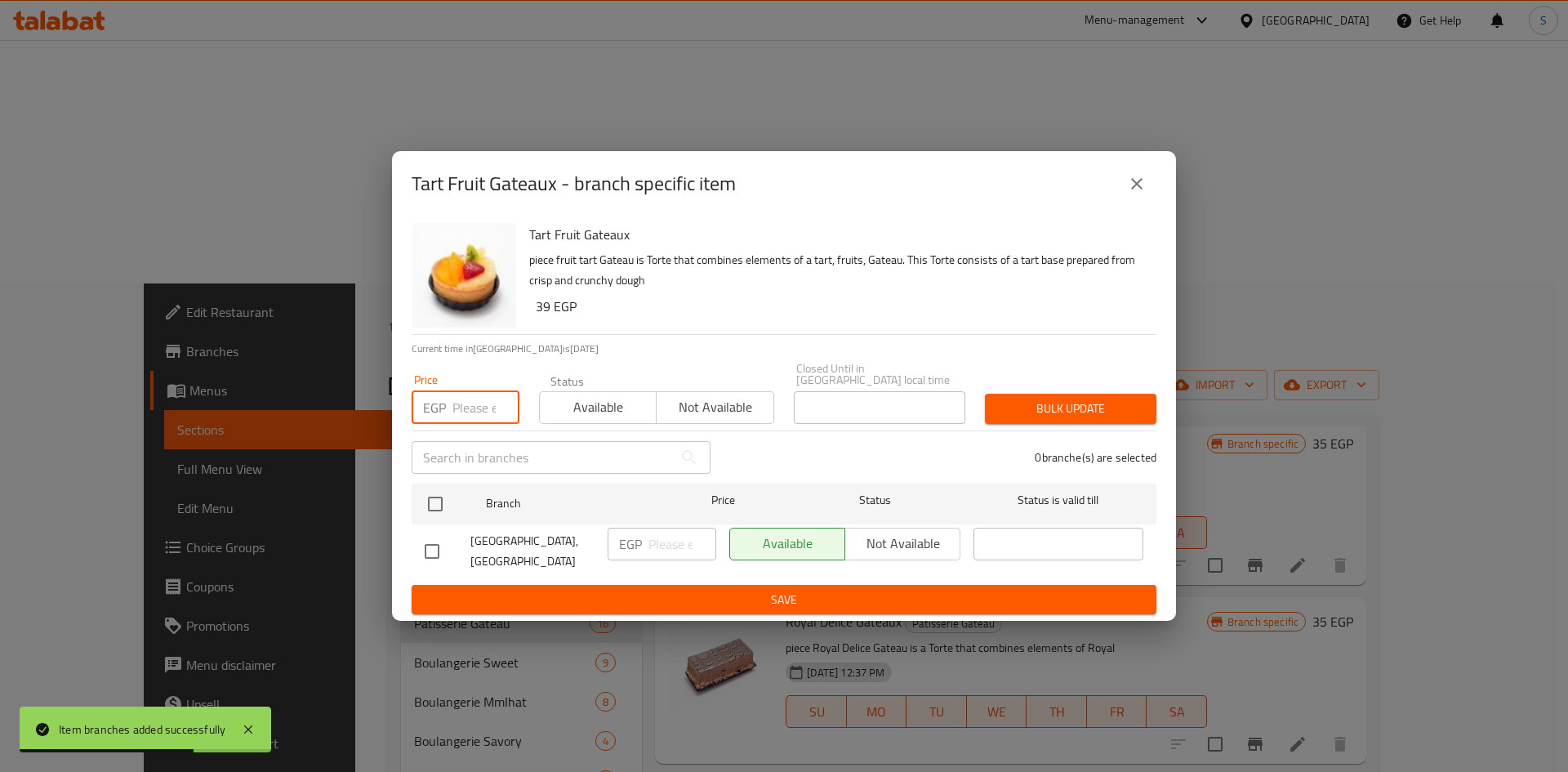
click at [457, 414] on input "number" at bounding box center [485, 407] width 67 height 33
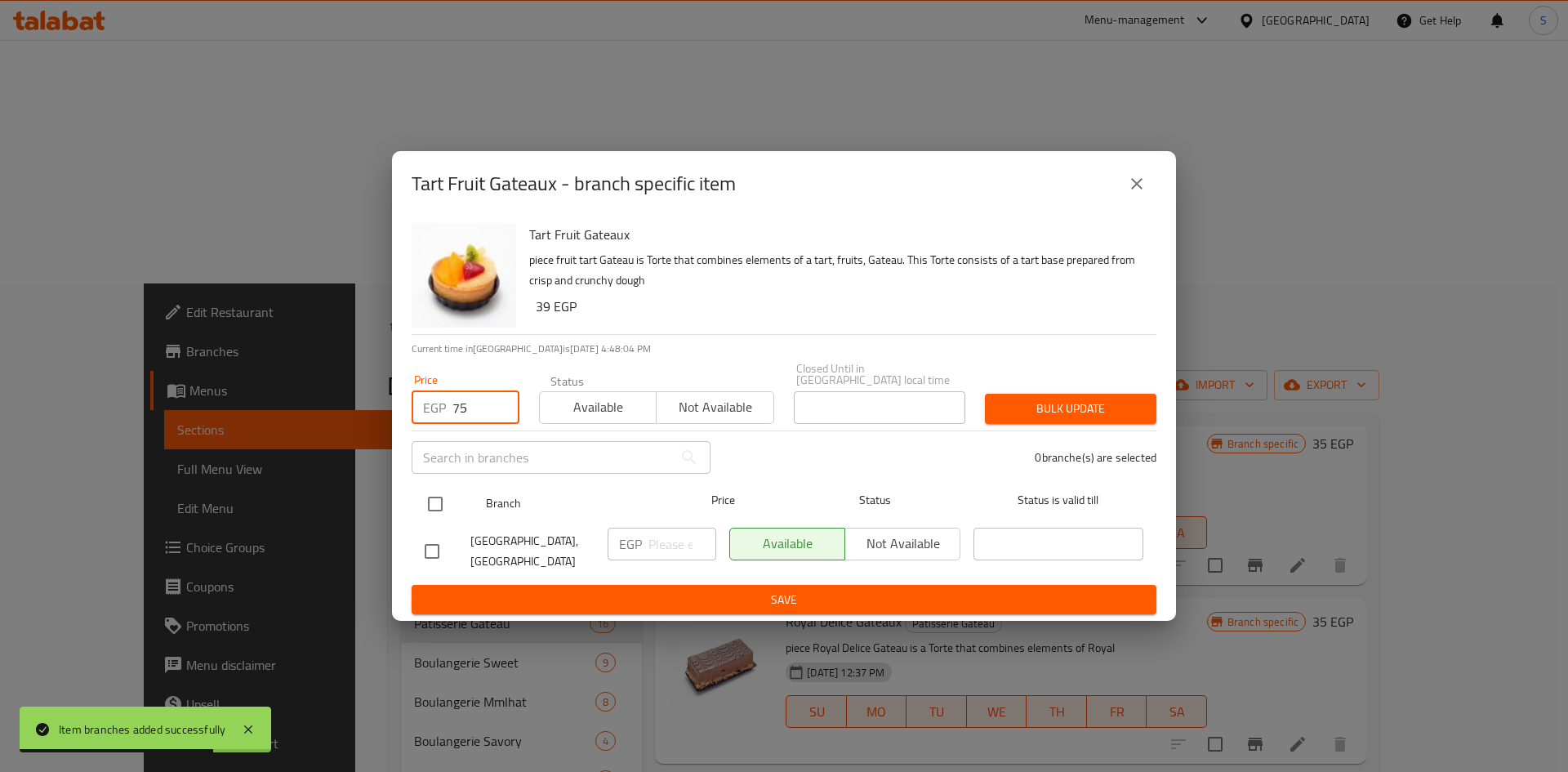
type input "75"
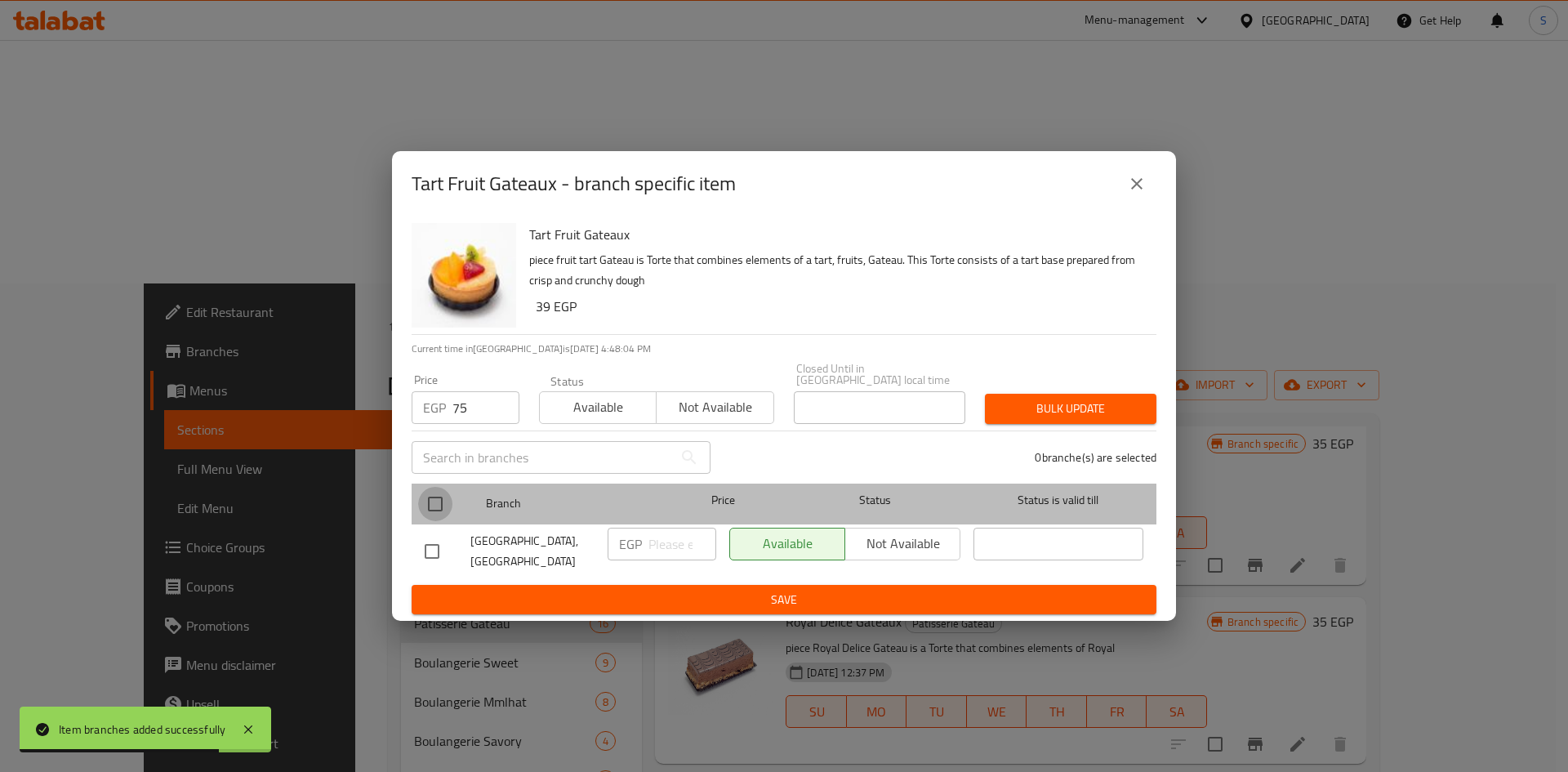
click at [437, 495] on input "checkbox" at bounding box center [436, 504] width 34 height 34
checkbox input "true"
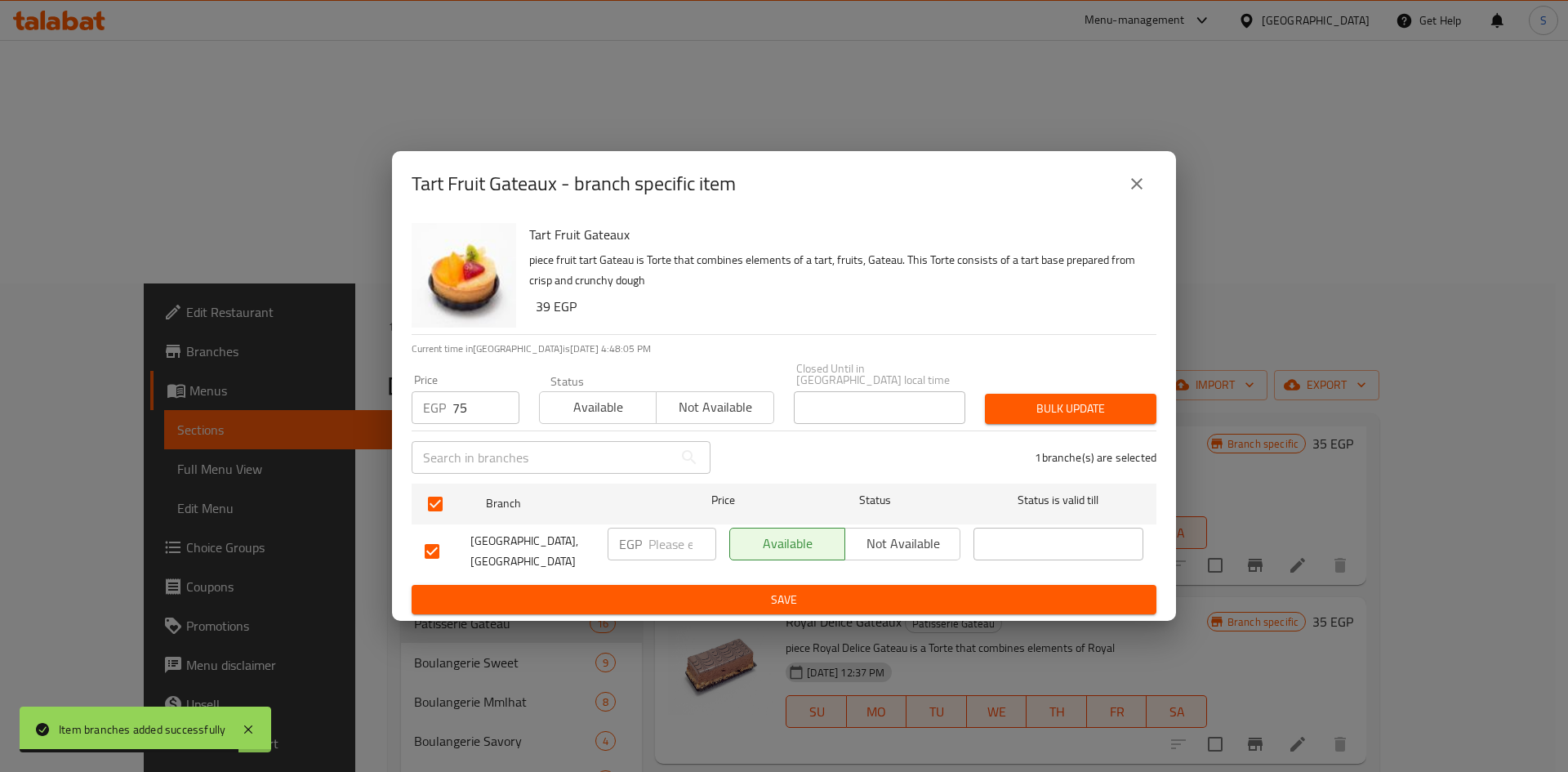
click at [1068, 434] on div "1 branche(s) are selected" at bounding box center [943, 457] width 446 height 59
click at [1068, 414] on span "Bulk update" at bounding box center [1071, 409] width 146 height 20
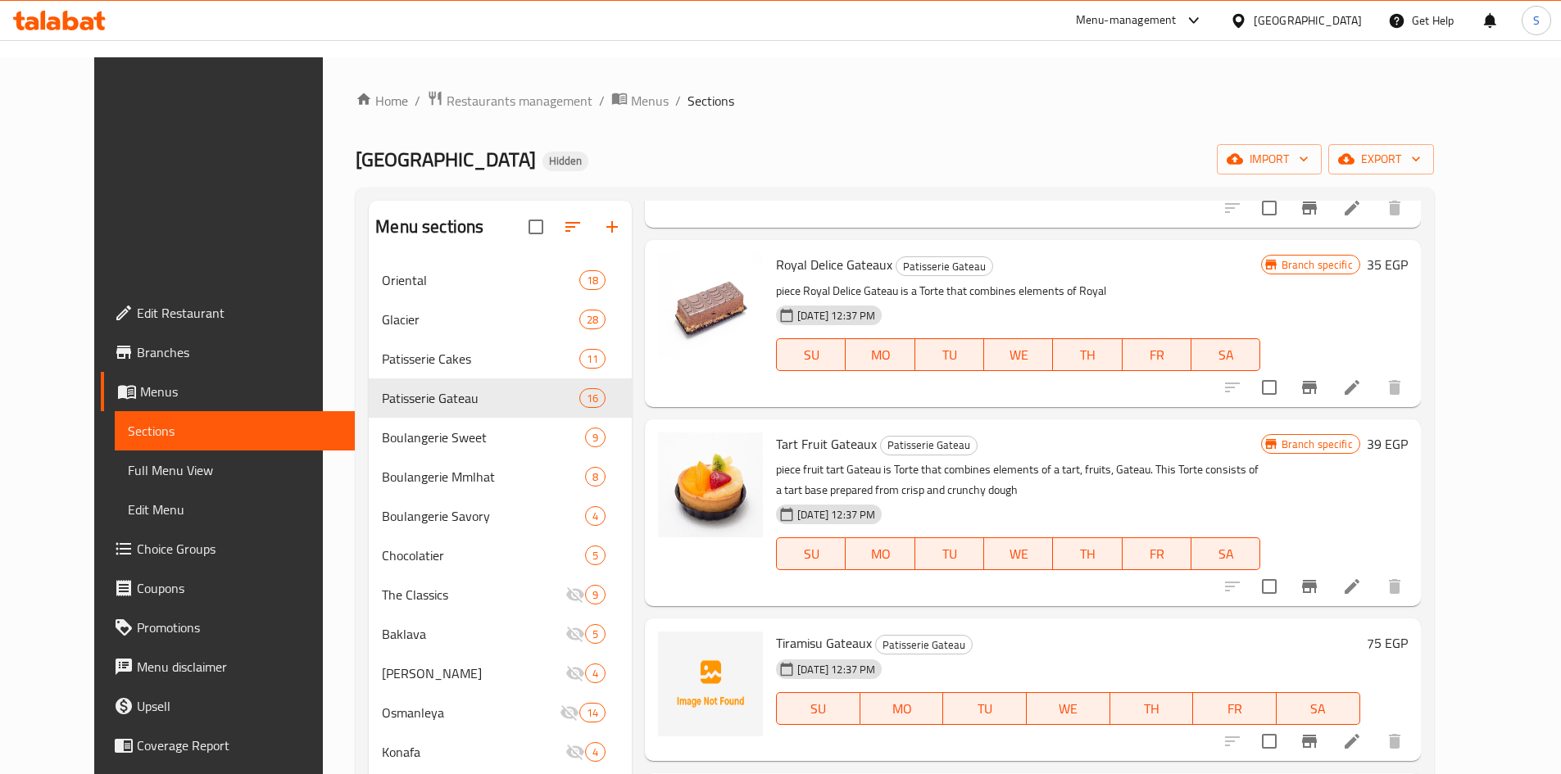
scroll to position [1340, 0]
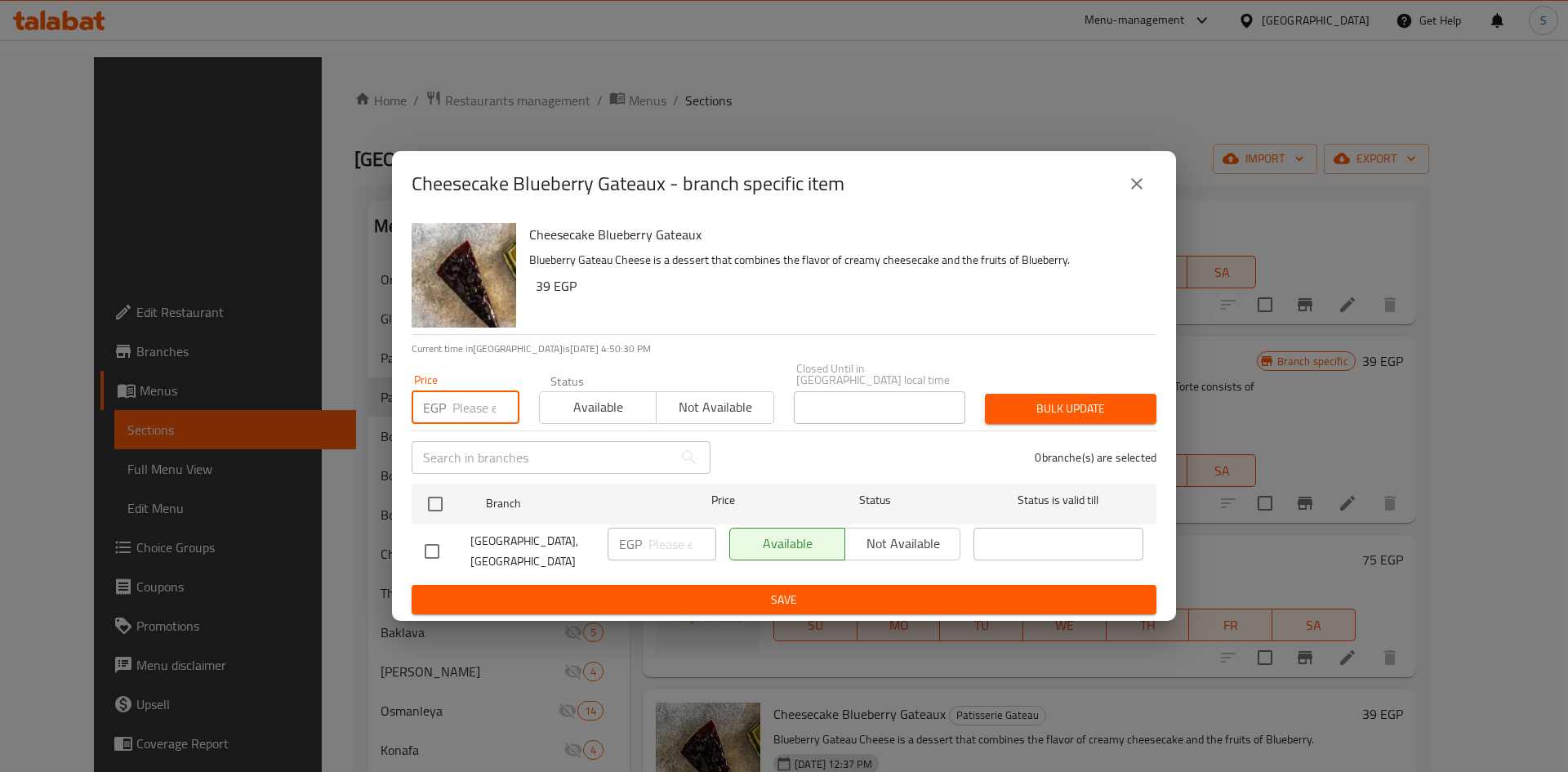
click at [472, 419] on input "number" at bounding box center [485, 407] width 67 height 33
type input "80"
click at [447, 503] on input "checkbox" at bounding box center [436, 504] width 34 height 34
checkbox input "true"
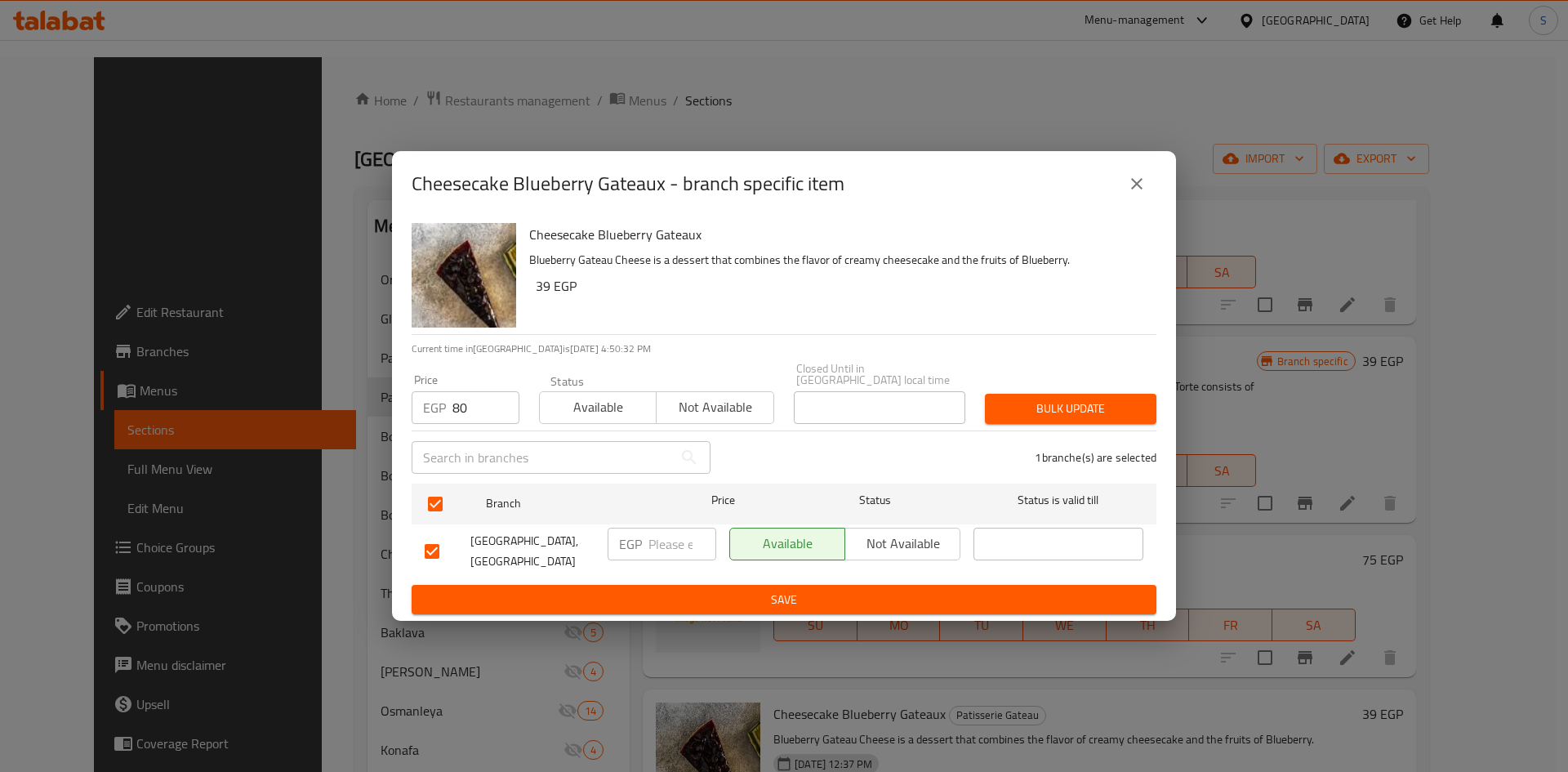
click at [1008, 424] on button "Bulk update" at bounding box center [1071, 409] width 171 height 30
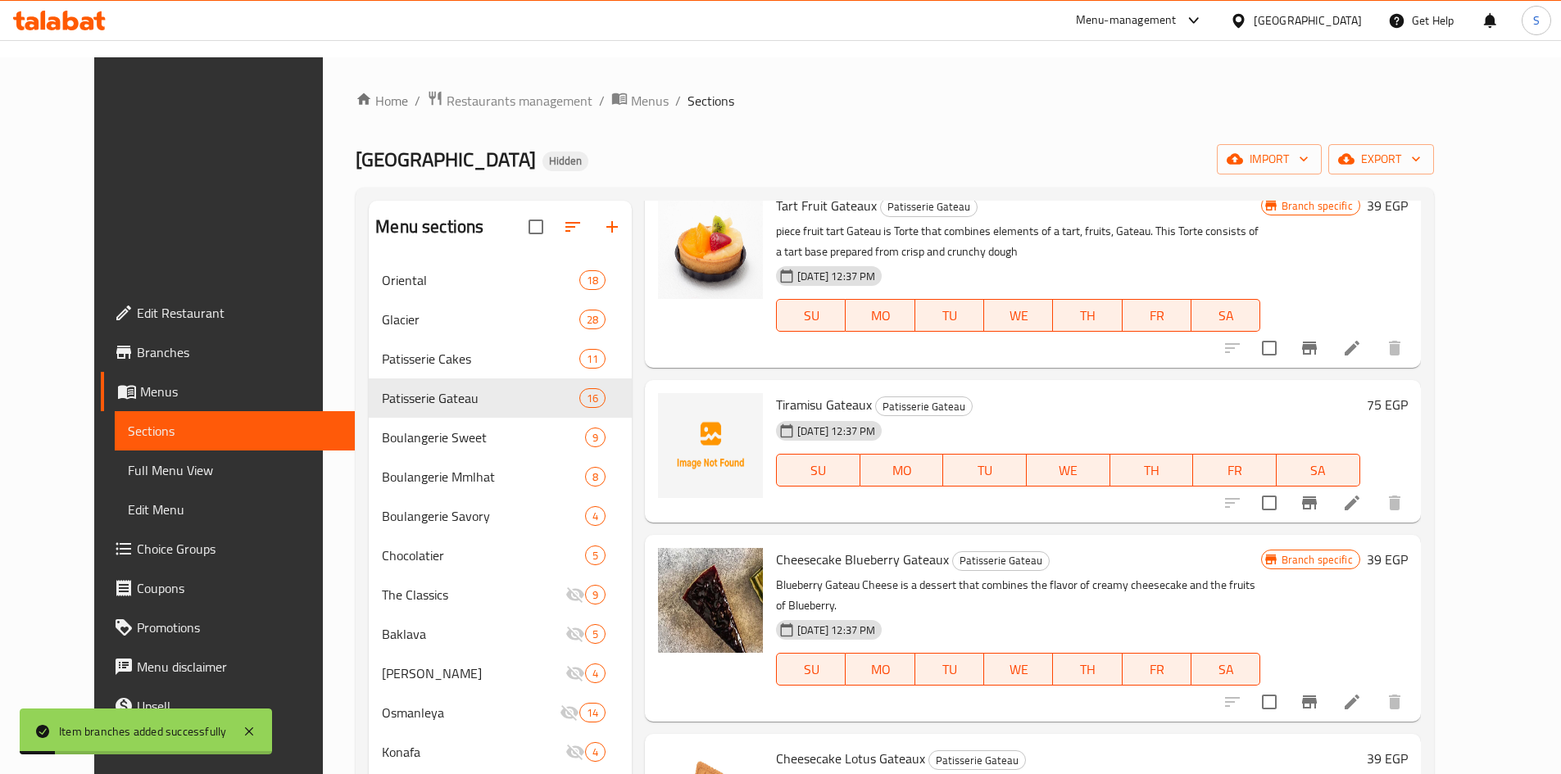
scroll to position [1504, 0]
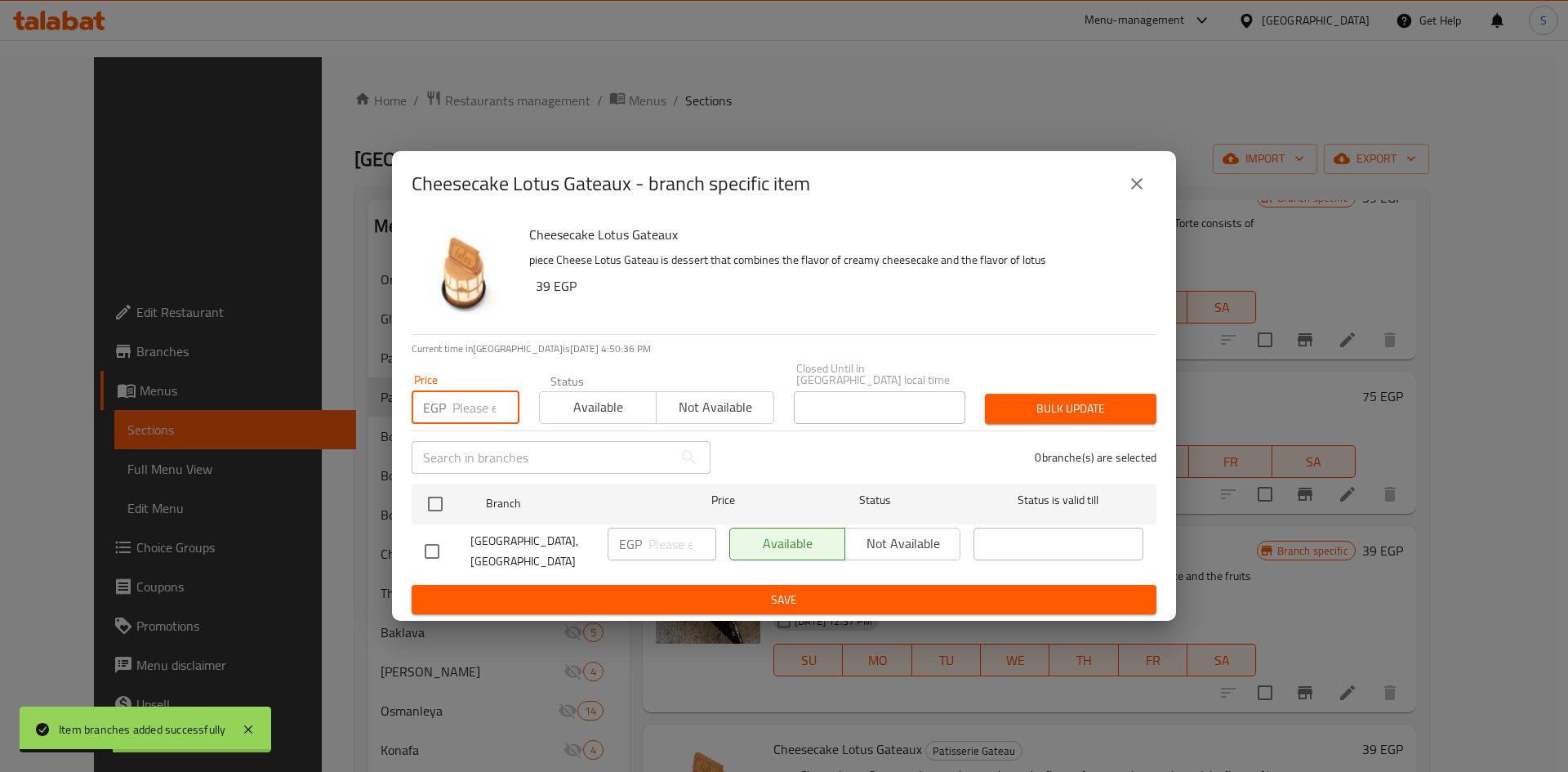
click at [463, 414] on input "number" at bounding box center [485, 407] width 67 height 33
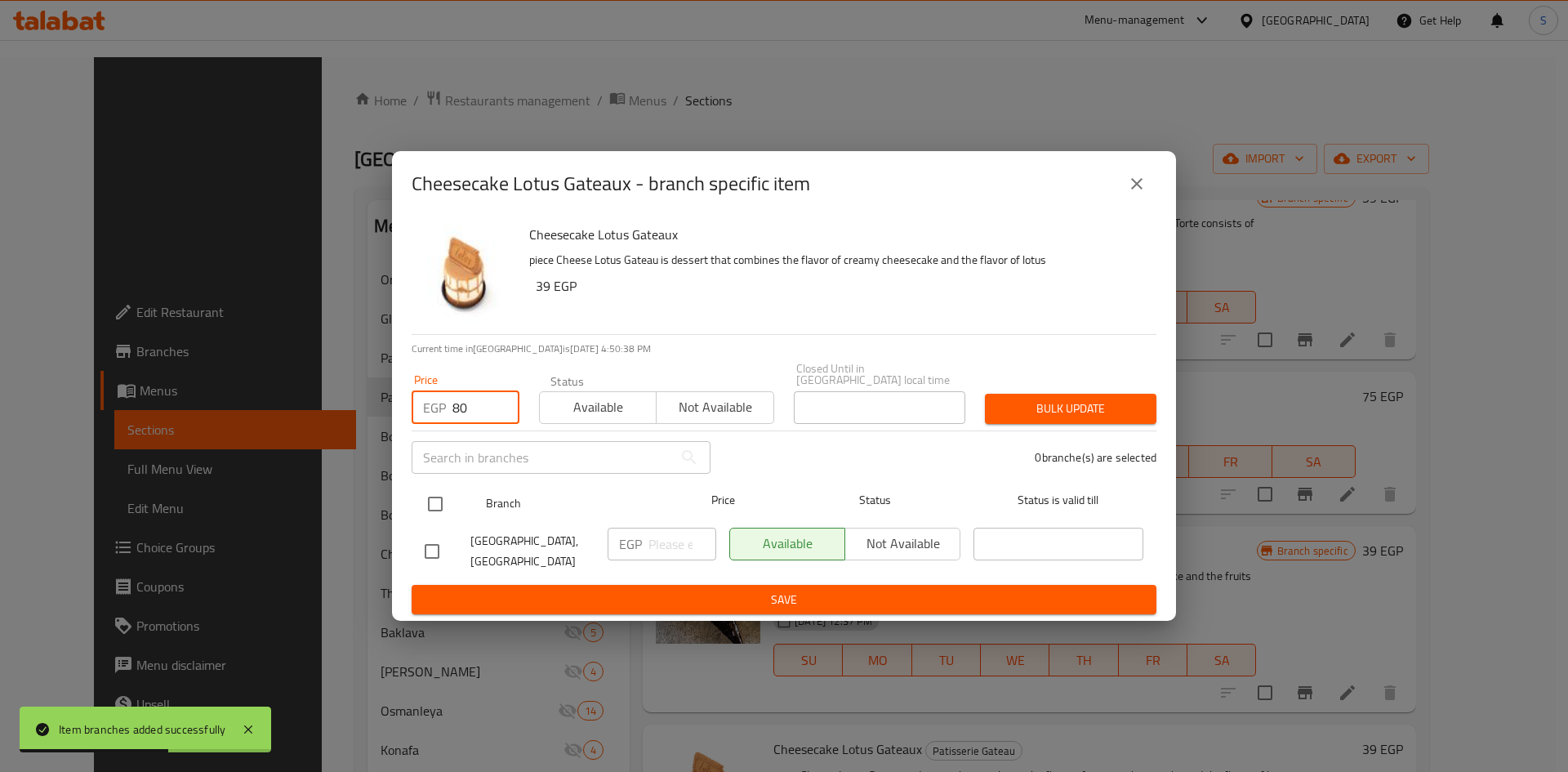
type input "80"
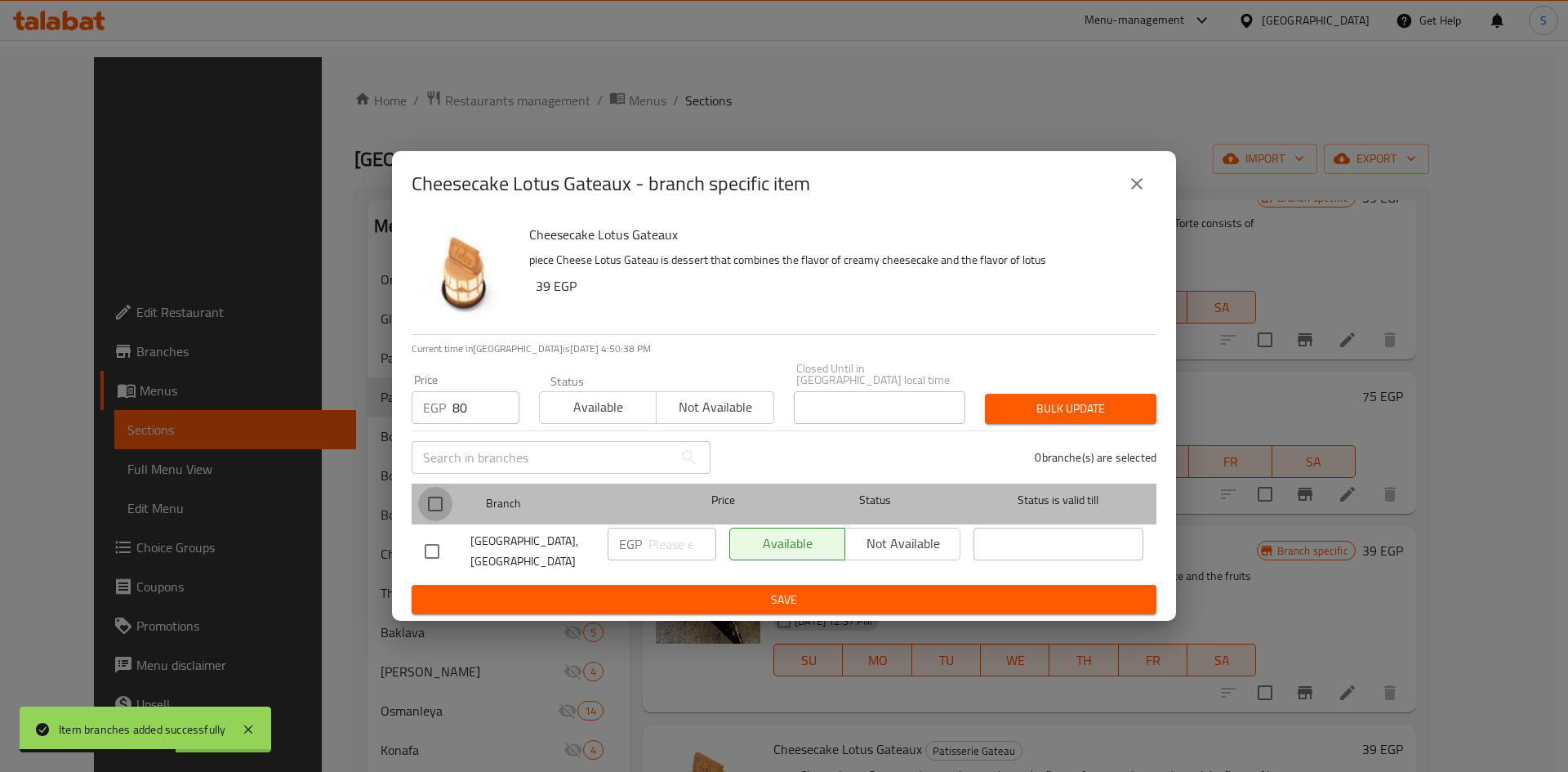
click at [437, 514] on input "checkbox" at bounding box center [436, 504] width 34 height 34
checkbox input "true"
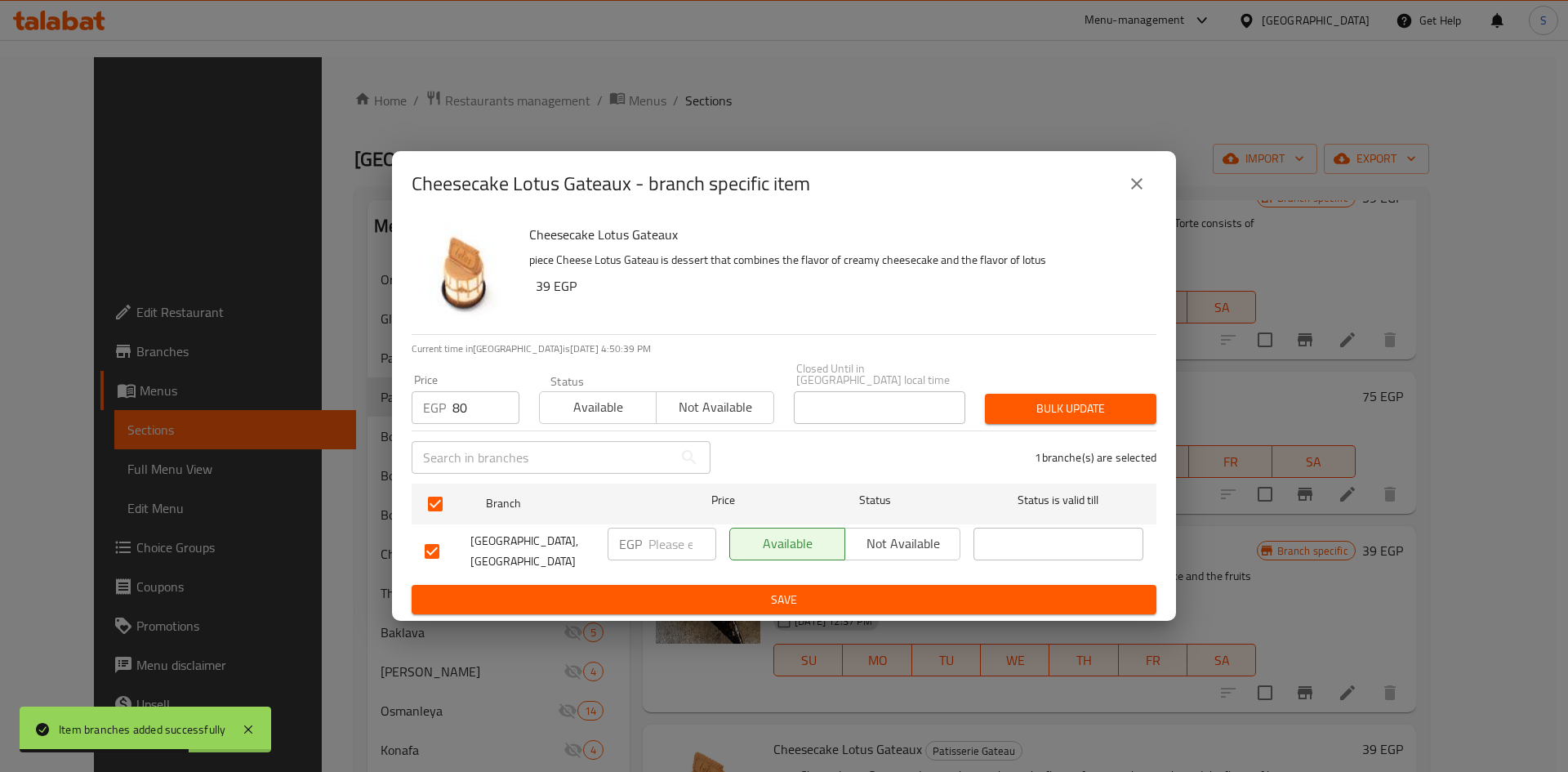
click at [1034, 403] on span "Bulk update" at bounding box center [1071, 409] width 146 height 20
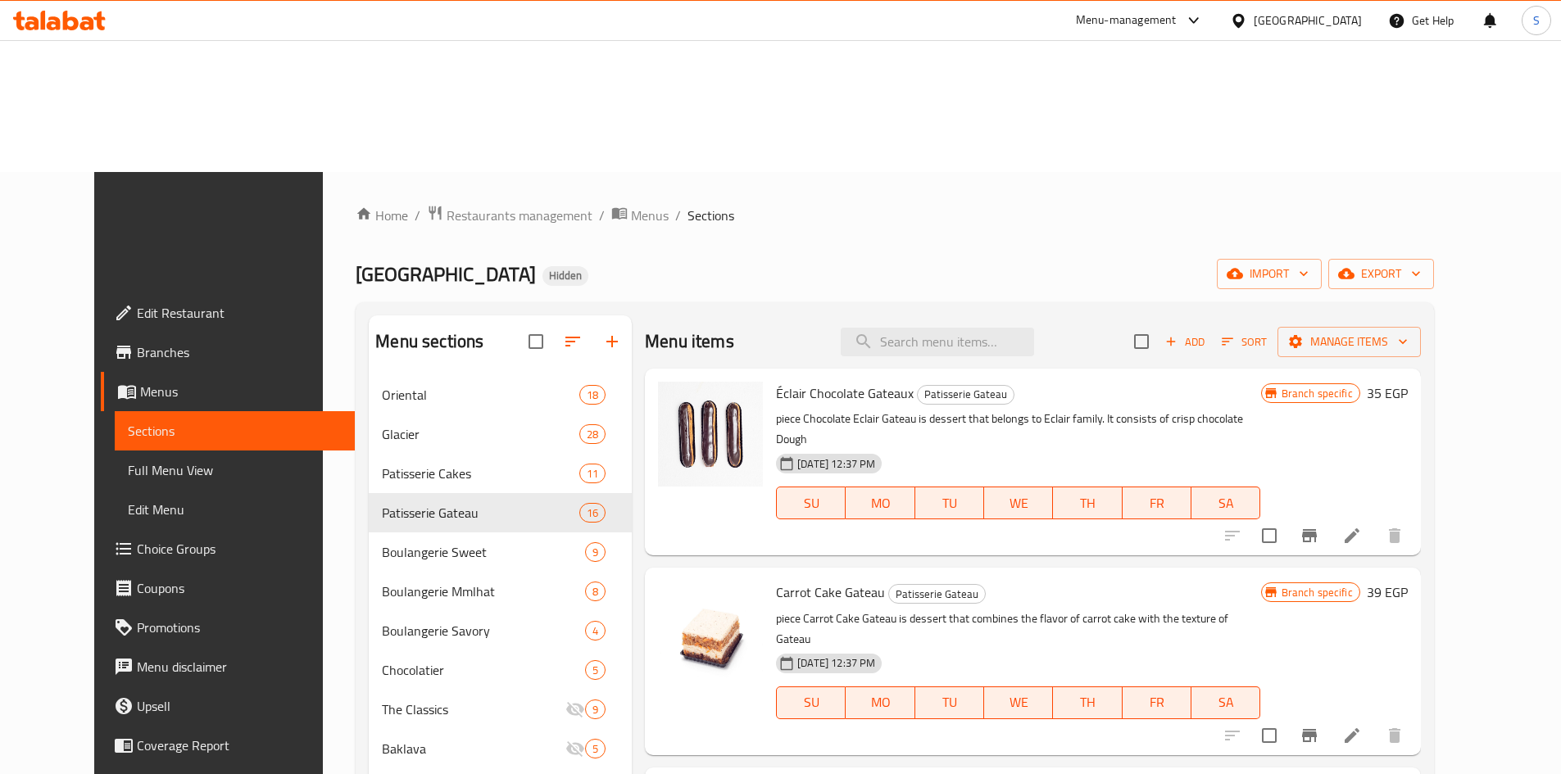
scroll to position [0, 0]
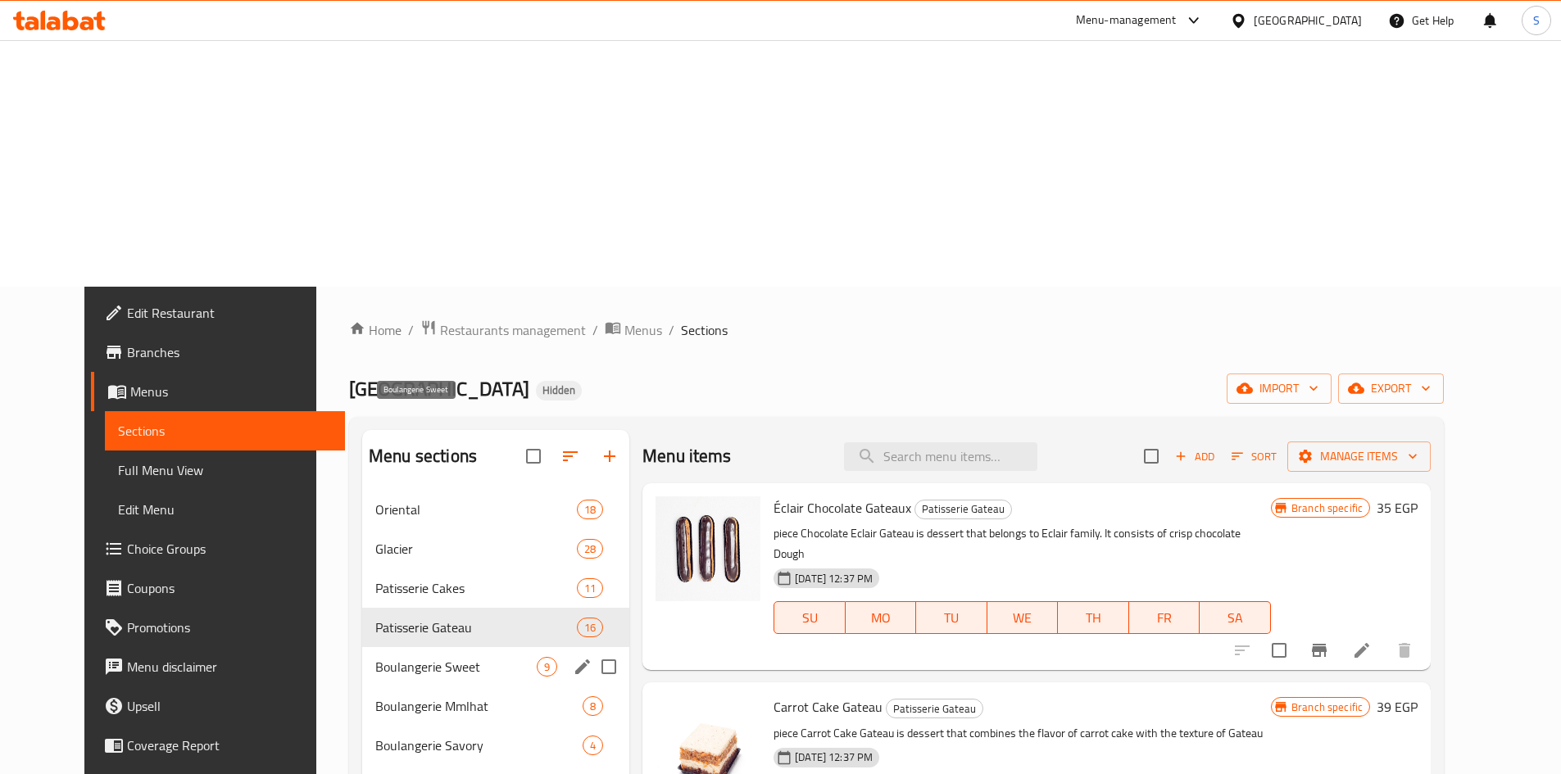
click at [375, 657] on span "Boulangerie Sweet" at bounding box center [455, 667] width 161 height 20
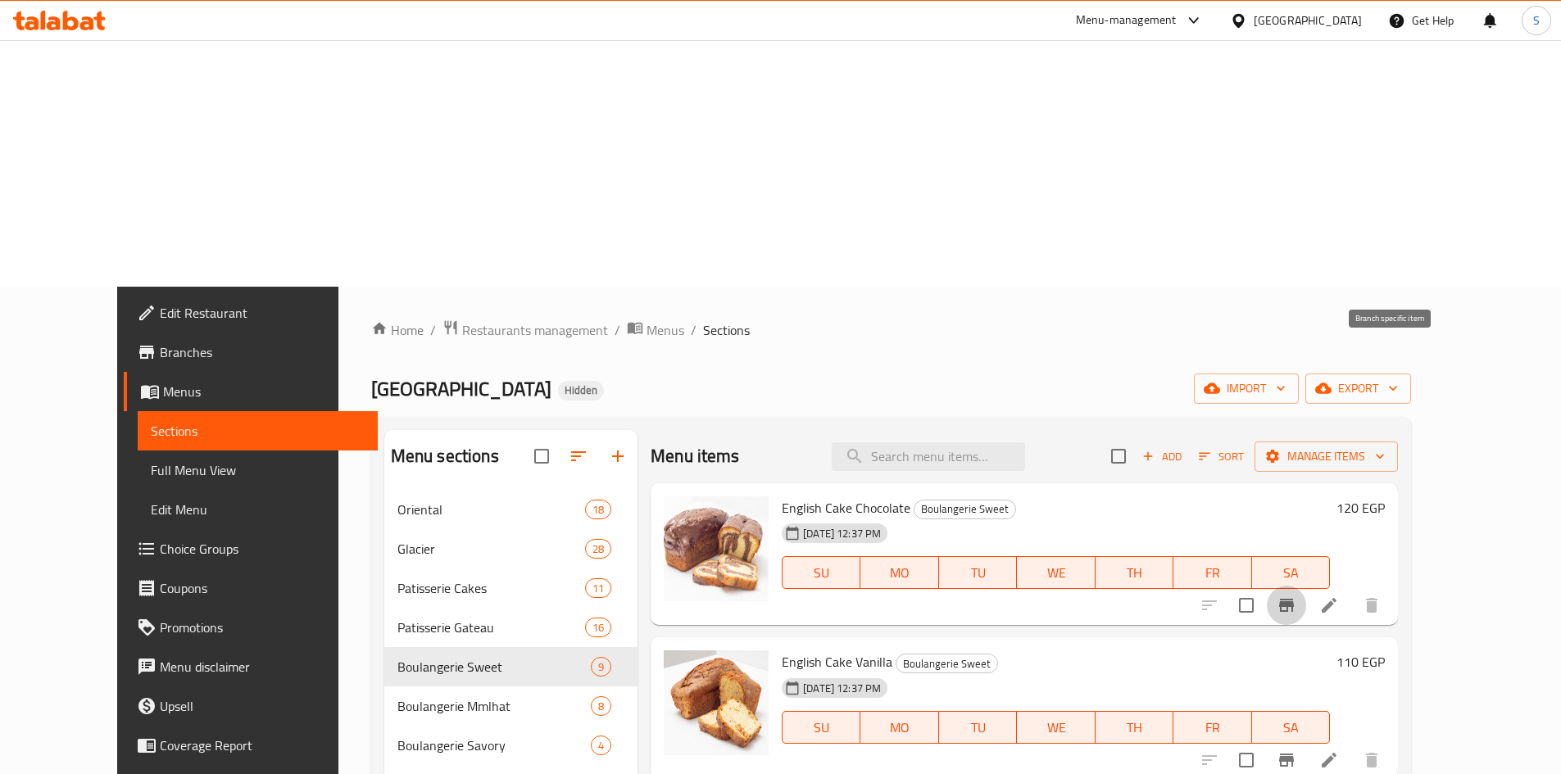
click at [1306, 586] on button "Branch-specific-item" at bounding box center [1286, 605] width 39 height 39
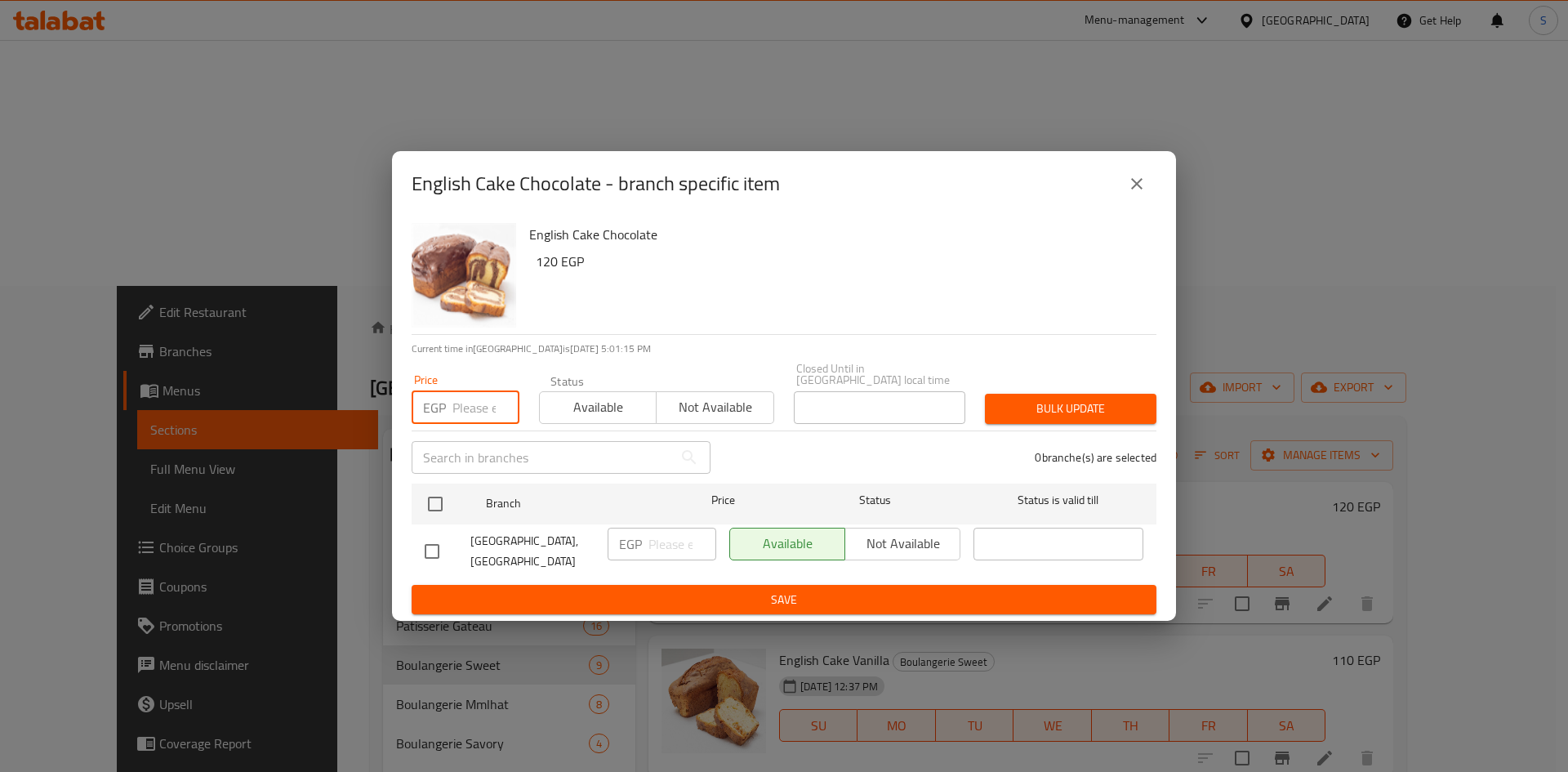
click at [465, 412] on input "number" at bounding box center [485, 407] width 67 height 33
type input "175"
click at [436, 510] on input "checkbox" at bounding box center [436, 504] width 34 height 34
checkbox input "true"
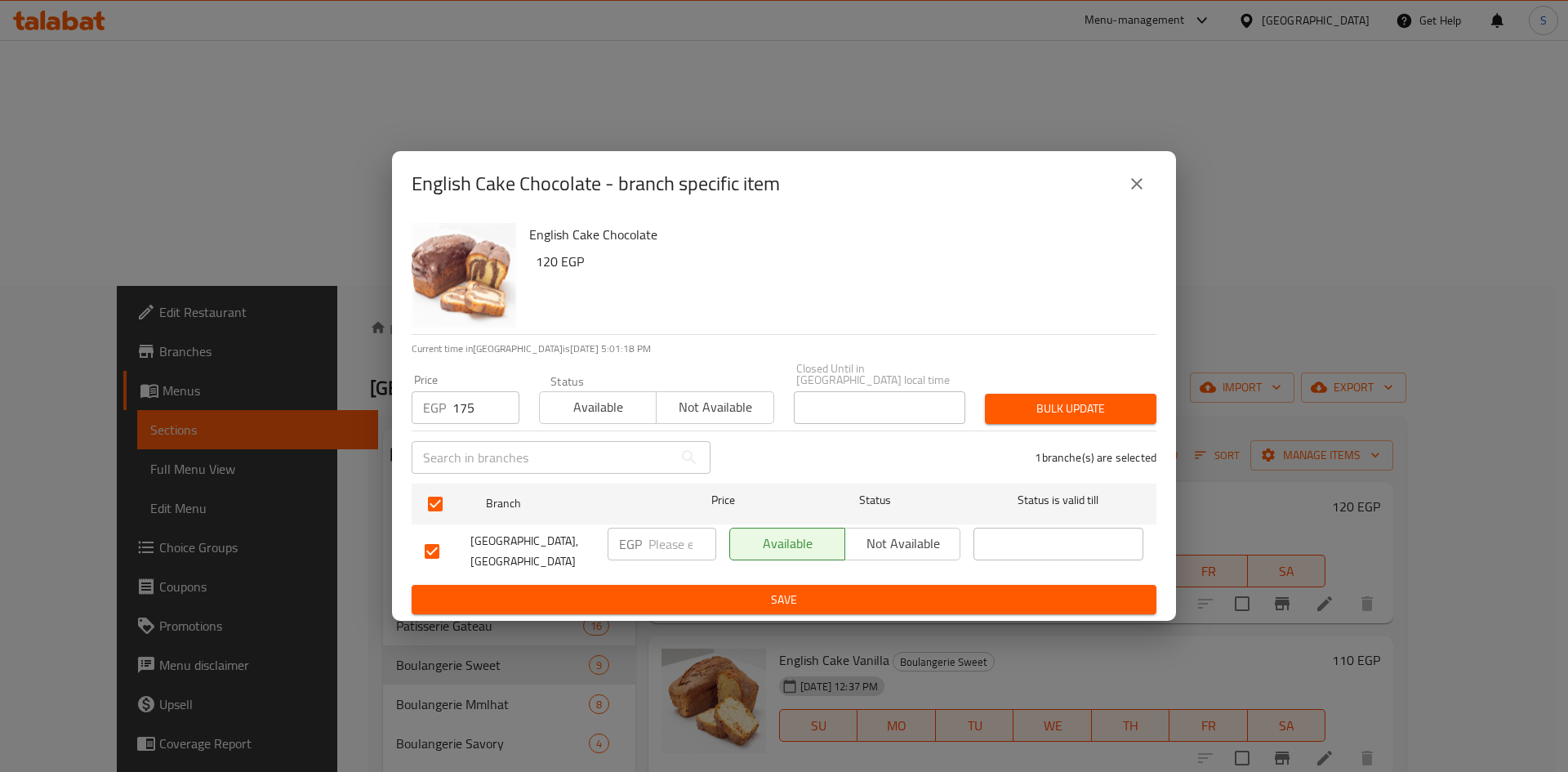
click at [1013, 413] on span "Bulk update" at bounding box center [1071, 409] width 146 height 20
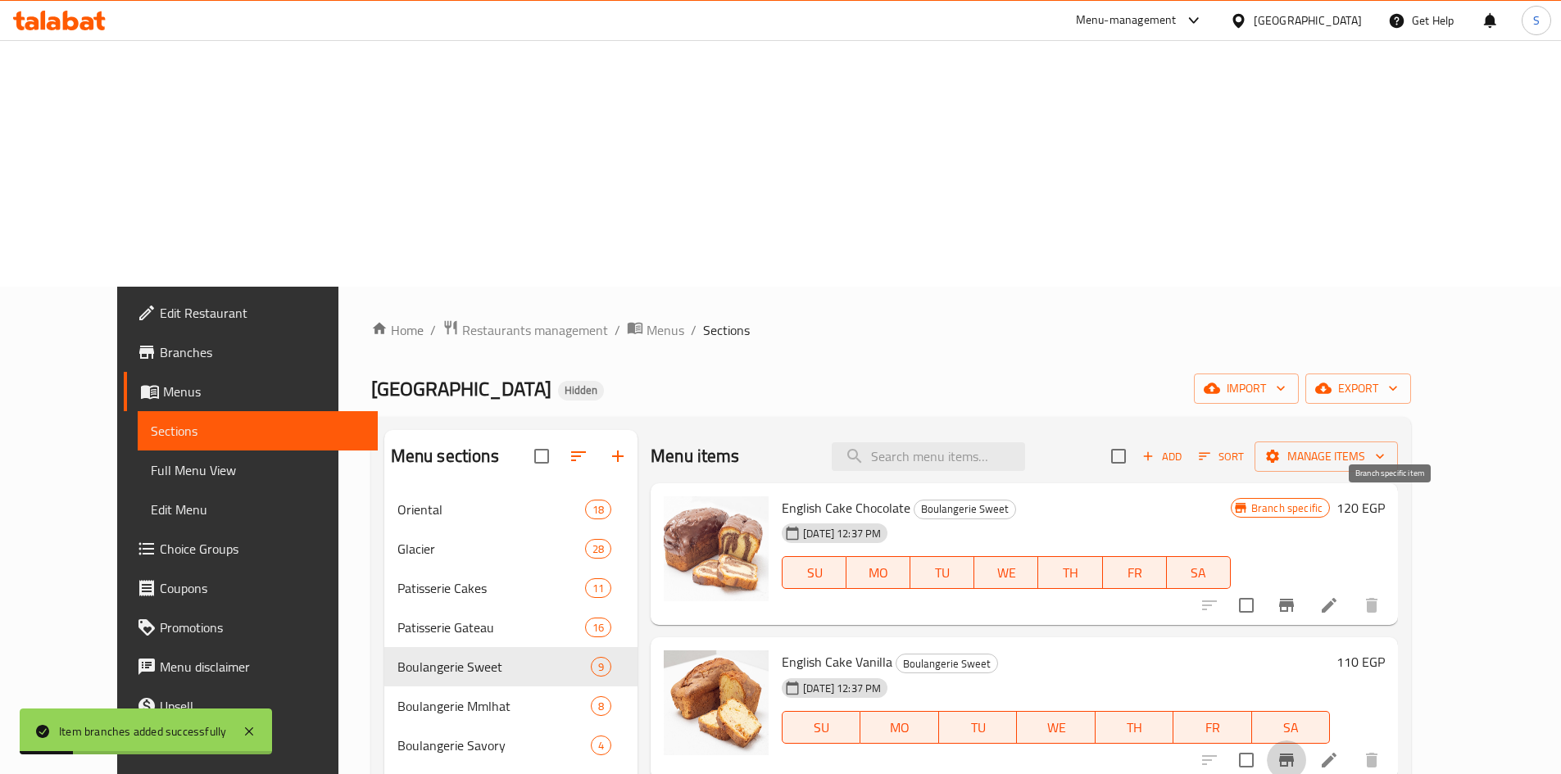
click at [1296, 751] on icon "Branch-specific-item" at bounding box center [1287, 761] width 20 height 20
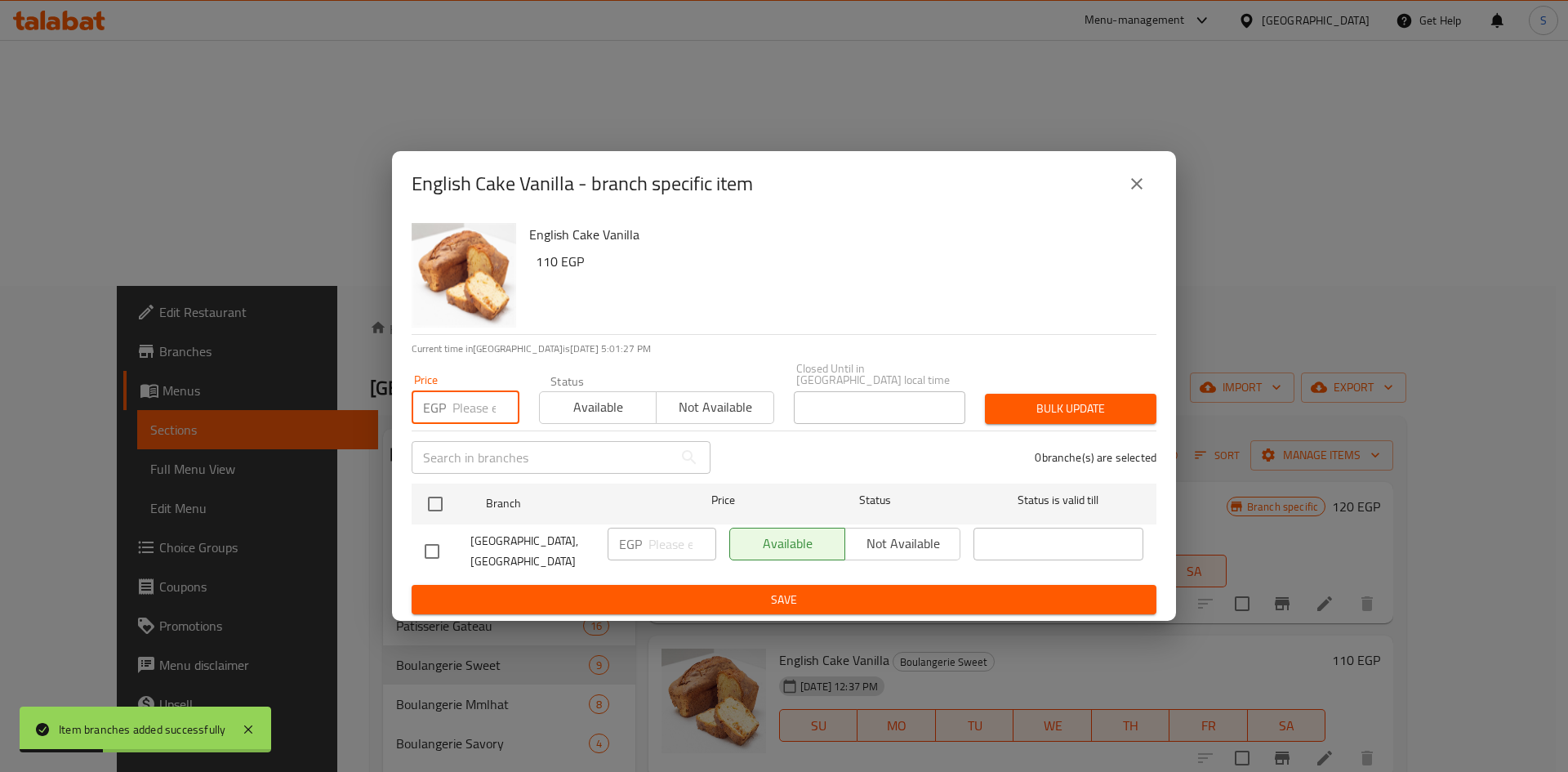
click at [457, 408] on input "number" at bounding box center [485, 407] width 67 height 33
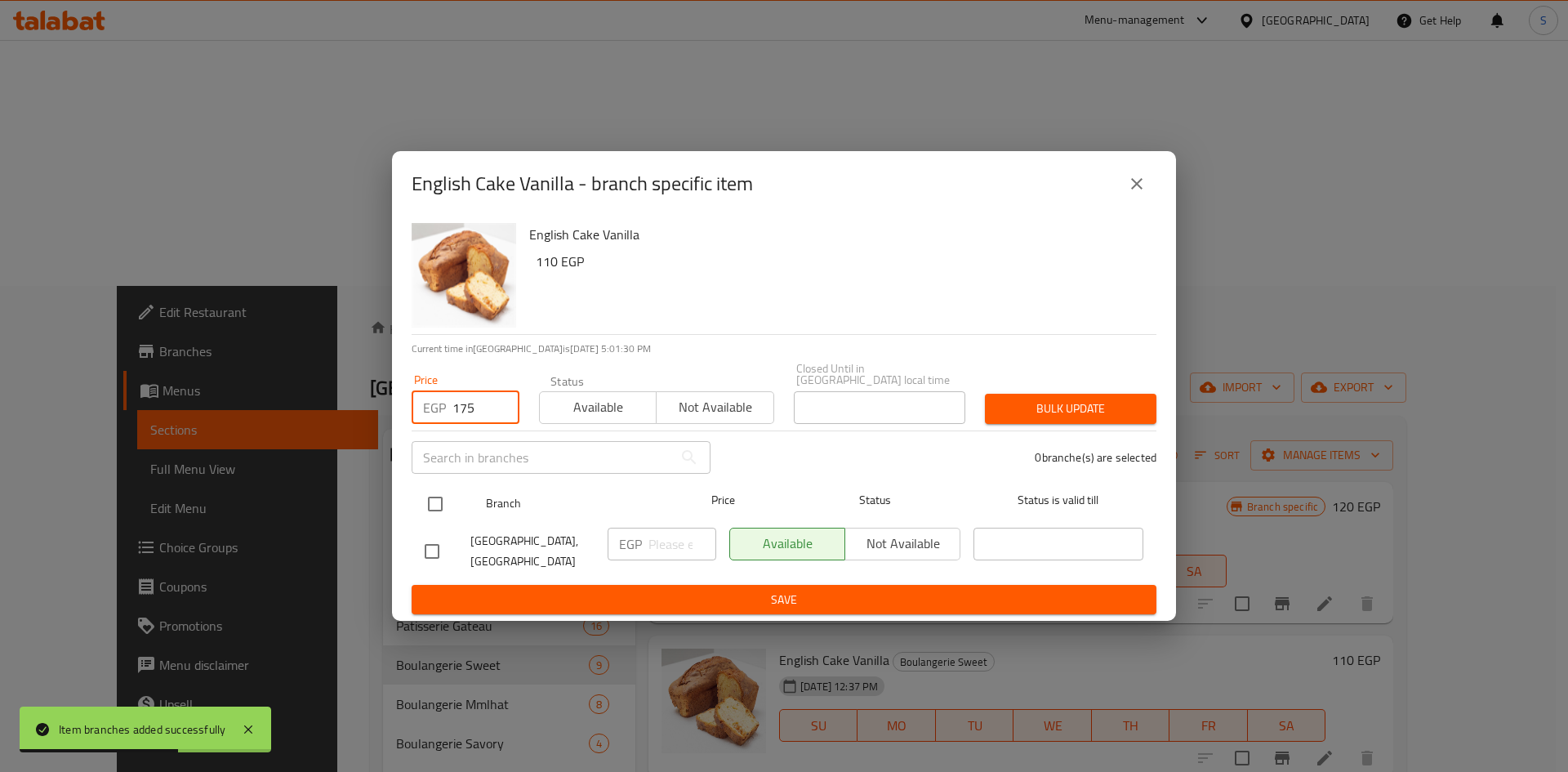
type input "175"
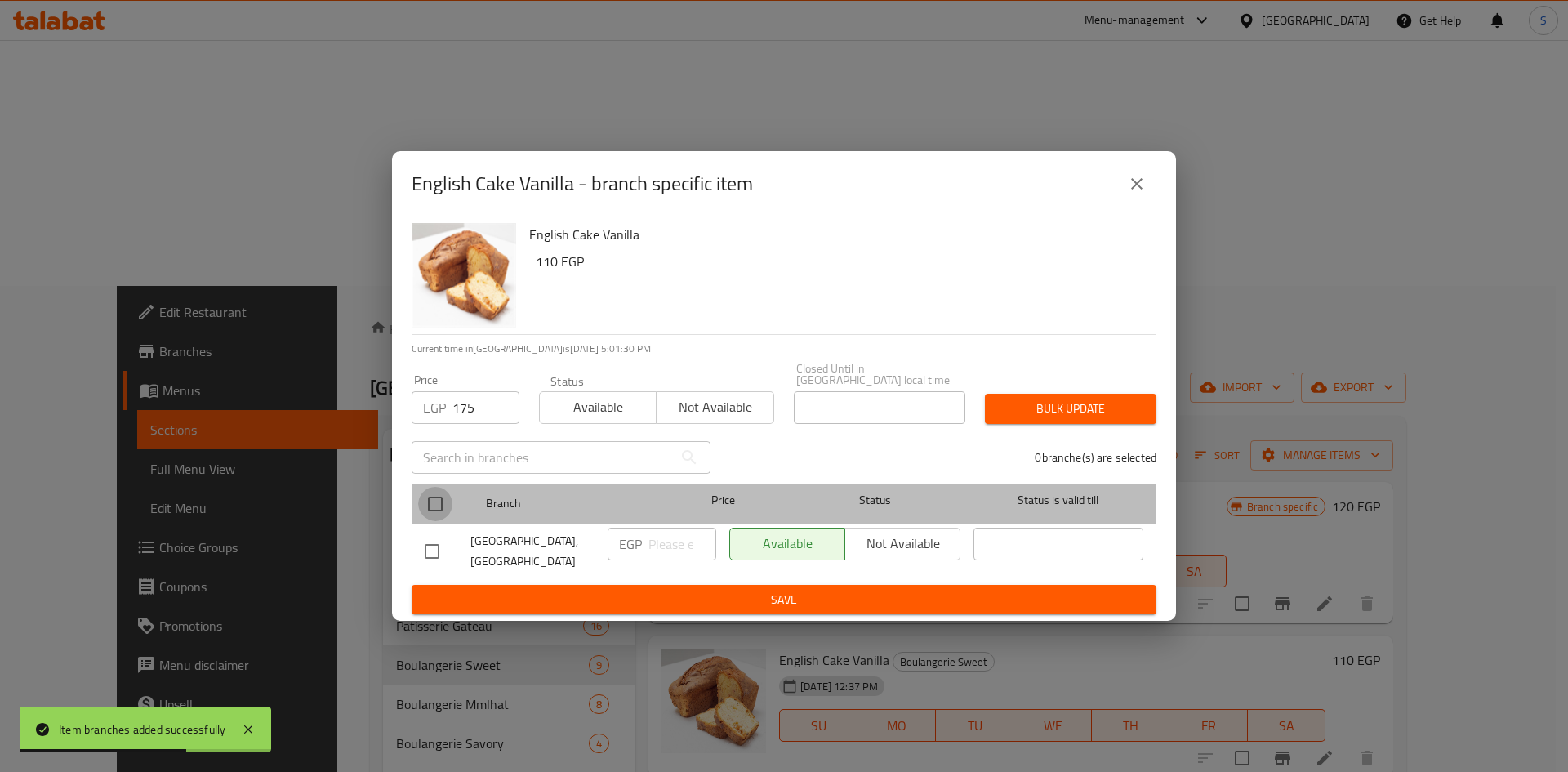
click at [432, 500] on input "checkbox" at bounding box center [436, 504] width 34 height 34
checkbox input "true"
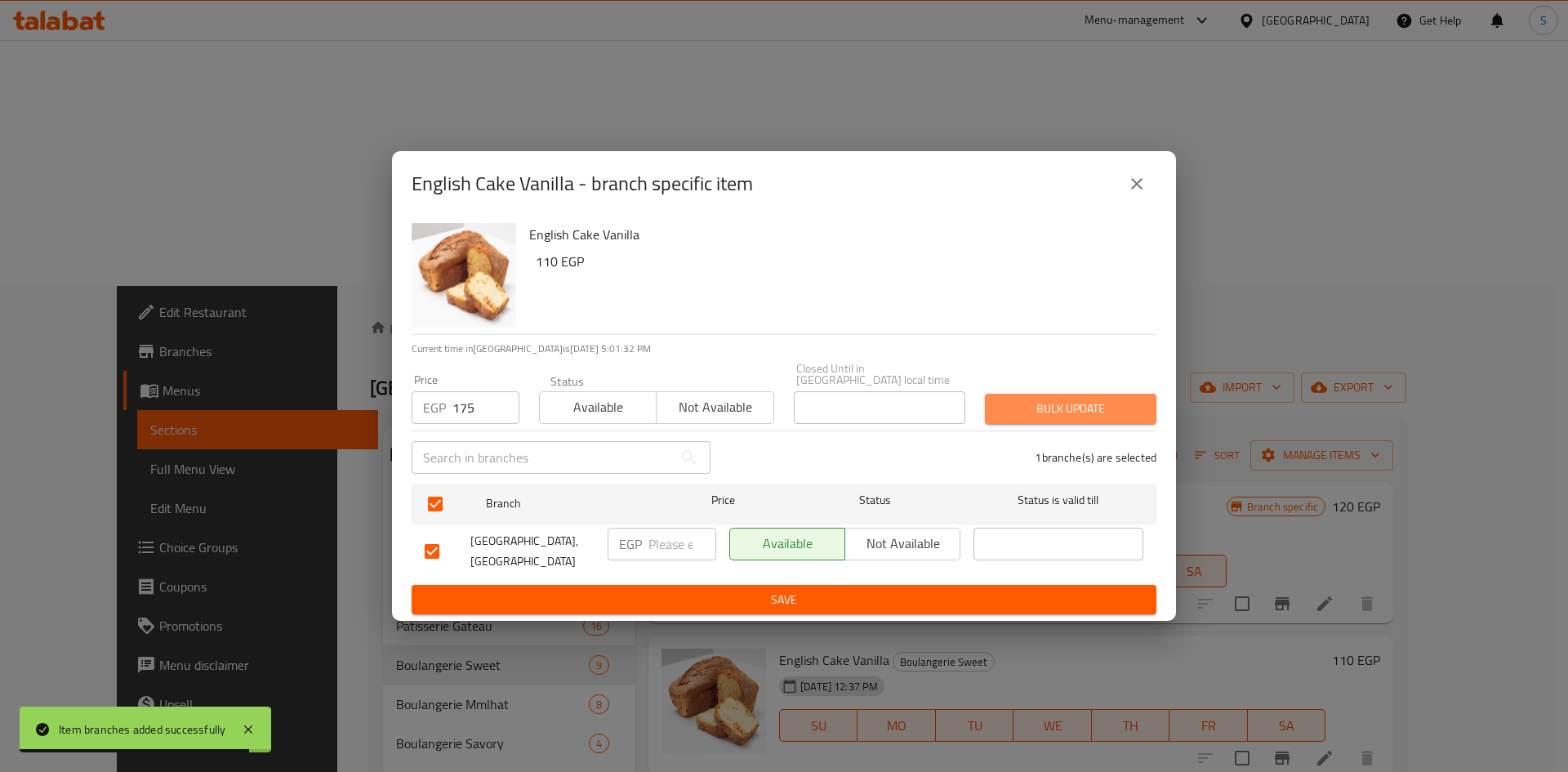
click at [1107, 406] on span "Bulk update" at bounding box center [1071, 409] width 146 height 20
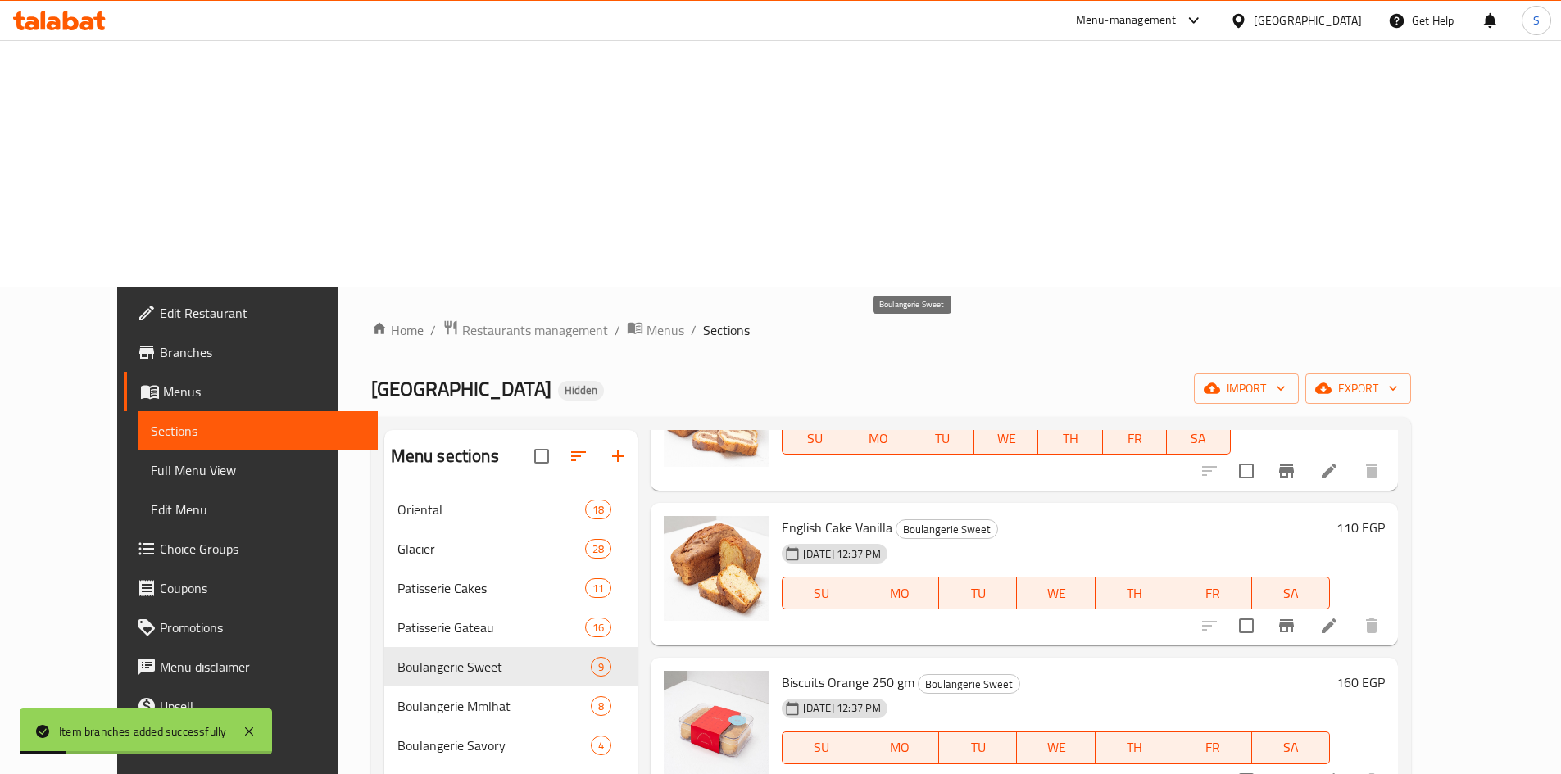
scroll to position [164, 0]
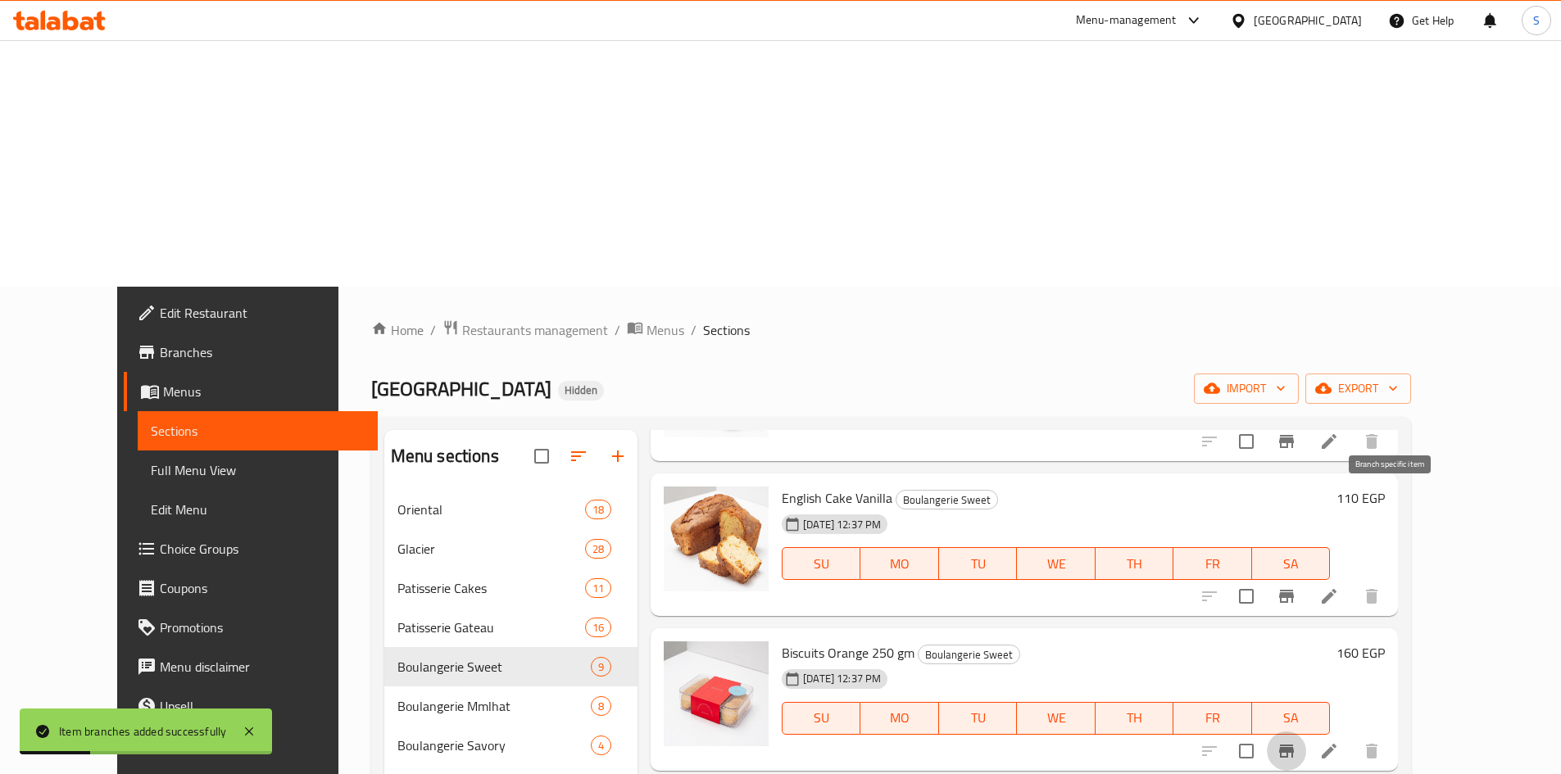
click at [1296, 742] on icon "Branch-specific-item" at bounding box center [1287, 752] width 20 height 20
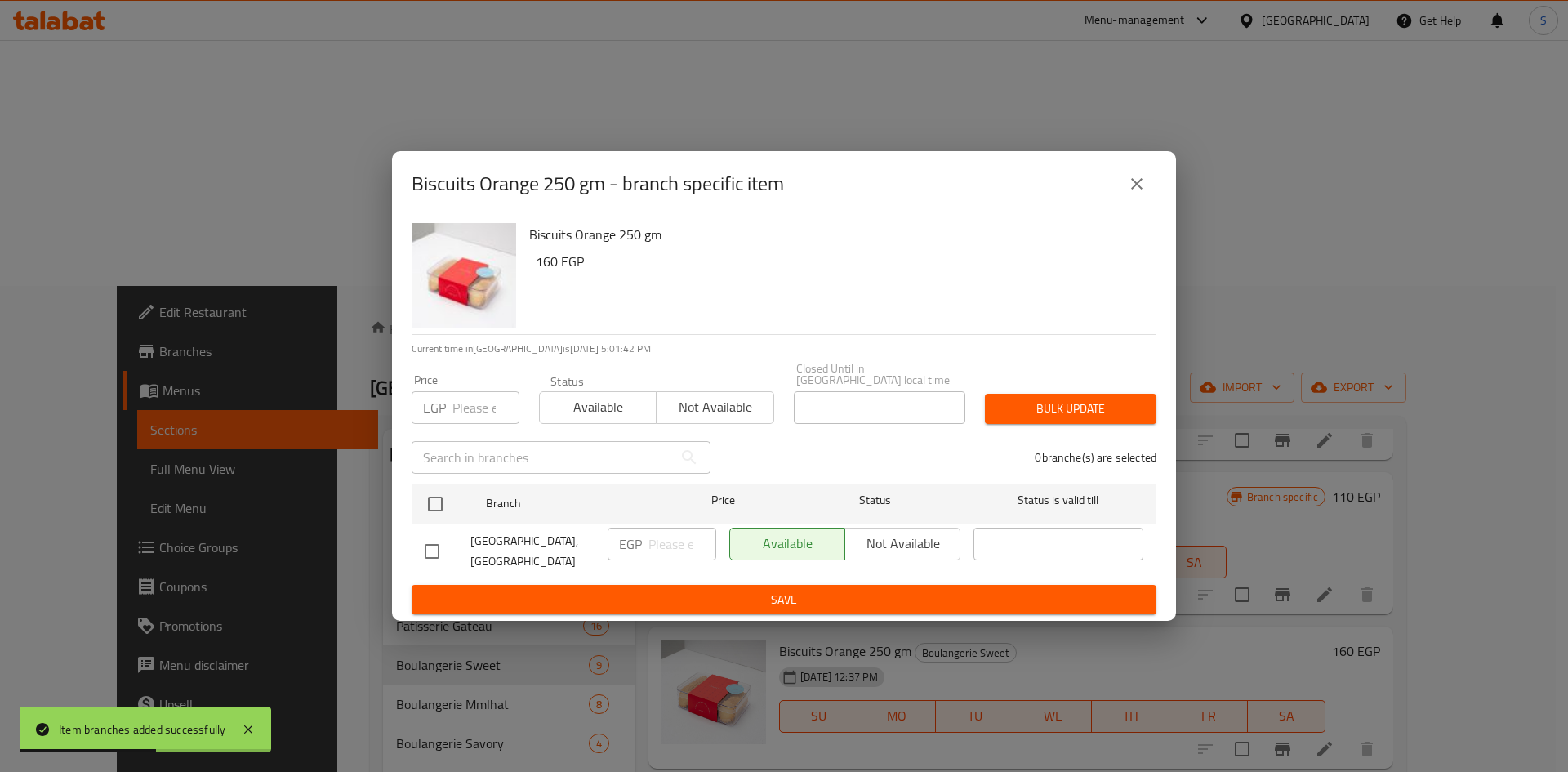
click at [443, 414] on p "EGP" at bounding box center [434, 408] width 23 height 20
click at [475, 415] on input "number" at bounding box center [485, 407] width 67 height 33
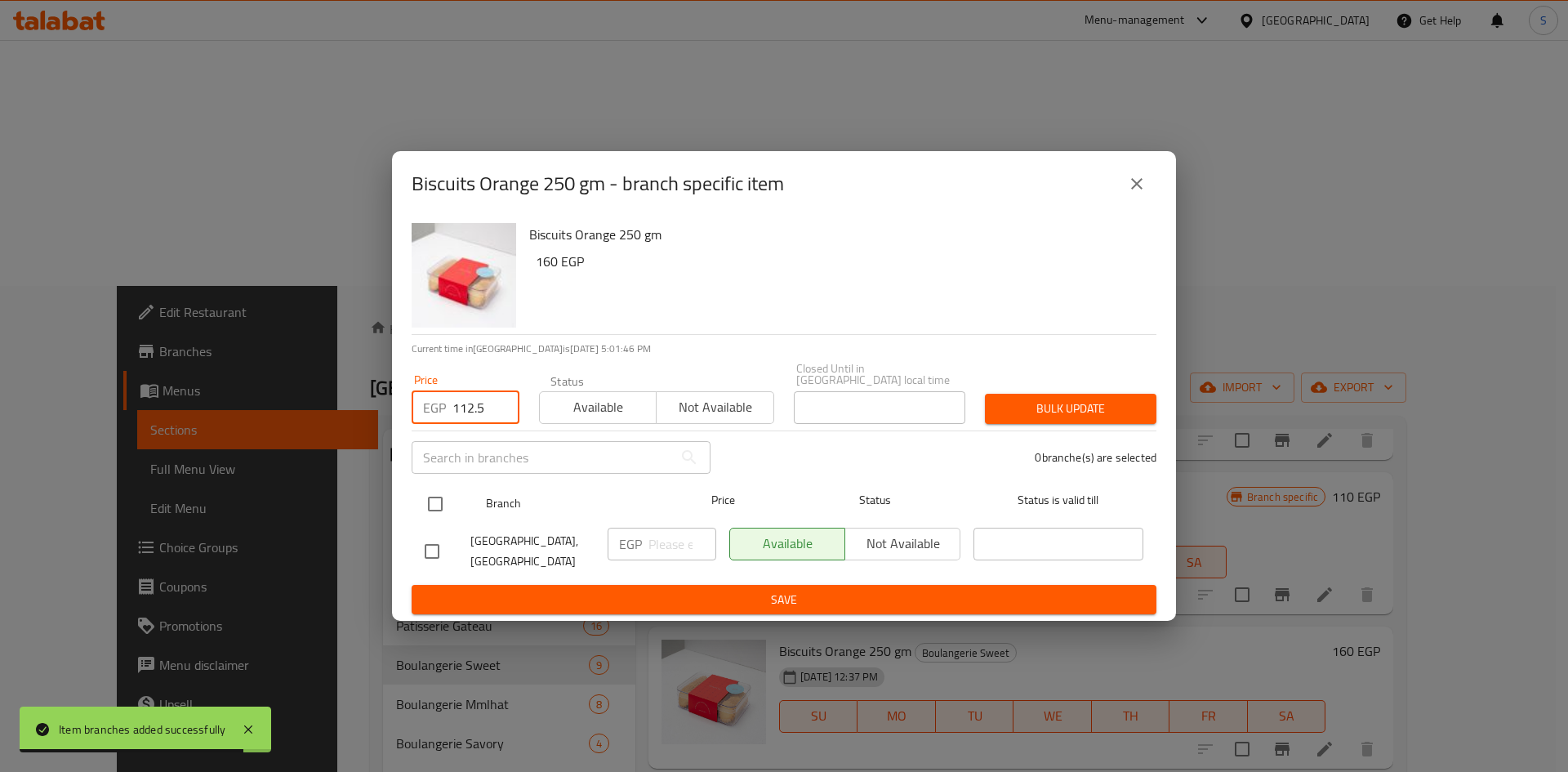
type input "112.5"
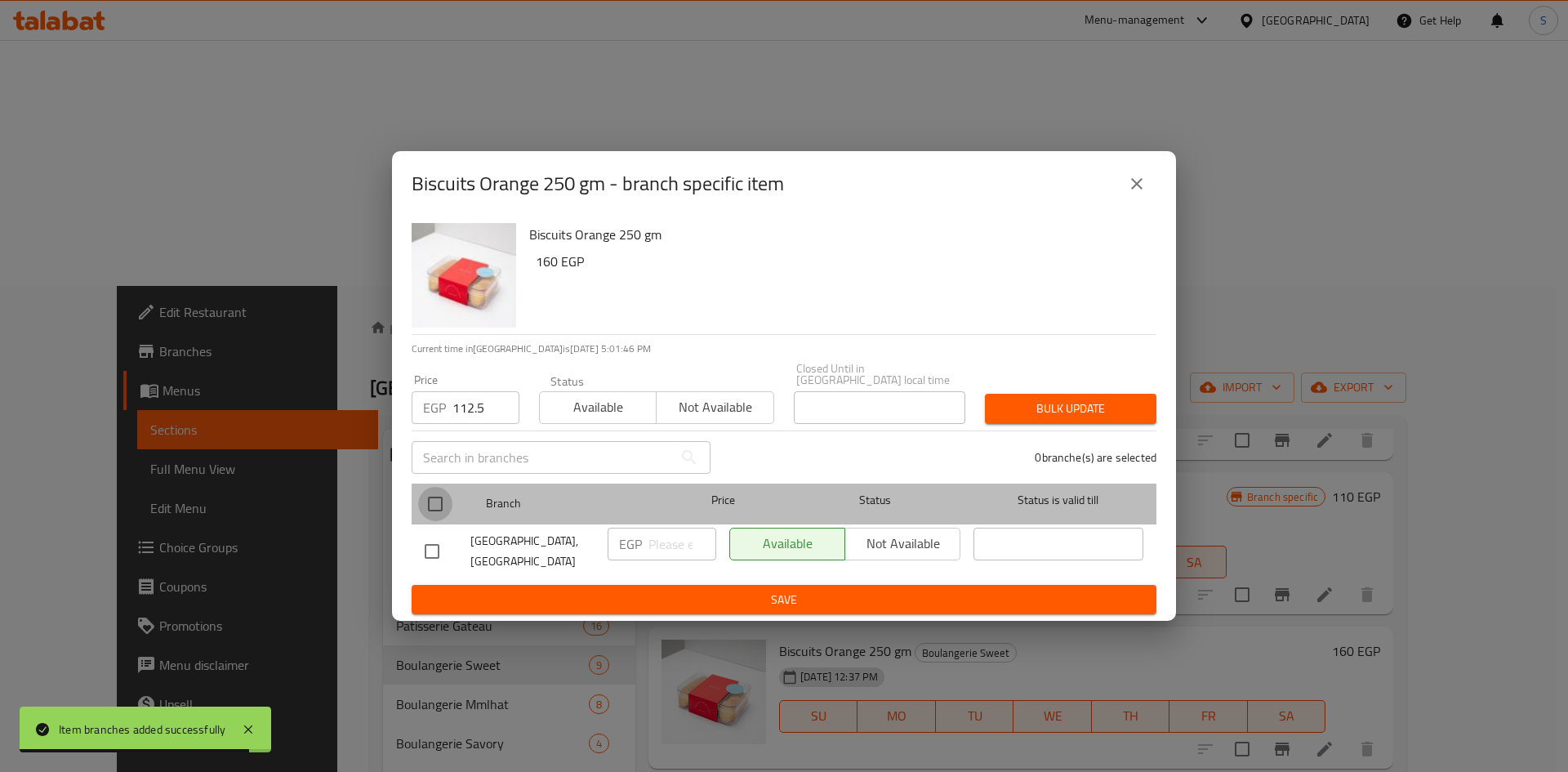
click at [433, 490] on input "checkbox" at bounding box center [436, 504] width 34 height 34
checkbox input "true"
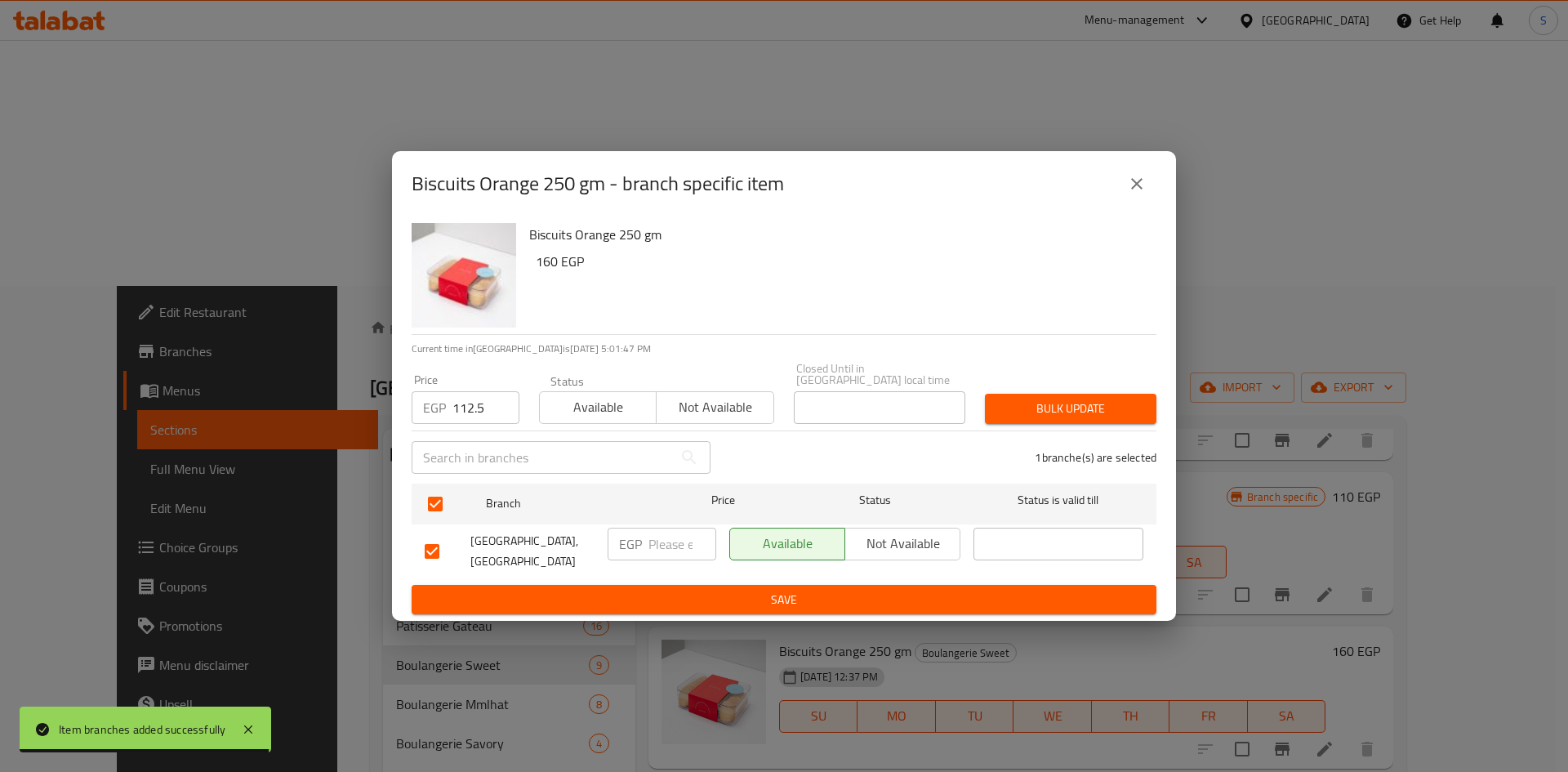
click at [1011, 396] on button "Bulk update" at bounding box center [1071, 409] width 171 height 30
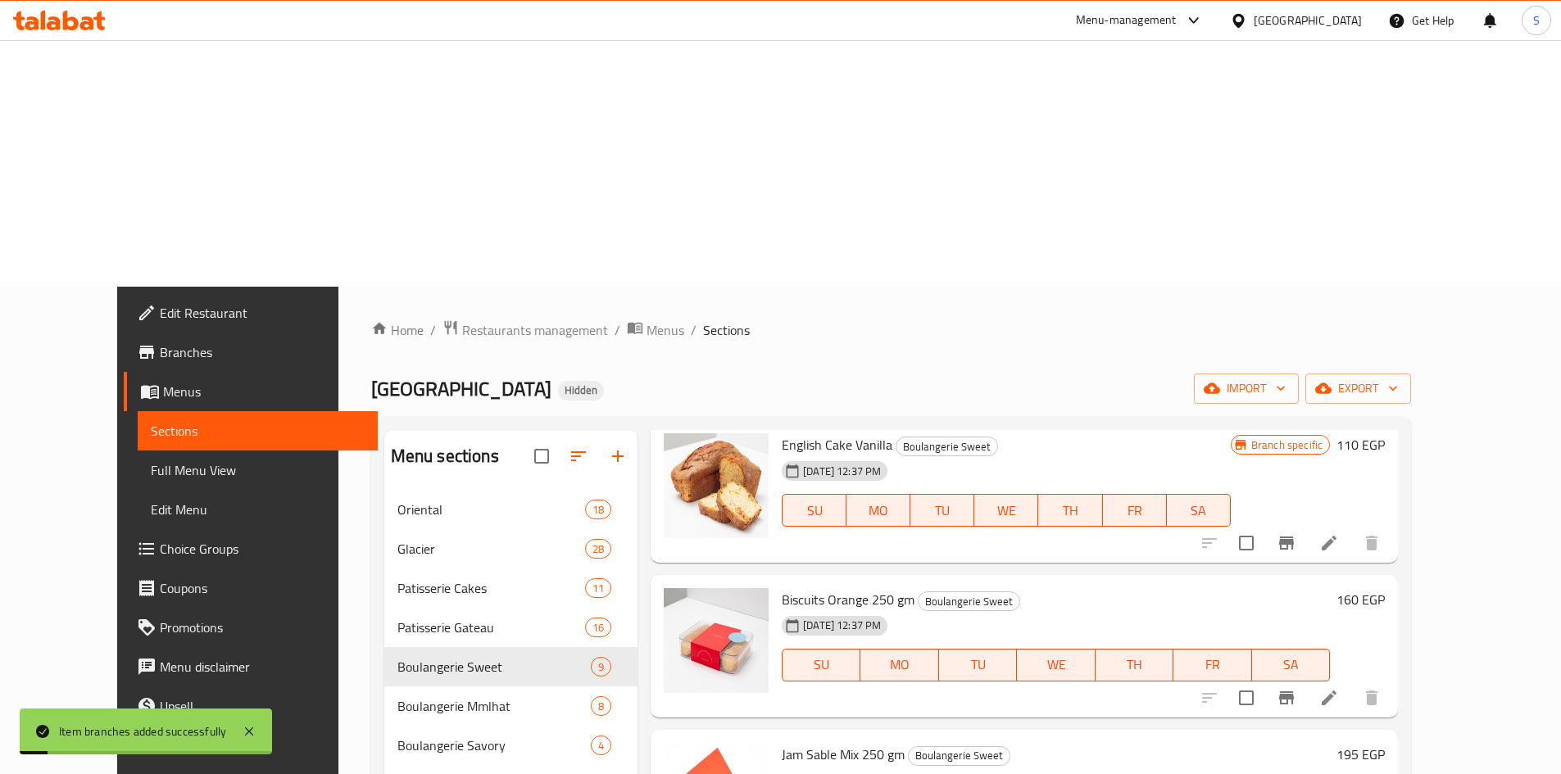
scroll to position [246, 0]
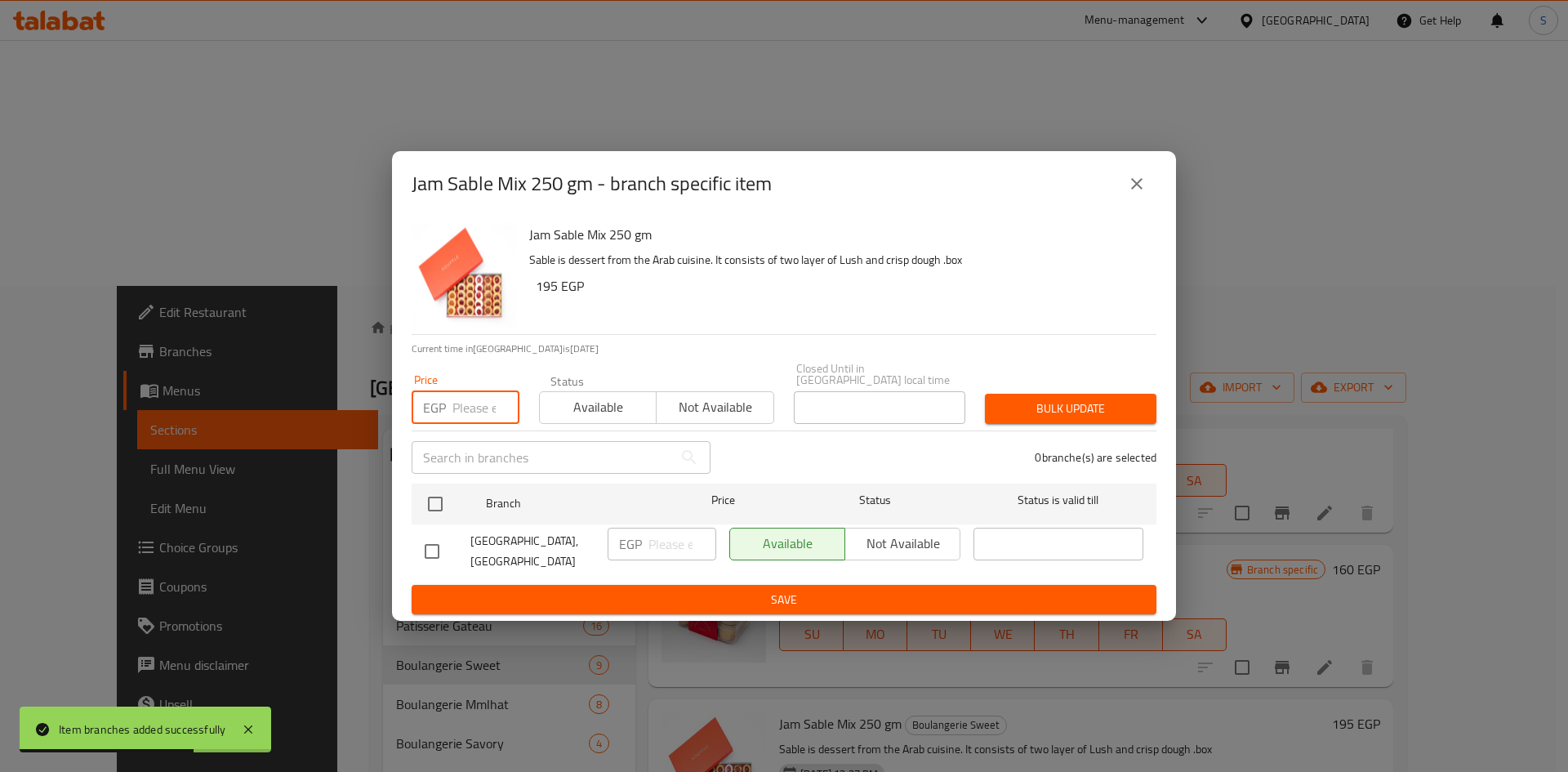
click at [461, 409] on input "number" at bounding box center [485, 407] width 67 height 33
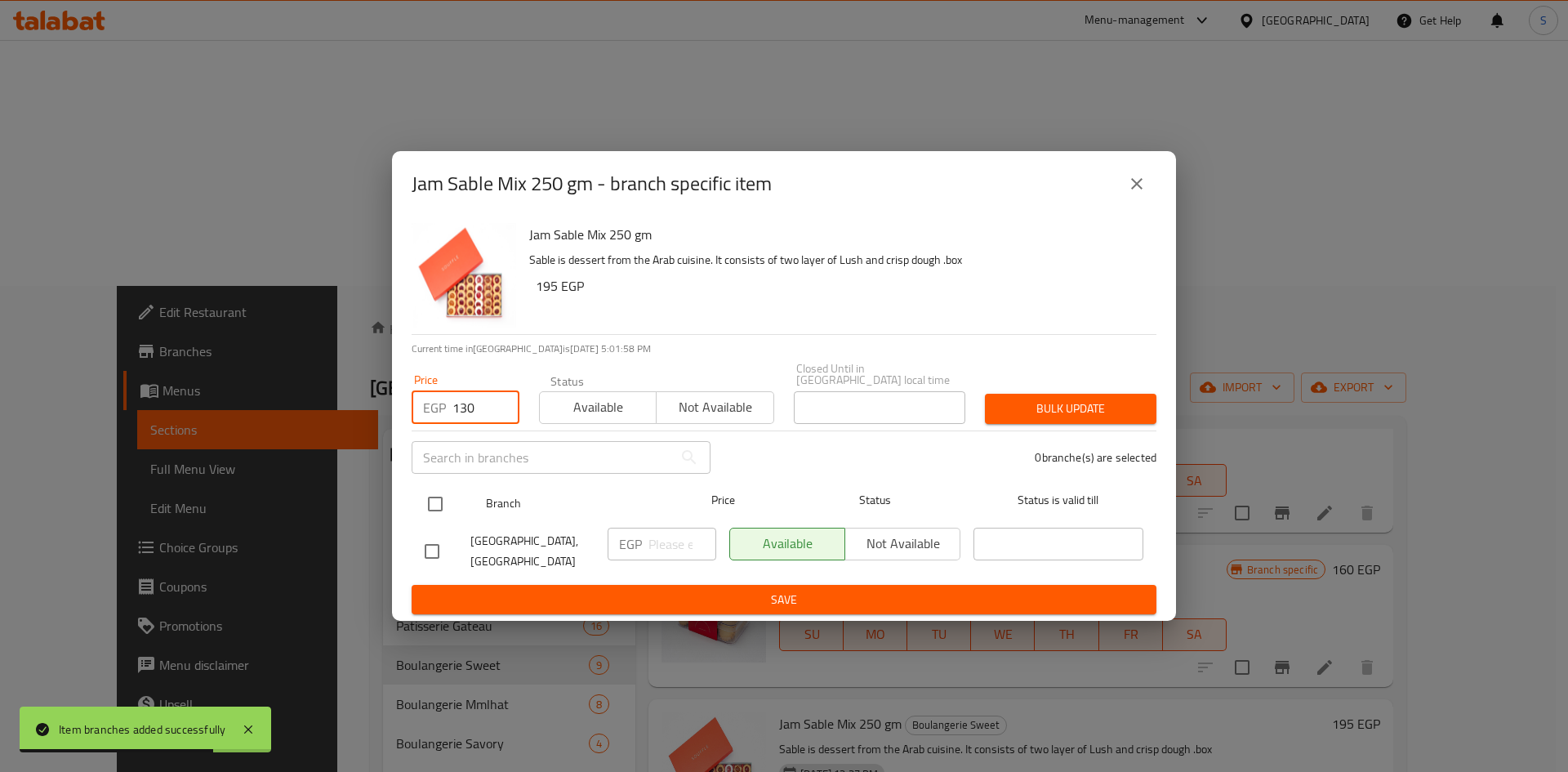
type input "130"
drag, startPoint x: 422, startPoint y: 500, endPoint x: 447, endPoint y: 497, distance: 25.2
click at [430, 500] on input "checkbox" at bounding box center [436, 504] width 34 height 34
checkbox input "true"
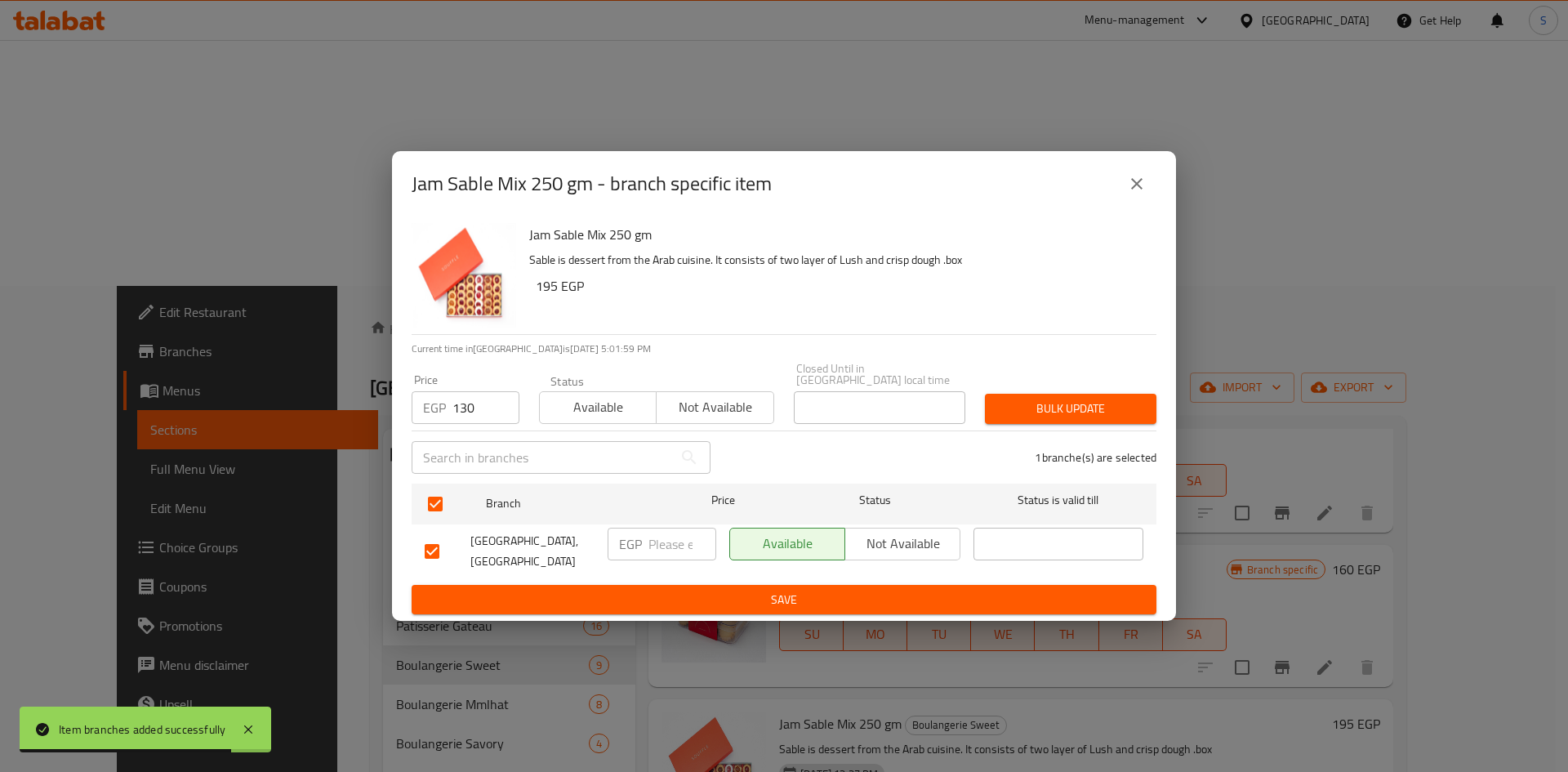
click at [998, 400] on span "Bulk update" at bounding box center [1071, 409] width 146 height 20
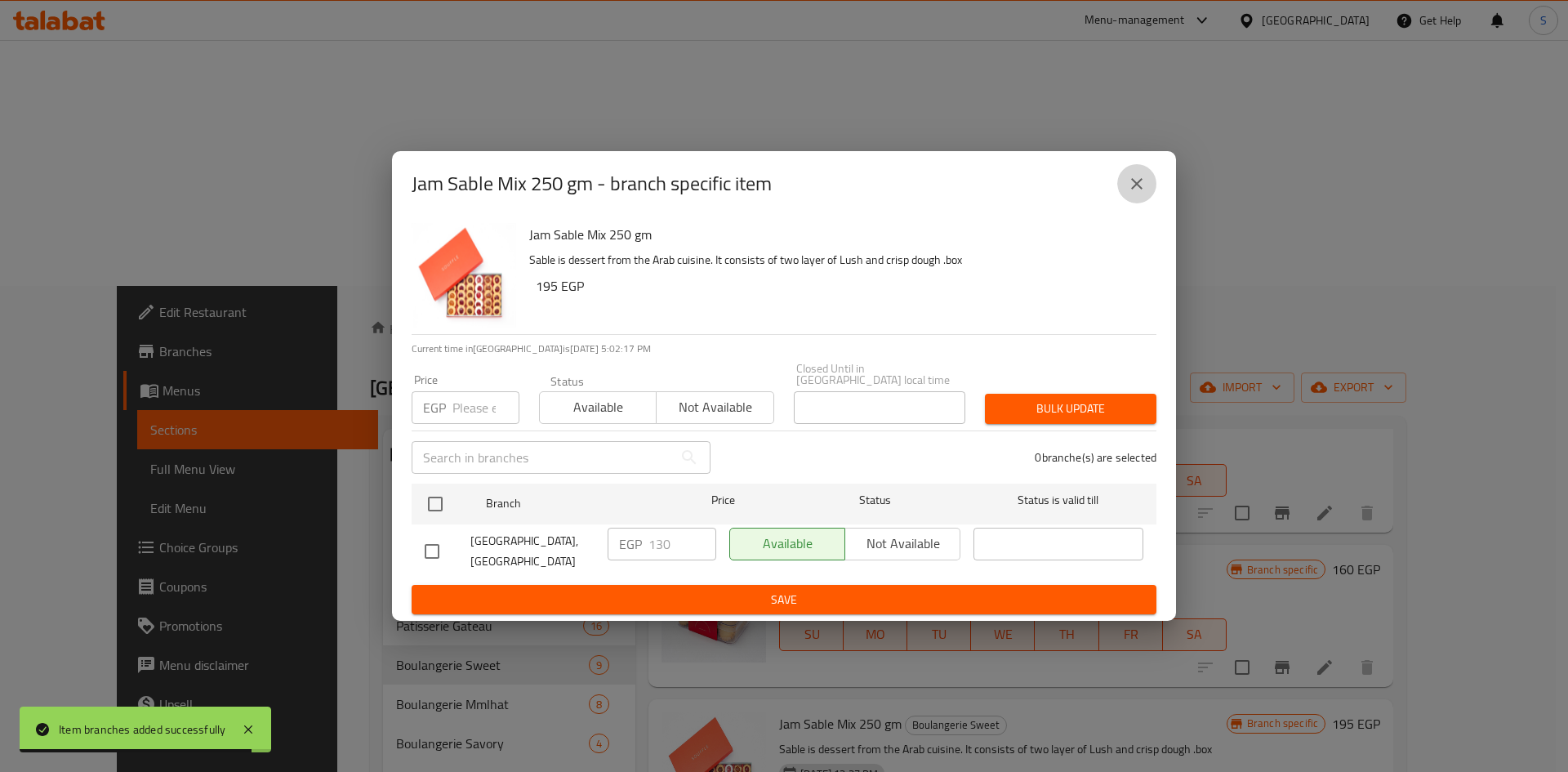
click at [1149, 203] on button "close" at bounding box center [1136, 184] width 39 height 39
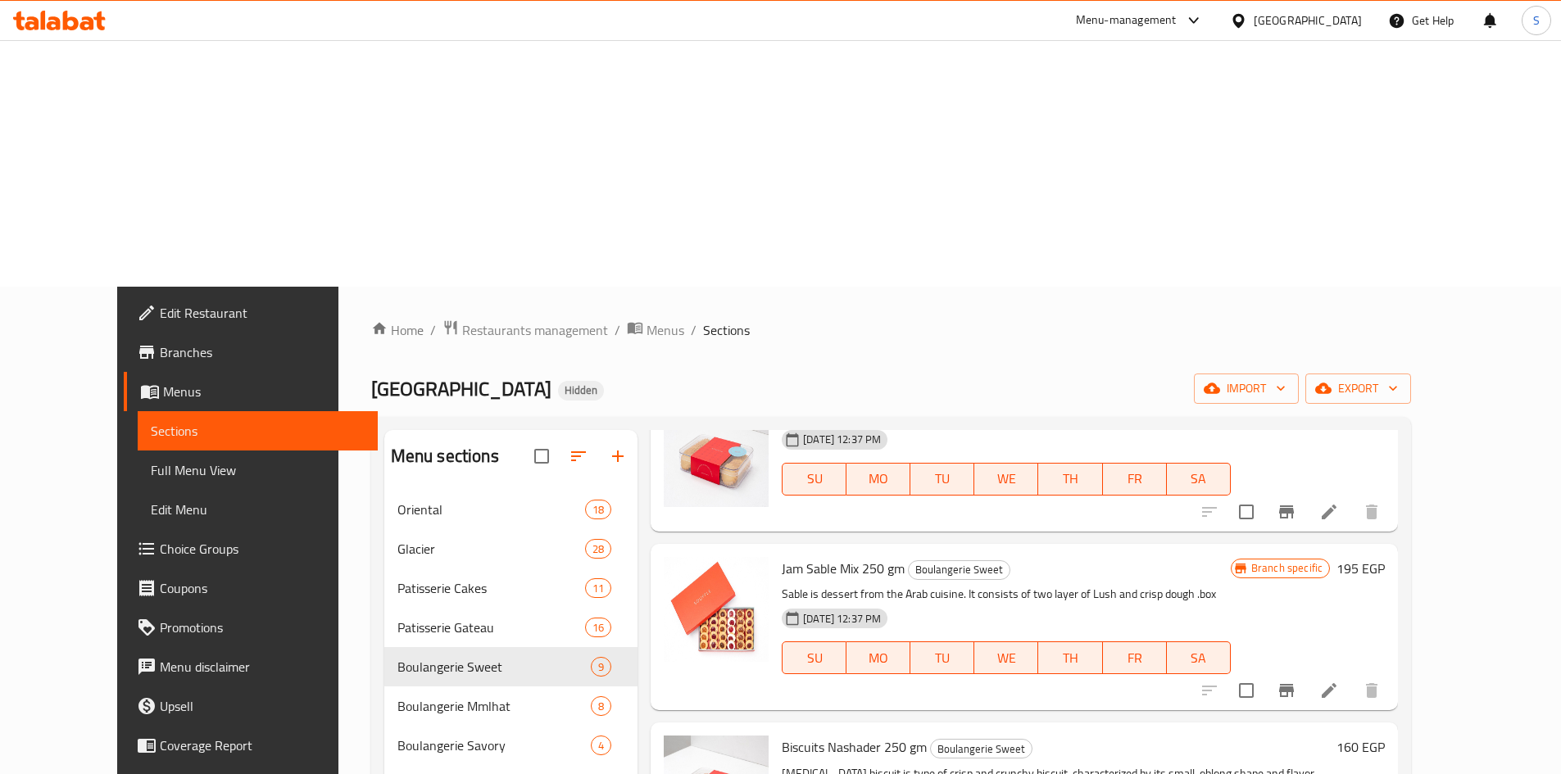
scroll to position [410, 0]
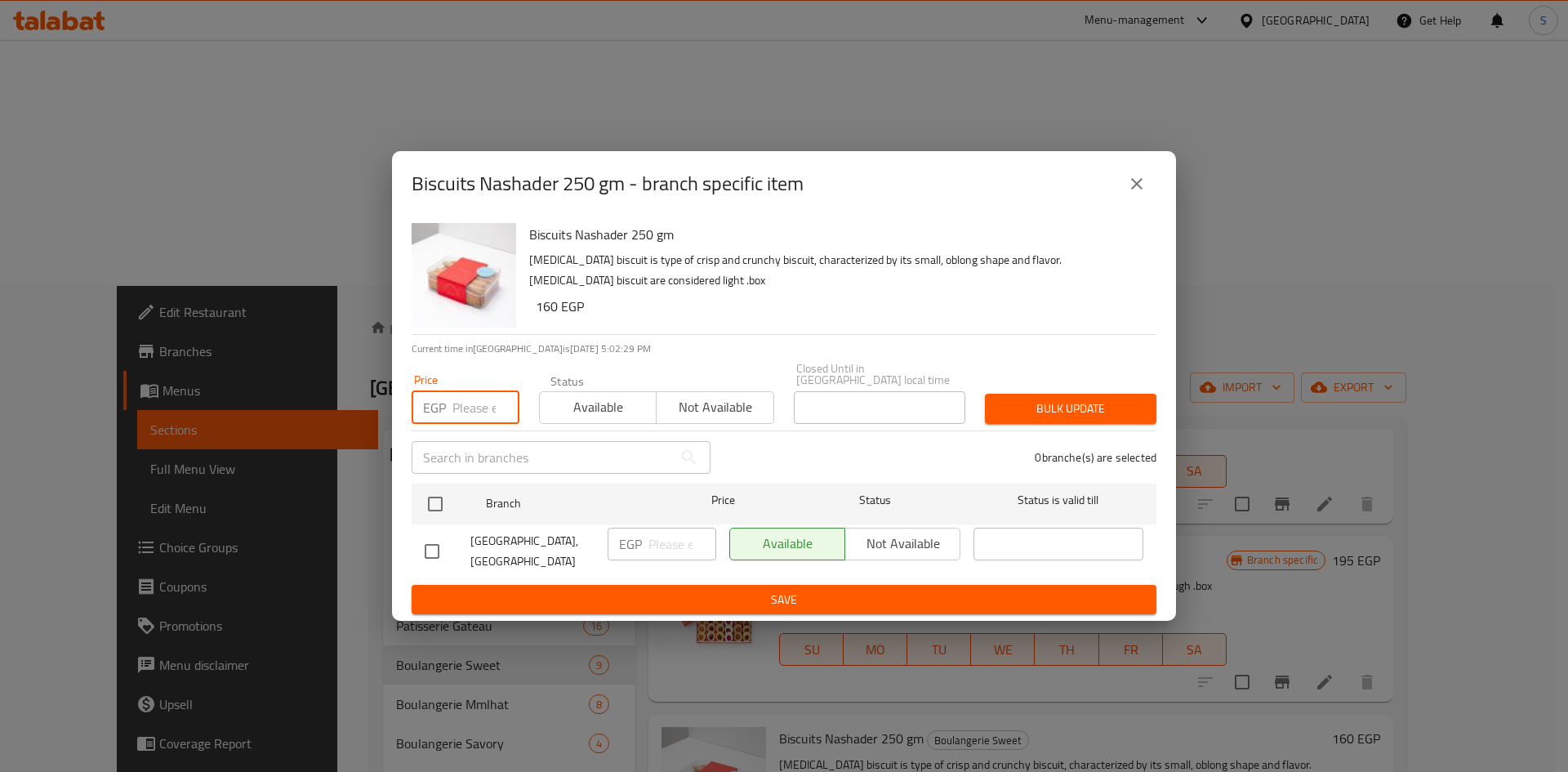
click at [466, 413] on input "number" at bounding box center [485, 407] width 67 height 33
type input "112.5"
click at [434, 487] on input "checkbox" at bounding box center [436, 504] width 34 height 34
checkbox input "true"
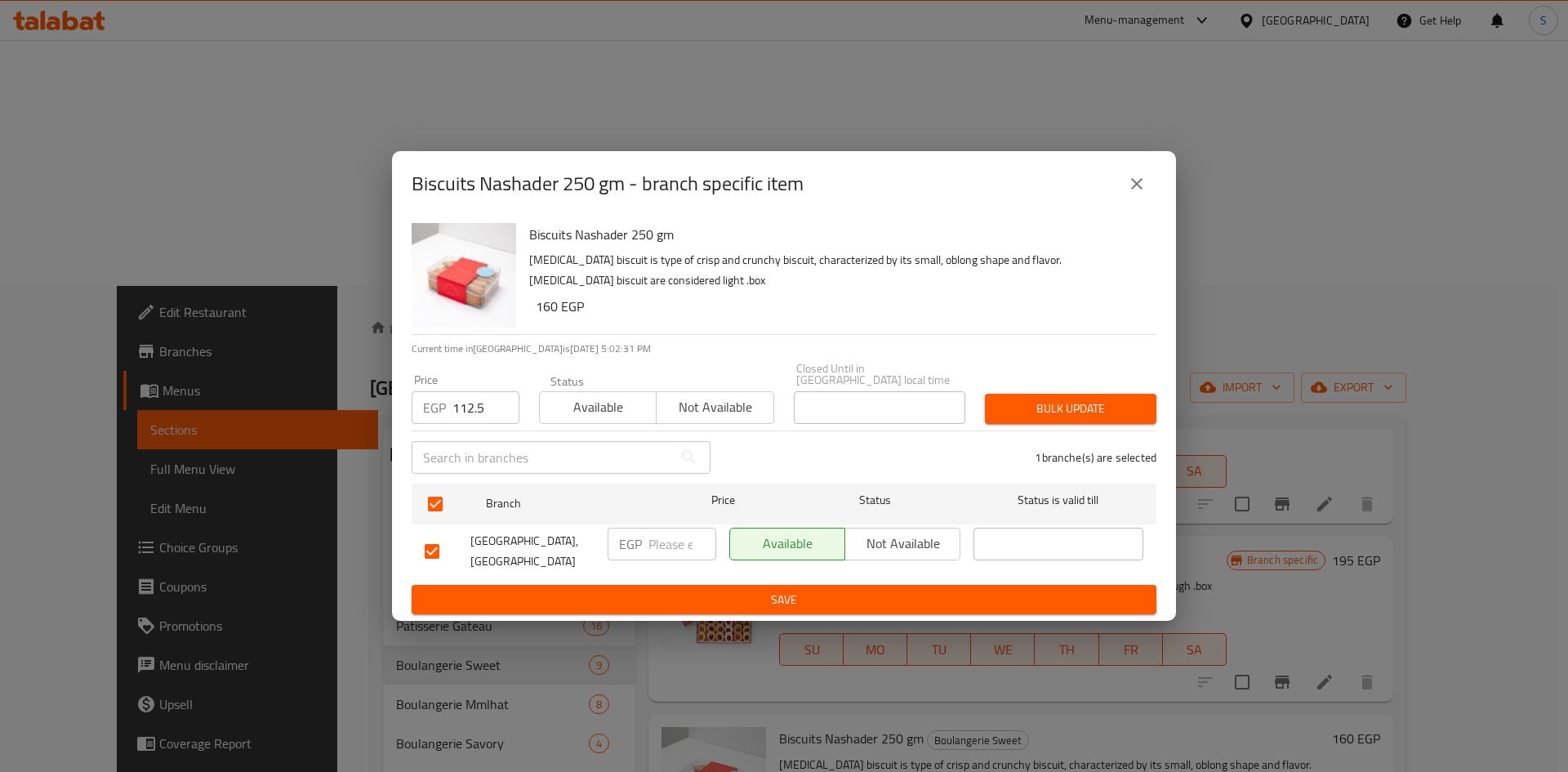
click at [1011, 396] on button "Bulk update" at bounding box center [1071, 409] width 171 height 30
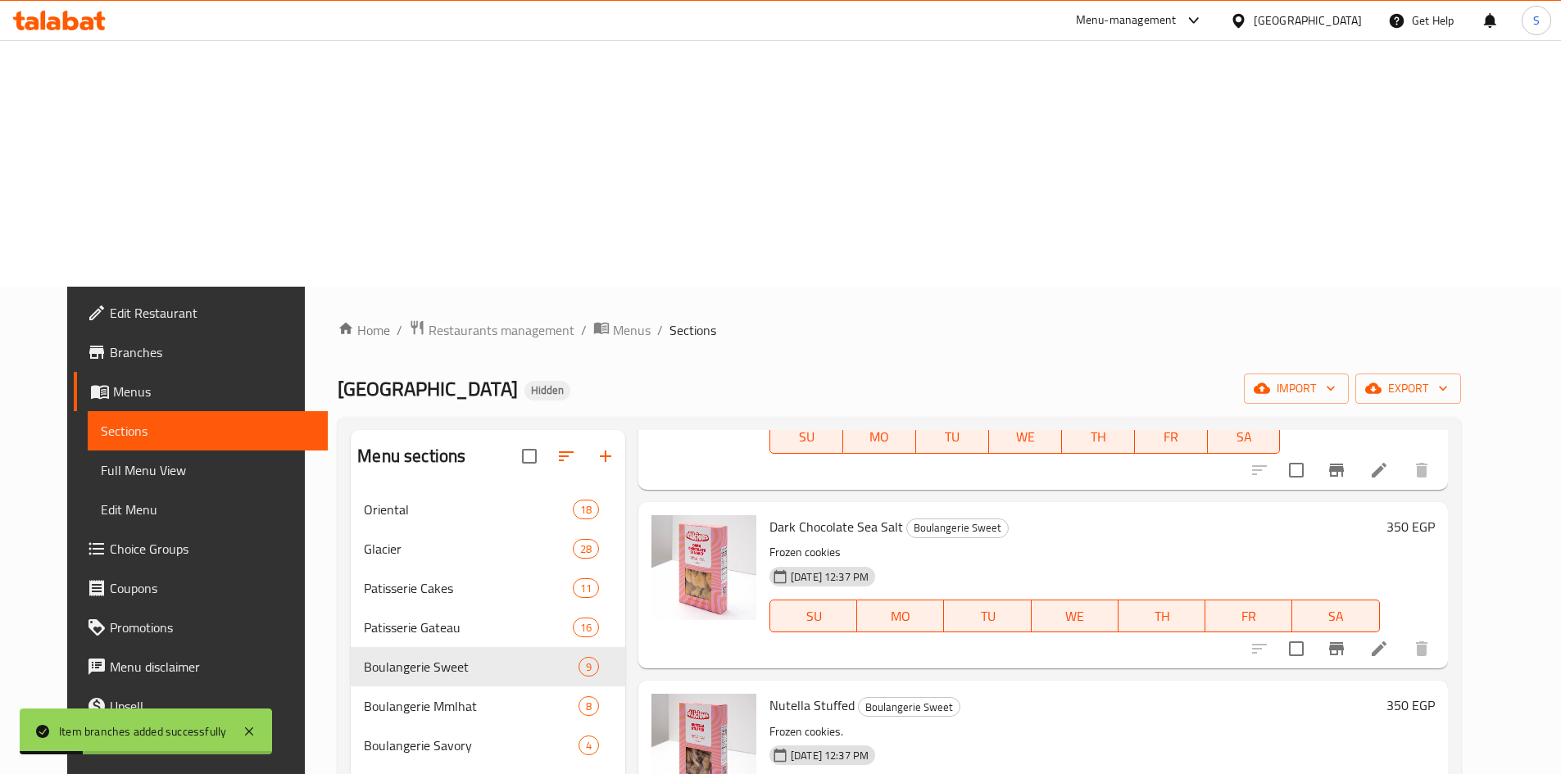
scroll to position [824, 0]
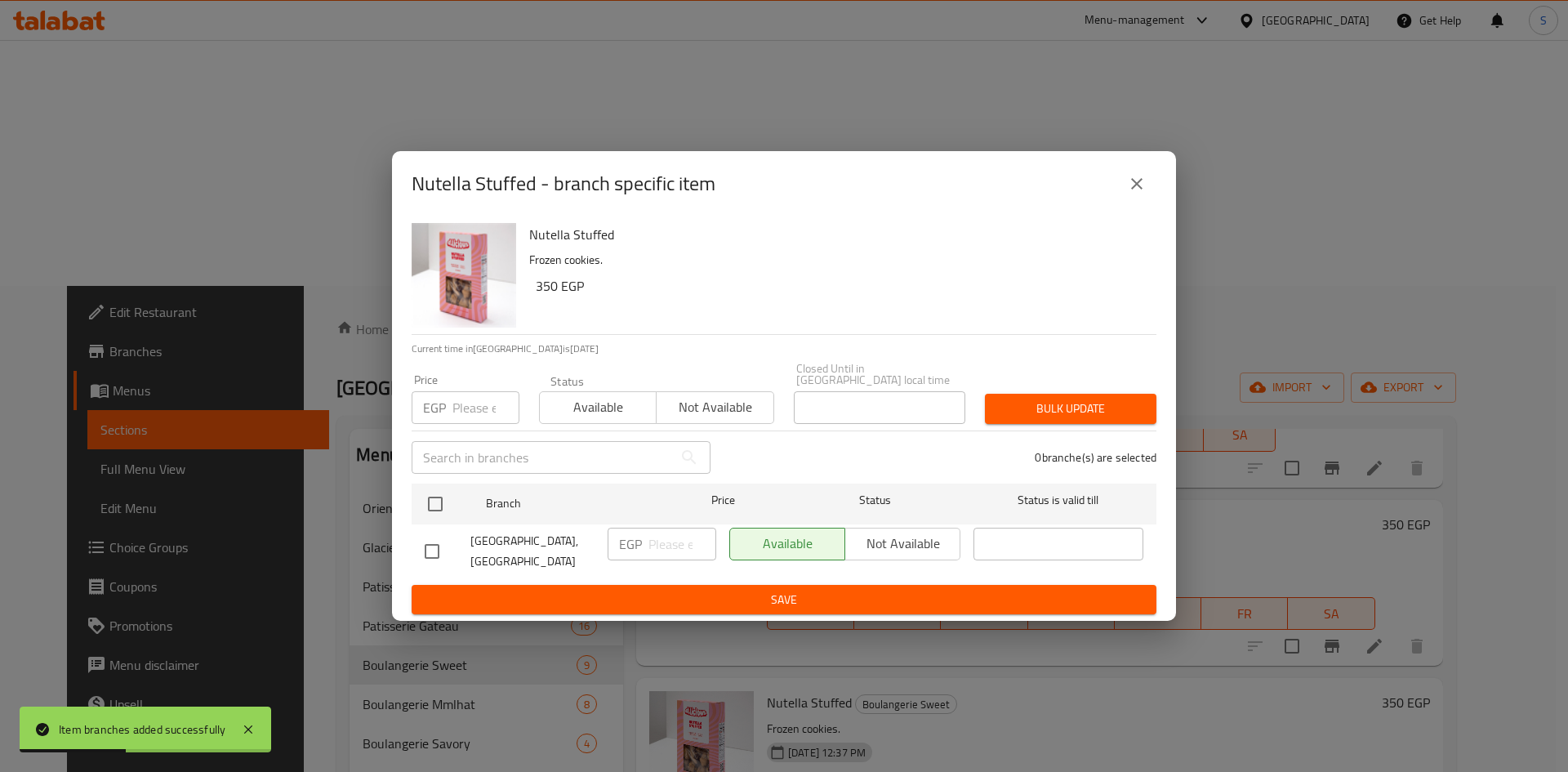
click at [1138, 193] on icon "close" at bounding box center [1137, 185] width 20 height 20
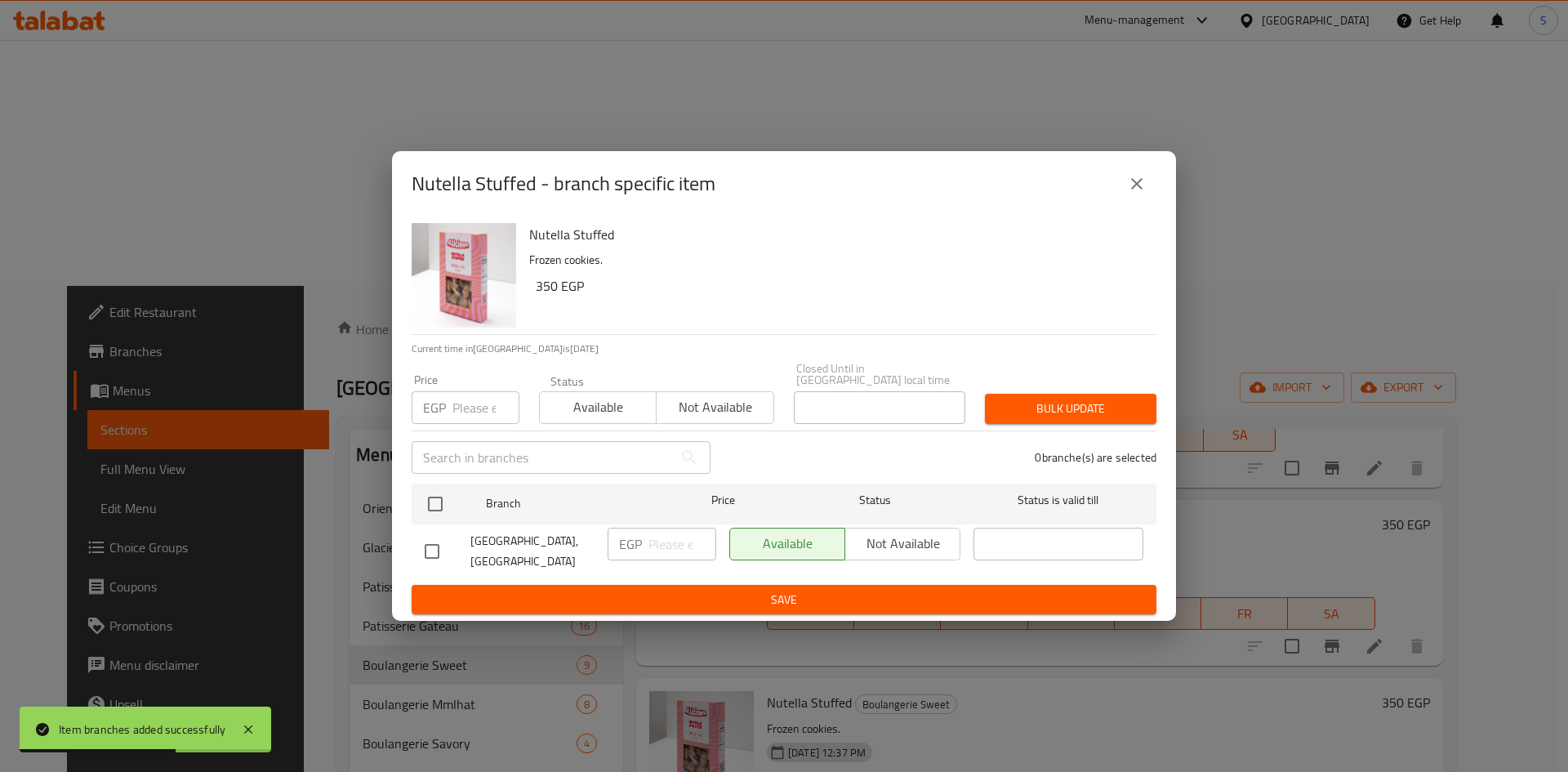
click at [887, 541] on div "Available Not available" at bounding box center [845, 544] width 231 height 33
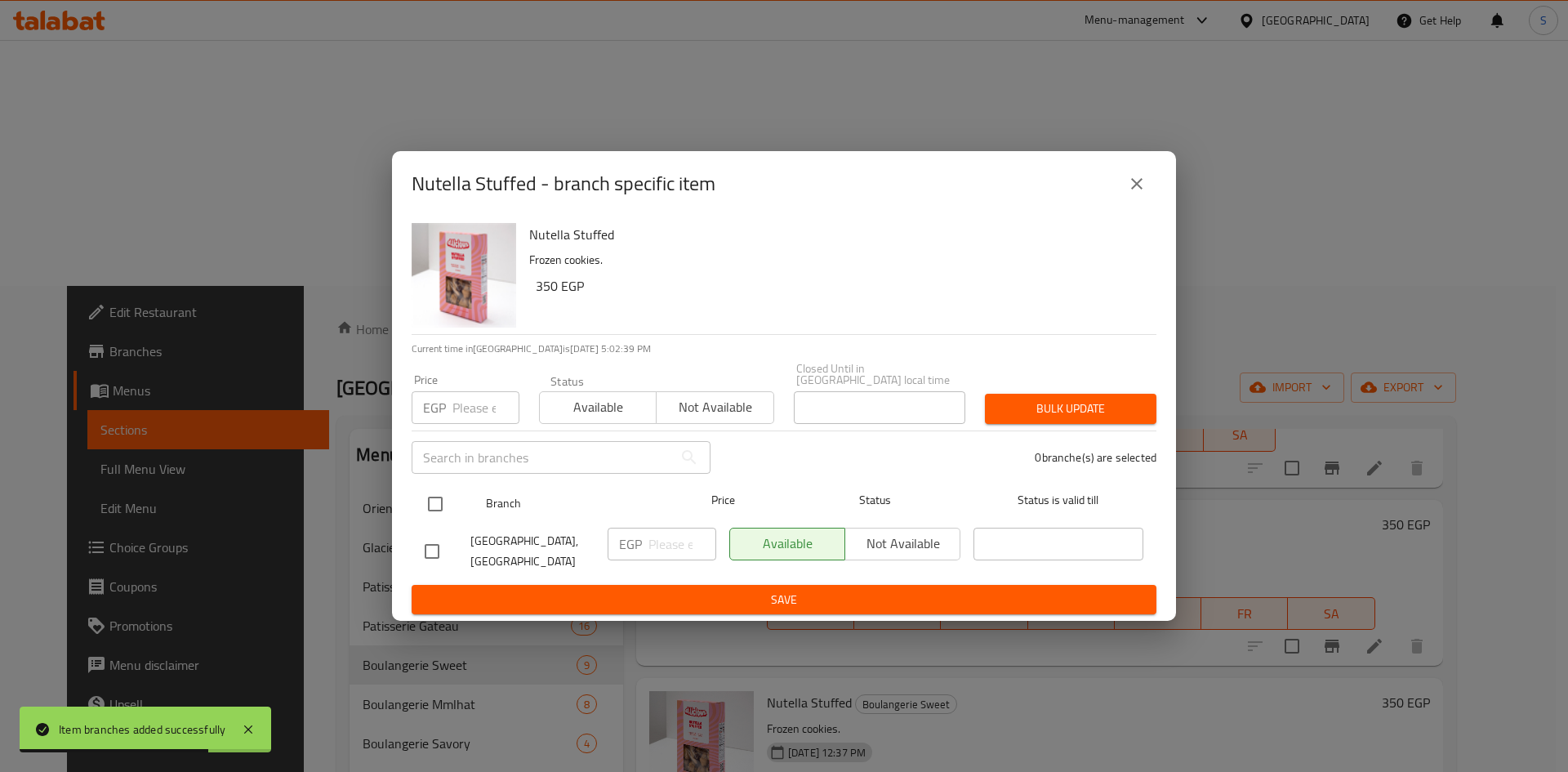
click at [427, 496] on input "checkbox" at bounding box center [436, 504] width 34 height 34
checkbox input "true"
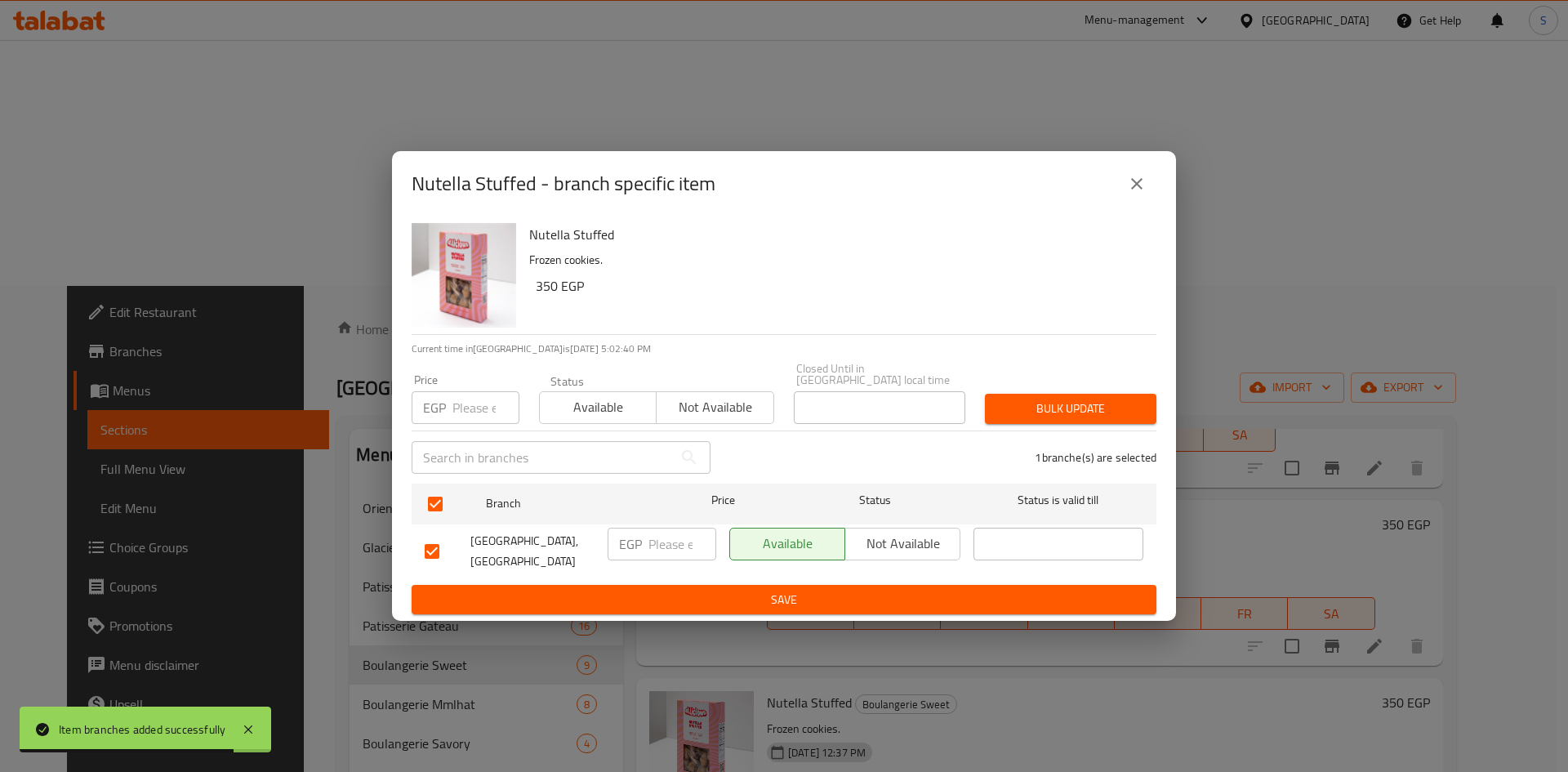
click at [907, 553] on span "Not available" at bounding box center [903, 544] width 102 height 24
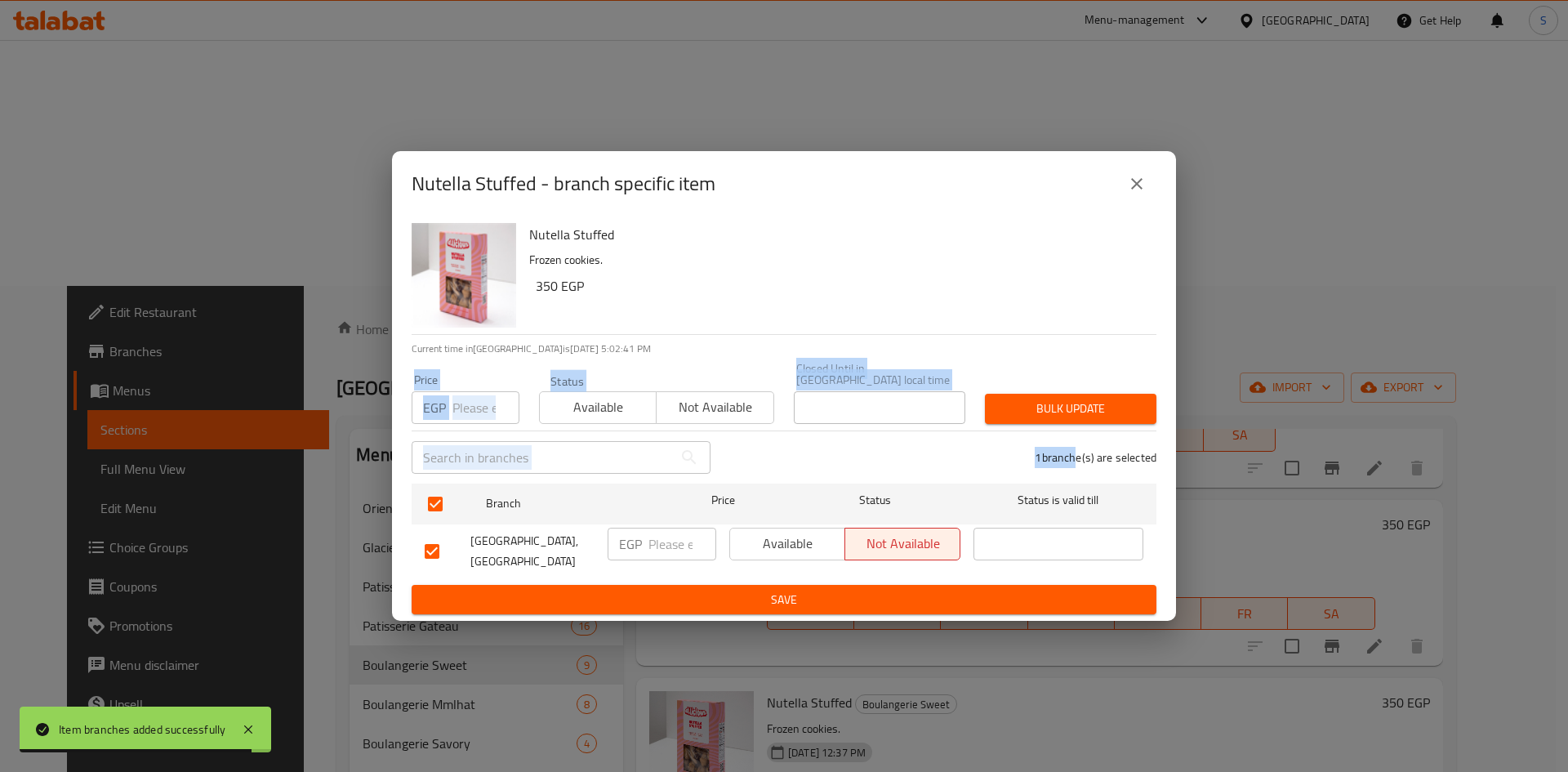
drag, startPoint x: 1073, startPoint y: 429, endPoint x: 1078, endPoint y: 407, distance: 22.6
click at [1078, 407] on div "Nutella Stuffed Frozen cookies. 350 EGP Current time in Egypt is 30 Aug 2025 5:…" at bounding box center [784, 419] width 784 height 405
click at [1078, 407] on span "Bulk update" at bounding box center [1071, 409] width 146 height 20
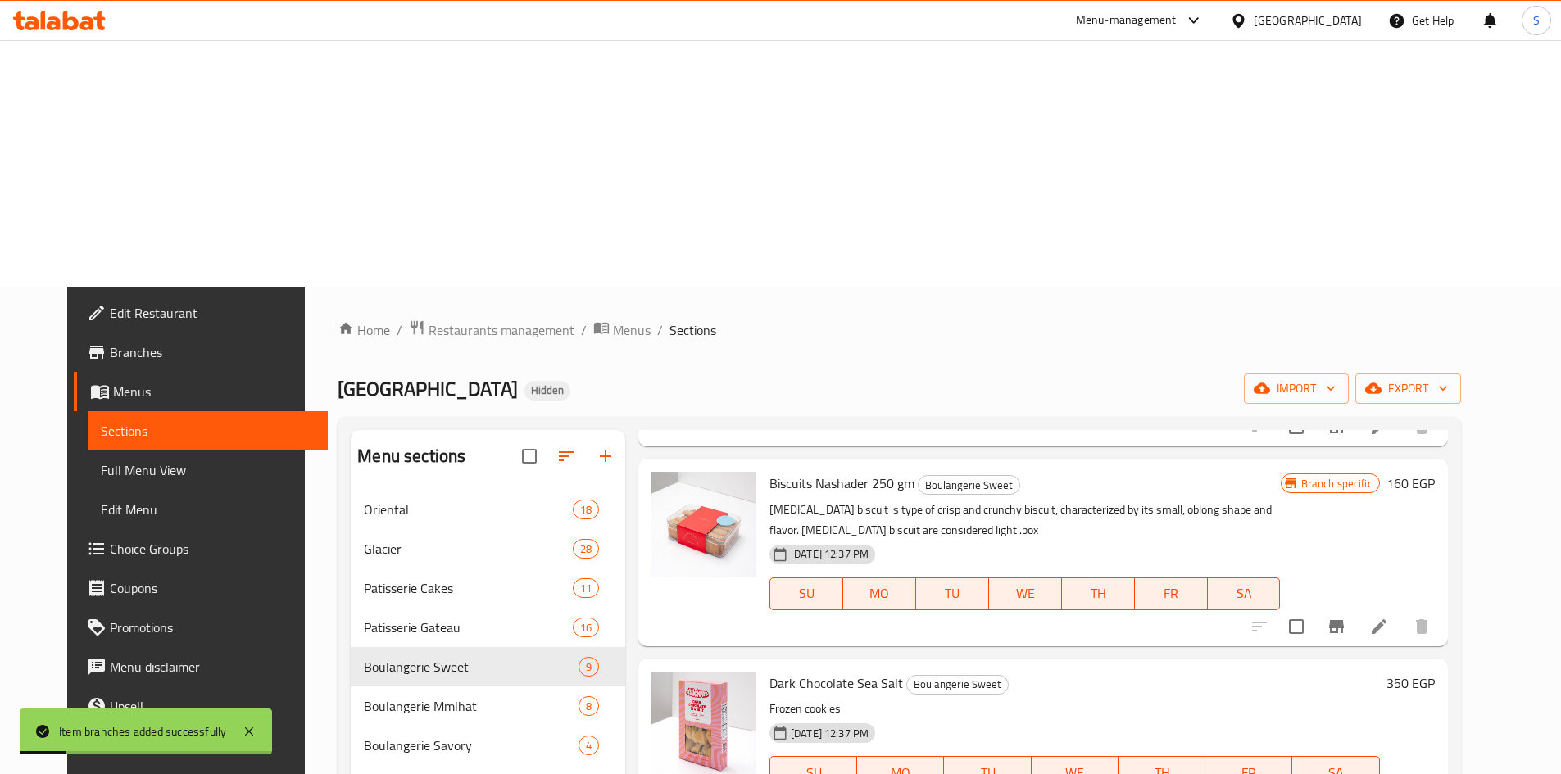
scroll to position [660, 0]
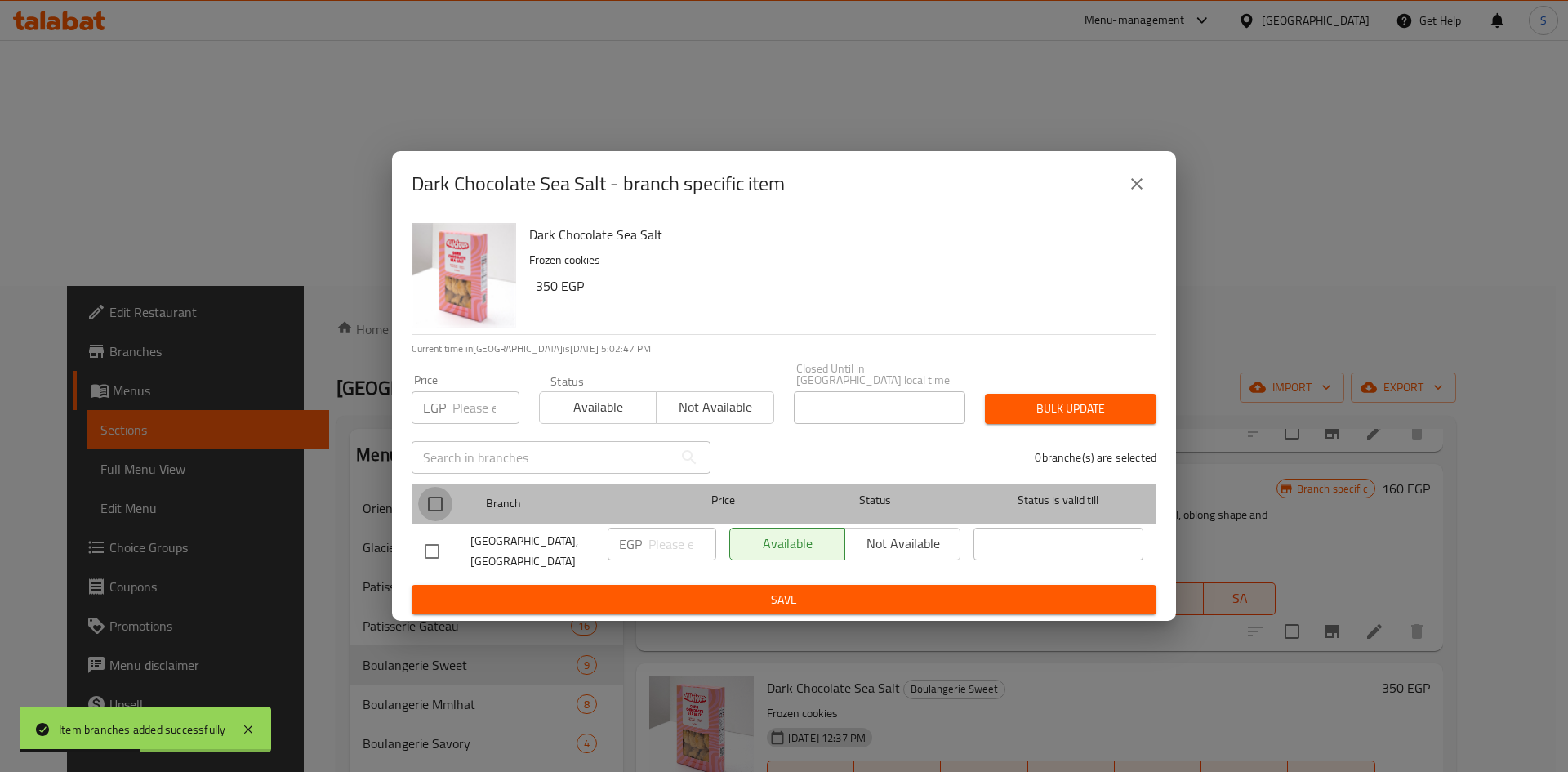
drag, startPoint x: 442, startPoint y: 515, endPoint x: 883, endPoint y: 544, distance: 442.0
click at [453, 514] on div at bounding box center [449, 505] width 61 height 48
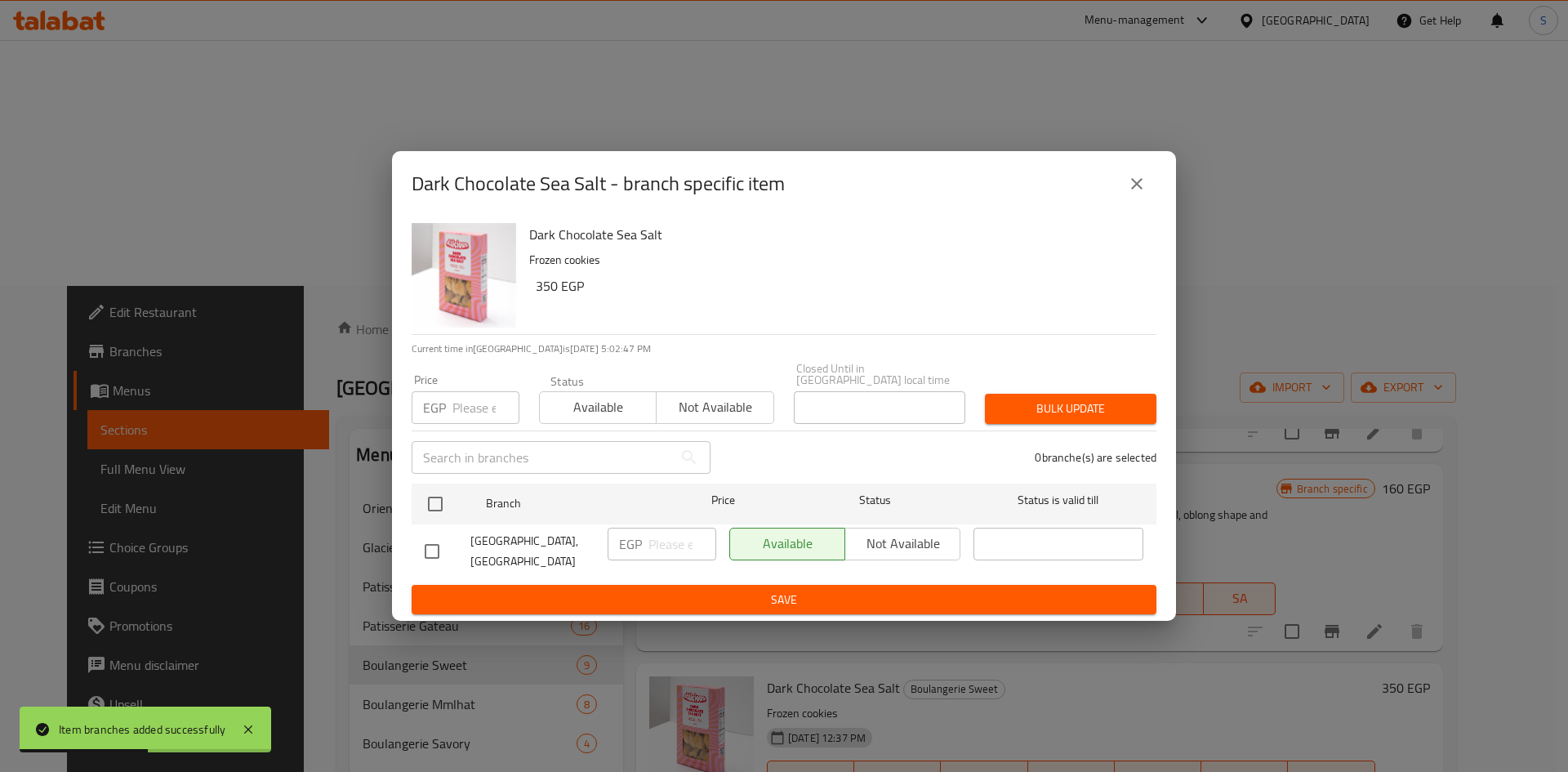
click at [906, 551] on div "Available Not available" at bounding box center [845, 544] width 231 height 33
click at [892, 543] on div "Available Not available" at bounding box center [845, 544] width 231 height 33
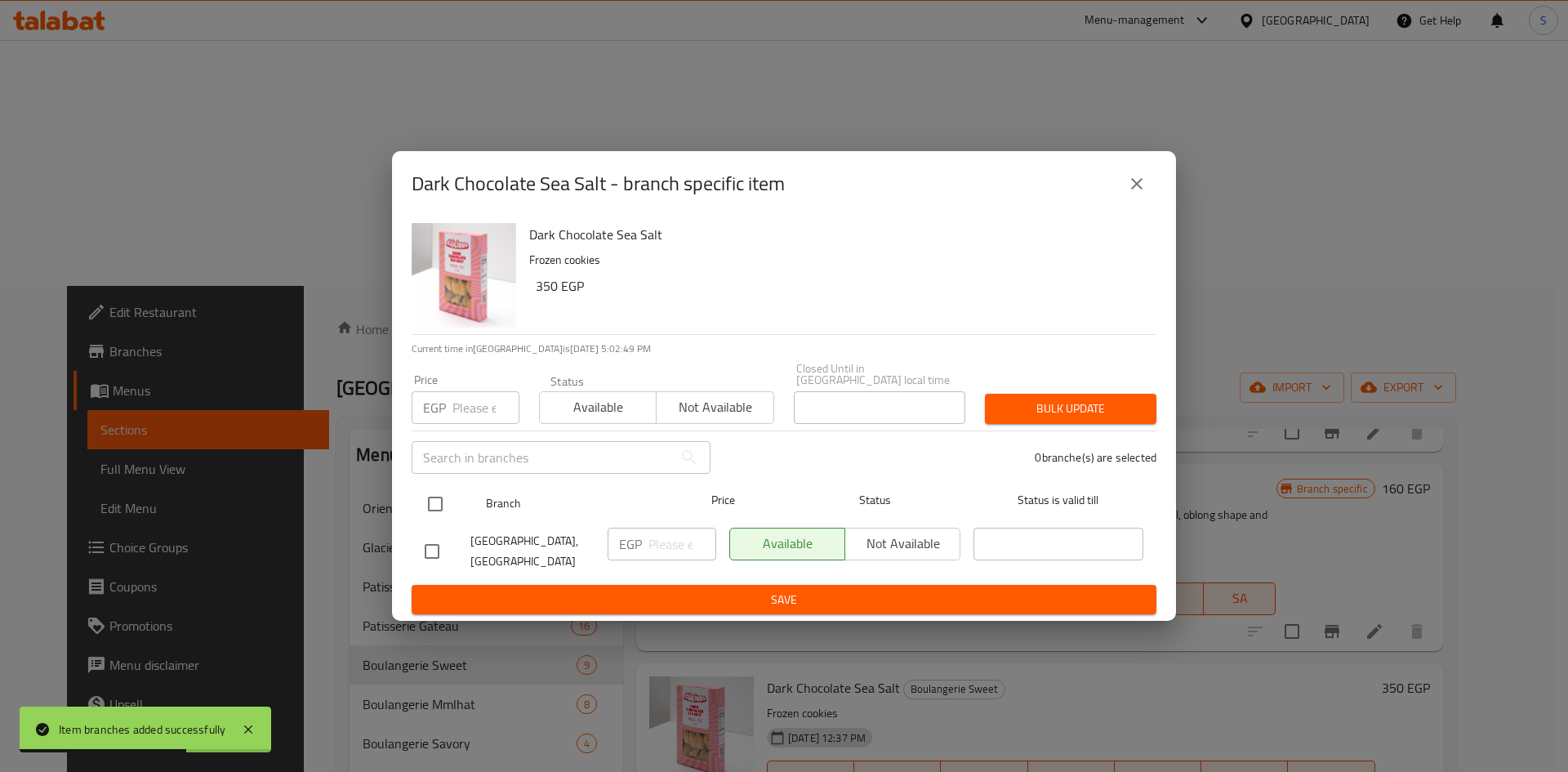
click at [454, 497] on div at bounding box center [449, 505] width 61 height 48
click at [438, 506] on input "checkbox" at bounding box center [436, 504] width 34 height 34
checkbox input "true"
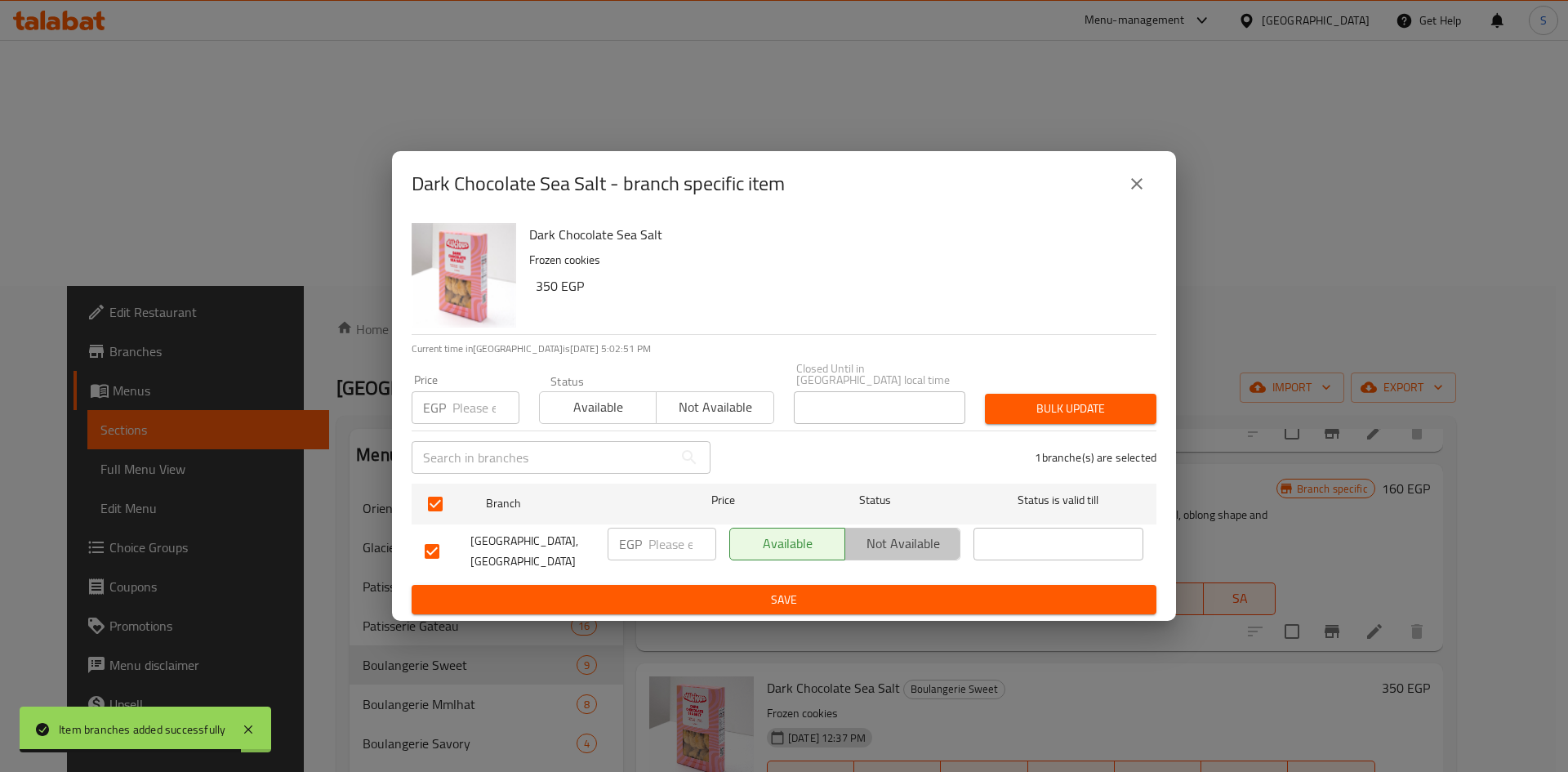
click at [888, 542] on span "Not available" at bounding box center [903, 544] width 102 height 24
click at [1074, 414] on span "Bulk update" at bounding box center [1071, 409] width 146 height 20
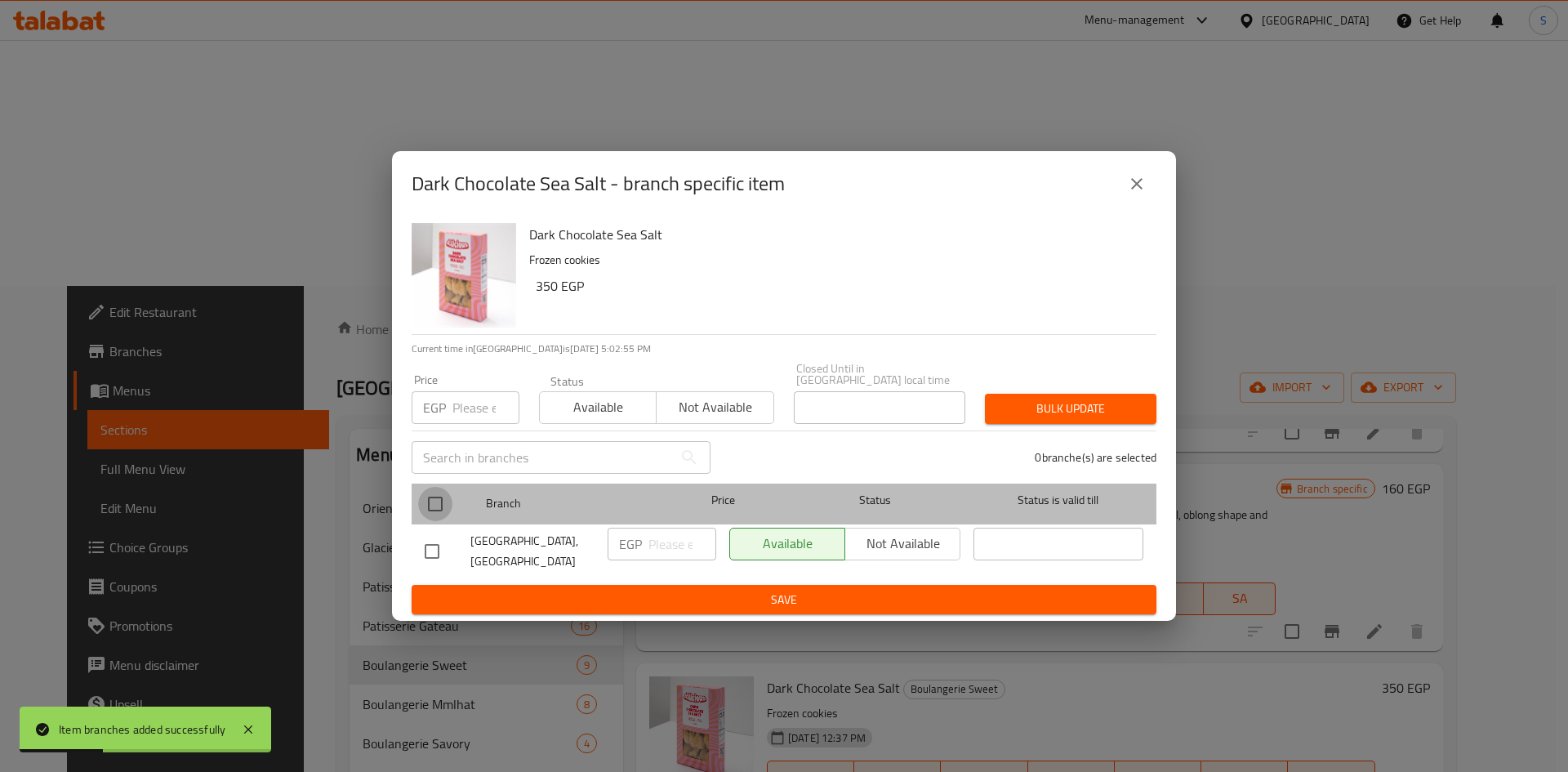
click at [441, 504] on input "checkbox" at bounding box center [436, 504] width 34 height 34
checkbox input "true"
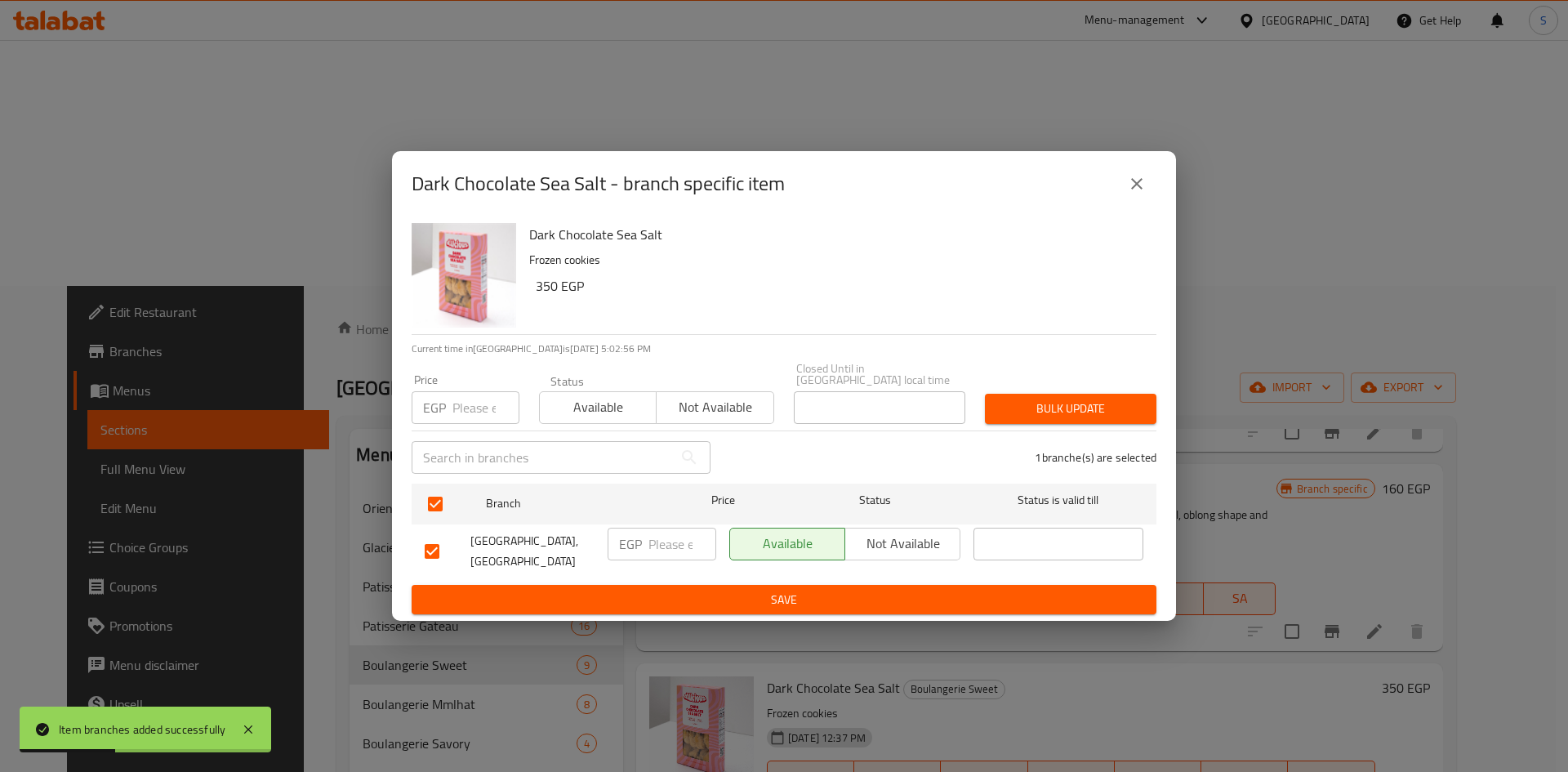
click at [909, 556] on span "Not available" at bounding box center [903, 544] width 102 height 24
click at [842, 592] on span "Save" at bounding box center [784, 600] width 719 height 20
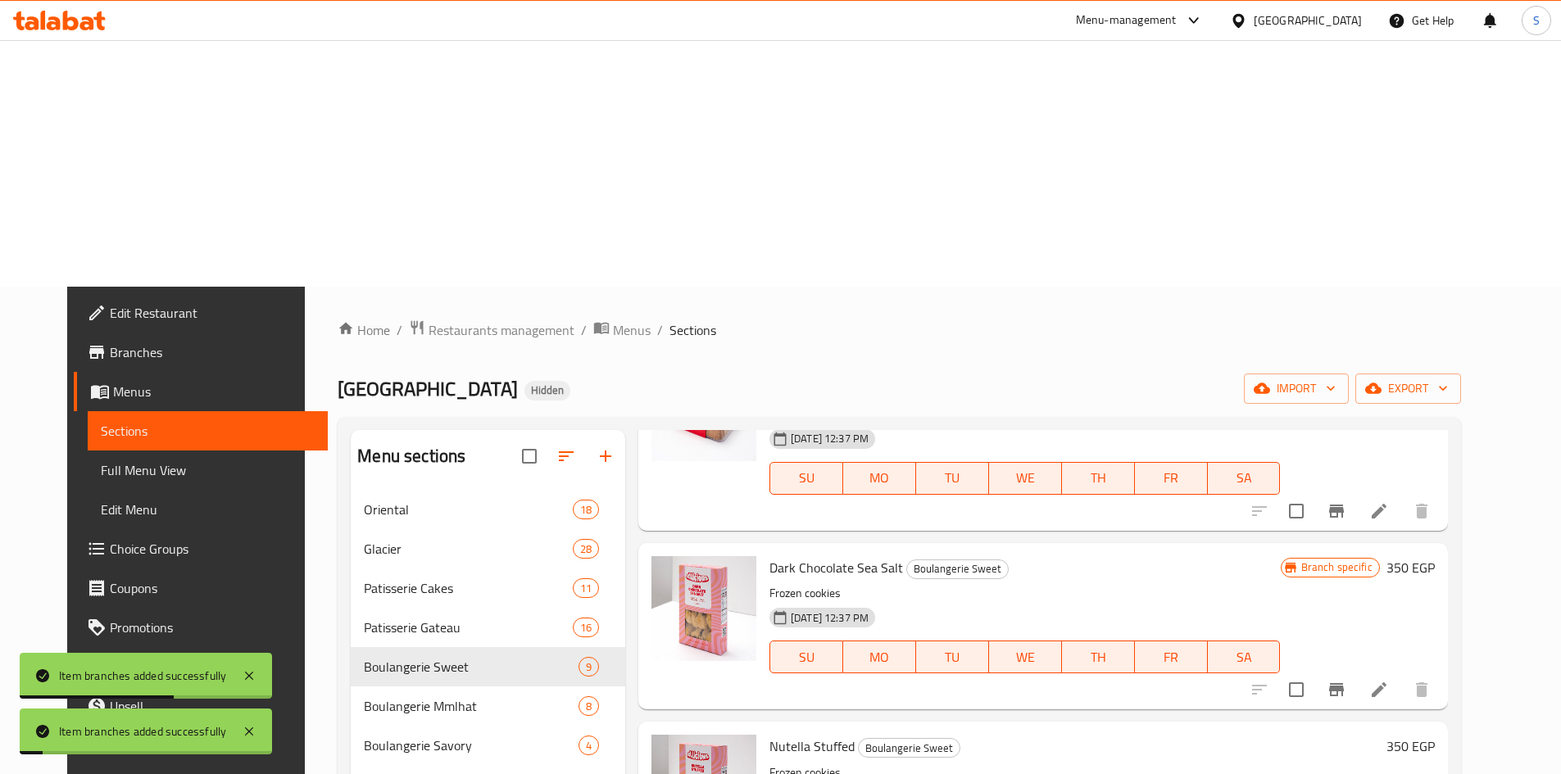
scroll to position [824, 0]
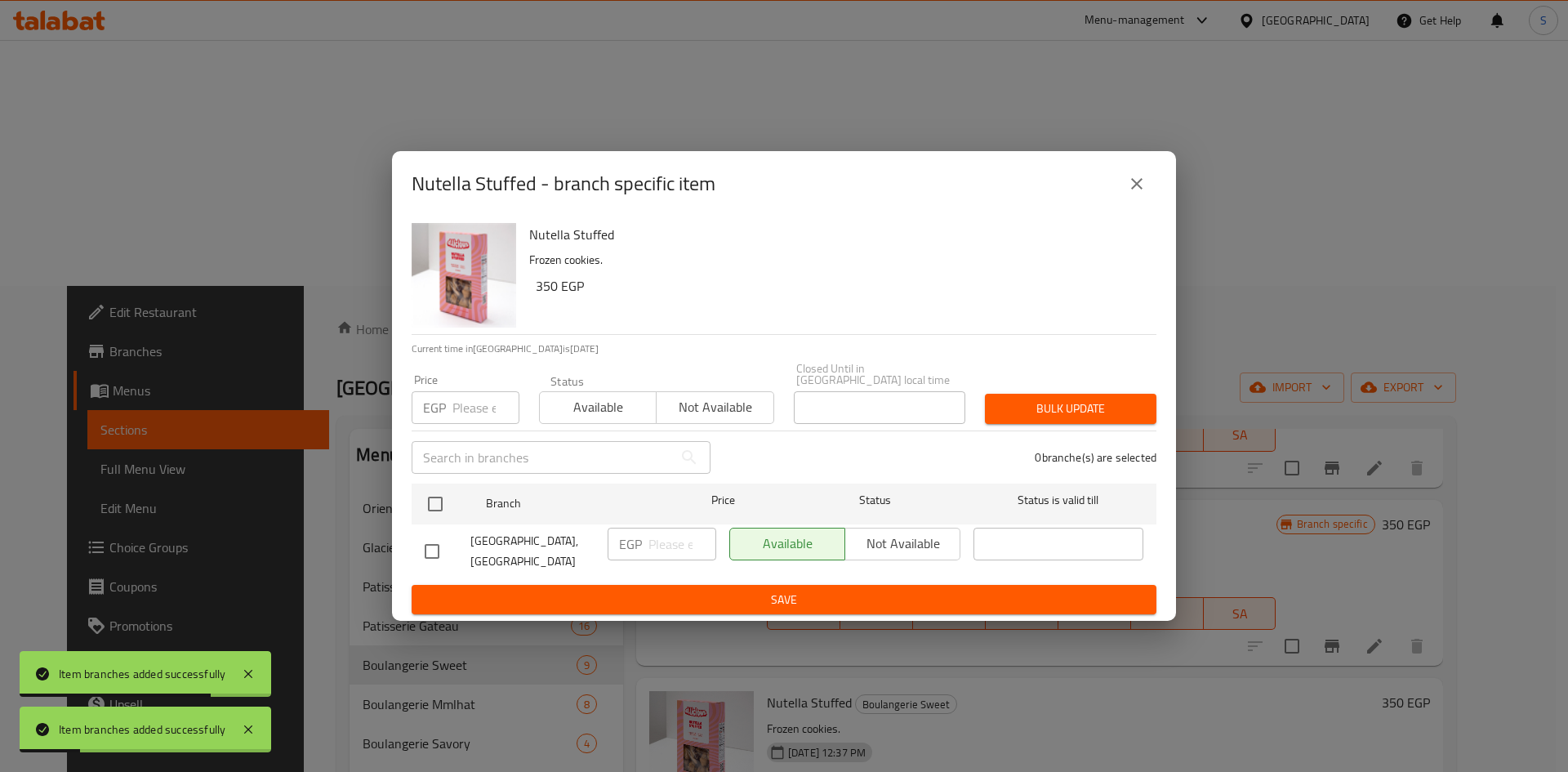
drag, startPoint x: 426, startPoint y: 501, endPoint x: 648, endPoint y: 527, distance: 223.5
click at [463, 503] on div at bounding box center [449, 505] width 61 height 48
click at [938, 562] on div "Available Not available" at bounding box center [844, 552] width 244 height 61
click at [906, 551] on div "Available Not available" at bounding box center [845, 544] width 231 height 33
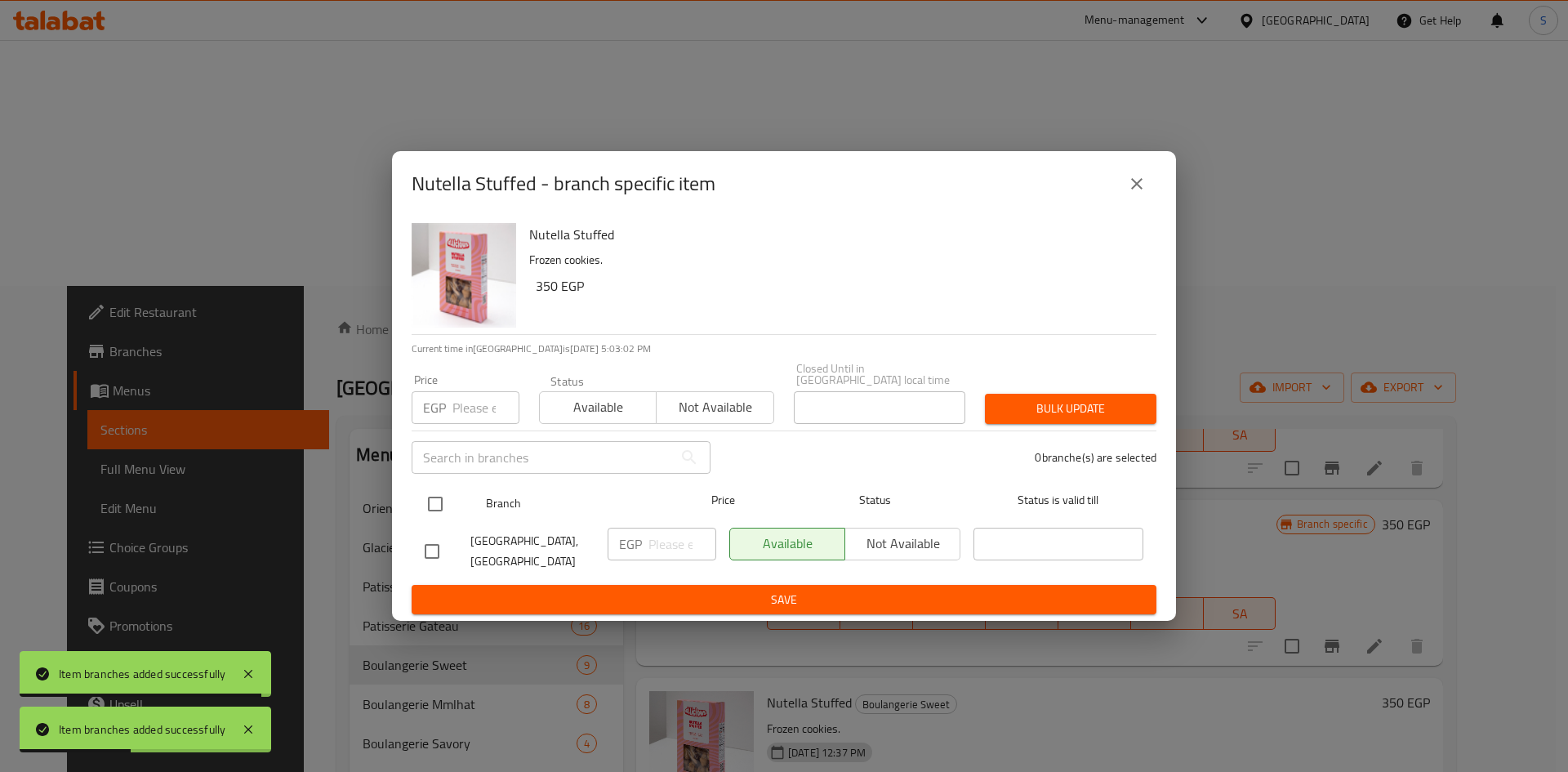
click at [445, 503] on input "checkbox" at bounding box center [436, 504] width 34 height 34
checkbox input "true"
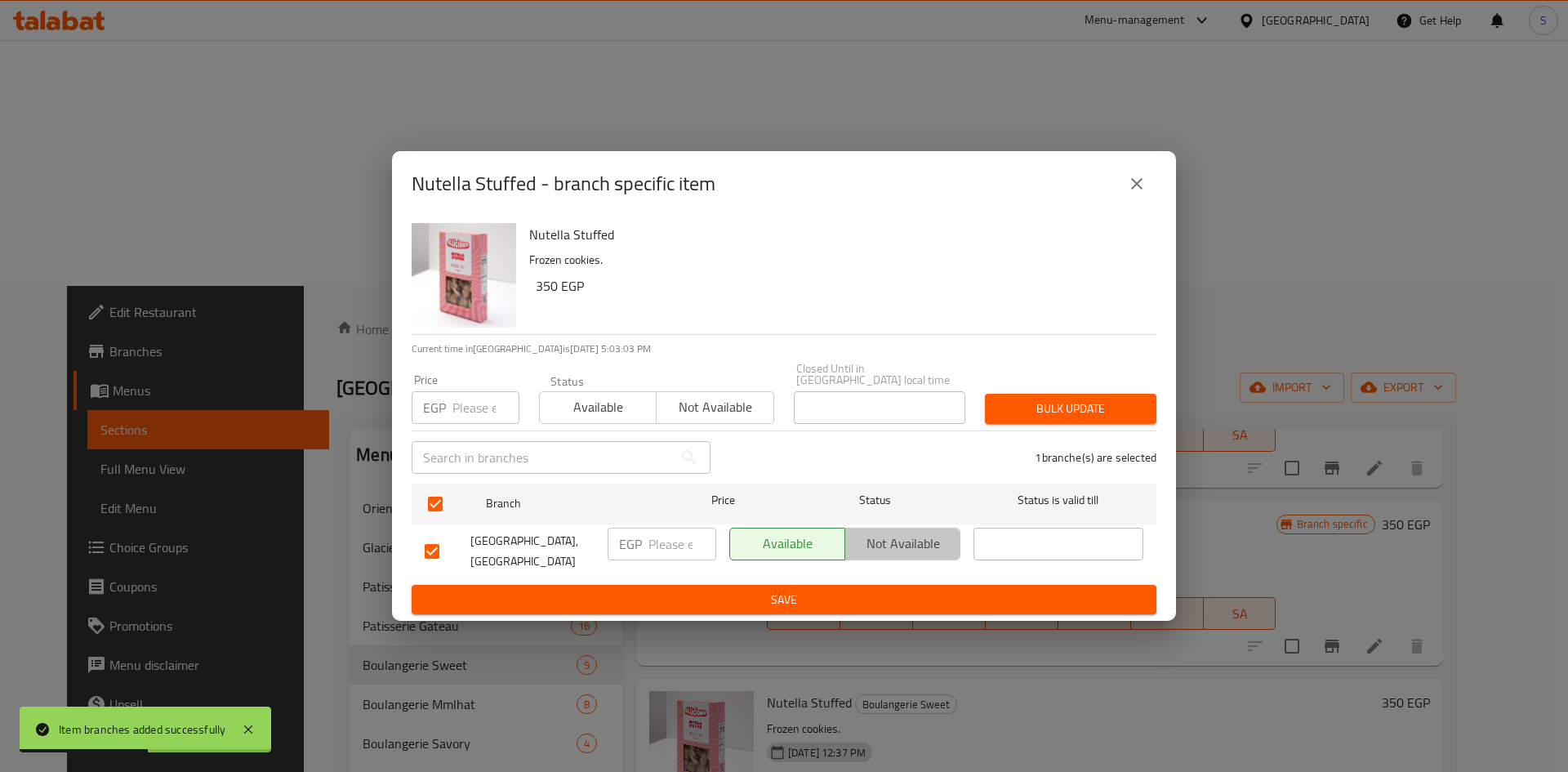
click at [906, 559] on button "Not available" at bounding box center [902, 544] width 116 height 33
click at [832, 585] on button "Save" at bounding box center [784, 600] width 745 height 30
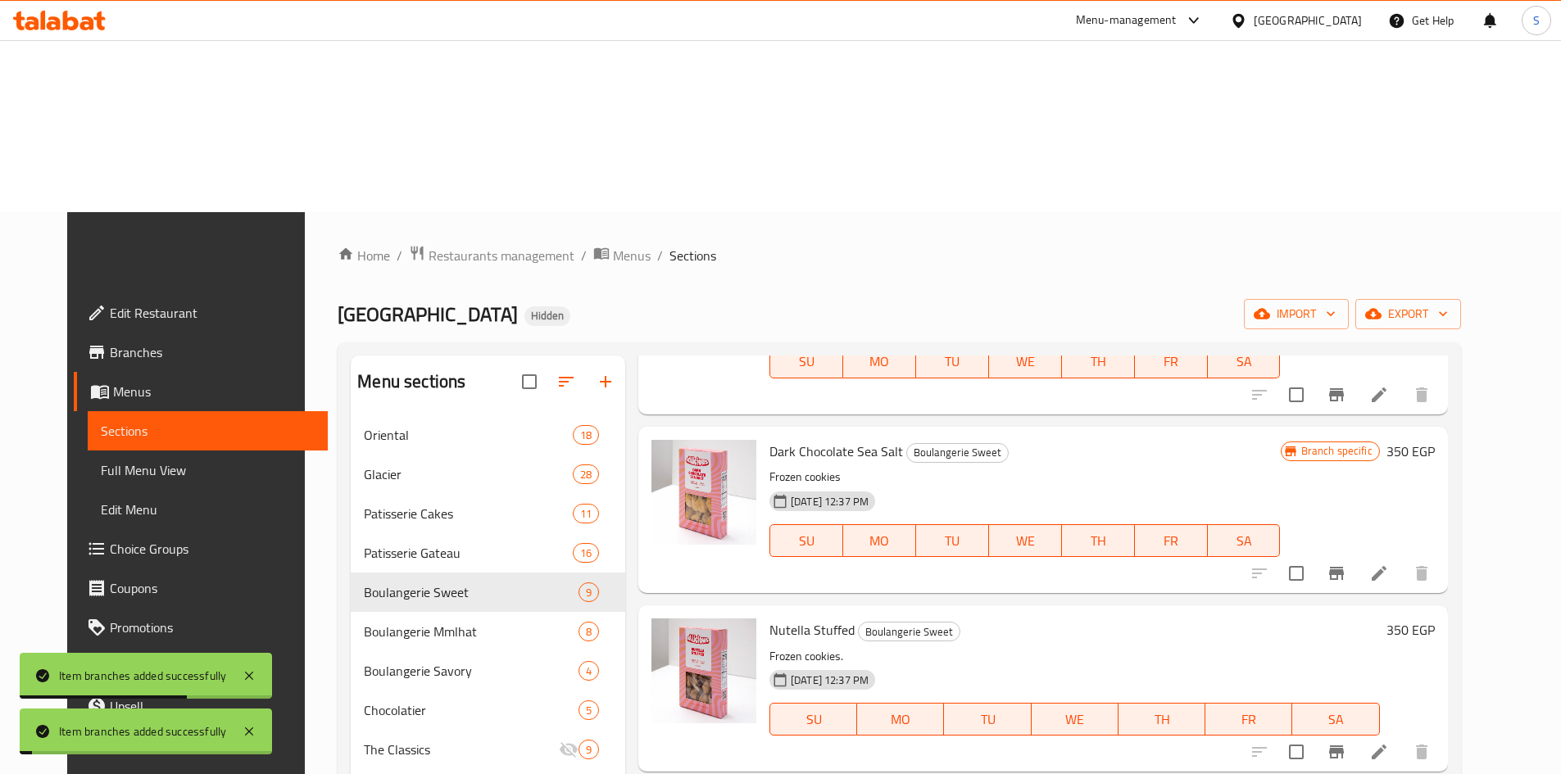
scroll to position [229, 0]
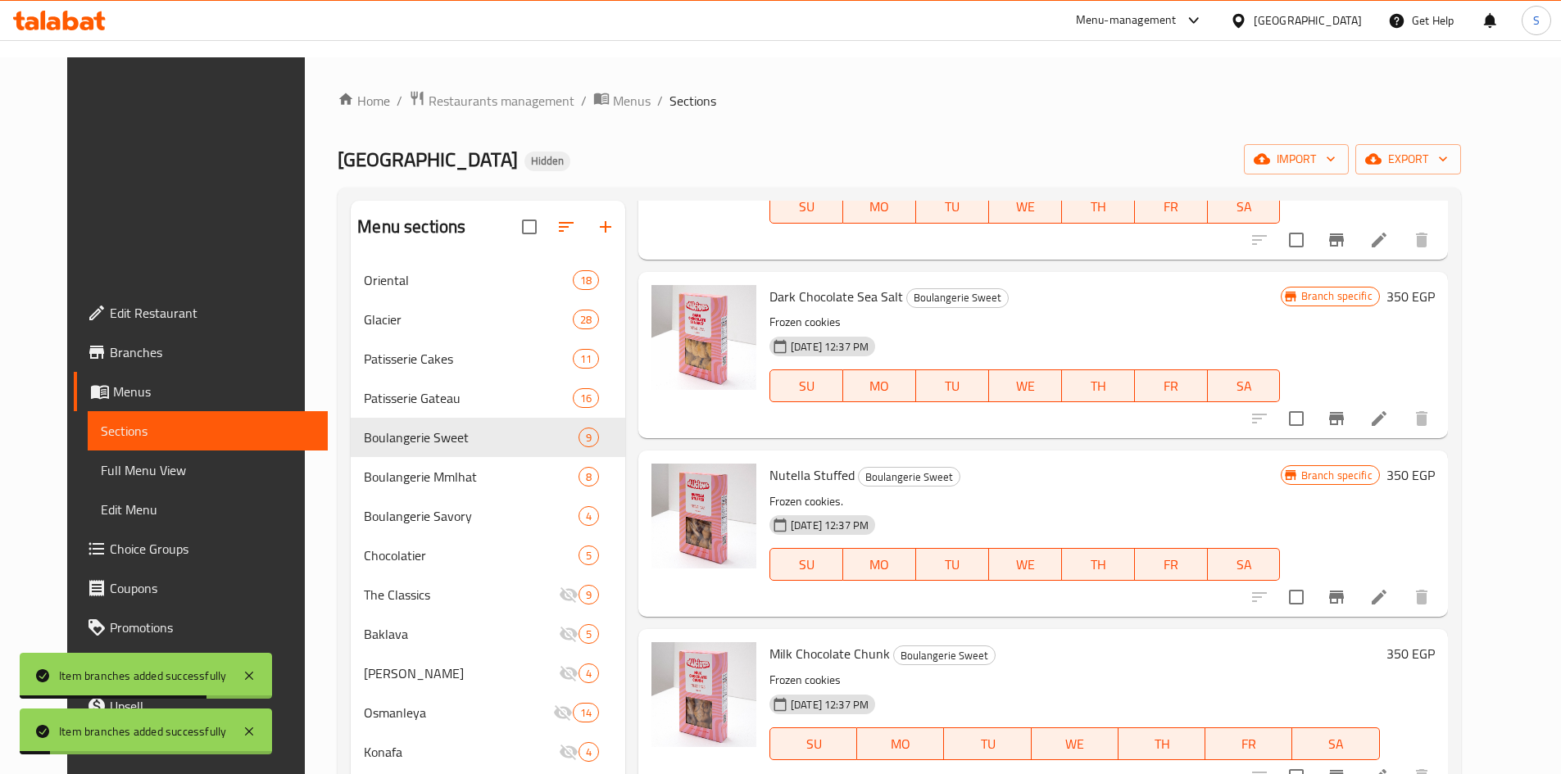
click at [1344, 770] on icon "Branch-specific-item" at bounding box center [1336, 776] width 15 height 13
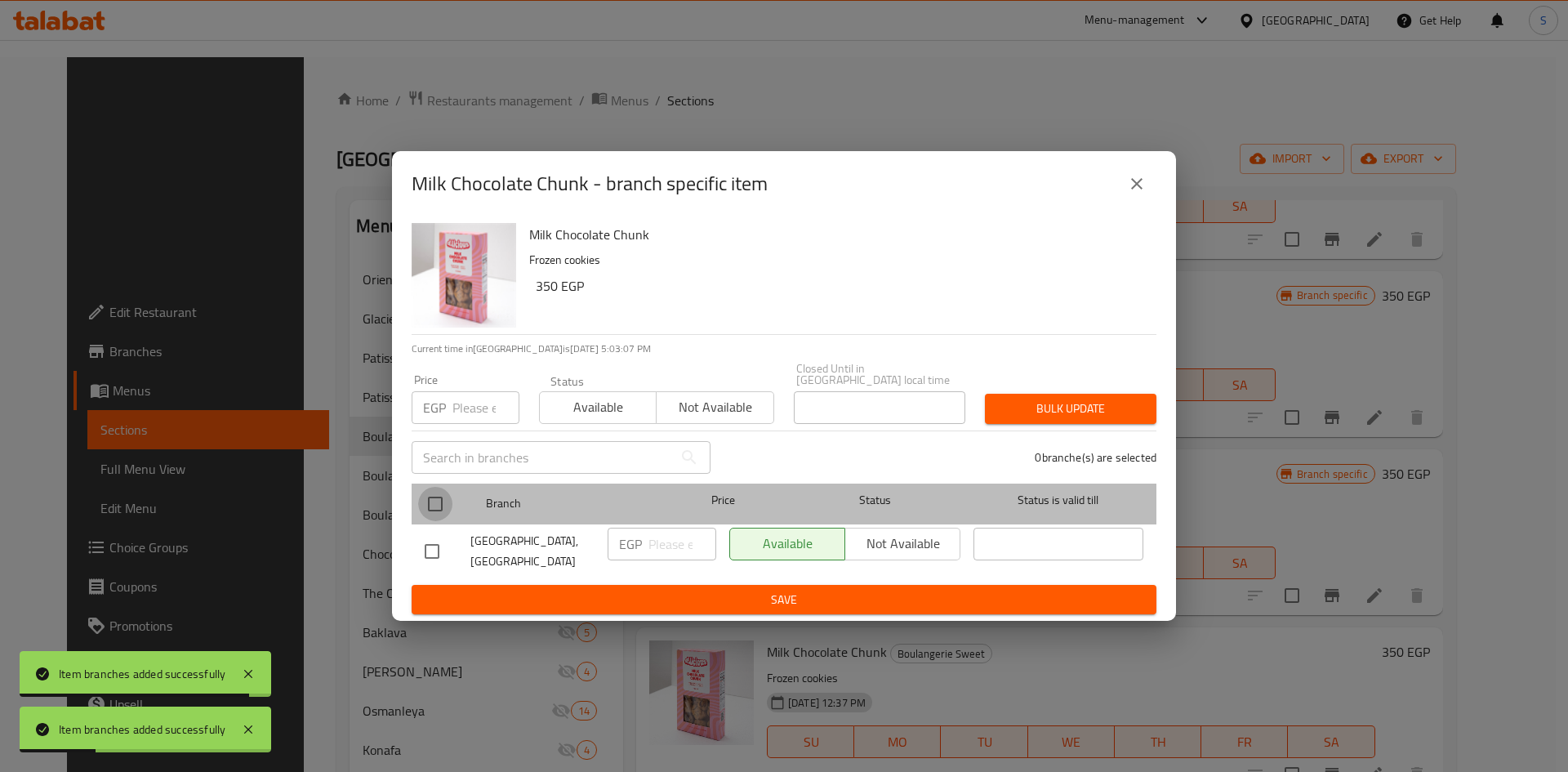
click at [433, 505] on input "checkbox" at bounding box center [436, 504] width 34 height 34
checkbox input "true"
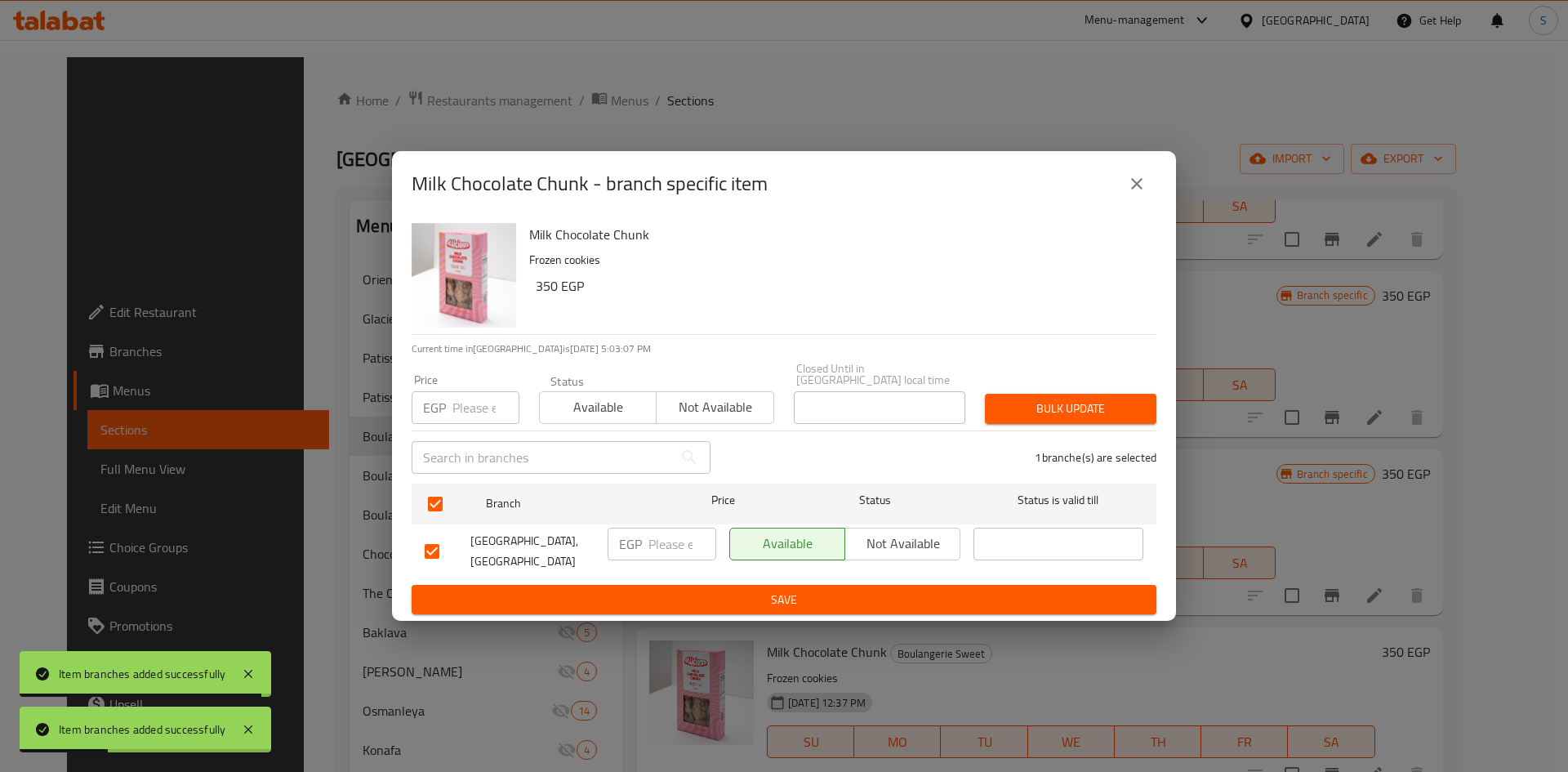
click at [883, 550] on span "Not available" at bounding box center [903, 544] width 102 height 24
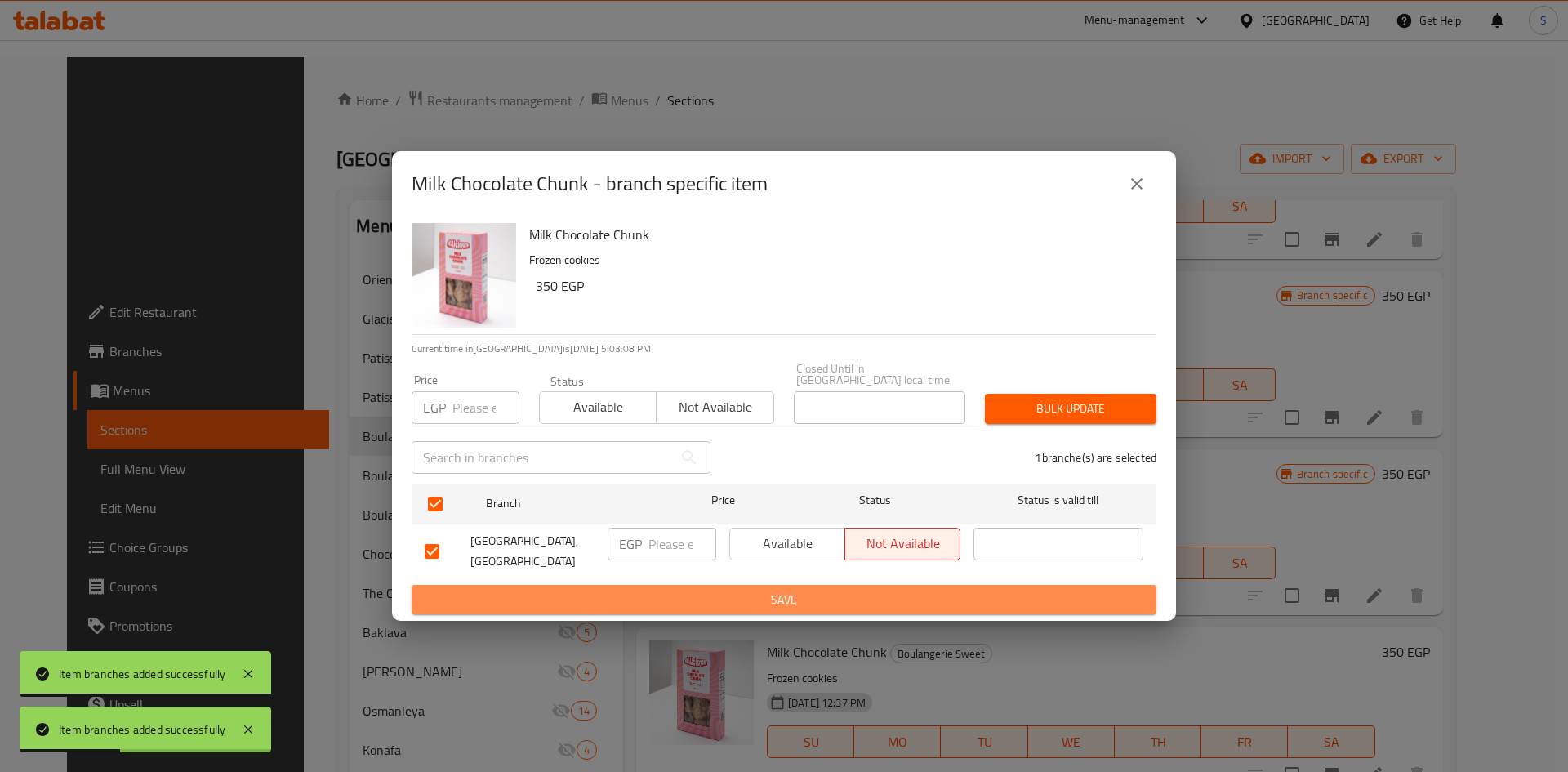
click at [840, 590] on span "Save" at bounding box center [784, 600] width 719 height 20
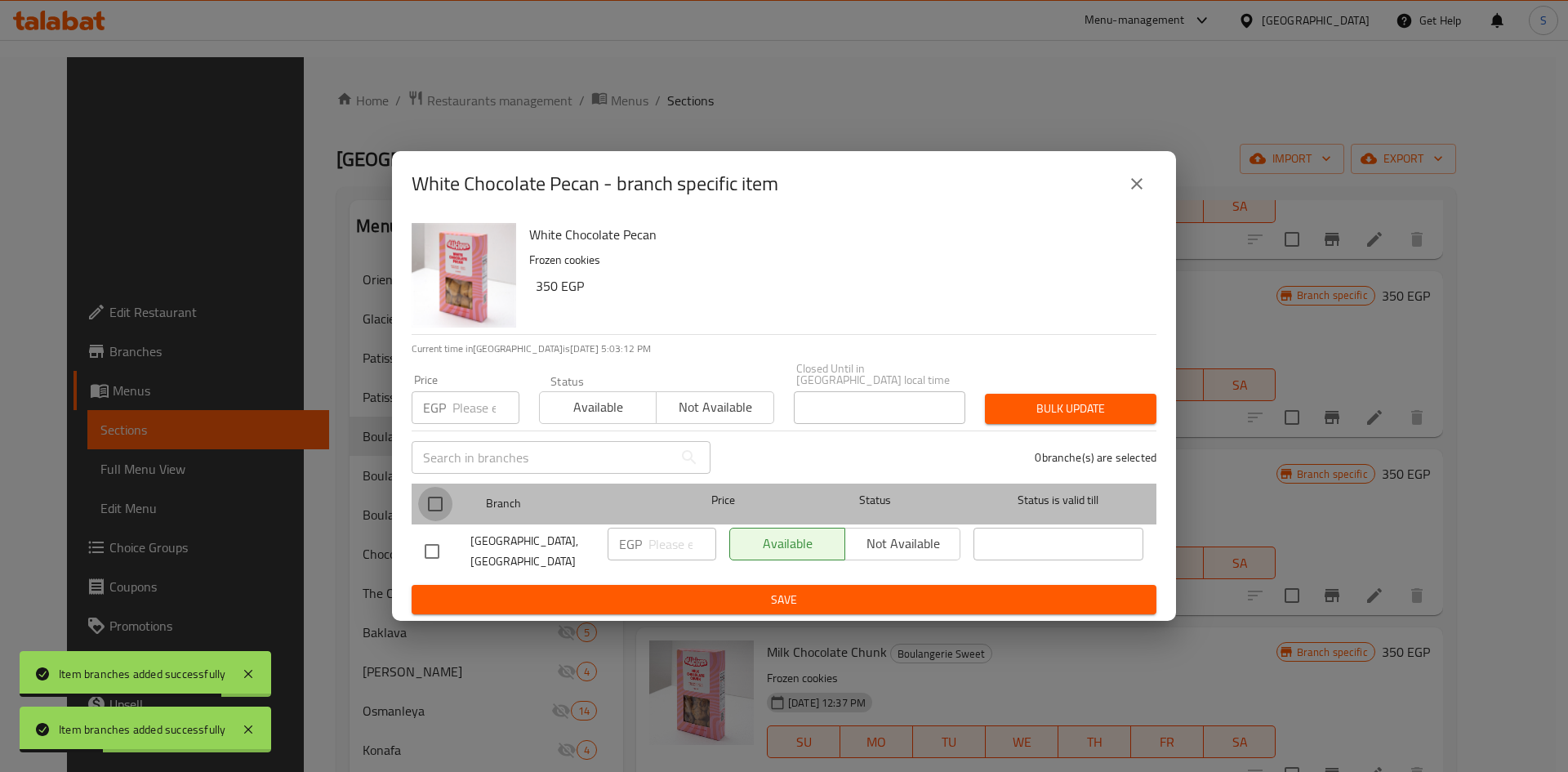
drag, startPoint x: 443, startPoint y: 506, endPoint x: 885, endPoint y: 554, distance: 444.6
click at [445, 506] on input "checkbox" at bounding box center [436, 504] width 34 height 34
checkbox input "true"
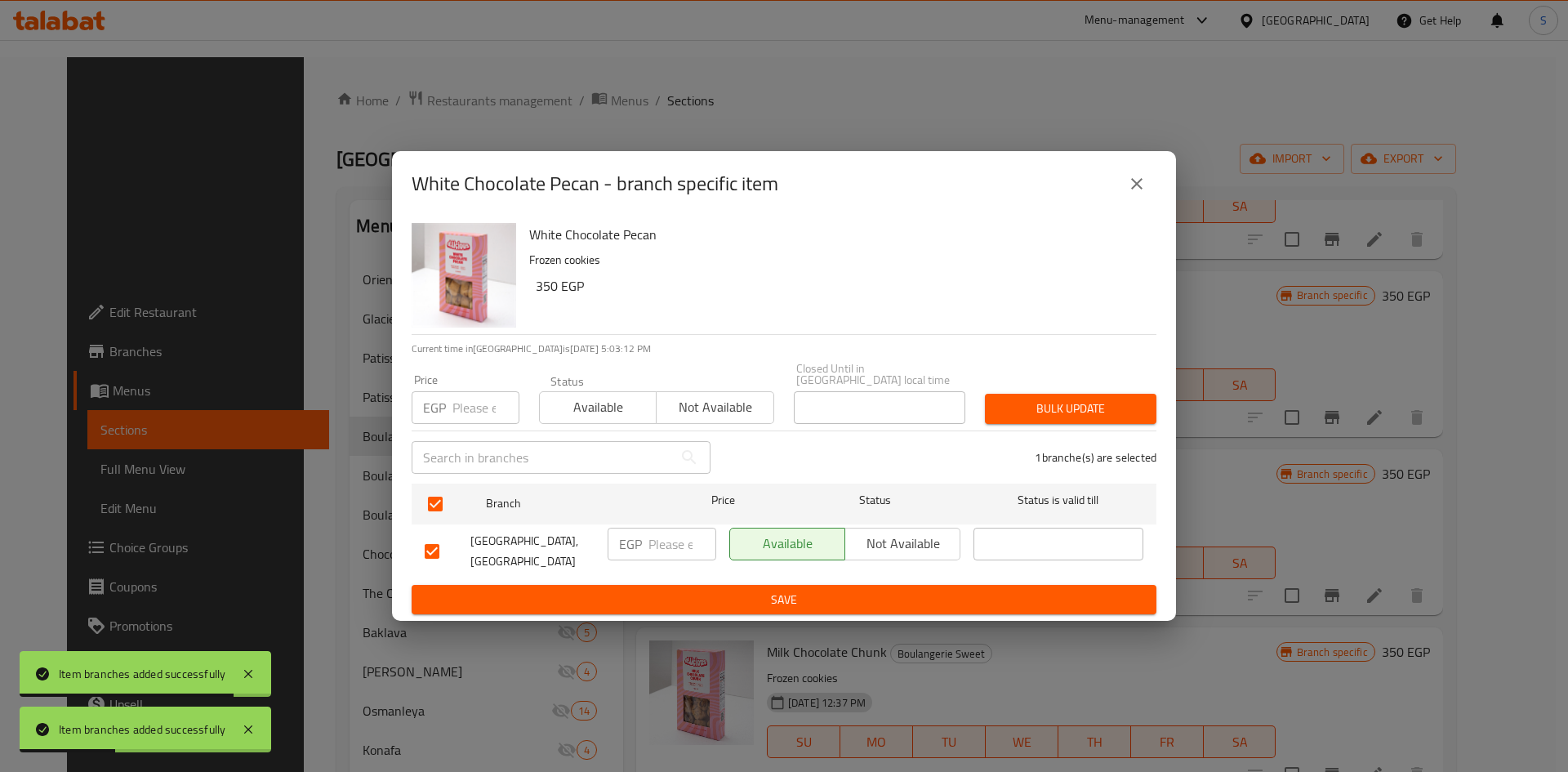
click at [902, 547] on span "Not available" at bounding box center [903, 544] width 102 height 24
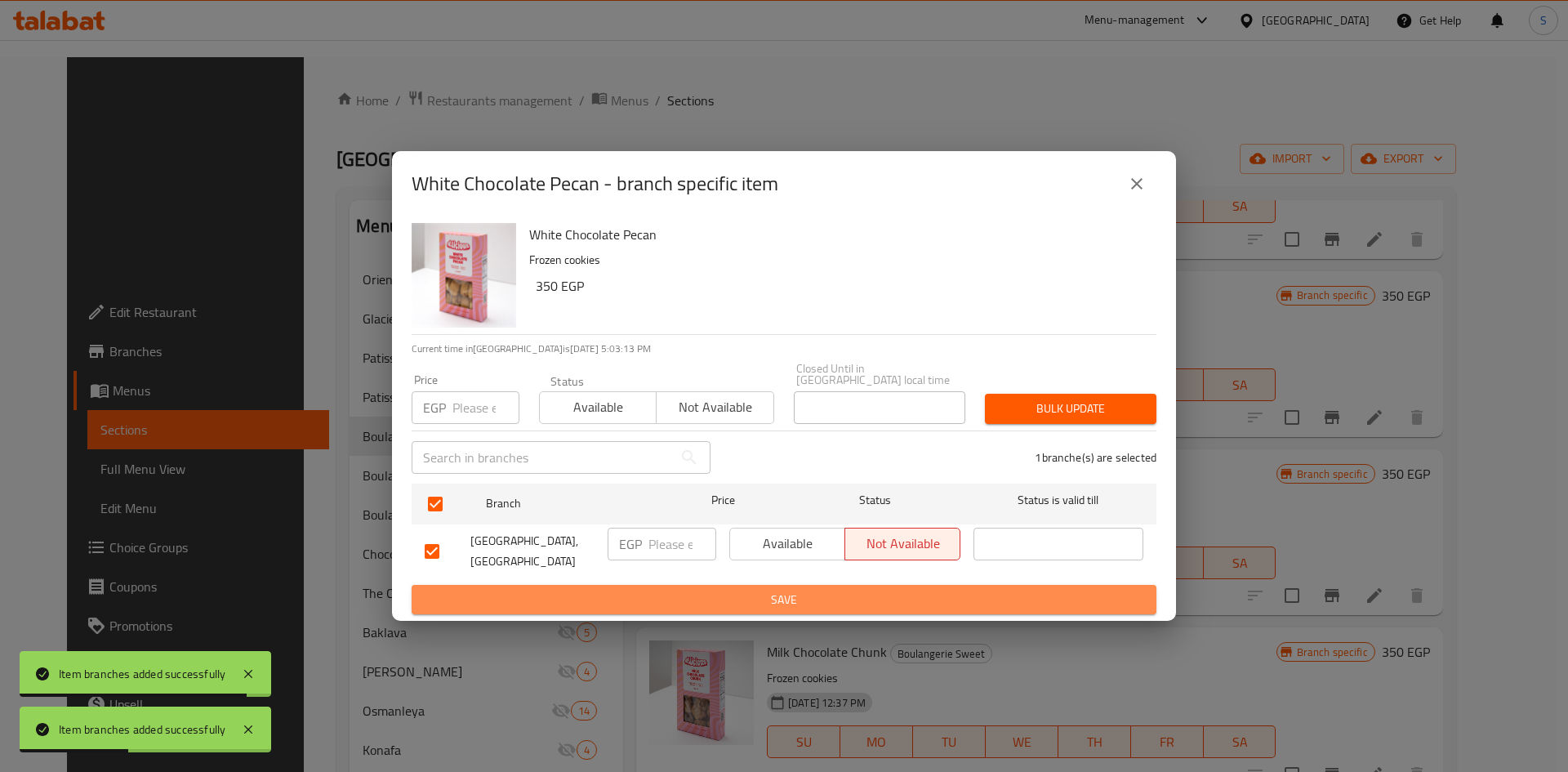
click at [793, 590] on span "Save" at bounding box center [784, 600] width 719 height 20
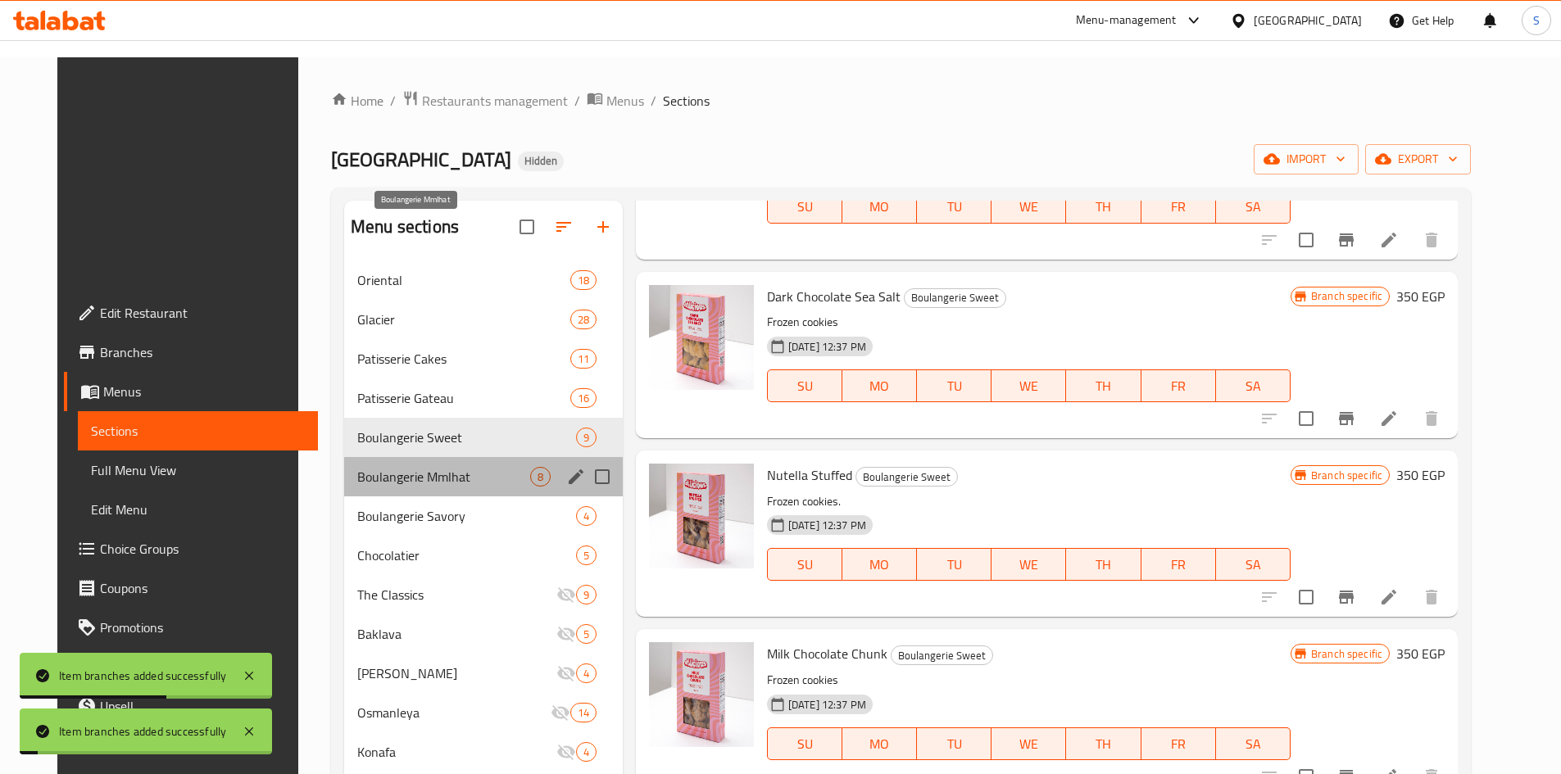
click at [383, 467] on span "Boulangerie Mmlhat" at bounding box center [443, 477] width 173 height 20
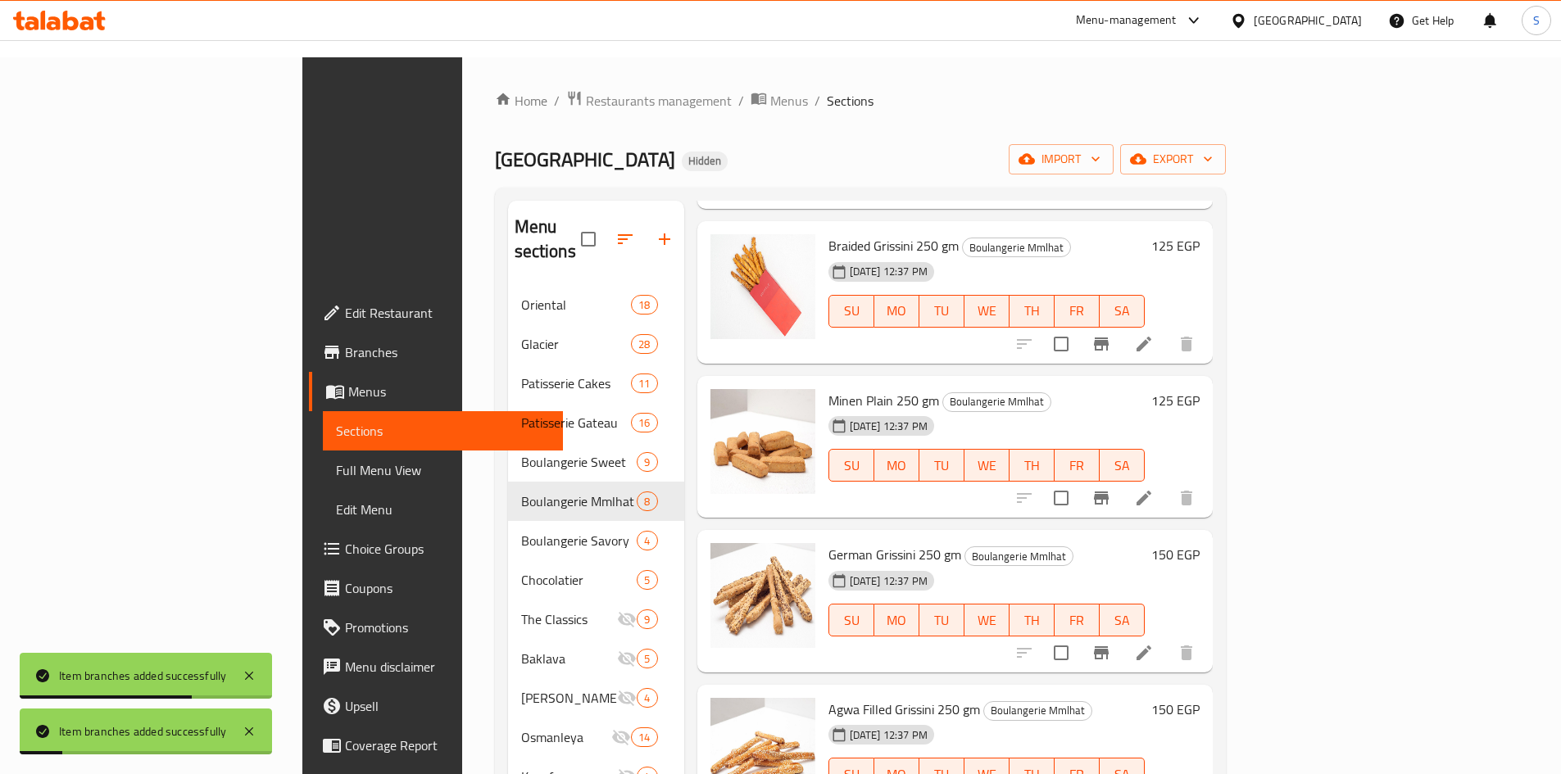
scroll to position [257, 0]
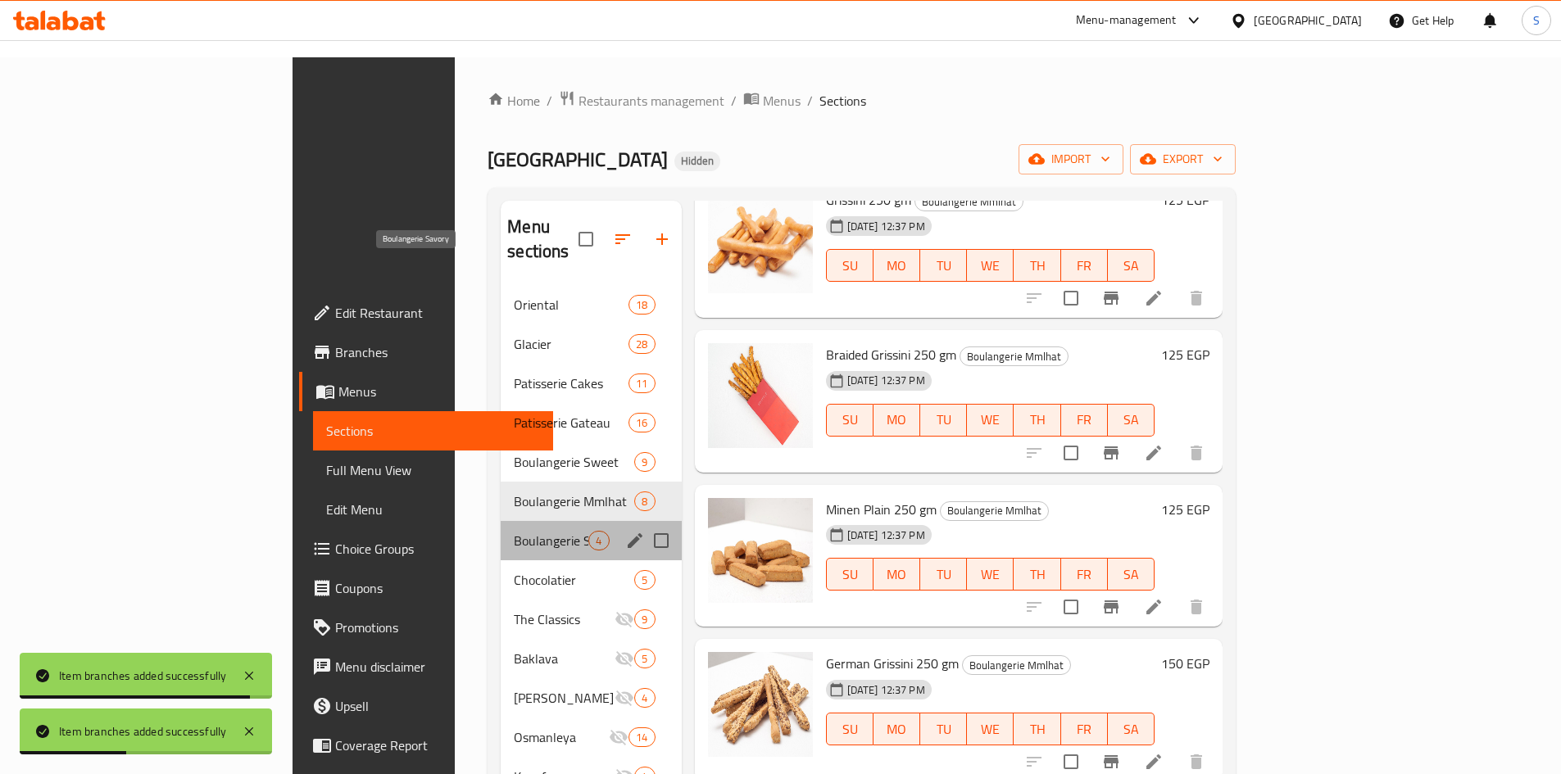
click at [514, 531] on span "Boulangerie Savory" at bounding box center [551, 541] width 75 height 20
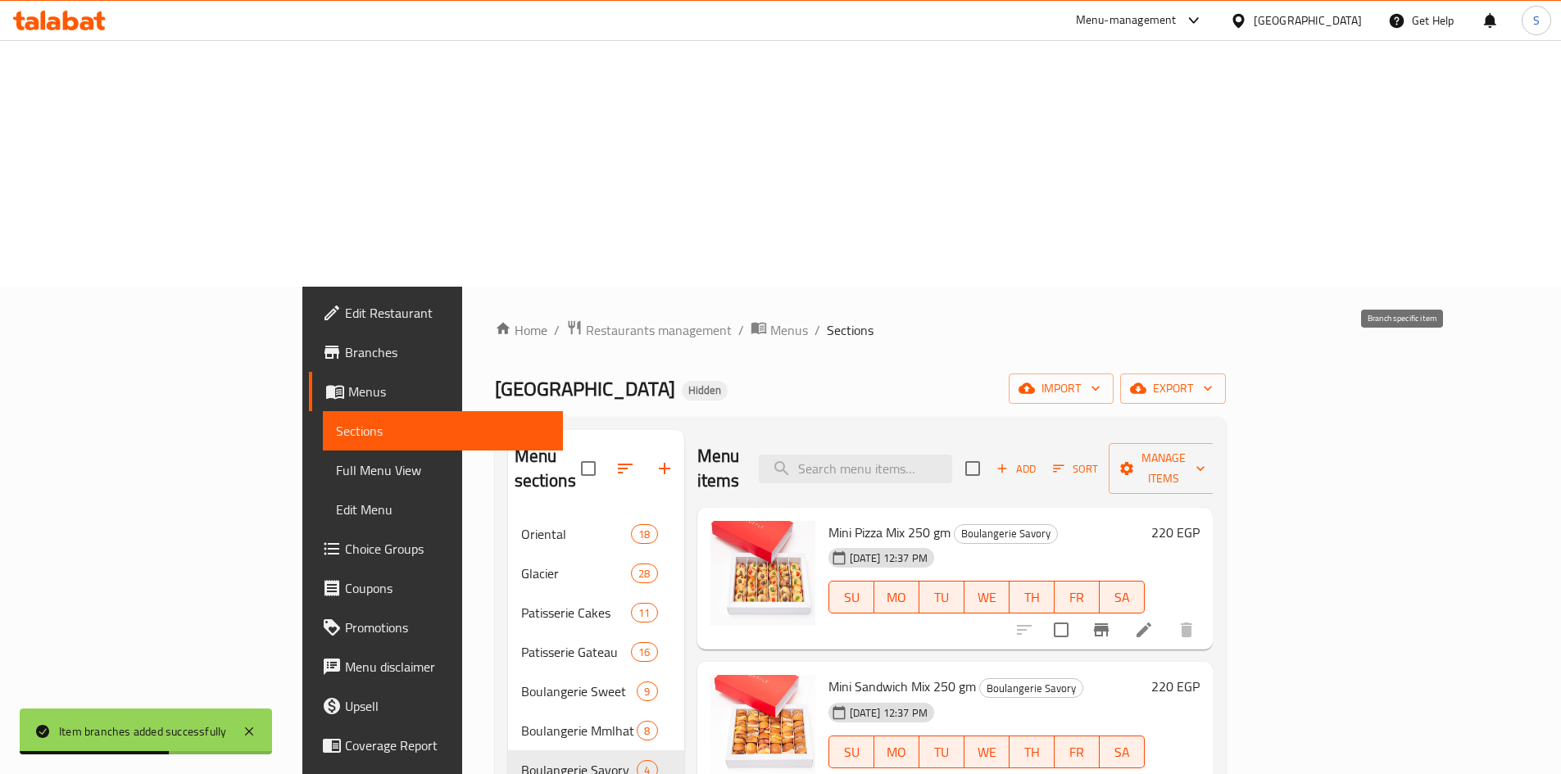
click at [1111, 620] on icon "Branch-specific-item" at bounding box center [1101, 630] width 20 height 20
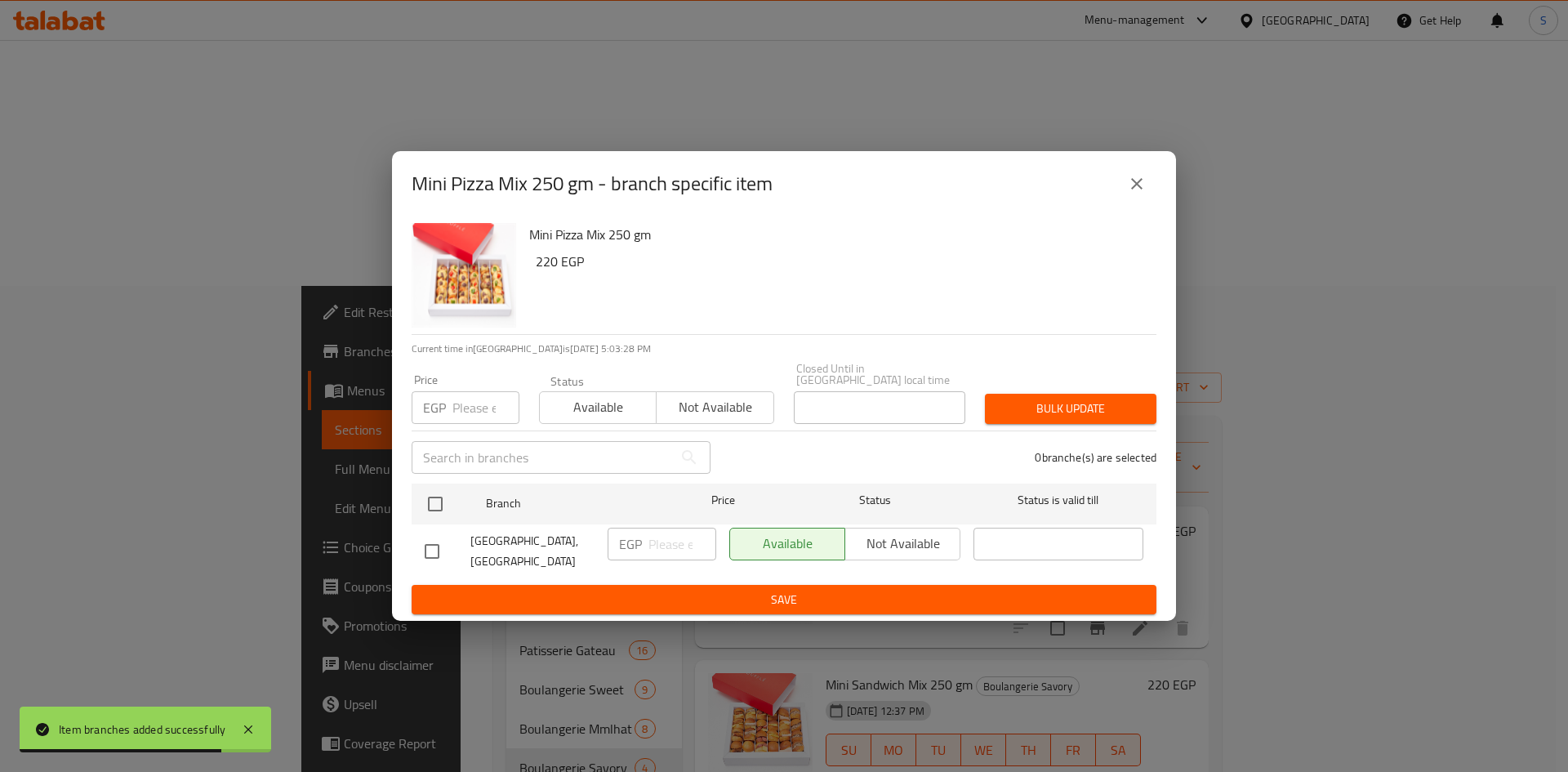
click at [463, 410] on input "number" at bounding box center [485, 407] width 67 height 33
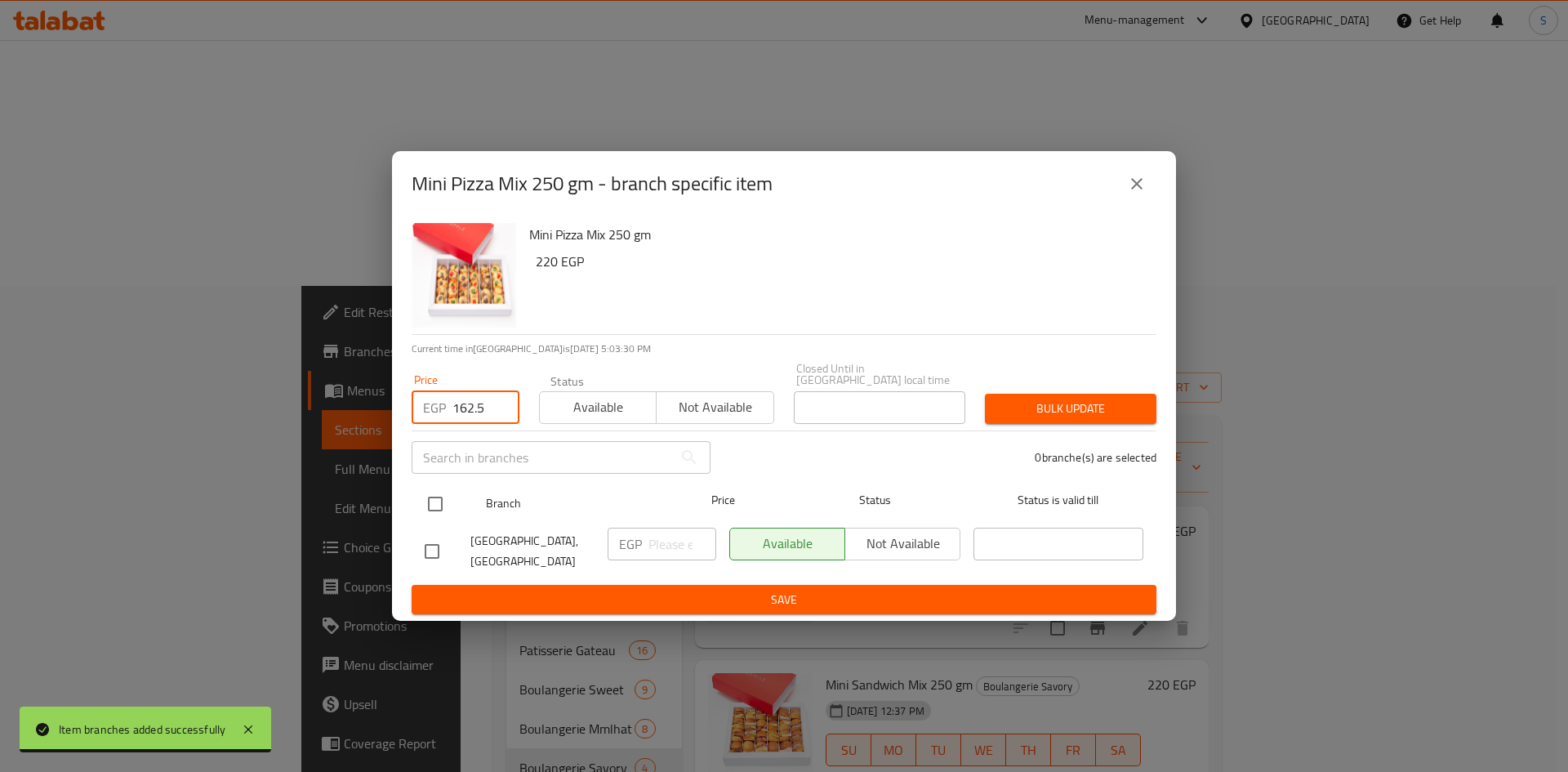
type input "162.5"
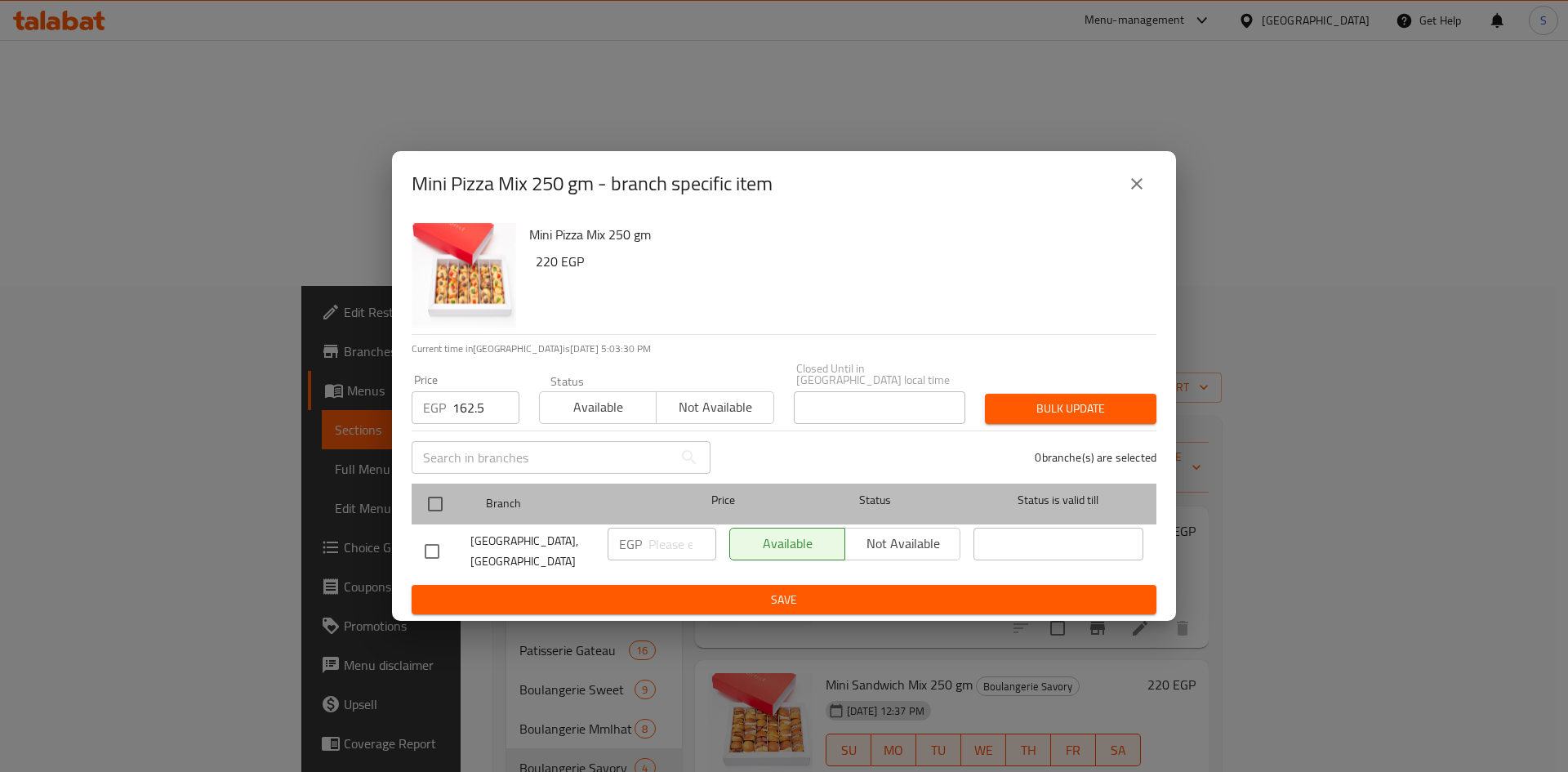
click at [442, 485] on div at bounding box center [449, 505] width 61 height 48
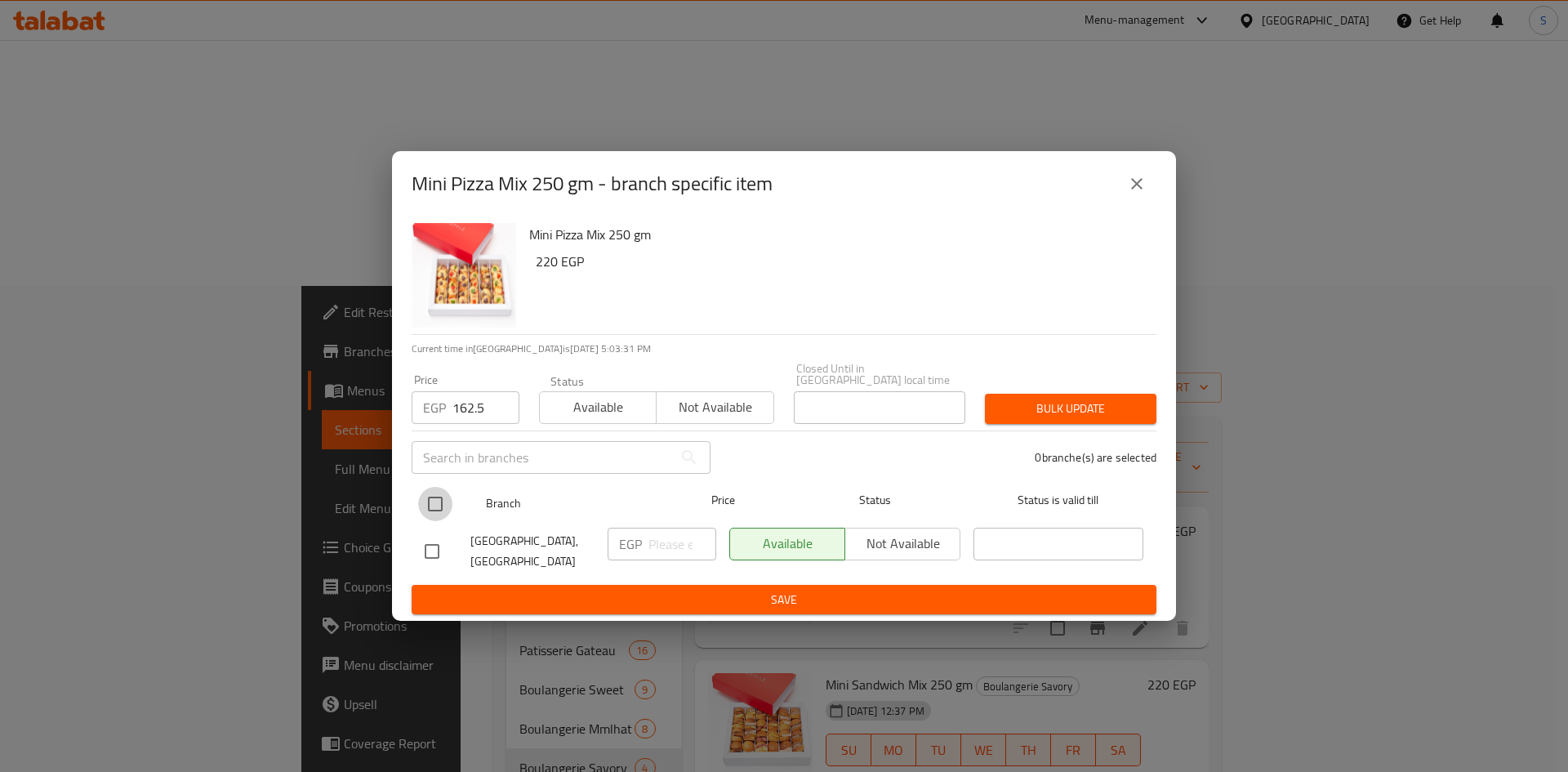
click at [437, 509] on input "checkbox" at bounding box center [436, 504] width 34 height 34
checkbox input "true"
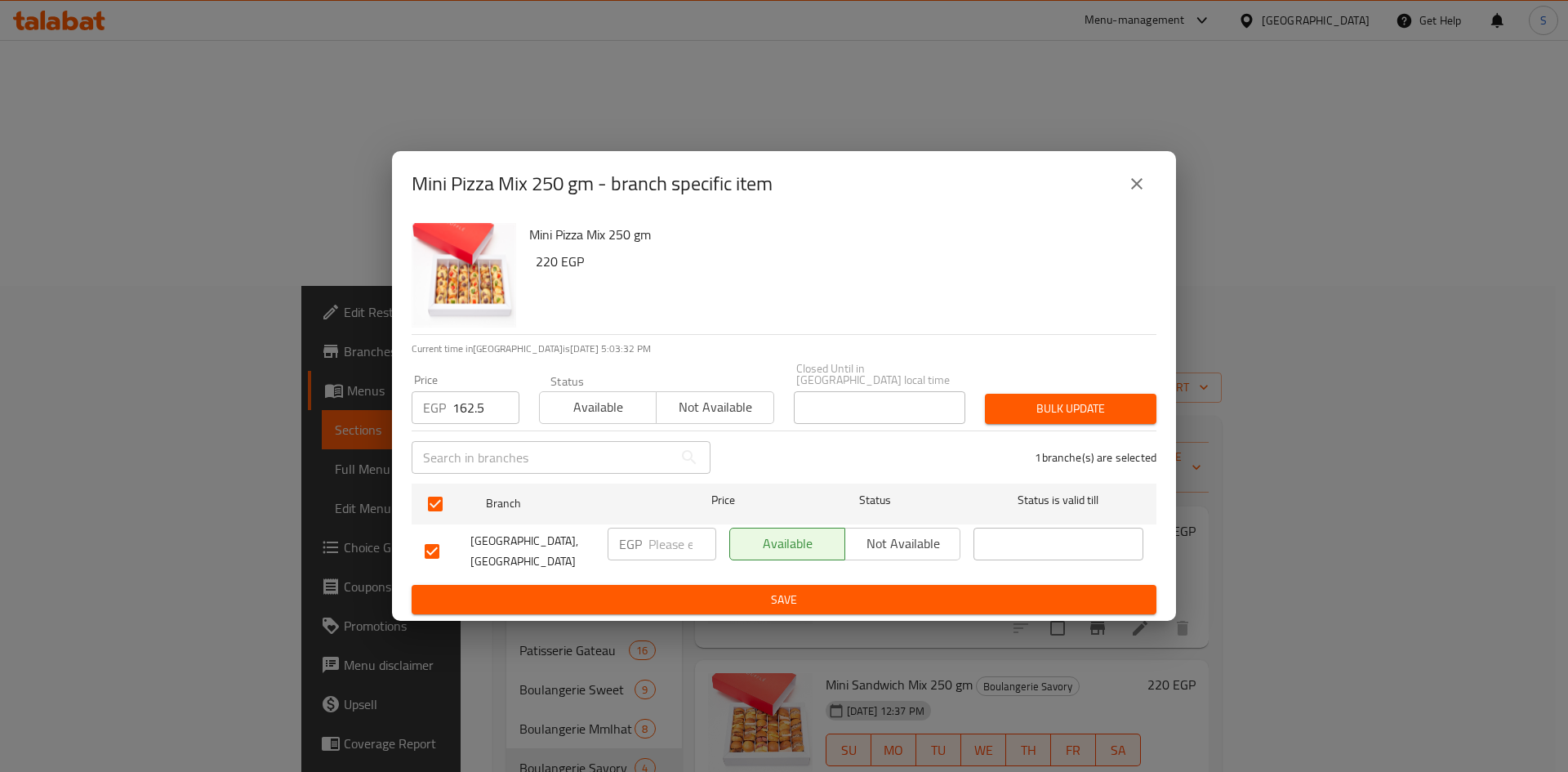
click at [1099, 405] on span "Bulk update" at bounding box center [1071, 409] width 146 height 20
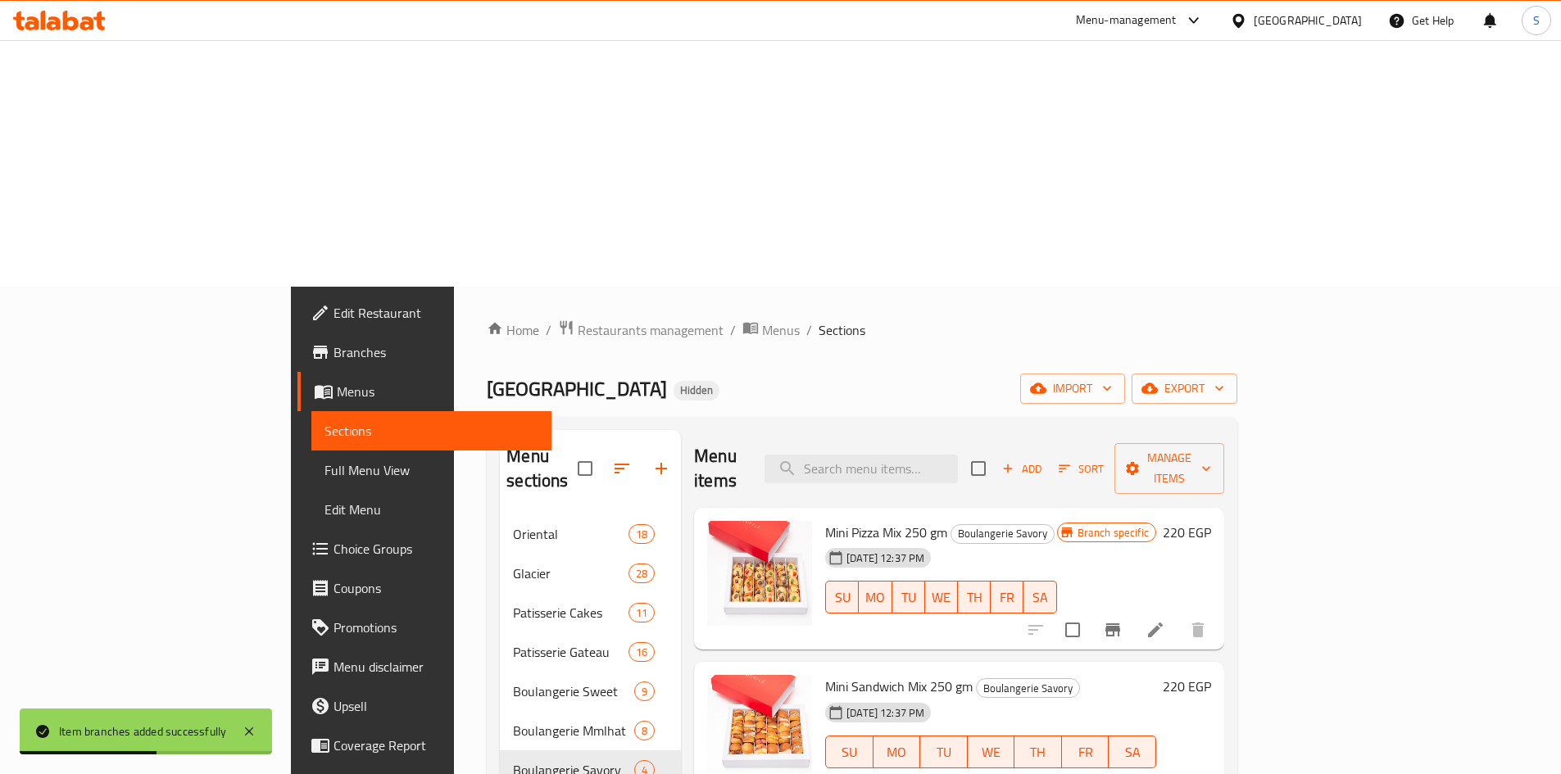
click at [1123, 773] on icon "Branch-specific-item" at bounding box center [1113, 785] width 20 height 20
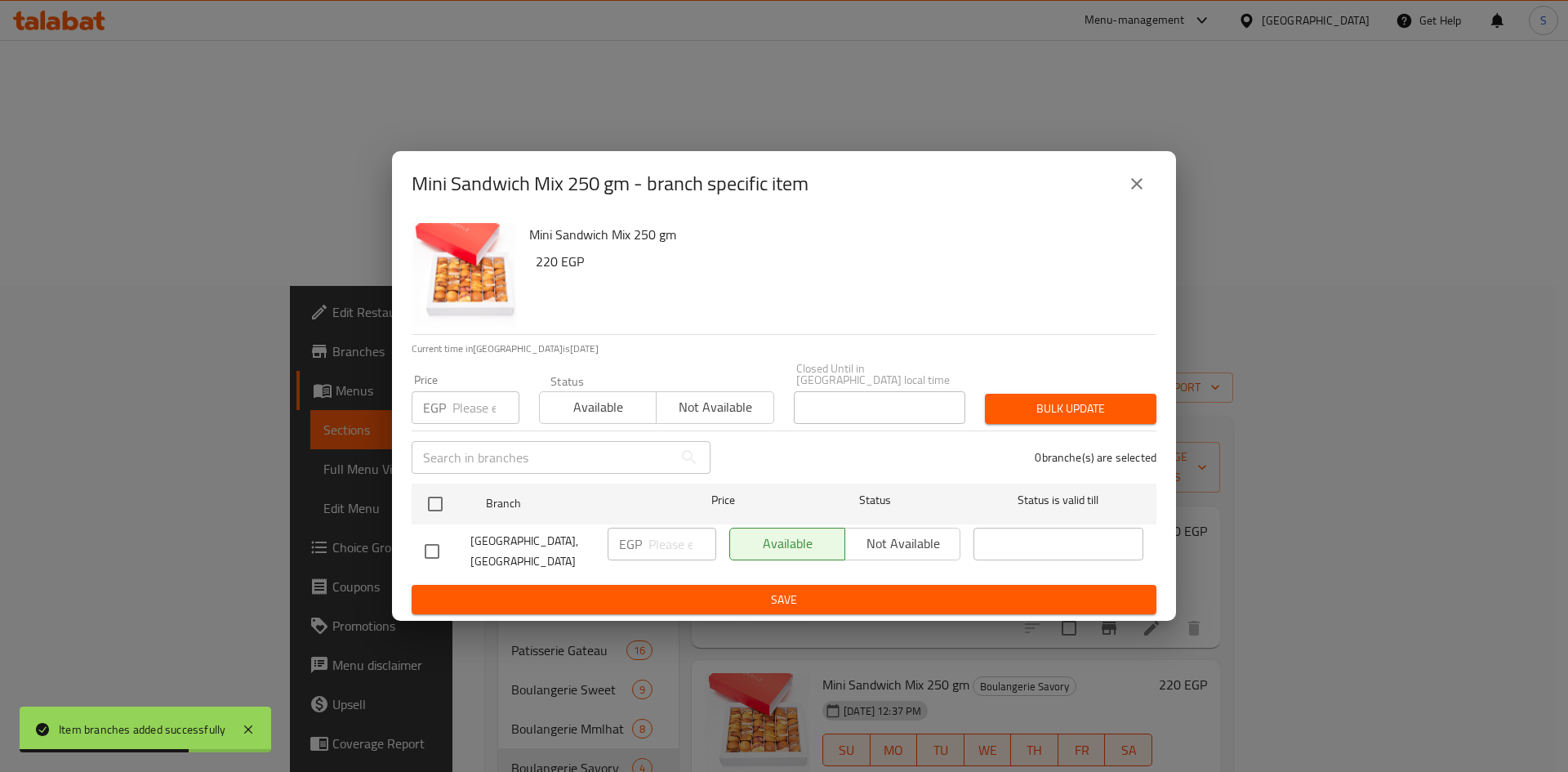
click at [472, 404] on input "number" at bounding box center [485, 407] width 67 height 33
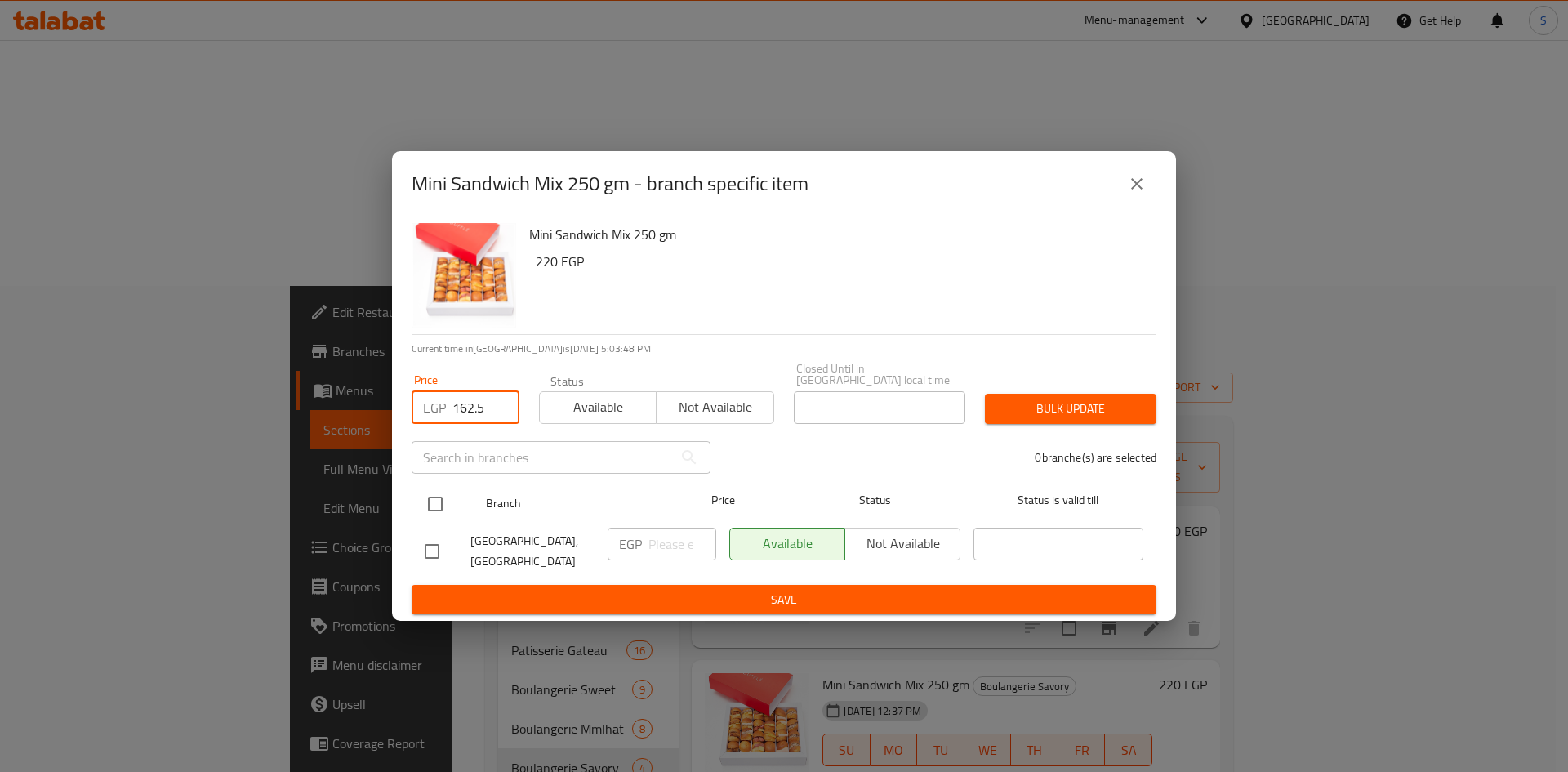
type input "162.5"
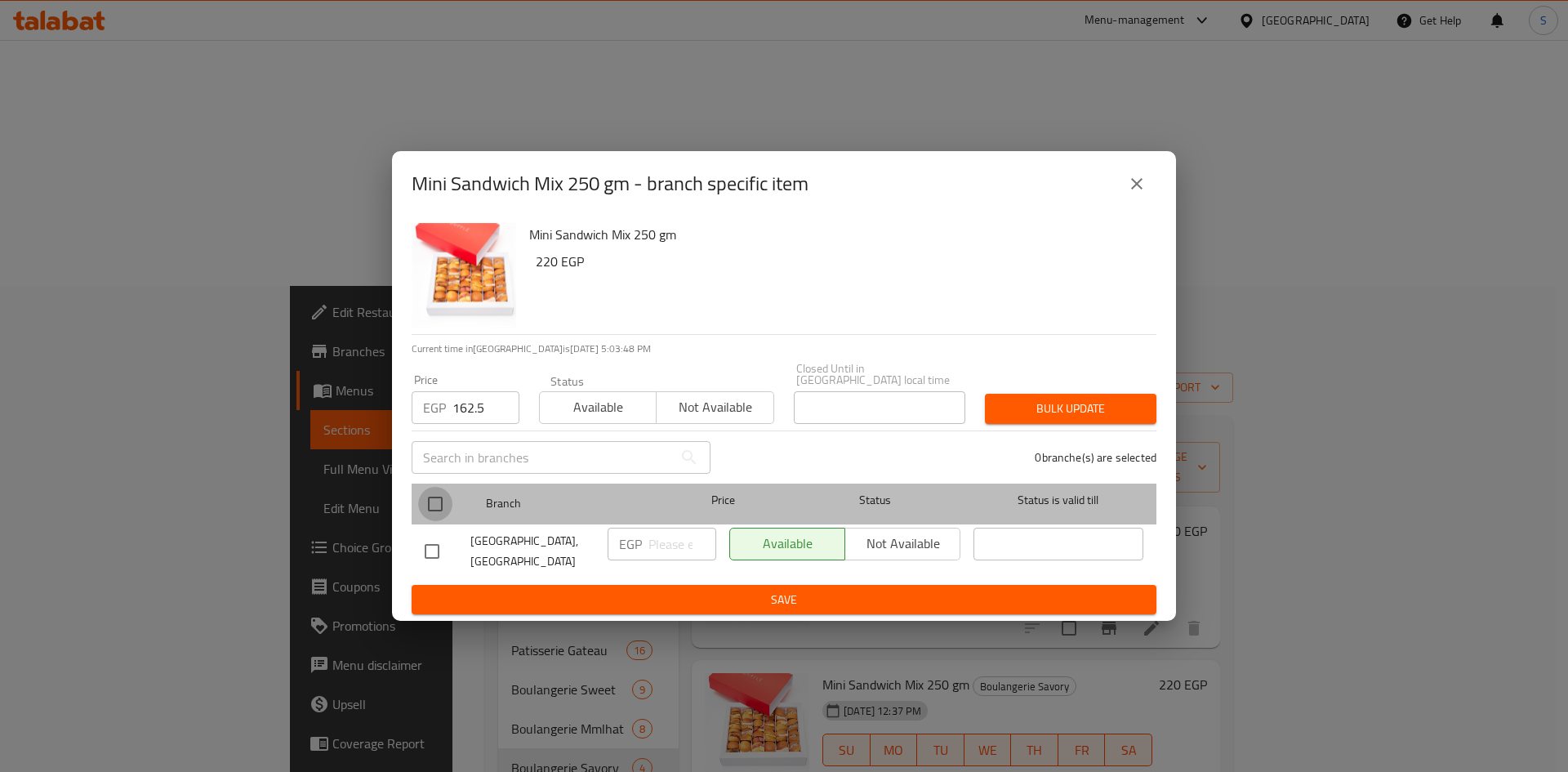
click at [429, 497] on input "checkbox" at bounding box center [436, 504] width 34 height 34
checkbox input "true"
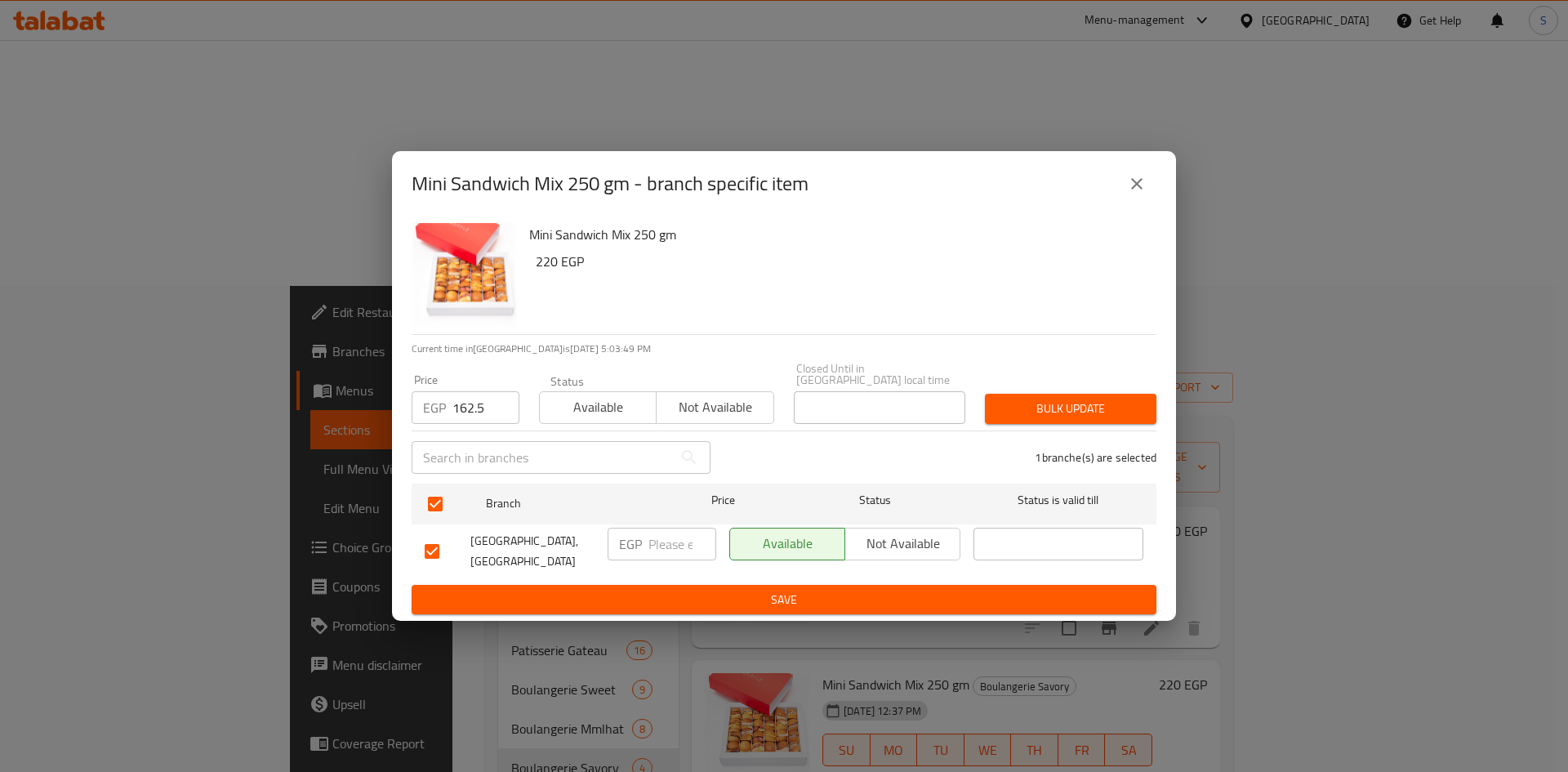
click at [1103, 403] on span "Bulk update" at bounding box center [1071, 409] width 146 height 20
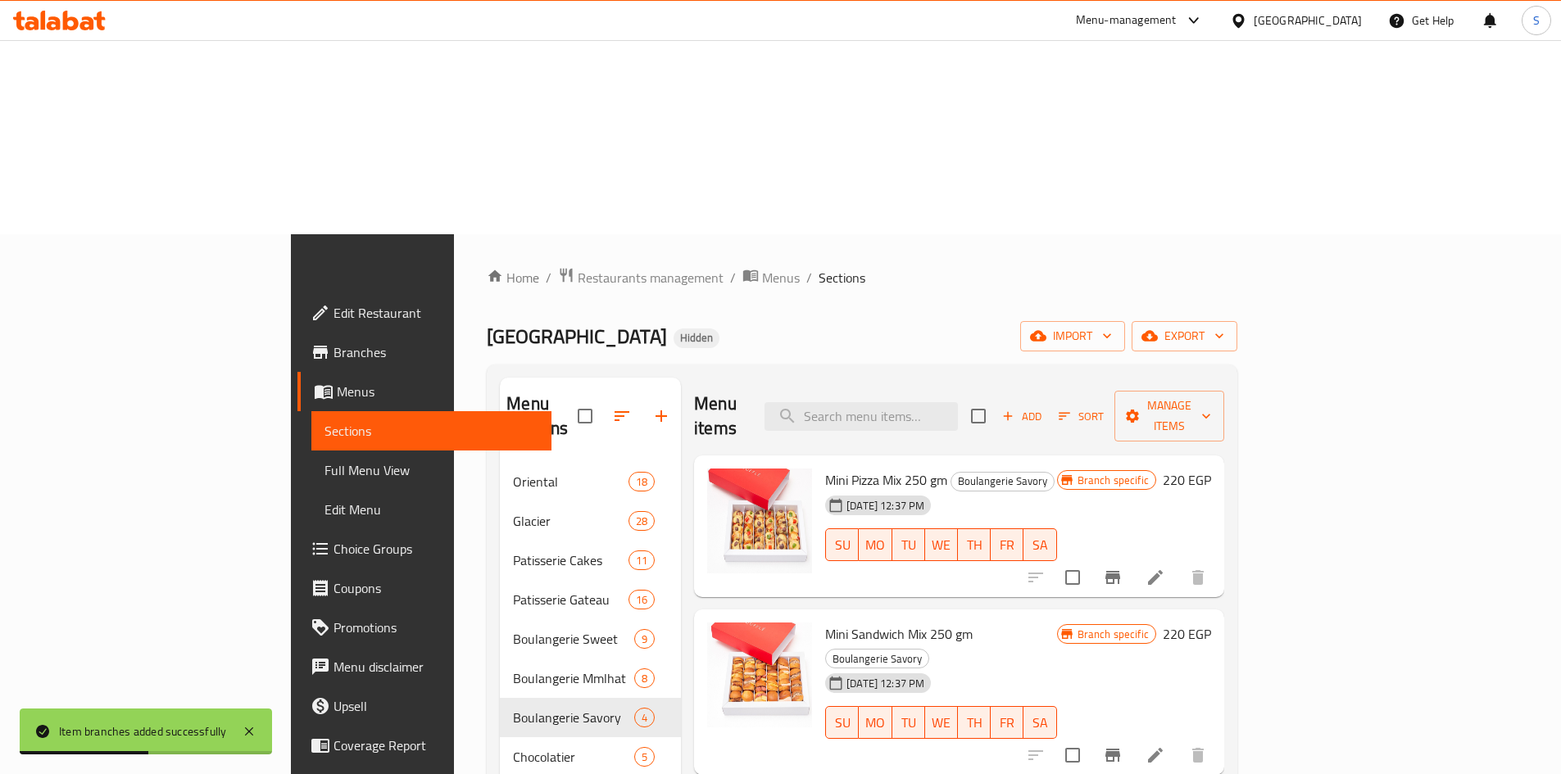
scroll to position [82, 0]
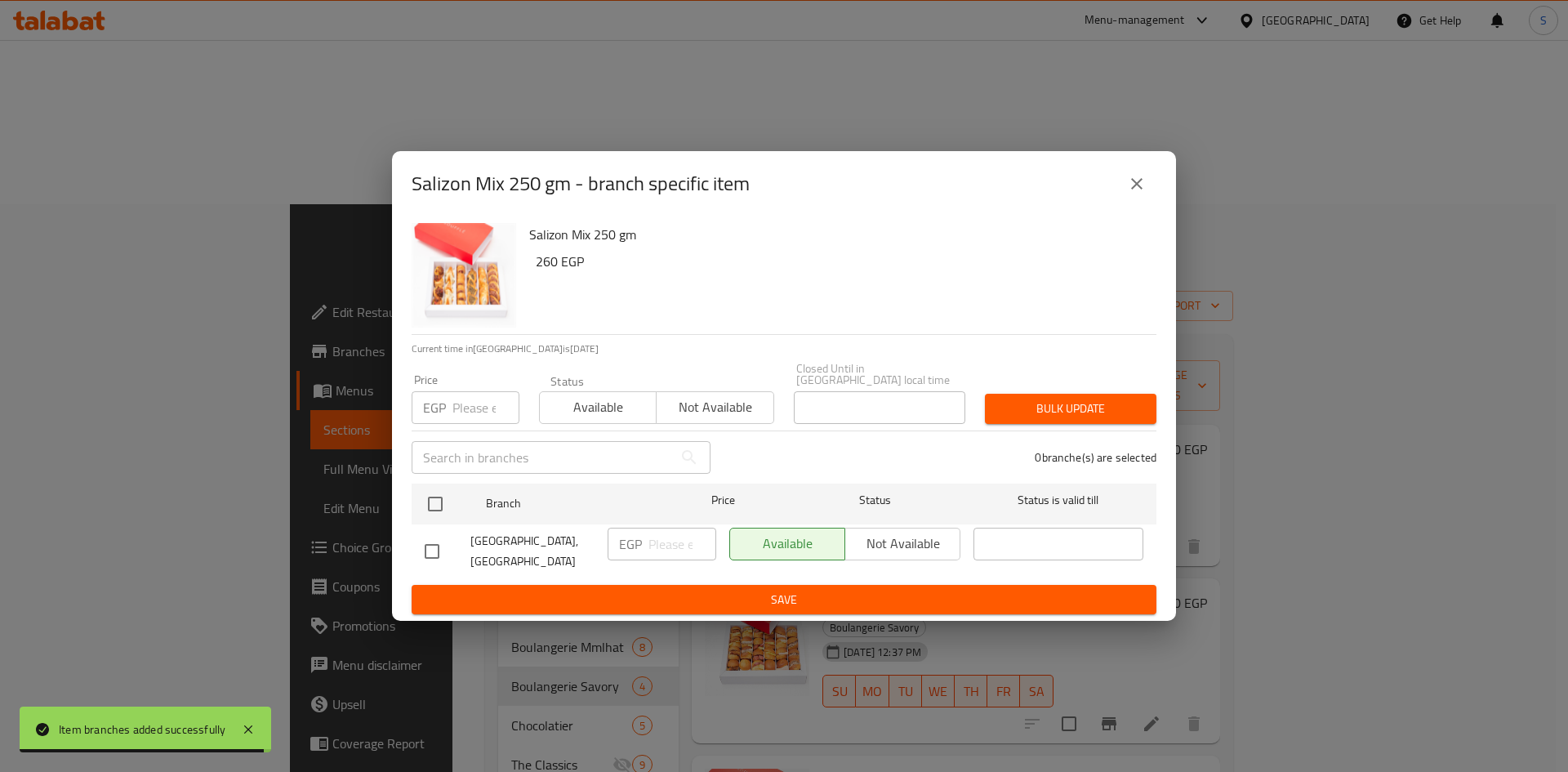
click at [461, 402] on input "number" at bounding box center [485, 407] width 67 height 33
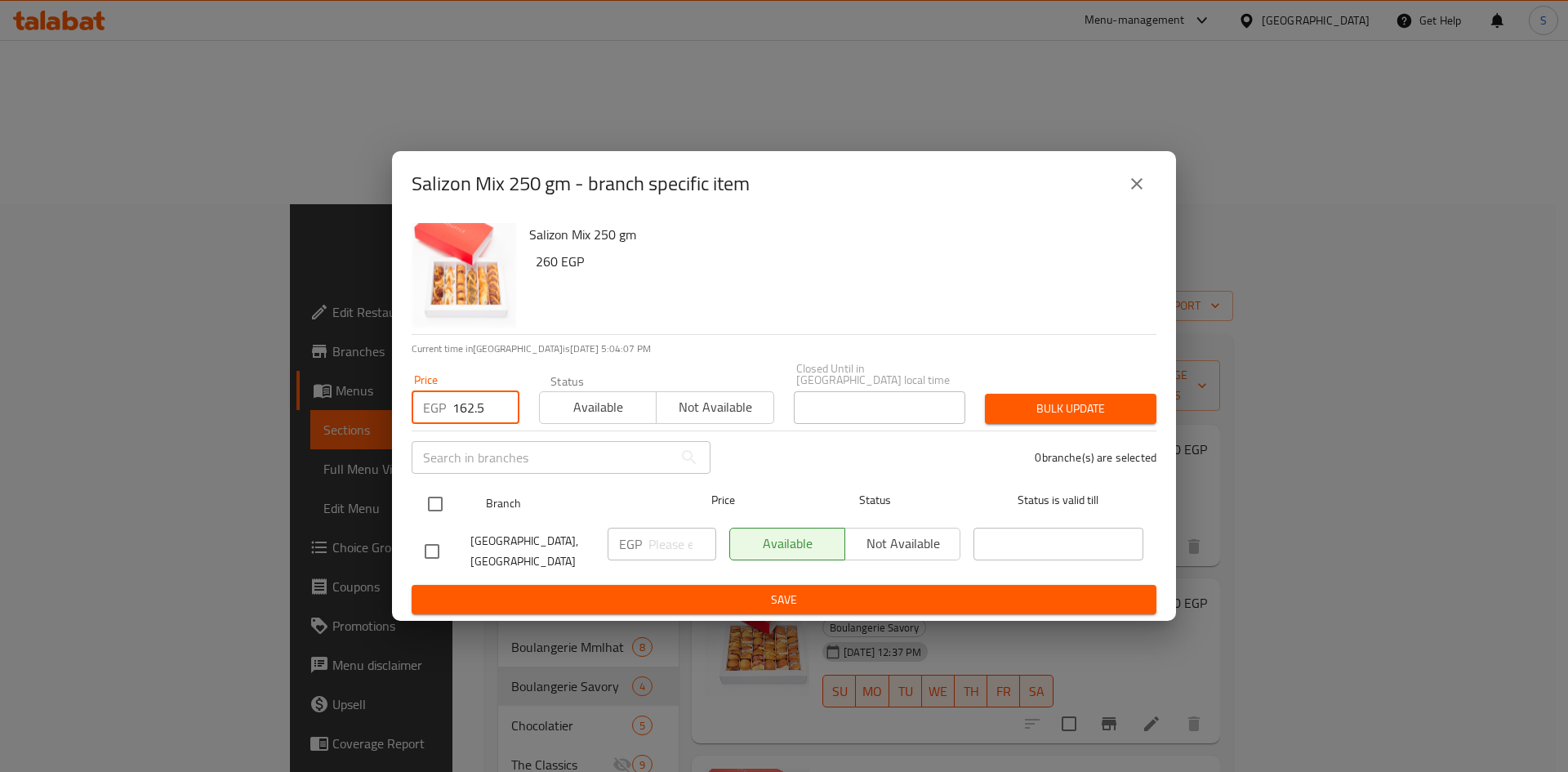
type input "162.5"
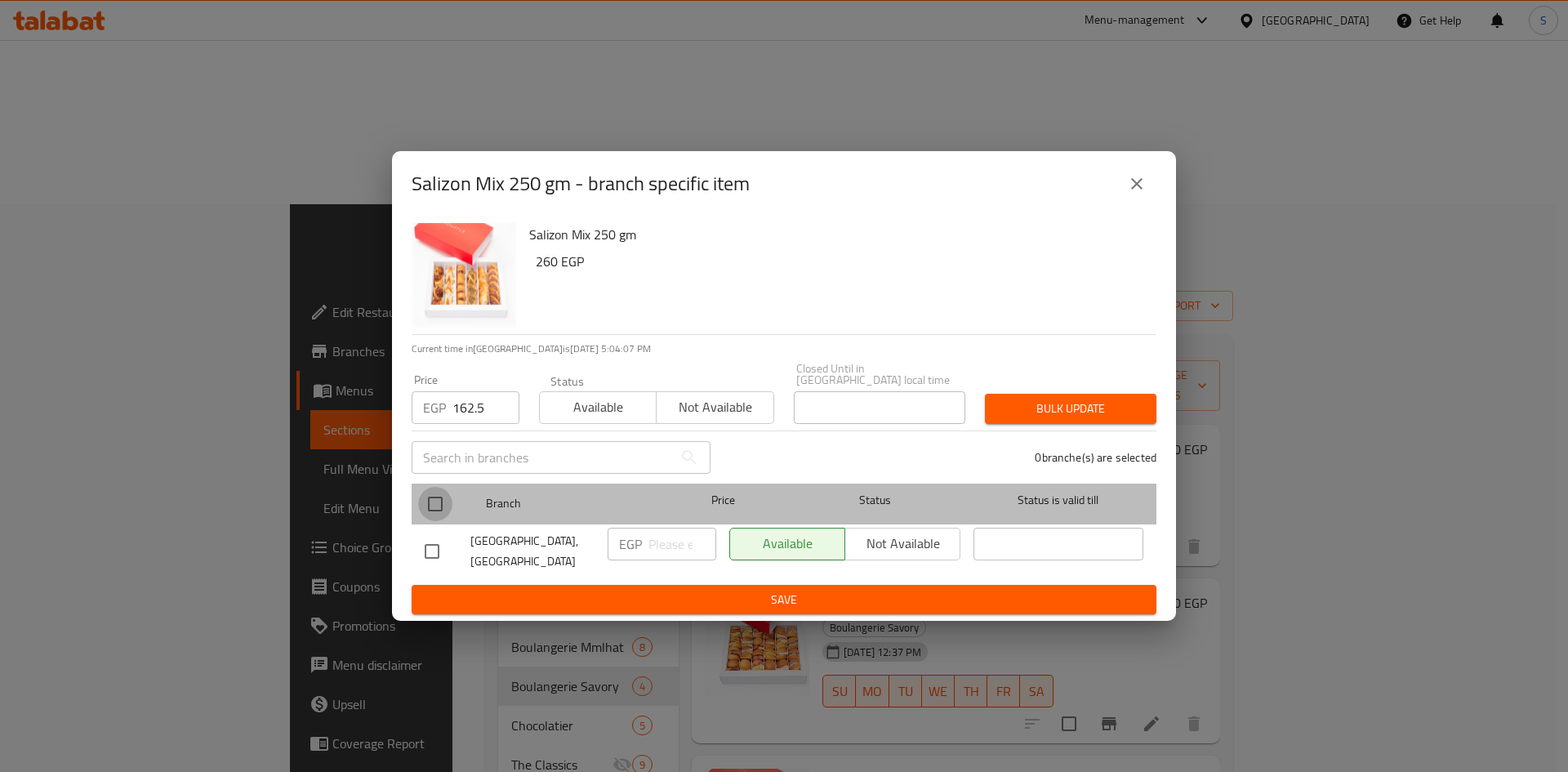
click at [436, 500] on input "checkbox" at bounding box center [436, 504] width 34 height 34
checkbox input "true"
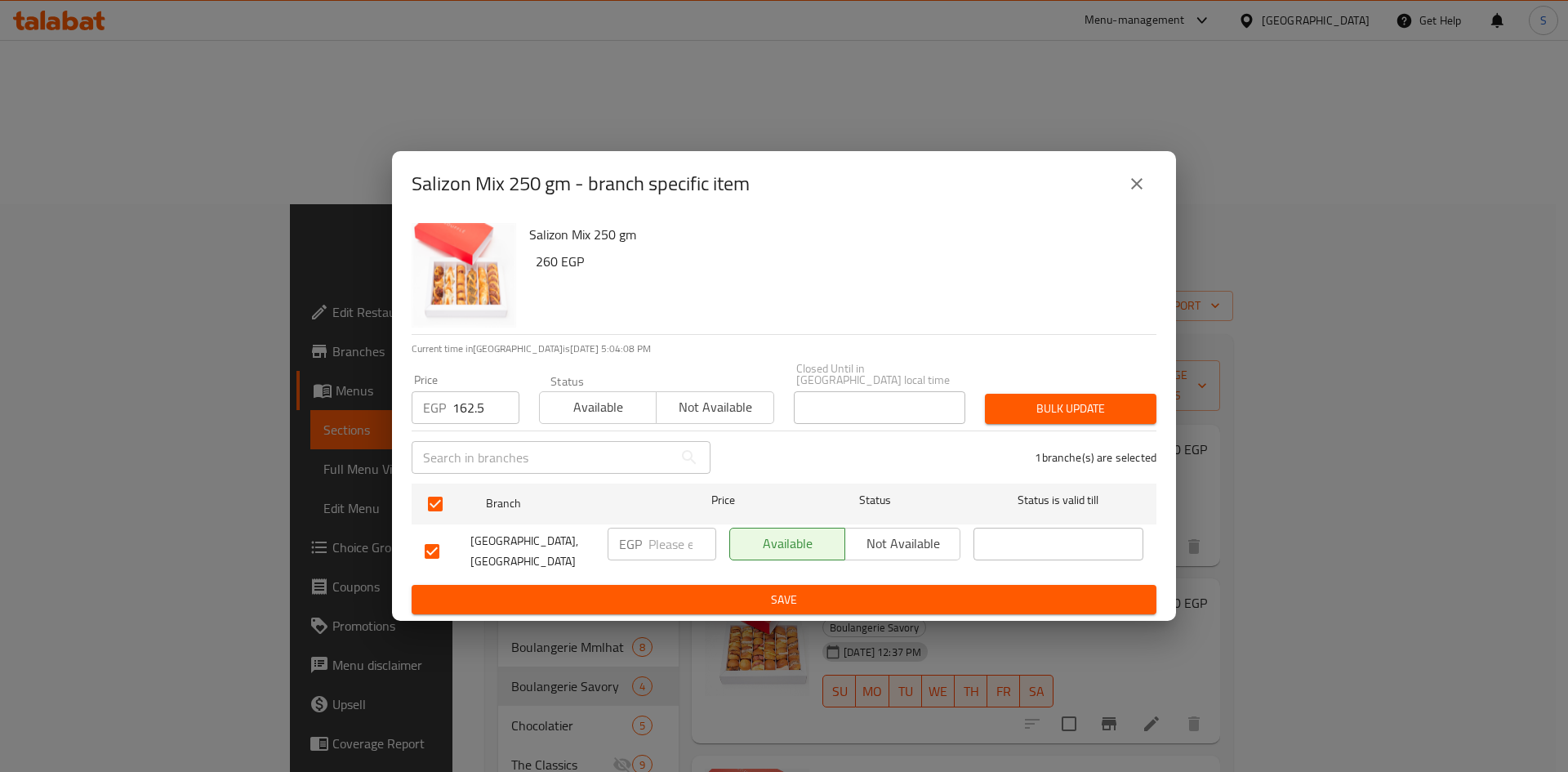
click at [1011, 407] on span "Bulk update" at bounding box center [1071, 409] width 146 height 20
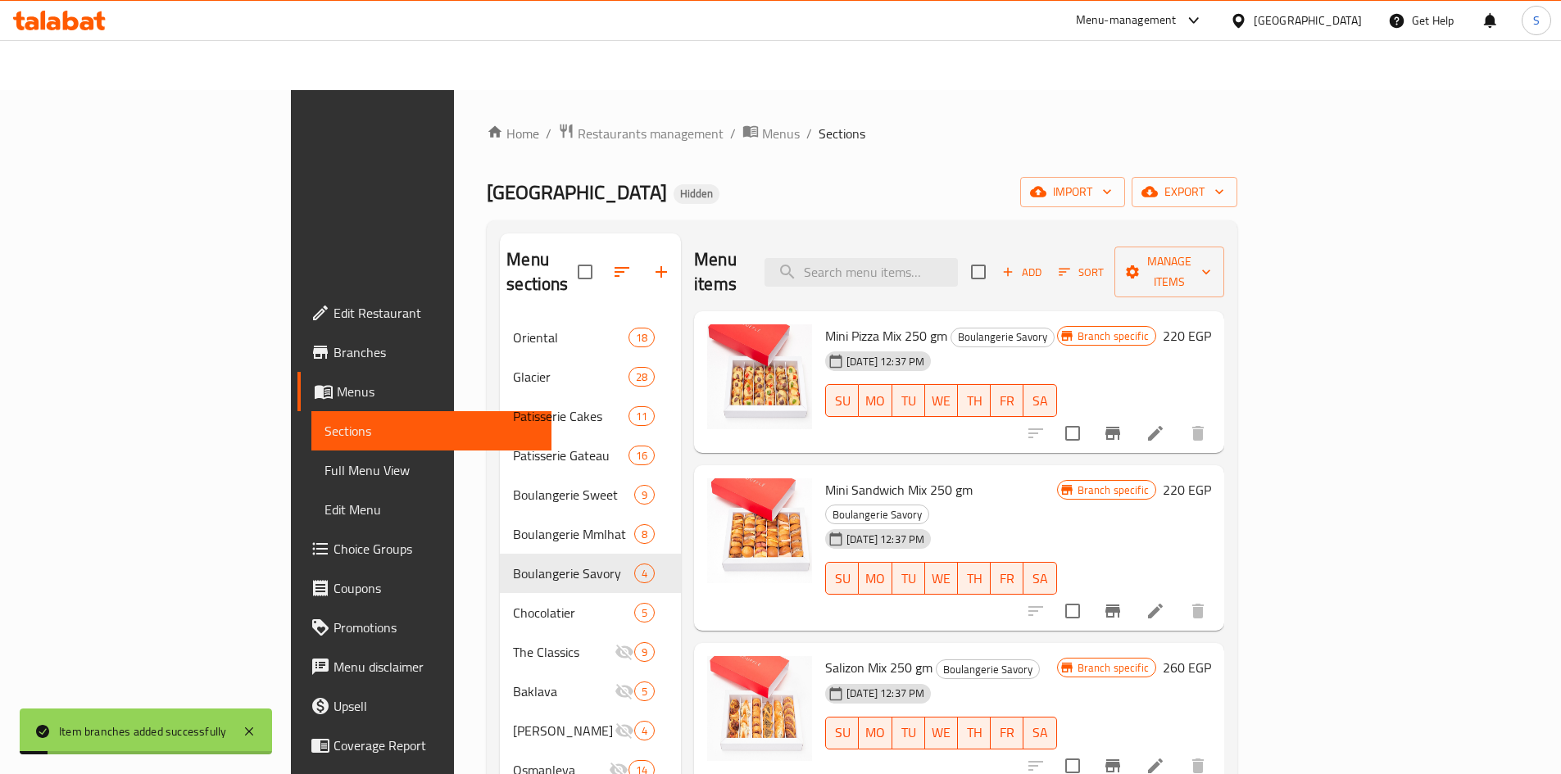
scroll to position [229, 0]
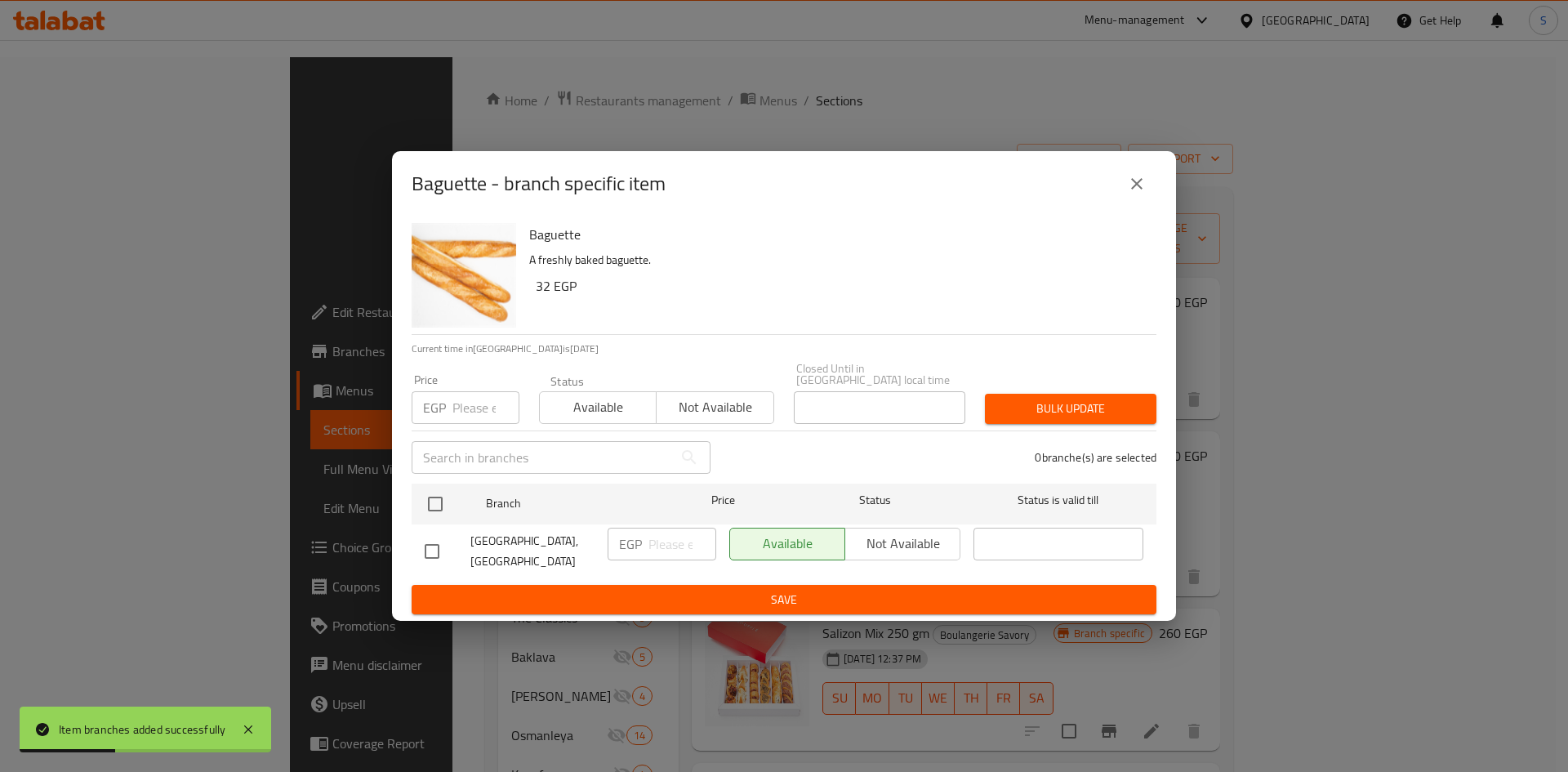
click at [484, 417] on input "number" at bounding box center [485, 407] width 67 height 33
type input "45"
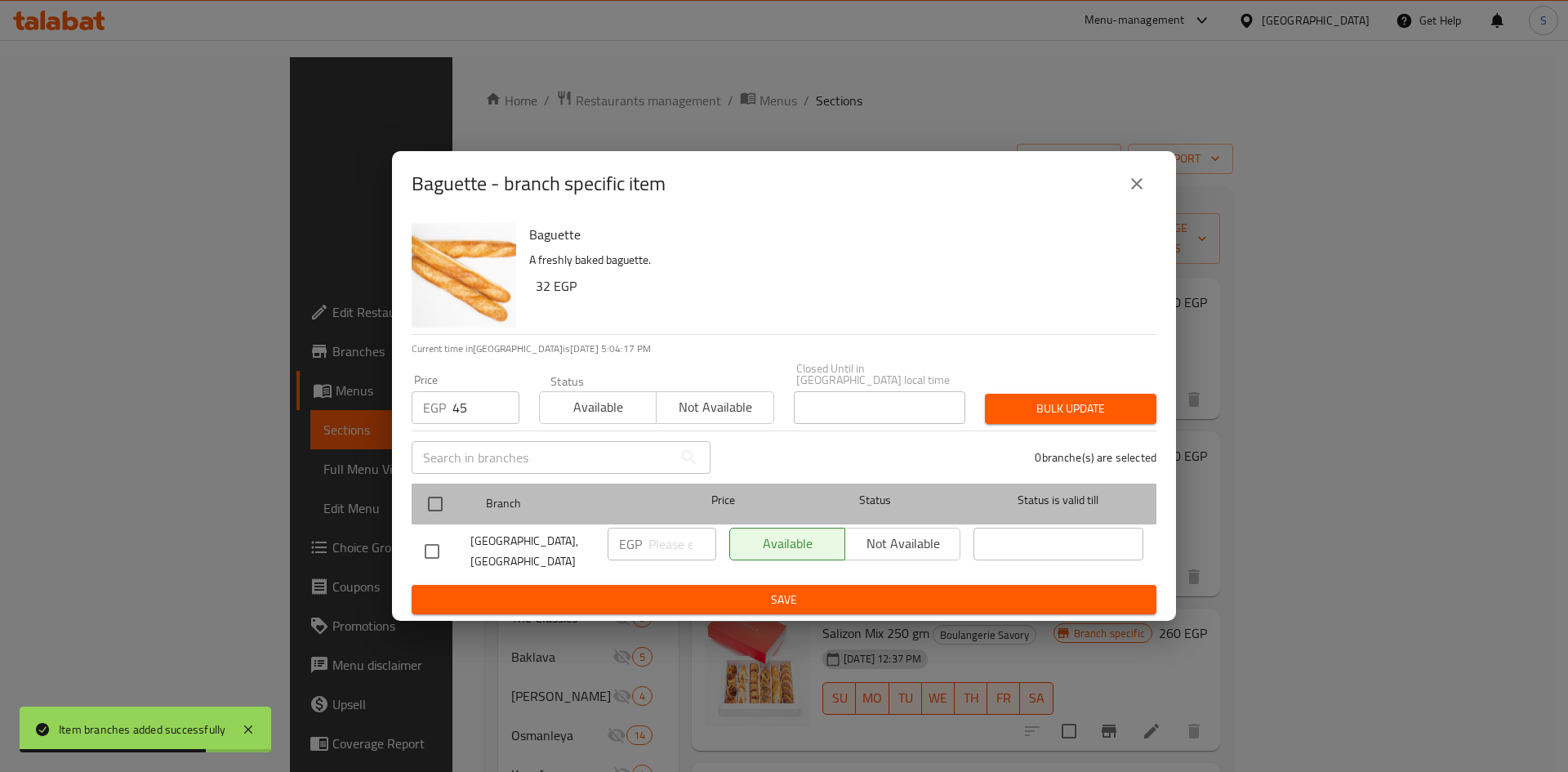
click at [418, 501] on div "Branch Price Status Status is valid till" at bounding box center [784, 504] width 745 height 41
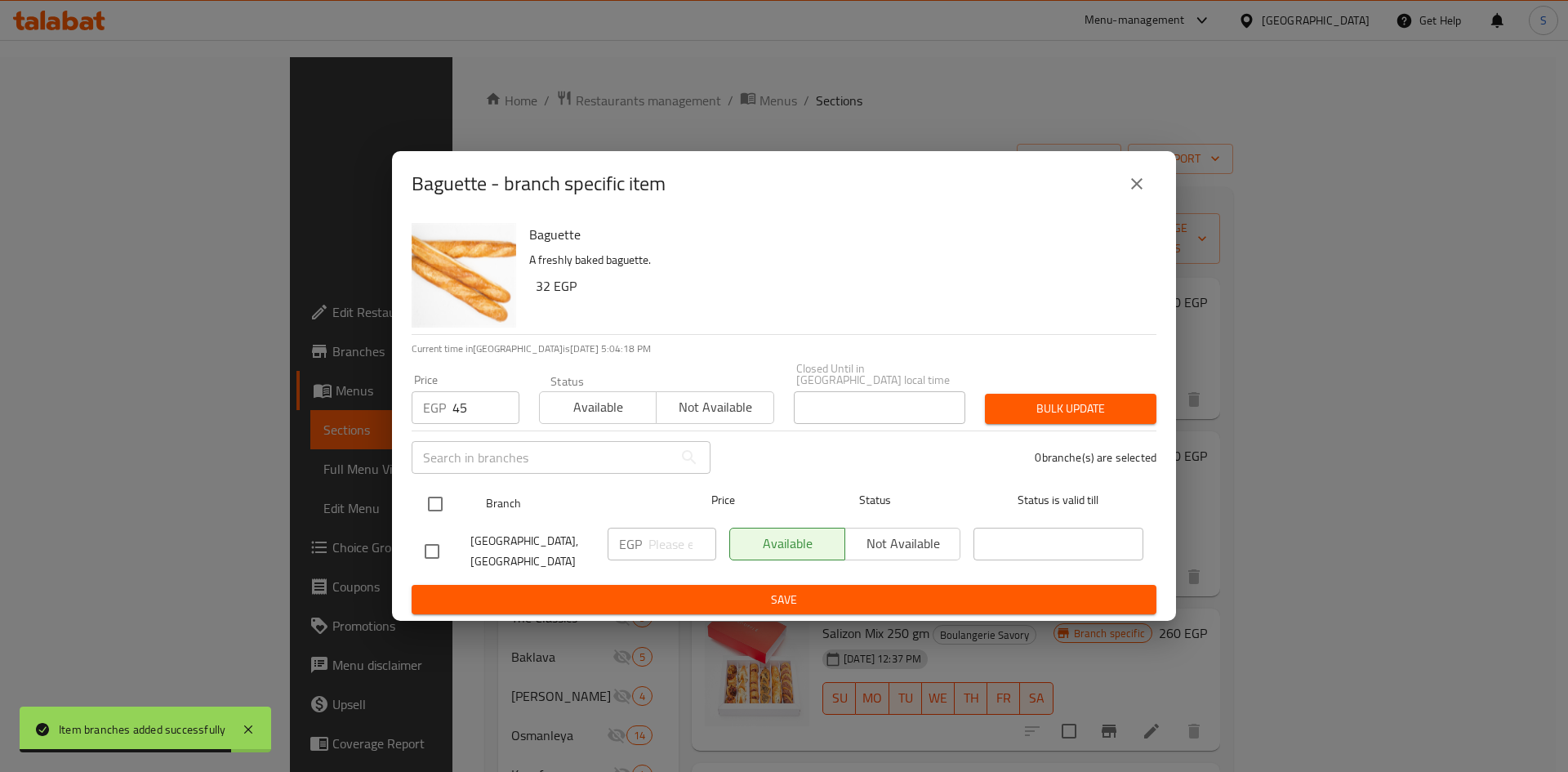
click at [452, 497] on input "checkbox" at bounding box center [436, 504] width 34 height 34
checkbox input "true"
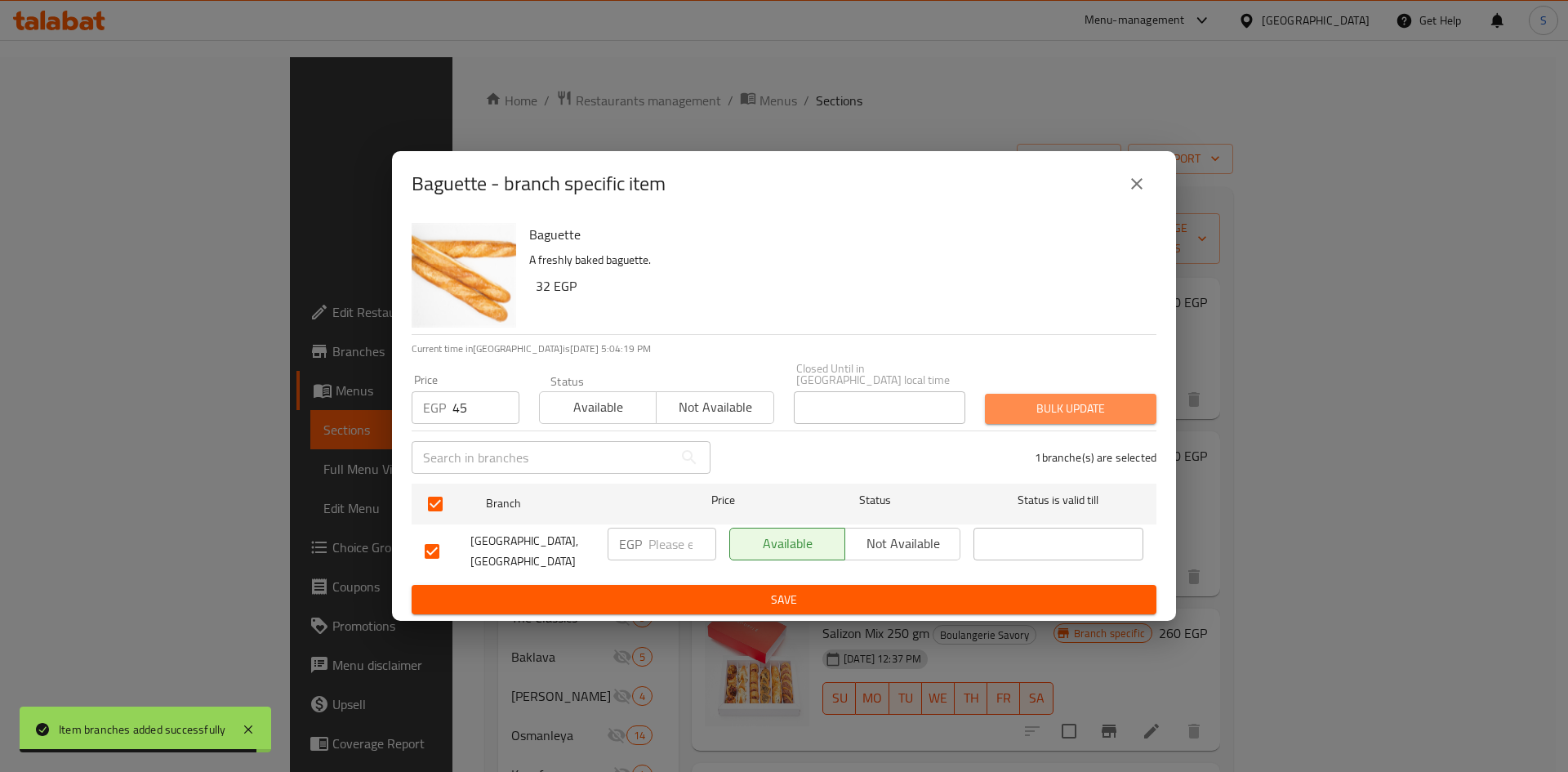
click at [1078, 409] on span "Bulk update" at bounding box center [1071, 409] width 146 height 20
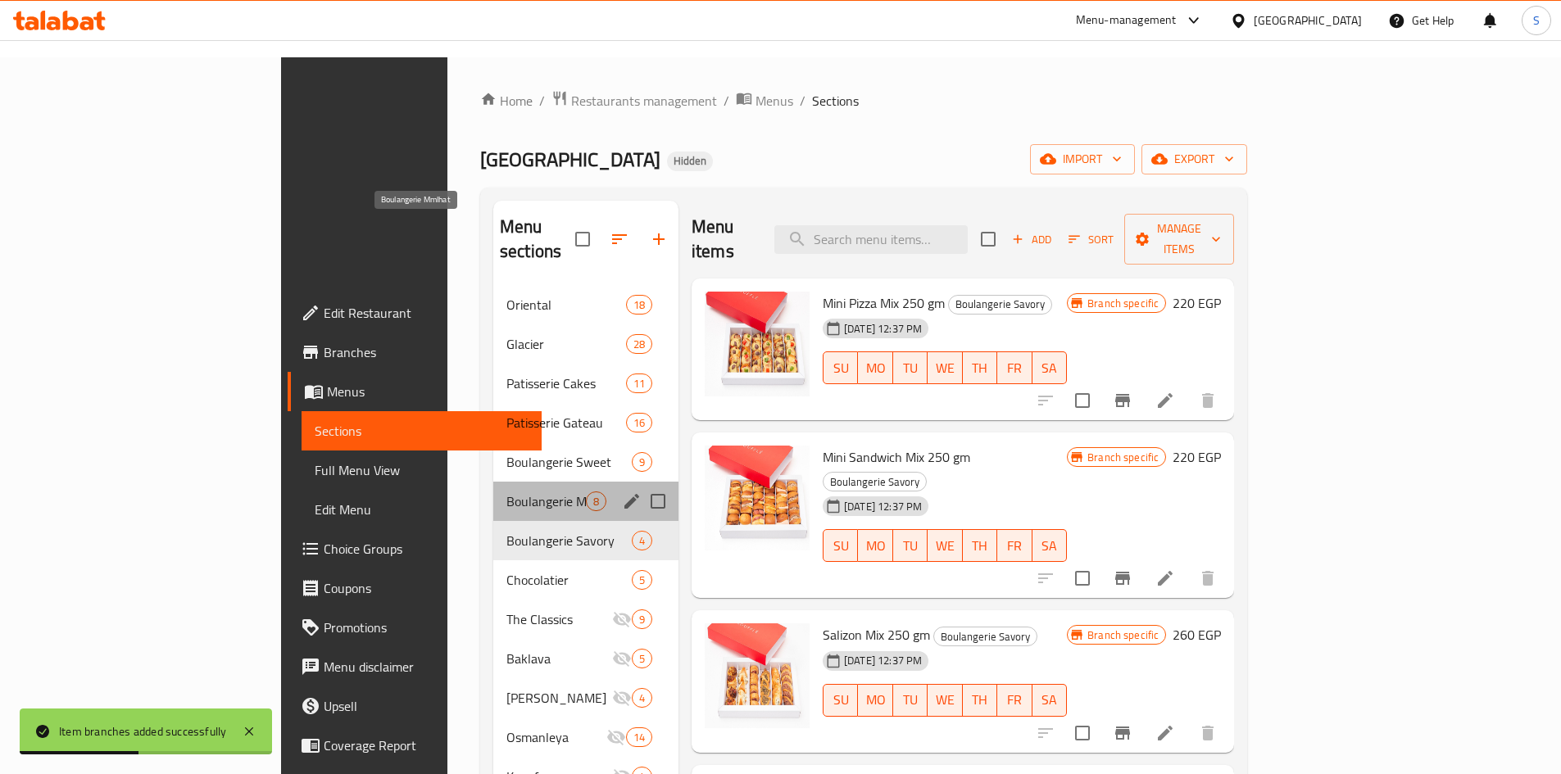
click at [506, 492] on span "Boulangerie Mmlhat" at bounding box center [545, 502] width 79 height 20
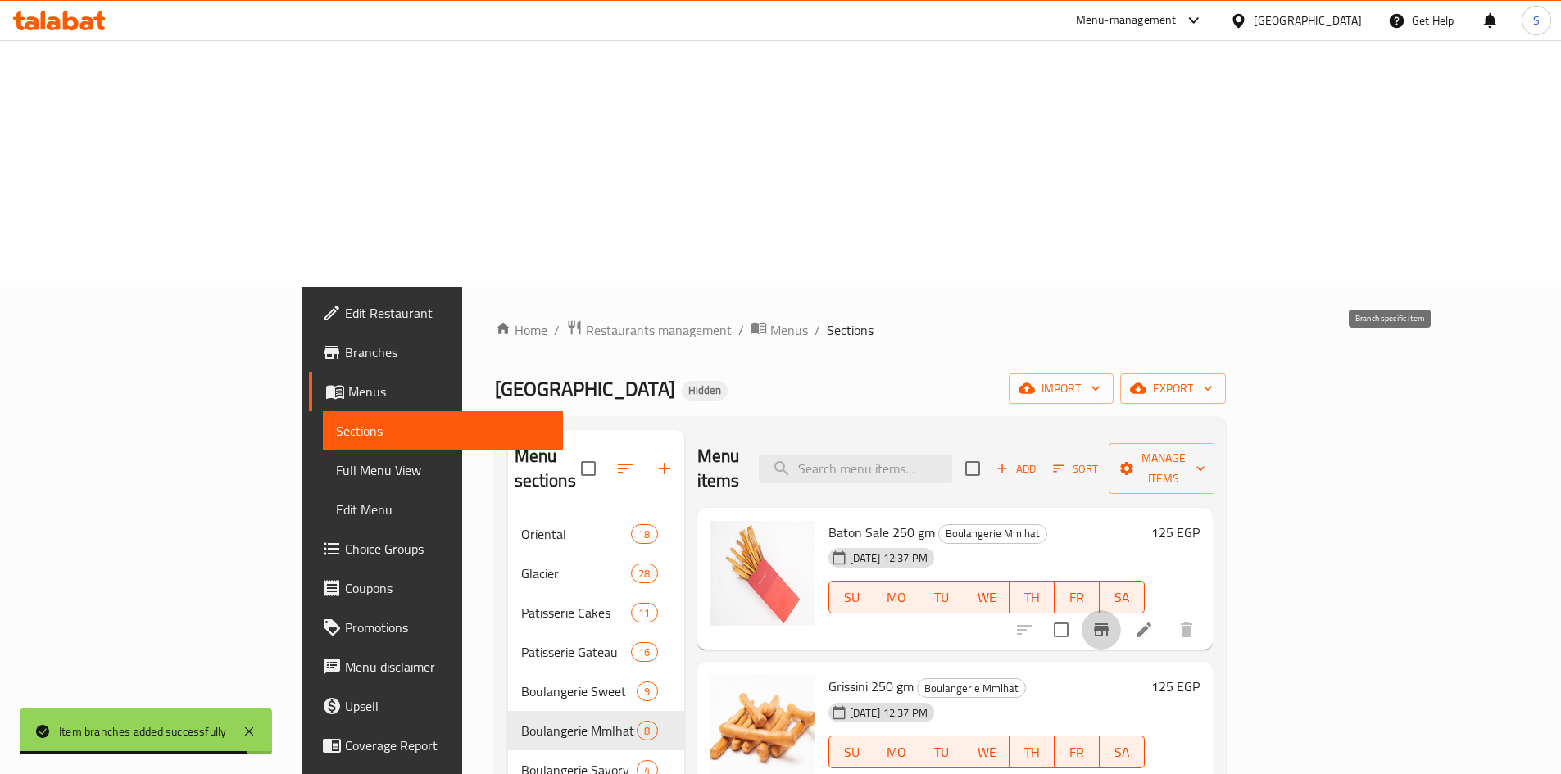
click at [1121, 610] on button "Branch-specific-item" at bounding box center [1101, 629] width 39 height 39
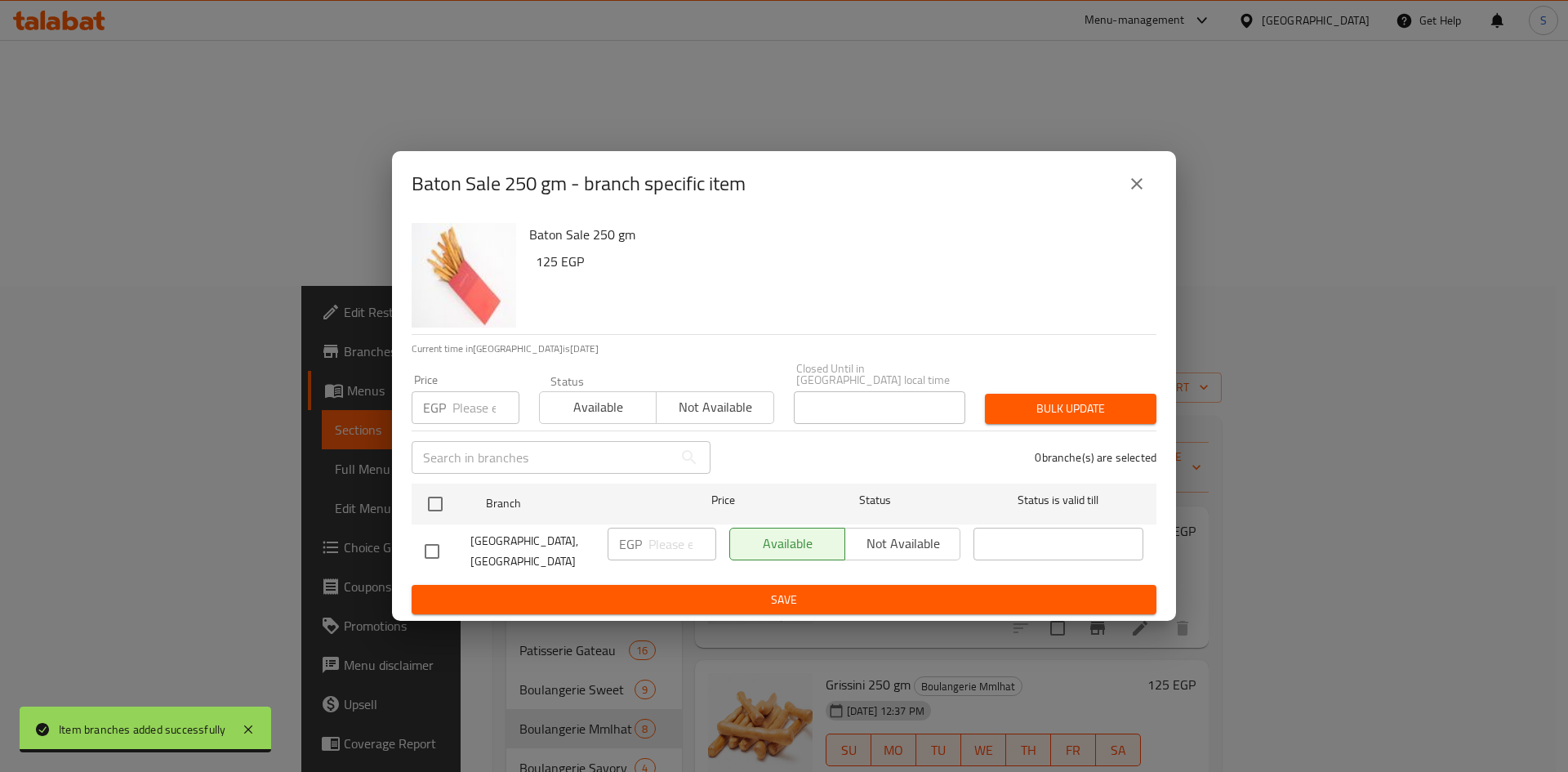
click at [473, 412] on input "number" at bounding box center [485, 407] width 67 height 33
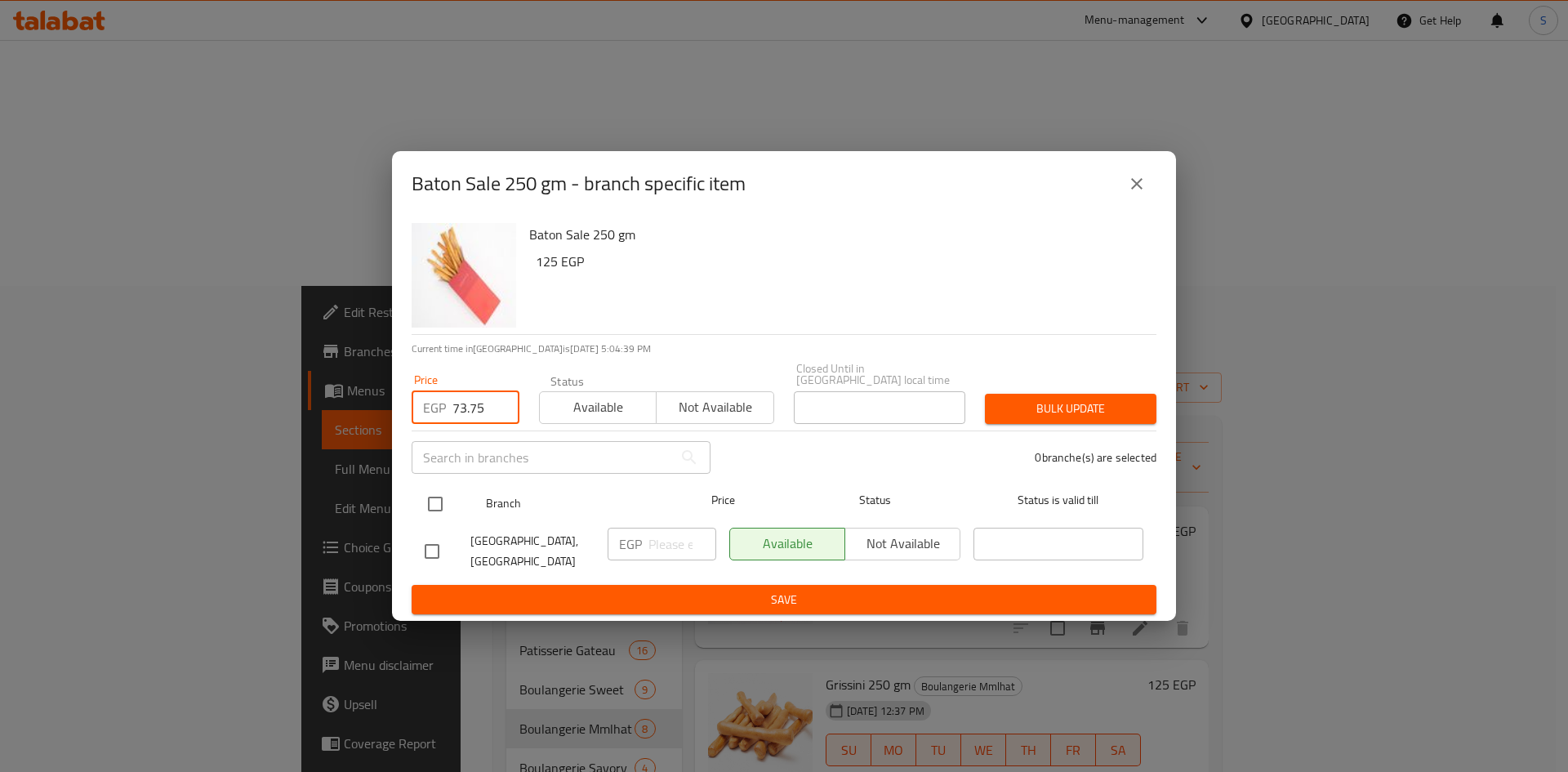
type input "73.75"
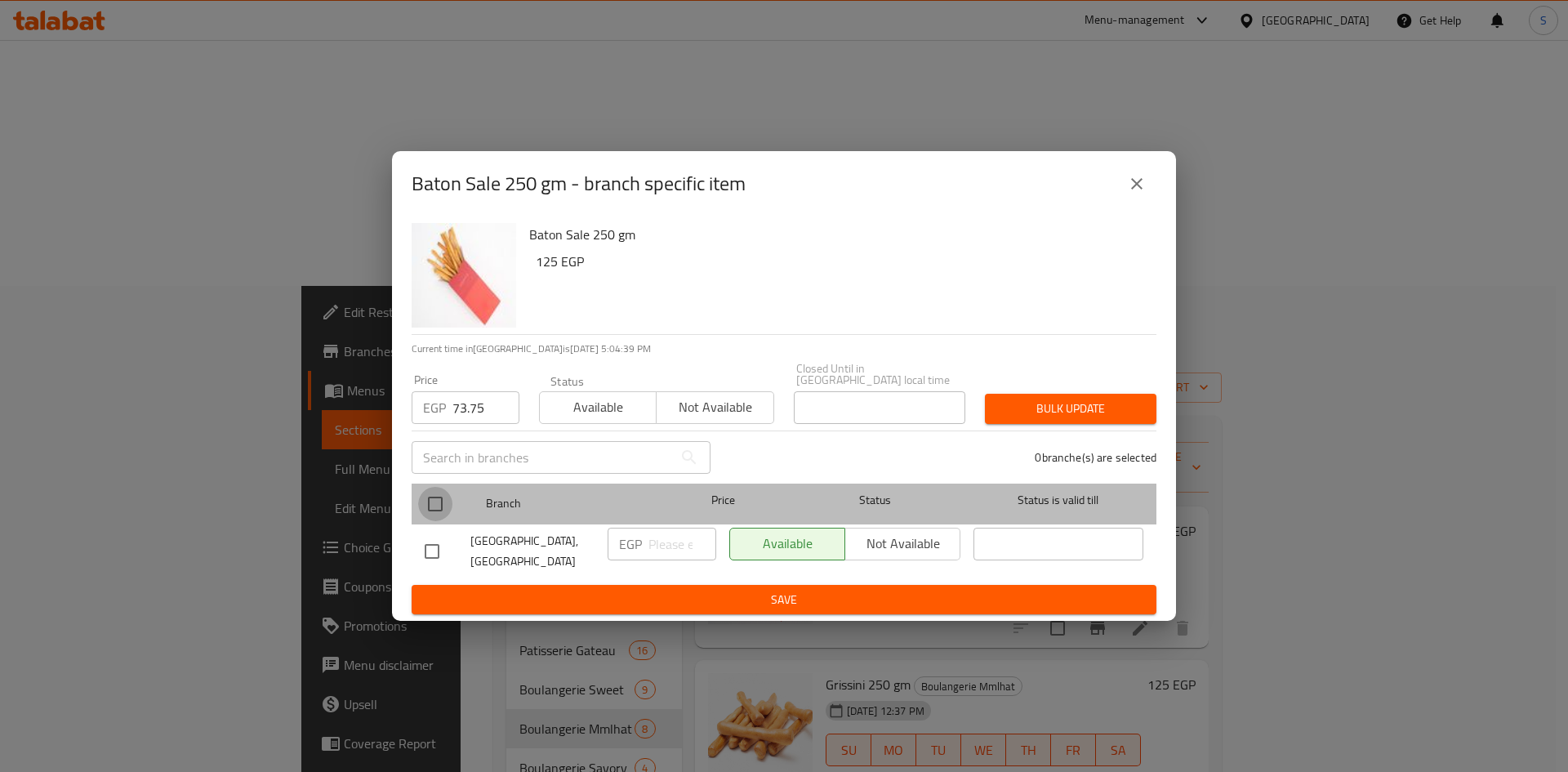
drag, startPoint x: 426, startPoint y: 507, endPoint x: 535, endPoint y: 503, distance: 109.1
click at [428, 507] on input "checkbox" at bounding box center [436, 504] width 34 height 34
checkbox input "true"
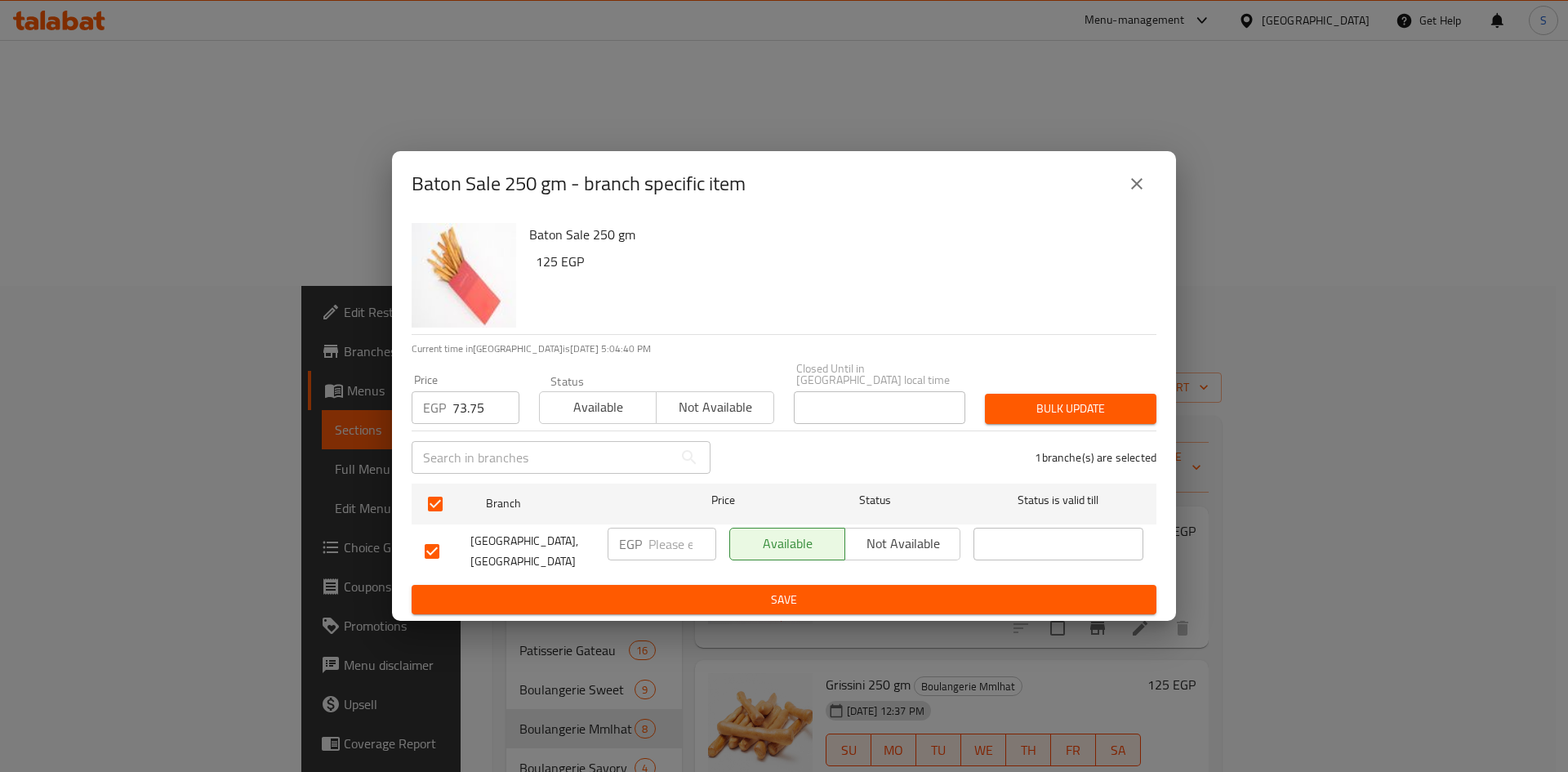
click at [1044, 407] on span "Bulk update" at bounding box center [1071, 409] width 146 height 20
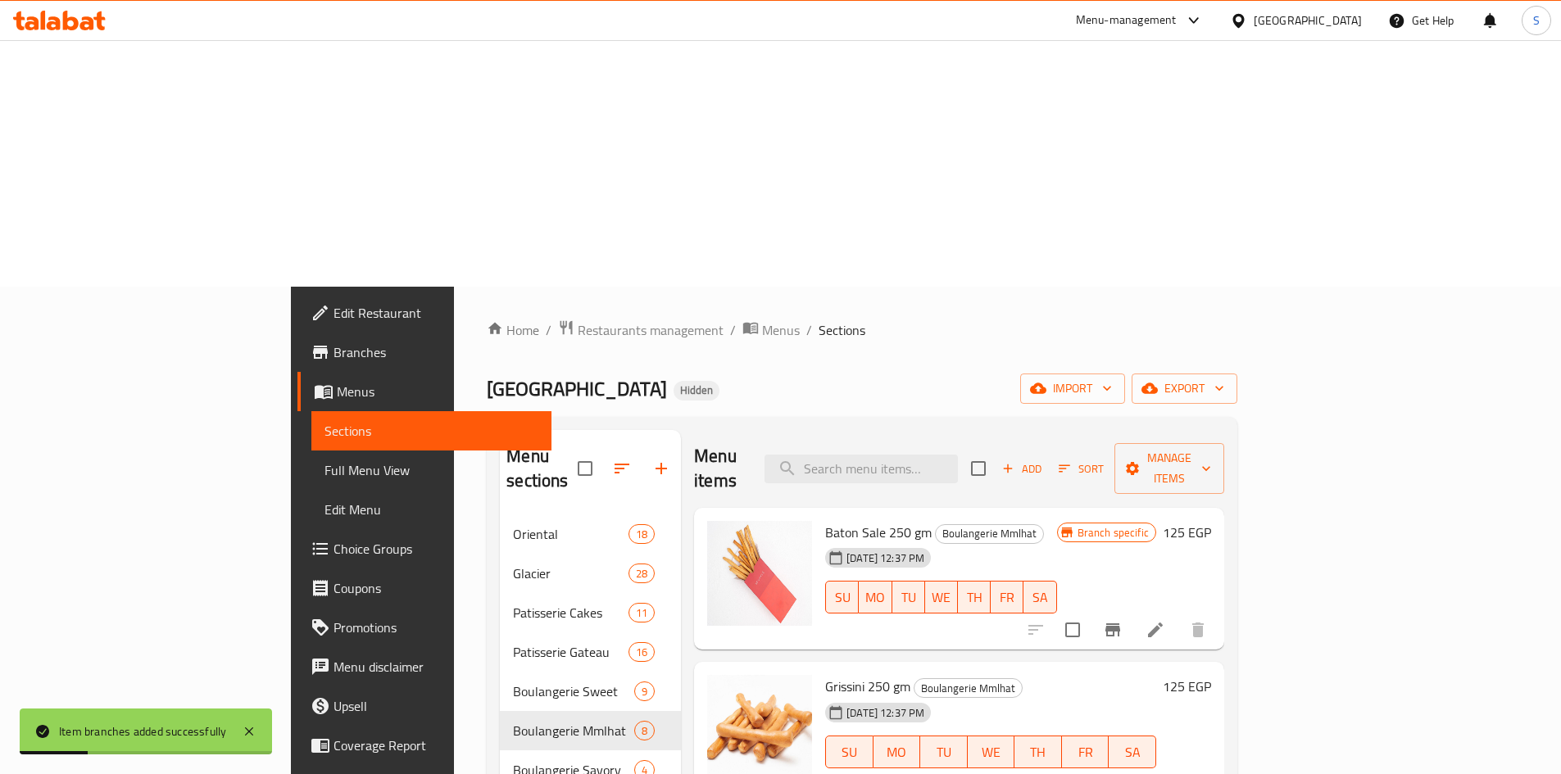
click at [1120, 773] on icon "Branch-specific-item" at bounding box center [1112, 784] width 15 height 13
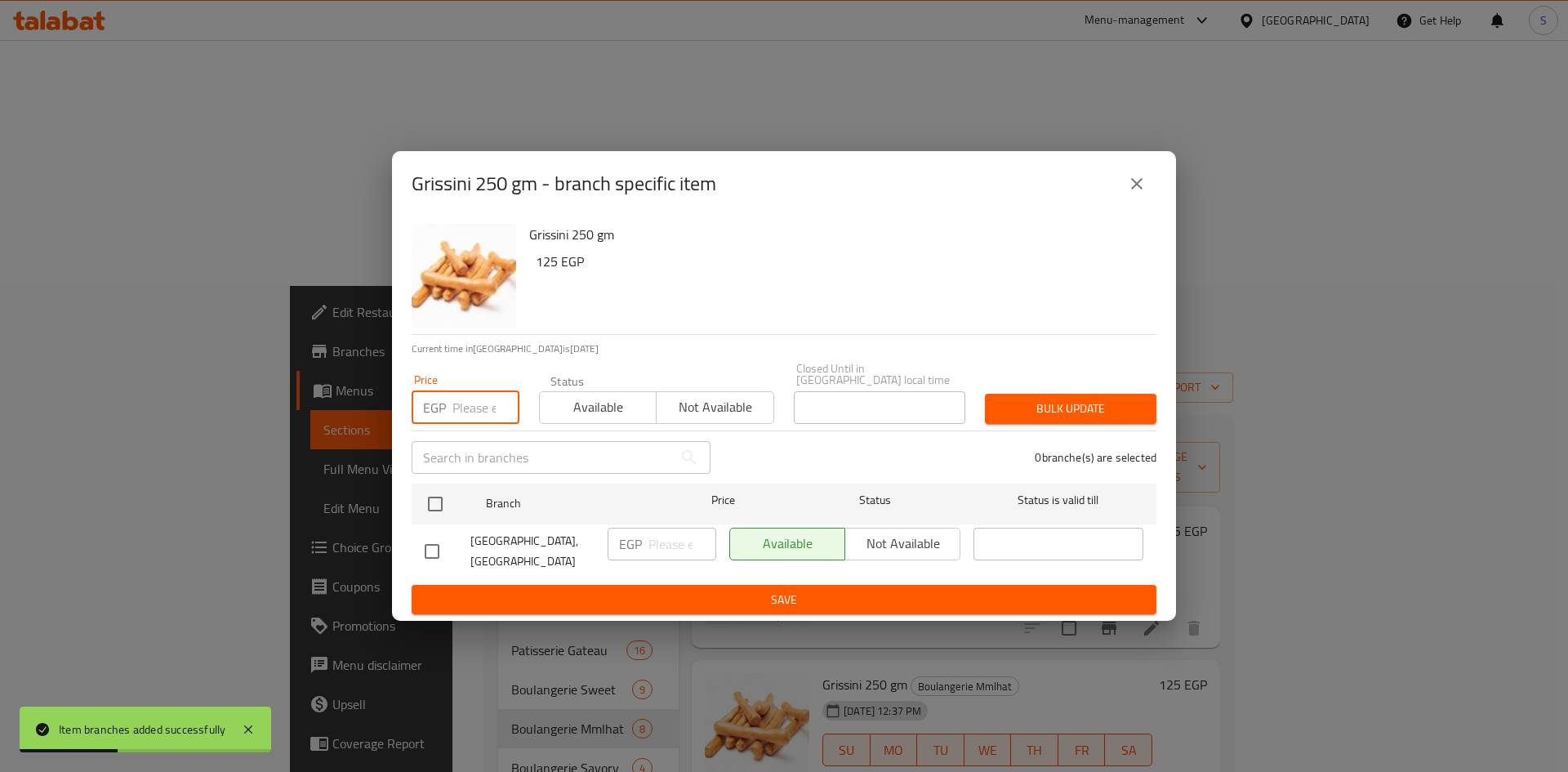
click at [474, 400] on input "number" at bounding box center [485, 407] width 67 height 33
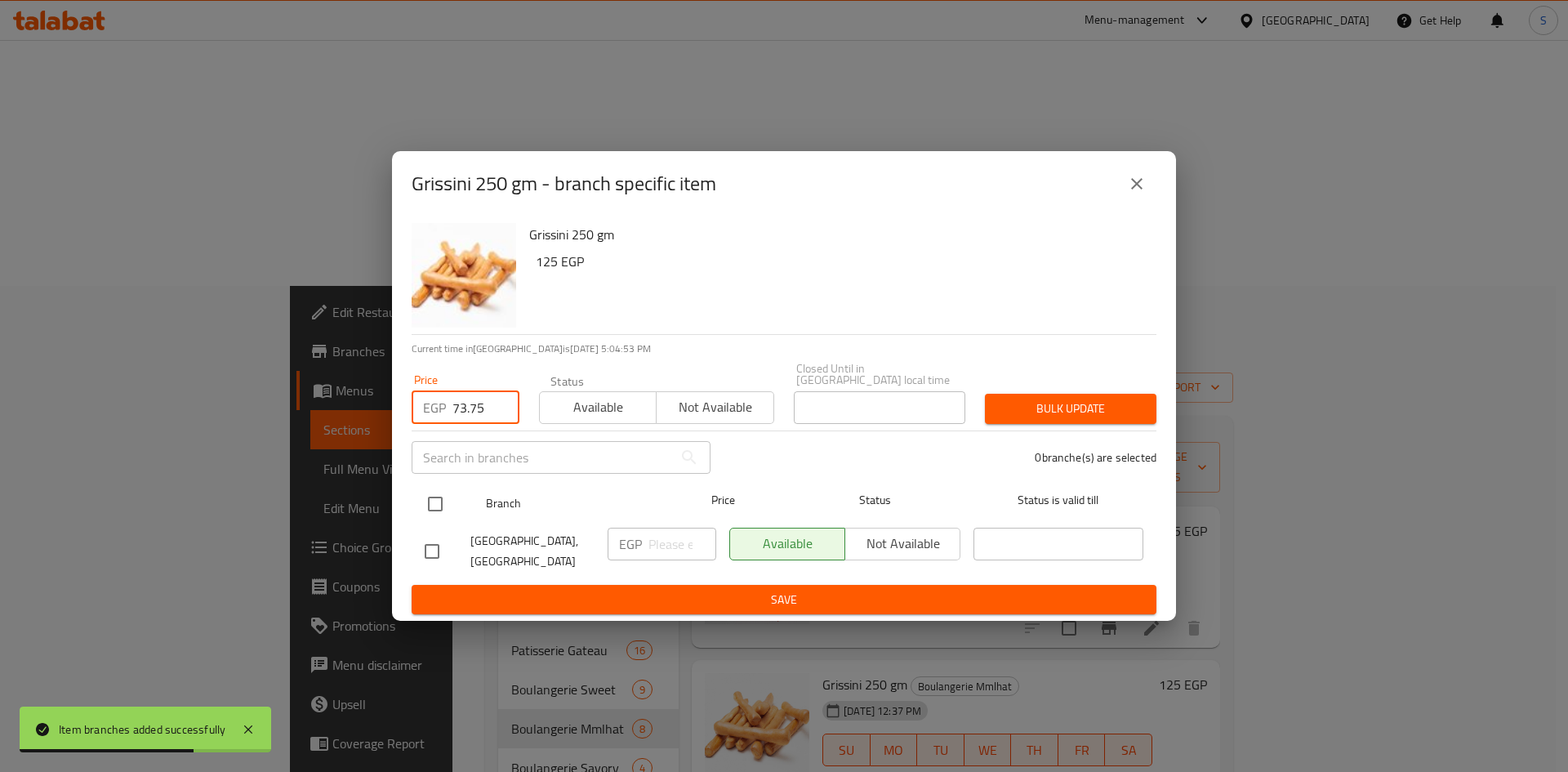
type input "73.75"
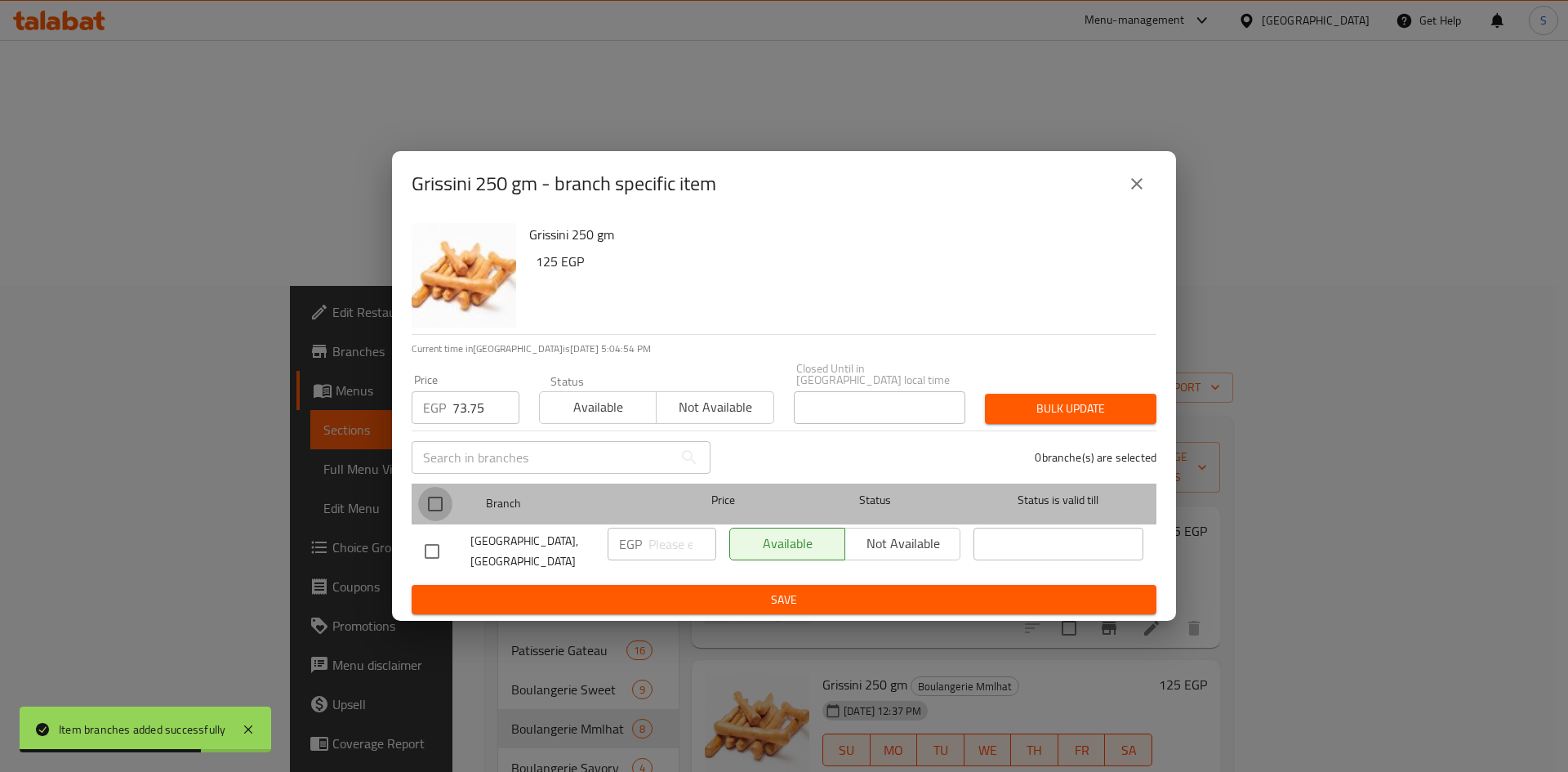
click at [444, 488] on input "checkbox" at bounding box center [436, 504] width 34 height 34
checkbox input "true"
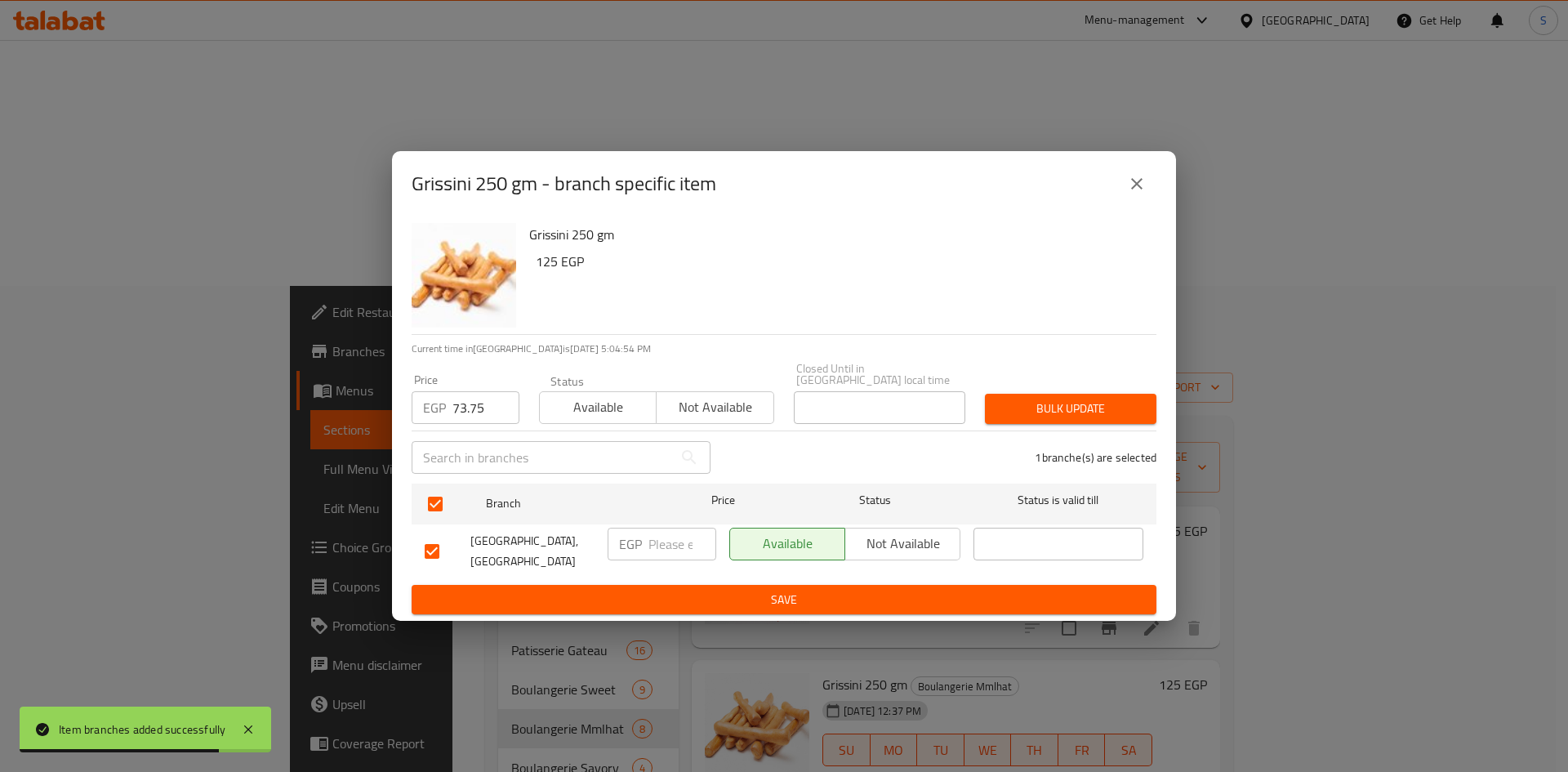
click at [1042, 390] on div "Bulk update" at bounding box center [1071, 409] width 191 height 50
click at [1042, 414] on span "Bulk update" at bounding box center [1071, 409] width 146 height 20
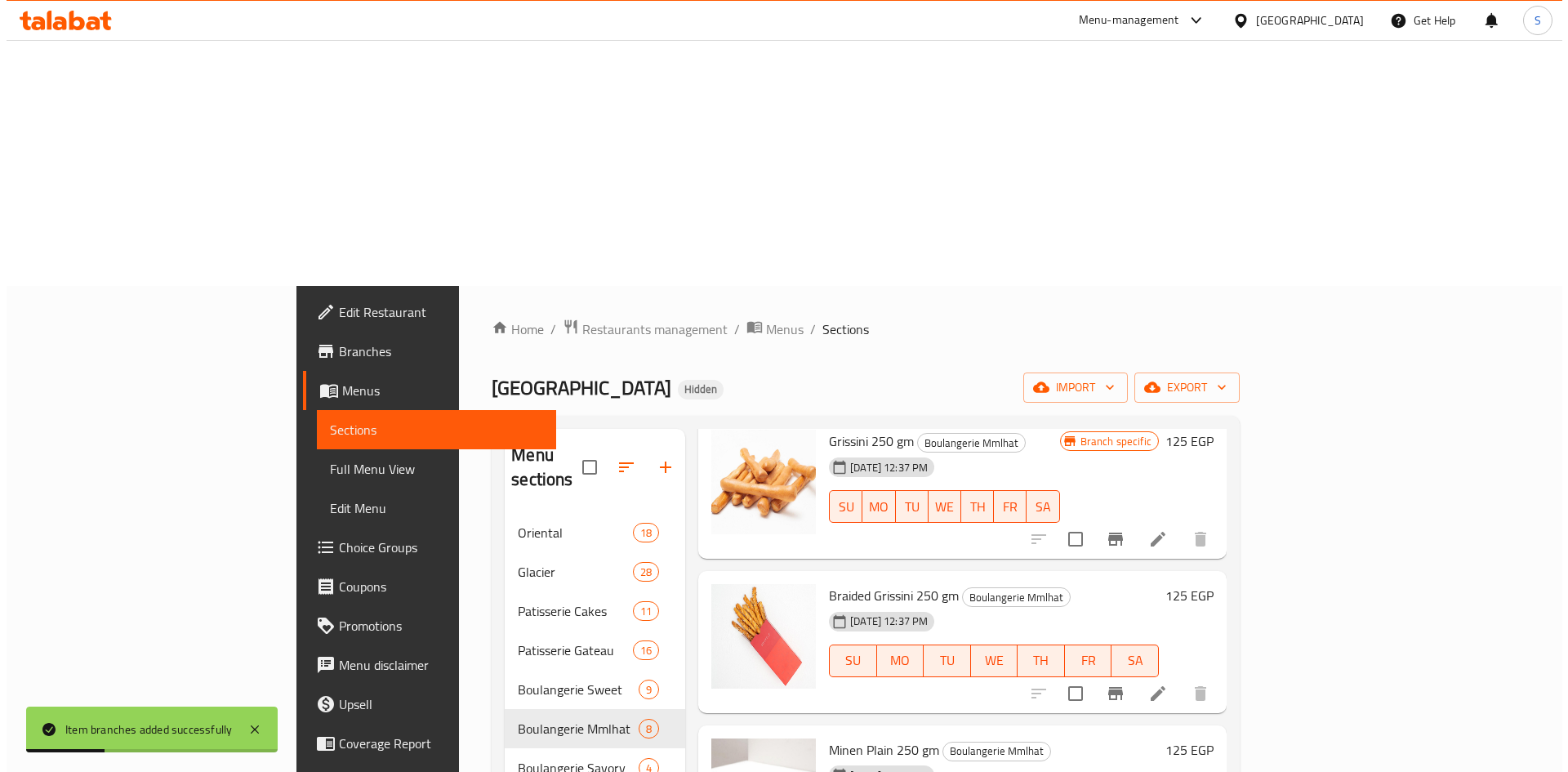
scroll to position [245, 0]
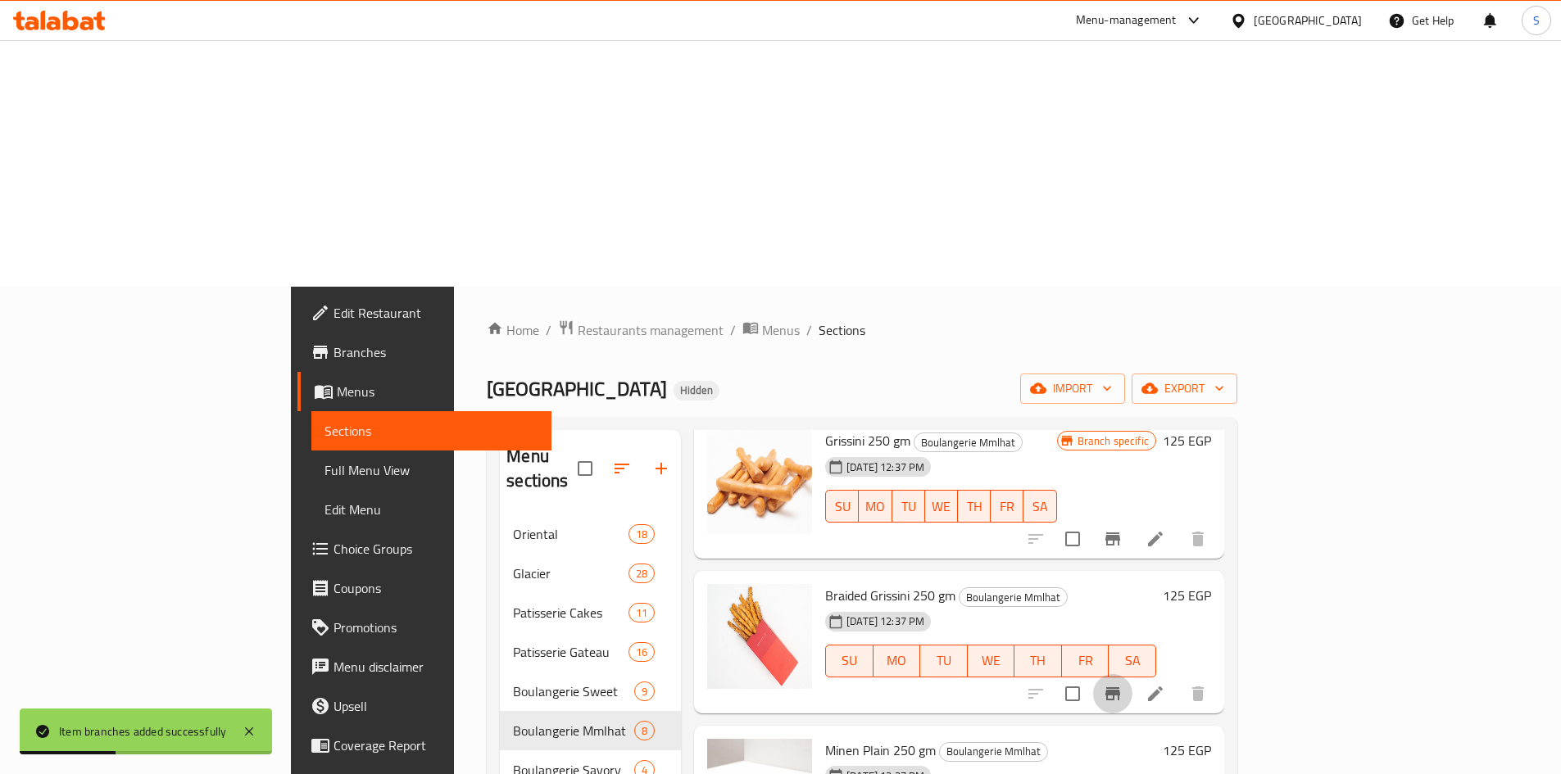
click at [1132, 674] on button "Branch-specific-item" at bounding box center [1112, 693] width 39 height 39
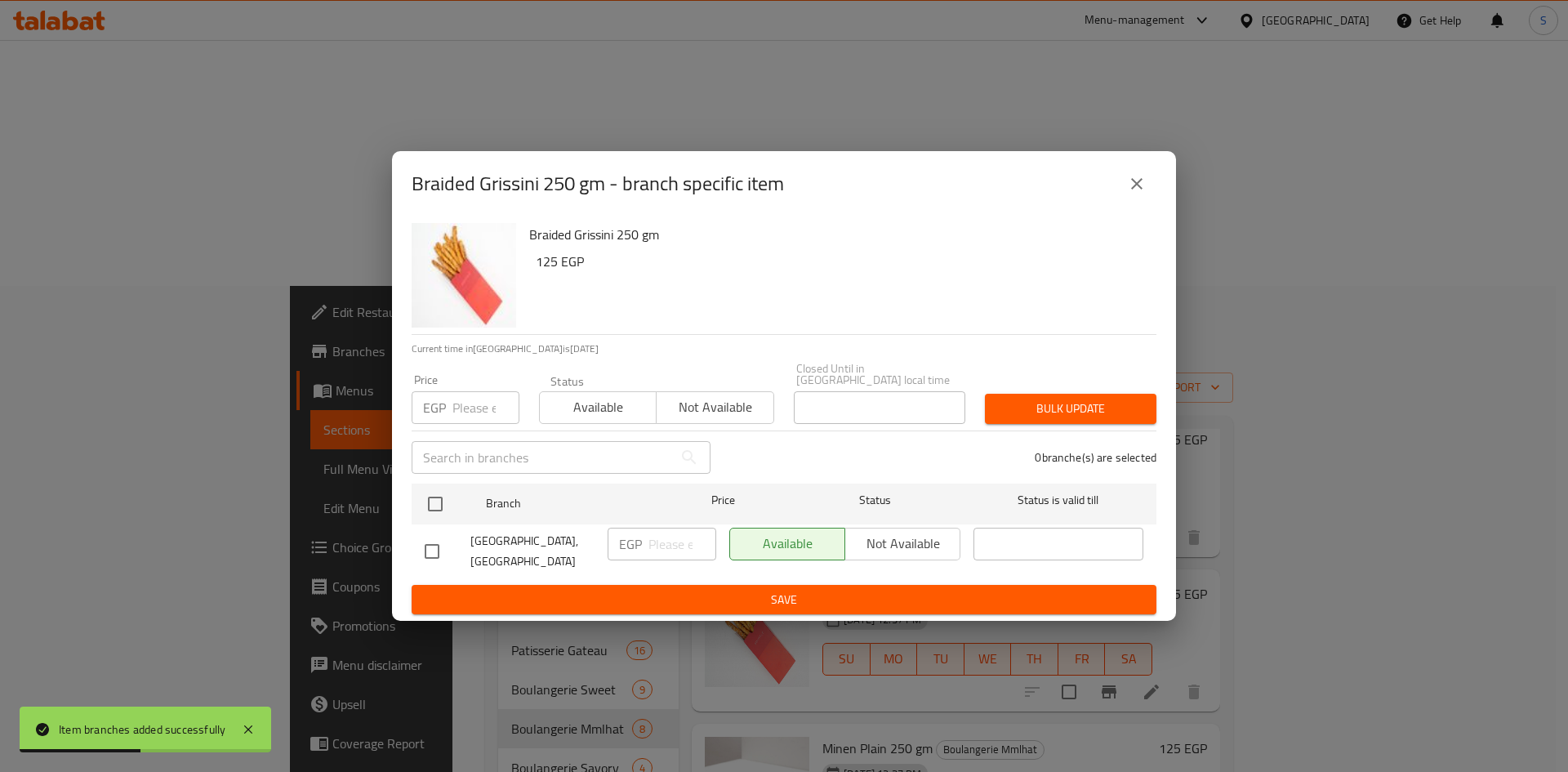
drag, startPoint x: 490, startPoint y: 391, endPoint x: 479, endPoint y: 400, distance: 14.2
click at [490, 393] on div "Price EGP Price" at bounding box center [466, 399] width 108 height 50
click at [479, 401] on input "number" at bounding box center [485, 407] width 67 height 33
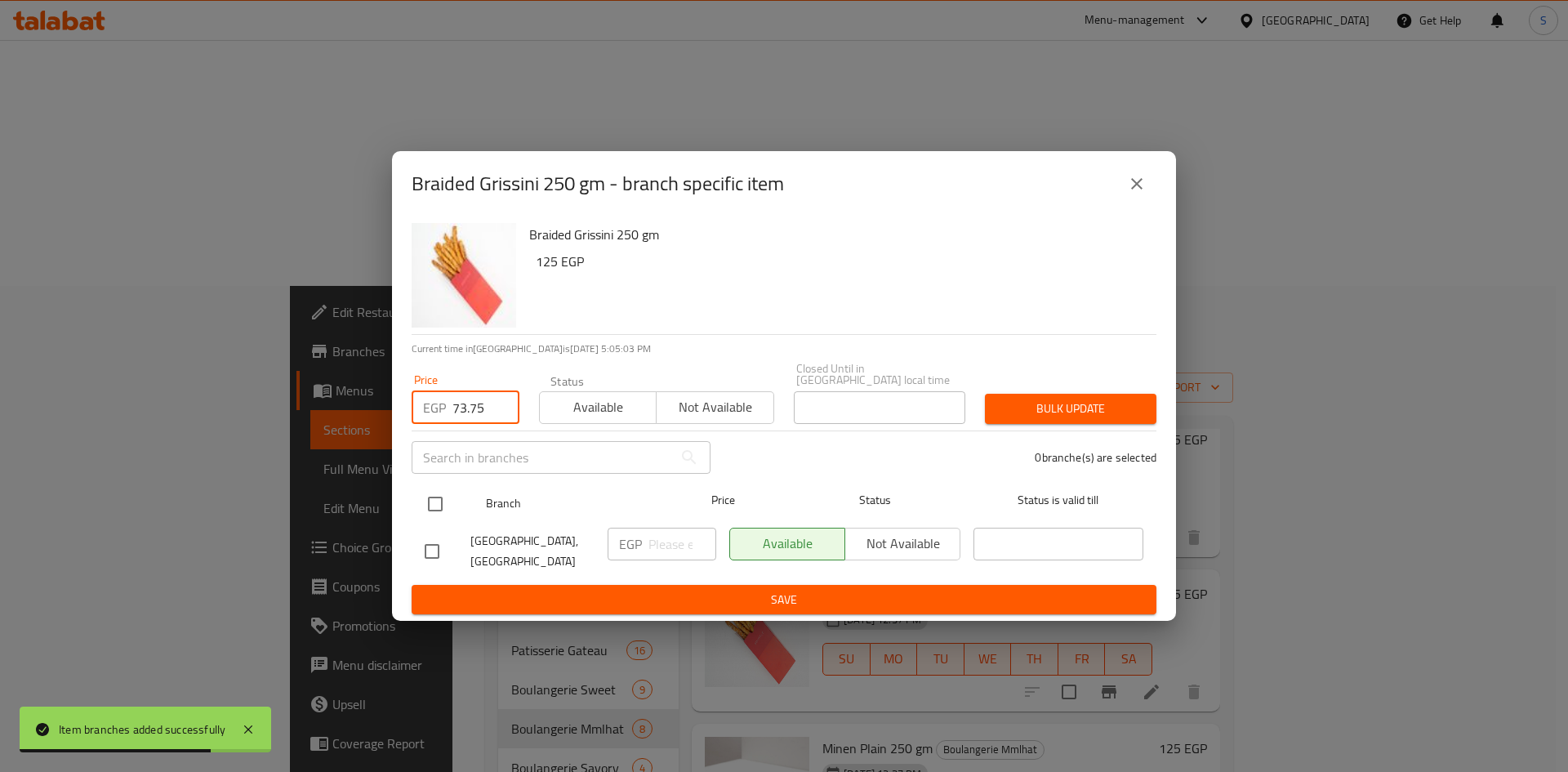
type input "73.75"
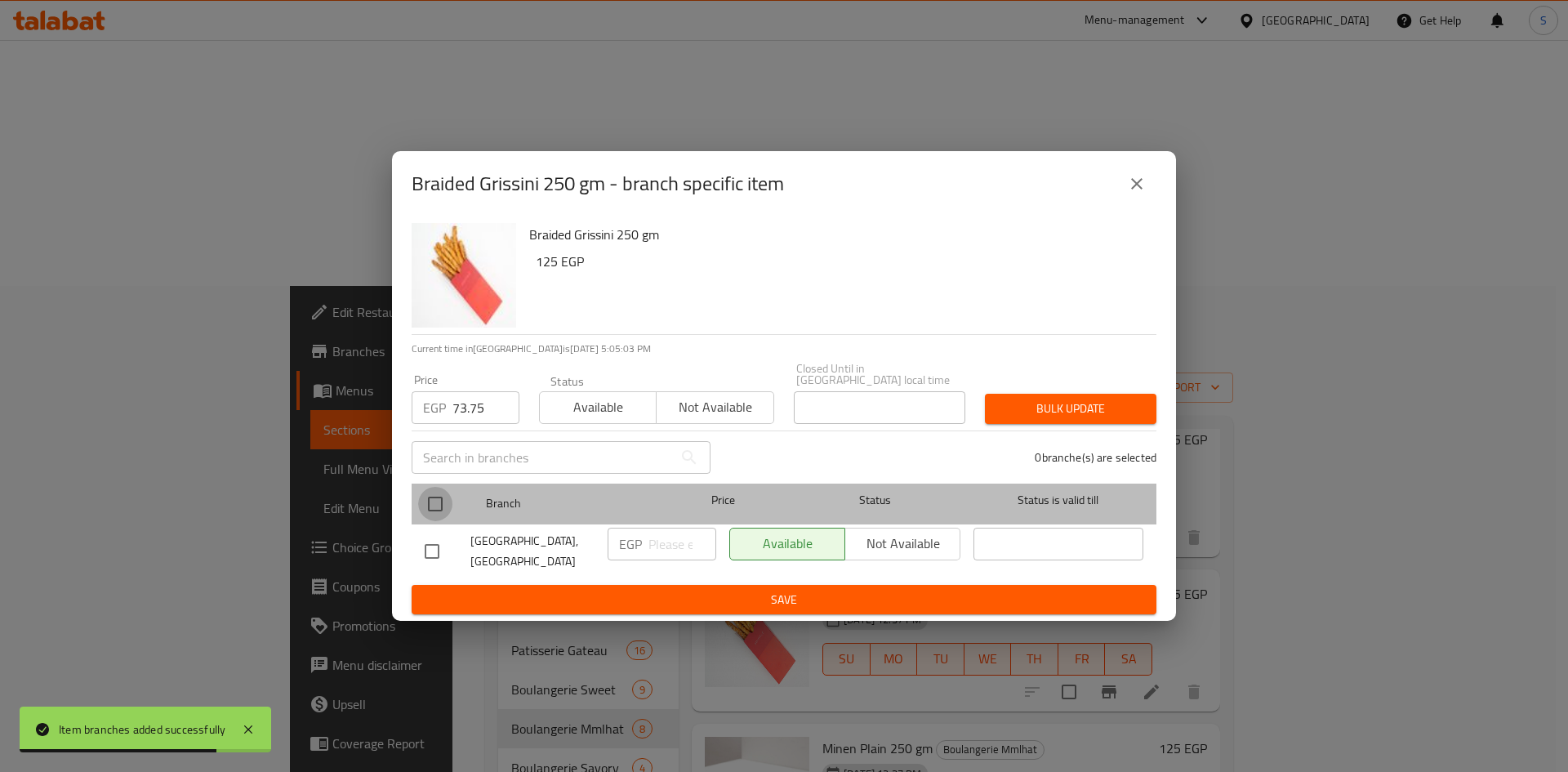
click at [447, 500] on input "checkbox" at bounding box center [436, 504] width 34 height 34
checkbox input "true"
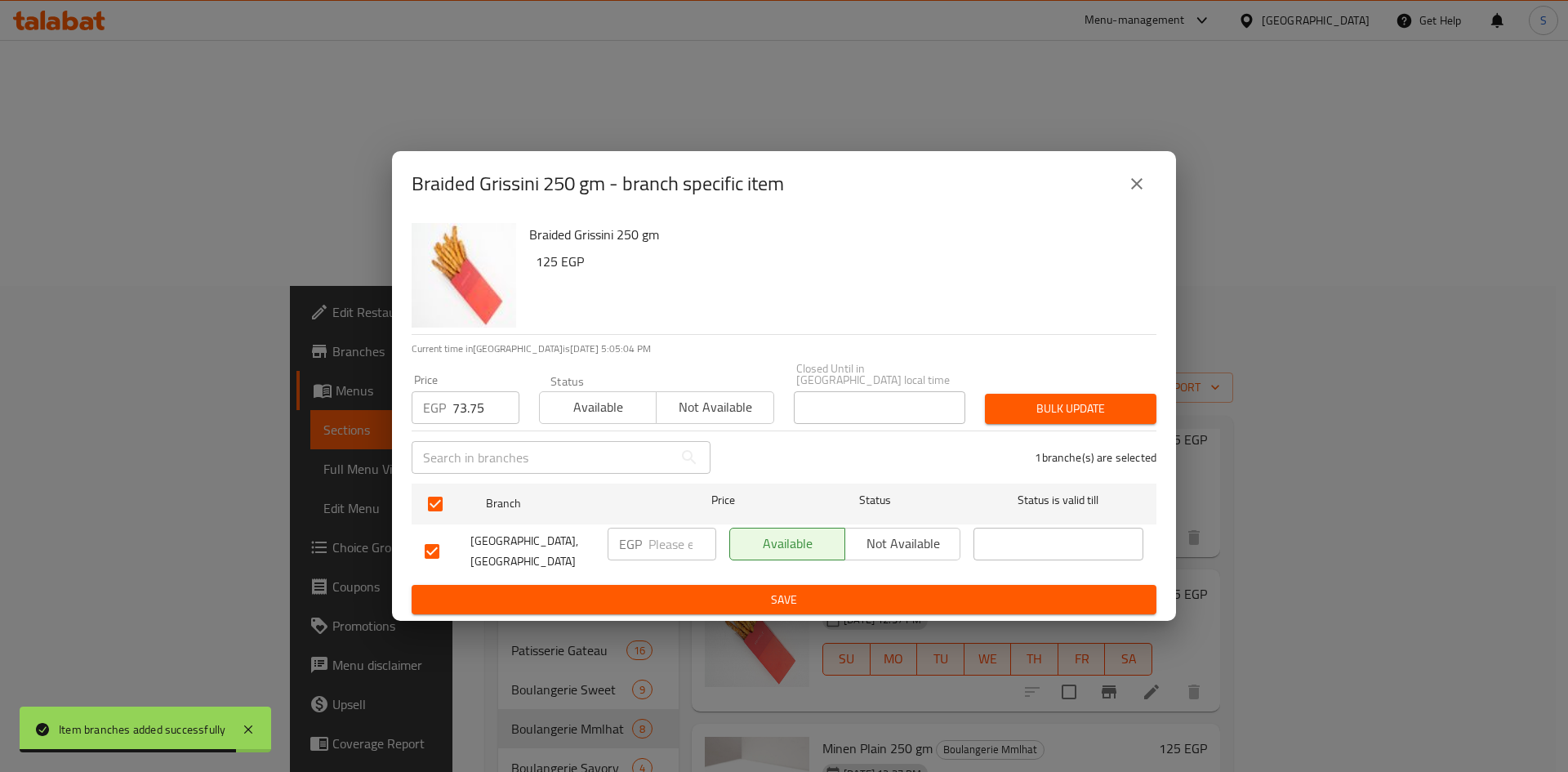
click at [1013, 408] on span "Bulk update" at bounding box center [1071, 409] width 146 height 20
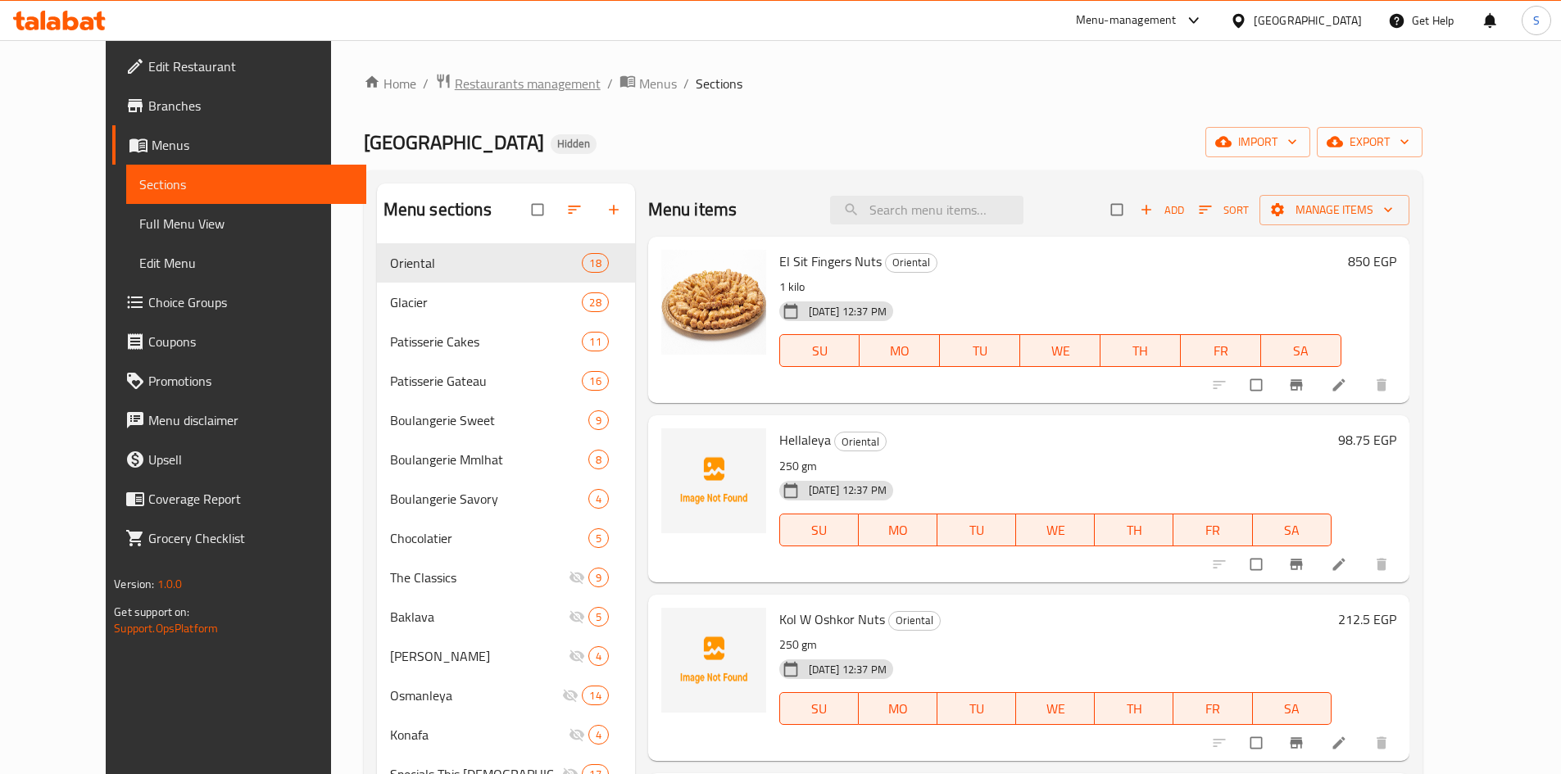
click at [503, 79] on span "Restaurants management" at bounding box center [528, 84] width 146 height 20
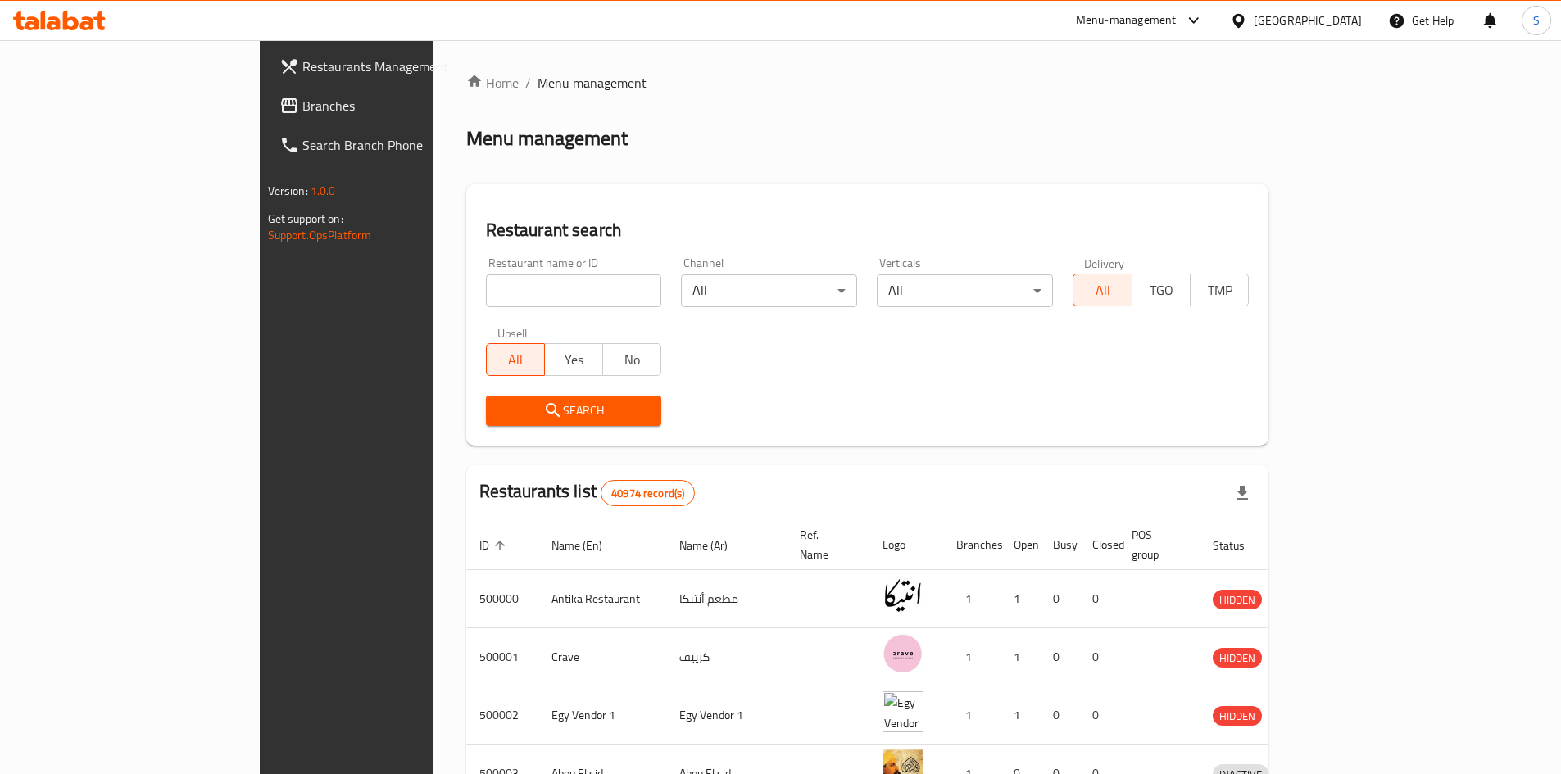
click at [302, 73] on span "Restaurants Management" at bounding box center [404, 67] width 205 height 20
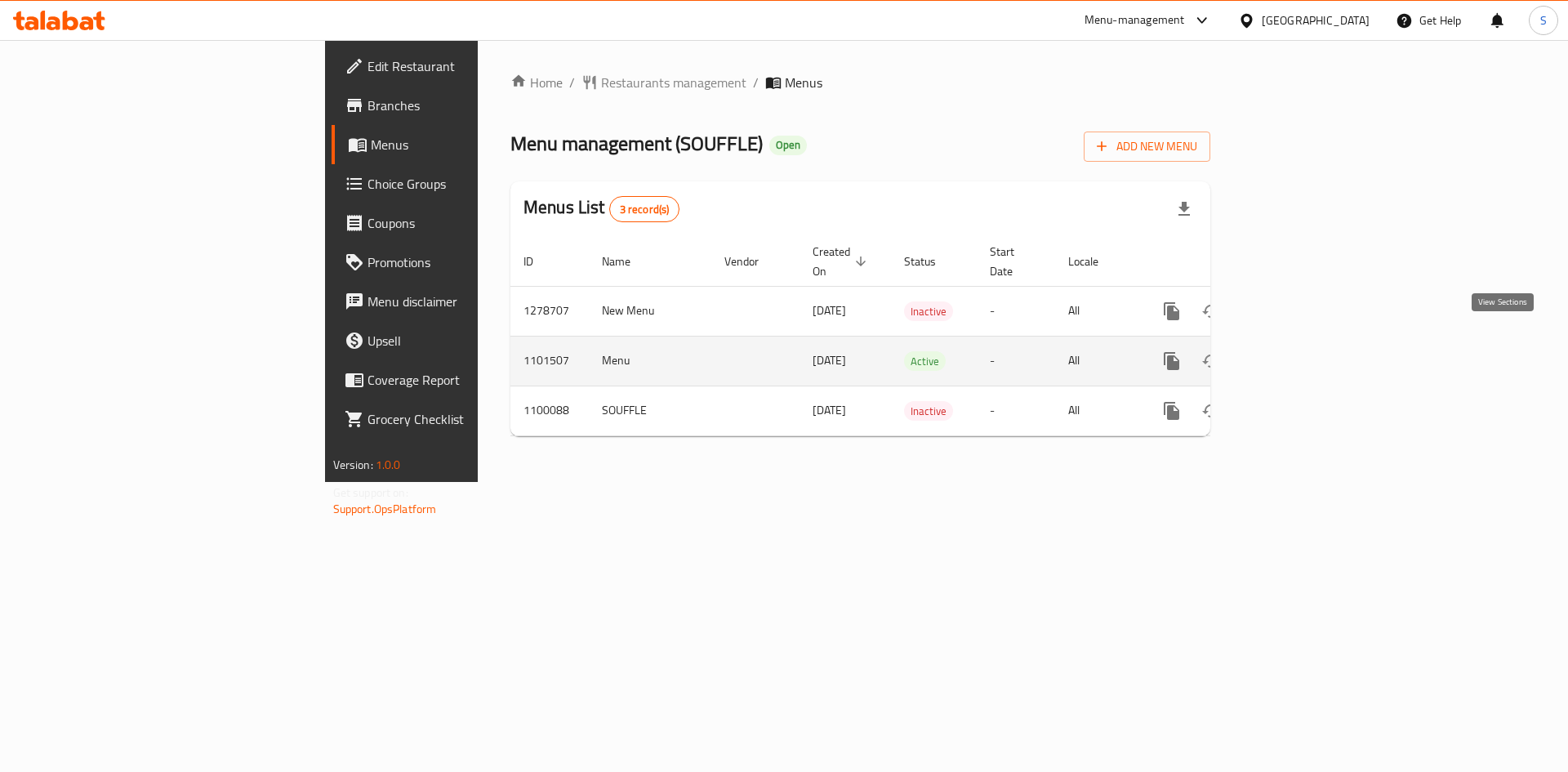
click at [1300, 351] on icon "enhanced table" at bounding box center [1290, 361] width 20 height 20
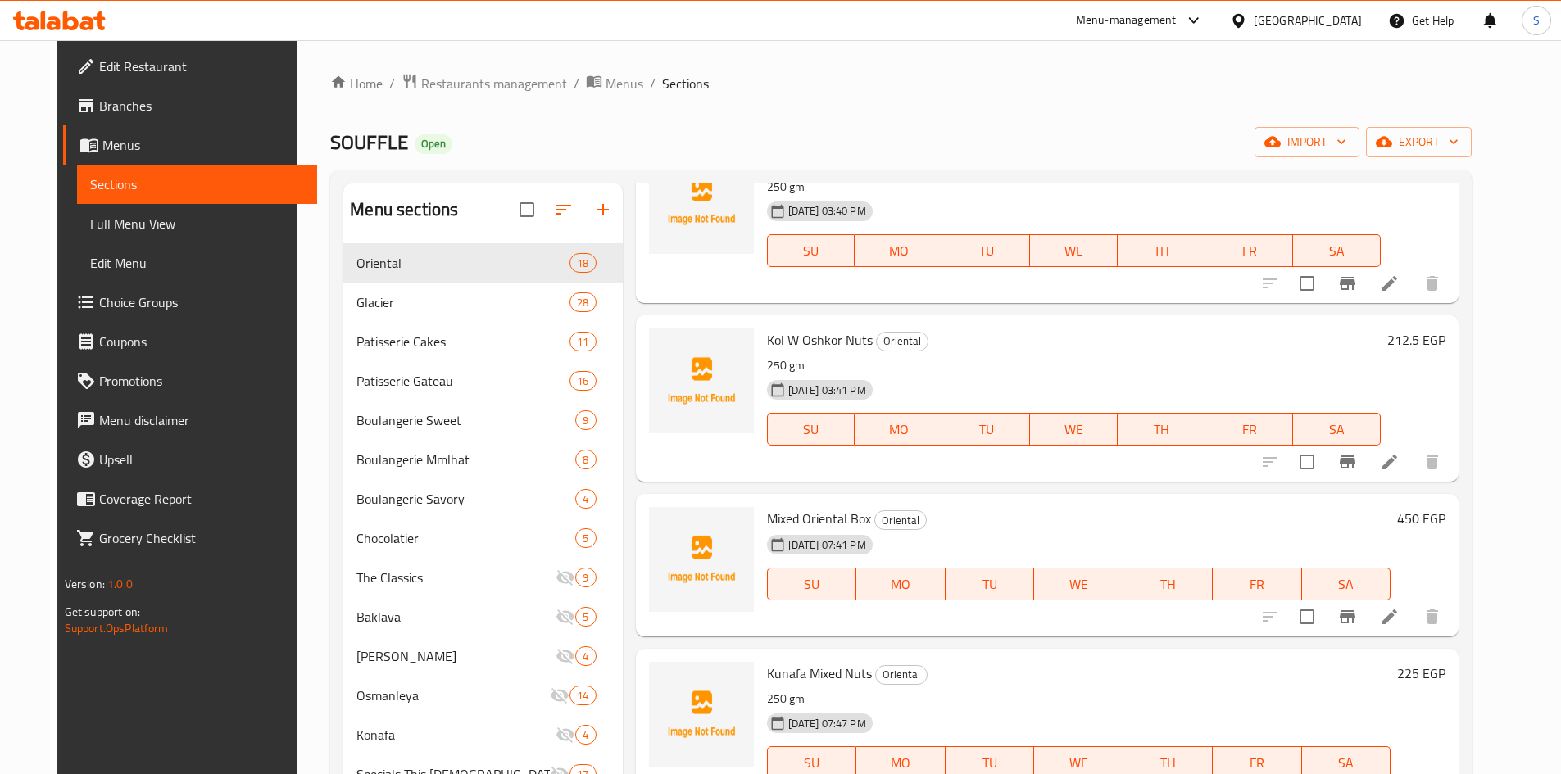
scroll to position [82, 0]
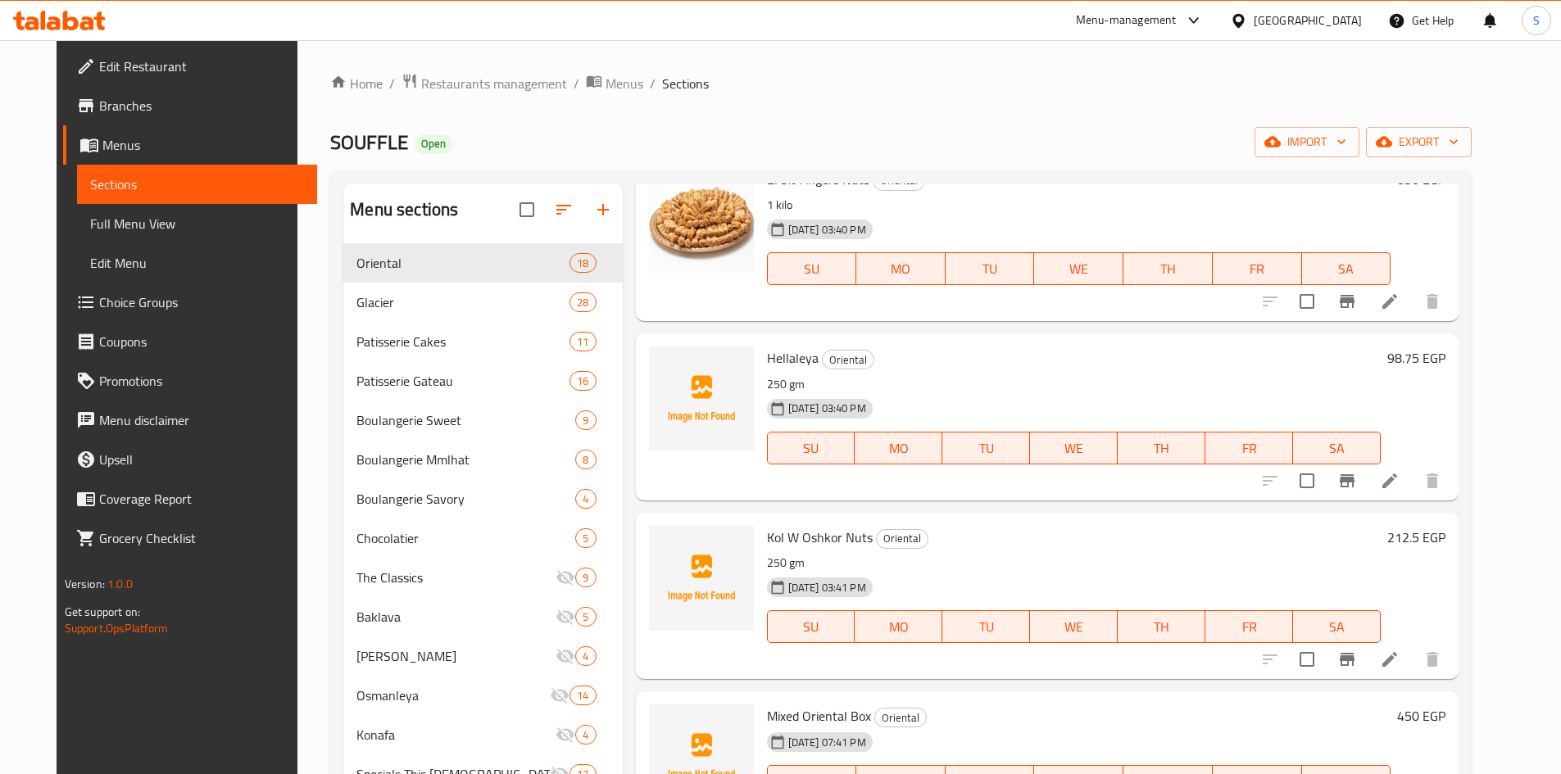
click at [187, 102] on span "Branches" at bounding box center [201, 106] width 205 height 20
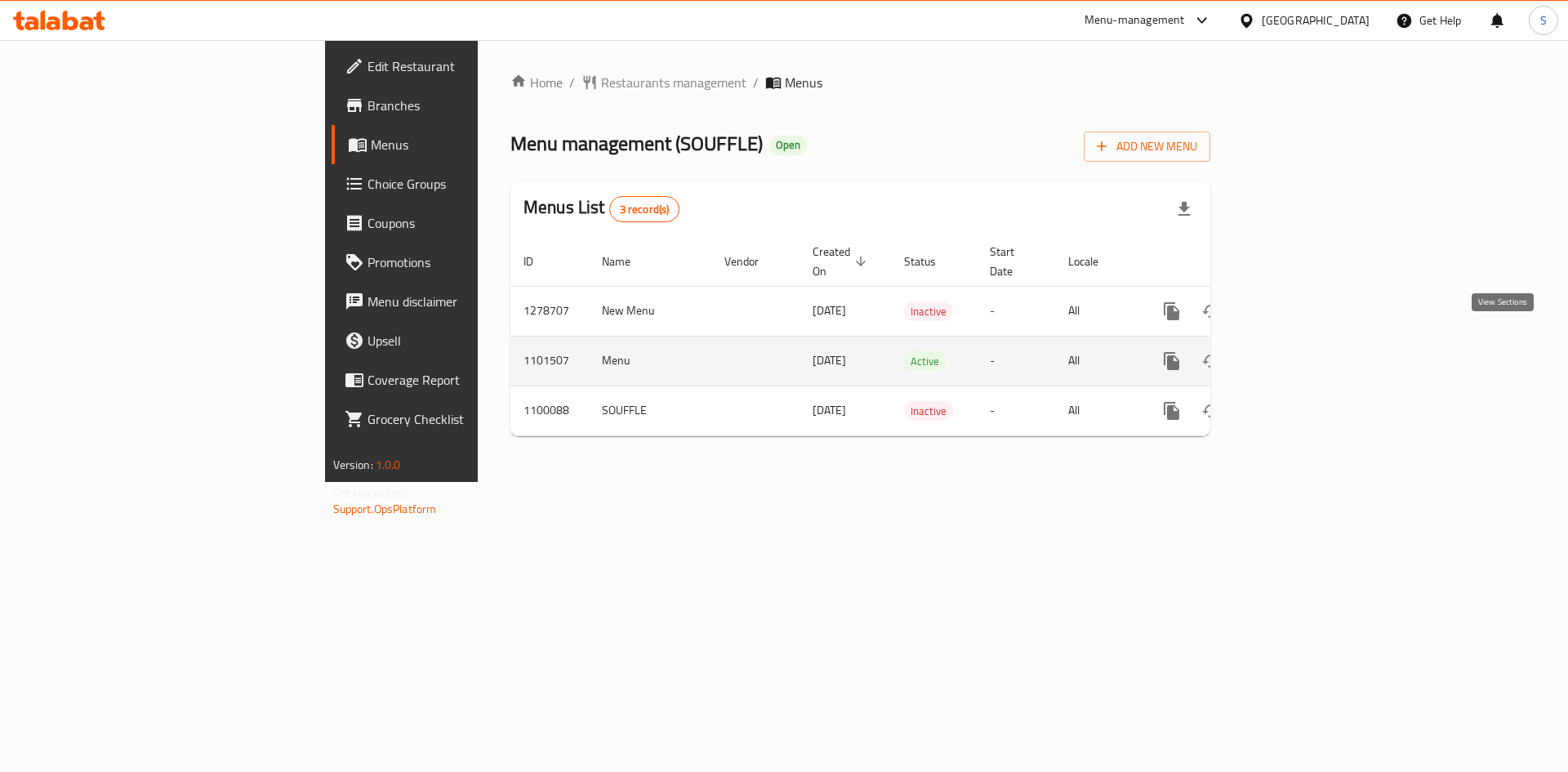
click at [1297, 354] on icon "enhanced table" at bounding box center [1289, 361] width 15 height 15
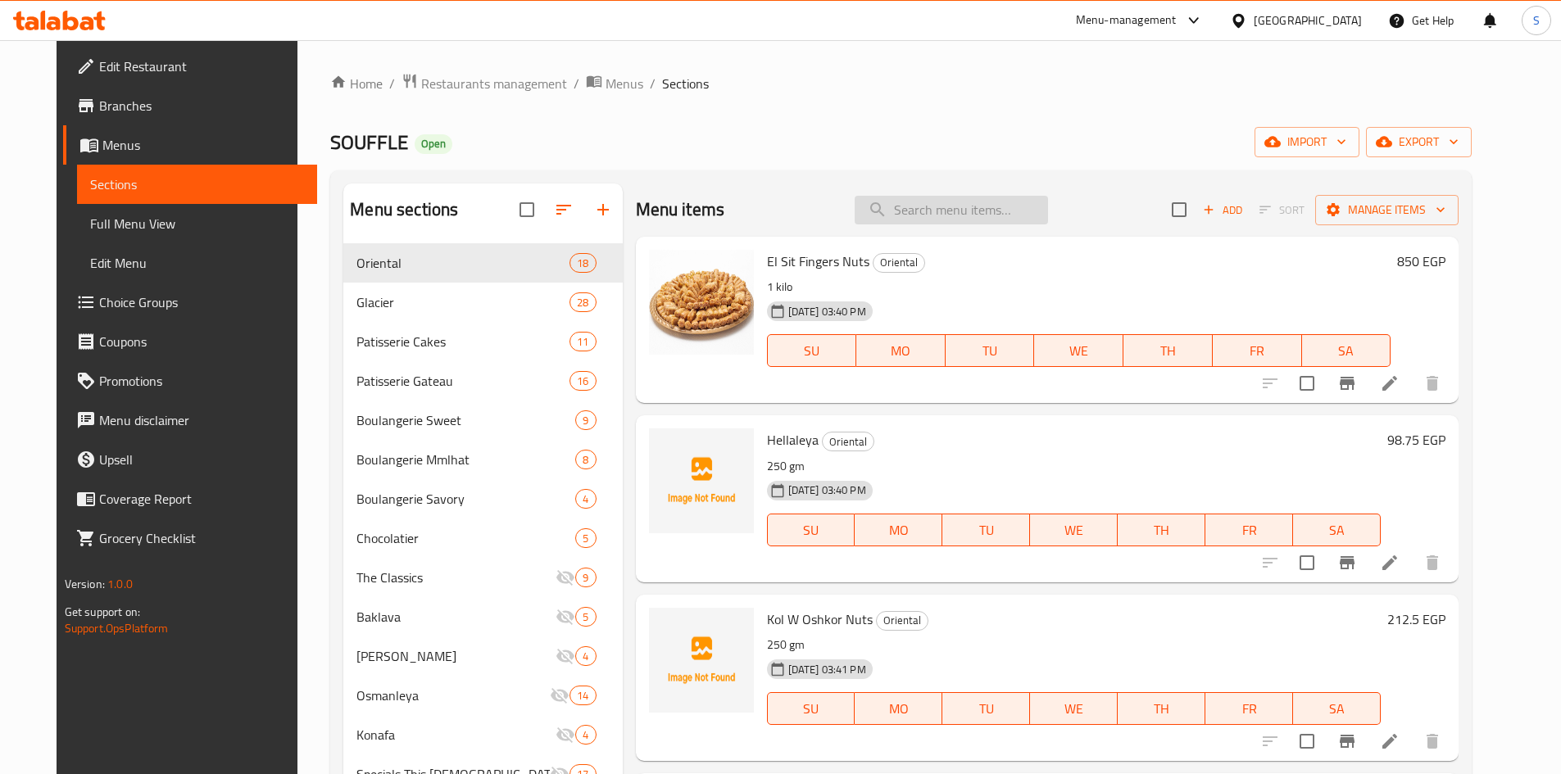
click at [971, 217] on input "search" at bounding box center [951, 210] width 193 height 29
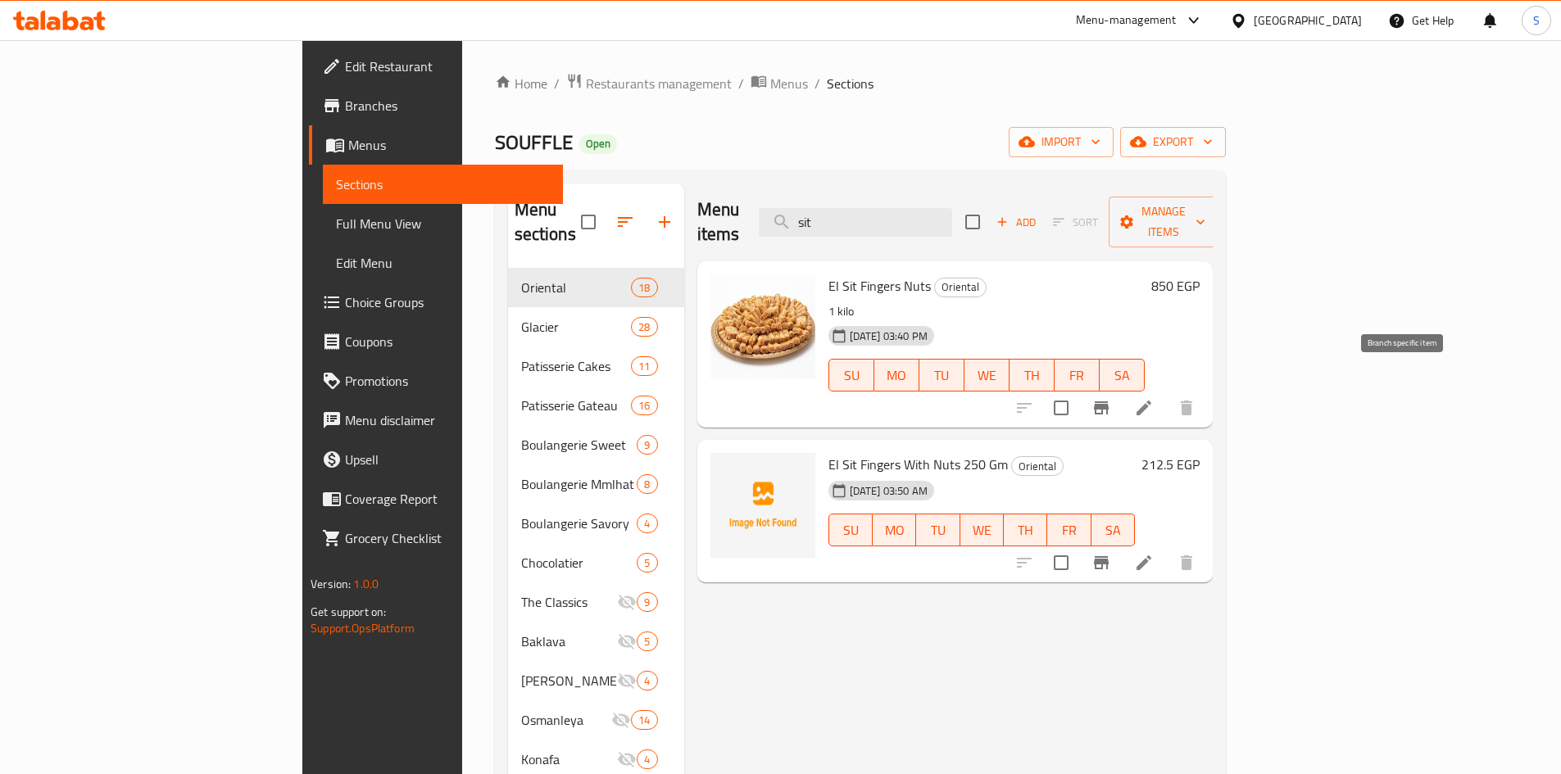
click at [1121, 388] on button "Branch-specific-item" at bounding box center [1101, 407] width 39 height 39
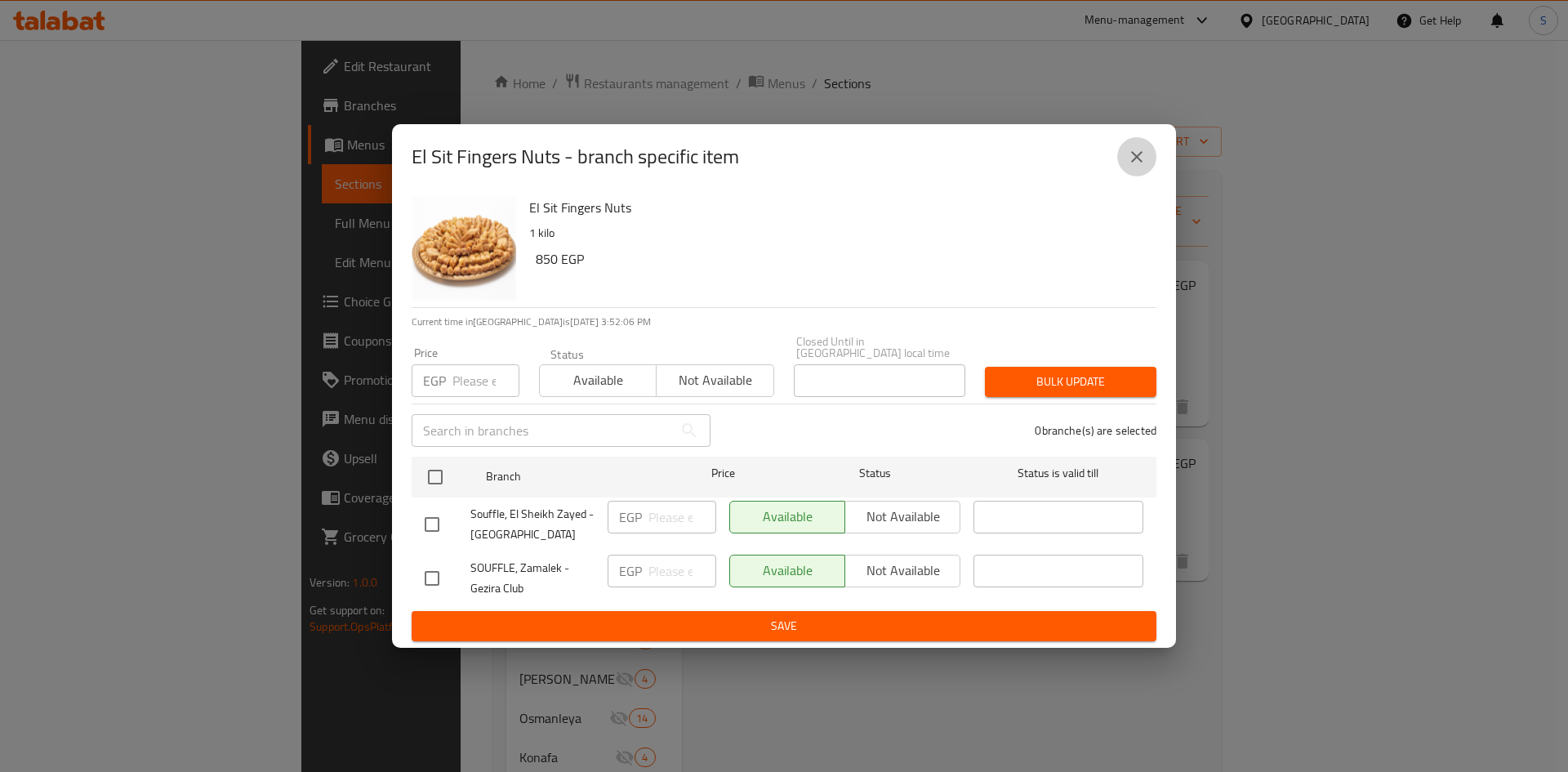
drag, startPoint x: 1142, startPoint y: 161, endPoint x: 1403, endPoint y: 447, distance: 387.2
click at [1143, 164] on icon "close" at bounding box center [1137, 157] width 20 height 20
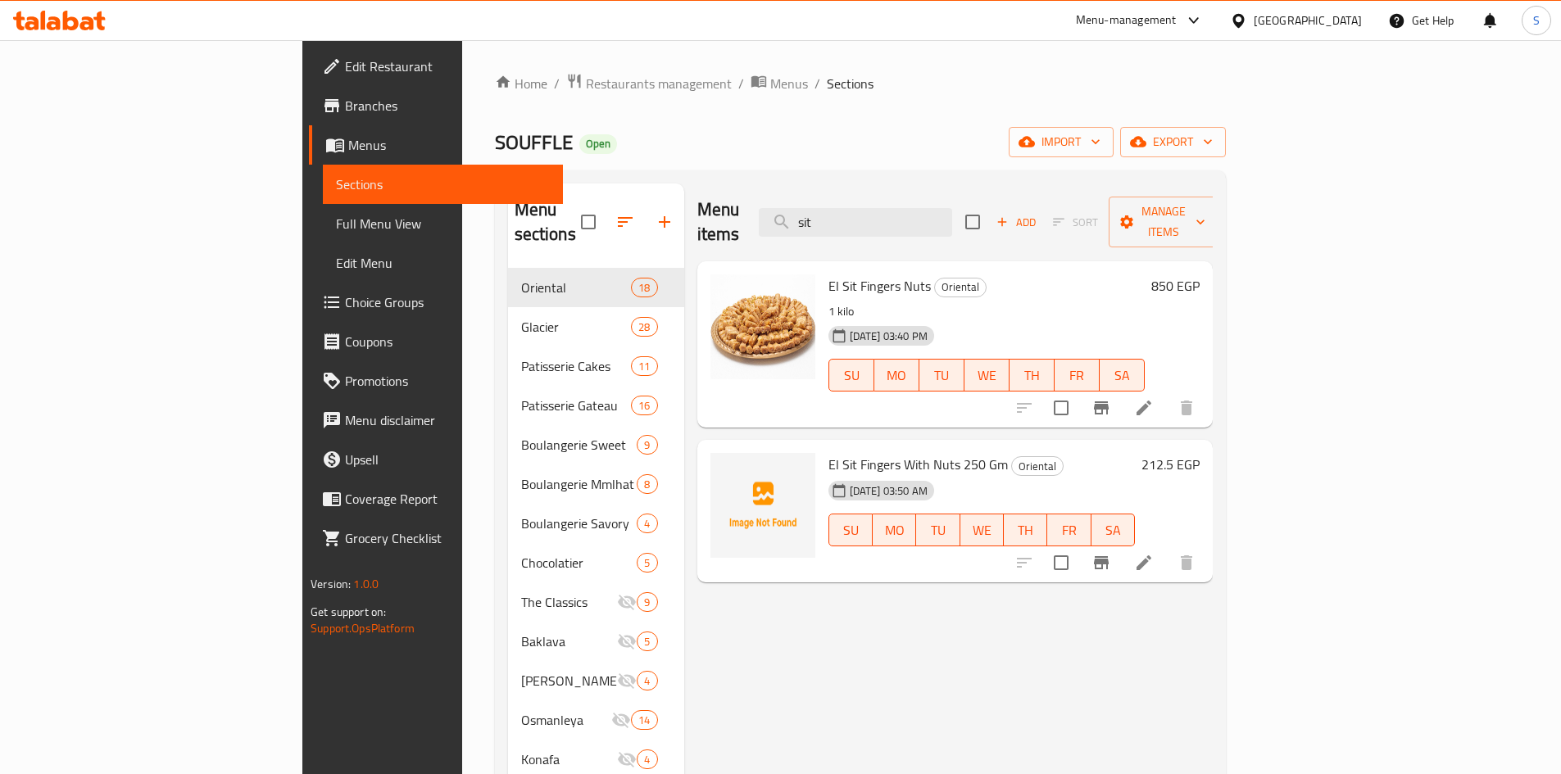
drag, startPoint x: 1407, startPoint y: 535, endPoint x: 1218, endPoint y: 409, distance: 227.5
click at [1213, 440] on div "El Sit Fingers With Nuts 250 Gm Oriental [DATE] 03:50 AM SU MO TU WE TH FR SA 2…" at bounding box center [954, 511] width 515 height 143
drag, startPoint x: 928, startPoint y: 439, endPoint x: 754, endPoint y: 441, distance: 174.5
click at [828, 453] on h6 "El Sit Fingers With Nuts 250 Gm Oriental" at bounding box center [981, 464] width 306 height 23
copy span "El Sit Fingers With Nuts 250 Gm"
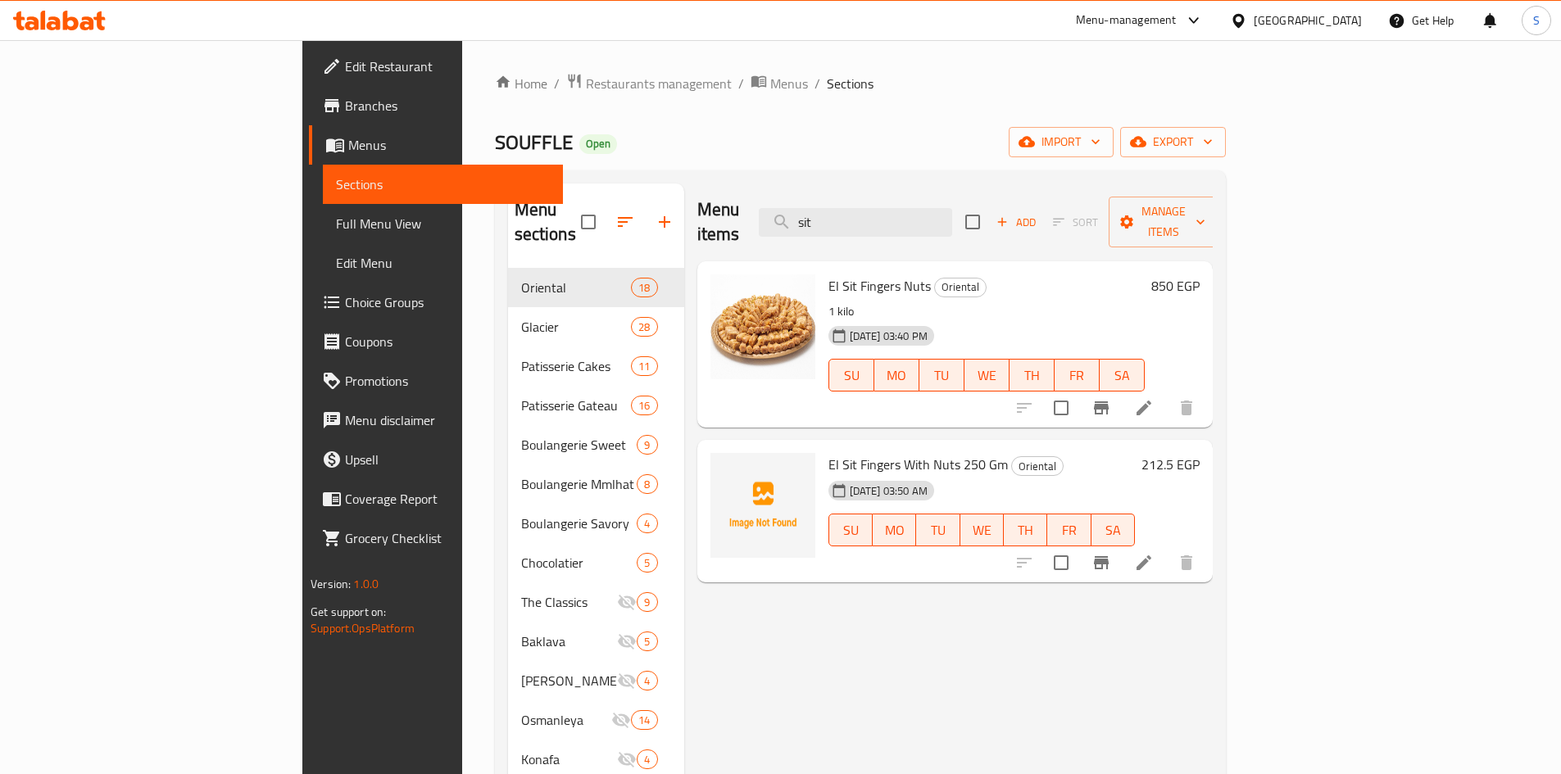
click at [974, 132] on div "SOUFFLE Open import export" at bounding box center [860, 142] width 731 height 30
click at [952, 213] on input "sit" at bounding box center [855, 222] width 193 height 29
paste input "Mixed Oriental box"
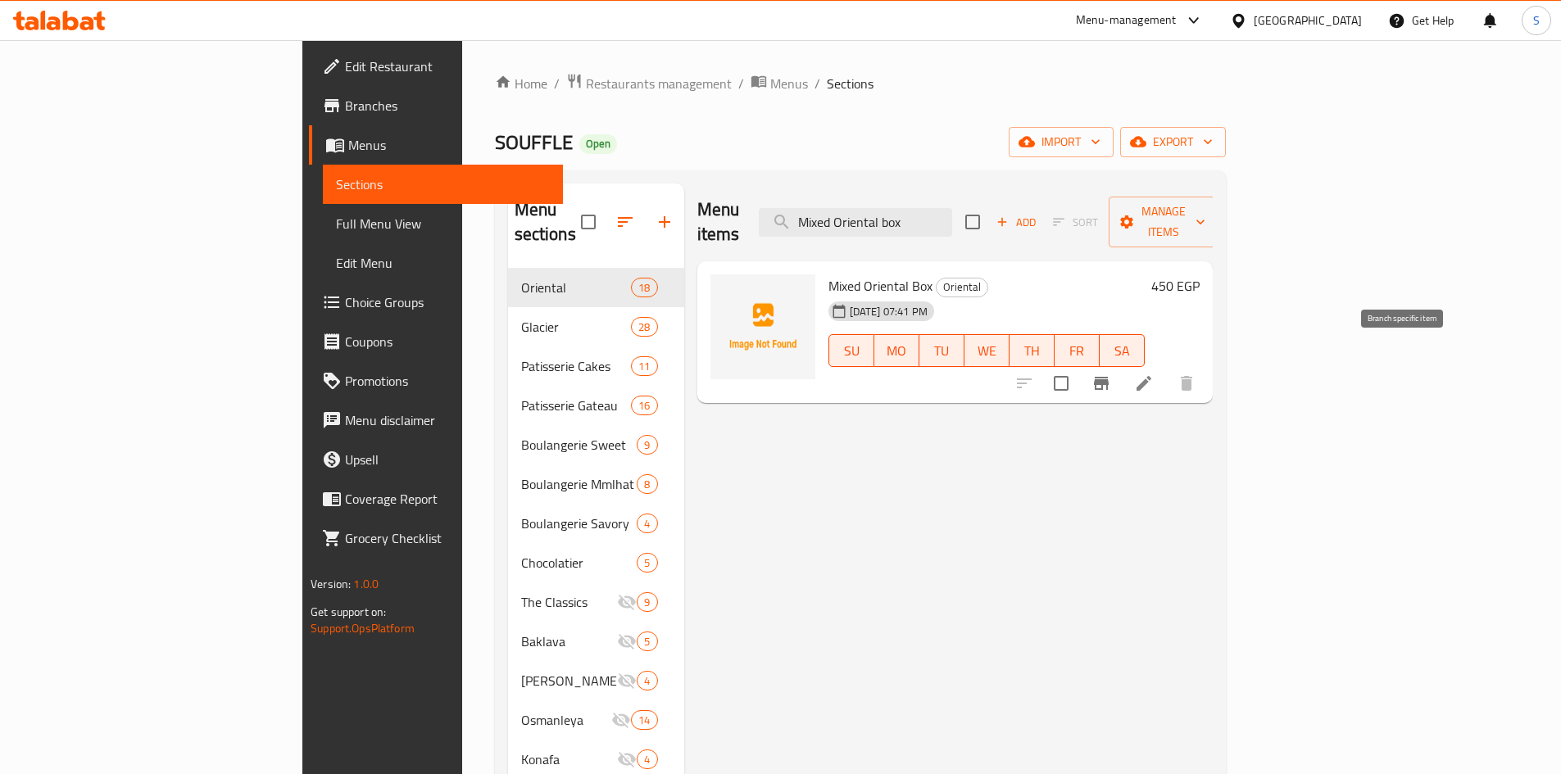
type input "Mixed Oriental box"
click at [1121, 366] on button "Branch-specific-item" at bounding box center [1101, 383] width 39 height 39
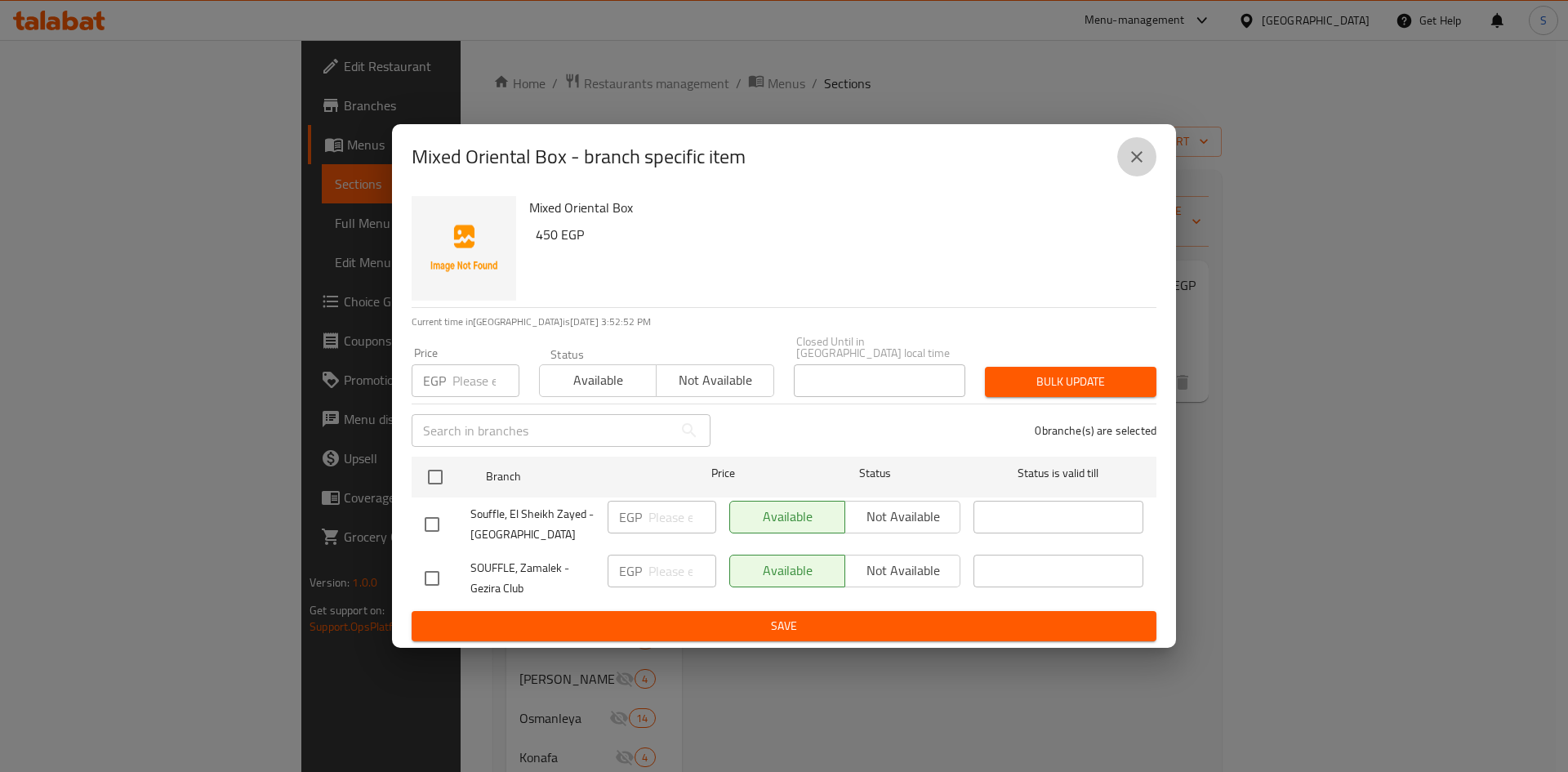
click at [1135, 163] on icon "close" at bounding box center [1137, 157] width 20 height 20
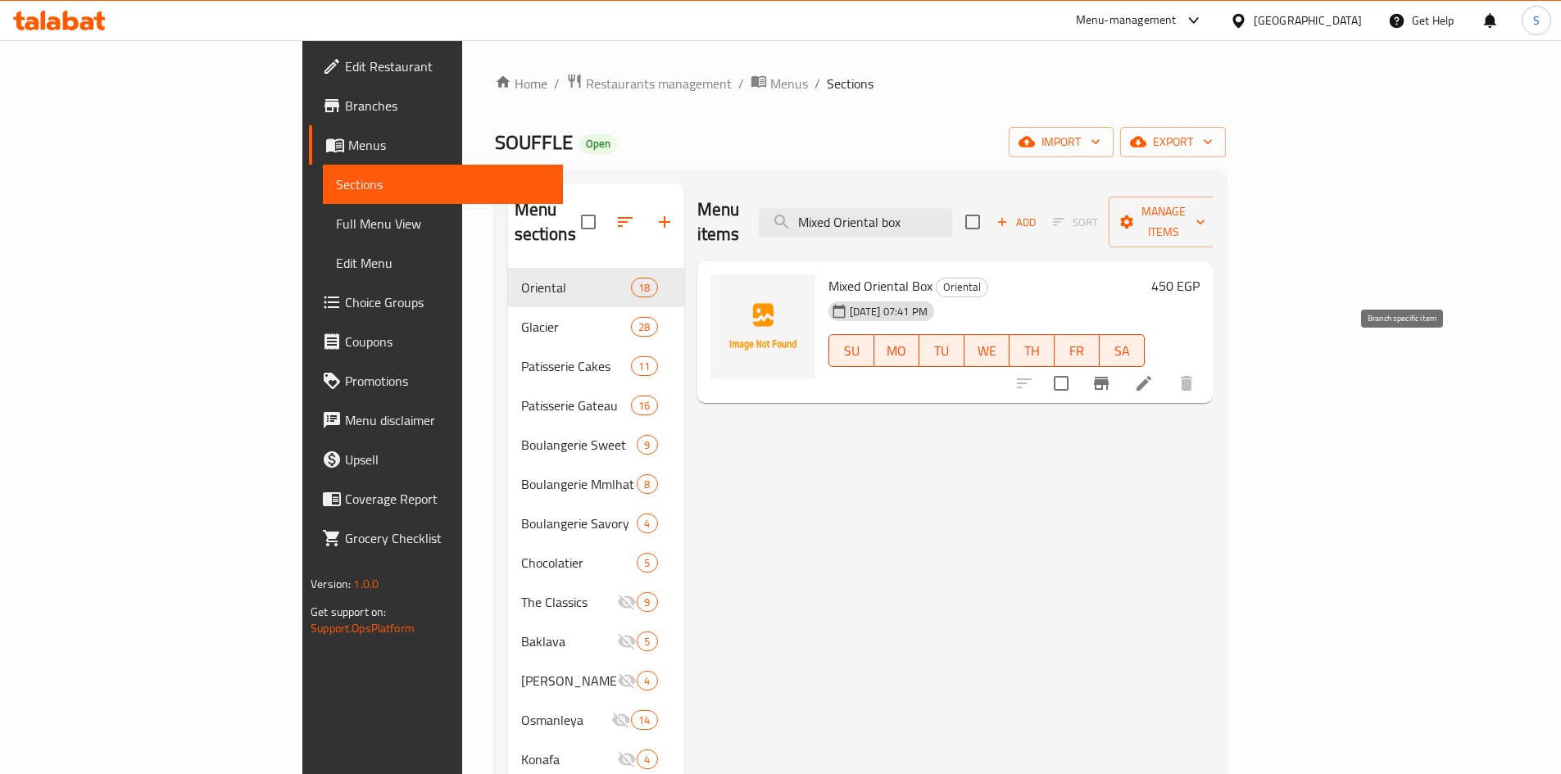
click at [1111, 374] on icon "Branch-specific-item" at bounding box center [1101, 384] width 20 height 20
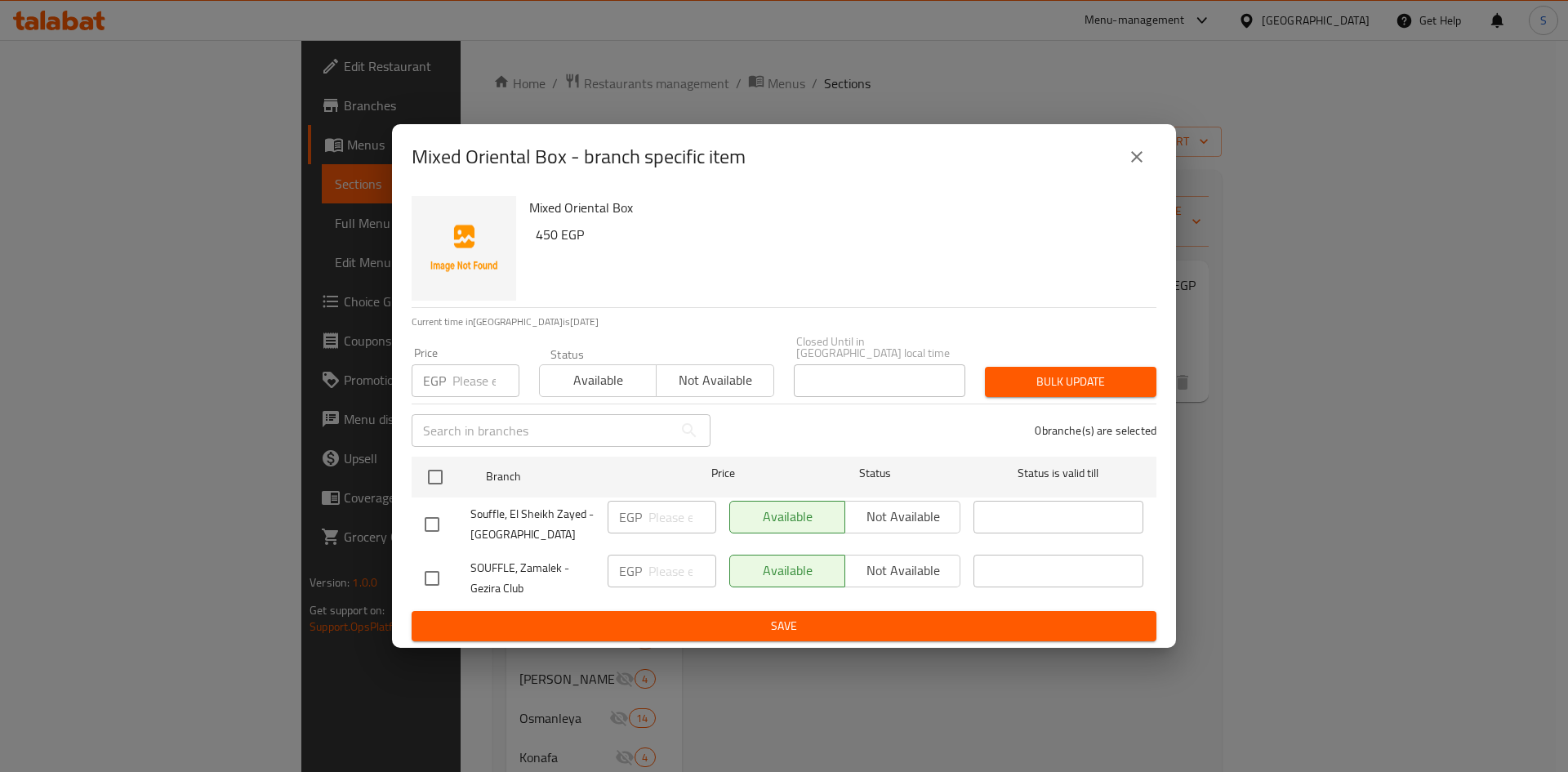
click at [472, 374] on input "number" at bounding box center [485, 380] width 67 height 33
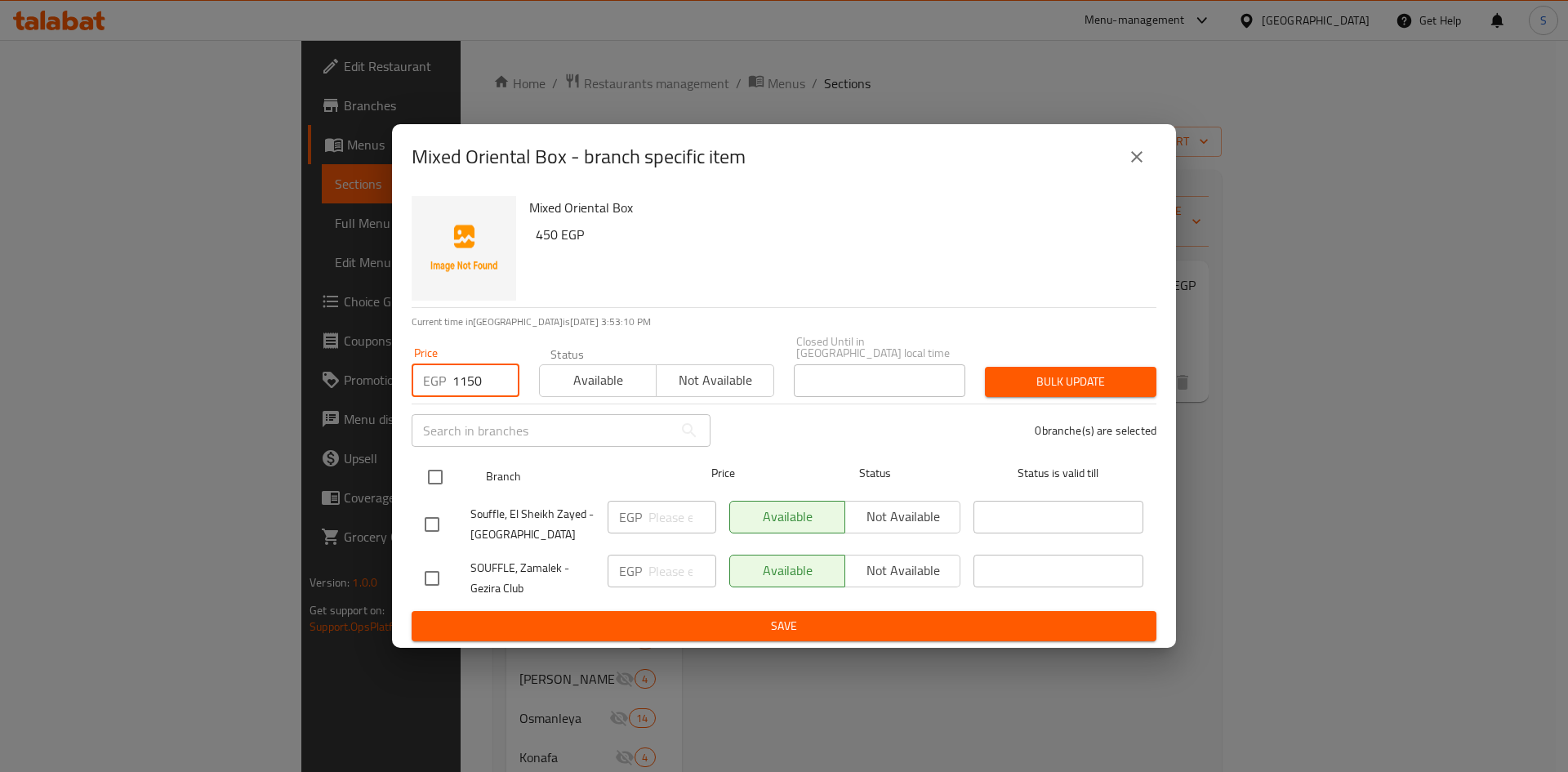
type input "1150"
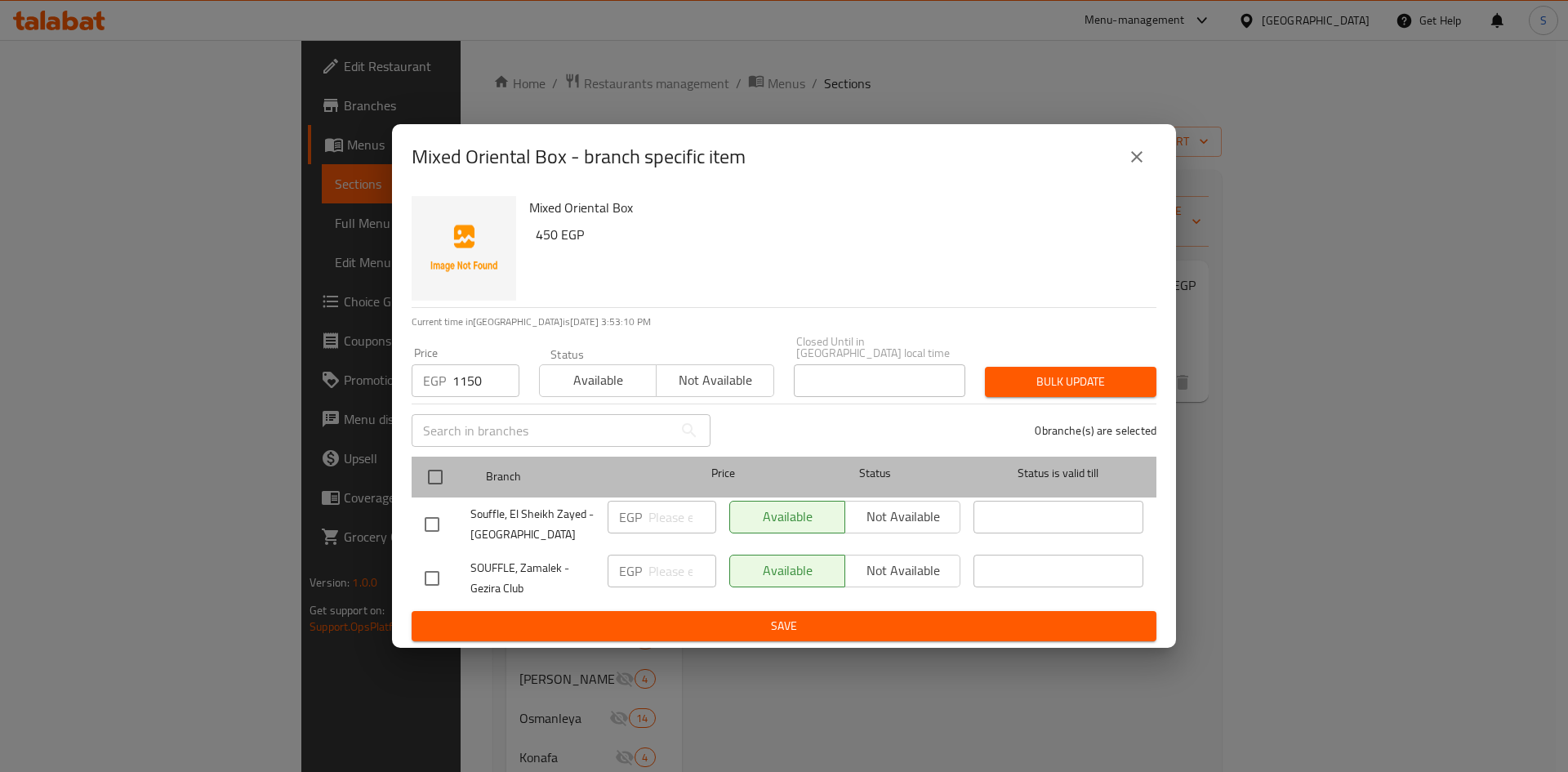
click at [461, 468] on div at bounding box center [449, 478] width 61 height 48
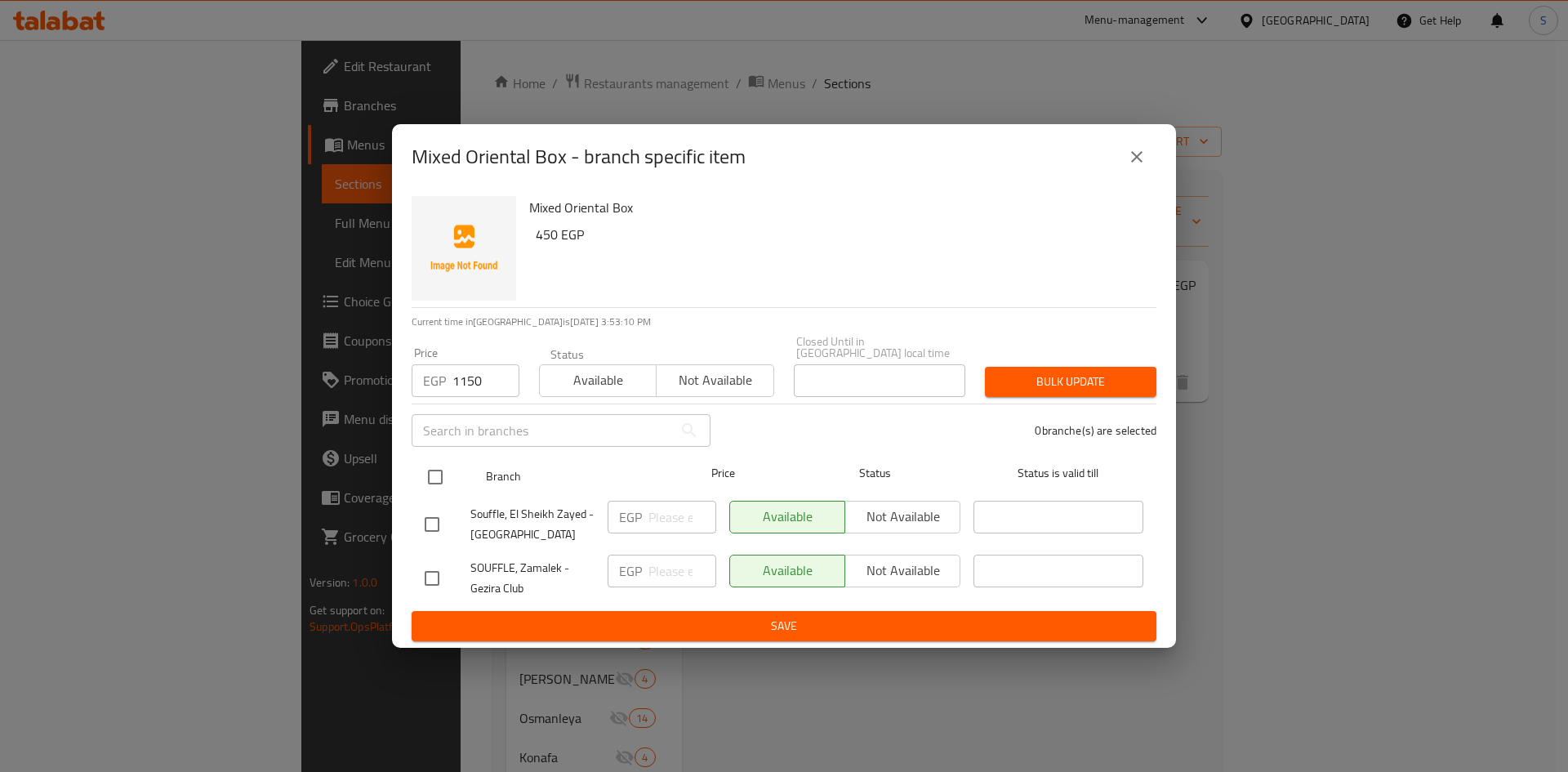
drag, startPoint x: 437, startPoint y: 468, endPoint x: 446, endPoint y: 468, distance: 9.0
click at [437, 468] on input "checkbox" at bounding box center [436, 477] width 34 height 34
checkbox input "true"
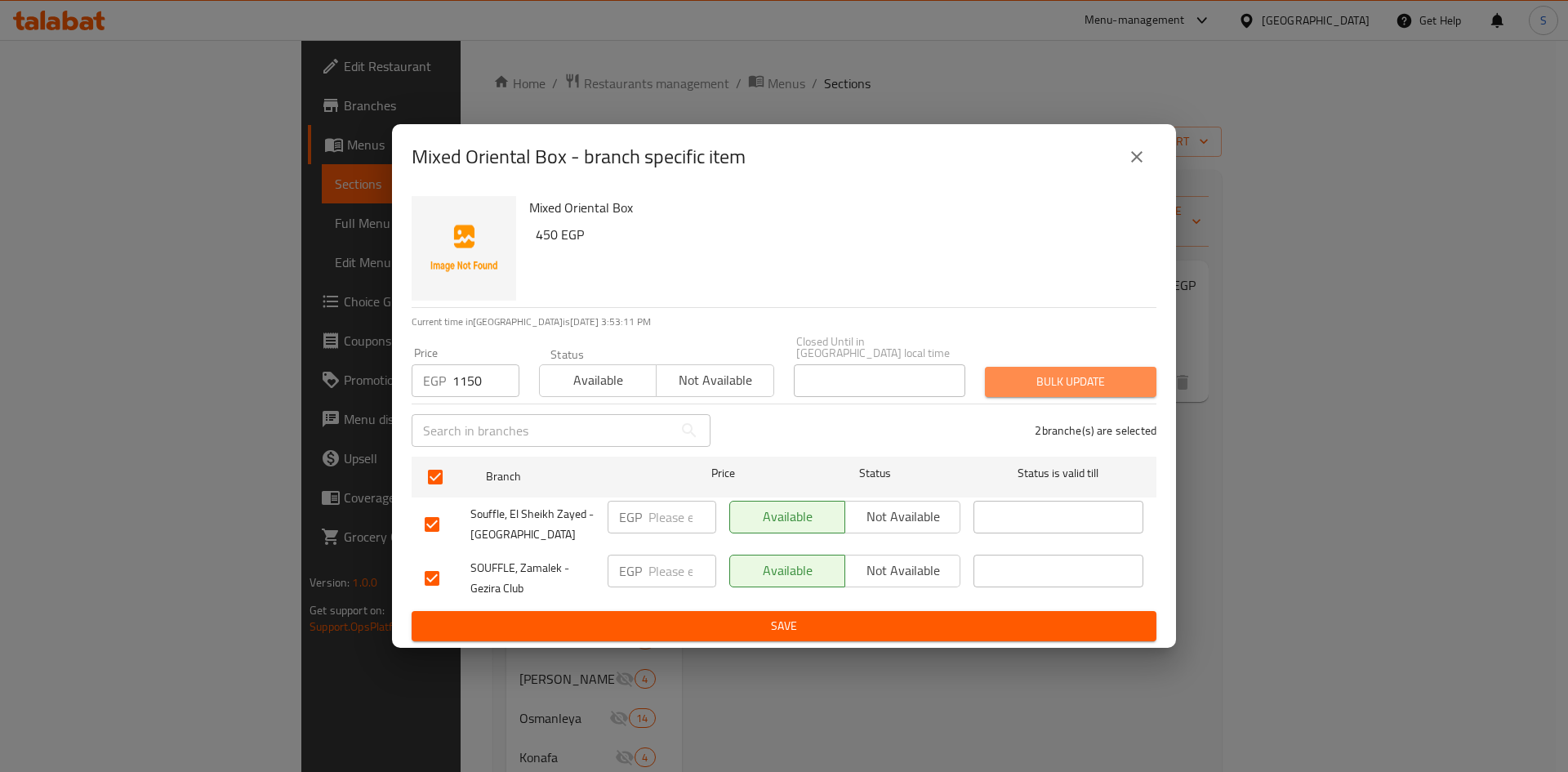
click at [1049, 378] on span "Bulk update" at bounding box center [1071, 382] width 146 height 20
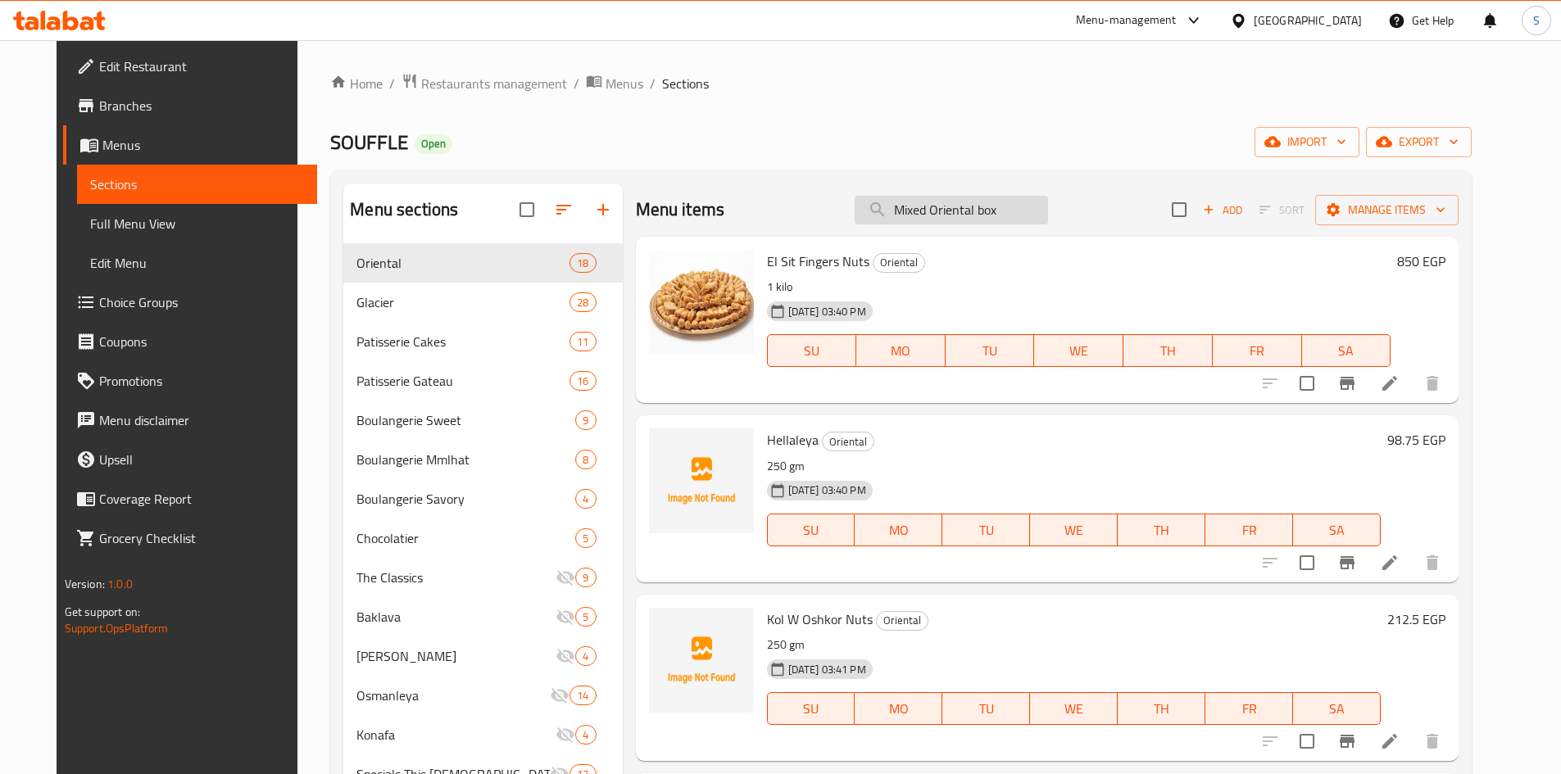
click at [1014, 216] on input "Mixed Oriental box" at bounding box center [951, 210] width 193 height 29
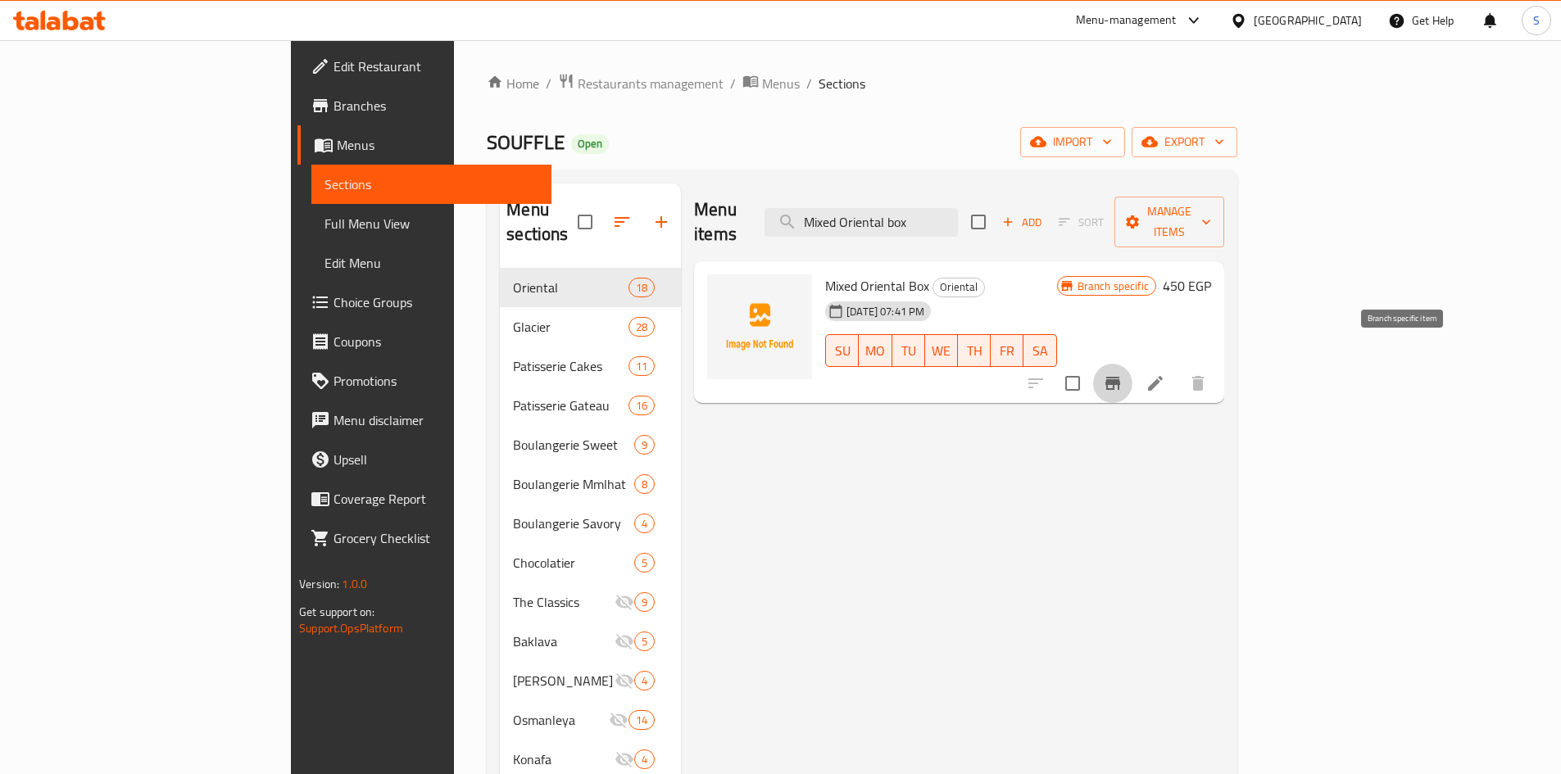
click at [1123, 374] on icon "Branch-specific-item" at bounding box center [1113, 384] width 20 height 20
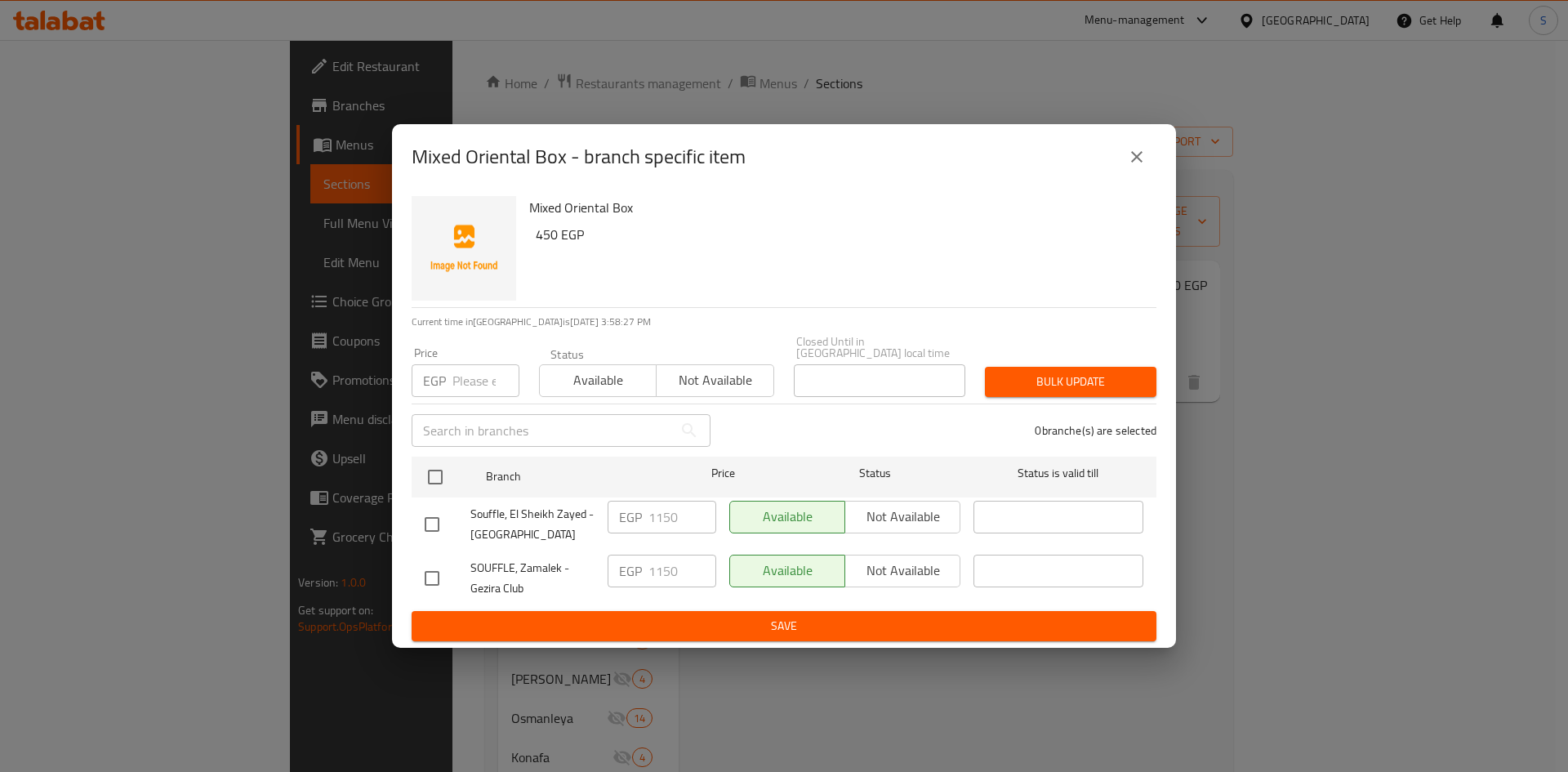
click at [1133, 163] on icon "close" at bounding box center [1137, 157] width 20 height 20
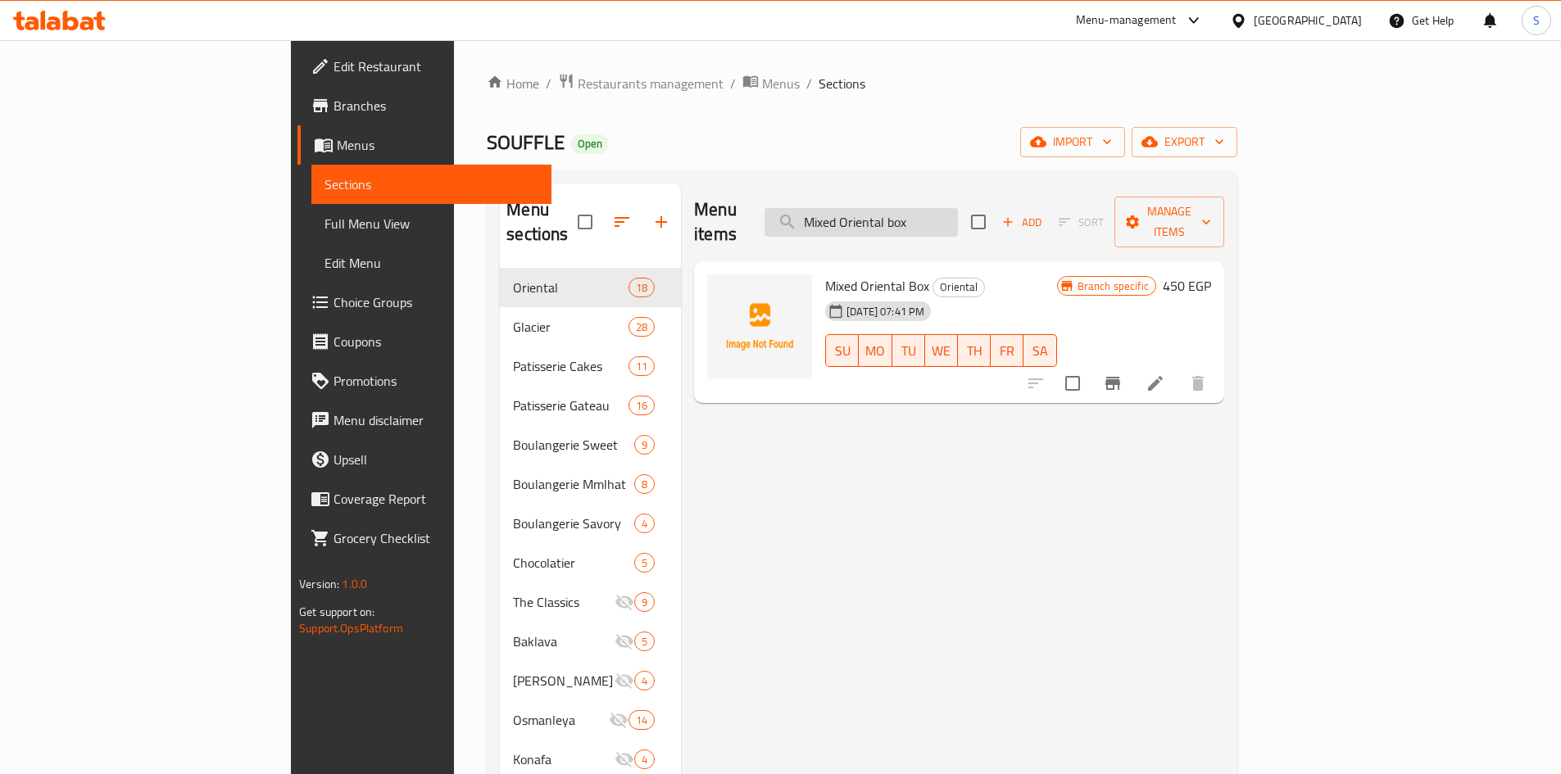
click at [958, 219] on input "Mixed Oriental box" at bounding box center [860, 222] width 193 height 29
paste input "Hellaleya"
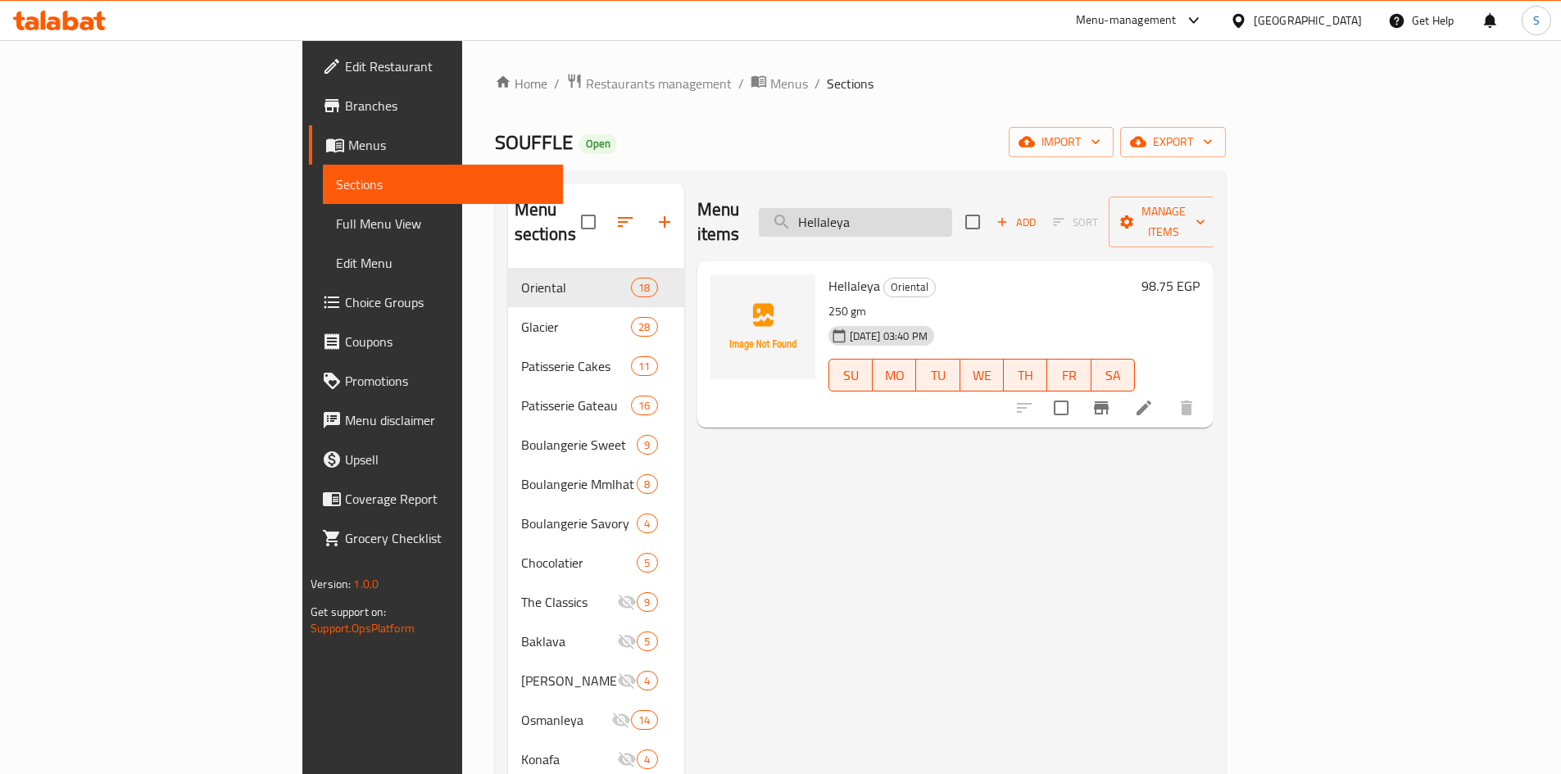
click at [952, 208] on input "Hellaleya" at bounding box center [855, 222] width 193 height 29
paste input "Kol w Oshkor"
click at [952, 208] on input "Kol w Oshkor" at bounding box center [855, 222] width 193 height 29
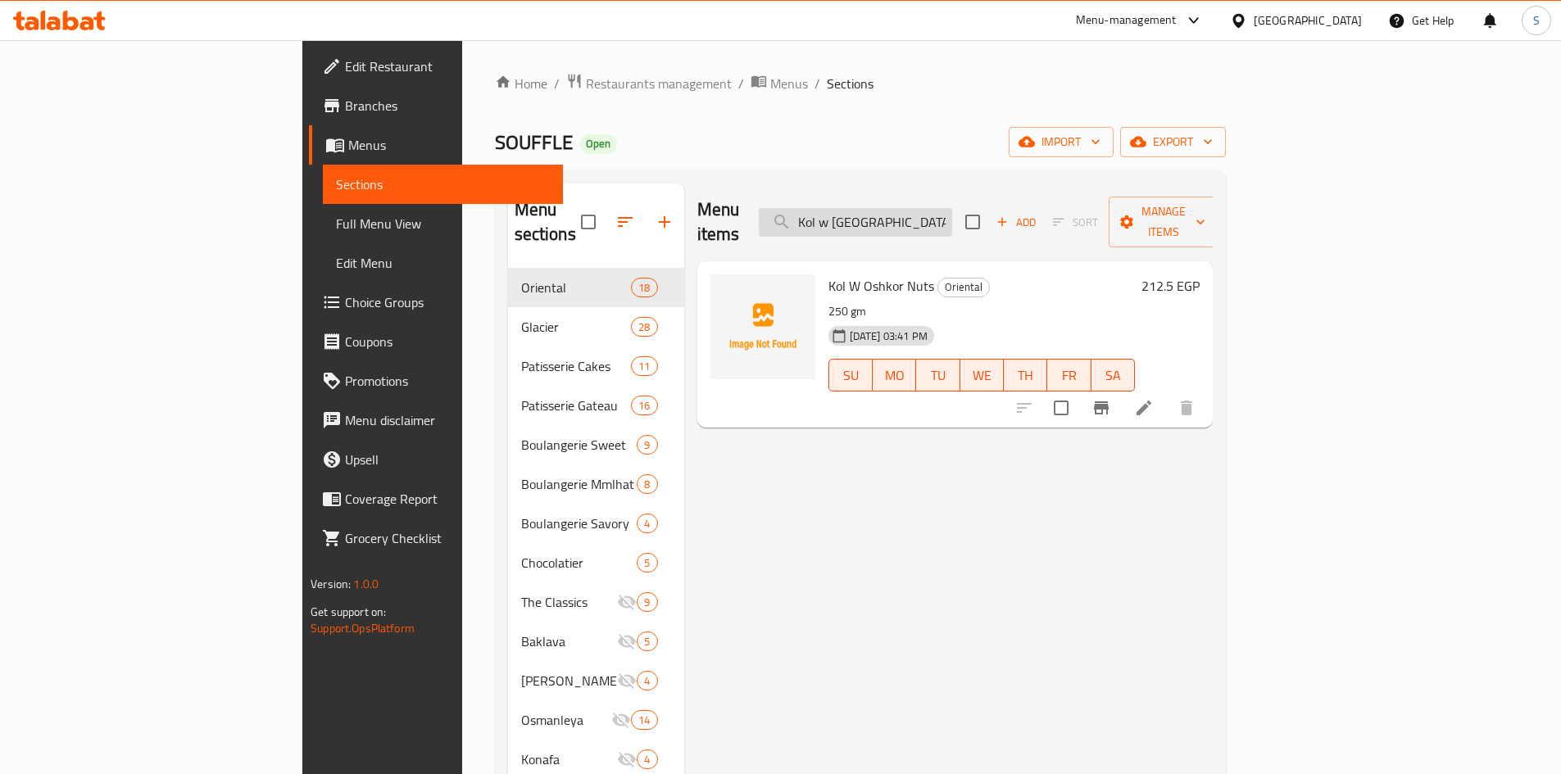
click at [952, 208] on input "Kol w Oshkor" at bounding box center [855, 222] width 193 height 29
paste input "m"
click at [952, 215] on input "Kol w Oshkor" at bounding box center [855, 222] width 193 height 29
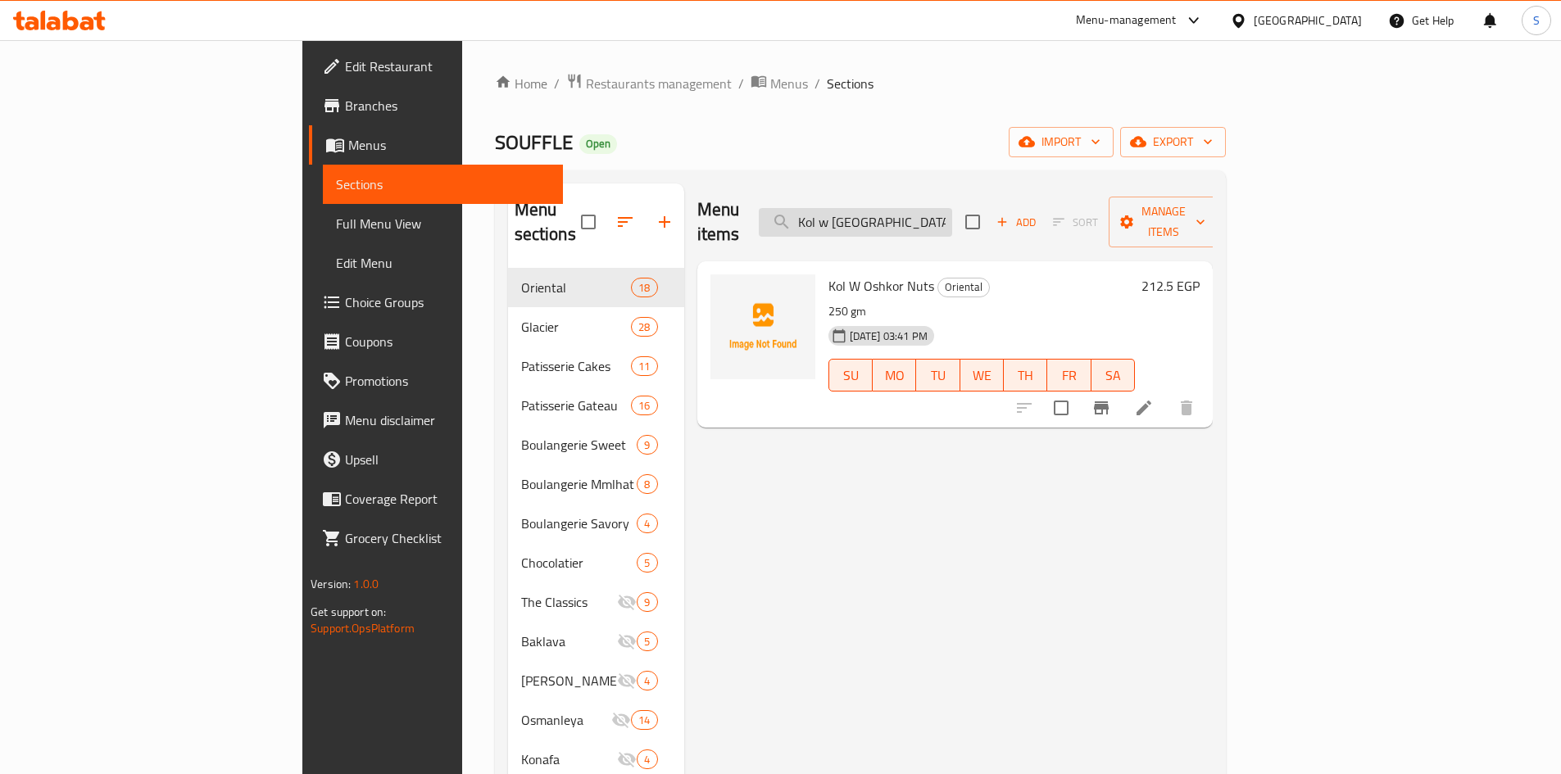
click at [952, 215] on input "Kol w Oshkor" at bounding box center [855, 222] width 193 height 29
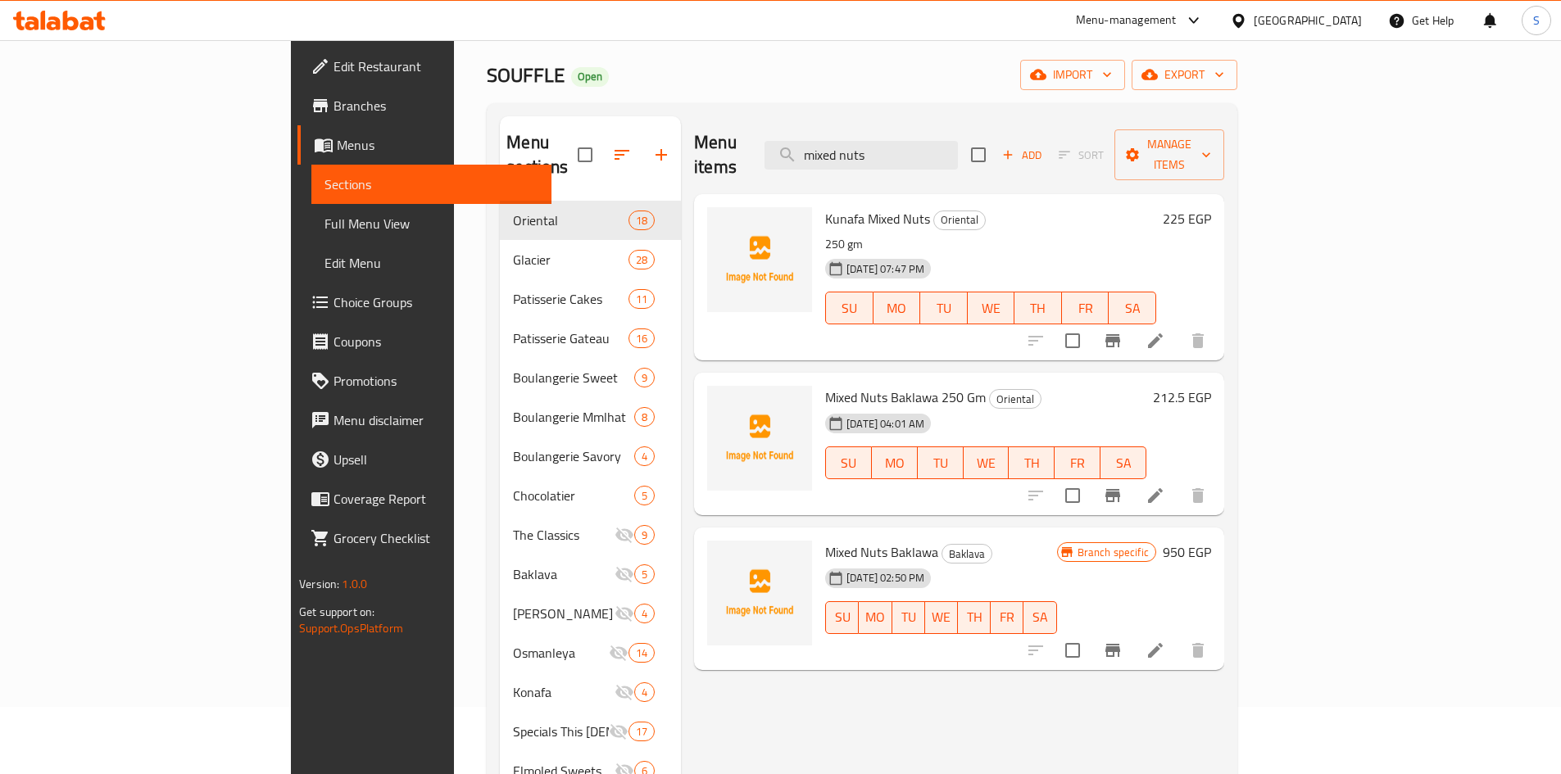
scroll to position [66, 0]
type input "mixed nuts"
click at [958, 144] on input "mixed nuts" at bounding box center [860, 157] width 193 height 29
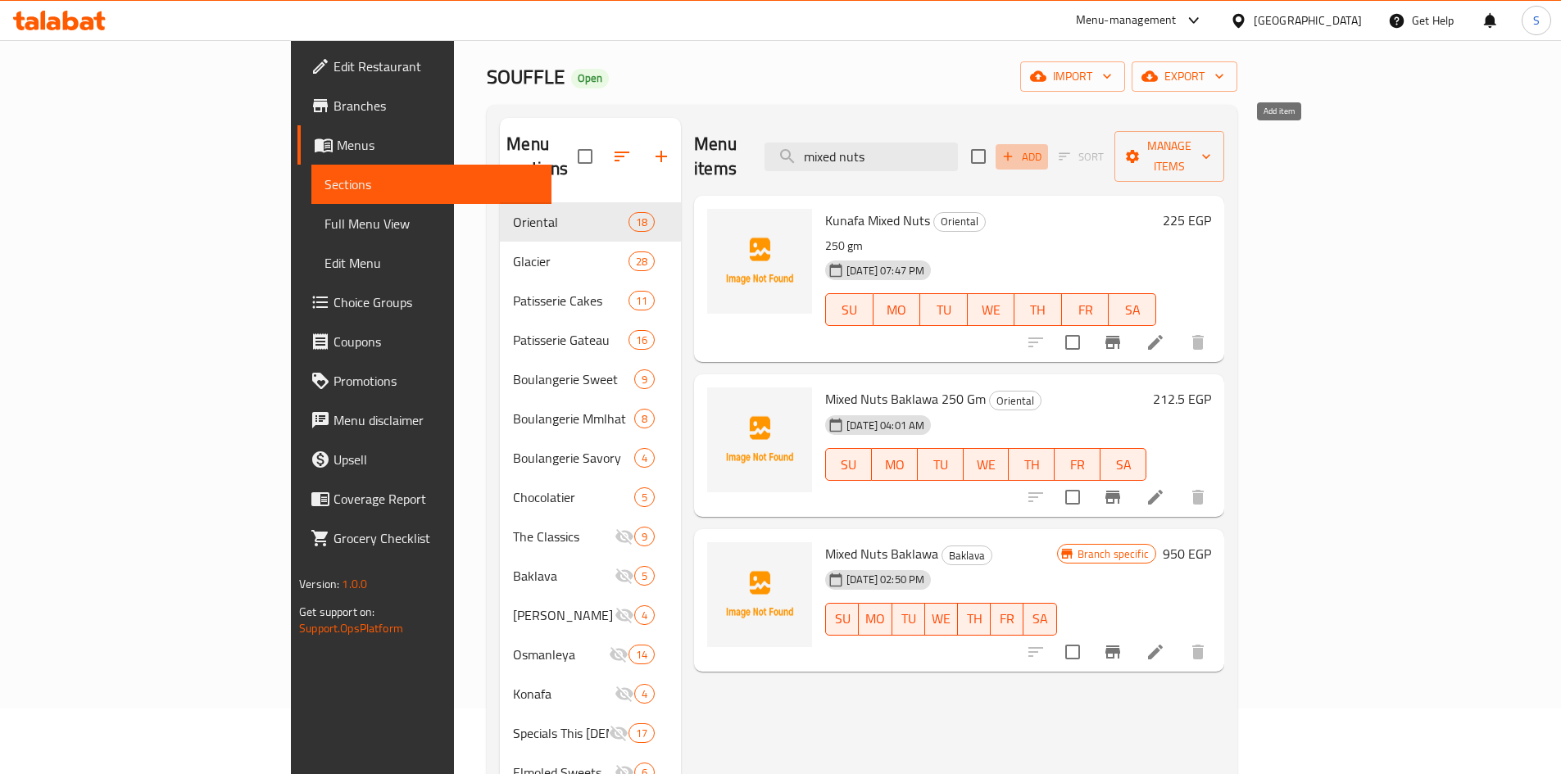
click at [1044, 147] on span "Add" at bounding box center [1022, 156] width 44 height 19
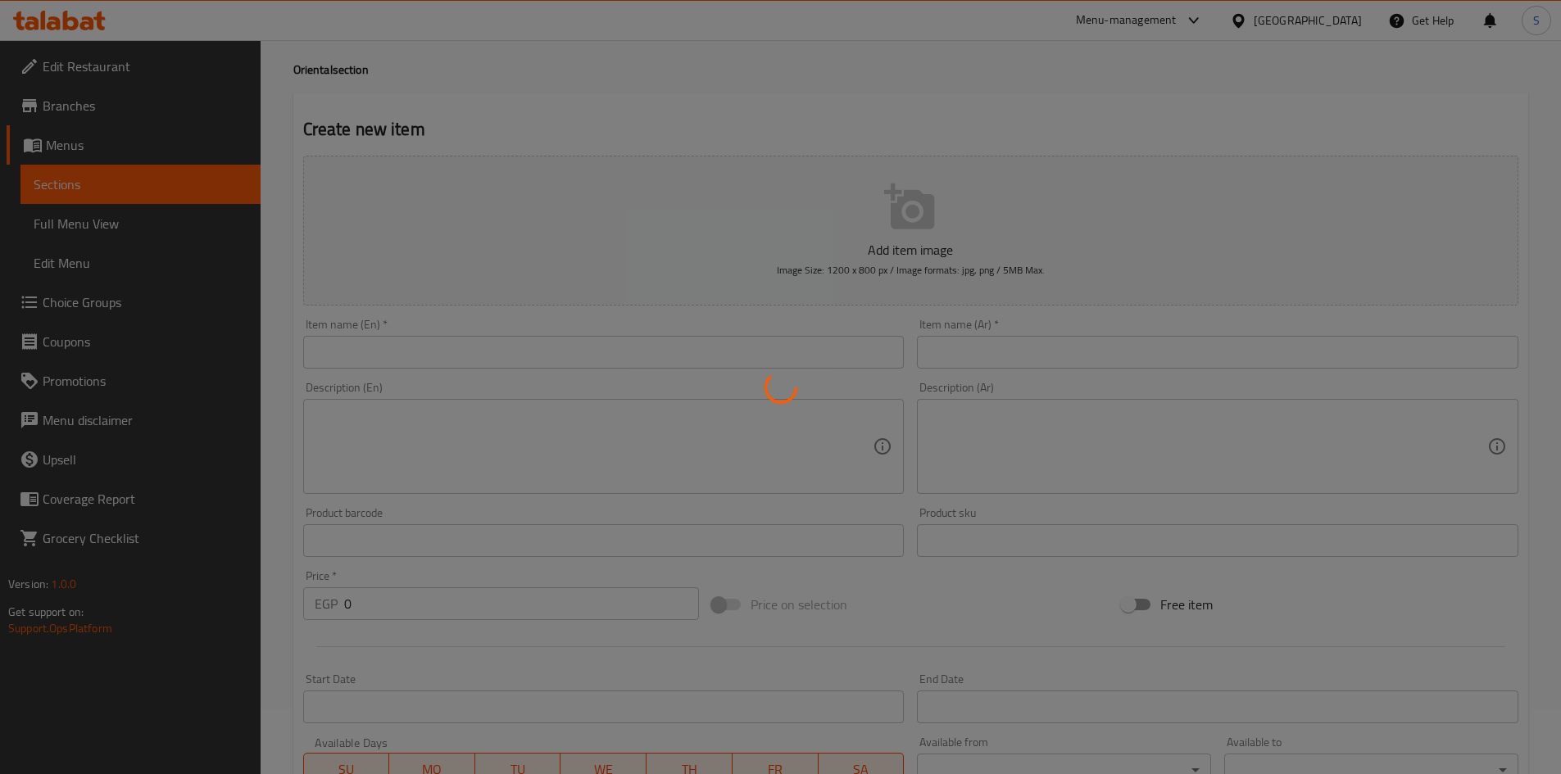
click at [569, 353] on div at bounding box center [780, 387] width 1561 height 774
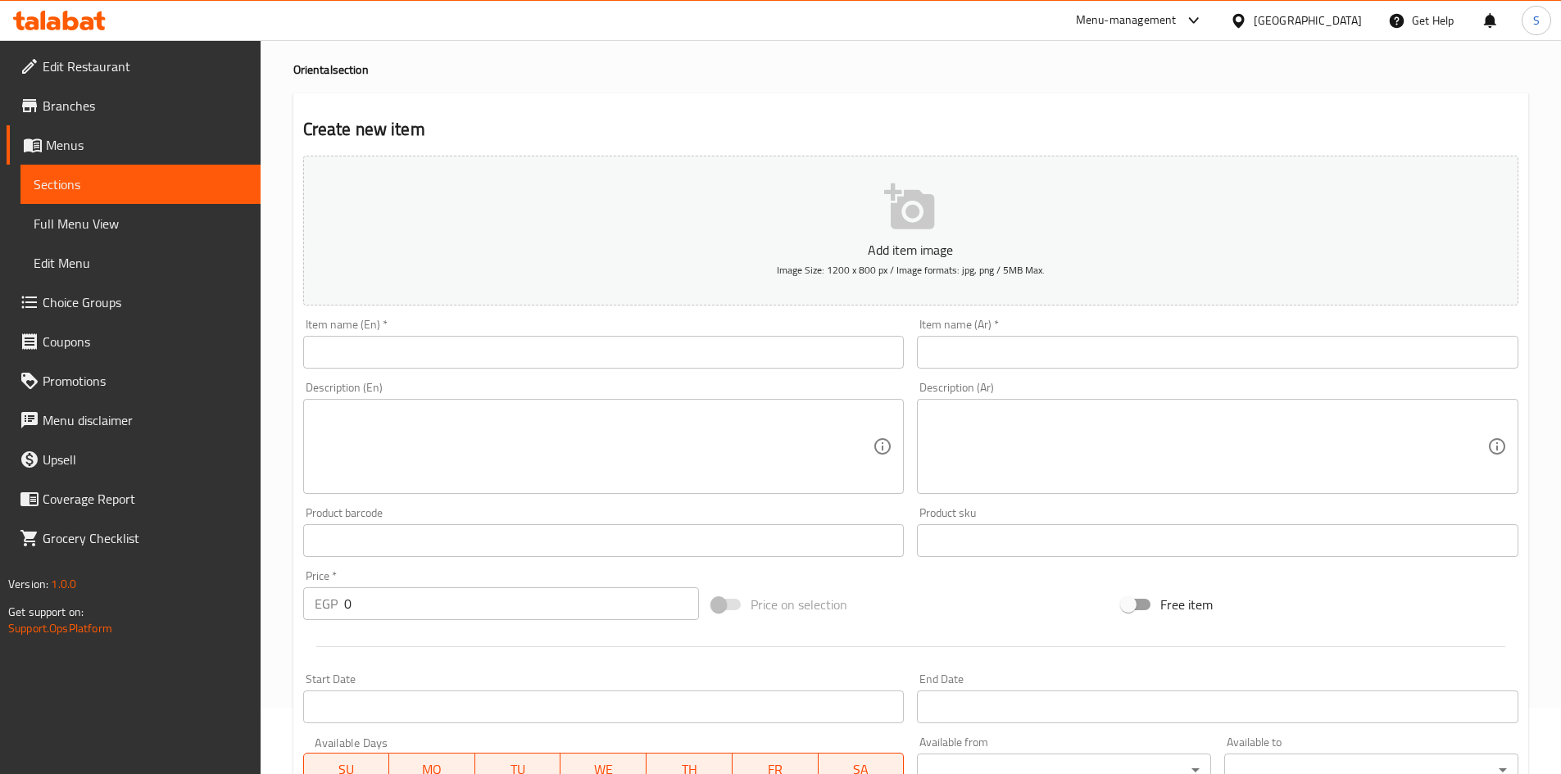
click at [624, 364] on input "text" at bounding box center [603, 352] width 601 height 33
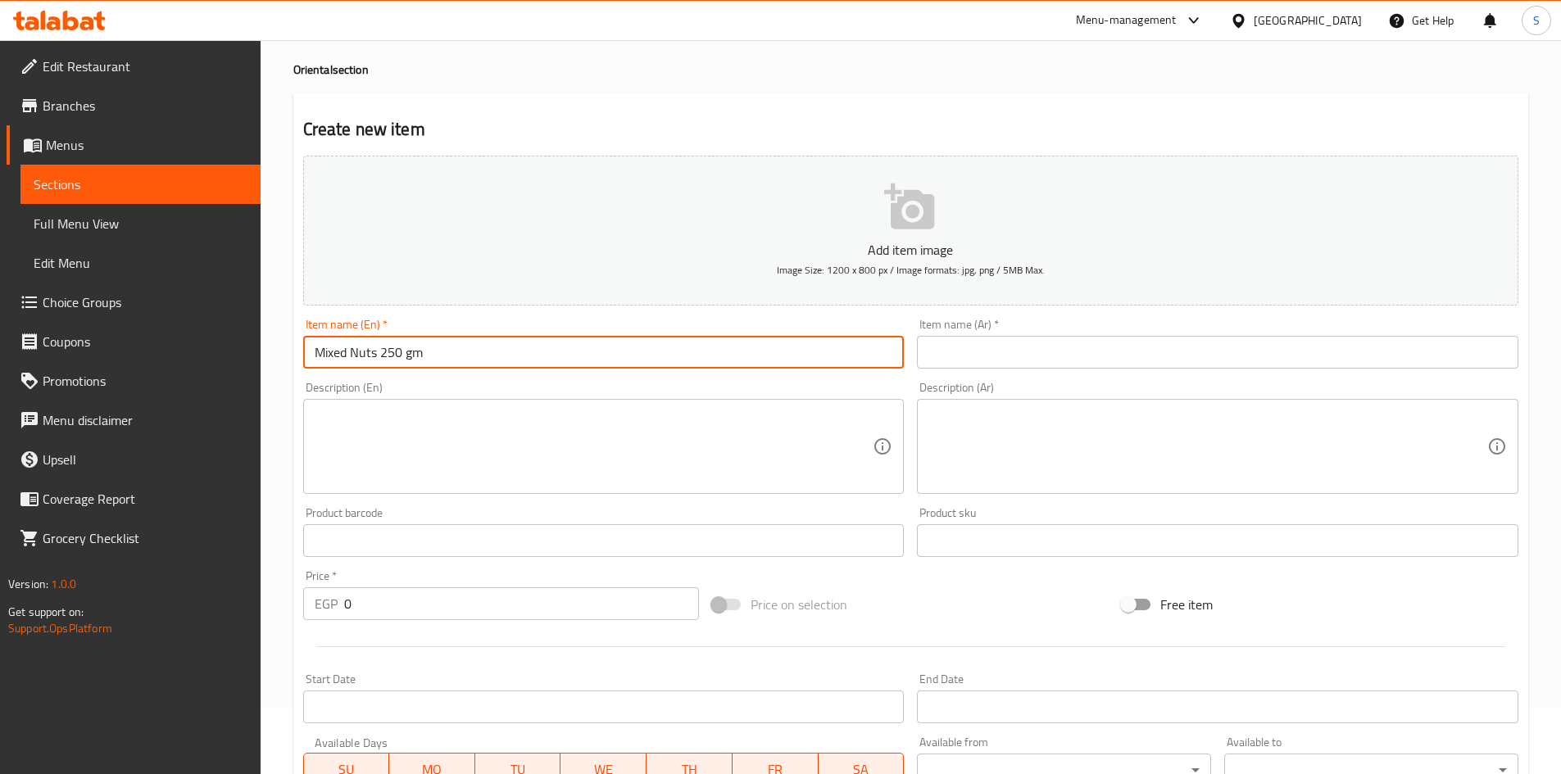
type input "Mixed Nuts 250 gm"
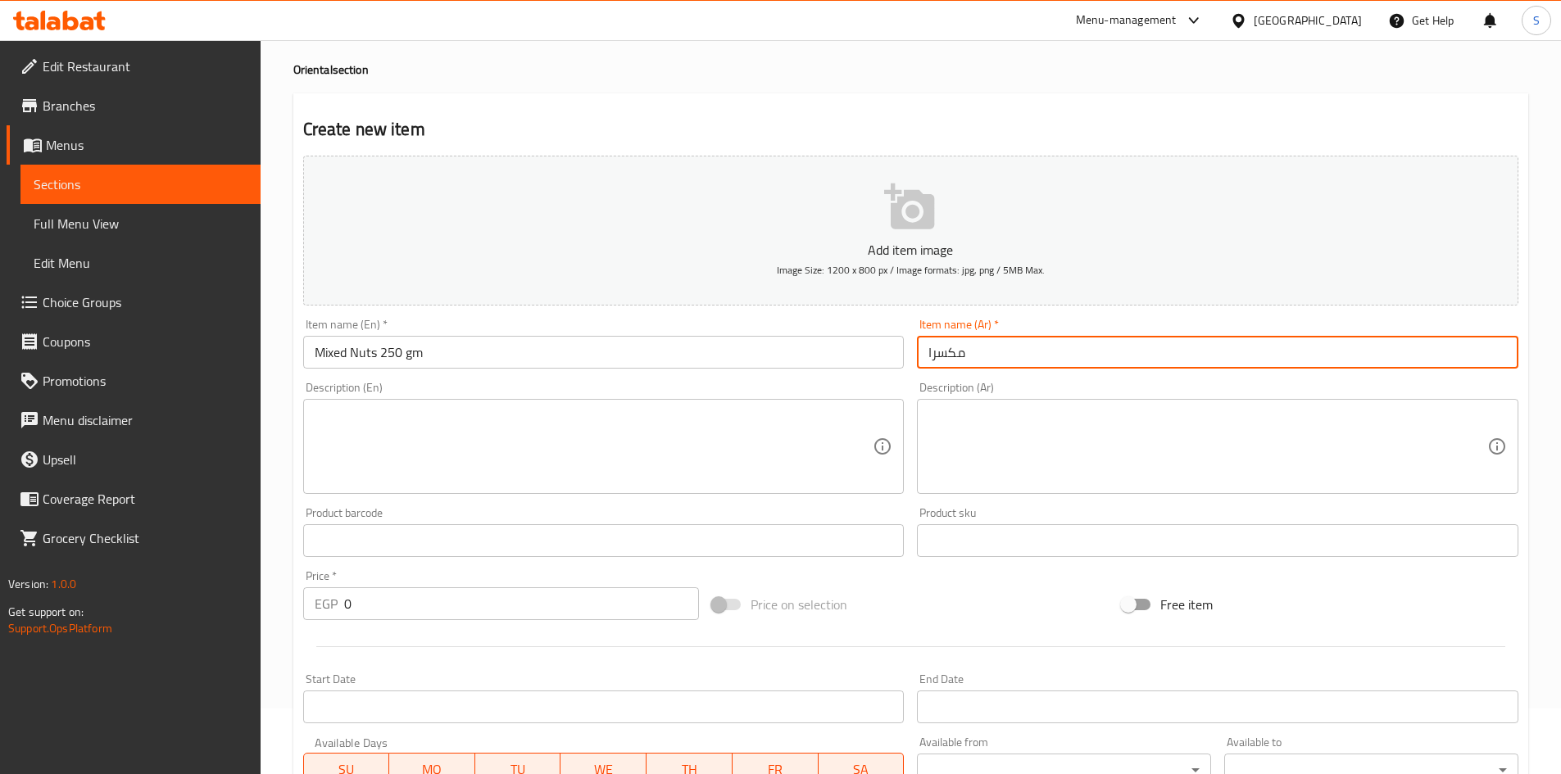
type input "مكسرا"
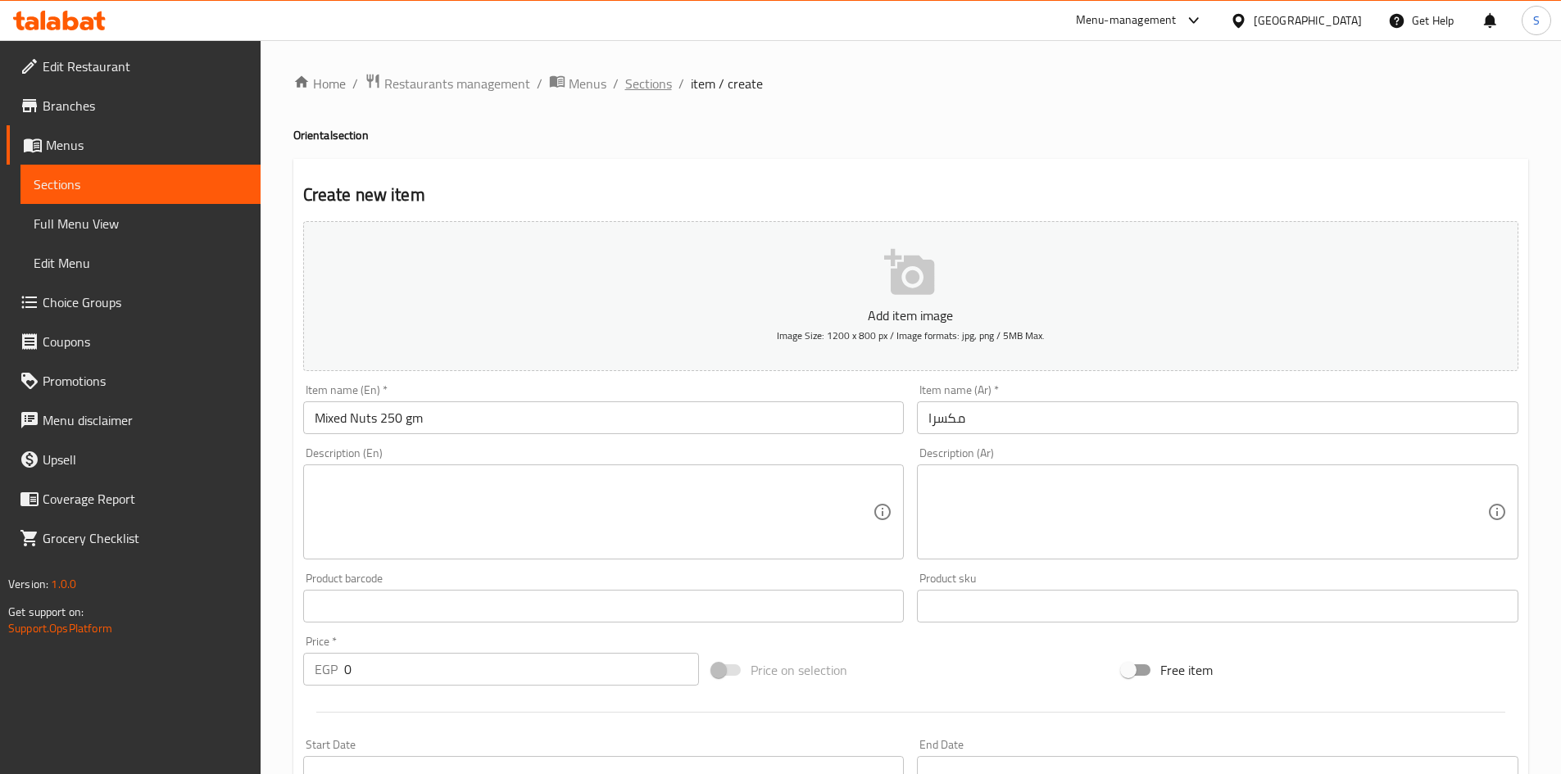
click at [631, 74] on span "Sections" at bounding box center [648, 84] width 47 height 20
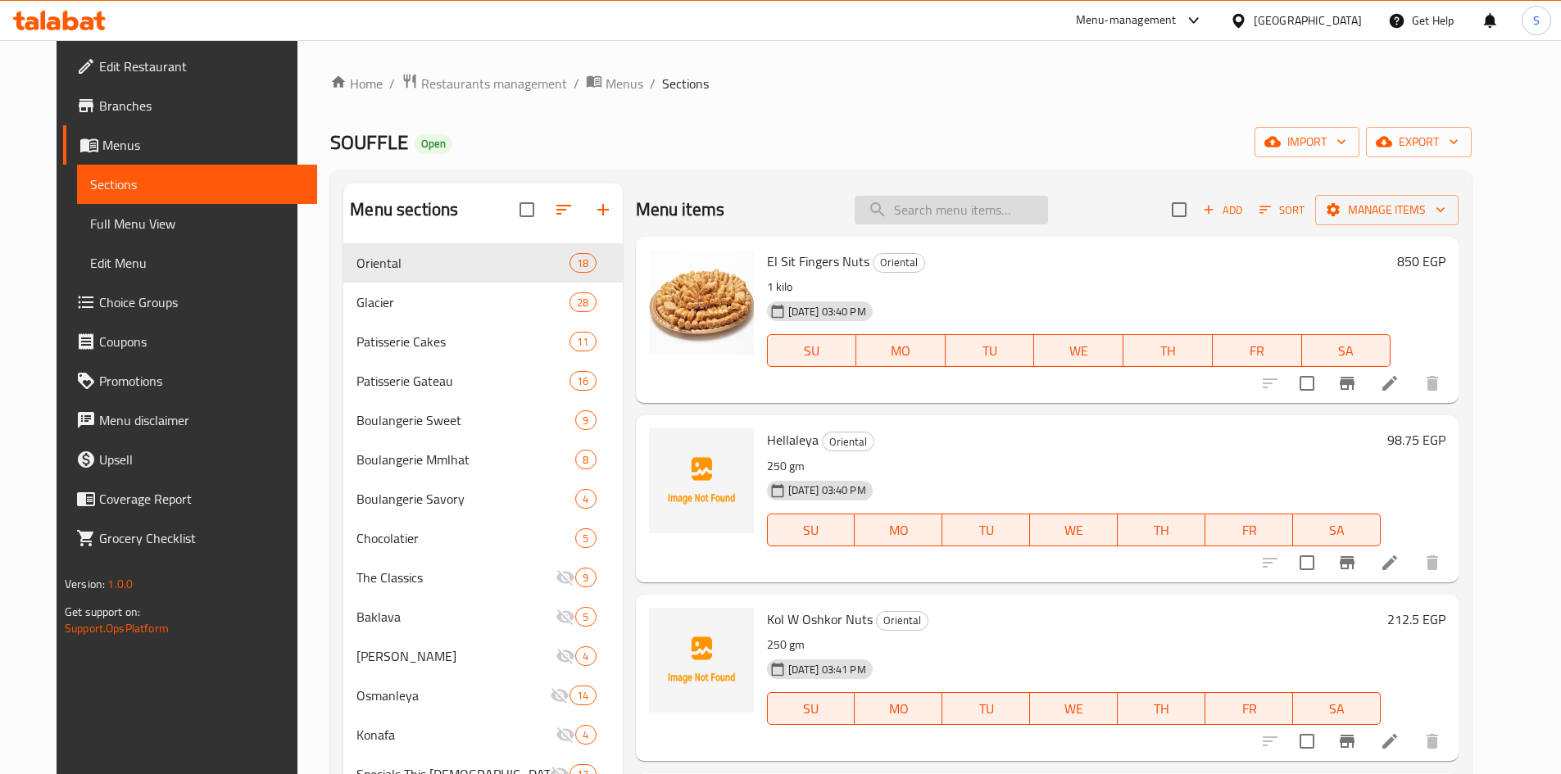
click at [935, 212] on input "search" at bounding box center [951, 210] width 193 height 29
click at [978, 211] on input "search" at bounding box center [951, 210] width 193 height 29
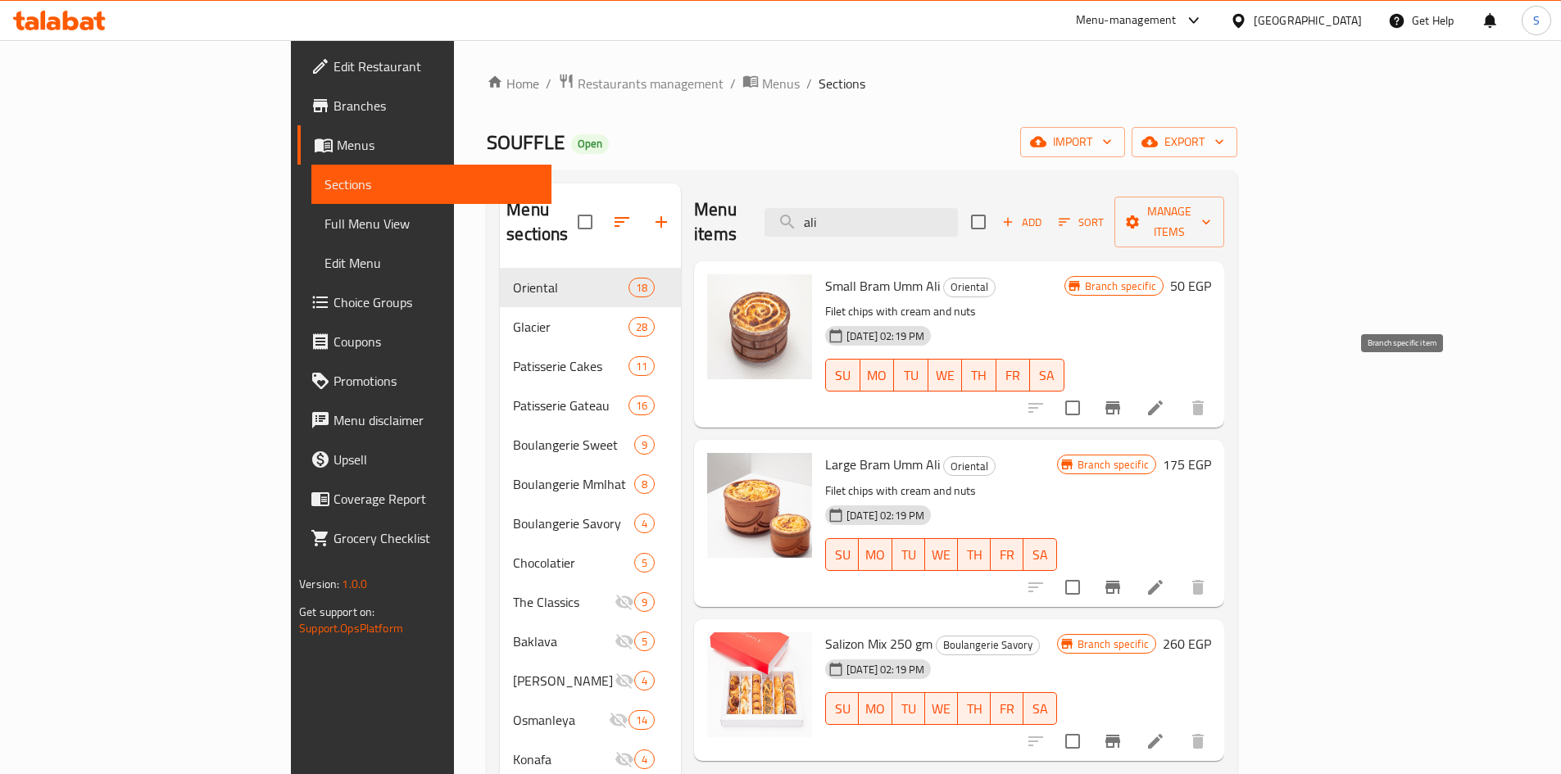
type input "ali"
click at [1123, 398] on icon "Branch-specific-item" at bounding box center [1113, 408] width 20 height 20
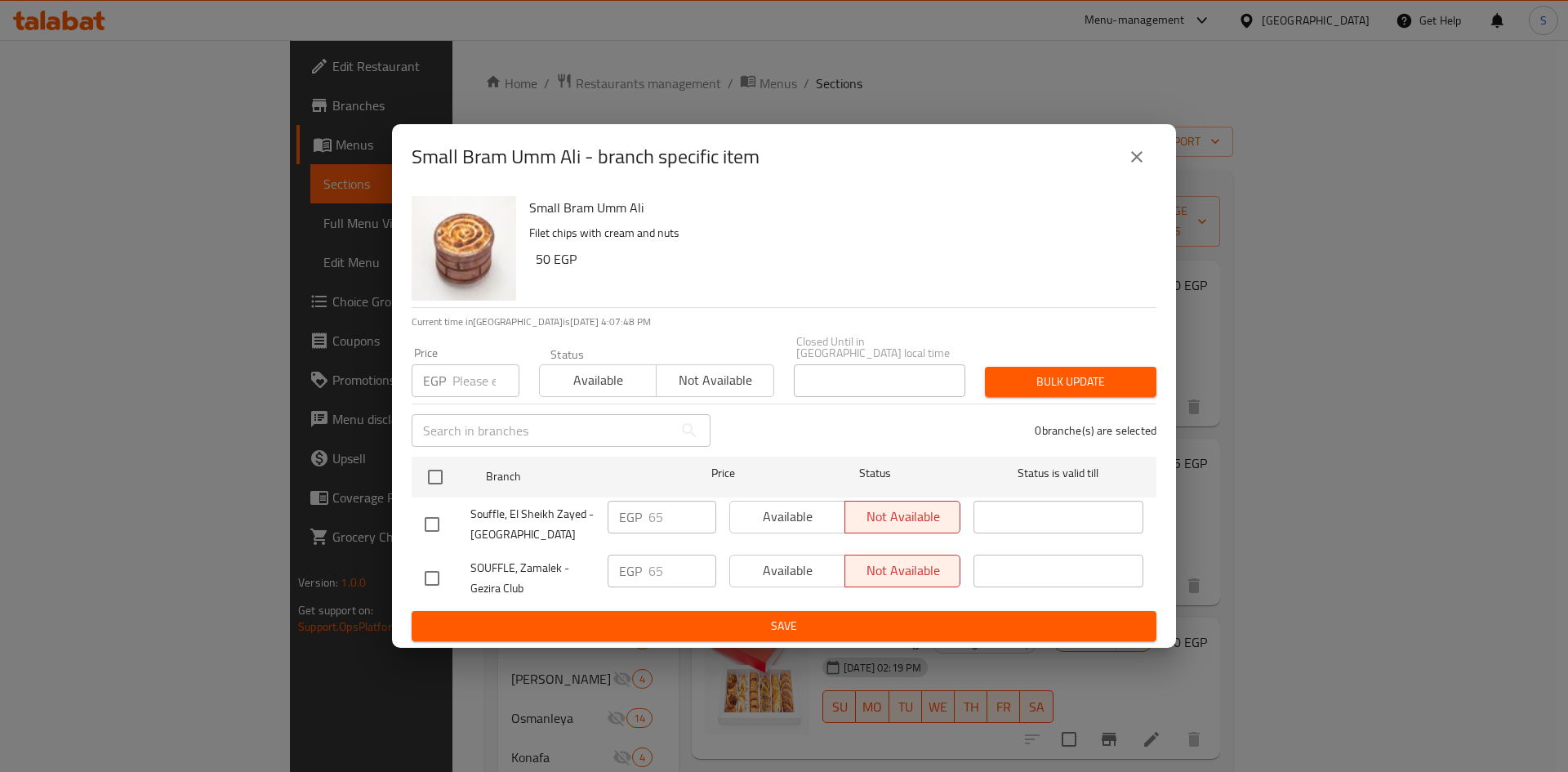
click at [1146, 175] on button "close" at bounding box center [1136, 157] width 39 height 39
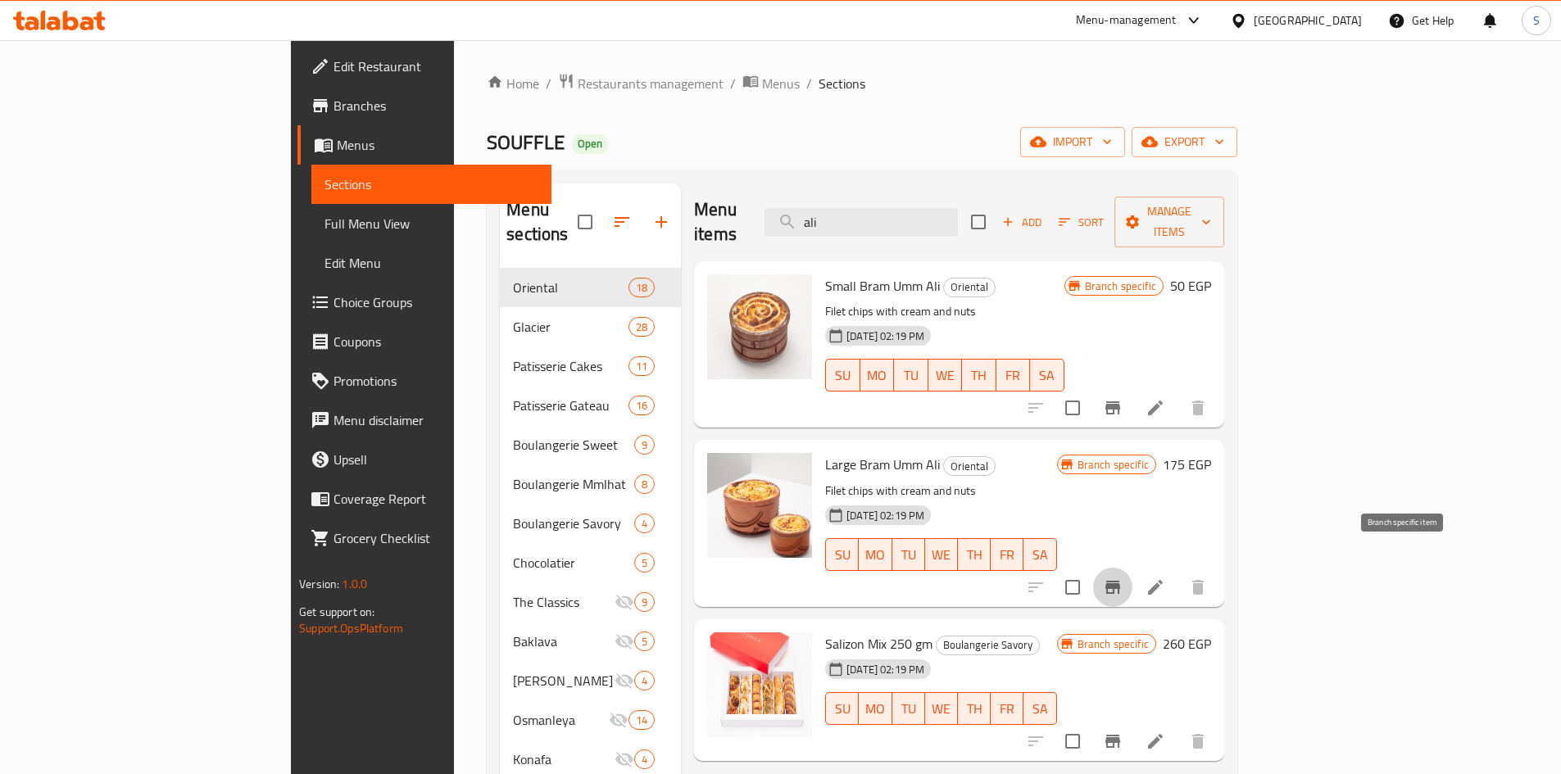
click at [1123, 578] on icon "Branch-specific-item" at bounding box center [1113, 588] width 20 height 20
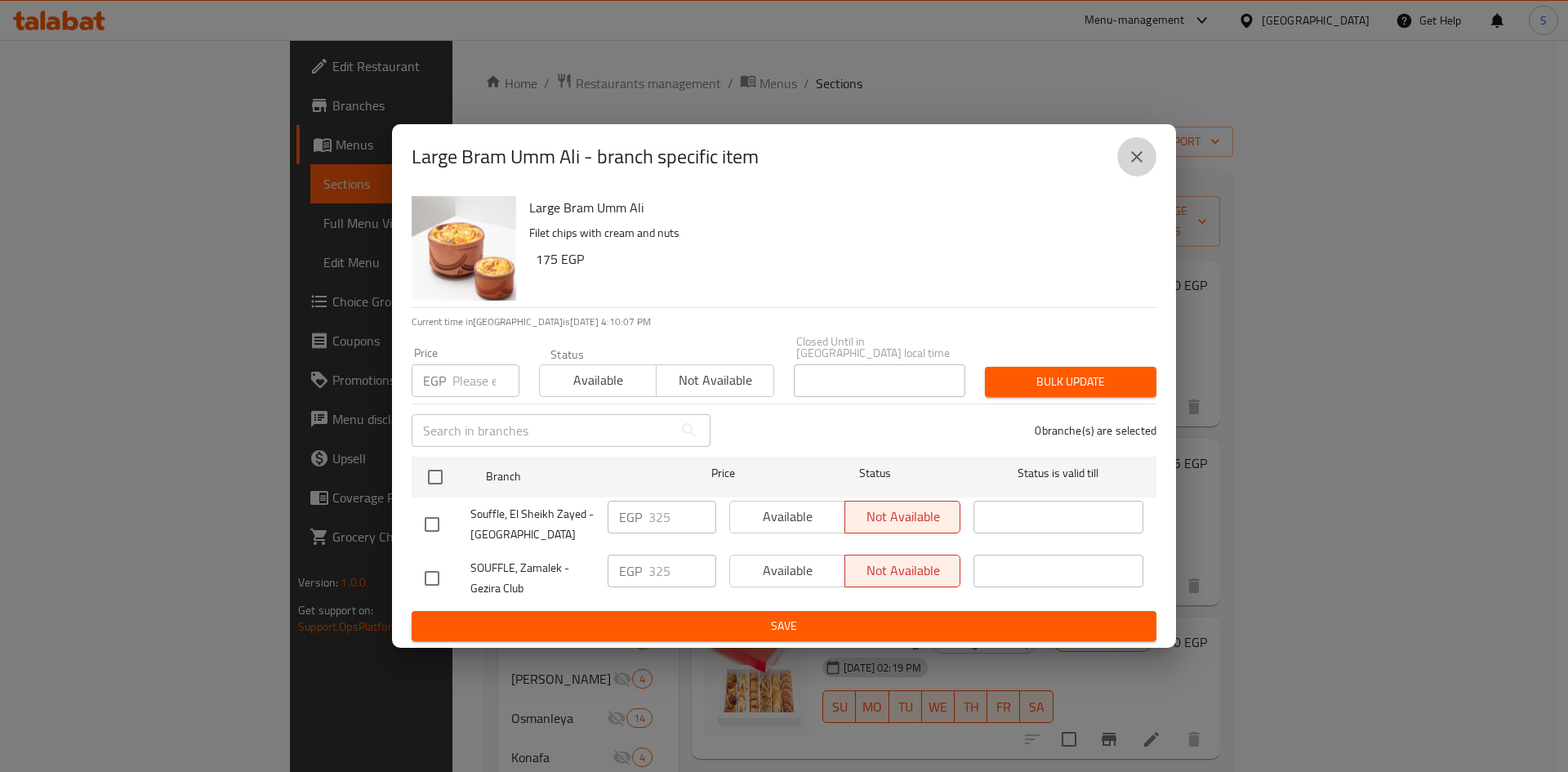
click at [1132, 174] on button "close" at bounding box center [1136, 157] width 39 height 39
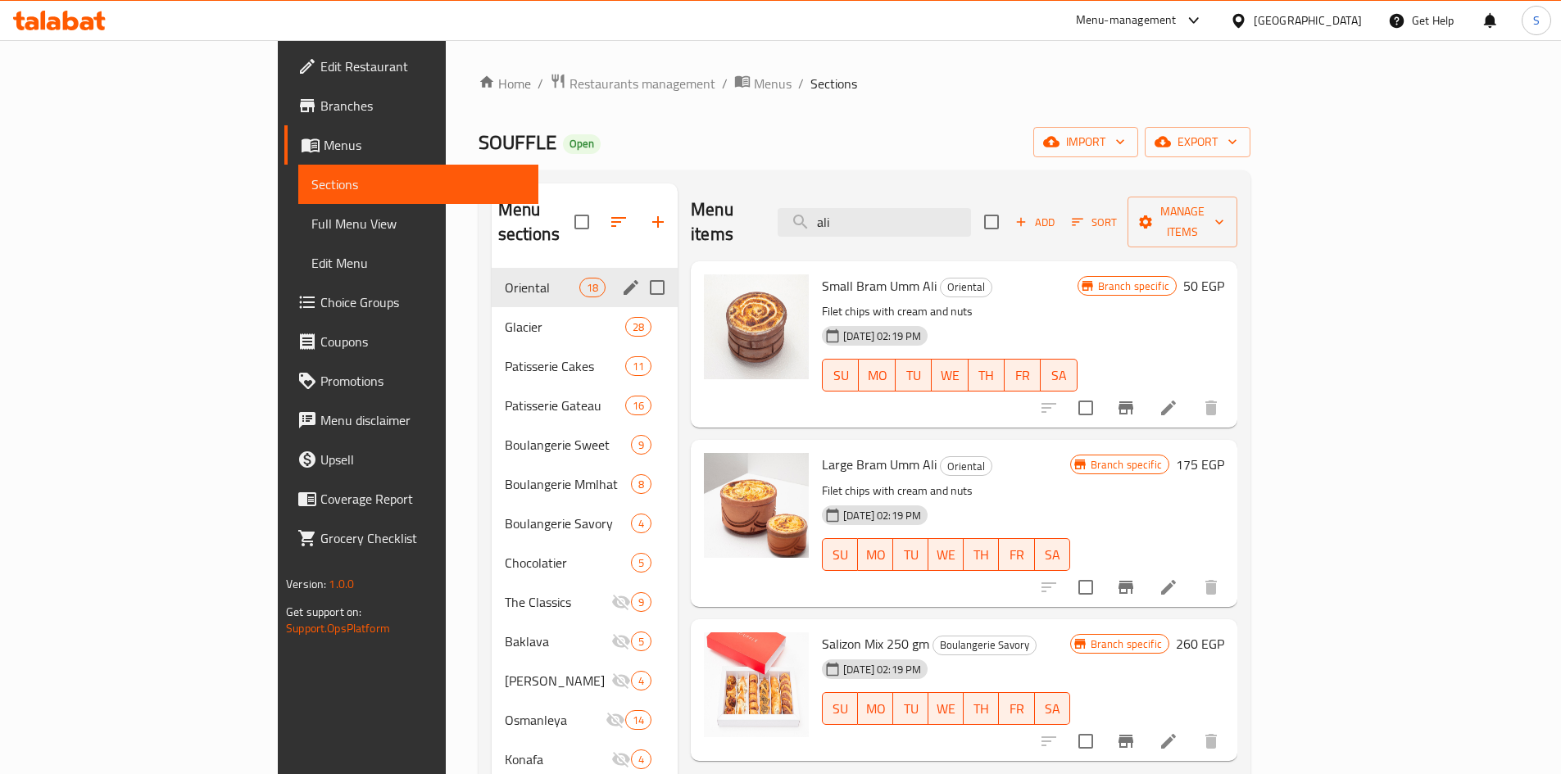
click at [505, 278] on span "Oriental" at bounding box center [542, 288] width 75 height 20
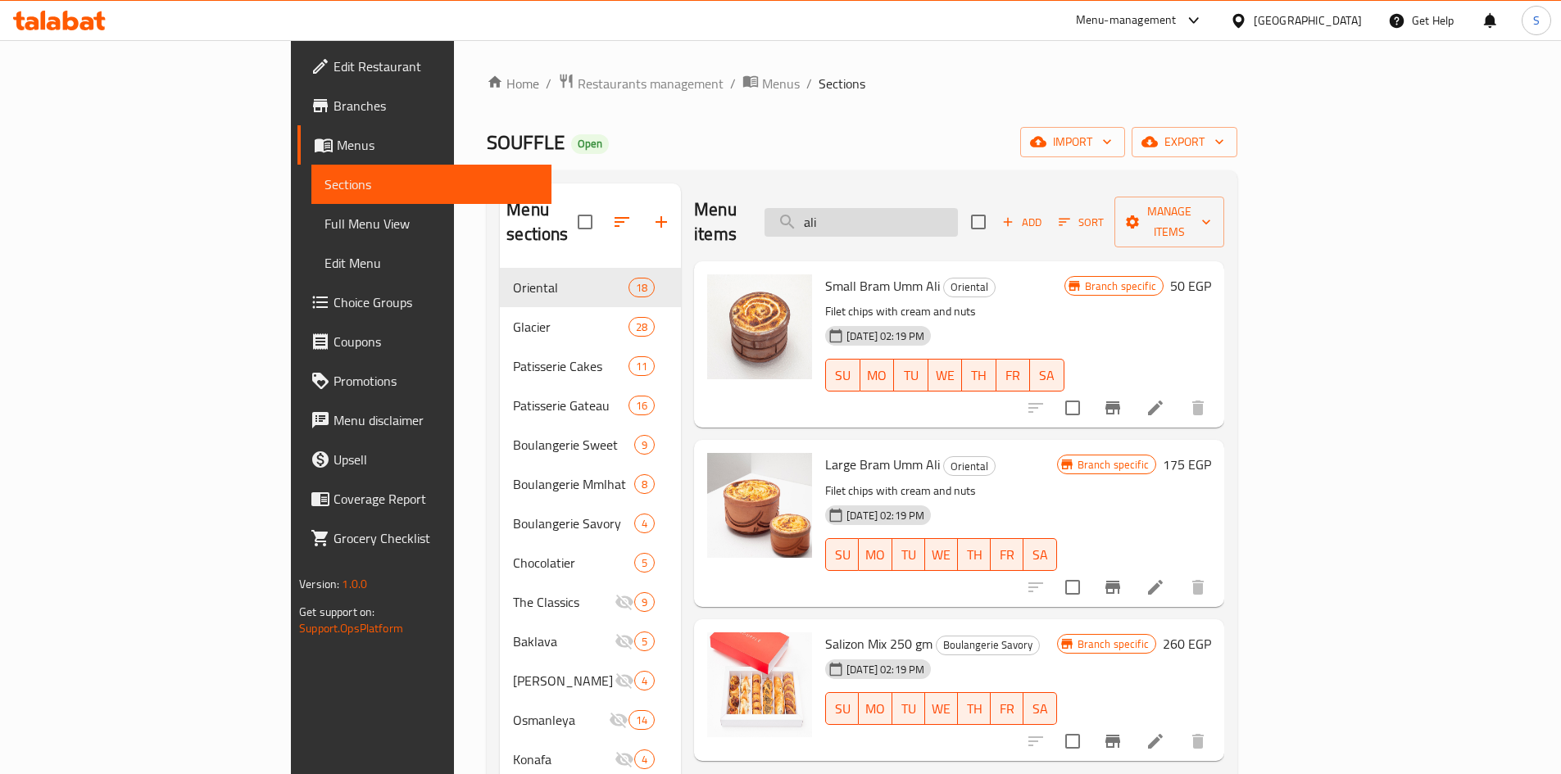
click at [953, 216] on input "ali" at bounding box center [860, 222] width 193 height 29
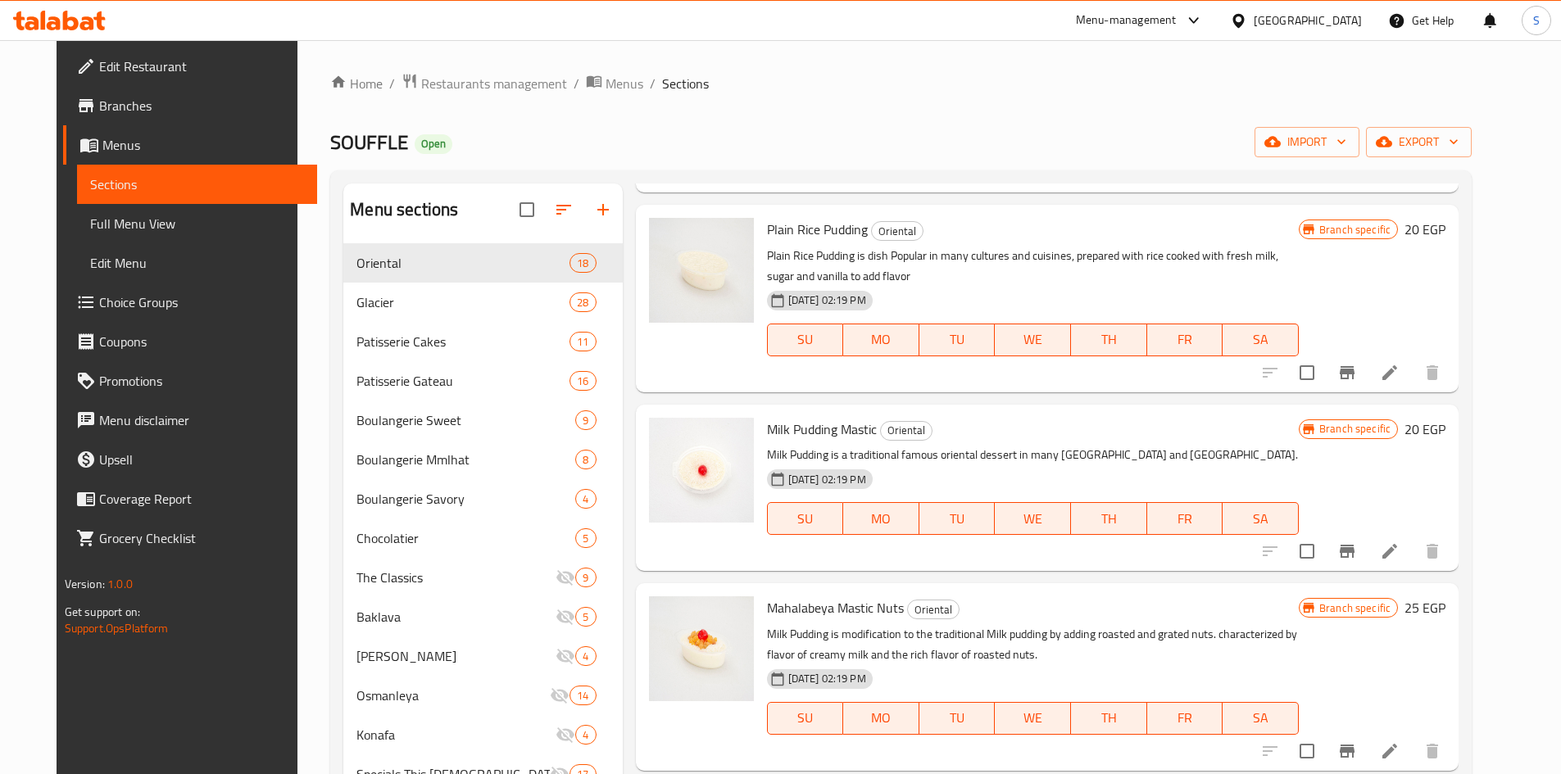
scroll to position [901, 0]
click at [1397, 547] on icon at bounding box center [1389, 552] width 15 height 15
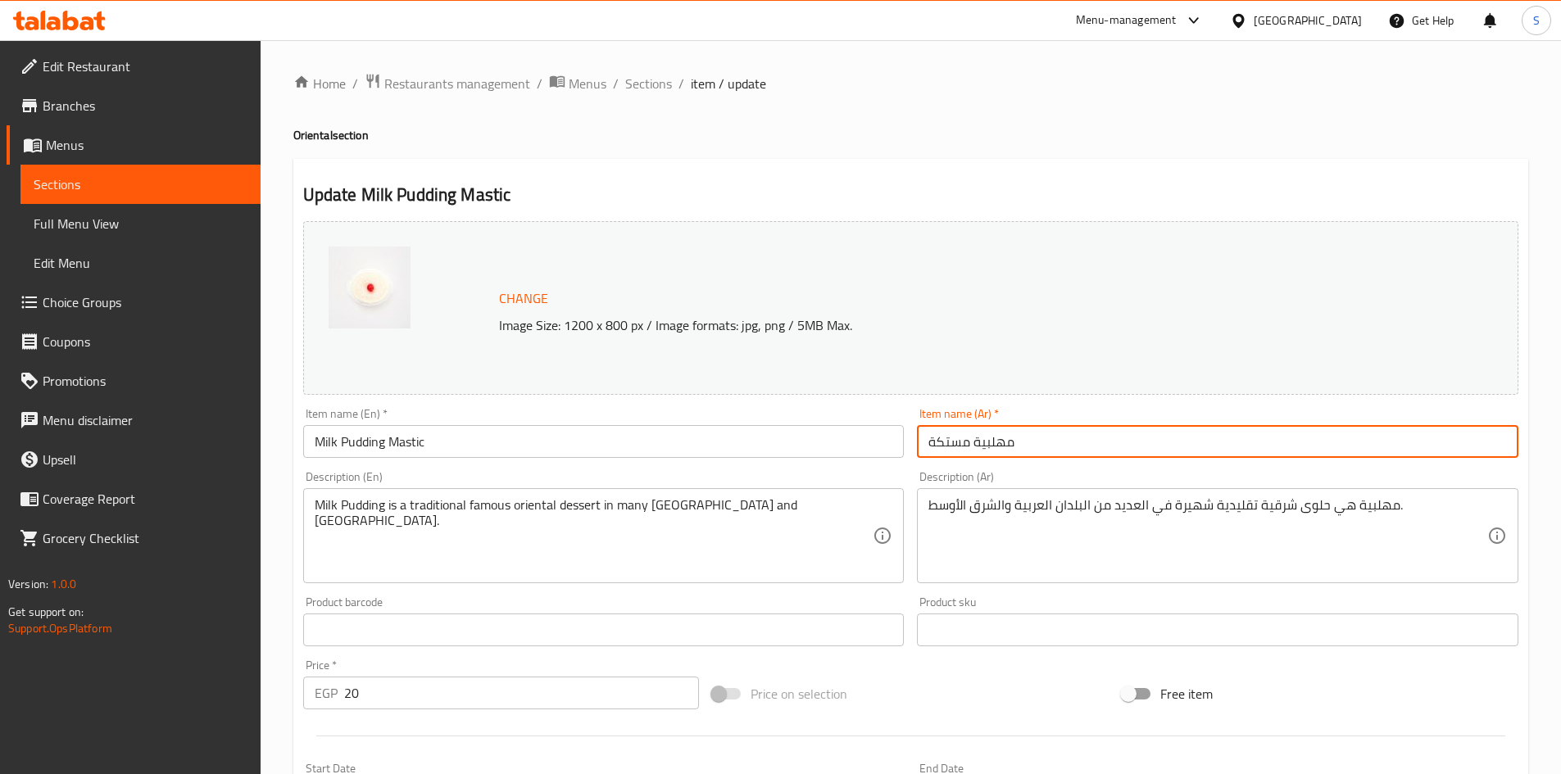
drag, startPoint x: 1014, startPoint y: 446, endPoint x: 923, endPoint y: 447, distance: 91.8
click at [923, 447] on input "مهلبية مستكة" at bounding box center [1217, 441] width 601 height 33
click at [628, 84] on span "Sections" at bounding box center [648, 84] width 47 height 20
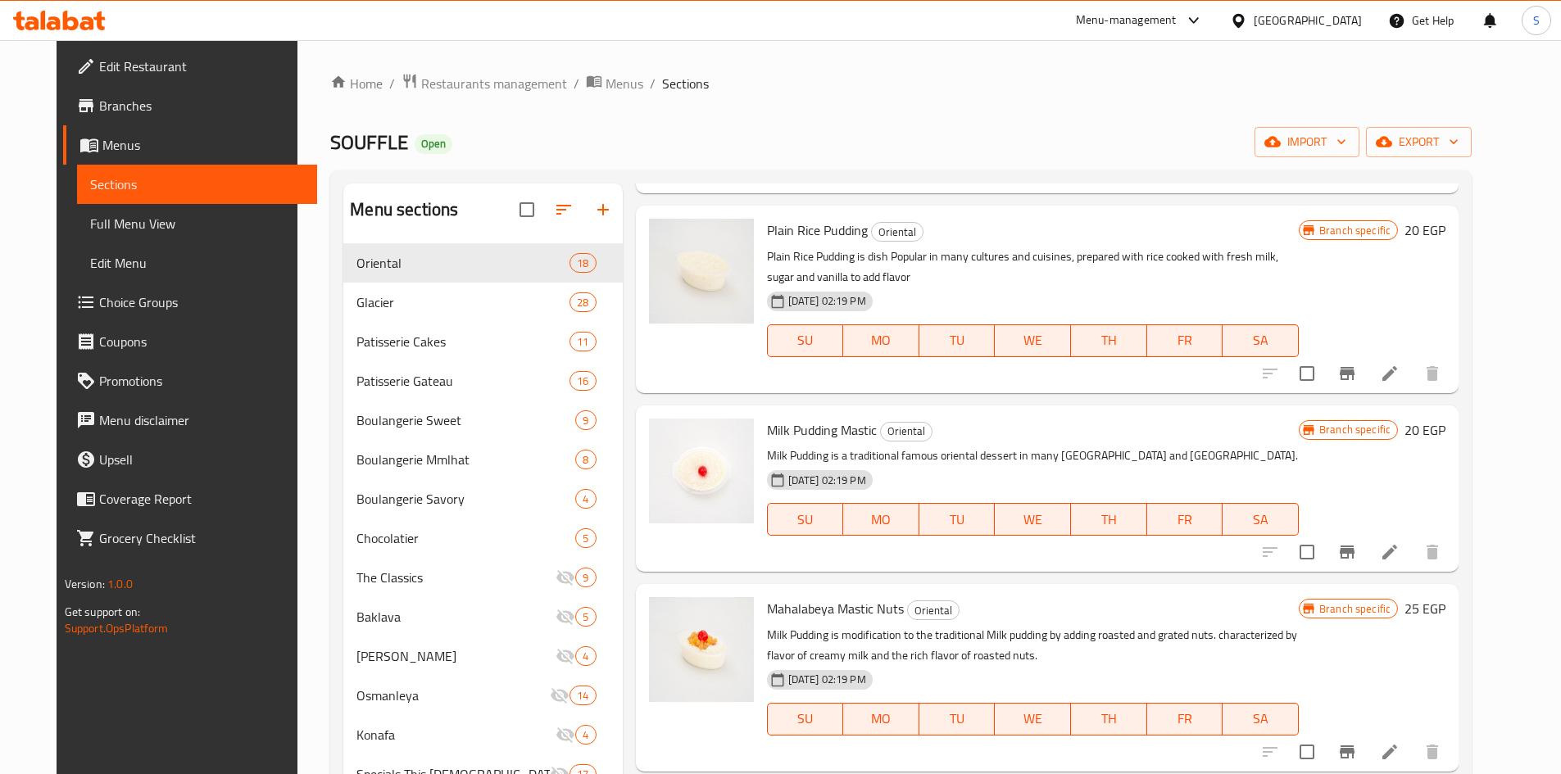
scroll to position [983, 0]
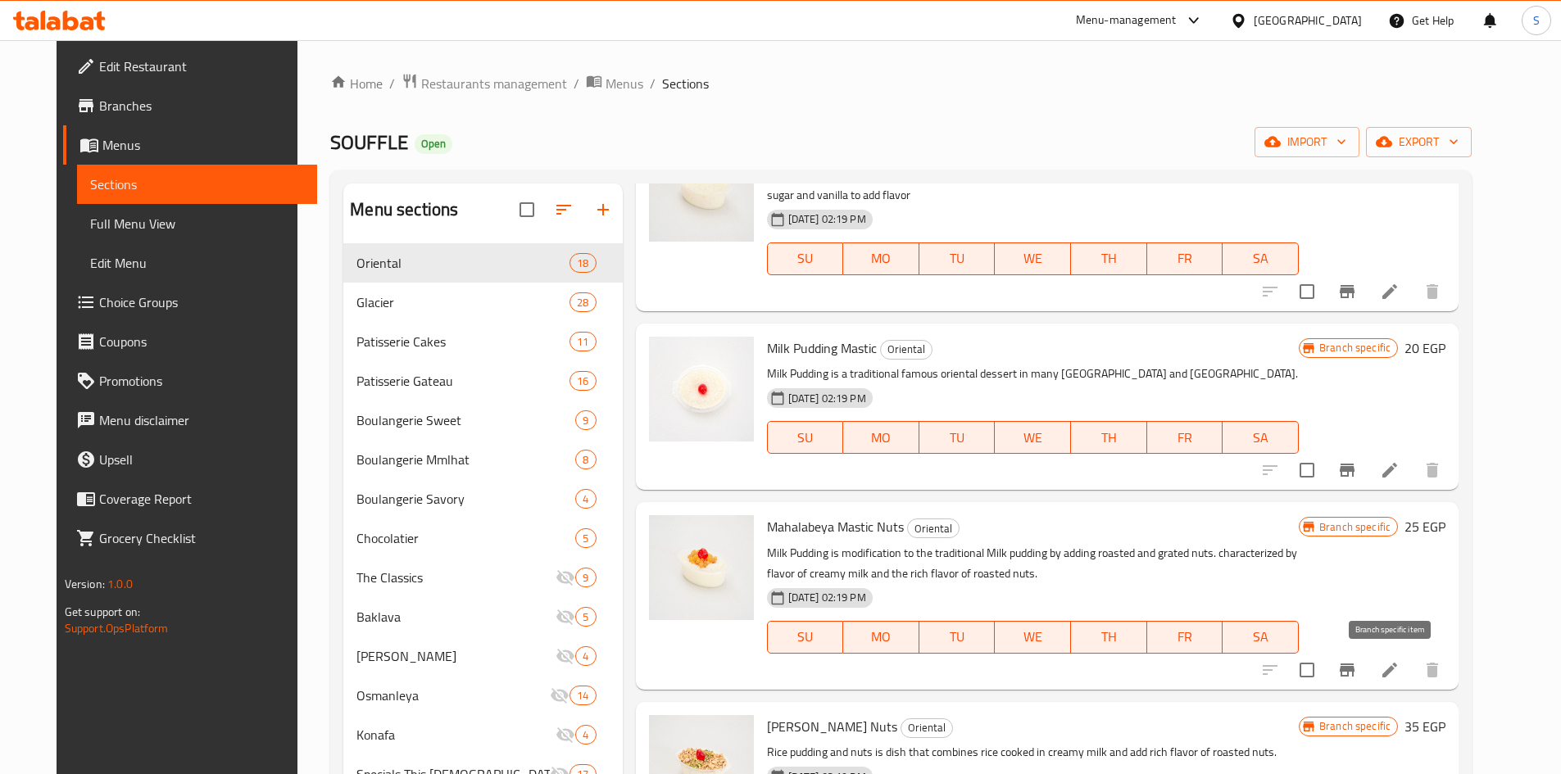
click at [1354, 670] on icon "Branch-specific-item" at bounding box center [1347, 670] width 15 height 13
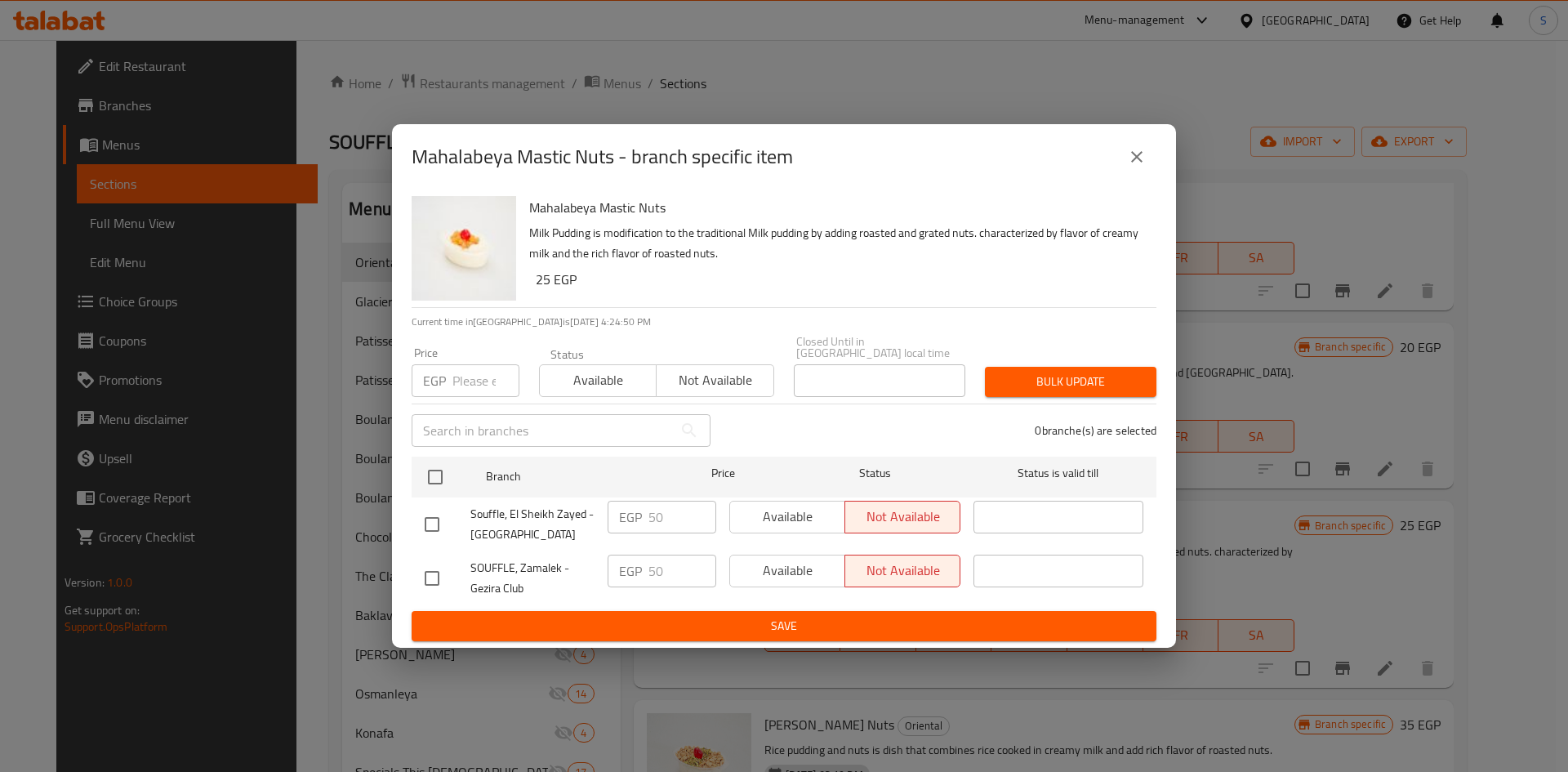
click at [1136, 161] on icon "close" at bounding box center [1137, 157] width 20 height 20
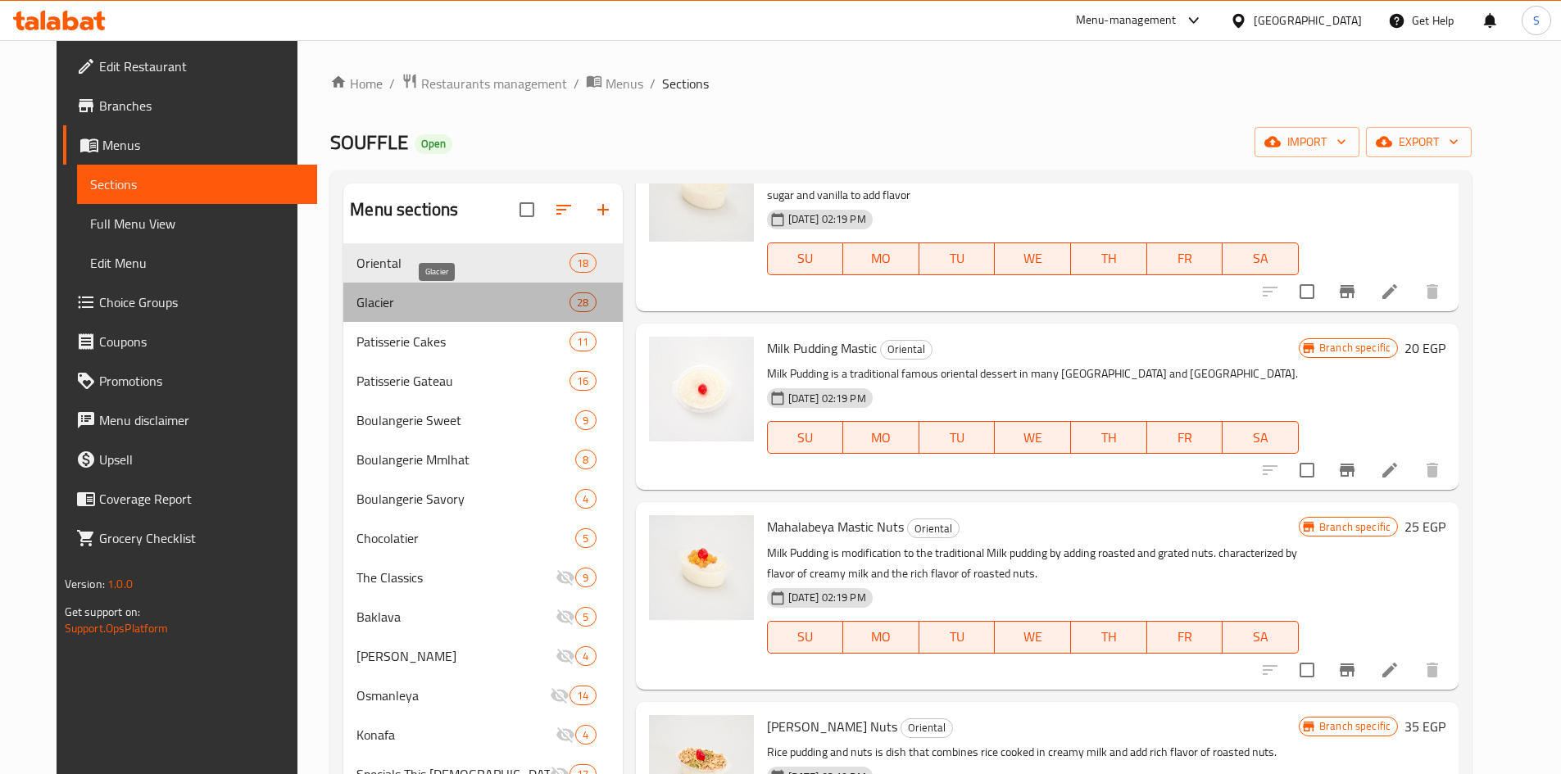
click at [393, 311] on span "Glacier" at bounding box center [462, 303] width 213 height 20
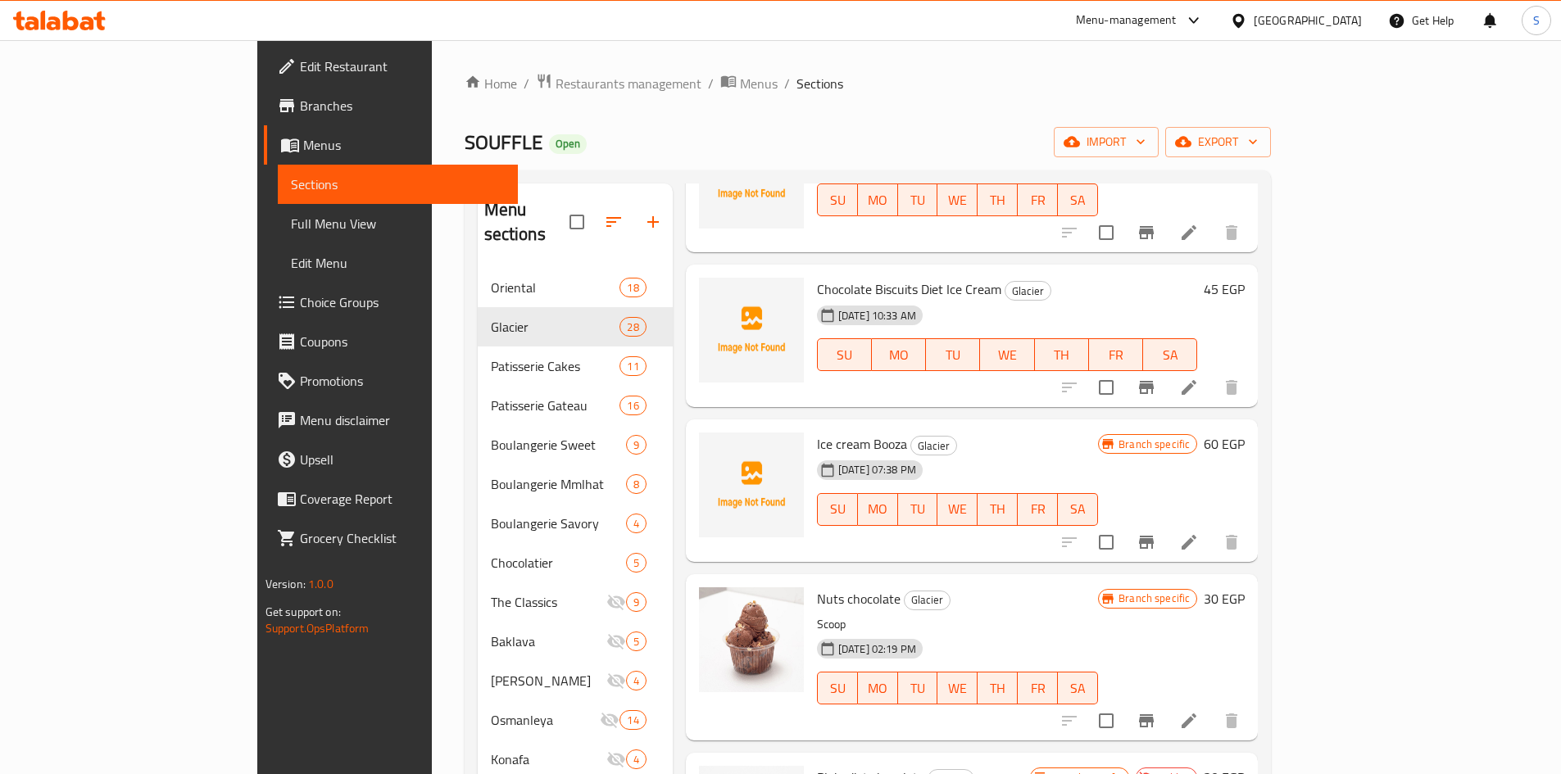
scroll to position [246, 0]
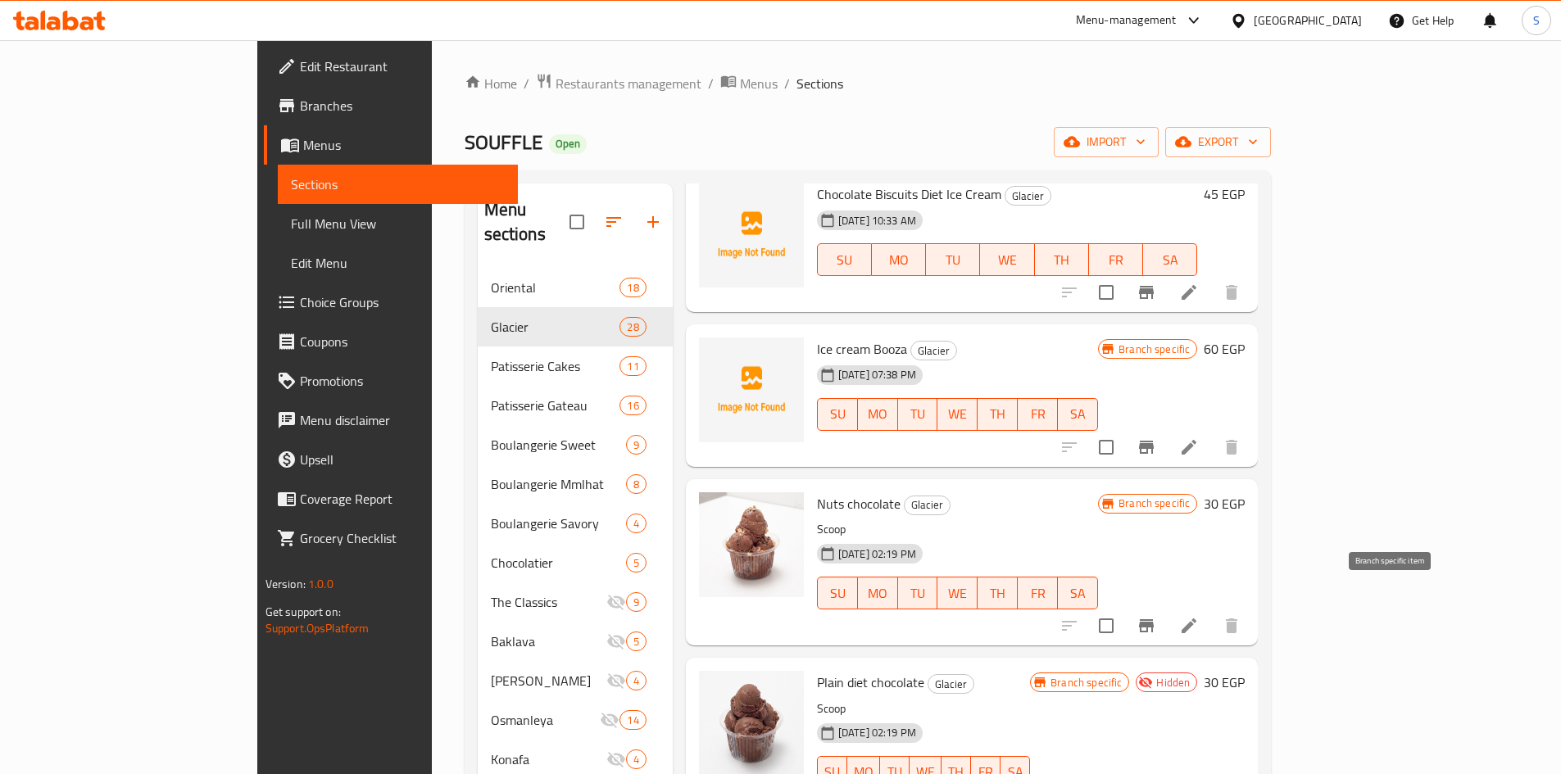
click at [1156, 616] on icon "Branch-specific-item" at bounding box center [1146, 626] width 20 height 20
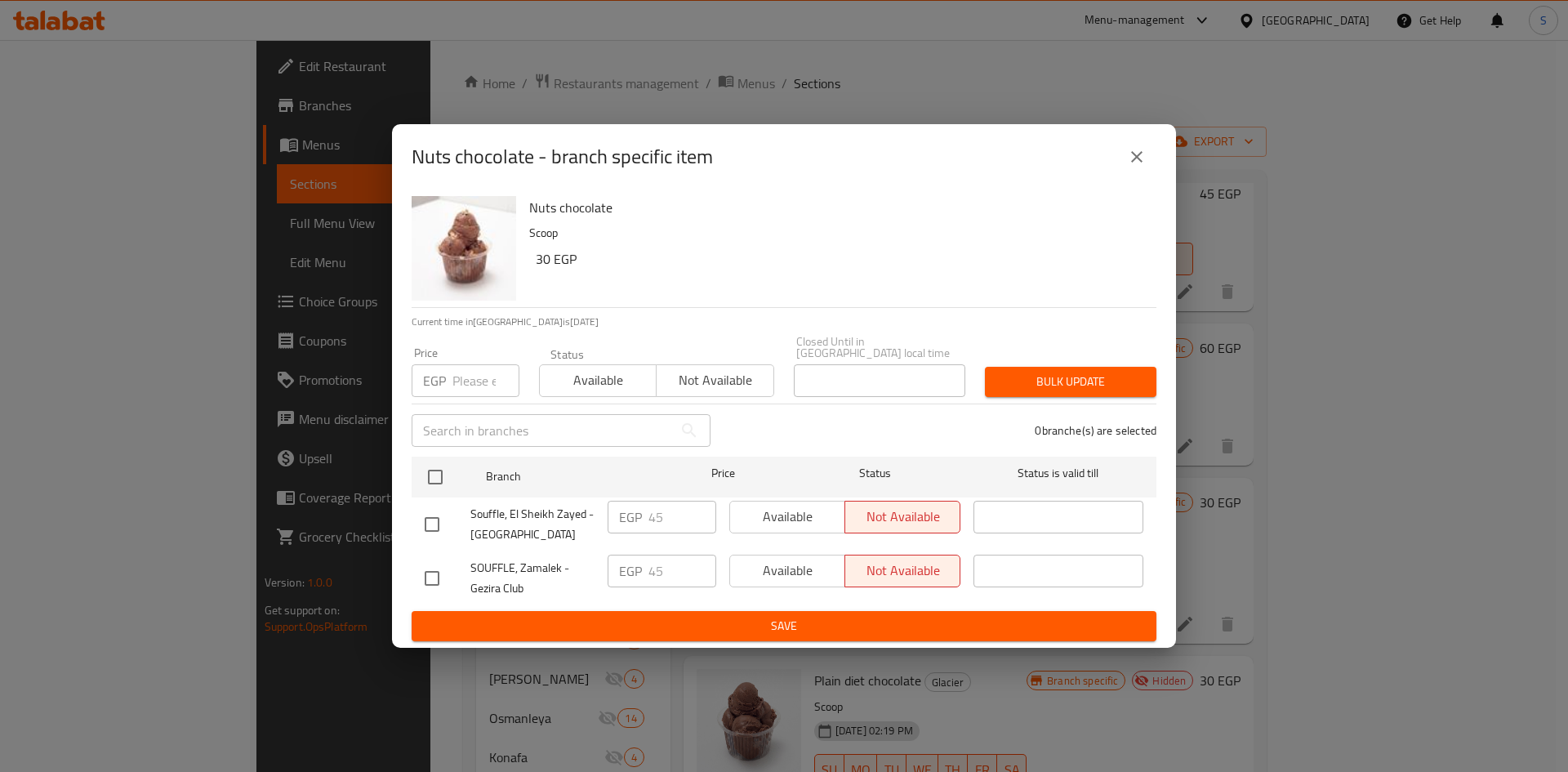
click at [1146, 167] on icon "close" at bounding box center [1137, 157] width 20 height 20
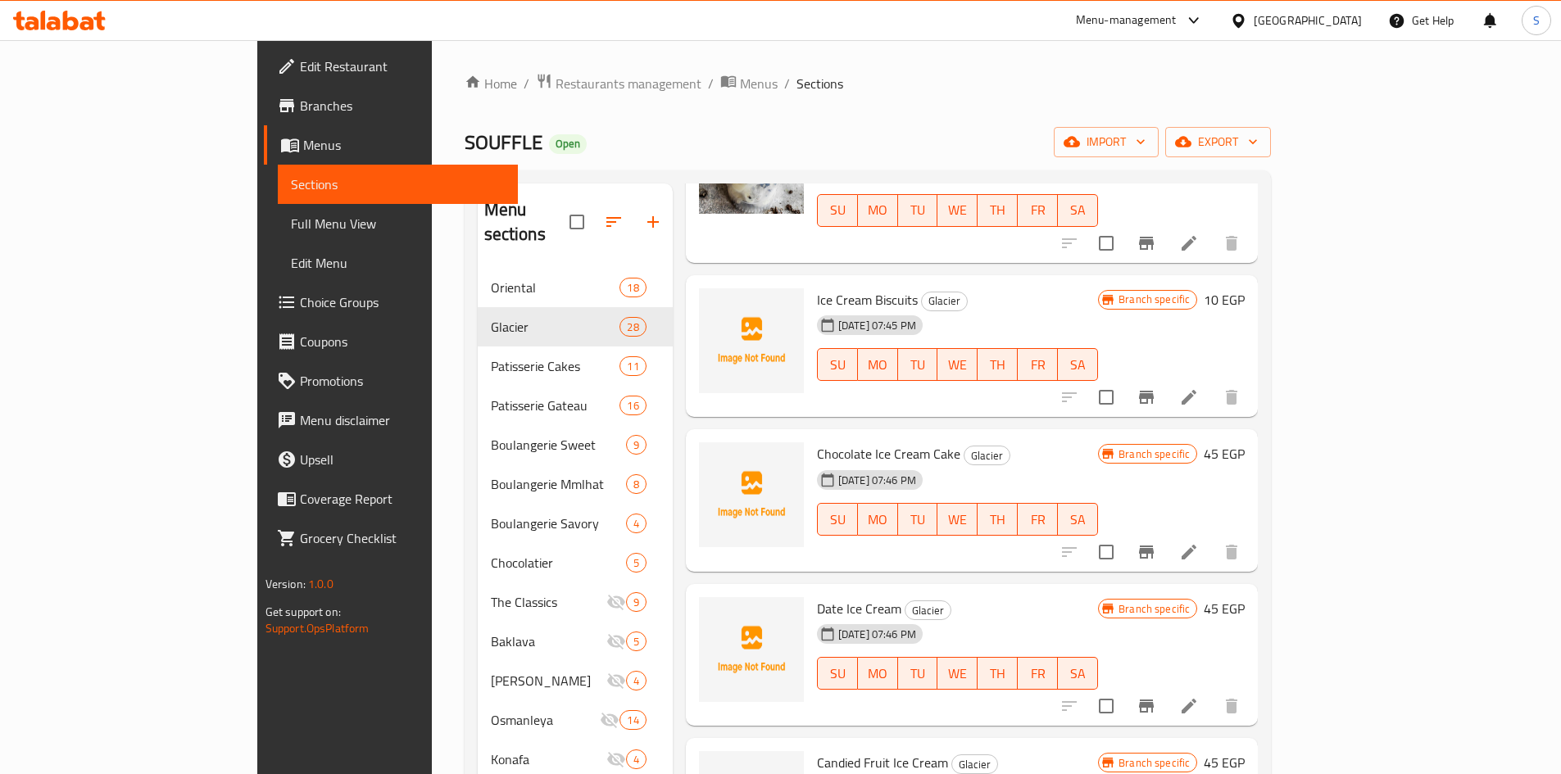
scroll to position [2868, 0]
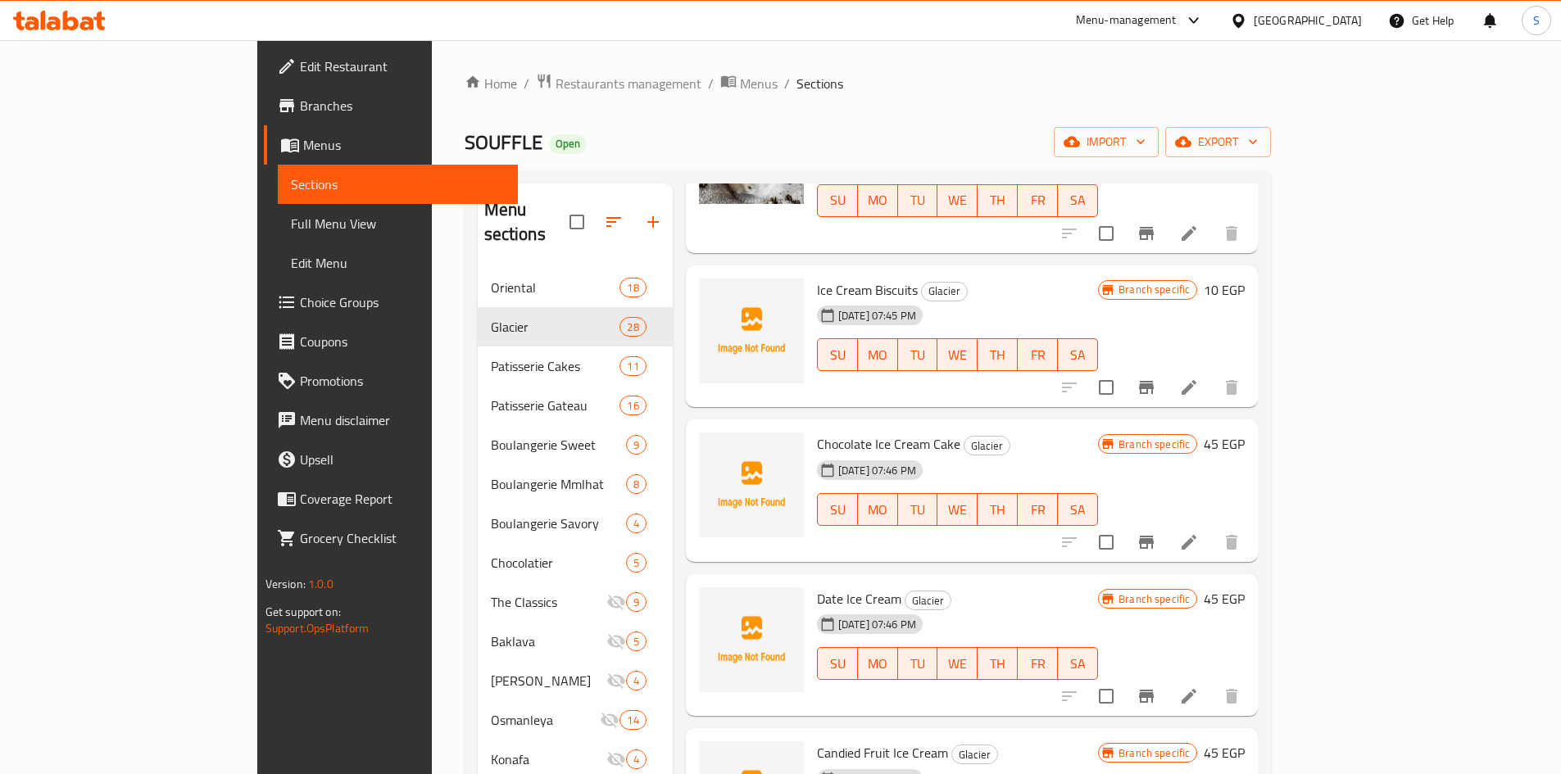
click at [1212, 528] on li at bounding box center [1189, 542] width 46 height 29
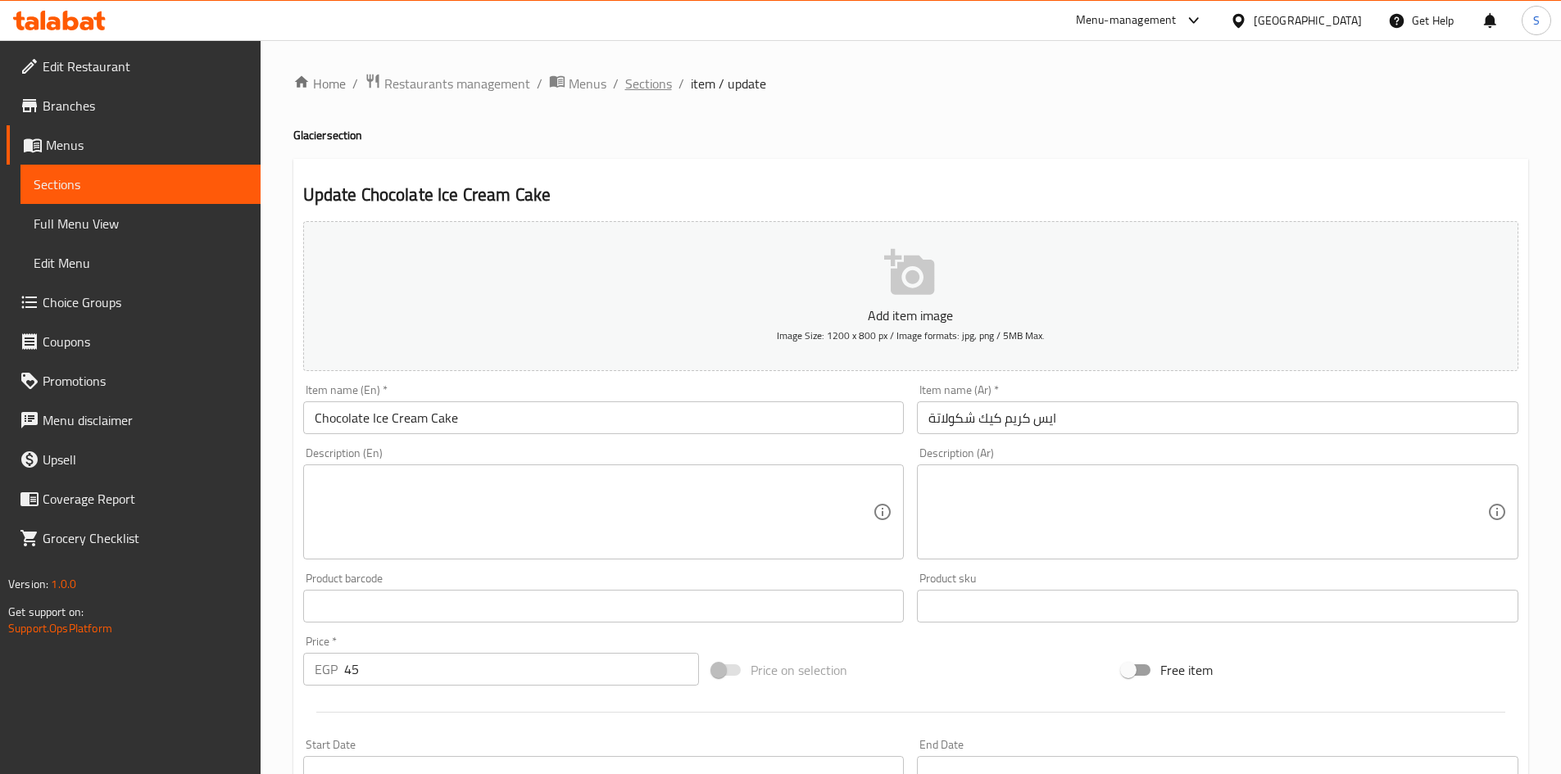
click at [665, 81] on span "Sections" at bounding box center [648, 84] width 47 height 20
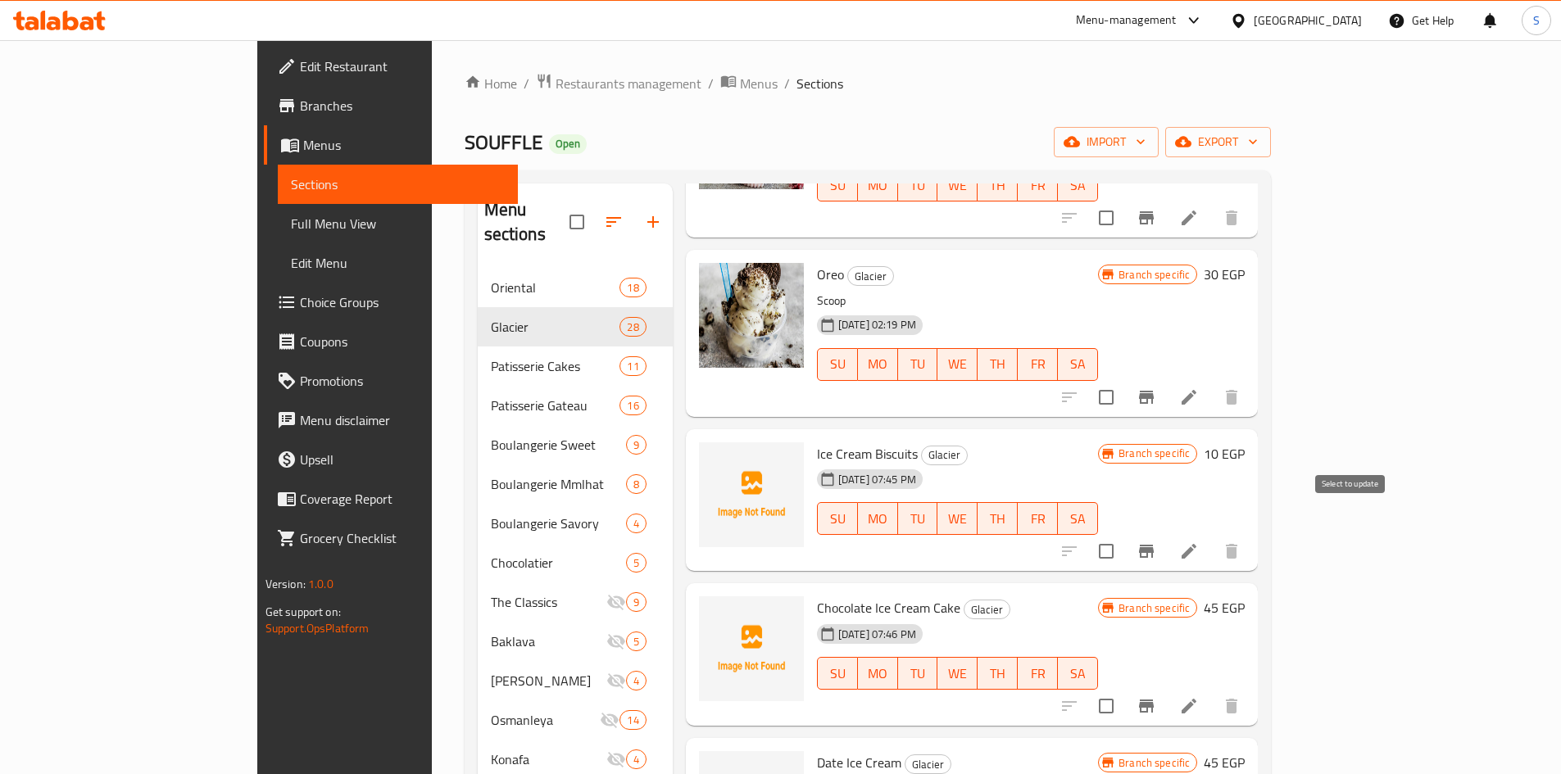
scroll to position [2786, 0]
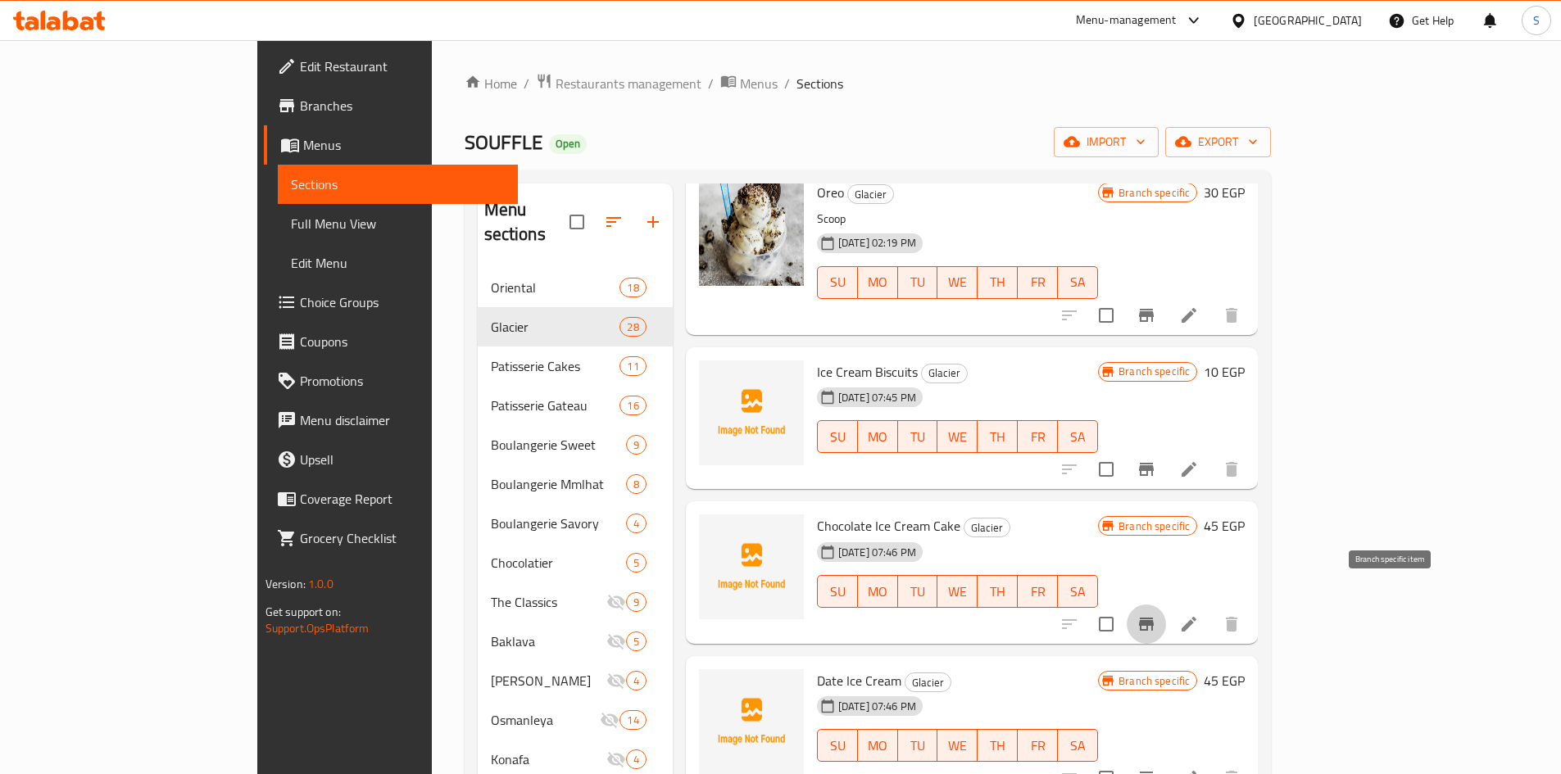
click at [1166, 606] on button "Branch-specific-item" at bounding box center [1146, 624] width 39 height 39
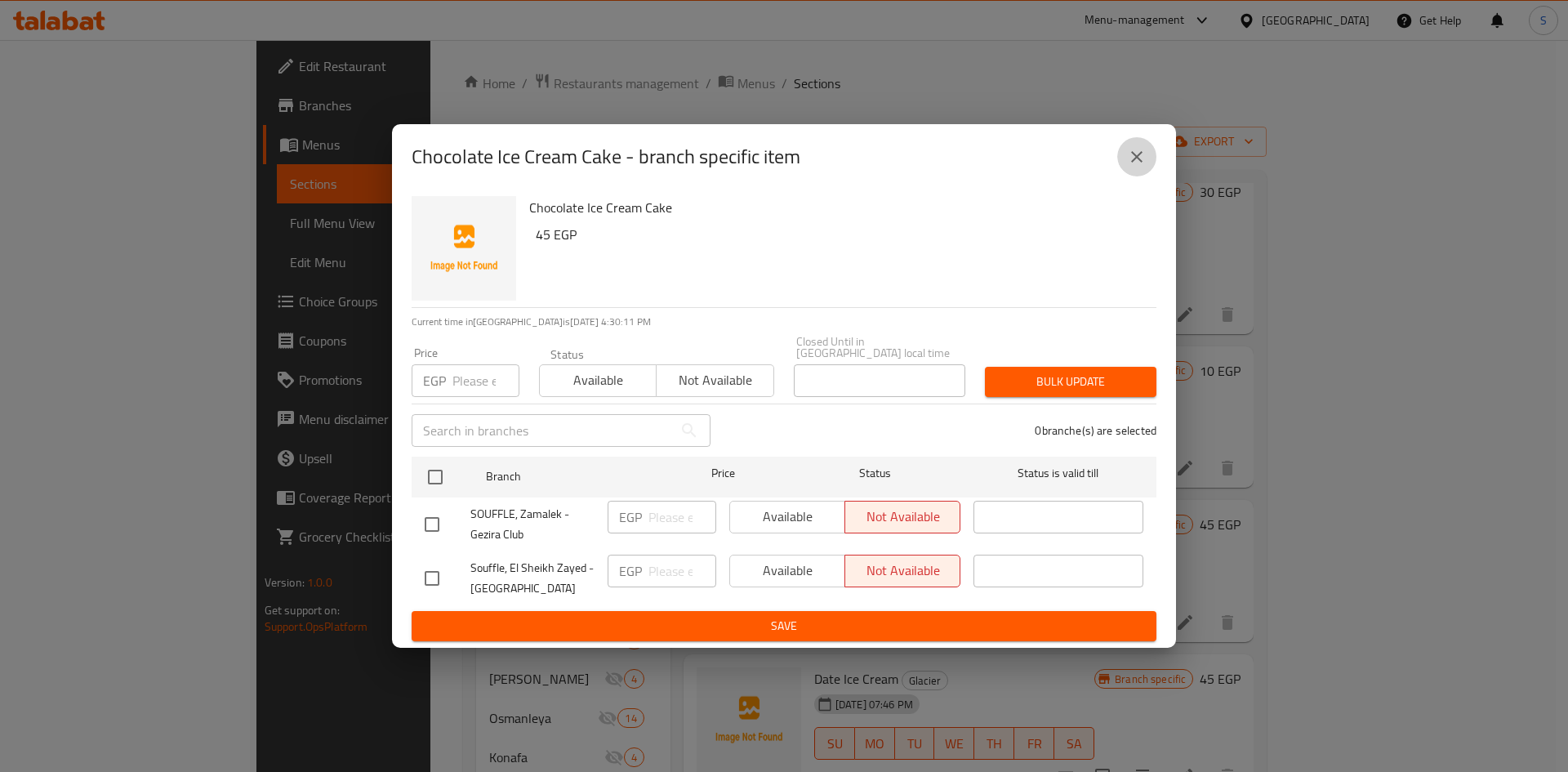
click at [1132, 159] on icon "close" at bounding box center [1137, 157] width 20 height 20
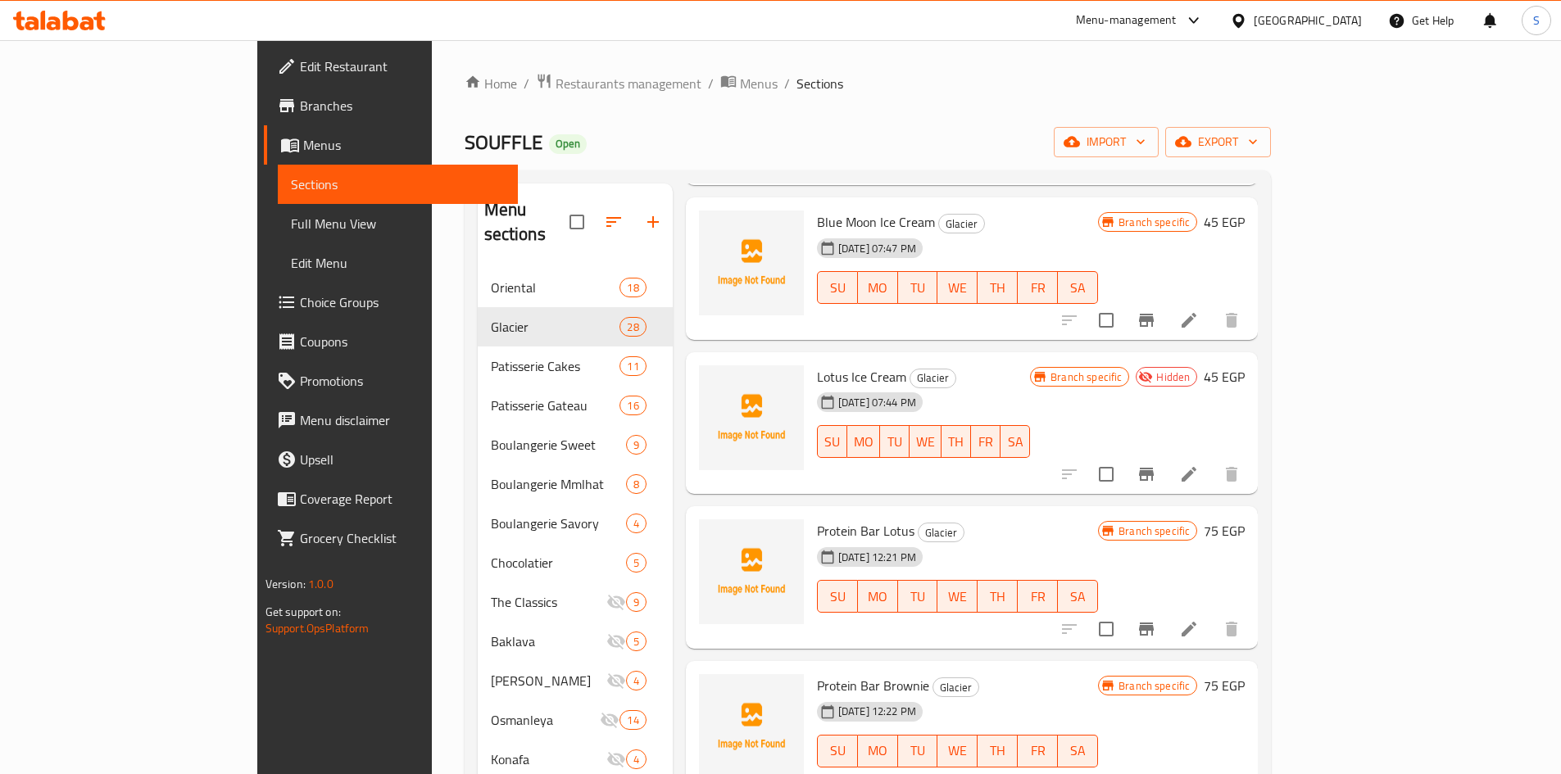
scroll to position [229, 0]
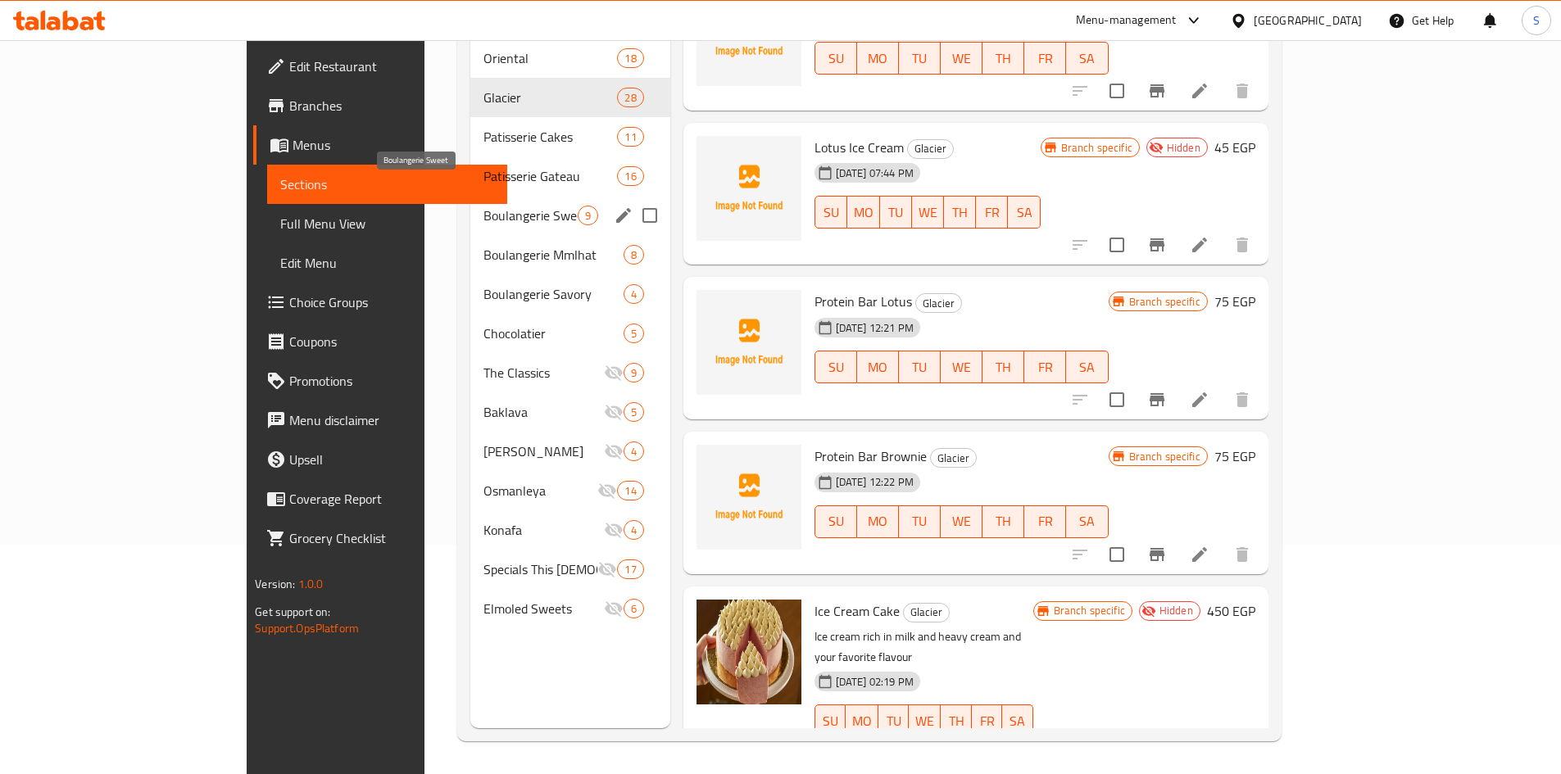
click at [483, 206] on span "Boulangerie Sweet" at bounding box center [529, 216] width 93 height 20
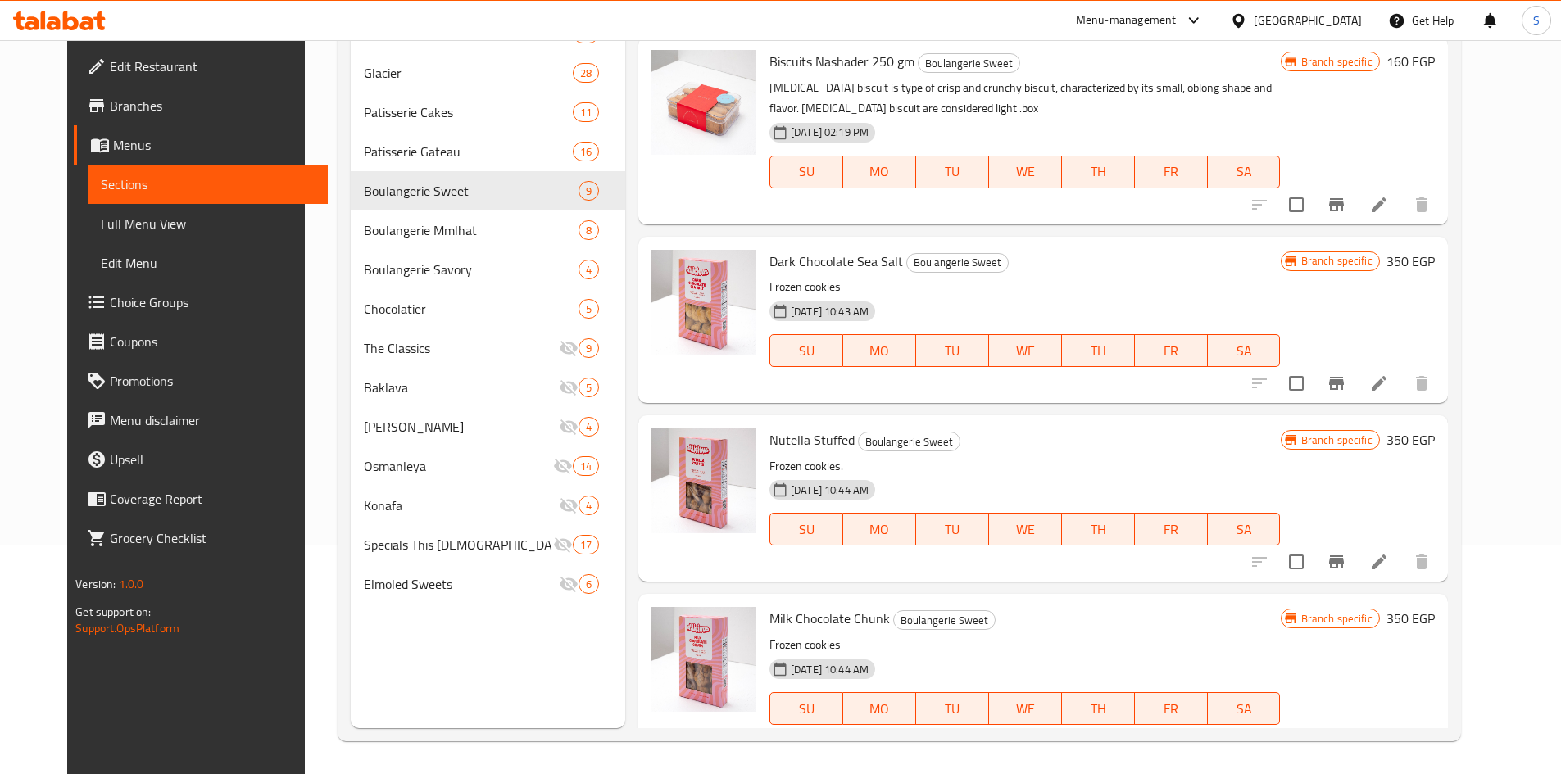
scroll to position [415, 0]
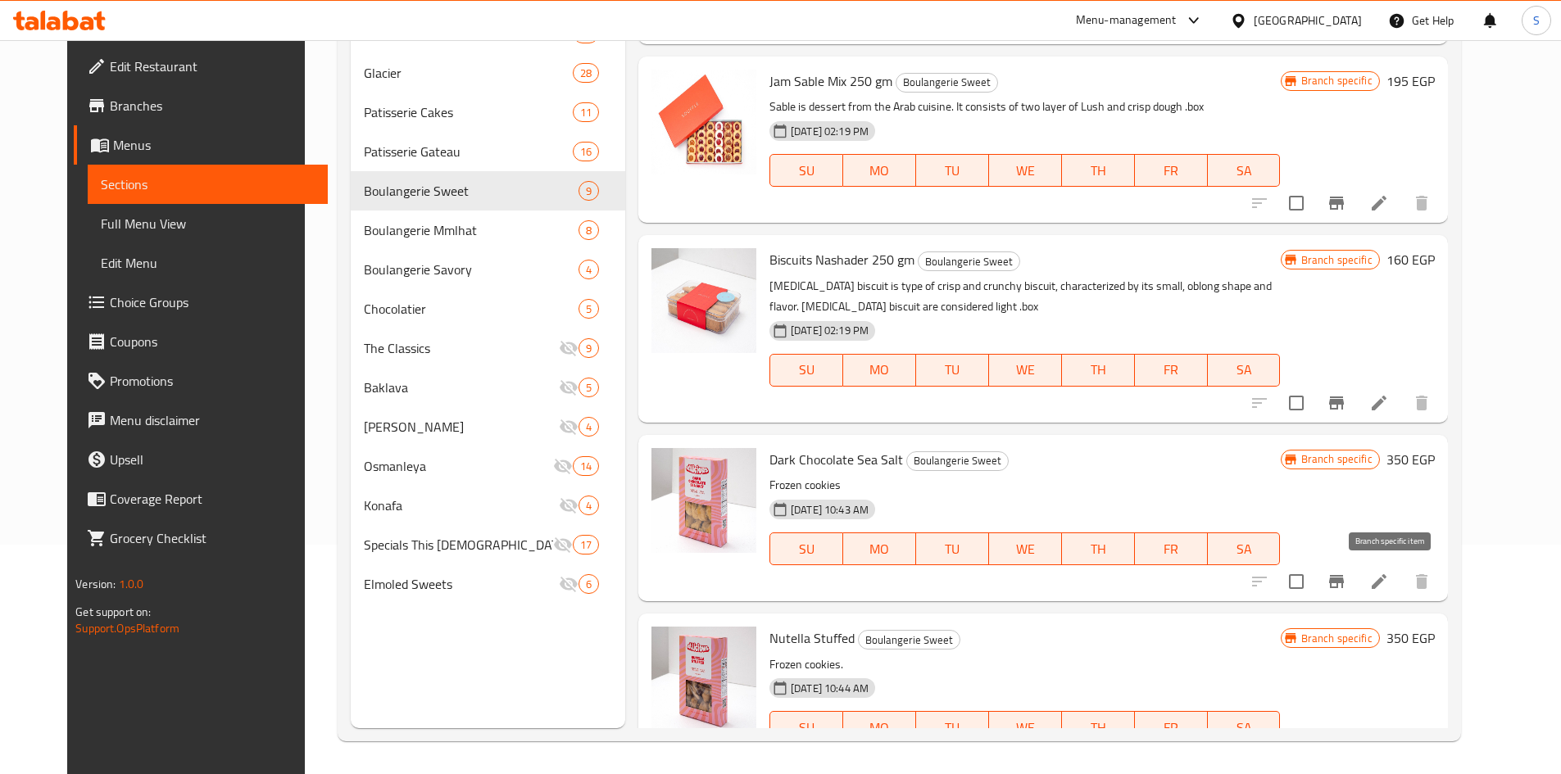
click at [1356, 577] on button "Branch-specific-item" at bounding box center [1336, 581] width 39 height 39
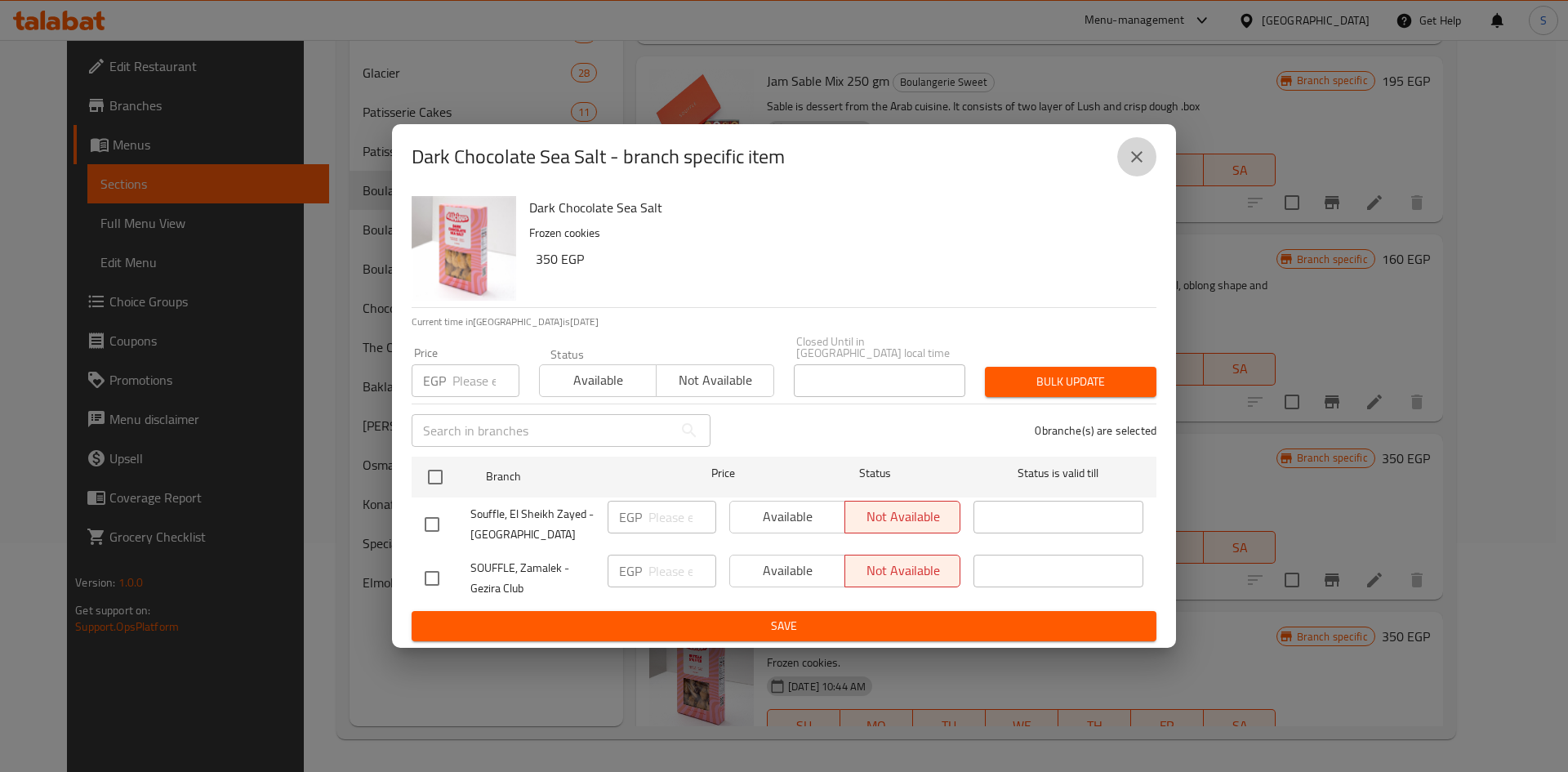
click at [1132, 156] on icon "close" at bounding box center [1137, 157] width 20 height 20
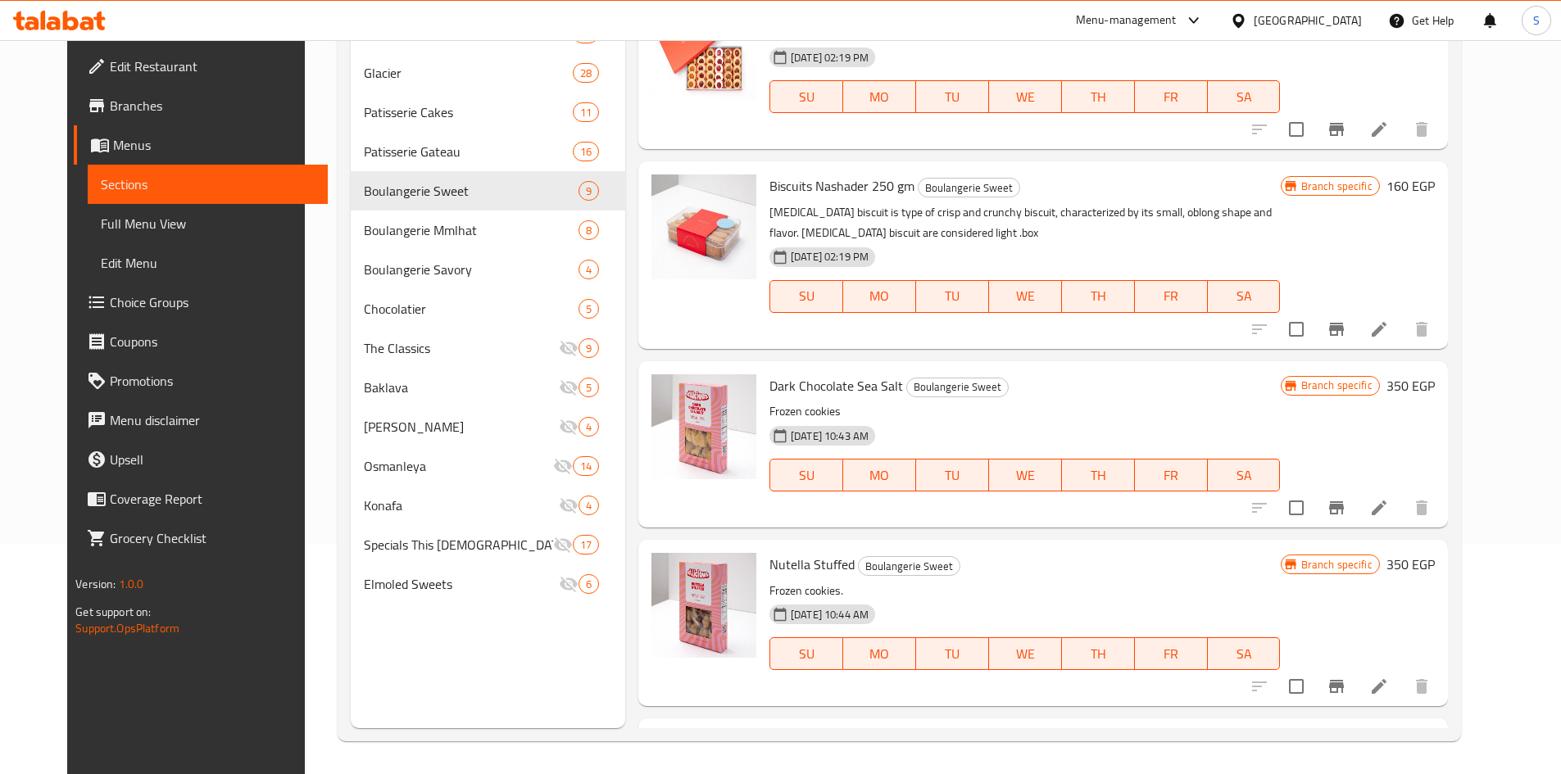
scroll to position [660, 0]
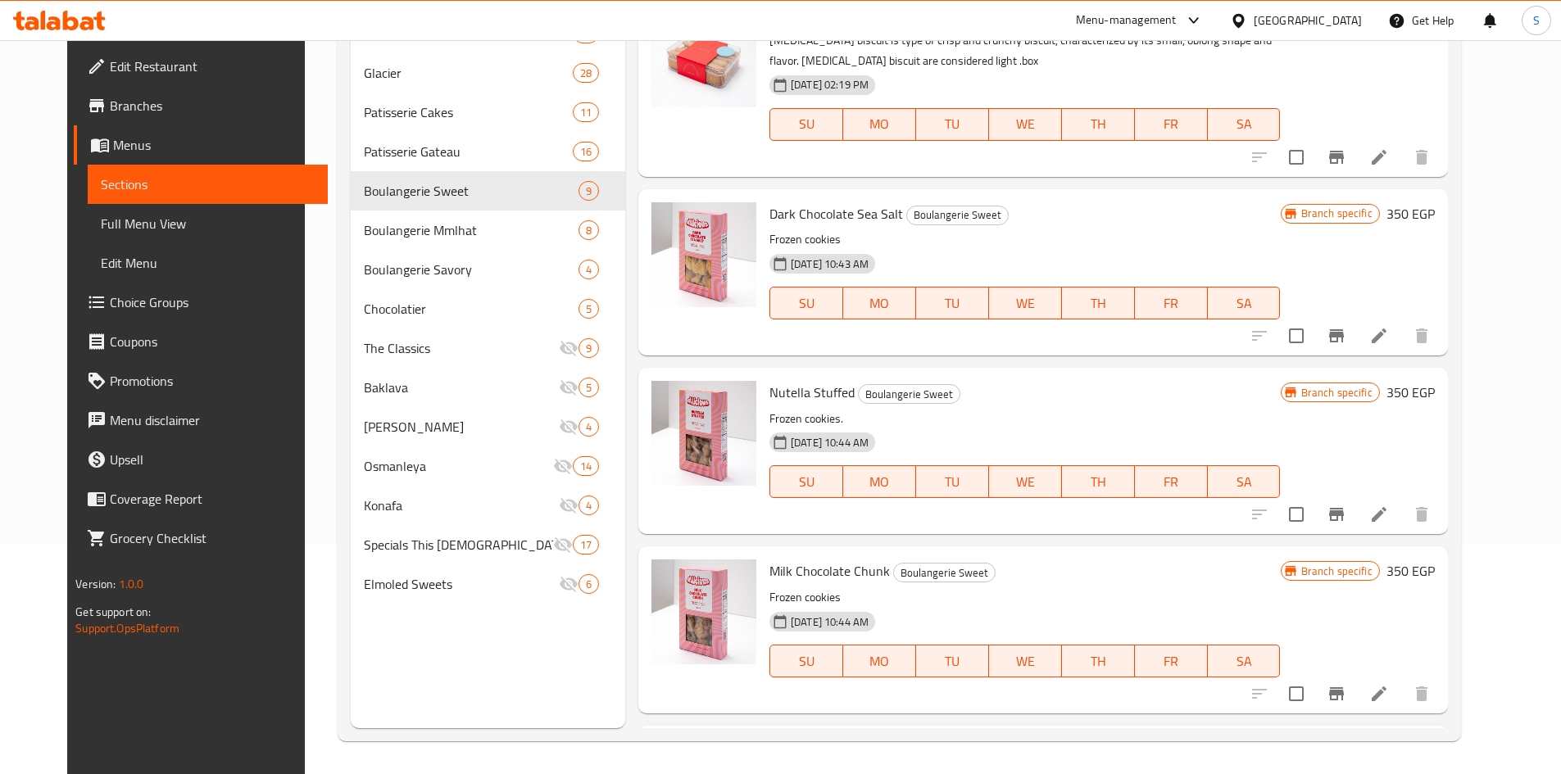
click at [1356, 500] on button "Branch-specific-item" at bounding box center [1336, 514] width 39 height 39
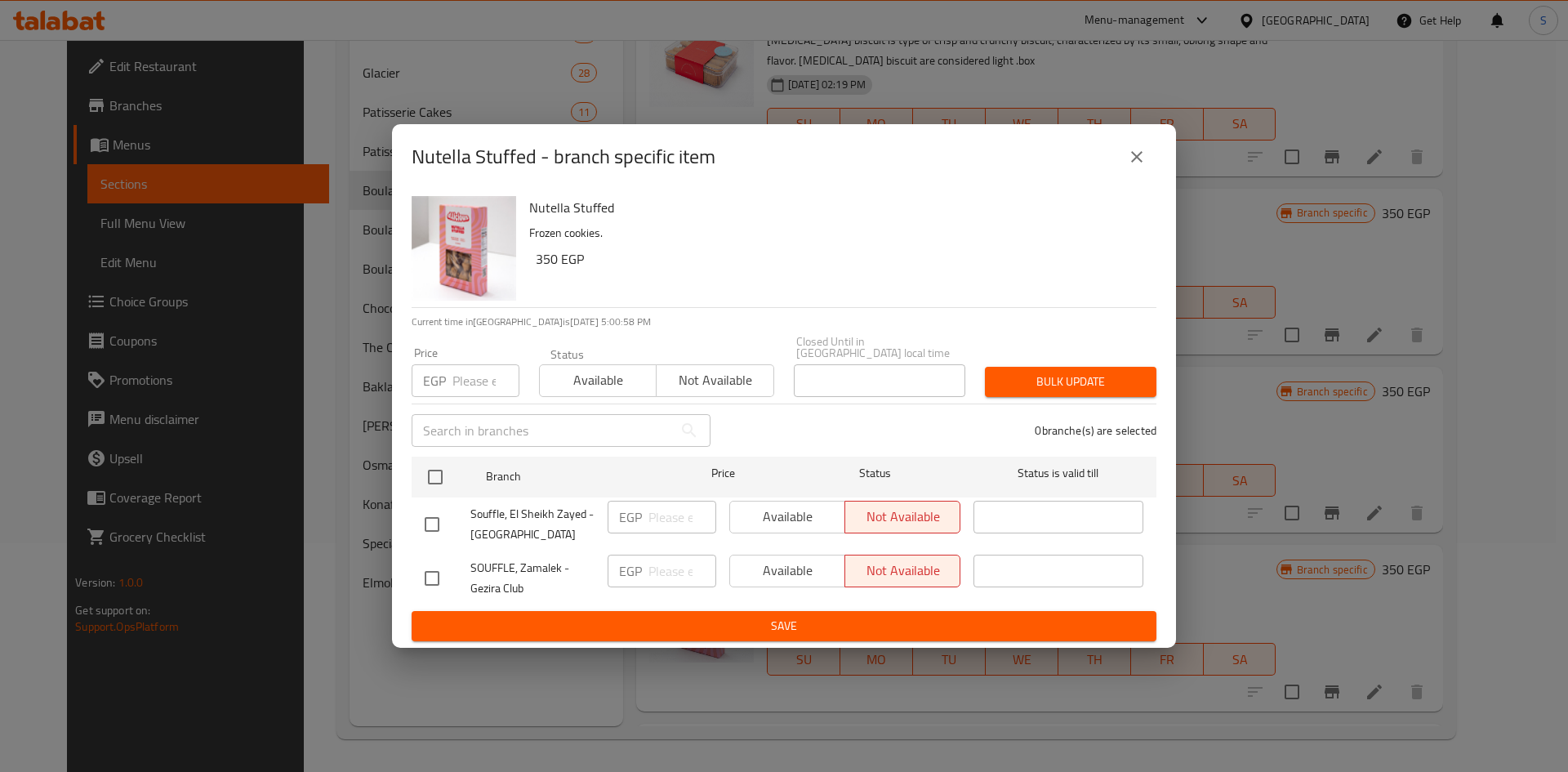
click at [1155, 173] on div "Nutella Stuffed - branch specific item" at bounding box center [784, 157] width 745 height 39
click at [1148, 159] on button "close" at bounding box center [1136, 157] width 39 height 39
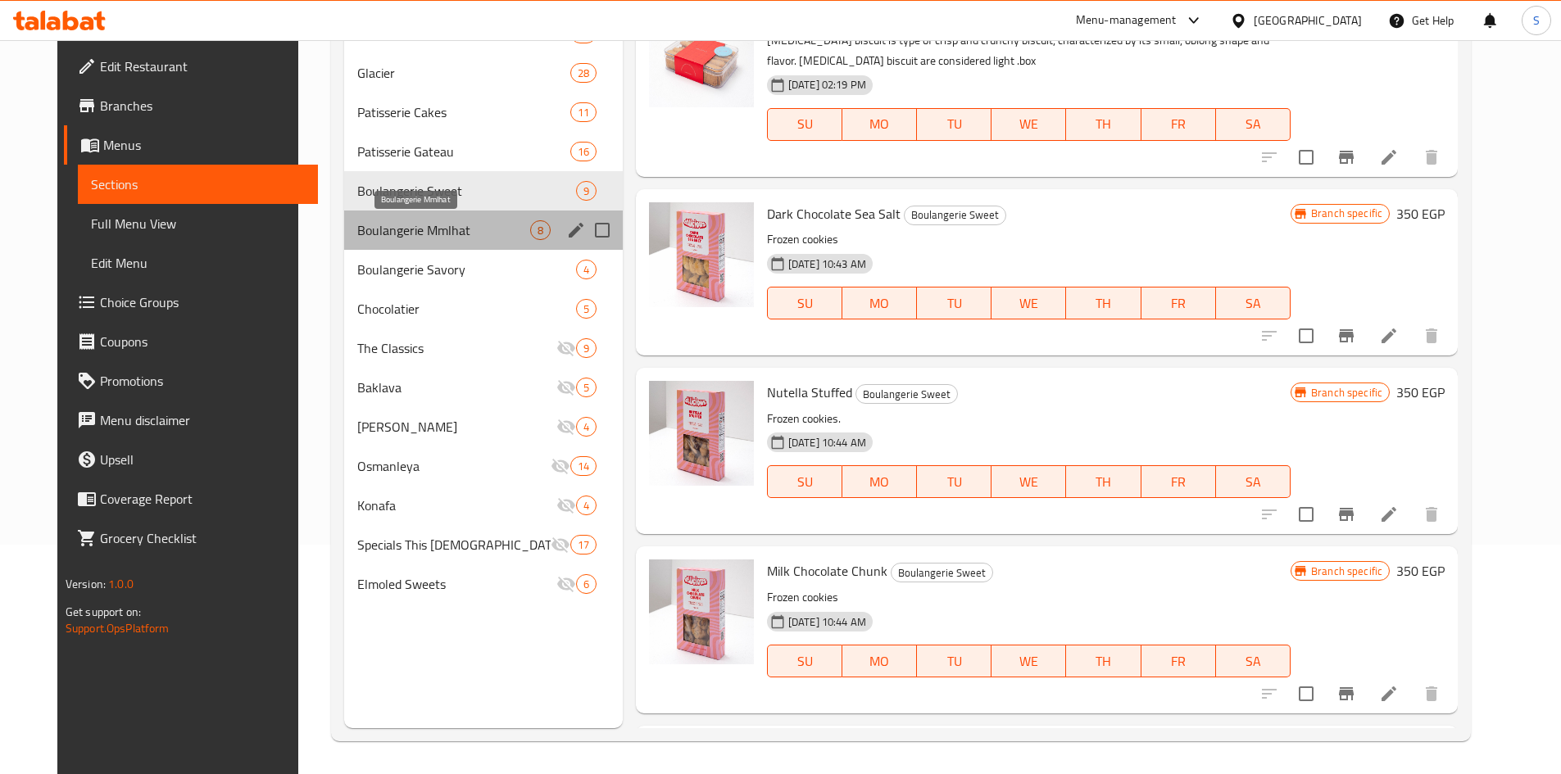
click at [411, 237] on span "Boulangerie Mmlhat" at bounding box center [443, 230] width 173 height 20
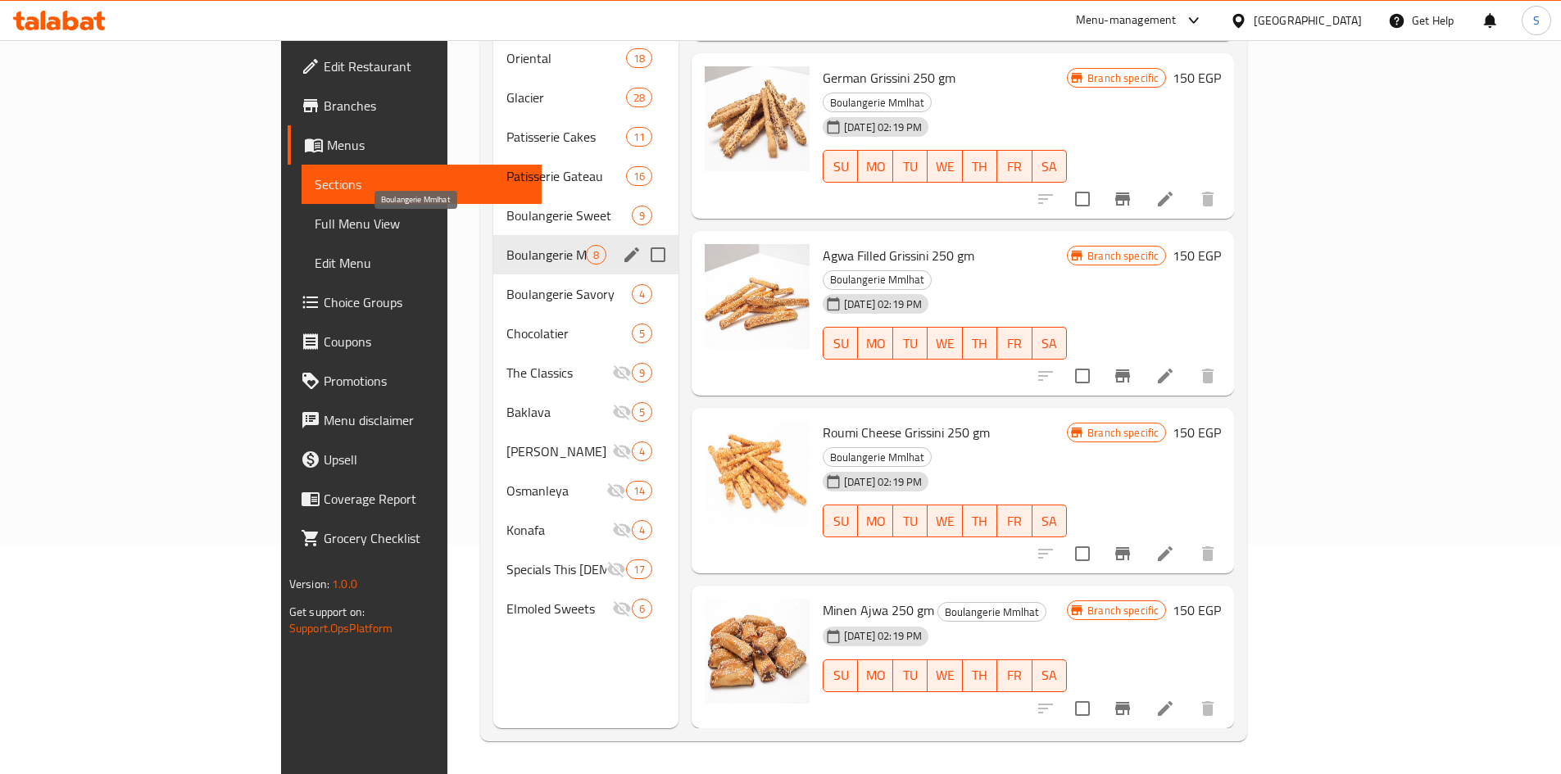
scroll to position [503, 0]
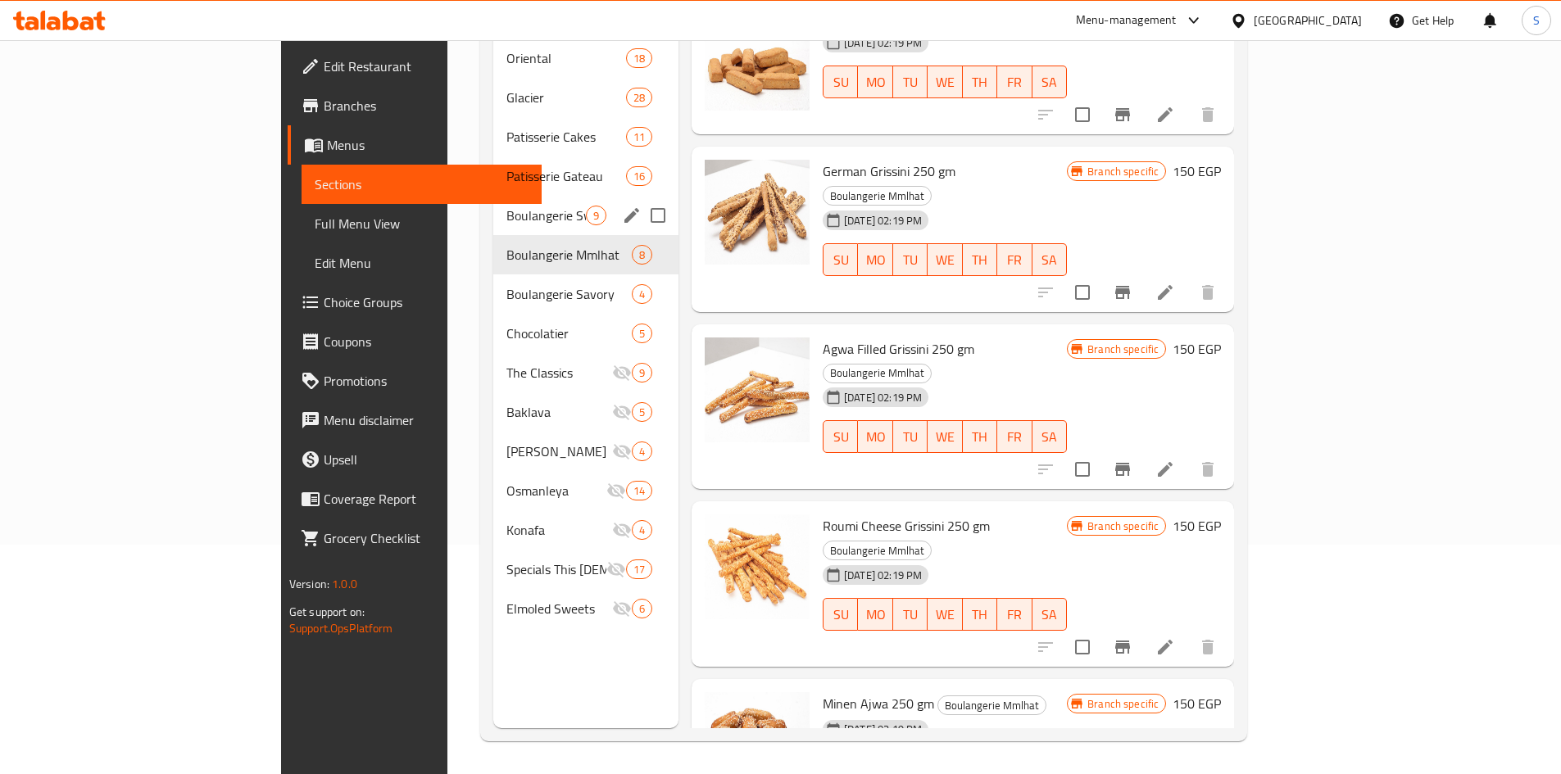
click at [493, 207] on div "Boulangerie Sweet 9" at bounding box center [585, 215] width 185 height 39
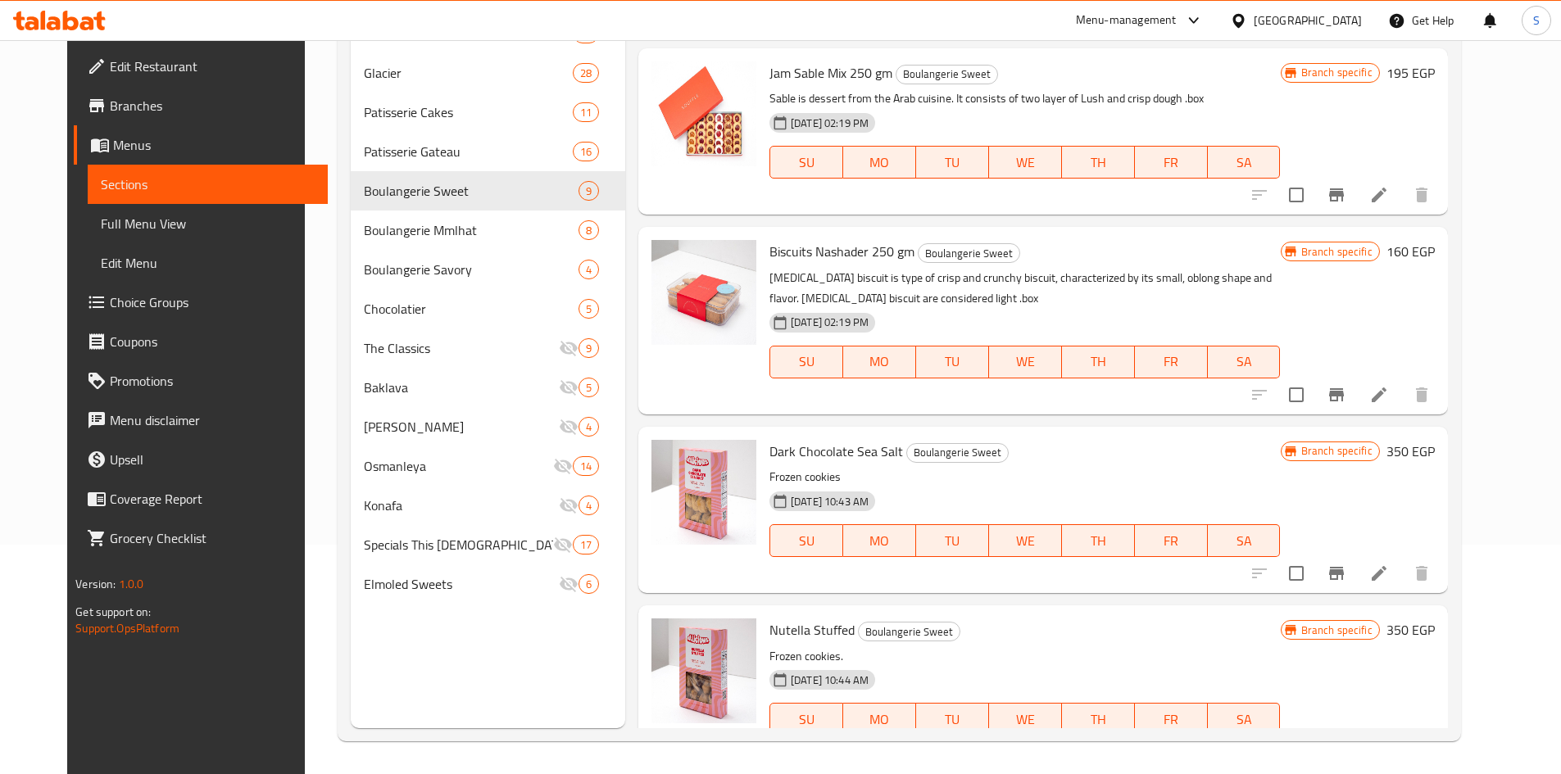
scroll to position [339, 0]
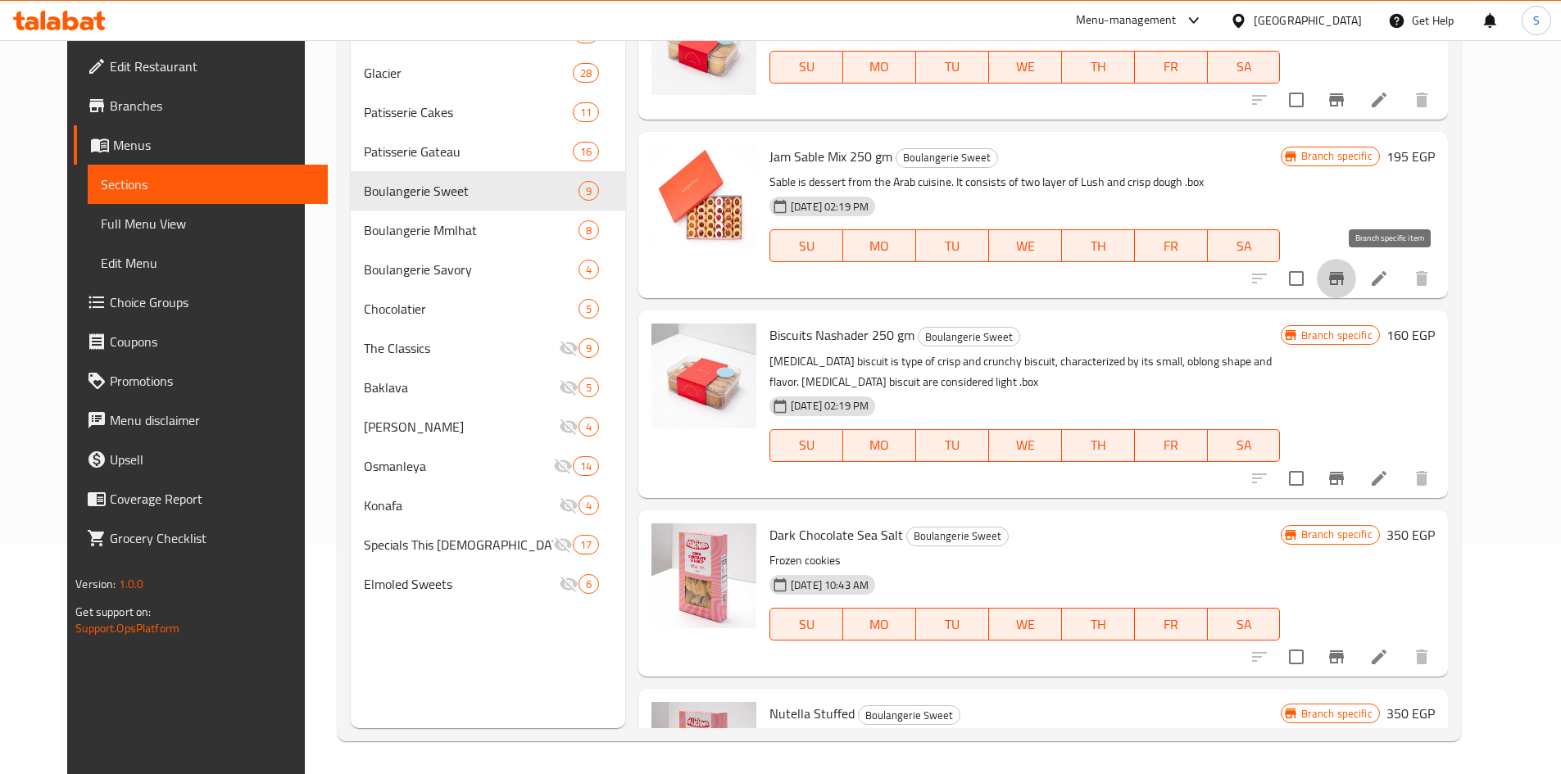
click at [1356, 265] on button "Branch-specific-item" at bounding box center [1336, 278] width 39 height 39
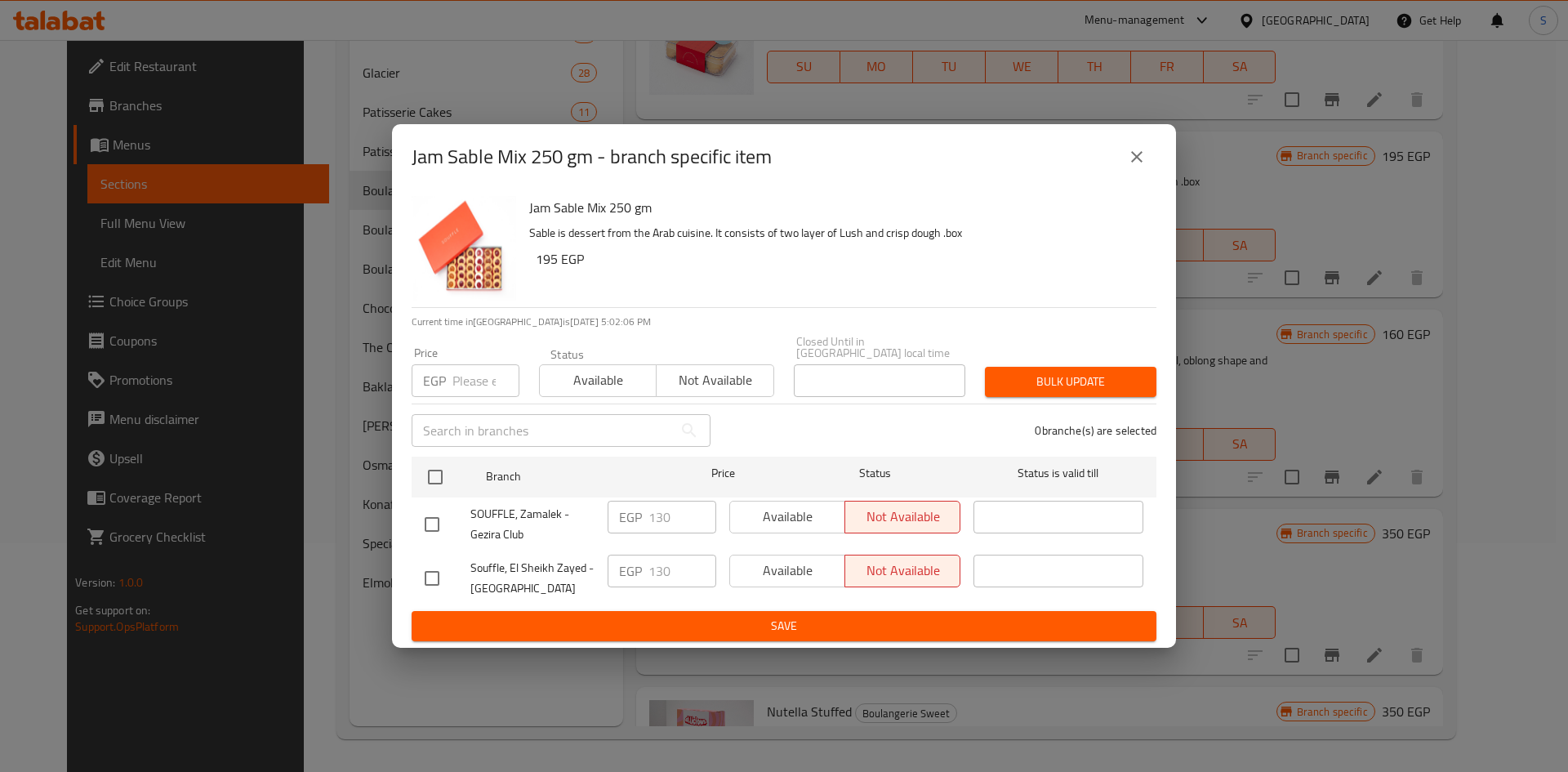
click at [1137, 139] on div "Jam Sable Mix 250 gm - branch specific item" at bounding box center [784, 158] width 784 height 66
click at [1138, 157] on icon "close" at bounding box center [1137, 157] width 20 height 20
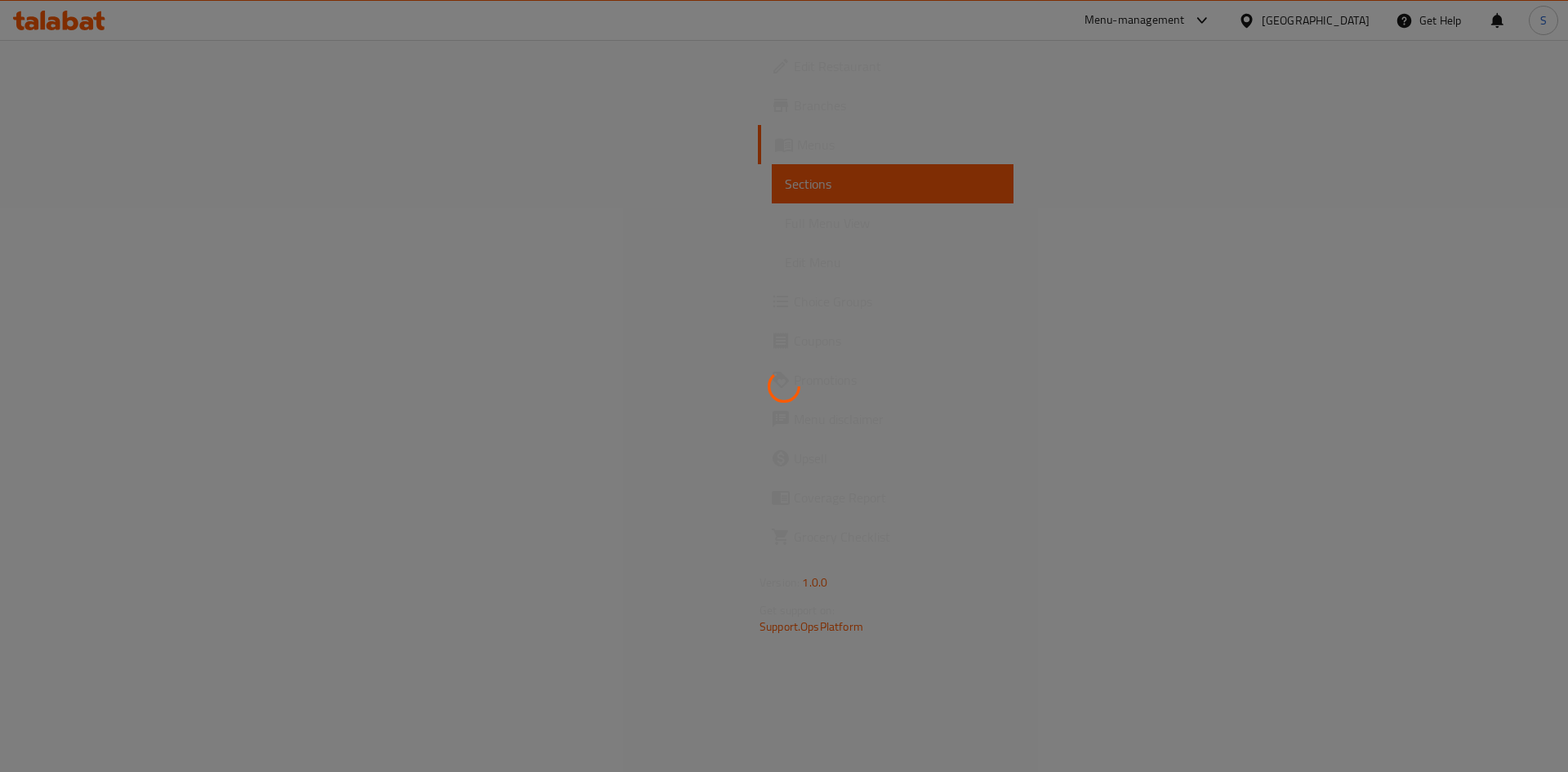
click at [89, 105] on div at bounding box center [784, 386] width 1568 height 772
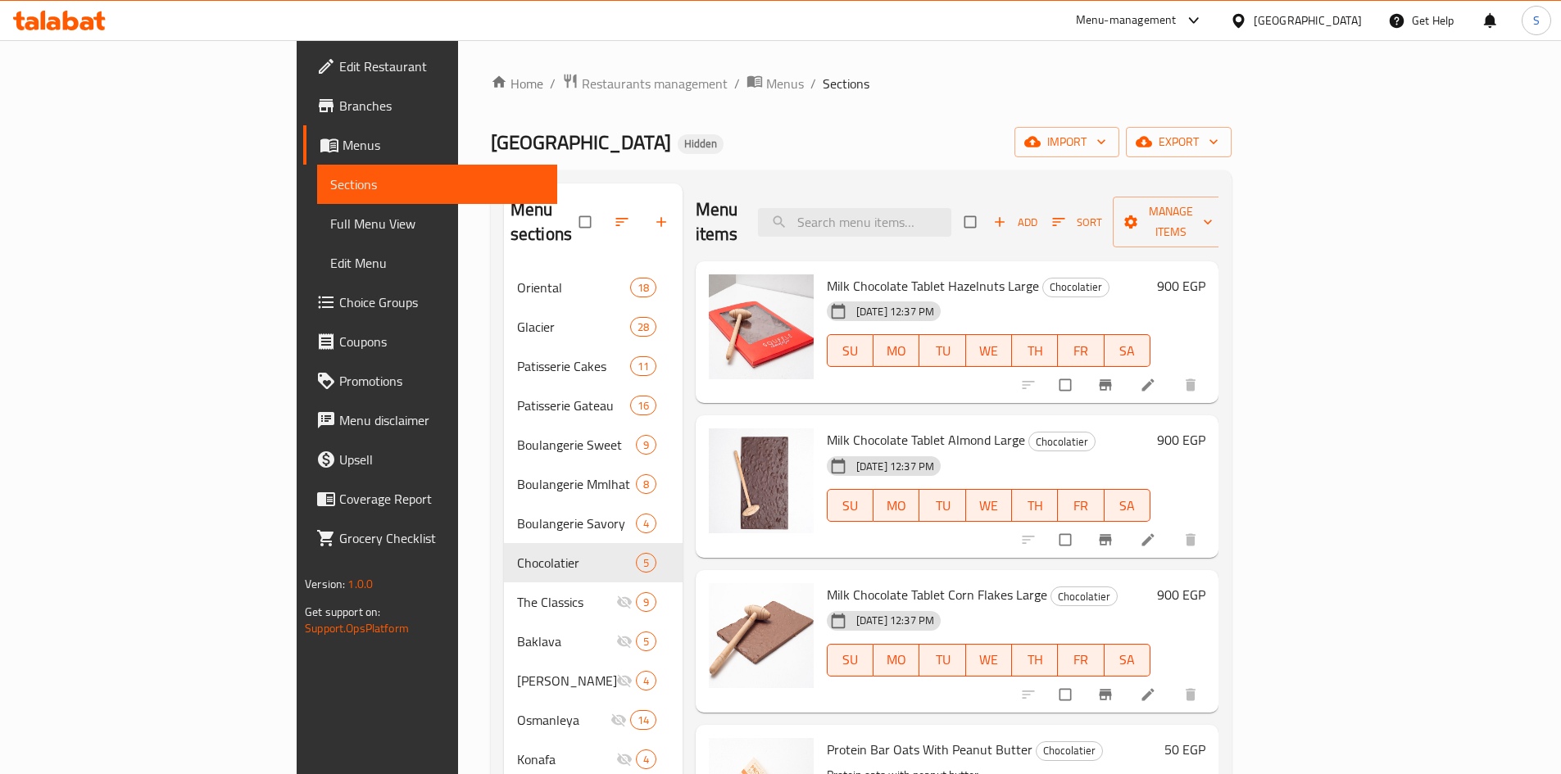
click at [339, 105] on span "Branches" at bounding box center [441, 106] width 205 height 20
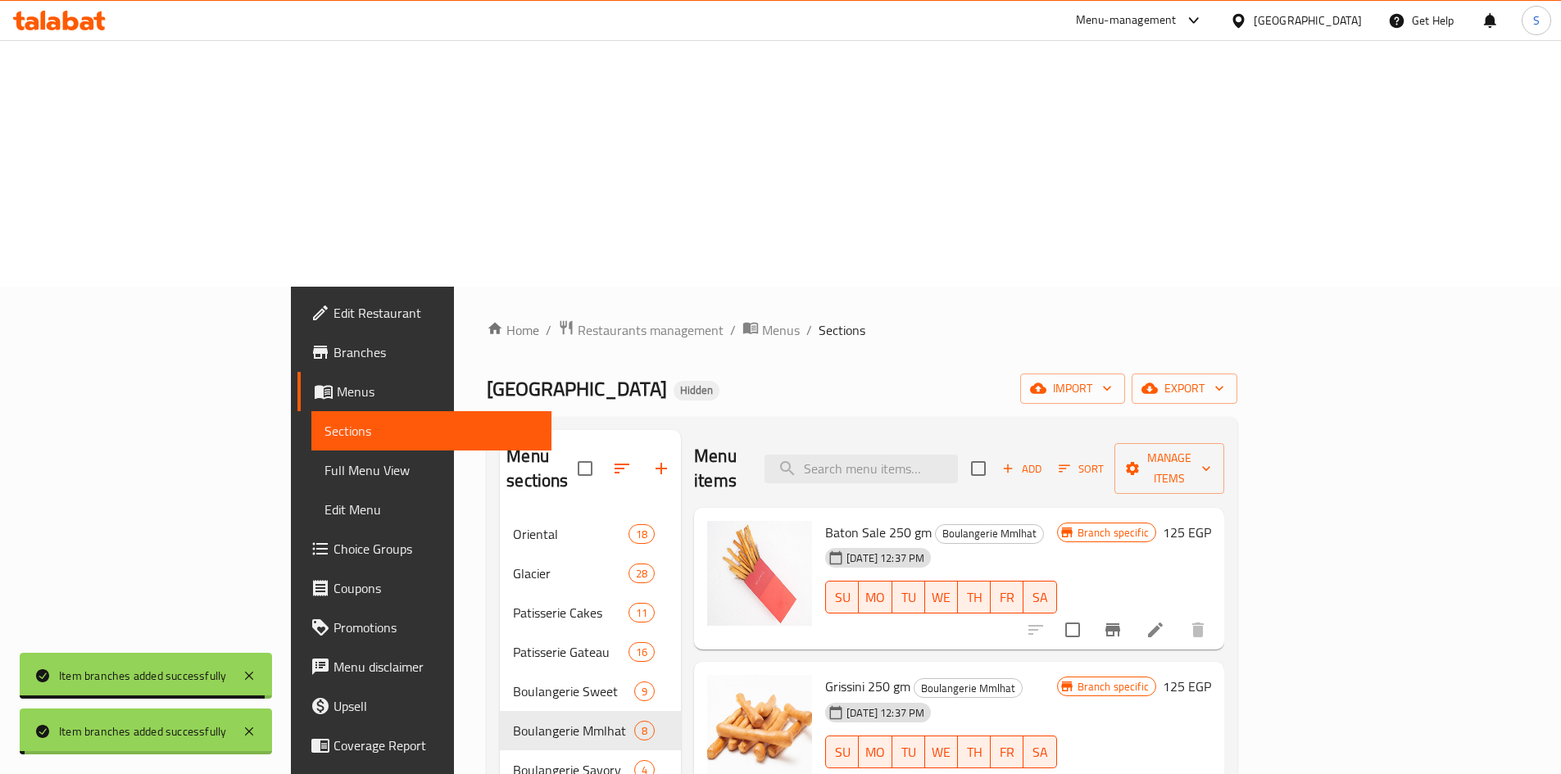
scroll to position [246, 0]
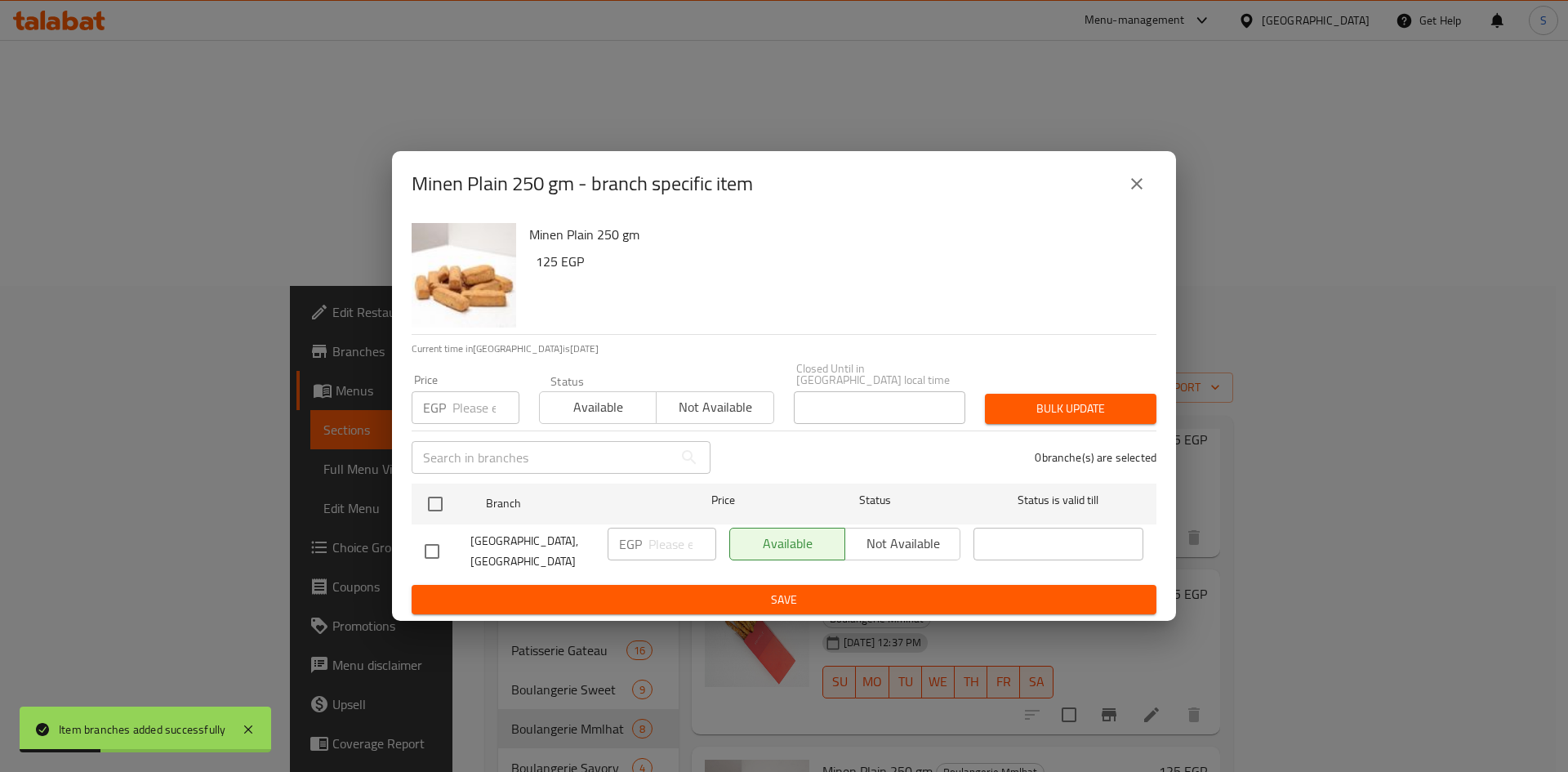
click at [461, 406] on input "number" at bounding box center [485, 407] width 67 height 33
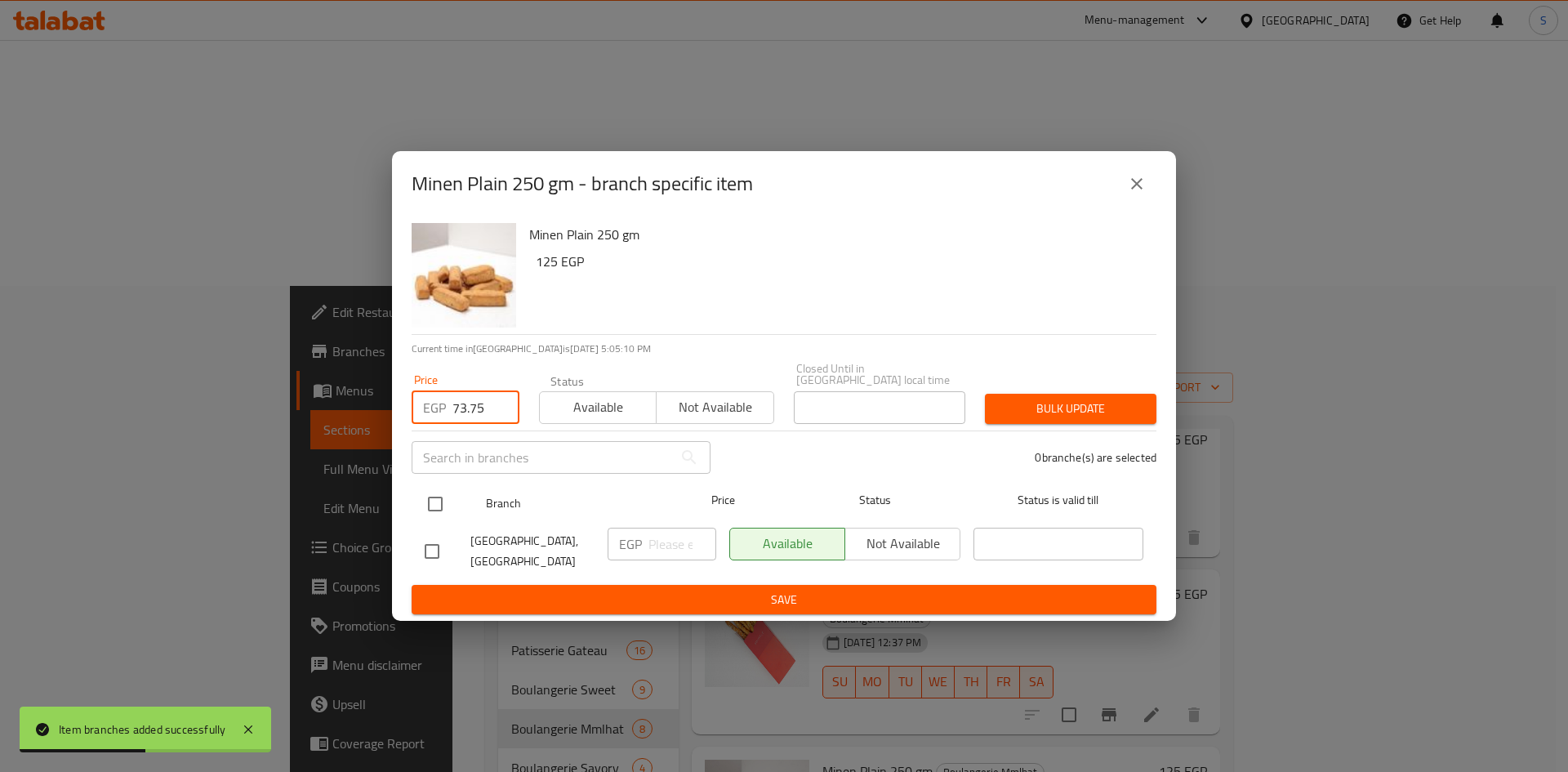
type input "73.75"
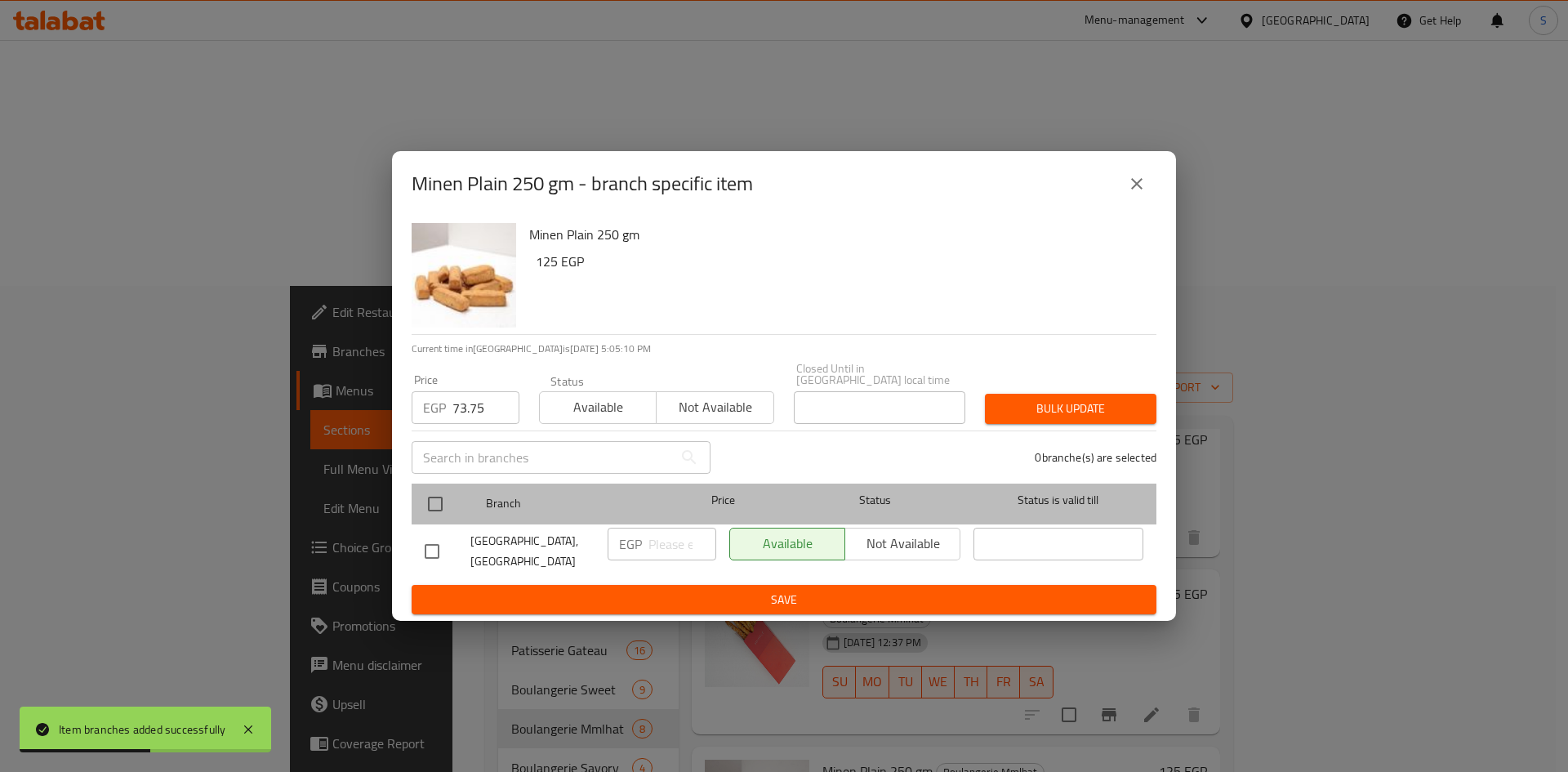
click at [456, 497] on div at bounding box center [449, 505] width 61 height 48
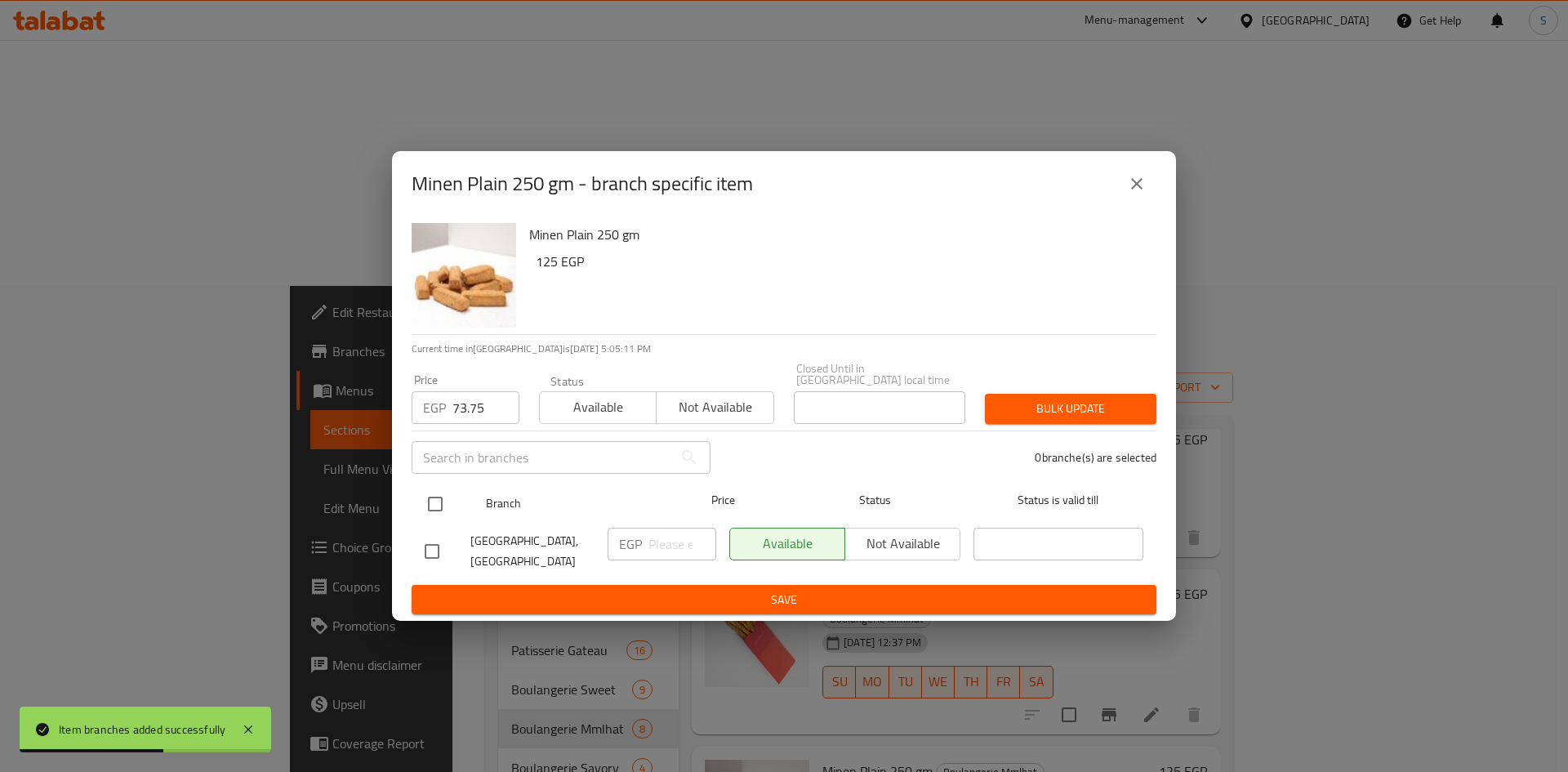
click at [436, 503] on input "checkbox" at bounding box center [436, 504] width 34 height 34
checkbox input "true"
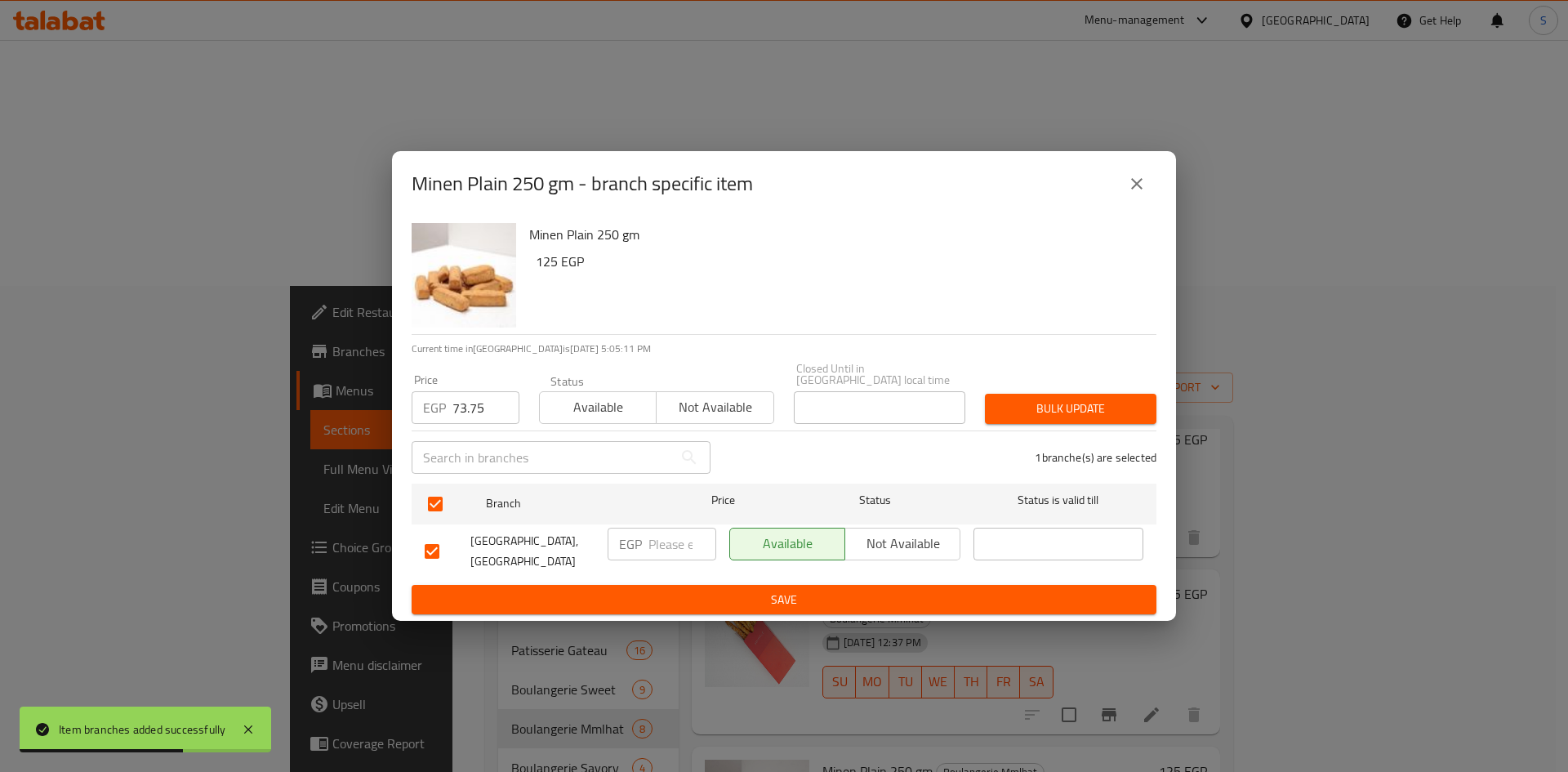
click at [1049, 413] on span "Bulk update" at bounding box center [1071, 409] width 146 height 20
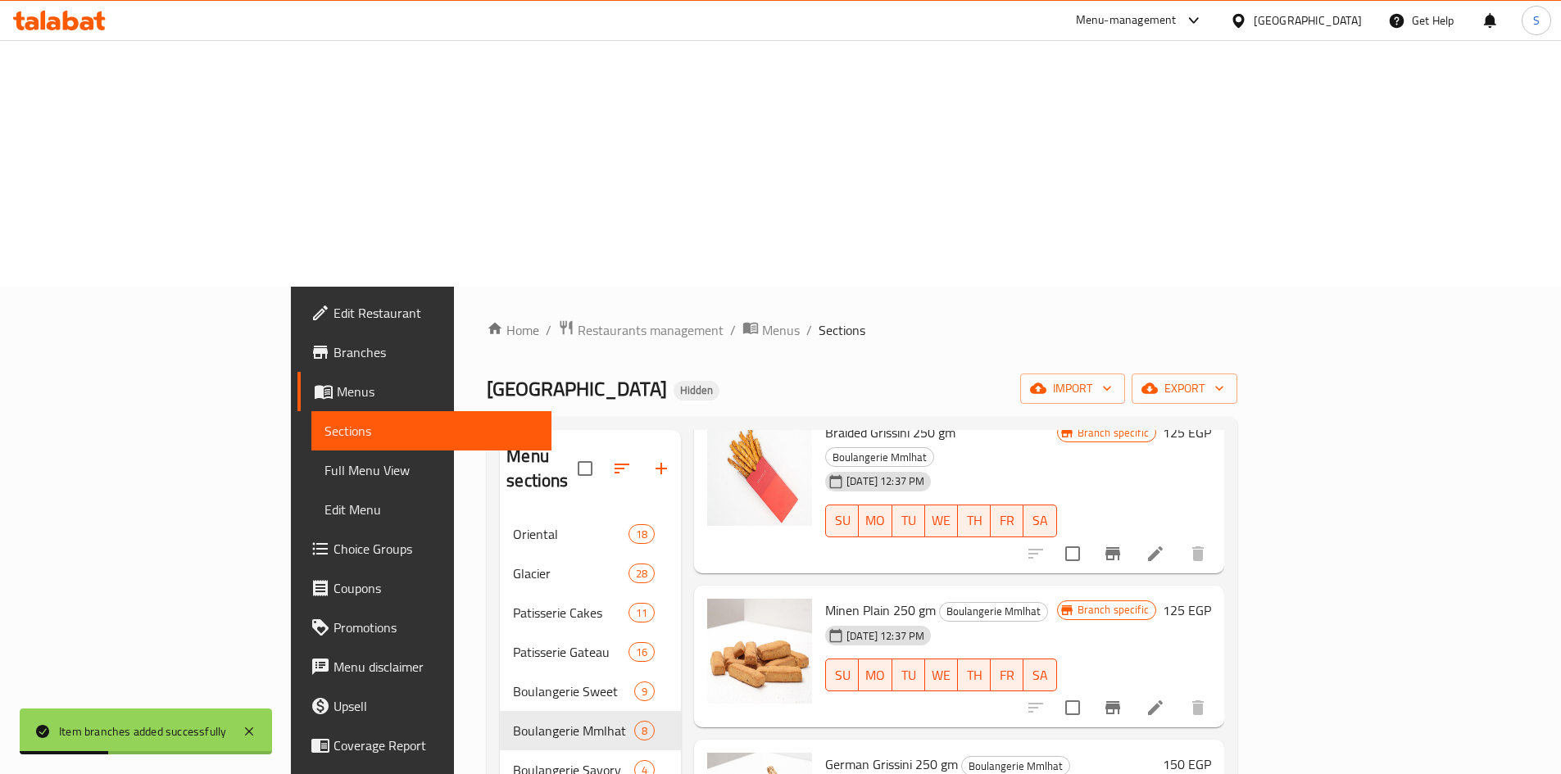
scroll to position [410, 0]
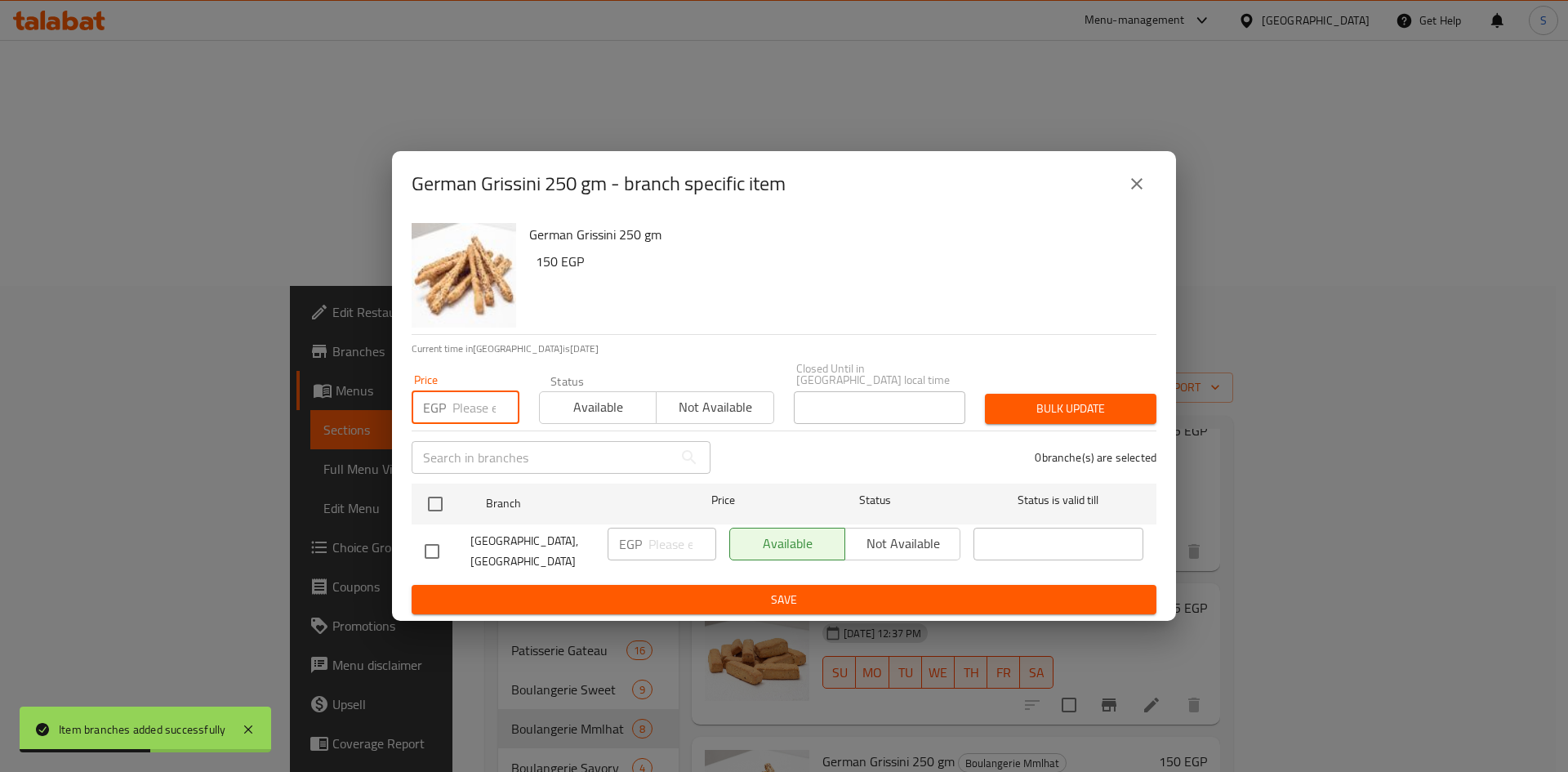
click at [469, 405] on input "number" at bounding box center [485, 407] width 67 height 33
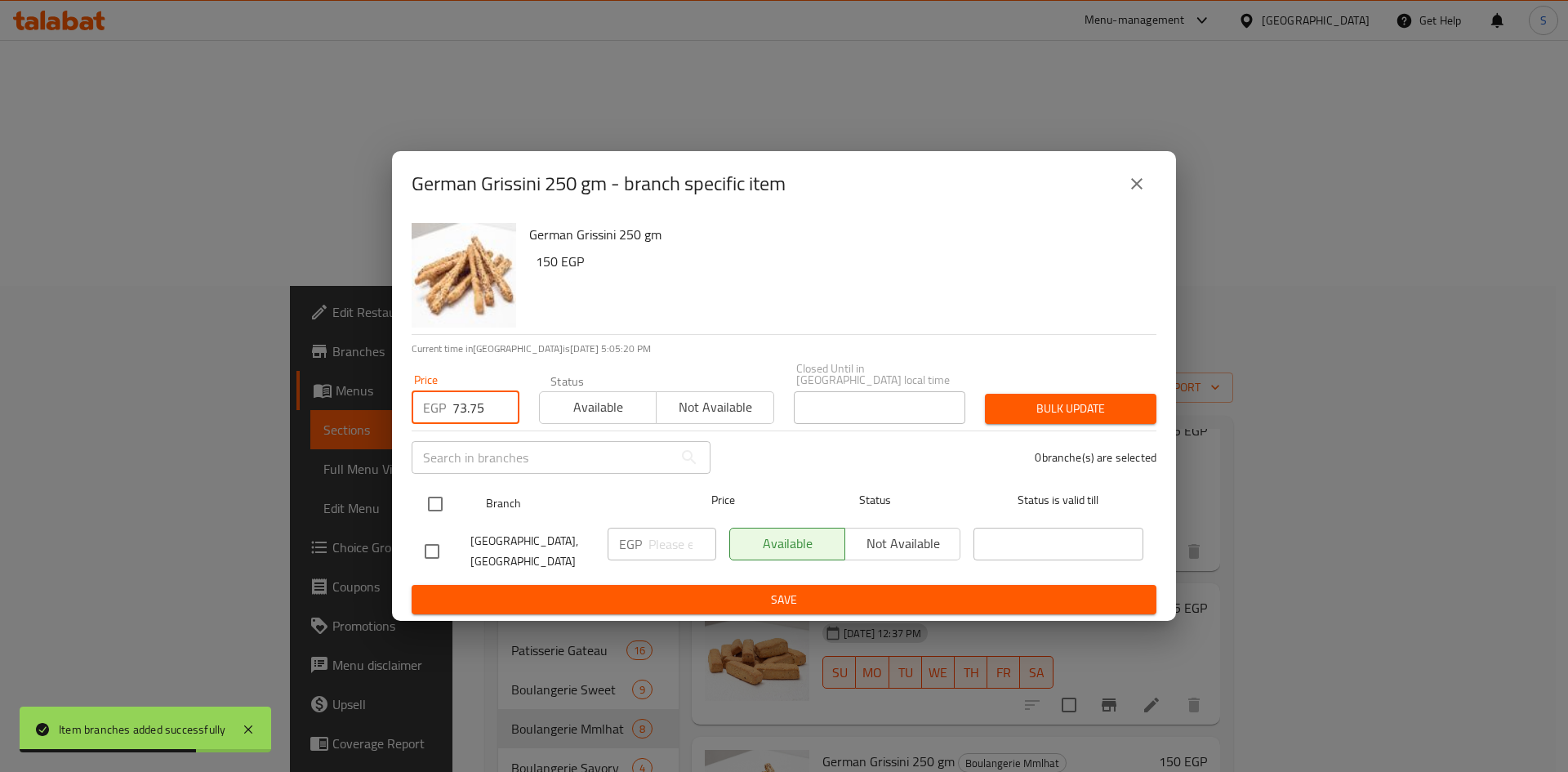
type input "73.75"
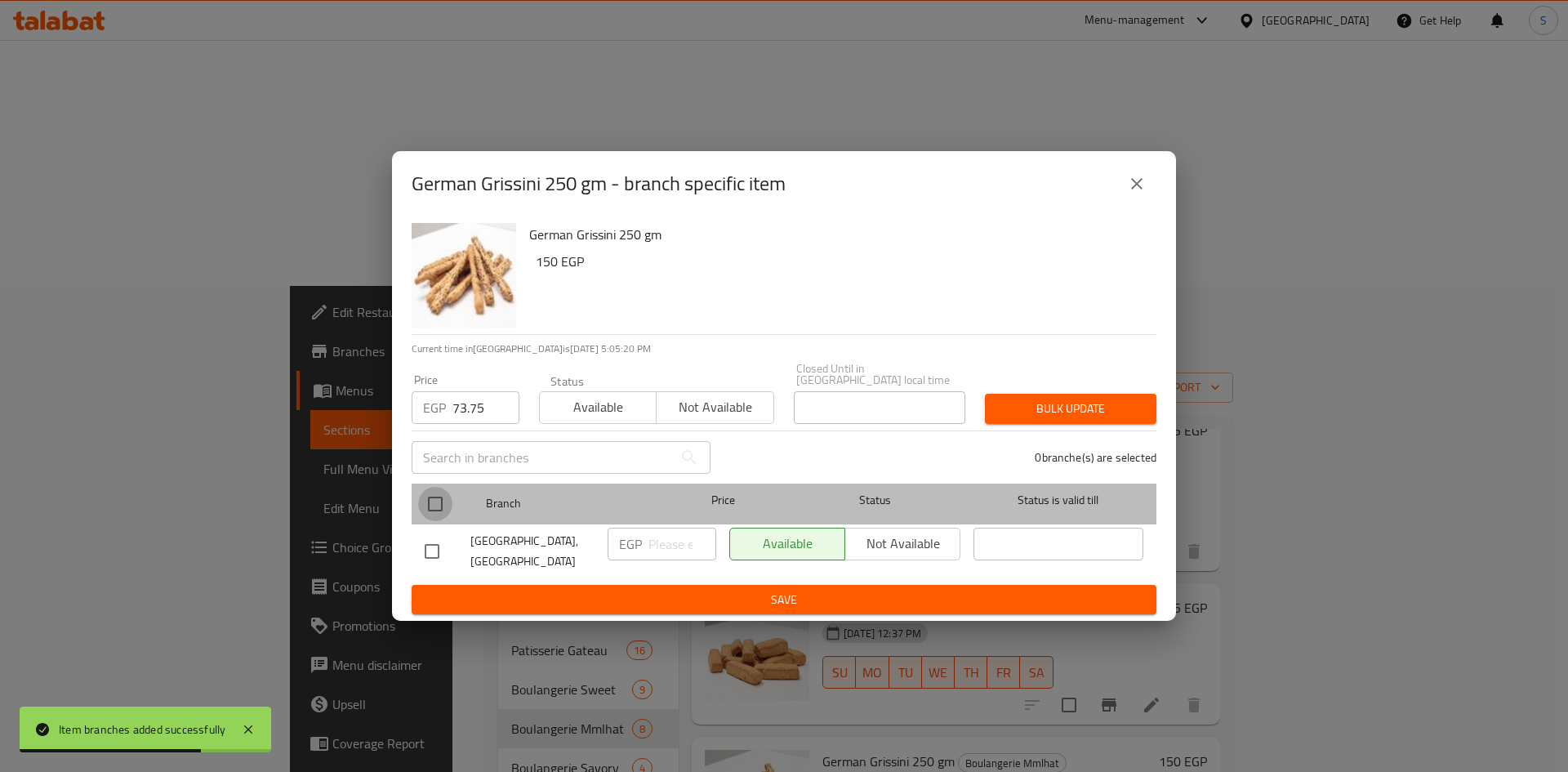
click at [430, 500] on input "checkbox" at bounding box center [436, 504] width 34 height 34
checkbox input "true"
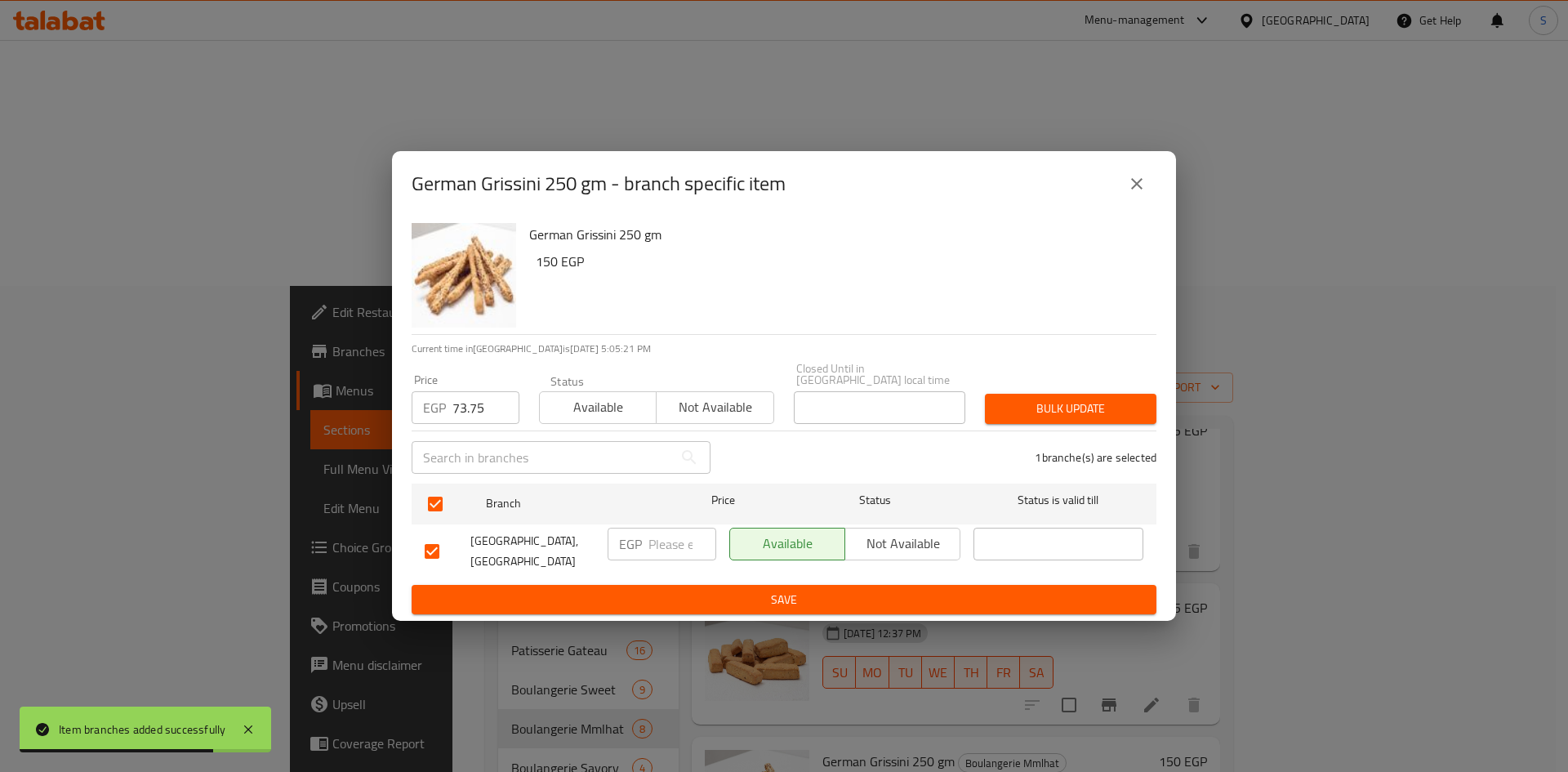
click at [1078, 379] on div "Price EGP 73.75 Price Status Available Not available Closed Until in [GEOGRAPHI…" at bounding box center [784, 393] width 765 height 81
click at [1044, 409] on span "Bulk update" at bounding box center [1071, 409] width 146 height 20
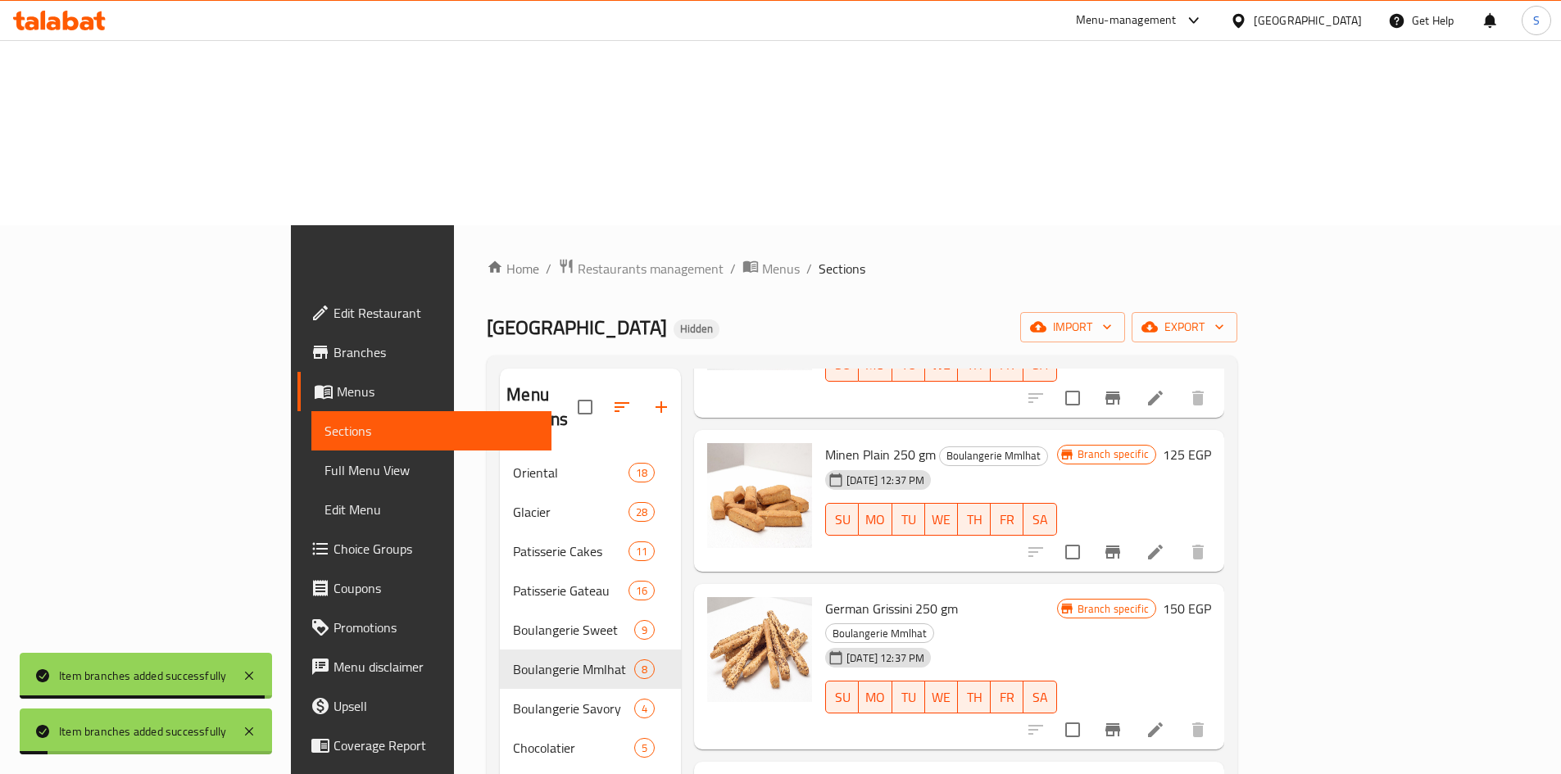
scroll to position [164, 0]
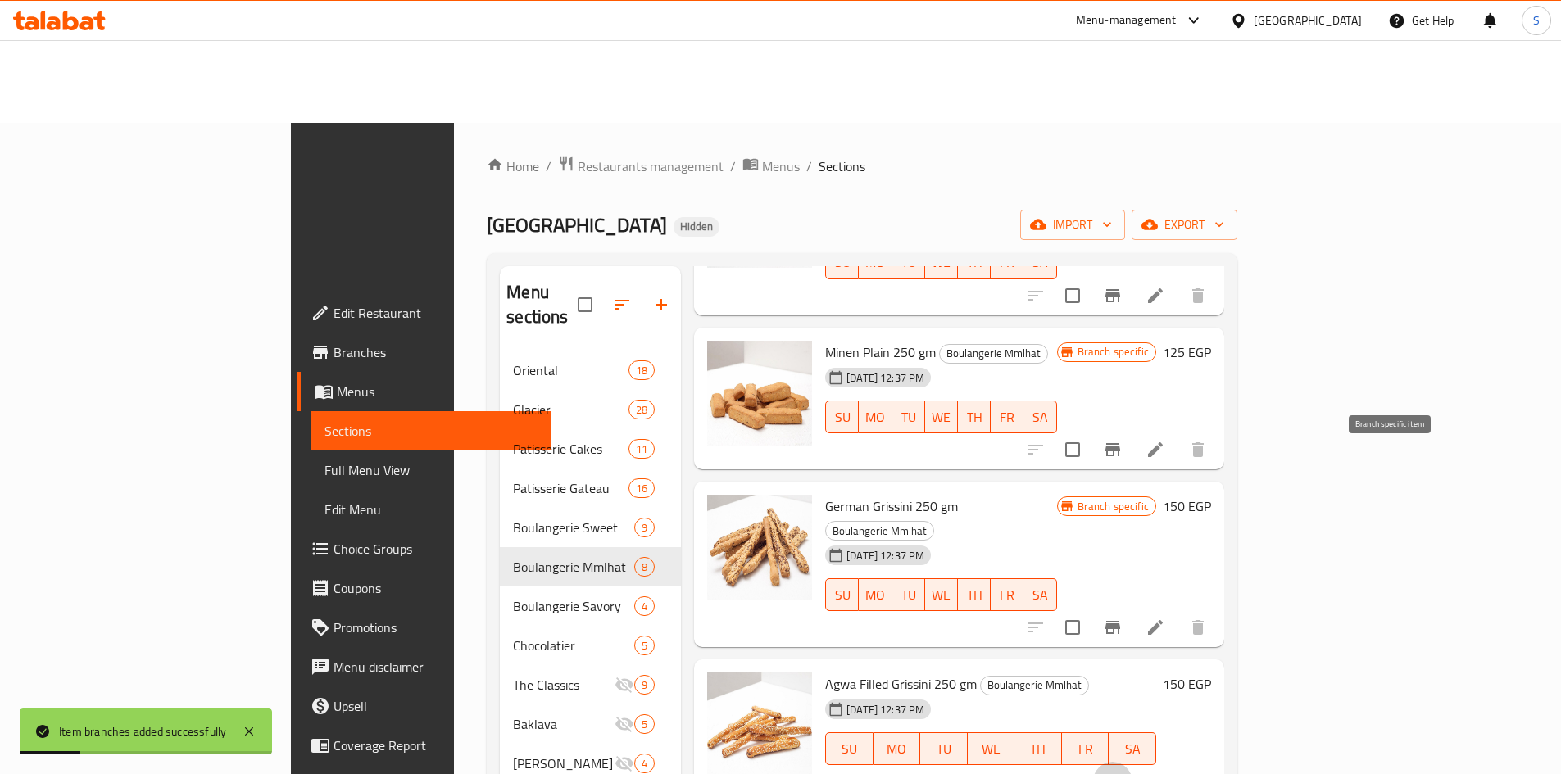
click at [1120, 773] on icon "Branch-specific-item" at bounding box center [1112, 781] width 15 height 13
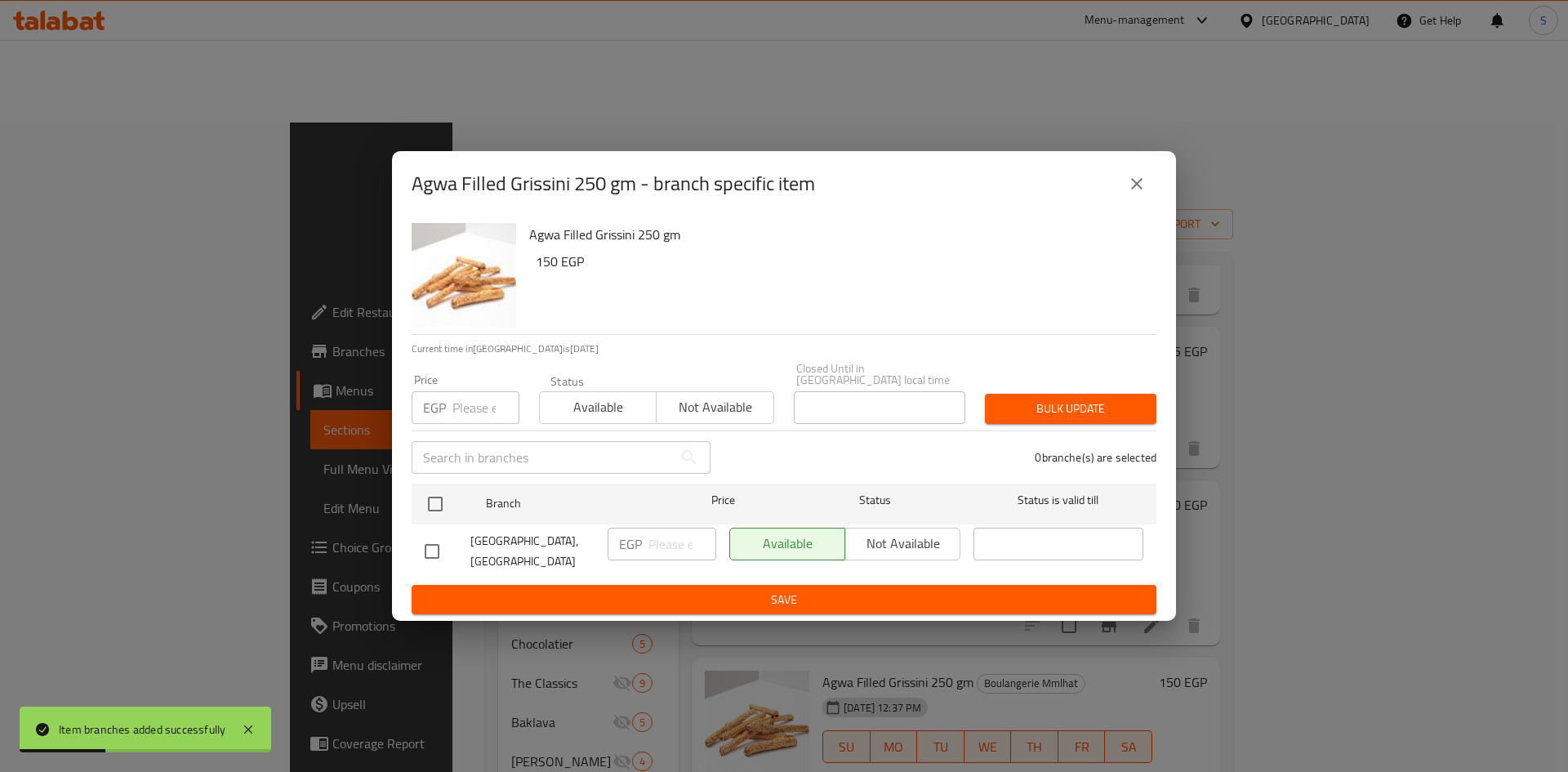
click at [451, 411] on div "EGP Price" at bounding box center [466, 407] width 108 height 33
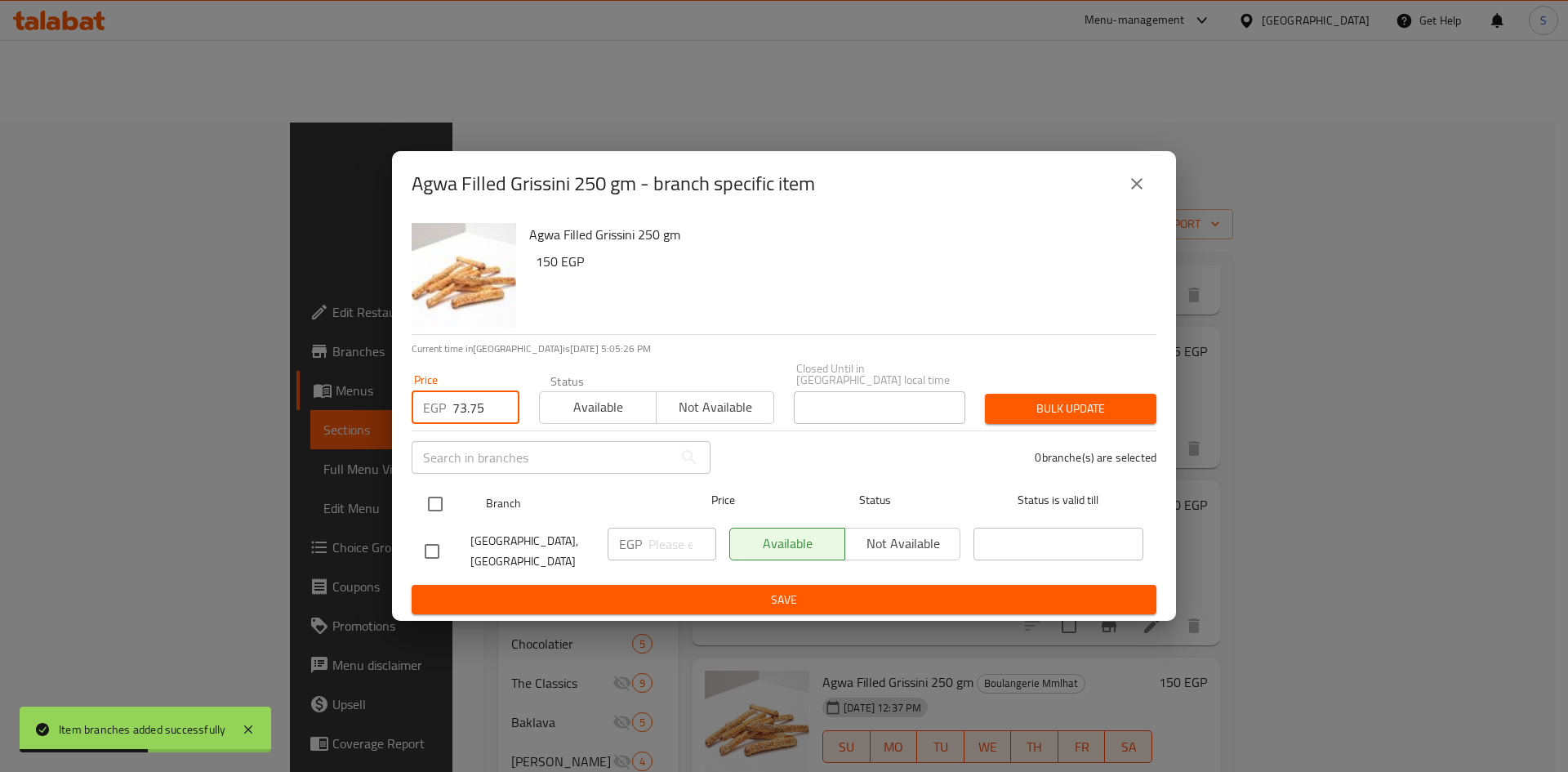
type input "73.75"
click at [434, 499] on input "checkbox" at bounding box center [436, 504] width 34 height 34
checkbox input "true"
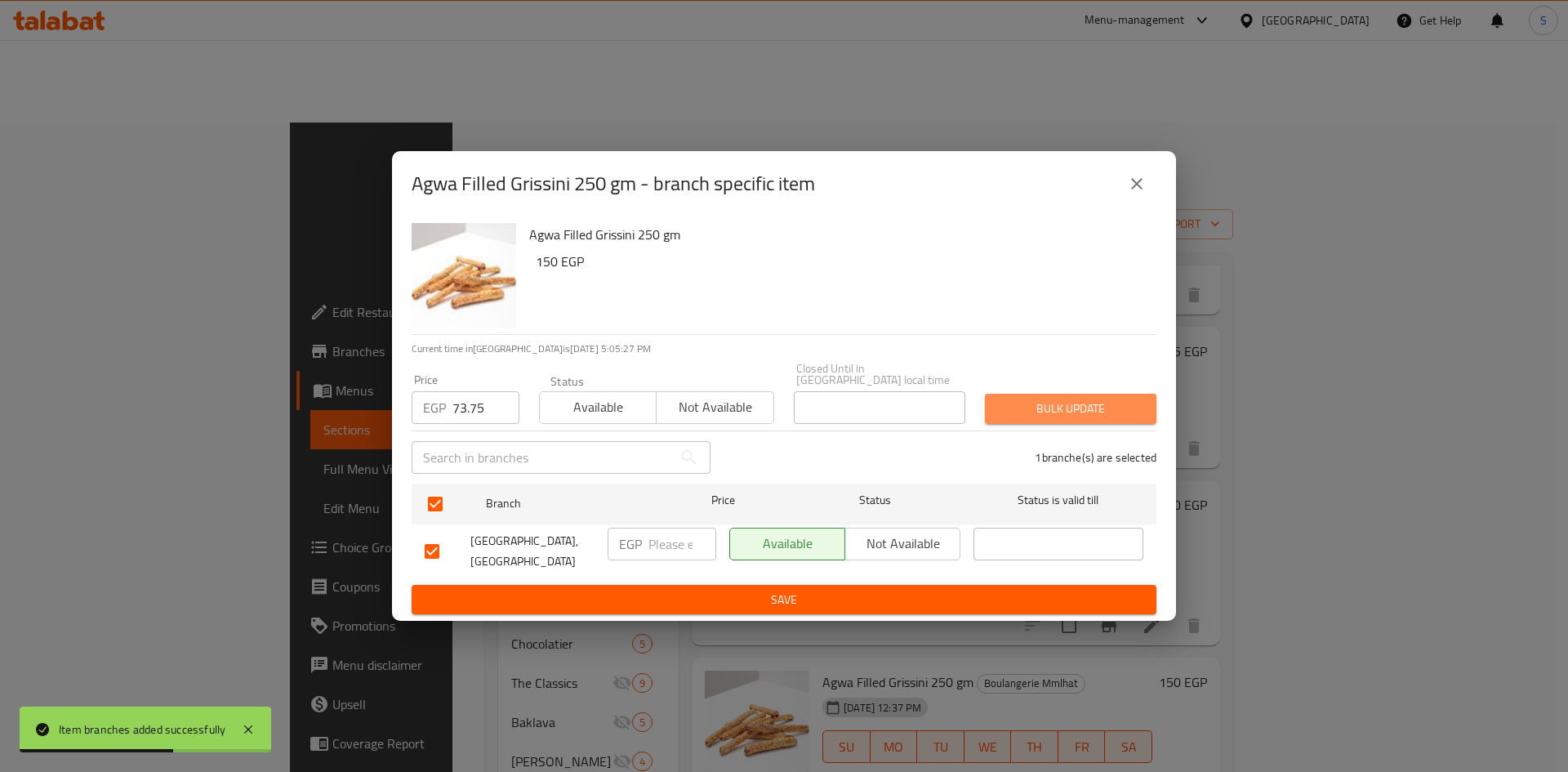
click at [1056, 410] on span "Bulk update" at bounding box center [1071, 409] width 146 height 20
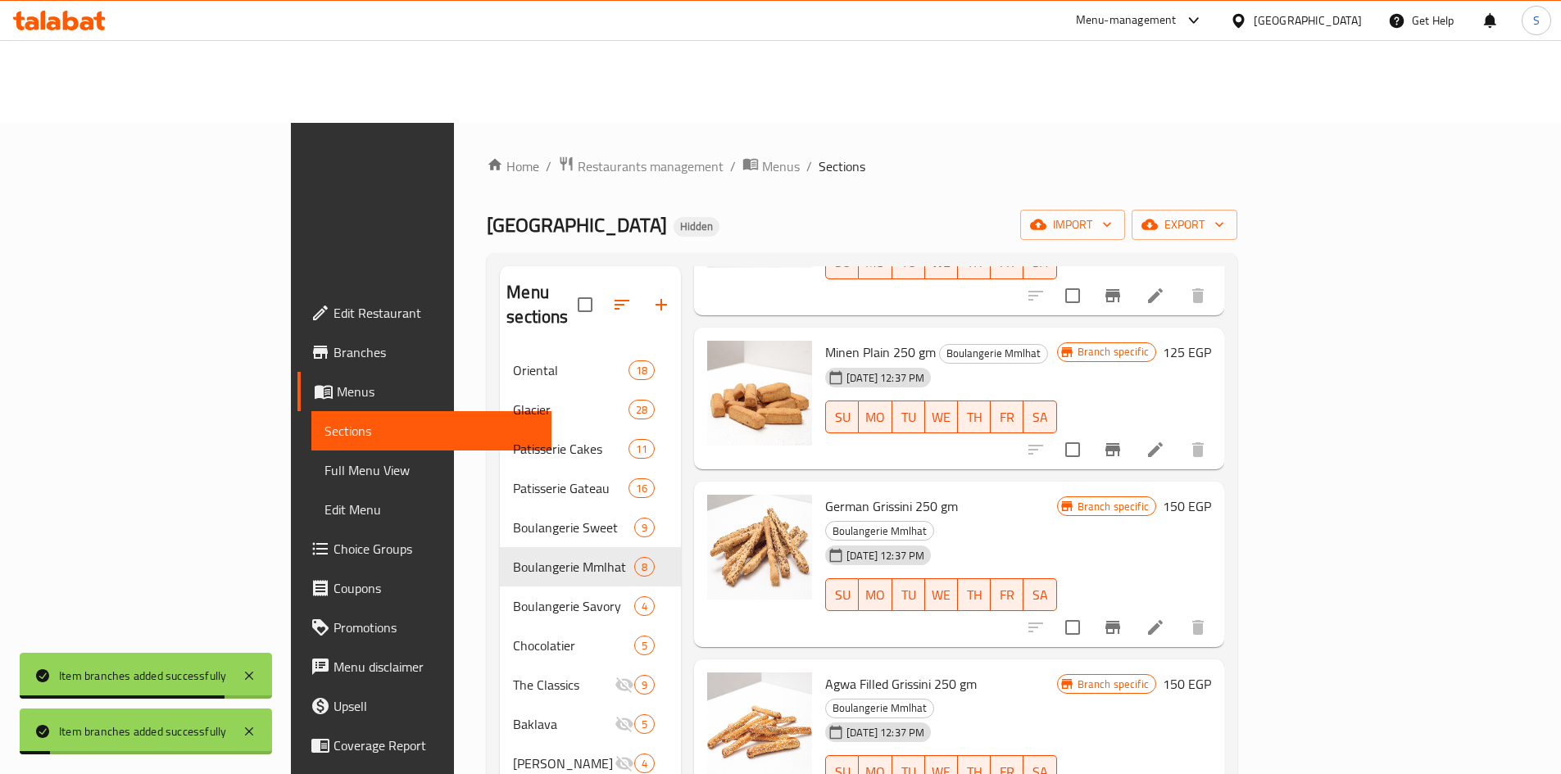
scroll to position [229, 0]
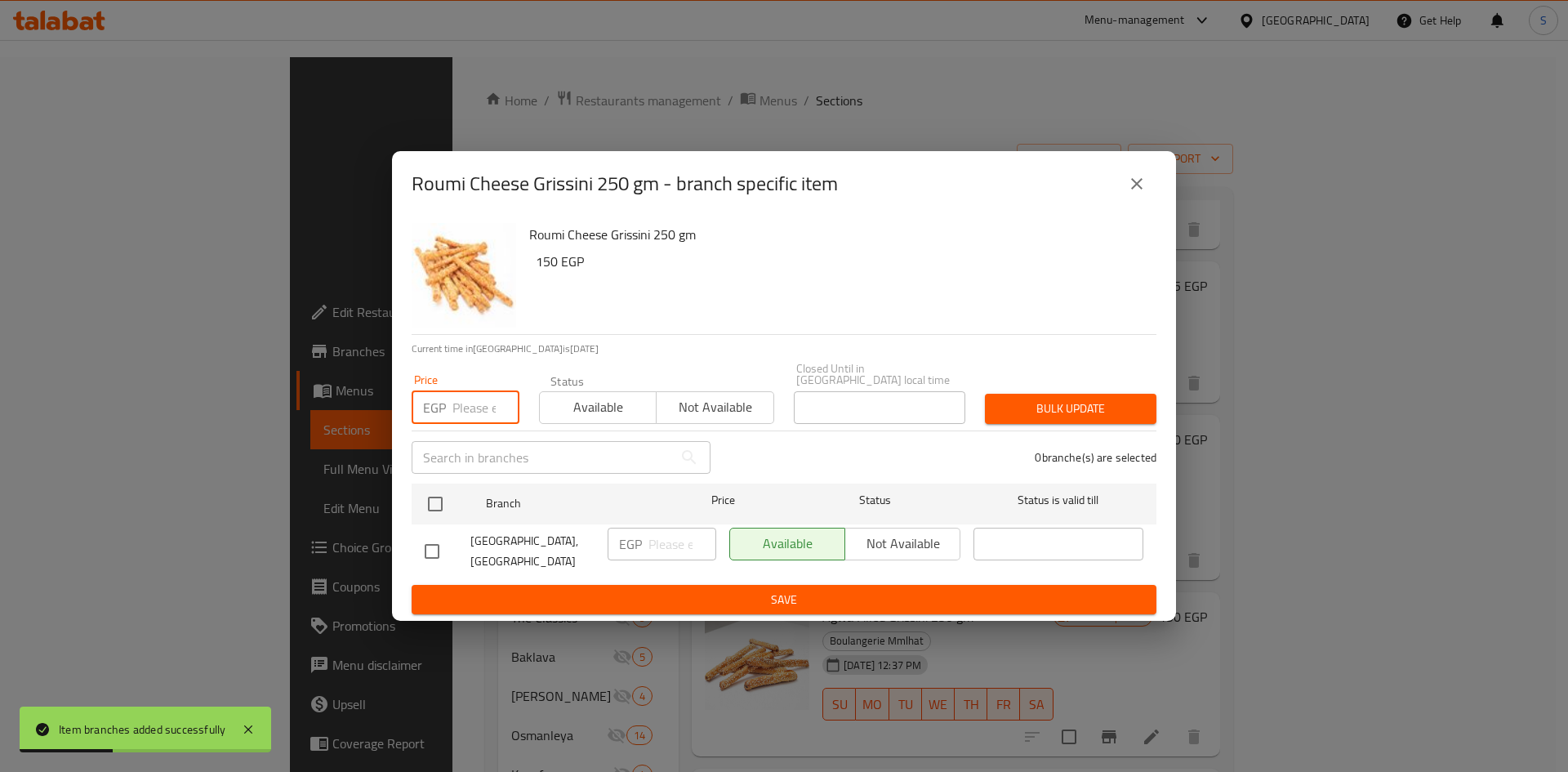
click at [458, 411] on input "number" at bounding box center [485, 407] width 67 height 33
type input "73.75"
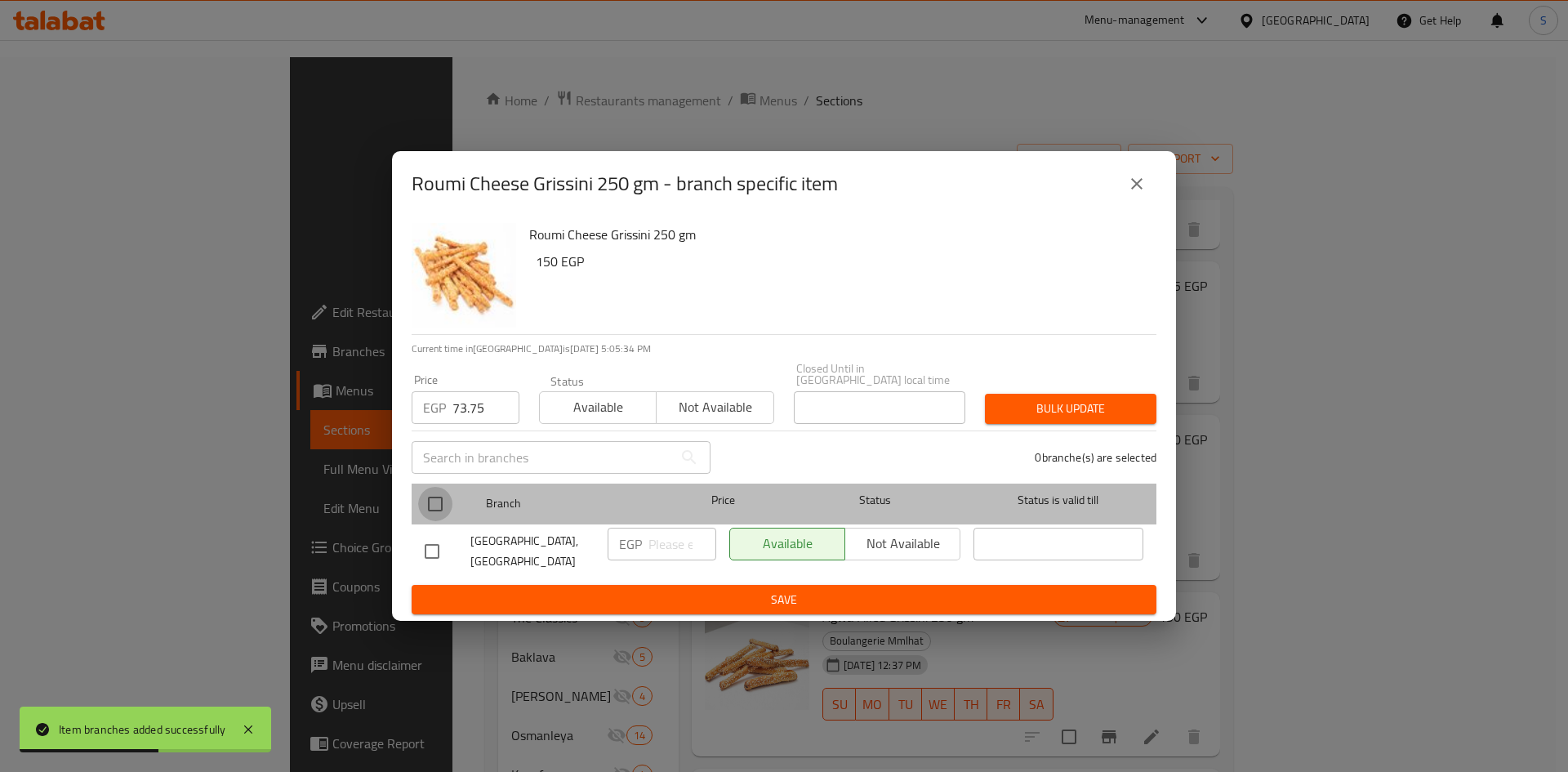
click at [437, 503] on input "checkbox" at bounding box center [436, 504] width 34 height 34
checkbox input "true"
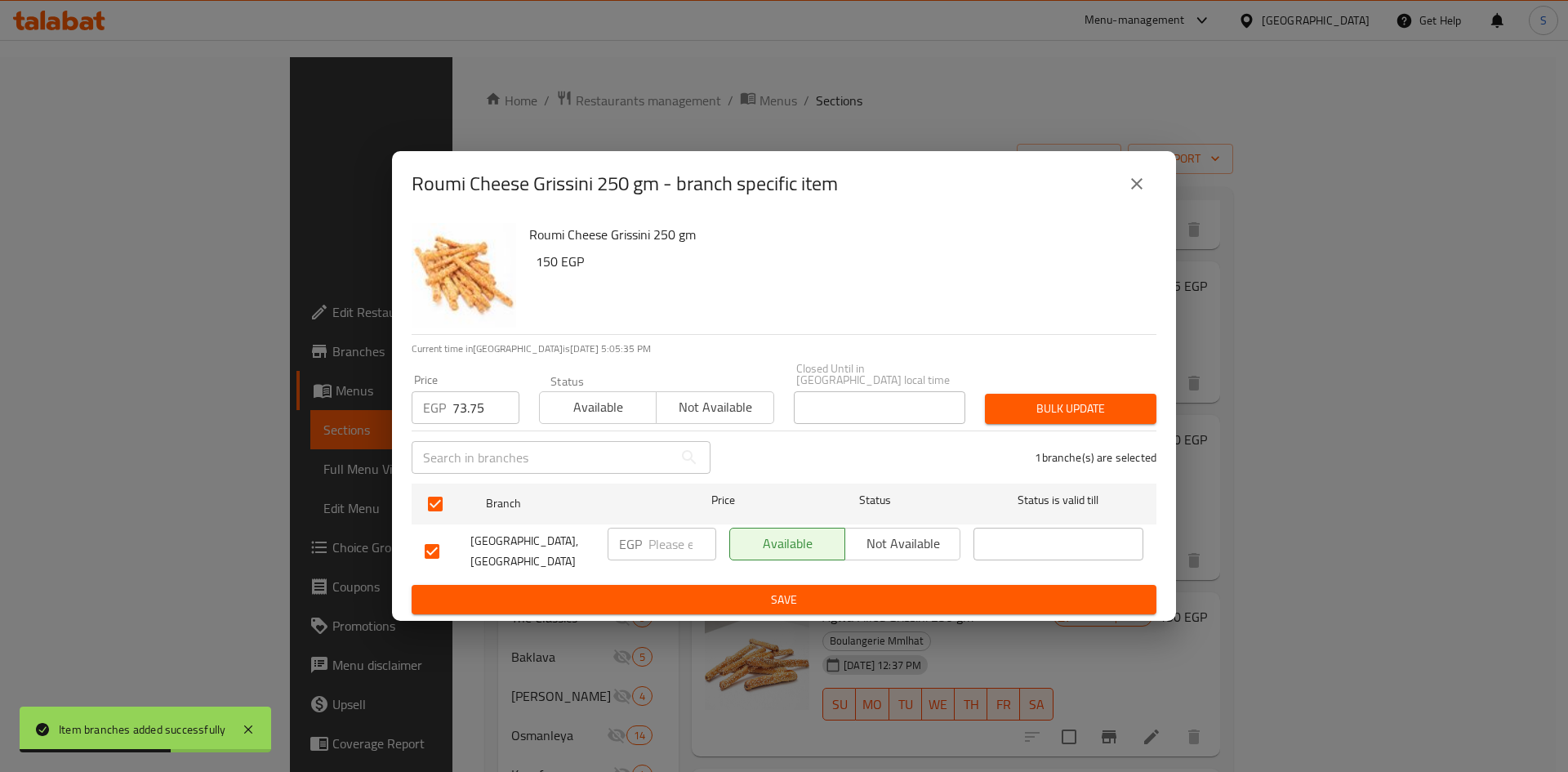
click at [1079, 390] on div "Bulk update" at bounding box center [1071, 409] width 191 height 50
click at [1073, 405] on span "Bulk update" at bounding box center [1071, 409] width 146 height 20
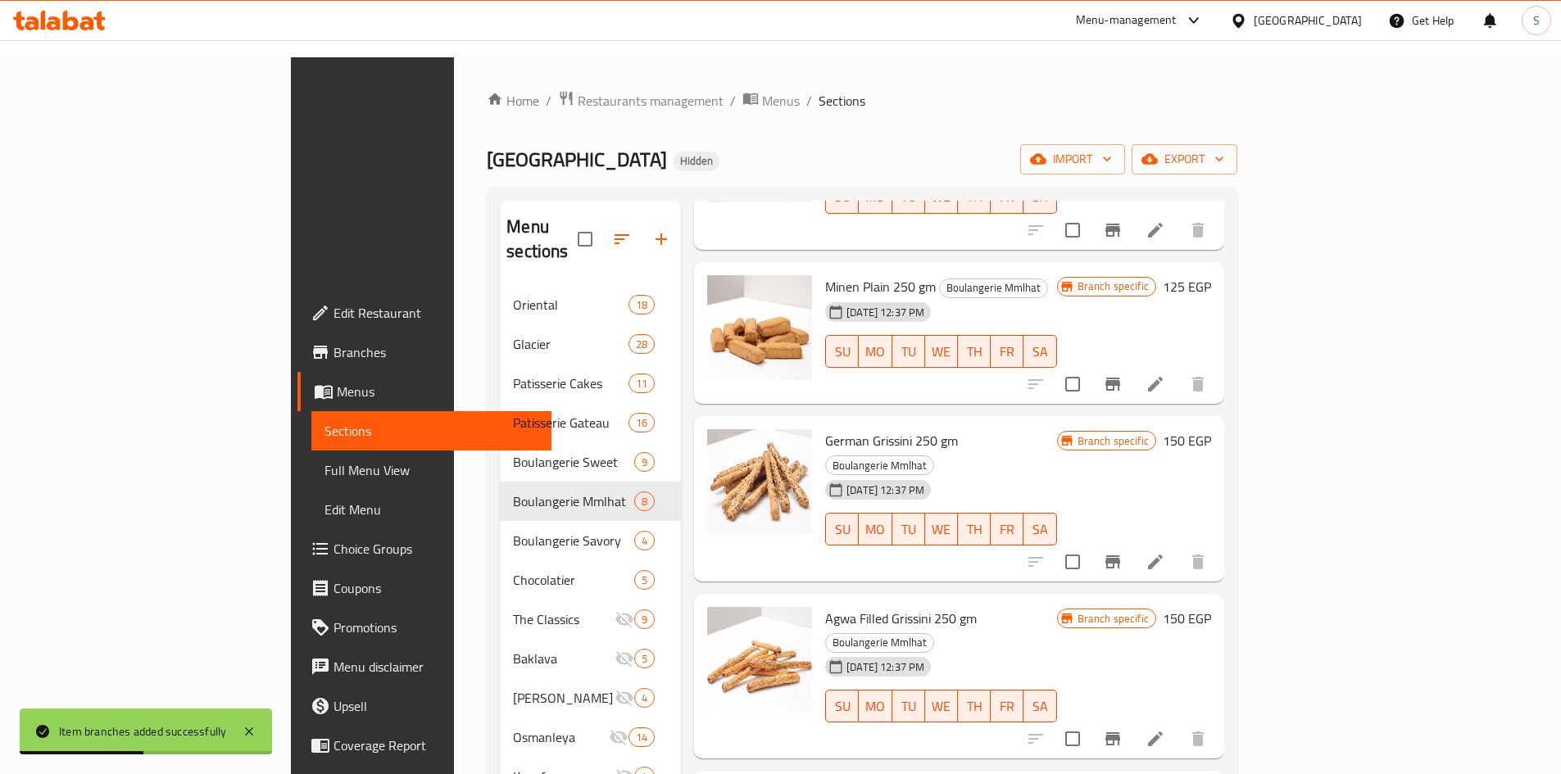
drag, startPoint x: 1391, startPoint y: 710, endPoint x: 1359, endPoint y: 571, distance: 142.1
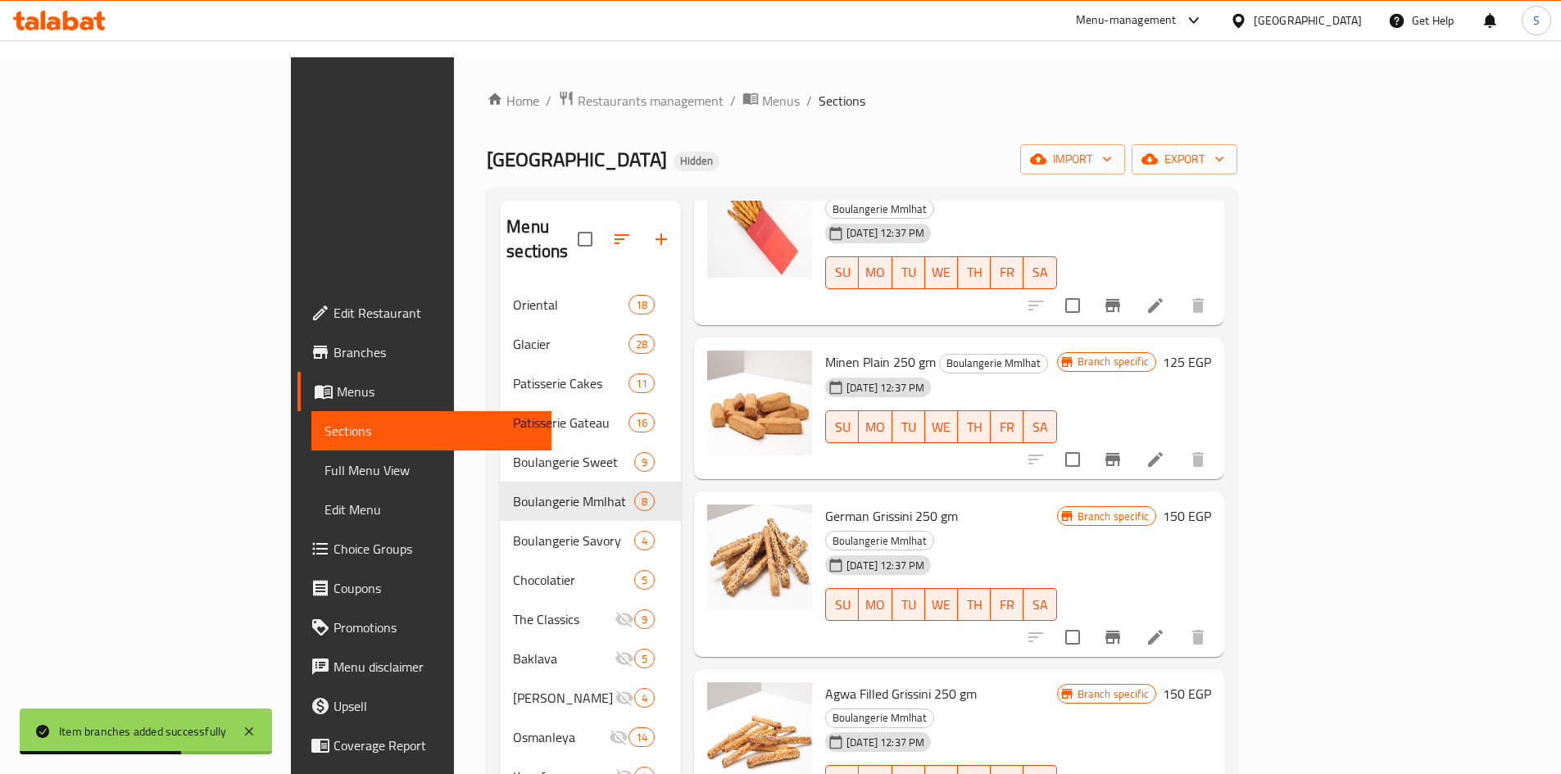
scroll to position [503, 0]
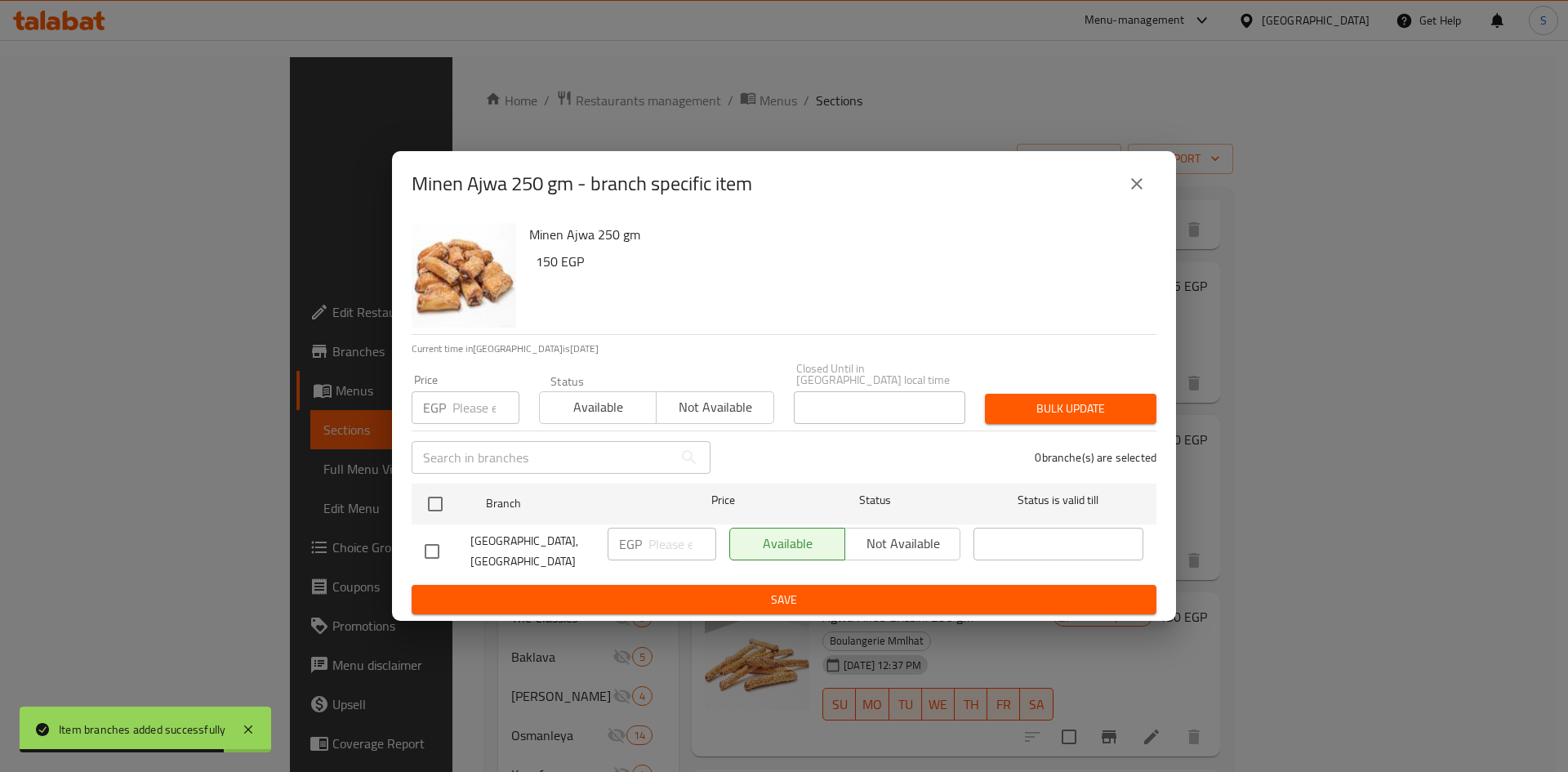
click at [473, 415] on input "number" at bounding box center [485, 407] width 67 height 33
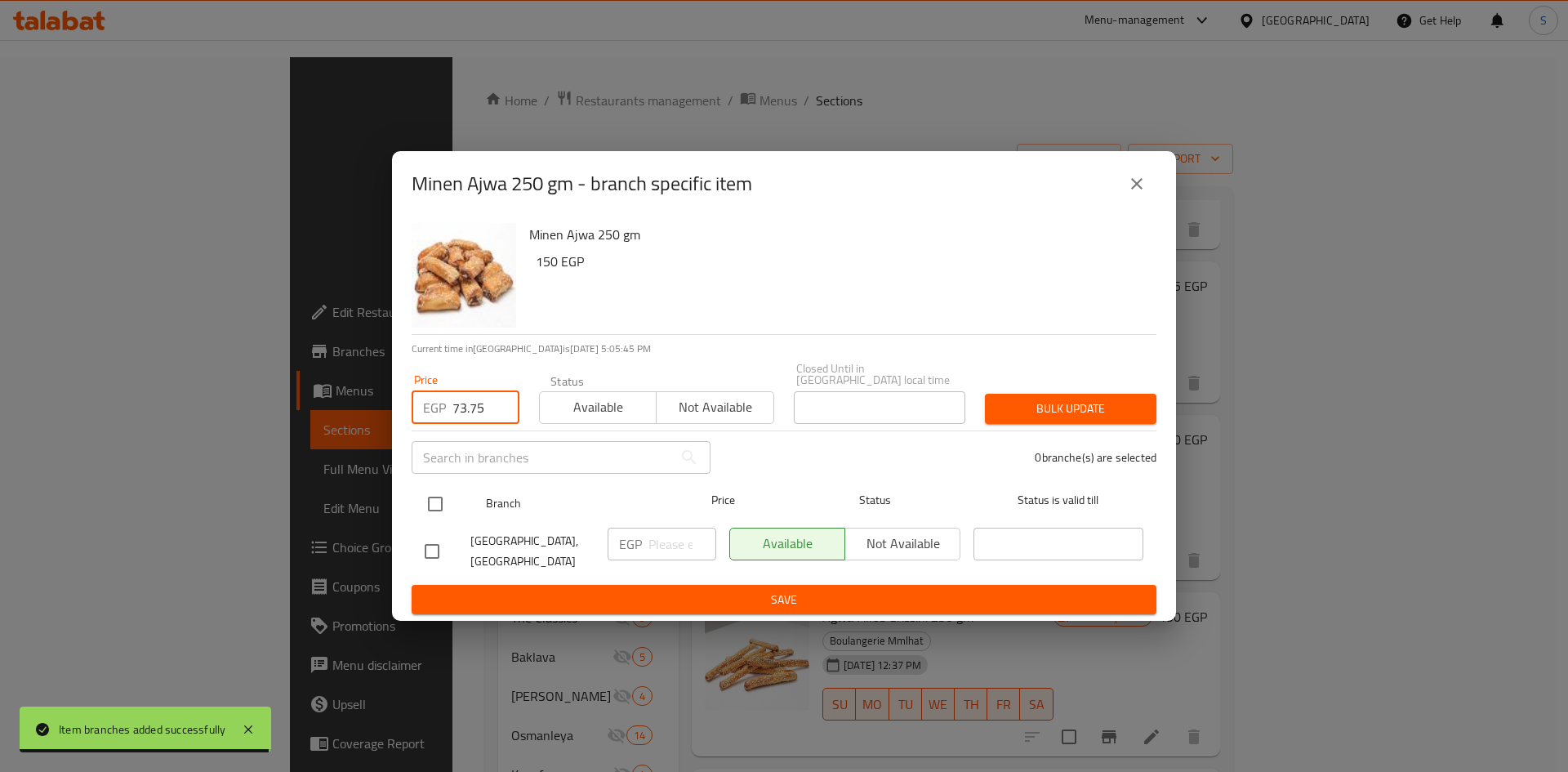
type input "73.75"
click at [441, 508] on input "checkbox" at bounding box center [436, 504] width 34 height 34
checkbox input "true"
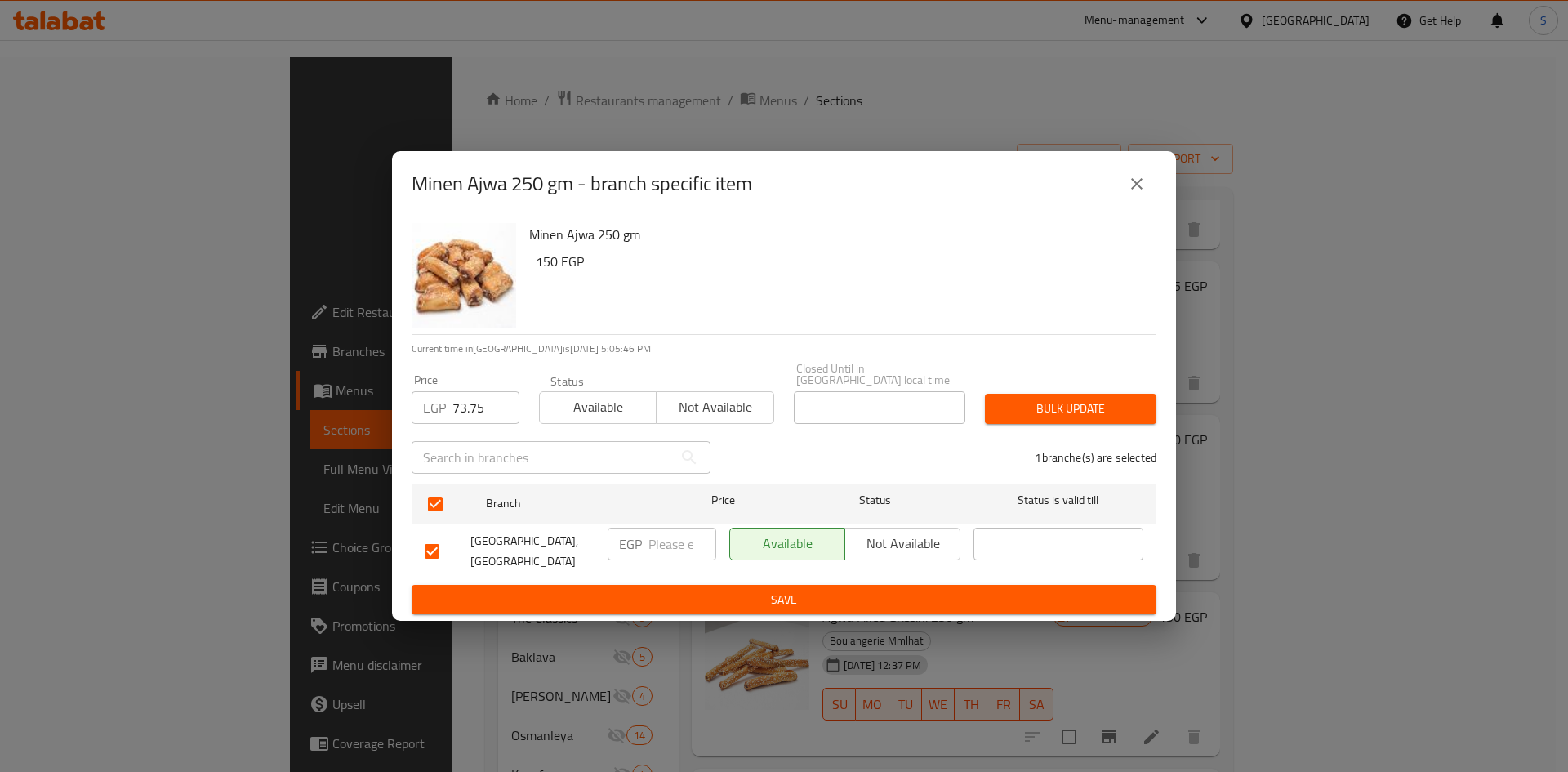
click at [1047, 413] on span "Bulk update" at bounding box center [1071, 409] width 146 height 20
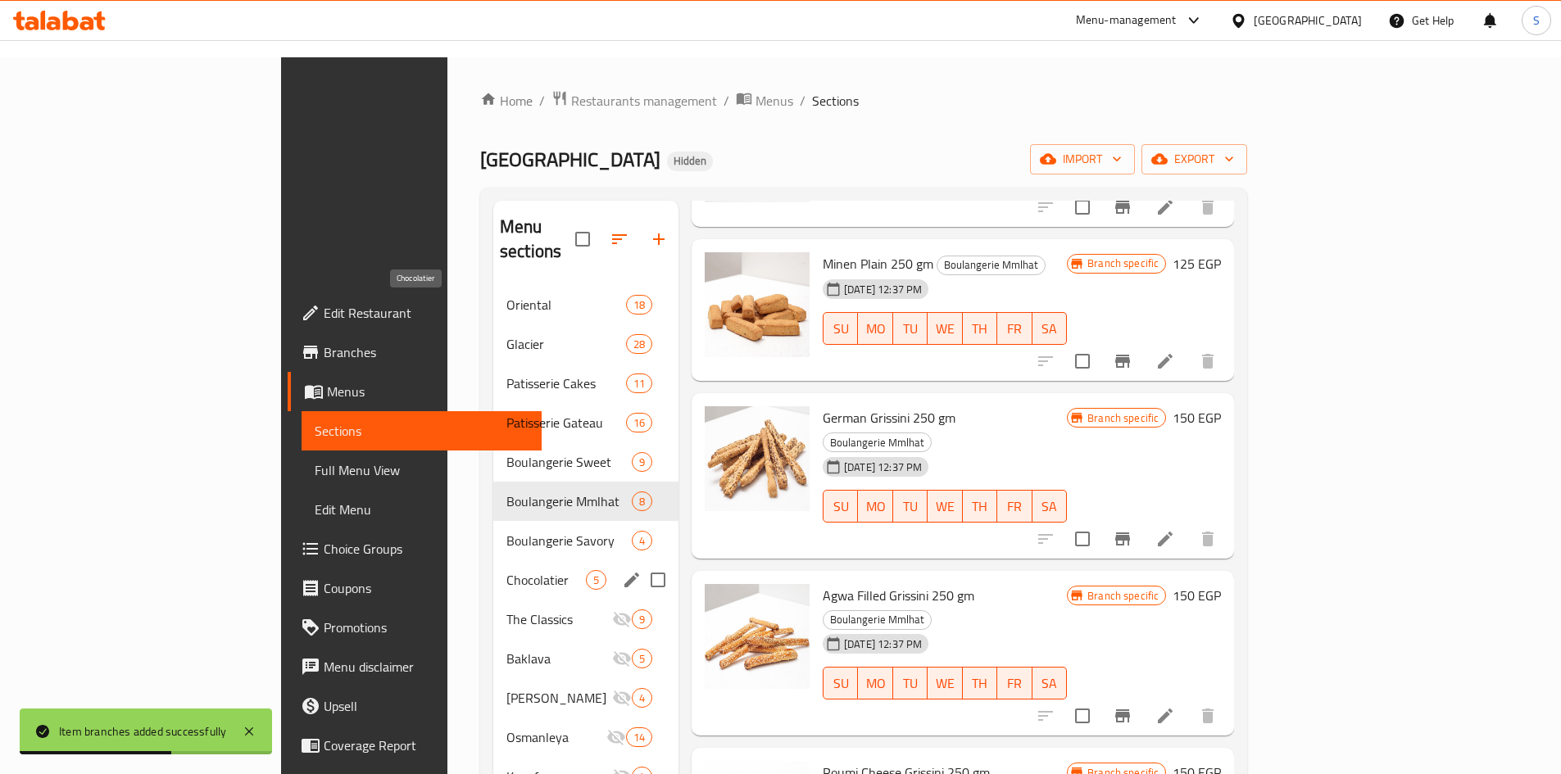
click at [506, 570] on span "Chocolatier" at bounding box center [545, 580] width 79 height 20
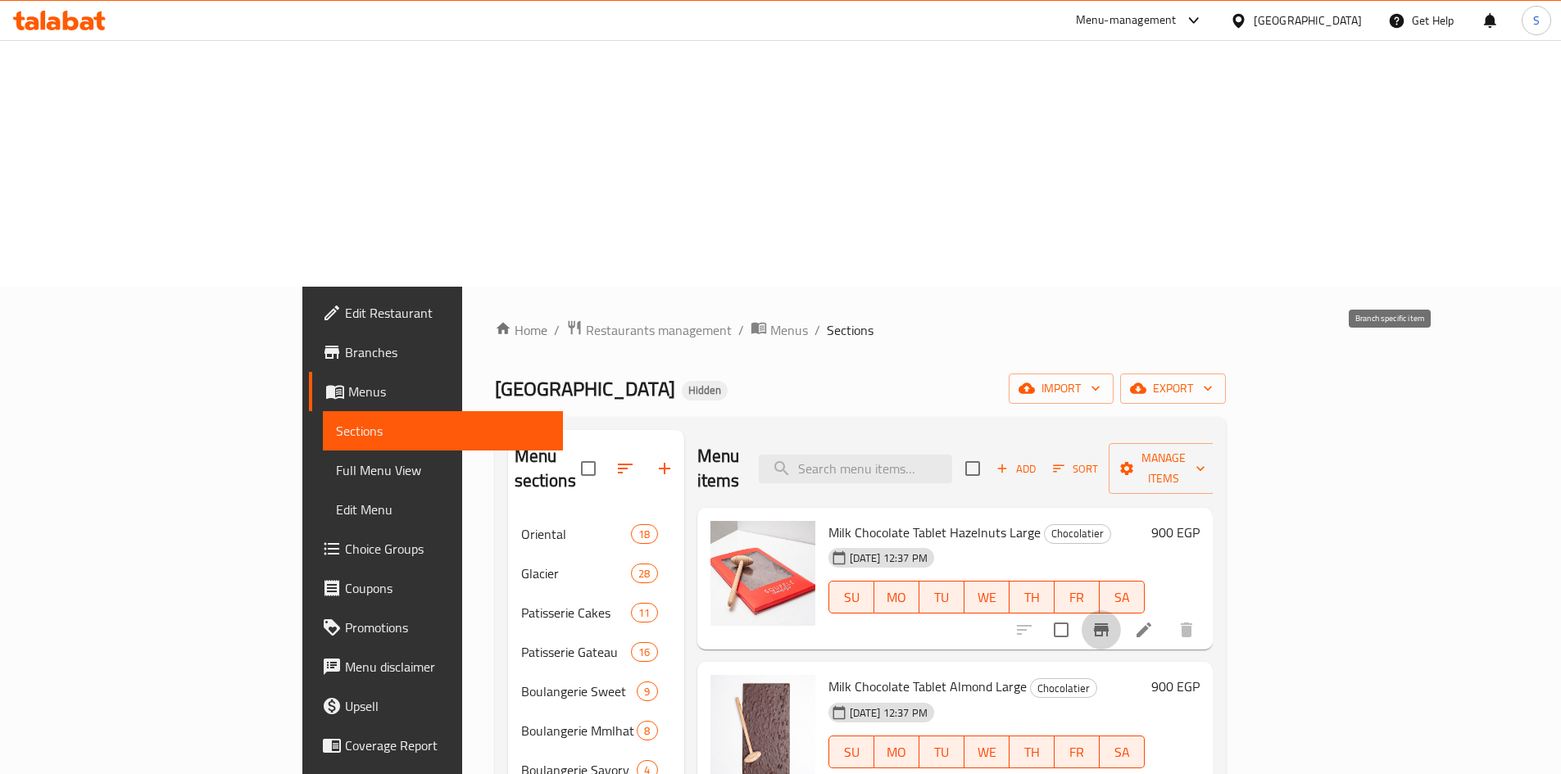
click at [1109, 624] on icon "Branch-specific-item" at bounding box center [1101, 630] width 15 height 13
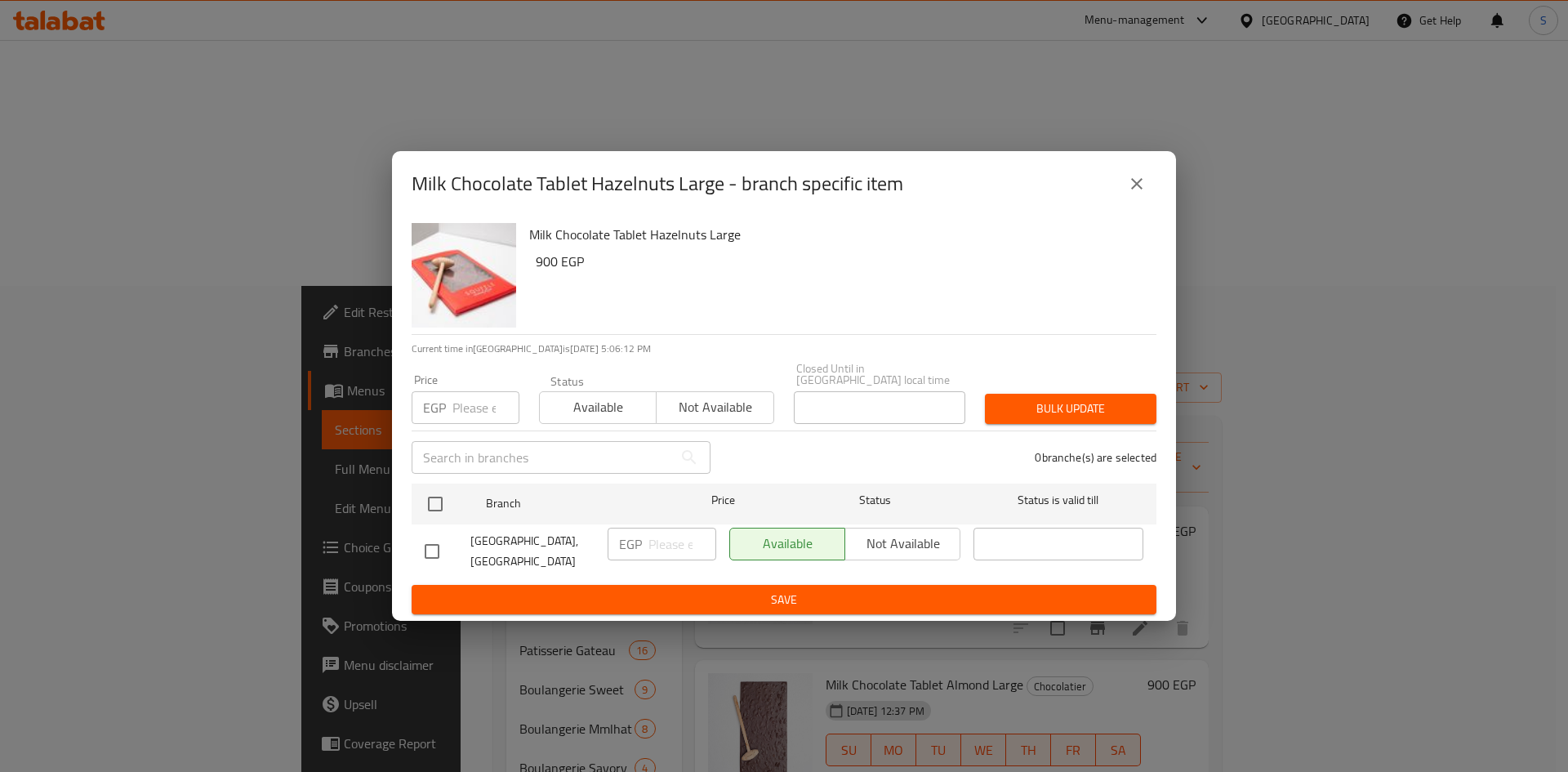
click at [462, 417] on input "number" at bounding box center [485, 407] width 67 height 33
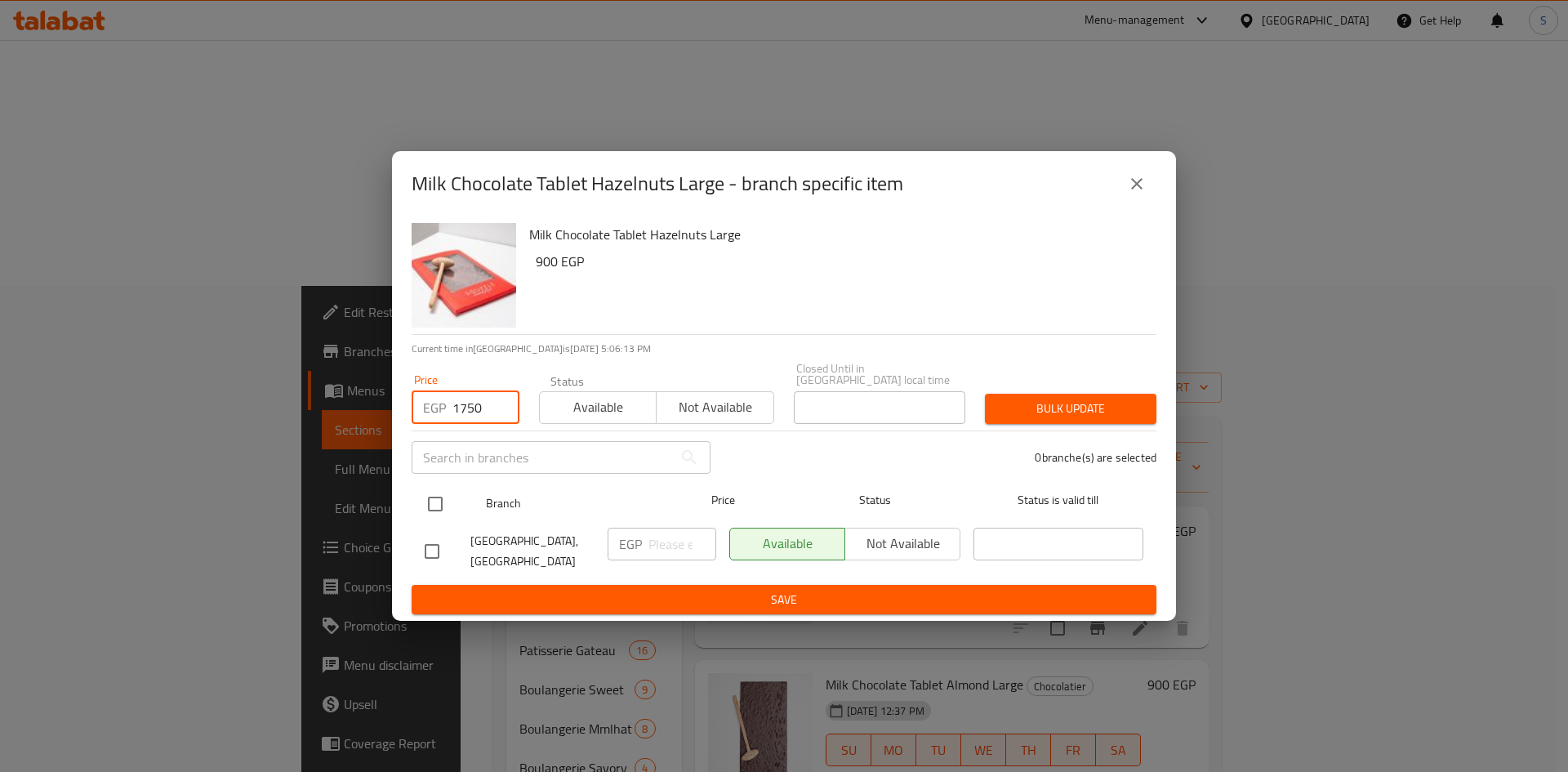
type input "1750"
click at [442, 496] on input "checkbox" at bounding box center [436, 504] width 34 height 34
checkbox input "true"
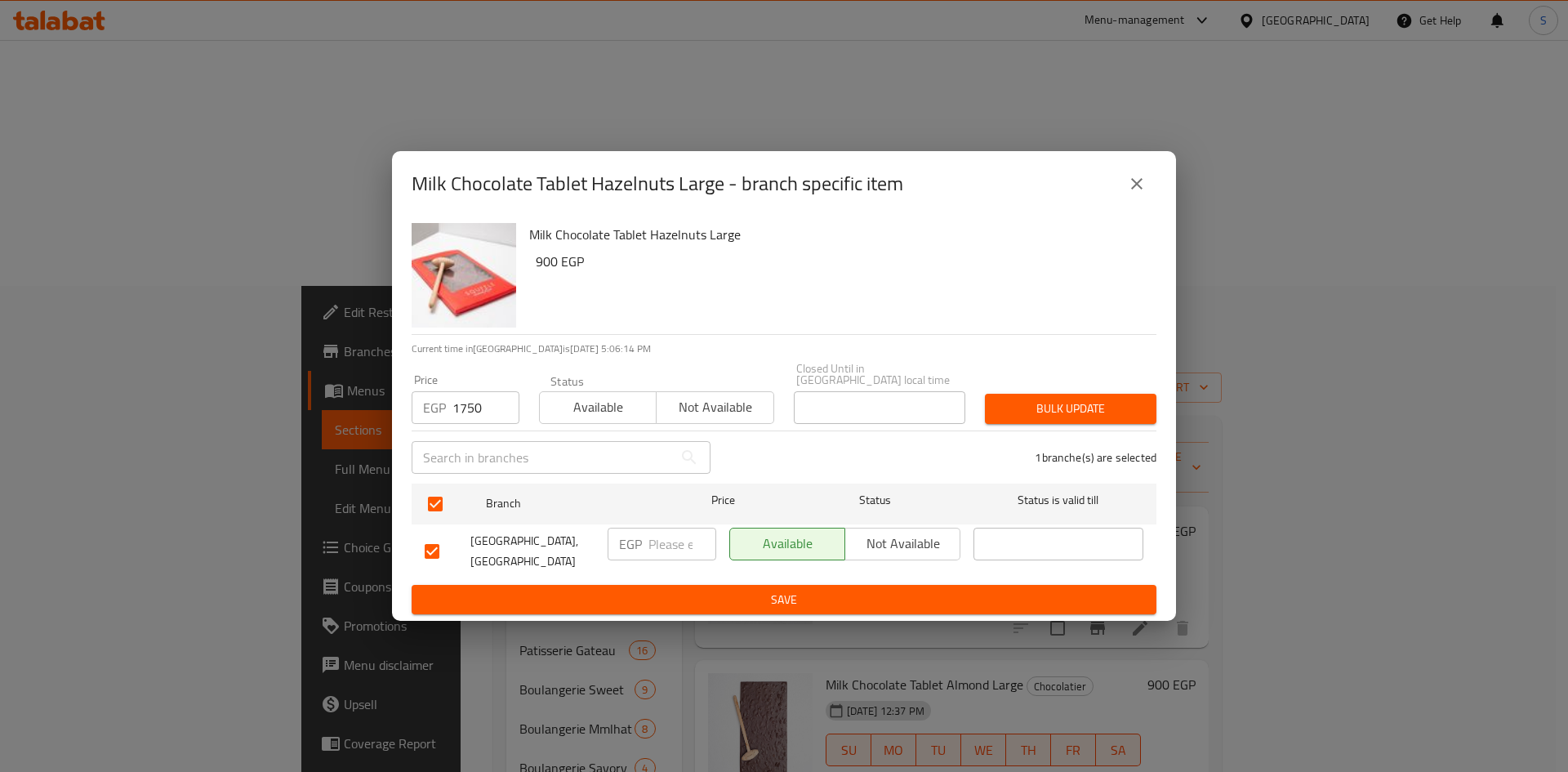
click at [1032, 413] on span "Bulk update" at bounding box center [1071, 409] width 146 height 20
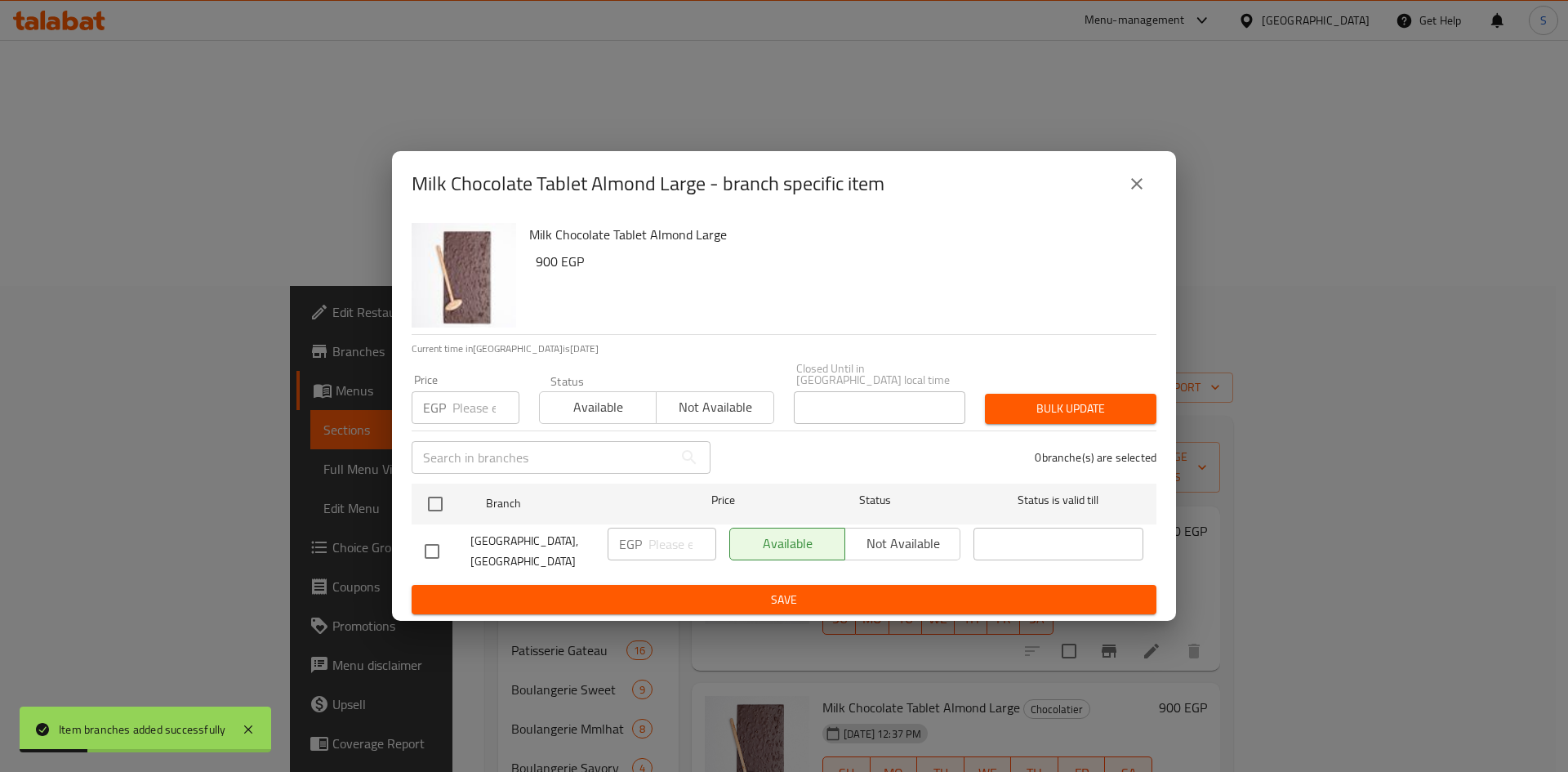
click at [475, 419] on input "number" at bounding box center [485, 407] width 67 height 33
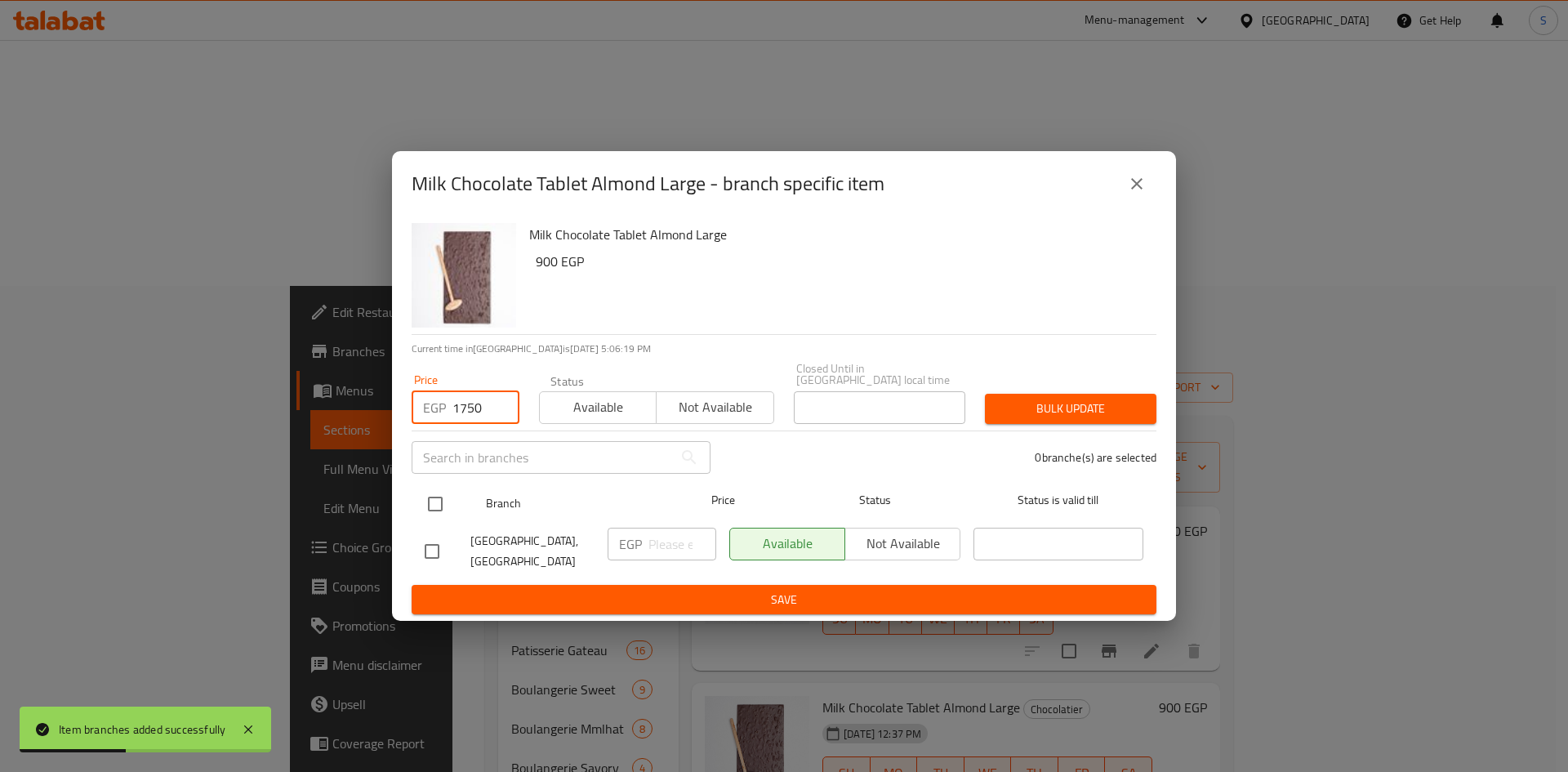
type input "1750"
click at [442, 507] on input "checkbox" at bounding box center [436, 504] width 34 height 34
checkbox input "true"
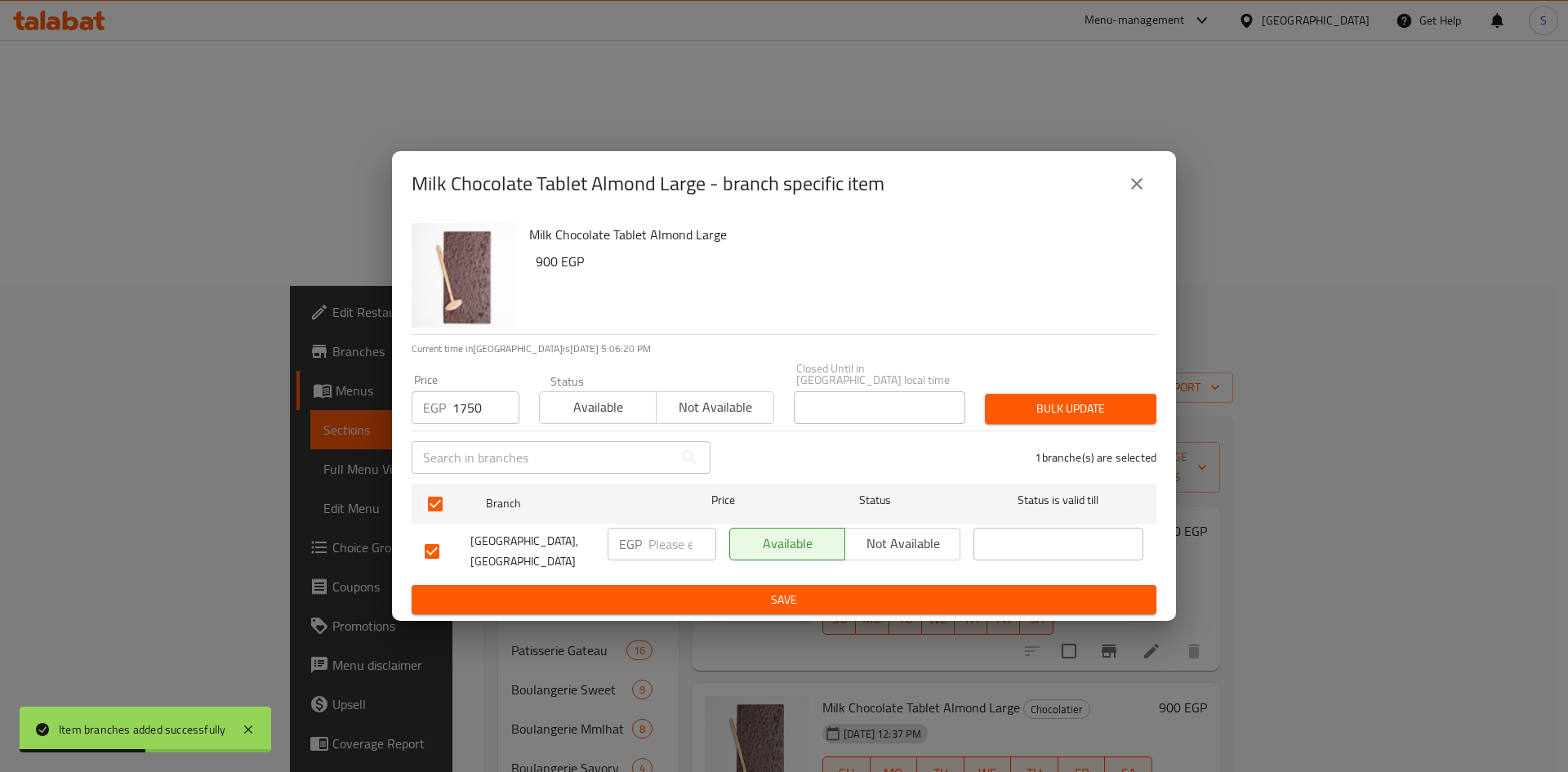
click at [1093, 407] on span "Bulk update" at bounding box center [1071, 409] width 146 height 20
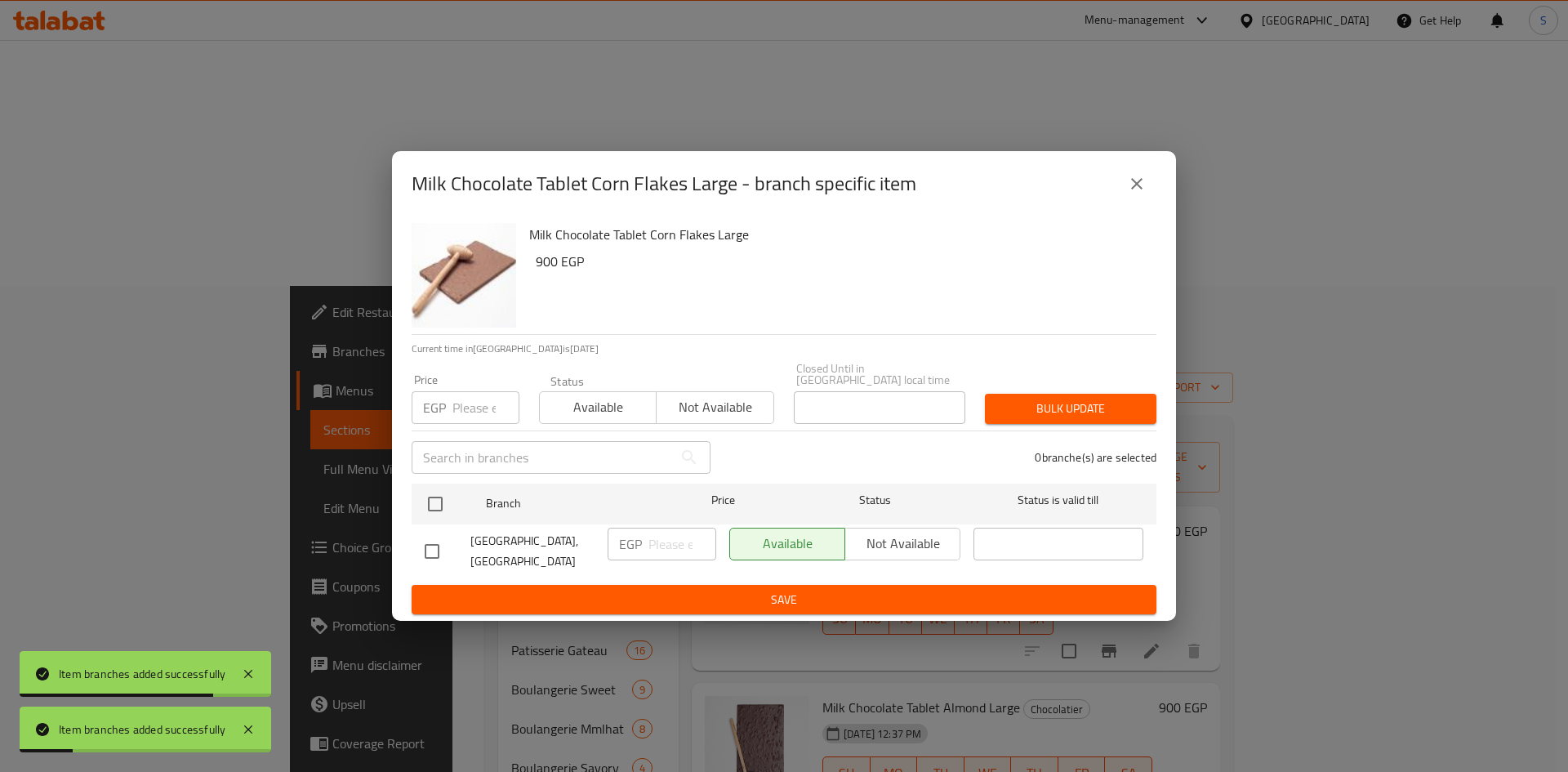
click at [463, 402] on input "number" at bounding box center [485, 407] width 67 height 33
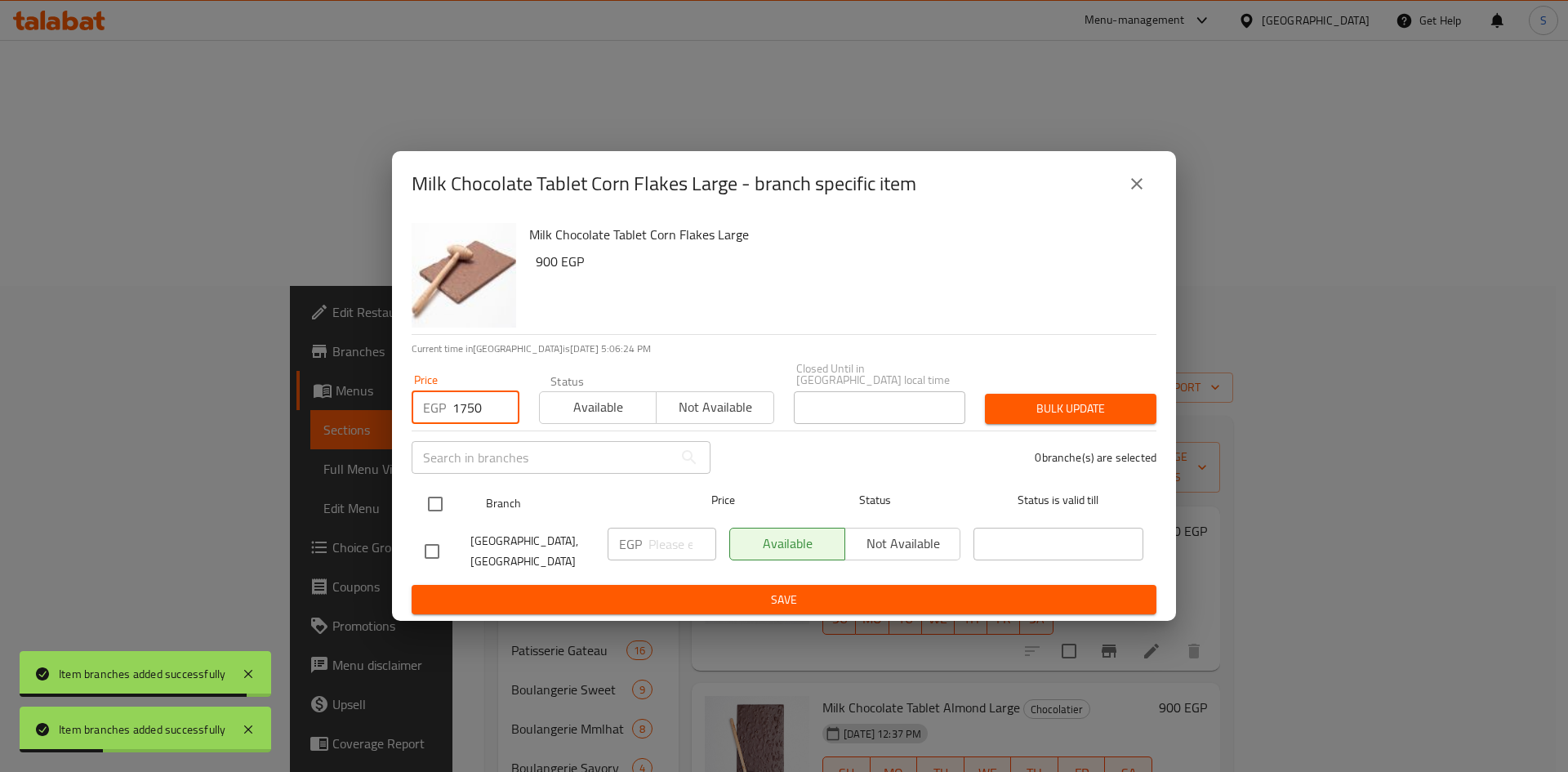
type input "1750"
click at [440, 502] on input "checkbox" at bounding box center [436, 504] width 34 height 34
checkbox input "true"
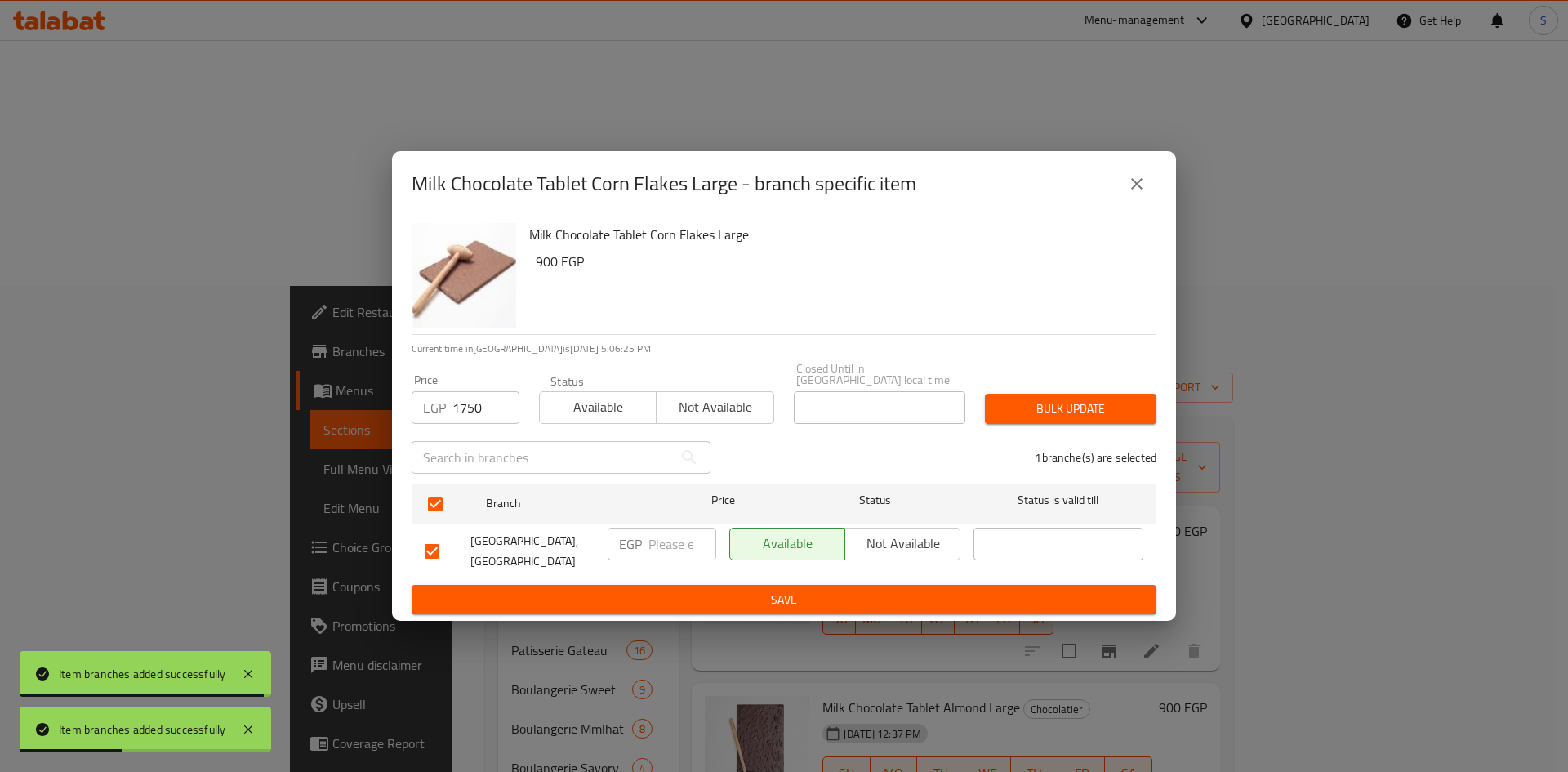
click at [1143, 414] on button "Bulk update" at bounding box center [1071, 409] width 171 height 30
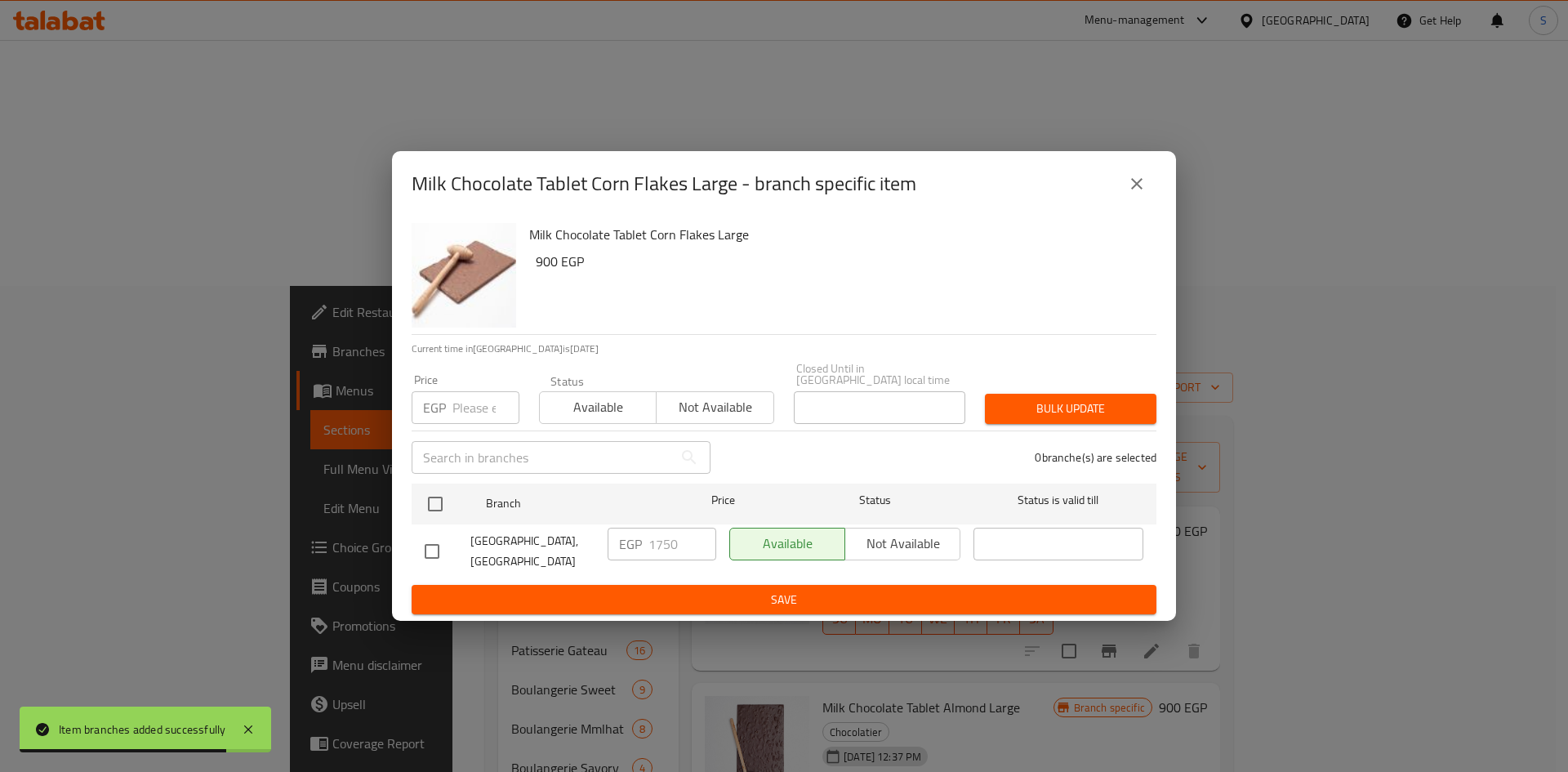
click at [481, 417] on input "number" at bounding box center [485, 407] width 67 height 33
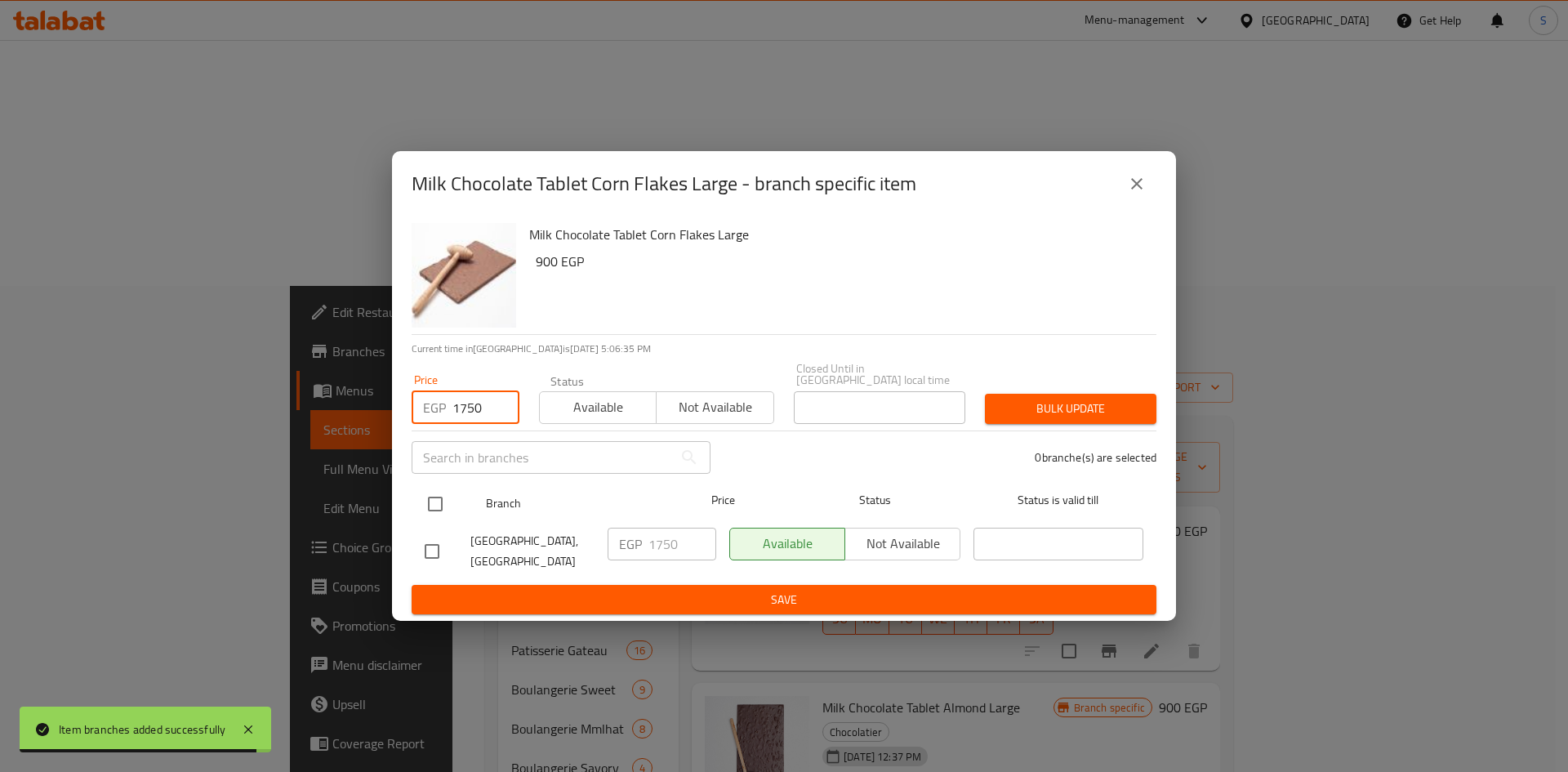
type input "1750"
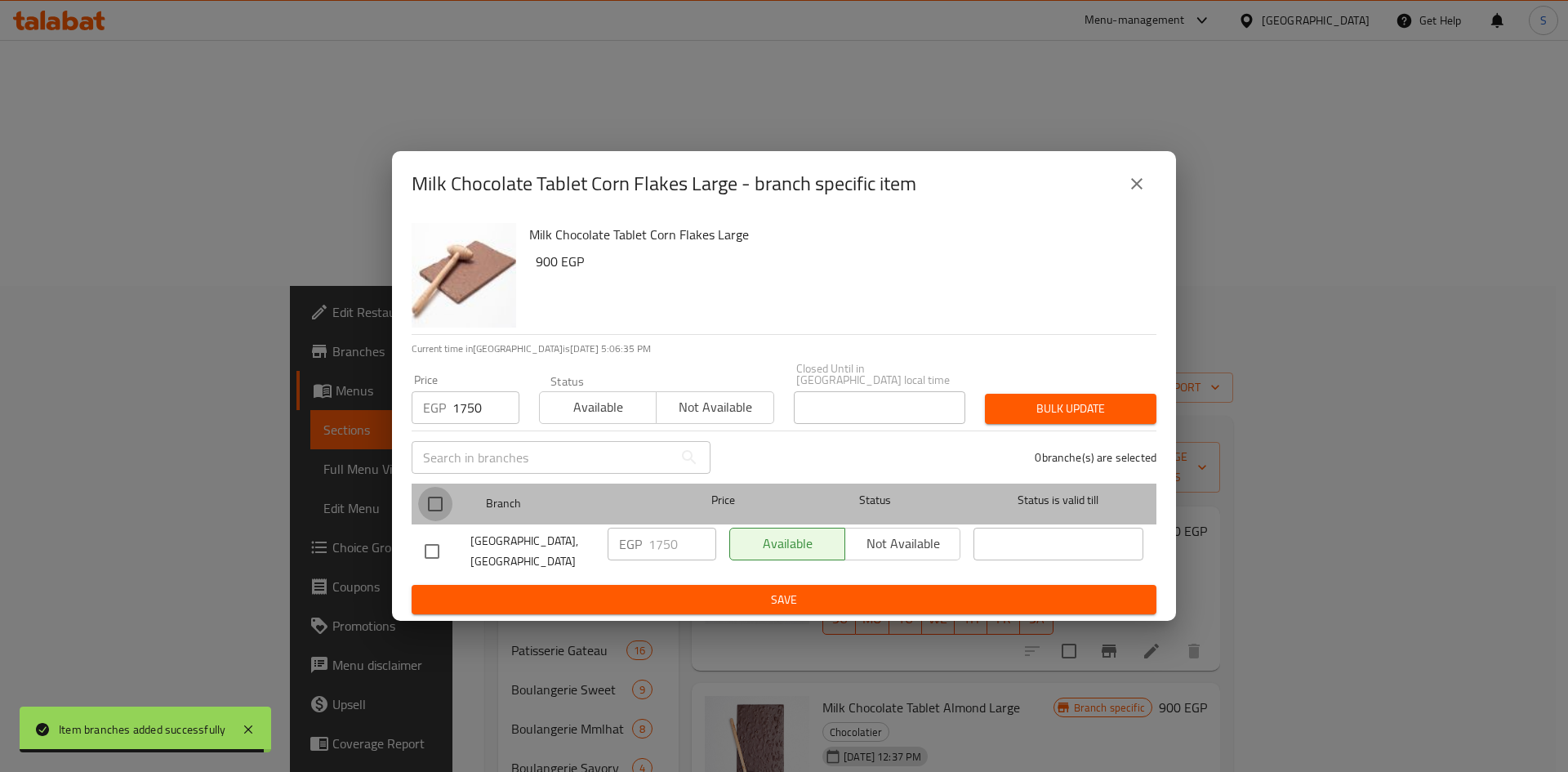
drag, startPoint x: 438, startPoint y: 503, endPoint x: 591, endPoint y: 503, distance: 153.0
click at [441, 505] on input "checkbox" at bounding box center [436, 504] width 34 height 34
checkbox input "true"
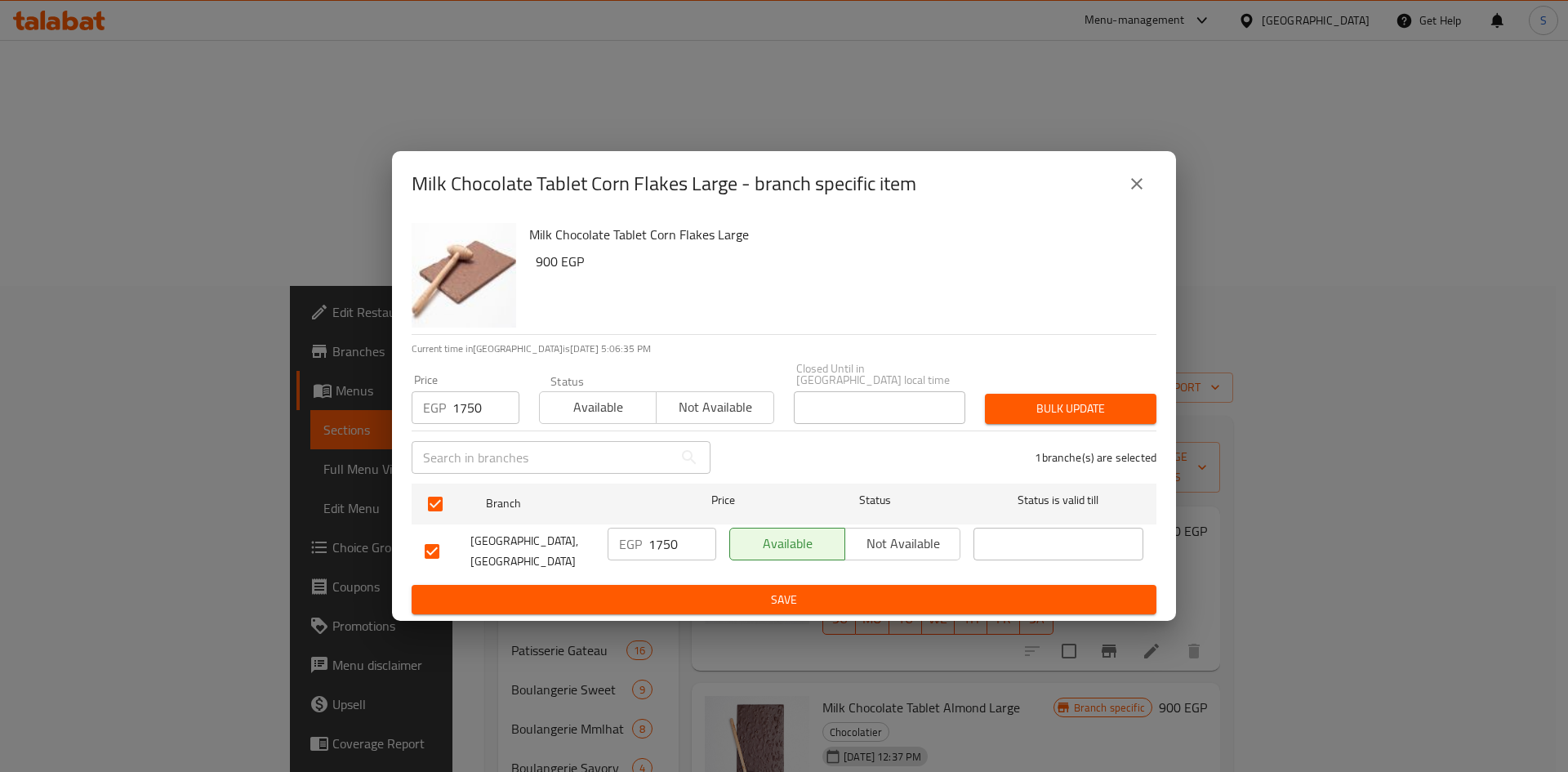
click at [1105, 429] on div "1 branche(s) are selected" at bounding box center [943, 457] width 446 height 59
click at [1100, 419] on span "Bulk update" at bounding box center [1071, 409] width 146 height 20
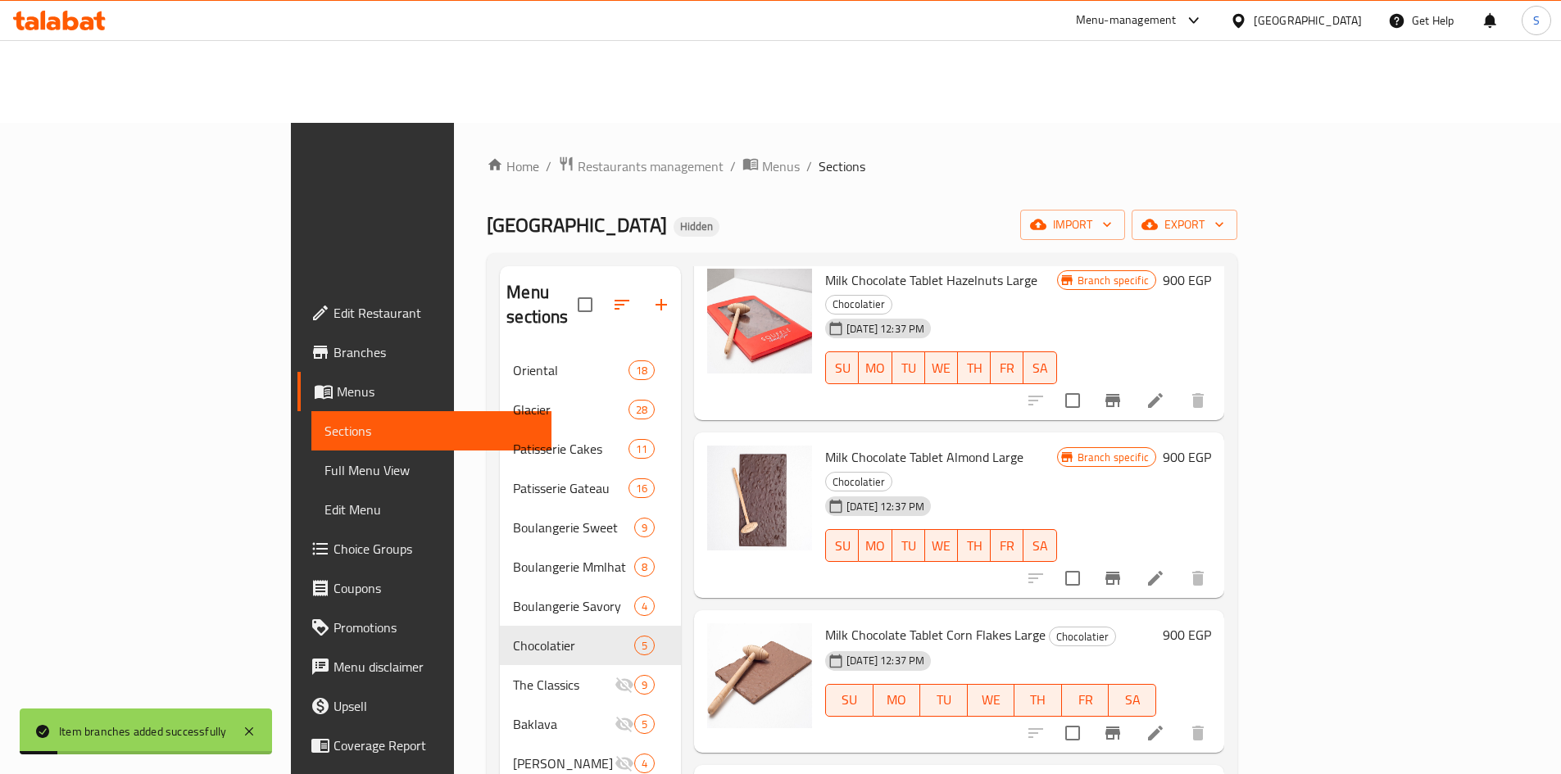
scroll to position [229, 0]
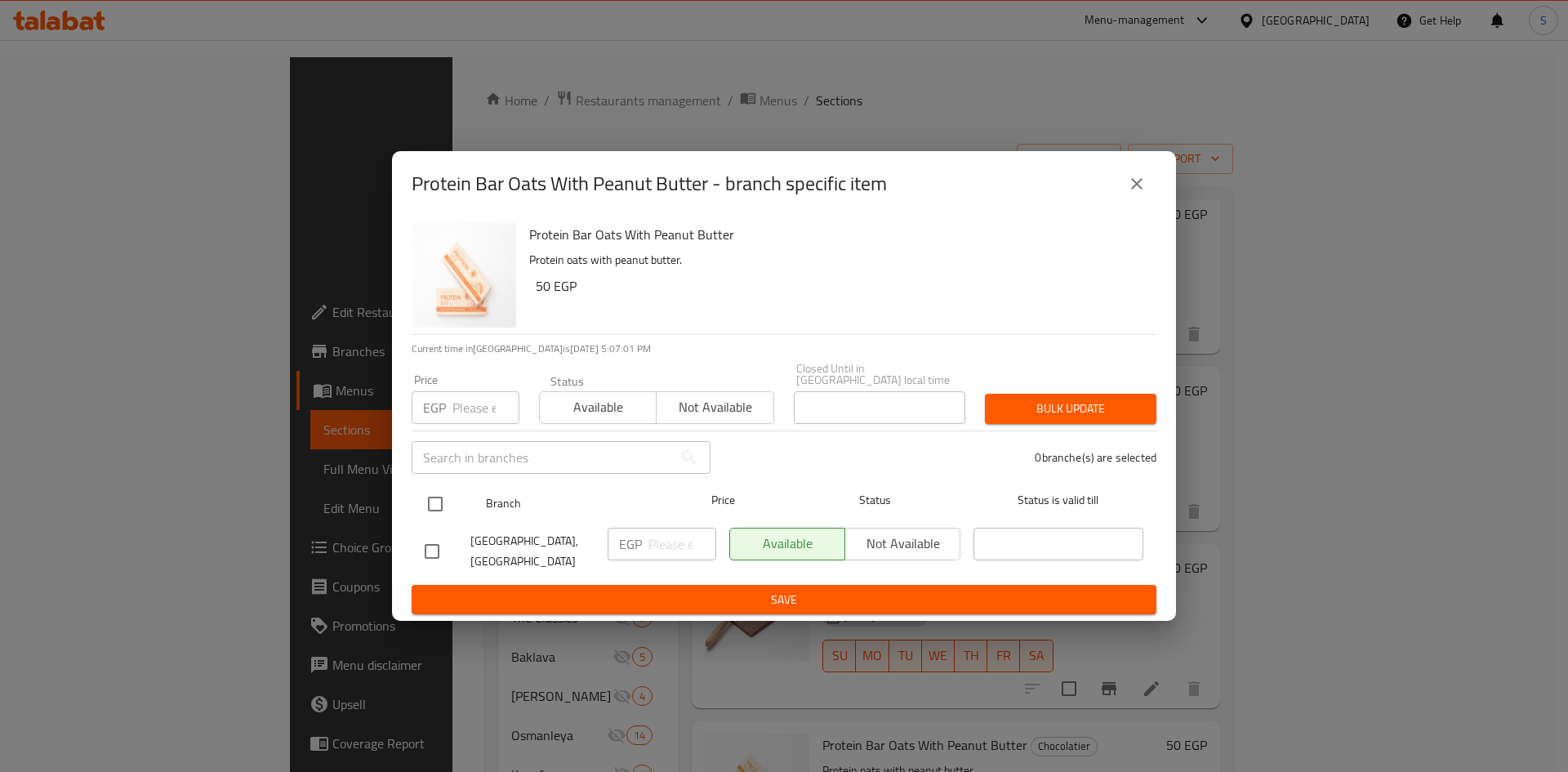
click at [437, 508] on input "checkbox" at bounding box center [436, 504] width 34 height 34
checkbox input "true"
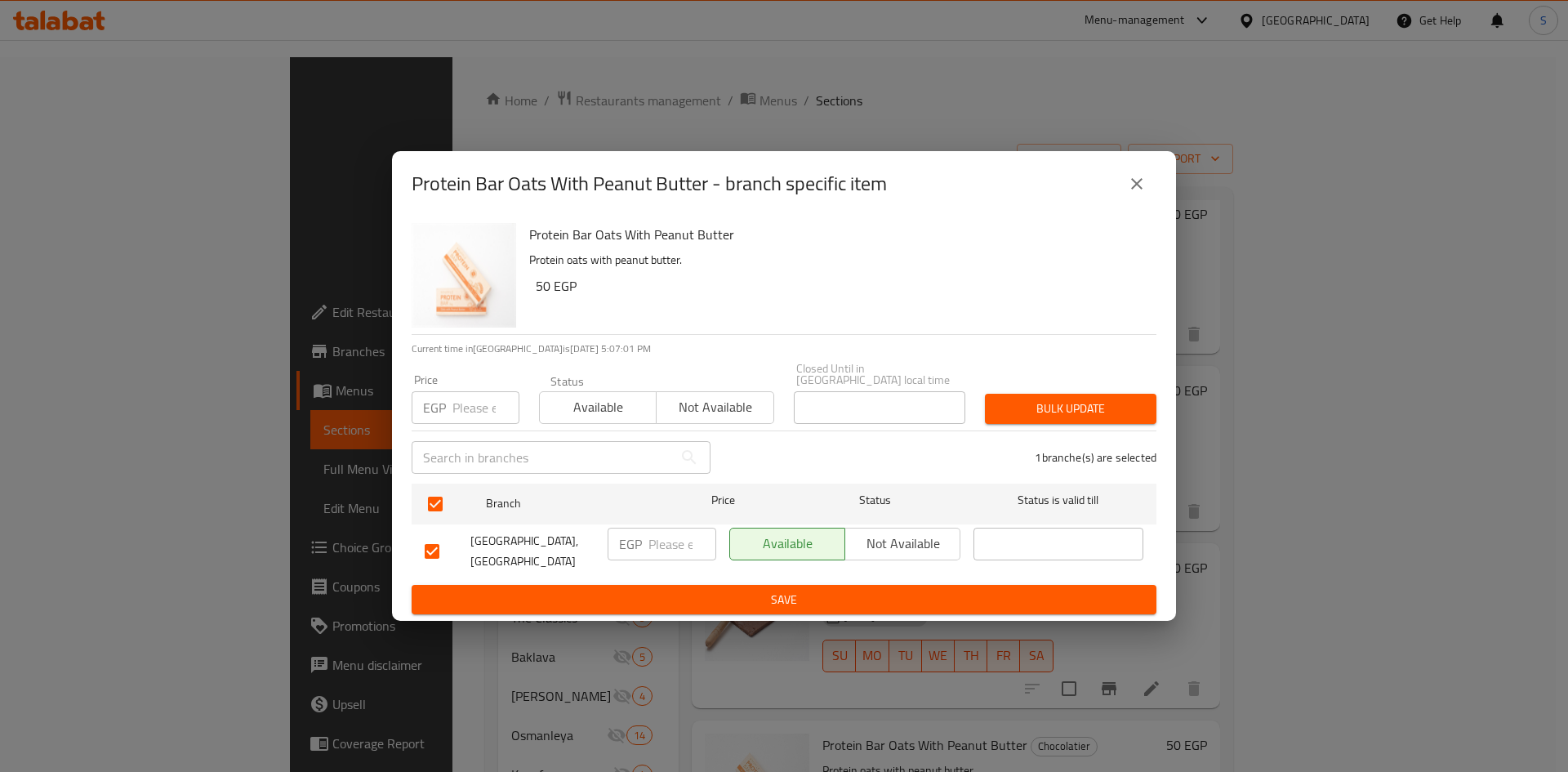
click at [924, 556] on span "Not available" at bounding box center [903, 544] width 102 height 24
click at [798, 600] on button "Save" at bounding box center [784, 600] width 745 height 30
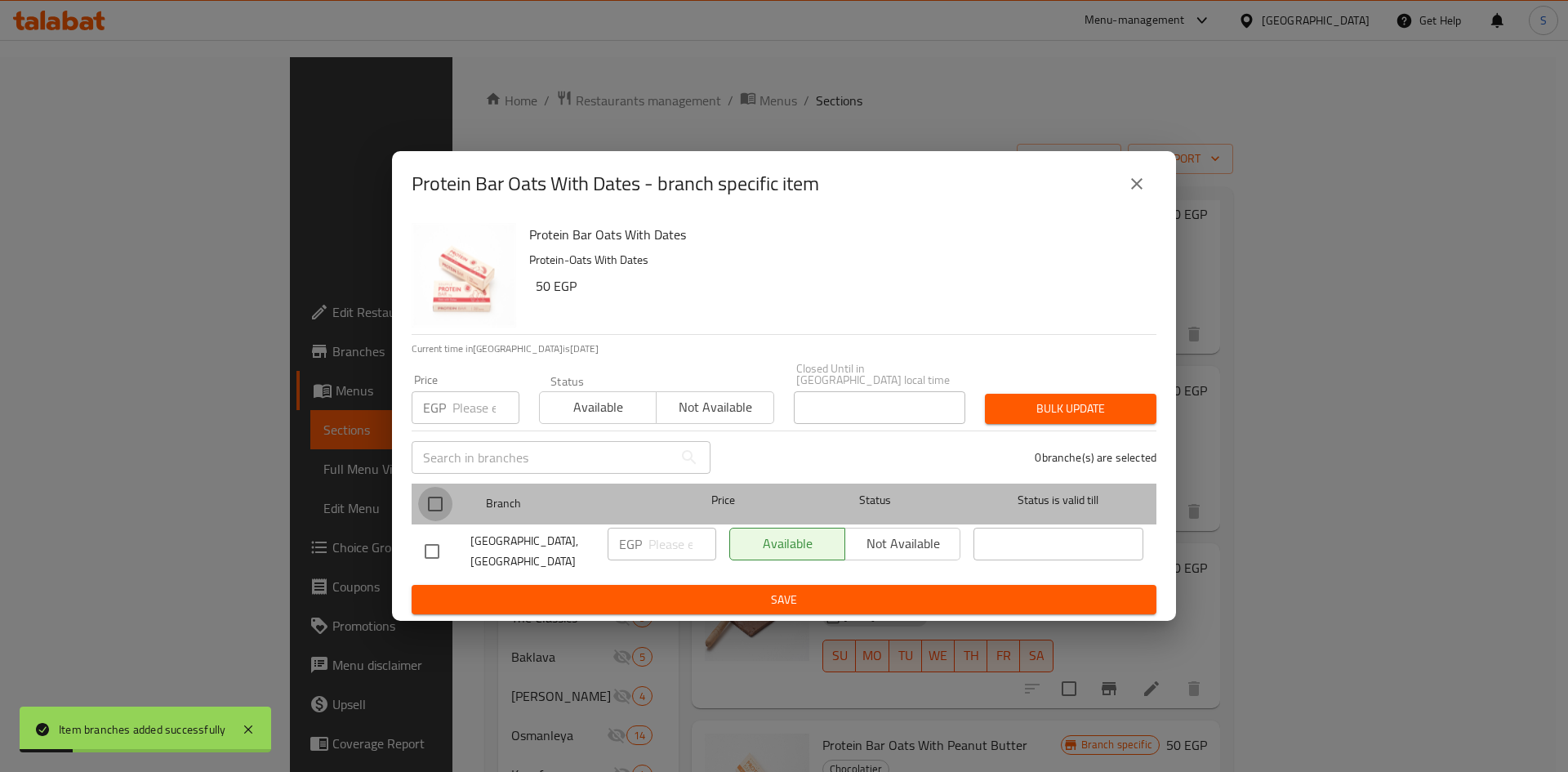
click at [427, 513] on input "checkbox" at bounding box center [436, 504] width 34 height 34
checkbox input "true"
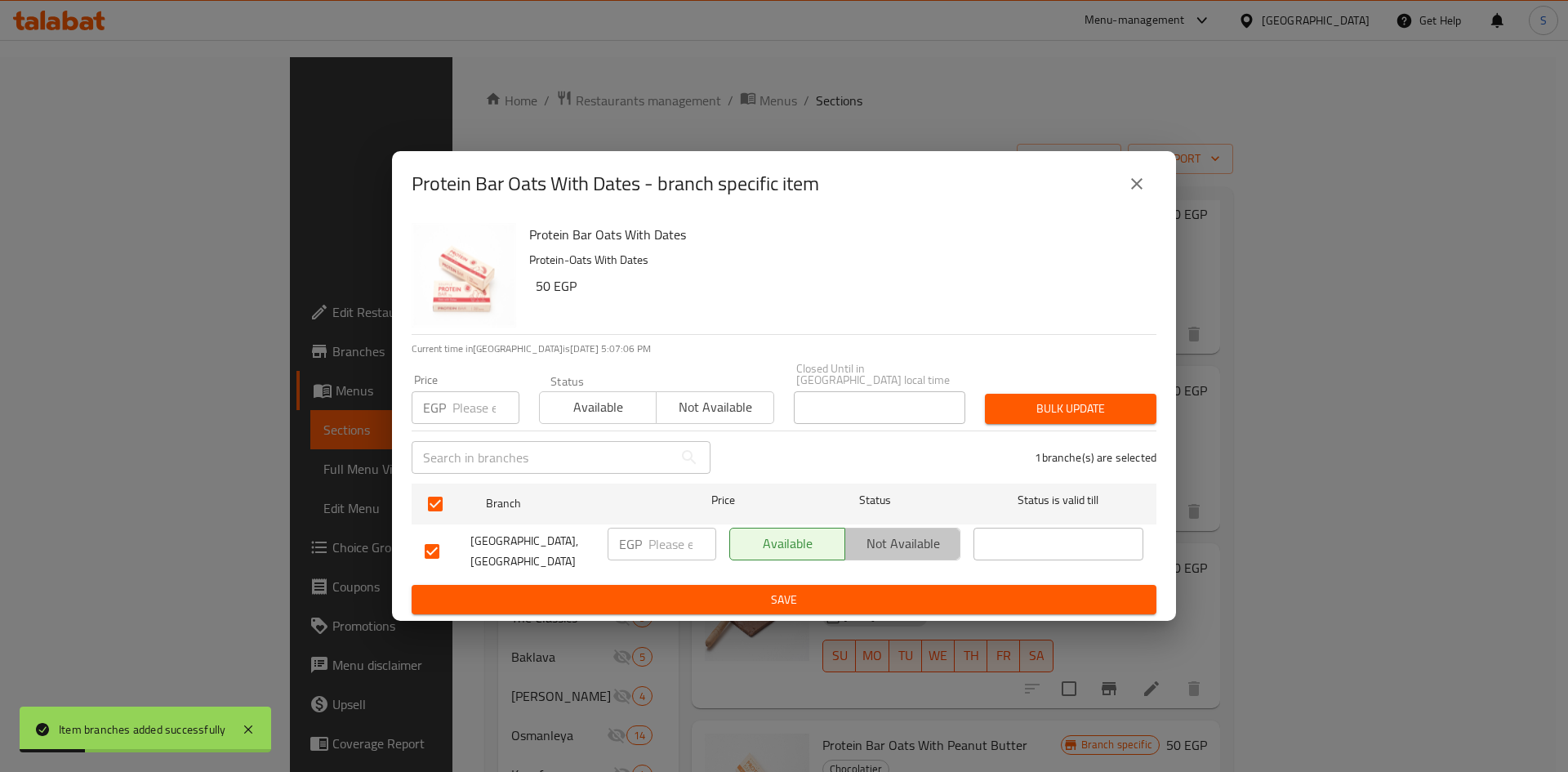
click at [956, 550] on button "Not available" at bounding box center [902, 544] width 116 height 33
click at [778, 611] on div "Protein Bar Oats With Dates - branch specific item Protein Bar Oats With Dates …" at bounding box center [784, 386] width 1568 height 772
click at [780, 593] on span "Save" at bounding box center [784, 600] width 719 height 20
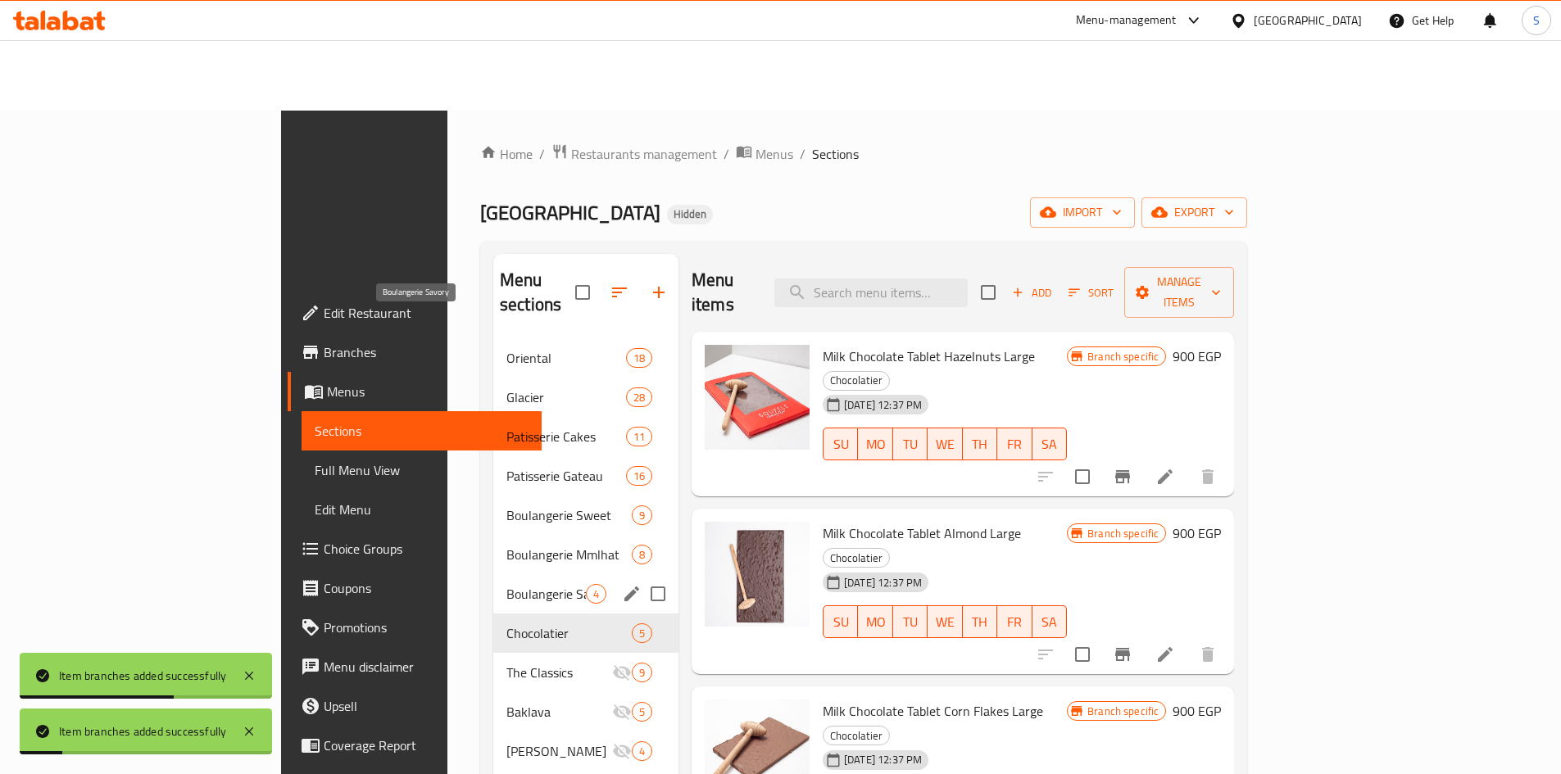
scroll to position [147, 0]
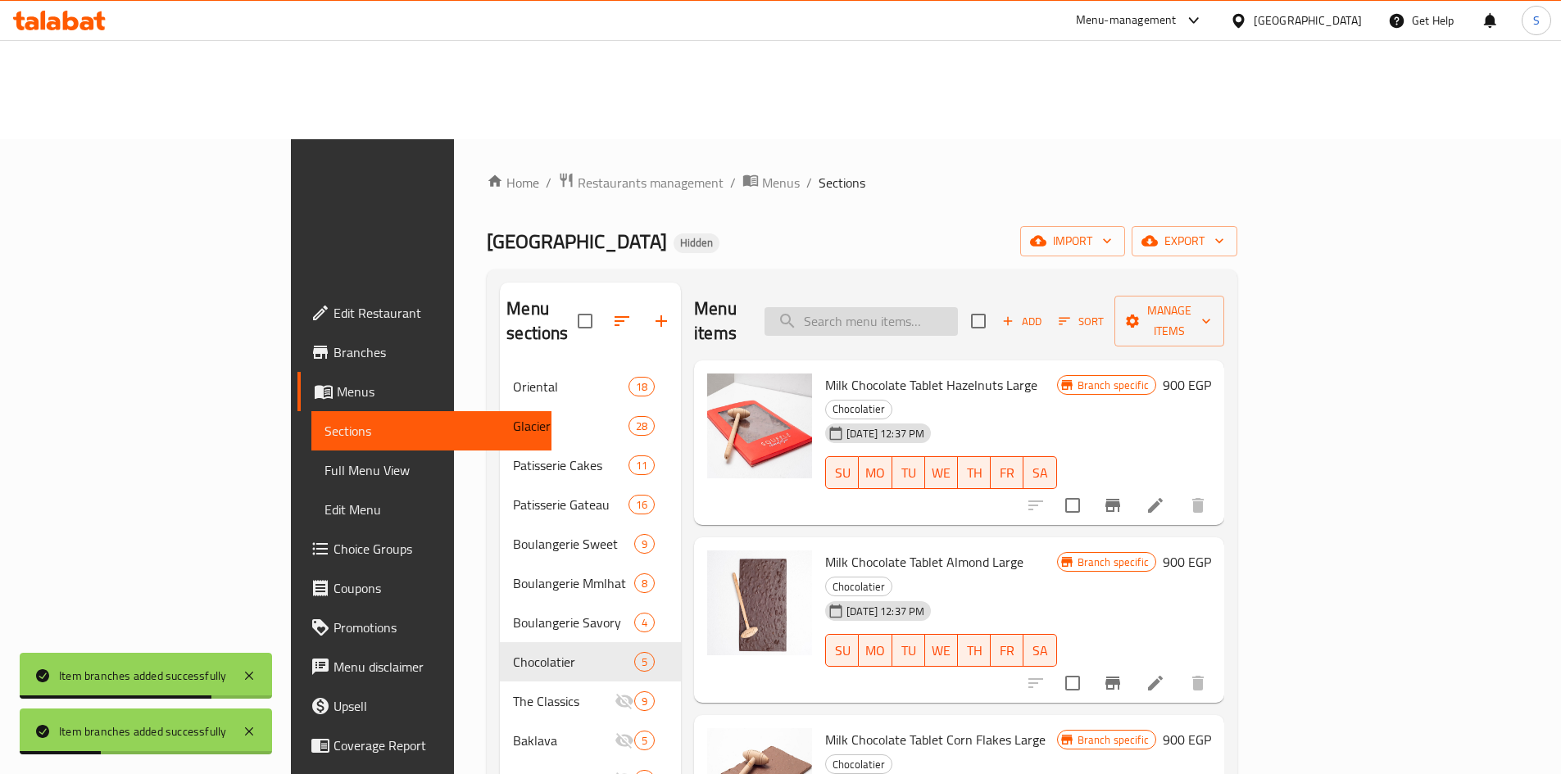
click at [939, 307] on input "search" at bounding box center [860, 321] width 193 height 29
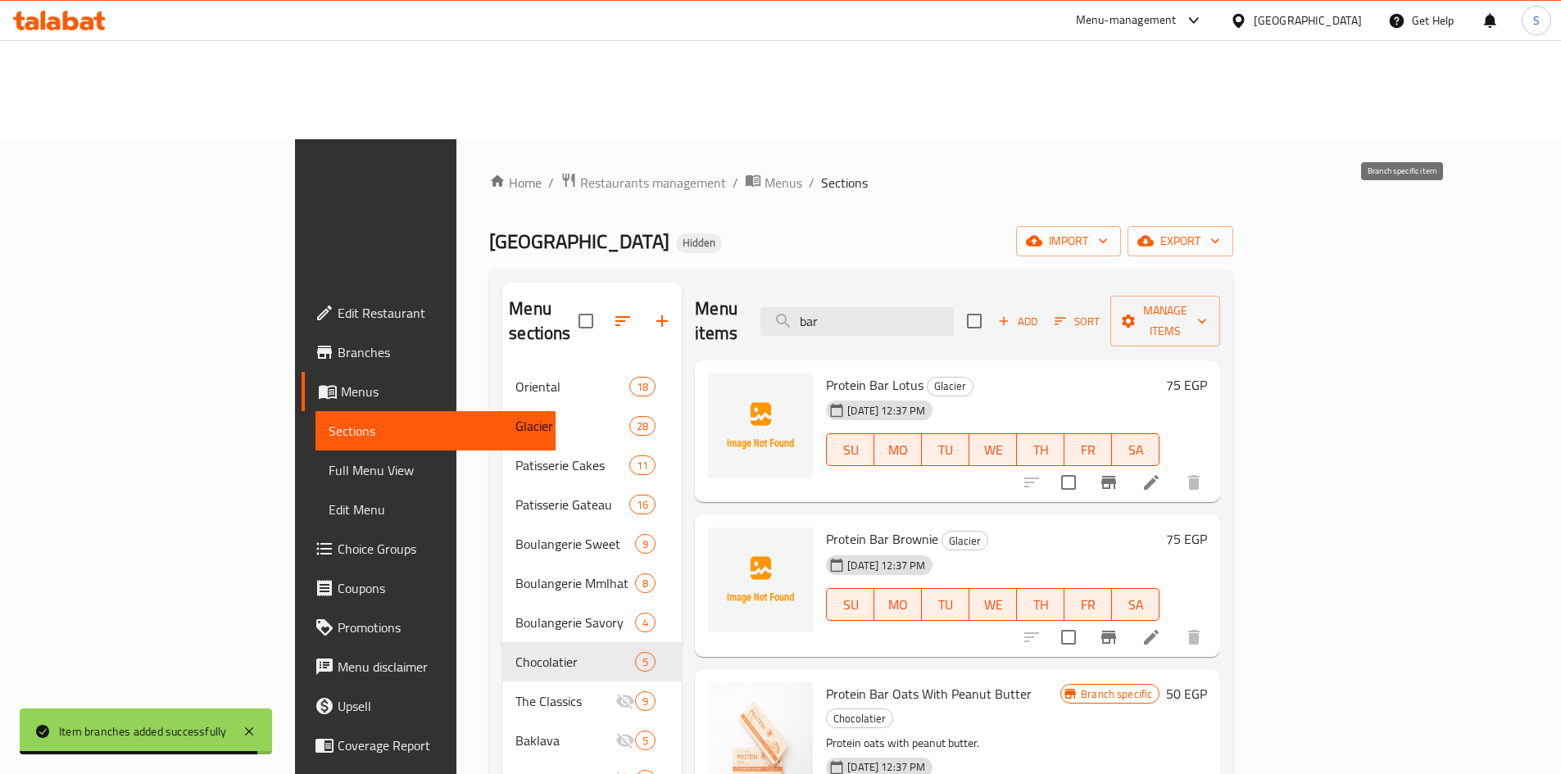
type input "bar"
click at [1116, 476] on icon "Branch-specific-item" at bounding box center [1108, 482] width 15 height 13
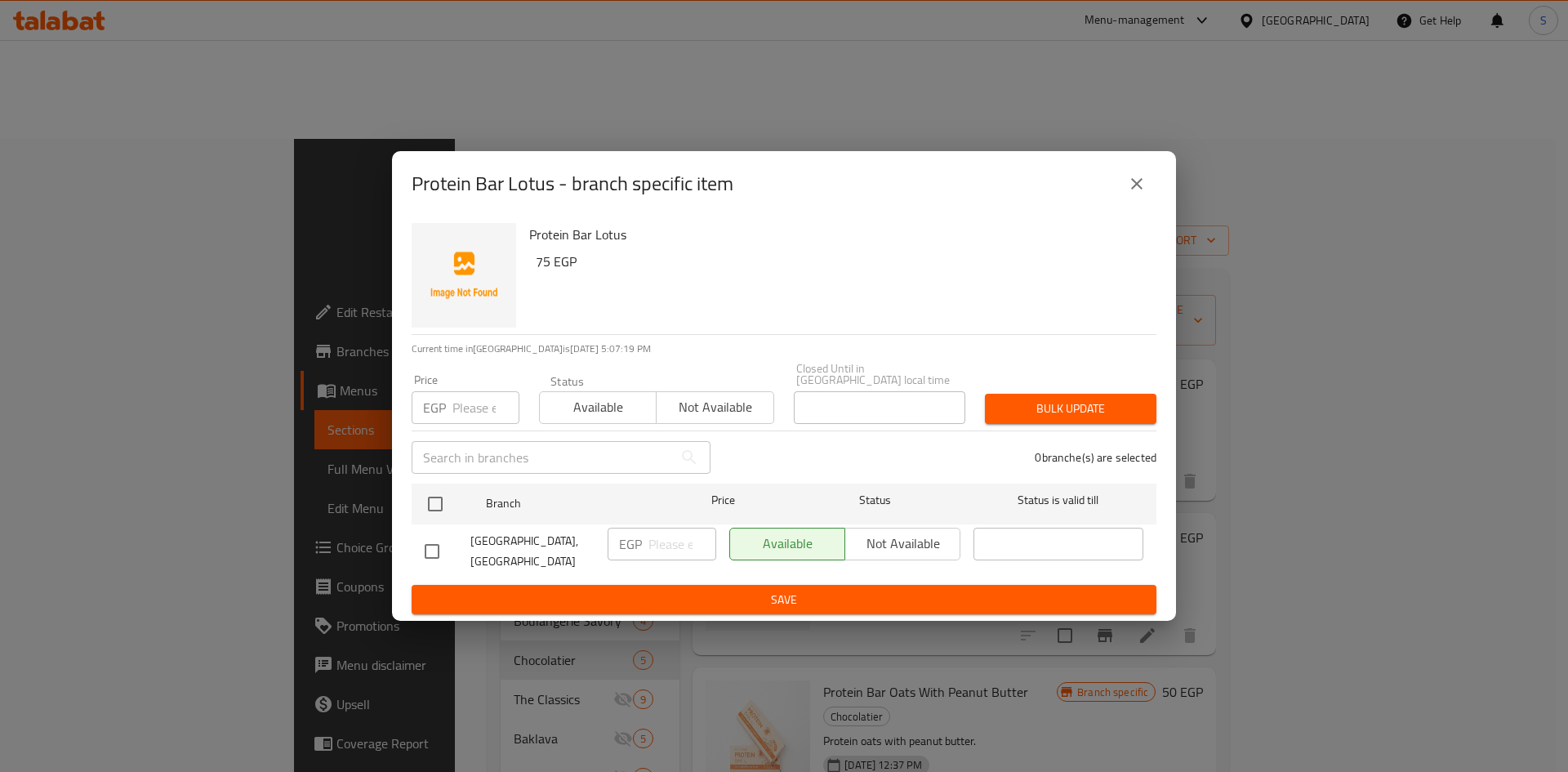
click at [472, 409] on input "number" at bounding box center [485, 407] width 67 height 33
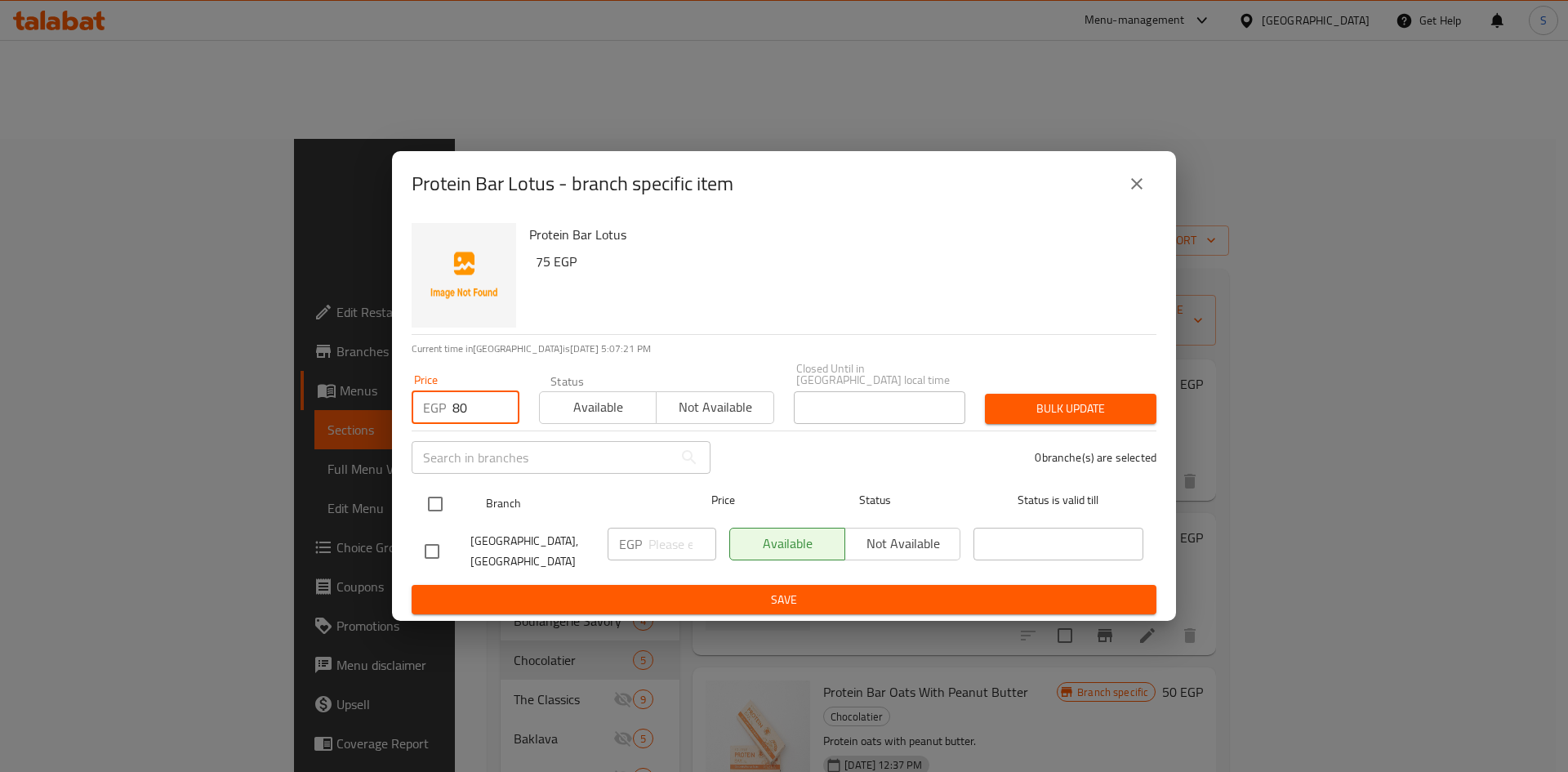
type input "80"
click at [428, 505] on input "checkbox" at bounding box center [436, 504] width 34 height 34
checkbox input "true"
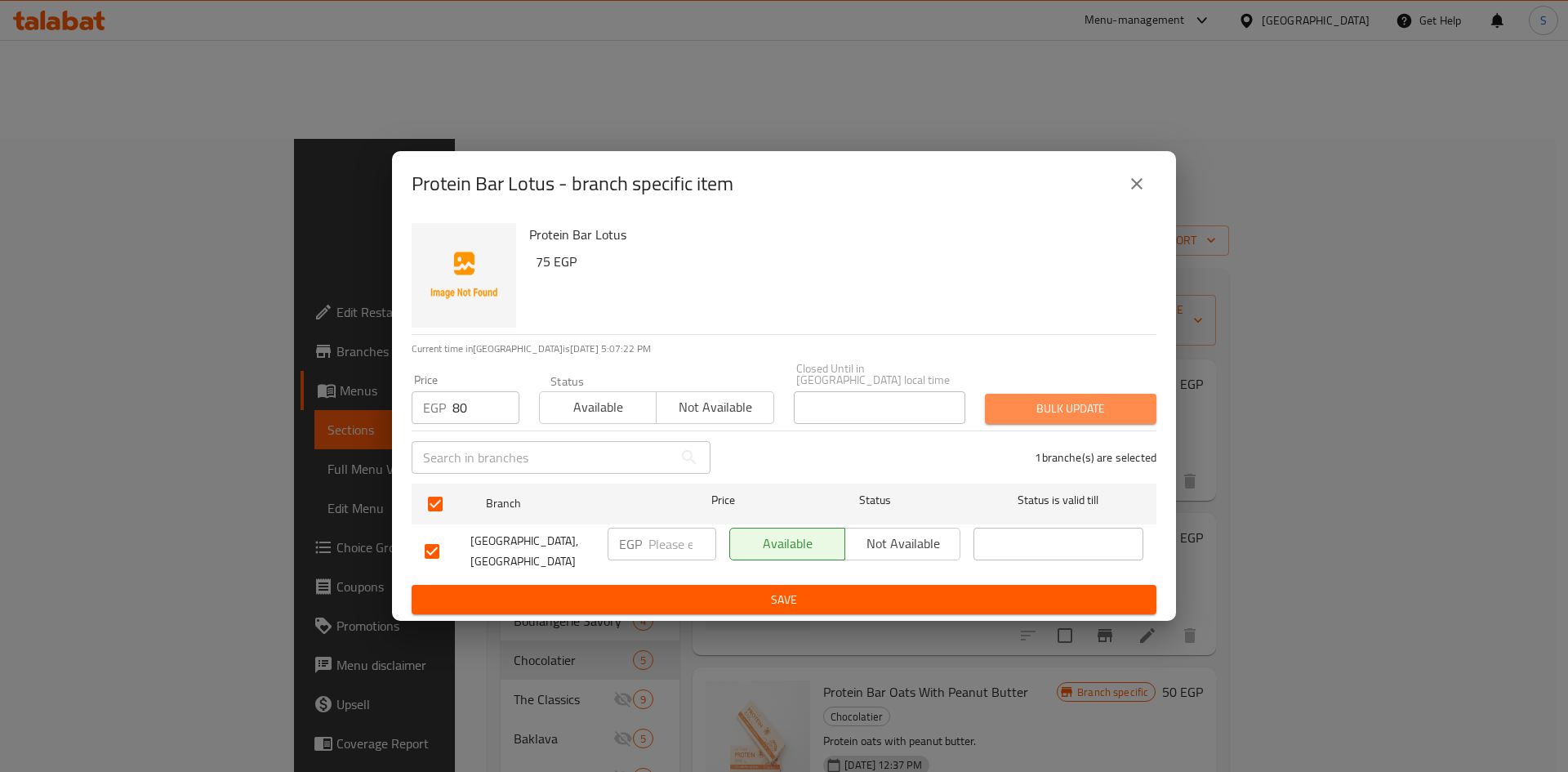
click at [1045, 400] on span "Bulk update" at bounding box center [1071, 409] width 146 height 20
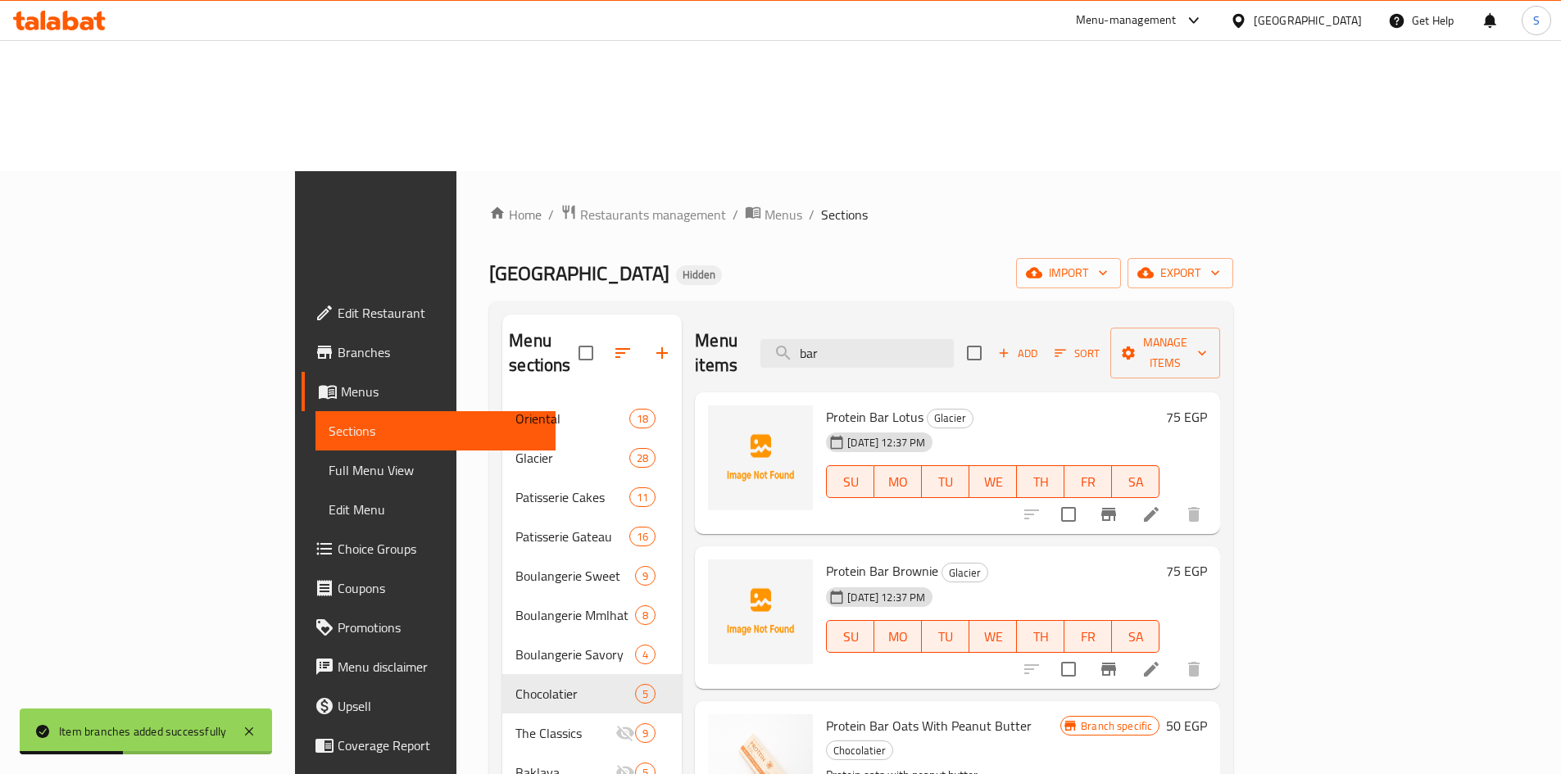
scroll to position [0, 0]
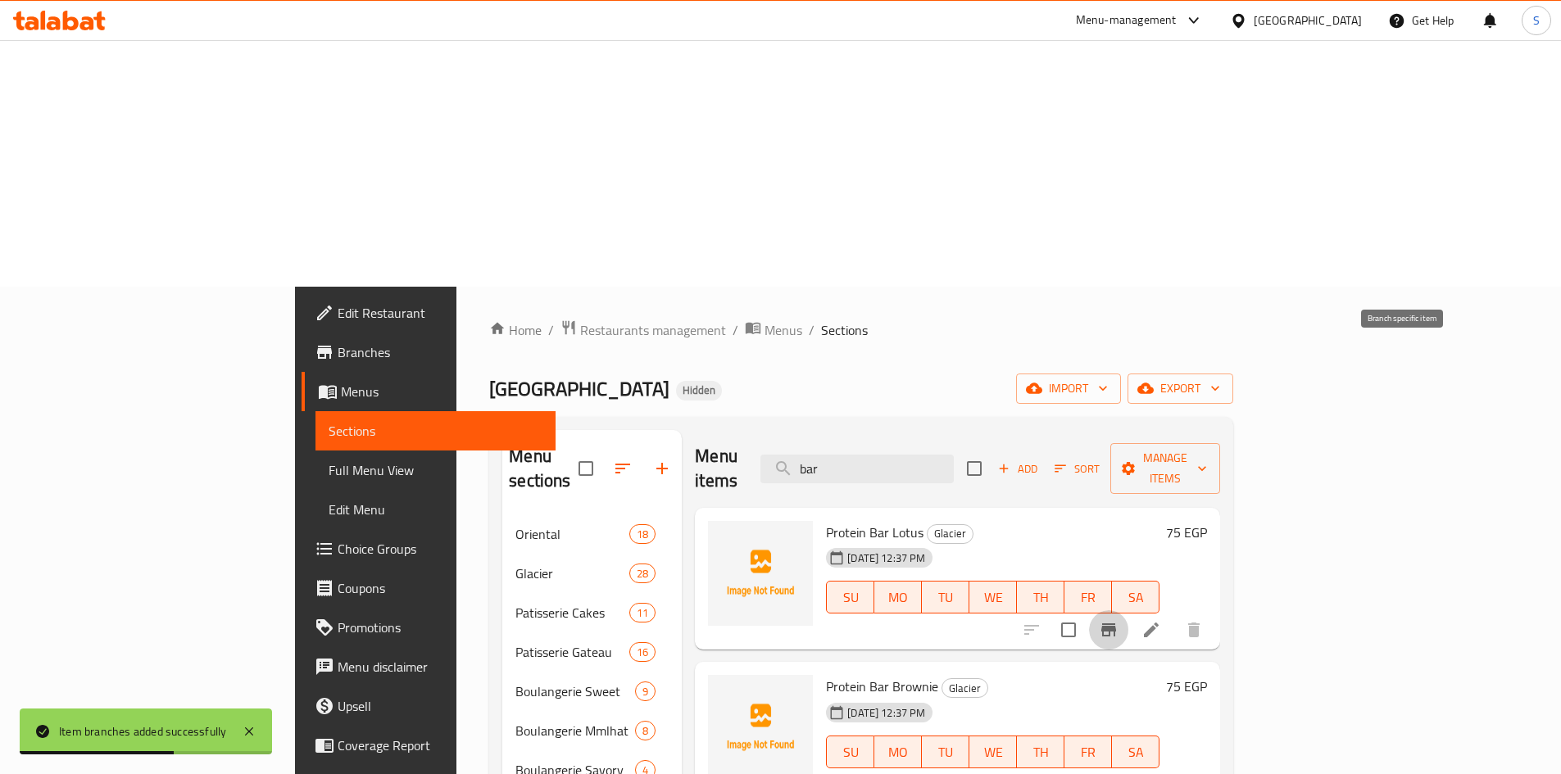
click at [1118, 620] on icon "Branch-specific-item" at bounding box center [1109, 630] width 20 height 20
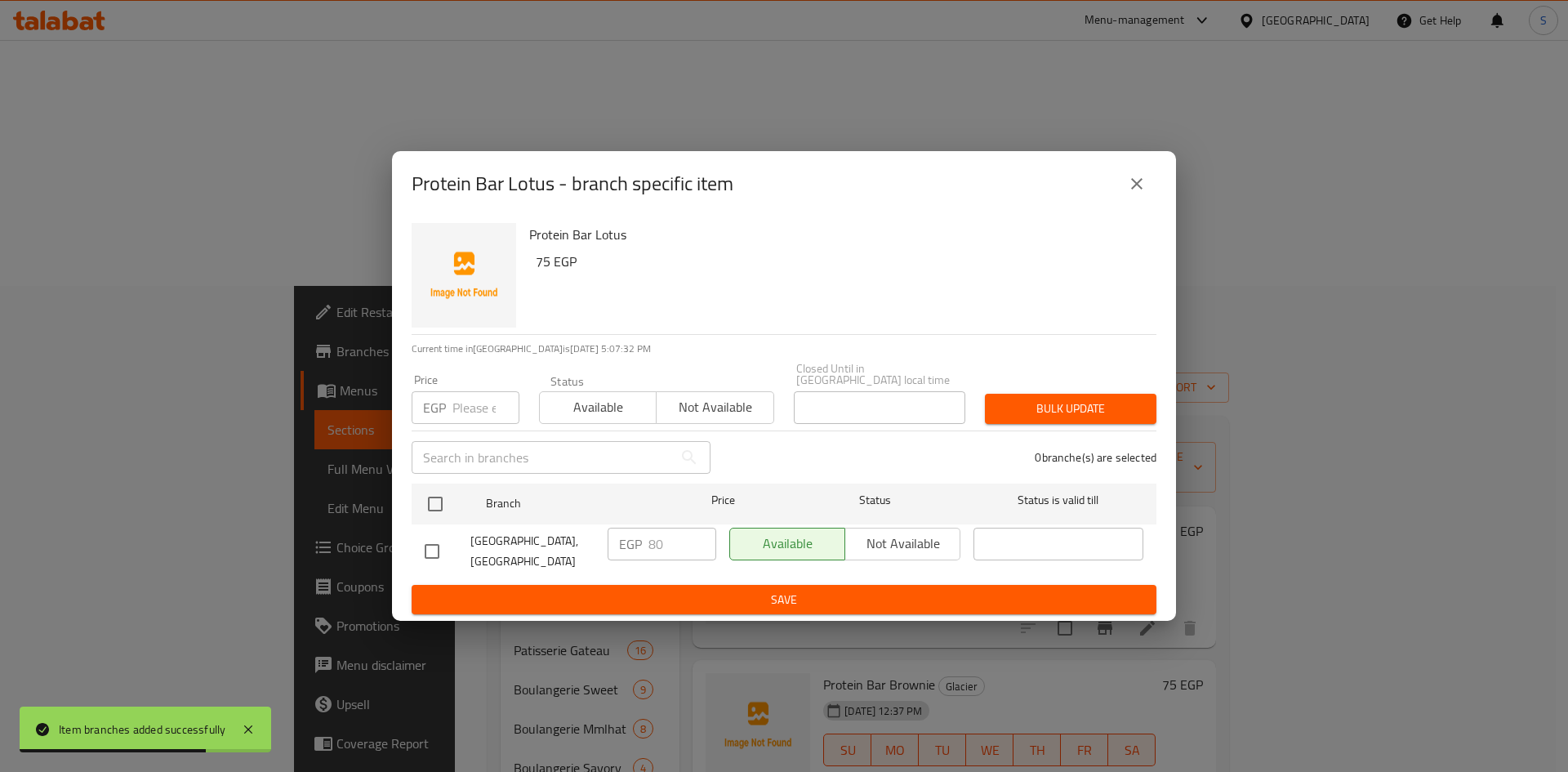
click at [468, 409] on input "number" at bounding box center [485, 407] width 67 height 33
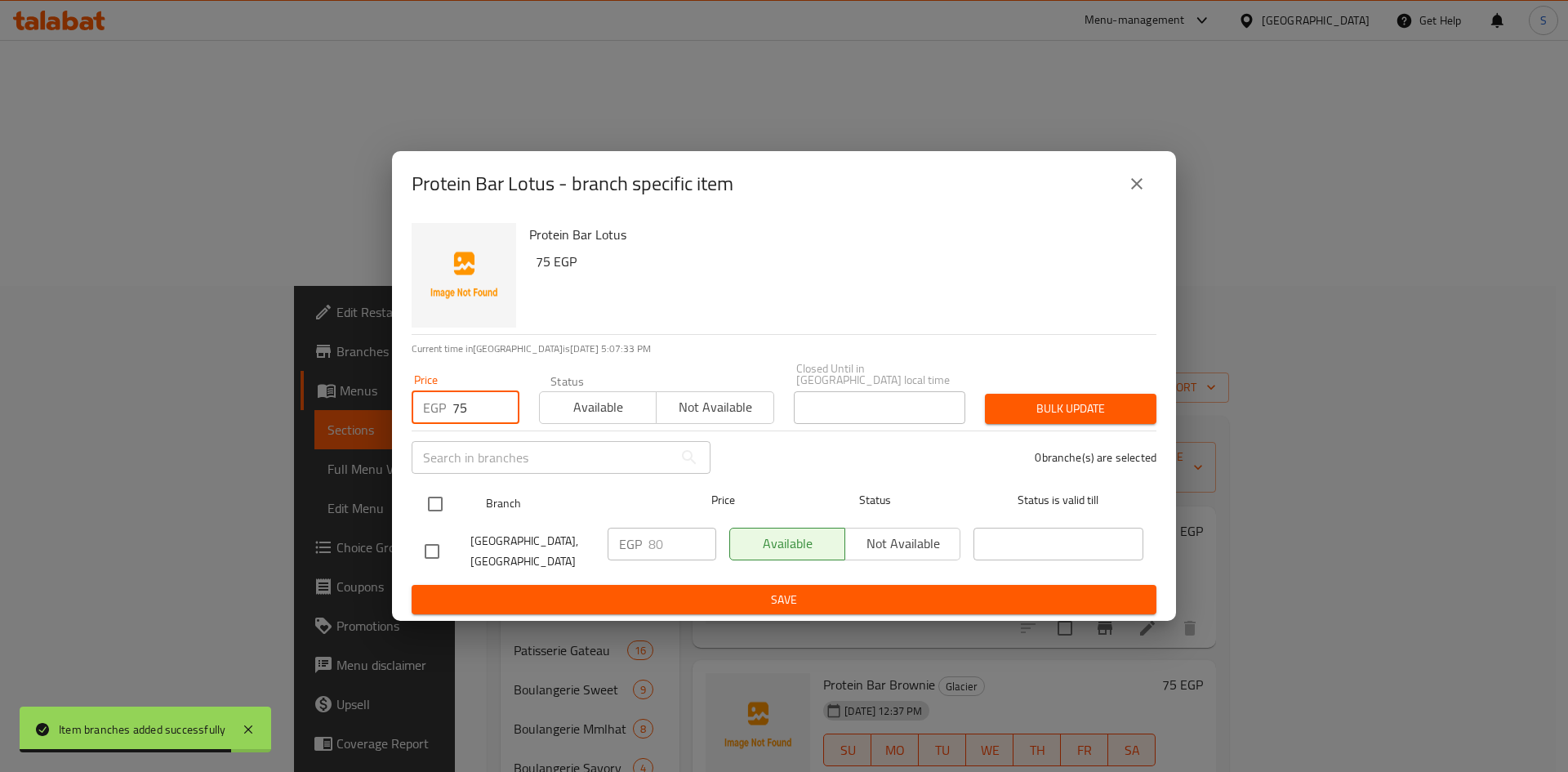
type input "75"
click at [420, 509] on input "checkbox" at bounding box center [436, 504] width 34 height 34
checkbox input "true"
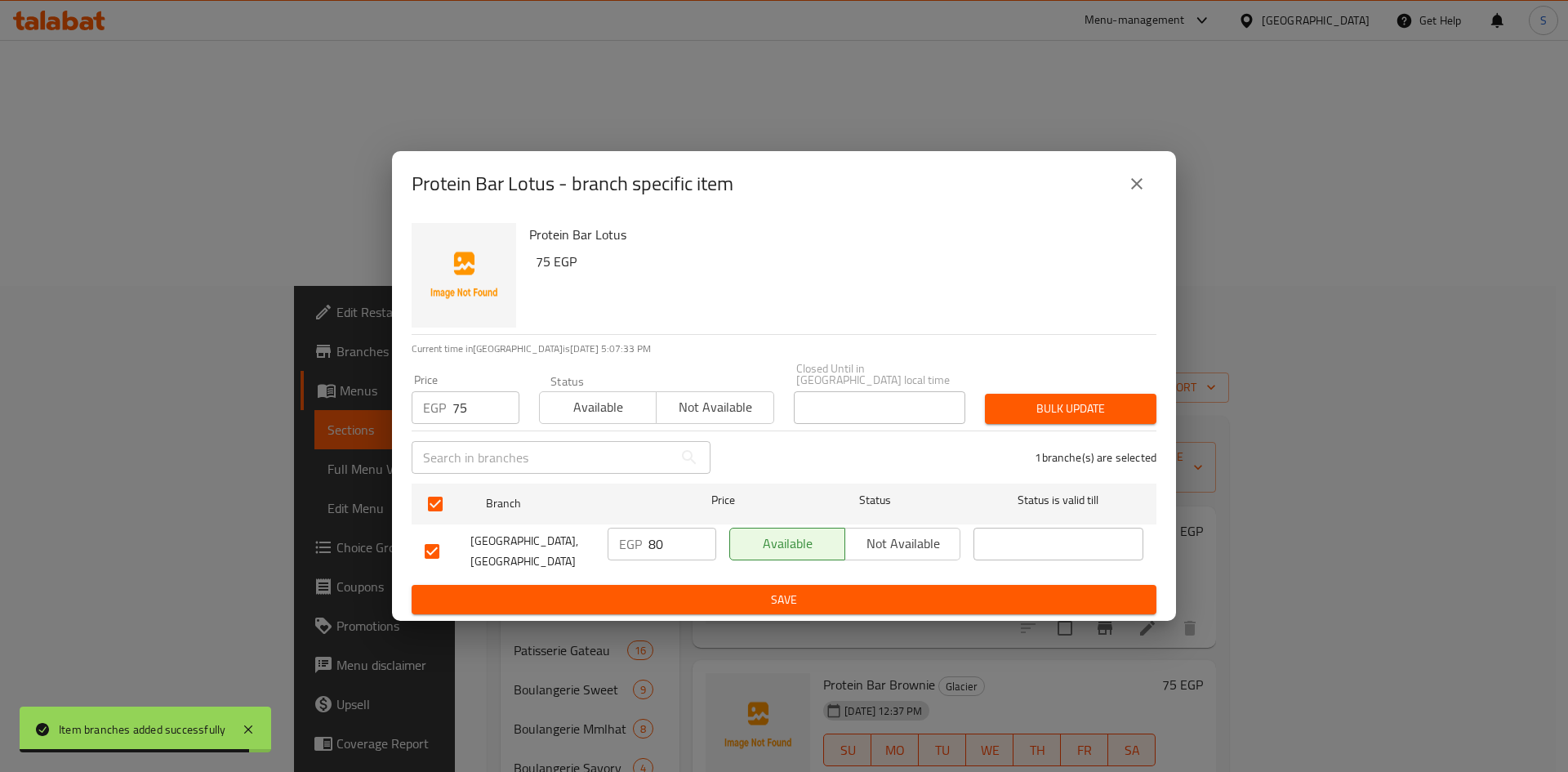
click at [1102, 400] on span "Bulk update" at bounding box center [1071, 409] width 146 height 20
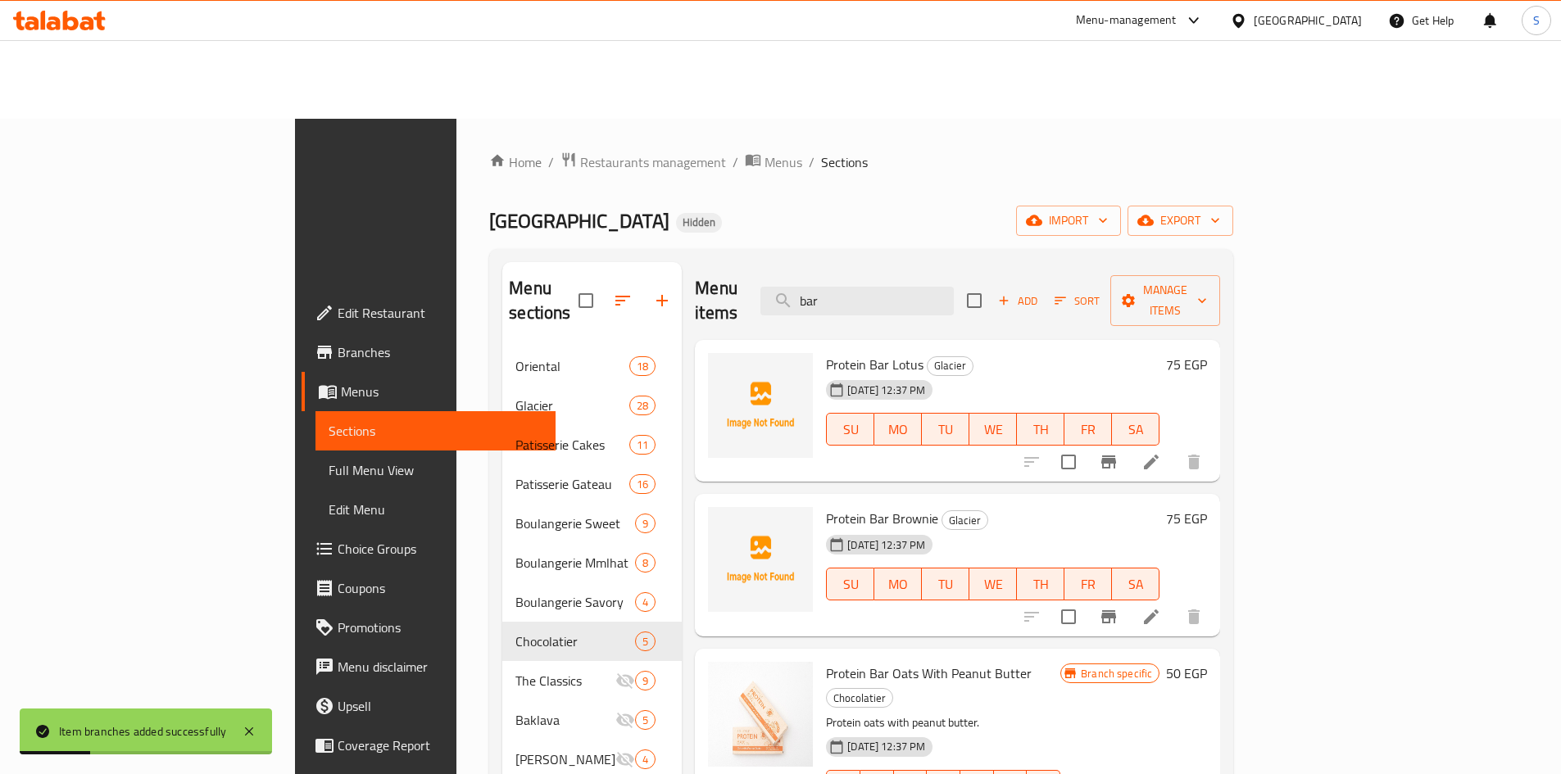
scroll to position [229, 0]
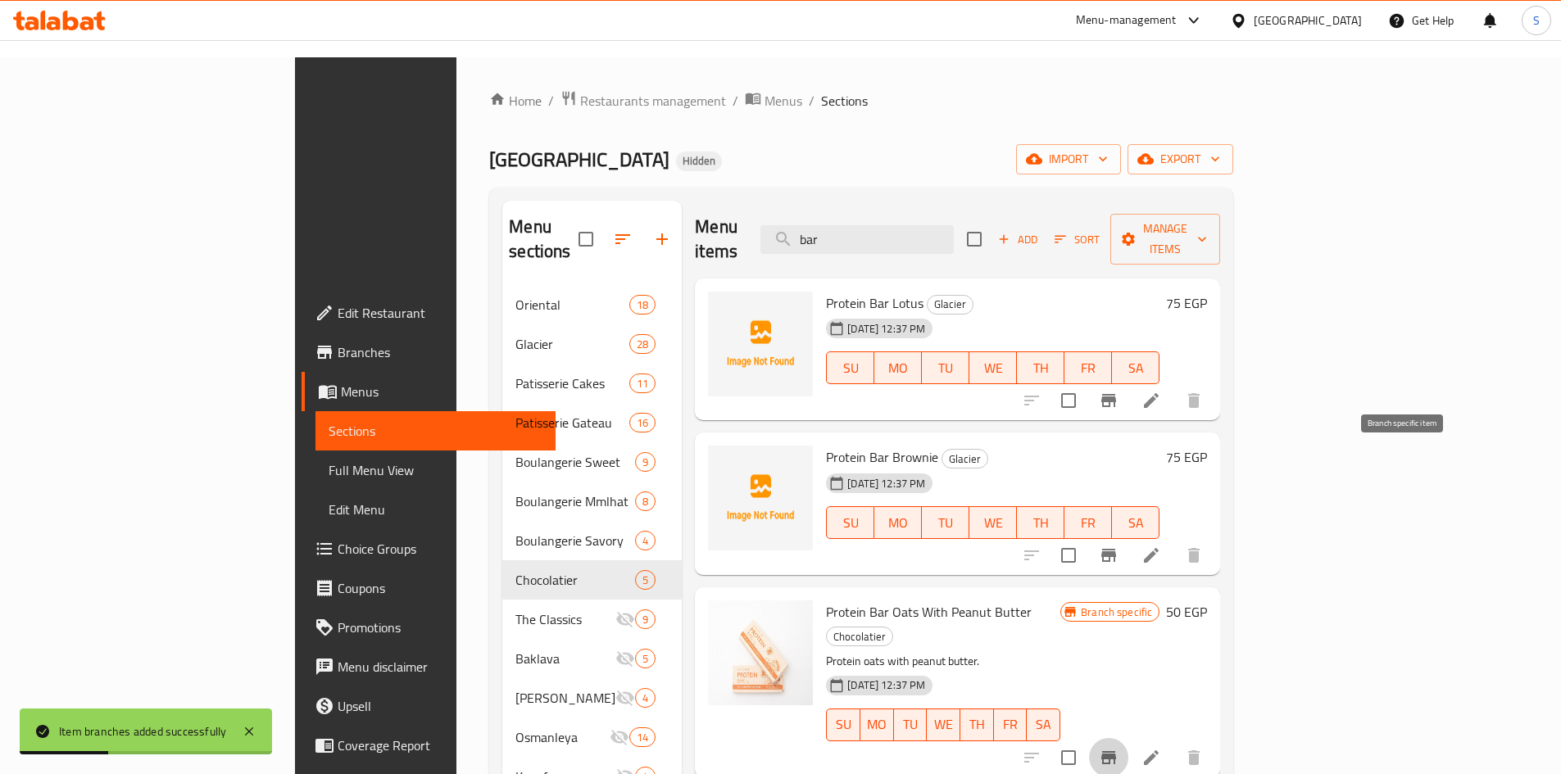
click at [1118, 748] on icon "Branch-specific-item" at bounding box center [1109, 758] width 20 height 20
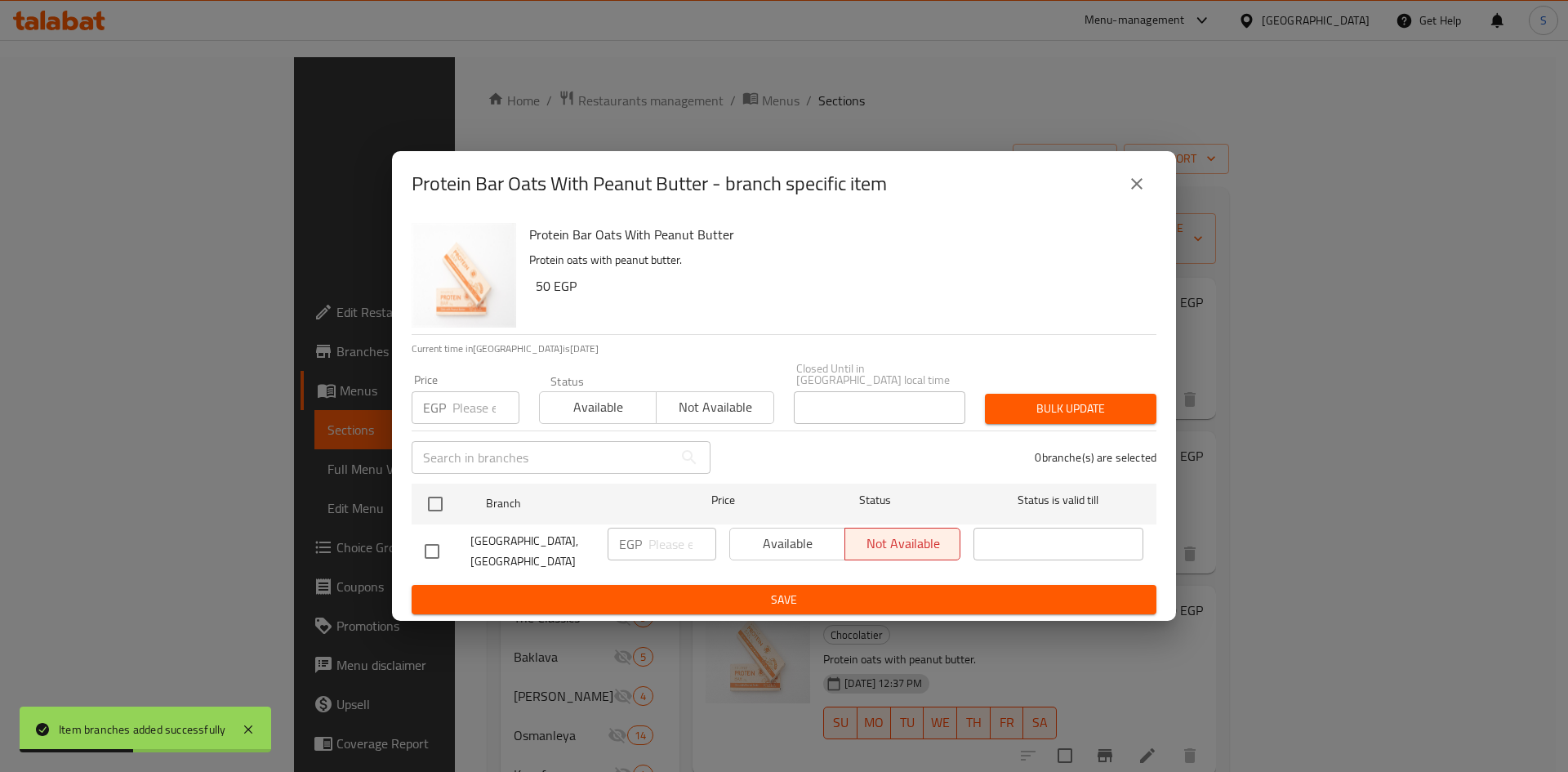
click at [1141, 188] on icon "close" at bounding box center [1137, 185] width 20 height 20
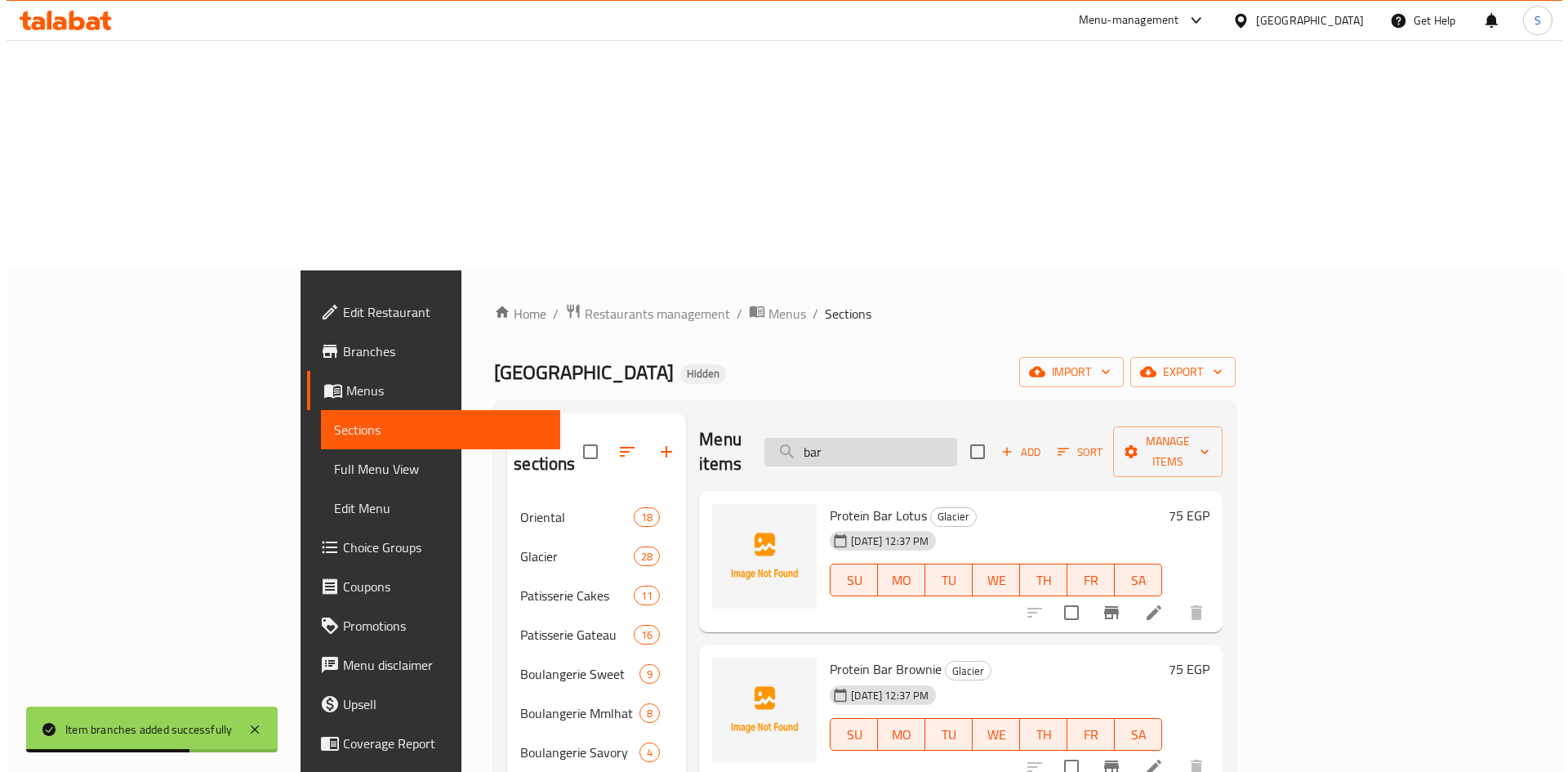
scroll to position [0, 0]
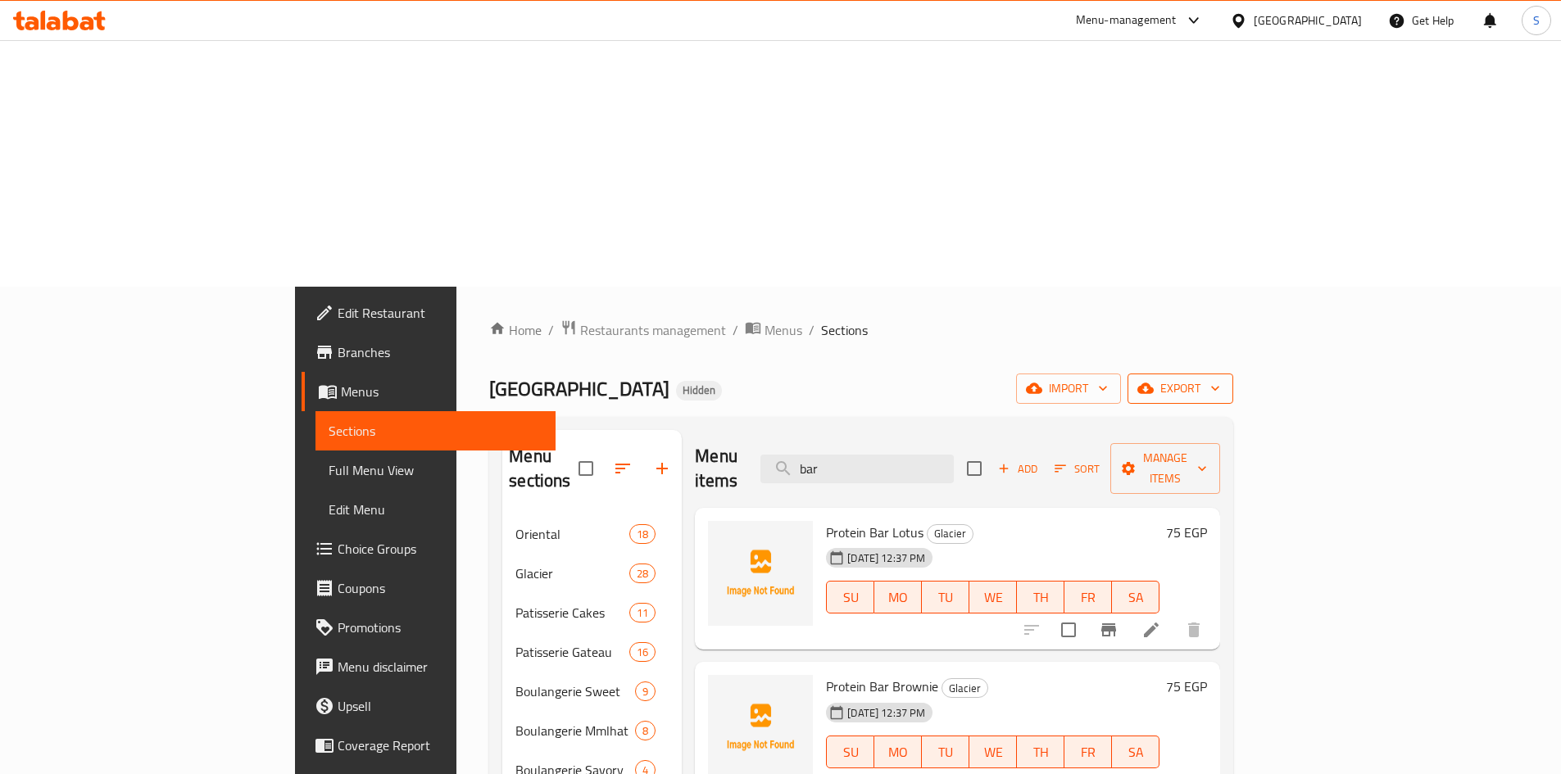
click at [1220, 379] on span "export" at bounding box center [1180, 389] width 79 height 20
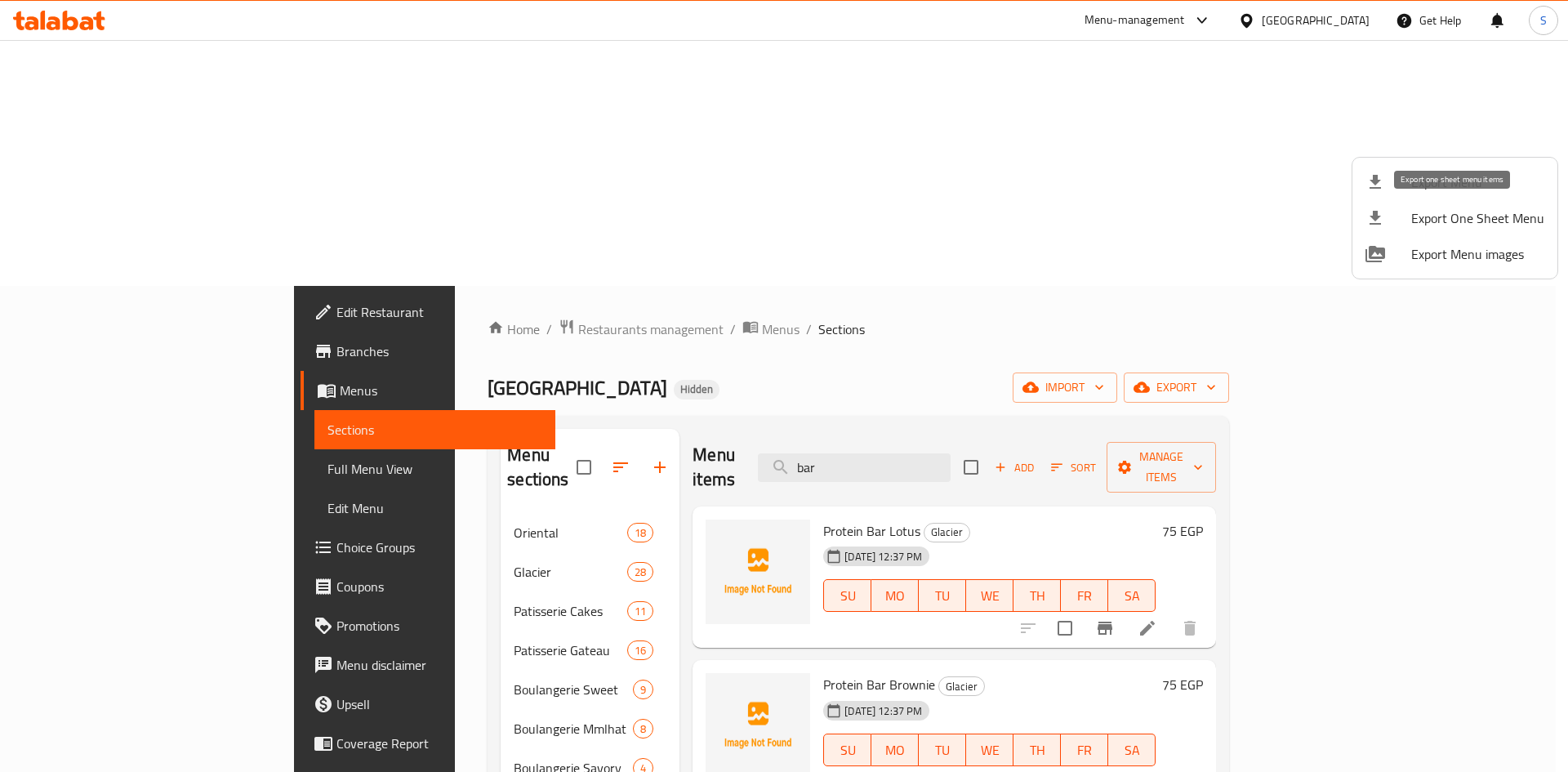
click at [1439, 201] on li "Export One Sheet Menu" at bounding box center [1455, 218] width 205 height 36
click at [1460, 175] on span "Export Menu" at bounding box center [1478, 183] width 134 height 20
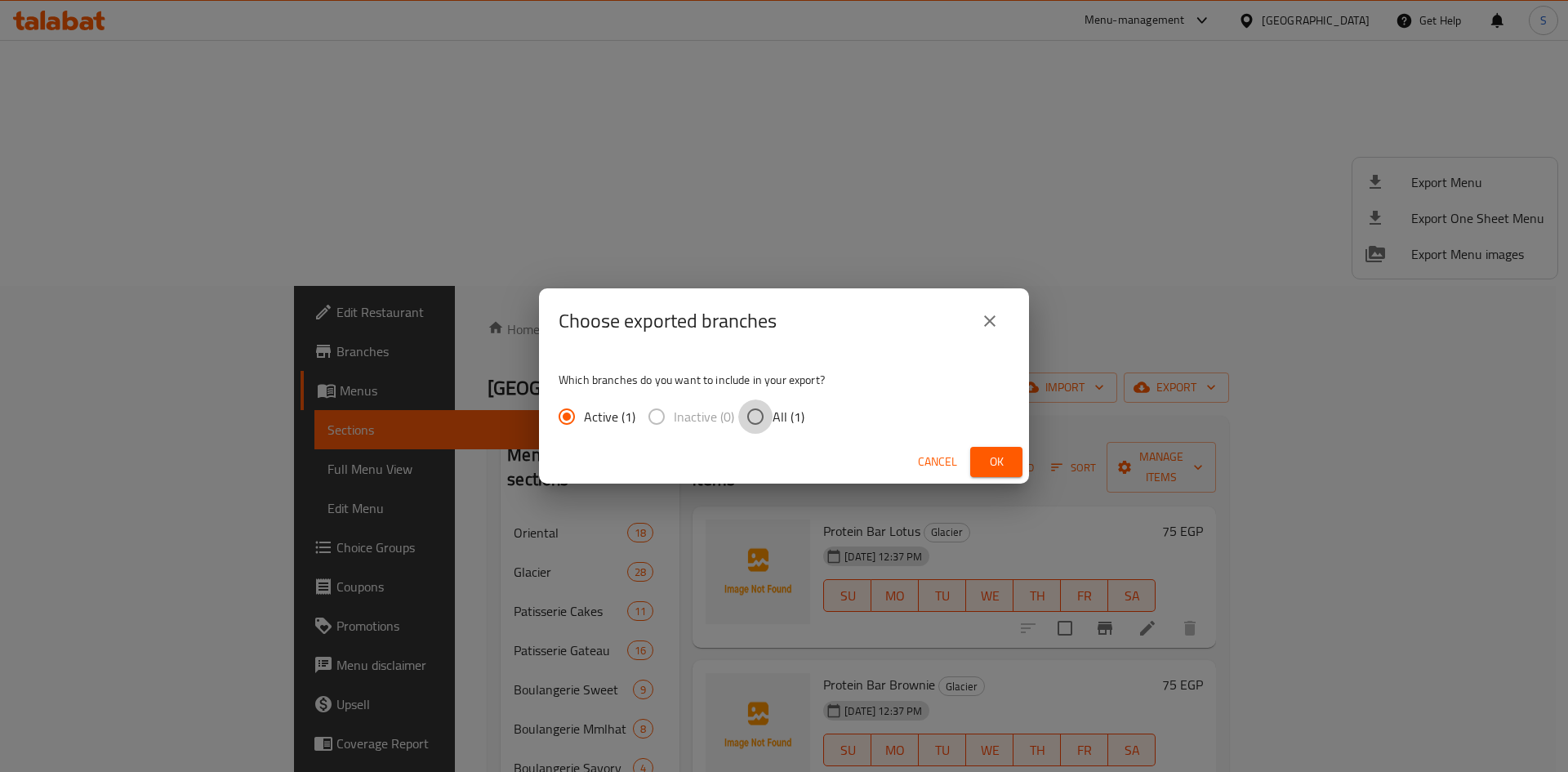
click at [744, 423] on input "All (1)" at bounding box center [756, 417] width 34 height 34
radio input "true"
click at [985, 466] on span "Ok" at bounding box center [996, 462] width 26 height 20
